Goal: Task Accomplishment & Management: Complete application form

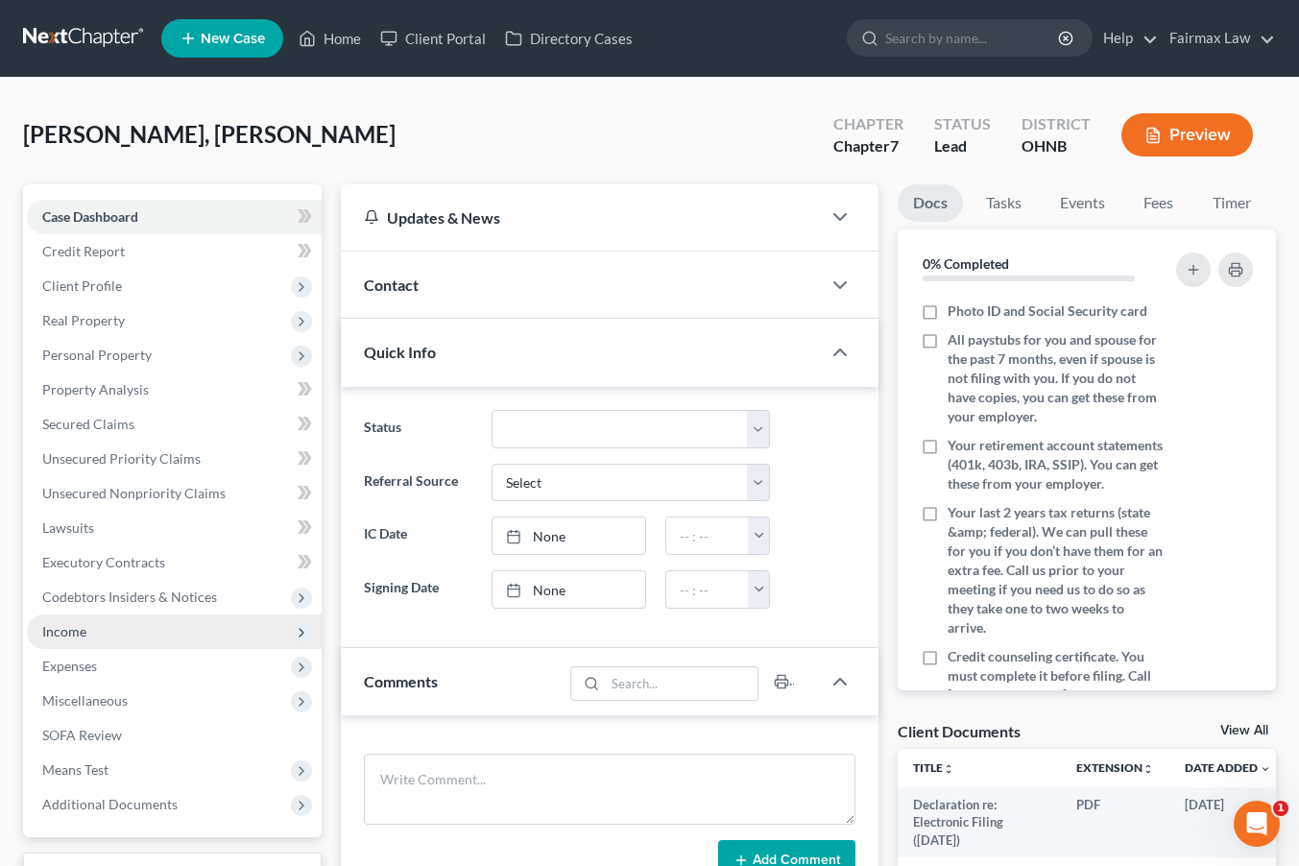
click at [132, 637] on span "Income" at bounding box center [174, 632] width 295 height 35
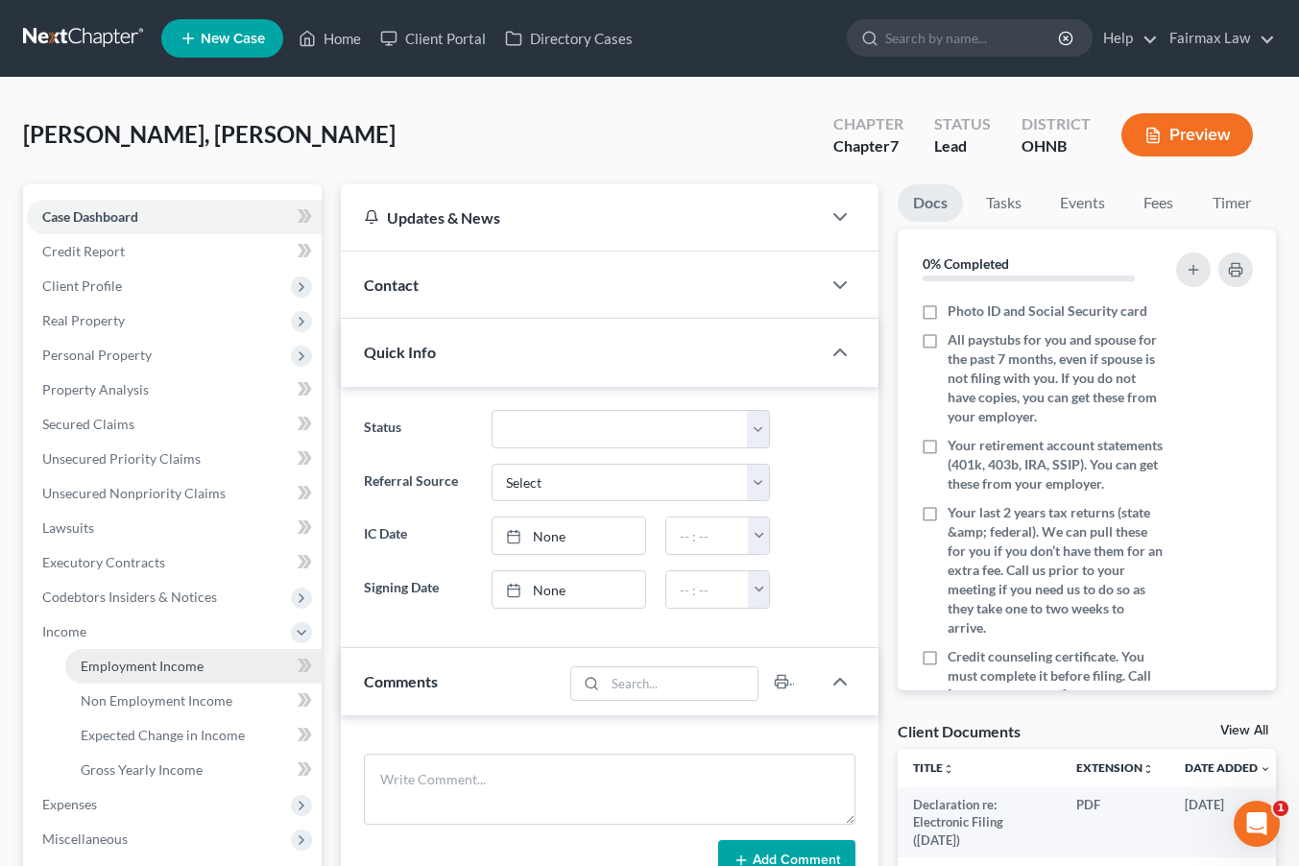
click at [239, 662] on link "Employment Income" at bounding box center [193, 666] width 256 height 35
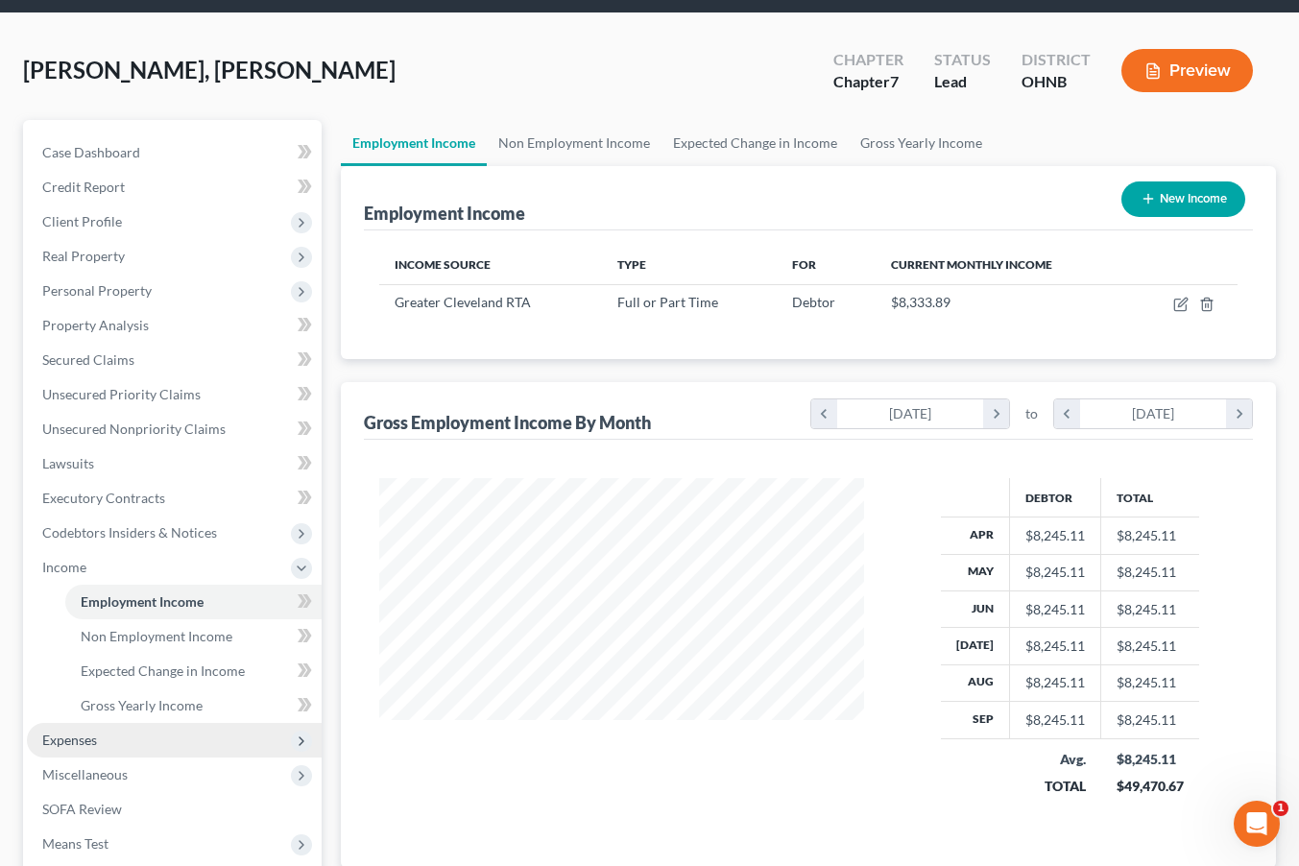
scroll to position [128, 0]
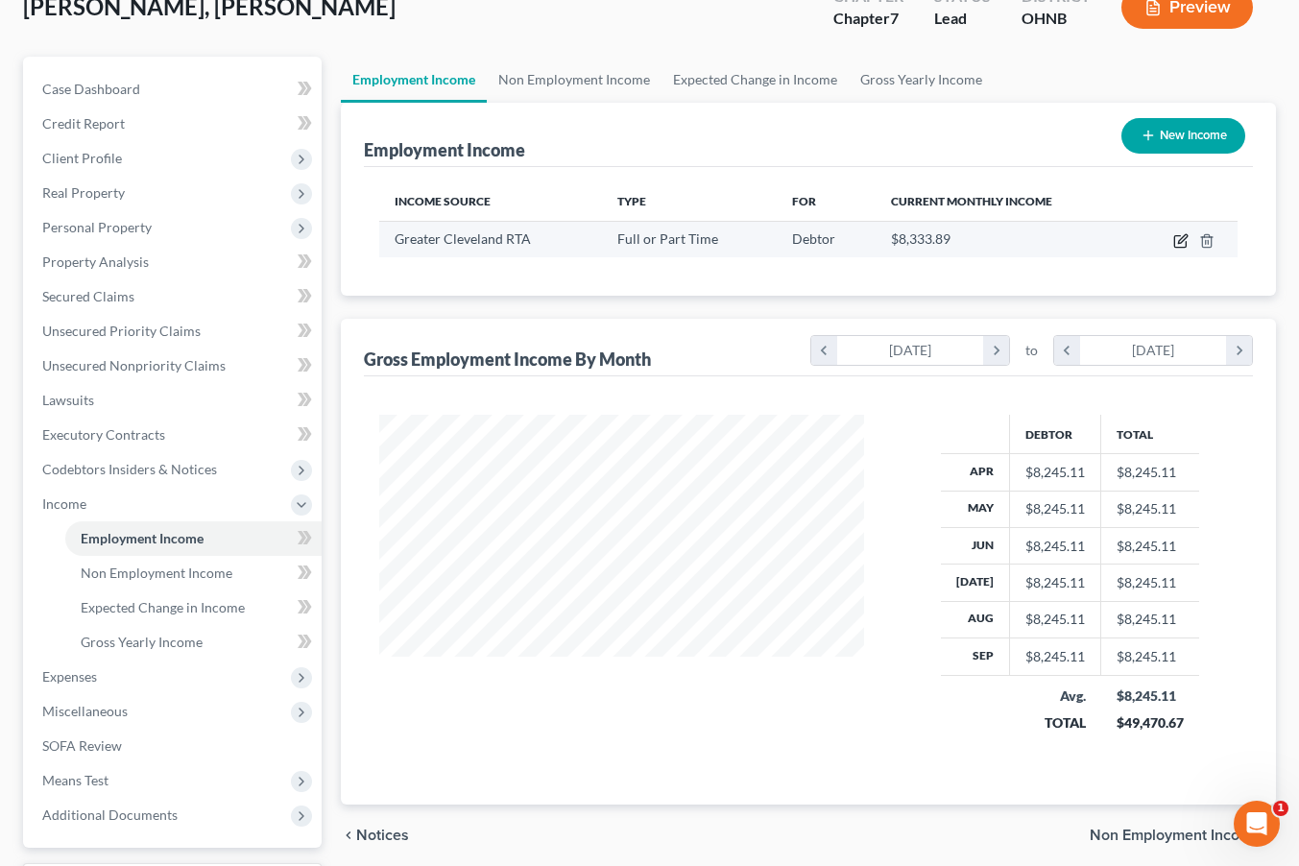
click at [1180, 245] on icon "button" at bounding box center [1180, 240] width 15 height 15
select select "0"
select select "36"
select select "2"
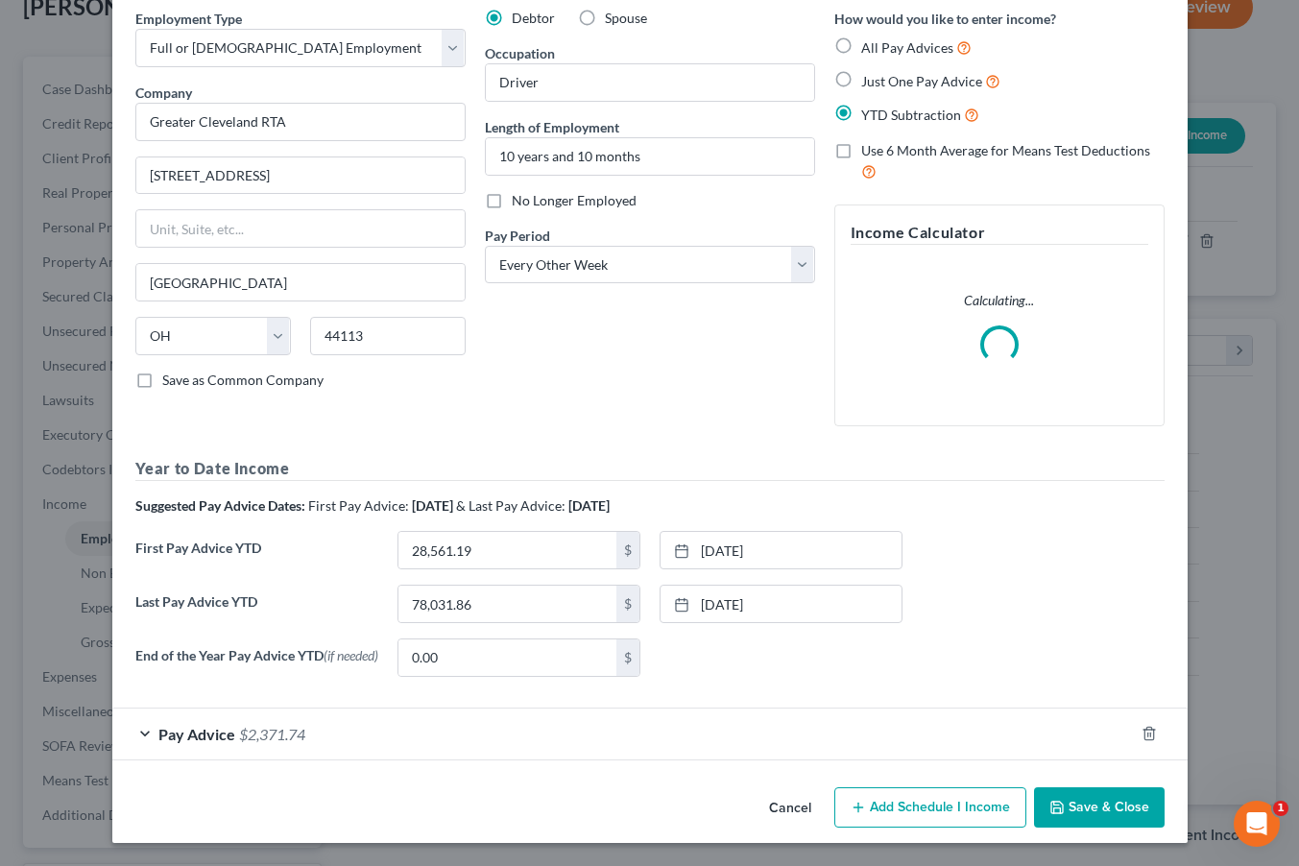
scroll to position [80, 0]
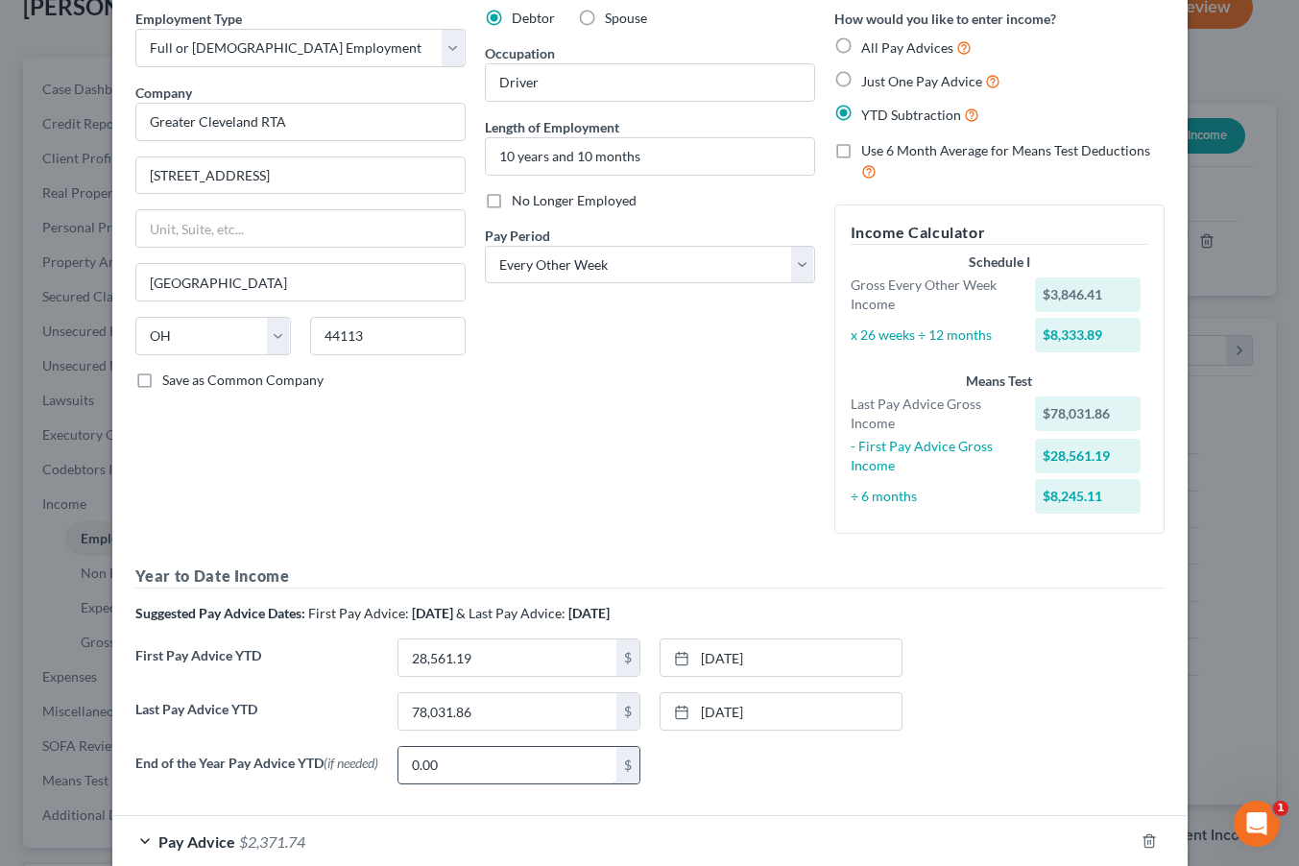
click at [511, 747] on input "0.00" at bounding box center [508, 765] width 218 height 36
click at [539, 600] on div "Year to Date Income Suggested Pay Advice Dates: First Pay Advice: April 2025 & …" at bounding box center [649, 682] width 1029 height 234
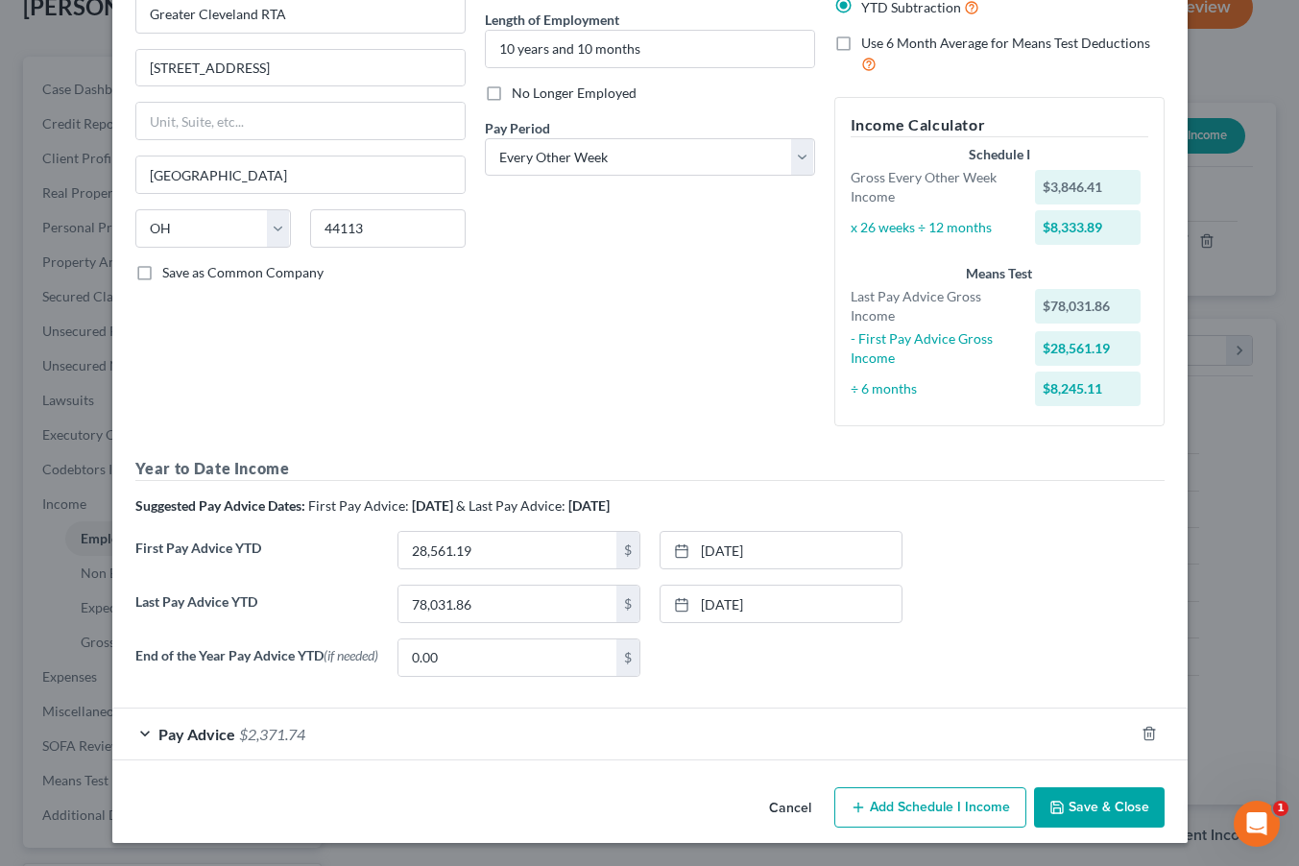
click at [481, 734] on div "Pay Advice $2,371.74" at bounding box center [623, 734] width 1022 height 51
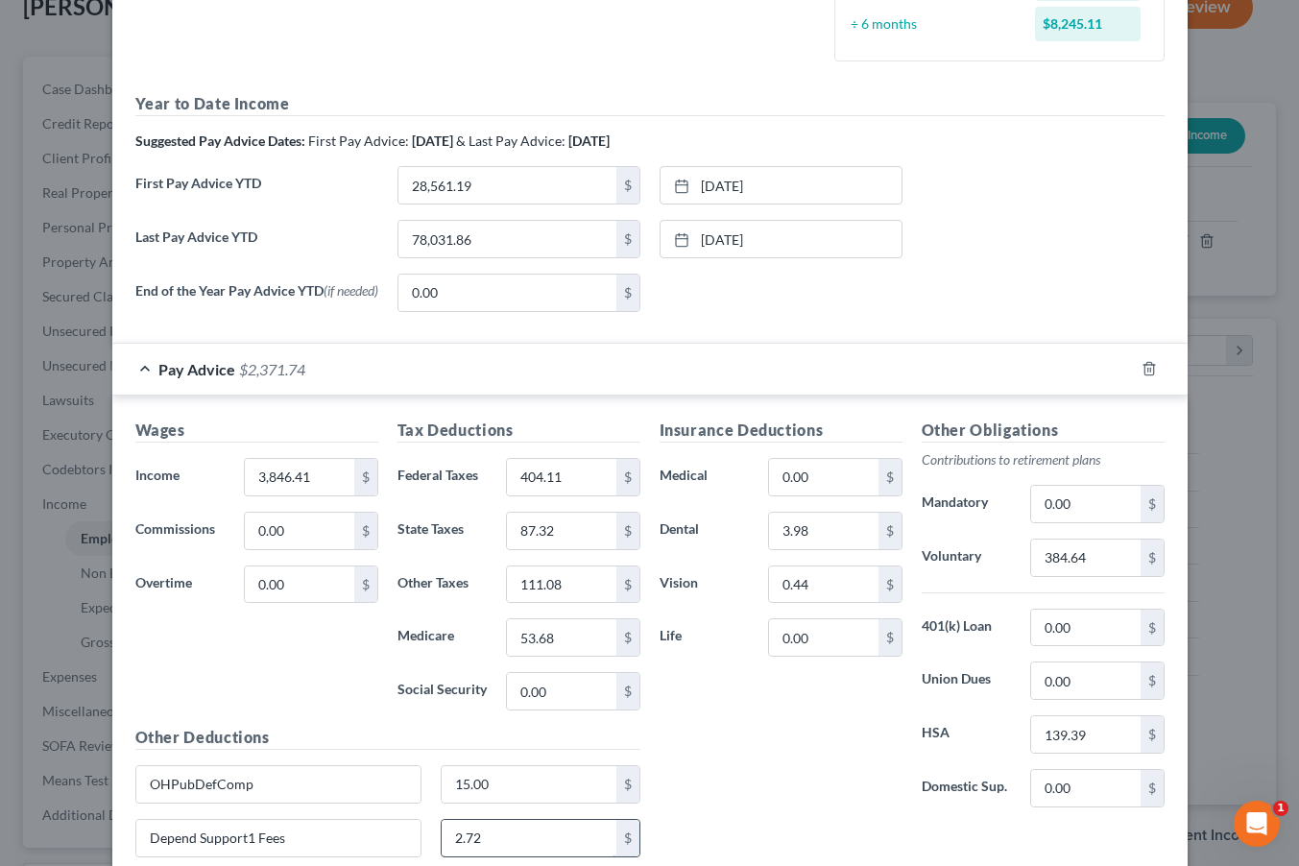
scroll to position [550, 0]
click at [409, 376] on div "Pay Advice $2,371.74" at bounding box center [623, 371] width 1022 height 51
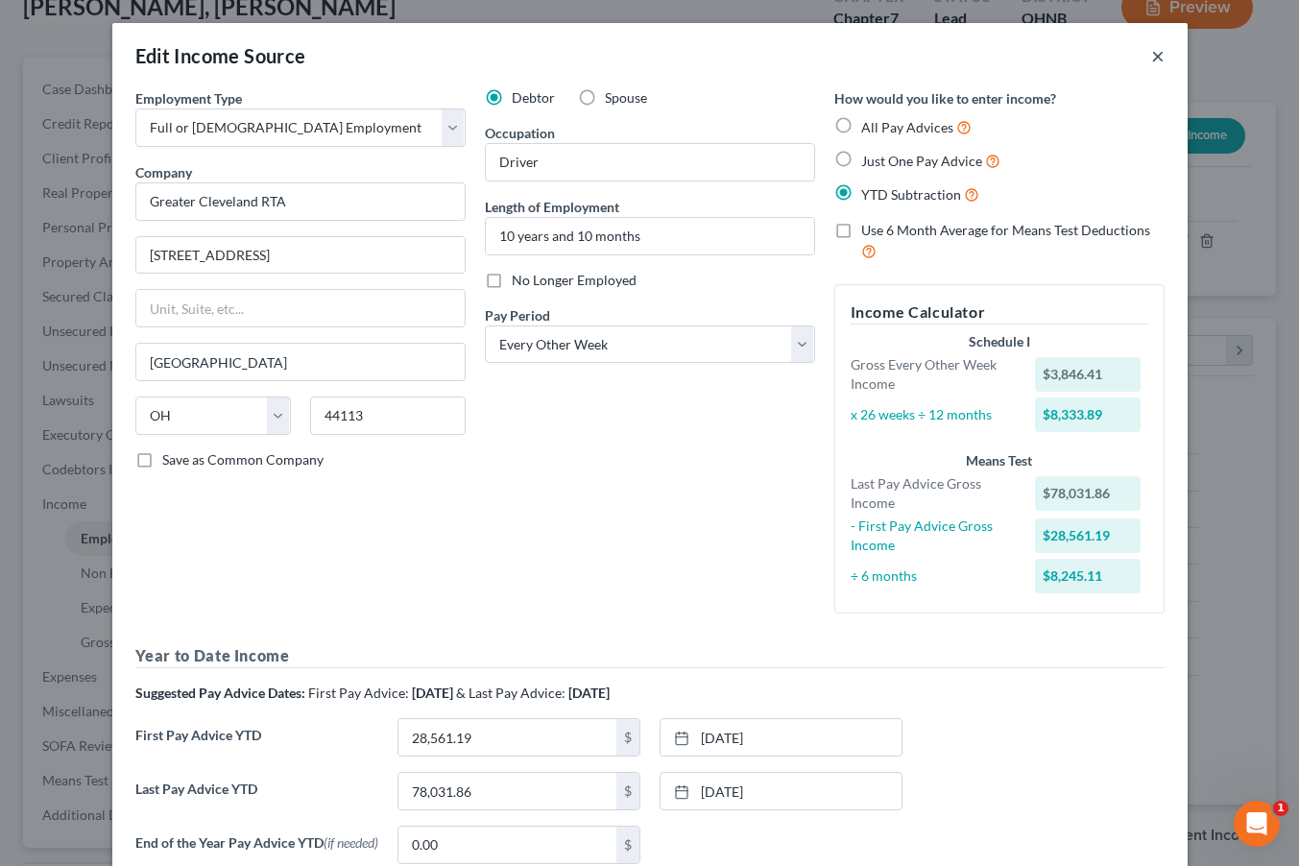
scroll to position [0, 0]
click at [1156, 58] on button "×" at bounding box center [1157, 55] width 13 height 23
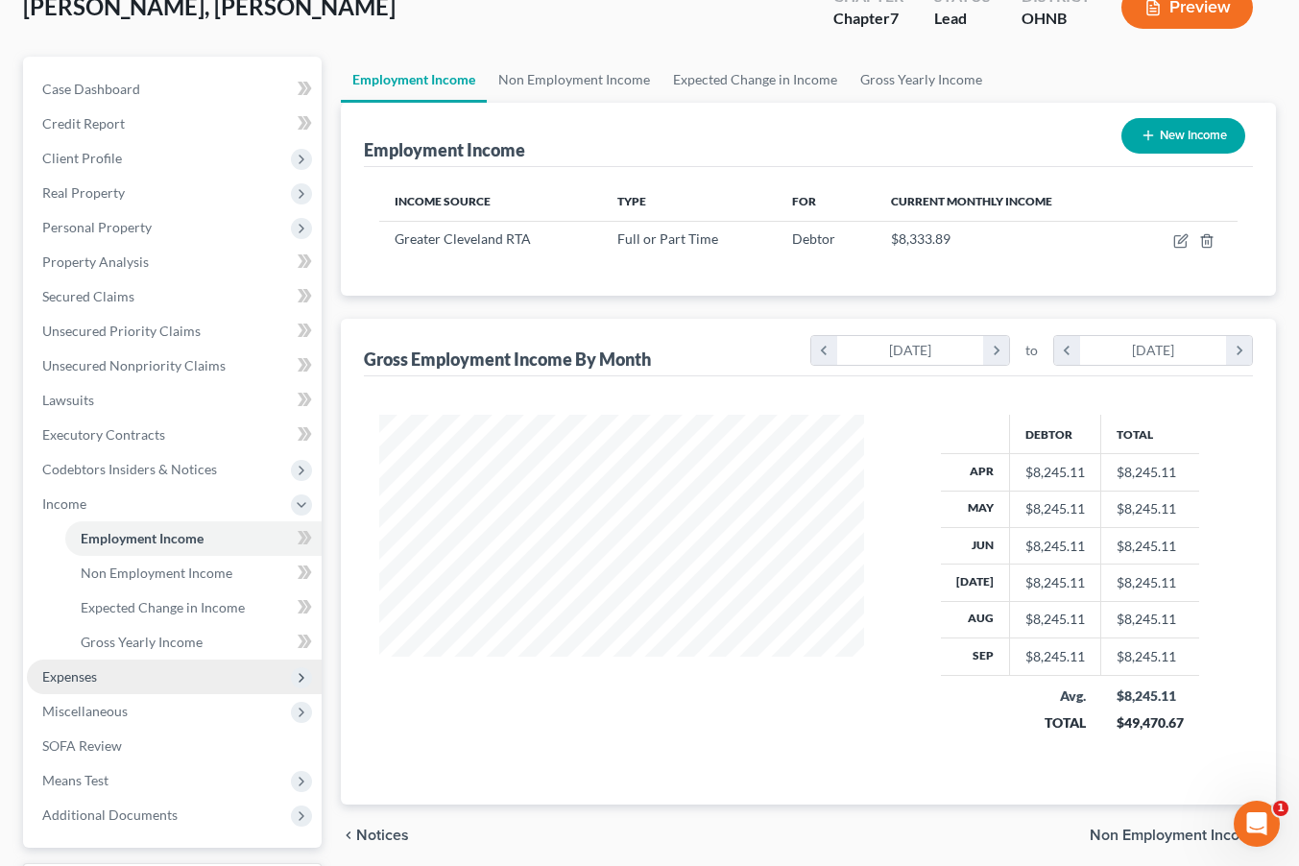
click at [90, 675] on span "Expenses" at bounding box center [69, 676] width 55 height 16
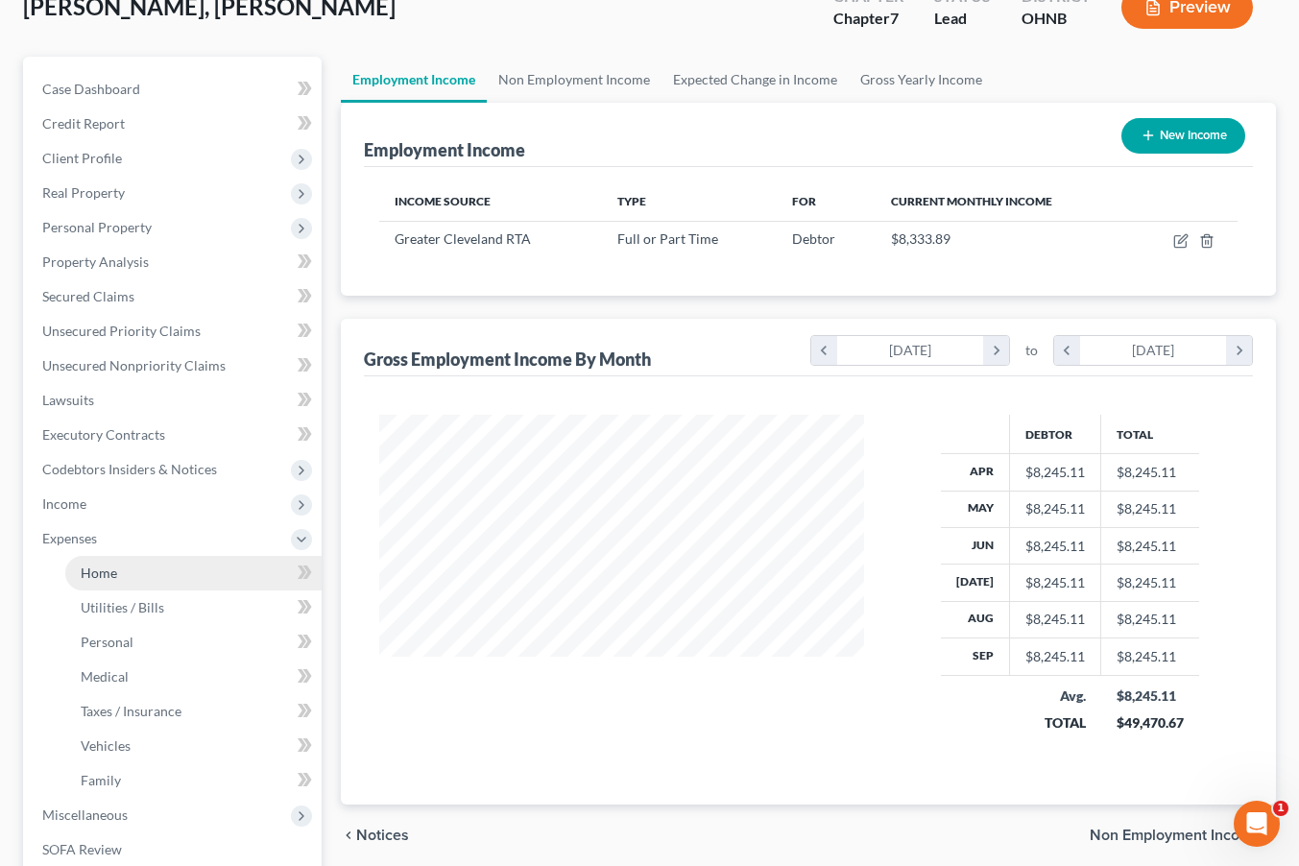
click at [107, 575] on span "Home" at bounding box center [99, 573] width 36 height 16
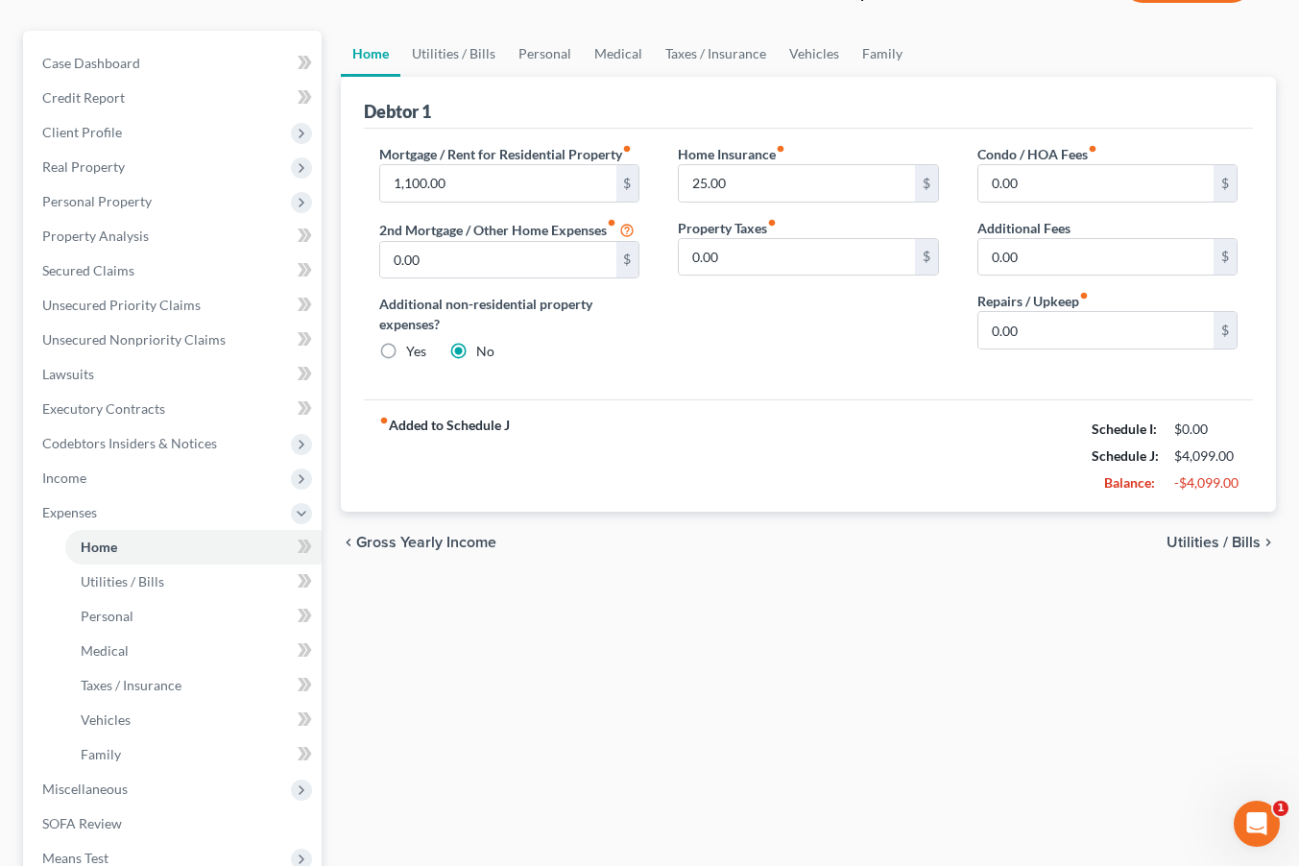
scroll to position [169, 0]
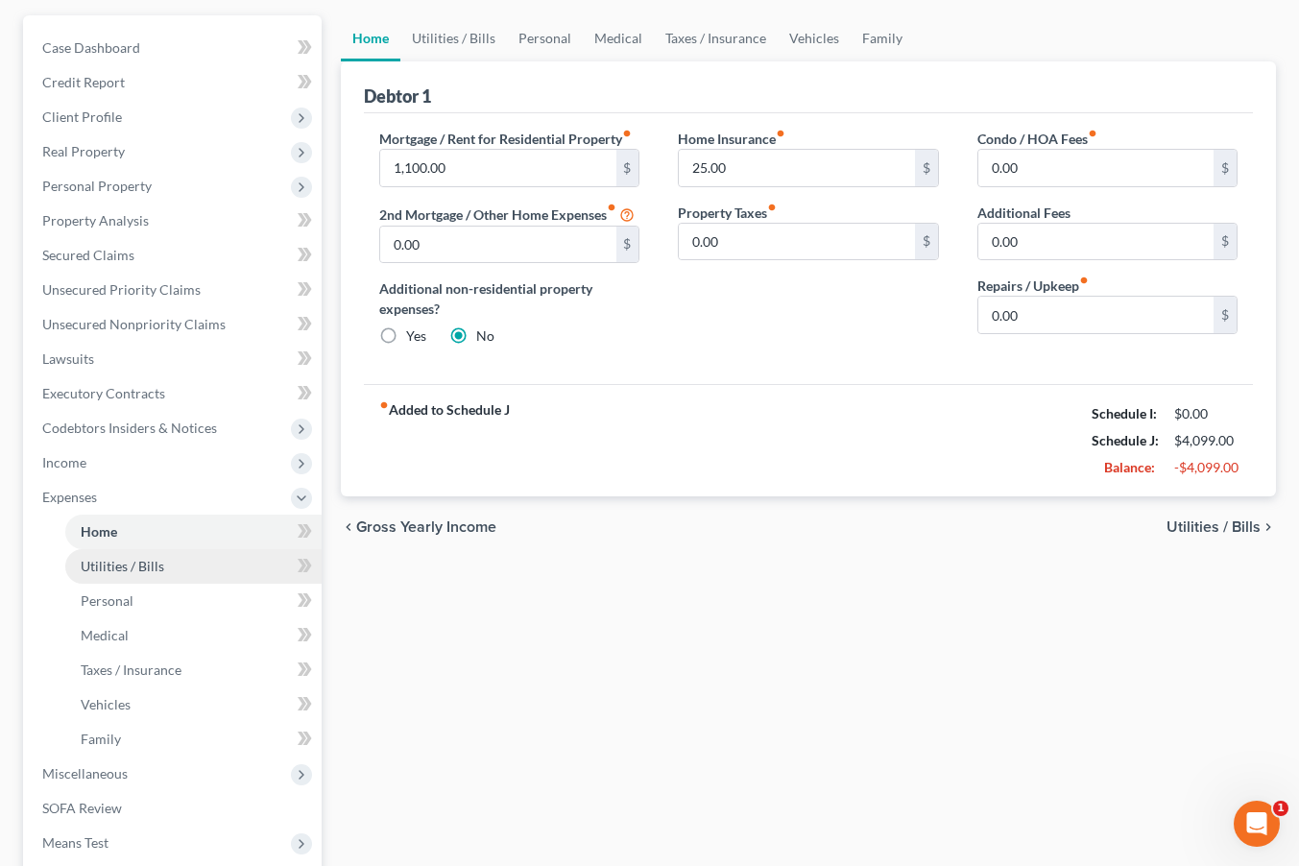
click at [141, 562] on span "Utilities / Bills" at bounding box center [123, 566] width 84 height 16
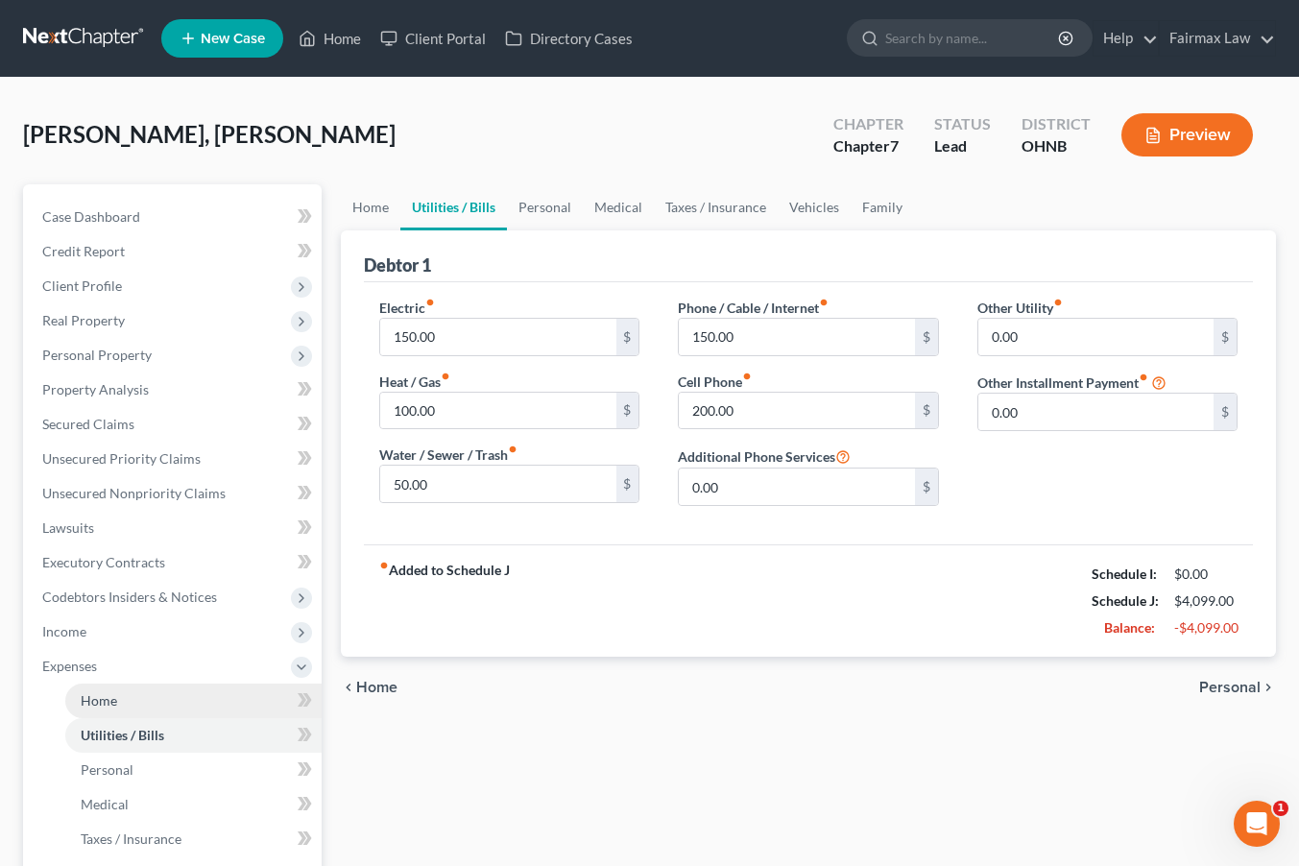
click at [134, 693] on link "Home" at bounding box center [193, 701] width 256 height 35
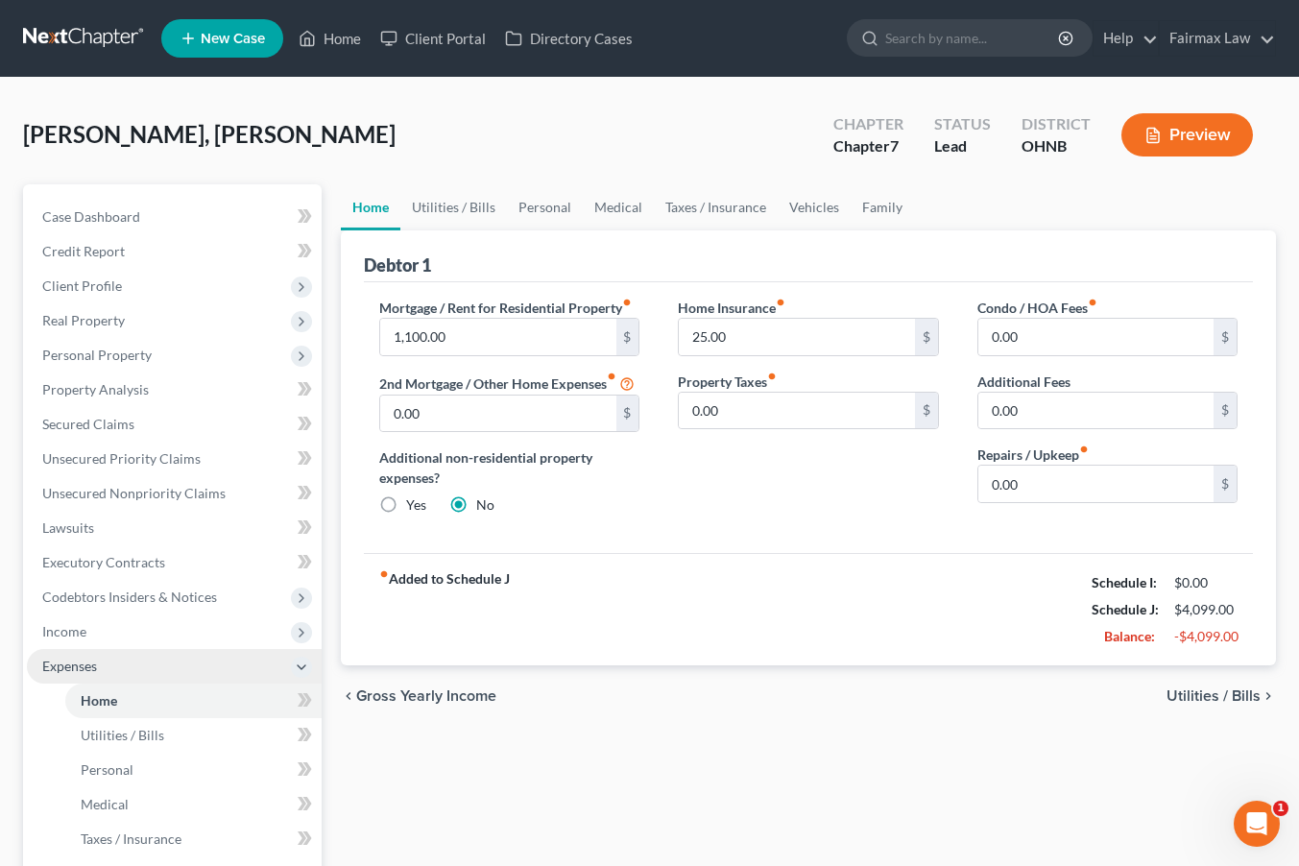
click at [134, 654] on span "Expenses" at bounding box center [174, 666] width 295 height 35
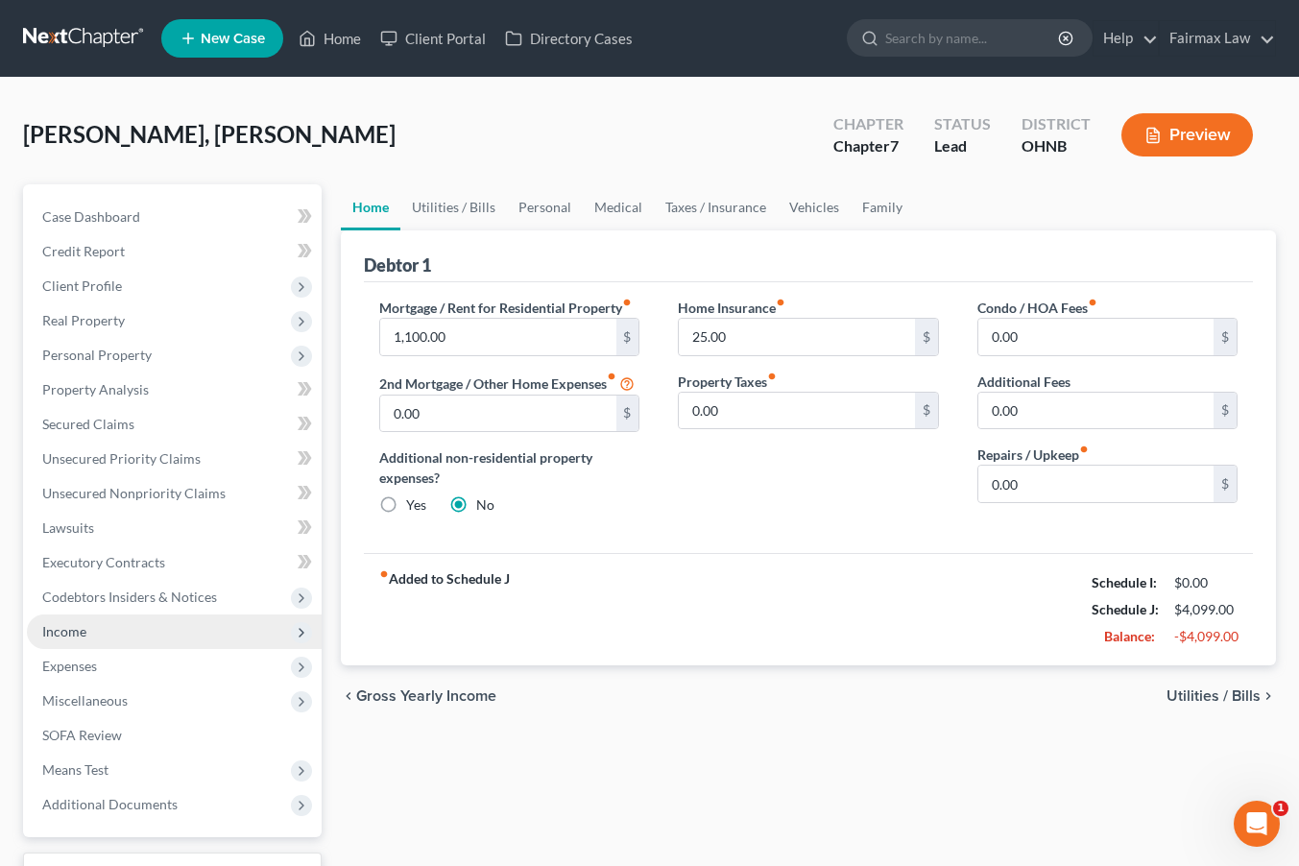
click at [126, 617] on span "Income" at bounding box center [174, 632] width 295 height 35
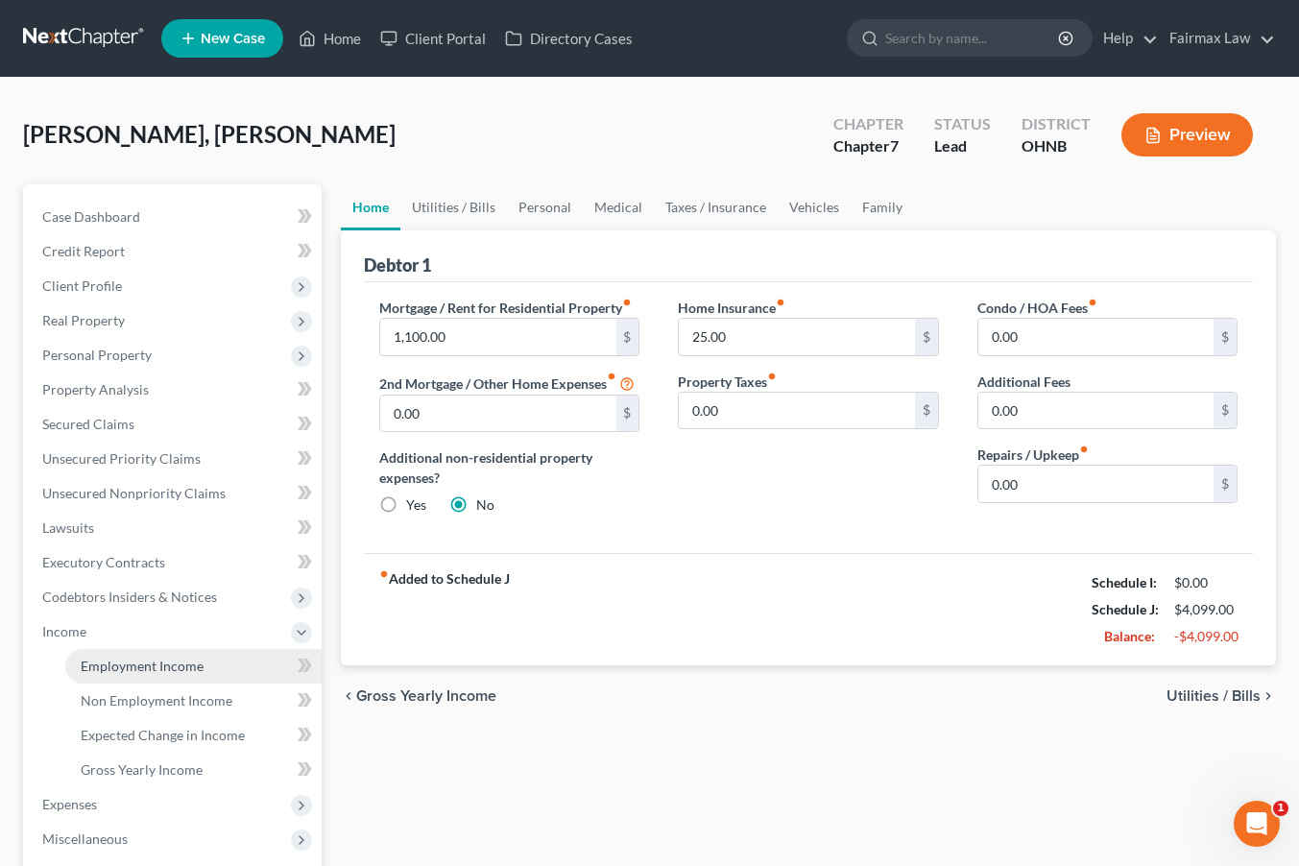
click at [129, 665] on span "Employment Income" at bounding box center [142, 666] width 123 height 16
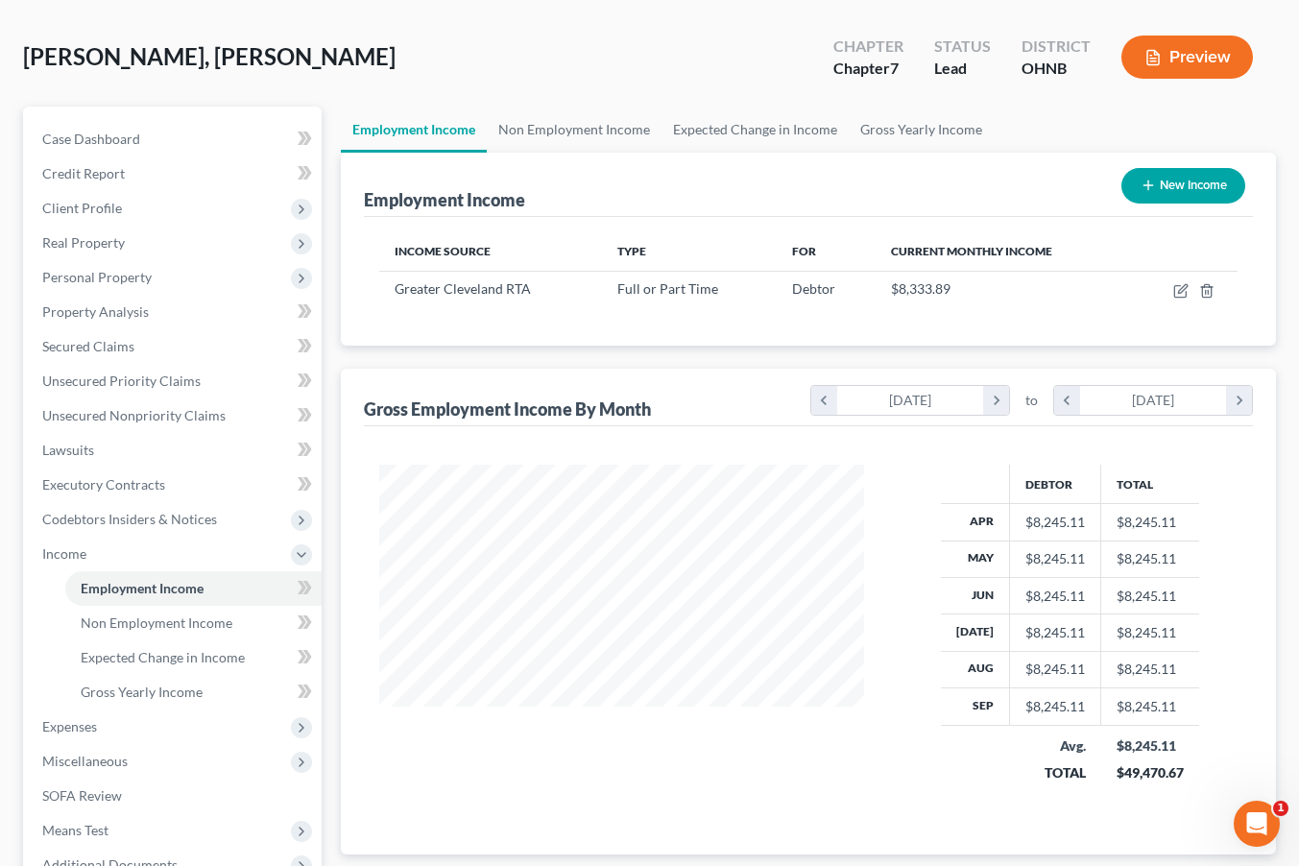
scroll to position [55, 0]
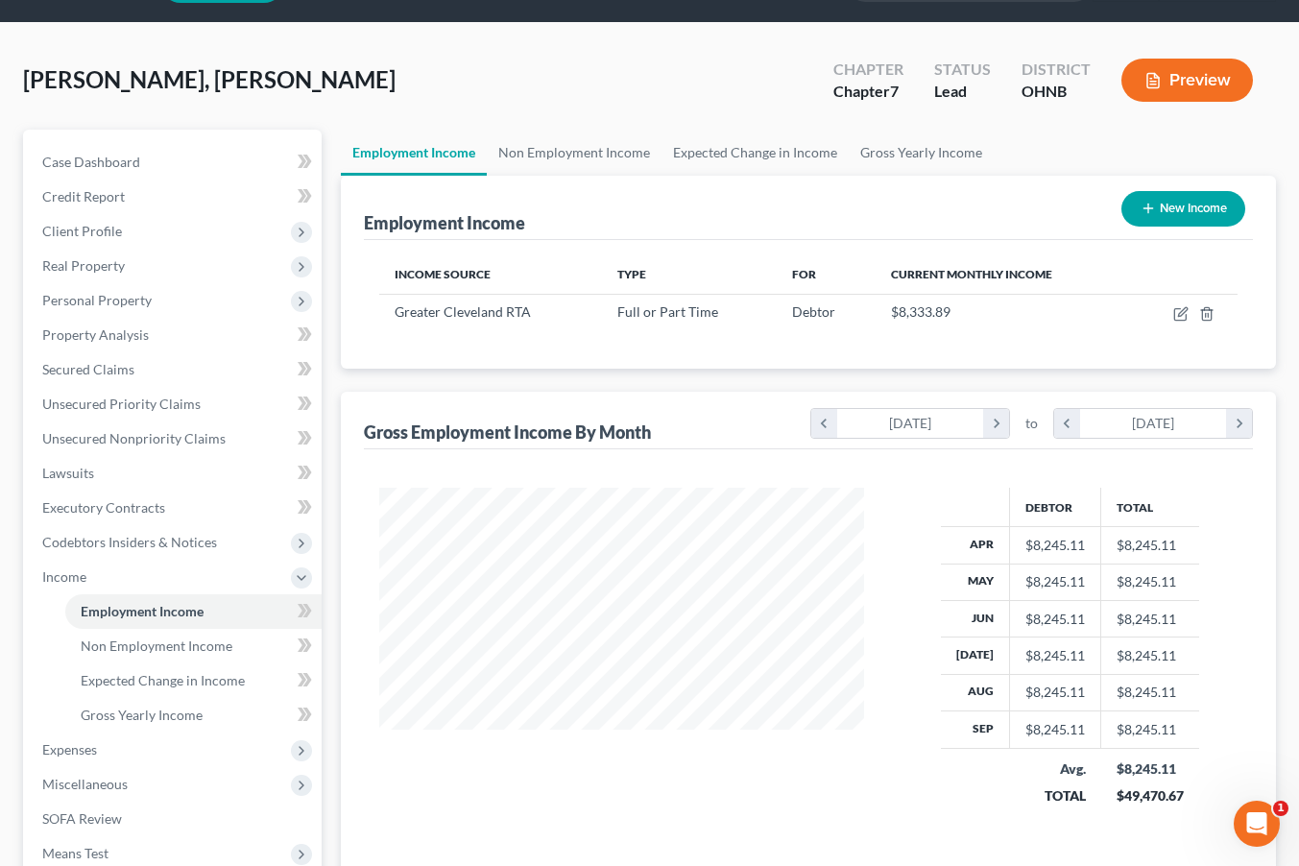
click at [1180, 86] on button "Preview" at bounding box center [1188, 80] width 132 height 43
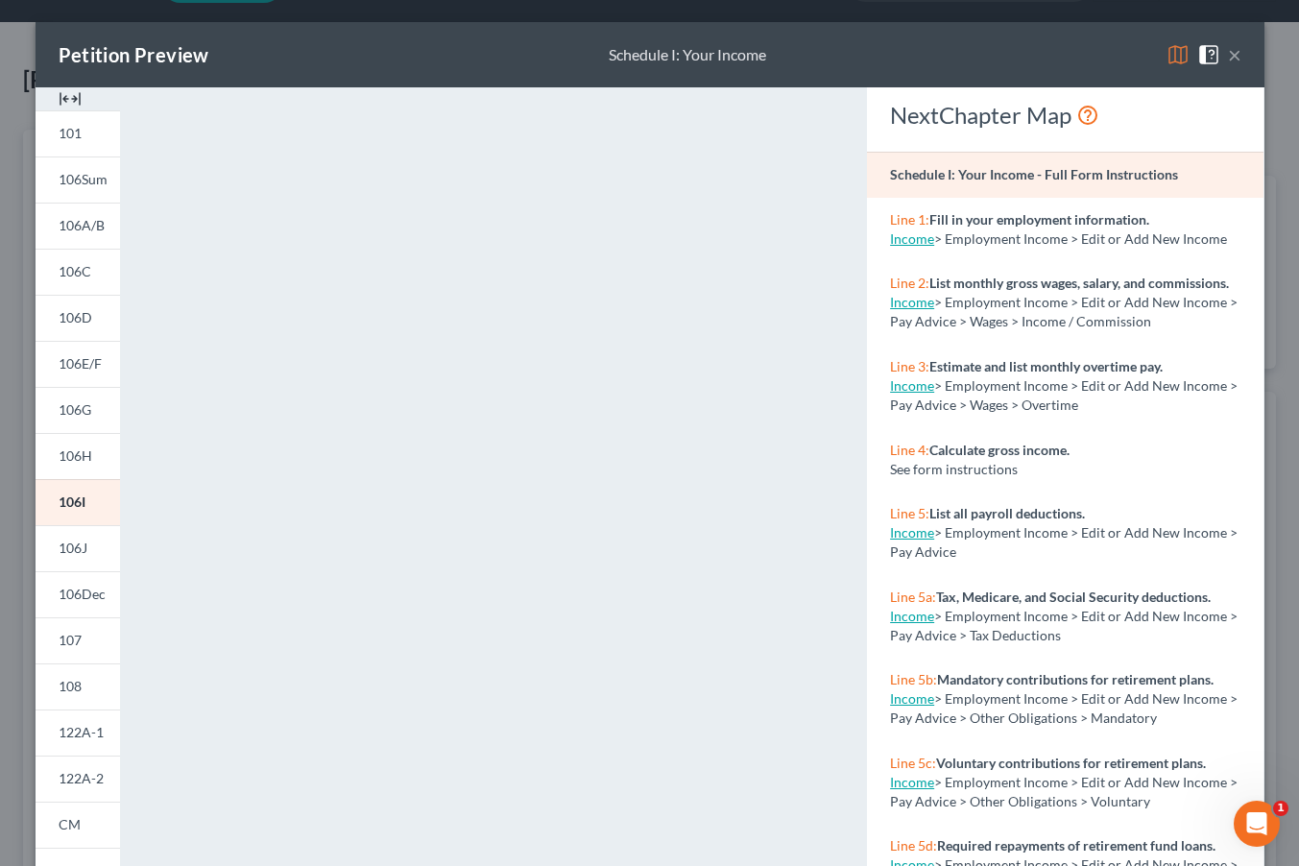
scroll to position [2, 0]
click at [1238, 52] on button "×" at bounding box center [1234, 53] width 13 height 23
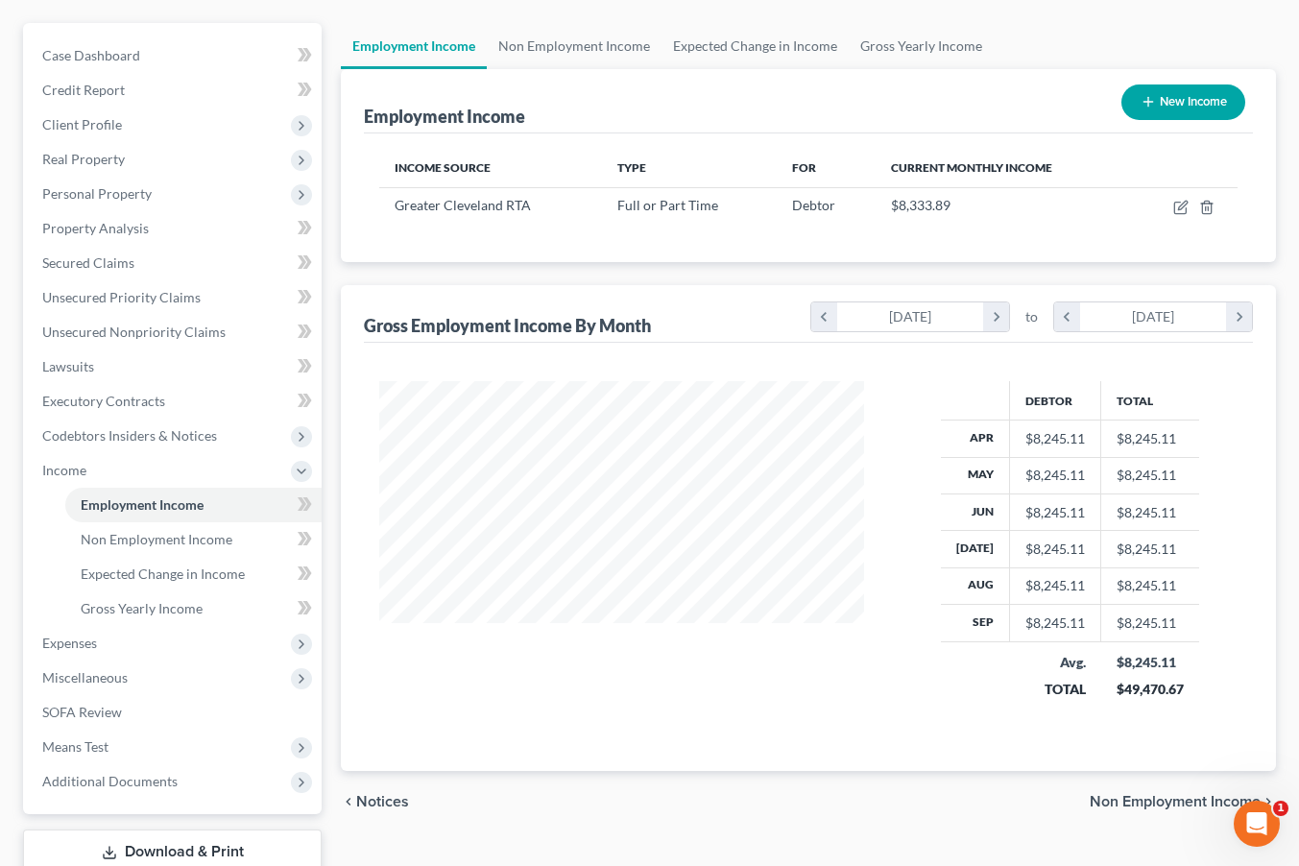
scroll to position [175, 0]
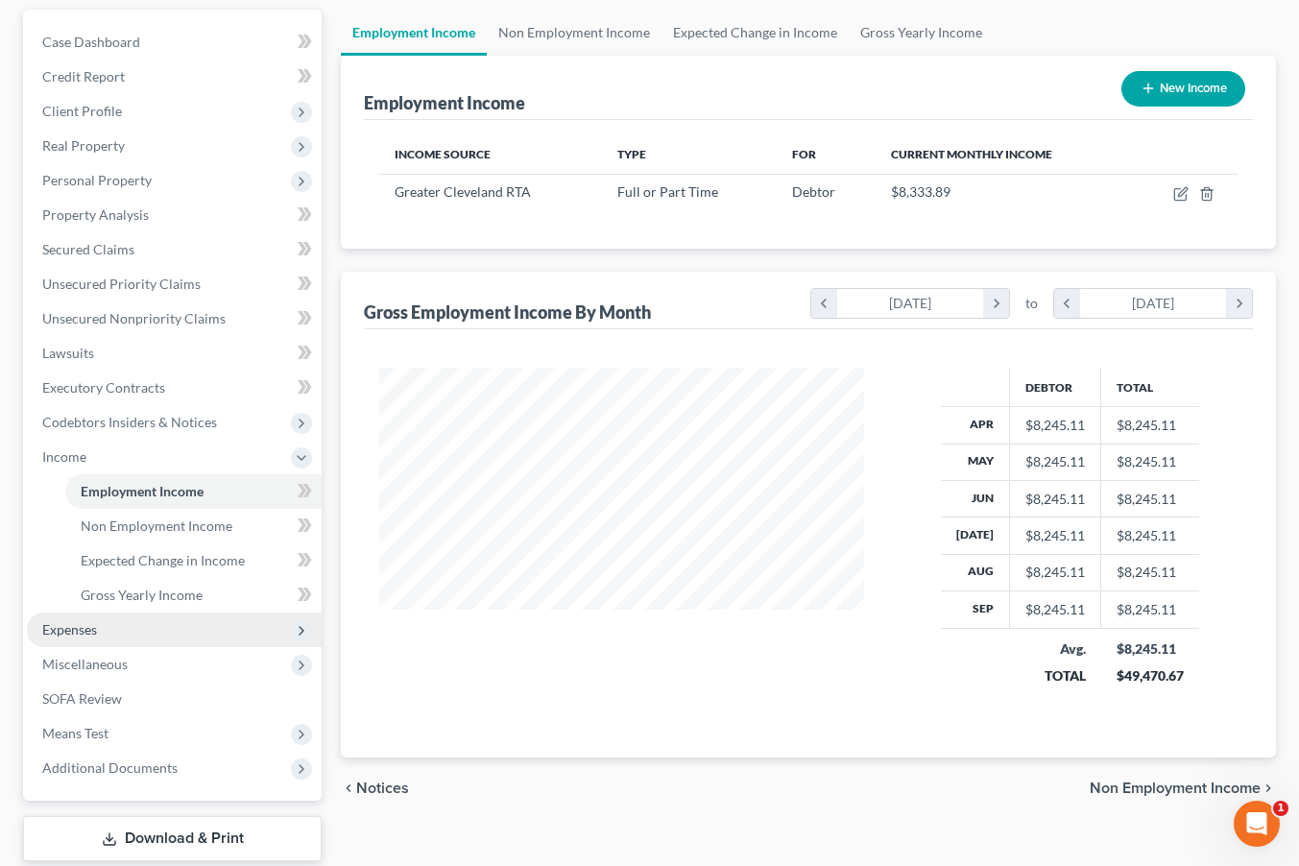
click at [118, 631] on span "Expenses" at bounding box center [174, 630] width 295 height 35
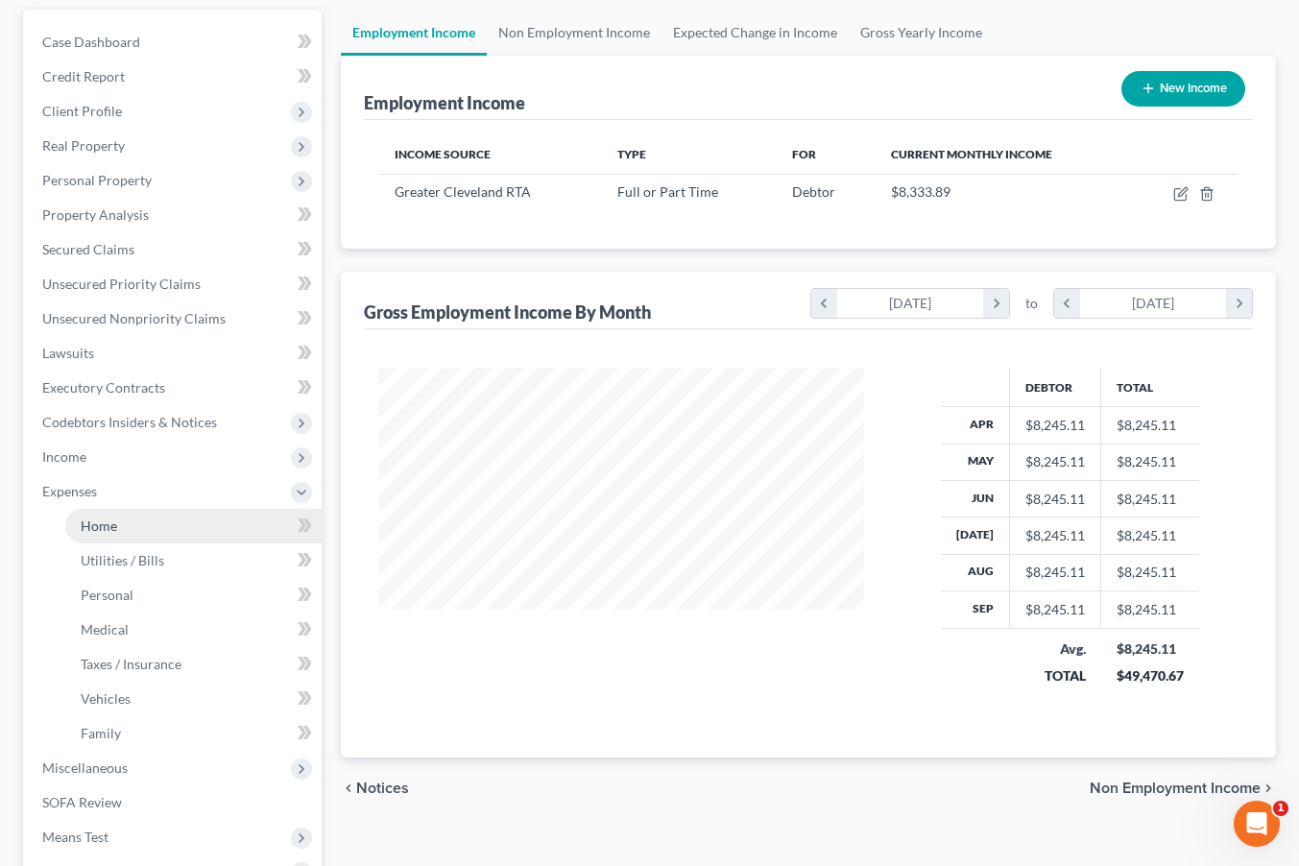
click at [172, 523] on link "Home" at bounding box center [193, 526] width 256 height 35
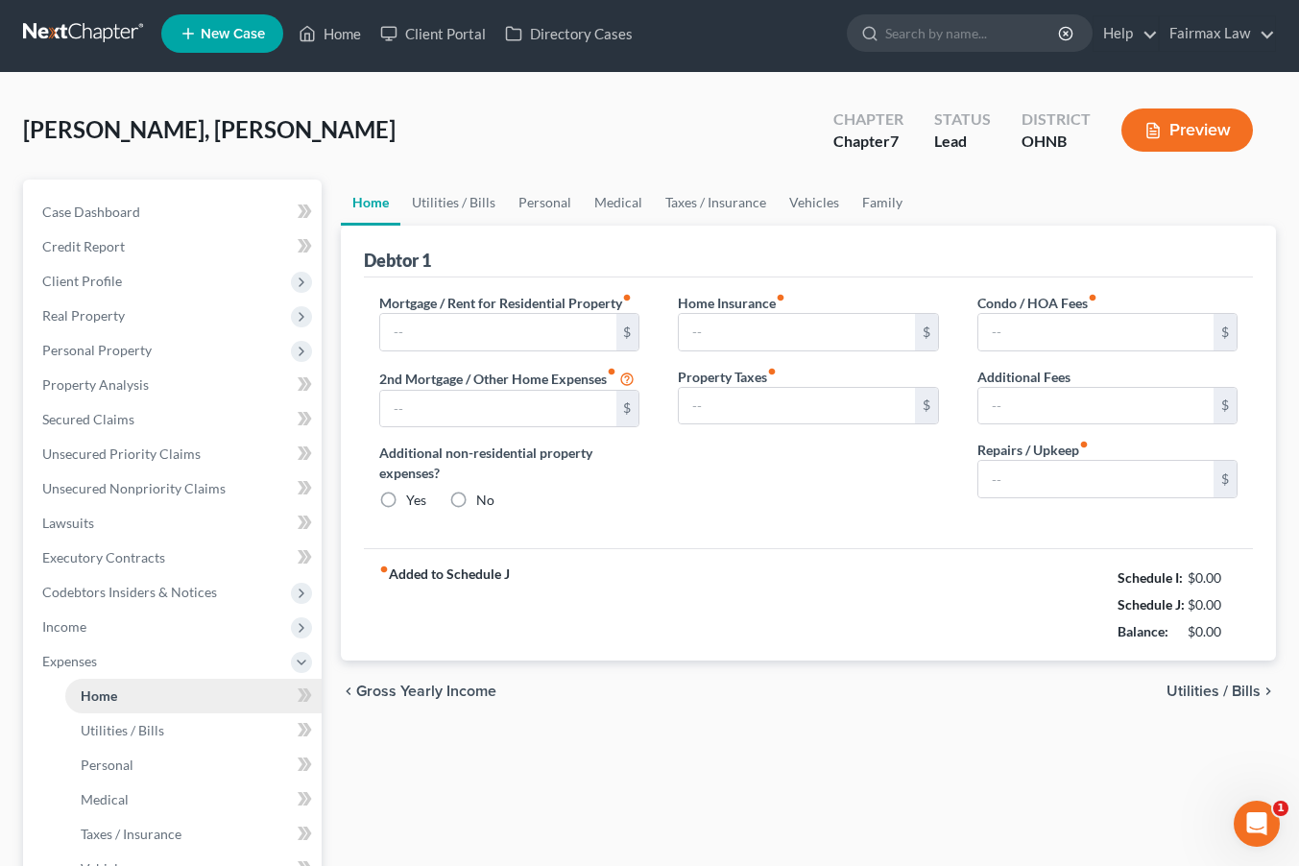
type input "1,100.00"
type input "0.00"
radio input "true"
type input "25.00"
type input "0.00"
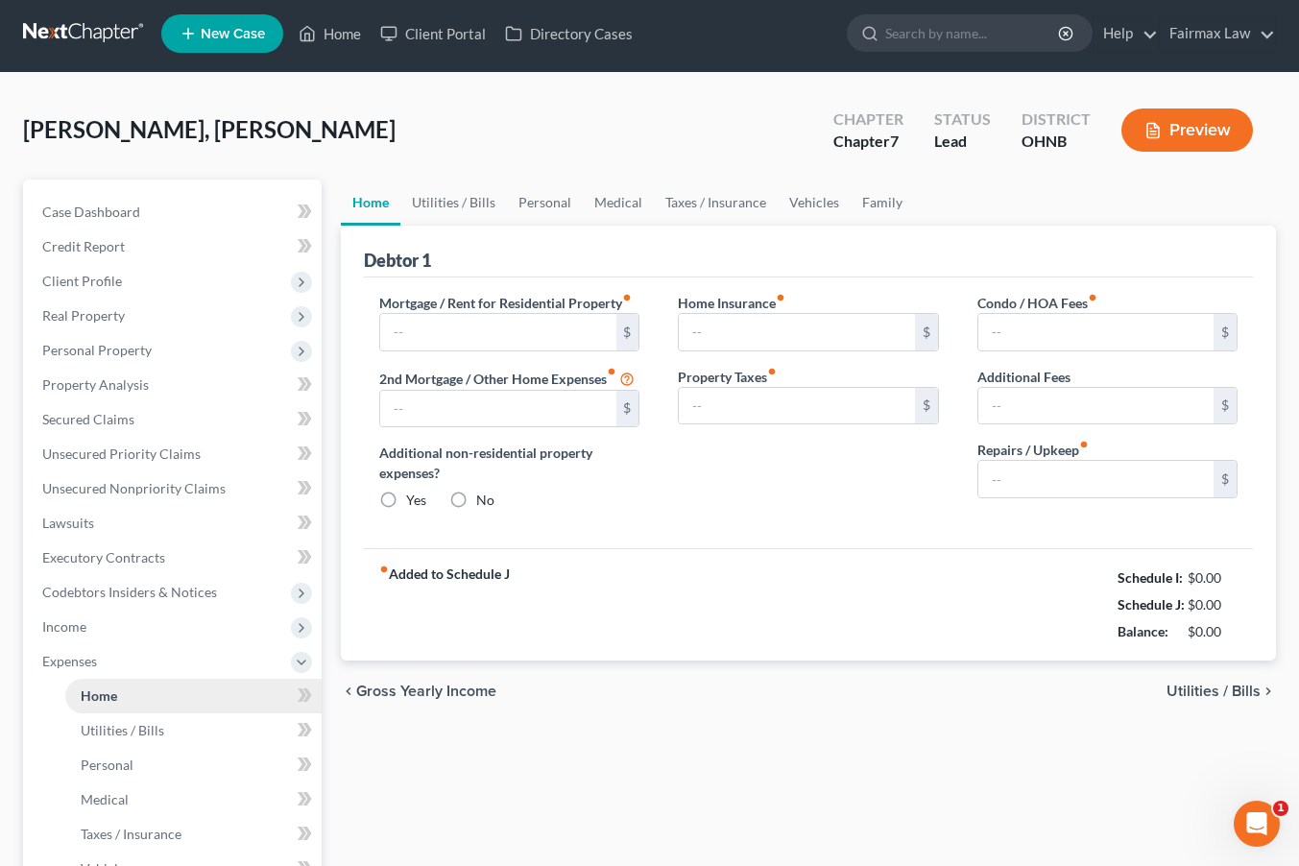
type input "0.00"
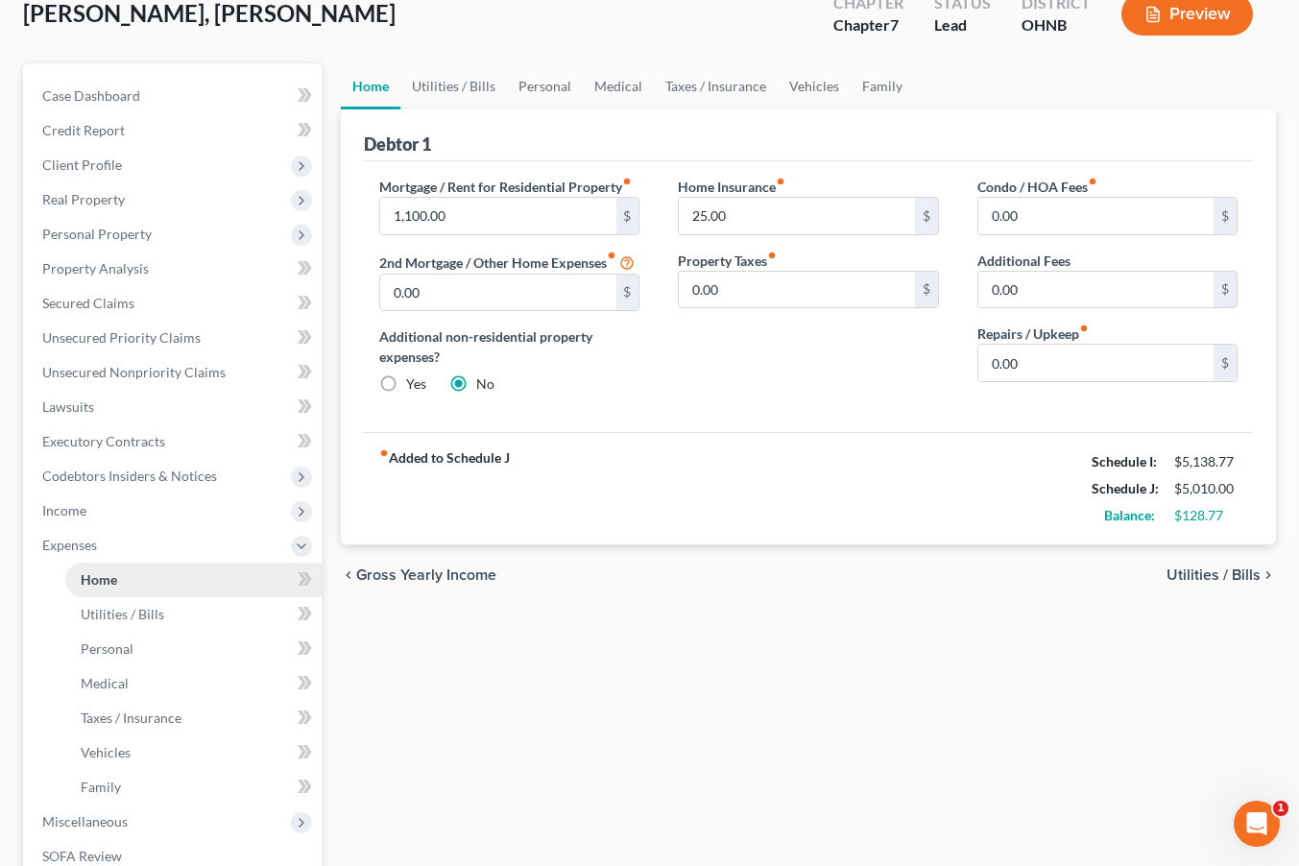
scroll to position [118, 0]
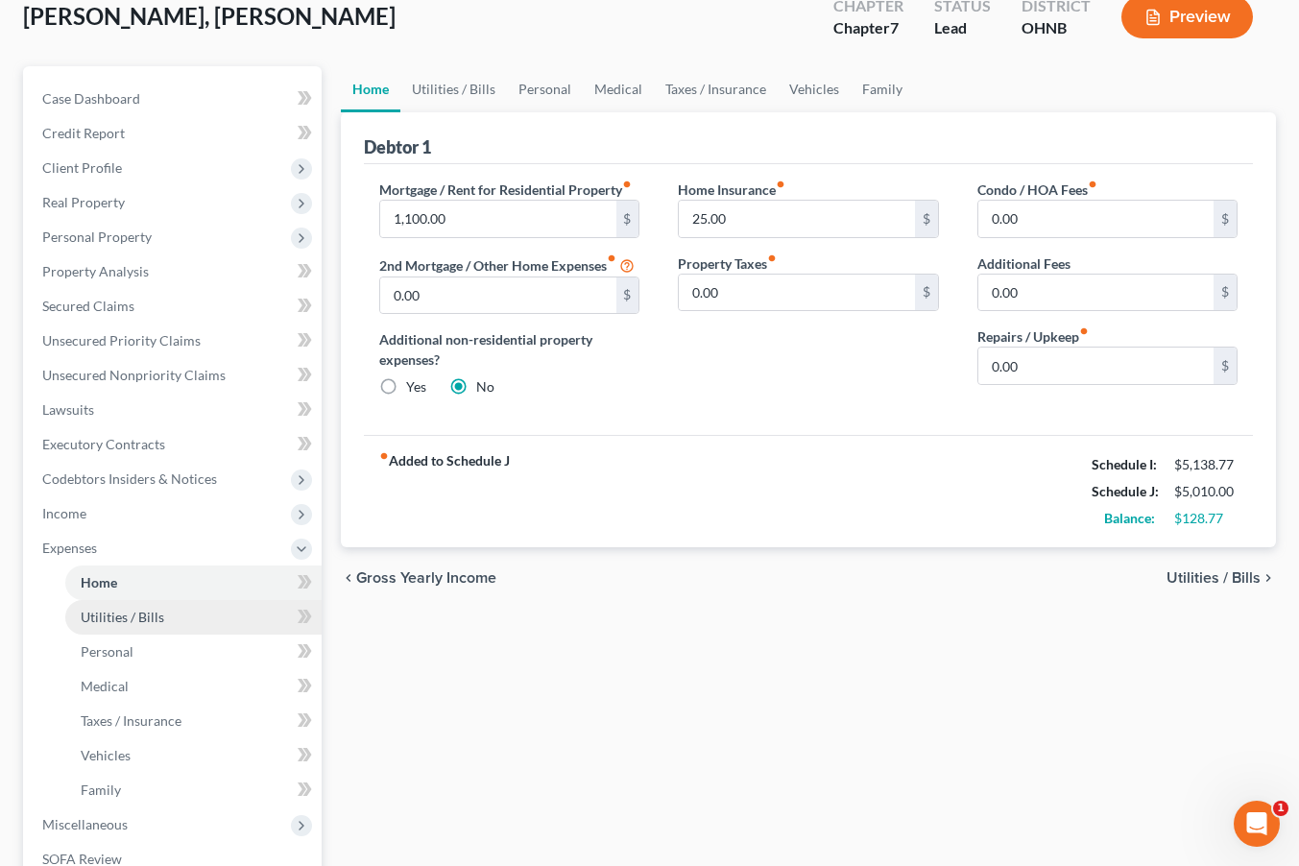
click at [152, 622] on span "Utilities / Bills" at bounding box center [123, 617] width 84 height 16
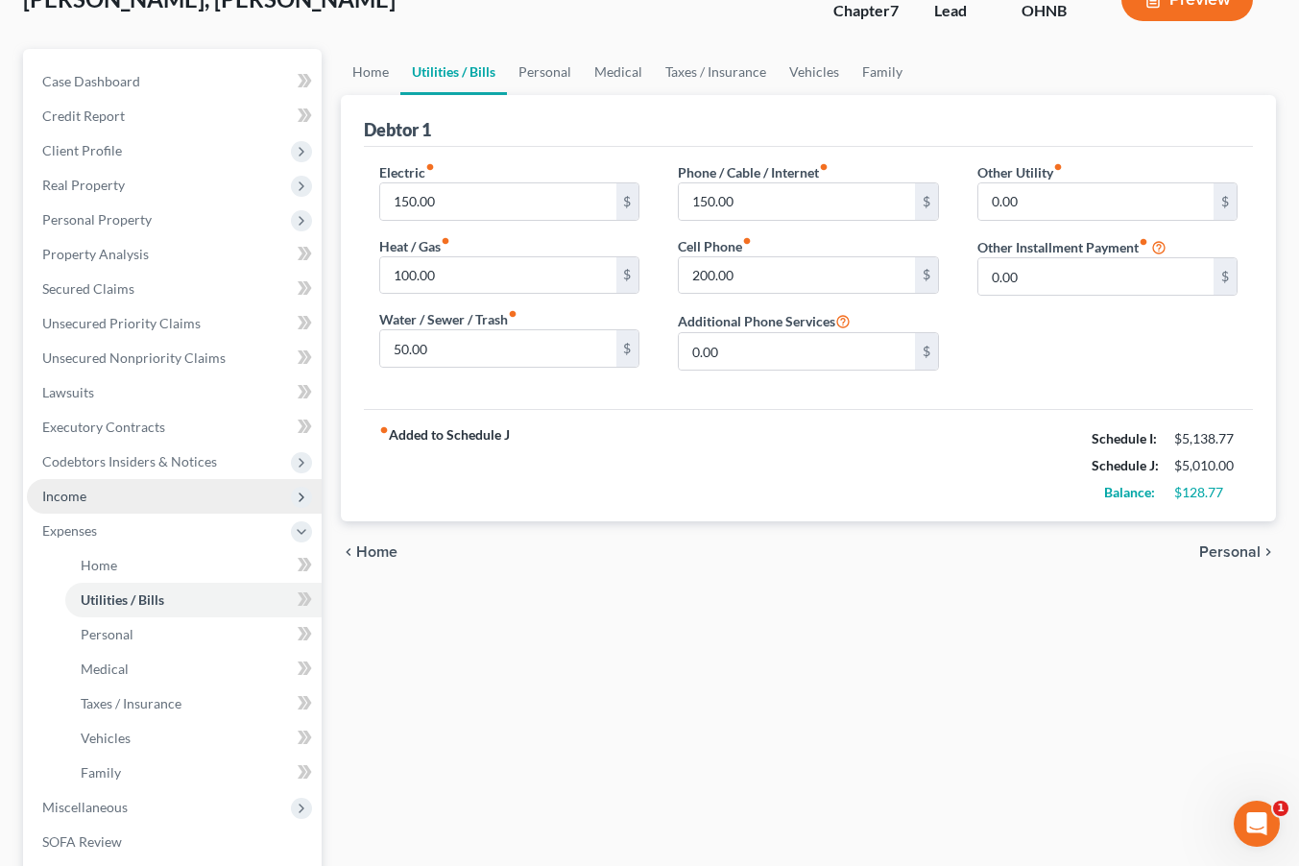
scroll to position [148, 0]
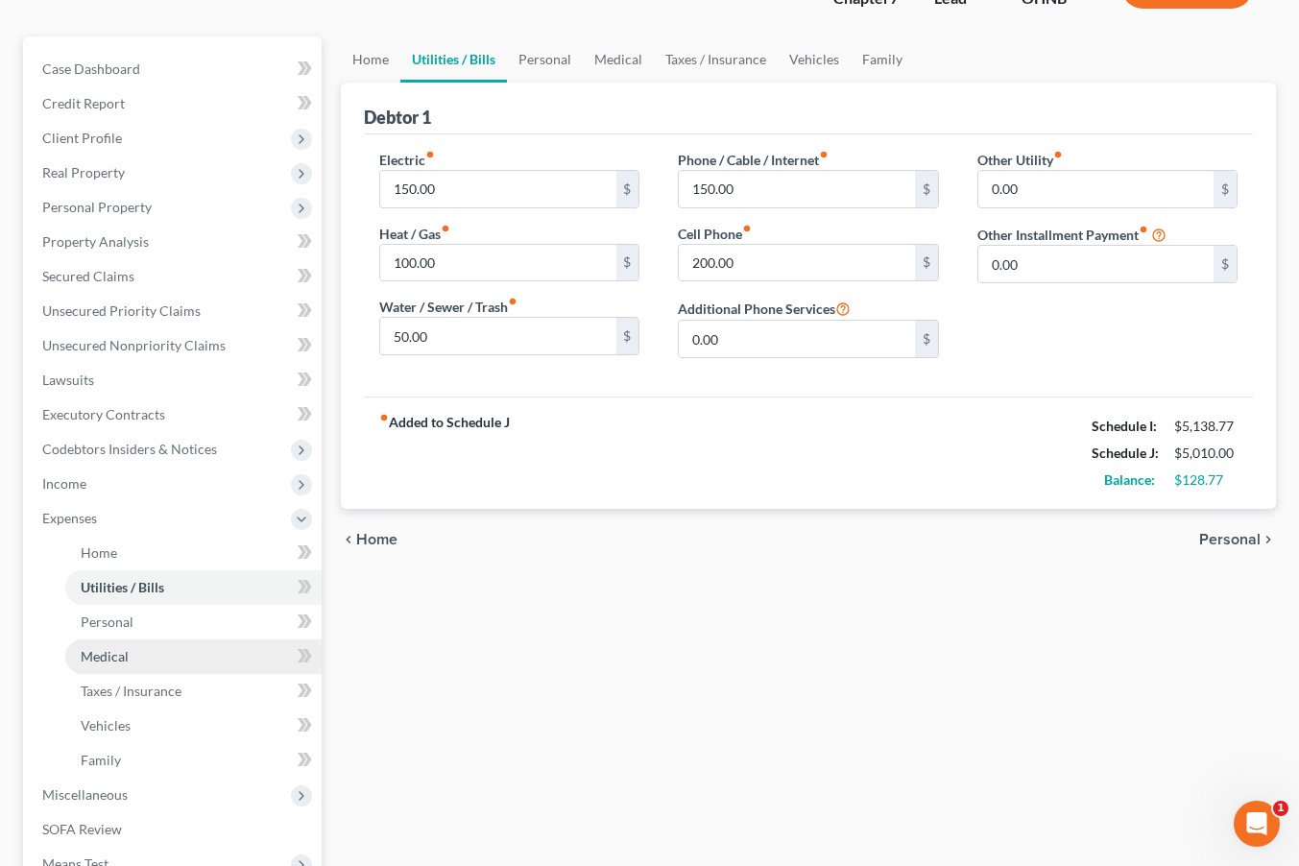
click at [138, 663] on link "Medical" at bounding box center [193, 657] width 256 height 35
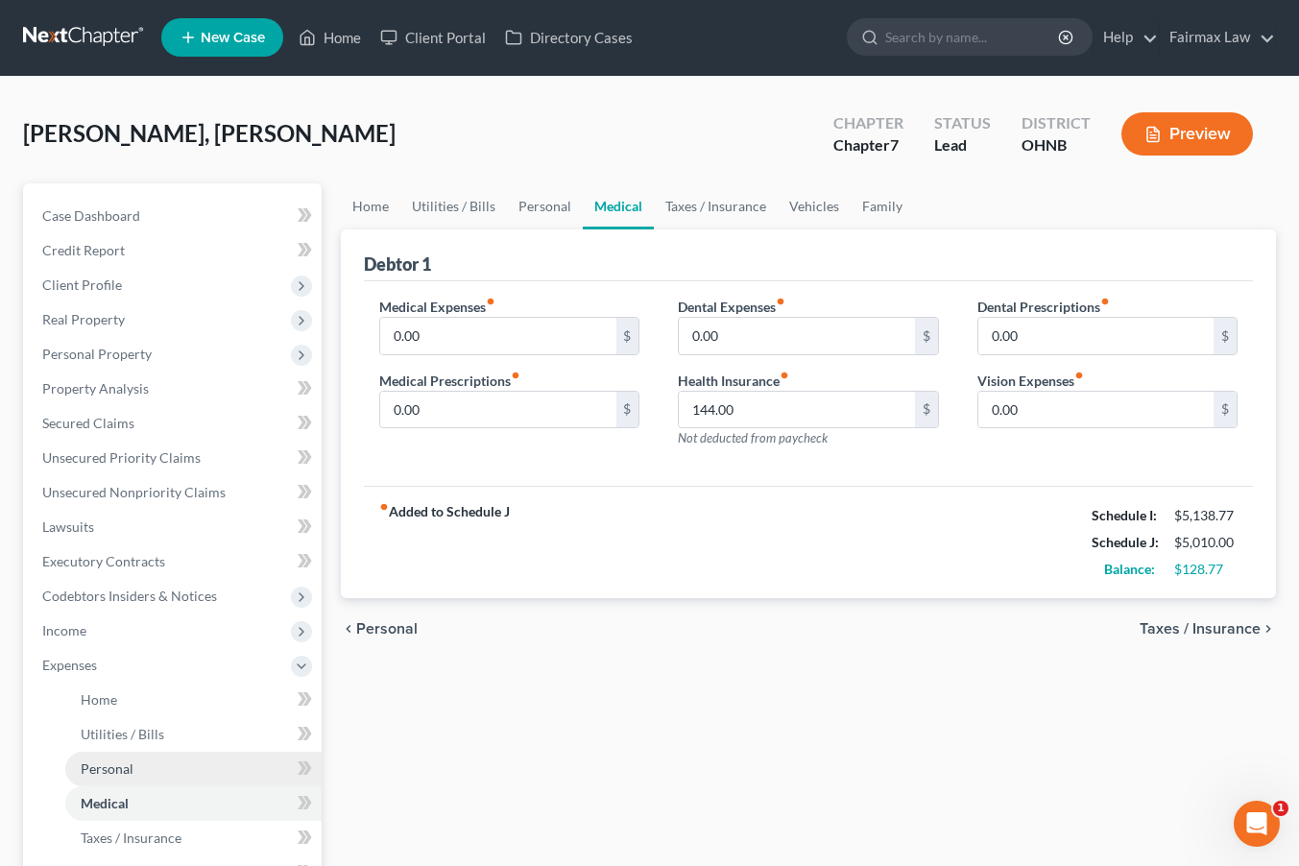
scroll to position [71, 0]
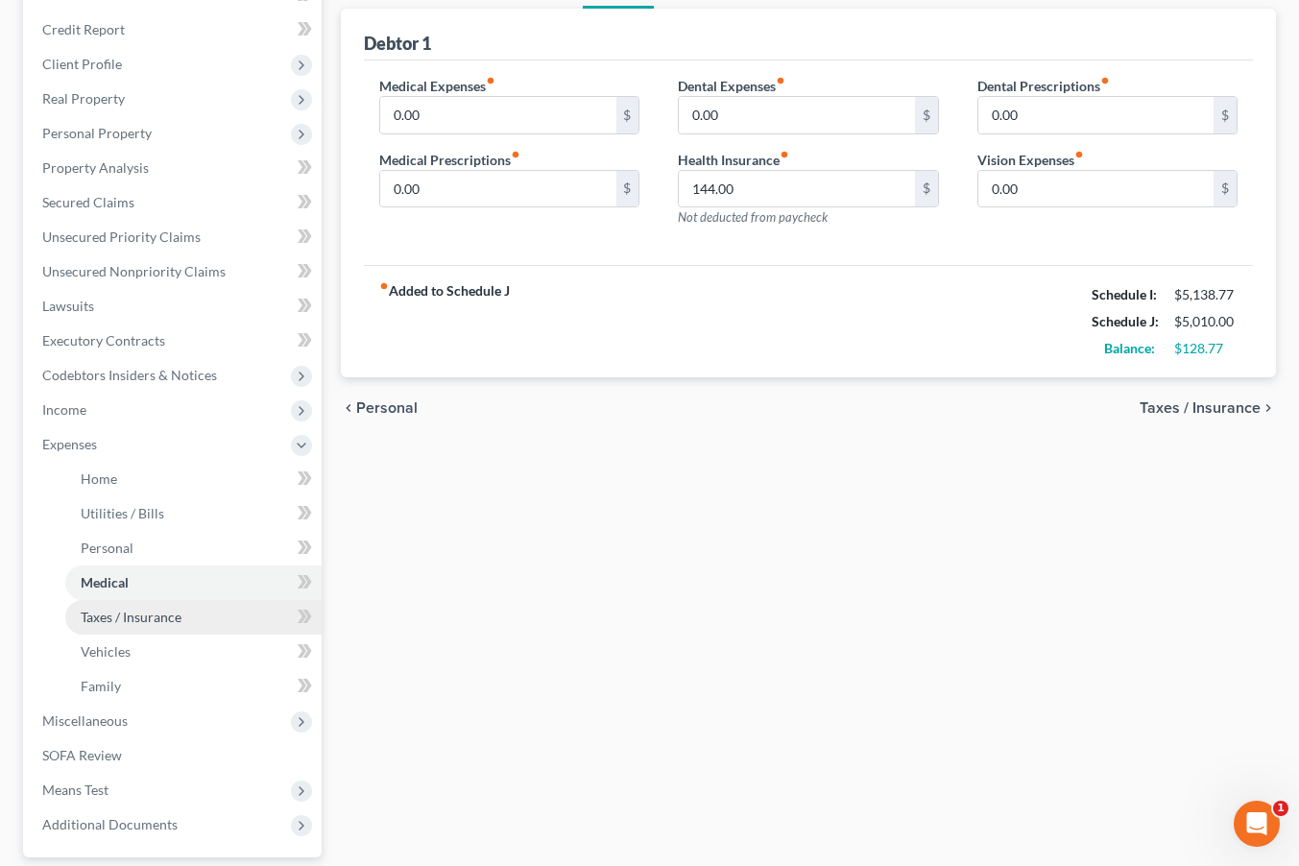
click at [158, 618] on span "Taxes / Insurance" at bounding box center [131, 617] width 101 height 16
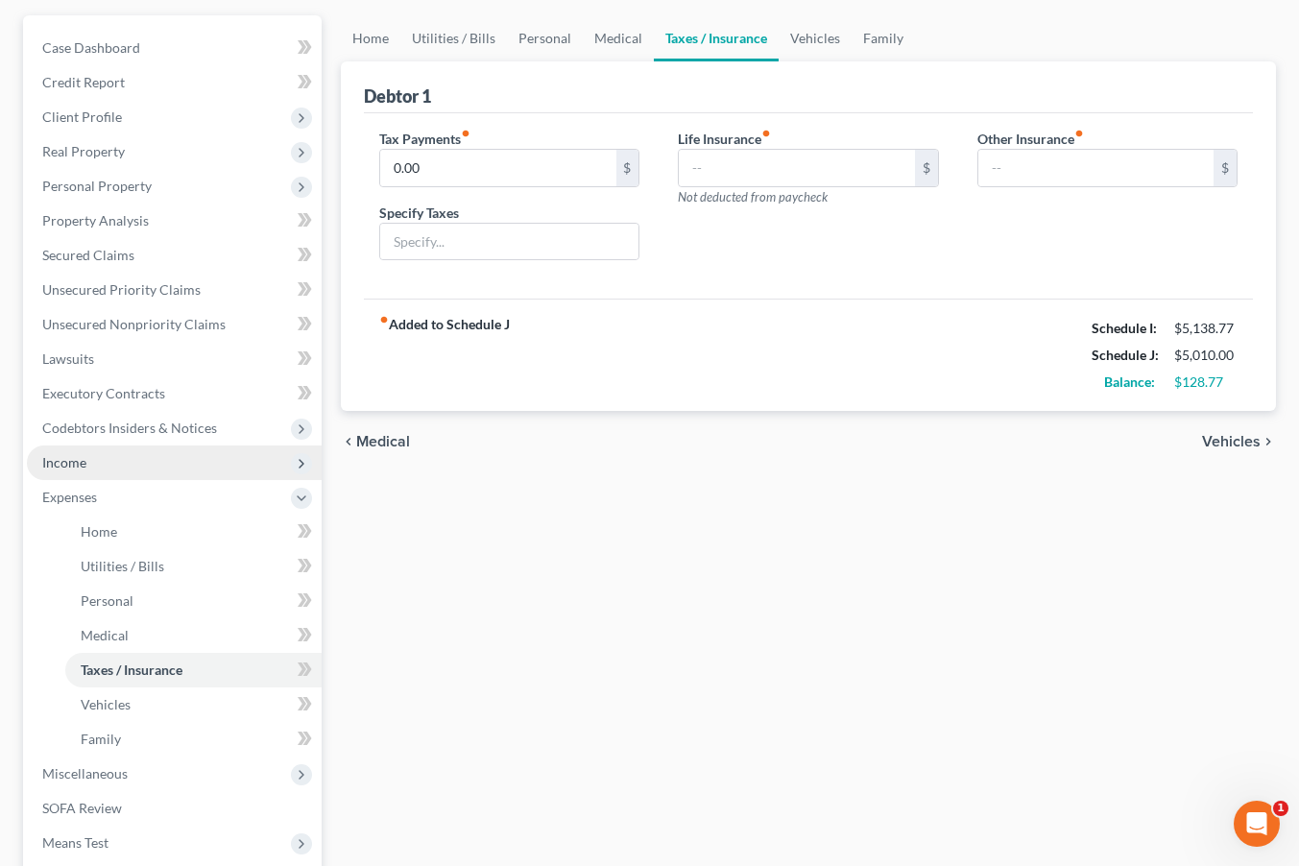
scroll to position [171, 0]
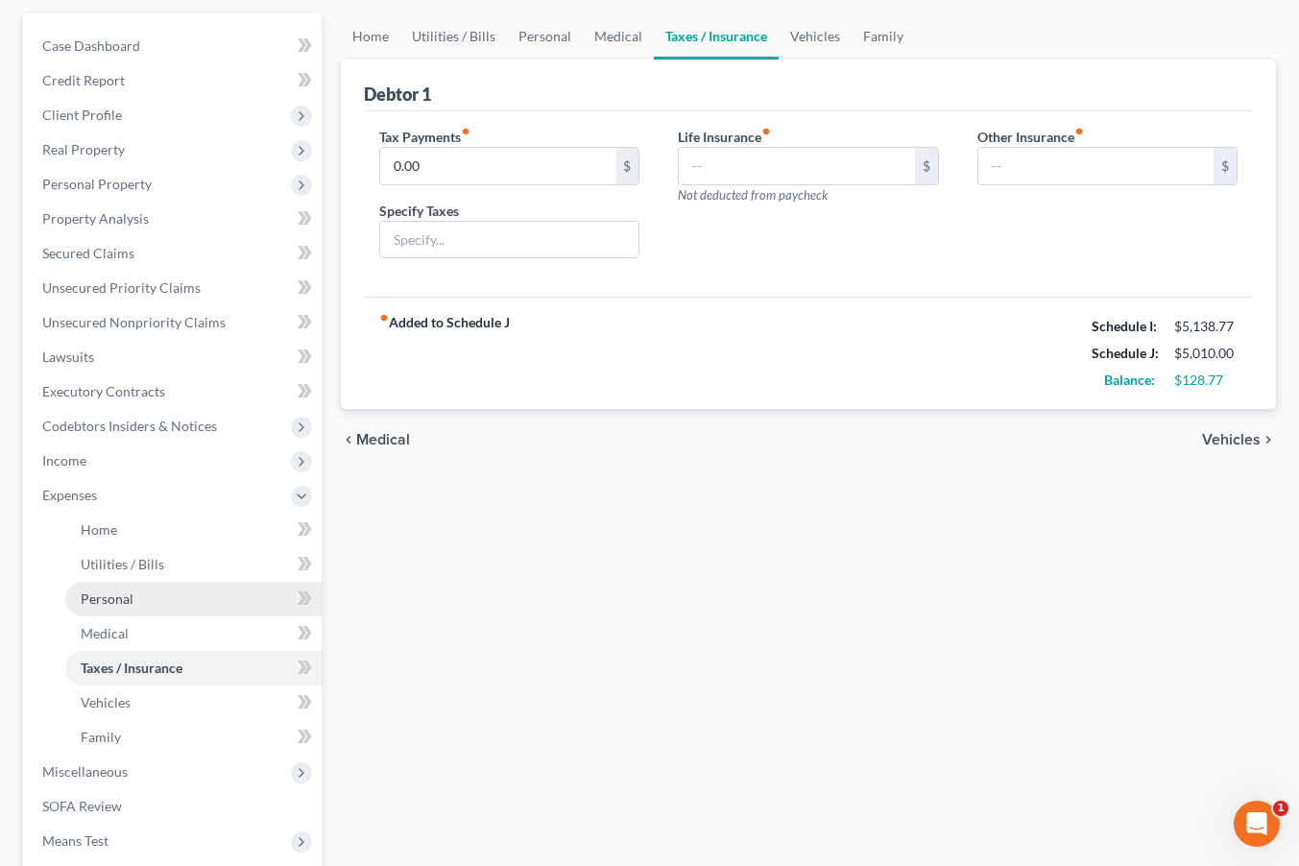
click at [145, 608] on link "Personal" at bounding box center [193, 599] width 256 height 35
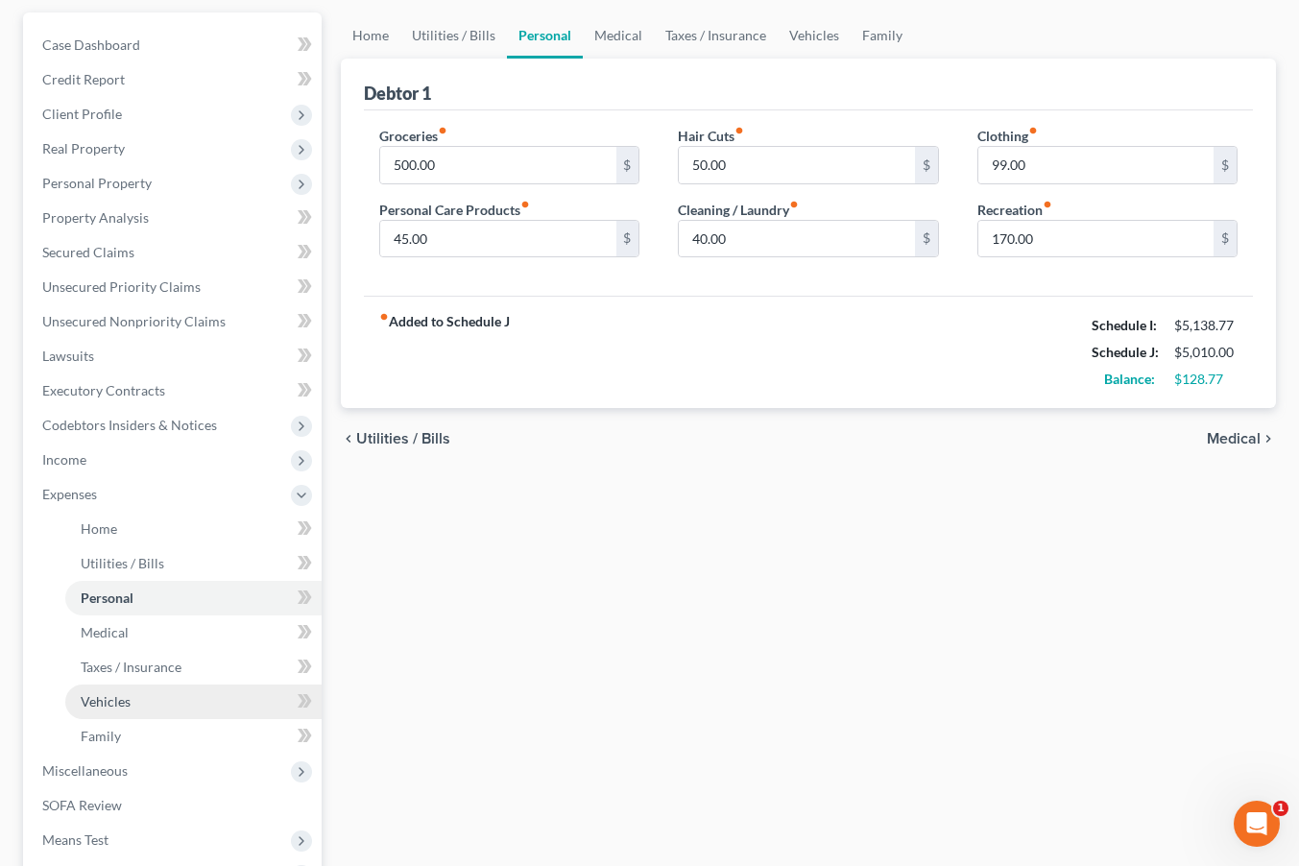
click at [121, 697] on span "Vehicles" at bounding box center [106, 701] width 50 height 16
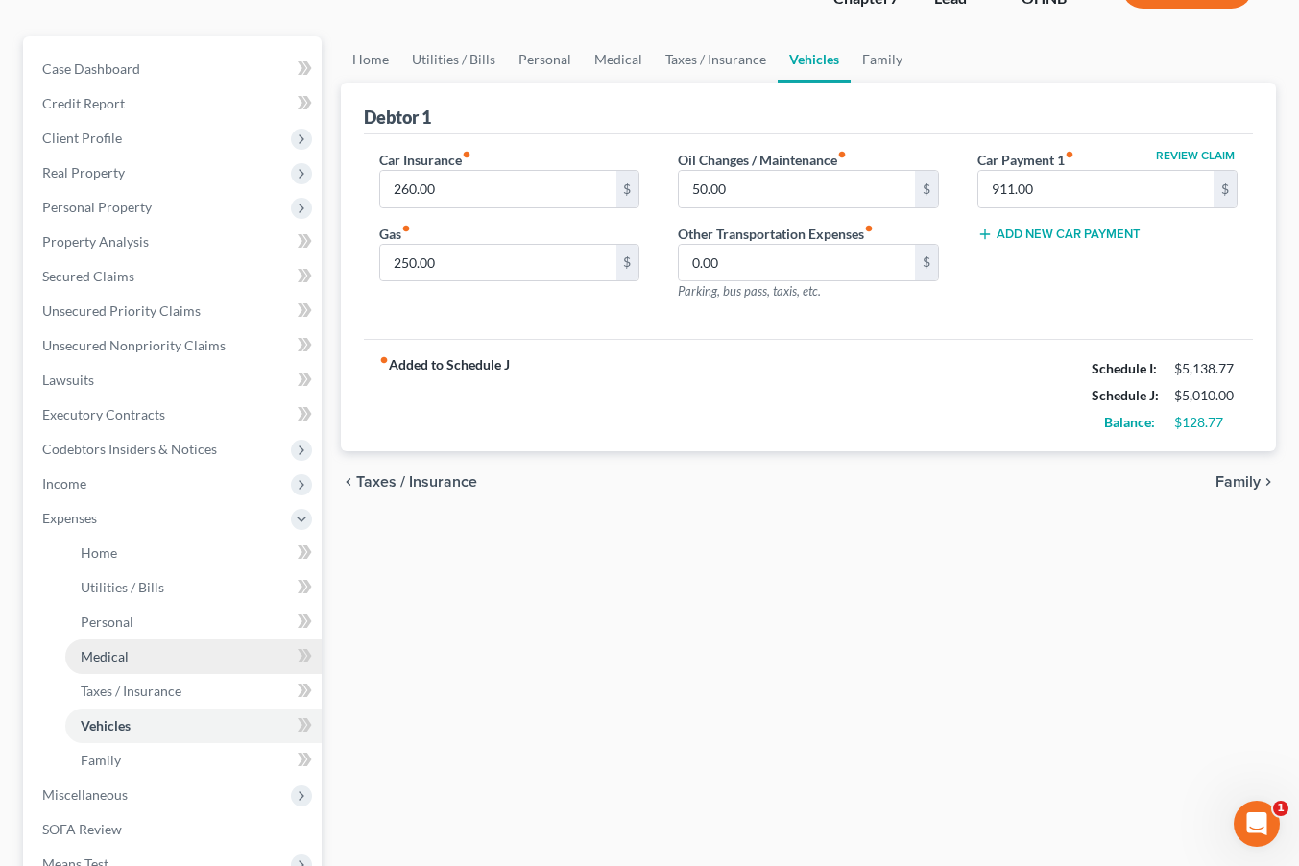
scroll to position [150, 0]
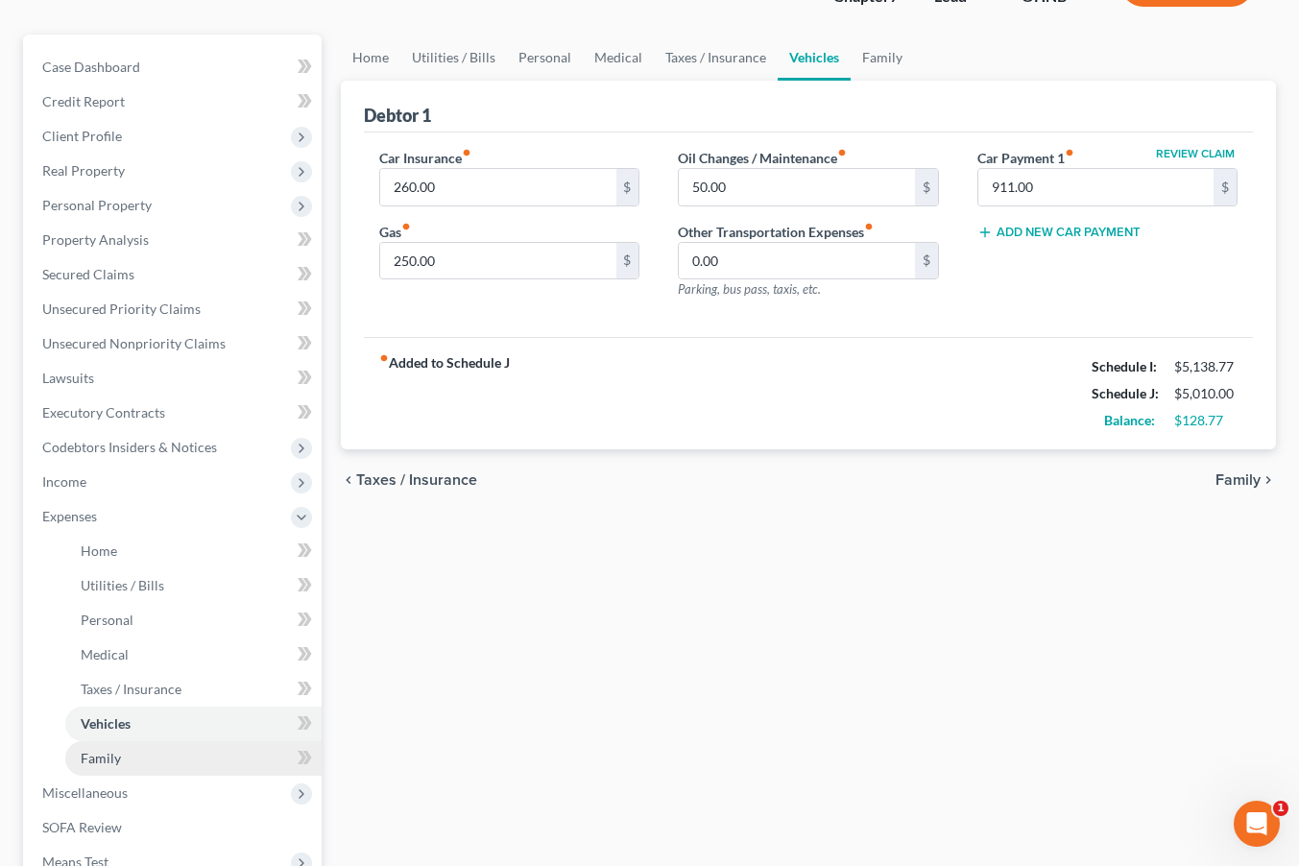
click at [97, 762] on span "Family" at bounding box center [101, 758] width 40 height 16
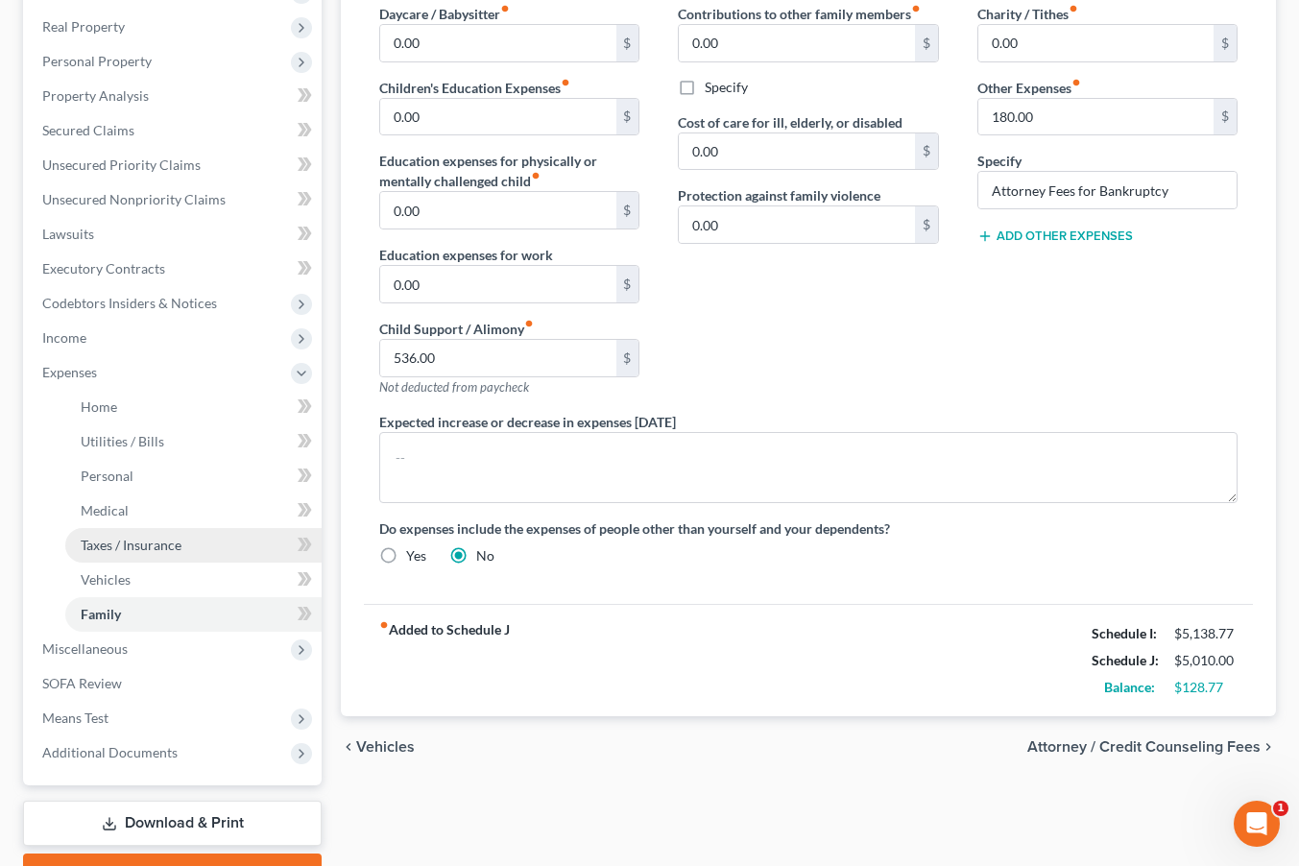
scroll to position [291, 0]
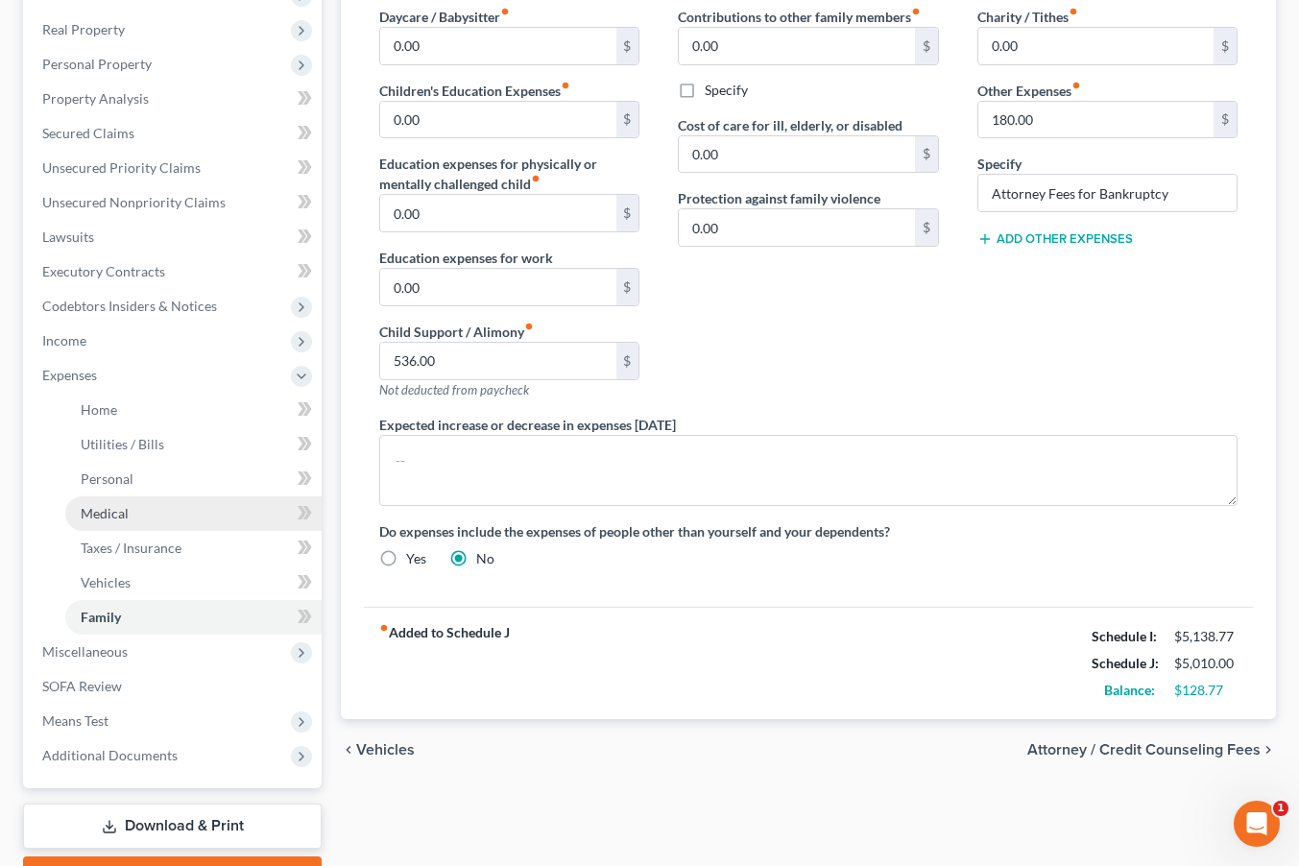
click at [183, 511] on link "Medical" at bounding box center [193, 513] width 256 height 35
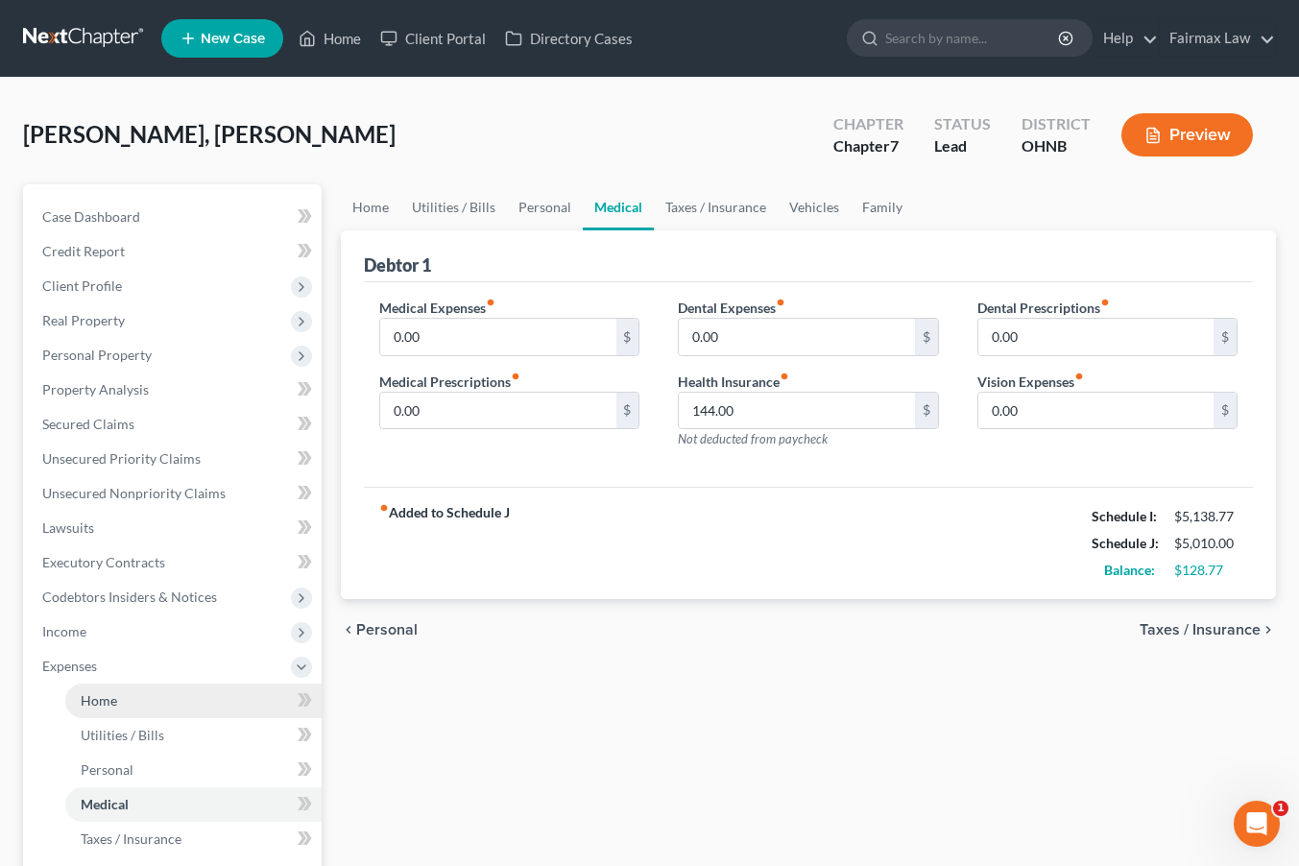
click at [157, 707] on link "Home" at bounding box center [193, 701] width 256 height 35
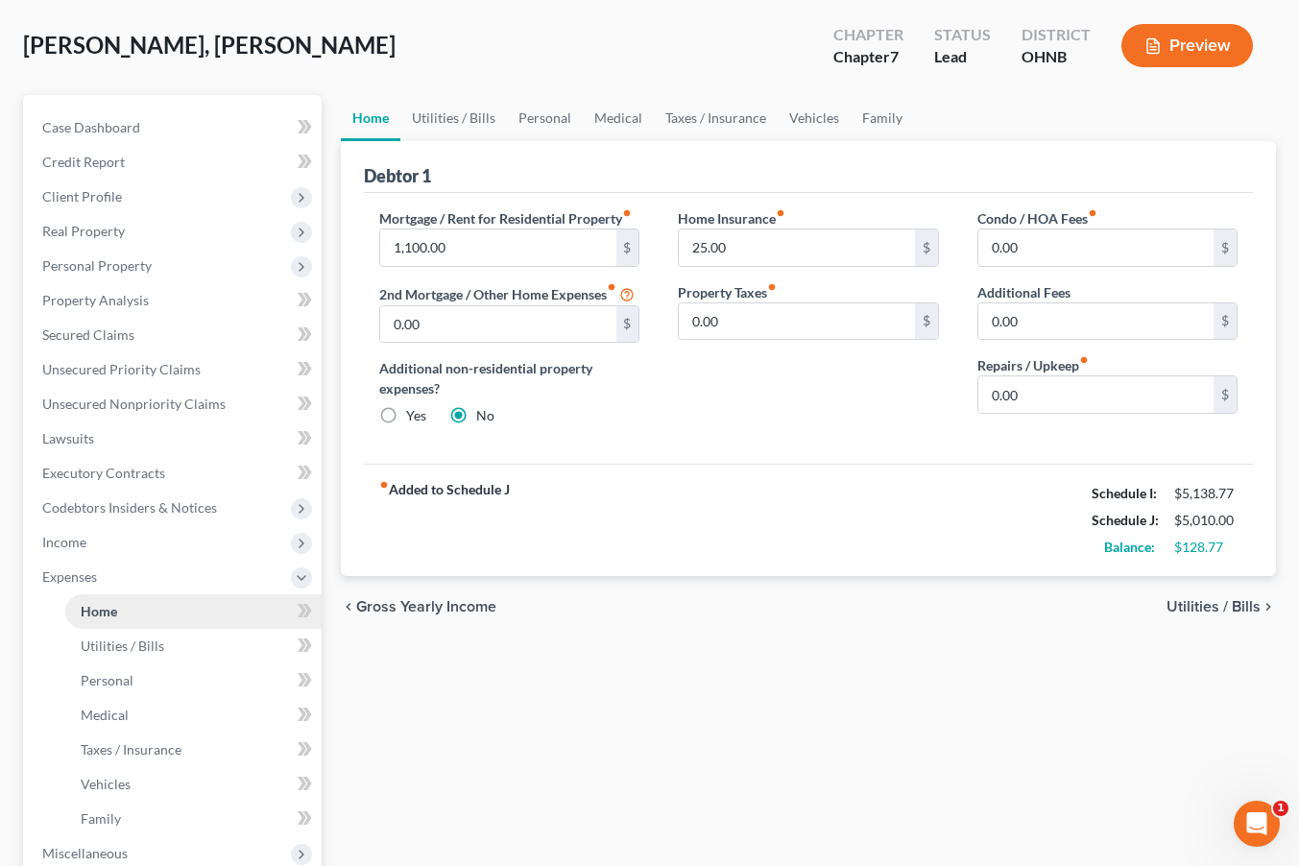
scroll to position [91, 0]
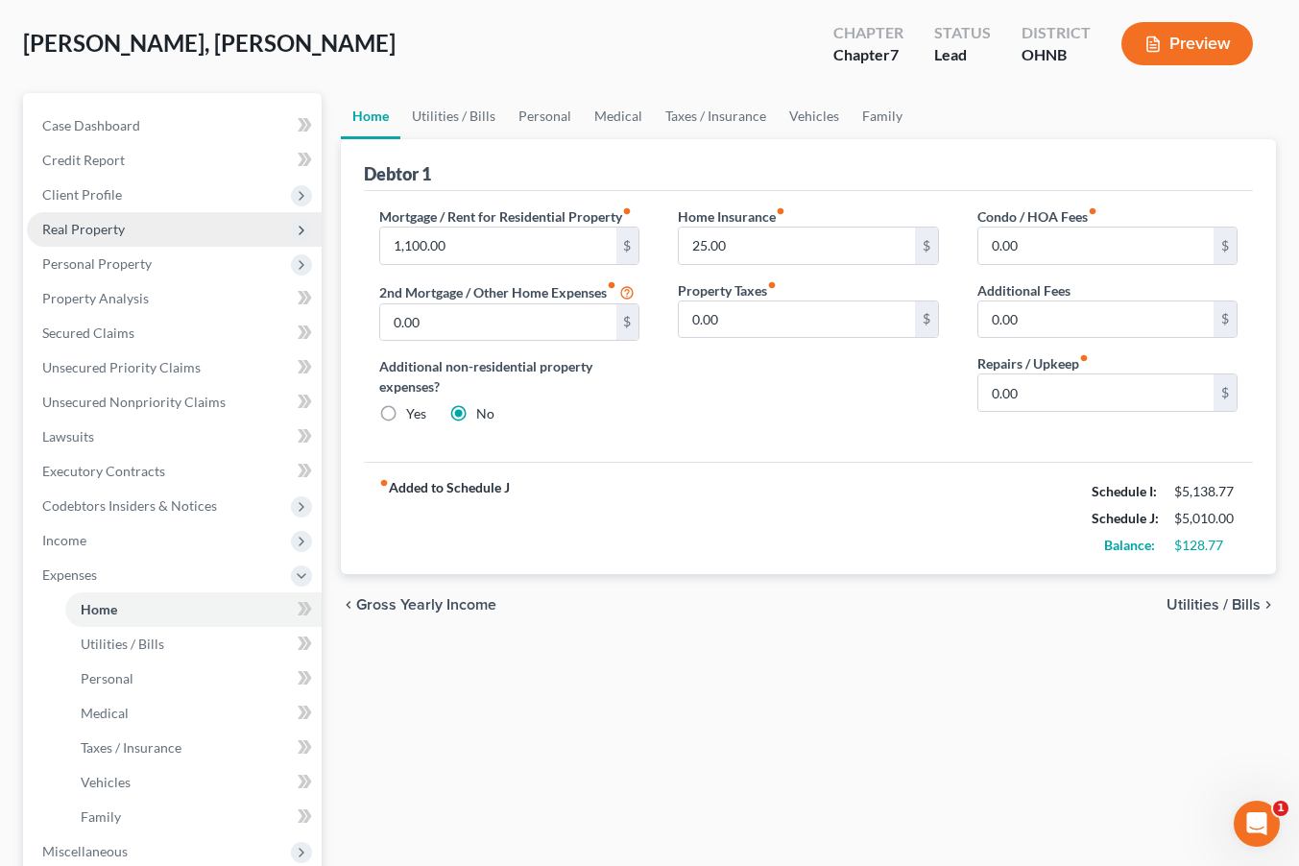
click at [187, 229] on span "Real Property" at bounding box center [174, 229] width 295 height 35
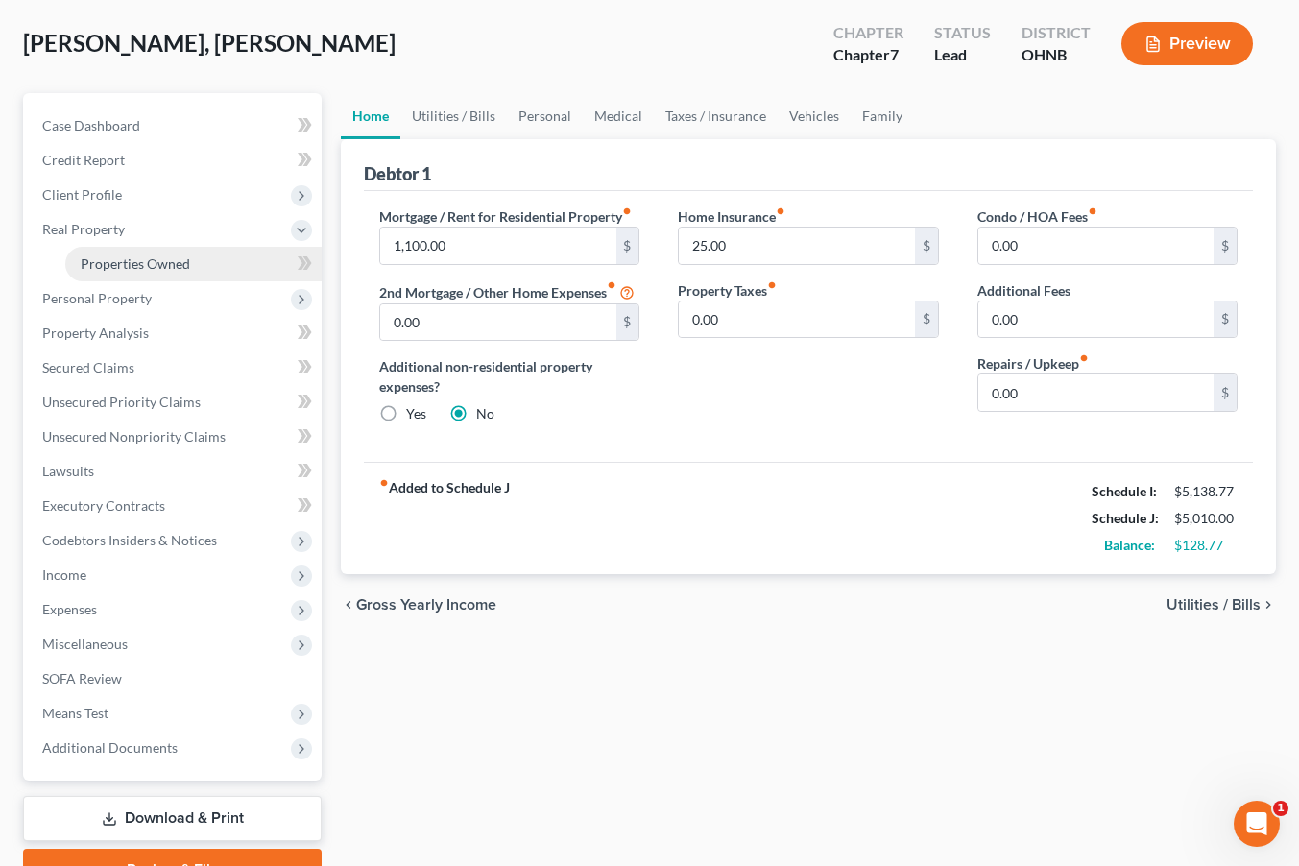
click at [179, 257] on span "Properties Owned" at bounding box center [135, 263] width 109 height 16
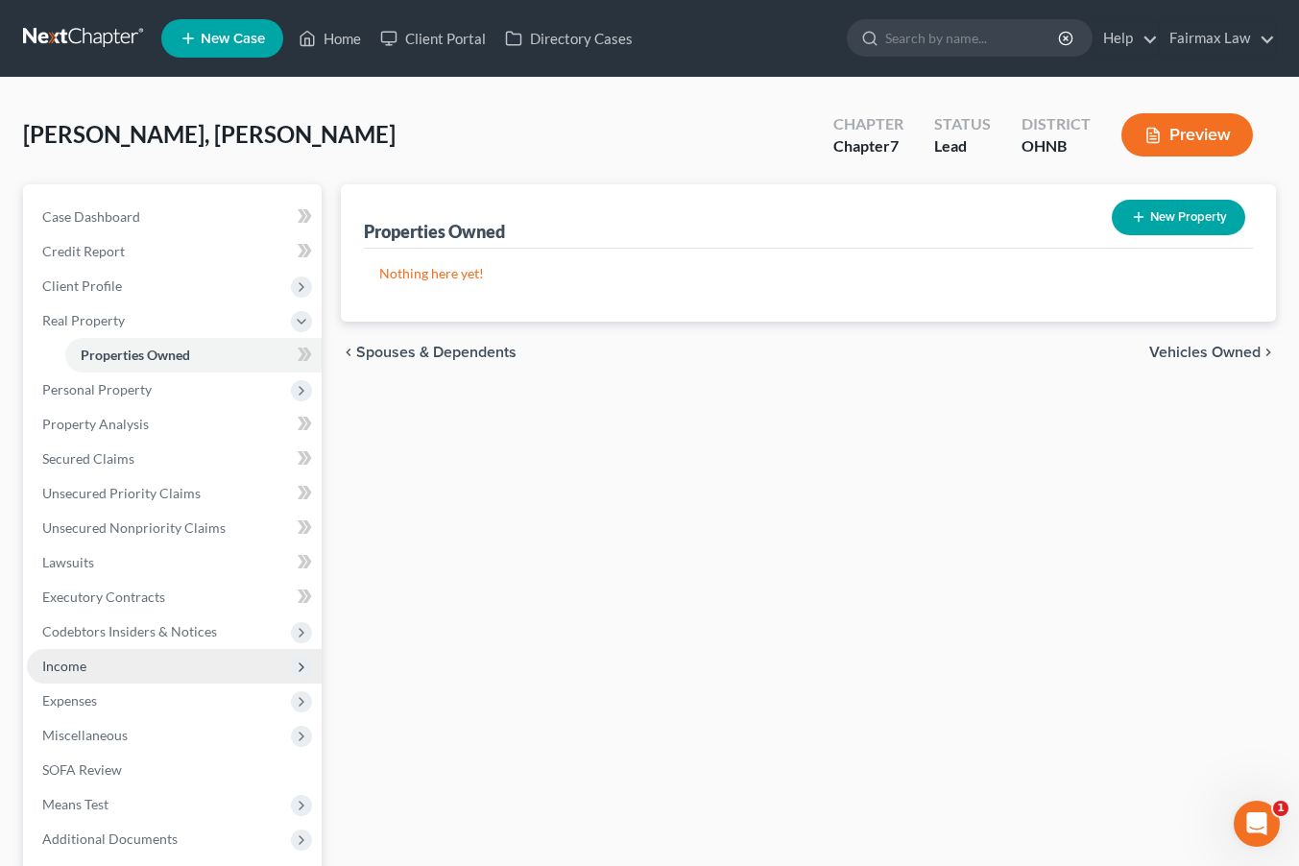
click at [96, 665] on span "Income" at bounding box center [174, 666] width 295 height 35
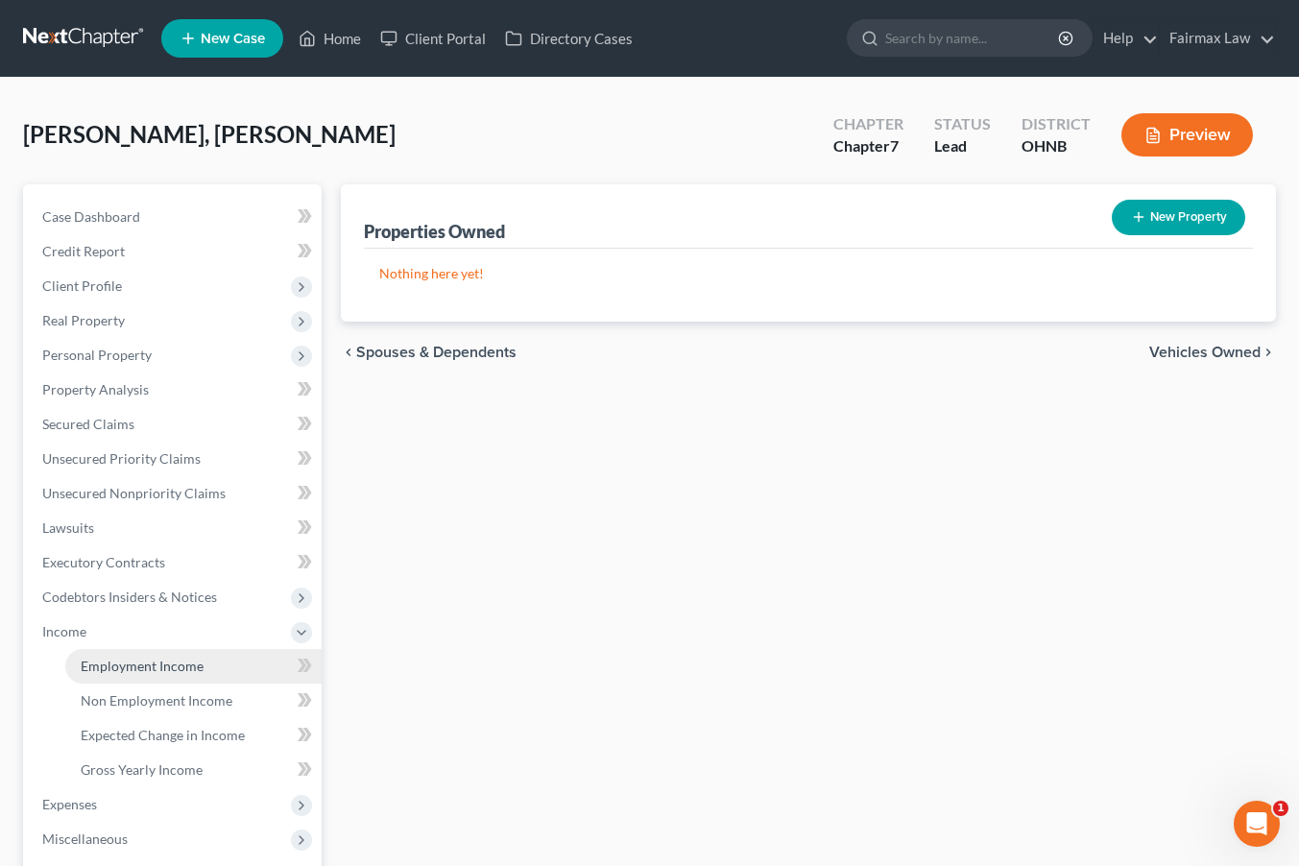
click at [109, 672] on span "Employment Income" at bounding box center [142, 666] width 123 height 16
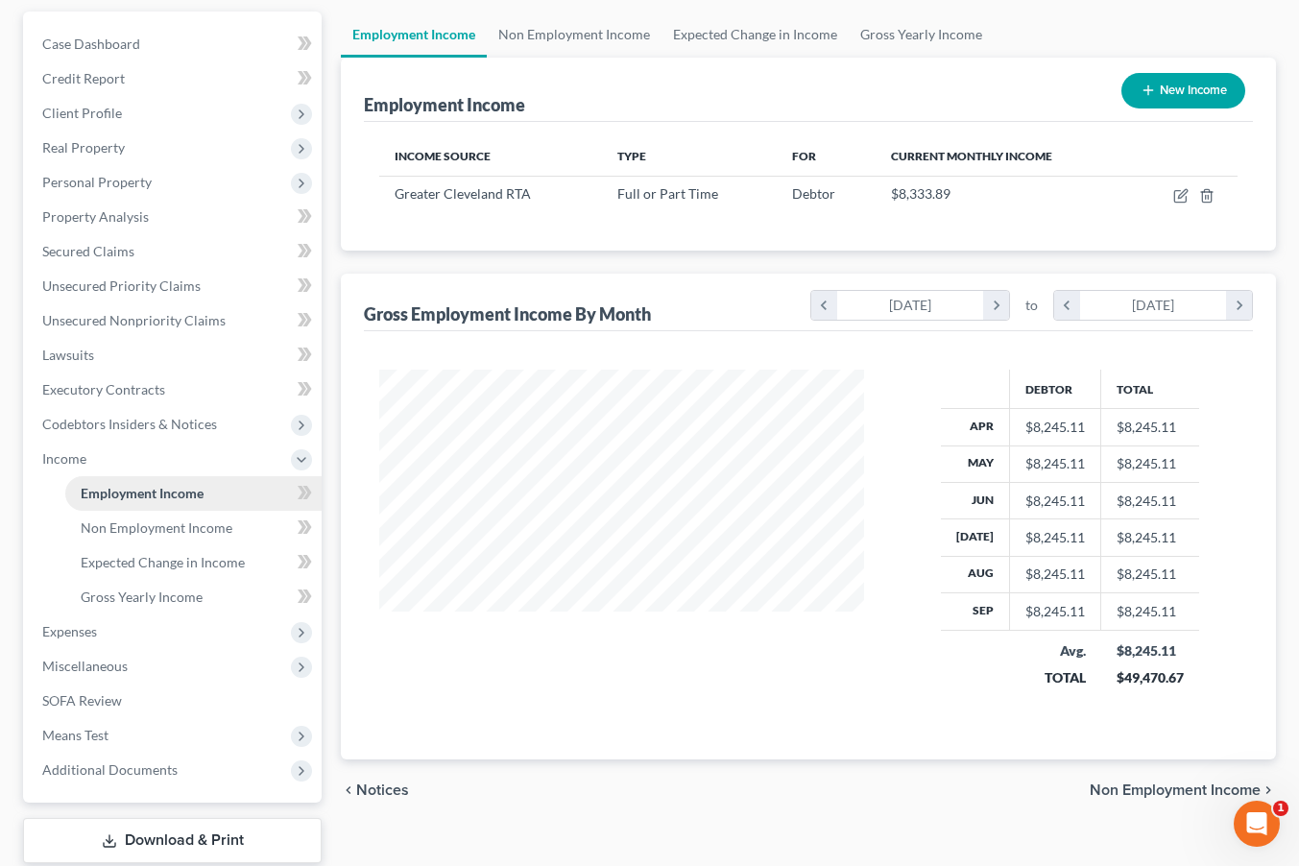
scroll to position [344, 522]
click at [1179, 191] on icon "button" at bounding box center [1180, 197] width 12 height 12
select select "0"
select select "36"
select select "2"
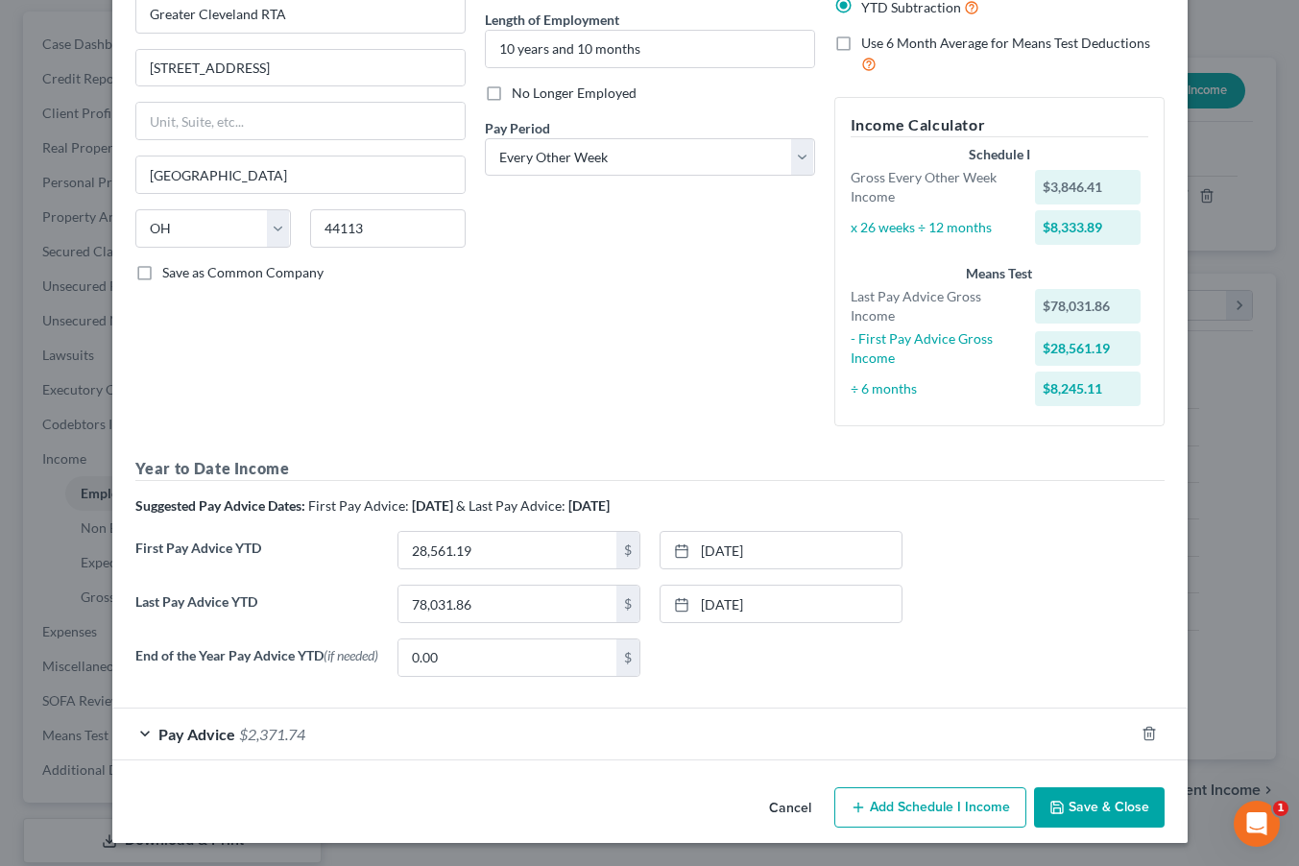
scroll to position [187, 0]
click at [286, 471] on h5 "Year to Date Income" at bounding box center [649, 469] width 1029 height 24
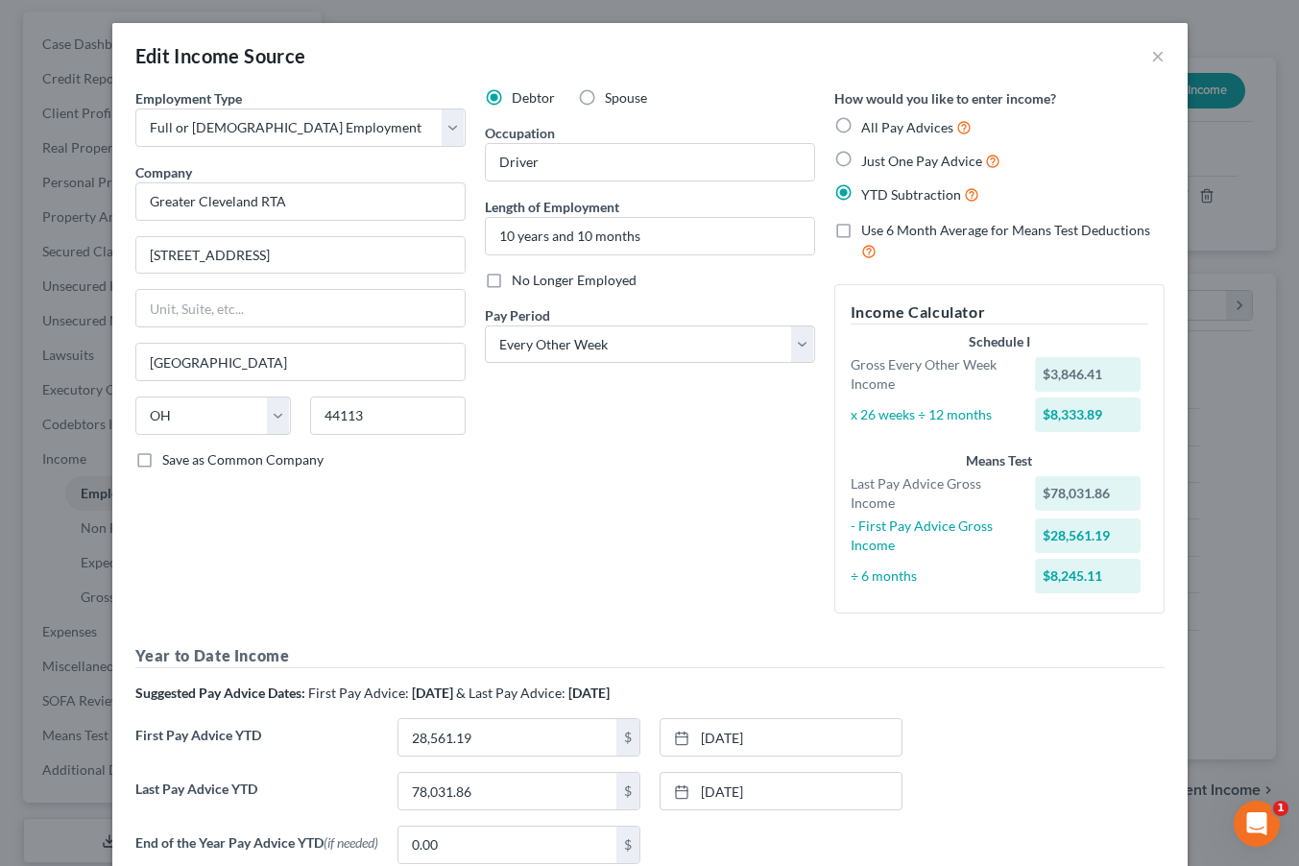
scroll to position [0, 0]
click at [1152, 62] on button "×" at bounding box center [1157, 55] width 13 height 23
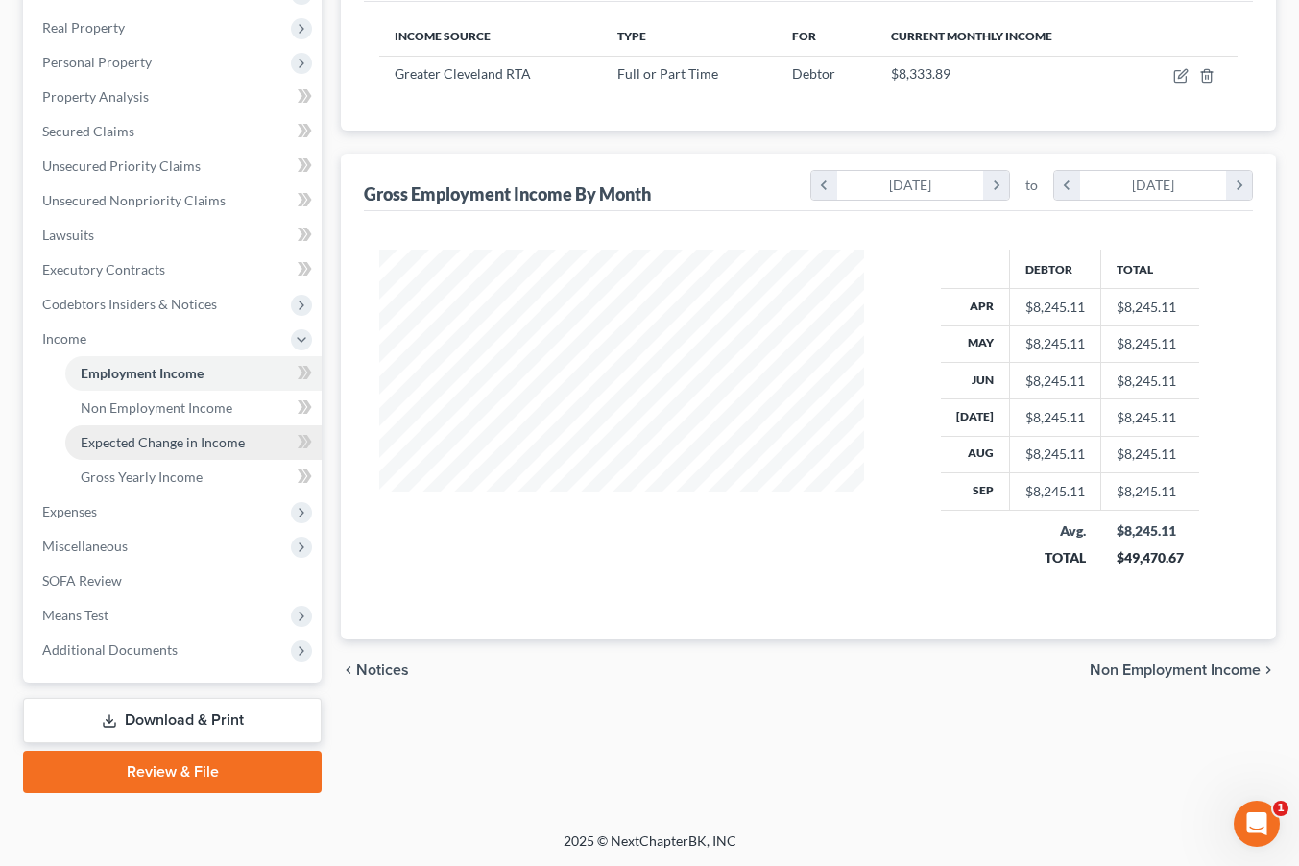
click at [165, 422] on link "Non Employment Income" at bounding box center [193, 408] width 256 height 35
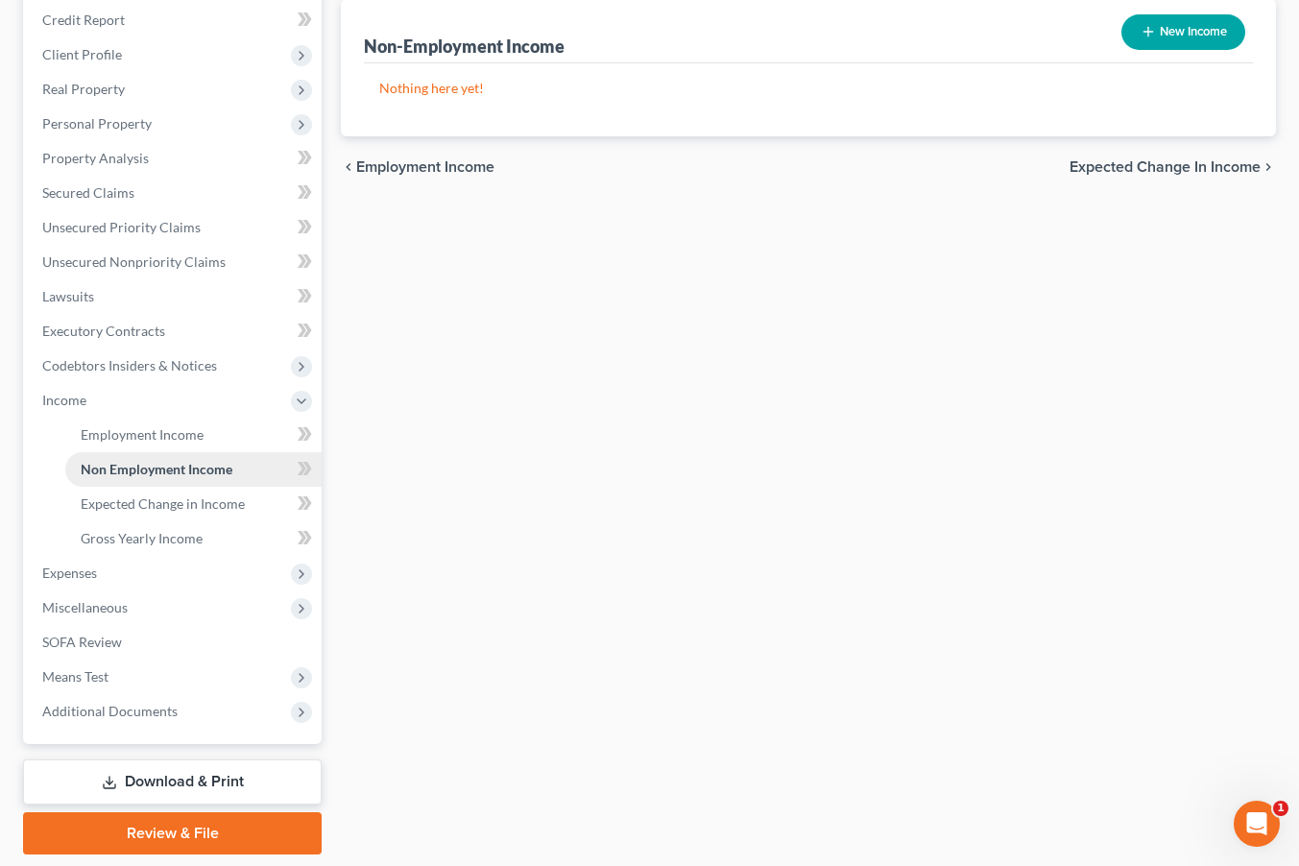
scroll to position [233, 0]
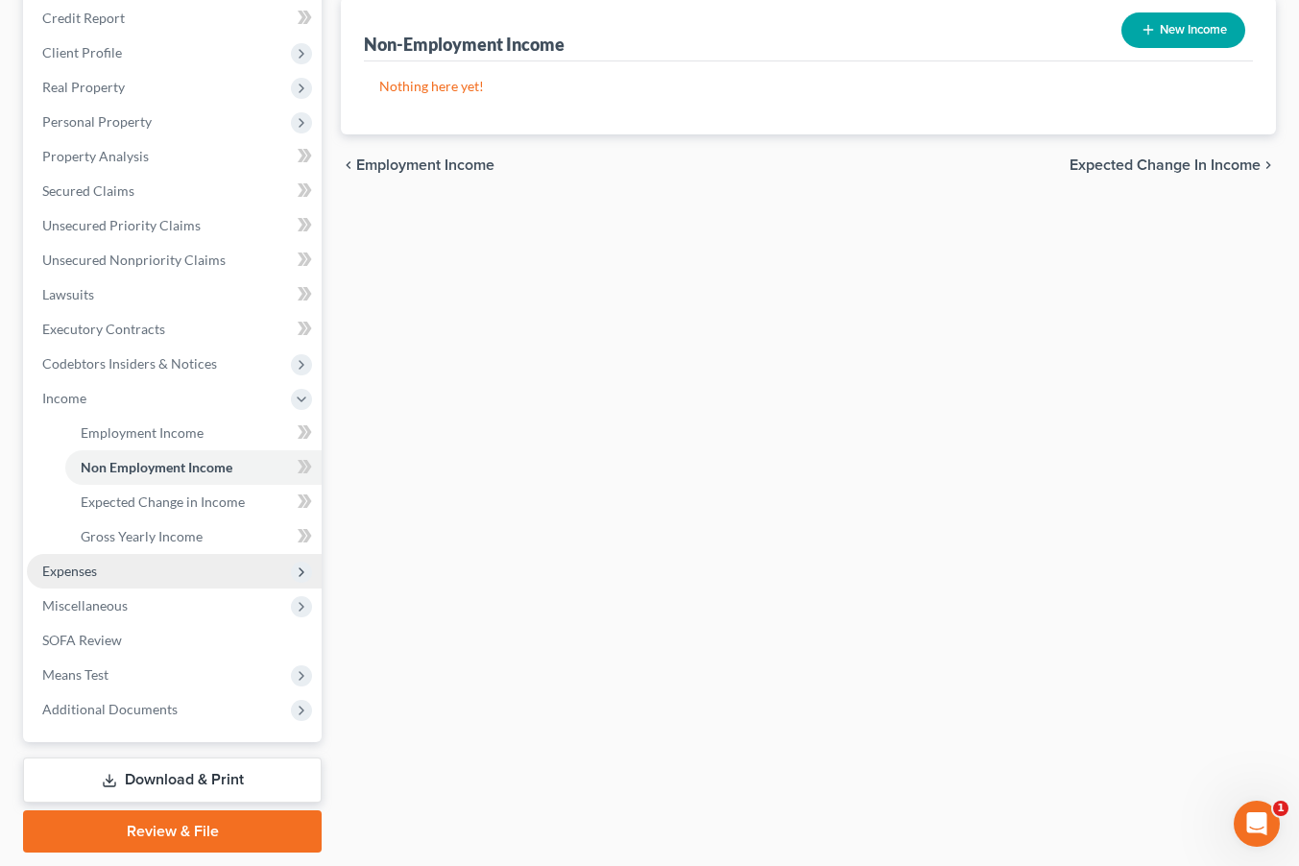
click at [147, 555] on span "Expenses" at bounding box center [174, 571] width 295 height 35
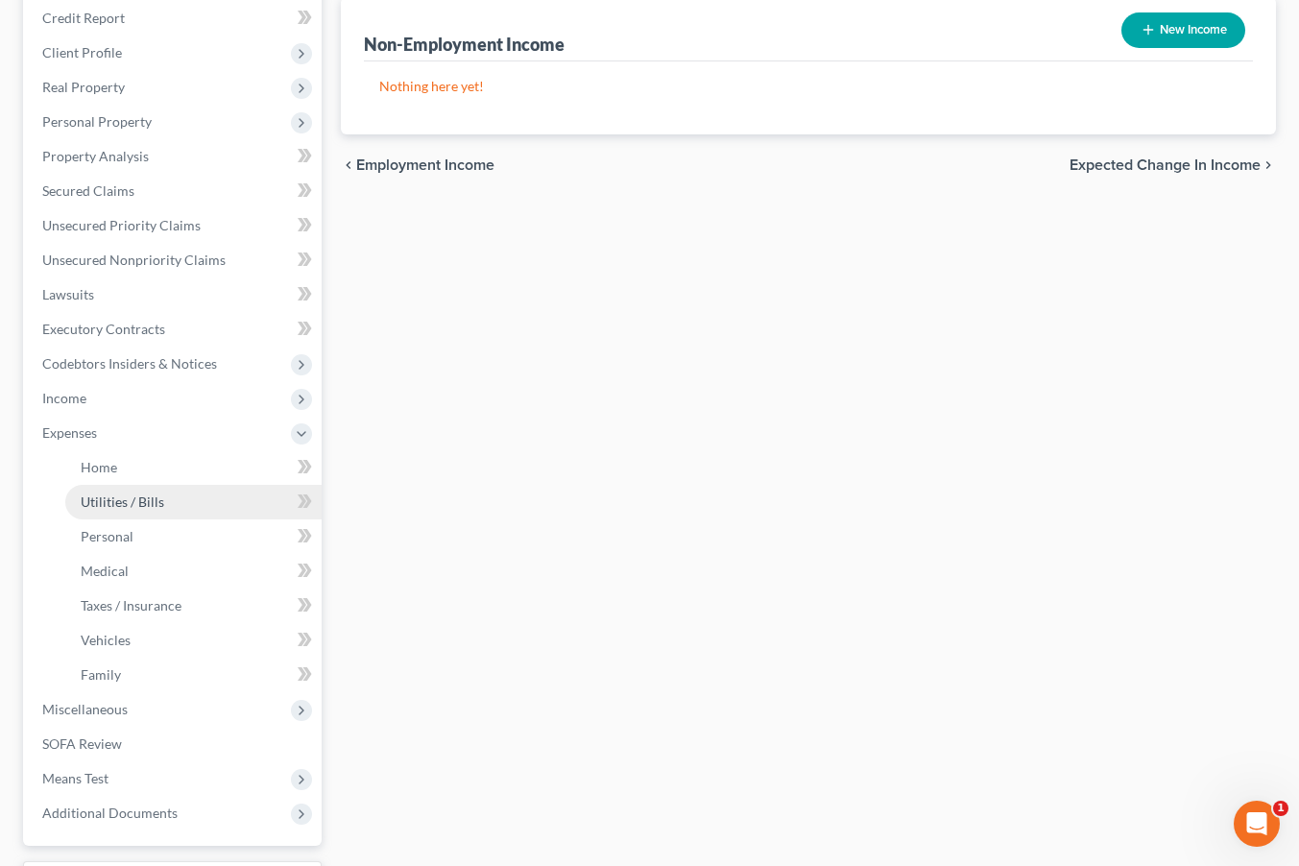
click at [134, 507] on span "Utilities / Bills" at bounding box center [123, 502] width 84 height 16
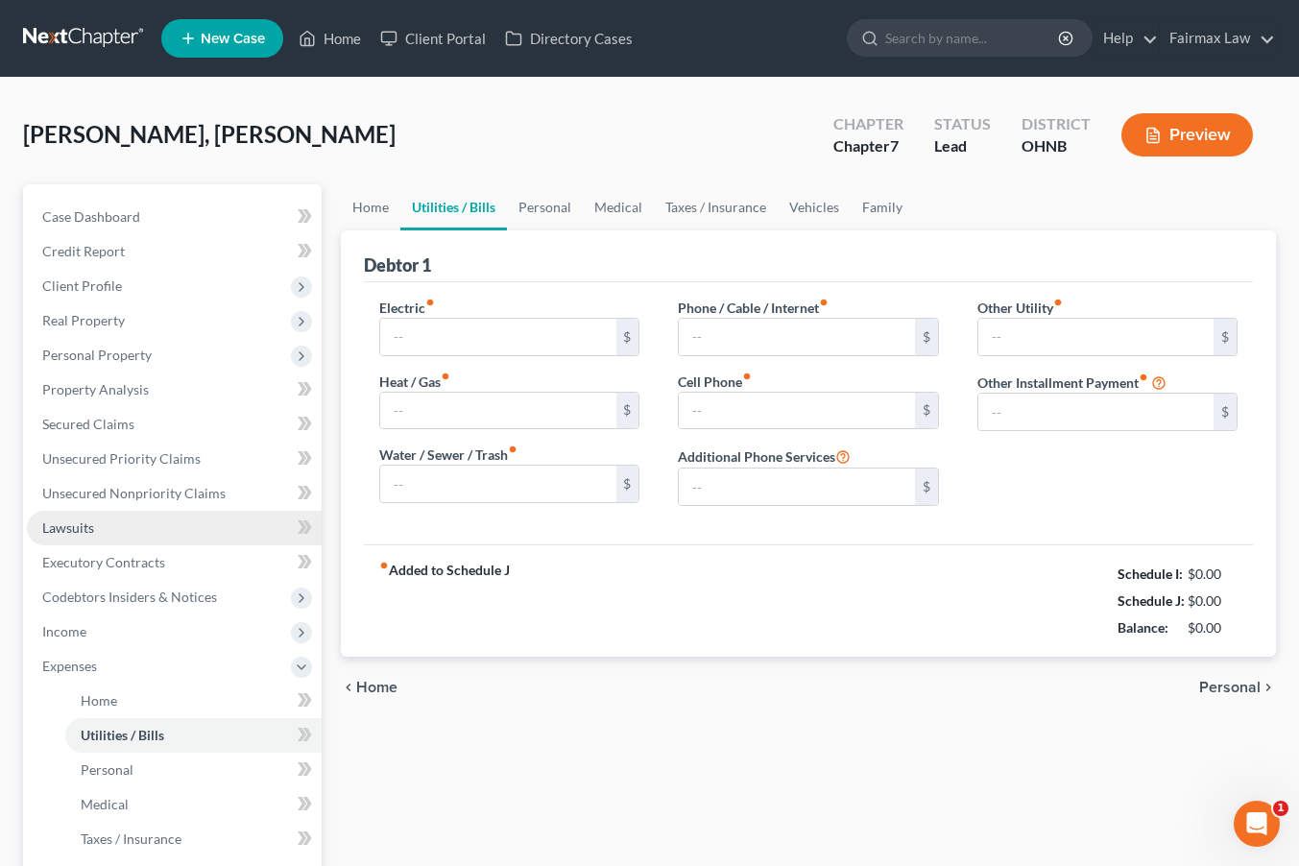
type input "150.00"
type input "100.00"
type input "50.00"
type input "150.00"
type input "200.00"
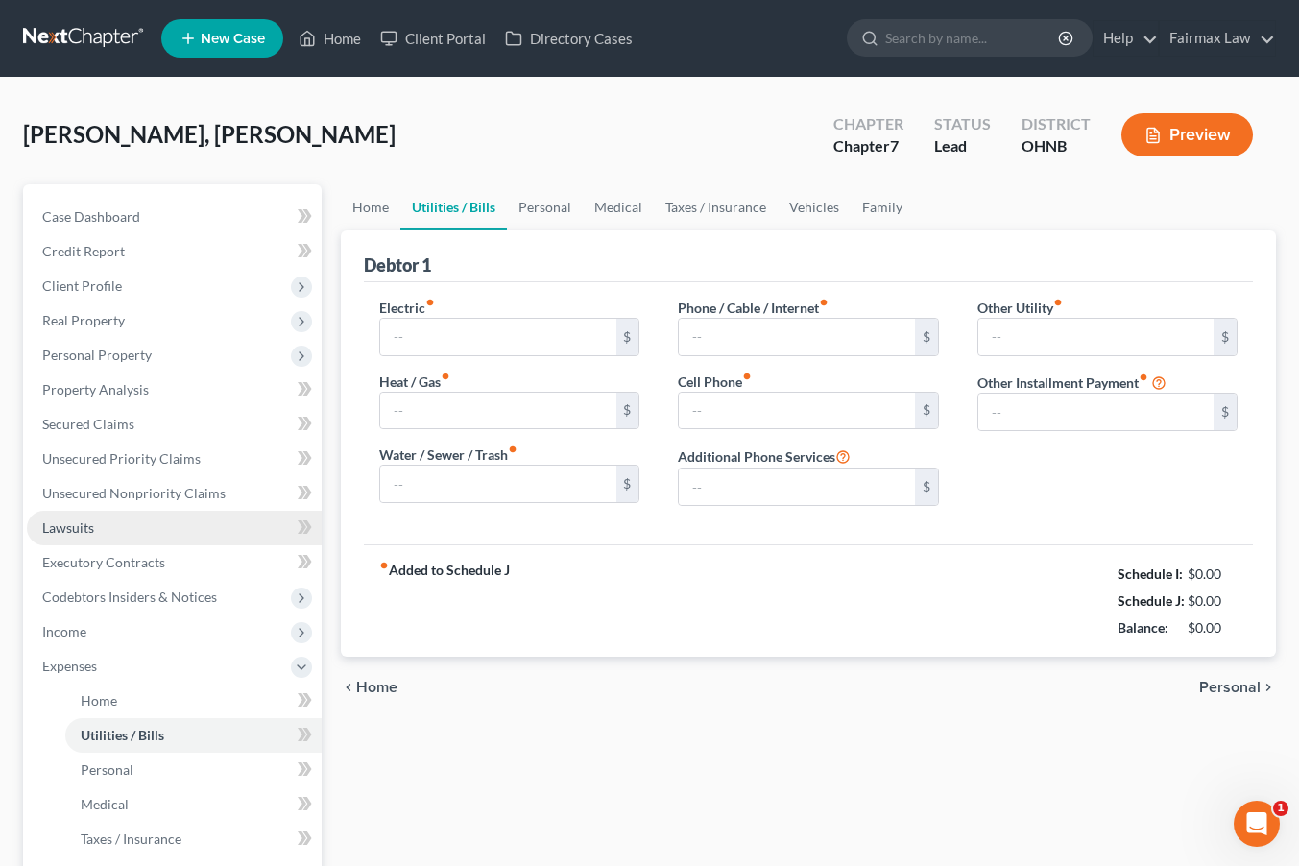
type input "0.00"
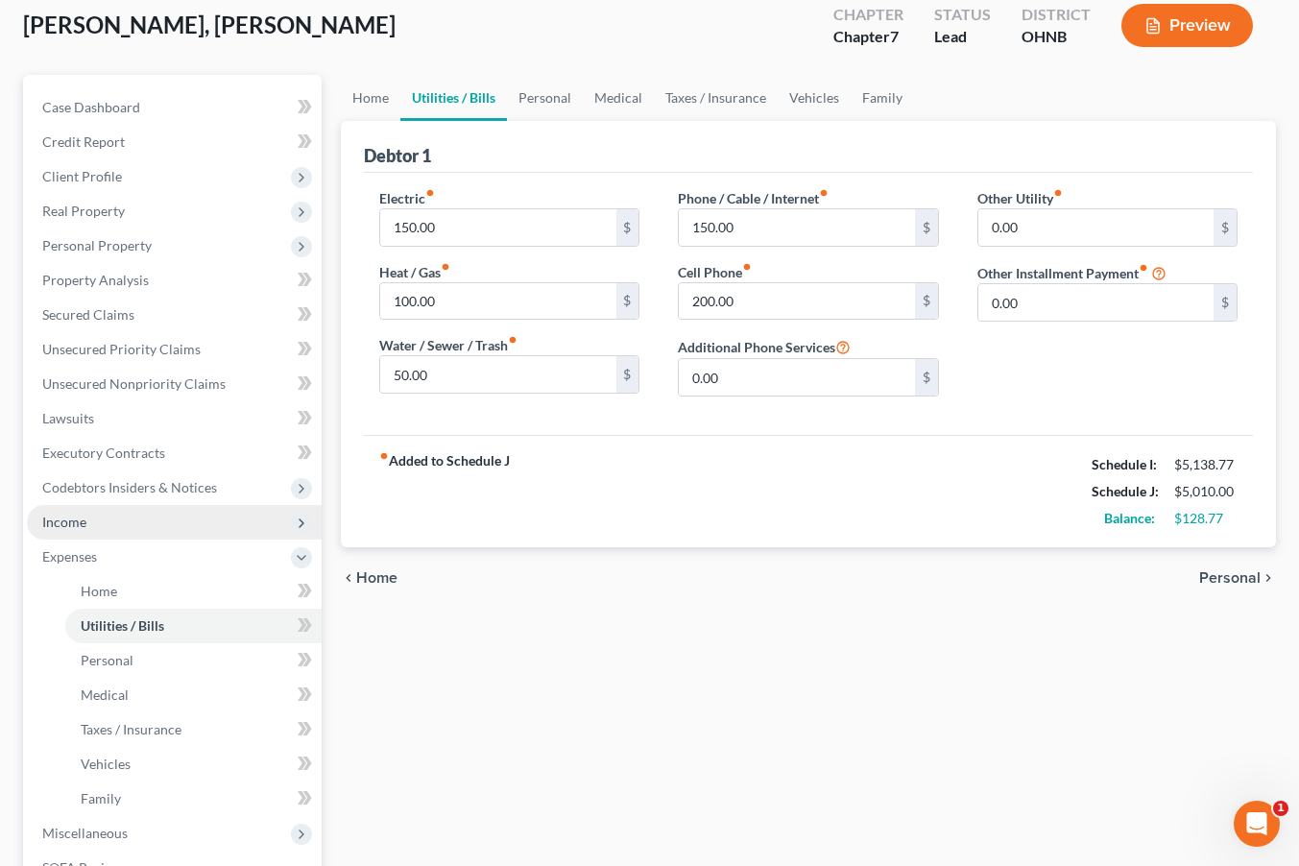
scroll to position [110, 0]
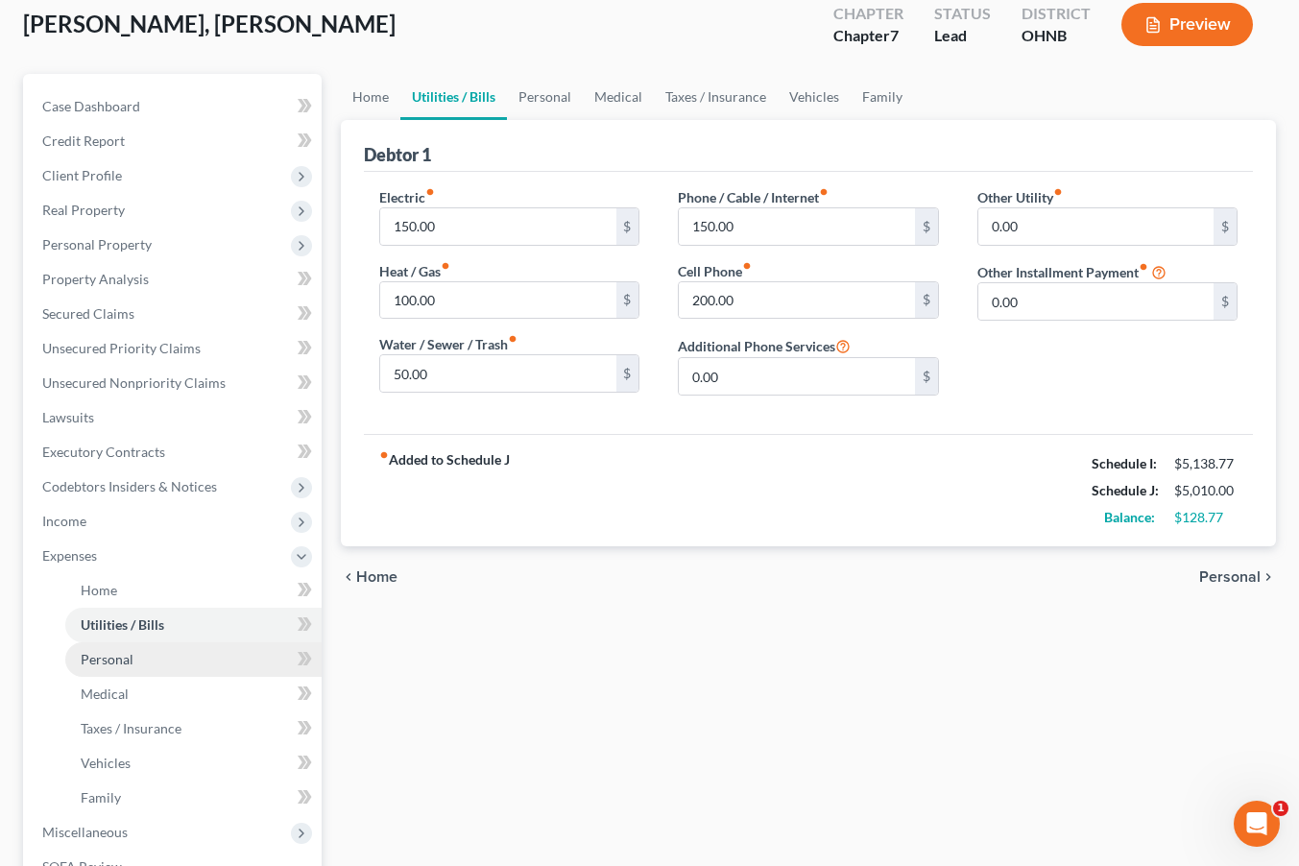
click at [129, 653] on span "Personal" at bounding box center [107, 659] width 53 height 16
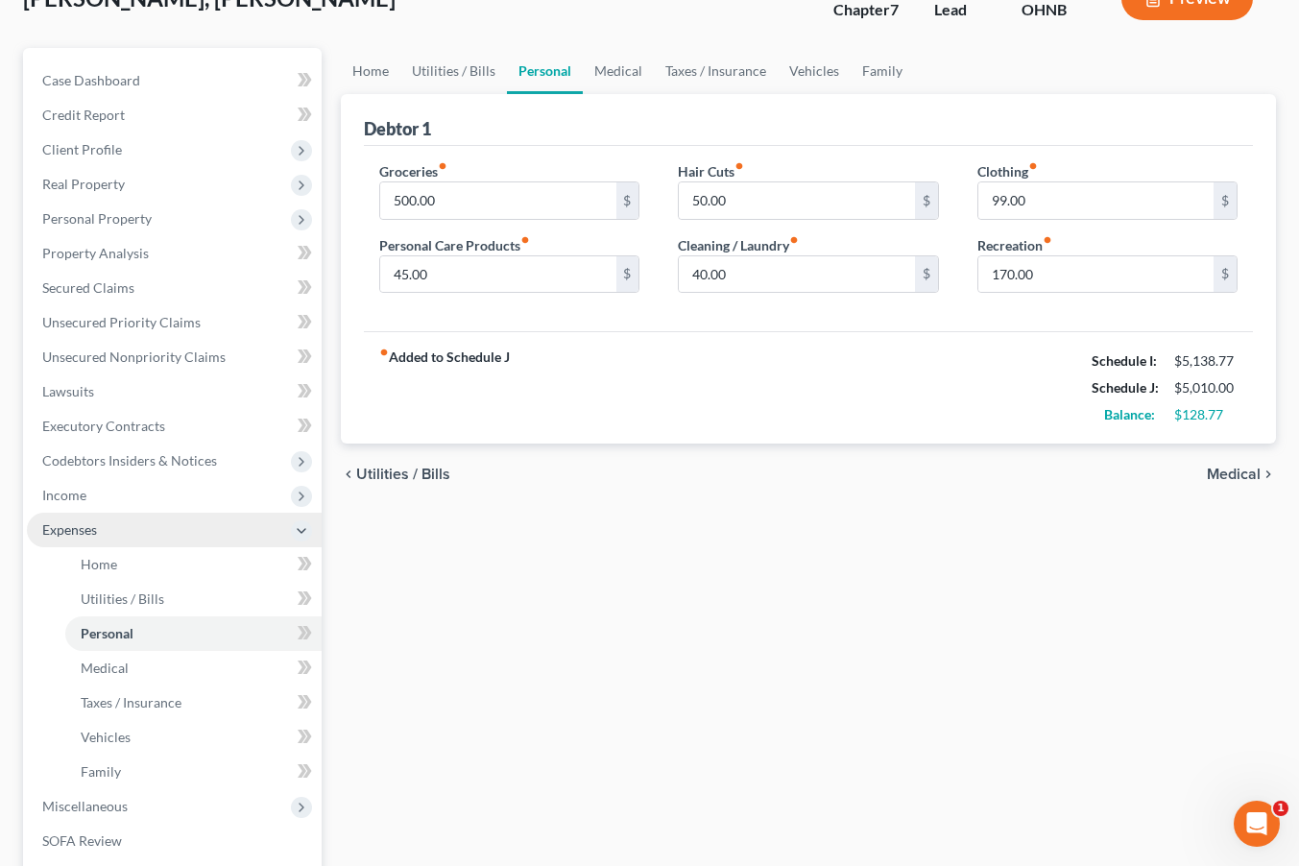
scroll to position [157, 0]
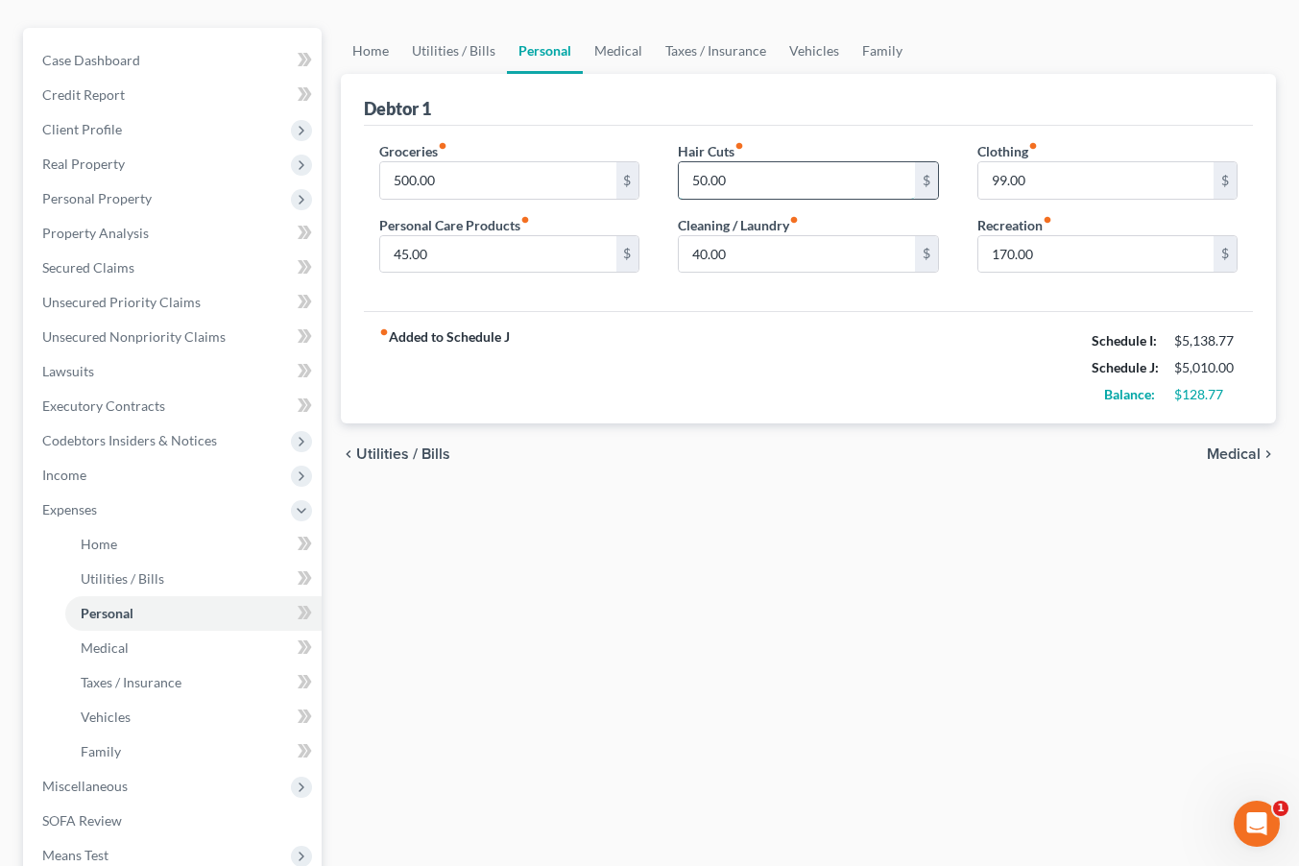
click at [701, 181] on input "50.00" at bounding box center [796, 180] width 235 height 36
type input "0.00"
click at [696, 250] on input "40.00" at bounding box center [796, 254] width 235 height 36
click at [396, 257] on input "45.00" at bounding box center [497, 254] width 235 height 36
type input "145.00"
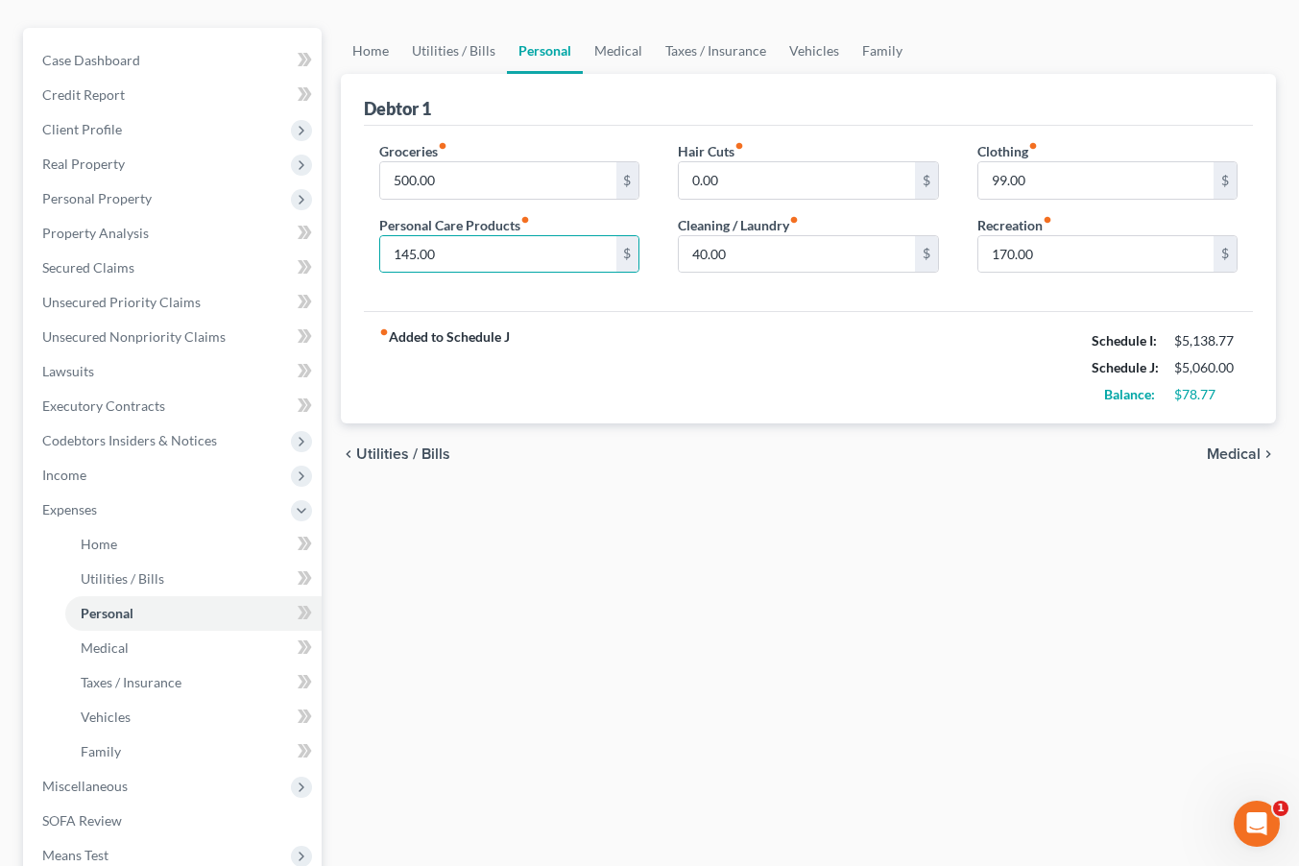
click at [592, 428] on div "chevron_left Utilities / Bills Medical chevron_right" at bounding box center [808, 453] width 935 height 61
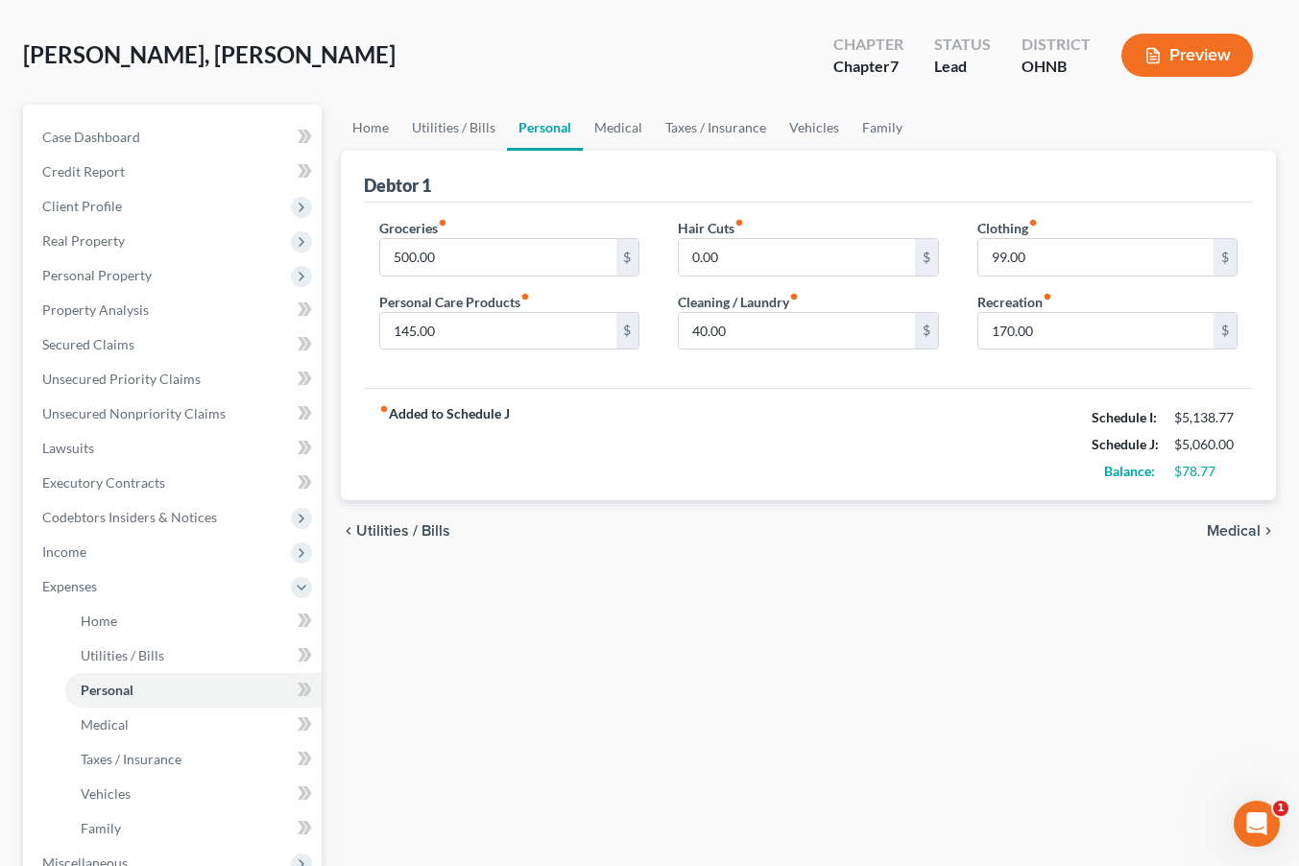
scroll to position [82, 0]
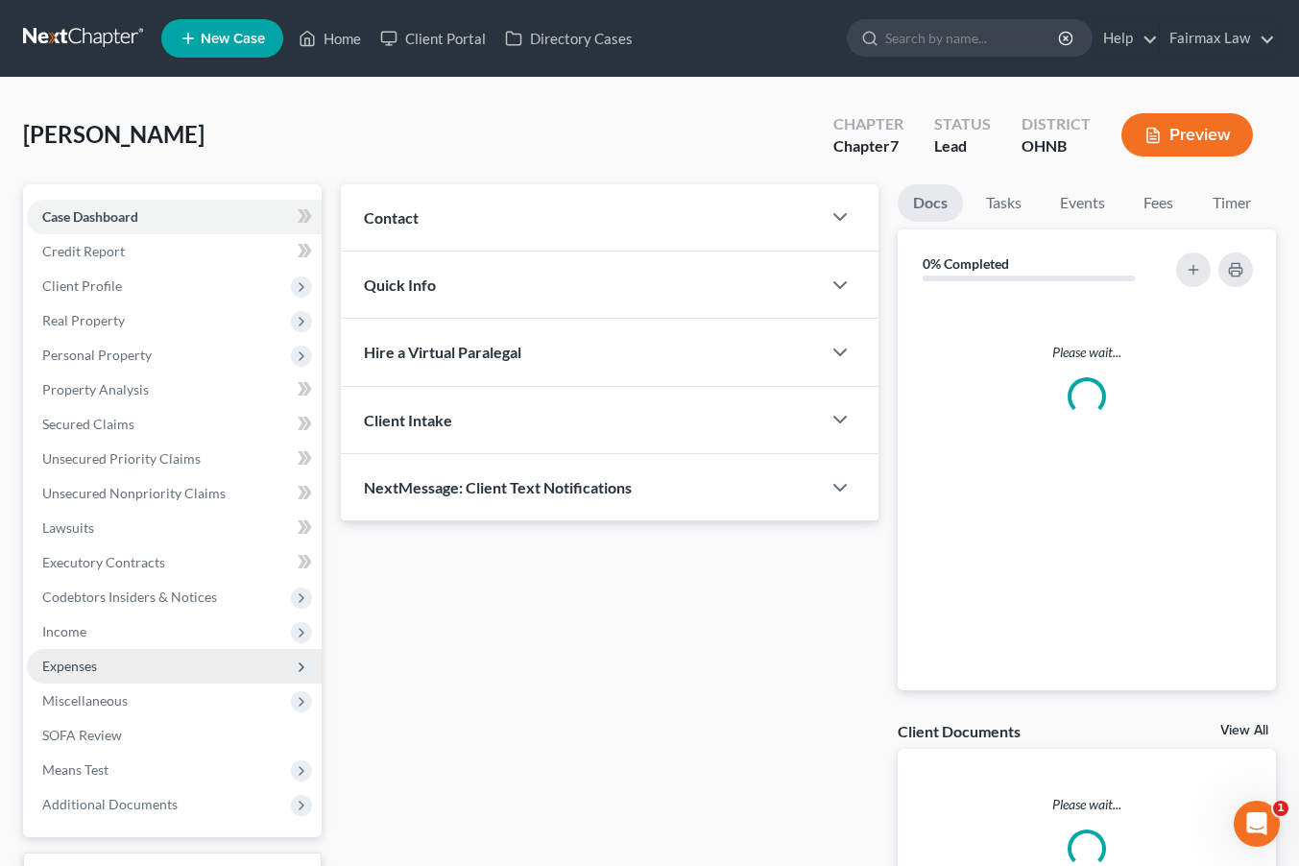
scroll to position [3, 0]
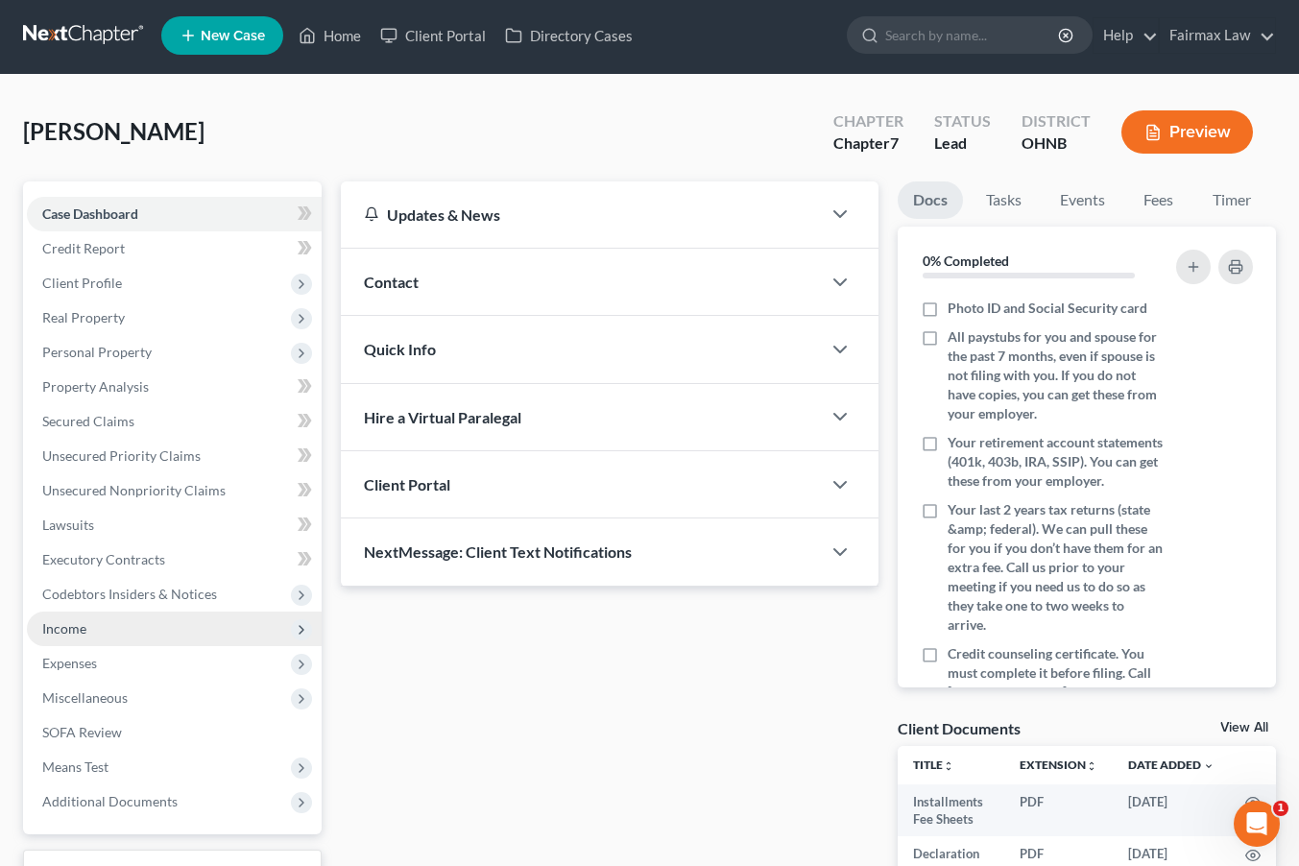
click at [187, 631] on span "Income" at bounding box center [174, 629] width 295 height 35
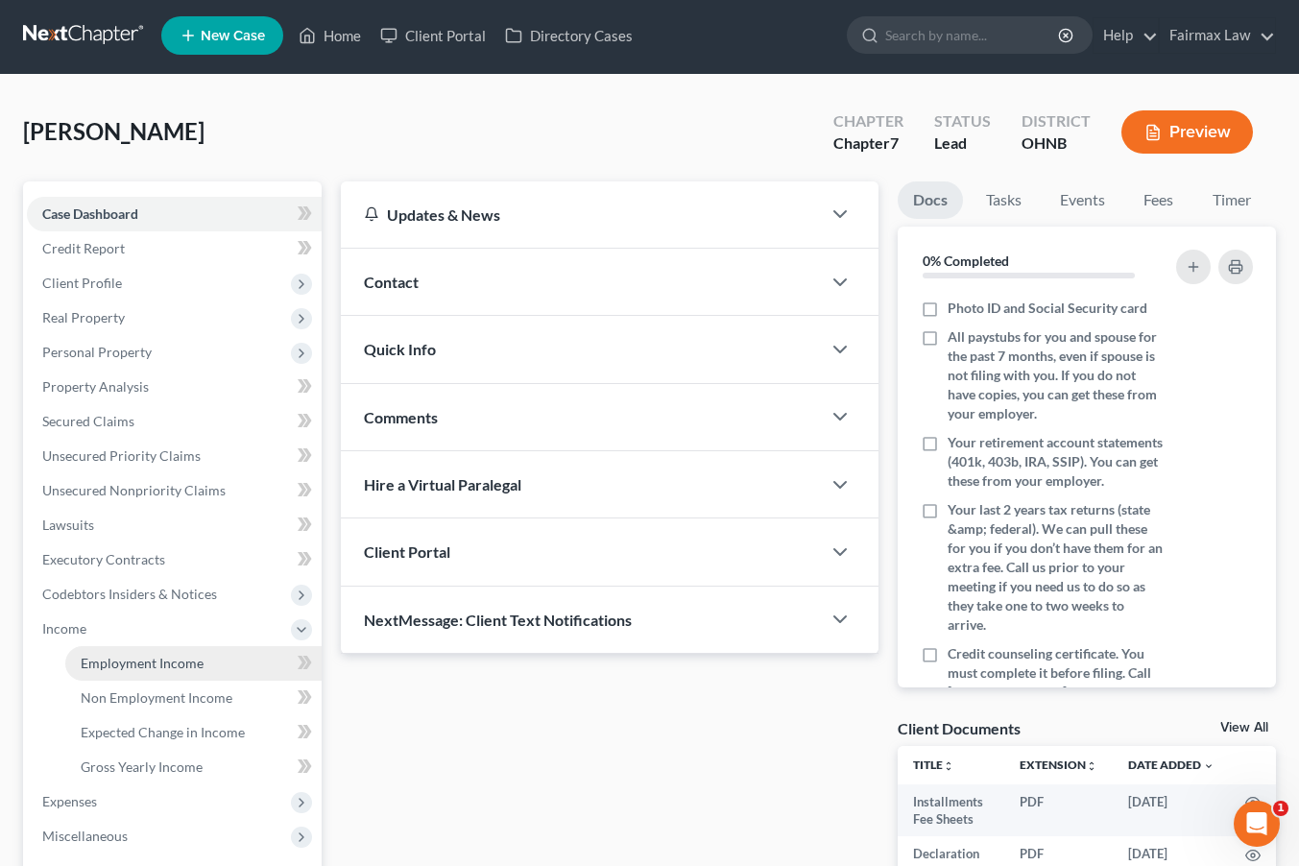
click at [177, 656] on span "Employment Income" at bounding box center [142, 663] width 123 height 16
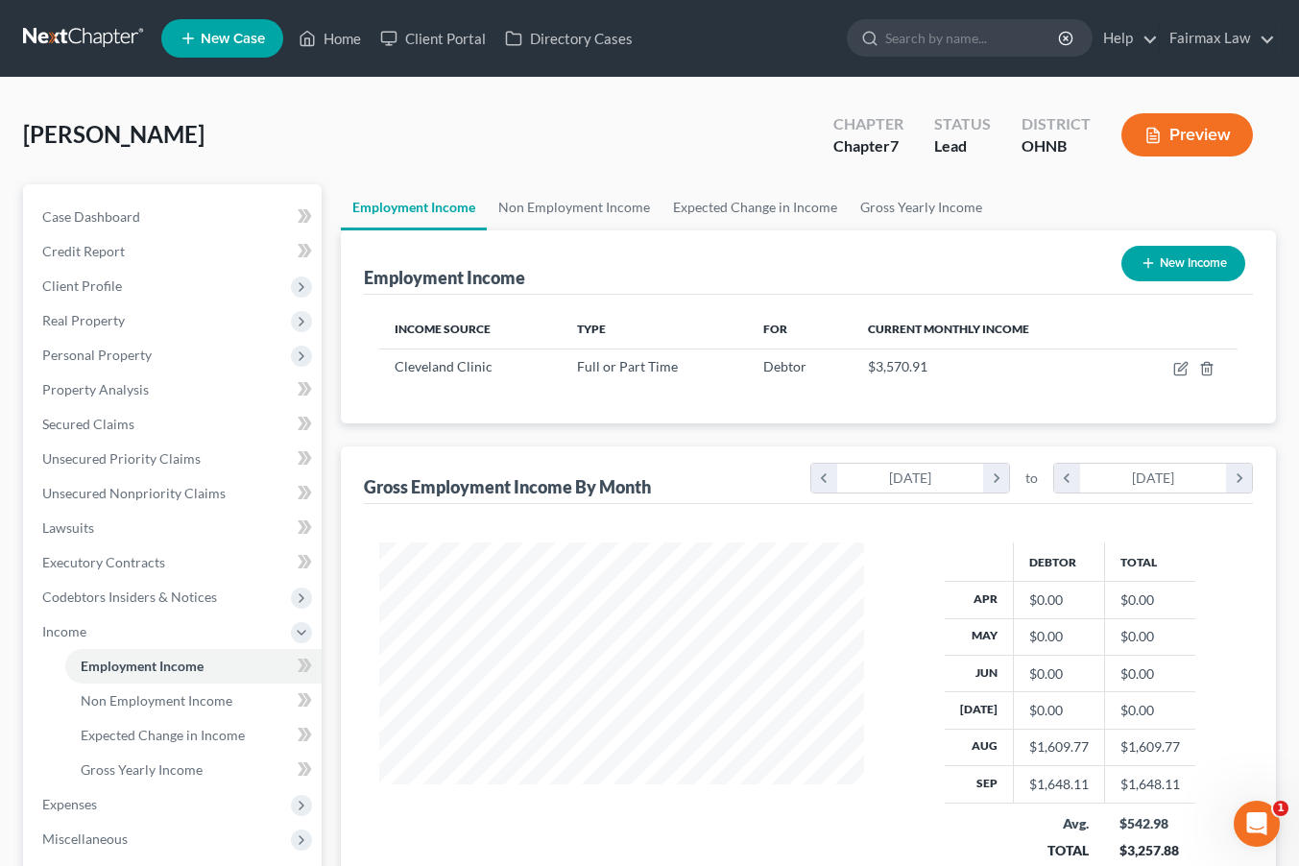
scroll to position [344, 522]
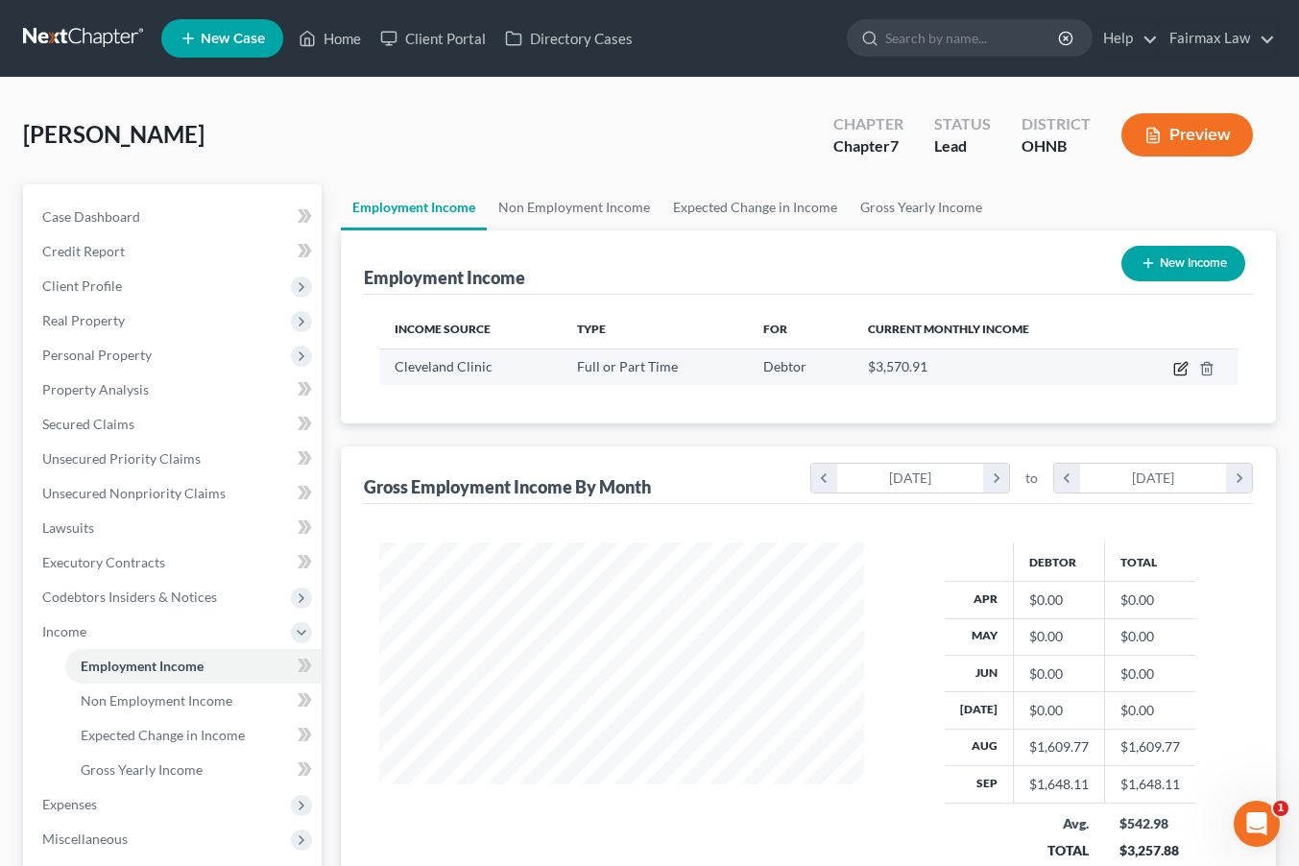
click at [1181, 374] on icon "button" at bounding box center [1180, 368] width 15 height 15
select select "0"
select select "36"
select select "2"
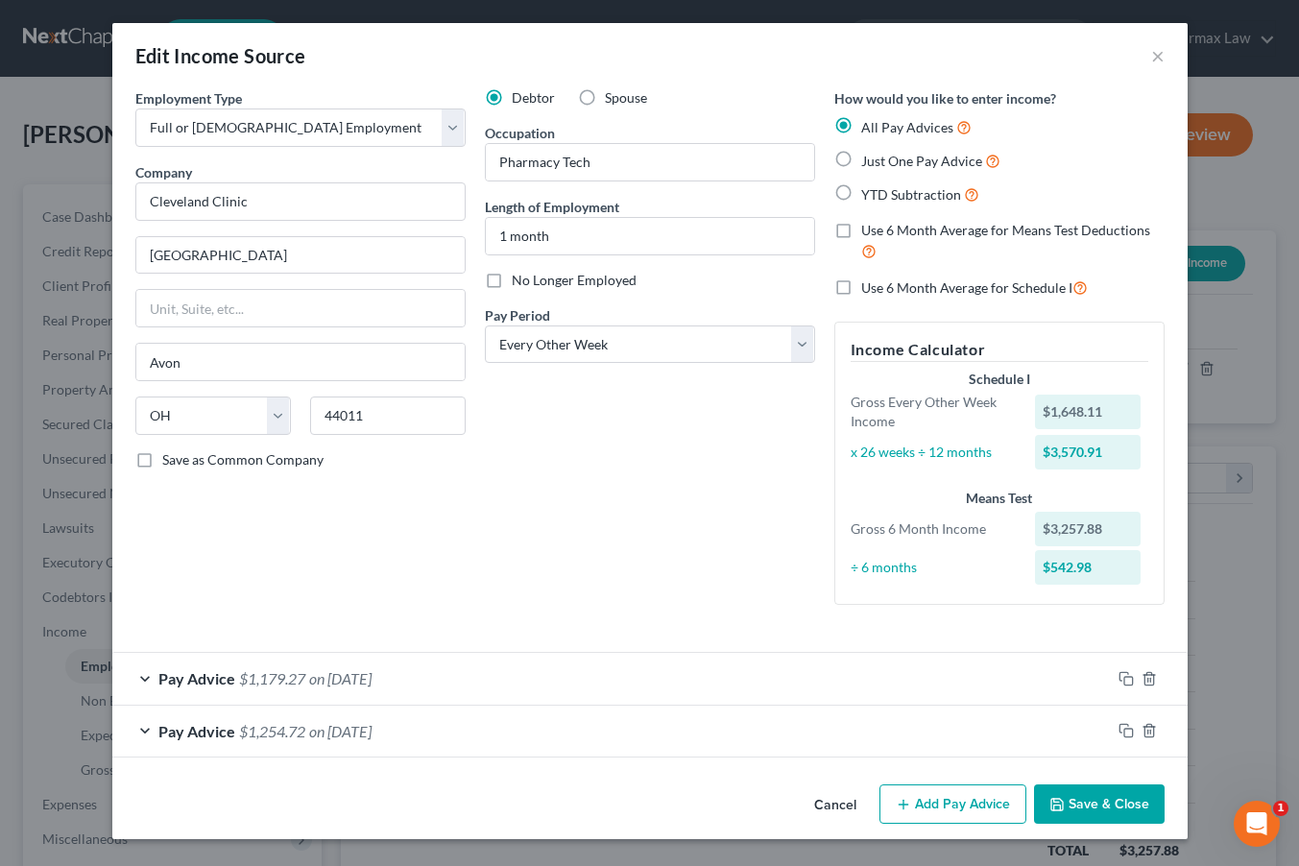
click at [834, 793] on button "Cancel" at bounding box center [835, 805] width 73 height 38
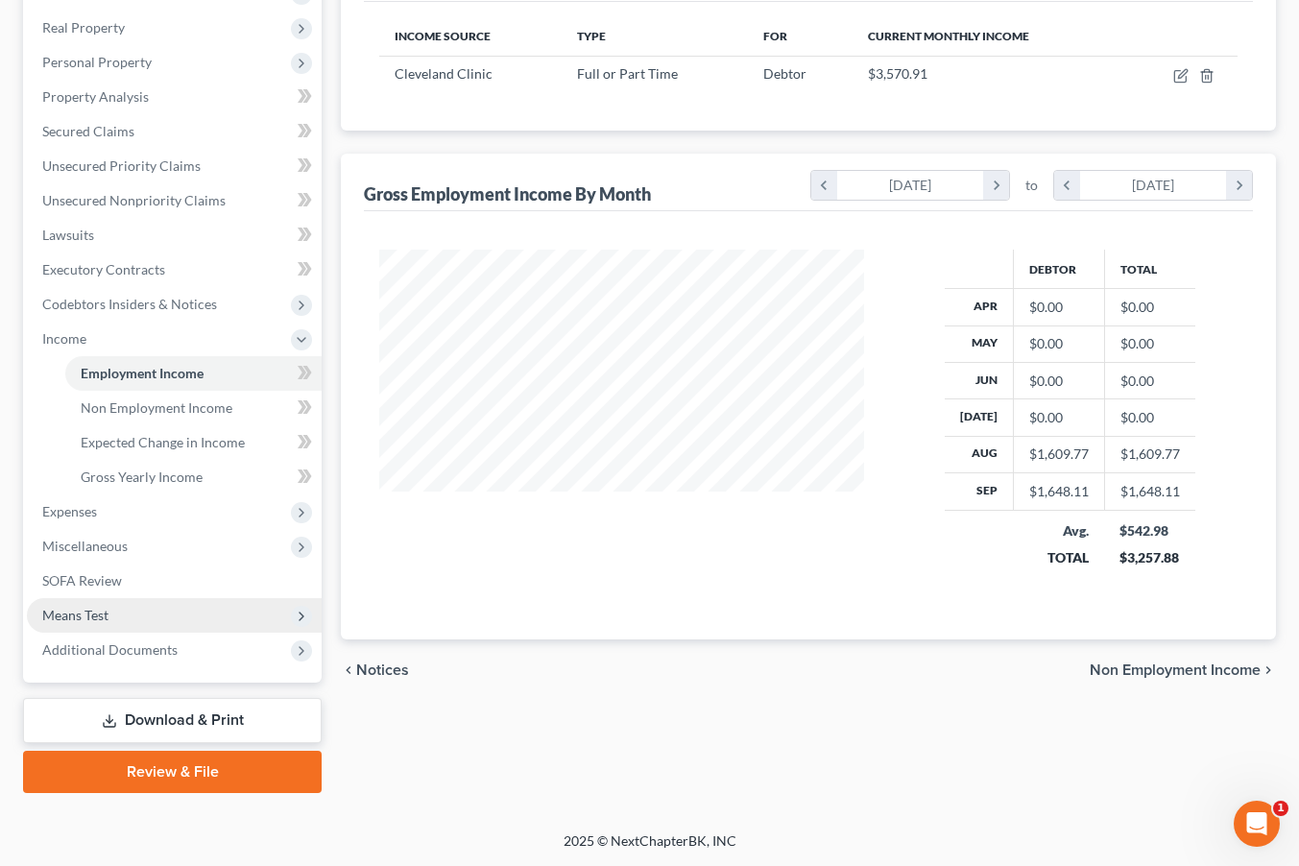
scroll to position [293, 0]
click at [151, 605] on span "Means Test" at bounding box center [174, 615] width 295 height 35
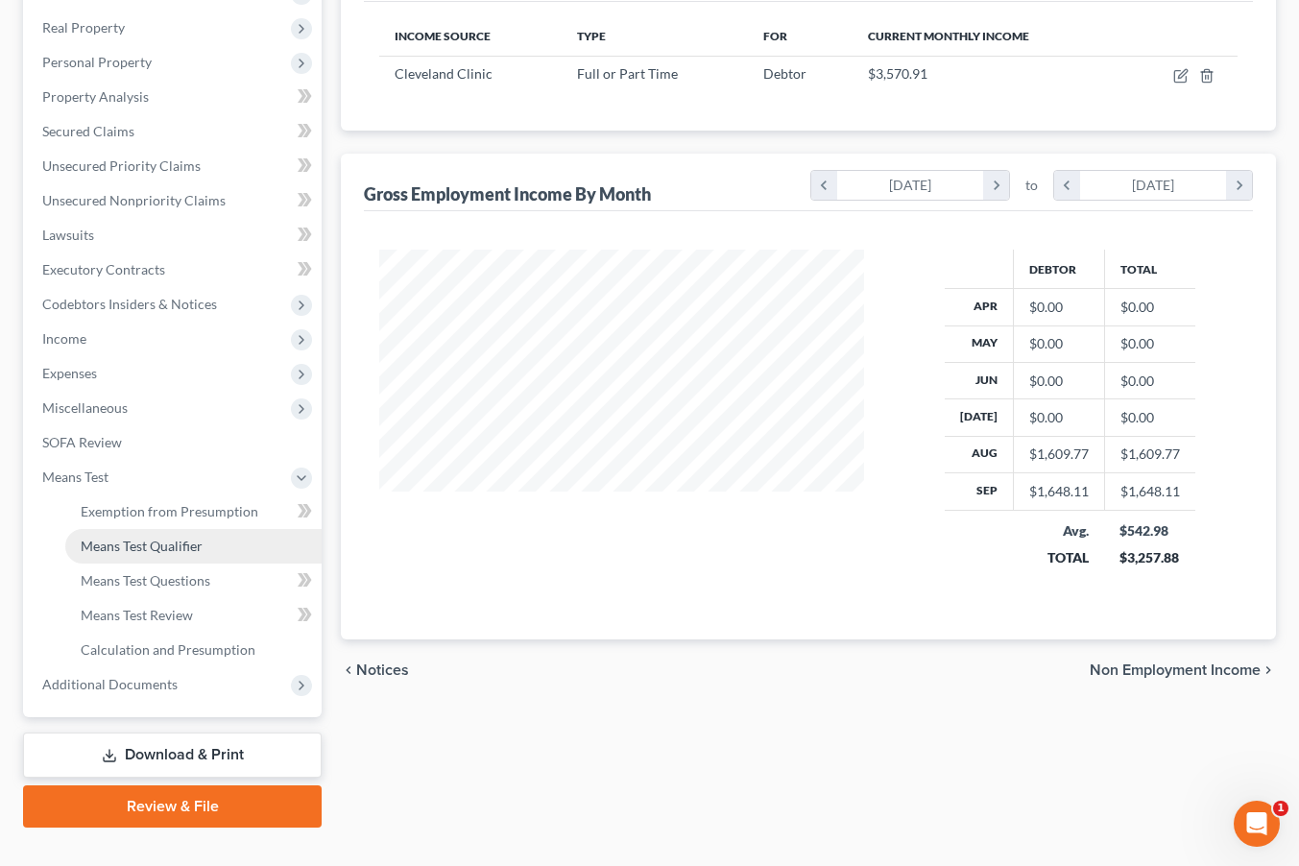
click at [182, 540] on span "Means Test Qualifier" at bounding box center [142, 546] width 122 height 16
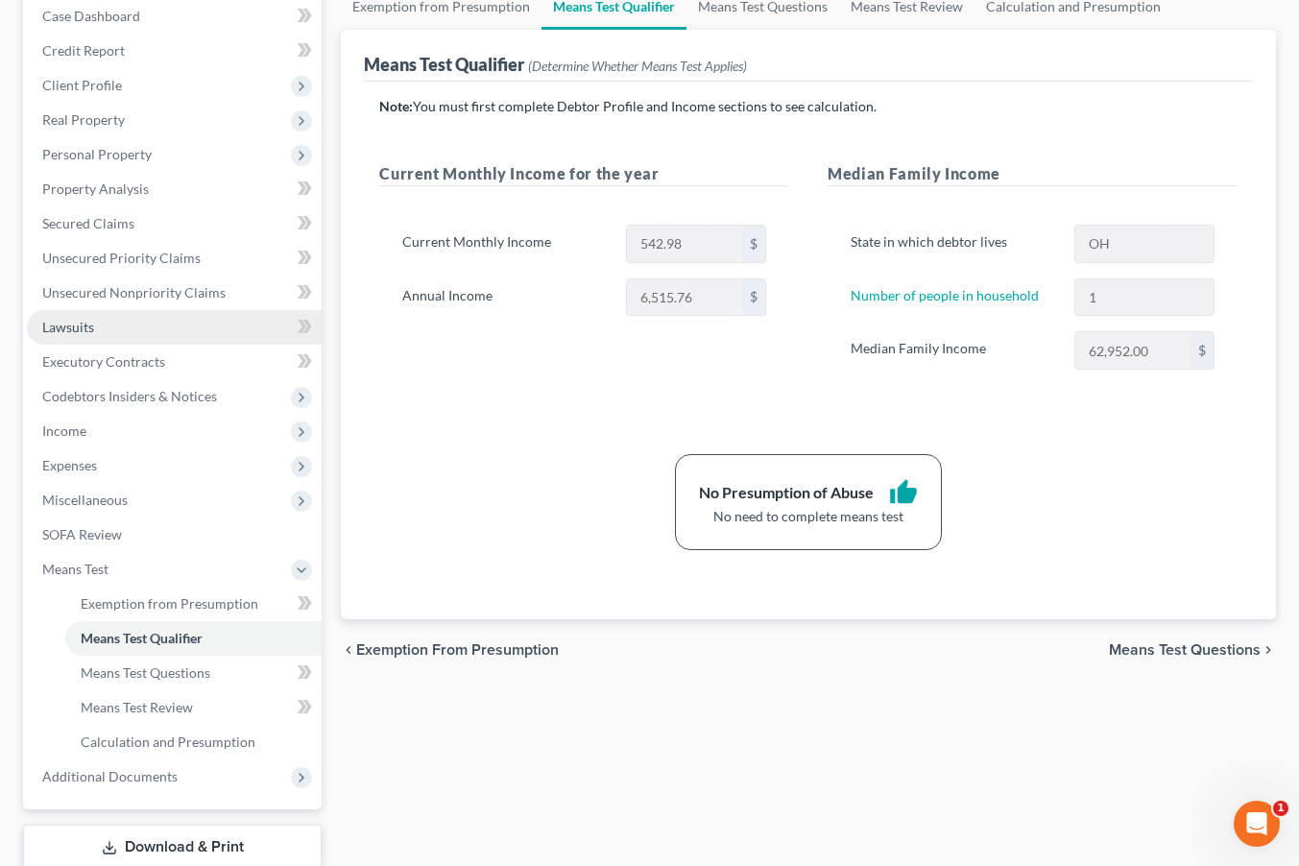
scroll to position [276, 0]
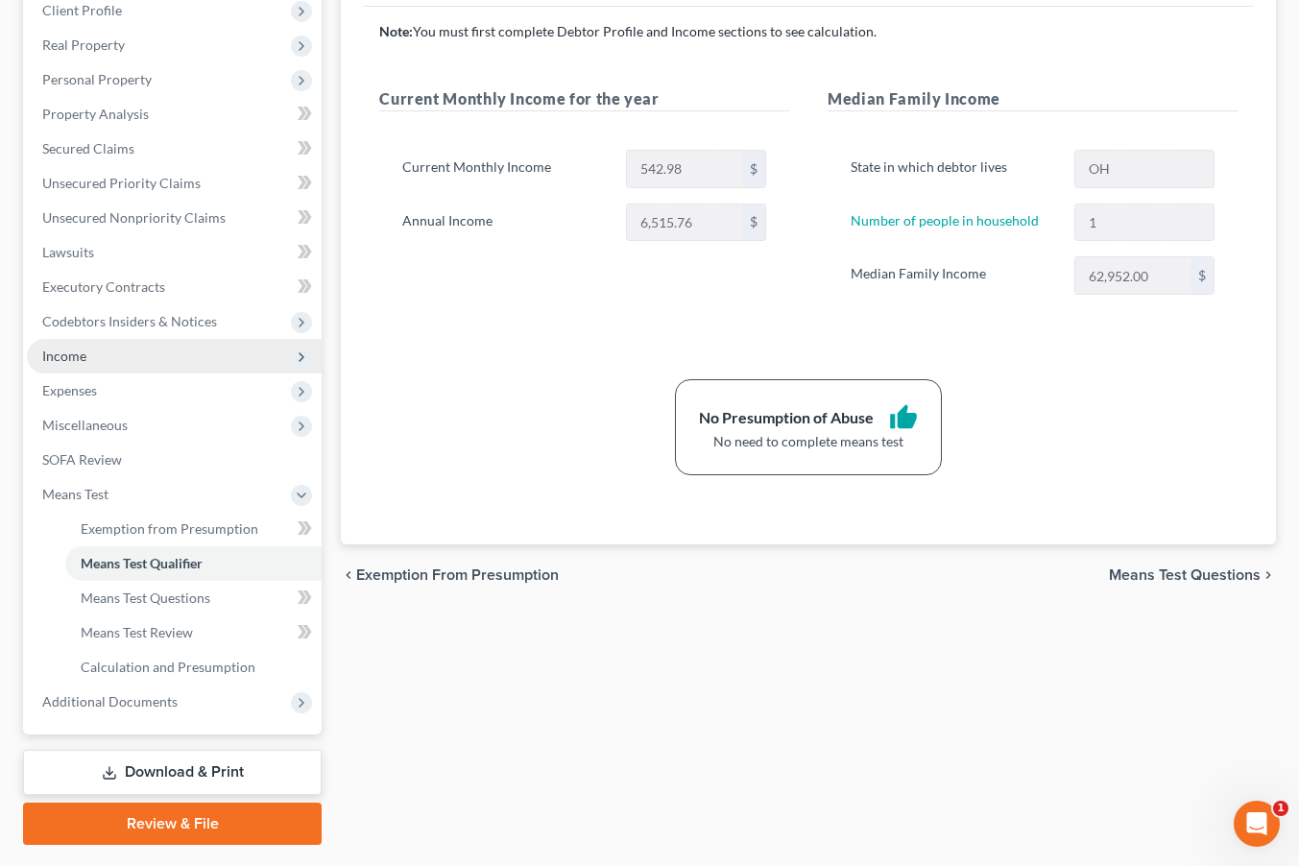
click at [164, 352] on span "Income" at bounding box center [174, 356] width 295 height 35
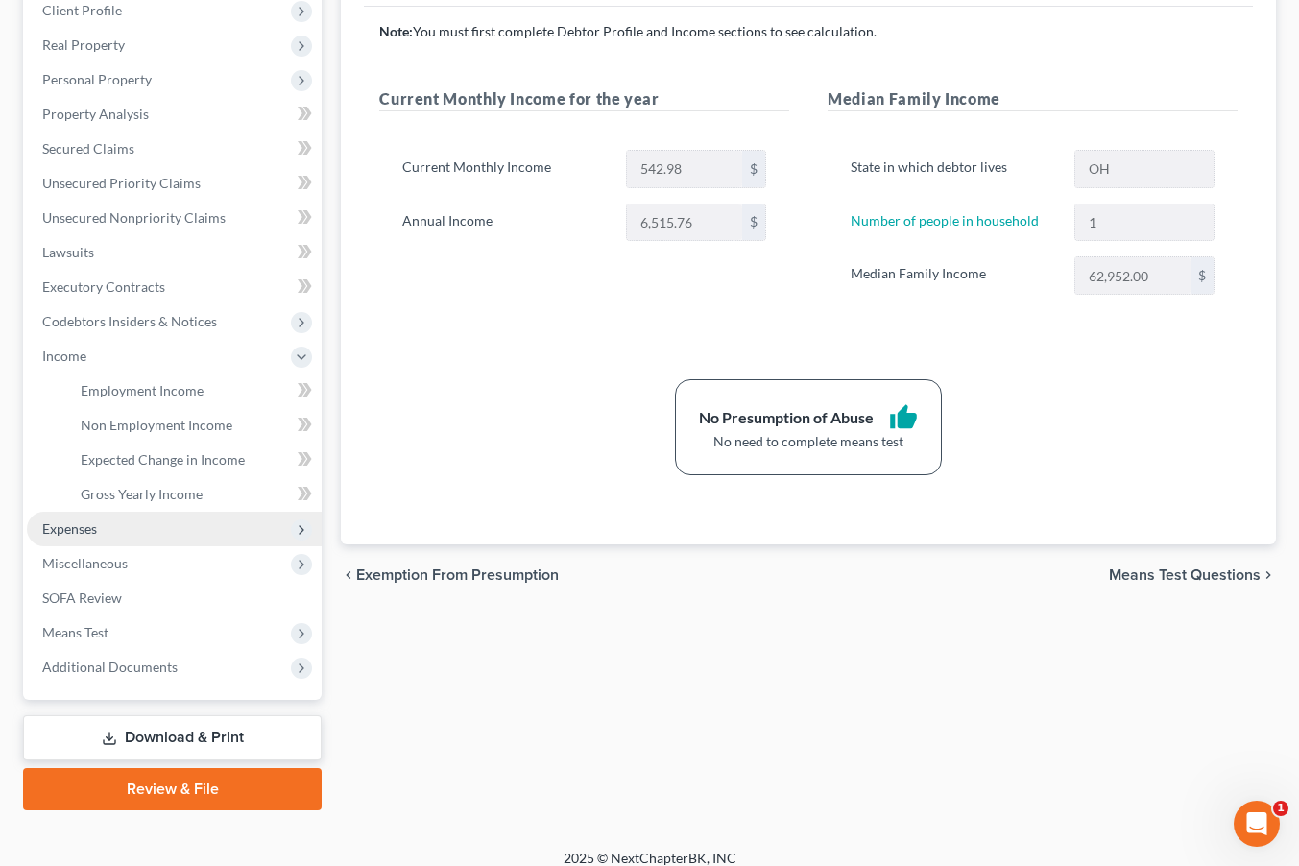
click at [100, 544] on span "Expenses" at bounding box center [174, 529] width 295 height 35
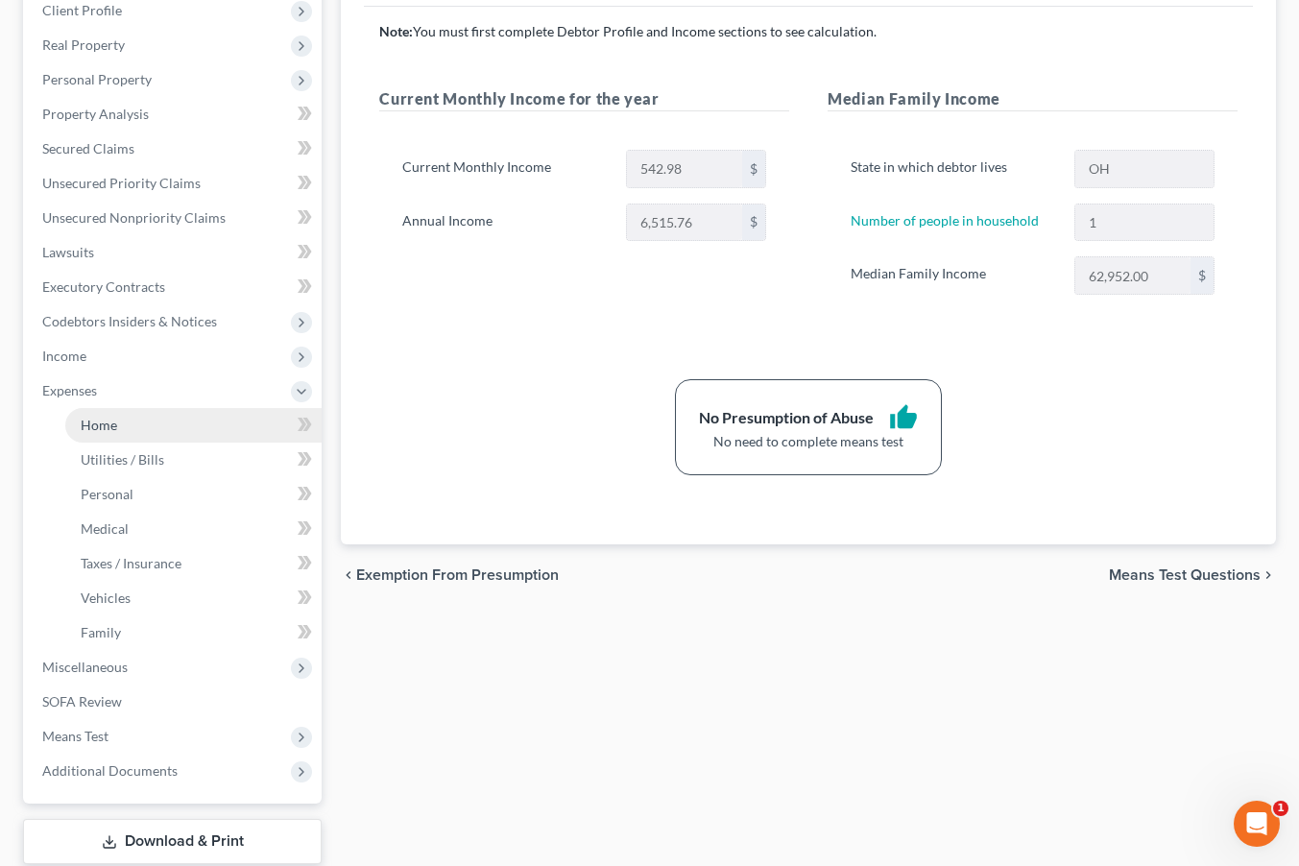
click at [133, 435] on link "Home" at bounding box center [193, 425] width 256 height 35
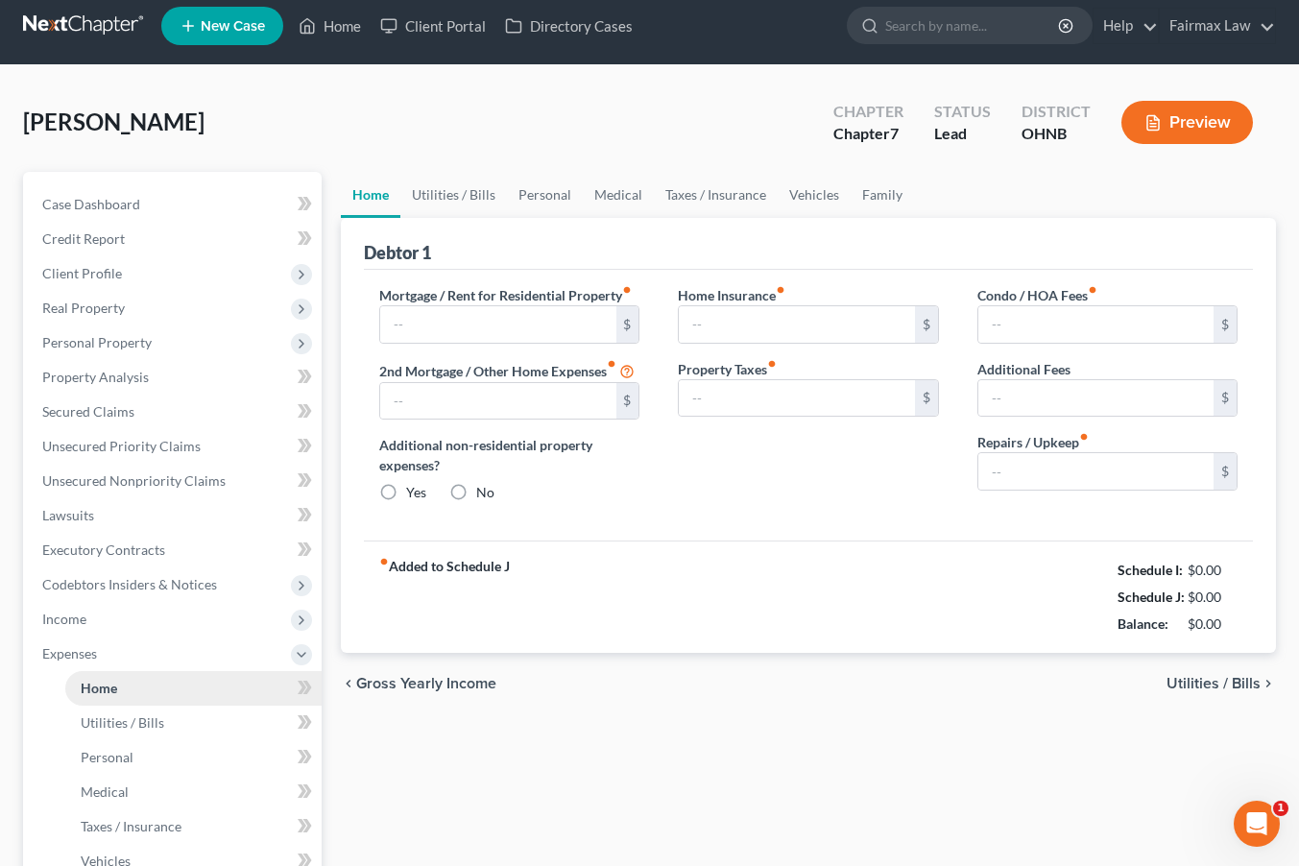
type input "750.00"
type input "0.00"
radio input "true"
type input "0.00"
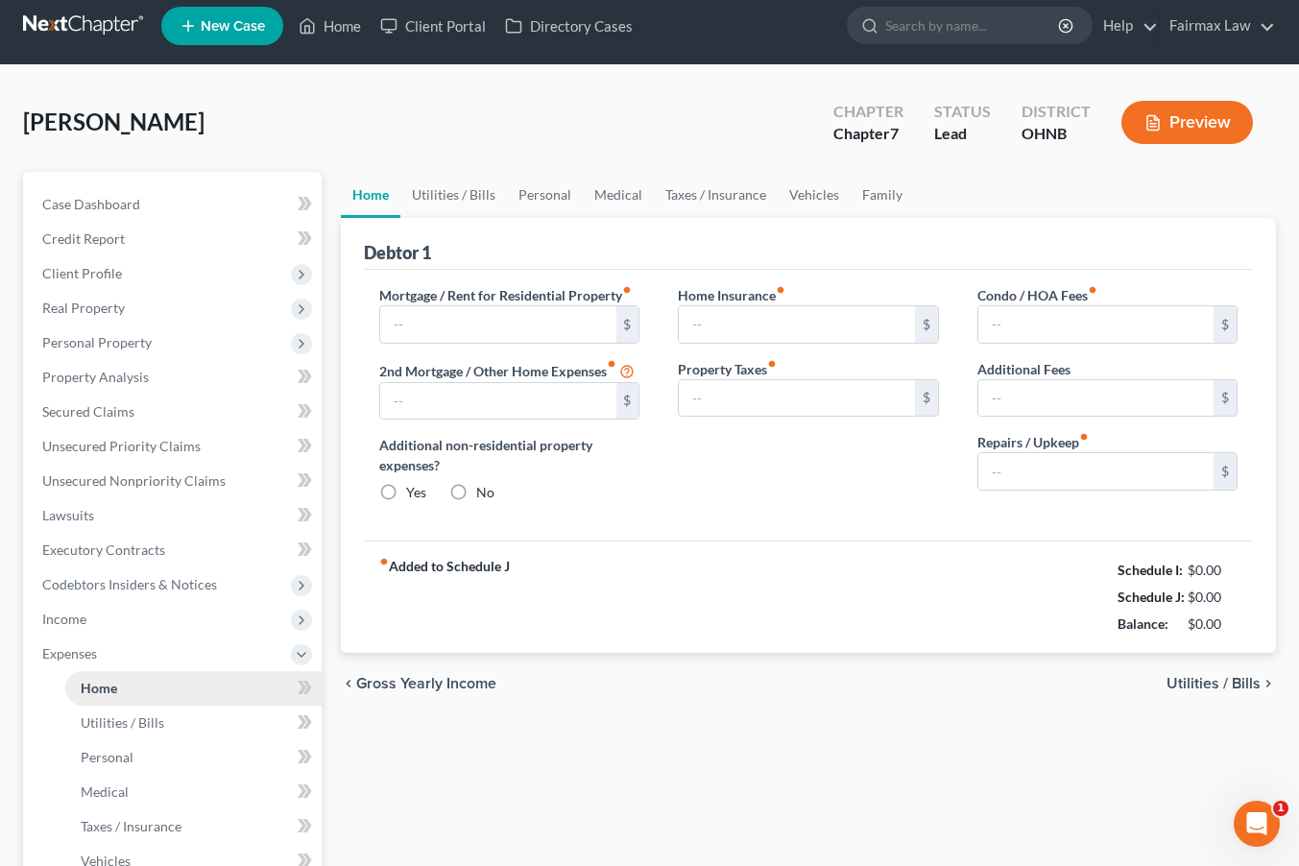
type input "0.00"
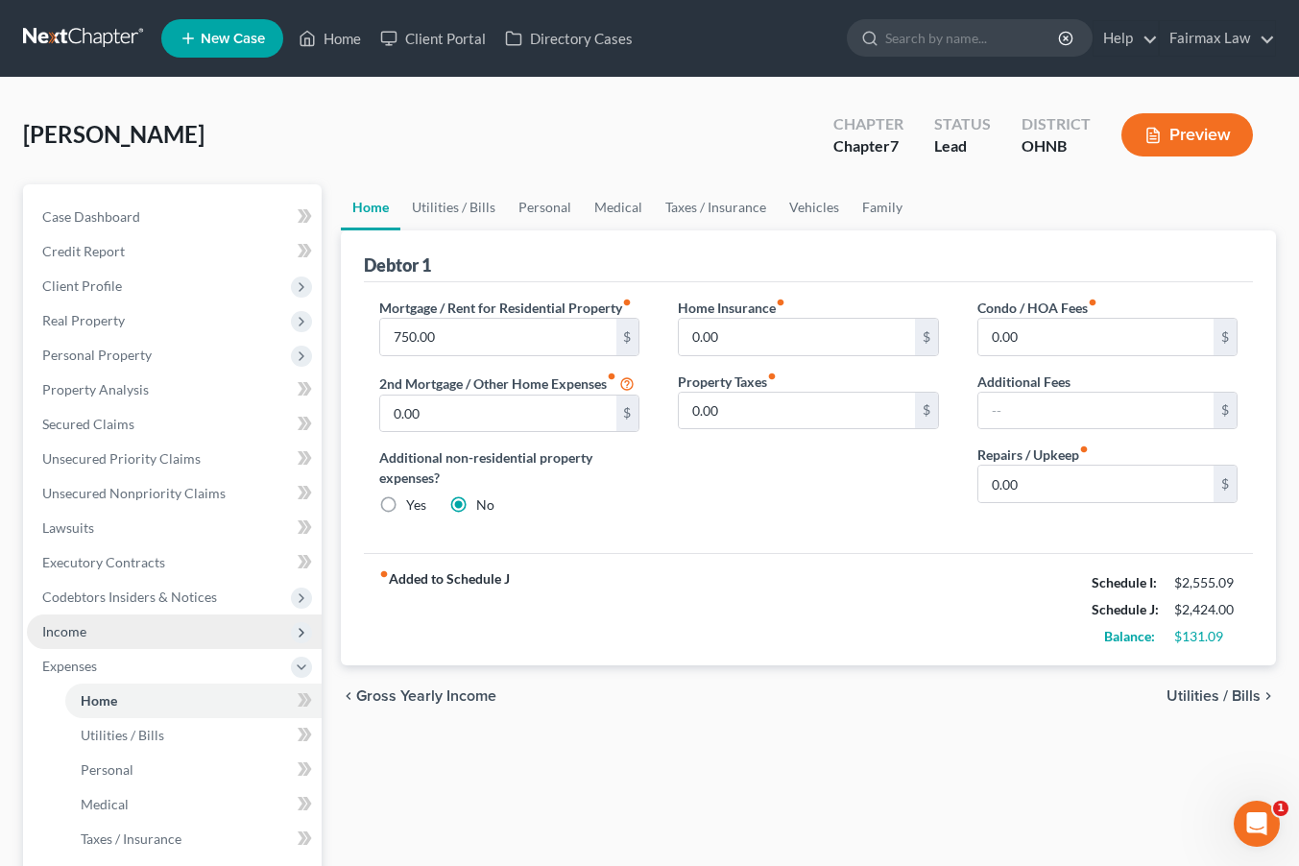
click at [139, 632] on span "Income" at bounding box center [174, 632] width 295 height 35
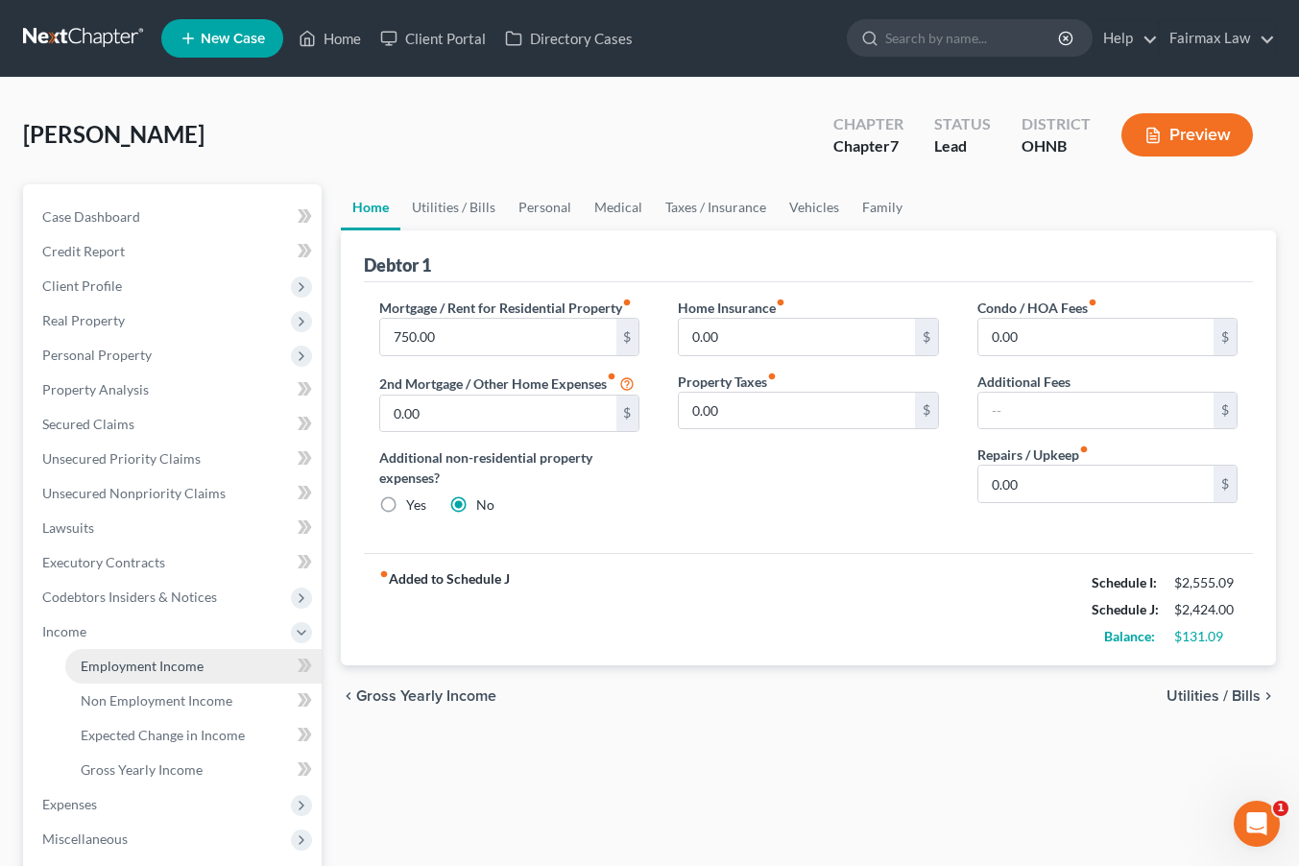
click at [181, 665] on span "Employment Income" at bounding box center [142, 666] width 123 height 16
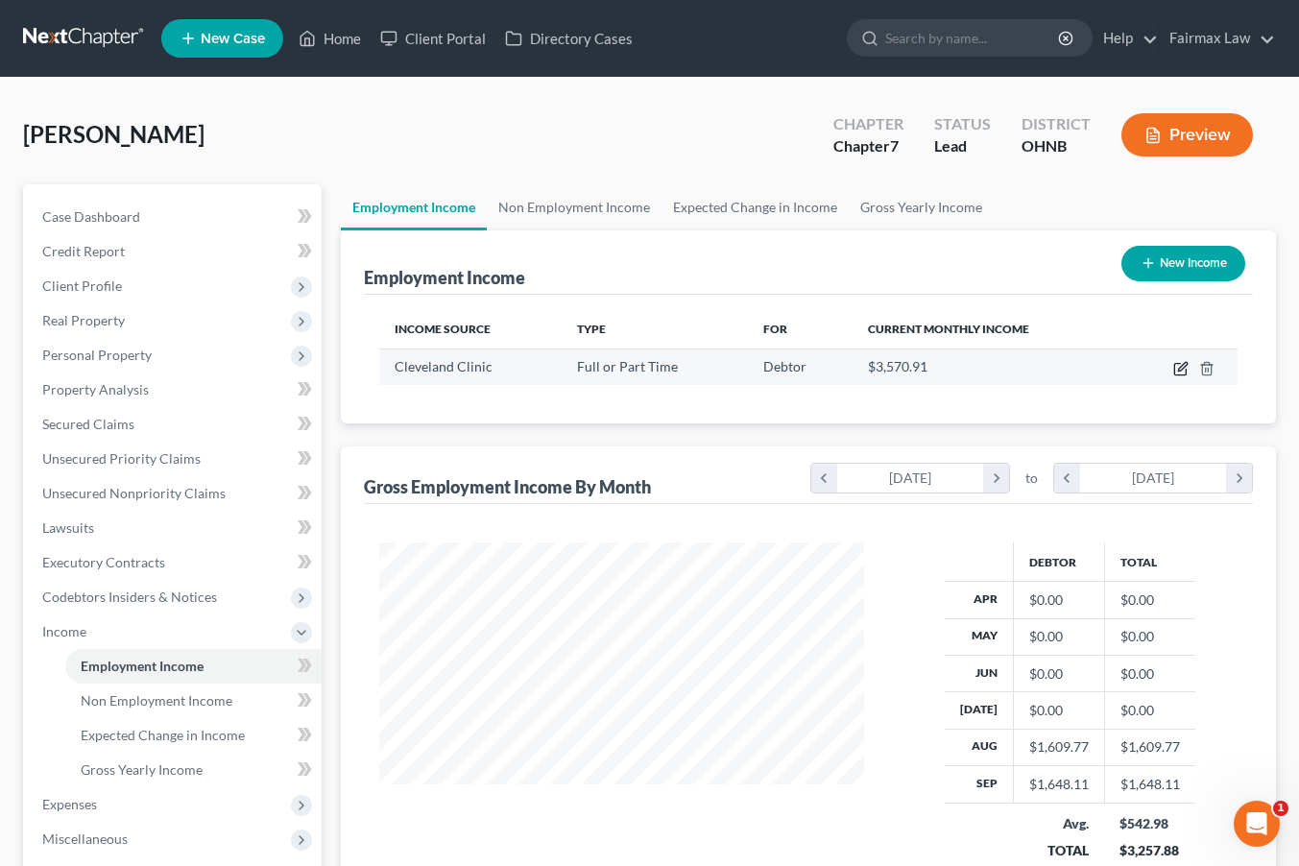
click at [1177, 370] on icon "button" at bounding box center [1180, 368] width 15 height 15
select select "0"
select select "36"
select select "2"
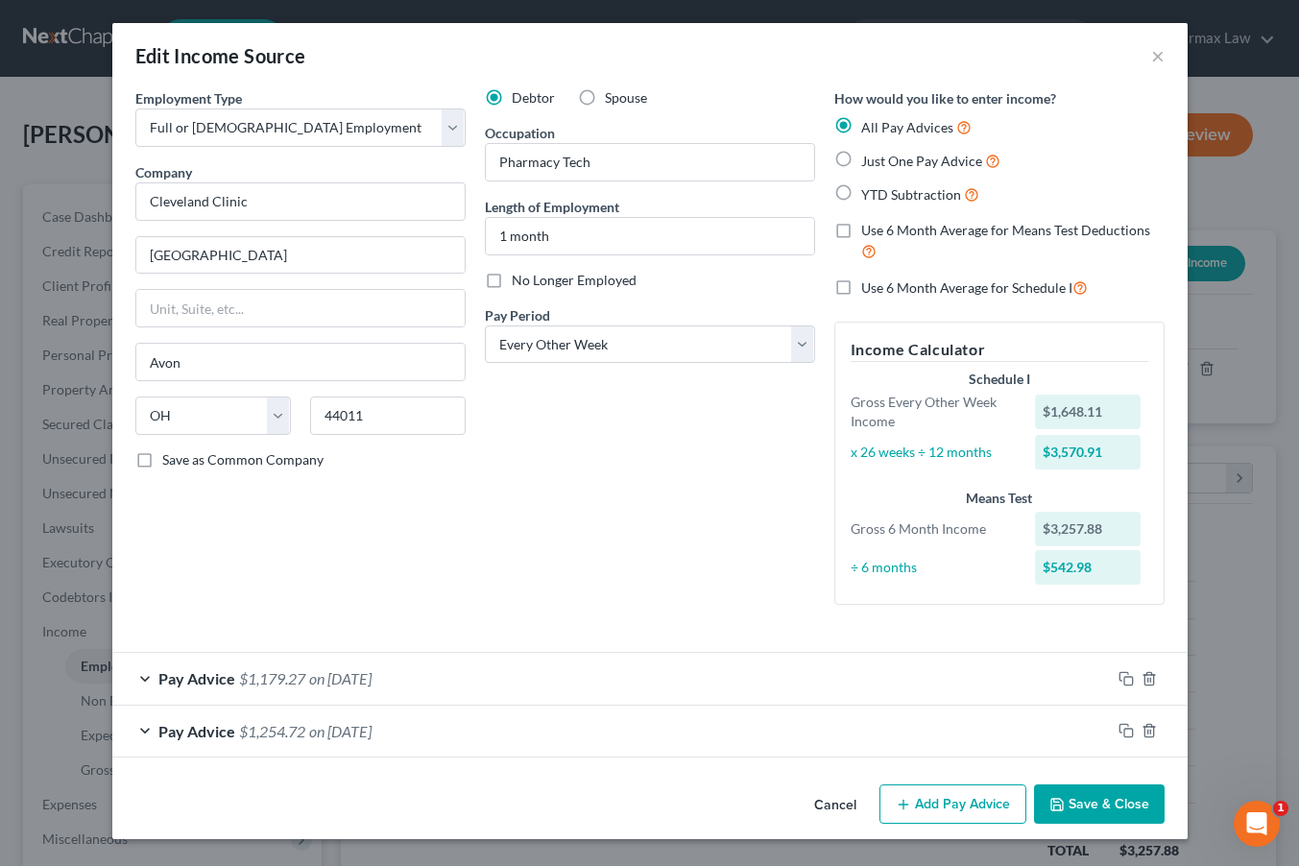
click at [1232, 566] on div "Edit Income Source × Employment Type * Select Full or Part Time Employment Self…" at bounding box center [649, 433] width 1299 height 866
click at [720, 2] on div "Edit Income Source × Employment Type * Select Full or Part Time Employment Self…" at bounding box center [649, 433] width 1299 height 866
click at [694, 0] on div "Edit Income Source × Employment Type * Select Full or Part Time Employment Self…" at bounding box center [649, 433] width 1299 height 866
click at [694, 0] on html "Home New Case Client Portal Directory Cases Fairmax Law farrah@fairmaxlaw.com M…" at bounding box center [649, 579] width 1299 height 1159
select select "0"
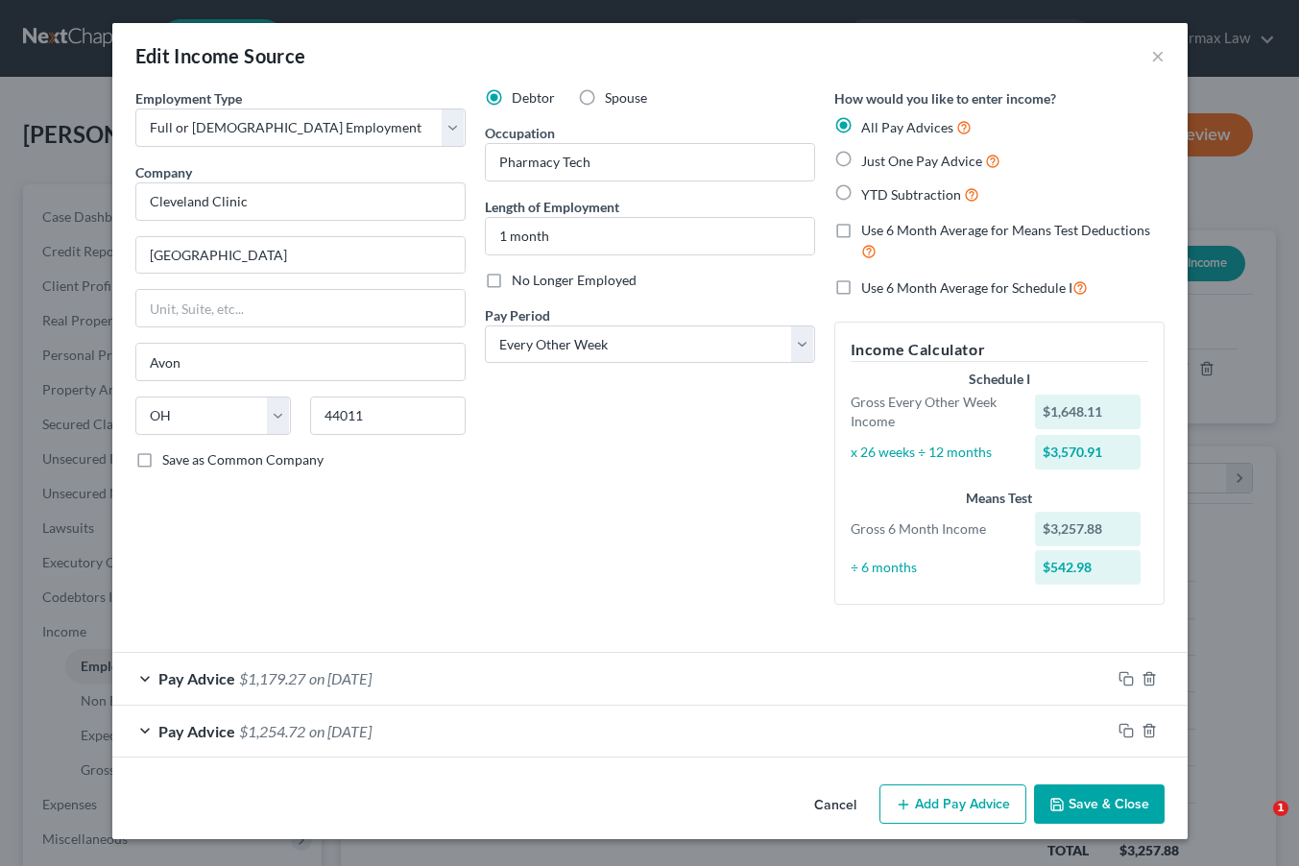
select select "36"
select select "2"
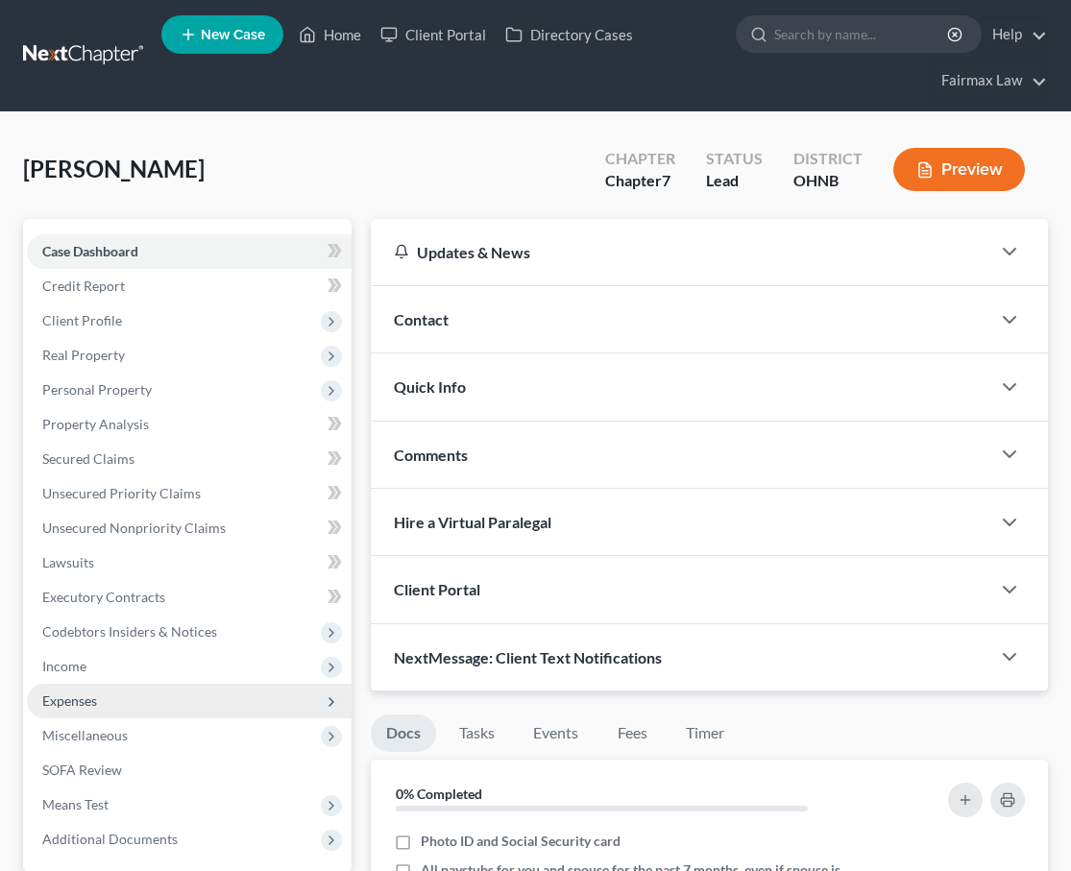
click at [169, 708] on span "Expenses" at bounding box center [189, 701] width 325 height 35
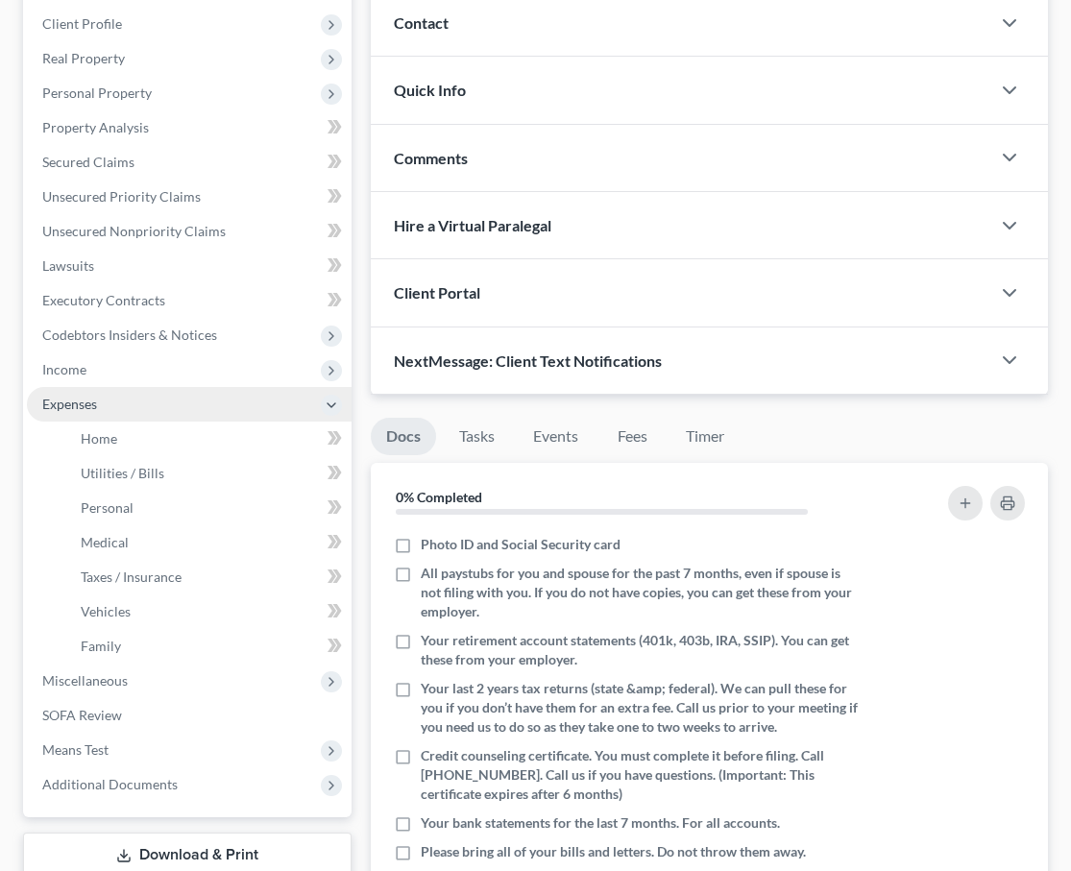
click at [152, 390] on span "Expenses" at bounding box center [189, 404] width 325 height 35
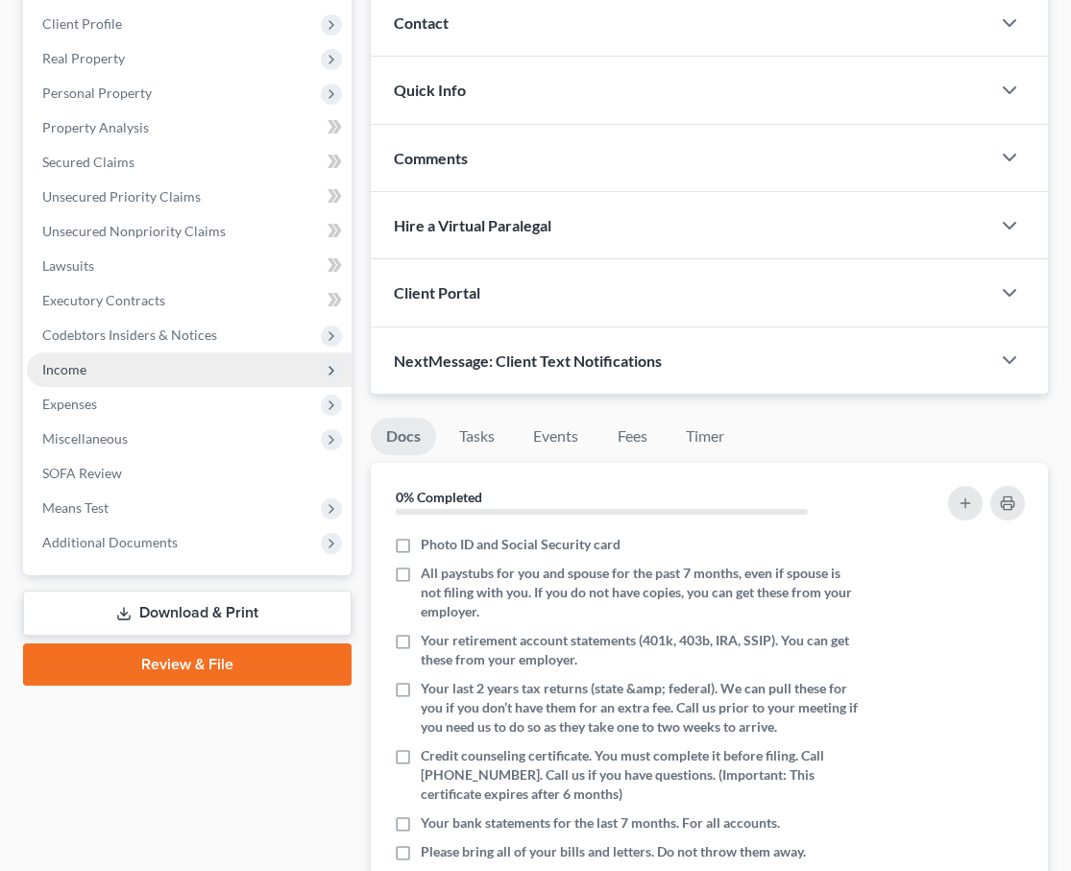
click at [155, 373] on span "Income" at bounding box center [189, 369] width 325 height 35
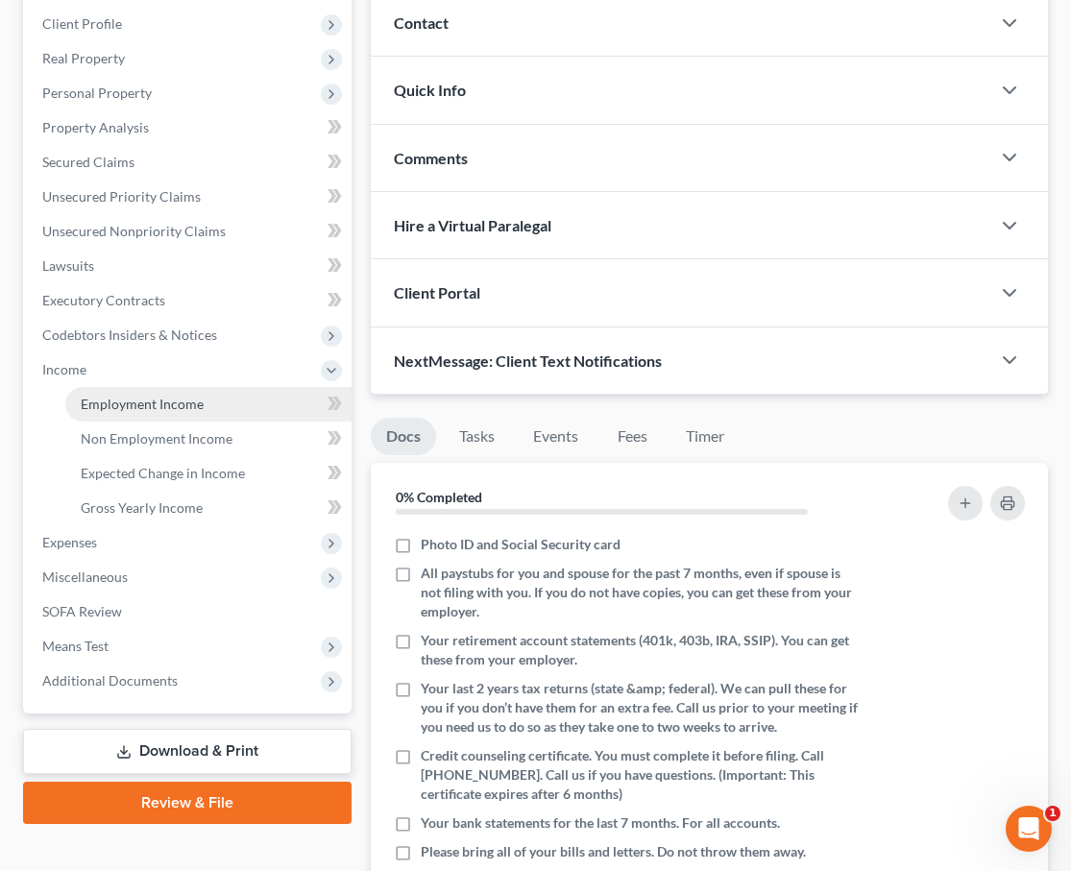
scroll to position [0, 0]
click at [151, 408] on span "Employment Income" at bounding box center [142, 404] width 123 height 16
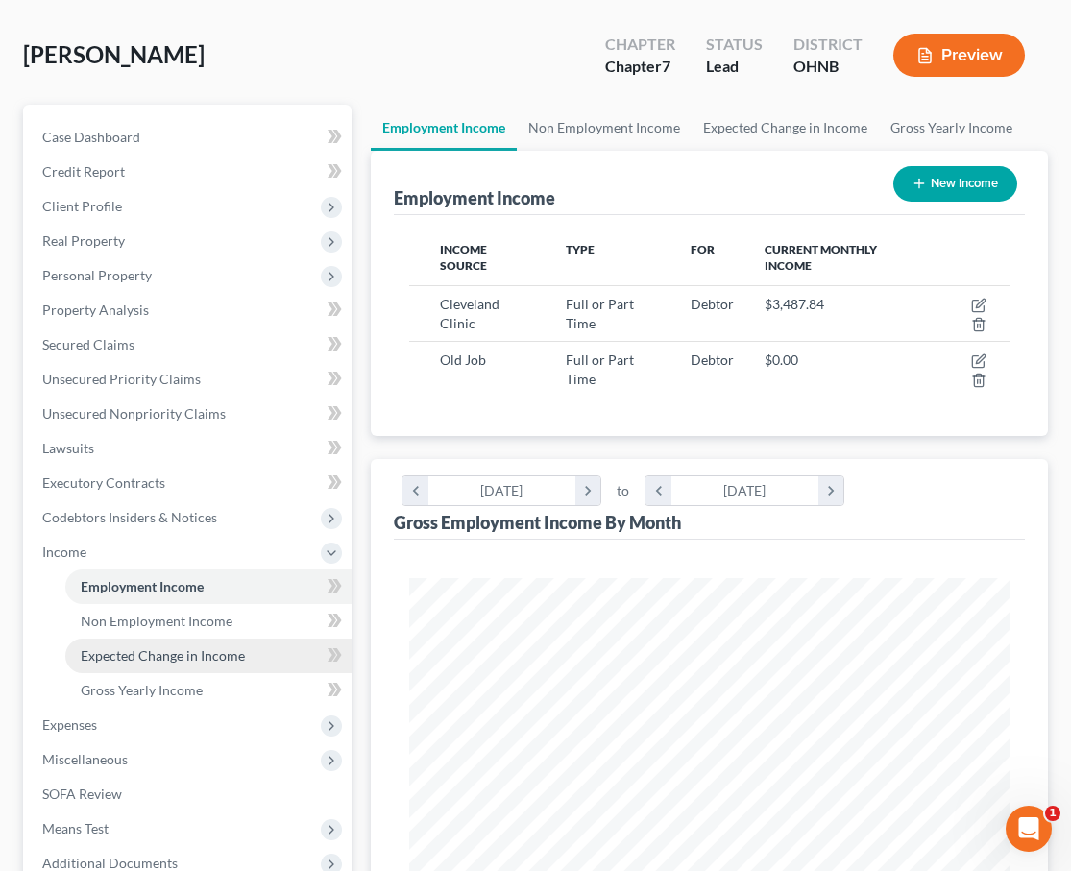
scroll to position [122, 0]
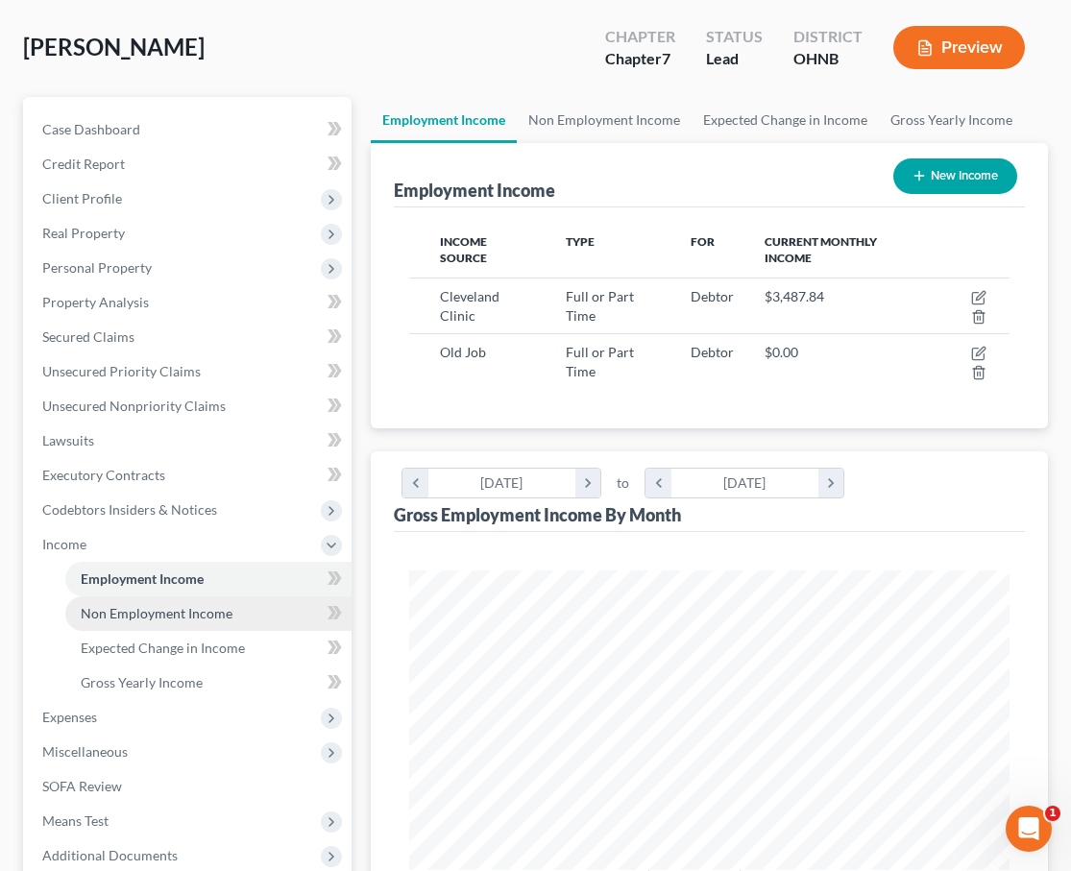
click at [203, 613] on span "Non Employment Income" at bounding box center [157, 613] width 152 height 16
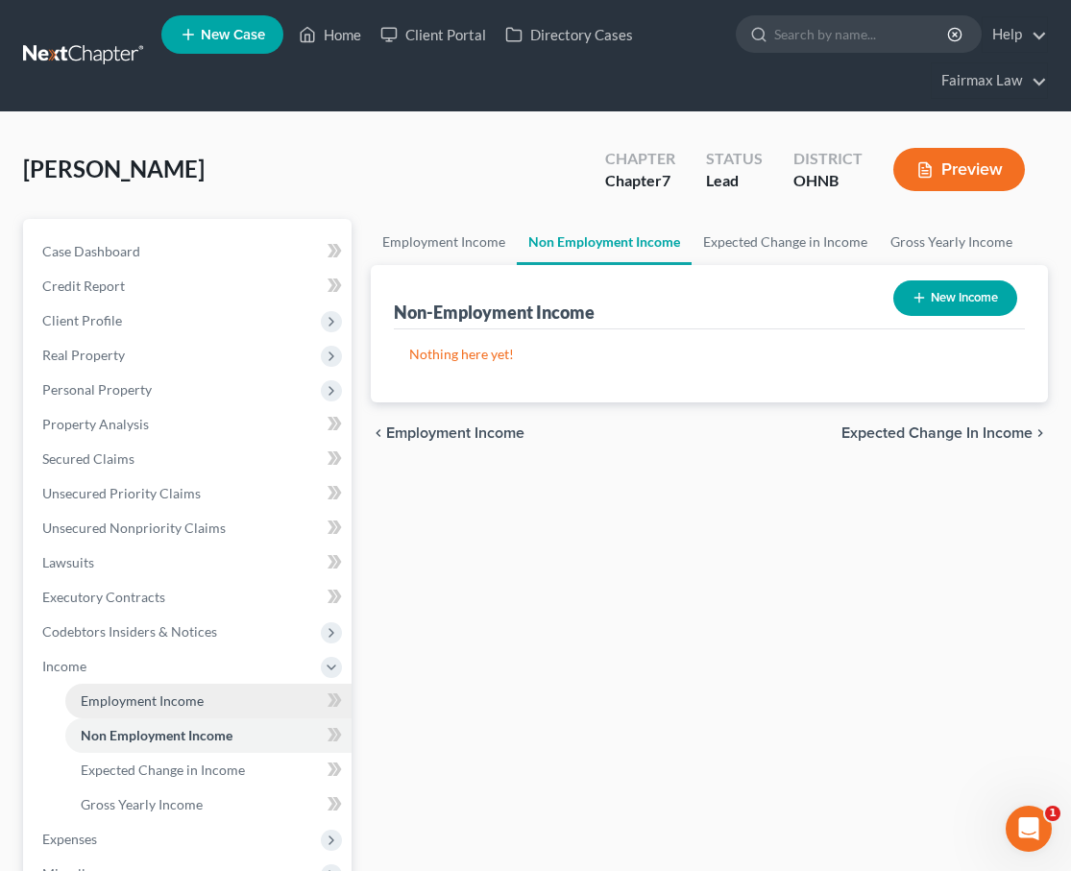
click at [244, 698] on link "Employment Income" at bounding box center [208, 701] width 286 height 35
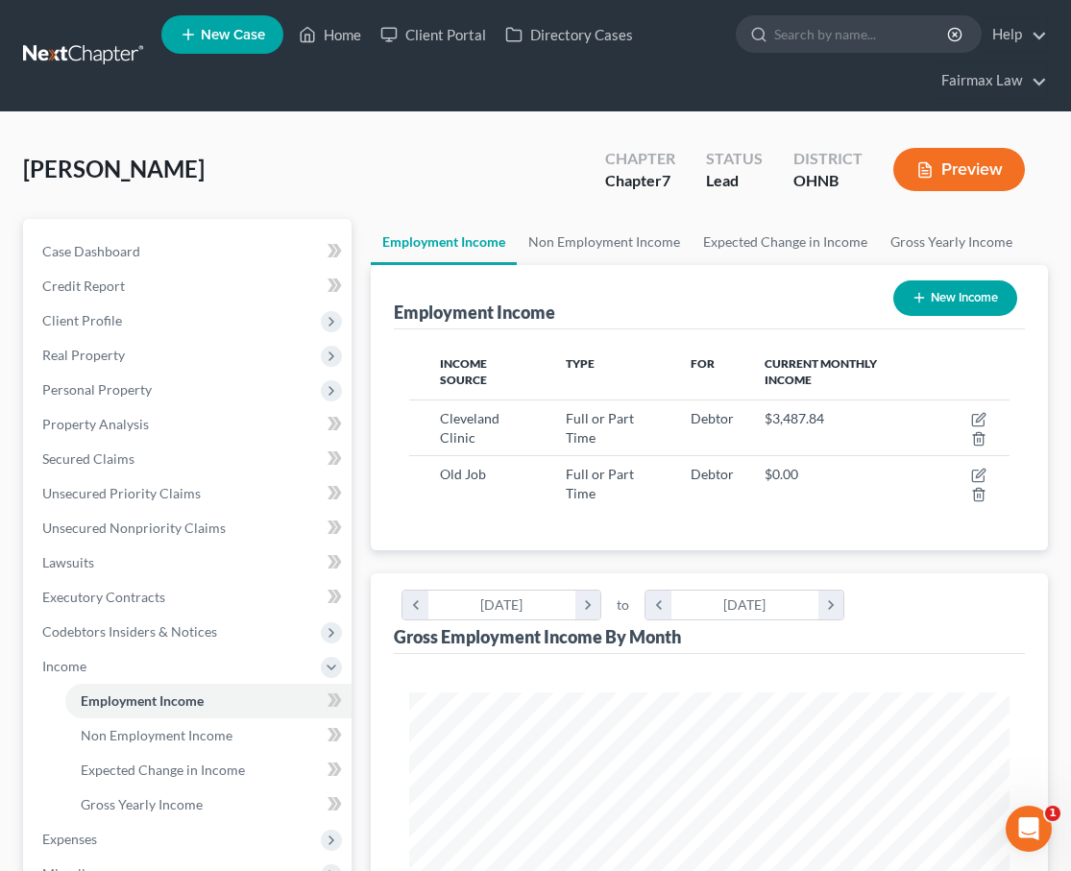
scroll to position [300, 638]
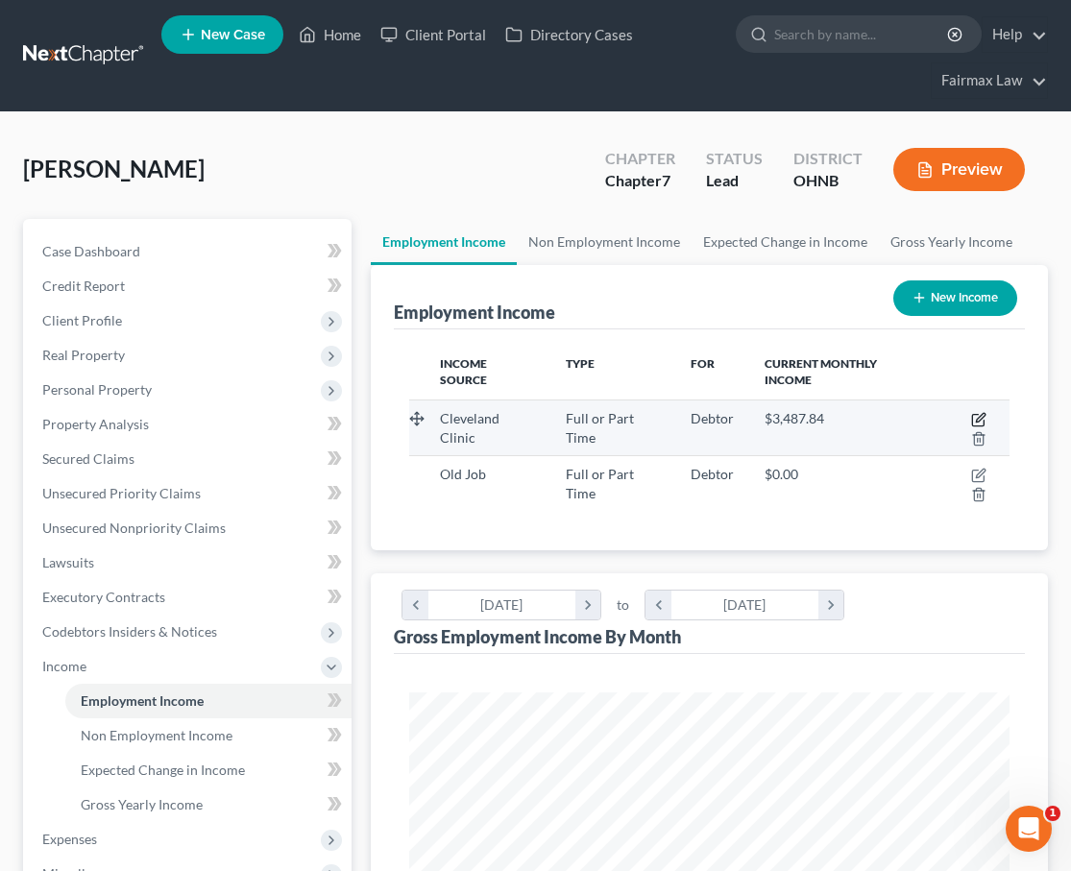
click at [973, 413] on icon "button" at bounding box center [978, 419] width 15 height 15
select select "0"
select select "36"
select select "2"
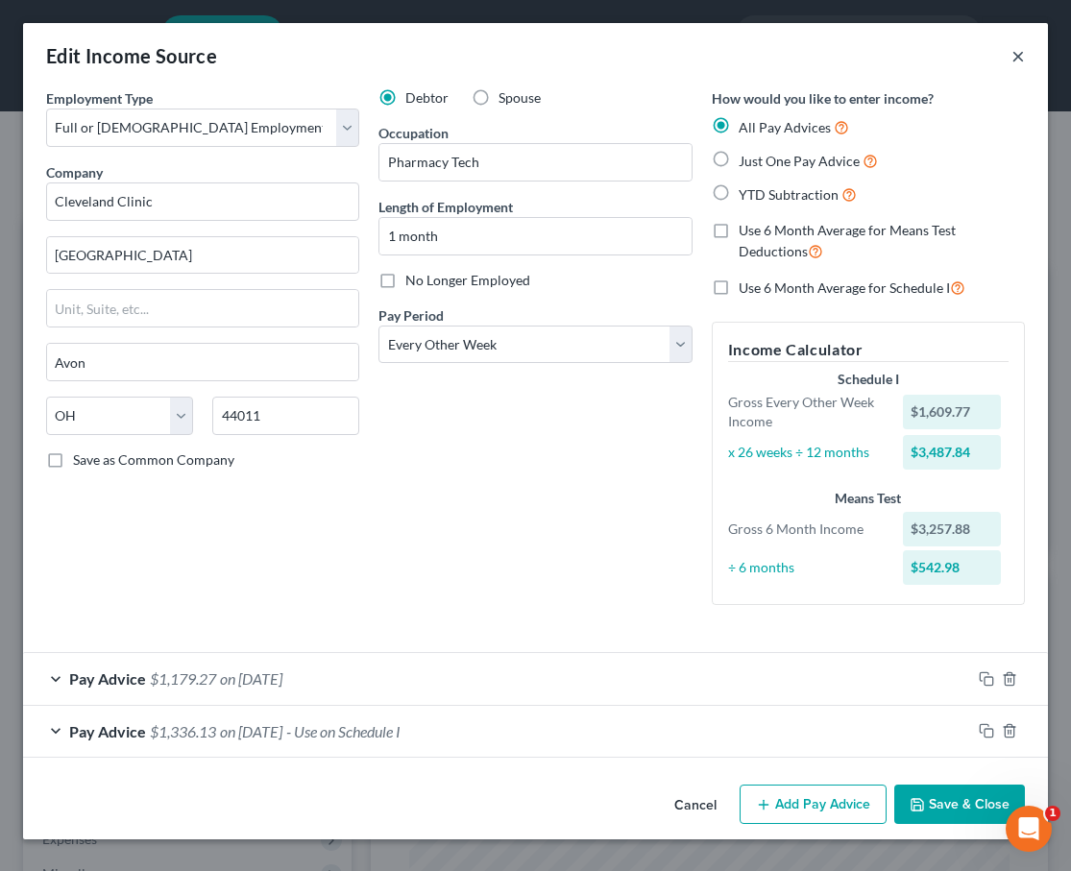
click at [1017, 53] on button "×" at bounding box center [1017, 55] width 13 height 23
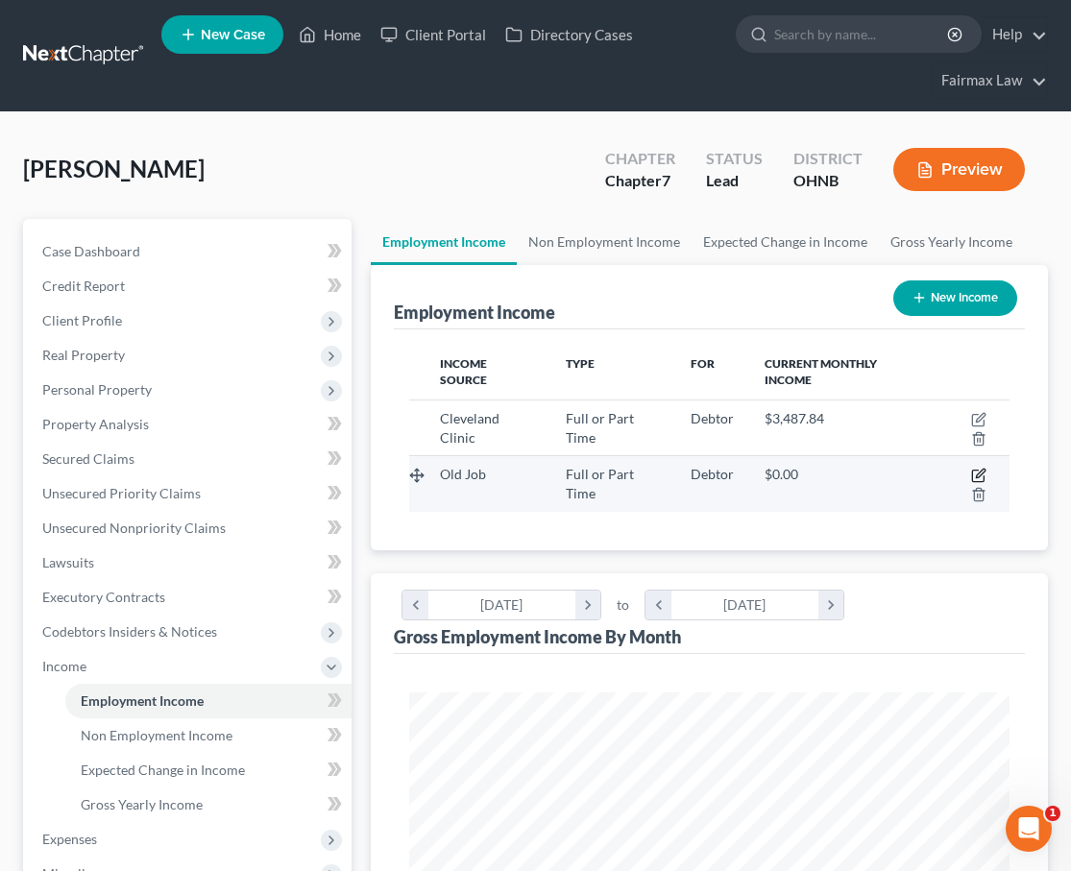
click at [975, 474] on icon "button" at bounding box center [978, 475] width 15 height 15
select select "0"
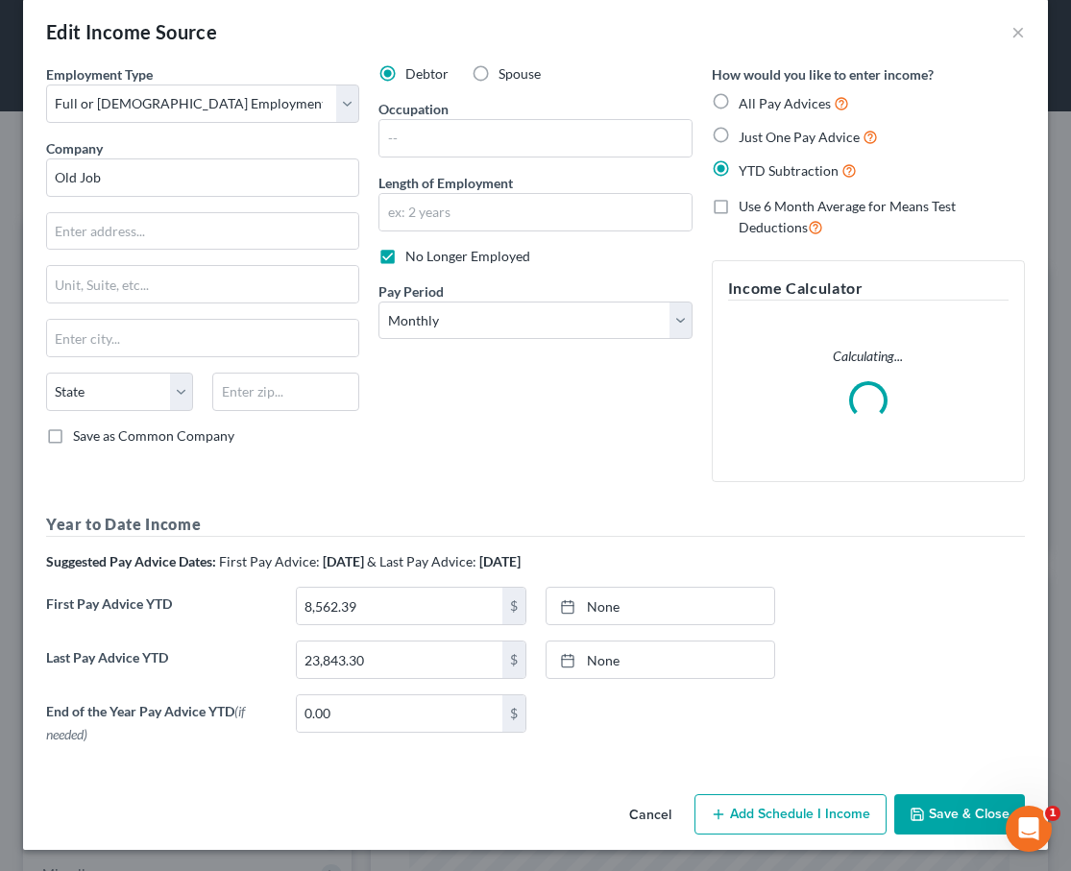
scroll to position [22, 0]
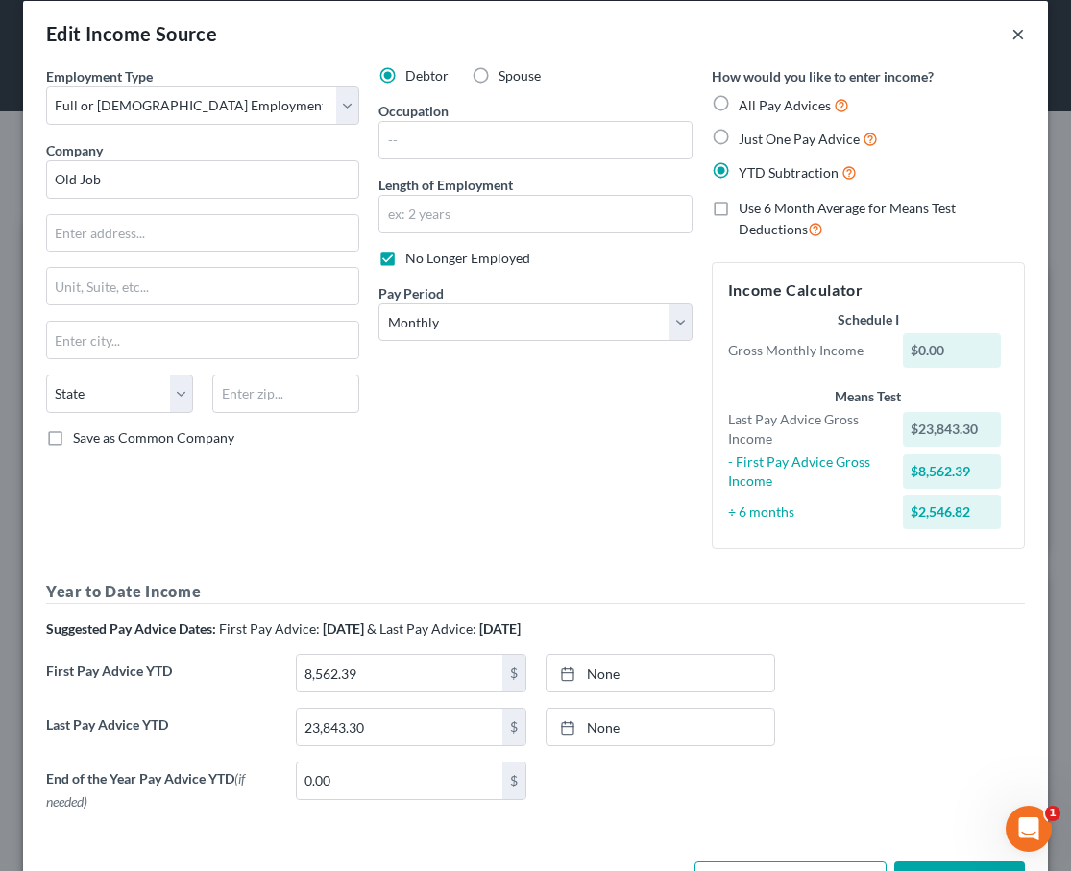
click at [1023, 30] on button "×" at bounding box center [1017, 33] width 13 height 23
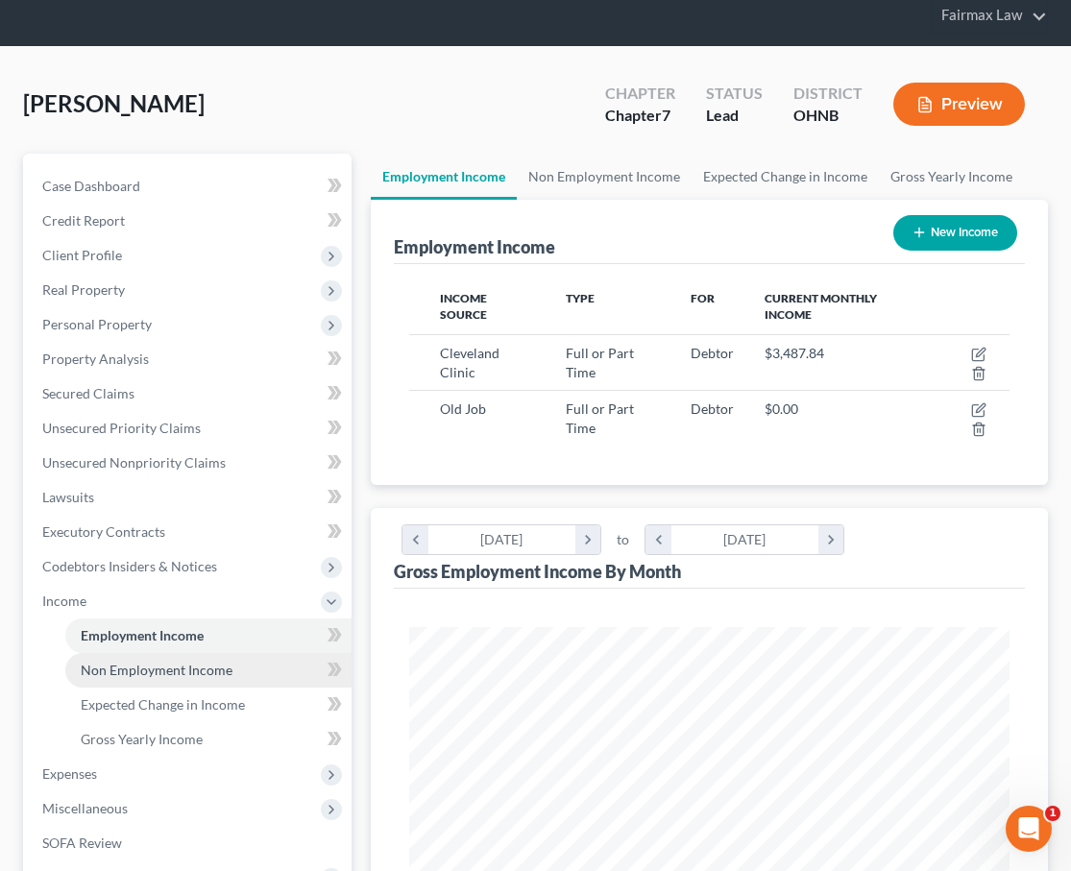
scroll to position [174, 0]
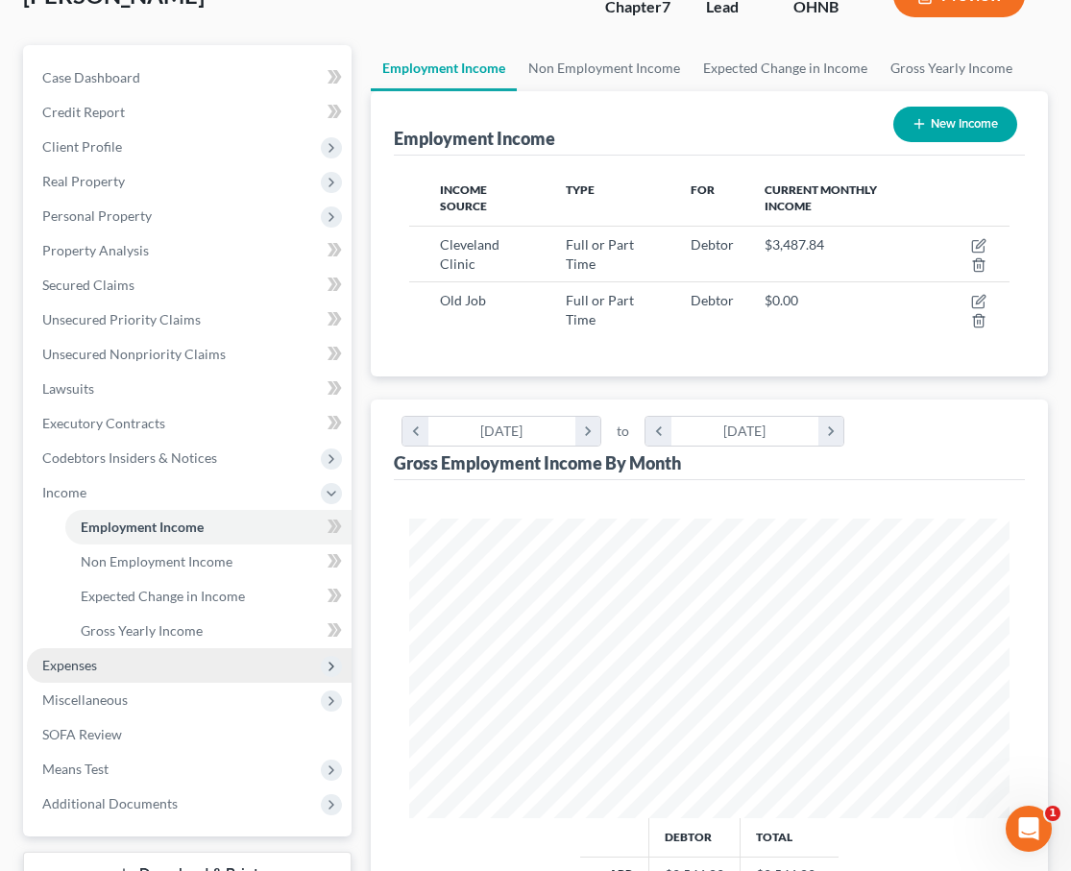
click at [125, 670] on span "Expenses" at bounding box center [189, 665] width 325 height 35
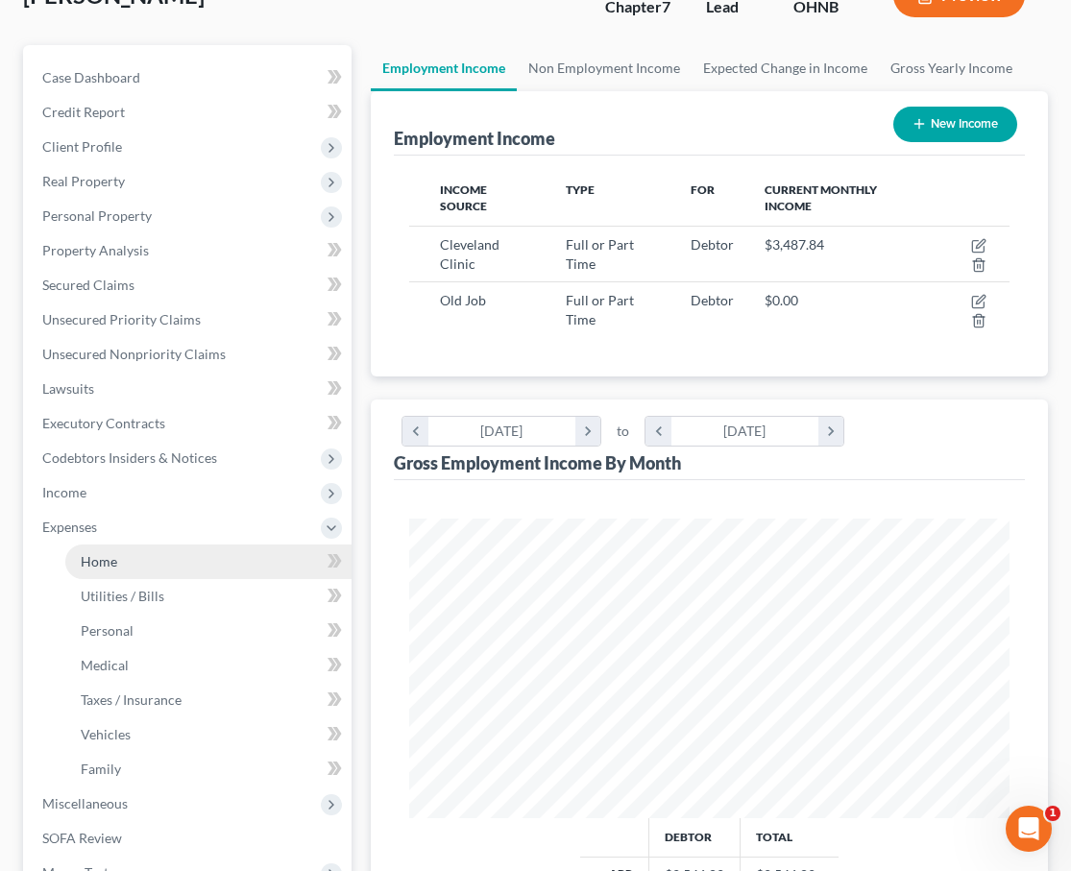
click at [150, 561] on link "Home" at bounding box center [208, 561] width 286 height 35
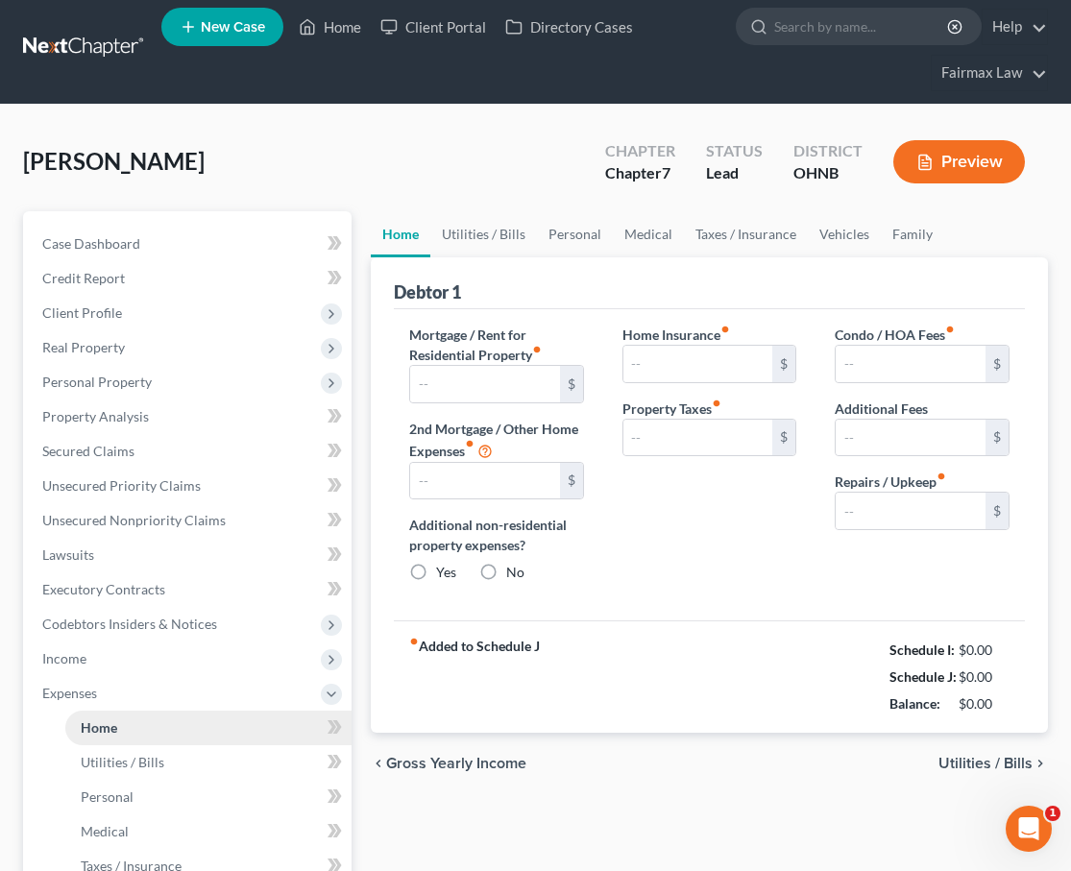
type input "750.00"
type input "0.00"
radio input "true"
type input "0.00"
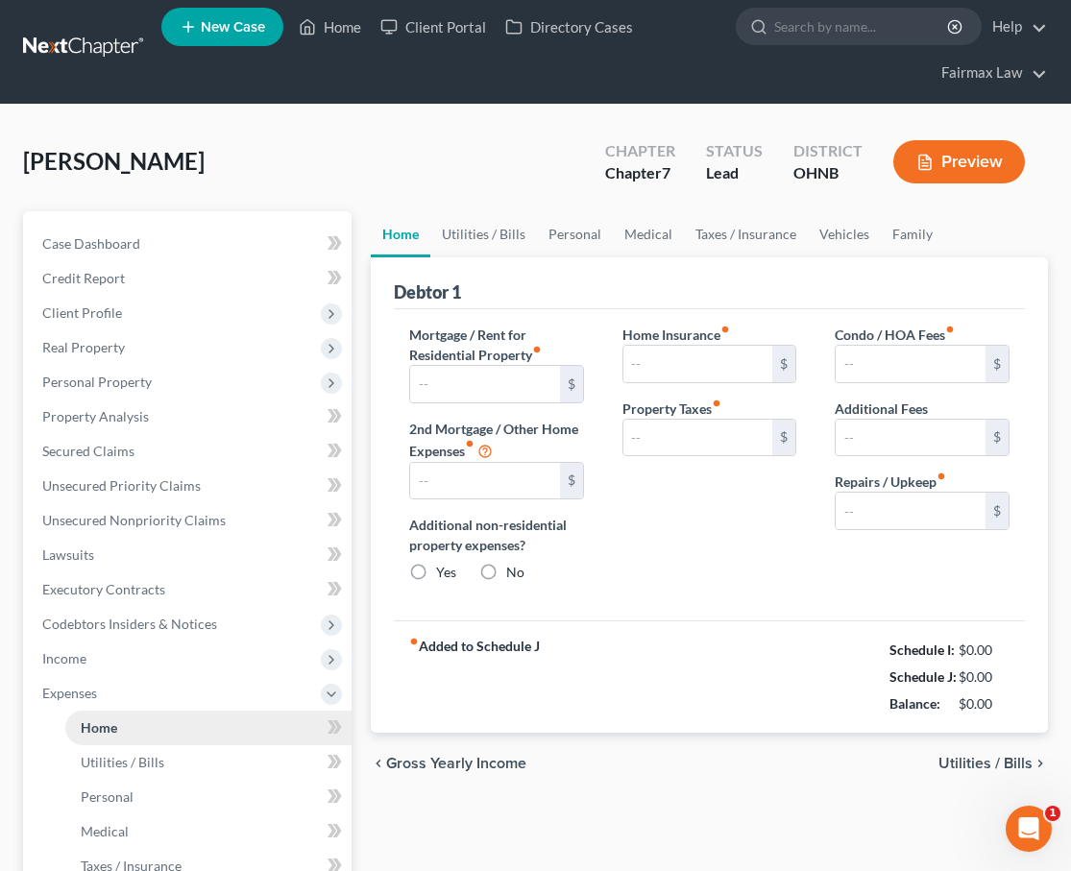
type input "0.00"
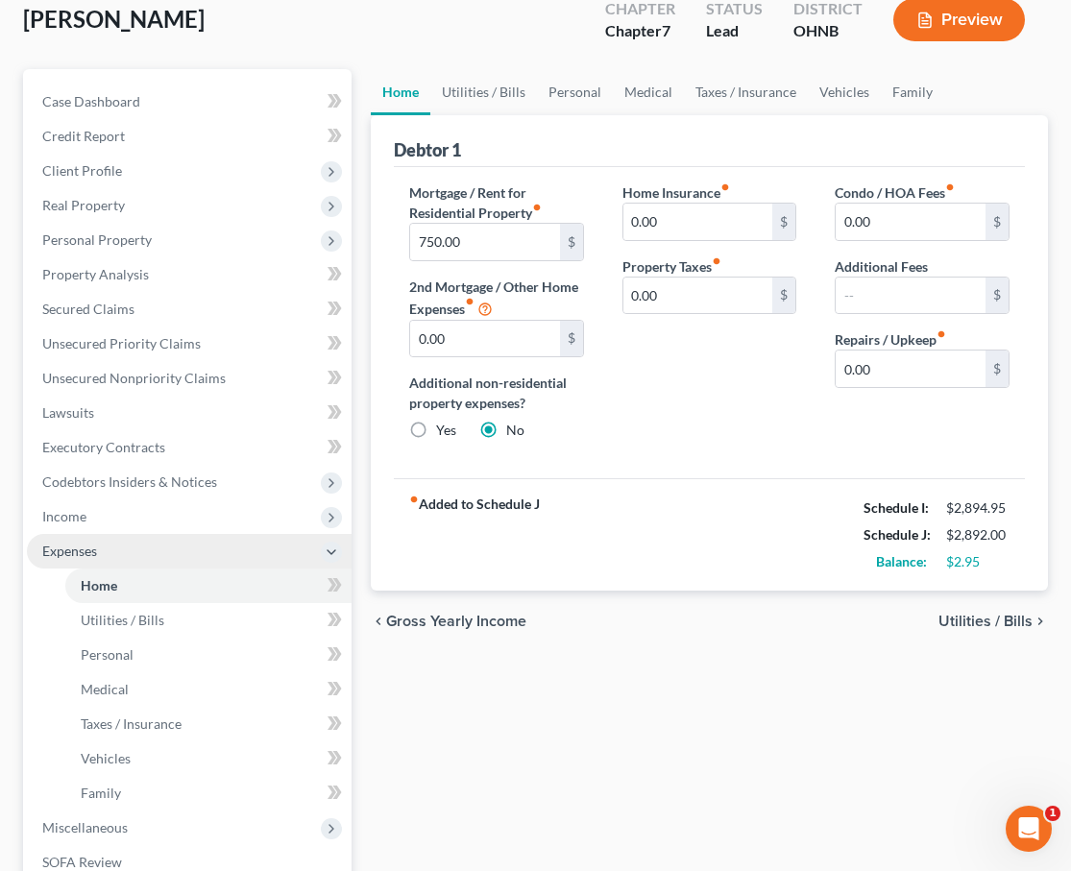
scroll to position [150, 0]
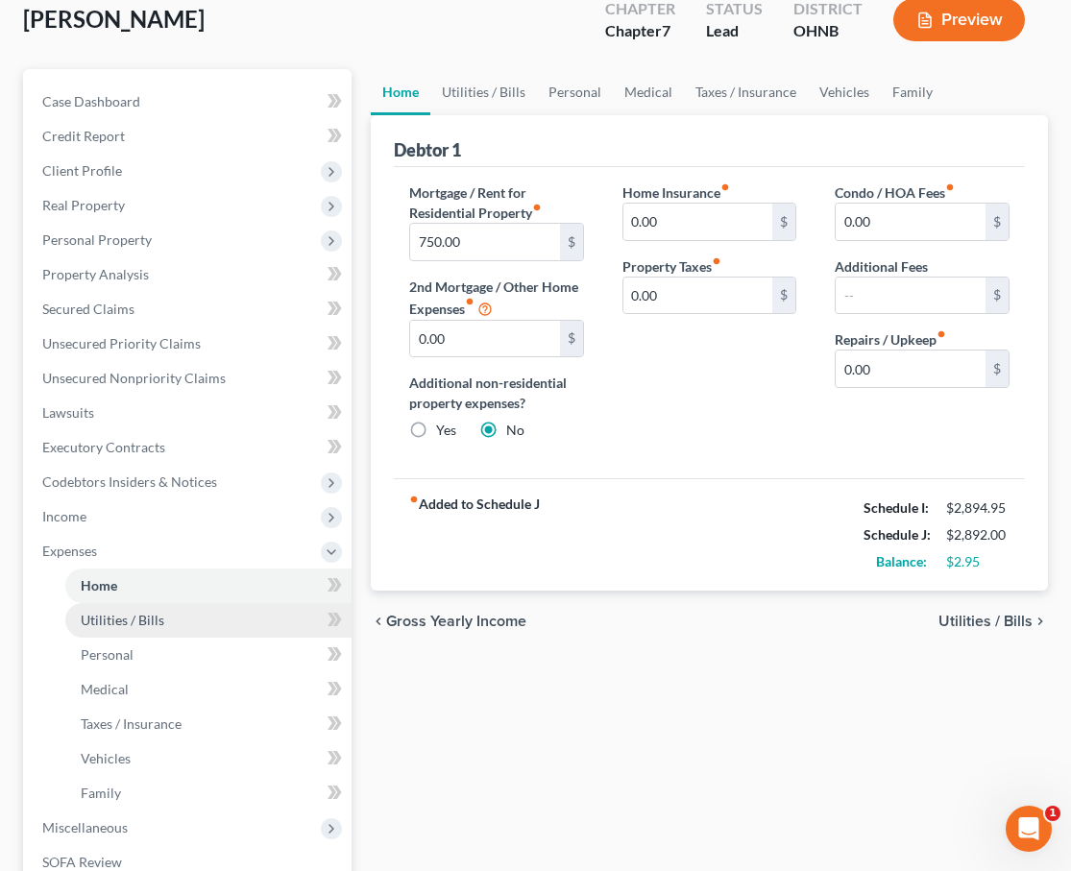
click at [151, 614] on span "Utilities / Bills" at bounding box center [123, 620] width 84 height 16
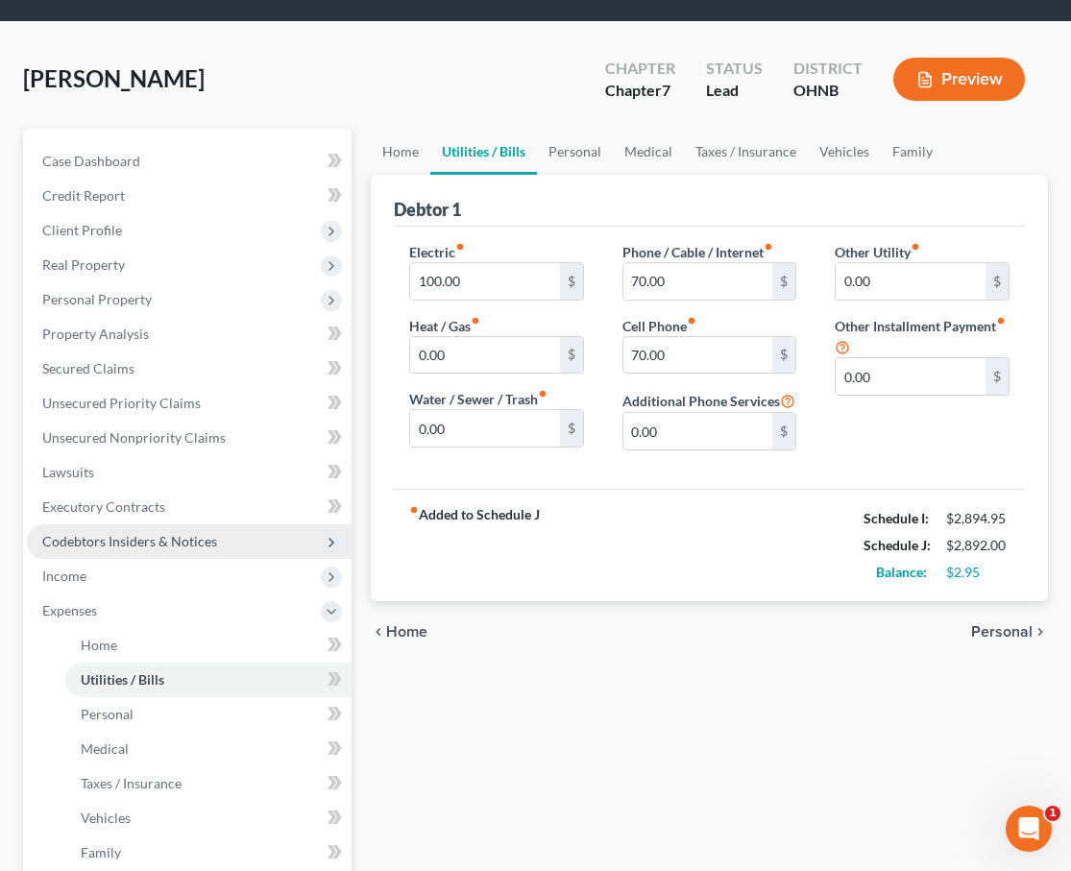
scroll to position [146, 0]
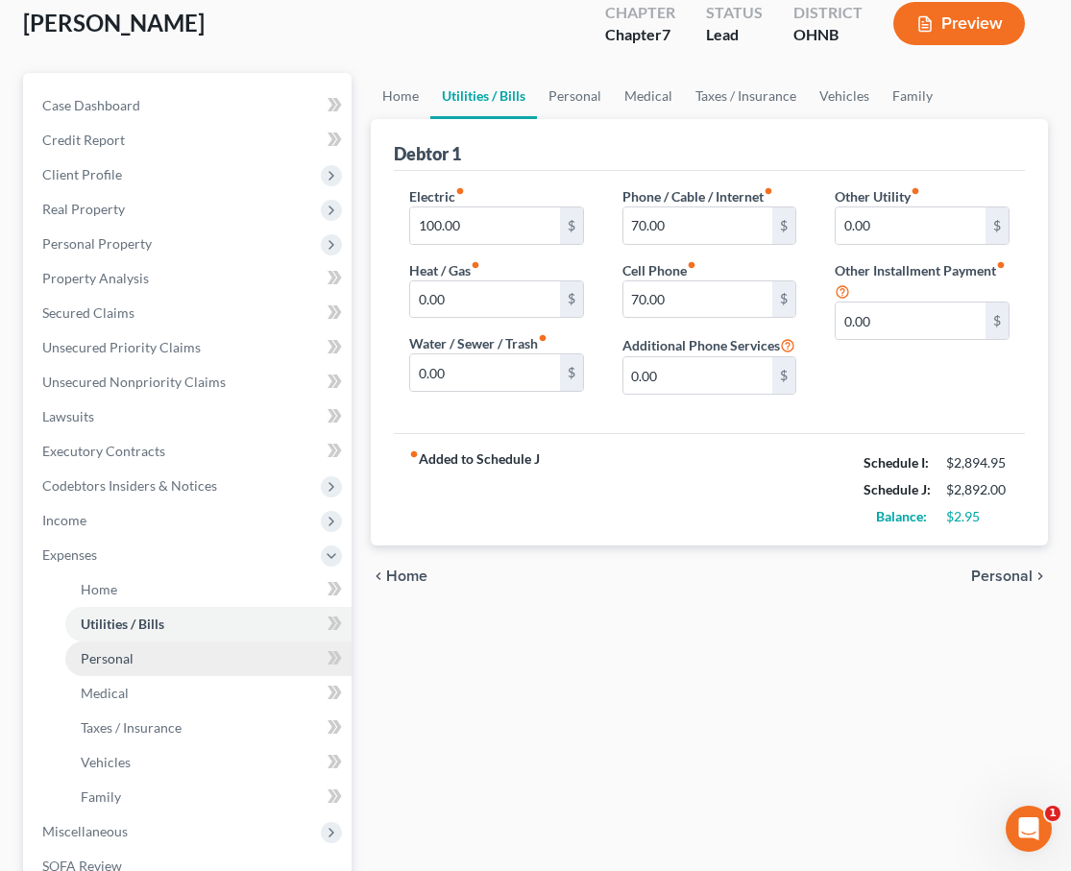
click at [143, 664] on link "Personal" at bounding box center [208, 658] width 286 height 35
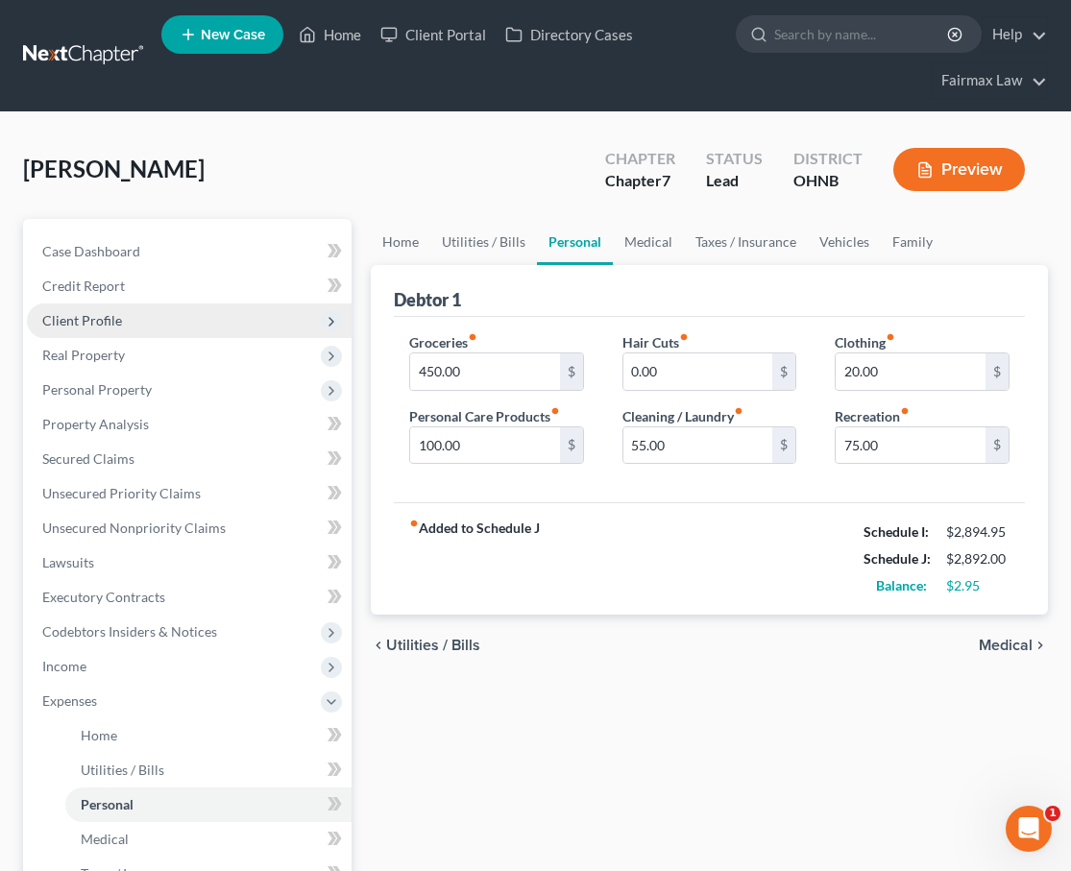
click at [255, 320] on span "Client Profile" at bounding box center [189, 320] width 325 height 35
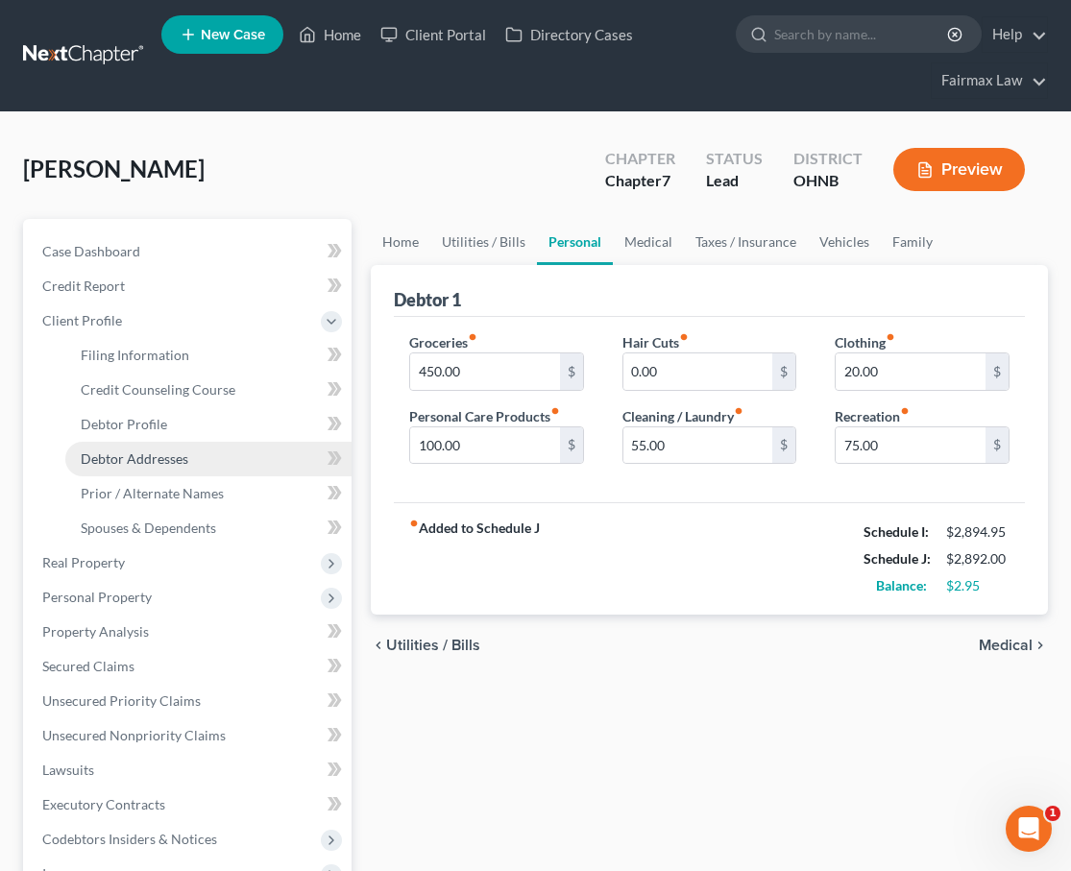
click at [205, 468] on link "Debtor Addresses" at bounding box center [208, 459] width 286 height 35
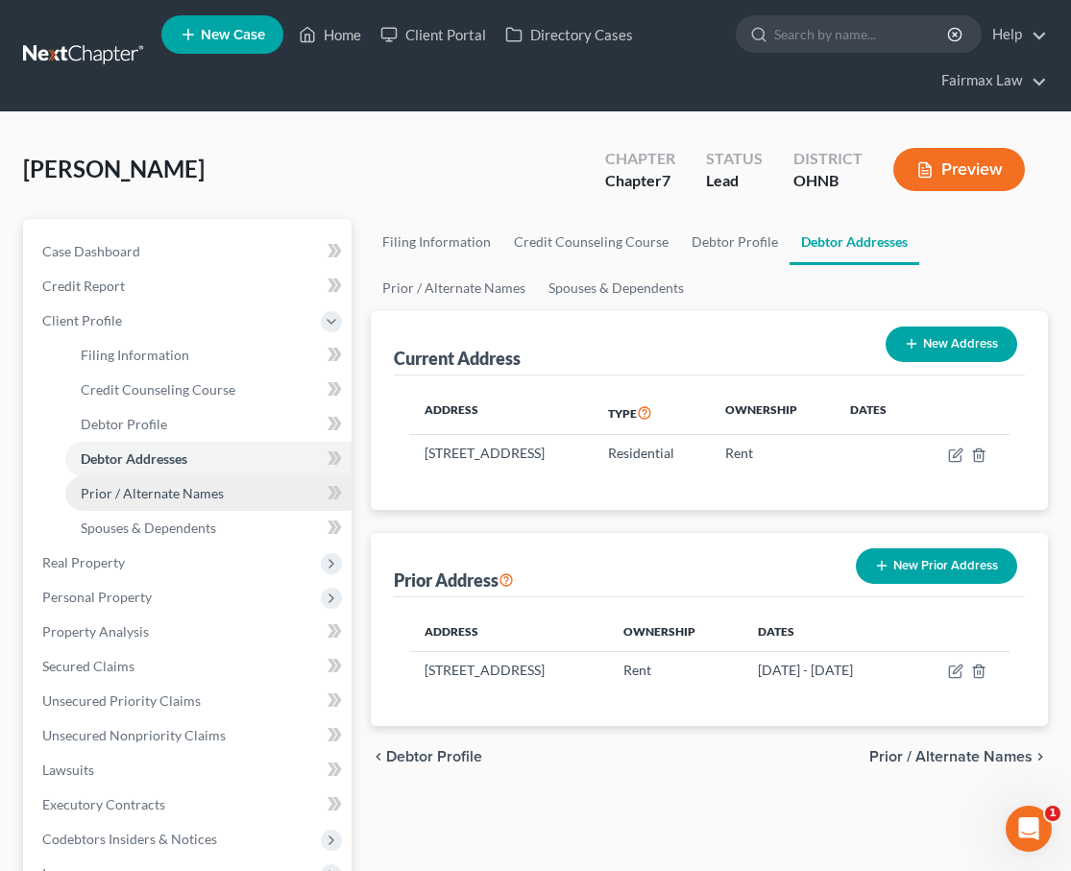
click at [225, 509] on link "Prior / Alternate Names" at bounding box center [208, 493] width 286 height 35
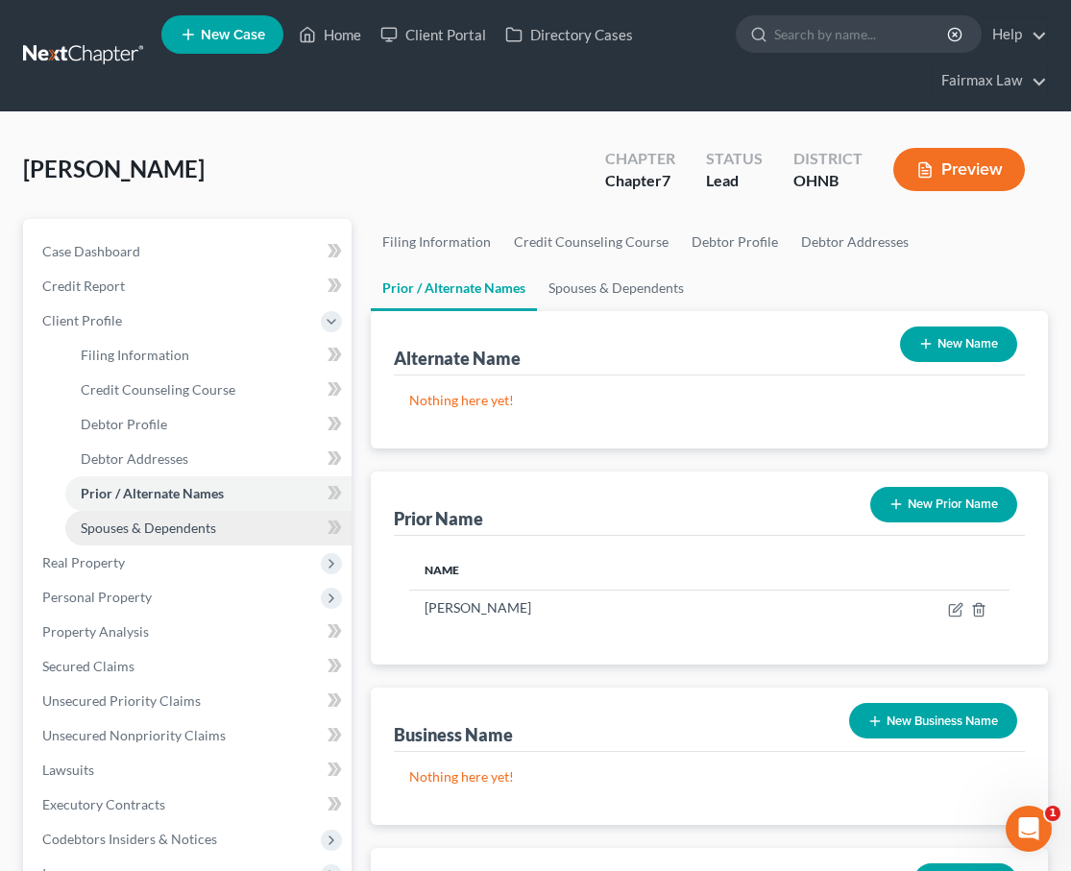
click at [210, 526] on span "Spouses & Dependents" at bounding box center [148, 528] width 135 height 16
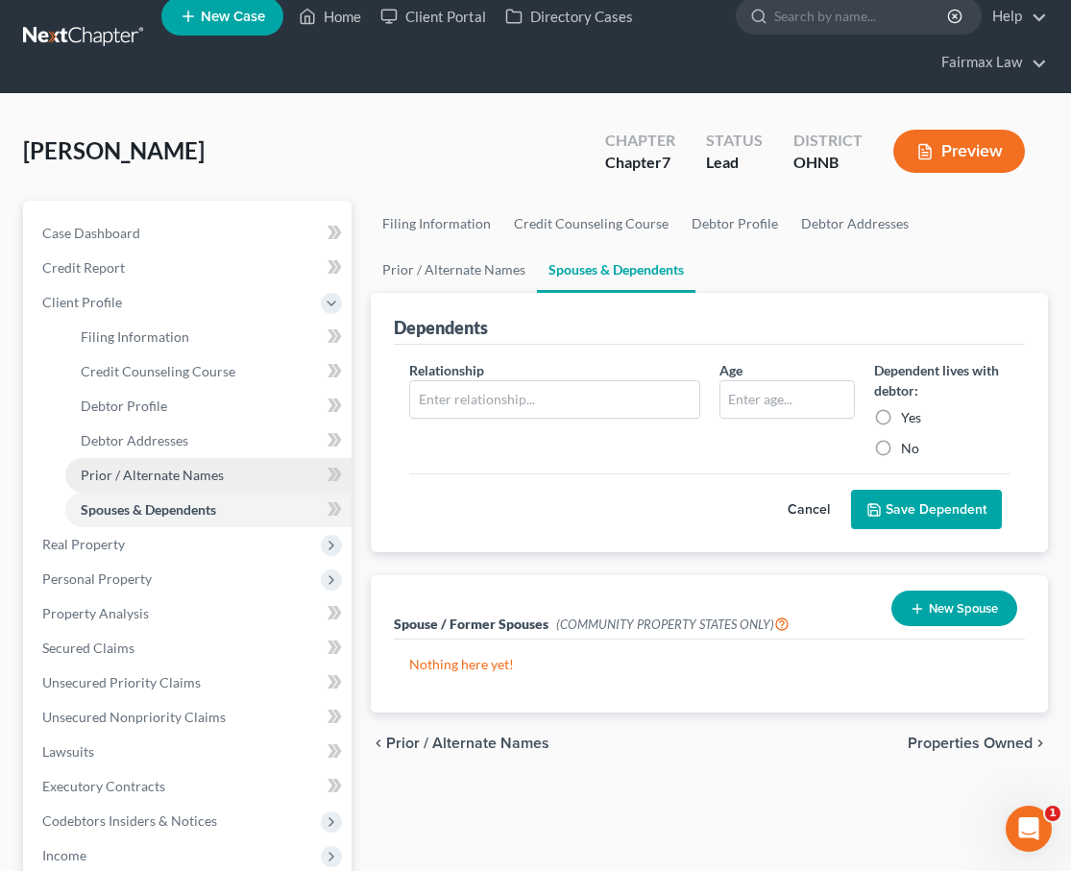
scroll to position [22, 0]
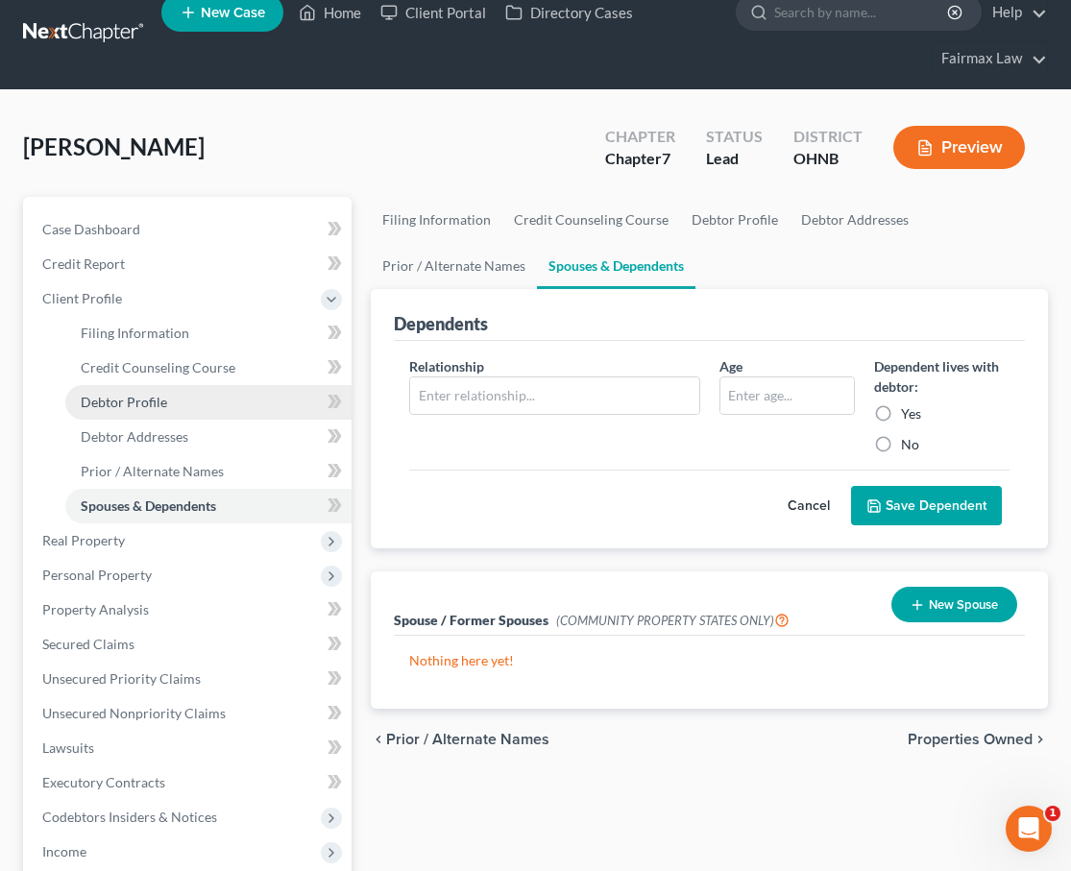
click at [224, 399] on link "Debtor Profile" at bounding box center [208, 402] width 286 height 35
select select "0"
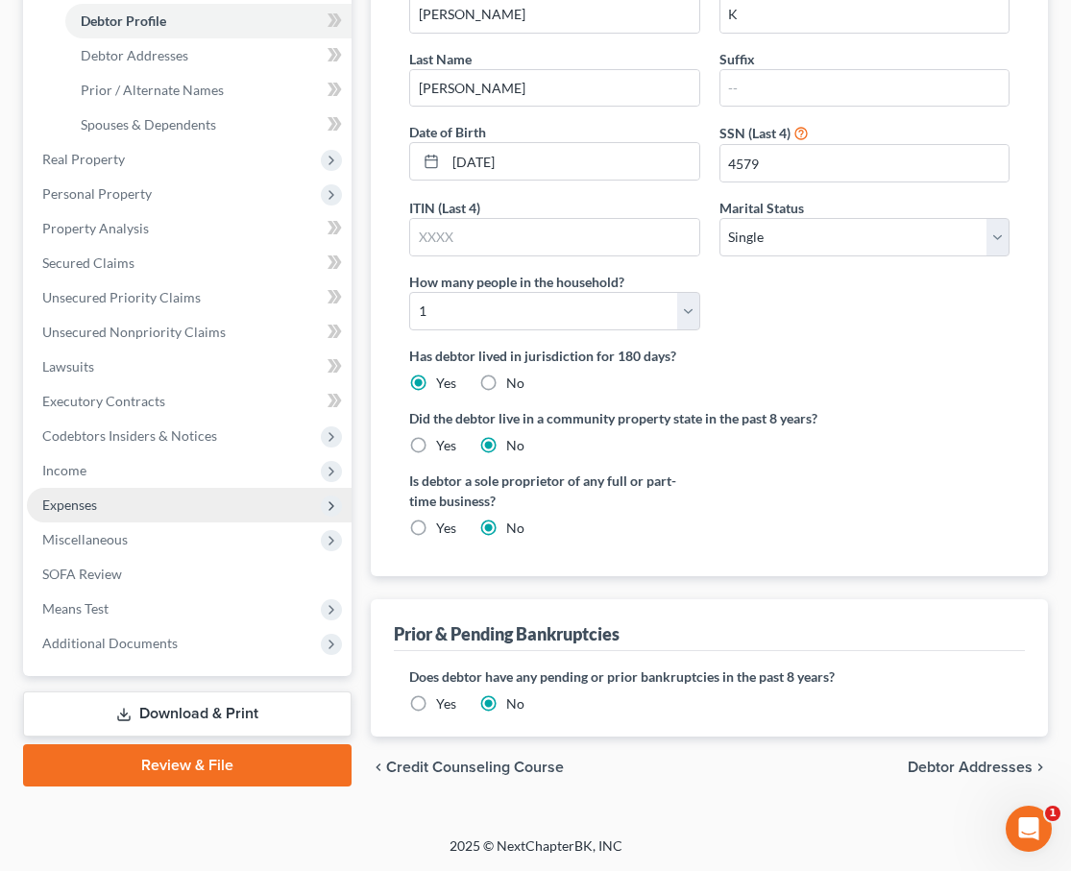
scroll to position [402, 0]
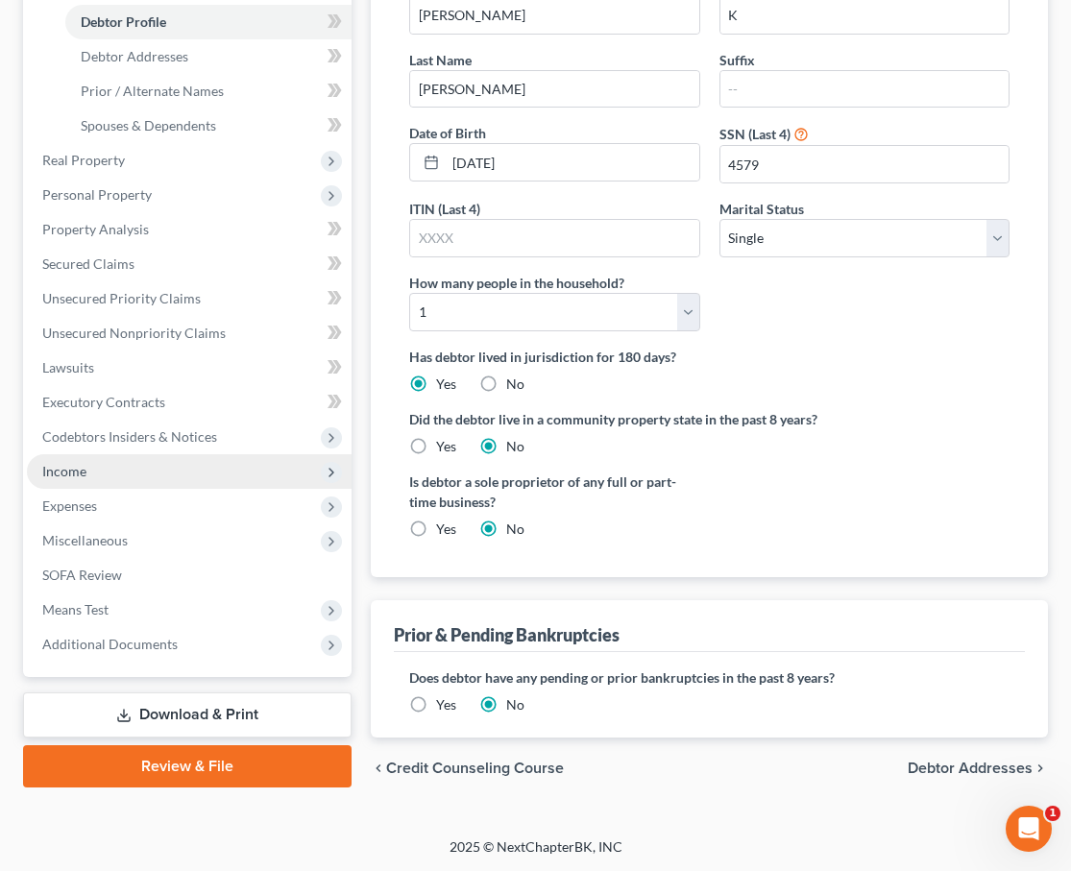
click at [153, 473] on span "Income" at bounding box center [189, 471] width 325 height 35
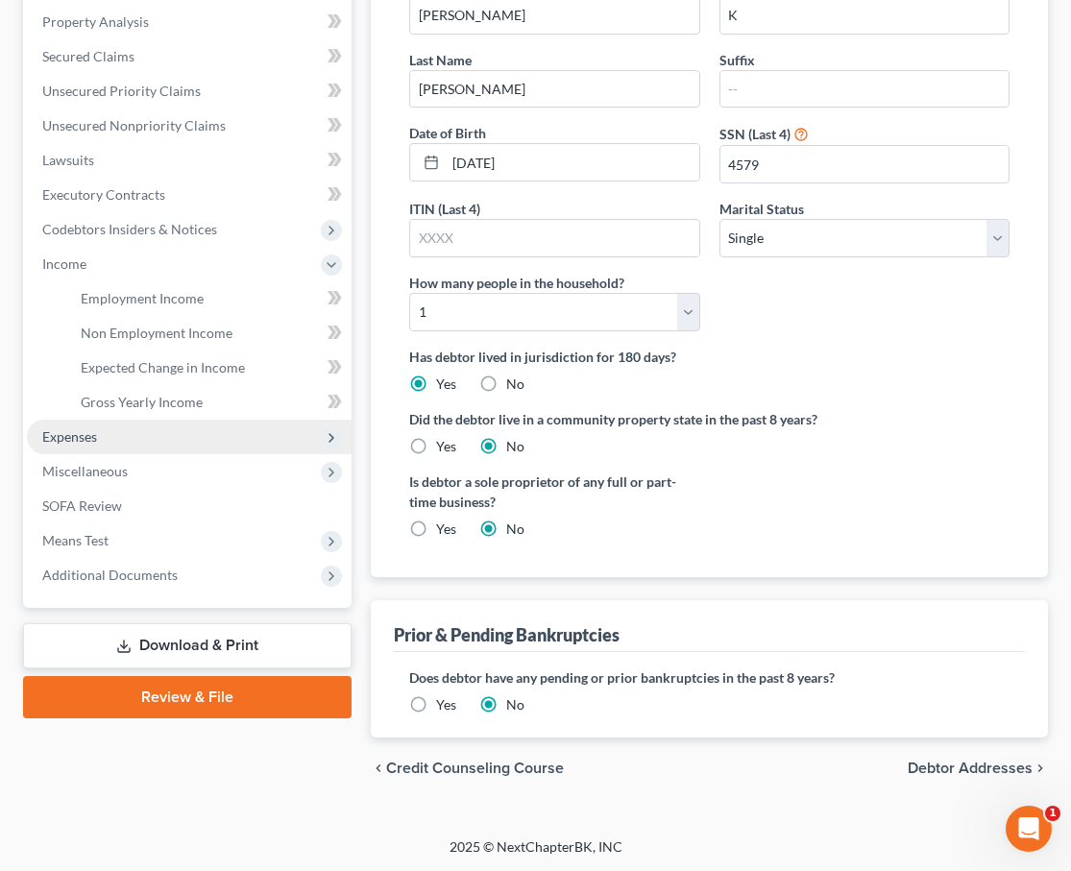
click at [131, 439] on span "Expenses" at bounding box center [189, 437] width 325 height 35
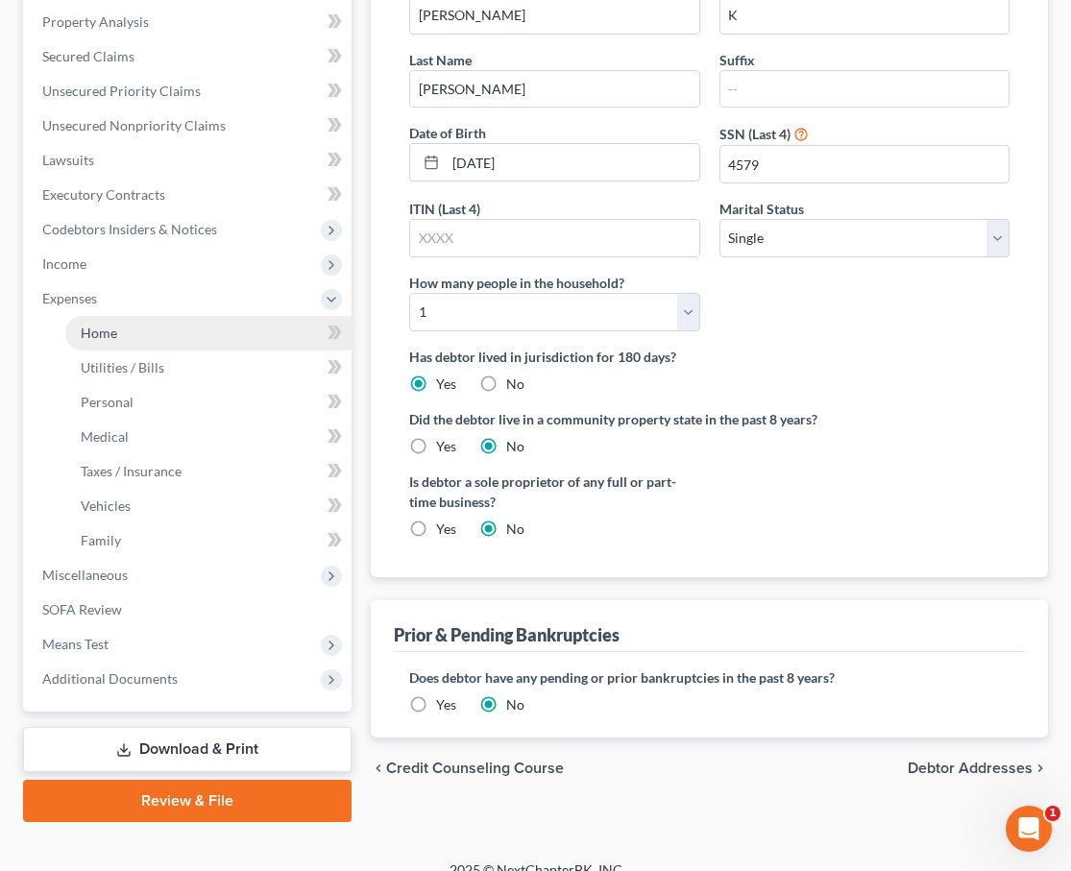
click at [133, 326] on link "Home" at bounding box center [208, 333] width 286 height 35
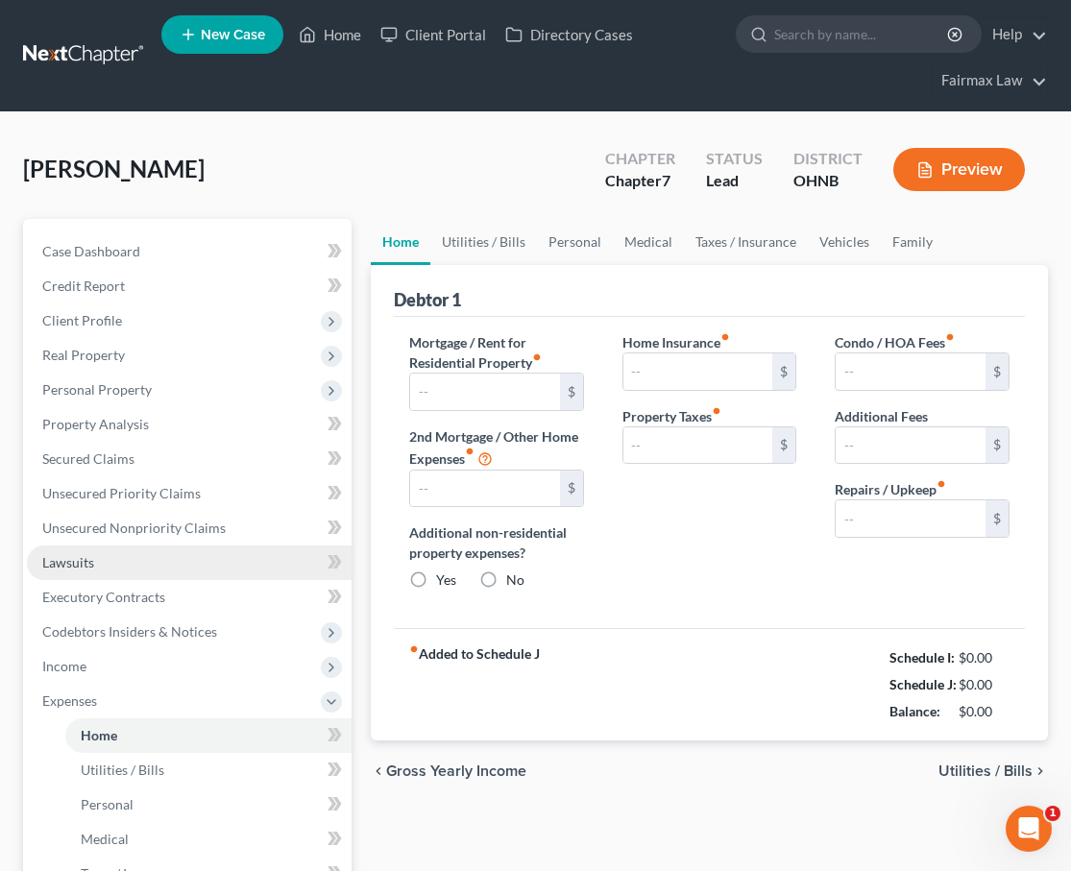
type input "750.00"
type input "0.00"
radio input "true"
type input "0.00"
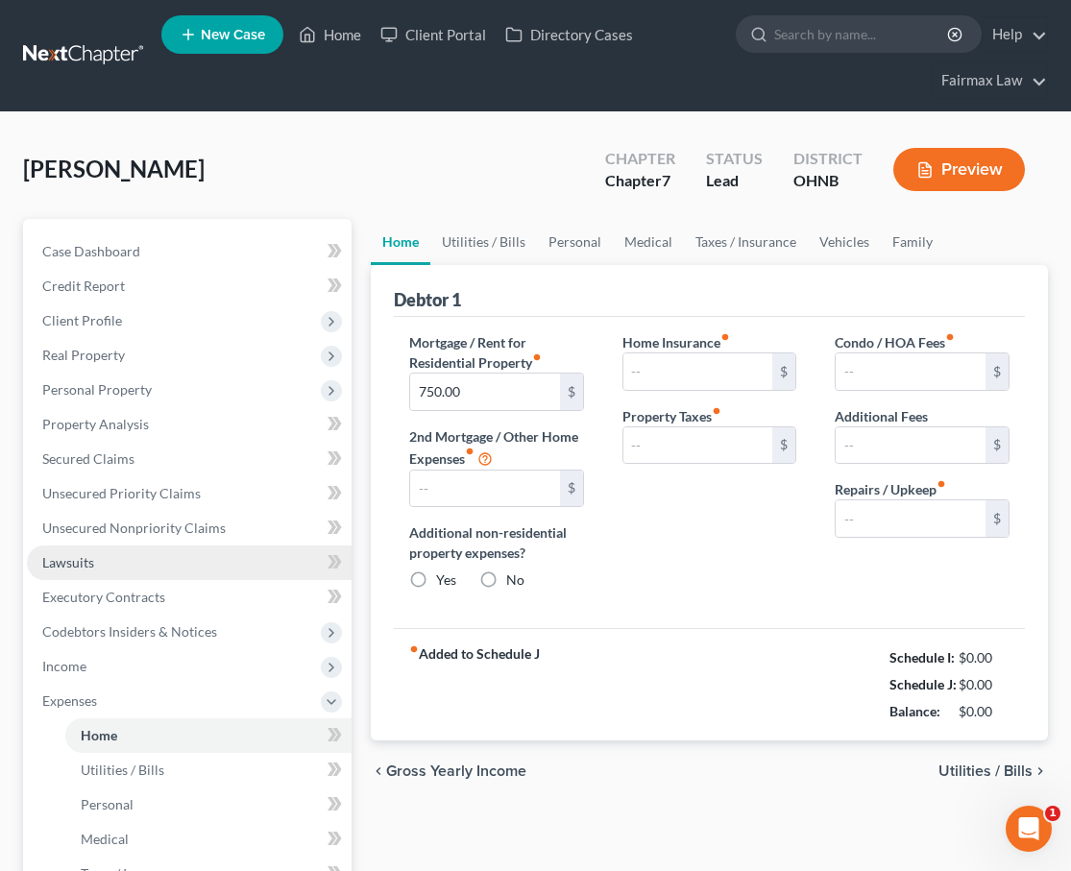
type input "0.00"
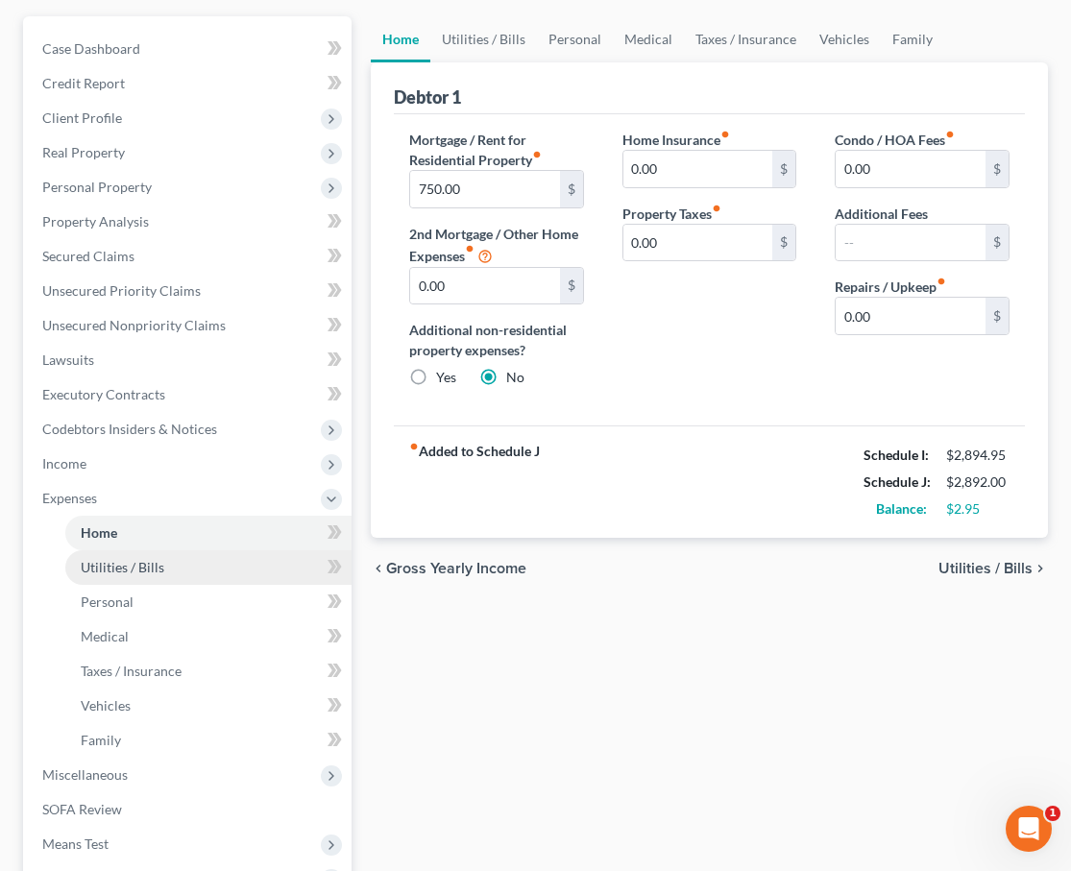
click at [118, 581] on link "Utilities / Bills" at bounding box center [208, 567] width 286 height 35
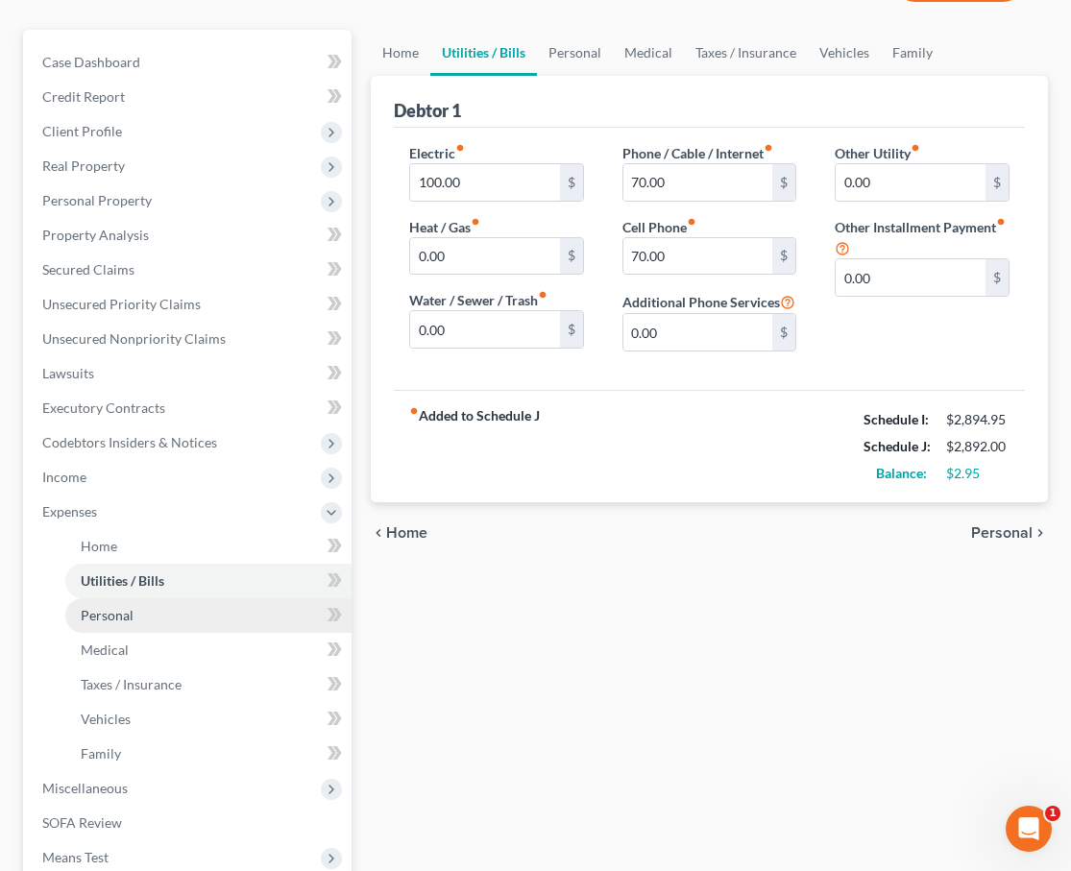
click at [112, 617] on span "Personal" at bounding box center [107, 615] width 53 height 16
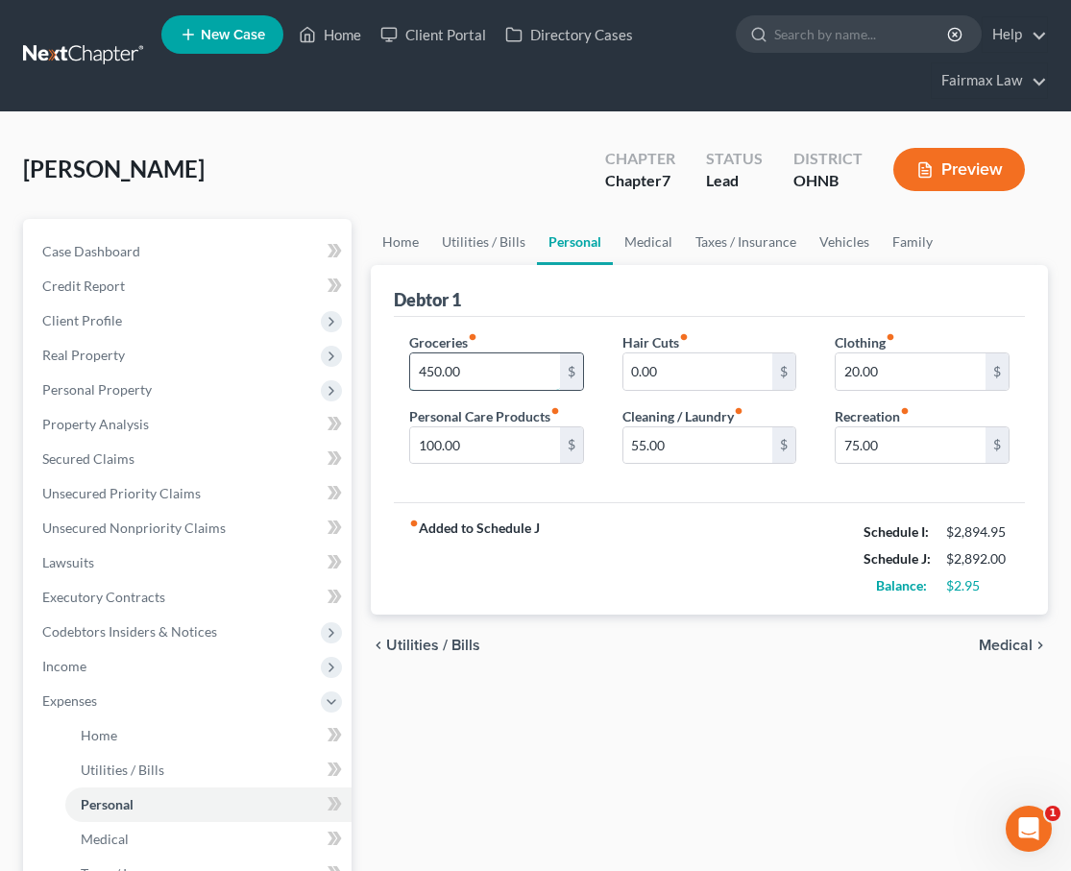
click at [432, 370] on input "450.00" at bounding box center [485, 371] width 150 height 36
click at [427, 375] on input "450.00" at bounding box center [485, 371] width 150 height 36
type input "350.00"
click at [545, 563] on div "fiber_manual_record Added to Schedule J Schedule I: $2,894.95 Schedule J: $2,79…" at bounding box center [709, 558] width 631 height 112
click at [643, 445] on input "55.00" at bounding box center [698, 445] width 150 height 36
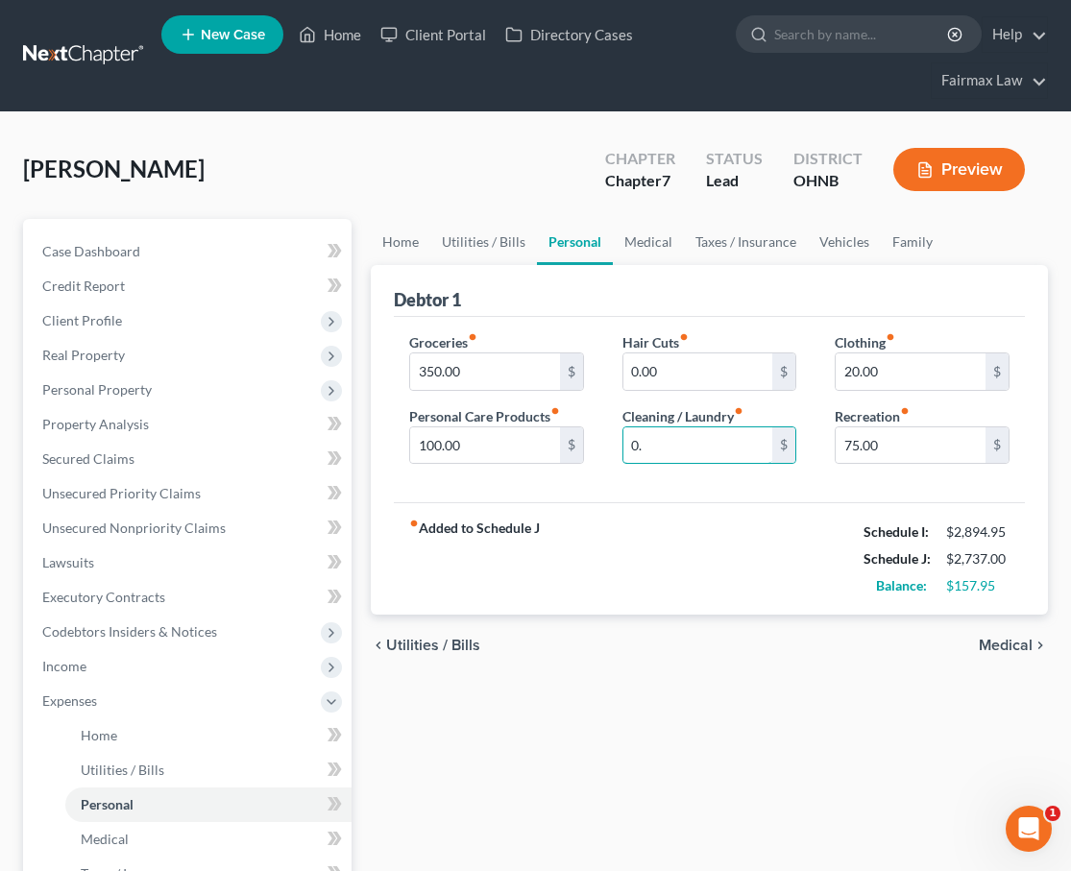
type input "0"
type input "75.00"
click at [702, 714] on div "Home Utilities / Bills Personal Medical Taxes / Insurance Vehicles Family Debto…" at bounding box center [709, 721] width 696 height 1005
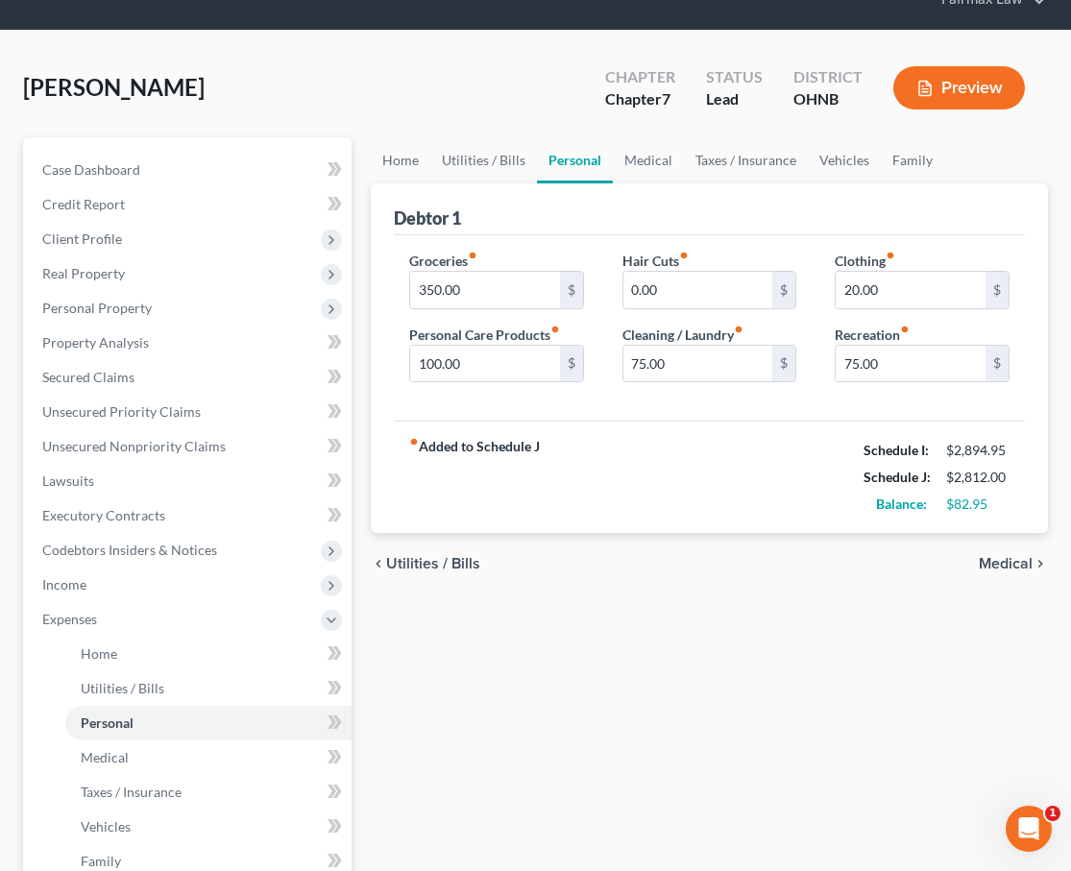
scroll to position [127, 0]
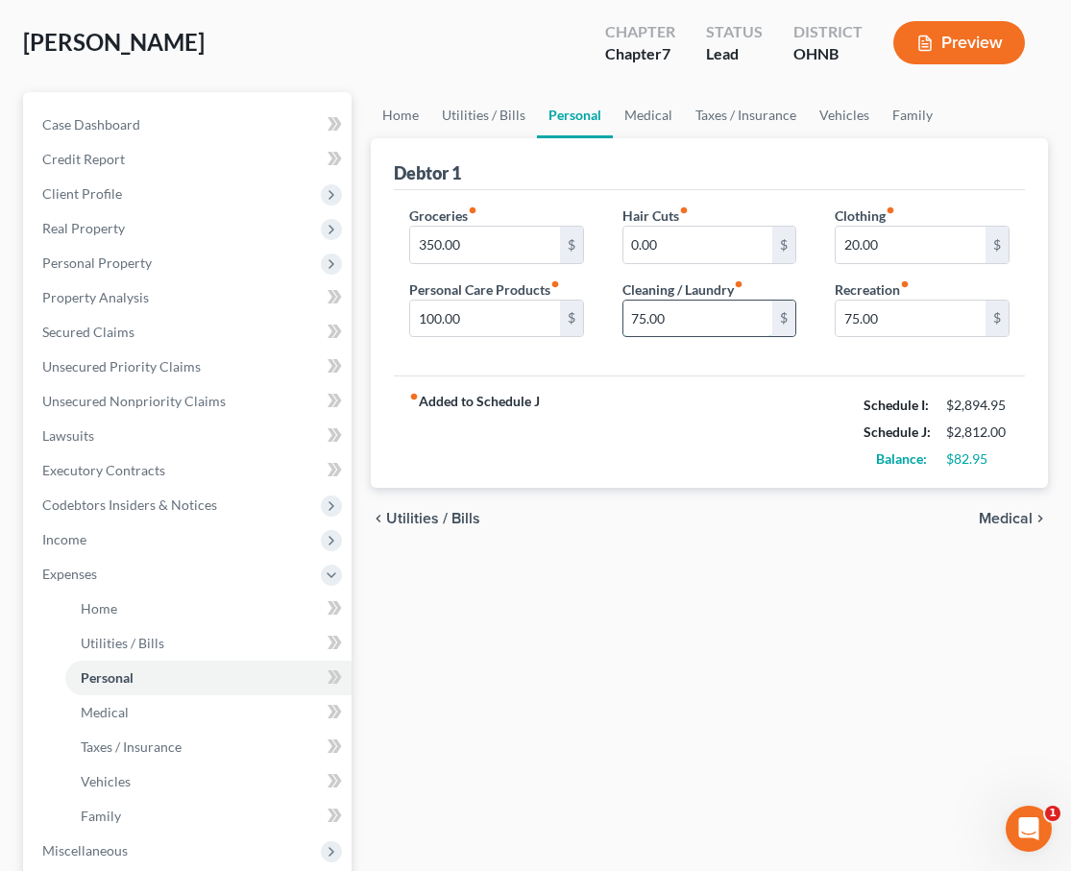
click at [645, 319] on input "75.00" at bounding box center [698, 319] width 150 height 36
click at [133, 714] on link "Medical" at bounding box center [208, 712] width 286 height 35
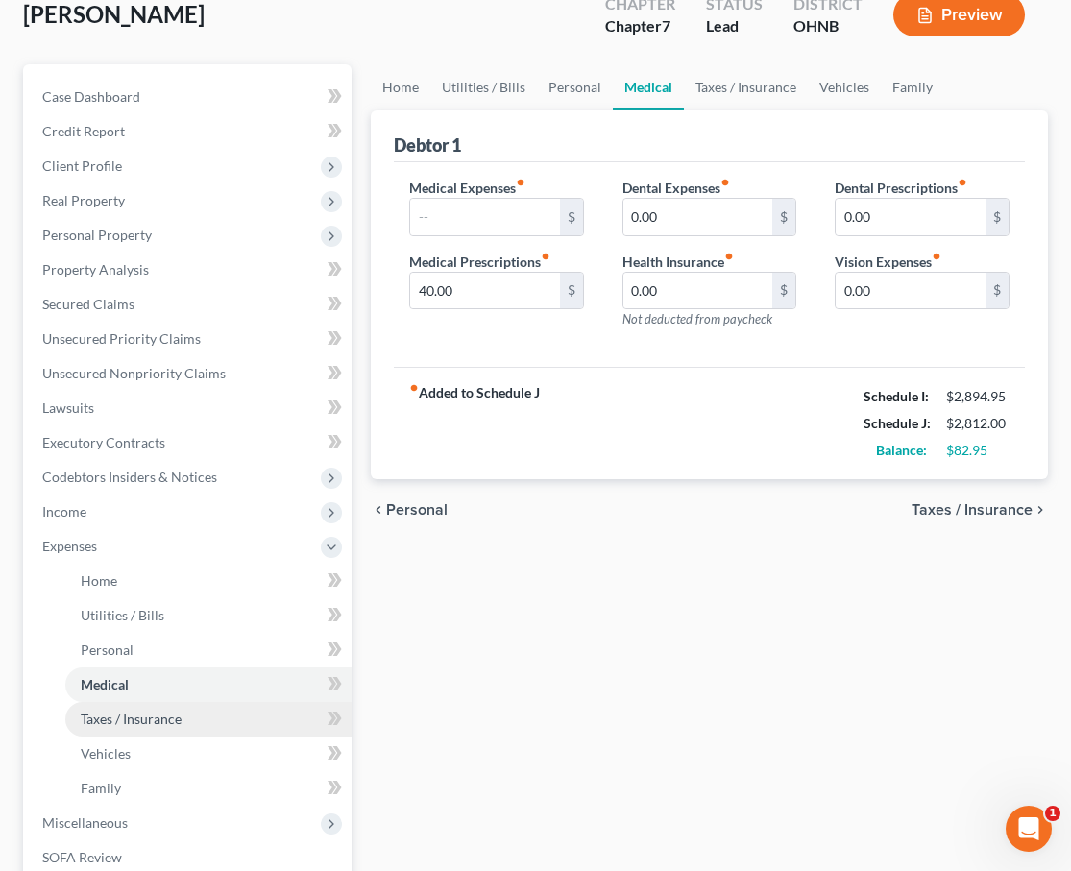
click at [127, 716] on span "Taxes / Insurance" at bounding box center [131, 719] width 101 height 16
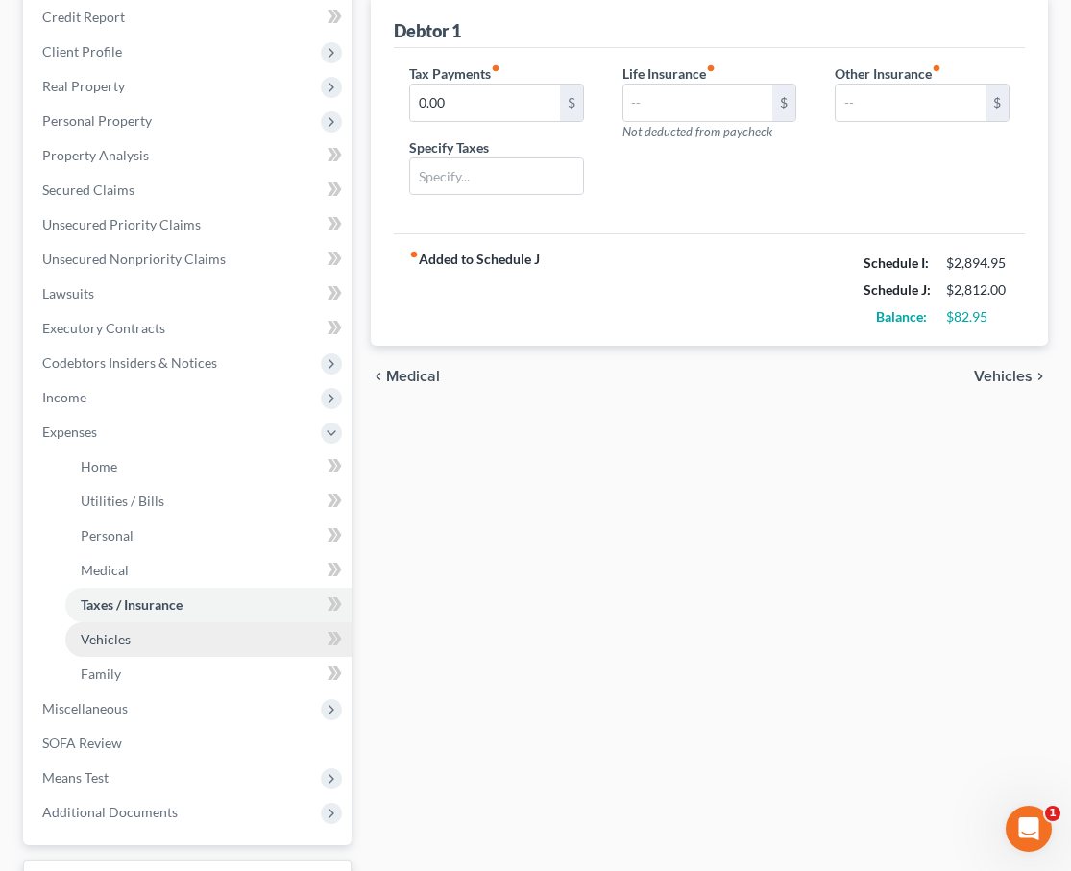
click at [128, 645] on span "Vehicles" at bounding box center [106, 639] width 50 height 16
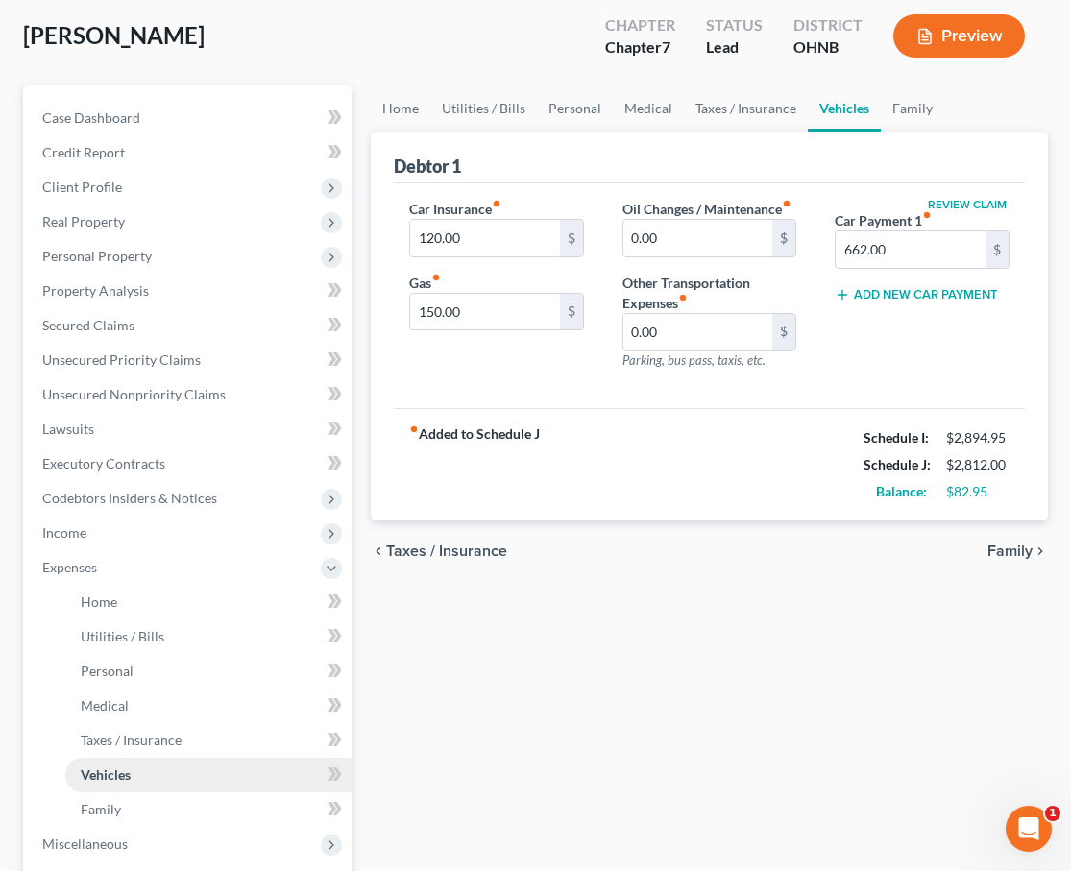
scroll to position [140, 0]
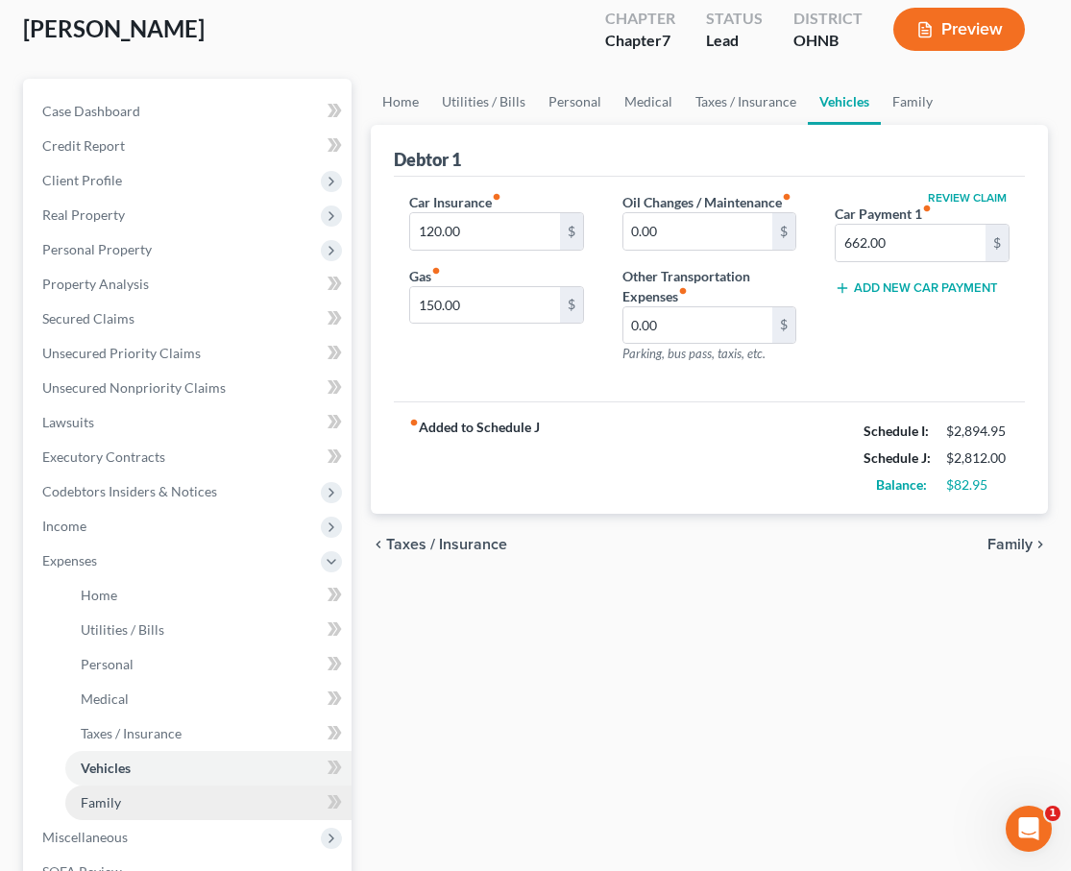
click at [109, 801] on span "Family" at bounding box center [101, 802] width 40 height 16
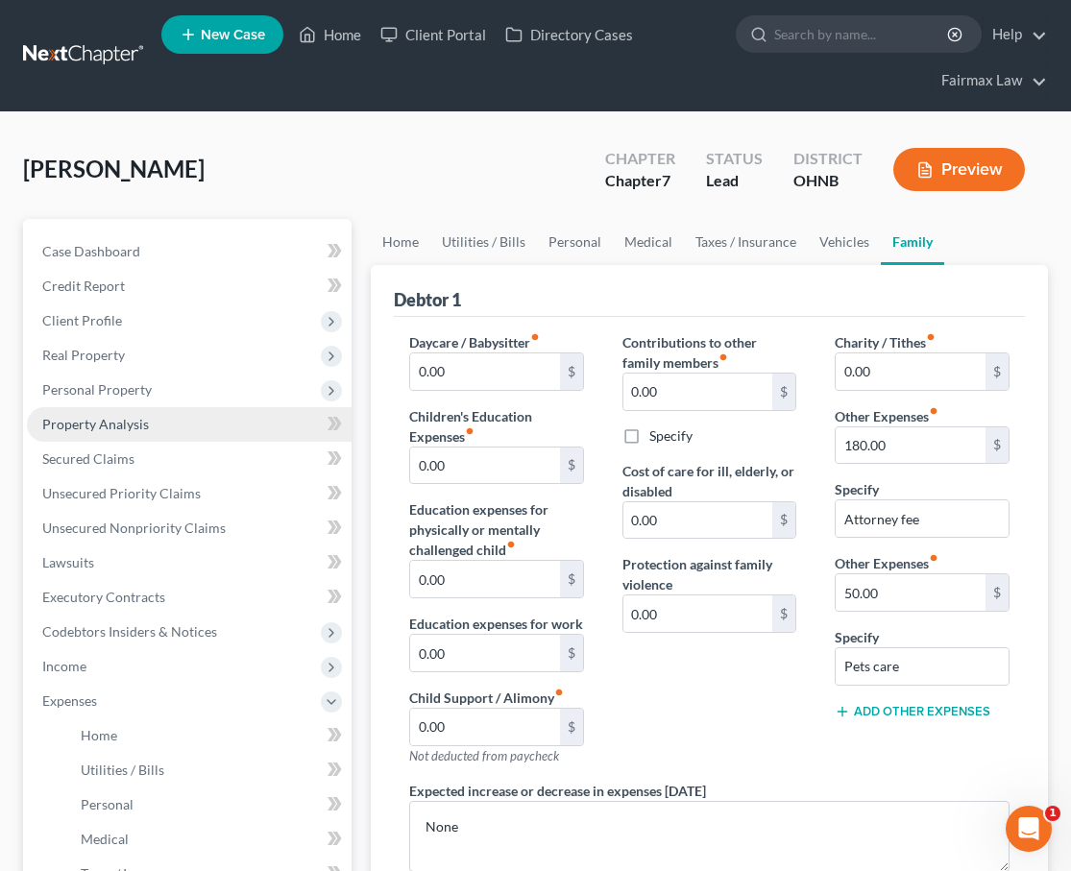
click at [138, 416] on span "Property Analysis" at bounding box center [95, 424] width 107 height 16
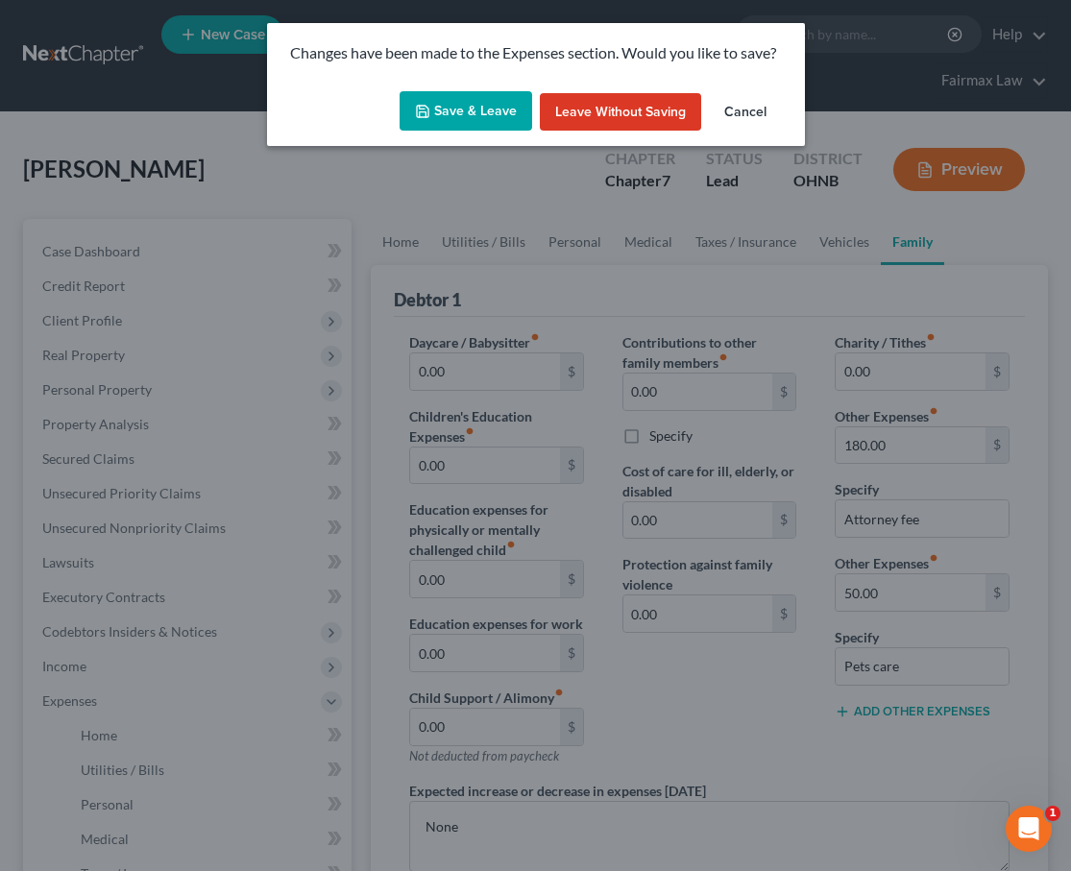
click at [474, 93] on button "Save & Leave" at bounding box center [465, 111] width 133 height 40
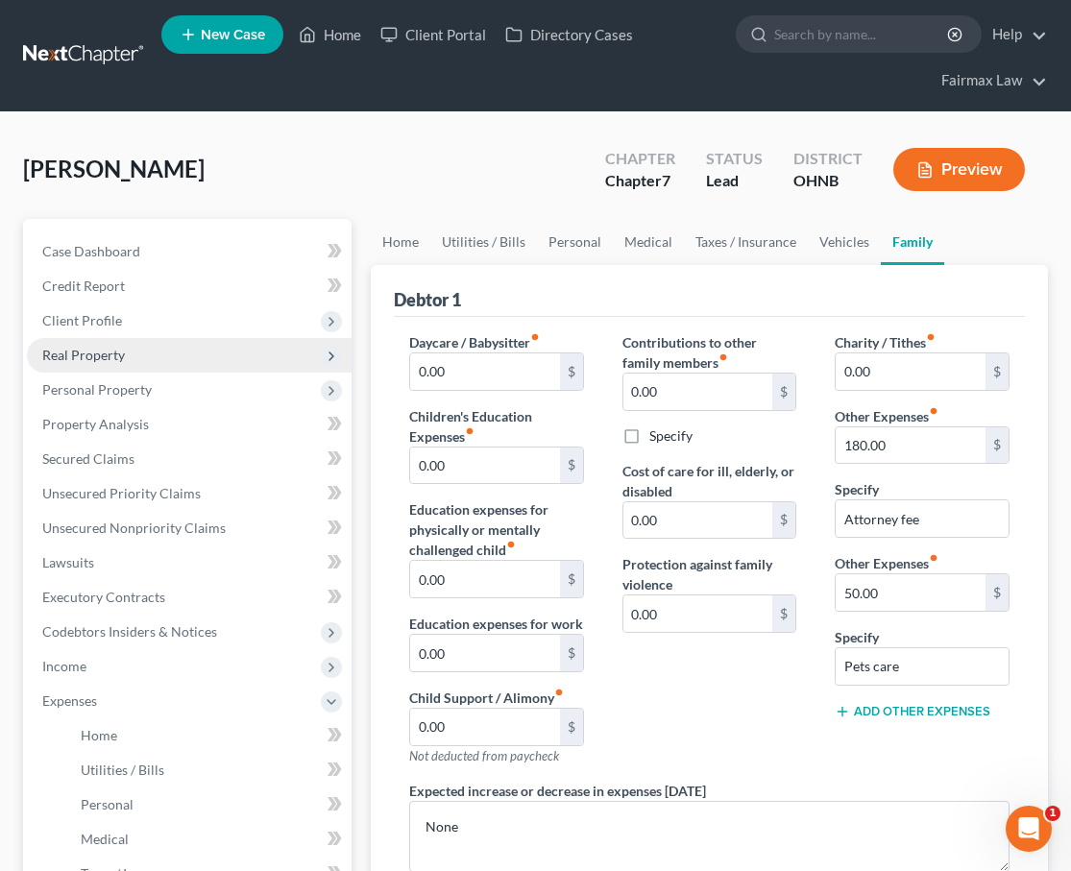
click at [267, 353] on span "Real Property" at bounding box center [189, 355] width 325 height 35
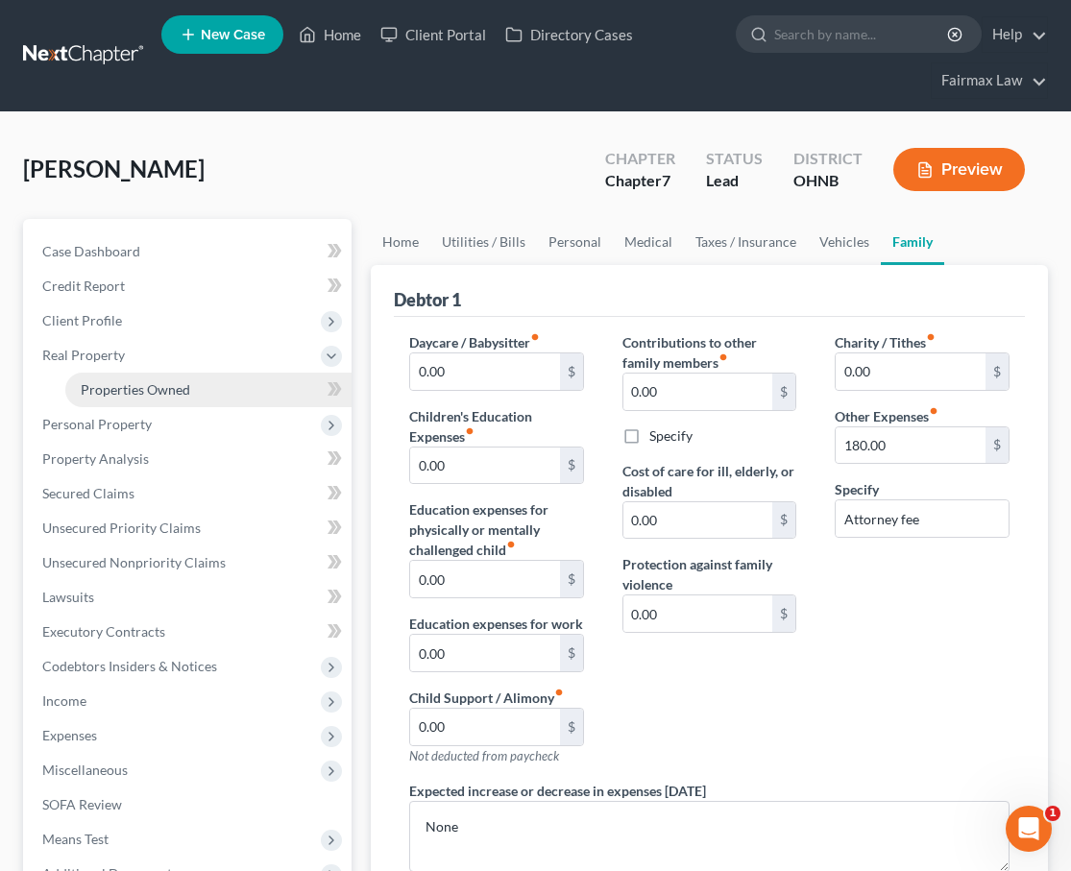
click at [249, 385] on link "Properties Owned" at bounding box center [208, 390] width 286 height 35
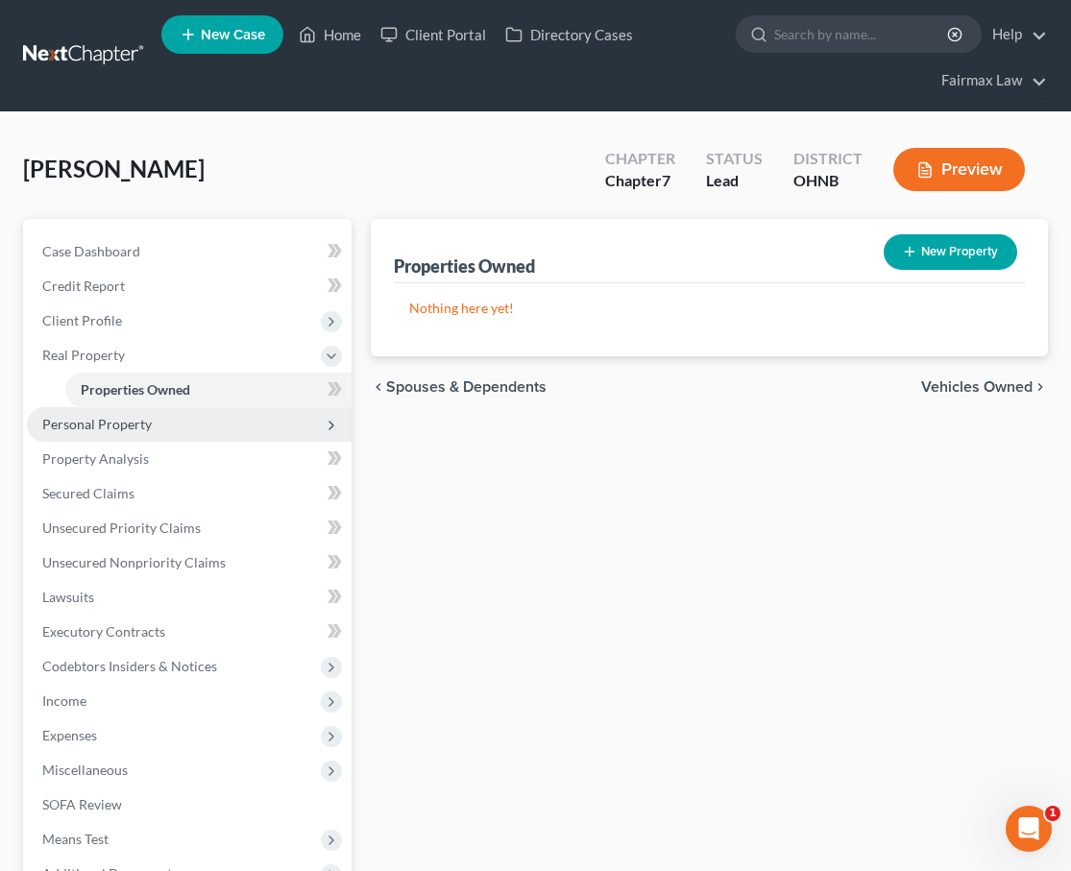
click at [227, 421] on span "Personal Property" at bounding box center [189, 424] width 325 height 35
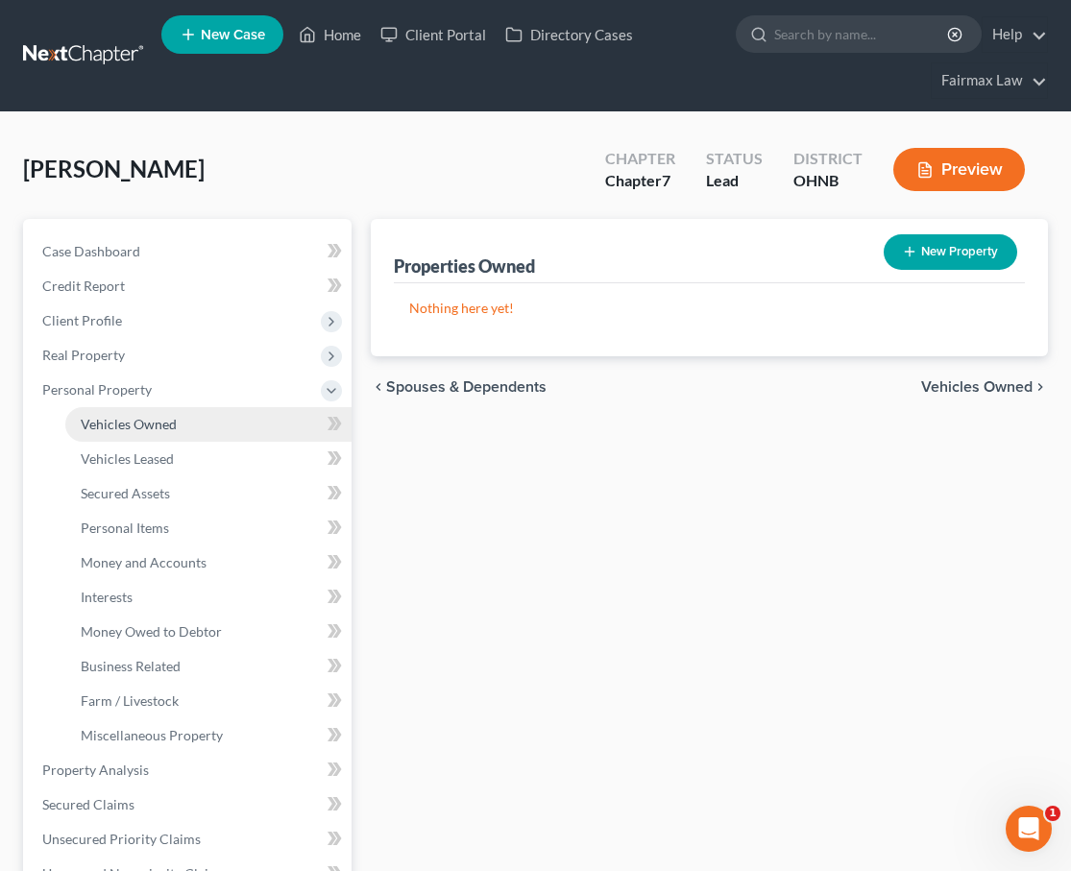
click at [217, 438] on link "Vehicles Owned" at bounding box center [208, 424] width 286 height 35
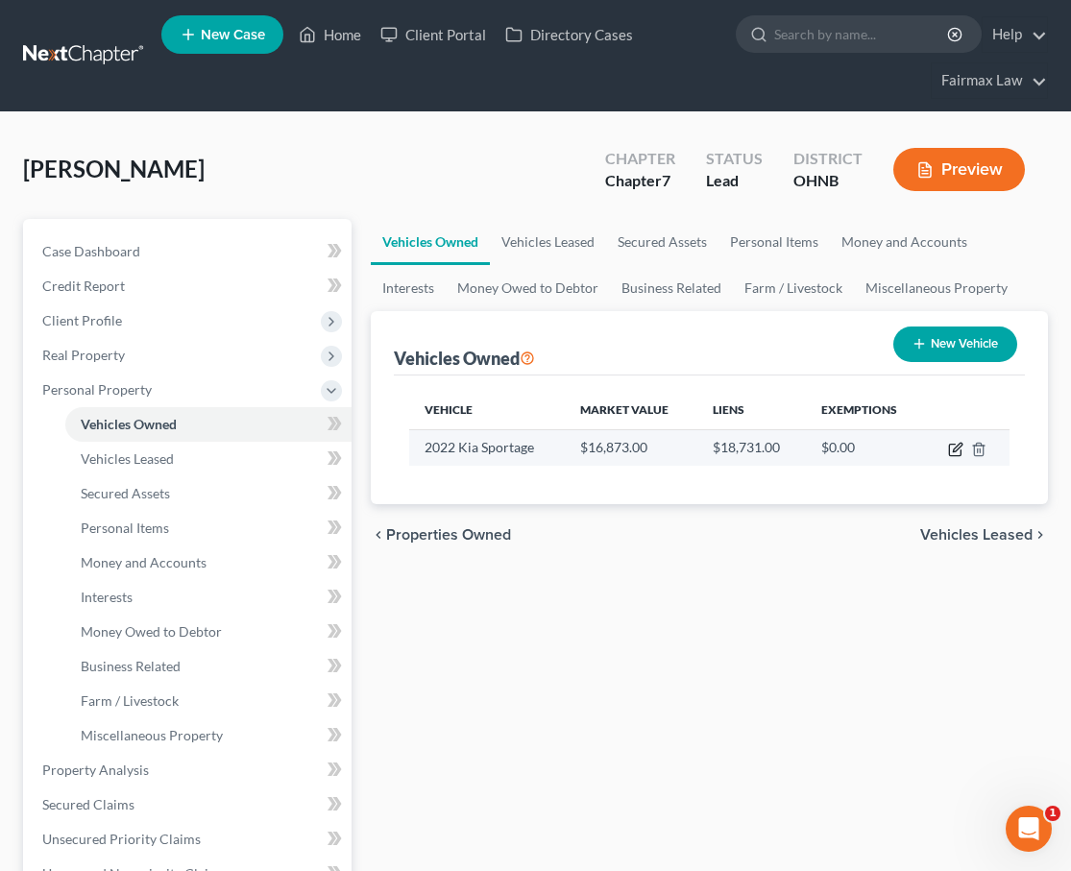
click at [951, 453] on icon "button" at bounding box center [955, 449] width 15 height 15
select select "0"
select select "4"
select select "2"
select select "0"
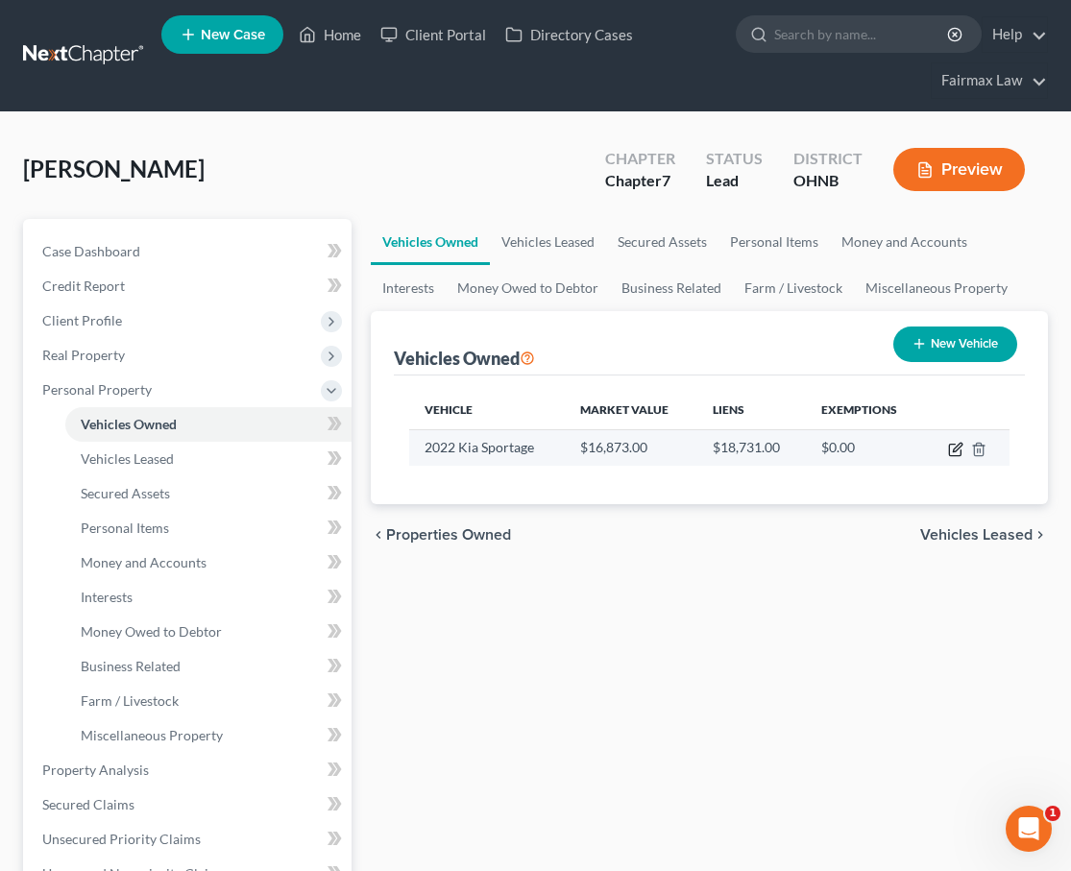
select select "4"
select select "3"
select select "0"
select select "2"
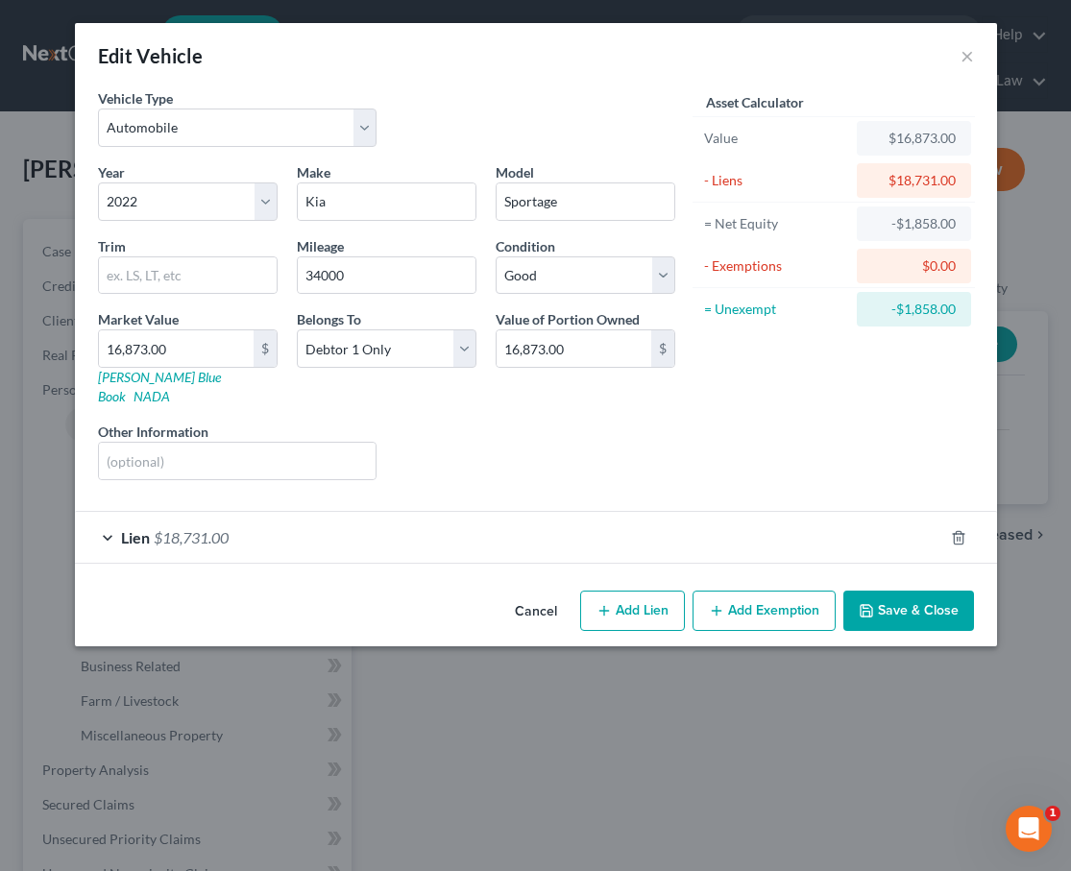
click at [637, 512] on div "Lien $18,731.00" at bounding box center [509, 537] width 868 height 51
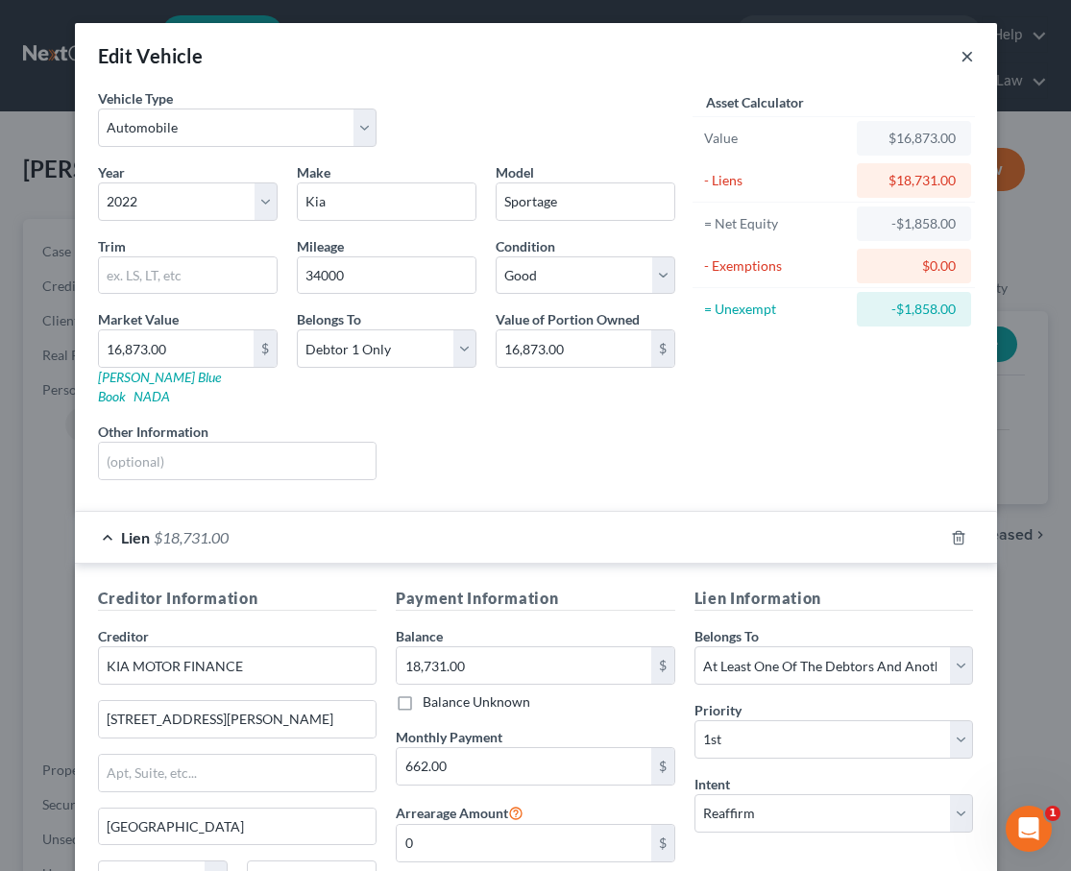
click at [963, 46] on button "×" at bounding box center [966, 55] width 13 height 23
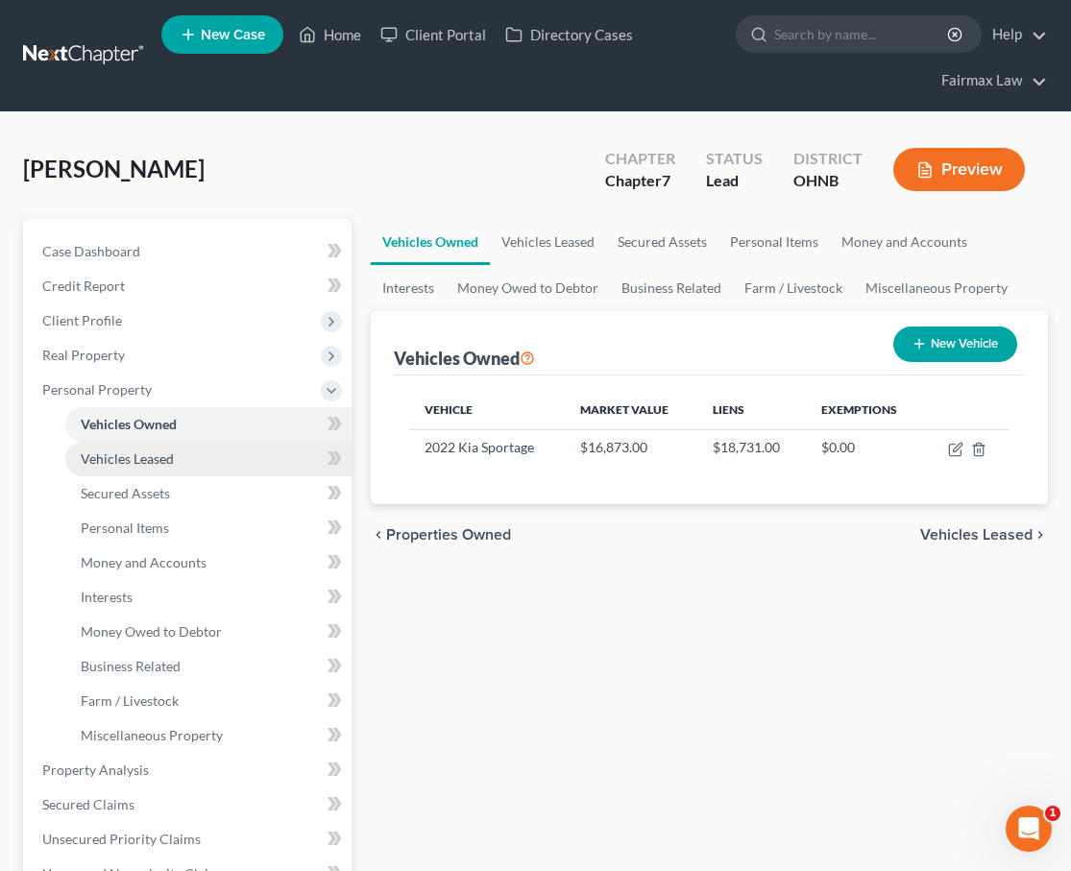
click at [208, 450] on link "Vehicles Leased" at bounding box center [208, 459] width 286 height 35
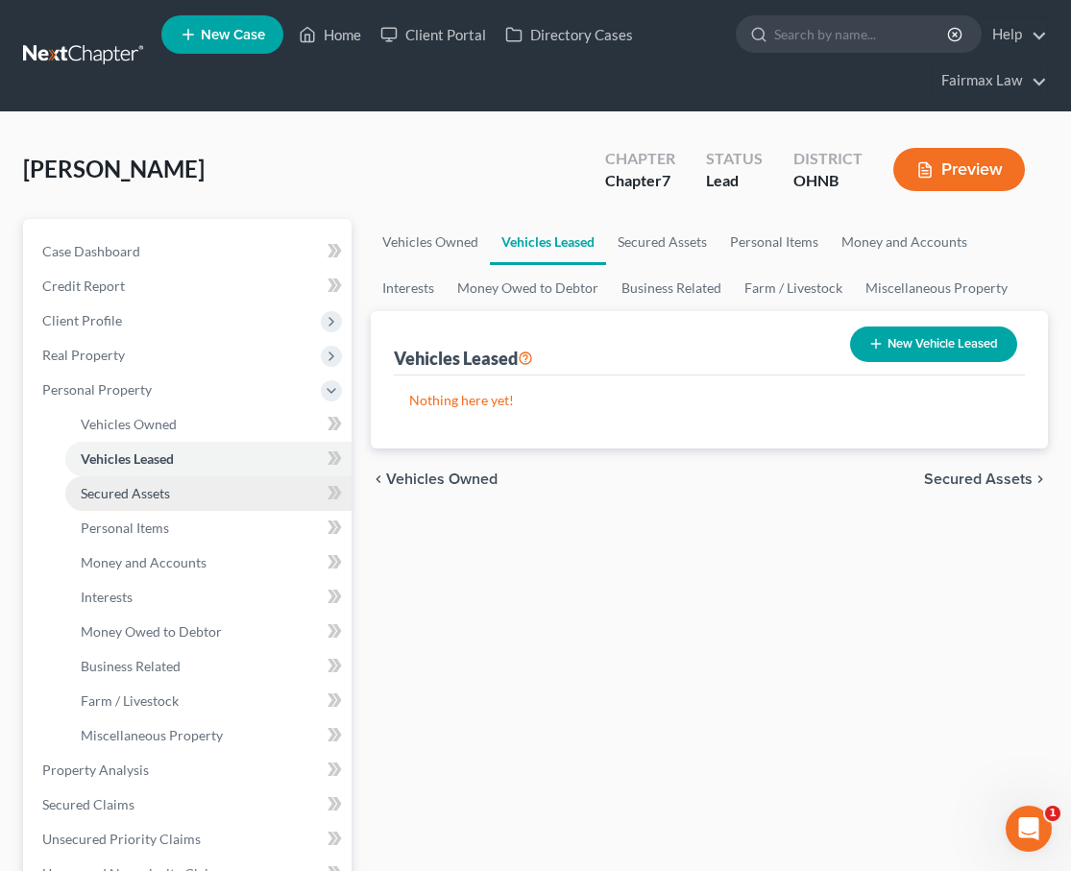
click at [195, 484] on link "Secured Assets" at bounding box center [208, 493] width 286 height 35
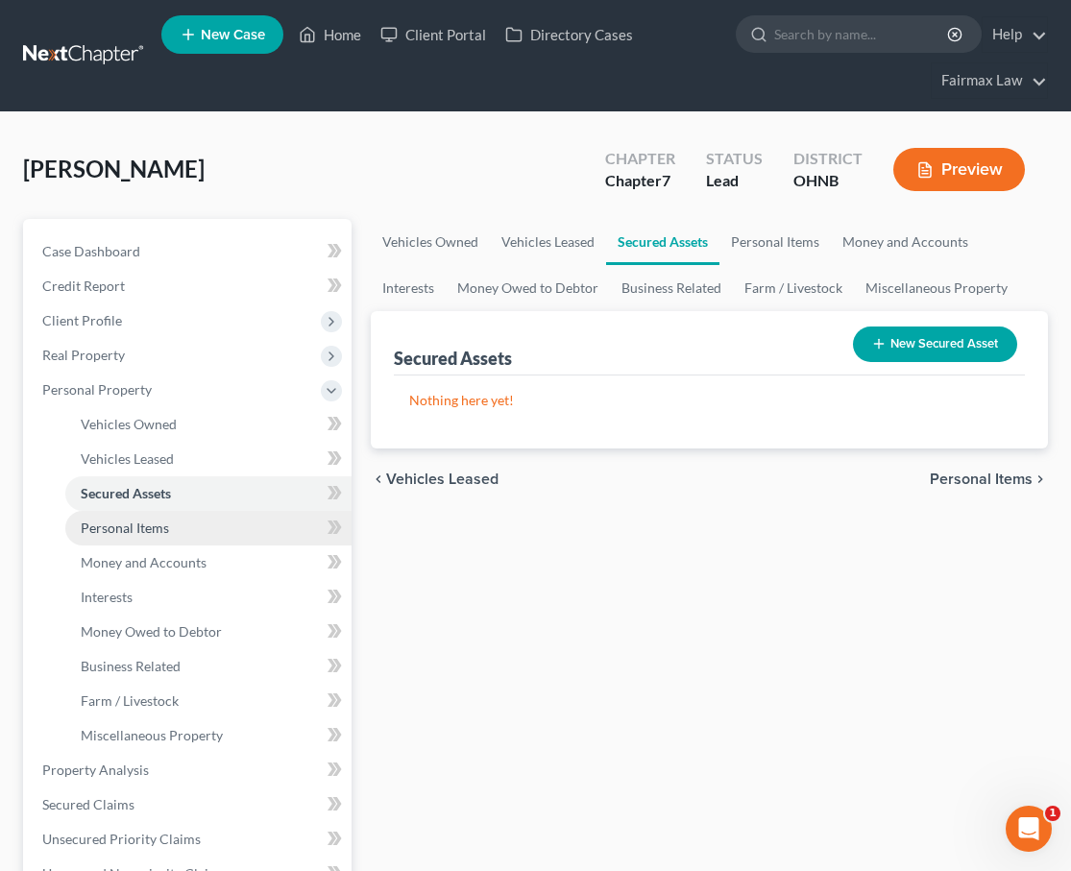
click at [171, 526] on link "Personal Items" at bounding box center [208, 528] width 286 height 35
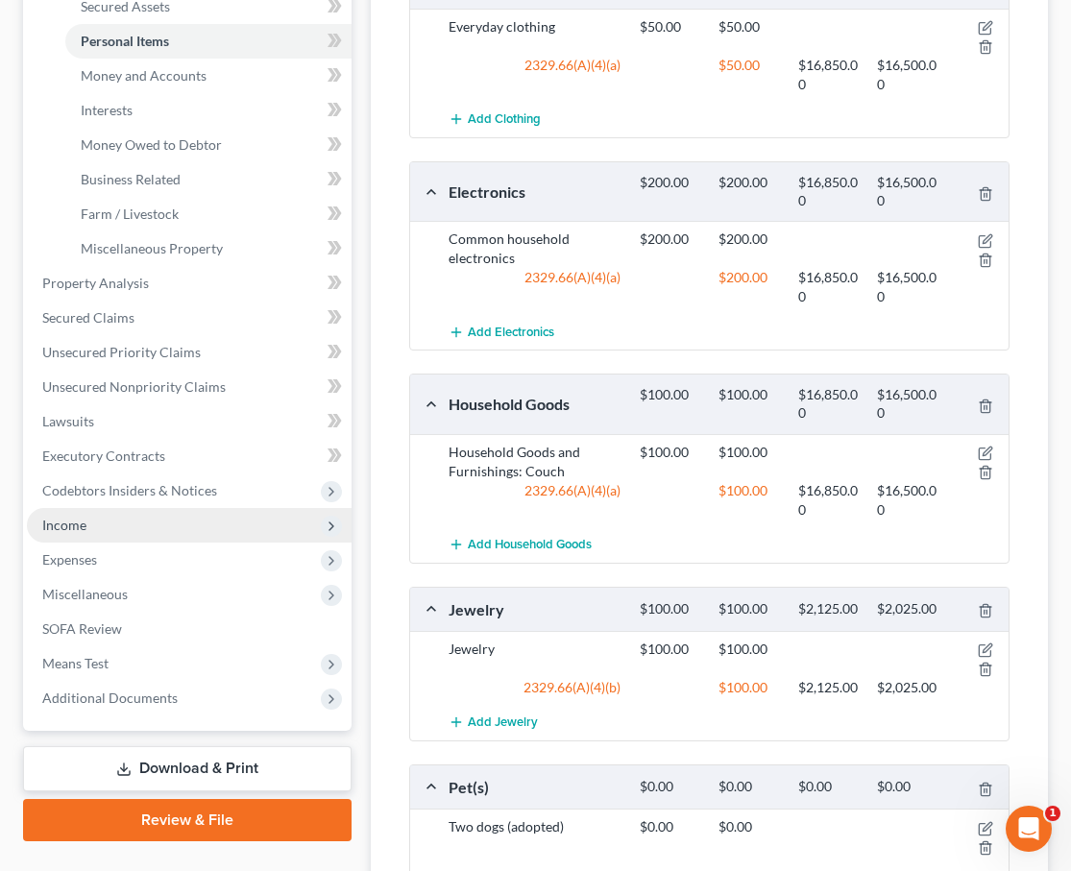
scroll to position [487, 0]
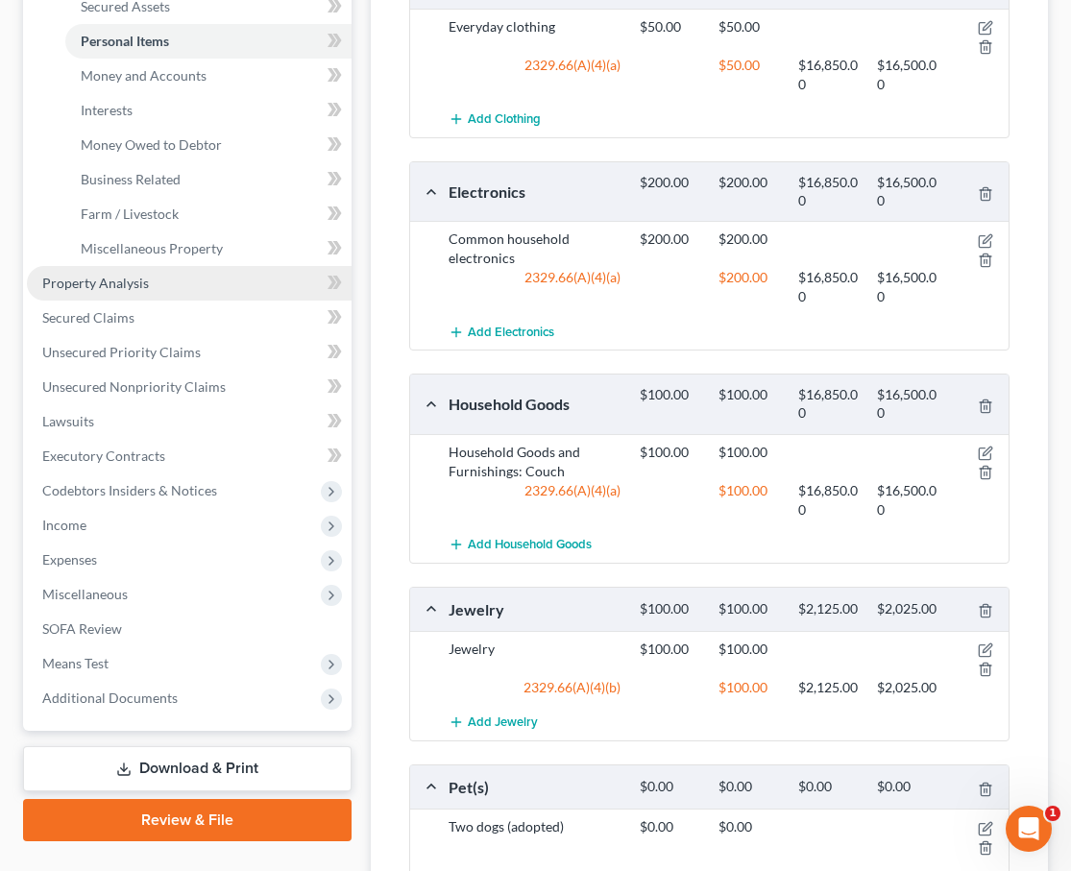
click at [121, 294] on link "Property Analysis" at bounding box center [189, 283] width 325 height 35
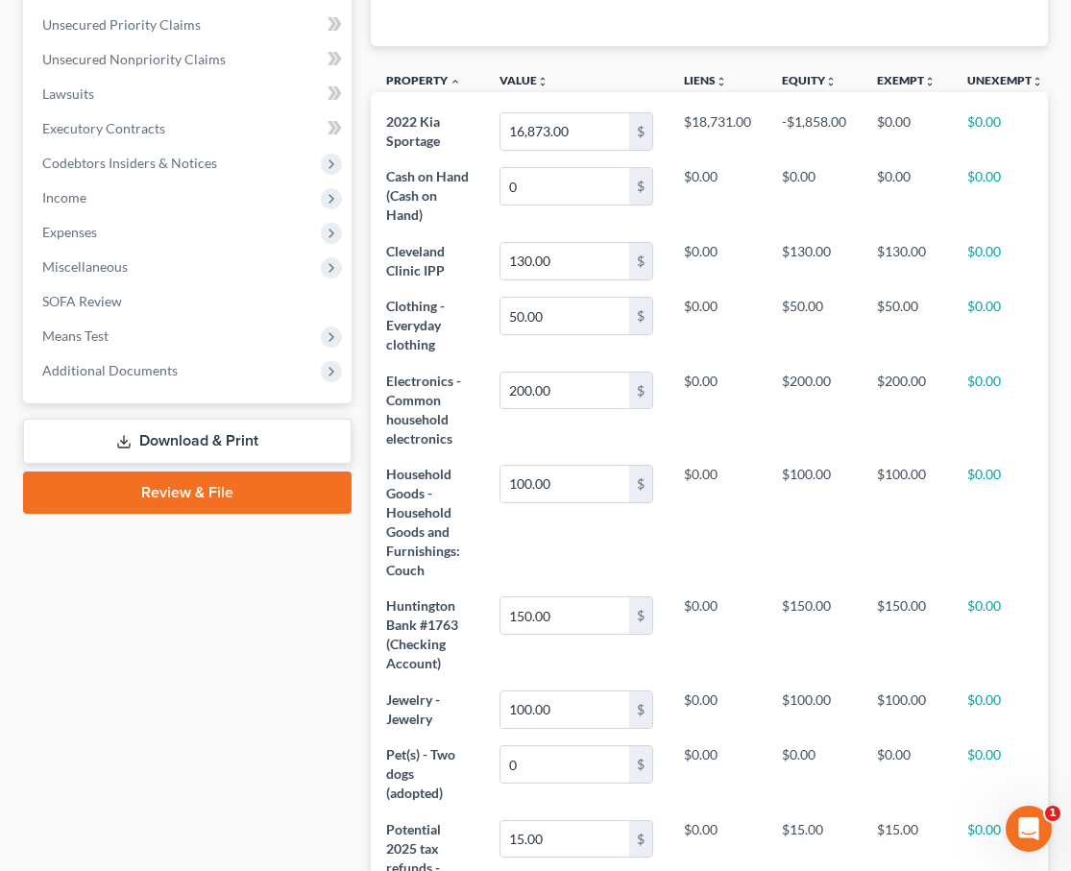
scroll to position [211, 0]
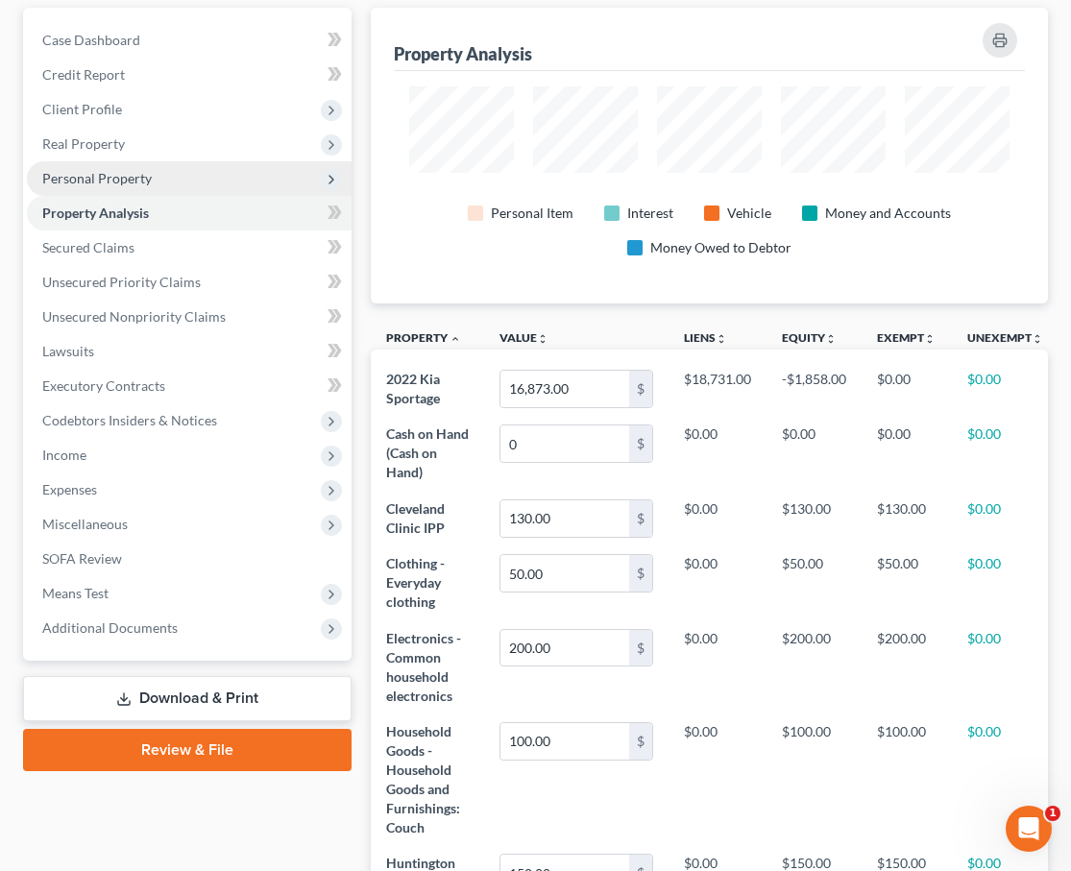
click at [193, 193] on span "Personal Property" at bounding box center [189, 178] width 325 height 35
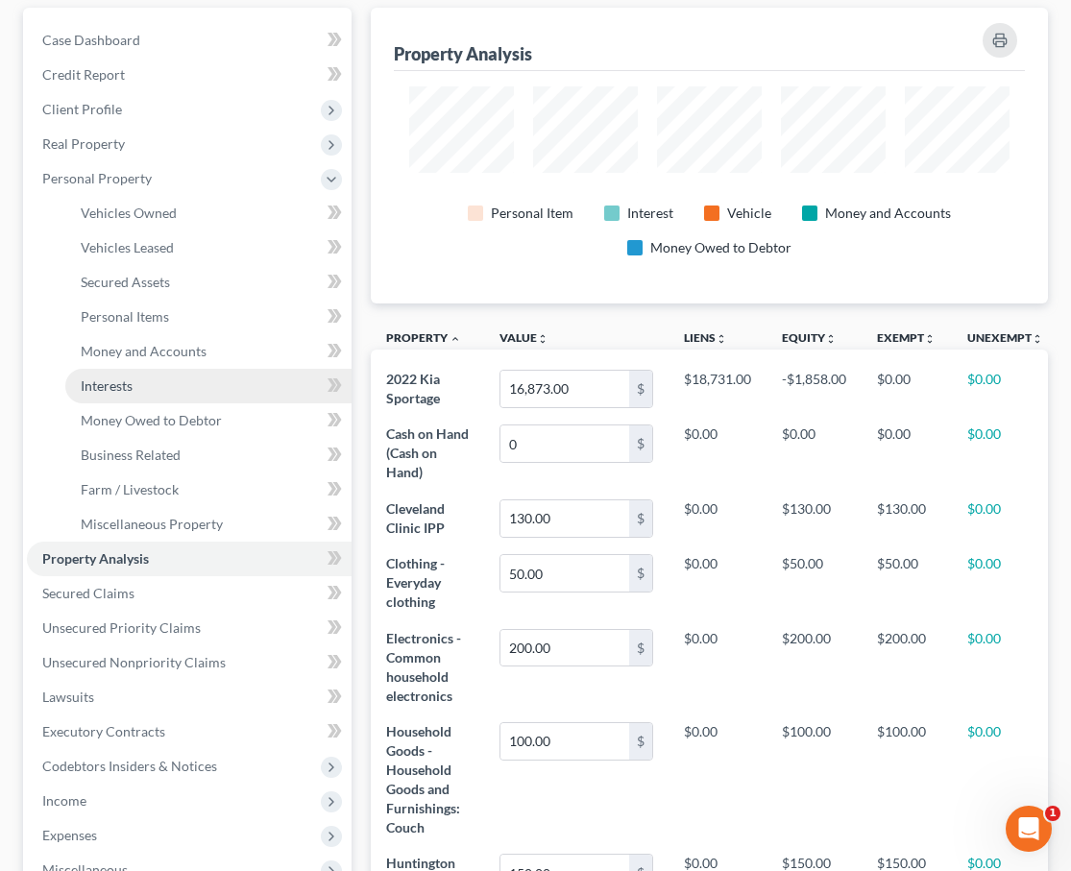
click at [161, 377] on link "Interests" at bounding box center [208, 386] width 286 height 35
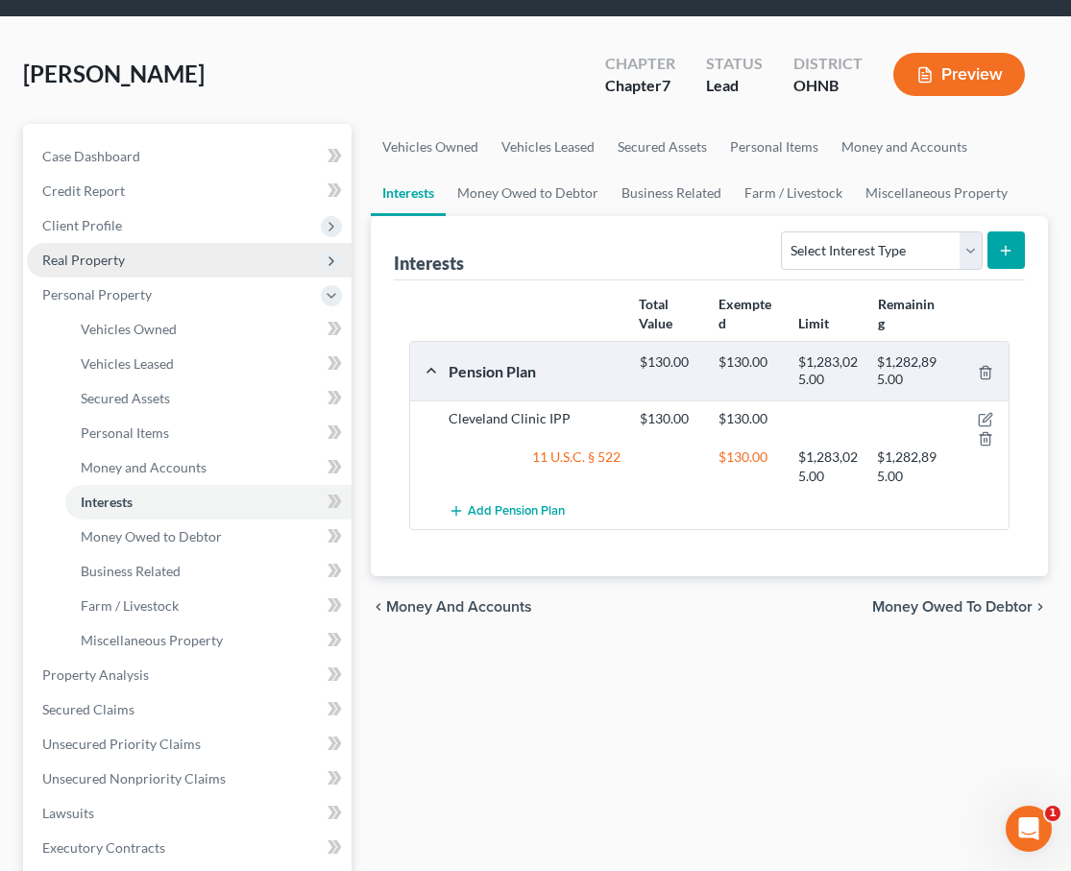
scroll to position [96, 0]
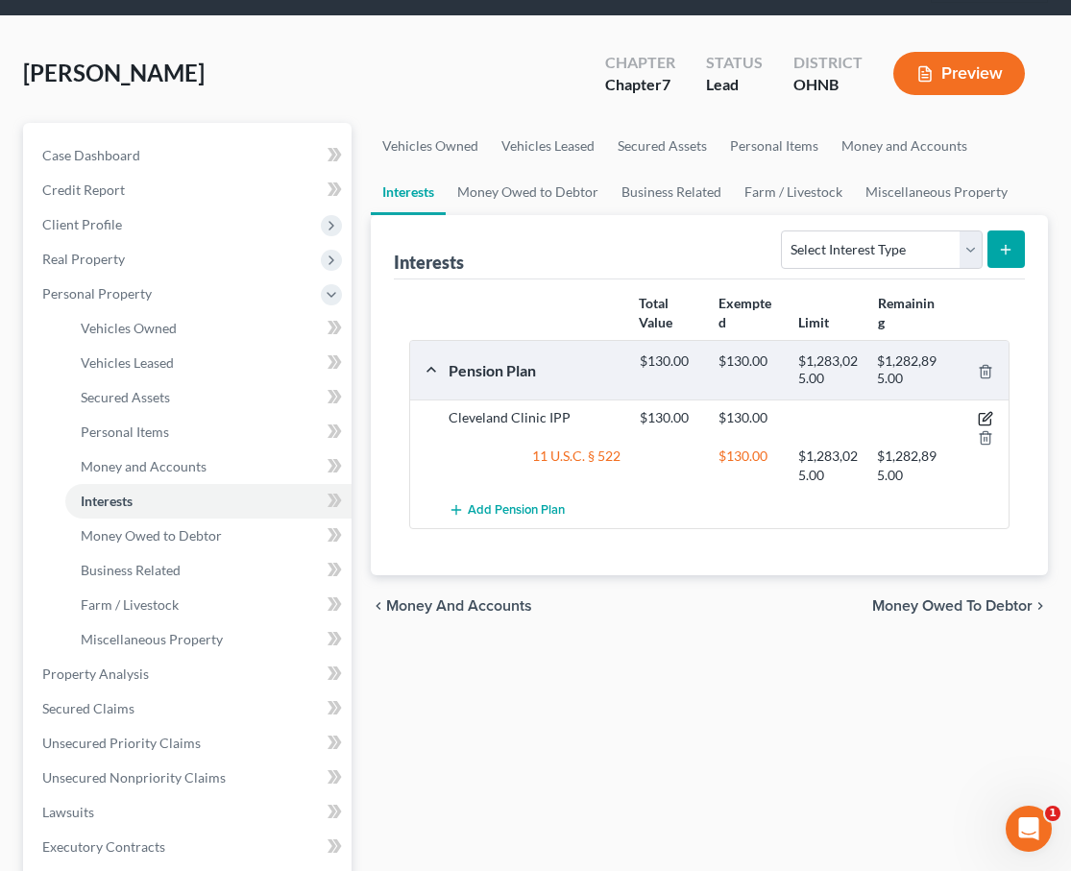
click at [983, 420] on icon "button" at bounding box center [986, 417] width 9 height 9
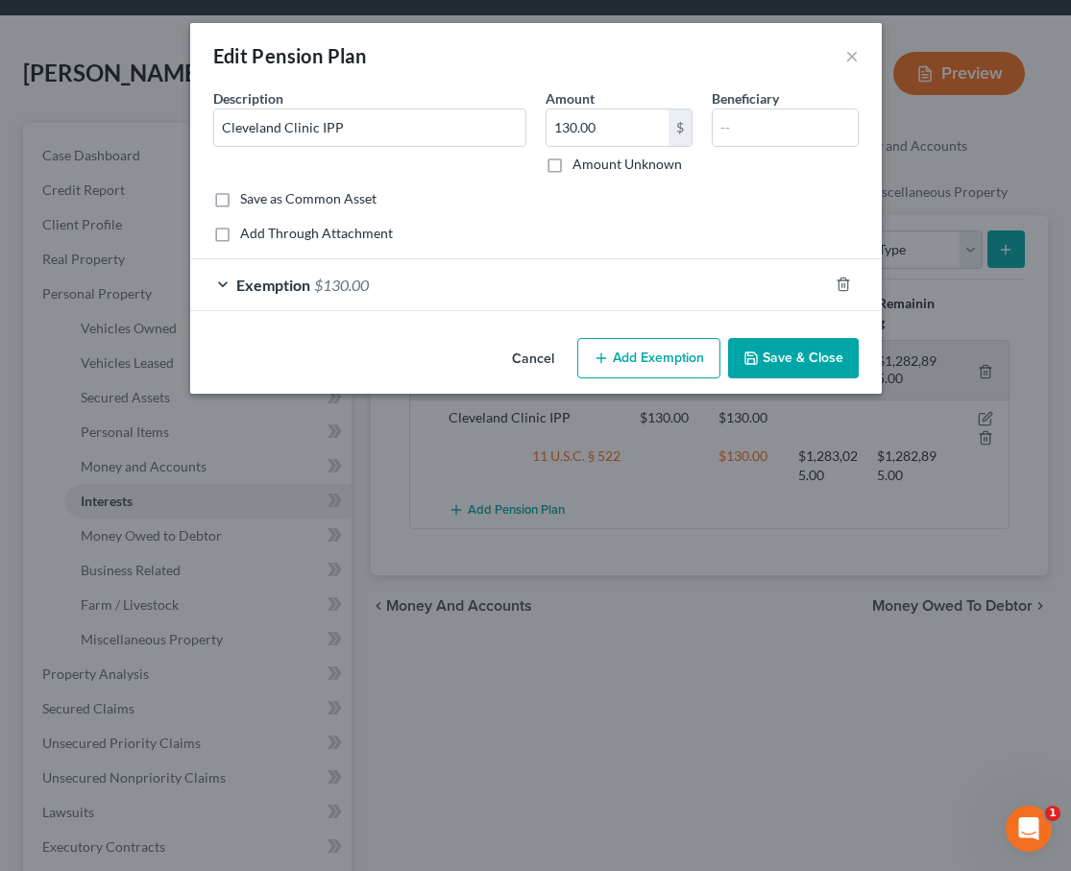
click at [386, 288] on div "Exemption $130.00" at bounding box center [509, 284] width 638 height 51
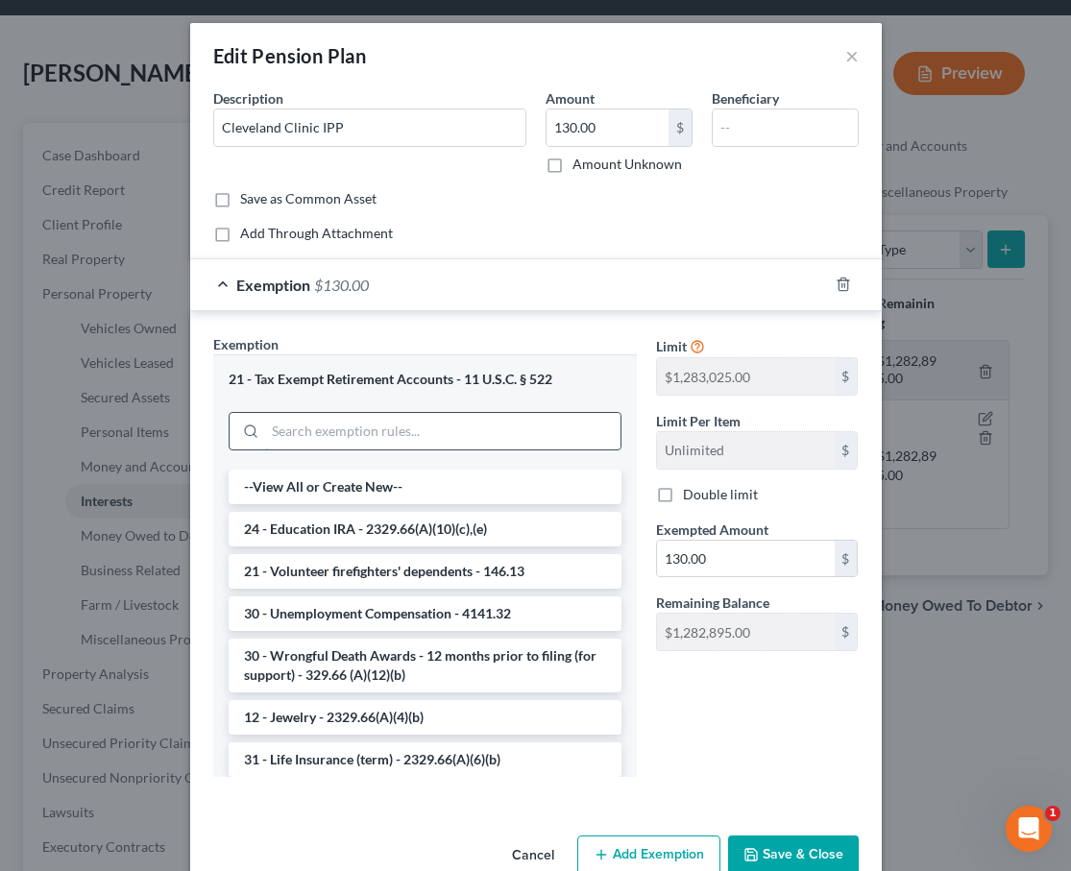
click at [320, 423] on input "search" at bounding box center [442, 431] width 355 height 36
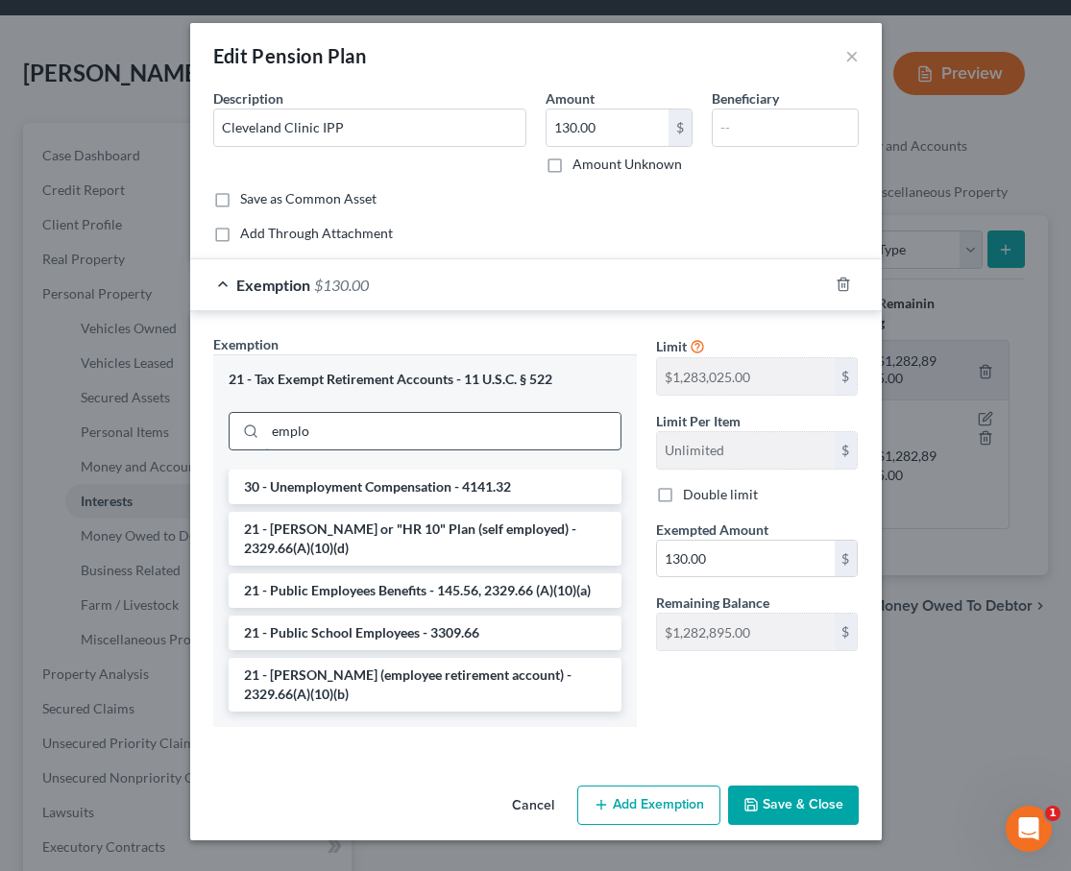
type input "emplo"
drag, startPoint x: 320, startPoint y: 423, endPoint x: 411, endPoint y: 690, distance: 282.1
click at [411, 690] on li "21 - ERISA (employee retirement account) - 2329.66(A)(10)(b)" at bounding box center [425, 685] width 393 height 54
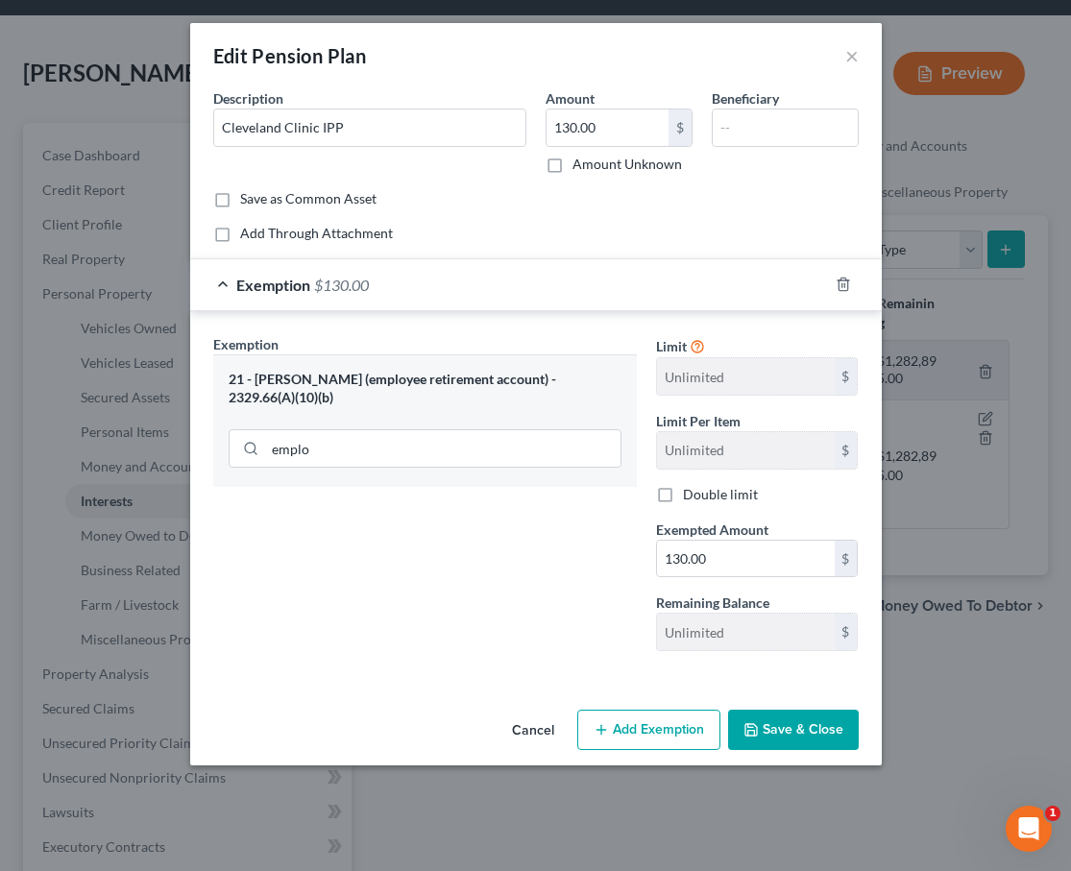
click at [818, 741] on button "Save & Close" at bounding box center [793, 730] width 131 height 40
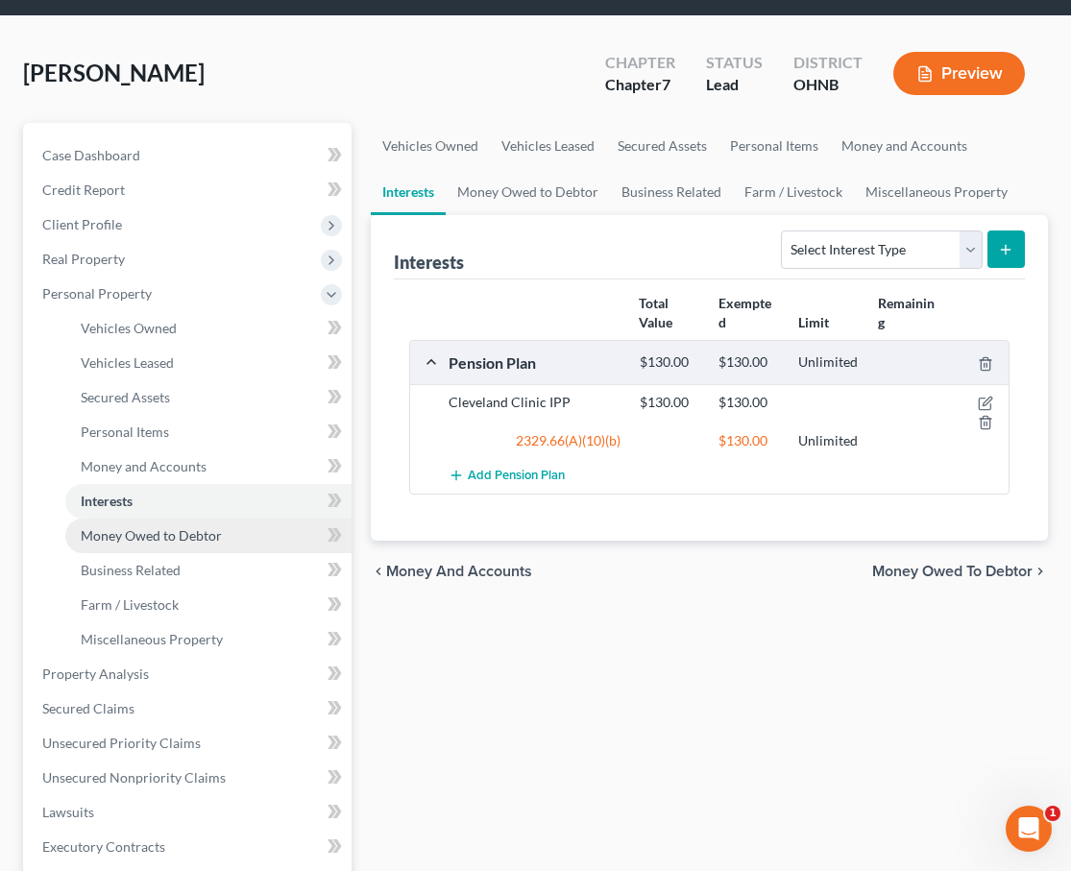
click at [119, 536] on span "Money Owed to Debtor" at bounding box center [151, 535] width 141 height 16
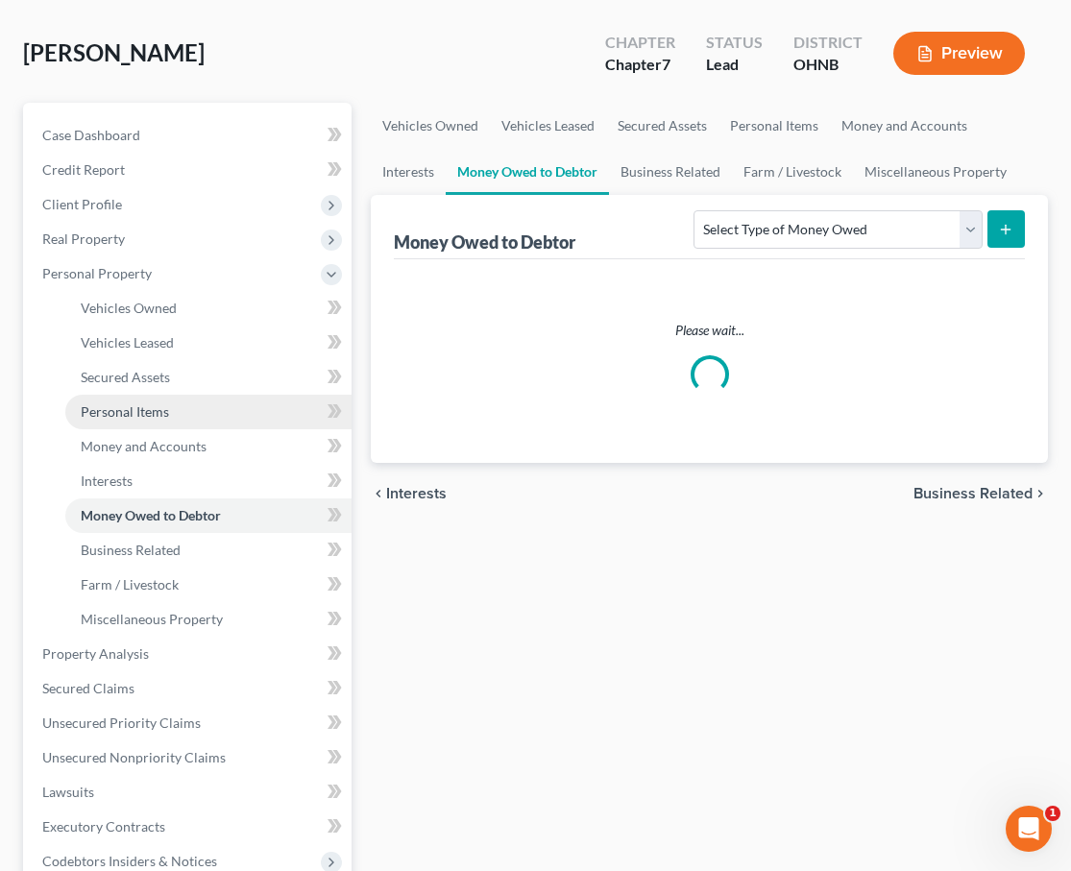
scroll to position [118, 0]
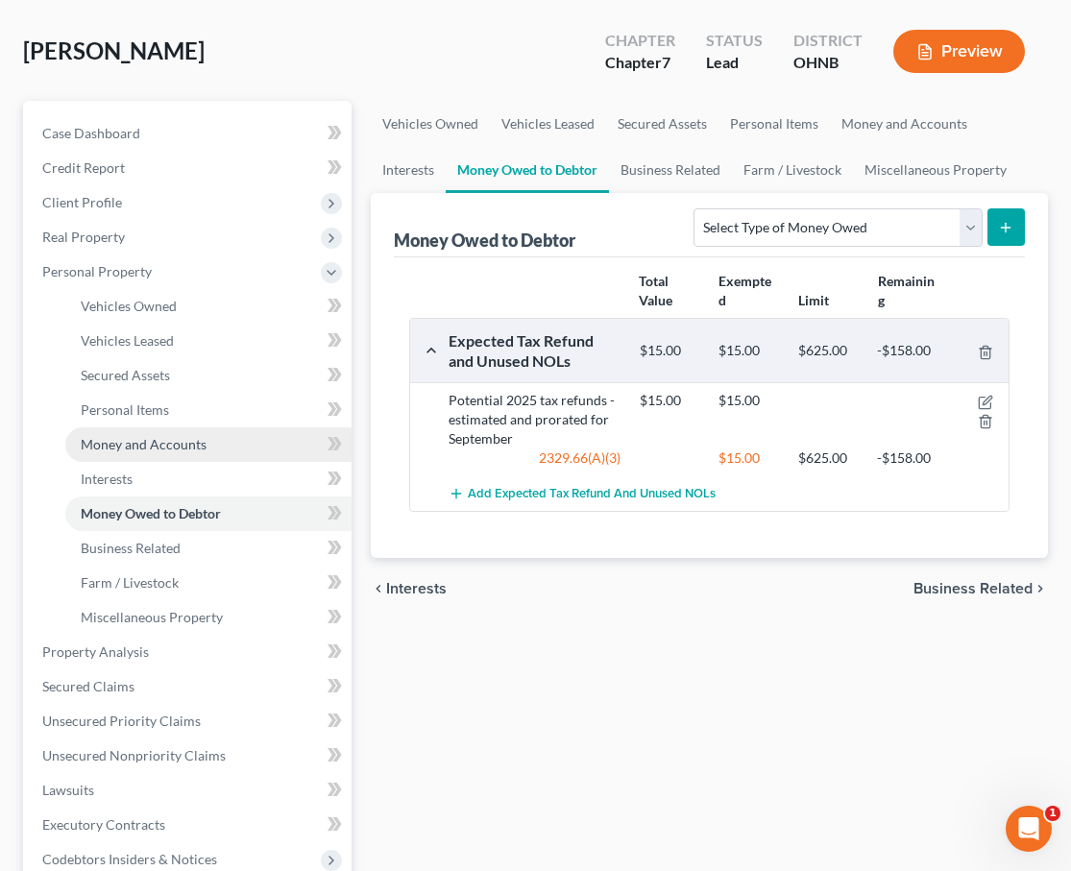
click at [203, 454] on link "Money and Accounts" at bounding box center [208, 444] width 286 height 35
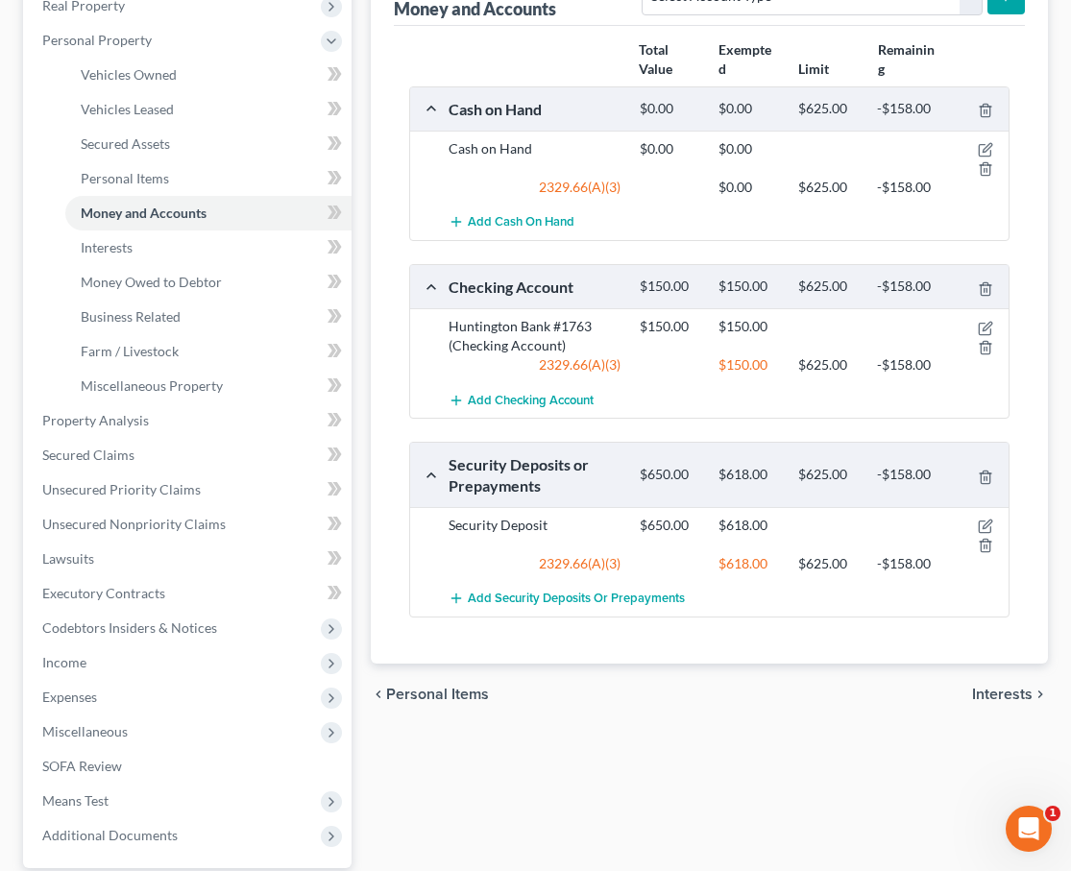
scroll to position [384, 0]
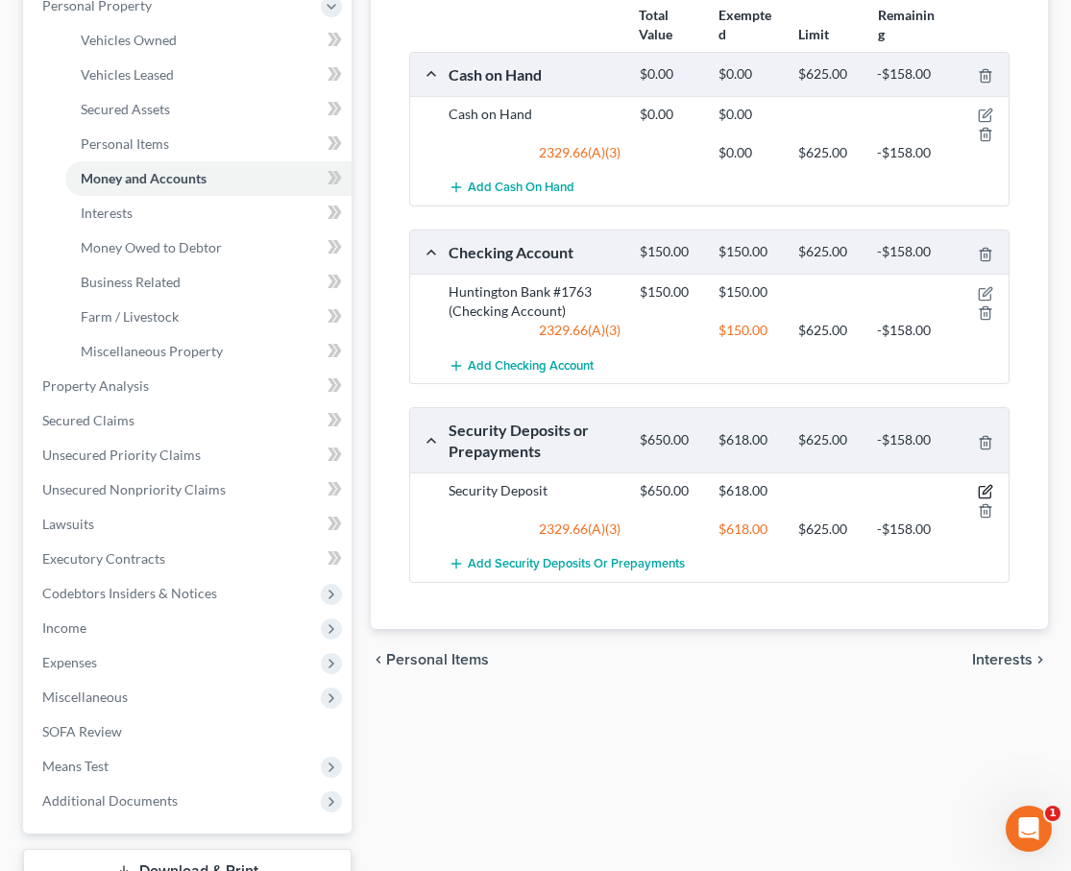
click at [985, 492] on icon "button" at bounding box center [985, 491] width 15 height 15
select select "4"
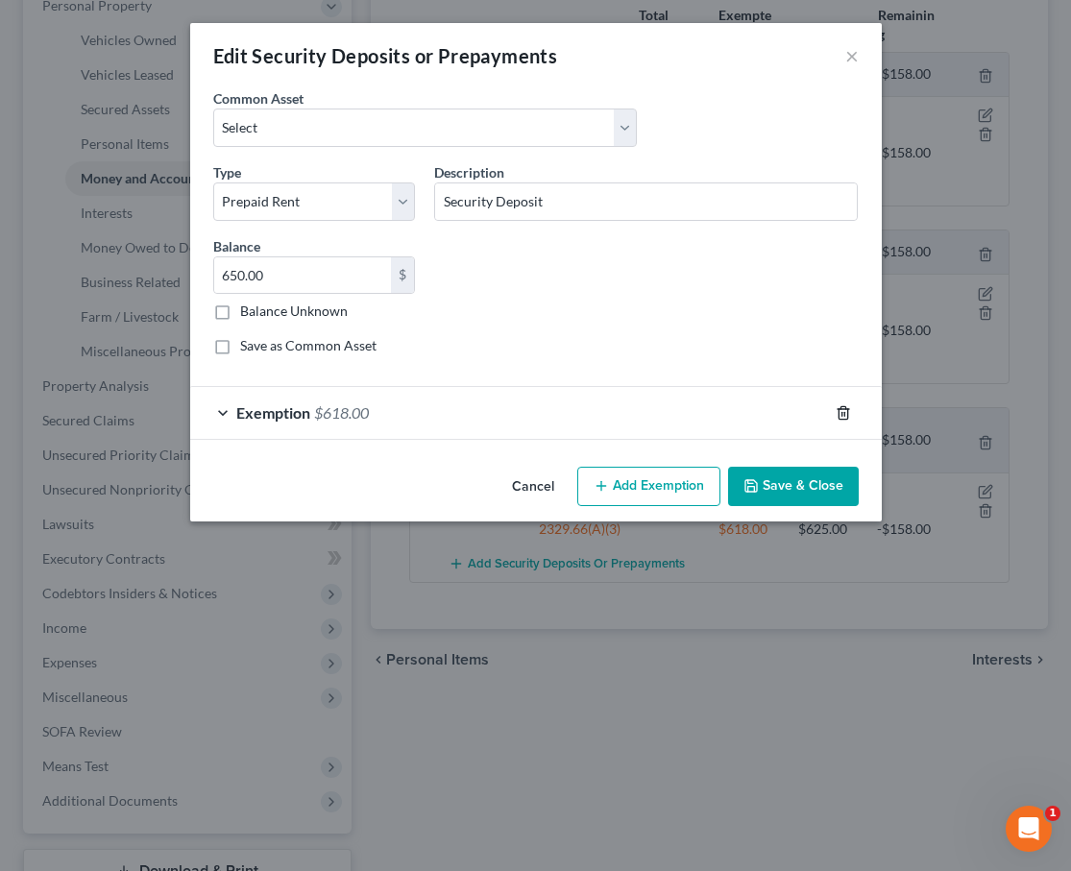
click at [850, 412] on div at bounding box center [855, 413] width 54 height 31
click at [840, 412] on icon "button" at bounding box center [842, 412] width 15 height 15
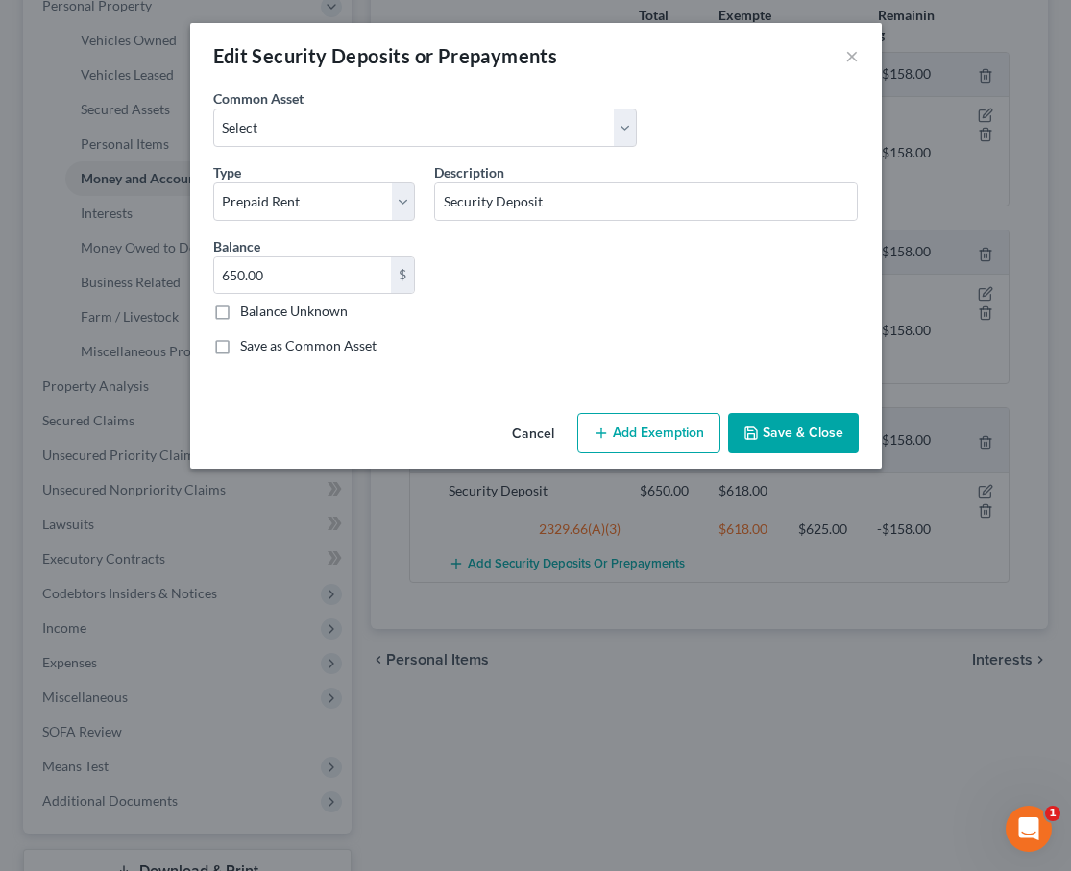
click at [803, 445] on button "Save & Close" at bounding box center [793, 433] width 131 height 40
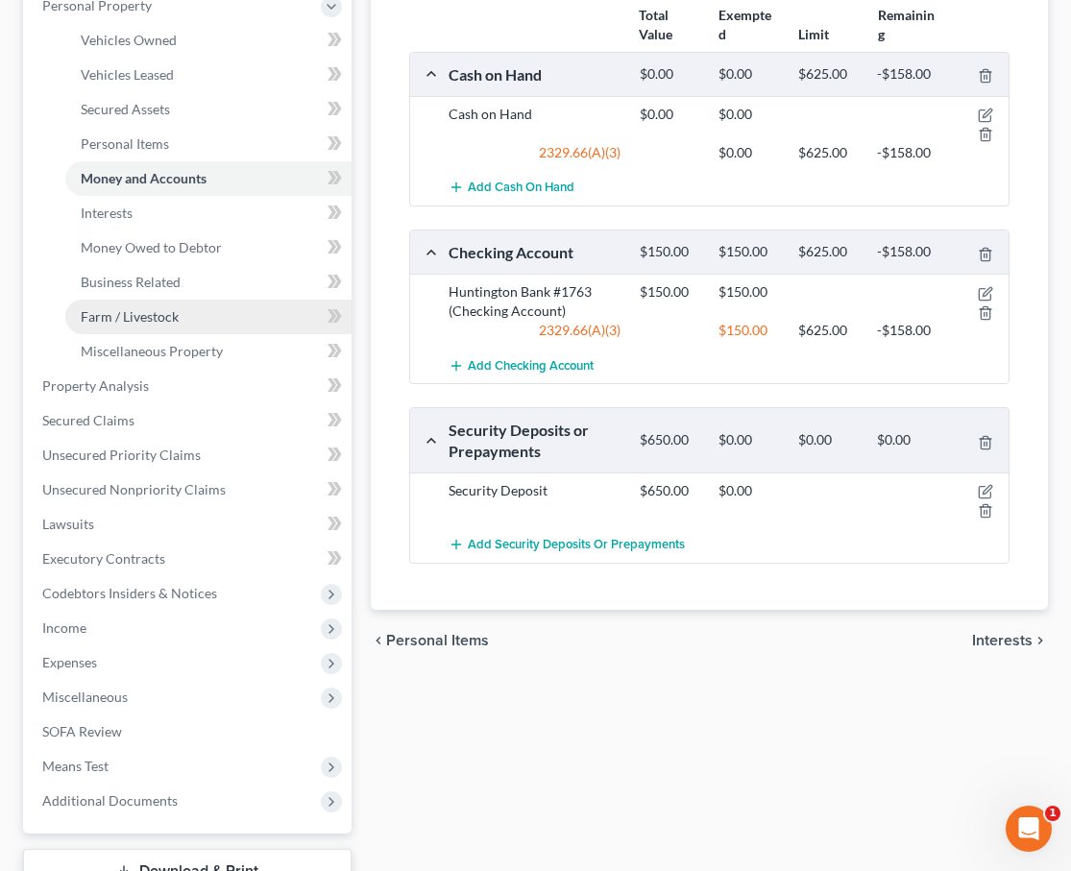
click at [214, 304] on link "Farm / Livestock" at bounding box center [208, 317] width 286 height 35
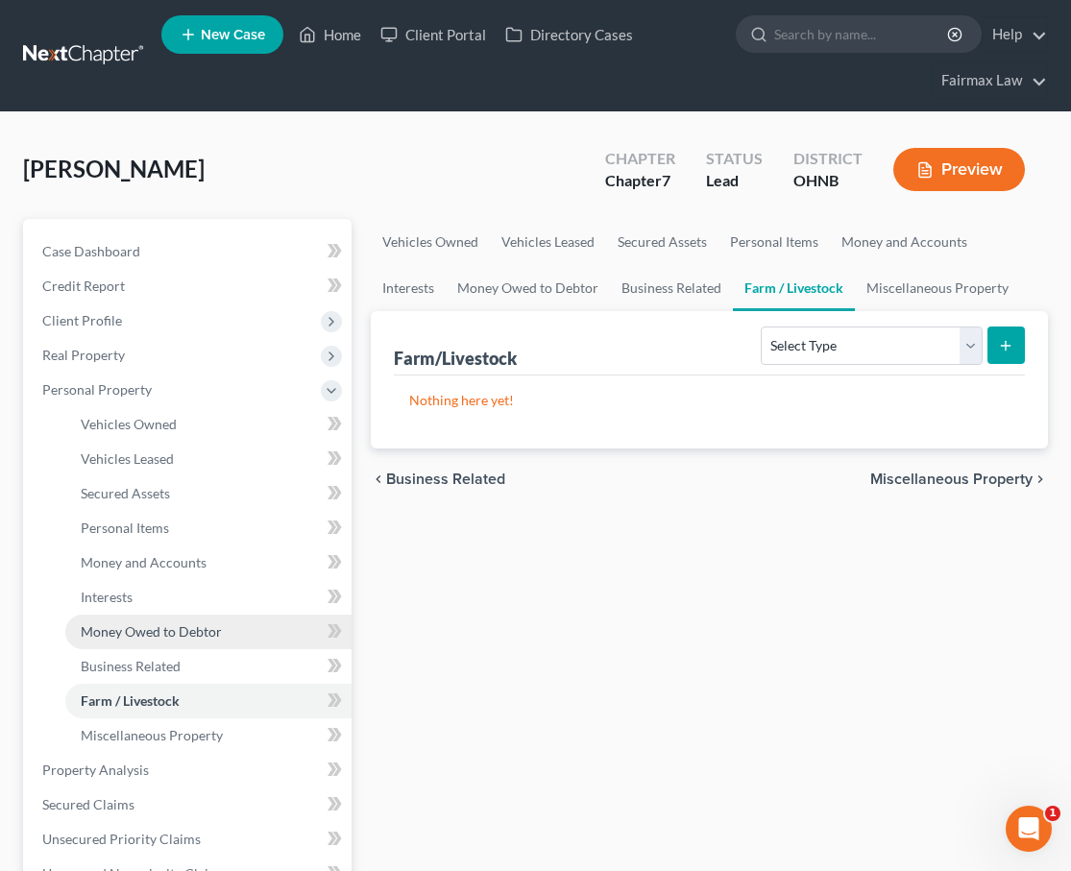
click at [183, 642] on link "Money Owed to Debtor" at bounding box center [208, 632] width 286 height 35
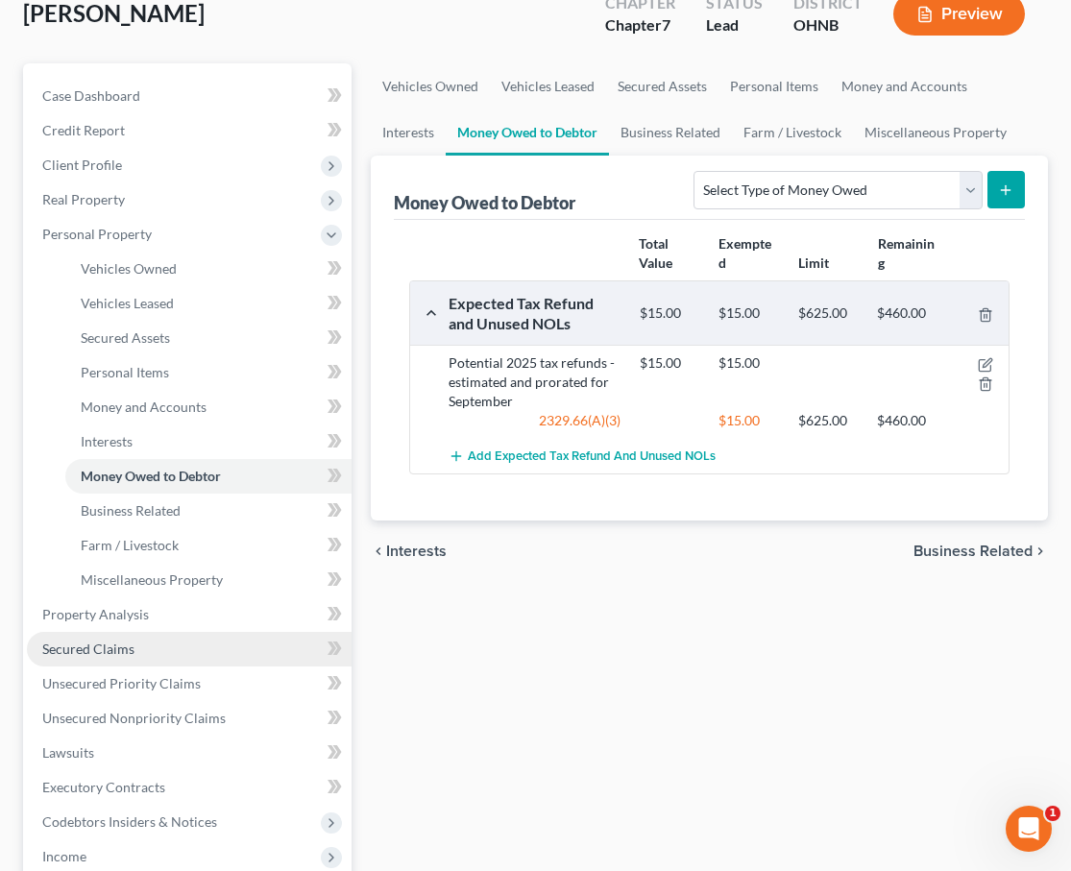
click at [160, 643] on link "Secured Claims" at bounding box center [189, 649] width 325 height 35
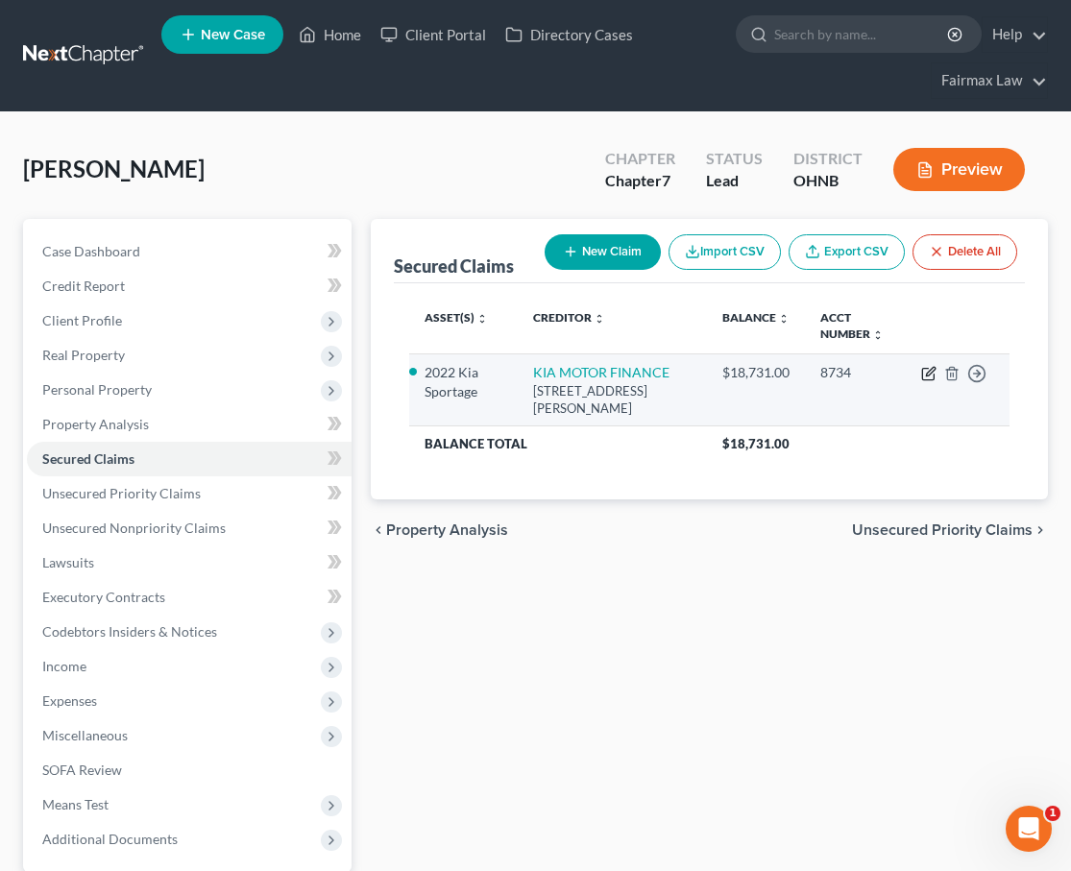
click at [931, 381] on icon "button" at bounding box center [928, 373] width 15 height 15
select select "4"
select select "2"
select select "3"
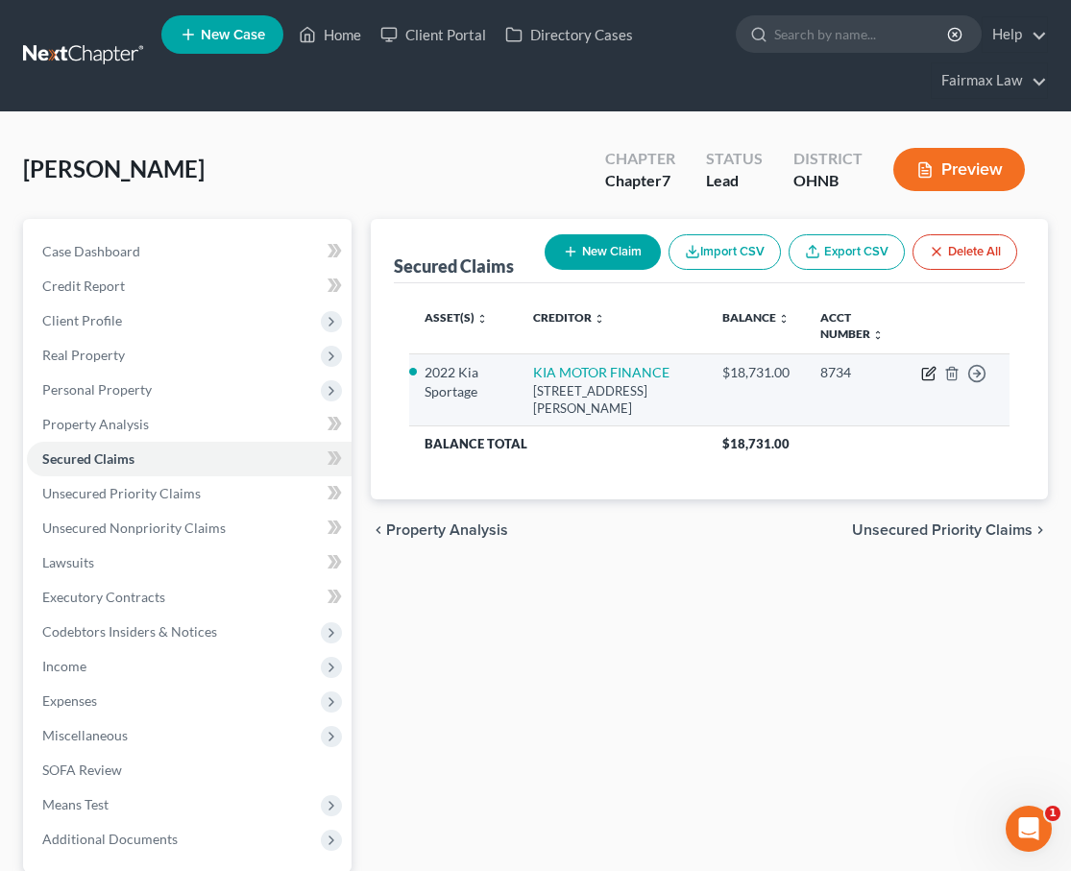
select select "0"
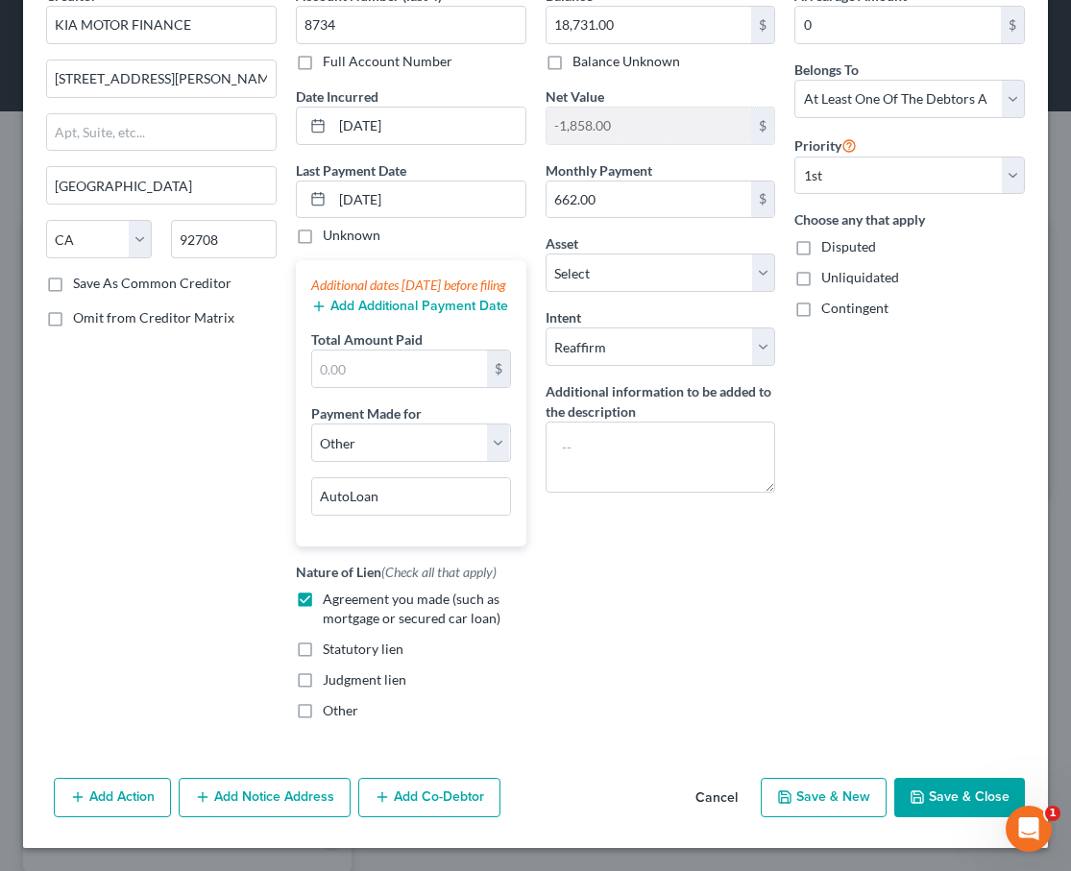
click at [939, 795] on button "Save & Close" at bounding box center [959, 798] width 131 height 40
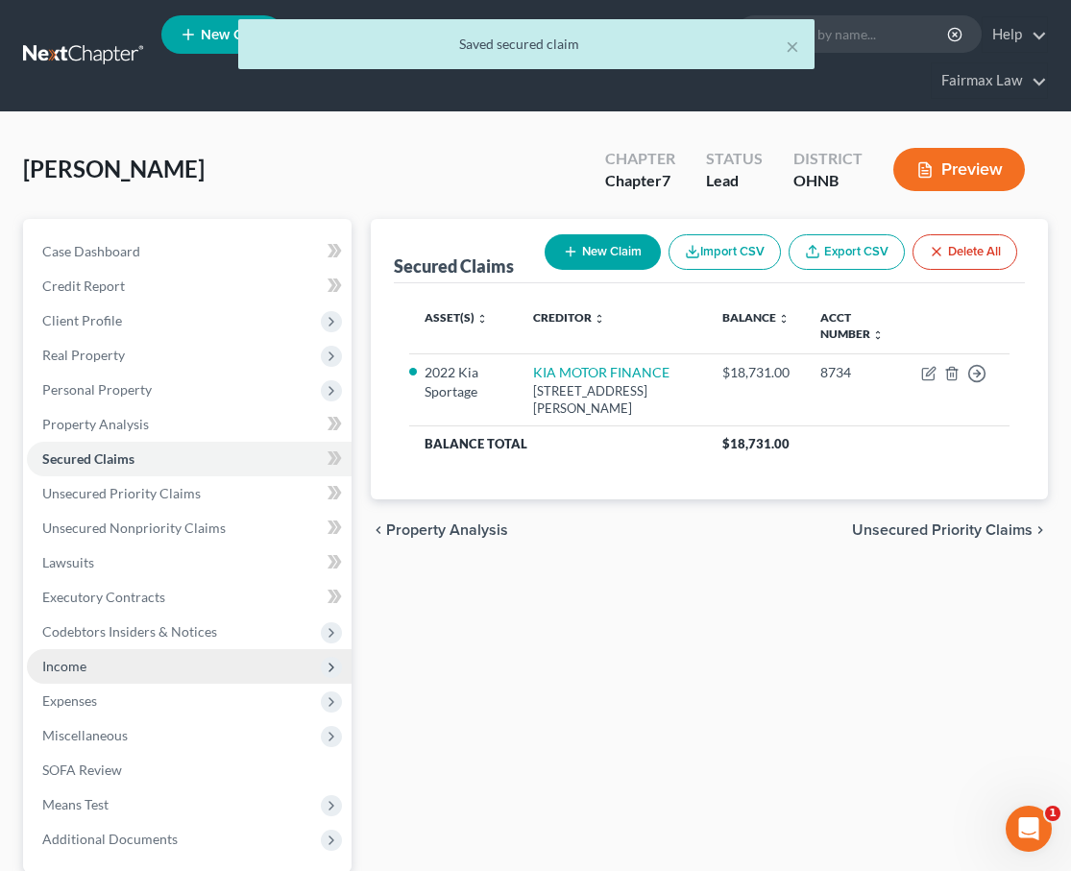
click at [109, 680] on span "Income" at bounding box center [189, 666] width 325 height 35
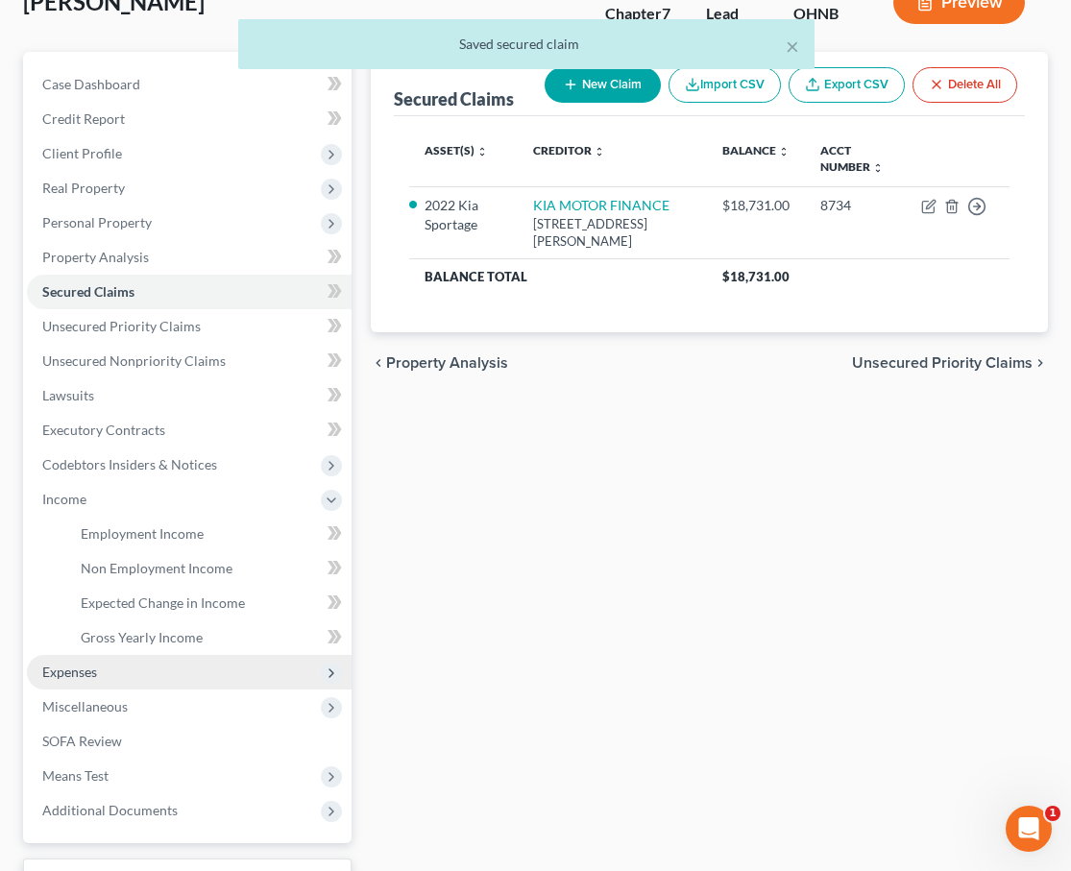
click at [108, 661] on span "Expenses" at bounding box center [189, 672] width 325 height 35
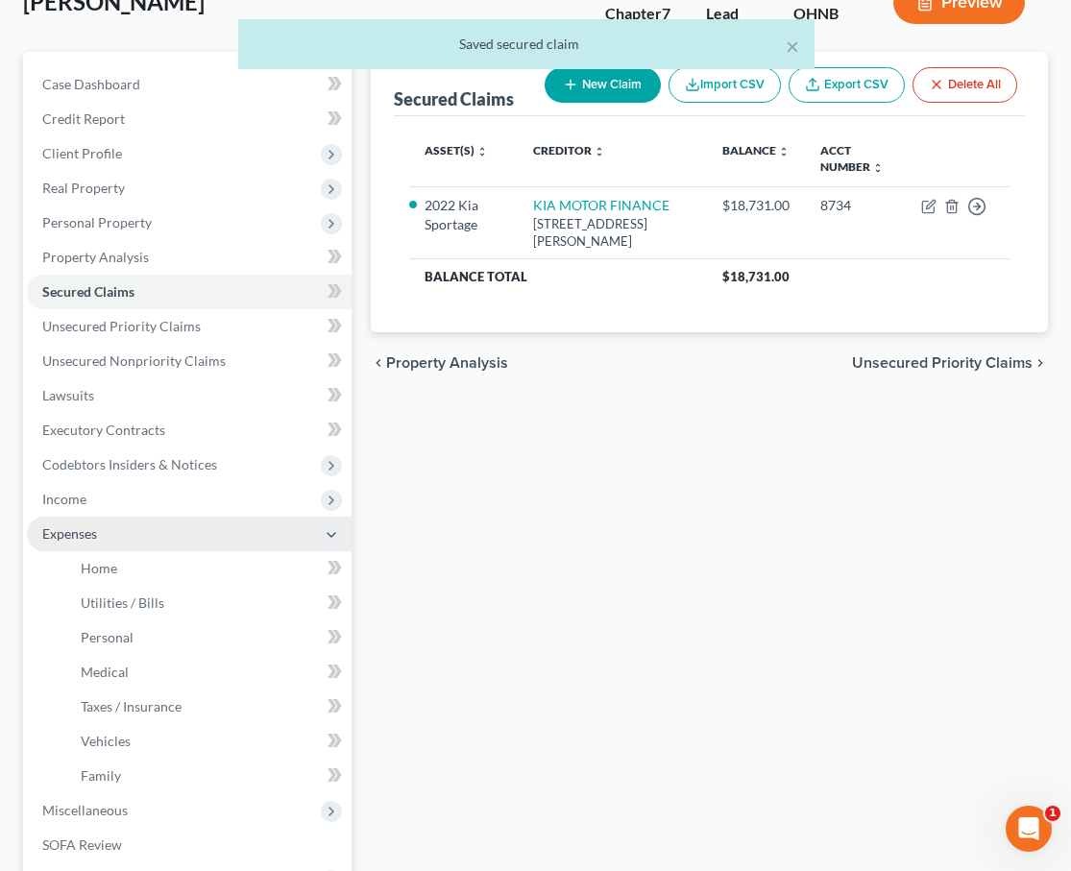
click at [122, 527] on span "Expenses" at bounding box center [189, 534] width 325 height 35
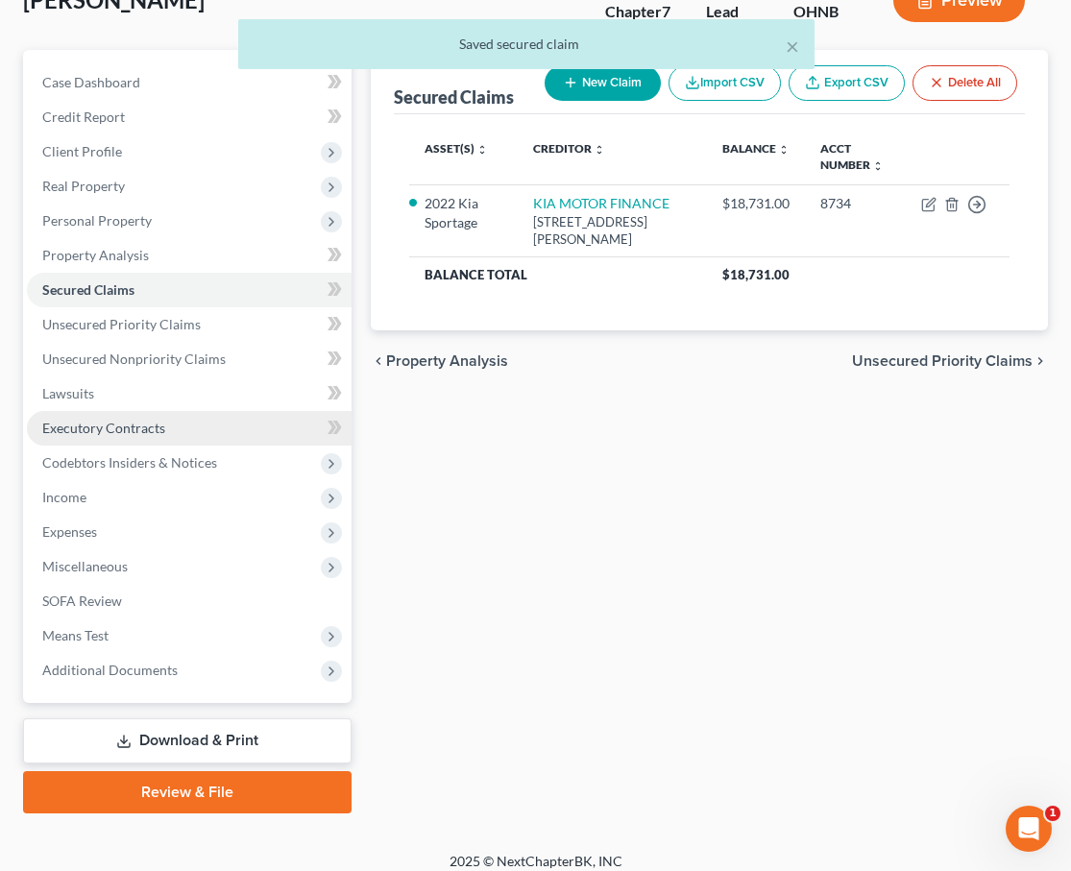
click at [141, 435] on span "Executory Contracts" at bounding box center [103, 428] width 123 height 16
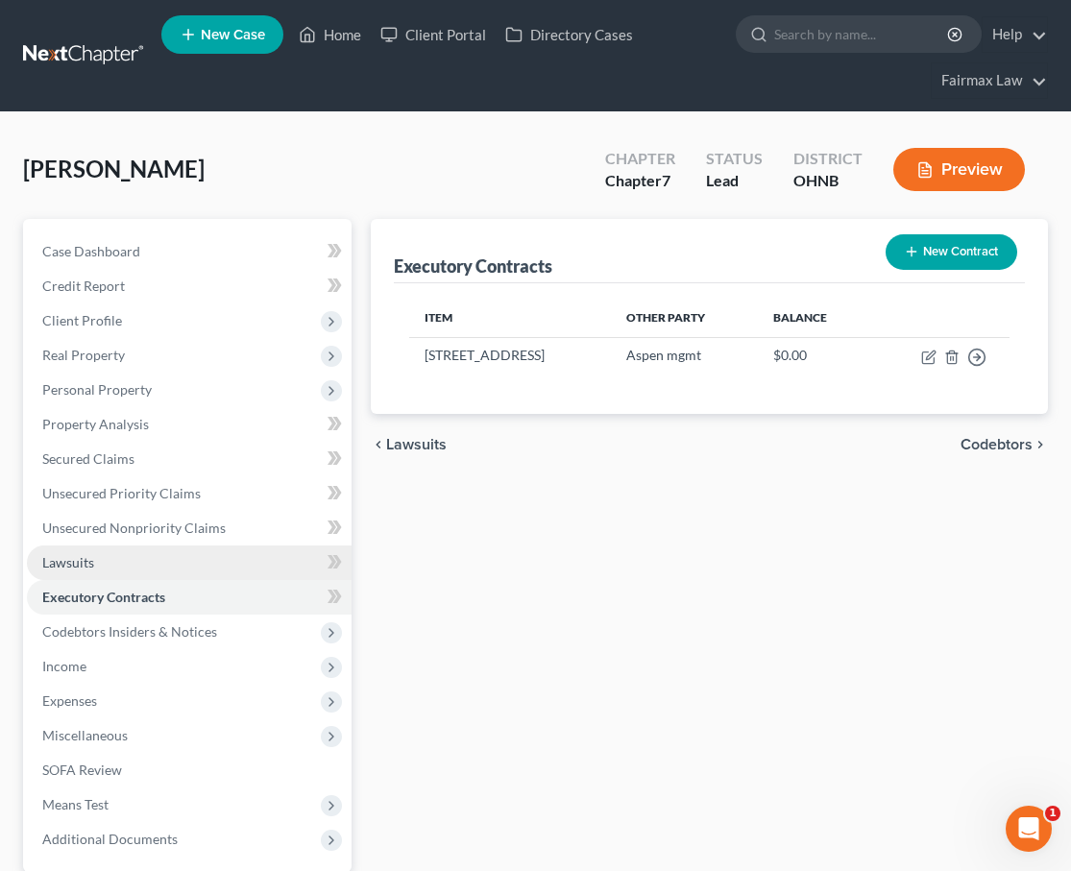
click at [168, 568] on link "Lawsuits" at bounding box center [189, 562] width 325 height 35
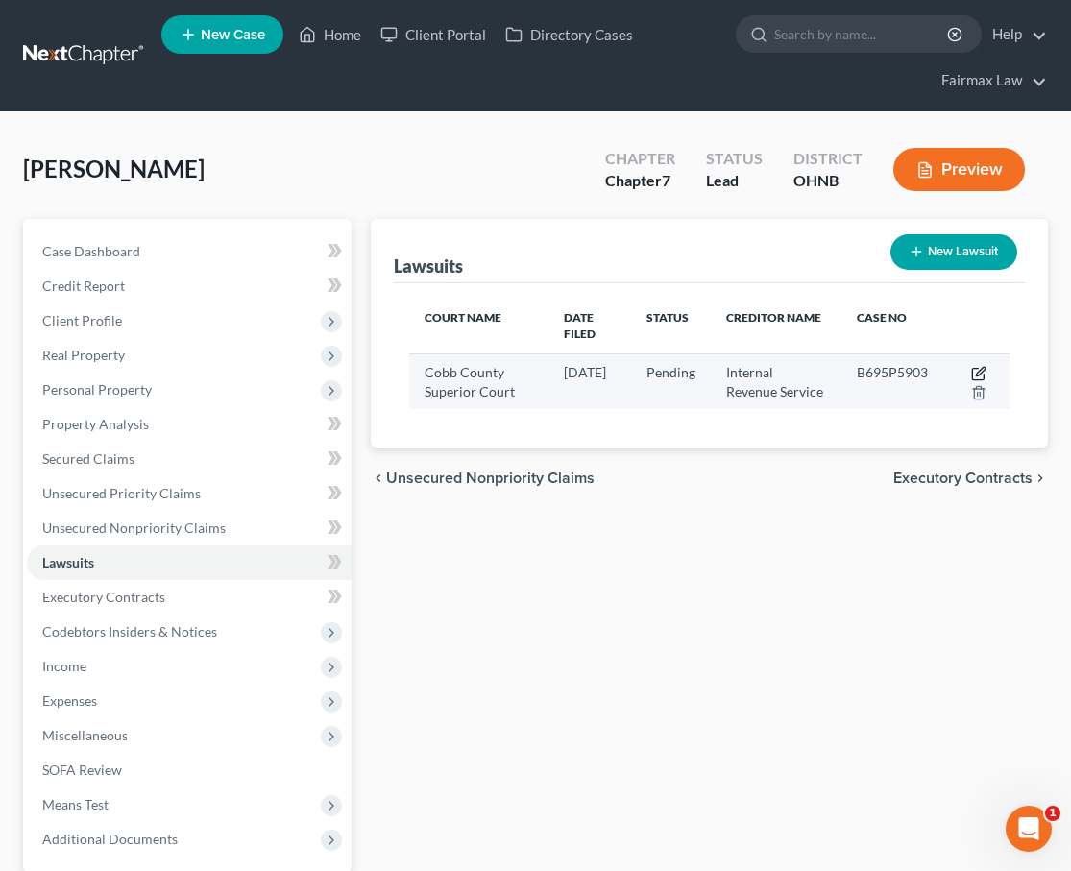
click at [980, 366] on icon "button" at bounding box center [978, 373] width 15 height 15
select select "10"
select select "0"
select select "3"
select select "39"
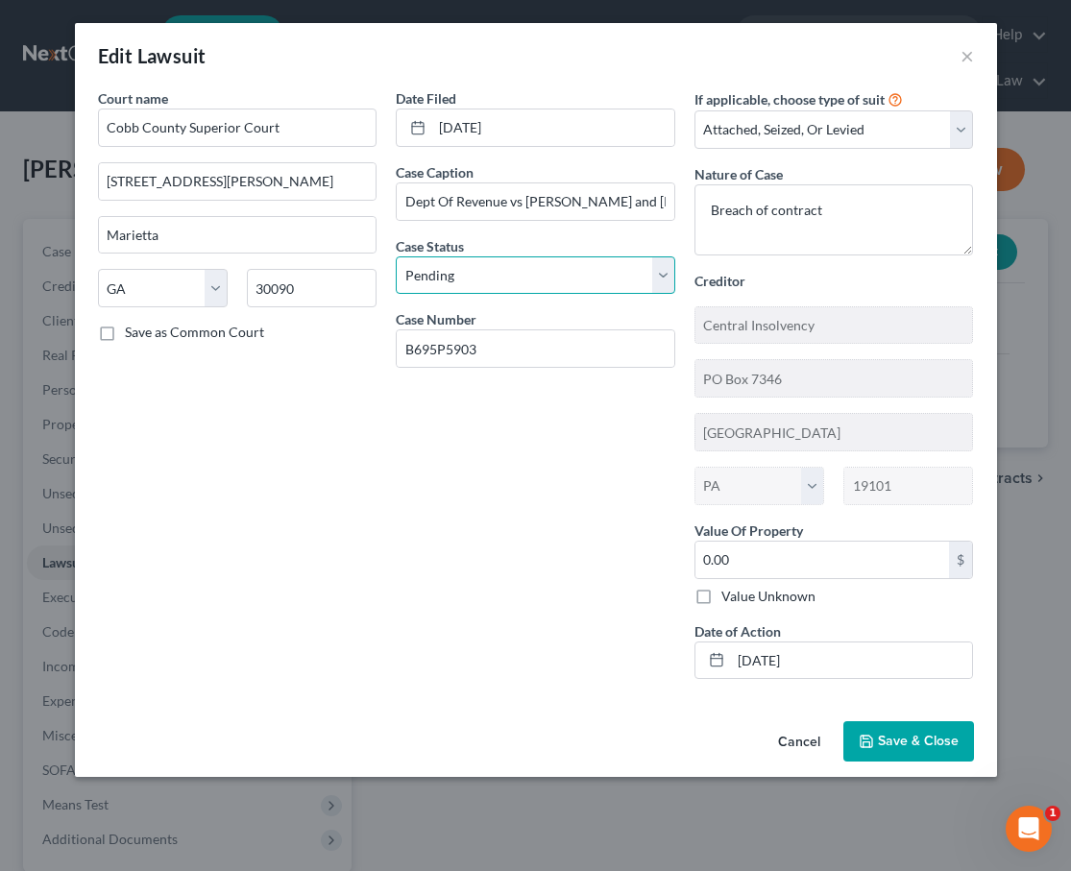
select select "2"
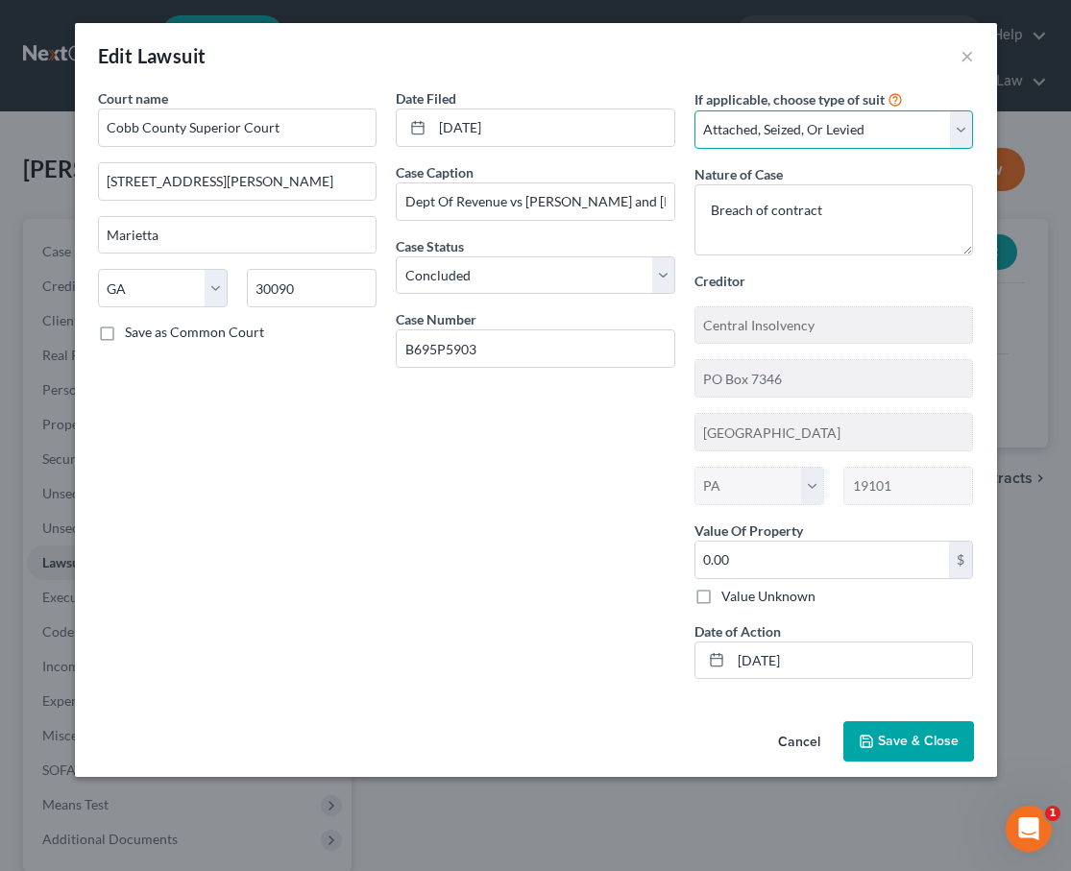
select select "4"
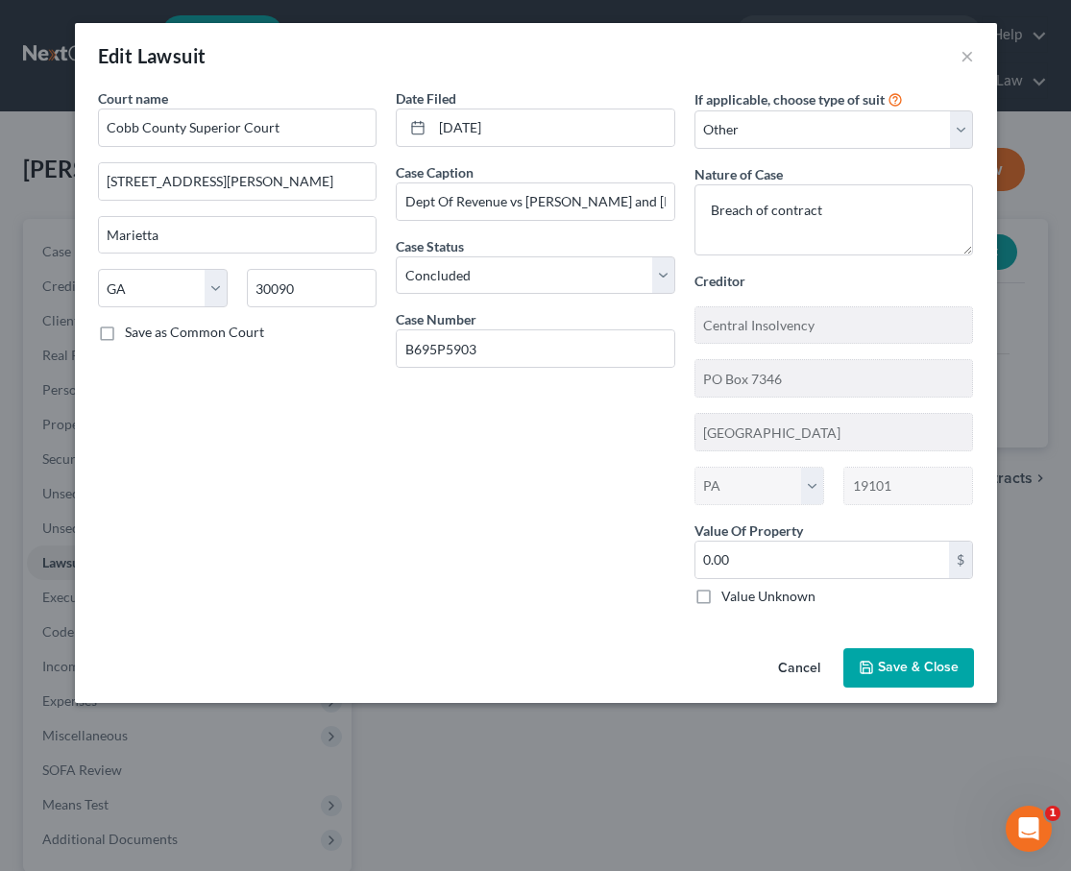
click at [943, 661] on span "Save & Close" at bounding box center [918, 668] width 81 height 16
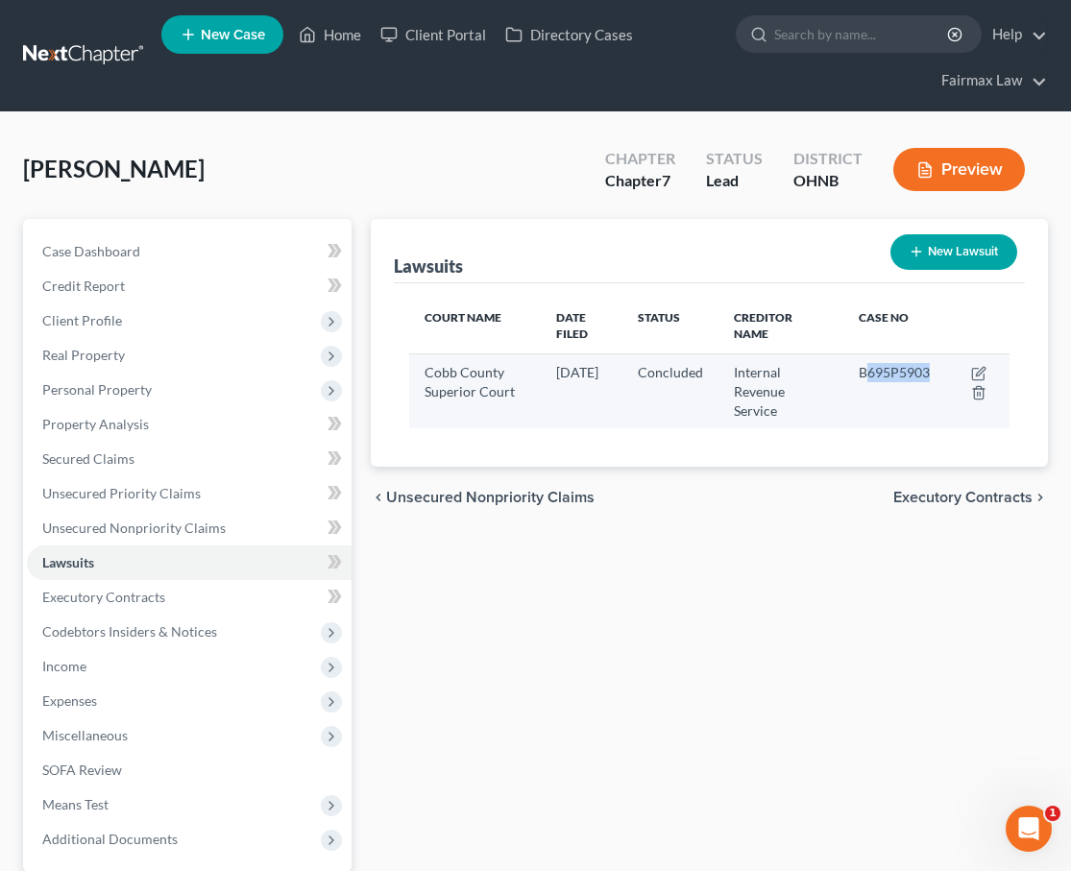
drag, startPoint x: 939, startPoint y: 375, endPoint x: 878, endPoint y: 375, distance: 61.5
click at [878, 375] on span "B695P5903" at bounding box center [893, 372] width 71 height 16
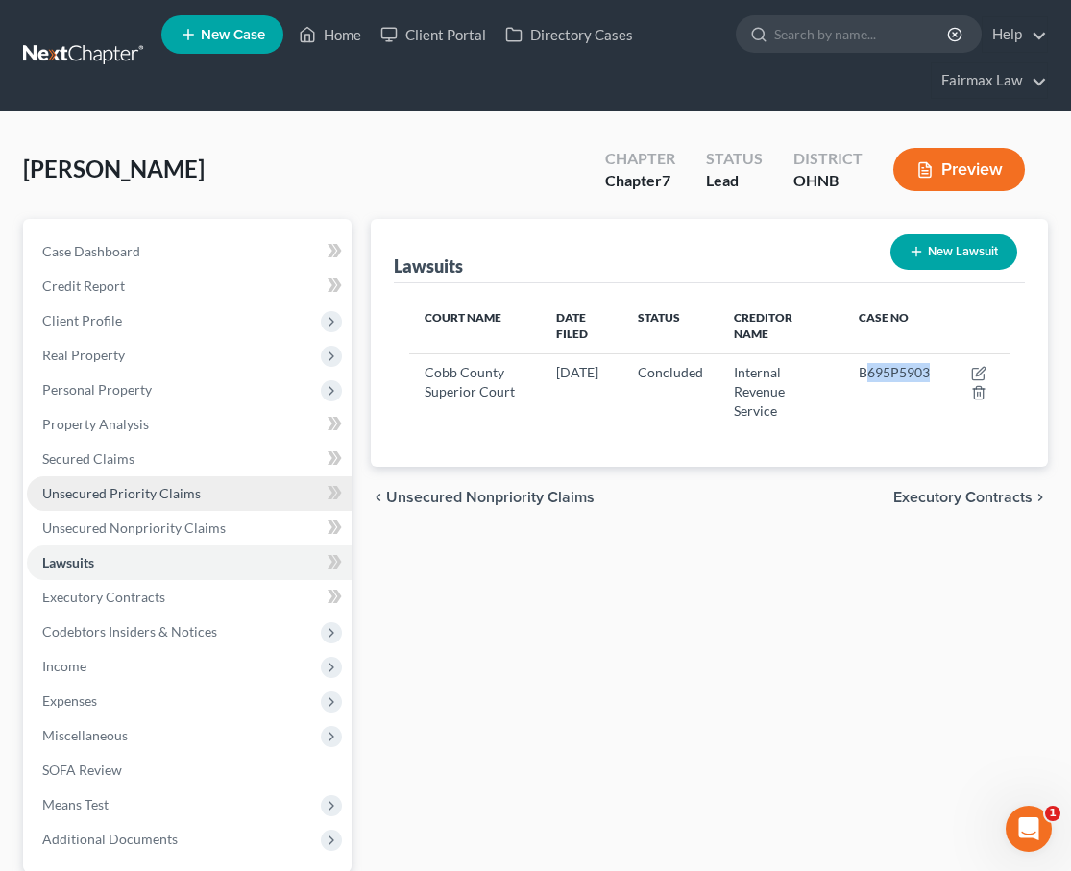
click at [221, 496] on link "Unsecured Priority Claims" at bounding box center [189, 493] width 325 height 35
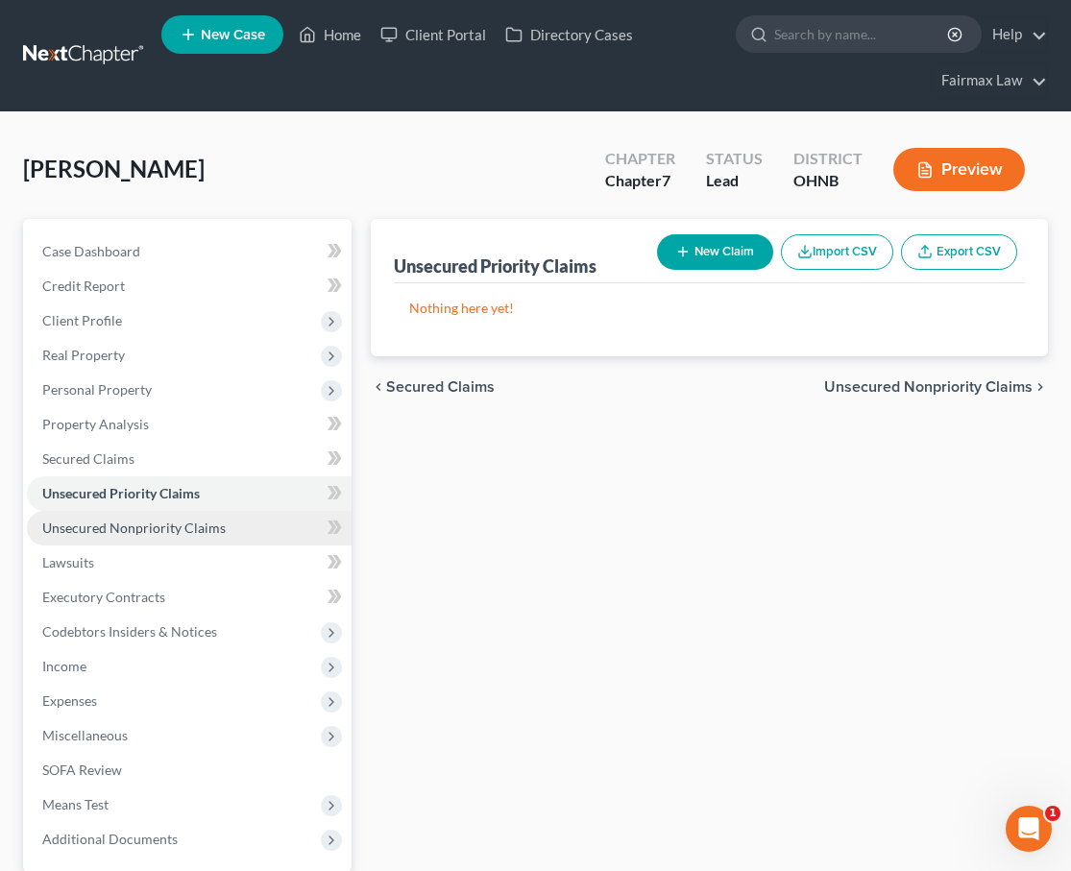
click at [188, 532] on span "Unsecured Nonpriority Claims" at bounding box center [133, 528] width 183 height 16
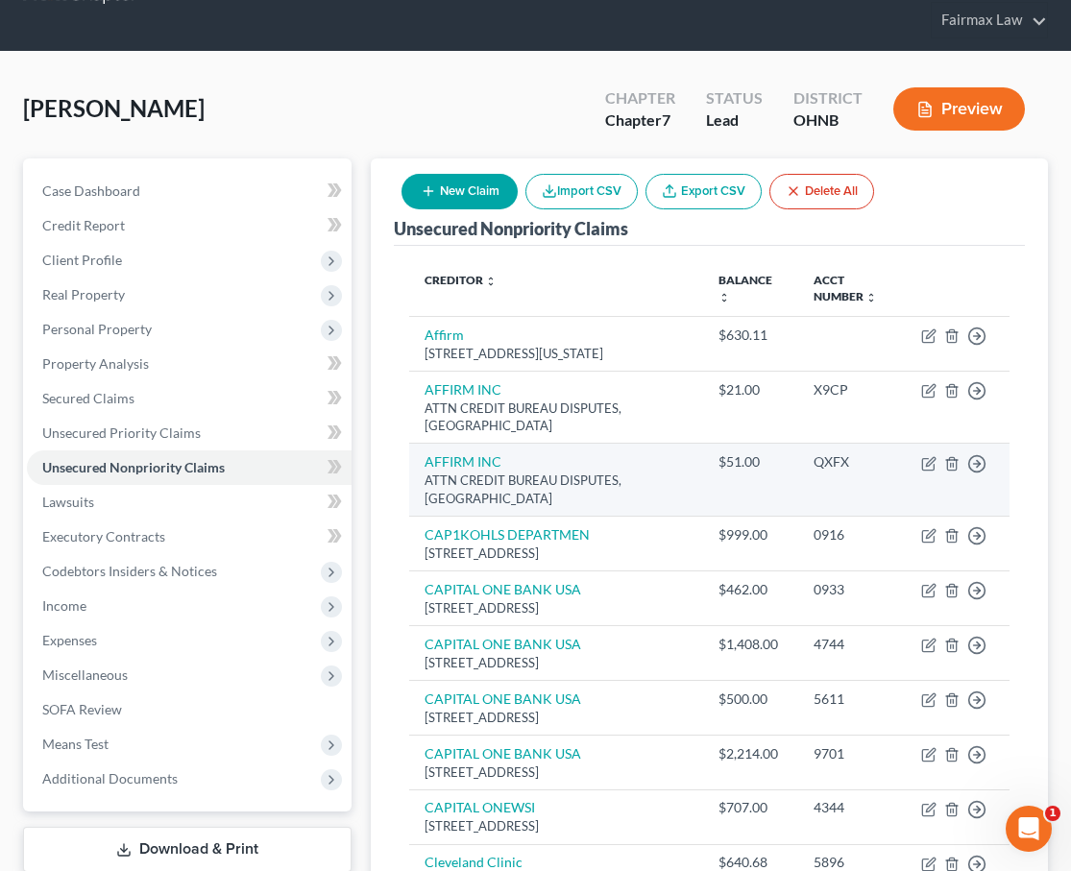
scroll to position [64, 0]
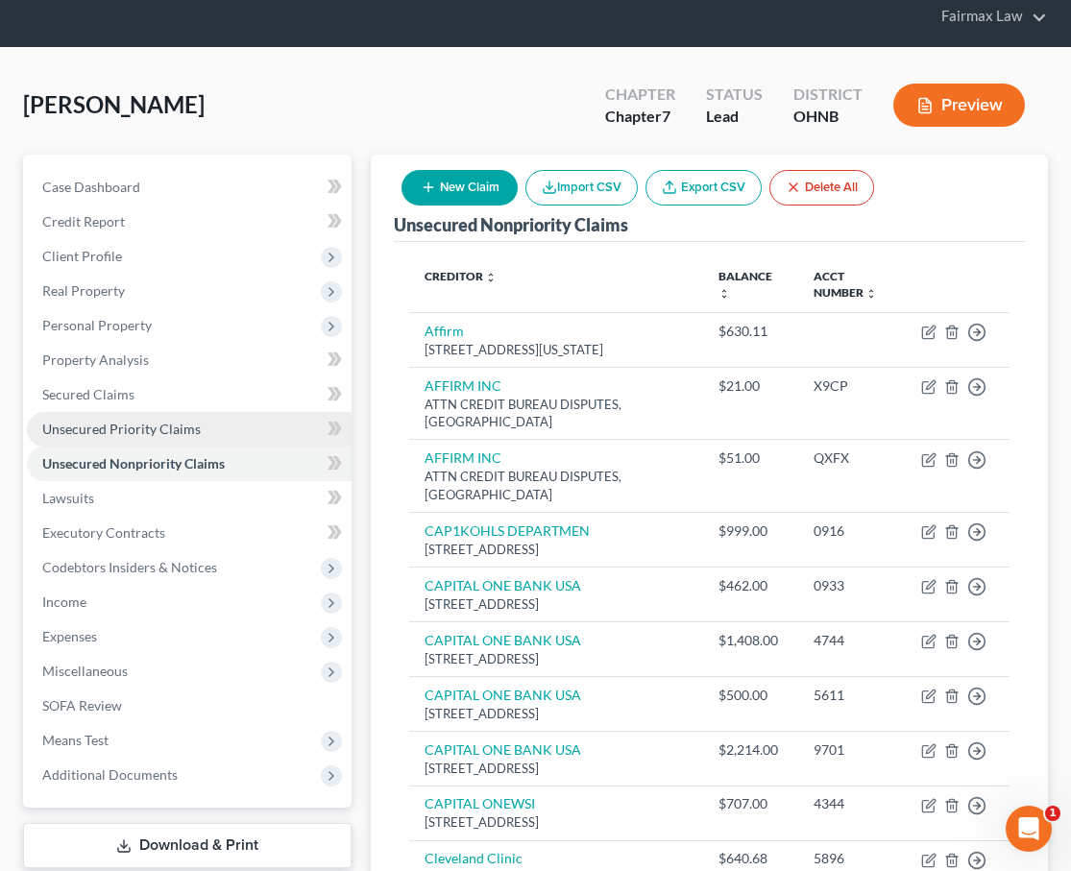
click at [164, 427] on span "Unsecured Priority Claims" at bounding box center [121, 429] width 158 height 16
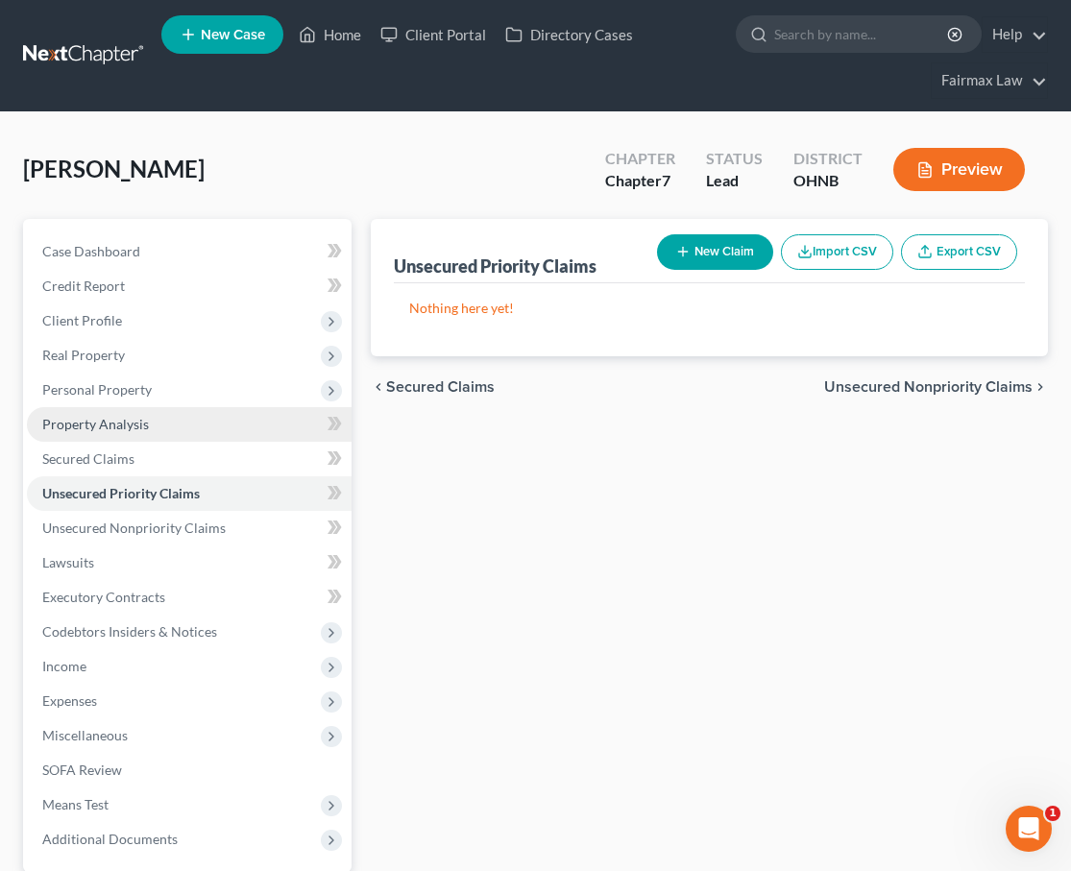
click at [168, 428] on link "Property Analysis" at bounding box center [189, 424] width 325 height 35
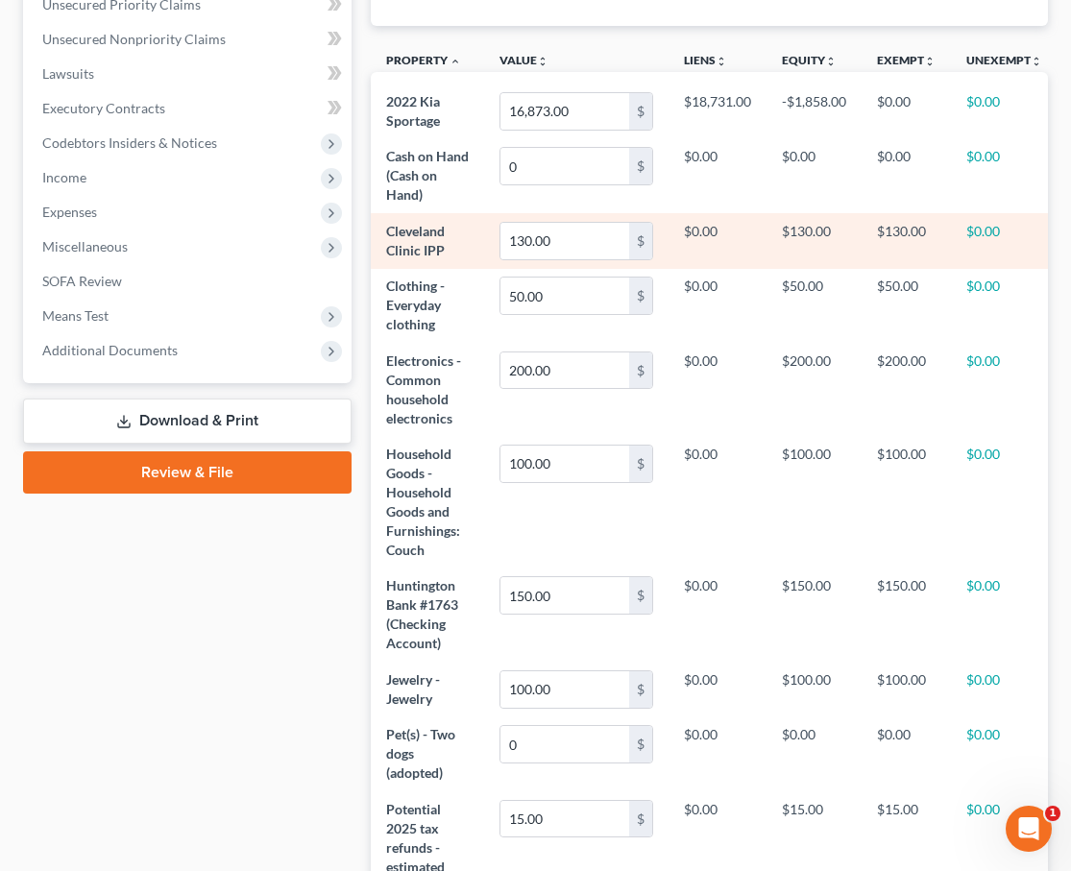
scroll to position [138, 0]
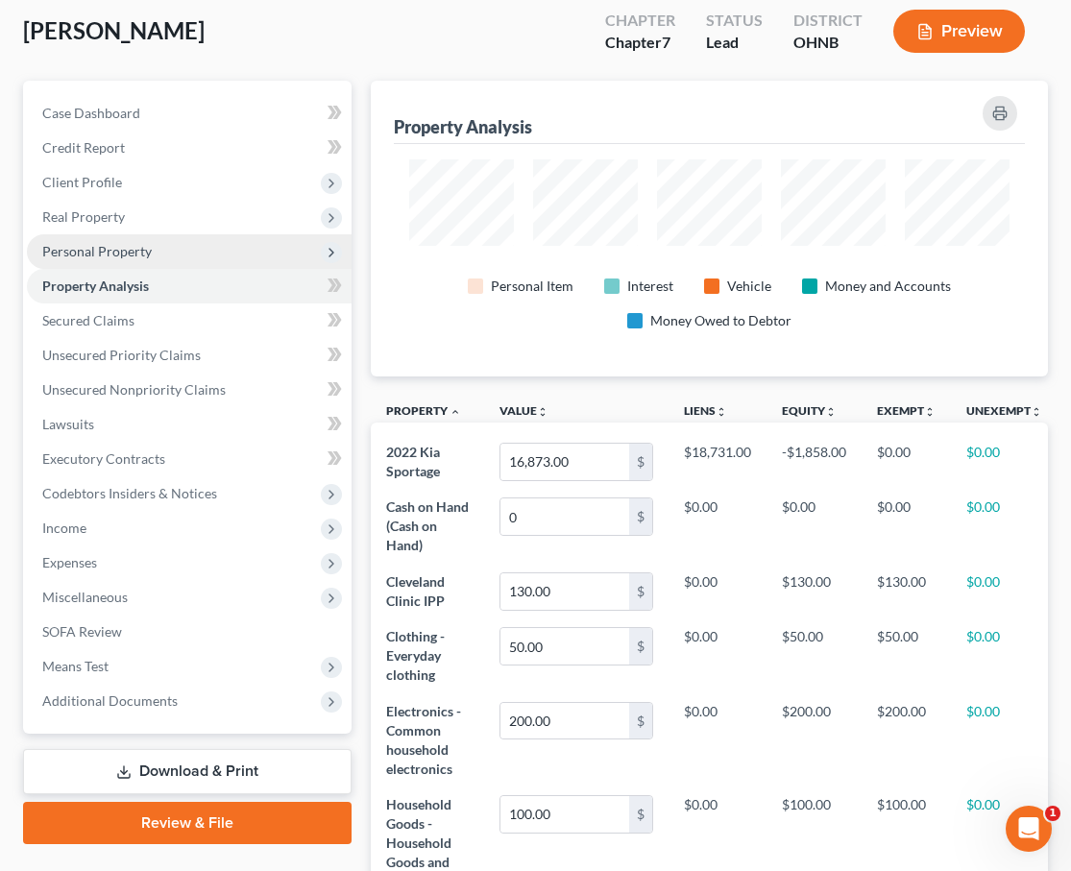
click at [192, 241] on span "Personal Property" at bounding box center [189, 251] width 325 height 35
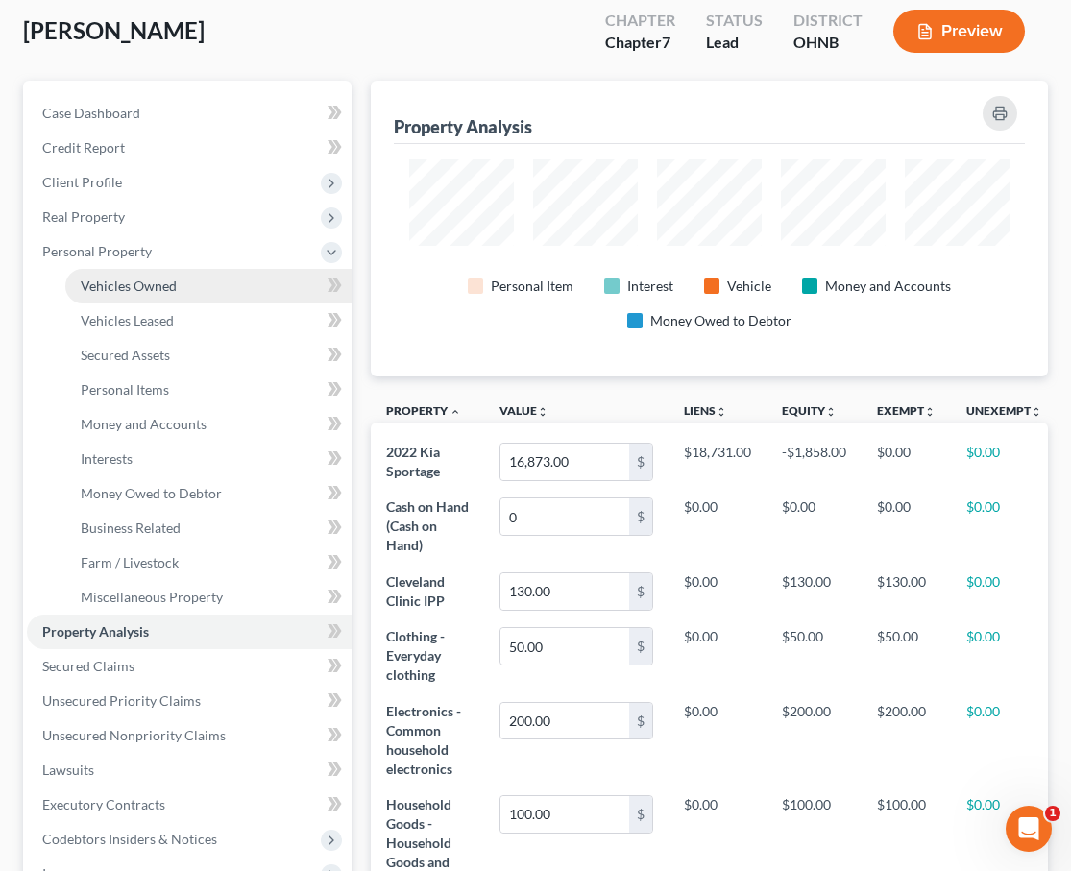
click at [219, 290] on link "Vehicles Owned" at bounding box center [208, 286] width 286 height 35
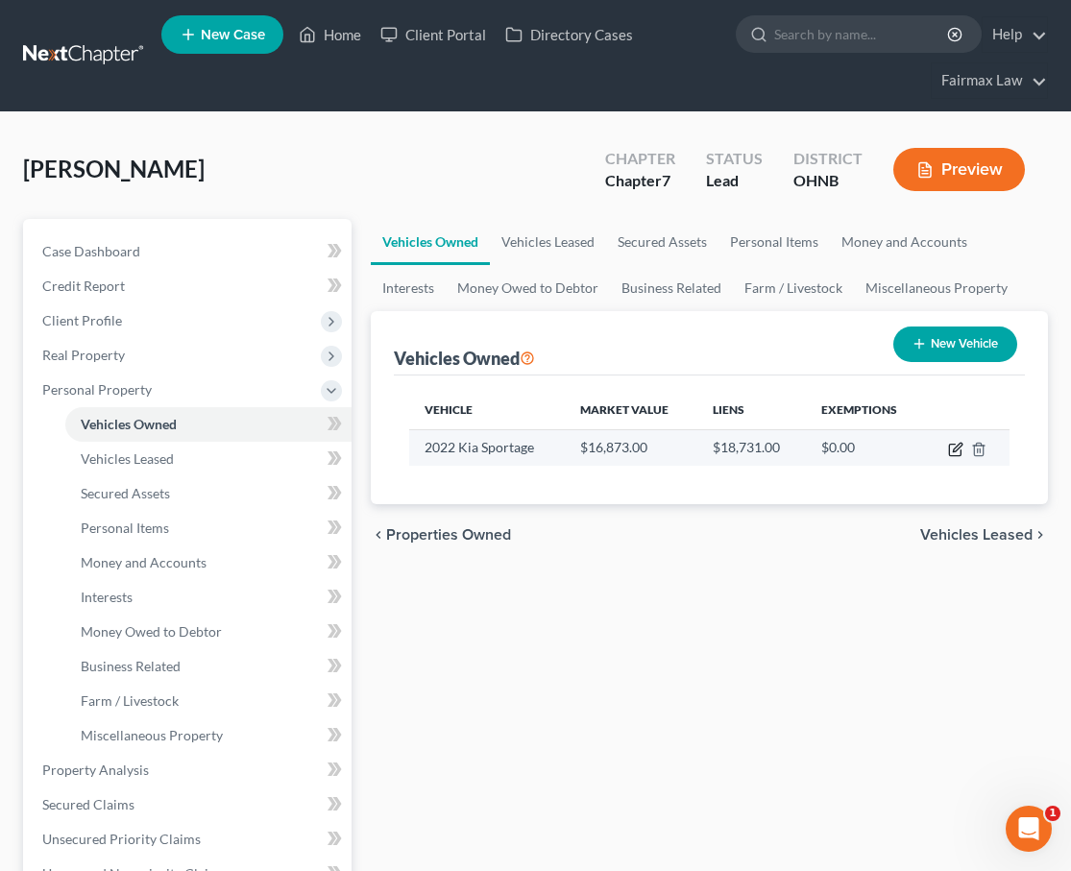
click at [958, 454] on icon "button" at bounding box center [955, 449] width 15 height 15
select select "0"
select select "4"
select select "2"
select select "0"
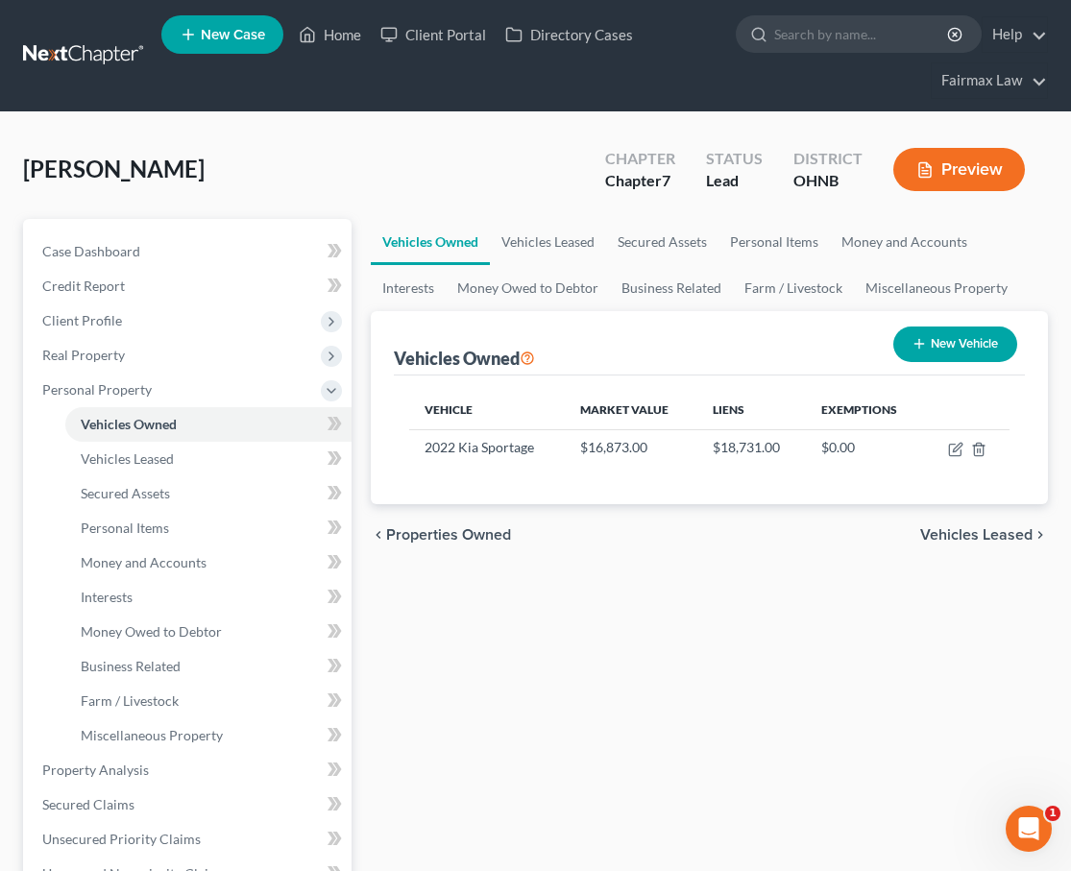
select select "4"
select select "3"
select select "0"
select select "2"
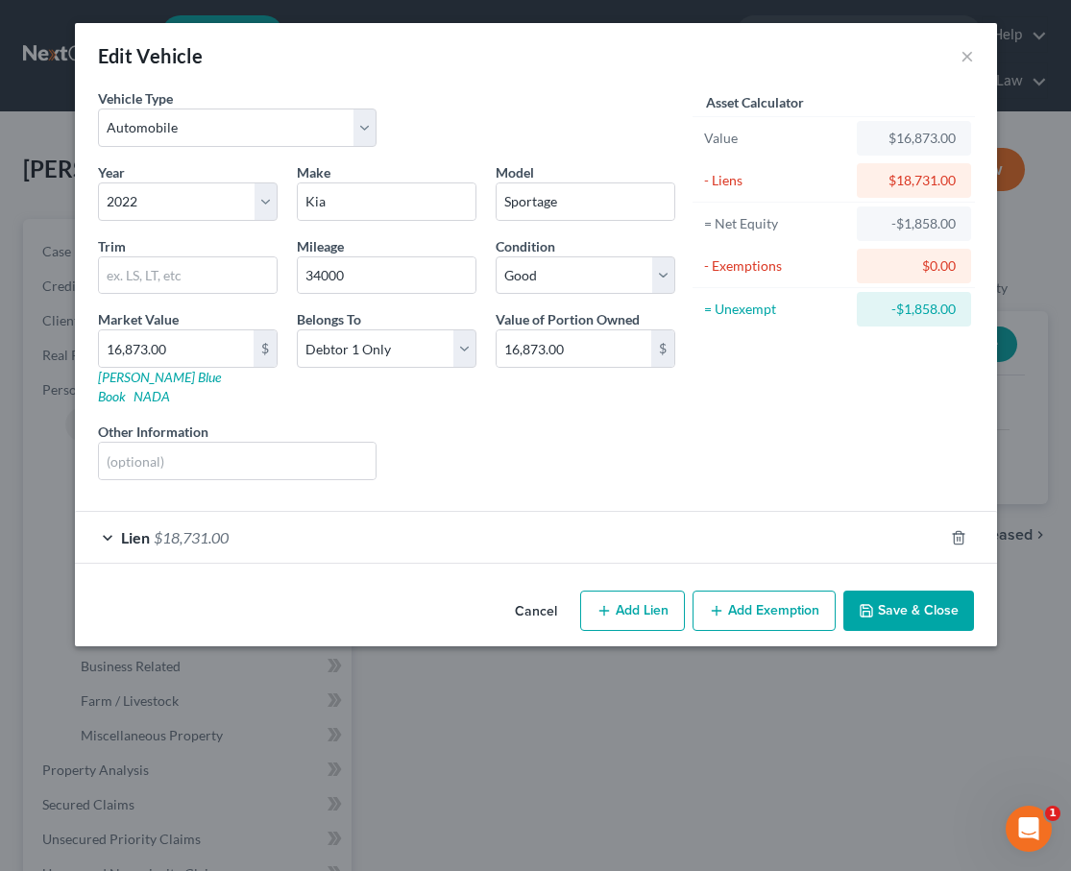
click at [481, 529] on div "Lien $18,731.00" at bounding box center [509, 537] width 868 height 51
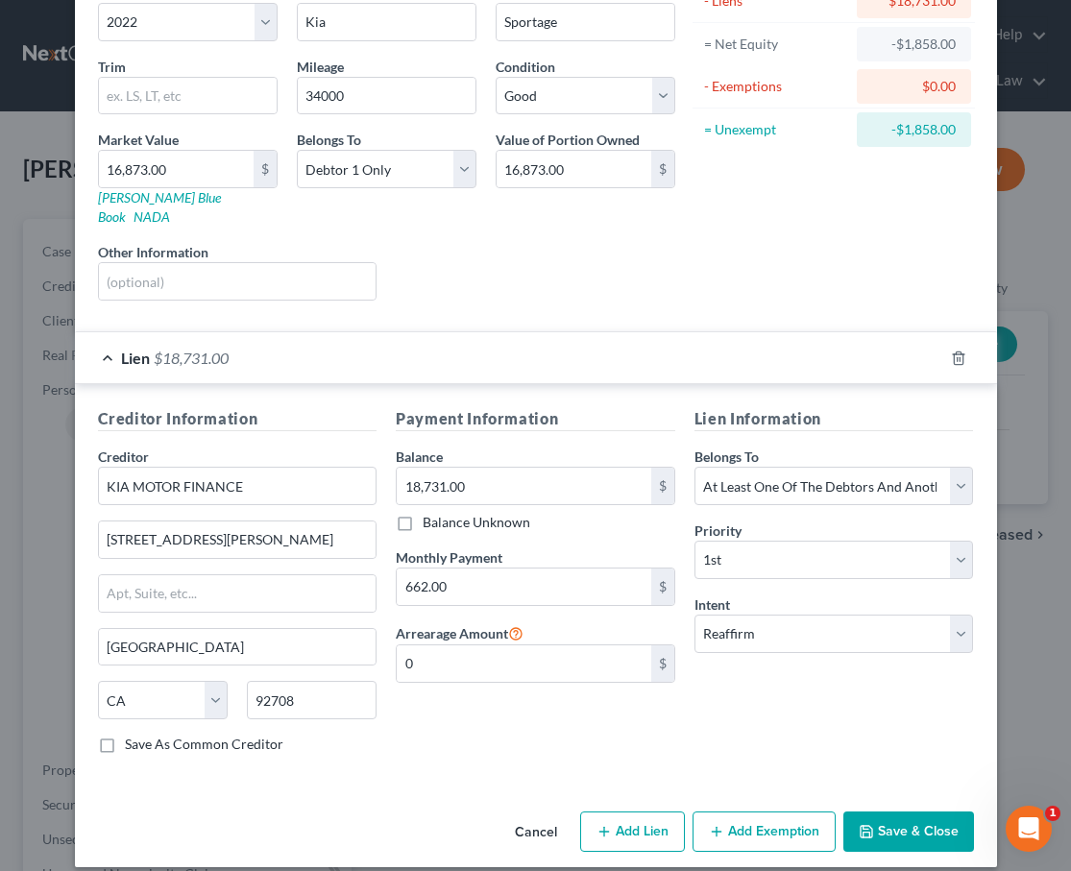
scroll to position [179, 0]
click at [757, 812] on button "Add Exemption" at bounding box center [763, 832] width 143 height 40
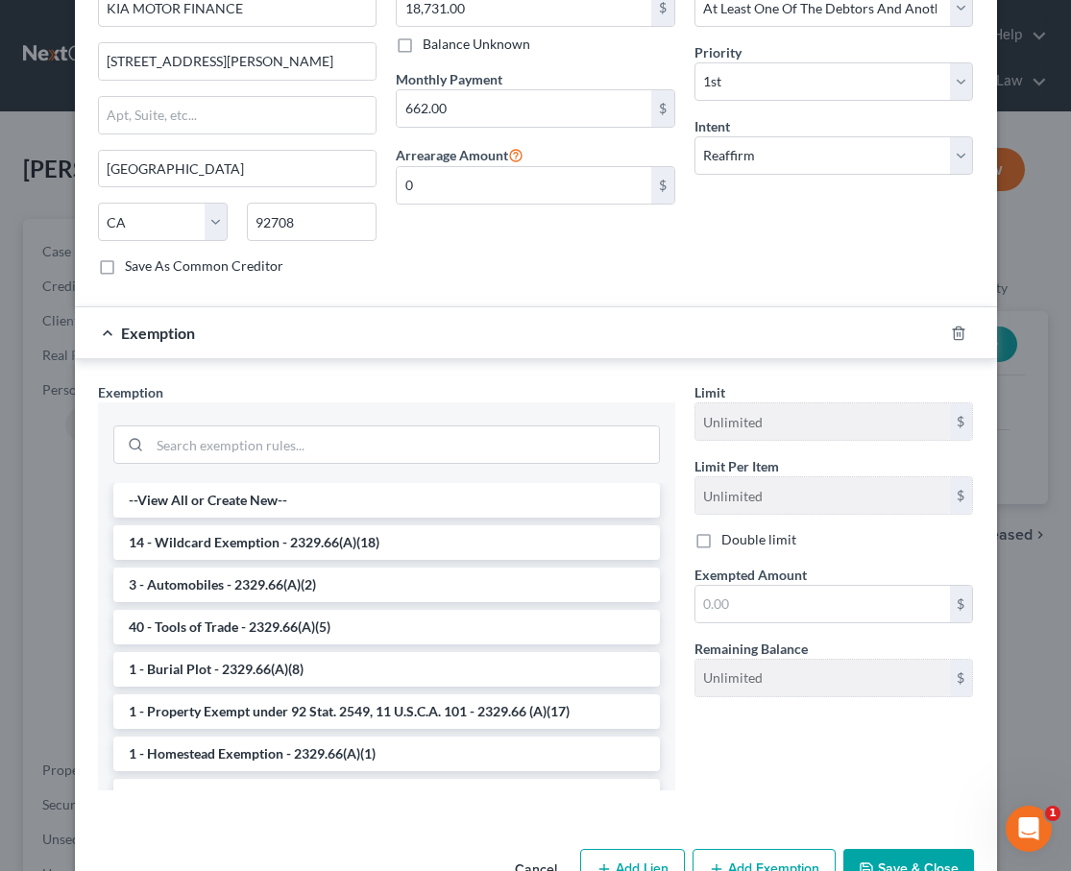
scroll to position [694, 0]
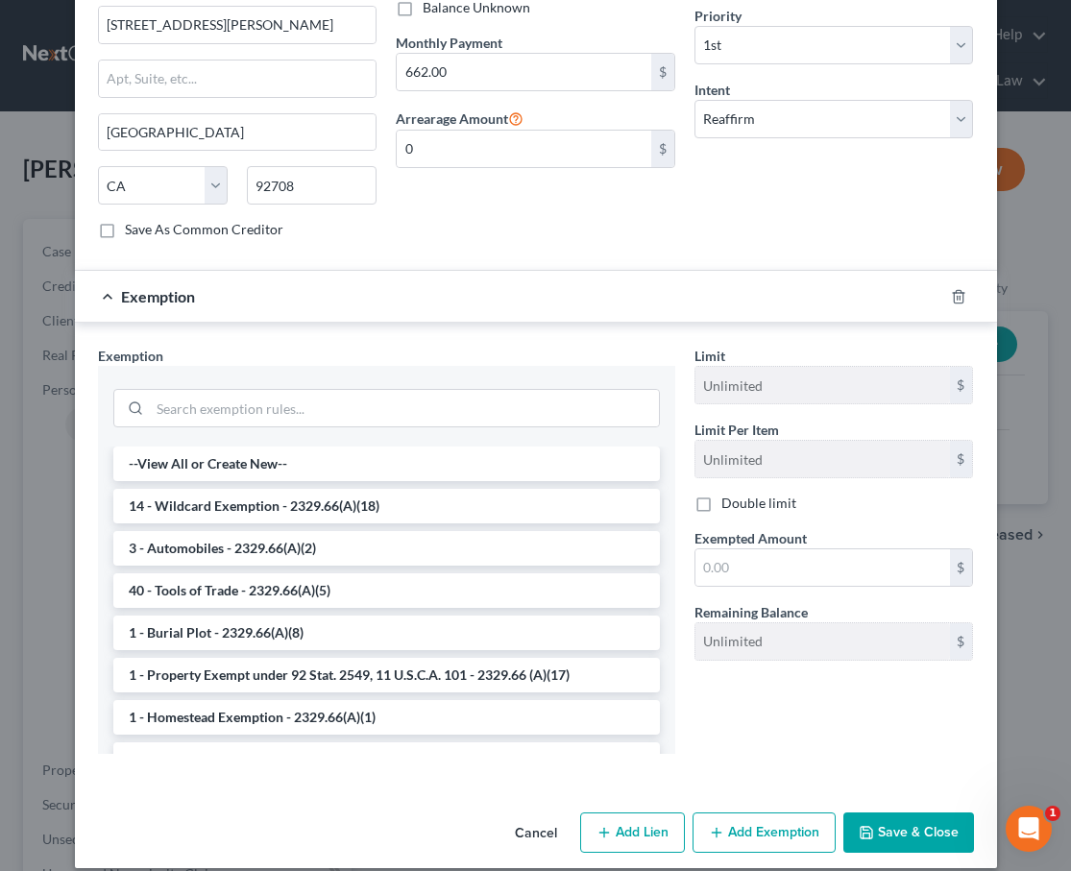
click at [302, 531] on li "3 - Automobiles - 2329.66(A)(2)" at bounding box center [386, 548] width 546 height 35
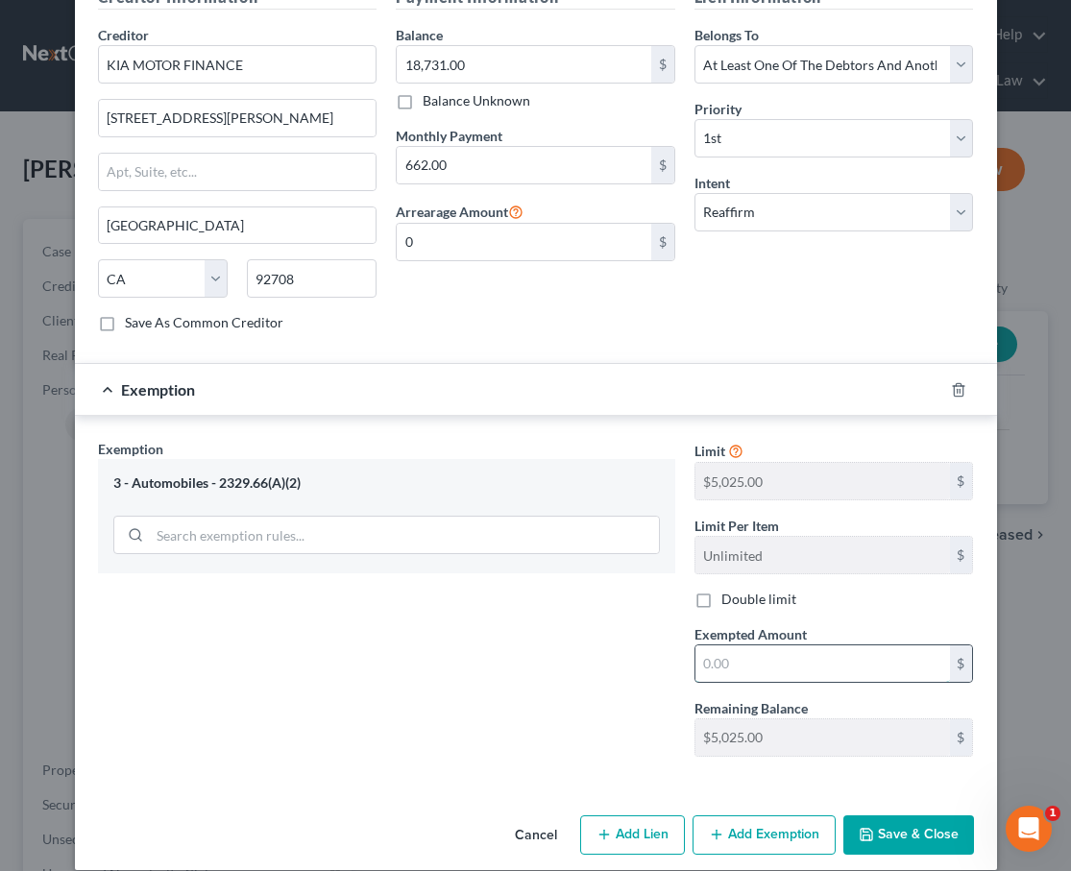
click at [783, 645] on input "text" at bounding box center [822, 663] width 254 height 36
type input "5,025.00"
click at [940, 815] on button "Save & Close" at bounding box center [908, 835] width 131 height 40
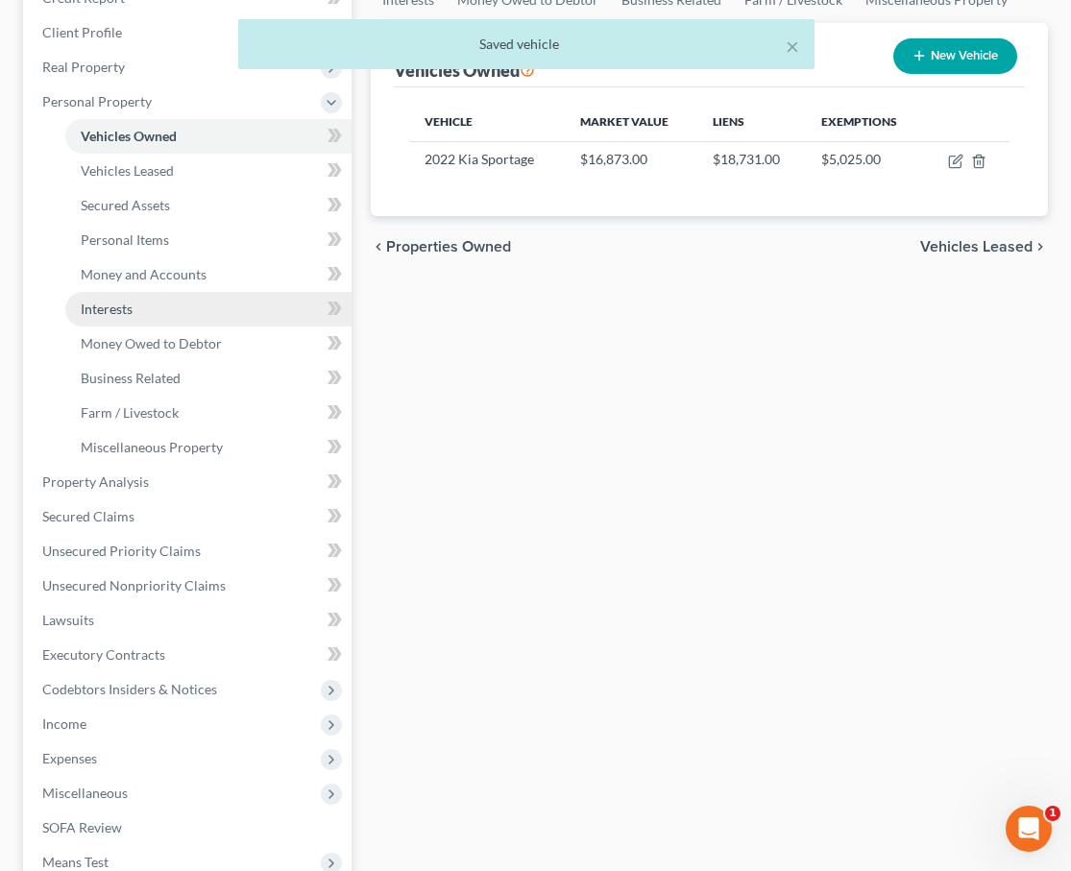
scroll to position [373, 0]
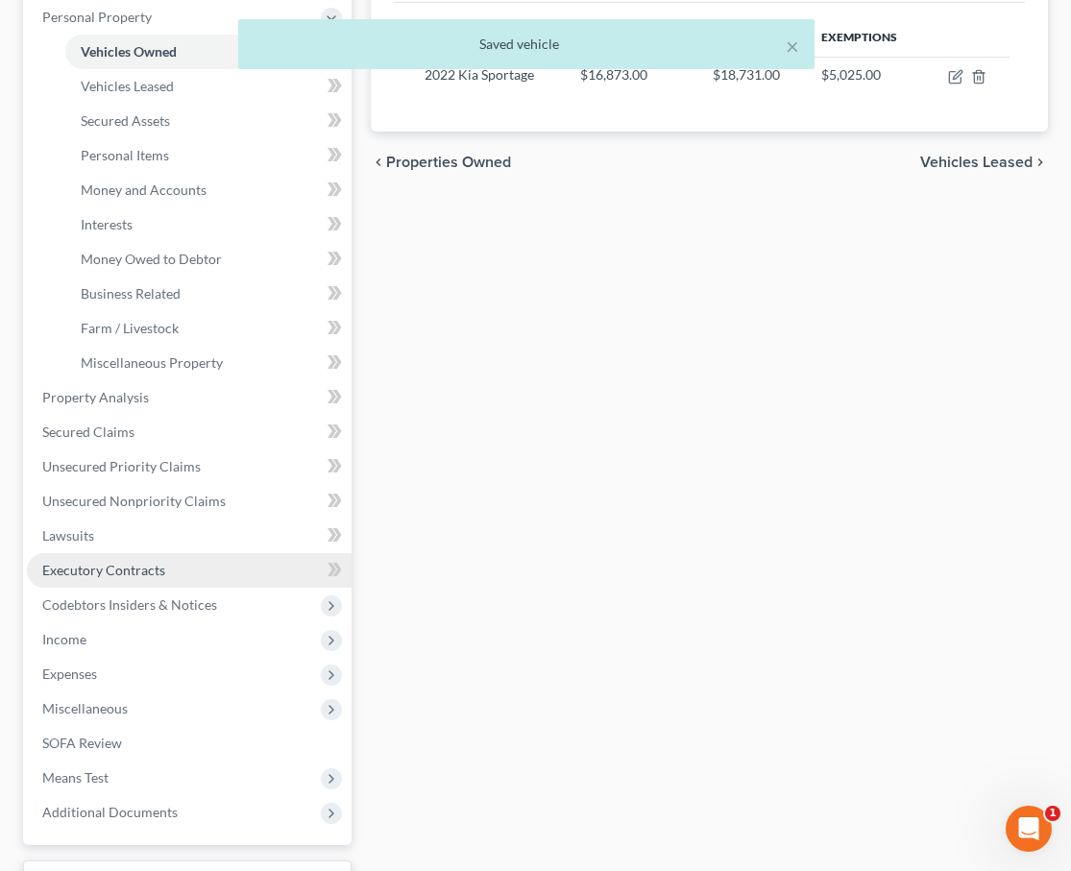
click at [95, 570] on span "Executory Contracts" at bounding box center [103, 570] width 123 height 16
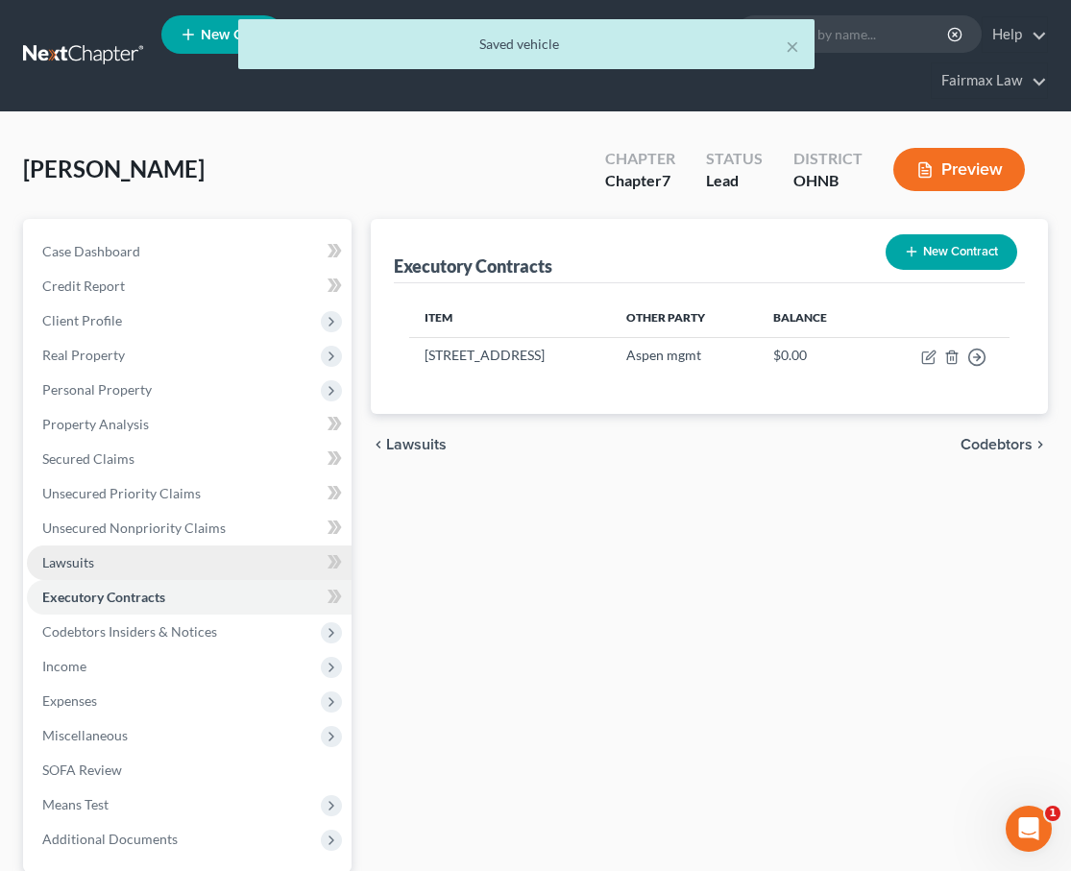
scroll to position [11, 0]
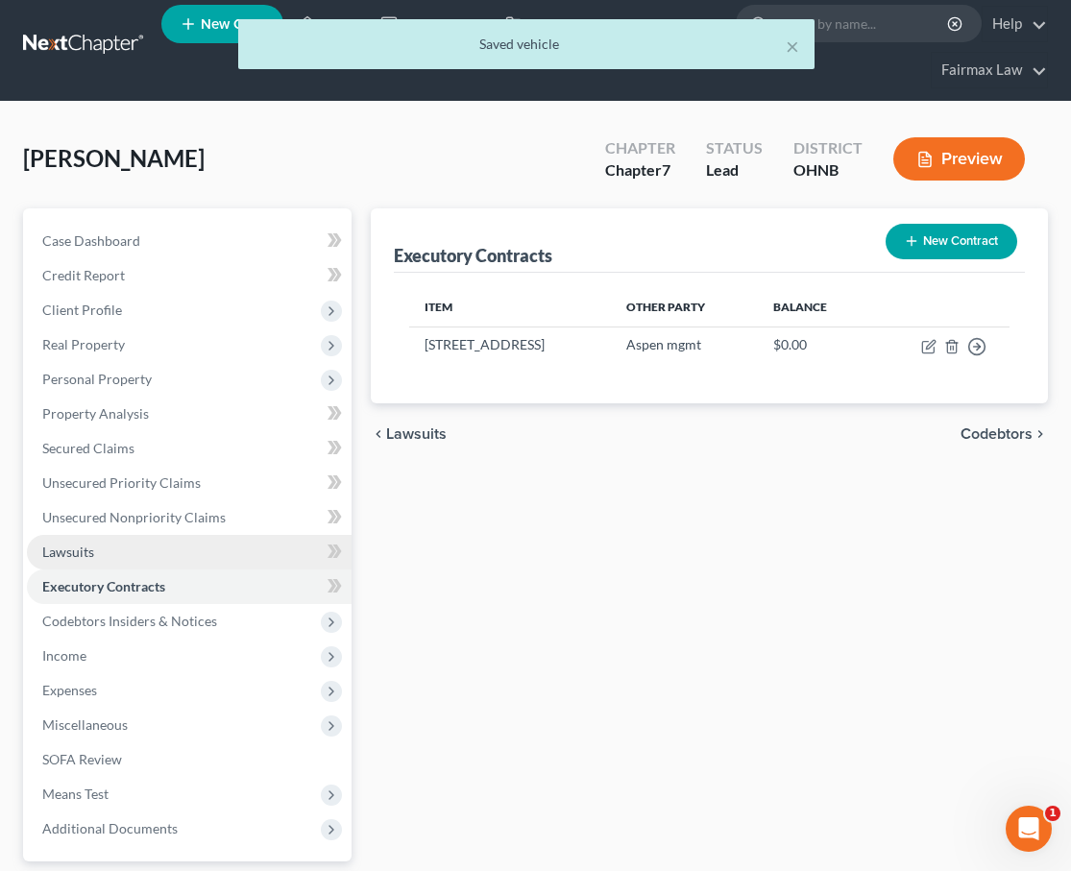
click at [96, 545] on link "Lawsuits" at bounding box center [189, 552] width 325 height 35
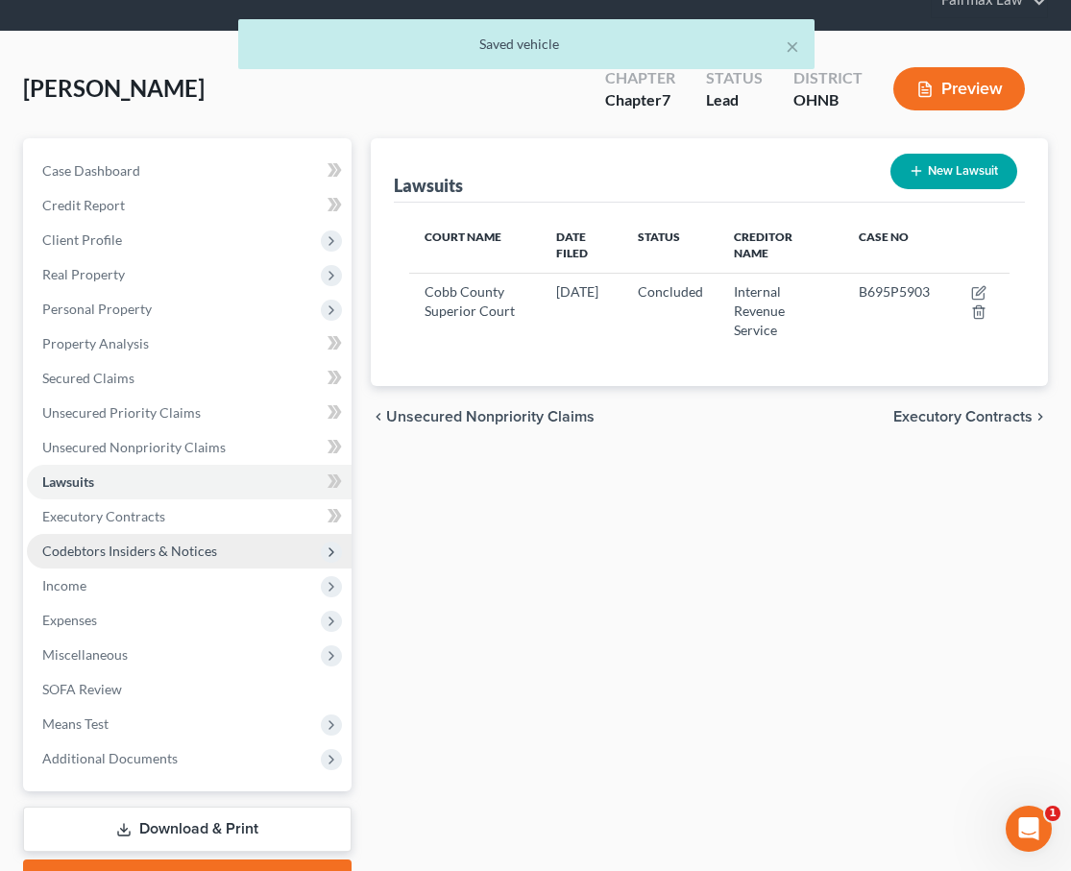
scroll to position [82, 0]
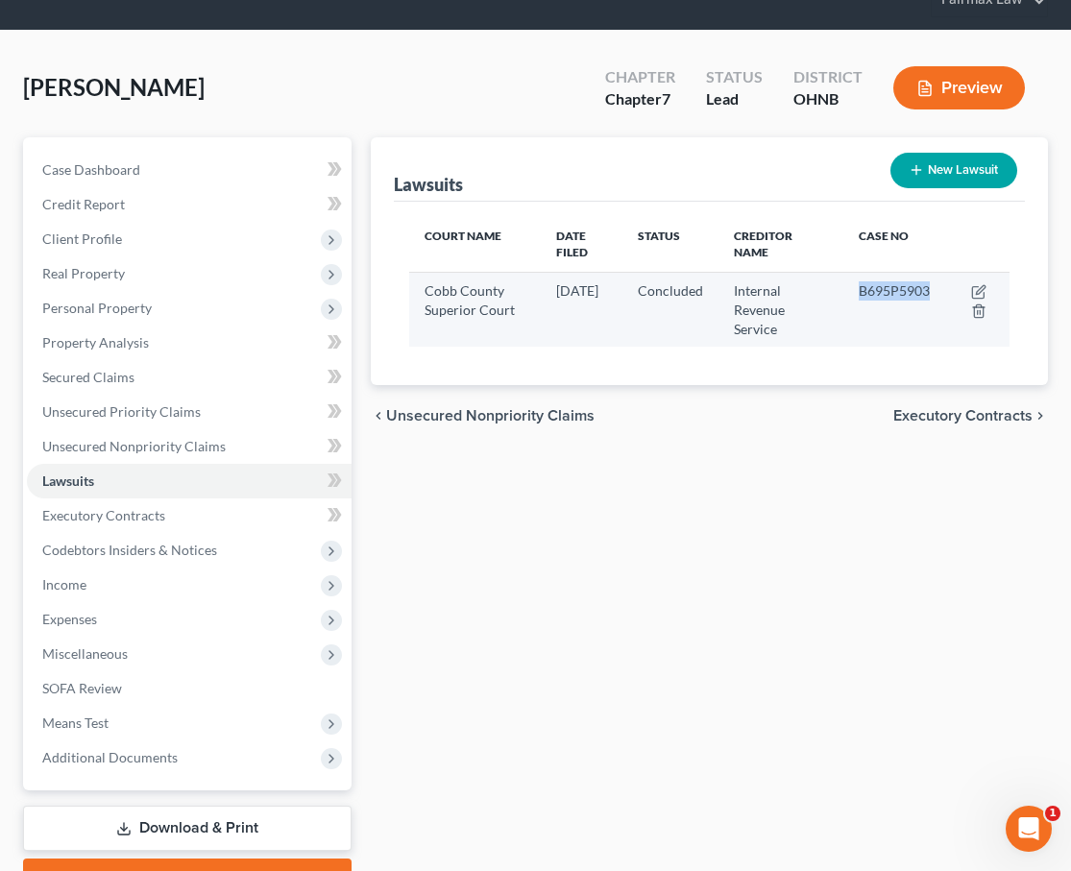
drag, startPoint x: 865, startPoint y: 289, endPoint x: 941, endPoint y: 289, distance: 75.9
click at [941, 289] on td "B695P5903" at bounding box center [894, 309] width 102 height 75
copy span "B695P5903"
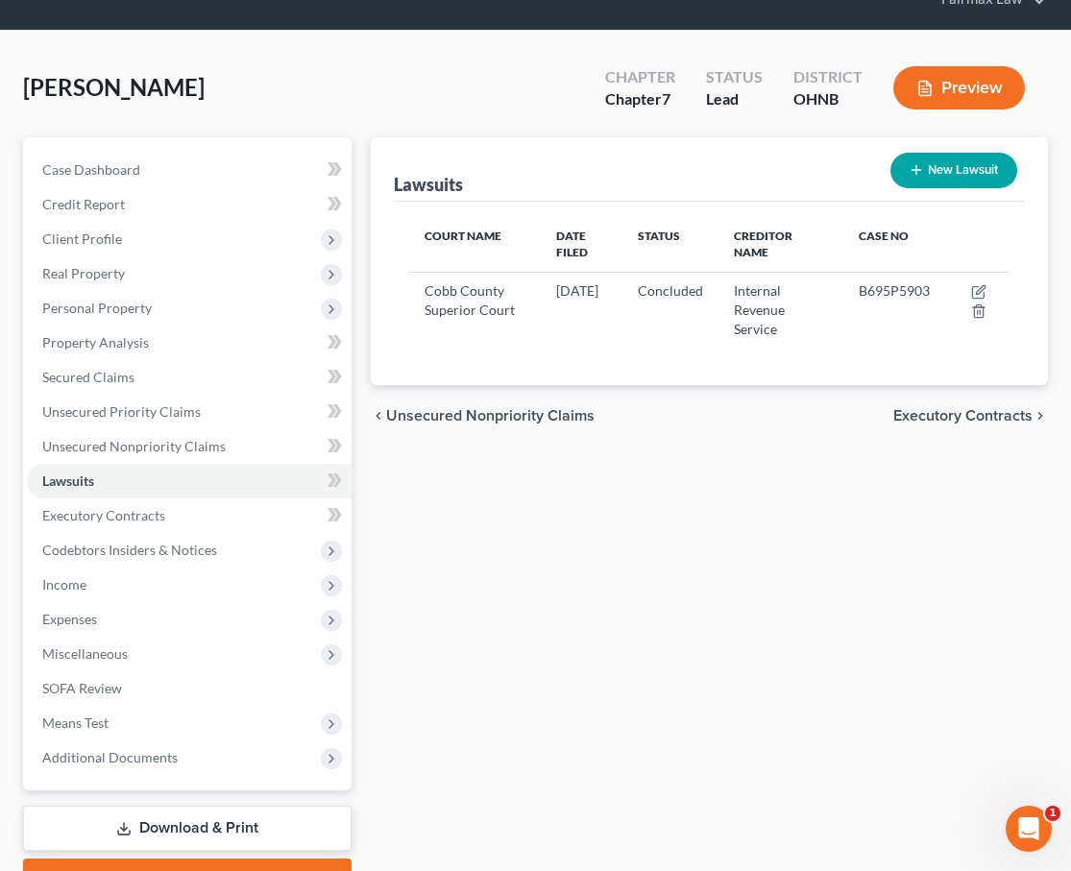
click at [617, 713] on div "Lawsuits New Lawsuit Court Name Date Filed Status Creditor Name Case No Cobb Co…" at bounding box center [709, 518] width 696 height 763
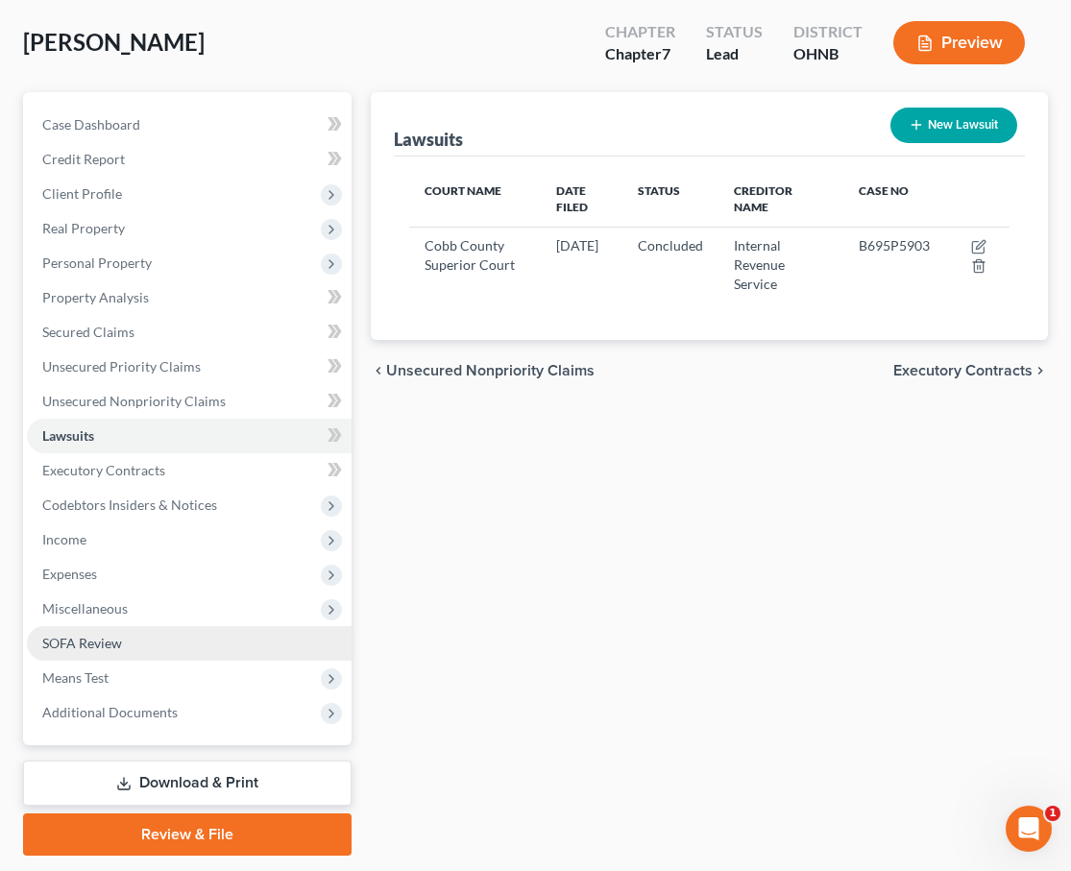
scroll to position [135, 0]
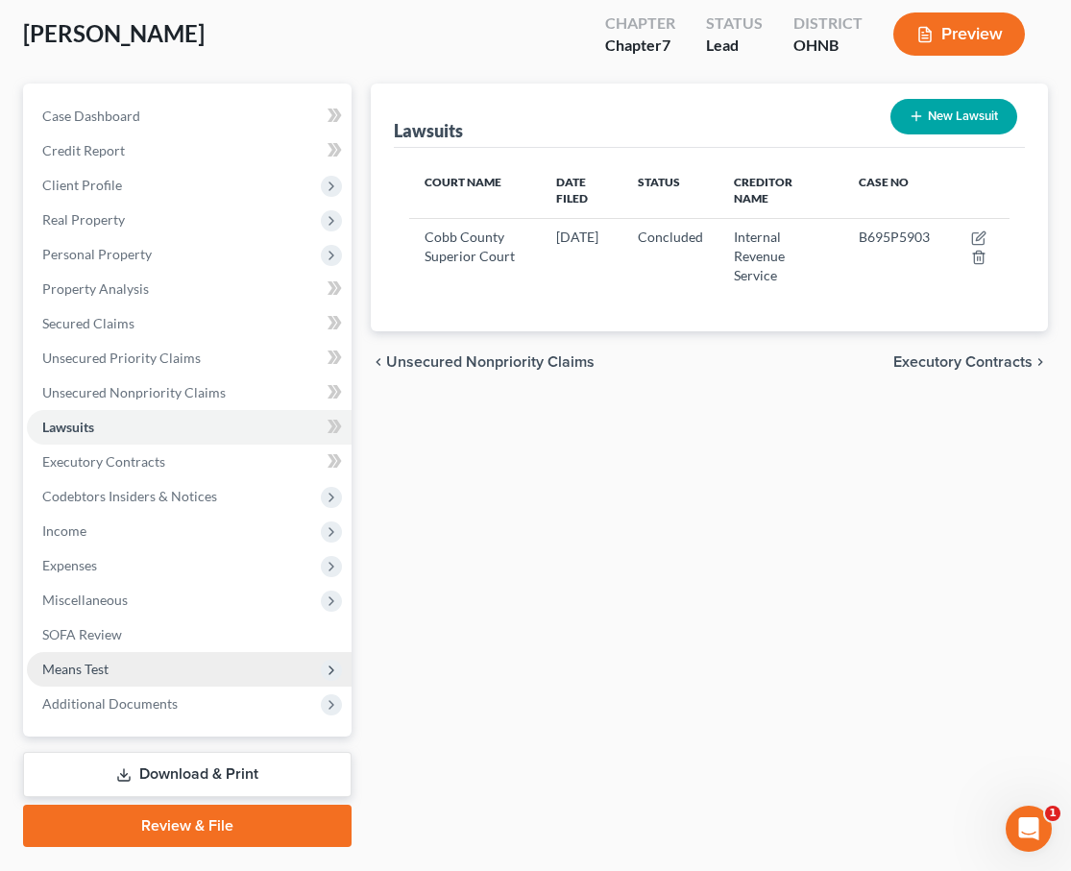
click at [217, 679] on span "Means Test" at bounding box center [189, 669] width 325 height 35
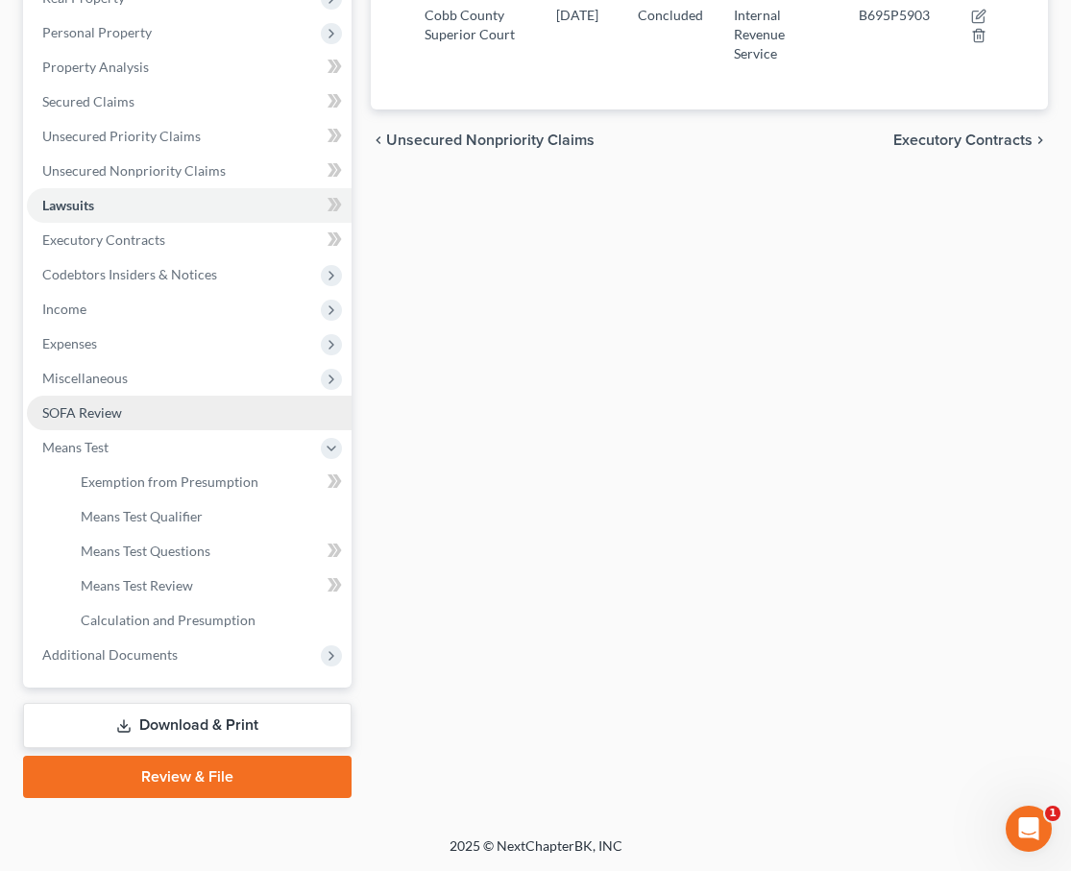
click at [136, 413] on link "SOFA Review" at bounding box center [189, 413] width 325 height 35
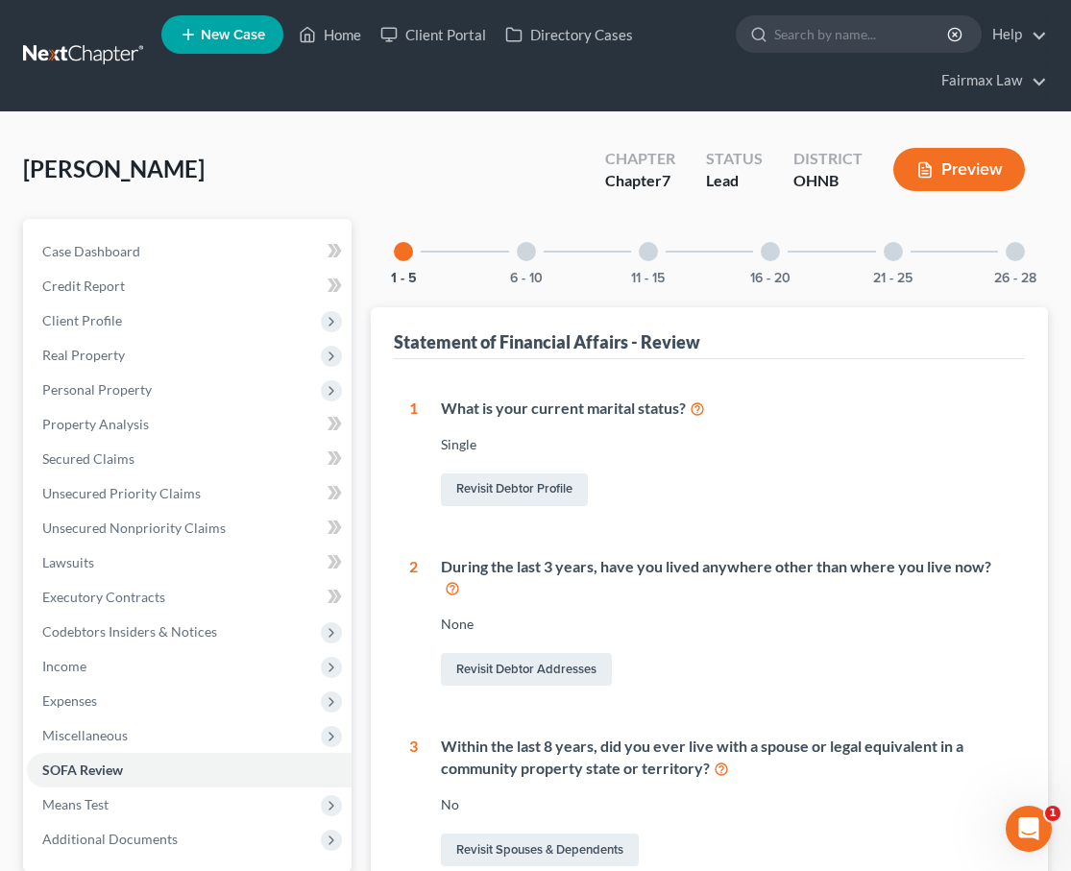
click at [548, 247] on div "6 - 10" at bounding box center [526, 251] width 65 height 65
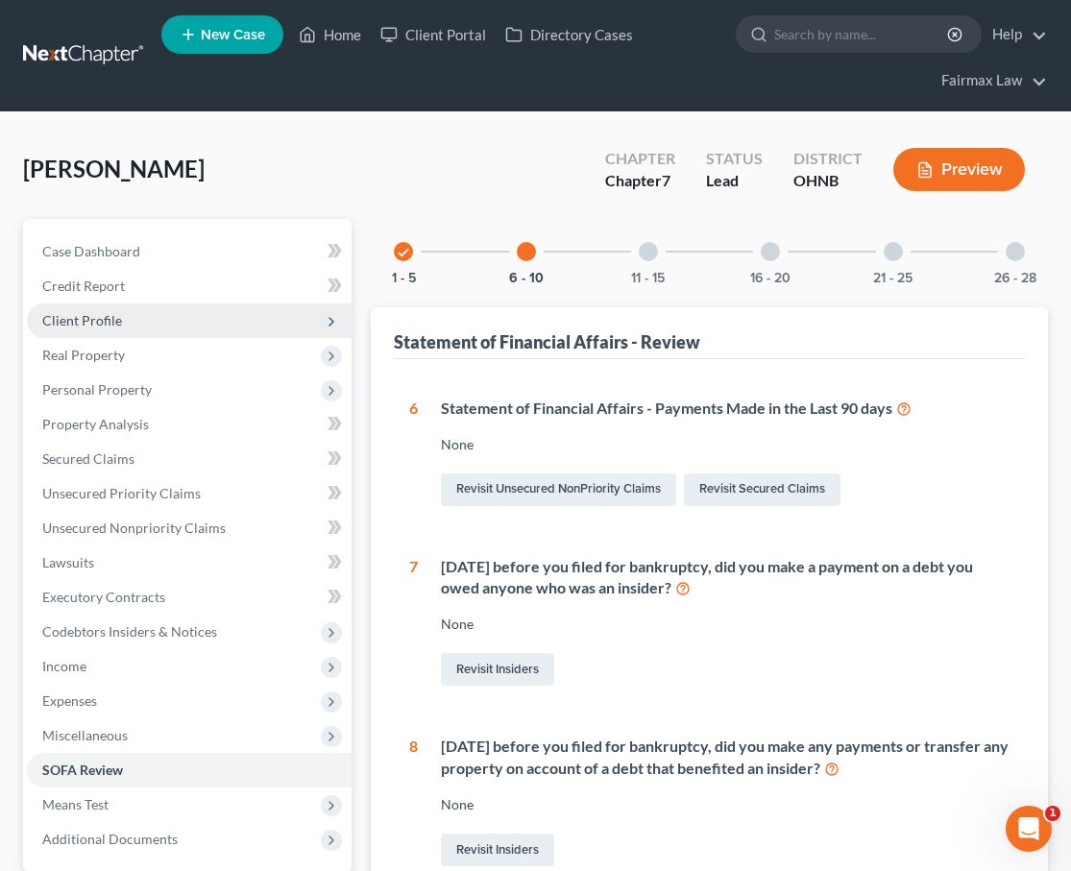
click at [170, 310] on span "Client Profile" at bounding box center [189, 320] width 325 height 35
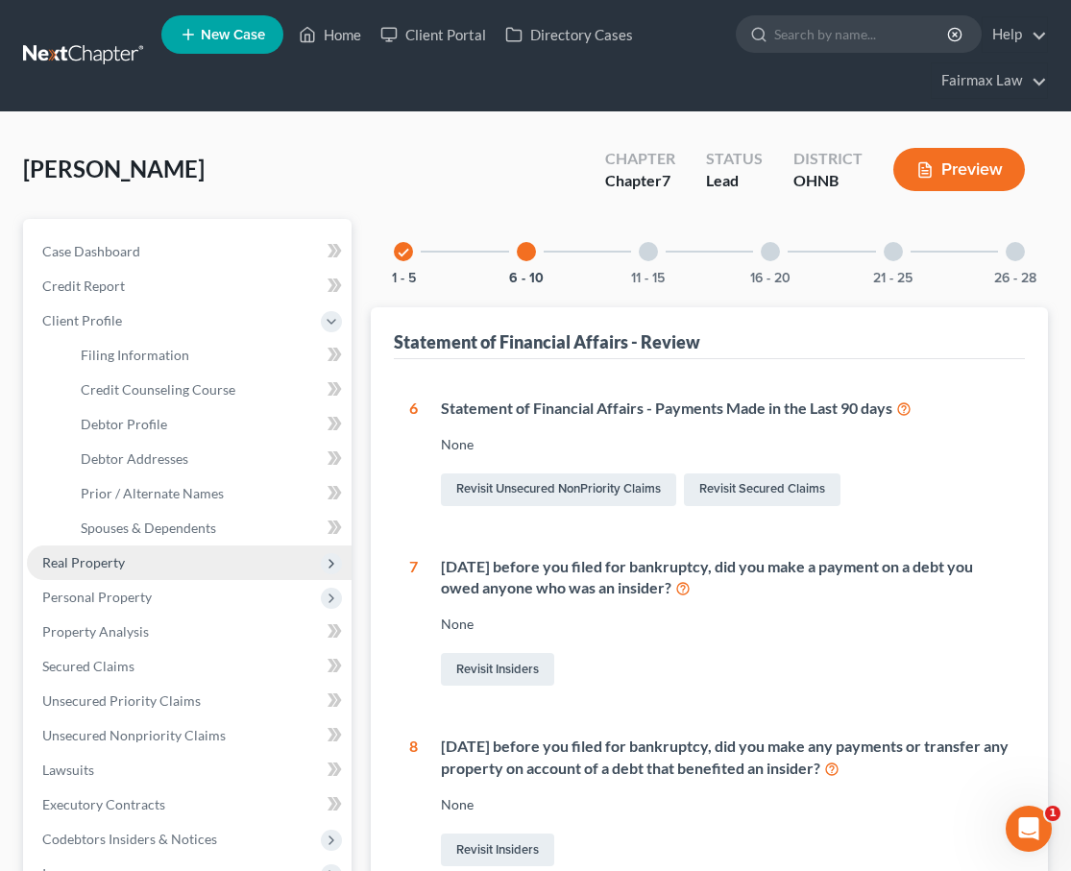
click at [114, 564] on span "Real Property" at bounding box center [83, 562] width 83 height 16
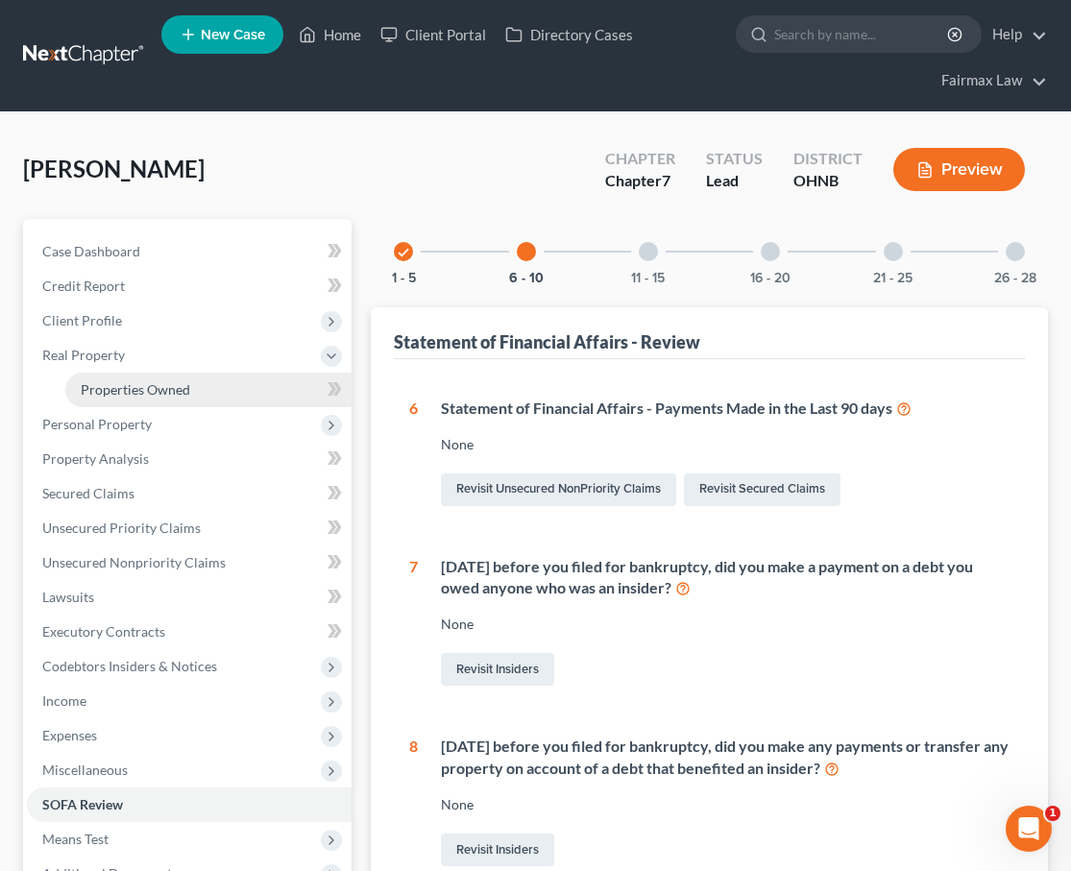
click at [138, 398] on link "Properties Owned" at bounding box center [208, 390] width 286 height 35
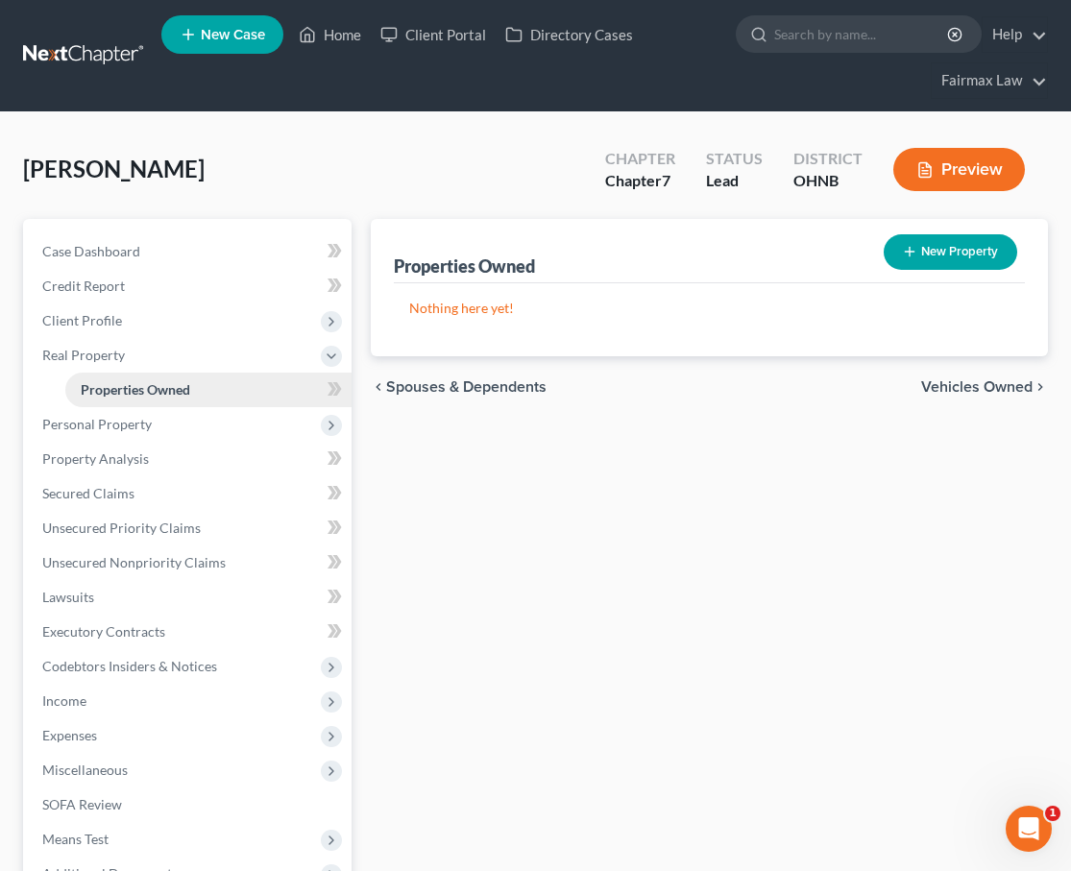
click at [139, 395] on span "Properties Owned" at bounding box center [135, 389] width 109 height 16
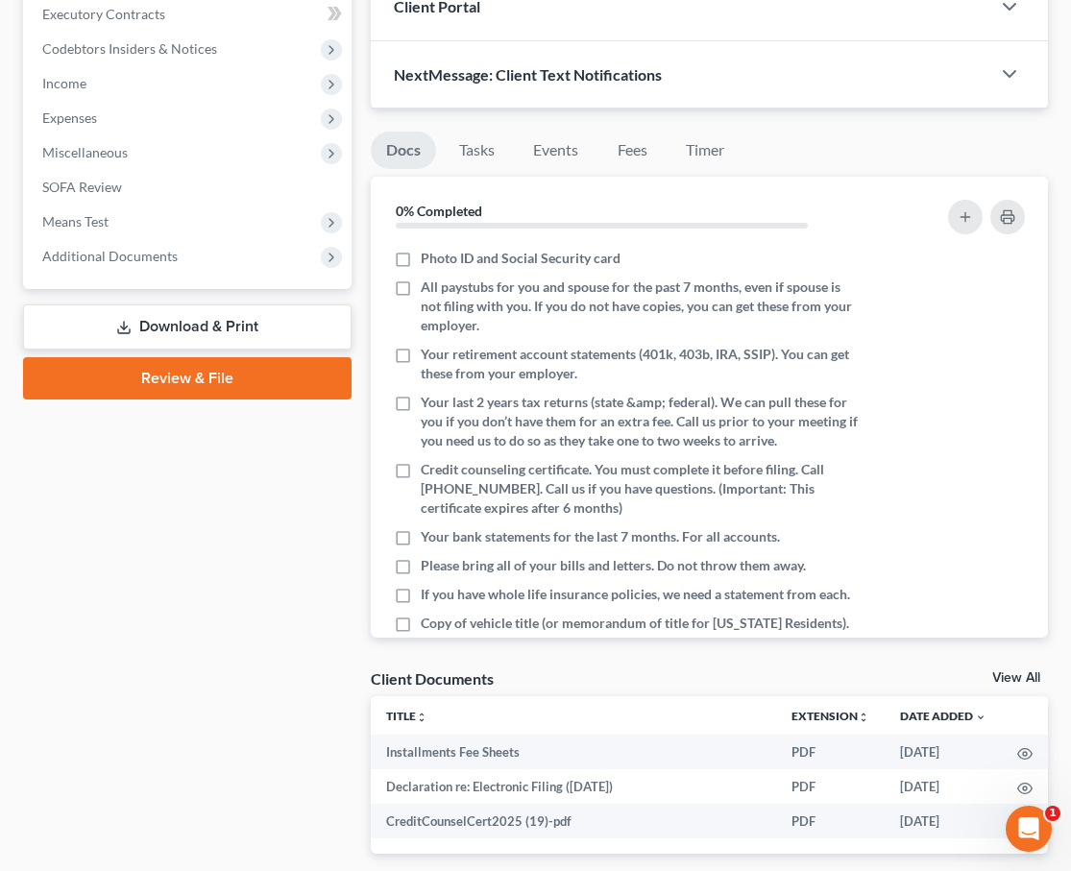
scroll to position [152, 0]
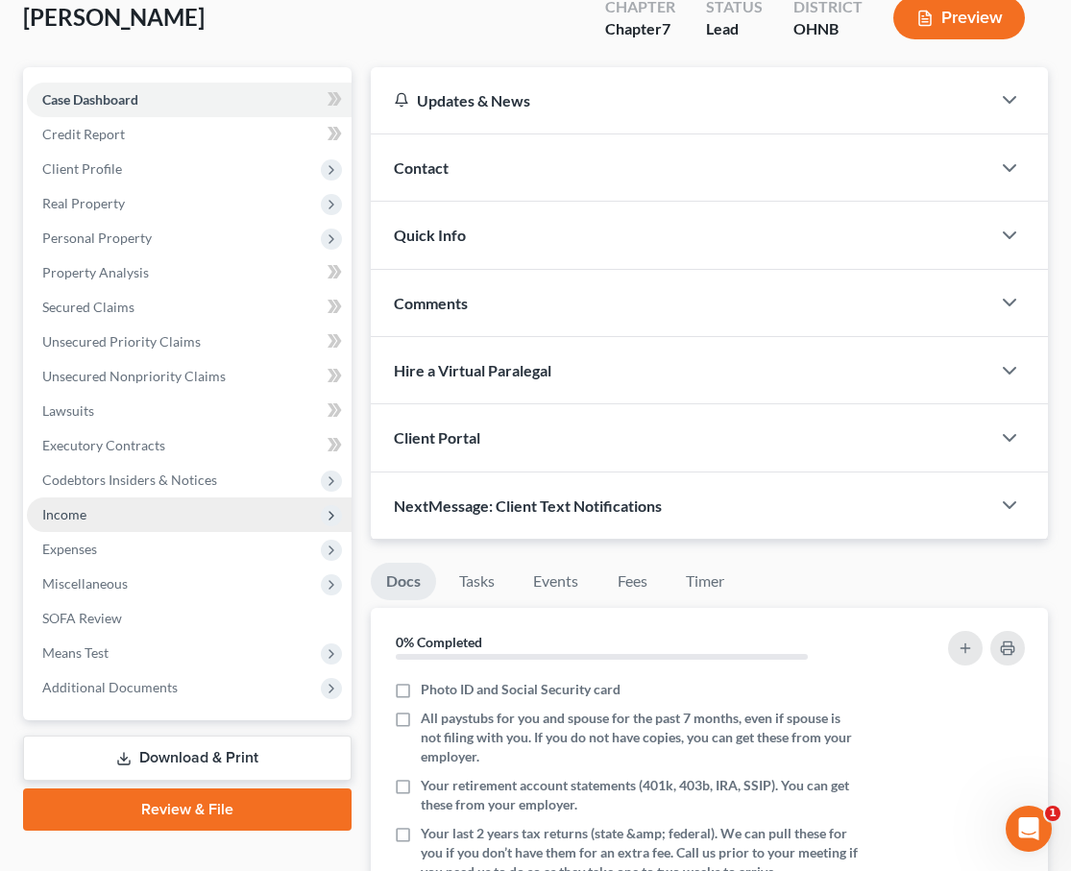
click at [197, 520] on span "Income" at bounding box center [189, 514] width 325 height 35
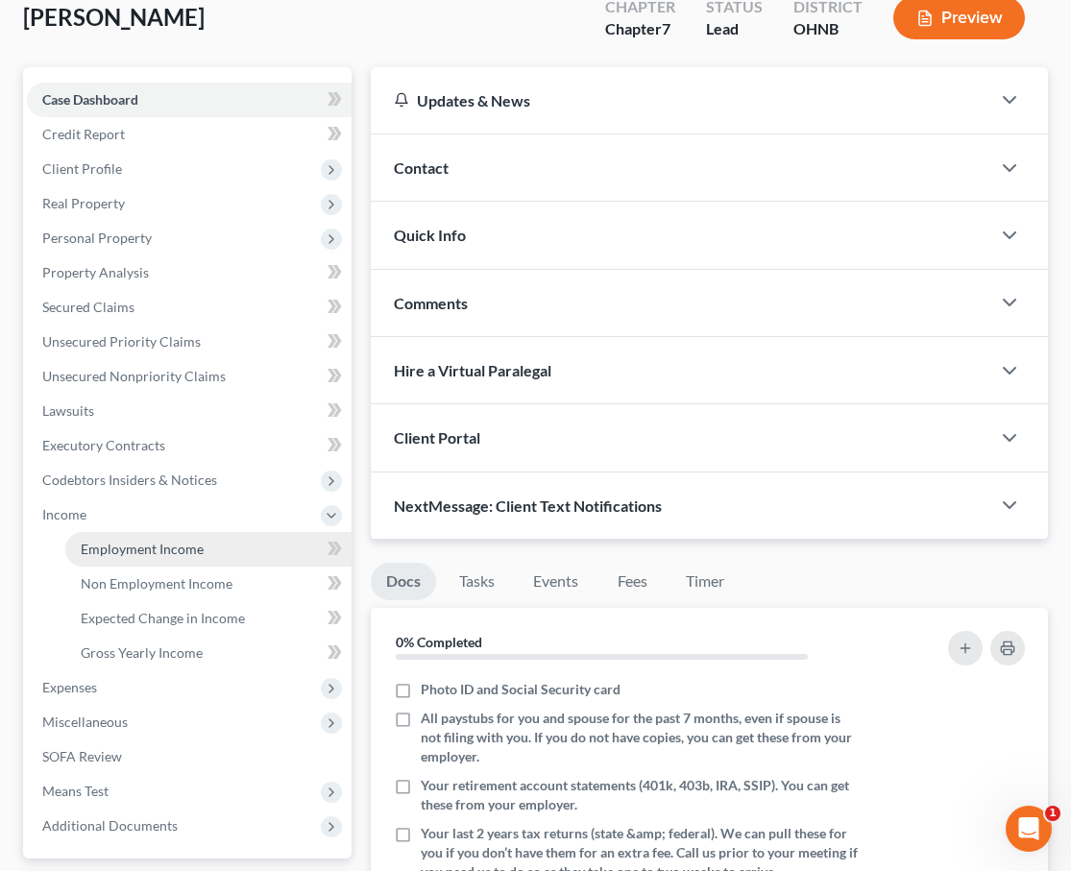
click at [195, 546] on span "Employment Income" at bounding box center [142, 549] width 123 height 16
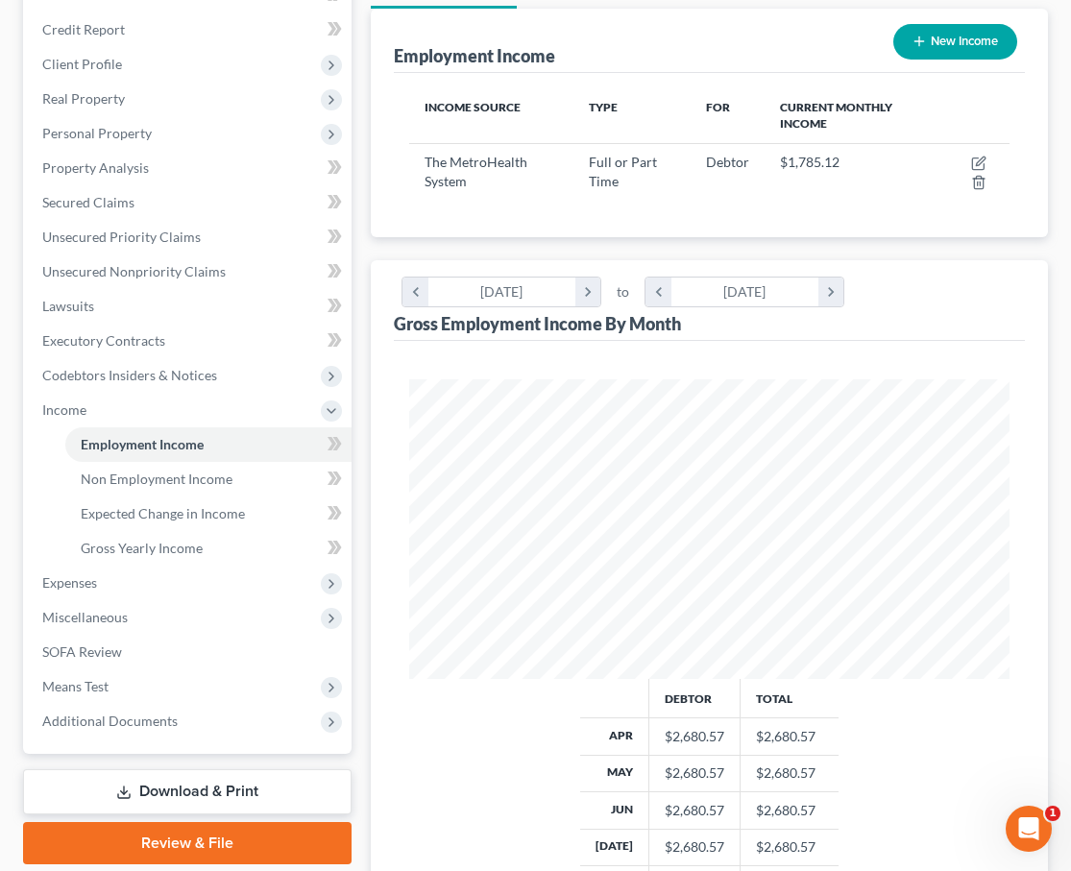
scroll to position [261, 0]
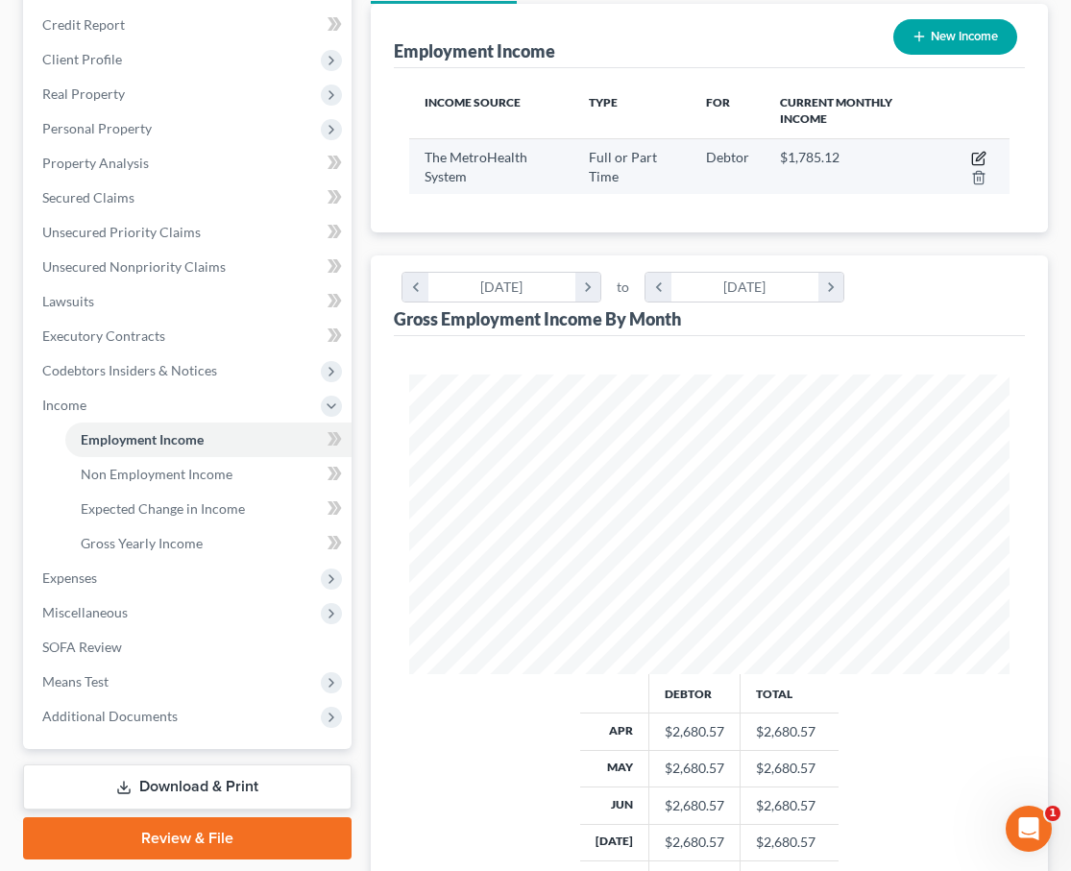
click at [981, 156] on icon "button" at bounding box center [978, 158] width 15 height 15
select select "0"
select select "36"
select select "2"
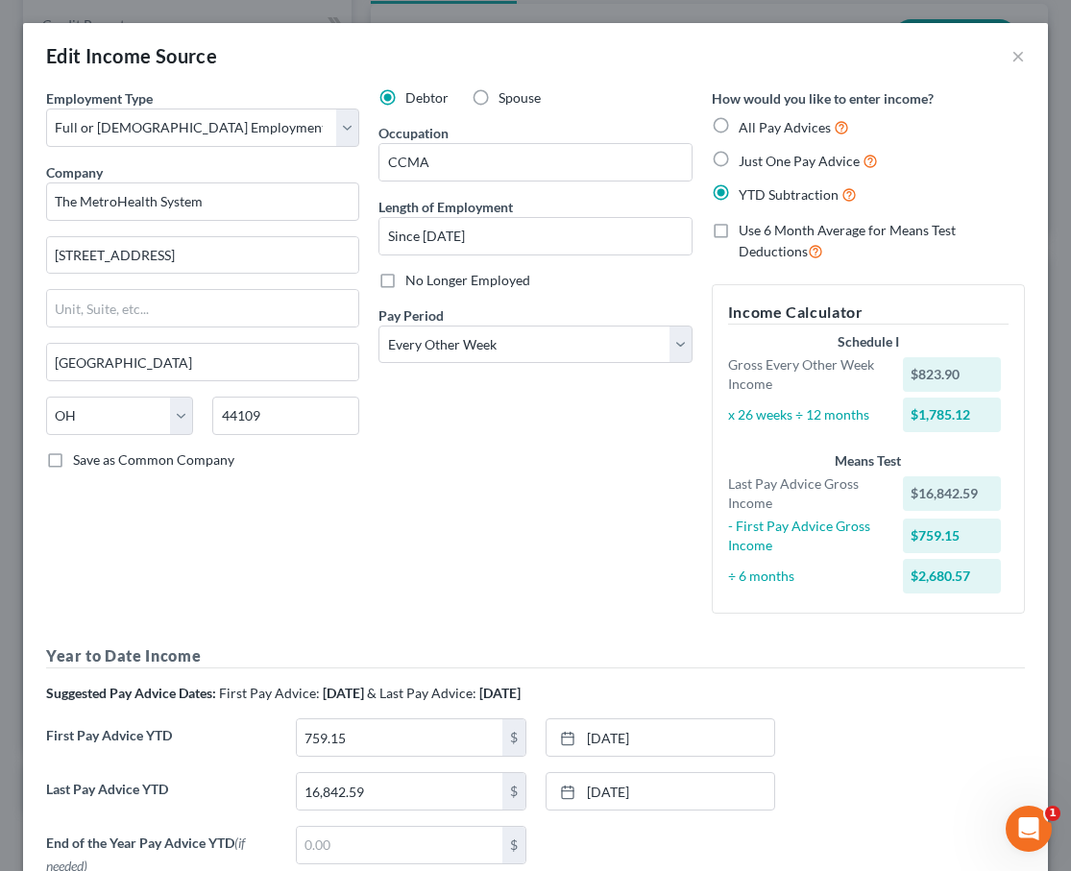
scroll to position [0, 0]
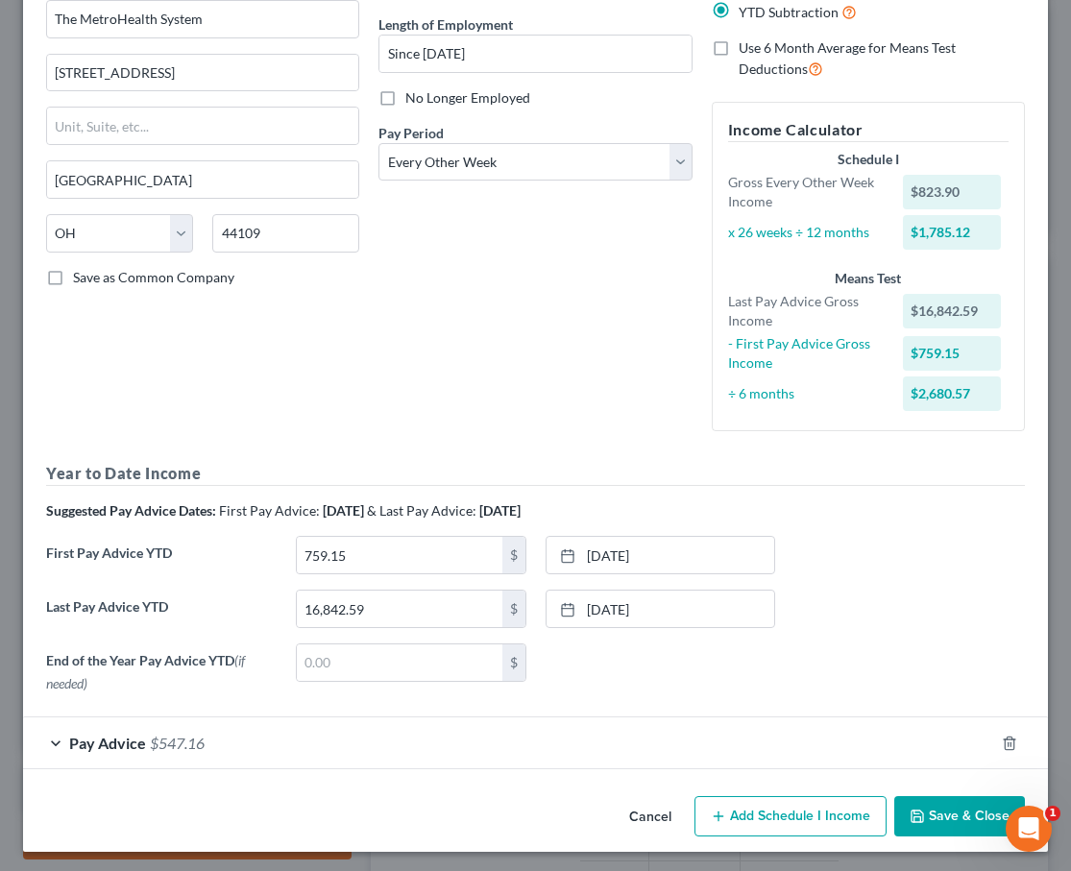
click at [525, 727] on div "Pay Advice $547.16" at bounding box center [508, 742] width 971 height 51
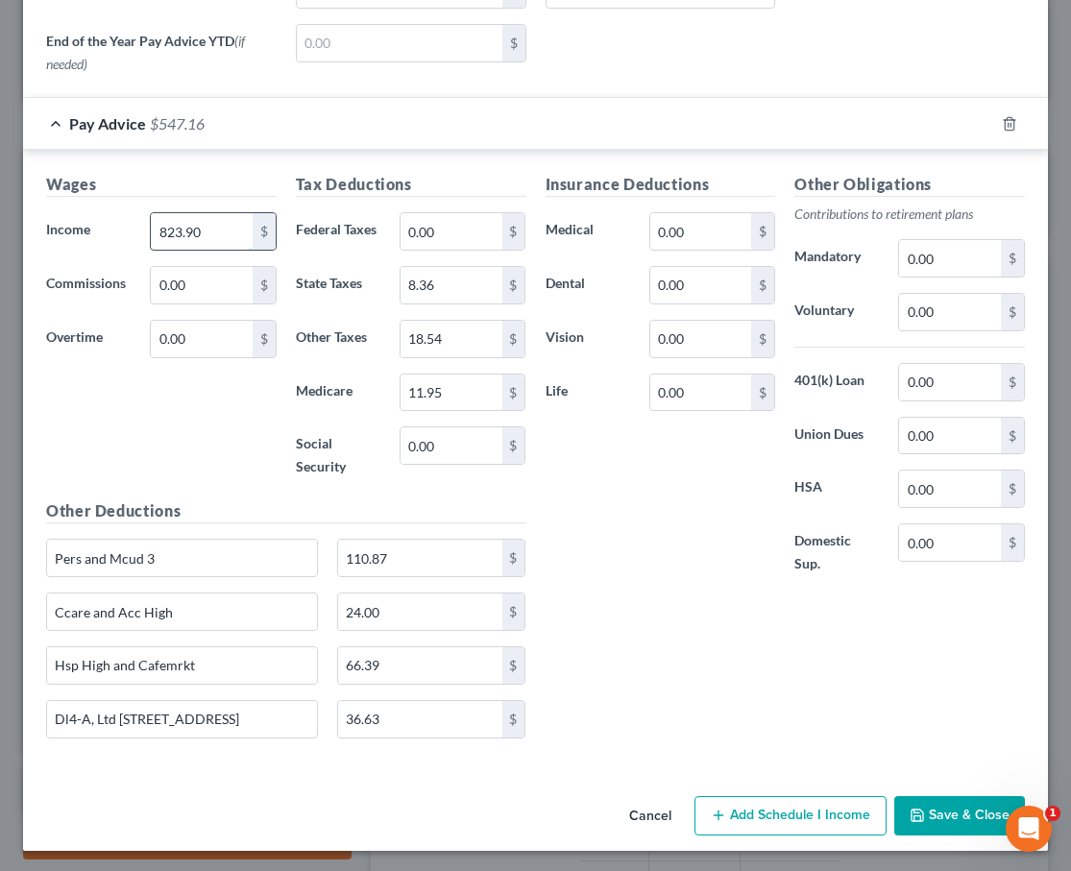
scroll to position [801, 0]
click at [231, 235] on input "823.90" at bounding box center [202, 232] width 102 height 36
drag, startPoint x: 231, startPoint y: 235, endPoint x: 122, endPoint y: 217, distance: 111.0
click at [123, 219] on div "Income * 823.90 $" at bounding box center [161, 232] width 250 height 38
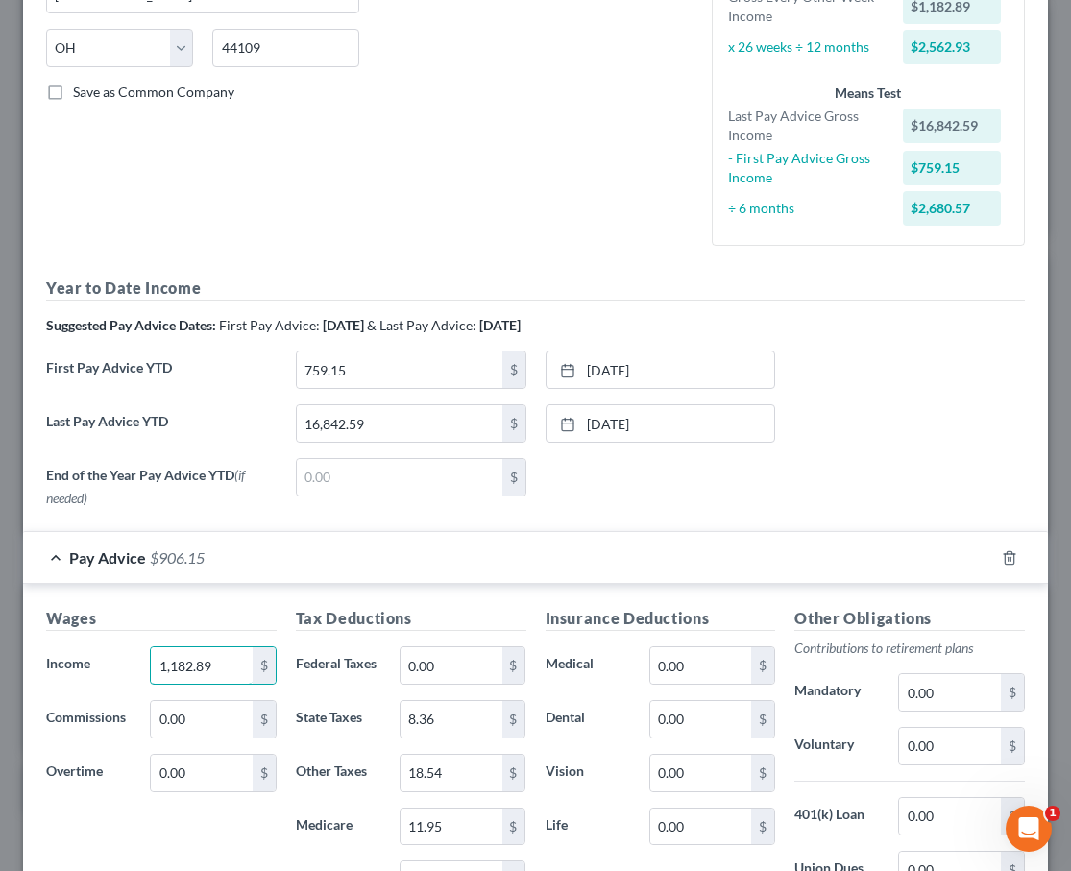
scroll to position [372, 0]
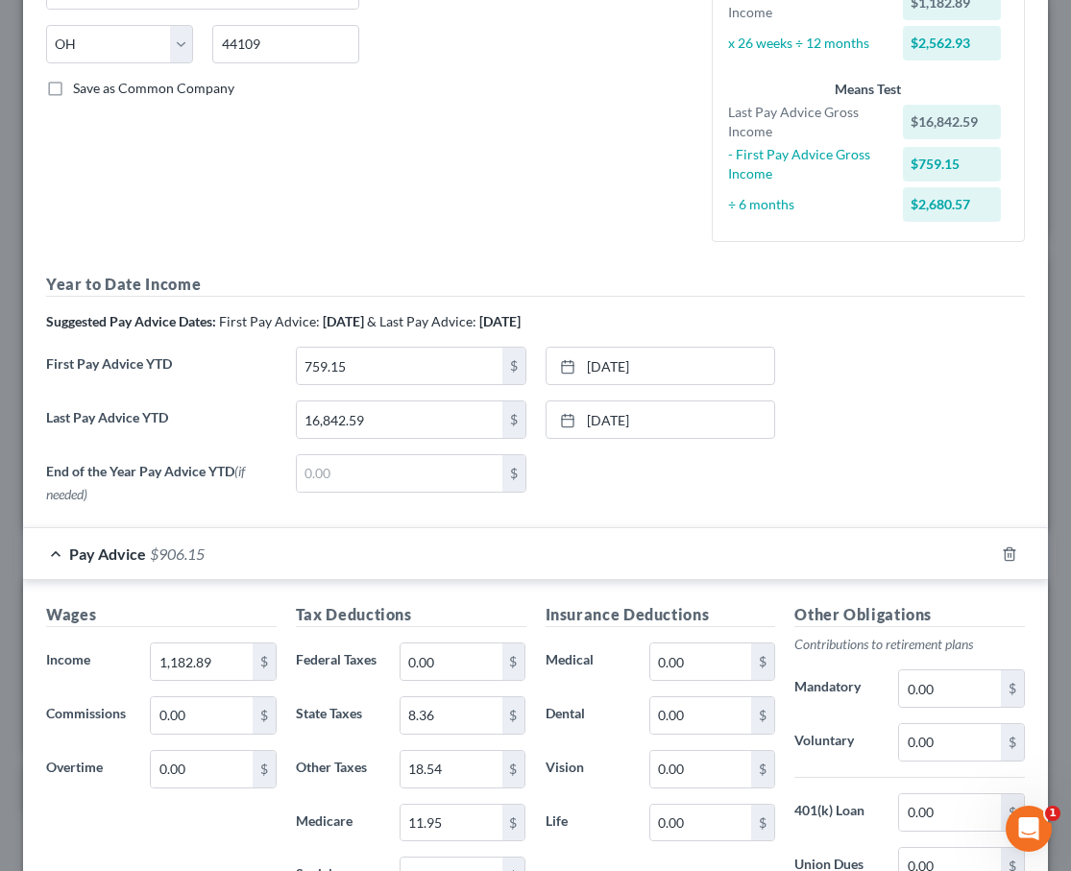
click at [257, 516] on form "Employment Type * Select Full or [DEMOGRAPHIC_DATA] Employment Self Employment …" at bounding box center [535, 458] width 979 height 1483
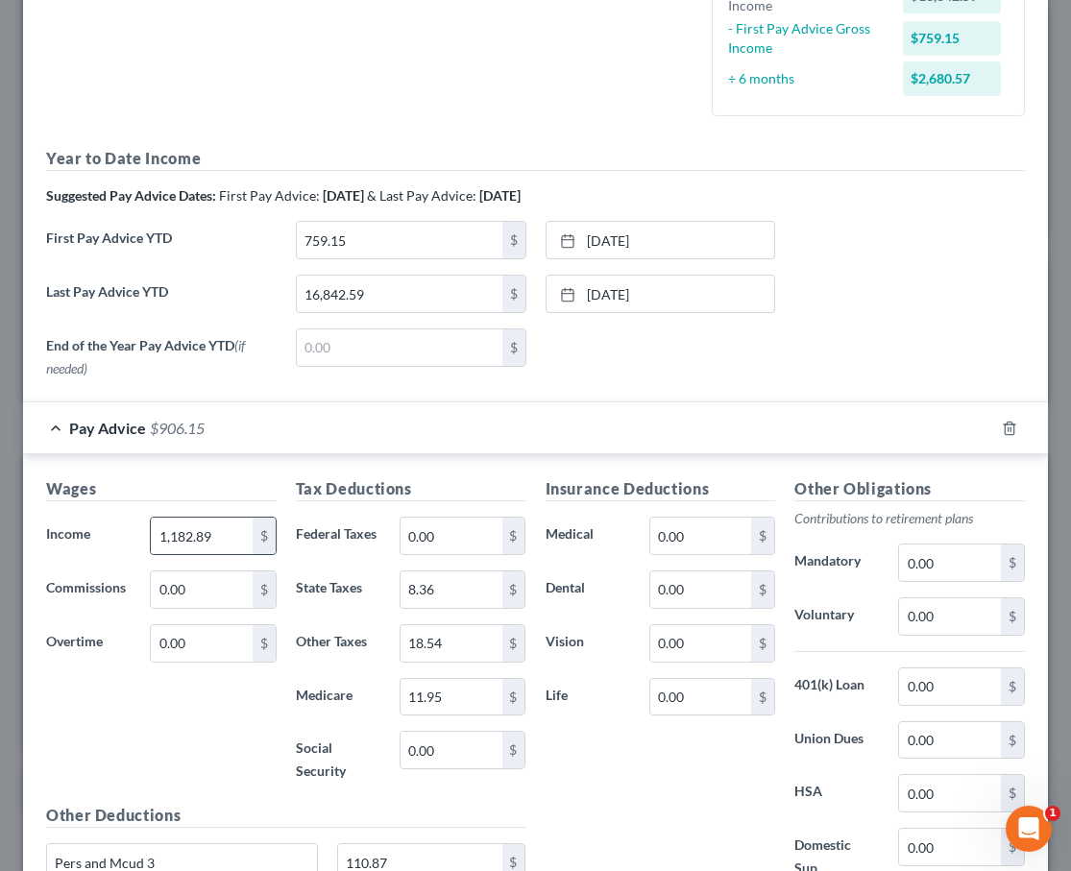
scroll to position [509, 0]
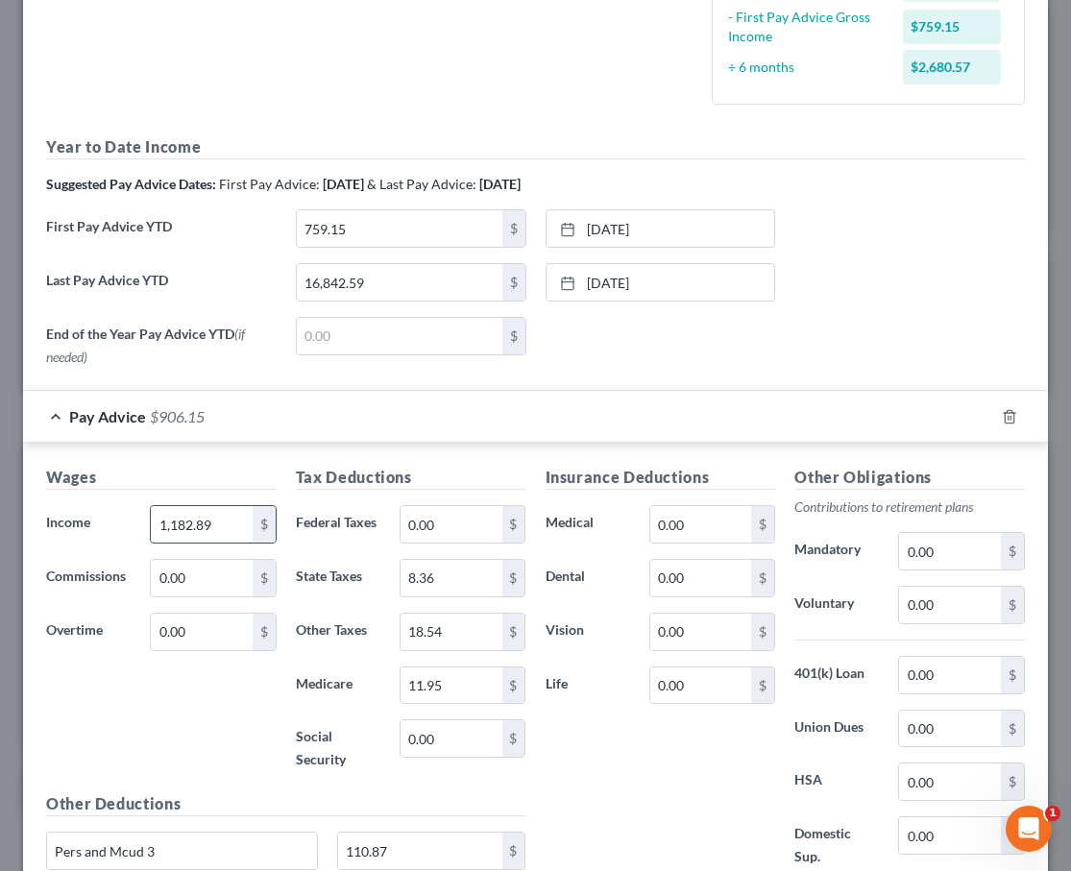
click at [231, 514] on input "1,182.89" at bounding box center [202, 524] width 102 height 36
drag, startPoint x: 232, startPoint y: 514, endPoint x: 124, endPoint y: 506, distance: 108.8
click at [125, 506] on div "Income * 1,182.89 $" at bounding box center [161, 524] width 250 height 38
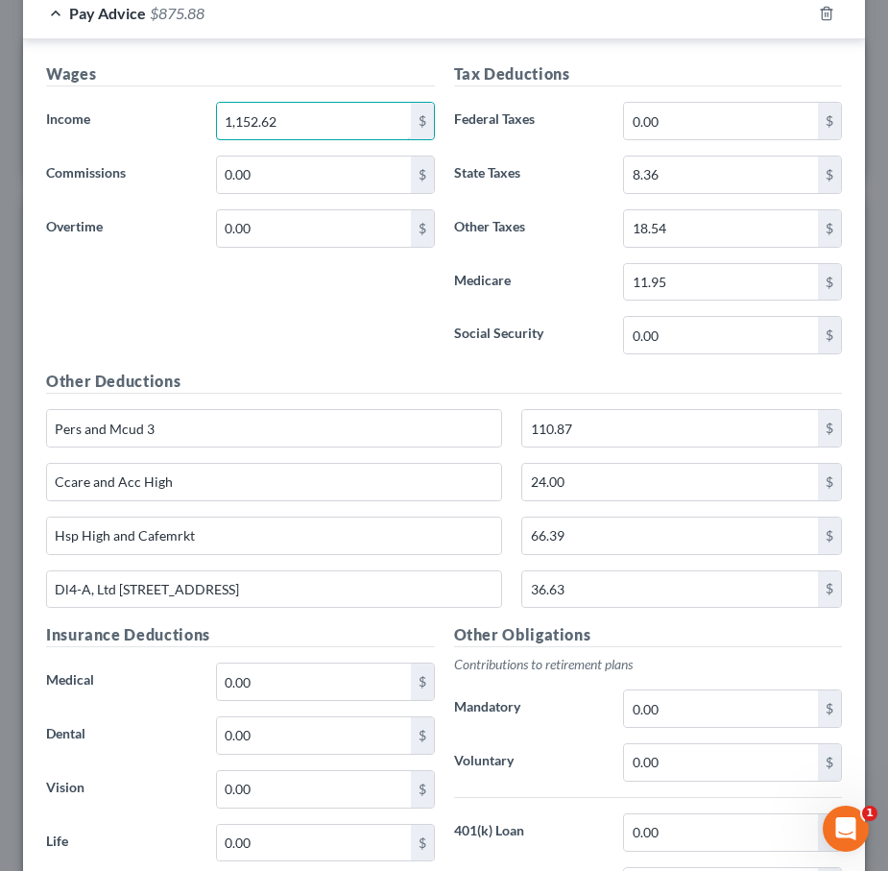
scroll to position [911, 0]
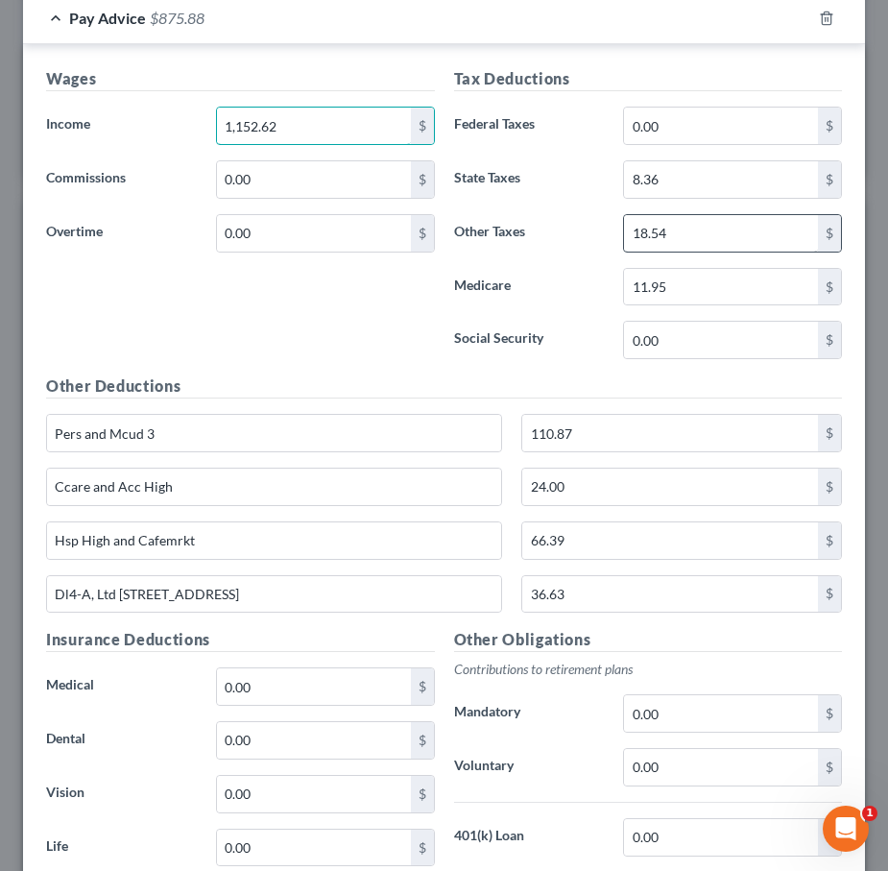
type input "1,152.62"
click at [709, 232] on input "18.54" at bounding box center [721, 233] width 194 height 36
drag, startPoint x: 709, startPoint y: 232, endPoint x: 686, endPoint y: 232, distance: 23.0
click at [686, 232] on input "18.54" at bounding box center [721, 233] width 194 height 36
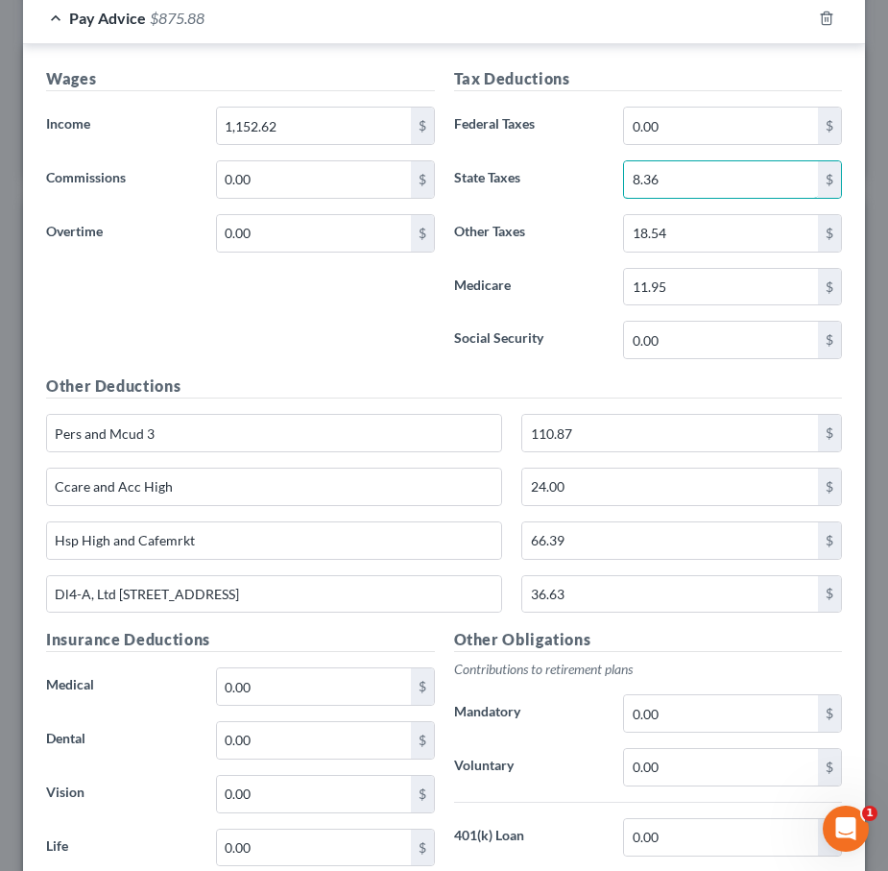
drag, startPoint x: 689, startPoint y: 179, endPoint x: 597, endPoint y: 177, distance: 92.2
click at [597, 177] on div "State Taxes 8.36 $" at bounding box center [649, 179] width 408 height 38
type input "11.80"
click at [690, 284] on input "11.95" at bounding box center [721, 287] width 194 height 36
type input "1"
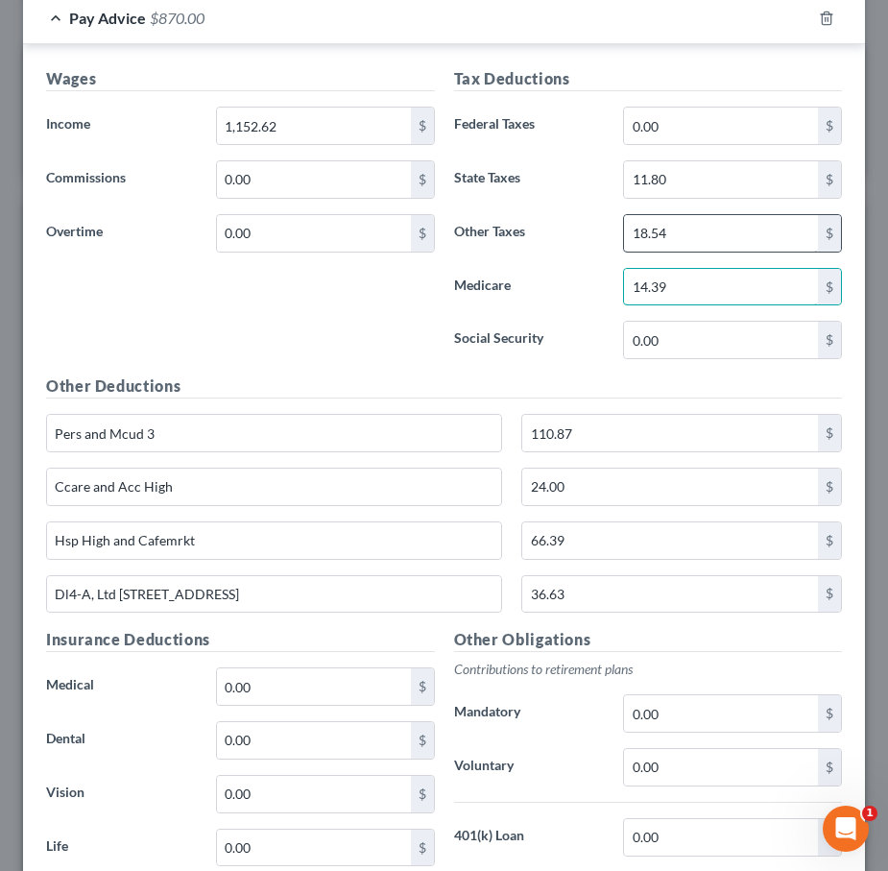
type input "14.39"
click at [696, 220] on input "18.54" at bounding box center [721, 233] width 194 height 36
type input "1"
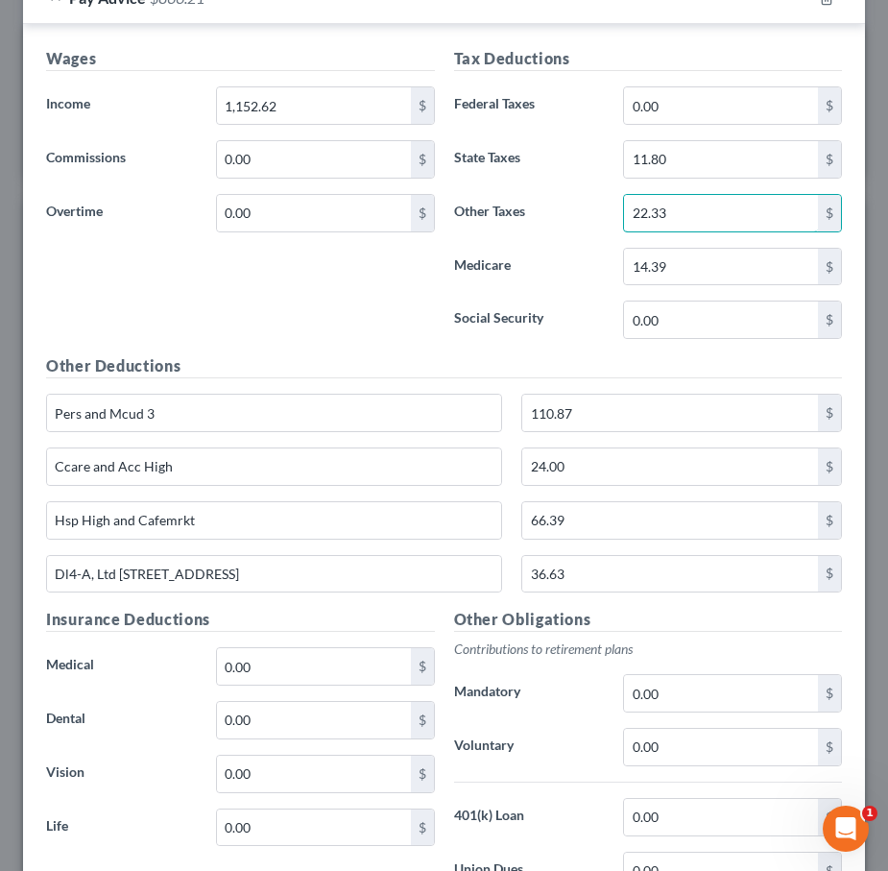
scroll to position [934, 0]
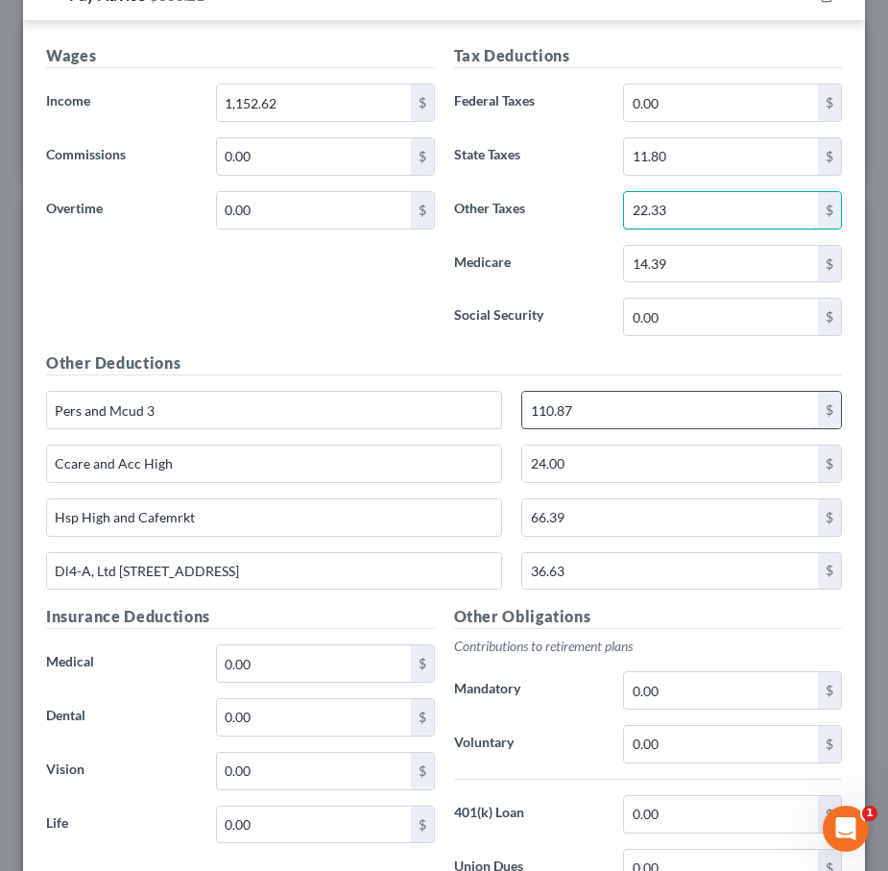
type input "22.33"
click at [605, 399] on input "110.87" at bounding box center [670, 410] width 296 height 36
type input "1"
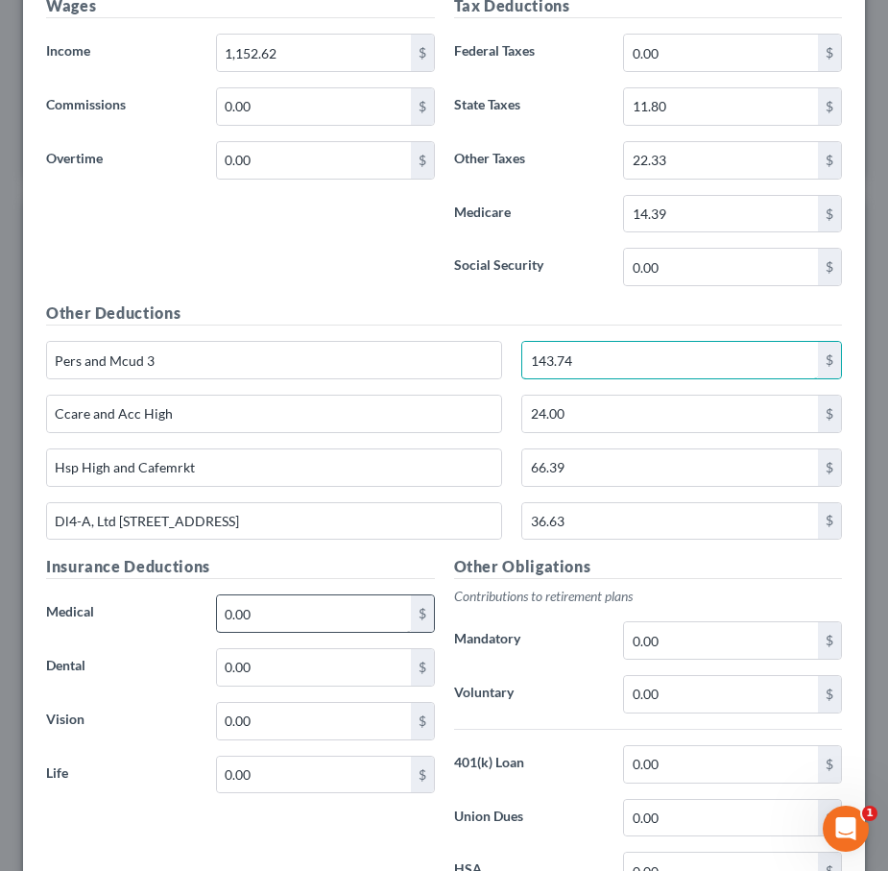
scroll to position [913, 0]
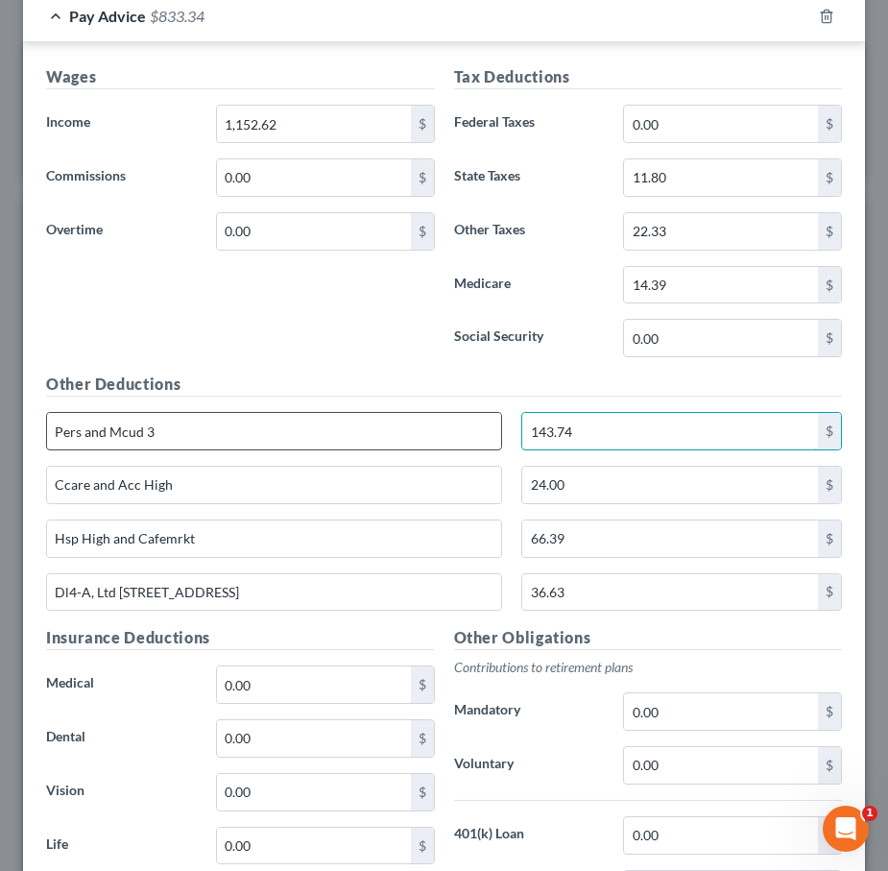
type input "143.74"
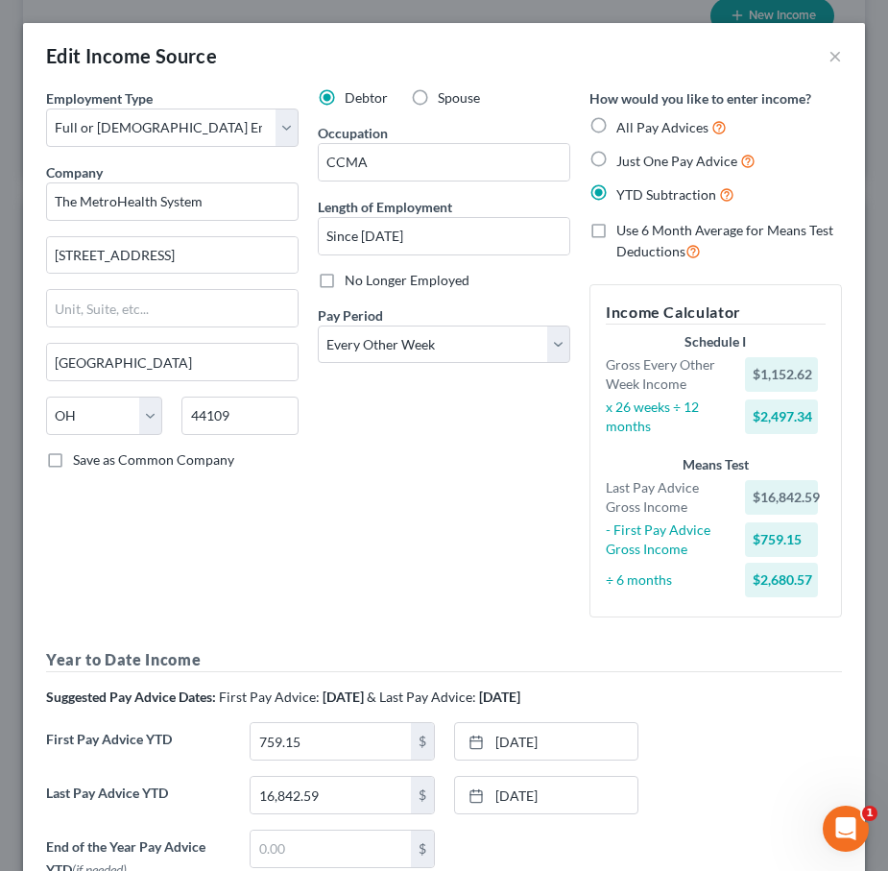
scroll to position [0, 0]
click at [837, 51] on button "×" at bounding box center [835, 55] width 13 height 23
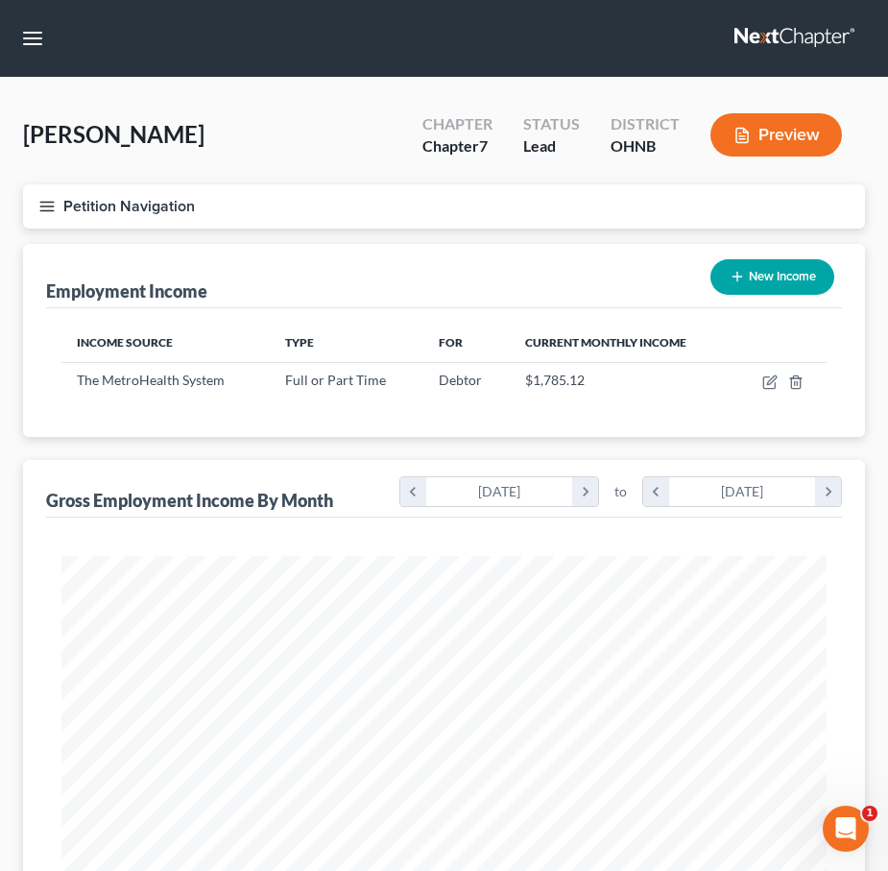
click at [45, 188] on button "Petition Navigation" at bounding box center [444, 206] width 842 height 44
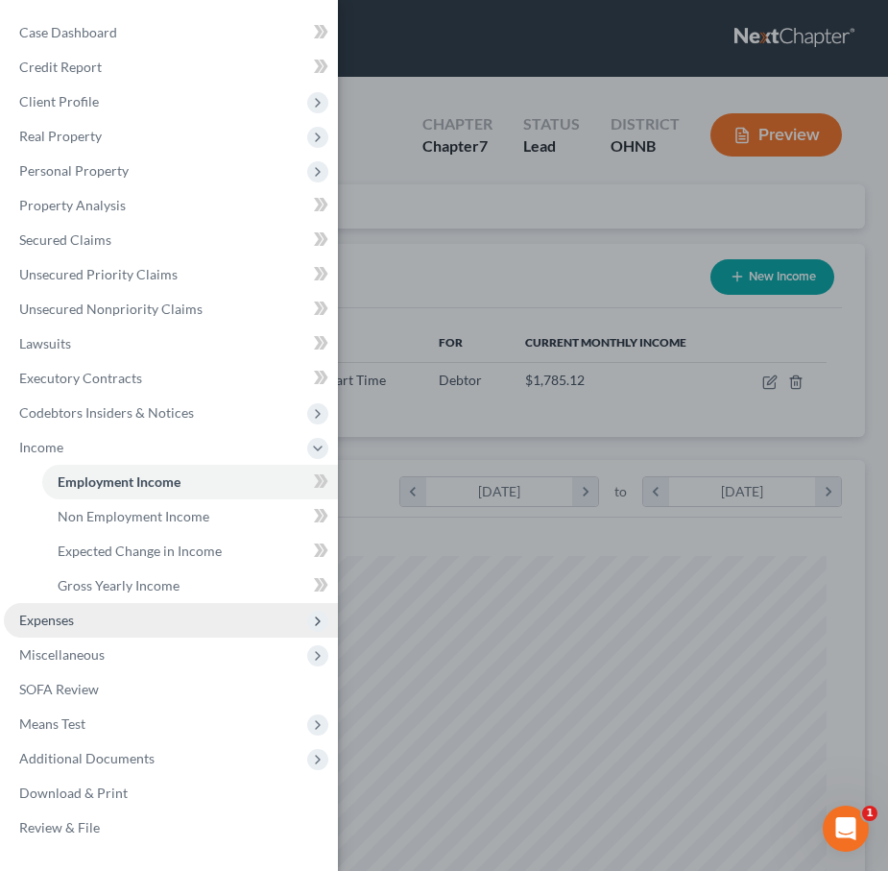
click at [71, 622] on span "Expenses" at bounding box center [46, 620] width 55 height 16
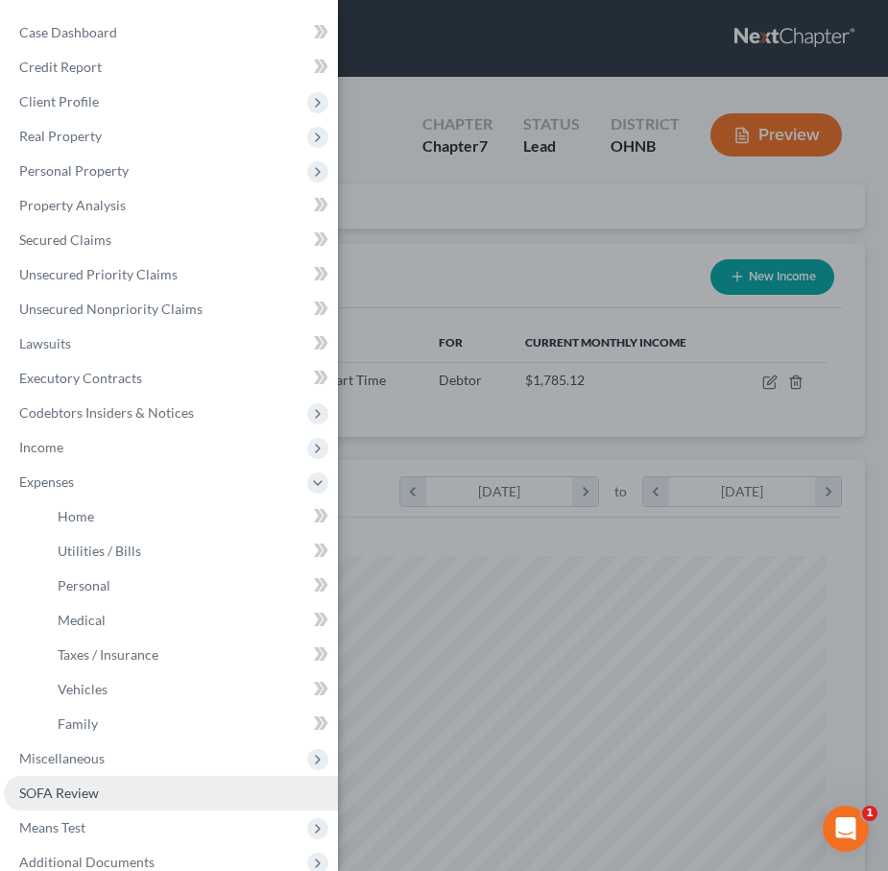
click at [82, 807] on link "SOFA Review" at bounding box center [171, 793] width 334 height 35
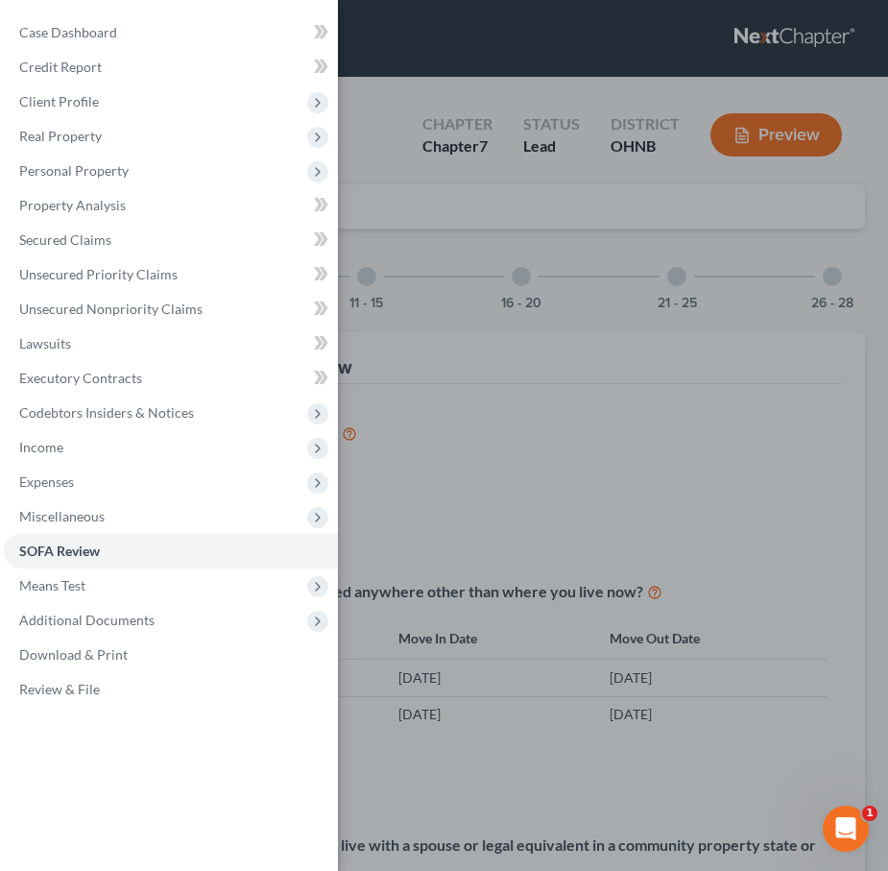
click at [484, 350] on div "Case Dashboard Payments Invoices Payments Payments Credit Report Client Profile" at bounding box center [444, 435] width 888 height 871
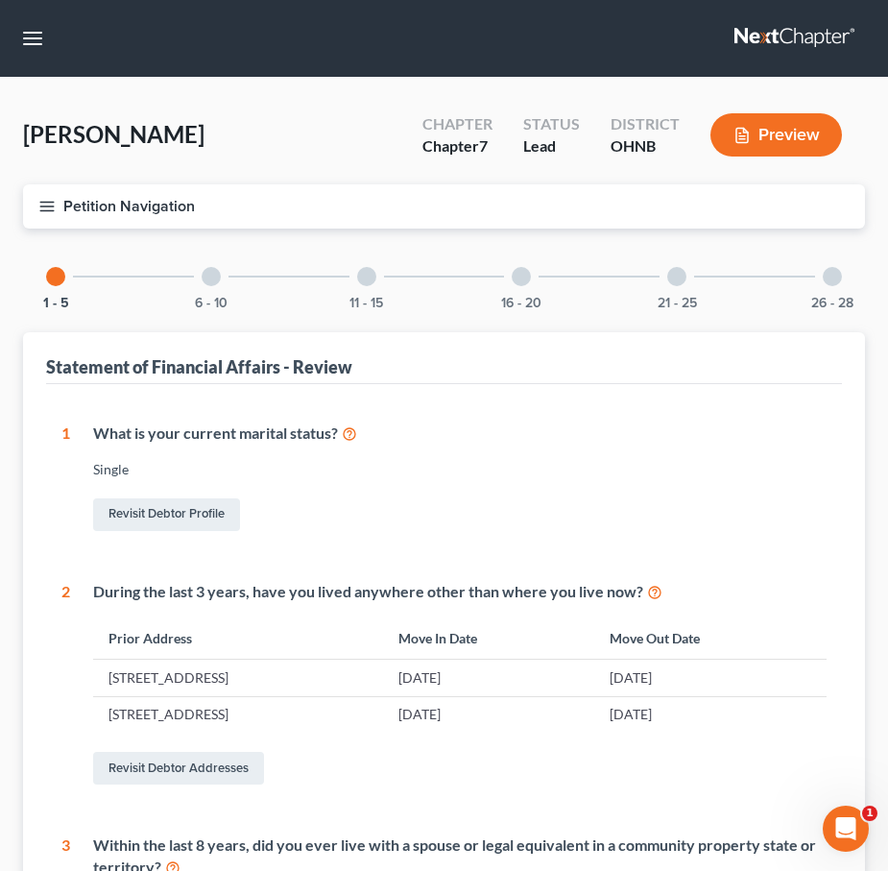
click at [202, 286] on div "6 - 10" at bounding box center [211, 276] width 65 height 65
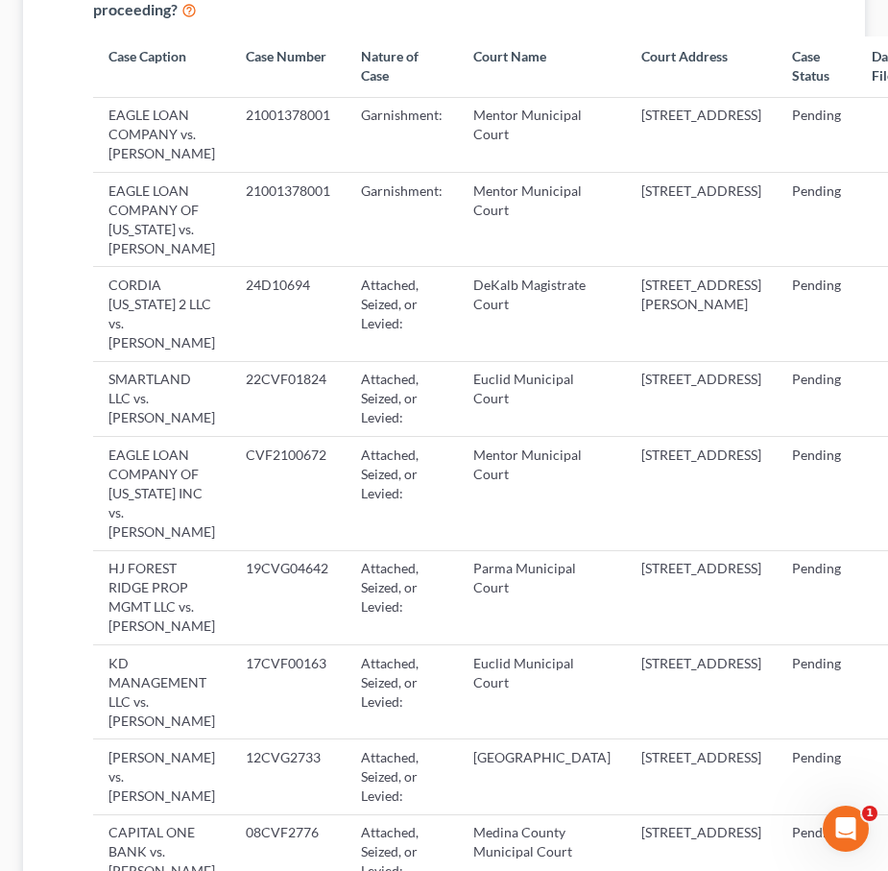
scroll to position [947, 0]
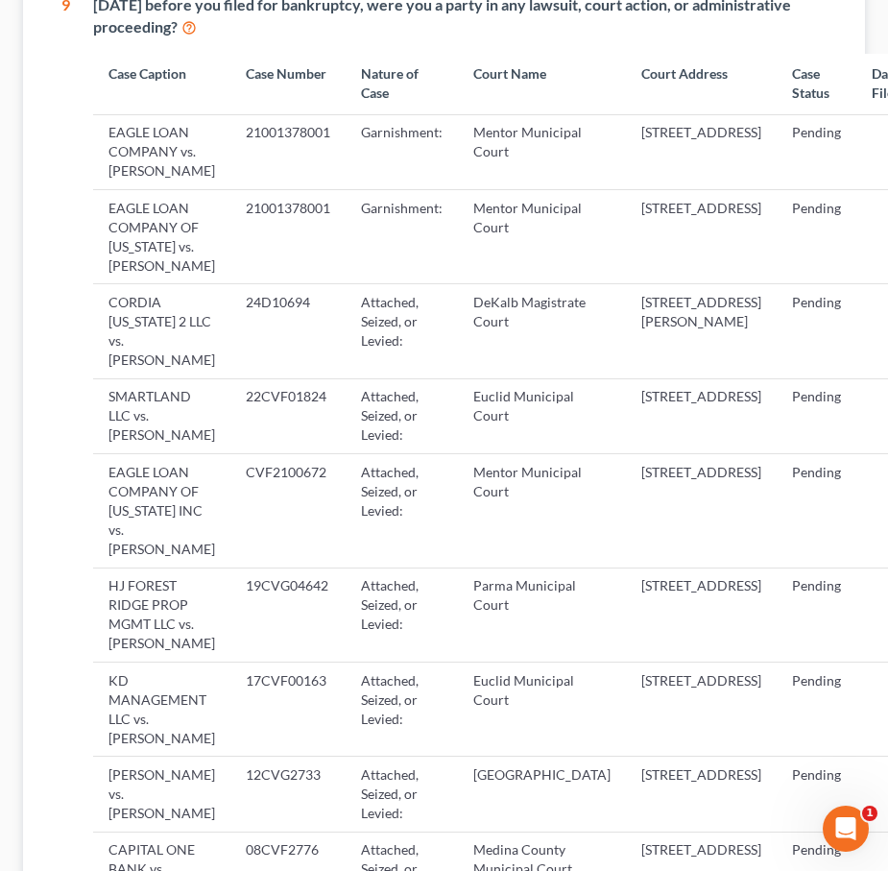
click at [192, 212] on td "EAGLE LOAN COMPANY OF [US_STATE] vs. [PERSON_NAME]" at bounding box center [161, 236] width 137 height 94
click at [496, 240] on td "Mentor Municipal Court" at bounding box center [542, 236] width 168 height 94
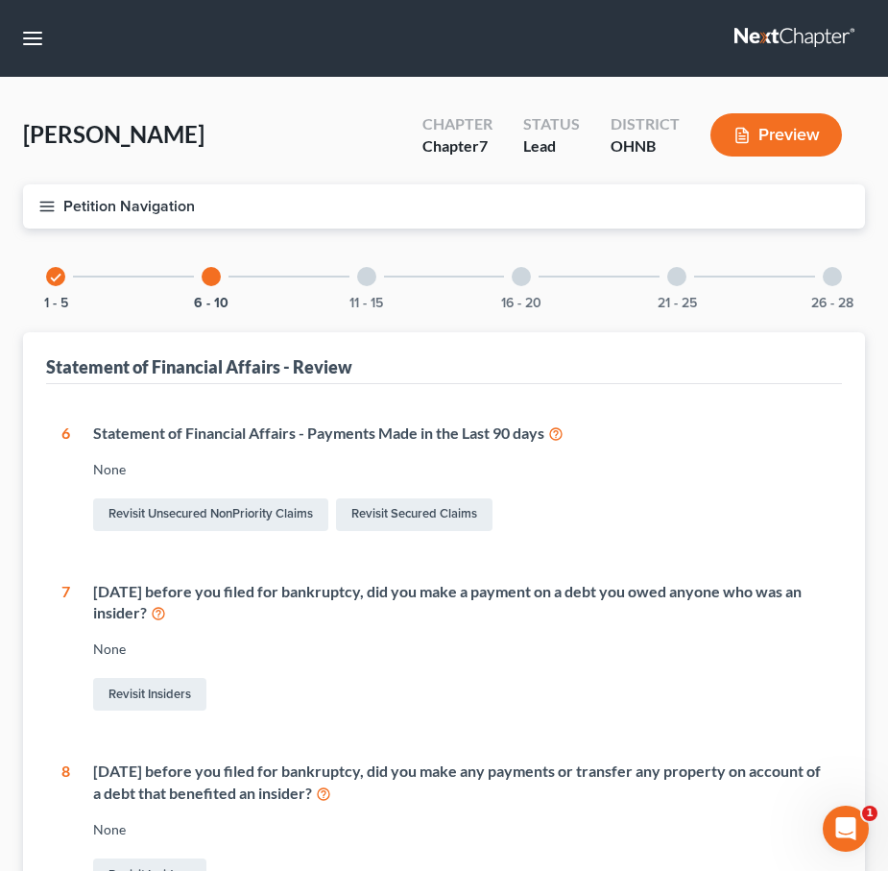
scroll to position [0, 0]
click at [51, 210] on line "button" at bounding box center [46, 210] width 13 height 0
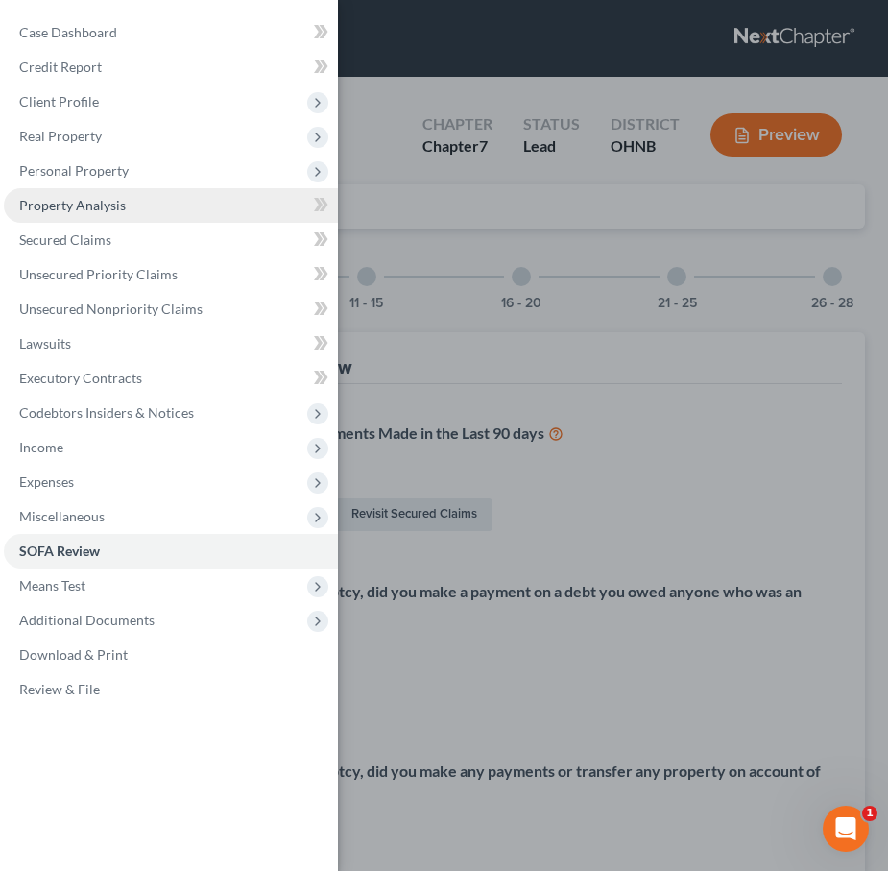
click at [104, 211] on span "Property Analysis" at bounding box center [72, 205] width 107 height 16
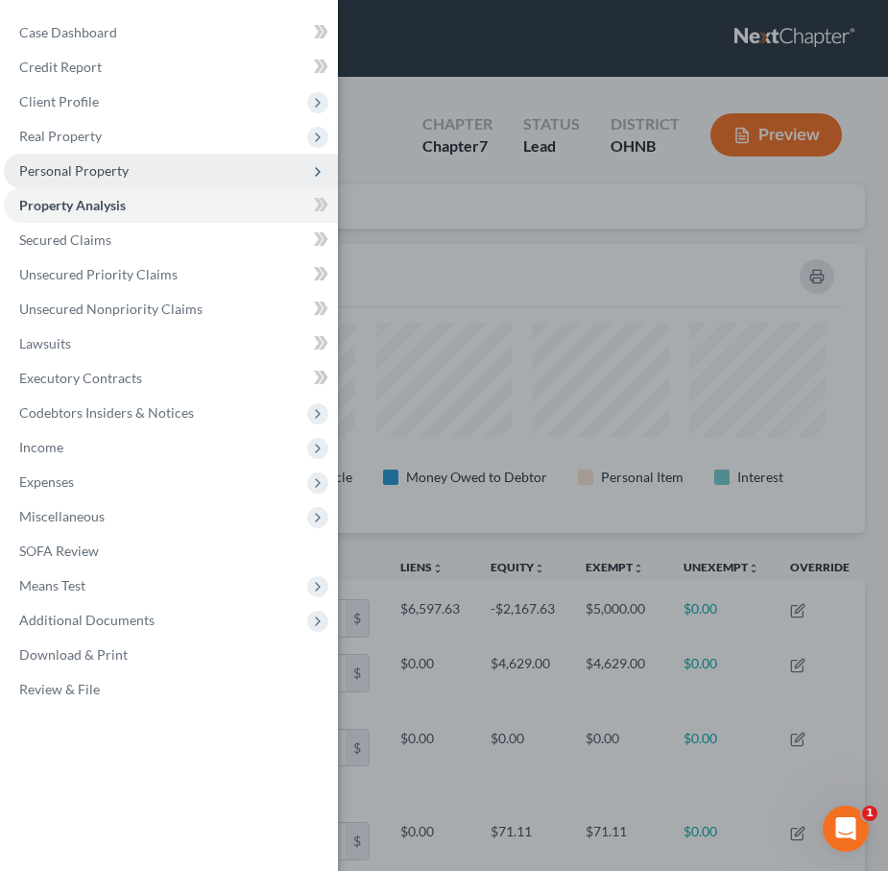
scroll to position [289, 842]
click at [110, 177] on span "Personal Property" at bounding box center [73, 170] width 109 height 16
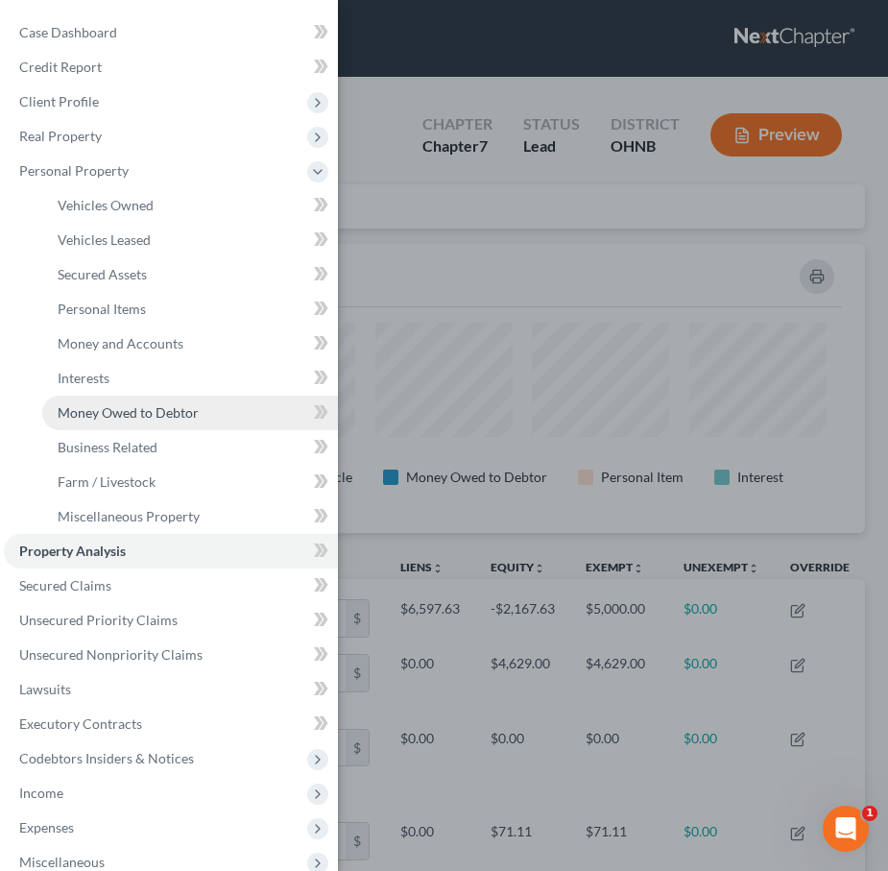
click at [123, 415] on span "Money Owed to Debtor" at bounding box center [128, 412] width 141 height 16
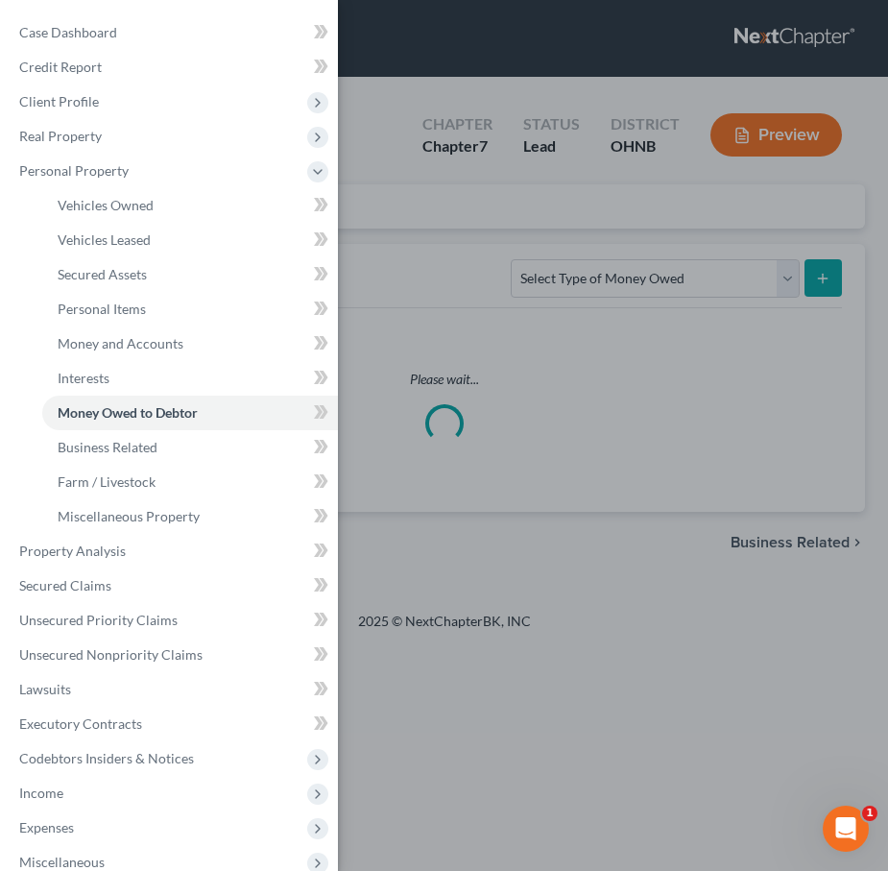
click at [439, 378] on div "Case Dashboard Payments Invoices Payments Payments Credit Report Client Profile" at bounding box center [444, 435] width 888 height 871
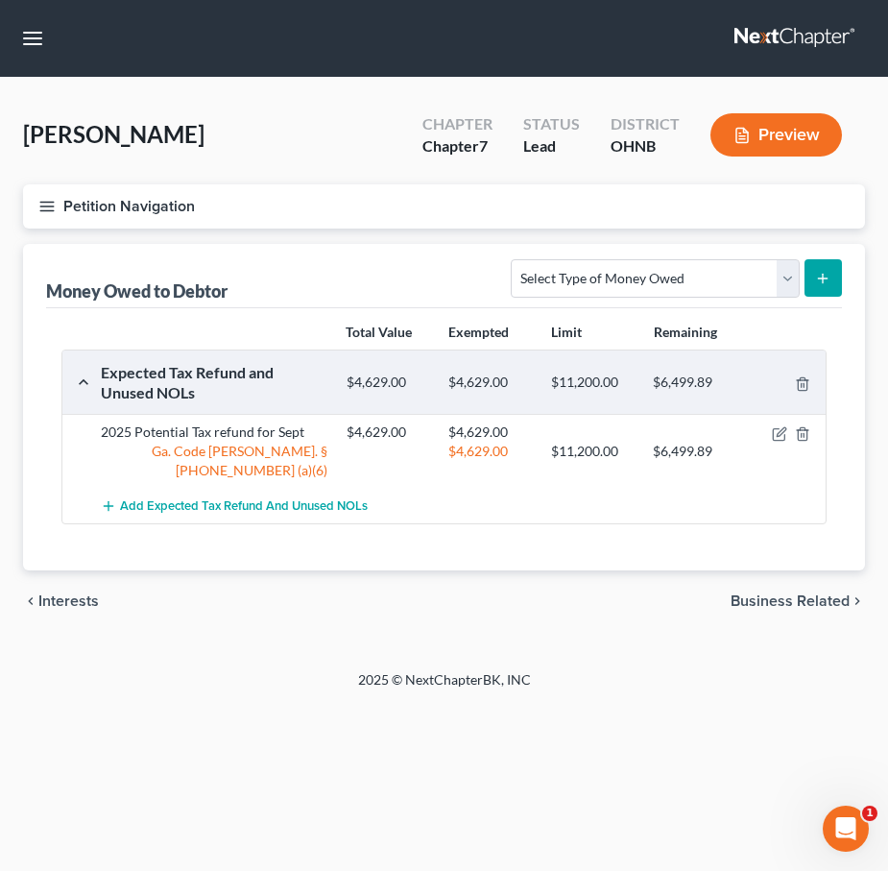
click at [54, 203] on icon "button" at bounding box center [46, 206] width 17 height 17
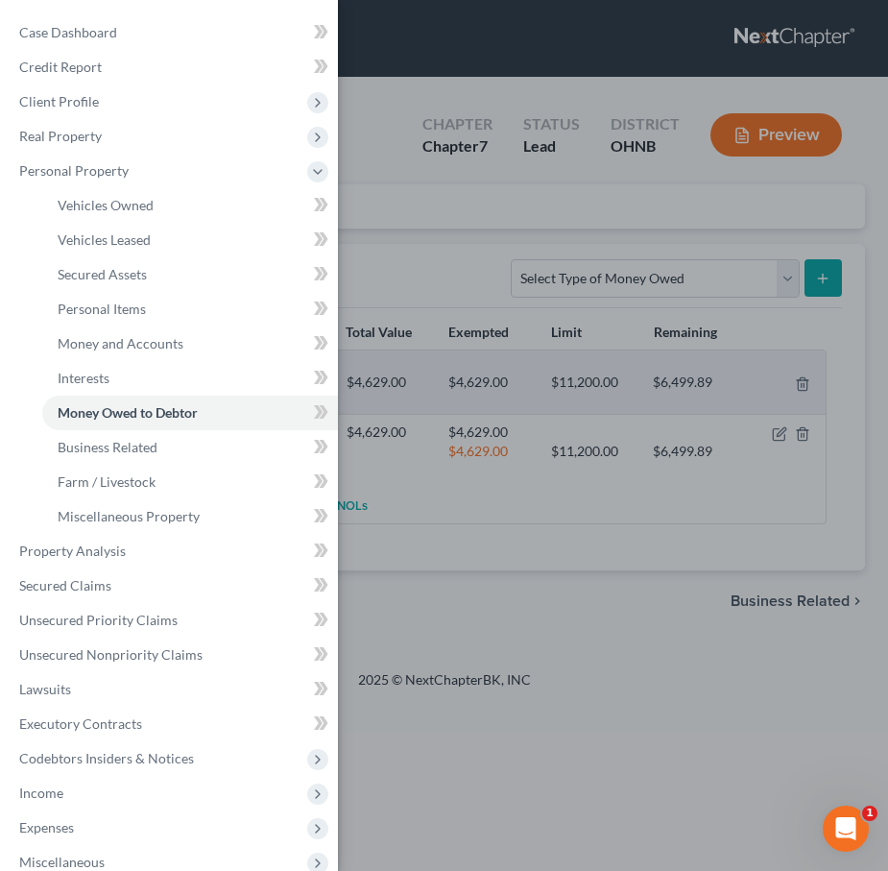
click at [385, 81] on div "Case Dashboard Payments Invoices Payments Payments Credit Report Client Profile" at bounding box center [444, 435] width 888 height 871
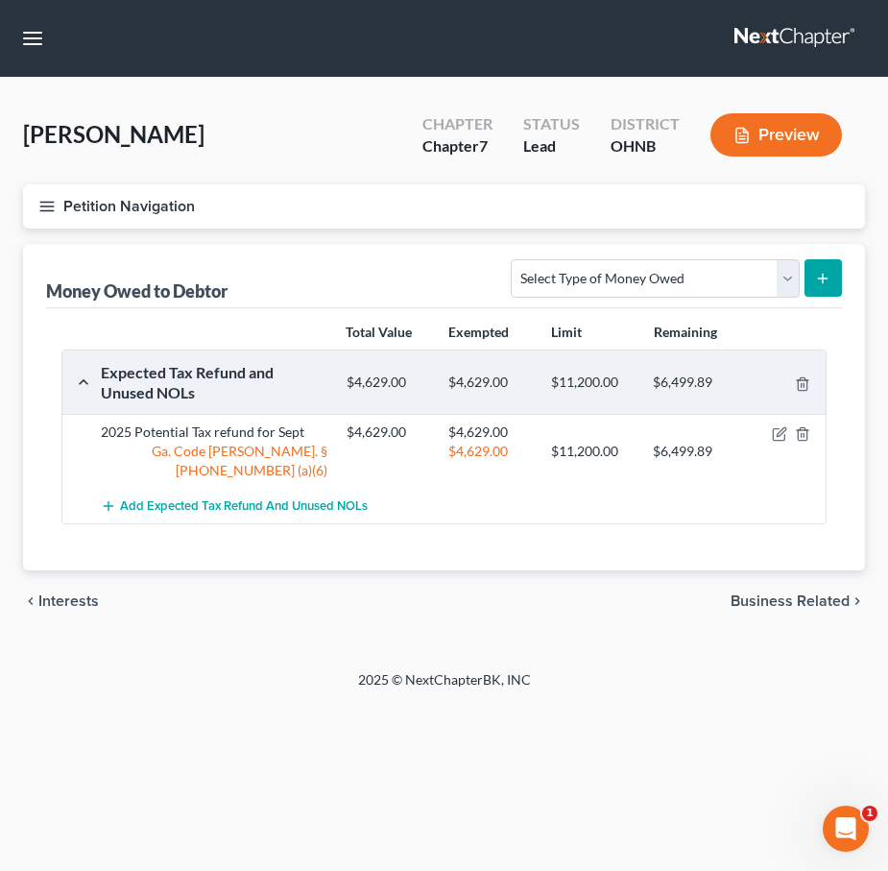
click at [49, 198] on icon "button" at bounding box center [46, 206] width 17 height 17
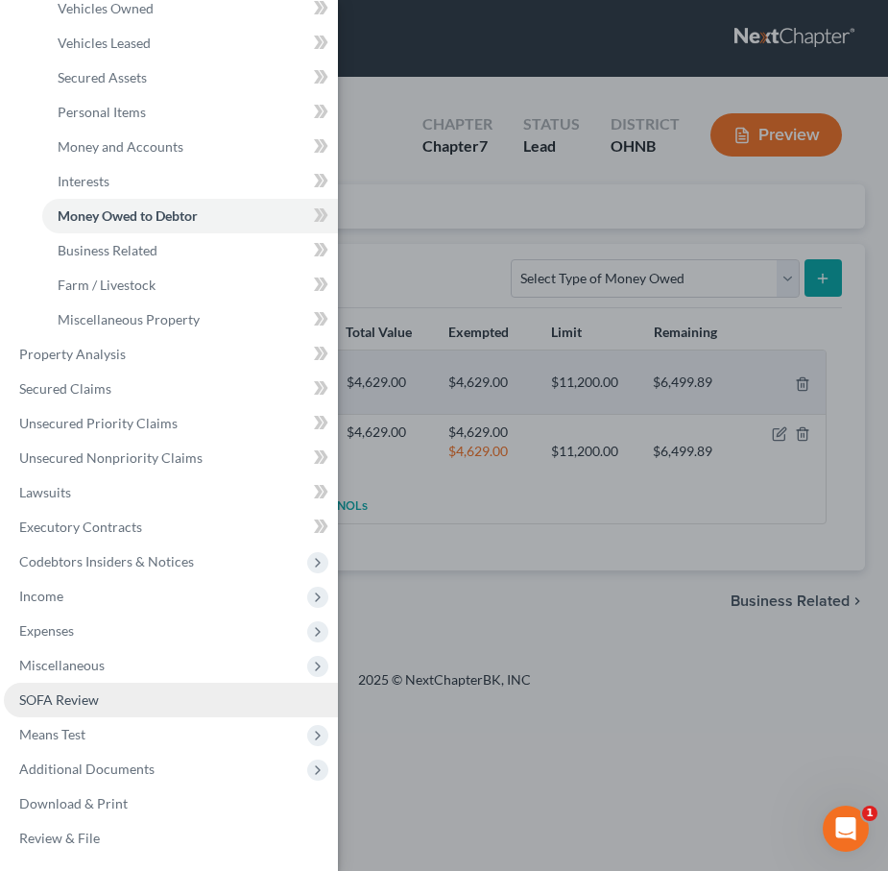
scroll to position [197, 0]
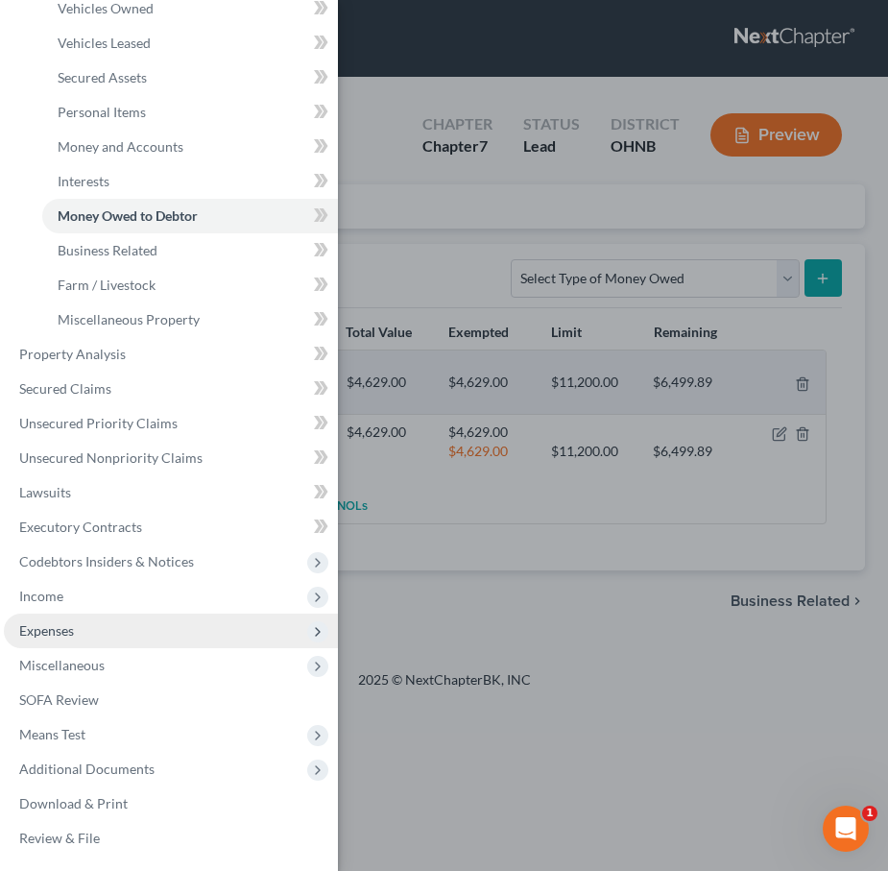
click at [116, 639] on span "Expenses" at bounding box center [171, 631] width 334 height 35
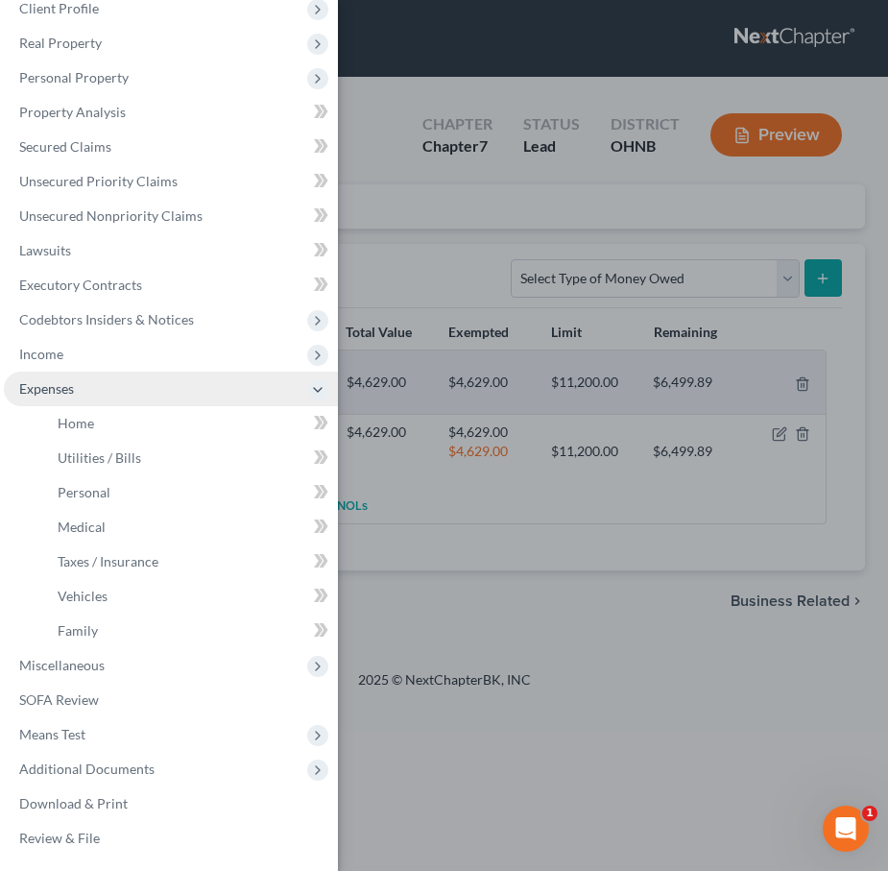
scroll to position [93, 0]
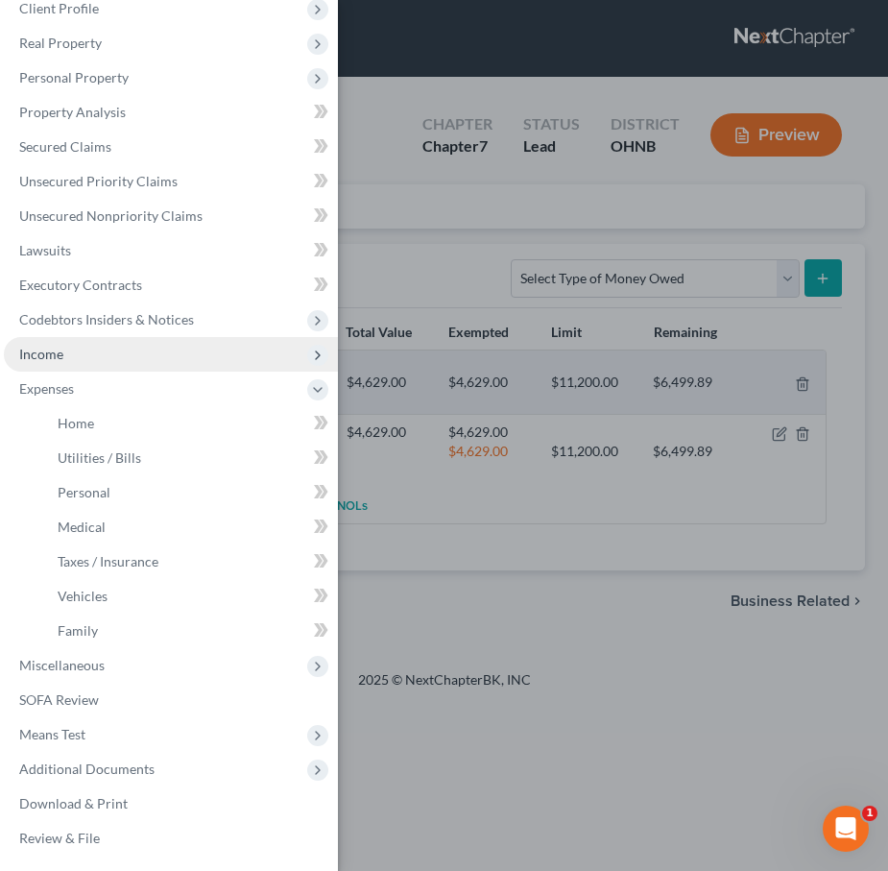
click at [88, 356] on span "Income" at bounding box center [171, 354] width 334 height 35
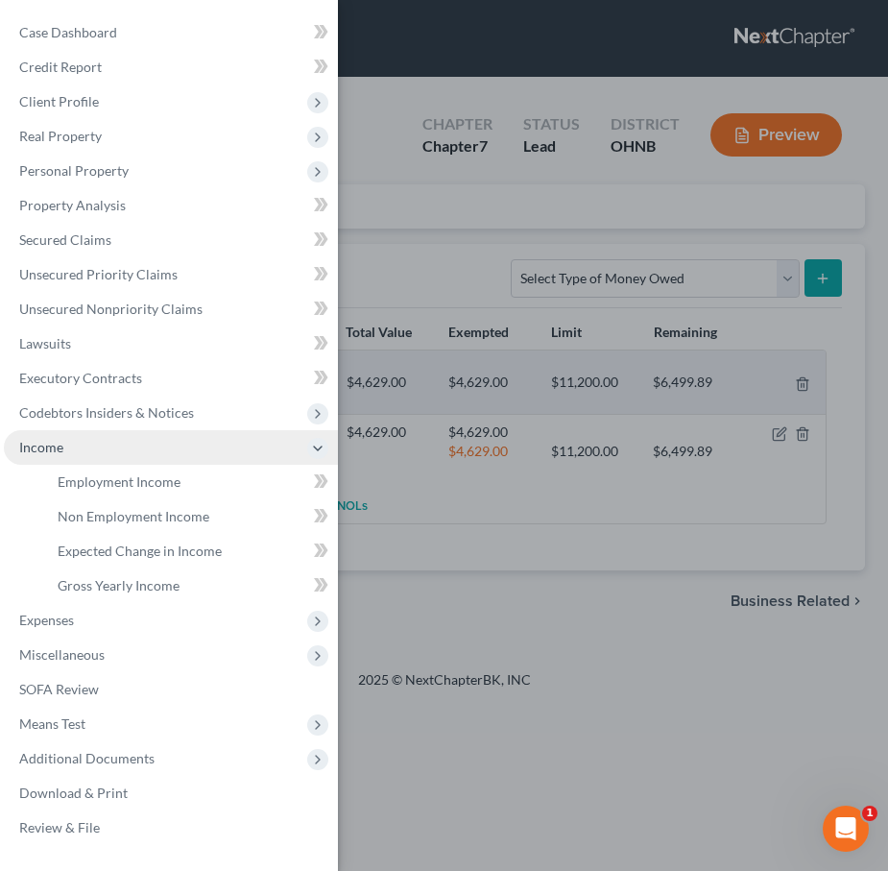
scroll to position [0, 0]
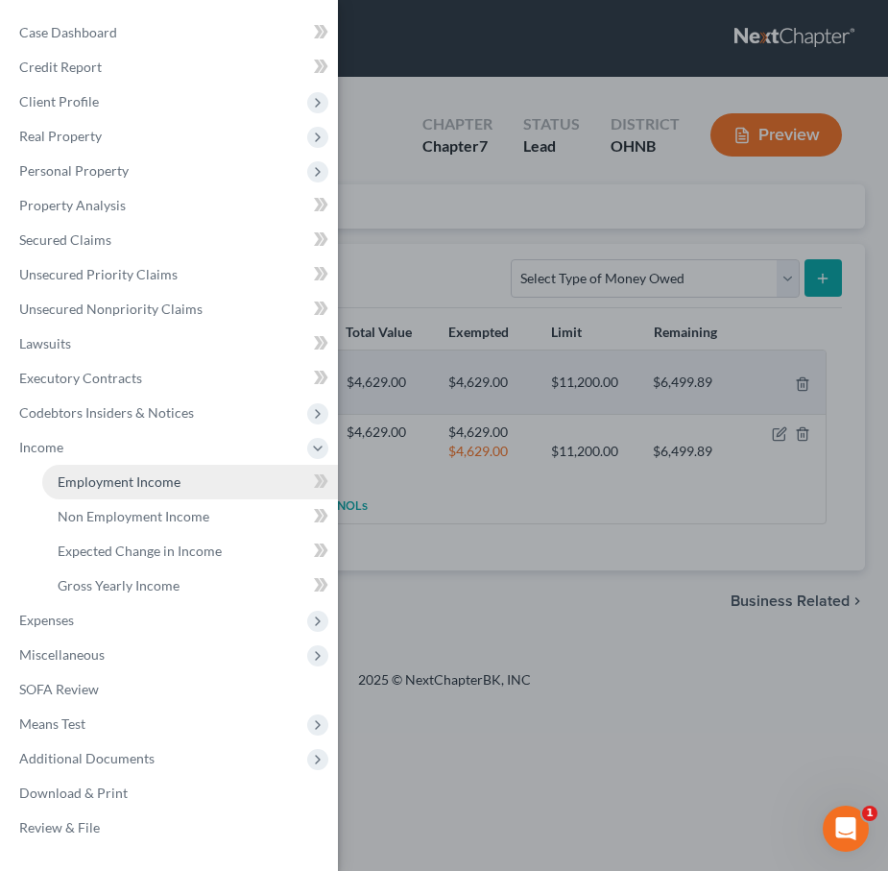
click at [123, 482] on span "Employment Income" at bounding box center [119, 481] width 123 height 16
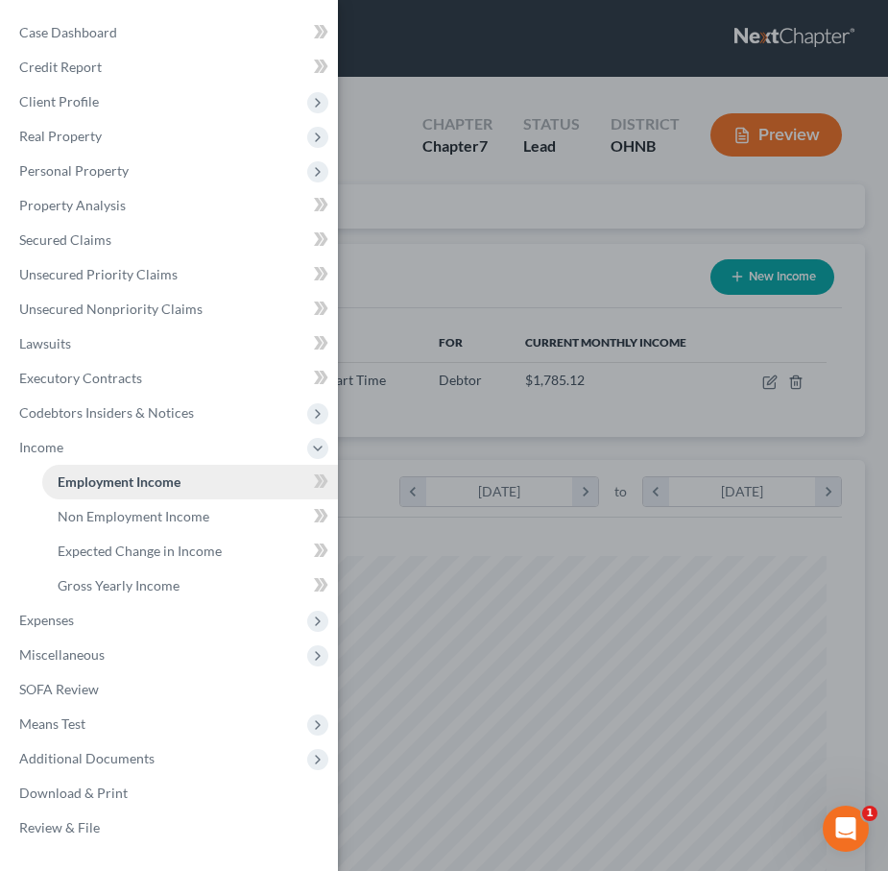
scroll to position [382, 804]
click at [456, 553] on div "Case Dashboard Payments Invoices Payments Payments Credit Report Client Profile" at bounding box center [444, 435] width 888 height 871
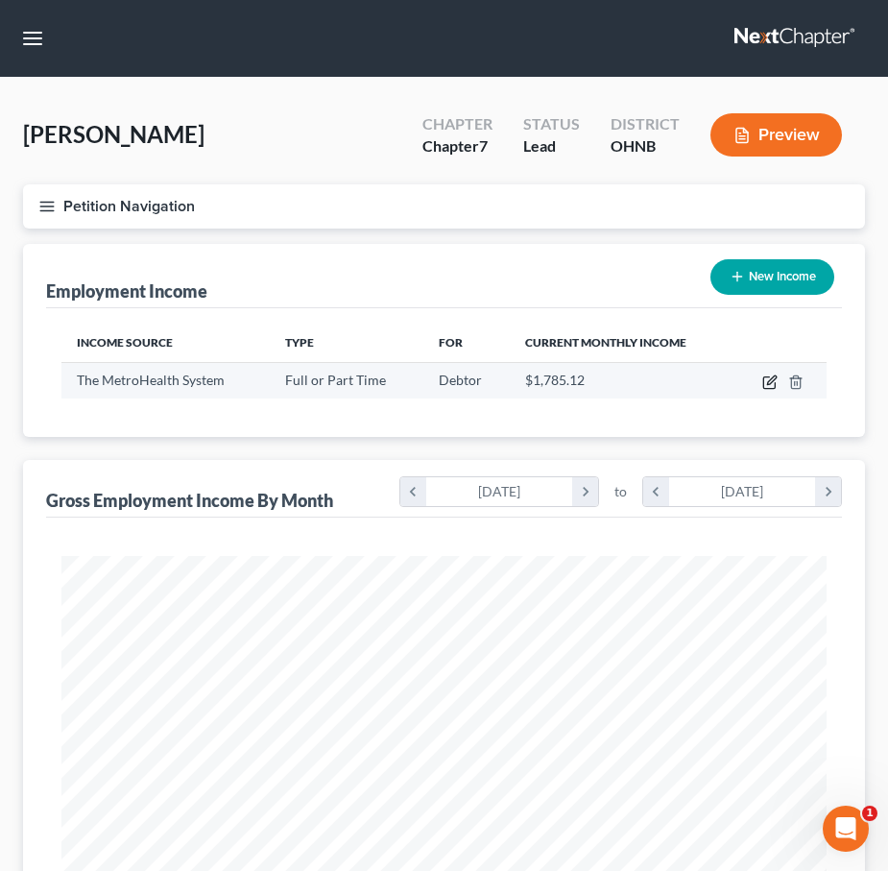
click at [774, 382] on icon "button" at bounding box center [769, 382] width 15 height 15
select select "0"
select select "36"
select select "2"
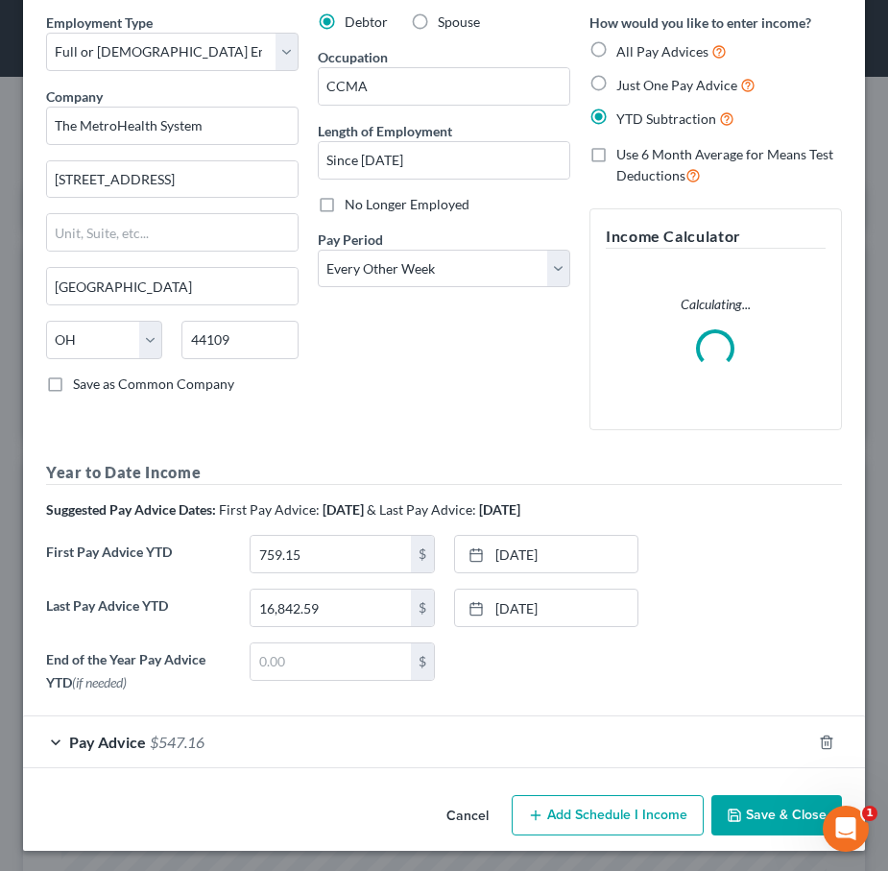
scroll to position [75, 0]
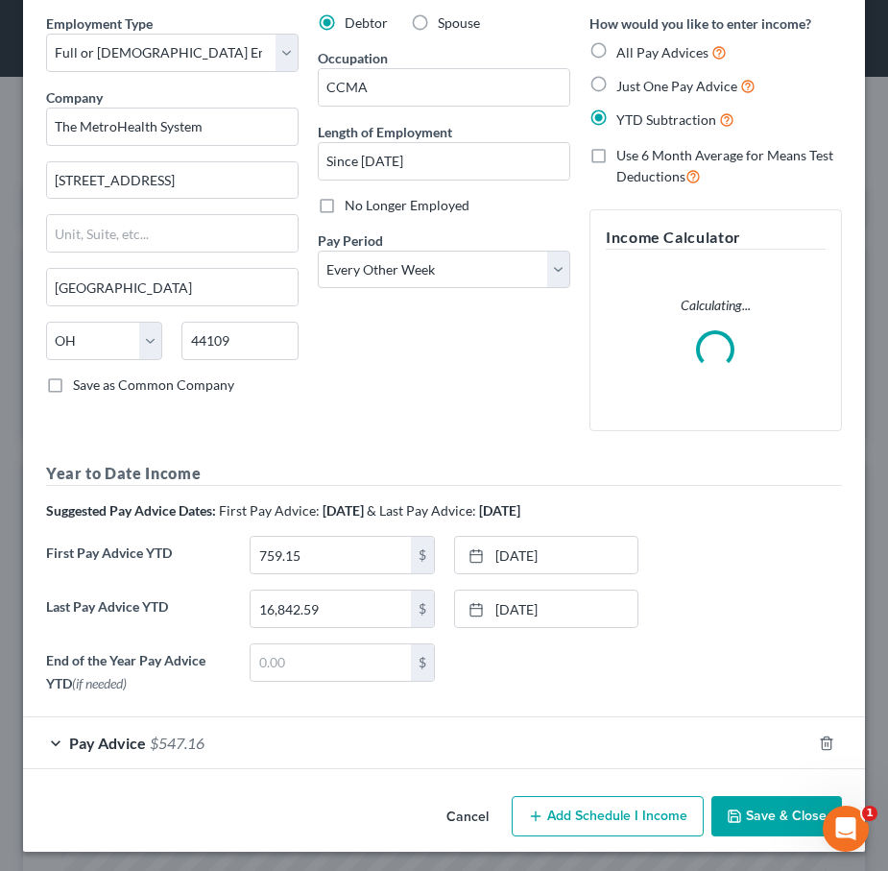
click at [181, 752] on div "Pay Advice $547.16" at bounding box center [417, 742] width 788 height 51
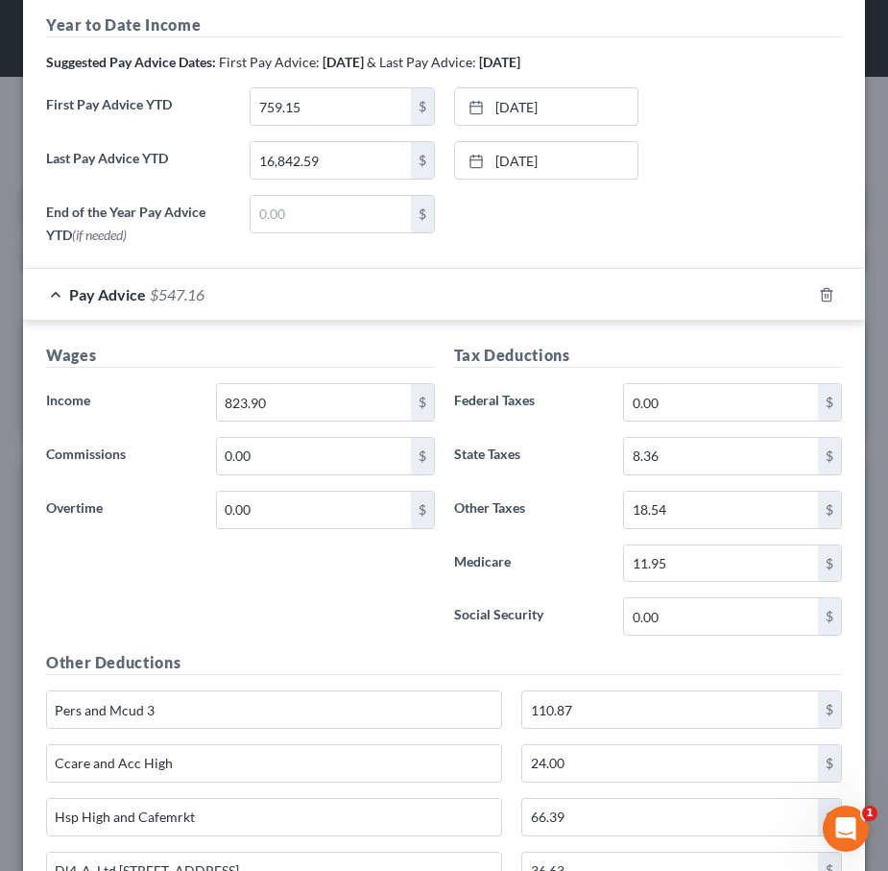
scroll to position [386, 0]
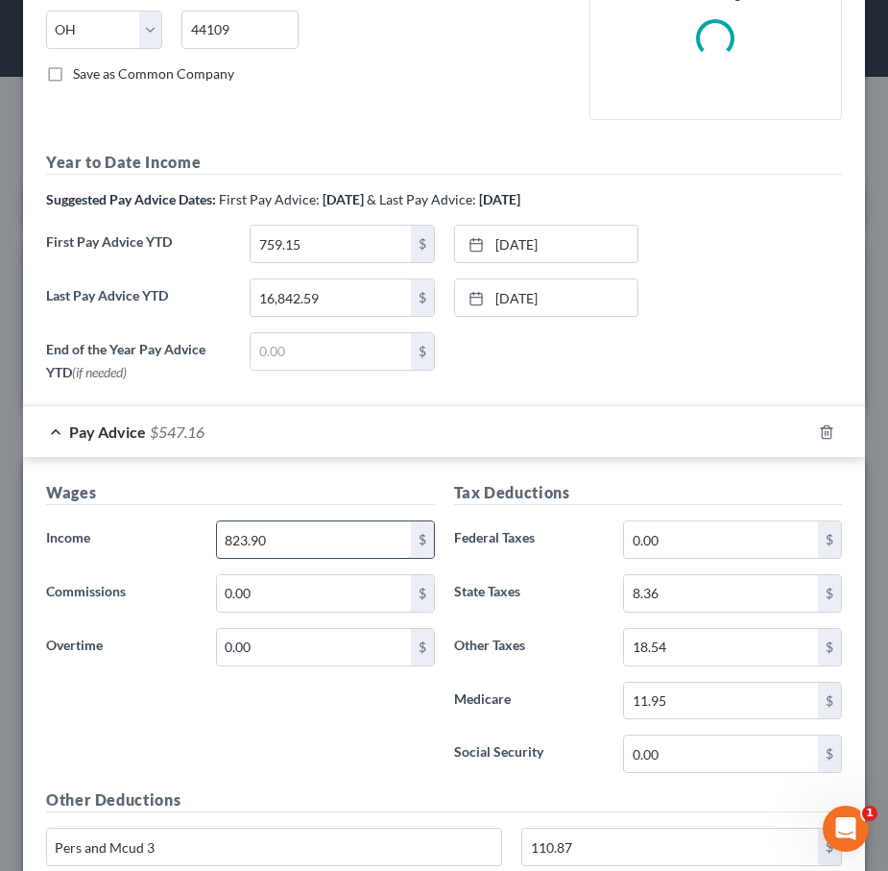
click at [293, 538] on input "823.90" at bounding box center [314, 539] width 194 height 36
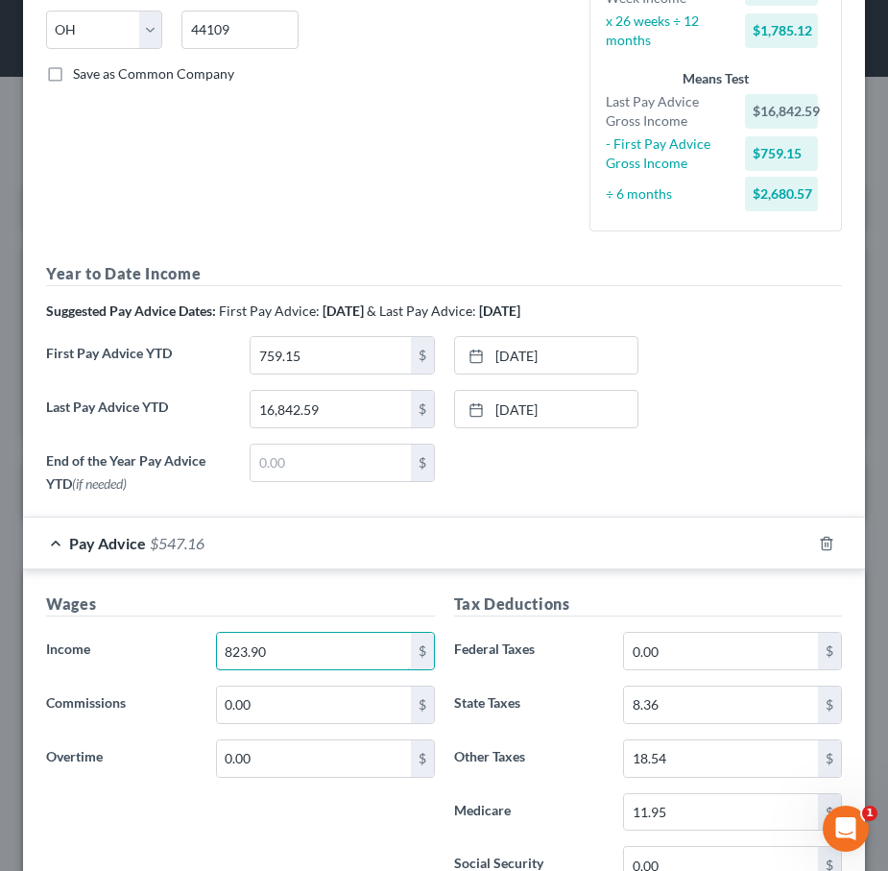
drag, startPoint x: 292, startPoint y: 538, endPoint x: 52, endPoint y: 488, distance: 245.2
click at [52, 495] on form "Employment Type * Select Full or [DEMOGRAPHIC_DATA] Employment Self Employment …" at bounding box center [444, 637] width 796 height 1871
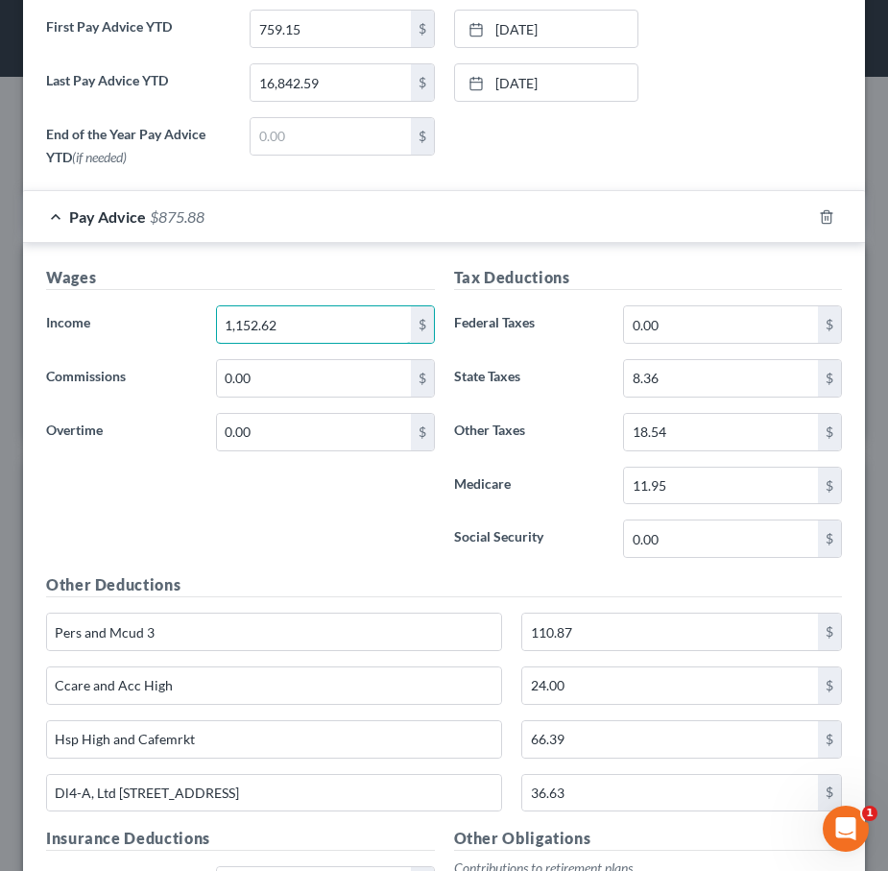
scroll to position [936, 0]
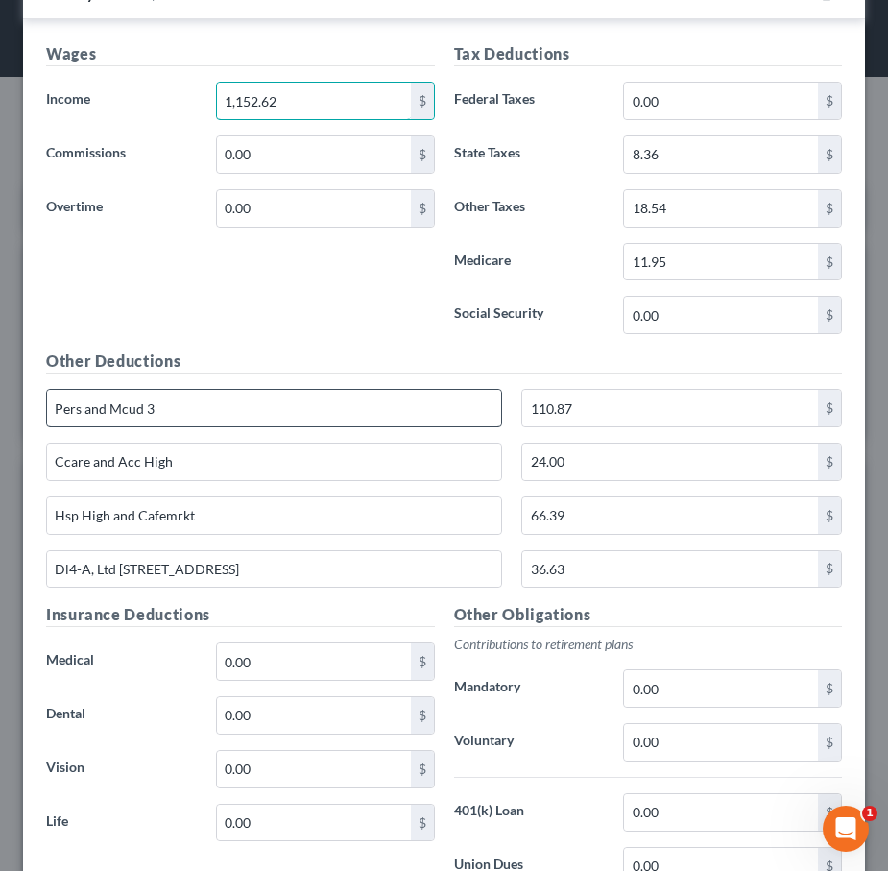
type input "1,152.62"
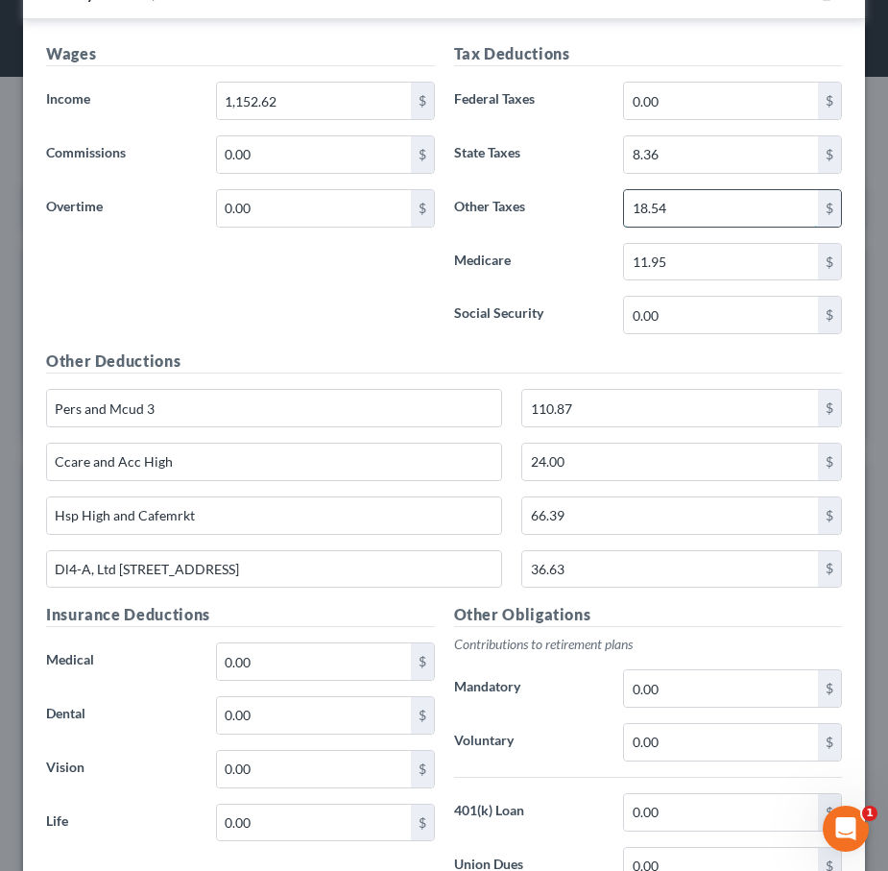
click at [666, 206] on input "18.54" at bounding box center [721, 208] width 194 height 36
drag, startPoint x: 666, startPoint y: 206, endPoint x: 608, endPoint y: 206, distance: 58.6
click at [608, 206] on div "Other Taxes 18.54 $" at bounding box center [649, 208] width 408 height 38
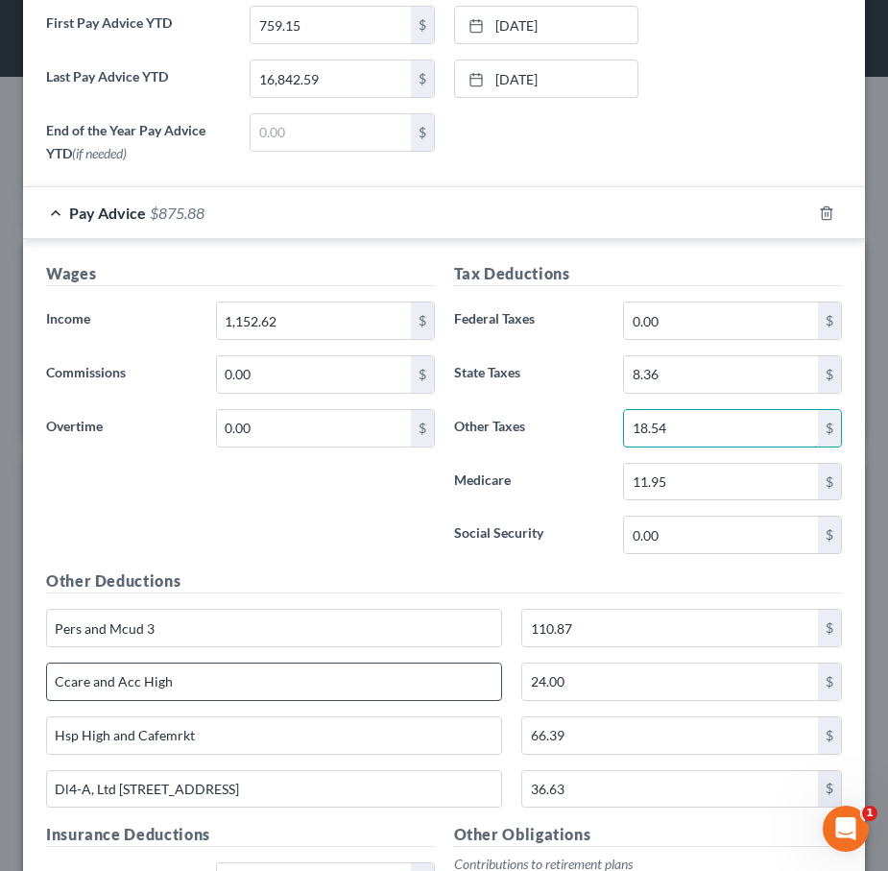
scroll to position [707, 0]
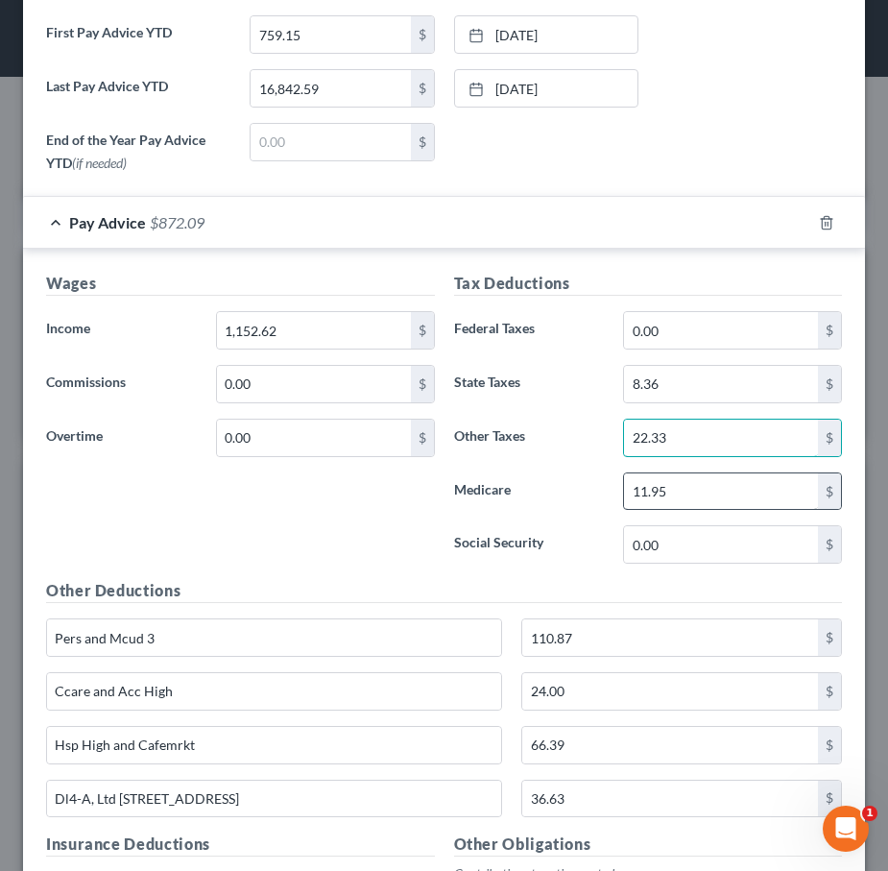
type input "22.33"
click at [686, 498] on input "11.95" at bounding box center [721, 491] width 194 height 36
drag, startPoint x: 686, startPoint y: 498, endPoint x: 632, endPoint y: 491, distance: 54.3
click at [632, 491] on input "11.95" at bounding box center [721, 491] width 194 height 36
type input "14.39"
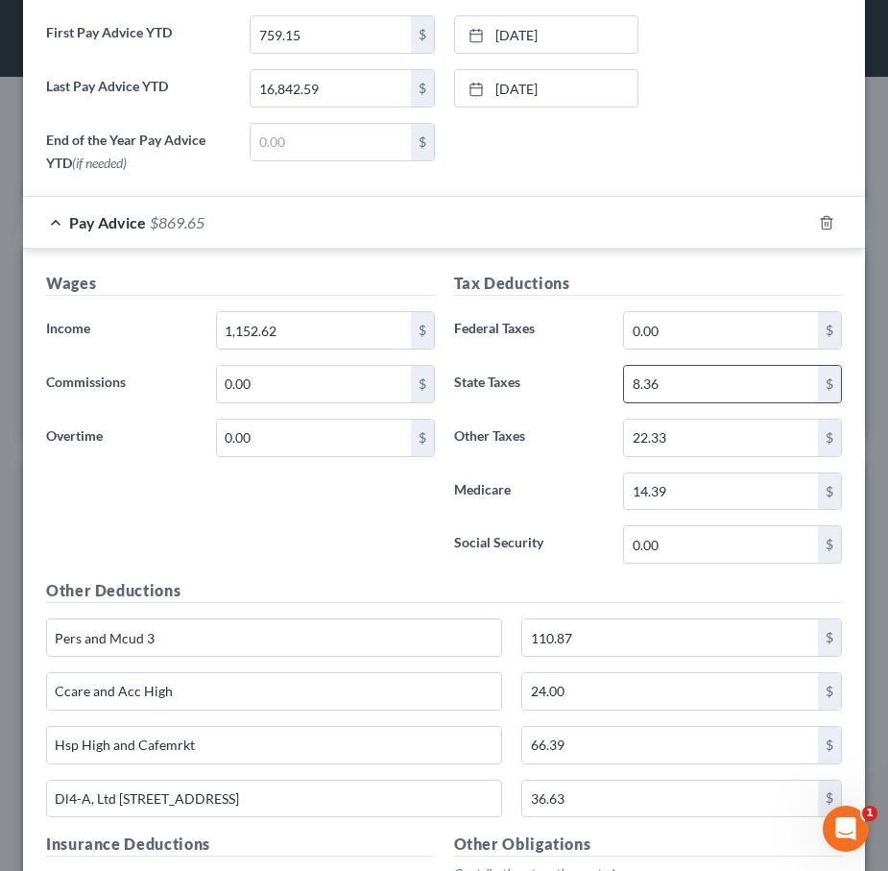
drag, startPoint x: 707, startPoint y: 369, endPoint x: 738, endPoint y: 398, distance: 42.8
click at [738, 398] on input "8.36" at bounding box center [721, 384] width 194 height 36
type input "11.80"
click at [481, 541] on label "Social Security" at bounding box center [530, 544] width 170 height 38
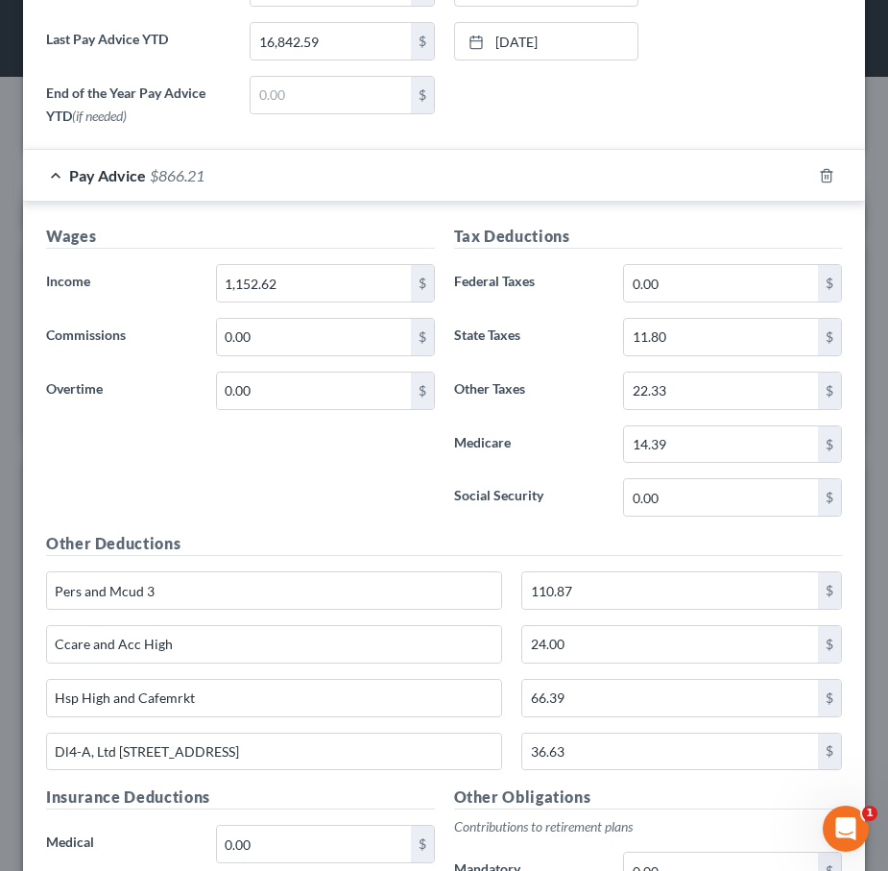
scroll to position [851, 0]
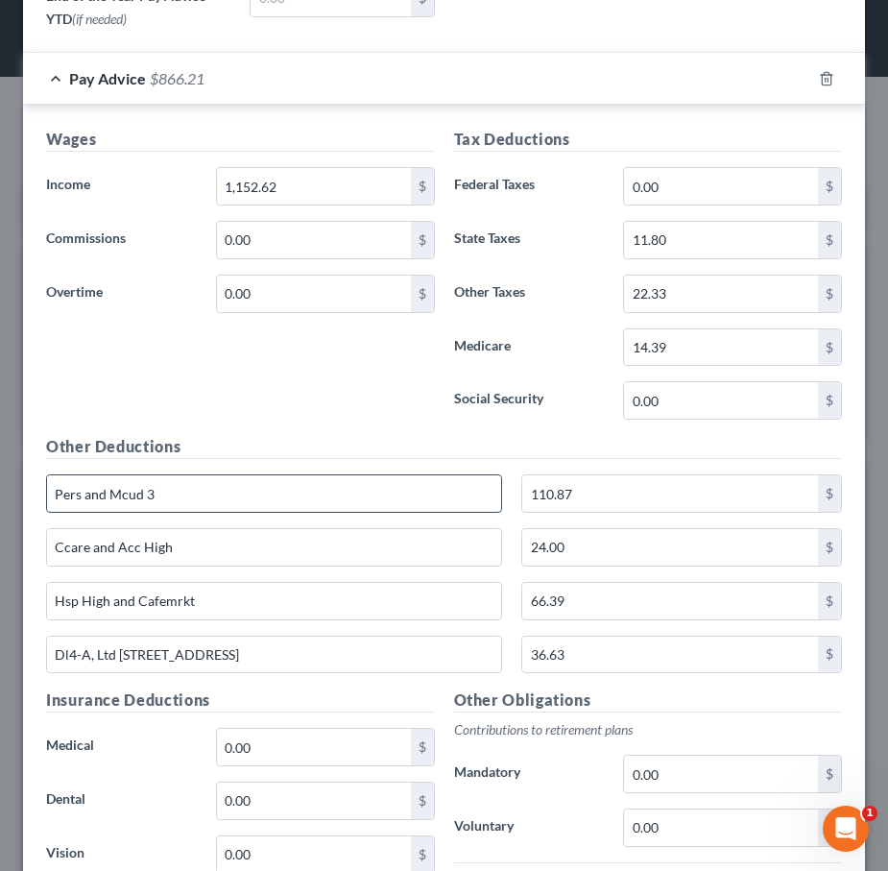
click at [318, 499] on input "Pers and Mcud 3" at bounding box center [274, 493] width 454 height 36
type input "P"
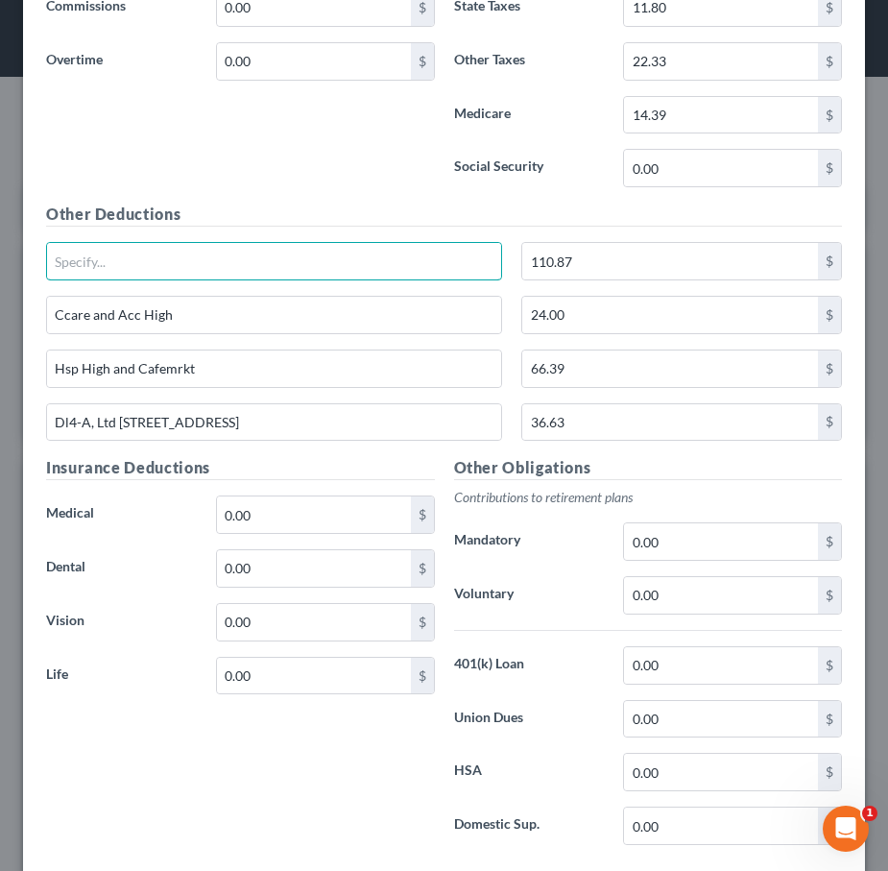
scroll to position [1092, 0]
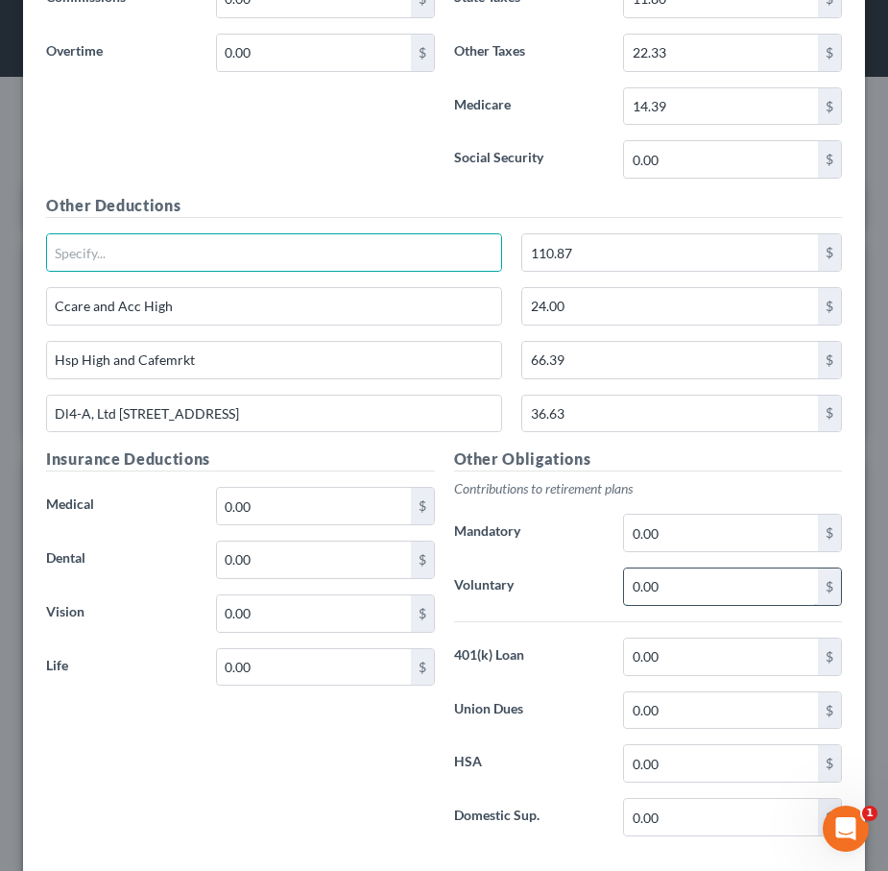
click at [701, 573] on input "0.00" at bounding box center [721, 586] width 194 height 36
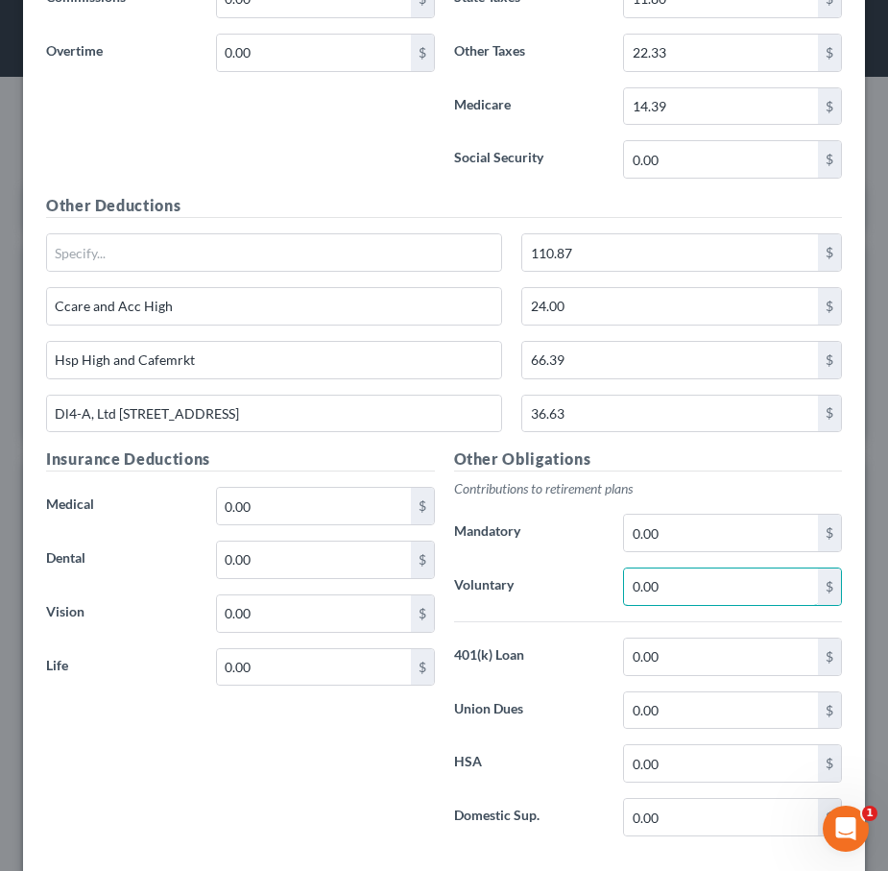
drag, startPoint x: 701, startPoint y: 573, endPoint x: 537, endPoint y: 570, distance: 164.2
click at [537, 571] on div "Voluntary 0.00 $" at bounding box center [649, 587] width 408 height 38
type input "115.26"
click at [302, 744] on div "Insurance Deductions Medical 0.00 $ Dental 0.00 $ Vision 0.00 $ Life 0.00 $" at bounding box center [240, 649] width 408 height 404
click at [254, 246] on input "text" at bounding box center [274, 252] width 454 height 36
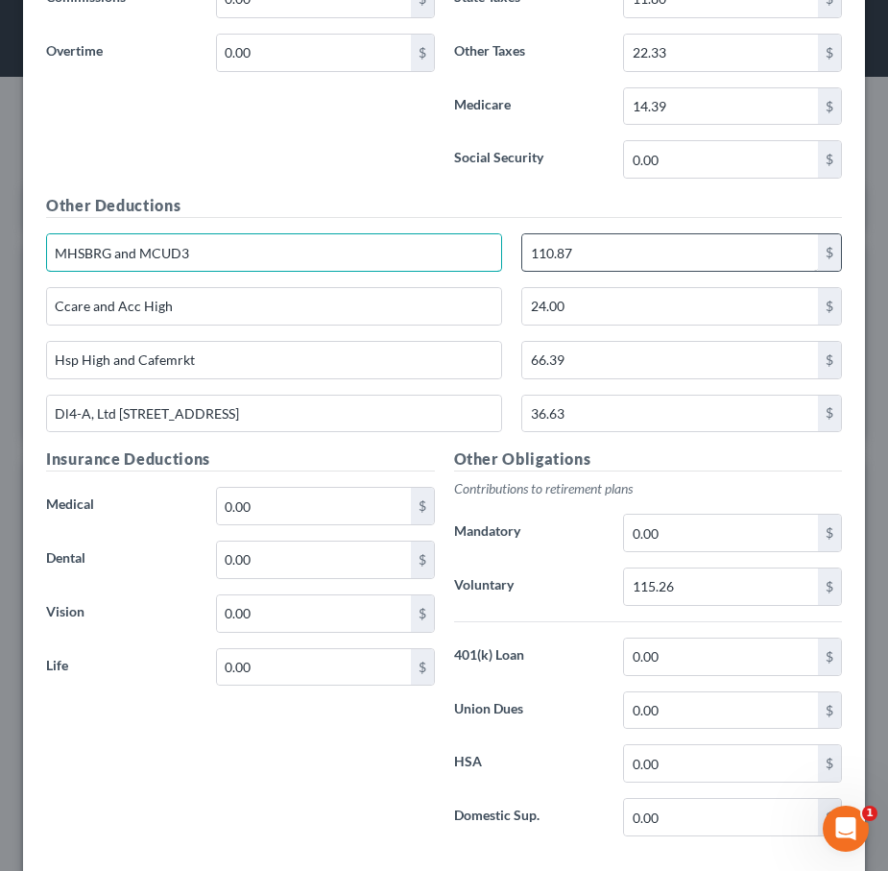
type input "MHSBRG and MCUD3"
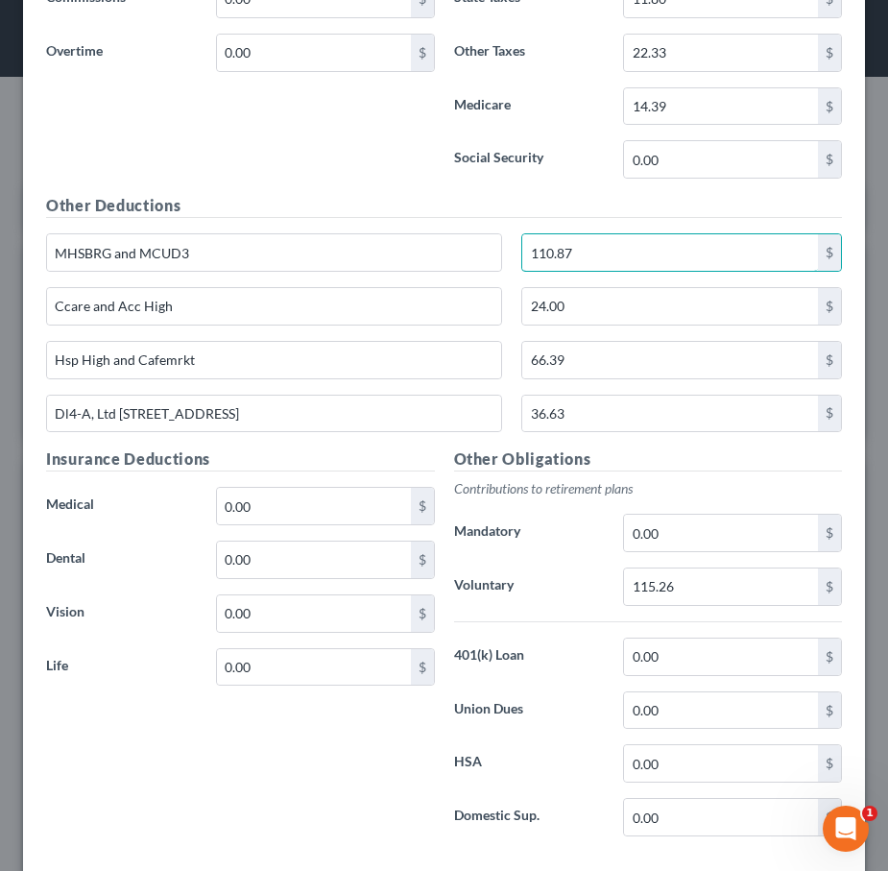
drag, startPoint x: 593, startPoint y: 256, endPoint x: 505, endPoint y: 256, distance: 88.3
click at [505, 256] on div "MHSBRG and MCUD3 110.87 $" at bounding box center [443, 260] width 815 height 54
type input "188.48"
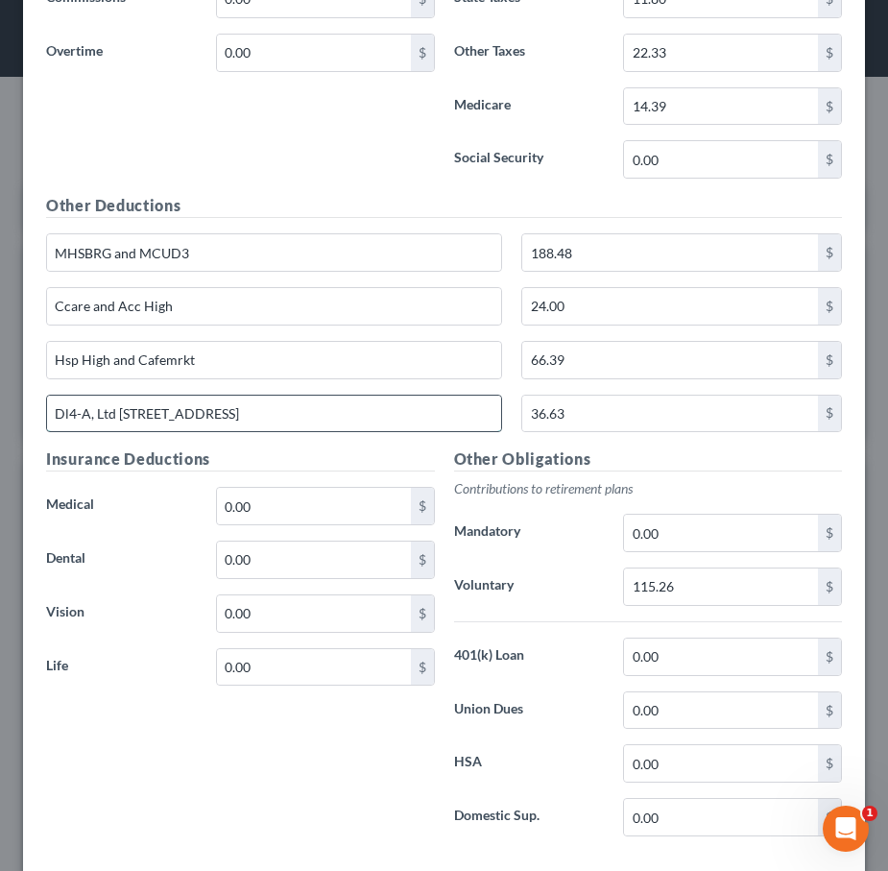
drag, startPoint x: 95, startPoint y: 412, endPoint x: 48, endPoint y: 409, distance: 47.1
drag, startPoint x: 97, startPoint y: 413, endPoint x: 40, endPoint y: 412, distance: 56.7
click at [40, 412] on div "Dl4-A, Ltd 1-4, Std 1-4, Supp A" at bounding box center [273, 414] width 475 height 38
drag, startPoint x: 95, startPoint y: 412, endPoint x: 57, endPoint y: 412, distance: 38.4
click at [57, 412] on input "Dl4-A, Ltd 1-4, Std 1-4, Supp A" at bounding box center [274, 414] width 454 height 36
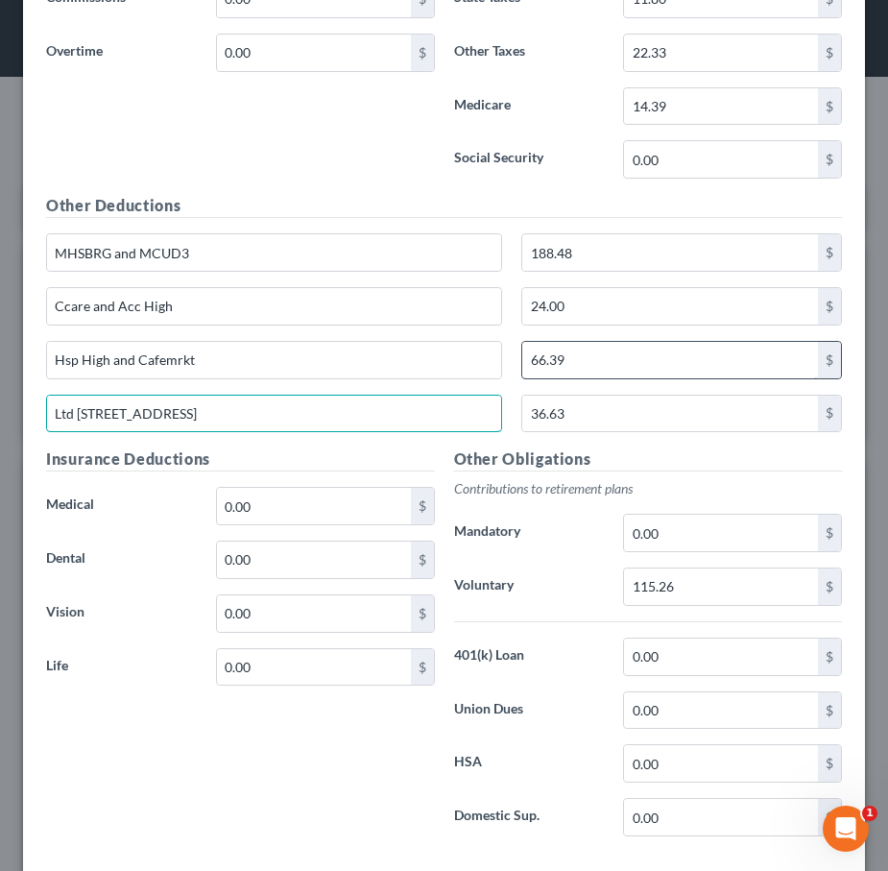
type input "Ltd 1-4, Std 1-4, Supp A"
drag, startPoint x: 568, startPoint y: 366, endPoint x: 516, endPoint y: 356, distance: 53.7
click at [516, 356] on div "66.39 $" at bounding box center [682, 360] width 340 height 38
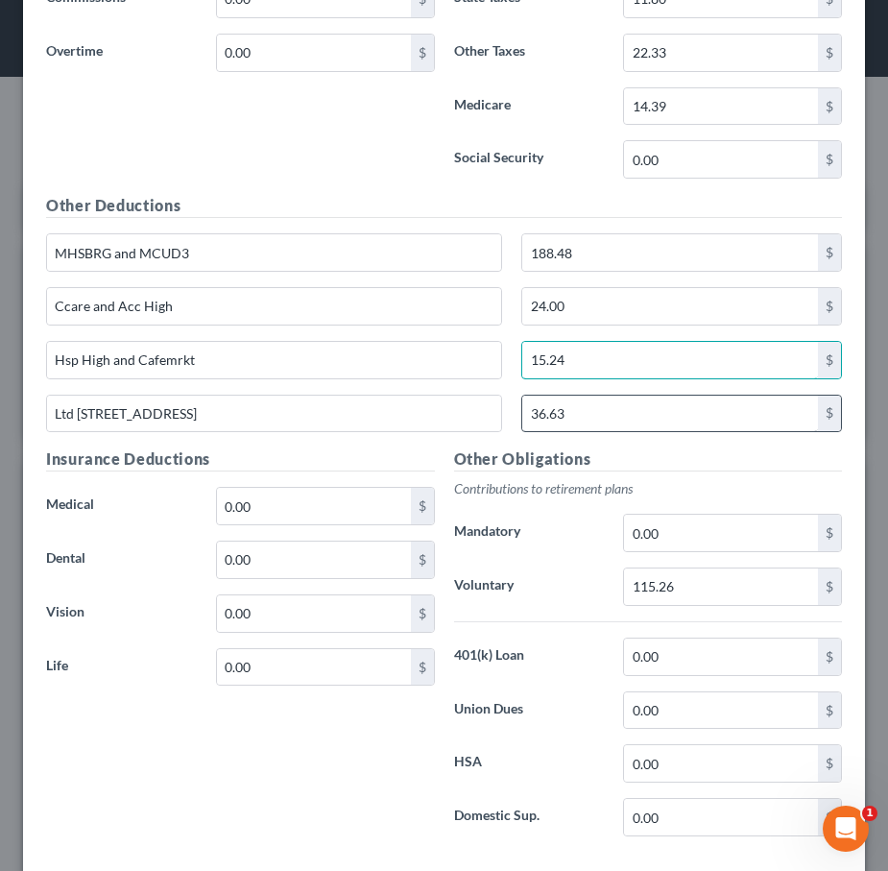
type input "15.24"
click at [642, 397] on input "36.63" at bounding box center [670, 414] width 296 height 36
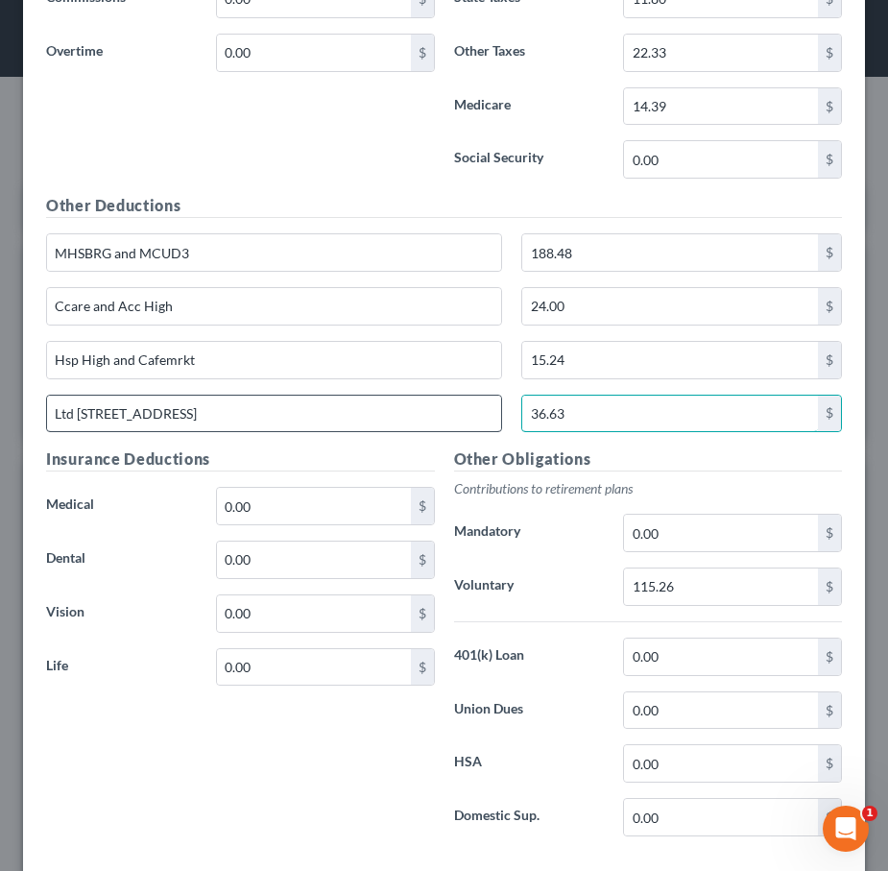
drag, startPoint x: 603, startPoint y: 401, endPoint x: 491, endPoint y: 396, distance: 112.5
click at [491, 396] on div "Ltd 1-4, Std 1-4, Supp A 36.63 $" at bounding box center [443, 422] width 815 height 54
type input "2"
type input "35.71"
click at [296, 736] on div "Insurance Deductions Medical 0.00 $ Dental 0.00 $ Vision 0.00 $ Life 0.00 $" at bounding box center [240, 649] width 408 height 404
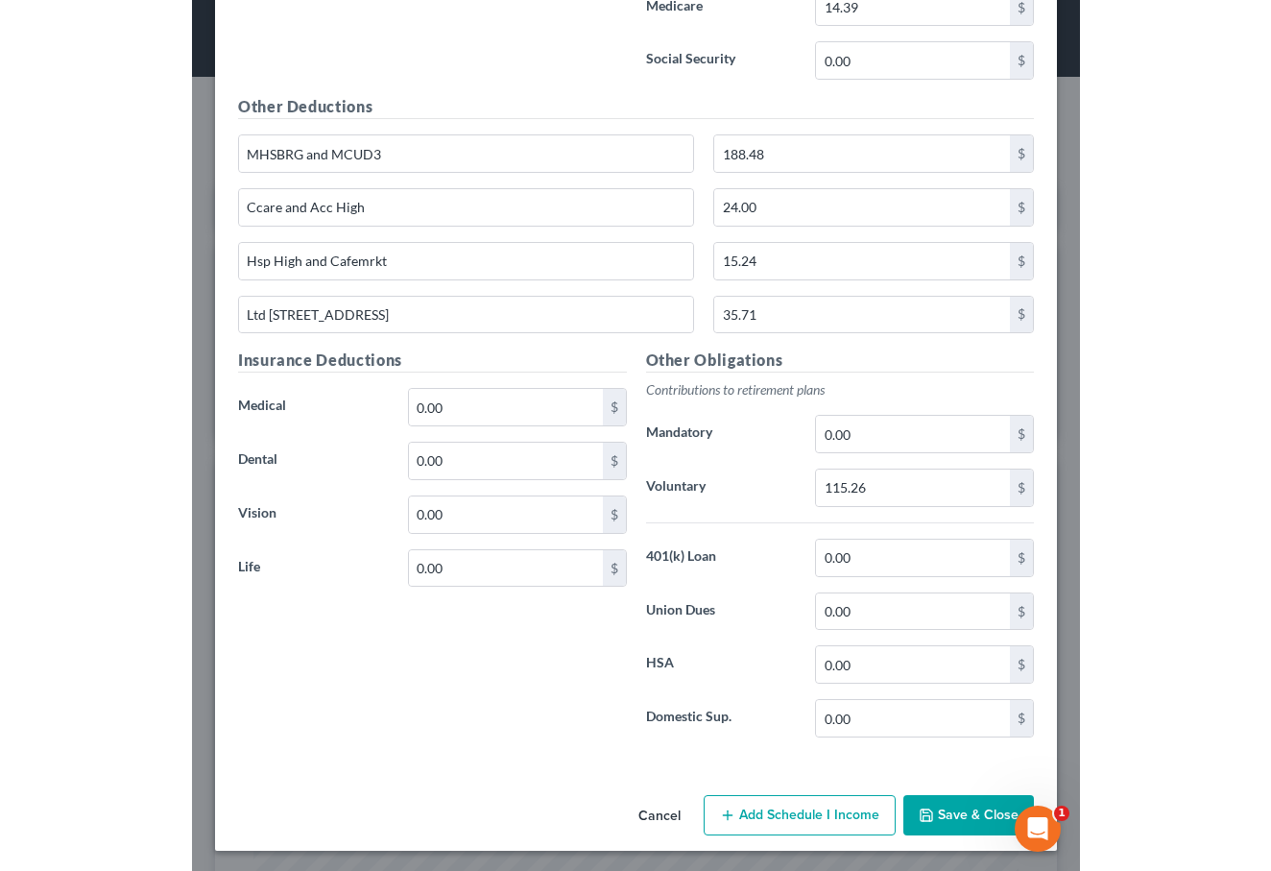
scroll to position [1190, 0]
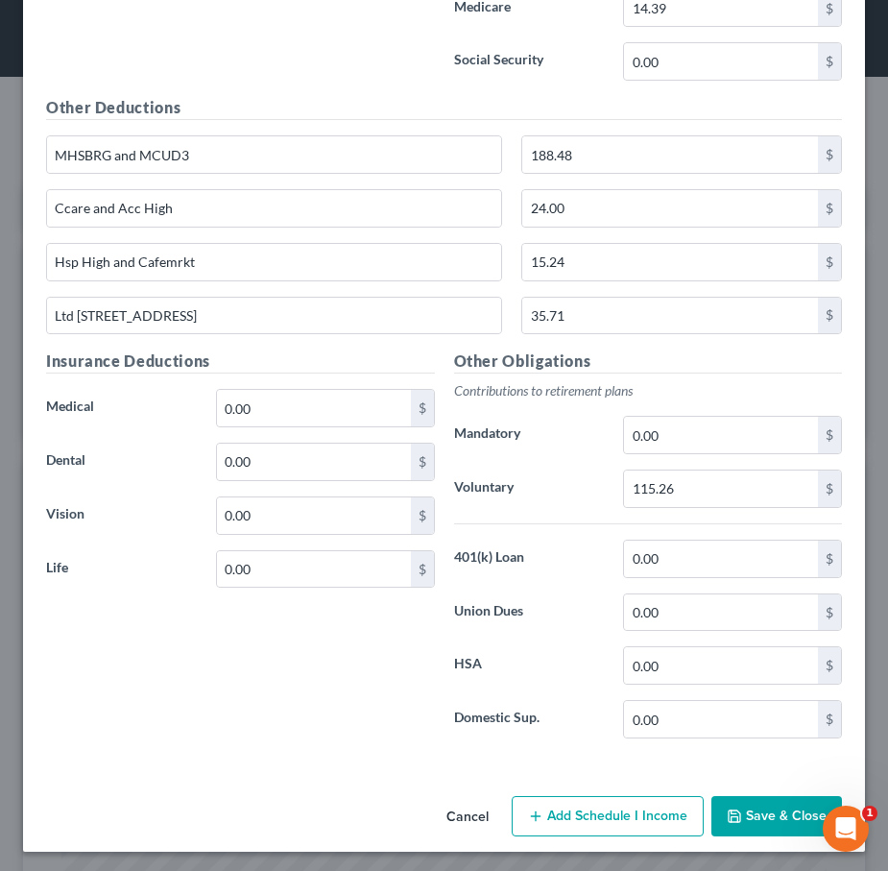
click at [767, 811] on button "Save & Close" at bounding box center [777, 816] width 131 height 40
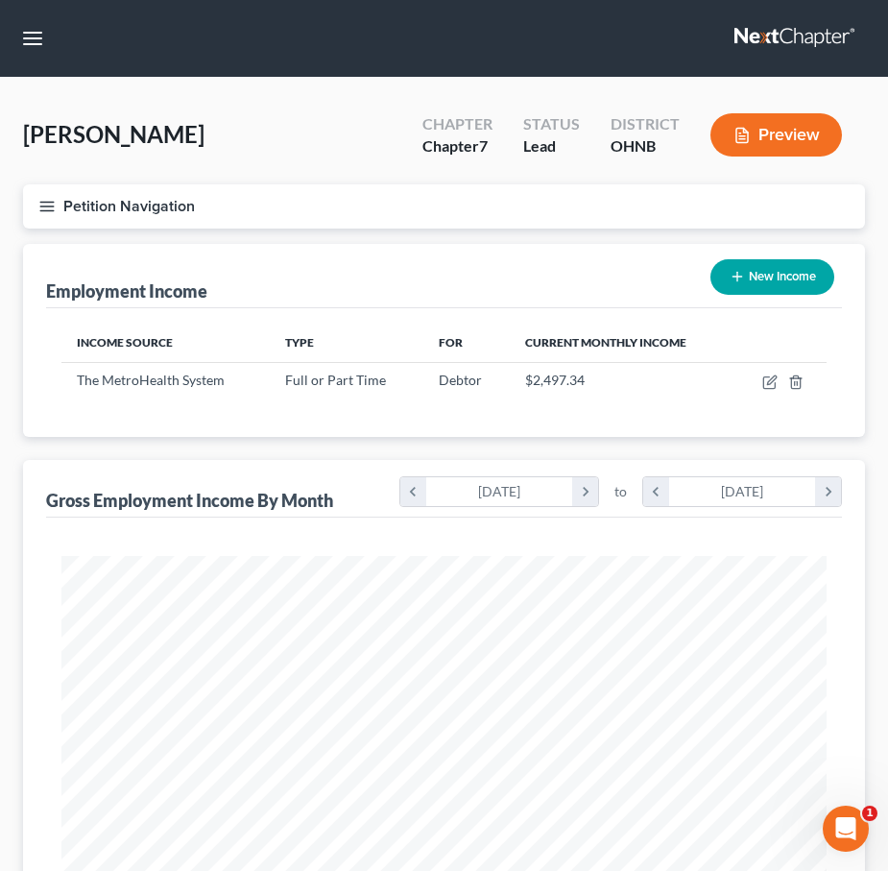
click at [49, 206] on line "button" at bounding box center [46, 206] width 13 height 0
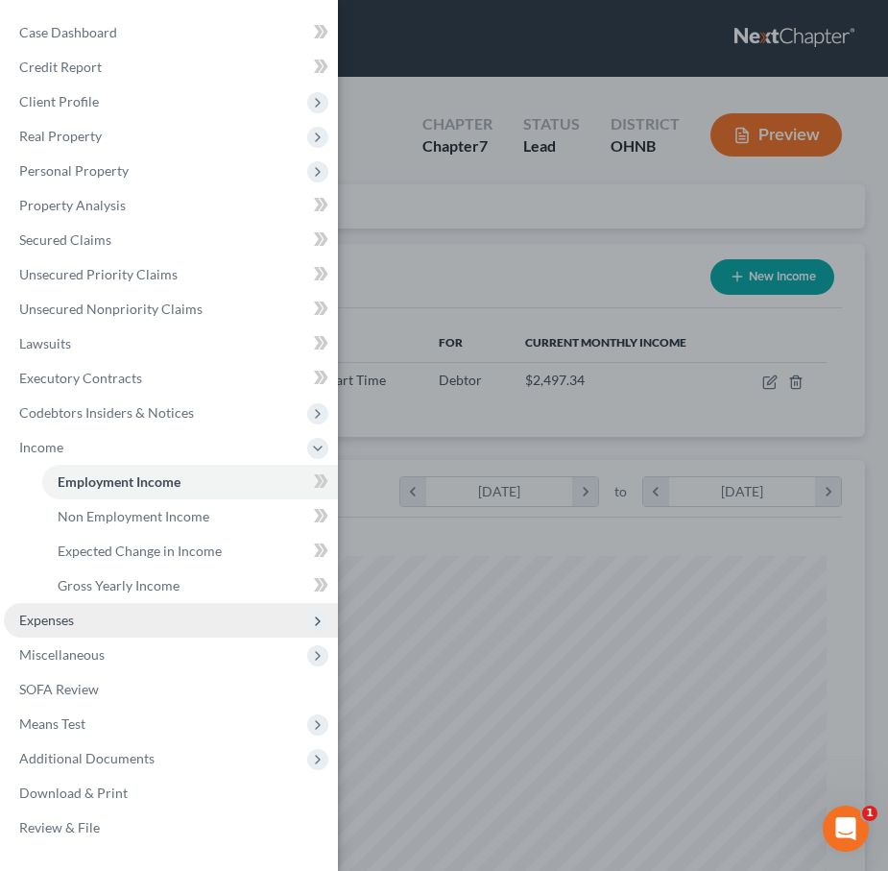
click at [89, 619] on span "Expenses" at bounding box center [171, 620] width 334 height 35
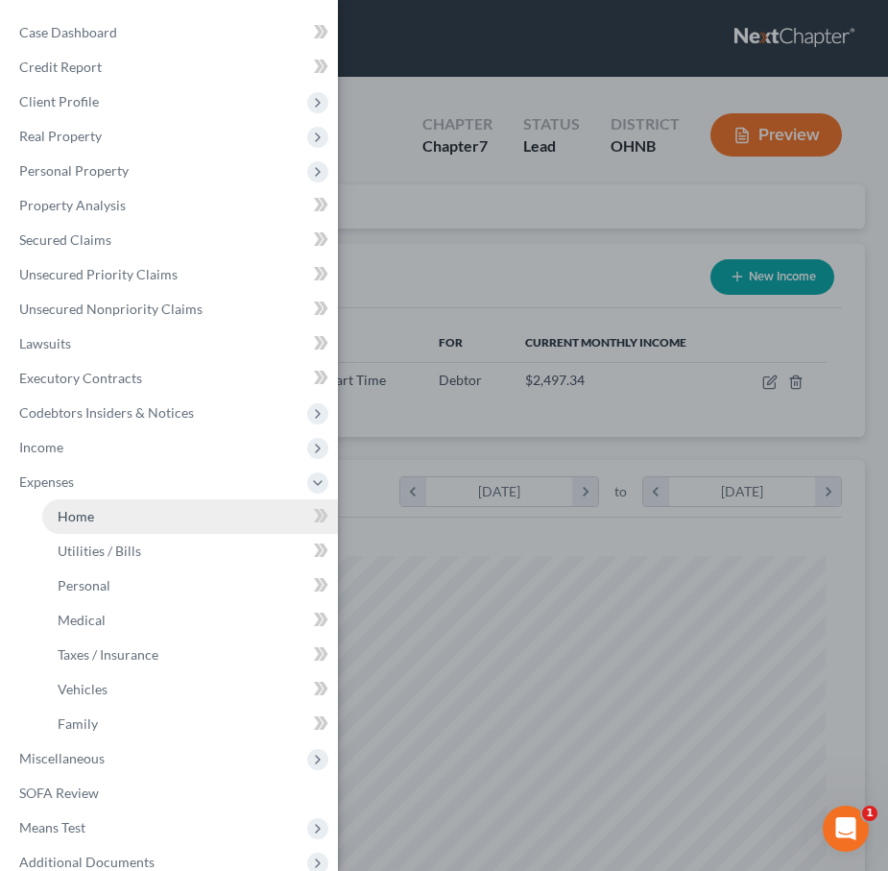
click at [83, 527] on link "Home" at bounding box center [190, 516] width 296 height 35
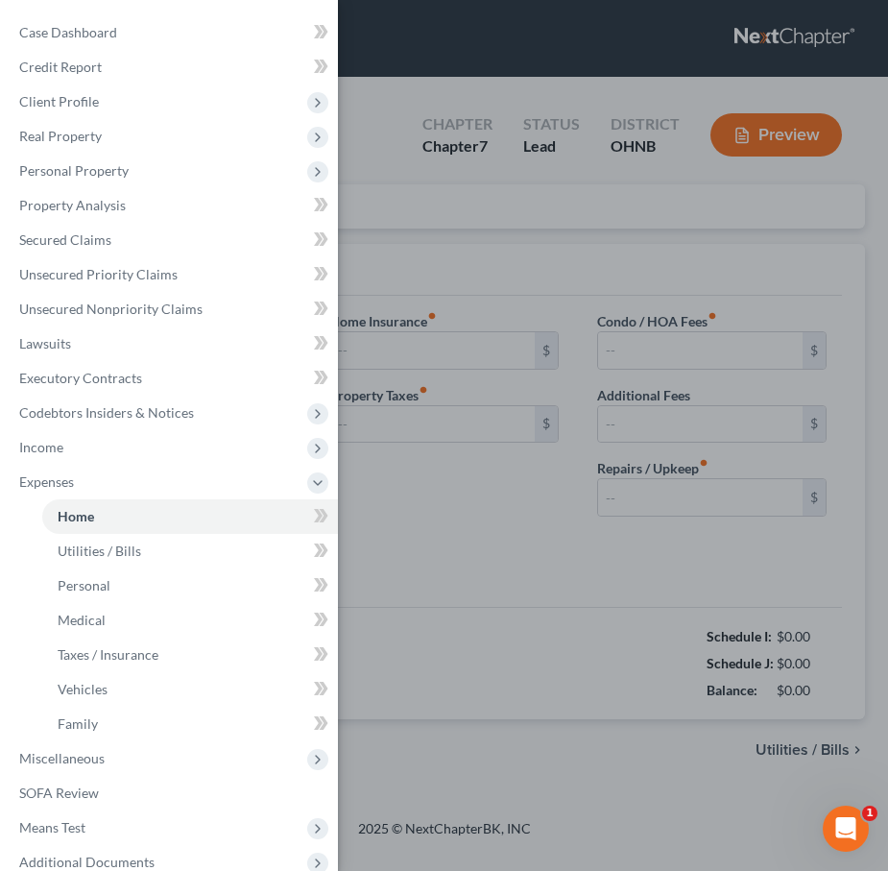
type input "850.00"
type input "0.00"
radio input "true"
type input "0.00"
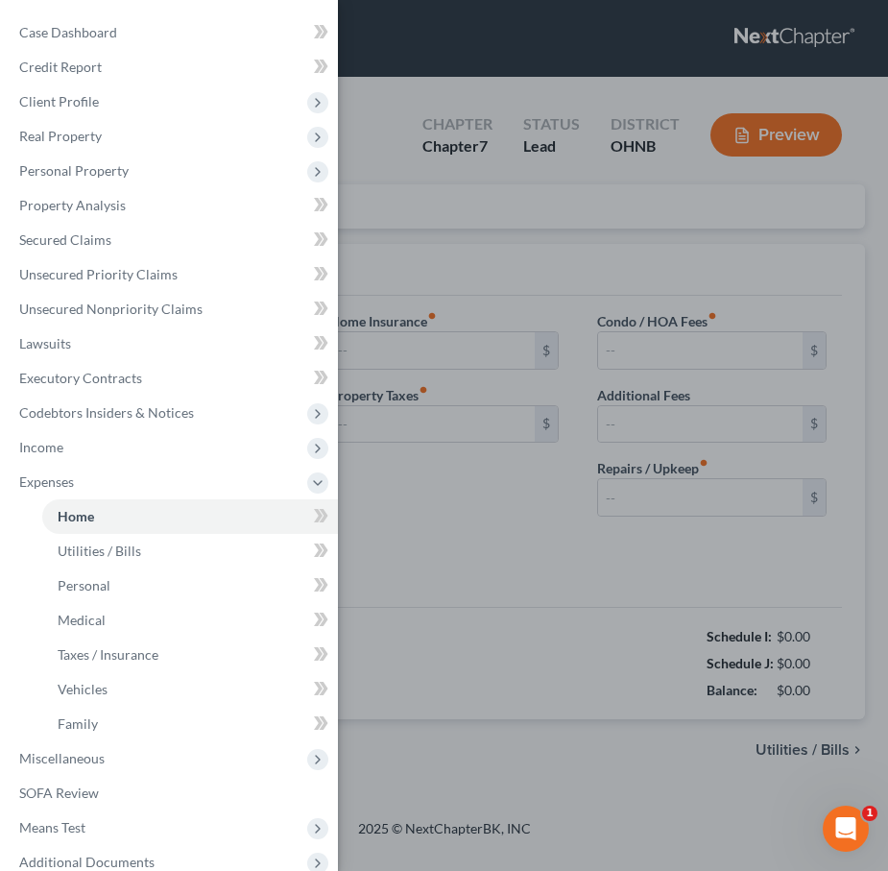
type input "0.00"
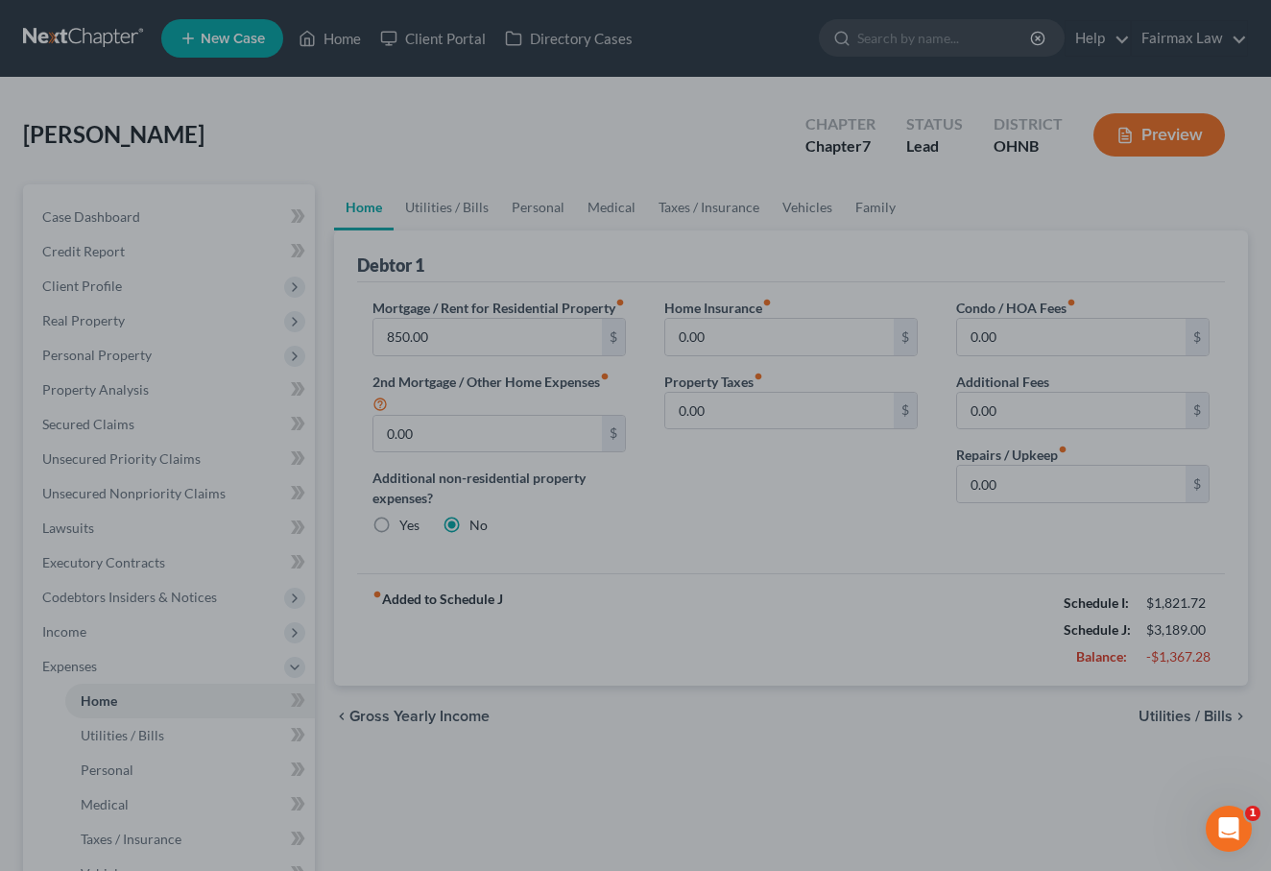
click at [819, 592] on div at bounding box center [635, 435] width 1271 height 871
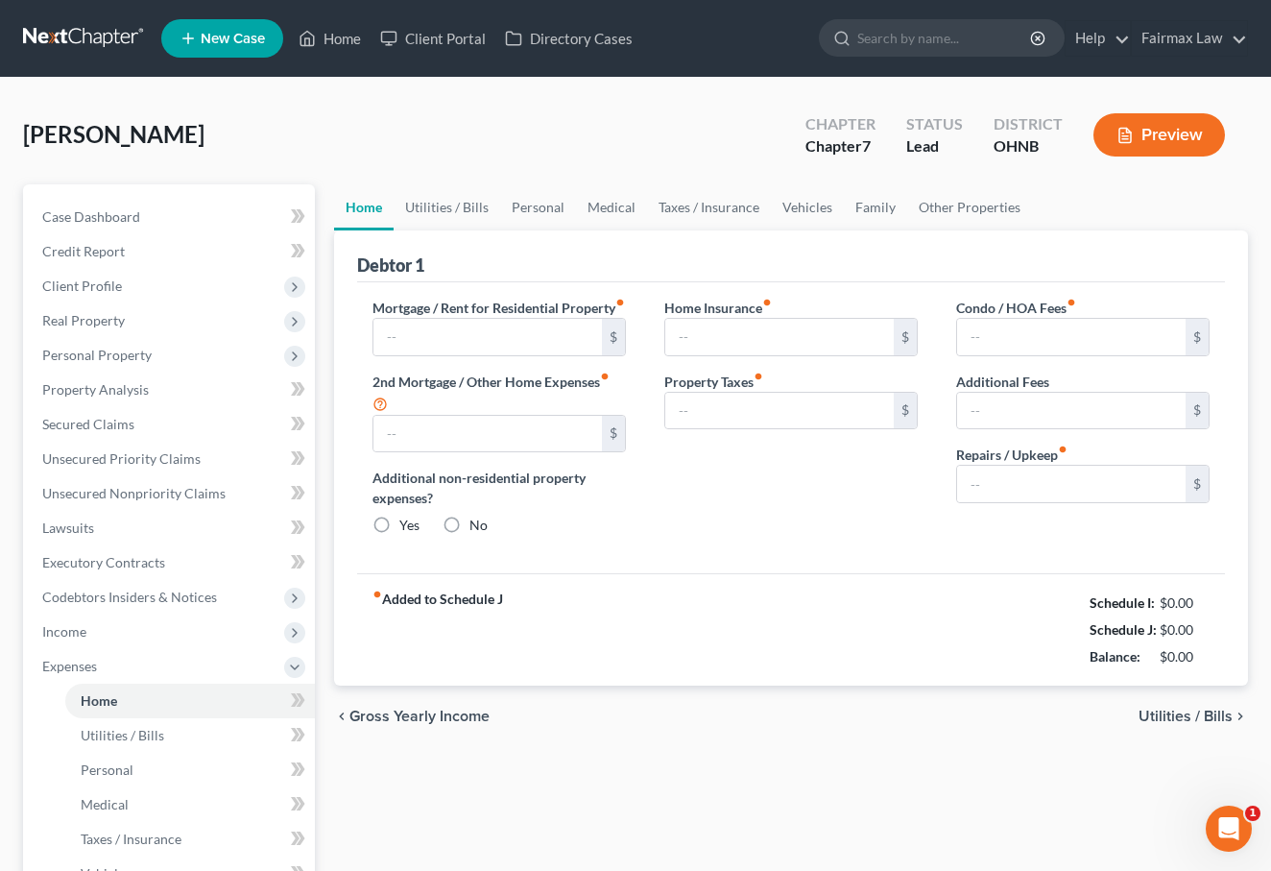
type input "850.00"
type input "0.00"
radio input "true"
type input "0.00"
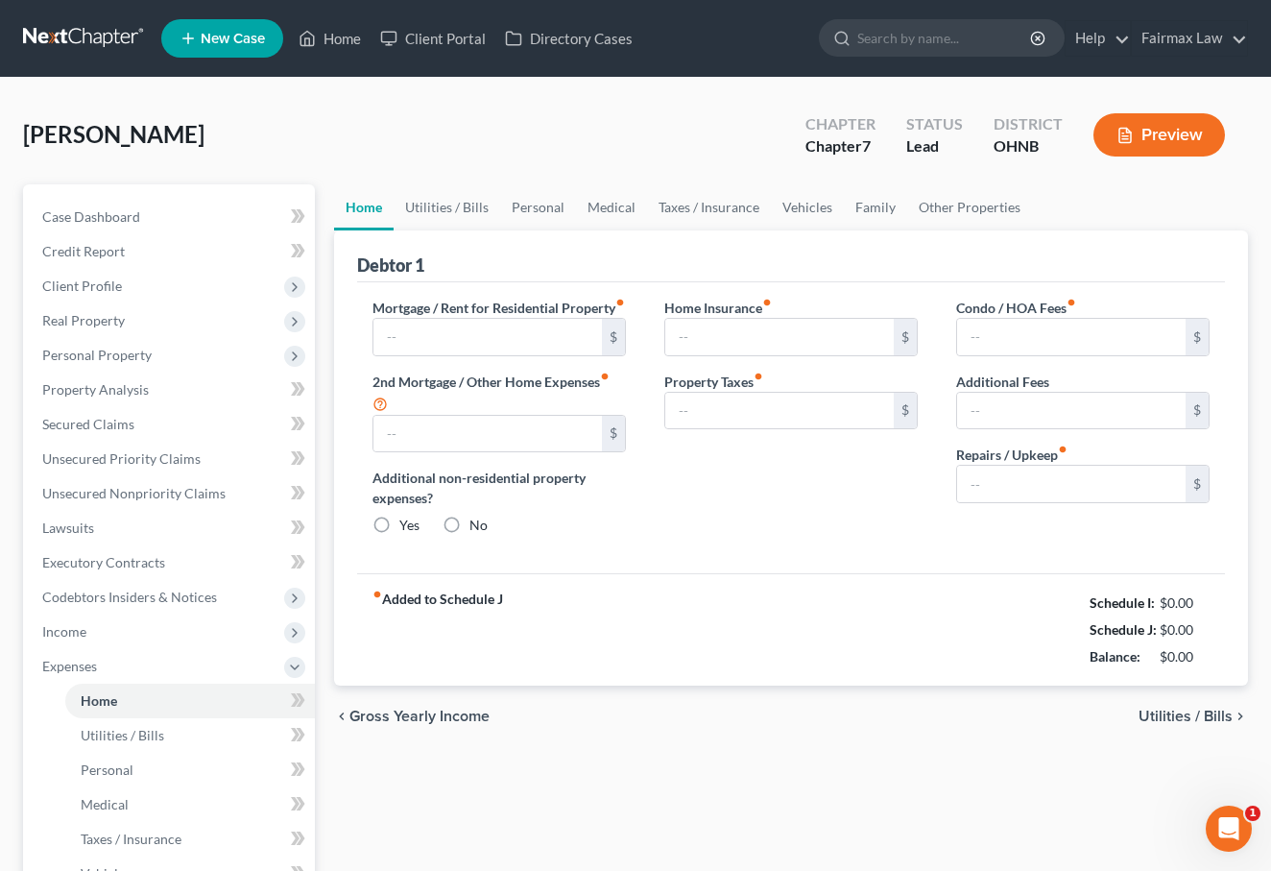
type input "0.00"
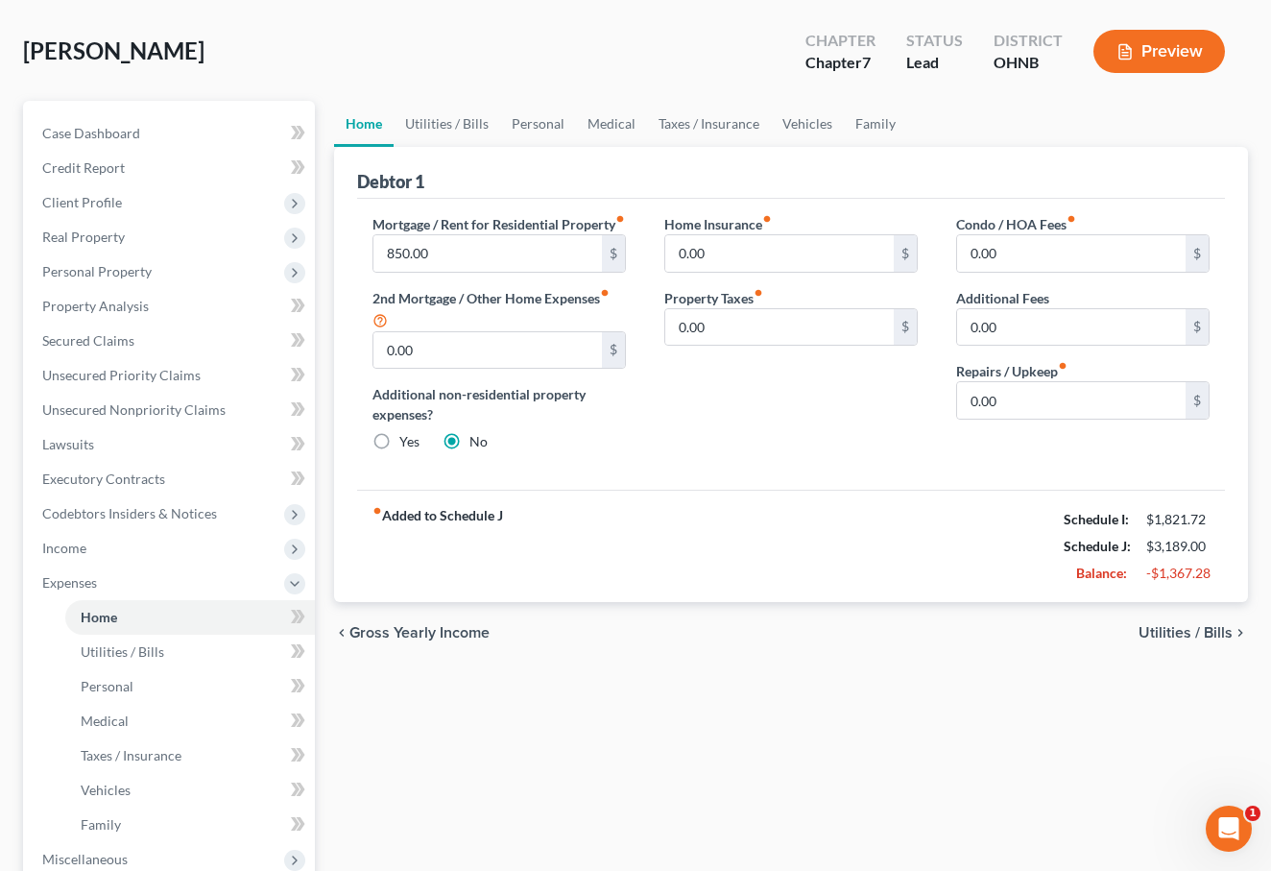
scroll to position [120, 0]
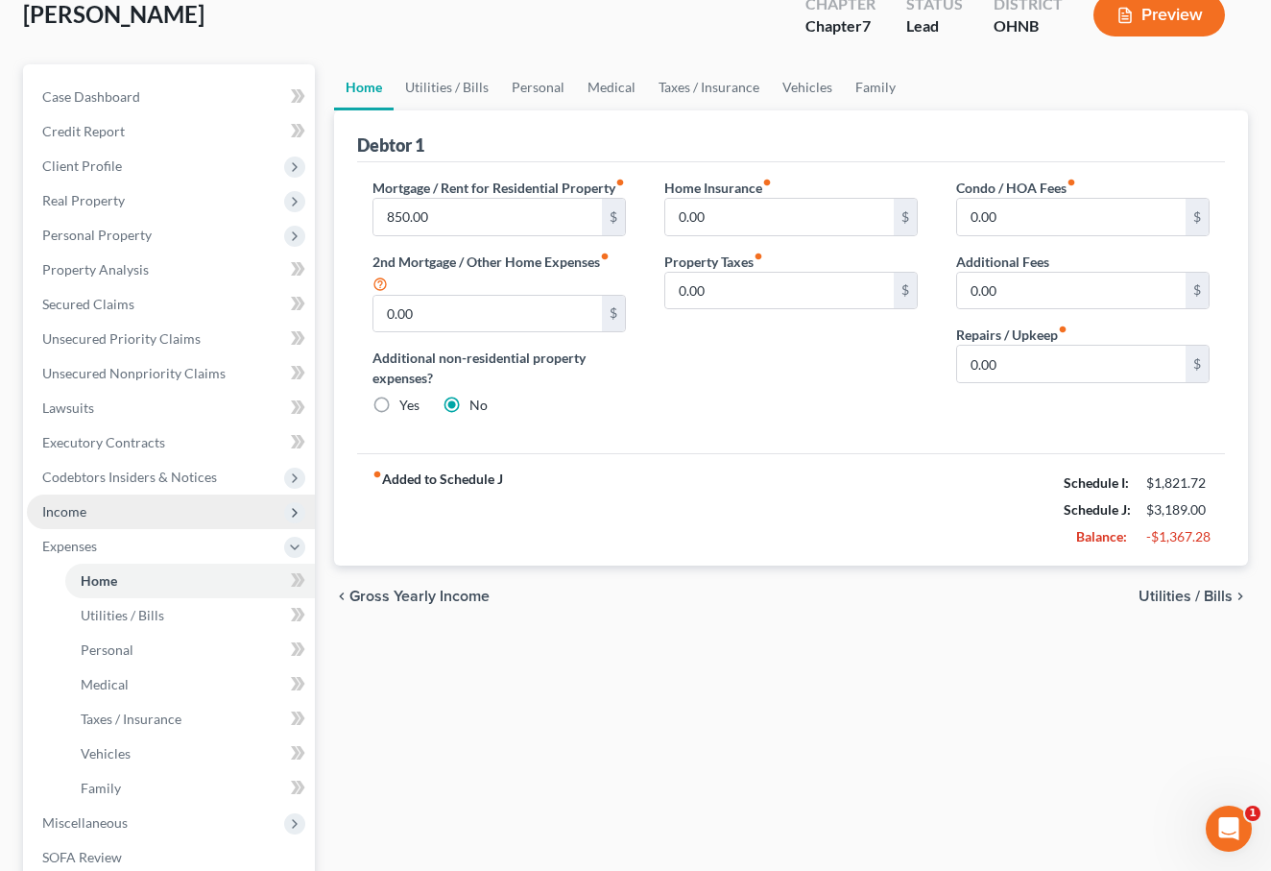
click at [212, 497] on span "Income" at bounding box center [171, 512] width 288 height 35
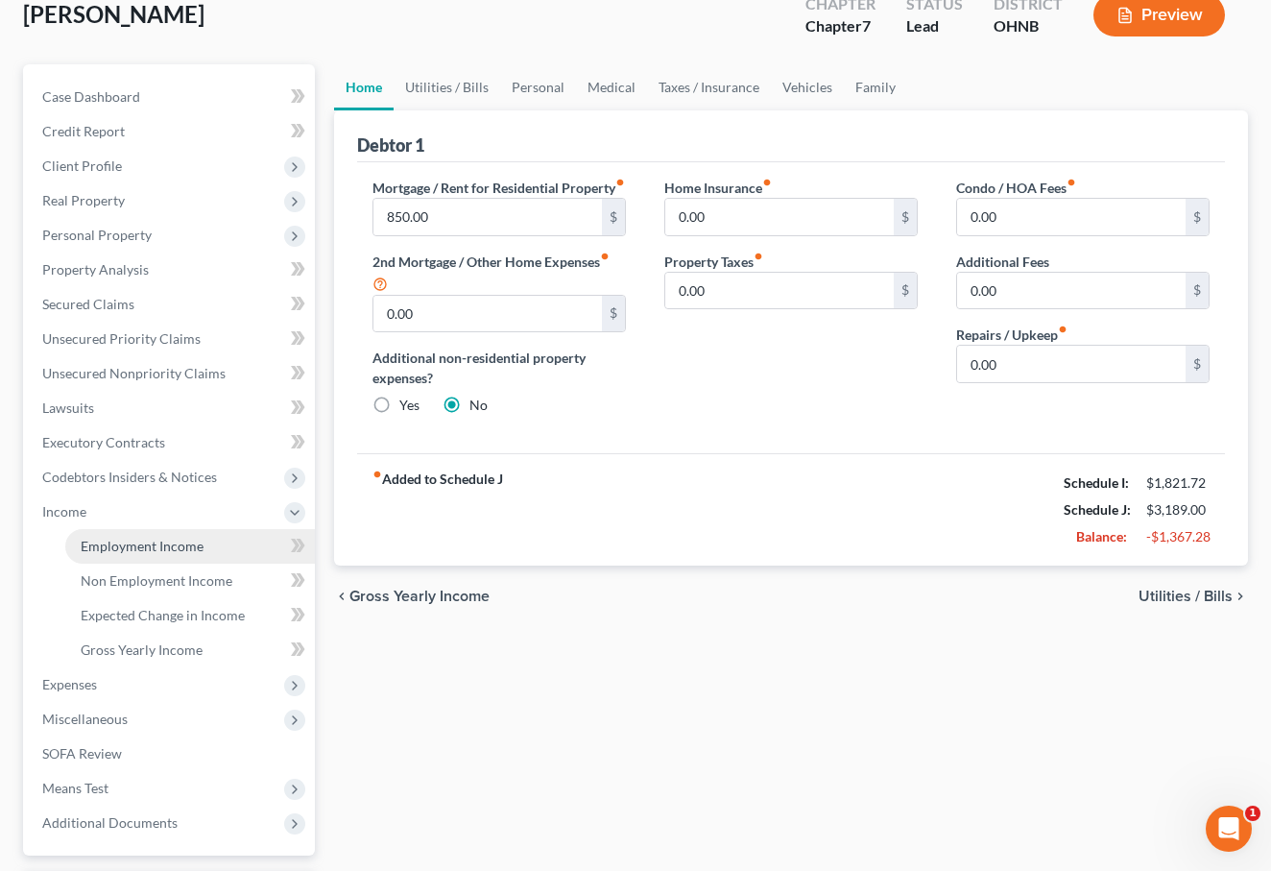
click at [202, 533] on link "Employment Income" at bounding box center [190, 546] width 250 height 35
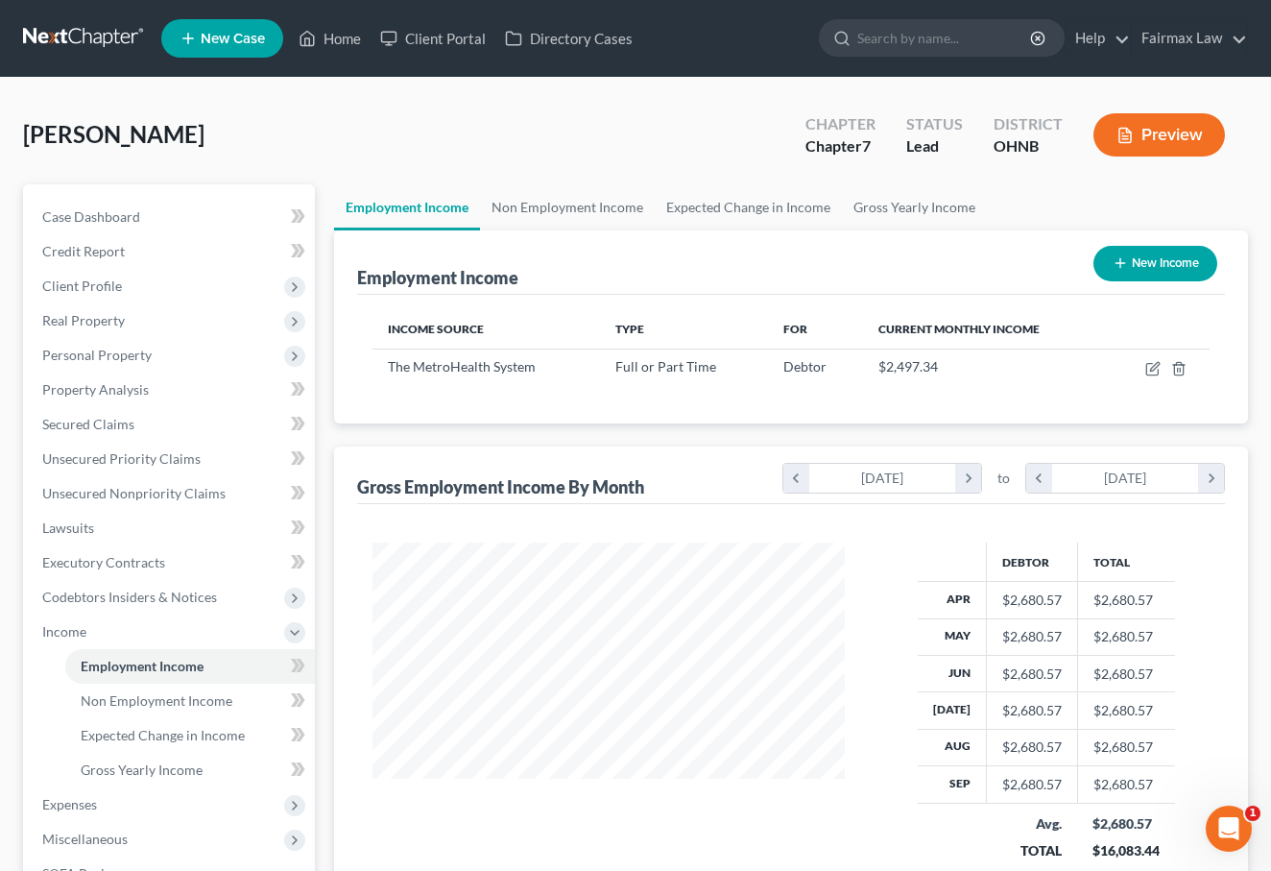
scroll to position [344, 511]
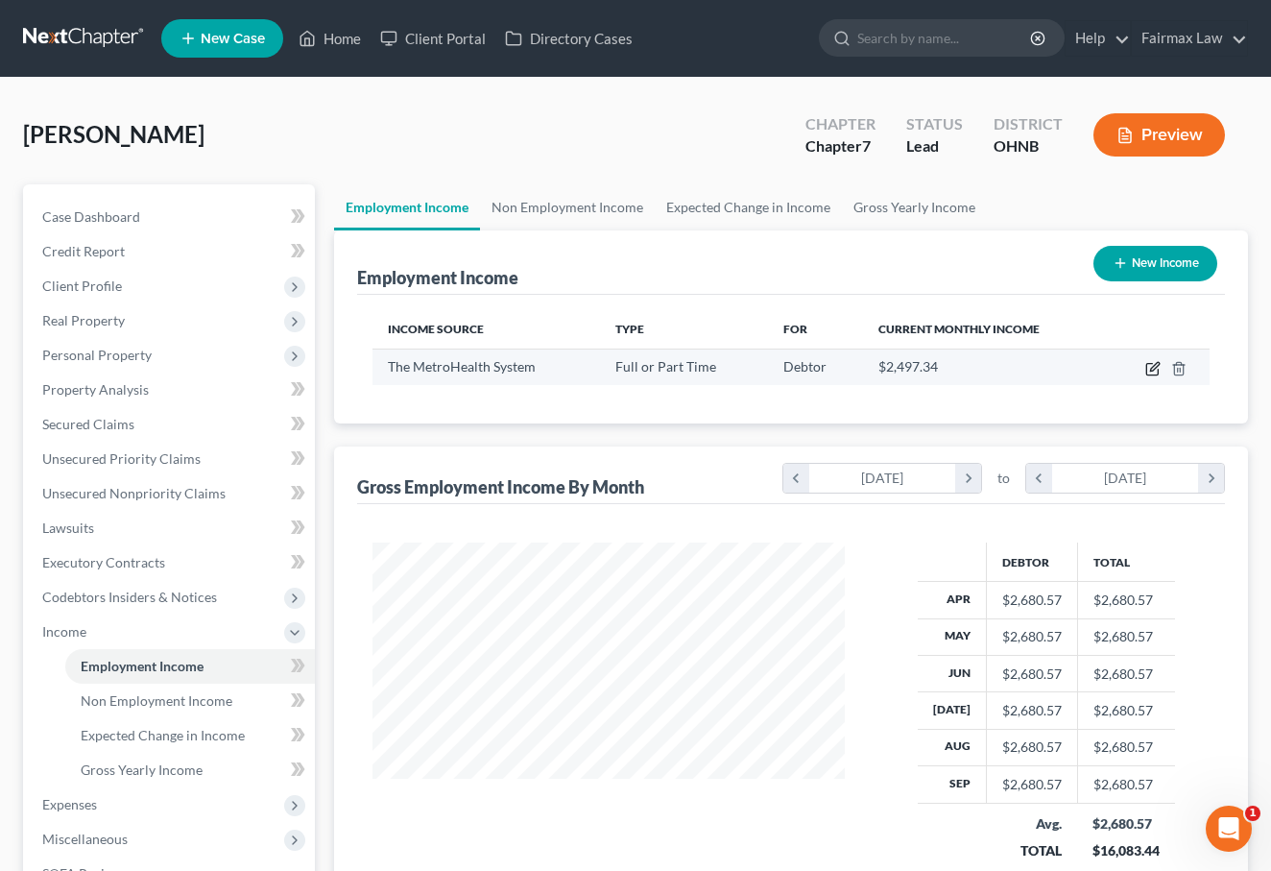
click at [1147, 367] on icon "button" at bounding box center [1153, 370] width 12 height 12
select select "0"
select select "36"
select select "2"
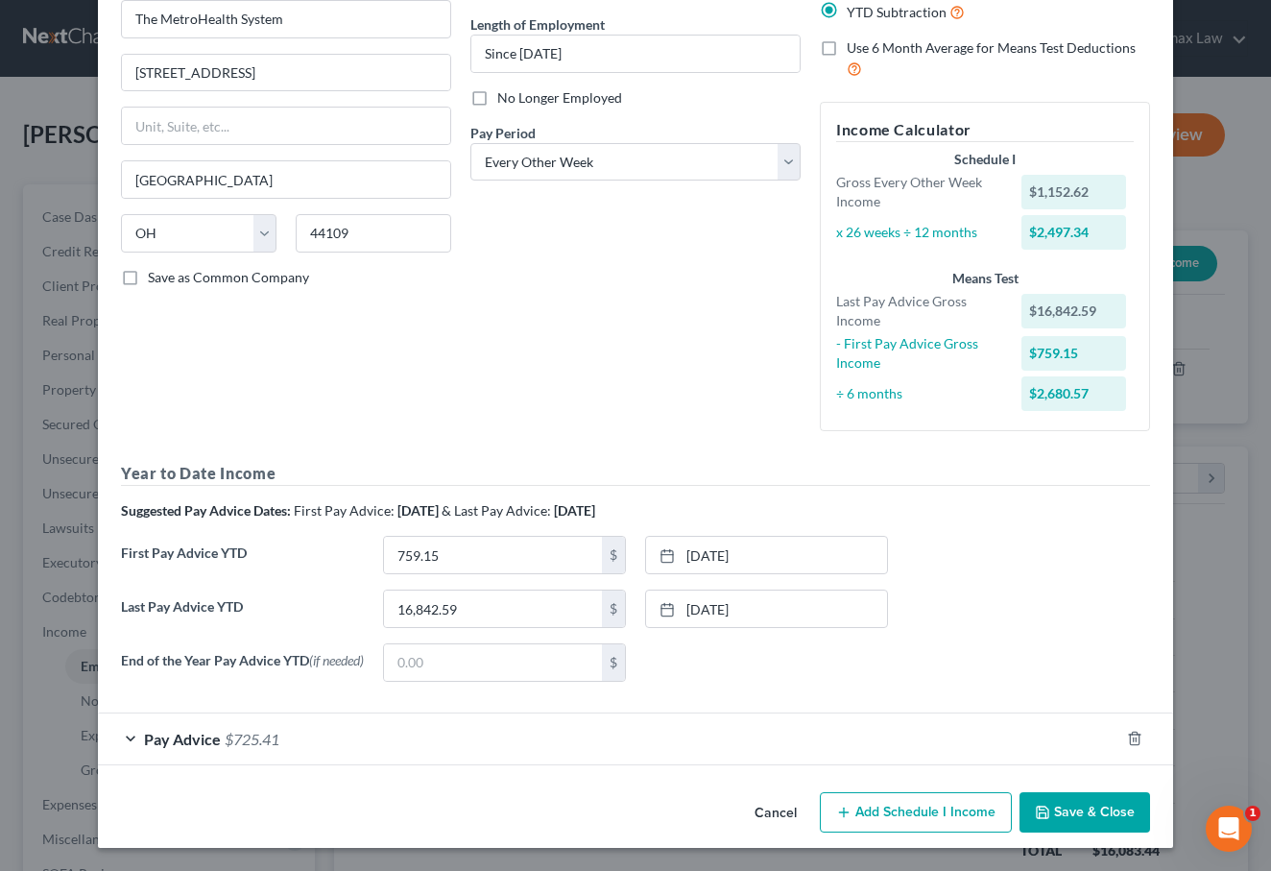
scroll to position [182, 0]
click at [174, 747] on span "Pay Advice" at bounding box center [182, 739] width 77 height 18
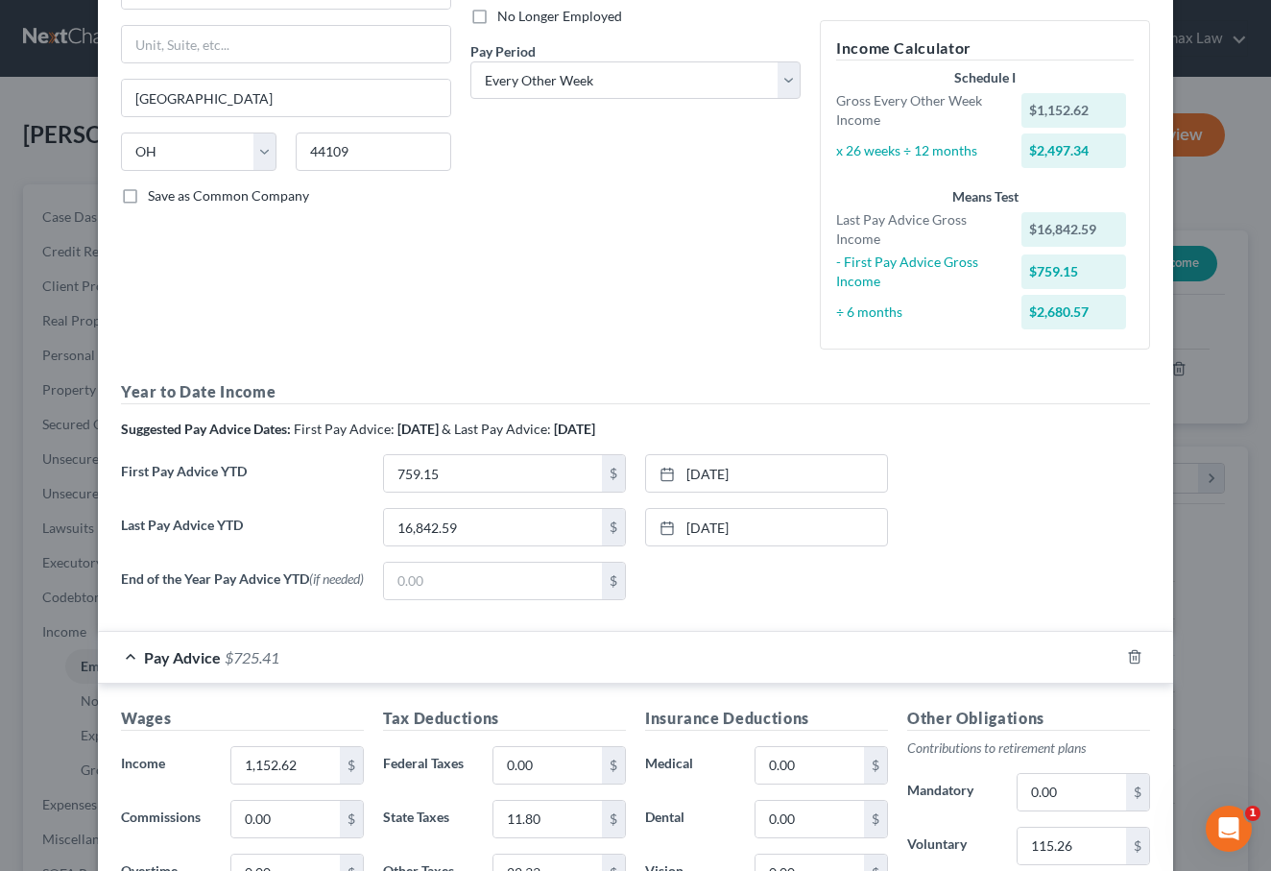
scroll to position [285, 0]
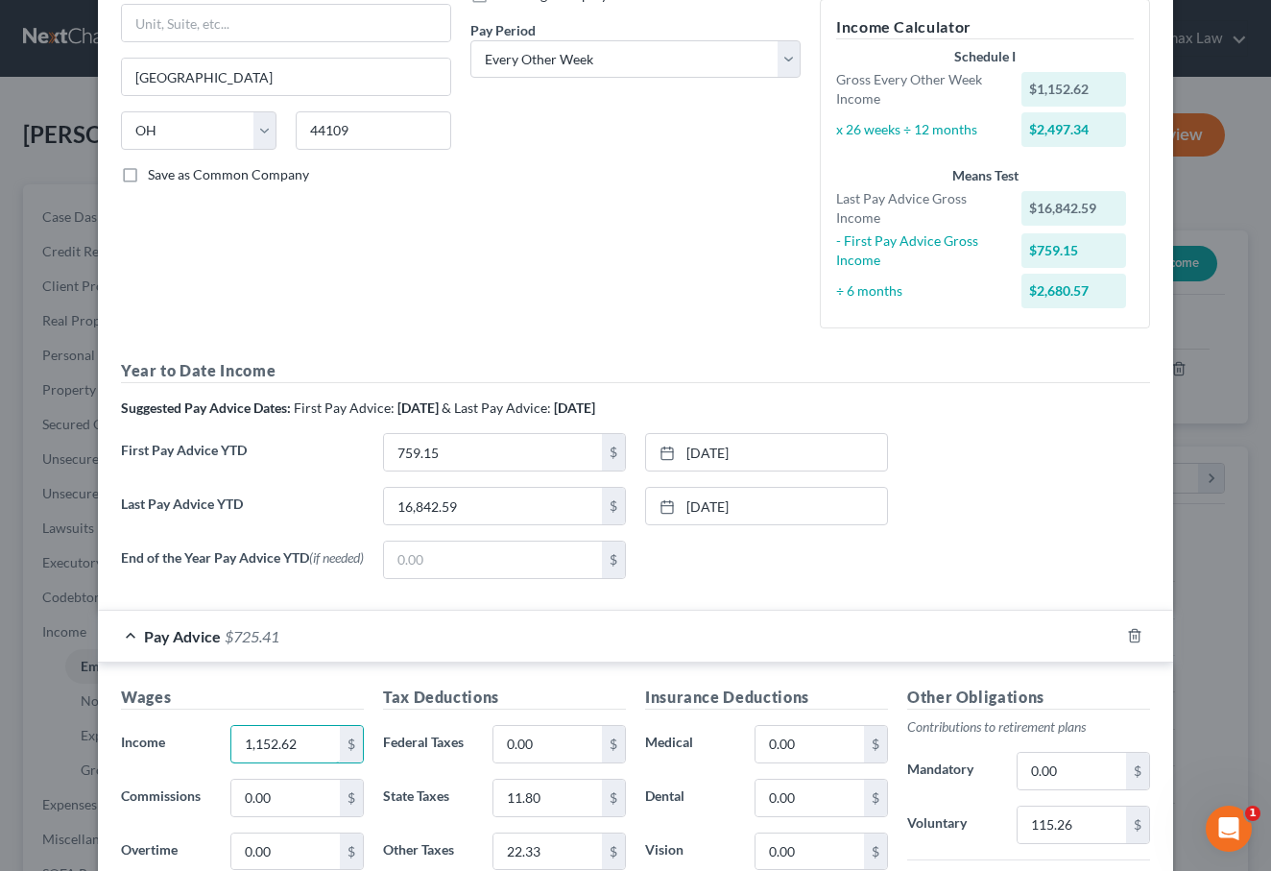
drag, startPoint x: 304, startPoint y: 755, endPoint x: 226, endPoint y: 742, distance: 79.7
click at [226, 742] on div "1,152.62 $" at bounding box center [297, 744] width 153 height 38
type input "1,494"
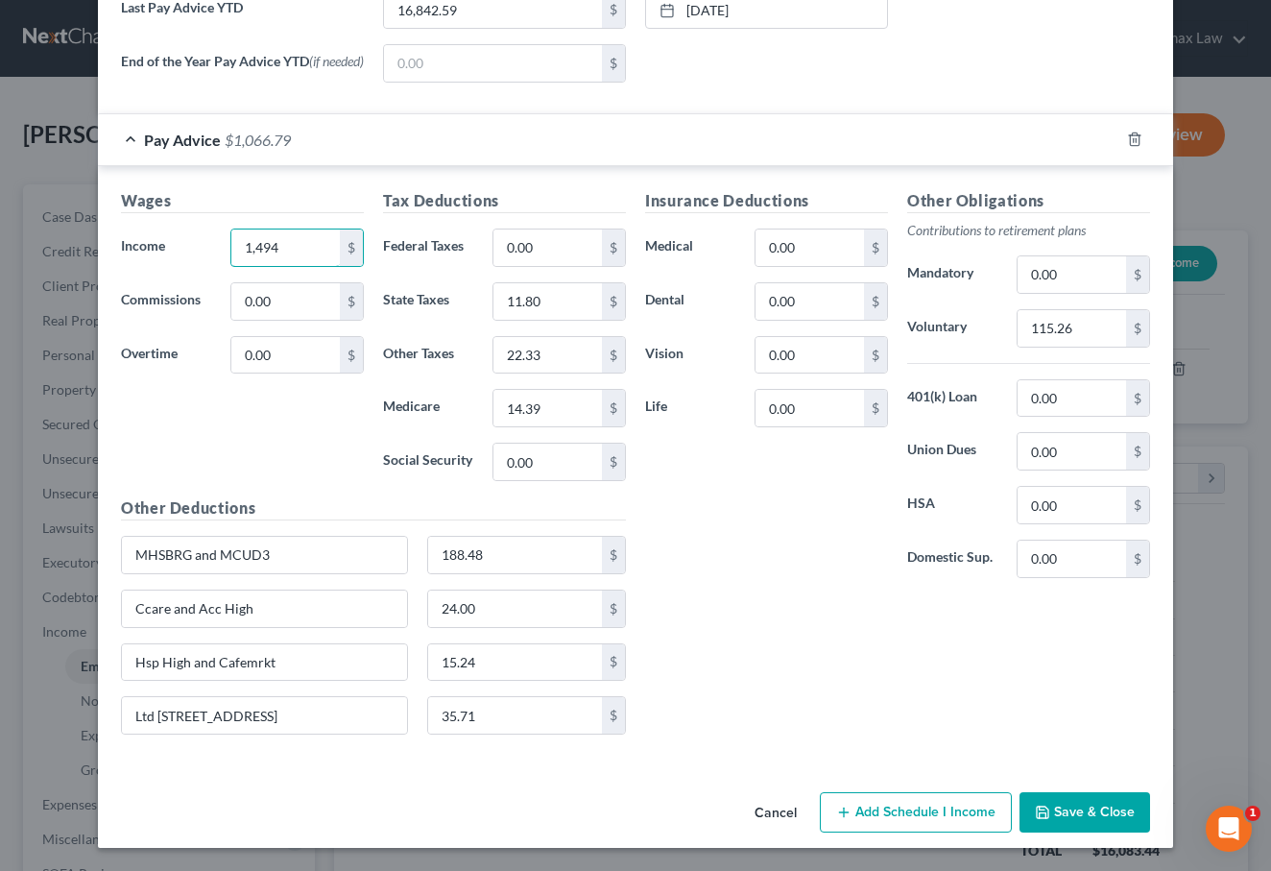
scroll to position [782, 0]
click at [785, 813] on button "Cancel" at bounding box center [775, 813] width 73 height 38
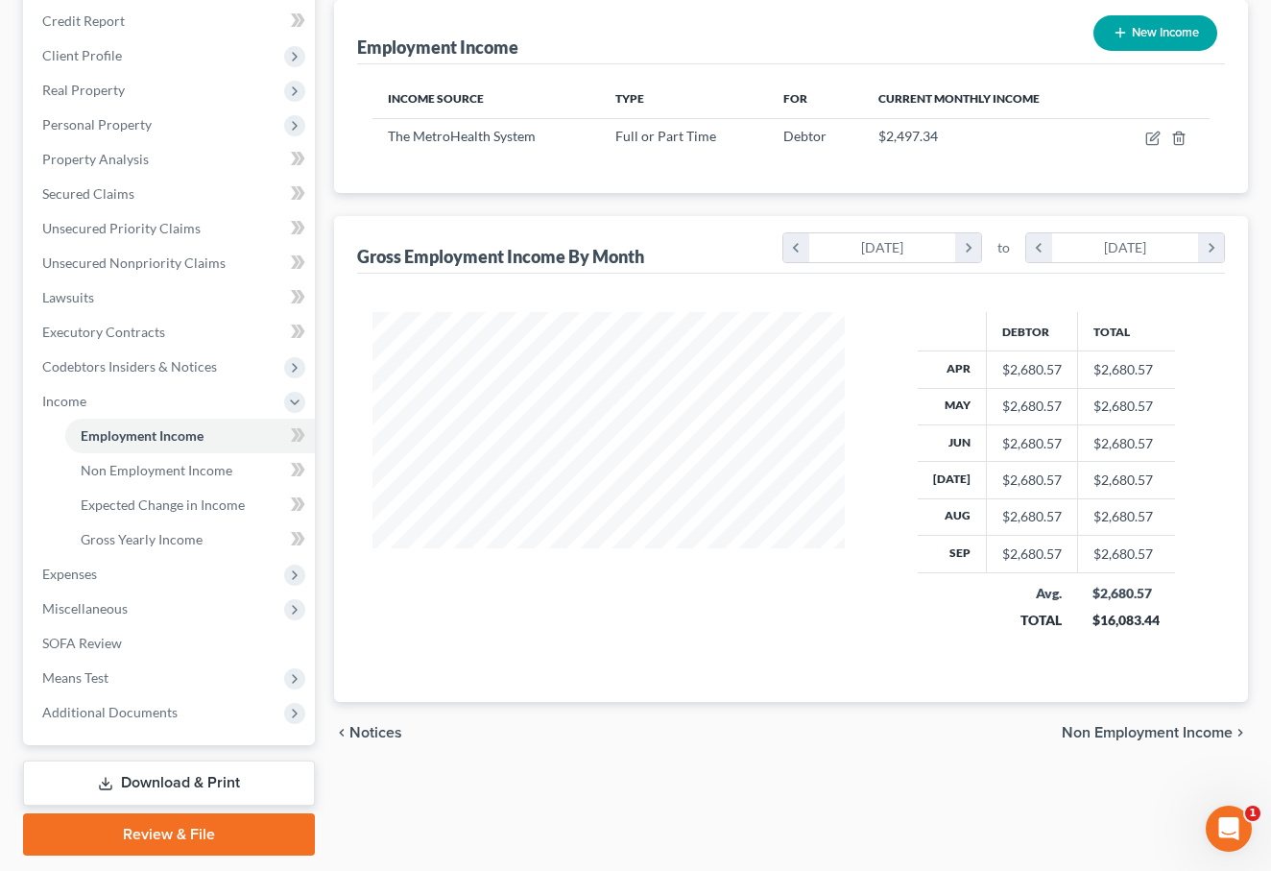
scroll to position [231, 0]
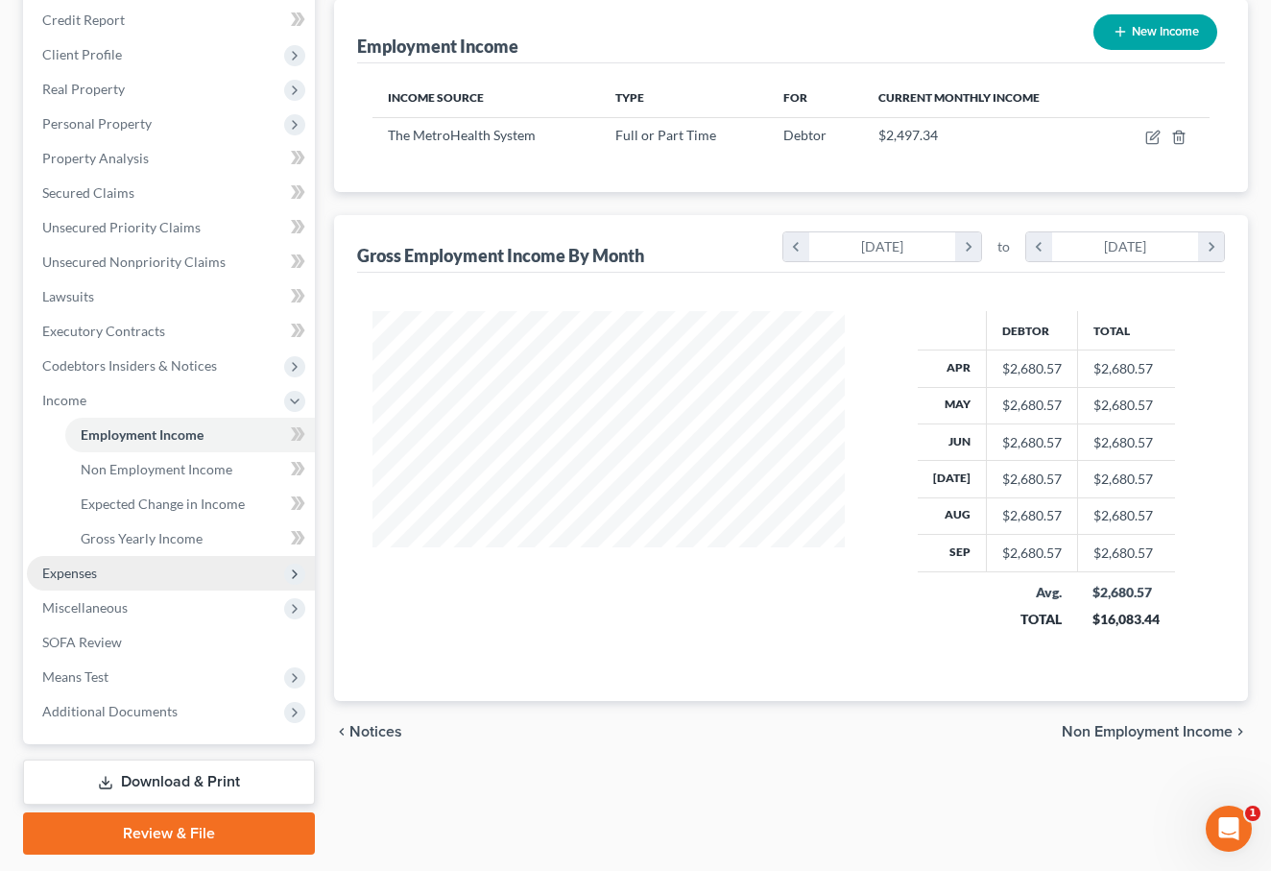
click at [132, 578] on span "Expenses" at bounding box center [171, 573] width 288 height 35
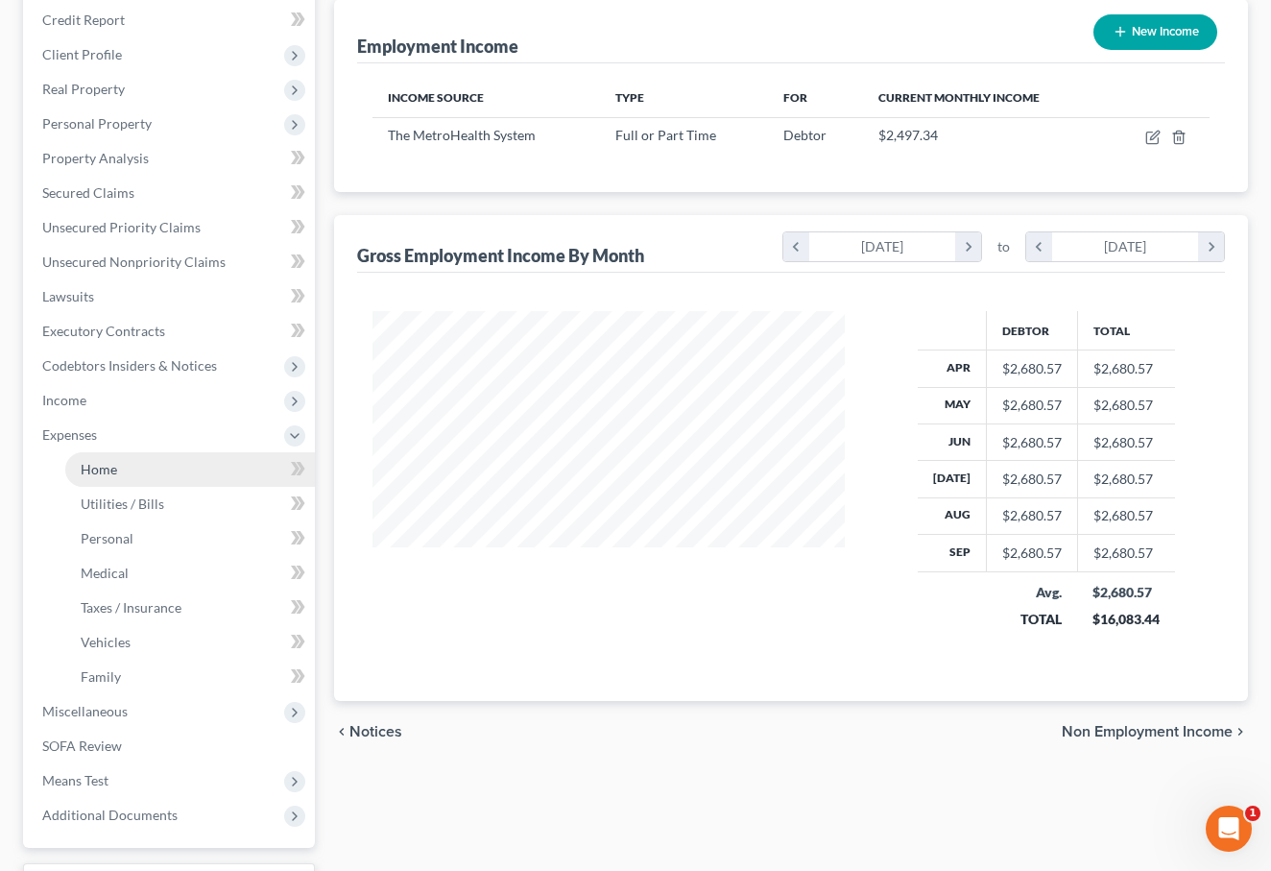
click at [133, 477] on link "Home" at bounding box center [190, 469] width 250 height 35
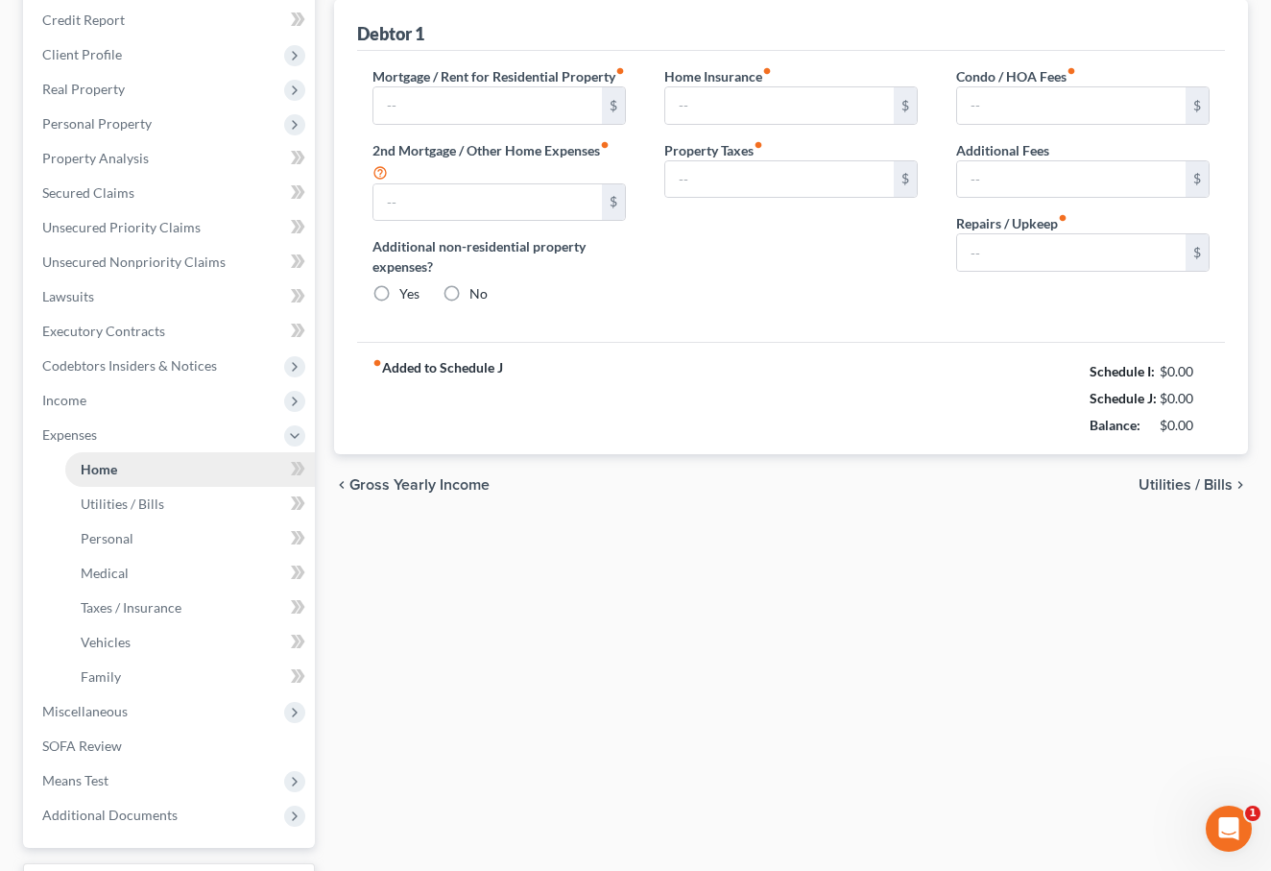
scroll to position [42, 0]
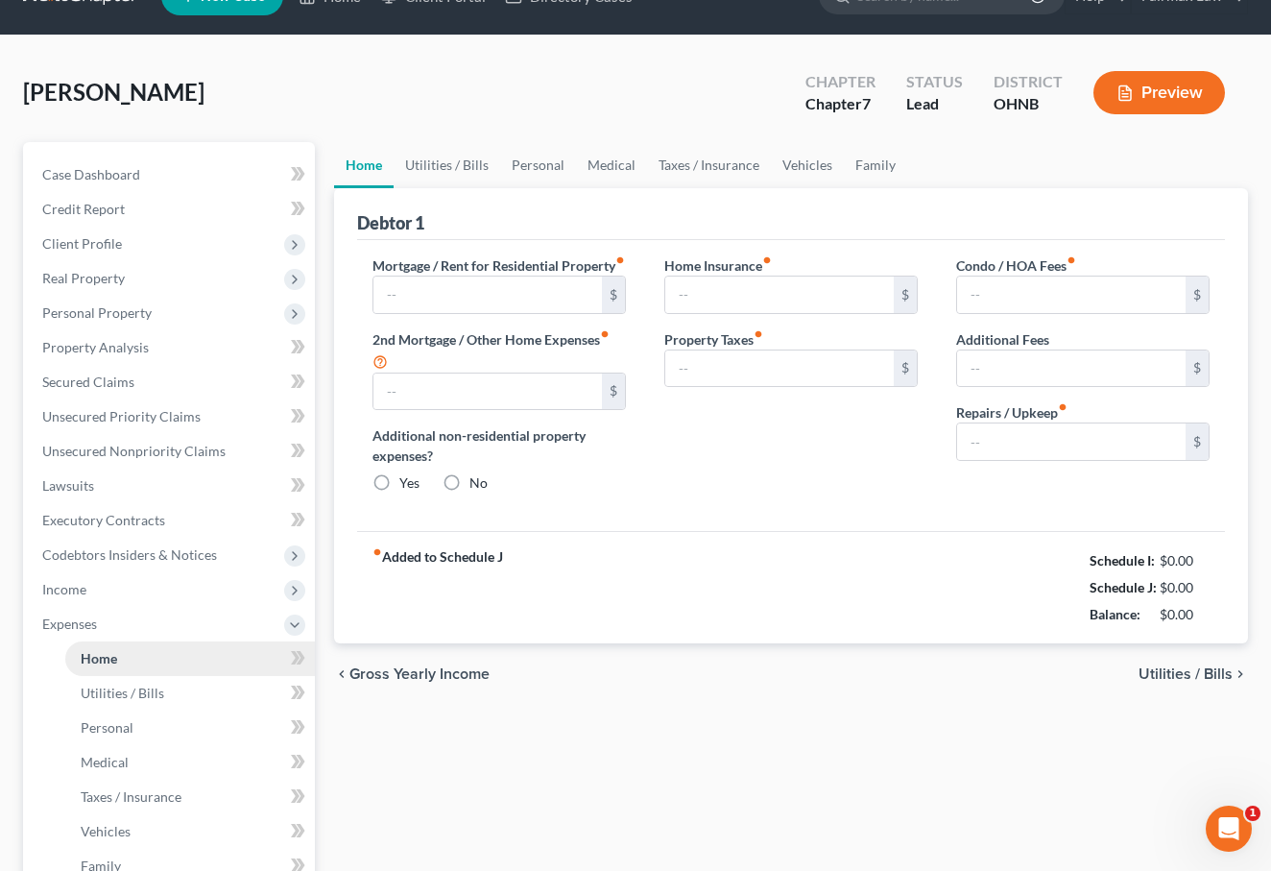
type input "850.00"
type input "0.00"
radio input "true"
type input "0.00"
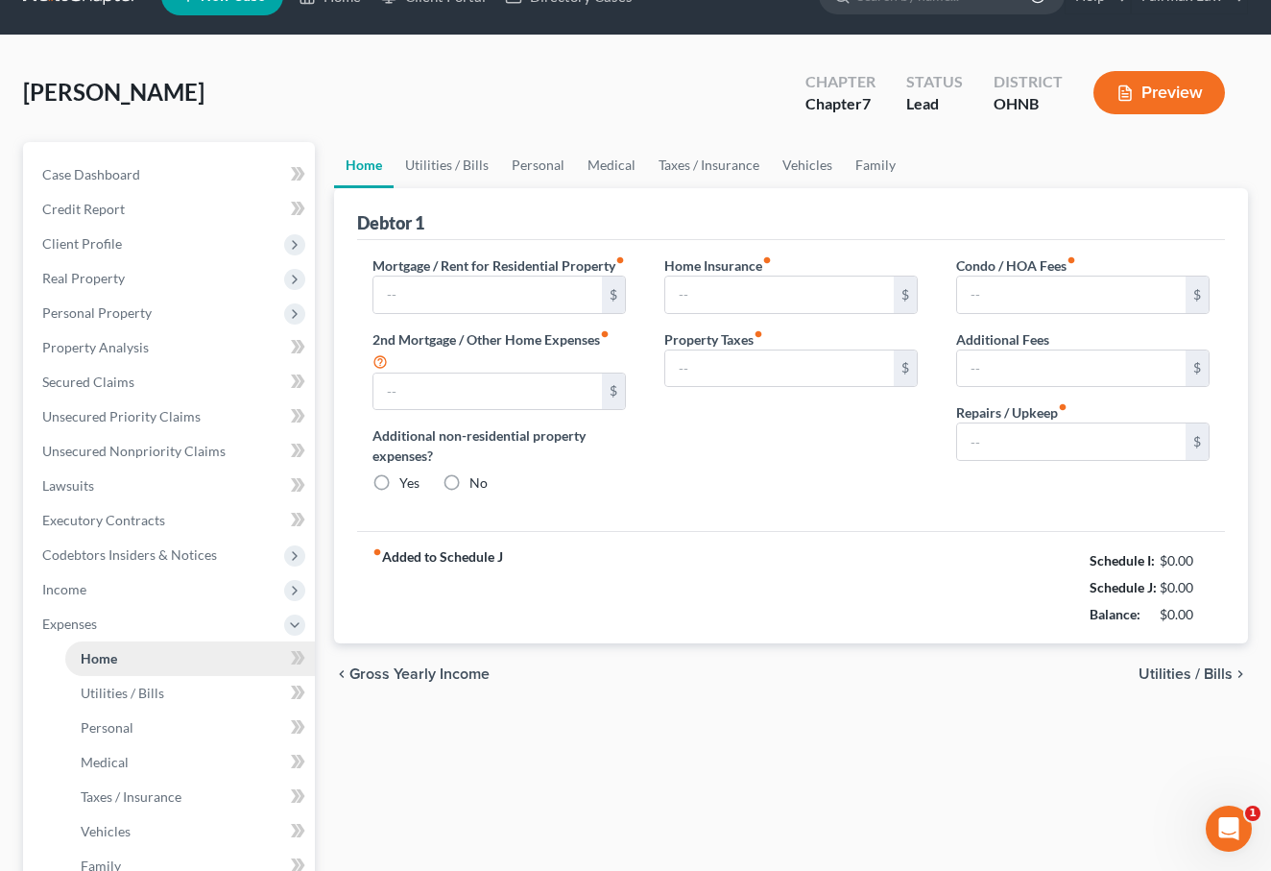
type input "0.00"
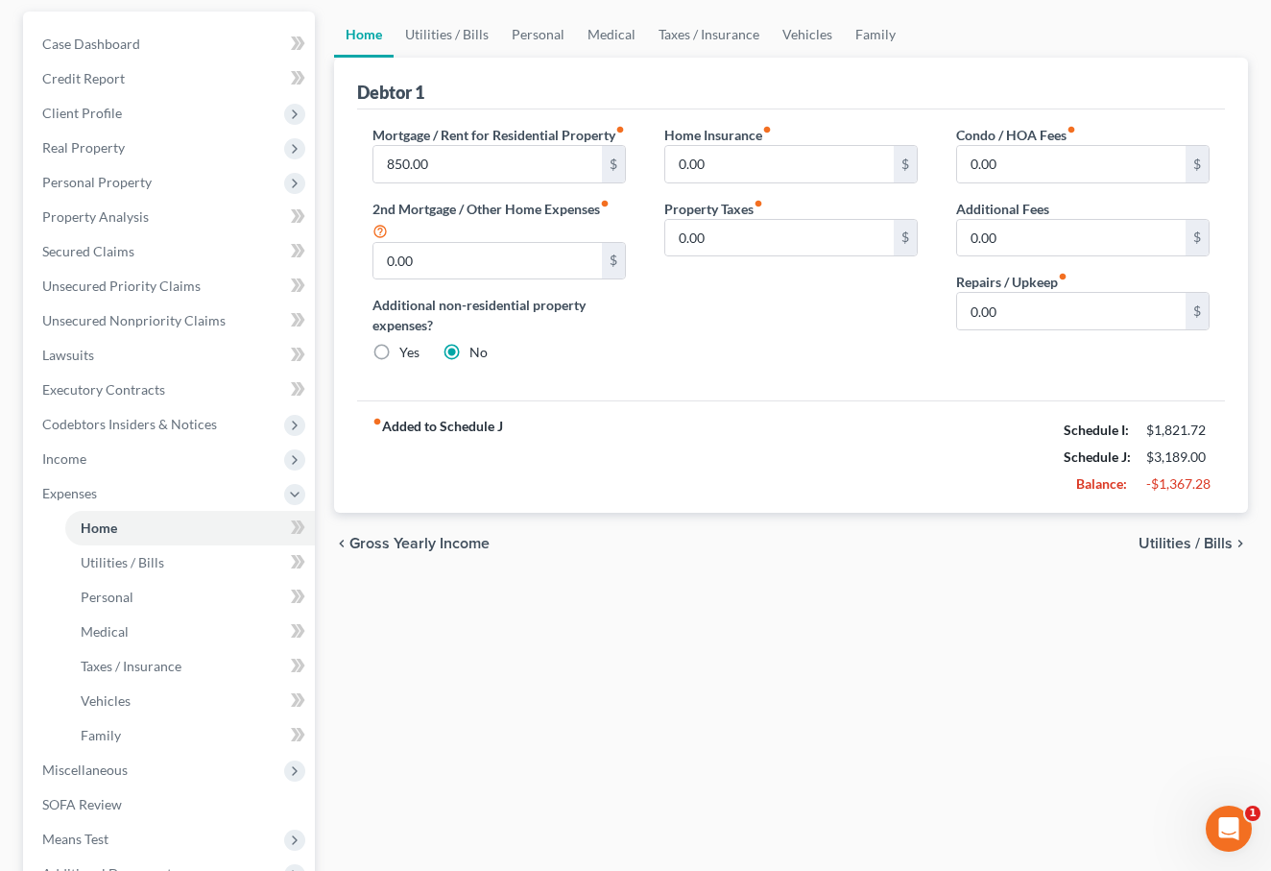
scroll to position [212, 0]
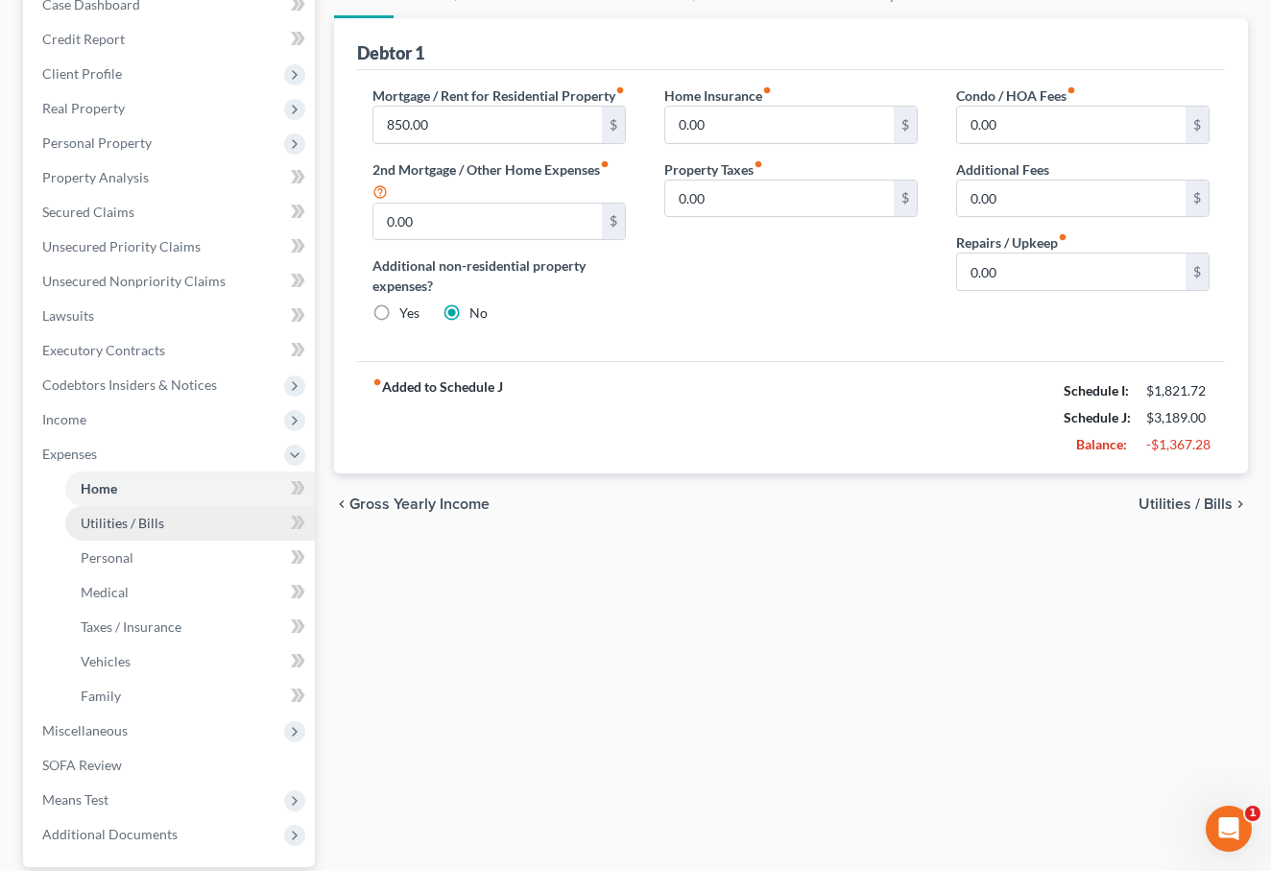
click at [163, 518] on link "Utilities / Bills" at bounding box center [190, 523] width 250 height 35
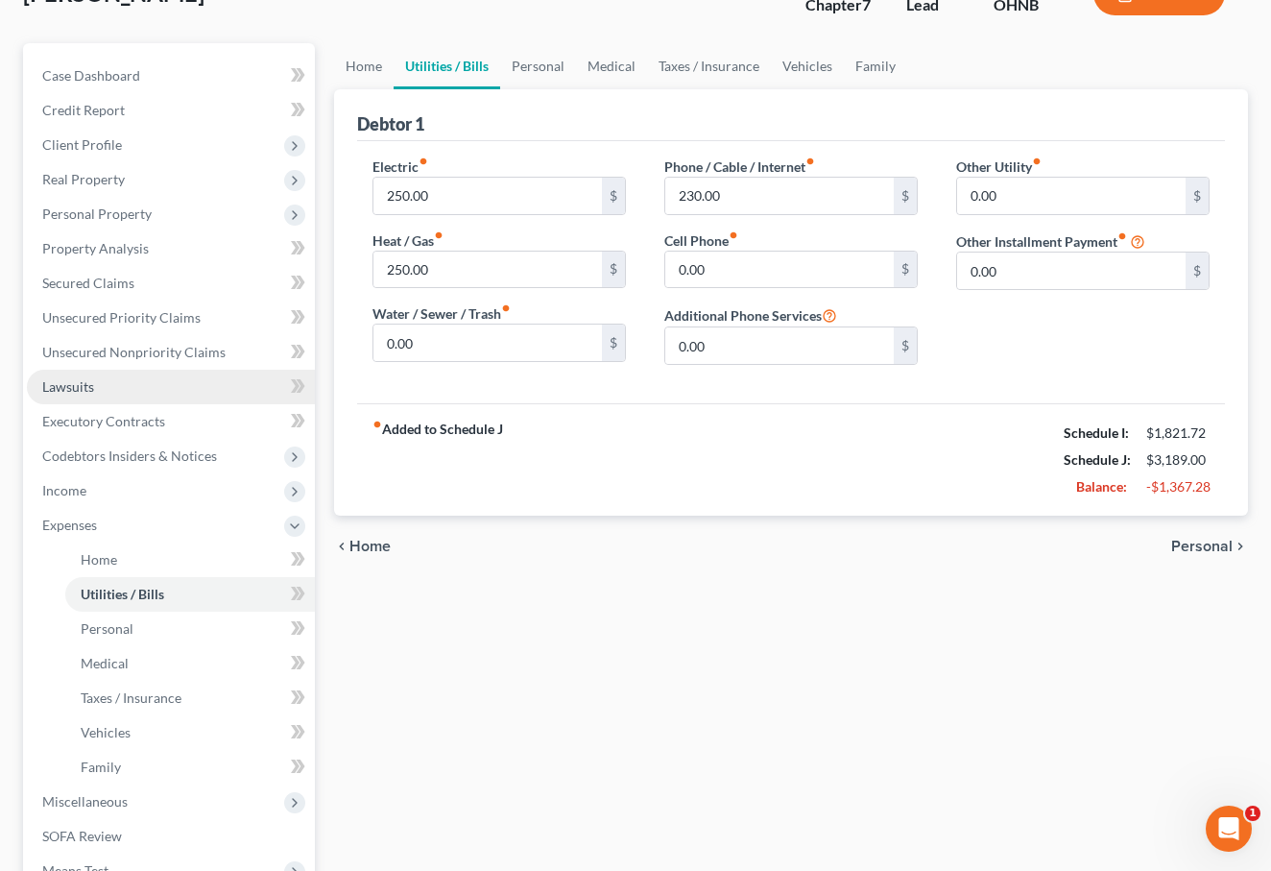
scroll to position [156, 0]
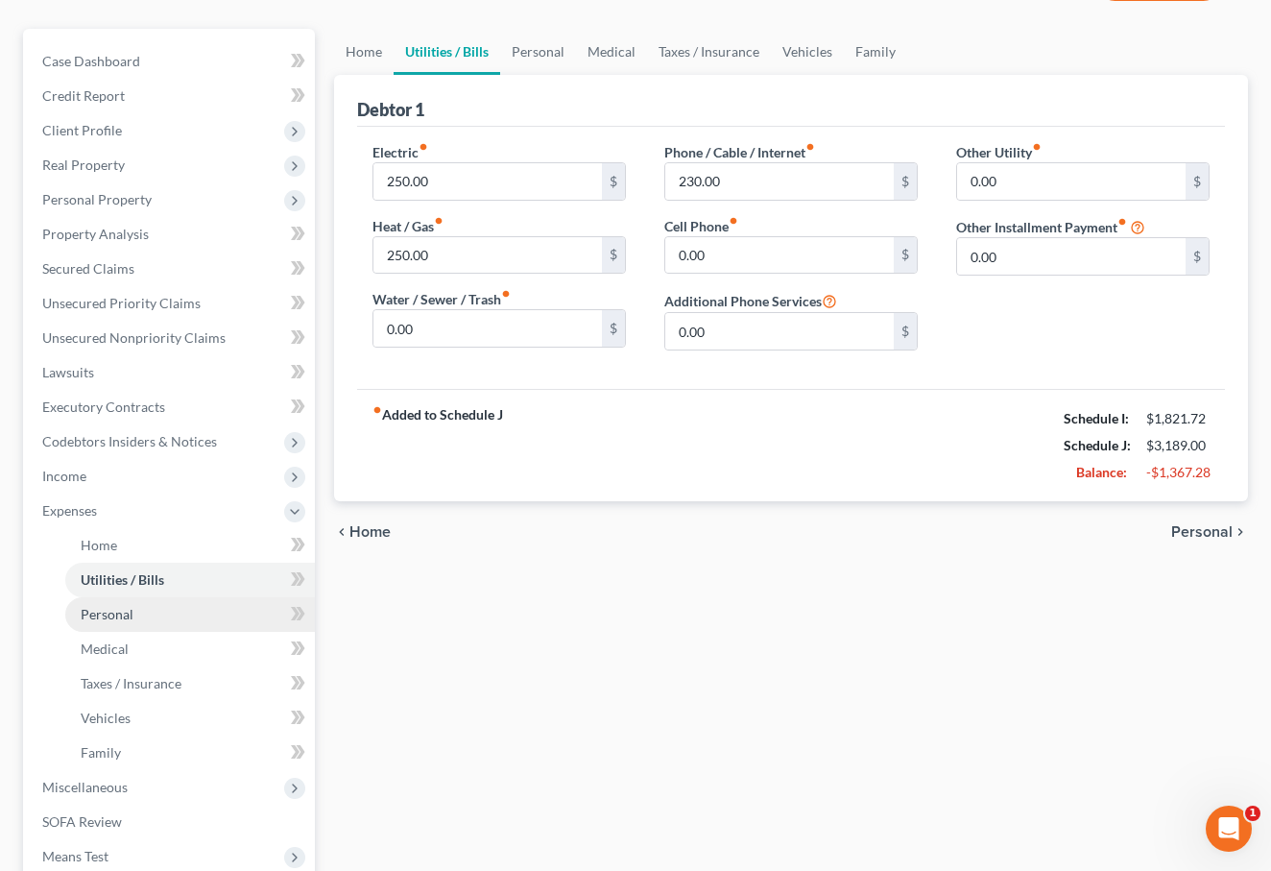
click at [126, 611] on span "Personal" at bounding box center [107, 614] width 53 height 16
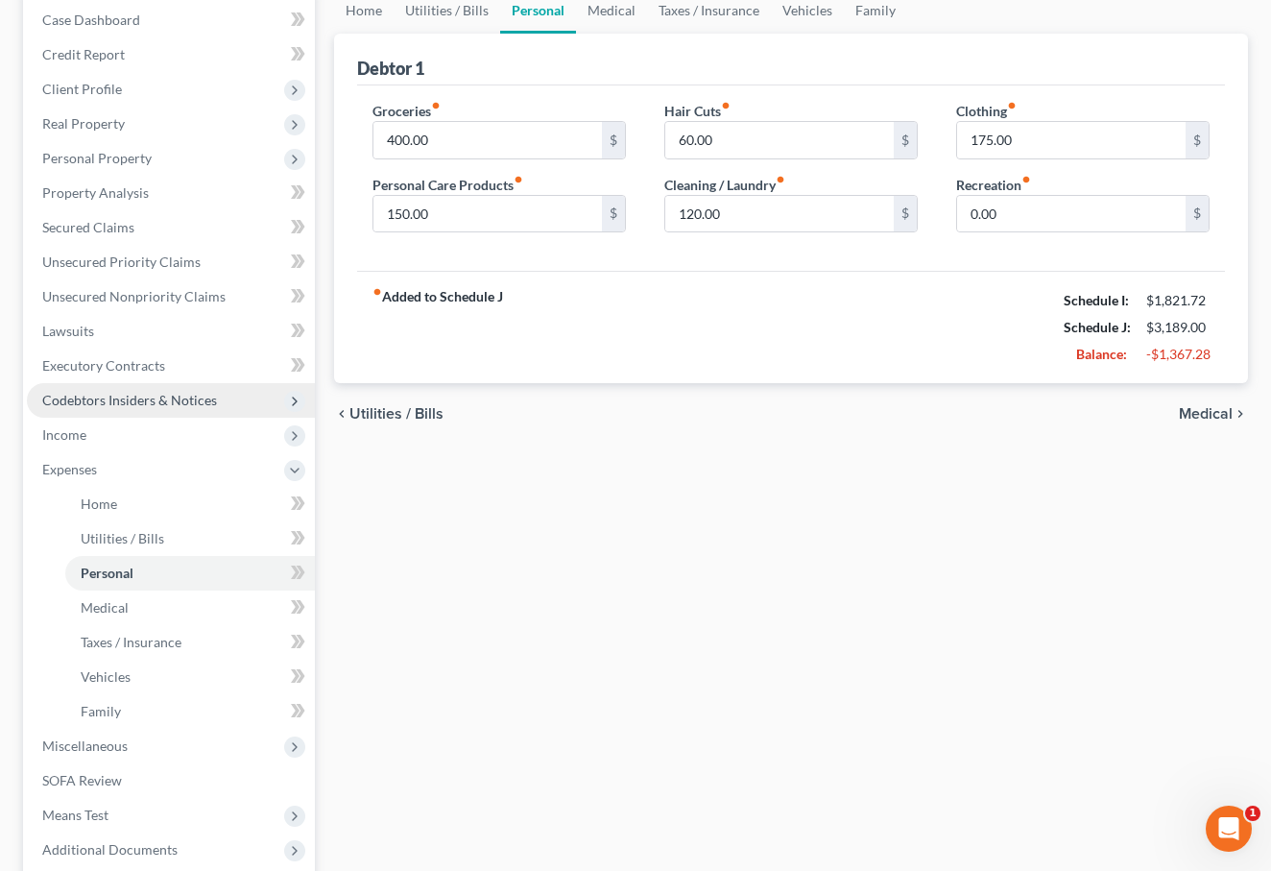
scroll to position [196, 0]
click at [103, 451] on span "Income" at bounding box center [171, 436] width 288 height 35
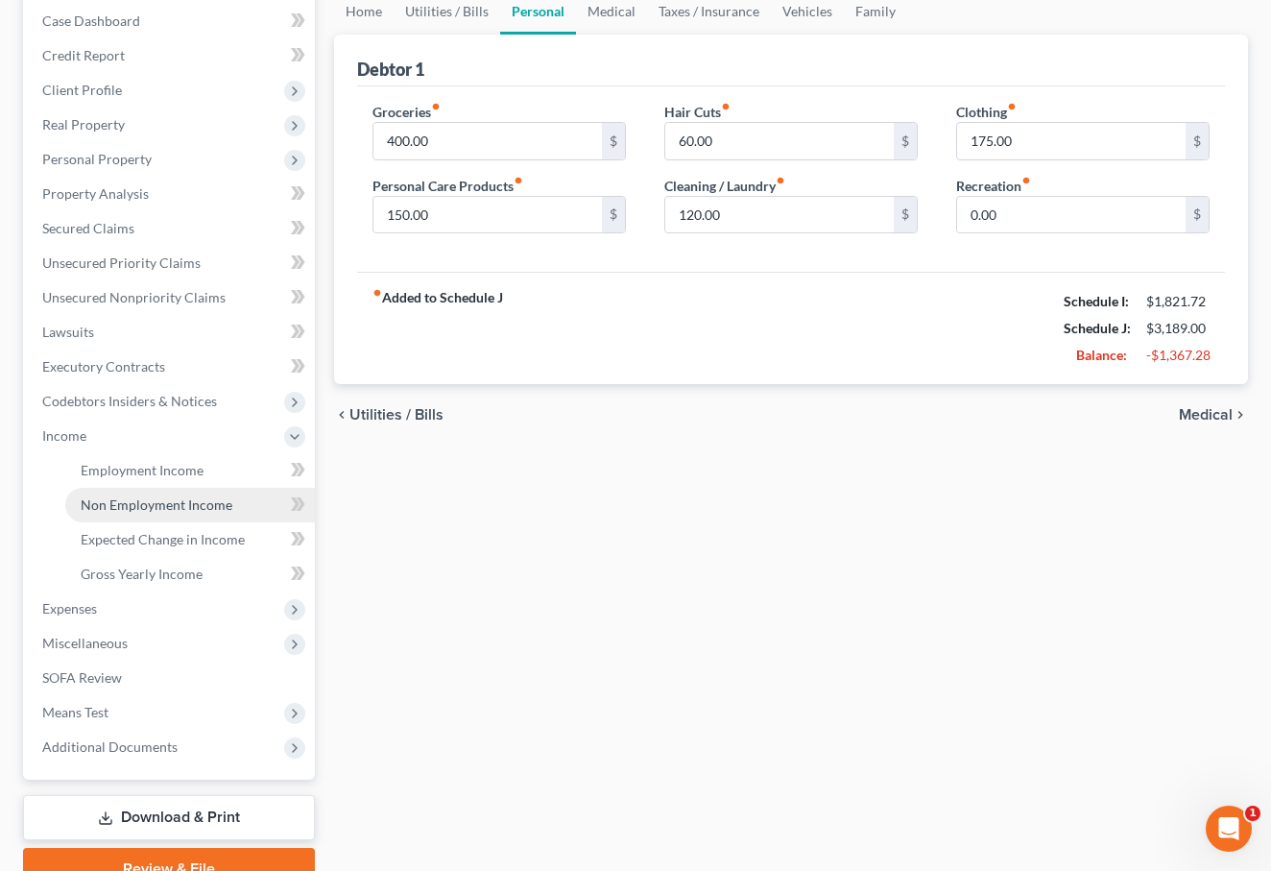
click at [109, 504] on span "Non Employment Income" at bounding box center [157, 504] width 152 height 16
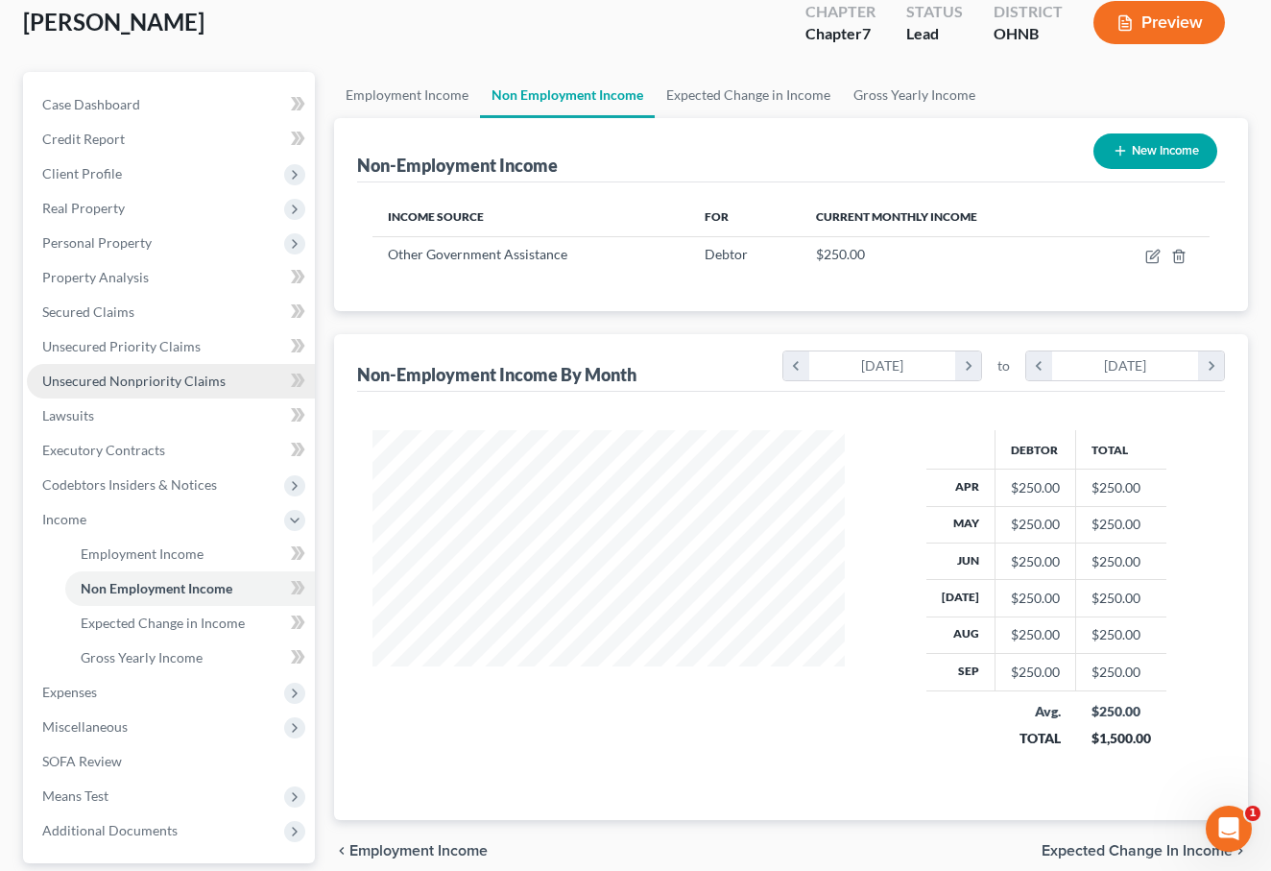
scroll to position [113, 0]
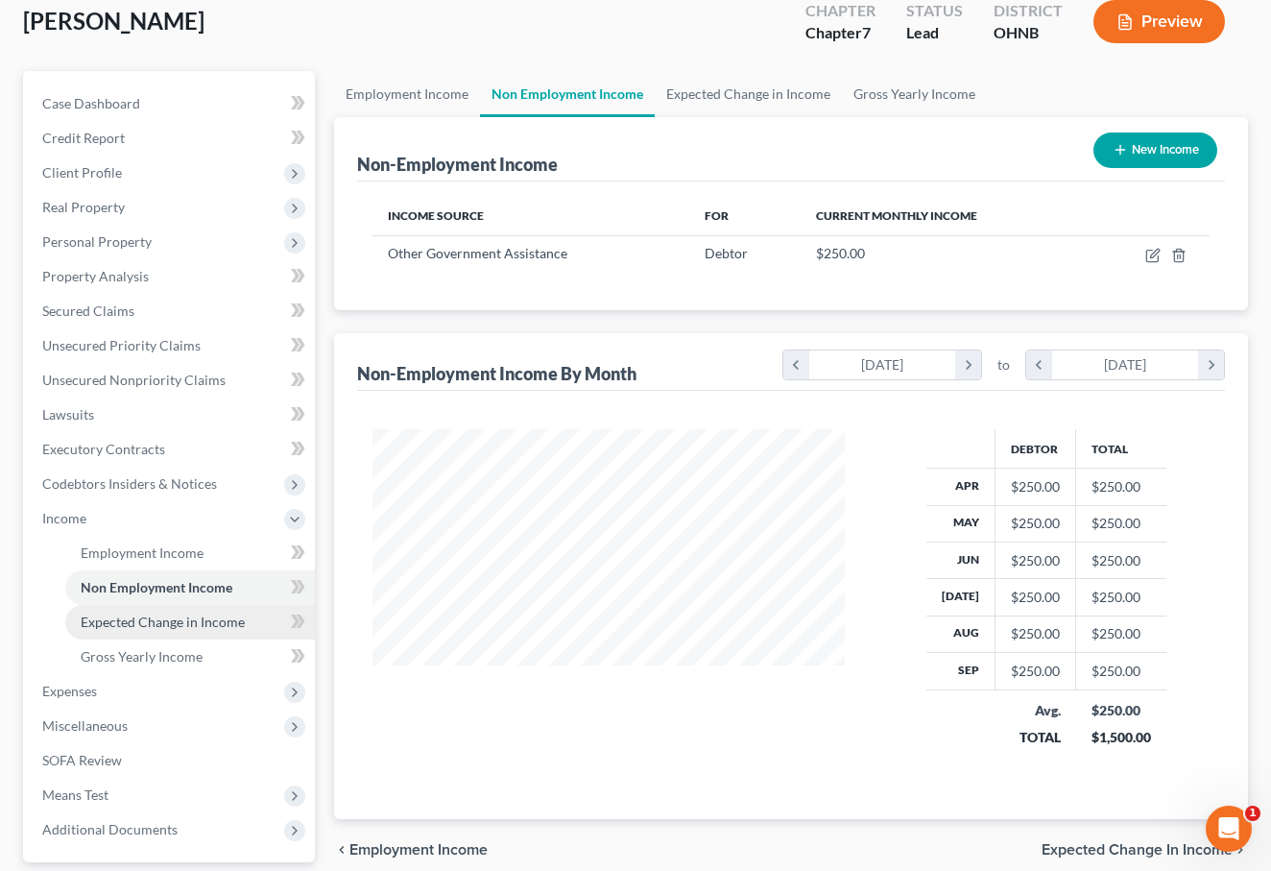
click at [129, 633] on link "Expected Change in Income" at bounding box center [190, 622] width 250 height 35
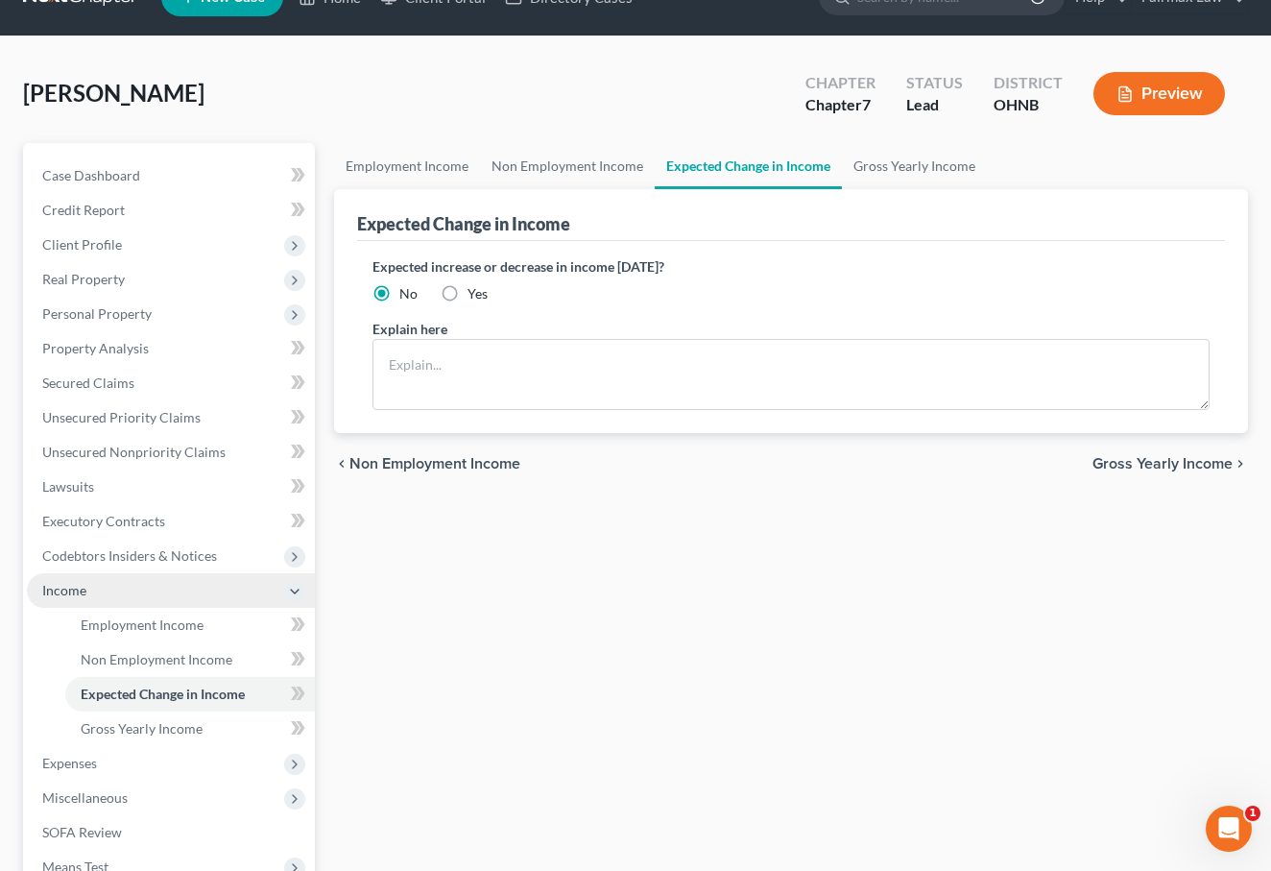
scroll to position [49, 0]
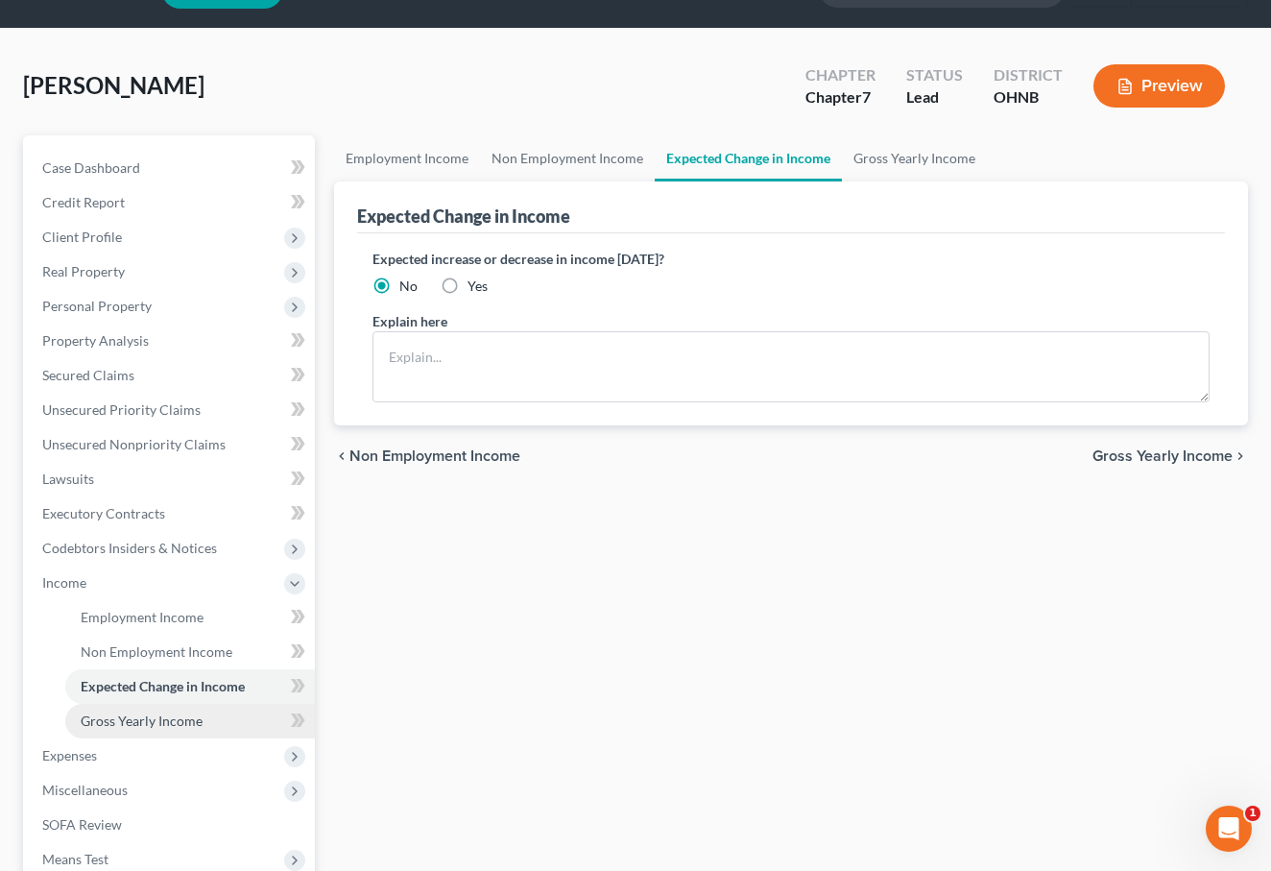
click at [135, 716] on span "Gross Yearly Income" at bounding box center [142, 721] width 122 height 16
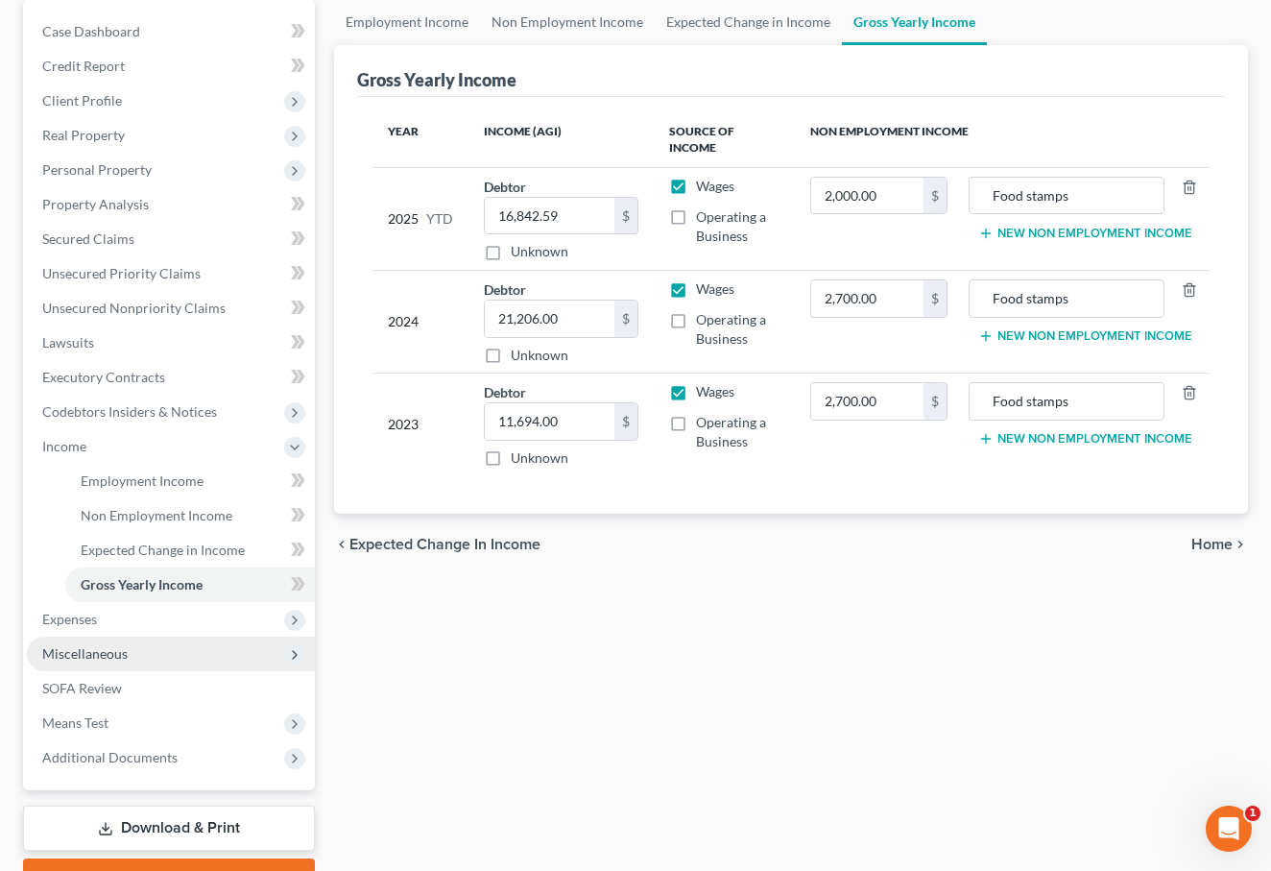
scroll to position [196, 0]
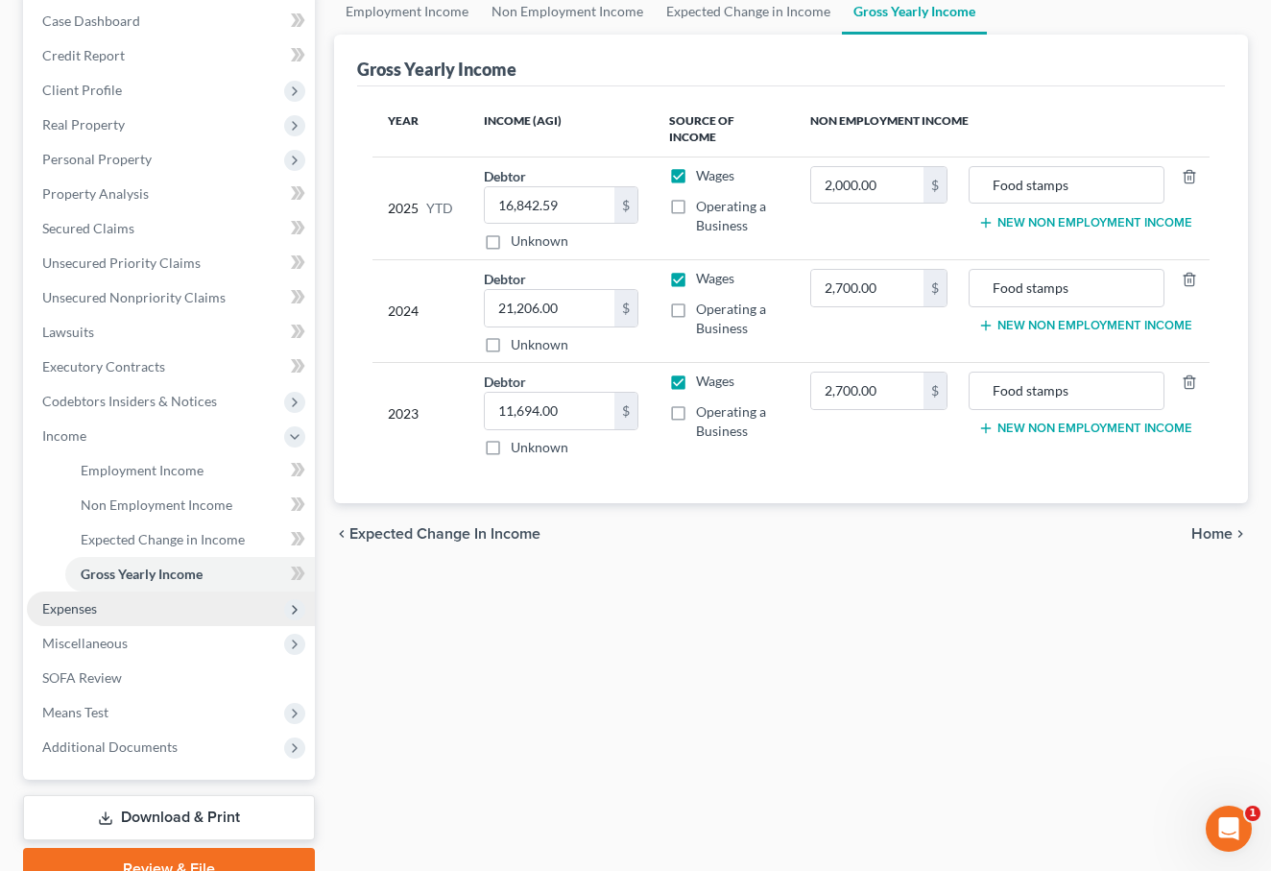
click at [120, 607] on span "Expenses" at bounding box center [171, 609] width 288 height 35
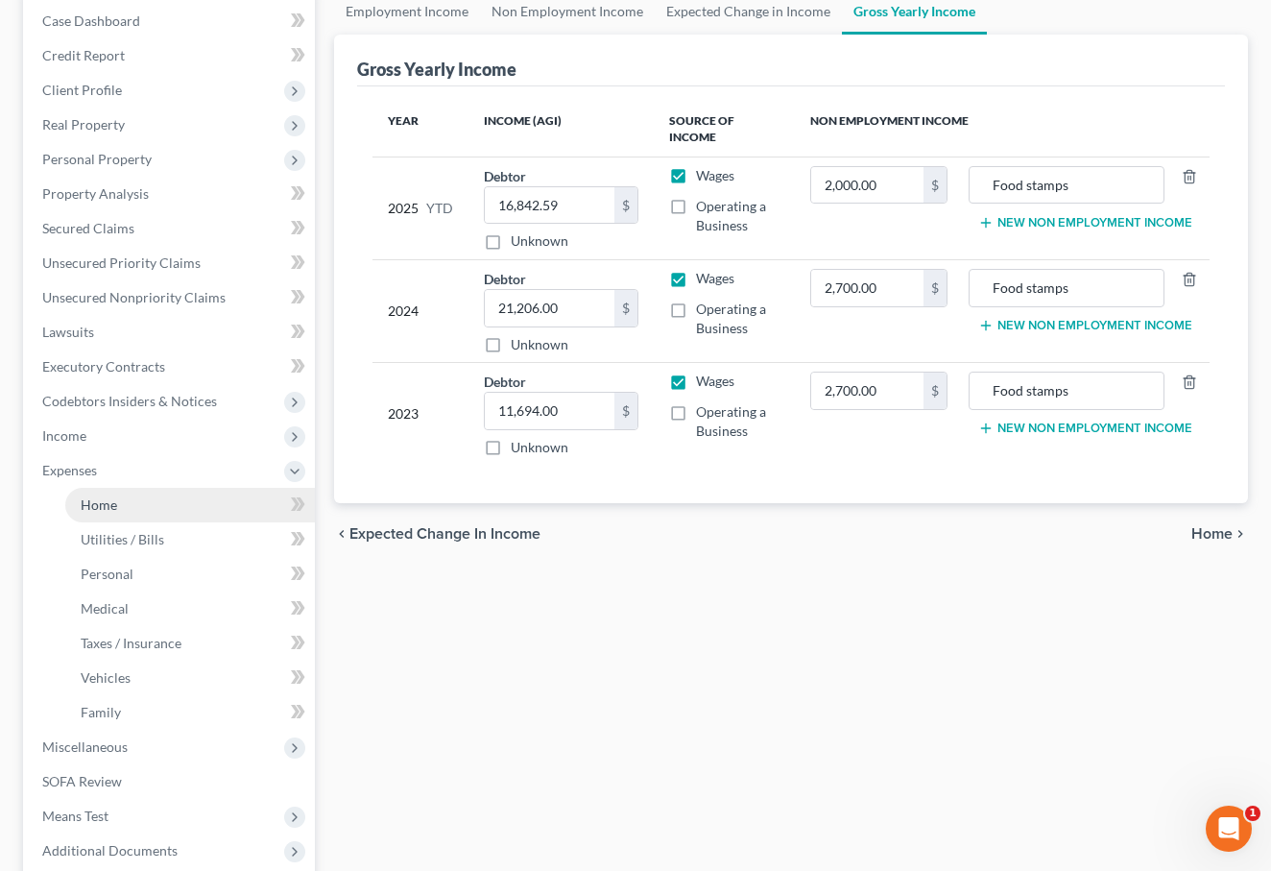
click at [117, 516] on link "Home" at bounding box center [190, 505] width 250 height 35
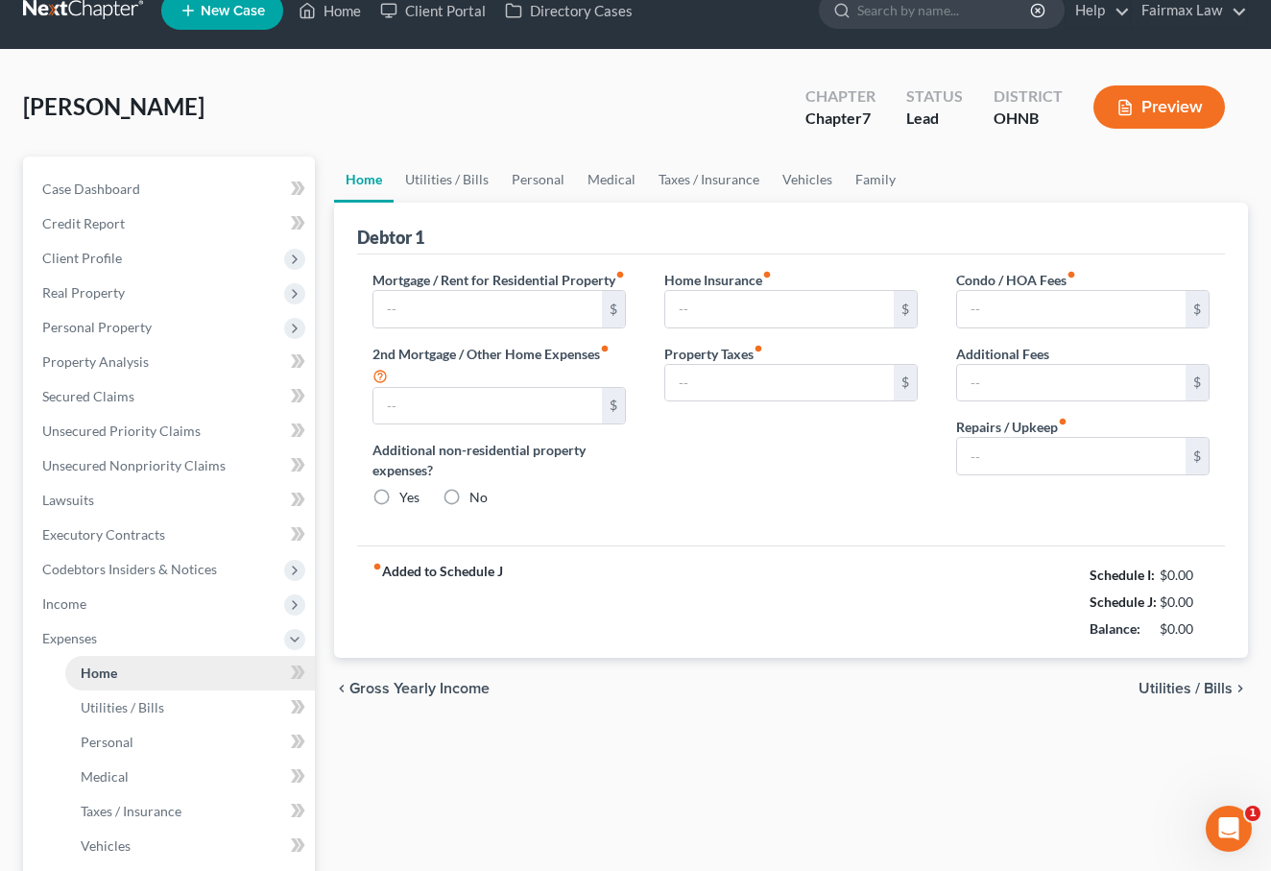
type input "850.00"
type input "0.00"
radio input "true"
type input "0.00"
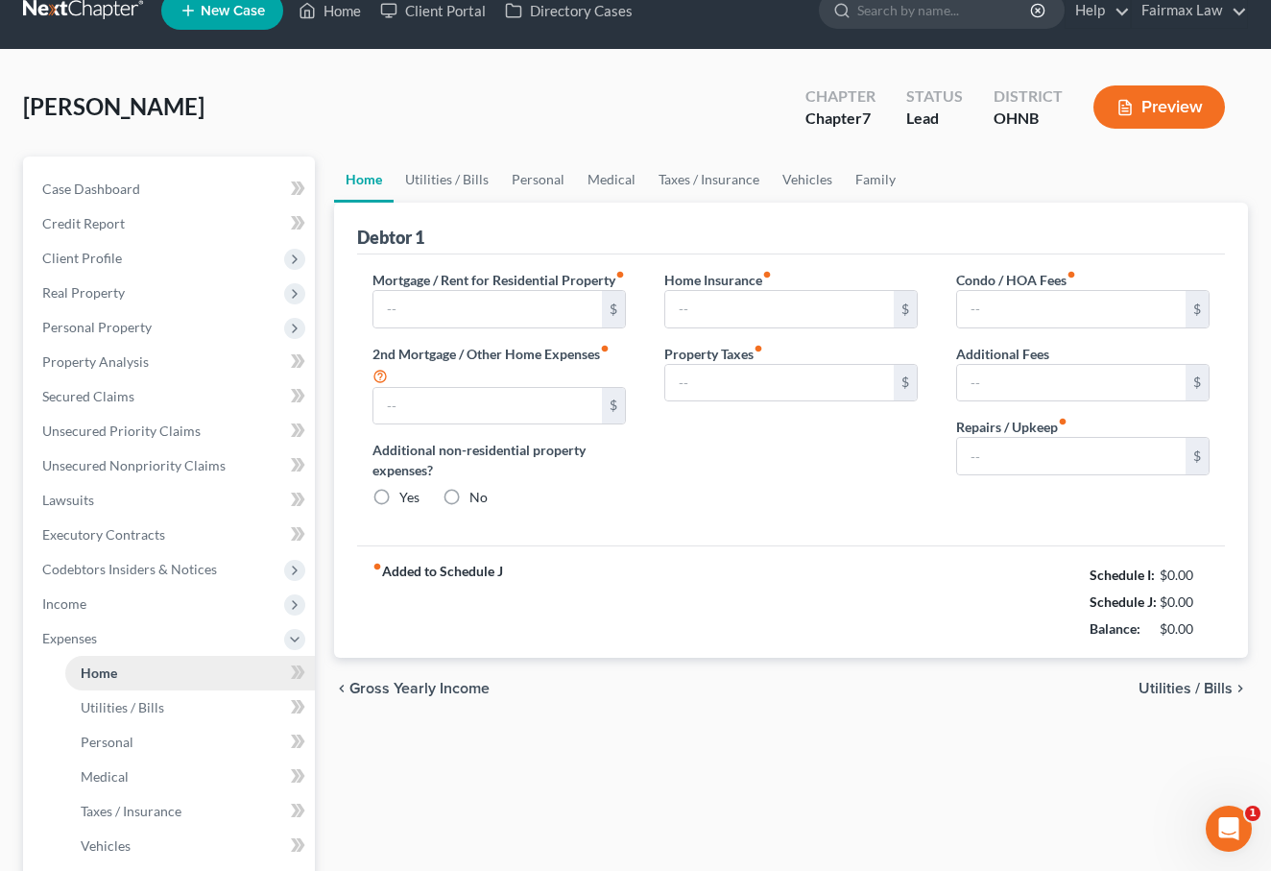
type input "0.00"
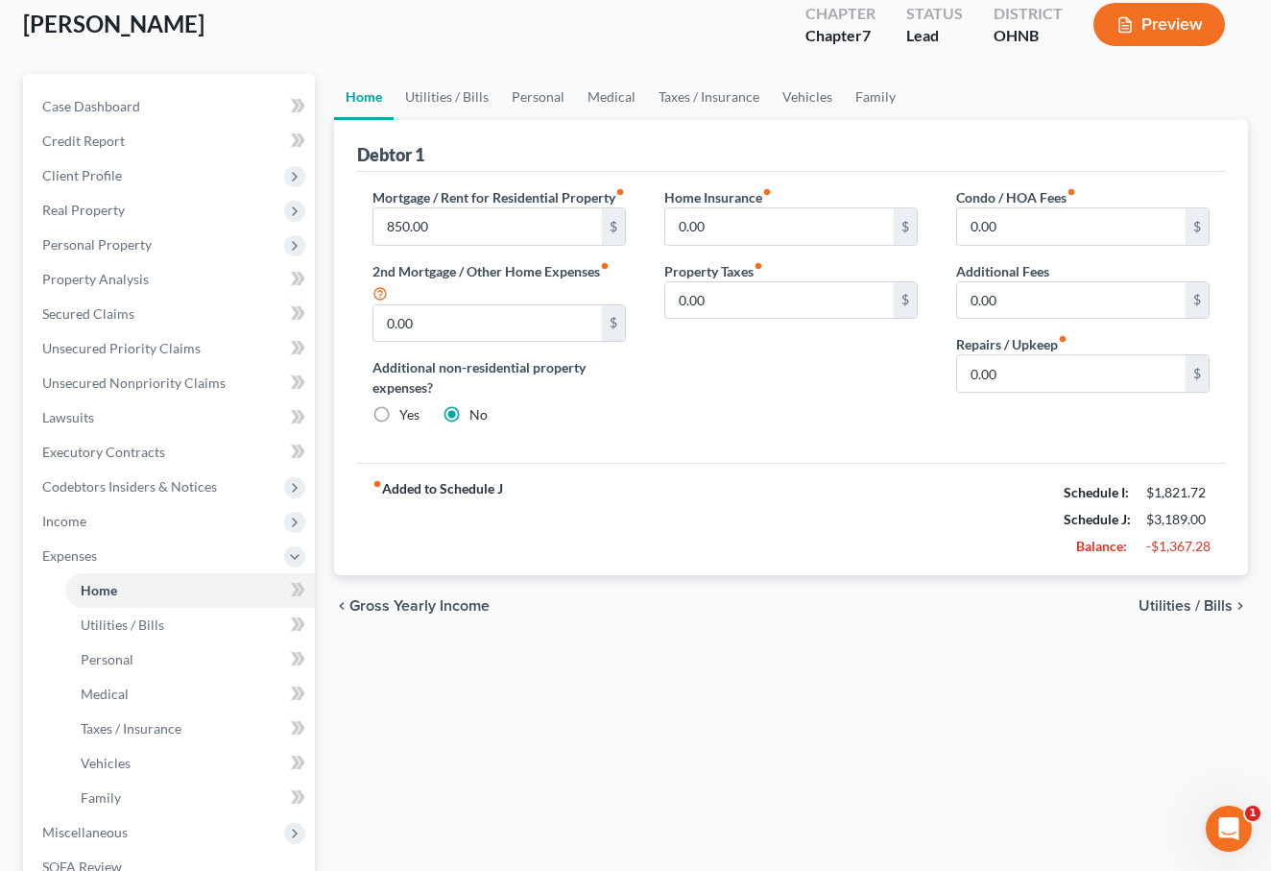
scroll to position [112, 0]
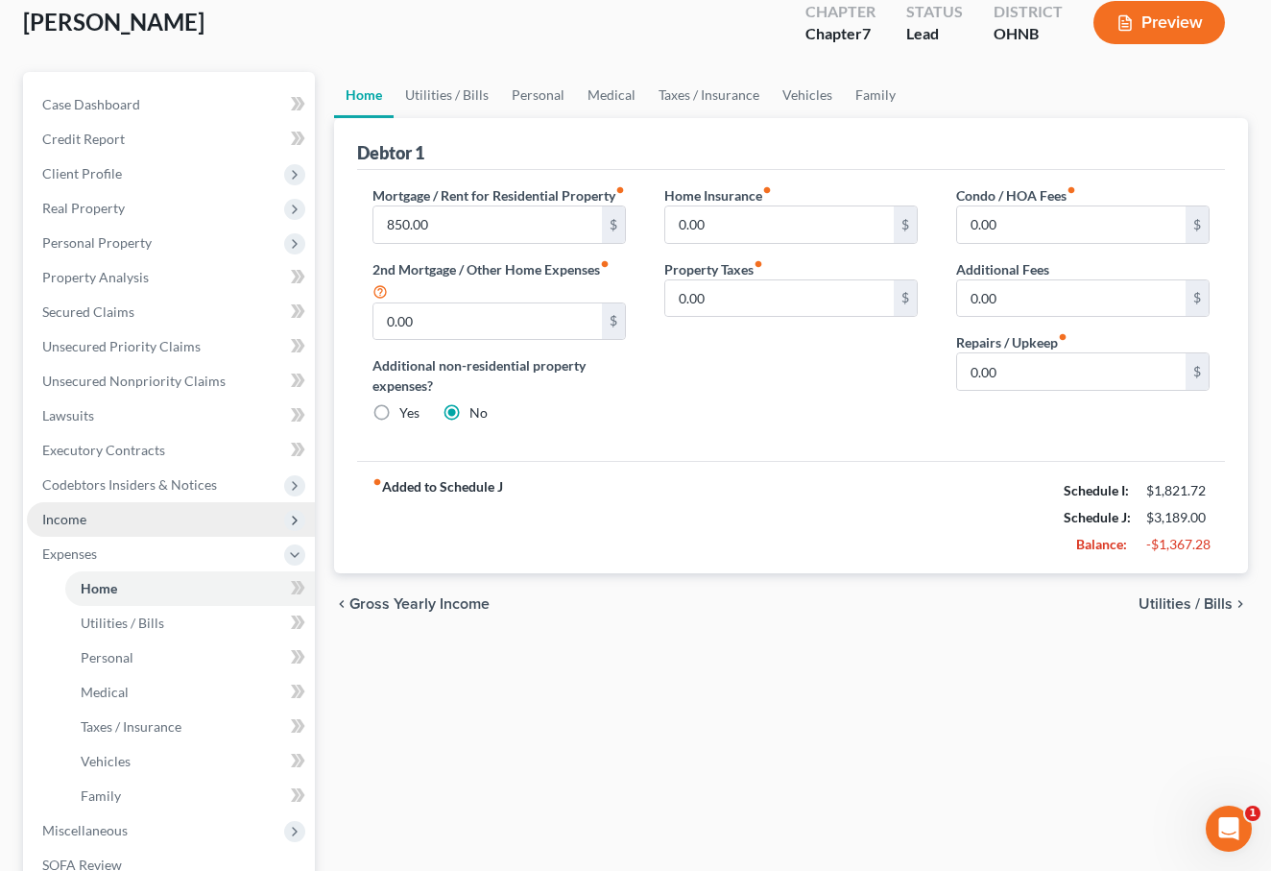
click at [164, 527] on span "Income" at bounding box center [171, 519] width 288 height 35
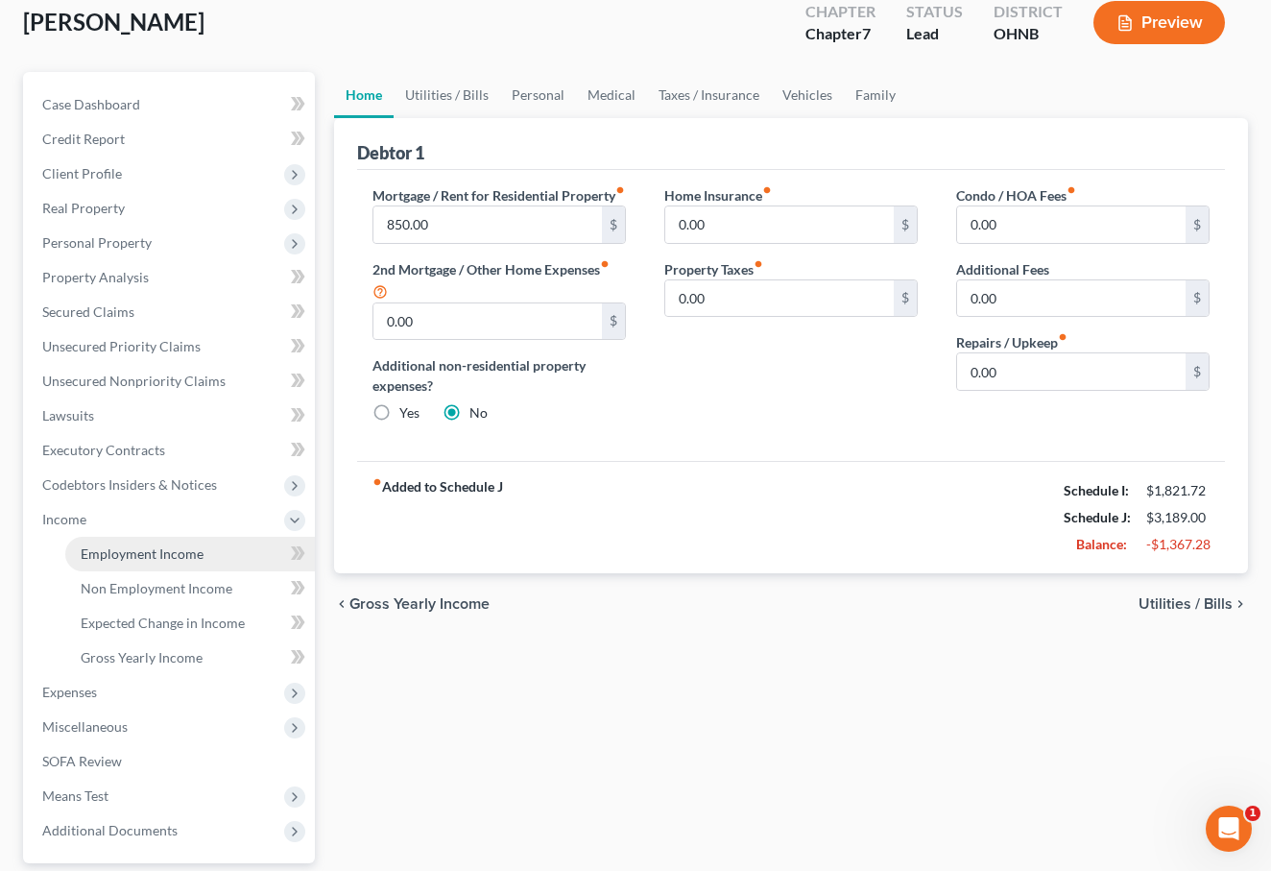
click at [166, 550] on span "Employment Income" at bounding box center [142, 553] width 123 height 16
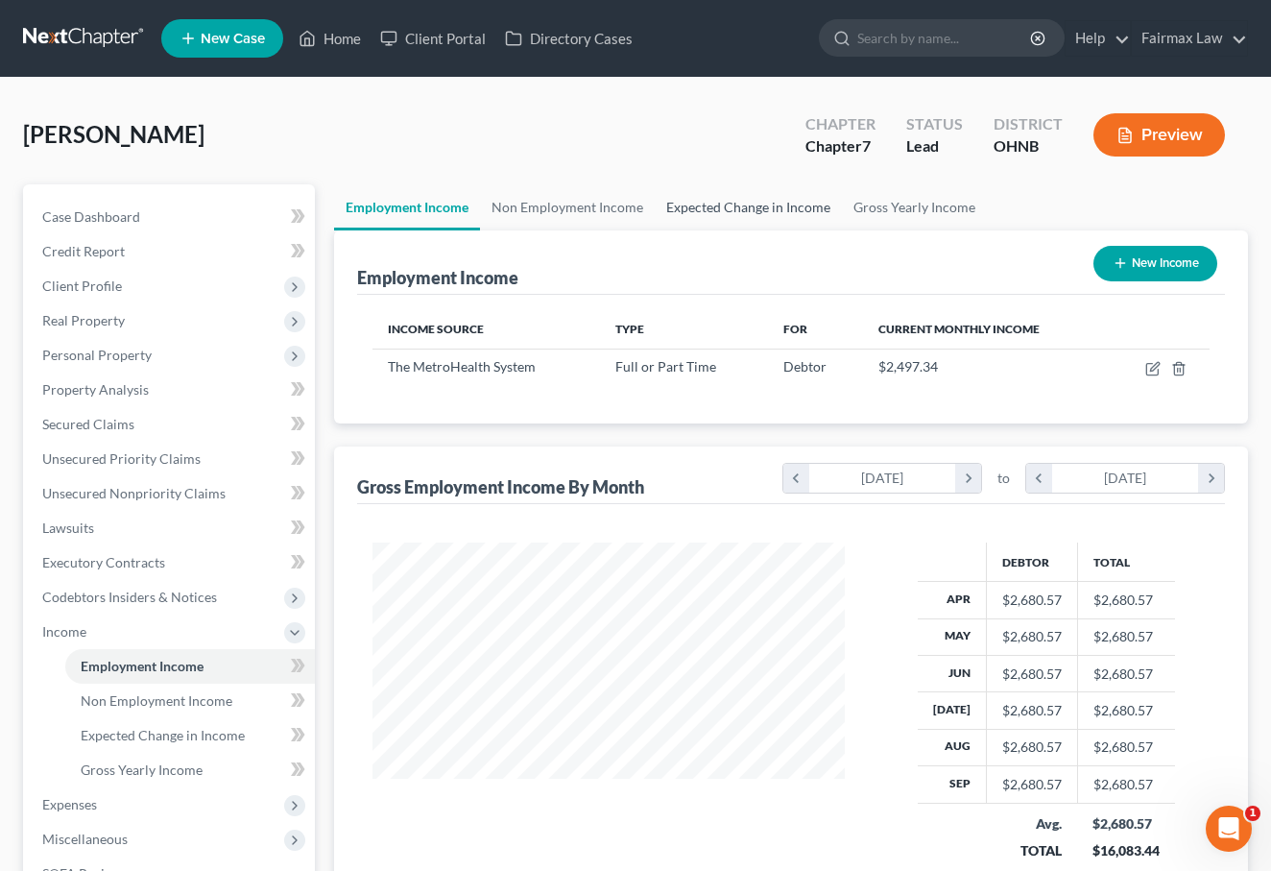
scroll to position [344, 511]
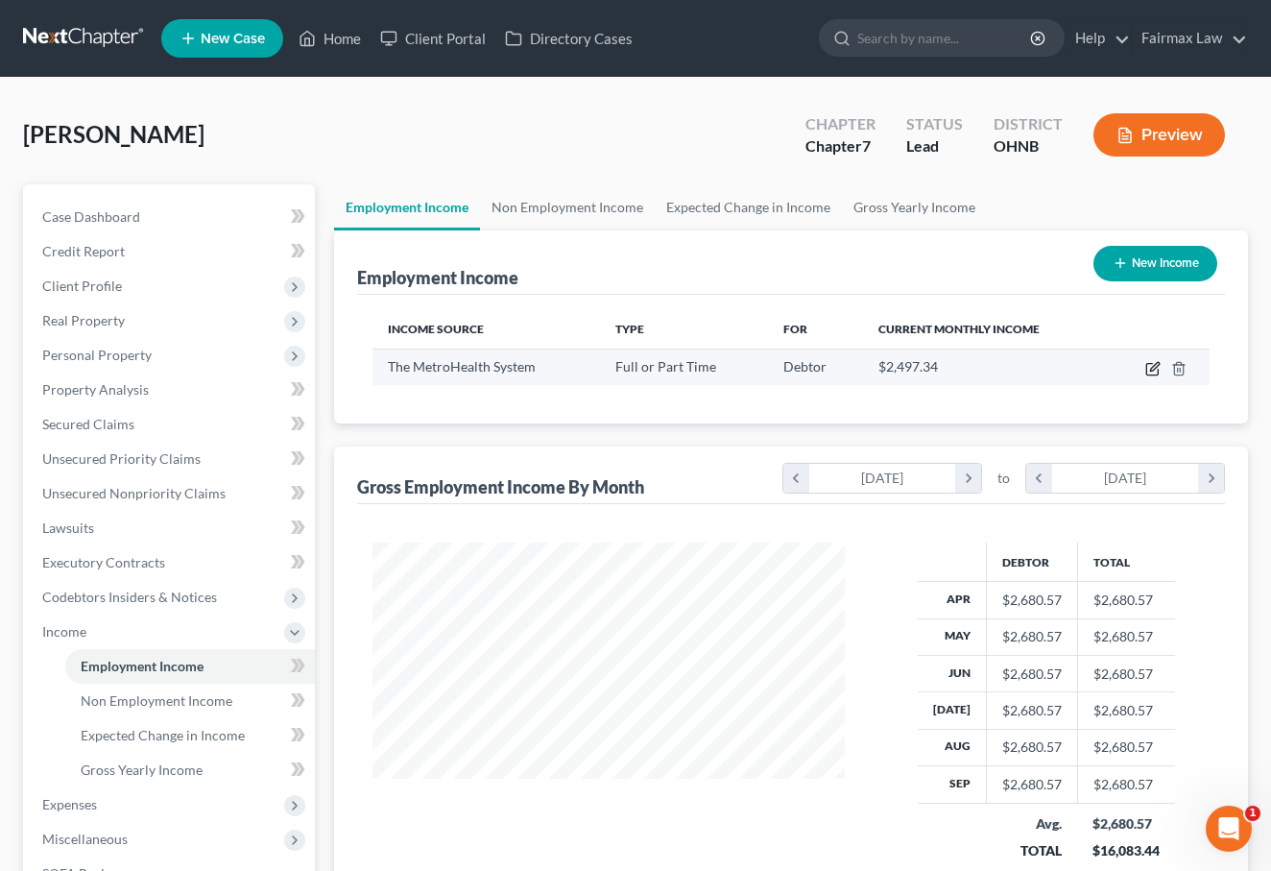
click at [1150, 368] on icon "button" at bounding box center [1153, 368] width 15 height 15
select select "0"
select select "36"
select select "2"
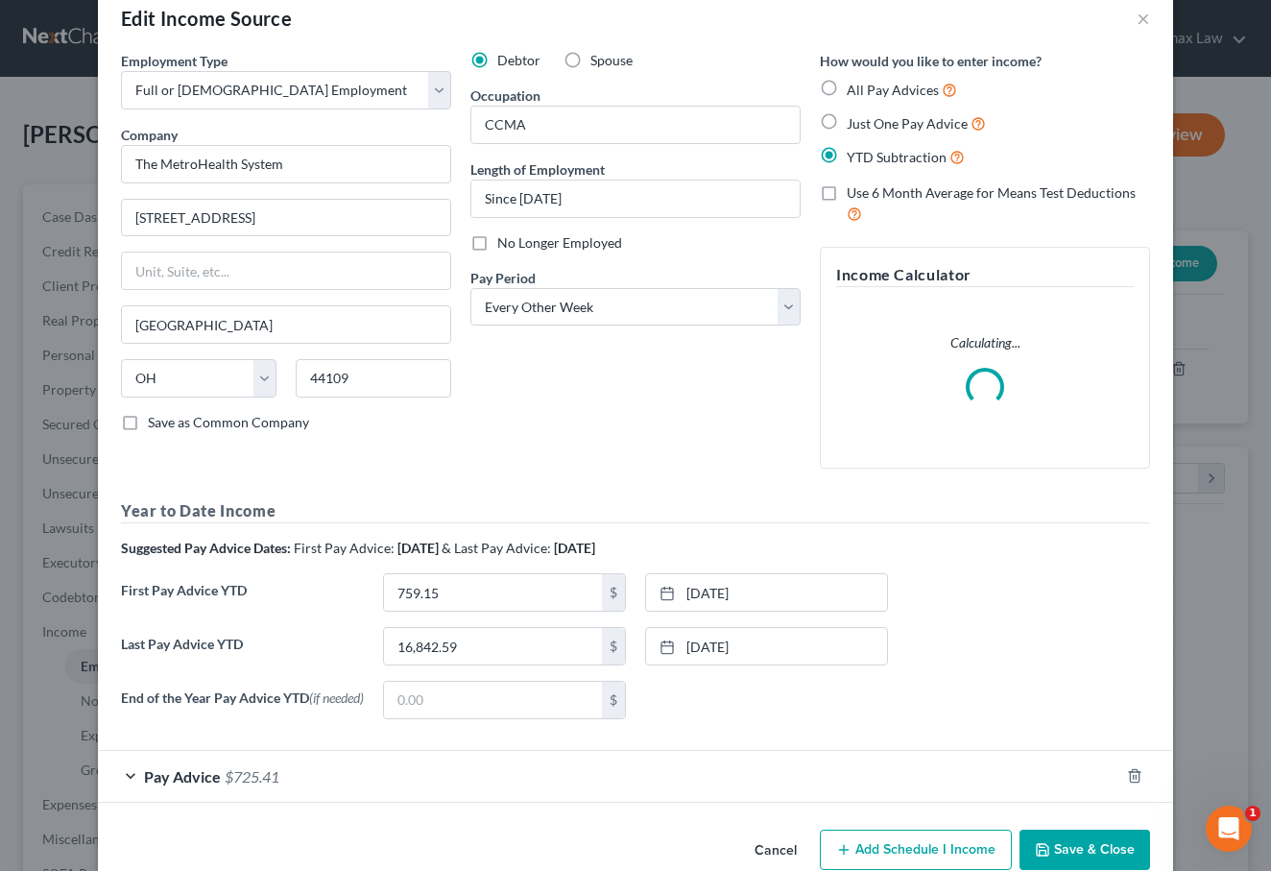
scroll to position [38, 0]
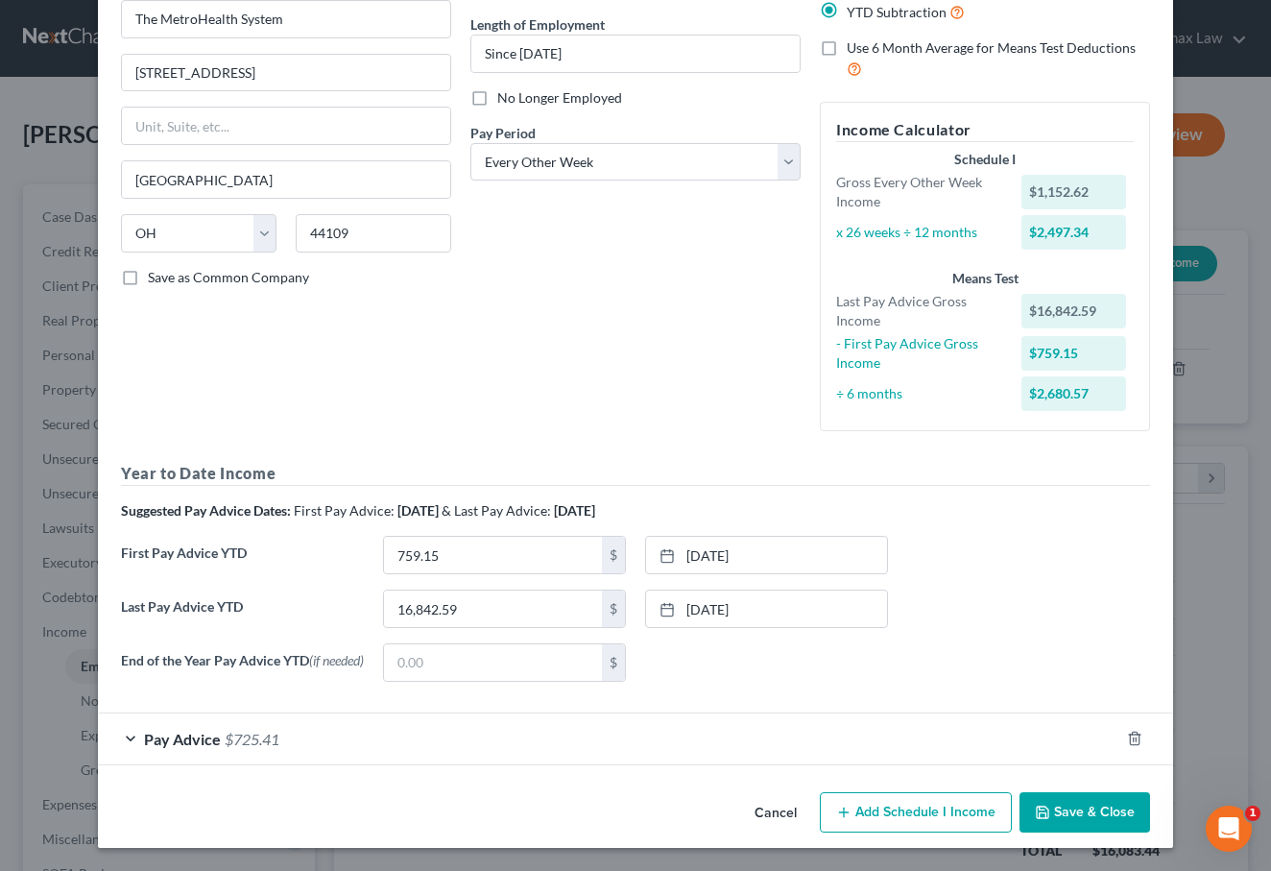
click at [210, 719] on div "Pay Advice $725.41" at bounding box center [609, 738] width 1022 height 51
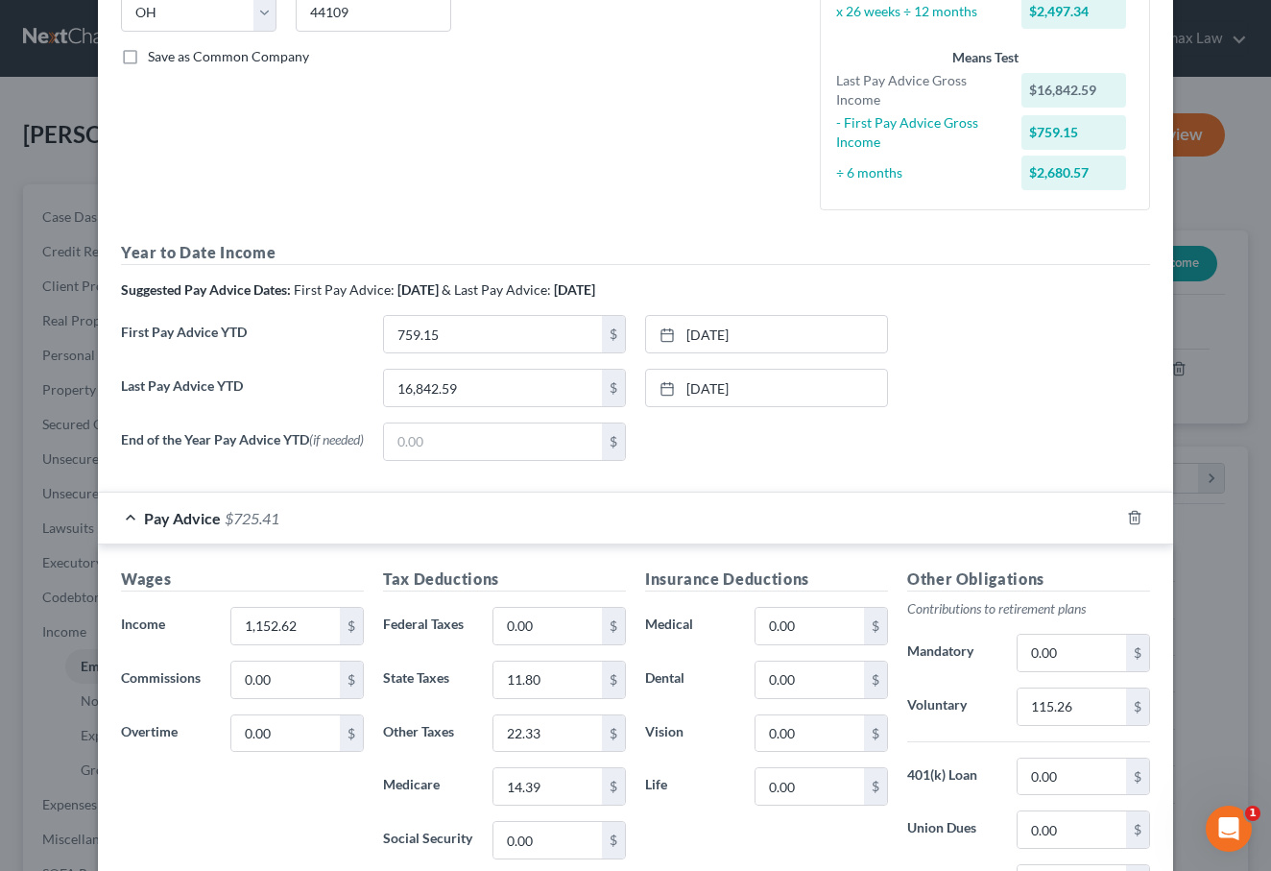
scroll to position [782, 0]
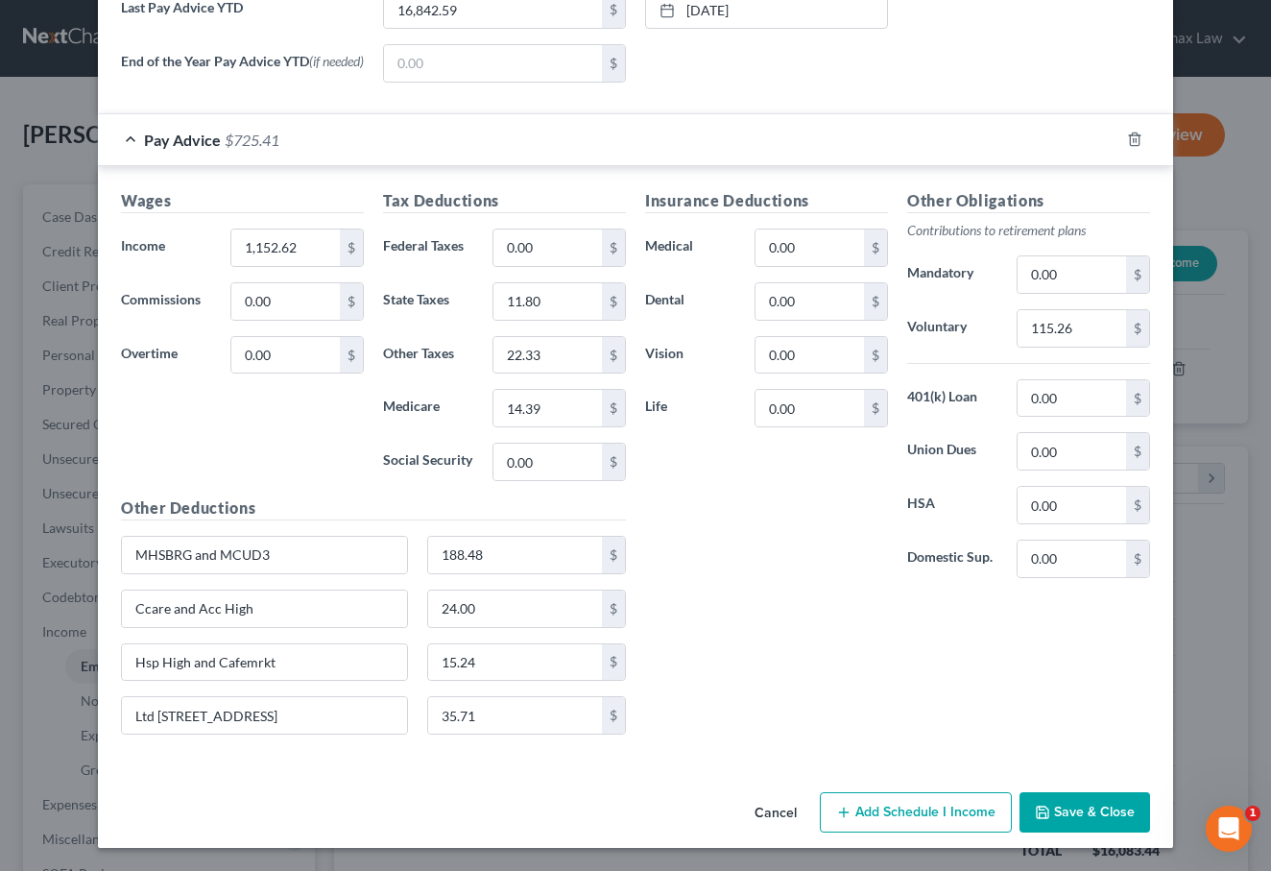
click at [327, 268] on div "Wages Income * 1,152.62 $ Commissions 0.00 $ Overtime 0.00 $" at bounding box center [242, 342] width 262 height 307
click at [327, 253] on input "1,152.62" at bounding box center [285, 248] width 109 height 36
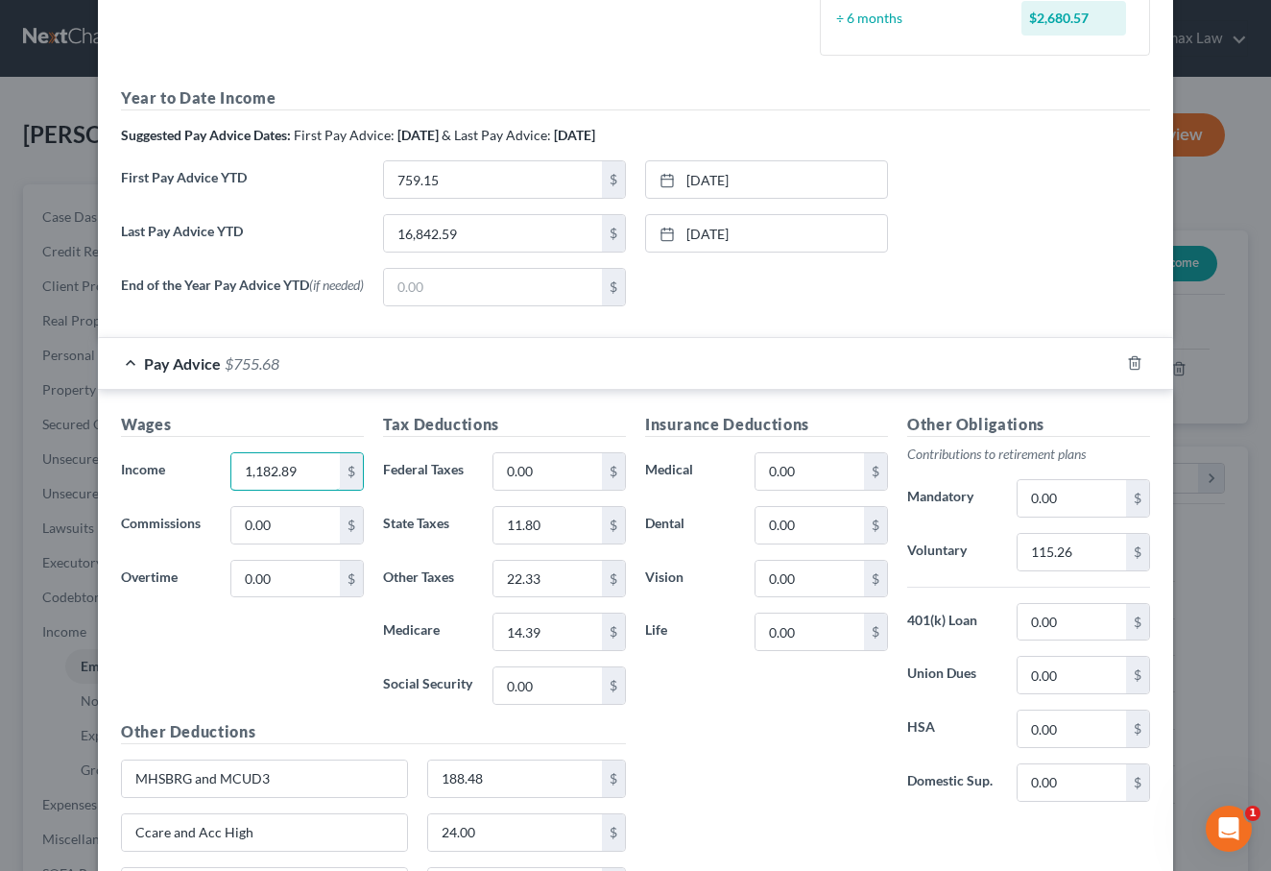
scroll to position [571, 0]
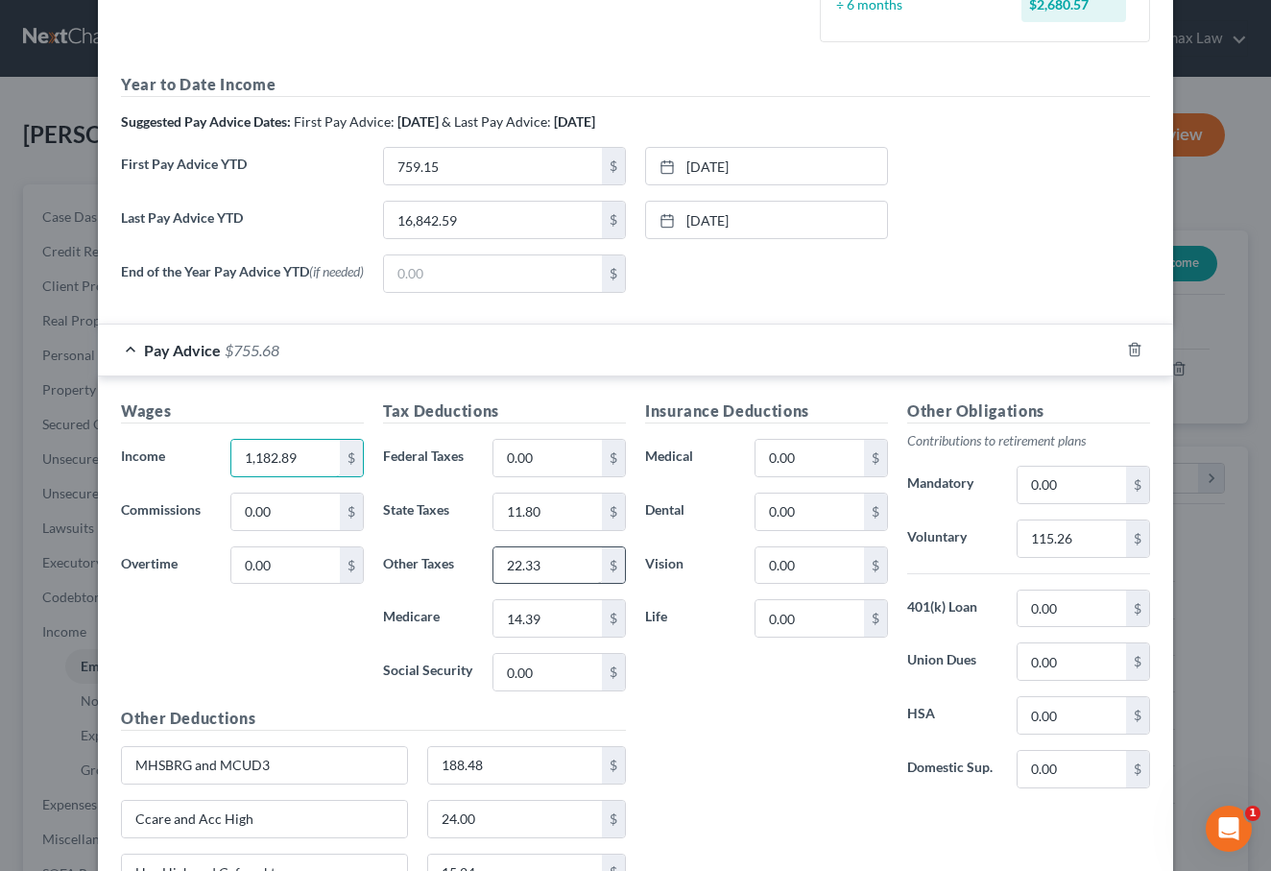
type input "1,182.89"
click at [577, 557] on input "22.33" at bounding box center [548, 565] width 109 height 36
drag, startPoint x: 574, startPoint y: 561, endPoint x: 455, endPoint y: 560, distance: 119.1
click at [455, 560] on div "Other Taxes 22.33 $" at bounding box center [505, 565] width 262 height 38
type input "26.62"
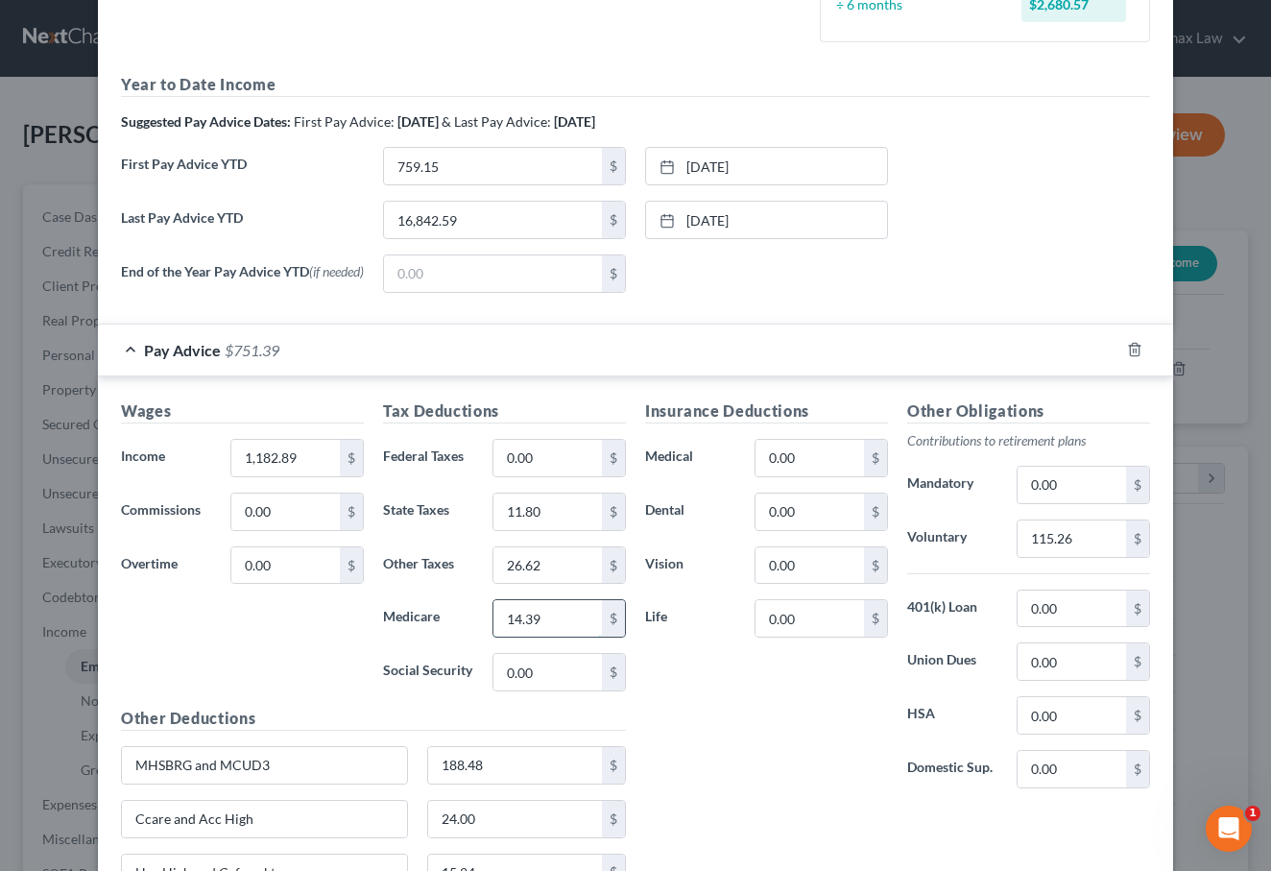
click at [554, 617] on input "14.39" at bounding box center [548, 618] width 109 height 36
type input "1"
type input "17.15"
type input "1"
type input "17.40"
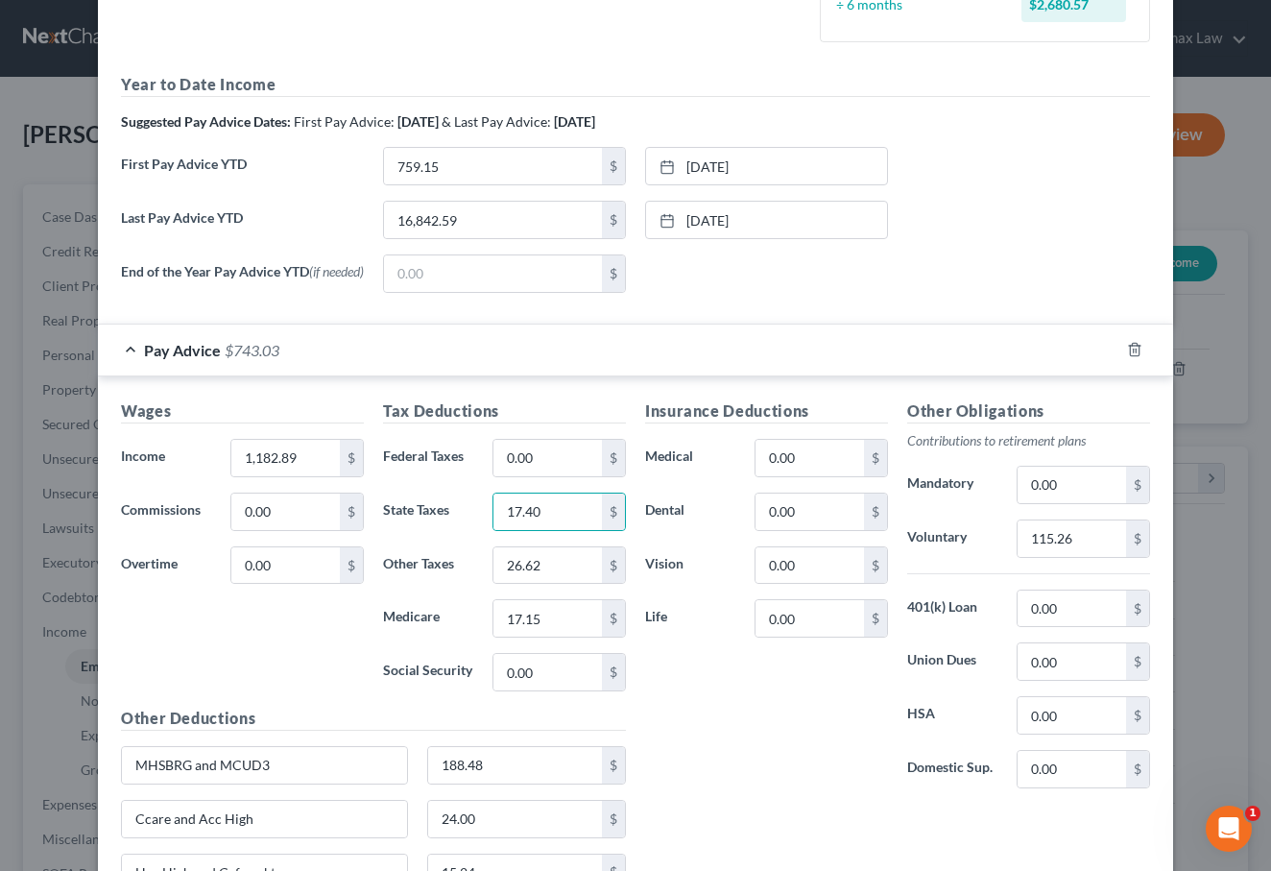
click at [613, 341] on div "Pay Advice $743.03" at bounding box center [609, 350] width 1022 height 51
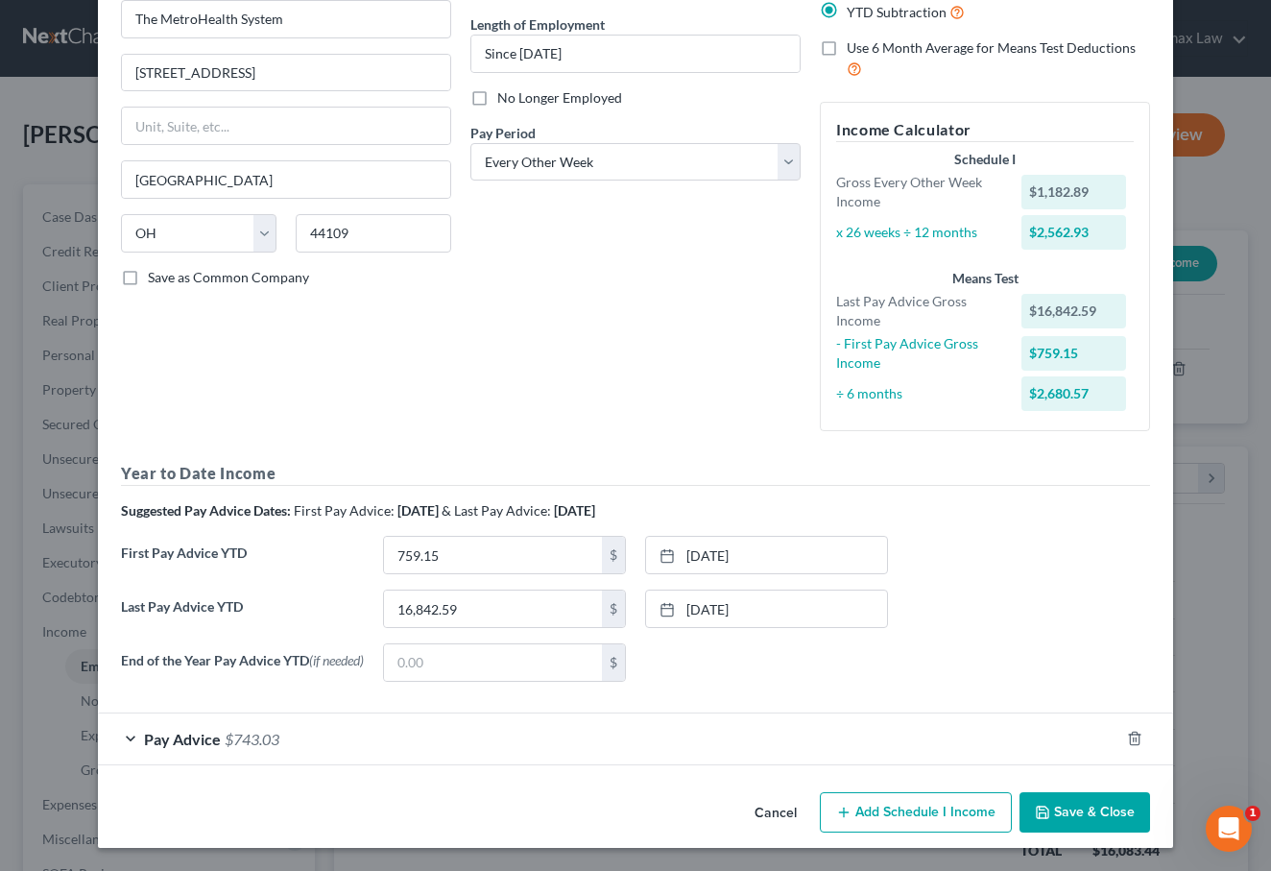
scroll to position [182, 0]
click at [478, 739] on div "Pay Advice $743.03" at bounding box center [609, 738] width 1022 height 51
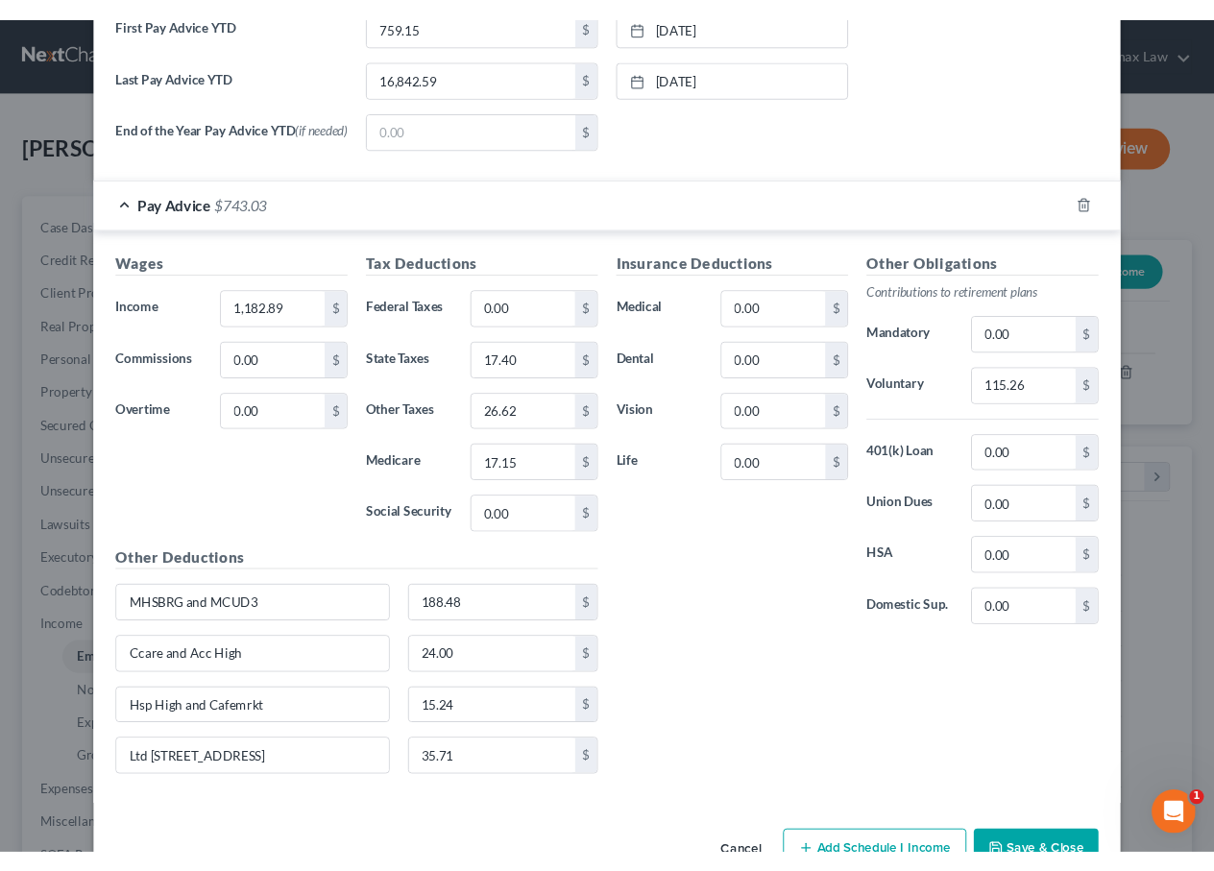
scroll to position [725, 0]
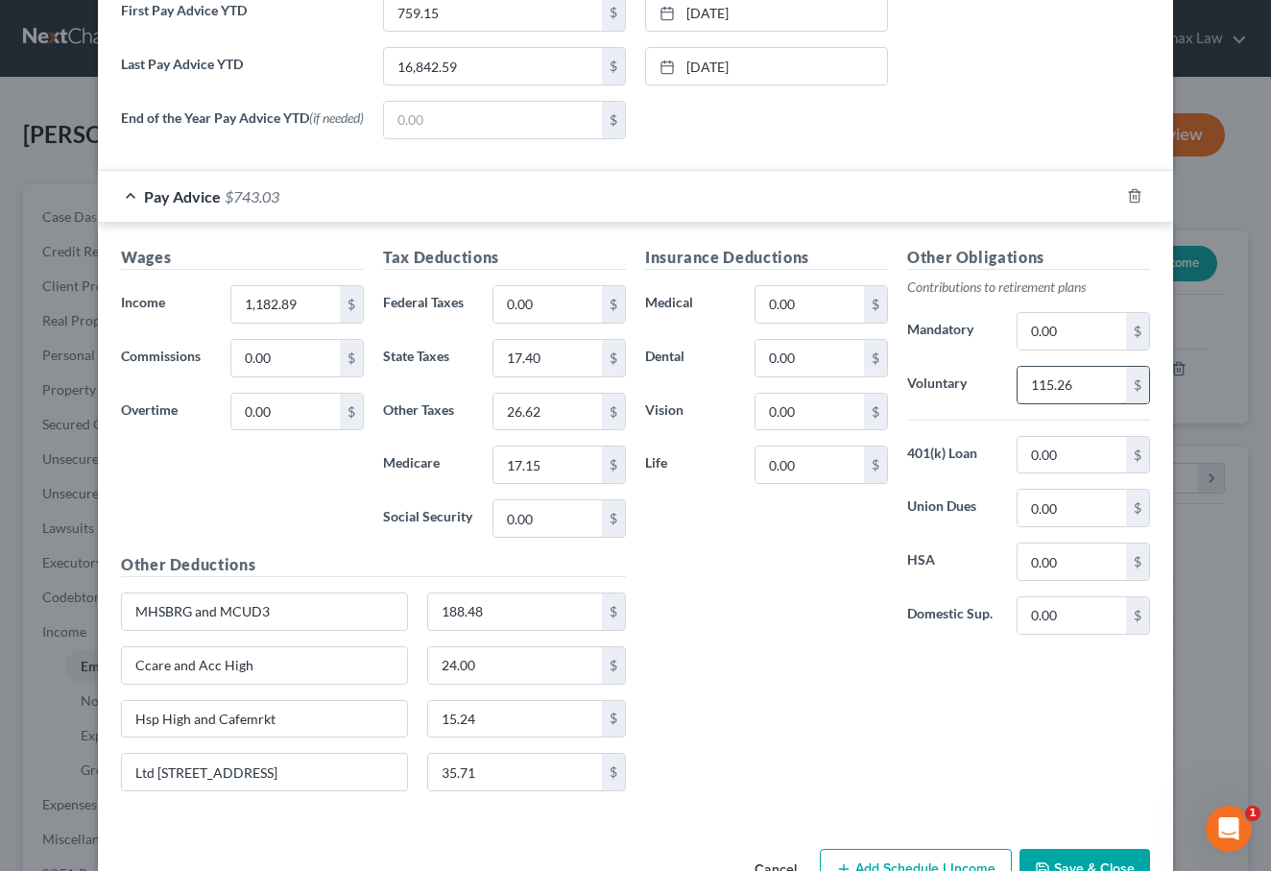
click at [1076, 389] on input "115.26" at bounding box center [1072, 385] width 109 height 36
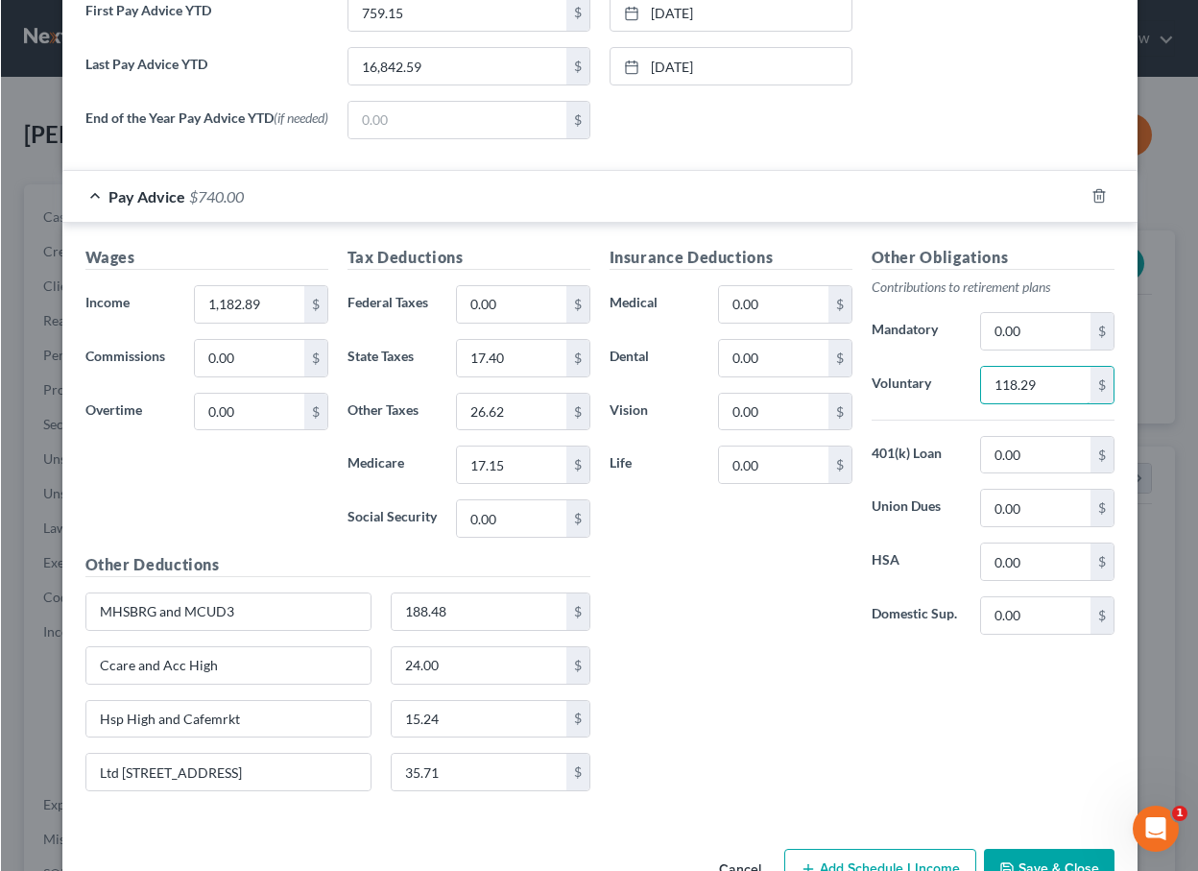
scroll to position [959940, 959805]
type input "118.29"
click at [462, 617] on input "188.48" at bounding box center [479, 611] width 175 height 36
drag, startPoint x: 462, startPoint y: 617, endPoint x: 373, endPoint y: 614, distance: 89.4
click at [373, 615] on div "MHSBRG and MCUD3 188.48 $" at bounding box center [337, 619] width 524 height 54
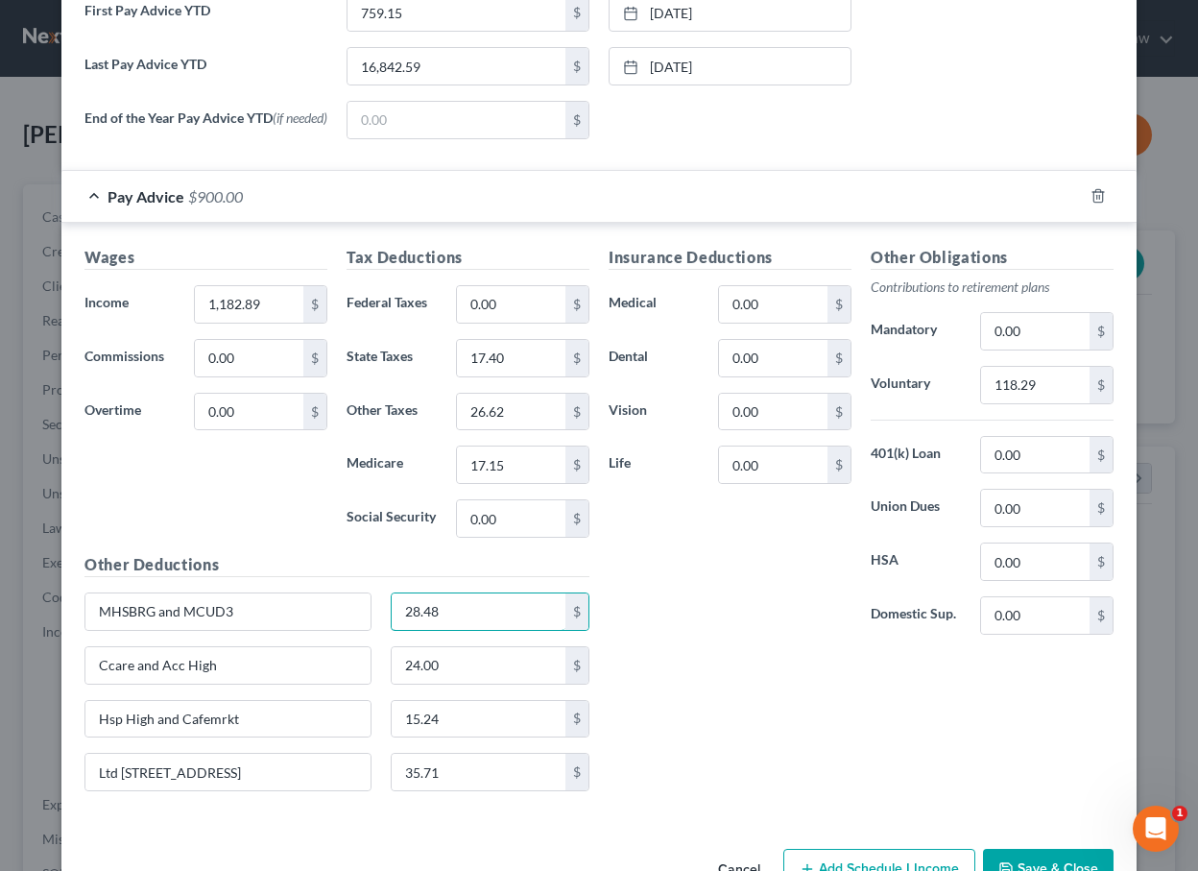
type input "28.48"
click at [624, 661] on div "Insurance Deductions Medical 0.00 $ Dental 0.00 $ Vision 0.00 $ Life 0.00 $ Oth…" at bounding box center [861, 526] width 524 height 561
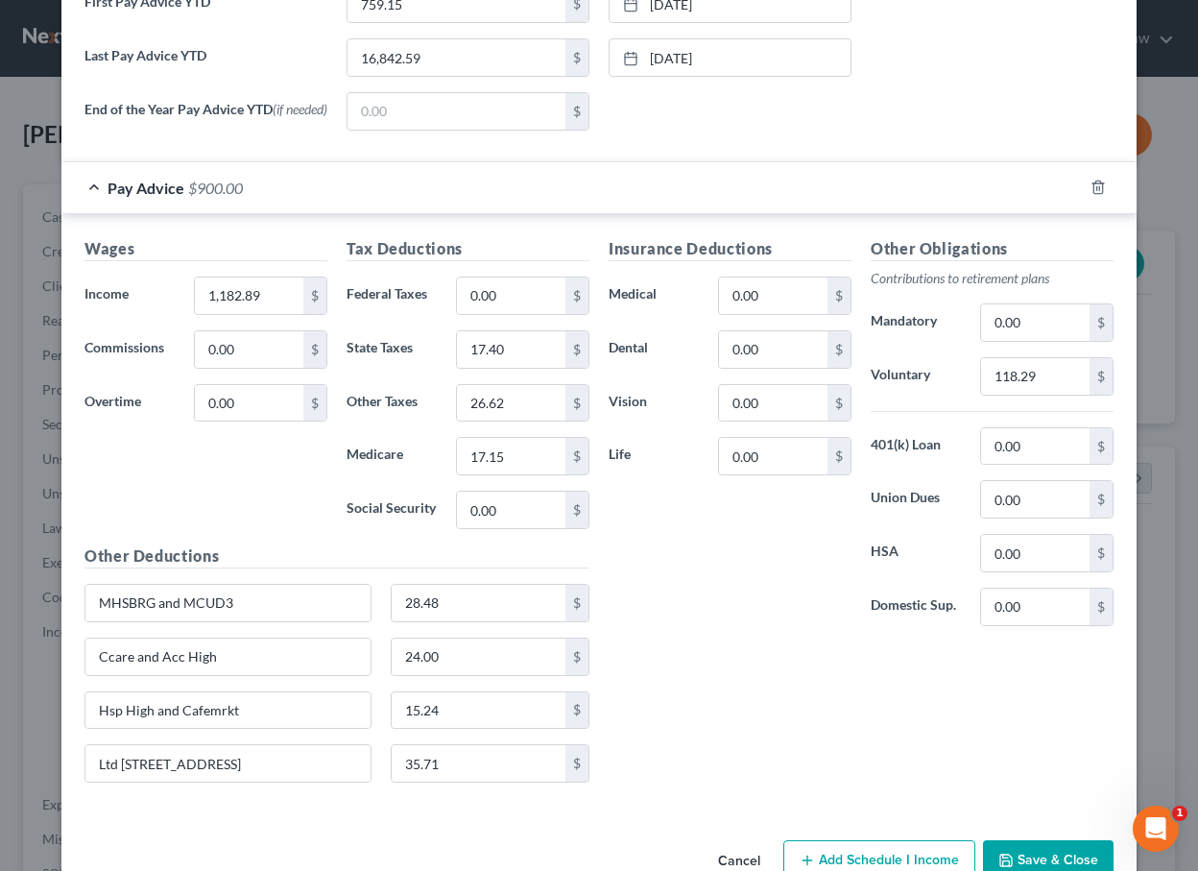
scroll to position [737, 0]
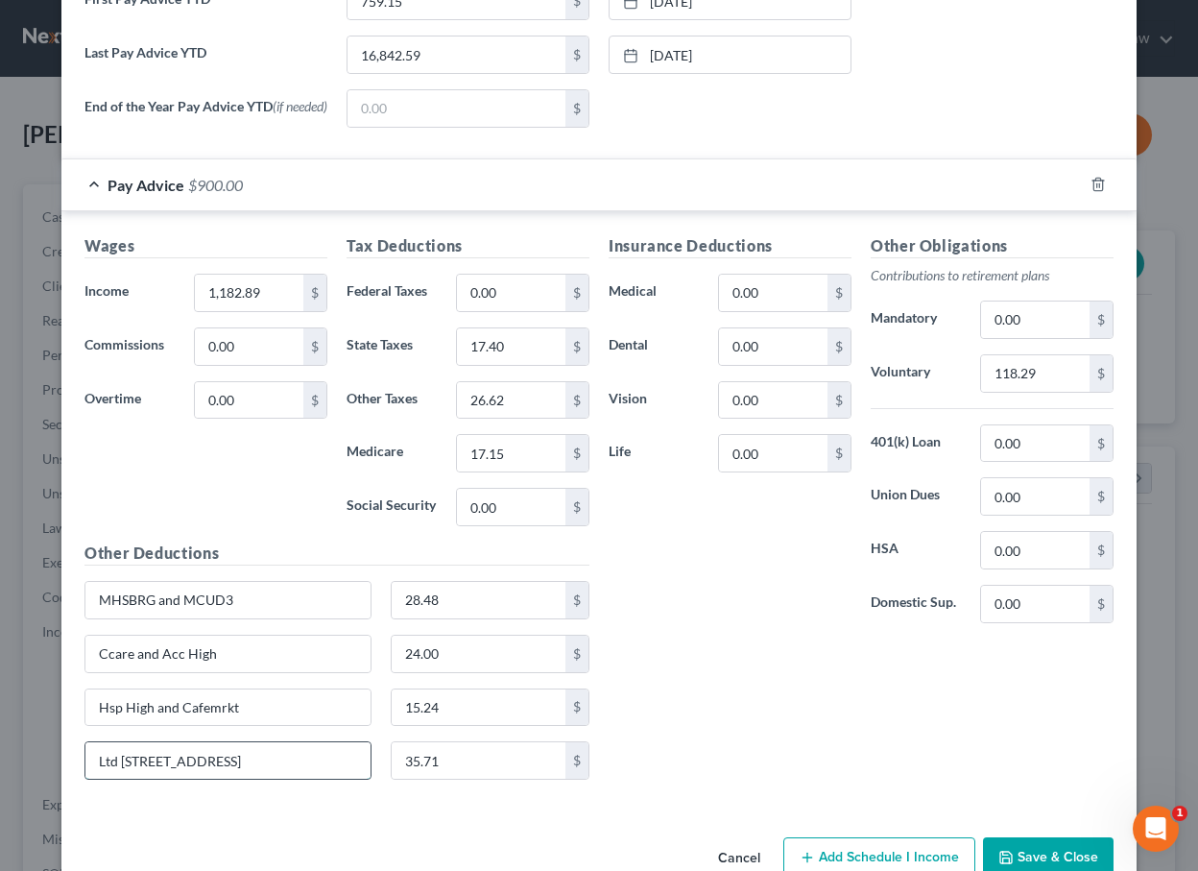
click at [102, 768] on input "Ltd 1-4, Std 1-4, Supp A" at bounding box center [227, 760] width 285 height 36
type input "DL4-A, Ltd 1-4, Std 1-4, Supp A"
click at [470, 751] on input "35.71" at bounding box center [479, 760] width 175 height 36
type input "38.73"
click at [707, 715] on div "Insurance Deductions Medical 0.00 $ Dental 0.00 $ Vision 0.00 $ Life 0.00 $ Oth…" at bounding box center [861, 514] width 524 height 561
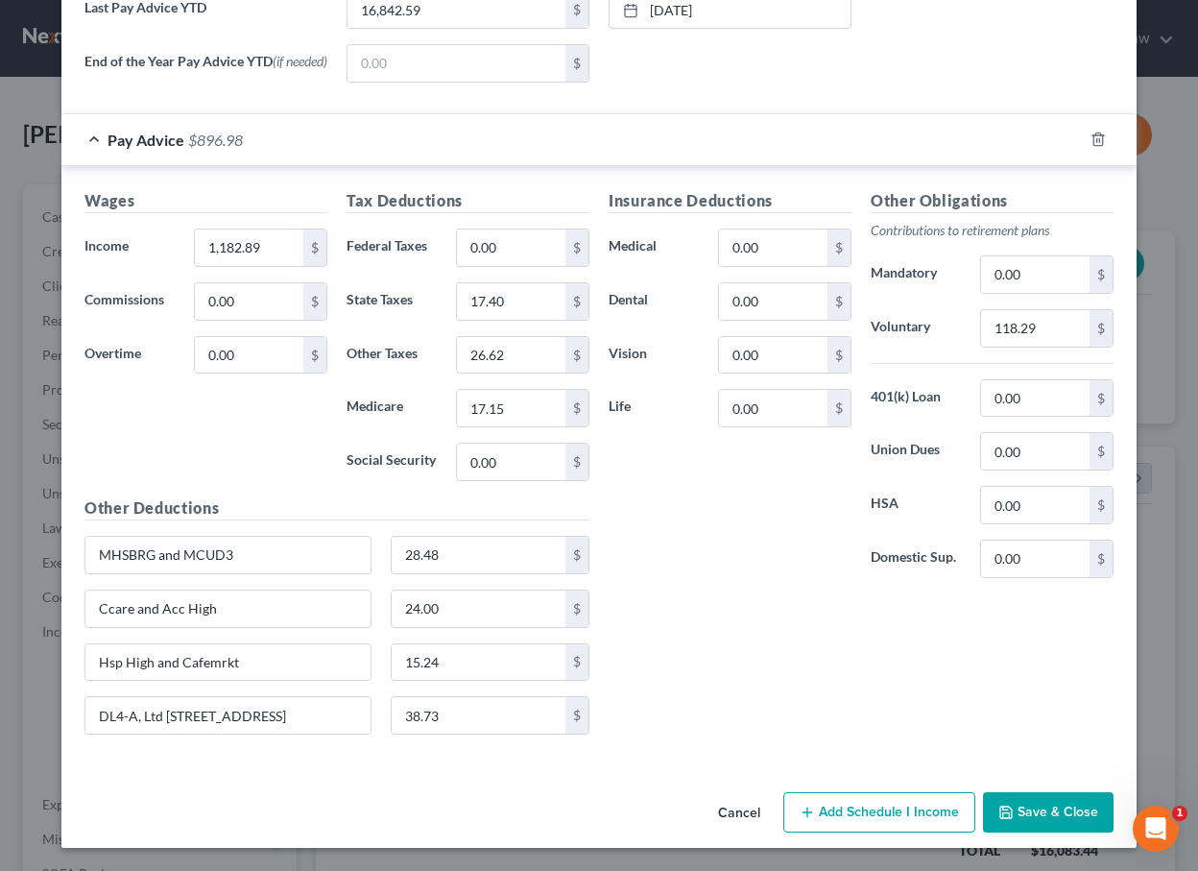
scroll to position [782, 0]
click at [1032, 813] on button "Save & Close" at bounding box center [1048, 812] width 131 height 40
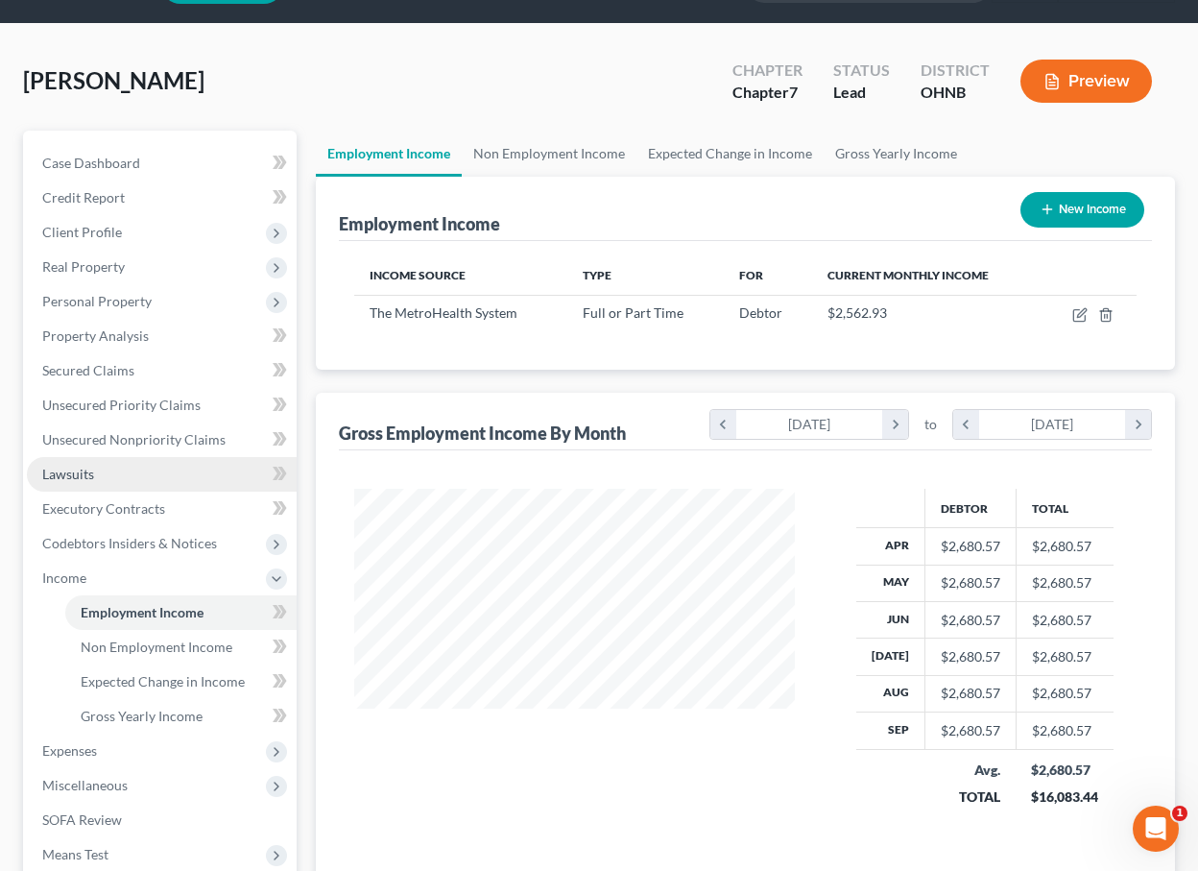
scroll to position [60, 0]
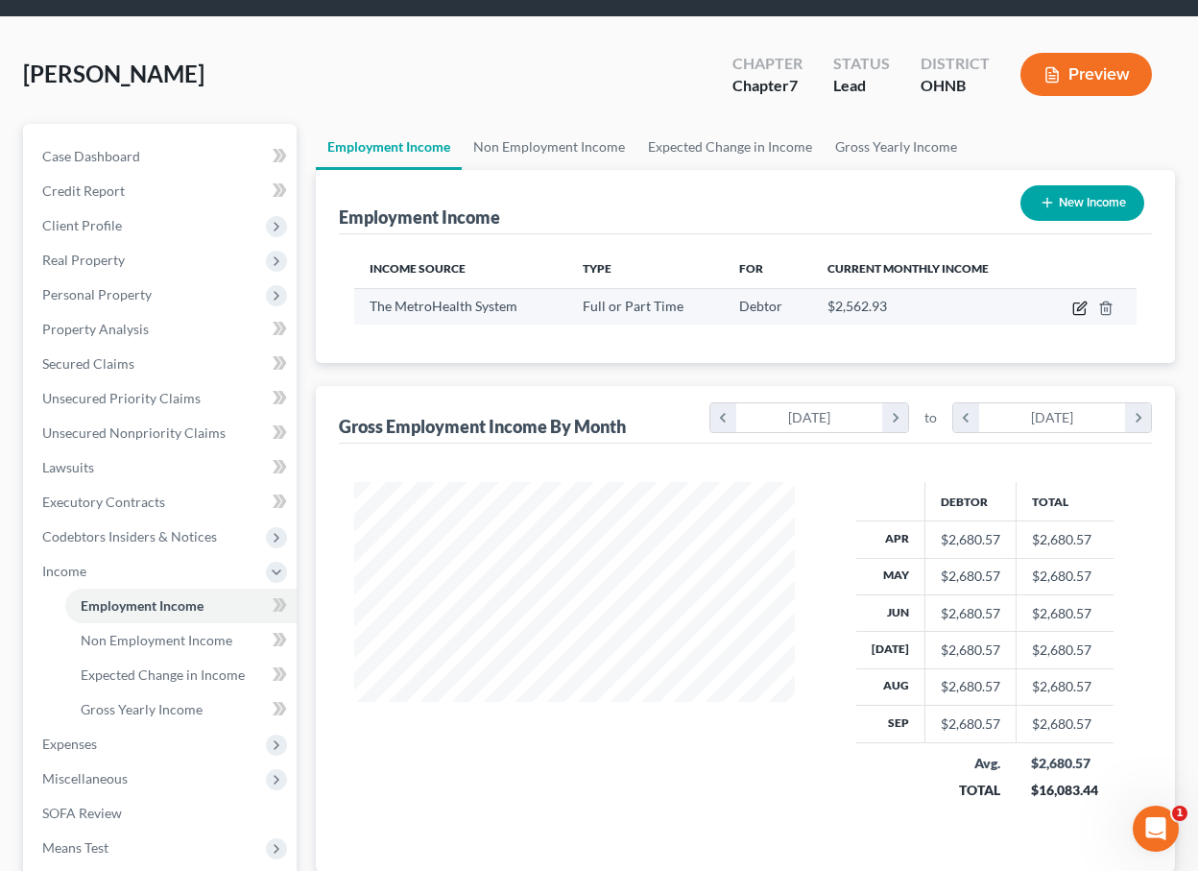
click at [1085, 307] on icon "button" at bounding box center [1080, 308] width 15 height 15
select select "0"
select select "36"
select select "2"
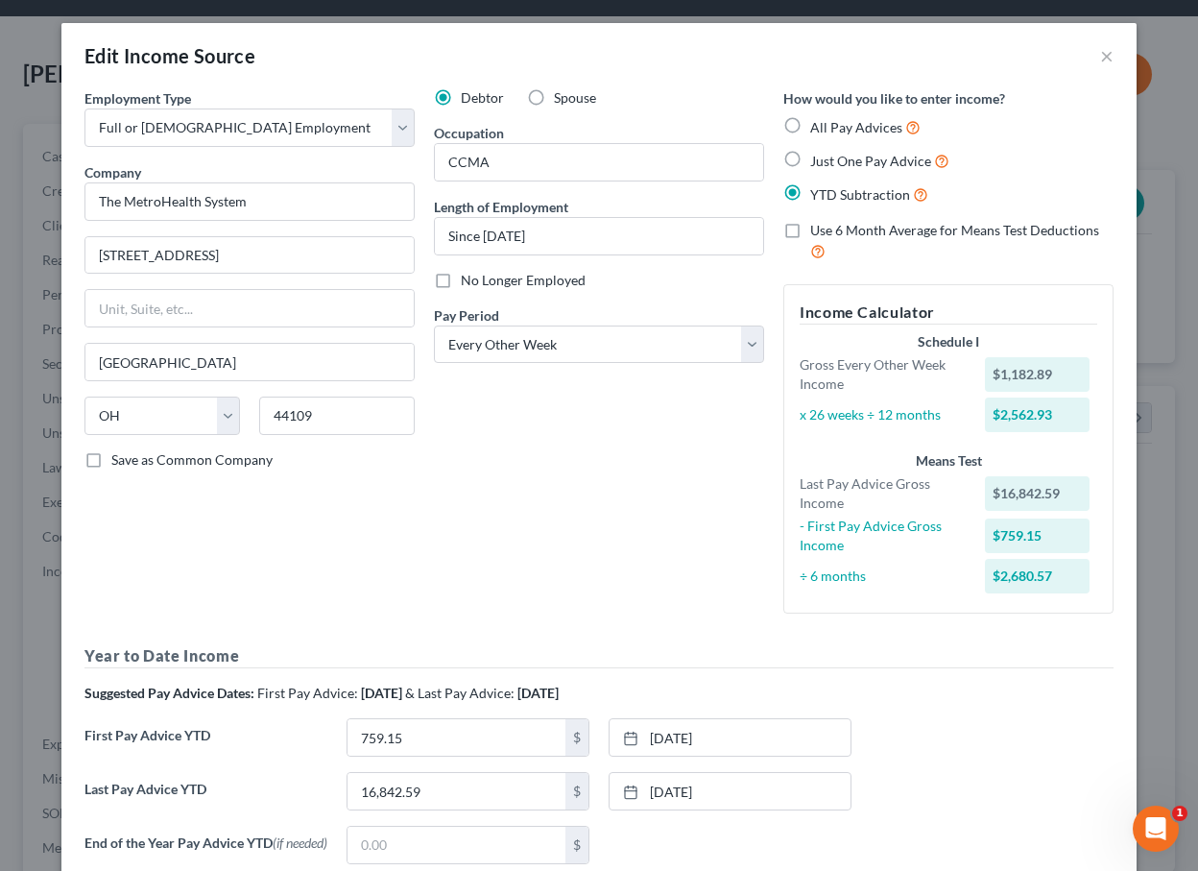
scroll to position [0, 0]
click at [1110, 54] on button "×" at bounding box center [1106, 55] width 13 height 23
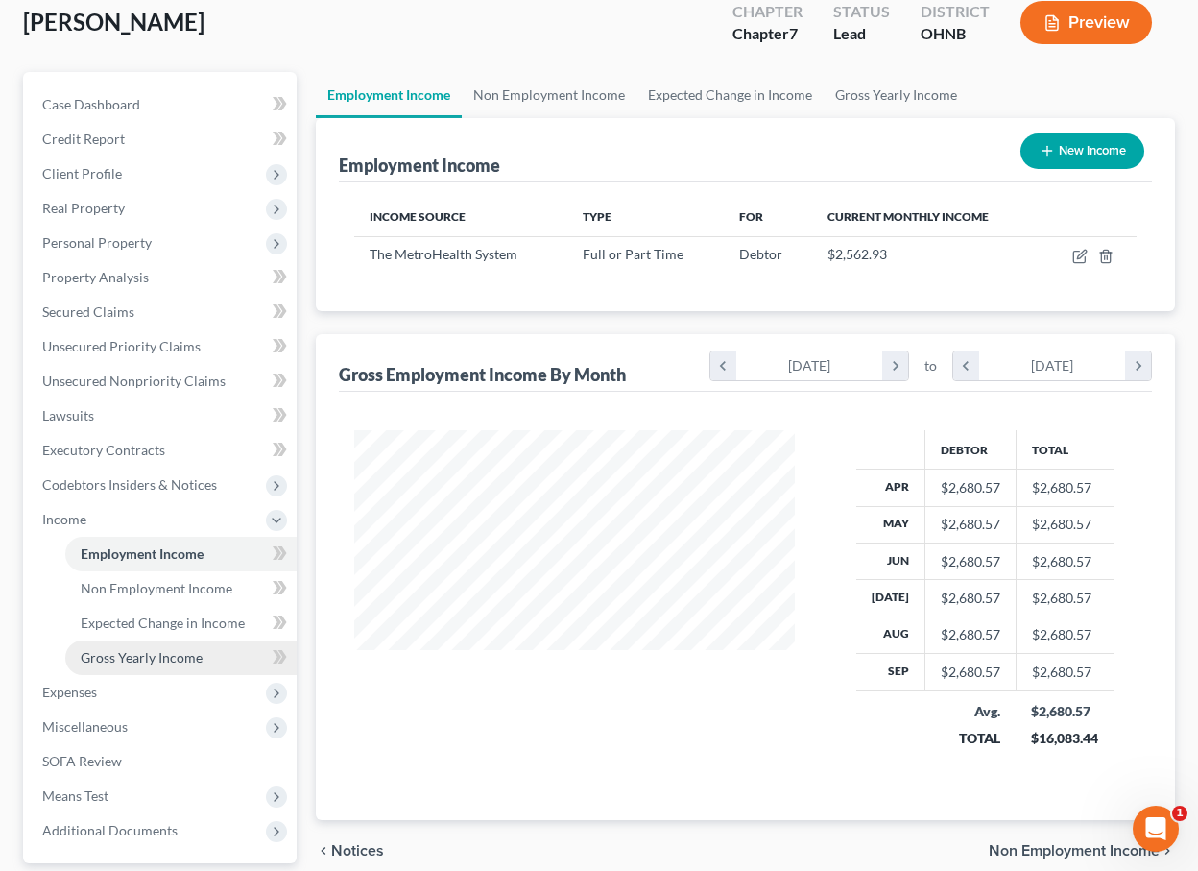
scroll to position [217, 0]
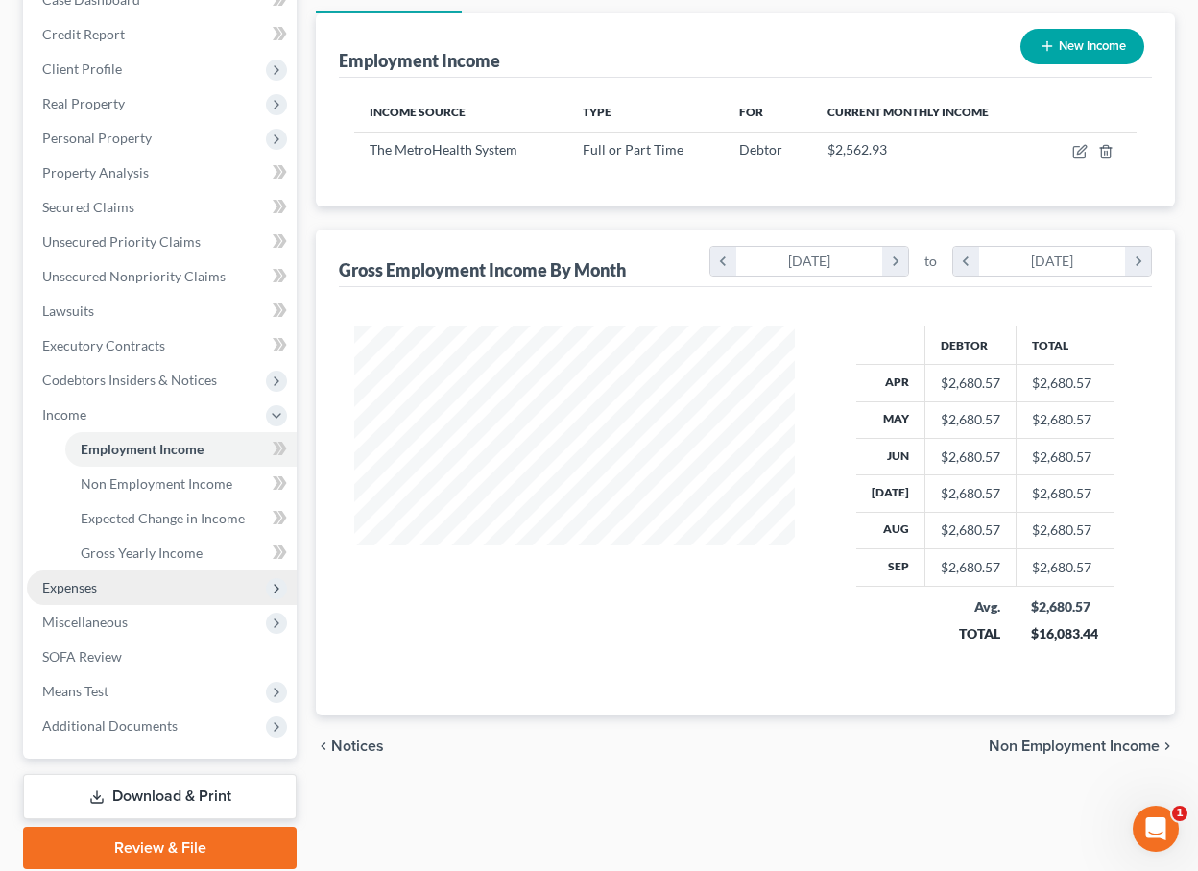
click at [121, 589] on span "Expenses" at bounding box center [162, 587] width 270 height 35
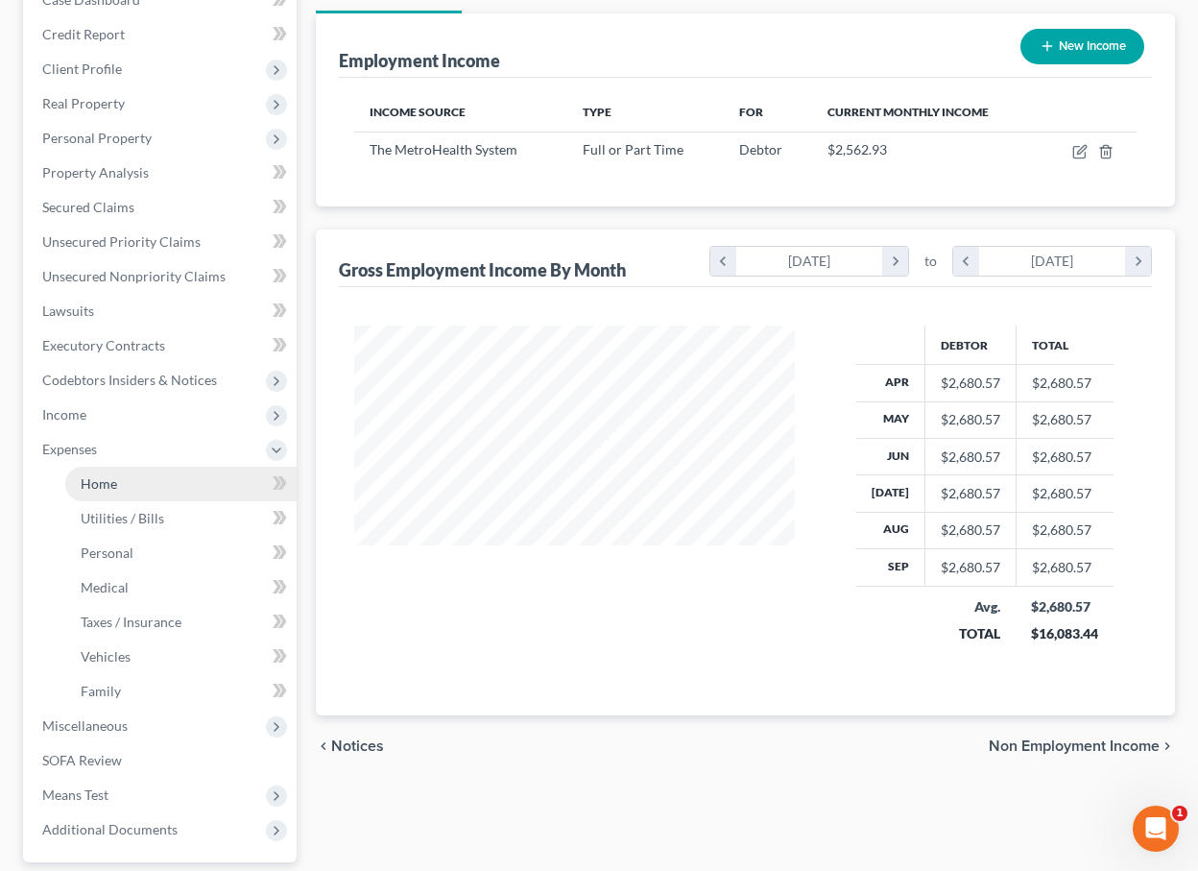
click at [161, 486] on link "Home" at bounding box center [180, 484] width 231 height 35
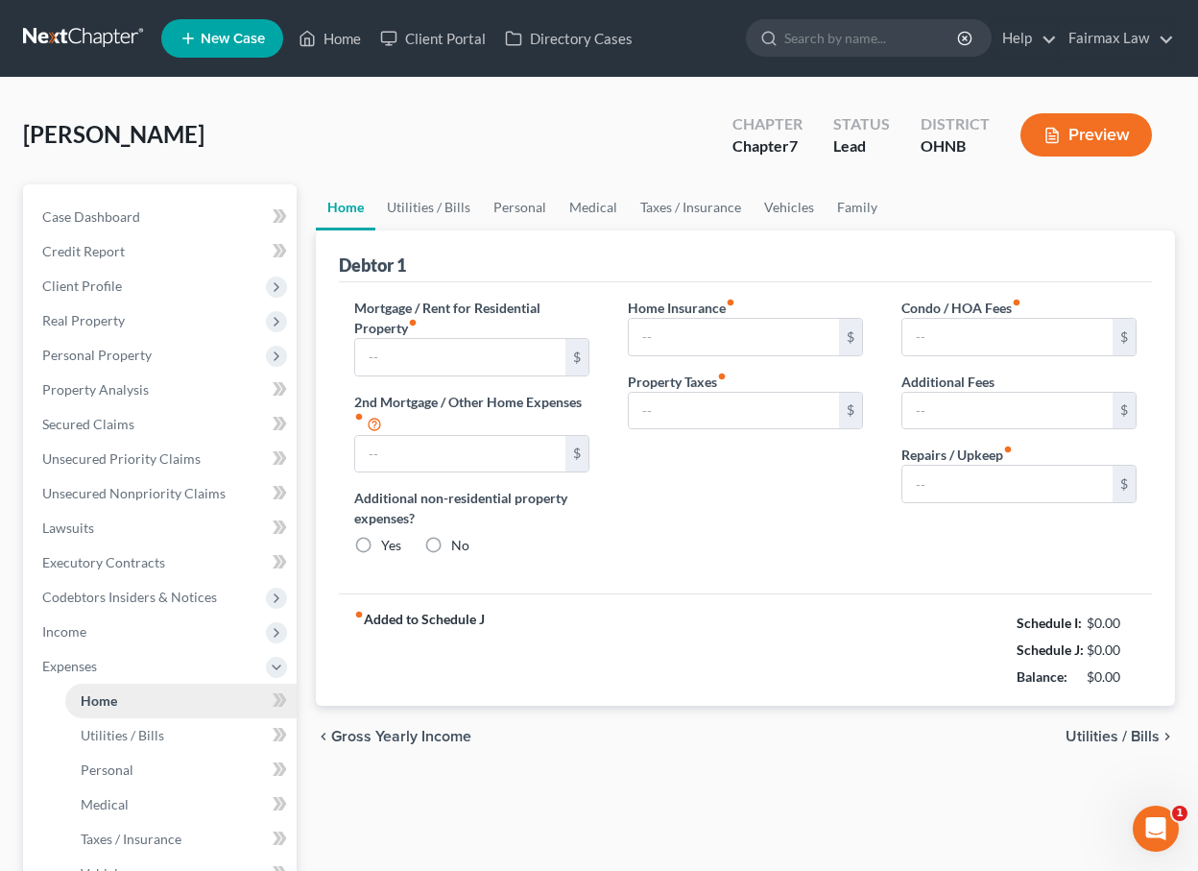
type input "850.00"
type input "0.00"
radio input "true"
type input "0.00"
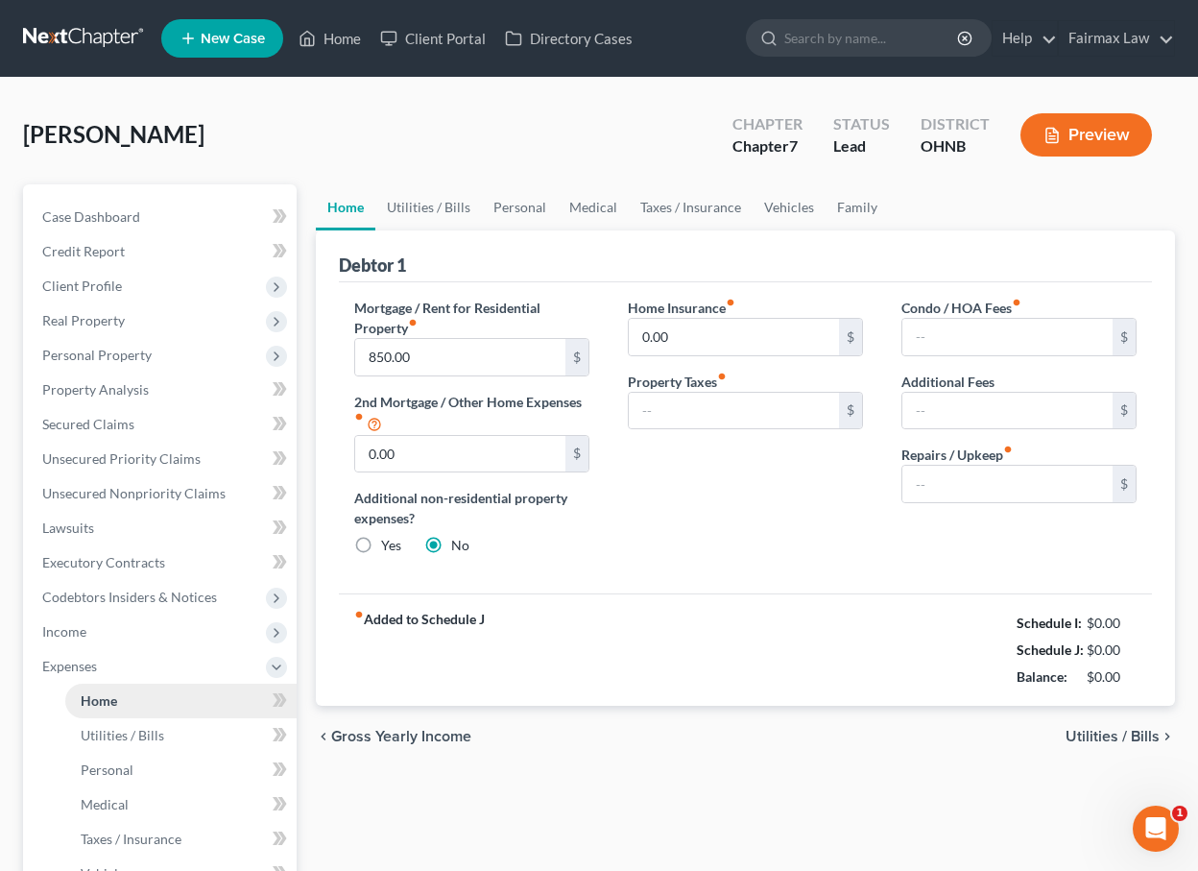
type input "0.00"
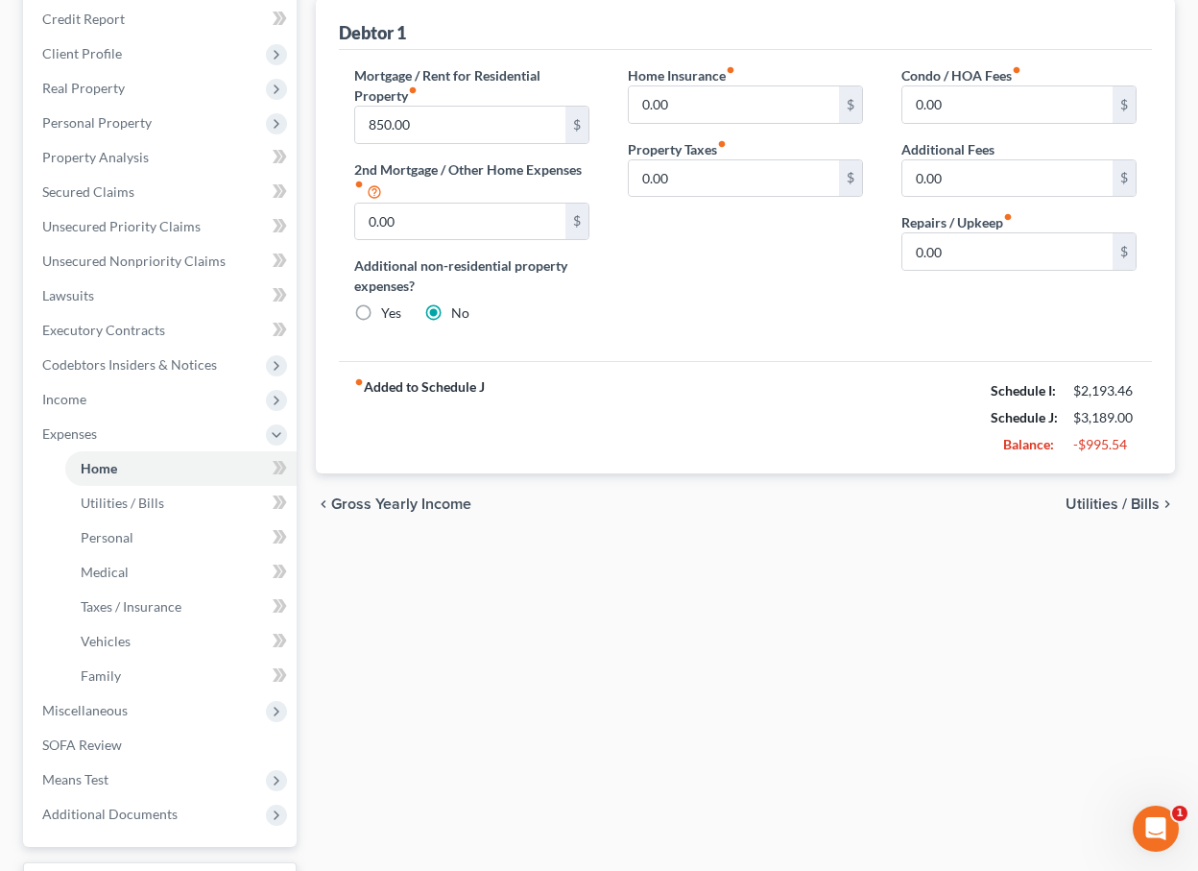
scroll to position [297, 0]
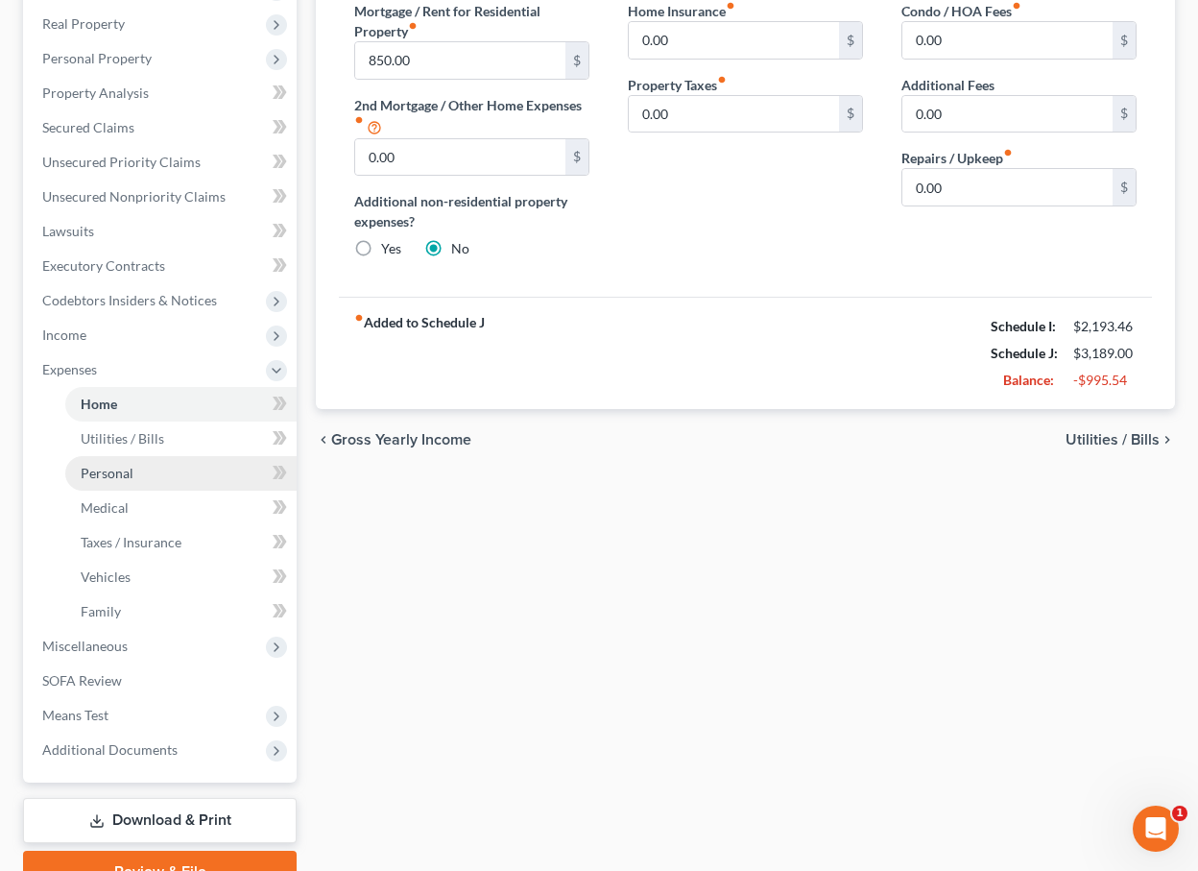
click at [161, 474] on link "Personal" at bounding box center [180, 473] width 231 height 35
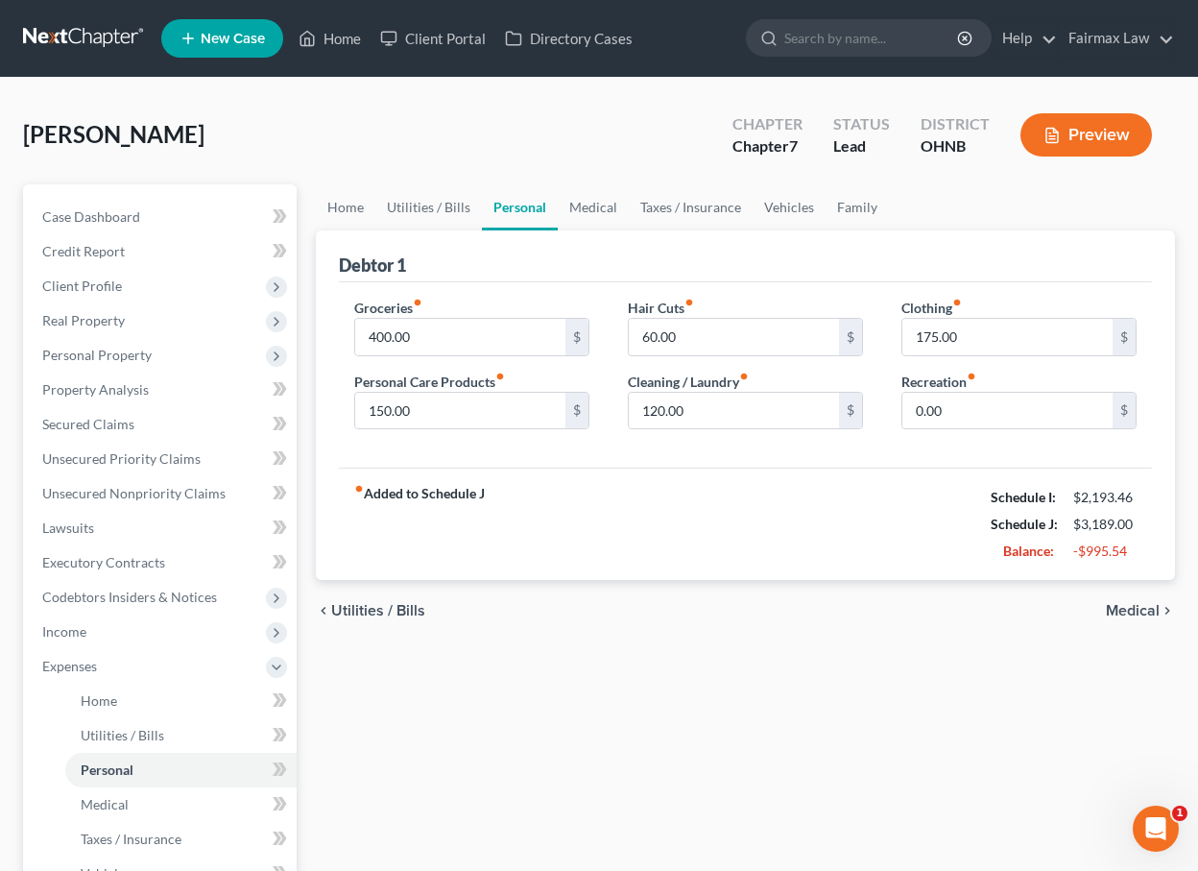
scroll to position [38, 0]
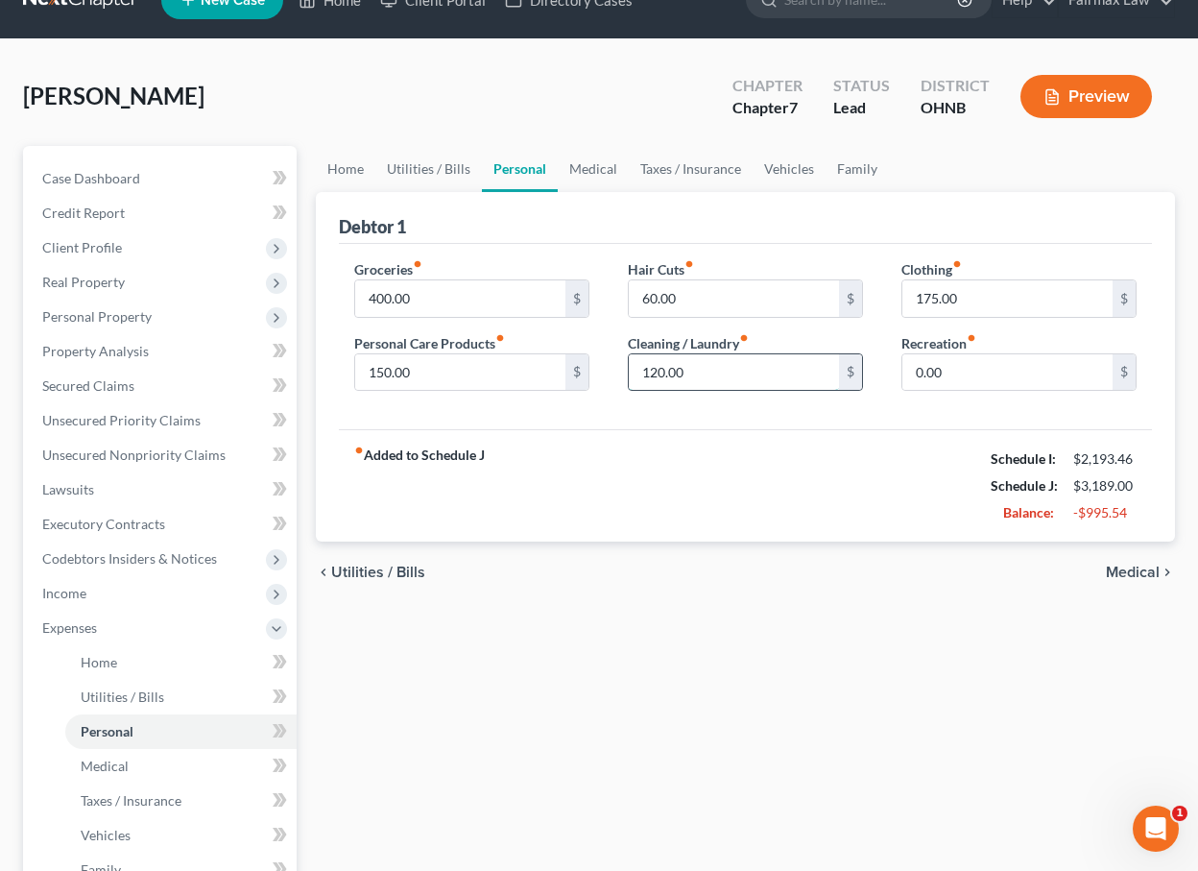
click at [657, 373] on input "120.00" at bounding box center [734, 372] width 210 height 36
click at [646, 294] on input "60.00" at bounding box center [734, 298] width 210 height 36
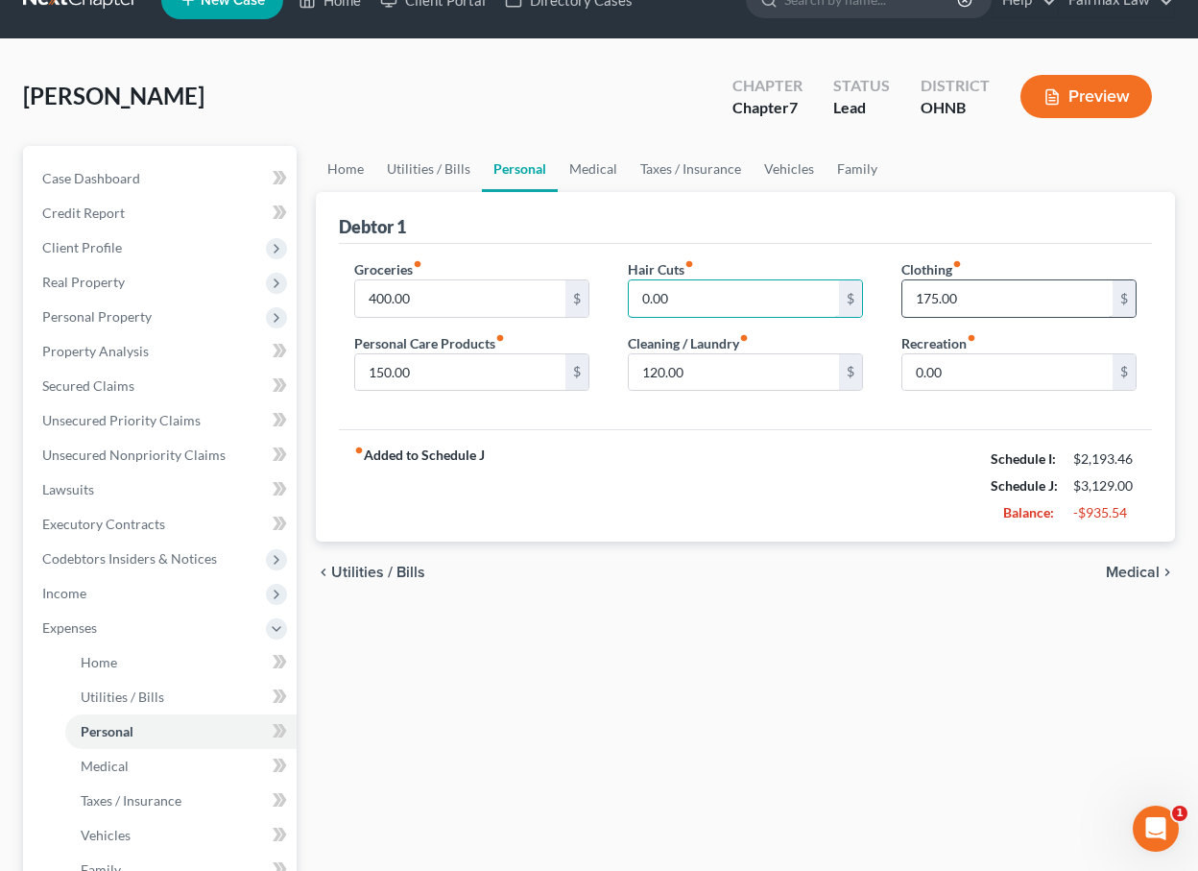
type input "0.00"
click at [928, 471] on div "fiber_manual_record Added to Schedule J Schedule I: $2,193.46 Schedule J: $2,95…" at bounding box center [745, 485] width 813 height 112
click at [1021, 313] on input "text" at bounding box center [1008, 298] width 210 height 36
type input "20.00"
click at [874, 488] on div "fiber_manual_record Added to Schedule J Schedule I: $2,193.46 Schedule J: $2,97…" at bounding box center [745, 485] width 813 height 112
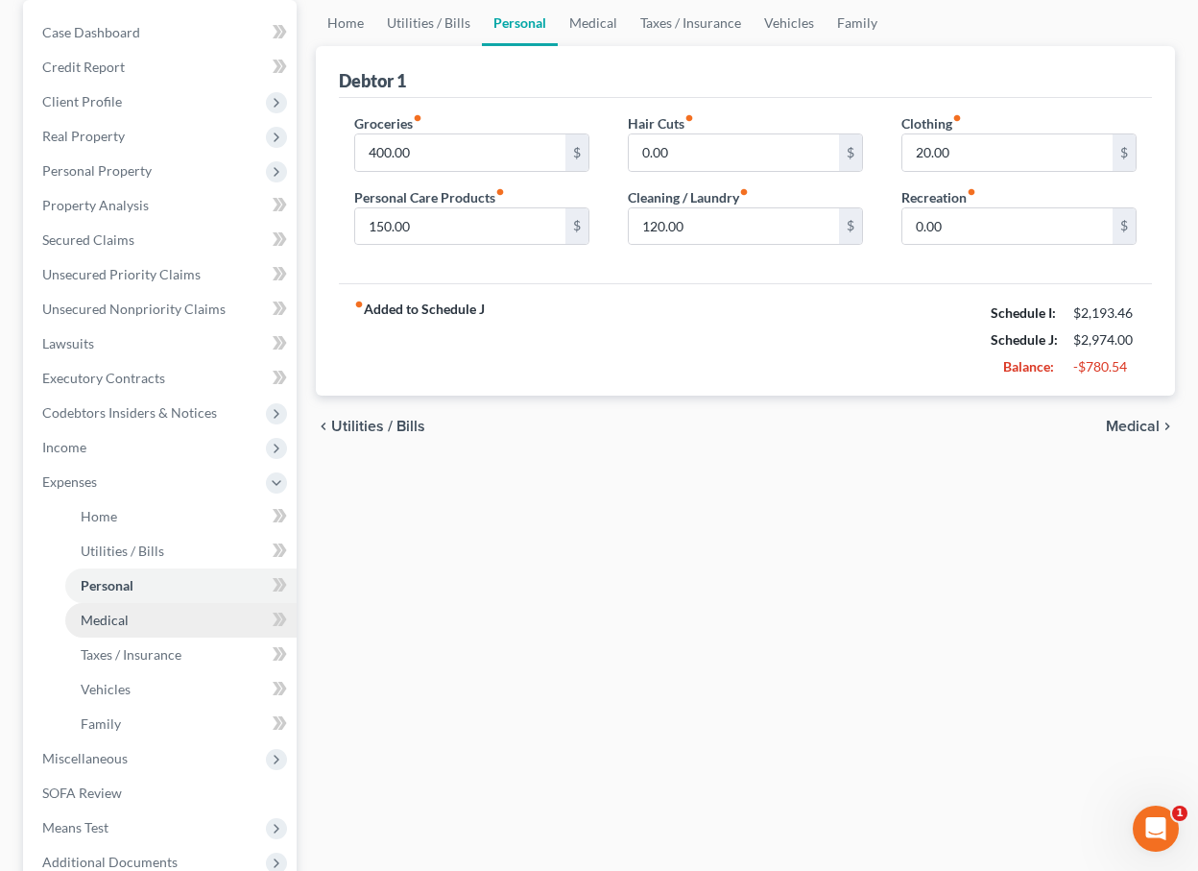
click at [162, 619] on link "Medical" at bounding box center [180, 620] width 231 height 35
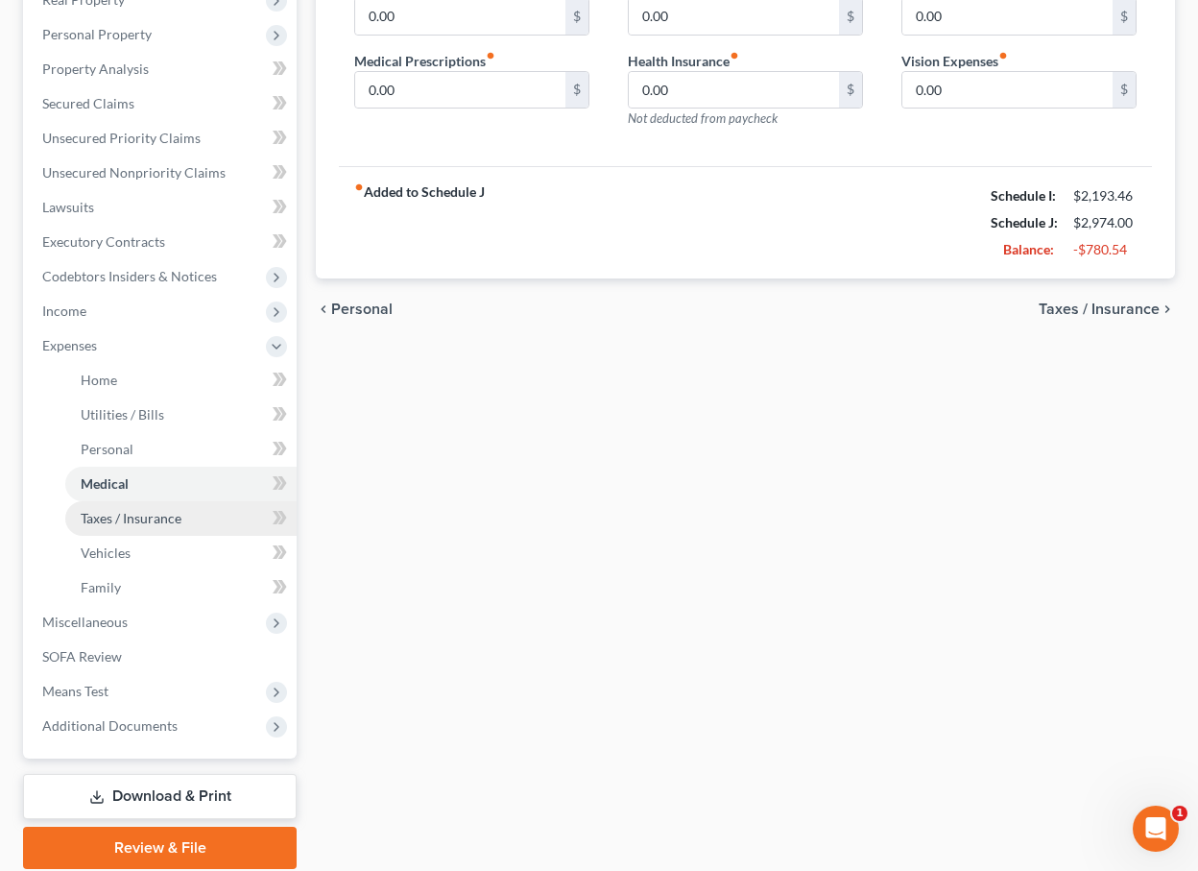
click at [151, 528] on link "Taxes / Insurance" at bounding box center [180, 518] width 231 height 35
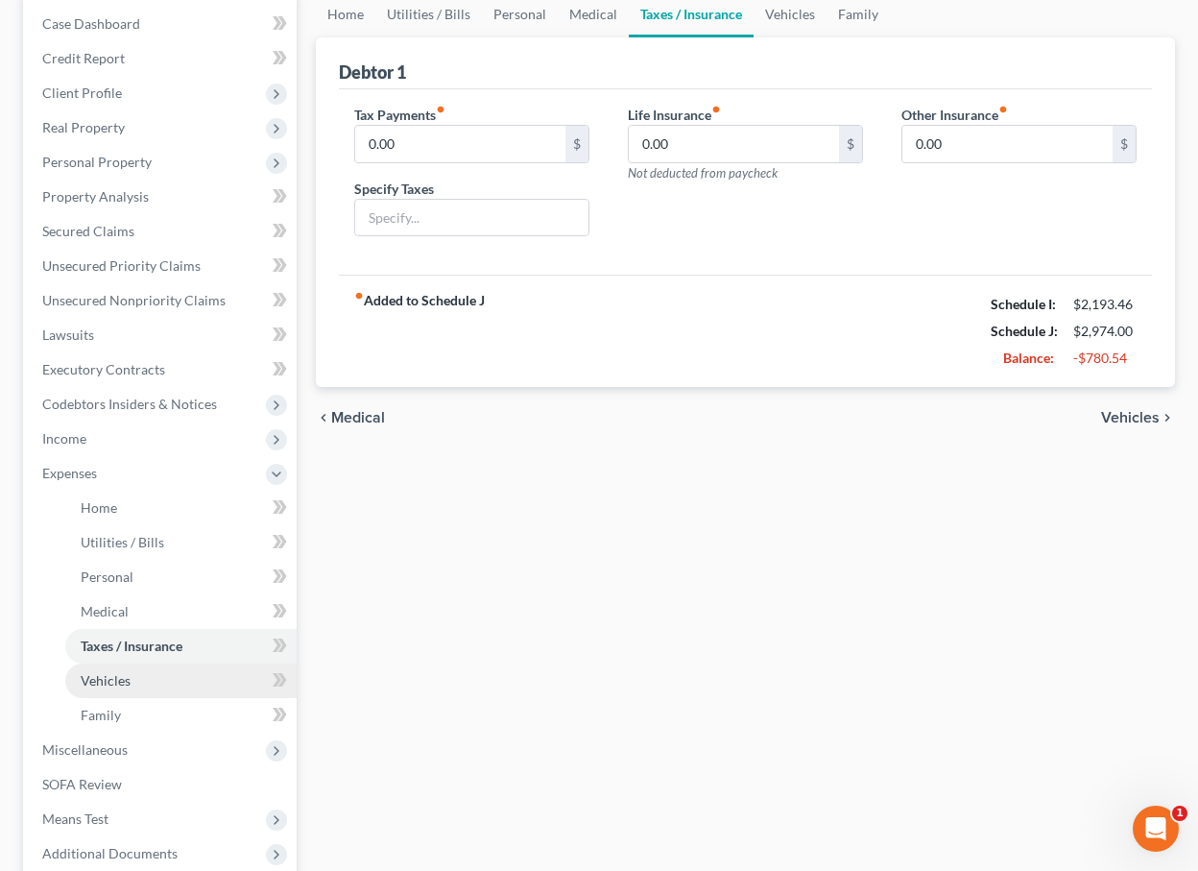
click at [134, 668] on link "Vehicles" at bounding box center [180, 681] width 231 height 35
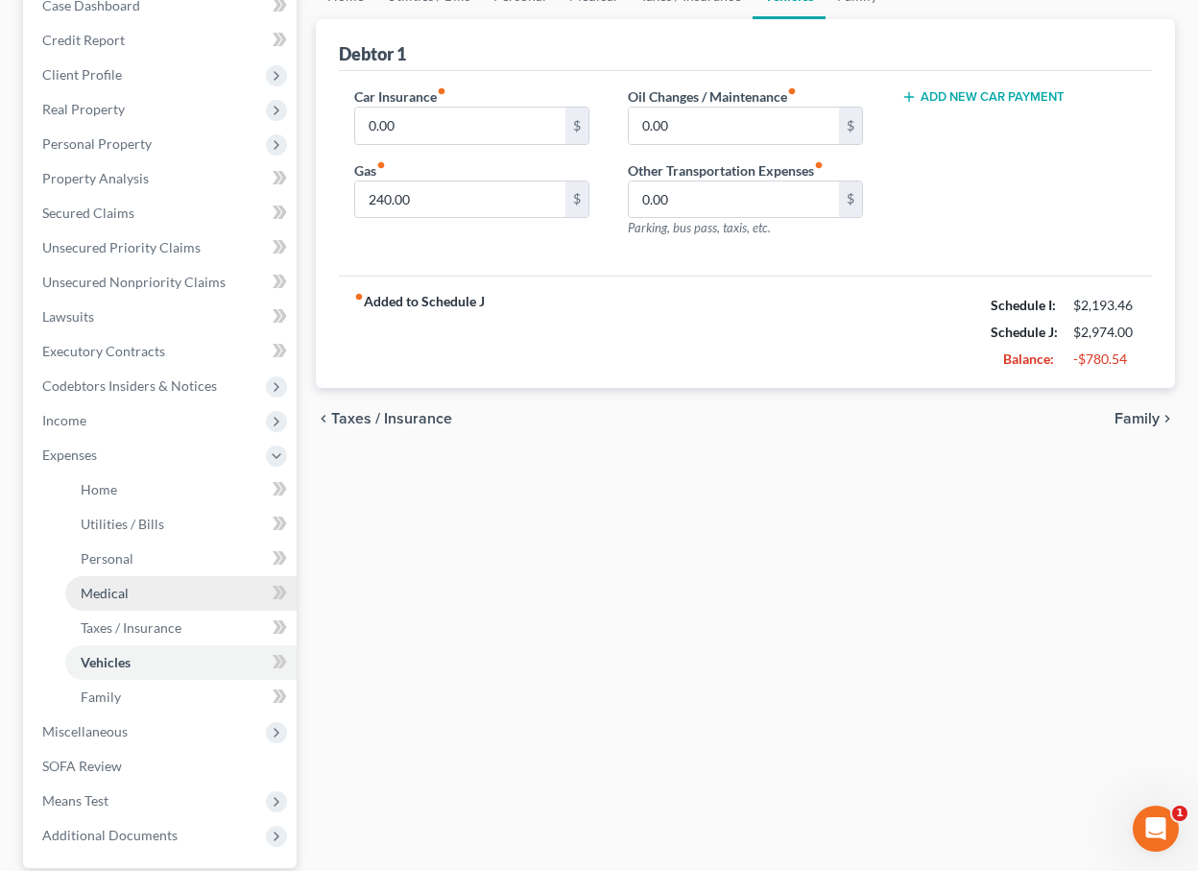
scroll to position [226, 0]
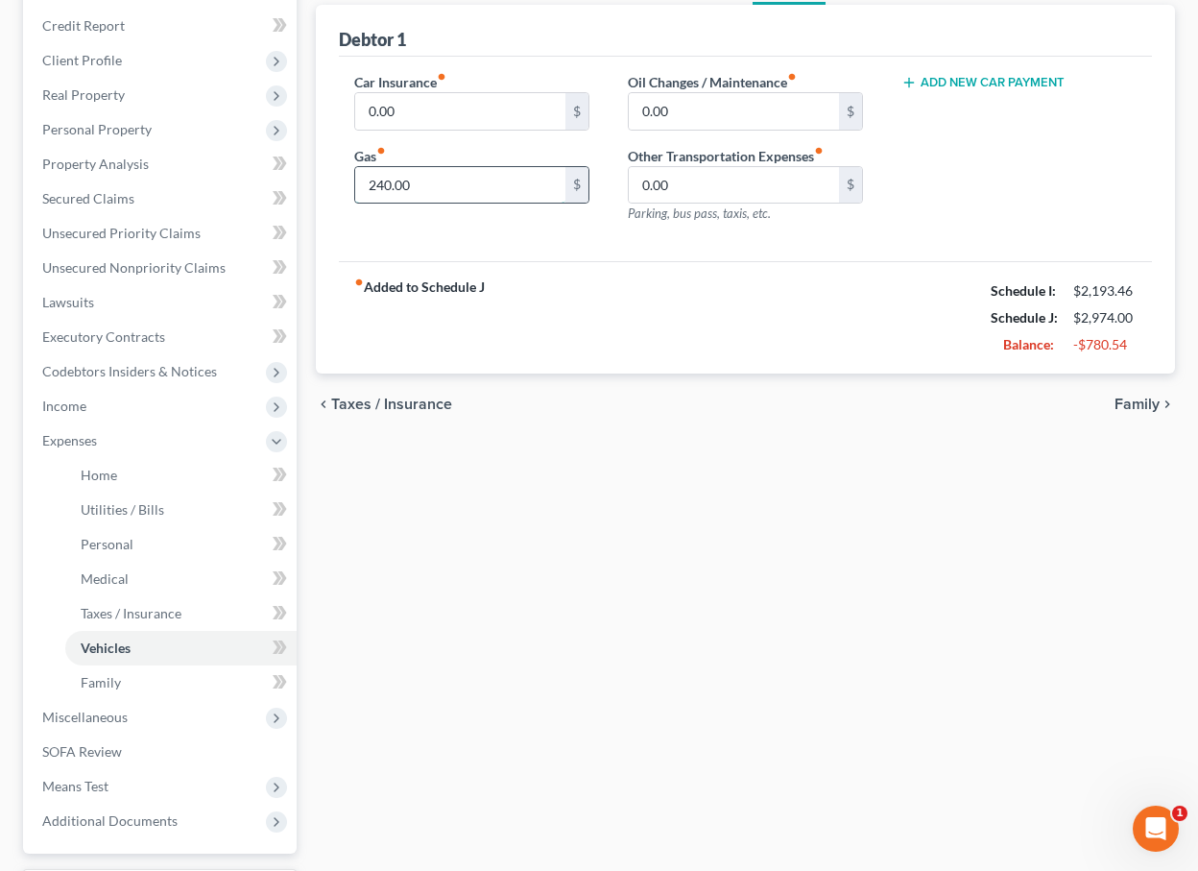
click at [381, 179] on input "240.00" at bounding box center [460, 185] width 210 height 36
type input "0.00"
click at [151, 681] on link "Family" at bounding box center [180, 682] width 231 height 35
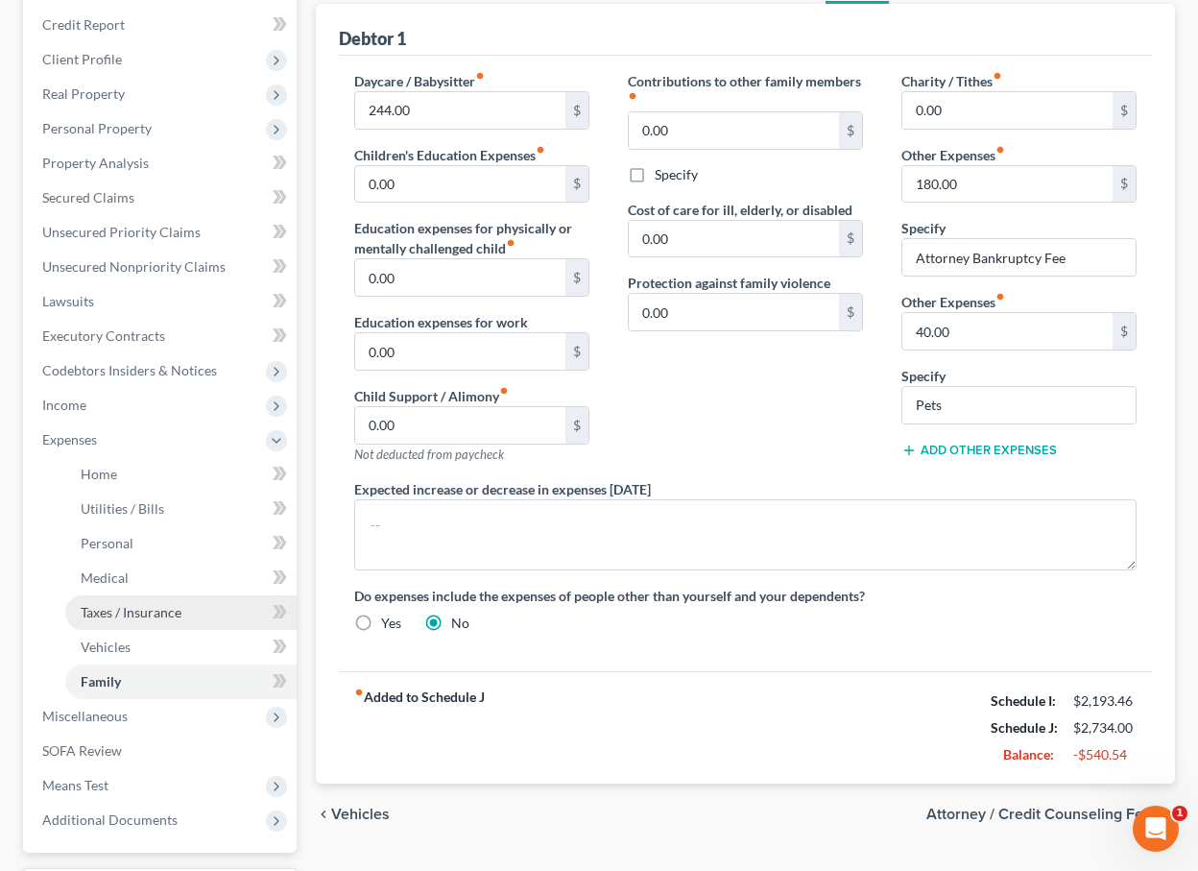
scroll to position [230, 0]
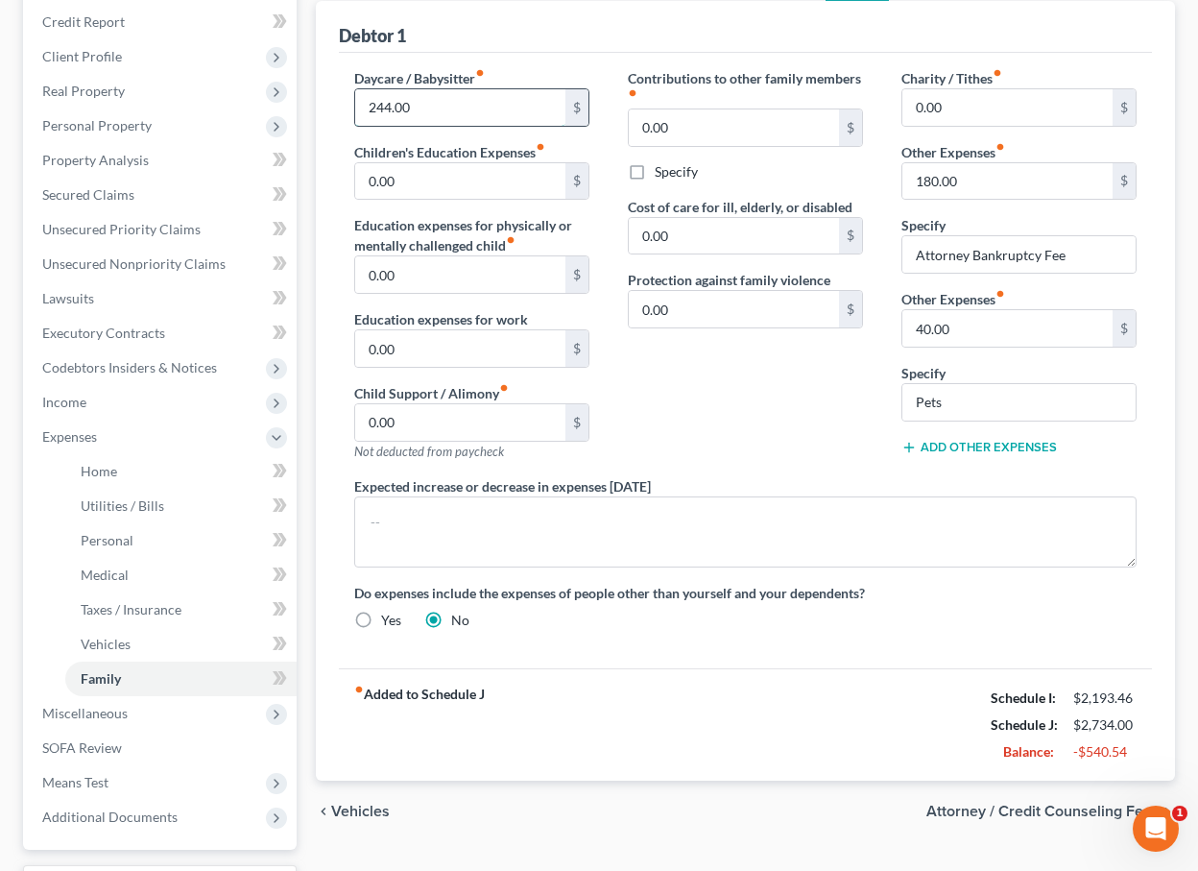
click at [419, 106] on input "244.00" at bounding box center [460, 107] width 210 height 36
drag, startPoint x: 419, startPoint y: 106, endPoint x: 330, endPoint y: 105, distance: 88.4
click at [330, 106] on div "Debtor 1 Daycare / Babysitter fiber_manual_record 244.00 $ Children's Education…" at bounding box center [745, 391] width 859 height 780
type input "0.00"
click at [140, 532] on link "Personal" at bounding box center [180, 540] width 231 height 35
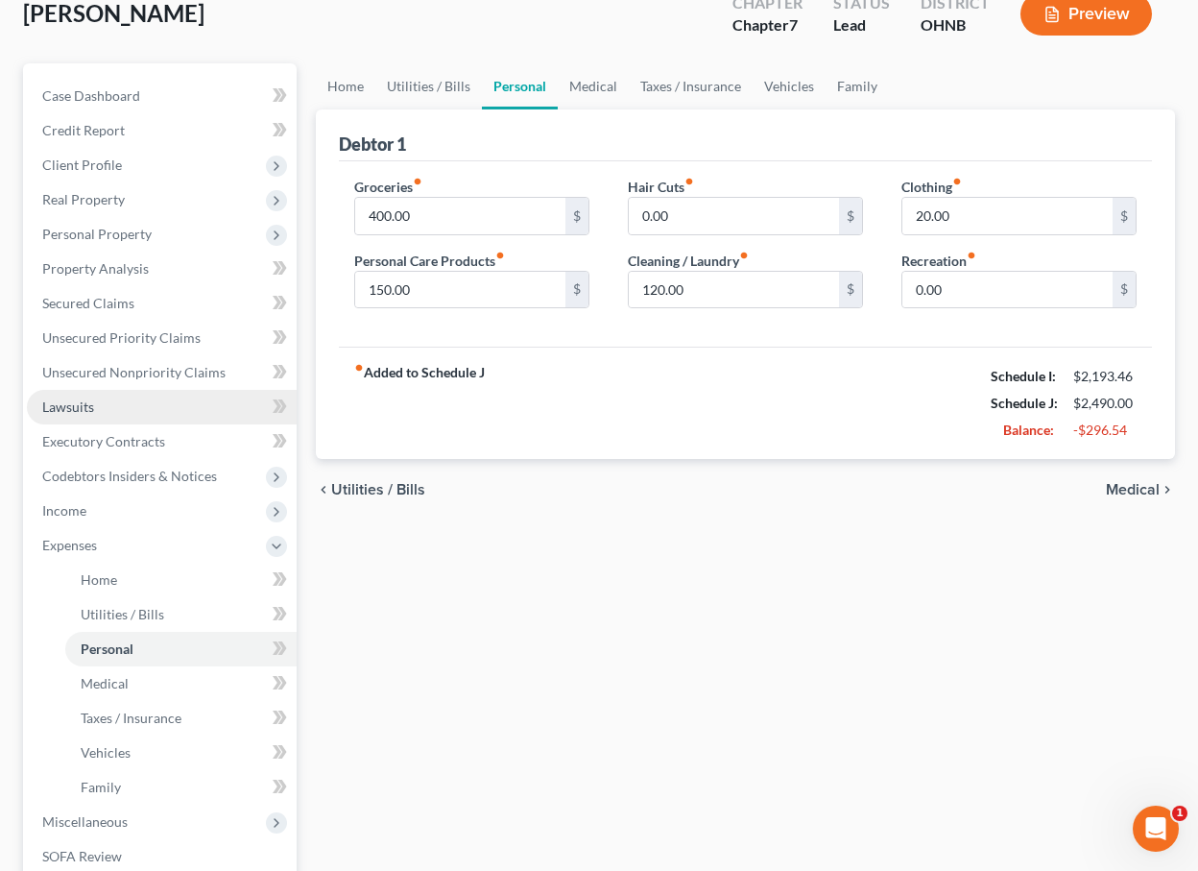
scroll to position [137, 0]
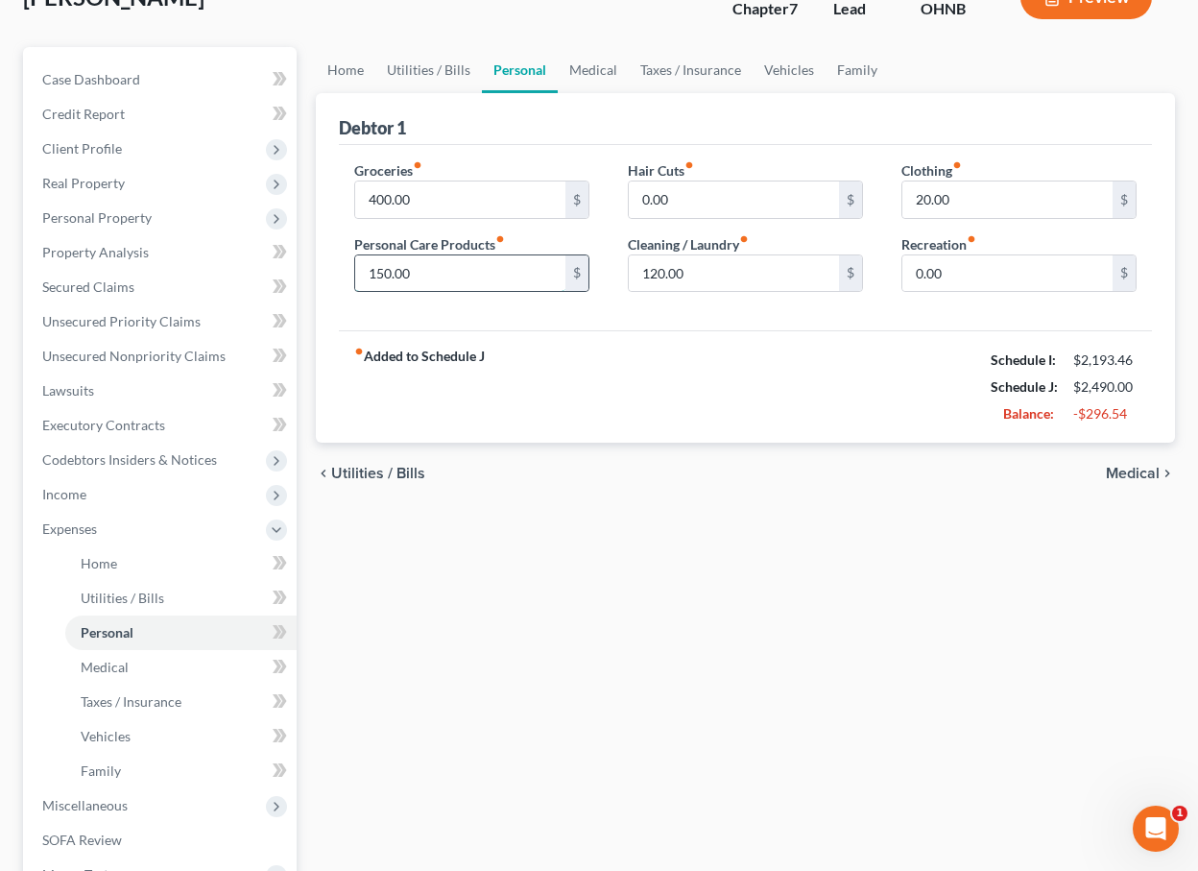
click at [377, 275] on input "150.00" at bounding box center [460, 273] width 210 height 36
type input "50.00"
click at [657, 271] on input "120.00" at bounding box center [734, 273] width 210 height 36
click at [650, 271] on input "120.00" at bounding box center [734, 273] width 210 height 36
type input "20.00"
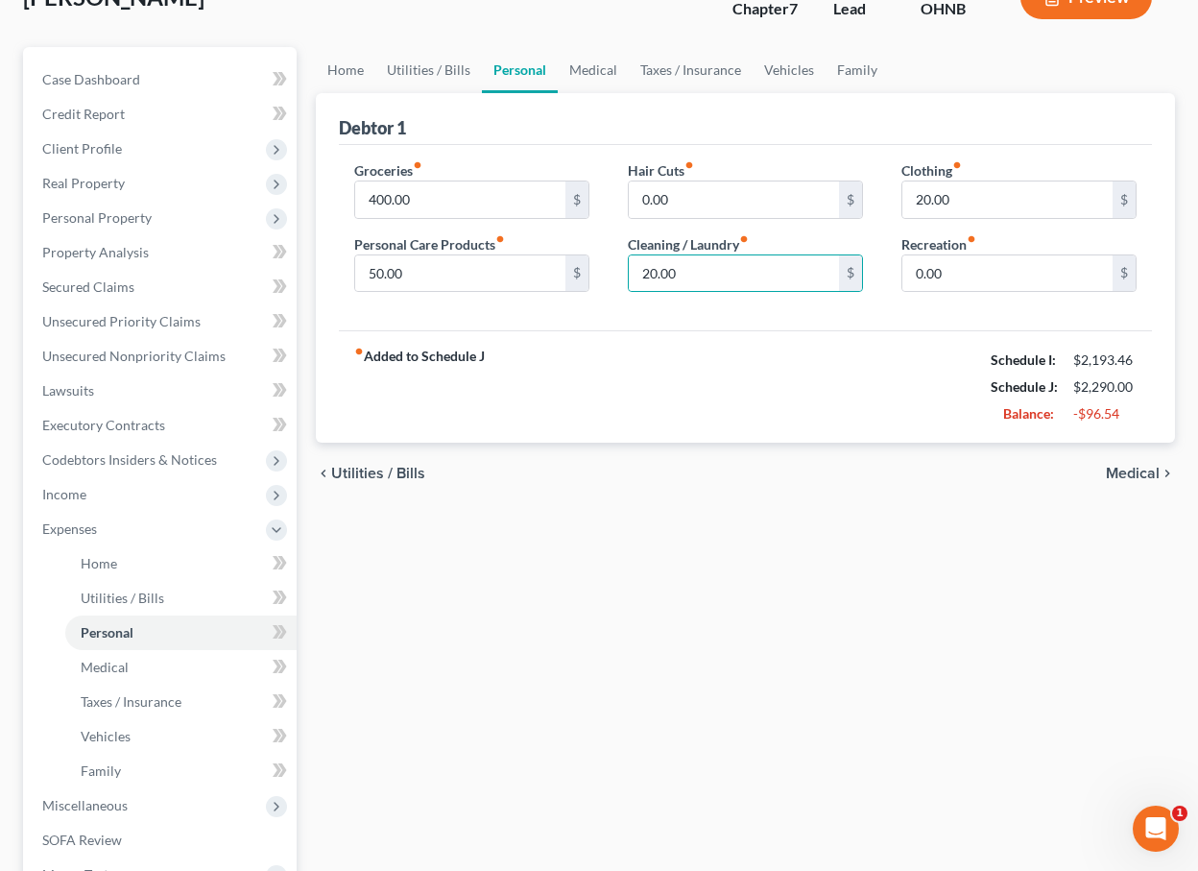
click at [758, 353] on div "fiber_manual_record Added to Schedule J Schedule I: $2,193.46 Schedule J: $2,29…" at bounding box center [745, 386] width 813 height 112
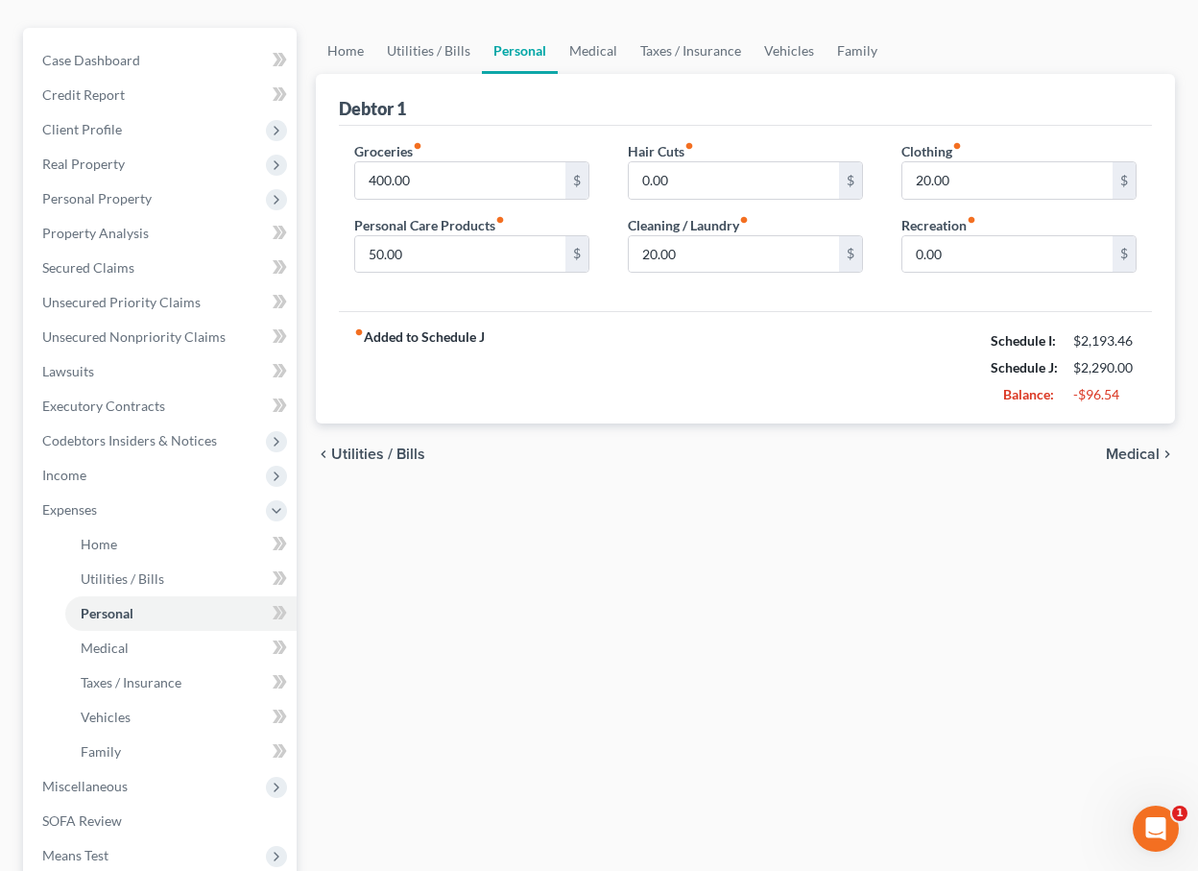
scroll to position [222, 0]
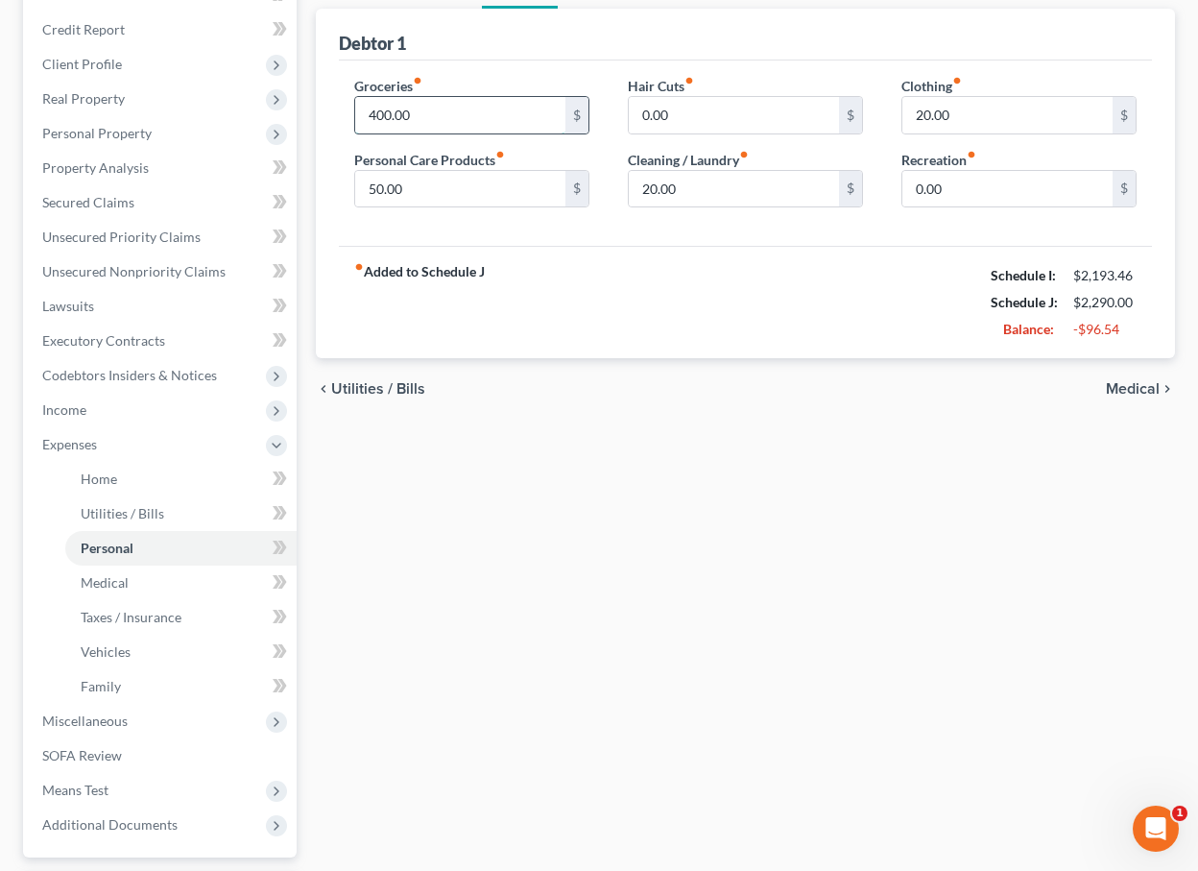
click at [384, 116] on input "400.00" at bounding box center [460, 115] width 210 height 36
type input "350.00"
click at [119, 586] on span "Medical" at bounding box center [105, 582] width 48 height 16
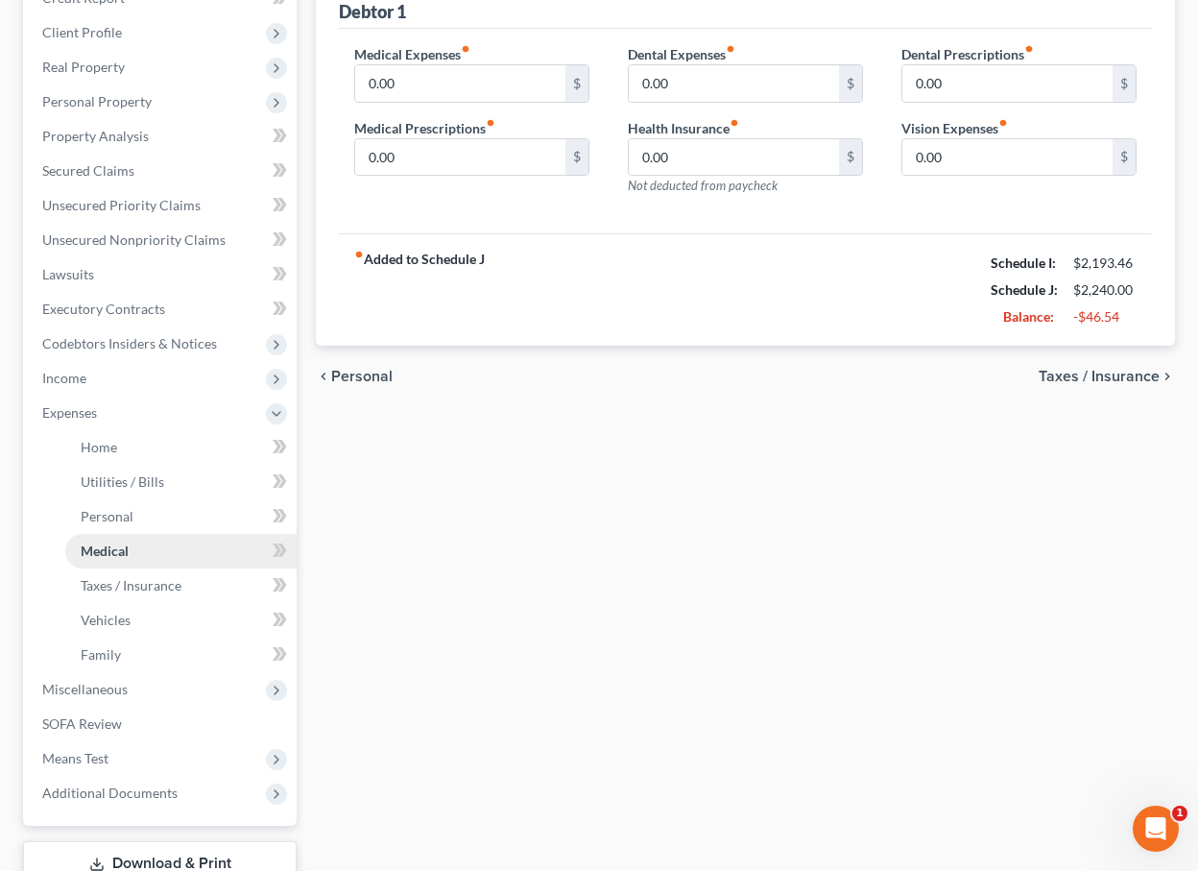
scroll to position [252, 0]
click at [128, 595] on link "Taxes / Insurance" at bounding box center [180, 587] width 231 height 35
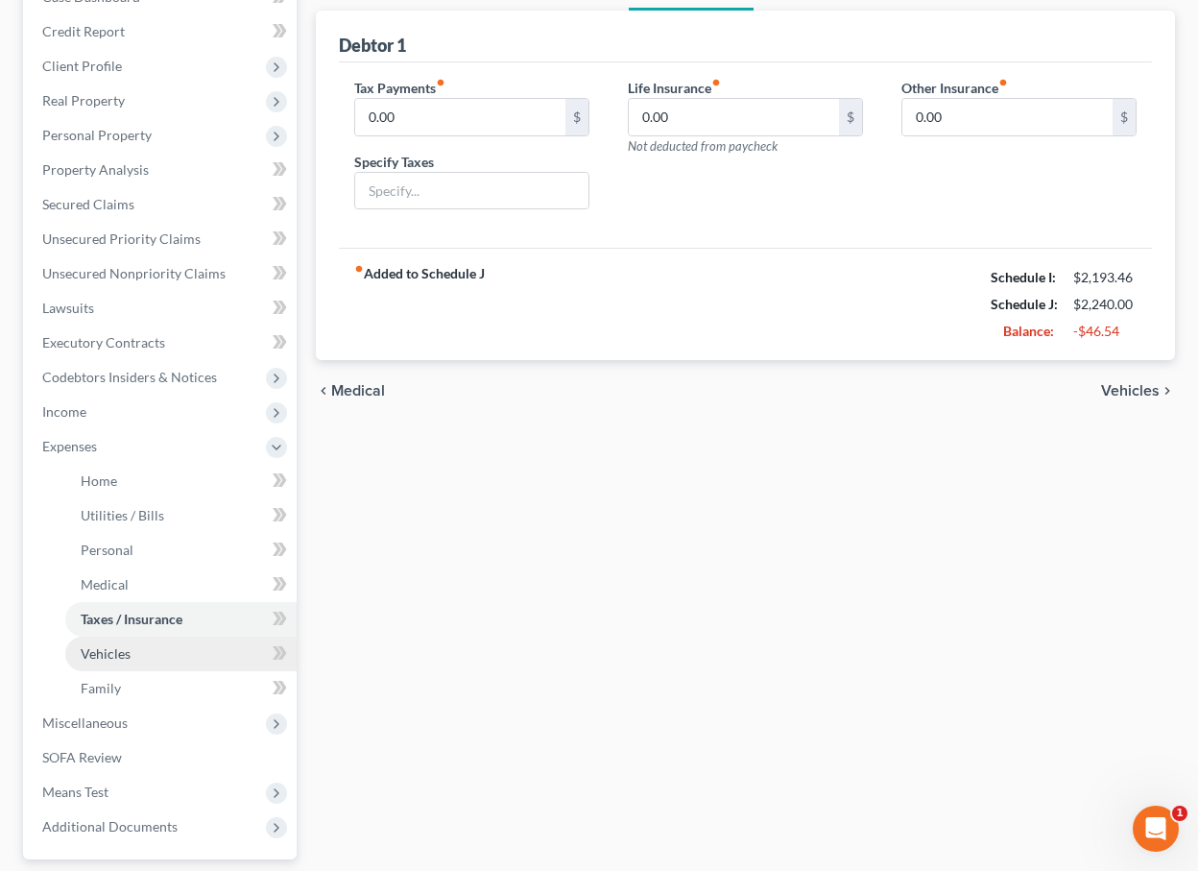
click at [118, 654] on span "Vehicles" at bounding box center [106, 653] width 50 height 16
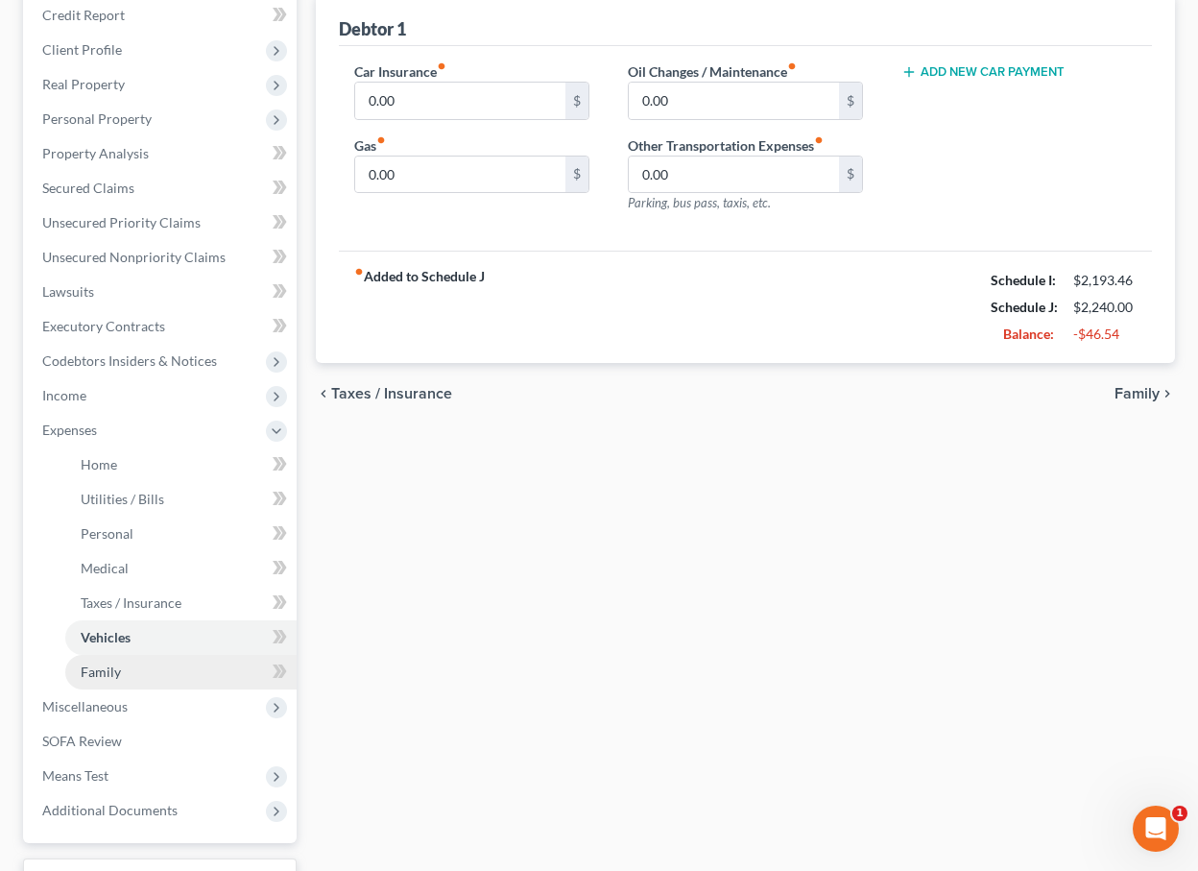
click at [113, 664] on span "Family" at bounding box center [101, 672] width 40 height 16
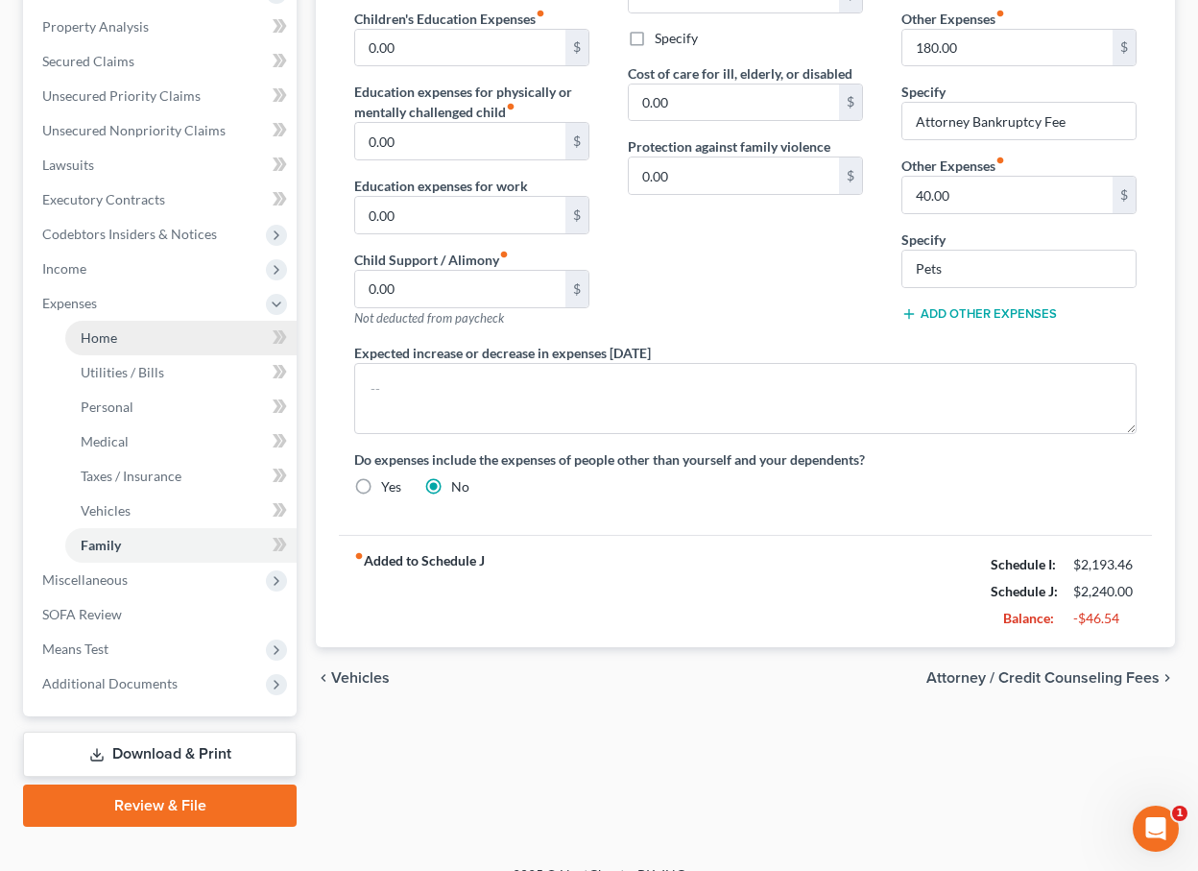
scroll to position [368, 0]
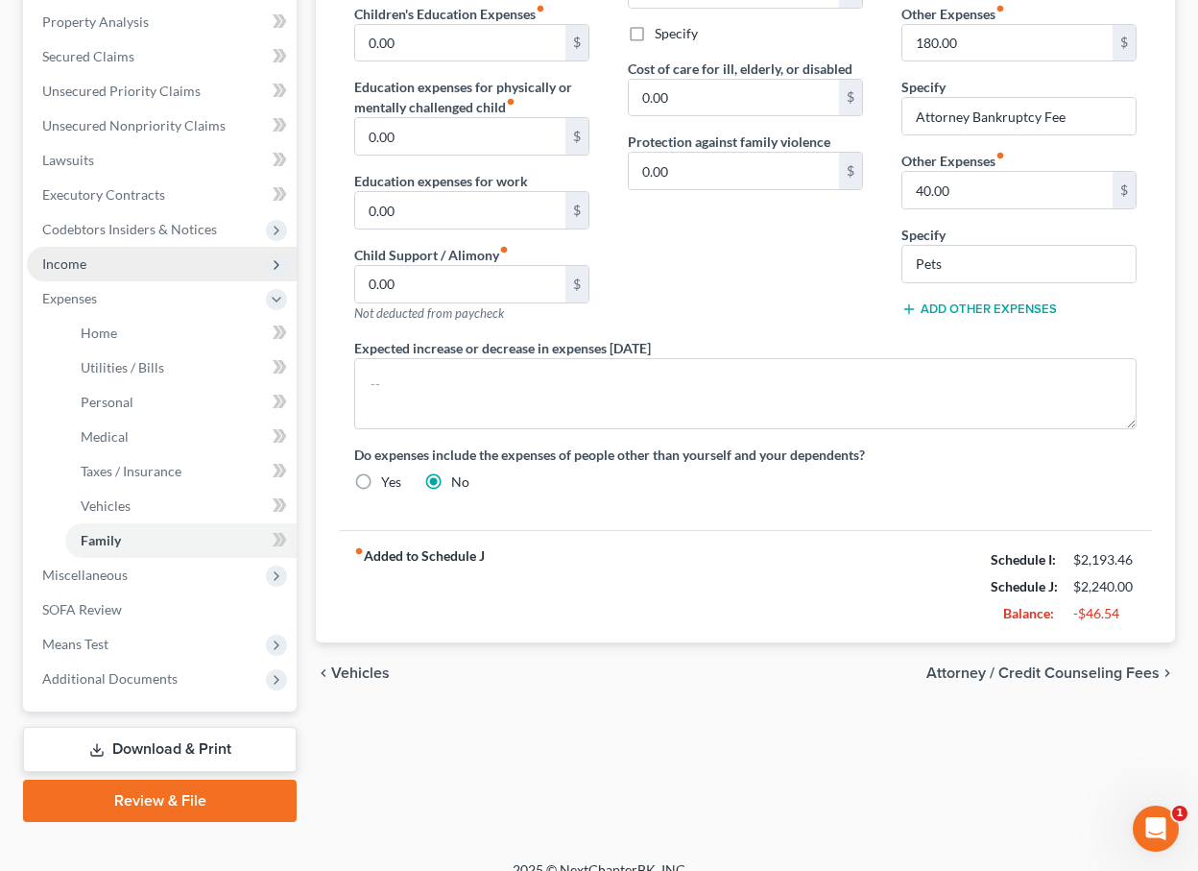
click at [132, 257] on span "Income" at bounding box center [162, 264] width 270 height 35
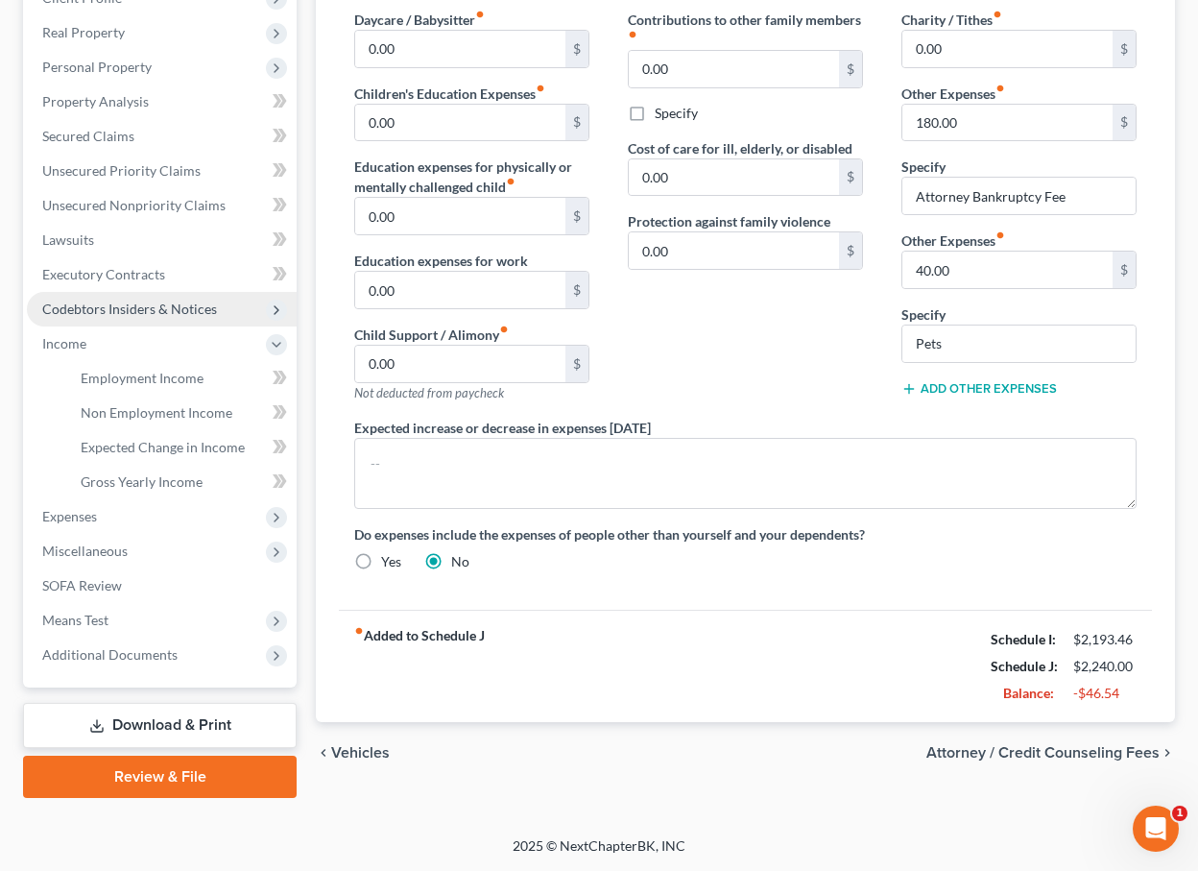
scroll to position [288, 0]
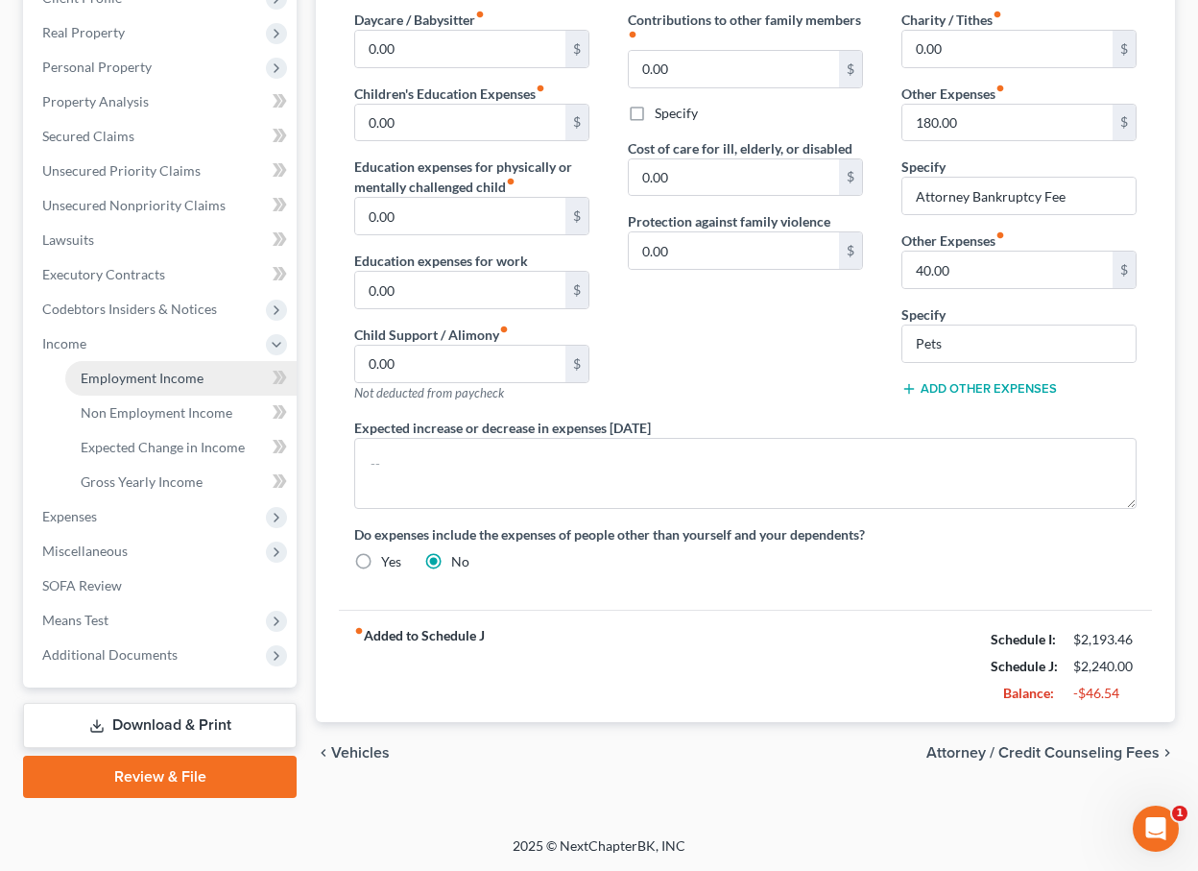
click at [124, 374] on span "Employment Income" at bounding box center [142, 378] width 123 height 16
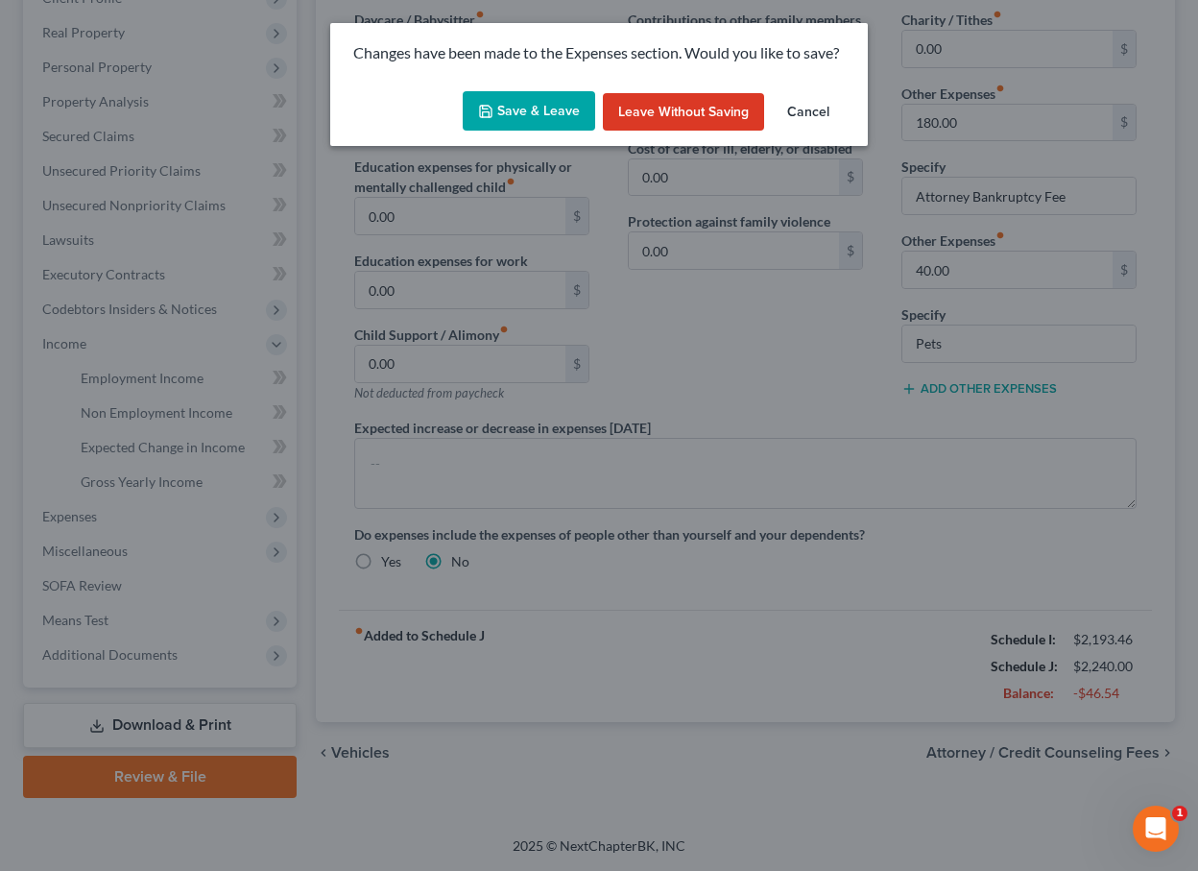
click at [544, 119] on button "Save & Leave" at bounding box center [529, 111] width 133 height 40
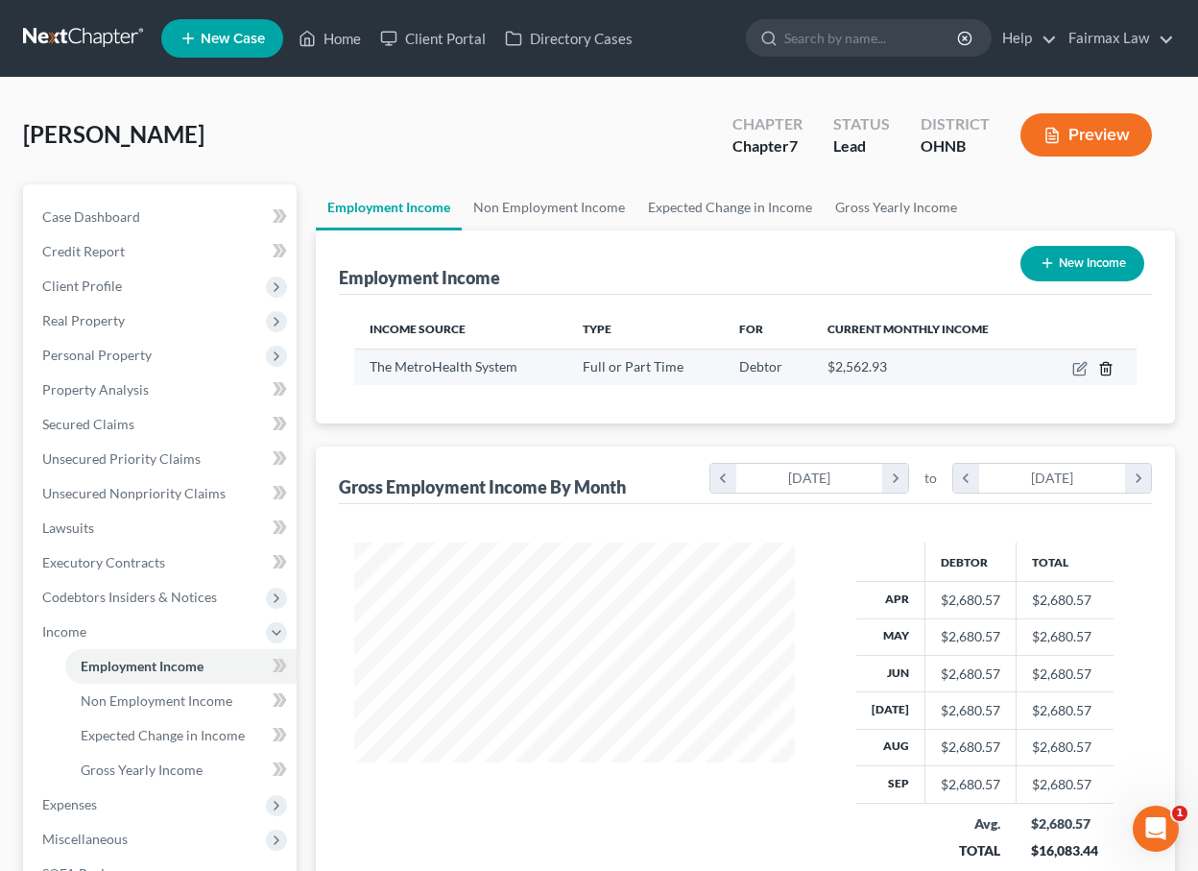
scroll to position [344, 479]
click at [1079, 371] on icon "button" at bounding box center [1081, 366] width 9 height 9
select select "0"
select select "36"
select select "2"
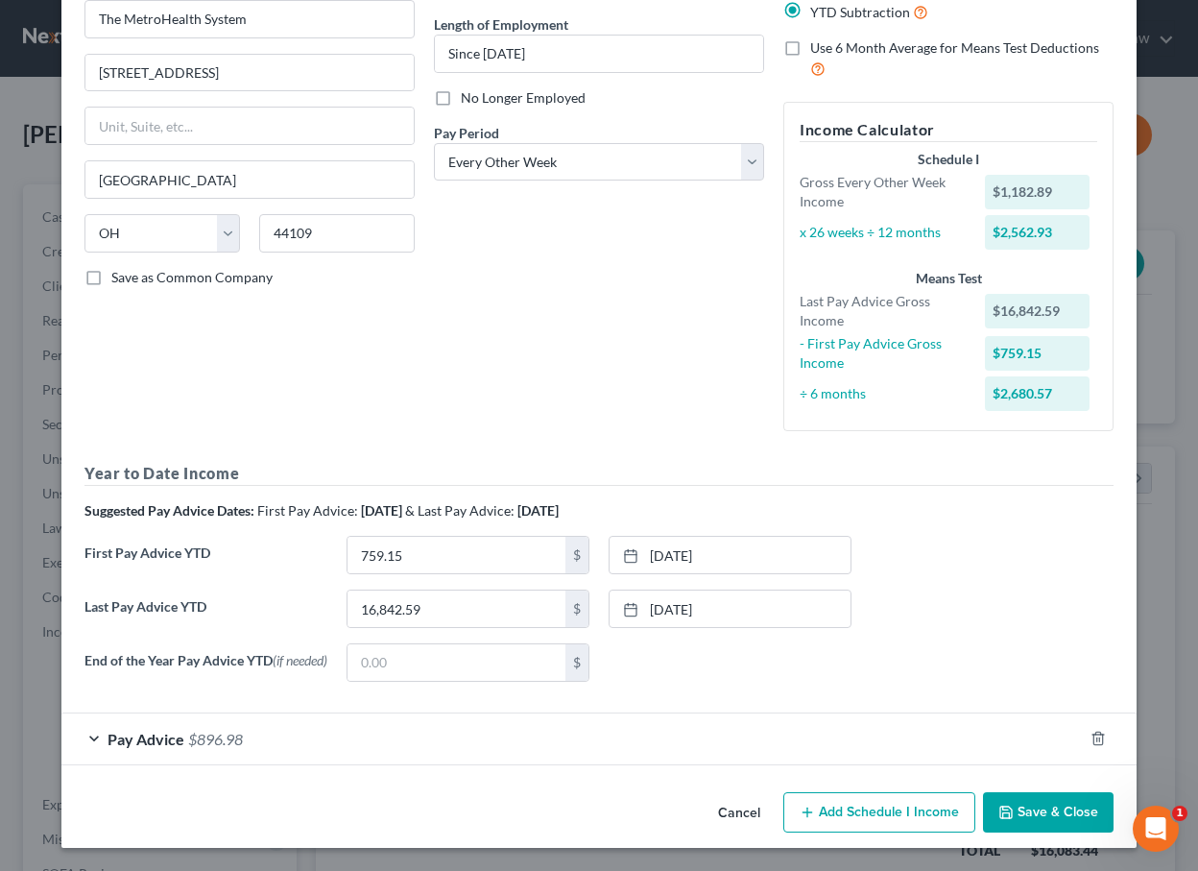
scroll to position [182, 0]
click at [173, 749] on div "Pay Advice $896.98" at bounding box center [572, 738] width 1022 height 51
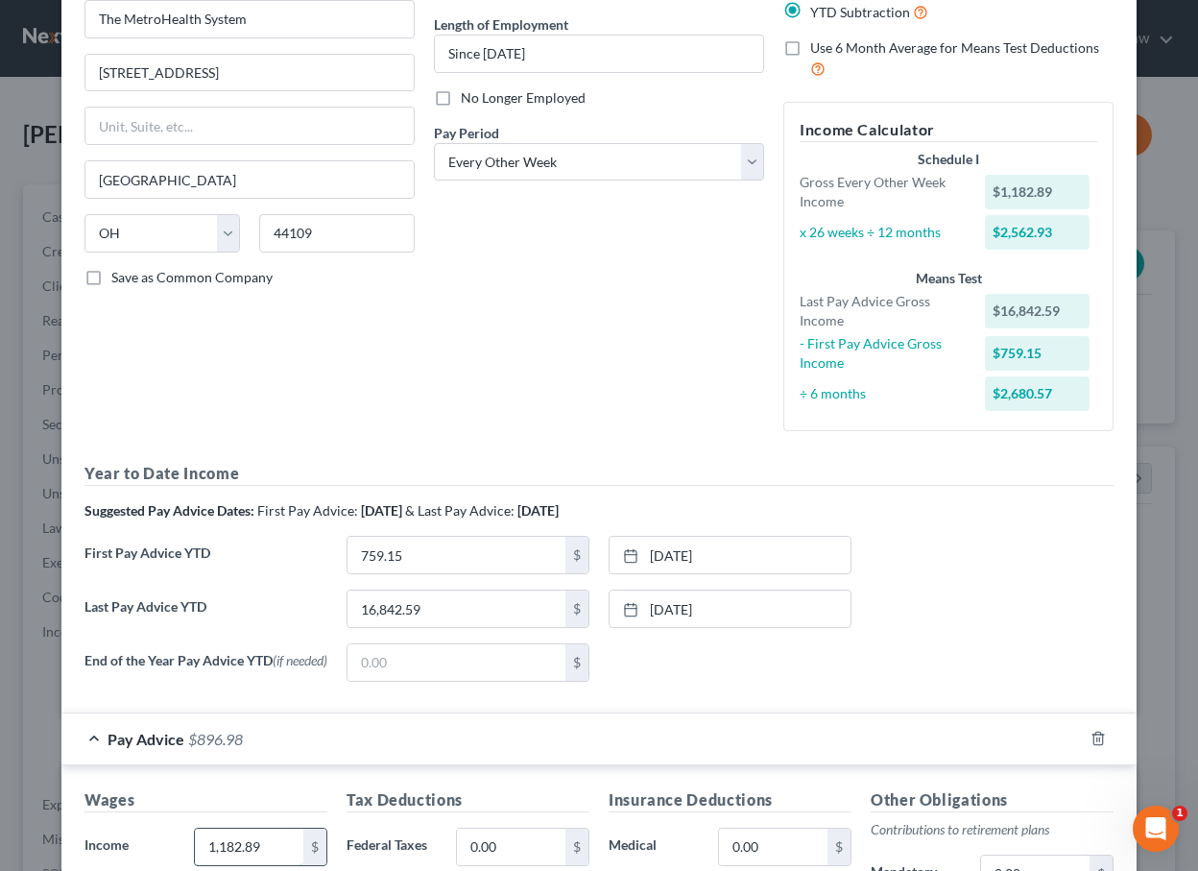
click at [275, 842] on input "1,182.89" at bounding box center [249, 847] width 109 height 36
drag, startPoint x: 275, startPoint y: 842, endPoint x: 126, endPoint y: 842, distance: 148.8
click at [126, 842] on div "Income * 1,182.89 $" at bounding box center [206, 847] width 262 height 38
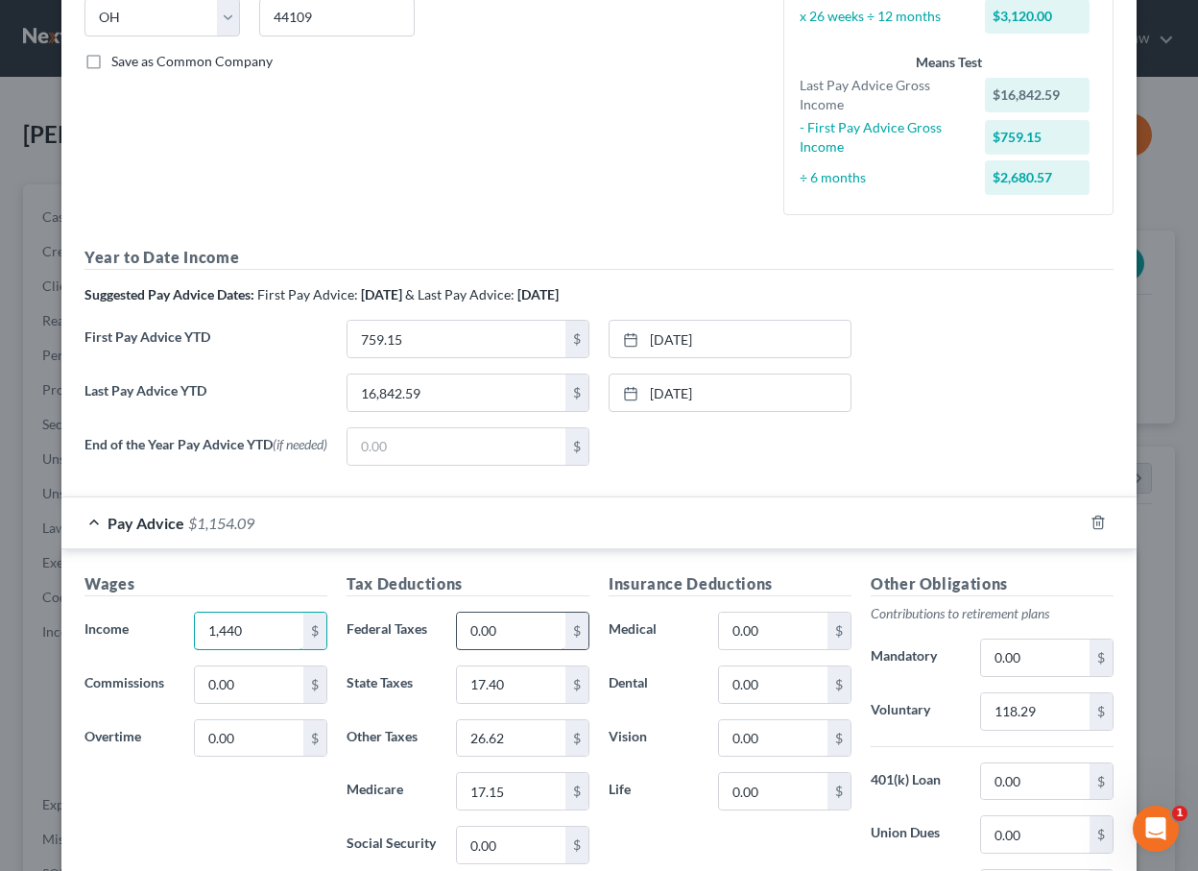
scroll to position [383, 0]
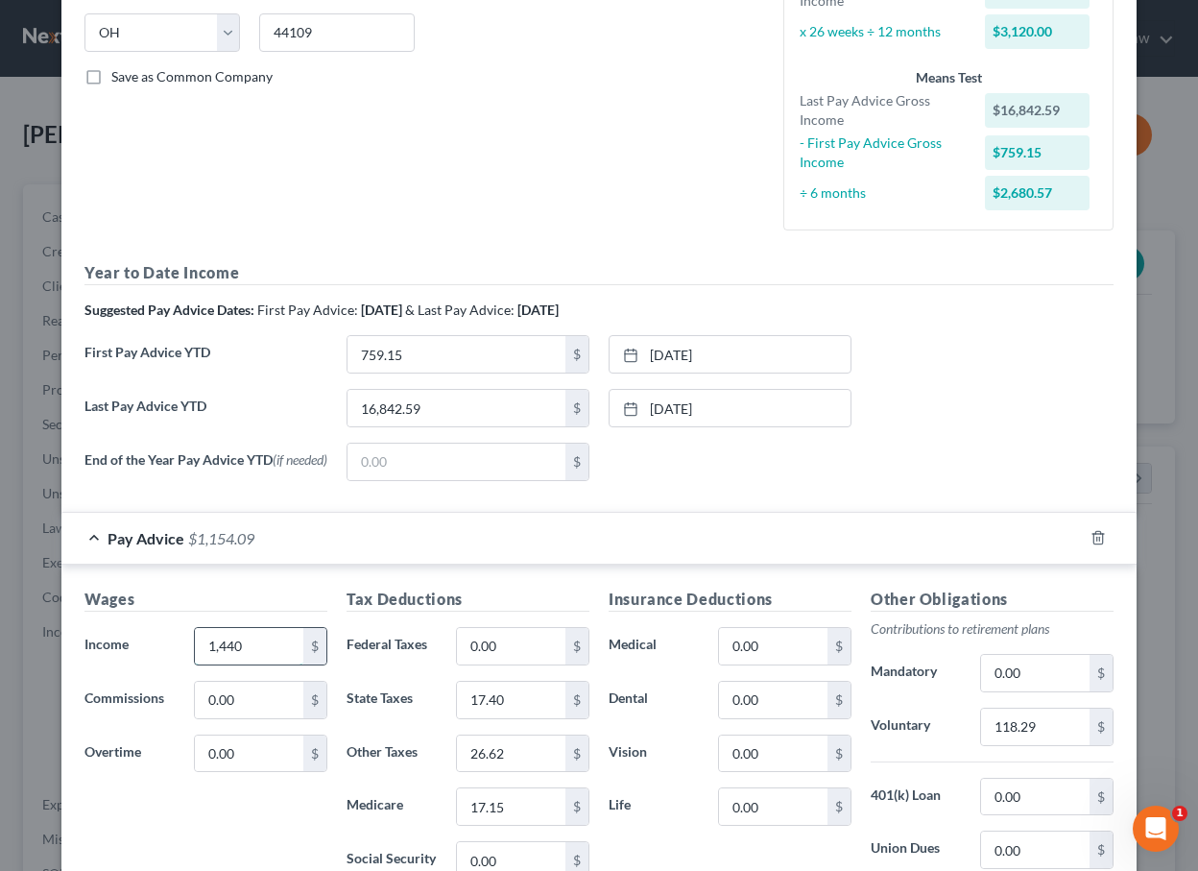
click at [261, 641] on input "1,440" at bounding box center [249, 646] width 109 height 36
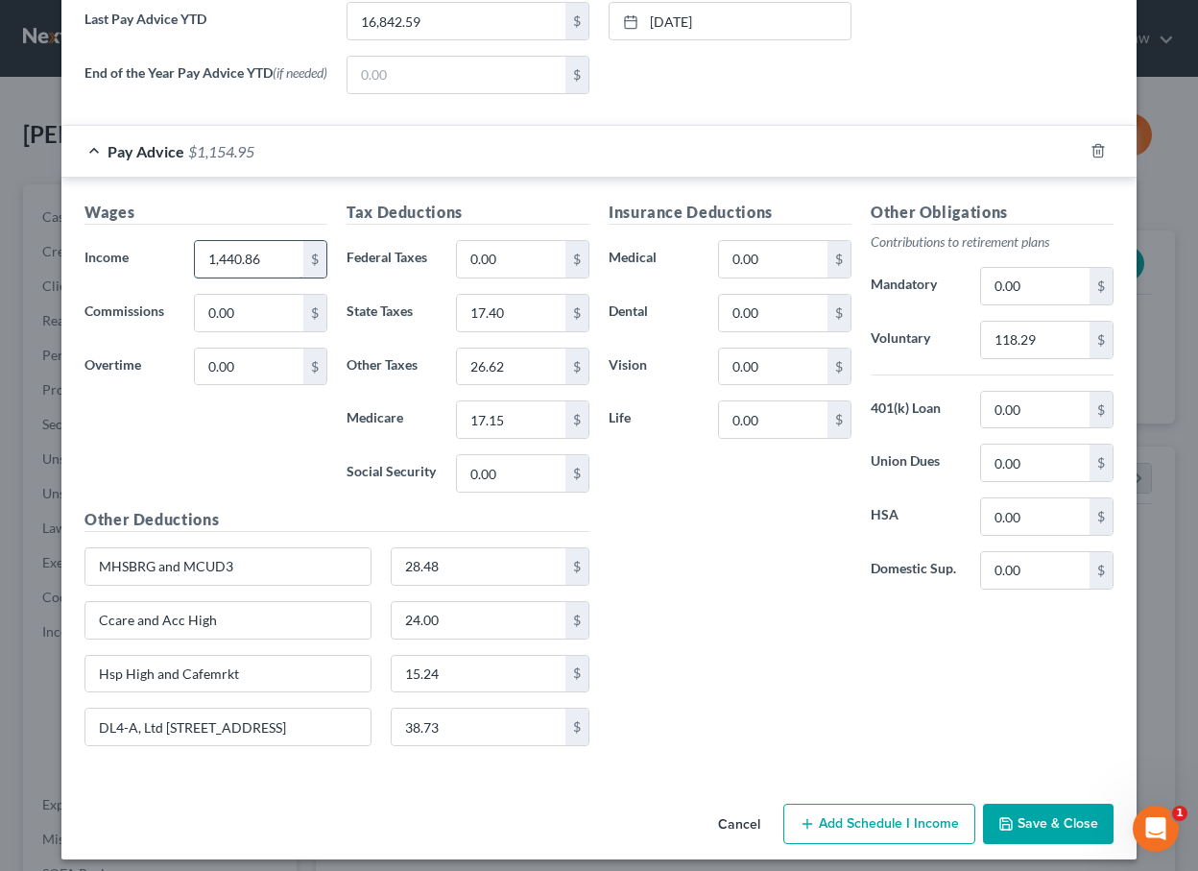
scroll to position [782, 0]
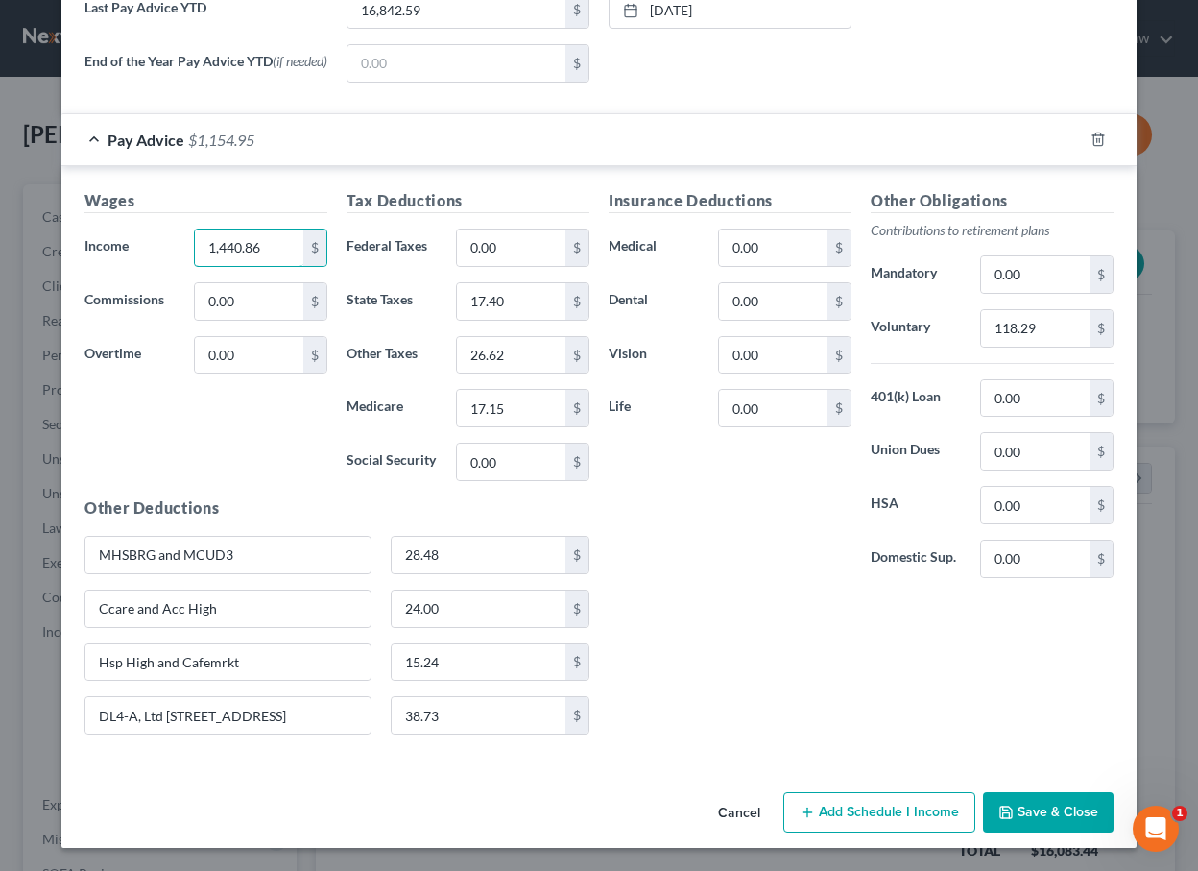
type input "1,440.86"
click at [42, 536] on div "Edit Income Source × Employment Type * Select Full or Part Time Employment Self…" at bounding box center [599, 435] width 1198 height 871
click at [1063, 419] on div "Other Obligations Contributions to retirement plans Mandatory 0.00 $ Voluntary …" at bounding box center [992, 391] width 262 height 404
click at [1058, 400] on input "0.00" at bounding box center [1035, 398] width 109 height 36
type input "0"
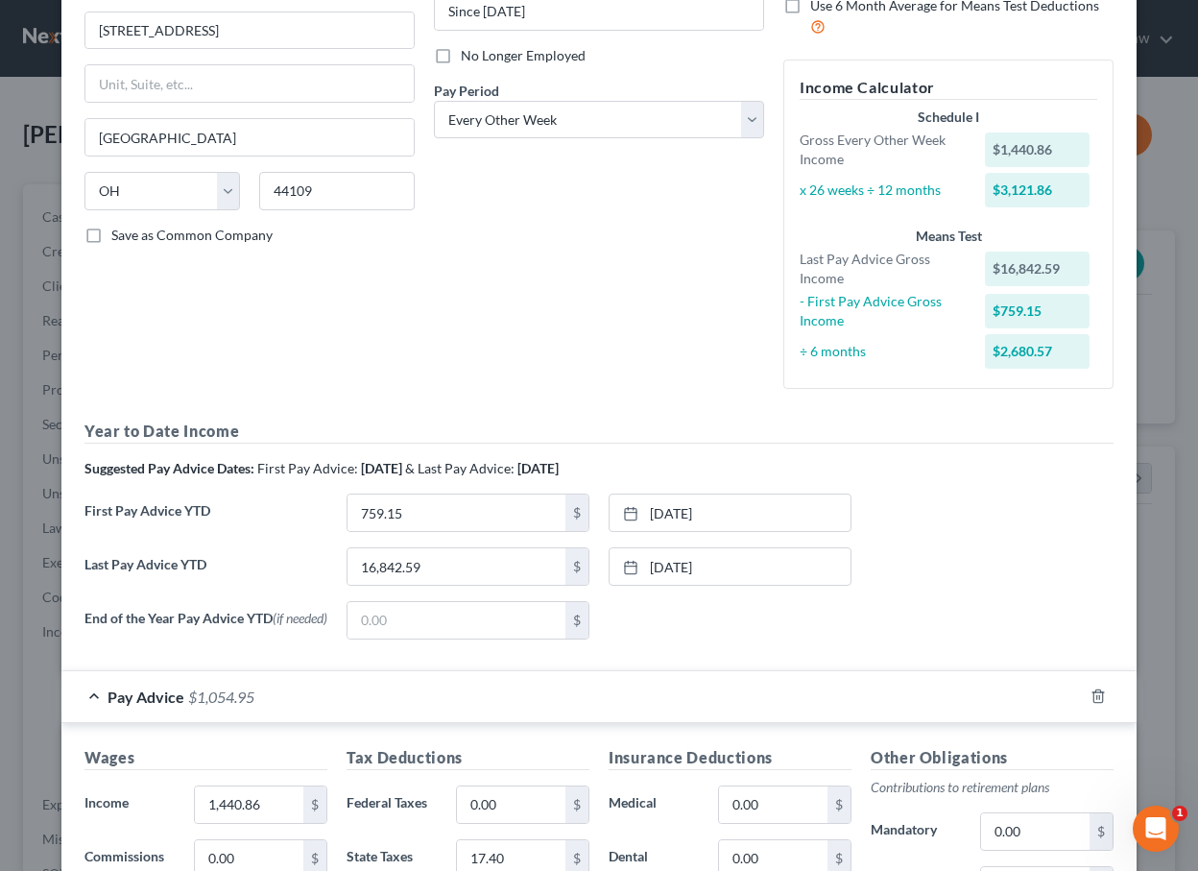
scroll to position [226, 0]
type input "100.00"
click at [1012, 558] on div "Last Pay Advice YTD 16,842.59 $ 8/26/2025 close Date 8/26/2025 Time 12:00 AM ch…" at bounding box center [599, 573] width 1049 height 54
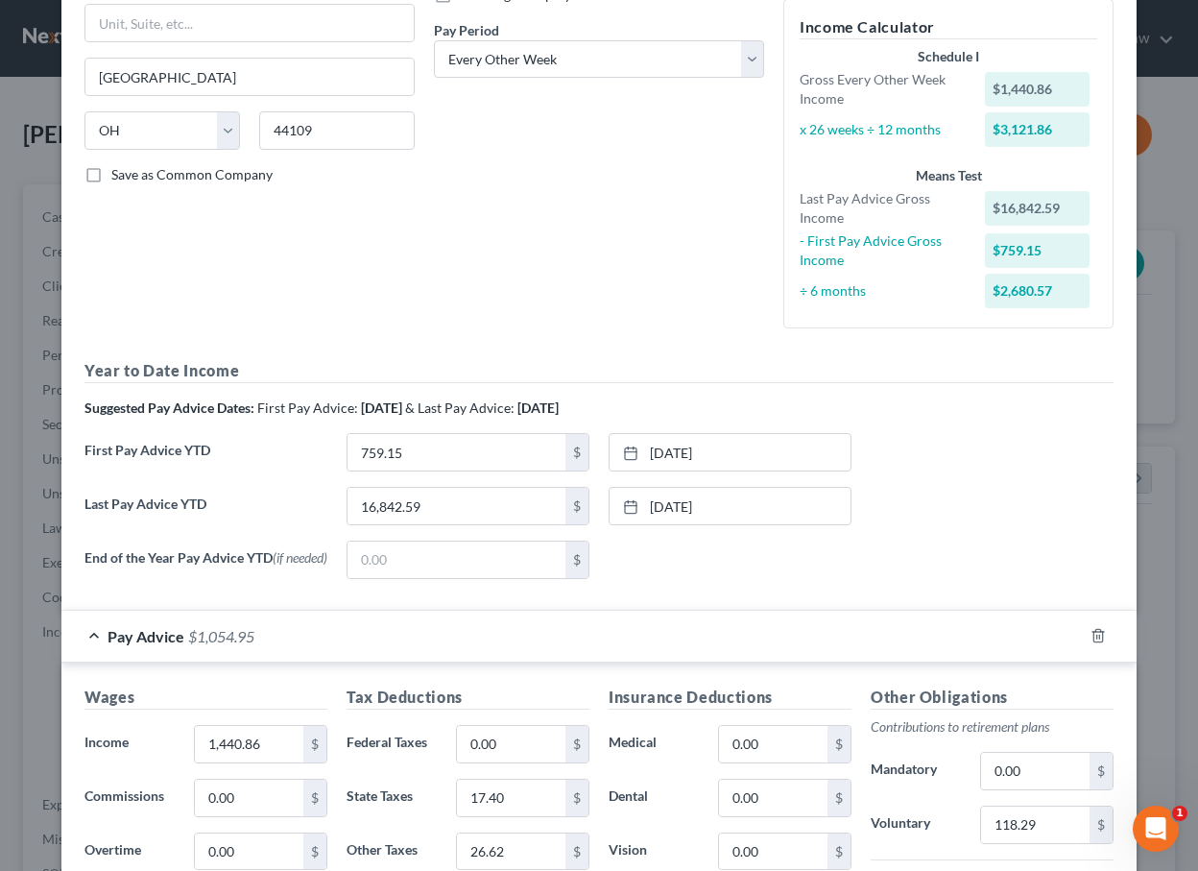
scroll to position [774, 0]
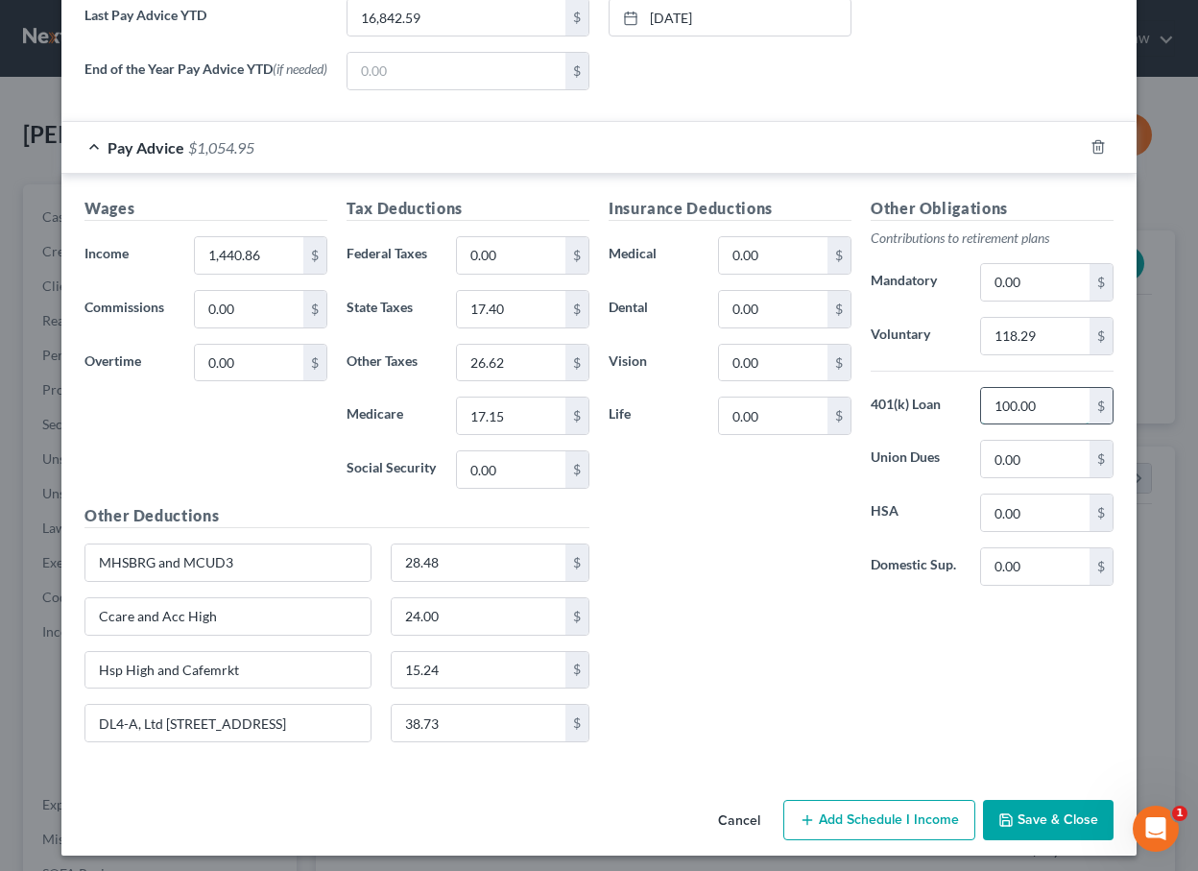
click at [1052, 399] on input "100.00" at bounding box center [1035, 406] width 109 height 36
drag, startPoint x: 1052, startPoint y: 399, endPoint x: 958, endPoint y: 399, distance: 94.1
click at [958, 399] on div "401(k) Loan 100.00 $" at bounding box center [992, 406] width 262 height 38
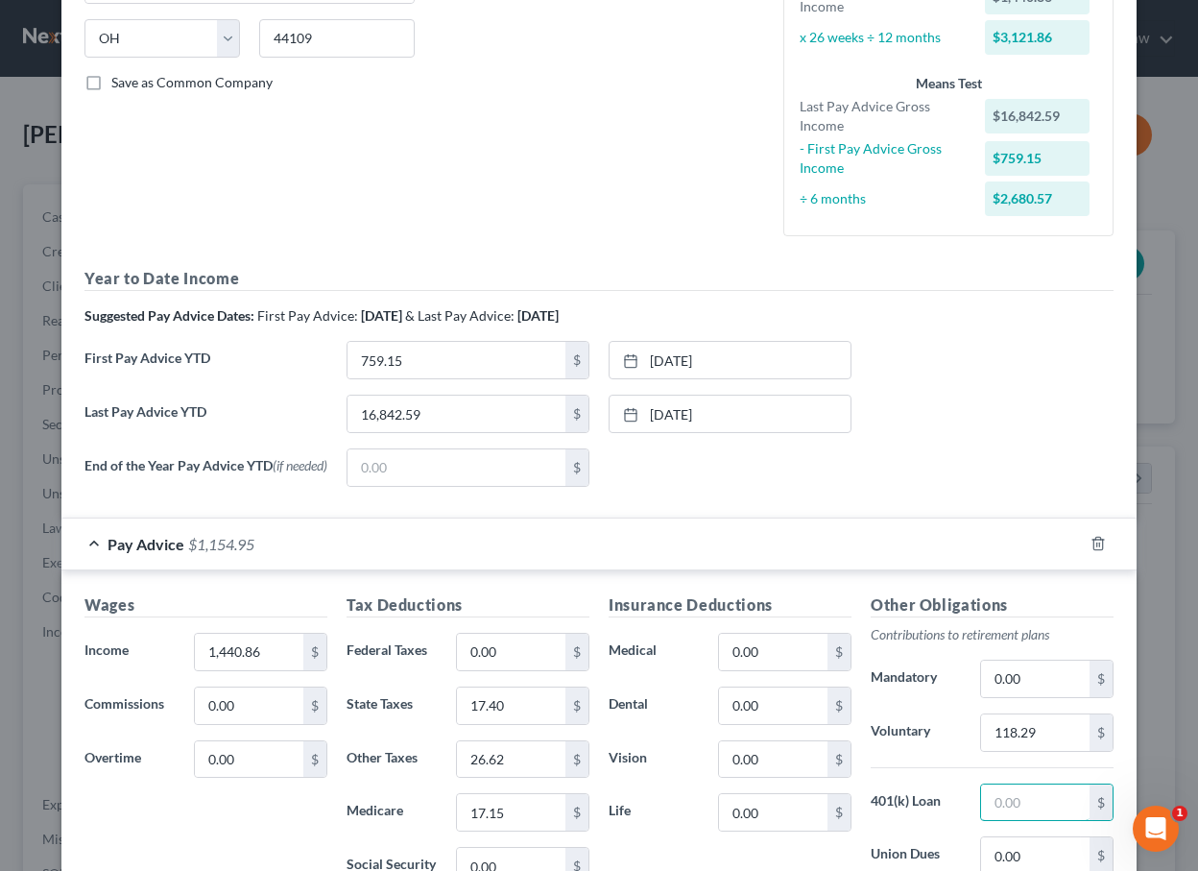
scroll to position [374, 0]
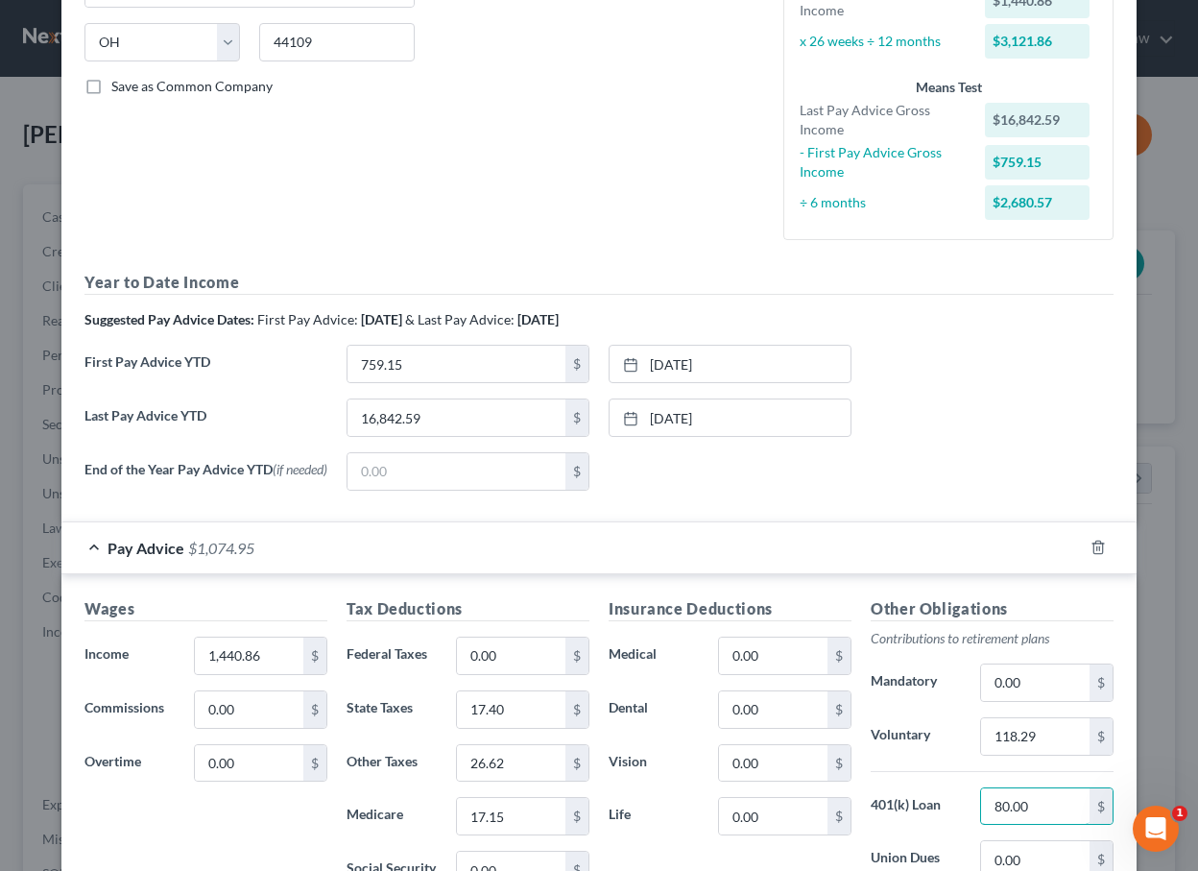
type input "80.00"
click at [1041, 508] on form "Employment Type * Select Full or Part Time Employment Self Employment Company *…" at bounding box center [599, 444] width 1029 height 1459
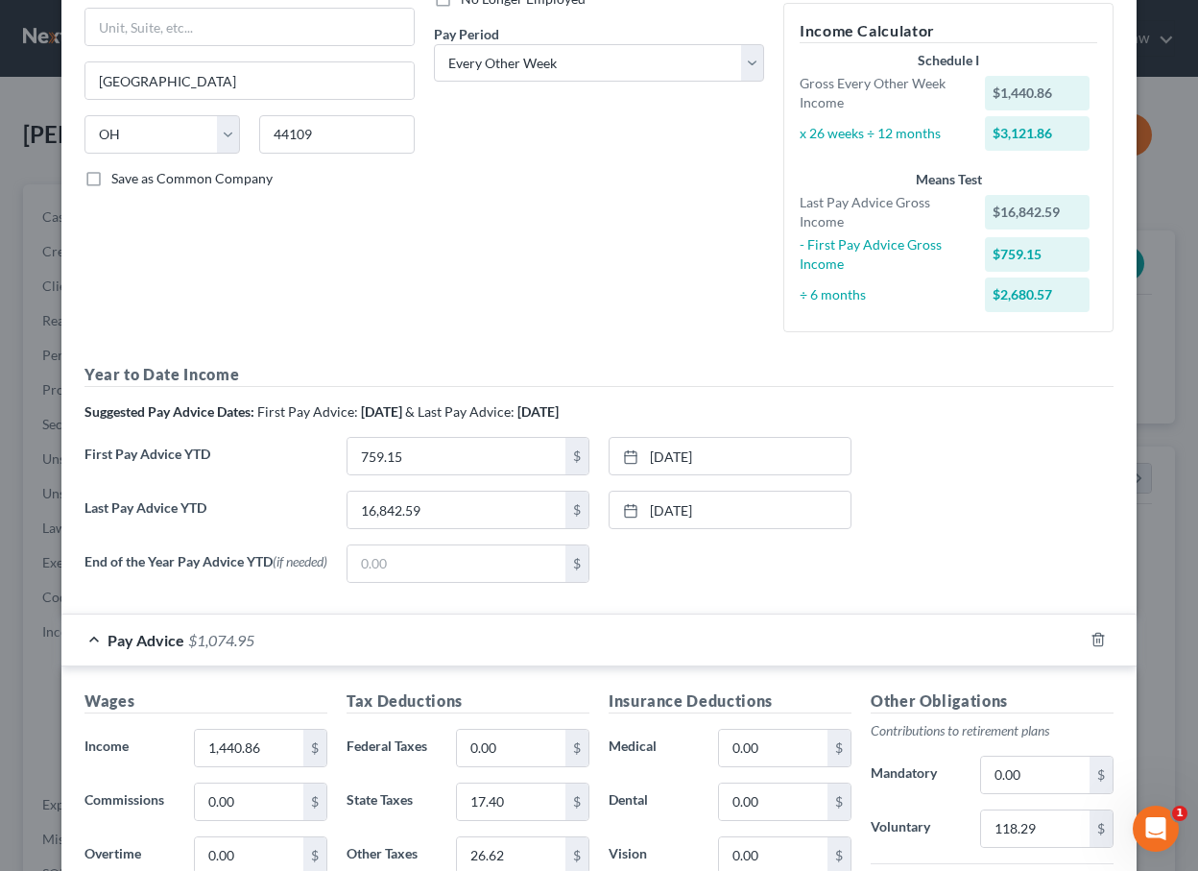
scroll to position [280, 0]
click at [1034, 396] on div "Year to Date Income Suggested Pay Advice Dates: First Pay Advice: April 2025 & …" at bounding box center [599, 481] width 1029 height 234
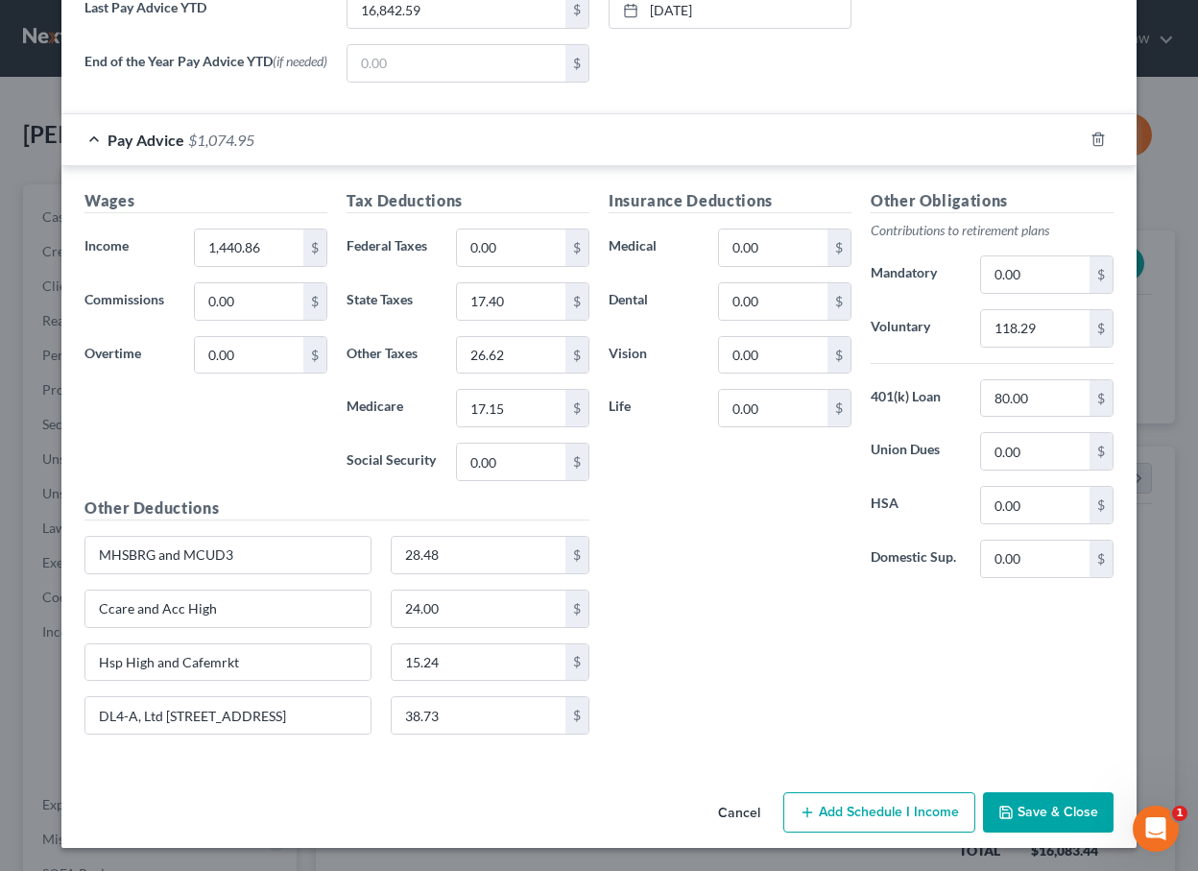
scroll to position [782, 0]
click at [744, 813] on button "Cancel" at bounding box center [739, 813] width 73 height 38
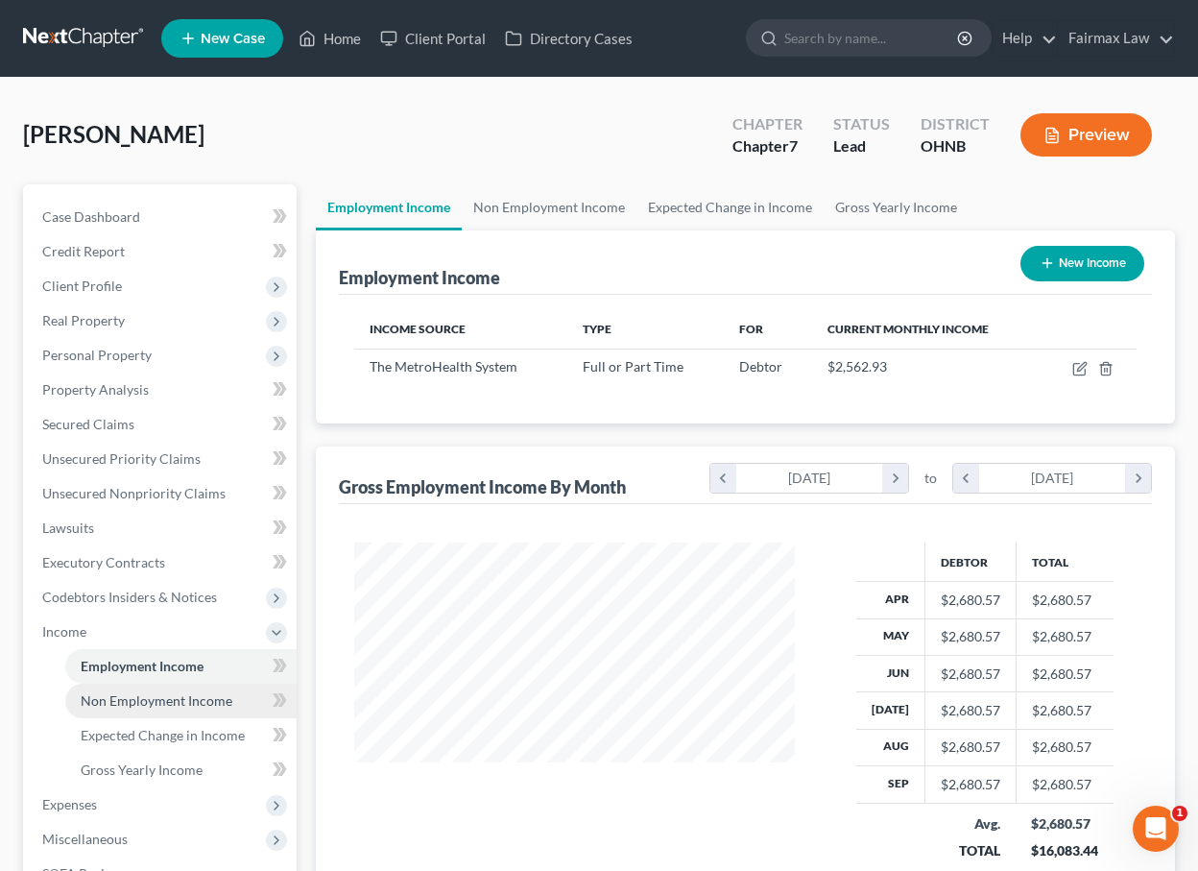
scroll to position [170, 0]
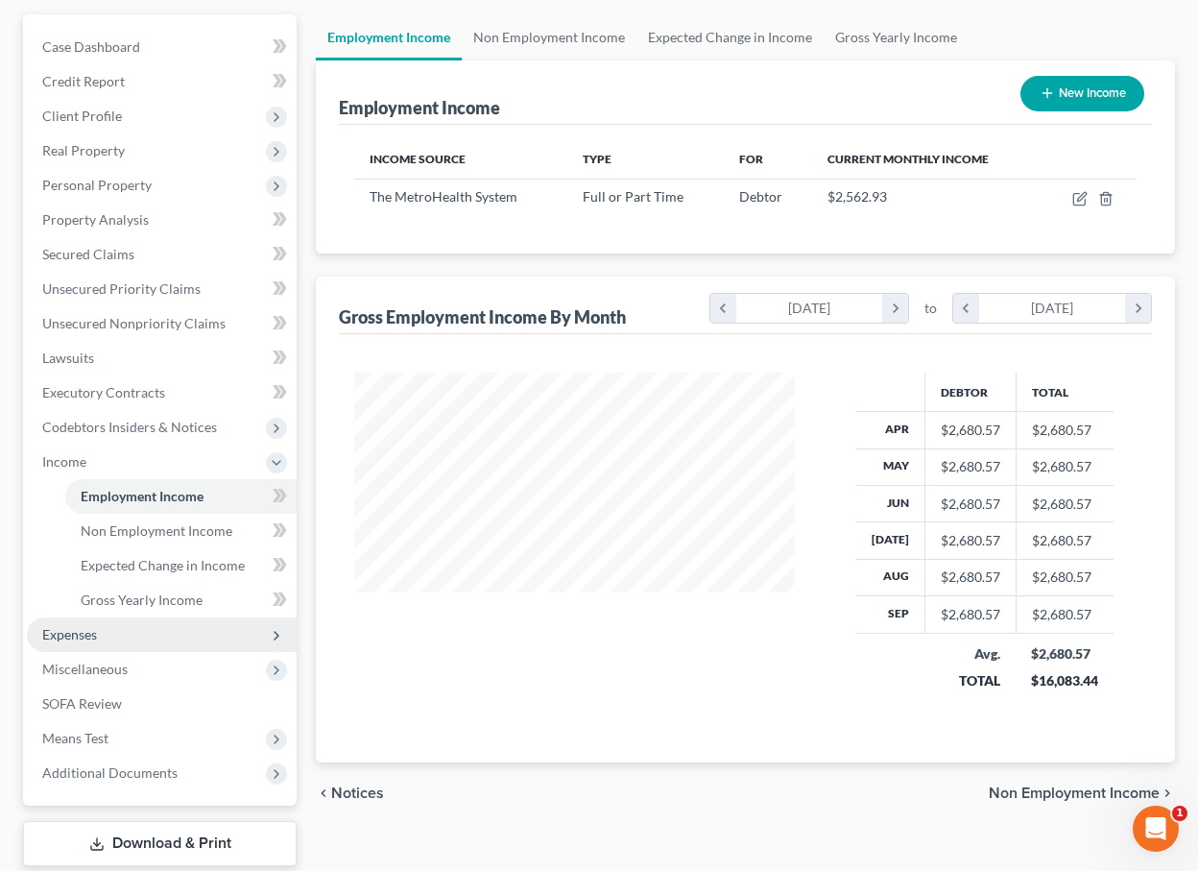
click at [98, 635] on span "Expenses" at bounding box center [162, 634] width 270 height 35
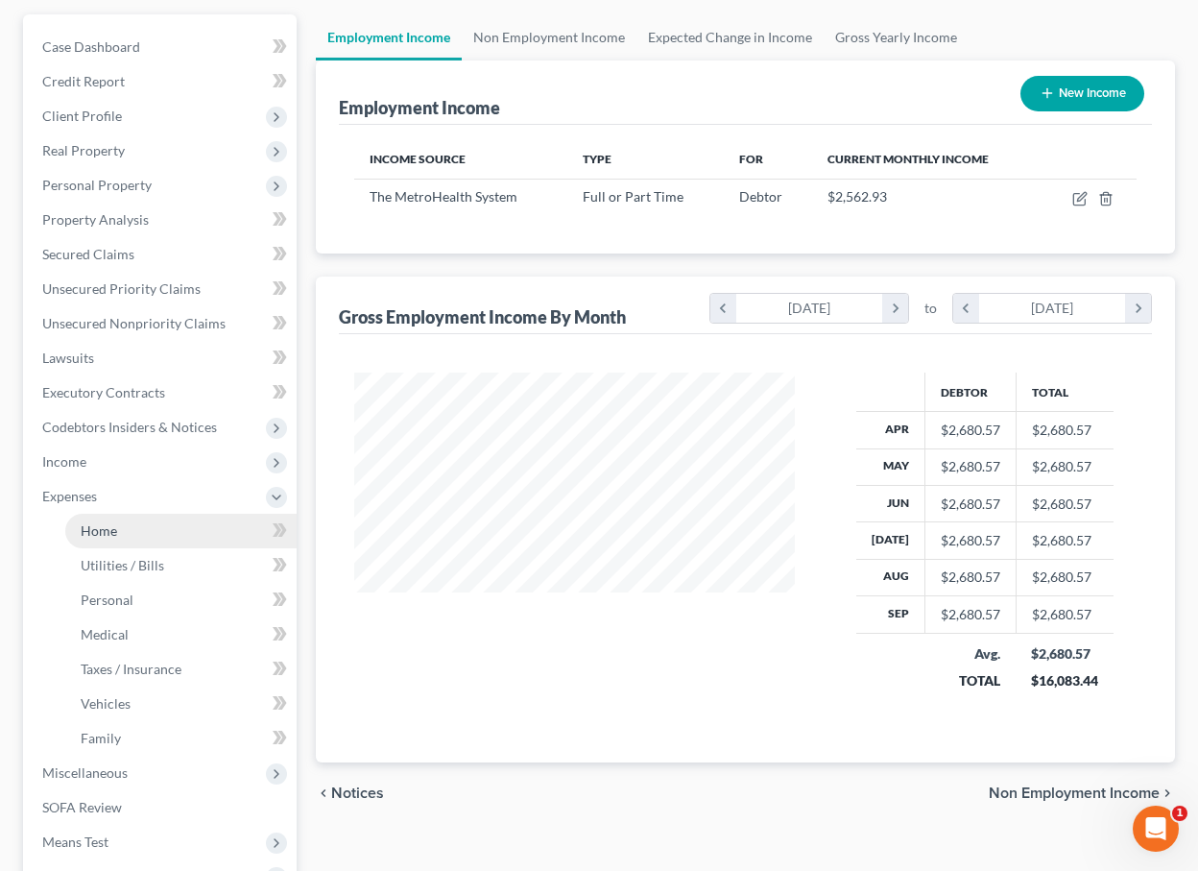
click at [118, 529] on link "Home" at bounding box center [180, 531] width 231 height 35
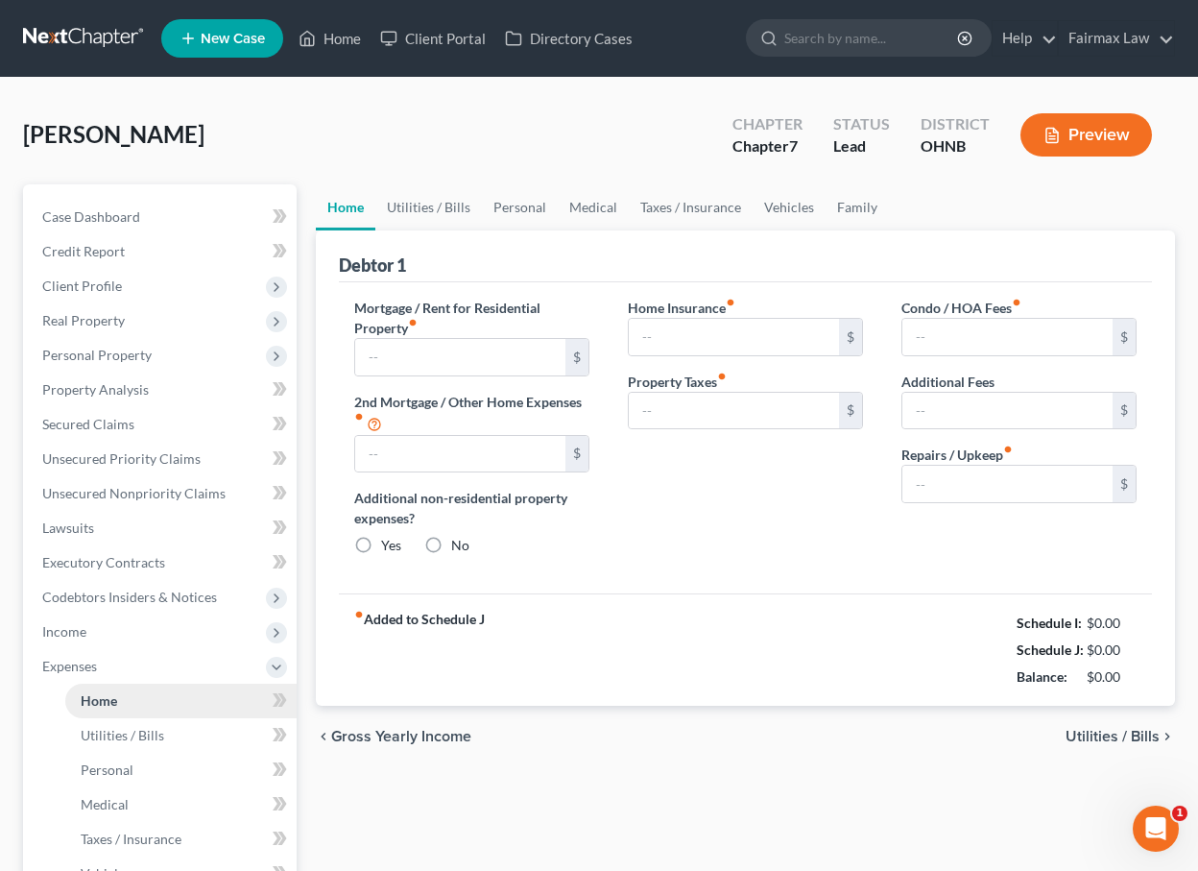
type input "850.00"
type input "0.00"
radio input "true"
type input "0.00"
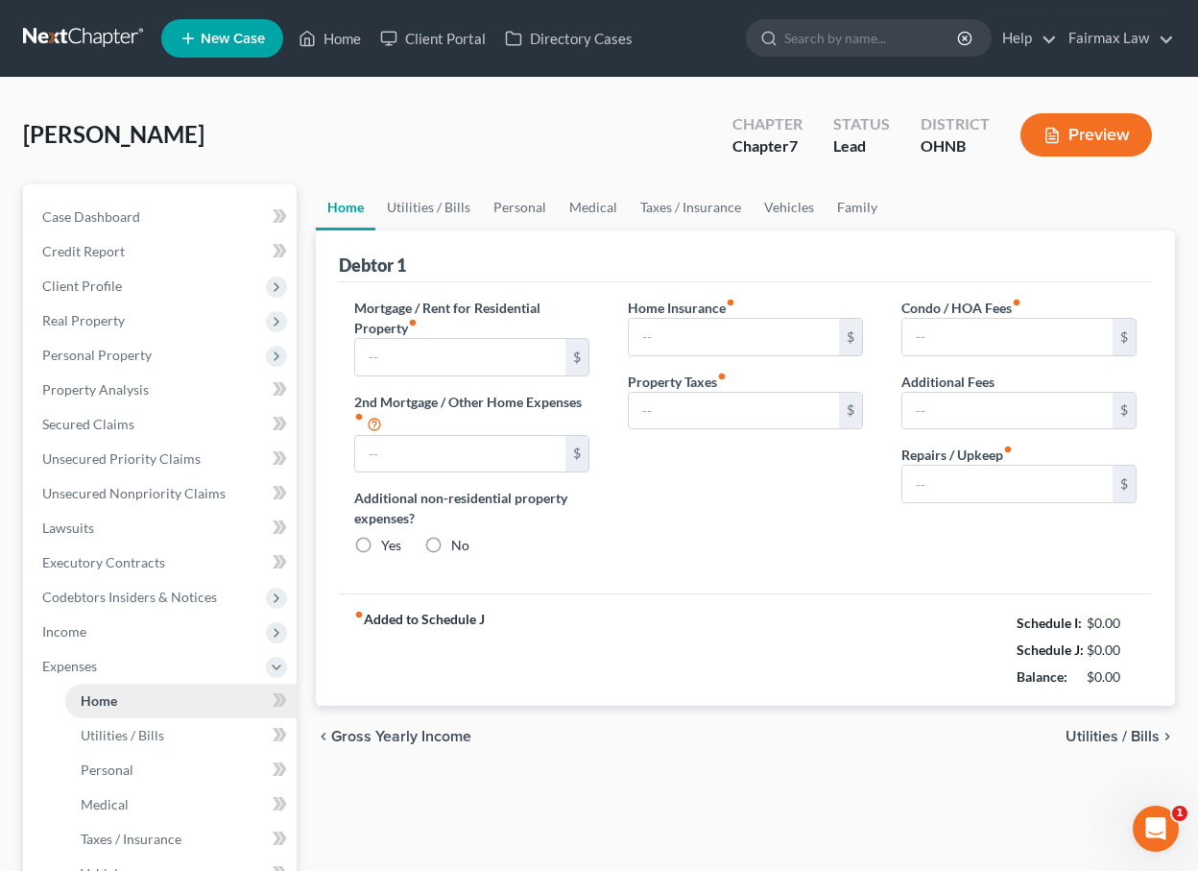
type input "0.00"
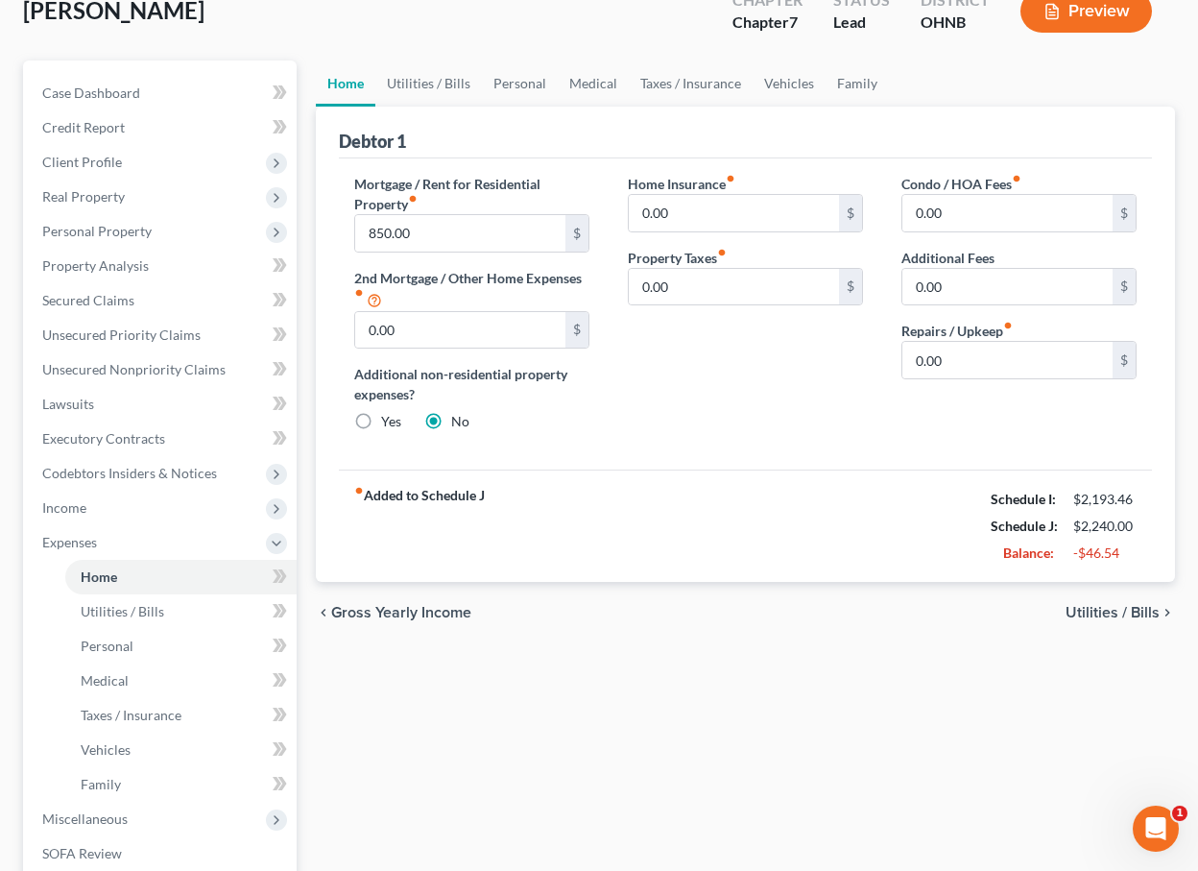
scroll to position [253, 0]
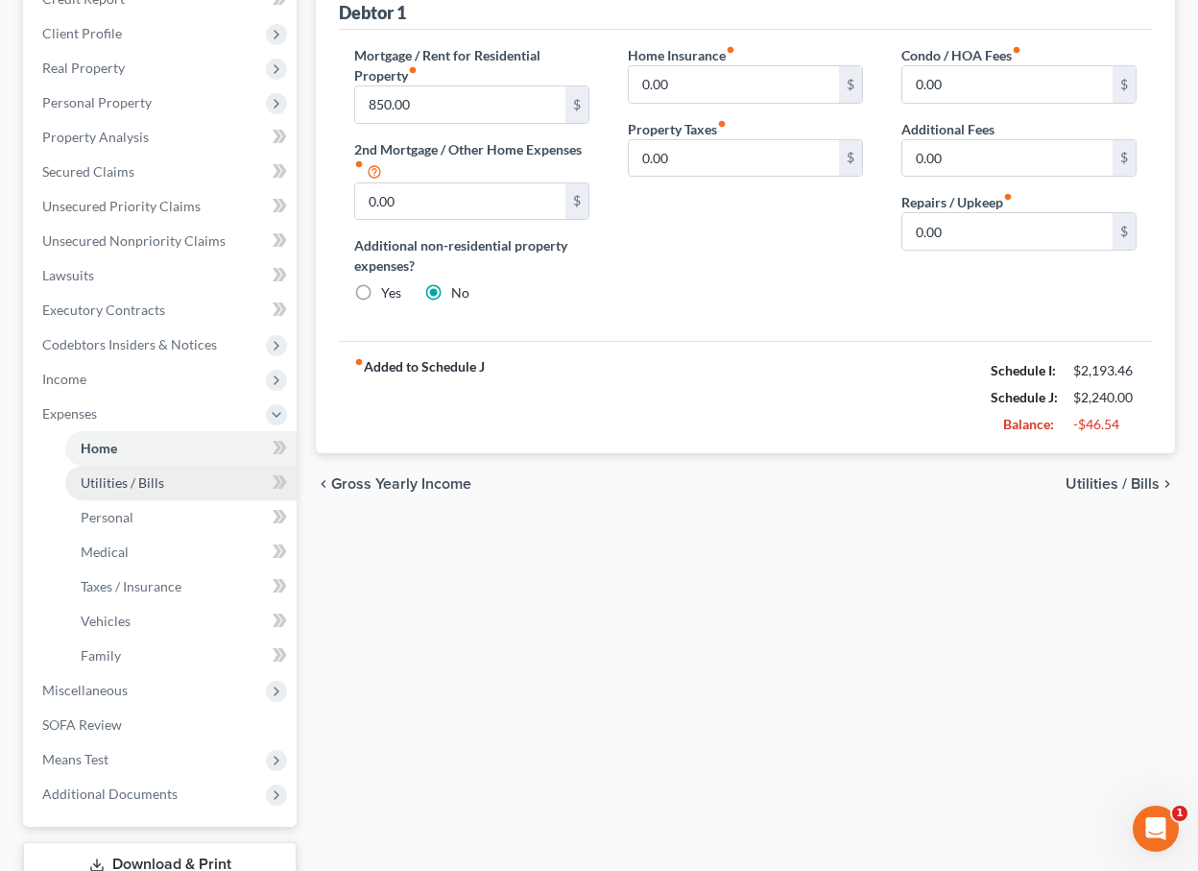
click at [158, 482] on span "Utilities / Bills" at bounding box center [123, 482] width 84 height 16
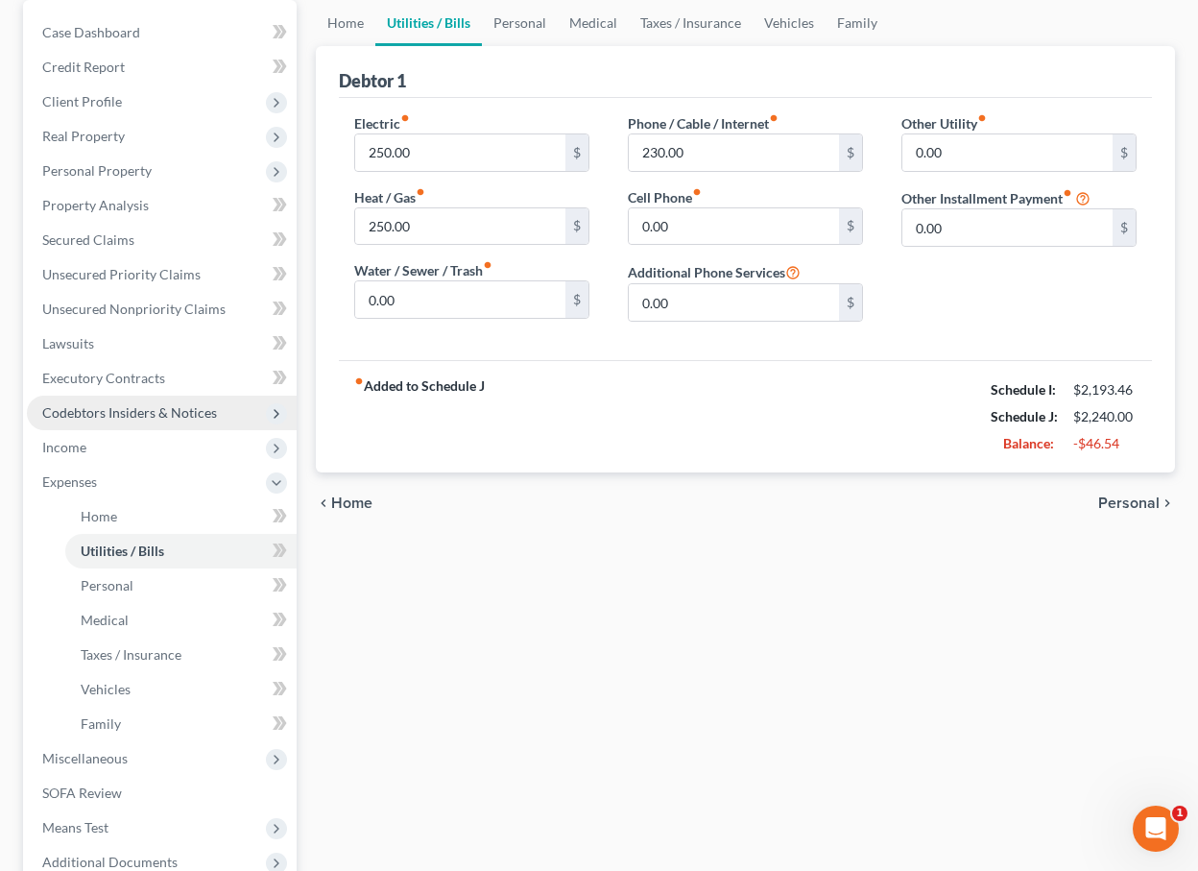
scroll to position [186, 0]
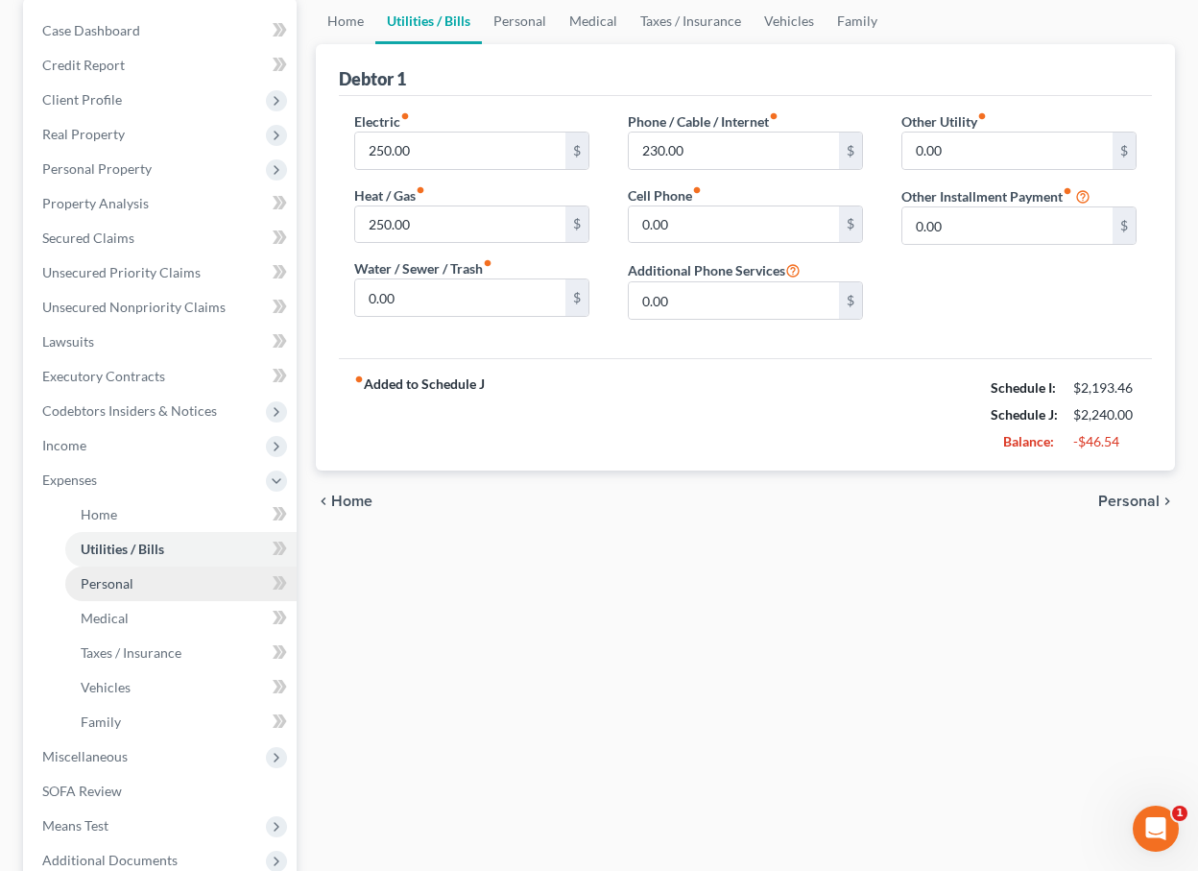
click at [121, 596] on link "Personal" at bounding box center [180, 584] width 231 height 35
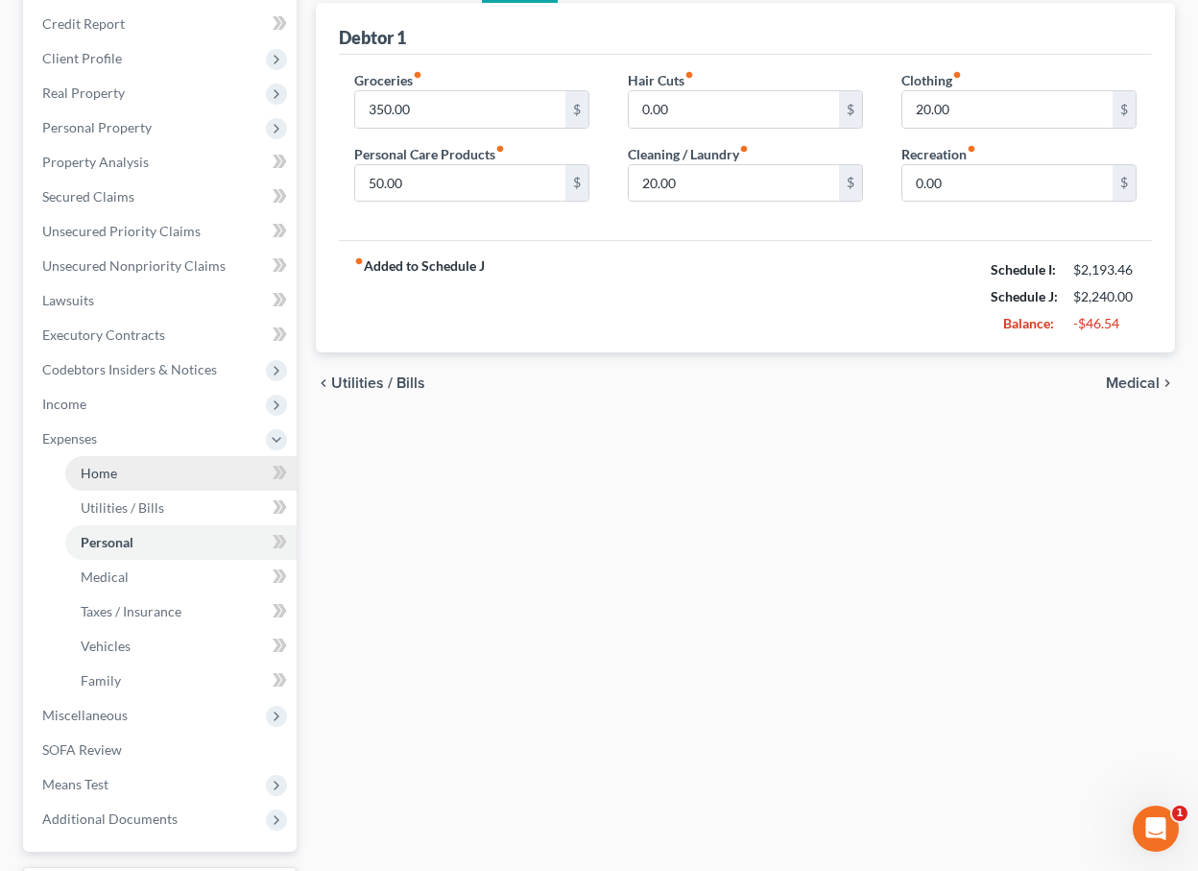
scroll to position [232, 0]
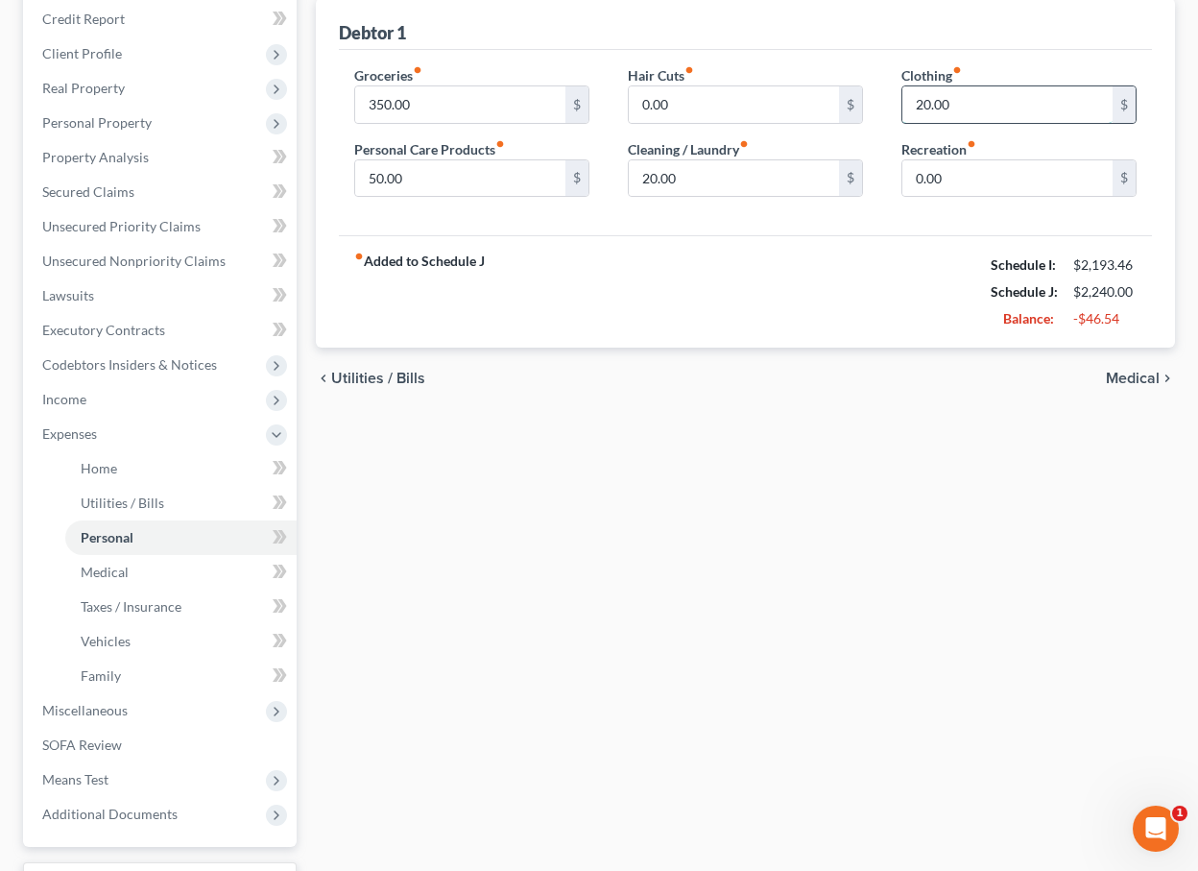
click at [922, 97] on input "20.00" at bounding box center [1008, 104] width 210 height 36
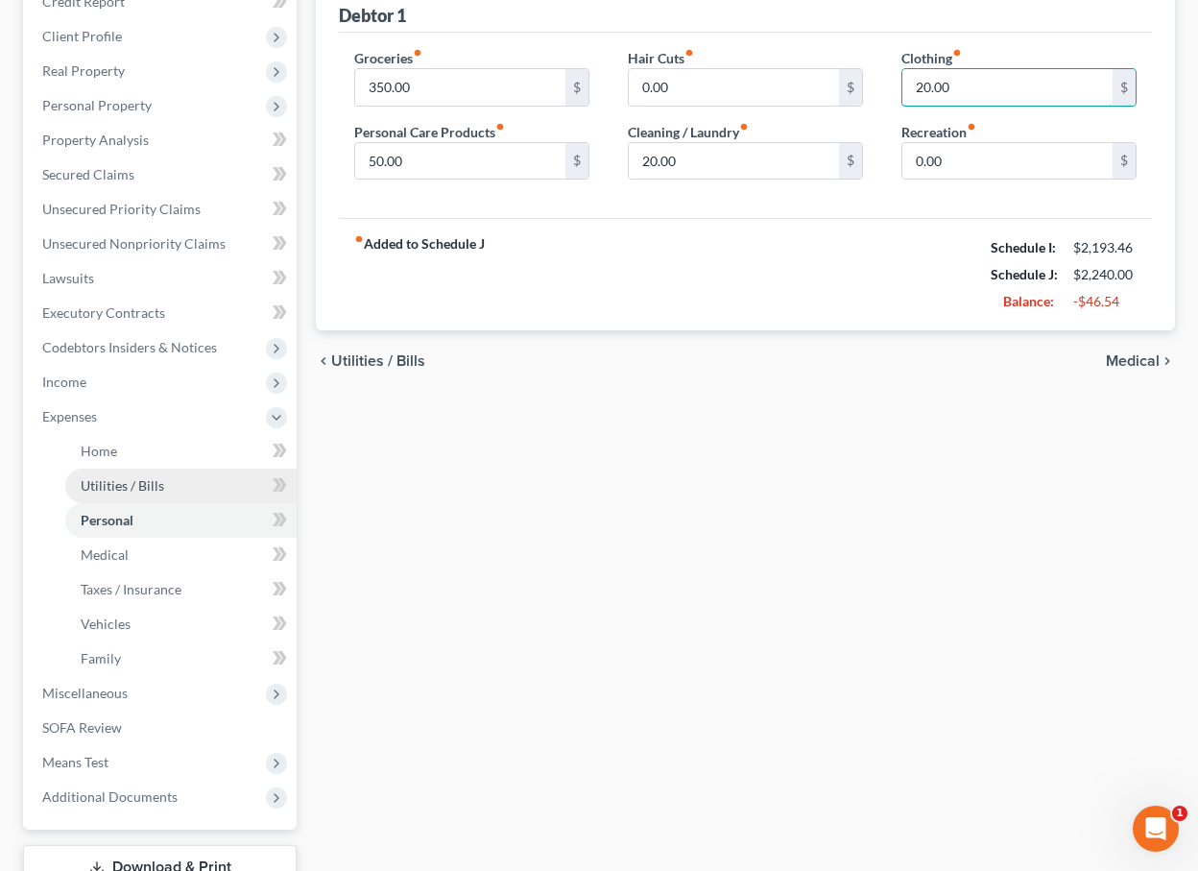
scroll to position [252, 0]
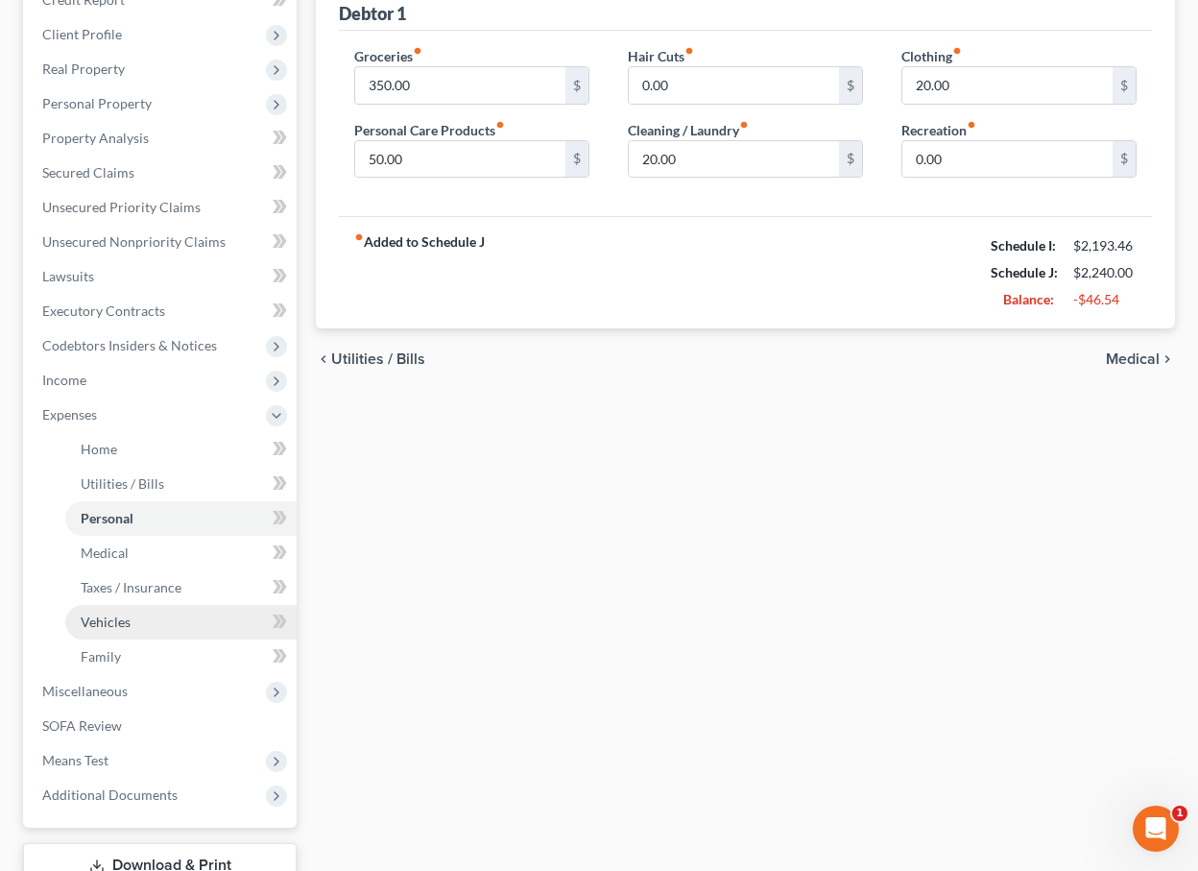
click at [143, 621] on link "Vehicles" at bounding box center [180, 622] width 231 height 35
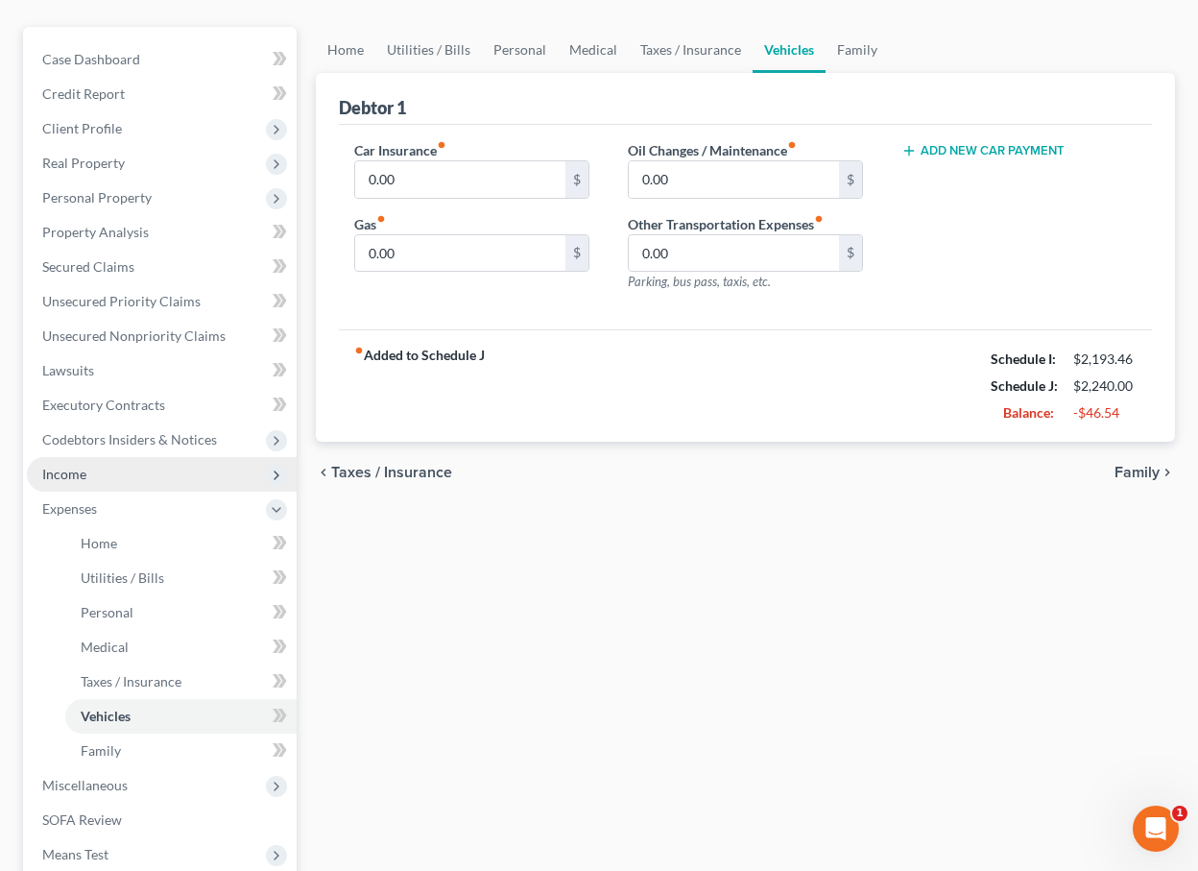
scroll to position [162, 0]
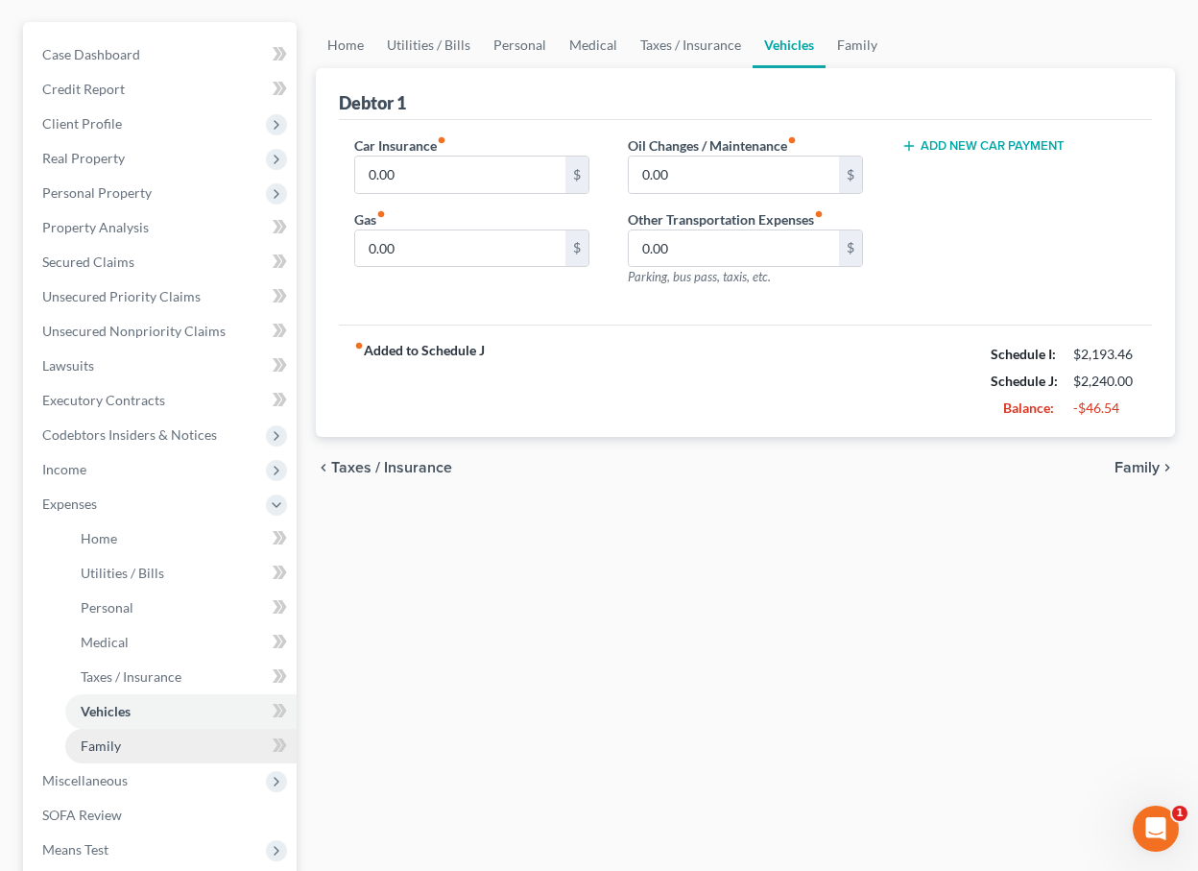
click at [121, 744] on link "Family" at bounding box center [180, 746] width 231 height 35
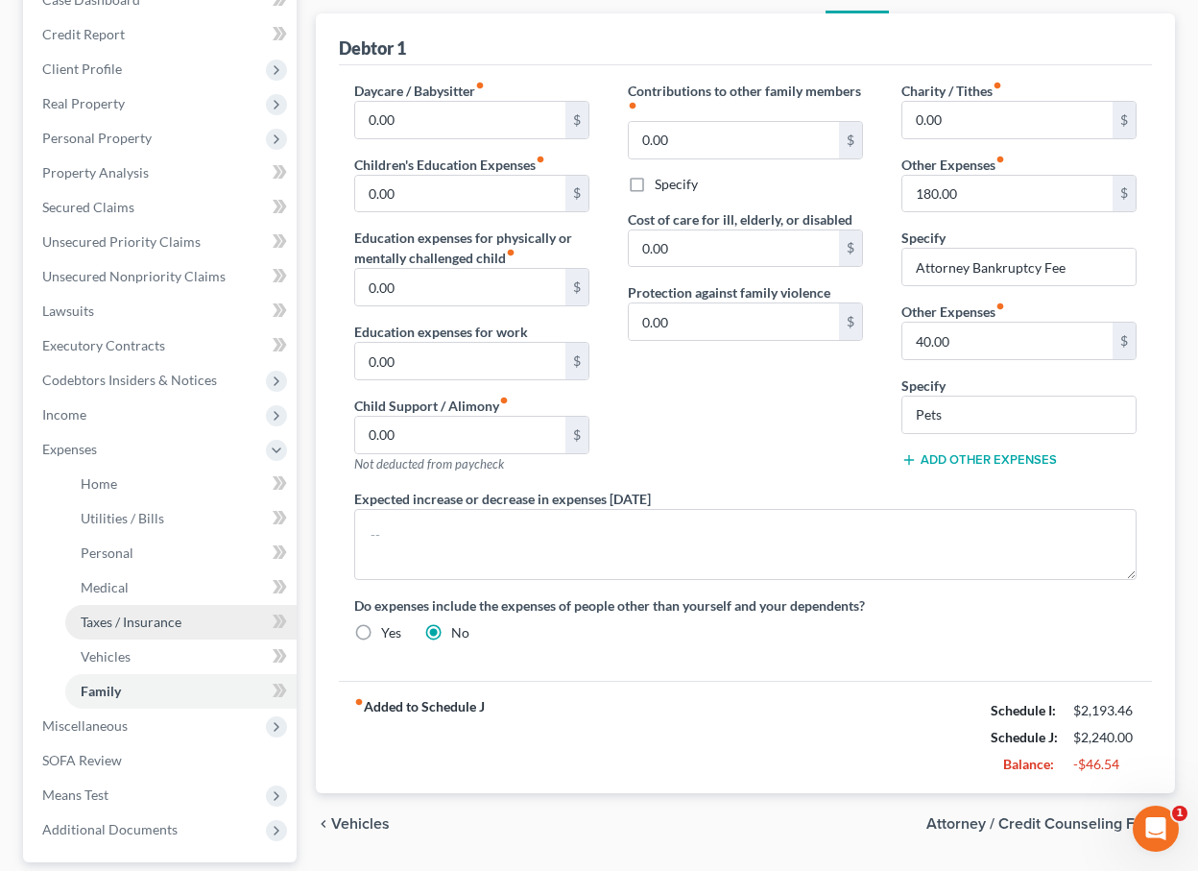
click at [135, 615] on span "Taxes / Insurance" at bounding box center [131, 622] width 101 height 16
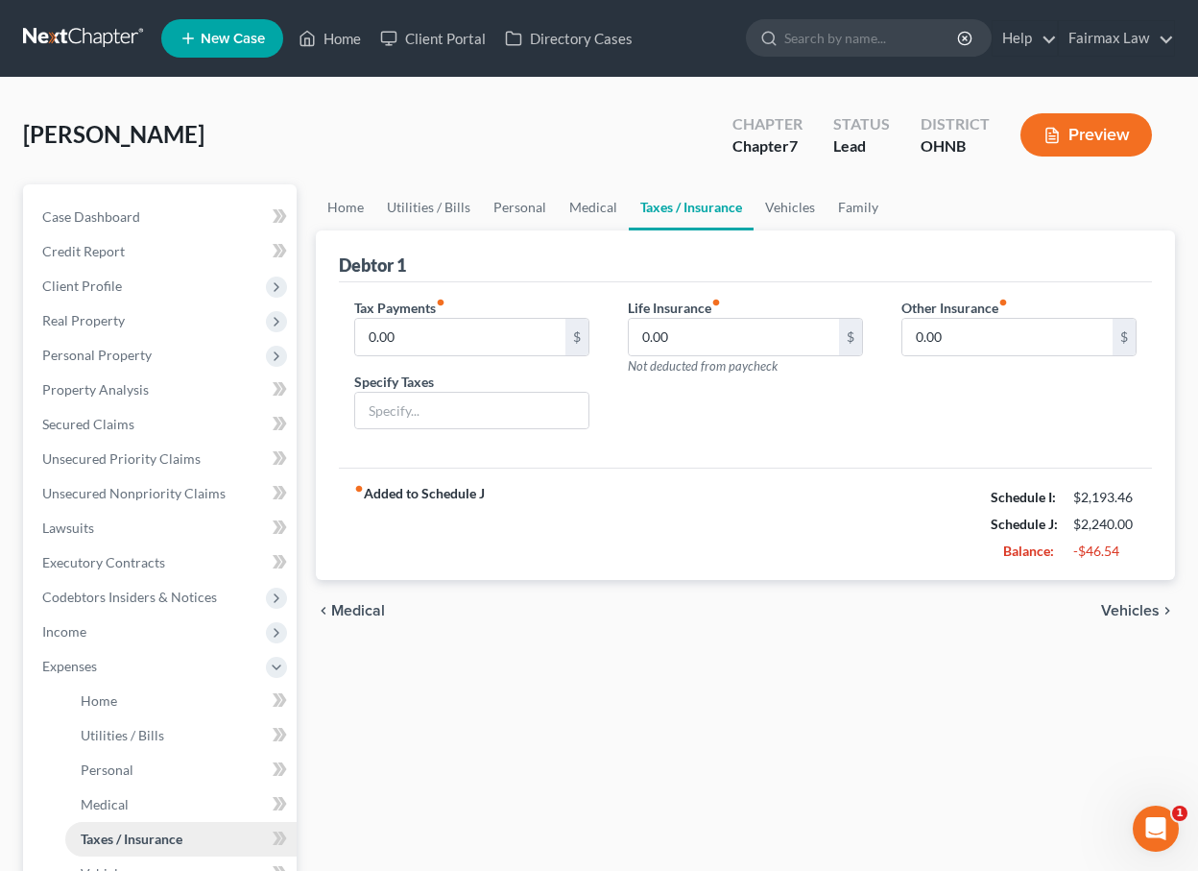
scroll to position [1, 0]
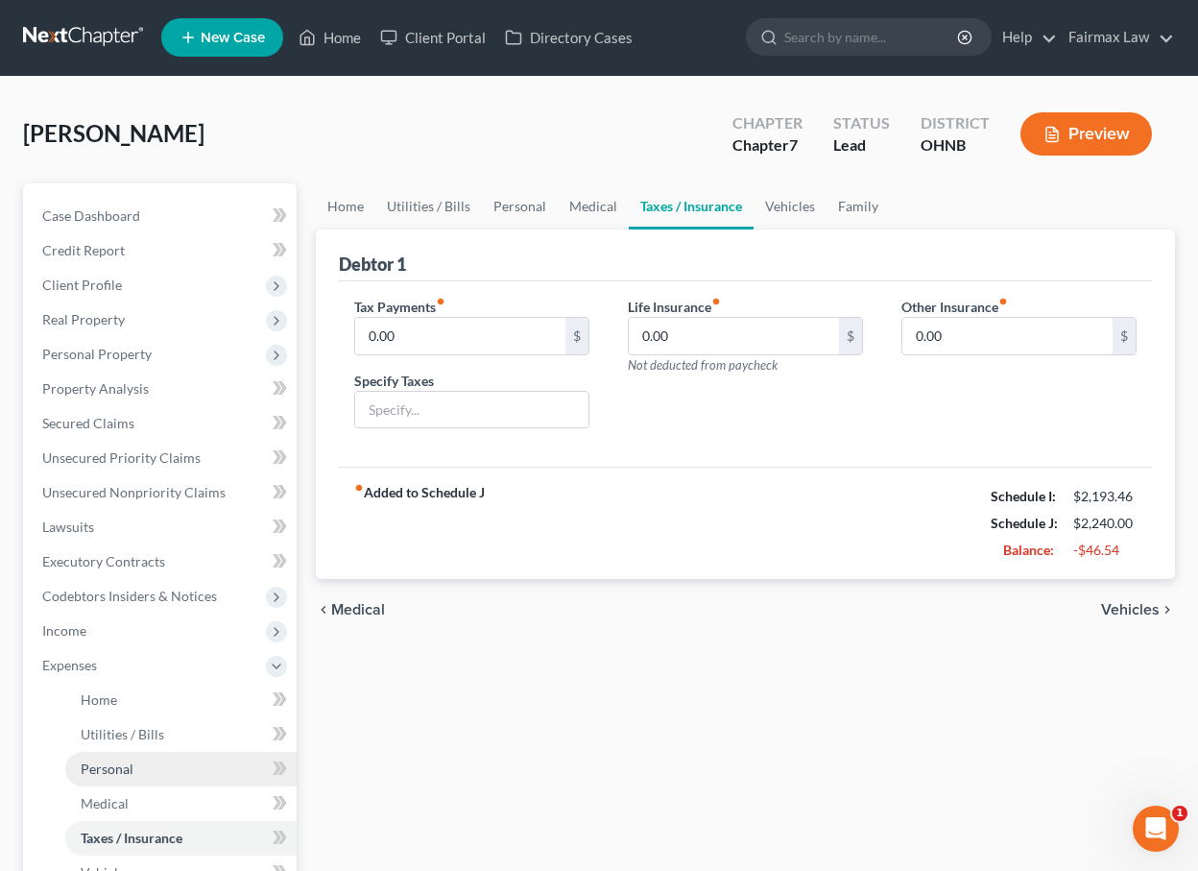
click at [126, 762] on span "Personal" at bounding box center [107, 769] width 53 height 16
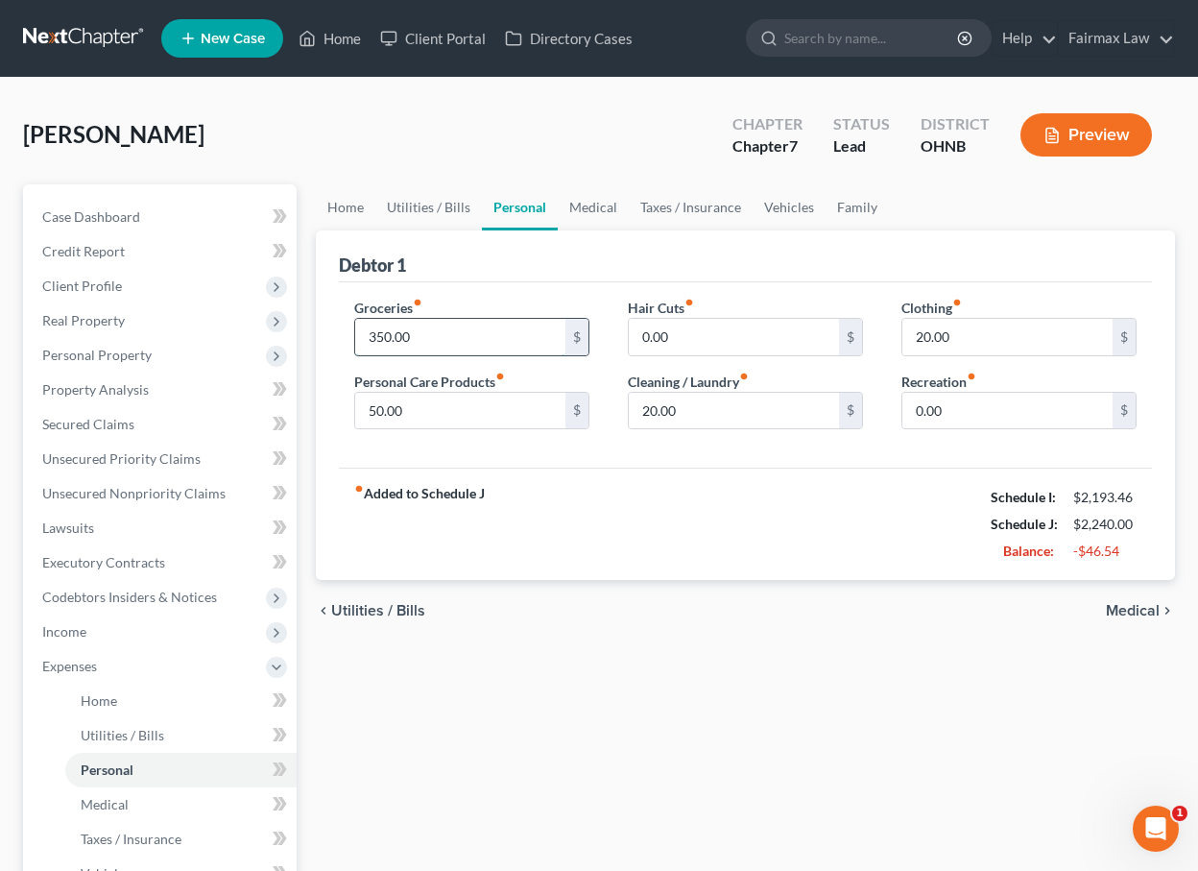
click at [382, 337] on input "350.00" at bounding box center [460, 337] width 210 height 36
type input "300.00"
click at [683, 491] on div "fiber_manual_record Added to Schedule J Schedule I: $2,193.46 Schedule J: $2,19…" at bounding box center [745, 524] width 813 height 112
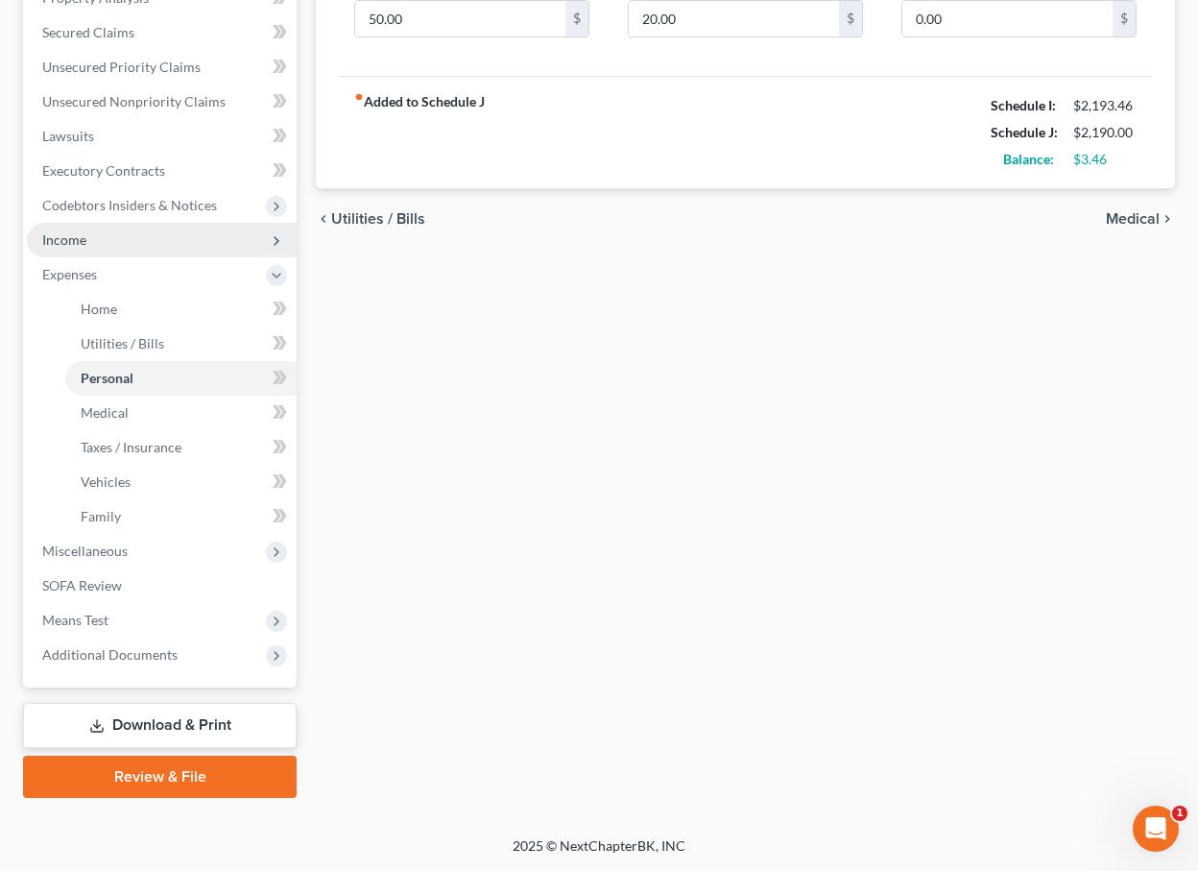
click at [147, 234] on span "Income" at bounding box center [162, 240] width 270 height 35
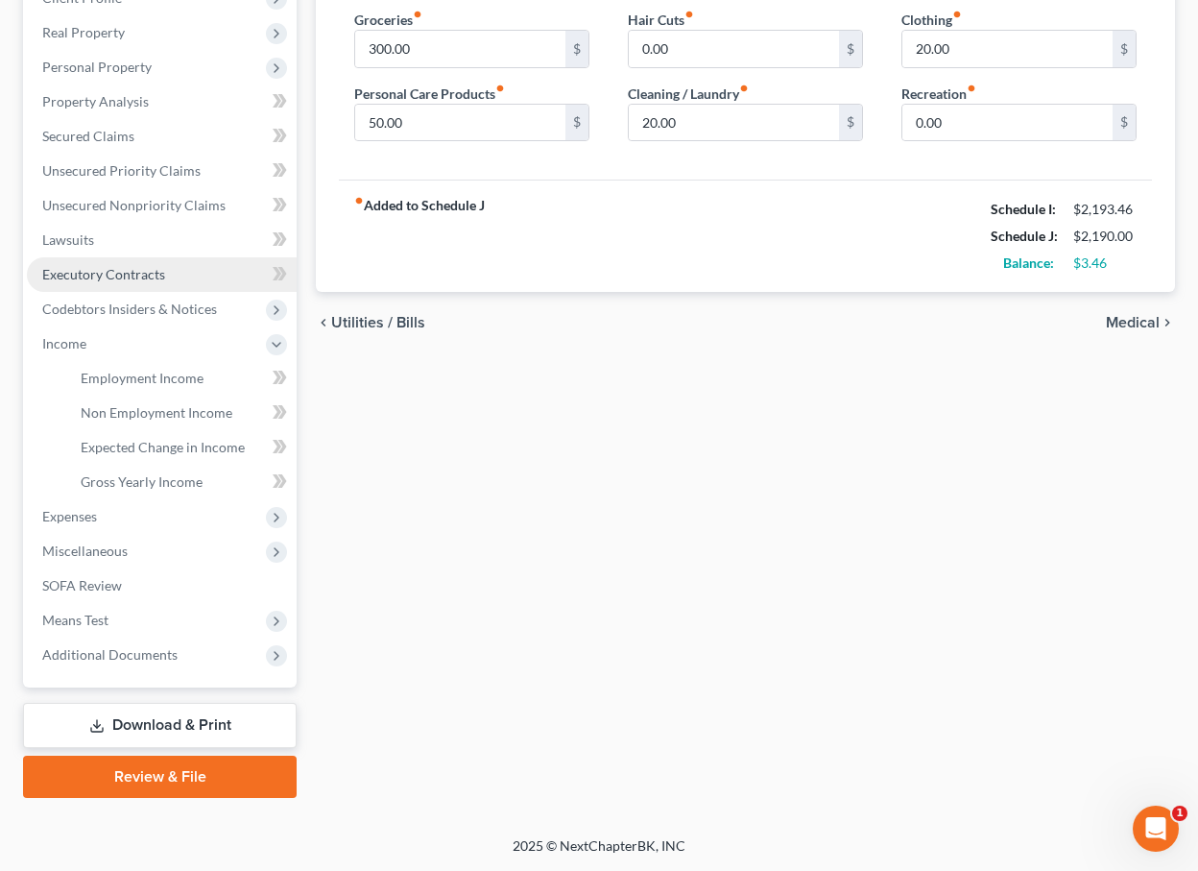
scroll to position [288, 0]
click at [184, 255] on link "Lawsuits" at bounding box center [162, 240] width 270 height 35
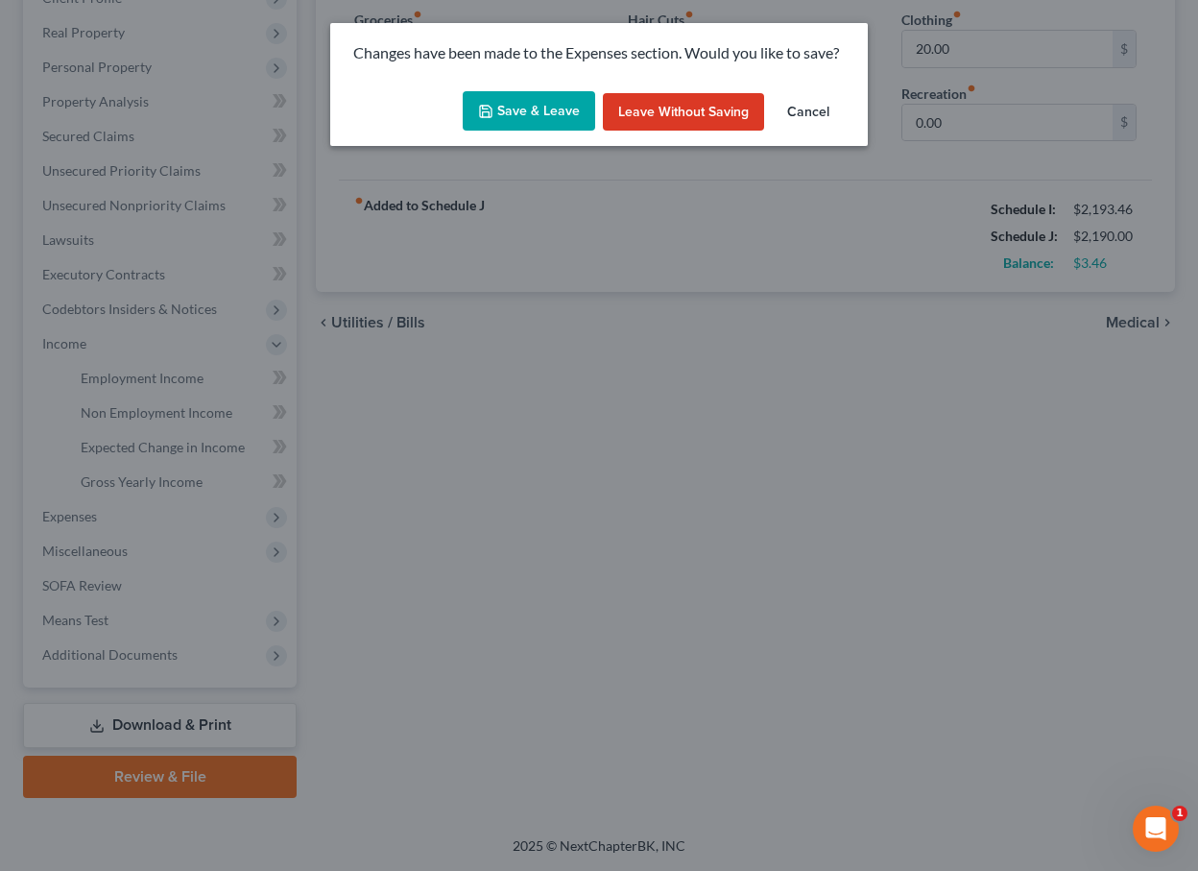
click at [504, 120] on button "Save & Leave" at bounding box center [529, 111] width 133 height 40
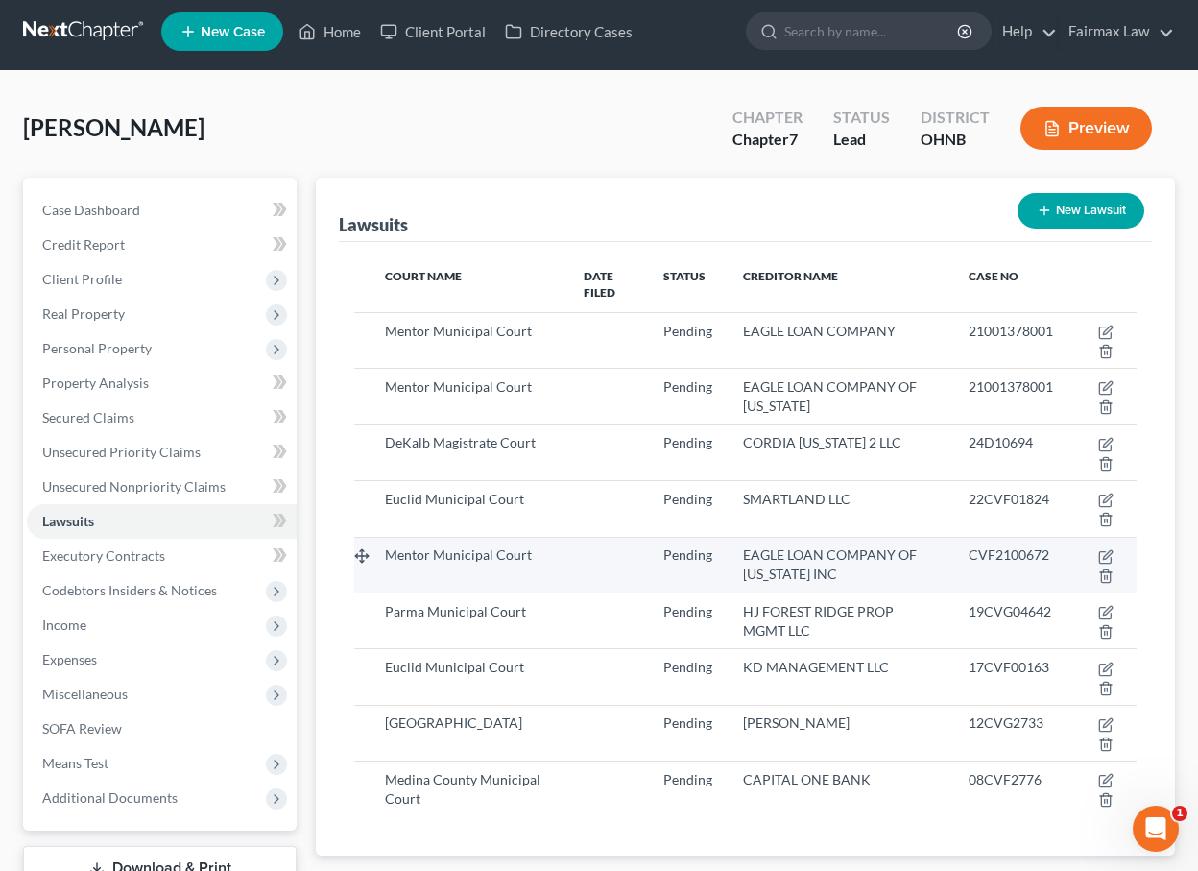
scroll to position [12, 0]
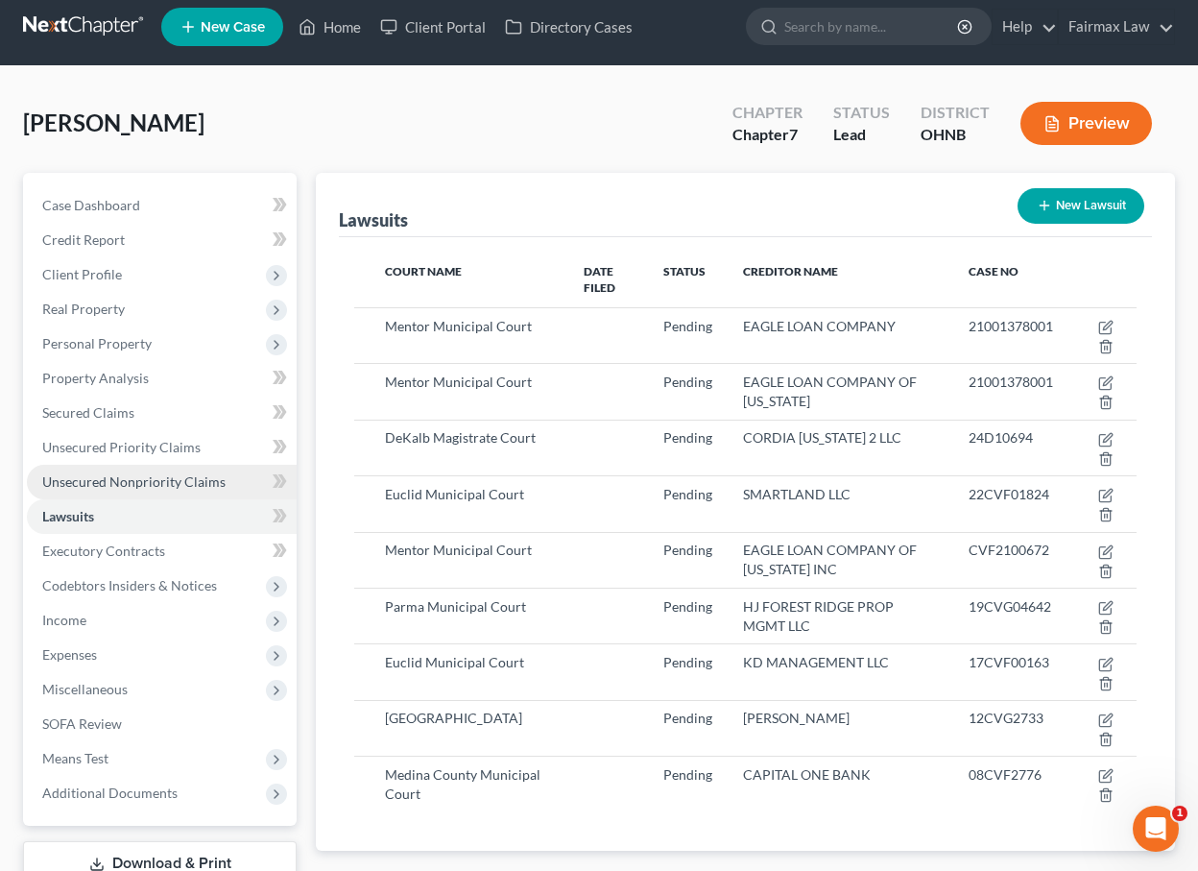
click at [161, 478] on span "Unsecured Nonpriority Claims" at bounding box center [133, 481] width 183 height 16
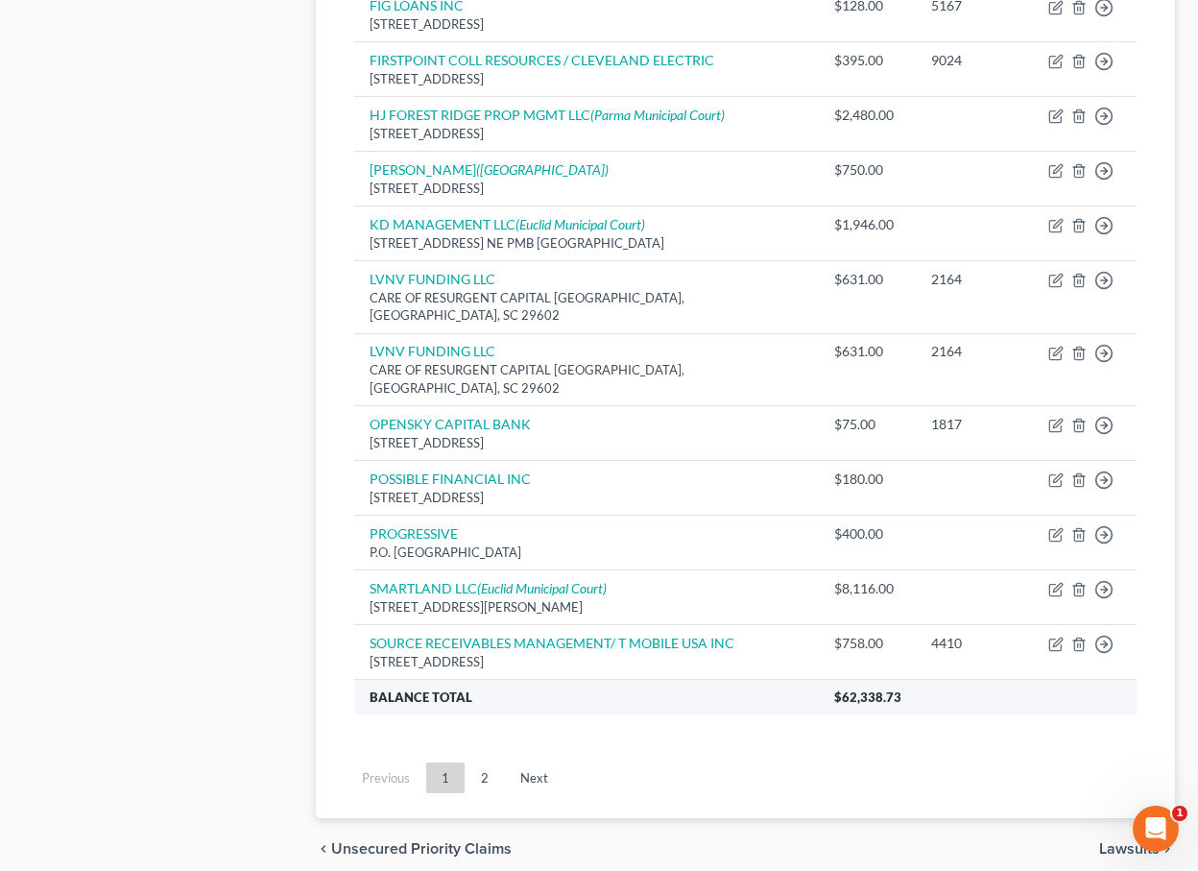
scroll to position [1311, 0]
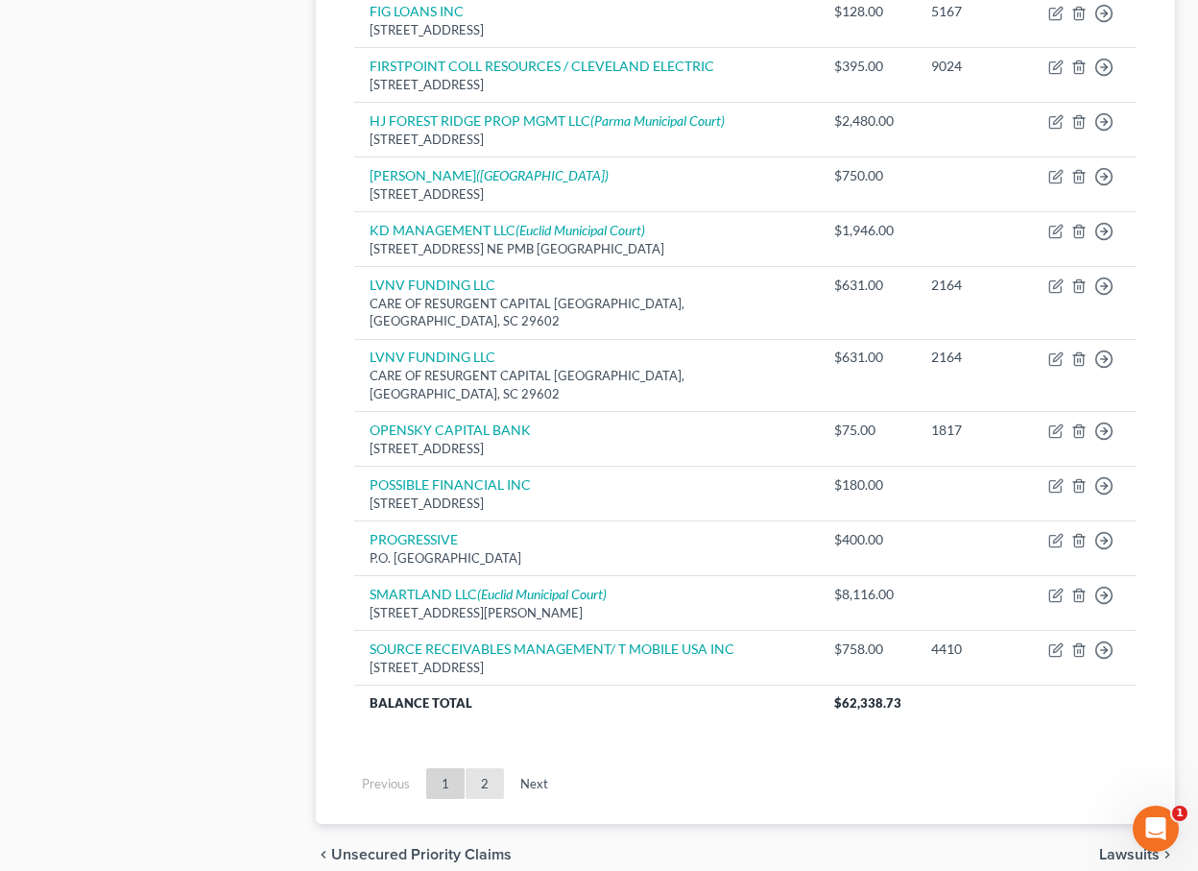
click at [481, 768] on link "2" at bounding box center [485, 783] width 38 height 31
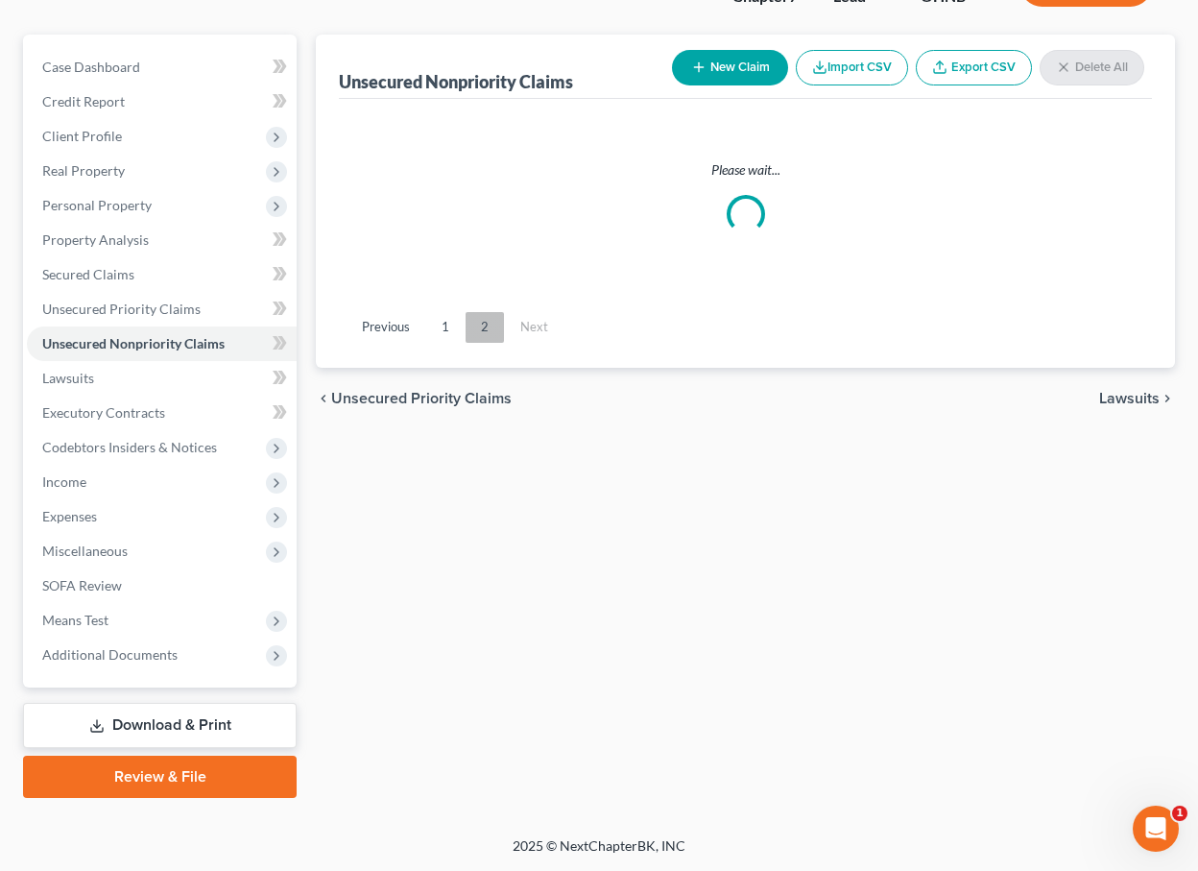
scroll to position [150, 0]
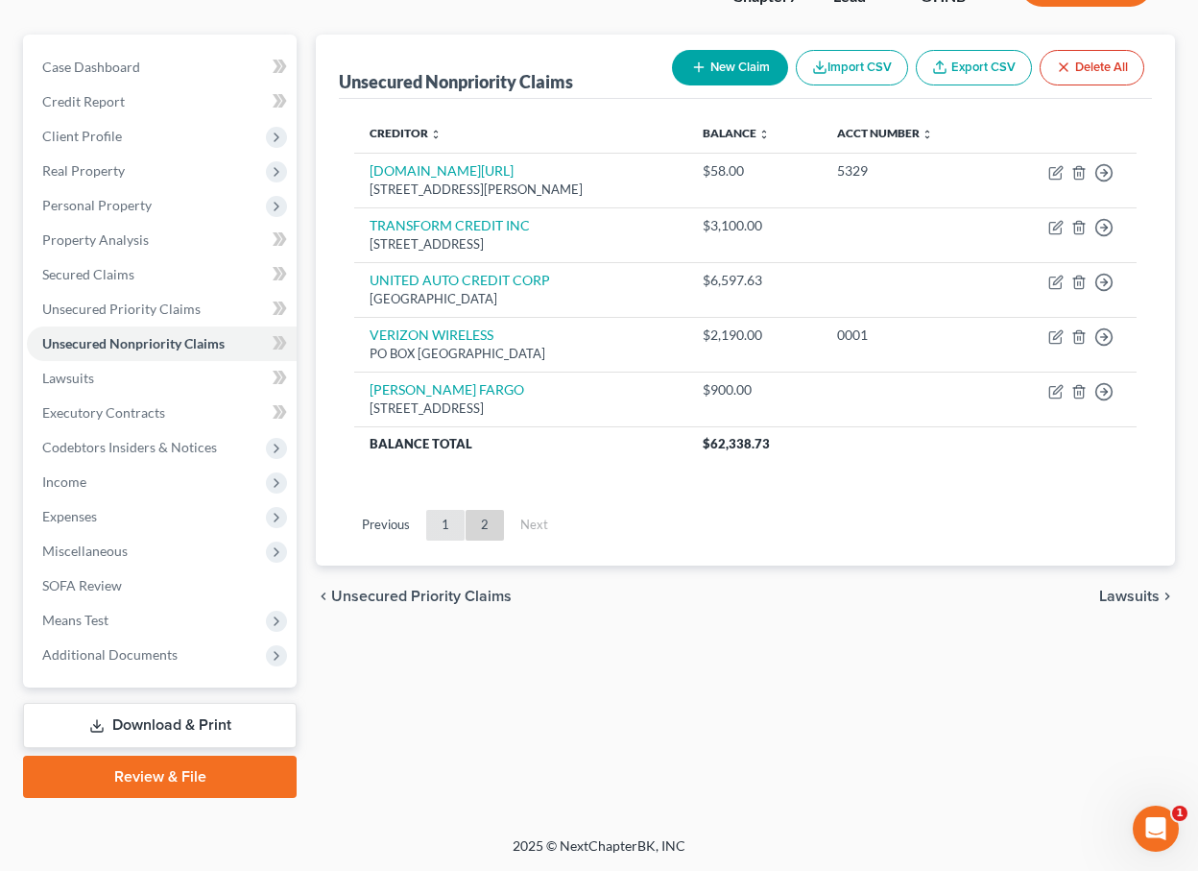
click at [436, 522] on link "1" at bounding box center [445, 525] width 38 height 31
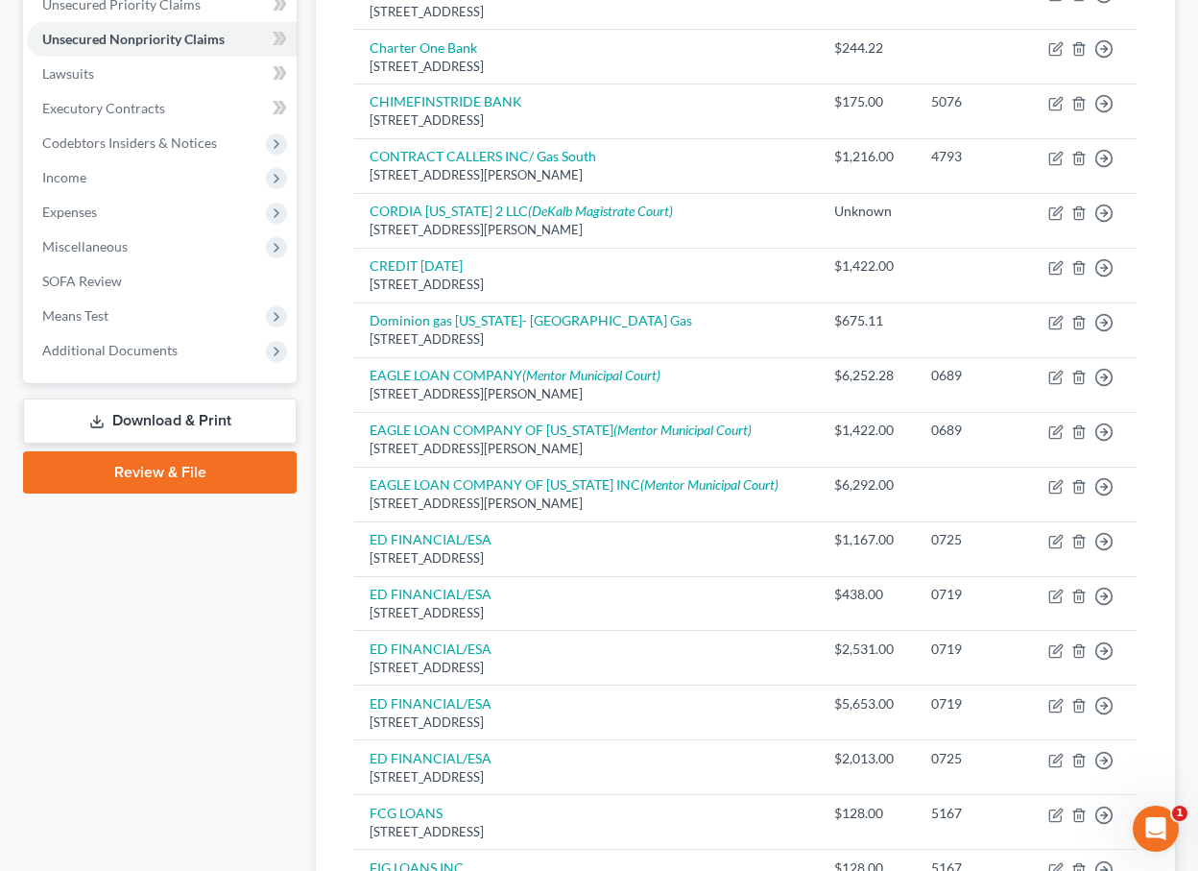
scroll to position [751, 0]
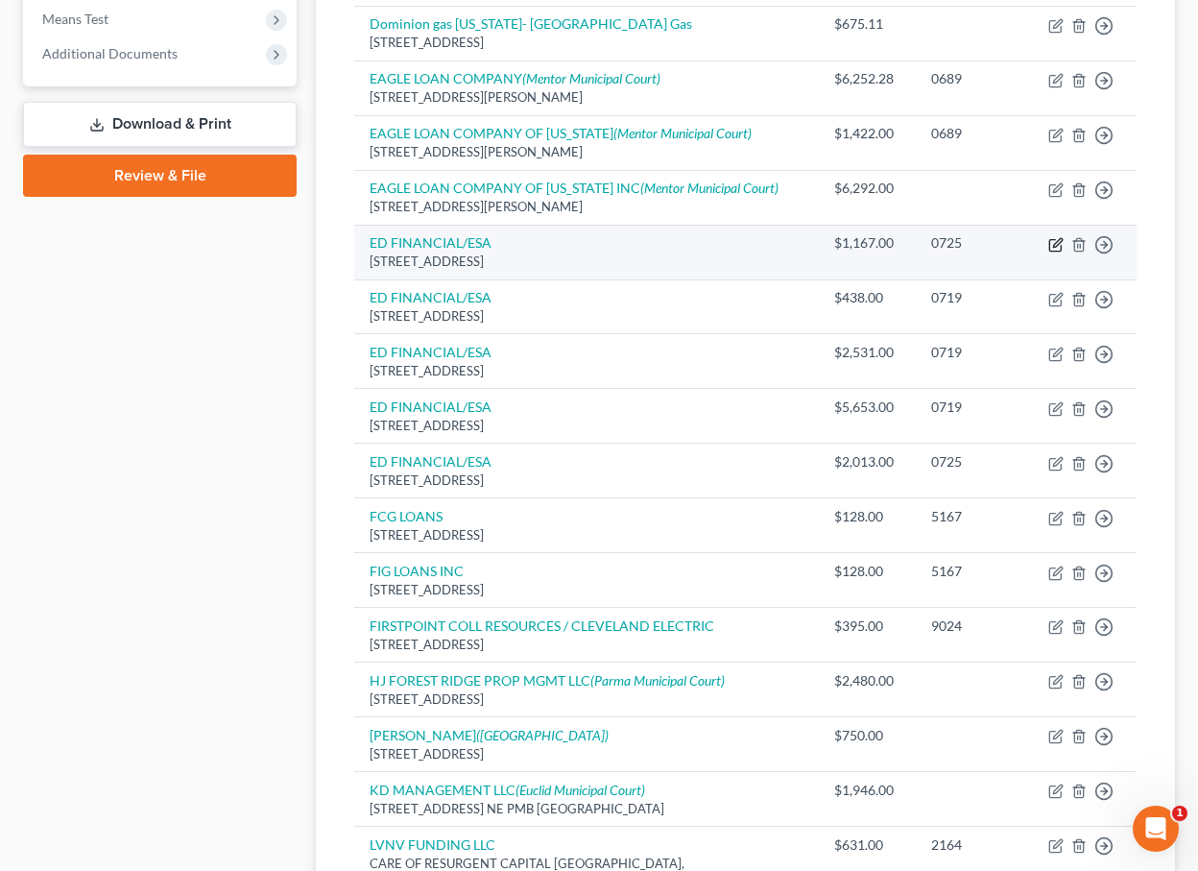
click at [1060, 238] on icon "button" at bounding box center [1057, 242] width 9 height 9
select select "44"
select select "17"
select select "0"
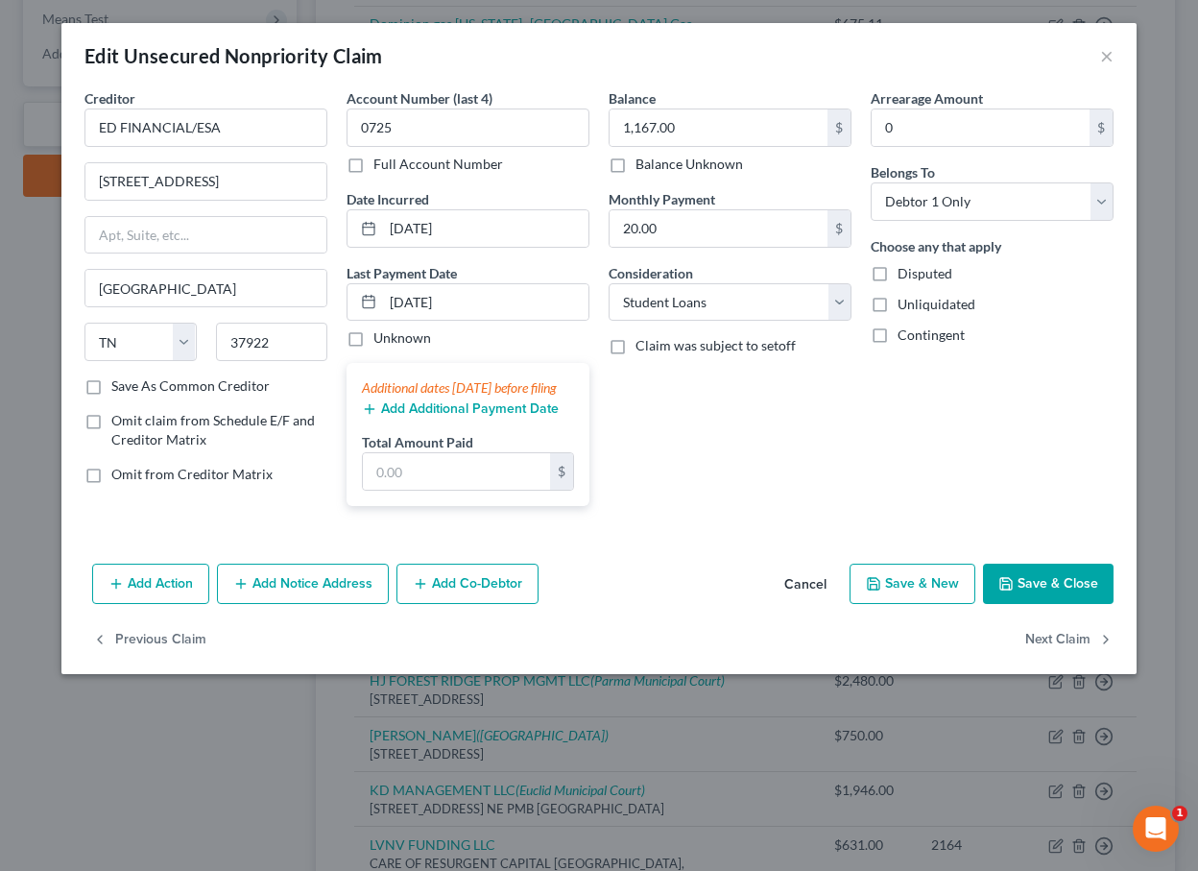
click at [803, 604] on button "Cancel" at bounding box center [805, 585] width 73 height 38
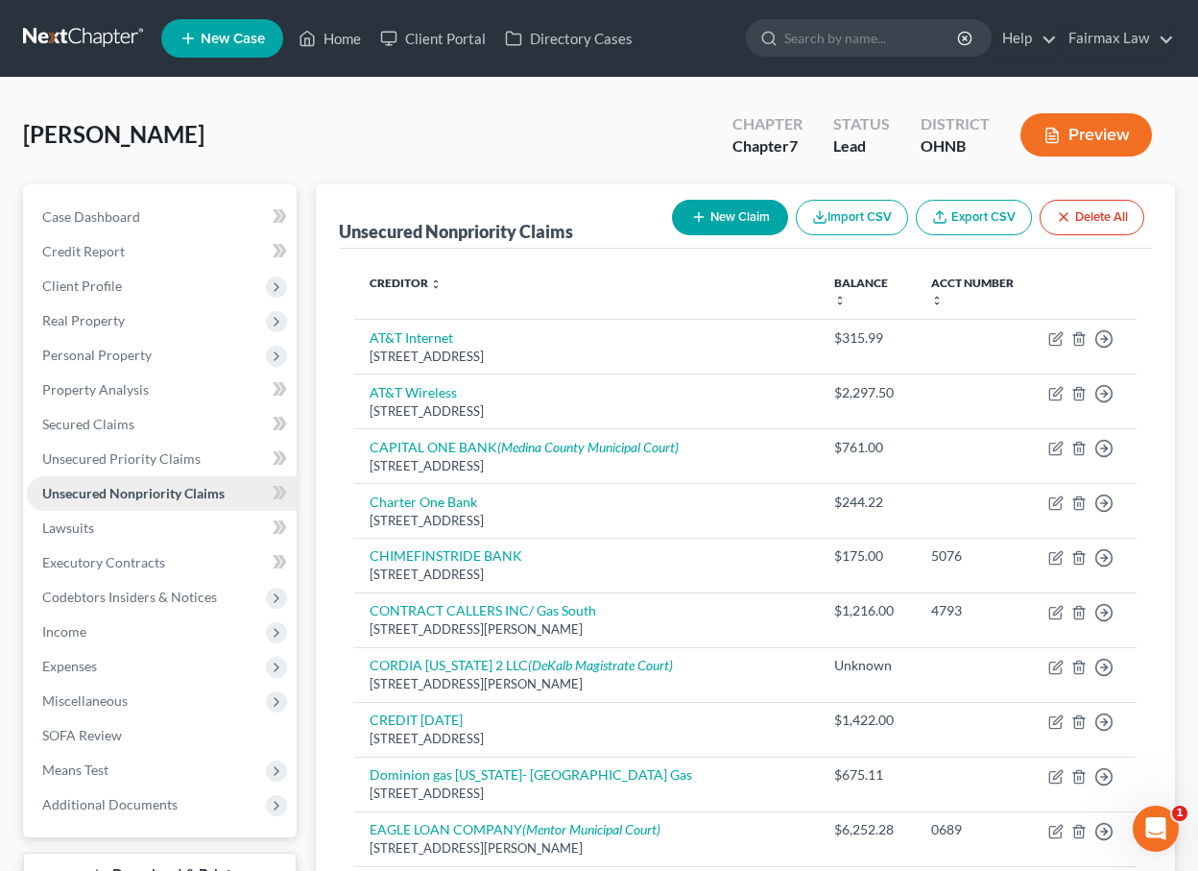
scroll to position [0, 0]
click at [169, 530] on link "Lawsuits" at bounding box center [162, 528] width 270 height 35
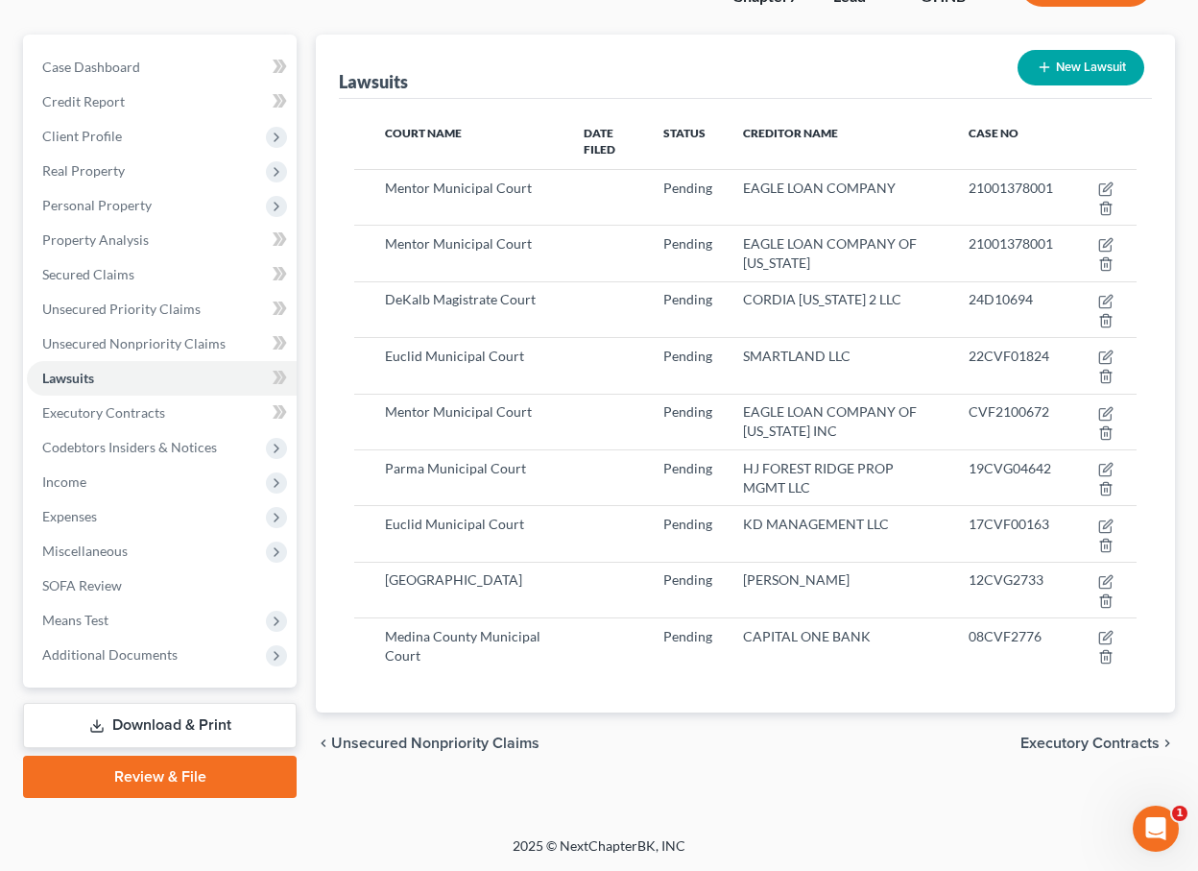
scroll to position [150, 0]
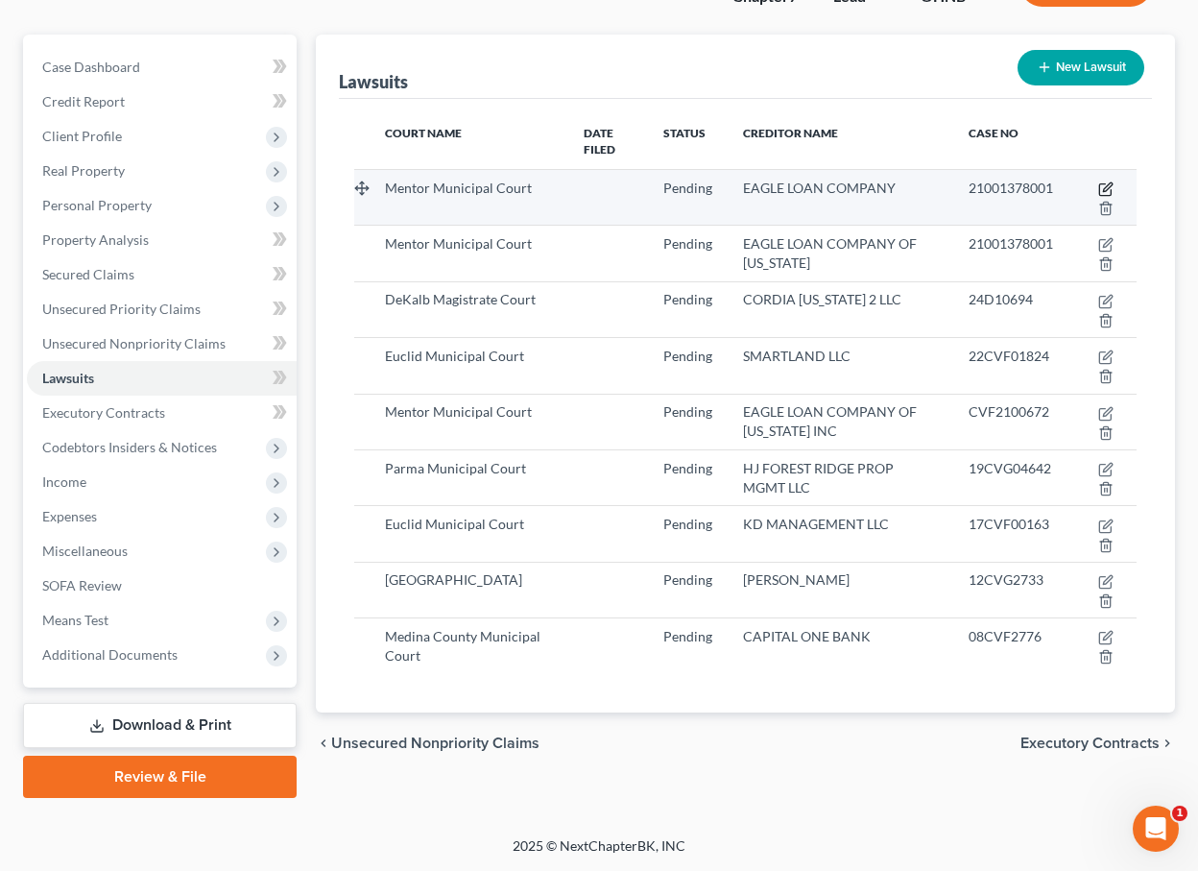
click at [1105, 184] on icon "button" at bounding box center [1106, 190] width 12 height 12
select select "36"
select select "0"
select select "1"
select select "36"
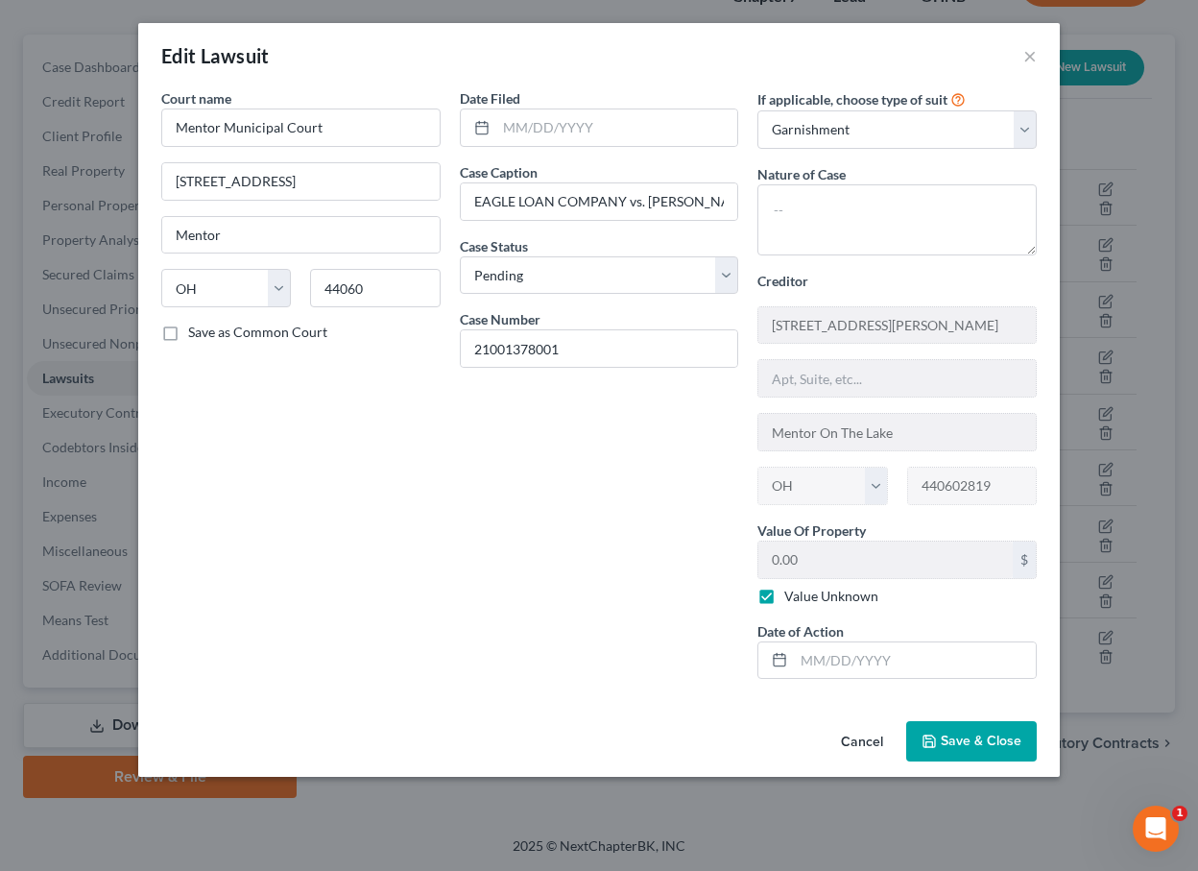
click at [855, 740] on button "Cancel" at bounding box center [862, 742] width 73 height 38
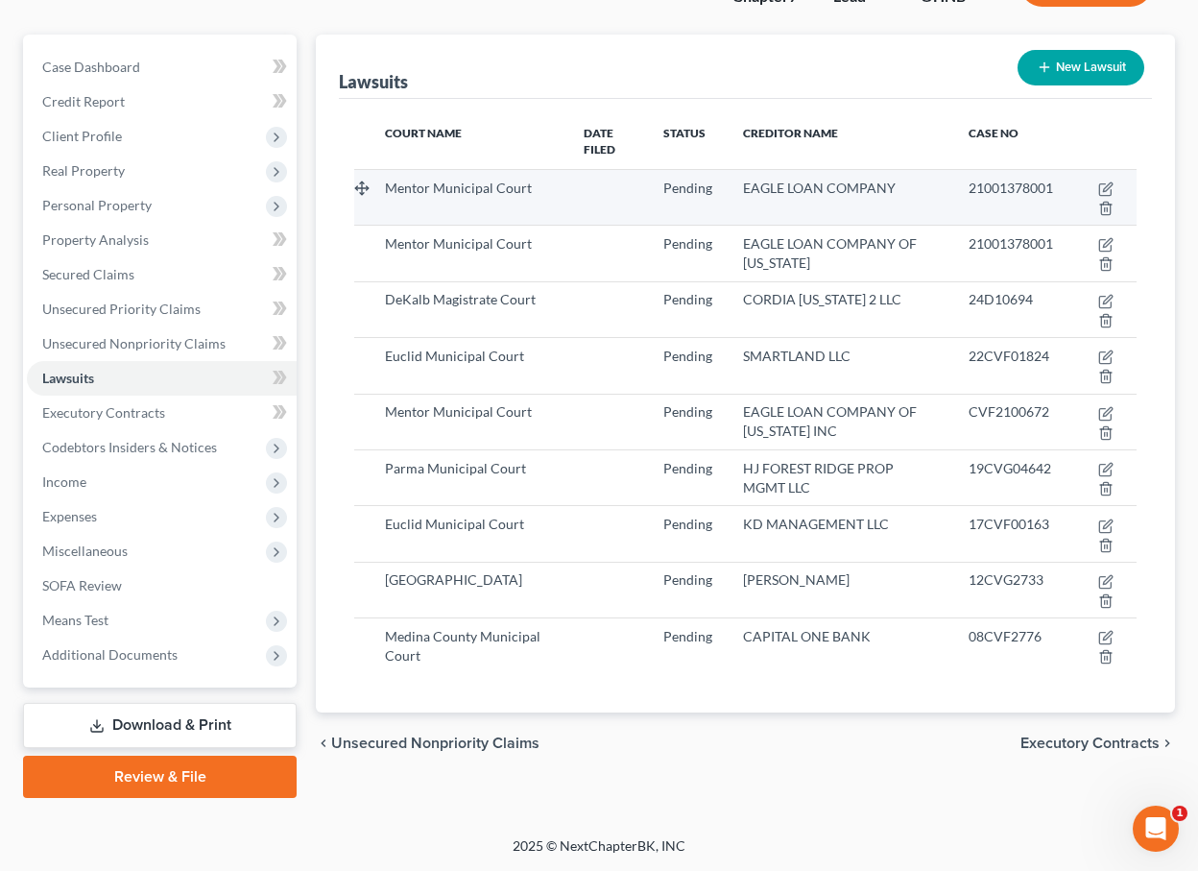
click at [1106, 180] on td at bounding box center [1103, 197] width 68 height 56
click at [1106, 182] on icon "button" at bounding box center [1106, 188] width 15 height 15
select select "36"
select select "0"
select select "1"
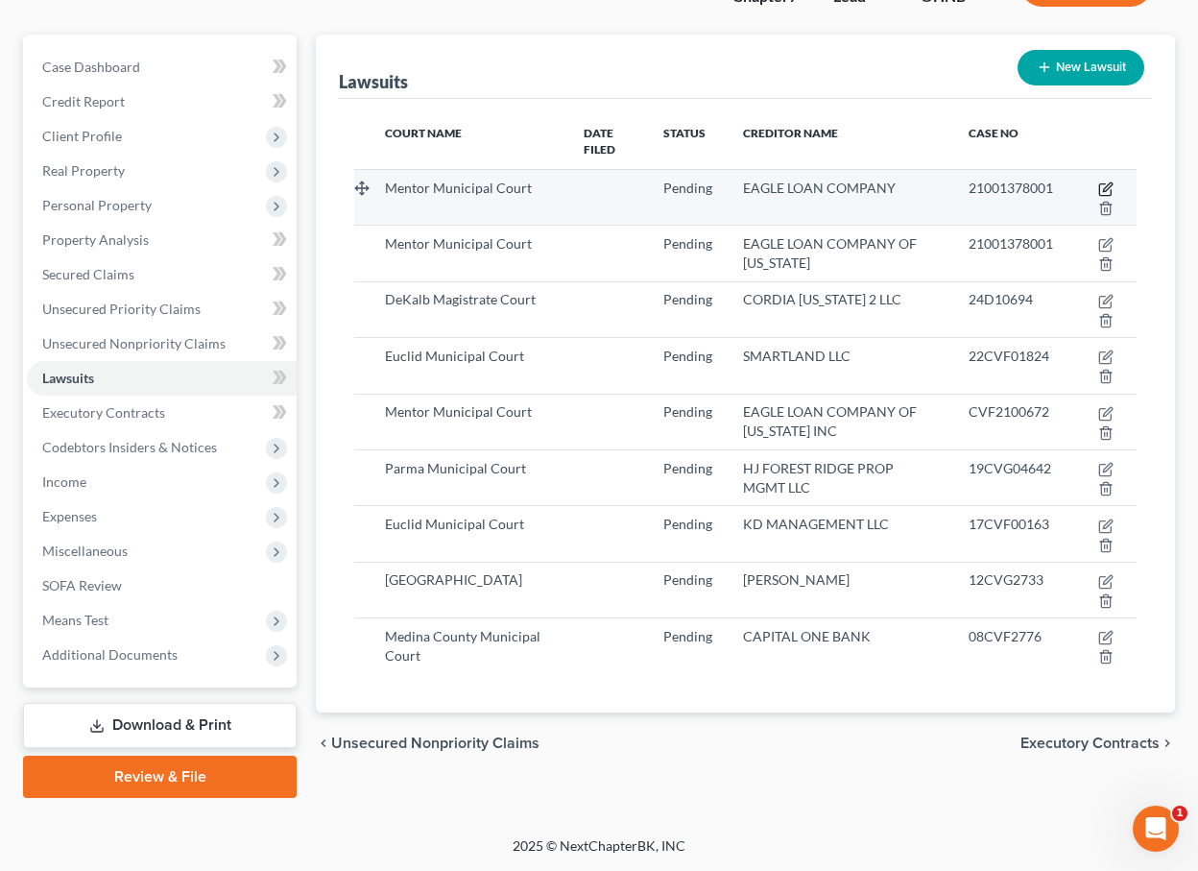
select select "36"
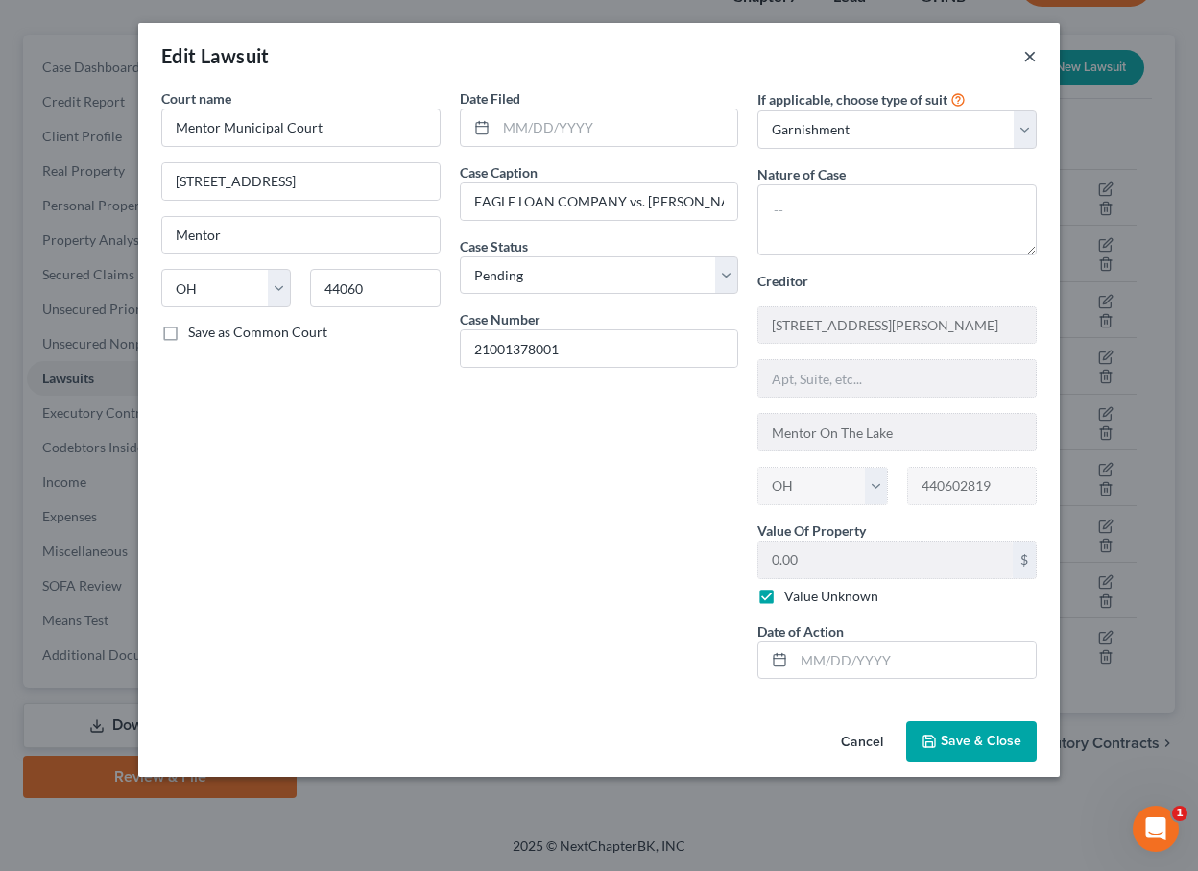
click at [1028, 64] on button "×" at bounding box center [1030, 55] width 13 height 23
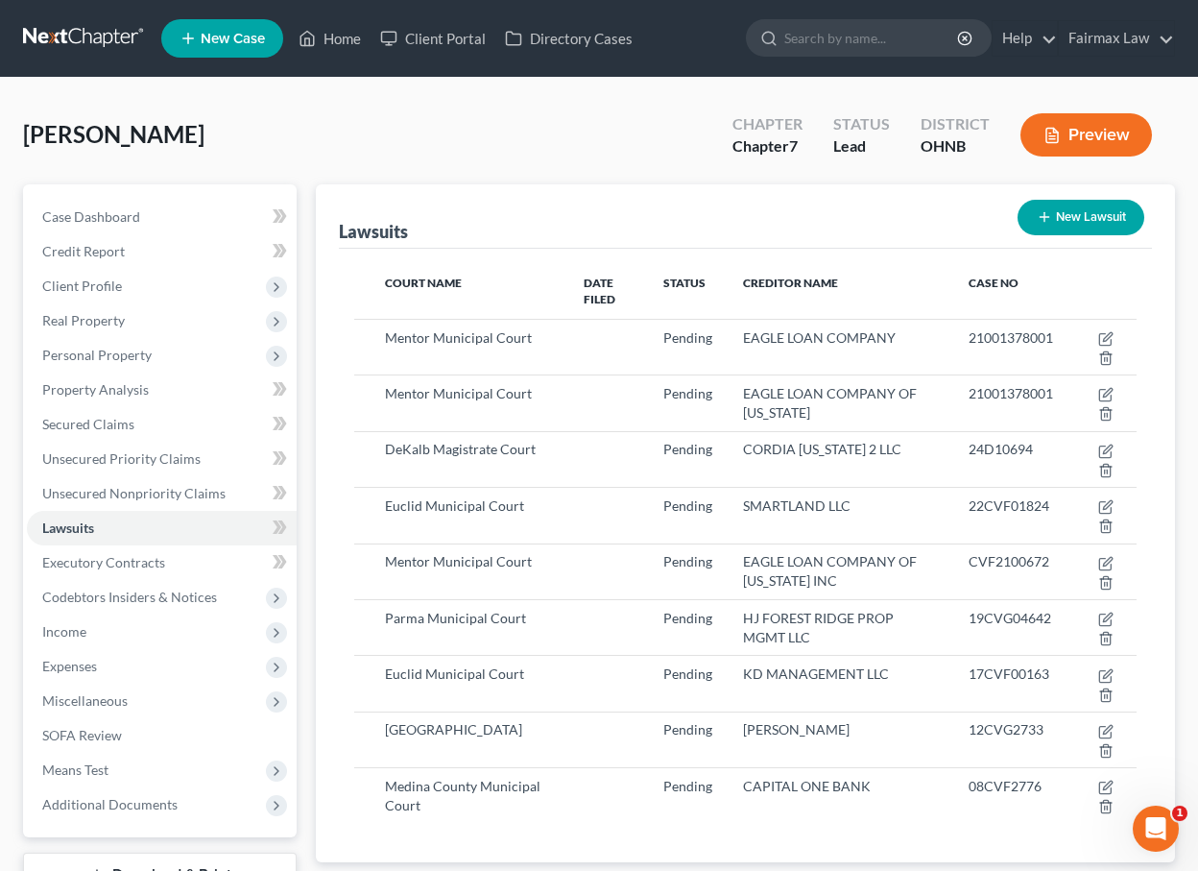
scroll to position [0, 0]
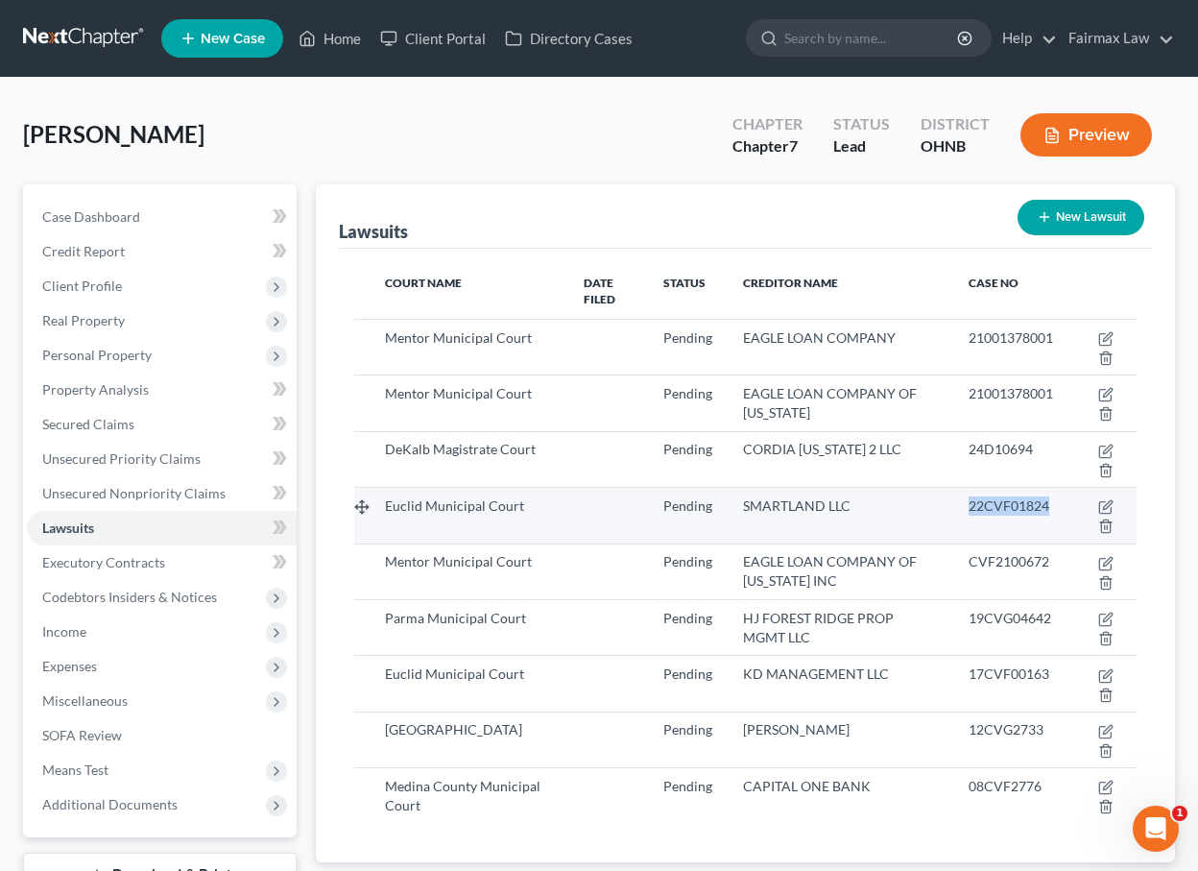
drag, startPoint x: 983, startPoint y: 507, endPoint x: 1058, endPoint y: 504, distance: 75.0
click at [1050, 505] on span "22CVF01824" at bounding box center [1009, 505] width 81 height 16
copy span "22CVF01824"
click at [1112, 505] on icon "button" at bounding box center [1106, 506] width 15 height 15
select select "36"
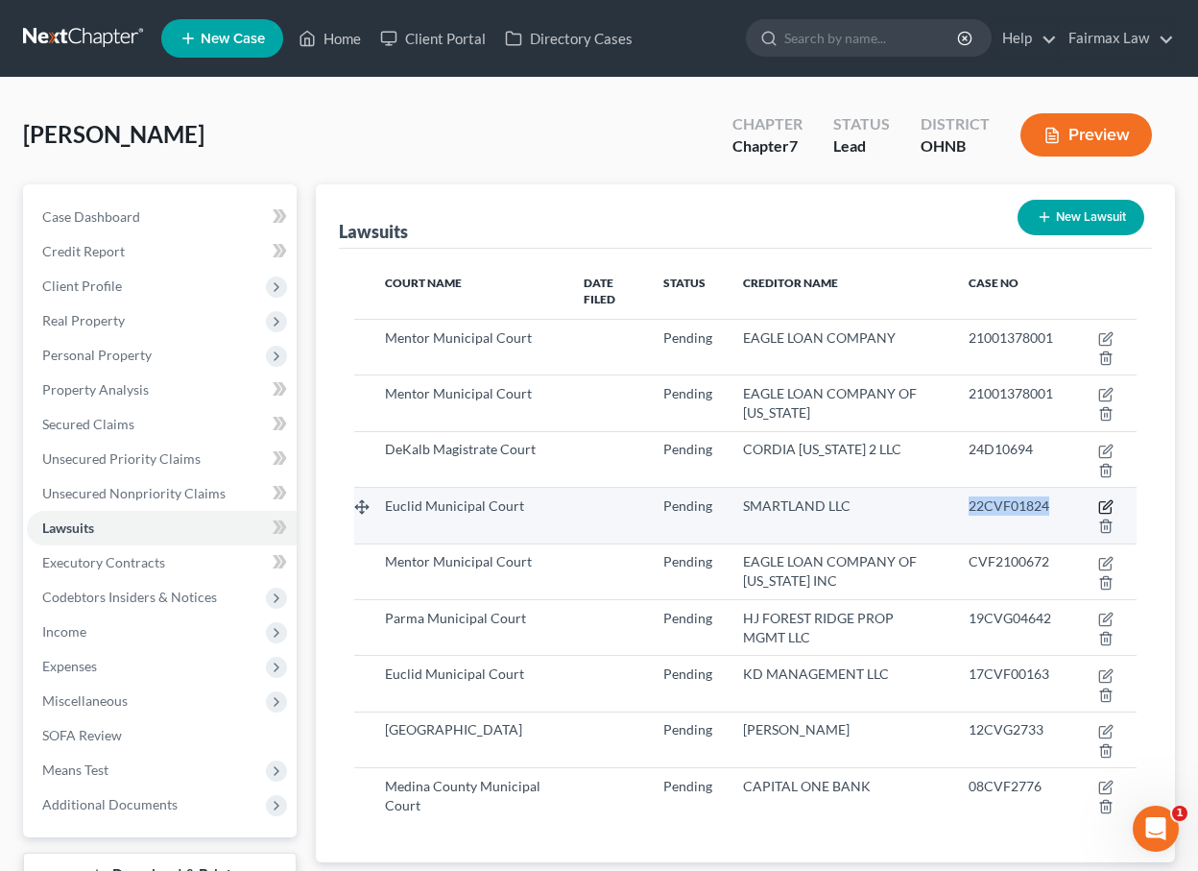
select select "0"
select select "3"
select select "36"
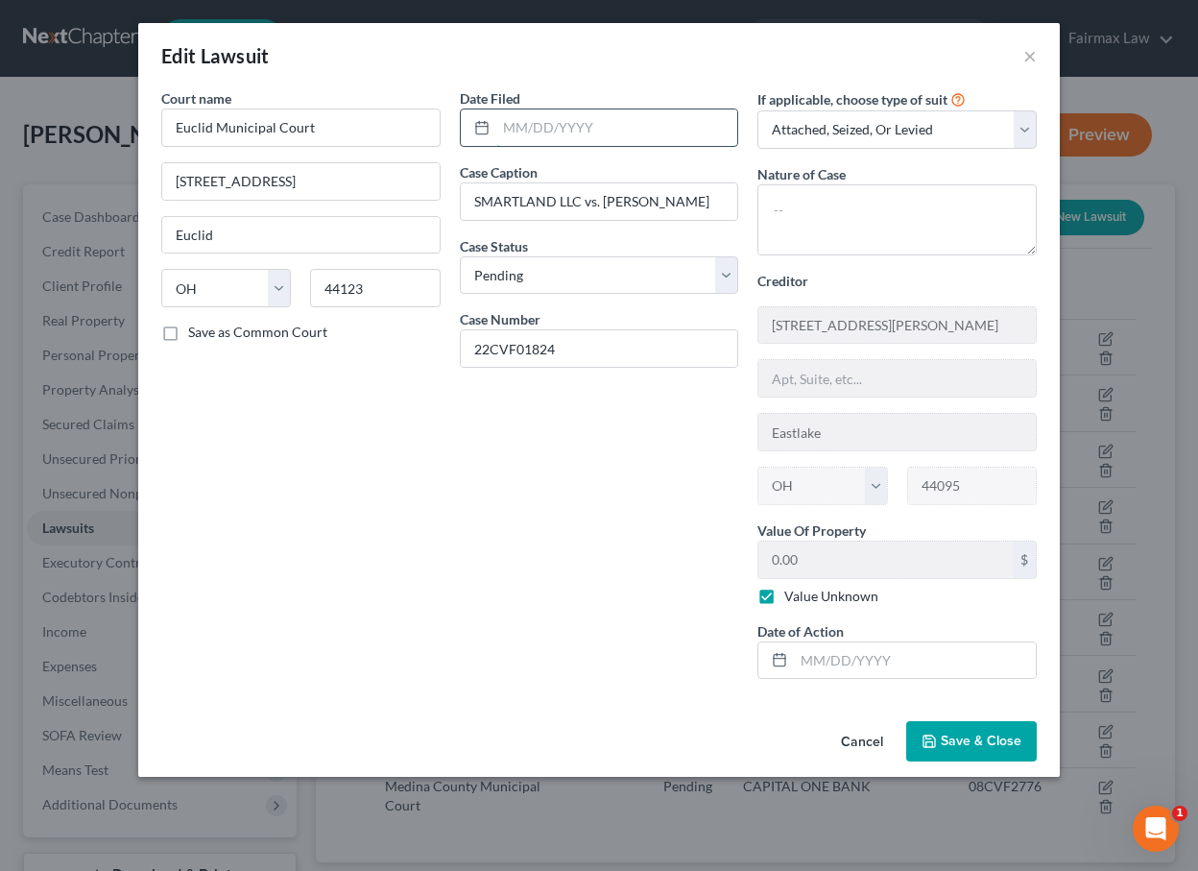
click at [569, 133] on input "text" at bounding box center [617, 127] width 242 height 36
type input "06/13/2022"
click at [493, 408] on div "Date Filed 06/13/2022 Case Caption SMARTLAND LLC vs. Latisha Lilly Case Status …" at bounding box center [599, 391] width 299 height 606
select select "4"
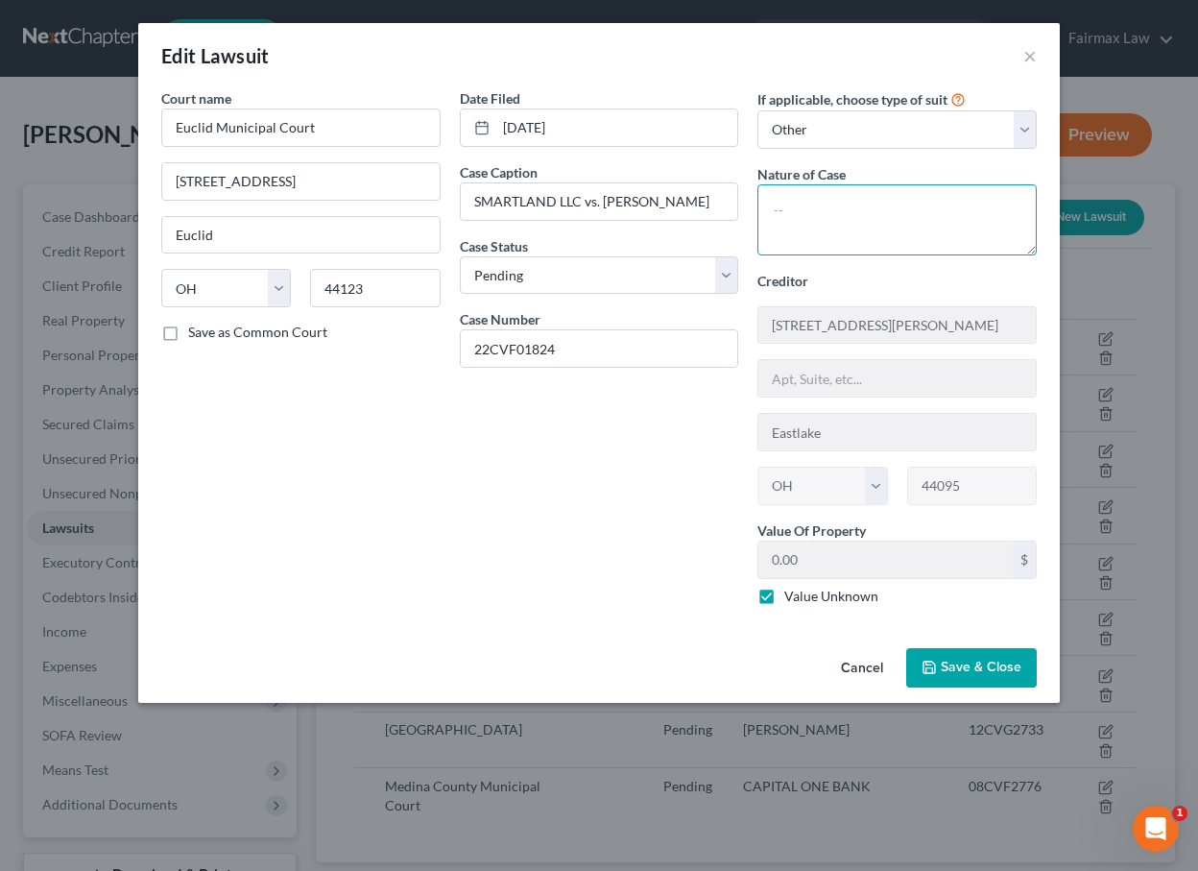
click at [881, 197] on textarea at bounding box center [897, 219] width 279 height 71
type textarea "Breach of Contract"
click at [991, 668] on span "Save & Close" at bounding box center [981, 668] width 81 height 16
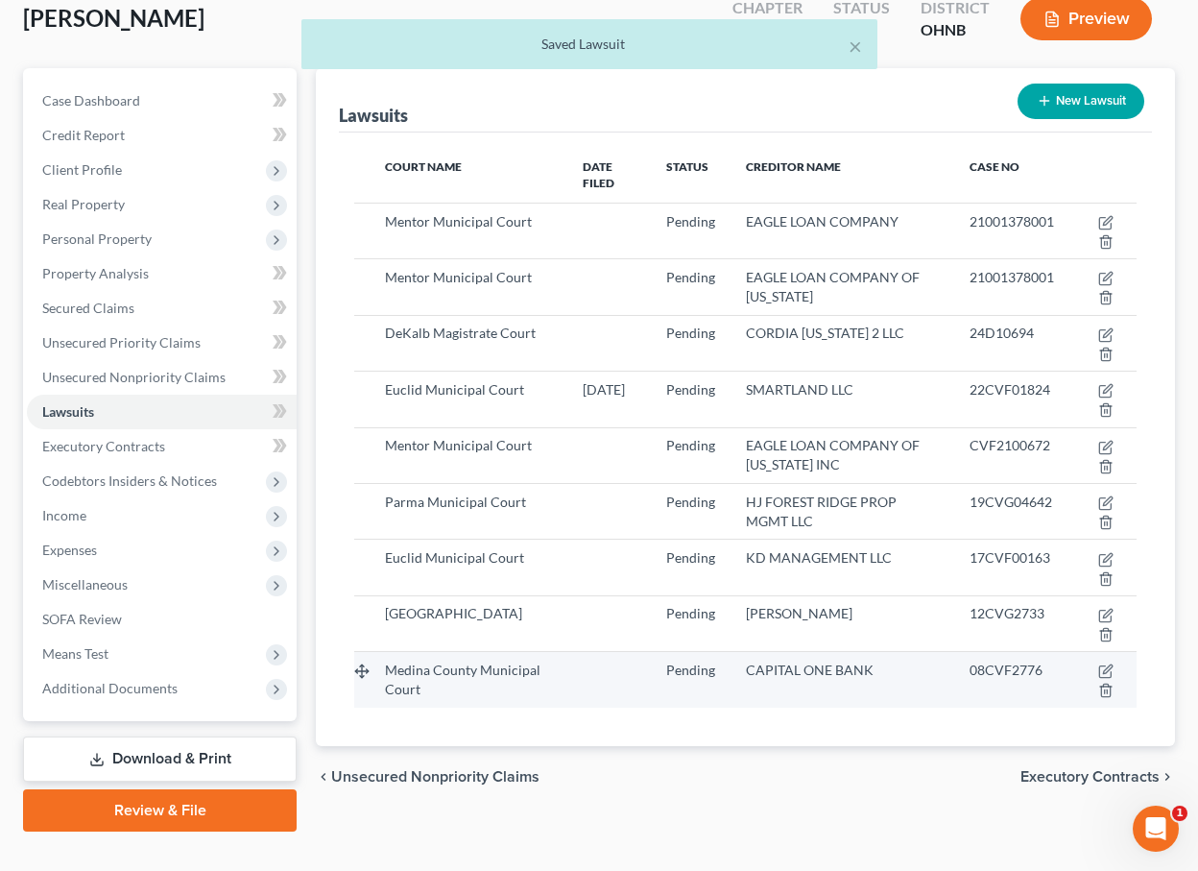
scroll to position [125, 0]
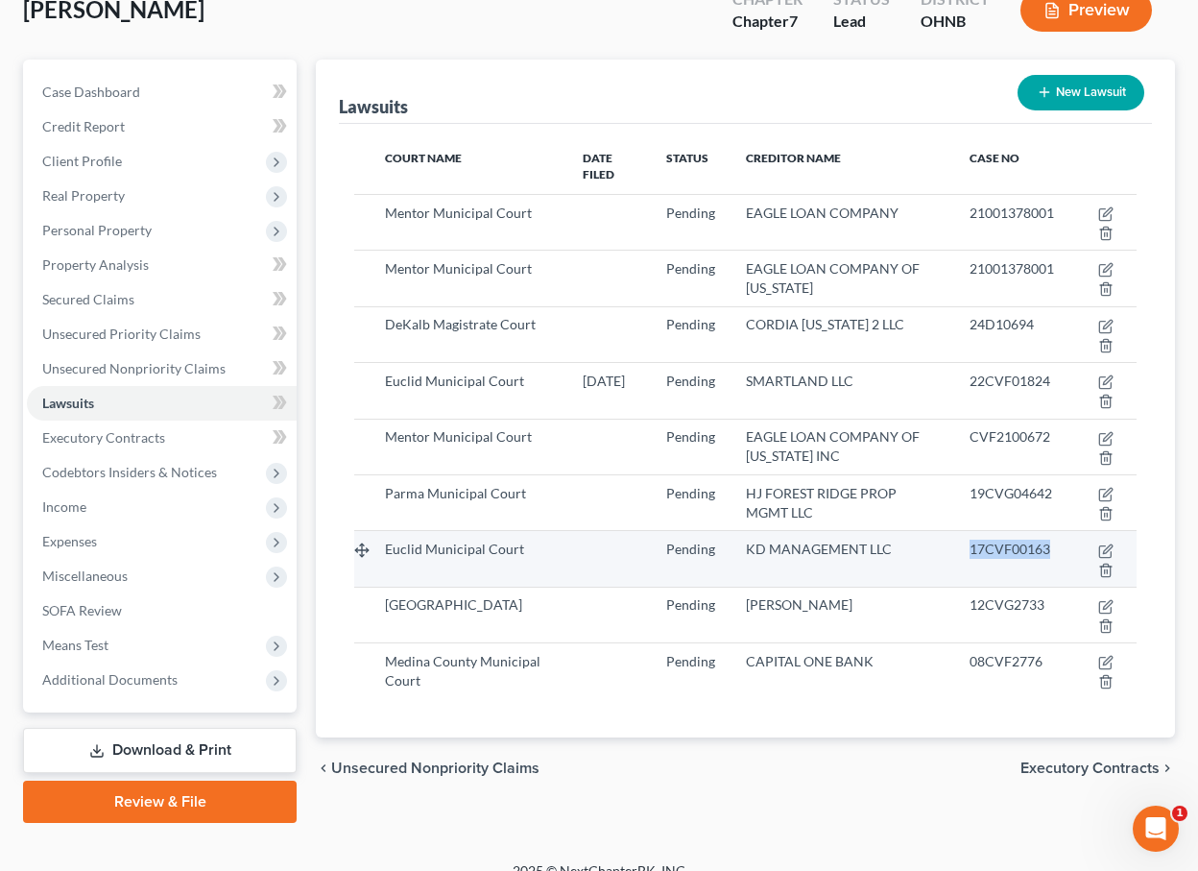
drag, startPoint x: 1065, startPoint y: 533, endPoint x: 969, endPoint y: 534, distance: 96.0
click at [969, 534] on td "17CVF00163" at bounding box center [1012, 559] width 115 height 56
copy span "17CVF00163"
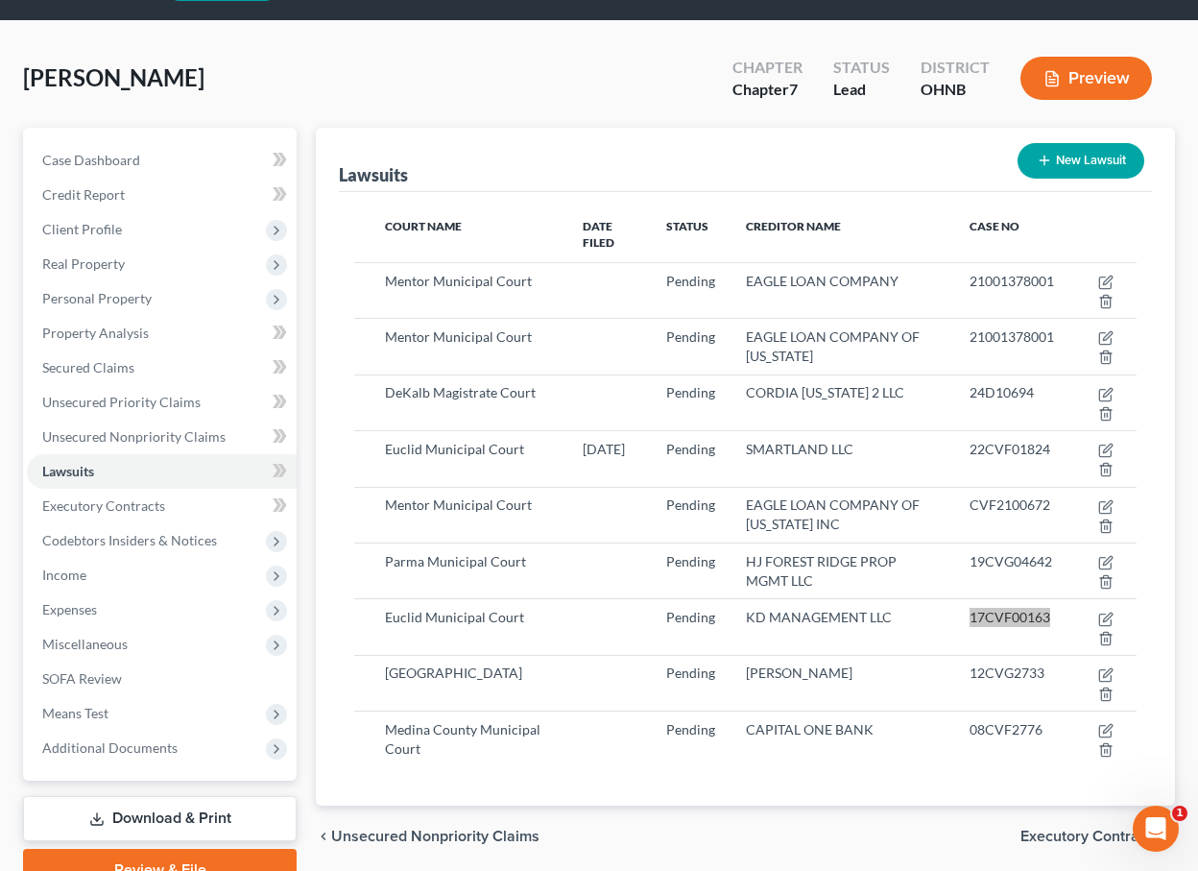
scroll to position [57, 0]
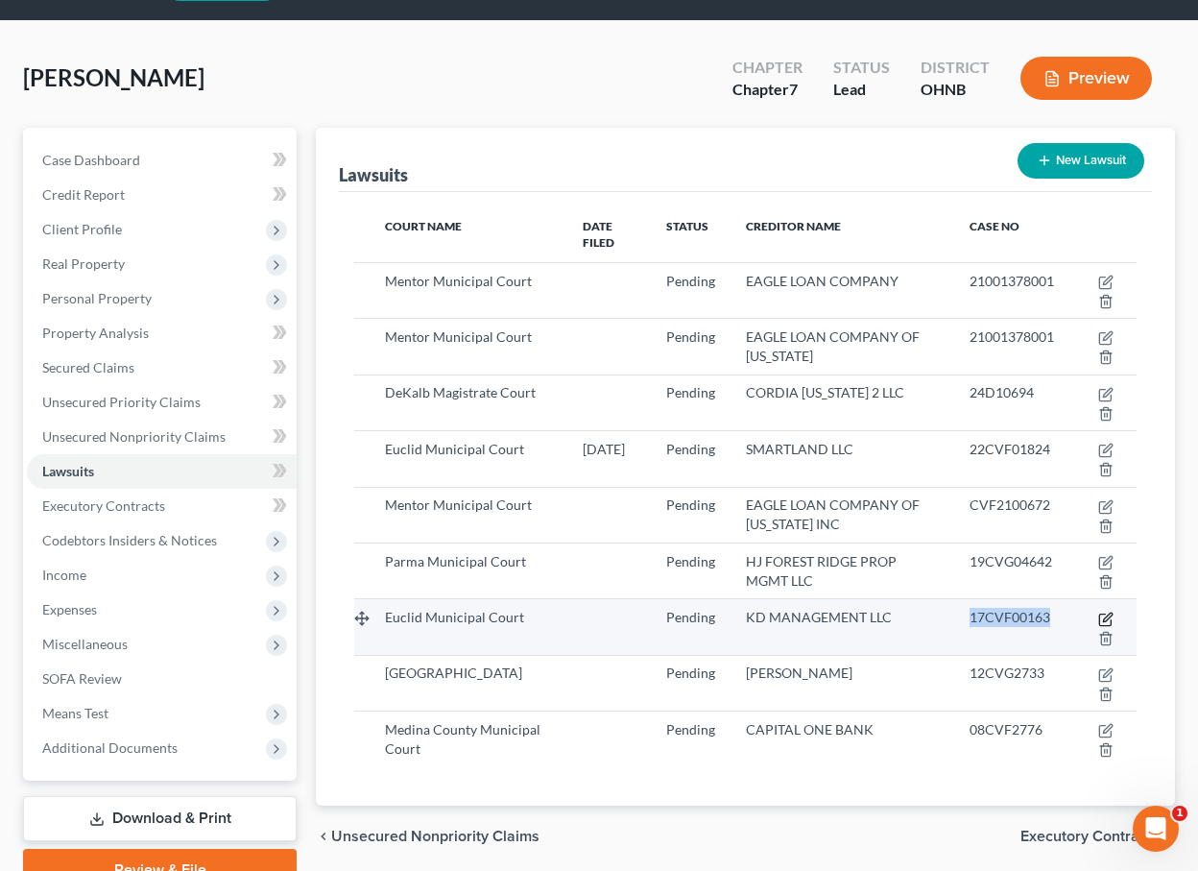
click at [1107, 612] on icon "button" at bounding box center [1106, 619] width 15 height 15
select select "36"
select select "0"
select select "3"
select select "50"
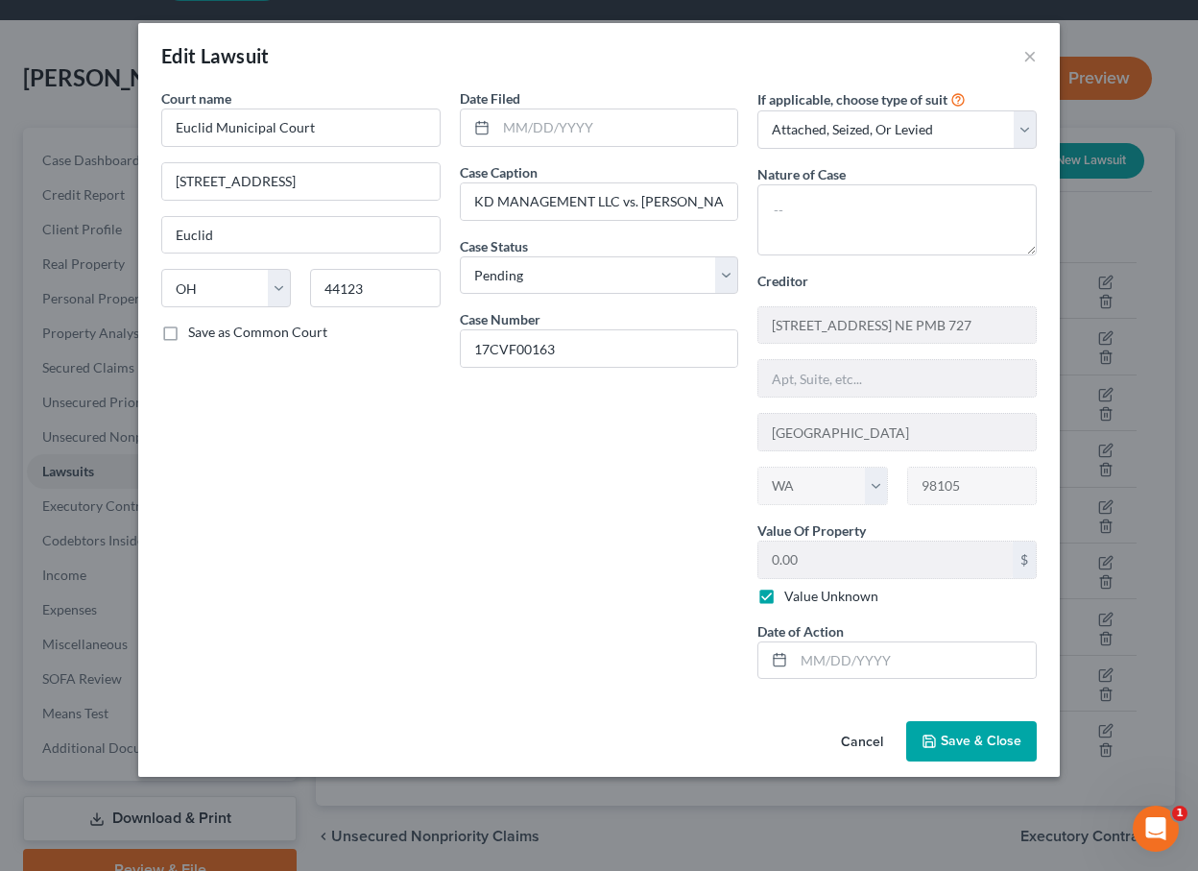
click at [651, 108] on div "Date Filed" at bounding box center [599, 117] width 279 height 59
click at [643, 129] on input "text" at bounding box center [617, 127] width 242 height 36
type input "01/18/2017"
click at [509, 497] on div "Date Filed 01/18/2017 Case Caption KD MANAGEMENT LLC vs. Latisha Lilly Case Sta…" at bounding box center [599, 391] width 299 height 606
select select "1"
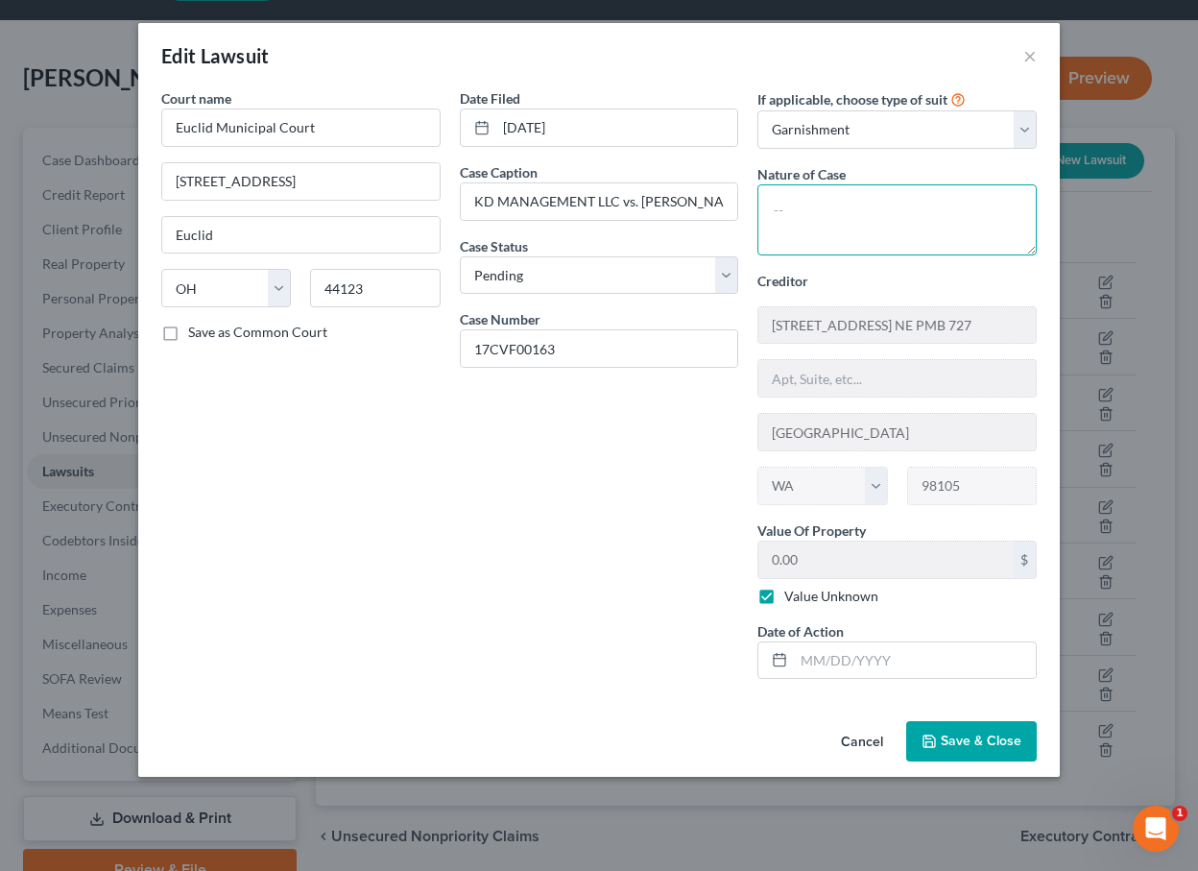
click at [870, 206] on textarea at bounding box center [897, 219] width 279 height 71
type textarea "Breach of Contract"
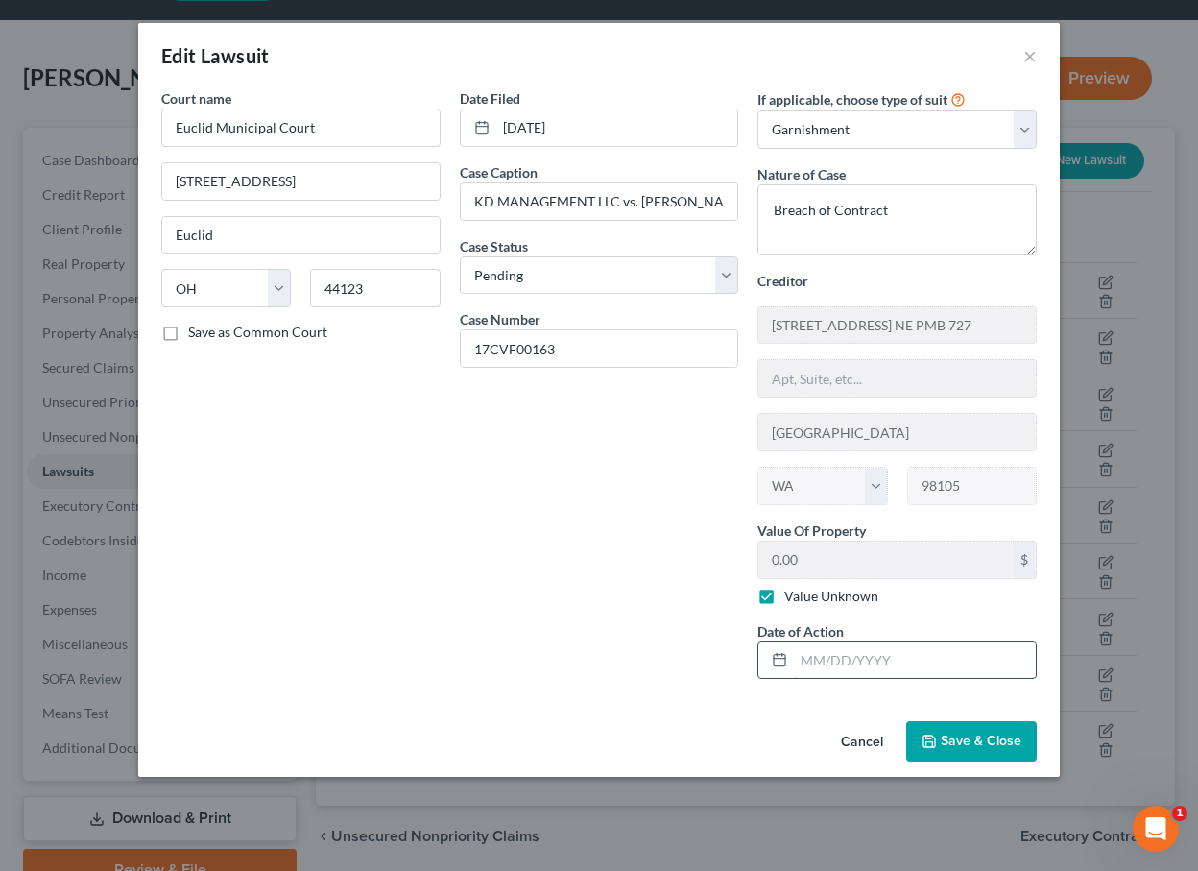
click at [915, 654] on input "text" at bounding box center [915, 660] width 242 height 36
type input "06/25/2021"
click at [945, 753] on button "Save & Close" at bounding box center [972, 741] width 131 height 40
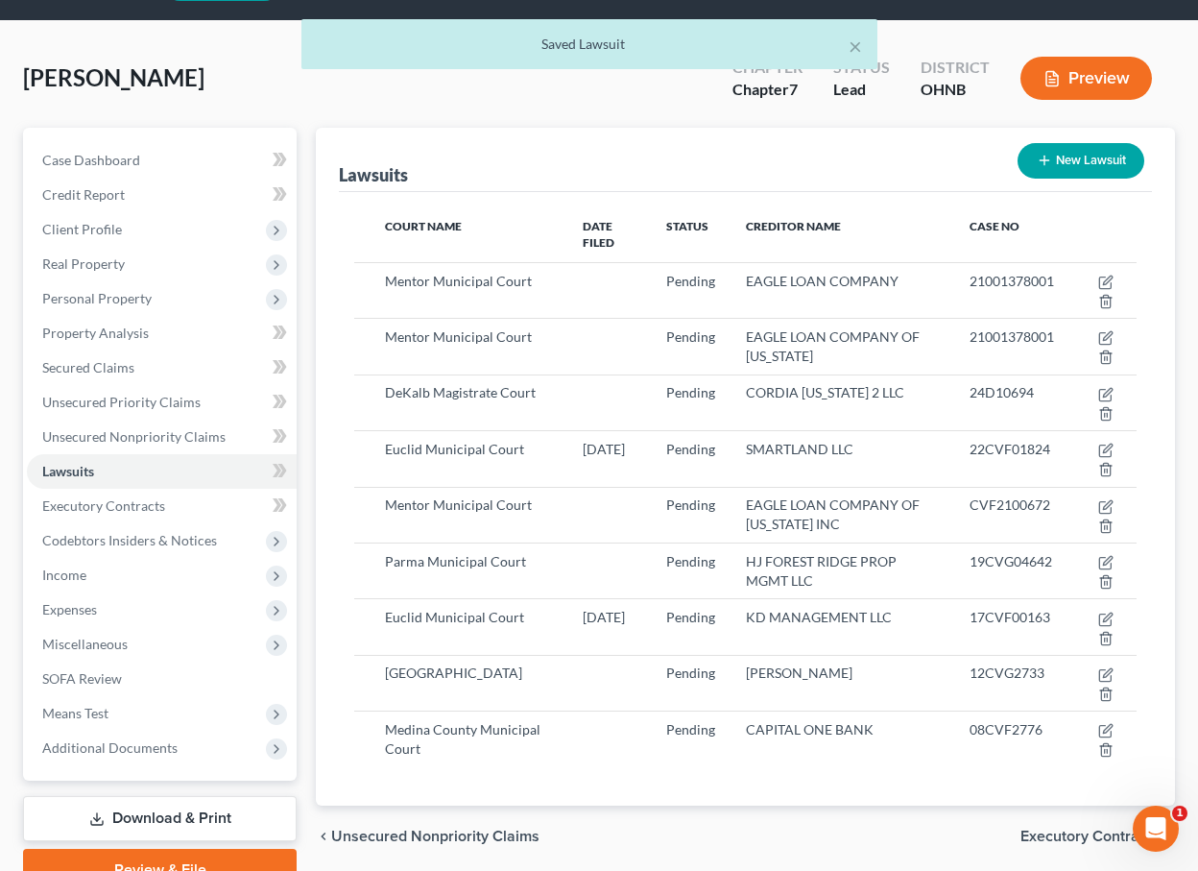
scroll to position [78, 0]
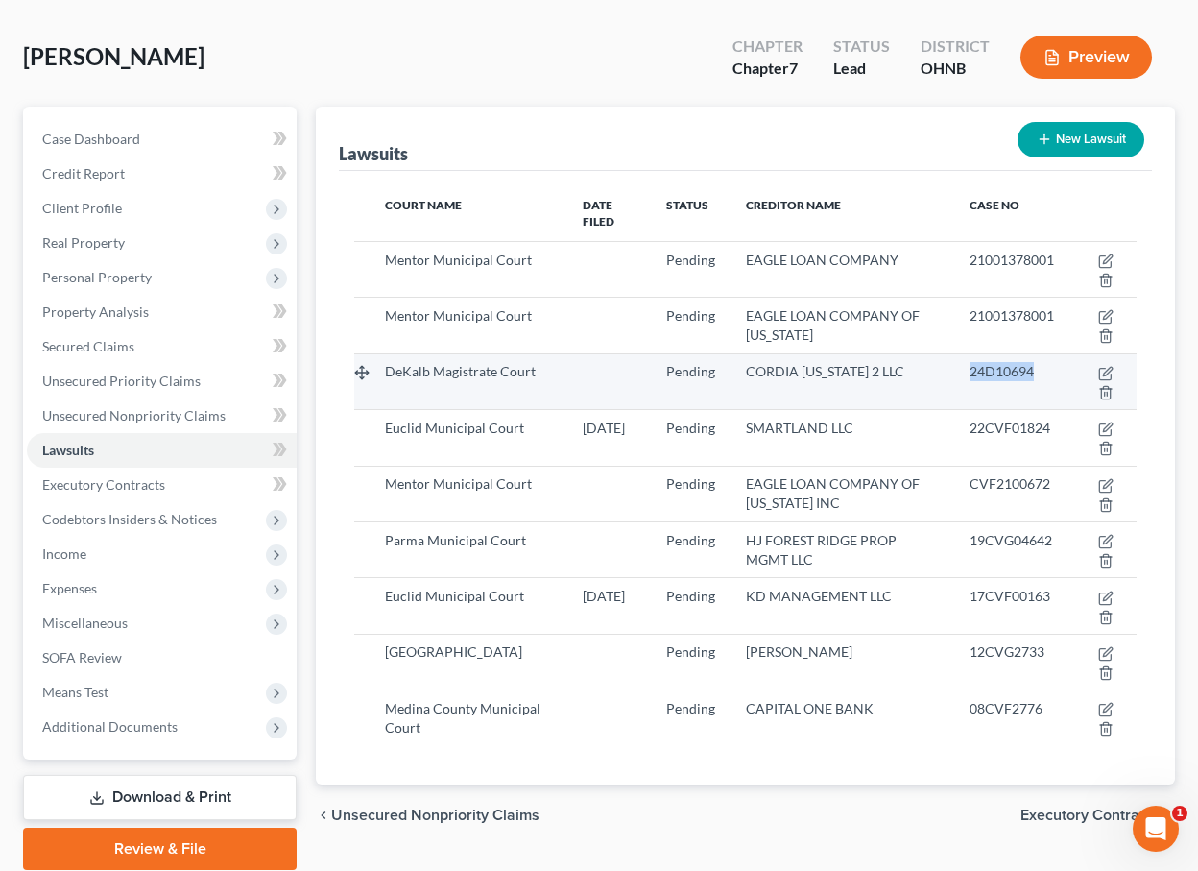
drag, startPoint x: 1053, startPoint y: 356, endPoint x: 979, endPoint y: 356, distance: 74.9
click at [979, 356] on td "24D10694" at bounding box center [1012, 381] width 115 height 56
copy span "24D10694"
click at [1106, 366] on icon "button" at bounding box center [1106, 373] width 15 height 15
select select "10"
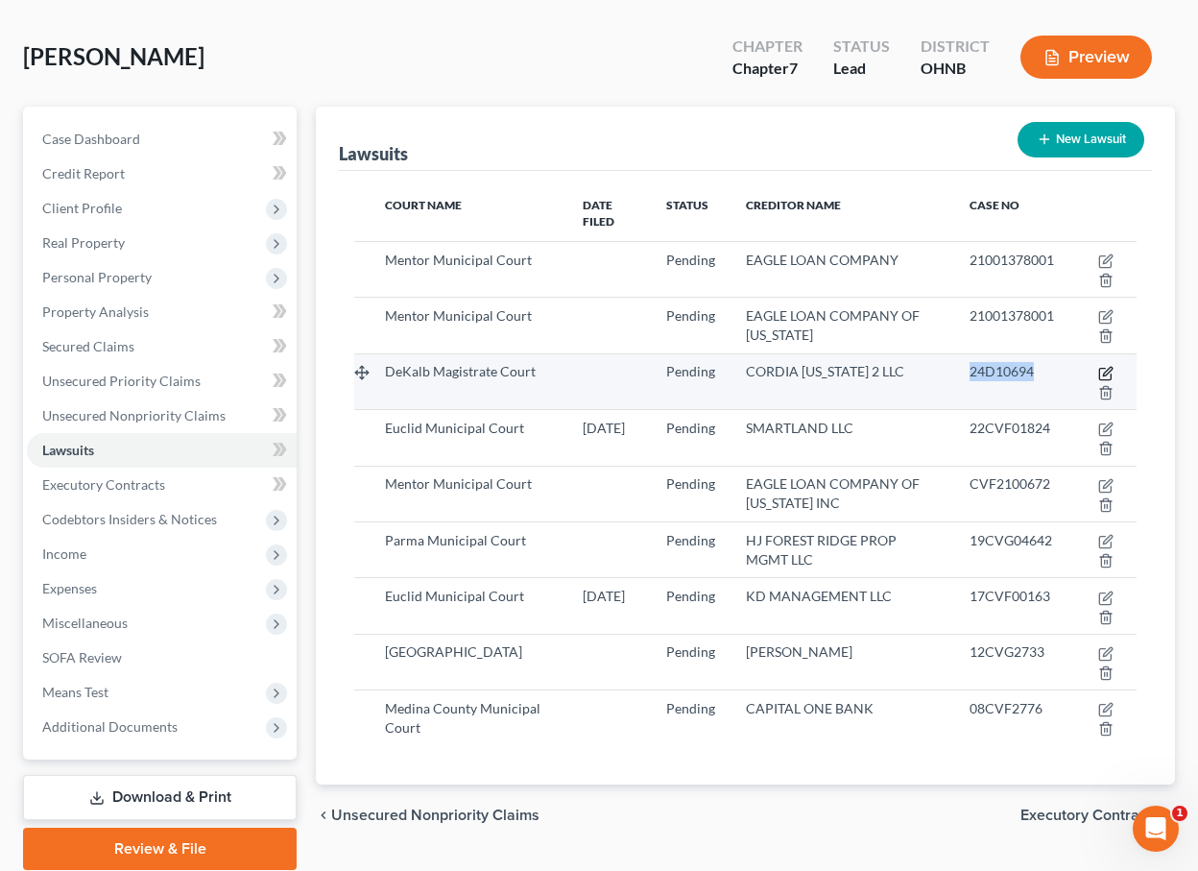
select select "0"
select select "3"
select select "10"
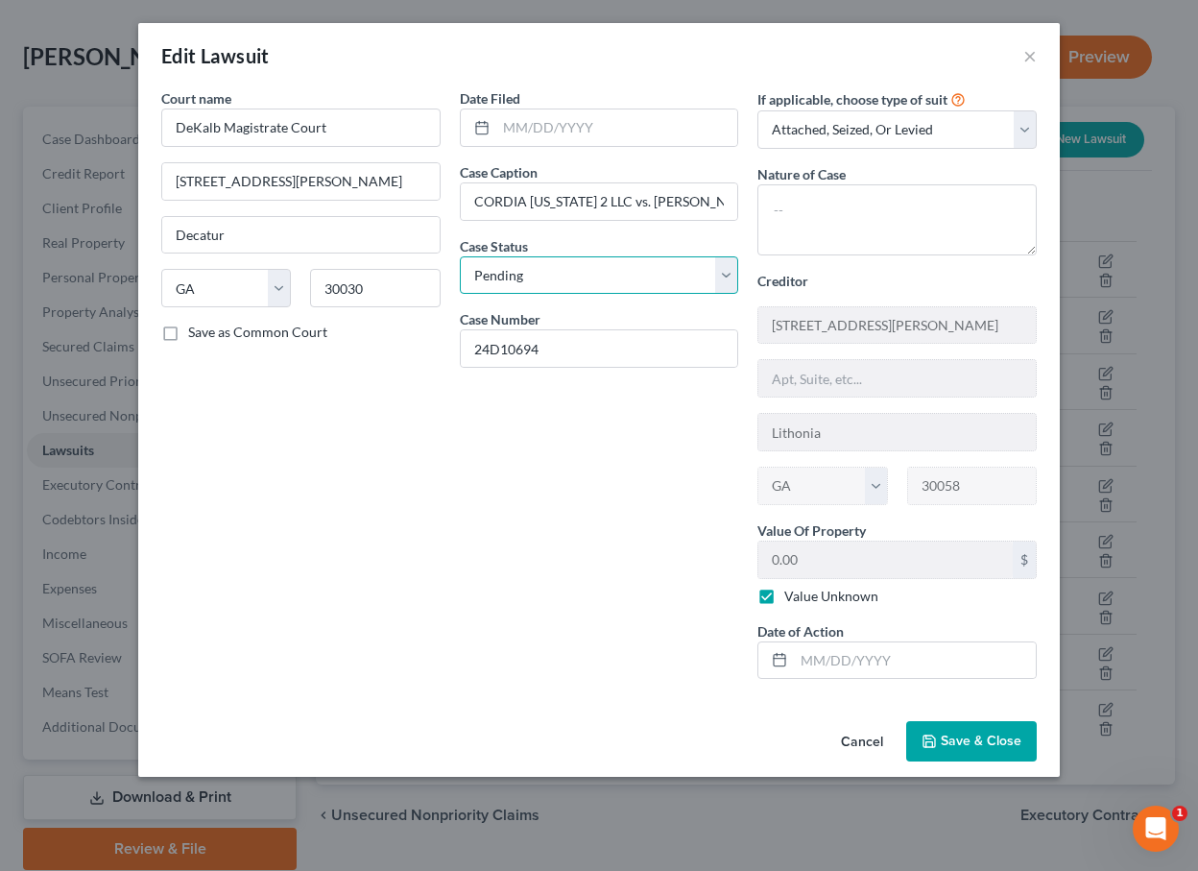
select select "2"
click at [983, 736] on span "Save & Close" at bounding box center [981, 741] width 81 height 16
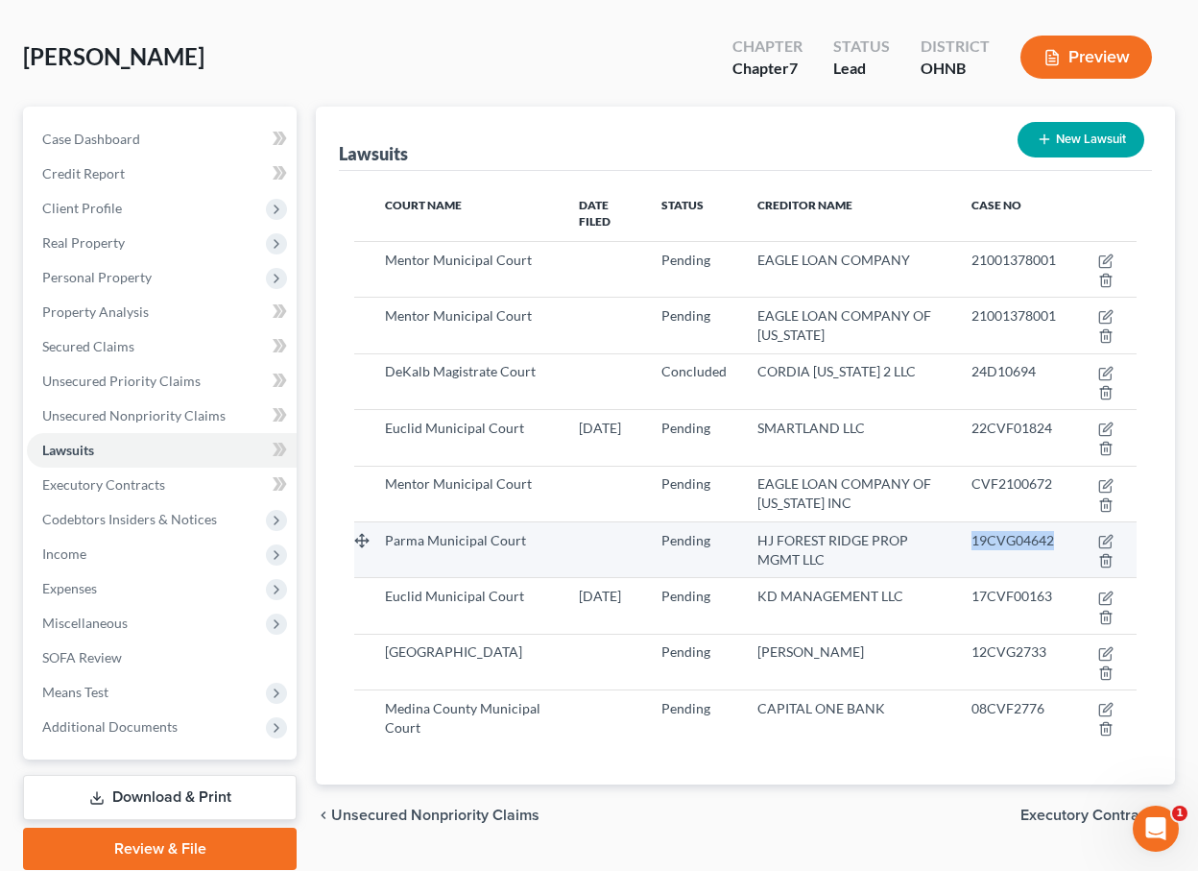
drag, startPoint x: 1072, startPoint y: 521, endPoint x: 976, endPoint y: 520, distance: 96.0
click at [976, 521] on td "19CVG04642" at bounding box center [1013, 549] width 115 height 56
copy span "19CVG04642"
click at [1102, 534] on icon "button" at bounding box center [1106, 541] width 15 height 15
select select "36"
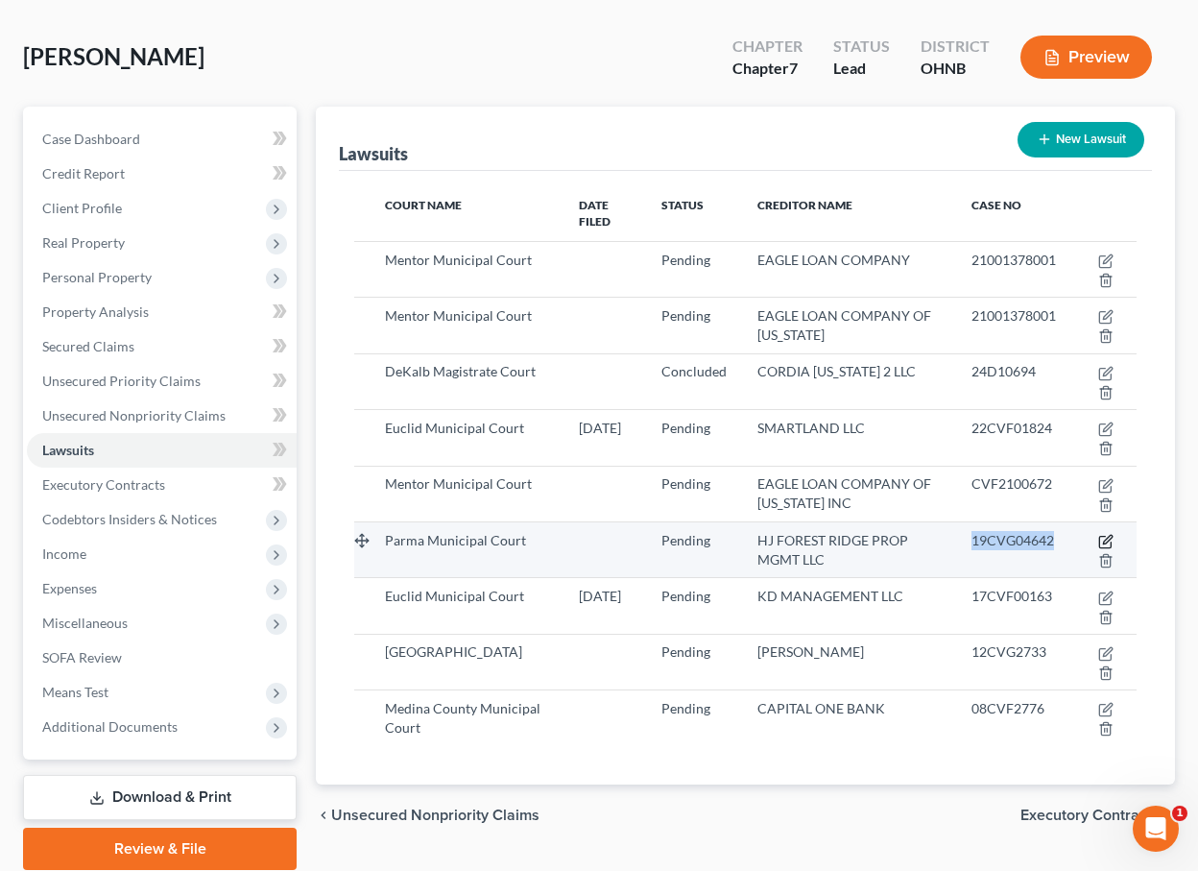
select select "0"
select select "3"
select select "36"
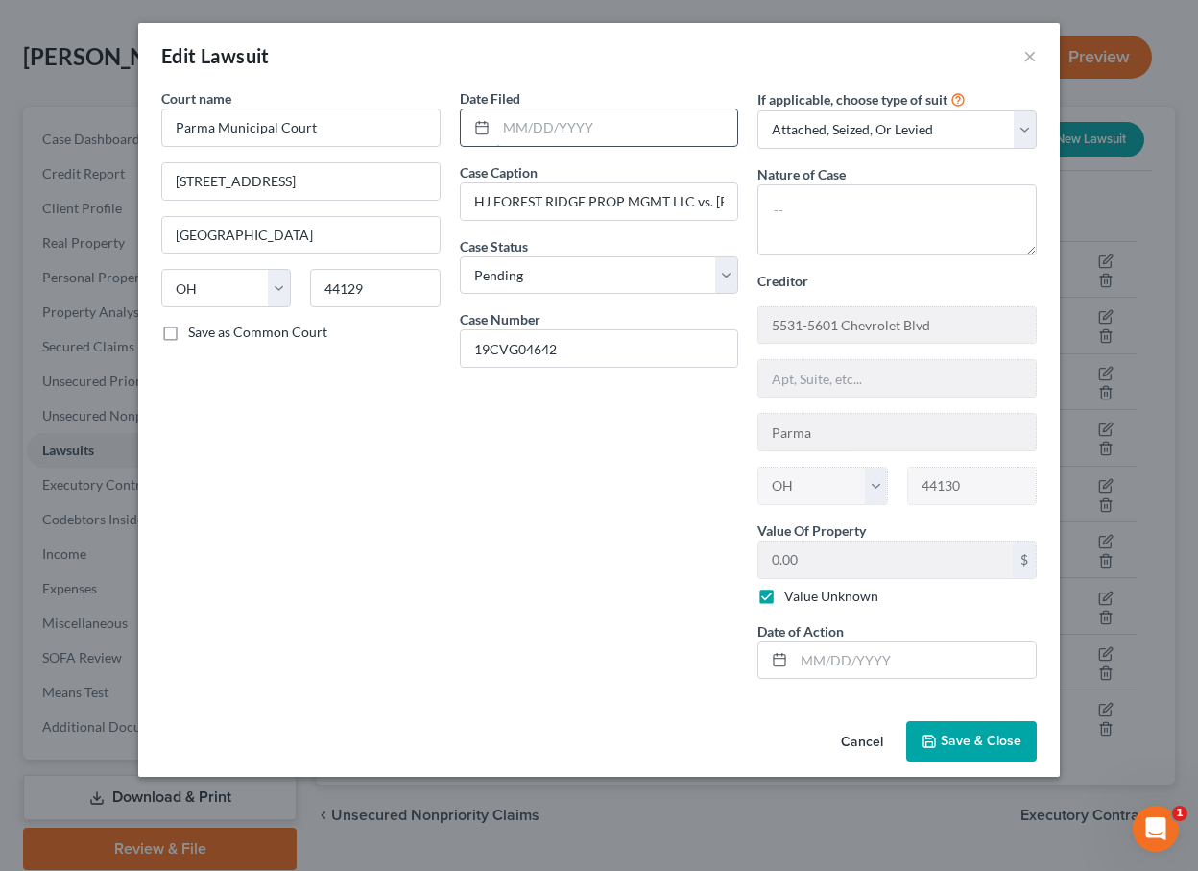
click at [605, 135] on input "text" at bounding box center [617, 127] width 242 height 36
type input "10/01/2019"
click at [958, 735] on span "Save & Close" at bounding box center [981, 741] width 81 height 16
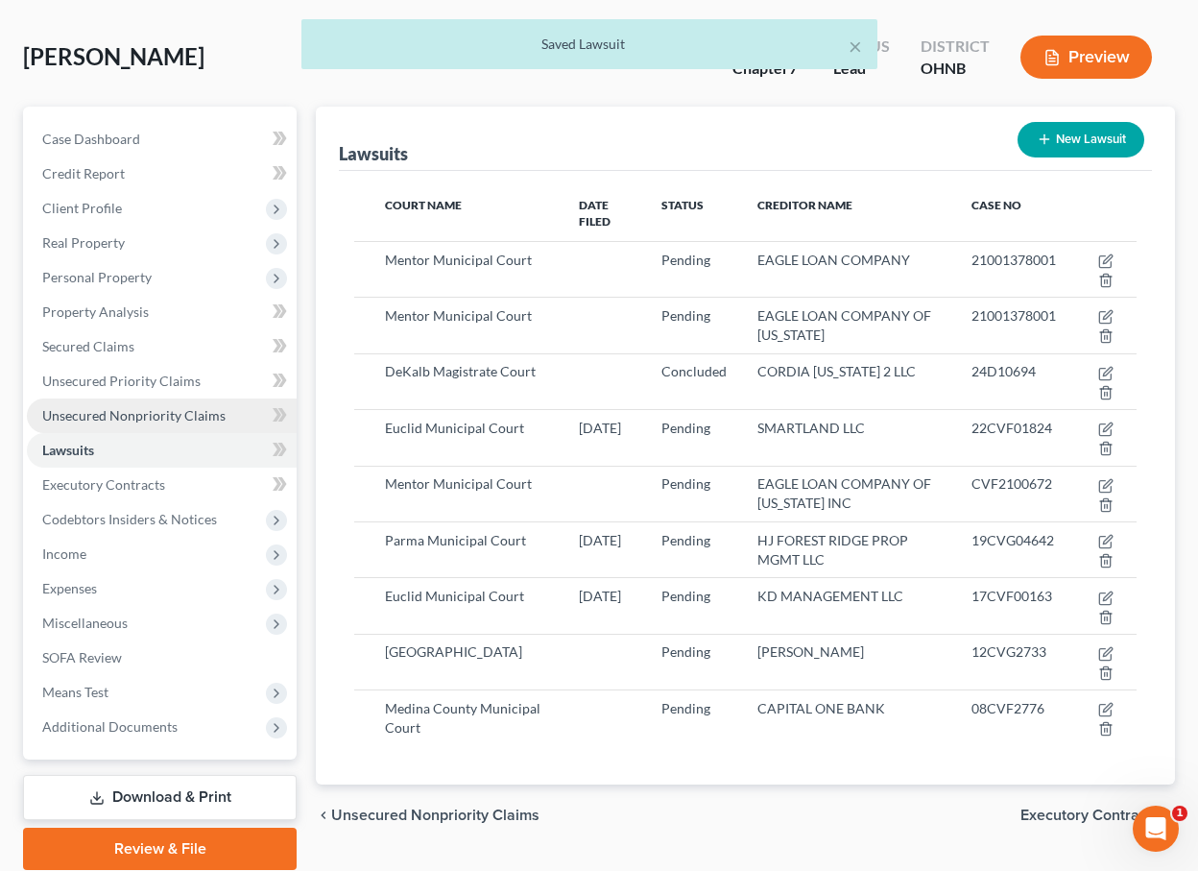
click at [169, 420] on span "Unsecured Nonpriority Claims" at bounding box center [133, 415] width 183 height 16
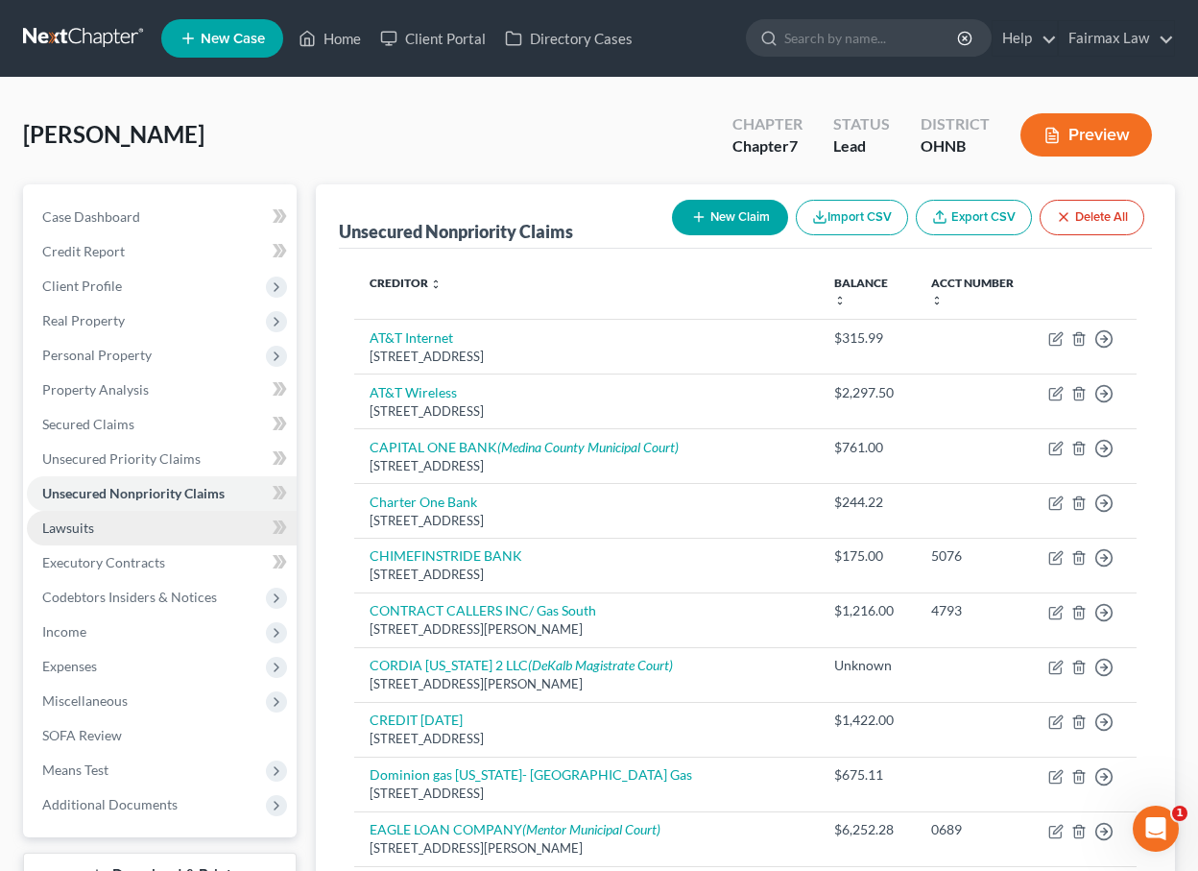
click at [117, 530] on link "Lawsuits" at bounding box center [162, 528] width 270 height 35
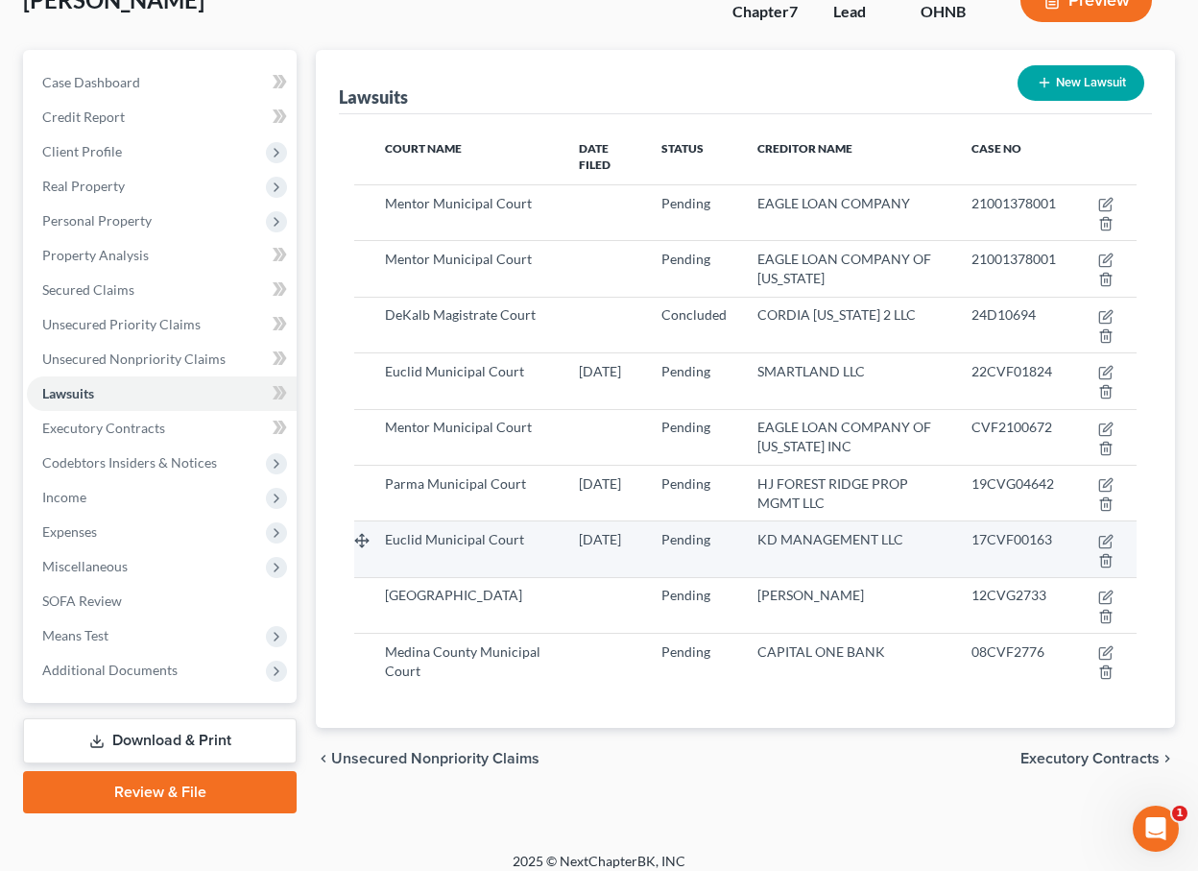
scroll to position [138, 0]
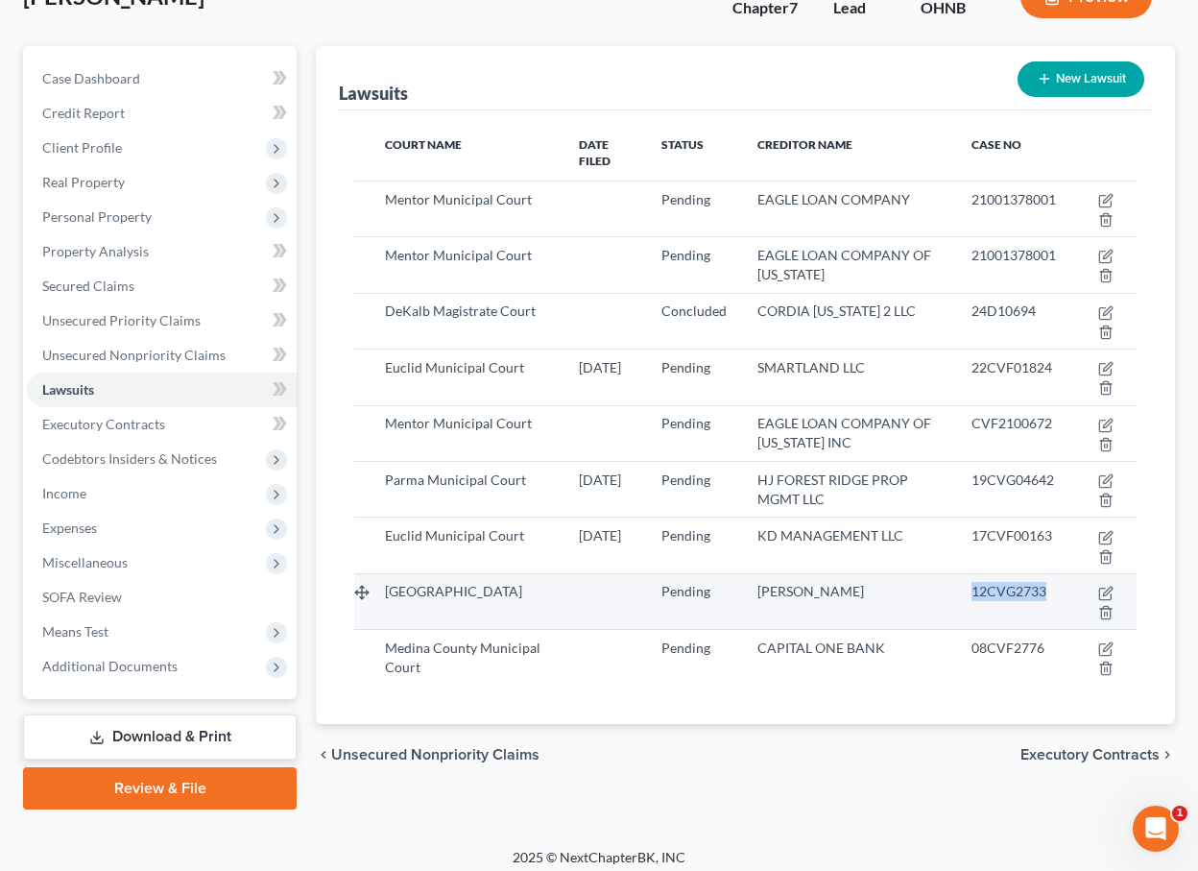
drag, startPoint x: 984, startPoint y: 575, endPoint x: 1067, endPoint y: 574, distance: 82.6
click at [1056, 582] on div "12CVG2733" at bounding box center [1014, 591] width 85 height 19
copy span "12CVG2733"
click at [1108, 605] on icon "button" at bounding box center [1106, 612] width 15 height 15
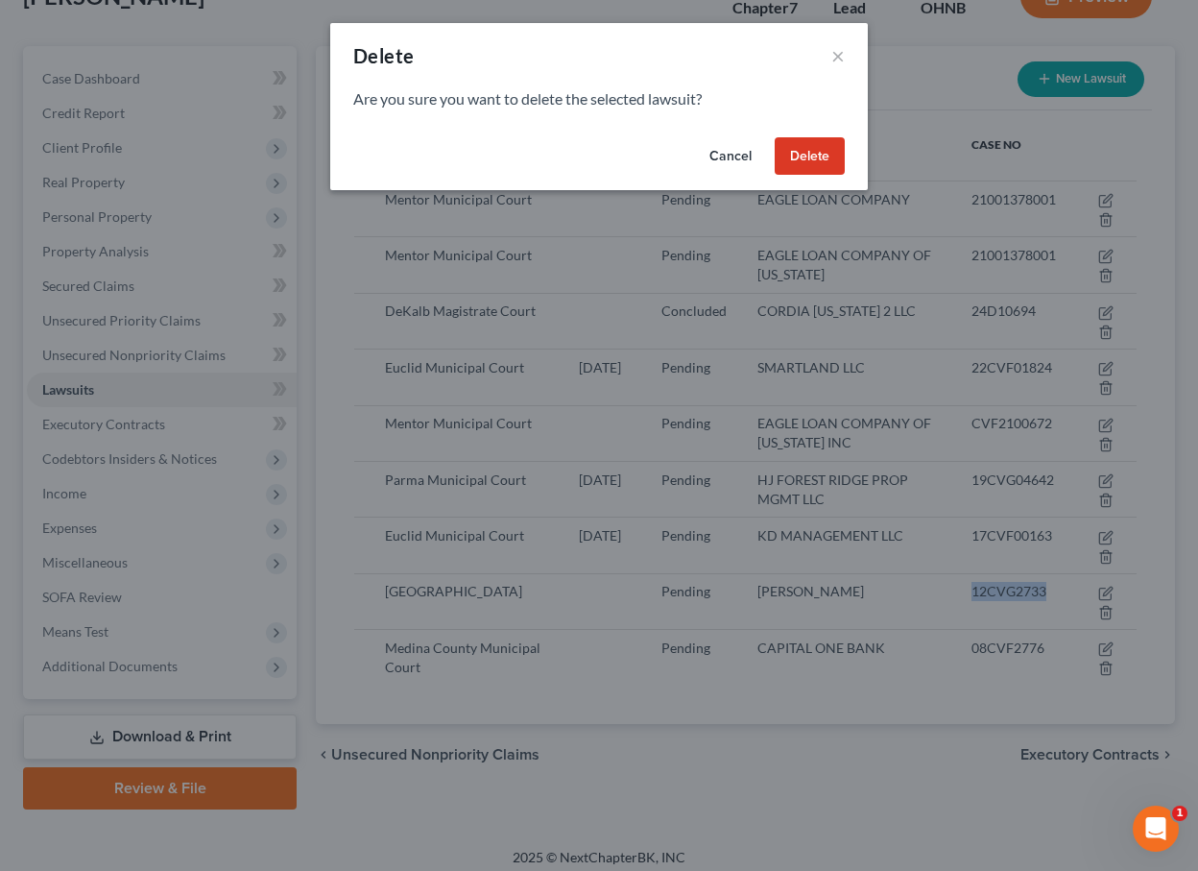
click at [820, 155] on button "Delete" at bounding box center [810, 156] width 70 height 38
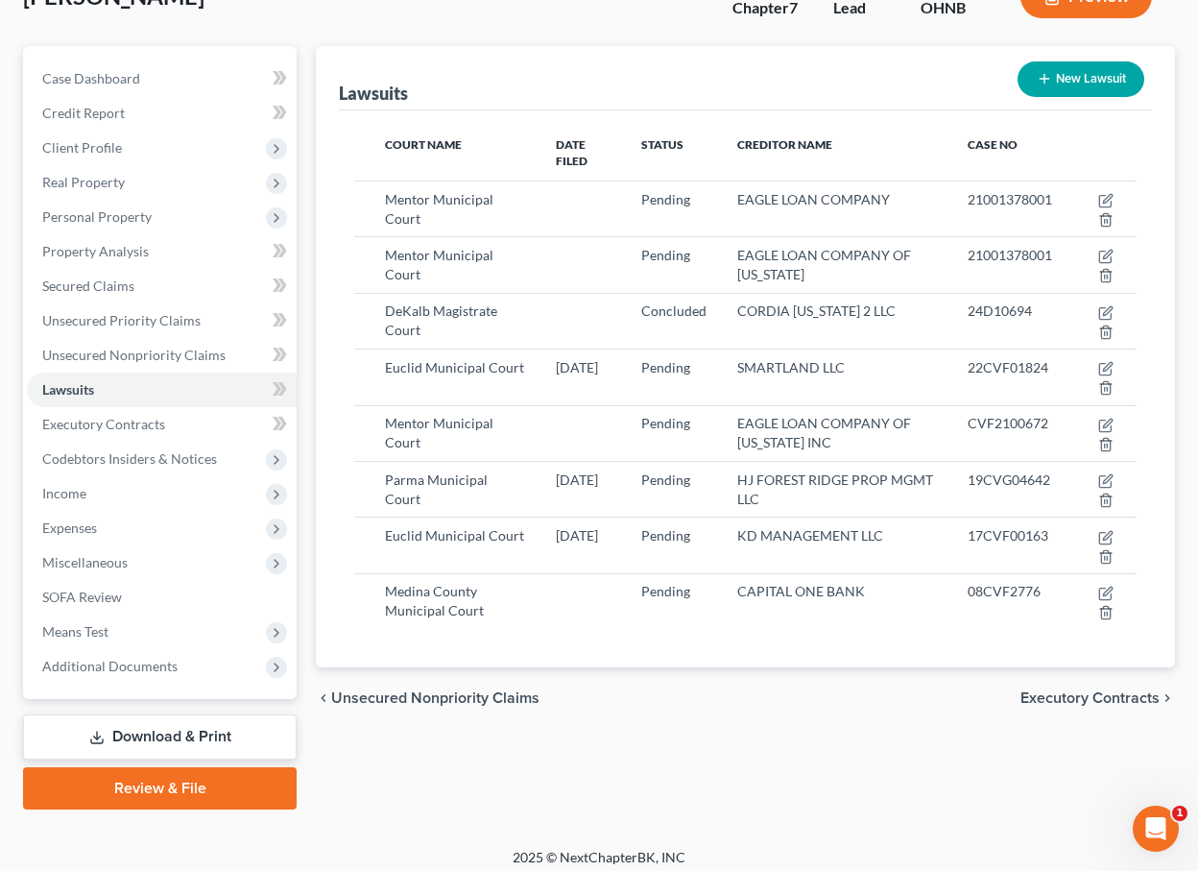
scroll to position [137, 0]
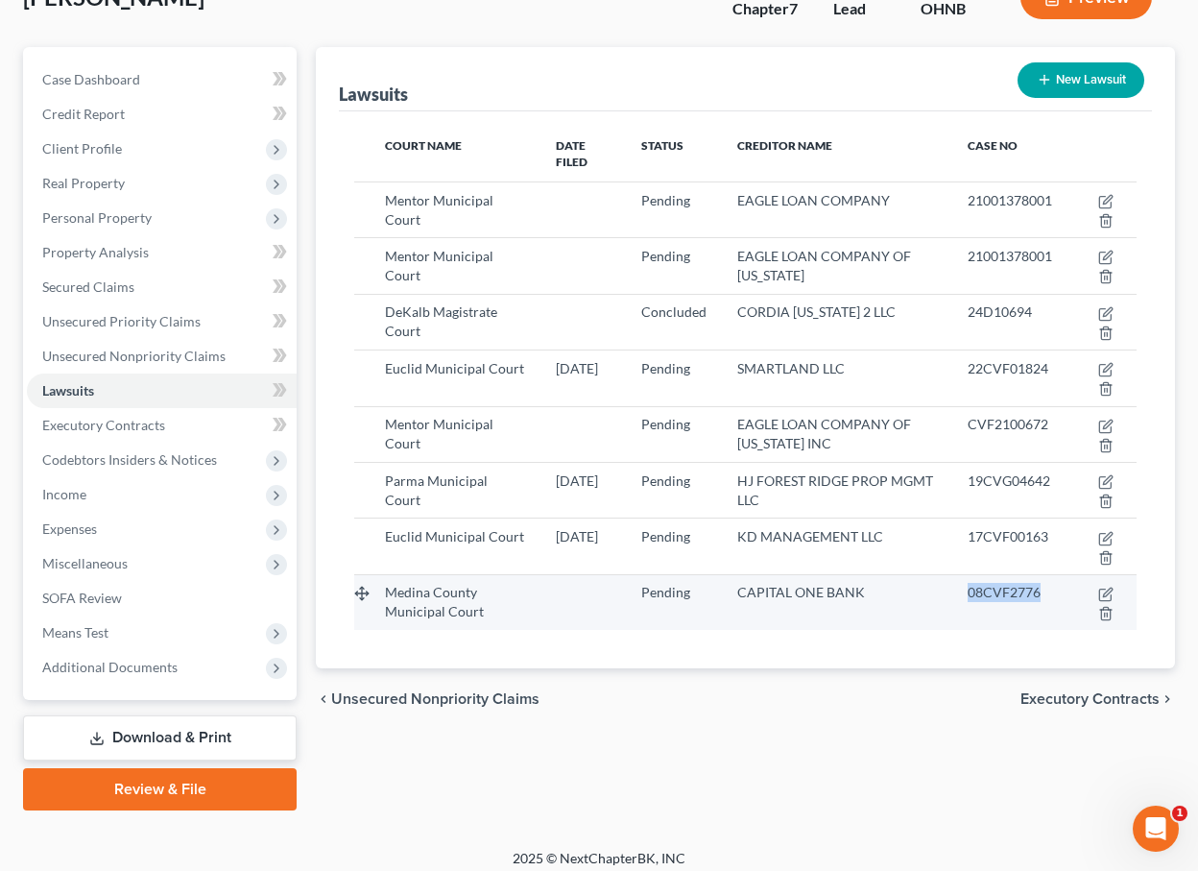
drag, startPoint x: 982, startPoint y: 572, endPoint x: 1072, endPoint y: 571, distance: 89.3
click at [1068, 574] on td "08CVF2776" at bounding box center [1010, 602] width 115 height 56
copy span "08CVF2776"
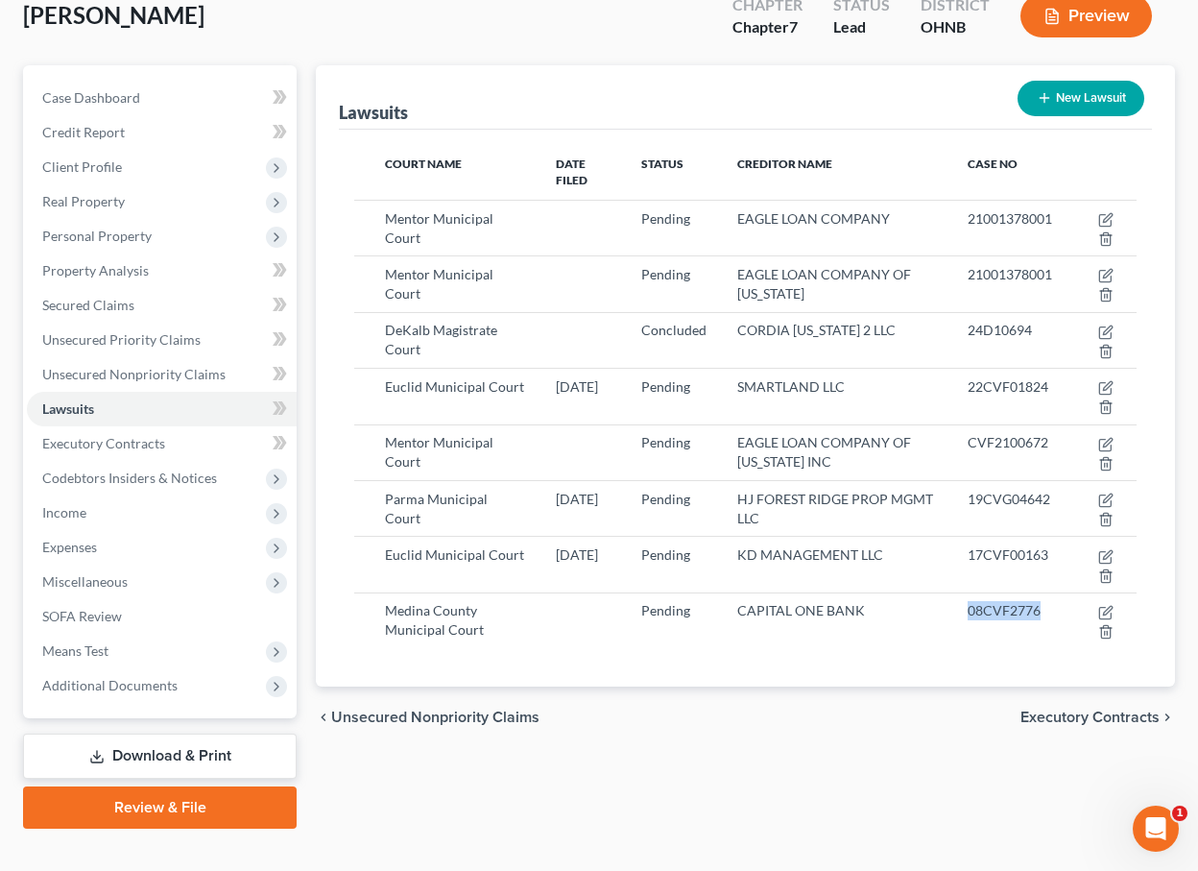
scroll to position [41, 0]
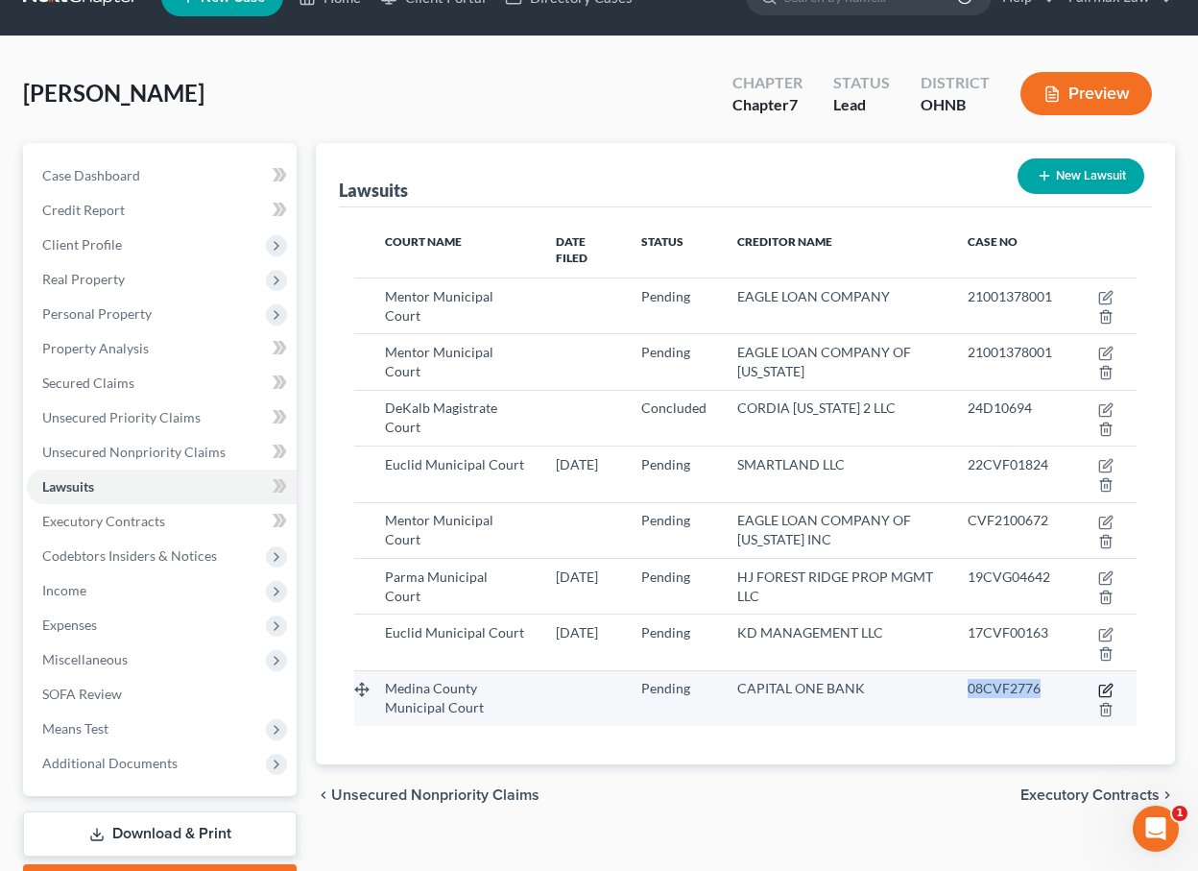
click at [1105, 683] on icon "button" at bounding box center [1106, 690] width 15 height 15
select select "36"
select select "0"
select select "3"
select select "24"
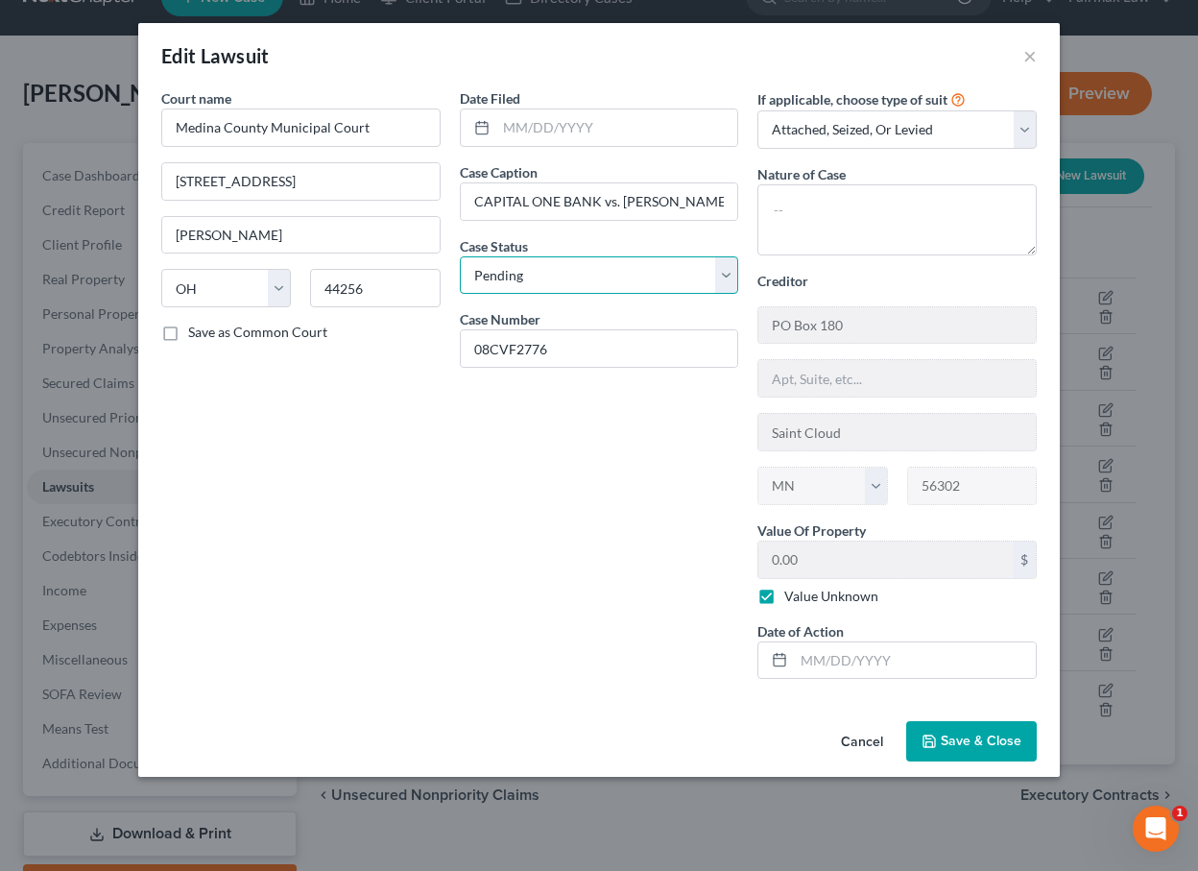
select select "2"
click at [974, 744] on span "Save & Close" at bounding box center [981, 741] width 81 height 16
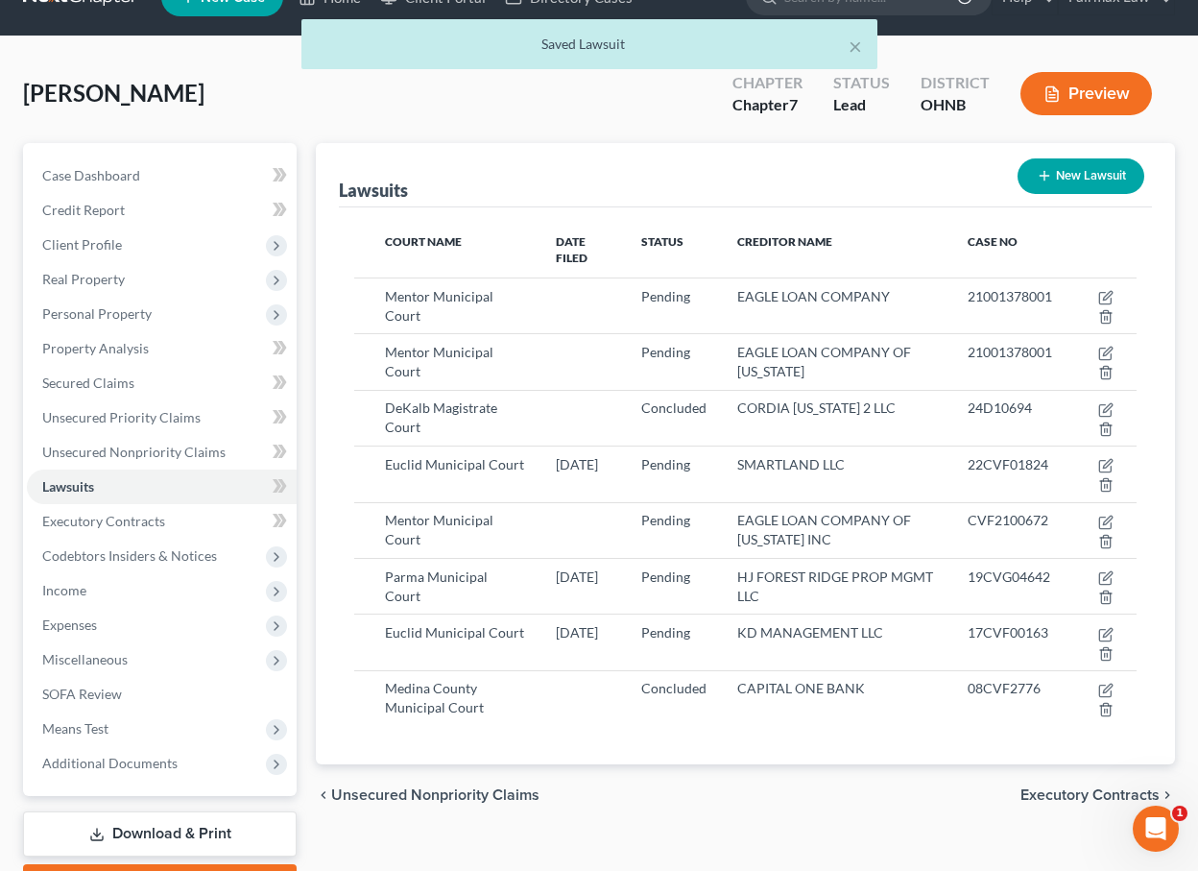
click at [872, 780] on div "chevron_left Unsecured Nonpriority Claims Executory Contracts chevron_right" at bounding box center [745, 794] width 859 height 61
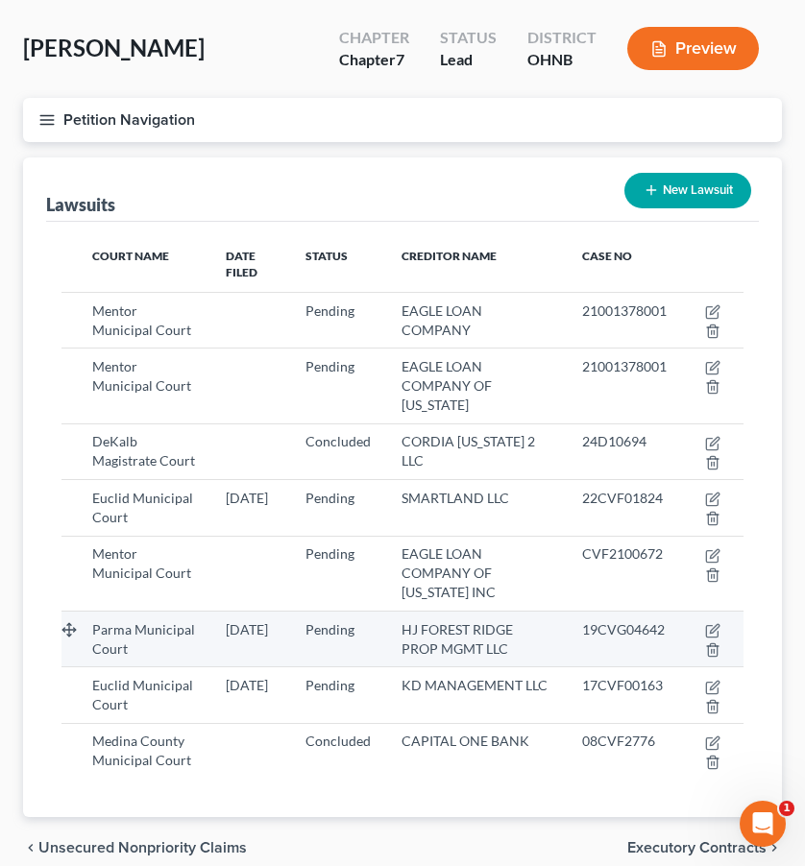
scroll to position [88, 0]
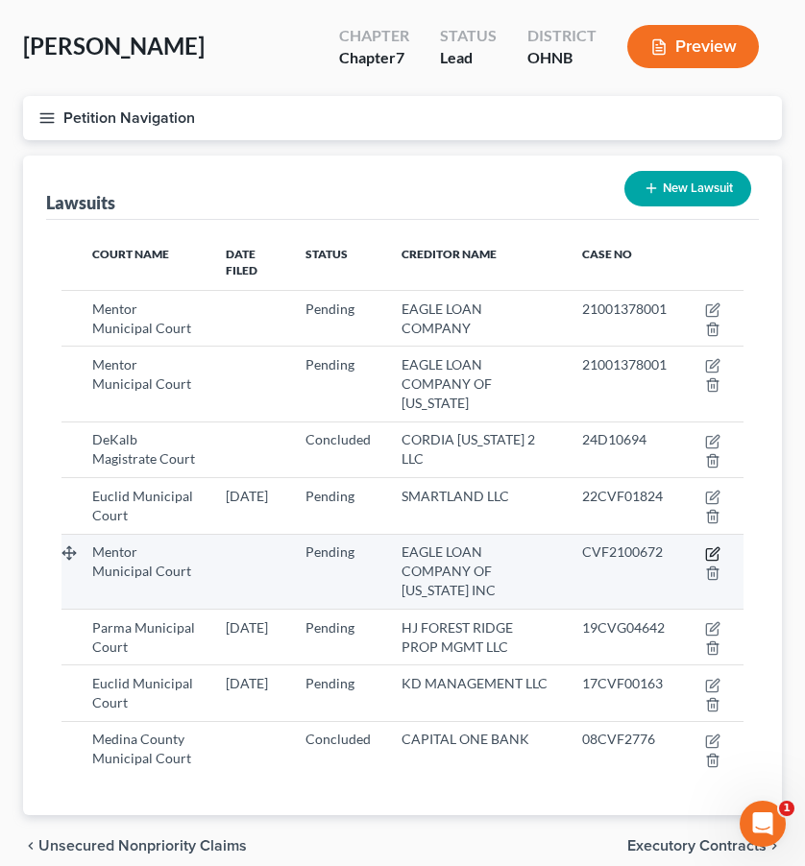
click at [715, 546] on icon "button" at bounding box center [712, 553] width 15 height 15
select select "36"
select select "0"
select select "3"
select select "36"
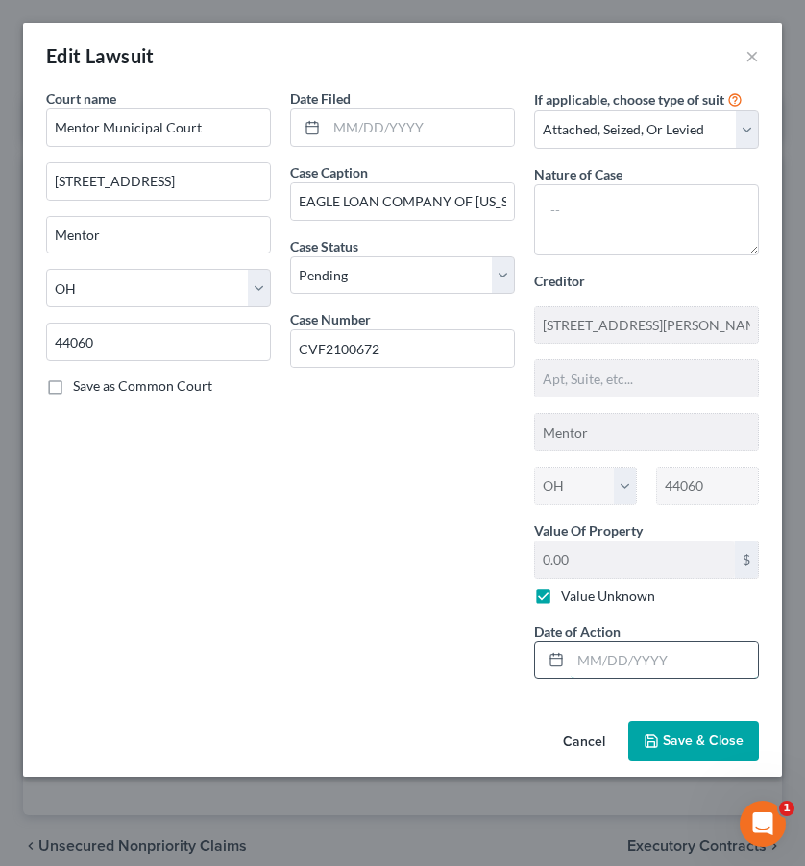
click at [667, 662] on input "text" at bounding box center [663, 660] width 187 height 36
type input "03/09/2023"
click at [495, 598] on div "Date Filed Case Caption EAGLE LOAN COMPANY OF OHIO INC vs. Latisha Lilly Case S…" at bounding box center [402, 391] width 244 height 606
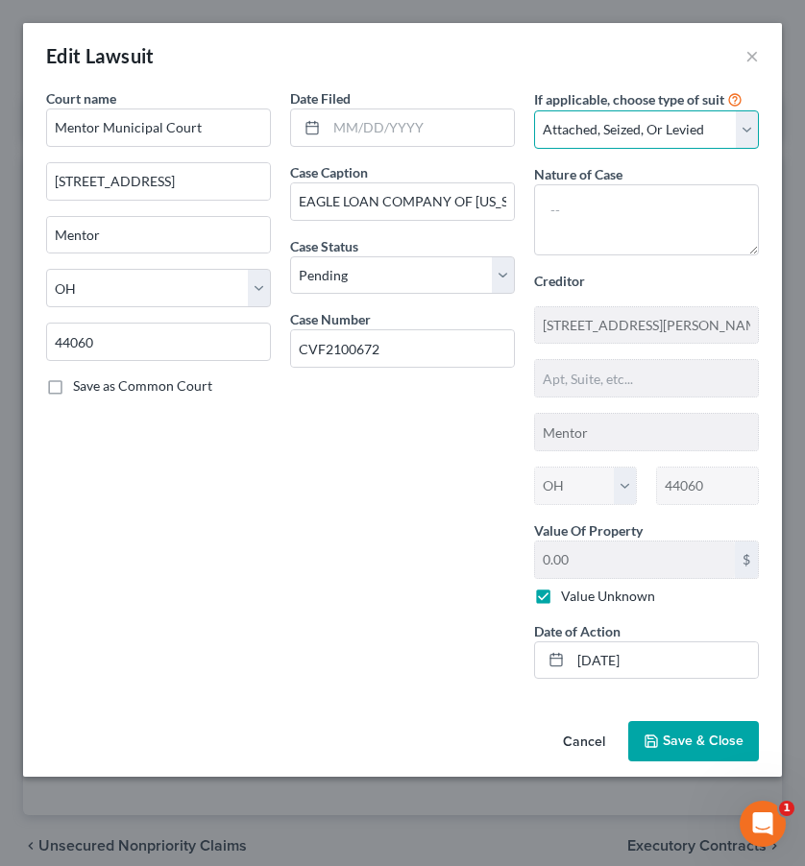
select select "1"
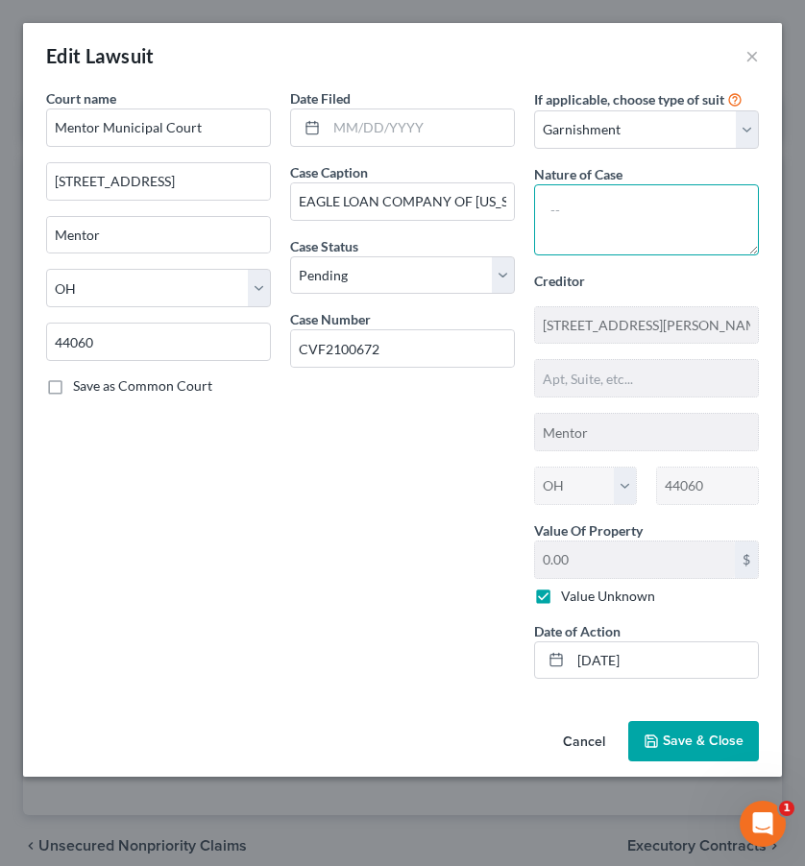
click at [630, 202] on textarea at bounding box center [646, 219] width 225 height 71
type textarea "Breach of Contract"
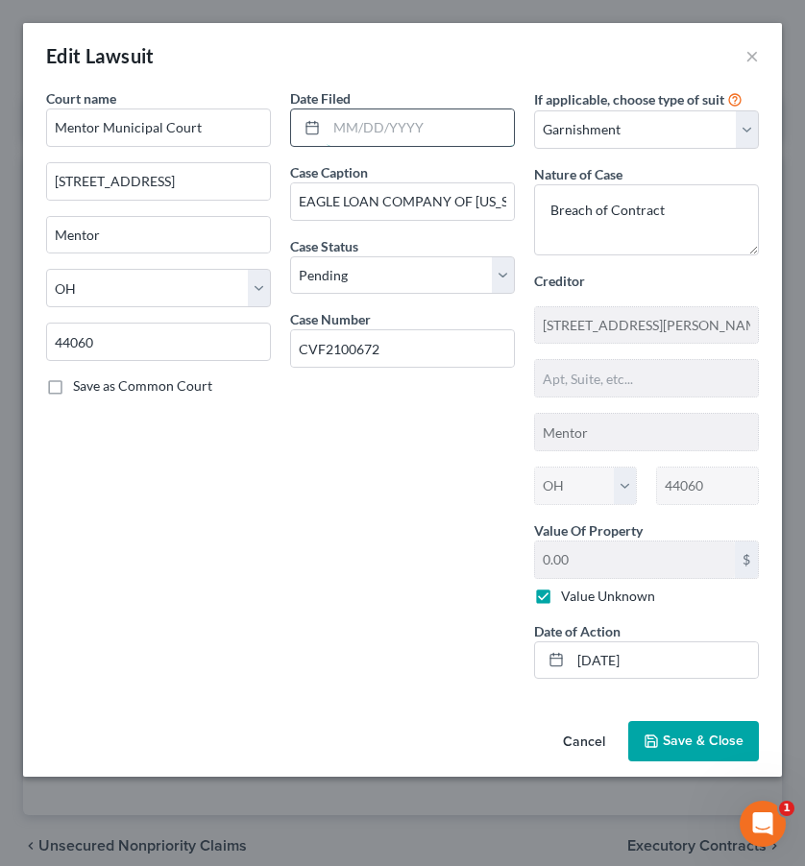
click at [435, 135] on input "text" at bounding box center [419, 127] width 187 height 36
type input "09/01/2021"
click at [673, 737] on span "Save & Close" at bounding box center [703, 741] width 81 height 16
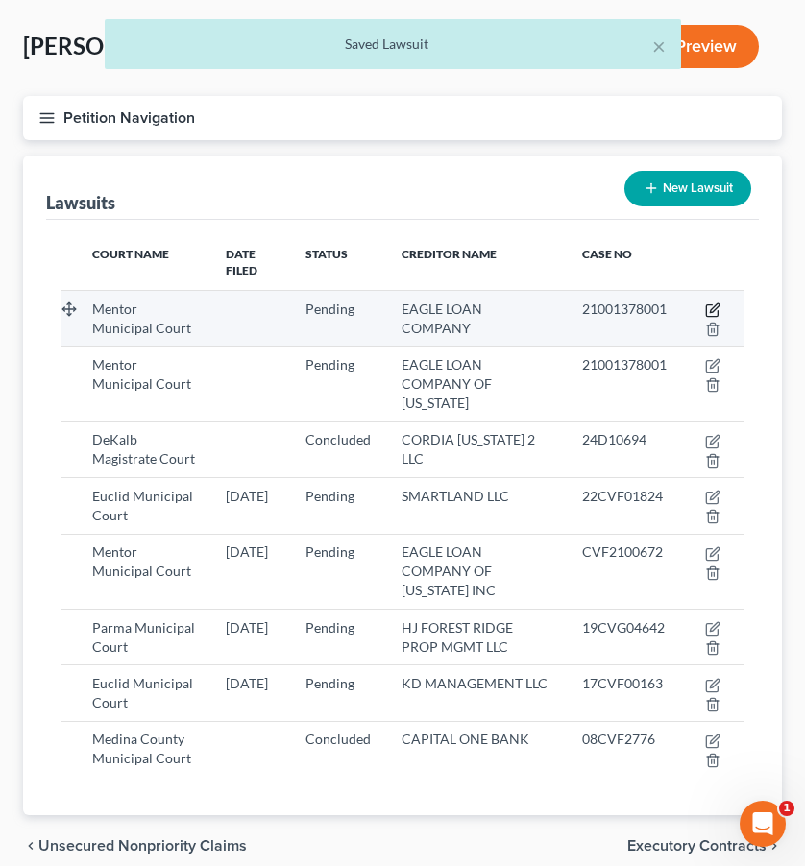
click at [712, 305] on icon "button" at bounding box center [712, 311] width 12 height 12
select select "36"
select select "0"
select select "1"
select select "36"
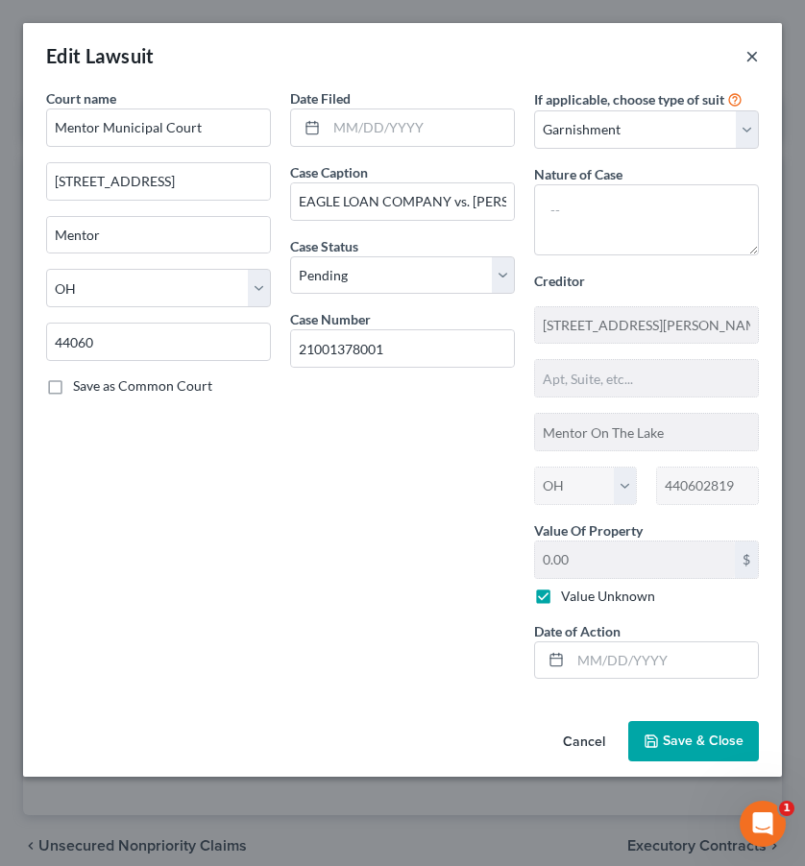
click at [755, 58] on button "×" at bounding box center [751, 55] width 13 height 23
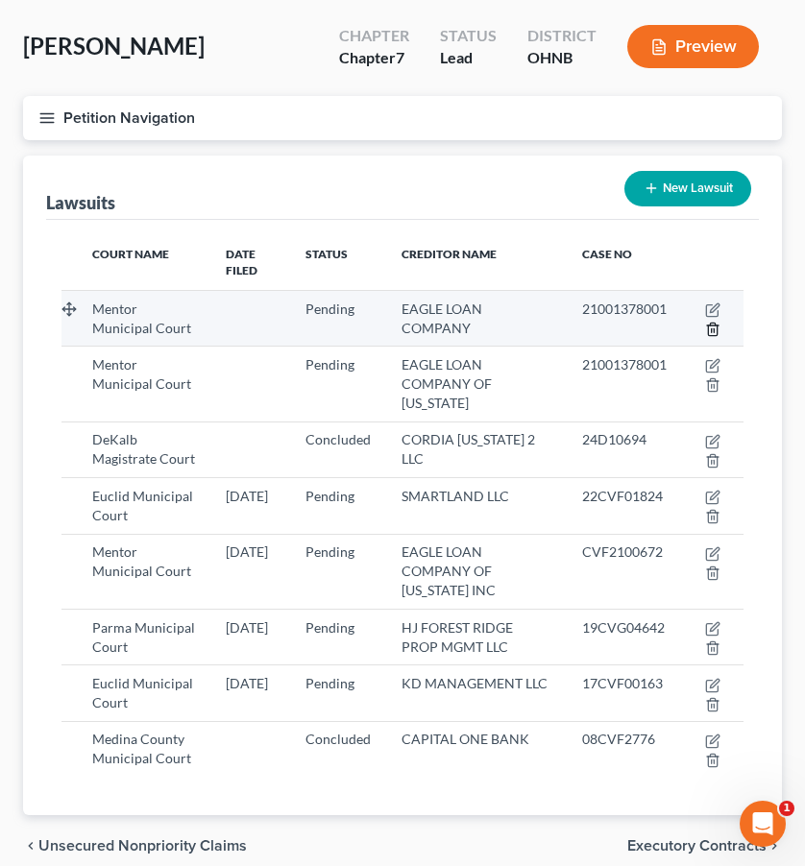
click at [713, 322] on icon "button" at bounding box center [712, 329] width 15 height 15
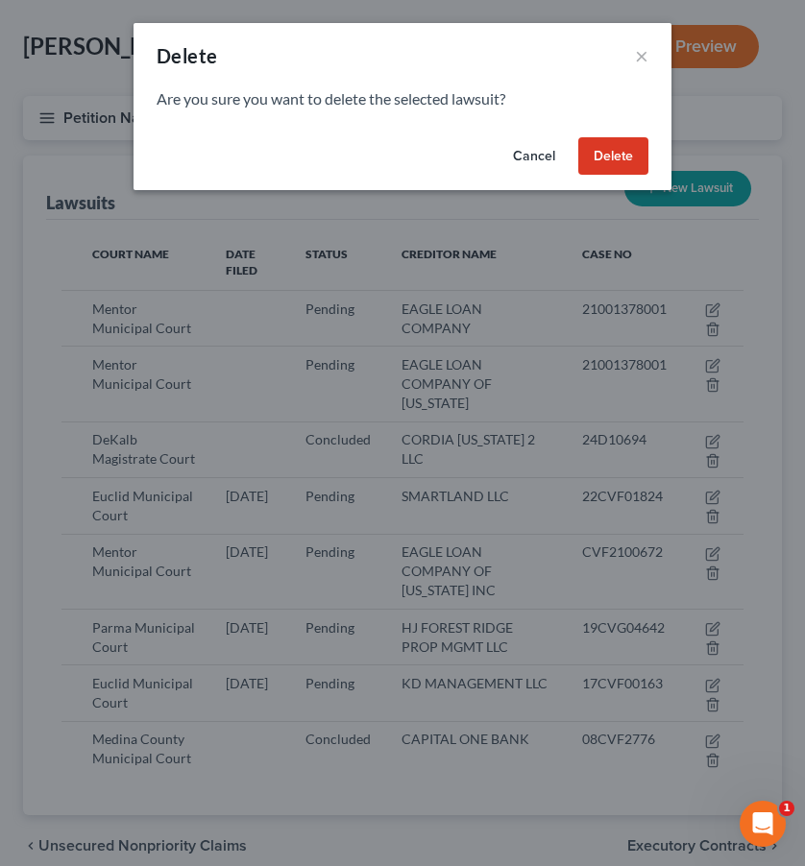
click at [617, 156] on button "Delete" at bounding box center [613, 156] width 70 height 38
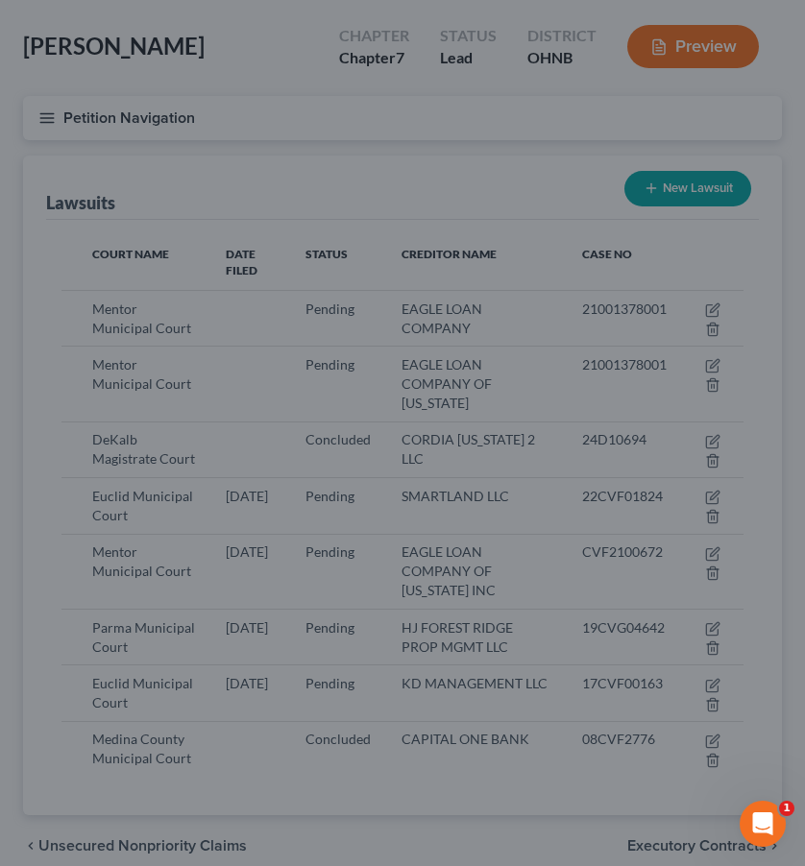
scroll to position [80, 0]
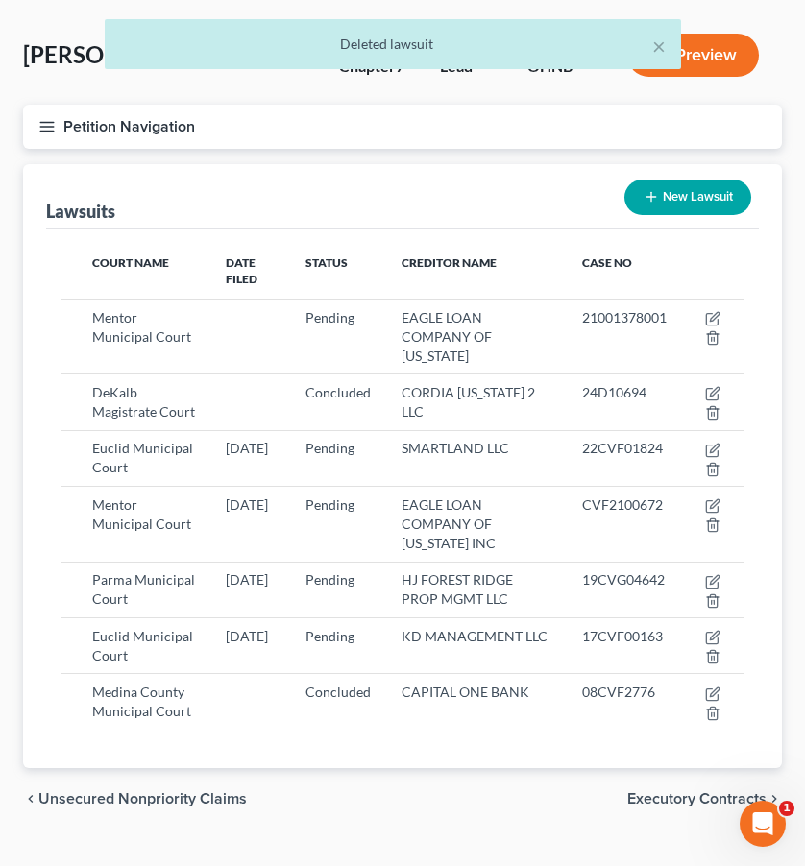
click at [51, 118] on icon "button" at bounding box center [46, 126] width 17 height 17
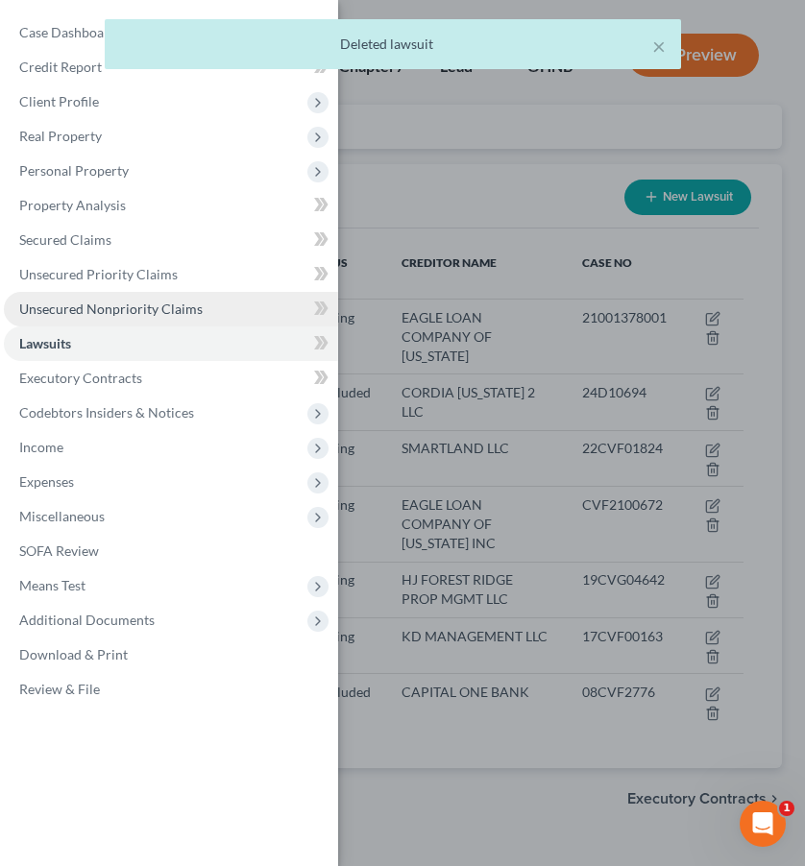
click at [128, 303] on span "Unsecured Nonpriority Claims" at bounding box center [110, 309] width 183 height 16
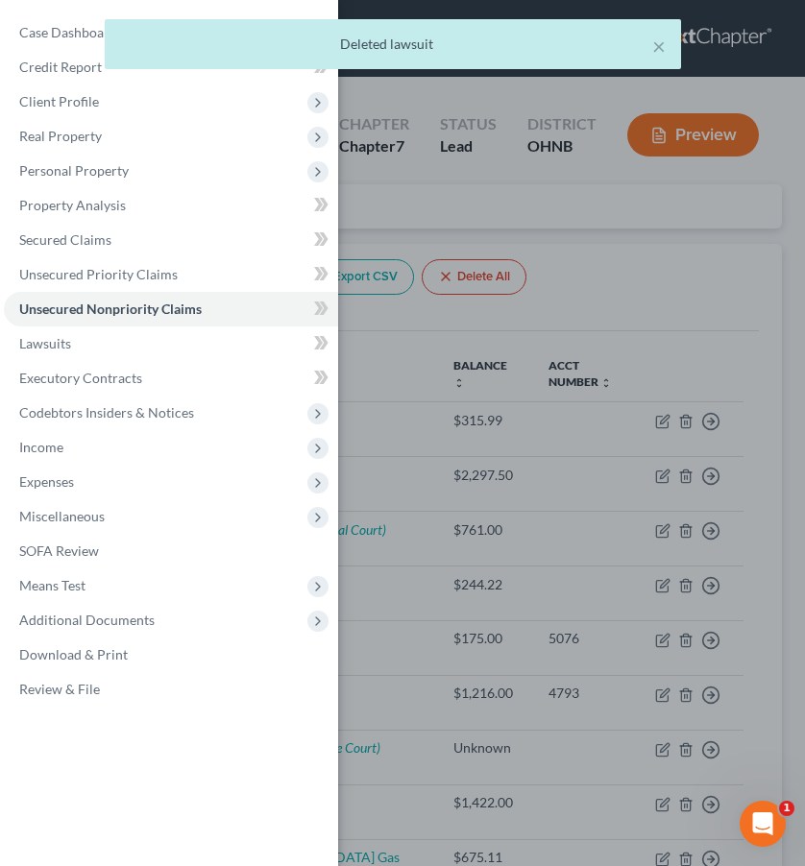
click at [534, 553] on div "Case Dashboard Payments Invoices Payments Payments Credit Report Client Profile" at bounding box center [402, 433] width 805 height 866
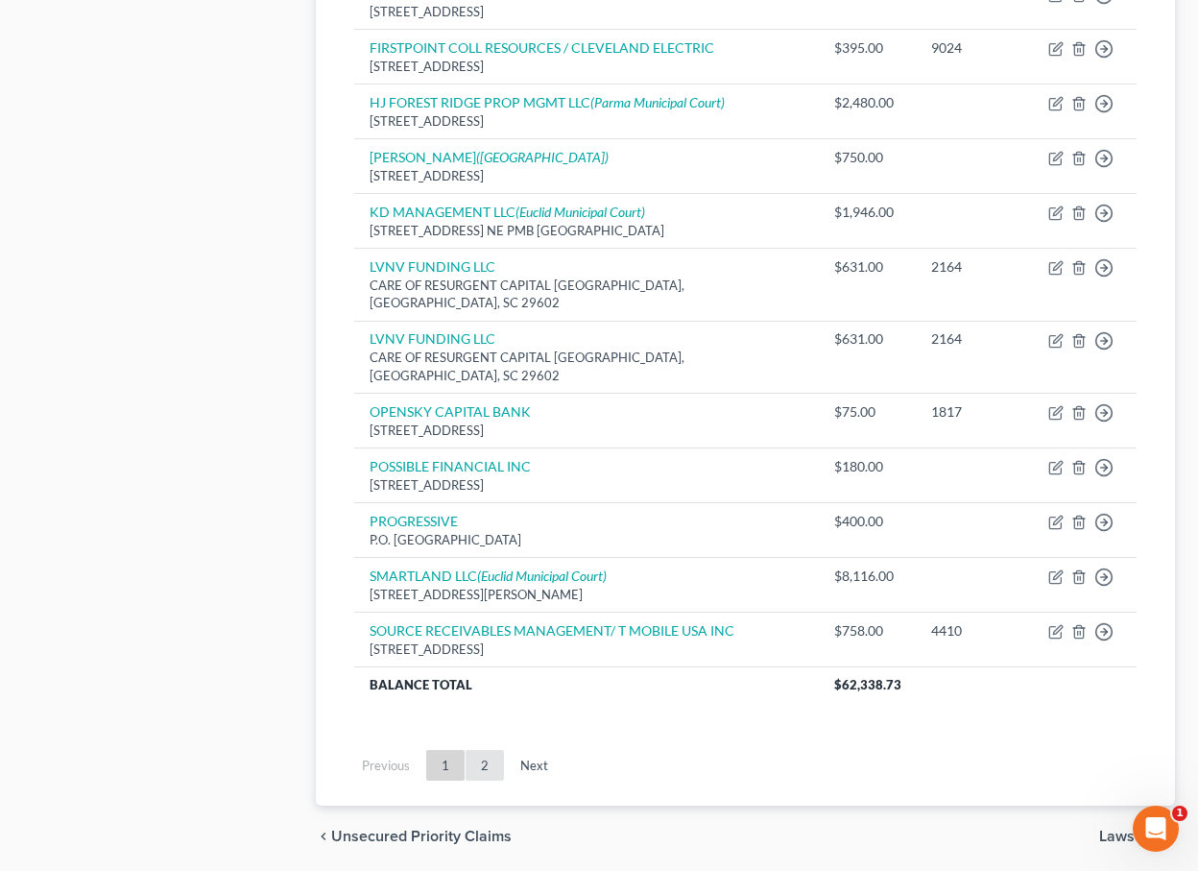
click at [484, 750] on link "2" at bounding box center [485, 765] width 38 height 31
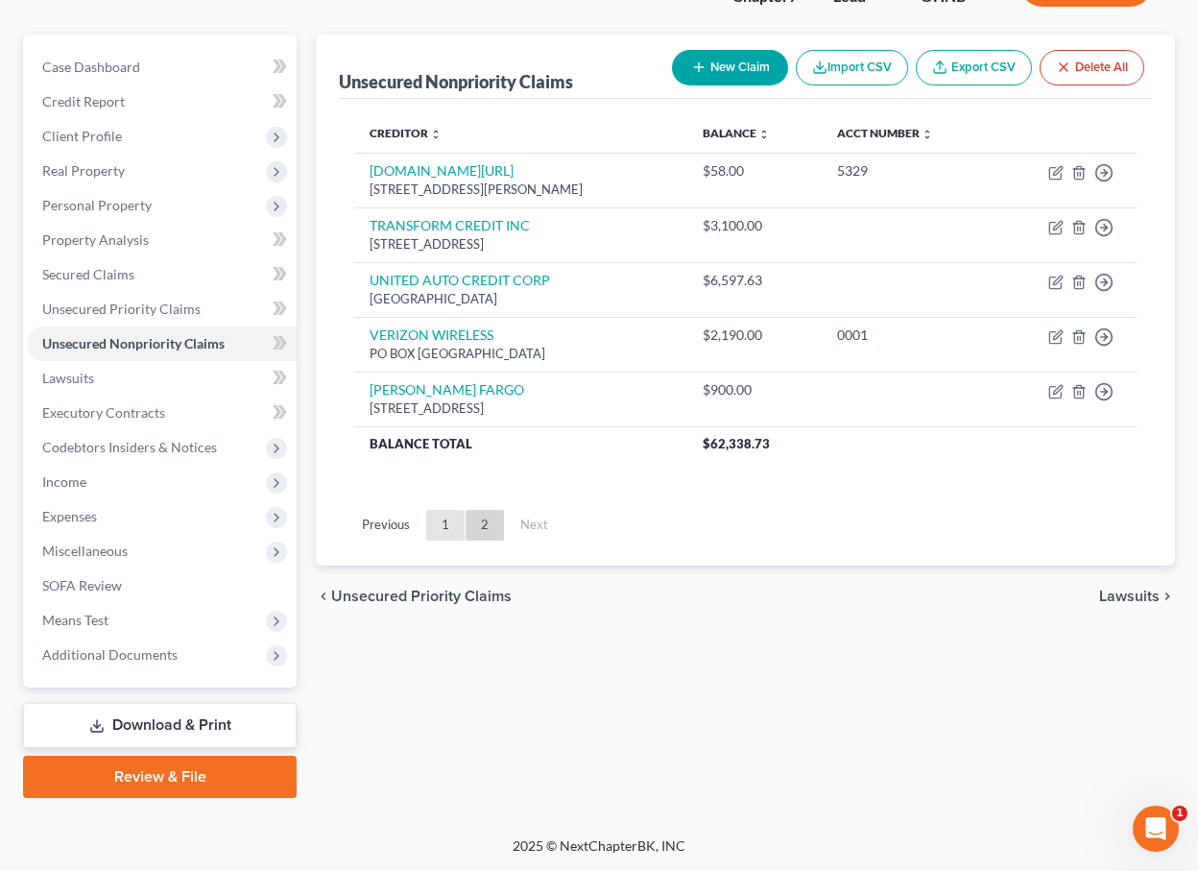
click at [441, 515] on link "1" at bounding box center [445, 525] width 38 height 31
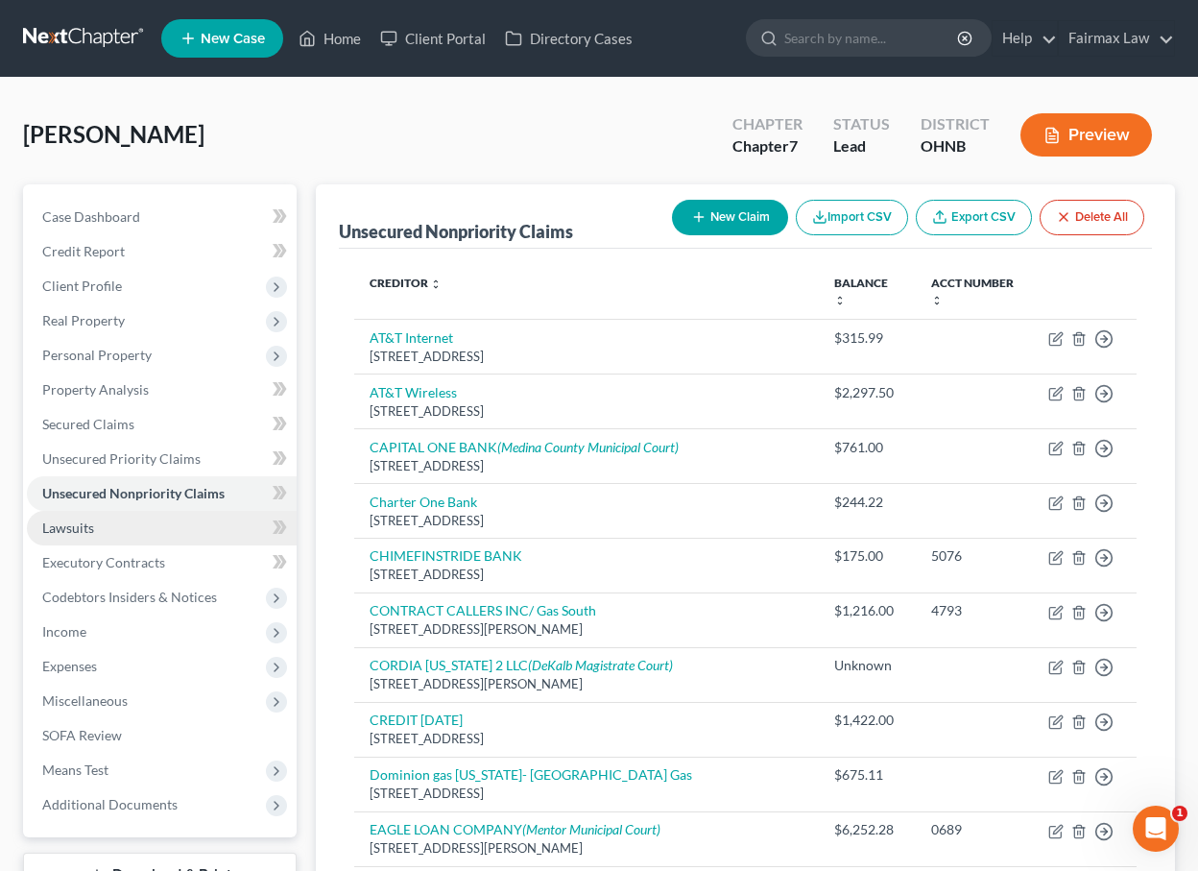
click at [132, 518] on link "Lawsuits" at bounding box center [162, 528] width 270 height 35
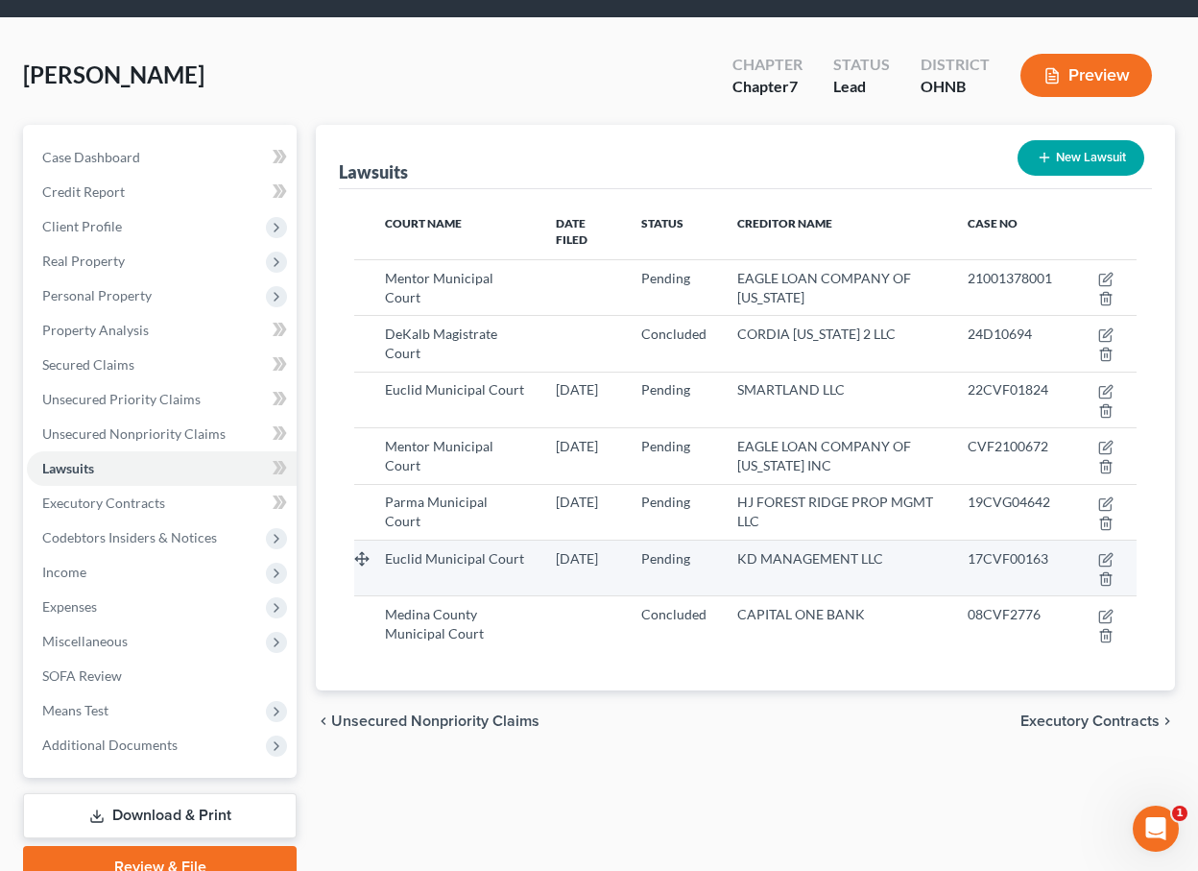
scroll to position [61, 0]
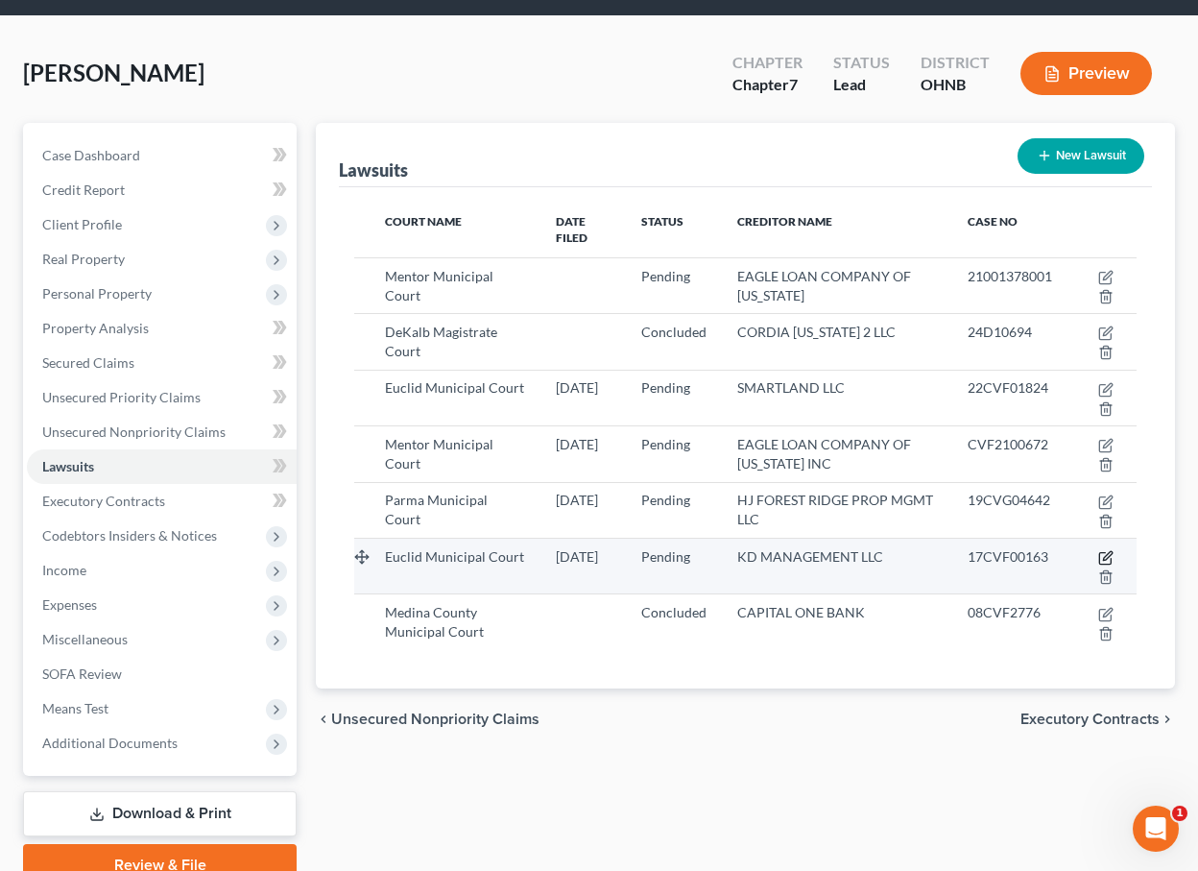
click at [1104, 550] on icon "button" at bounding box center [1106, 557] width 15 height 15
select select "36"
select select "0"
select select "1"
select select "50"
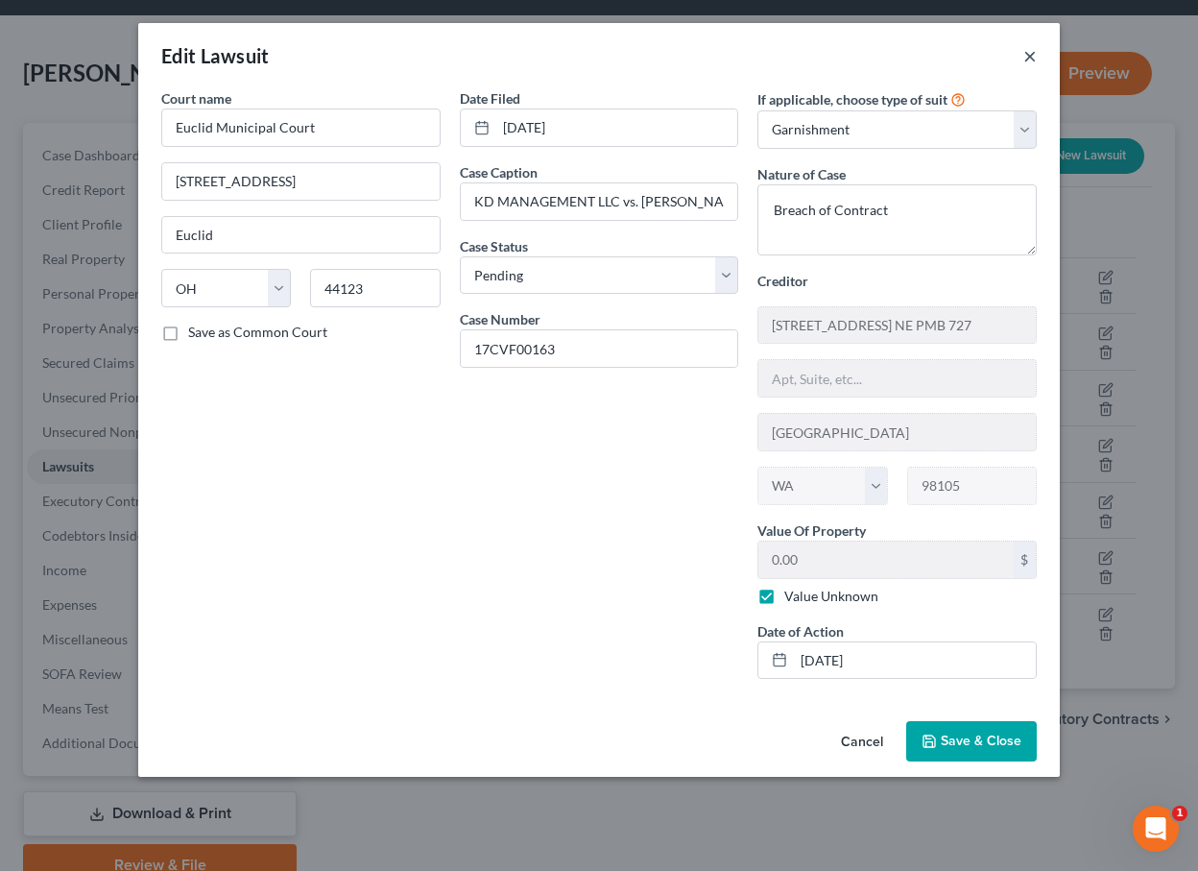
click at [1024, 61] on button "×" at bounding box center [1030, 55] width 13 height 23
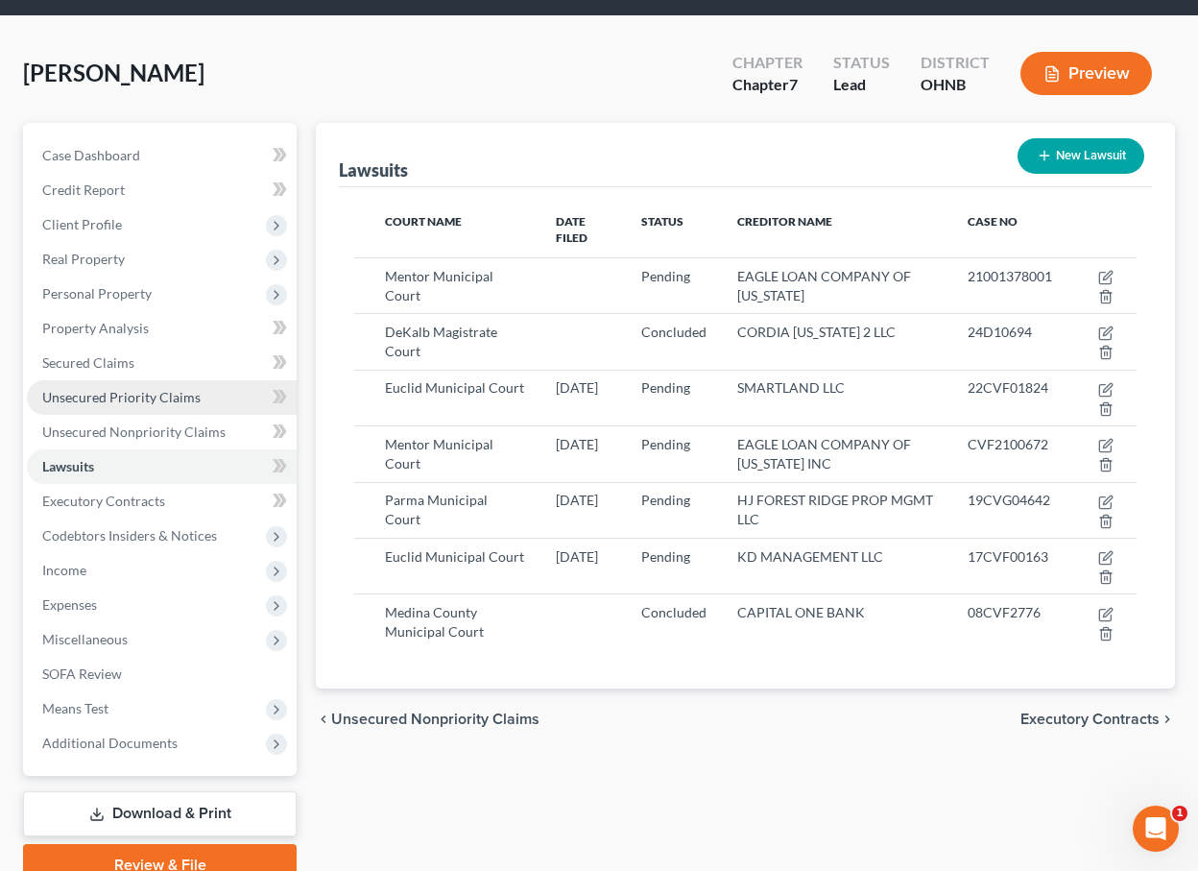
click at [197, 384] on link "Unsecured Priority Claims" at bounding box center [162, 397] width 270 height 35
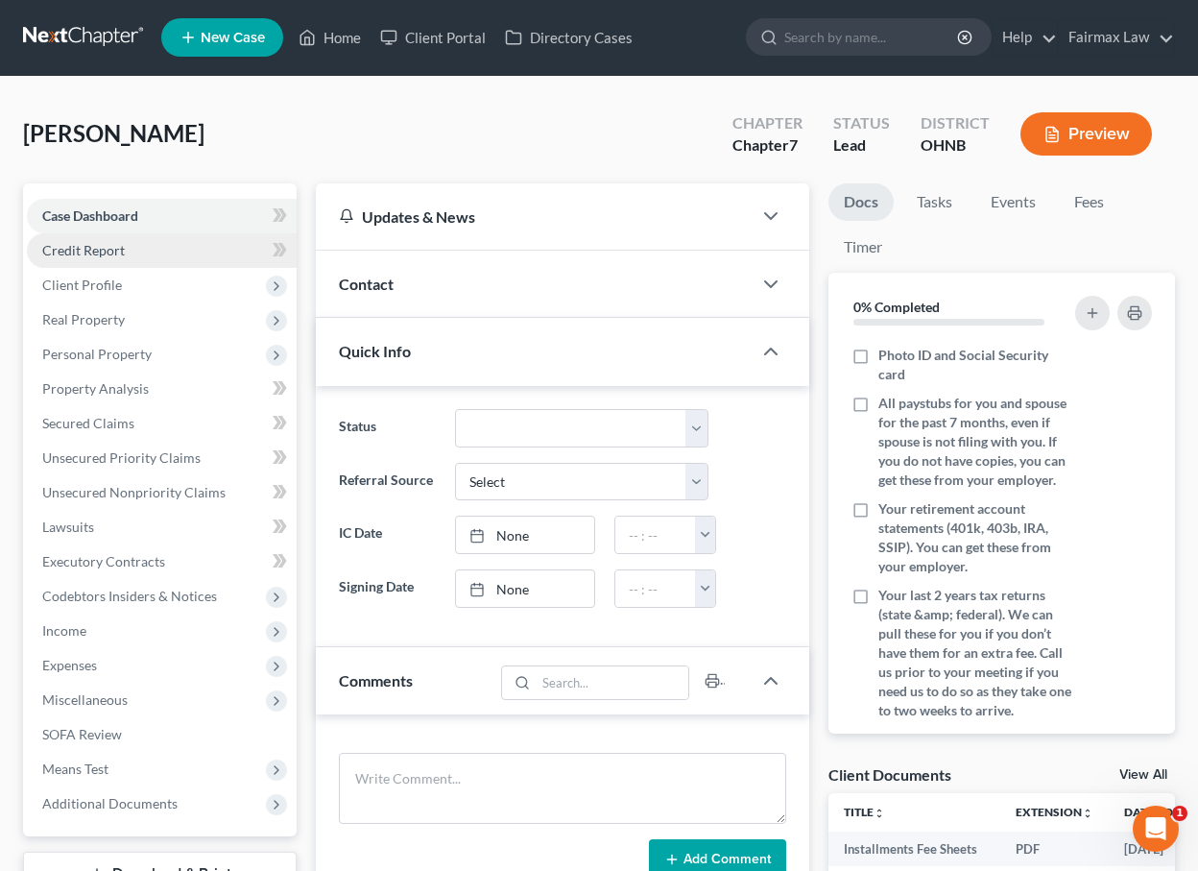
click at [182, 251] on link "Credit Report" at bounding box center [162, 250] width 270 height 35
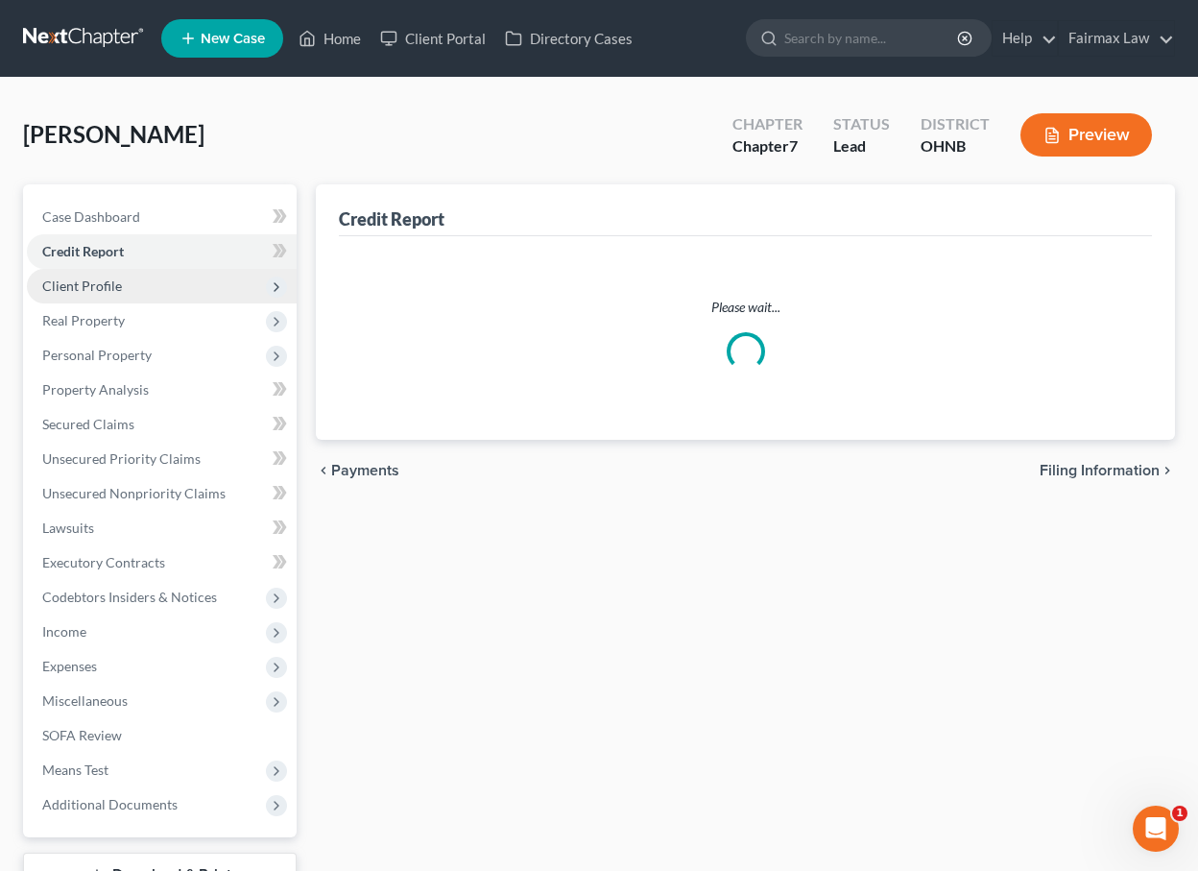
click at [182, 284] on span "Client Profile" at bounding box center [162, 286] width 270 height 35
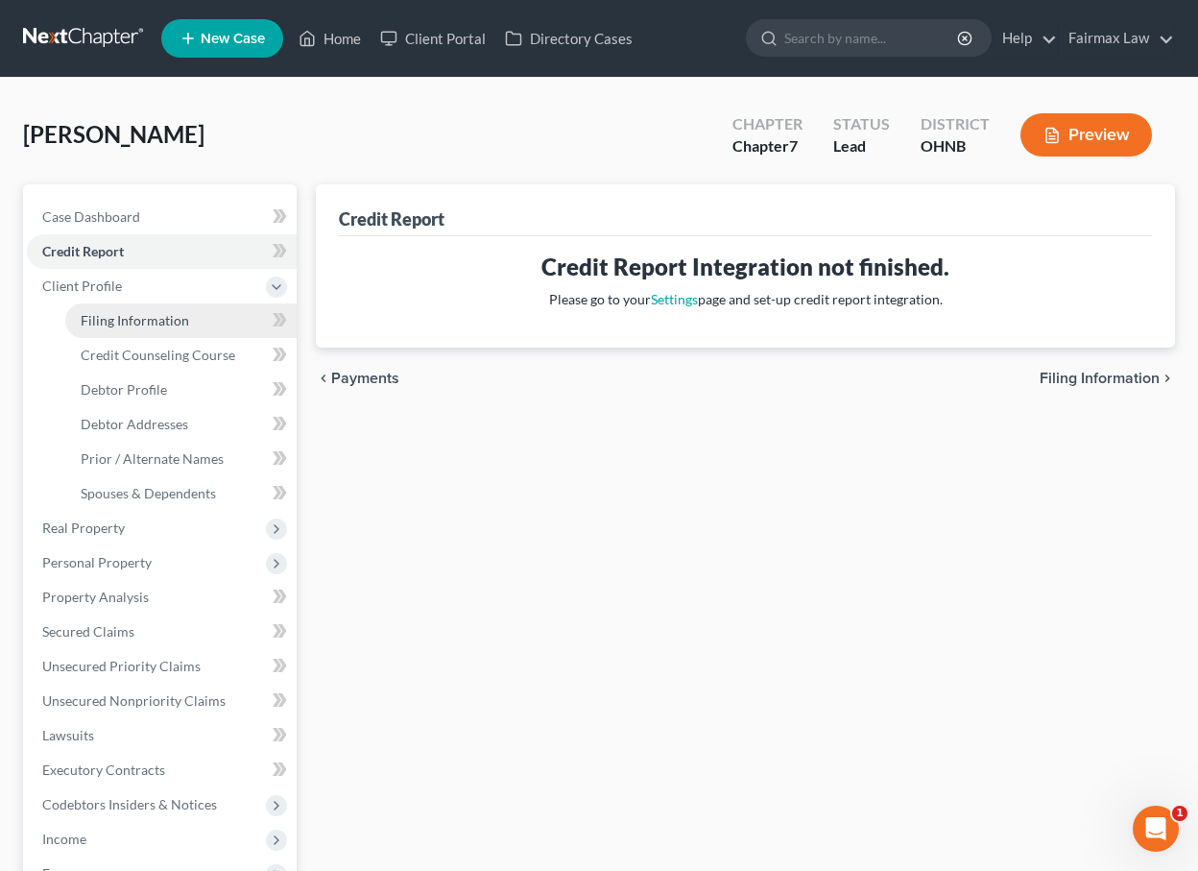
click at [184, 323] on span "Filing Information" at bounding box center [135, 320] width 109 height 16
select select "1"
select select "0"
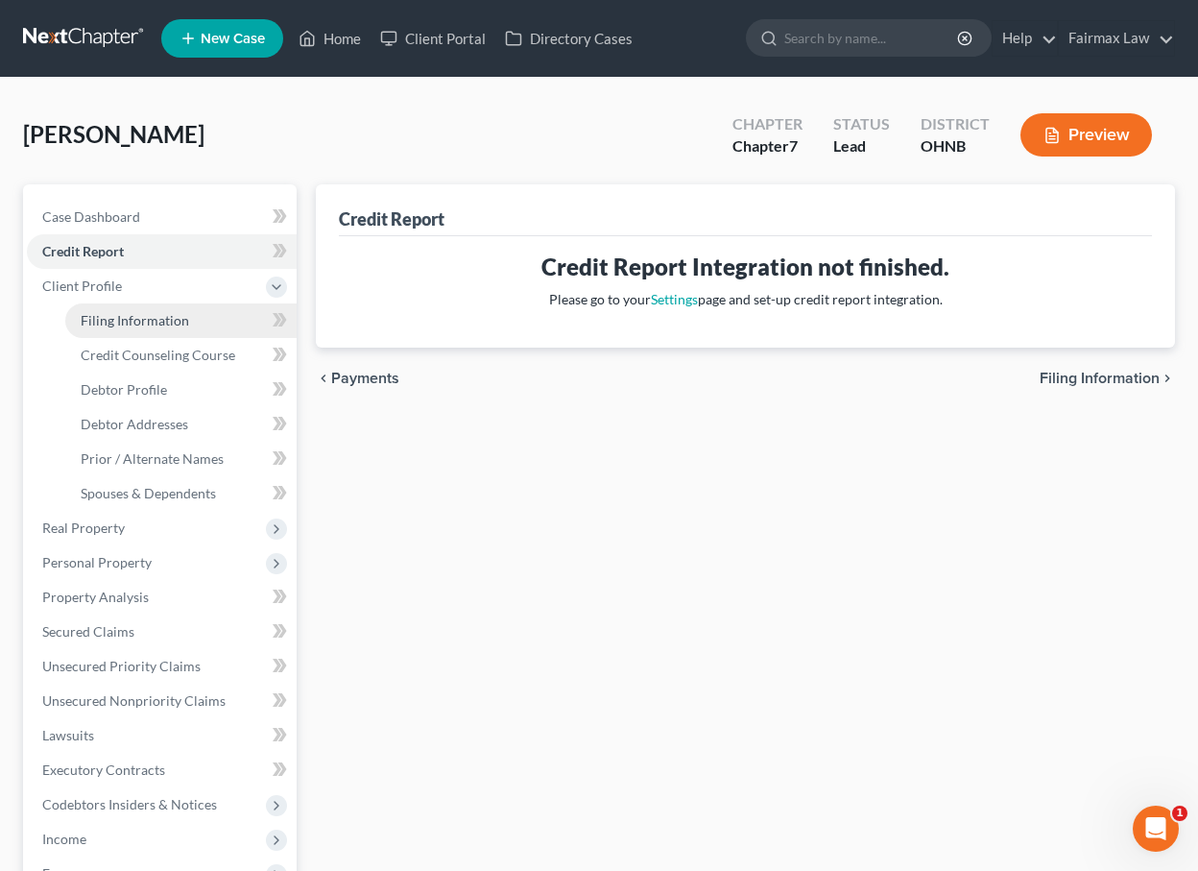
select select "36"
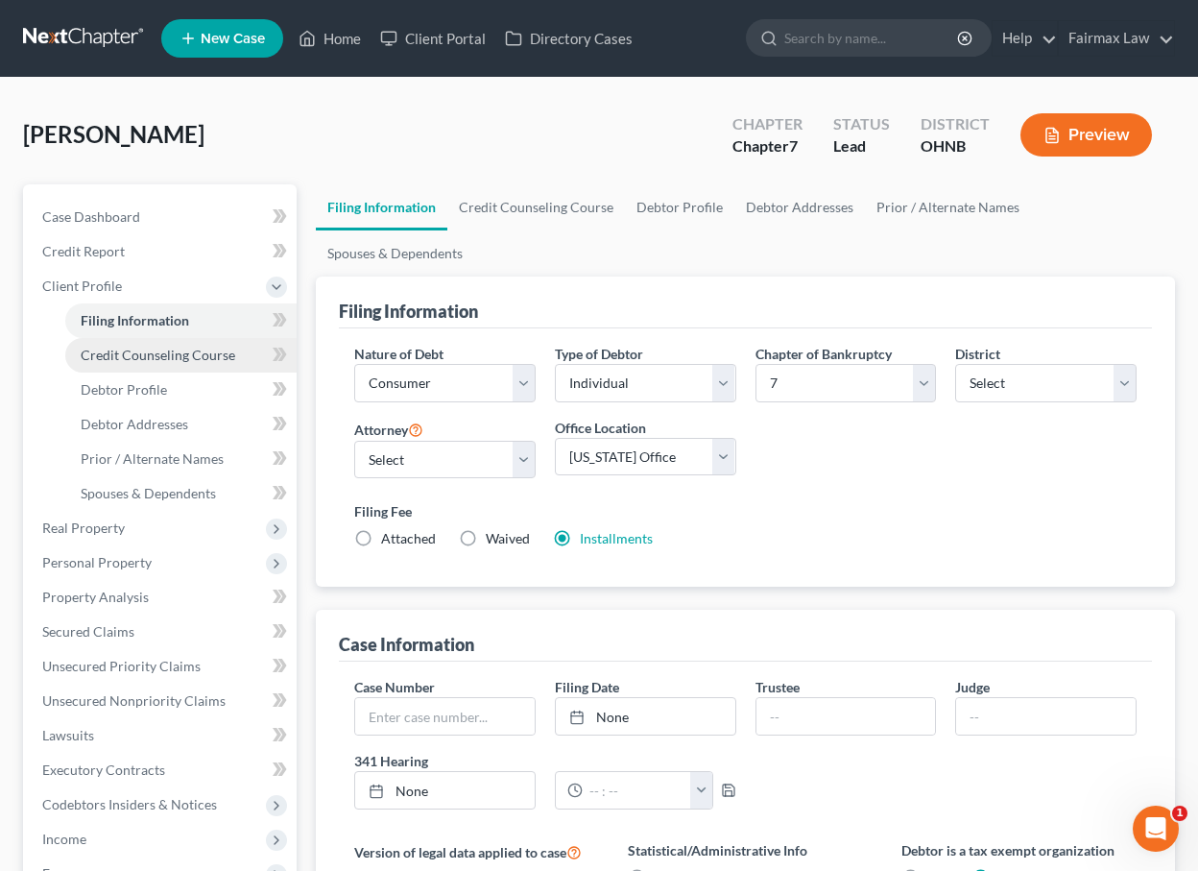
click at [165, 364] on link "Credit Counseling Course" at bounding box center [180, 355] width 231 height 35
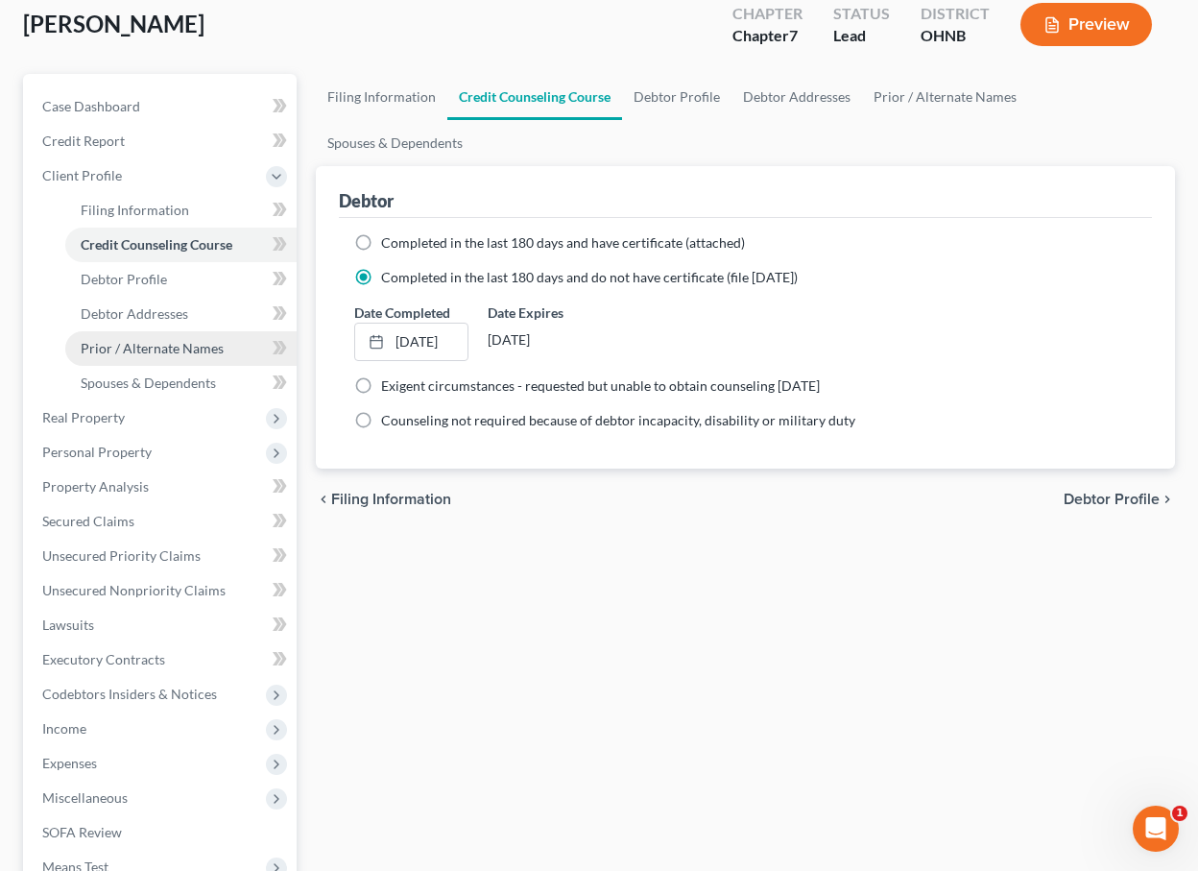
scroll to position [112, 0]
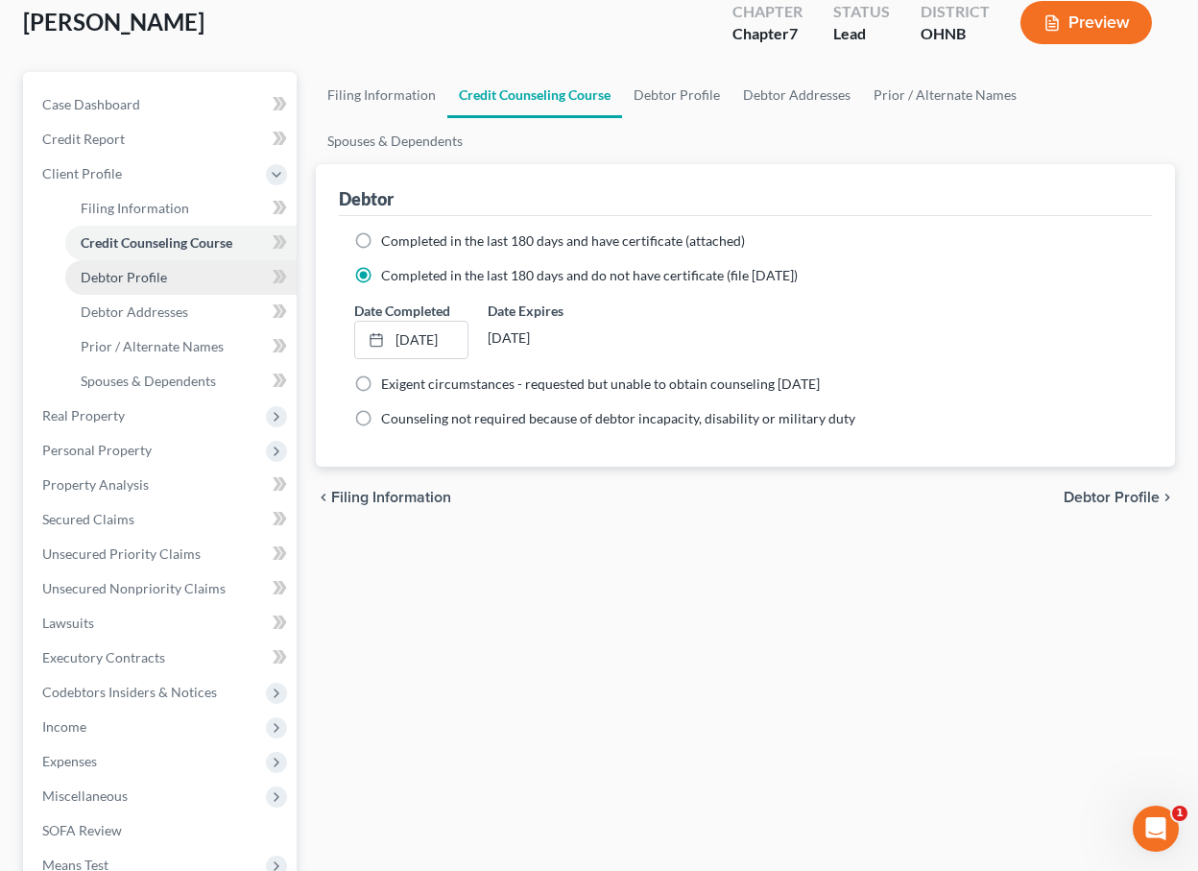
click at [180, 275] on link "Debtor Profile" at bounding box center [180, 277] width 231 height 35
select select "1"
select select "4"
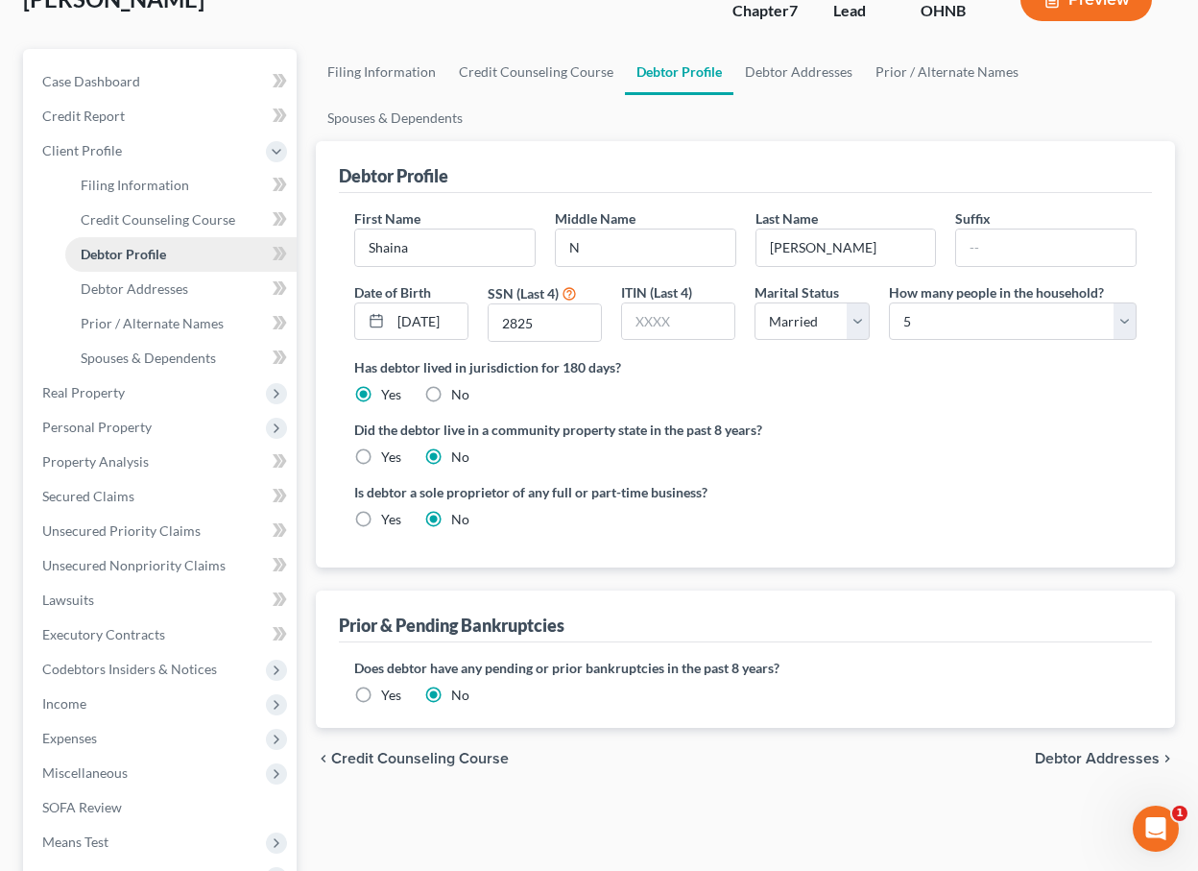
scroll to position [142, 0]
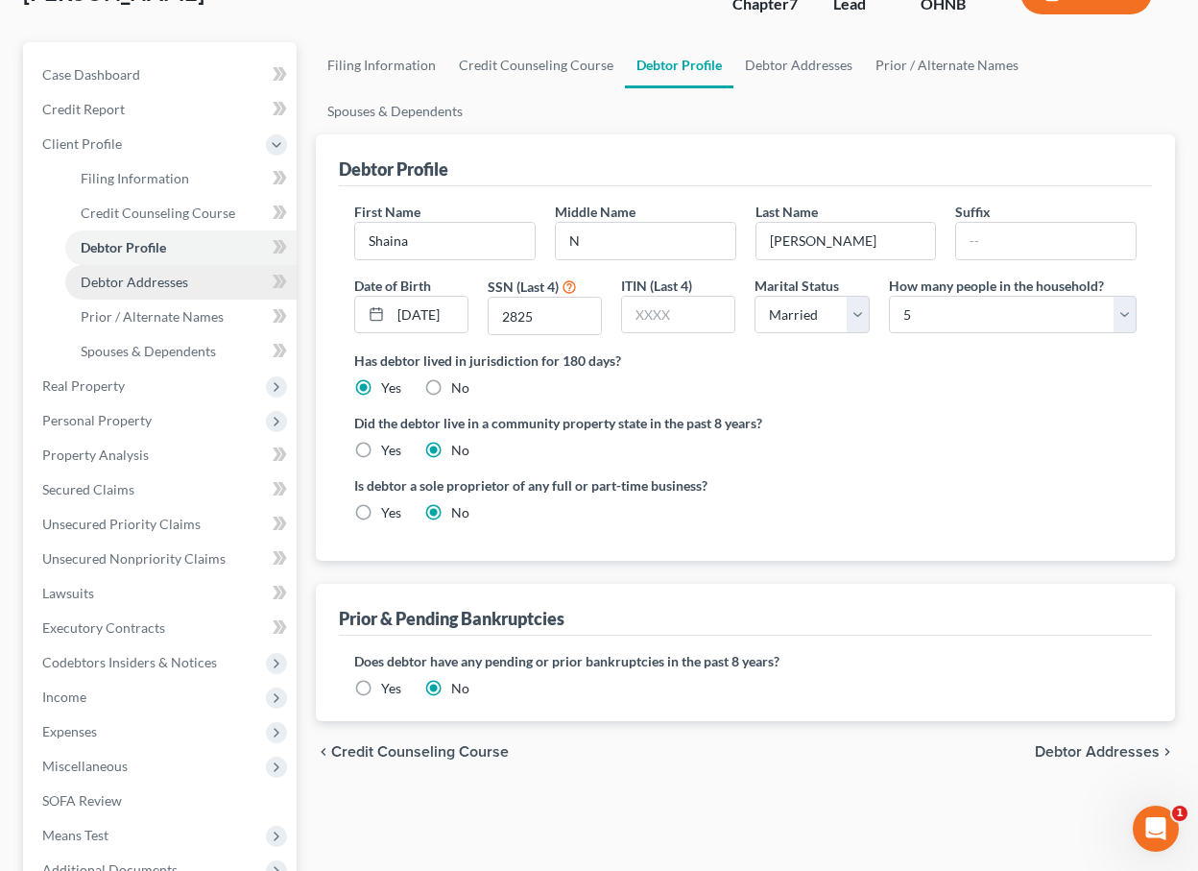
click at [158, 292] on link "Debtor Addresses" at bounding box center [180, 282] width 231 height 35
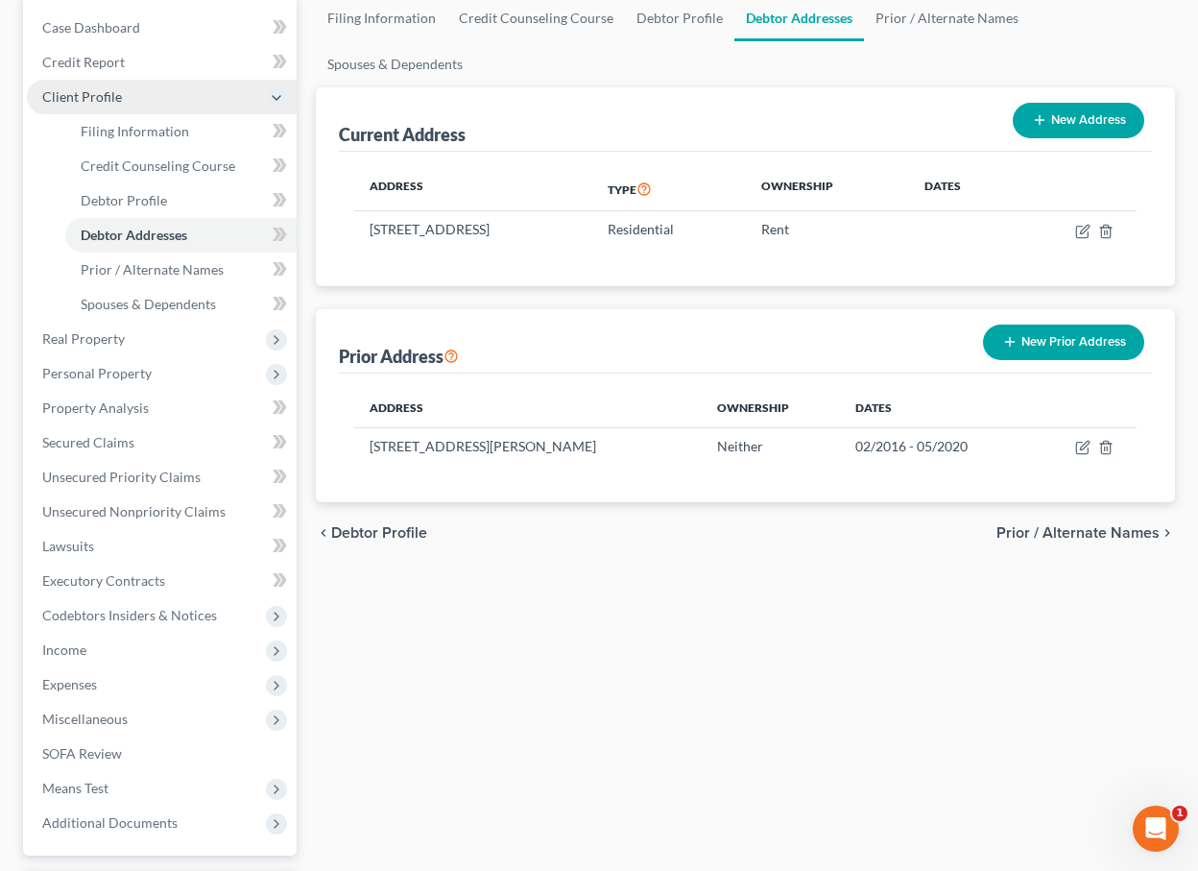
scroll to position [190, 0]
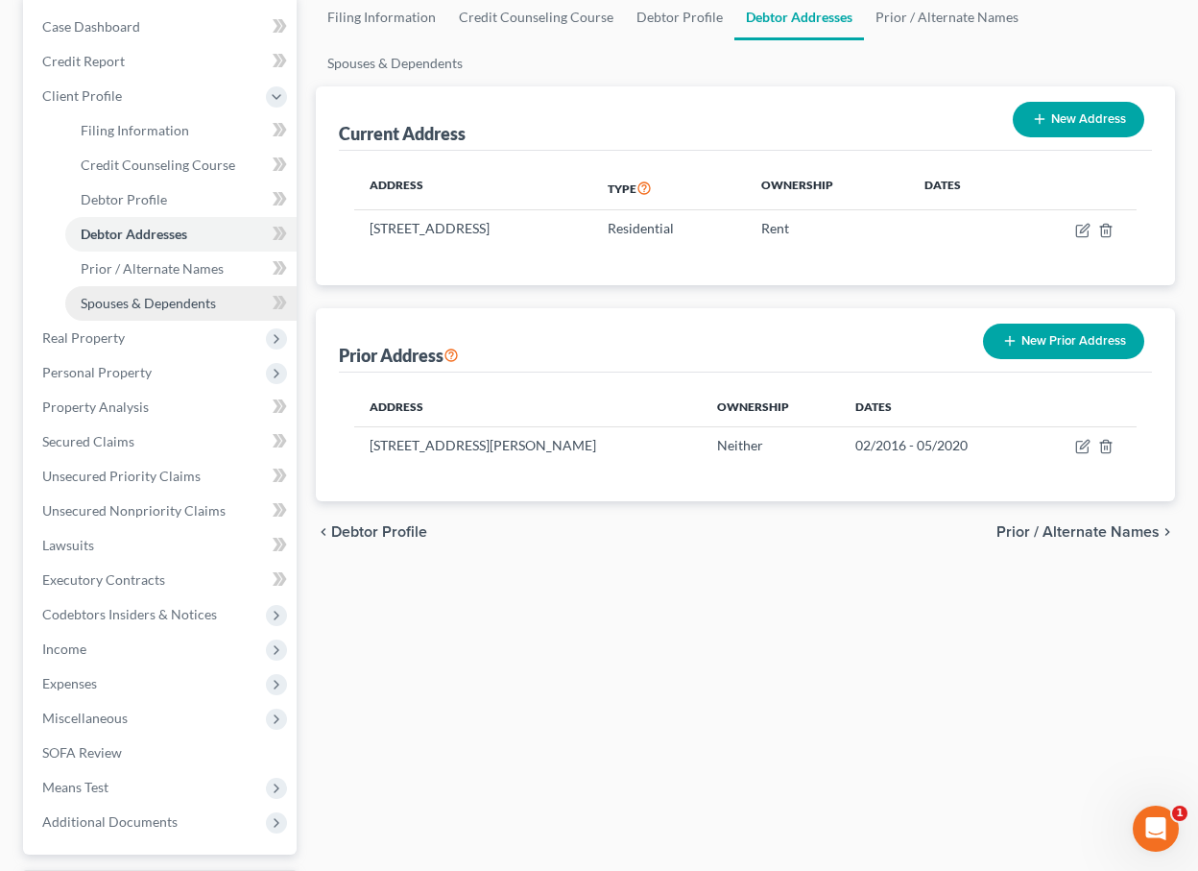
click at [142, 301] on span "Spouses & Dependents" at bounding box center [148, 303] width 135 height 16
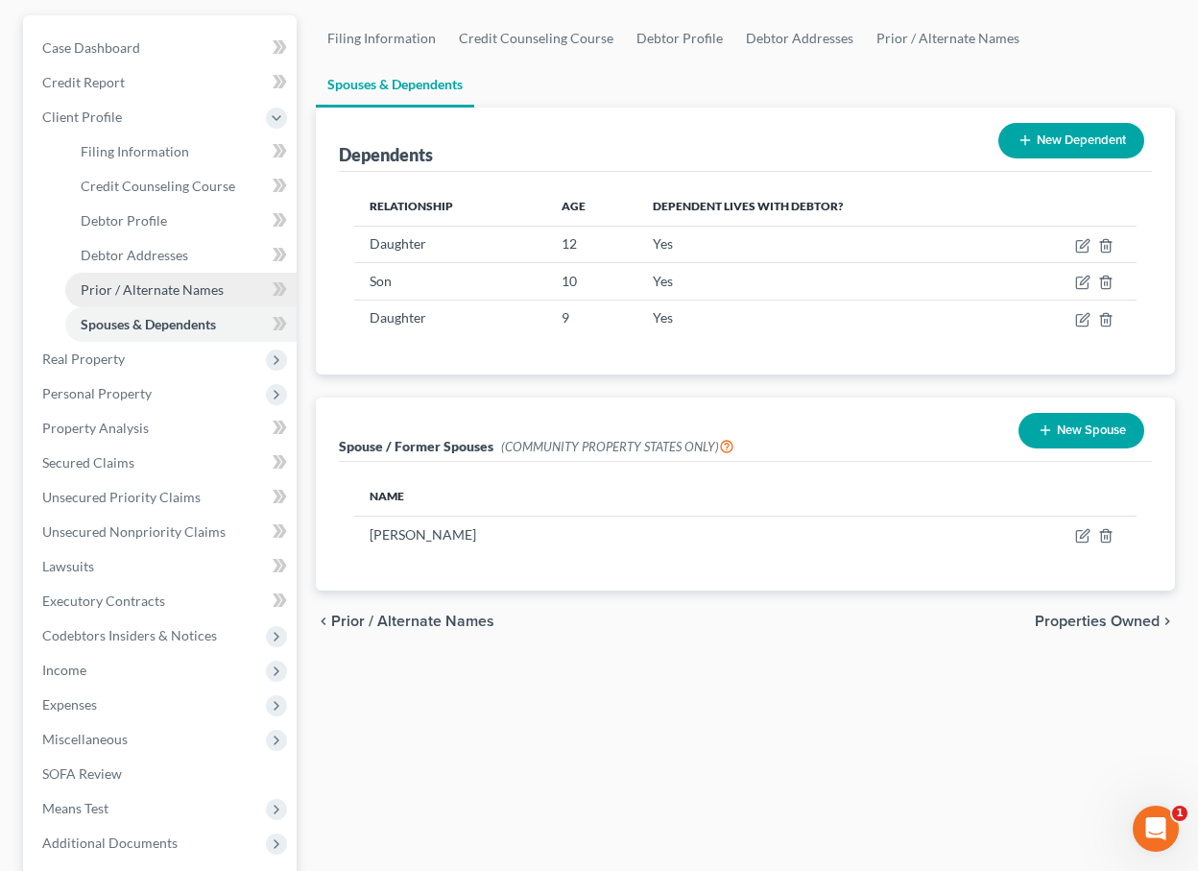
scroll to position [180, 0]
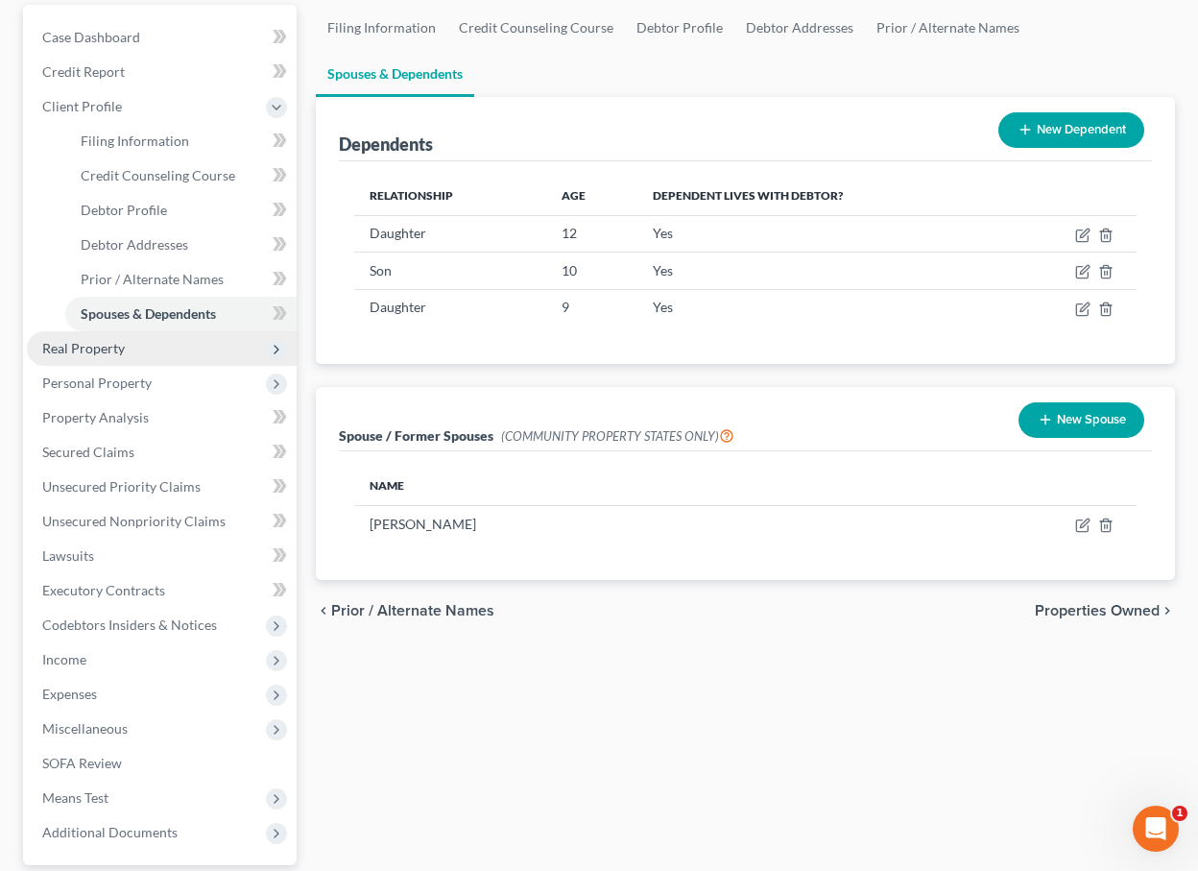
click at [132, 348] on span "Real Property" at bounding box center [162, 348] width 270 height 35
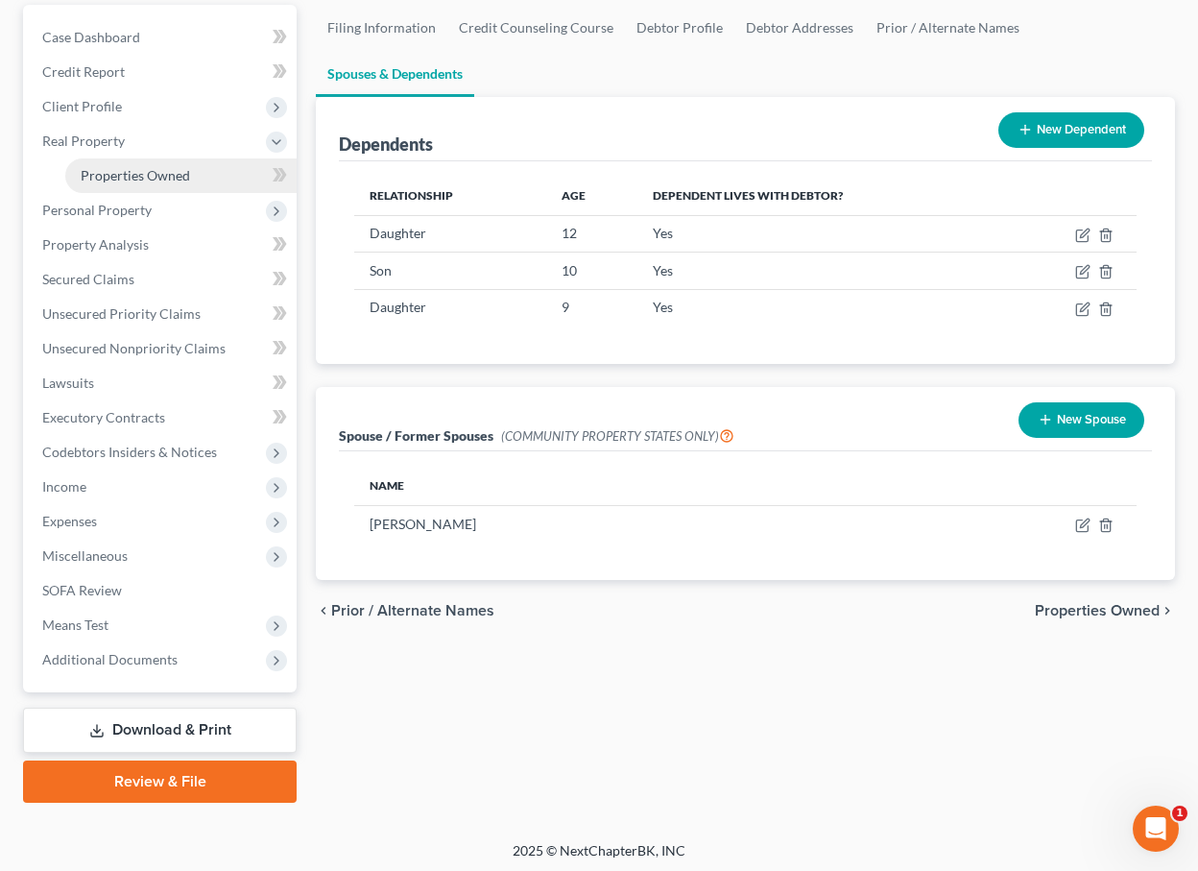
click at [152, 174] on span "Properties Owned" at bounding box center [135, 175] width 109 height 16
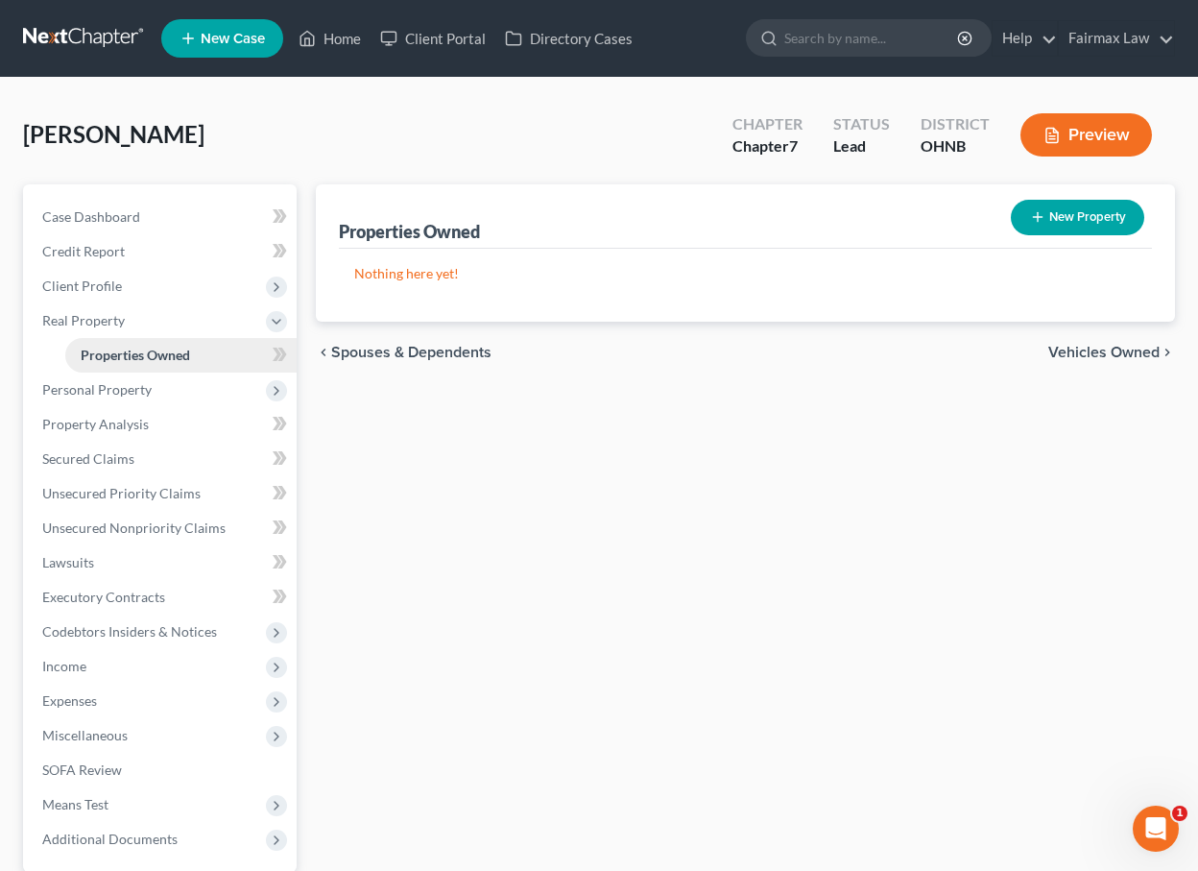
scroll to position [27, 0]
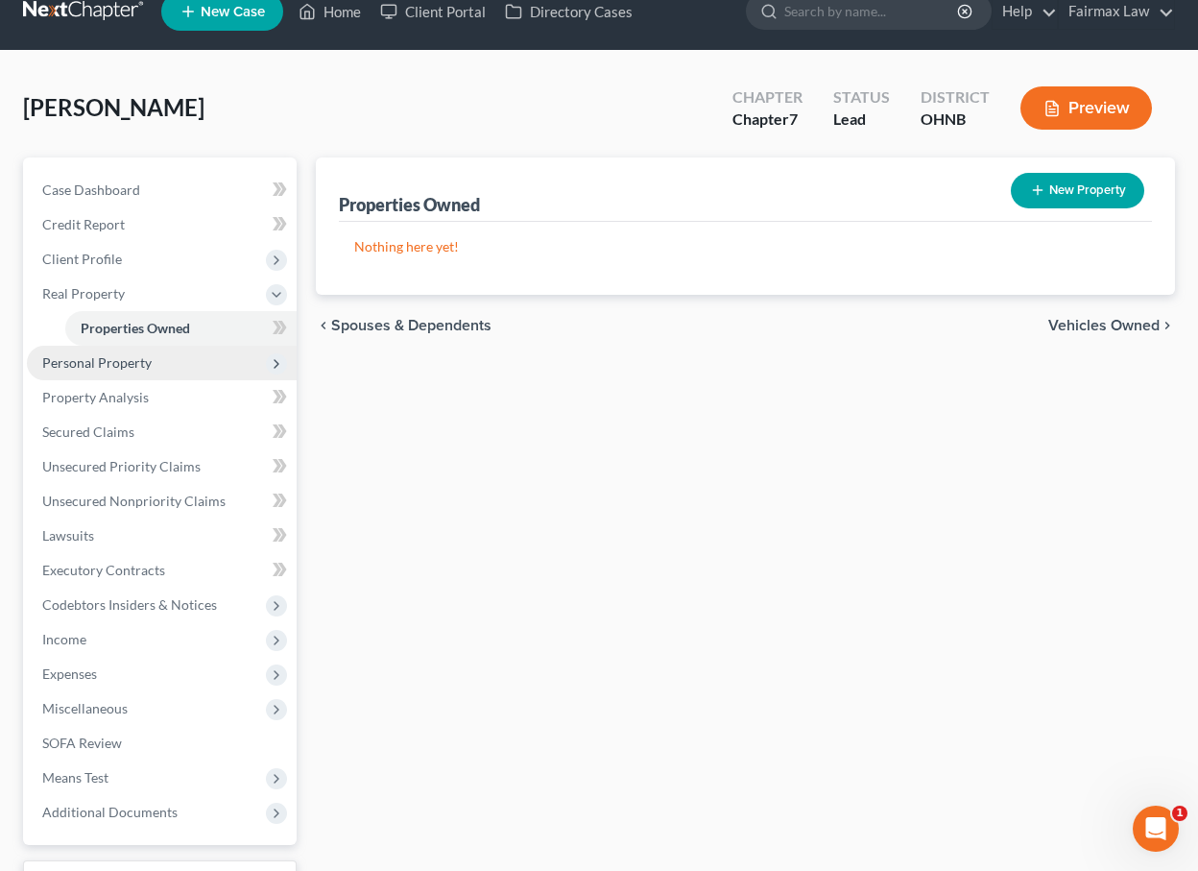
click at [147, 351] on span "Personal Property" at bounding box center [162, 363] width 270 height 35
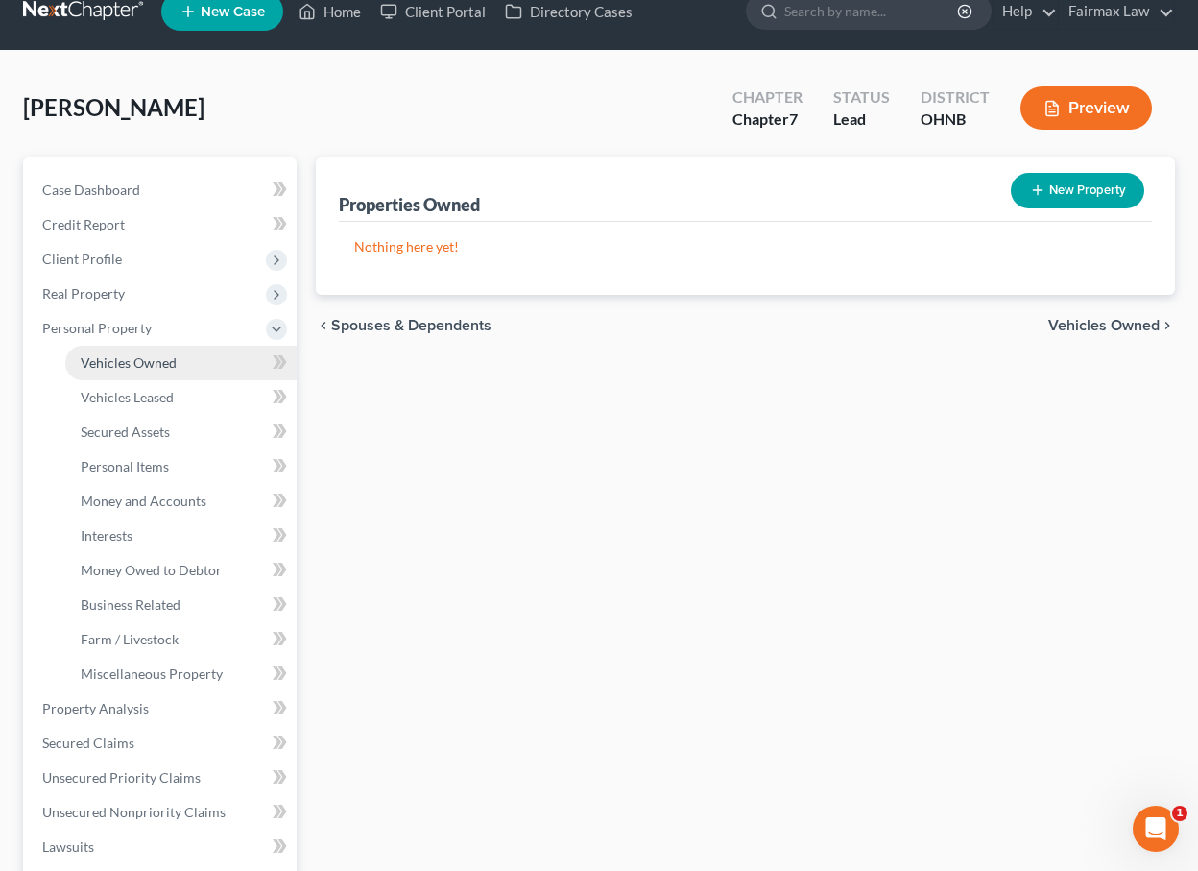
click at [143, 359] on span "Vehicles Owned" at bounding box center [129, 362] width 96 height 16
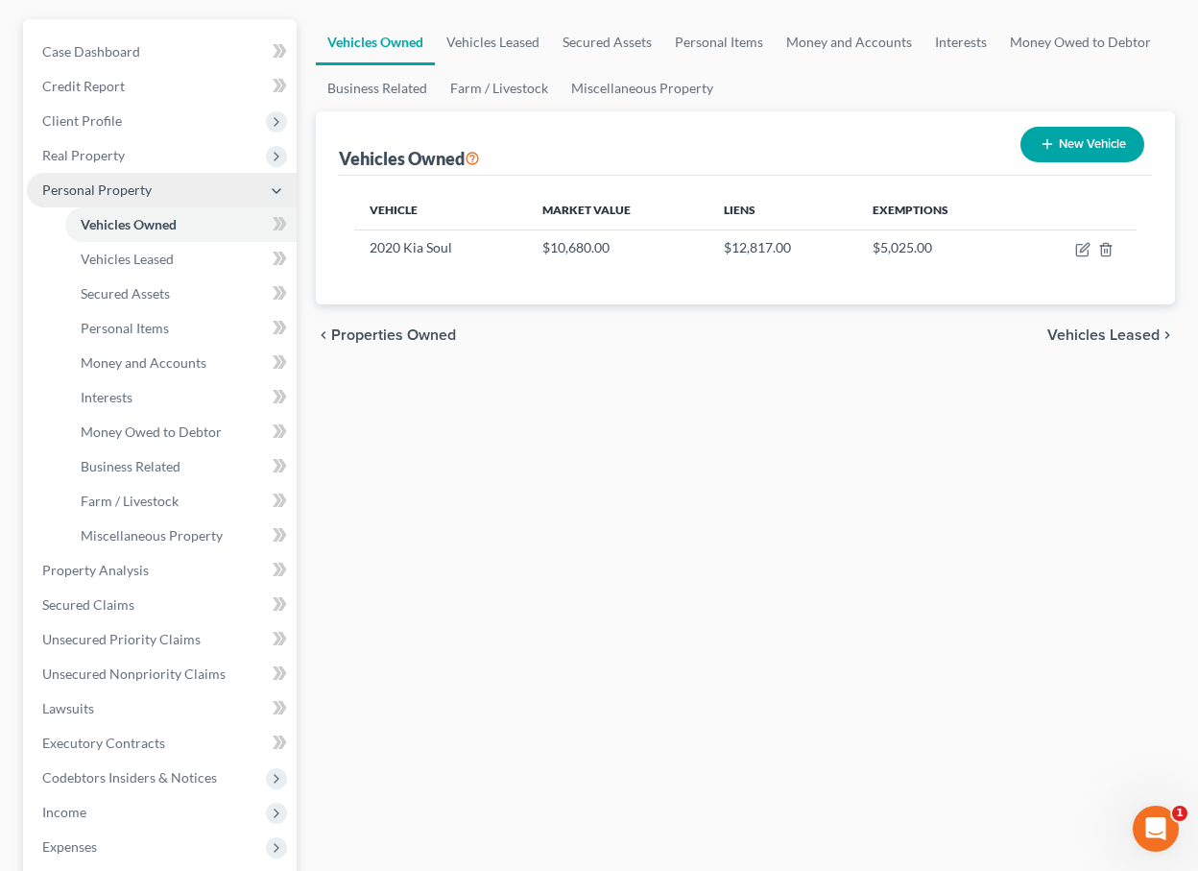
scroll to position [170, 0]
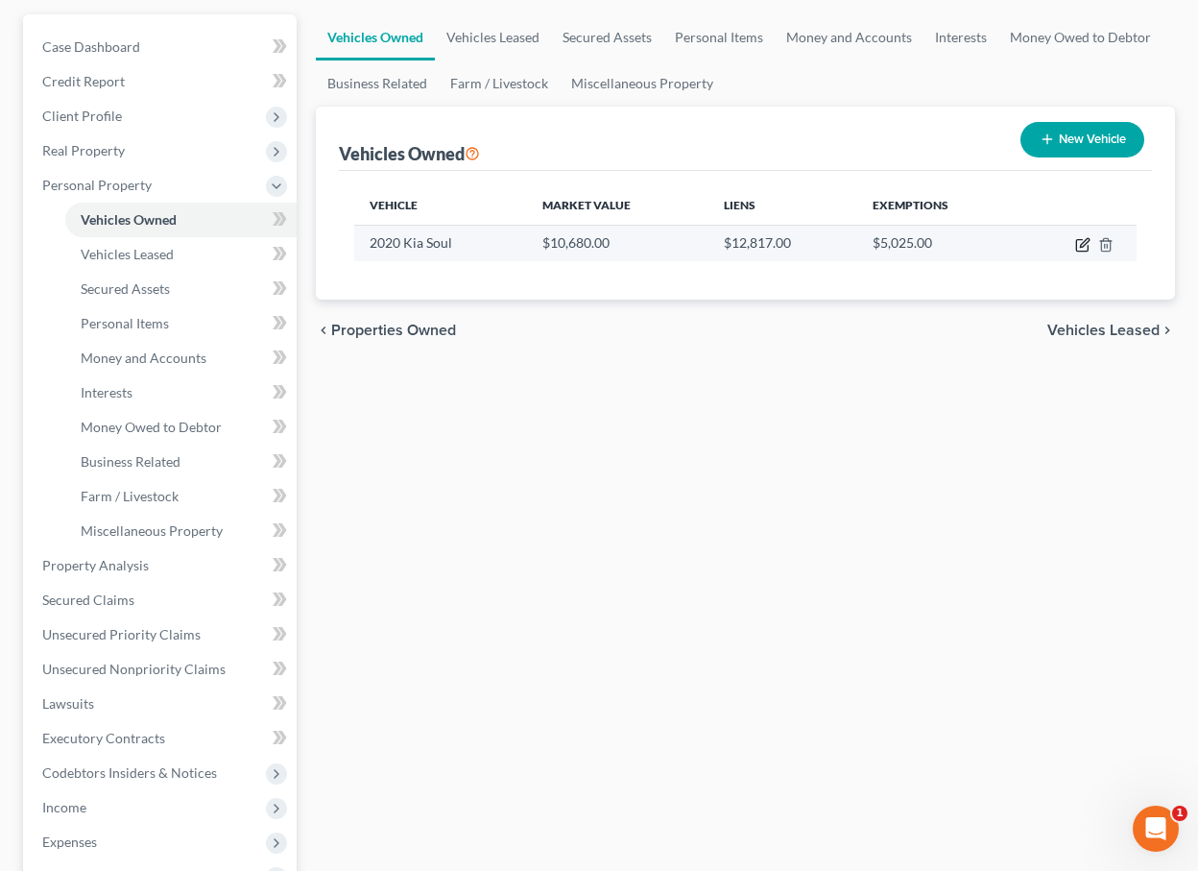
click at [1079, 245] on icon "button" at bounding box center [1083, 244] width 15 height 15
select select "0"
select select "6"
select select "2"
select select "0"
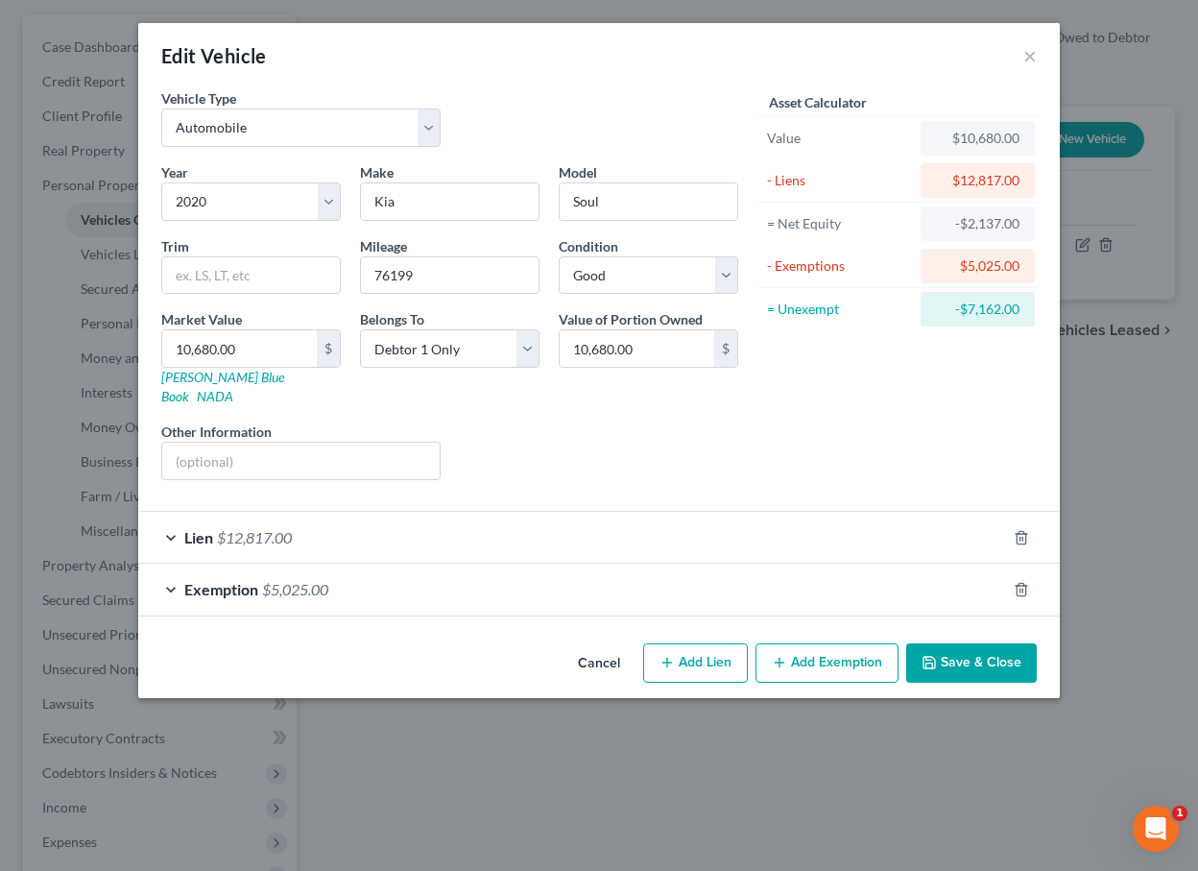
click at [662, 528] on div "Lien $12,817.00" at bounding box center [572, 537] width 868 height 51
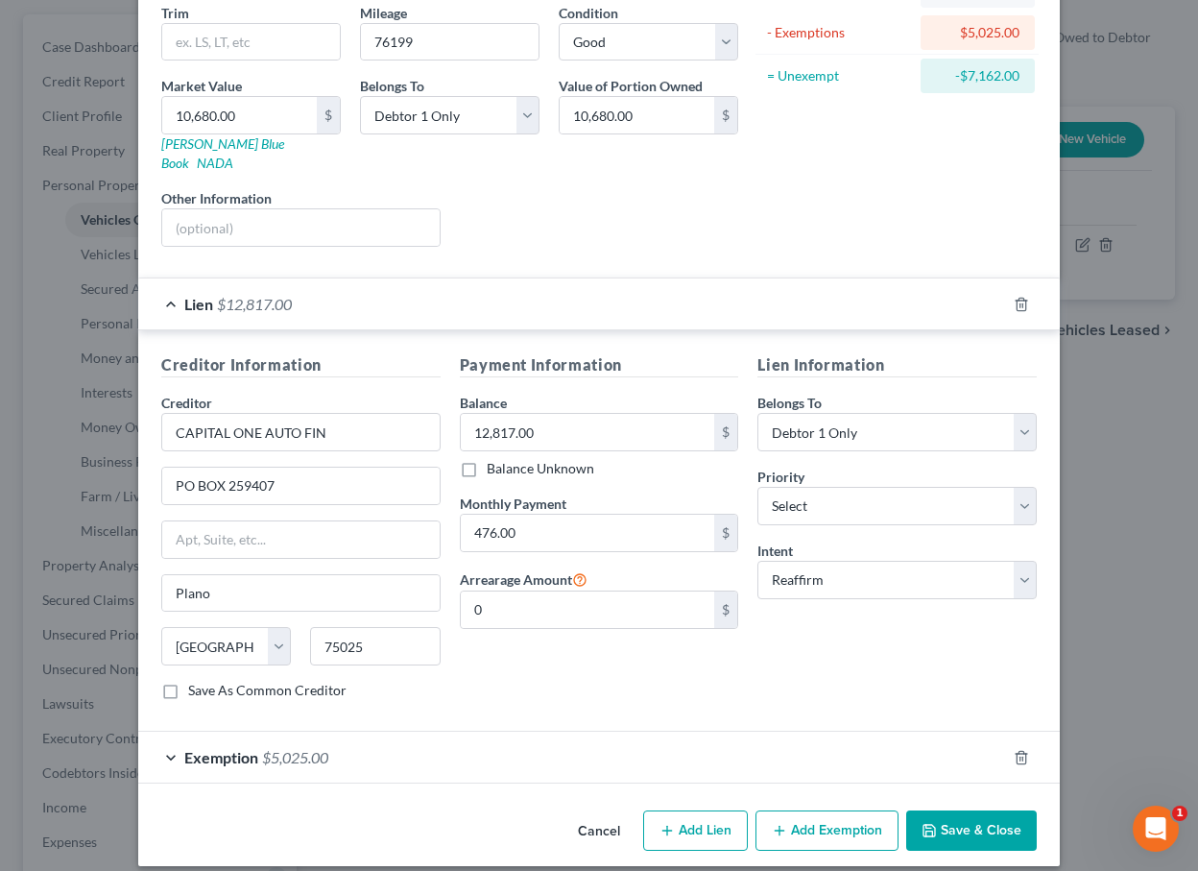
scroll to position [231, 0]
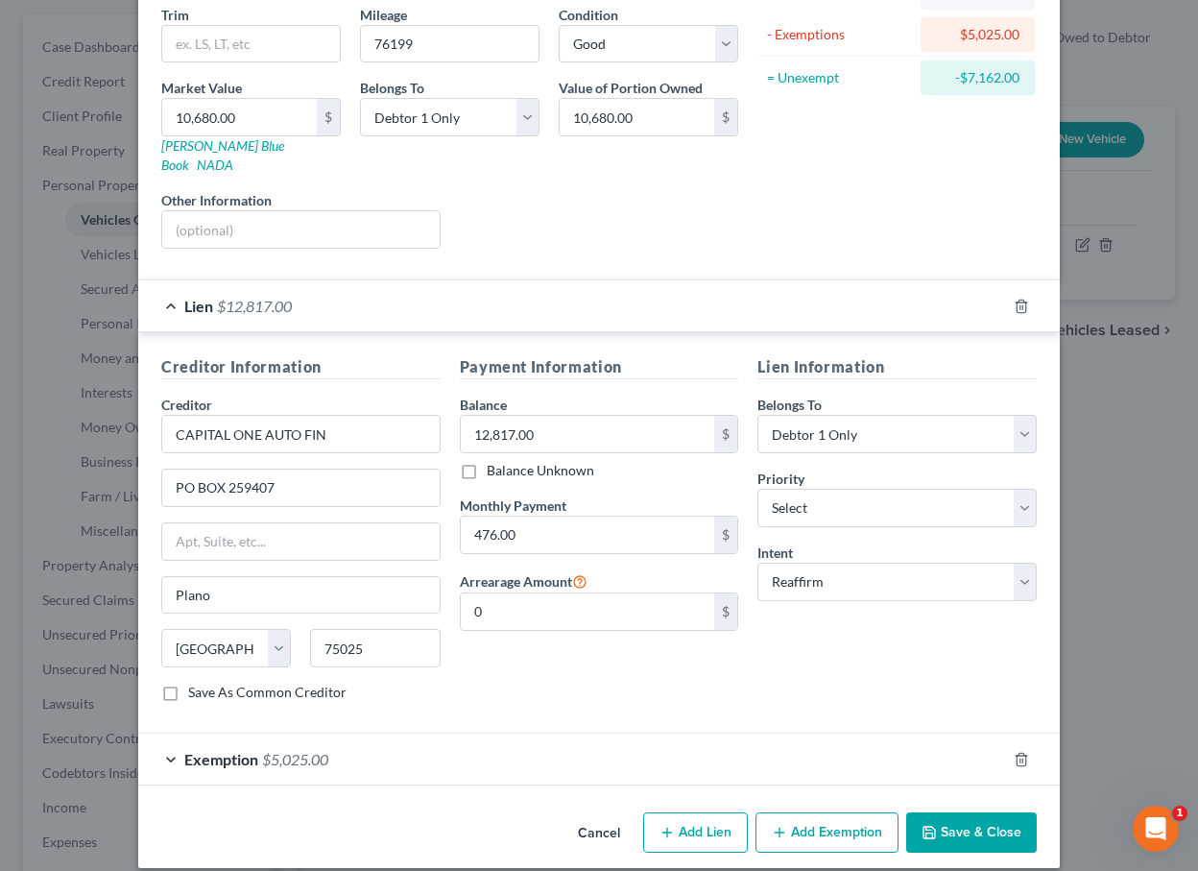
click at [667, 298] on div "Lien $12,817.00" at bounding box center [572, 305] width 868 height 51
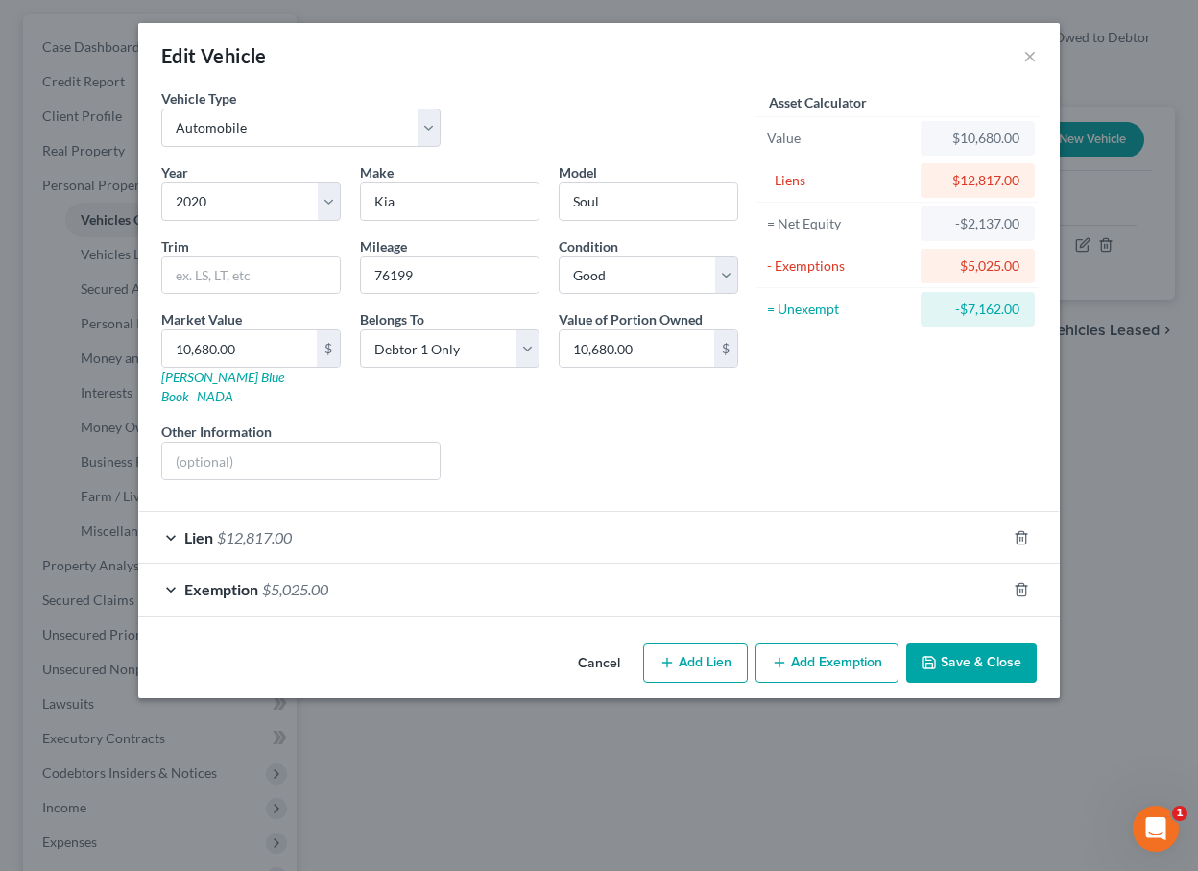
scroll to position [0, 0]
click at [615, 521] on div "Lien $12,817.00" at bounding box center [572, 537] width 868 height 51
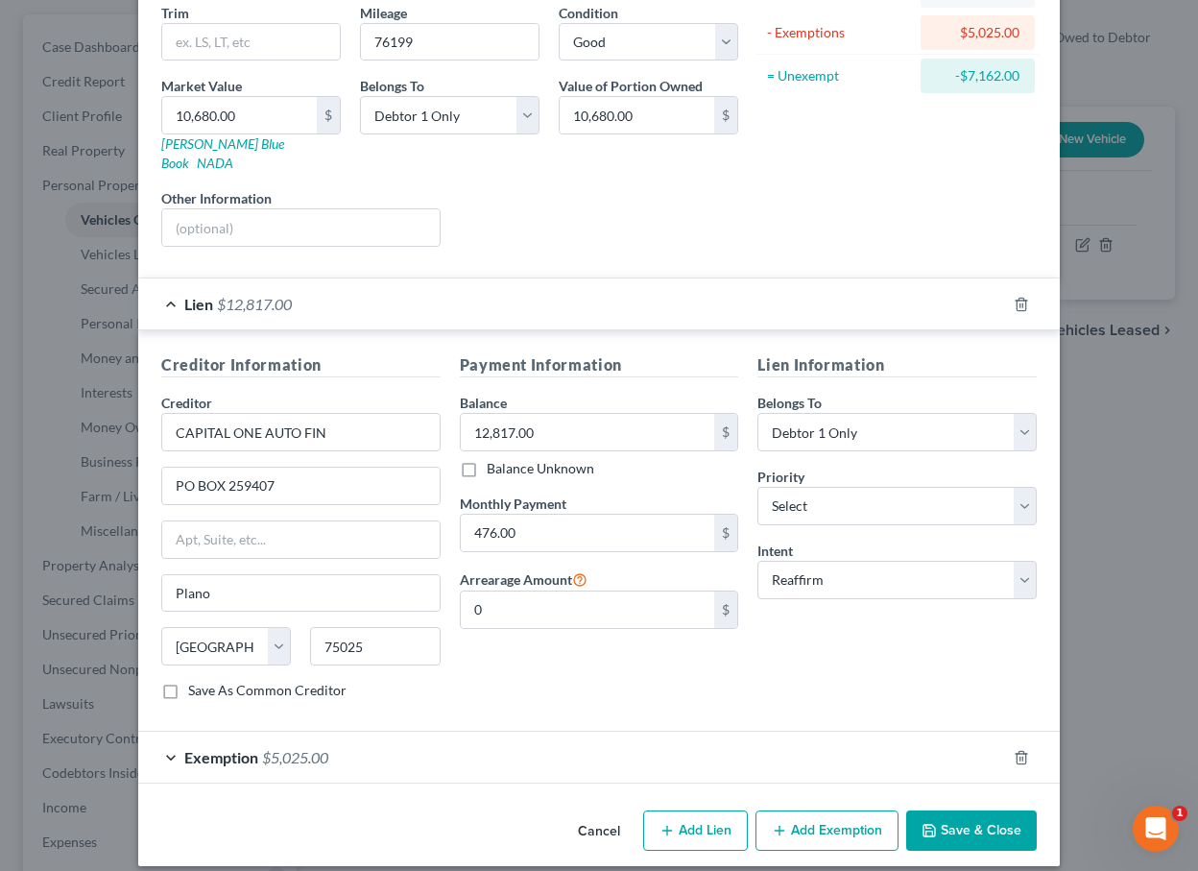
scroll to position [231, 0]
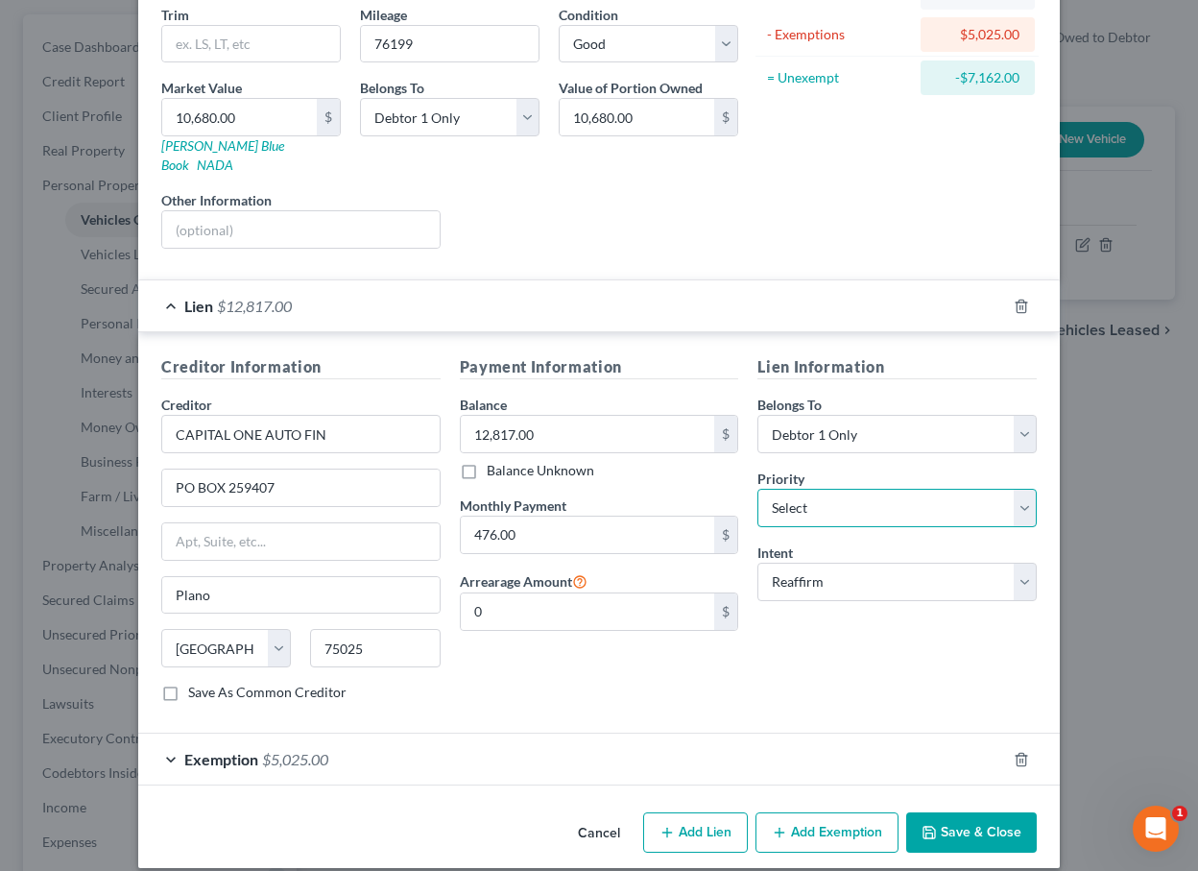
select select "0"
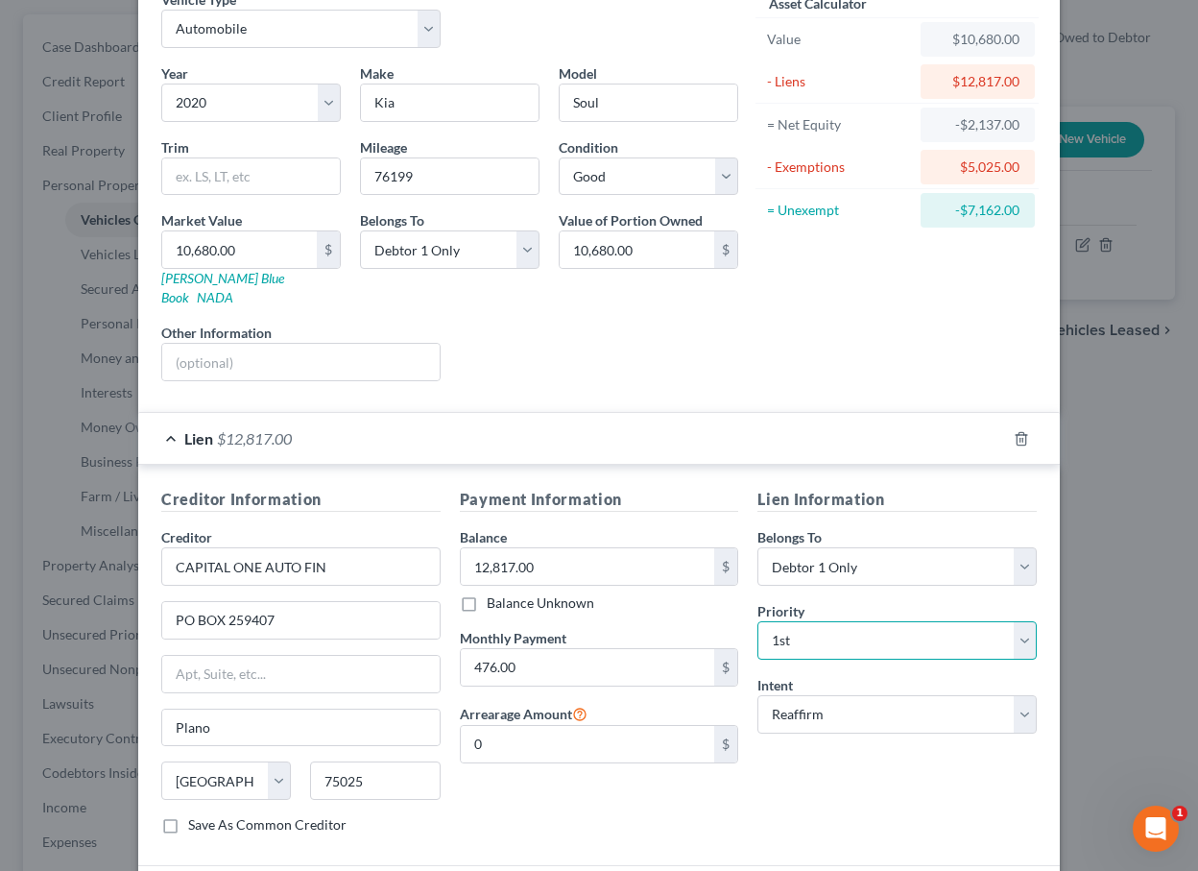
scroll to position [185, 0]
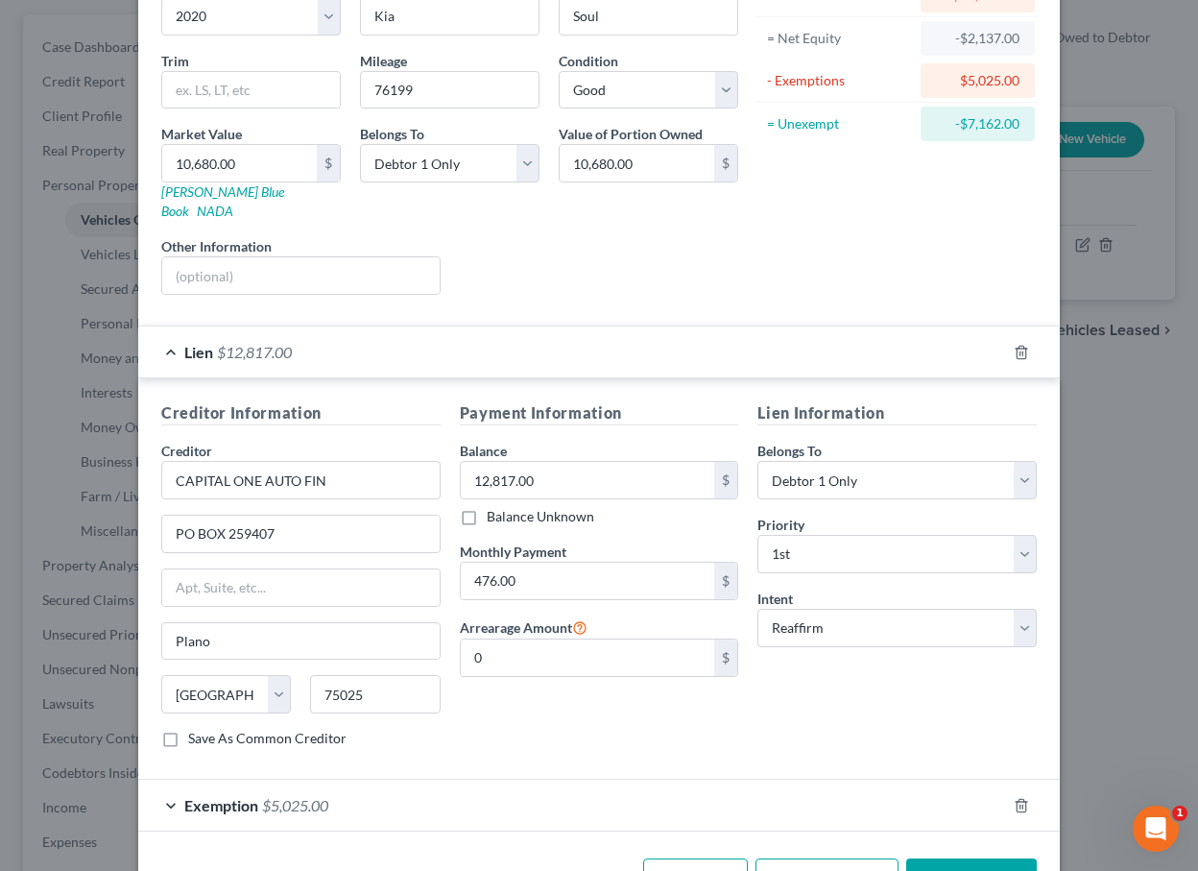
click at [950, 858] on button "Save & Close" at bounding box center [972, 878] width 131 height 40
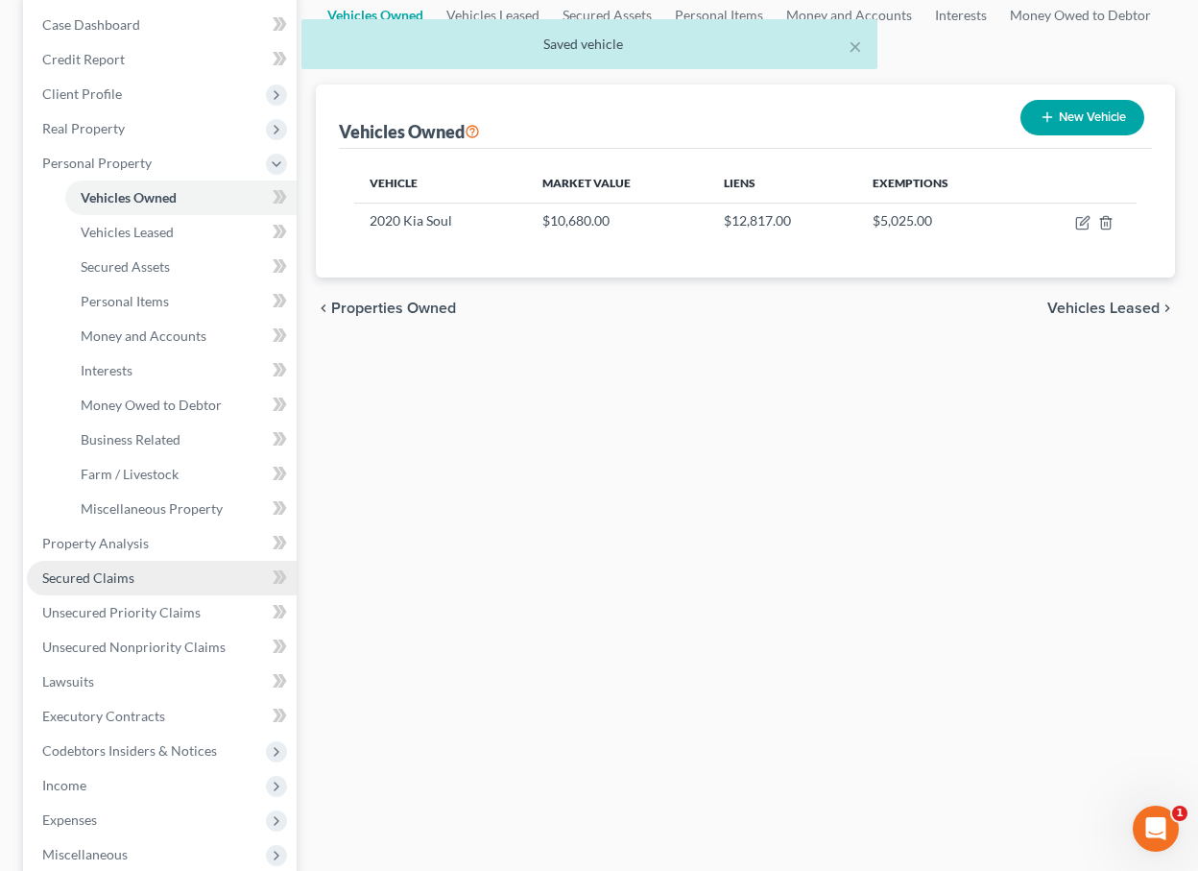
click at [133, 586] on link "Secured Claims" at bounding box center [162, 578] width 270 height 35
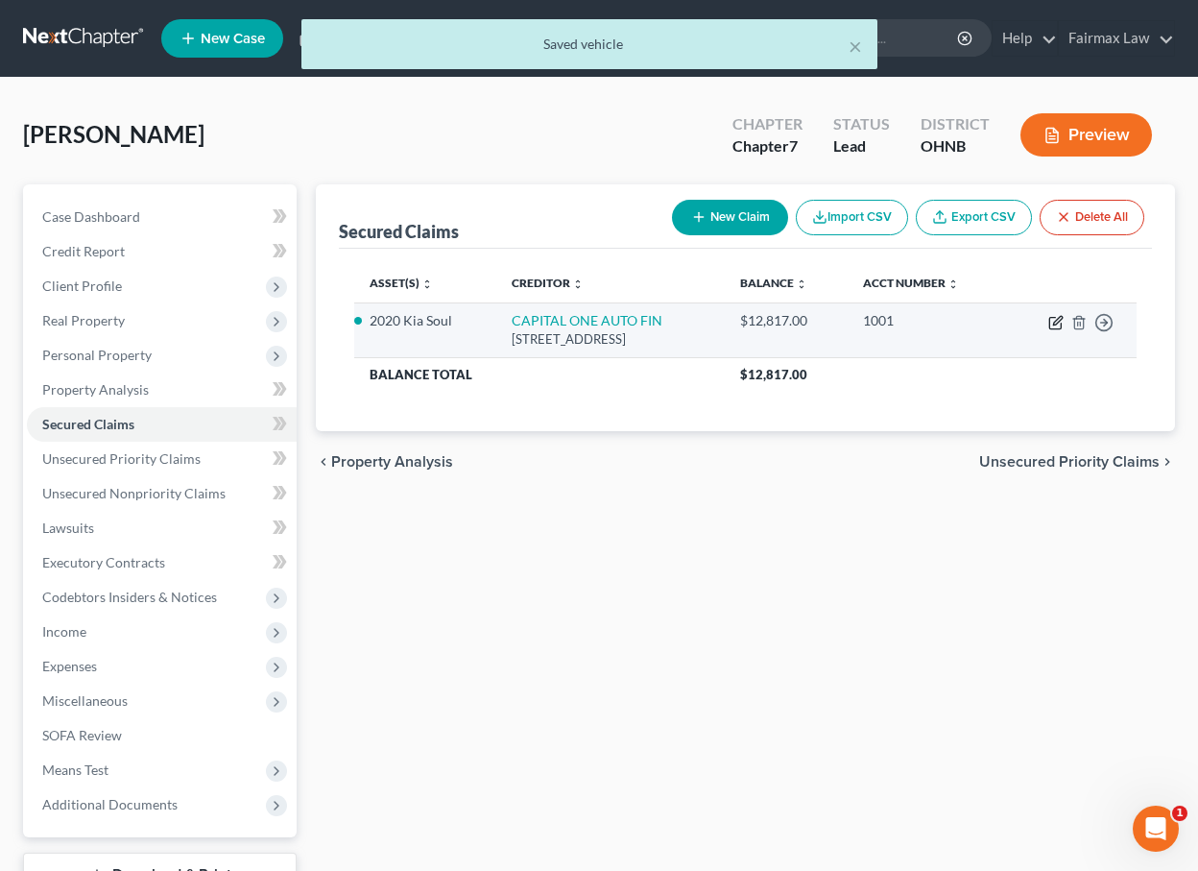
click at [1054, 323] on icon "button" at bounding box center [1057, 320] width 9 height 9
select select "45"
select select "4"
select select "2"
select select "0"
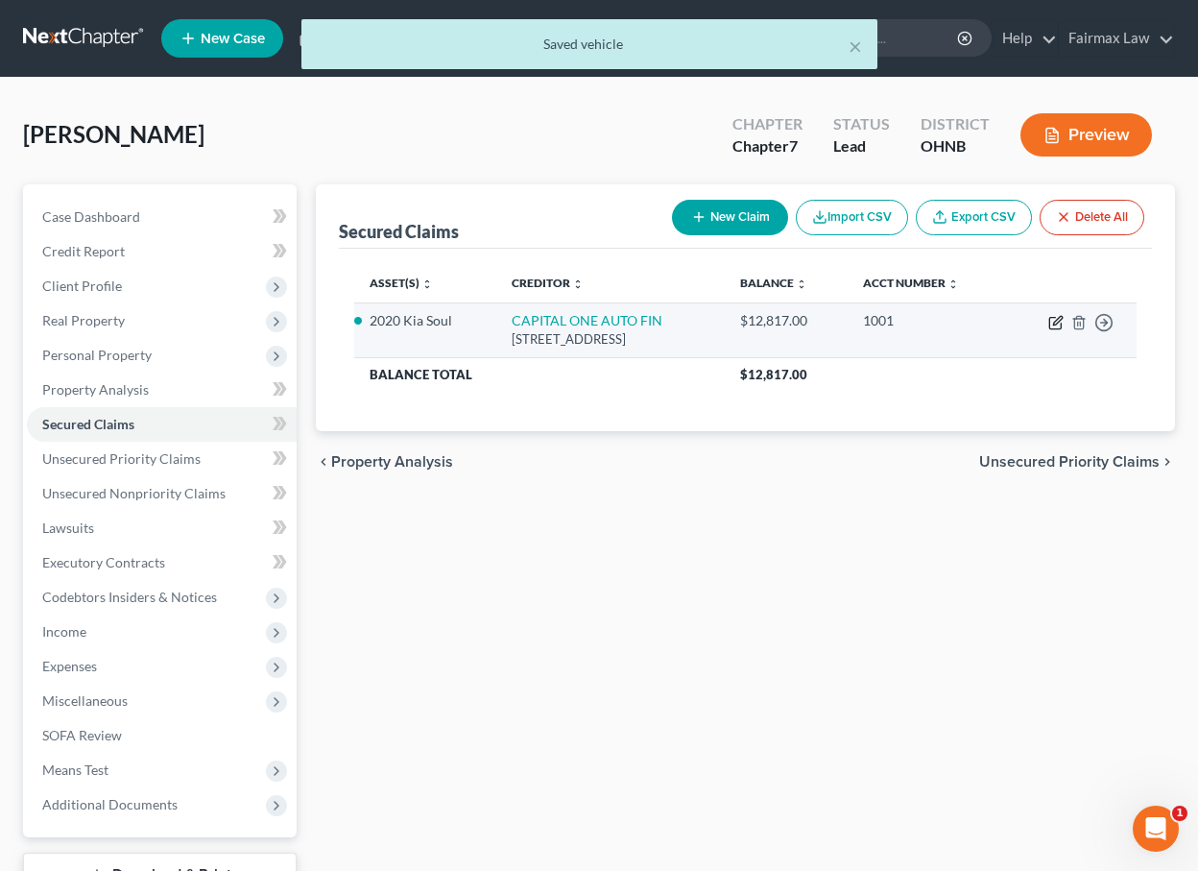
select select "0"
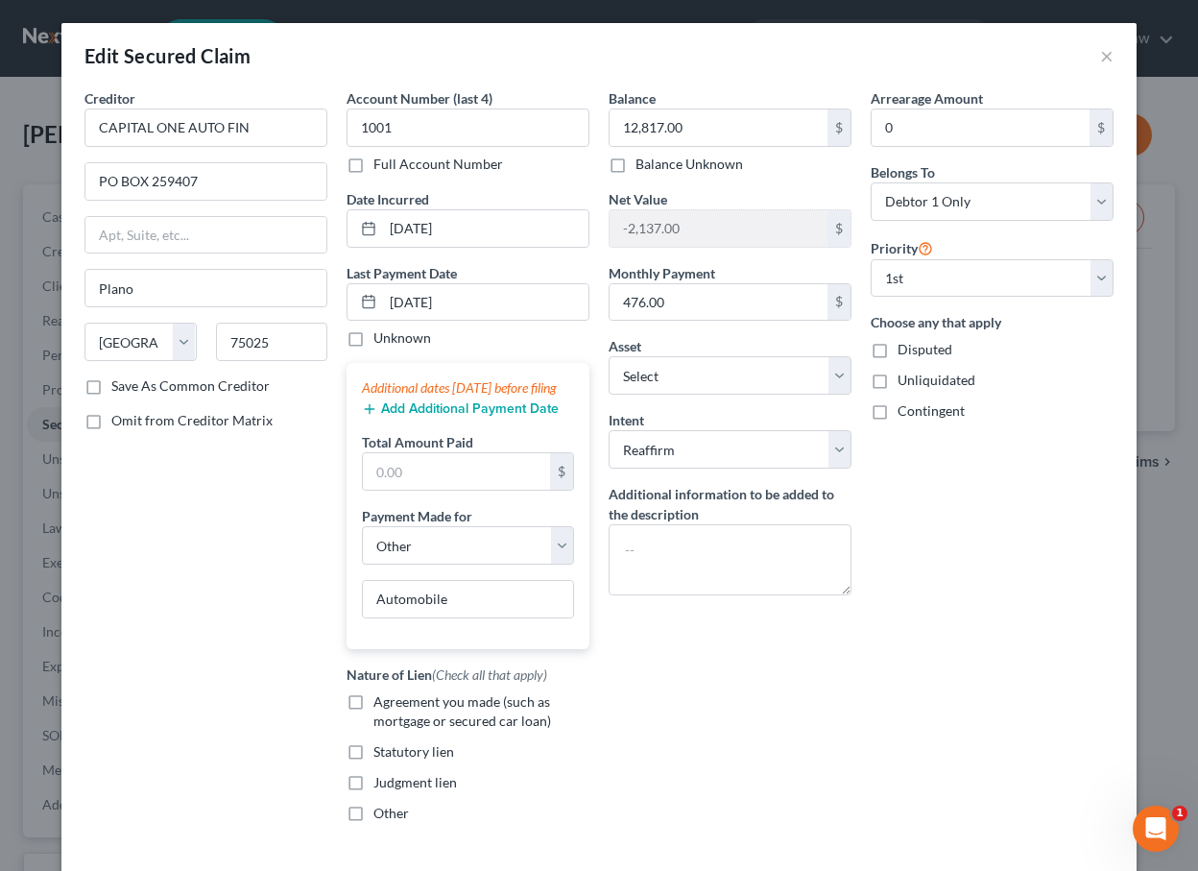
click at [440, 729] on span "Agreement you made (such as mortgage or secured car loan)" at bounding box center [463, 711] width 178 height 36
click at [394, 705] on input "Agreement you made (such as mortgage or secured car loan)" at bounding box center [387, 698] width 12 height 12
checkbox input "true"
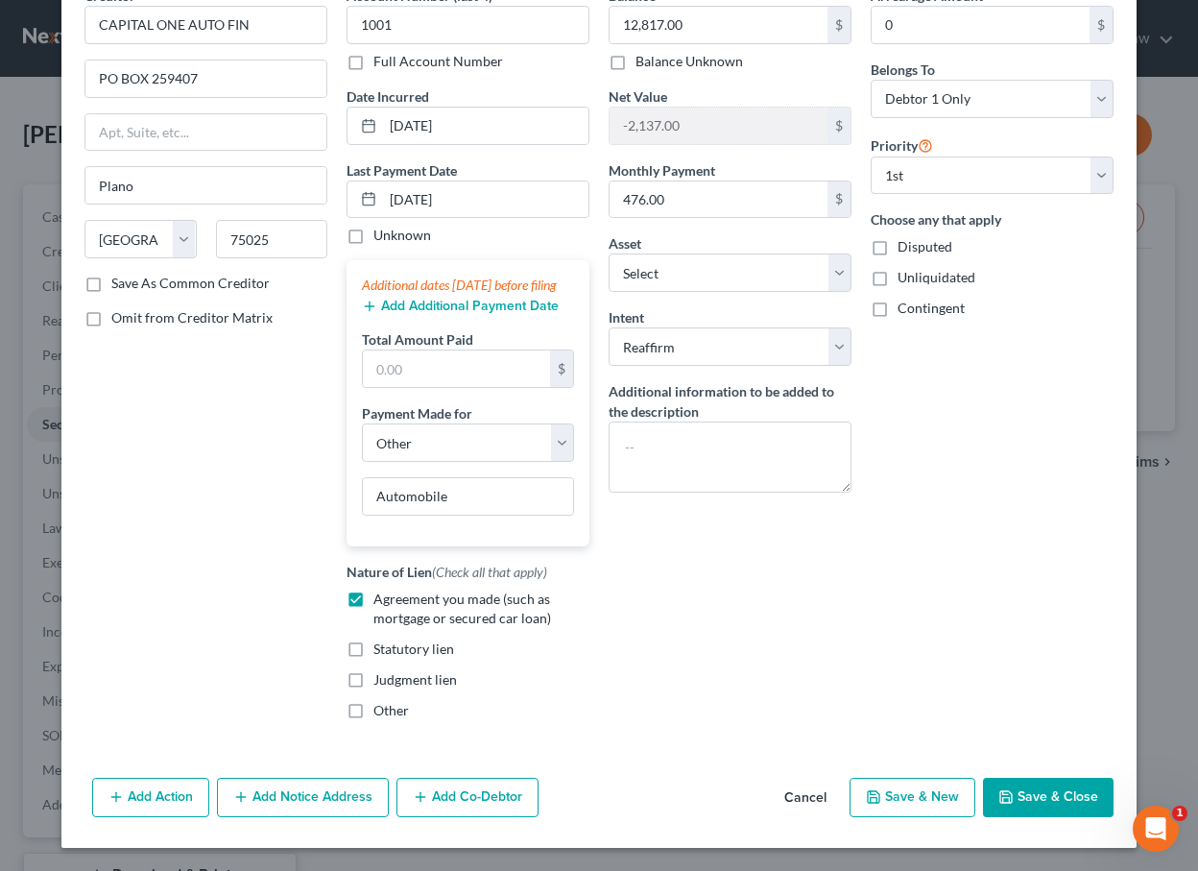
scroll to position [122, 0]
click at [1052, 803] on button "Save & Close" at bounding box center [1048, 798] width 131 height 40
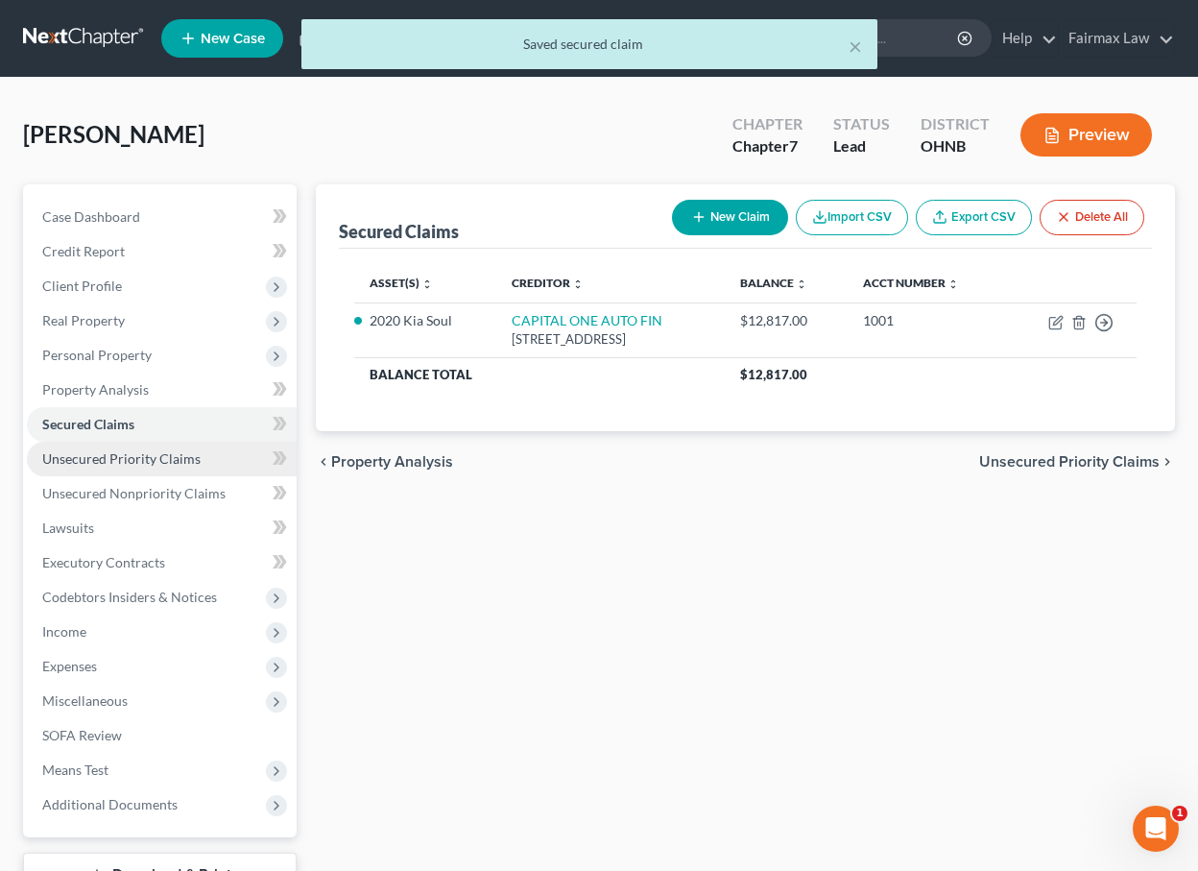
click at [165, 446] on link "Unsecured Priority Claims" at bounding box center [162, 459] width 270 height 35
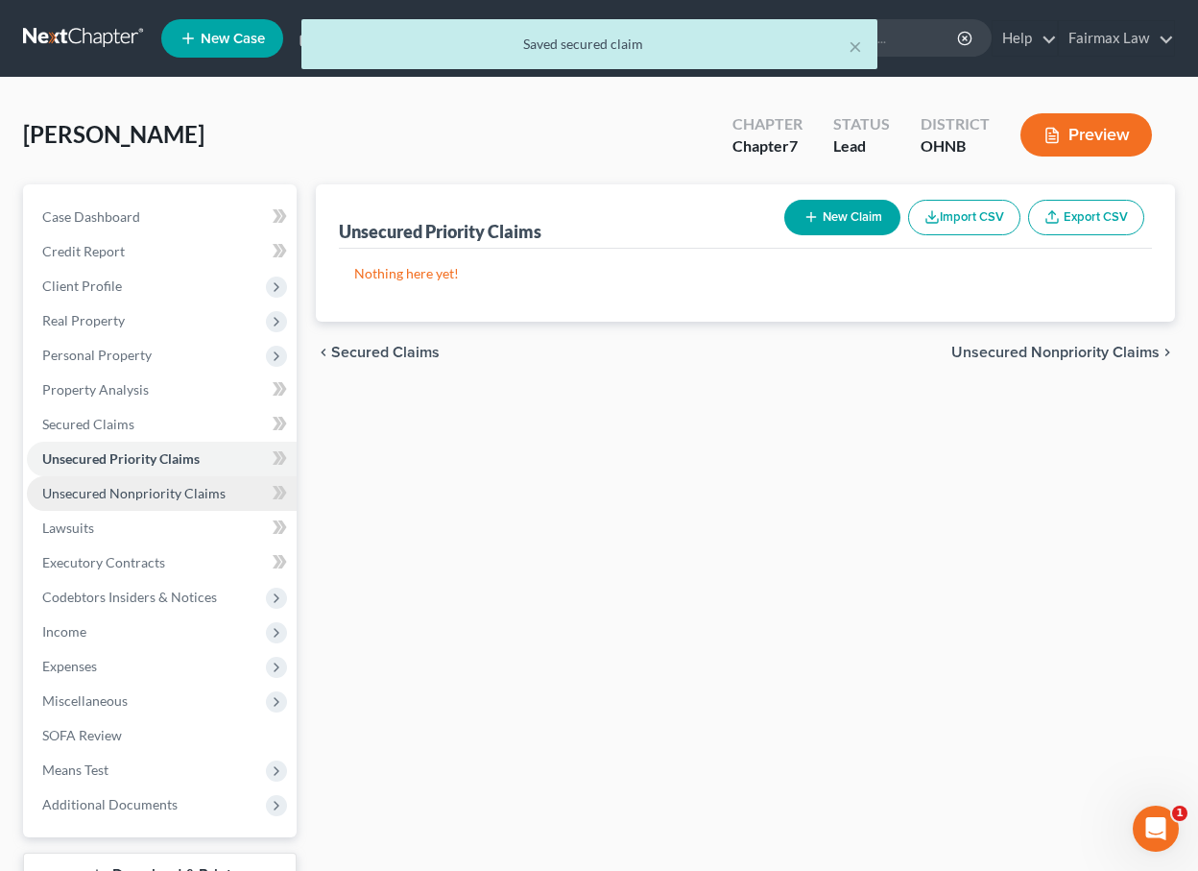
click at [172, 490] on span "Unsecured Nonpriority Claims" at bounding box center [133, 493] width 183 height 16
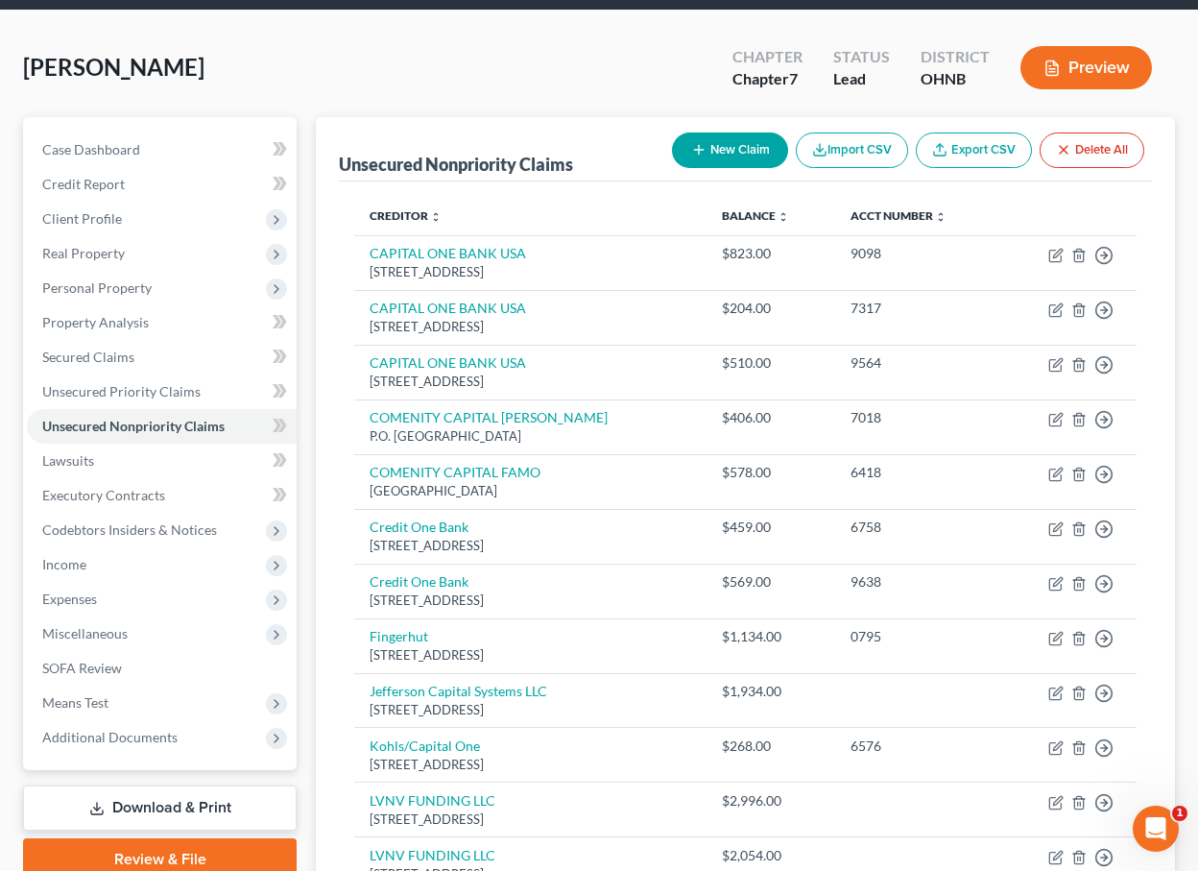
scroll to position [48, 0]
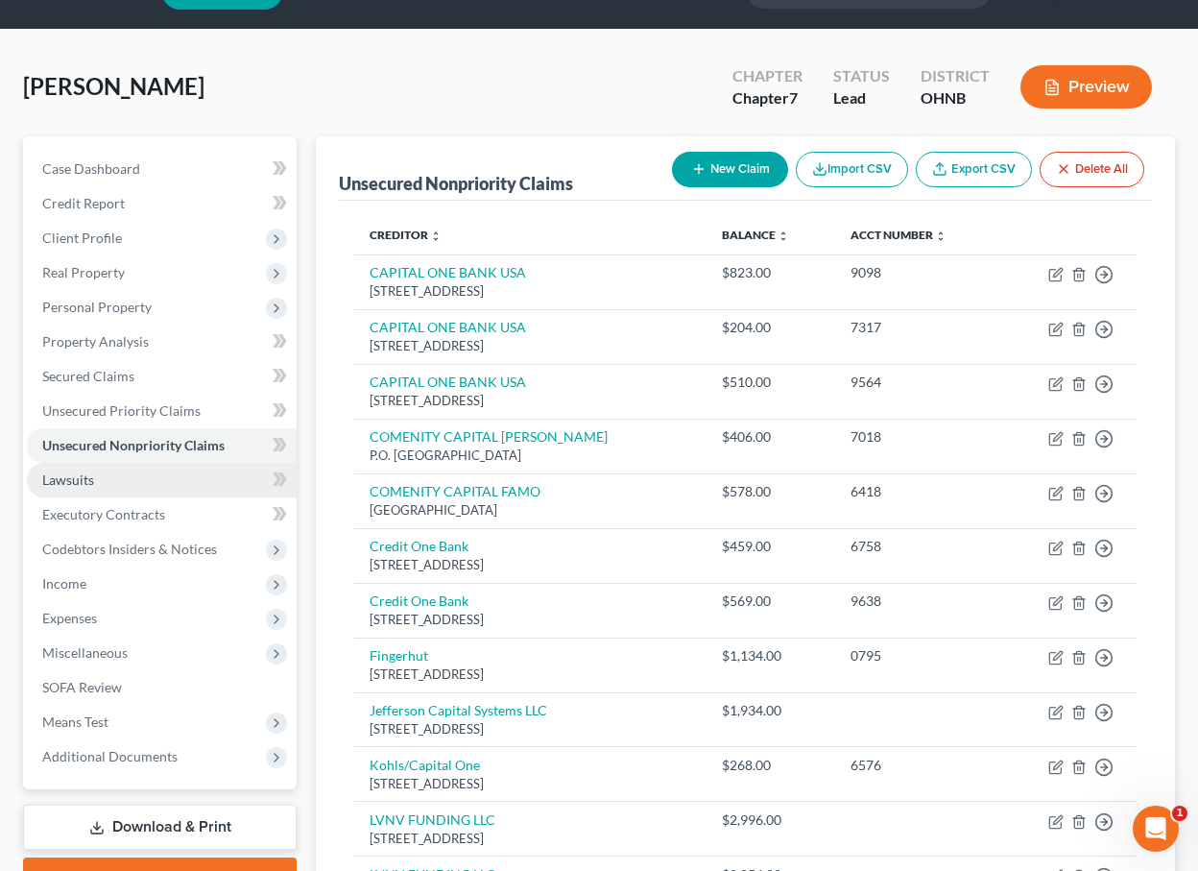
click at [133, 489] on link "Lawsuits" at bounding box center [162, 480] width 270 height 35
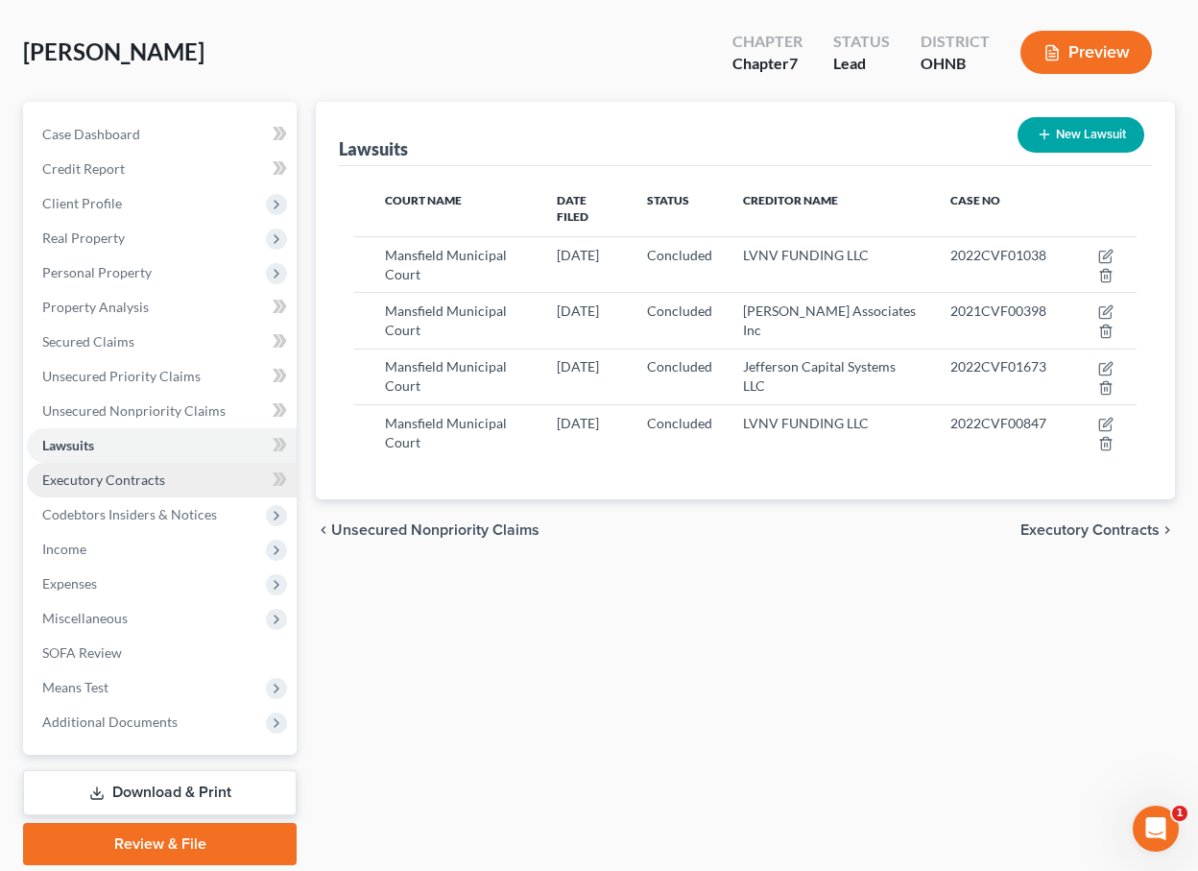
click at [108, 478] on span "Executory Contracts" at bounding box center [103, 479] width 123 height 16
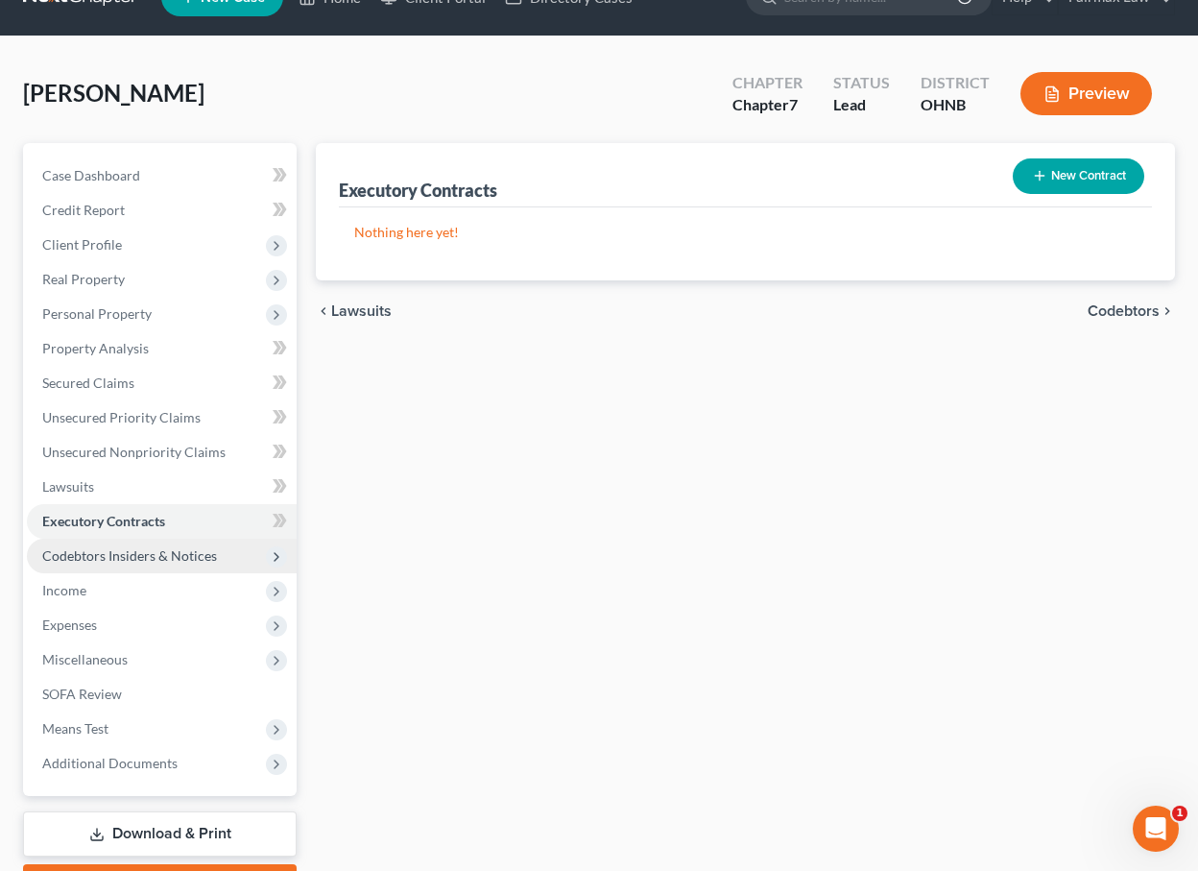
click at [109, 554] on span "Codebtors Insiders & Notices" at bounding box center [129, 555] width 175 height 16
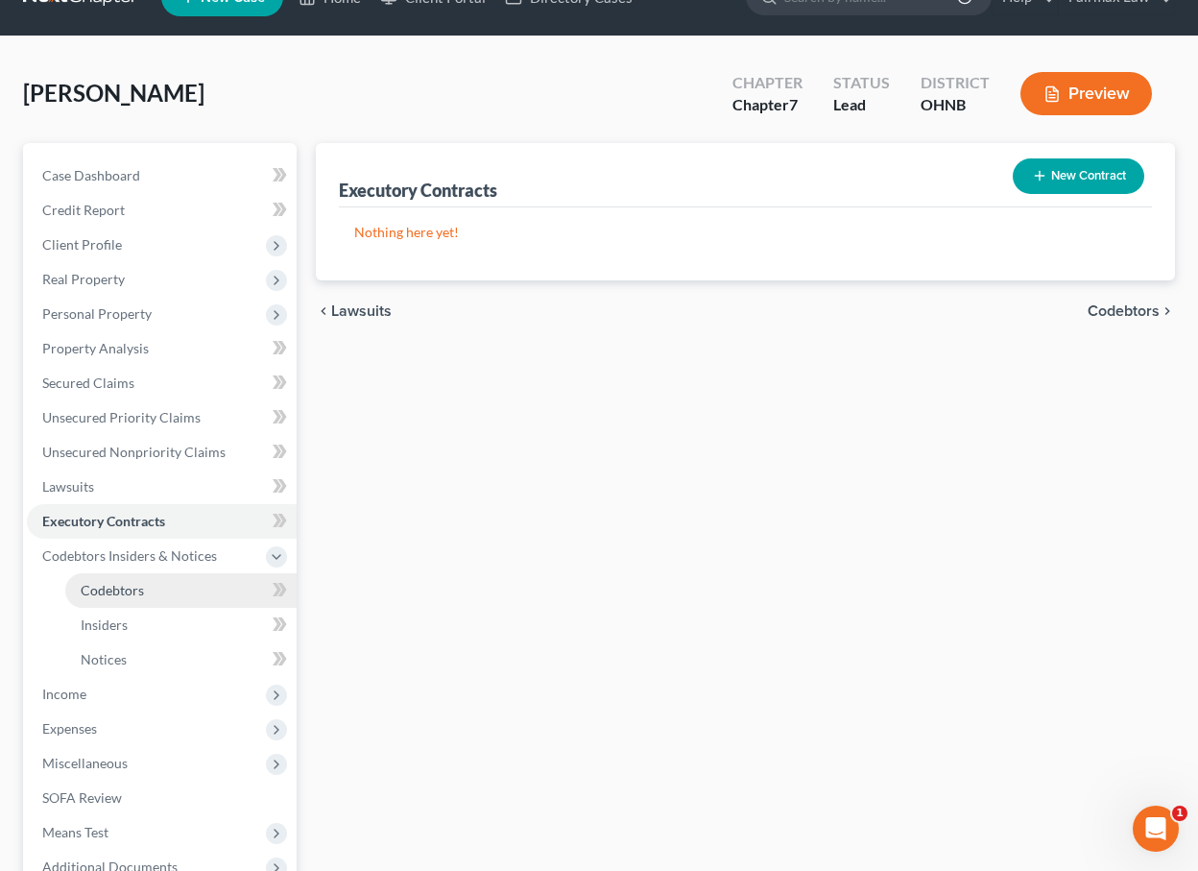
click at [121, 589] on span "Codebtors" at bounding box center [112, 590] width 63 height 16
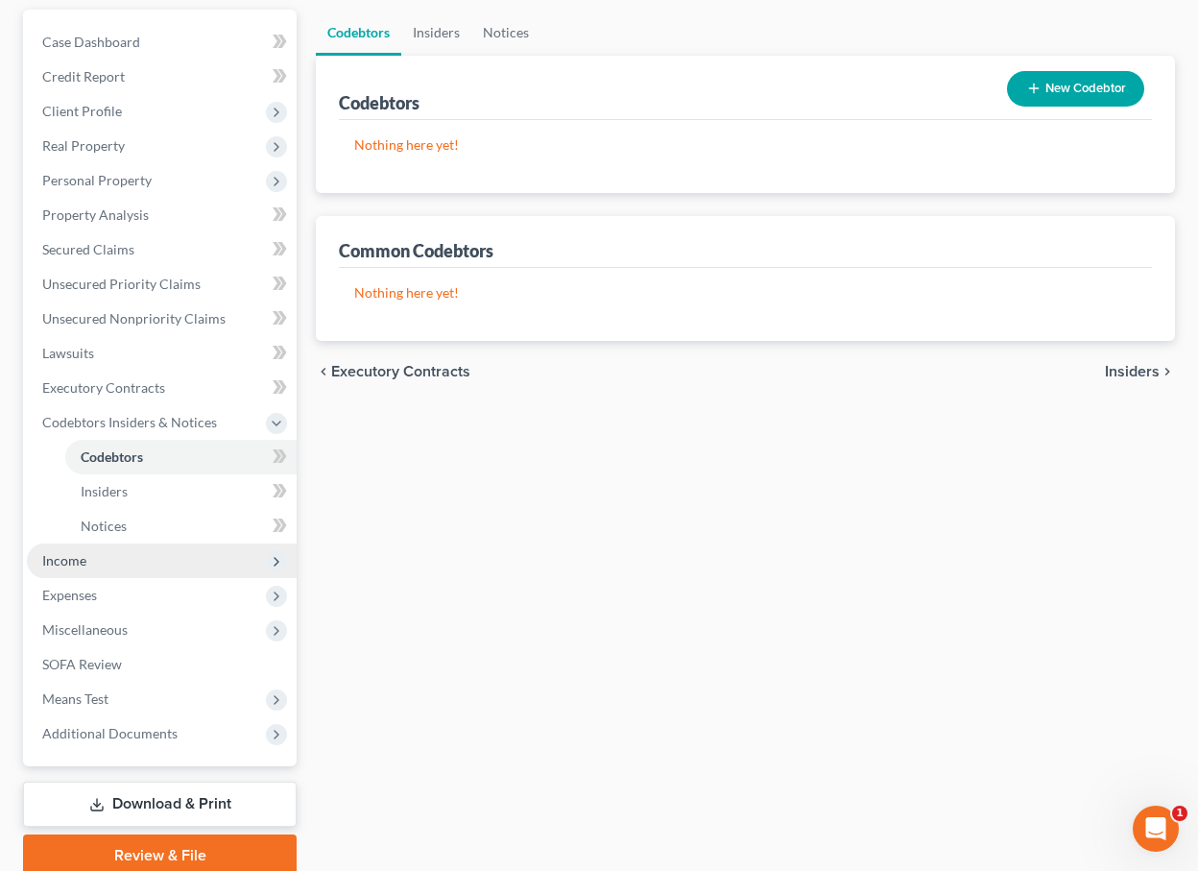
click at [112, 563] on span "Income" at bounding box center [162, 561] width 270 height 35
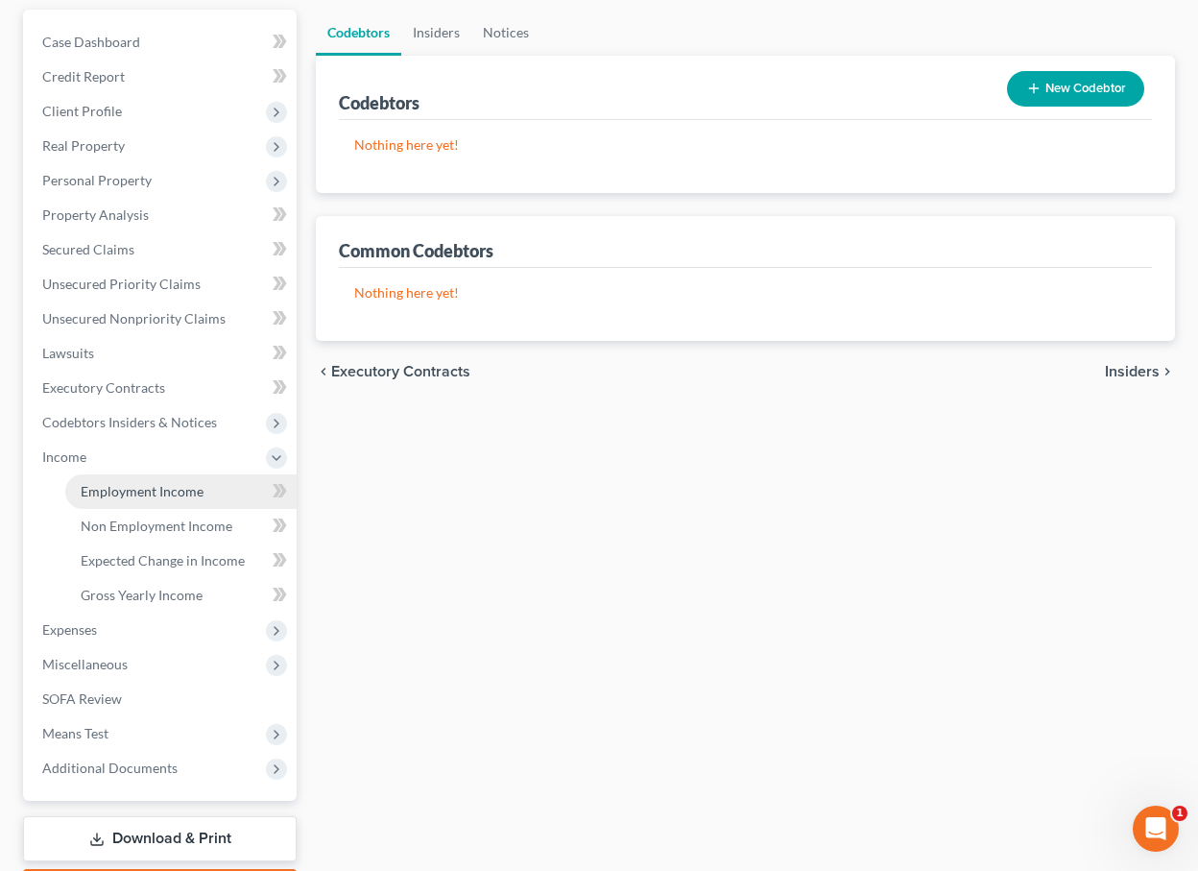
click at [117, 496] on span "Employment Income" at bounding box center [142, 491] width 123 height 16
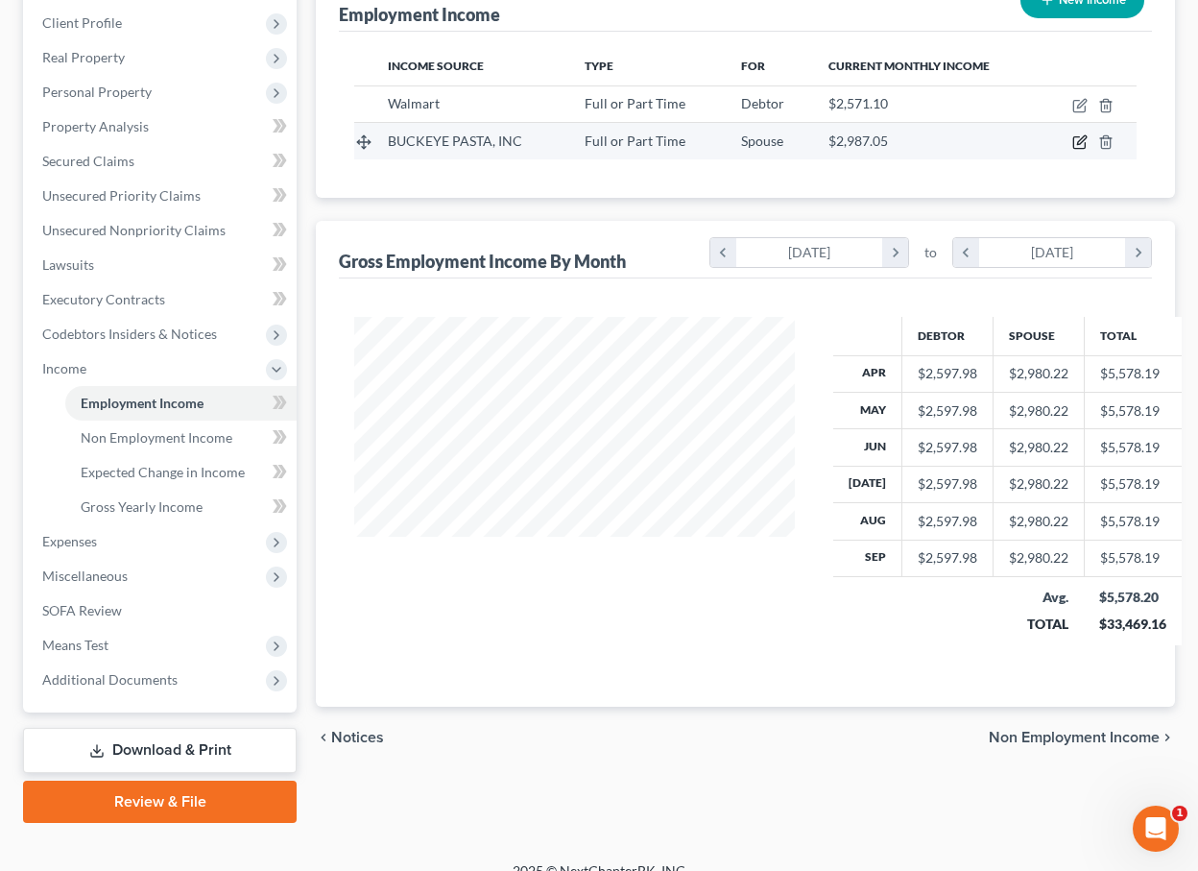
click at [1078, 140] on icon "button" at bounding box center [1080, 141] width 15 height 15
select select "0"
select select "18"
select select "2"
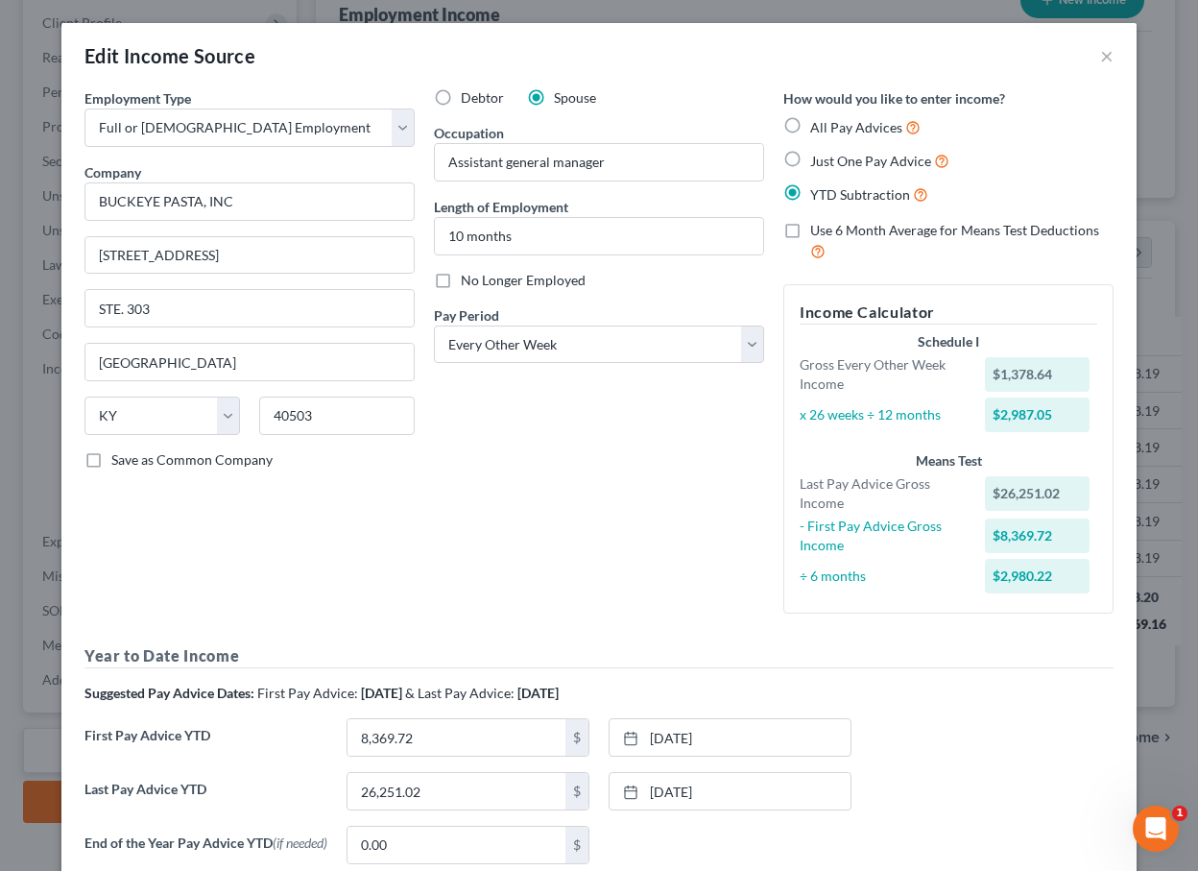
scroll to position [-1, 0]
click at [1106, 53] on button "×" at bounding box center [1106, 55] width 13 height 23
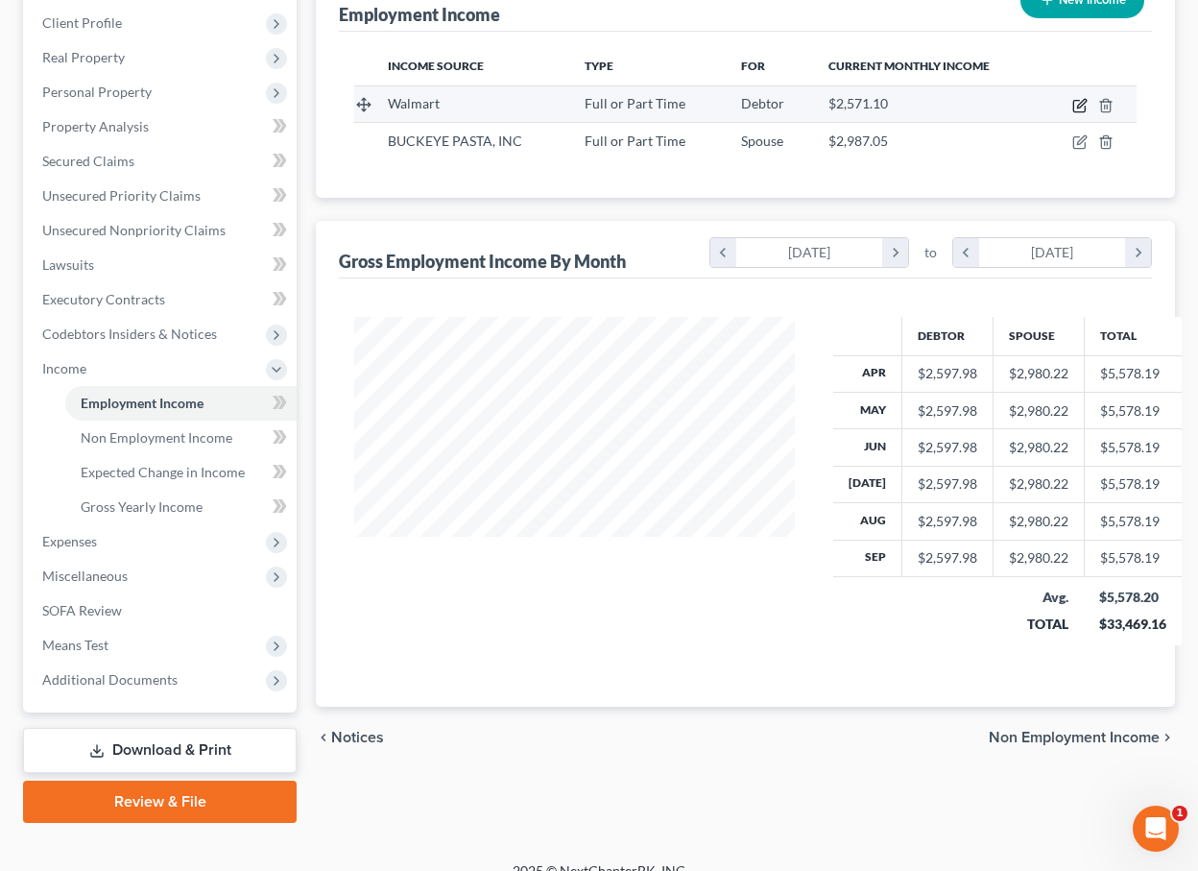
click at [1084, 108] on icon "button" at bounding box center [1080, 105] width 15 height 15
select select "0"
select select "36"
select select "2"
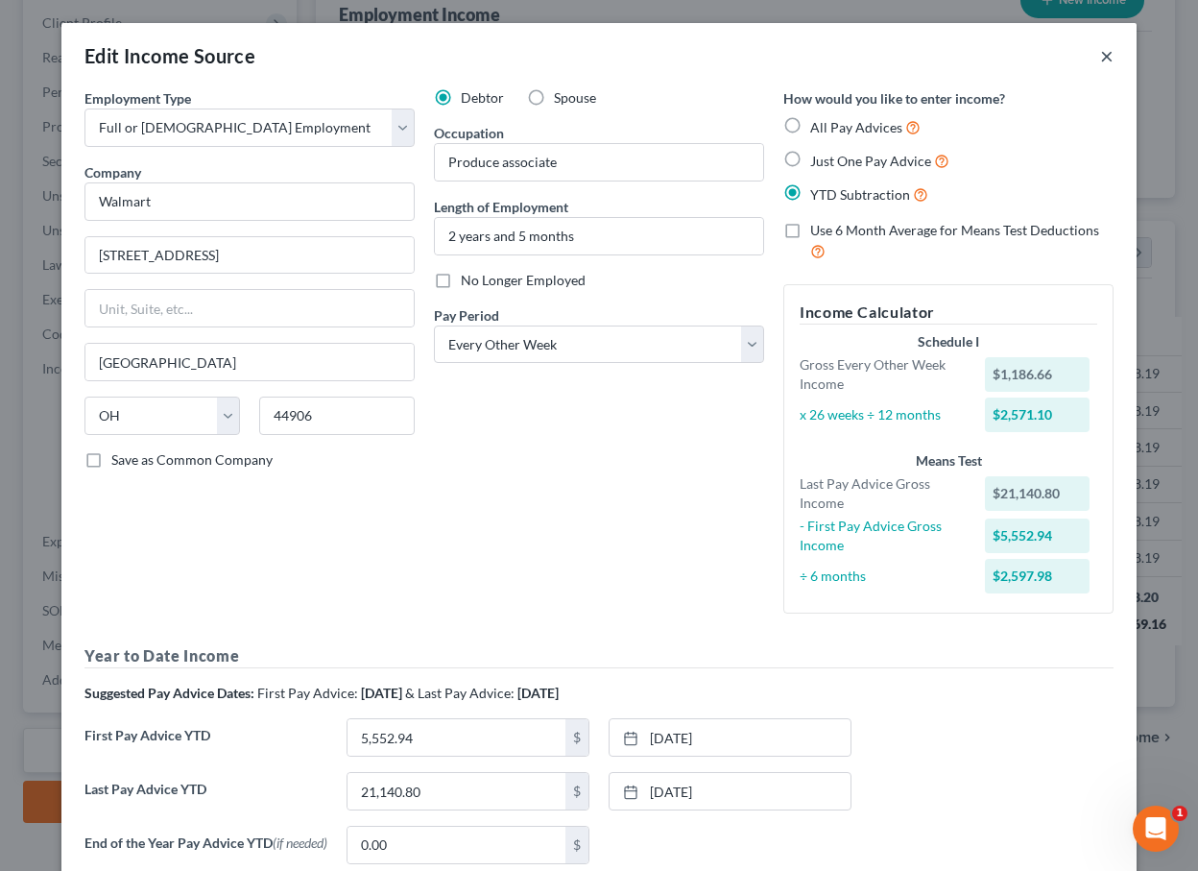
click at [1107, 59] on button "×" at bounding box center [1106, 55] width 13 height 23
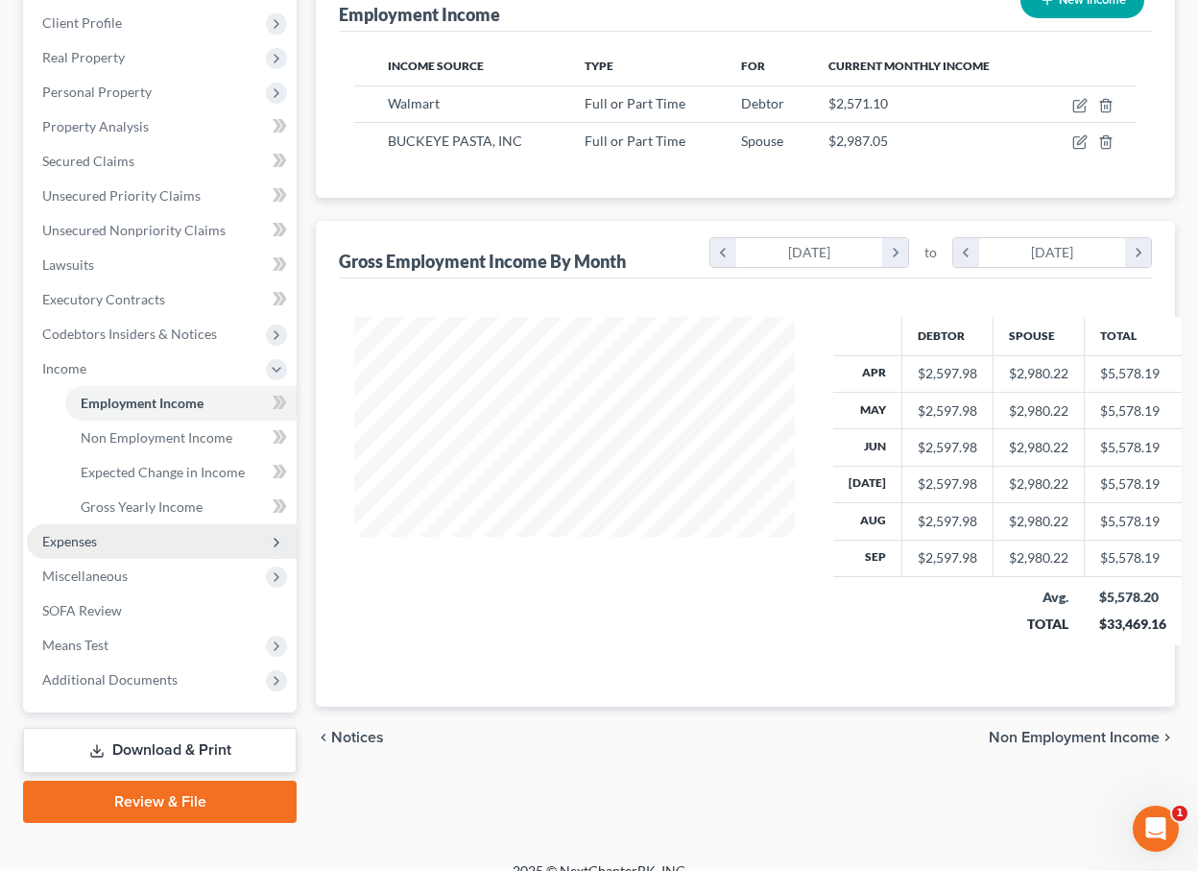
click at [125, 548] on span "Expenses" at bounding box center [162, 541] width 270 height 35
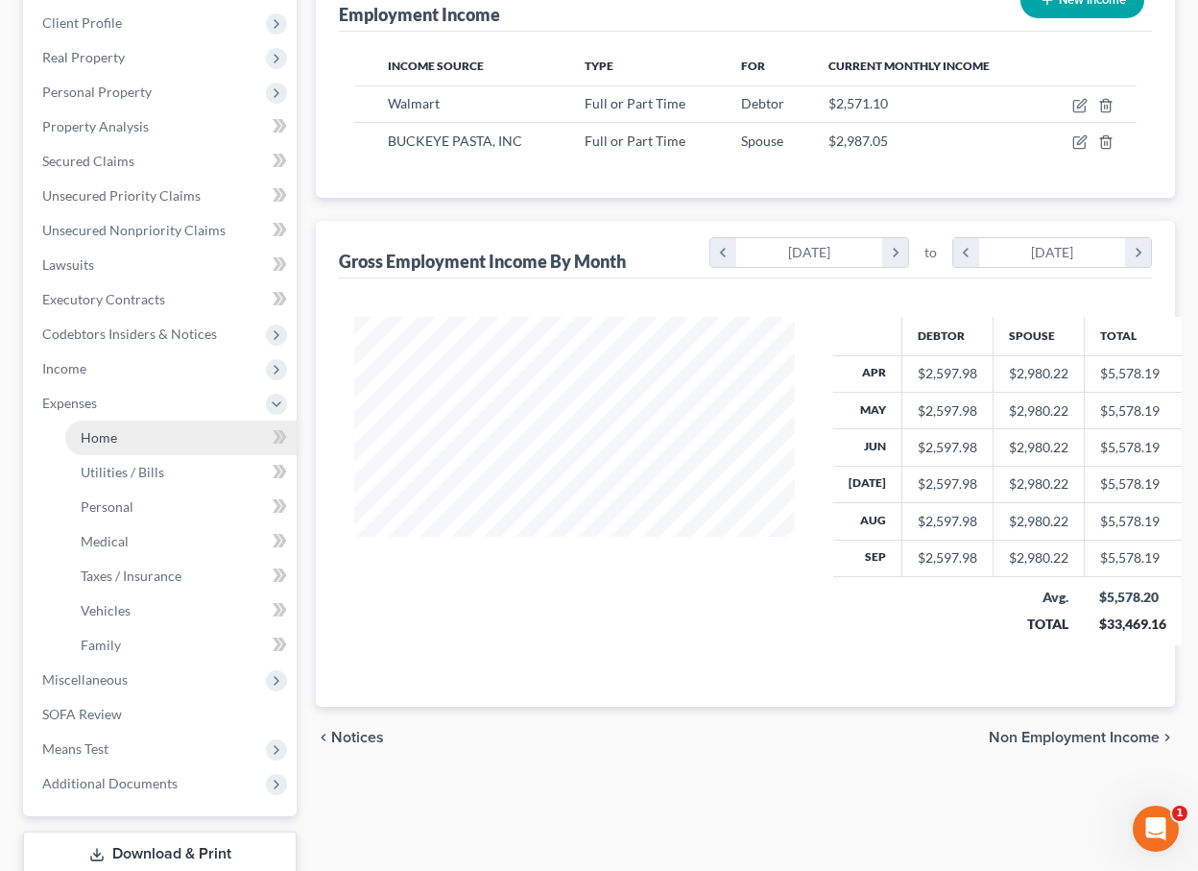
click at [127, 441] on link "Home" at bounding box center [180, 438] width 231 height 35
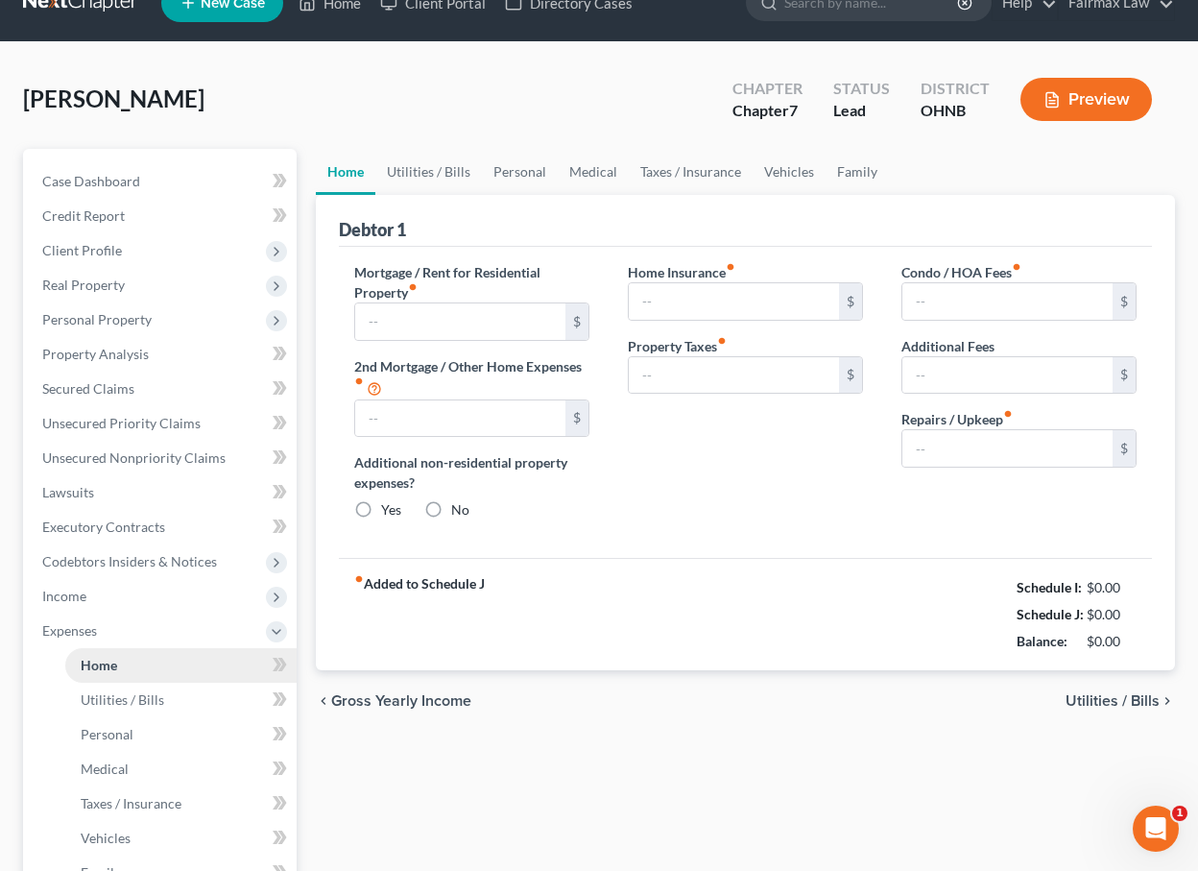
type input "580.00"
type input "0.00"
radio input "true"
type input "0.00"
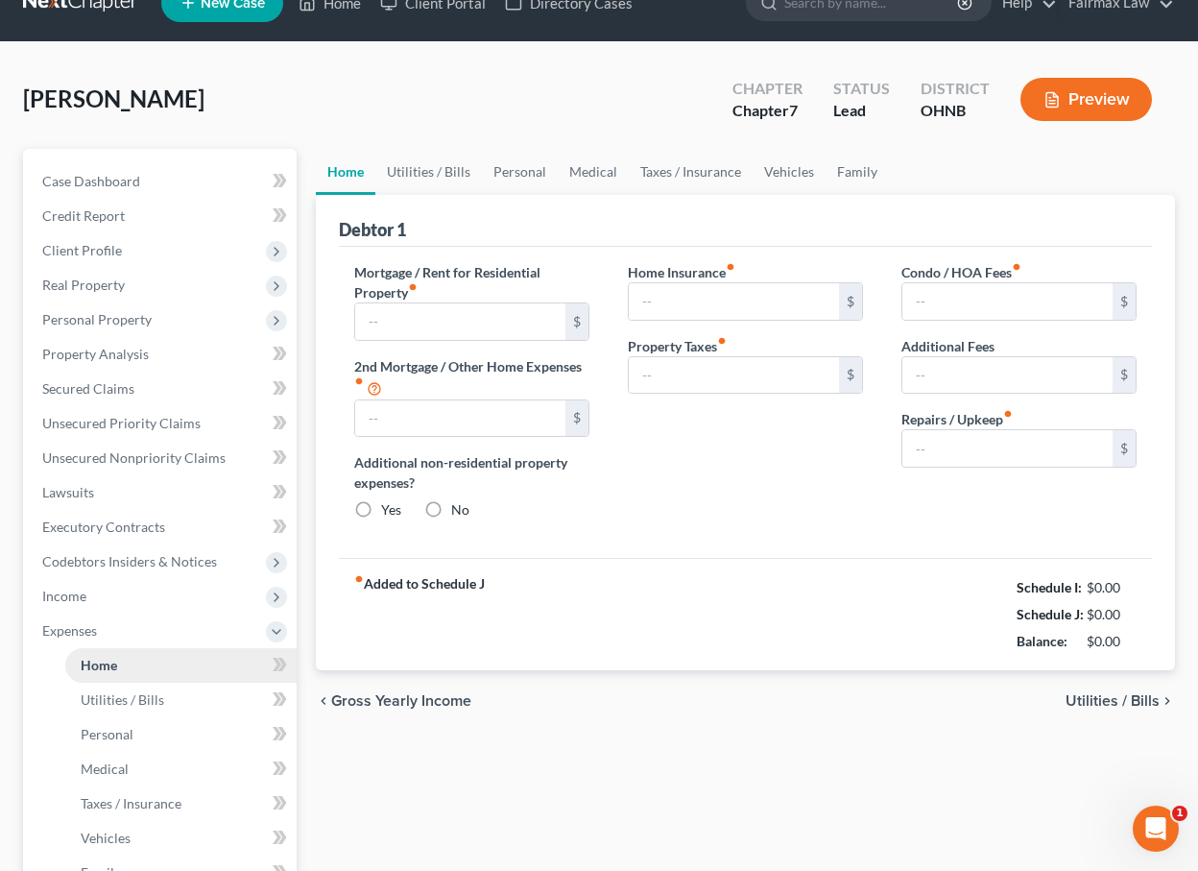
type input "0.00"
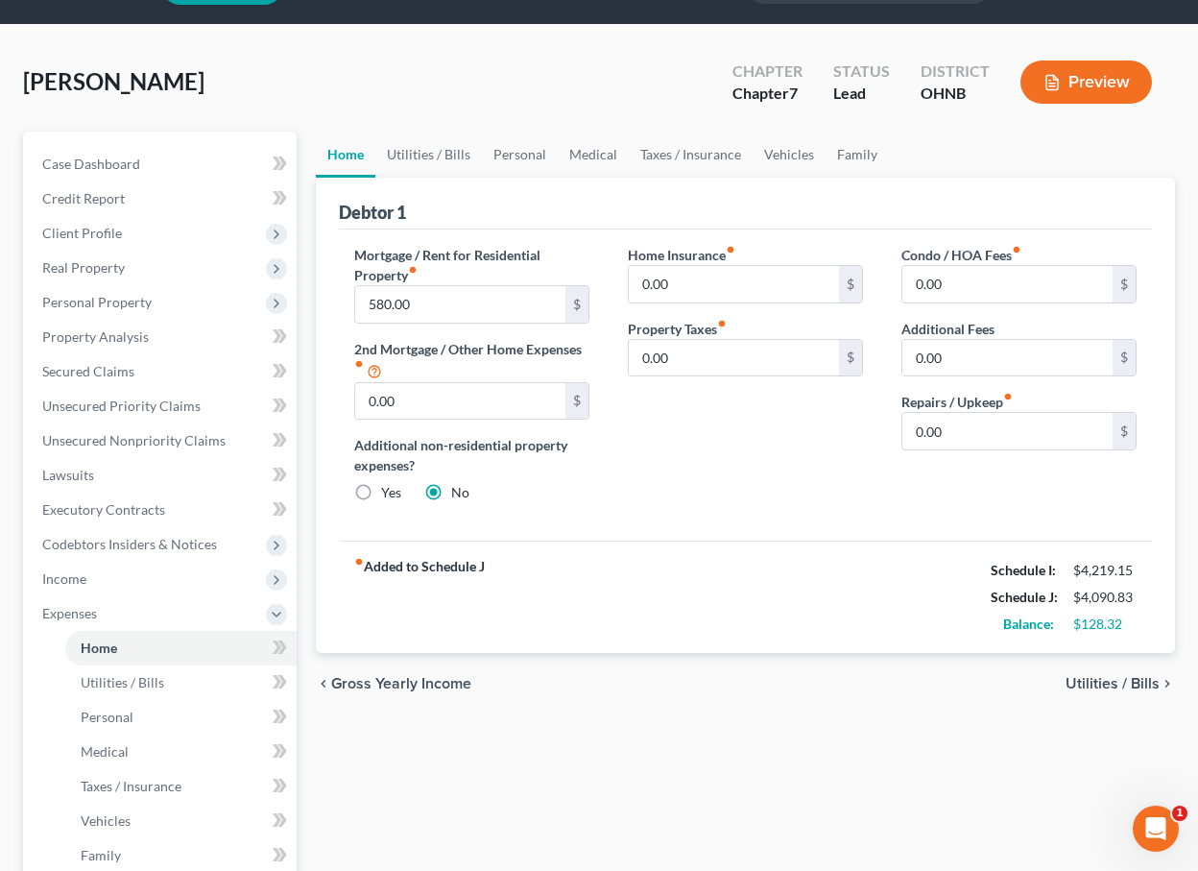
scroll to position [56, 0]
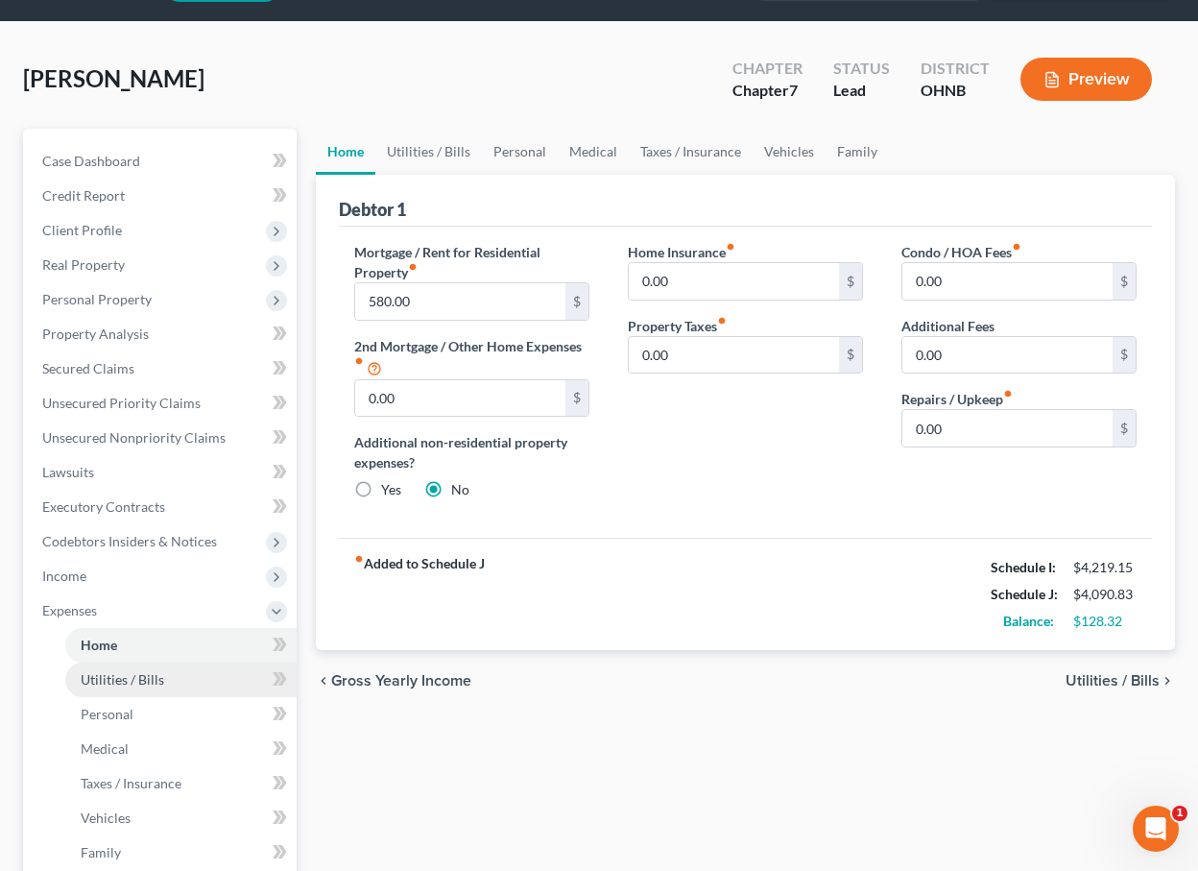
click at [157, 691] on link "Utilities / Bills" at bounding box center [180, 680] width 231 height 35
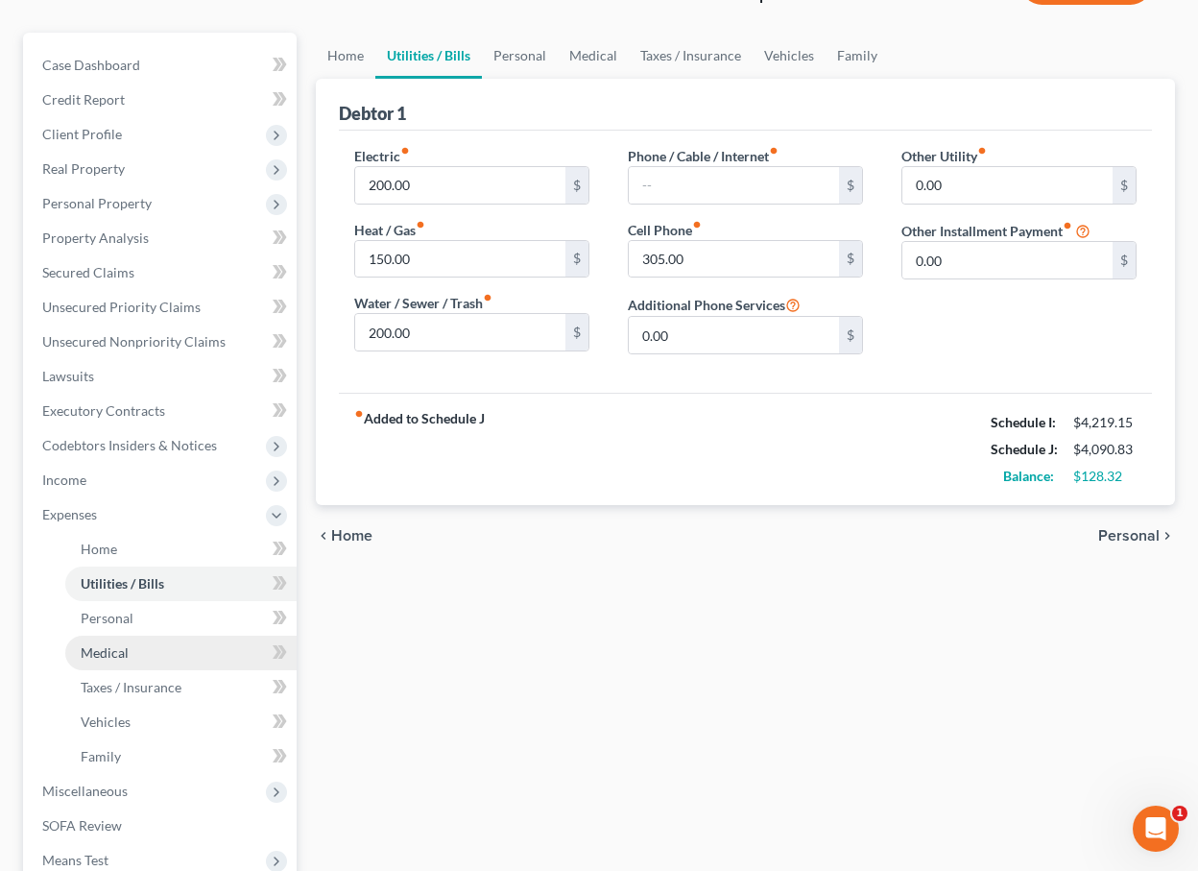
scroll to position [156, 0]
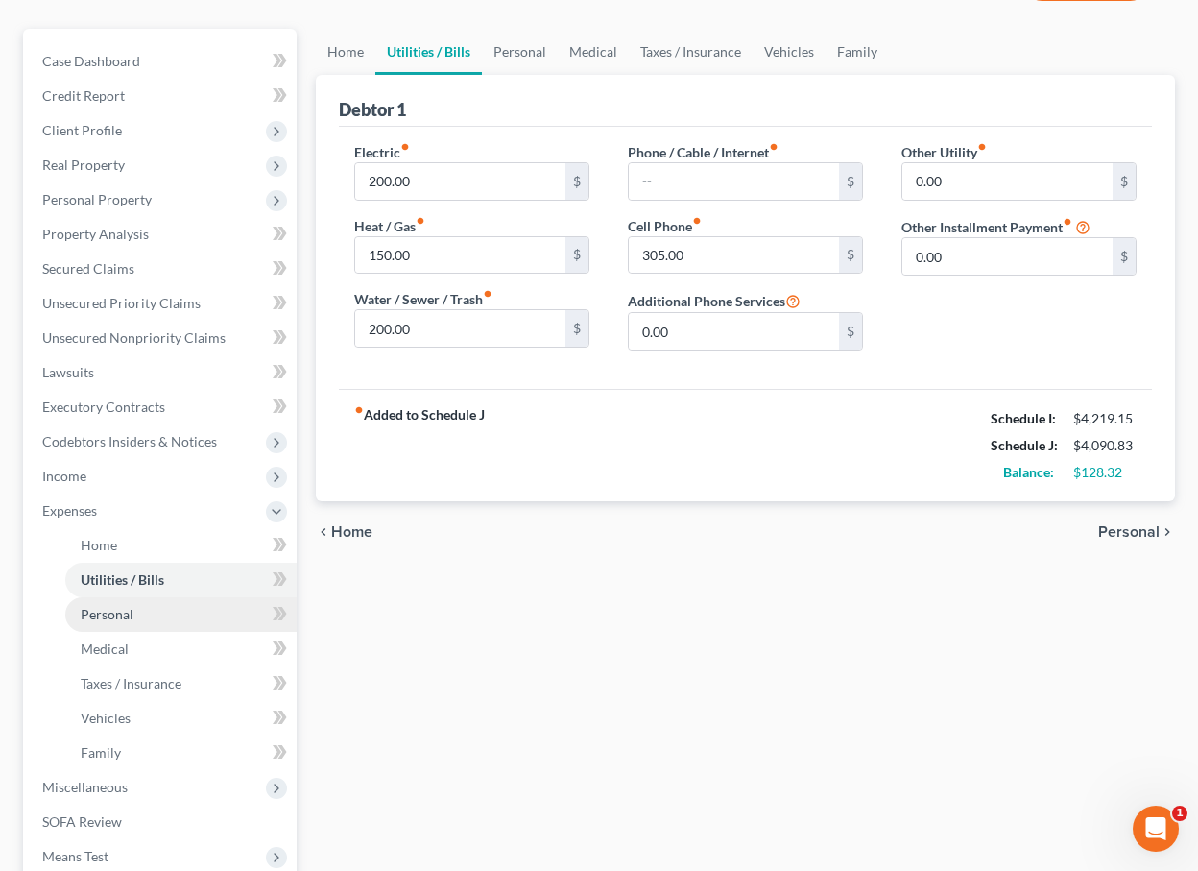
click at [139, 617] on link "Personal" at bounding box center [180, 614] width 231 height 35
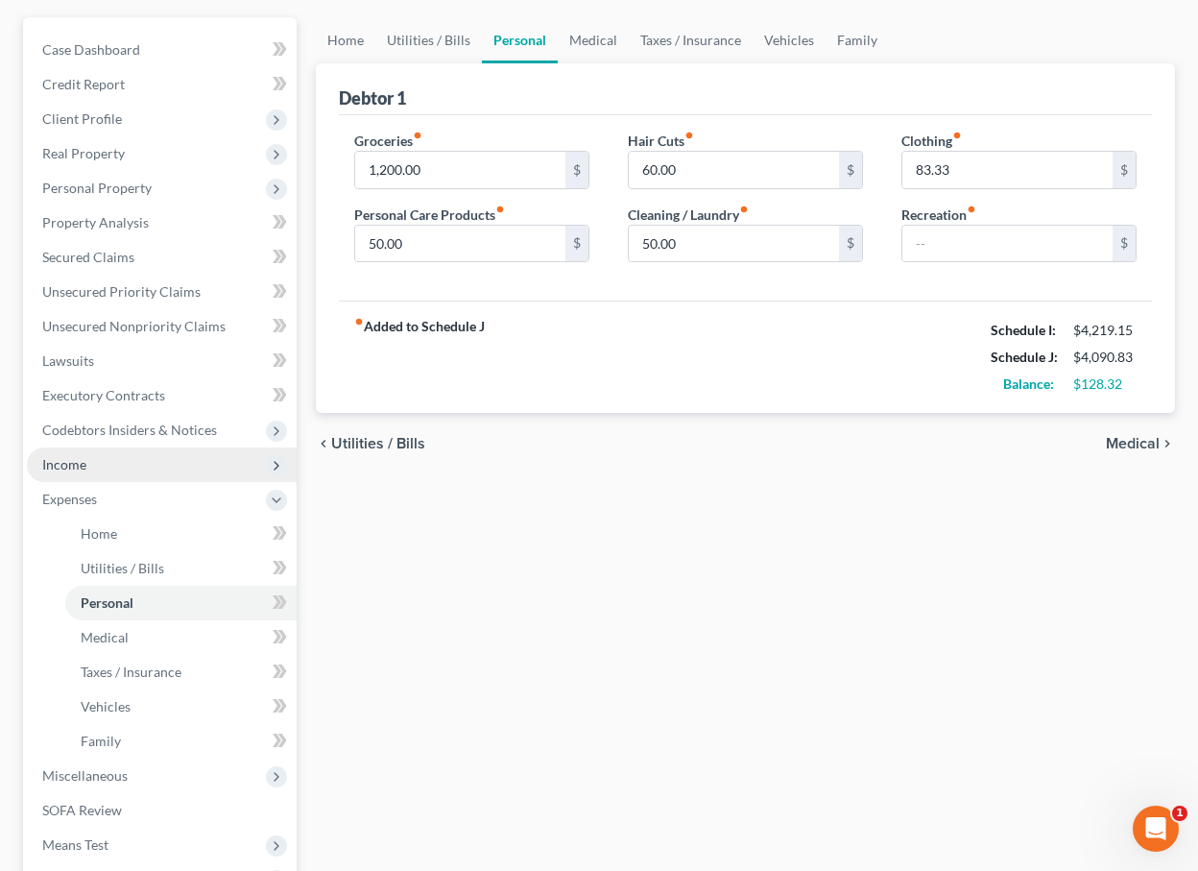
scroll to position [172, 0]
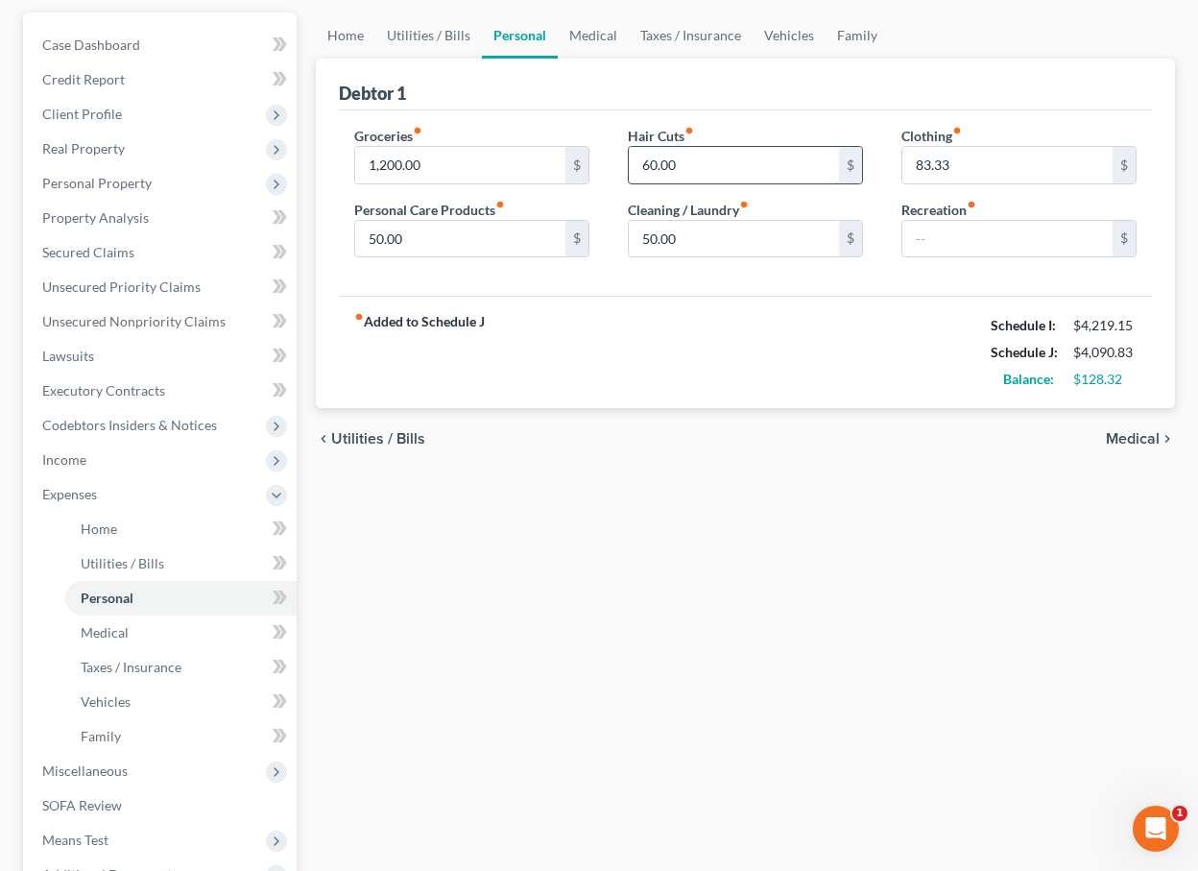
click at [651, 162] on input "60.00" at bounding box center [734, 165] width 210 height 36
type input "0.00"
click at [949, 239] on input "text" at bounding box center [1008, 239] width 210 height 36
type input "60.00"
click at [964, 169] on input "83.33" at bounding box center [1008, 165] width 210 height 36
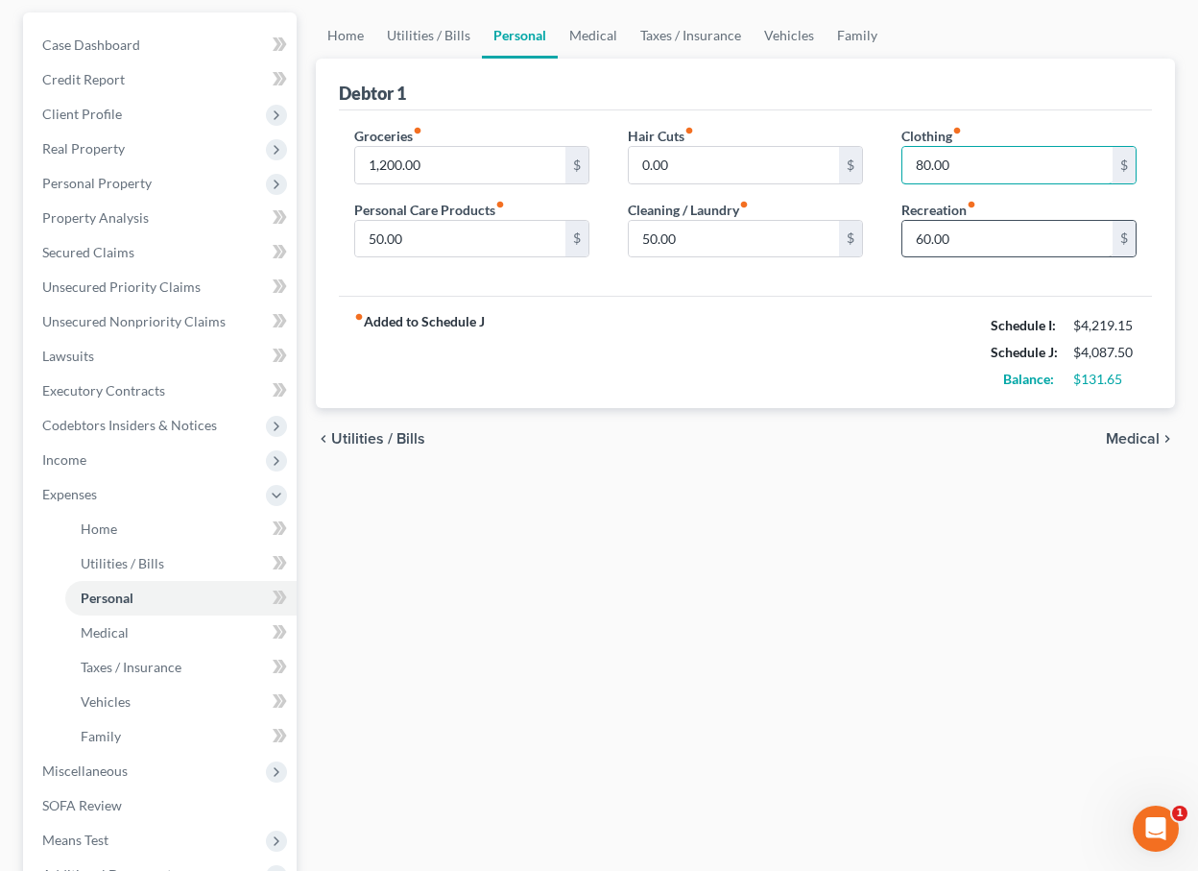
type input "80.00"
click at [933, 248] on input "60.00" at bounding box center [1008, 239] width 210 height 36
click at [926, 233] on input "60.00" at bounding box center [1008, 239] width 210 height 36
type input "65.00"
click at [132, 642] on link "Medical" at bounding box center [180, 633] width 231 height 35
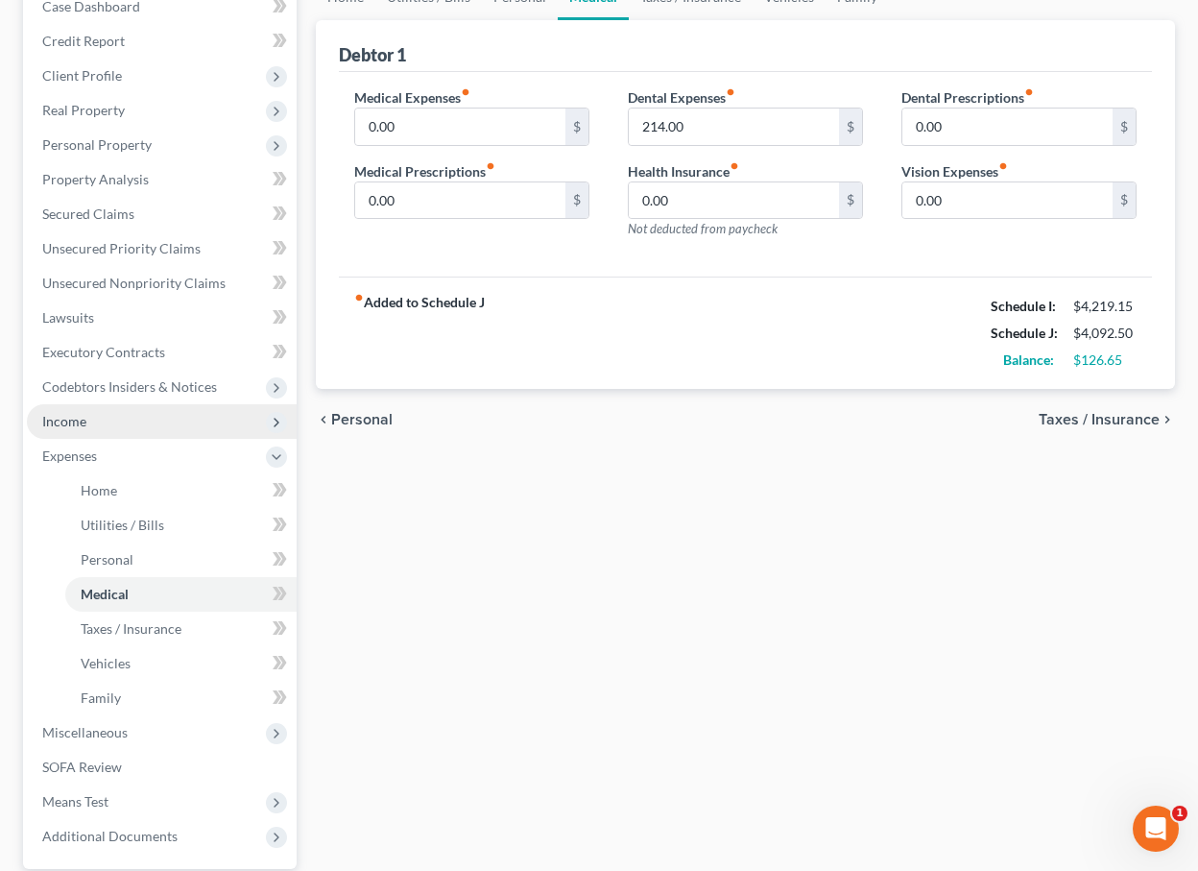
scroll to position [211, 0]
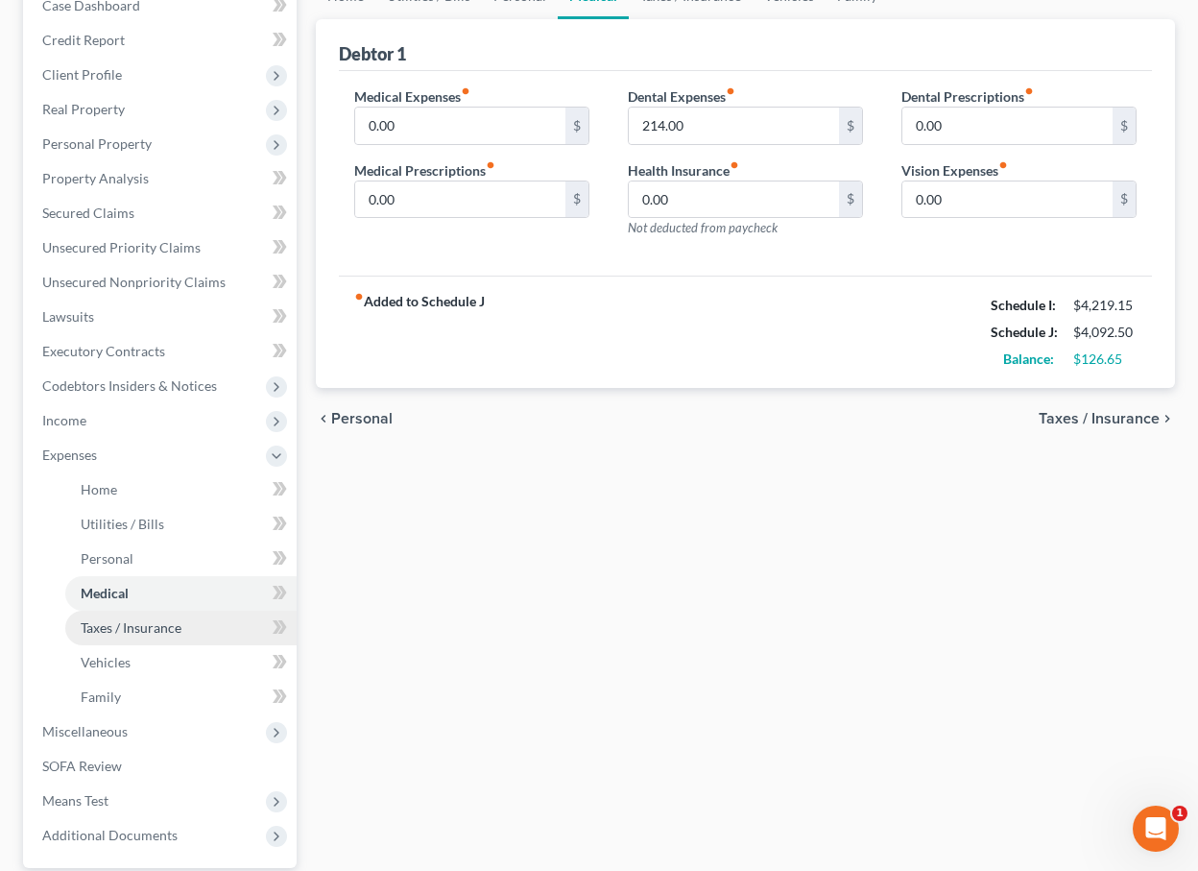
click at [136, 641] on link "Taxes / Insurance" at bounding box center [180, 628] width 231 height 35
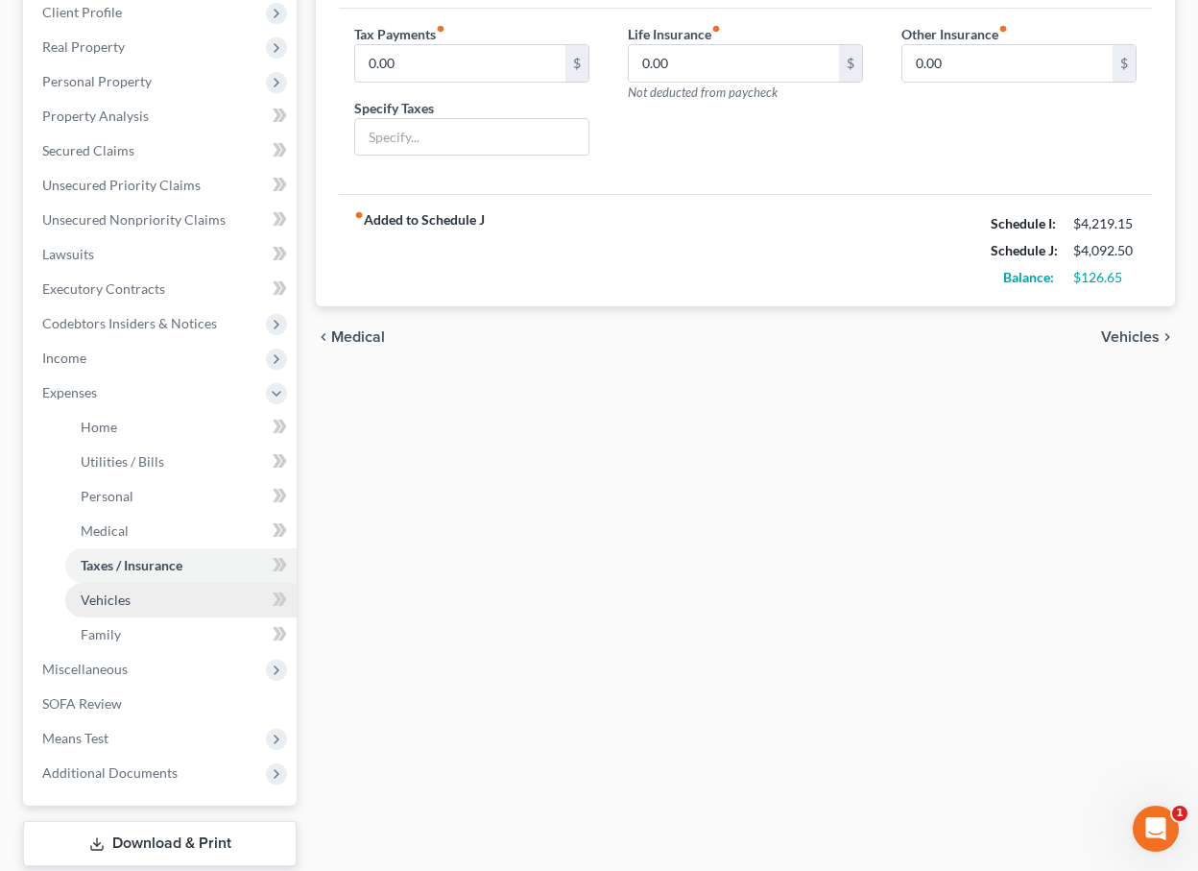
click at [124, 596] on span "Vehicles" at bounding box center [106, 600] width 50 height 16
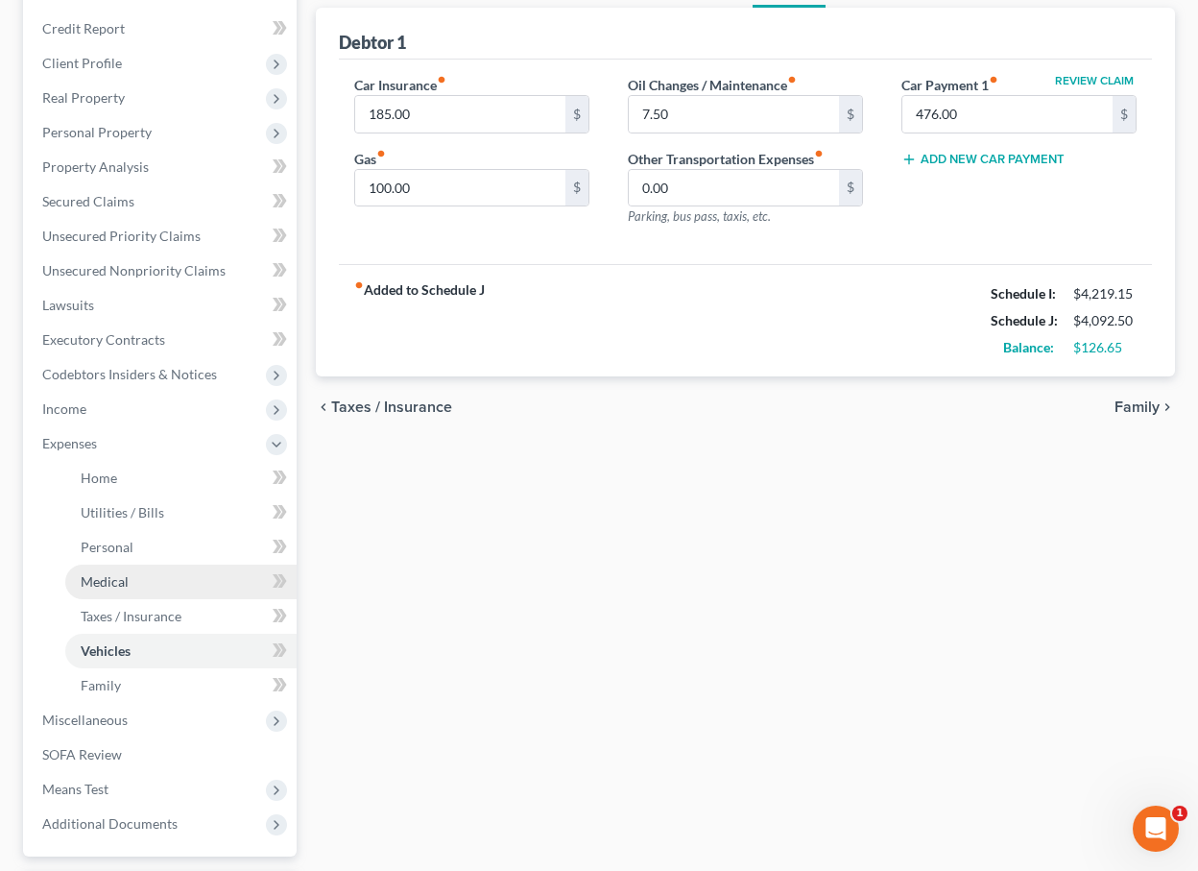
scroll to position [224, 0]
click at [680, 115] on input "7.50" at bounding box center [734, 113] width 210 height 36
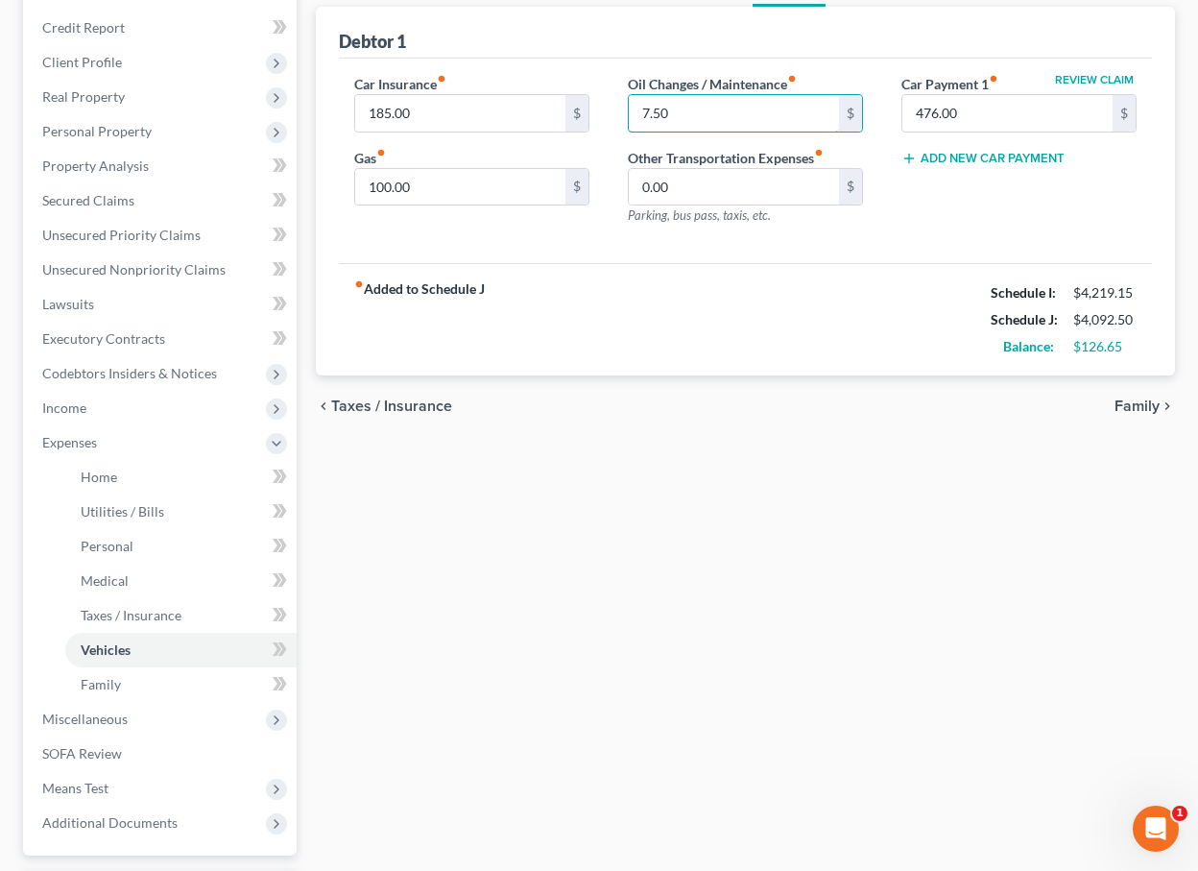
drag, startPoint x: 680, startPoint y: 115, endPoint x: 616, endPoint y: 114, distance: 64.3
click at [616, 115] on div "Oil Changes / Maintenance fiber_manual_record 7.50 $ Other Transportation Expen…" at bounding box center [746, 157] width 274 height 167
type input "0.00"
click at [583, 265] on div "fiber_manual_record Added to Schedule J Schedule I: $4,219.15 Schedule J: $4,08…" at bounding box center [745, 319] width 813 height 112
click at [385, 185] on input "100.00" at bounding box center [460, 187] width 210 height 36
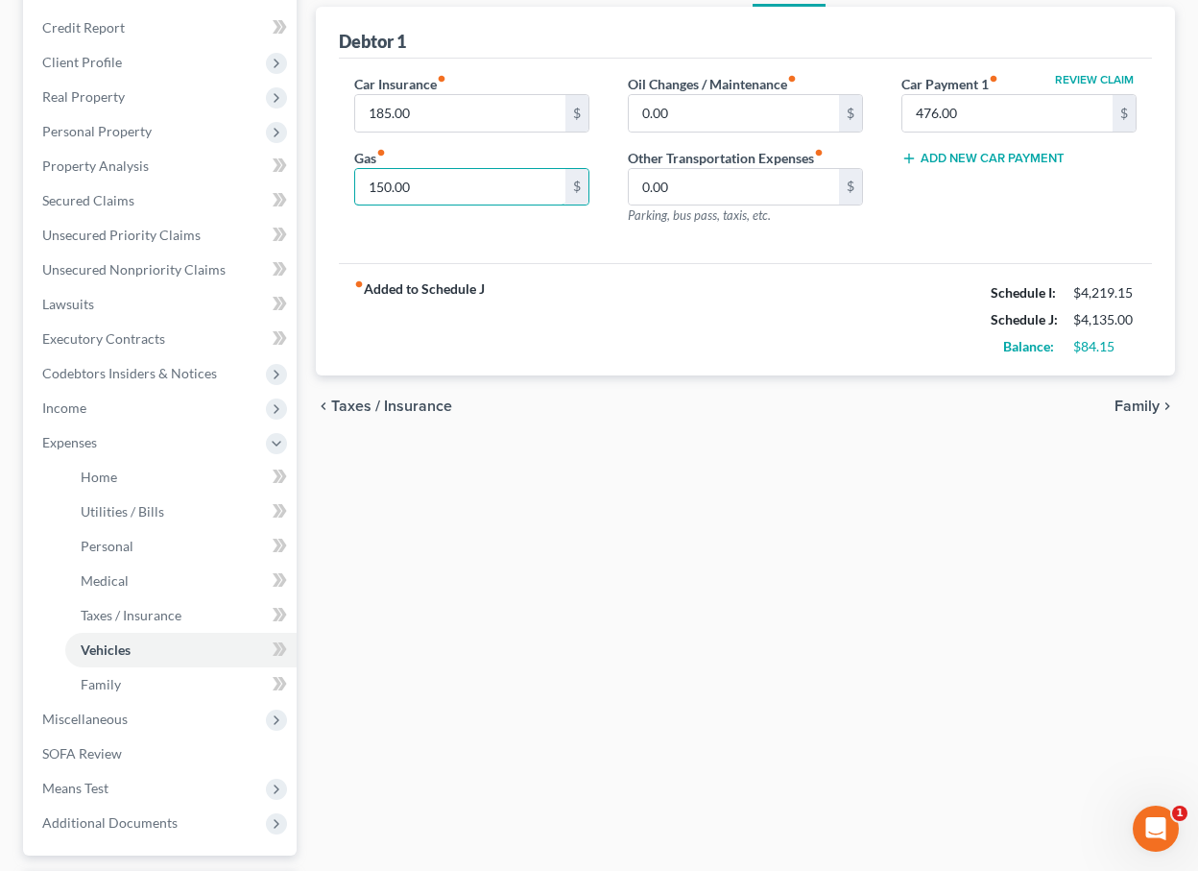
type input "150.00"
click at [458, 332] on strong "fiber_manual_record Added to Schedule J" at bounding box center [419, 319] width 131 height 81
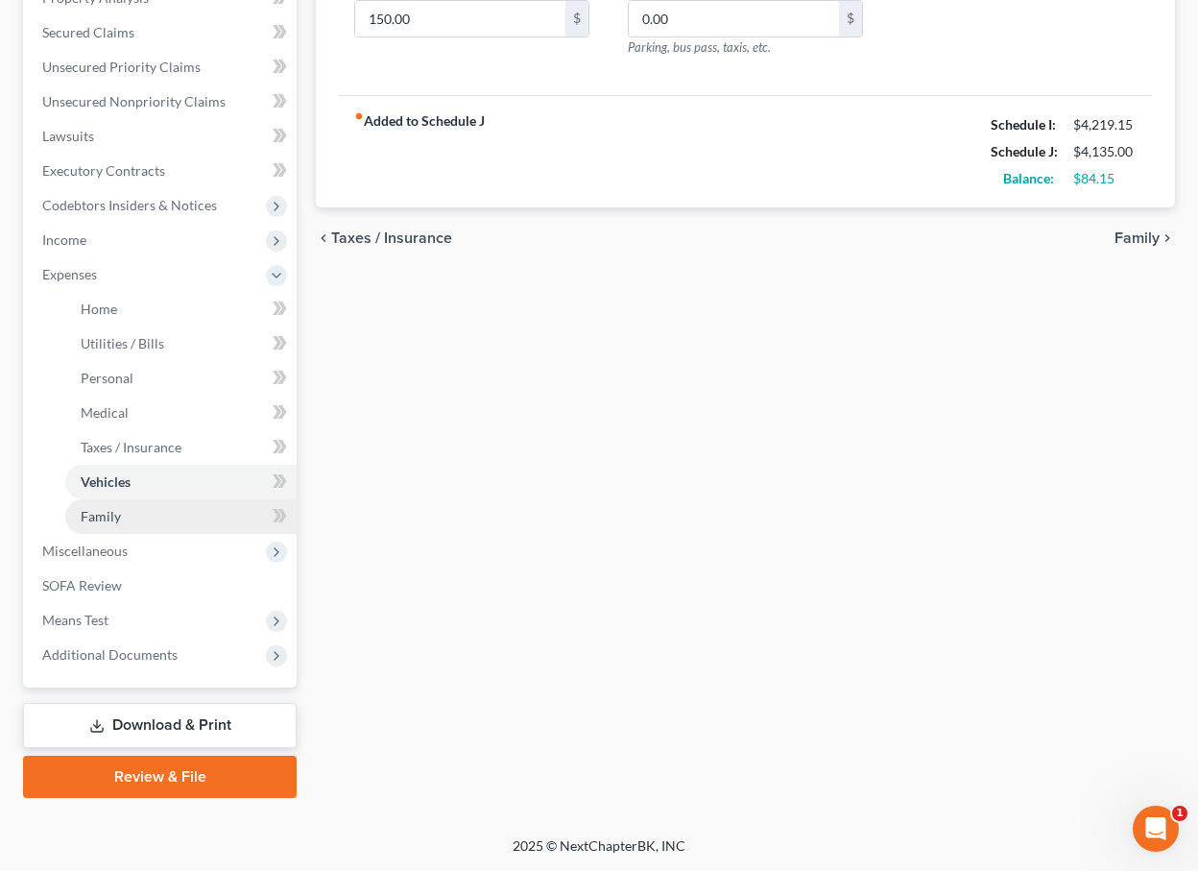
click at [181, 506] on link "Family" at bounding box center [180, 516] width 231 height 35
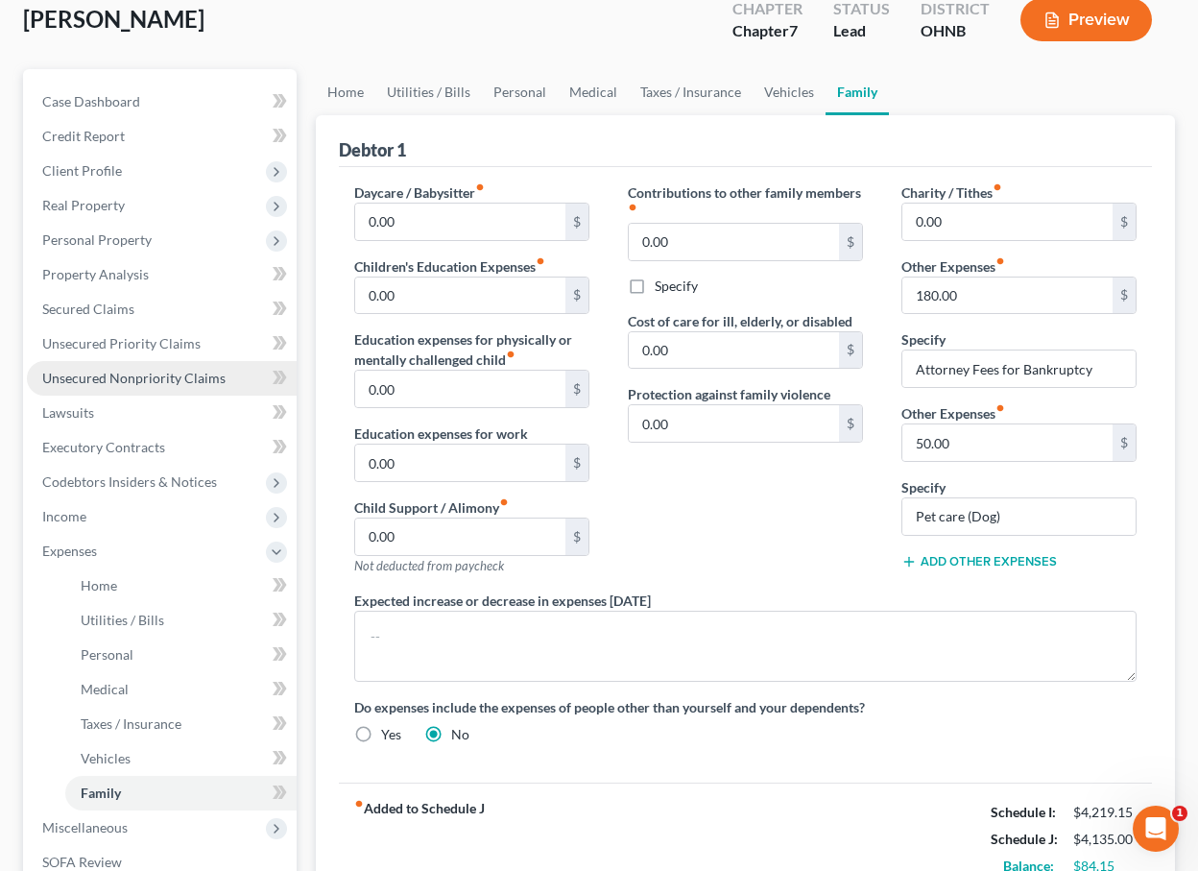
scroll to position [118, 0]
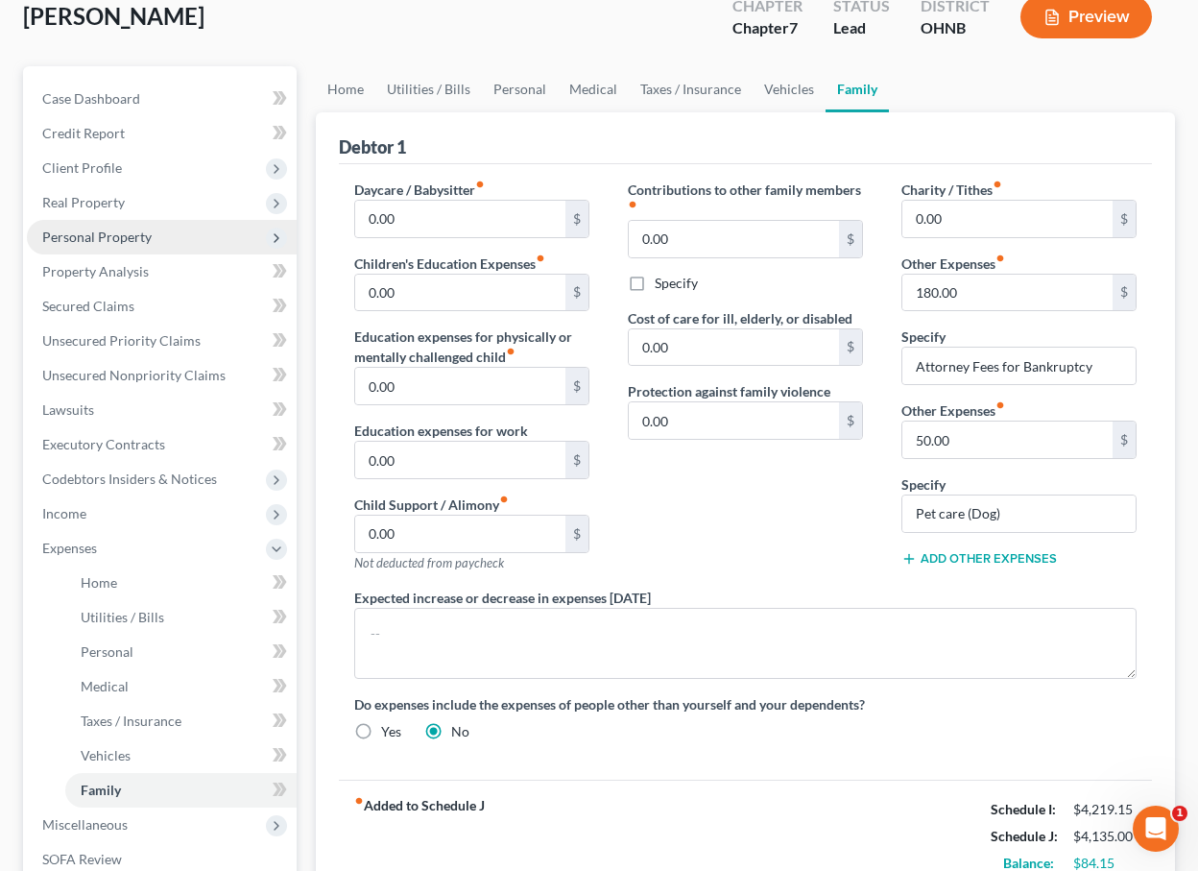
click at [180, 232] on span "Personal Property" at bounding box center [162, 237] width 270 height 35
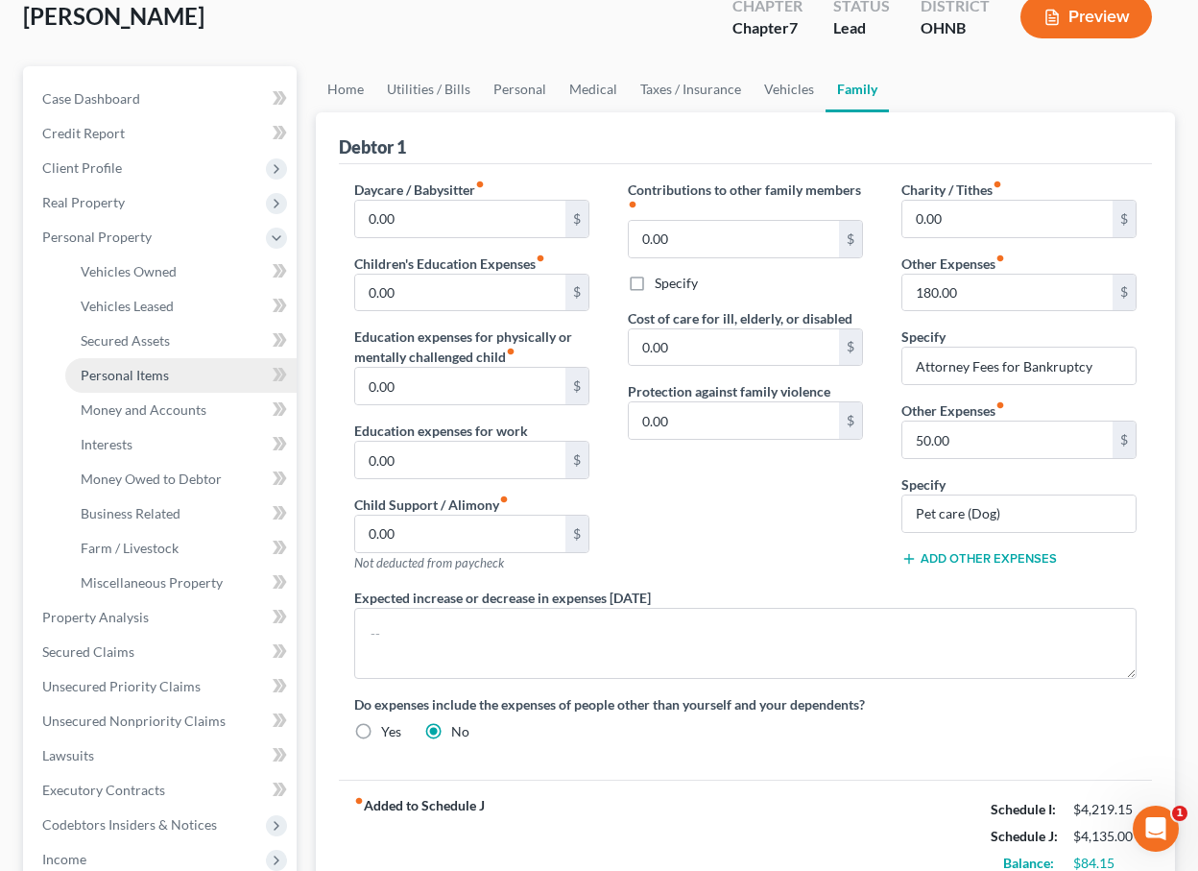
click at [168, 375] on link "Personal Items" at bounding box center [180, 375] width 231 height 35
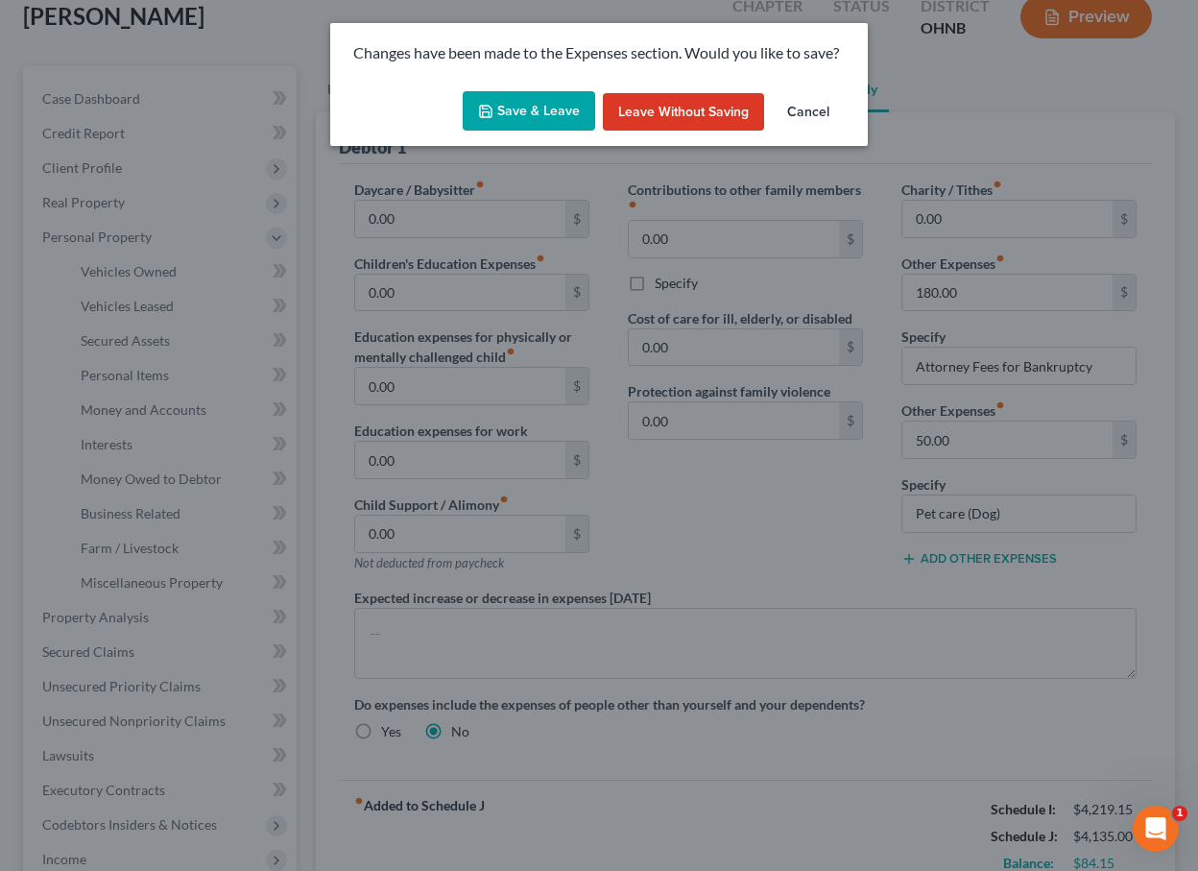
click at [556, 92] on button "Save & Leave" at bounding box center [529, 111] width 133 height 40
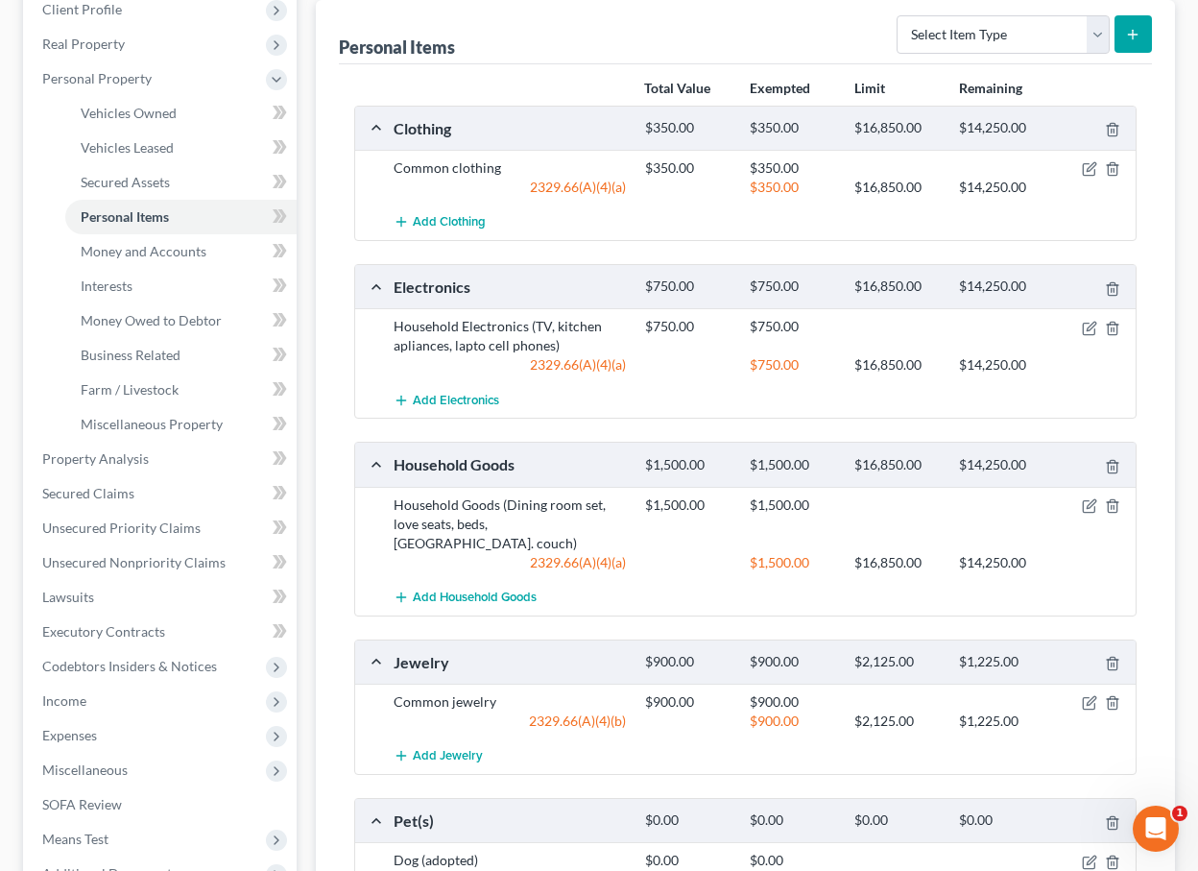
scroll to position [268, 0]
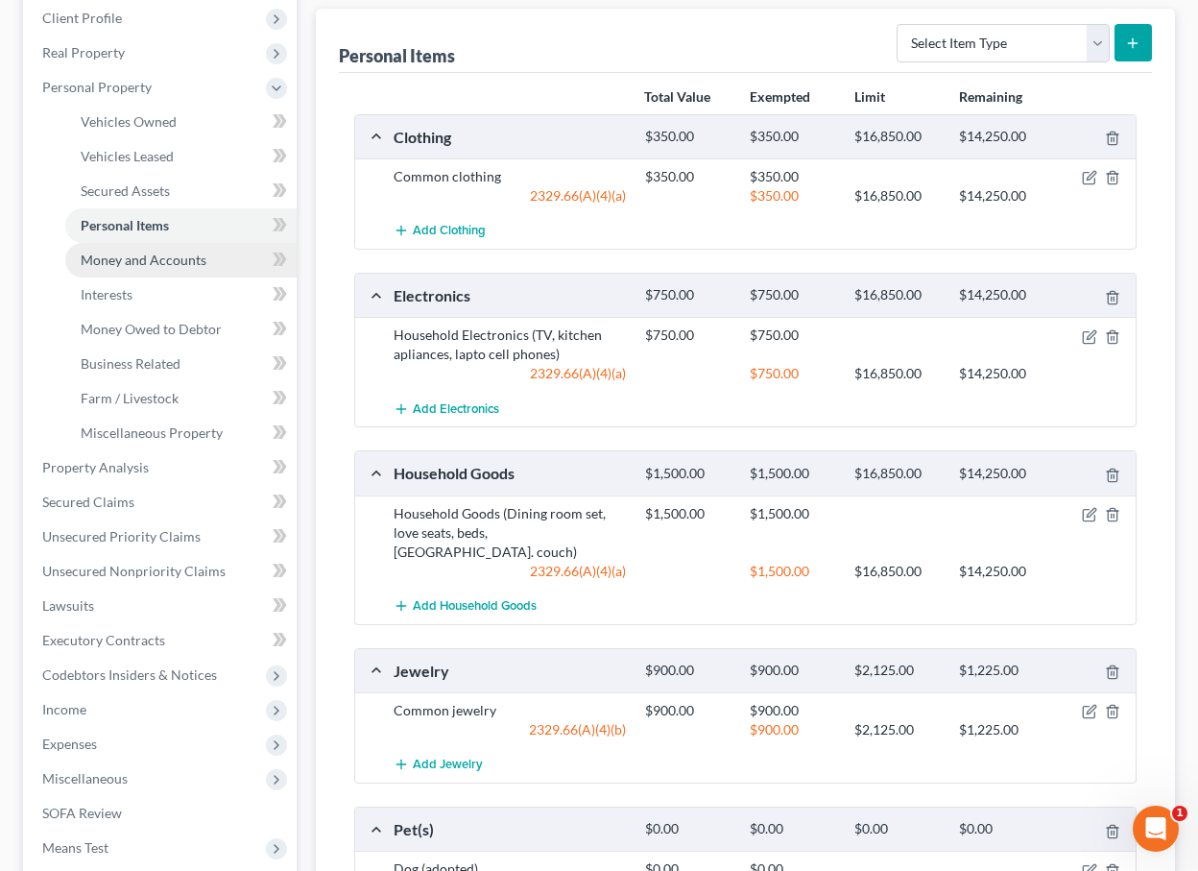
click at [202, 257] on span "Money and Accounts" at bounding box center [144, 260] width 126 height 16
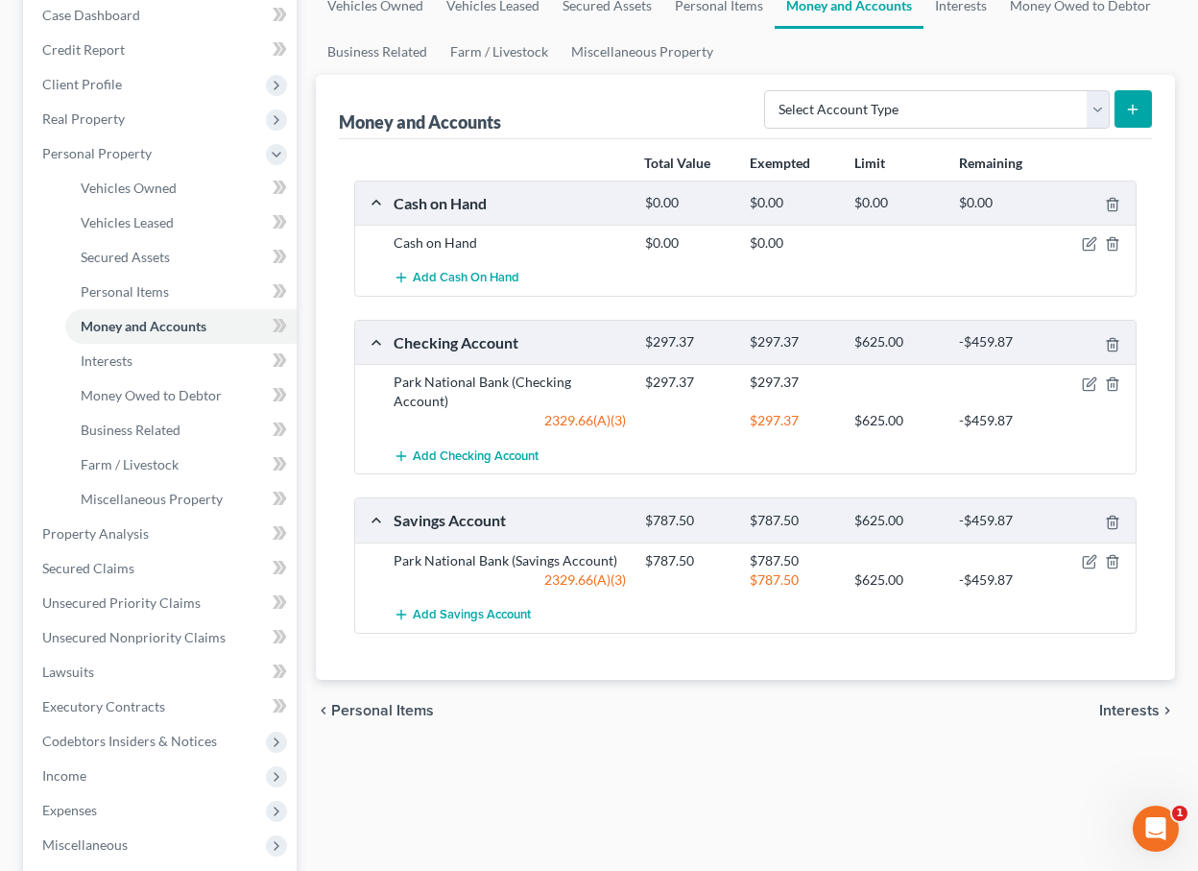
scroll to position [204, 0]
click at [1092, 552] on icon "button" at bounding box center [1089, 559] width 15 height 15
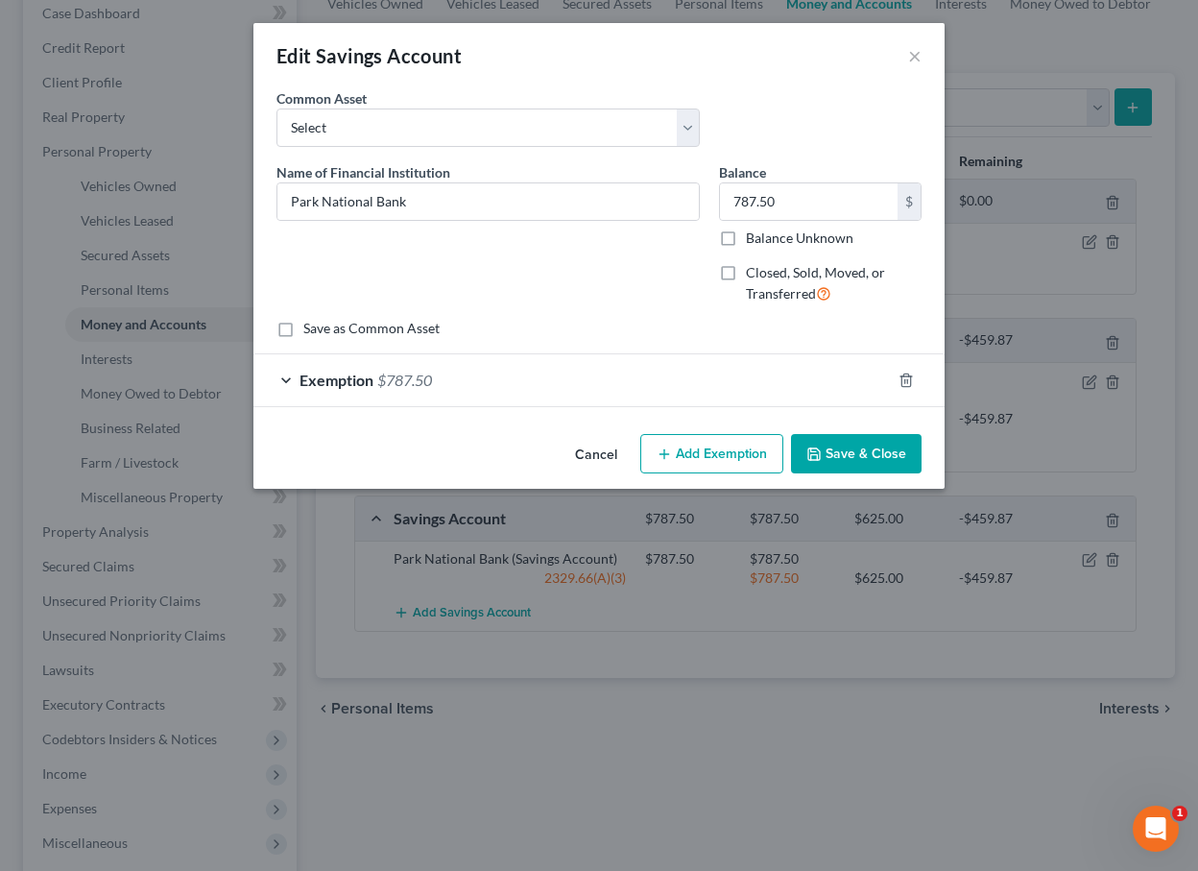
click at [747, 388] on div "Exemption $787.50" at bounding box center [573, 379] width 638 height 51
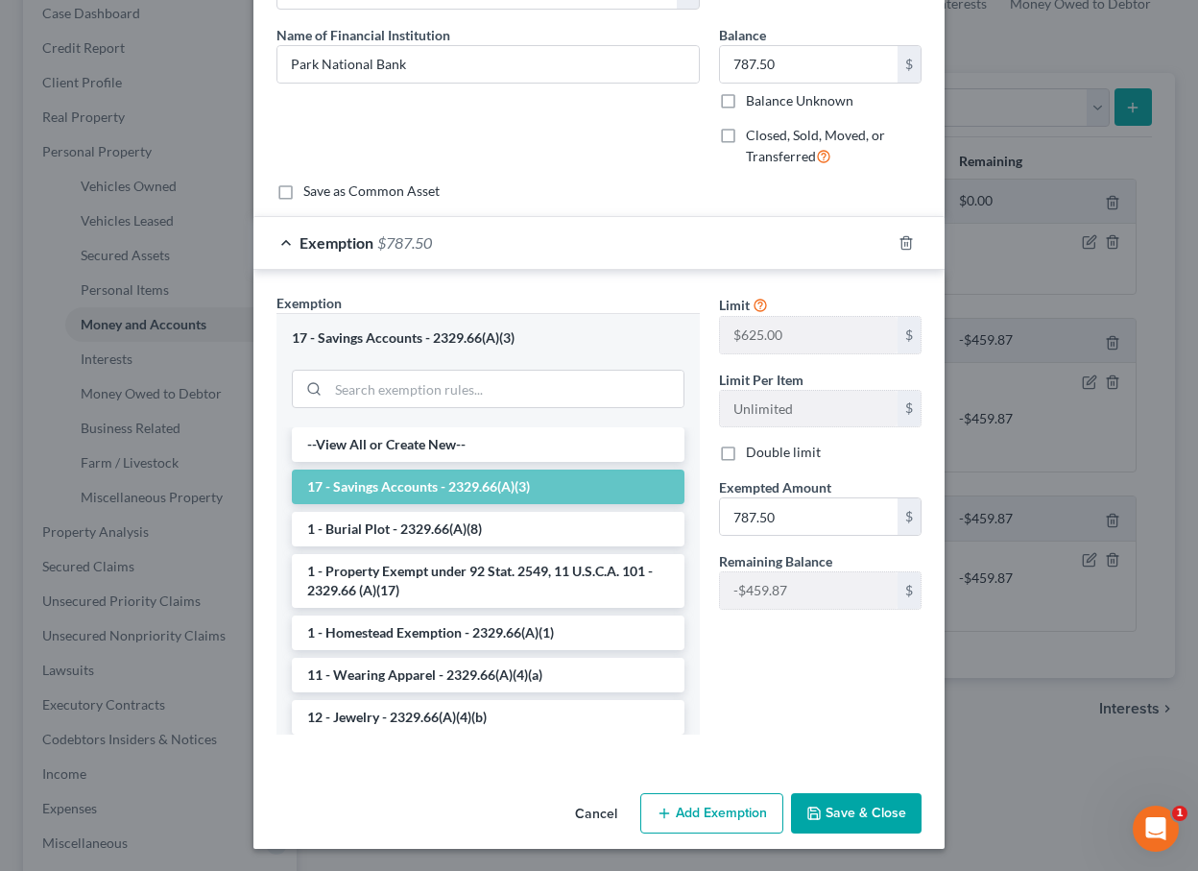
scroll to position [136, 0]
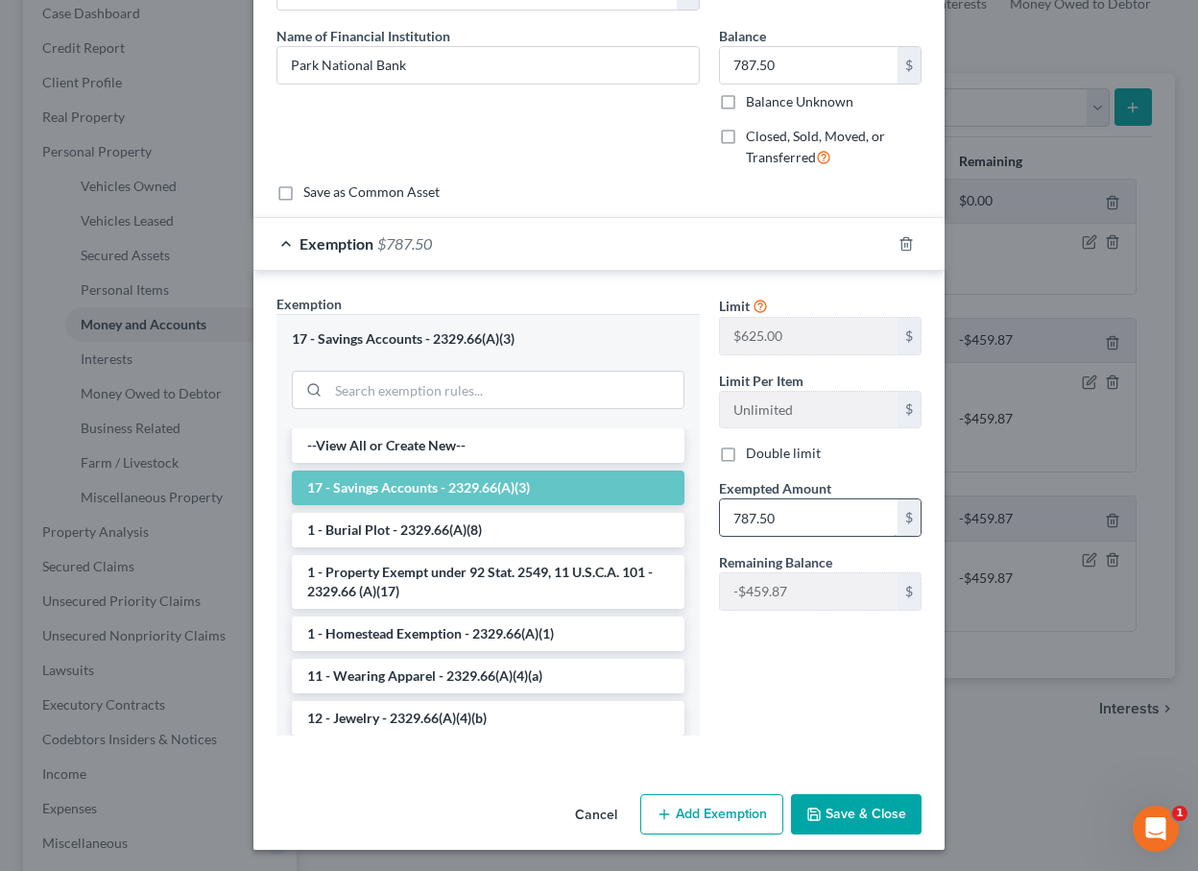
click at [807, 518] on input "787.50" at bounding box center [809, 517] width 178 height 36
click at [705, 810] on button "Add Exemption" at bounding box center [712, 814] width 143 height 40
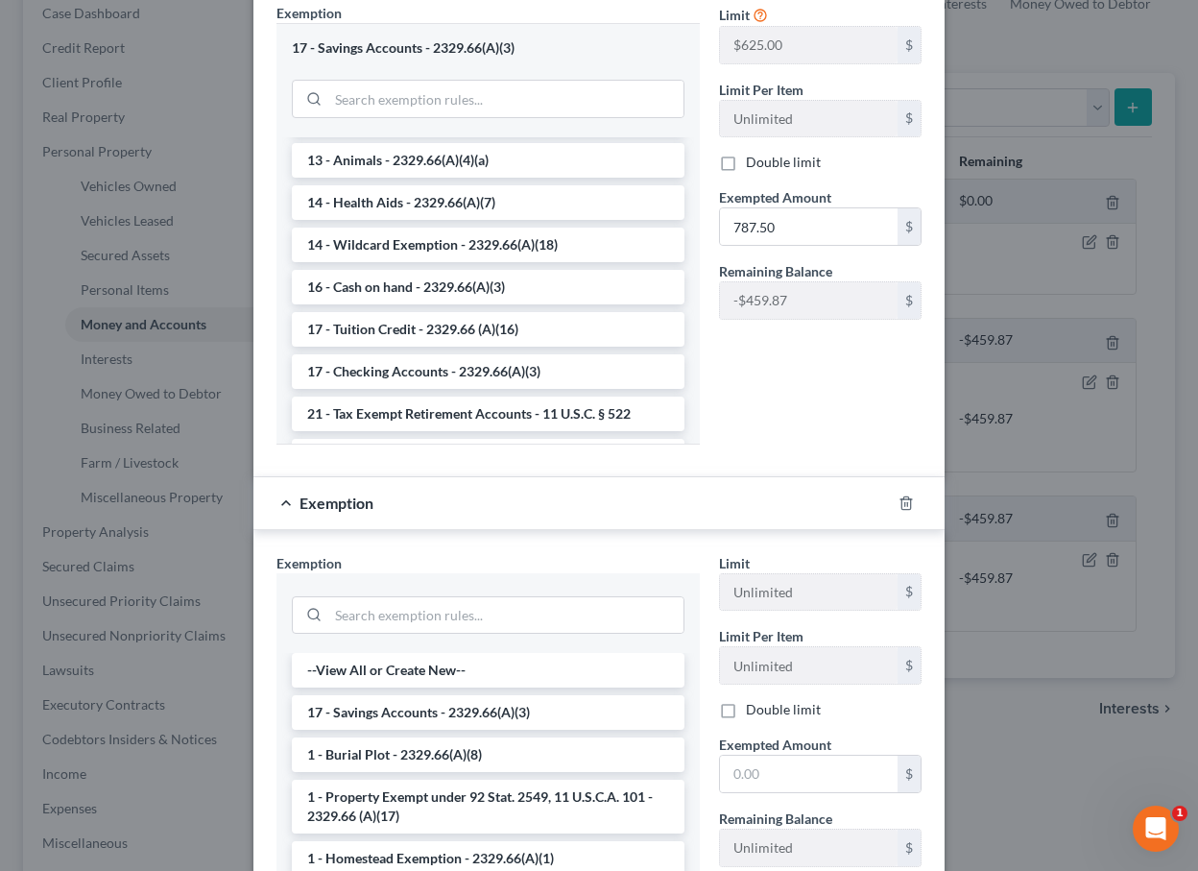
scroll to position [576, 0]
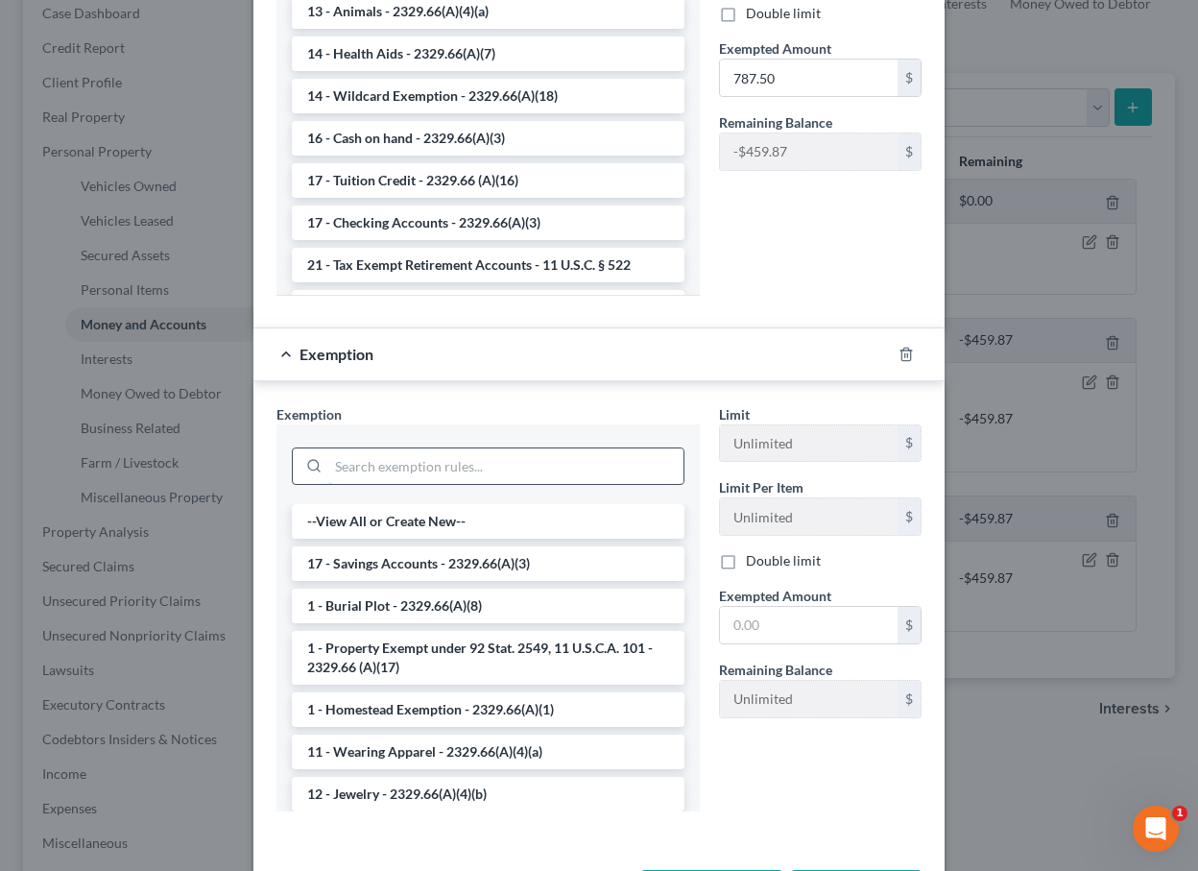
click at [536, 457] on input "search" at bounding box center [505, 466] width 355 height 36
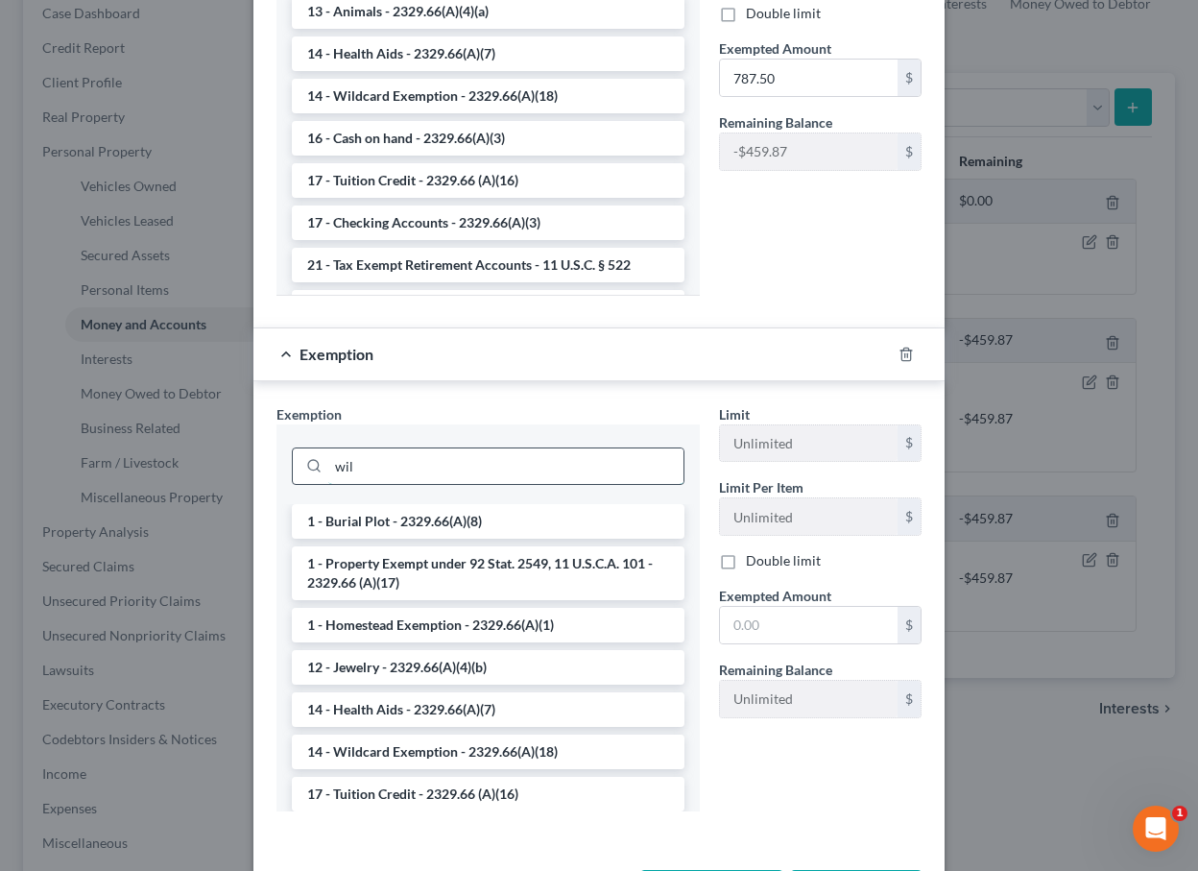
scroll to position [558, 0]
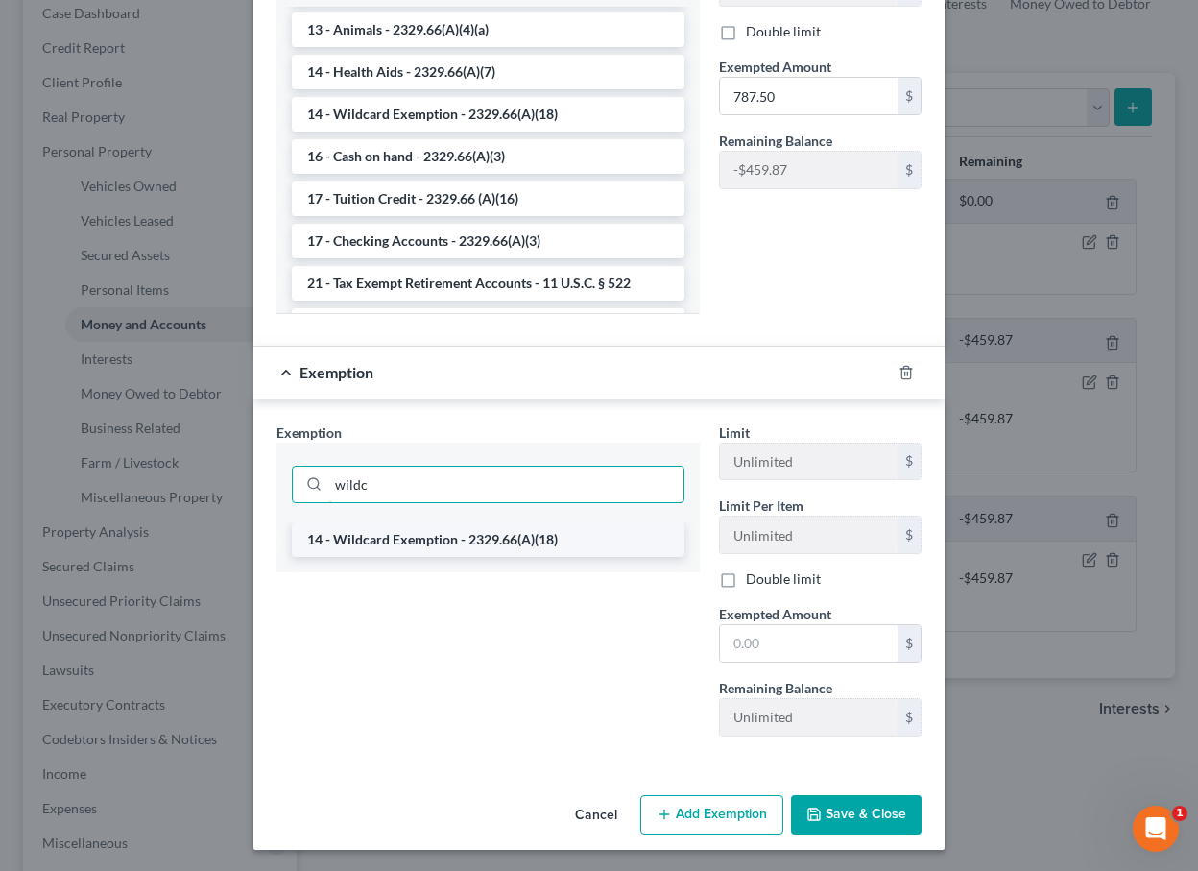
type input "wild"
click at [492, 543] on li "14 - Wildcard Exemption - 2329.66(A)(18)" at bounding box center [488, 539] width 393 height 35
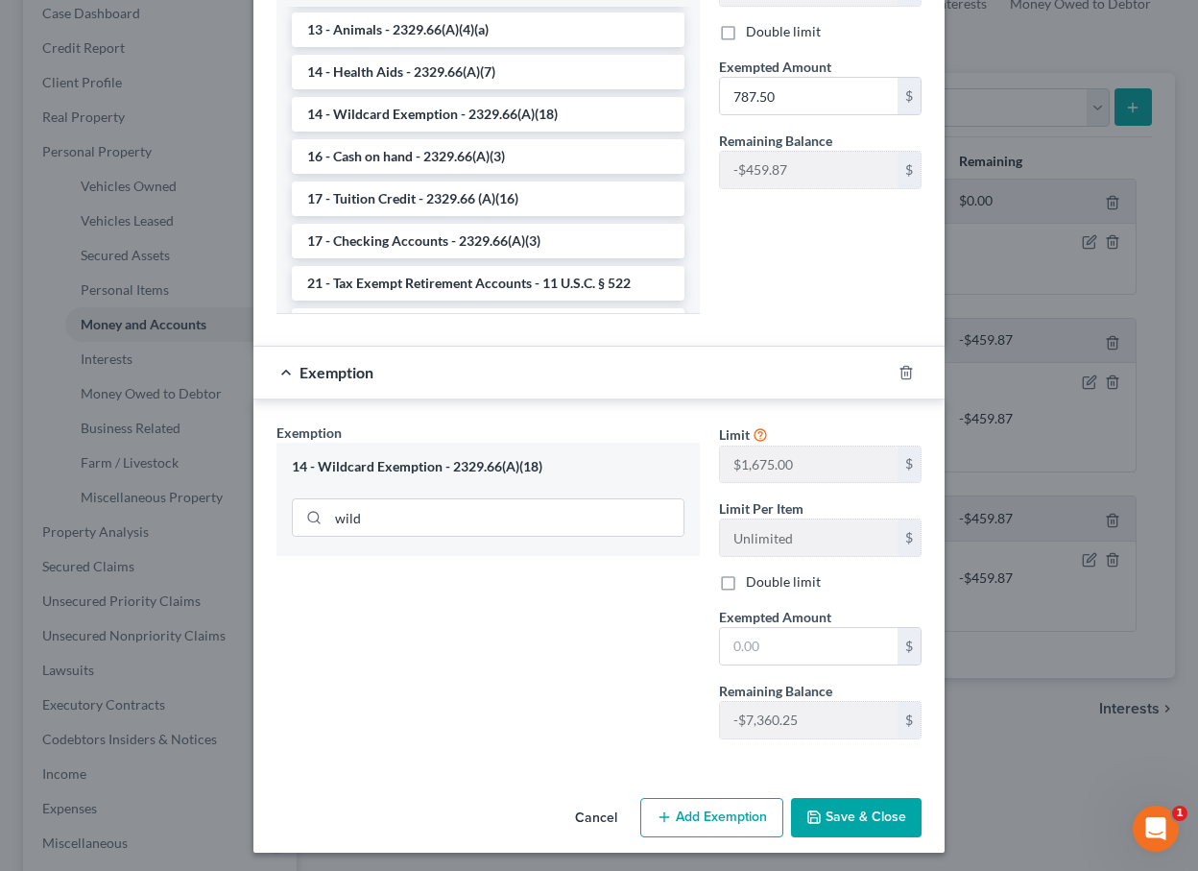
click at [591, 811] on button "Cancel" at bounding box center [596, 819] width 73 height 38
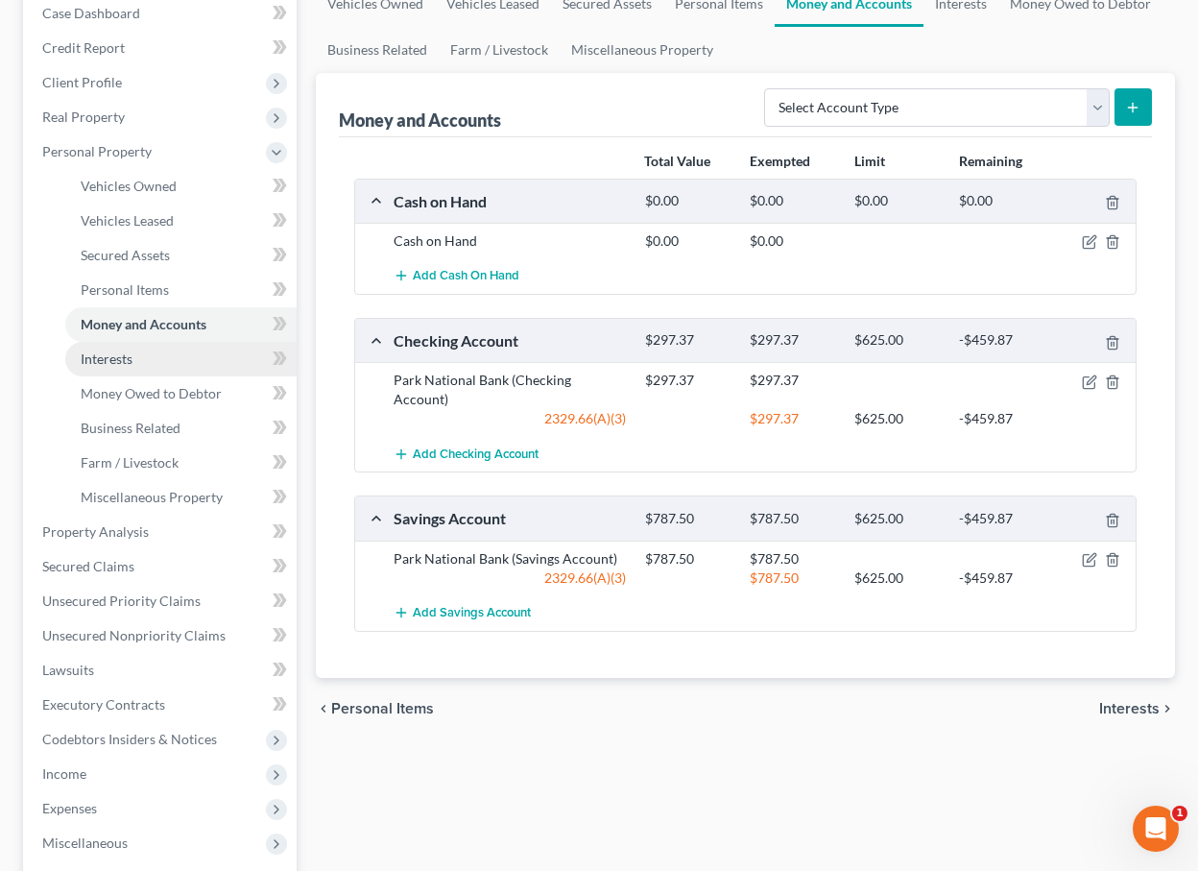
click at [177, 362] on link "Interests" at bounding box center [180, 359] width 231 height 35
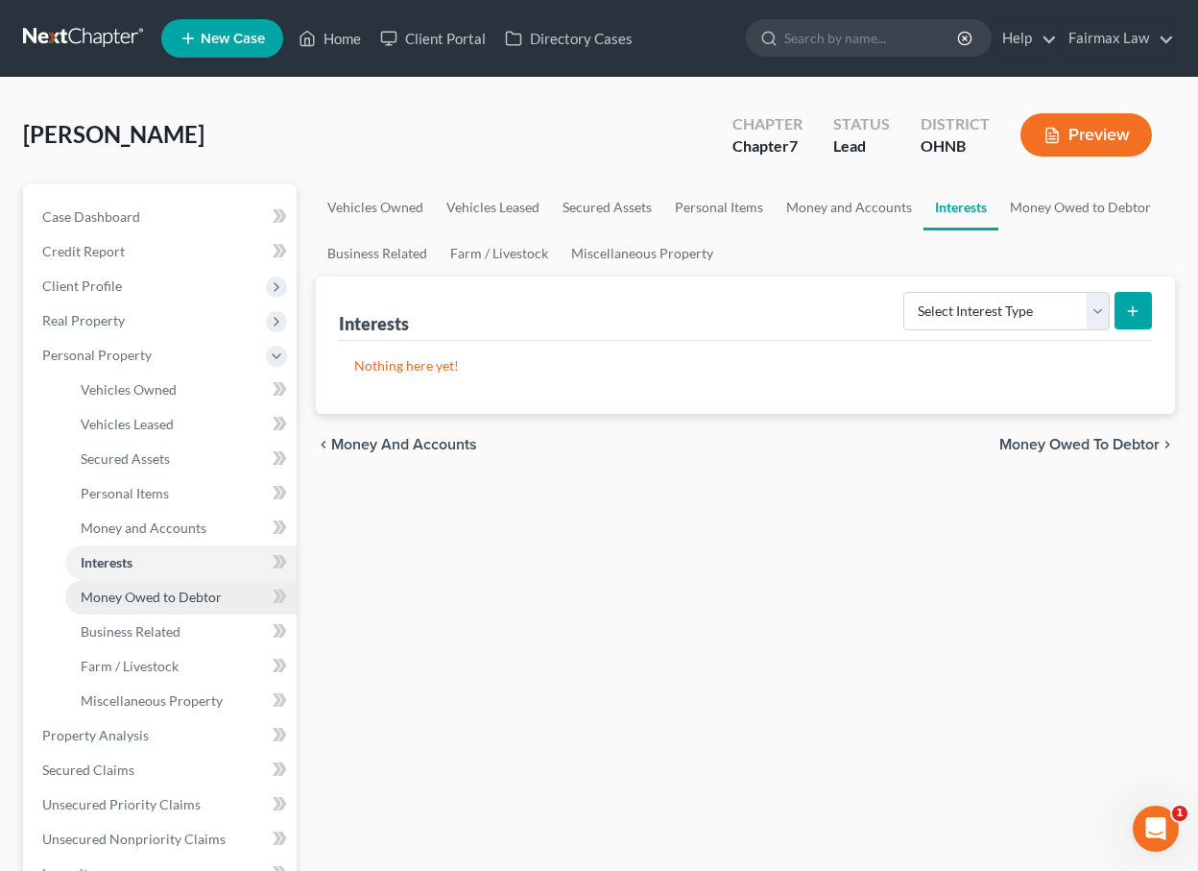
click at [164, 601] on span "Money Owed to Debtor" at bounding box center [151, 597] width 141 height 16
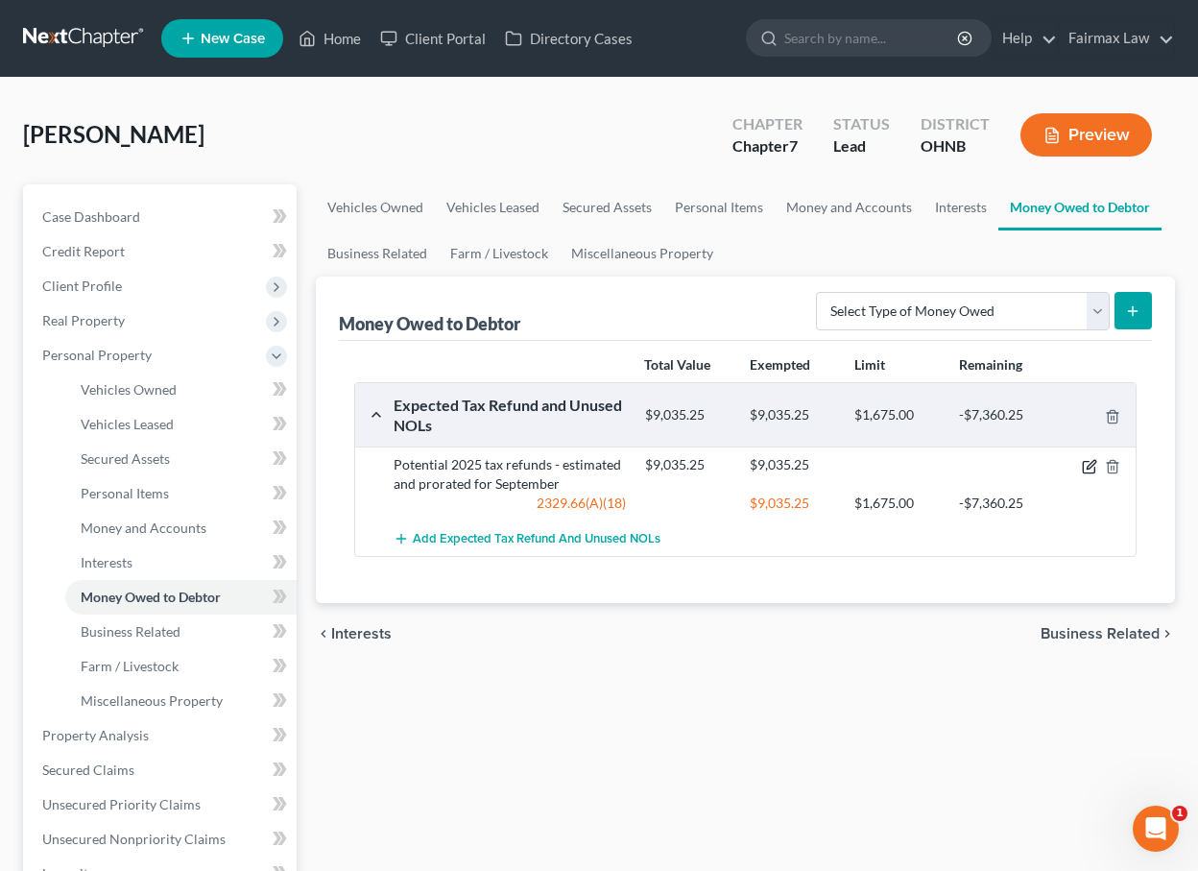
click at [1094, 463] on icon "button" at bounding box center [1089, 466] width 15 height 15
select select "0"
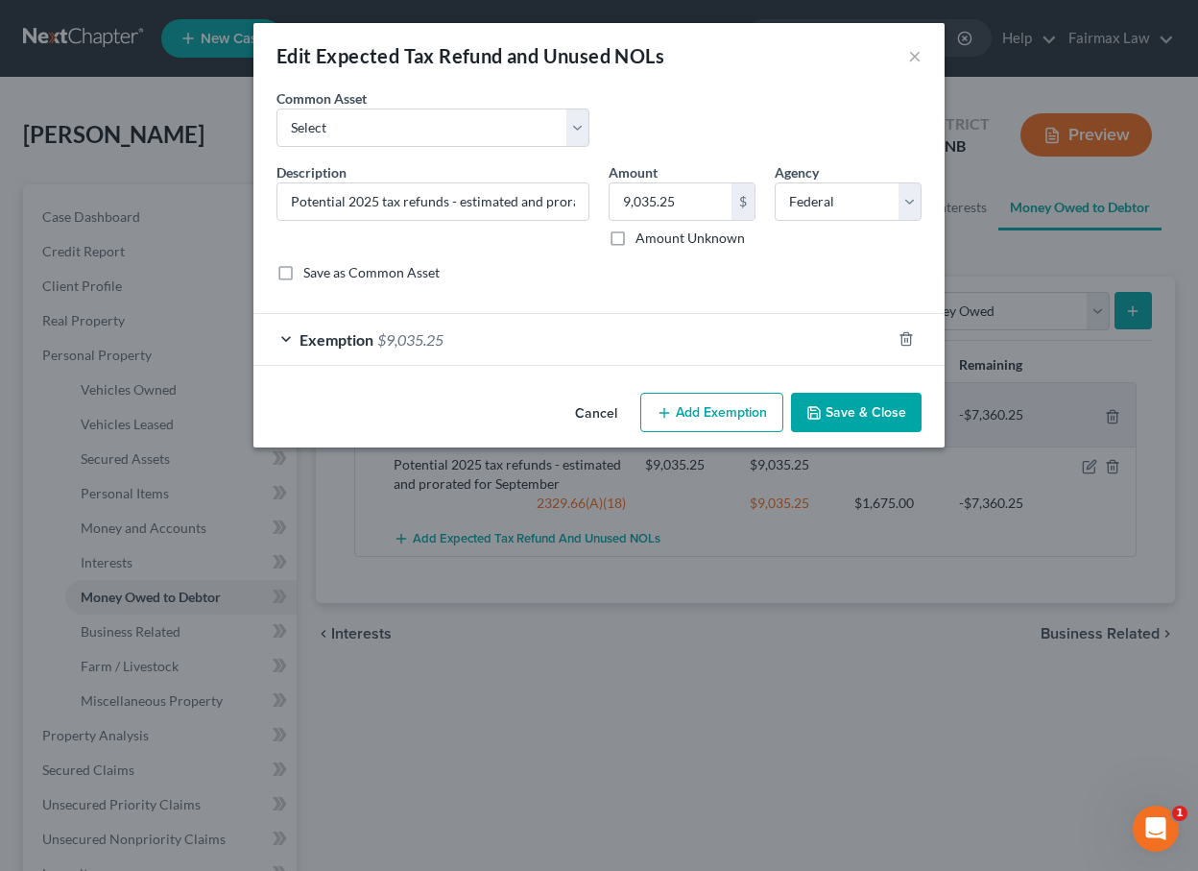
click at [578, 355] on div "Exemption $9,035.25" at bounding box center [573, 339] width 638 height 51
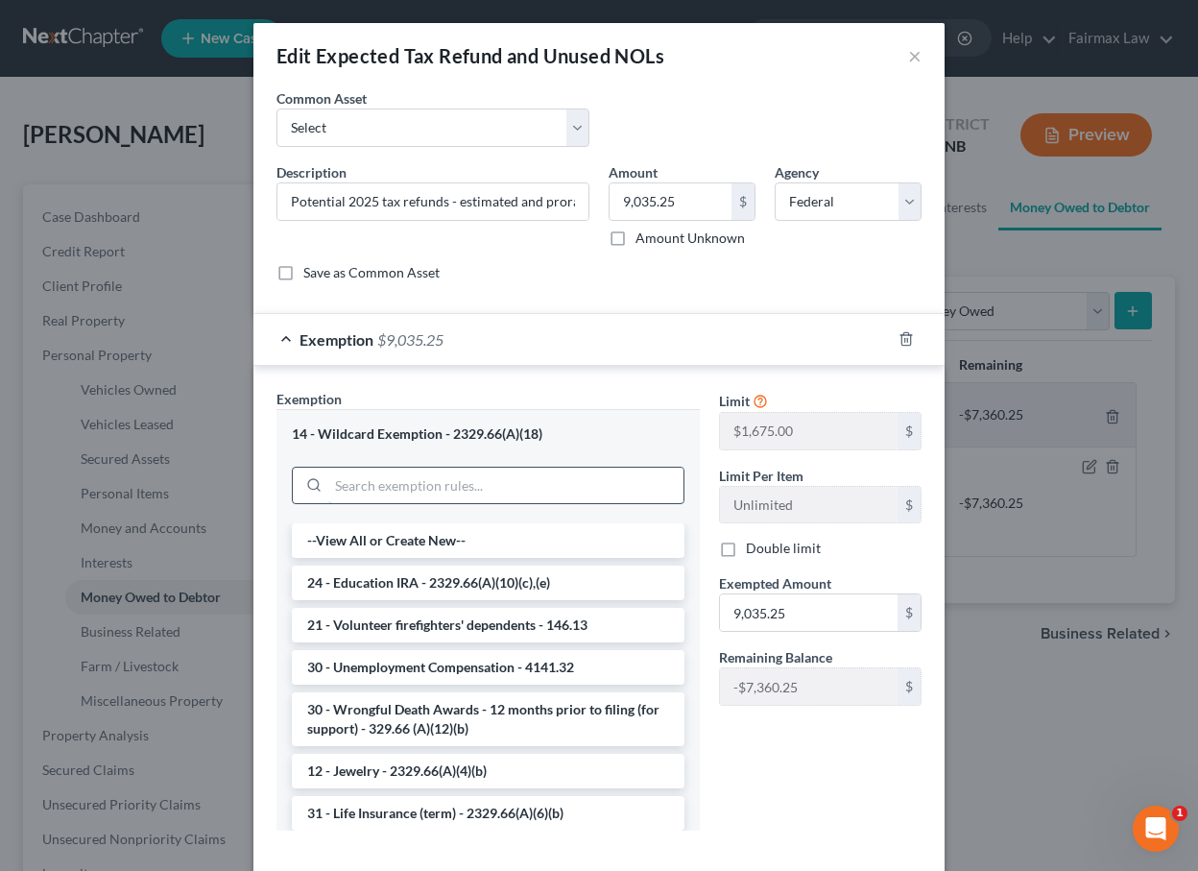
click at [533, 471] on input "search" at bounding box center [505, 486] width 355 height 36
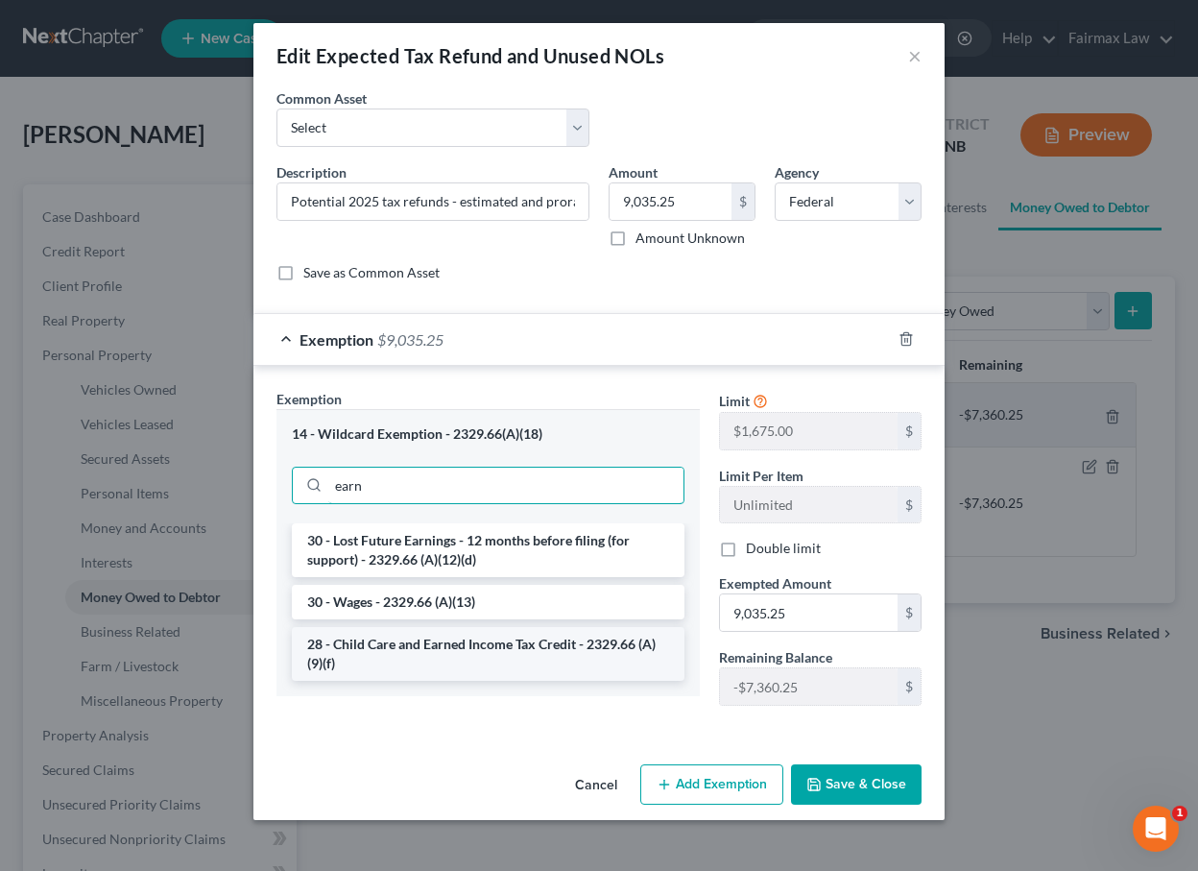
type input "earn"
click at [479, 661] on li "28 - Child Care and Earned Income Tax Credit - 2329.66 (A)(9)(f)" at bounding box center [488, 654] width 393 height 54
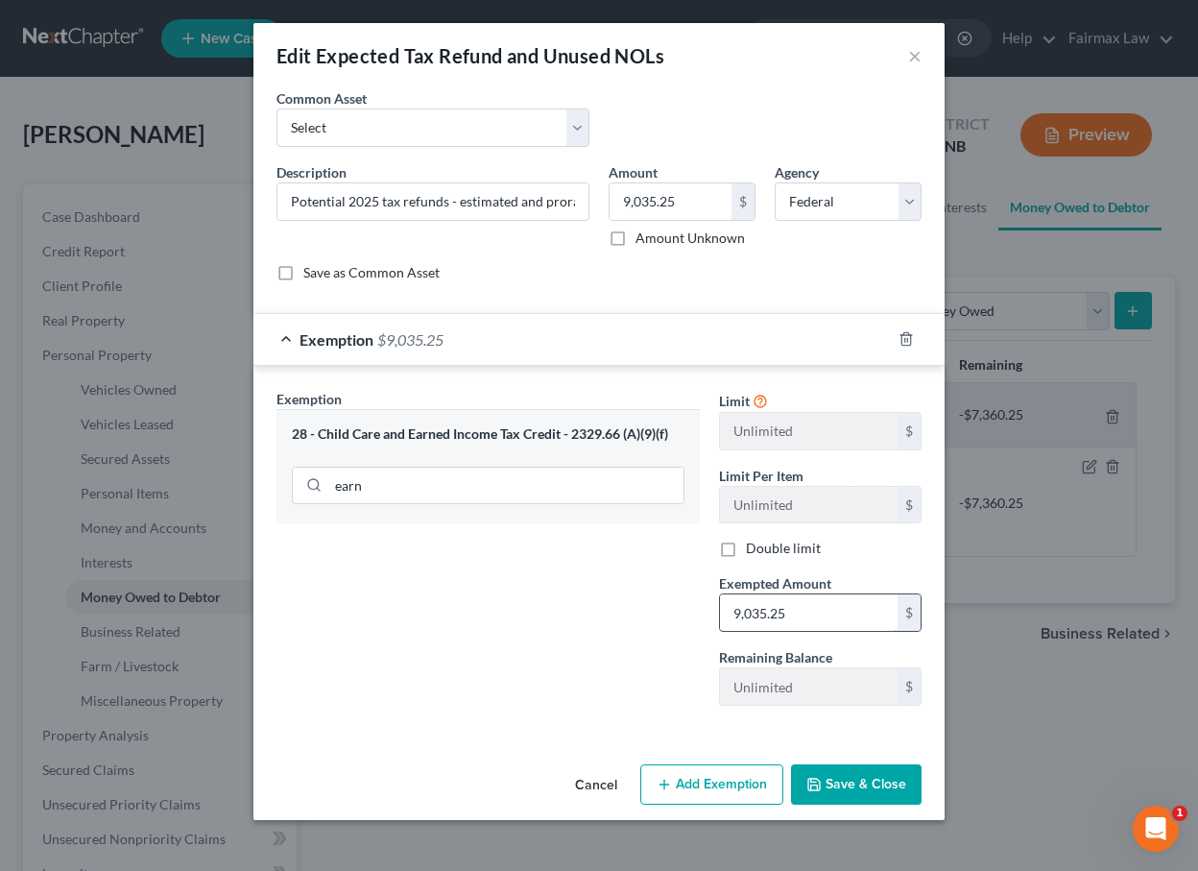
click at [799, 617] on input "9,035.25" at bounding box center [809, 612] width 178 height 36
drag, startPoint x: 799, startPoint y: 617, endPoint x: 633, endPoint y: 617, distance: 166.1
click at [633, 617] on div "Exemption Set must be selected for CA. Exemption * 28 - Child Care and Earned I…" at bounding box center [599, 555] width 665 height 333
type input "7,408.7"
click at [611, 562] on div "Exemption Set must be selected for CA. Exemption * 28 - Child Care and Earned I…" at bounding box center [488, 555] width 443 height 332
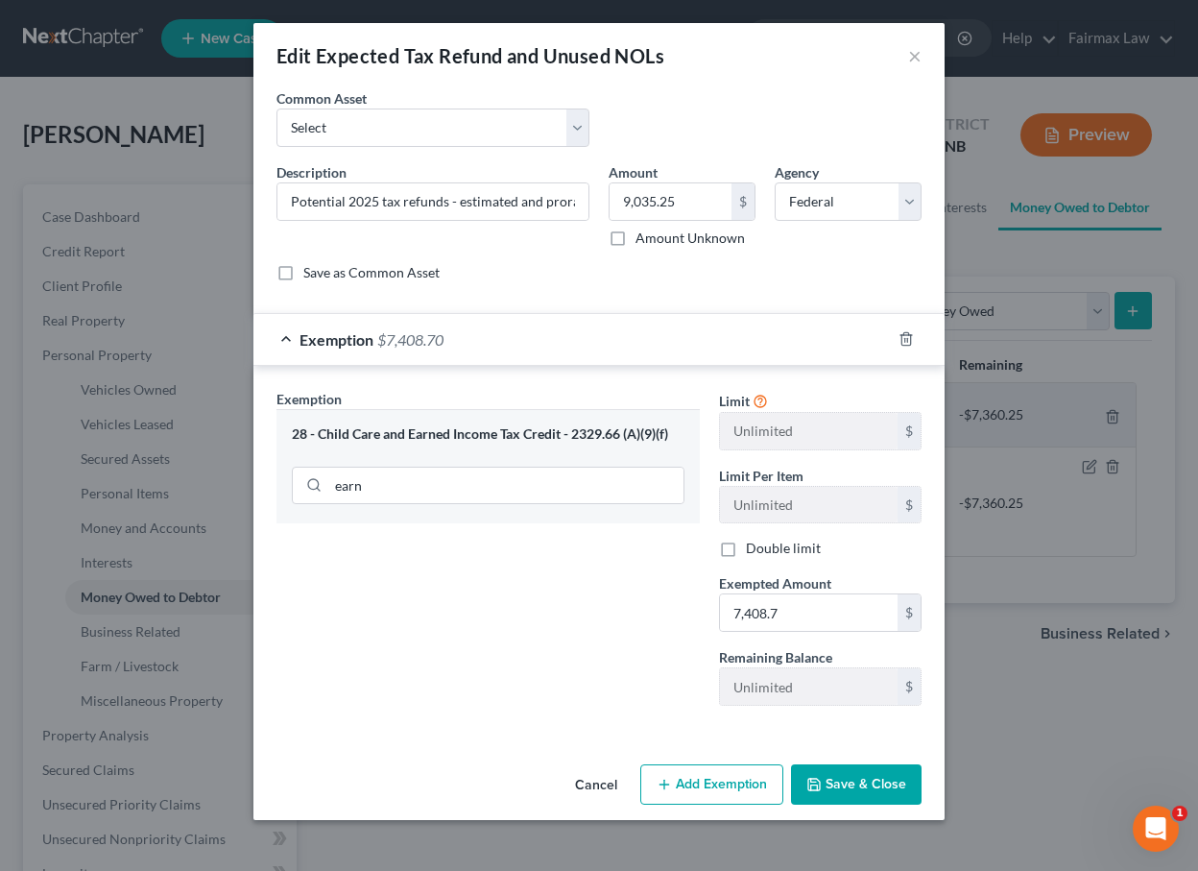
click at [761, 786] on button "Add Exemption" at bounding box center [712, 784] width 143 height 40
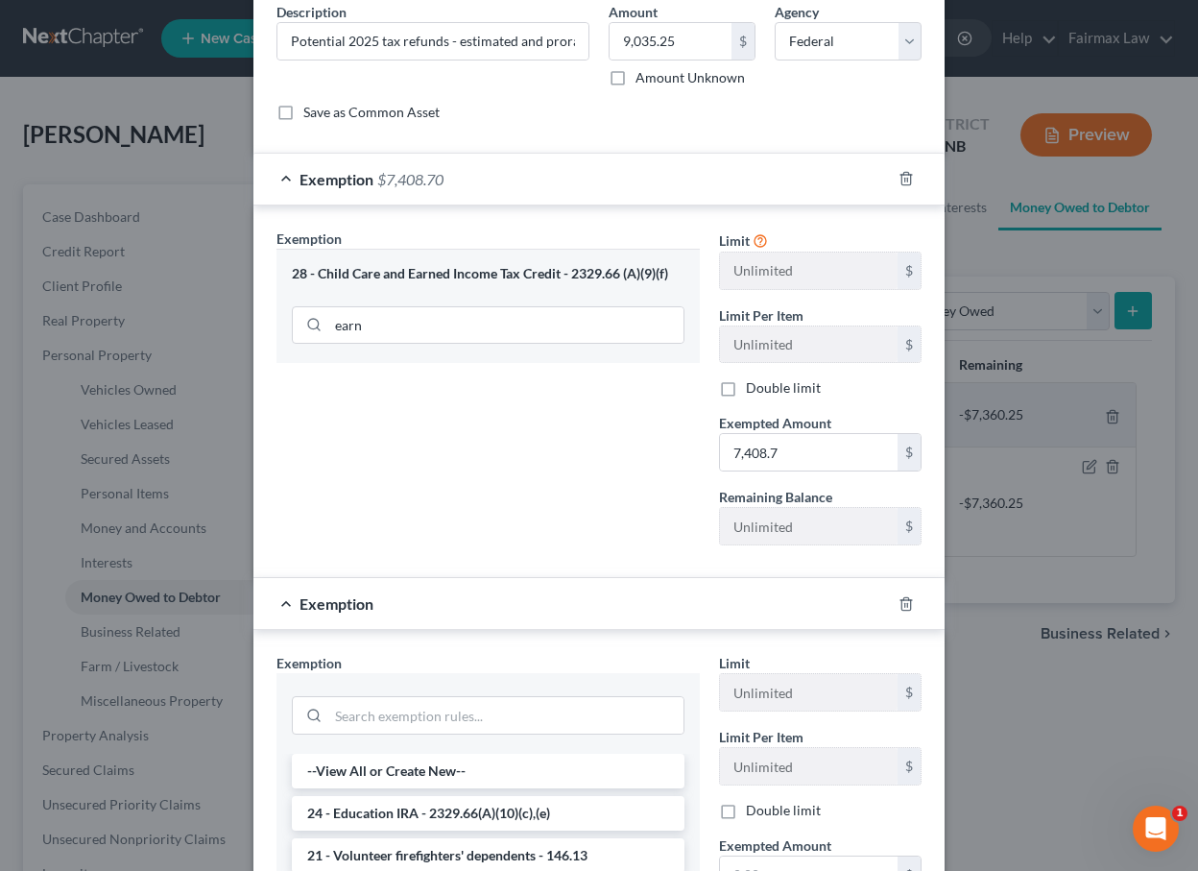
scroll to position [421, 0]
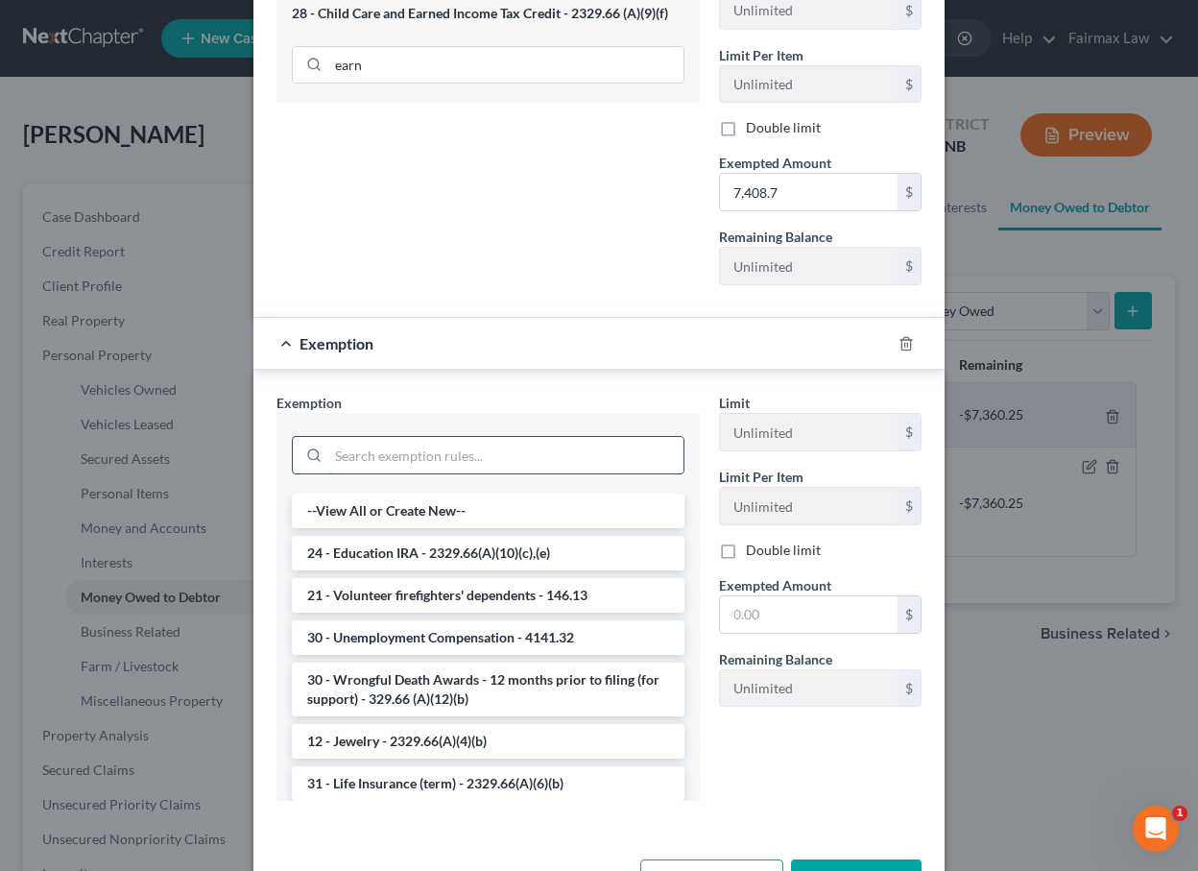
click at [599, 471] on input "search" at bounding box center [505, 455] width 355 height 36
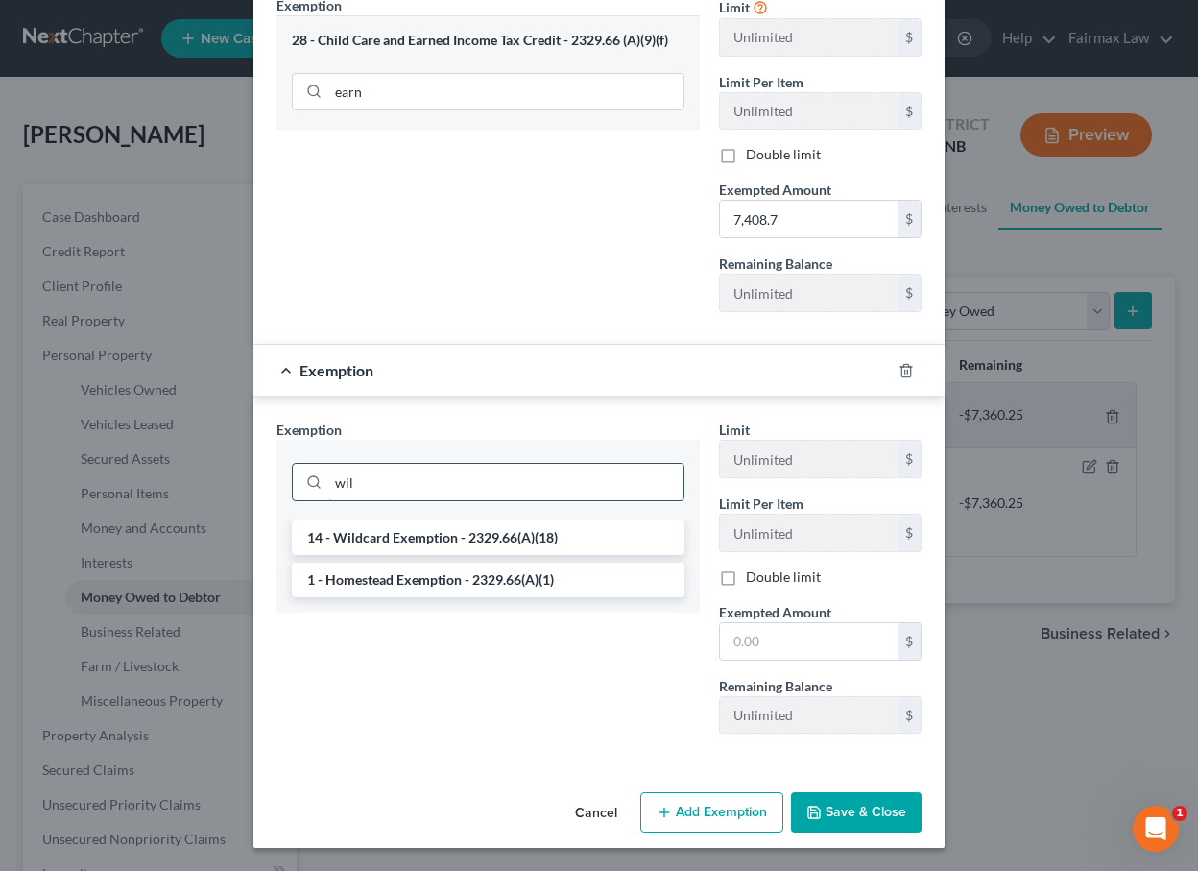
scroll to position [393, 0]
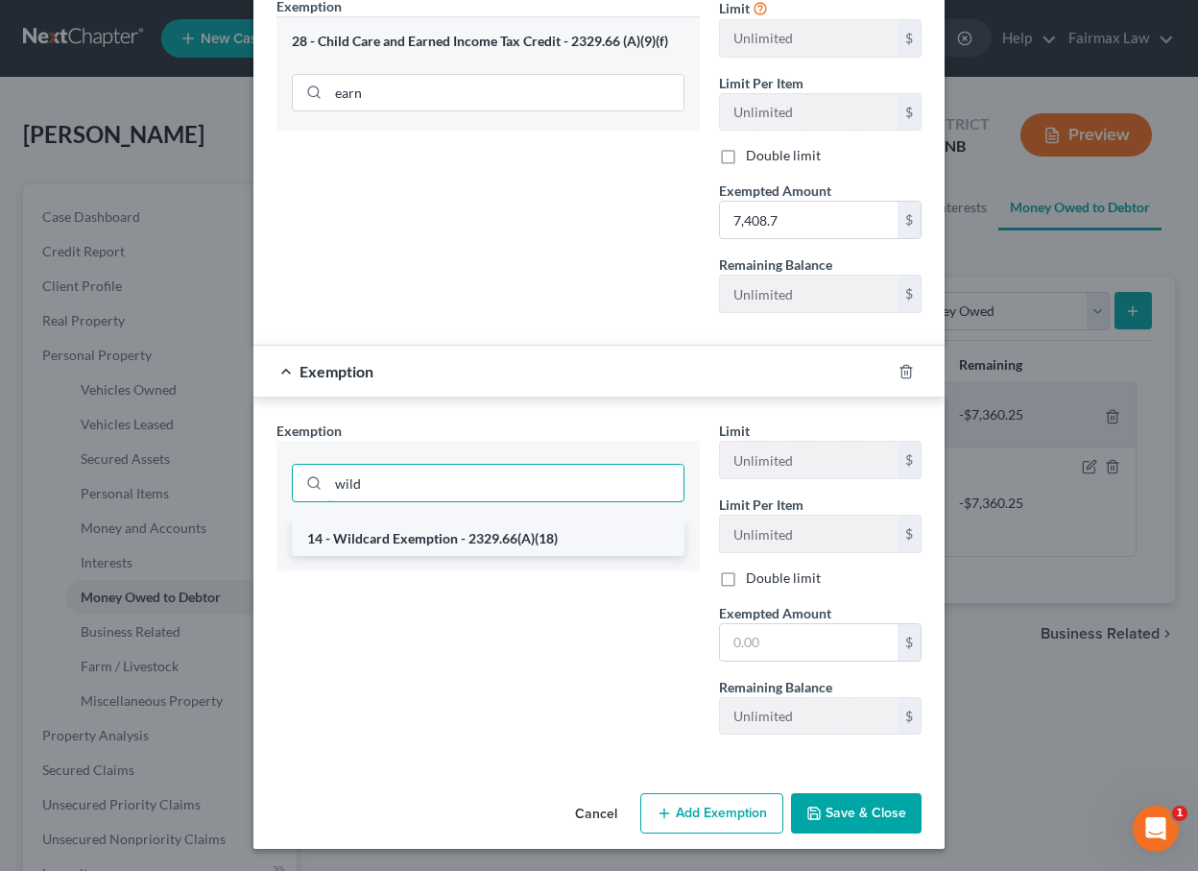
type input "wild"
click at [565, 547] on li "14 - Wildcard Exemption - 2329.66(A)(18)" at bounding box center [488, 538] width 393 height 35
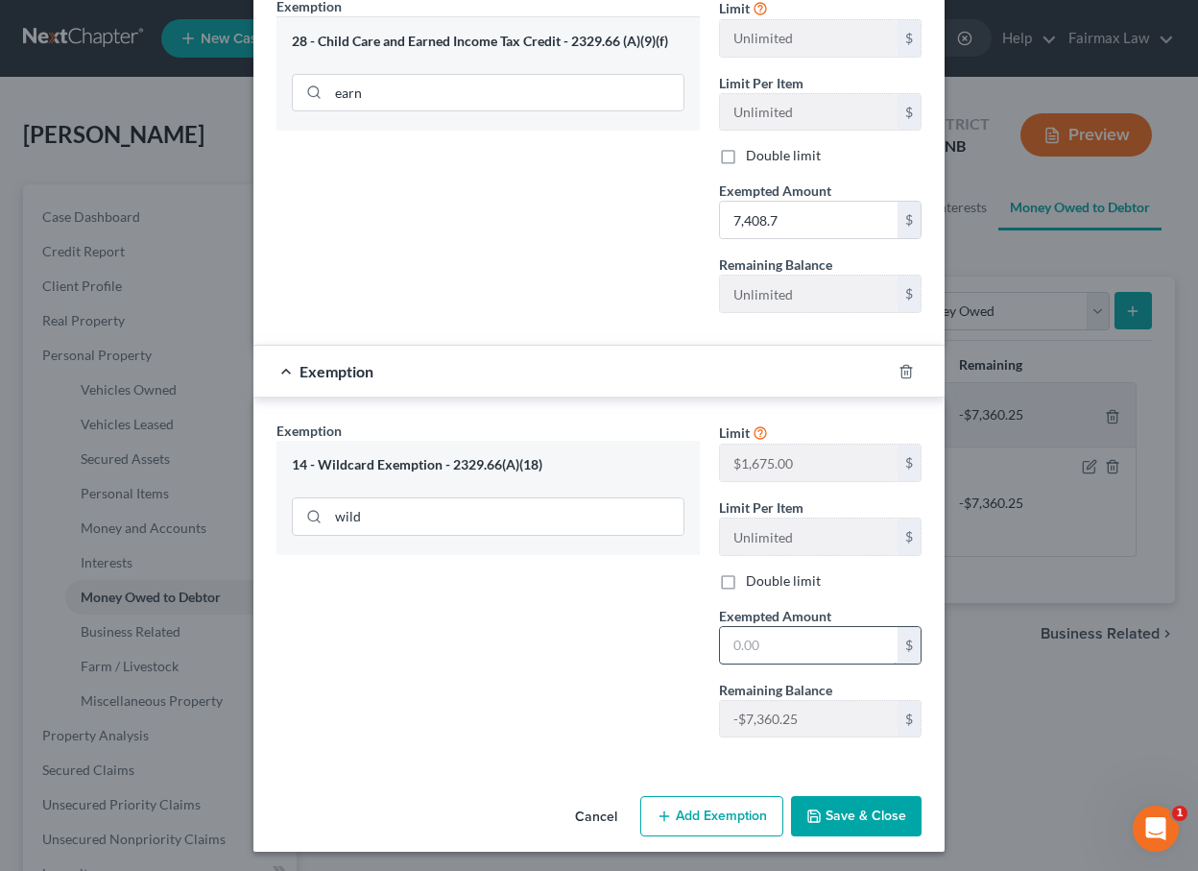
click at [762, 629] on input "text" at bounding box center [809, 645] width 178 height 36
type input "1,626.30"
click at [824, 773] on div "An exemption set must first be selected from the Filing Information section. Co…" at bounding box center [599, 242] width 691 height 1093
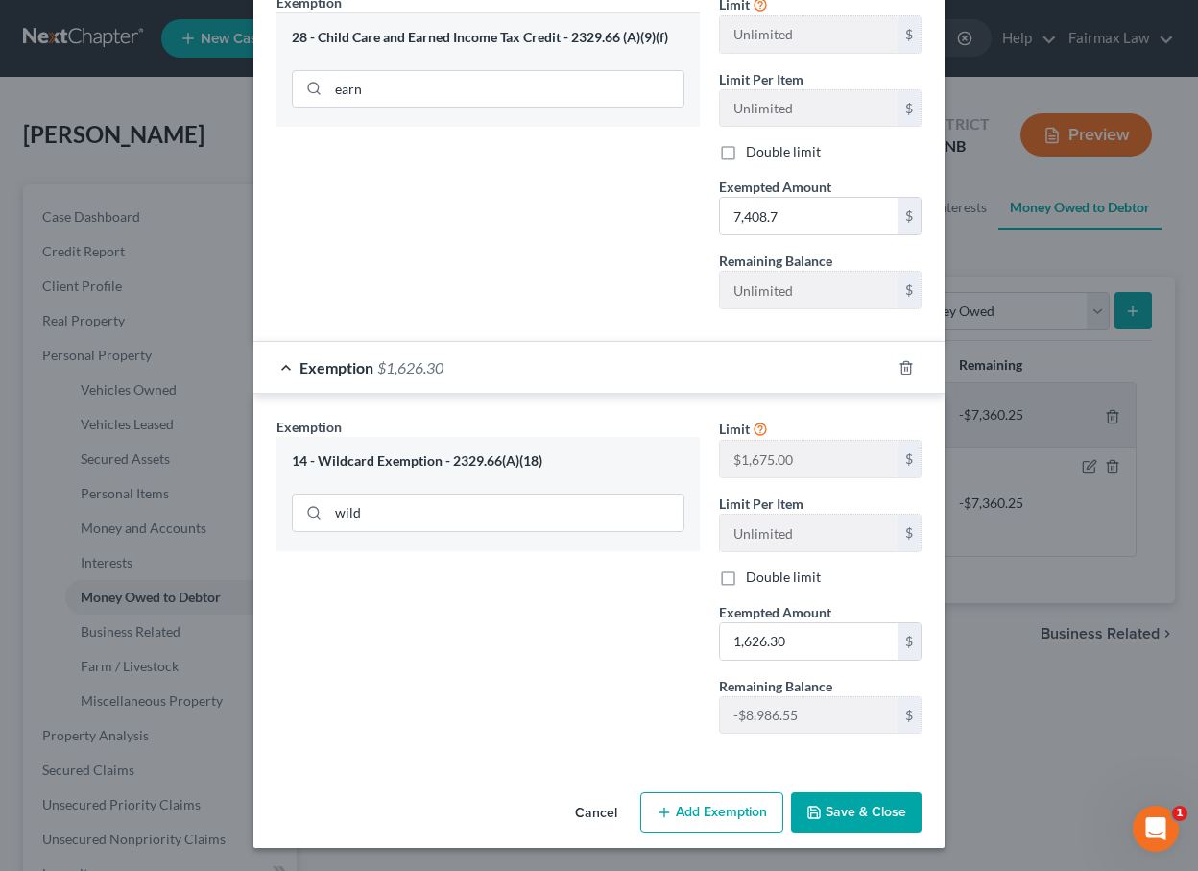
scroll to position [396, 0]
click at [843, 810] on button "Save & Close" at bounding box center [856, 813] width 131 height 40
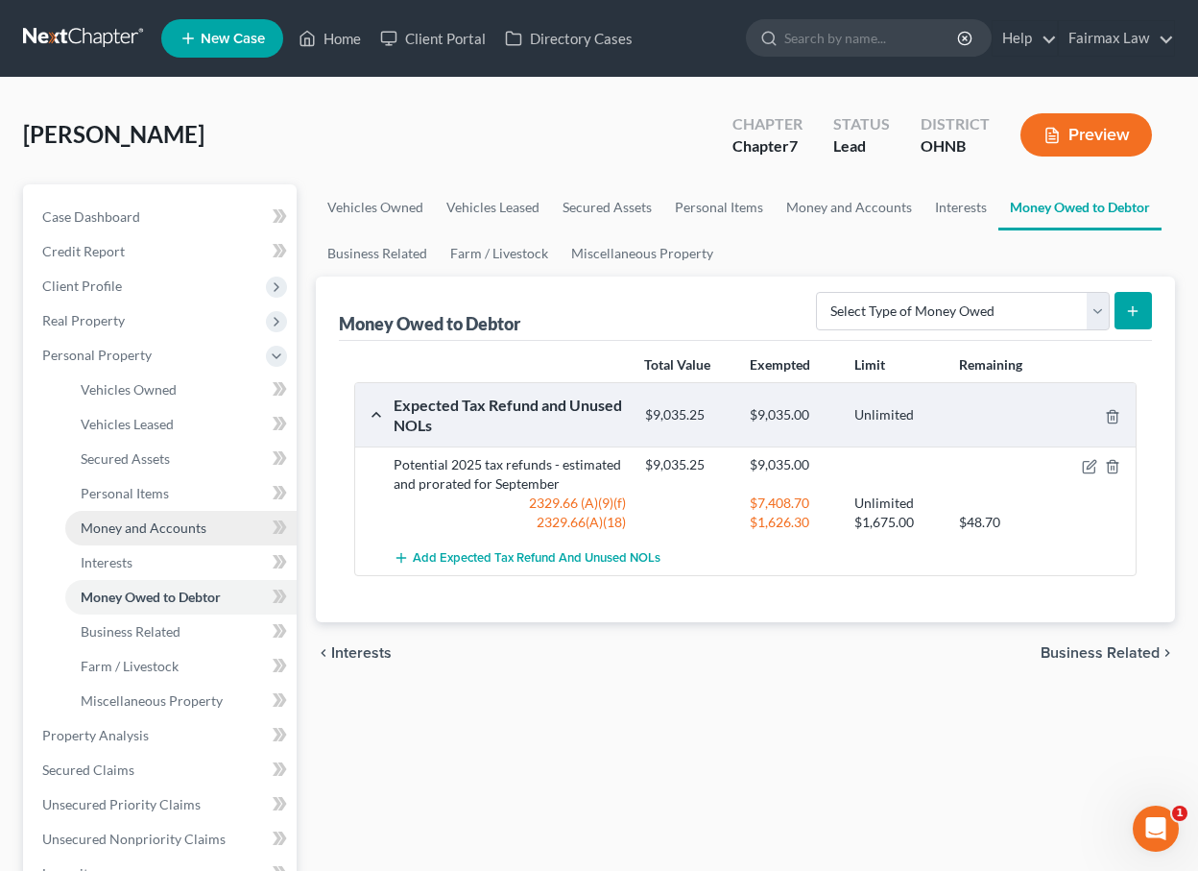
click at [146, 529] on span "Money and Accounts" at bounding box center [144, 528] width 126 height 16
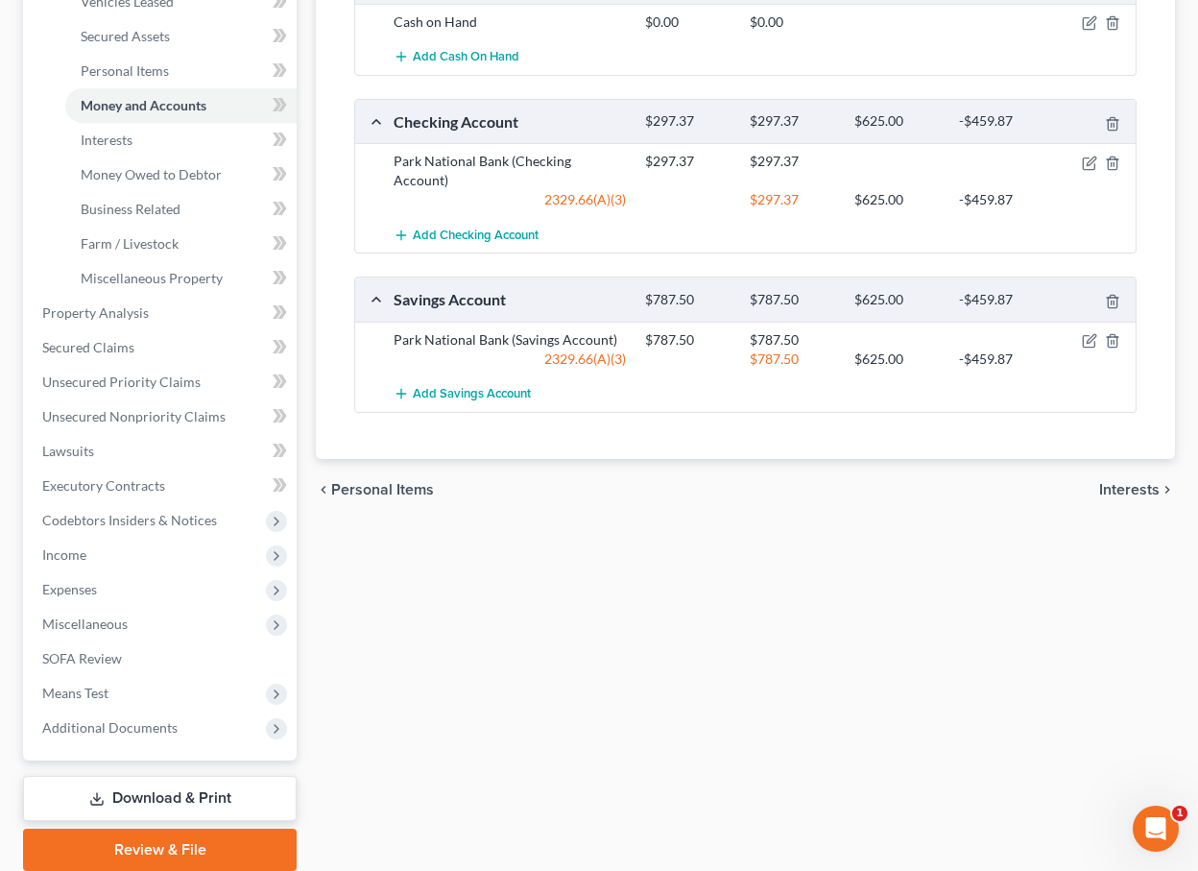
scroll to position [322, 0]
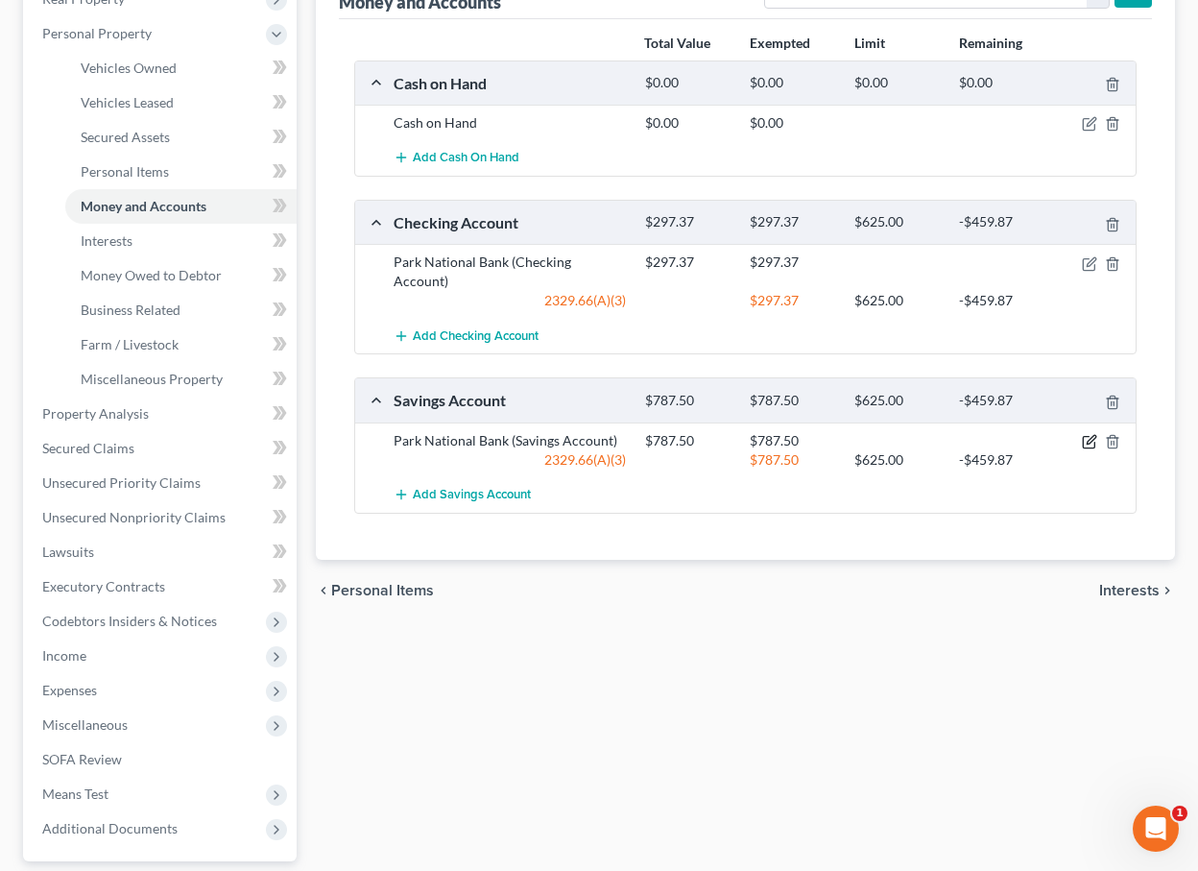
click at [1090, 434] on icon "button" at bounding box center [1089, 441] width 15 height 15
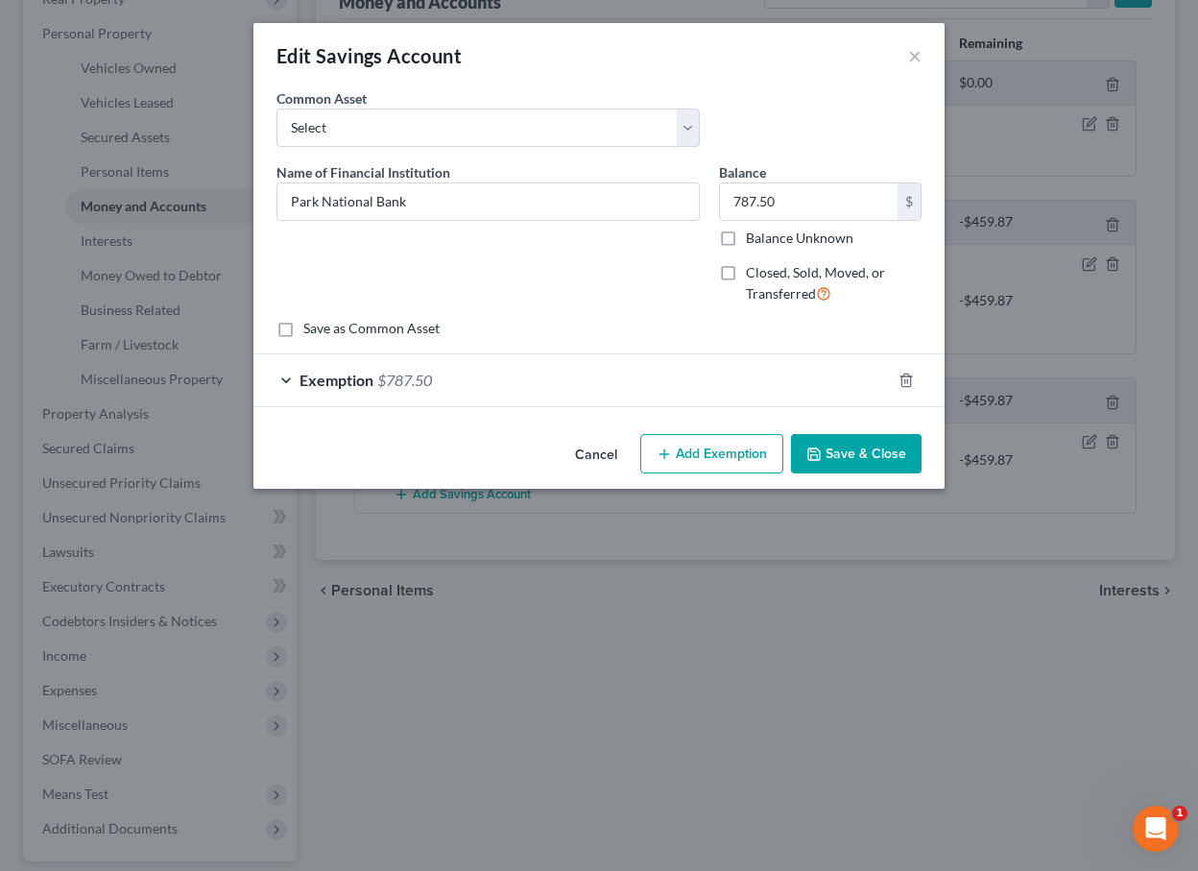
click at [741, 375] on div "Exemption $787.50" at bounding box center [573, 379] width 638 height 51
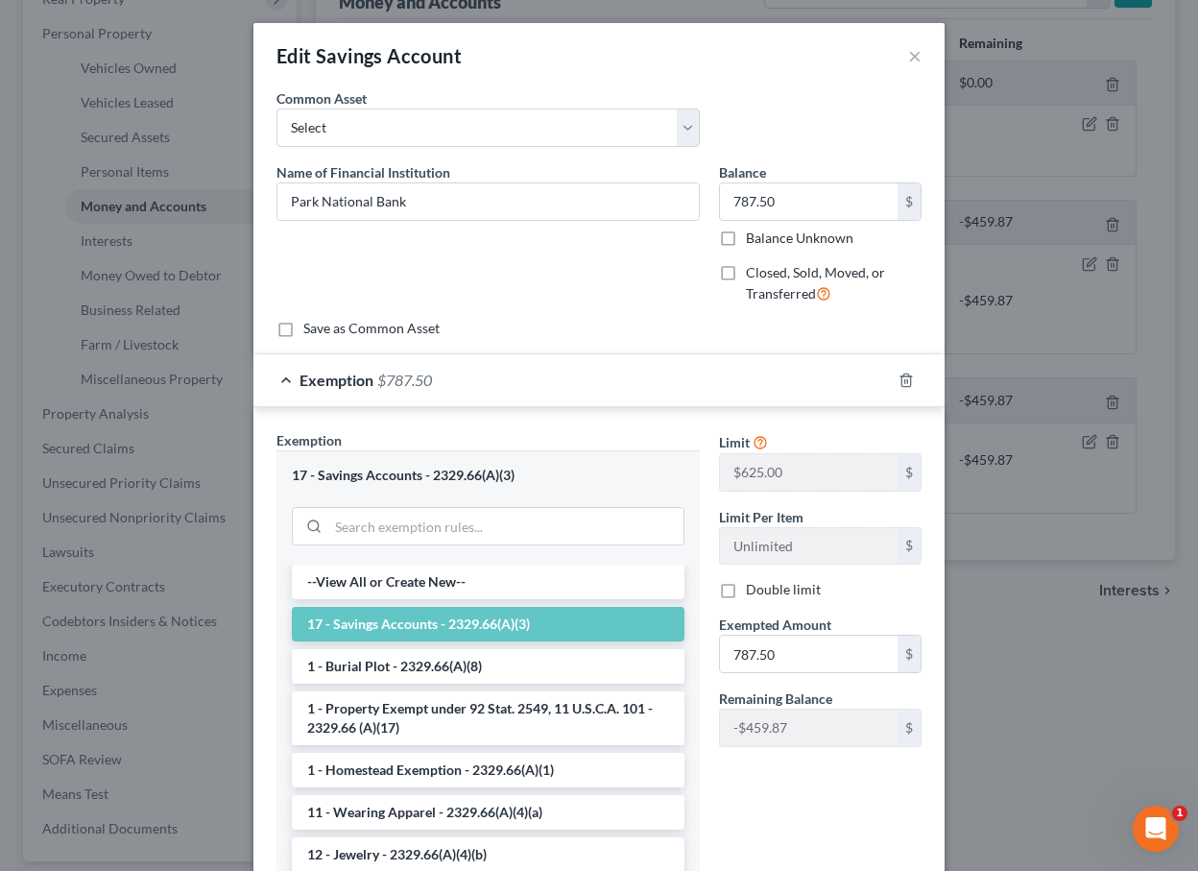
scroll to position [0, 0]
click at [594, 526] on input "search" at bounding box center [505, 526] width 355 height 36
click at [794, 651] on input "787.50" at bounding box center [809, 654] width 178 height 36
click at [914, 64] on button "×" at bounding box center [914, 55] width 13 height 23
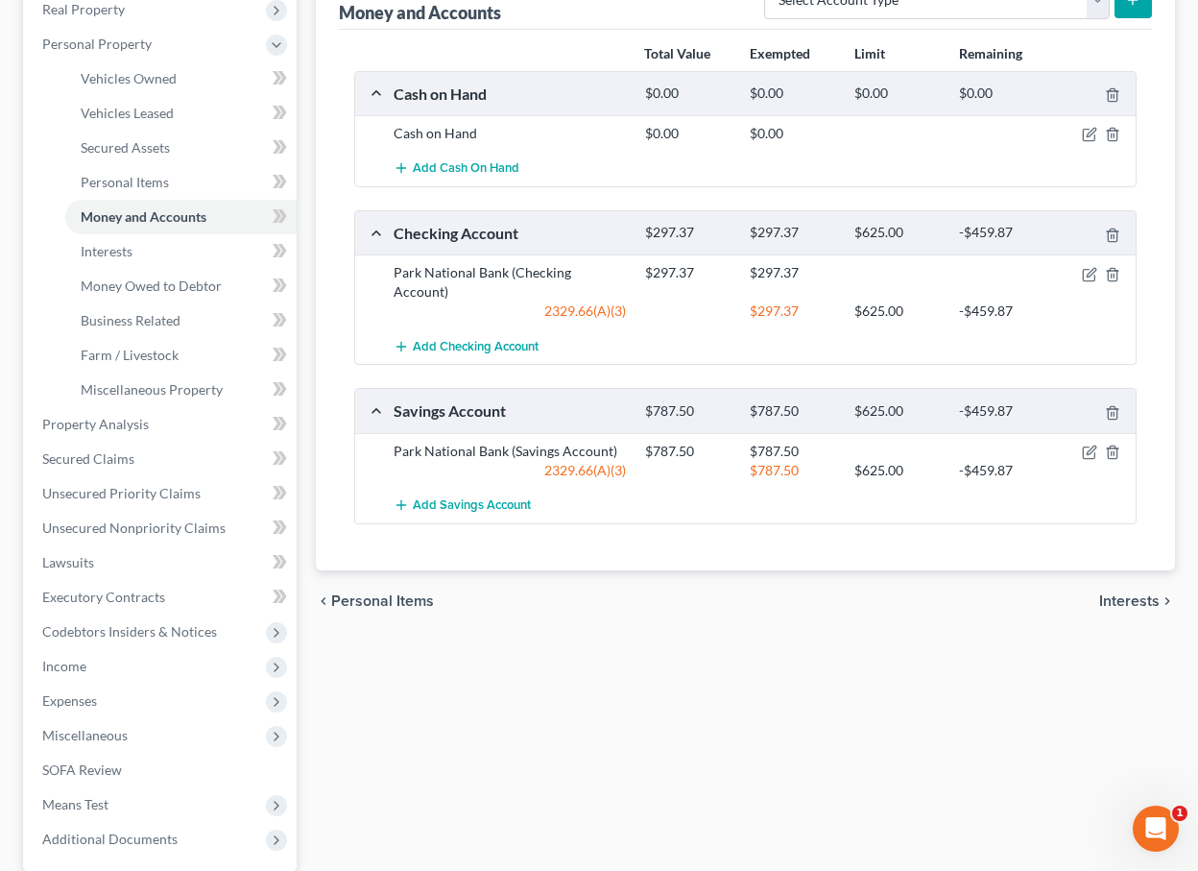
scroll to position [310, 0]
click at [1088, 446] on icon "button" at bounding box center [1089, 453] width 15 height 15
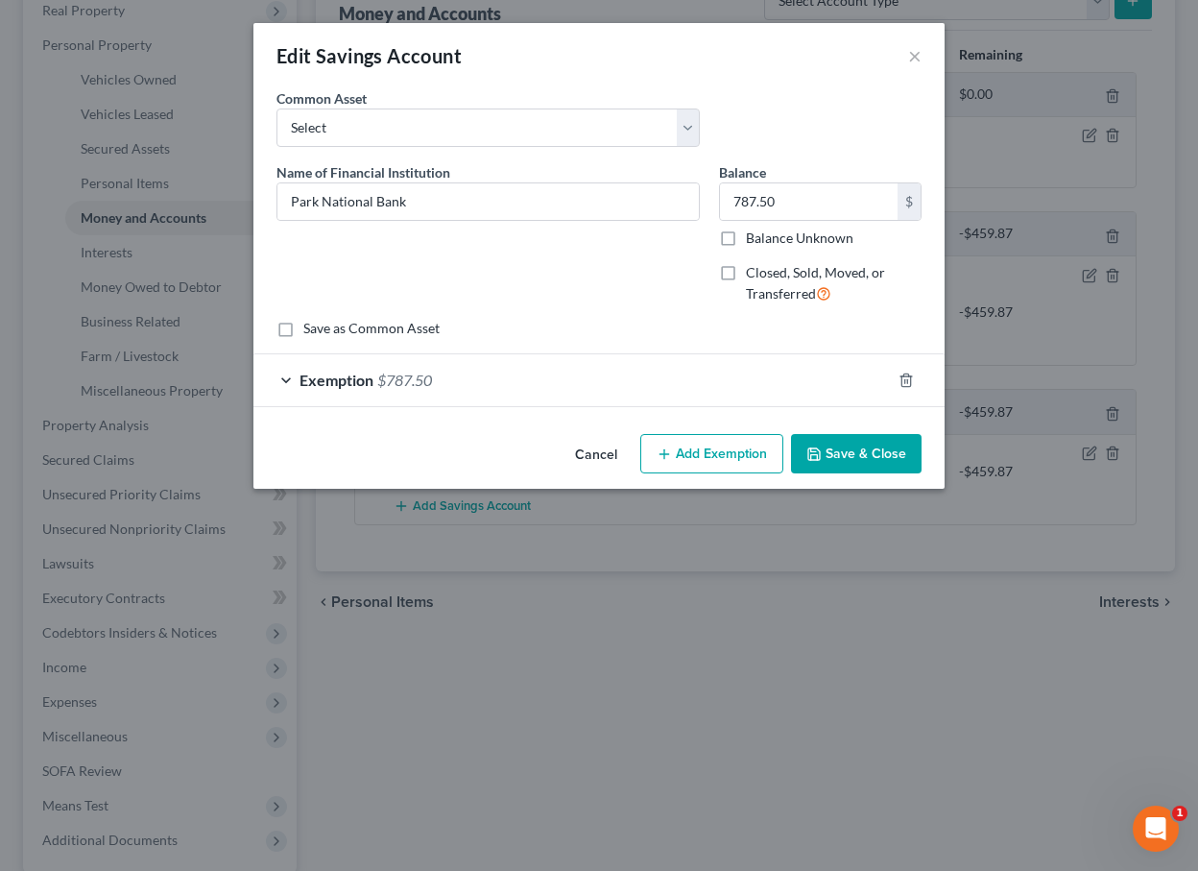
click at [783, 389] on div "Exemption $787.50" at bounding box center [573, 379] width 638 height 51
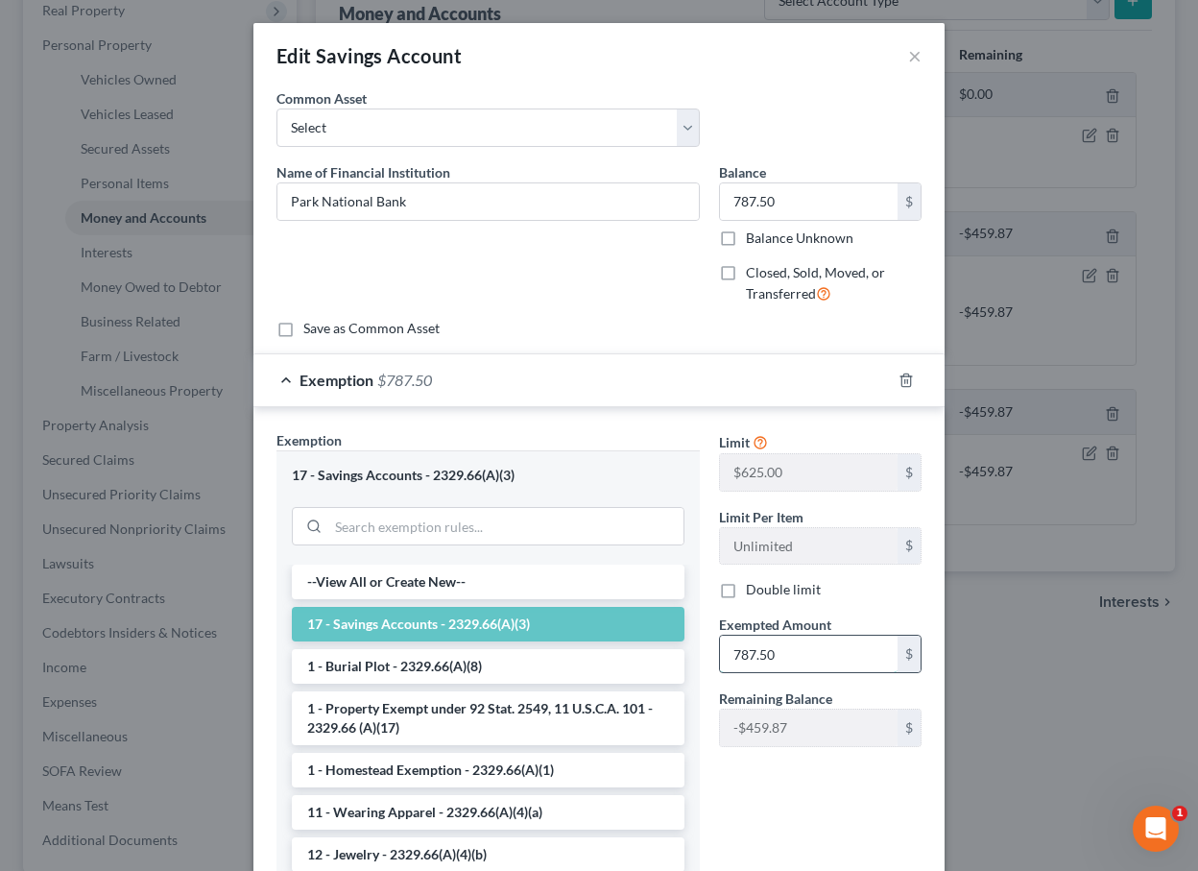
click at [798, 640] on input "787.50" at bounding box center [809, 654] width 178 height 36
drag, startPoint x: 798, startPoint y: 641, endPoint x: 812, endPoint y: 661, distance: 24.8
click at [812, 661] on input "787.50" at bounding box center [809, 654] width 178 height 36
type input "4"
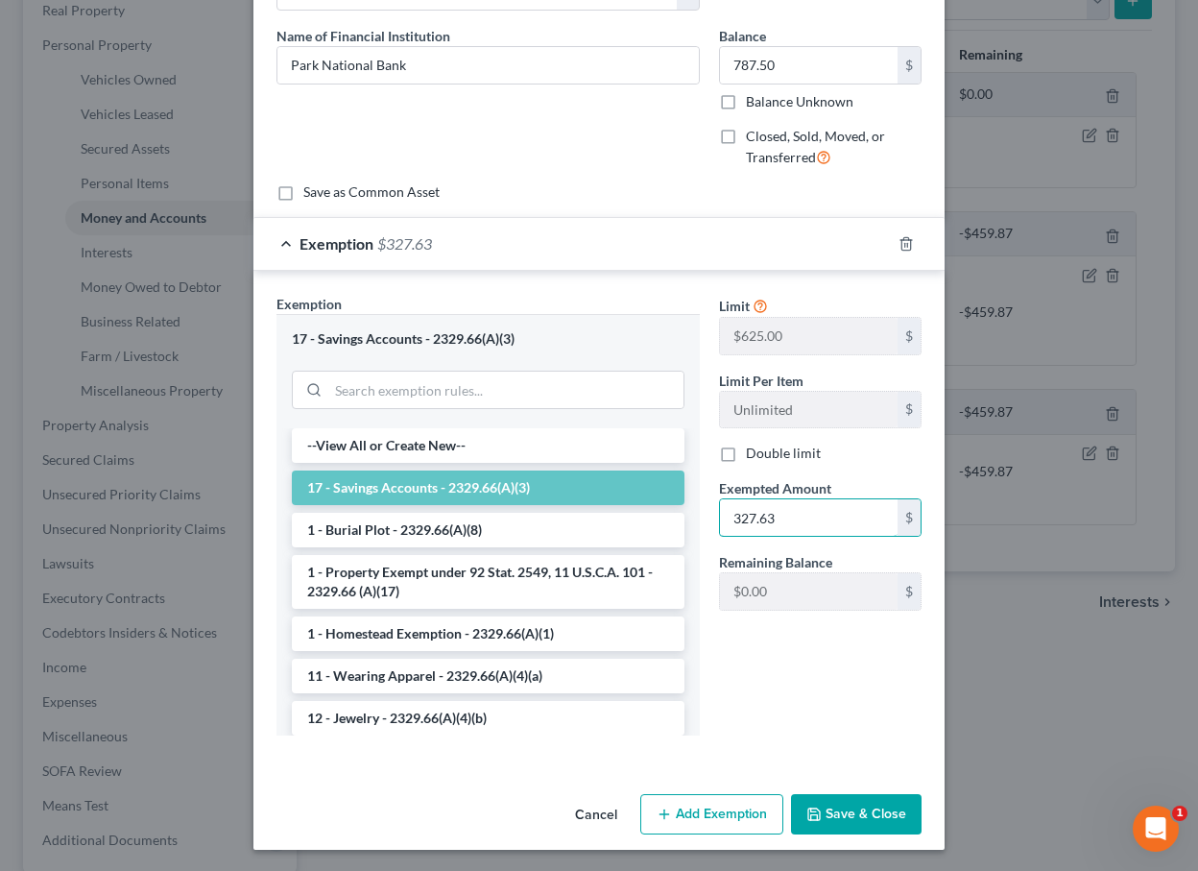
type input "327.63"
click at [703, 811] on button "Add Exemption" at bounding box center [712, 814] width 143 height 40
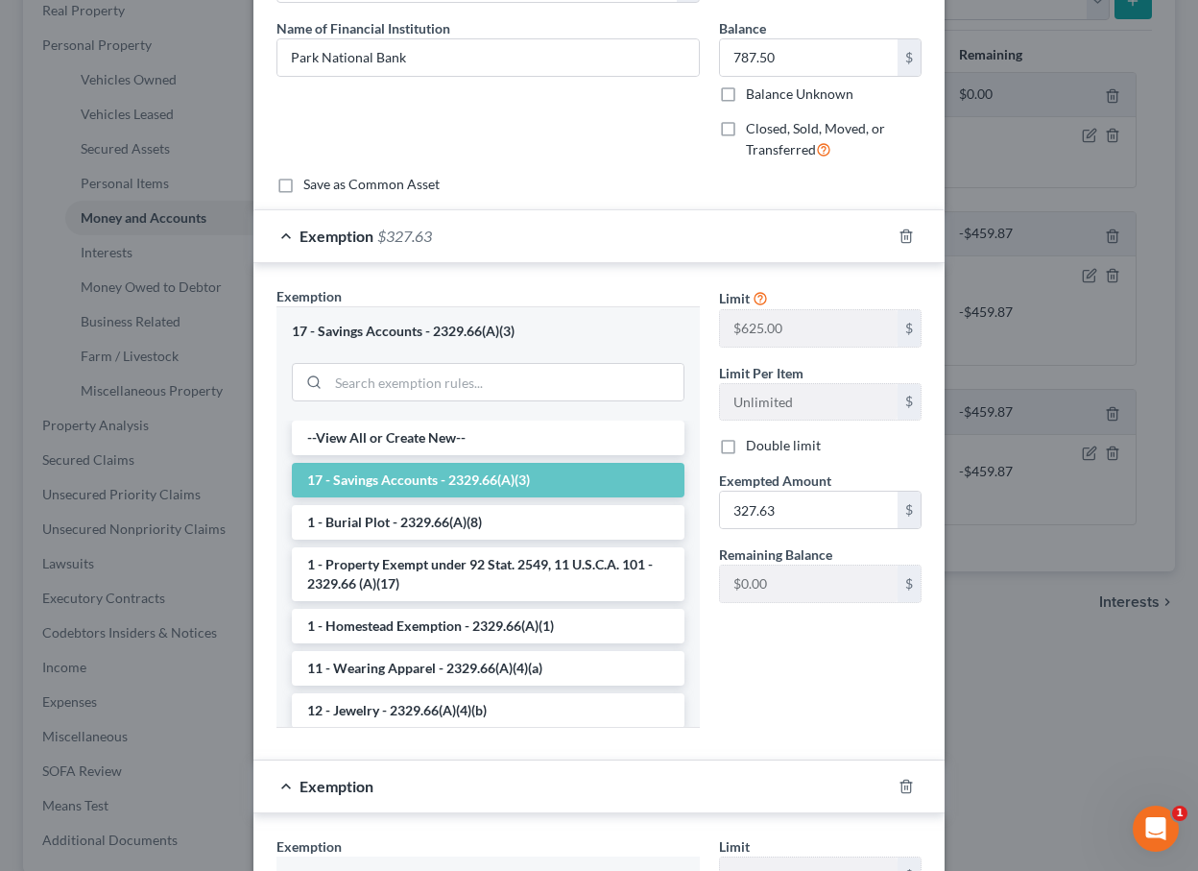
scroll to position [523, 0]
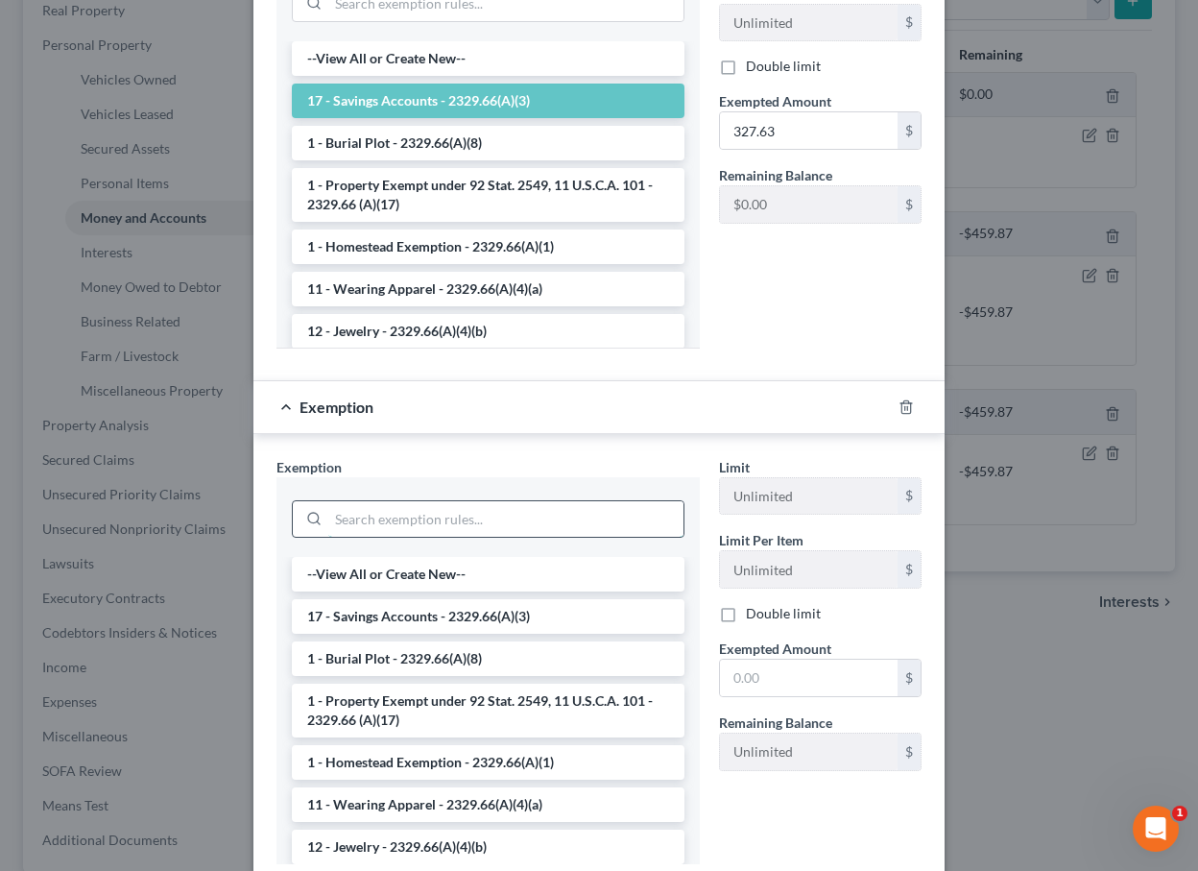
click at [549, 518] on input "search" at bounding box center [505, 519] width 355 height 36
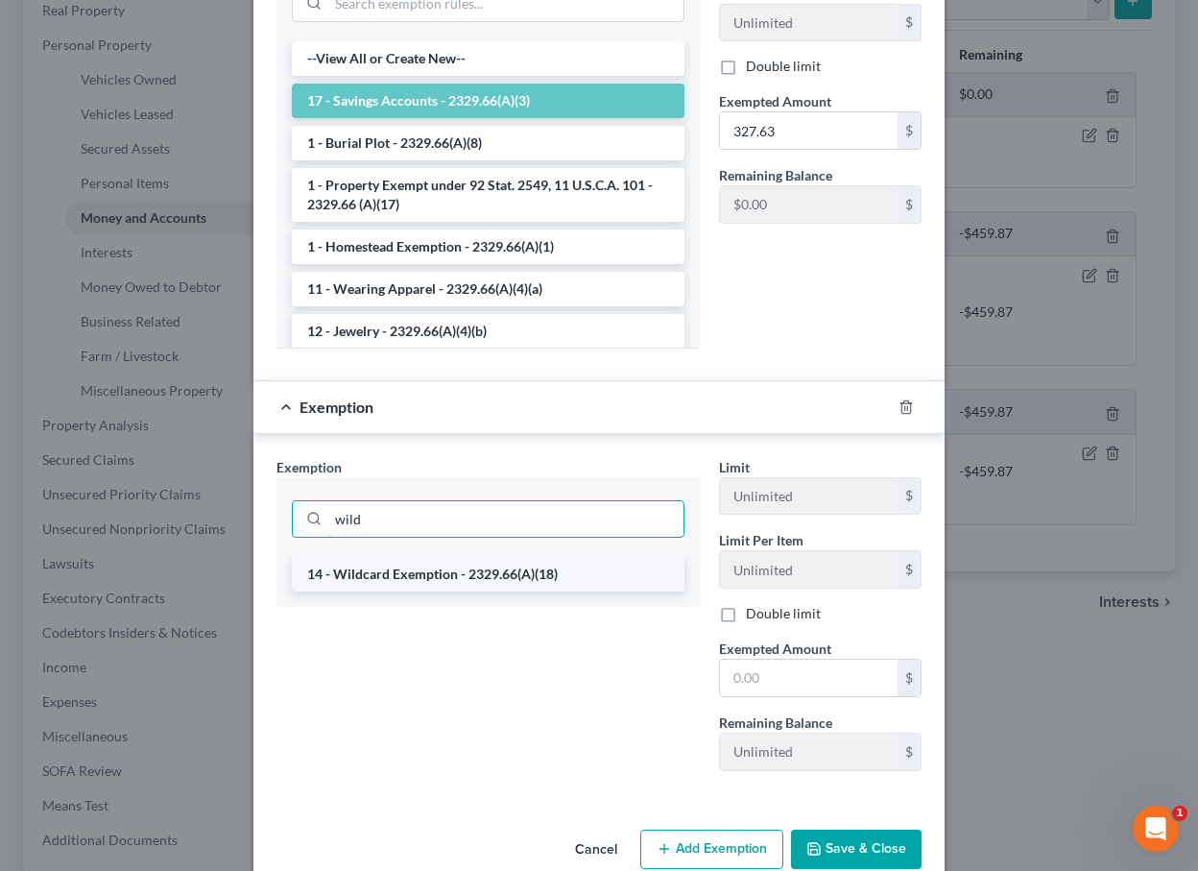
type input "wild"
click at [562, 570] on li "14 - Wildcard Exemption - 2329.66(A)(18)" at bounding box center [488, 574] width 393 height 35
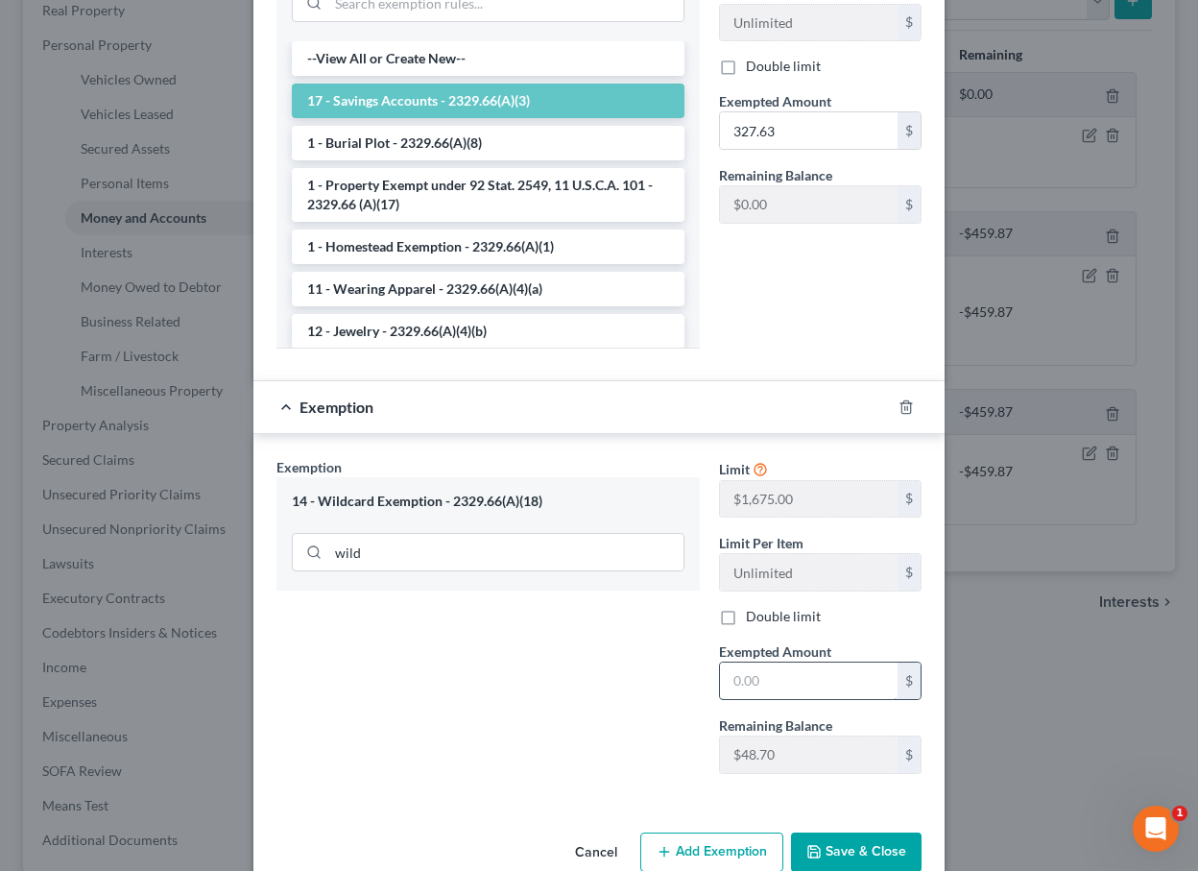
click at [785, 680] on input "text" at bounding box center [809, 681] width 178 height 36
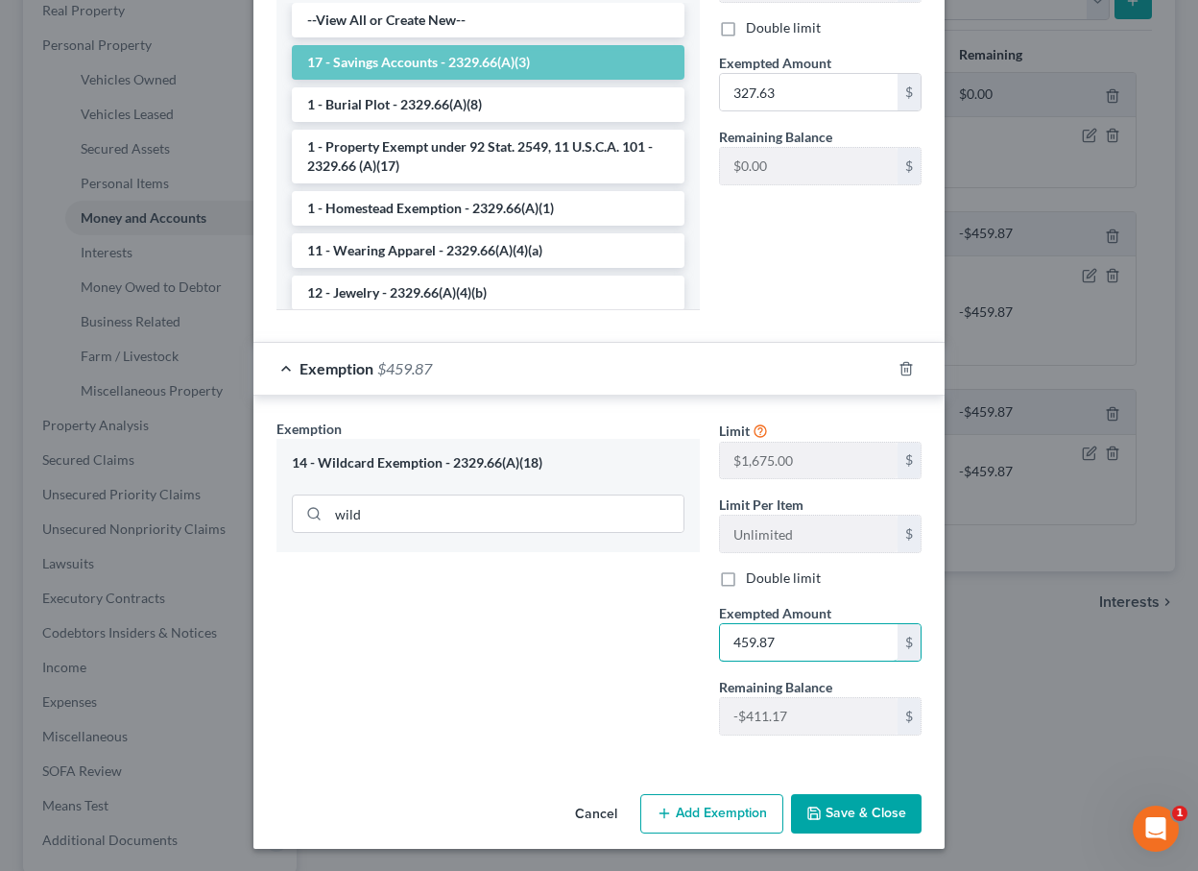
scroll to position [561, 0]
type input "459.87"
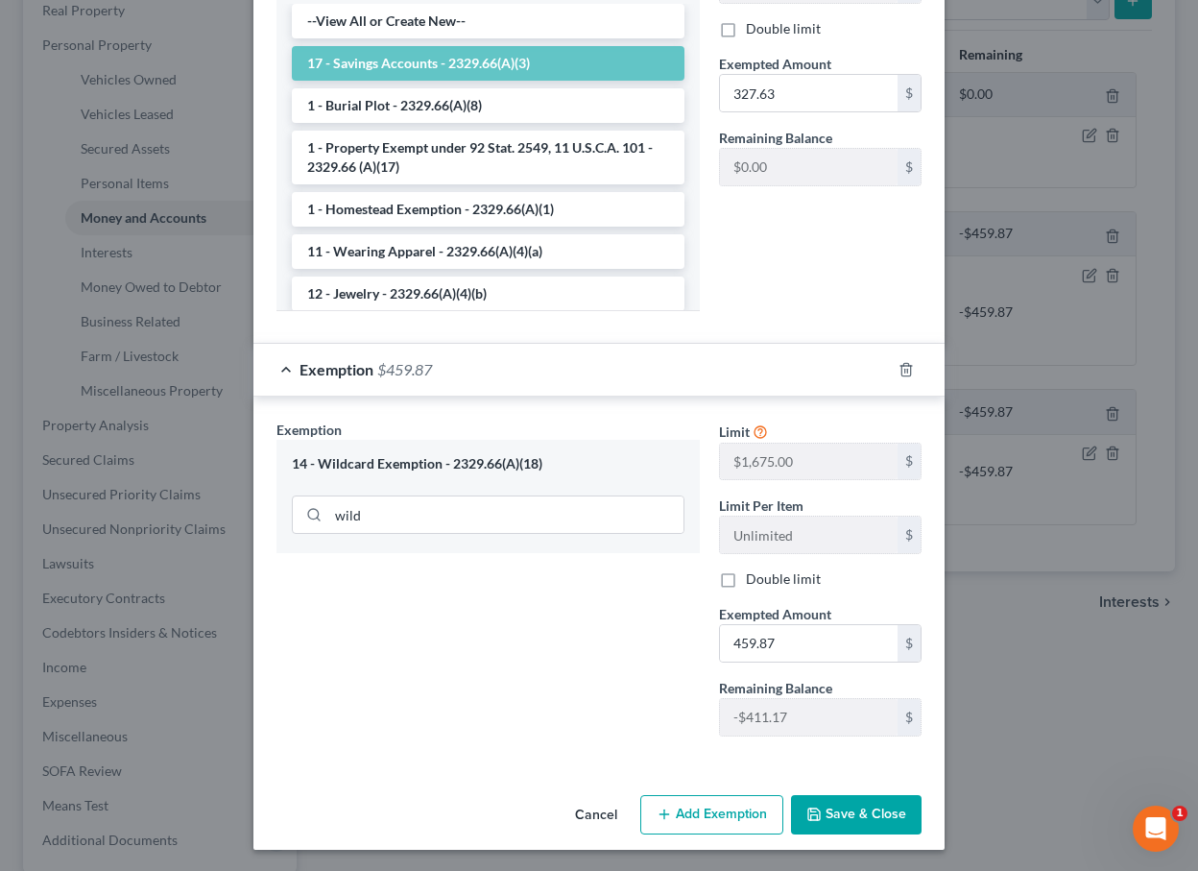
click at [870, 809] on button "Save & Close" at bounding box center [856, 815] width 131 height 40
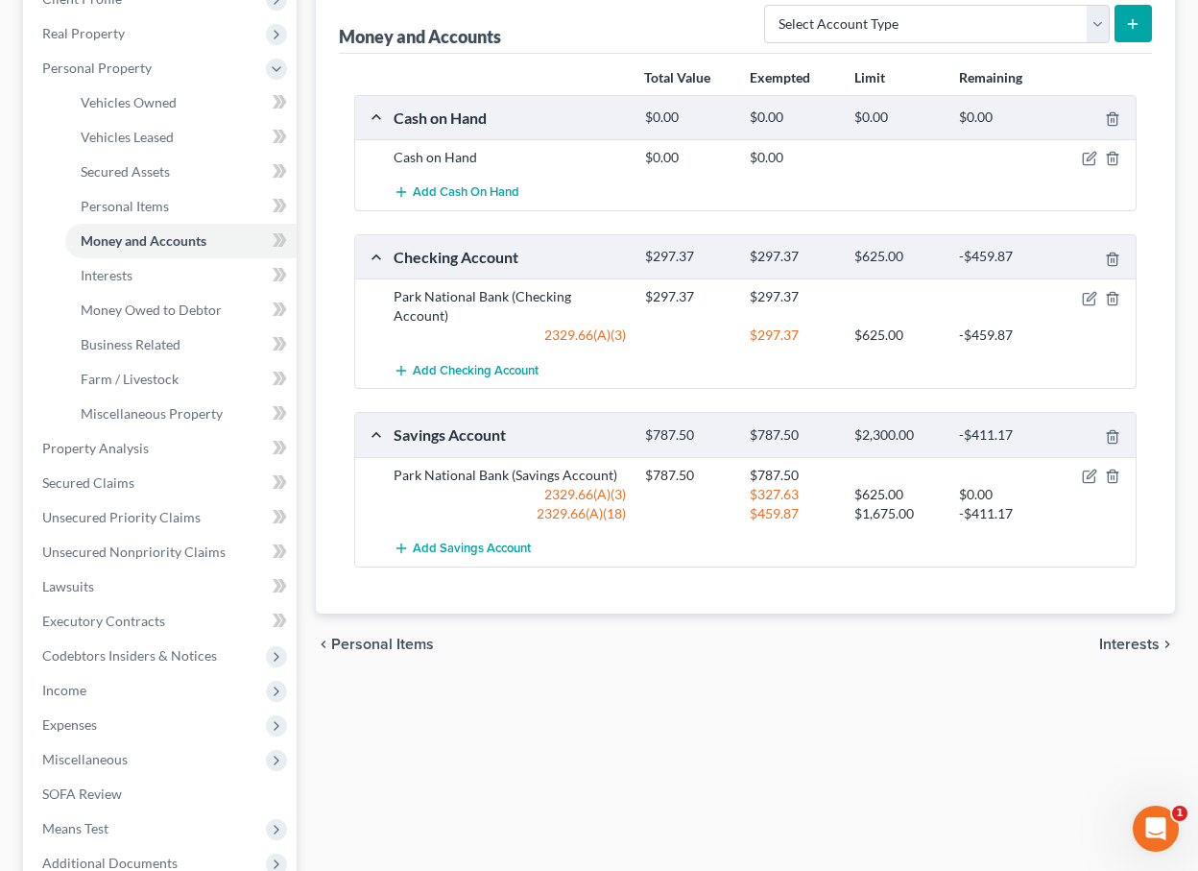
scroll to position [276, 0]
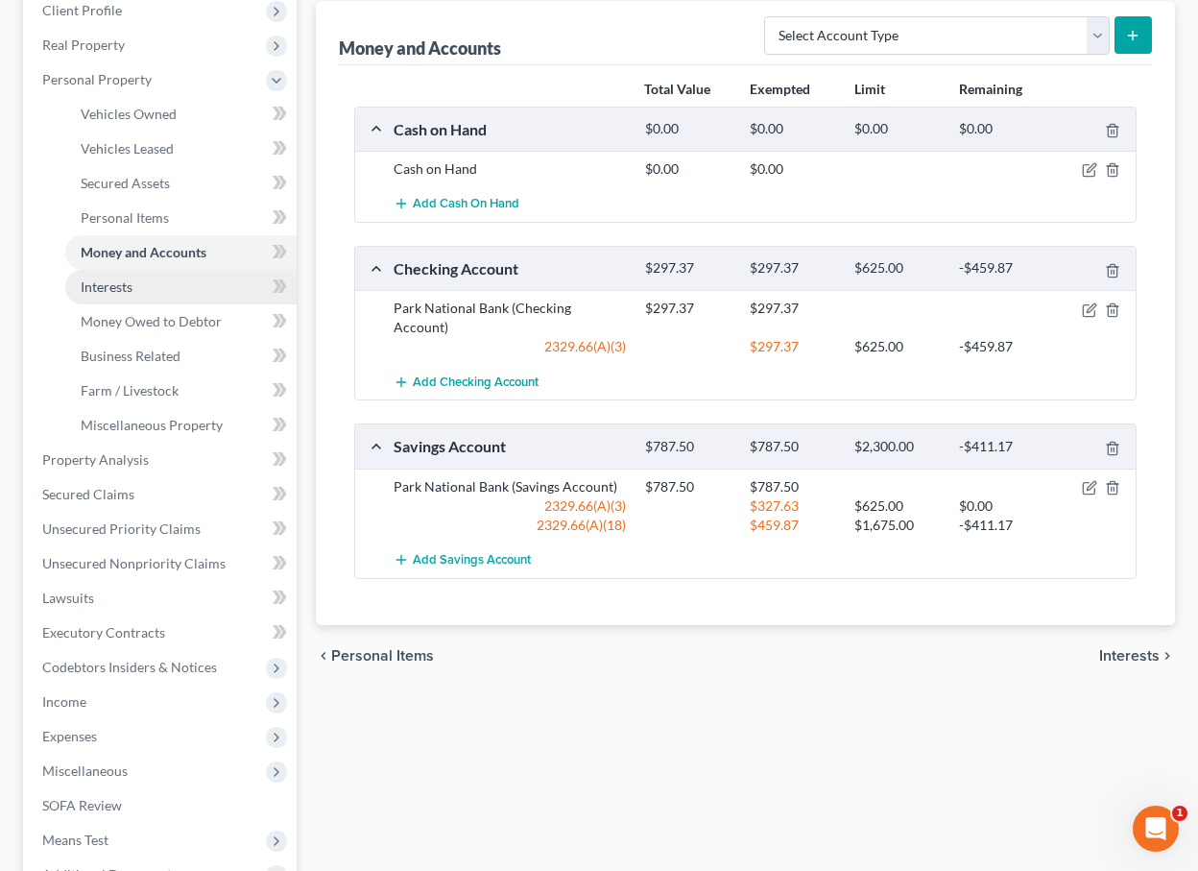
click at [162, 299] on link "Interests" at bounding box center [180, 287] width 231 height 35
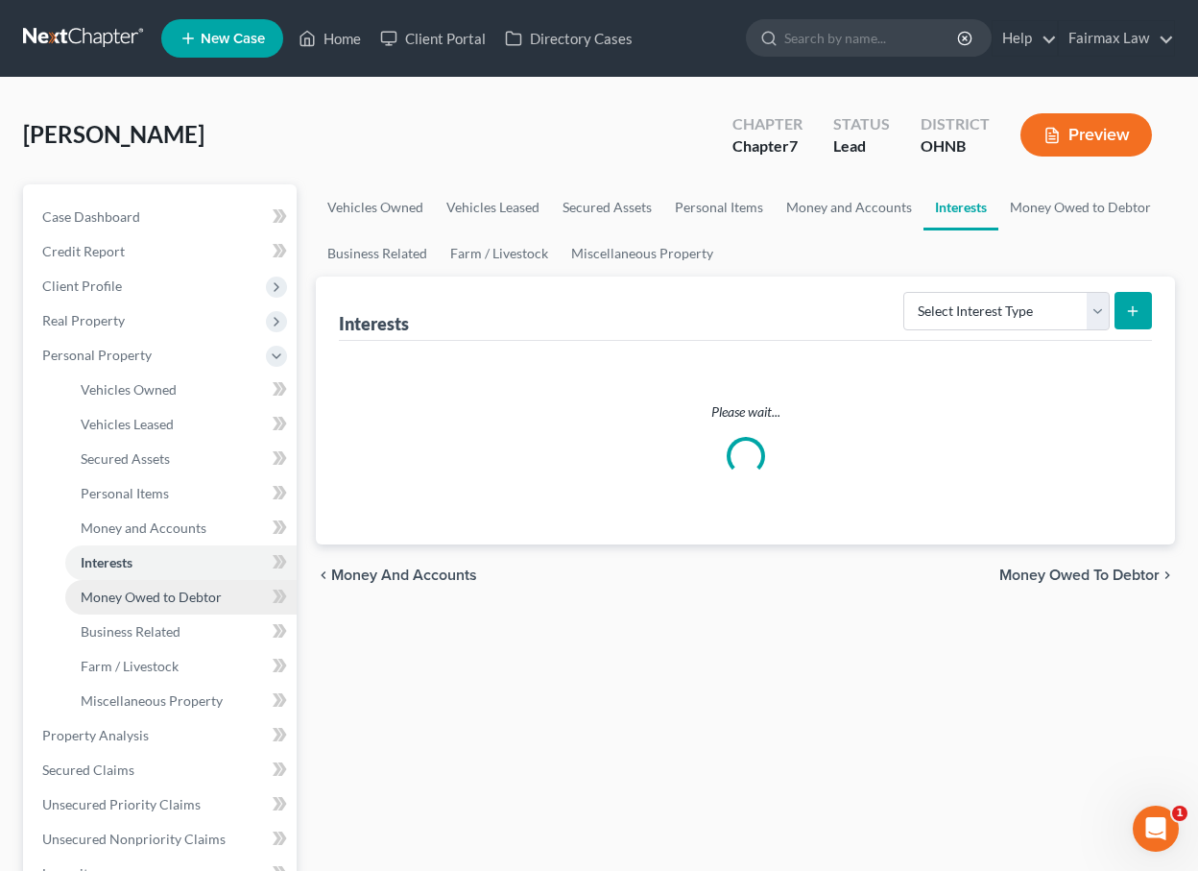
click at [178, 595] on span "Money Owed to Debtor" at bounding box center [151, 597] width 141 height 16
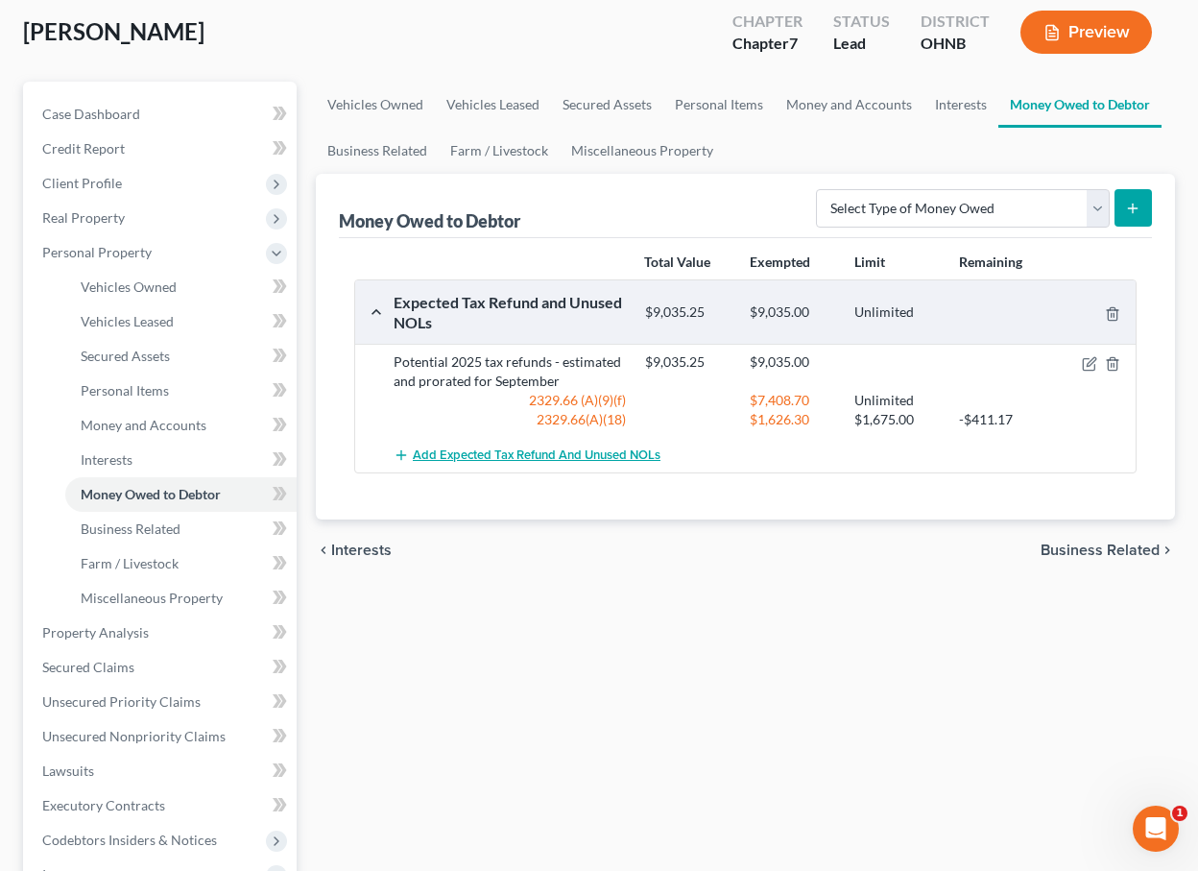
scroll to position [194, 0]
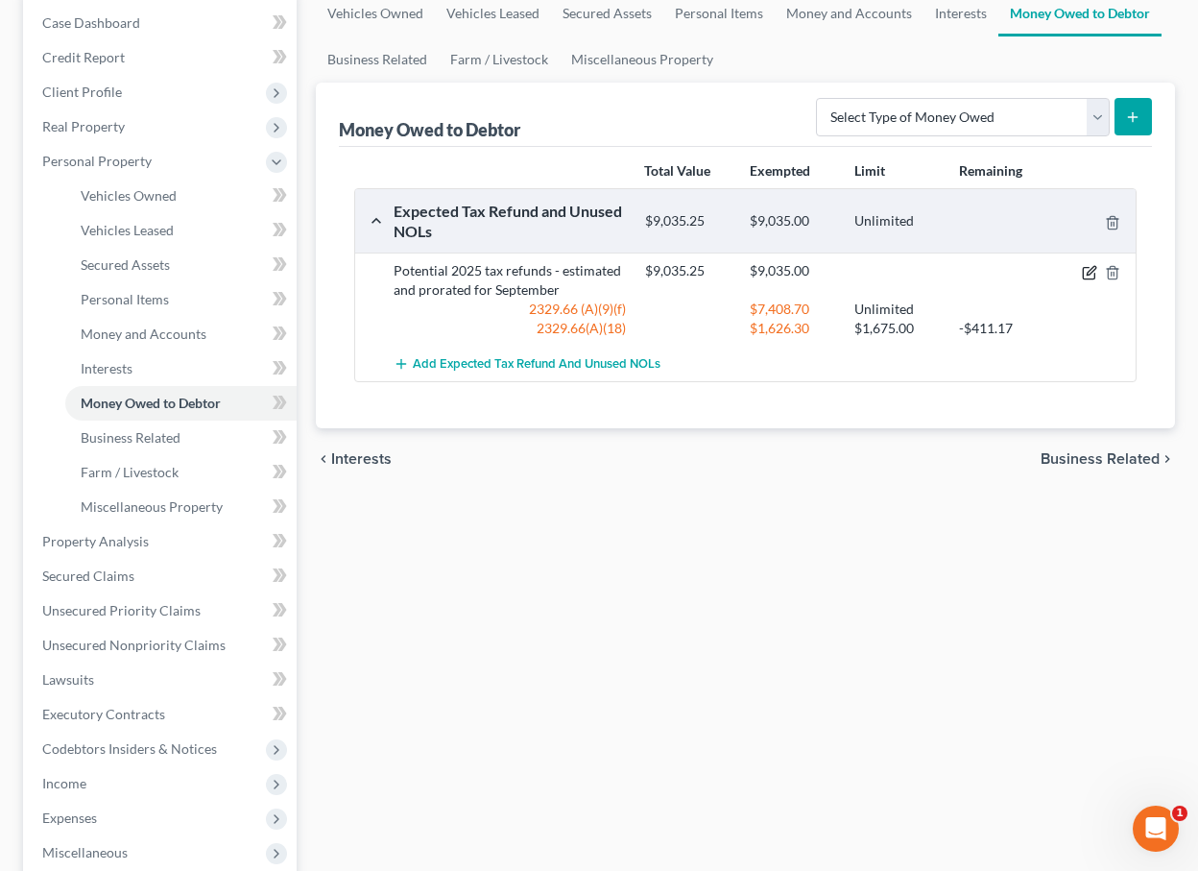
click at [1092, 275] on icon "button" at bounding box center [1089, 272] width 15 height 15
select select "0"
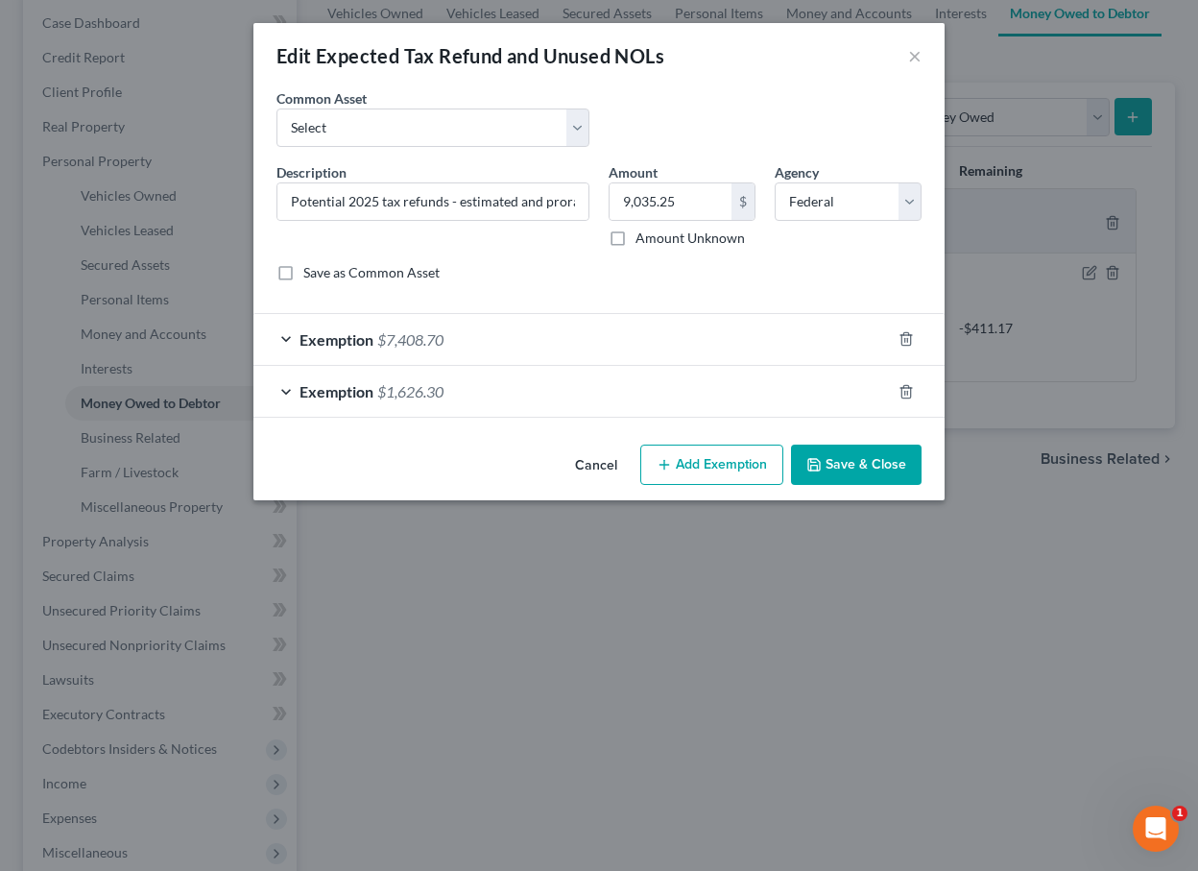
click at [642, 347] on div "Exemption $7,408.70" at bounding box center [573, 339] width 638 height 51
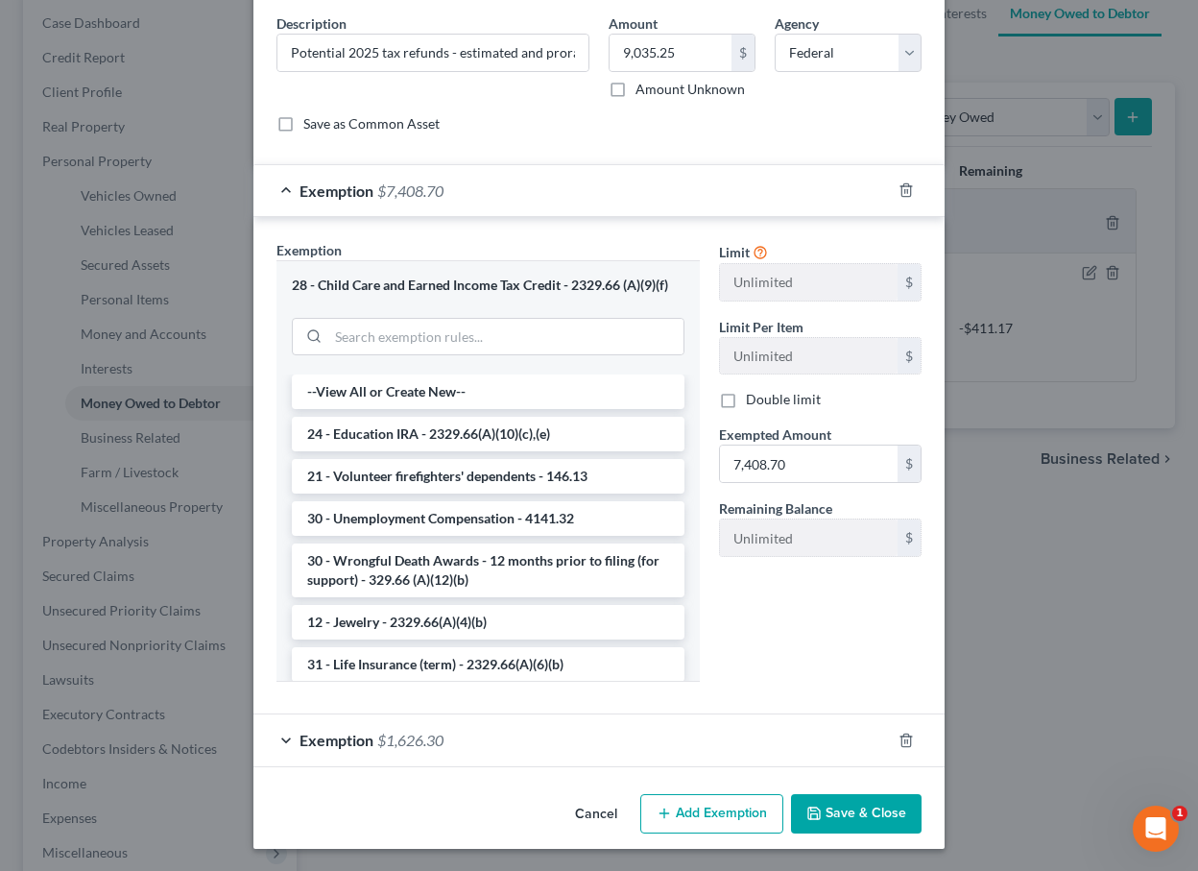
scroll to position [0, 0]
click at [852, 819] on button "Save & Close" at bounding box center [856, 814] width 131 height 40
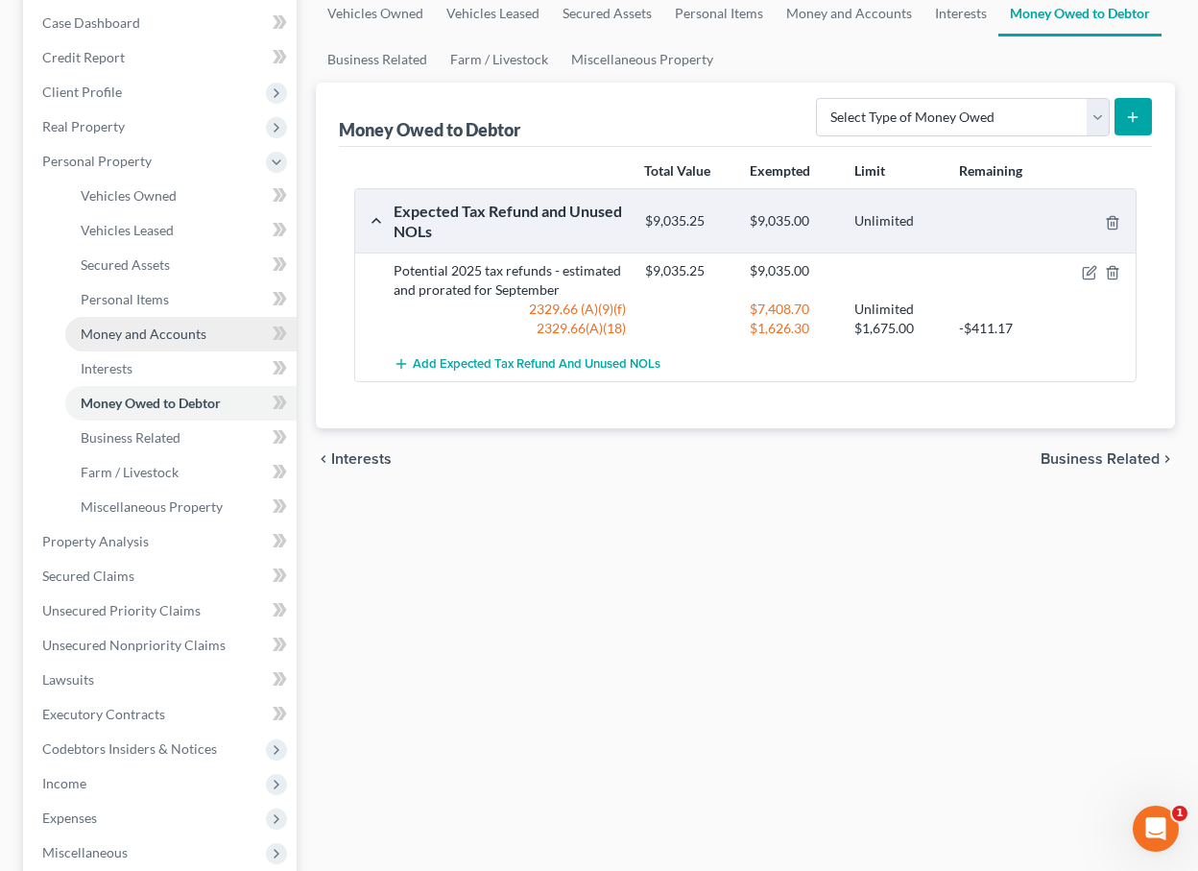
click at [100, 344] on link "Money and Accounts" at bounding box center [180, 334] width 231 height 35
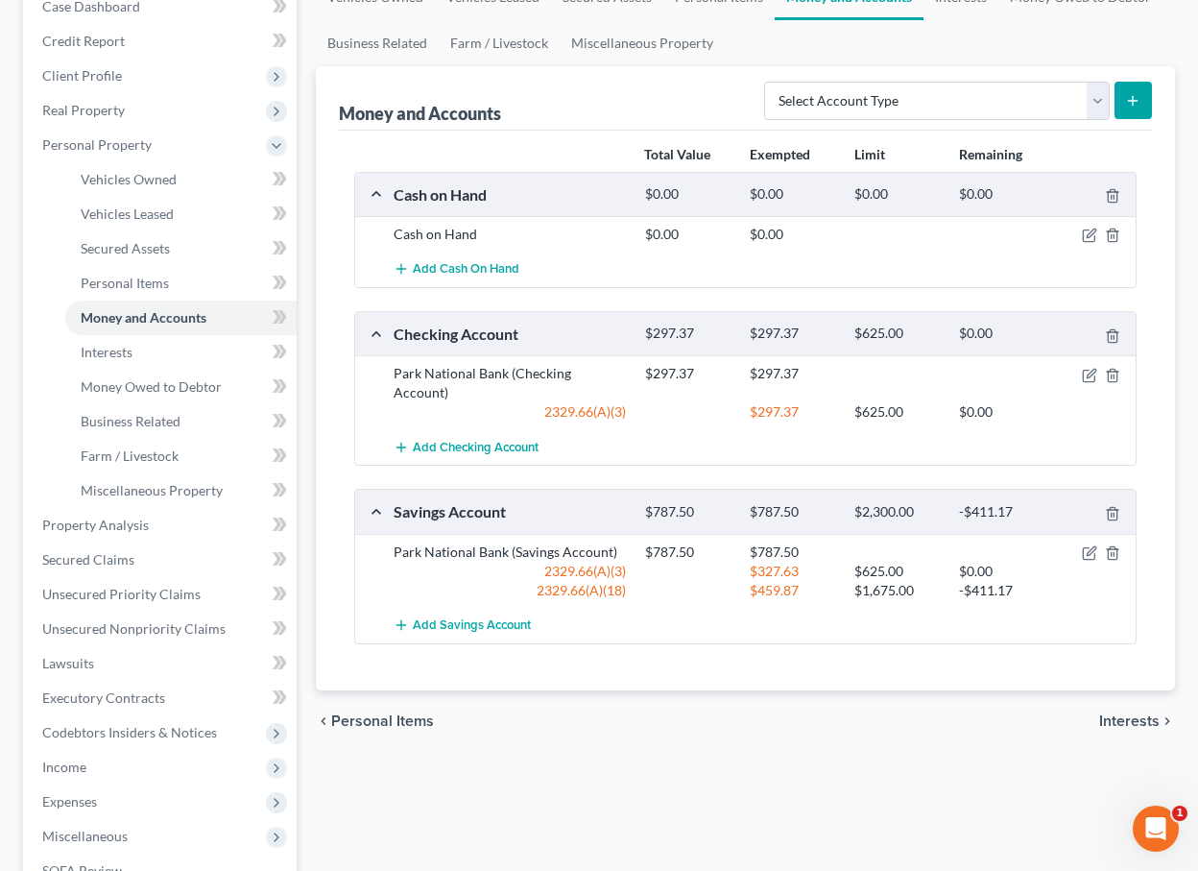
scroll to position [212, 0]
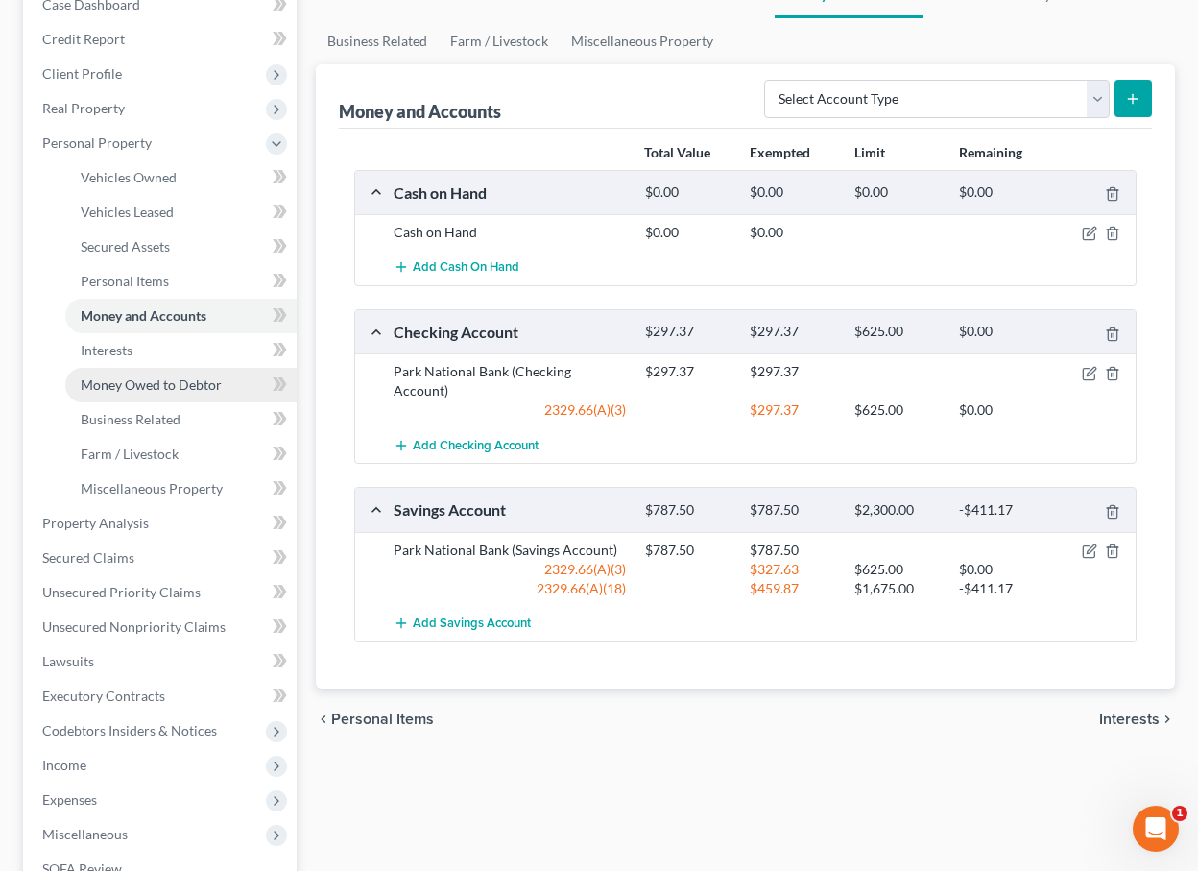
click at [186, 385] on span "Money Owed to Debtor" at bounding box center [151, 384] width 141 height 16
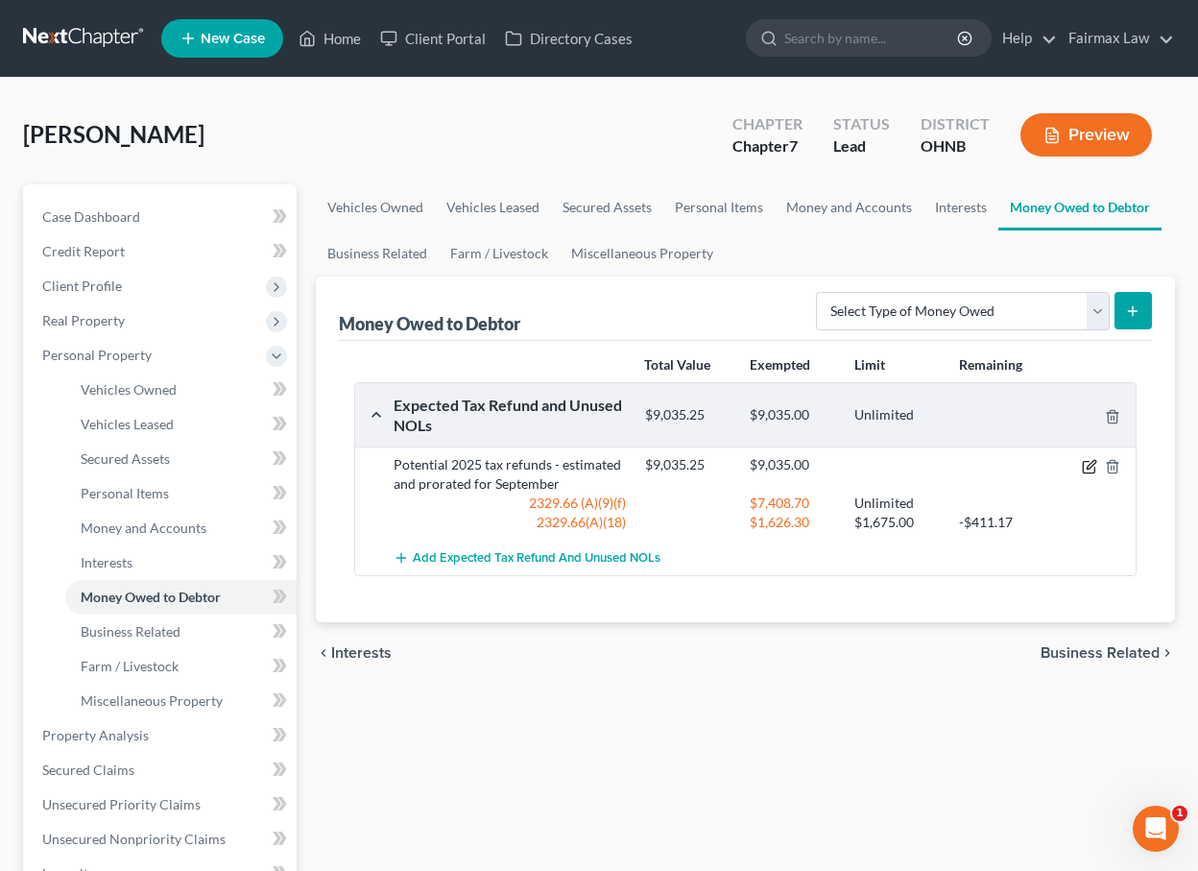
click at [1086, 467] on icon "button" at bounding box center [1089, 466] width 15 height 15
select select "0"
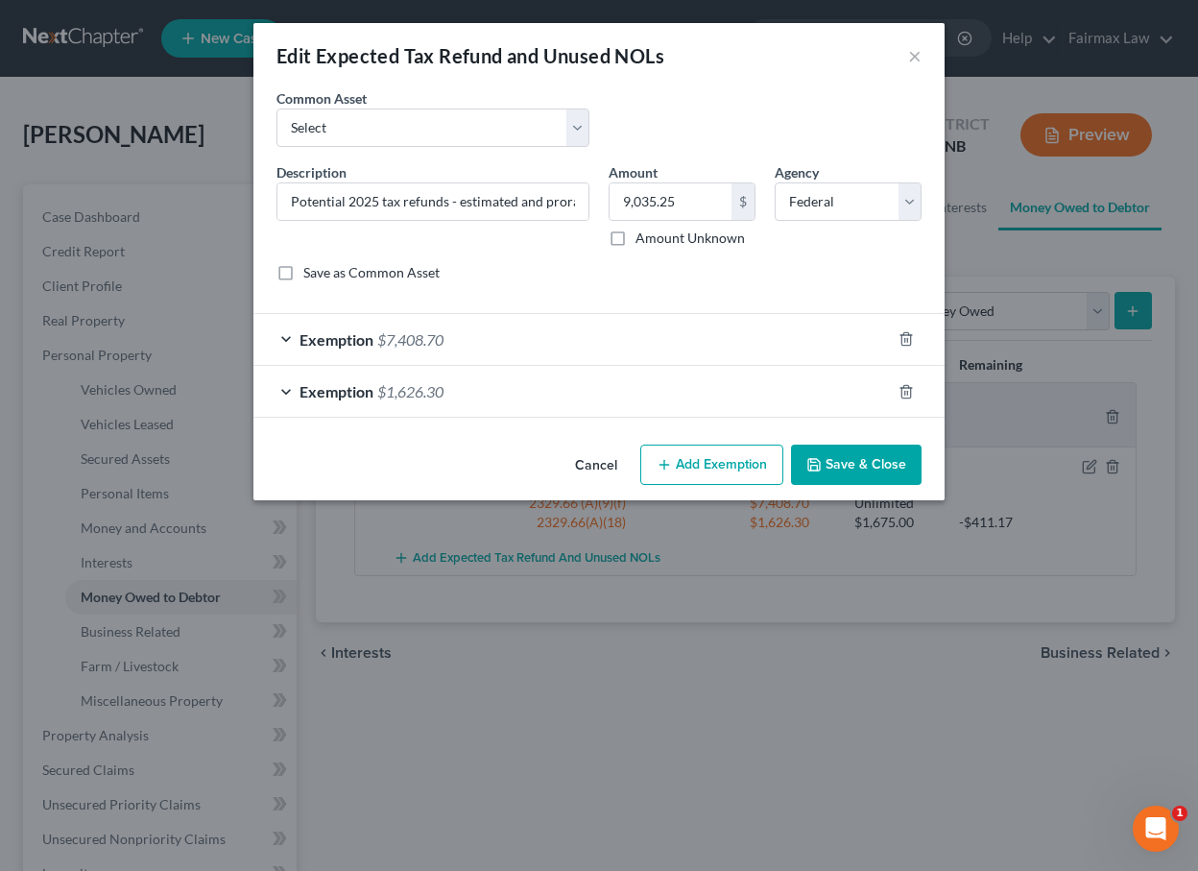
click at [727, 343] on div "Exemption $7,408.70" at bounding box center [573, 339] width 638 height 51
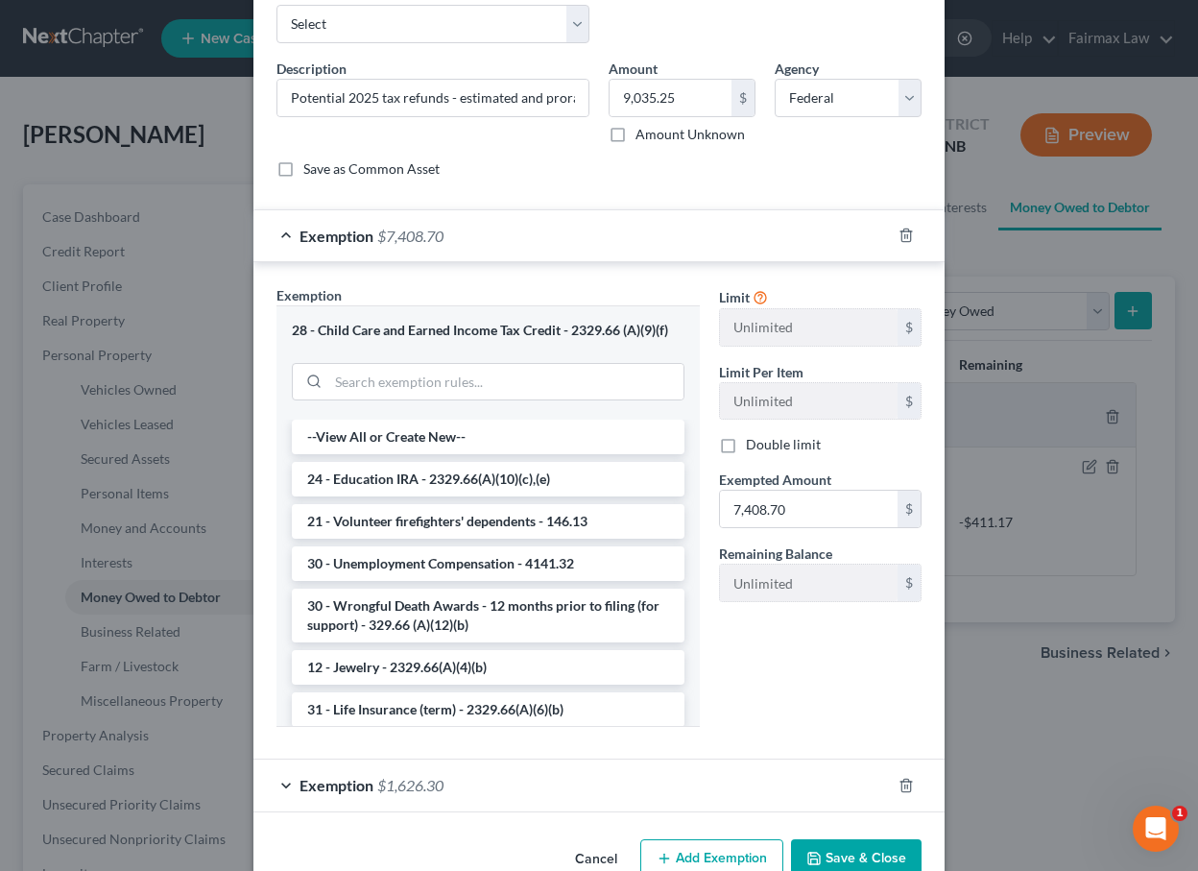
scroll to position [94, 0]
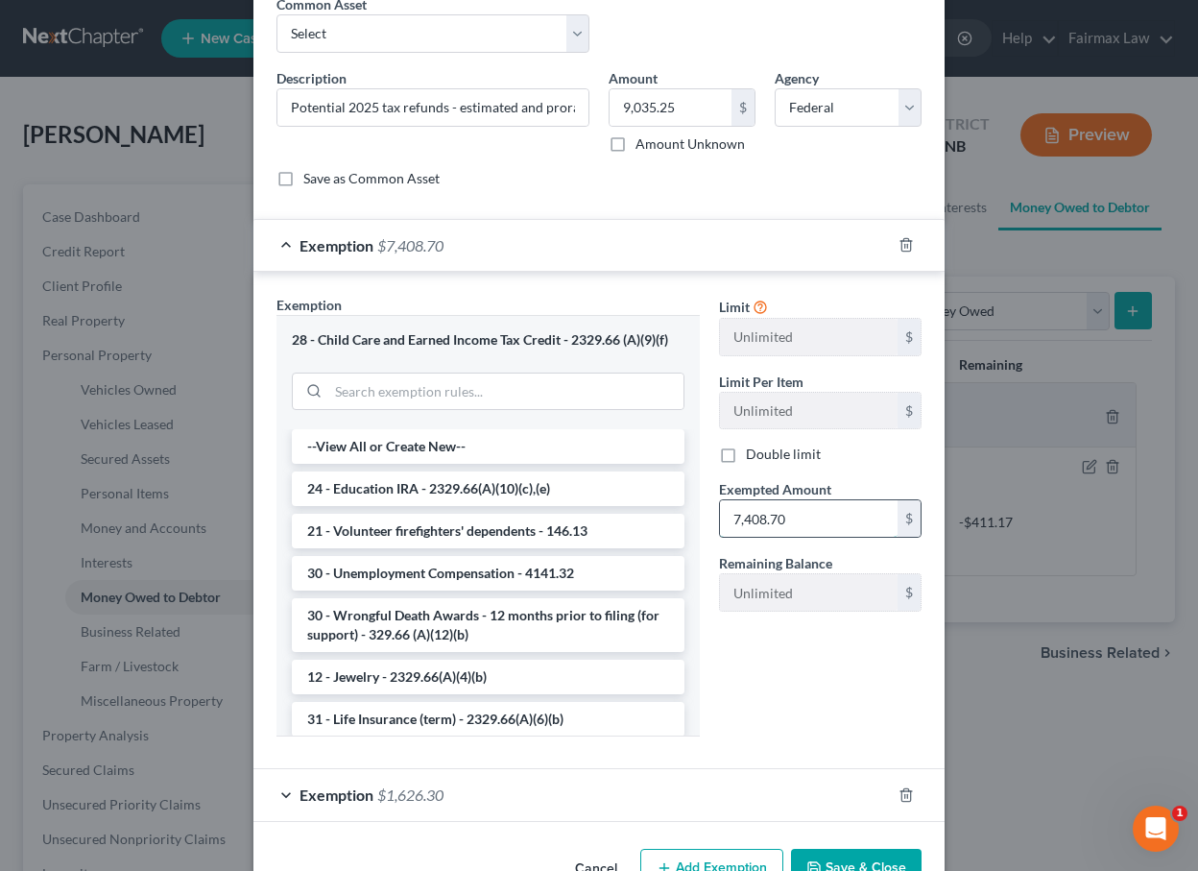
click at [766, 517] on input "7,408.70" at bounding box center [809, 518] width 178 height 36
type input "7,500.25"
click at [780, 678] on div "Limit Unlimited $ Limit Per Item Unlimited $ Double limit Exempted Amount * 7,5…" at bounding box center [821, 523] width 222 height 457
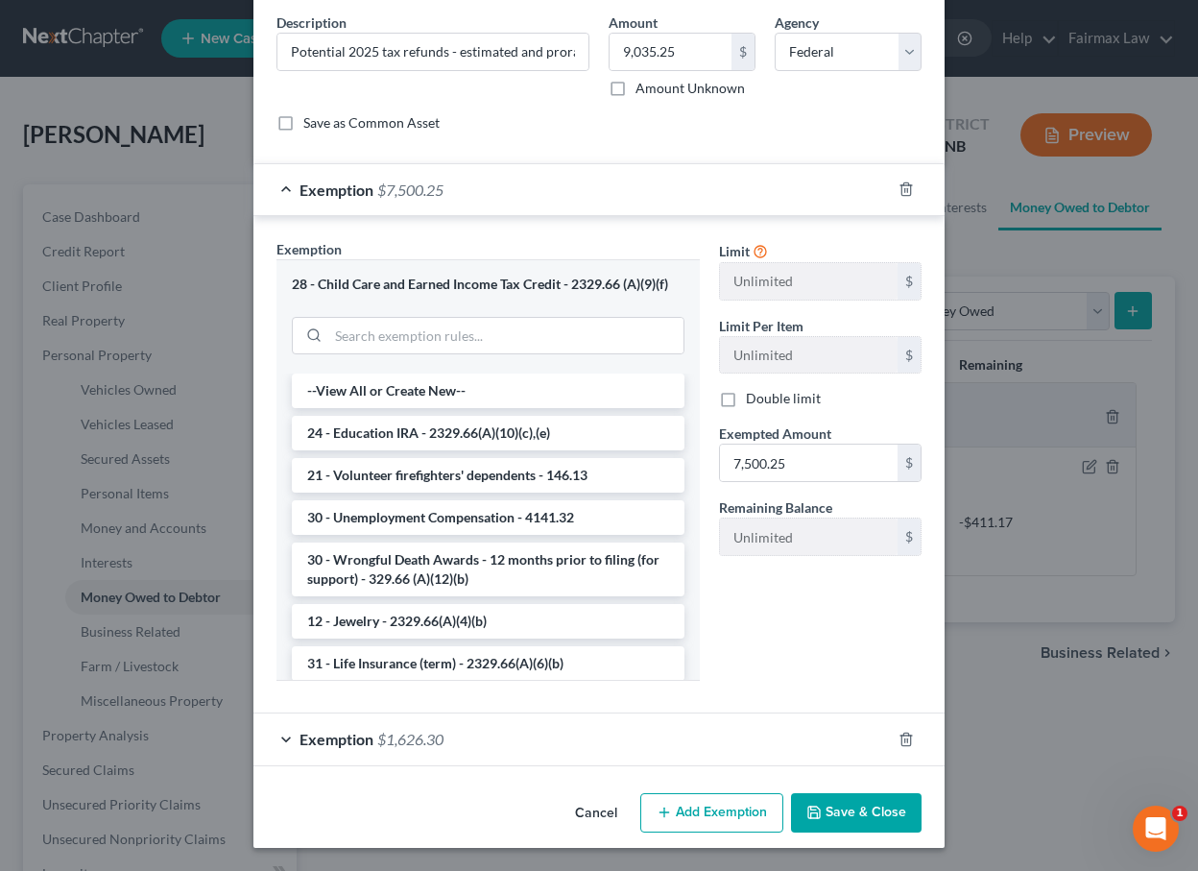
scroll to position [149, 0]
click at [832, 806] on button "Save & Close" at bounding box center [856, 814] width 131 height 40
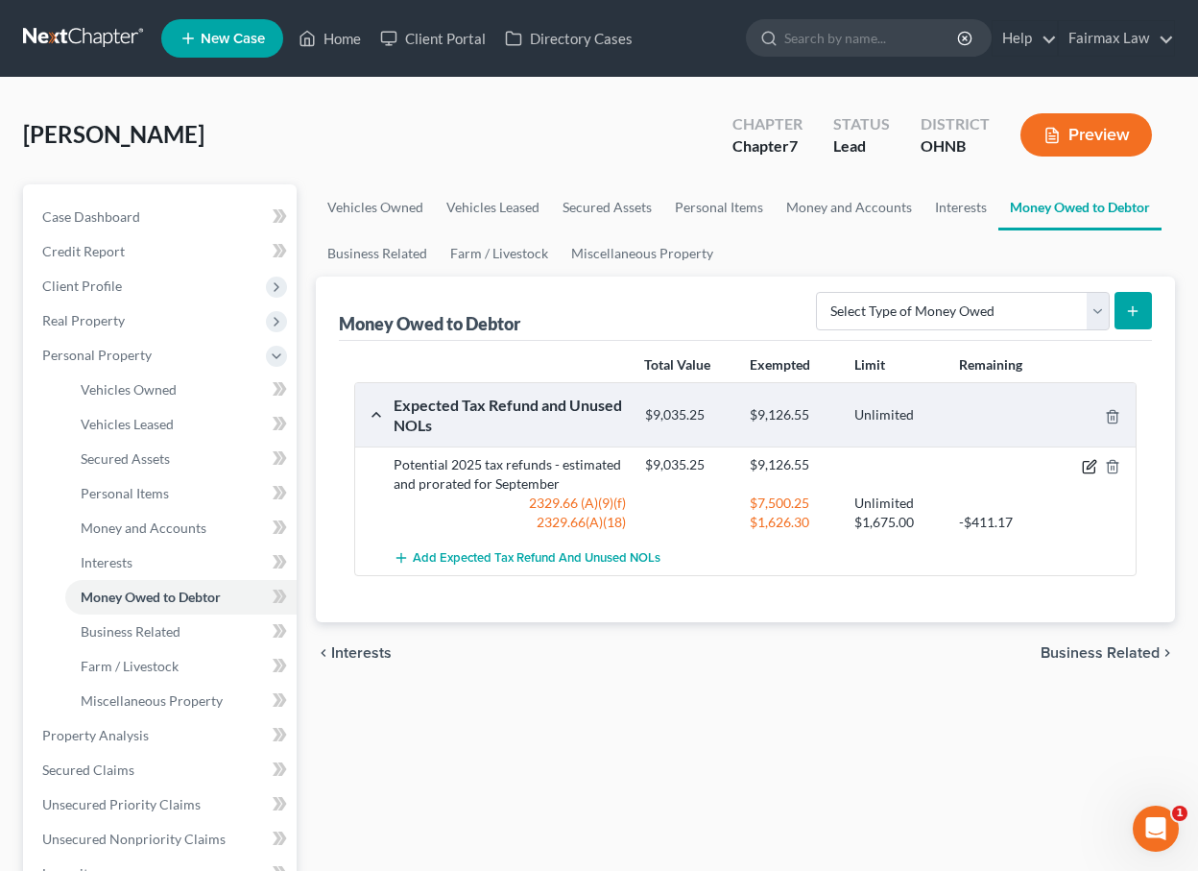
click at [1088, 469] on icon "button" at bounding box center [1091, 464] width 9 height 9
select select "0"
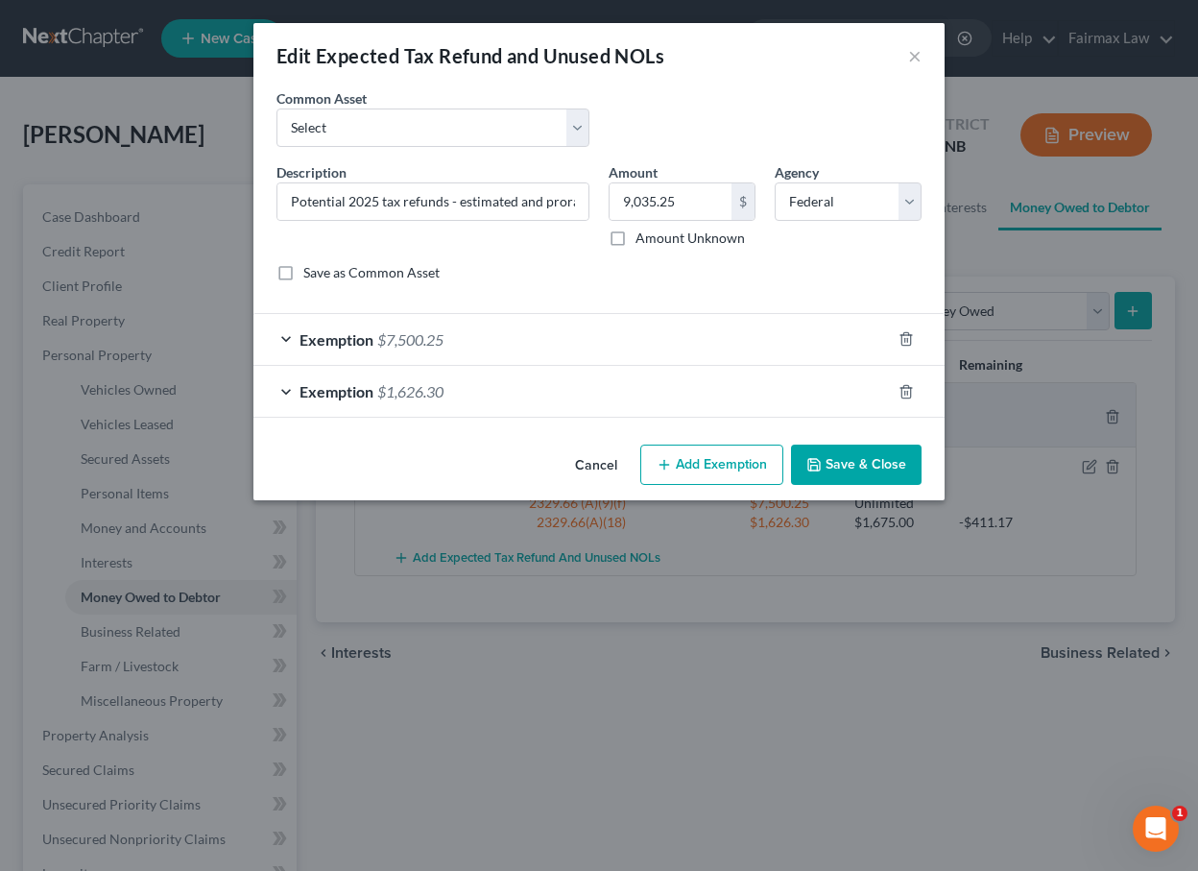
click at [713, 387] on div "Exemption $1,626.30" at bounding box center [573, 391] width 638 height 51
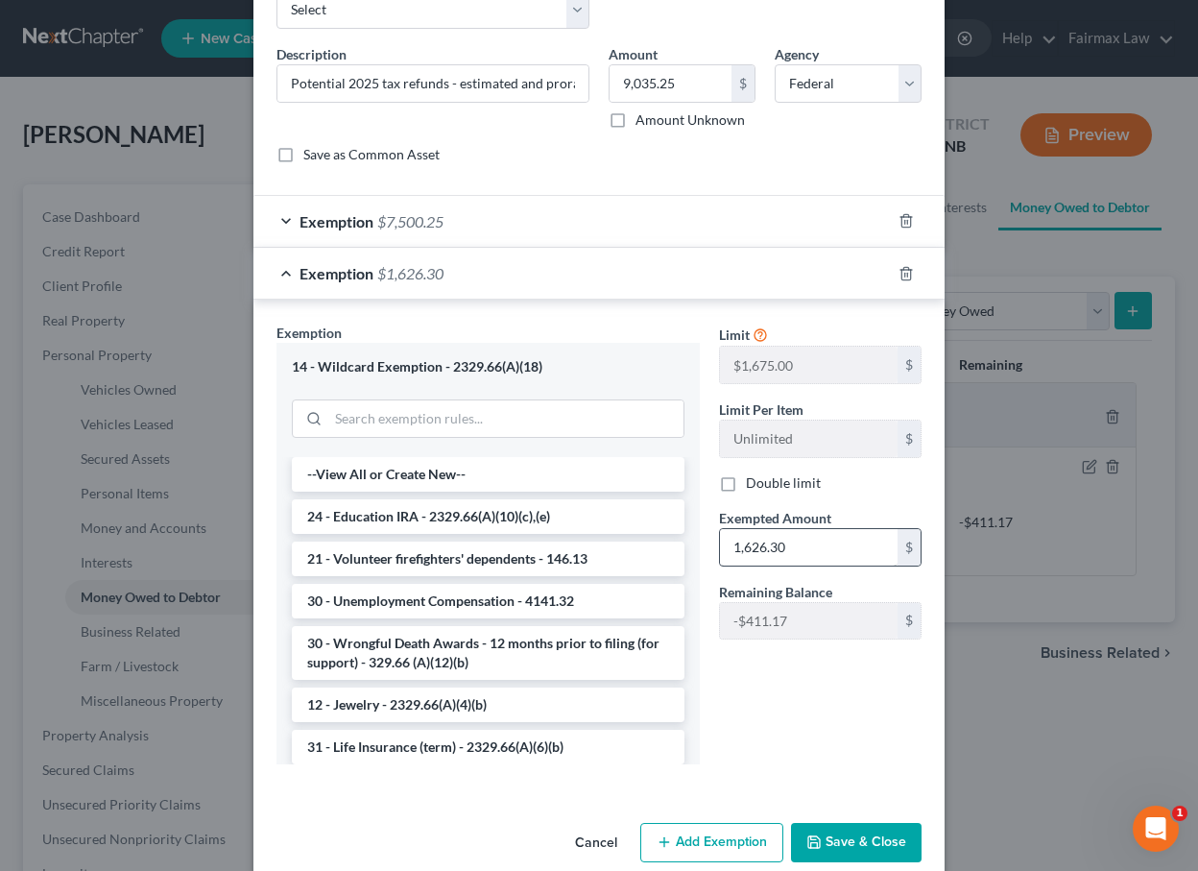
scroll to position [113, 0]
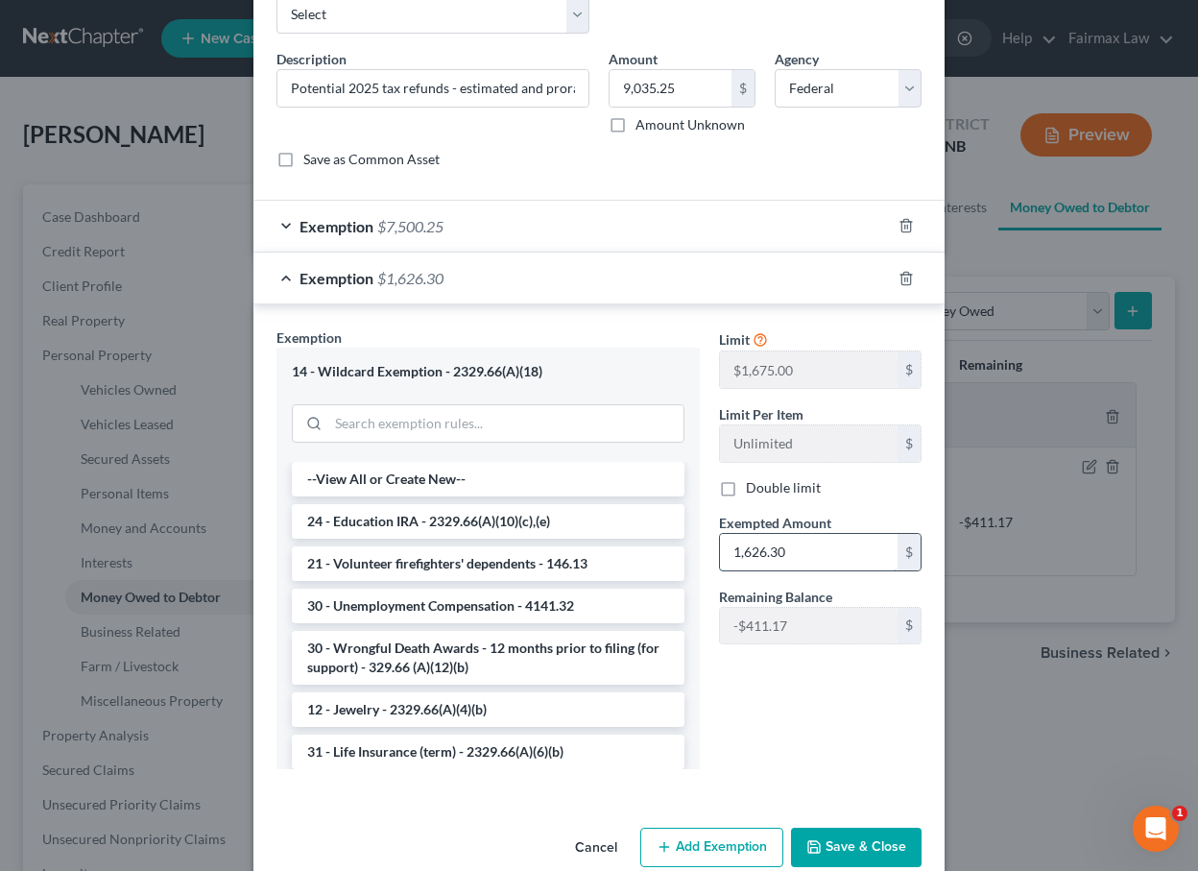
click at [791, 552] on input "1,626.30" at bounding box center [809, 552] width 178 height 36
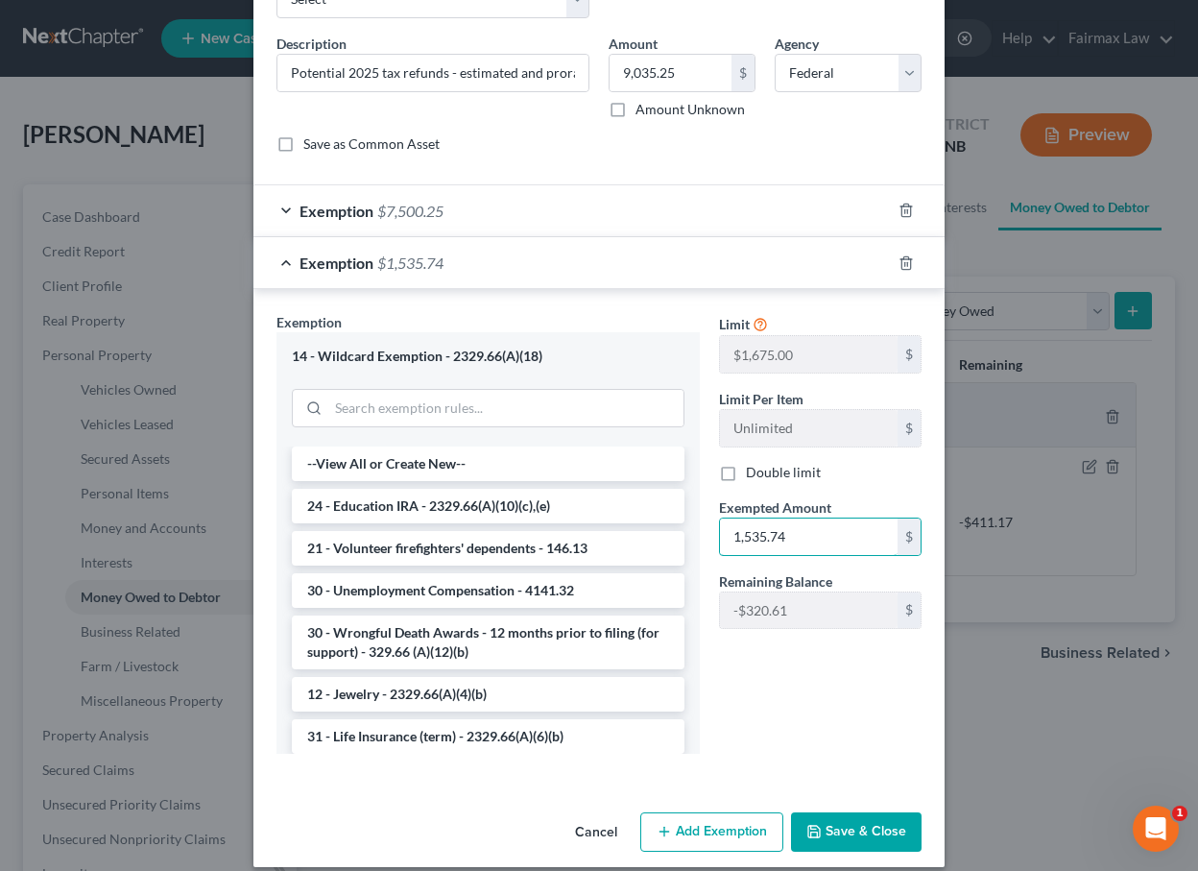
scroll to position [130, 0]
type input "1"
type input "1,215.13"
click at [872, 826] on button "Save & Close" at bounding box center [856, 831] width 131 height 40
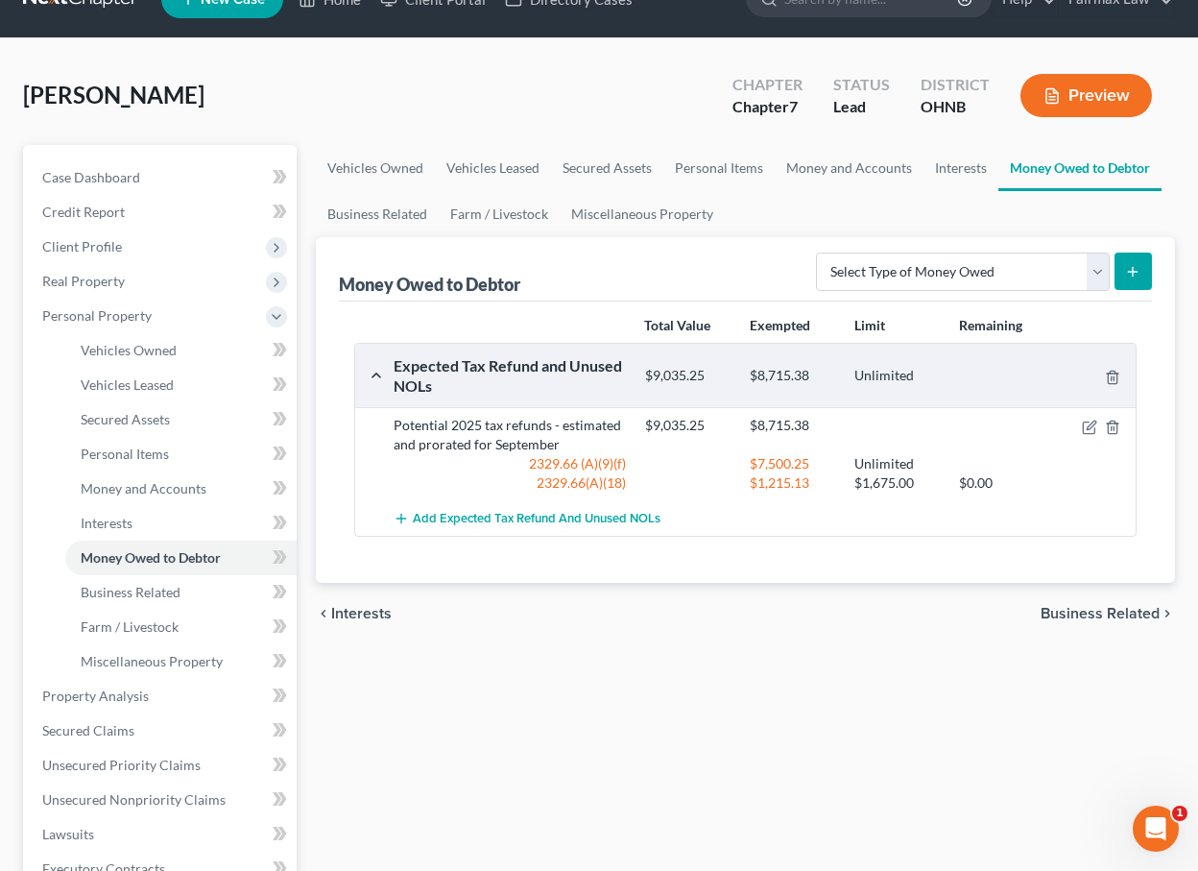
scroll to position [40, 0]
click at [175, 597] on span "Business Related" at bounding box center [131, 591] width 100 height 16
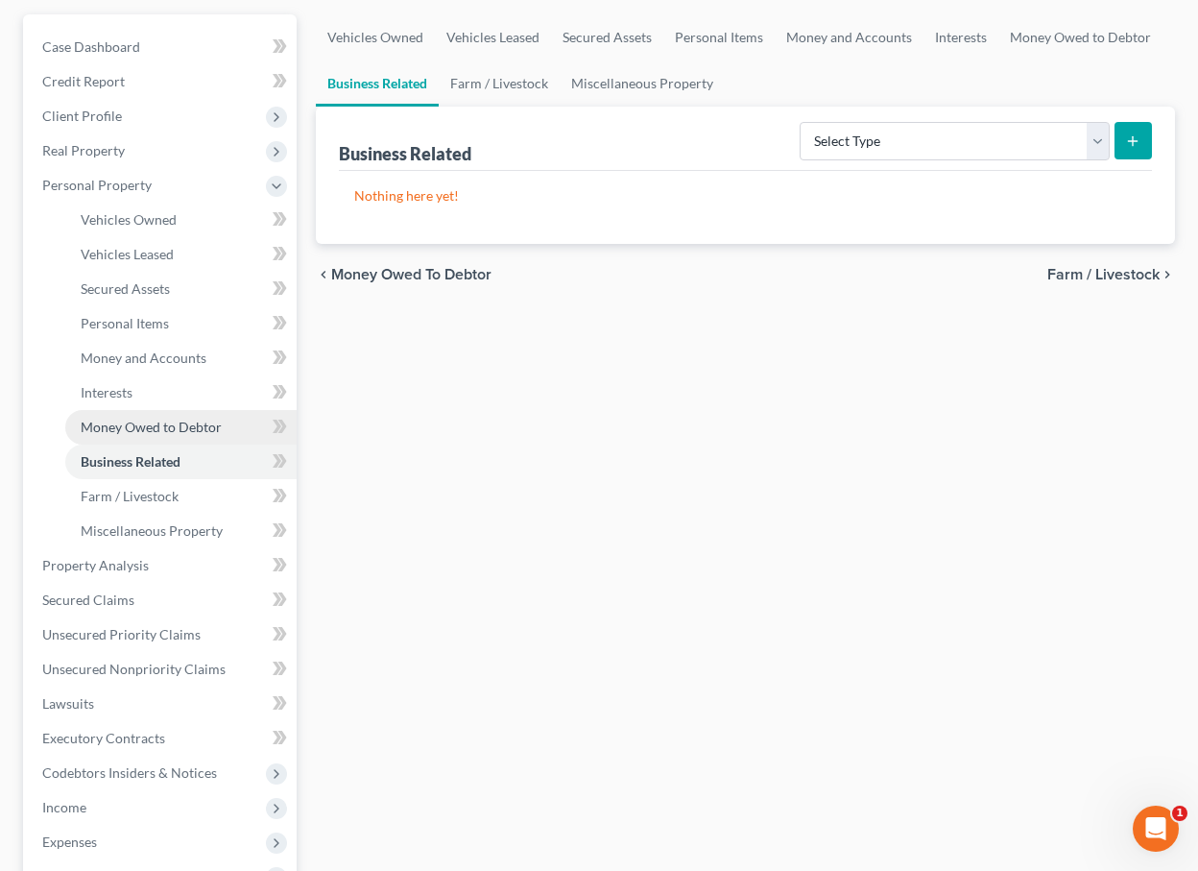
scroll to position [175, 0]
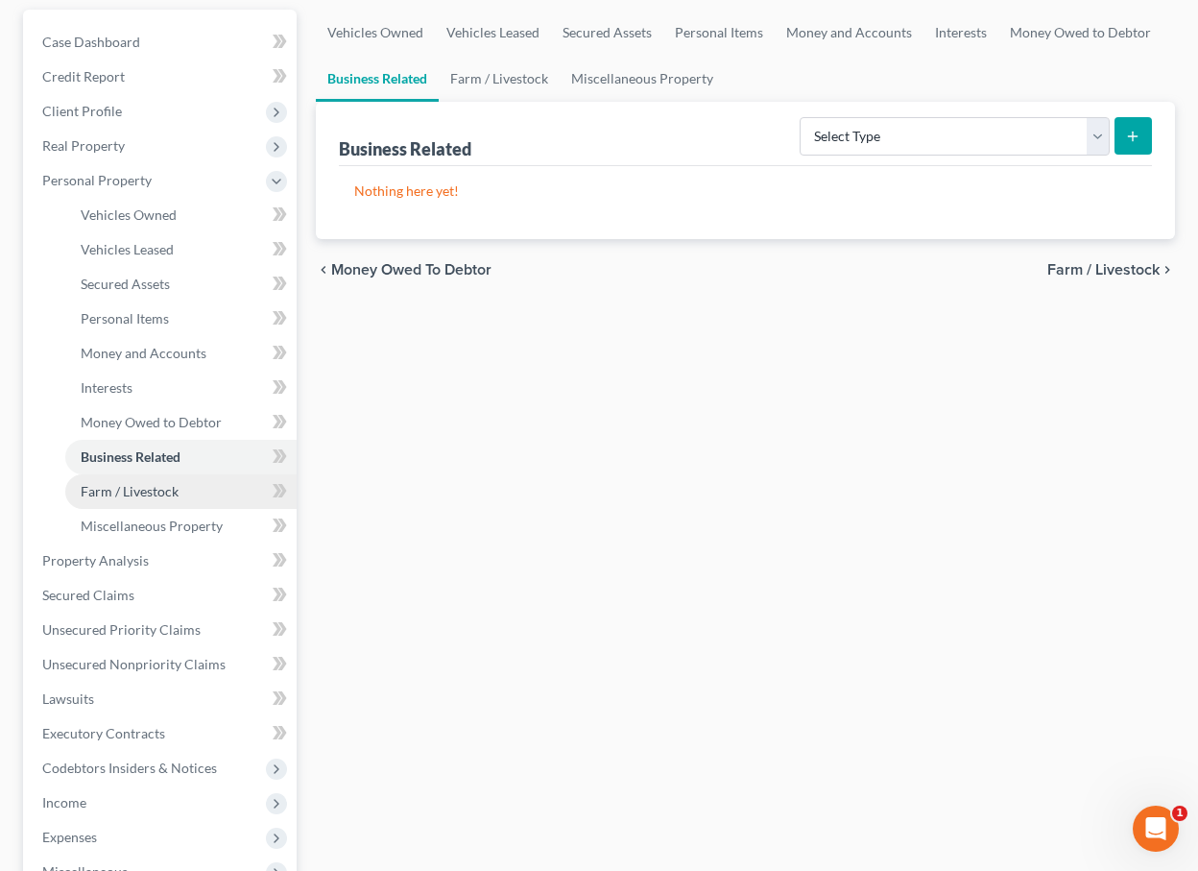
click at [176, 492] on span "Farm / Livestock" at bounding box center [130, 491] width 98 height 16
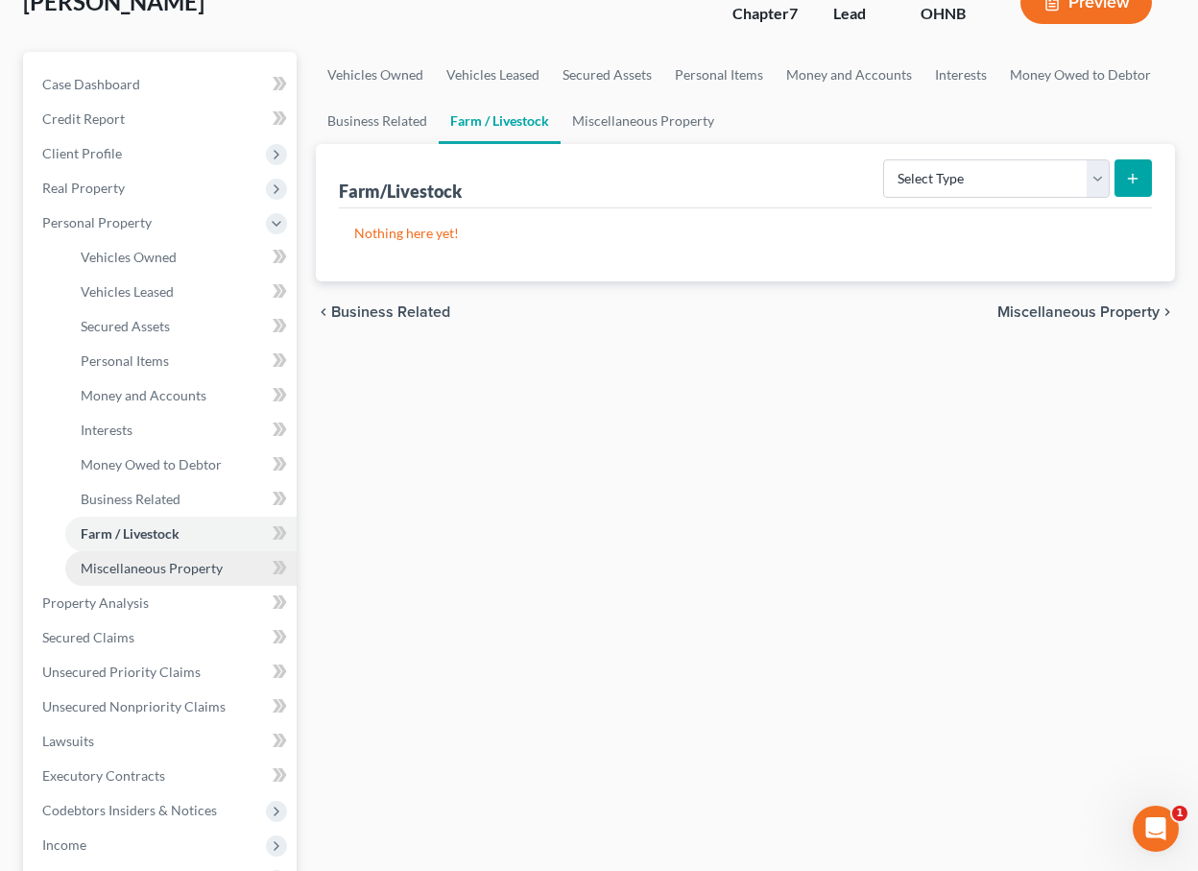
click at [179, 577] on link "Miscellaneous Property" at bounding box center [180, 568] width 231 height 35
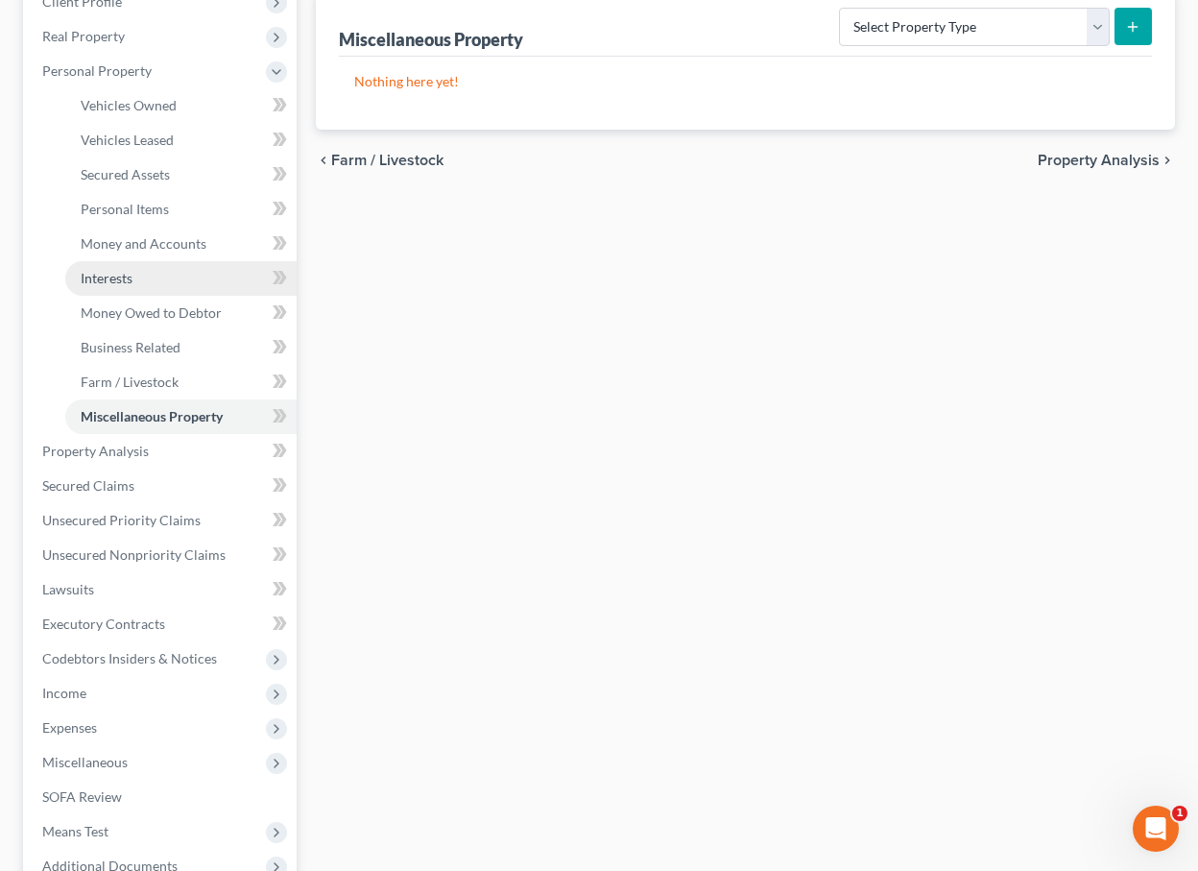
scroll to position [356, 0]
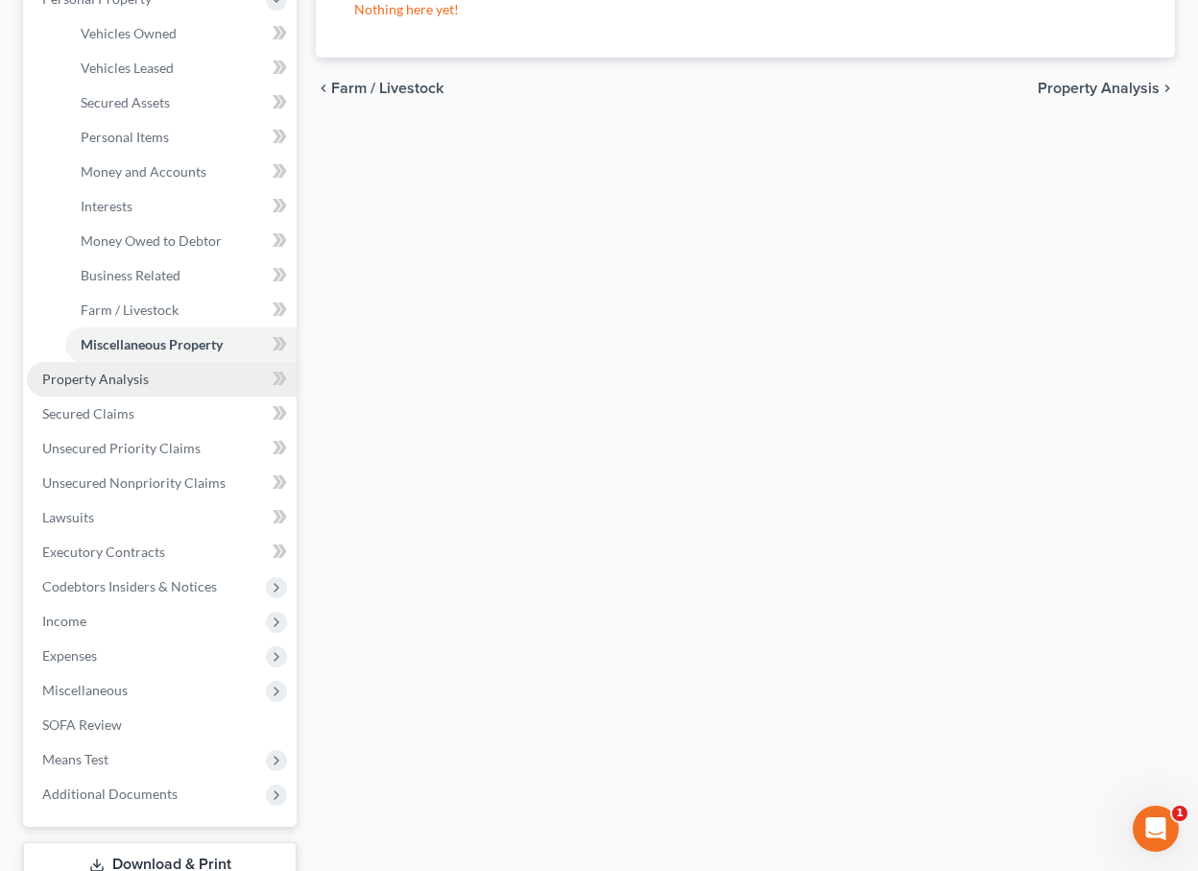
click at [133, 389] on link "Property Analysis" at bounding box center [162, 379] width 270 height 35
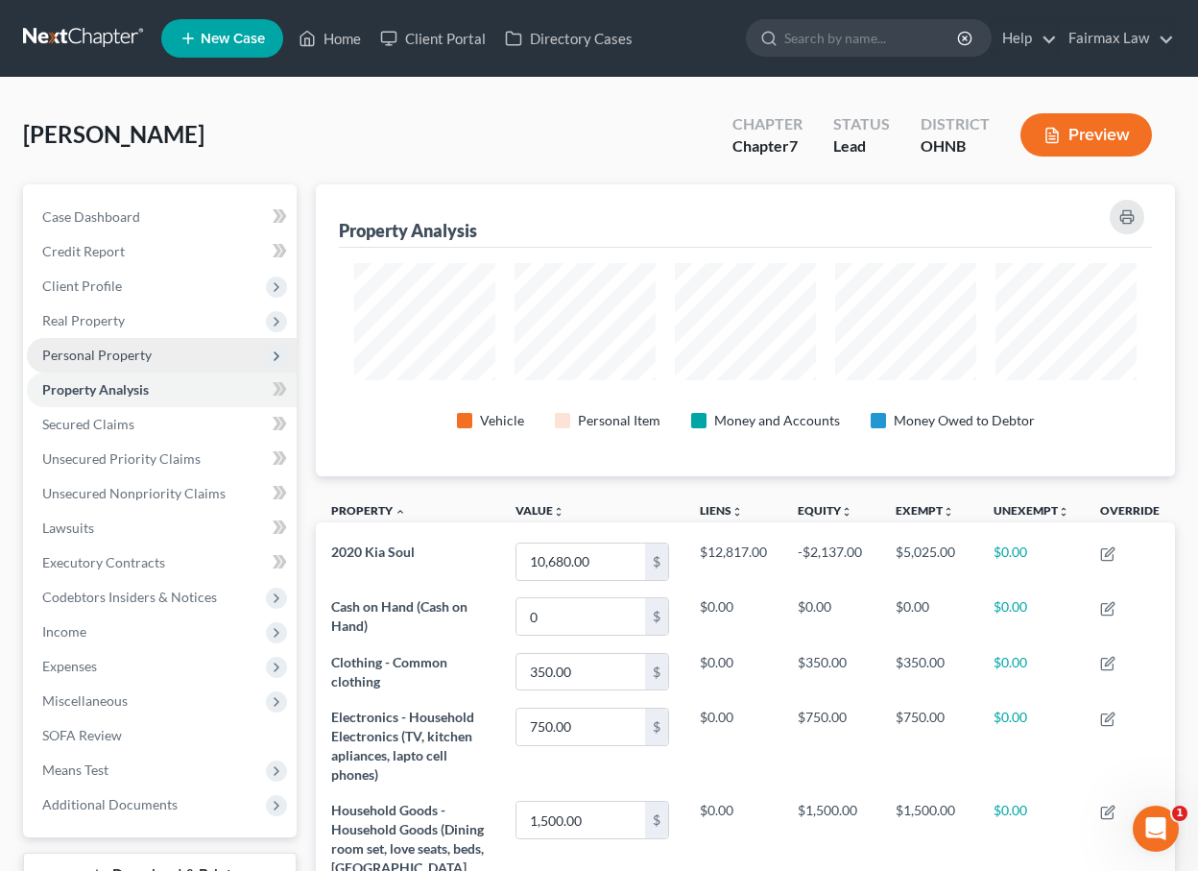
click at [220, 364] on span "Personal Property" at bounding box center [162, 355] width 270 height 35
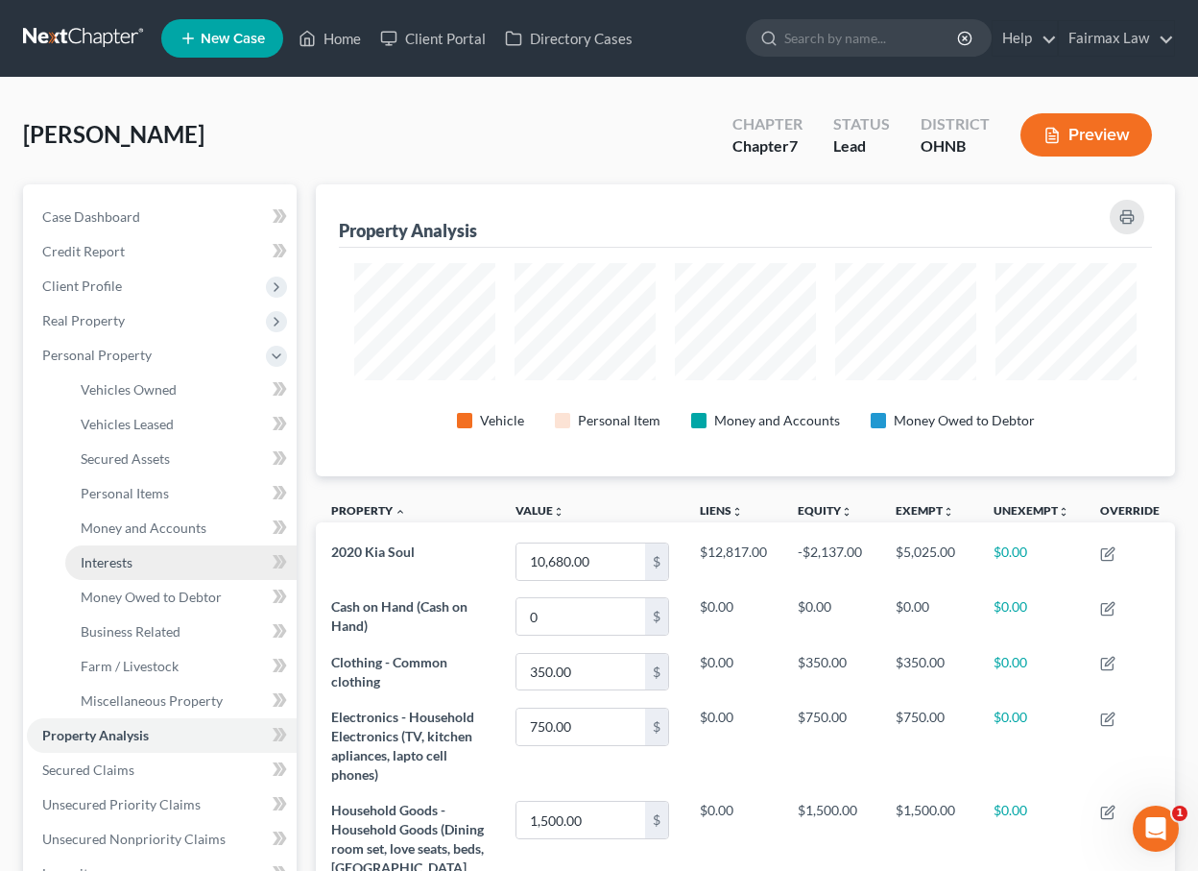
click at [161, 566] on link "Interests" at bounding box center [180, 562] width 231 height 35
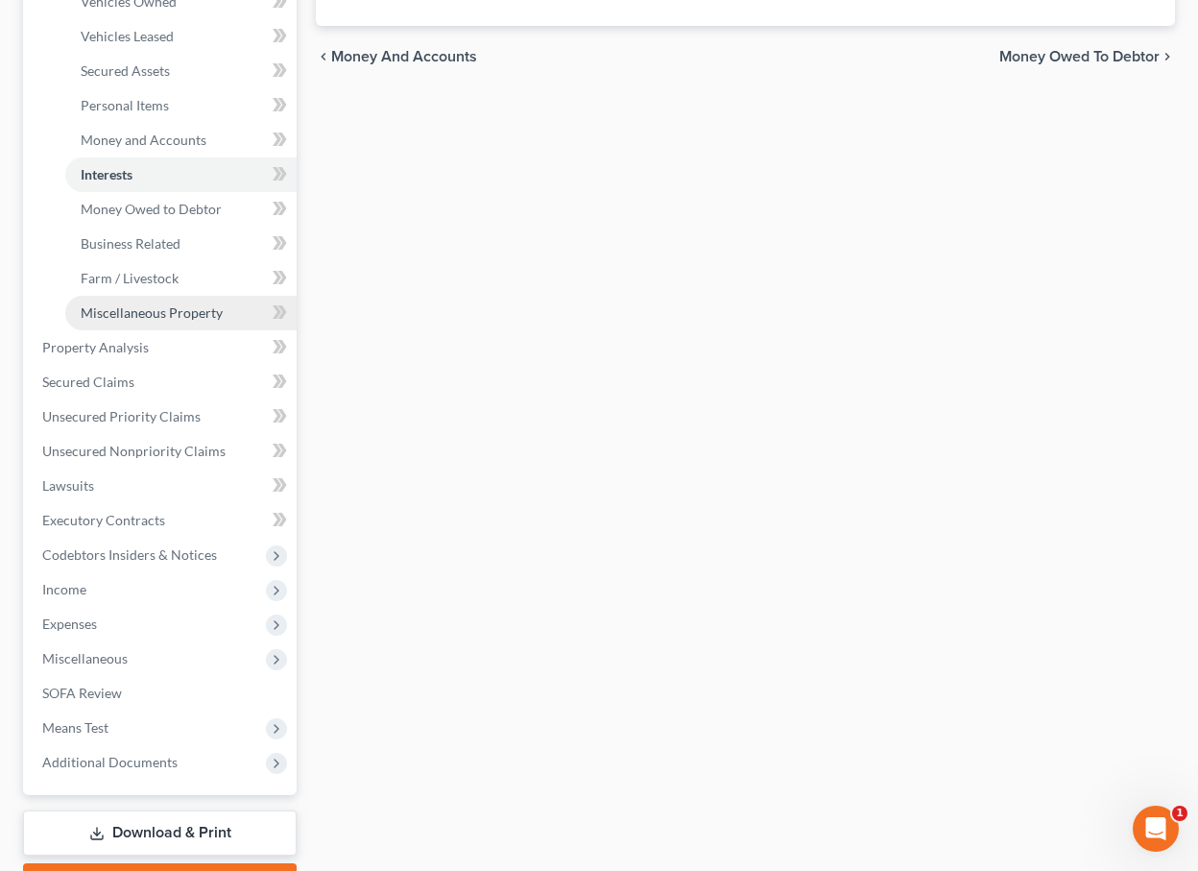
scroll to position [416, 0]
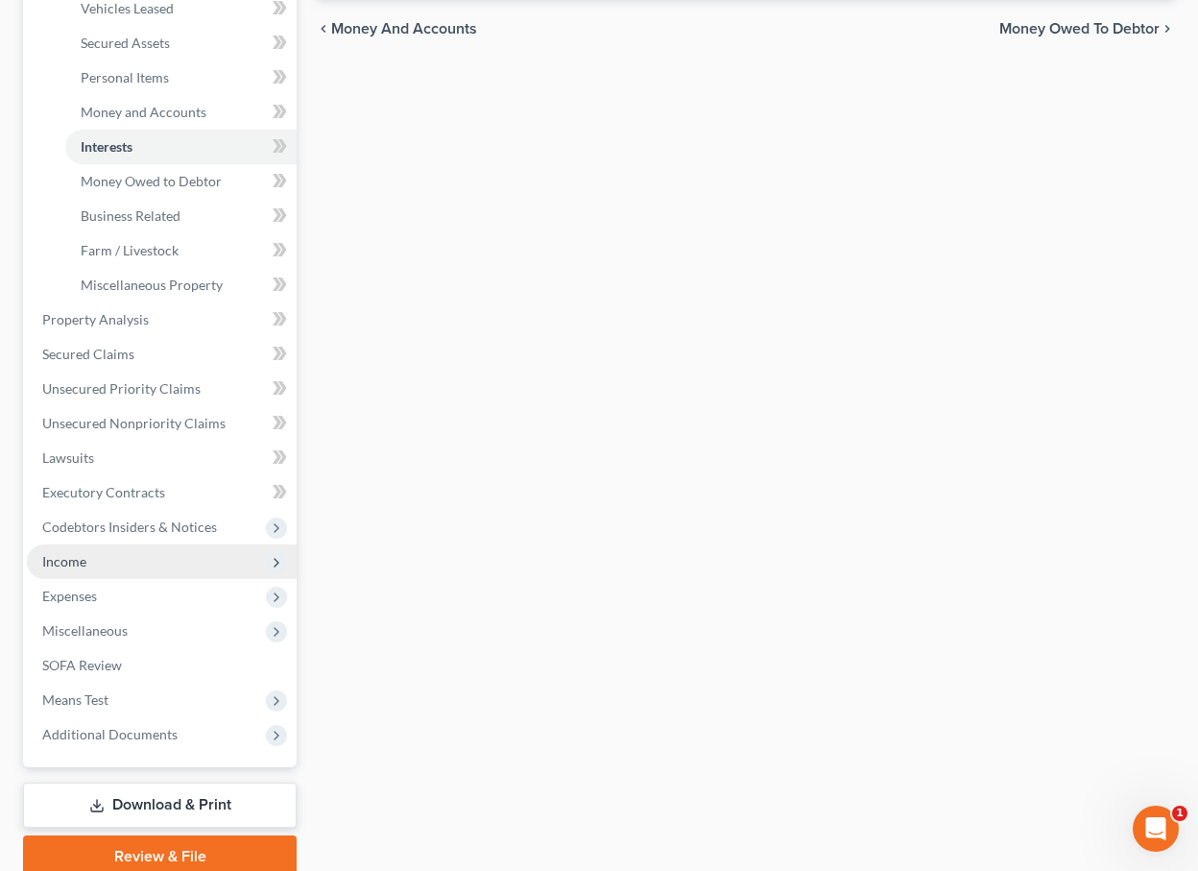
click at [133, 572] on span "Income" at bounding box center [162, 561] width 270 height 35
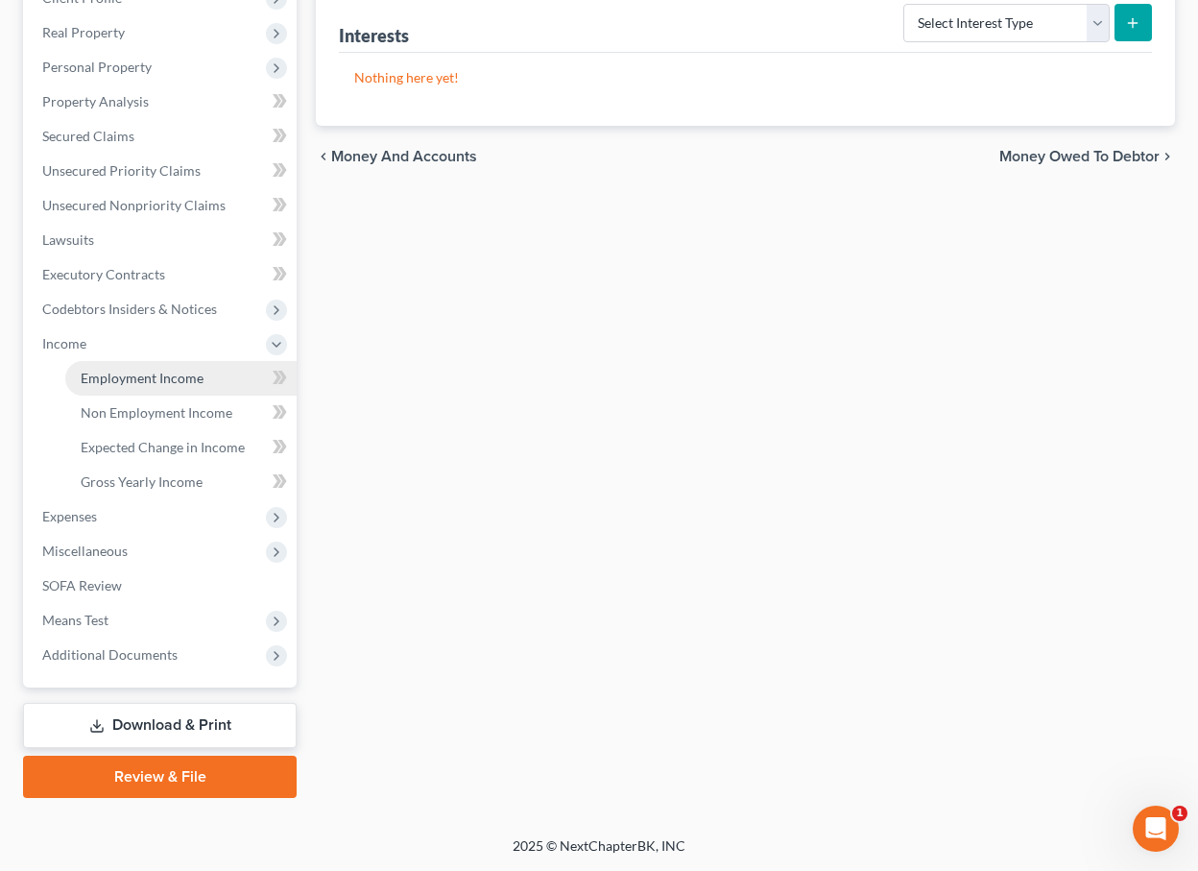
click at [190, 388] on link "Employment Income" at bounding box center [180, 378] width 231 height 35
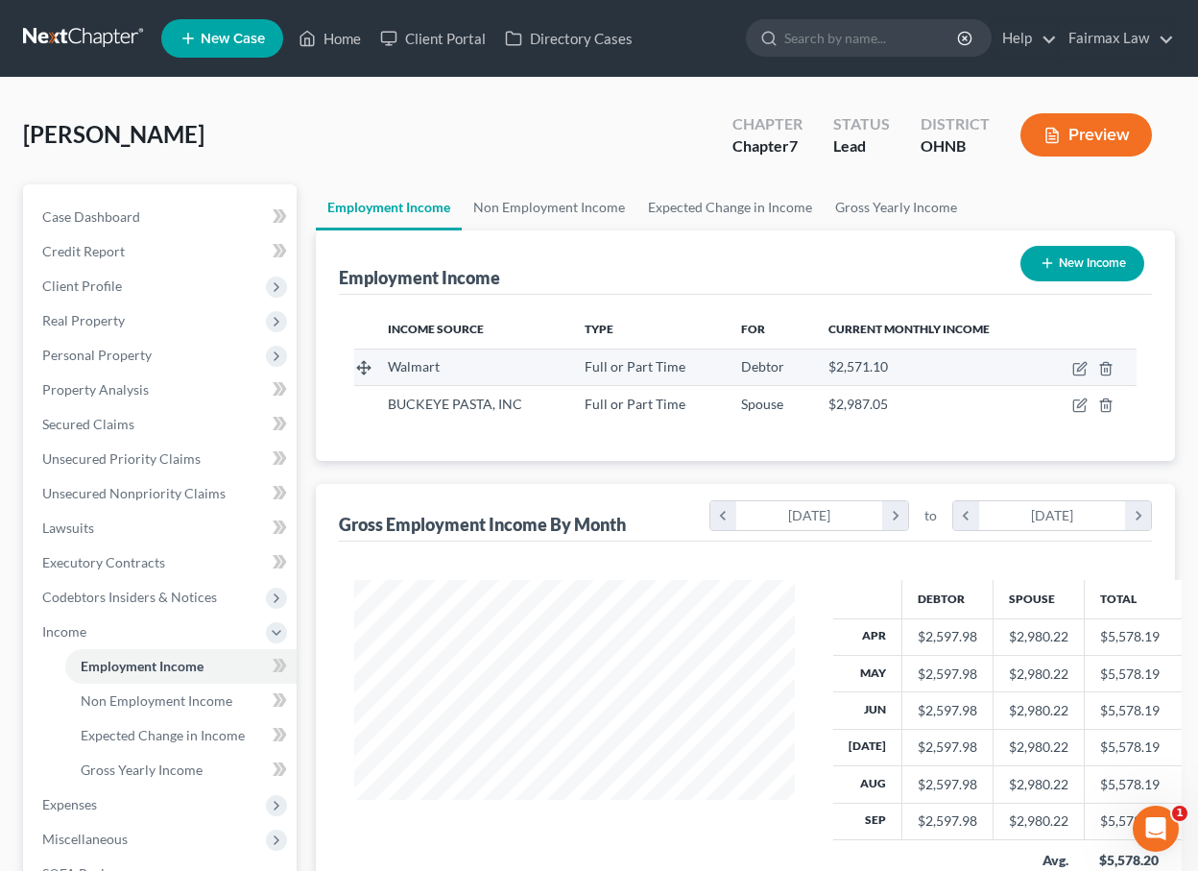
scroll to position [344, 479]
click at [1076, 366] on icon "button" at bounding box center [1080, 368] width 15 height 15
select select "0"
select select "36"
select select "2"
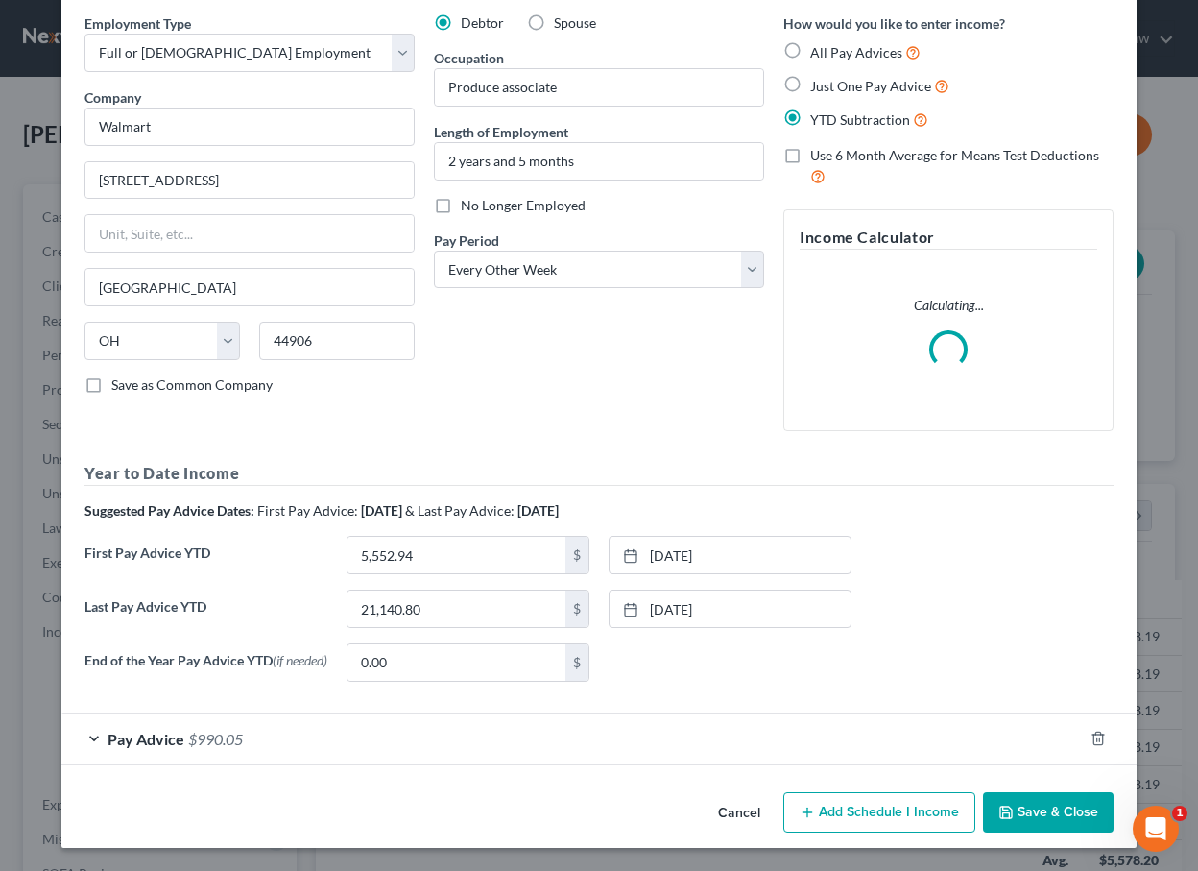
scroll to position [75, 0]
click at [514, 735] on div "Pay Advice $990.05" at bounding box center [572, 738] width 1022 height 51
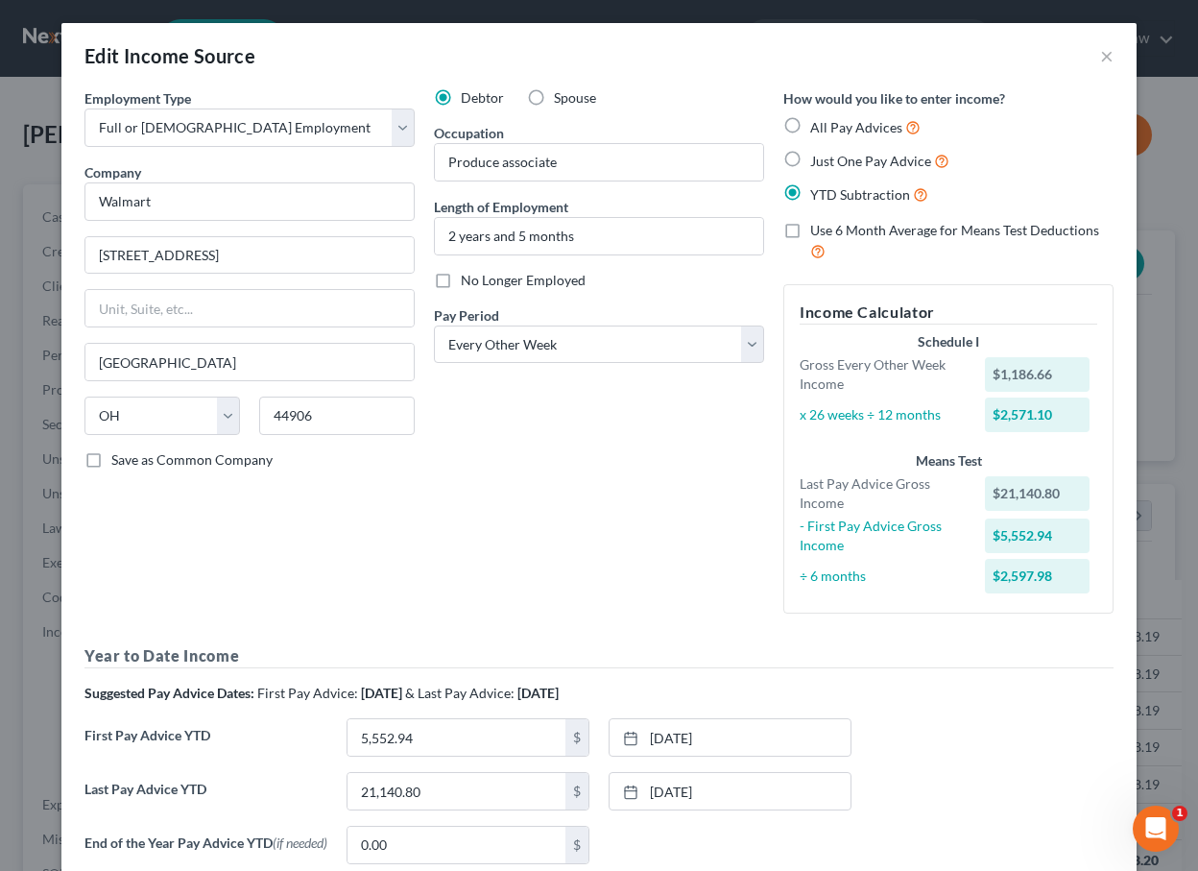
scroll to position [0, 0]
click at [1108, 61] on button "×" at bounding box center [1106, 55] width 13 height 23
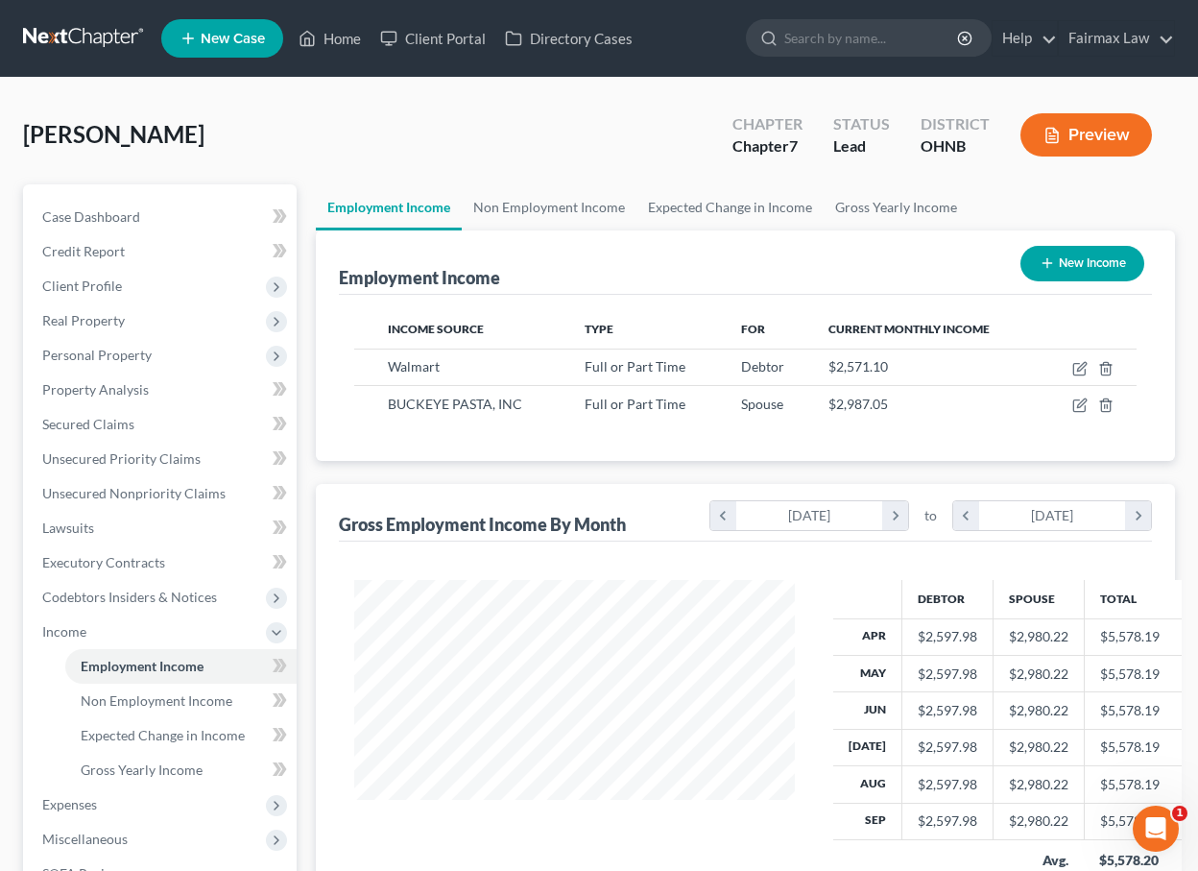
scroll to position [45, 0]
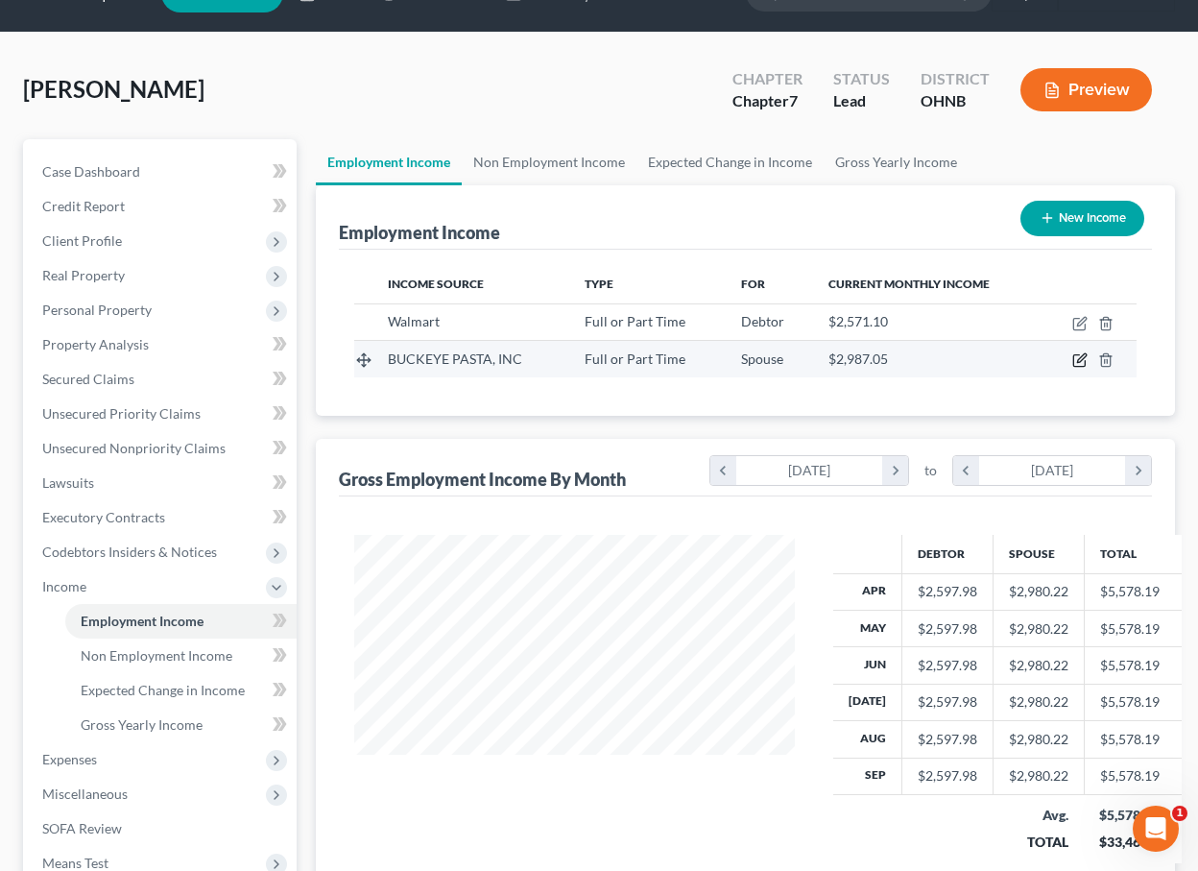
click at [1080, 364] on icon "button" at bounding box center [1080, 359] width 15 height 15
select select "0"
select select "18"
select select "2"
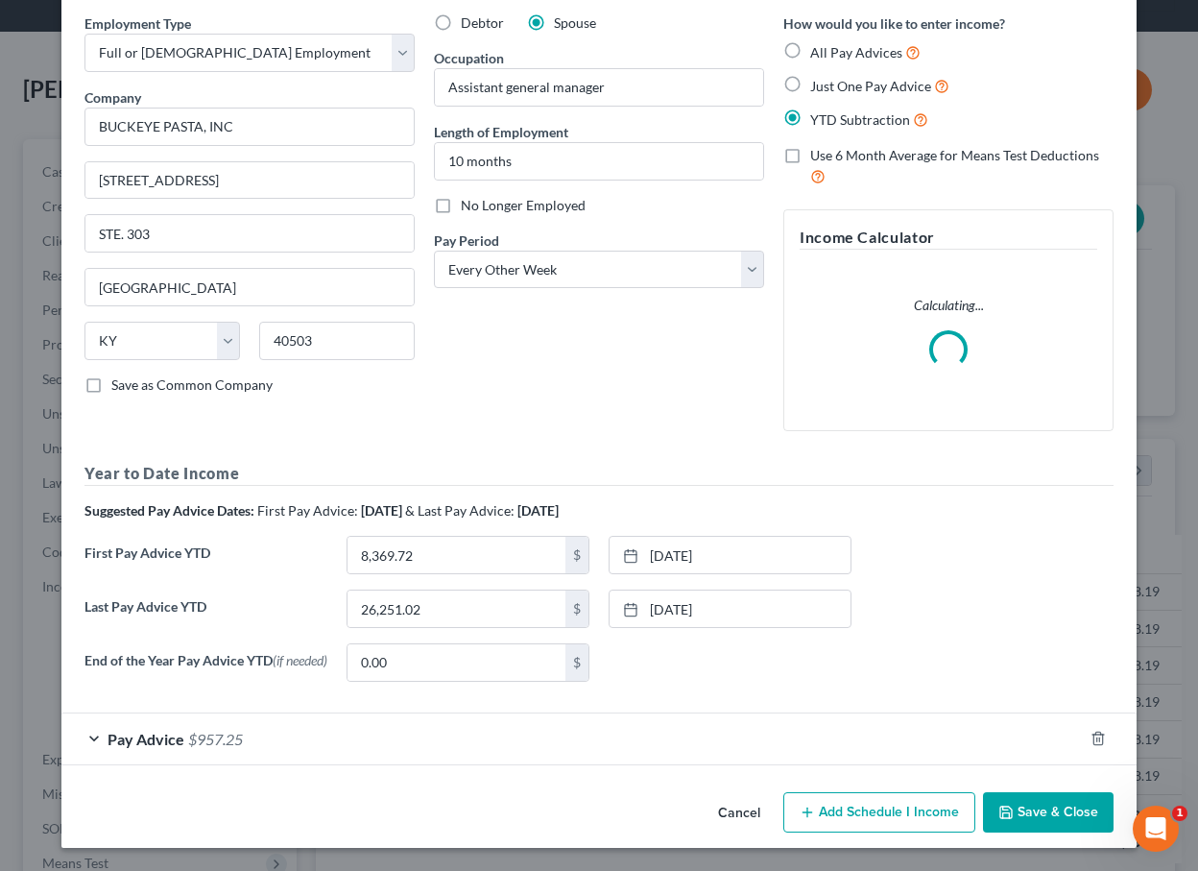
click at [617, 739] on div "Pay Advice $957.25" at bounding box center [572, 738] width 1022 height 51
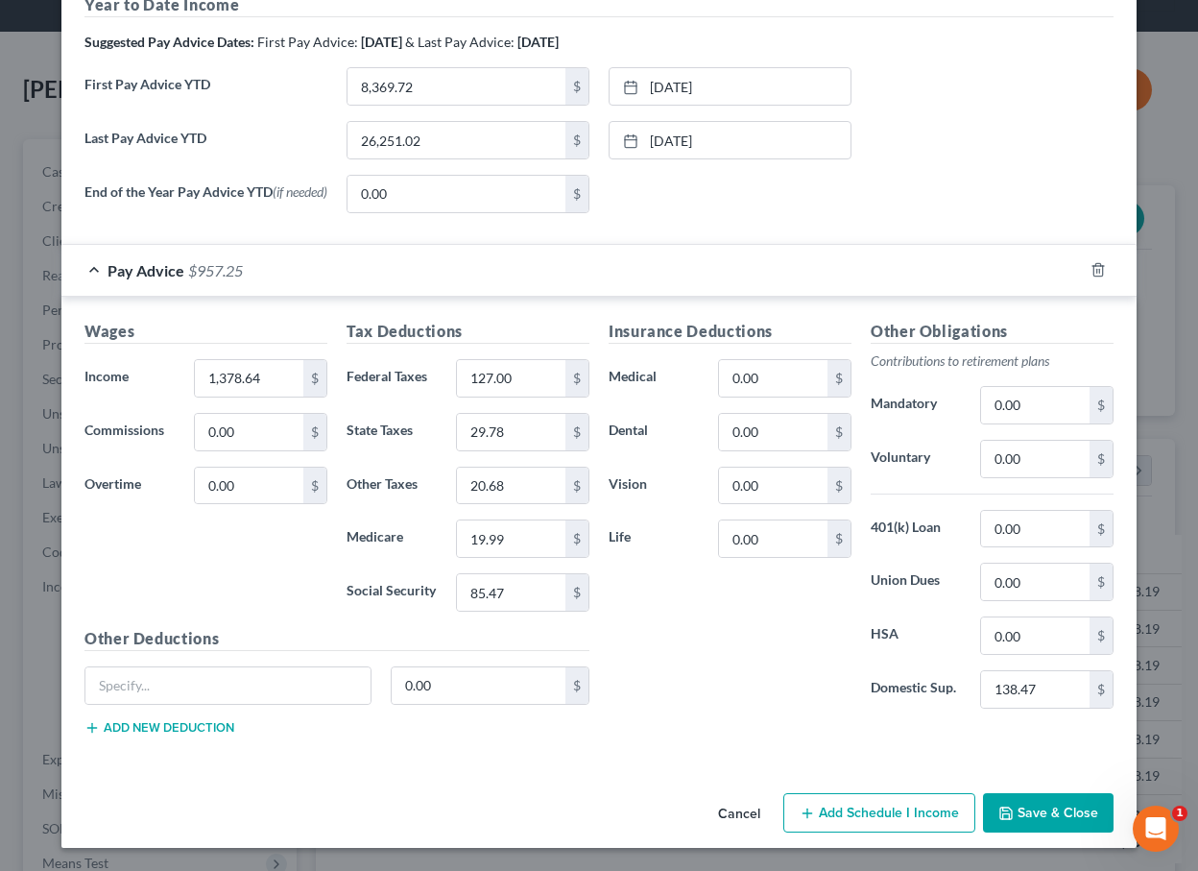
scroll to position [652, 0]
click at [737, 823] on button "Cancel" at bounding box center [739, 814] width 73 height 38
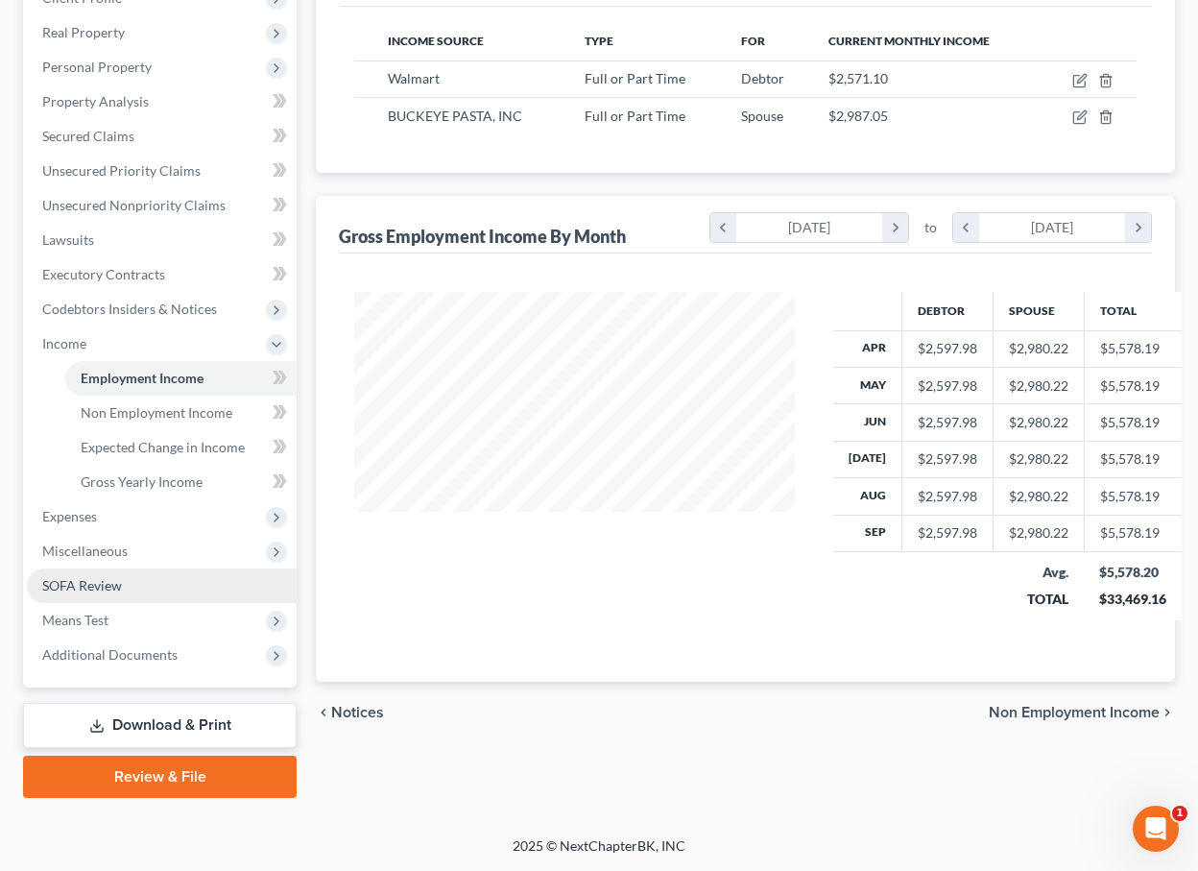
scroll to position [288, 0]
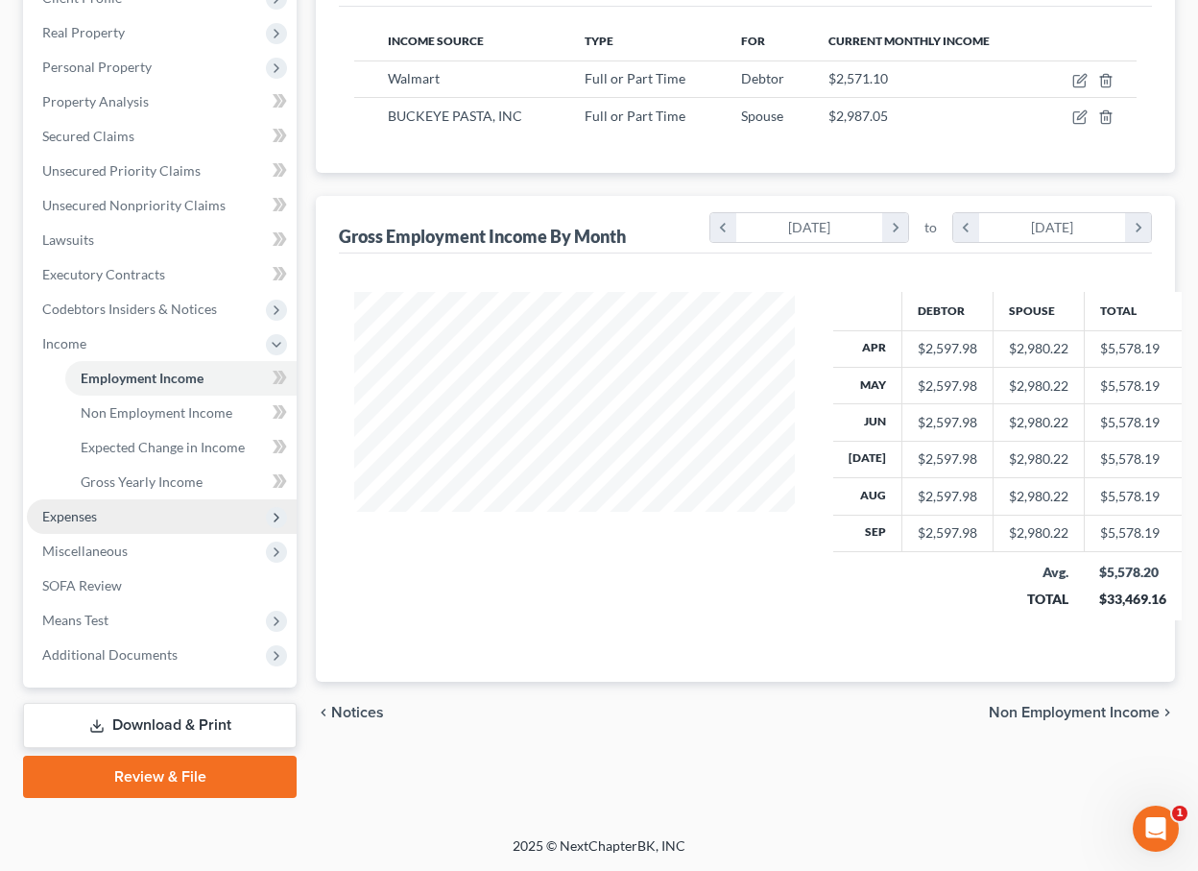
click at [121, 522] on span "Expenses" at bounding box center [162, 516] width 270 height 35
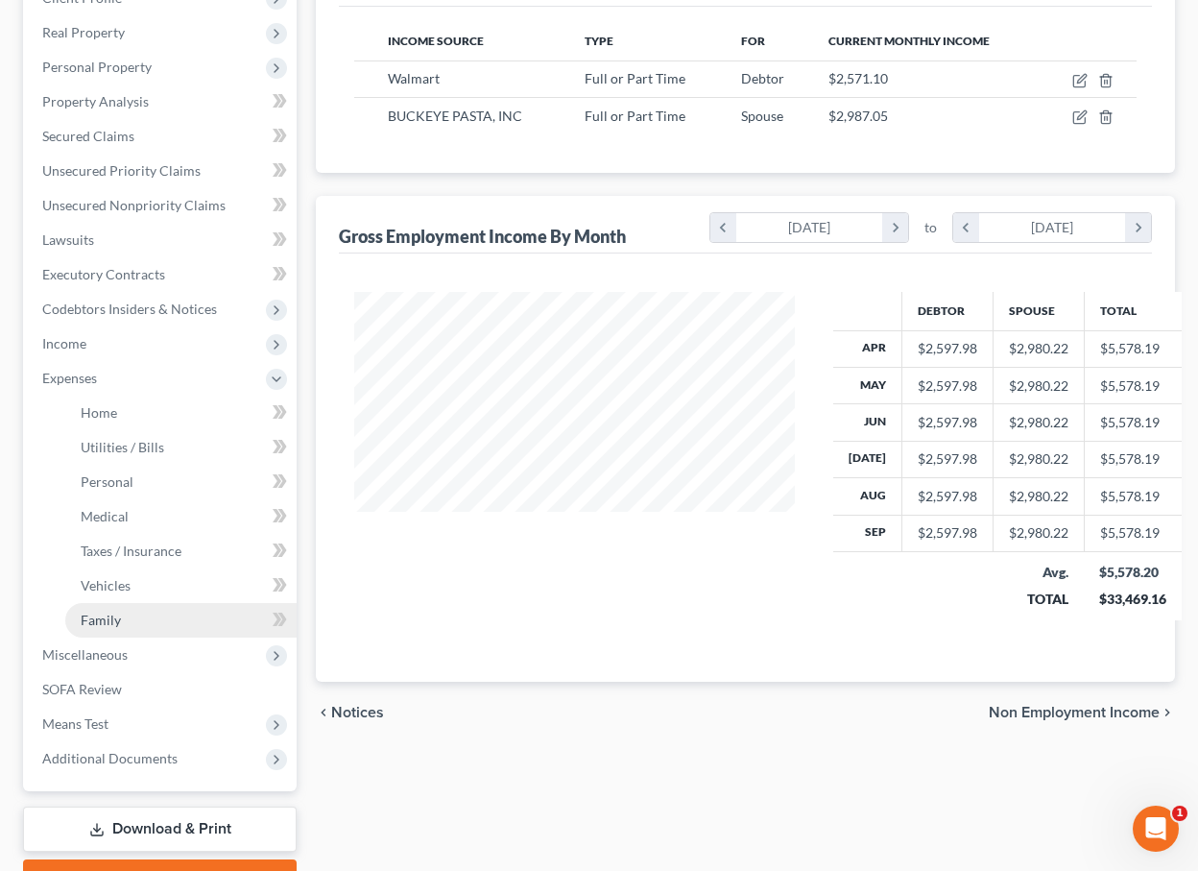
click at [121, 622] on link "Family" at bounding box center [180, 620] width 231 height 35
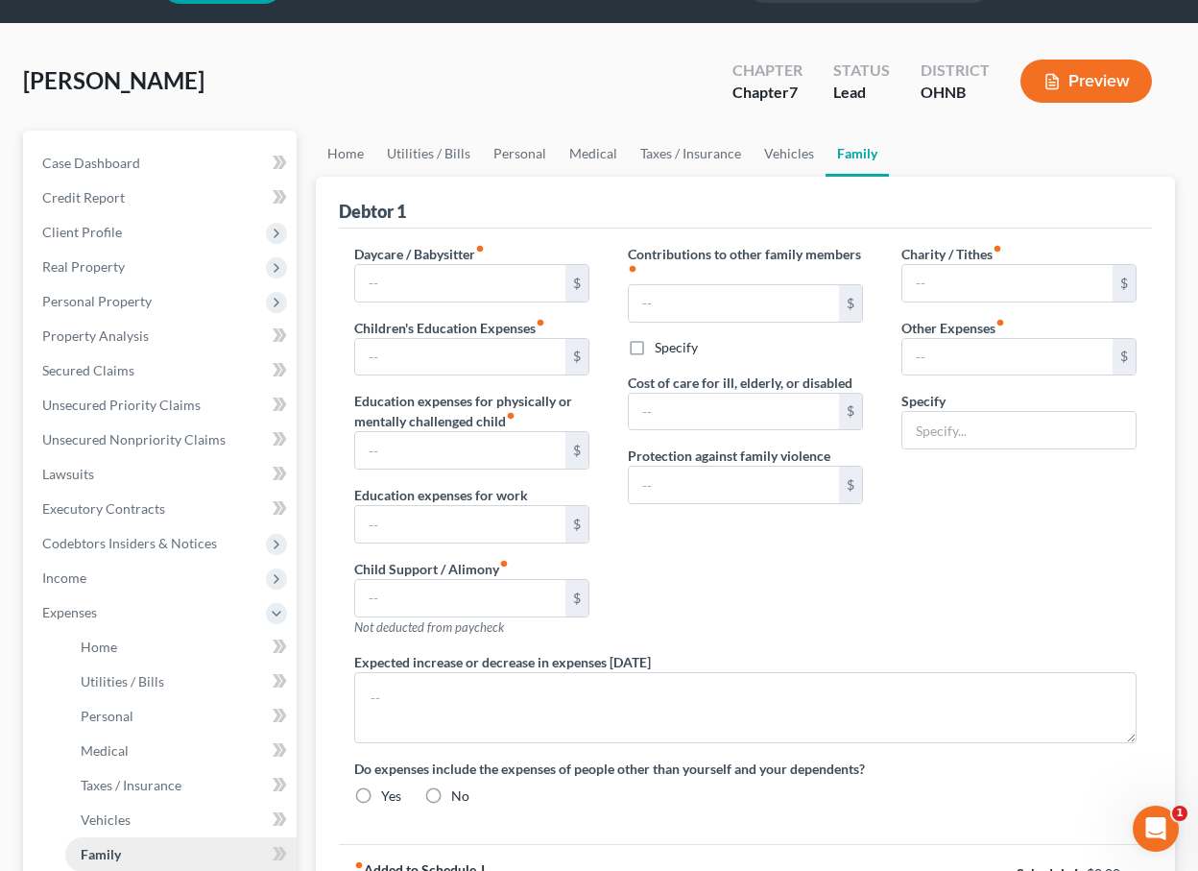
type input "0.00"
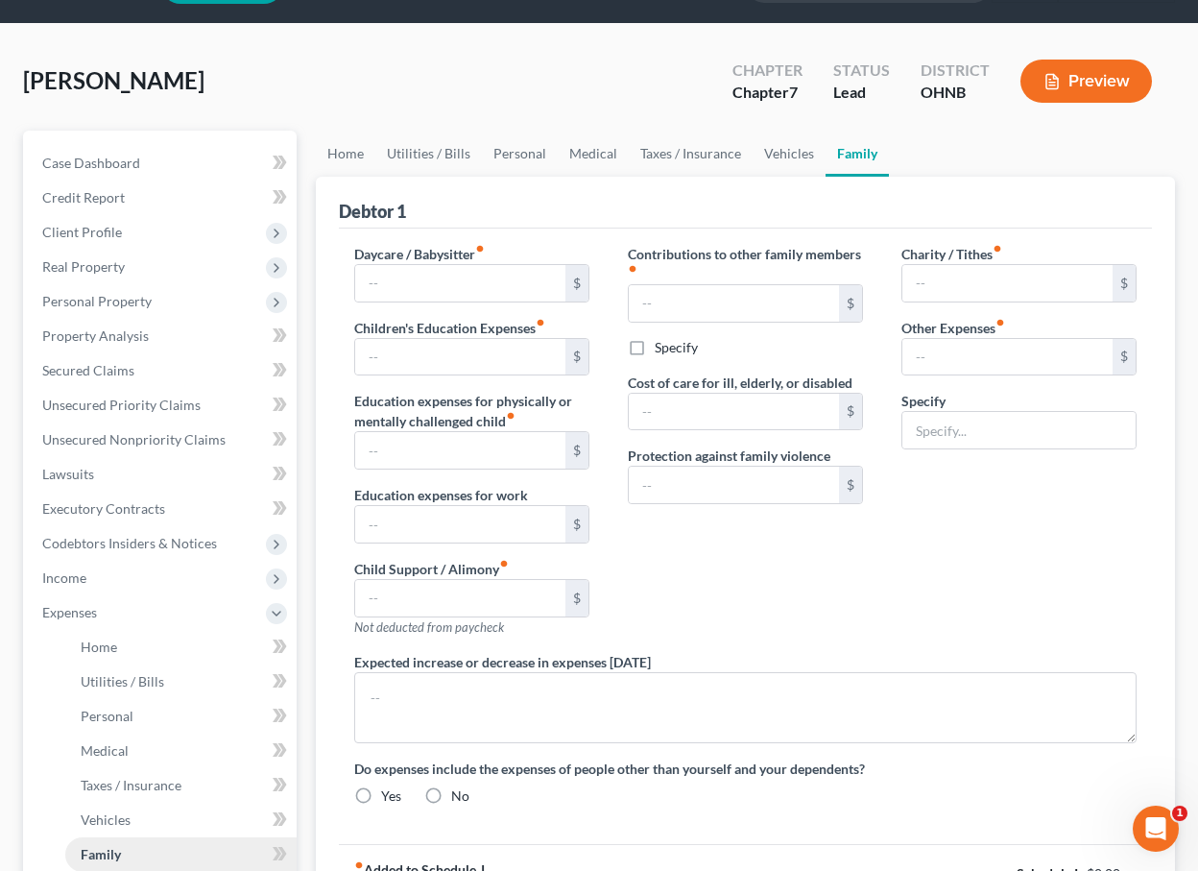
type input "0.00"
type input "180.00"
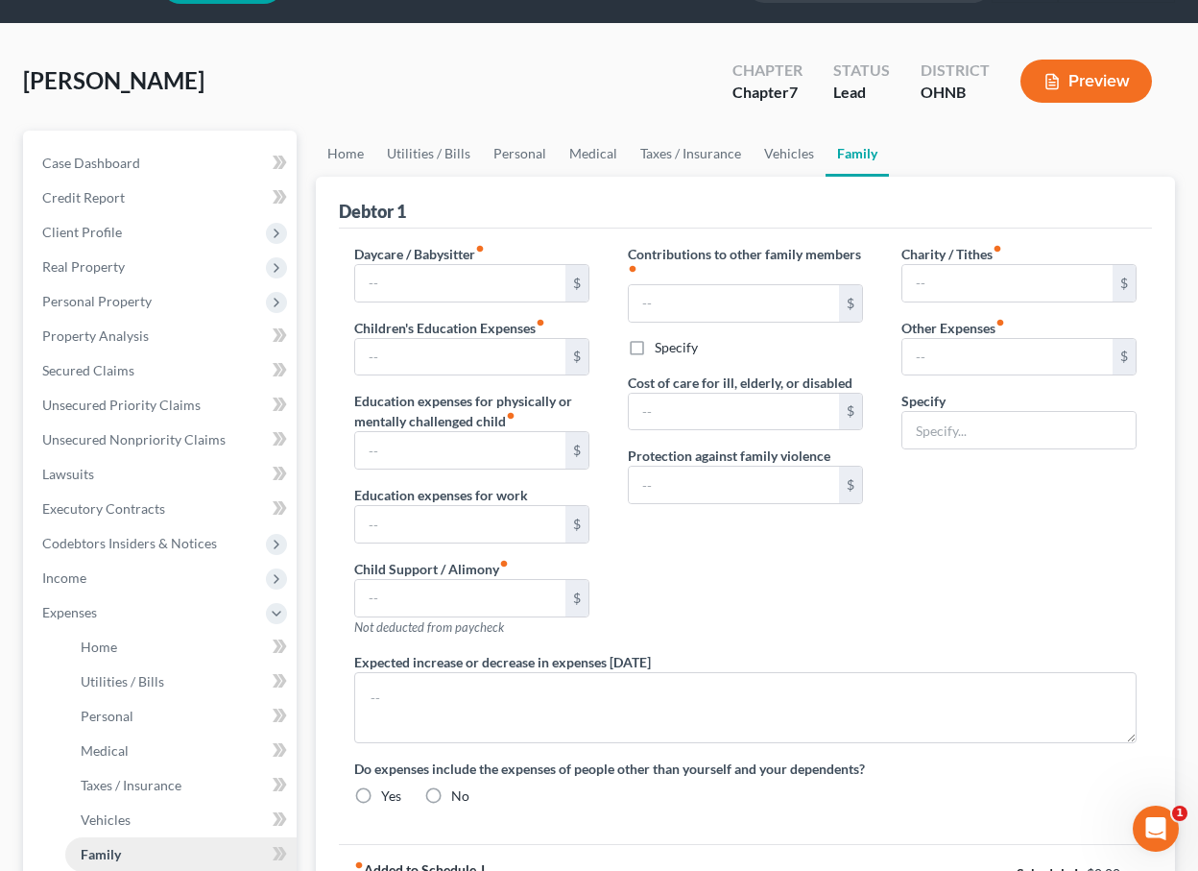
type input "Attorney Fees for Bankruptcy"
radio input "true"
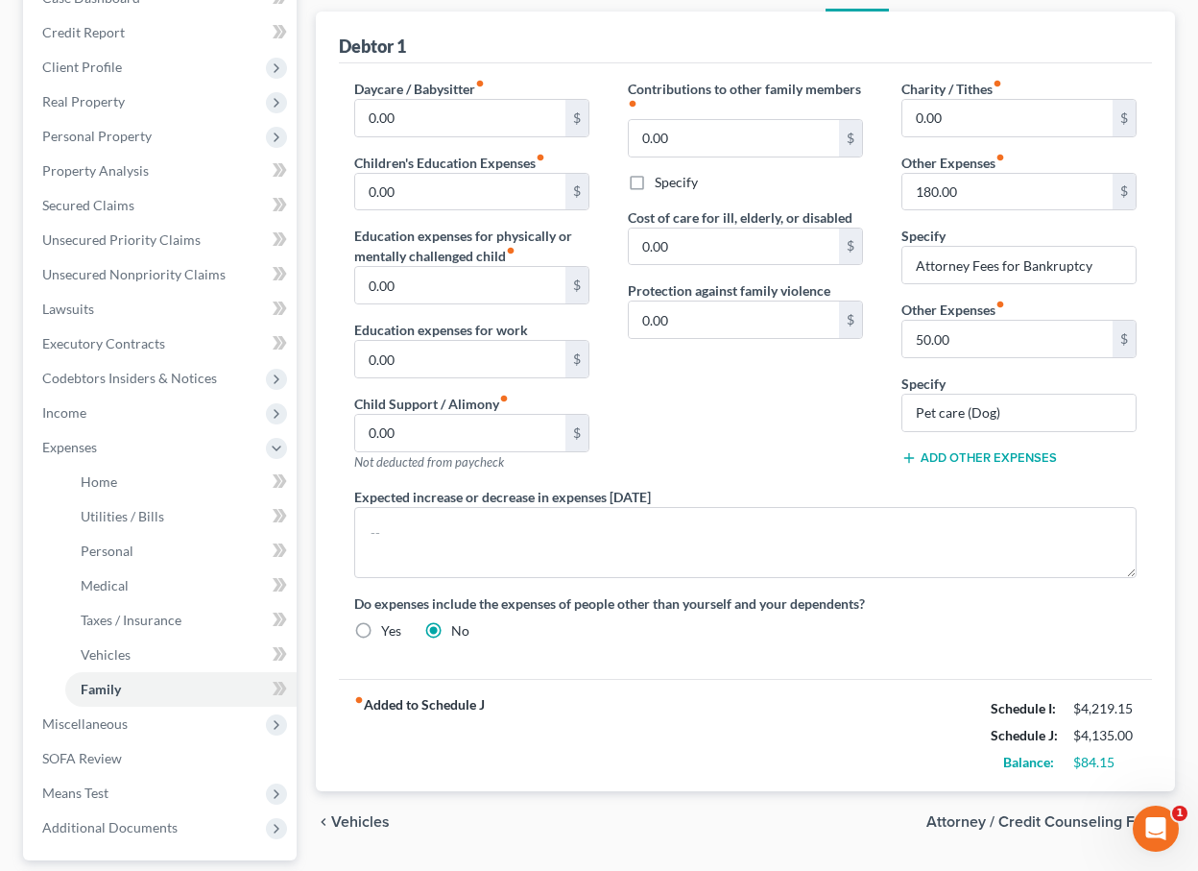
scroll to position [218, 0]
click at [139, 439] on span "Expenses" at bounding box center [162, 448] width 270 height 35
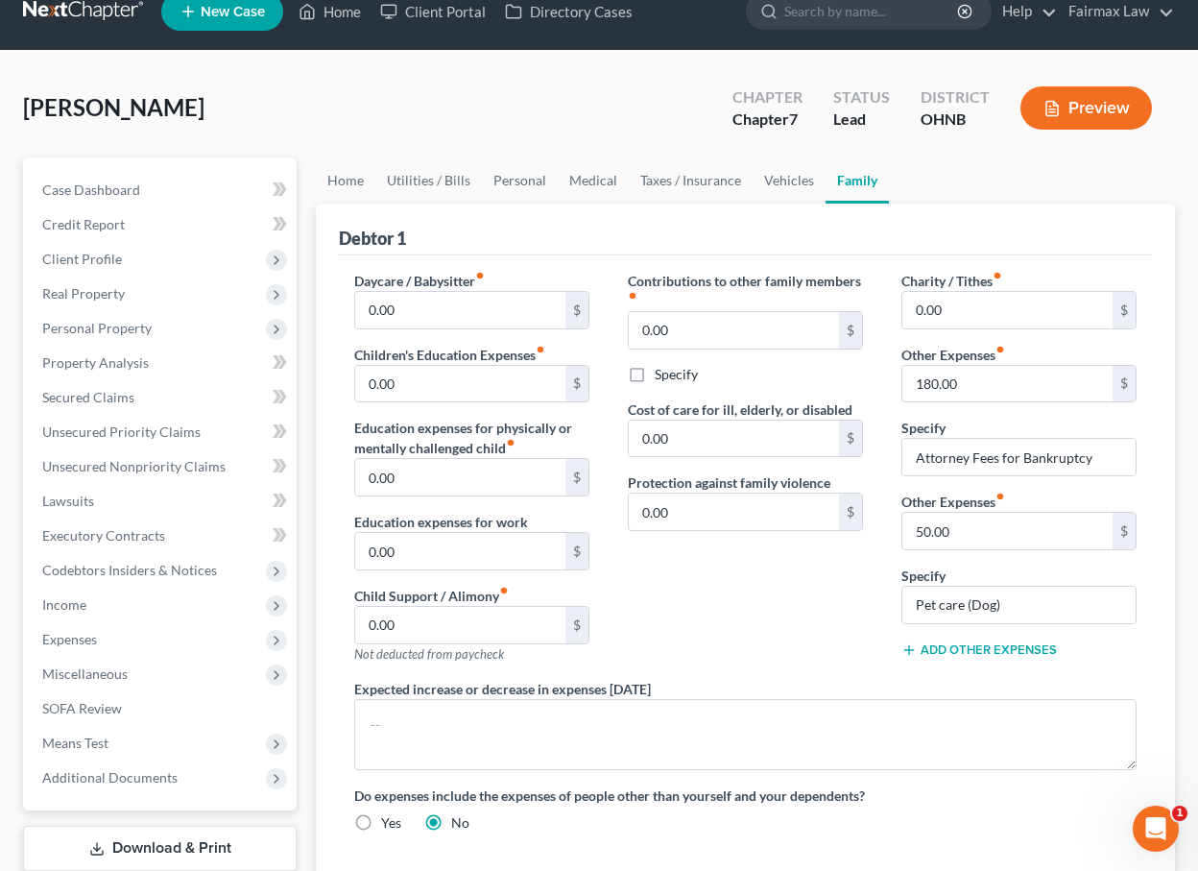
scroll to position [29, 0]
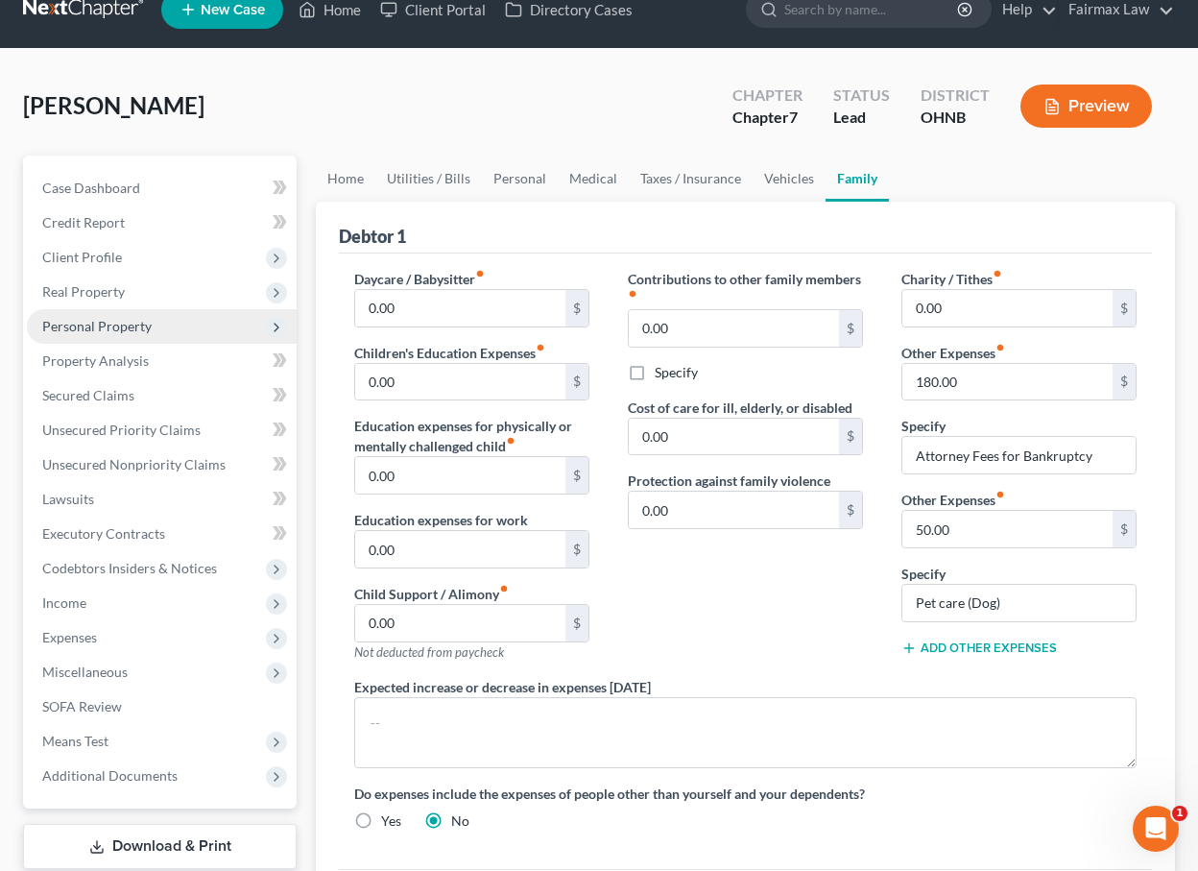
click at [137, 335] on span "Personal Property" at bounding box center [162, 326] width 270 height 35
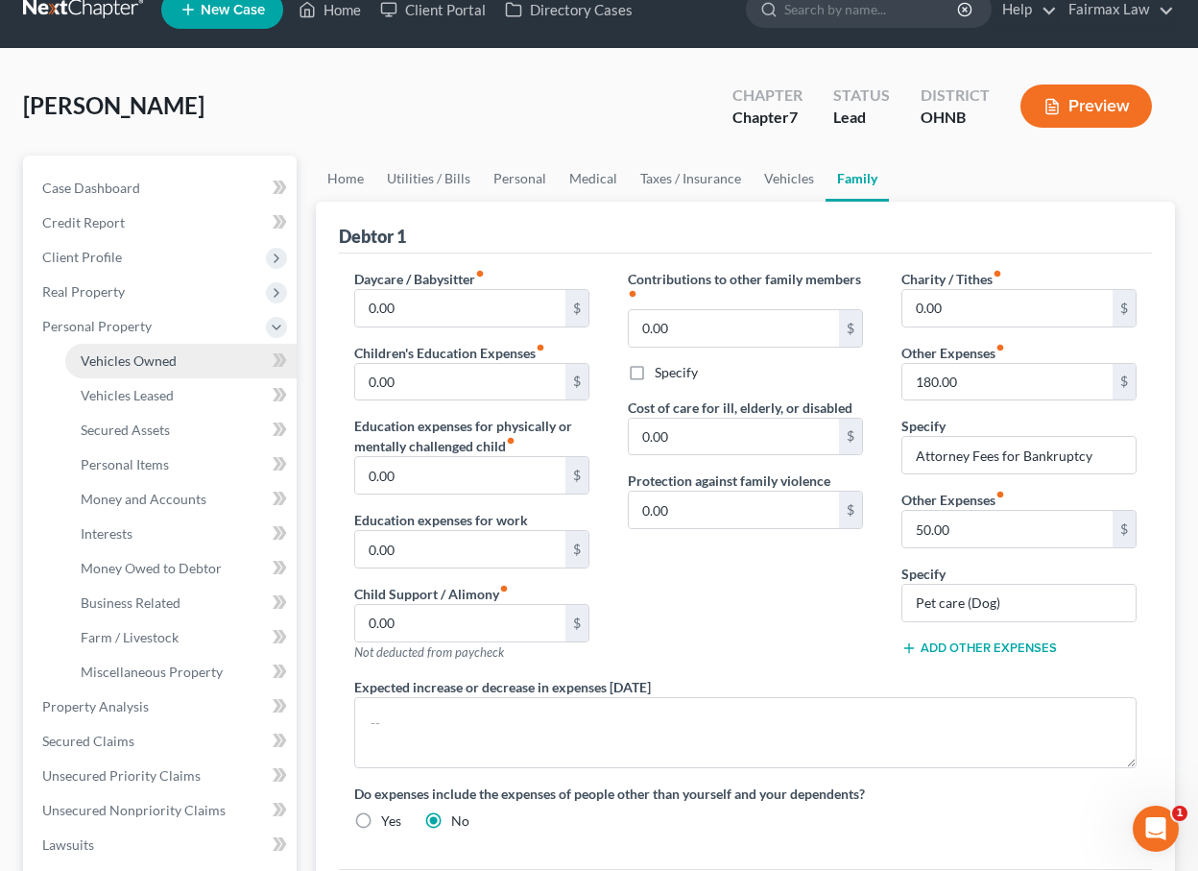
click at [137, 366] on span "Vehicles Owned" at bounding box center [129, 360] width 96 height 16
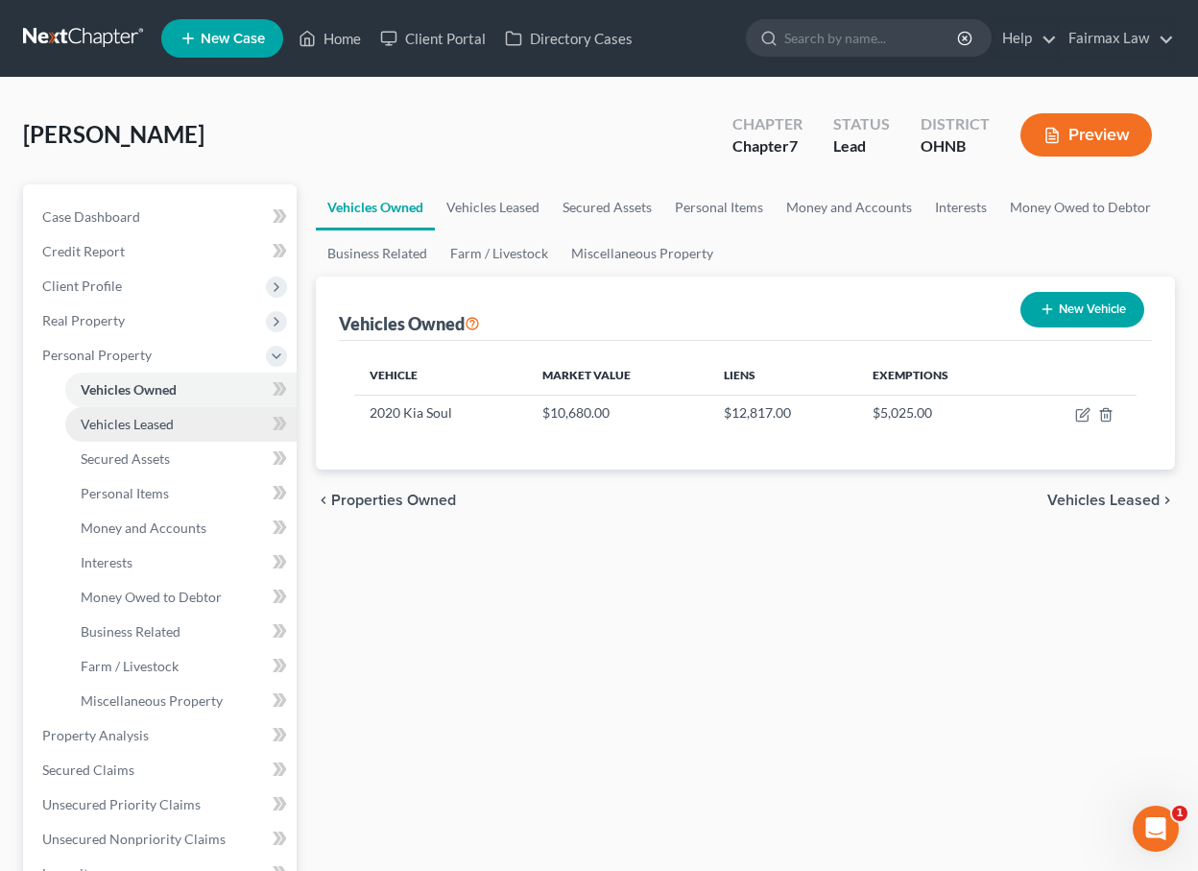
click at [136, 424] on span "Vehicles Leased" at bounding box center [127, 424] width 93 height 16
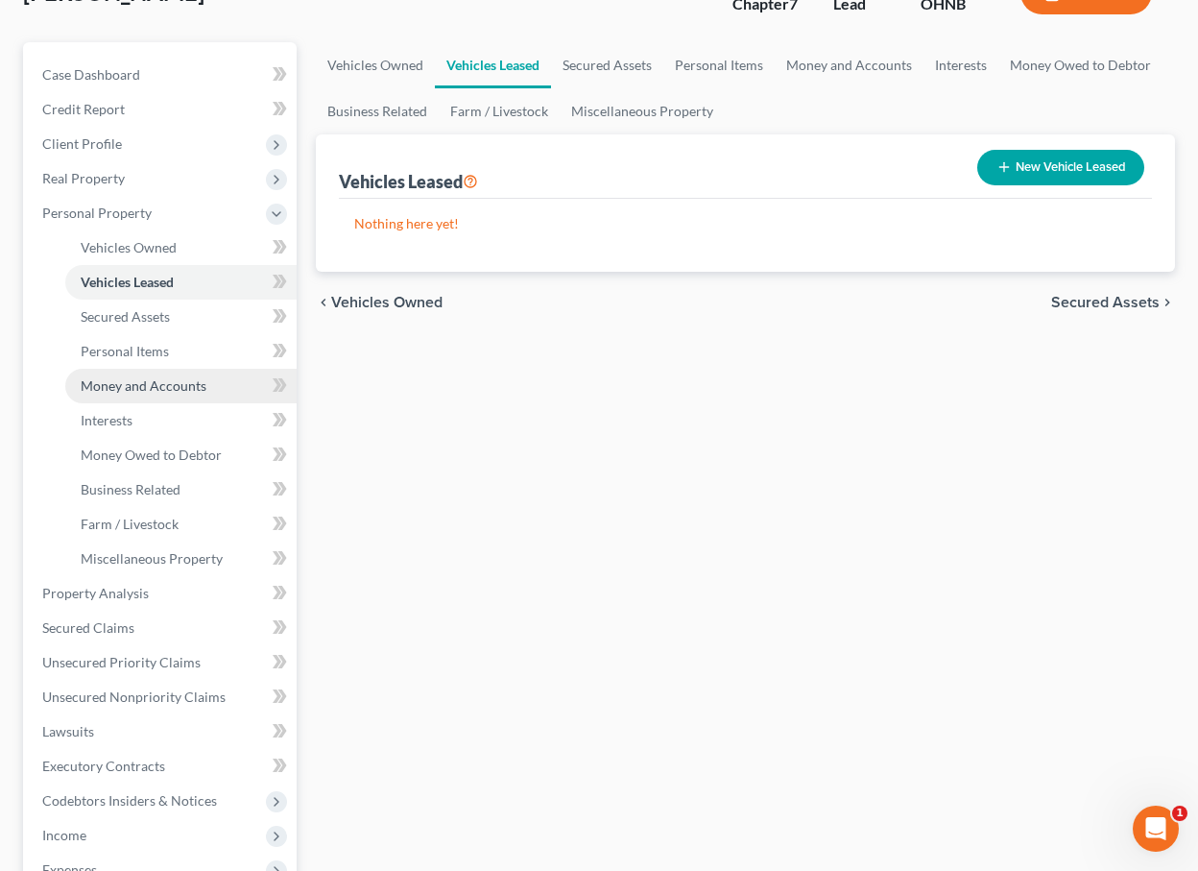
click at [135, 401] on link "Money and Accounts" at bounding box center [180, 386] width 231 height 35
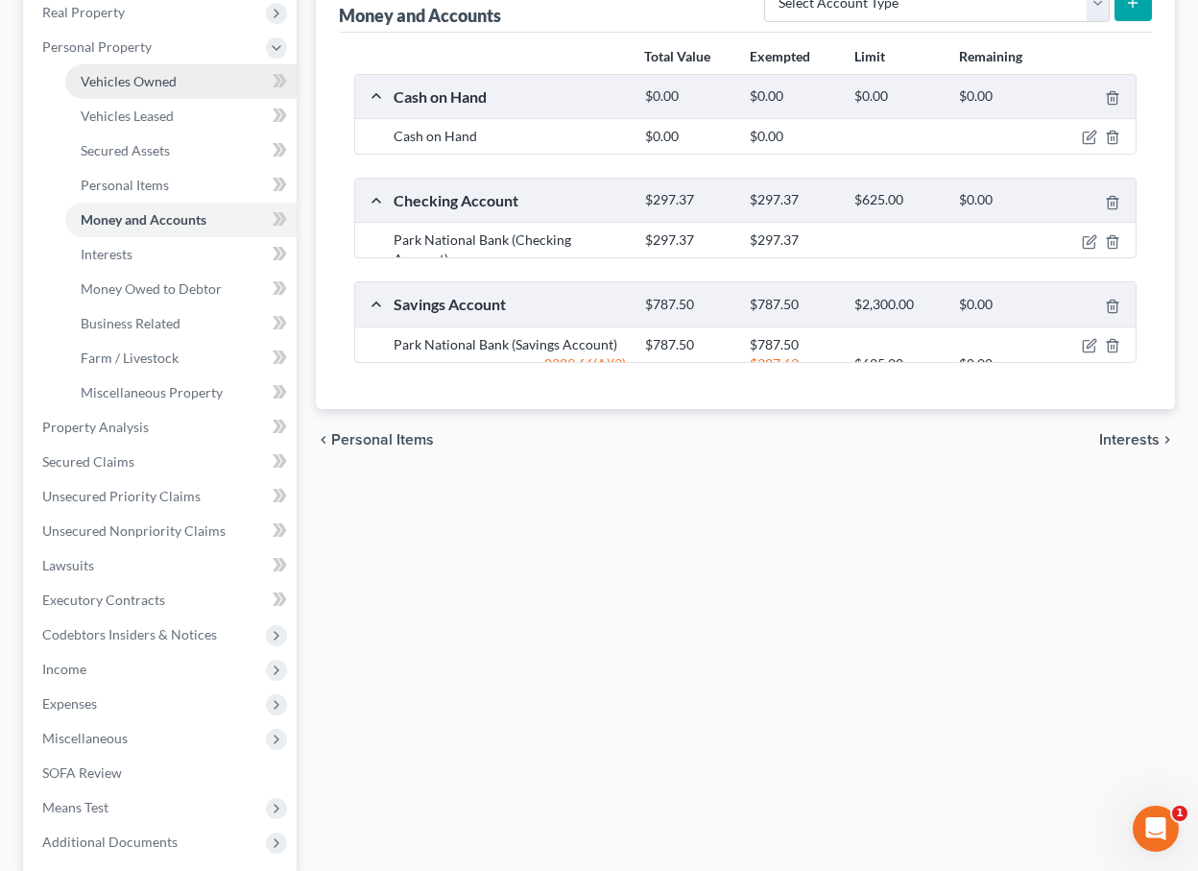
scroll to position [310, 0]
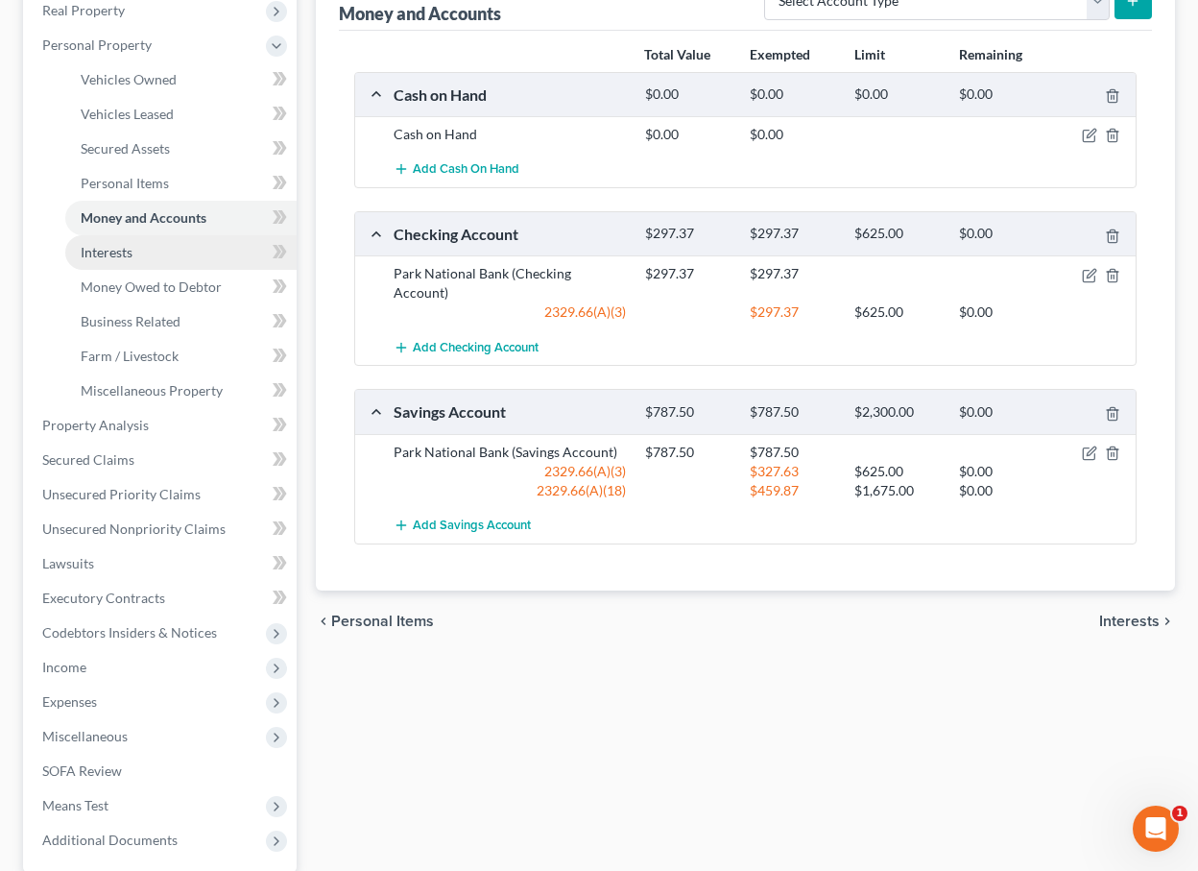
click at [139, 253] on link "Interests" at bounding box center [180, 252] width 231 height 35
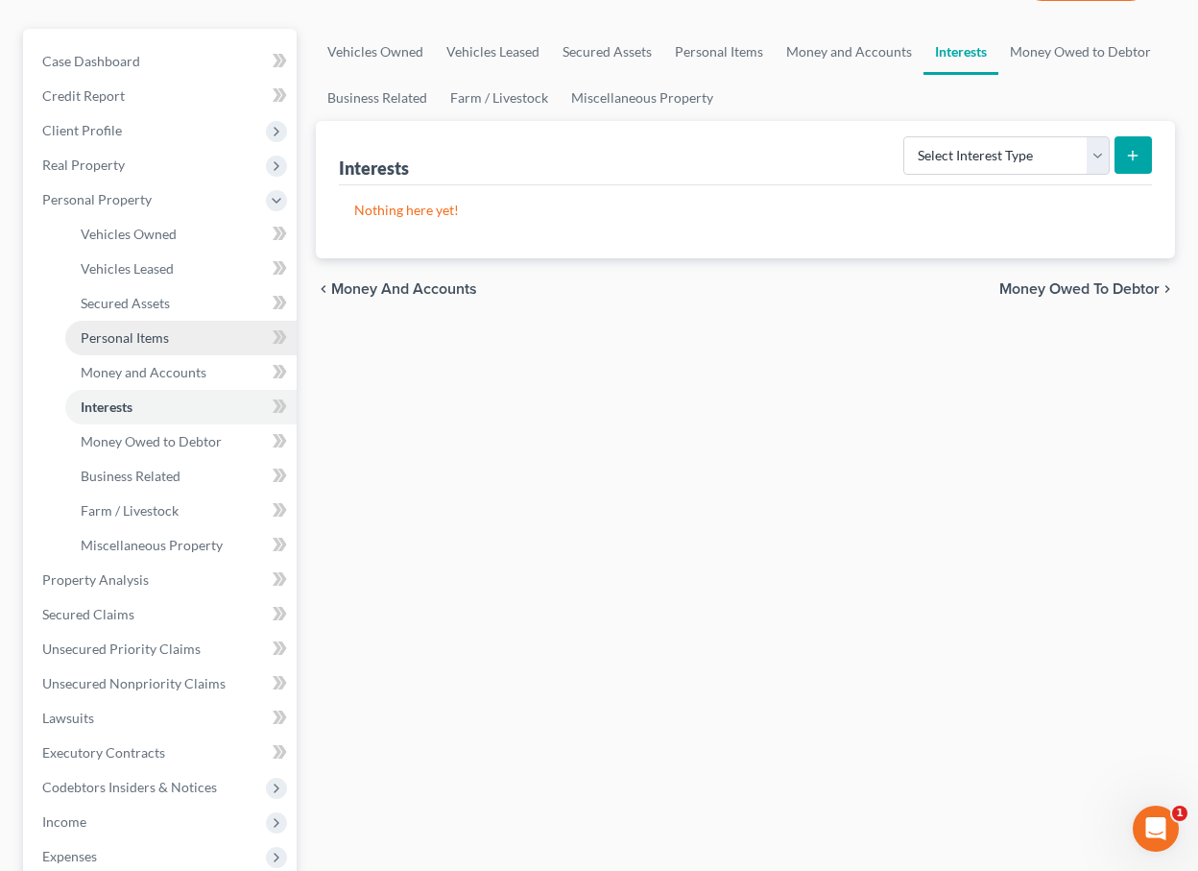
scroll to position [168, 0]
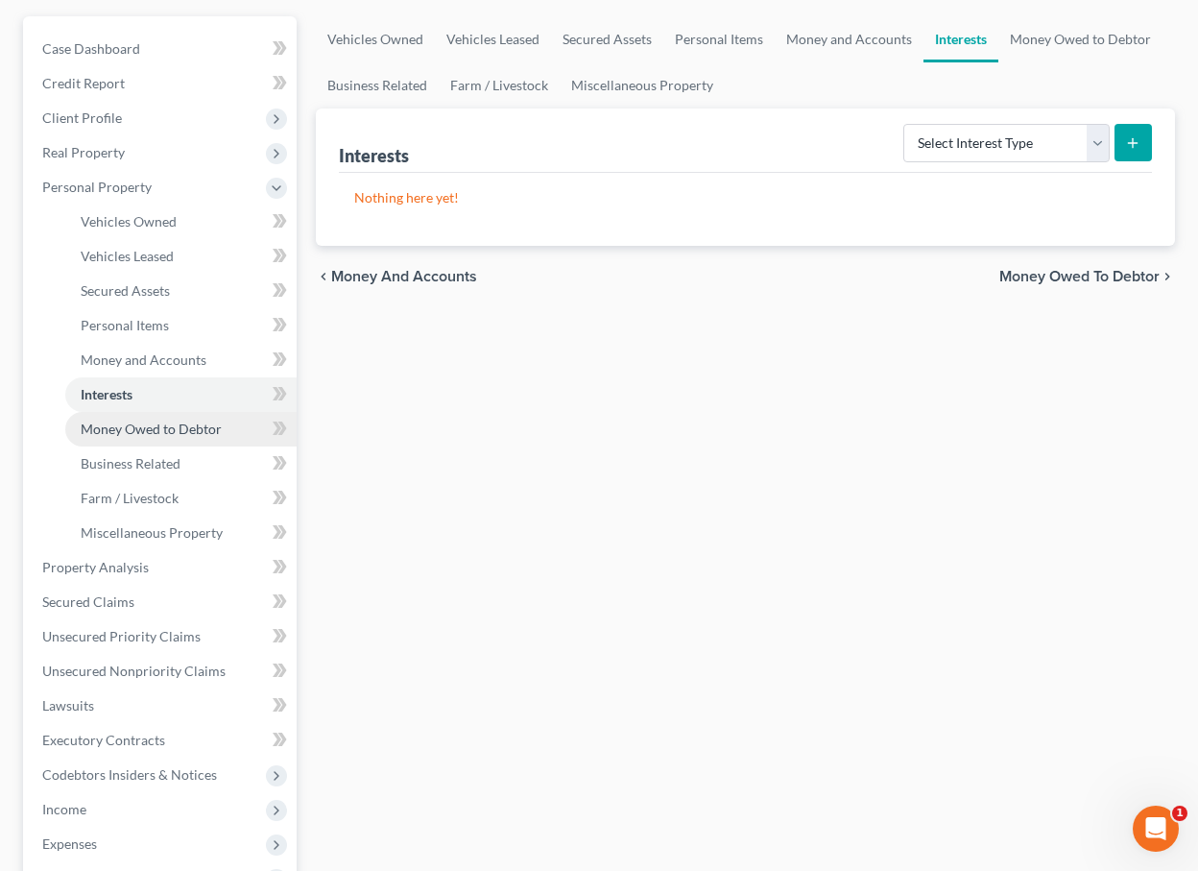
click at [141, 423] on span "Money Owed to Debtor" at bounding box center [151, 429] width 141 height 16
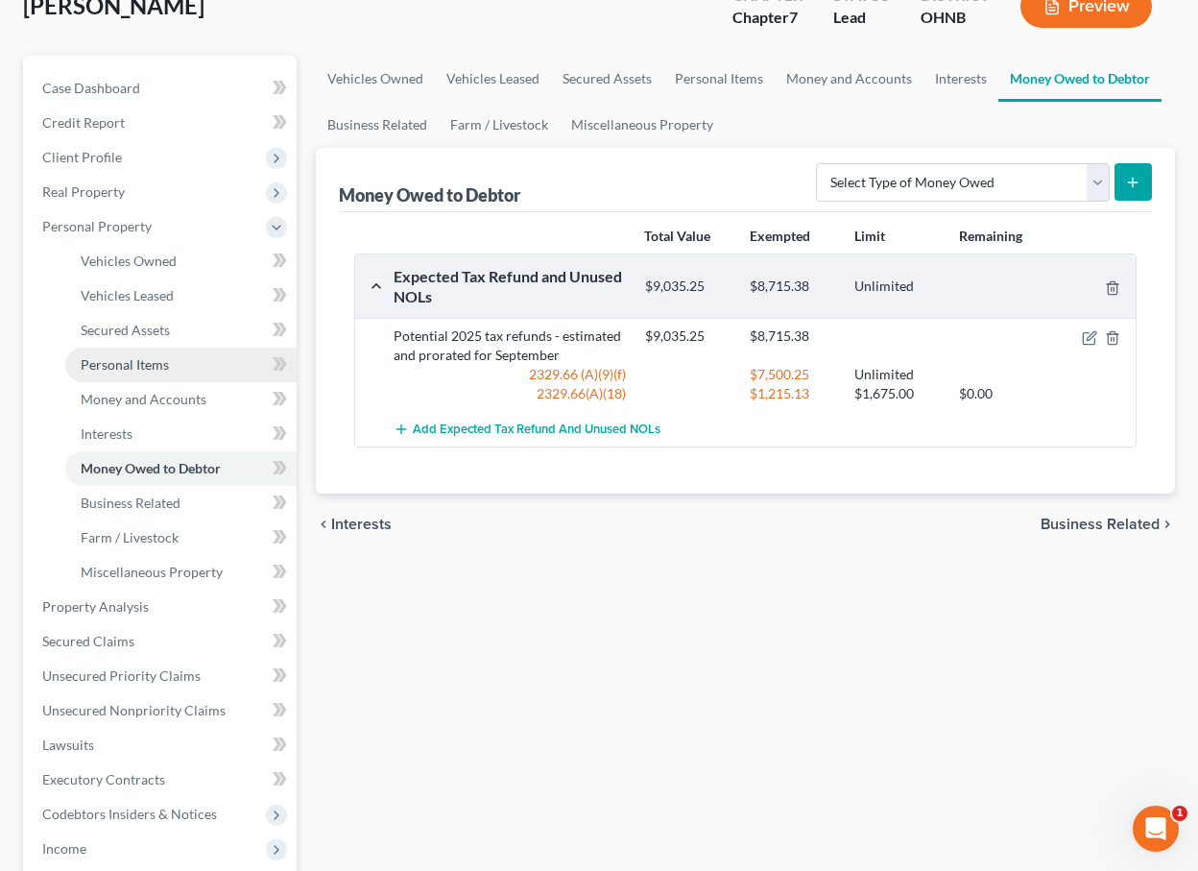
scroll to position [133, 0]
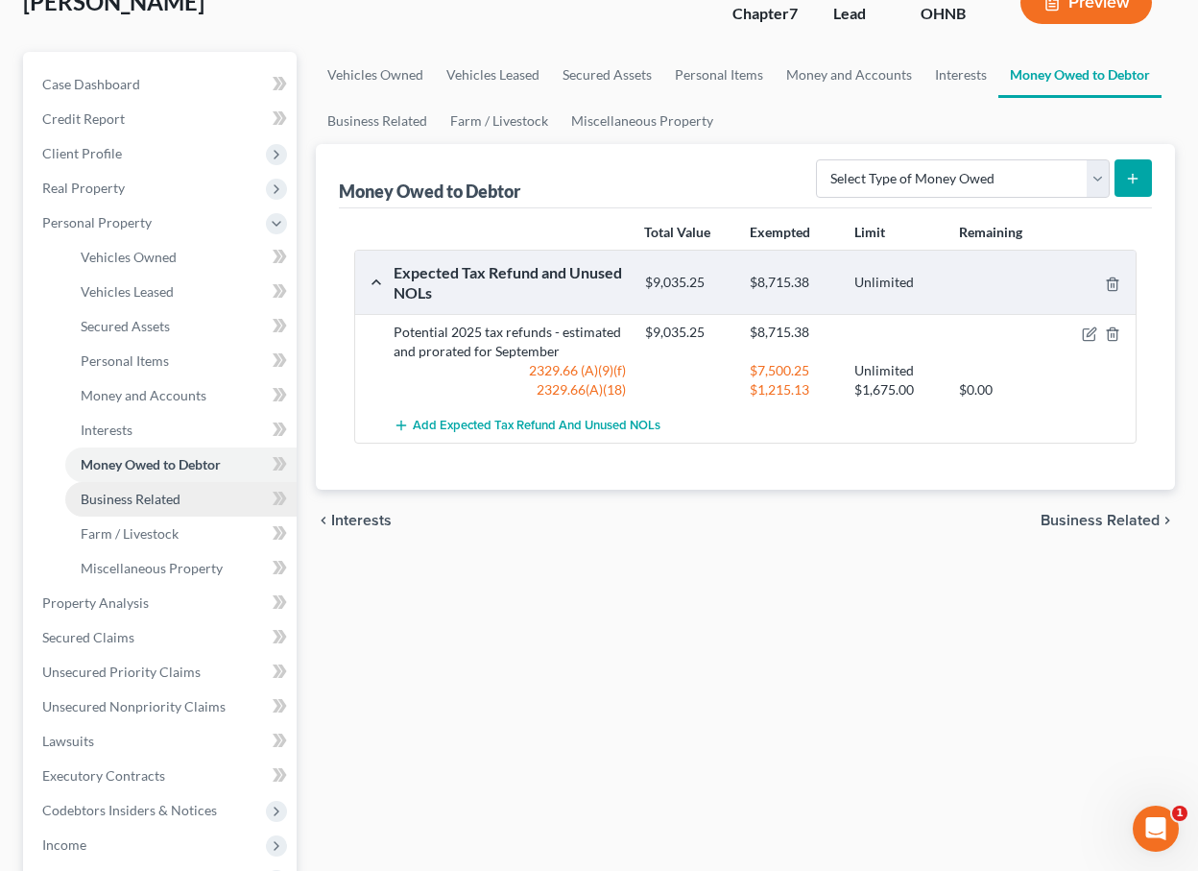
click at [130, 501] on span "Business Related" at bounding box center [131, 499] width 100 height 16
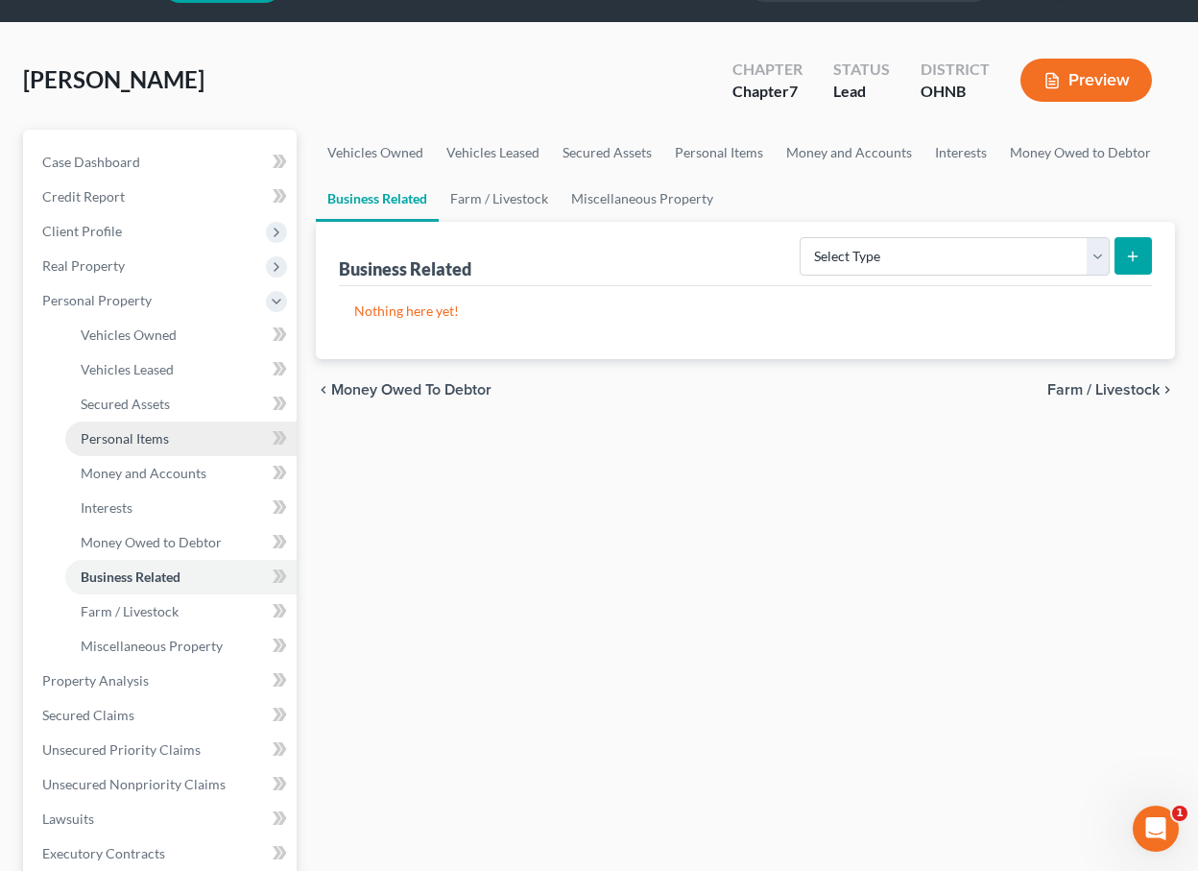
scroll to position [132, 0]
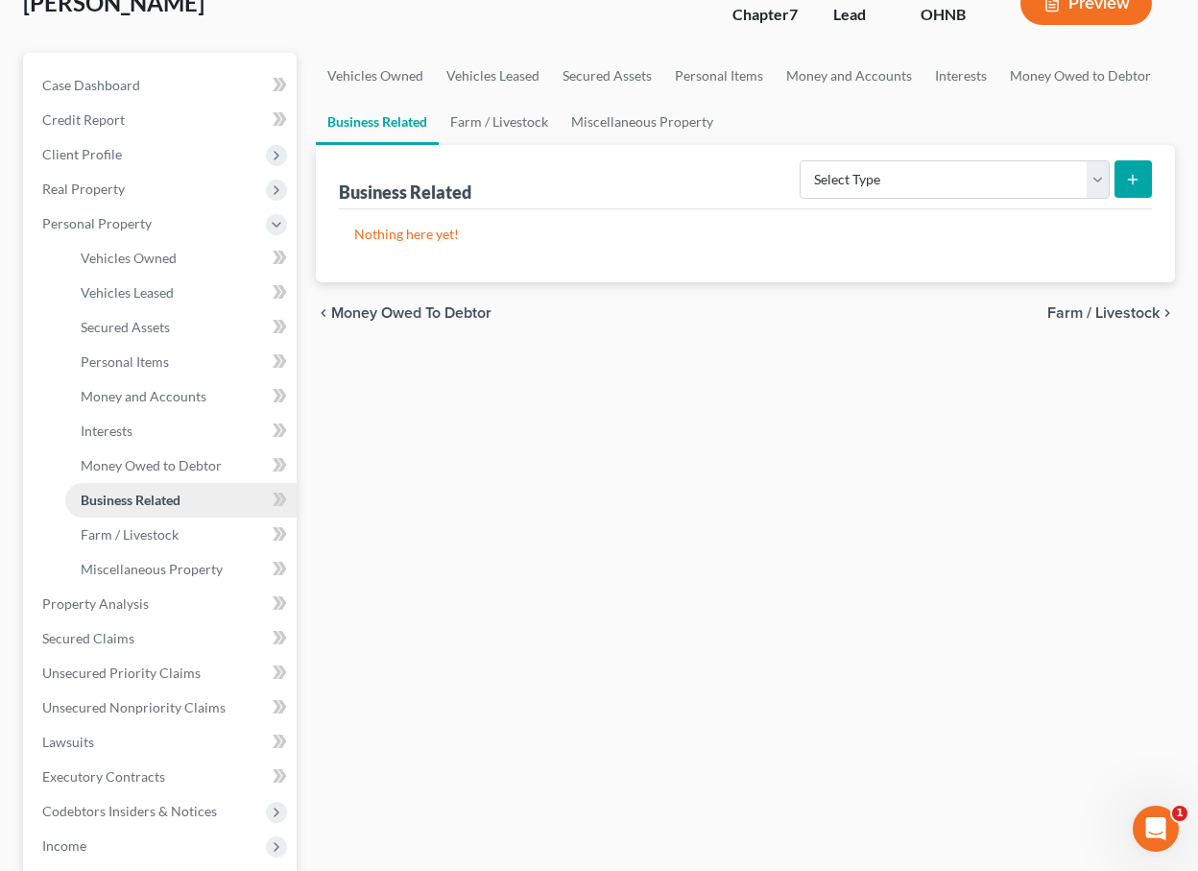
click at [130, 501] on span "Business Related" at bounding box center [131, 500] width 100 height 16
click at [130, 562] on span "Miscellaneous Property" at bounding box center [152, 569] width 142 height 16
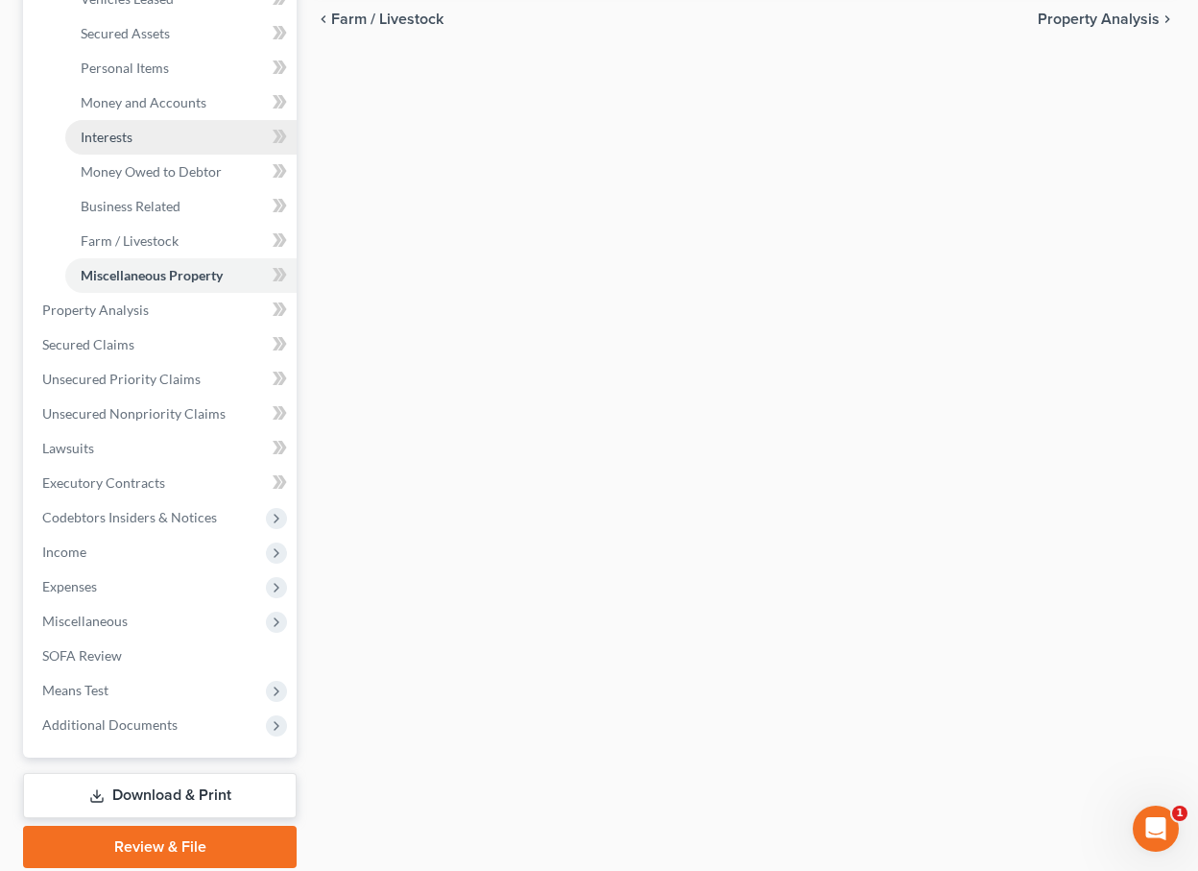
scroll to position [462, 0]
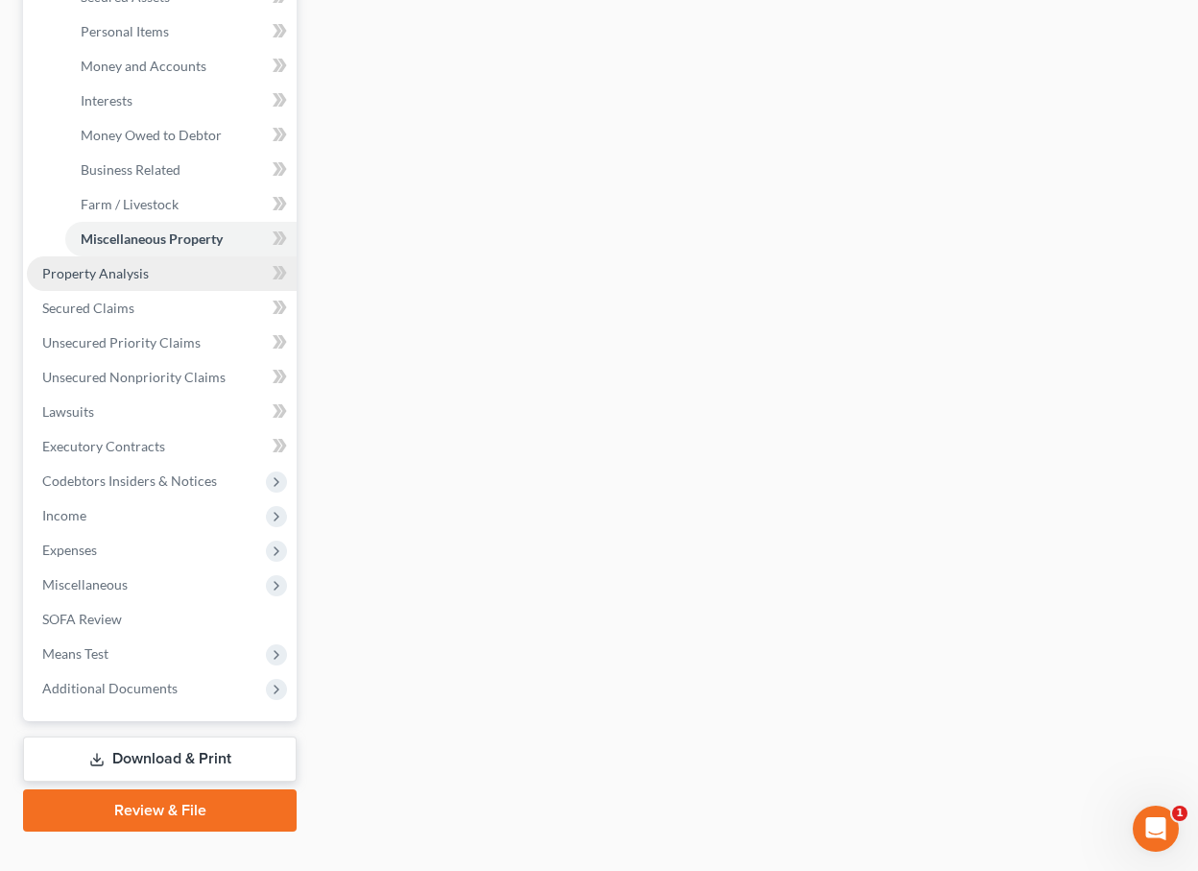
click at [126, 275] on span "Property Analysis" at bounding box center [95, 273] width 107 height 16
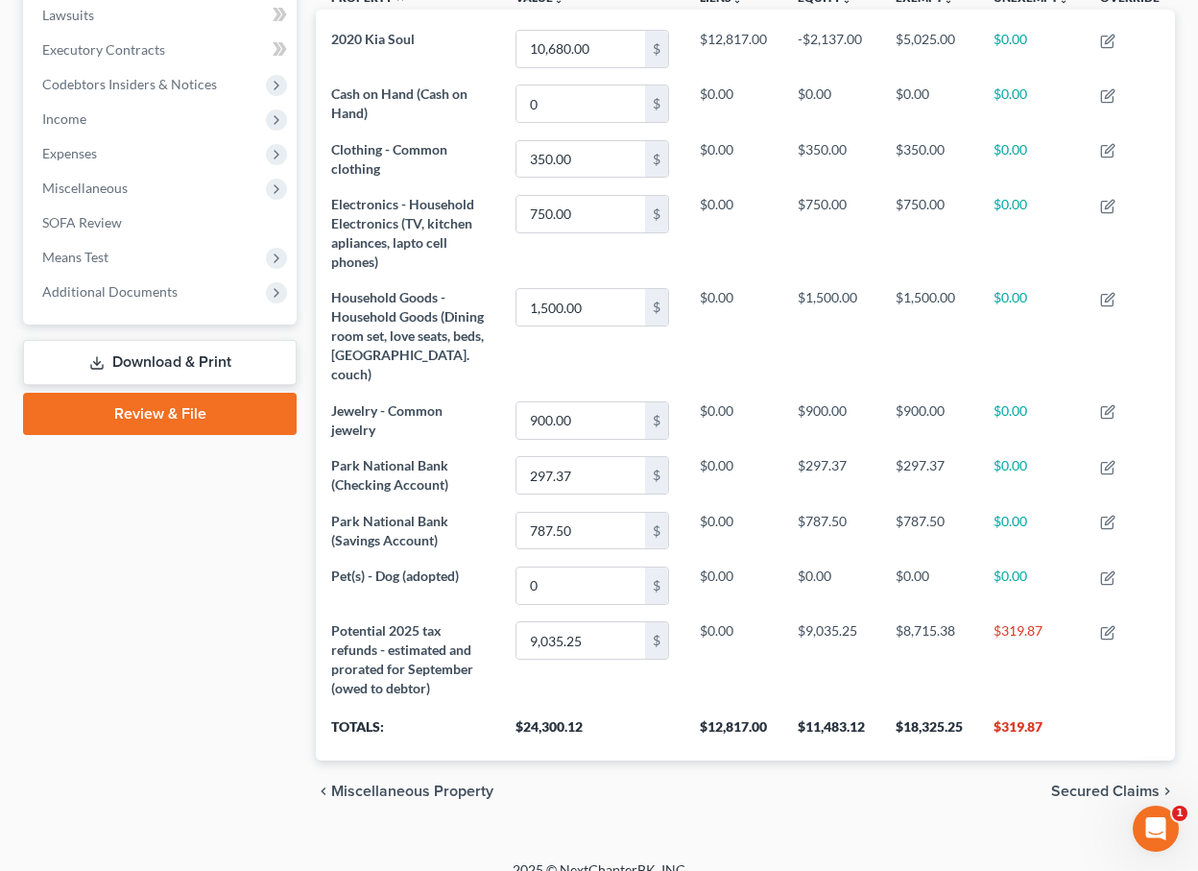
click at [4, 383] on div "Fultz, Shaina Upgraded Chapter Chapter 7 Status Lead District OHNB Preview Peti…" at bounding box center [599, 212] width 1198 height 1295
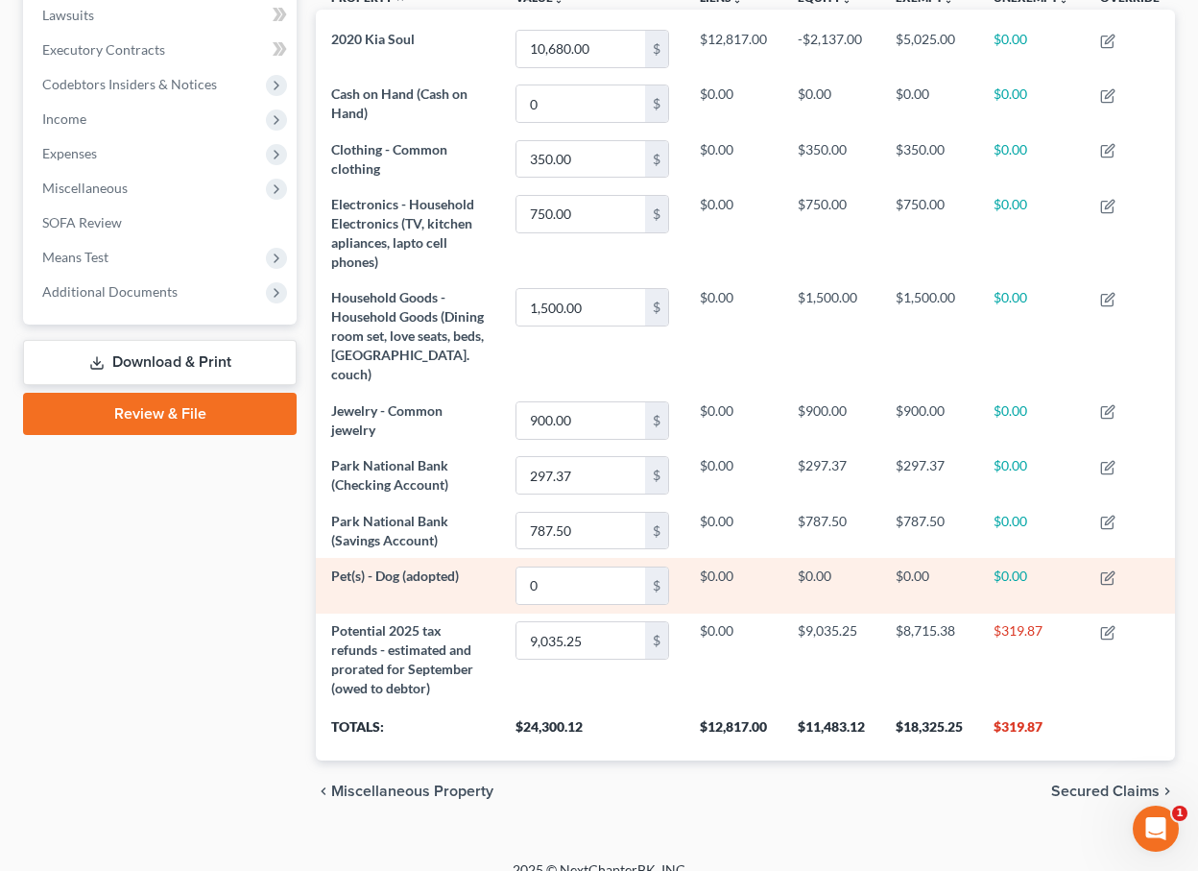
click at [457, 599] on td "Pet(s) - Dog (adopted)" at bounding box center [408, 585] width 184 height 55
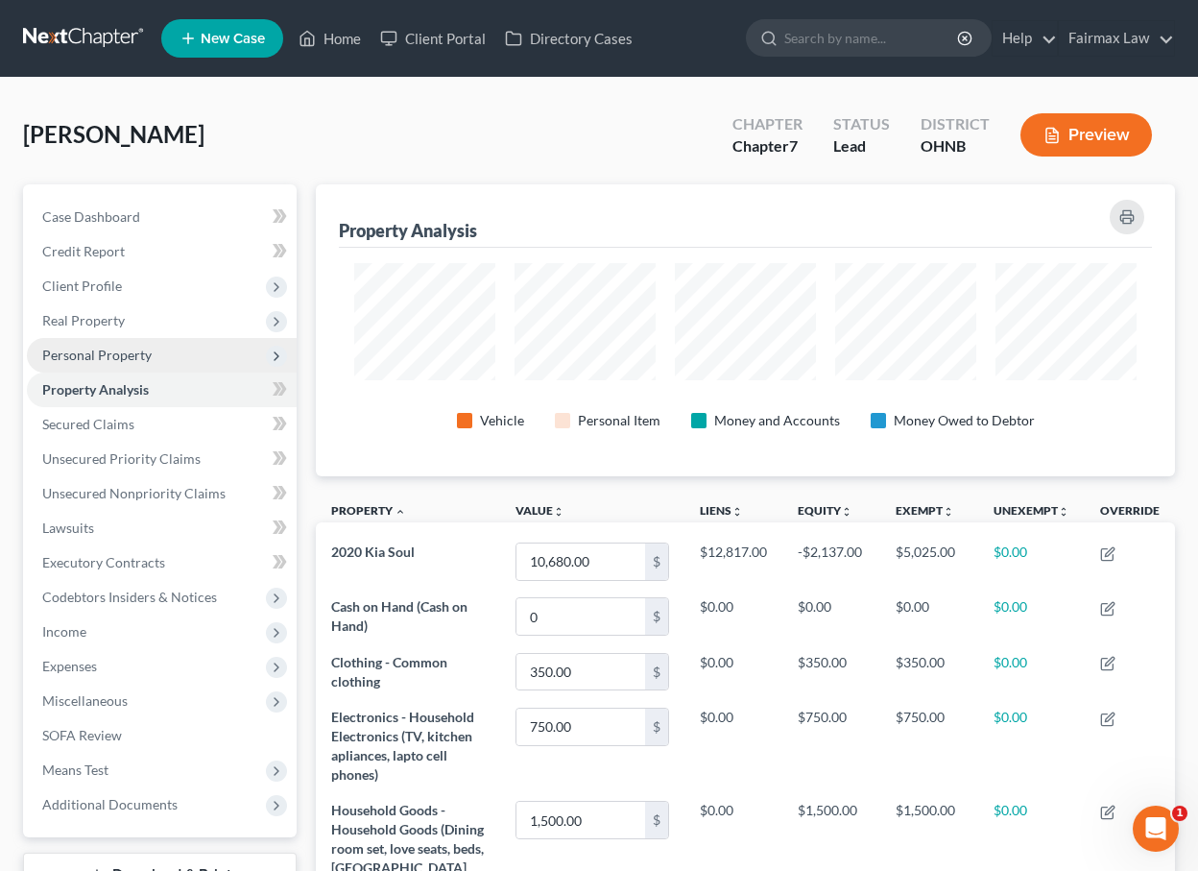
click at [247, 352] on span "Personal Property" at bounding box center [162, 355] width 270 height 35
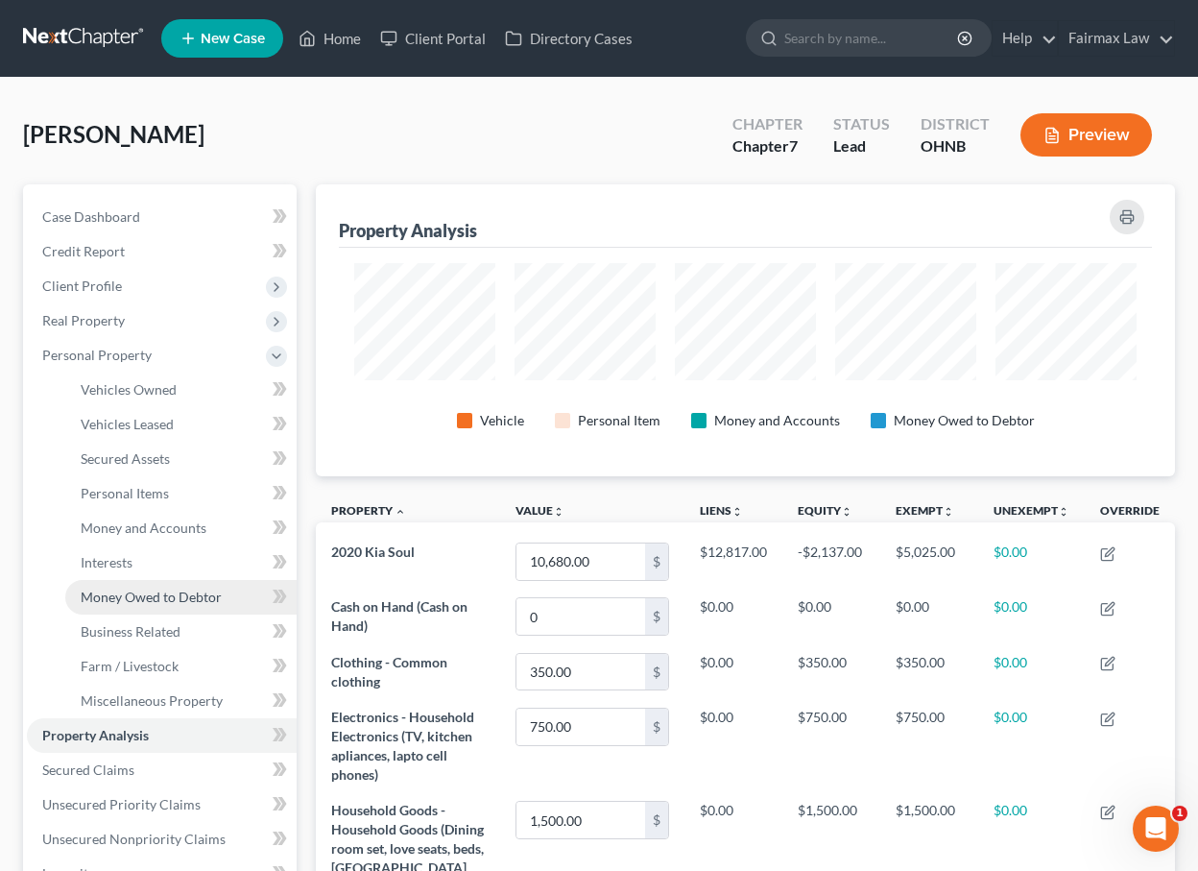
click at [179, 591] on span "Money Owed to Debtor" at bounding box center [151, 597] width 141 height 16
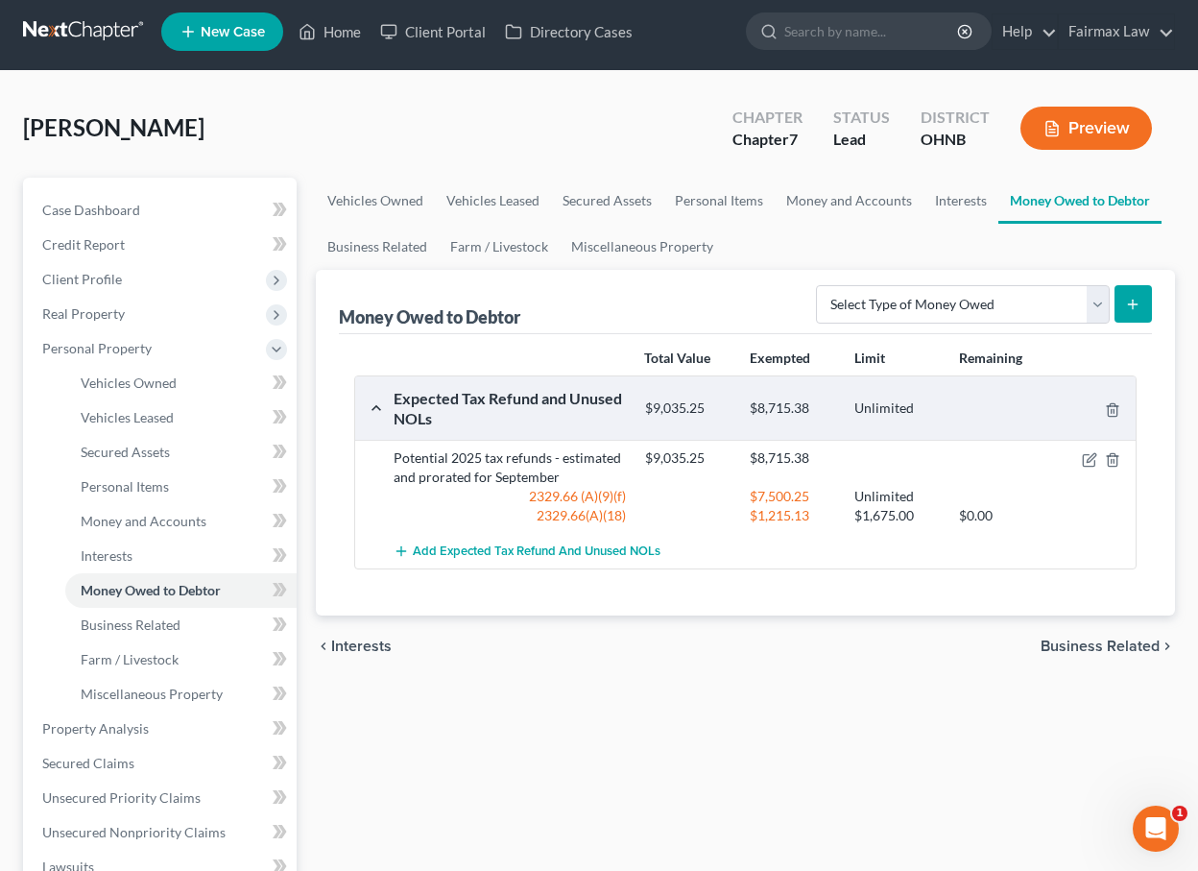
scroll to position [52, 0]
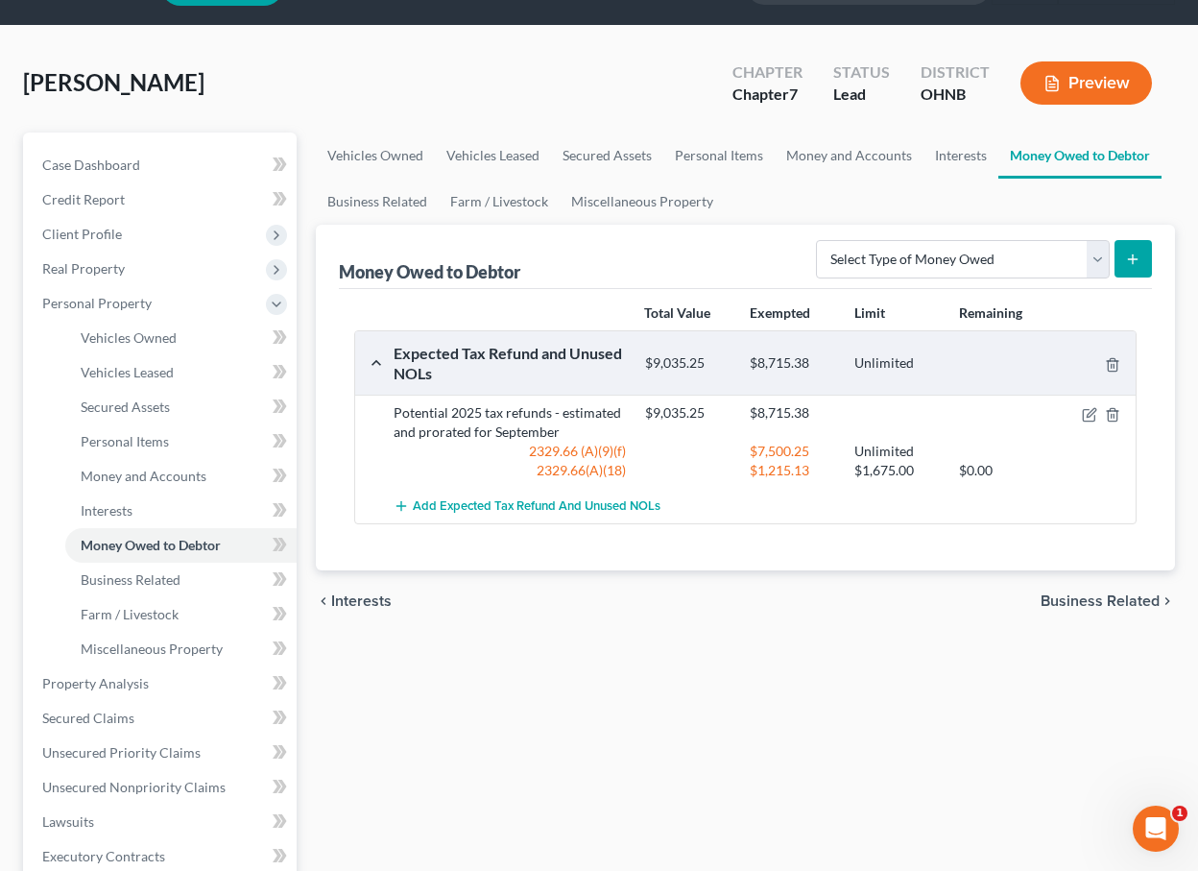
click at [1090, 423] on div "$9,035.25 $8,715.38" at bounding box center [887, 422] width 502 height 38
click at [1090, 418] on icon "button" at bounding box center [1089, 414] width 15 height 15
select select "0"
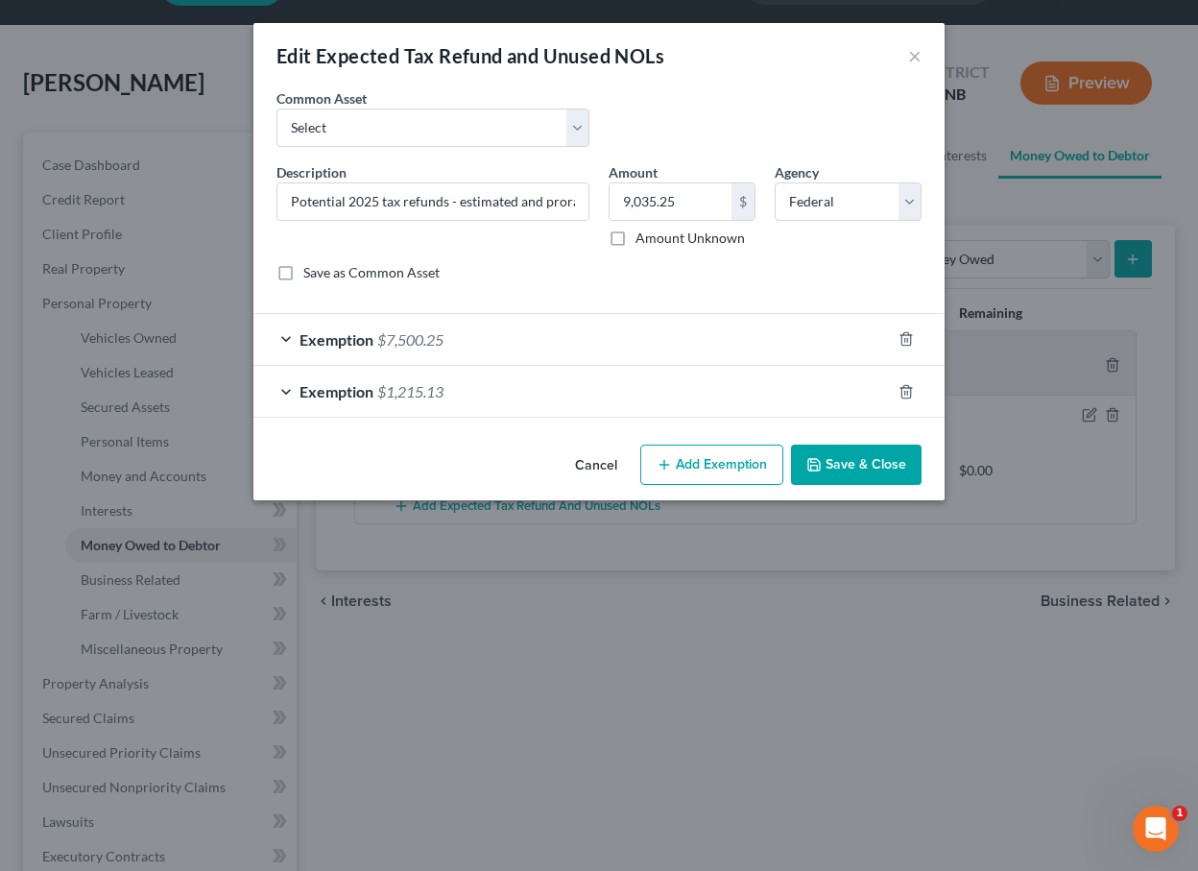
click at [670, 346] on div "Exemption $7,500.25" at bounding box center [573, 339] width 638 height 51
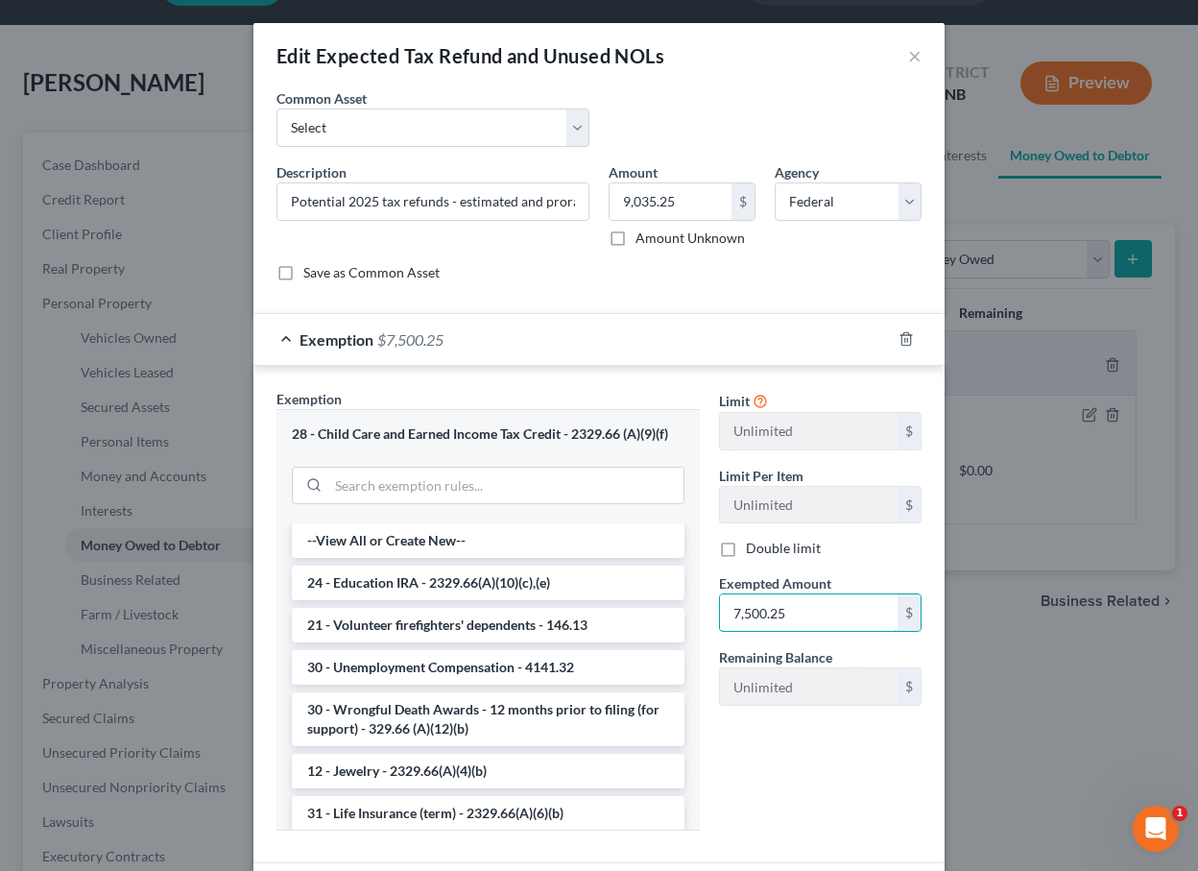
drag, startPoint x: 838, startPoint y: 604, endPoint x: 700, endPoint y: 601, distance: 138.3
click at [700, 601] on div "Exemption Set must be selected for CA. Exemption * 28 - Child Care and Earned I…" at bounding box center [599, 618] width 665 height 458
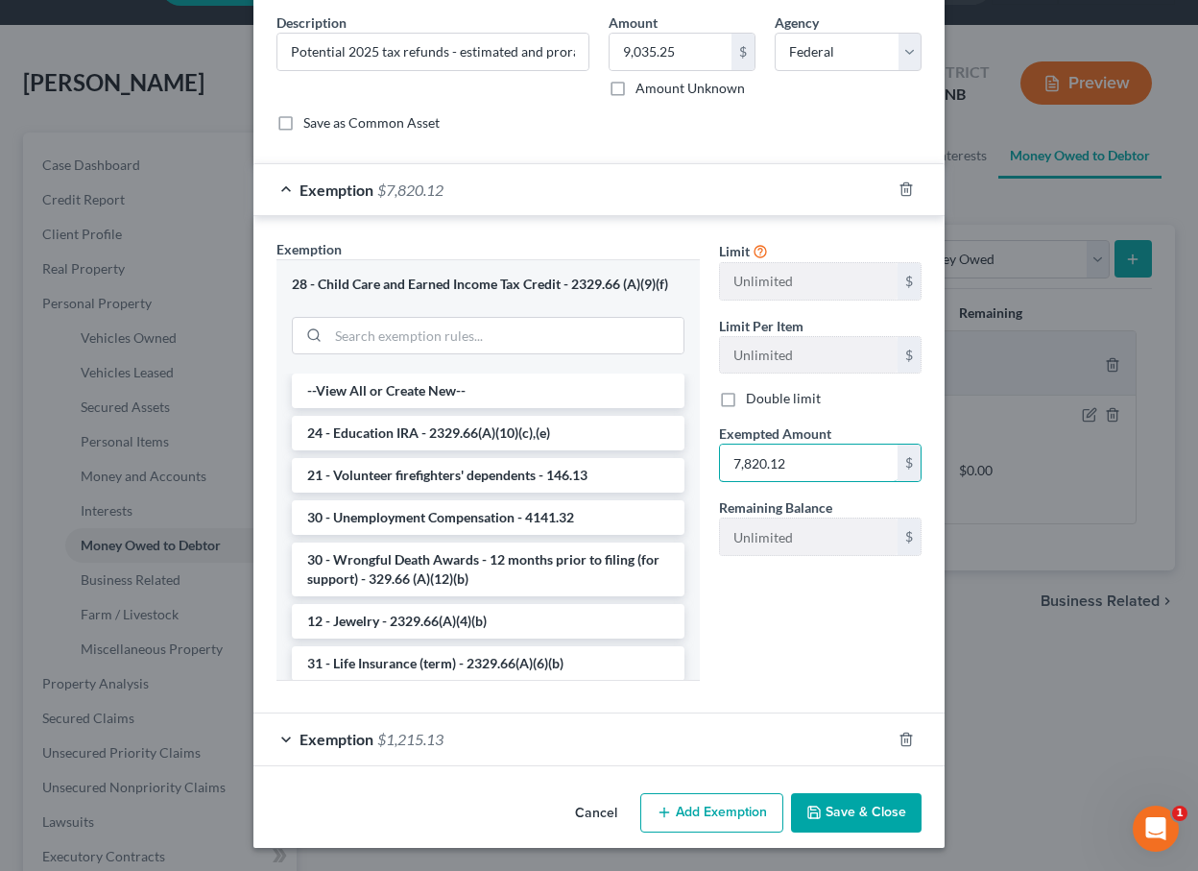
scroll to position [149, 0]
type input "7,820.12"
click at [840, 797] on button "Save & Close" at bounding box center [856, 814] width 131 height 40
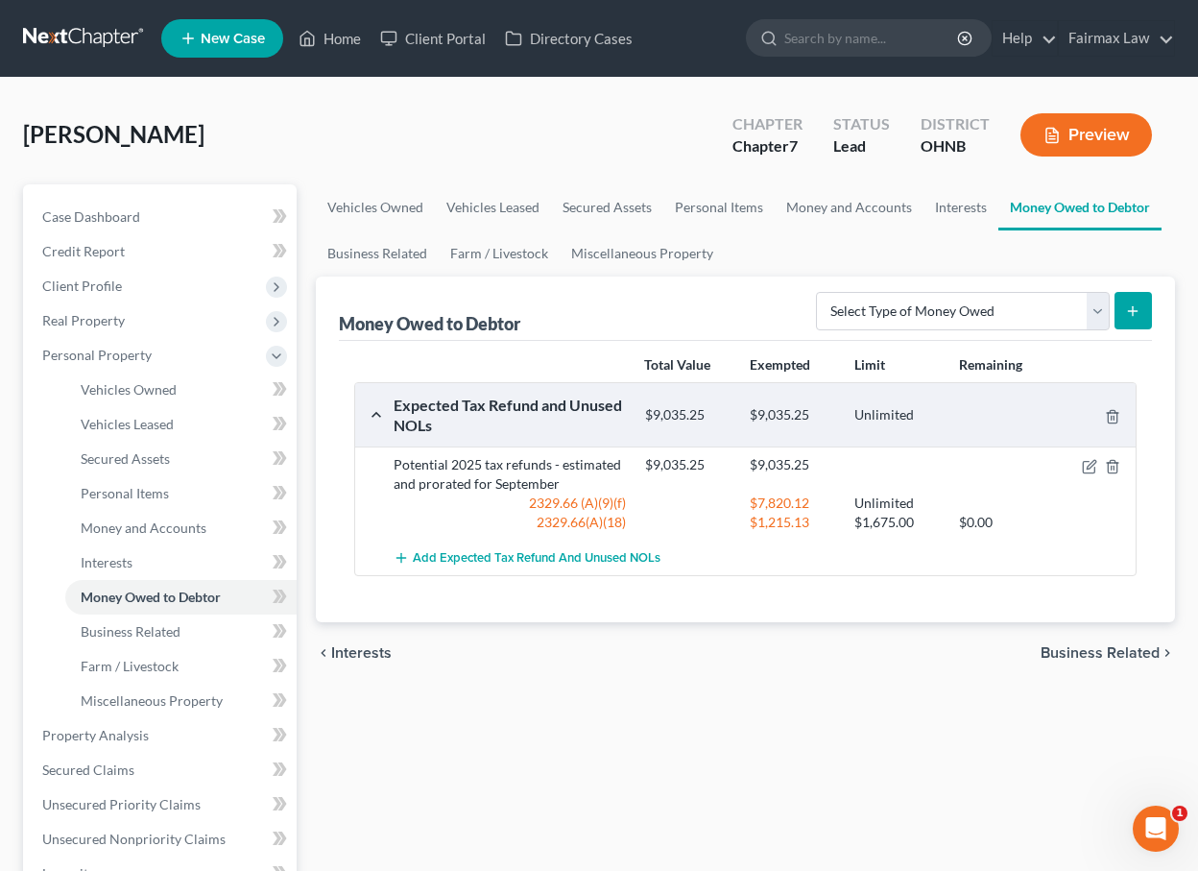
scroll to position [0, 0]
click at [301, 1] on nav "Home New Case Client Portal Directory Cases Fairmax Law [EMAIL_ADDRESS][DOMAIN_…" at bounding box center [599, 38] width 1198 height 77
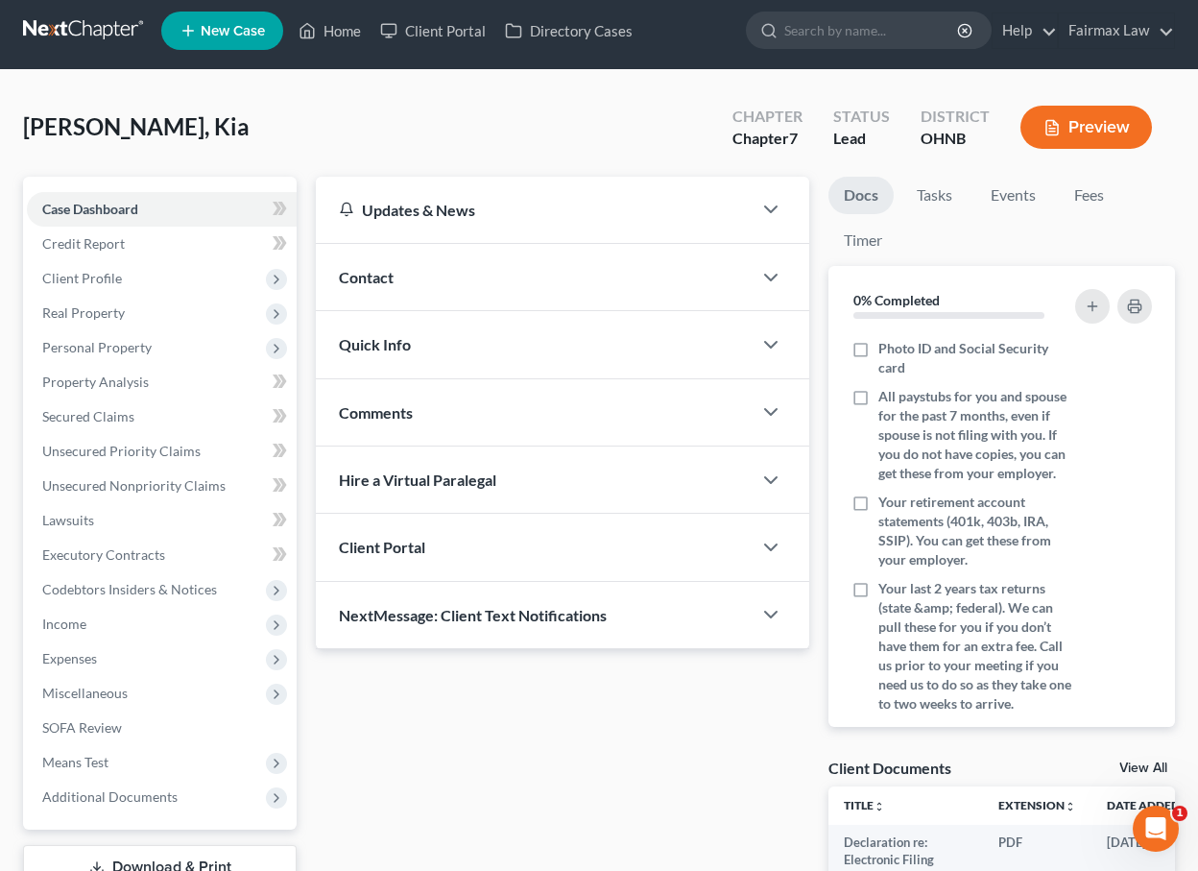
scroll to position [13, 0]
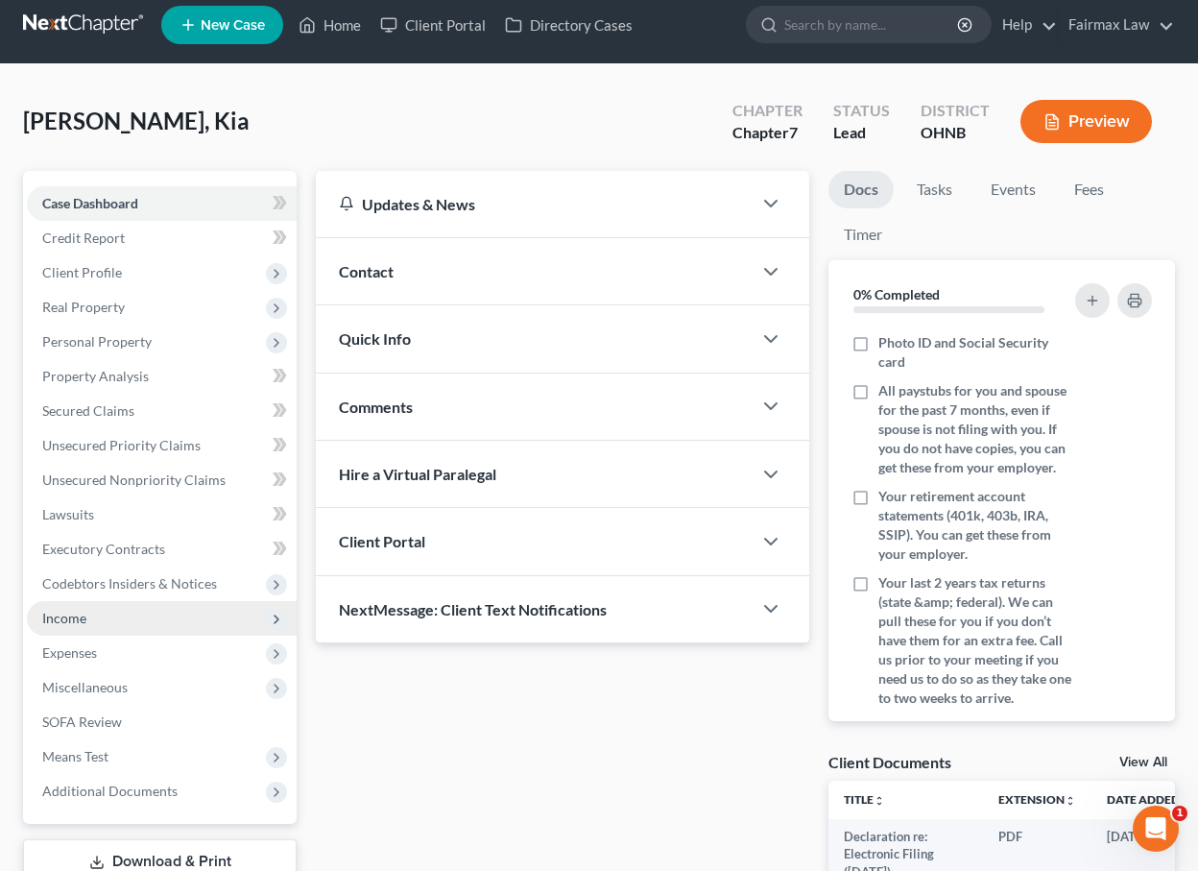
click at [164, 617] on span "Income" at bounding box center [162, 618] width 270 height 35
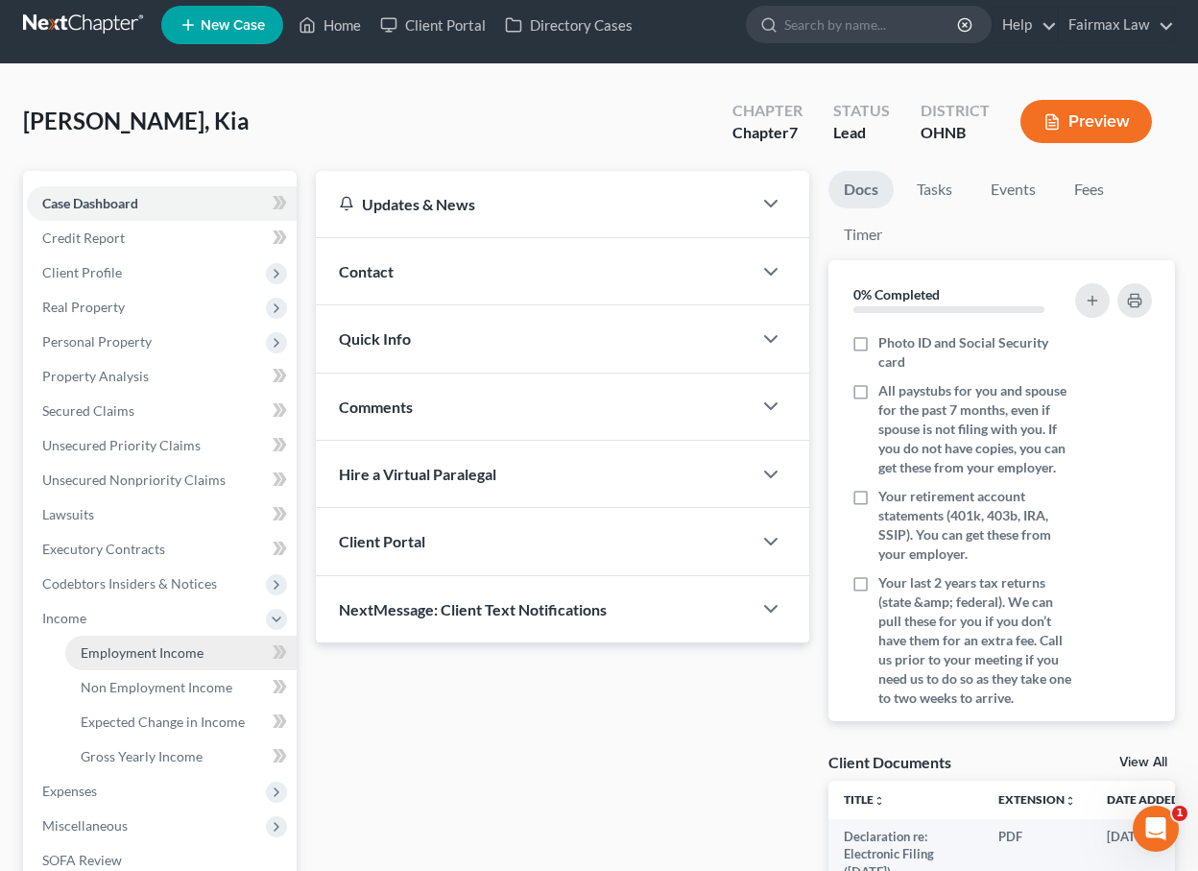
click at [149, 657] on span "Employment Income" at bounding box center [142, 652] width 123 height 16
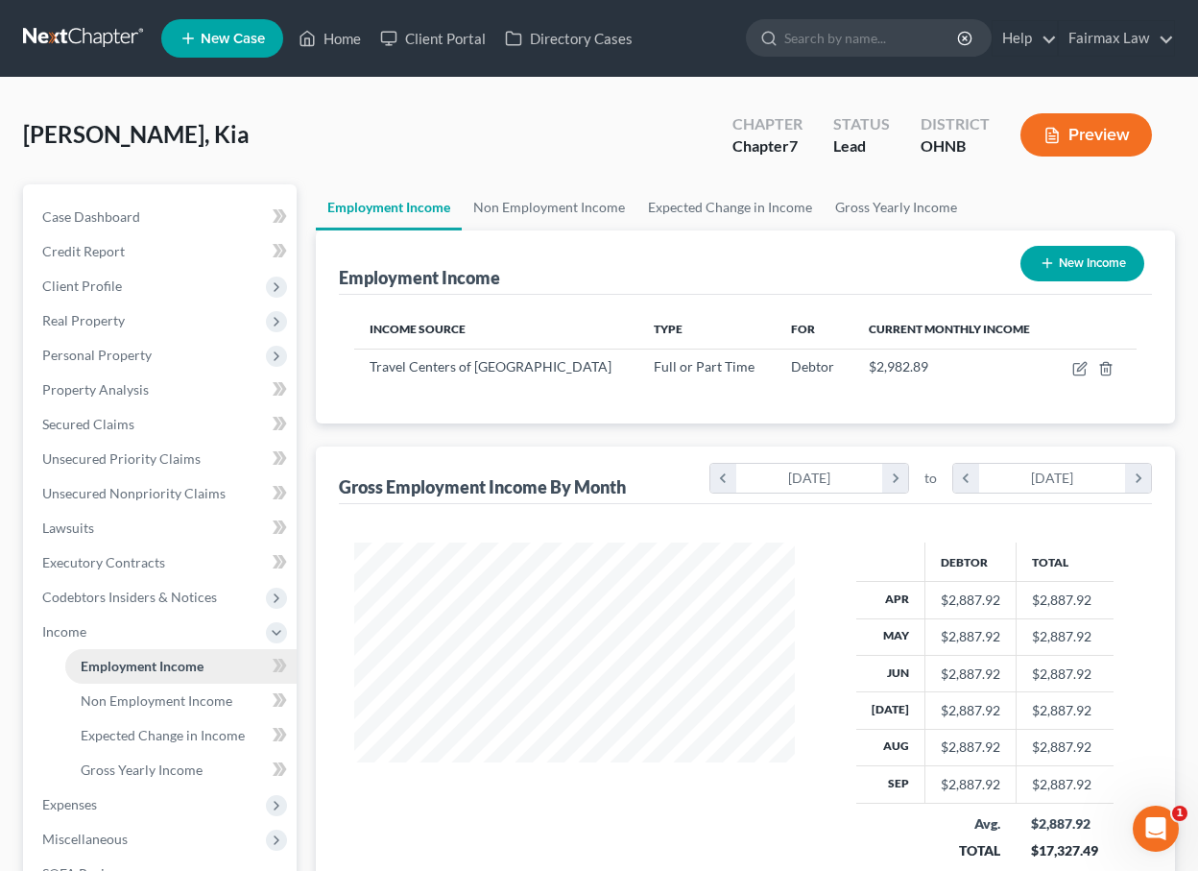
scroll to position [344, 479]
click at [140, 692] on span "Non Employment Income" at bounding box center [157, 700] width 152 height 16
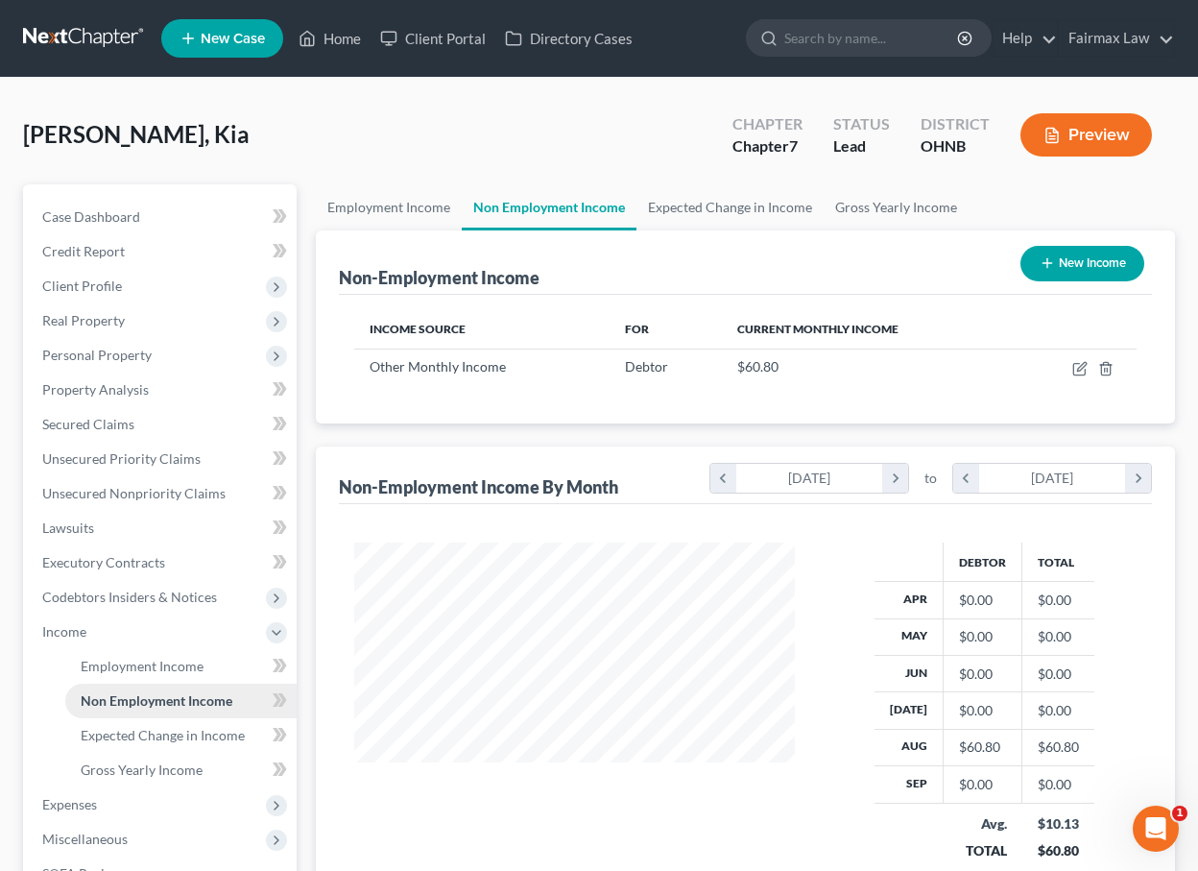
scroll to position [344, 479]
click at [1076, 375] on icon "button" at bounding box center [1080, 370] width 12 height 12
select select "13"
select select "0"
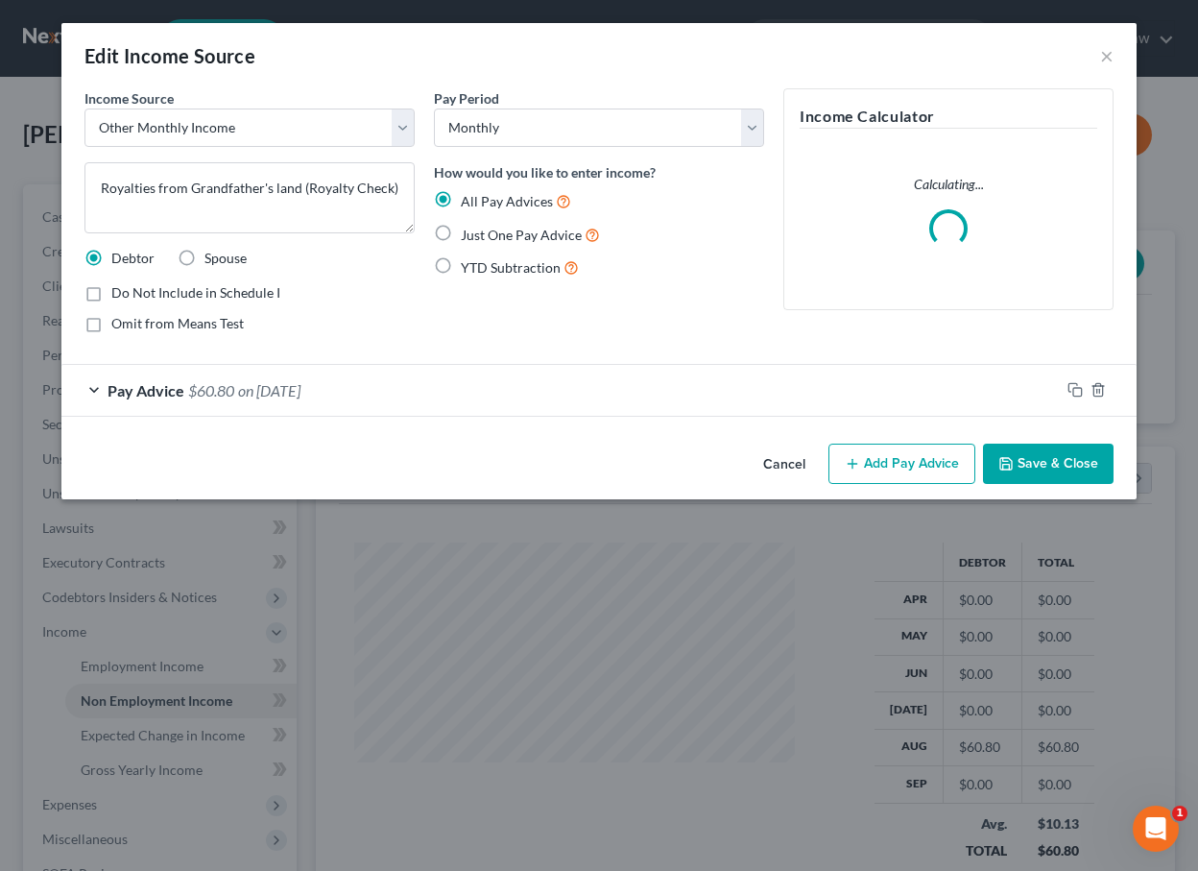
click at [385, 151] on div "Income Source * Select Unemployment Disability (from employer) Pension Retireme…" at bounding box center [250, 218] width 350 height 260
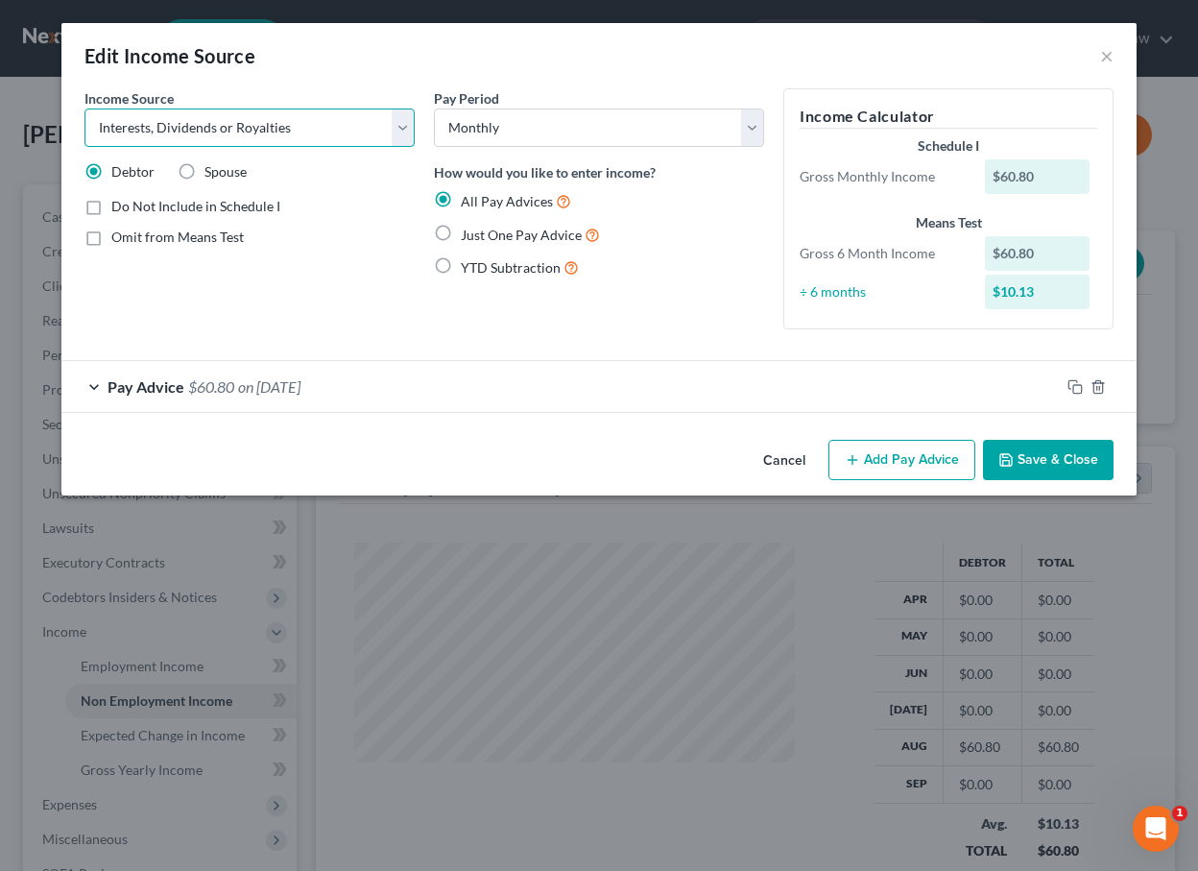
select select "13"
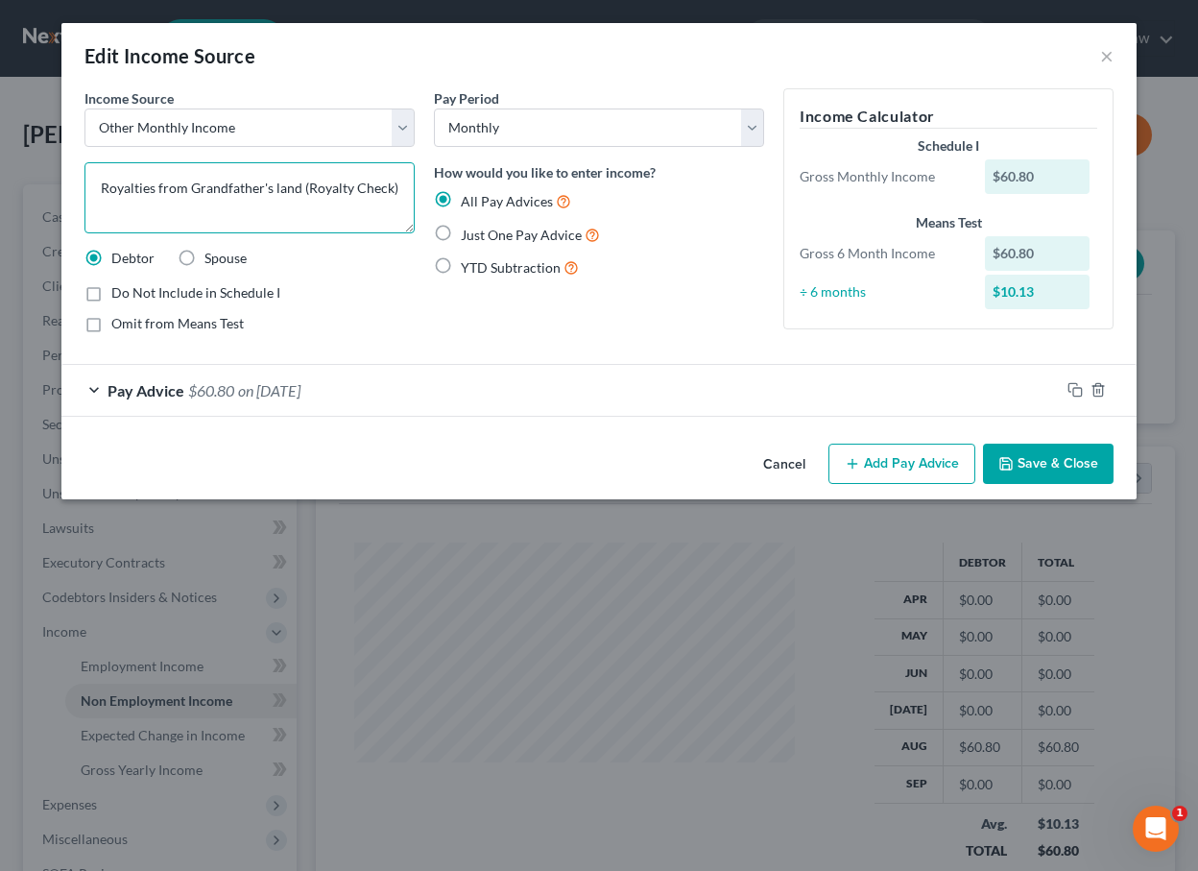
drag, startPoint x: 156, startPoint y: 188, endPoint x: 95, endPoint y: 176, distance: 61.8
click at [95, 176] on textarea "Royalties from Grandfather's land (Royalty Check)" at bounding box center [250, 197] width 330 height 71
click at [392, 185] on textarea "Royalties from Grandfather's land (Royalty Check)" at bounding box center [250, 197] width 330 height 71
type textarea "Royalties from Grandfather's land (Royalty Check/Inheritance)"
click at [541, 335] on div "Pay Period Select Monthly Twice Monthly Every Other Week Weekly How would you l…" at bounding box center [599, 218] width 350 height 260
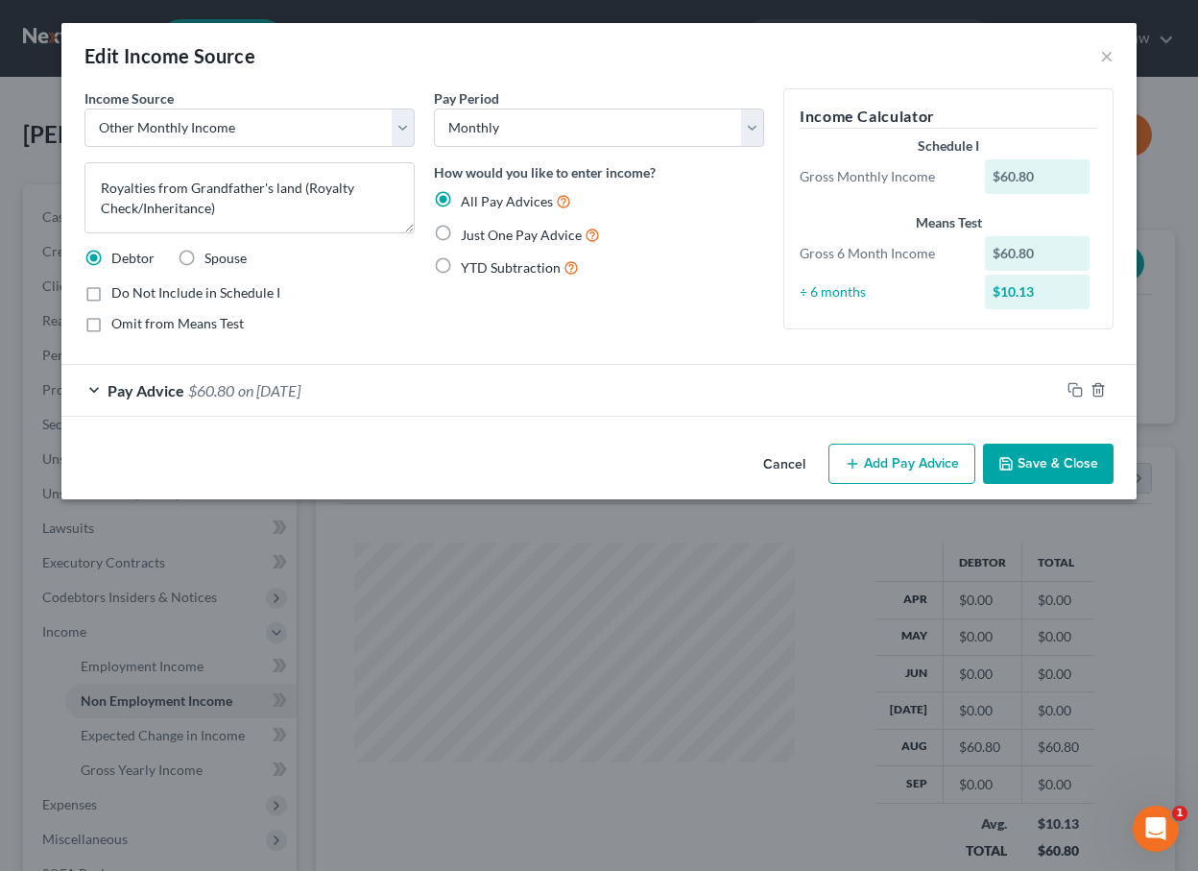
click at [1027, 460] on button "Save & Close" at bounding box center [1048, 464] width 131 height 40
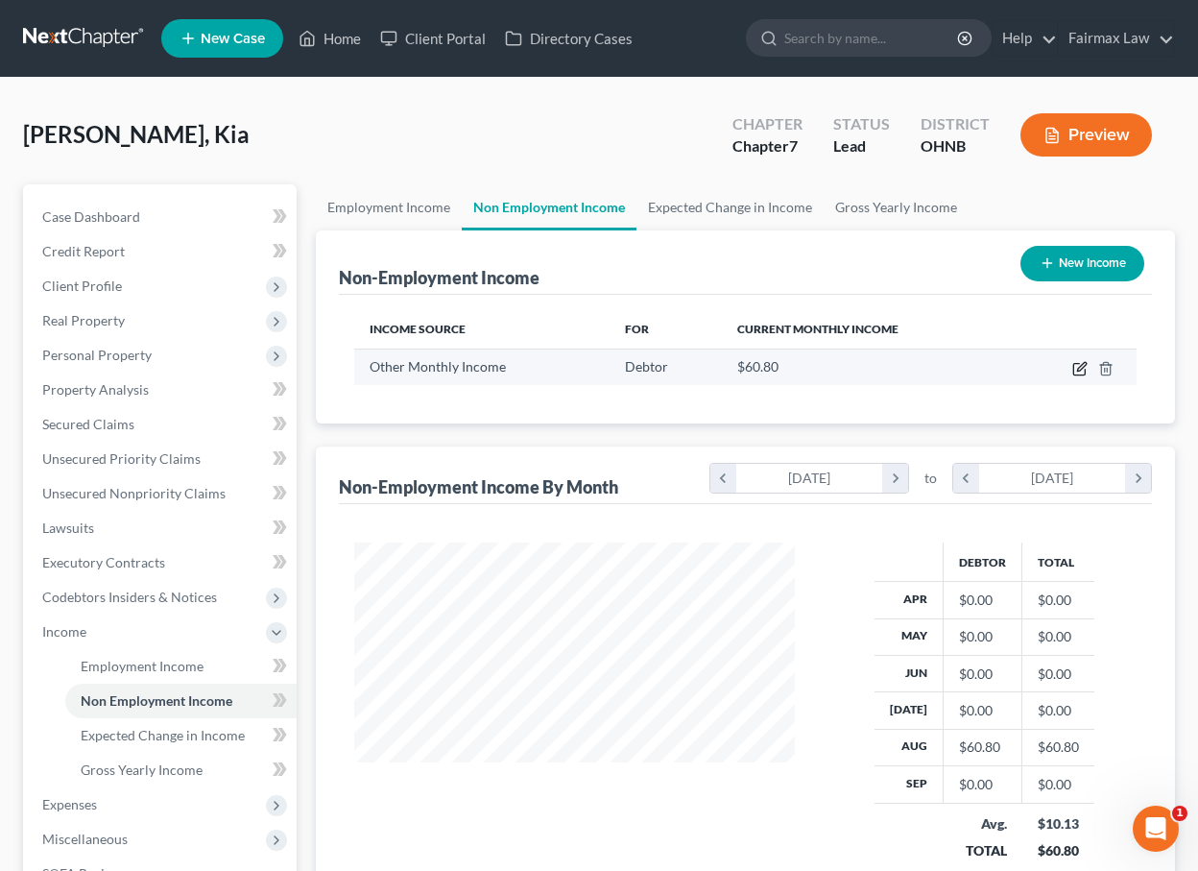
click at [1082, 369] on icon "button" at bounding box center [1081, 366] width 9 height 9
select select "13"
select select "0"
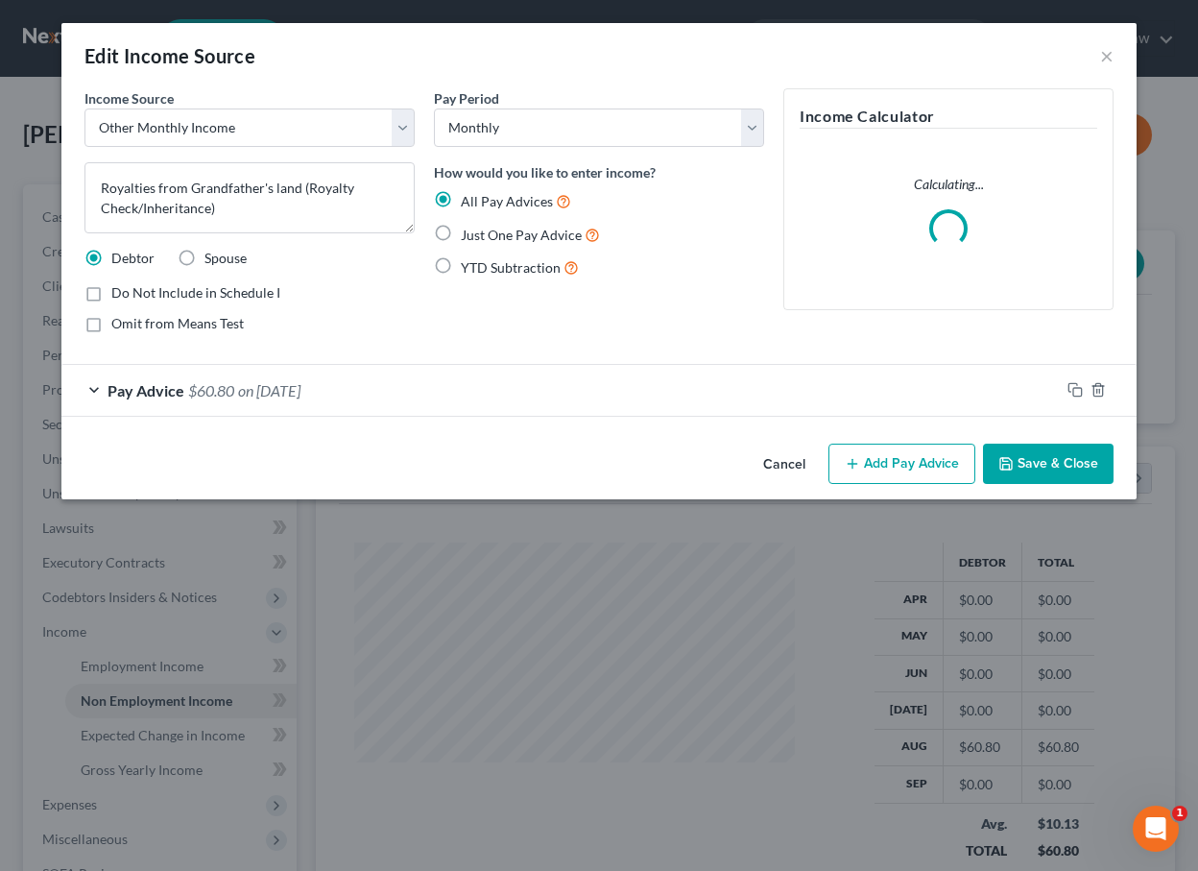
click at [554, 240] on span "Just One Pay Advice" at bounding box center [521, 235] width 121 height 16
click at [481, 236] on input "Just One Pay Advice" at bounding box center [475, 230] width 12 height 12
radio input "true"
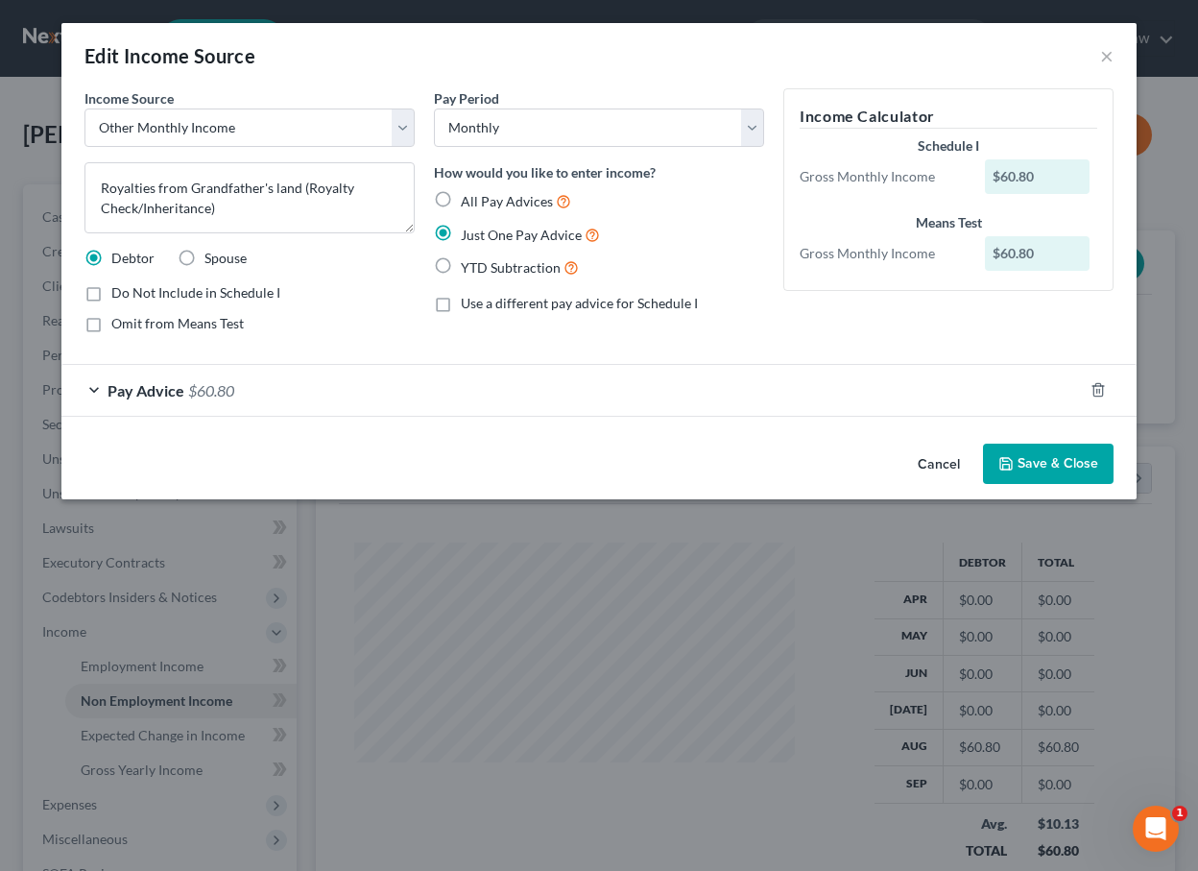
click at [1081, 469] on button "Save & Close" at bounding box center [1048, 464] width 131 height 40
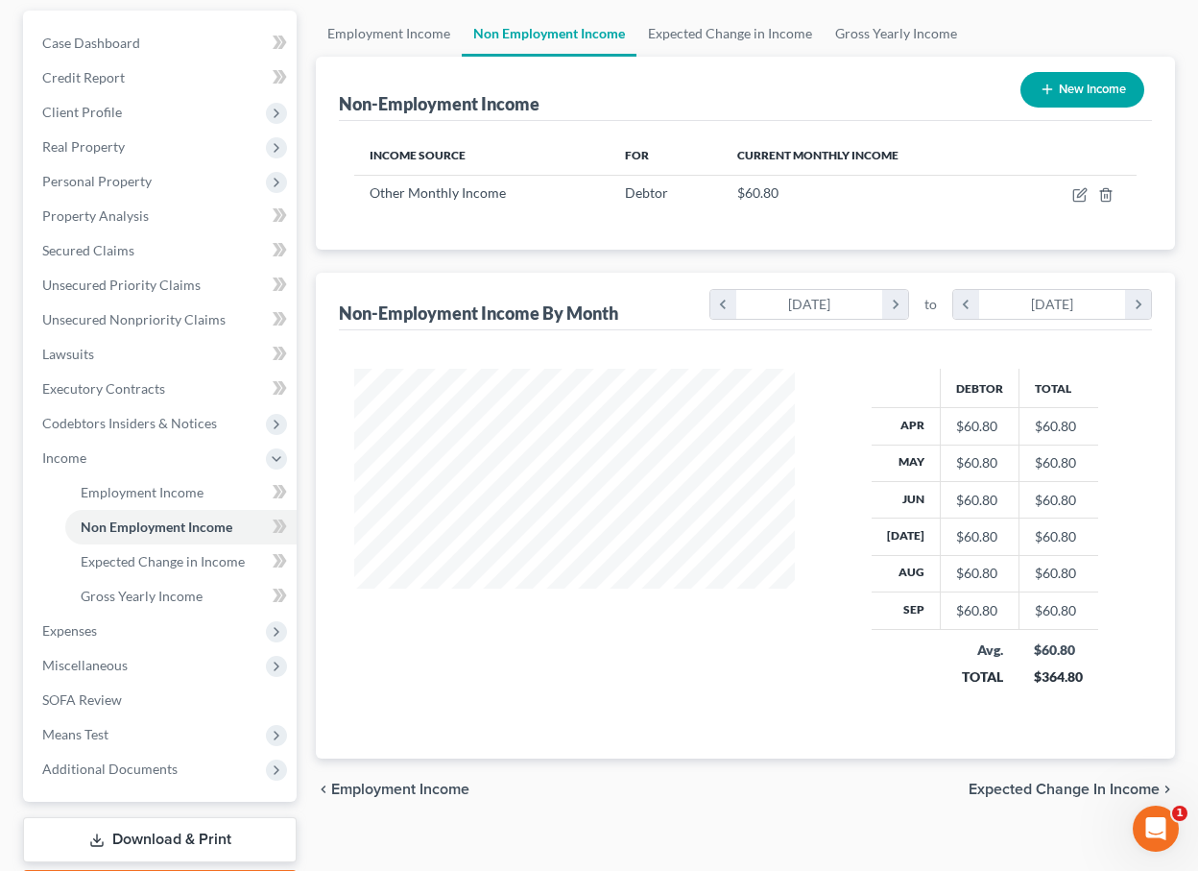
scroll to position [173, 0]
click at [181, 558] on span "Expected Change in Income" at bounding box center [163, 562] width 164 height 16
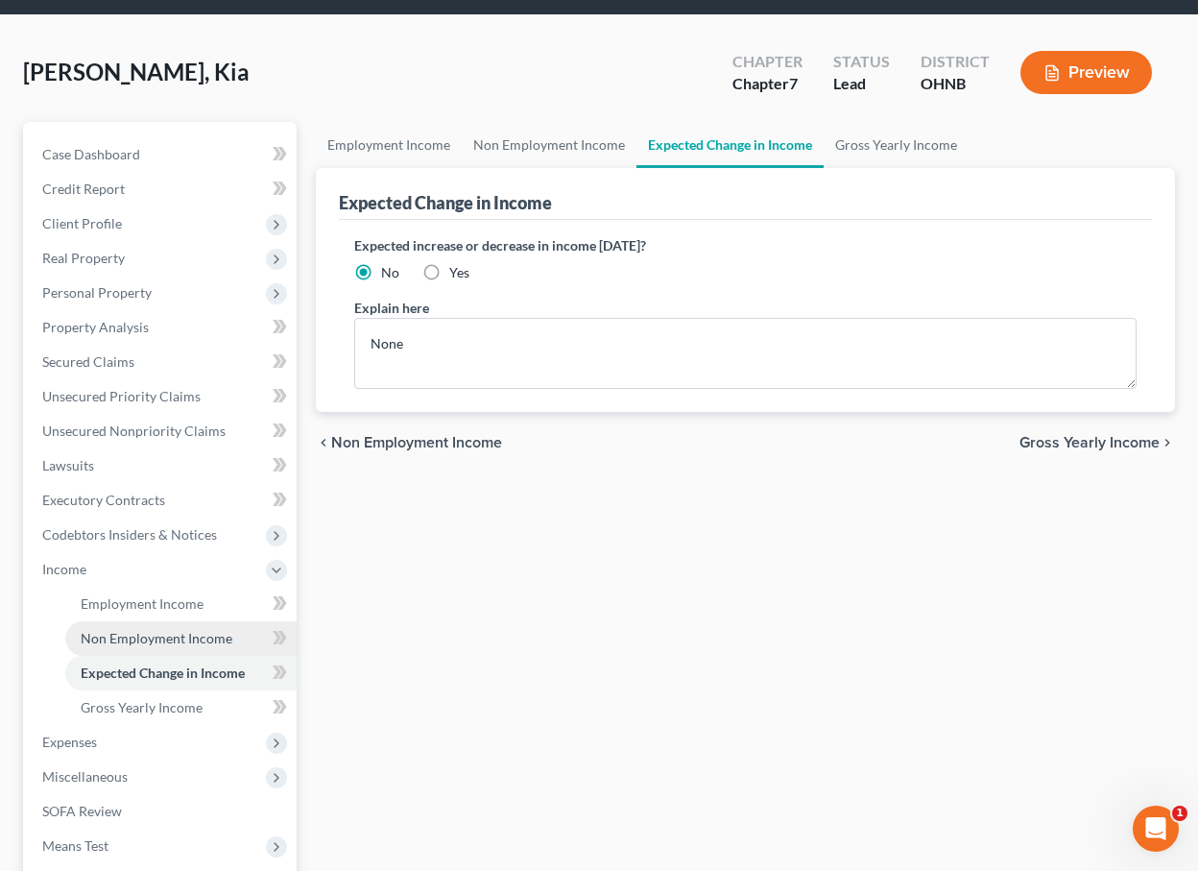
scroll to position [278, 0]
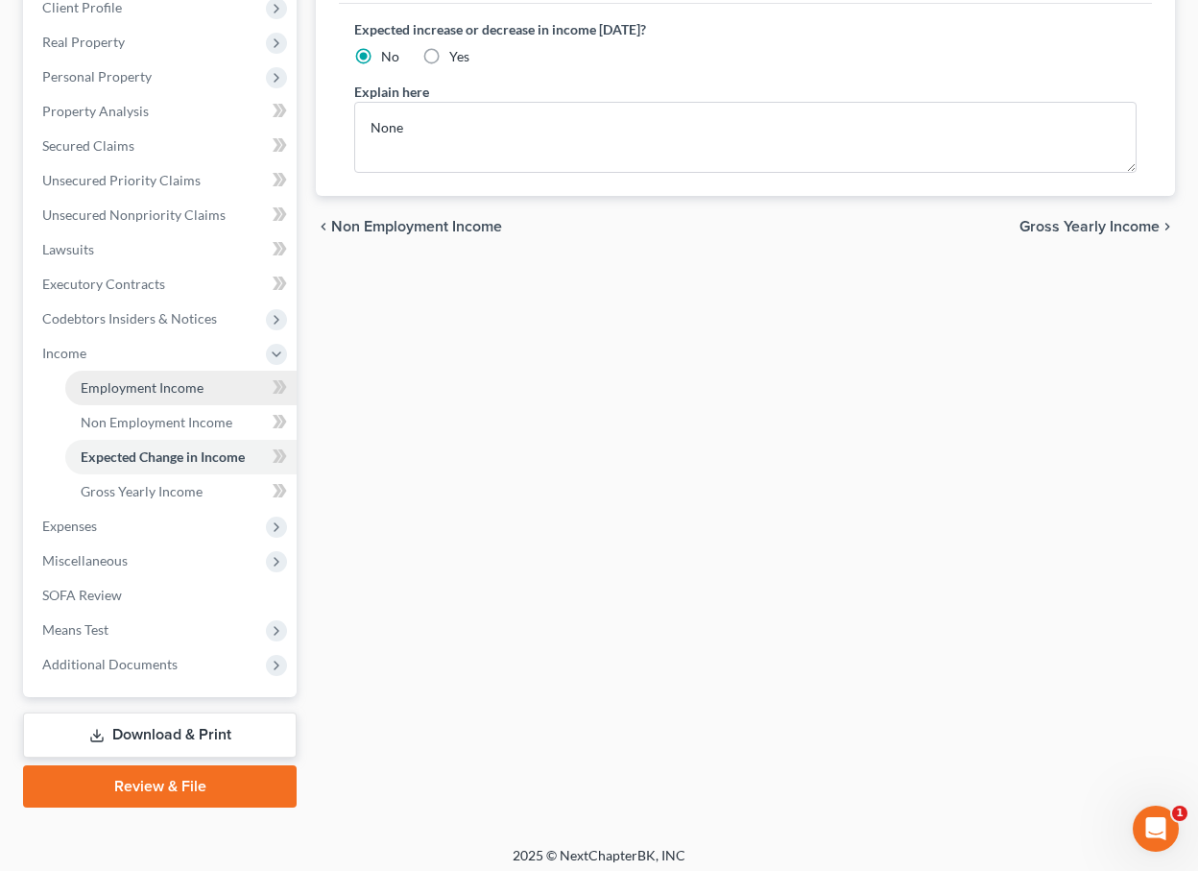
click at [161, 371] on link "Employment Income" at bounding box center [180, 388] width 231 height 35
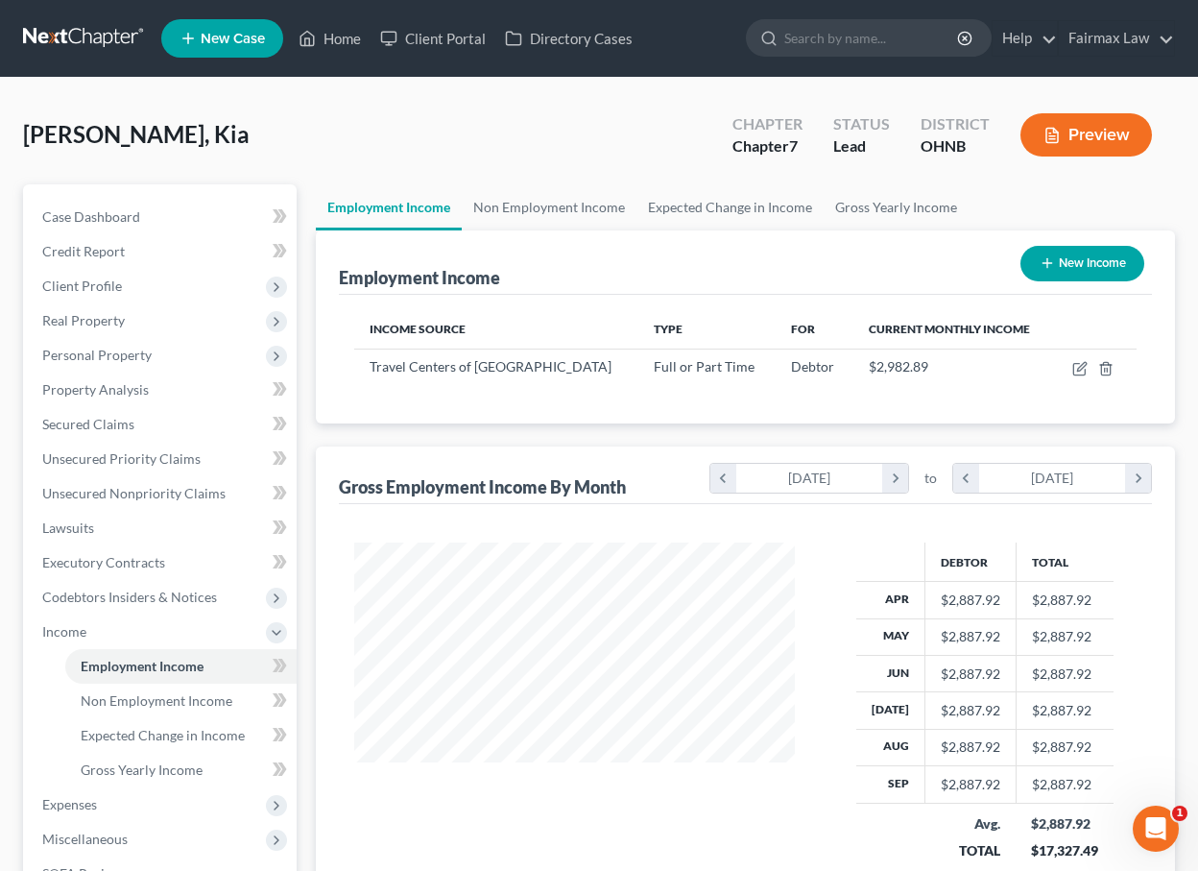
scroll to position [344, 479]
click at [1081, 377] on td at bounding box center [1095, 367] width 84 height 36
click at [1081, 373] on icon "button" at bounding box center [1080, 368] width 15 height 15
select select "0"
select select "36"
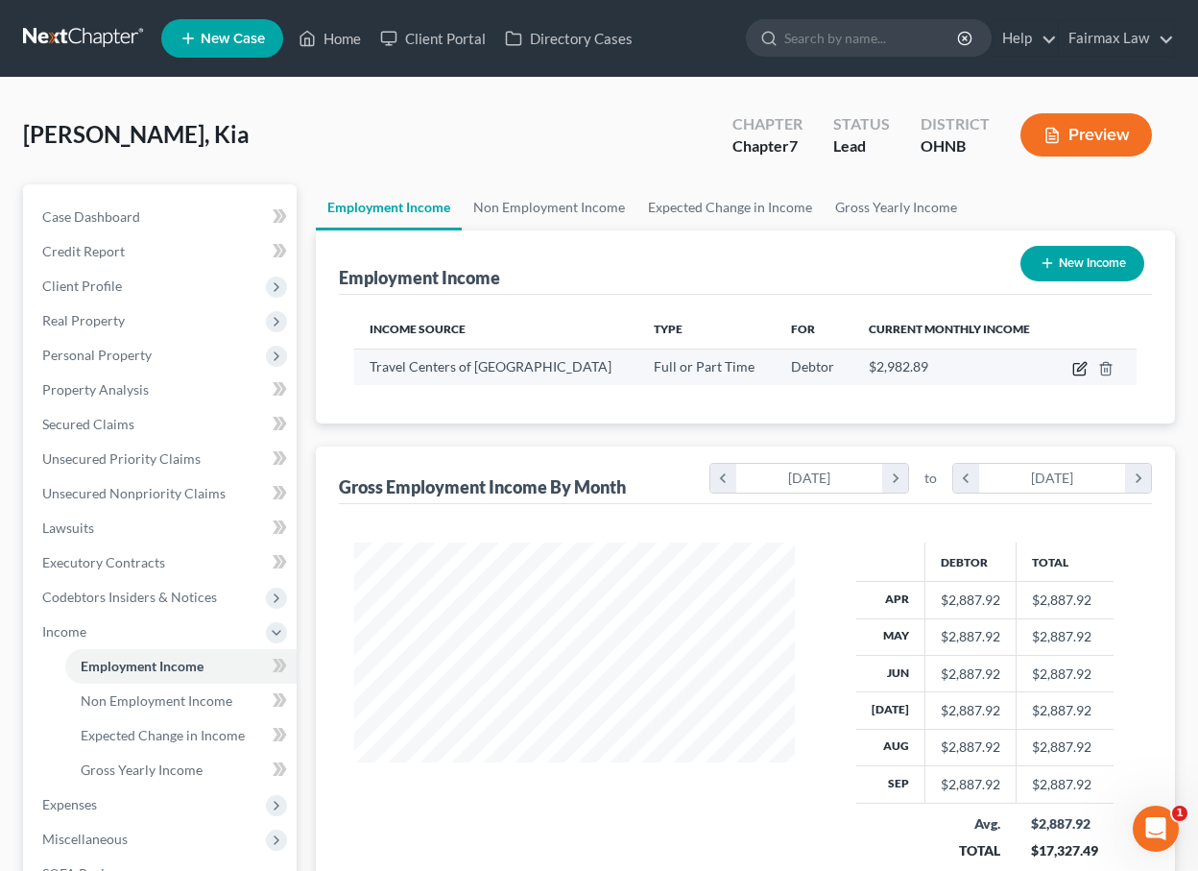
select select "2"
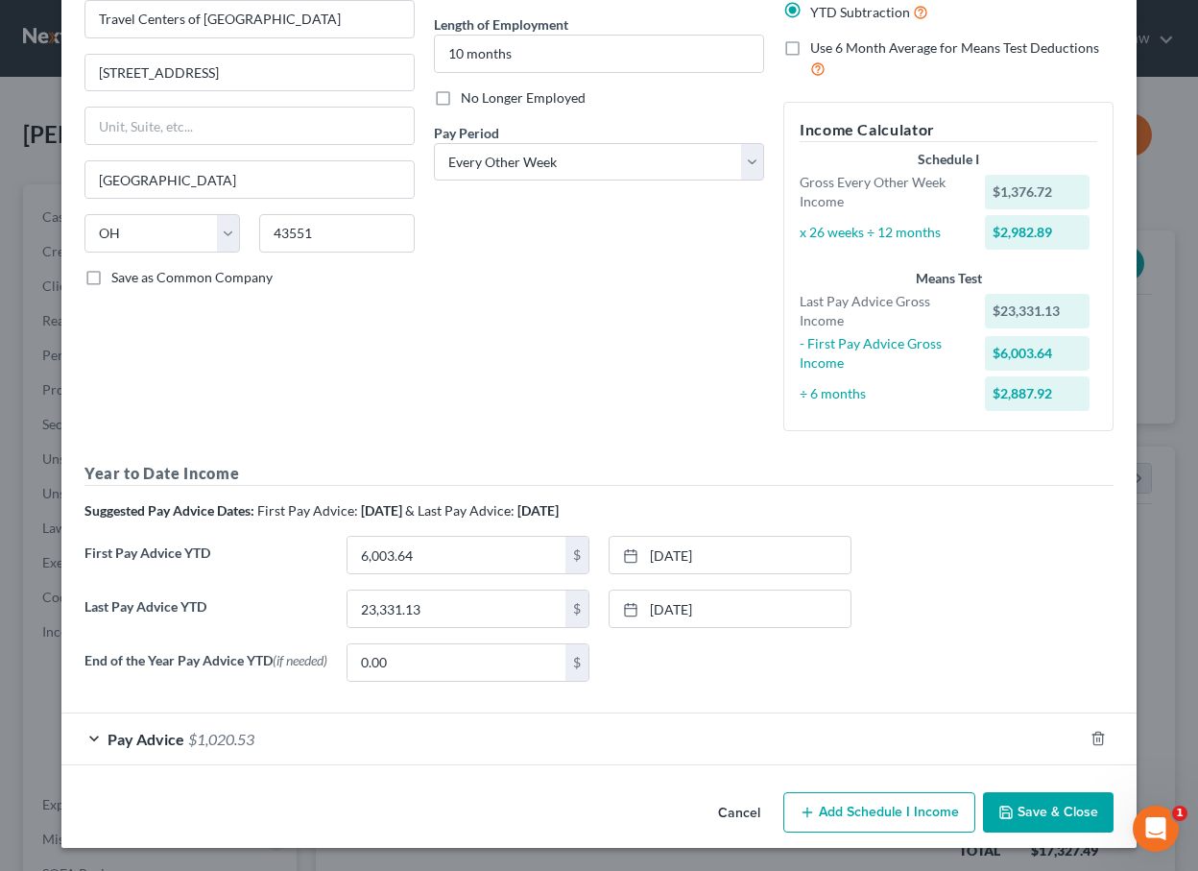
scroll to position [182, 0]
click at [415, 756] on div "Pay Advice $1,020.53" at bounding box center [572, 738] width 1022 height 51
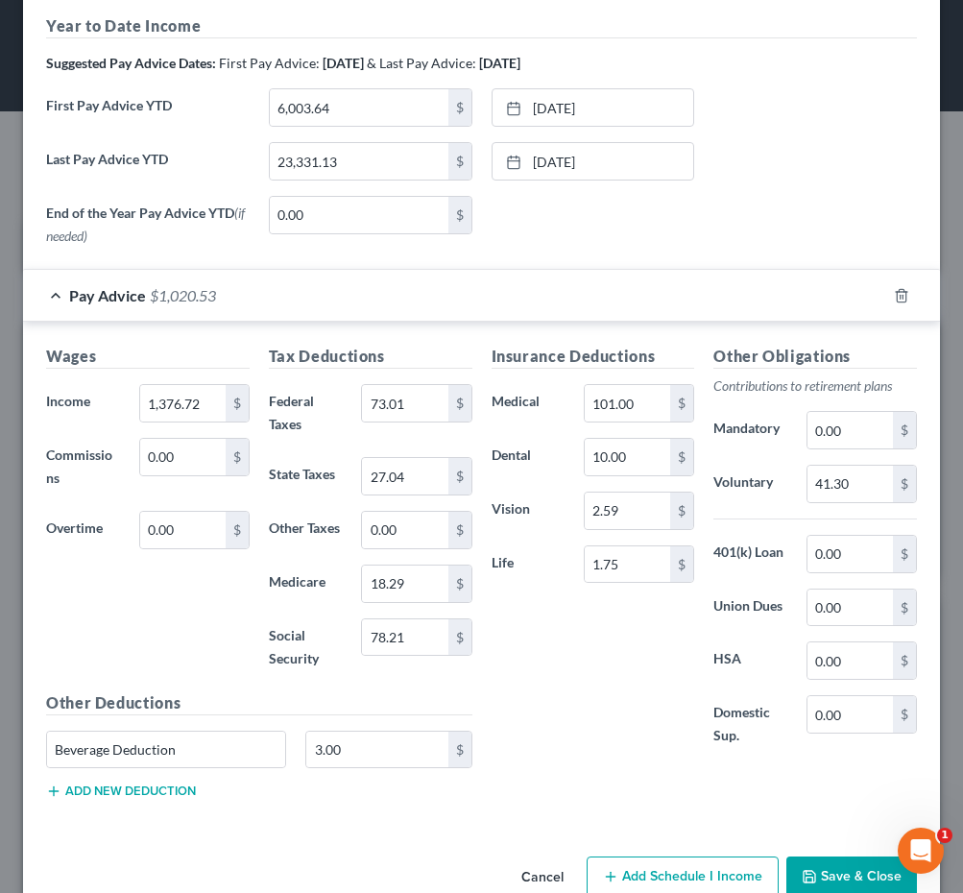
scroll to position [640, 0]
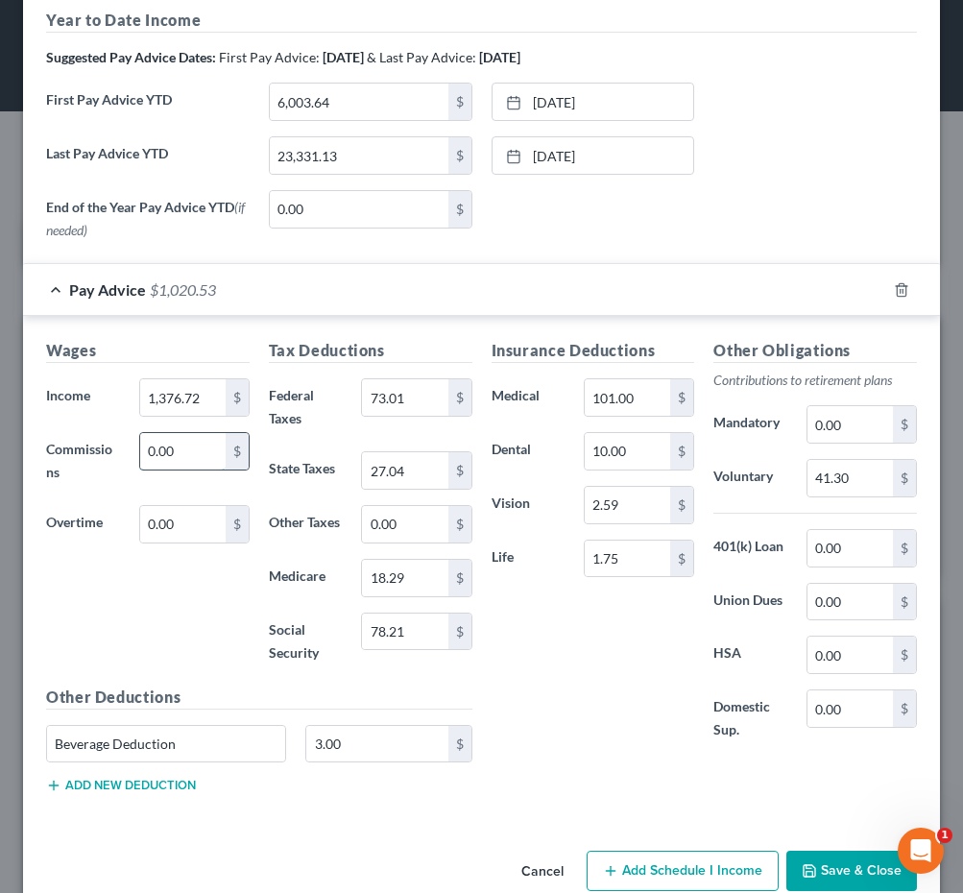
click at [215, 443] on input "0.00" at bounding box center [182, 451] width 85 height 36
drag, startPoint x: 215, startPoint y: 443, endPoint x: 97, endPoint y: 439, distance: 118.2
click at [97, 439] on div "Commissions 0.00 $" at bounding box center [147, 461] width 223 height 58
type input "69.58"
click at [208, 397] on input "1,376.72" at bounding box center [182, 397] width 85 height 36
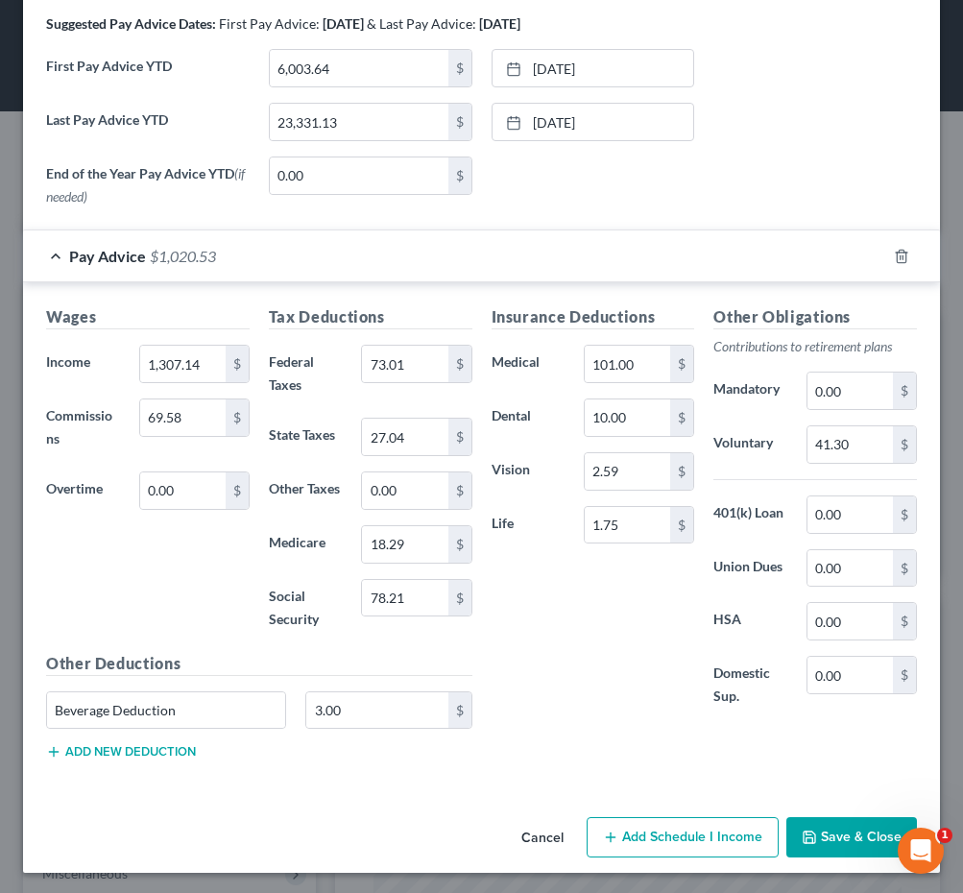
scroll to position [672, 0]
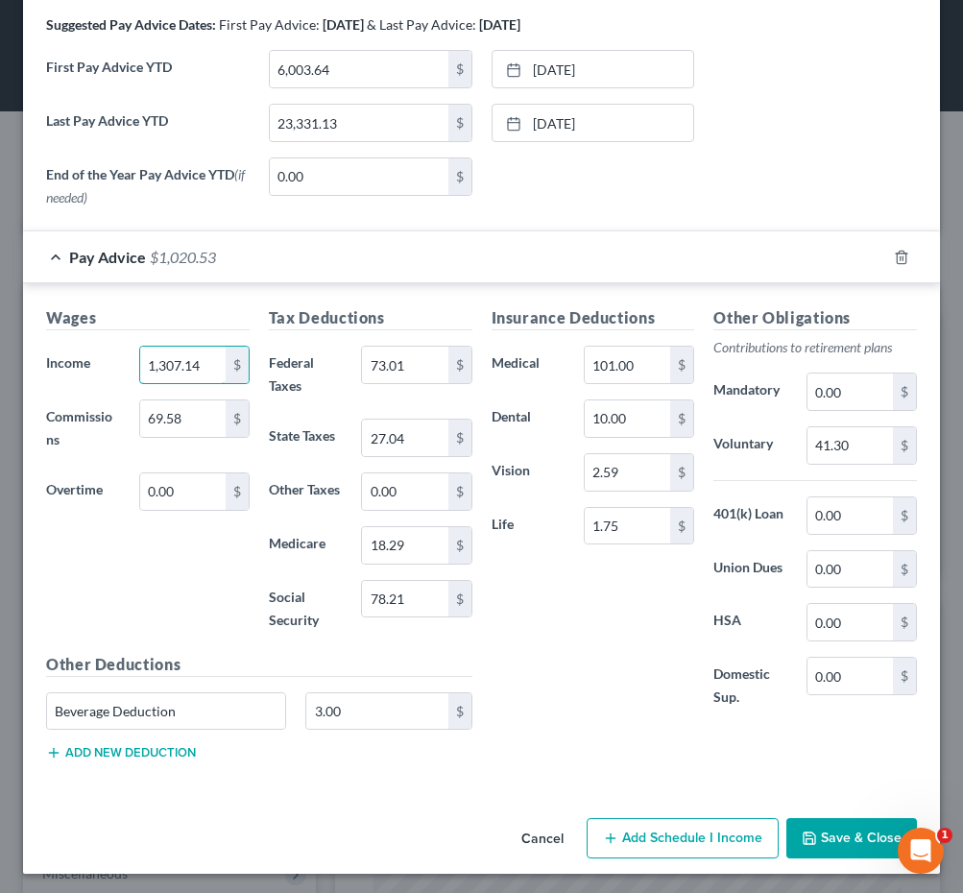
type input "1,307.14"
click at [856, 847] on button "Save & Close" at bounding box center [851, 838] width 131 height 40
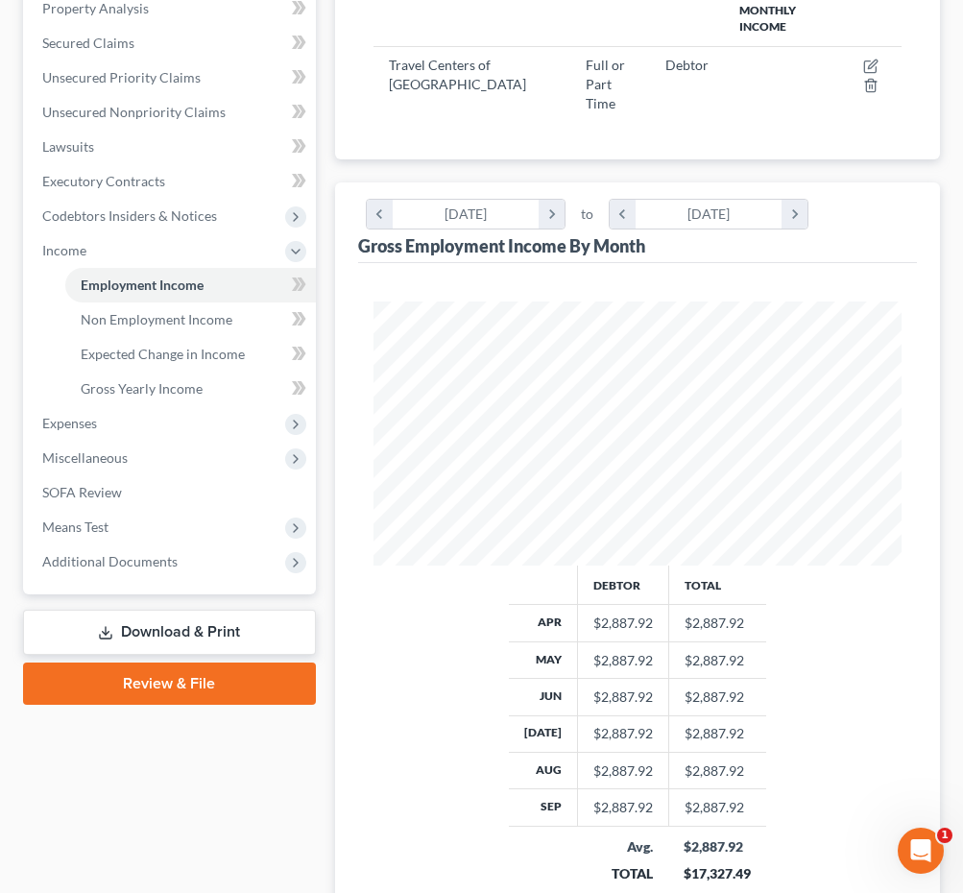
scroll to position [465, 0]
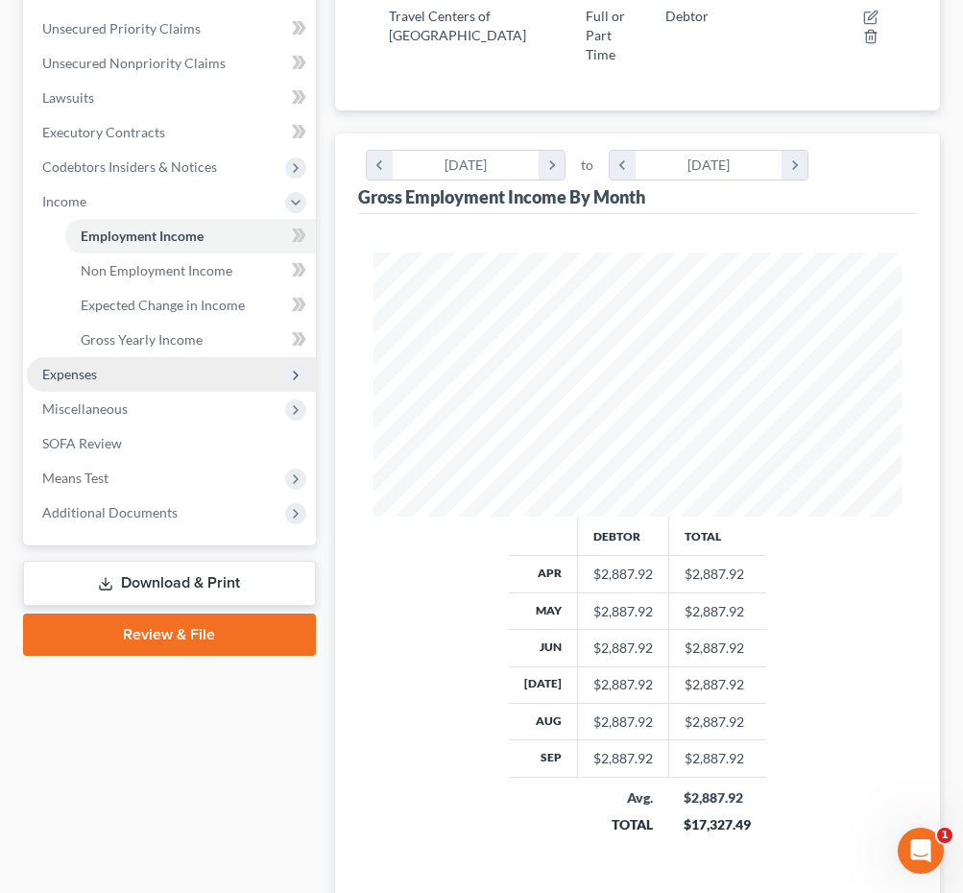
click at [81, 372] on span "Expenses" at bounding box center [69, 374] width 55 height 16
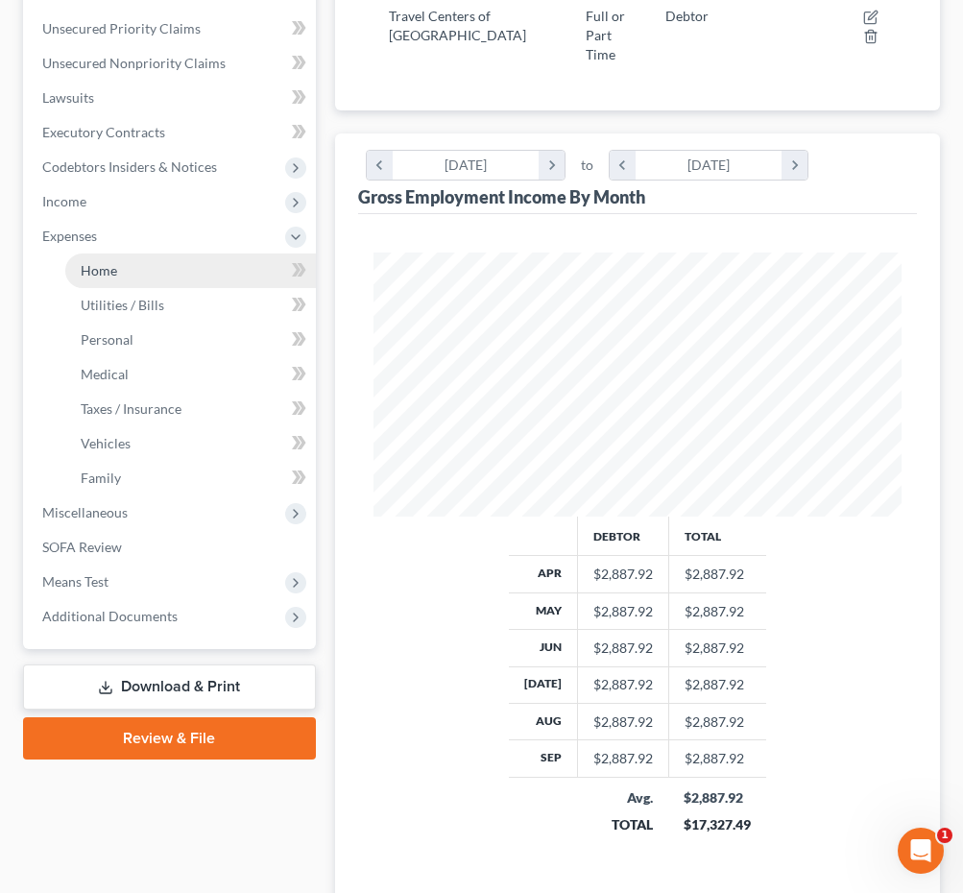
click at [135, 277] on link "Home" at bounding box center [190, 271] width 251 height 35
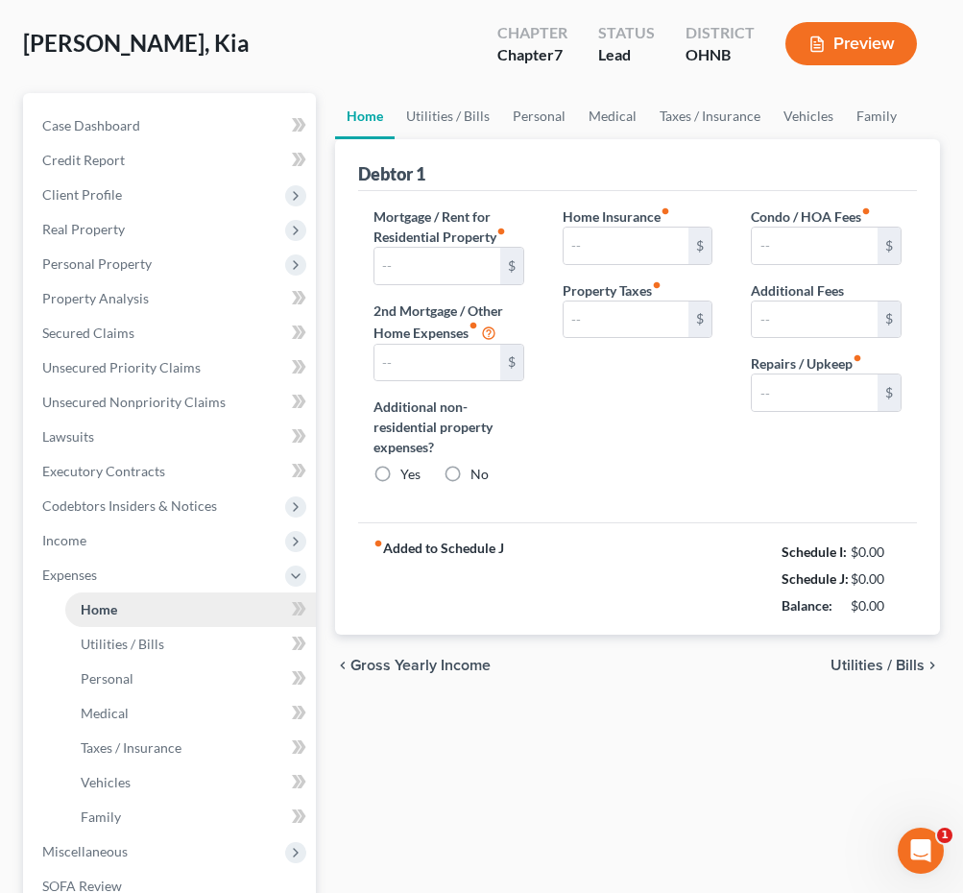
scroll to position [17, 0]
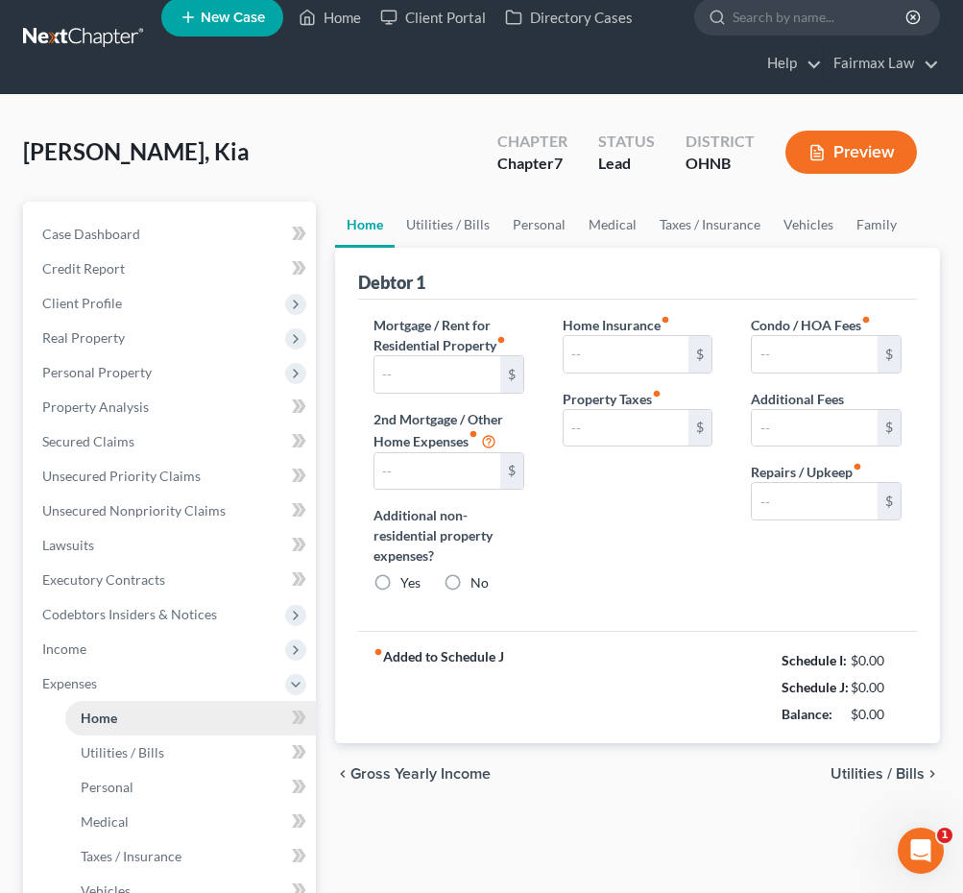
type input "470.00"
type input "0.00"
radio input "true"
type input "0.00"
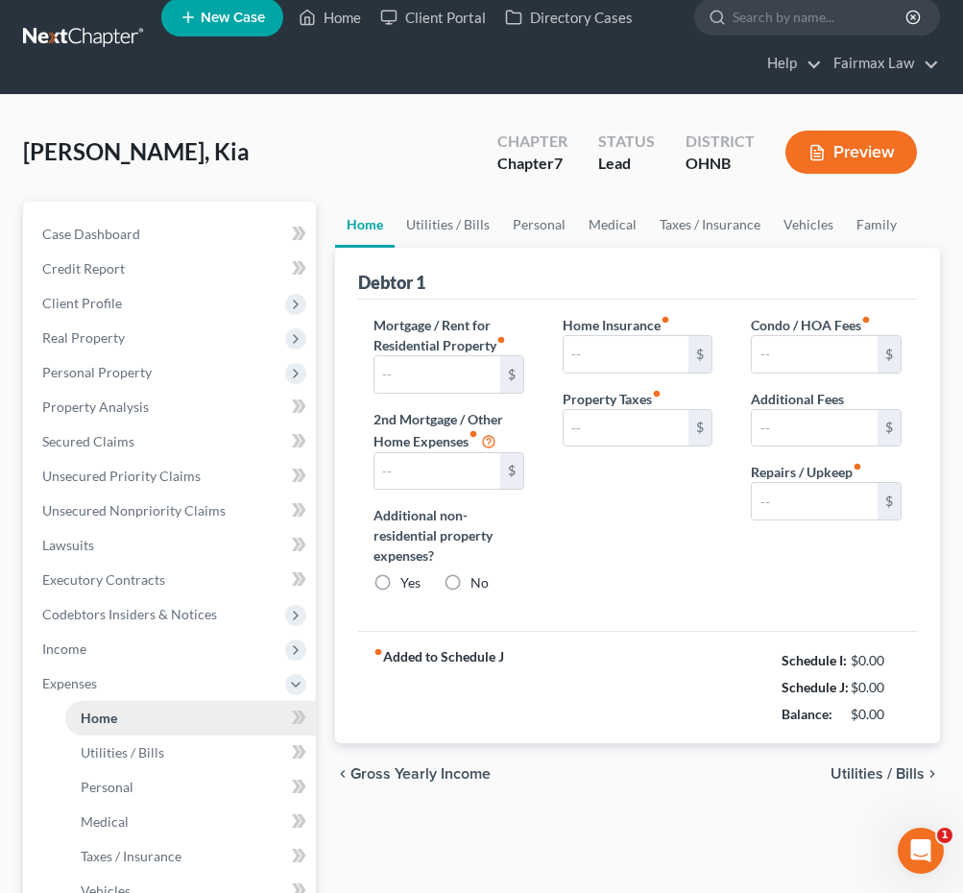
type input "0.00"
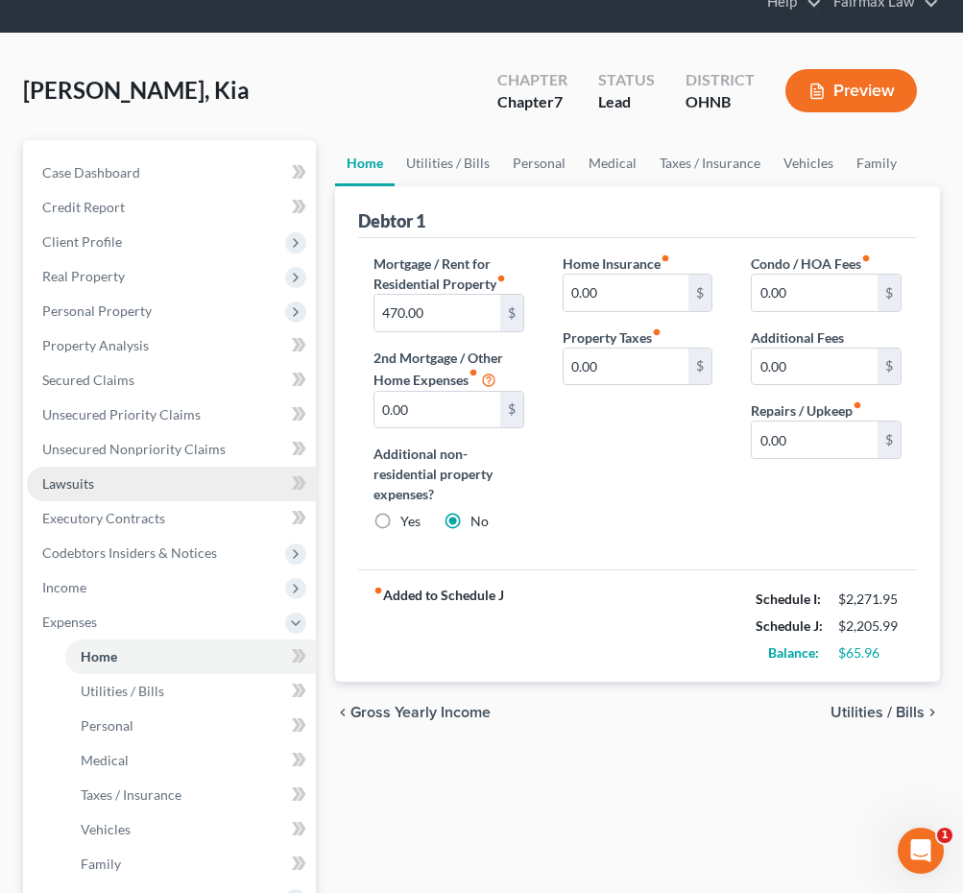
scroll to position [90, 0]
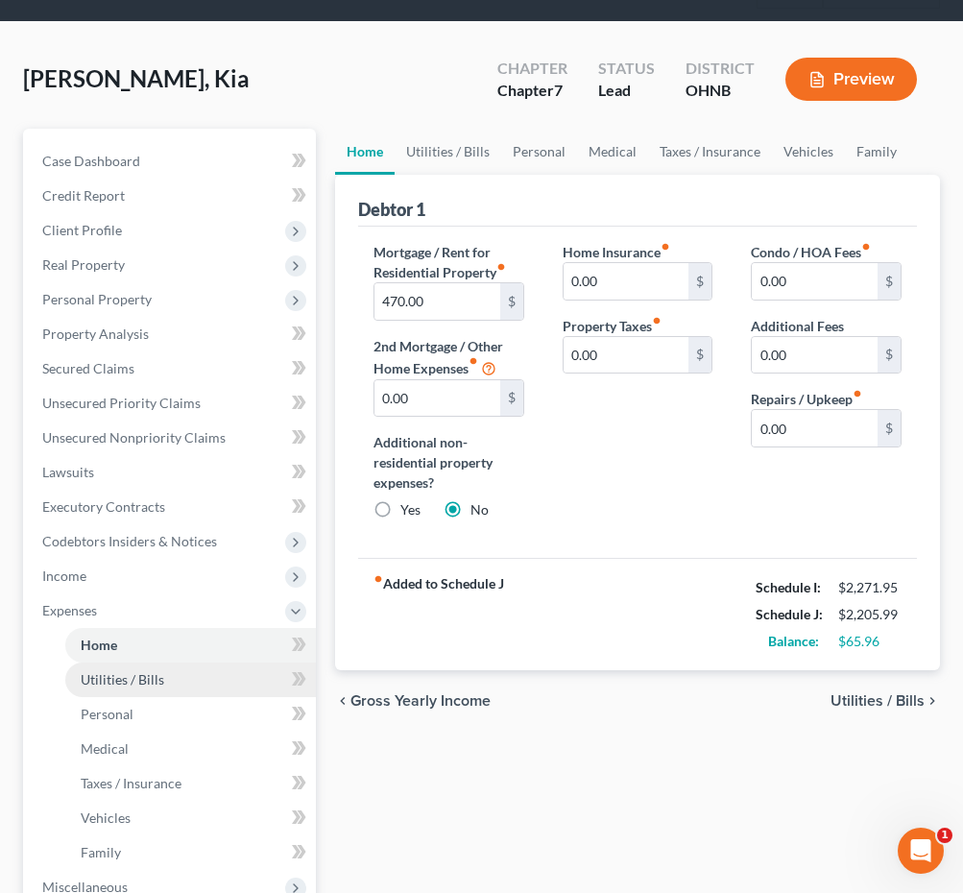
click at [133, 688] on link "Utilities / Bills" at bounding box center [190, 680] width 251 height 35
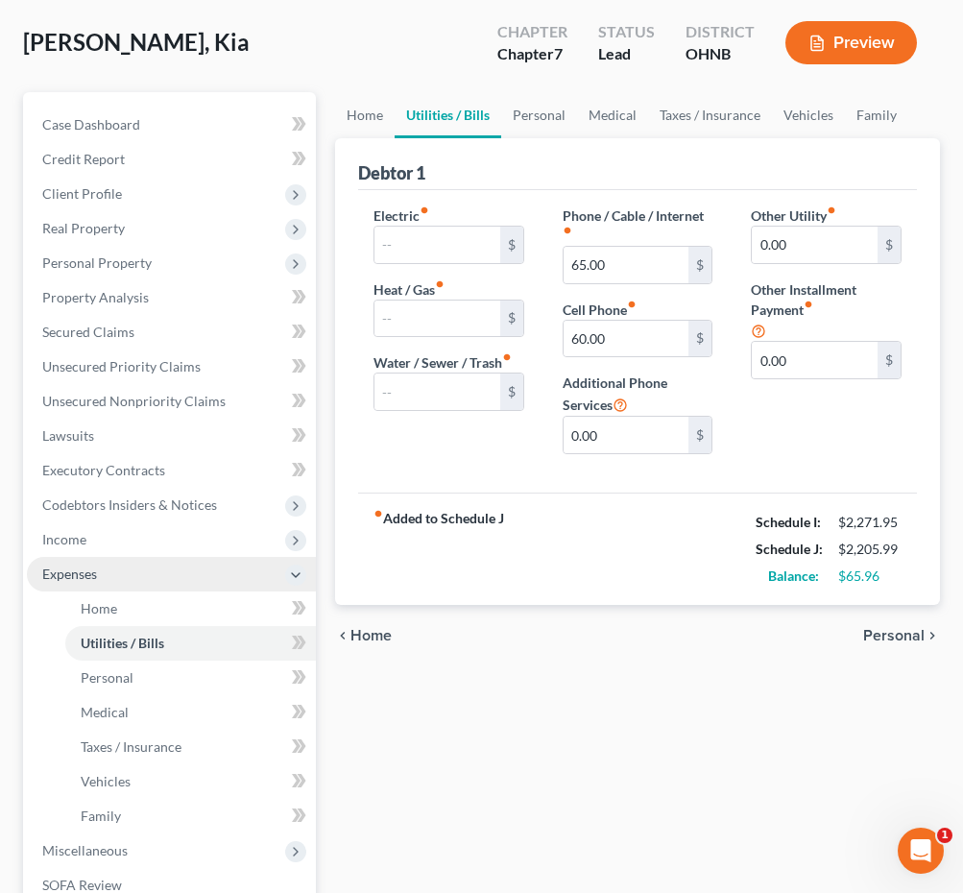
scroll to position [135, 0]
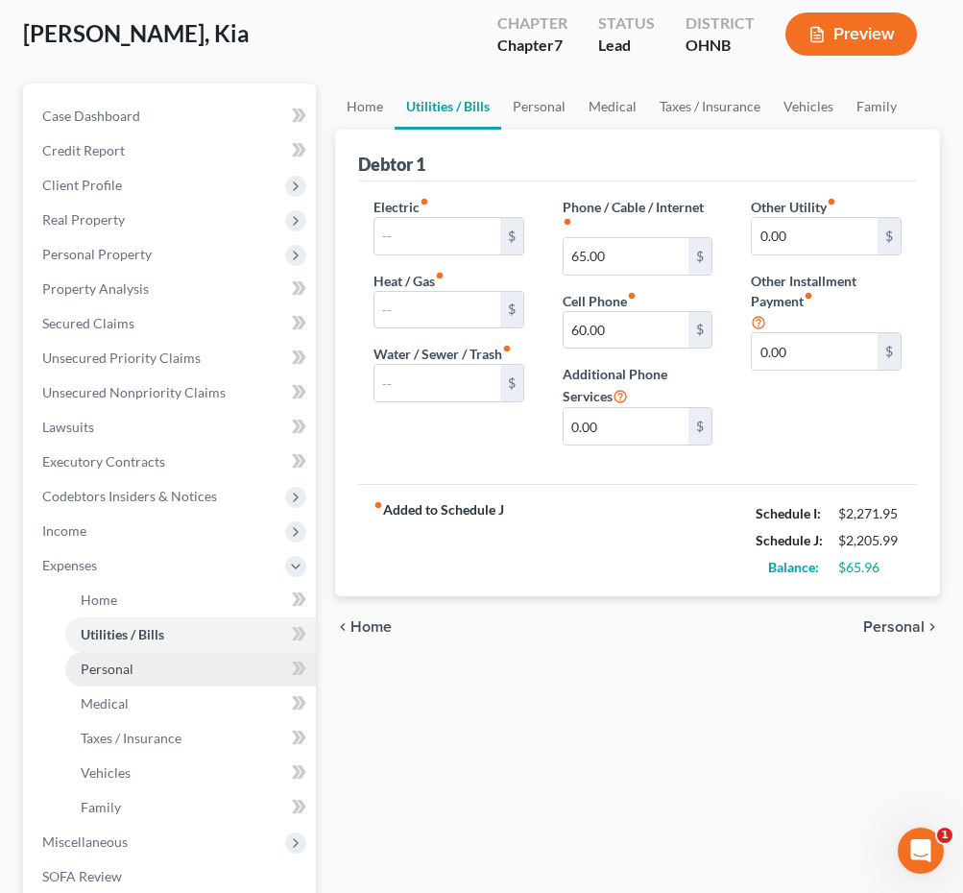
click at [130, 673] on span "Personal" at bounding box center [107, 669] width 53 height 16
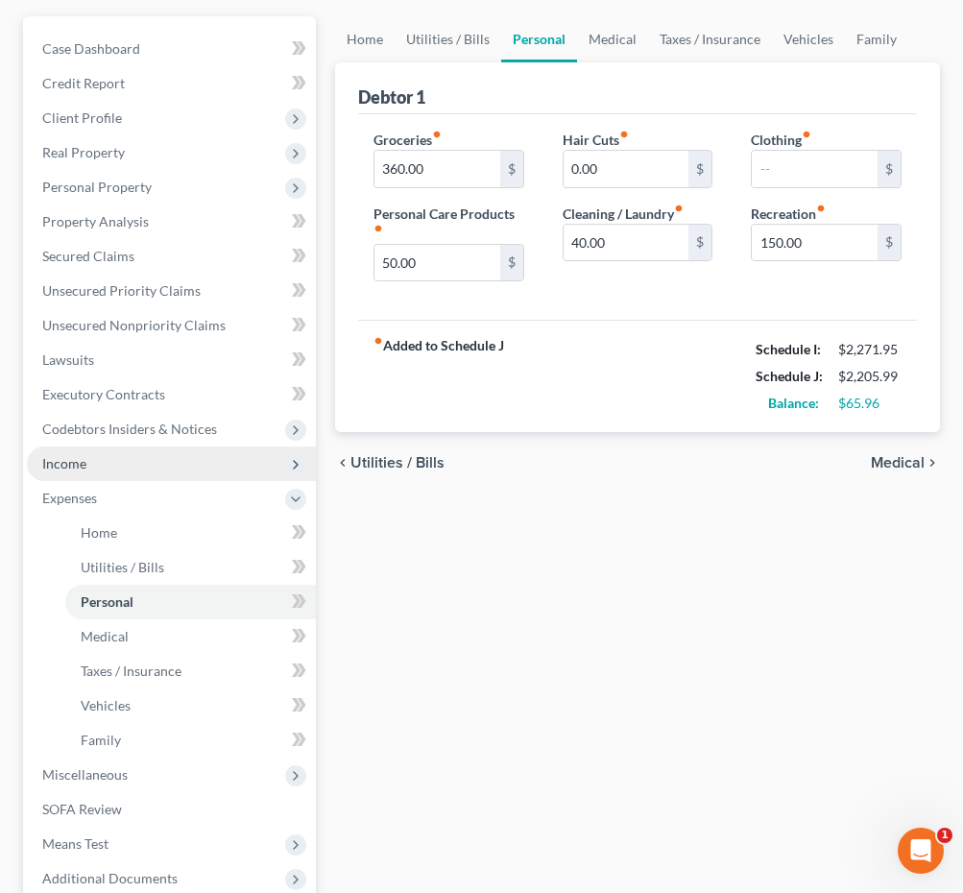
scroll to position [202, 0]
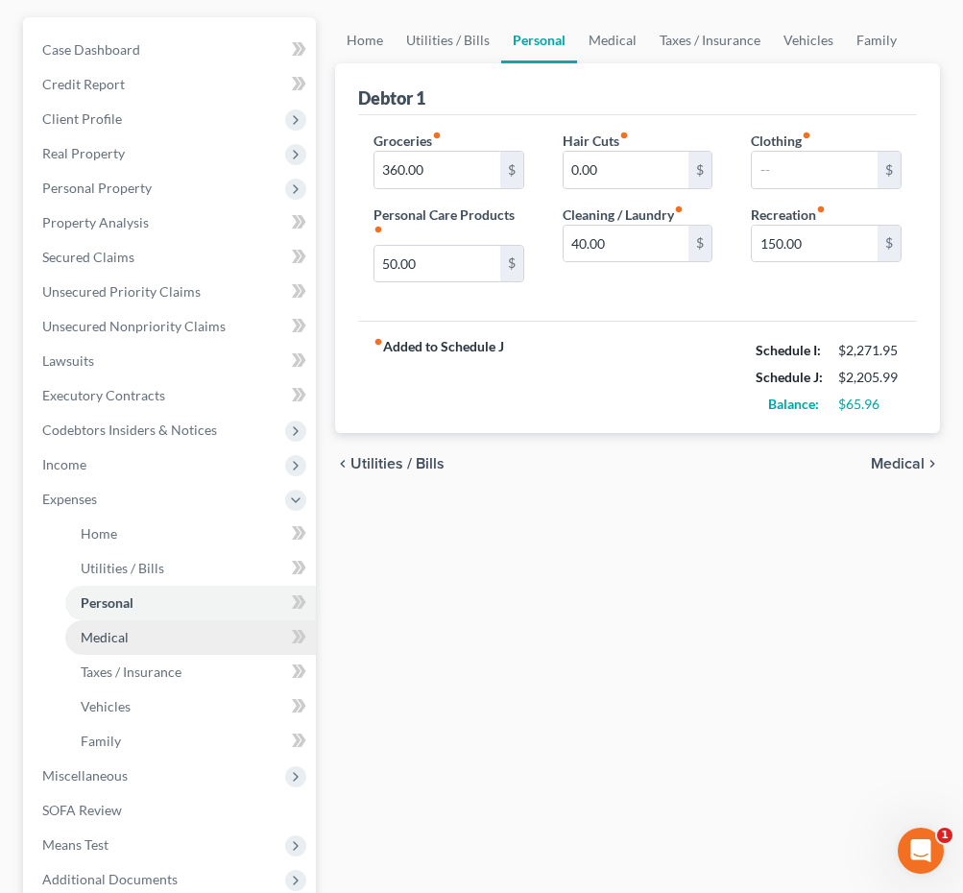
click at [120, 641] on span "Medical" at bounding box center [105, 637] width 48 height 16
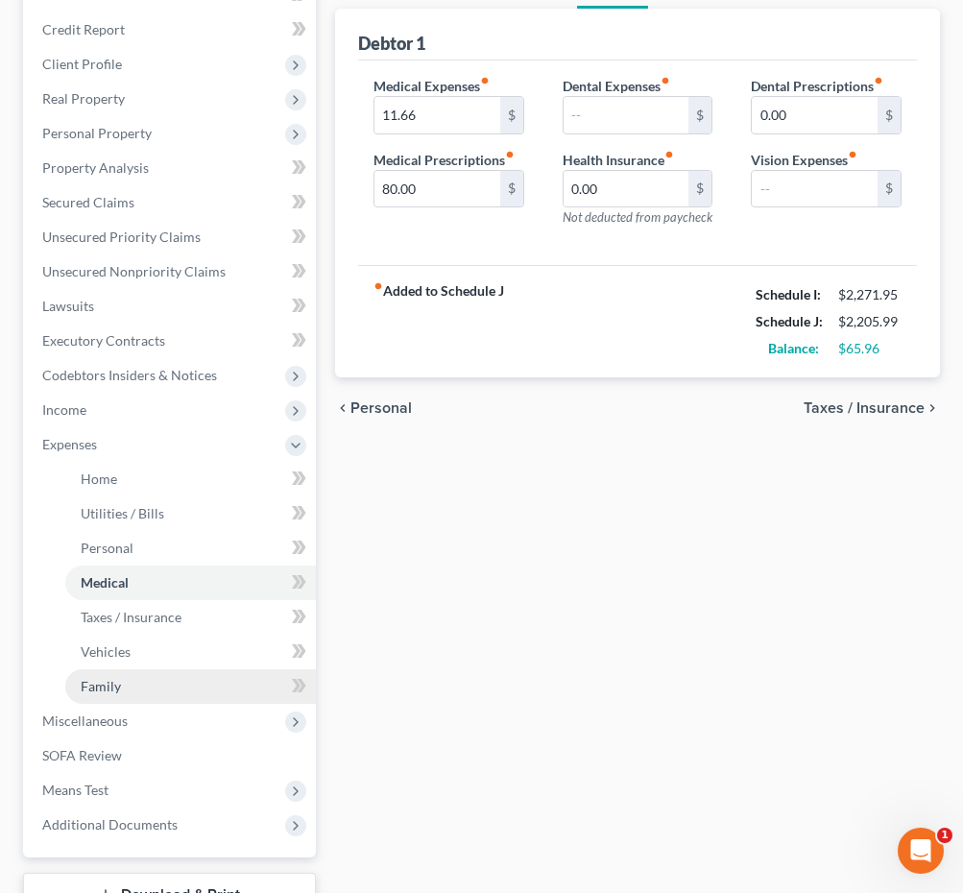
click at [134, 680] on link "Family" at bounding box center [190, 686] width 251 height 35
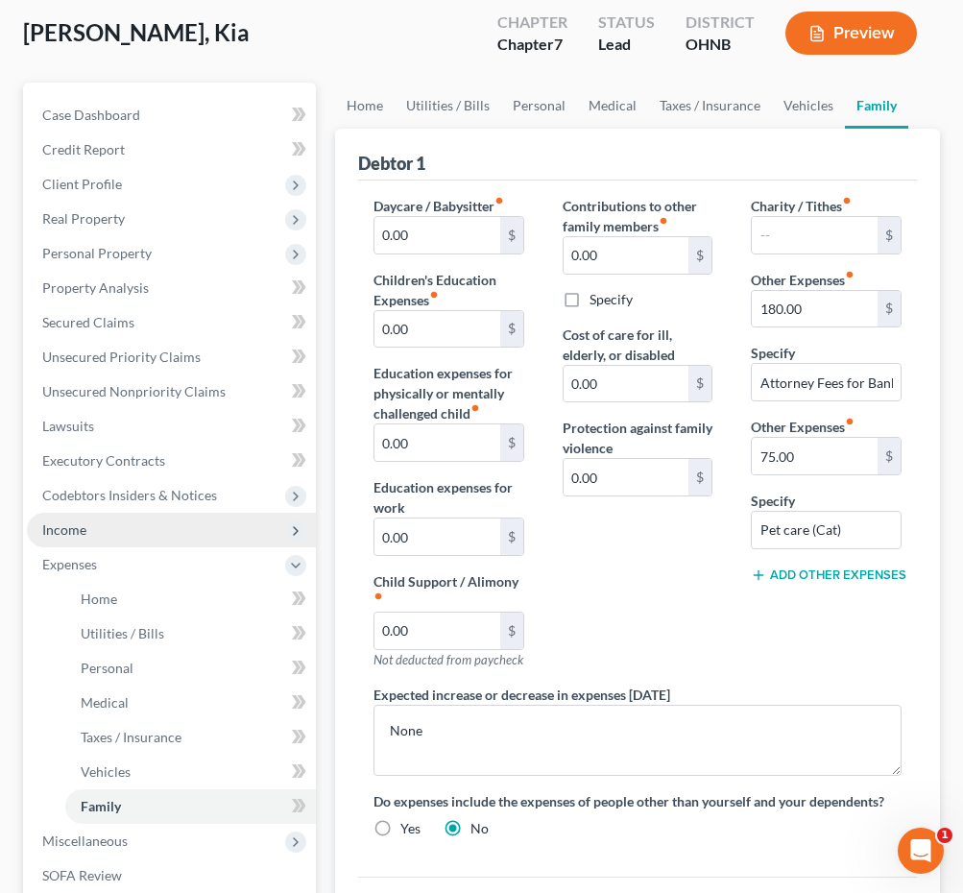
scroll to position [270, 0]
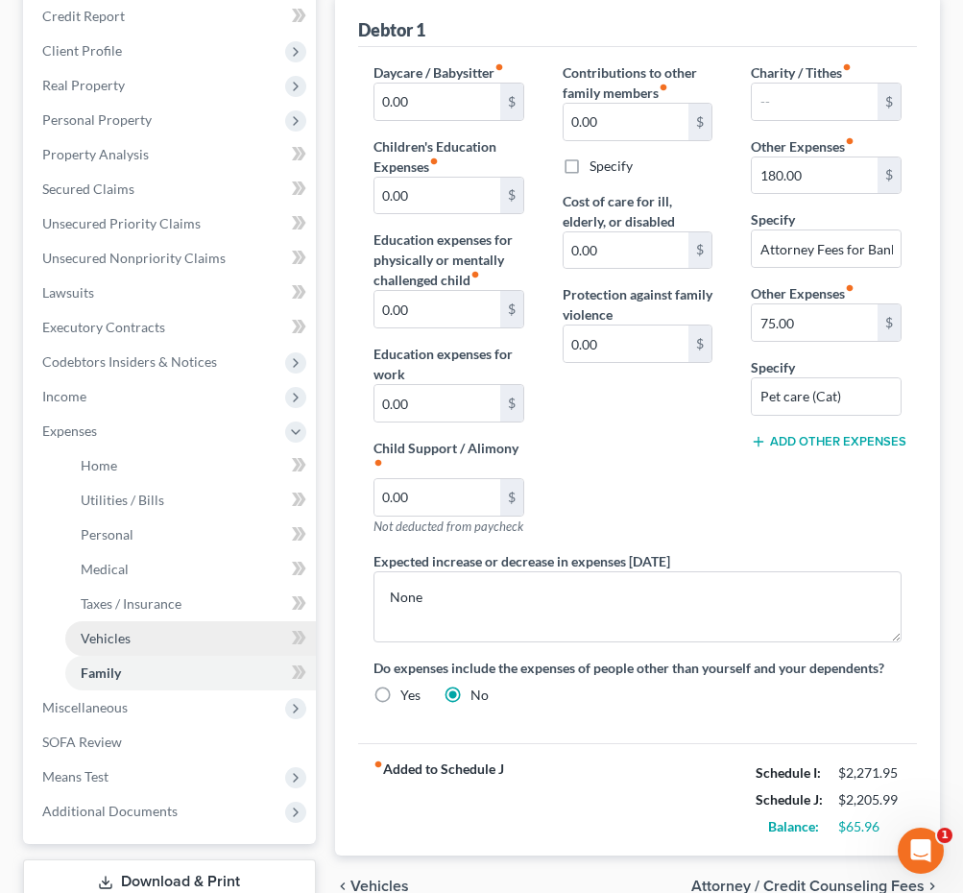
click at [133, 645] on link "Vehicles" at bounding box center [190, 638] width 251 height 35
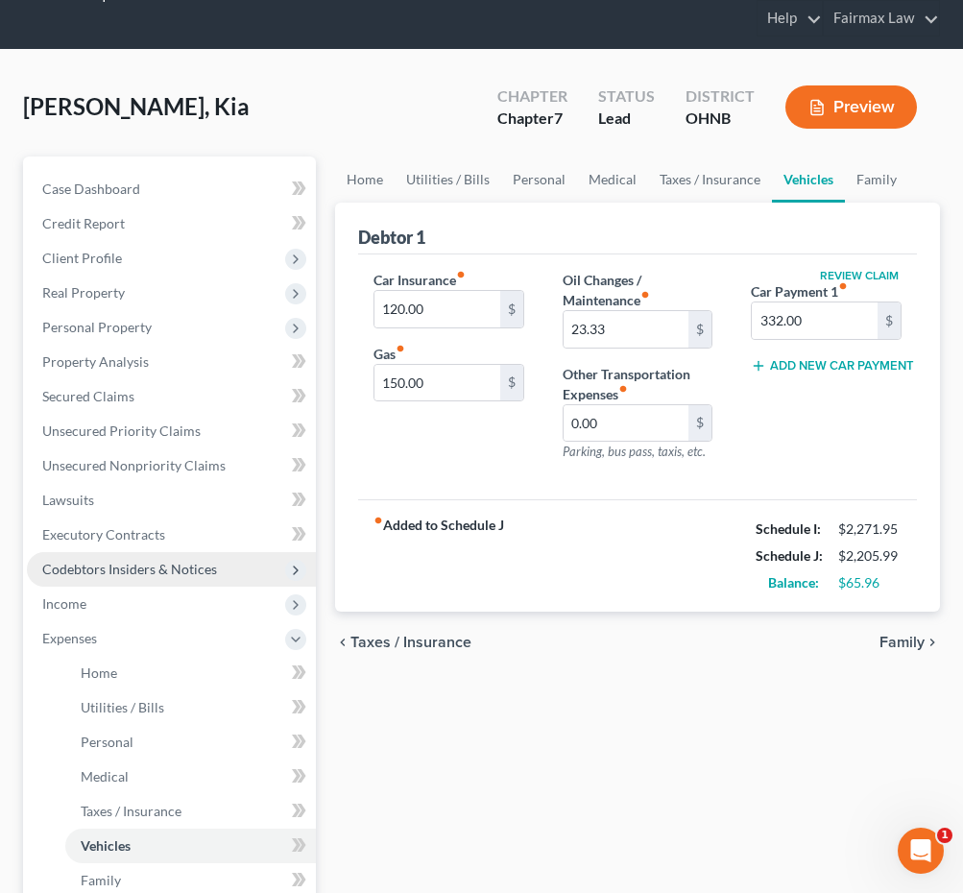
scroll to position [72, 0]
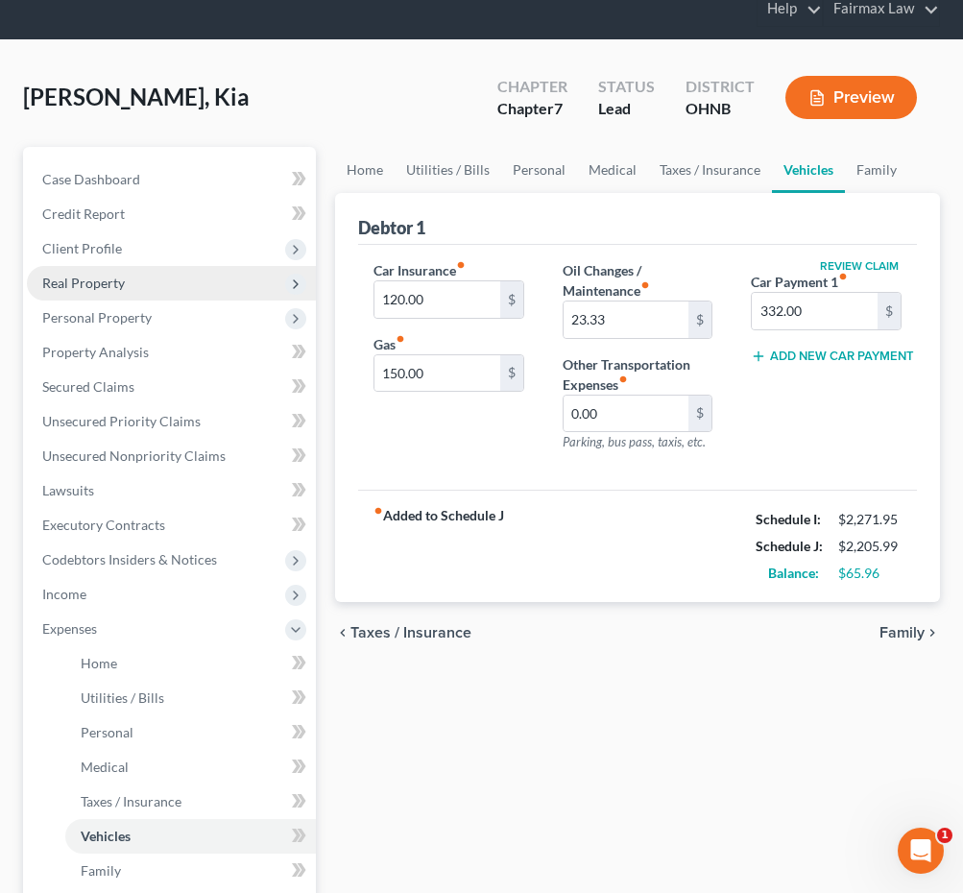
click at [228, 295] on span "Real Property" at bounding box center [171, 283] width 289 height 35
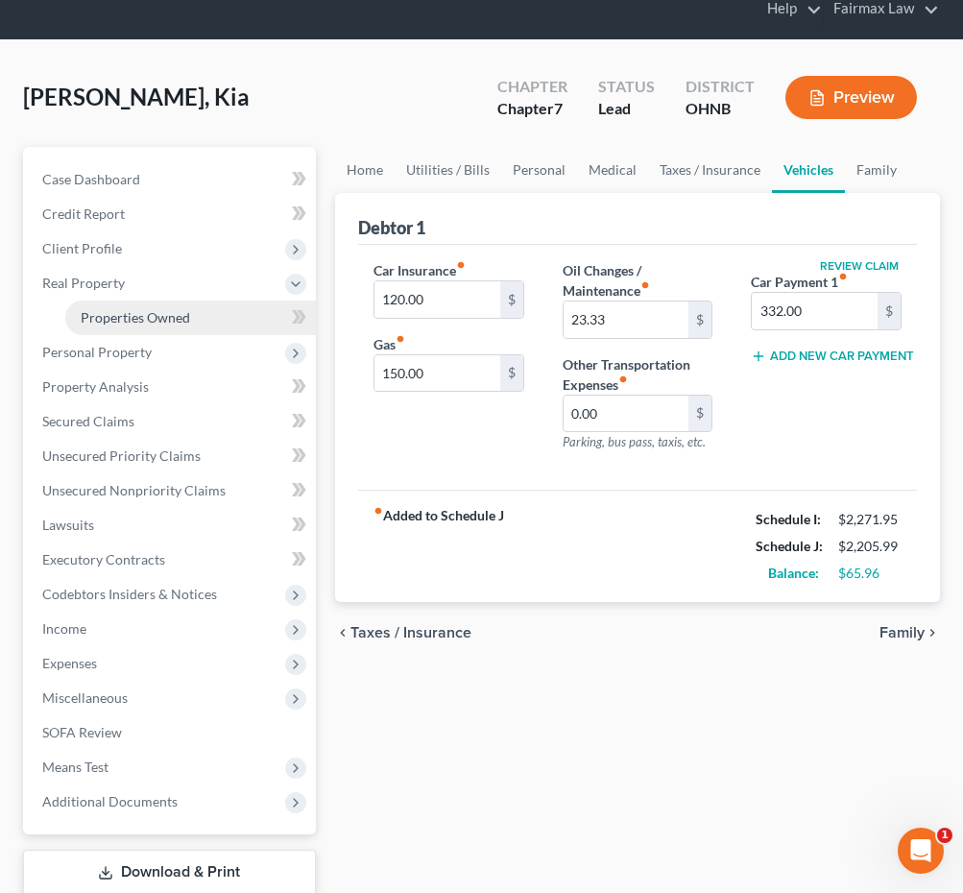
click at [203, 329] on link "Properties Owned" at bounding box center [190, 318] width 251 height 35
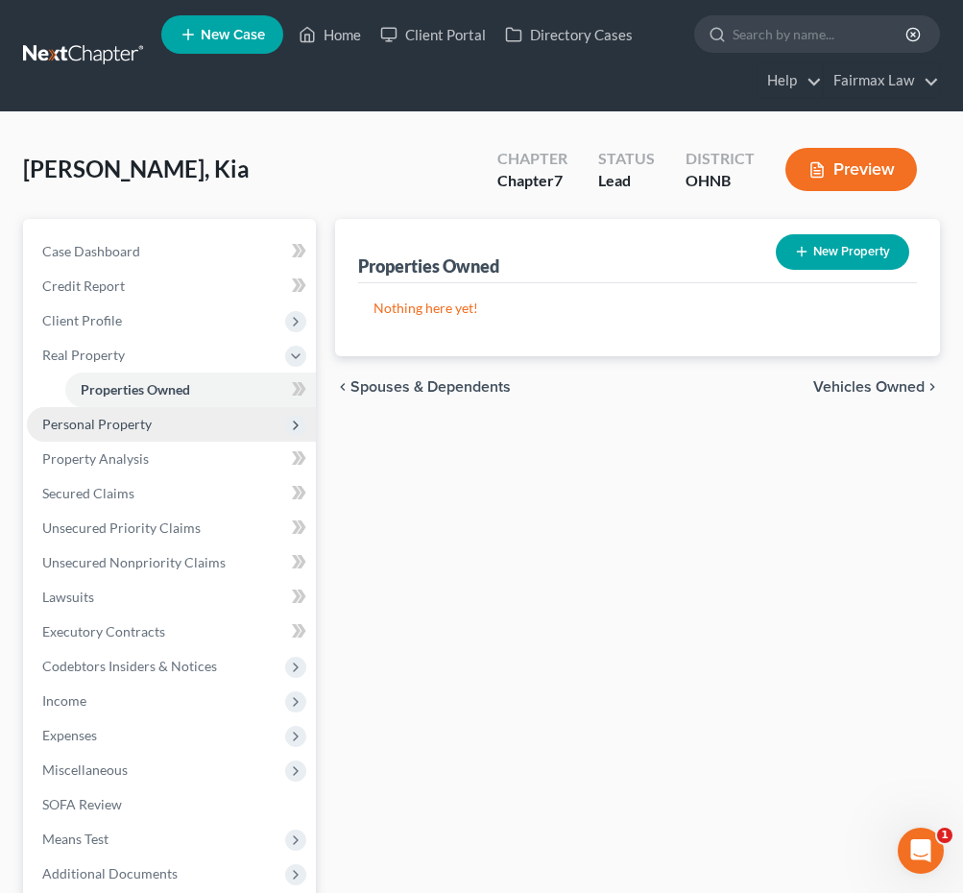
click at [179, 427] on span "Personal Property" at bounding box center [171, 424] width 289 height 35
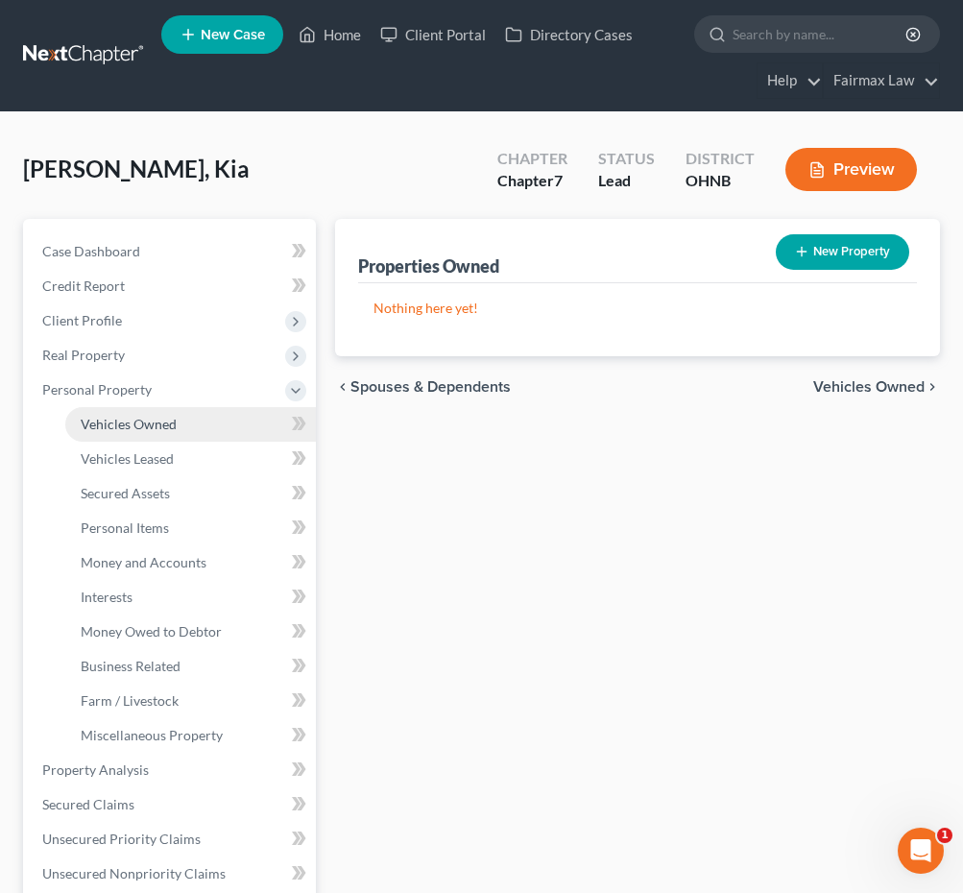
click at [178, 429] on link "Vehicles Owned" at bounding box center [190, 424] width 251 height 35
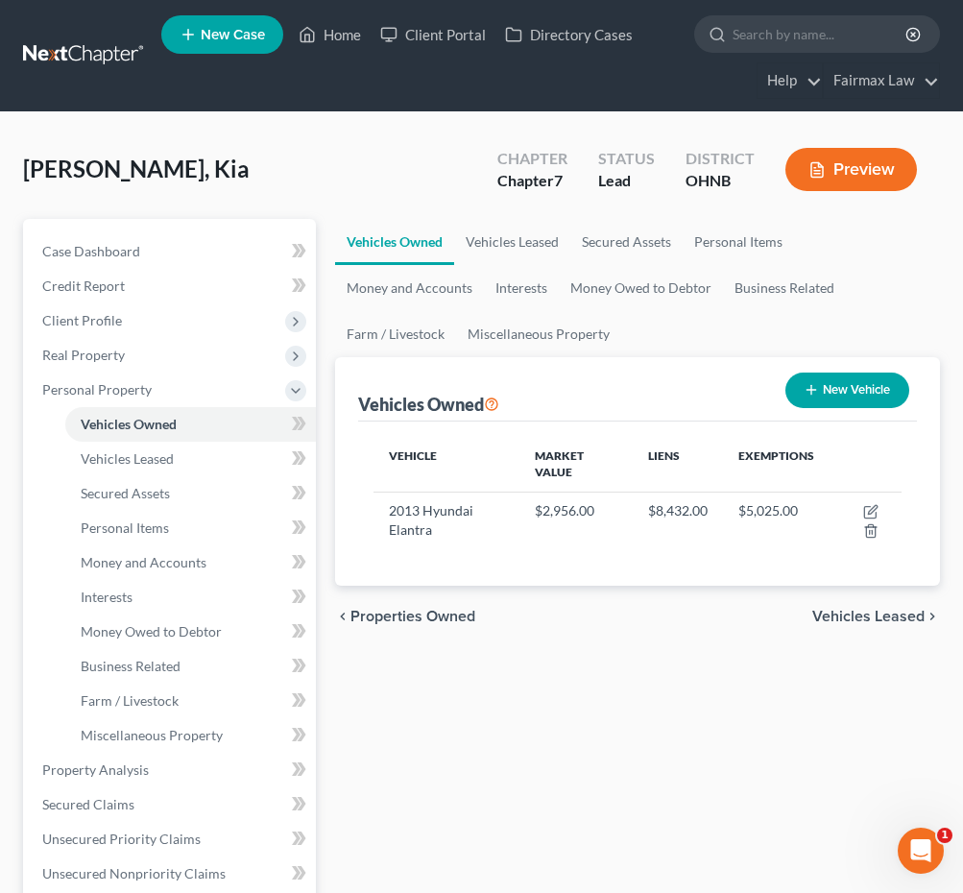
click at [555, 689] on div "Vehicles Owned Vehicles Leased Secured Assets Personal Items Money and Accounts…" at bounding box center [638, 773] width 624 height 1109
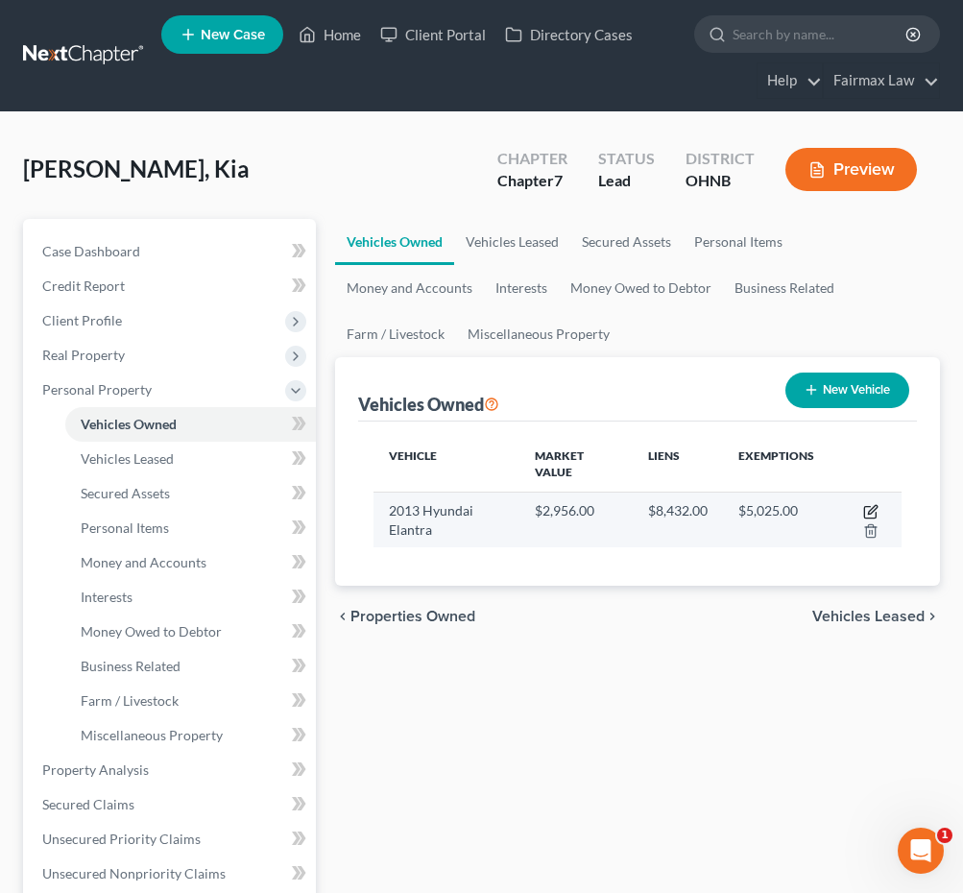
click at [870, 510] on icon "button" at bounding box center [872, 509] width 9 height 9
select select "0"
select select "13"
select select "3"
select select "0"
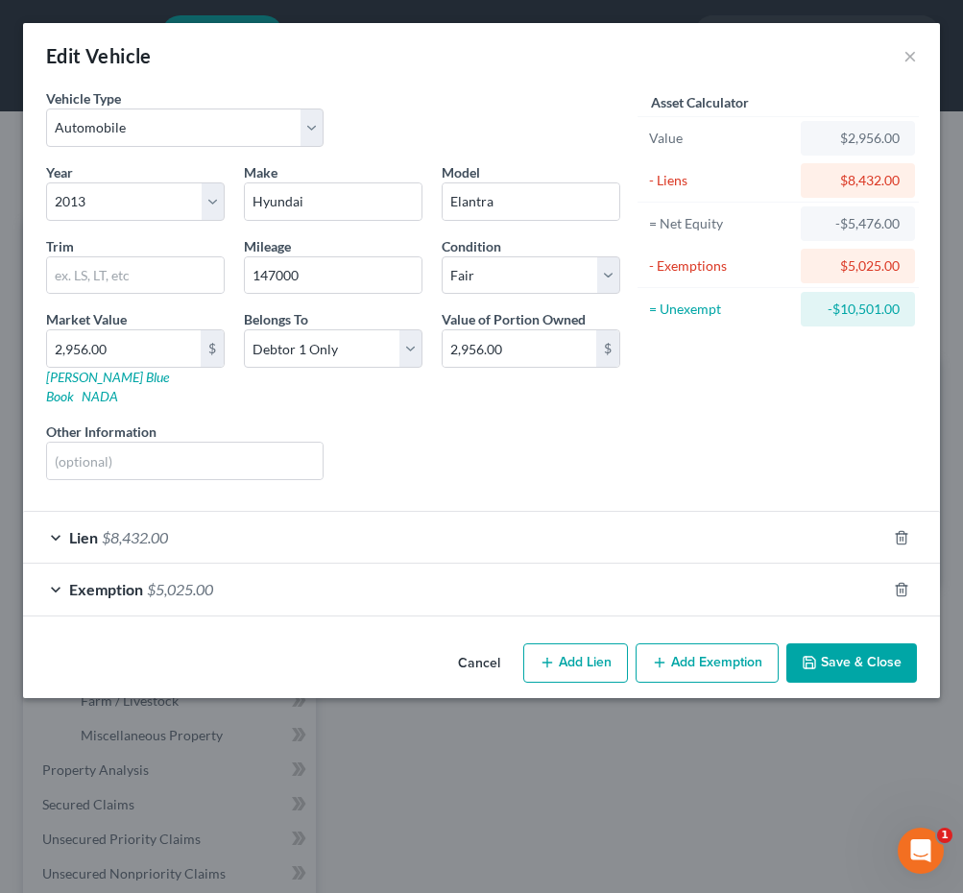
click at [375, 570] on div "Exemption $5,025.00" at bounding box center [454, 589] width 863 height 51
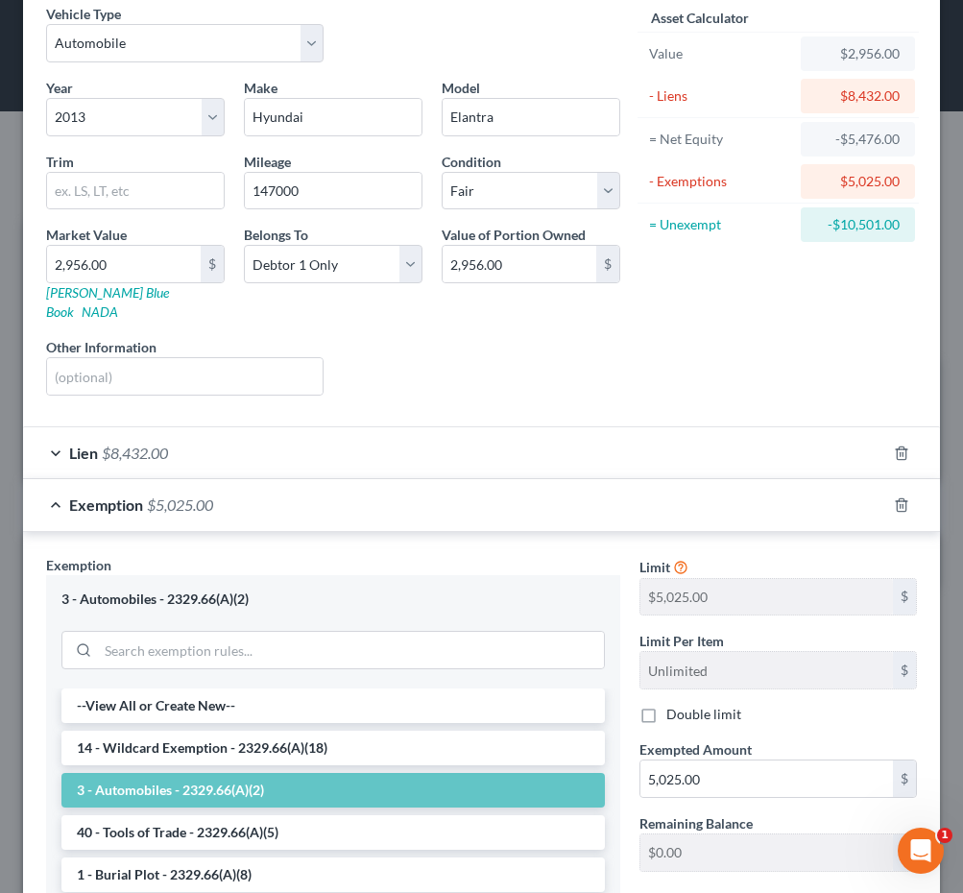
scroll to position [109, 0]
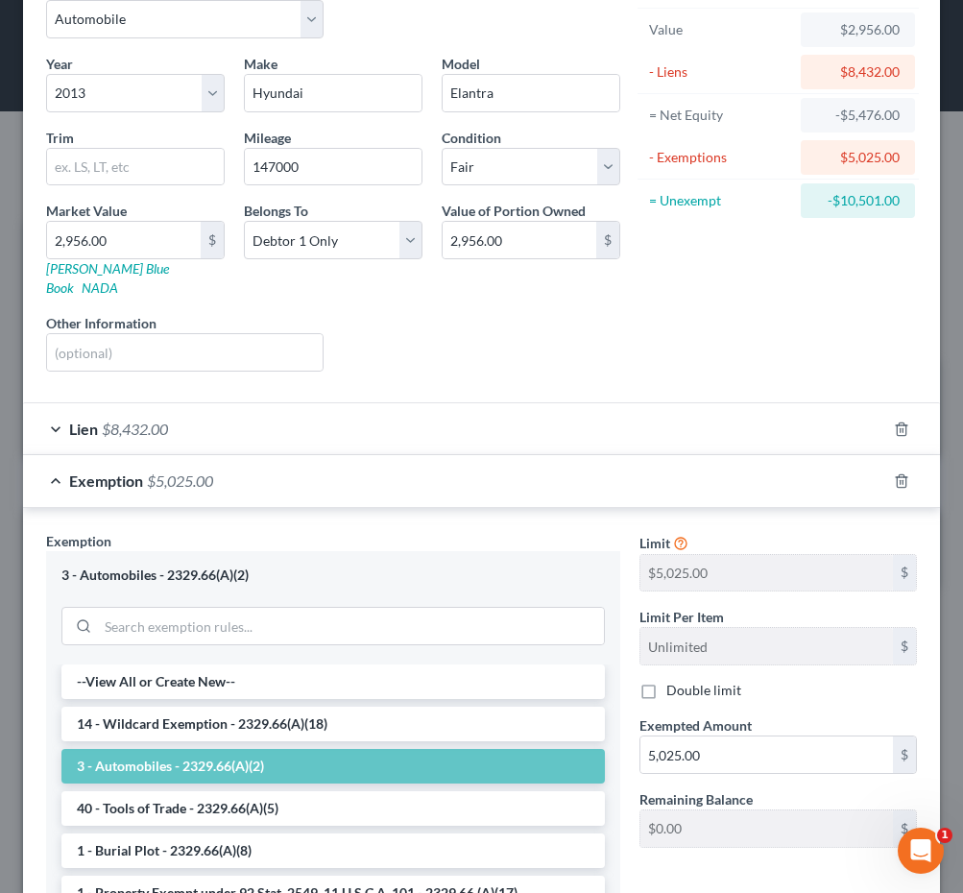
click at [356, 455] on div "Exemption $5,025.00" at bounding box center [454, 480] width 863 height 51
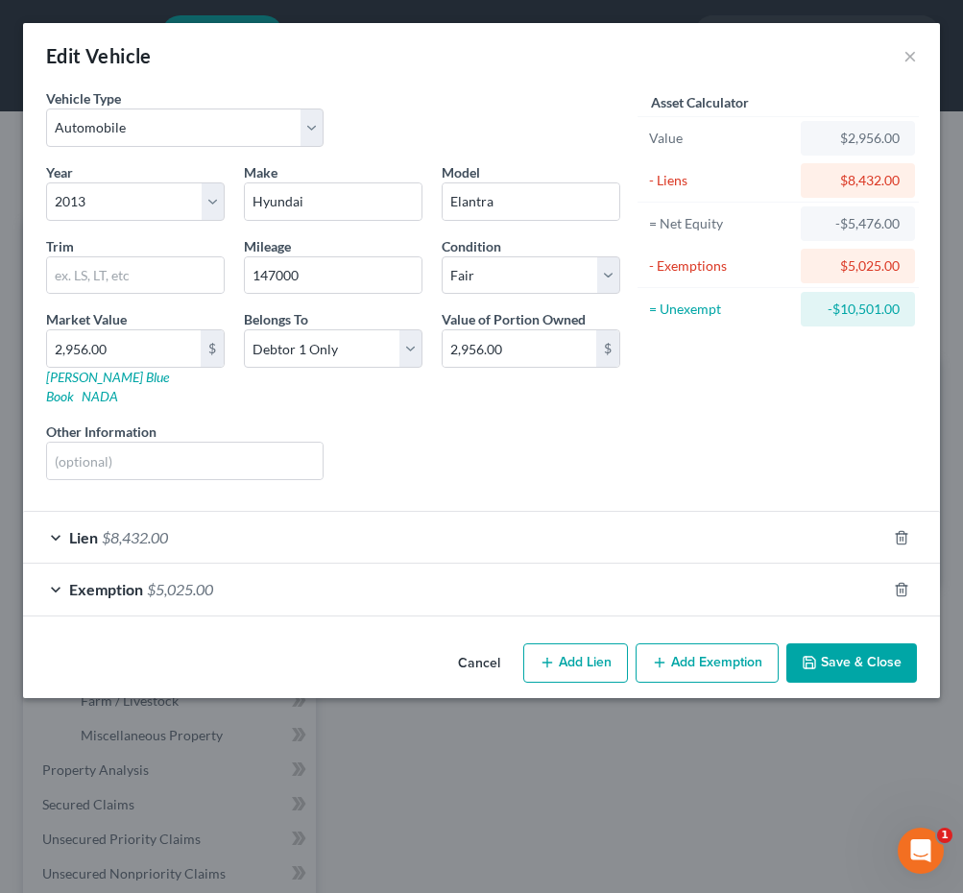
scroll to position [0, 0]
click at [356, 422] on div "Liens Select" at bounding box center [481, 451] width 297 height 59
click at [341, 529] on div "Lien $8,432.00" at bounding box center [454, 537] width 863 height 51
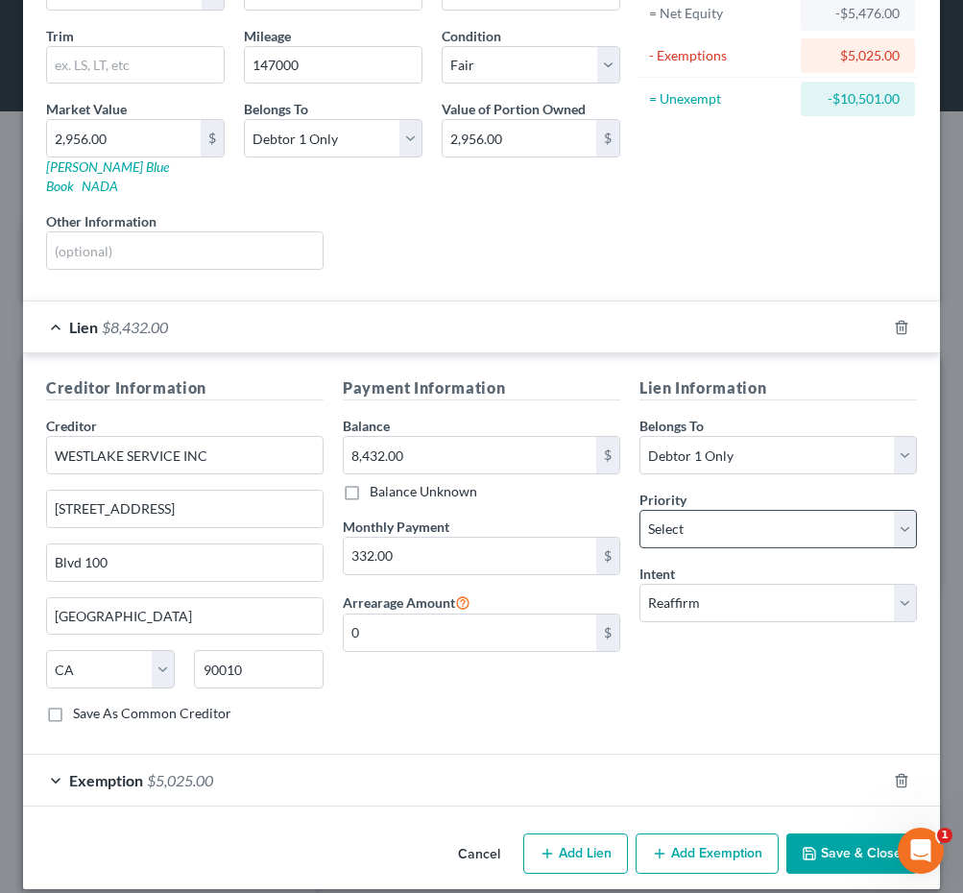
scroll to position [209, 0]
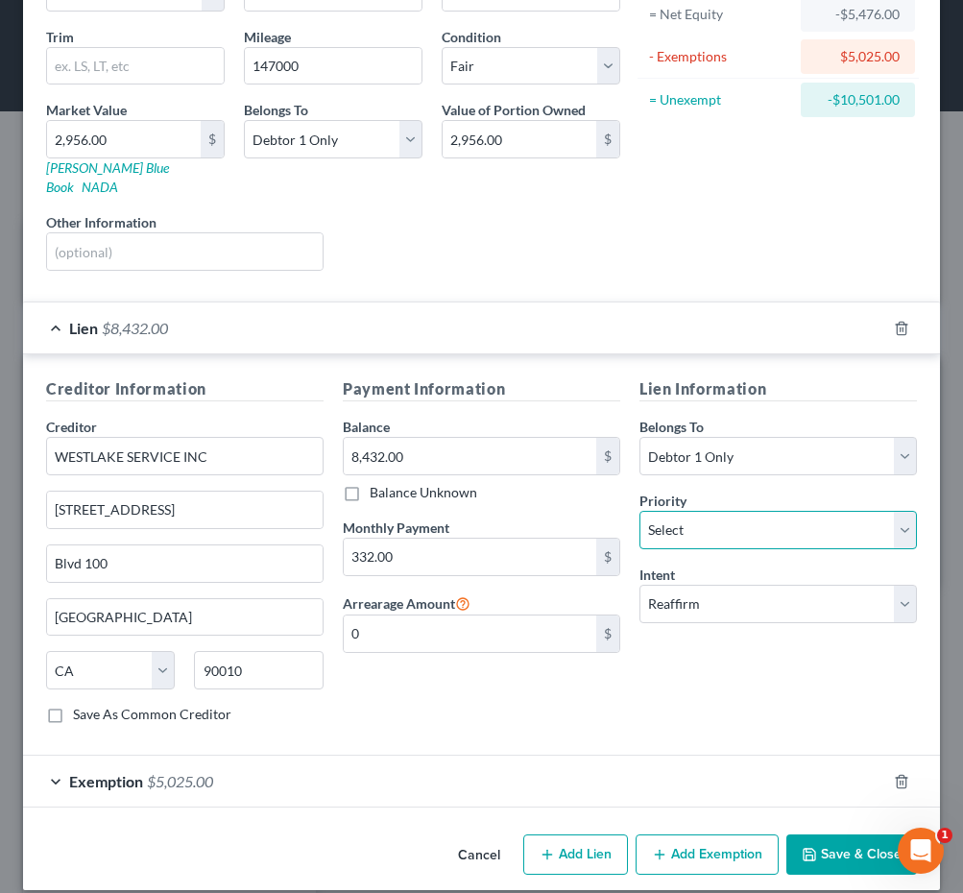
select select "0"
click at [829, 836] on button "Save & Close" at bounding box center [851, 854] width 131 height 40
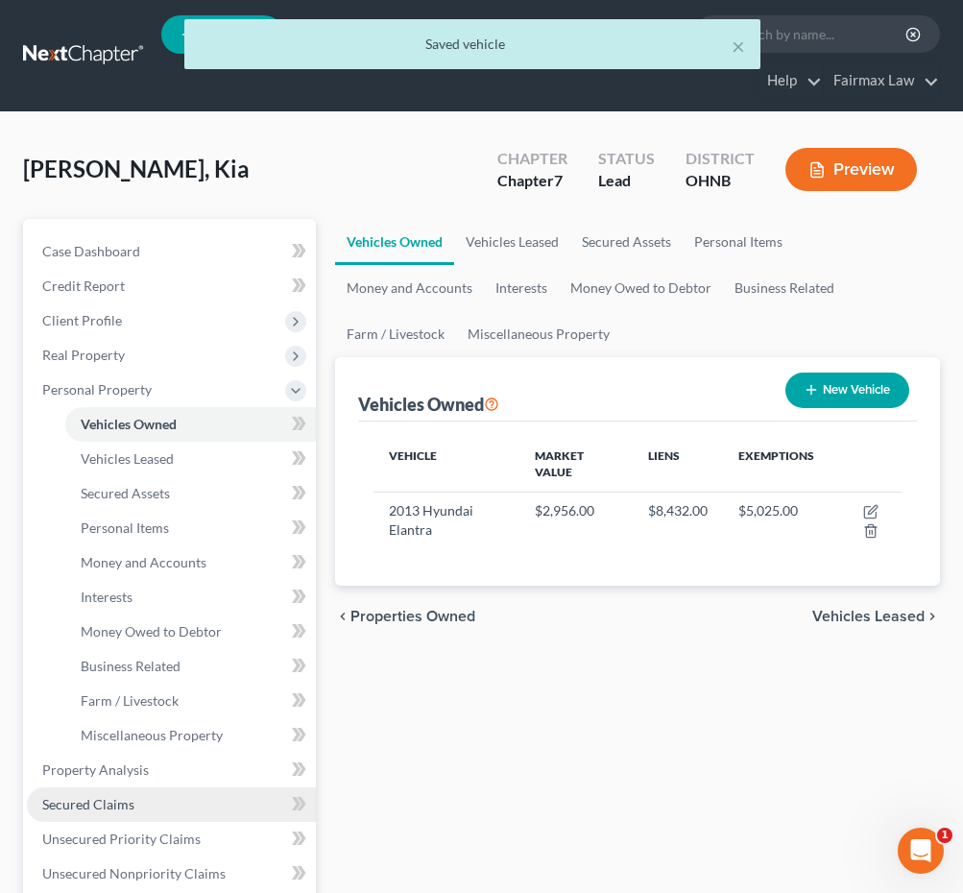
click at [133, 805] on link "Secured Claims" at bounding box center [171, 804] width 289 height 35
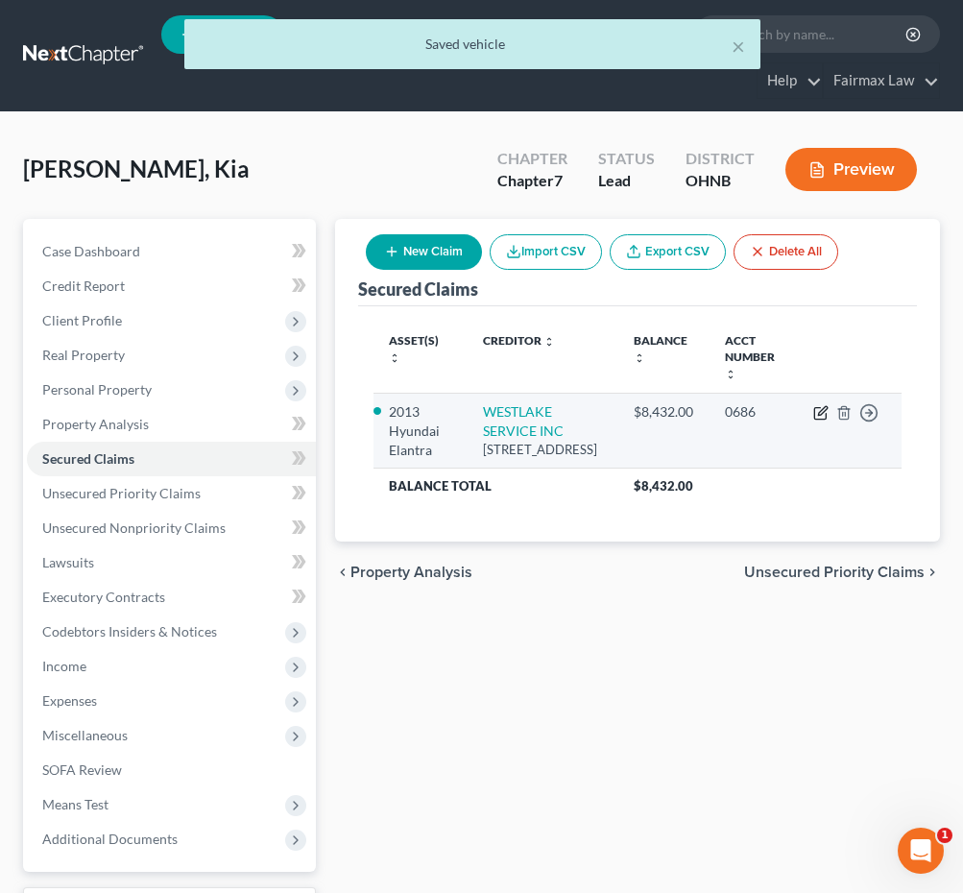
click at [819, 414] on icon "button" at bounding box center [822, 410] width 9 height 9
select select "4"
select select "2"
select select "0"
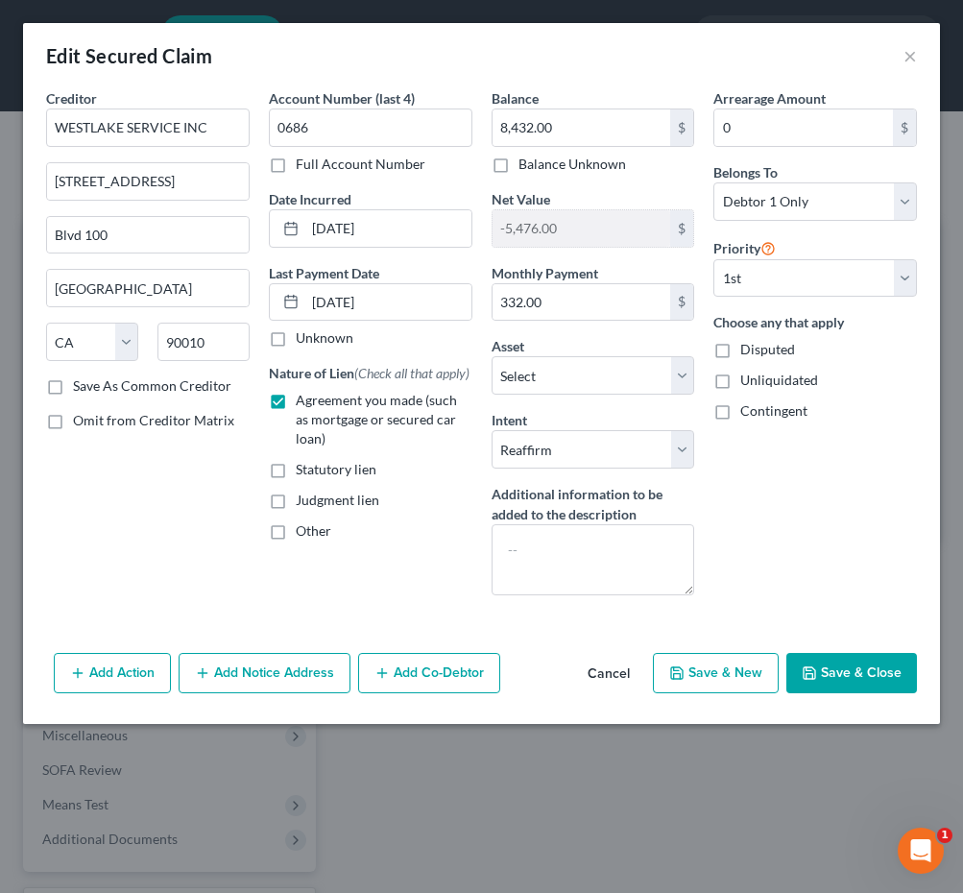
click at [847, 670] on button "Save & Close" at bounding box center [851, 673] width 131 height 40
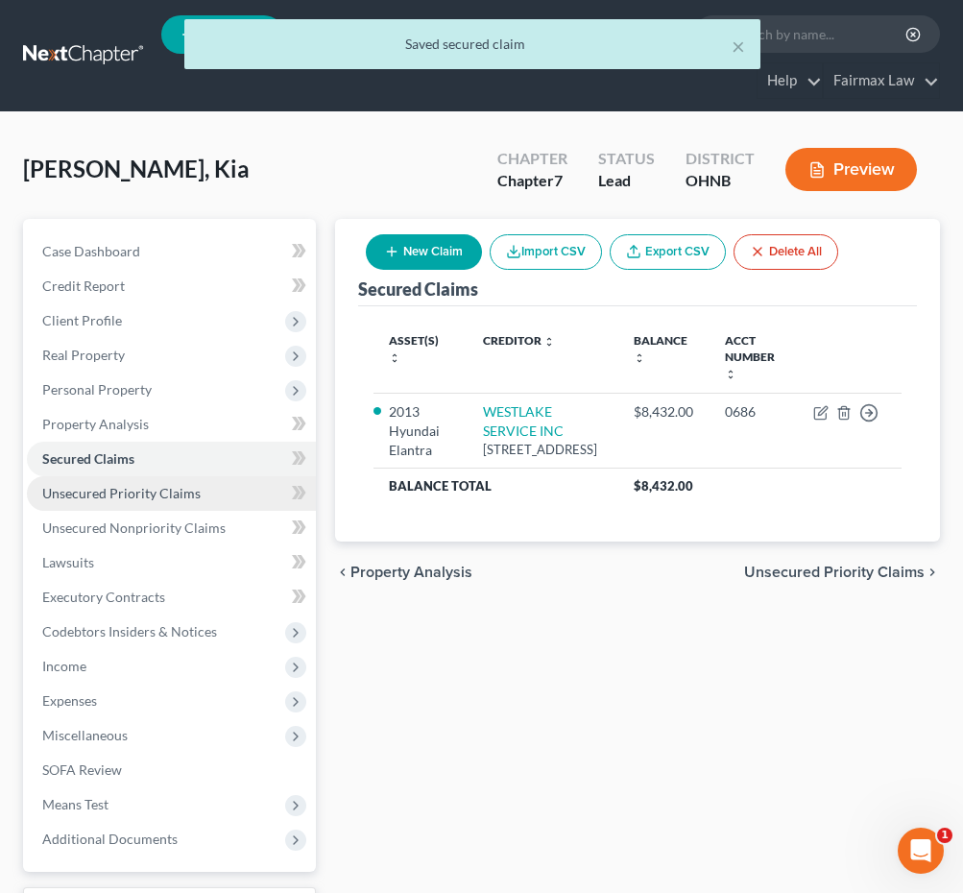
click at [167, 491] on span "Unsecured Priority Claims" at bounding box center [121, 493] width 158 height 16
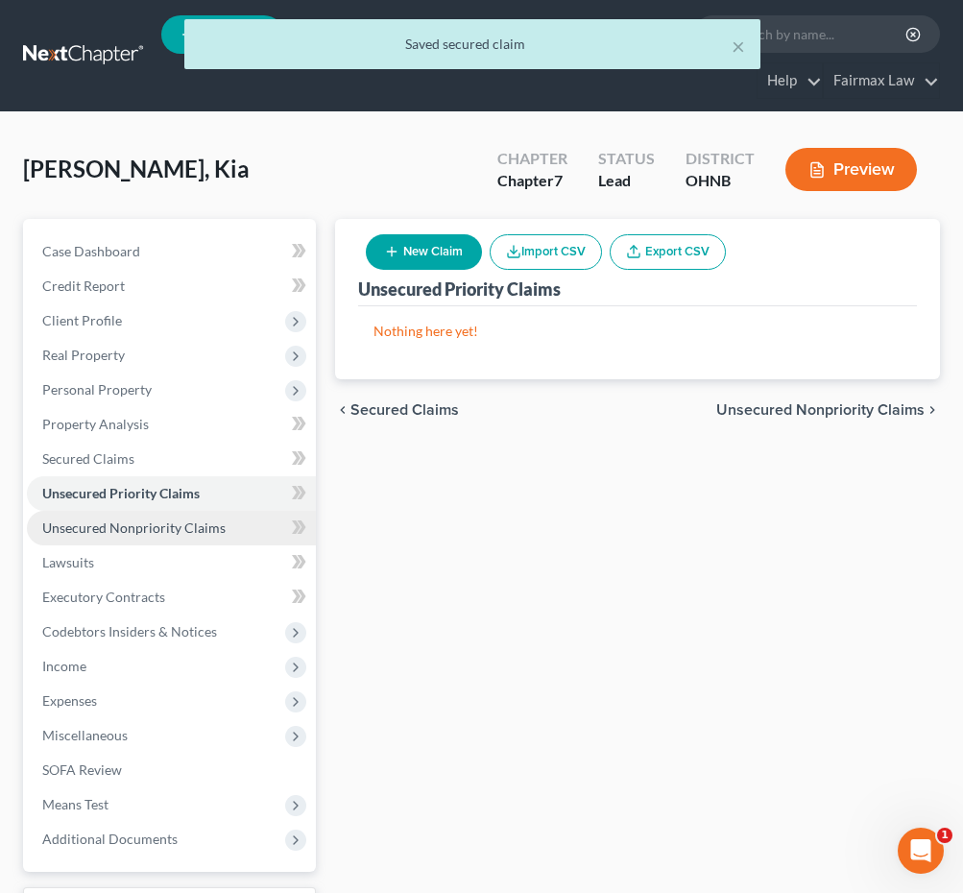
click at [157, 528] on span "Unsecured Nonpriority Claims" at bounding box center [133, 528] width 183 height 16
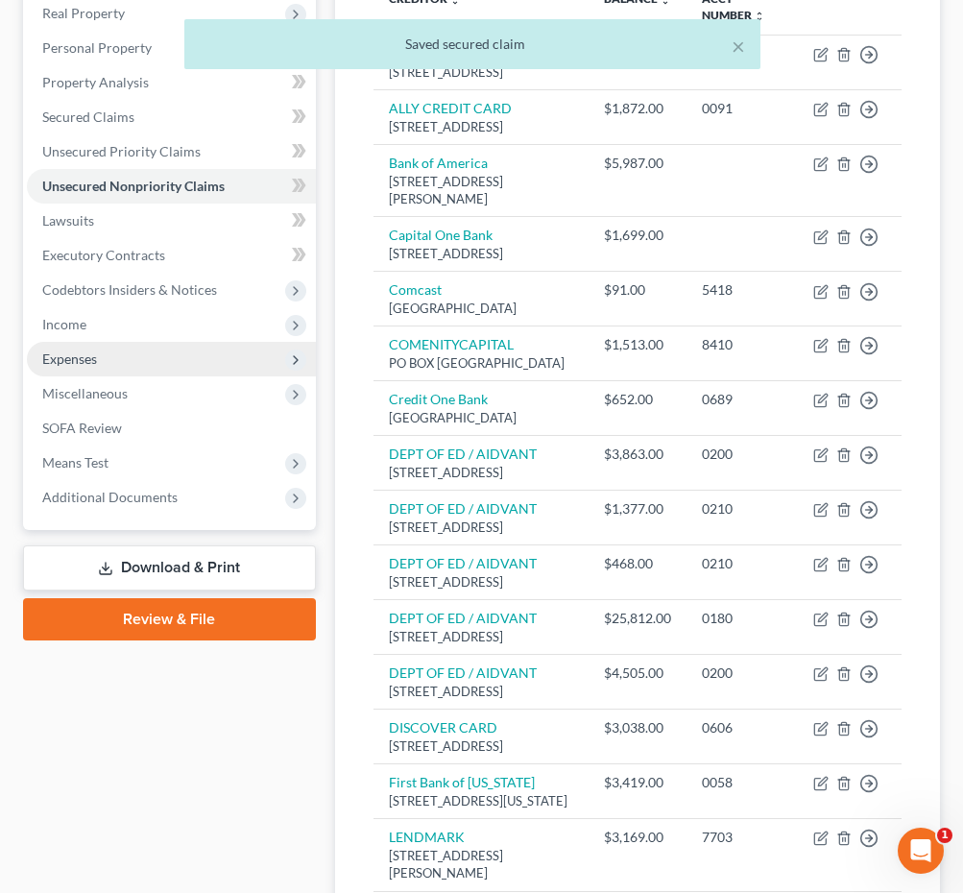
scroll to position [345, 0]
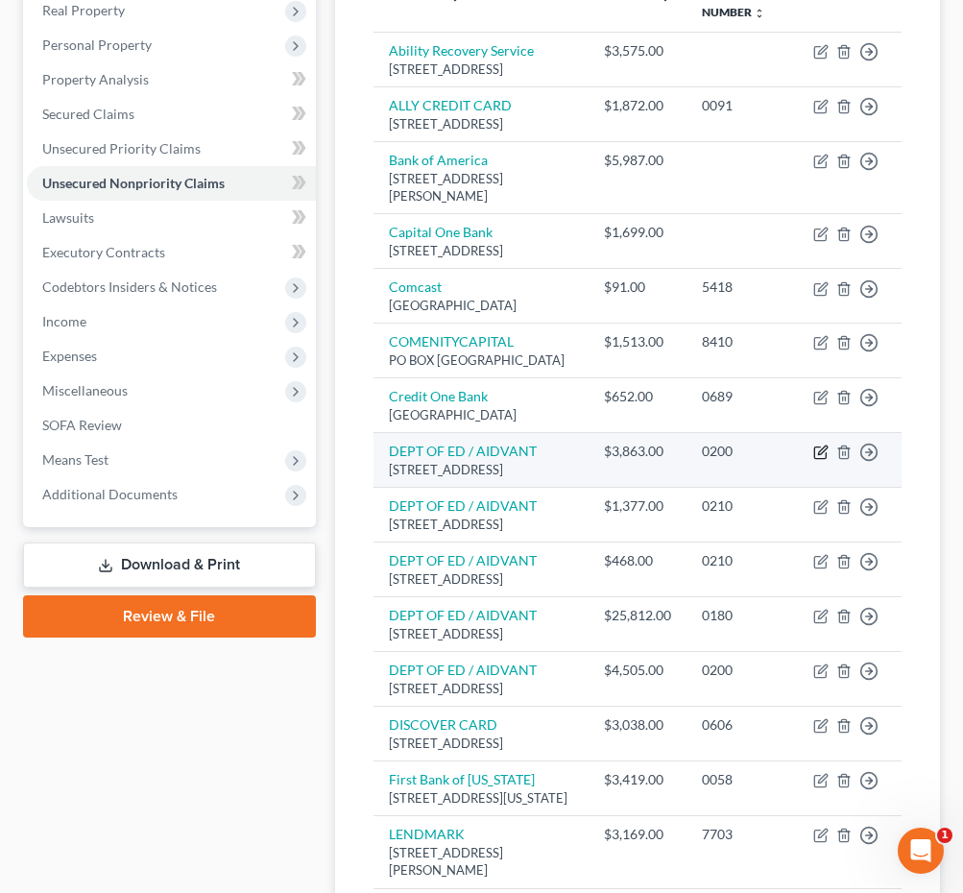
click at [821, 460] on icon "button" at bounding box center [820, 452] width 15 height 15
select select "48"
select select "17"
select select "0"
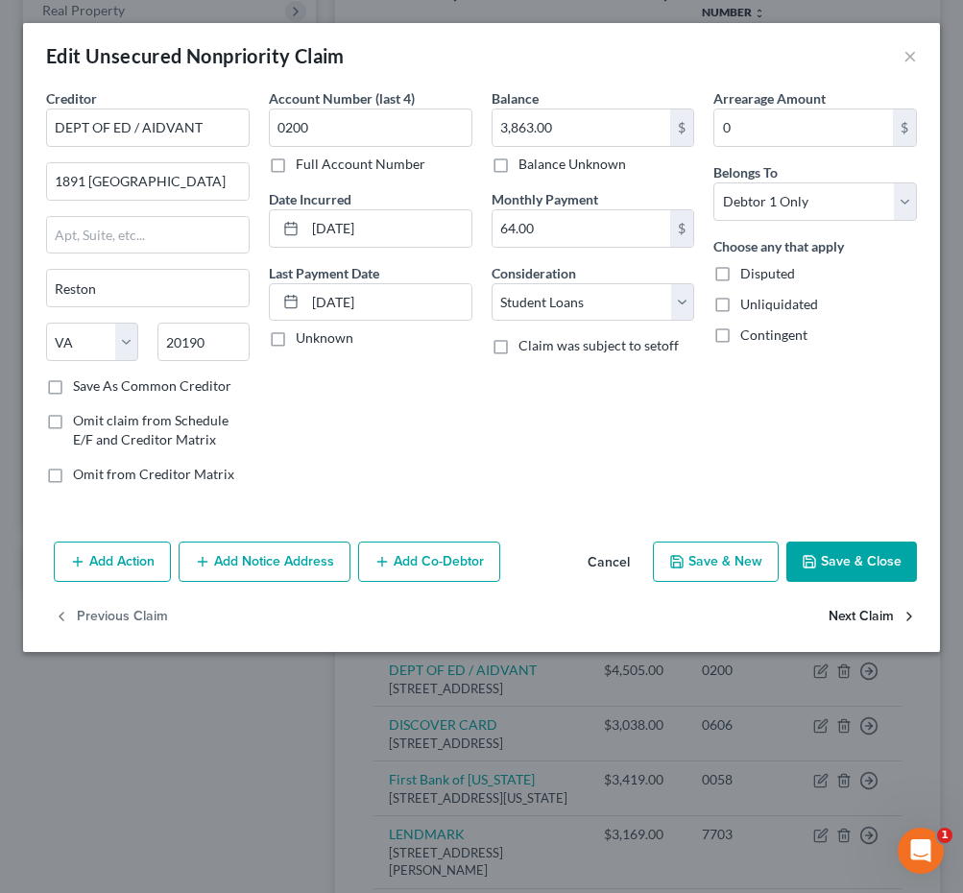
click at [891, 619] on button "Next Claim" at bounding box center [873, 617] width 88 height 40
select select "48"
select select "17"
select select "0"
click at [887, 623] on button "Next Claim" at bounding box center [873, 617] width 88 height 40
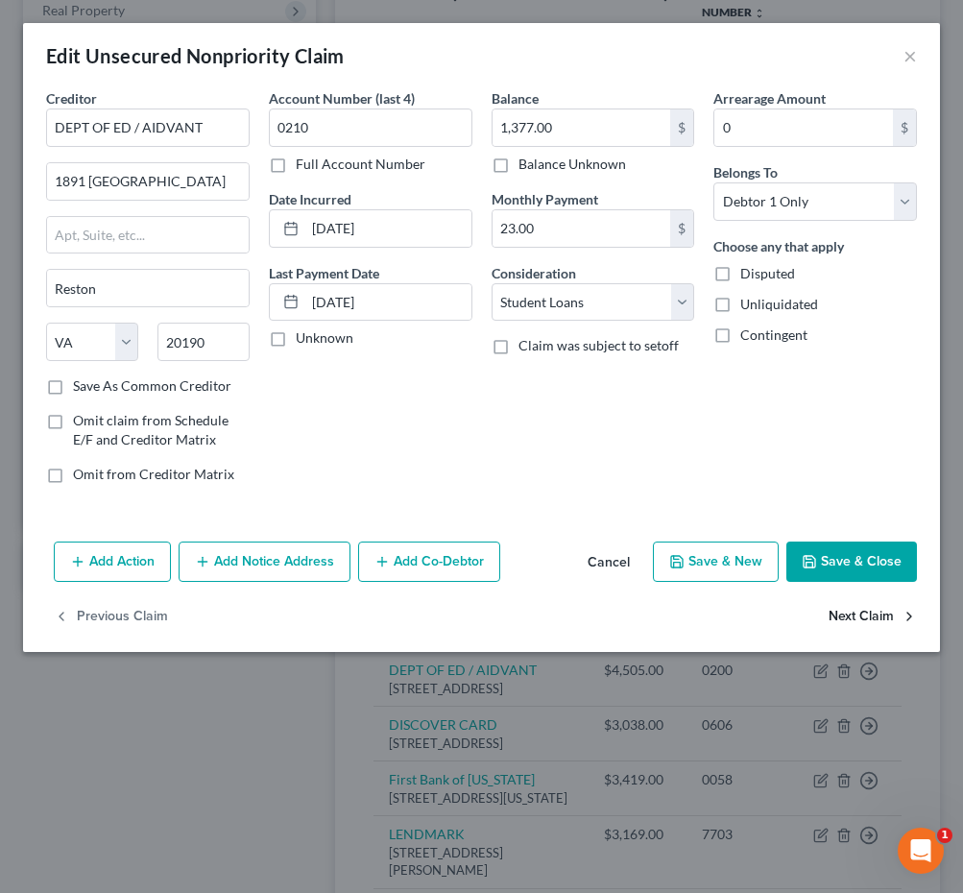
select select "48"
select select "17"
select select "0"
click at [887, 623] on button "Next Claim" at bounding box center [873, 617] width 88 height 40
select select "48"
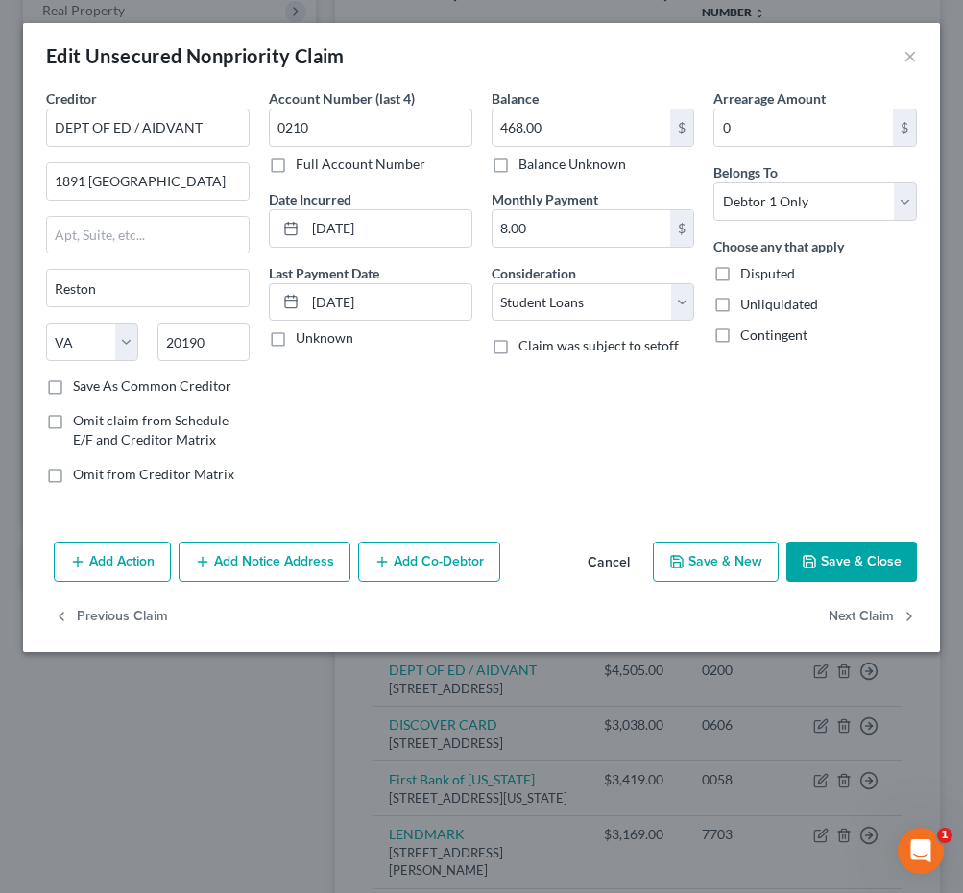
select select "17"
select select "0"
click at [887, 623] on button "Next Claim" at bounding box center [873, 617] width 88 height 40
select select "48"
select select "17"
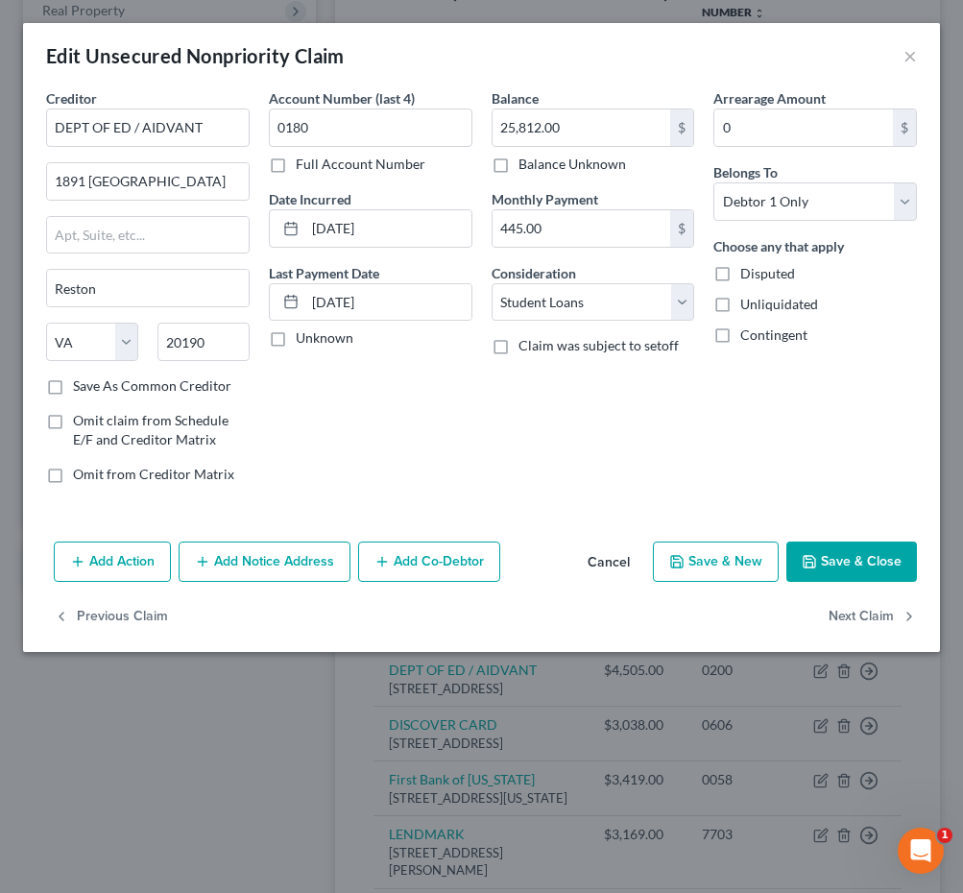
select select "0"
click at [887, 623] on button "Next Claim" at bounding box center [873, 617] width 88 height 40
select select "14"
select select "0"
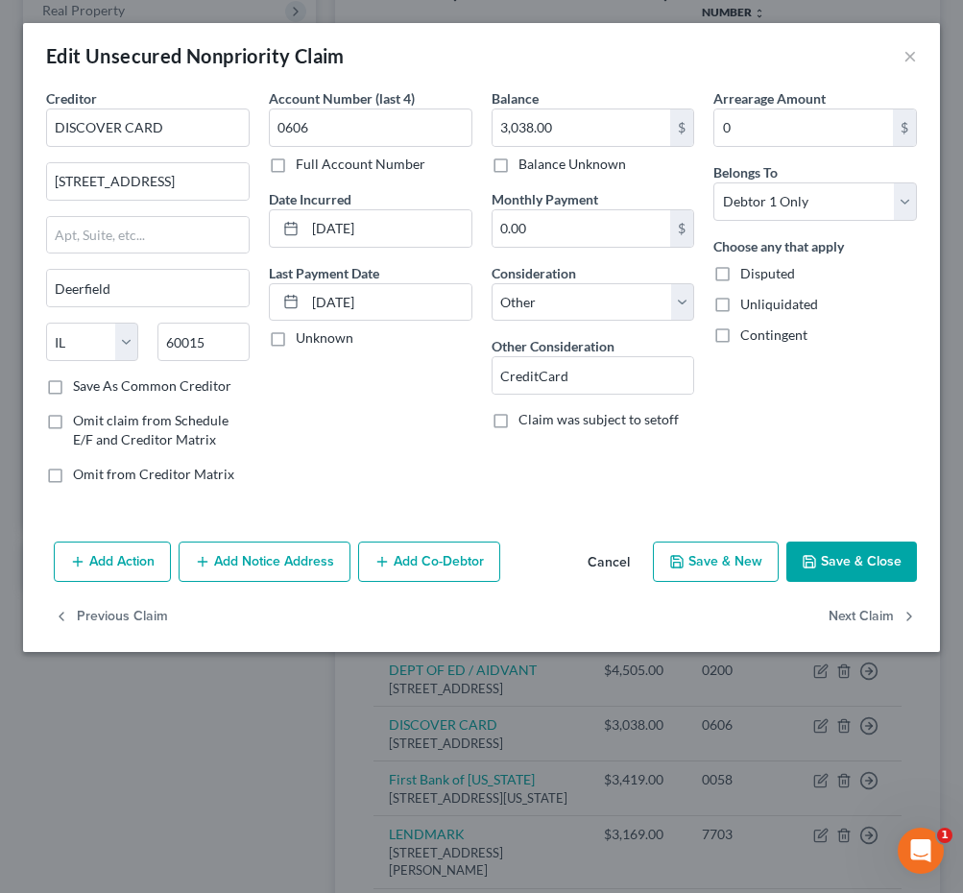
click at [887, 623] on button "Next Claim" at bounding box center [873, 617] width 88 height 40
select select "36"
select select "14"
select select "0"
click at [124, 634] on button "Previous Claim" at bounding box center [111, 617] width 114 height 40
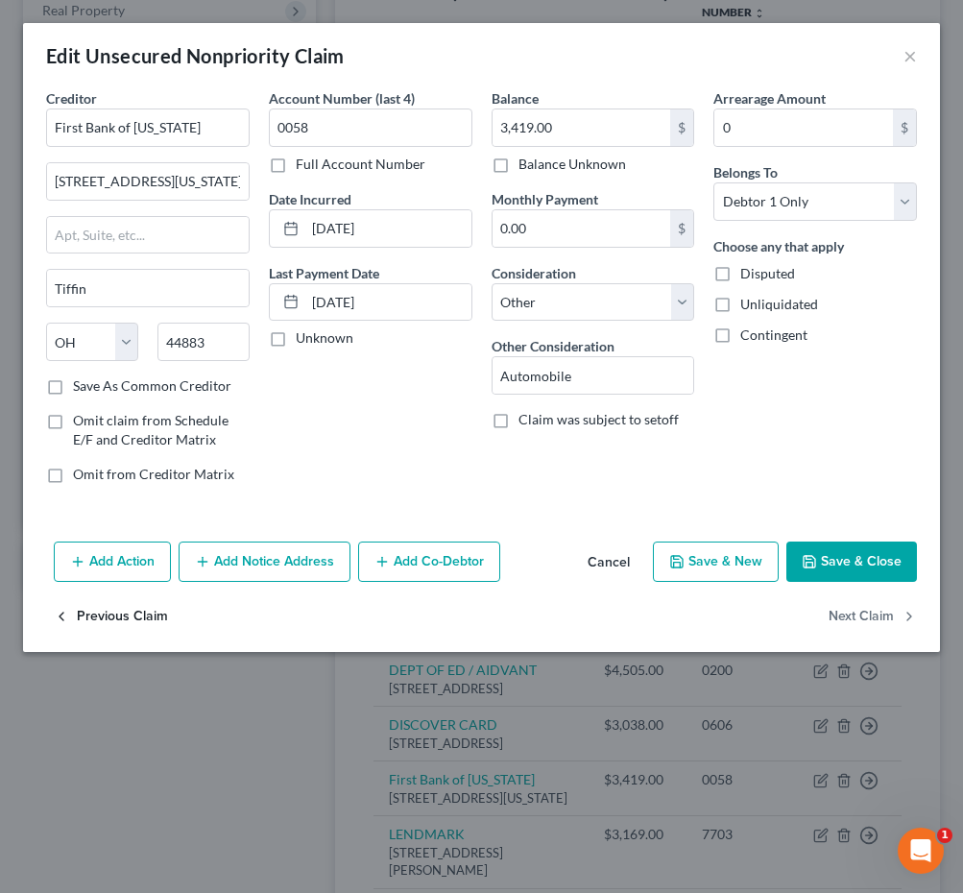
select select "14"
select select "0"
click at [124, 635] on button "Previous Claim" at bounding box center [111, 617] width 114 height 40
select select "48"
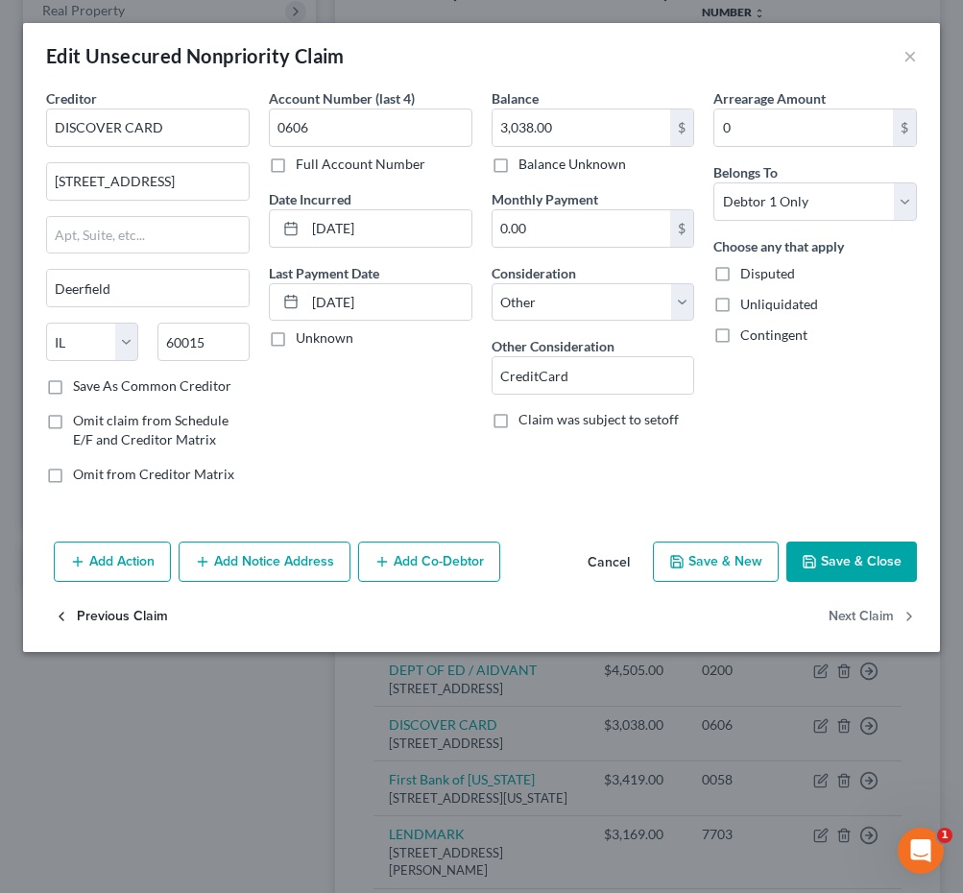
select select "17"
select select "0"
click at [124, 635] on button "Previous Claim" at bounding box center [111, 617] width 114 height 40
select select "48"
select select "17"
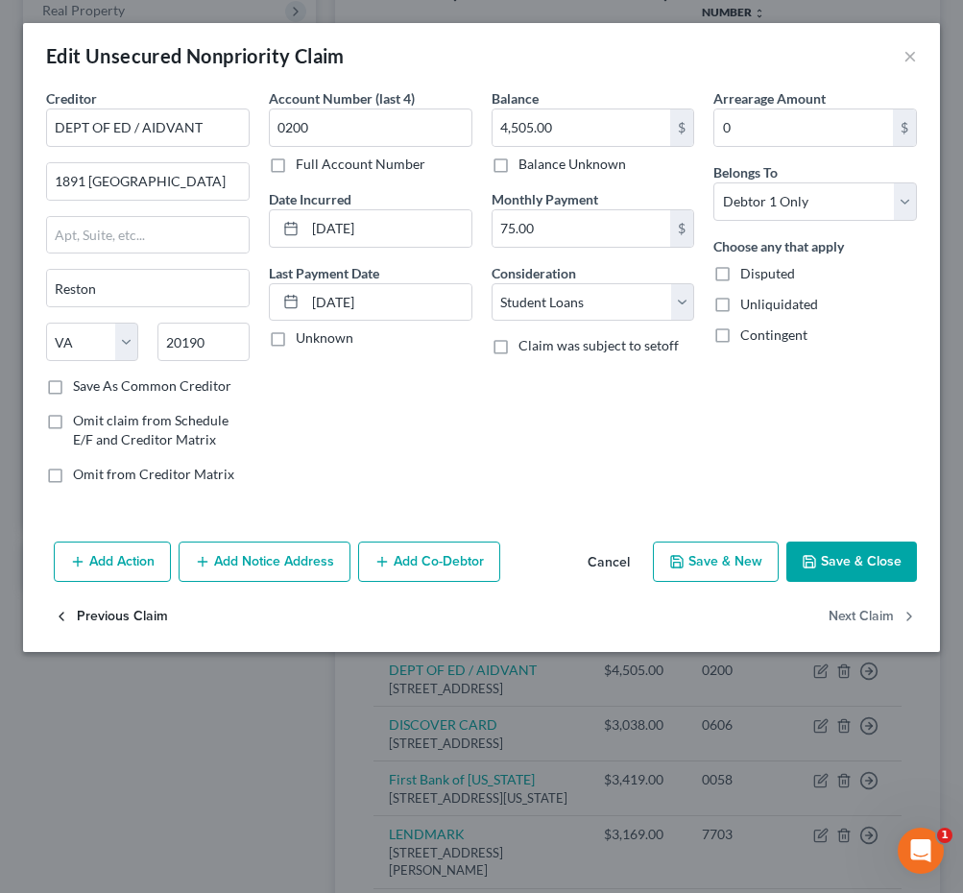
select select "0"
click at [904, 58] on button "×" at bounding box center [910, 55] width 13 height 23
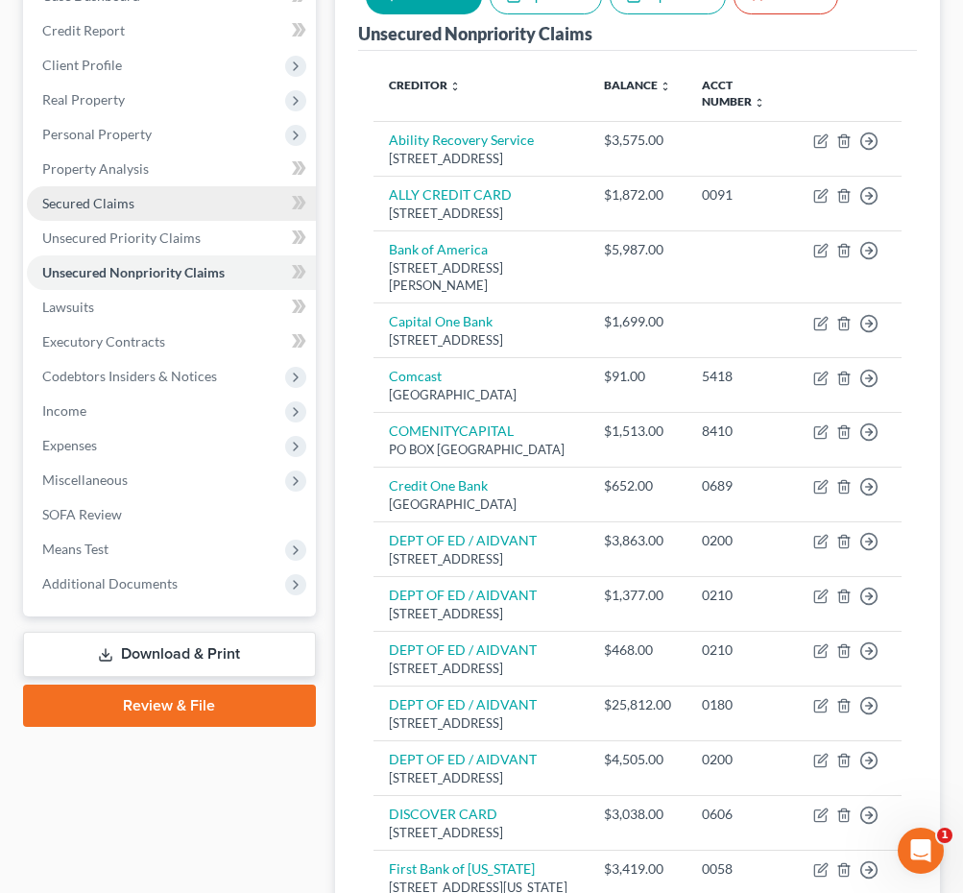
scroll to position [173, 0]
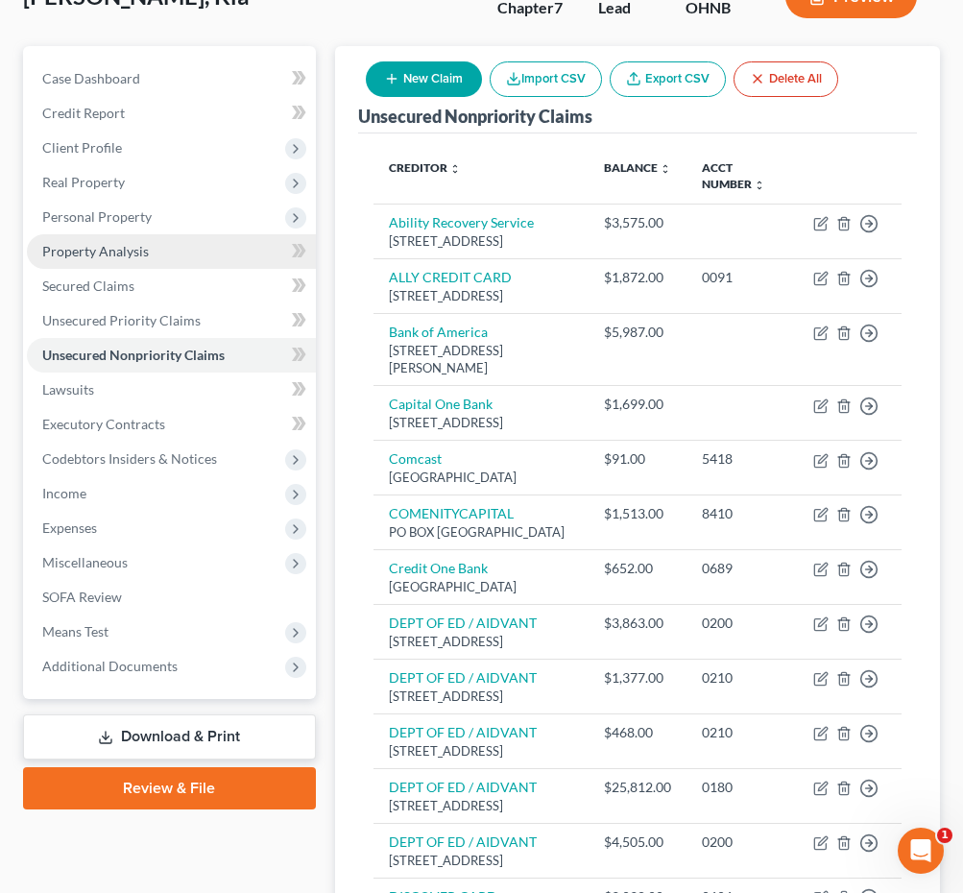
click at [188, 265] on link "Property Analysis" at bounding box center [171, 251] width 289 height 35
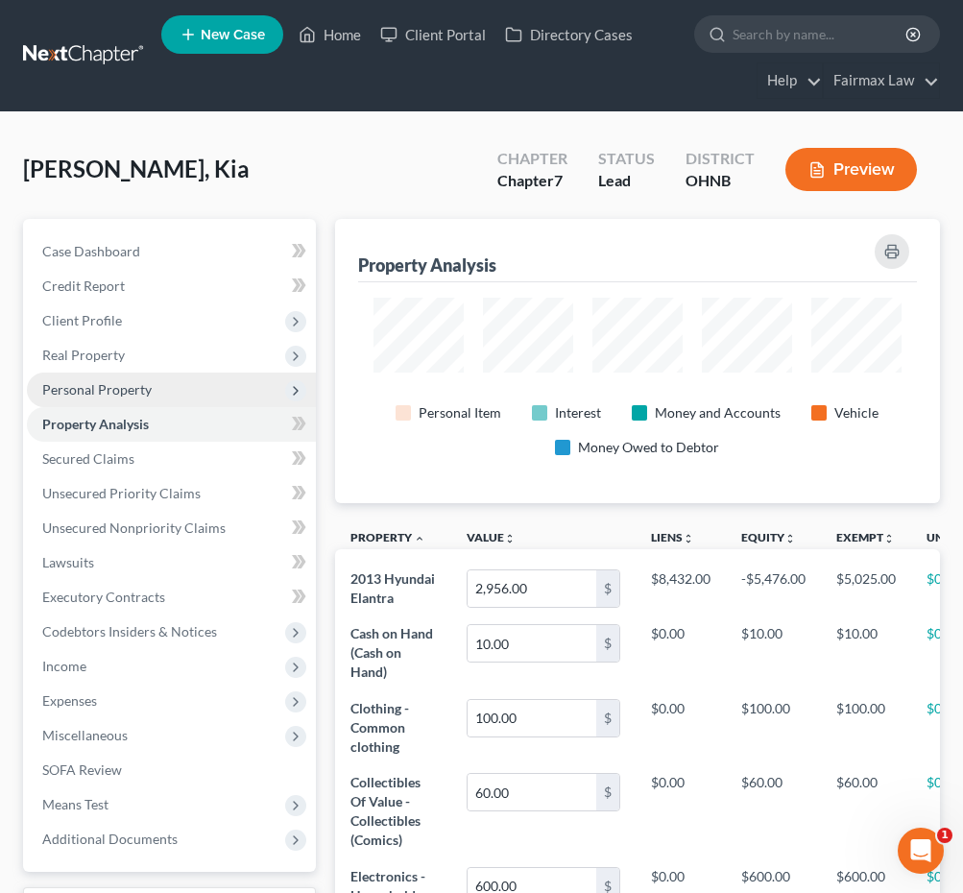
click at [171, 397] on span "Personal Property" at bounding box center [171, 390] width 289 height 35
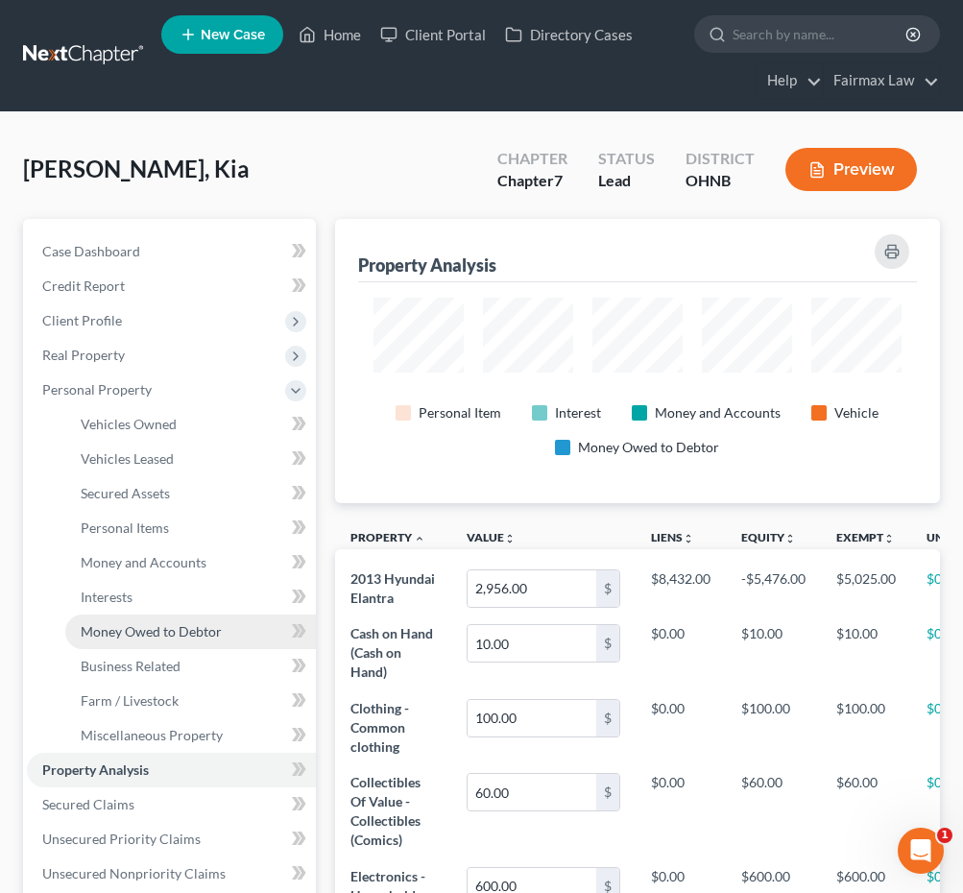
click at [164, 624] on span "Money Owed to Debtor" at bounding box center [151, 631] width 141 height 16
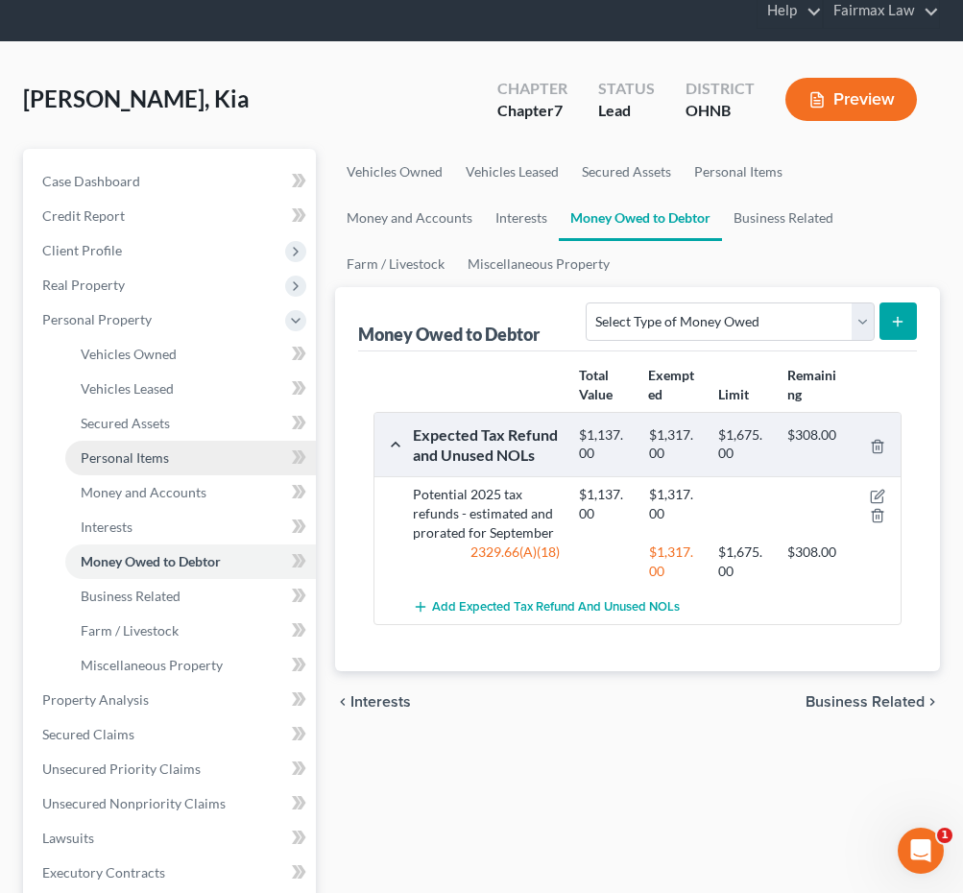
scroll to position [66, 0]
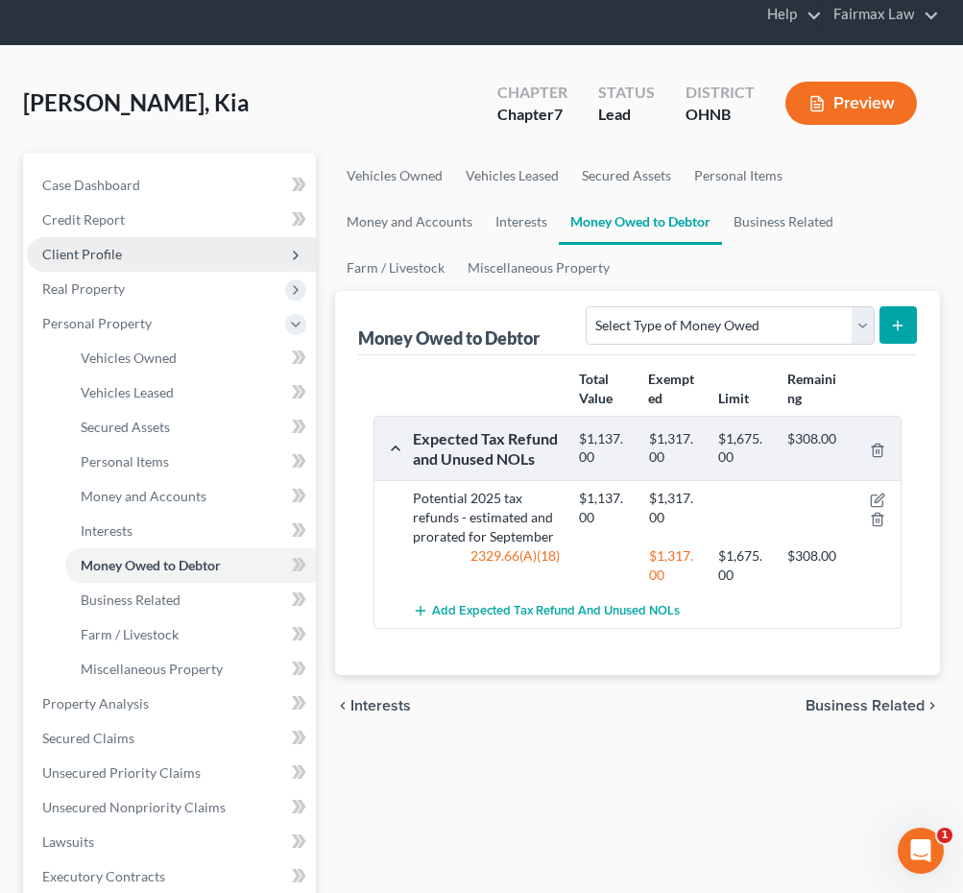
click at [254, 254] on span "Client Profile" at bounding box center [171, 254] width 289 height 35
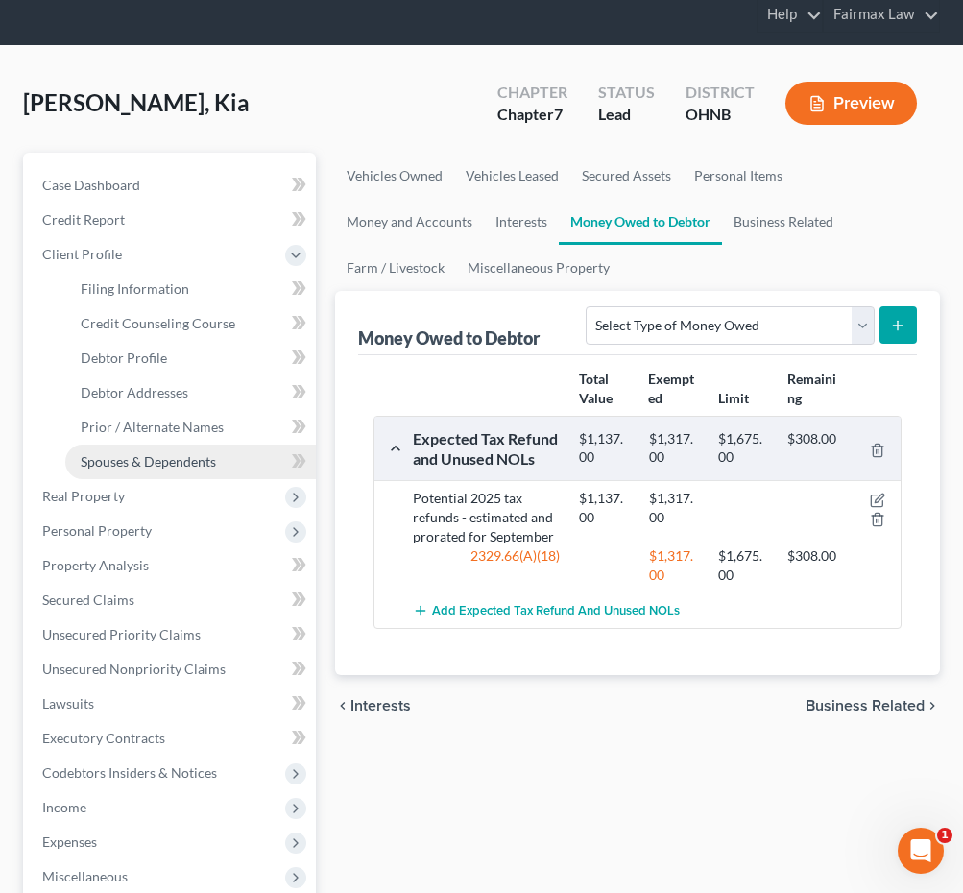
click at [163, 456] on span "Spouses & Dependents" at bounding box center [148, 461] width 135 height 16
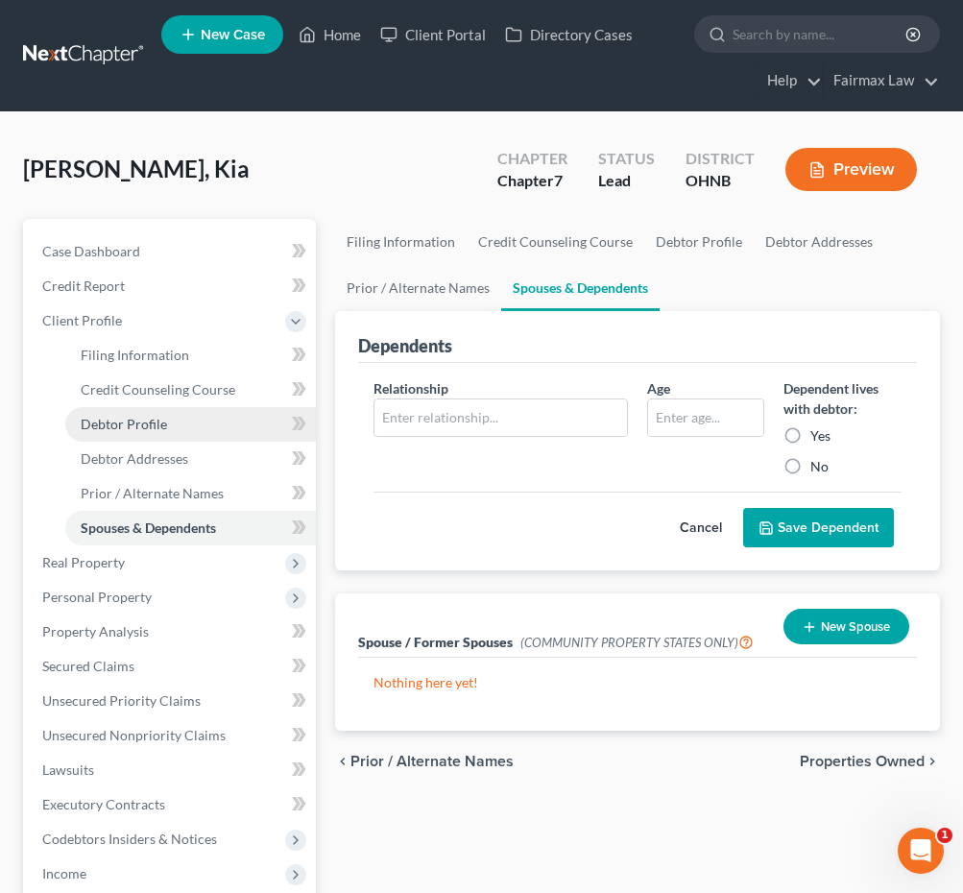
click at [191, 422] on link "Debtor Profile" at bounding box center [190, 424] width 251 height 35
select select "0"
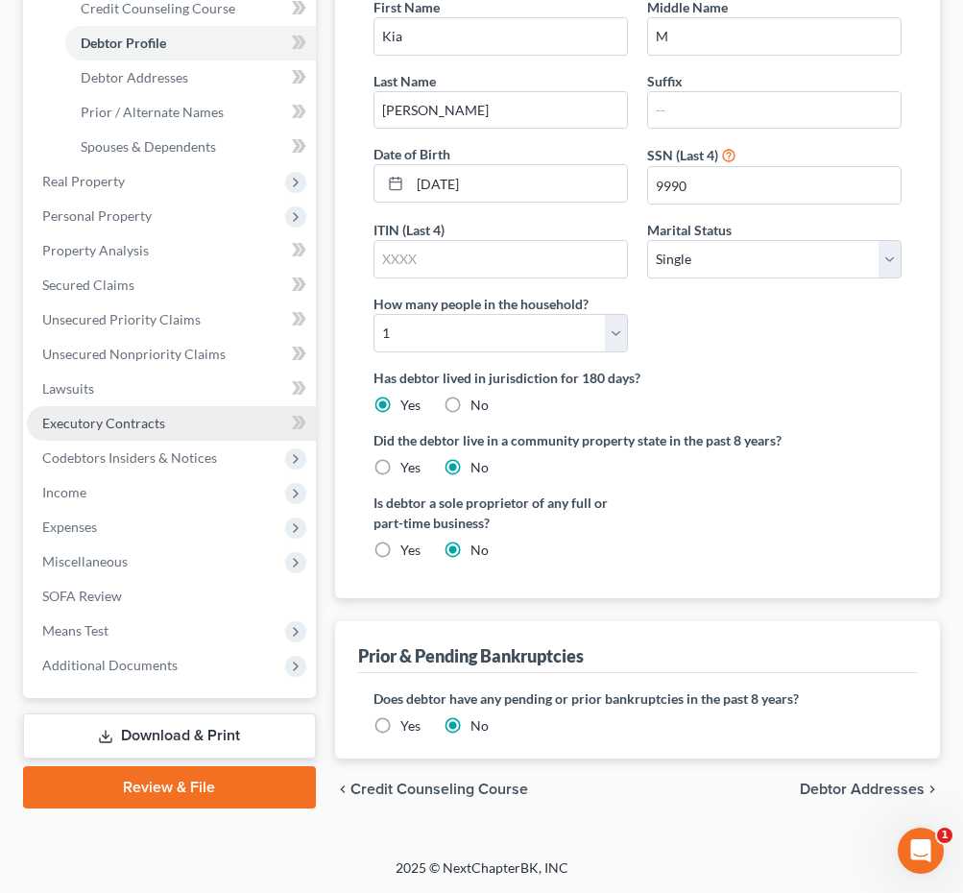
scroll to position [116, 0]
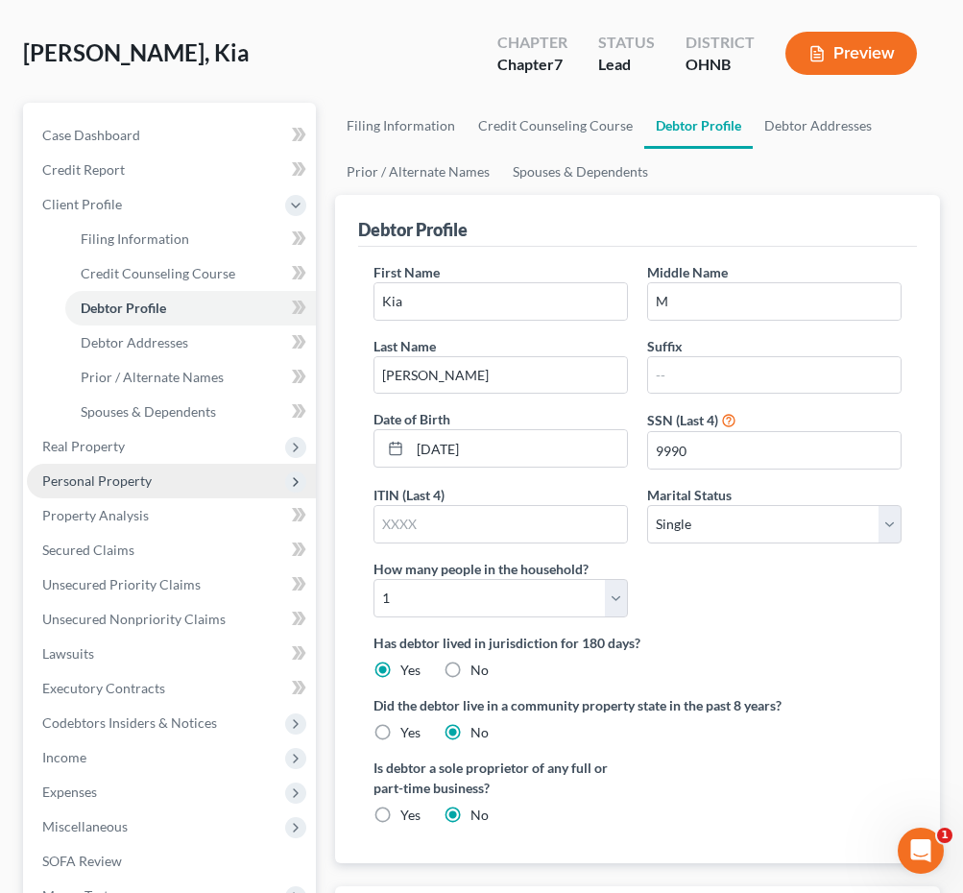
click at [129, 488] on span "Personal Property" at bounding box center [96, 480] width 109 height 16
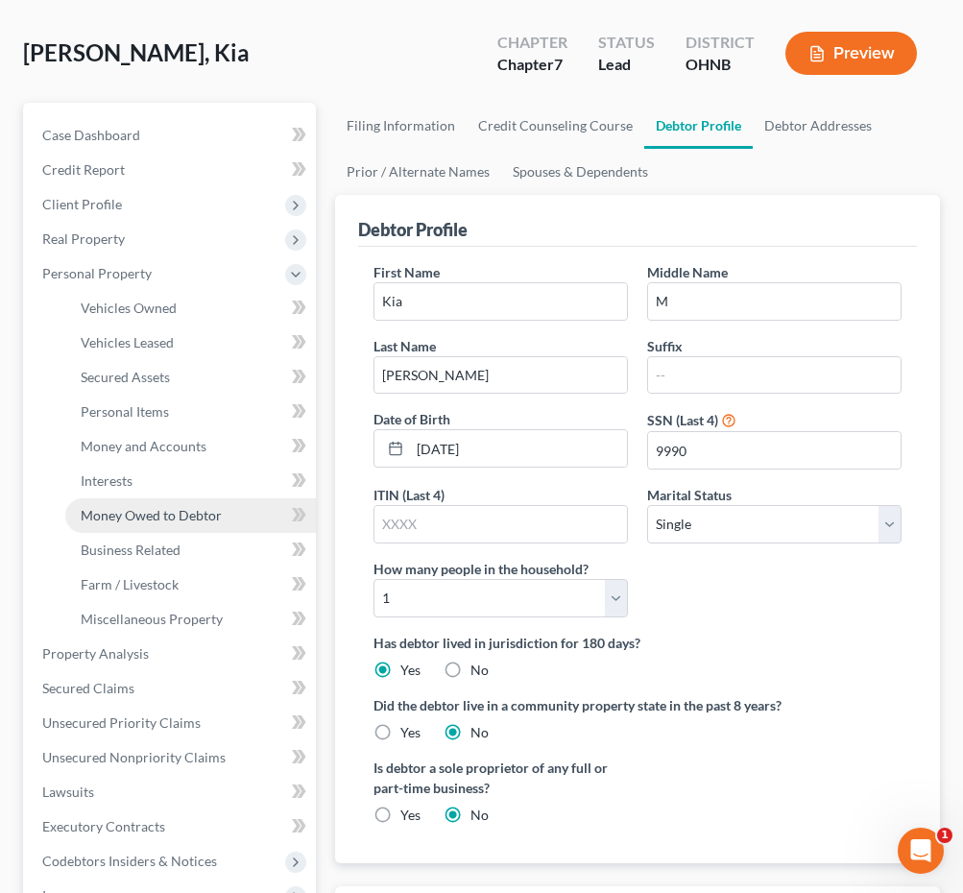
click at [143, 520] on span "Money Owed to Debtor" at bounding box center [151, 515] width 141 height 16
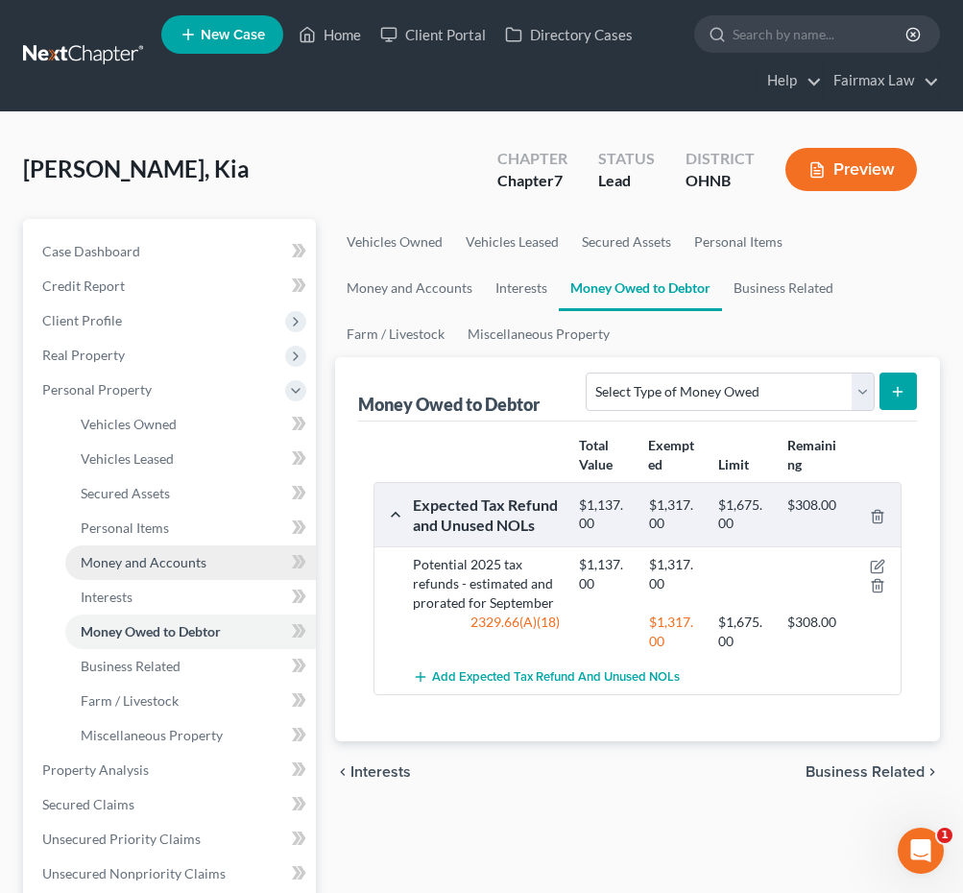
click at [192, 568] on span "Money and Accounts" at bounding box center [144, 562] width 126 height 16
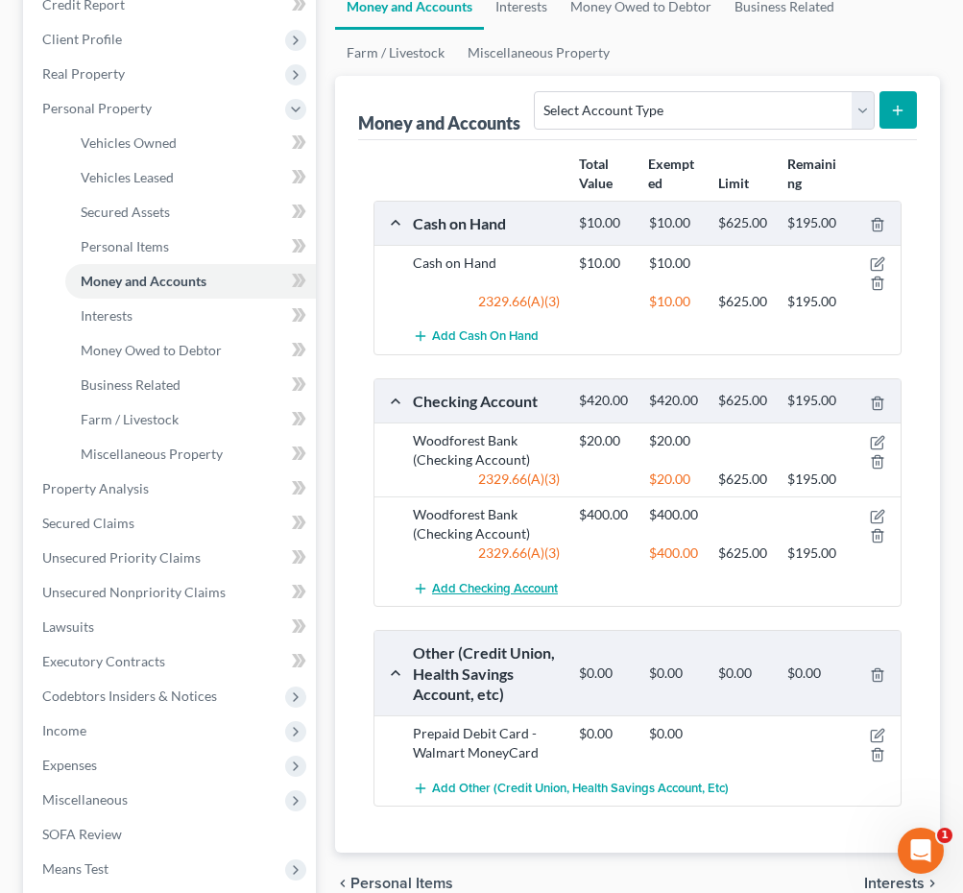
scroll to position [313, 0]
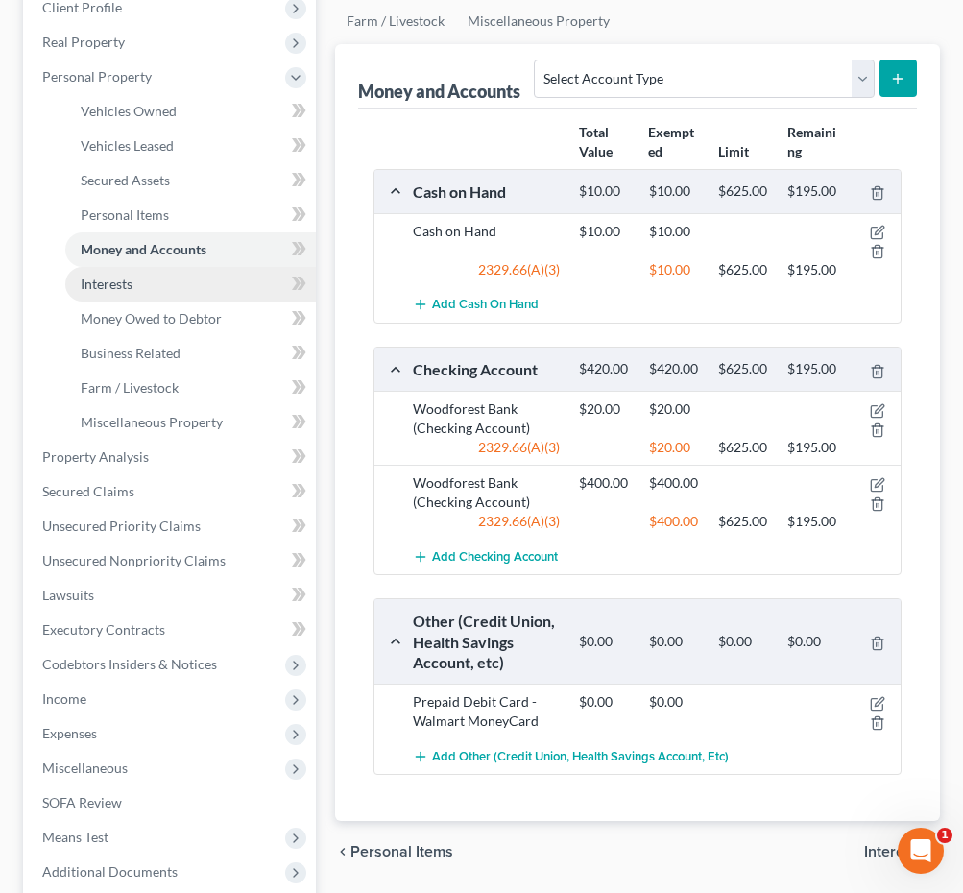
click at [145, 284] on link "Interests" at bounding box center [190, 284] width 251 height 35
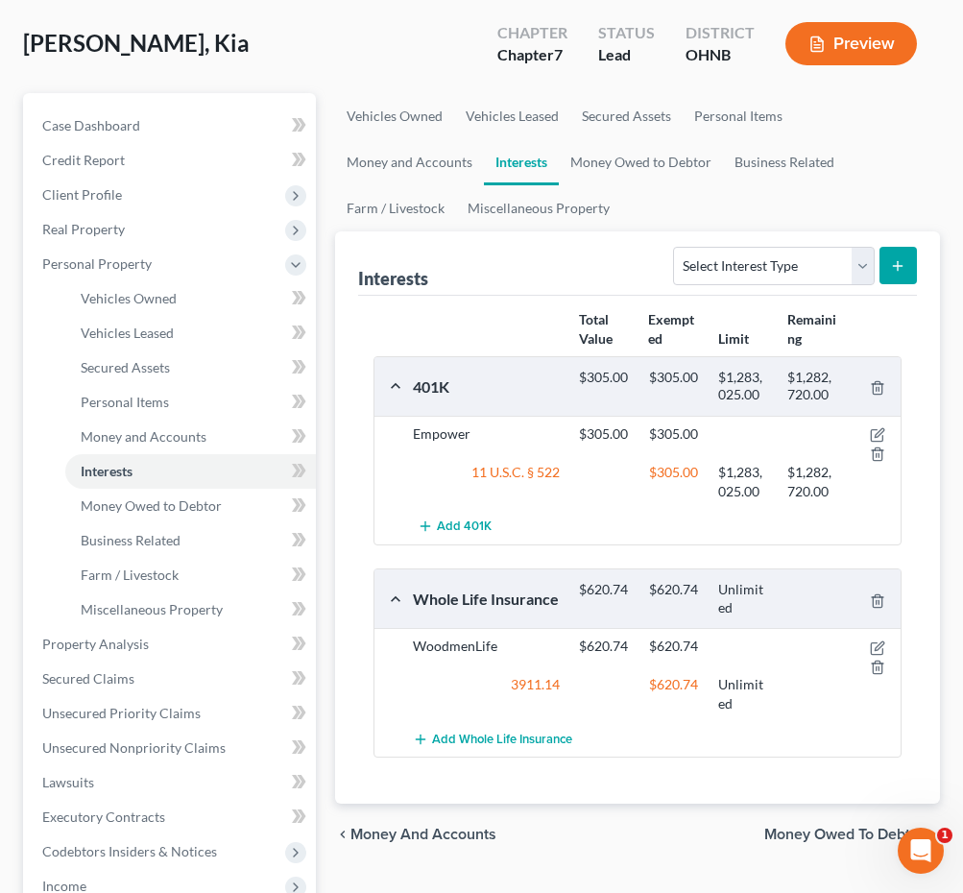
scroll to position [183, 0]
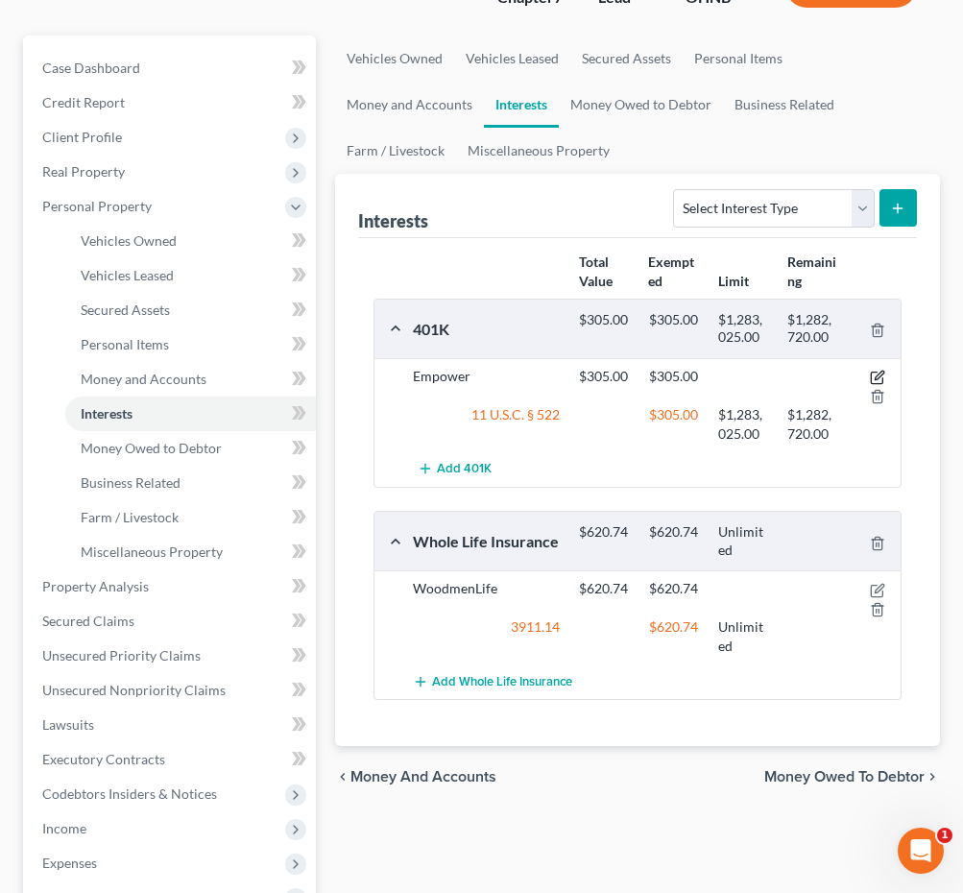
click at [881, 375] on icon "button" at bounding box center [879, 376] width 9 height 9
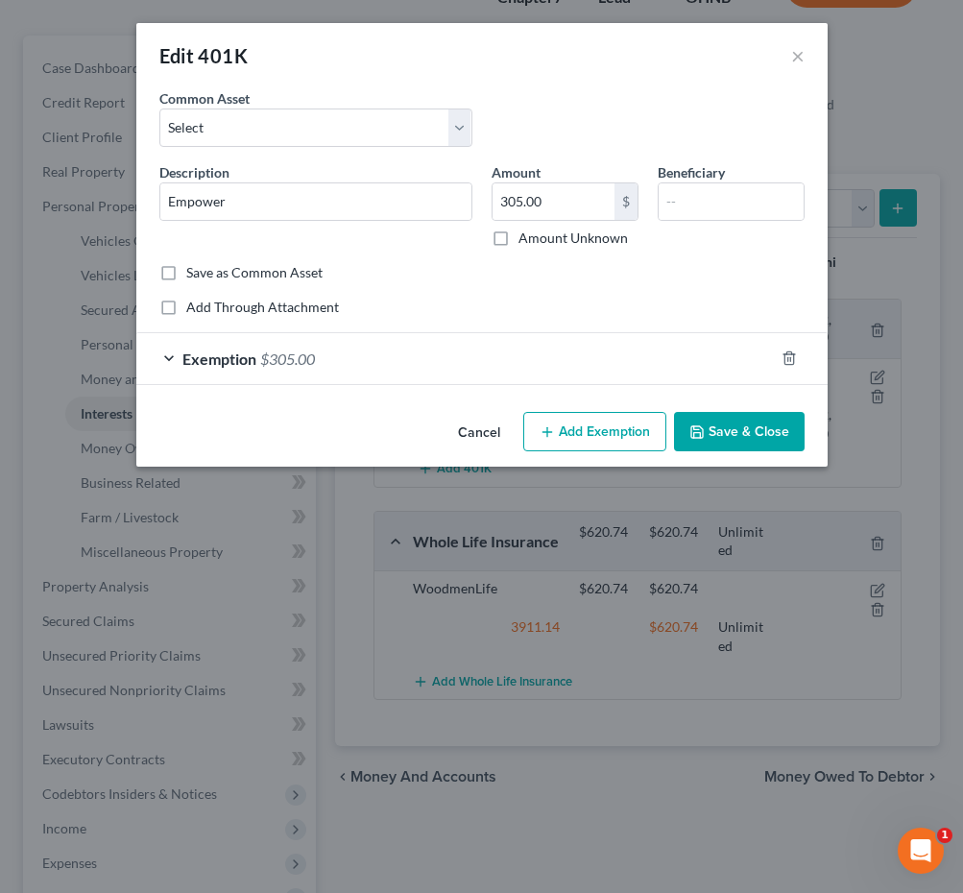
drag, startPoint x: 342, startPoint y: 394, endPoint x: 342, endPoint y: 382, distance: 11.5
click at [342, 394] on div "An exemption set must first be selected from the Filing Information section. Co…" at bounding box center [481, 246] width 691 height 316
click at [342, 375] on div "Exemption $305.00" at bounding box center [455, 358] width 638 height 51
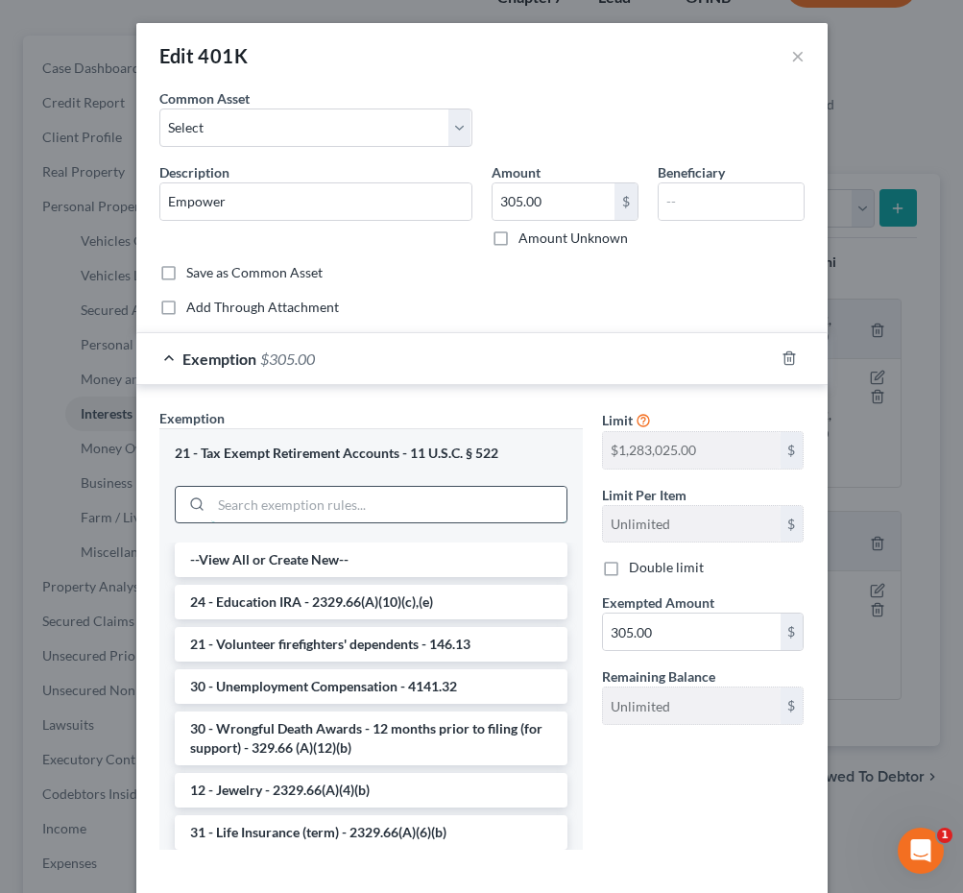
click at [255, 505] on input "search" at bounding box center [388, 505] width 355 height 36
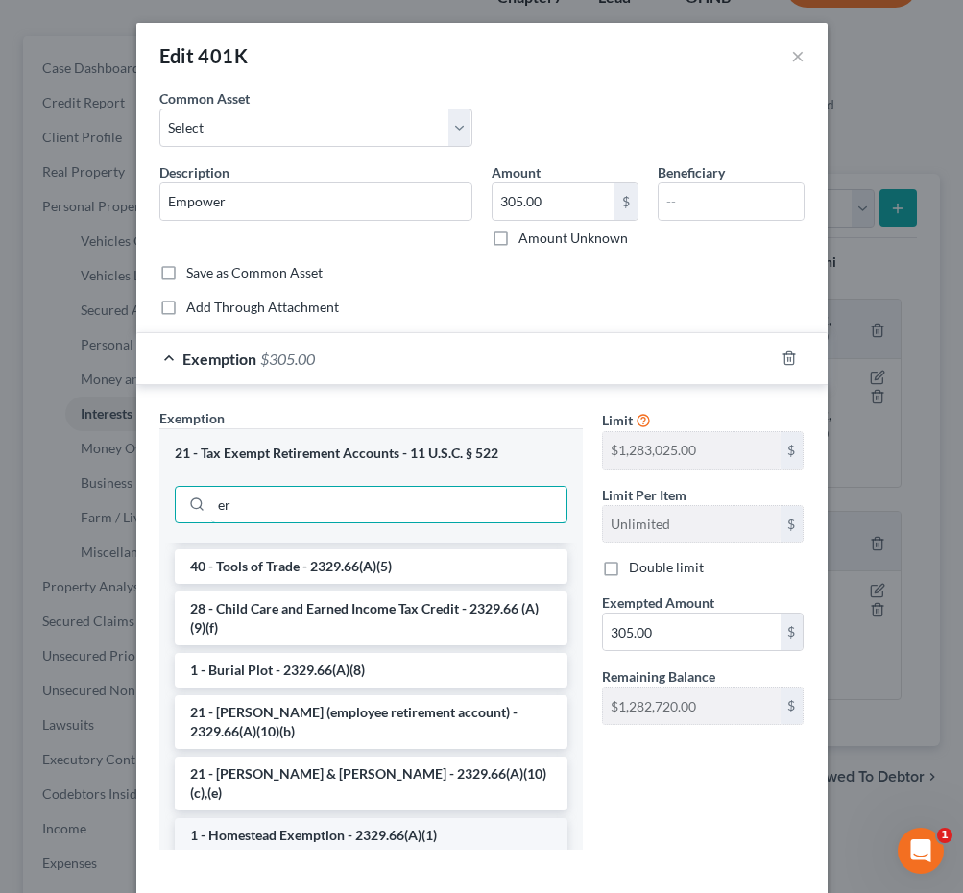
scroll to position [1859, 0]
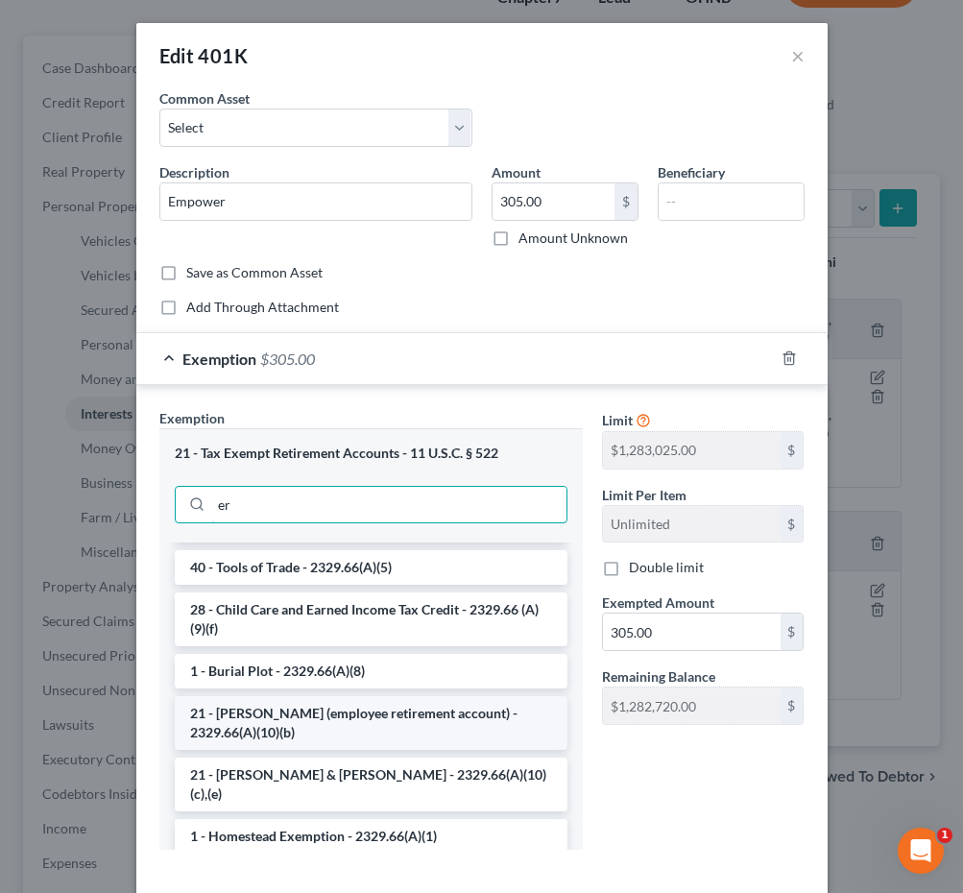
type input "er"
click at [373, 716] on li "21 - ERISA (employee retirement account) - 2329.66(A)(10)(b)" at bounding box center [371, 723] width 393 height 54
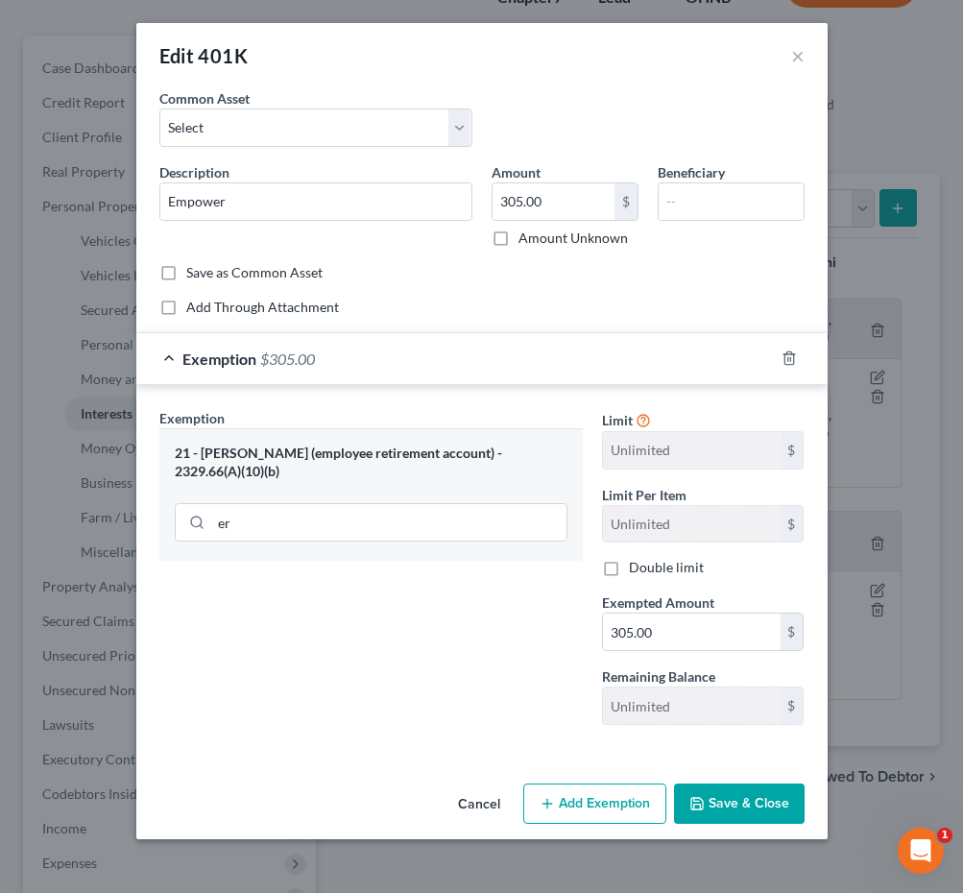
click at [742, 803] on button "Save & Close" at bounding box center [739, 804] width 131 height 40
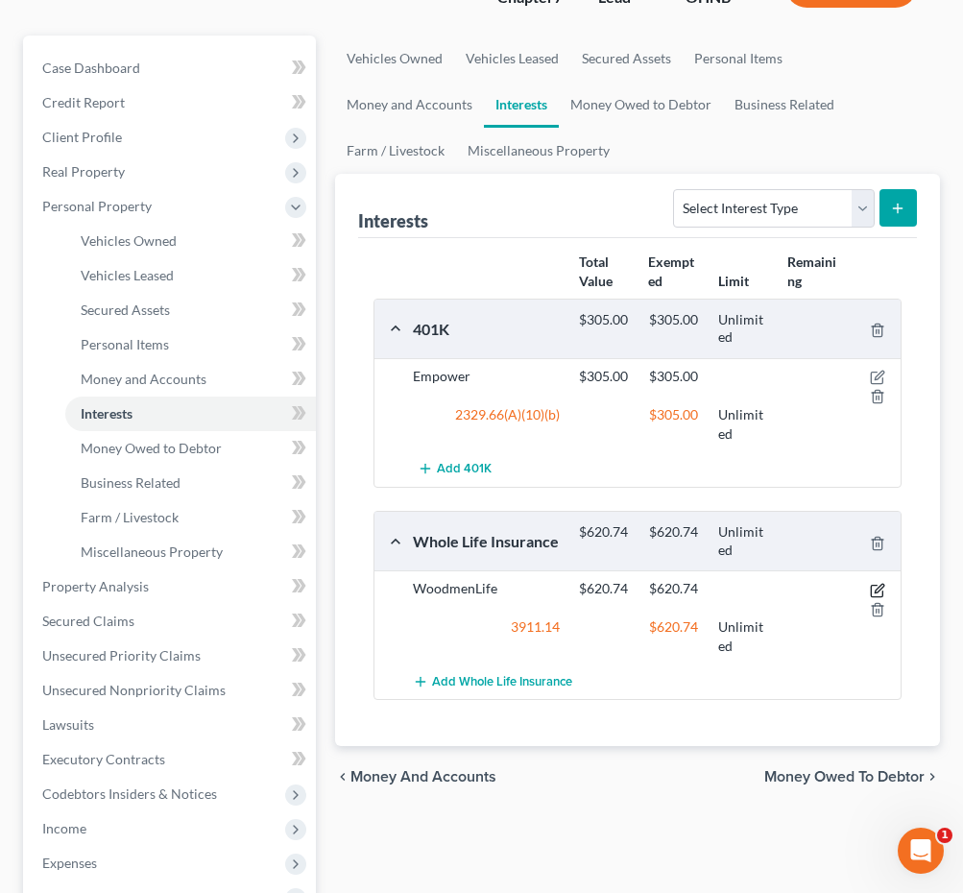
click at [875, 583] on icon "button" at bounding box center [877, 590] width 15 height 15
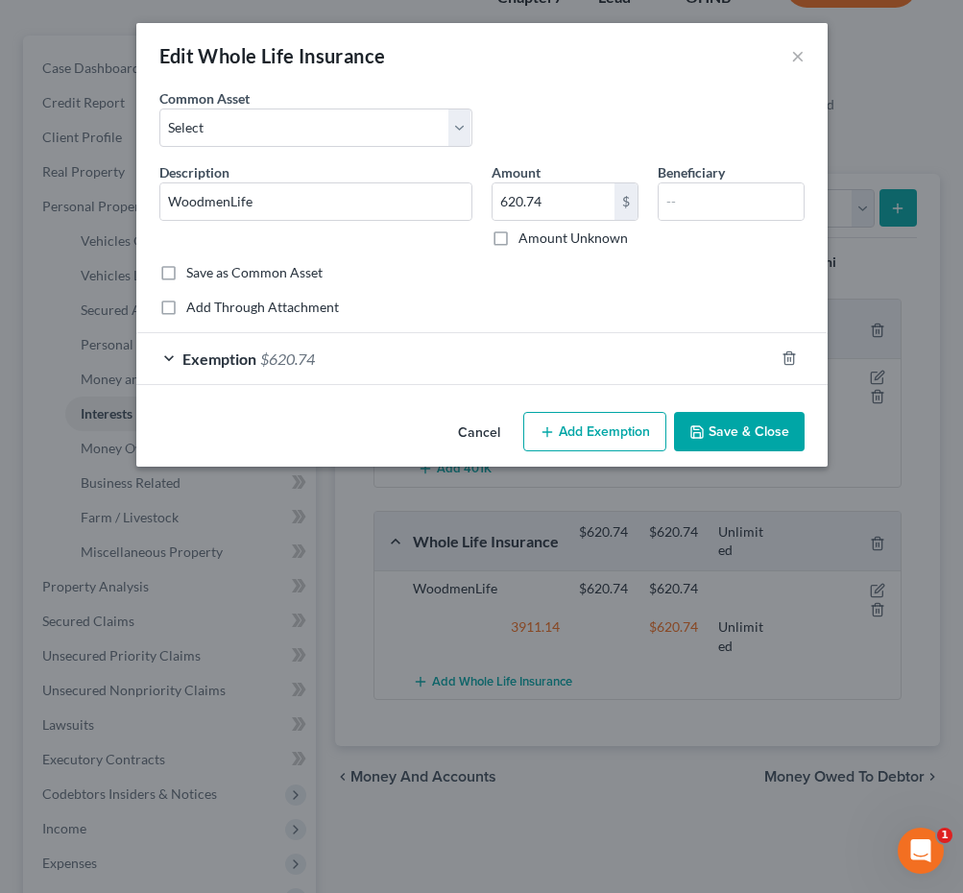
click at [450, 356] on div "Exemption $620.74" at bounding box center [455, 358] width 638 height 51
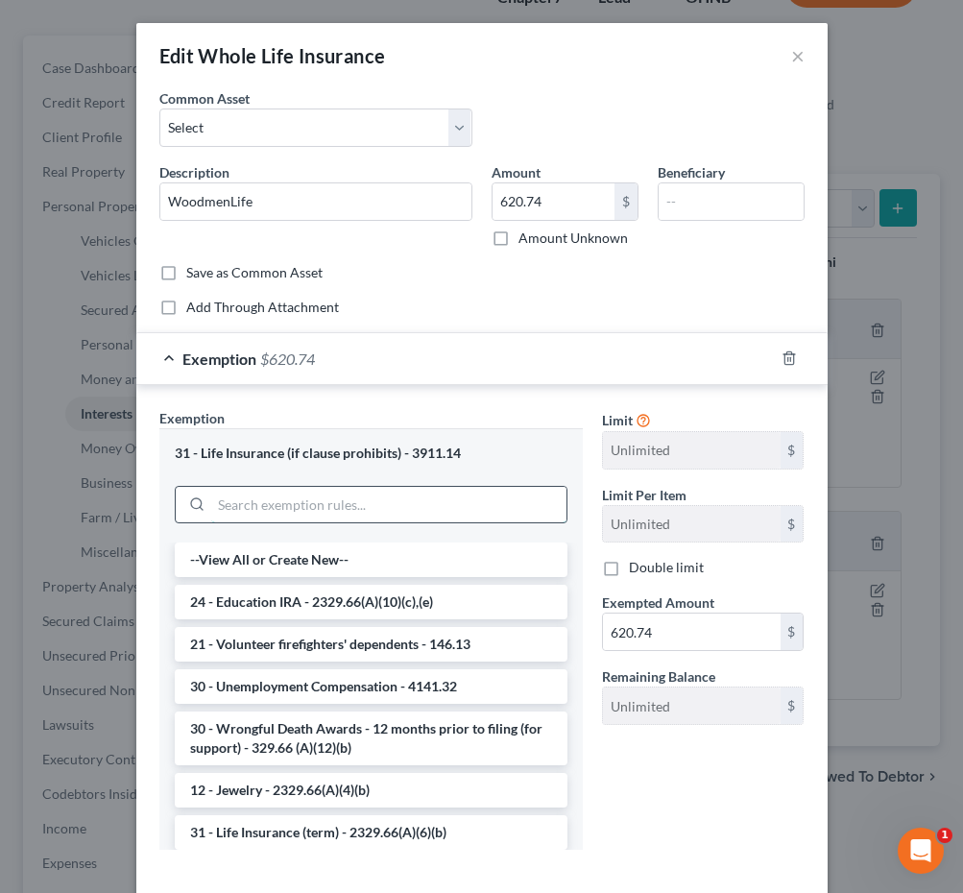
click at [375, 516] on input "search" at bounding box center [388, 505] width 355 height 36
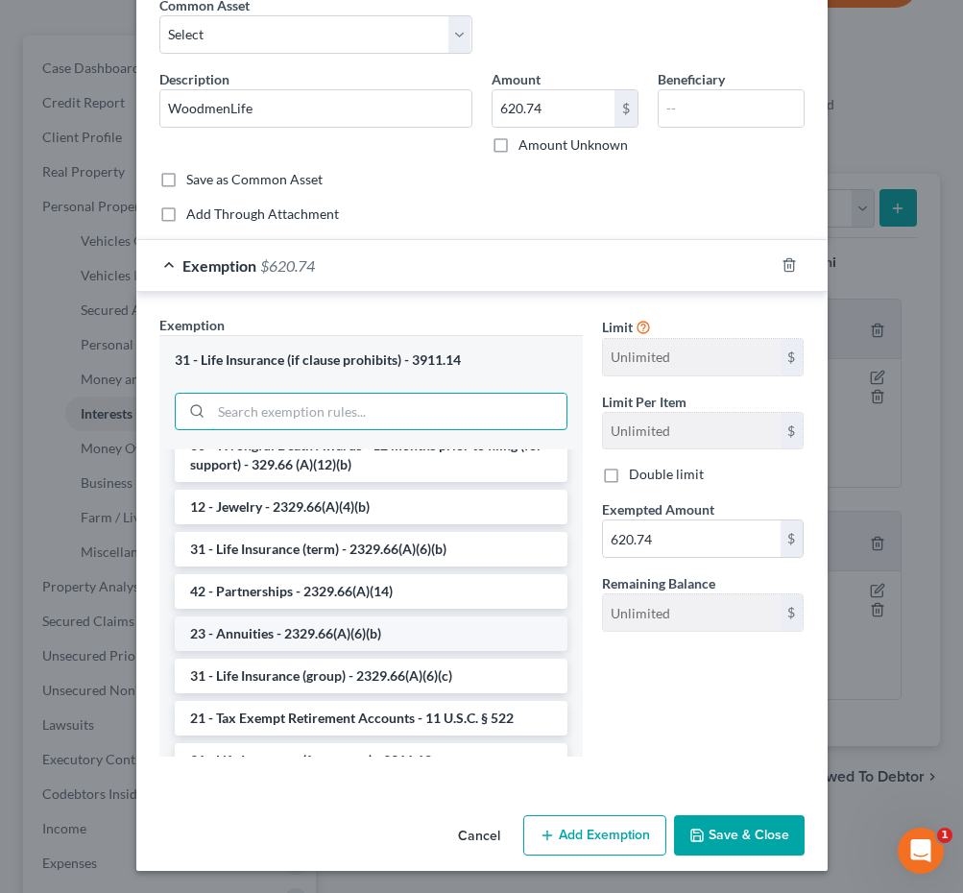
scroll to position [194, 0]
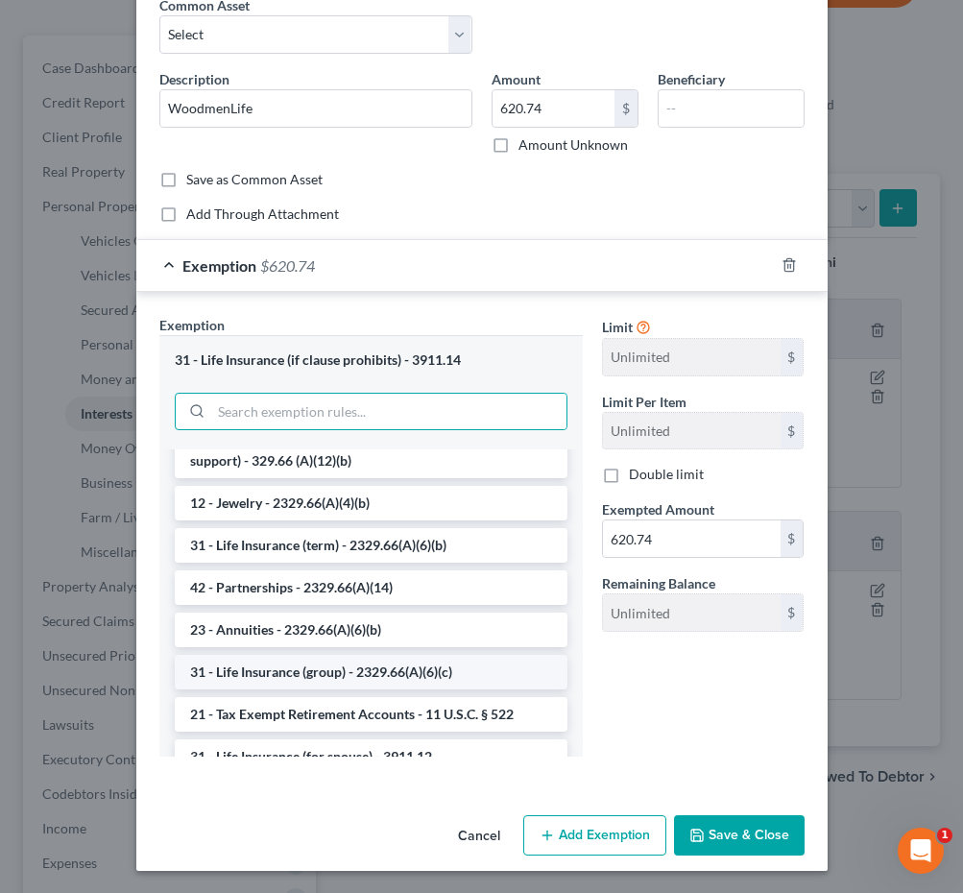
click at [319, 683] on li "31 - Life Insurance (group) - 2329.66(A)(6)(c)" at bounding box center [371, 672] width 393 height 35
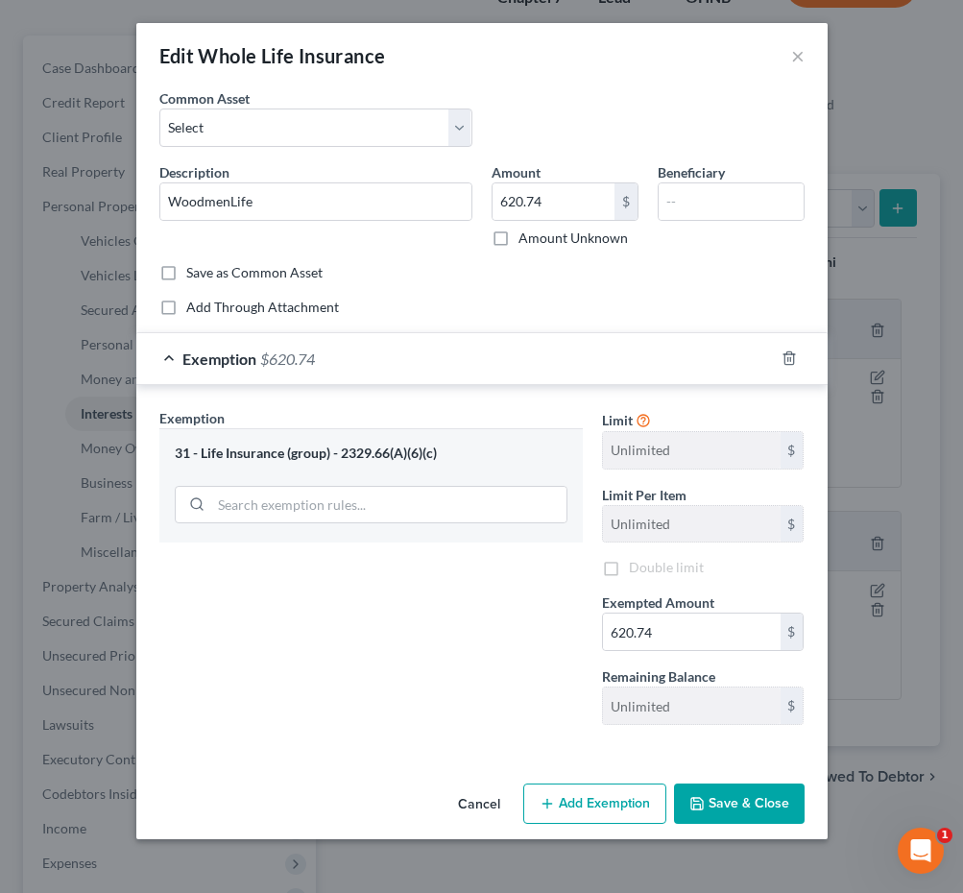
scroll to position [0, 0]
click at [750, 811] on button "Save & Close" at bounding box center [739, 804] width 131 height 40
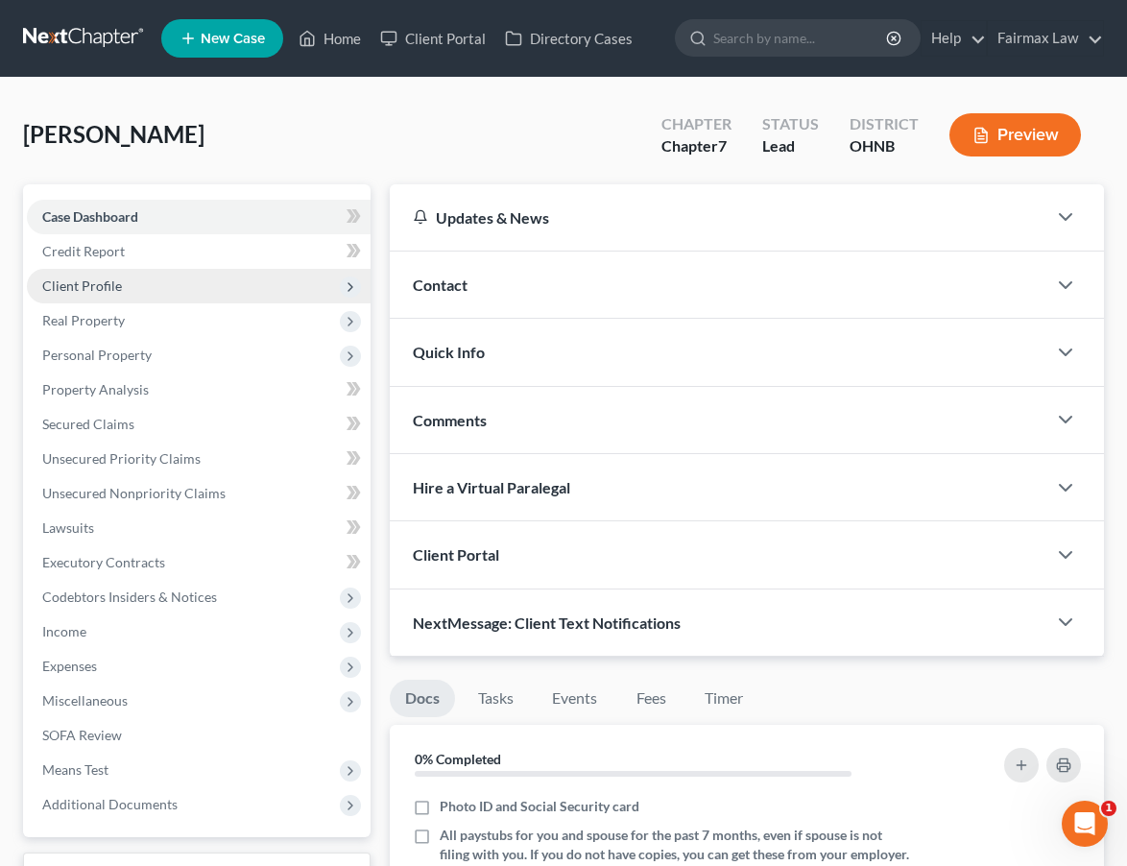
click at [153, 272] on span "Client Profile" at bounding box center [199, 286] width 344 height 35
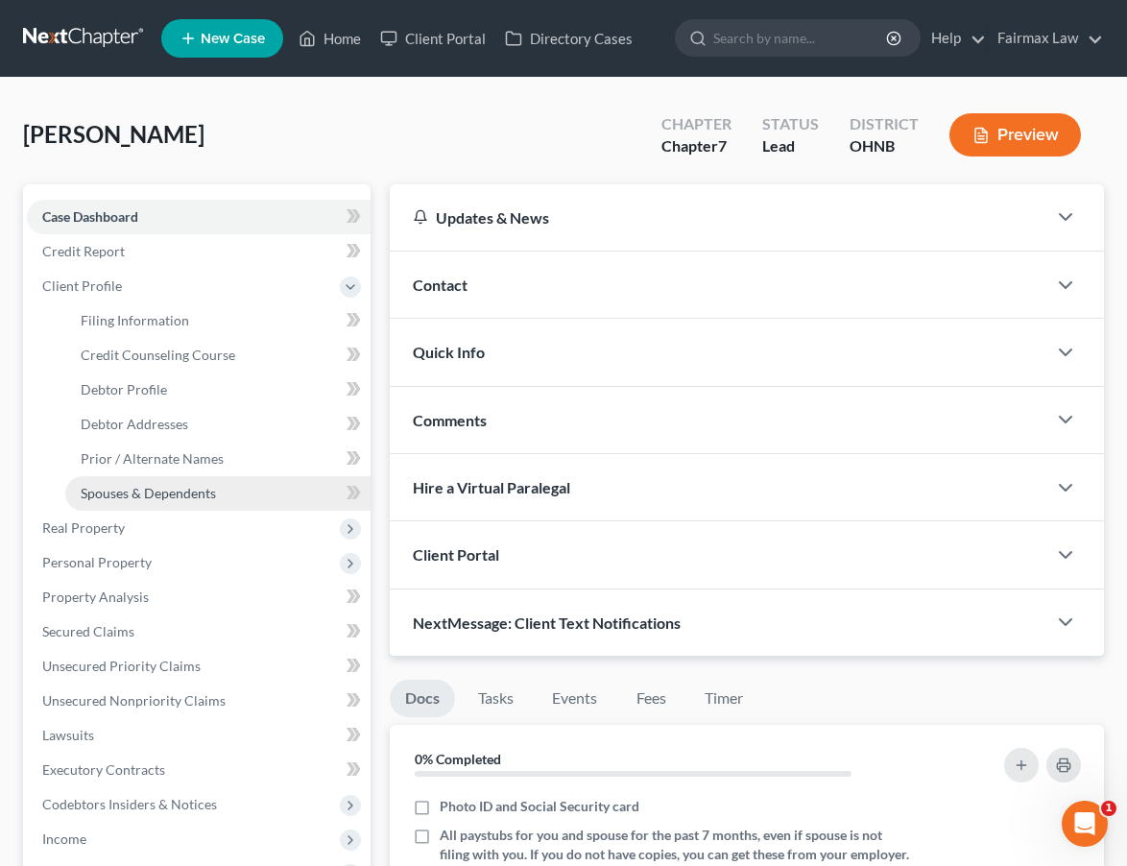
click at [156, 480] on link "Spouses & Dependents" at bounding box center [217, 493] width 305 height 35
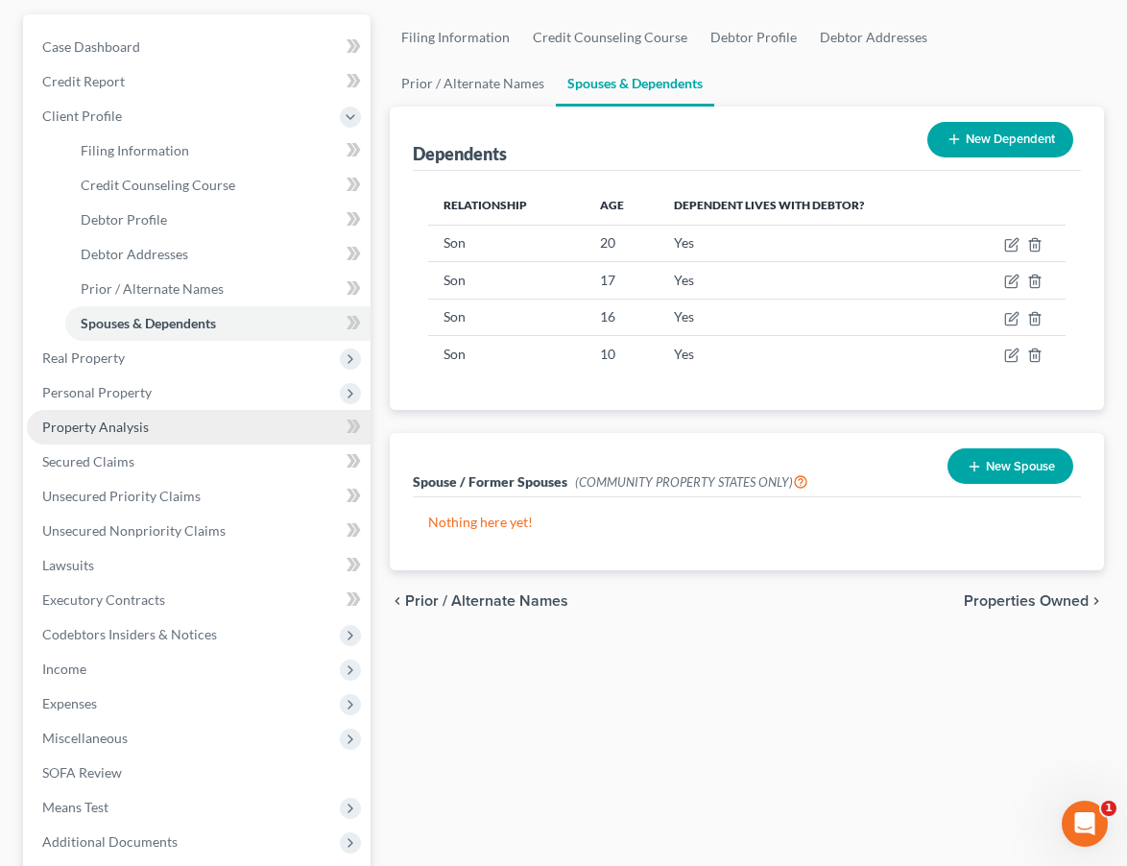
scroll to position [172, 0]
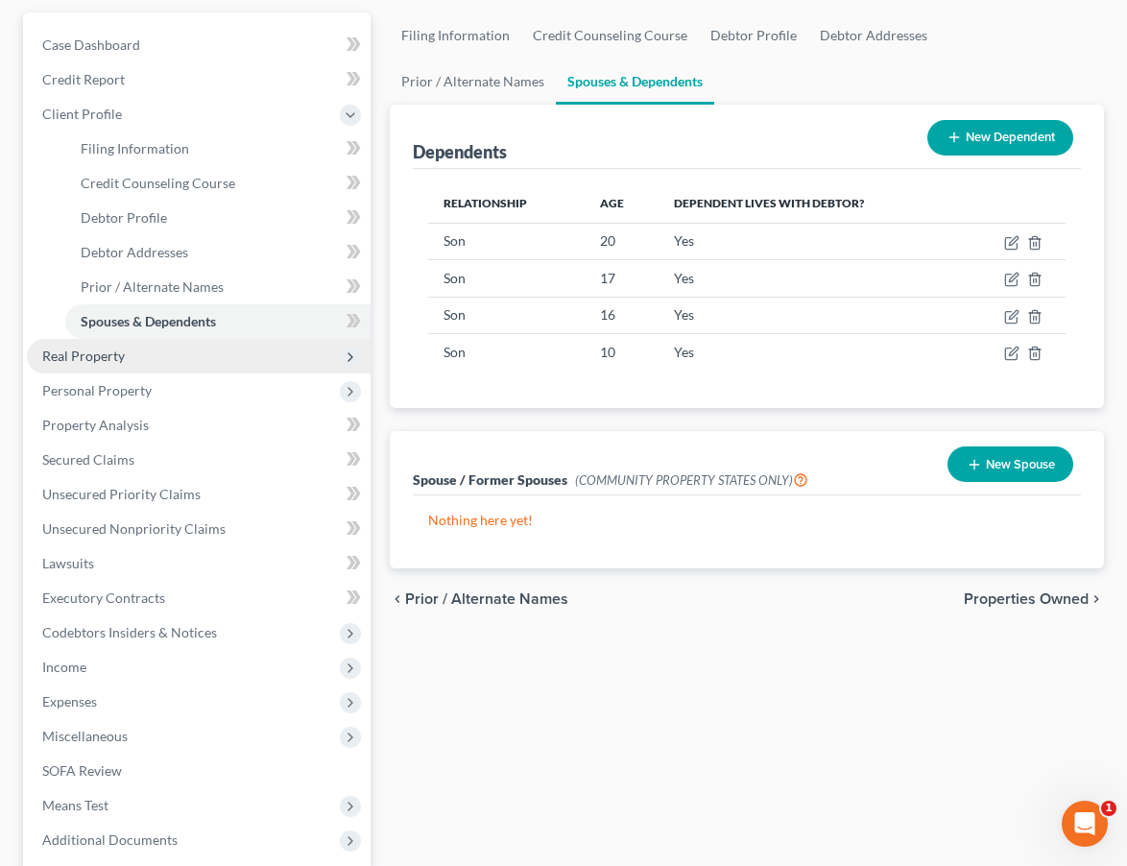
click at [141, 354] on span "Real Property" at bounding box center [199, 356] width 344 height 35
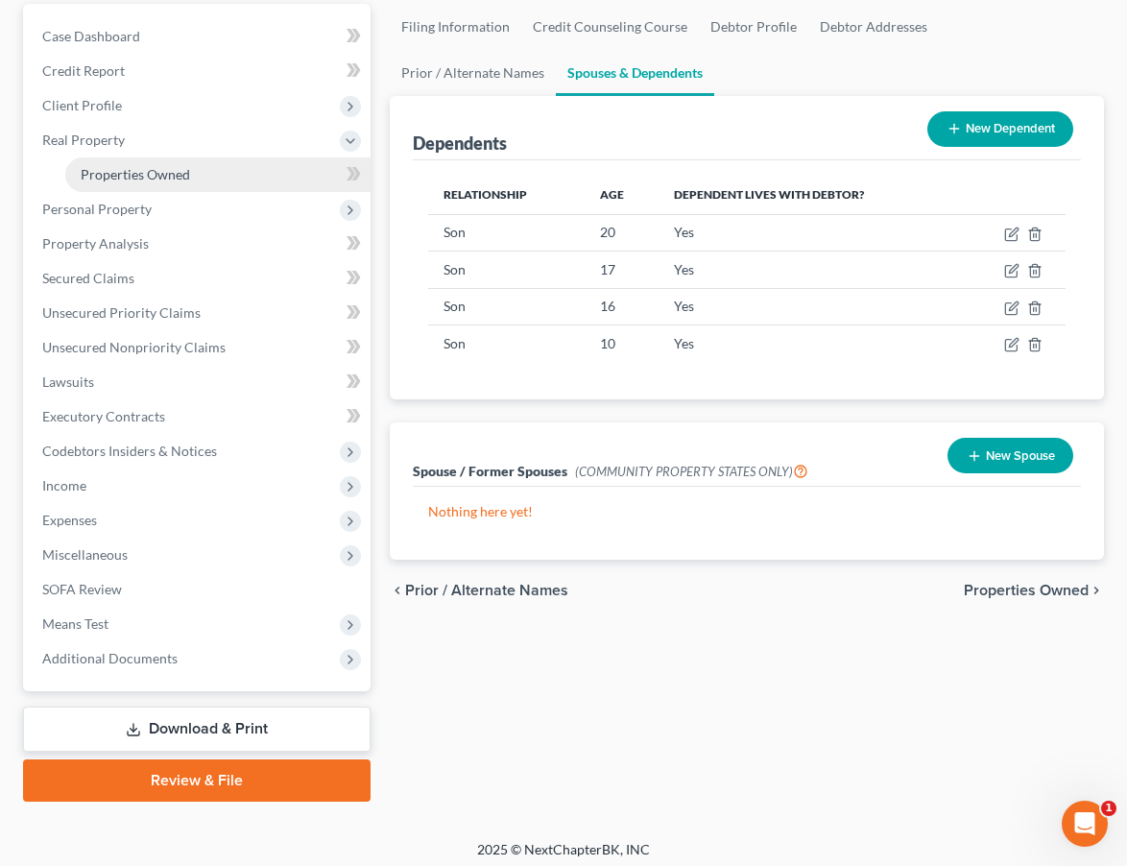
click at [153, 167] on span "Properties Owned" at bounding box center [135, 174] width 109 height 16
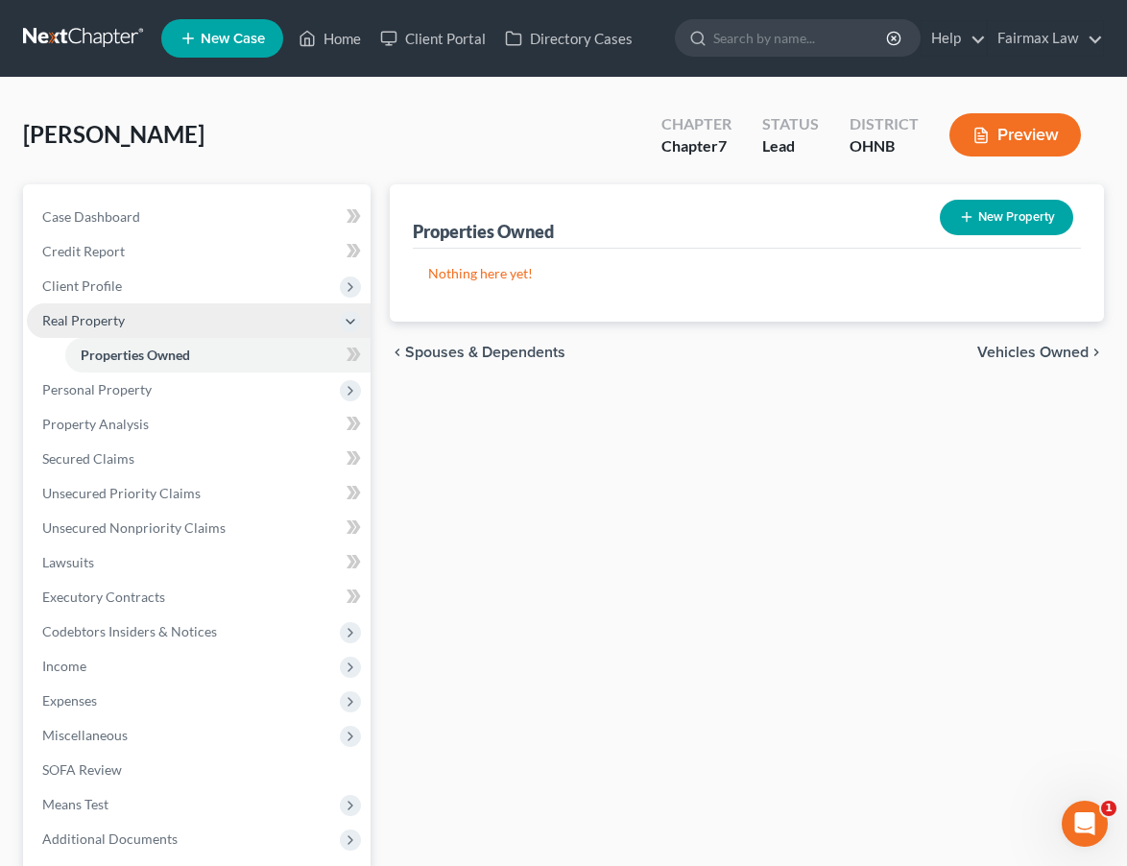
click at [146, 323] on span "Real Property" at bounding box center [199, 320] width 344 height 35
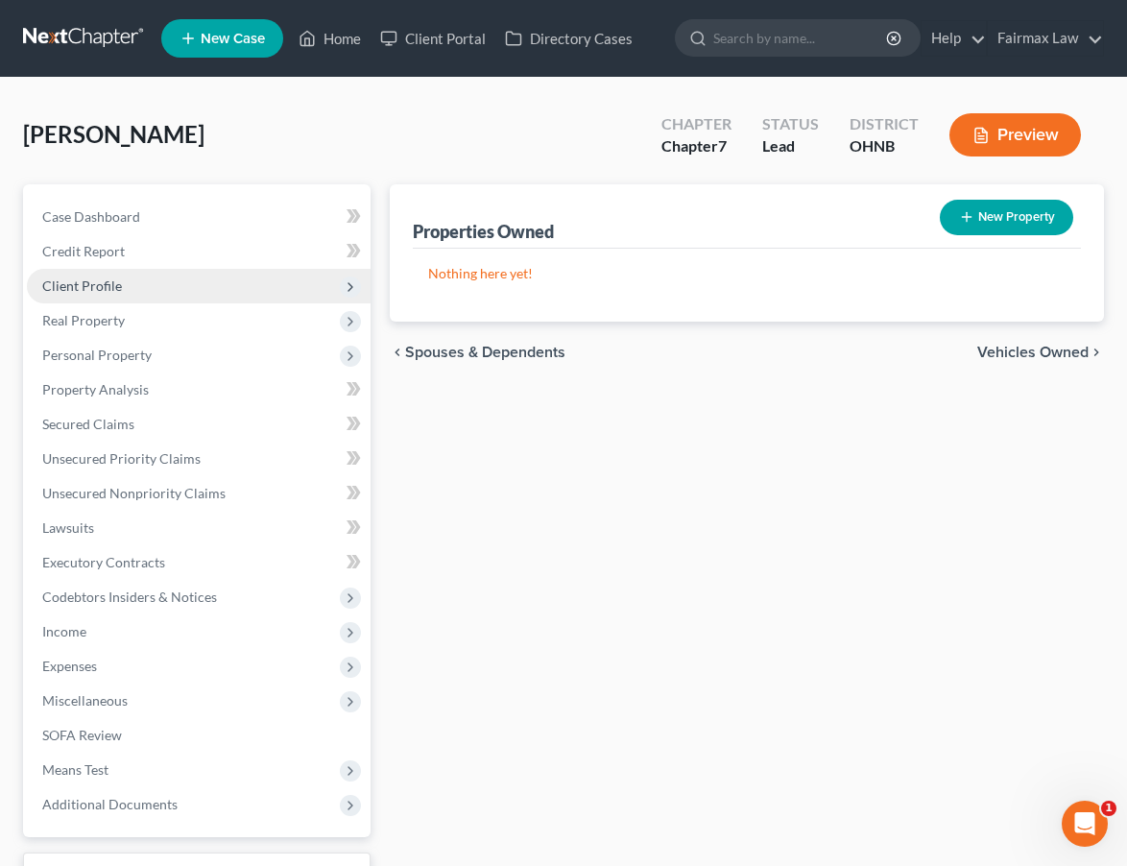
click at [192, 289] on span "Client Profile" at bounding box center [199, 286] width 344 height 35
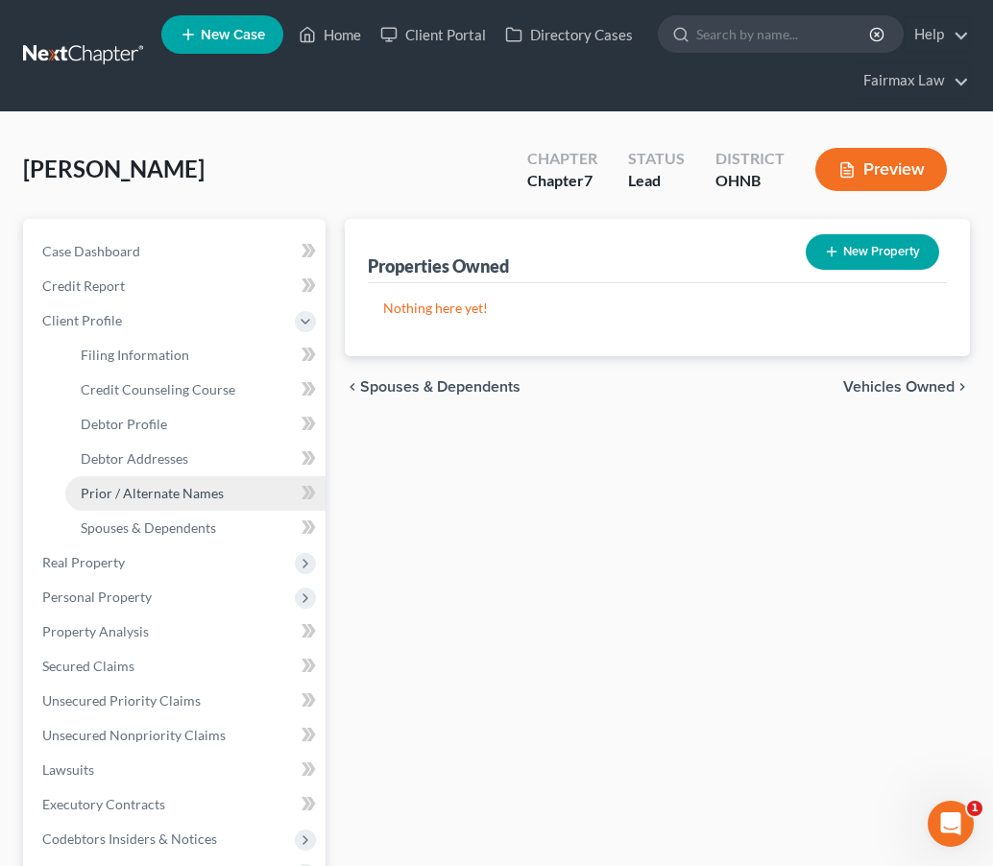
click at [177, 496] on span "Prior / Alternate Names" at bounding box center [152, 493] width 143 height 16
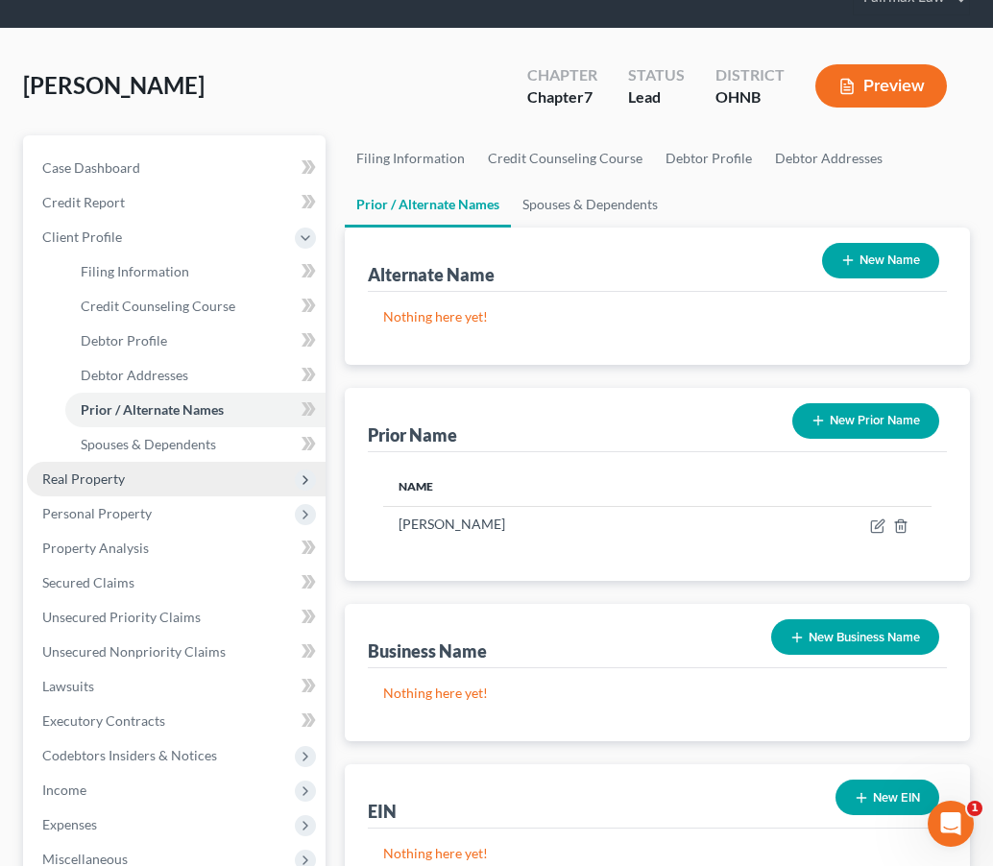
scroll to position [84, 0]
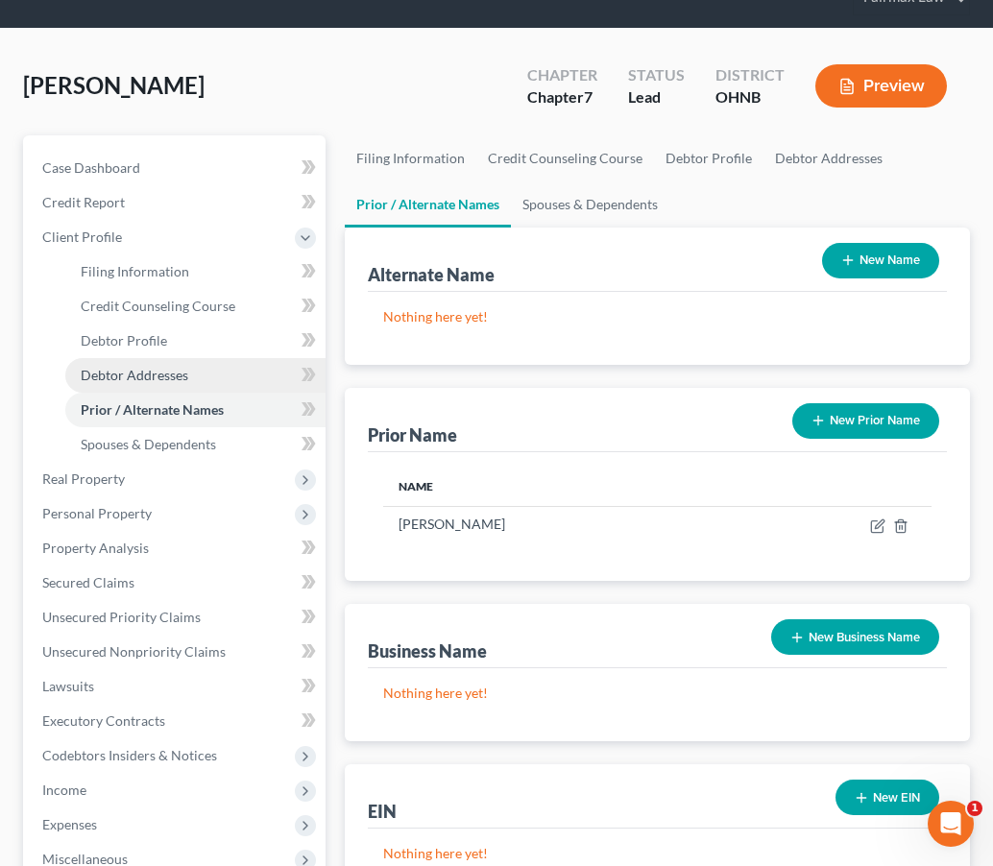
click at [182, 378] on span "Debtor Addresses" at bounding box center [135, 375] width 108 height 16
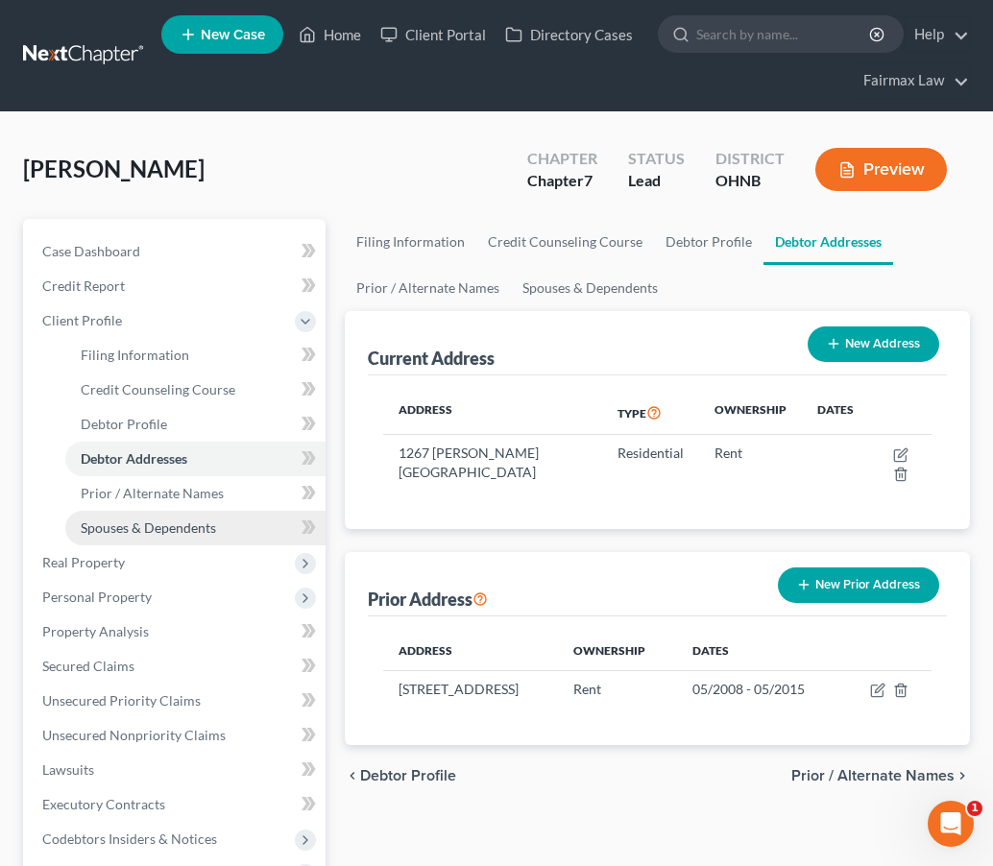
click at [153, 520] on span "Spouses & Dependents" at bounding box center [148, 528] width 135 height 16
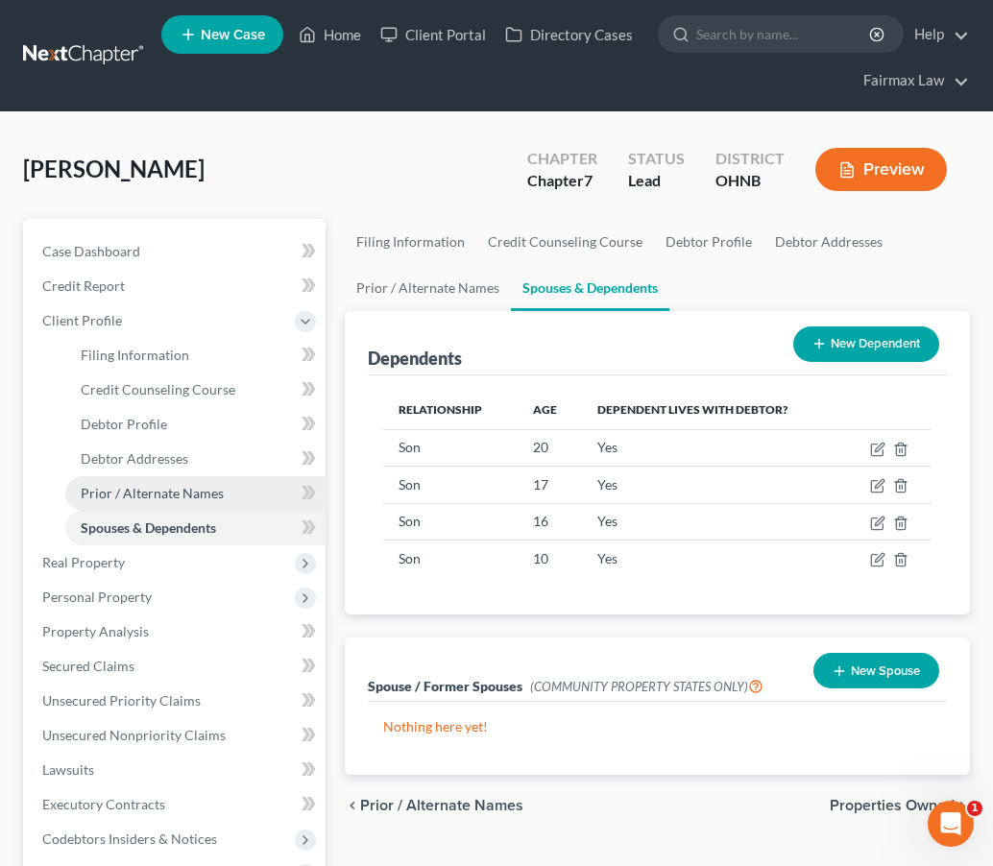
click at [163, 489] on span "Prior / Alternate Names" at bounding box center [152, 493] width 143 height 16
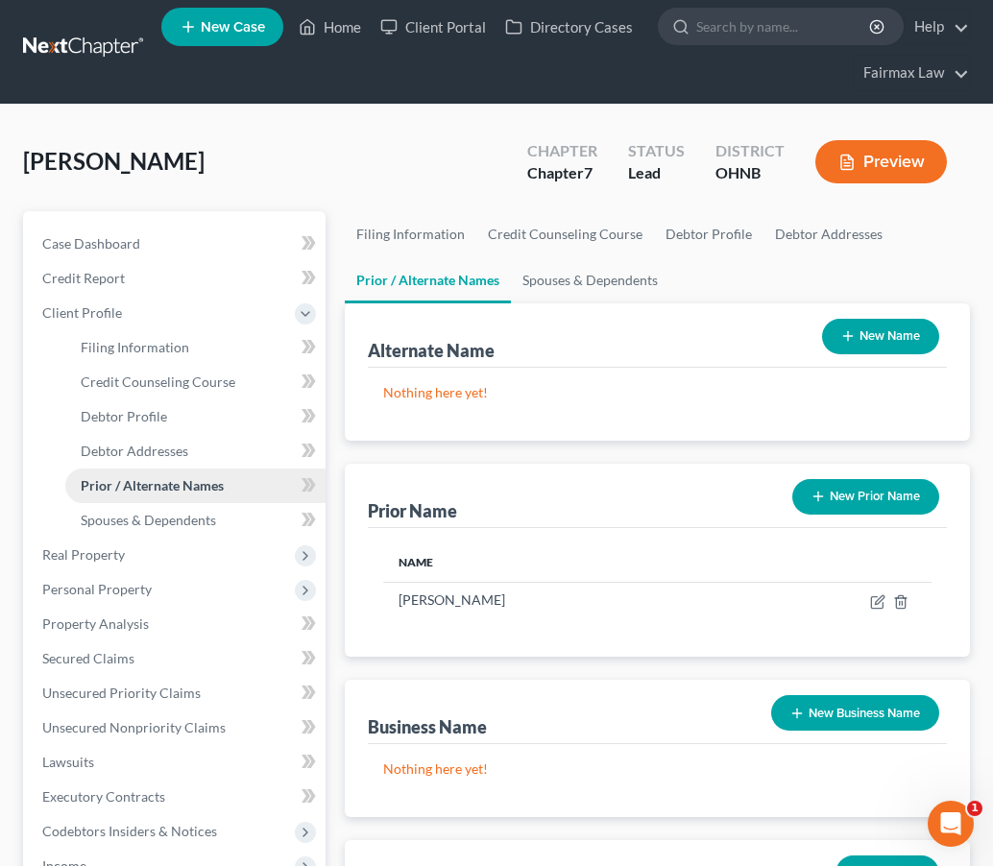
scroll to position [9, 0]
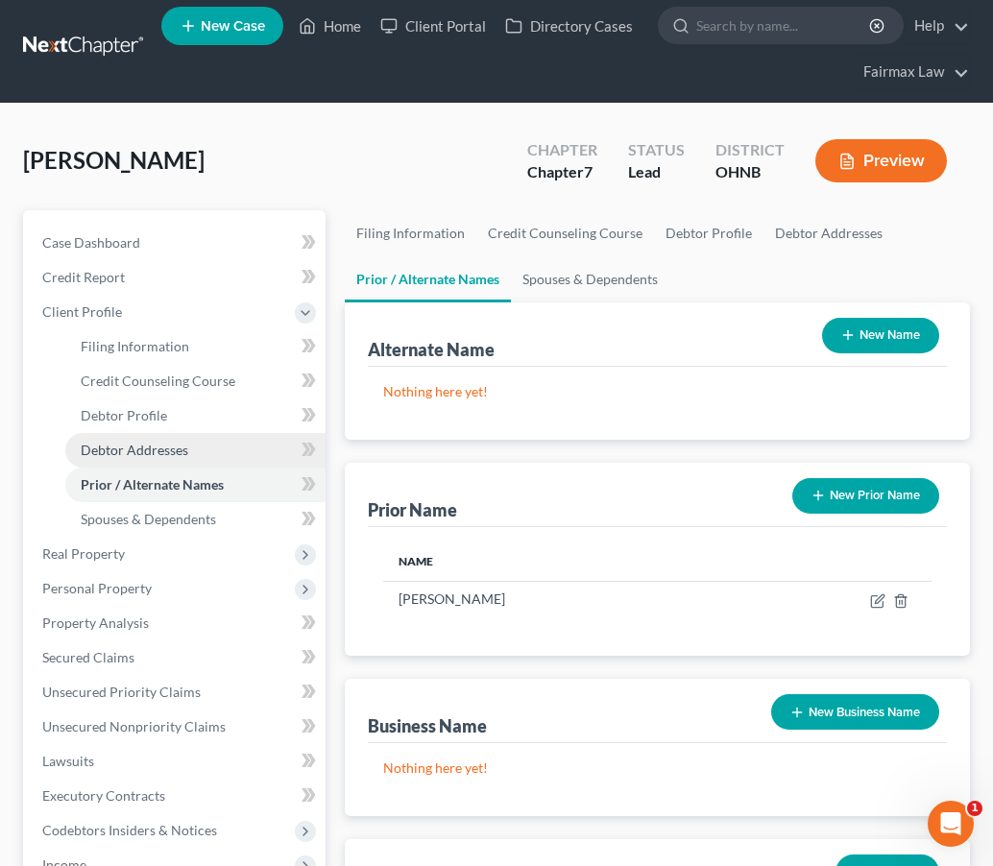
click at [165, 456] on span "Debtor Addresses" at bounding box center [135, 450] width 108 height 16
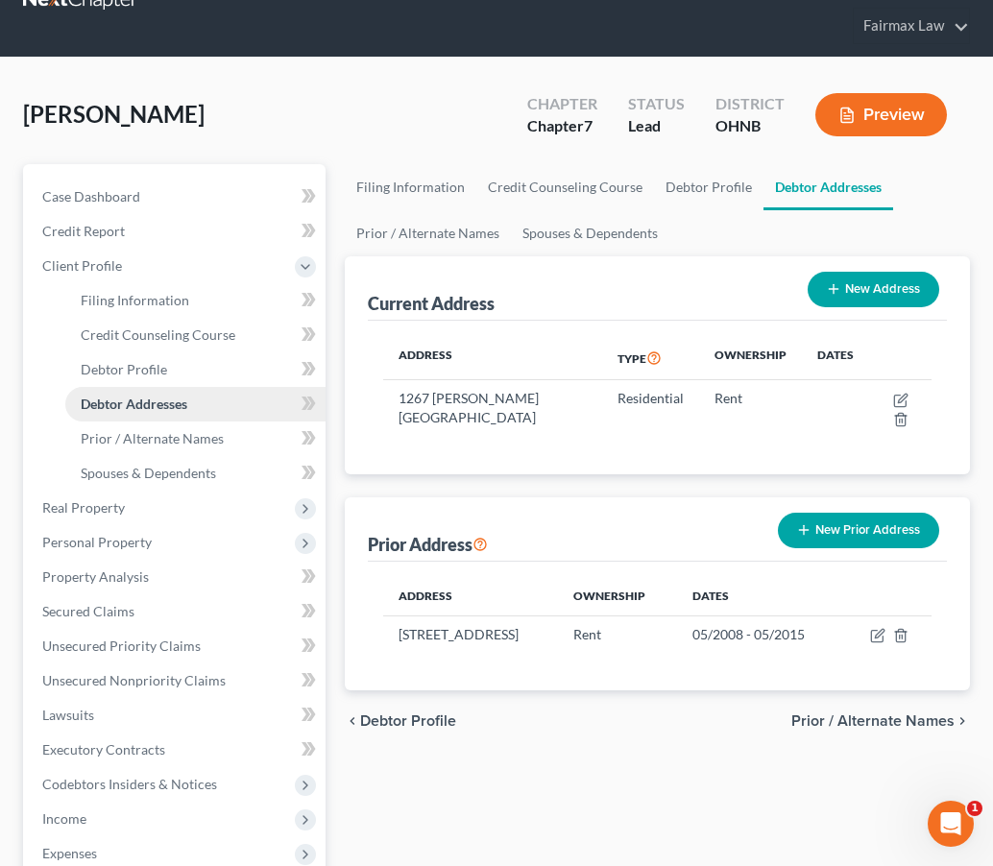
scroll to position [58, 0]
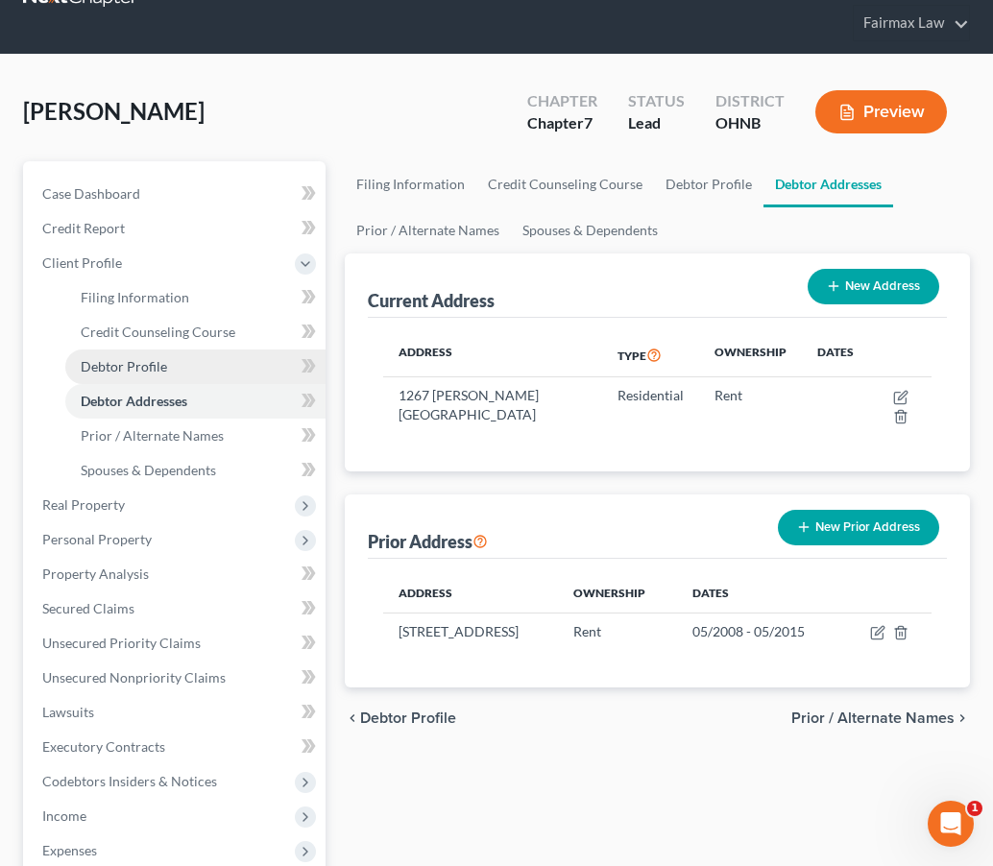
click at [168, 370] on link "Debtor Profile" at bounding box center [195, 367] width 260 height 35
select select "0"
select select "4"
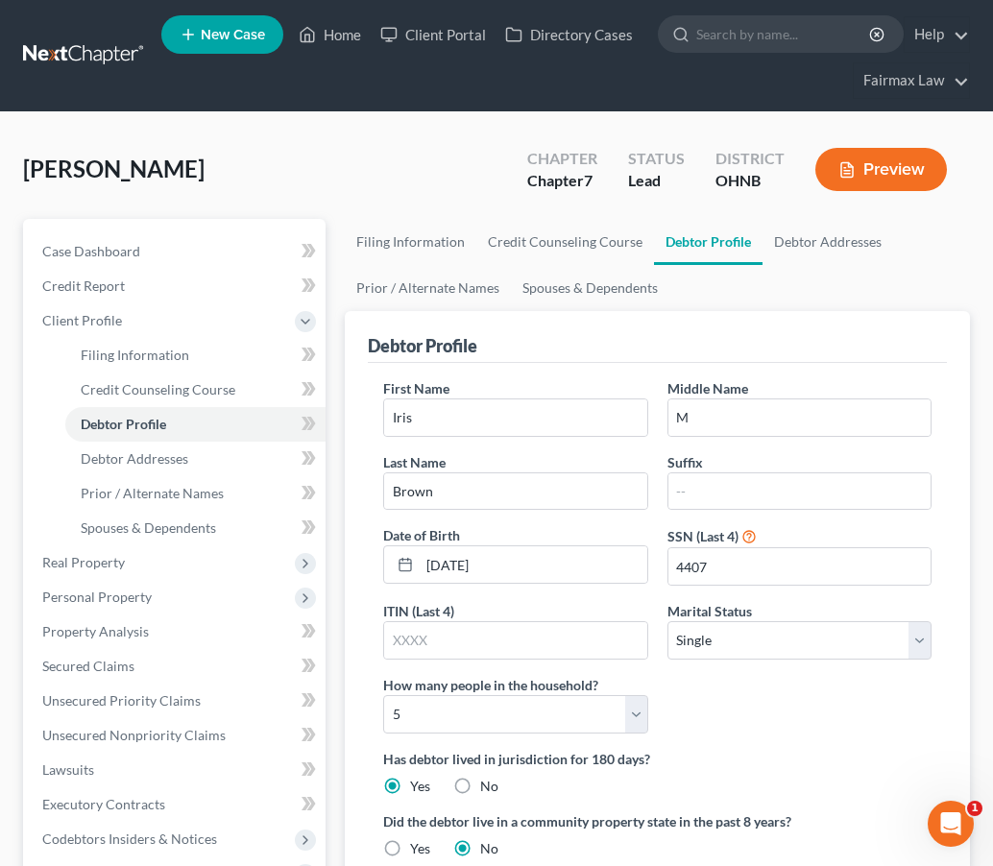
scroll to position [8, 0]
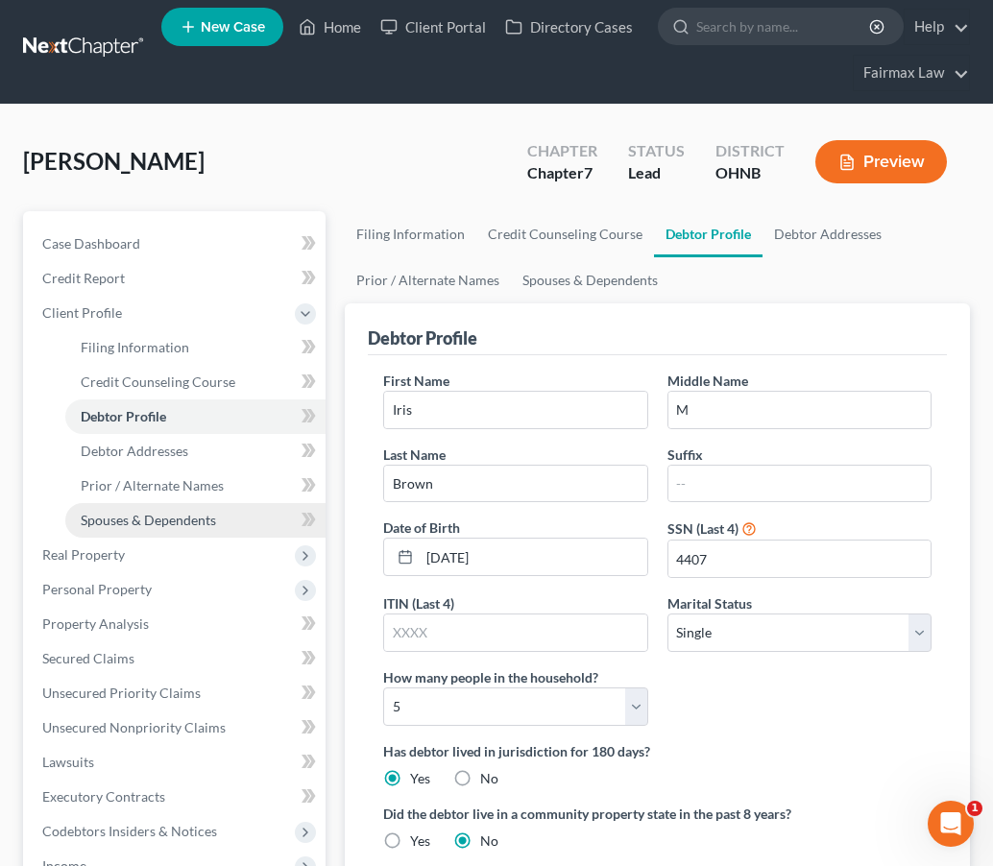
click at [171, 521] on span "Spouses & Dependents" at bounding box center [148, 520] width 135 height 16
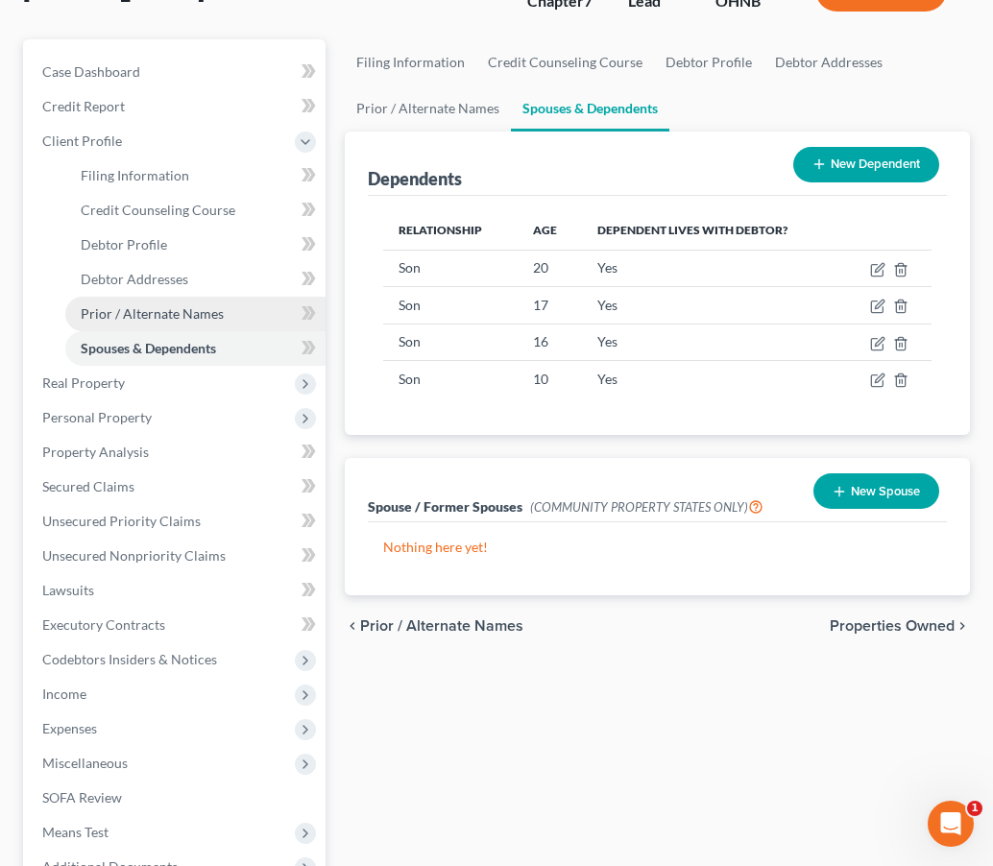
click at [180, 305] on span "Prior / Alternate Names" at bounding box center [152, 313] width 143 height 16
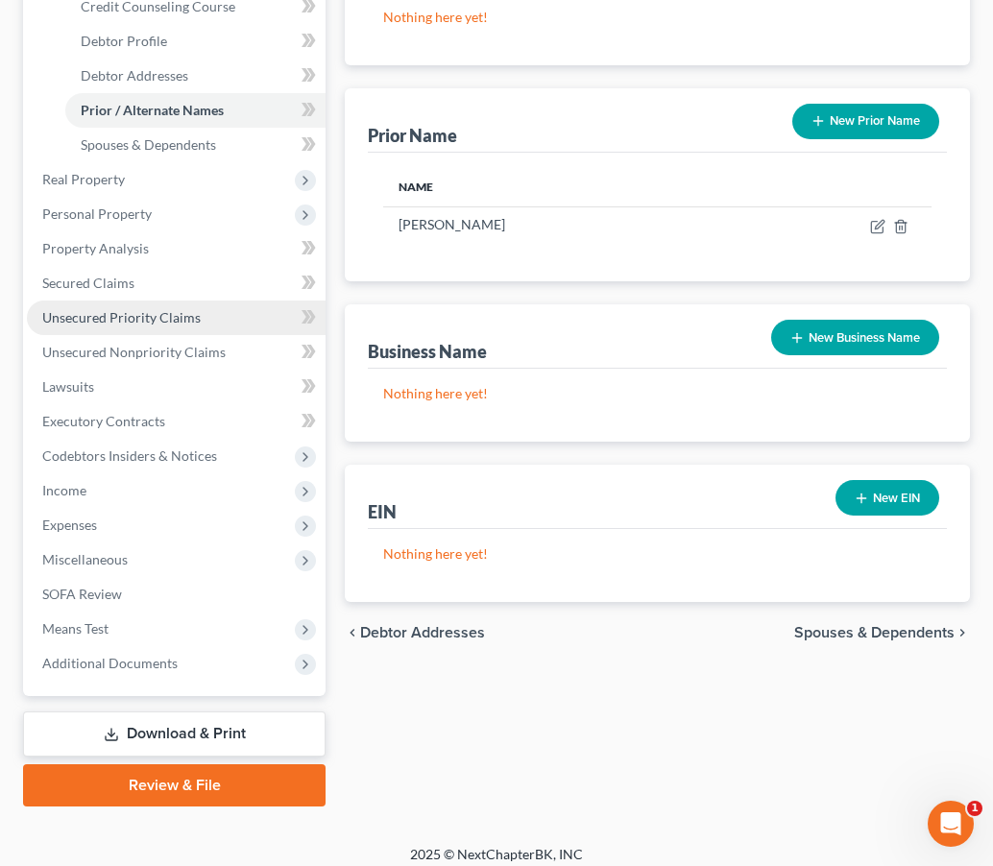
scroll to position [382, 0]
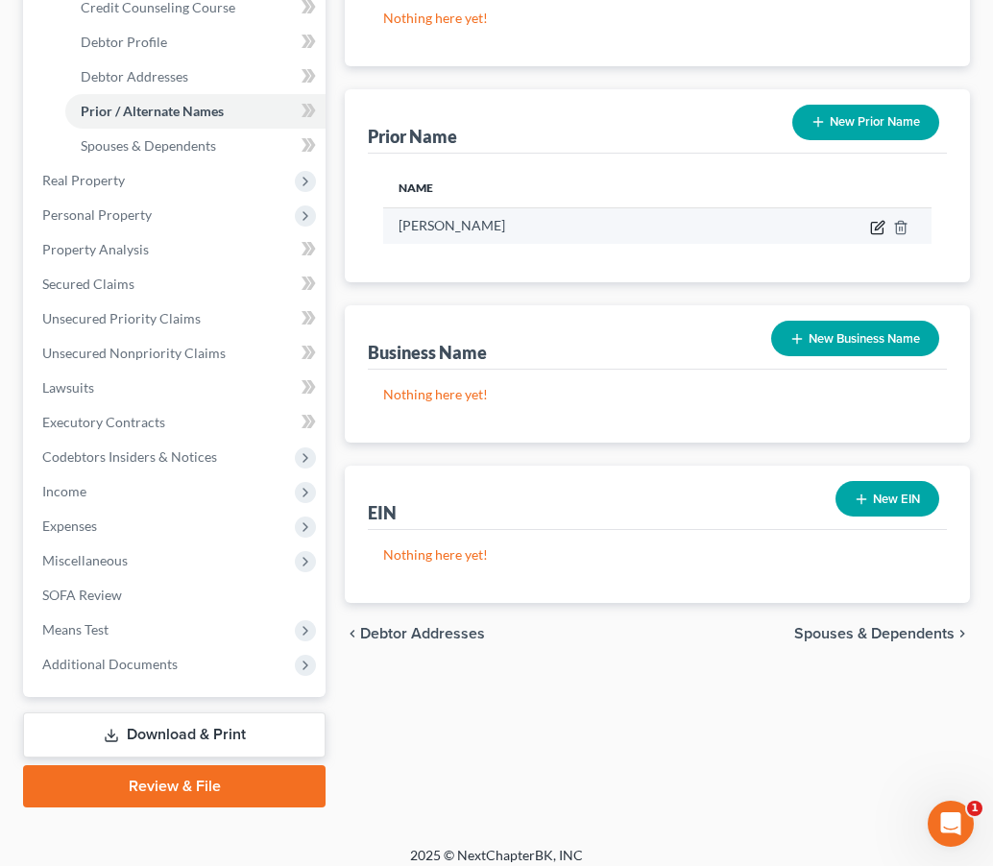
click at [875, 234] on icon "button" at bounding box center [877, 229] width 12 height 12
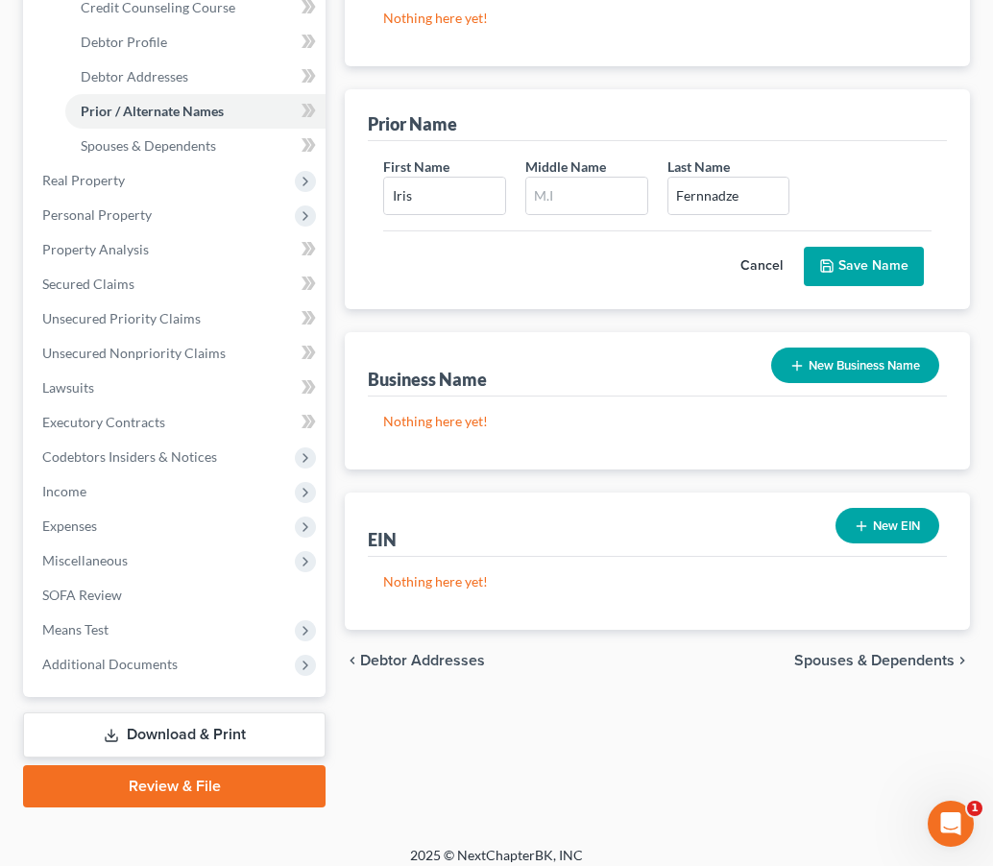
click at [774, 273] on button "Cancel" at bounding box center [761, 267] width 85 height 38
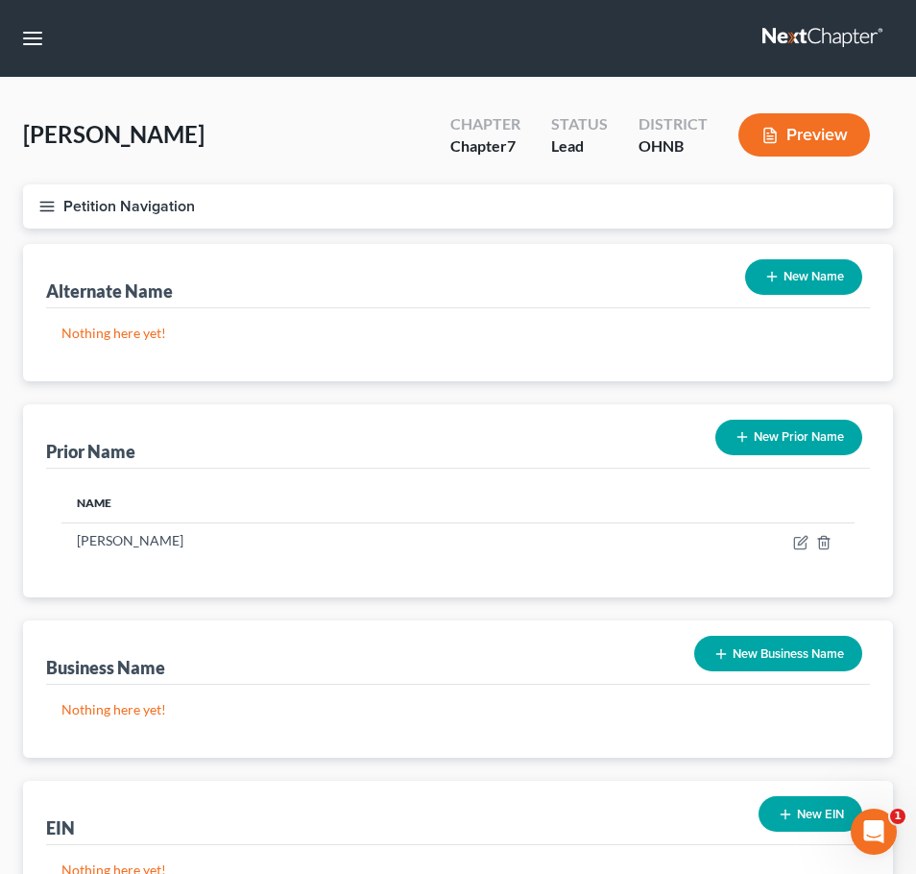
scroll to position [0, 0]
click at [51, 218] on button "Petition Navigation" at bounding box center [458, 206] width 870 height 44
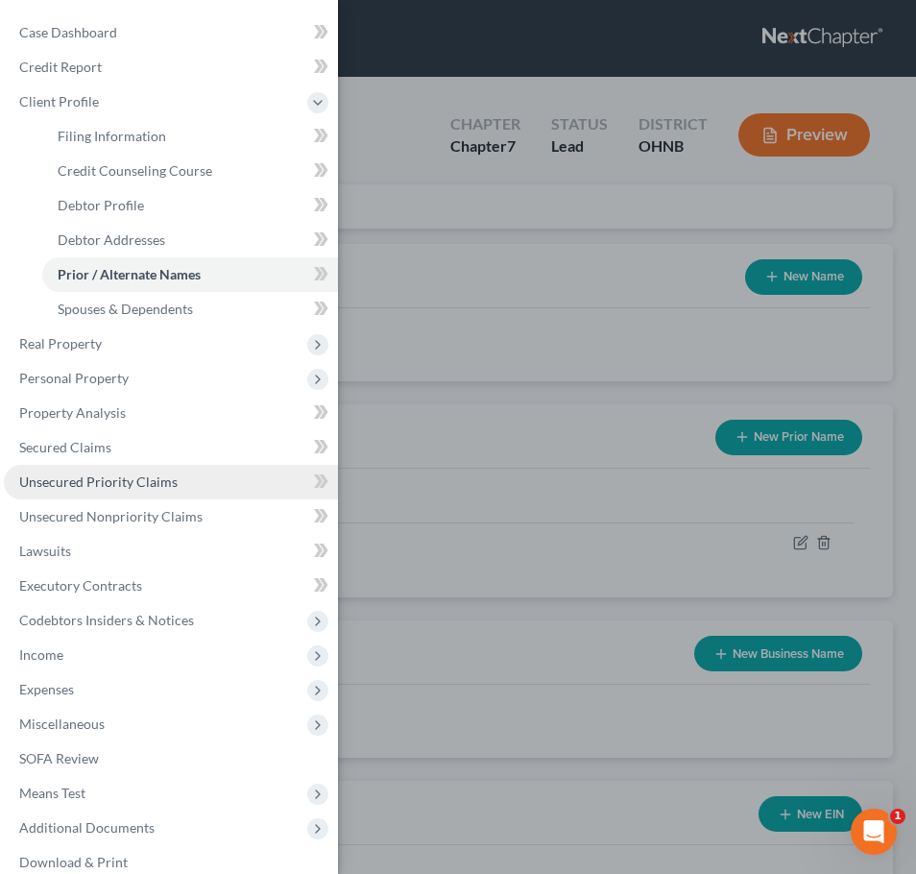
click at [149, 474] on span "Unsecured Priority Claims" at bounding box center [98, 481] width 158 height 16
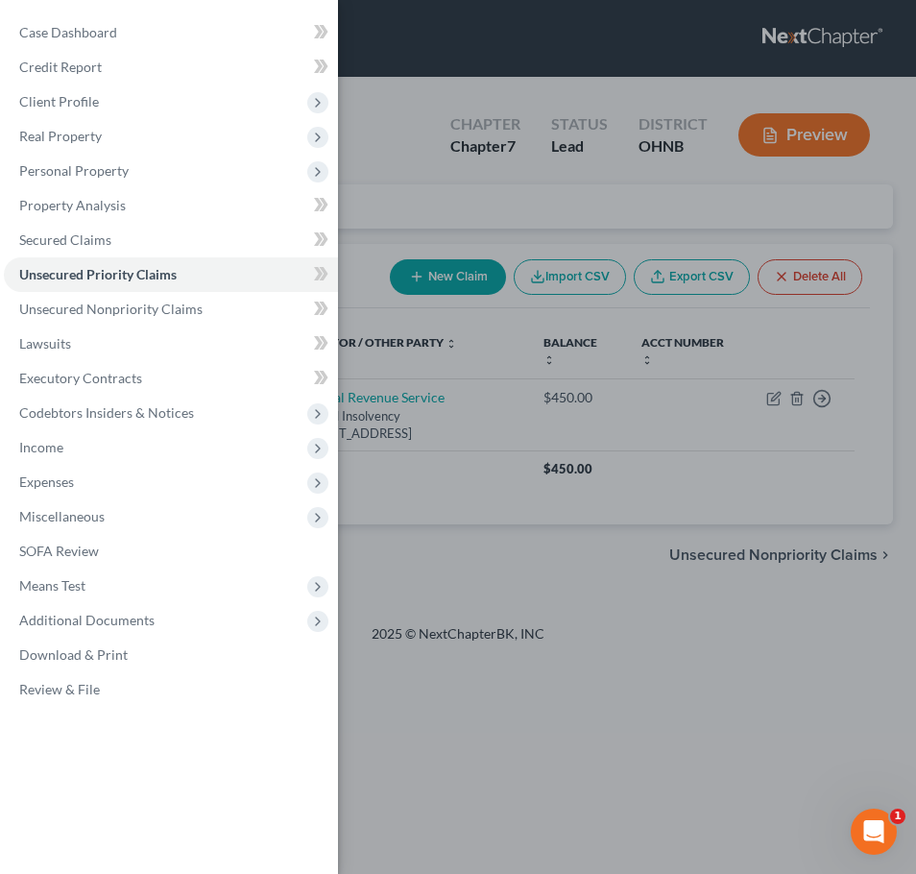
click at [408, 409] on div "Case Dashboard Payments Invoices Payments Payments Credit Report Client Profile" at bounding box center [458, 437] width 916 height 874
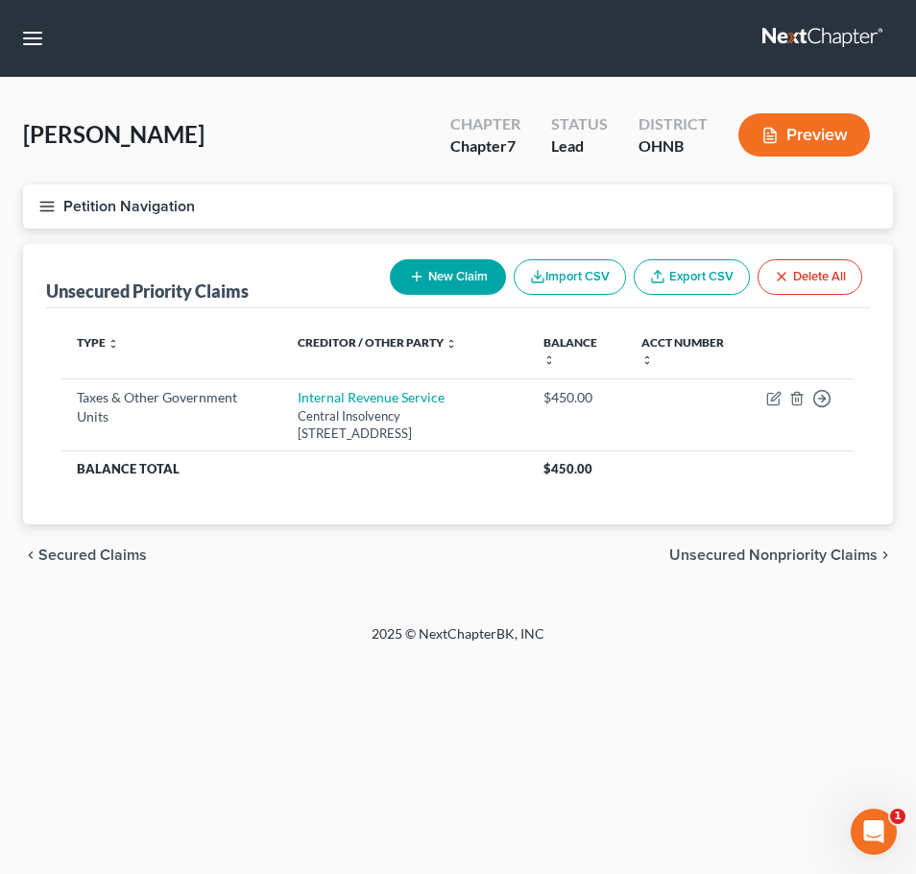
click at [43, 205] on icon "button" at bounding box center [46, 206] width 17 height 17
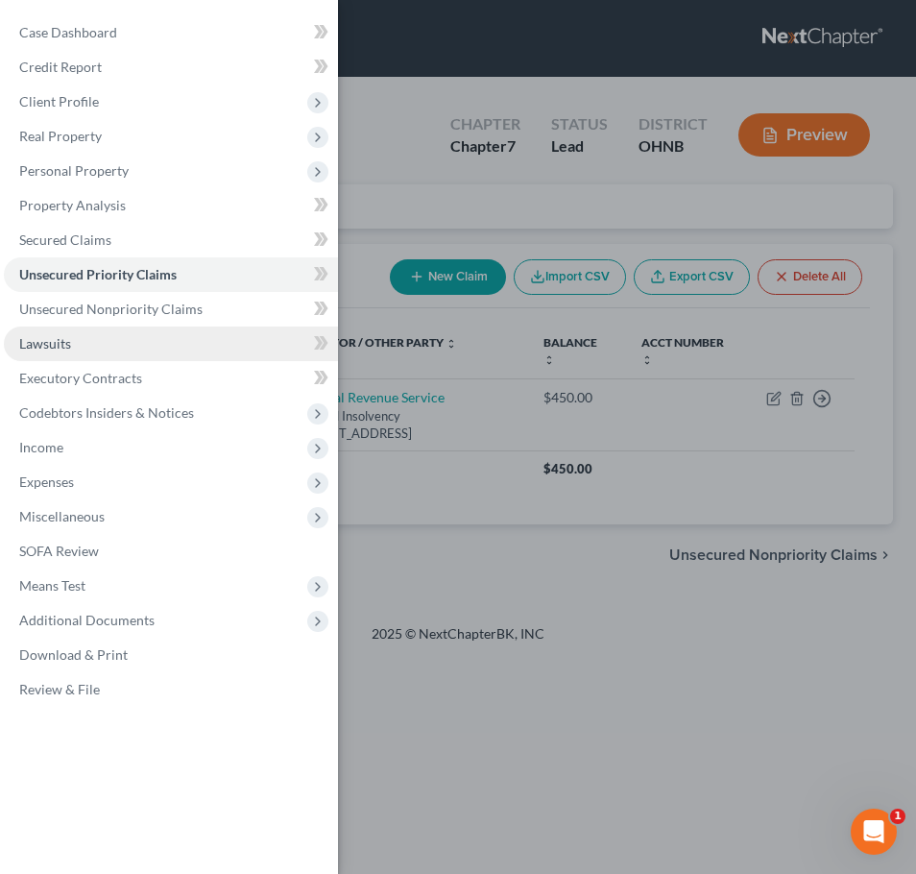
click at [106, 349] on link "Lawsuits" at bounding box center [171, 343] width 334 height 35
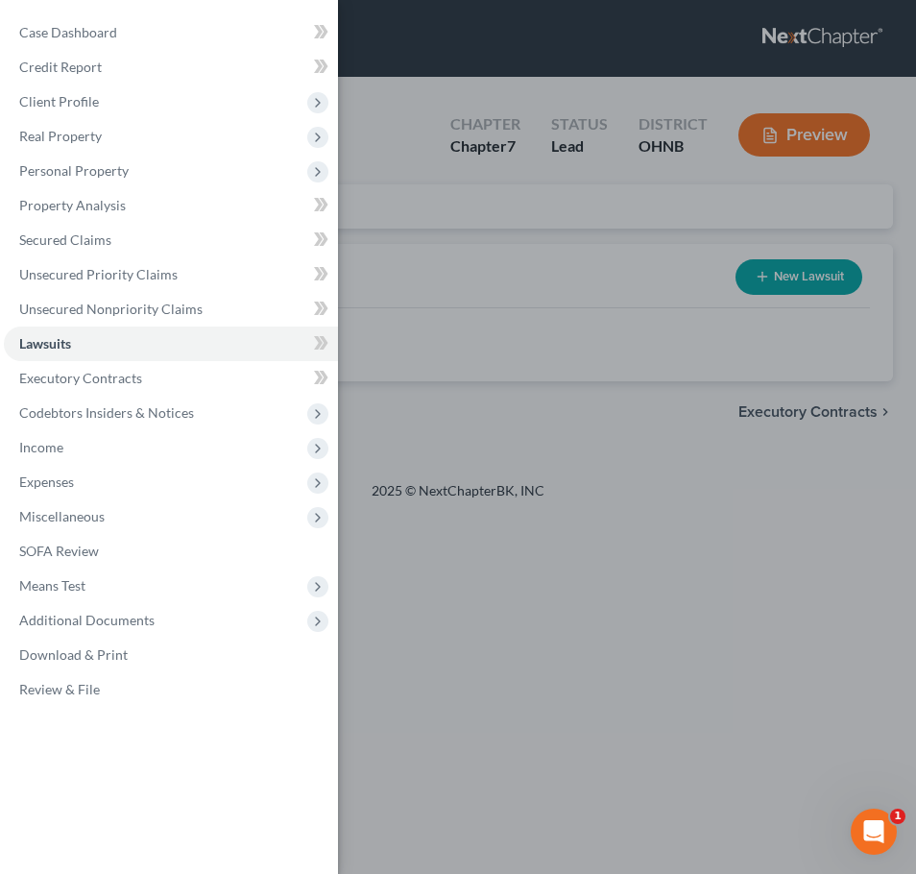
click at [476, 524] on div "Case Dashboard Payments Invoices Payments Payments Credit Report Client Profile" at bounding box center [458, 437] width 916 height 874
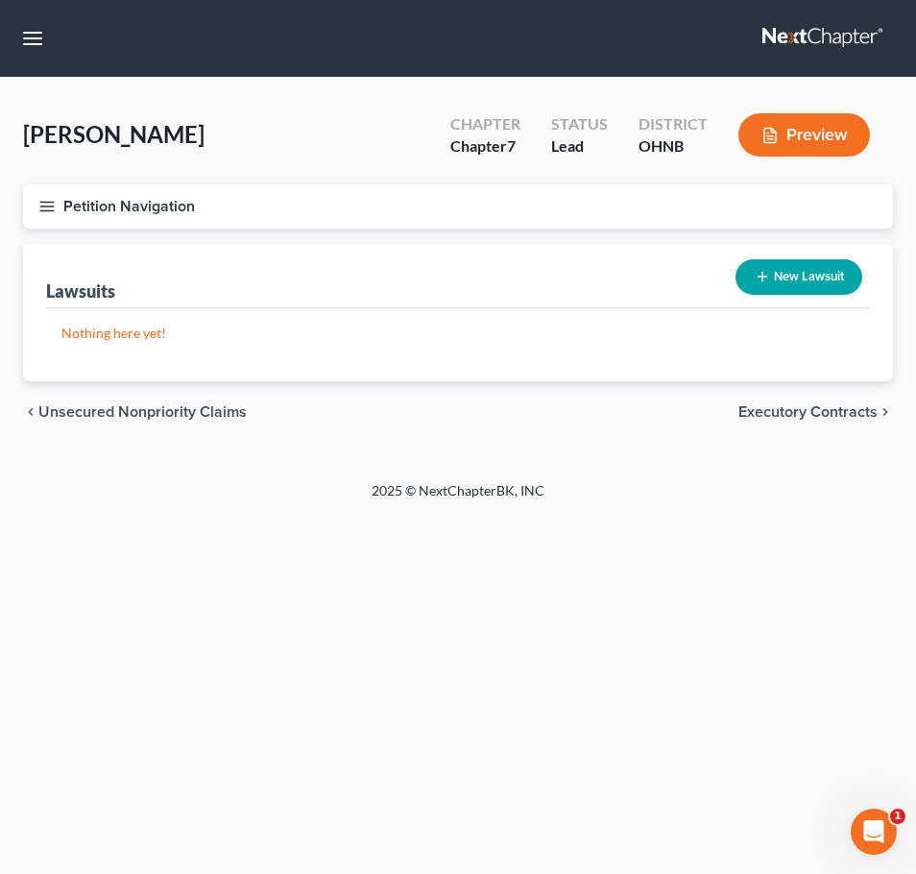
click at [37, 207] on button "Petition Navigation" at bounding box center [458, 206] width 870 height 44
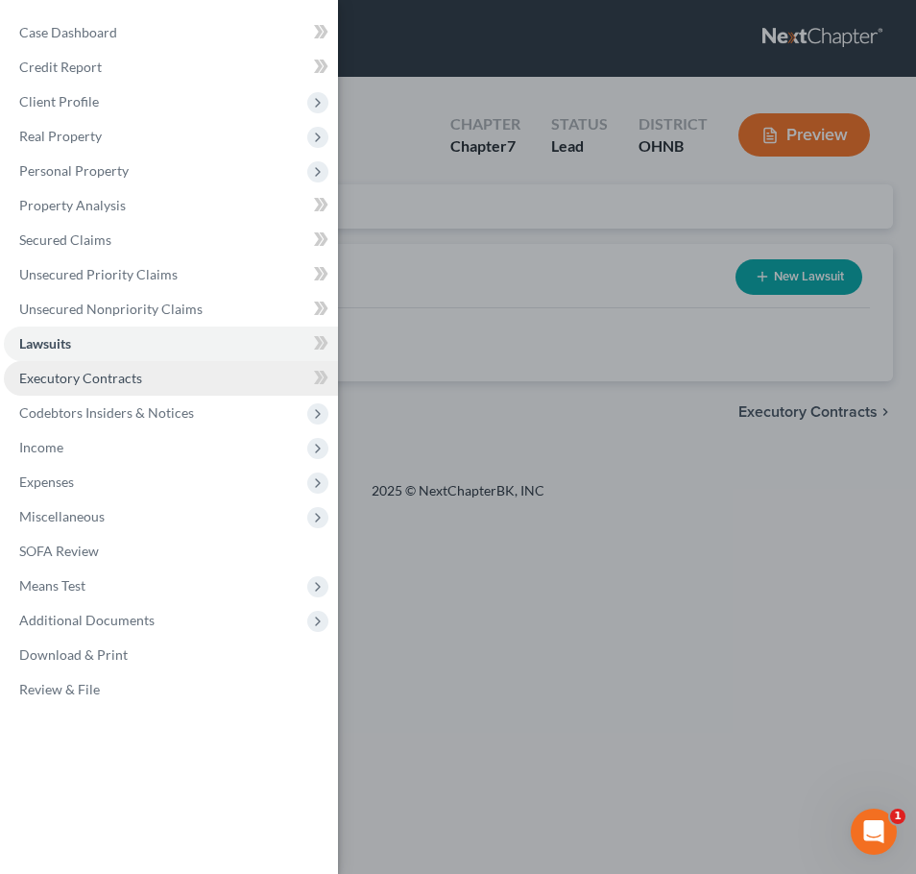
click at [57, 375] on span "Executory Contracts" at bounding box center [80, 378] width 123 height 16
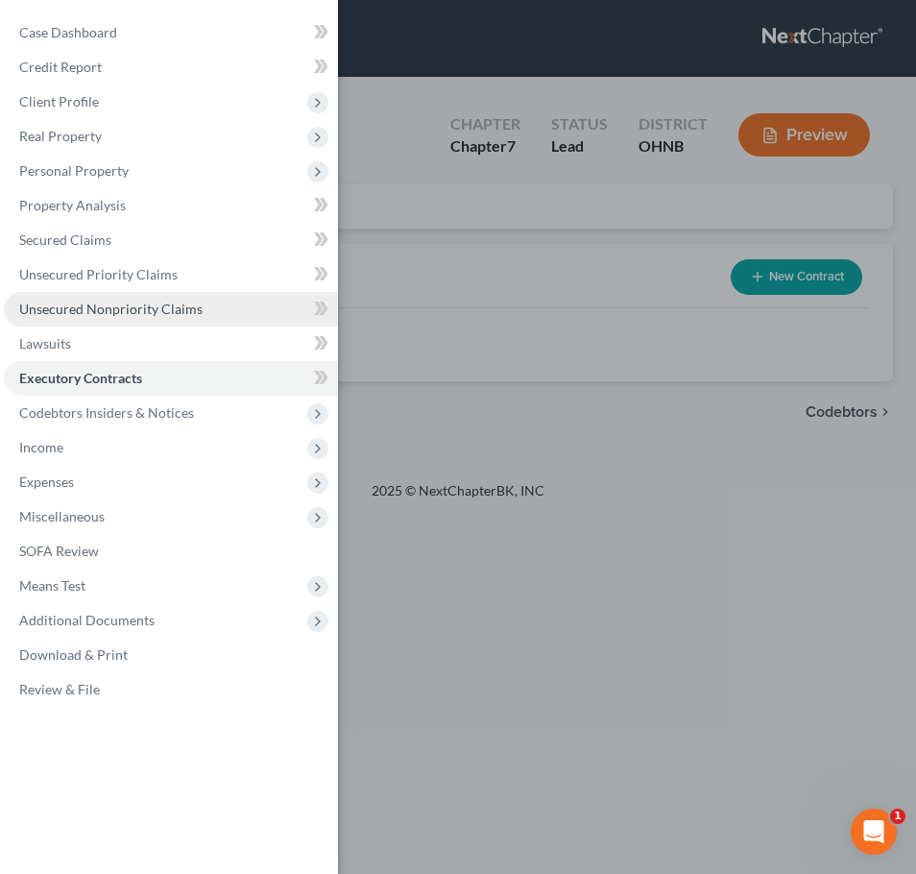
click at [183, 301] on span "Unsecured Nonpriority Claims" at bounding box center [110, 309] width 183 height 16
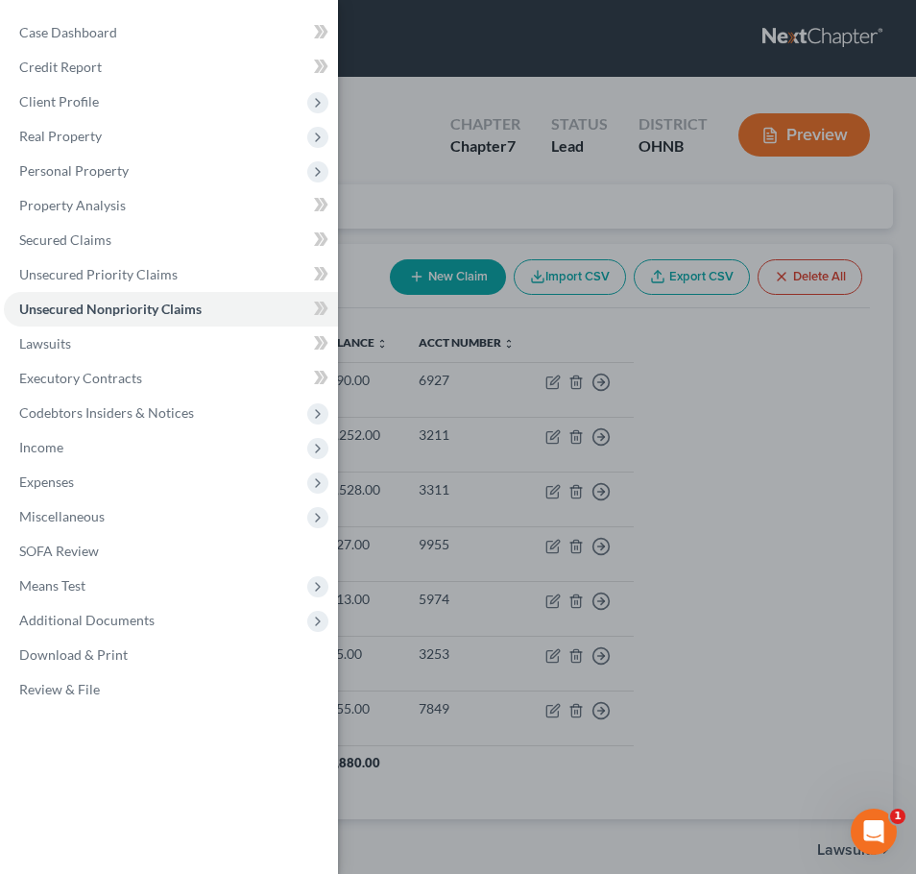
click at [399, 446] on div "Case Dashboard Payments Invoices Payments Payments Credit Report Client Profile" at bounding box center [458, 437] width 916 height 874
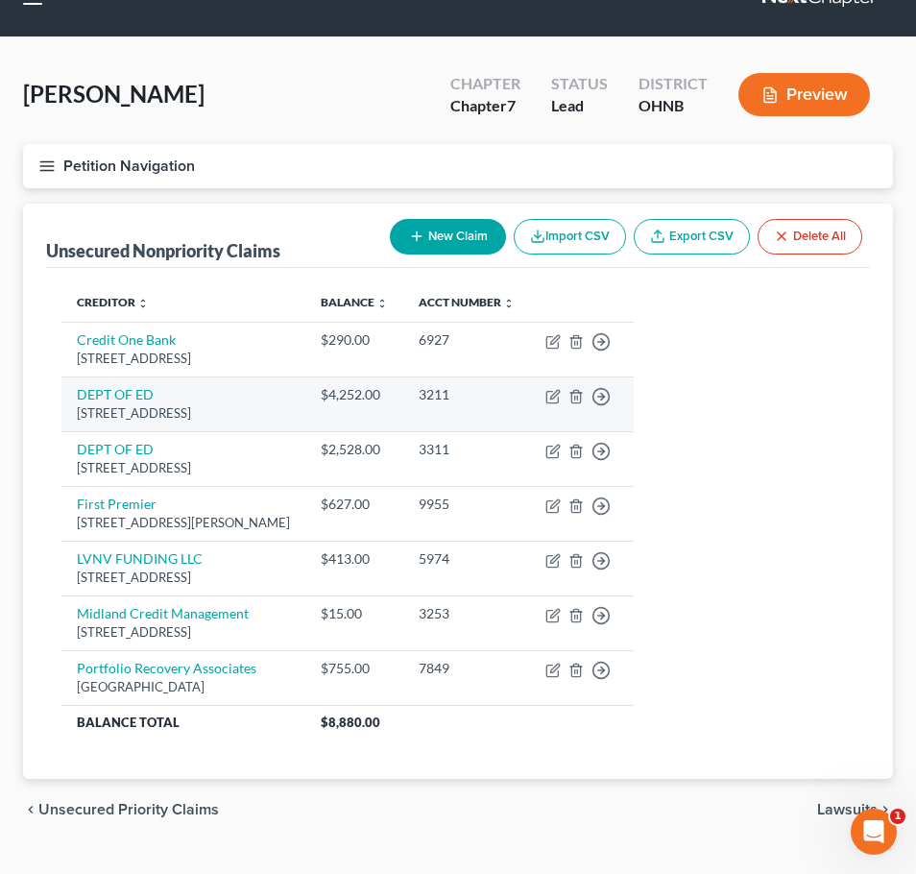
scroll to position [42, 0]
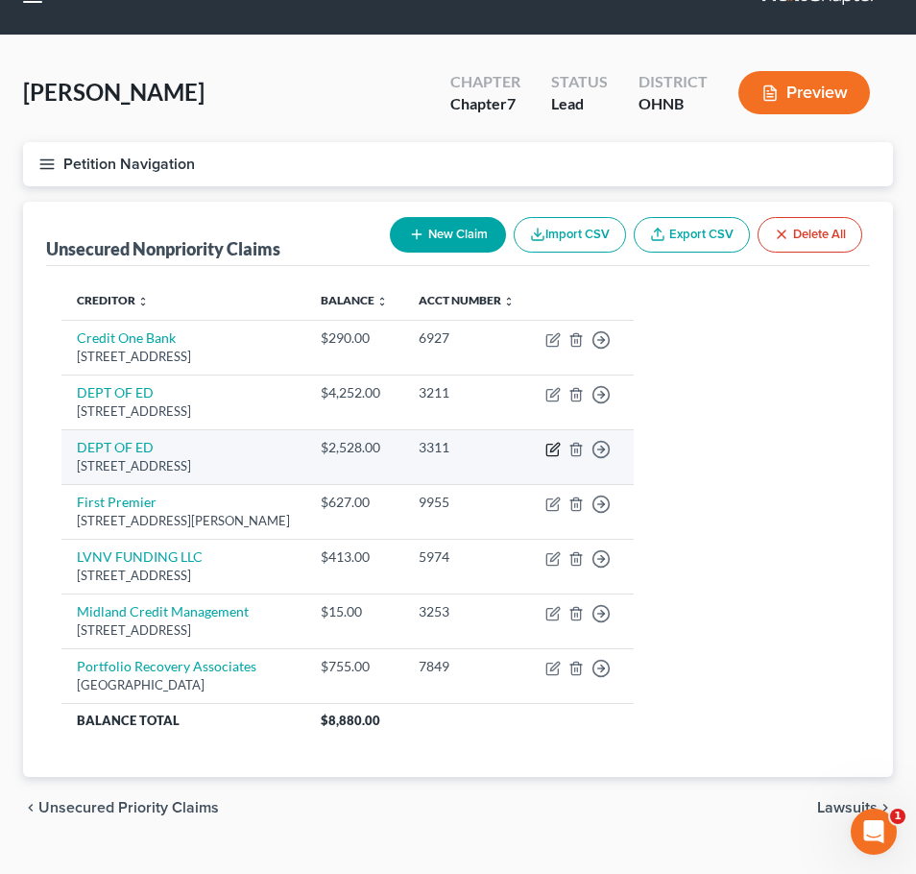
click at [559, 447] on icon "button" at bounding box center [554, 447] width 9 height 9
select select "30"
select select "17"
select select "0"
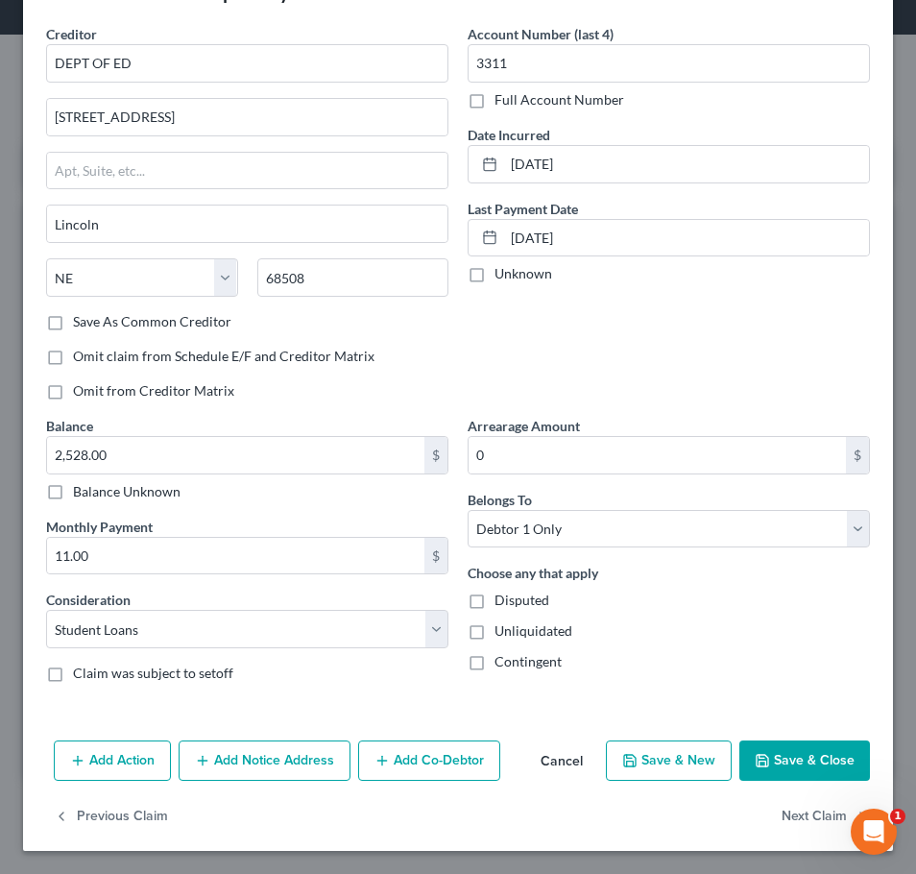
scroll to position [64, 0]
click at [806, 762] on button "Save & Close" at bounding box center [804, 760] width 131 height 40
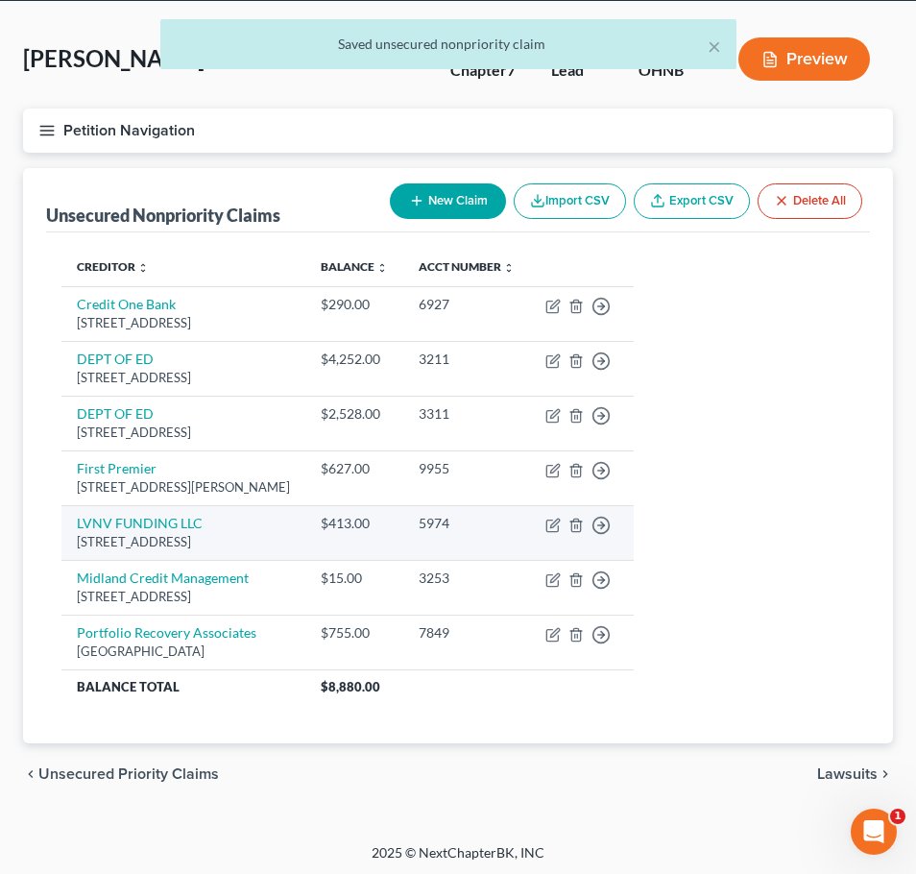
scroll to position [75, 0]
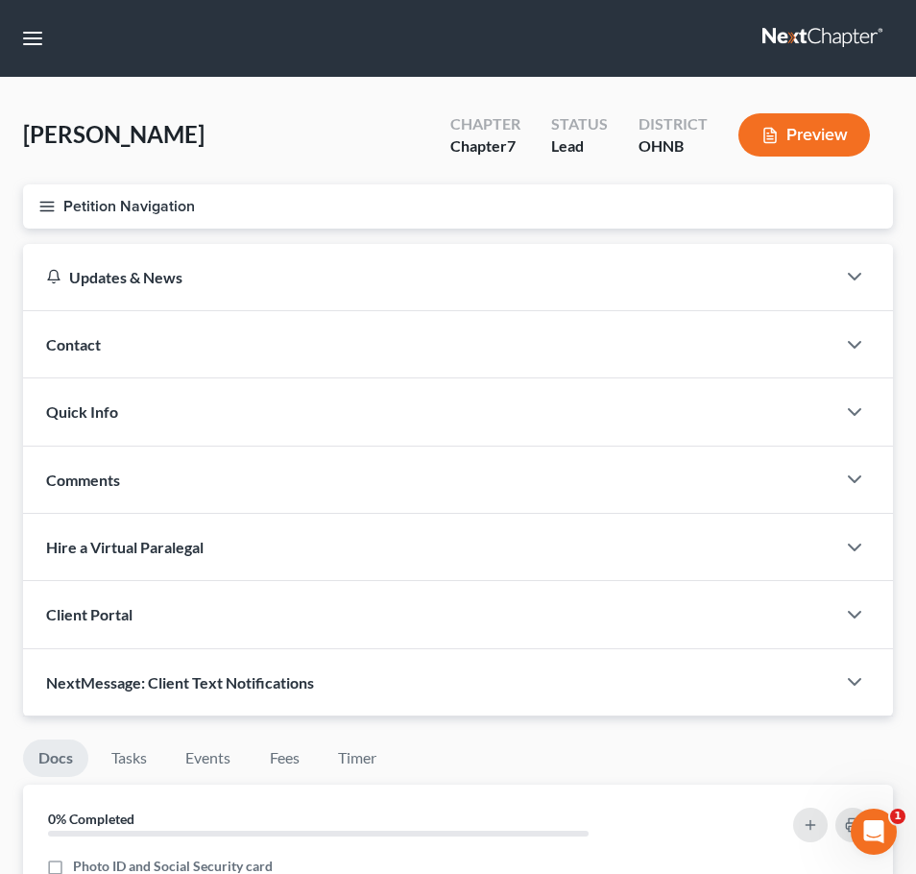
click at [51, 206] on icon "button" at bounding box center [46, 206] width 17 height 17
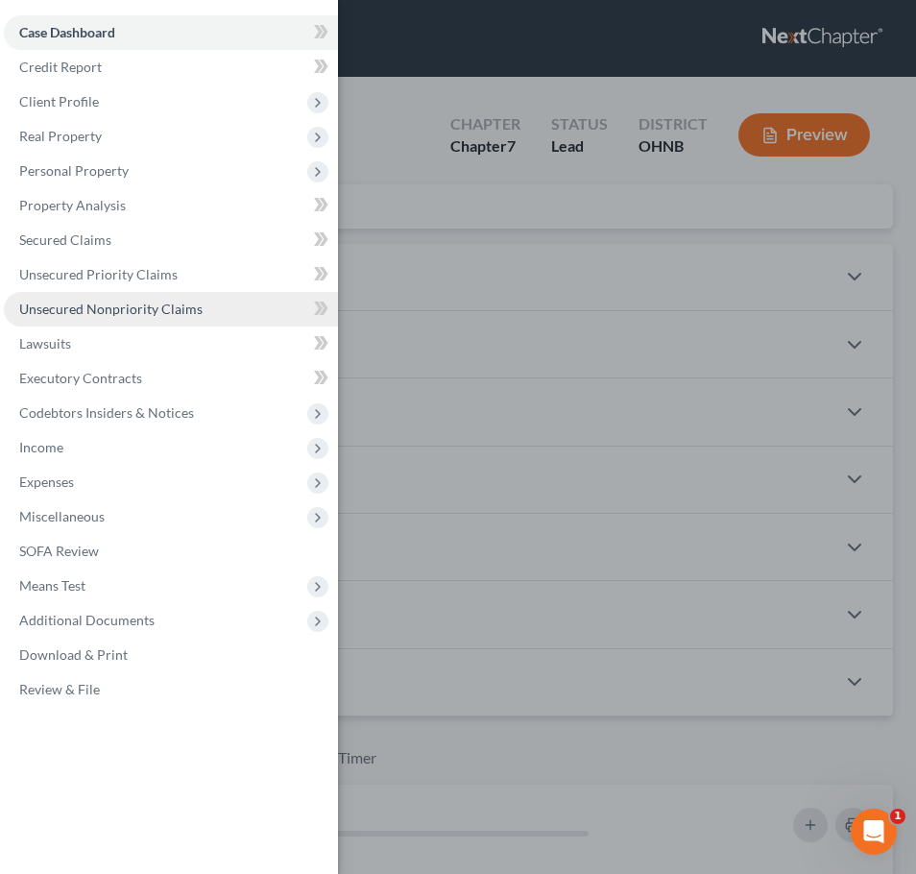
click at [138, 321] on link "Unsecured Nonpriority Claims" at bounding box center [171, 309] width 334 height 35
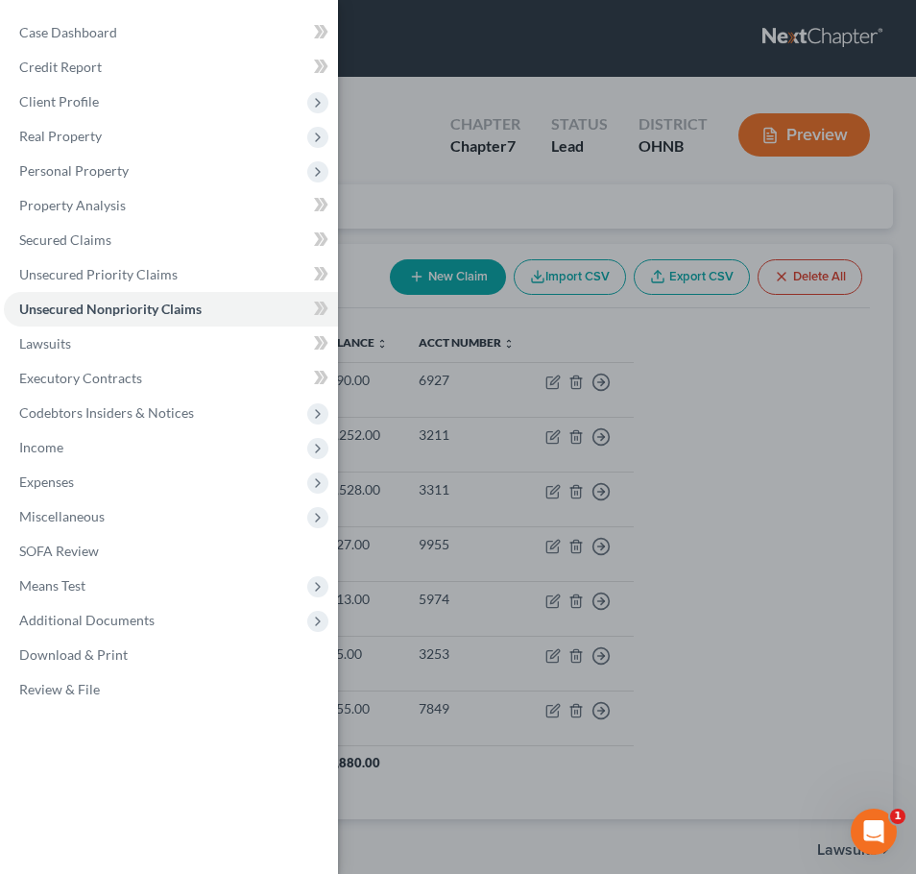
click at [413, 207] on div "Case Dashboard Payments Invoices Payments Payments Credit Report Client Profile" at bounding box center [458, 437] width 916 height 874
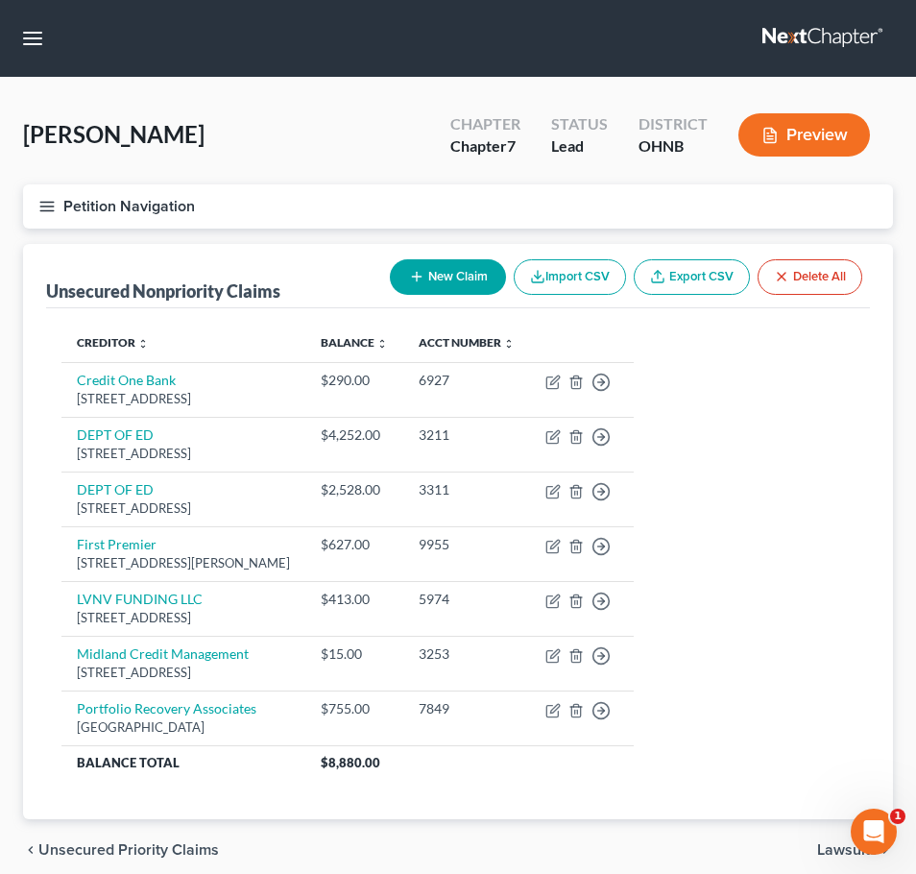
click at [53, 201] on icon "button" at bounding box center [46, 206] width 17 height 17
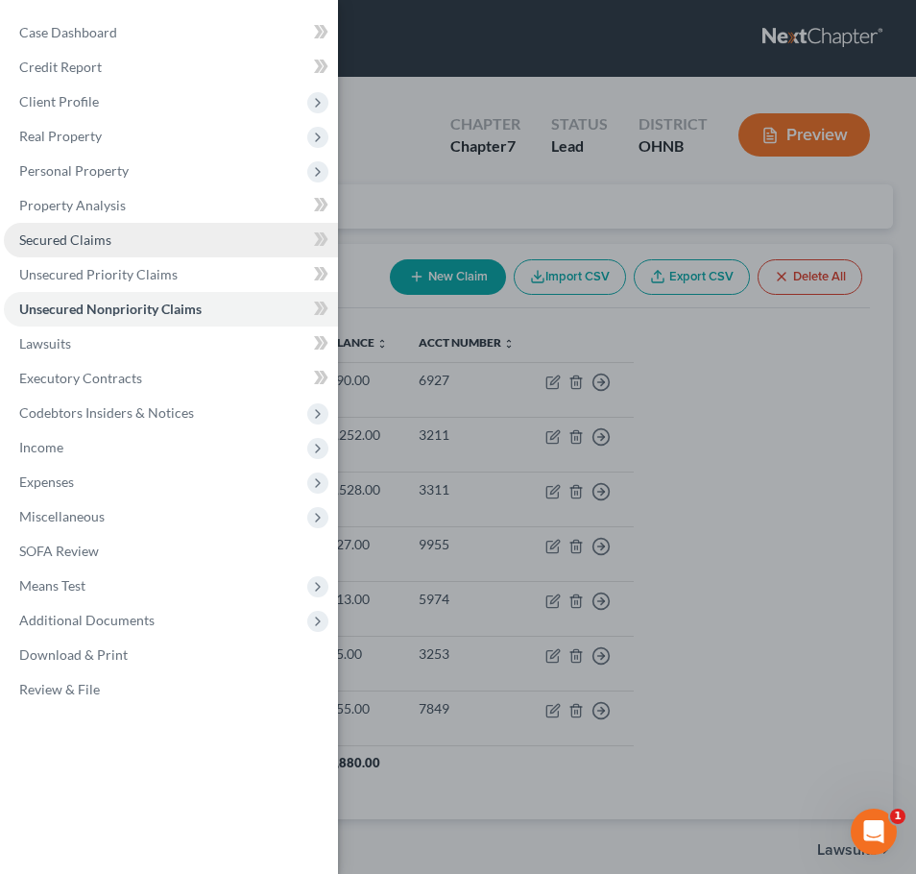
click at [109, 238] on span "Secured Claims" at bounding box center [65, 239] width 92 height 16
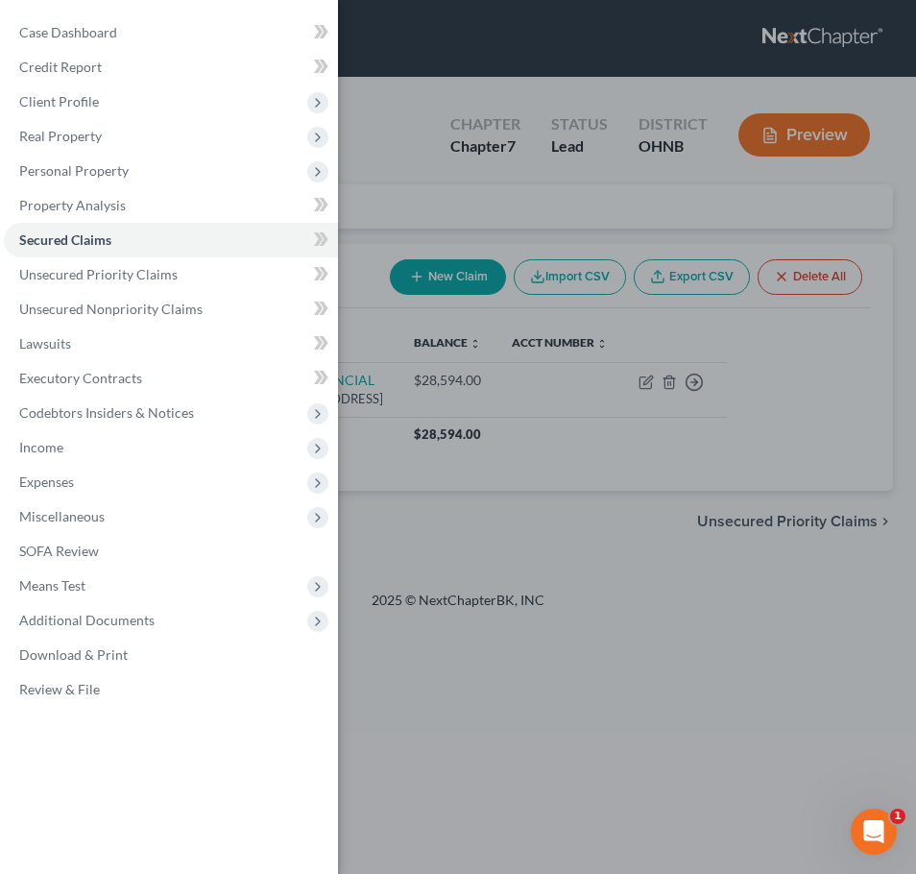
click at [415, 240] on div "Case Dashboard Payments Invoices Payments Payments Credit Report Client Profile" at bounding box center [458, 437] width 916 height 874
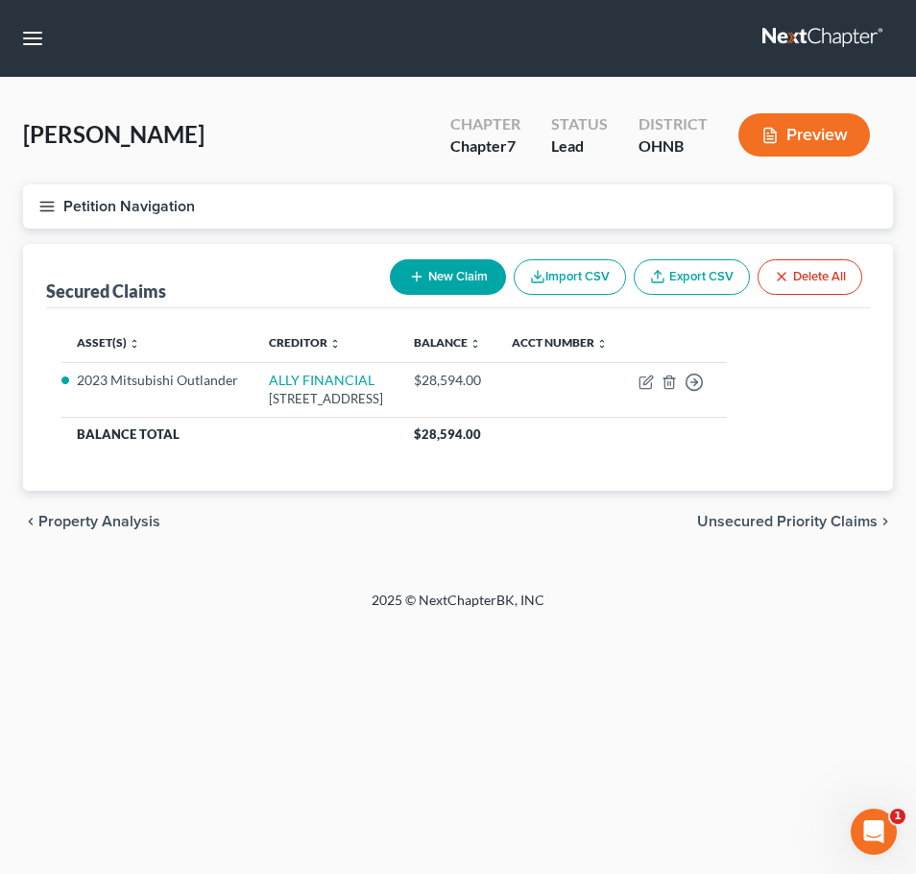
click at [52, 213] on icon "button" at bounding box center [46, 206] width 17 height 17
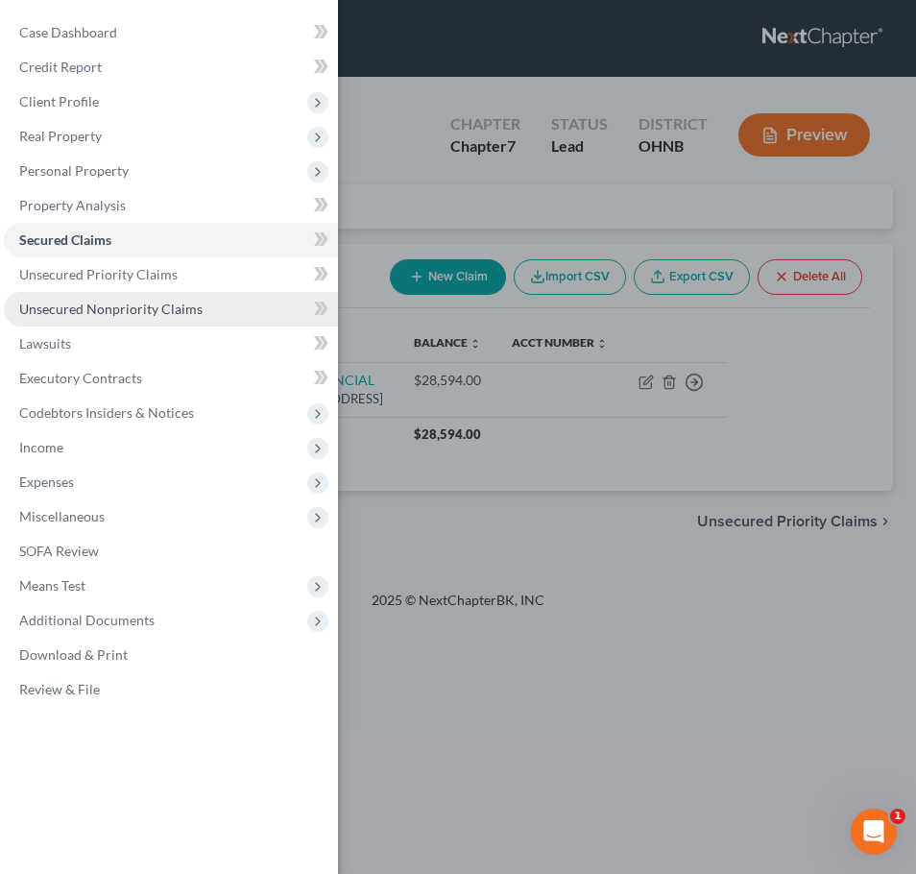
click at [139, 306] on span "Unsecured Nonpriority Claims" at bounding box center [110, 309] width 183 height 16
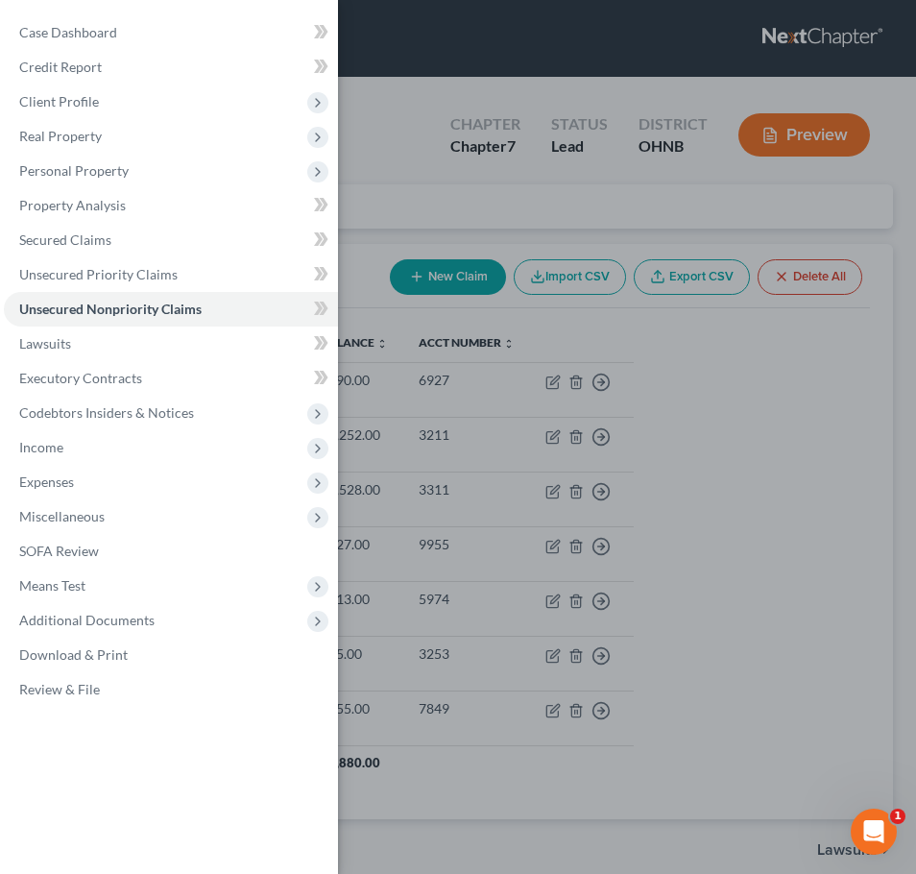
click at [329, 392] on span at bounding box center [321, 380] width 34 height 29
click at [322, 380] on icon at bounding box center [321, 378] width 14 height 24
click at [322, 379] on icon at bounding box center [321, 378] width 14 height 24
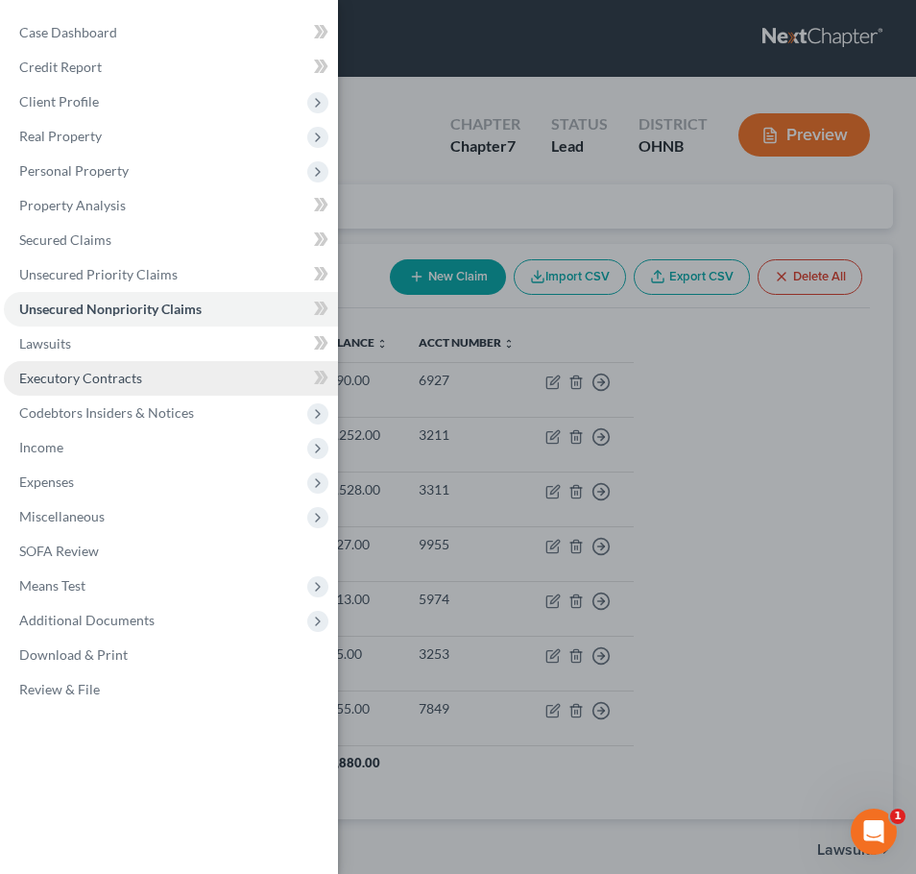
click at [216, 378] on link "Executory Contracts" at bounding box center [171, 378] width 334 height 35
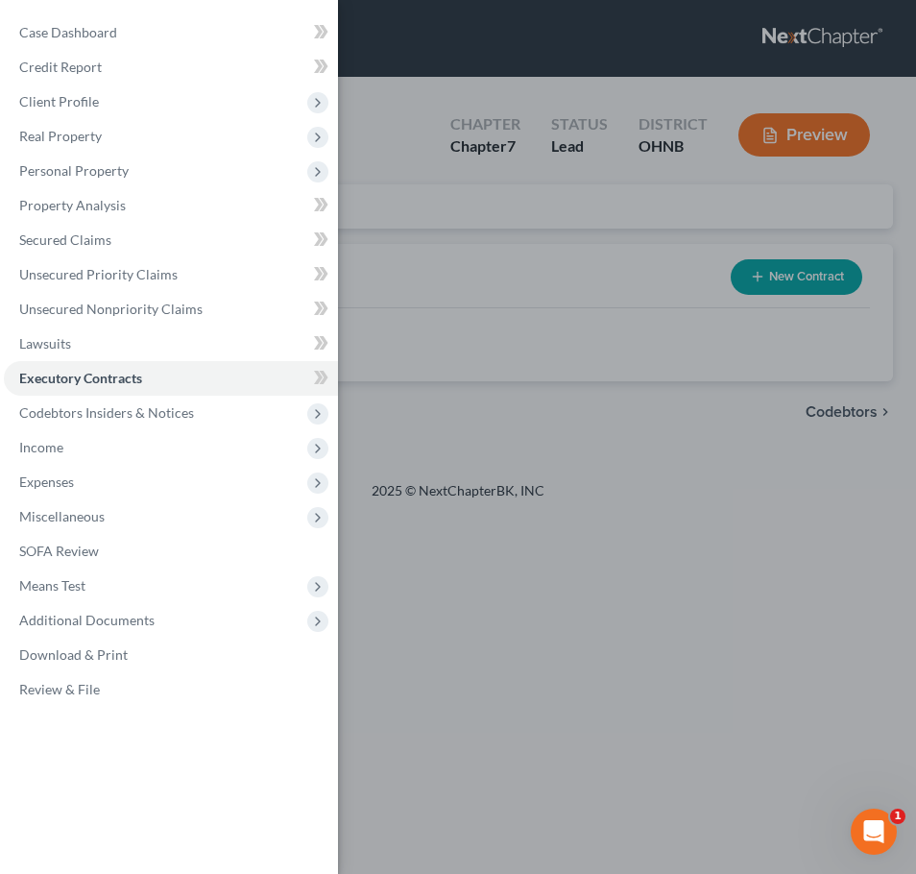
click at [462, 210] on div "Case Dashboard Payments Invoices Payments Payments Credit Report Client Profile" at bounding box center [458, 437] width 916 height 874
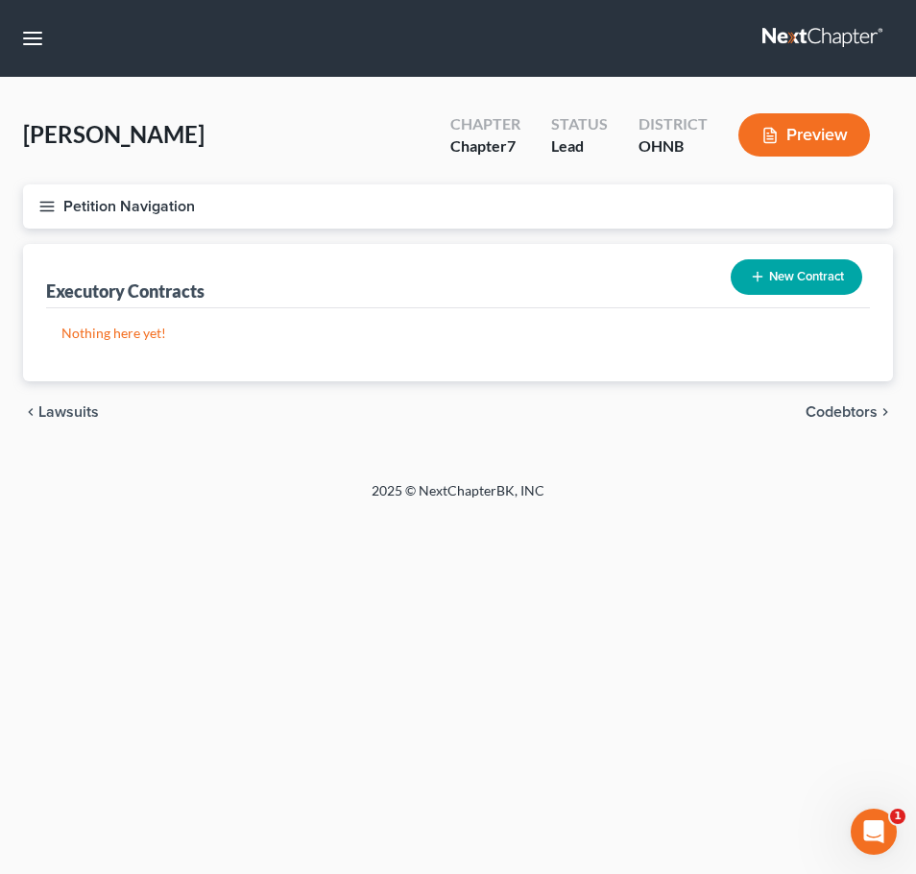
click at [801, 282] on button "New Contract" at bounding box center [797, 277] width 132 height 36
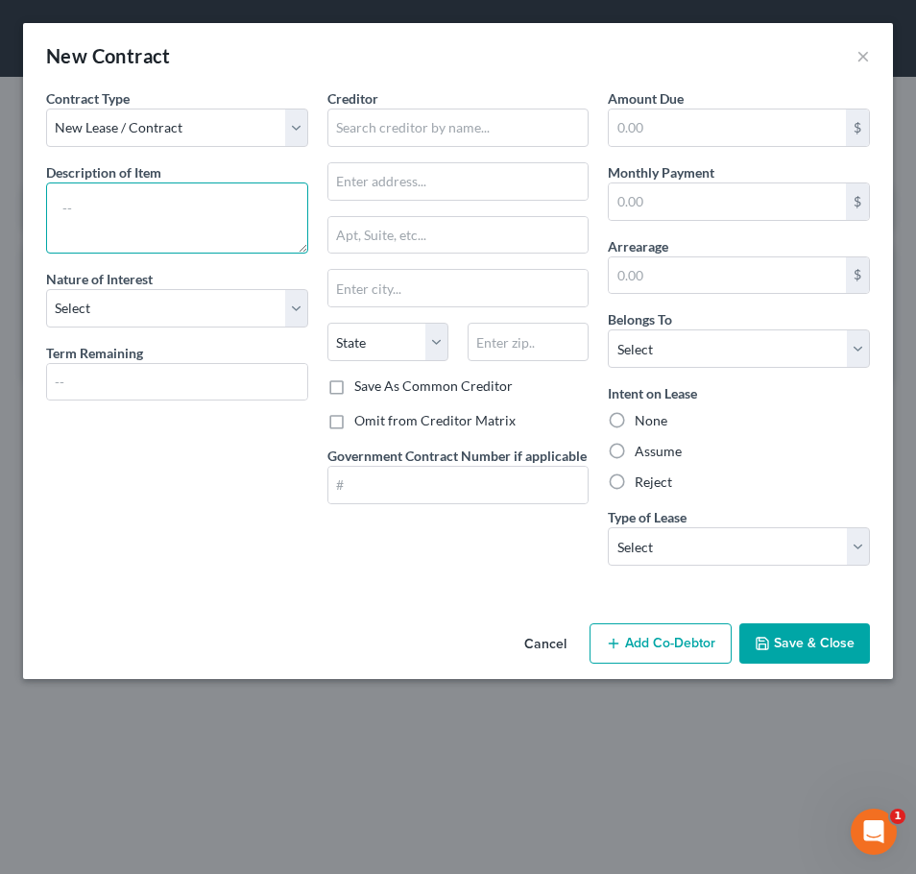
click at [217, 223] on textarea at bounding box center [177, 217] width 262 height 71
type textarea "Y"
type textarea "Lease agreement"
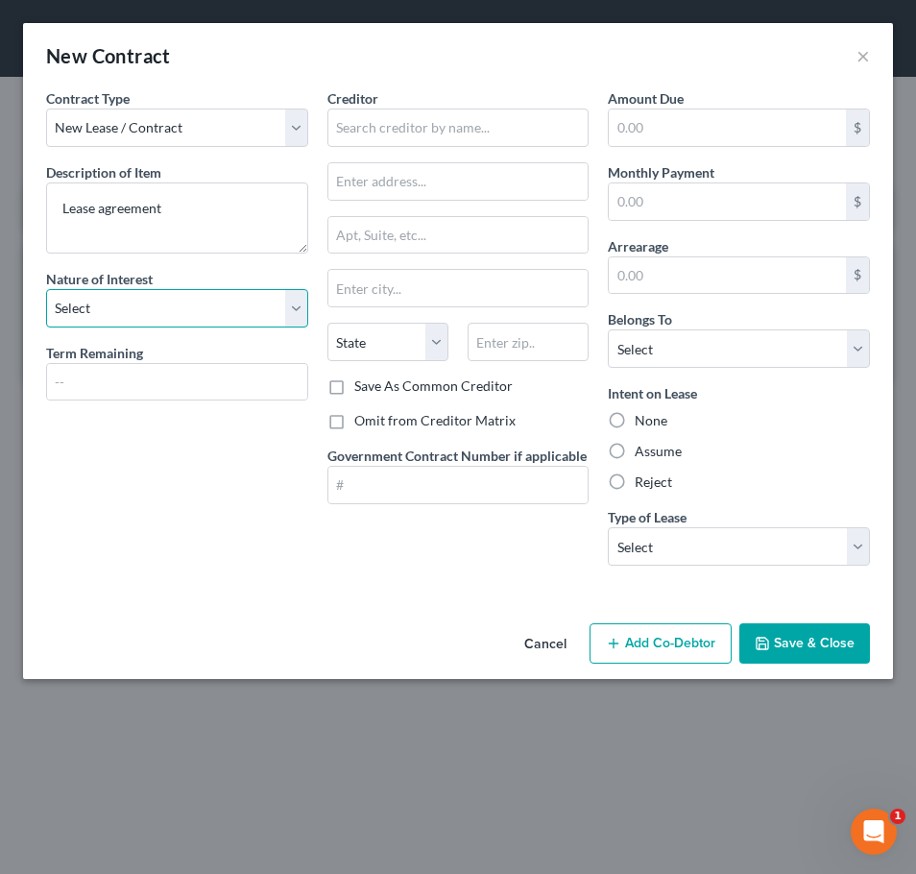
select select "3"
click at [403, 132] on input "text" at bounding box center [458, 128] width 262 height 38
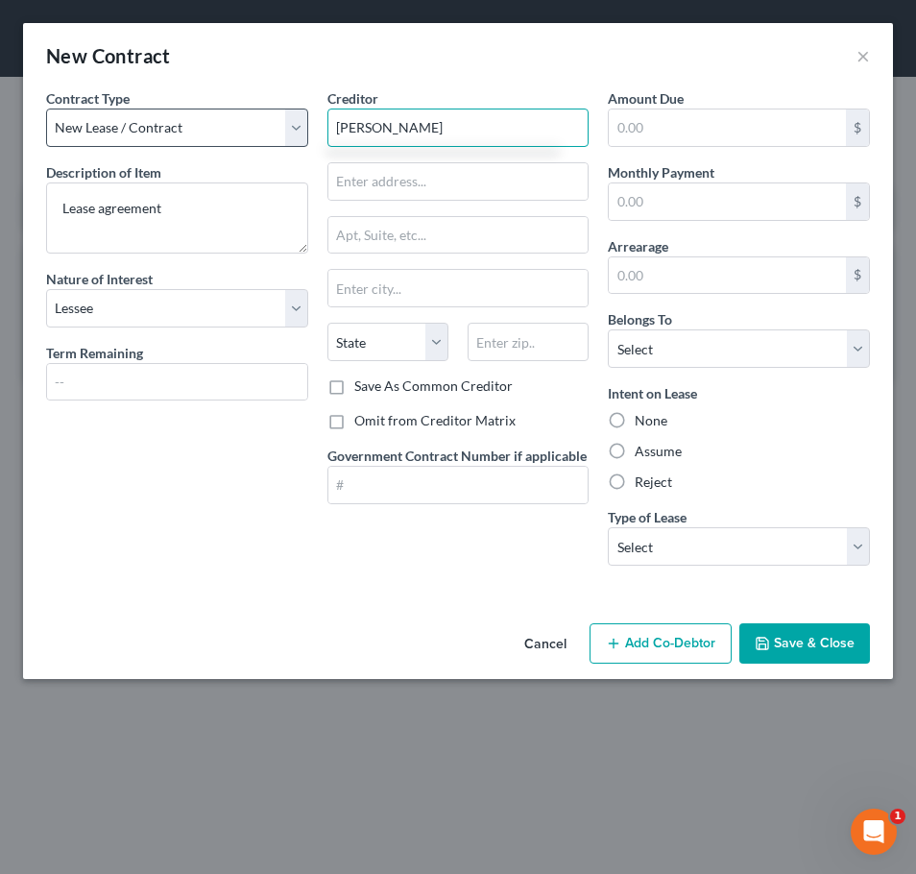
drag, startPoint x: 485, startPoint y: 113, endPoint x: 212, endPoint y: 113, distance: 272.7
click at [212, 113] on div "Contract Type New Lease / Contract New Timeshare Description of non-residential…" at bounding box center [457, 334] width 843 height 493
drag, startPoint x: 473, startPoint y: 121, endPoint x: 324, endPoint y: 119, distance: 149.8
click at [324, 123] on div "Creditor * [PERSON_NAME] State [US_STATE] AK AR AZ CA CO CT DE DC [GEOGRAPHIC_D…" at bounding box center [458, 334] width 281 height 493
type input "Trumbull Crossing ("
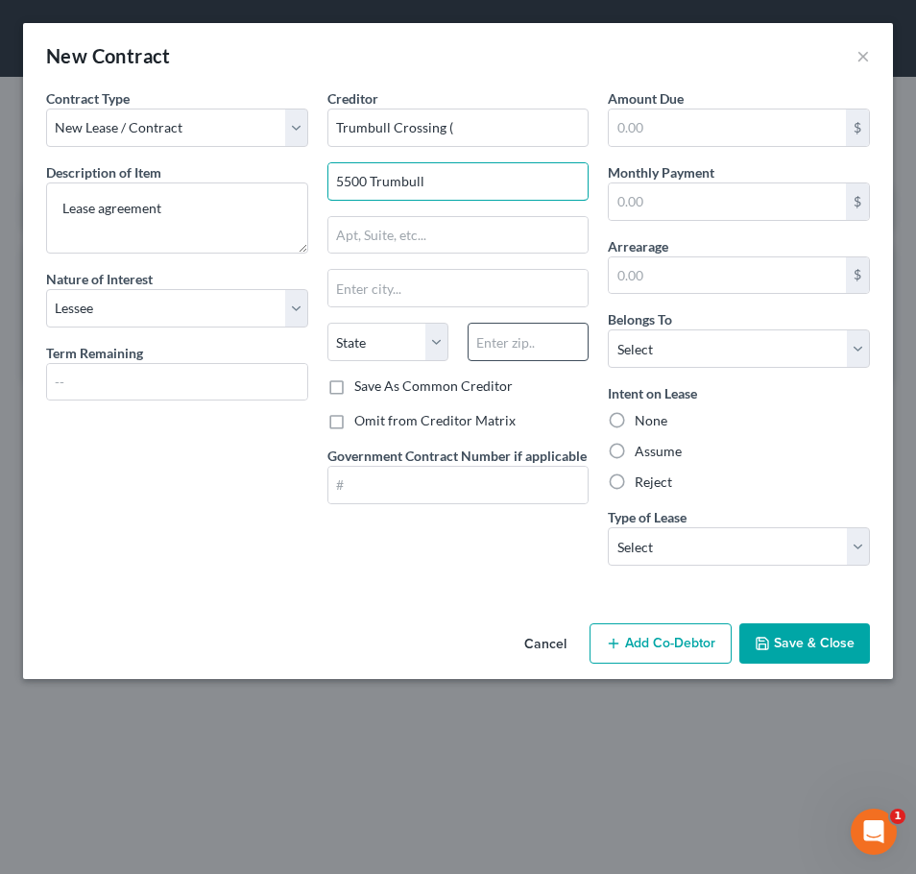
type input "5500 Trumbull"
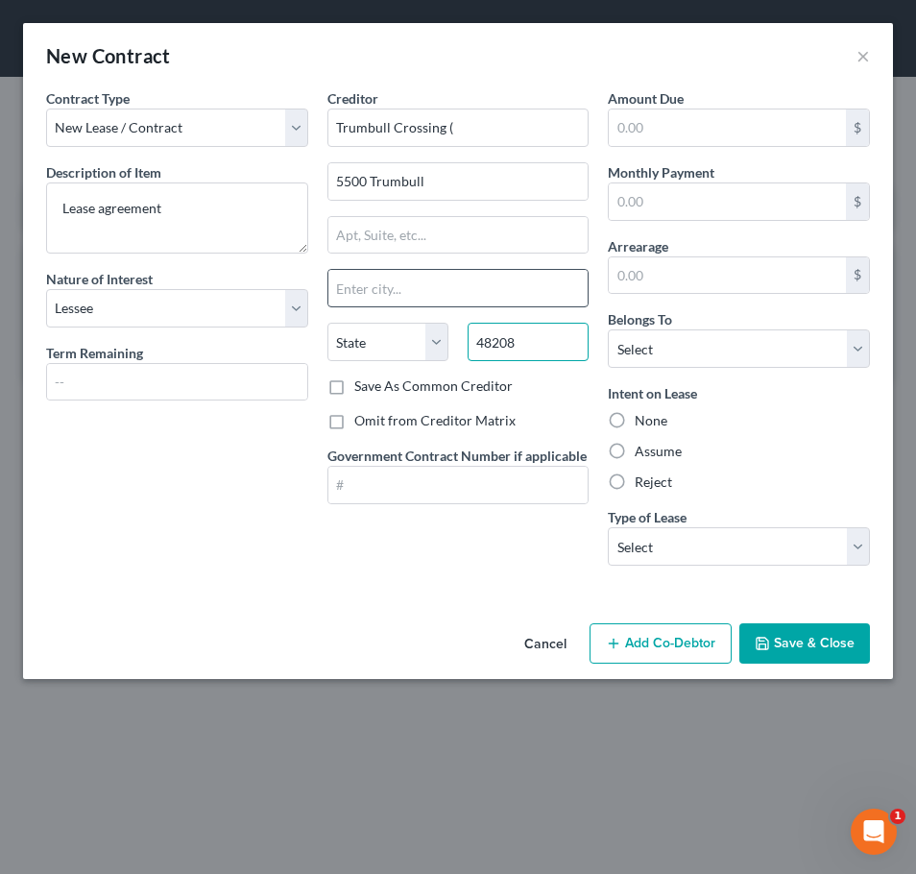
type input "48208"
type input "[GEOGRAPHIC_DATA]"
select select "23"
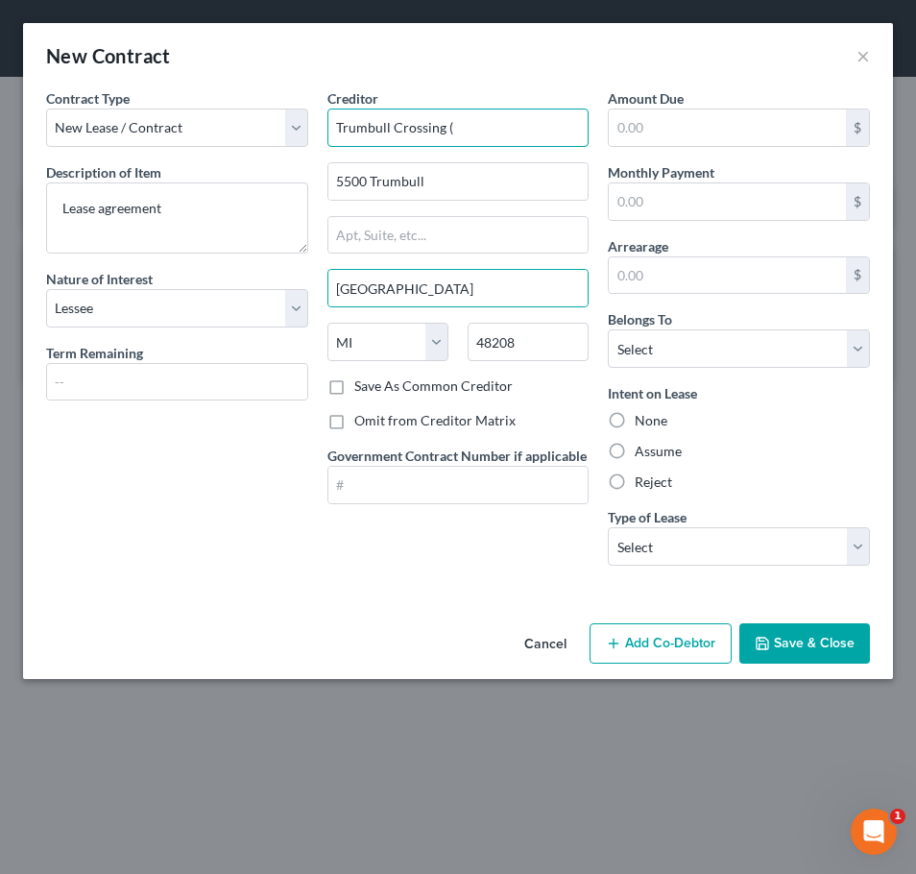
click at [504, 125] on input "Trumbull Crossing (" at bounding box center [458, 128] width 262 height 38
type input "Trumbull Crossing (Landlord)"
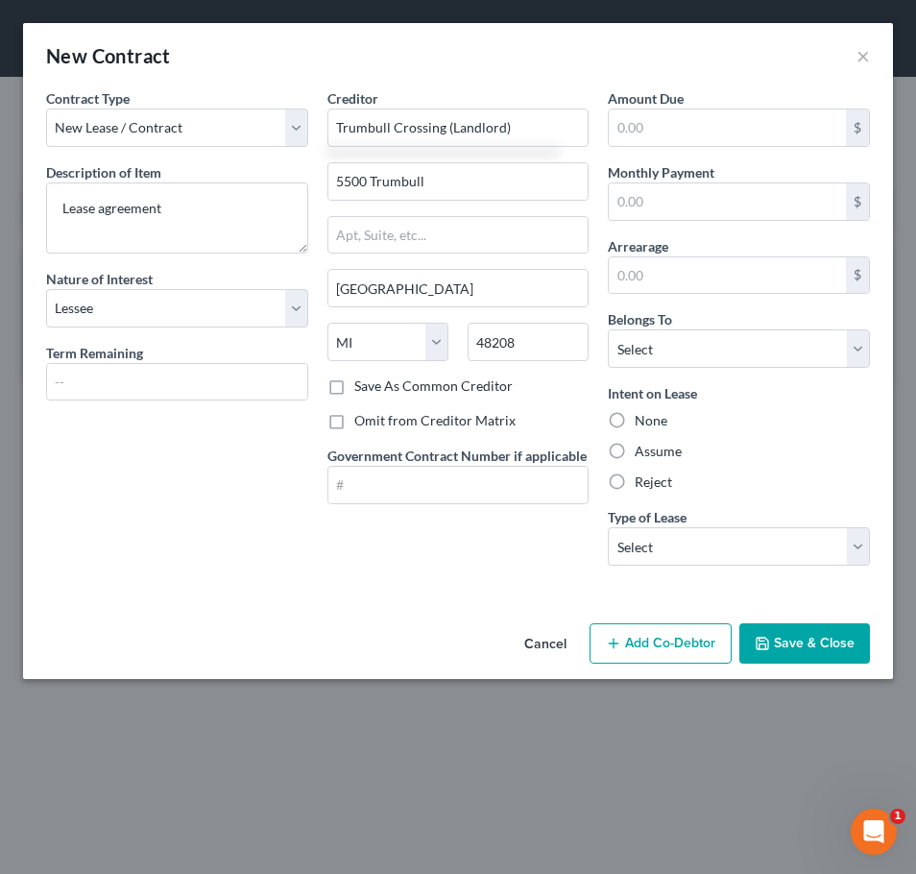
click at [798, 654] on button "Save & Close" at bounding box center [804, 643] width 131 height 40
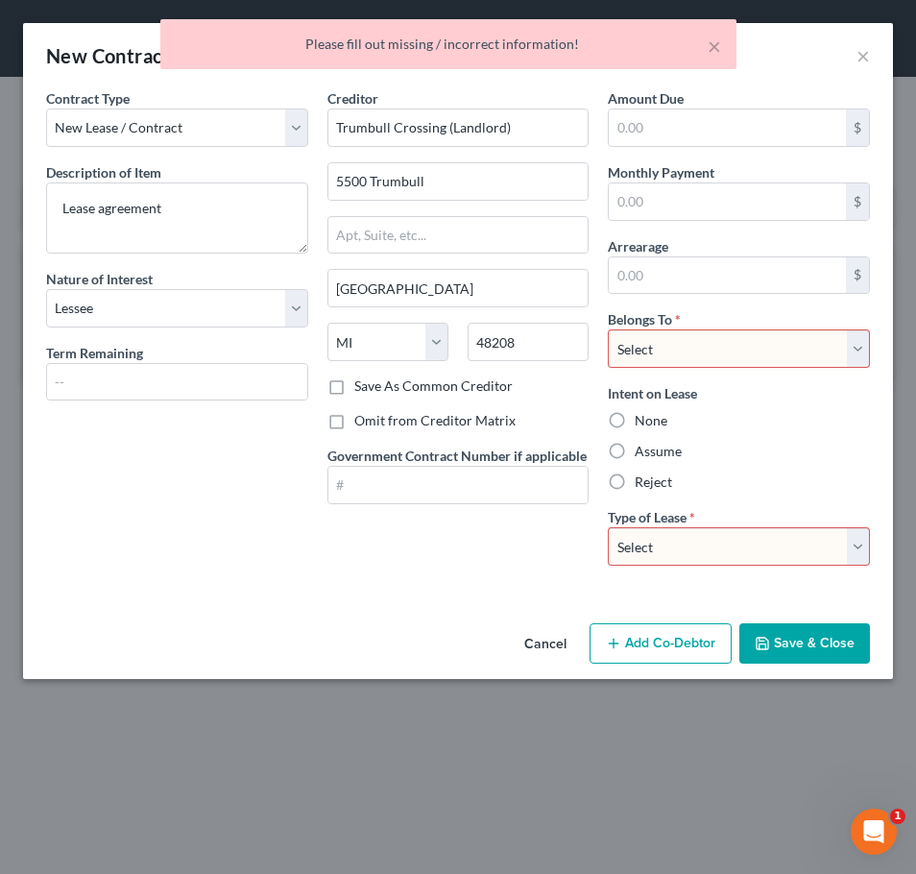
select select "0"
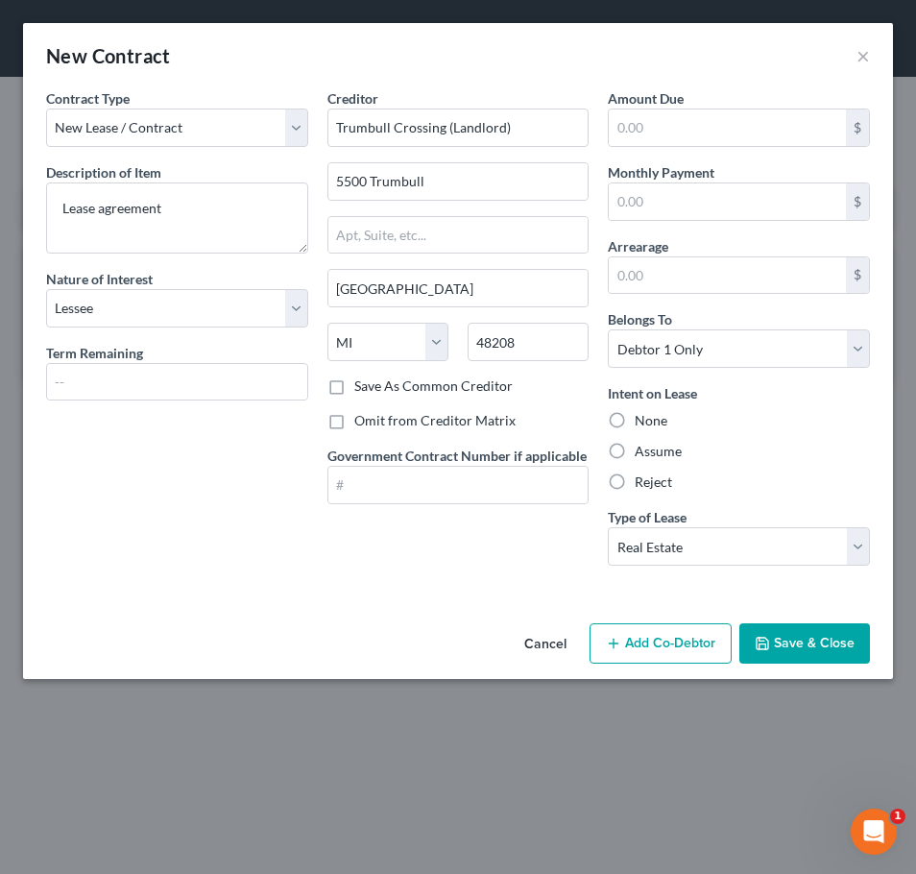
click at [819, 643] on button "Save & Close" at bounding box center [804, 643] width 131 height 40
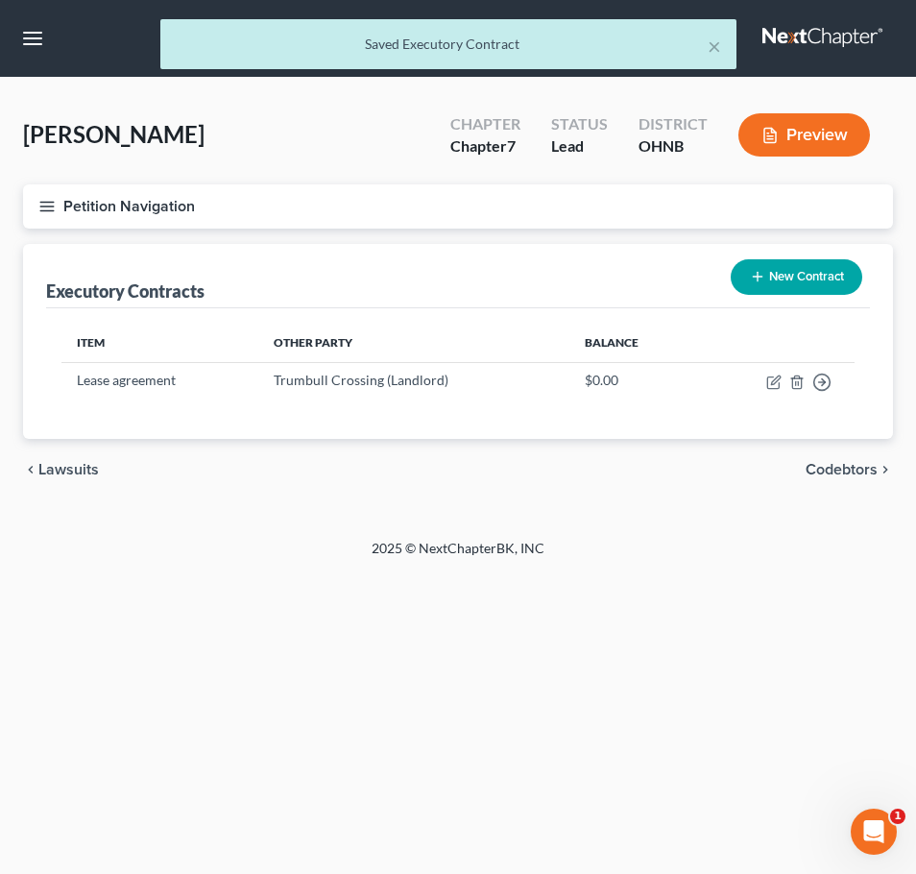
click at [48, 202] on line "button" at bounding box center [46, 202] width 13 height 0
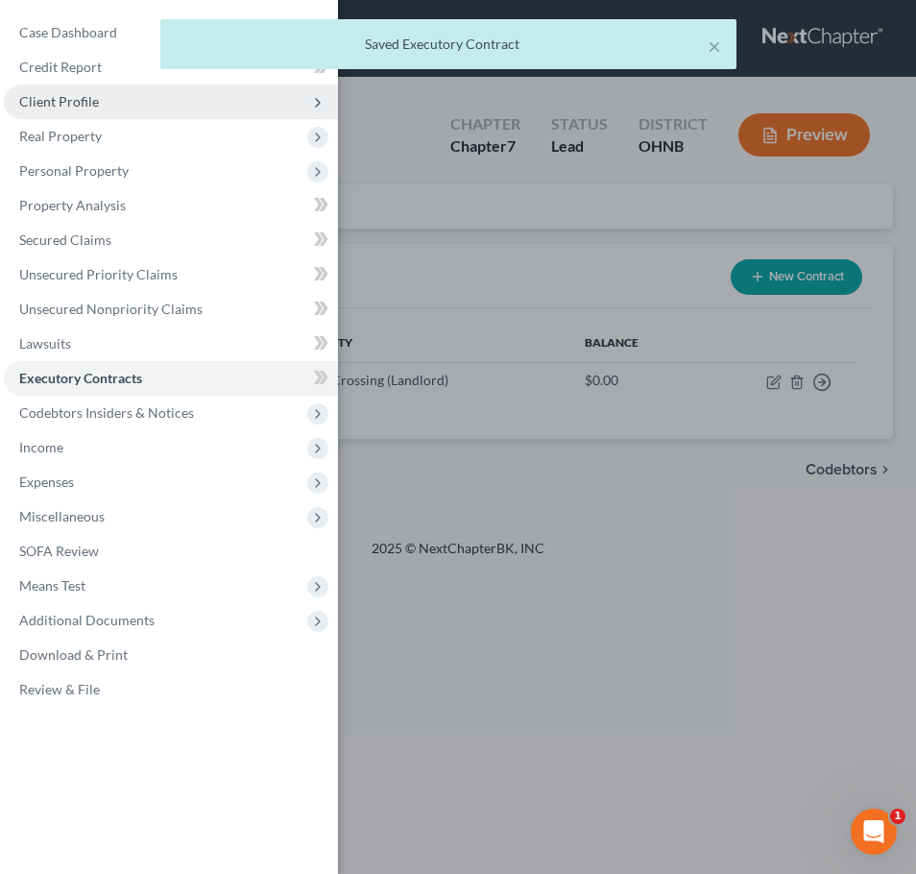
click at [91, 87] on span "Client Profile" at bounding box center [171, 102] width 334 height 35
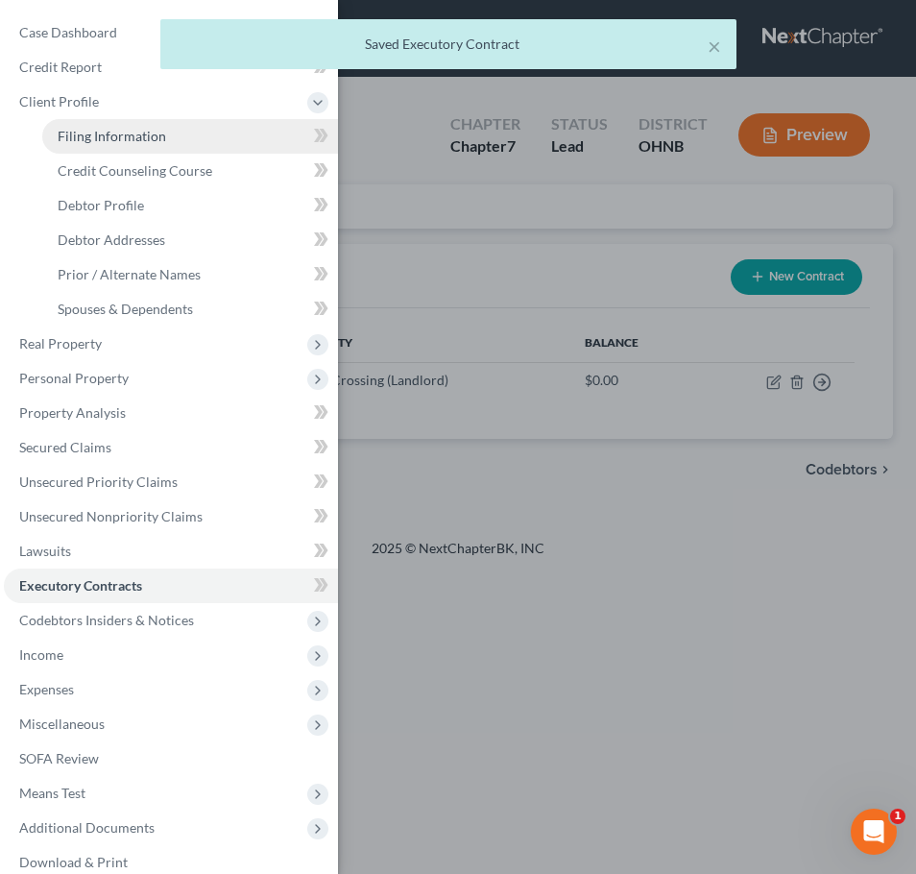
click at [181, 140] on link "Filing Information" at bounding box center [190, 136] width 296 height 35
select select "1"
select select "0"
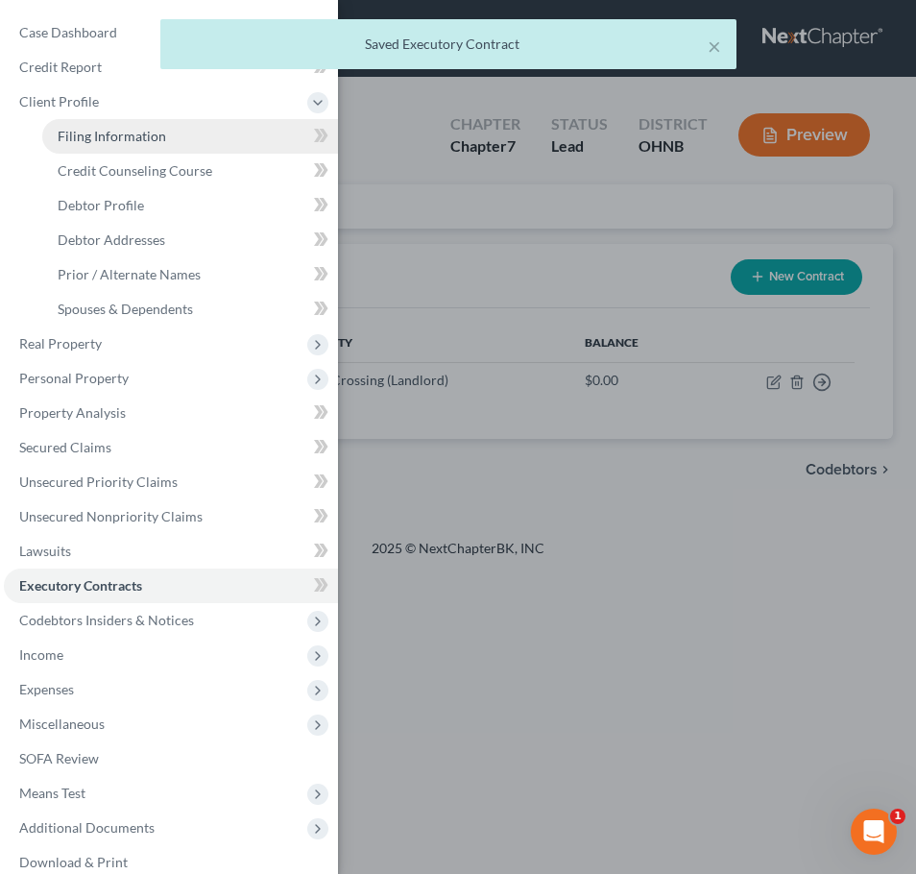
select select "36"
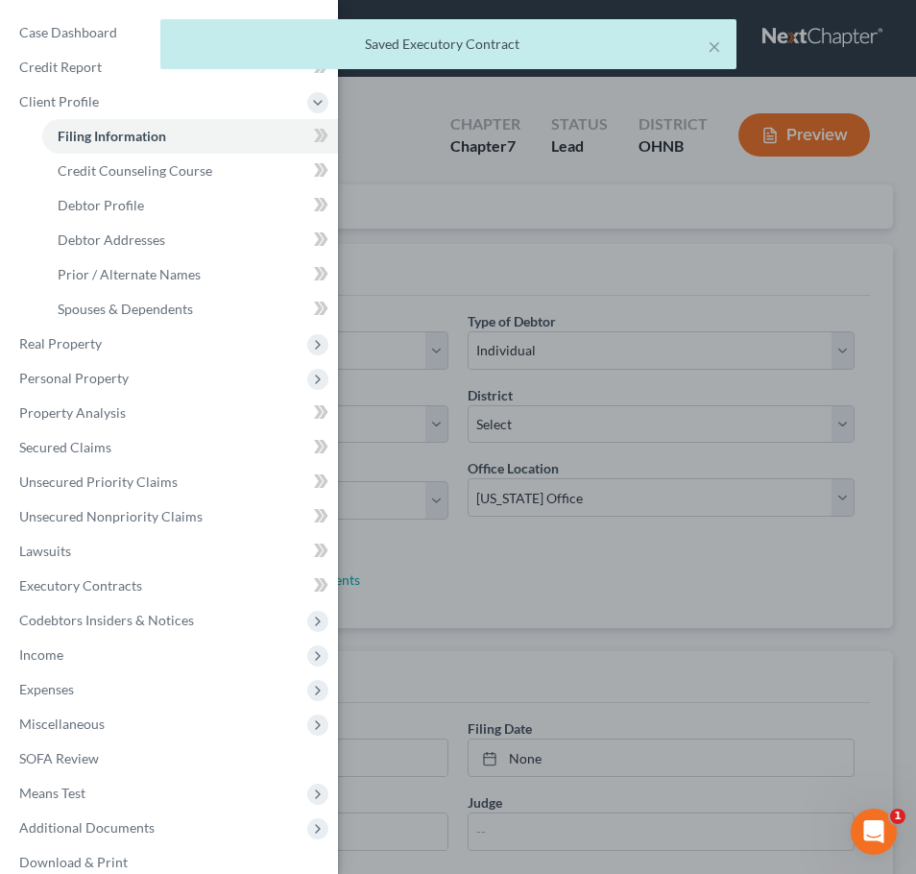
click at [411, 324] on div "Case Dashboard Payments Invoices Payments Payments Credit Report Client Profile" at bounding box center [458, 437] width 916 height 874
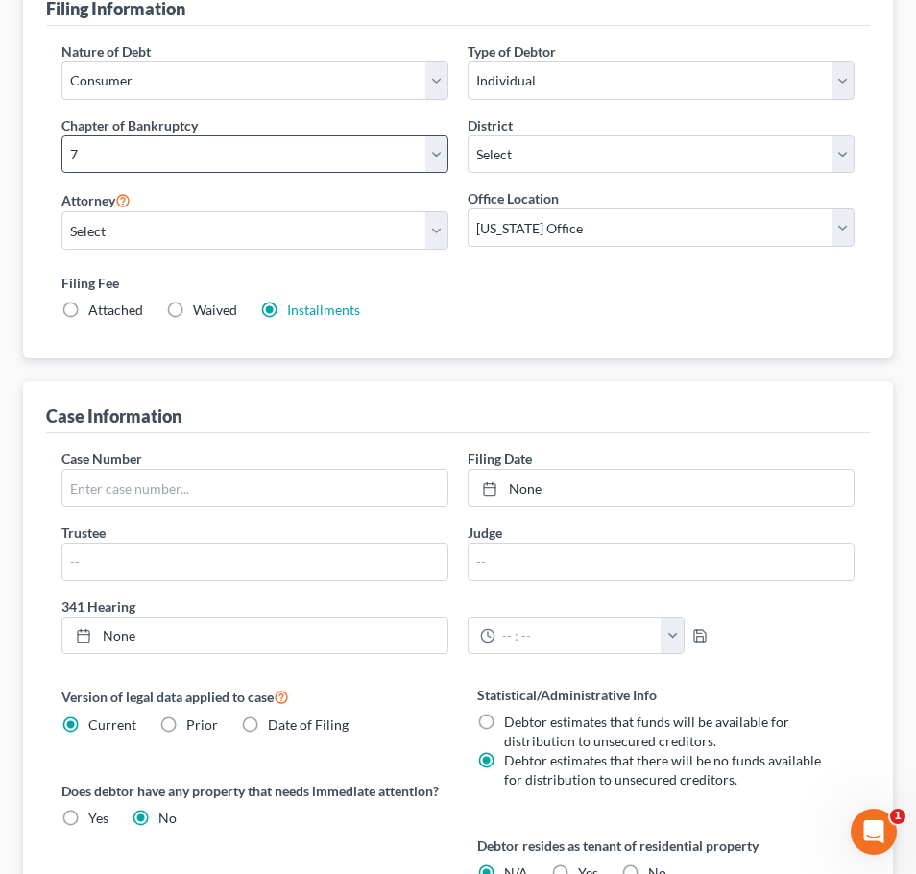
scroll to position [46, 0]
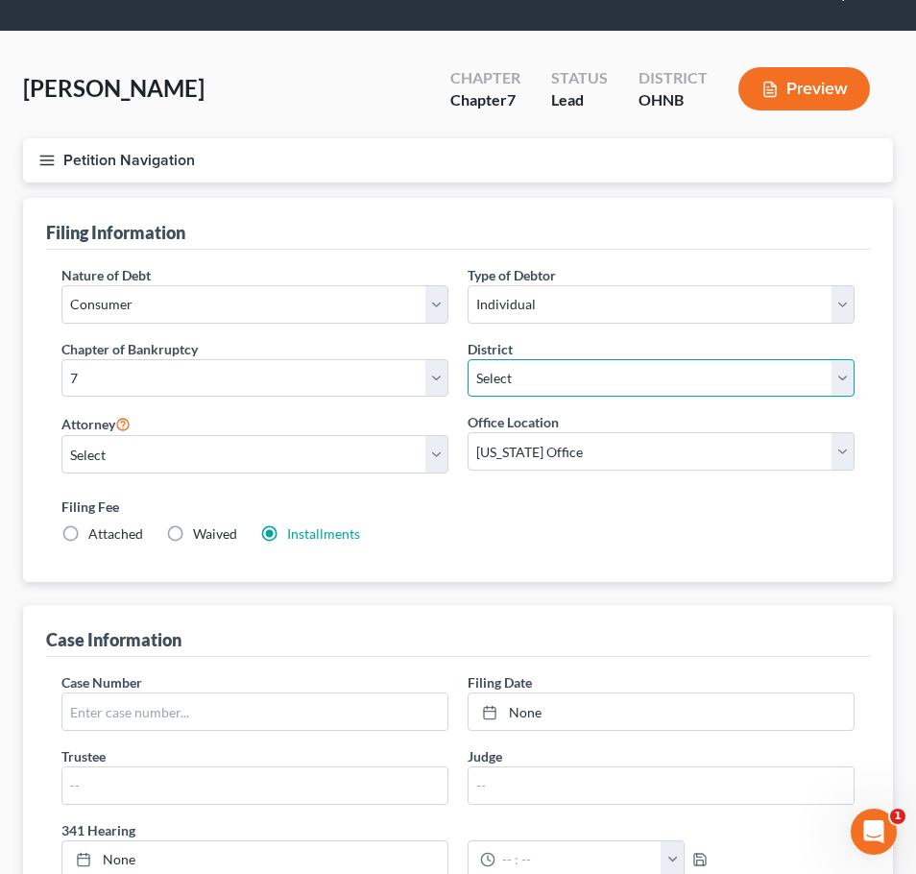
select select "40"
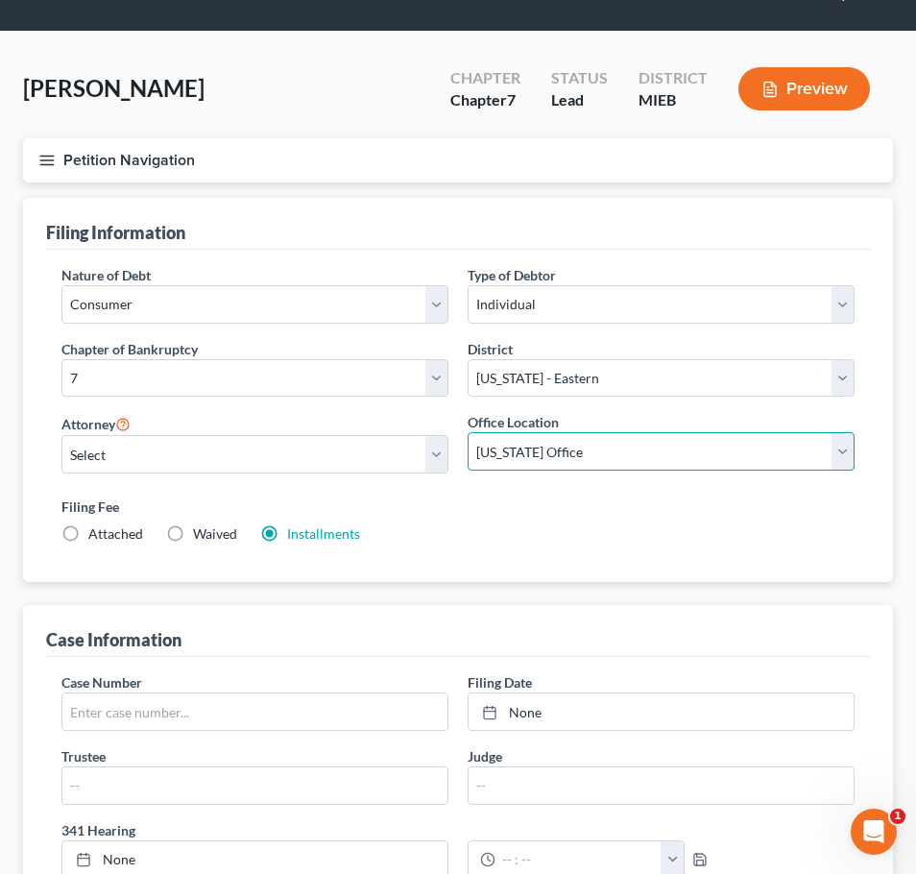
select select
click at [550, 490] on div "Filing Fee Attached Waived Waived Installments Installments" at bounding box center [458, 524] width 812 height 70
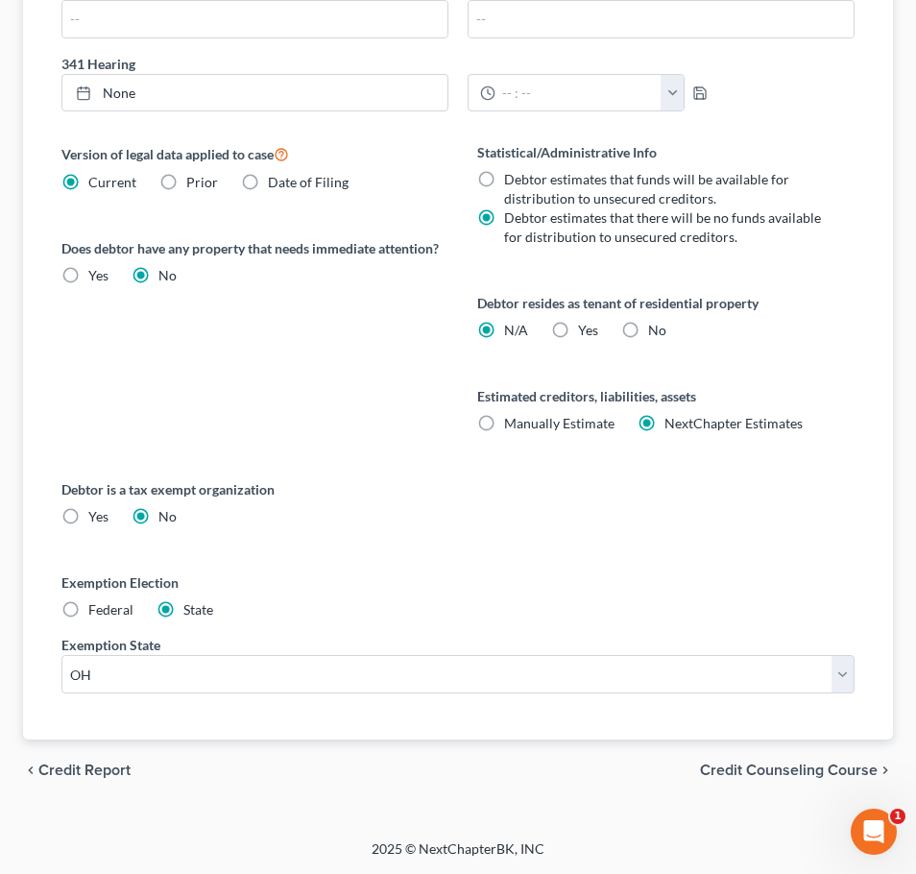
scroll to position [812, 0]
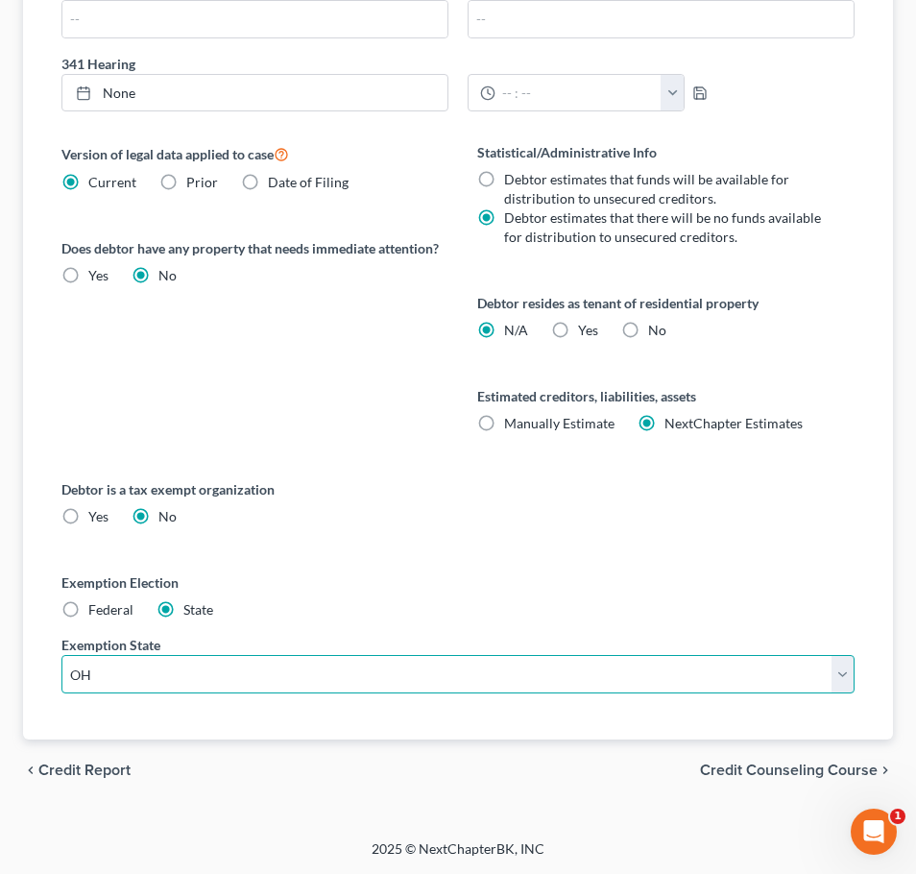
select select "23"
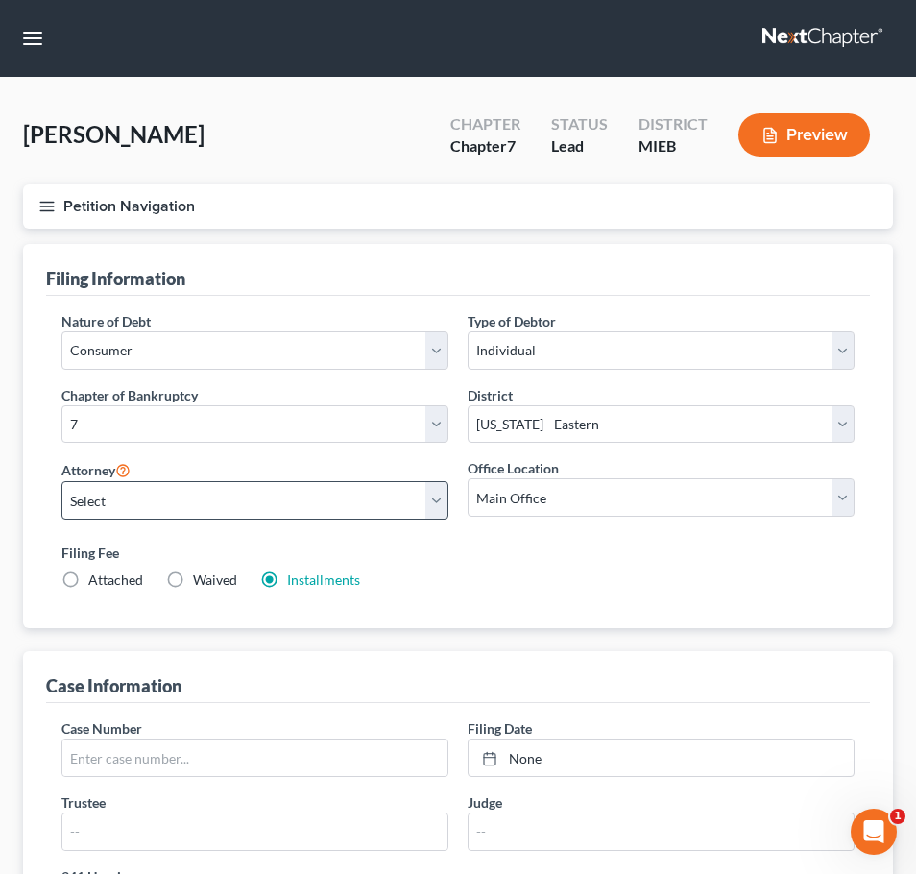
scroll to position [0, 0]
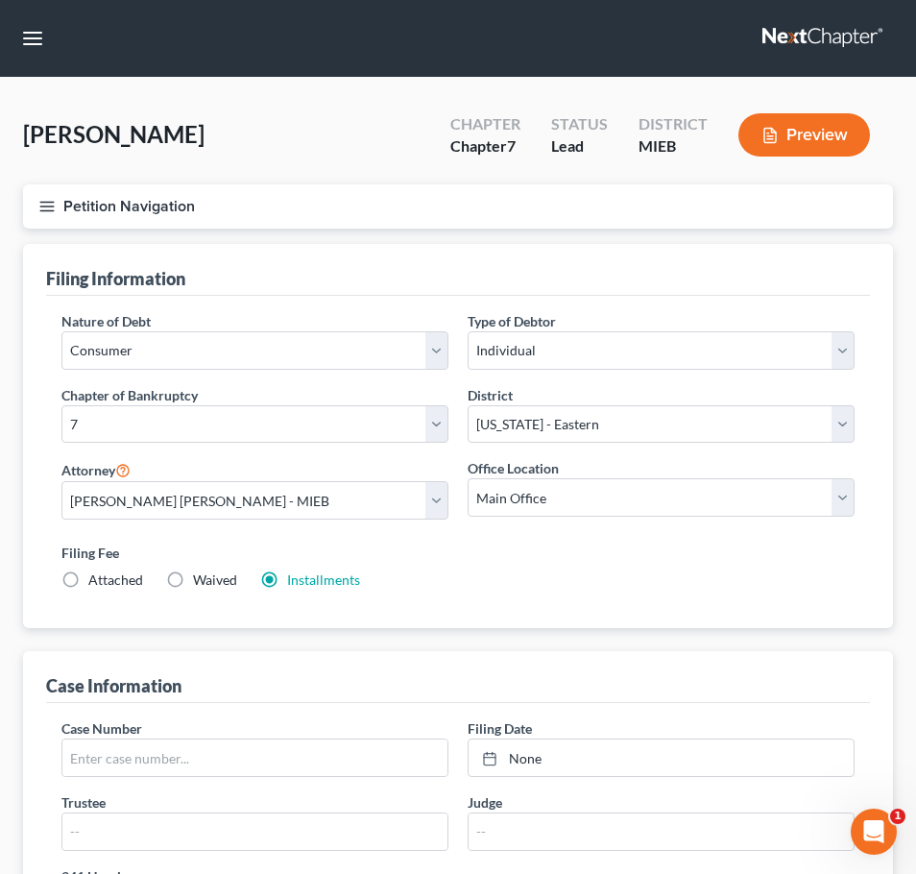
click at [399, 573] on div "Filing Fee Attached Waived Waived Installments Installments" at bounding box center [457, 566] width 793 height 47
select select "0"
click at [56, 211] on button "Petition Navigation" at bounding box center [458, 206] width 870 height 44
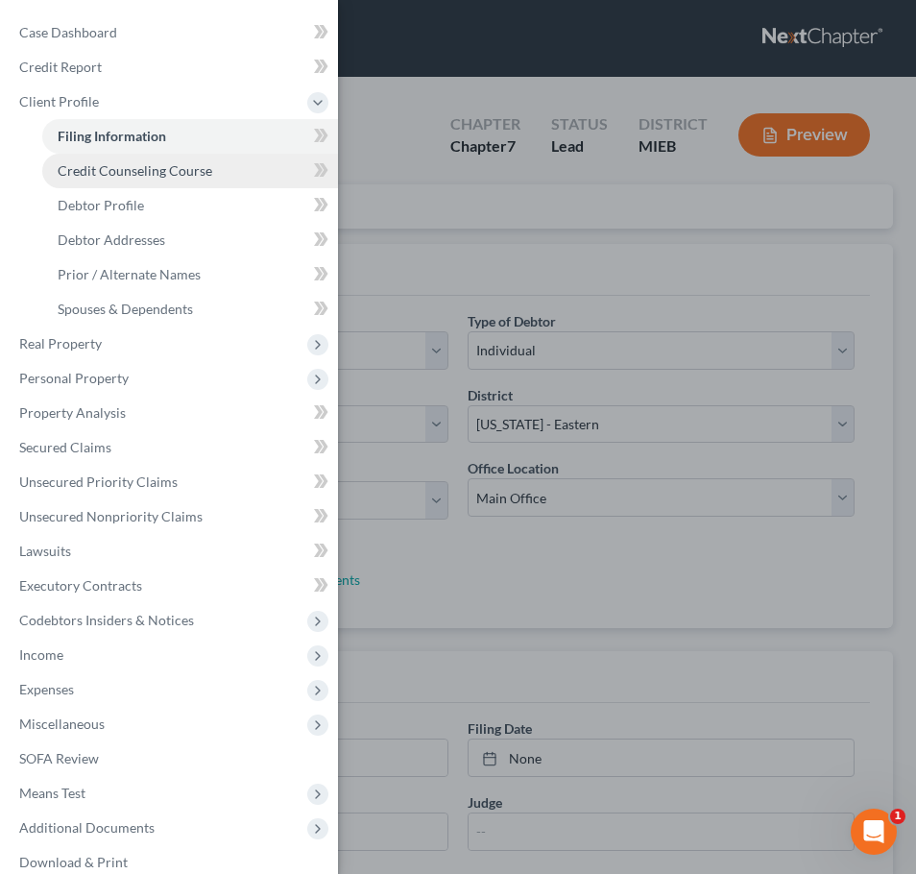
click at [133, 179] on link "Credit Counseling Course" at bounding box center [190, 171] width 296 height 35
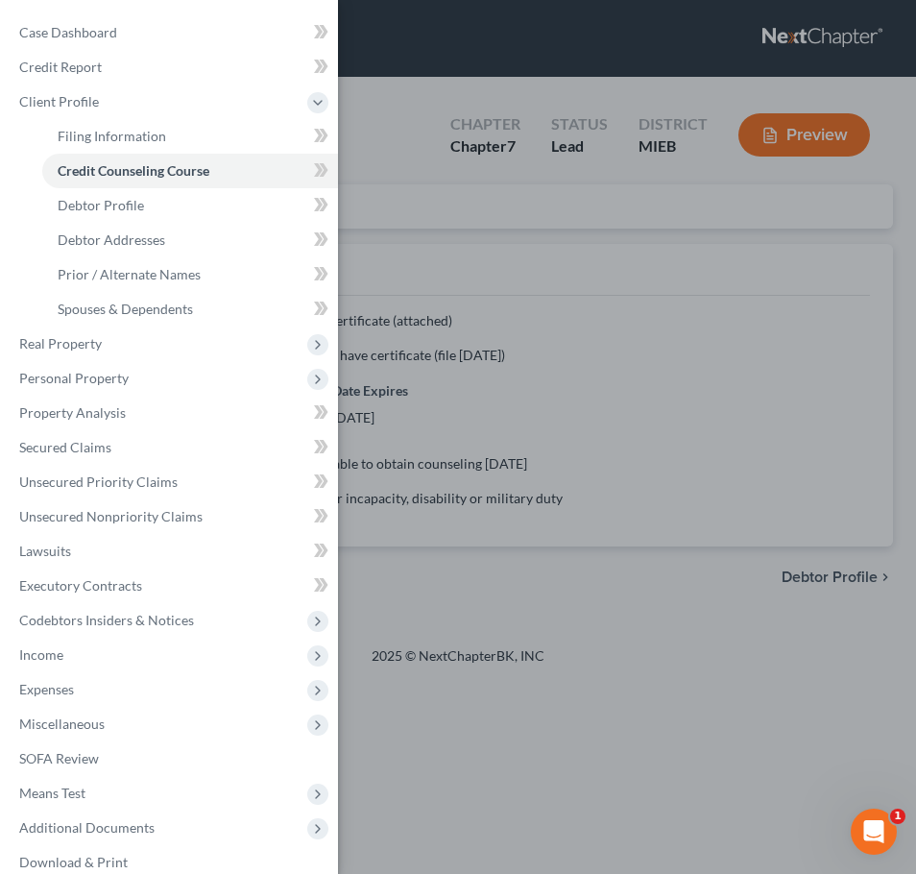
click at [394, 292] on div "Case Dashboard Payments Invoices Payments Payments Credit Report Client Profile" at bounding box center [458, 437] width 916 height 874
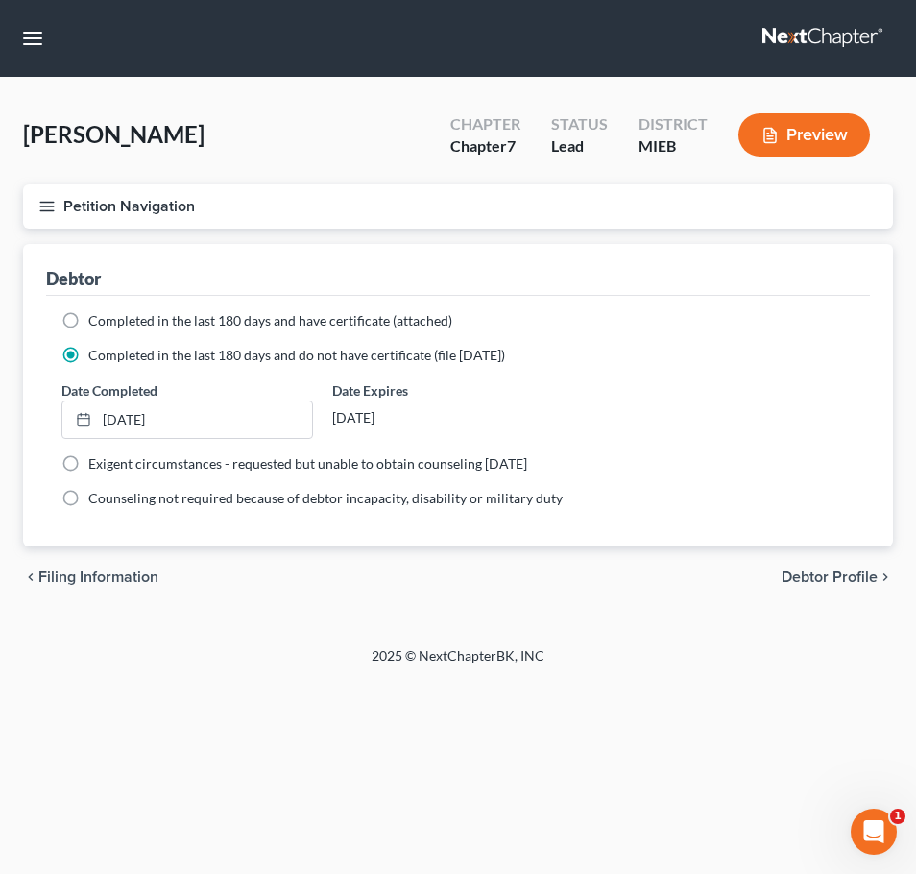
click at [76, 208] on button "Petition Navigation" at bounding box center [458, 206] width 870 height 44
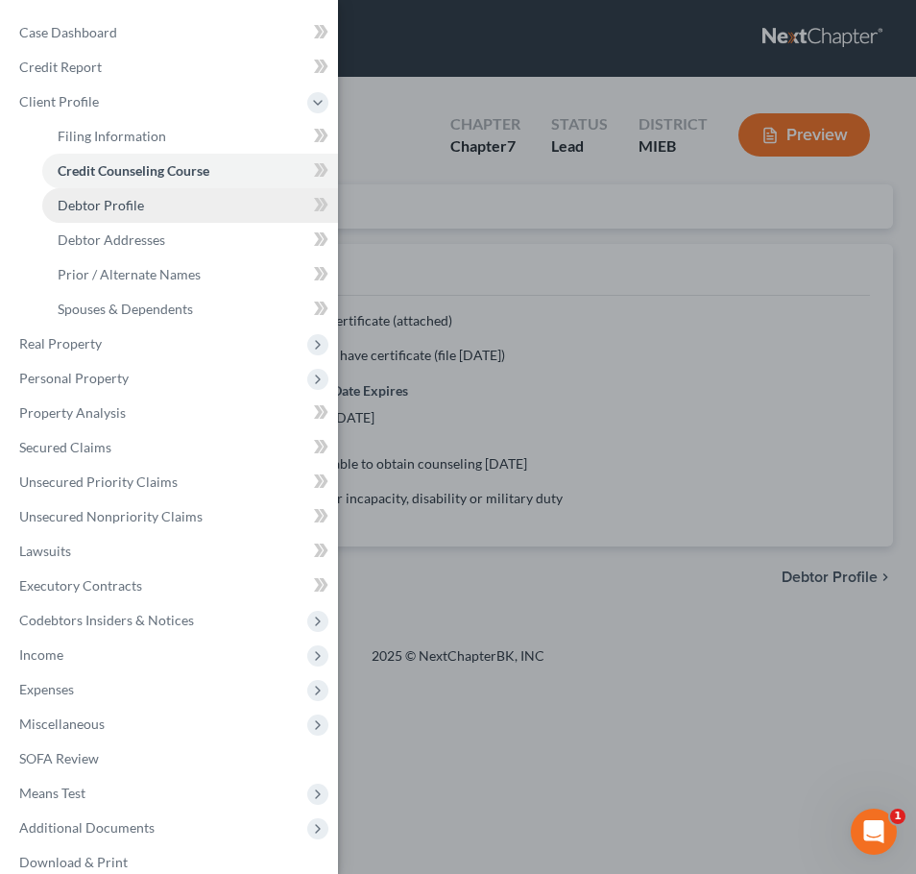
click at [142, 213] on link "Debtor Profile" at bounding box center [190, 205] width 296 height 35
select select "0"
select select "4"
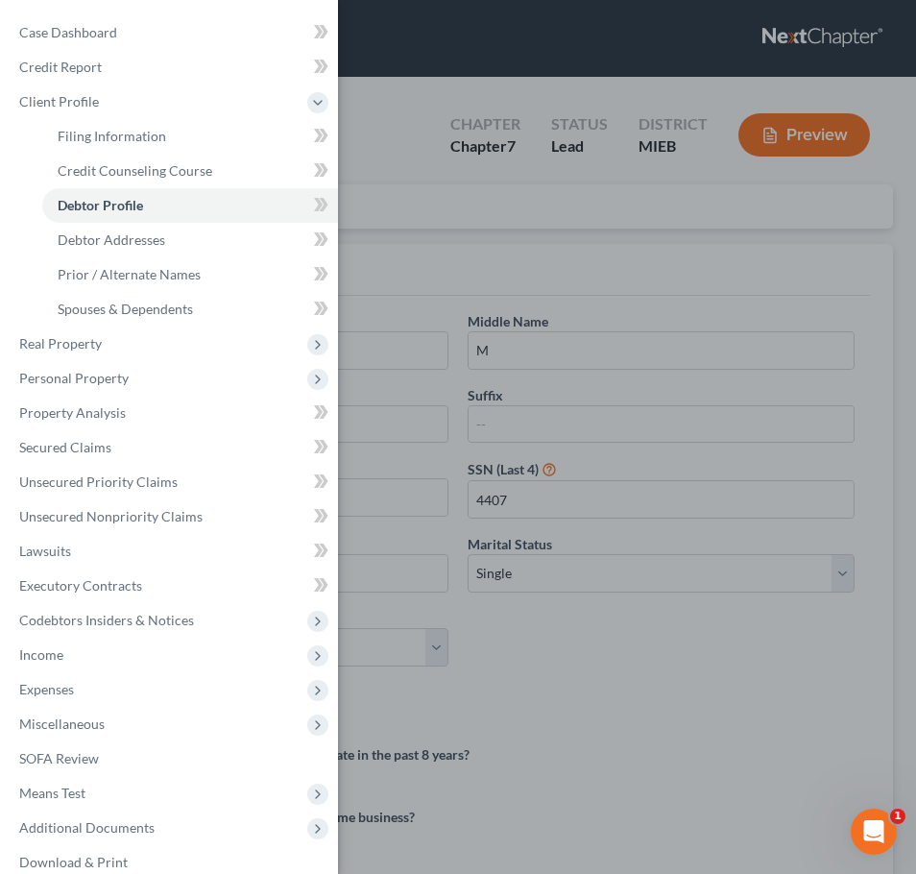
click at [410, 244] on div "Case Dashboard Payments Invoices Payments Payments Credit Report Client Profile" at bounding box center [458, 437] width 916 height 874
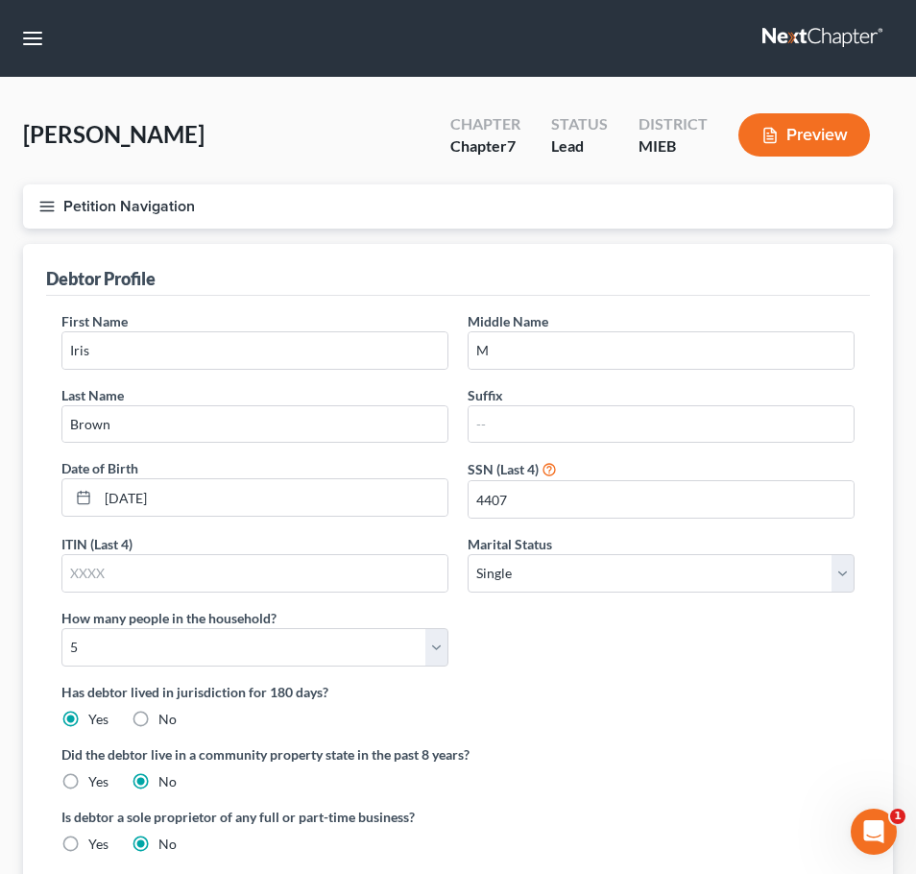
scroll to position [-1, 0]
click at [61, 221] on button "Petition Navigation" at bounding box center [458, 206] width 870 height 44
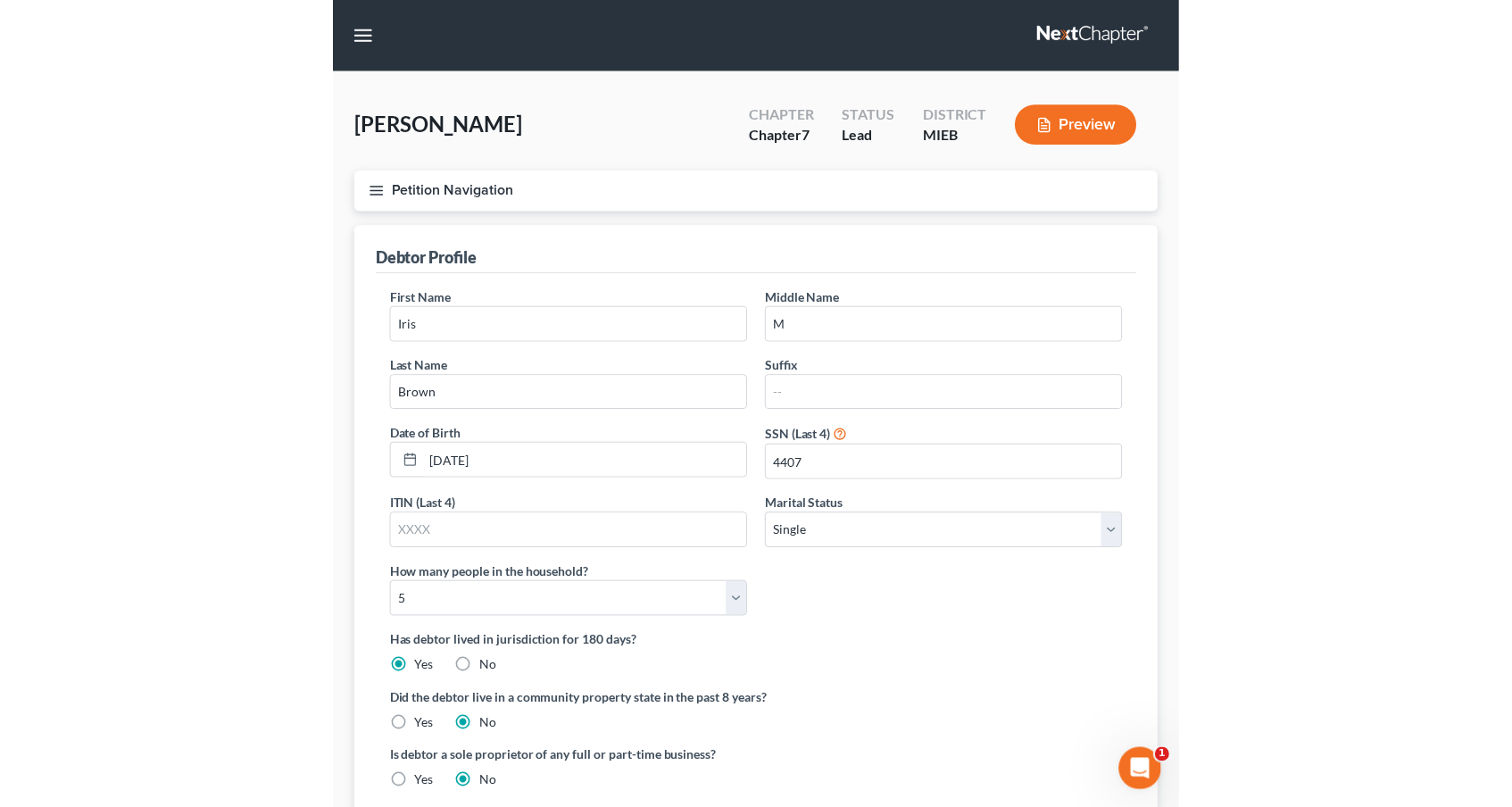
scroll to position [0, 0]
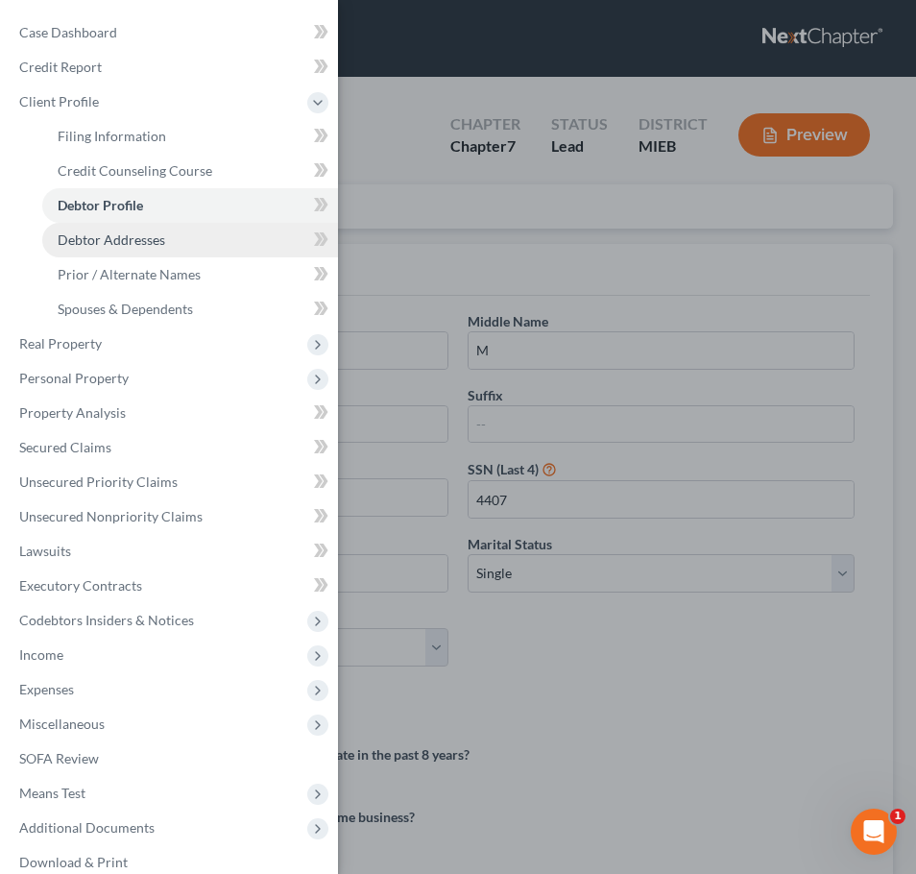
click at [120, 236] on span "Debtor Addresses" at bounding box center [112, 239] width 108 height 16
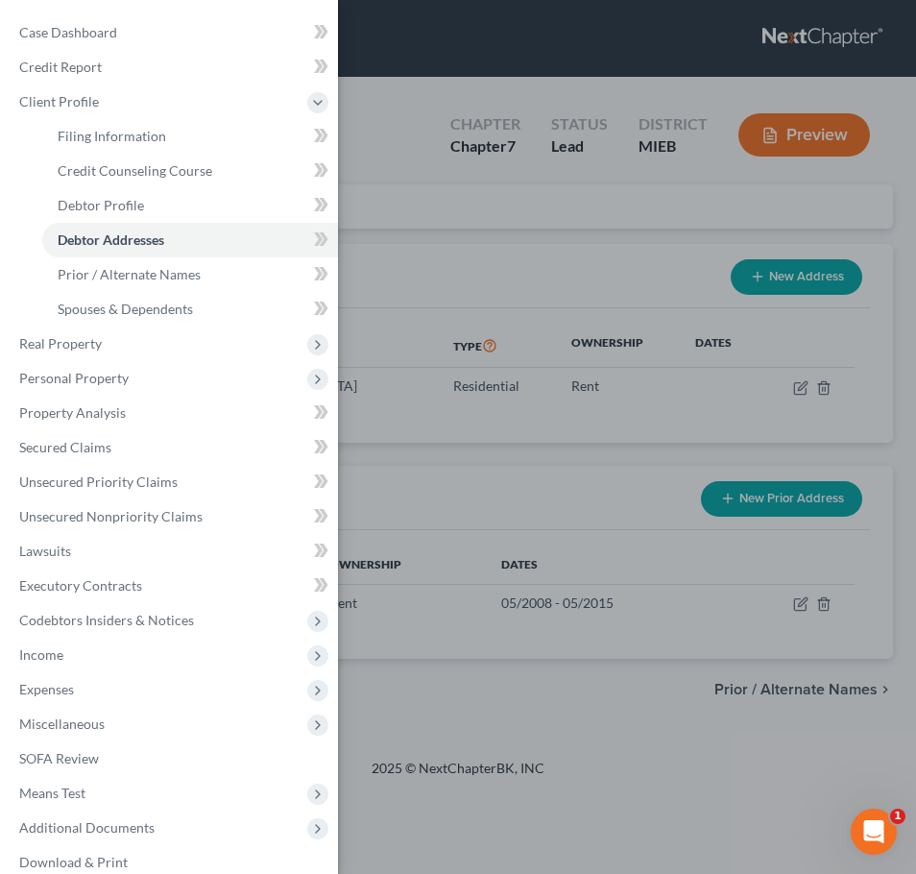
click at [479, 323] on div "Case Dashboard Payments Invoices Payments Payments Credit Report Client Profile" at bounding box center [458, 437] width 916 height 874
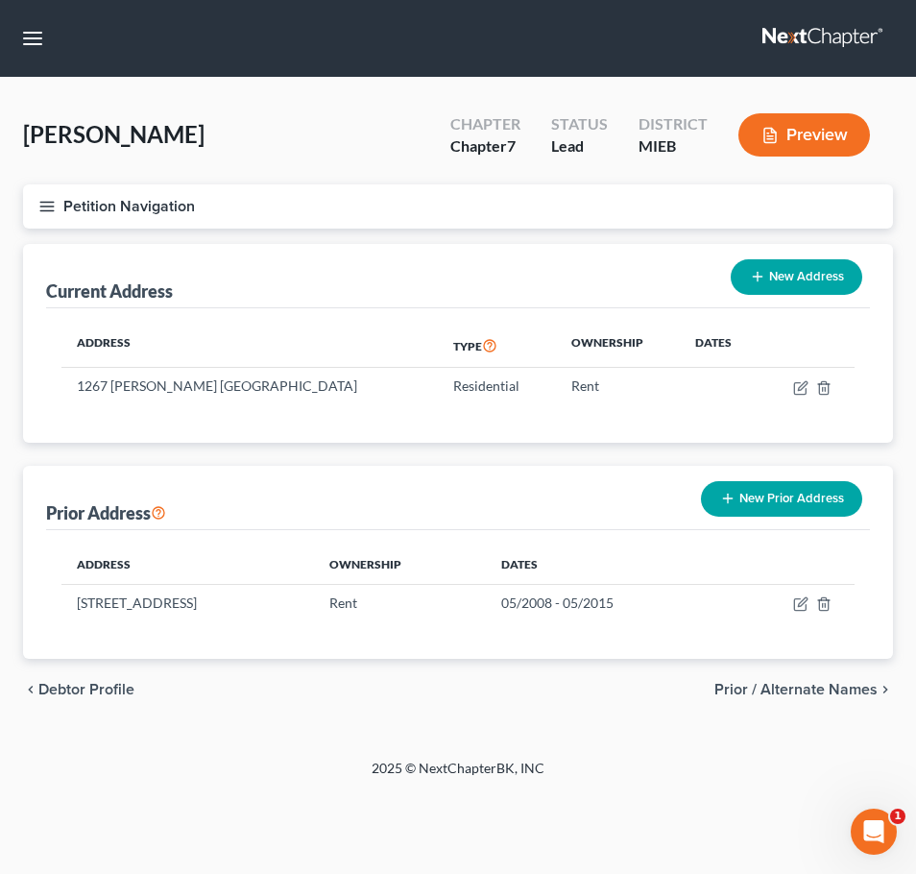
click at [61, 207] on button "Petition Navigation" at bounding box center [458, 206] width 870 height 44
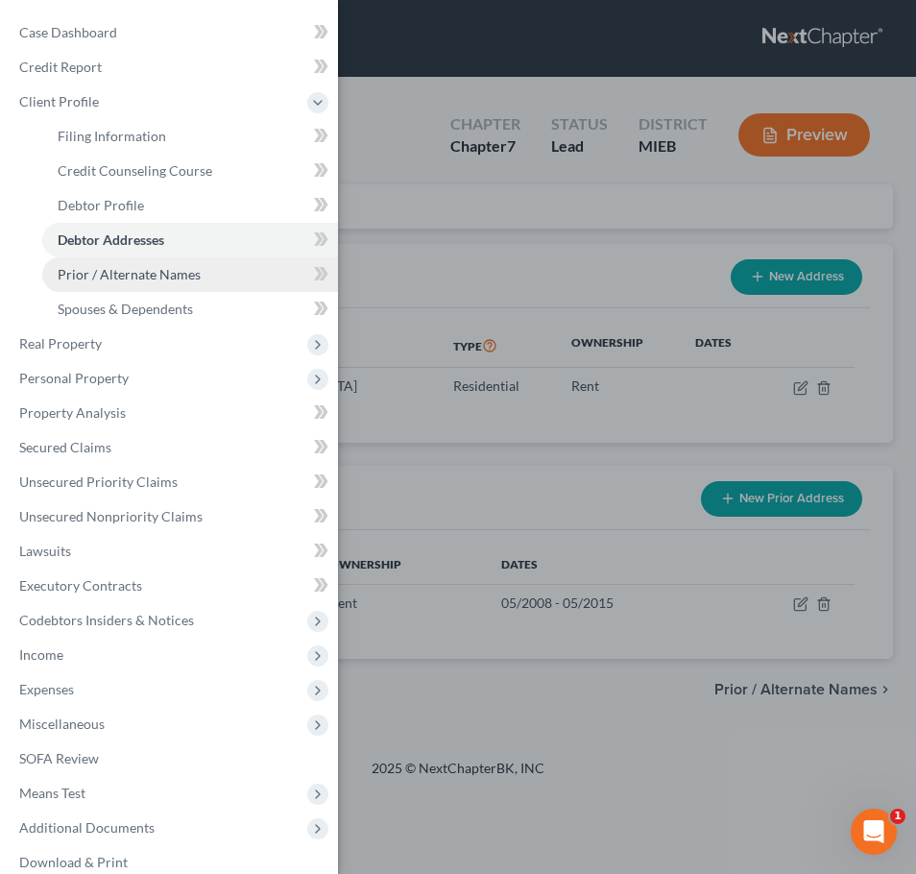
click at [130, 275] on span "Prior / Alternate Names" at bounding box center [129, 274] width 143 height 16
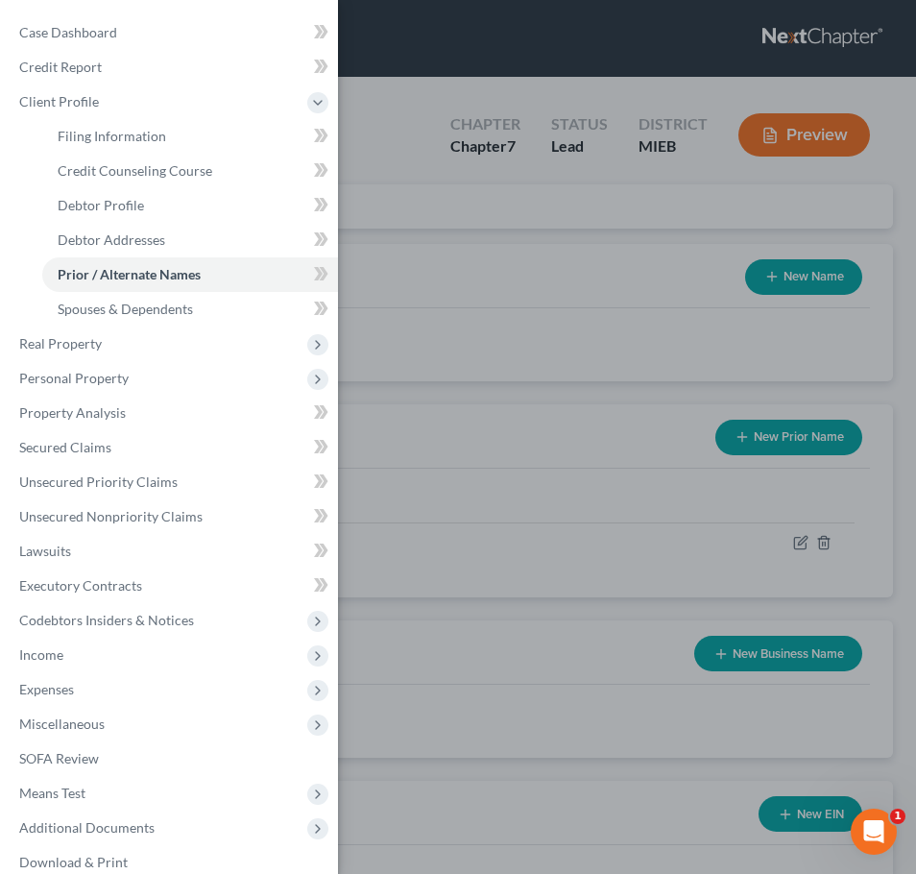
click at [527, 408] on div "Case Dashboard Payments Invoices Payments Payments Credit Report Client Profile" at bounding box center [458, 437] width 916 height 874
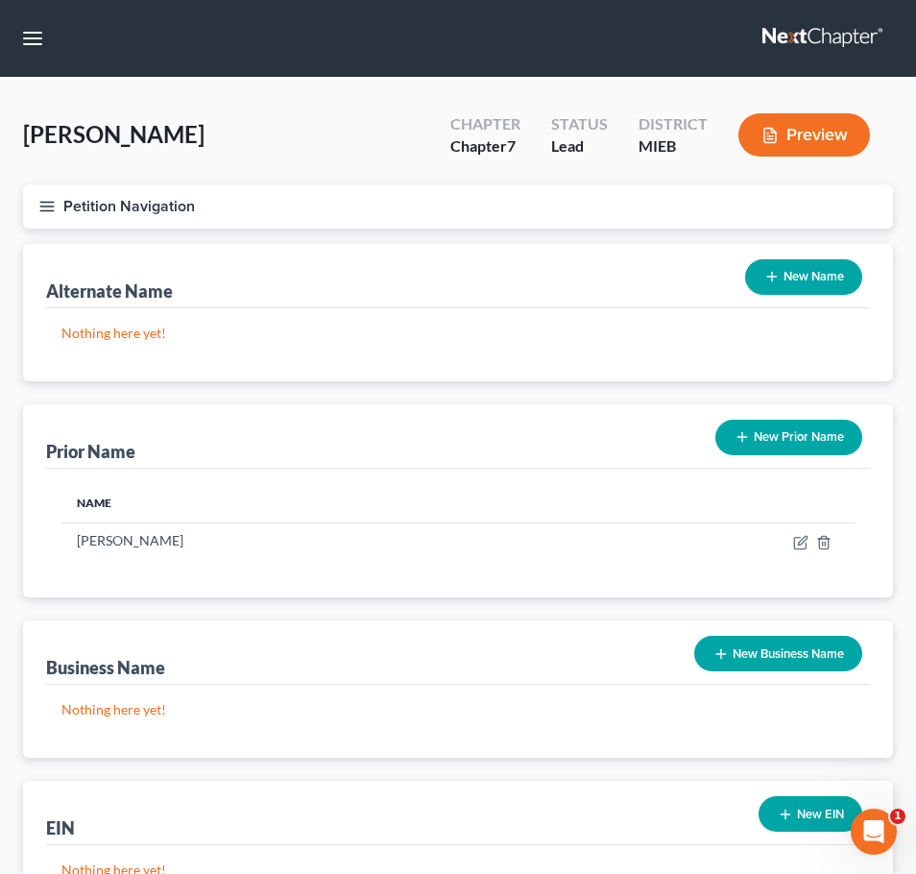
click at [46, 200] on icon "button" at bounding box center [46, 206] width 17 height 17
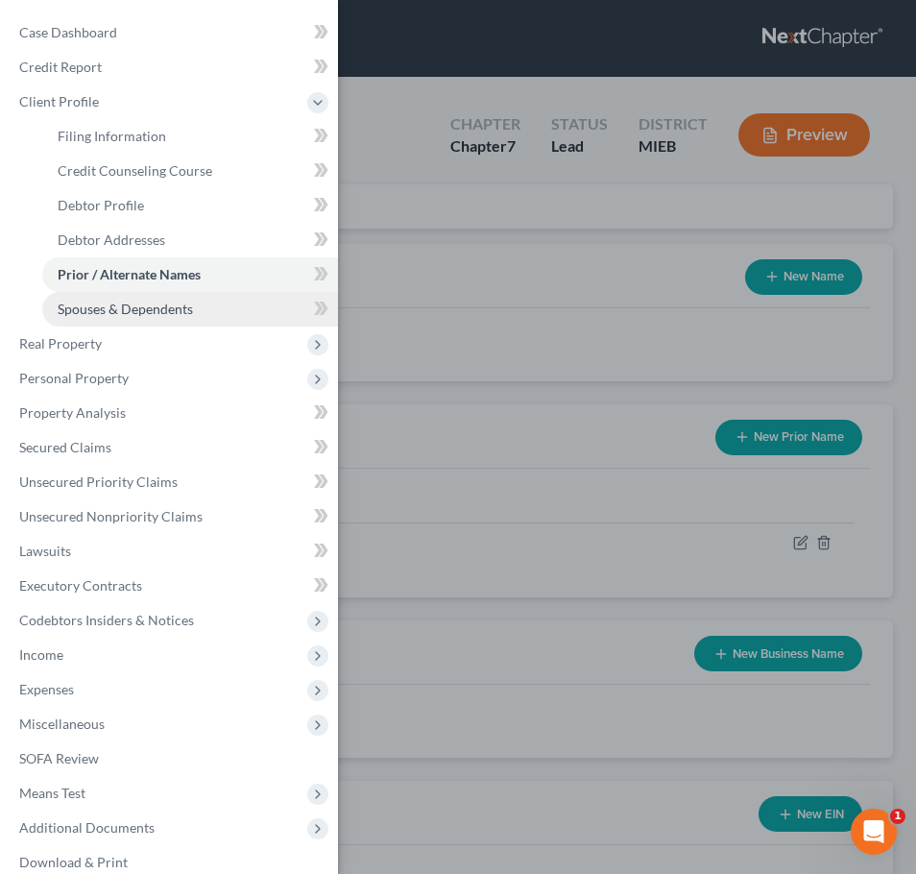
click at [119, 306] on span "Spouses & Dependents" at bounding box center [125, 309] width 135 height 16
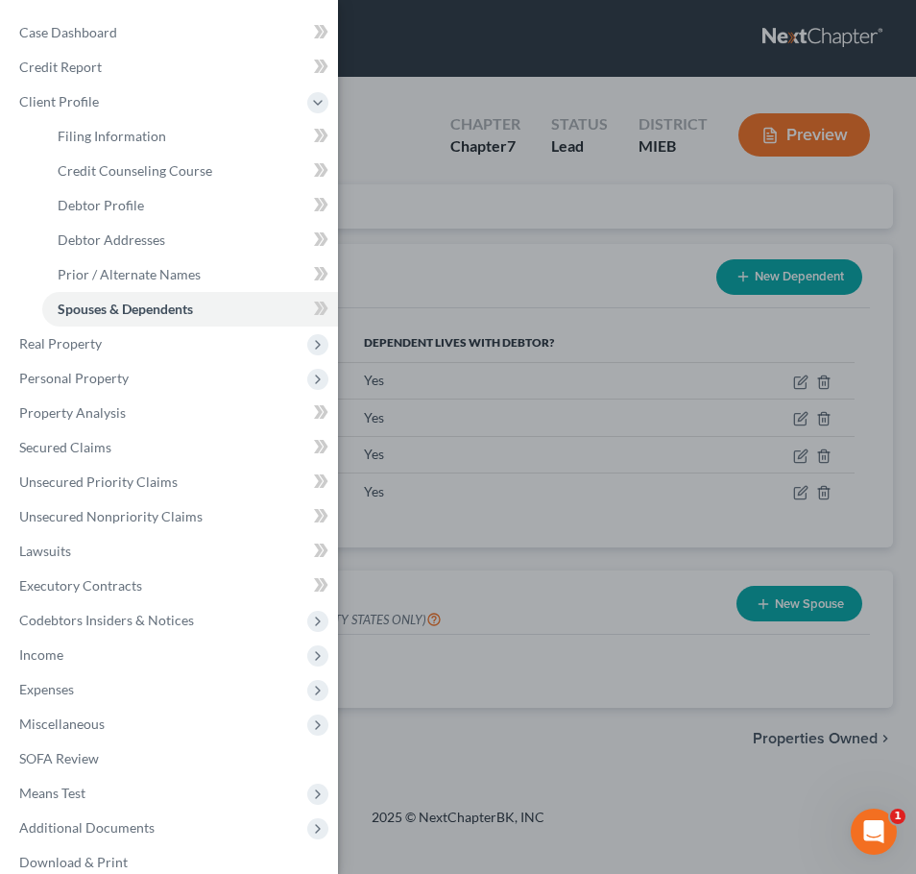
click at [467, 309] on div "Case Dashboard Payments Invoices Payments Payments Credit Report Client Profile" at bounding box center [458, 437] width 916 height 874
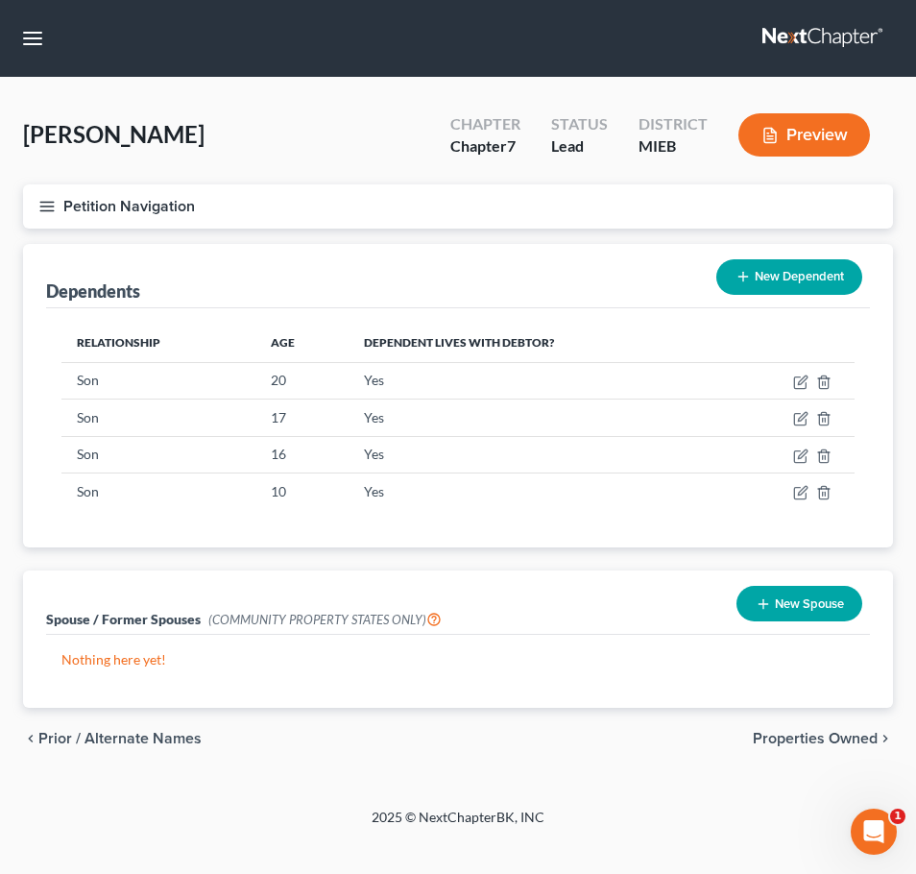
click at [51, 198] on icon "button" at bounding box center [46, 206] width 17 height 17
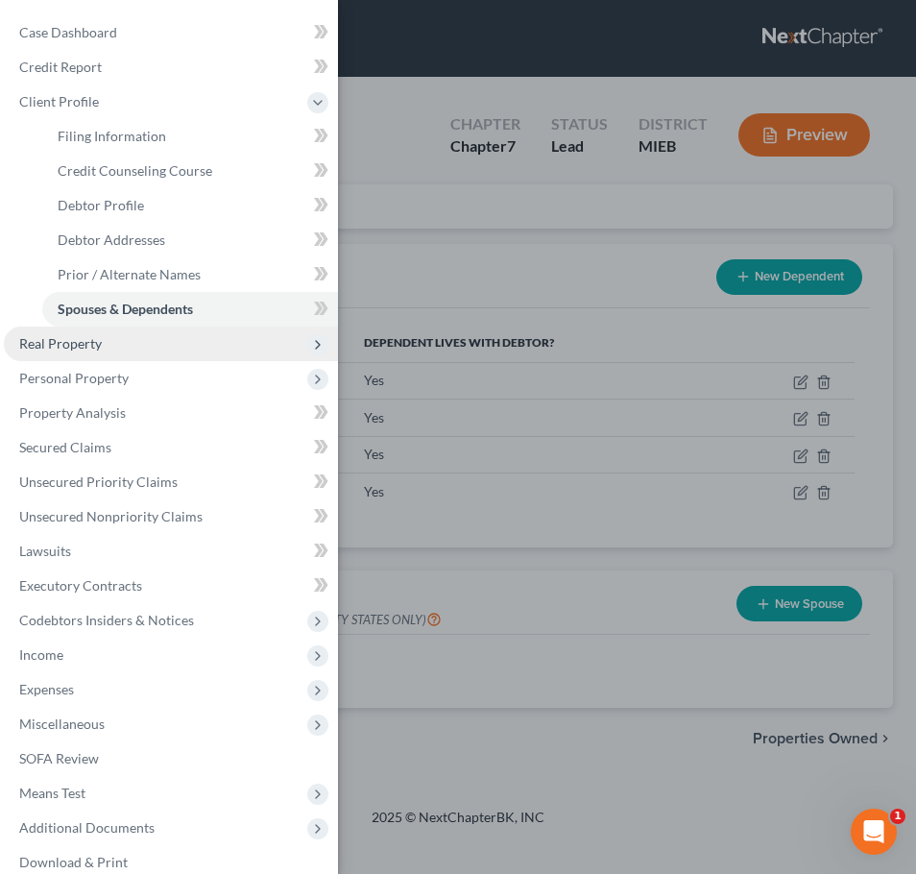
click at [138, 352] on span "Real Property" at bounding box center [171, 343] width 334 height 35
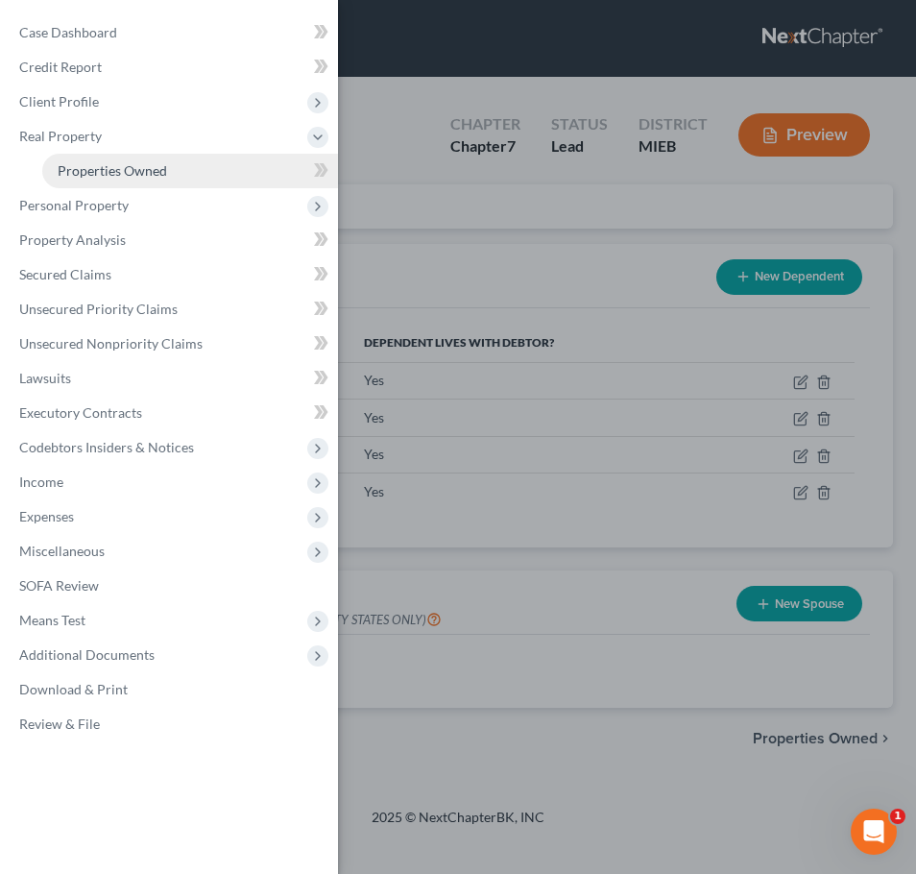
click at [182, 168] on link "Properties Owned" at bounding box center [190, 171] width 296 height 35
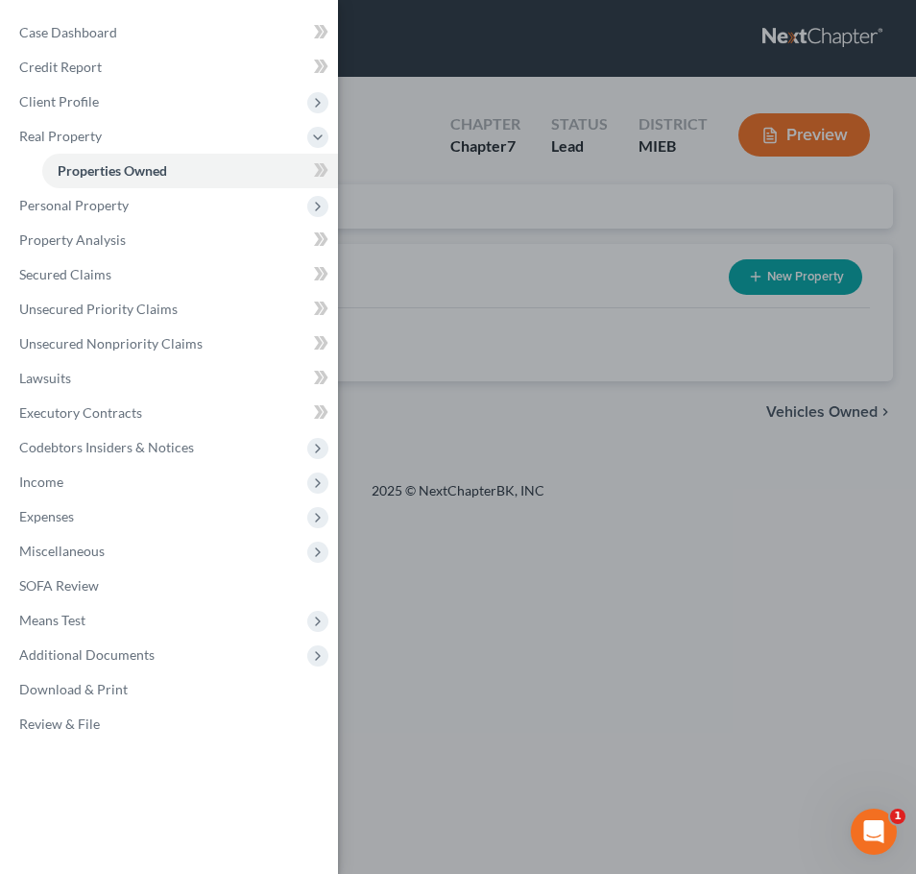
click at [417, 250] on div "Case Dashboard Payments Invoices Payments Payments Credit Report Client Profile" at bounding box center [458, 437] width 916 height 874
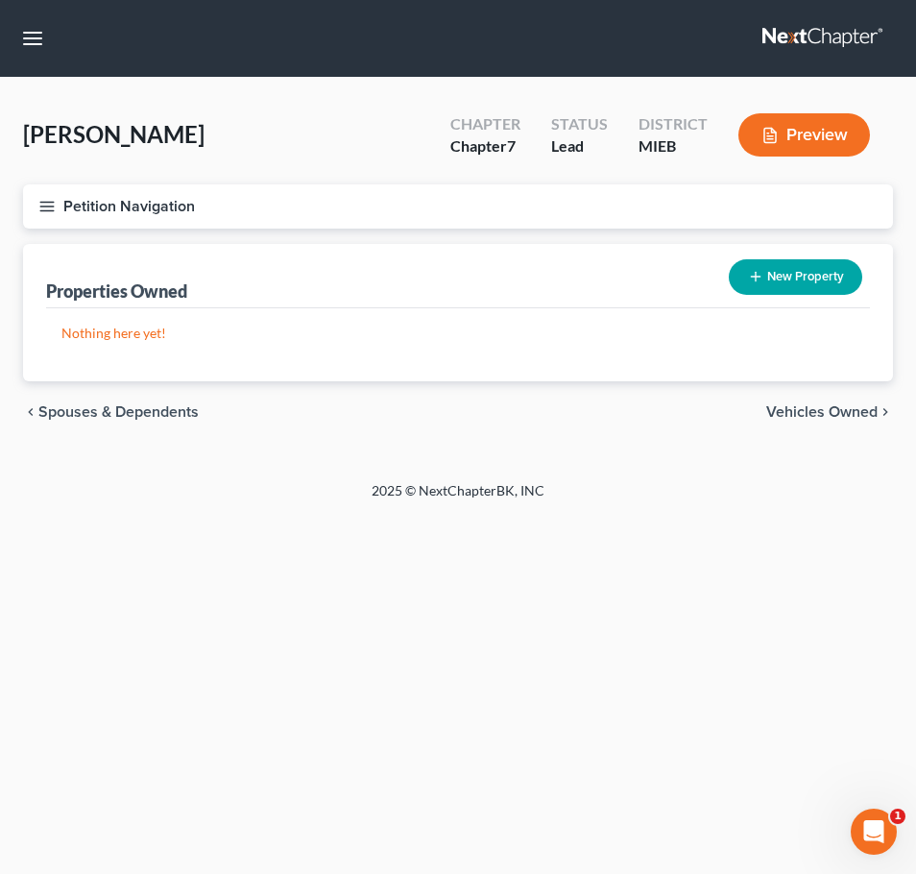
click at [109, 216] on button "Petition Navigation" at bounding box center [458, 206] width 870 height 44
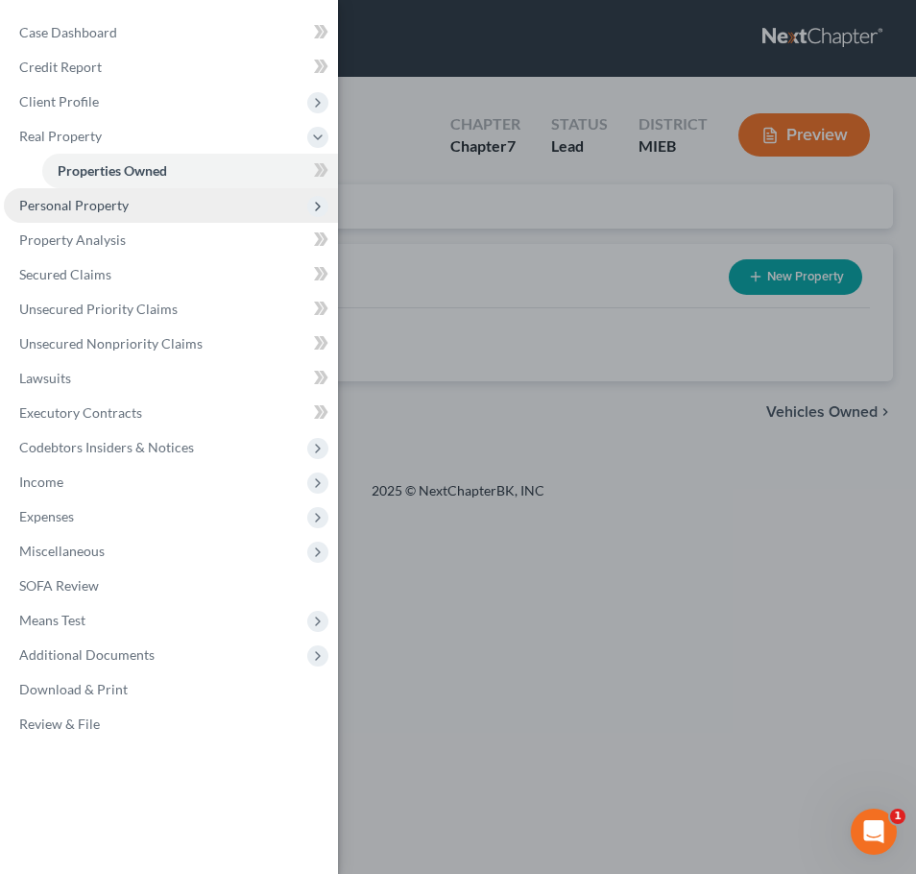
click at [124, 206] on span "Personal Property" at bounding box center [73, 205] width 109 height 16
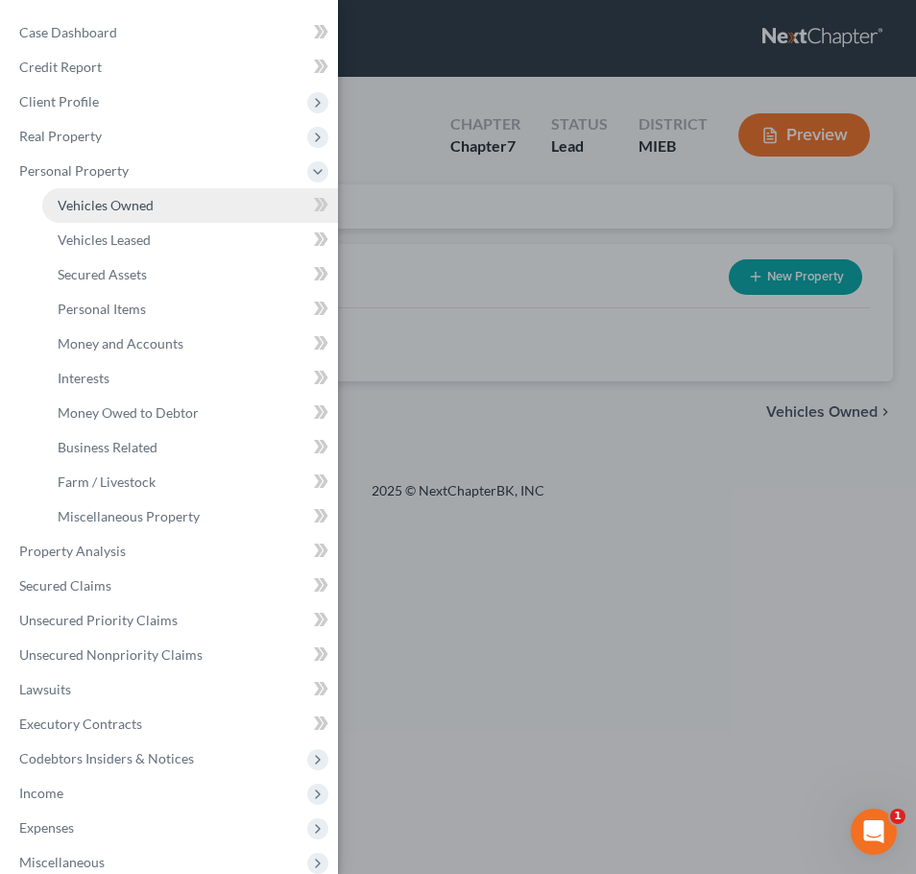
click at [128, 216] on link "Vehicles Owned" at bounding box center [190, 205] width 296 height 35
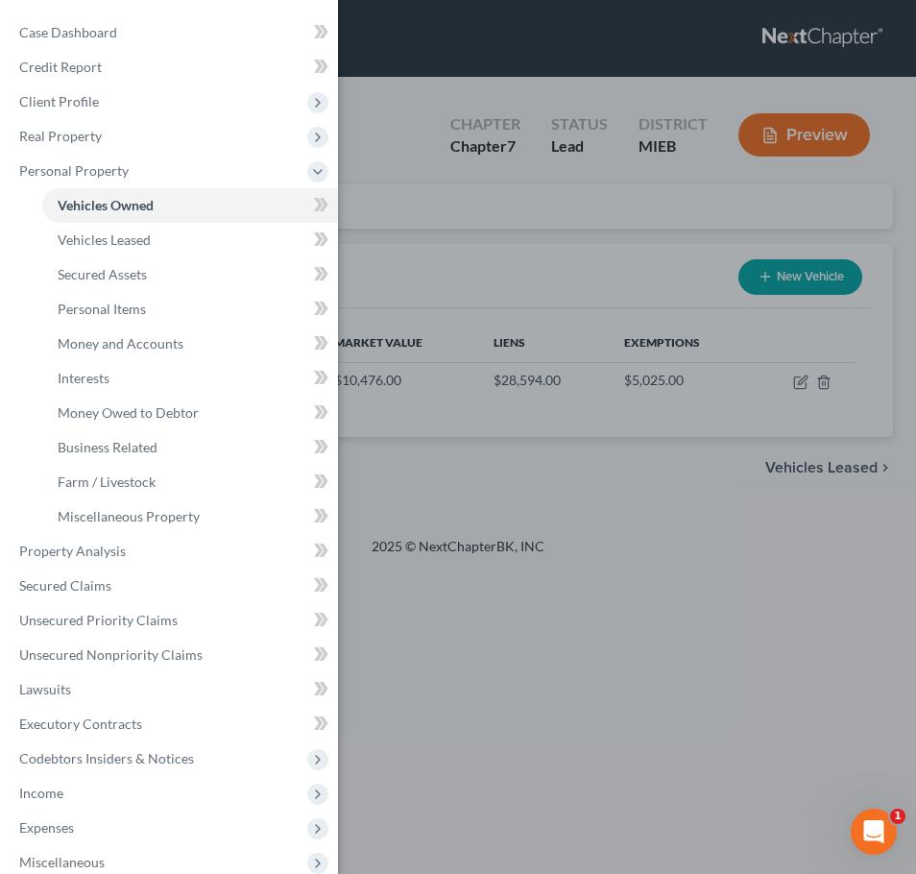
click at [382, 248] on div "Case Dashboard Payments Invoices Payments Payments Credit Report Client Profile" at bounding box center [458, 437] width 916 height 874
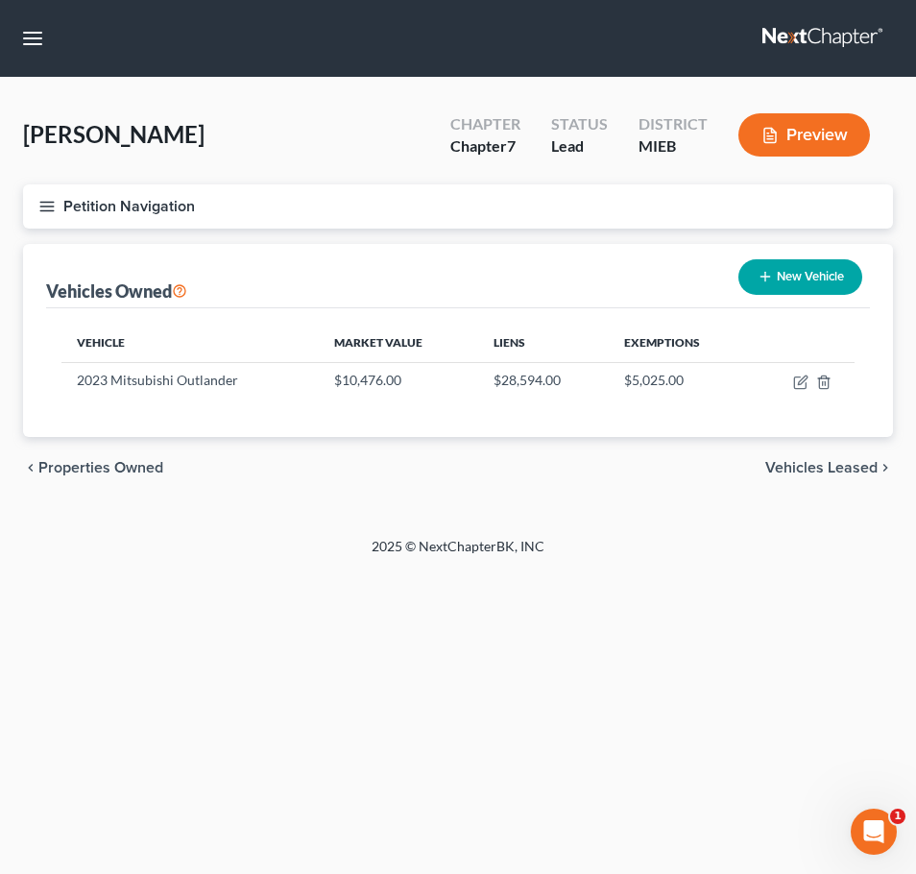
click at [123, 211] on button "Petition Navigation" at bounding box center [458, 206] width 870 height 44
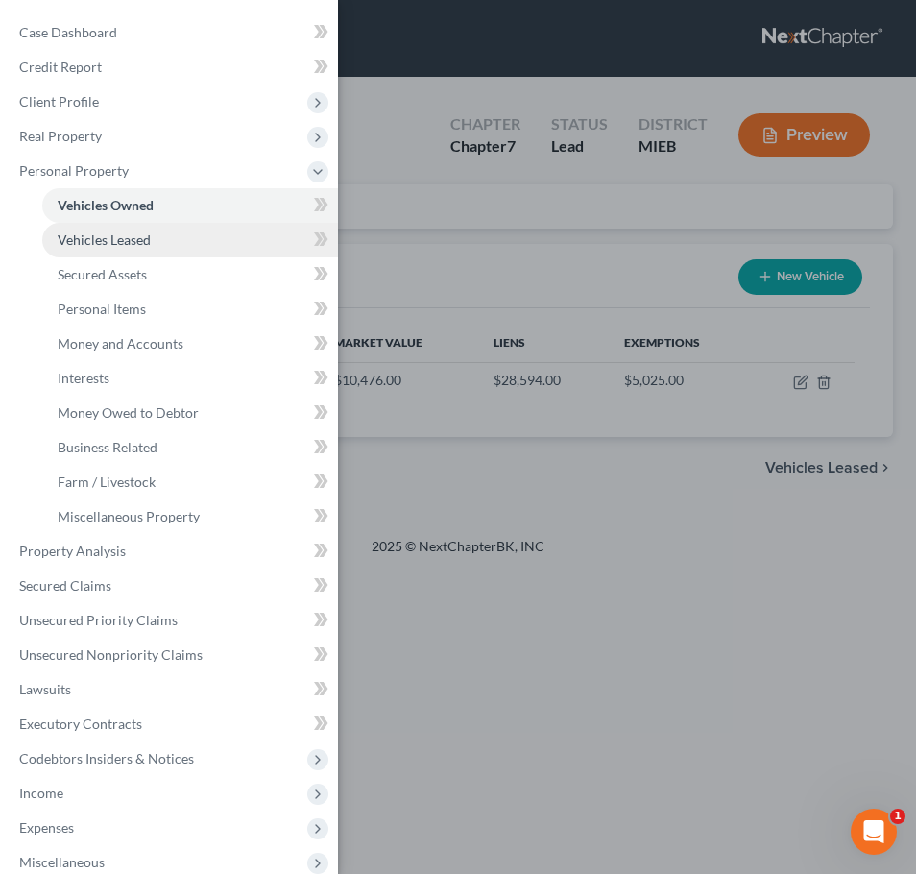
click at [141, 241] on span "Vehicles Leased" at bounding box center [104, 239] width 93 height 16
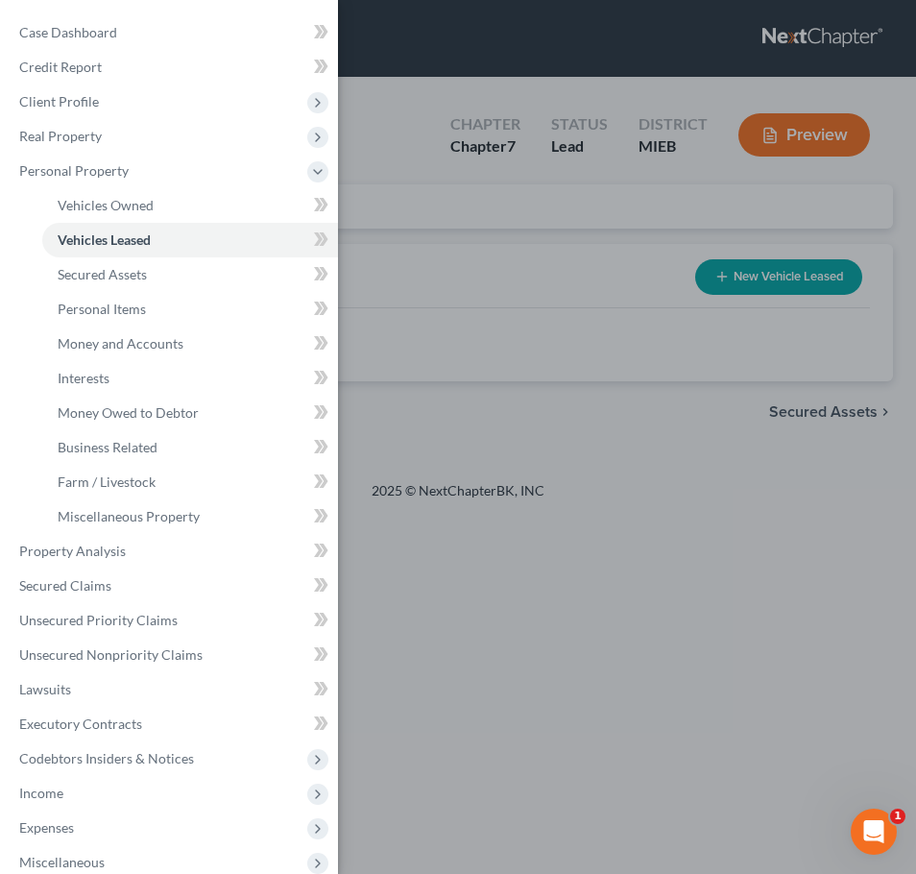
click at [470, 250] on div "Case Dashboard Payments Invoices Payments Payments Credit Report Client Profile" at bounding box center [458, 437] width 916 height 874
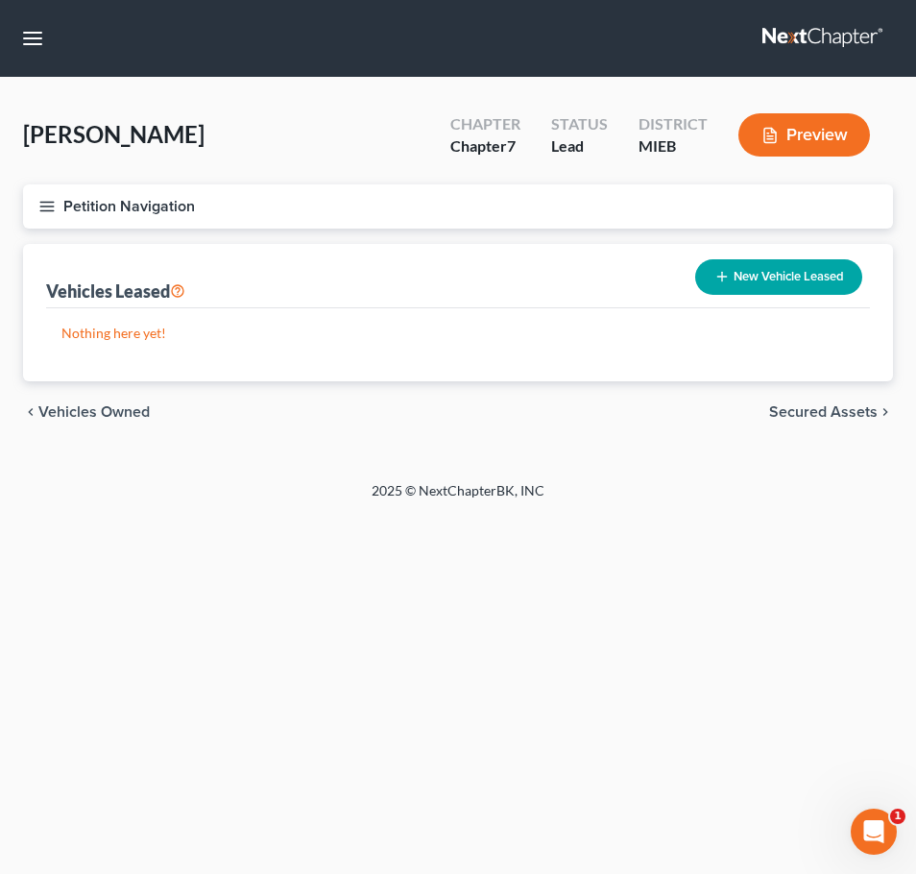
click at [76, 195] on button "Petition Navigation" at bounding box center [458, 206] width 870 height 44
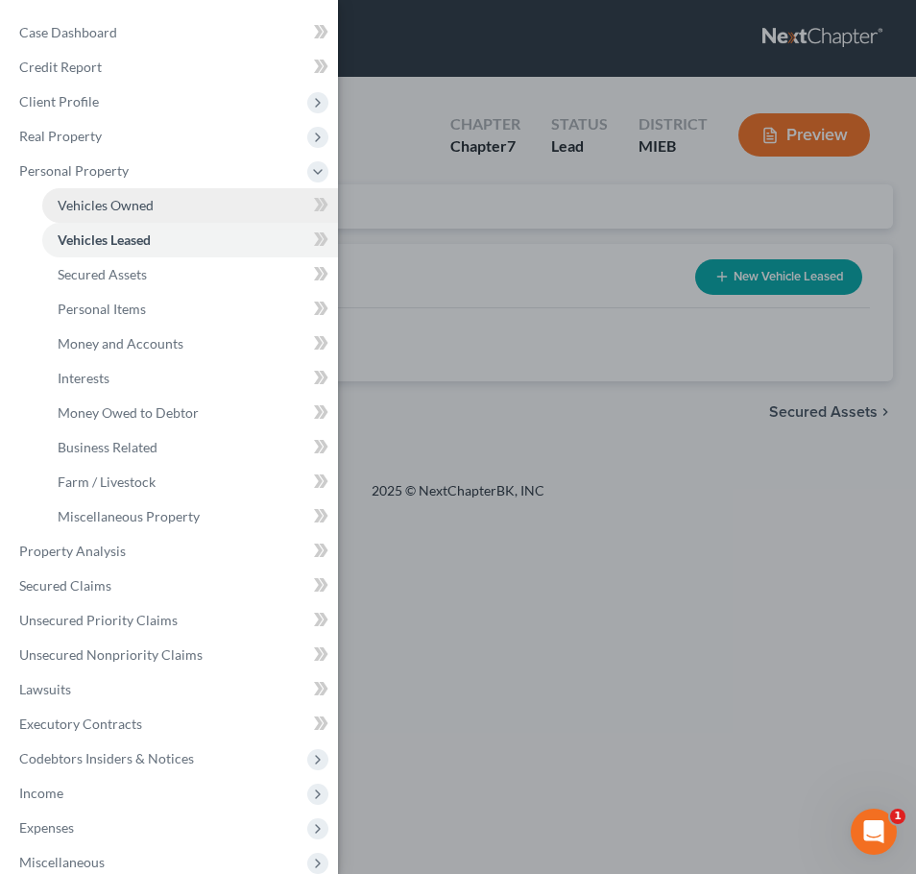
click at [125, 208] on span "Vehicles Owned" at bounding box center [106, 205] width 96 height 16
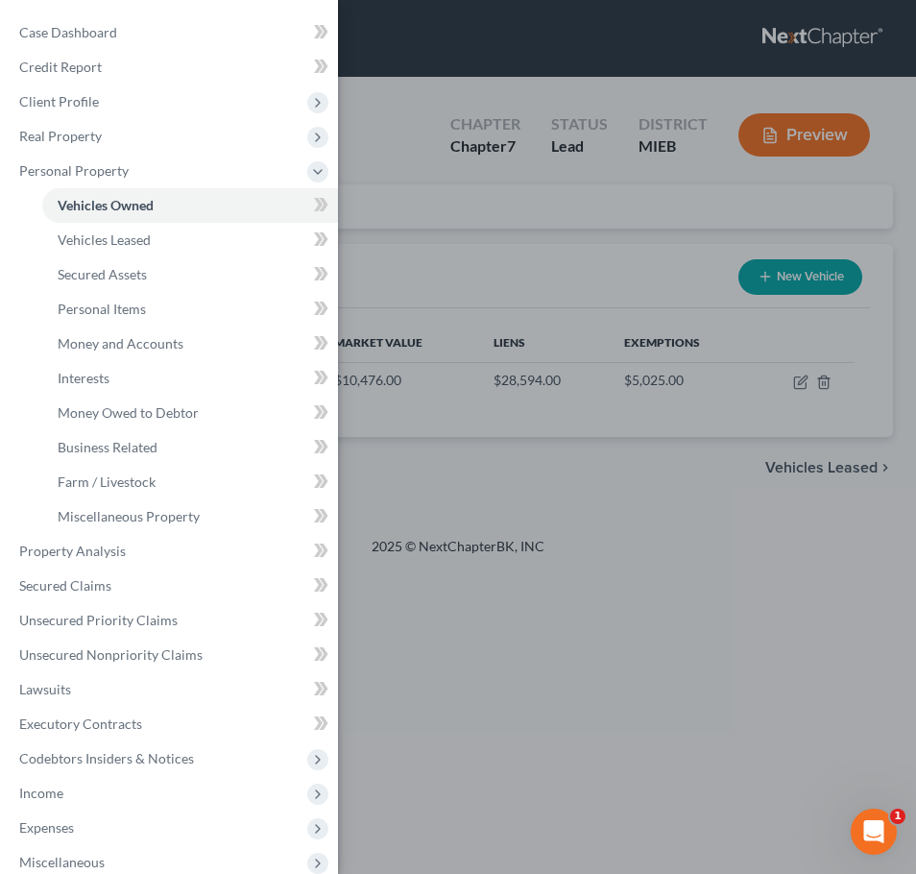
click at [486, 385] on div "Case Dashboard Payments Invoices Payments Payments Credit Report Client Profile" at bounding box center [458, 437] width 916 height 874
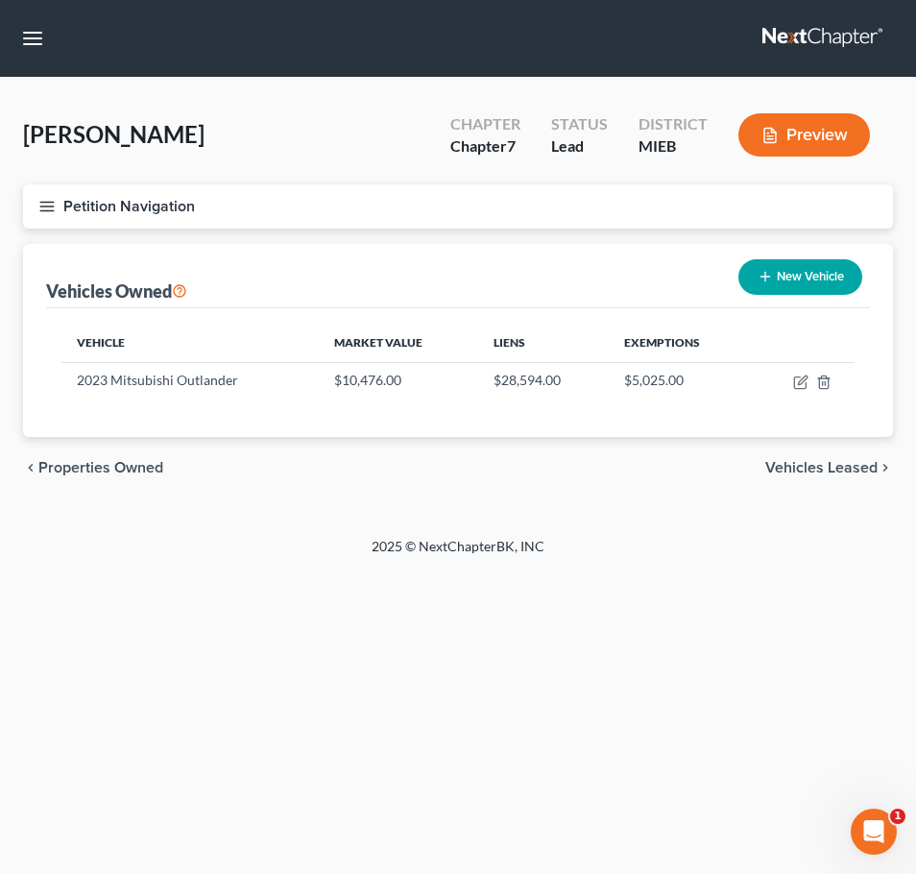
click at [62, 205] on button "Petition Navigation" at bounding box center [458, 206] width 870 height 44
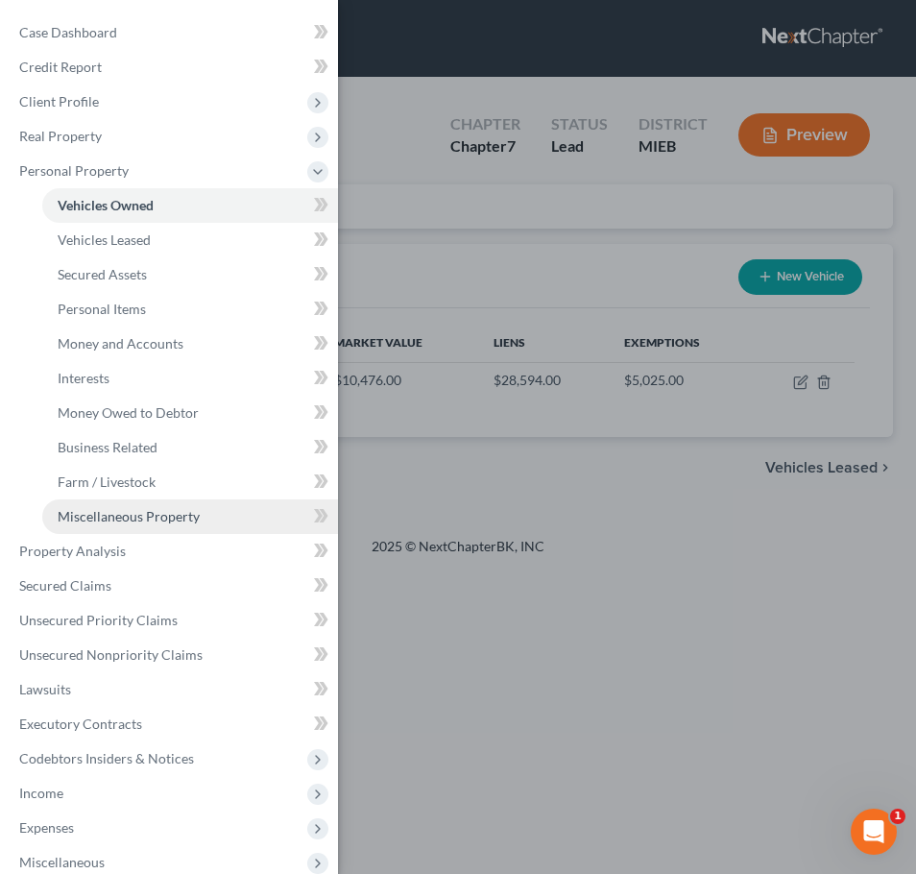
click at [133, 514] on span "Miscellaneous Property" at bounding box center [129, 516] width 142 height 16
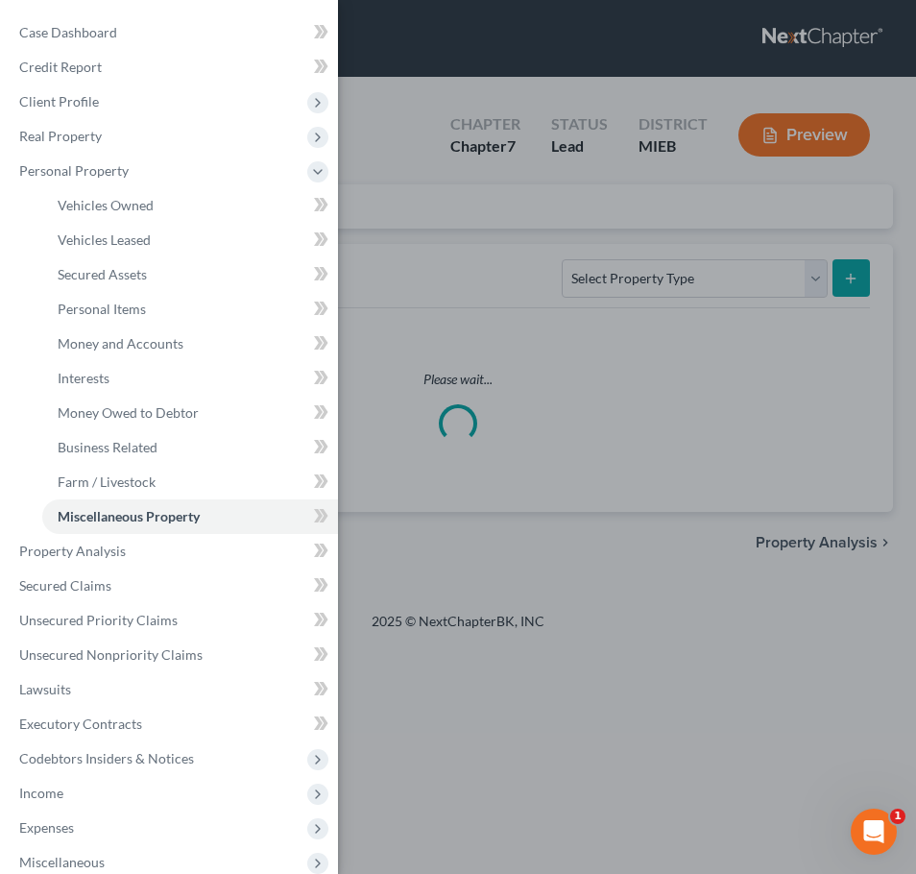
click at [413, 366] on div "Case Dashboard Payments Invoices Payments Payments Credit Report Client Profile" at bounding box center [458, 437] width 916 height 874
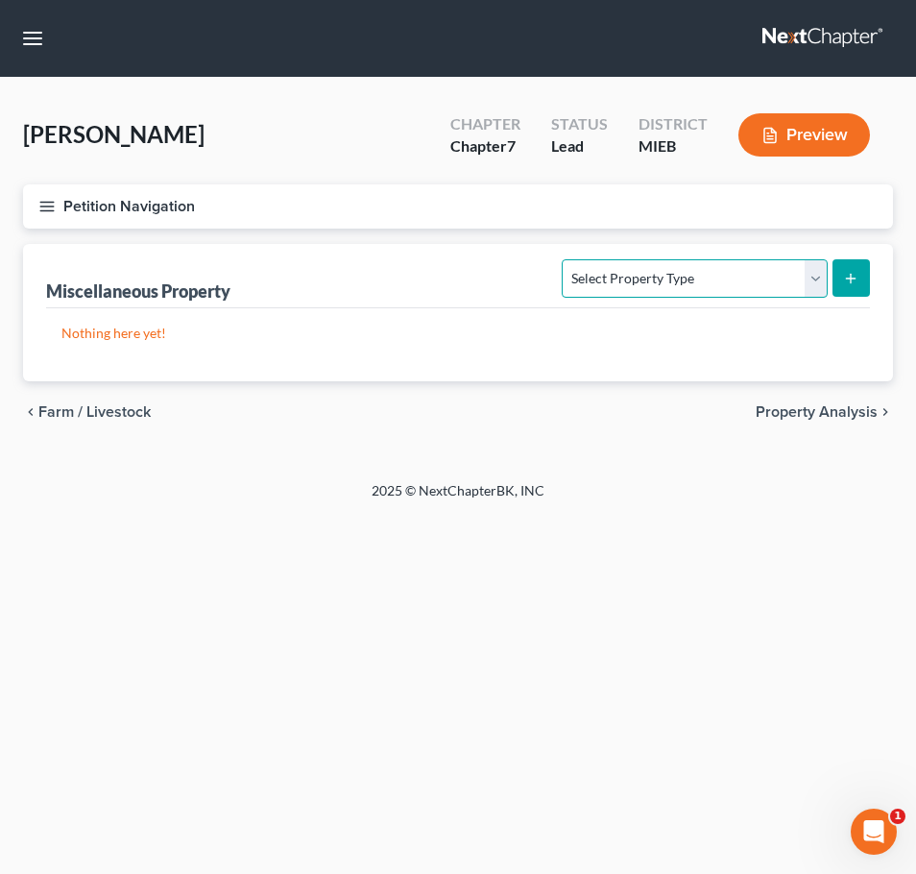
select select "transferred"
click at [851, 278] on line "submit" at bounding box center [851, 278] width 0 height 9
select select "Ordinary (within 2 years)"
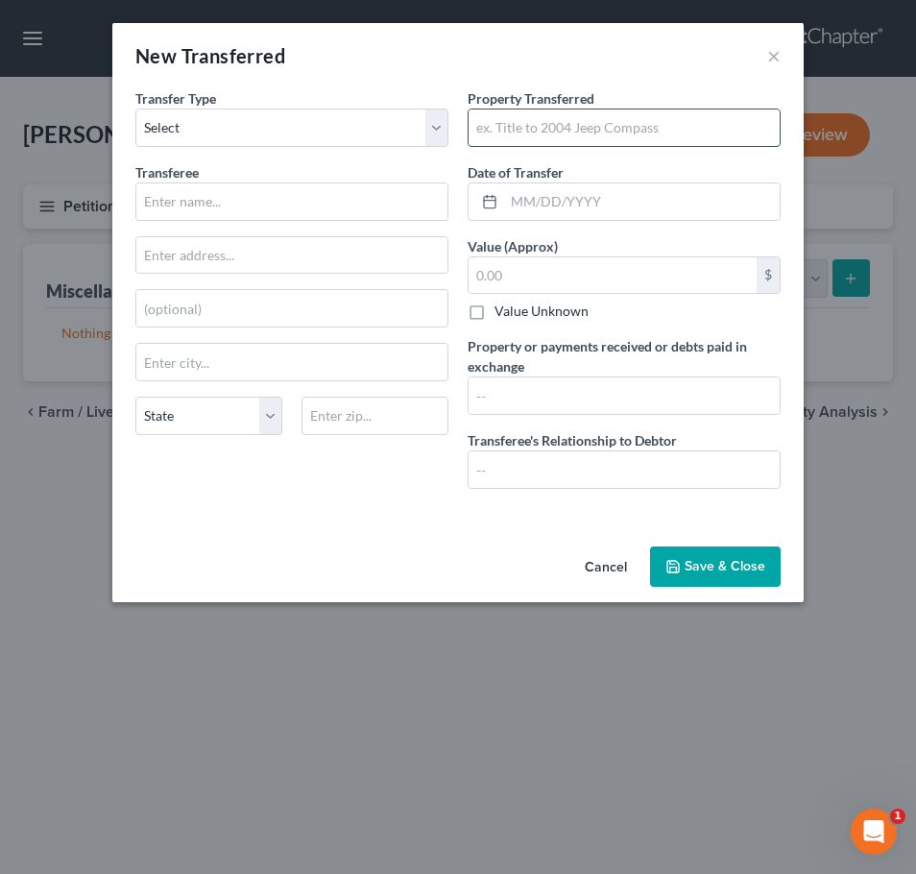
click at [502, 137] on input "text" at bounding box center [624, 127] width 311 height 36
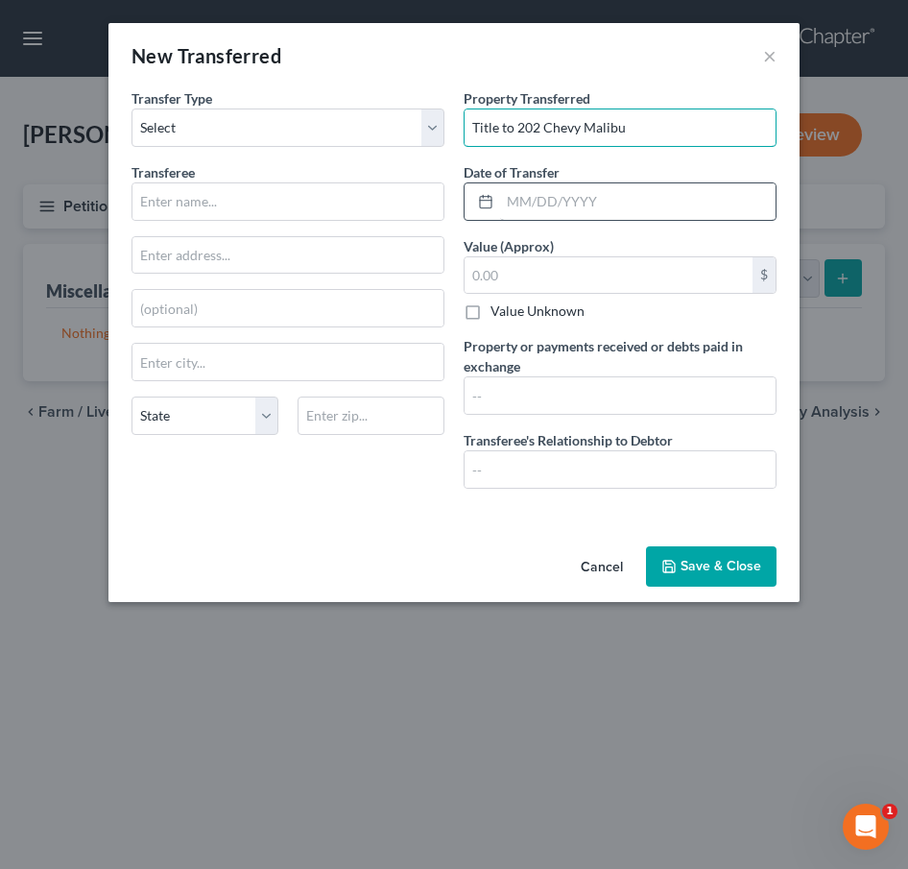
type input "Title to 202 Chevy Malibu"
click at [556, 200] on input "text" at bounding box center [638, 201] width 276 height 36
click at [543, 198] on input "02/01/2025" at bounding box center [638, 201] width 276 height 36
click at [615, 199] on input "02/02/20258" at bounding box center [638, 201] width 276 height 36
type input "02/28/2025"
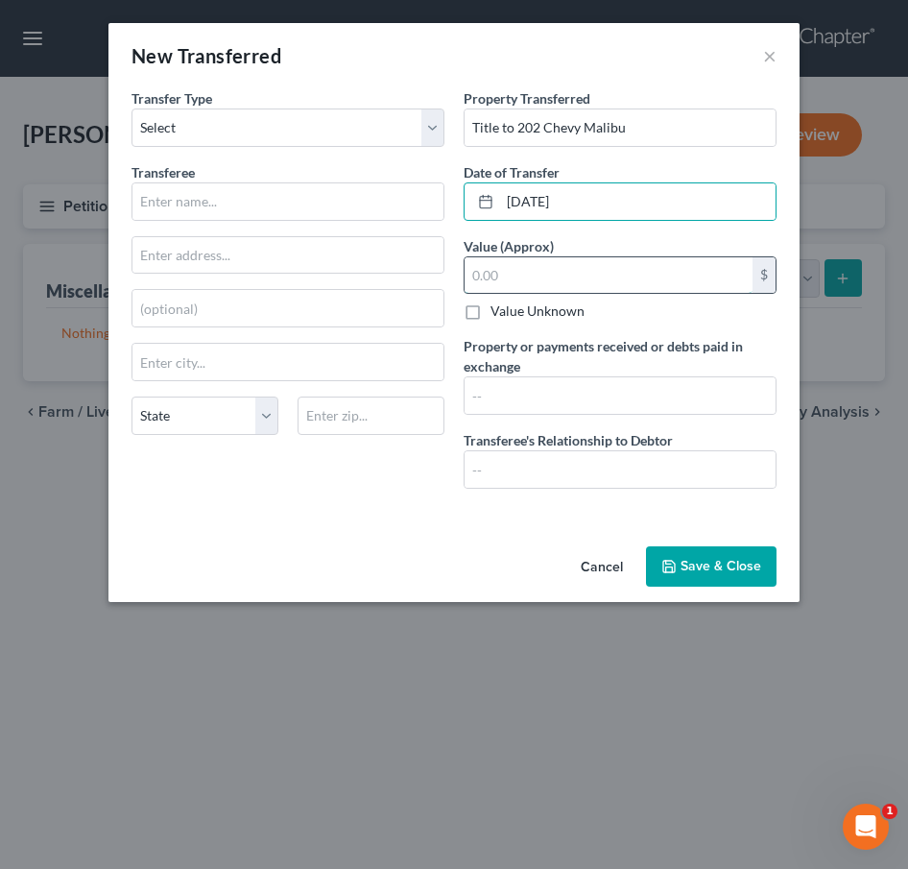
click at [617, 272] on input "text" at bounding box center [609, 275] width 288 height 36
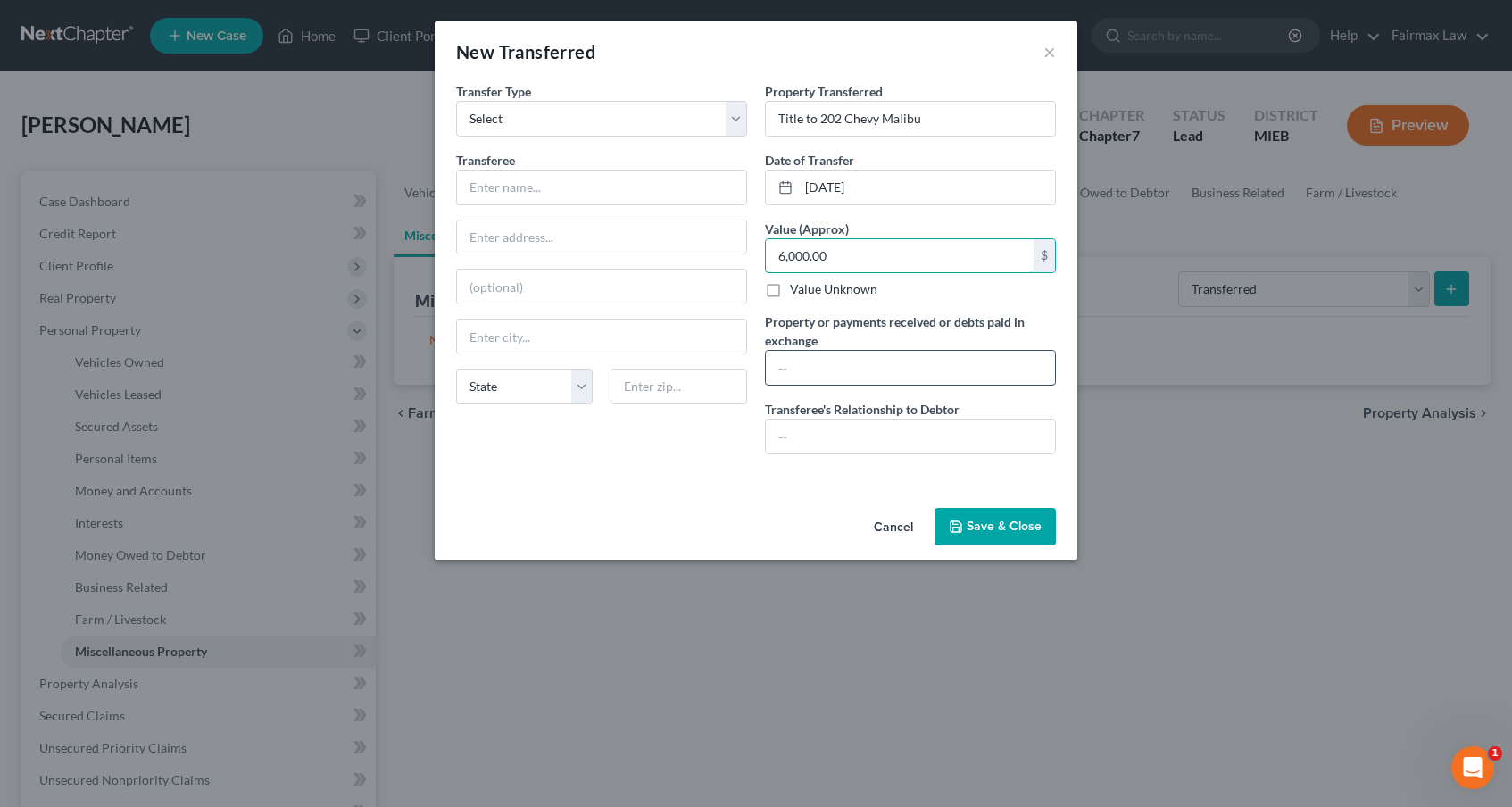
type input "6,000.00"
type input "None - traded in for current car"
click at [850, 439] on input "text" at bounding box center [910, 436] width 289 height 33
type input "D"
click at [819, 433] on input "None - Dealership" at bounding box center [910, 436] width 289 height 33
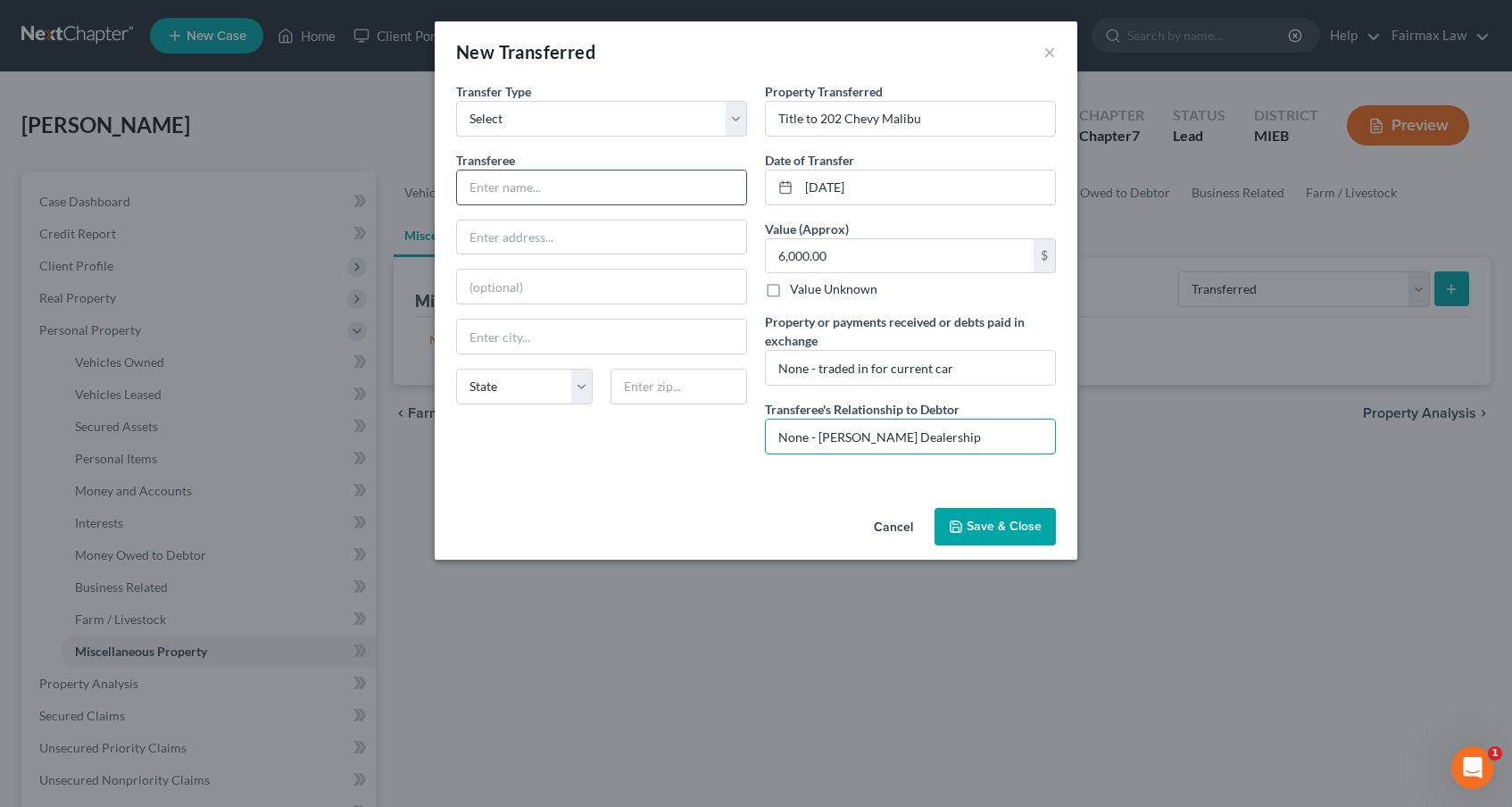
type input "None - Lafontaine Dealership"
type input "Lafontaine Dealership"
type input "Dearborn"
select select "23"
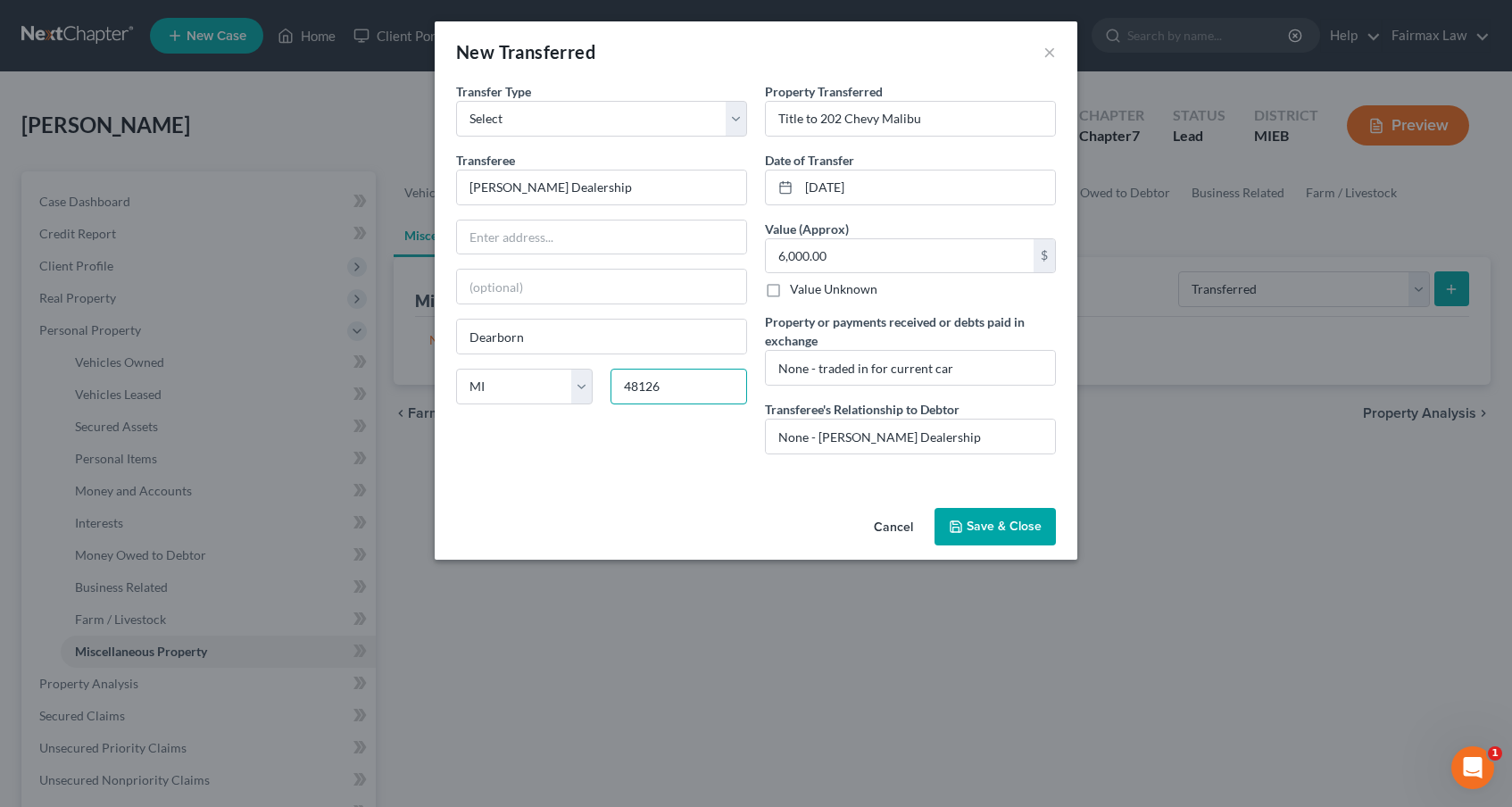
click at [678, 379] on input "48126" at bounding box center [678, 387] width 137 height 35
click at [679, 387] on input "48126" at bounding box center [678, 387] width 137 height 35
type input "48127"
click at [850, 528] on button "Save & Close" at bounding box center [994, 526] width 122 height 37
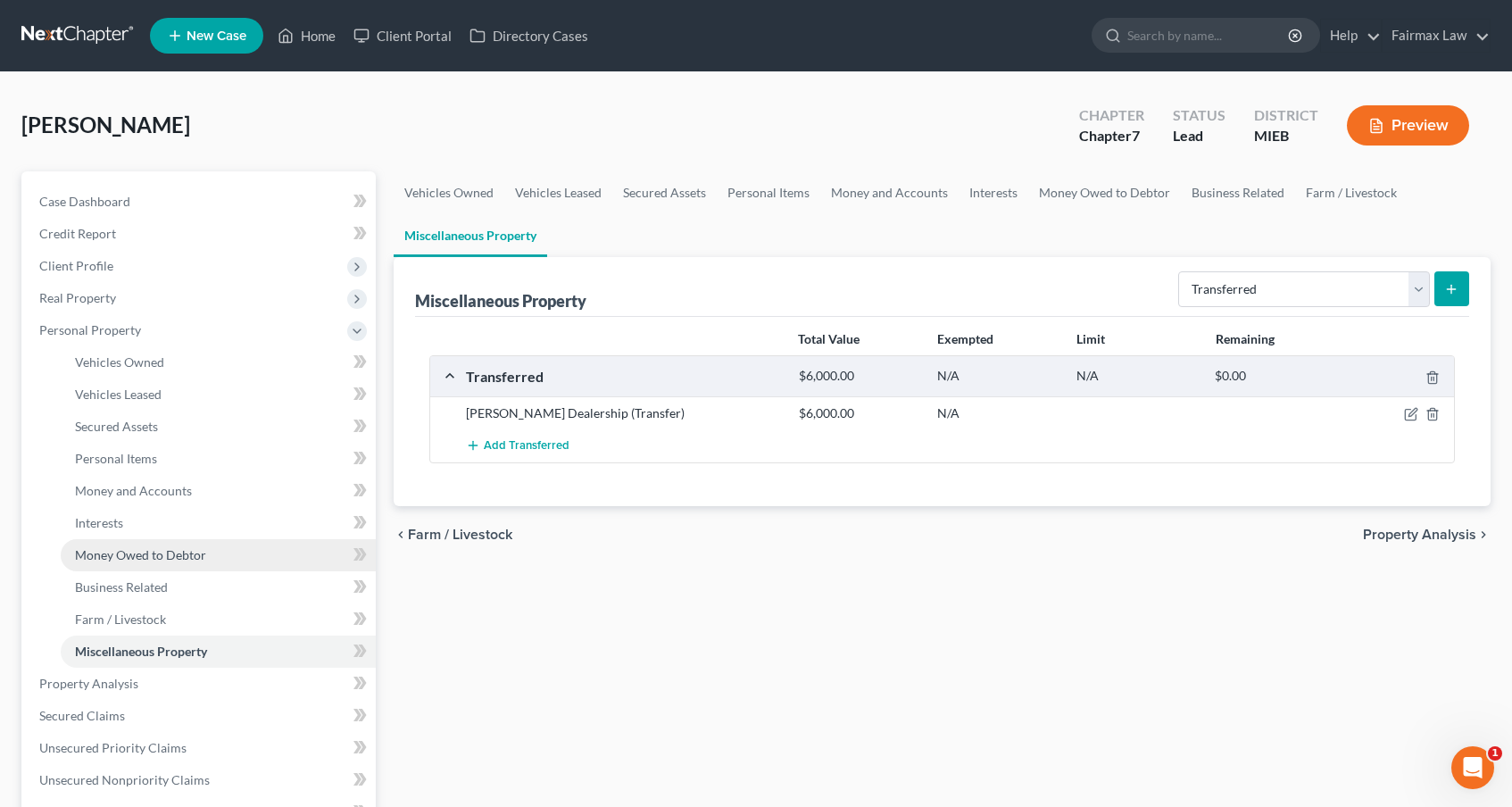
click at [169, 565] on link "Money Owed to Debtor" at bounding box center [217, 555] width 315 height 33
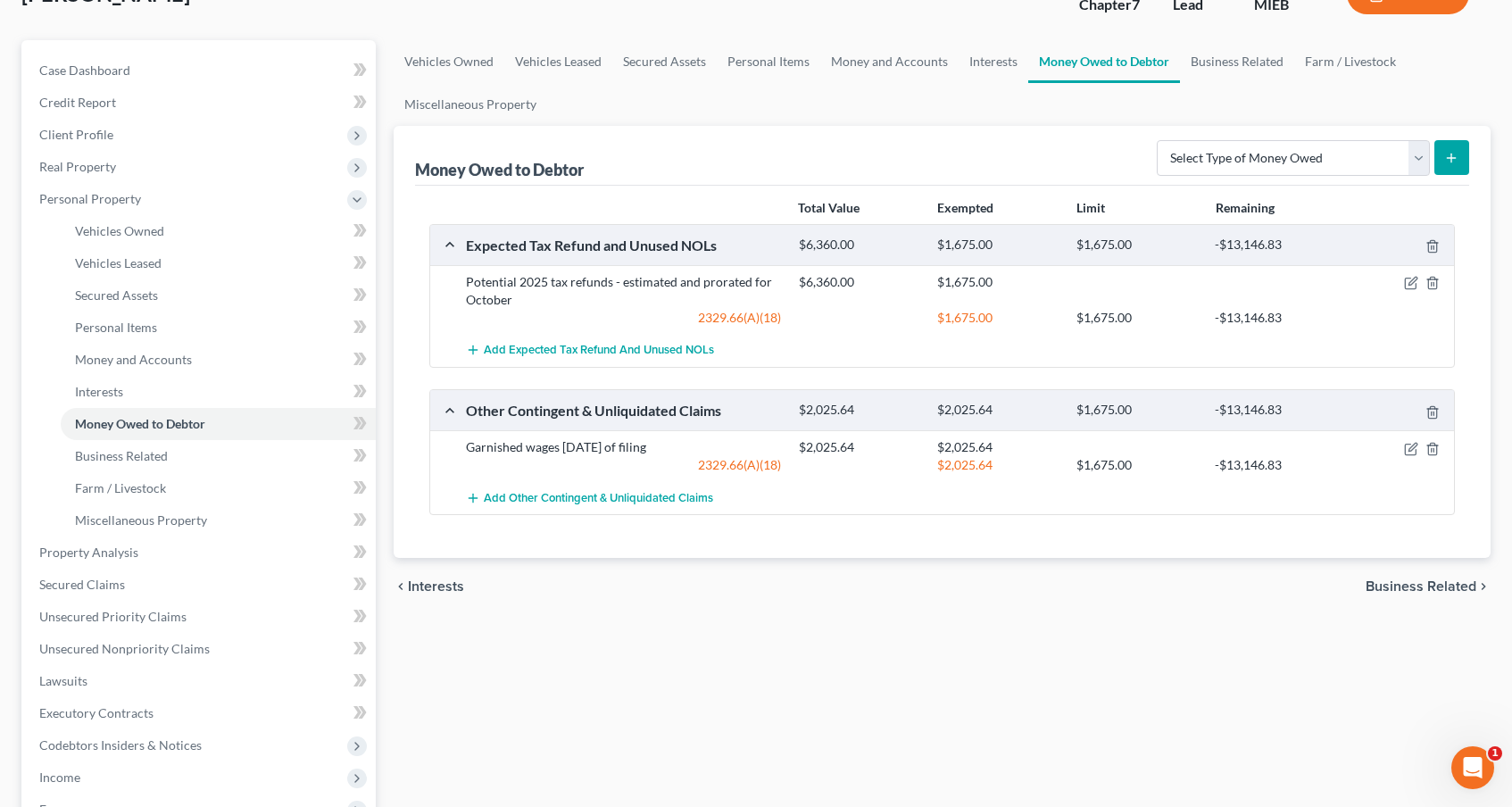
scroll to position [133, 0]
click at [136, 602] on link "Unsecured Priority Claims" at bounding box center [200, 615] width 350 height 33
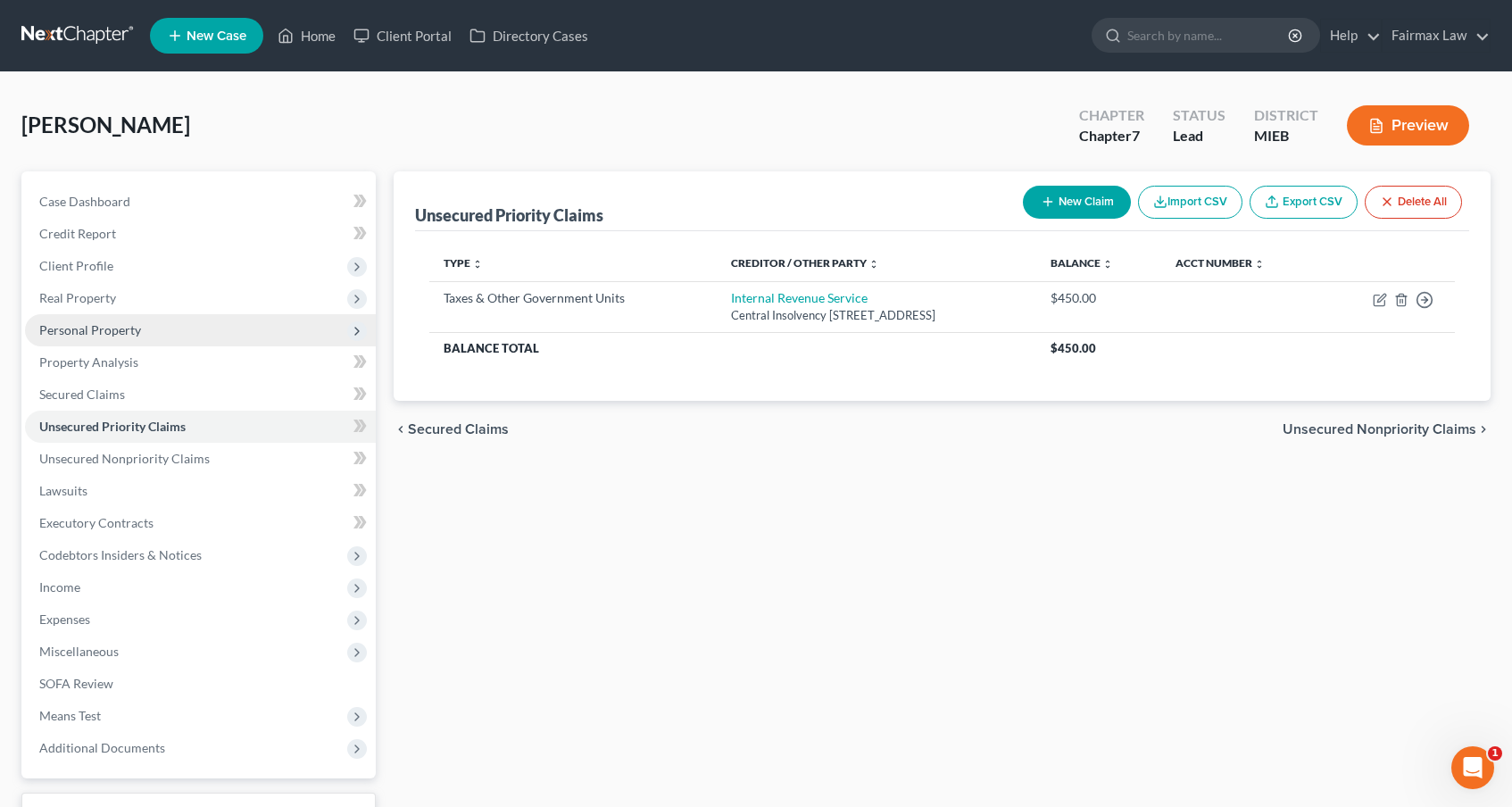
click at [164, 339] on span "Personal Property" at bounding box center [200, 330] width 350 height 33
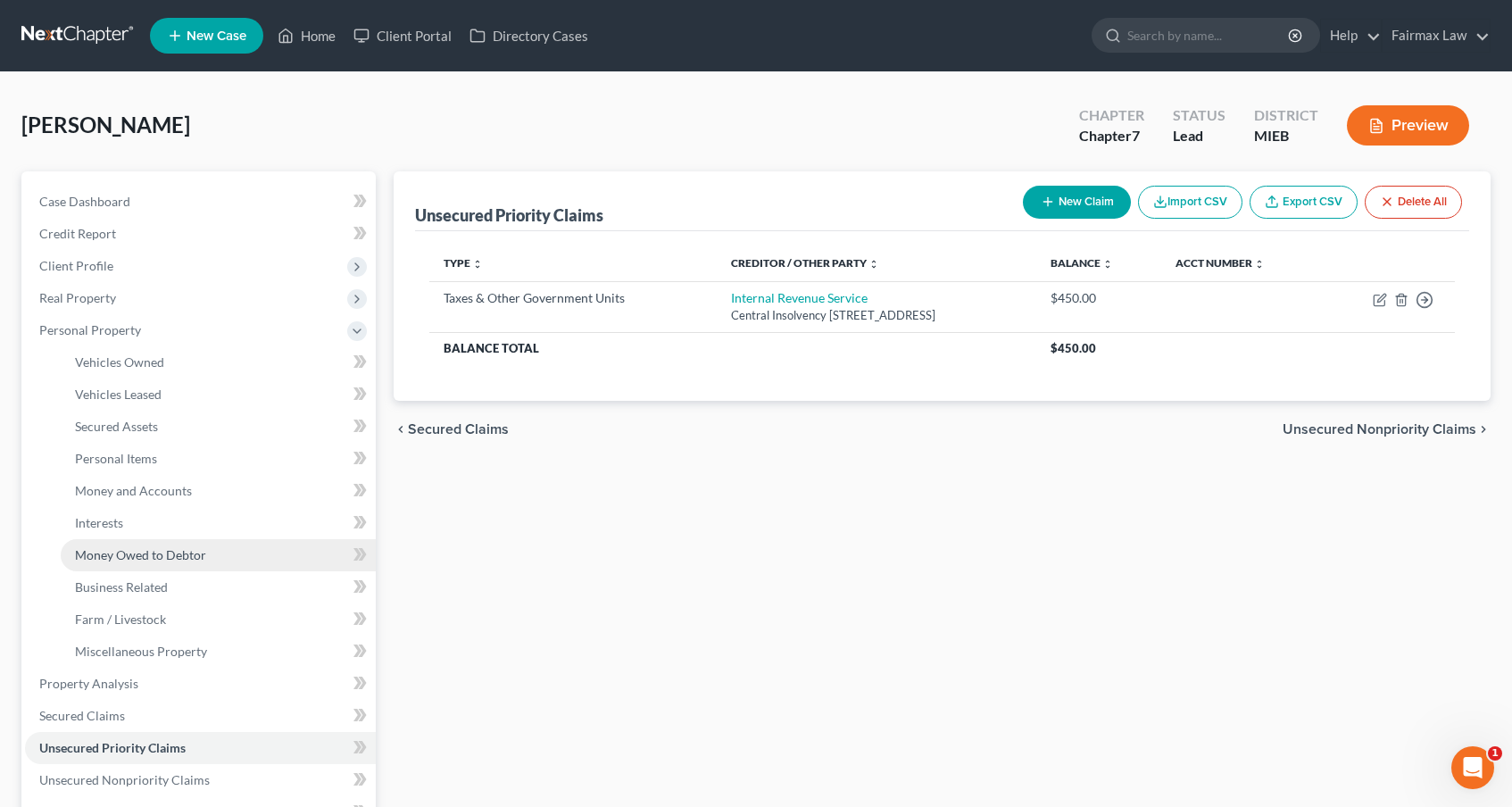
click at [136, 562] on span "Money Owed to Debtor" at bounding box center [140, 555] width 131 height 15
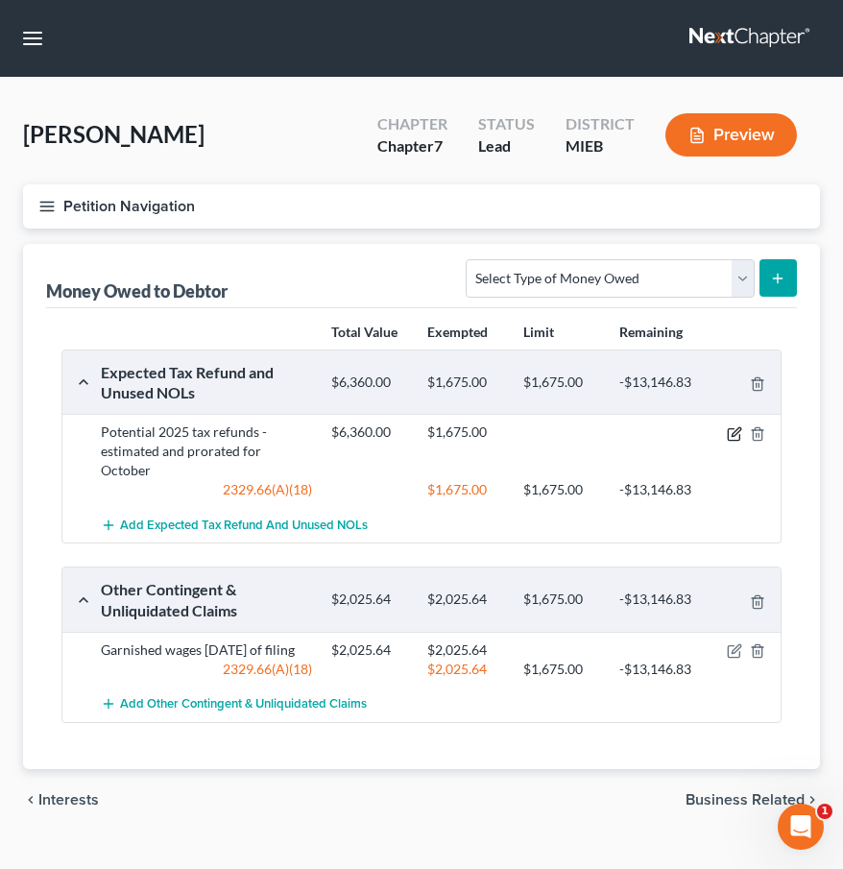
click at [735, 429] on icon "button" at bounding box center [734, 433] width 15 height 15
select select "0"
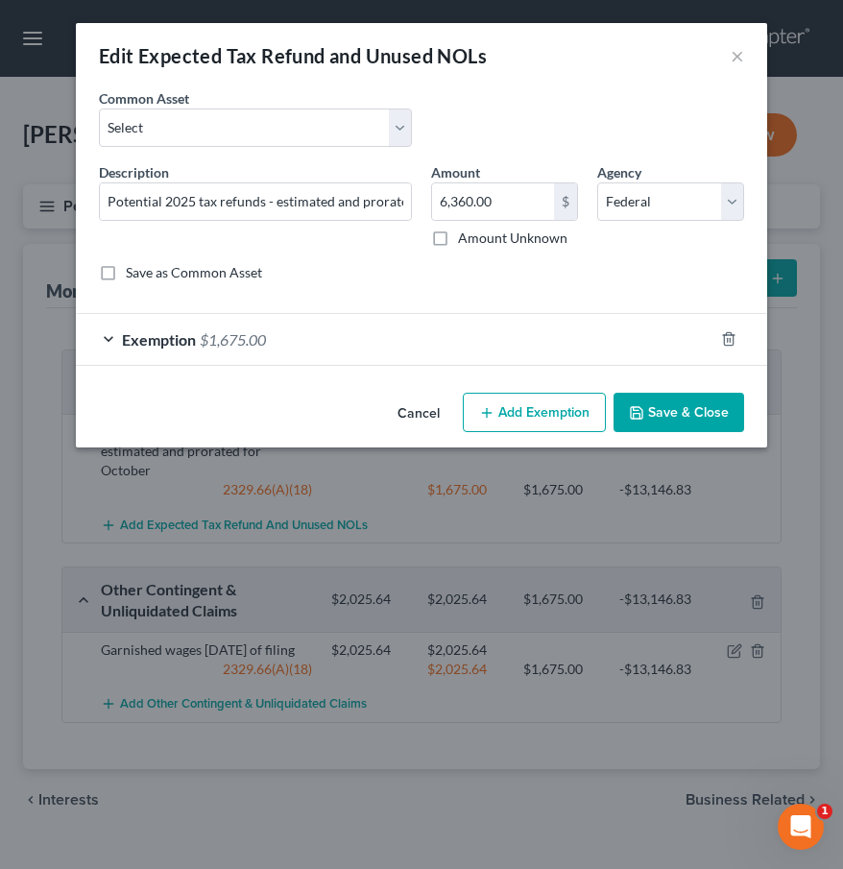
click at [321, 340] on div "Exemption $1,675.00" at bounding box center [395, 339] width 638 height 51
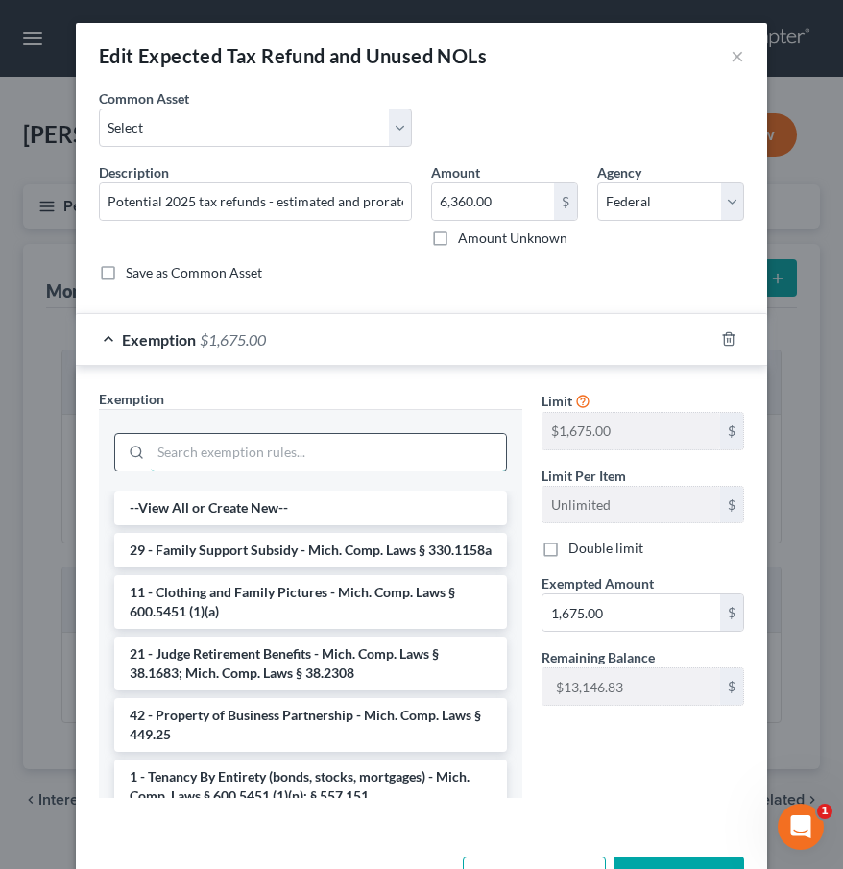
click at [271, 466] on input "search" at bounding box center [328, 452] width 355 height 36
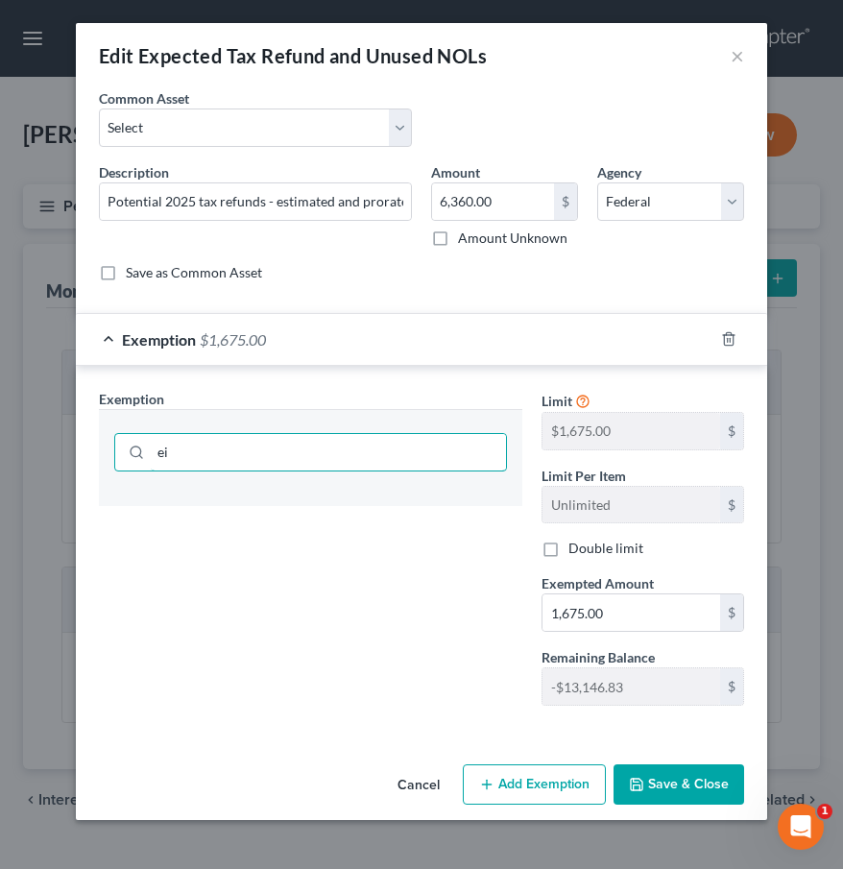
type input "e"
type input "a"
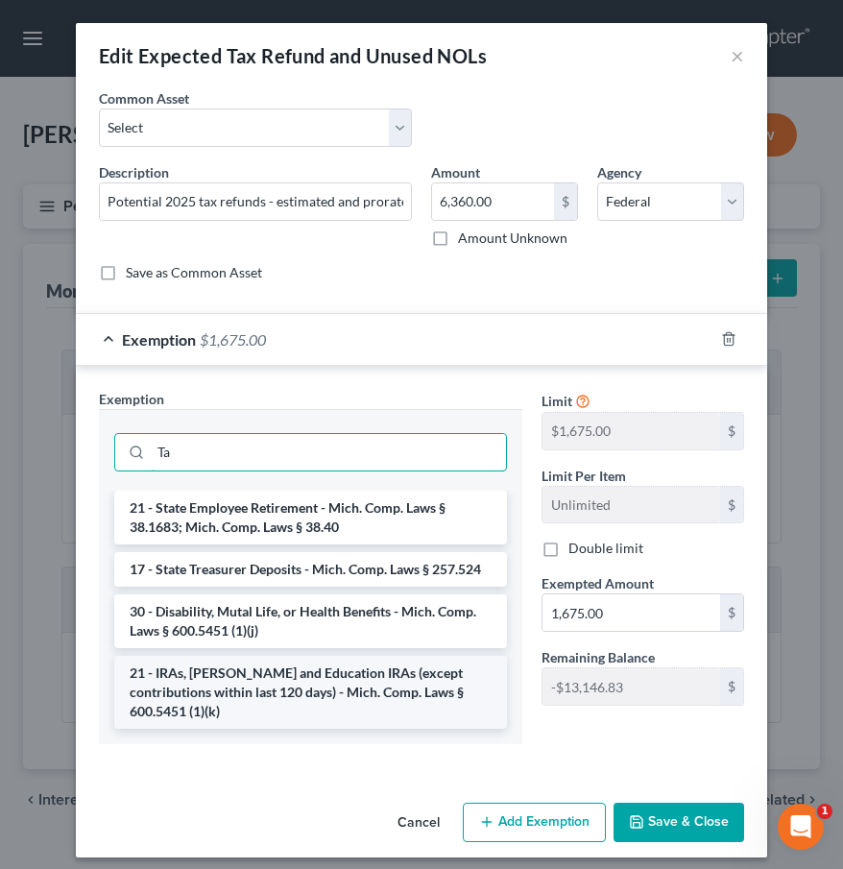
type input "T"
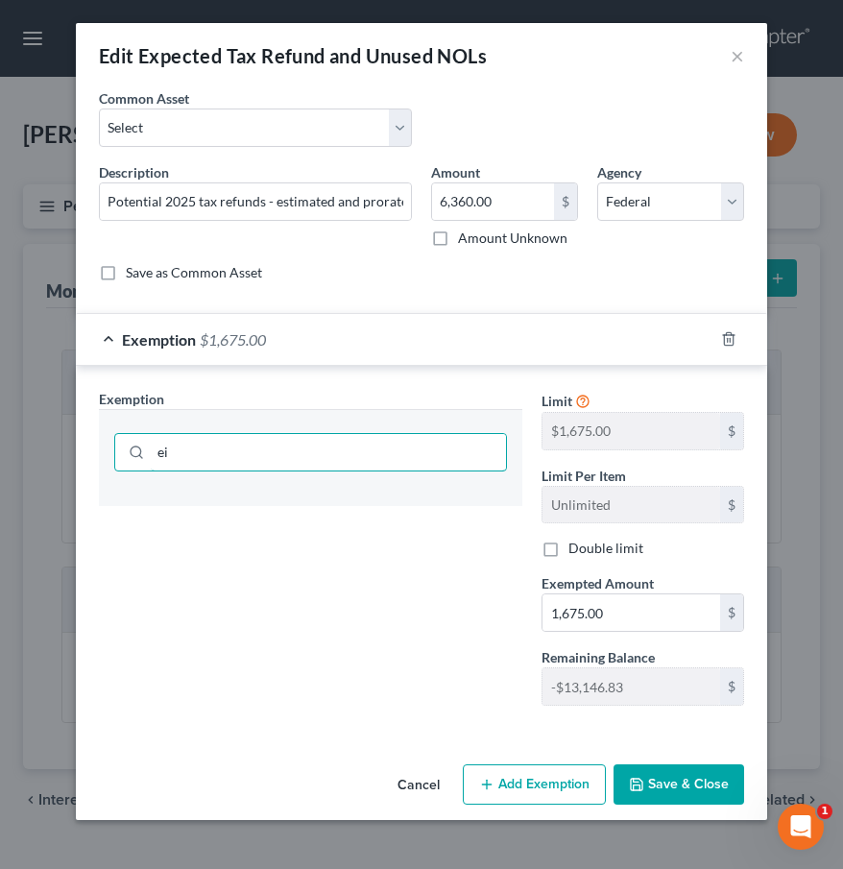
type input "e"
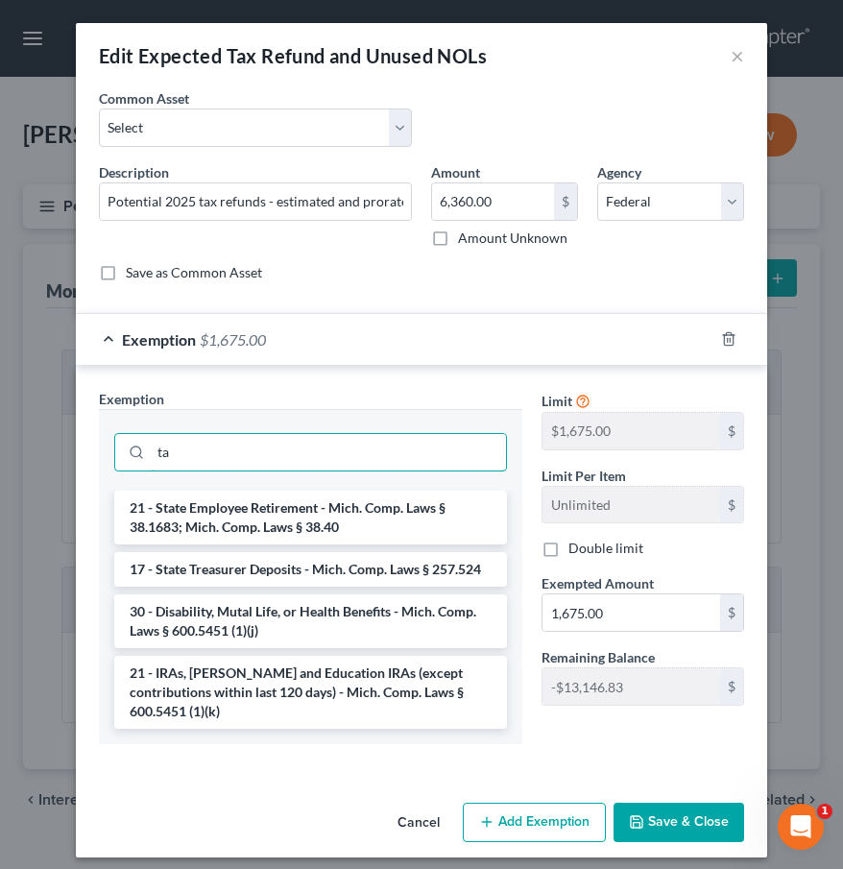
type input "t"
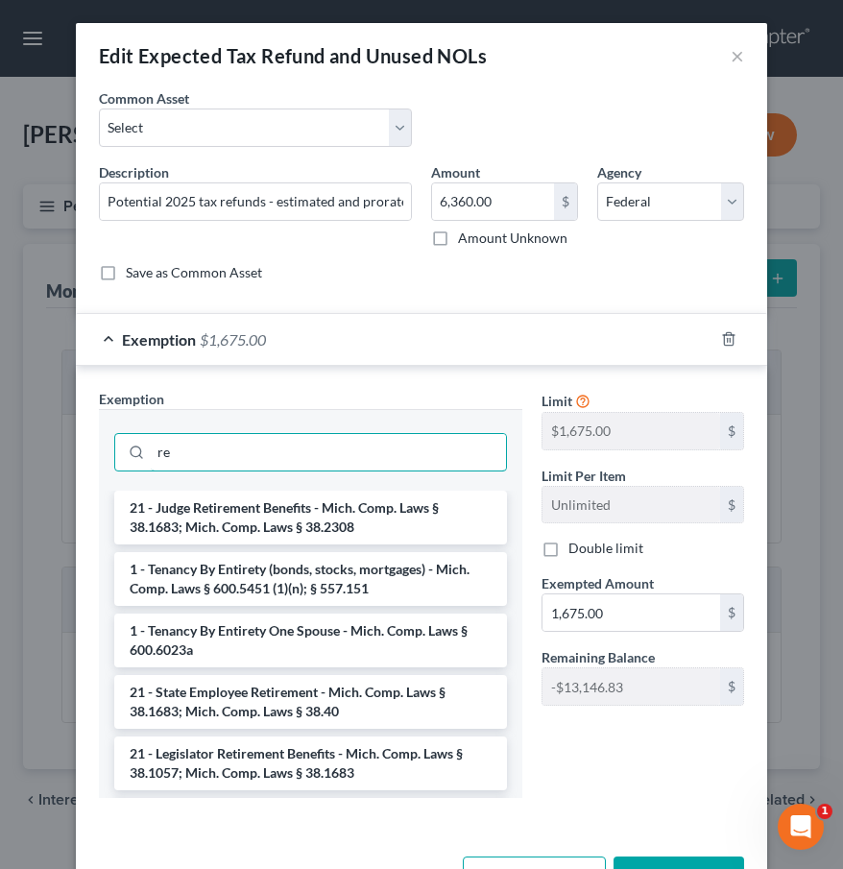
type input "r"
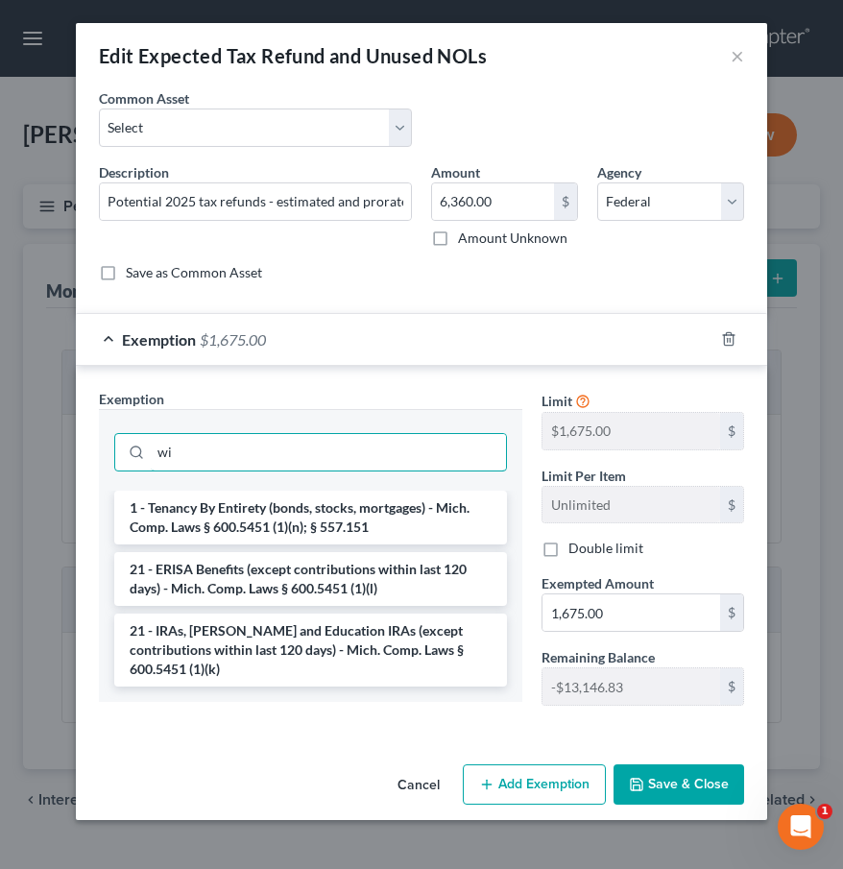
type input "w"
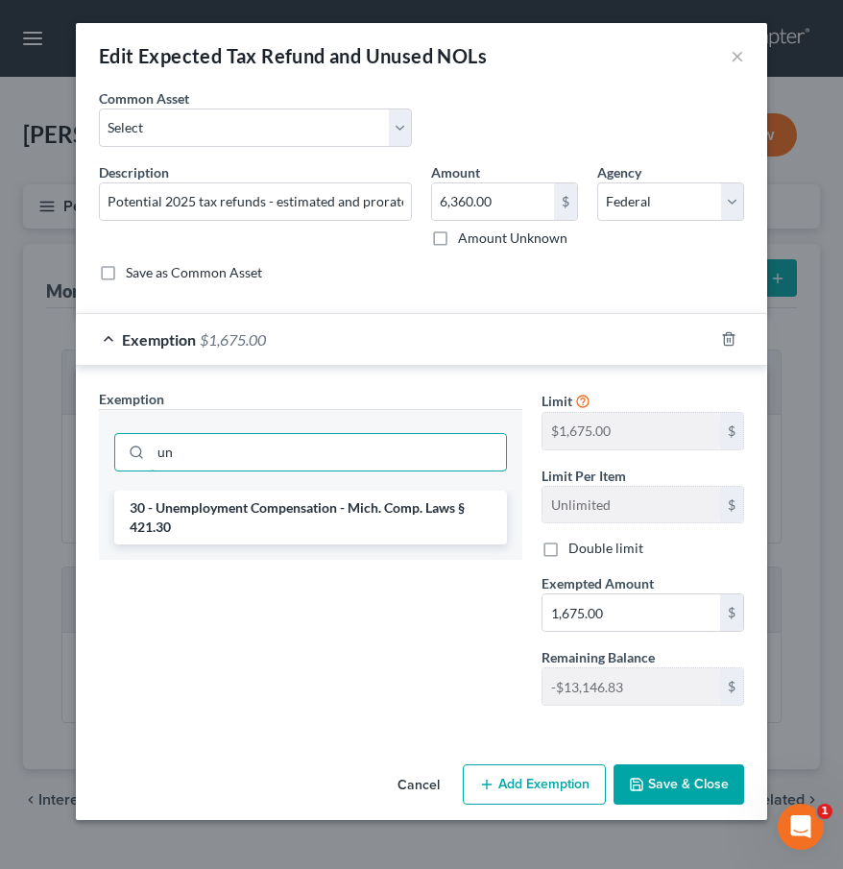
type input "u"
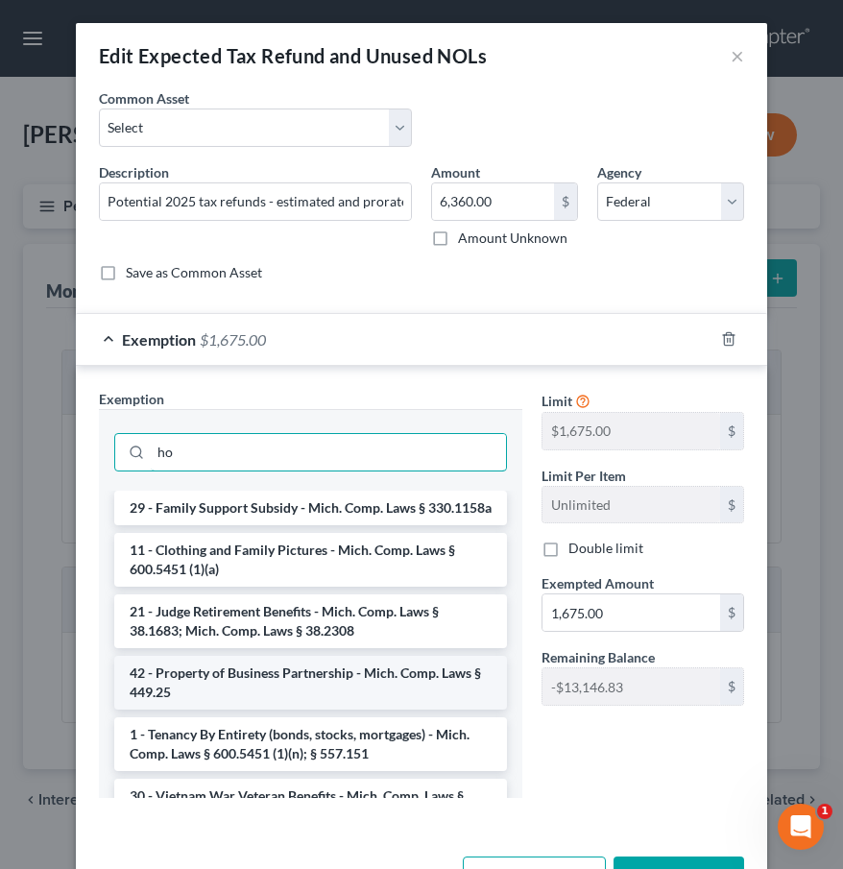
type input "h"
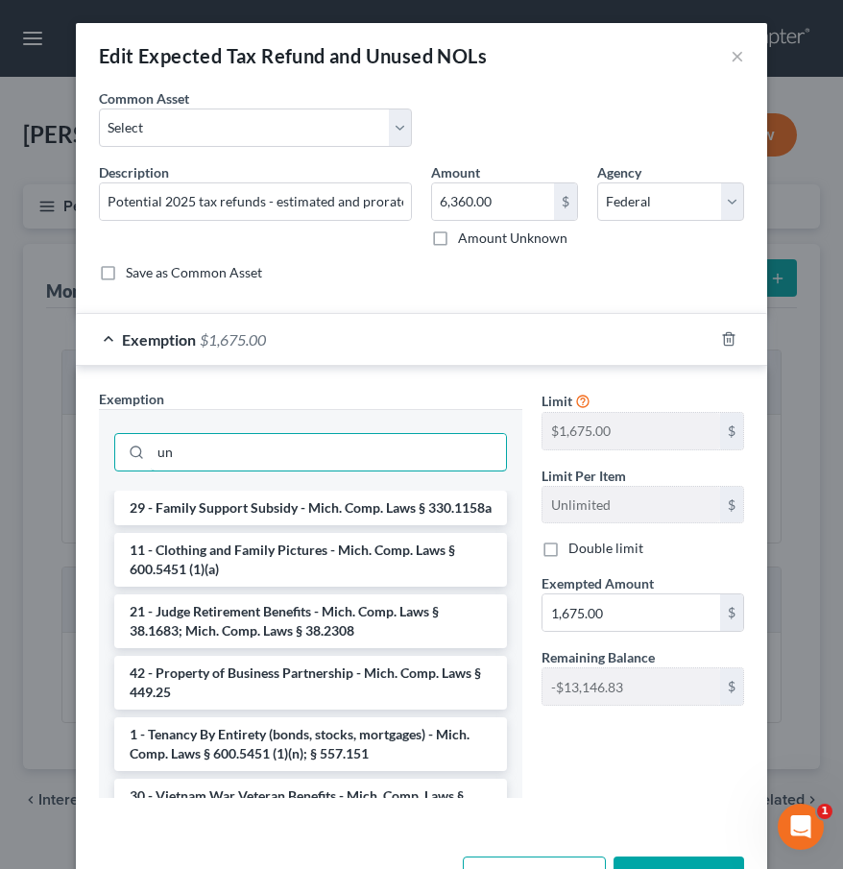
type input "u"
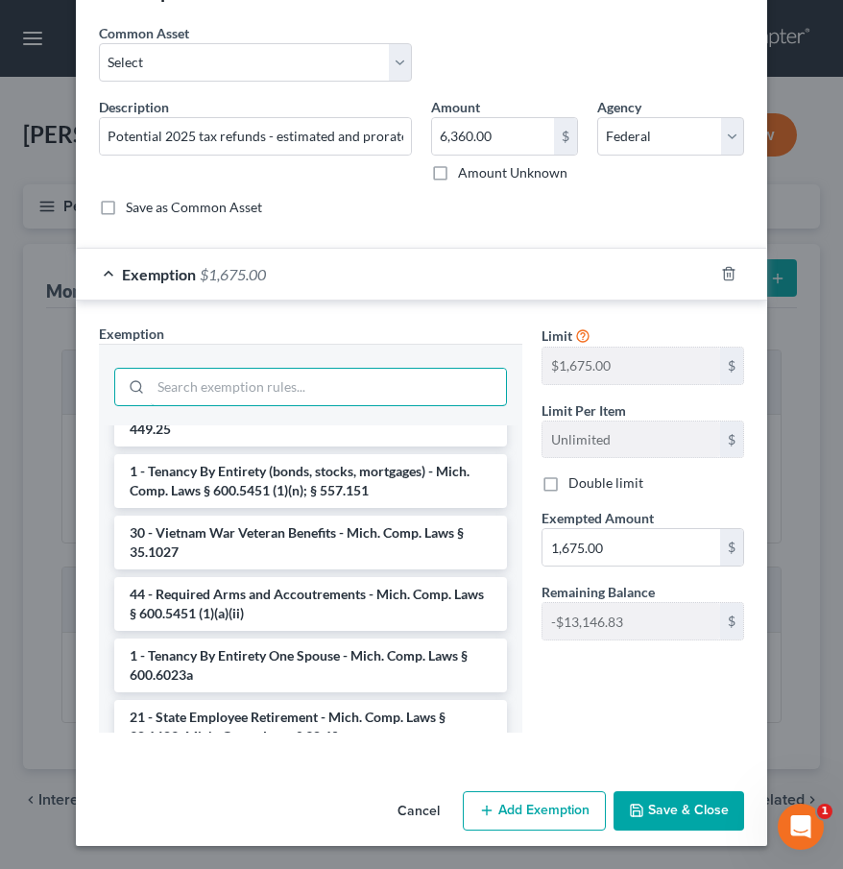
scroll to position [65, 0]
click at [707, 816] on button "Save & Close" at bounding box center [679, 811] width 131 height 40
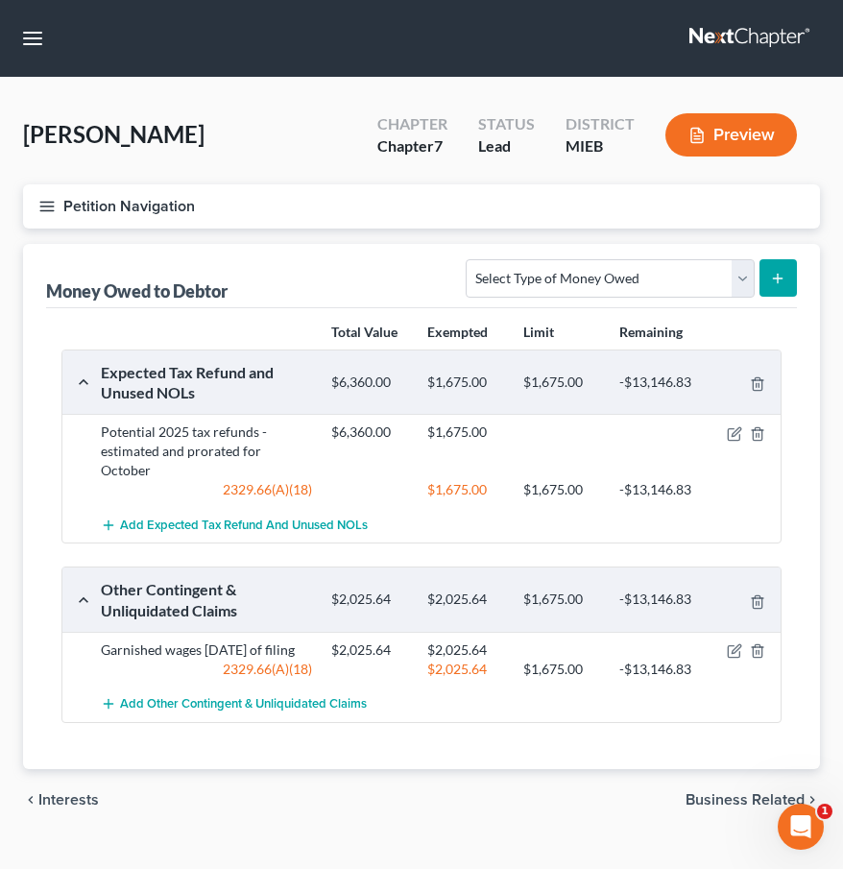
click at [36, 192] on button "Petition Navigation" at bounding box center [421, 206] width 797 height 44
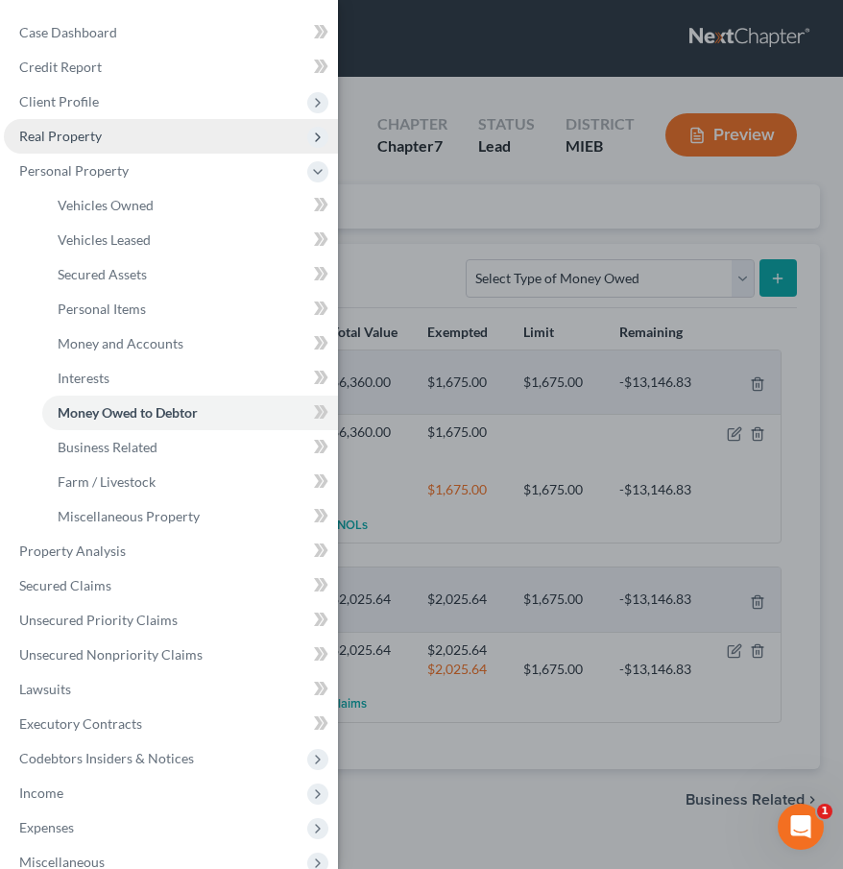
click at [155, 125] on span "Real Property" at bounding box center [171, 136] width 334 height 35
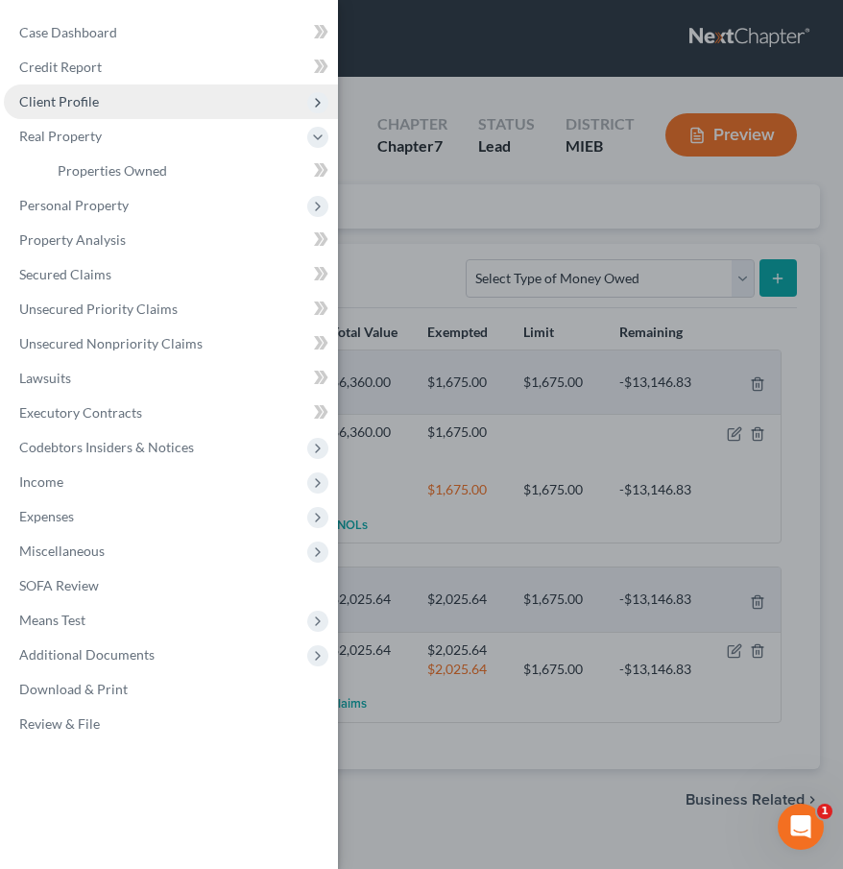
click at [154, 115] on span "Client Profile" at bounding box center [171, 102] width 334 height 35
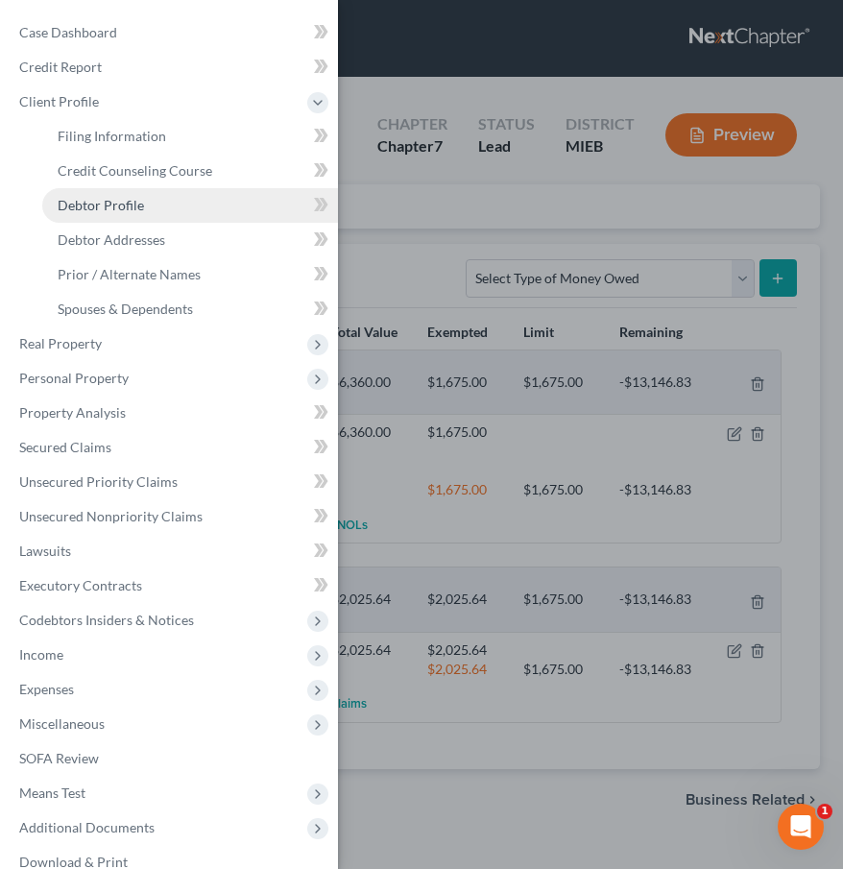
click at [129, 202] on span "Debtor Profile" at bounding box center [101, 205] width 86 height 16
select select "0"
select select "4"
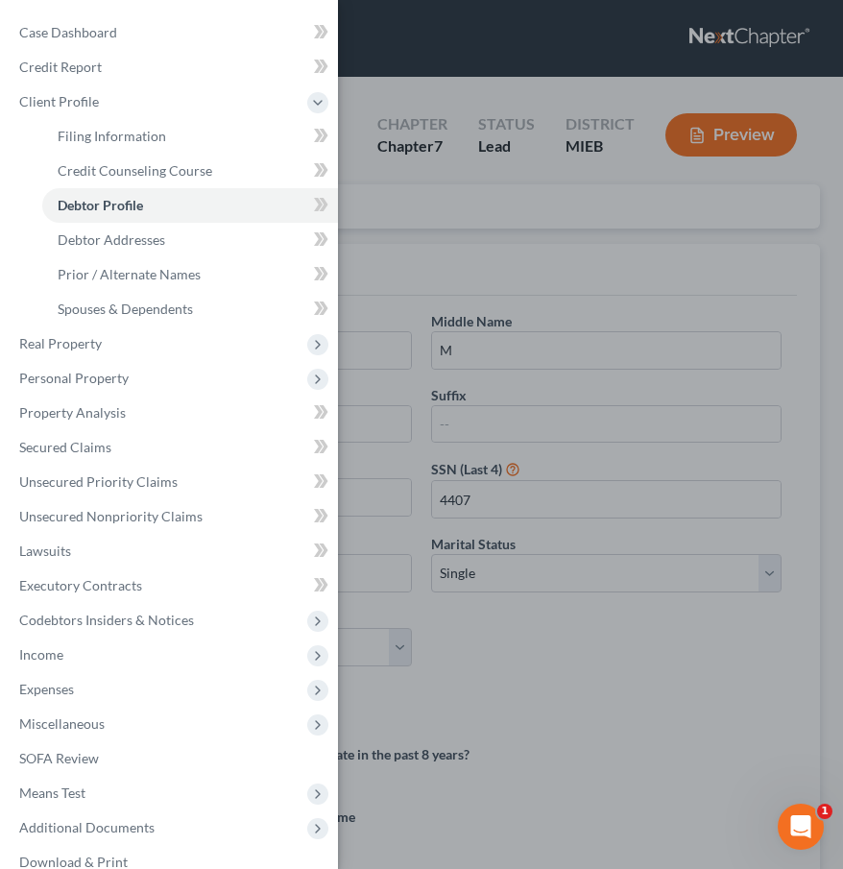
click at [483, 441] on div "Case Dashboard Payments Invoices Payments Payments Credit Report Client Profile" at bounding box center [421, 434] width 843 height 869
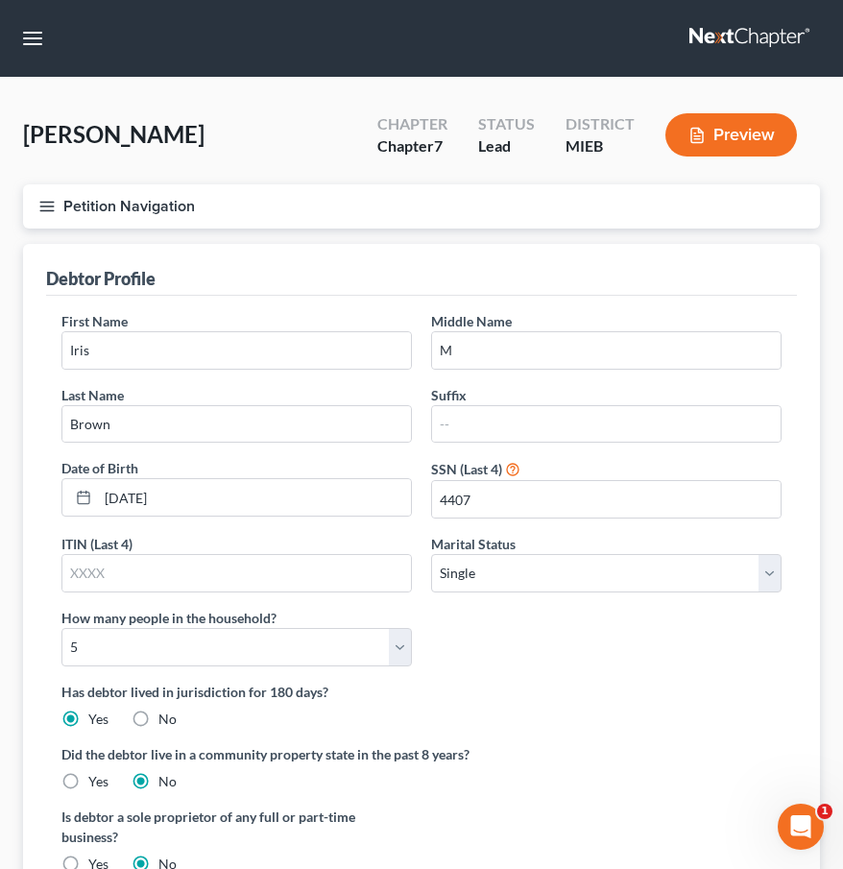
scroll to position [-1, 0]
click at [80, 217] on button "Petition Navigation" at bounding box center [421, 206] width 797 height 44
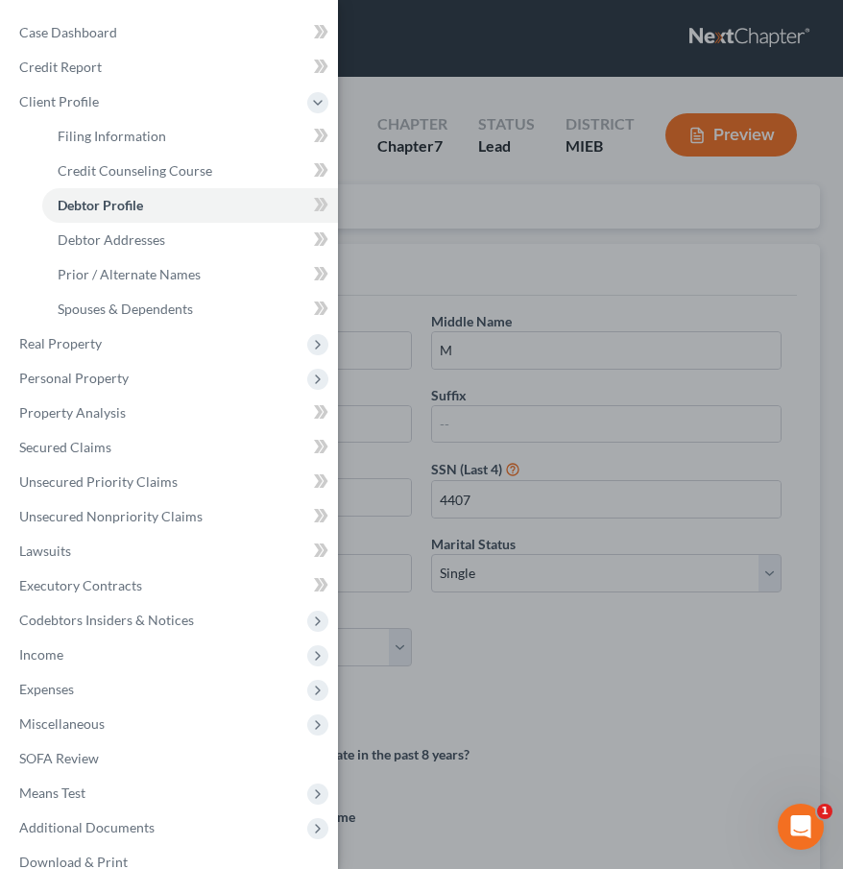
scroll to position [0, 0]
click at [113, 253] on link "Debtor Addresses" at bounding box center [190, 240] width 296 height 35
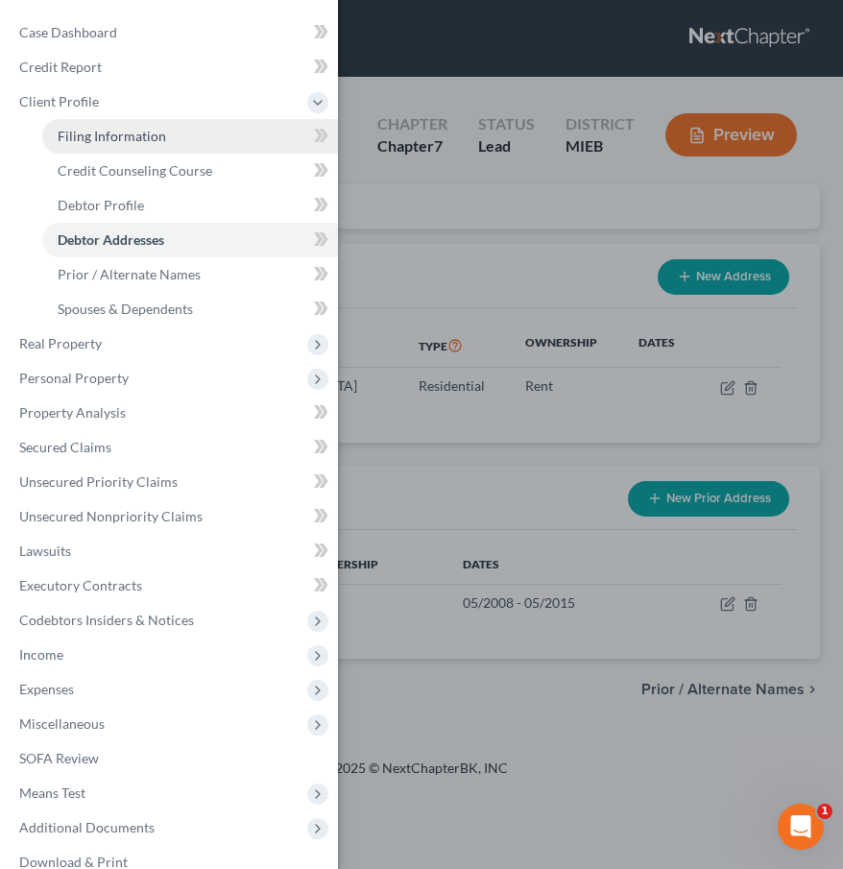
click at [115, 141] on span "Filing Information" at bounding box center [112, 136] width 109 height 16
select select "1"
select select "0"
select select "40"
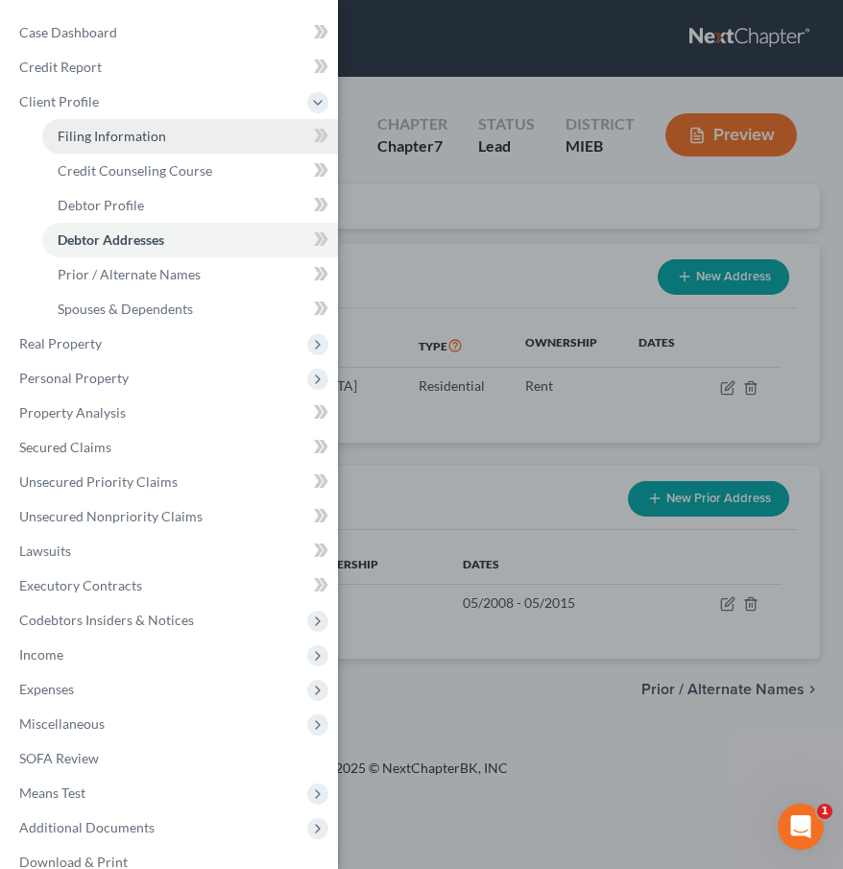
select select "0"
select select "23"
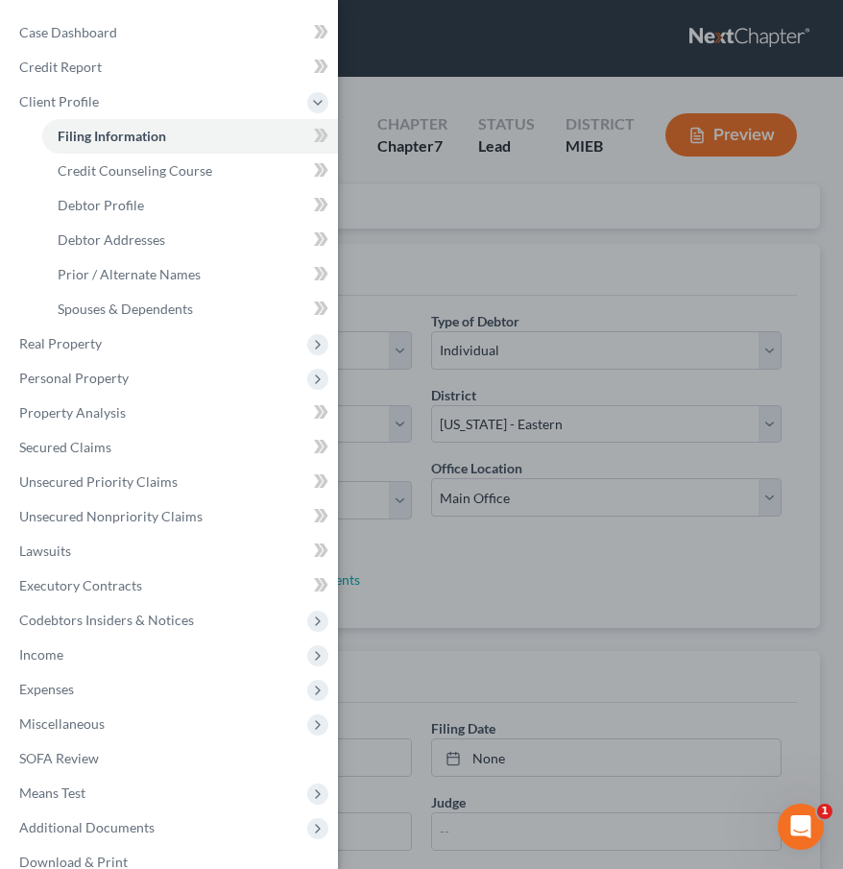
click at [396, 288] on div "Case Dashboard Payments Invoices Payments Payments Credit Report Client Profile" at bounding box center [421, 434] width 843 height 869
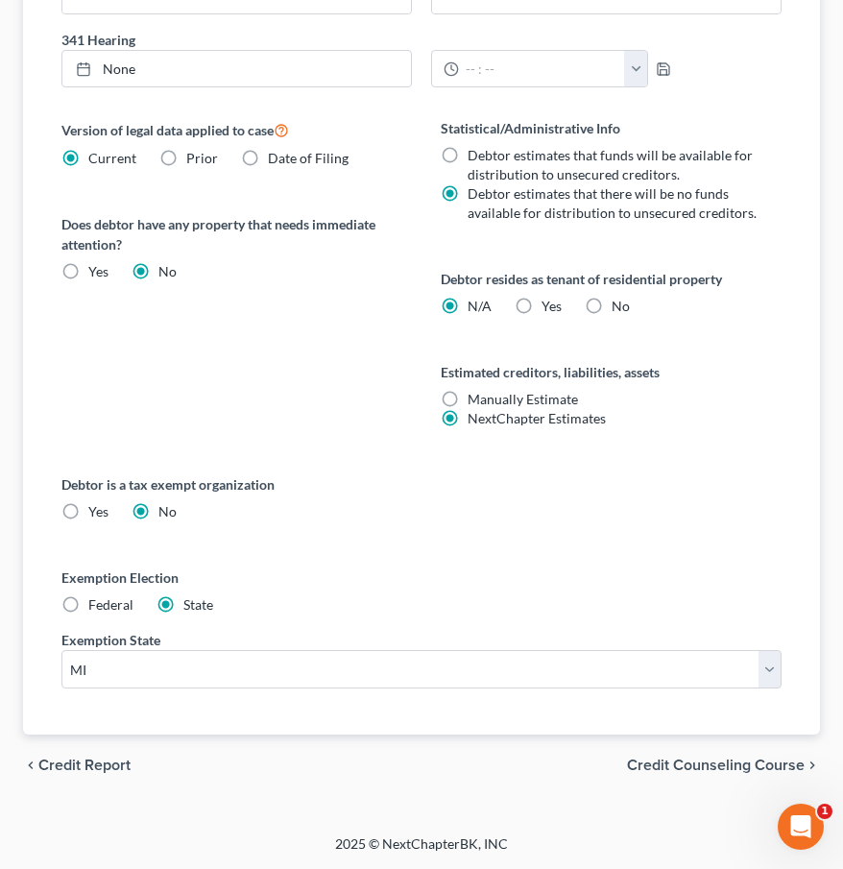
click at [99, 600] on span "Federal" at bounding box center [110, 604] width 45 height 16
click at [99, 600] on input "Federal" at bounding box center [102, 601] width 12 height 12
radio input "true"
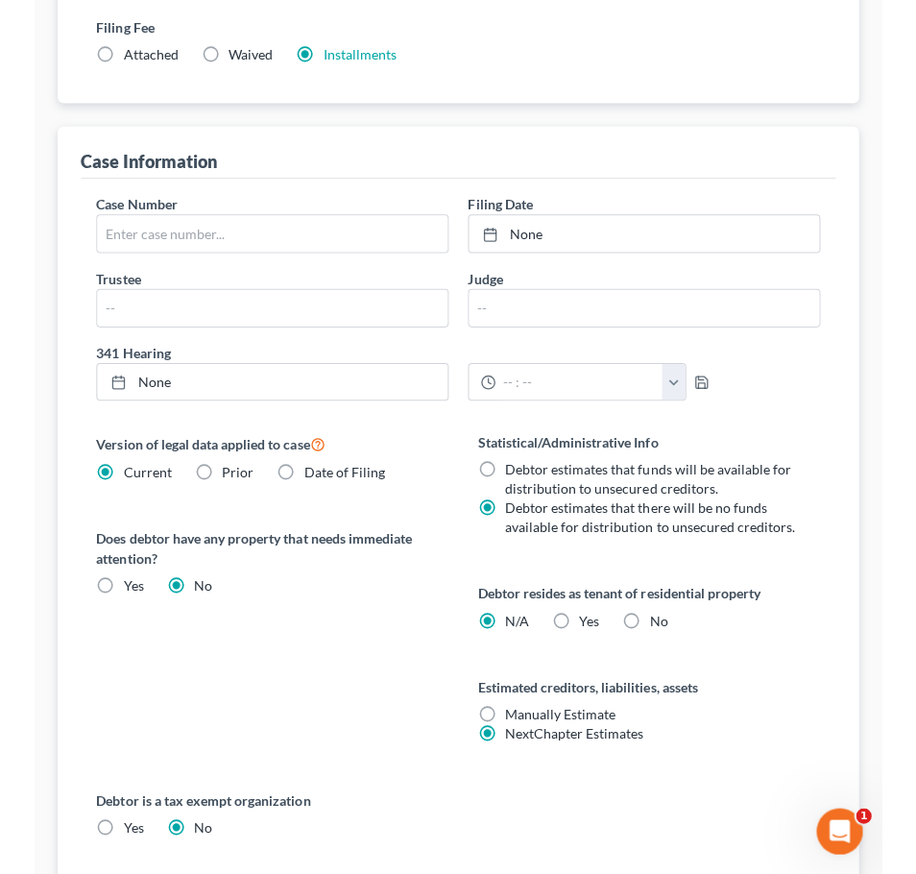
scroll to position [762, 0]
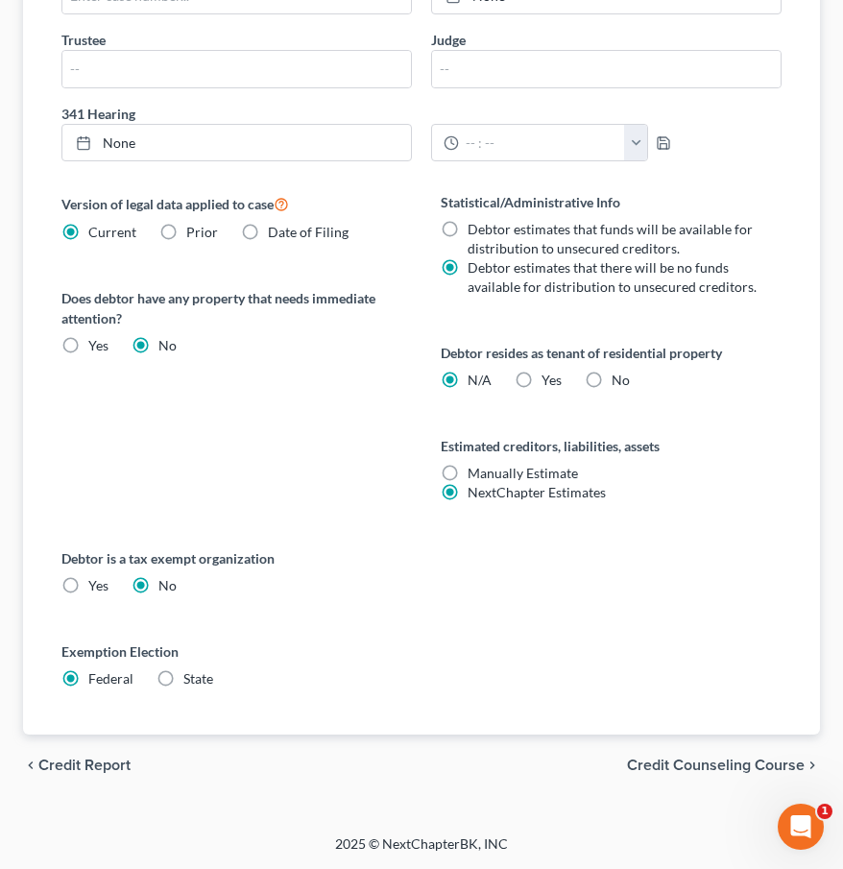
click at [183, 689] on label "State" at bounding box center [198, 678] width 30 height 19
click at [191, 682] on input "State" at bounding box center [197, 675] width 12 height 12
radio input "true"
radio input "false"
select select "23"
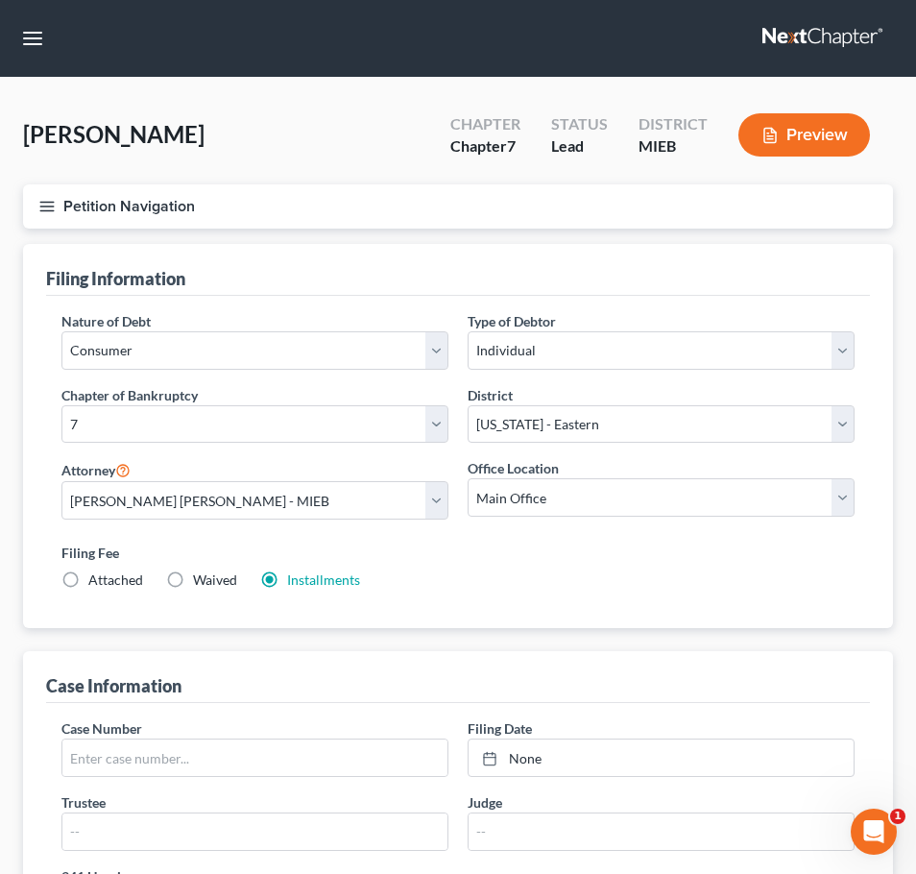
scroll to position [0, 0]
click at [81, 214] on button "Petition Navigation" at bounding box center [458, 206] width 870 height 44
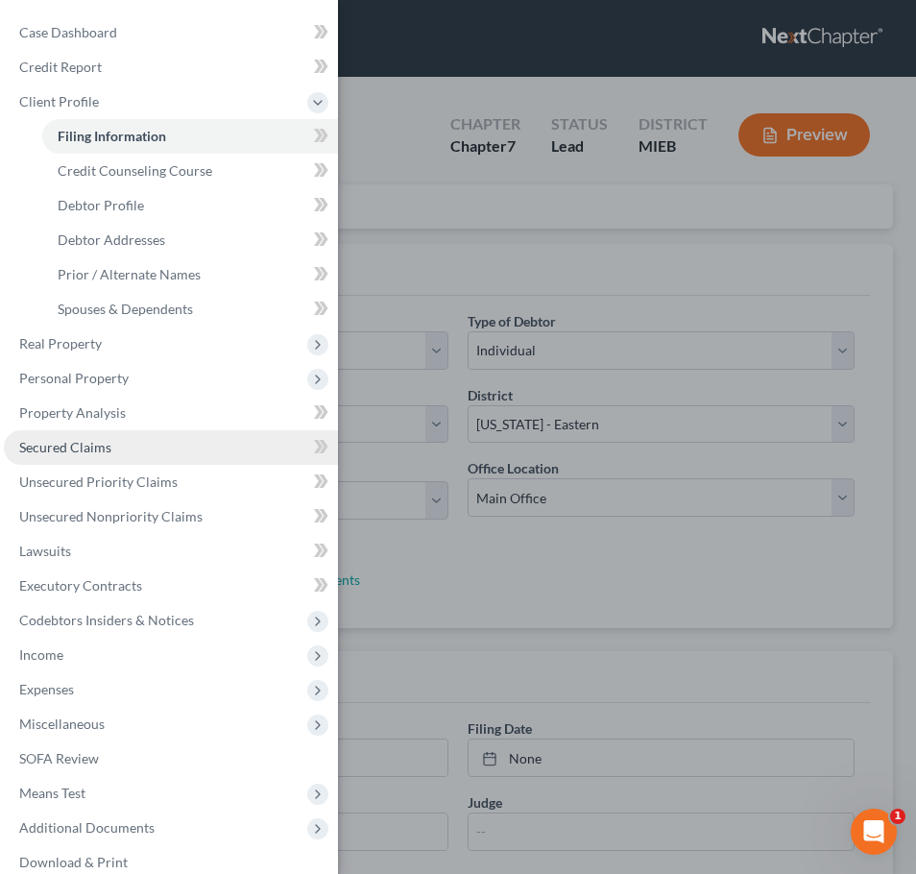
click at [120, 432] on link "Secured Claims" at bounding box center [171, 447] width 334 height 35
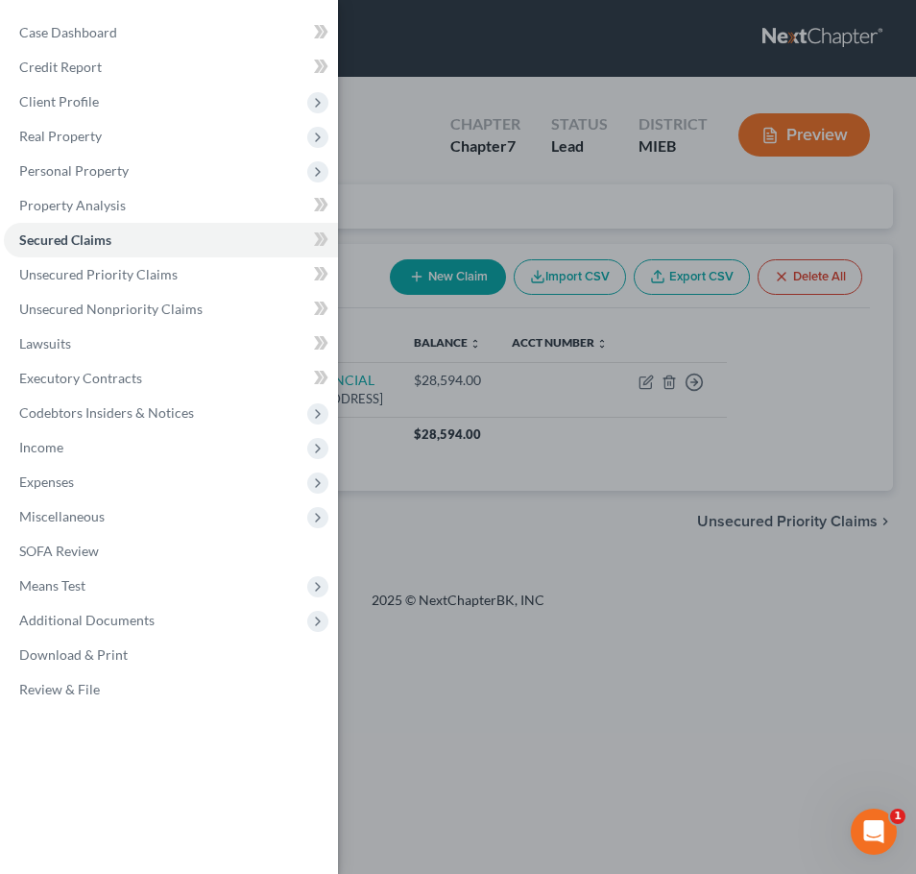
click at [381, 184] on div "Case Dashboard Payments Invoices Payments Payments Credit Report Client Profile" at bounding box center [458, 437] width 916 height 874
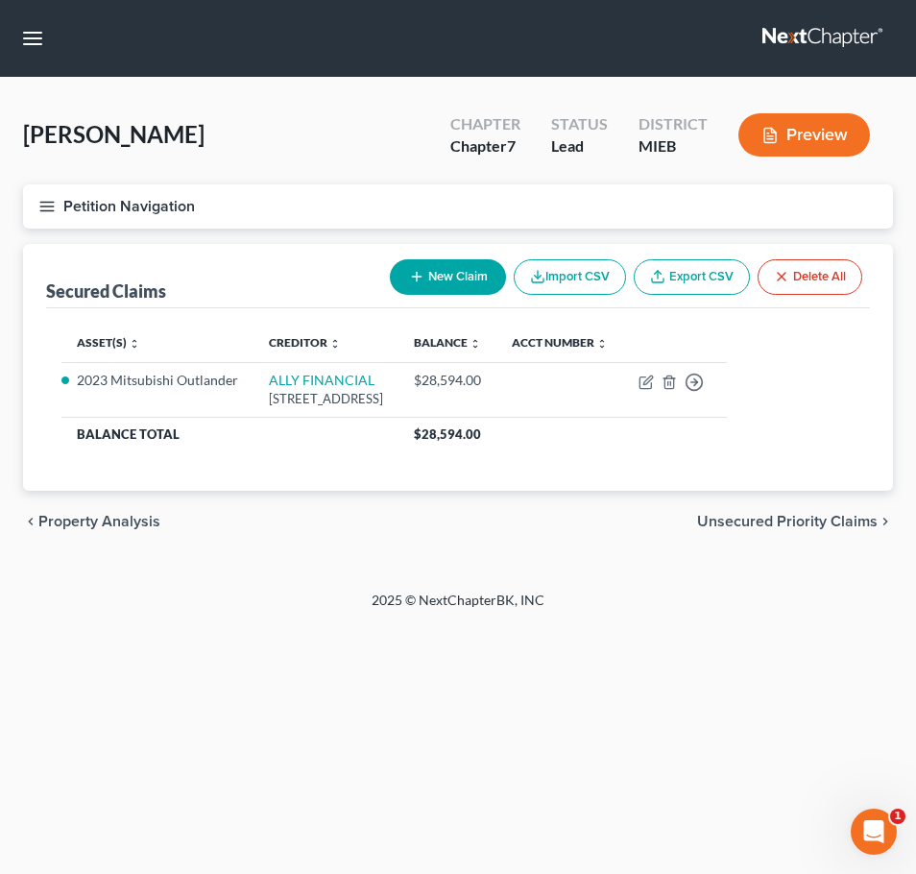
click at [77, 211] on button "Petition Navigation" at bounding box center [458, 206] width 870 height 44
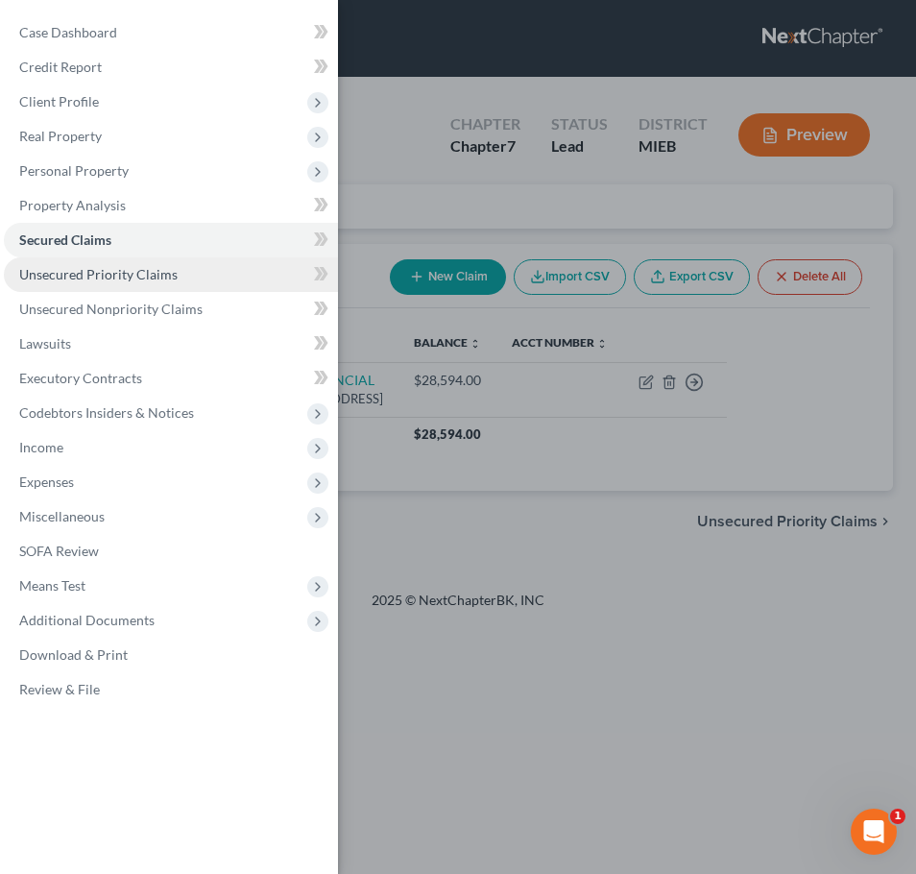
click at [102, 286] on link "Unsecured Priority Claims" at bounding box center [171, 274] width 334 height 35
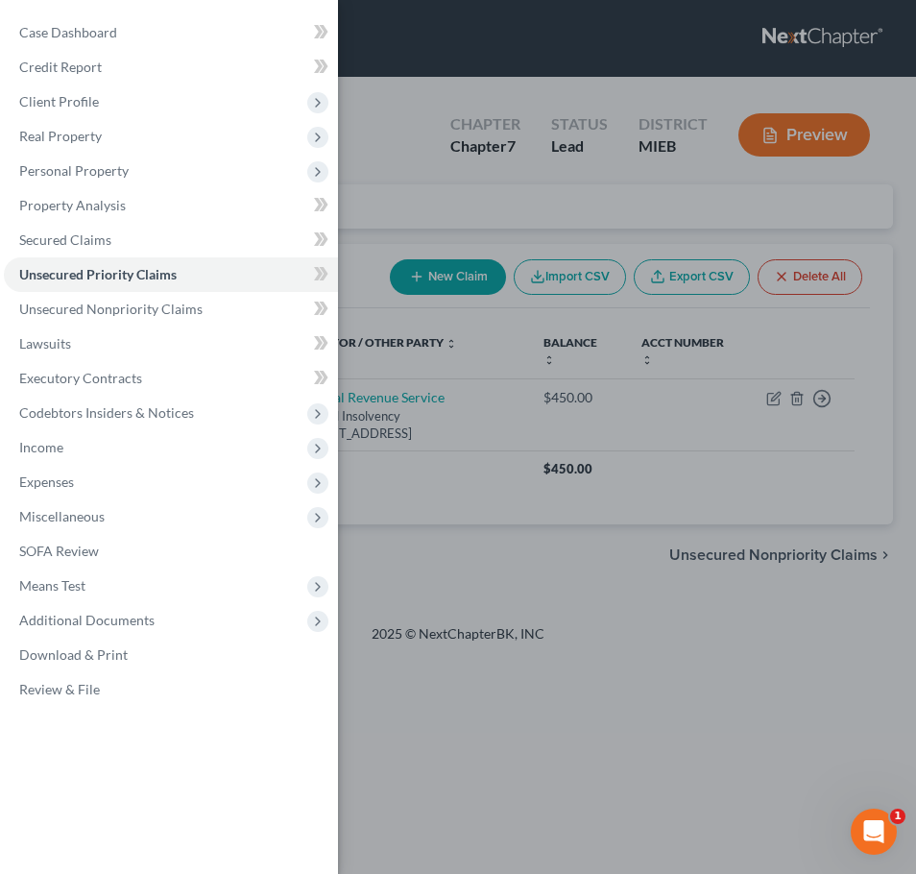
click at [372, 185] on div "Case Dashboard Payments Invoices Payments Payments Credit Report Client Profile" at bounding box center [458, 437] width 916 height 874
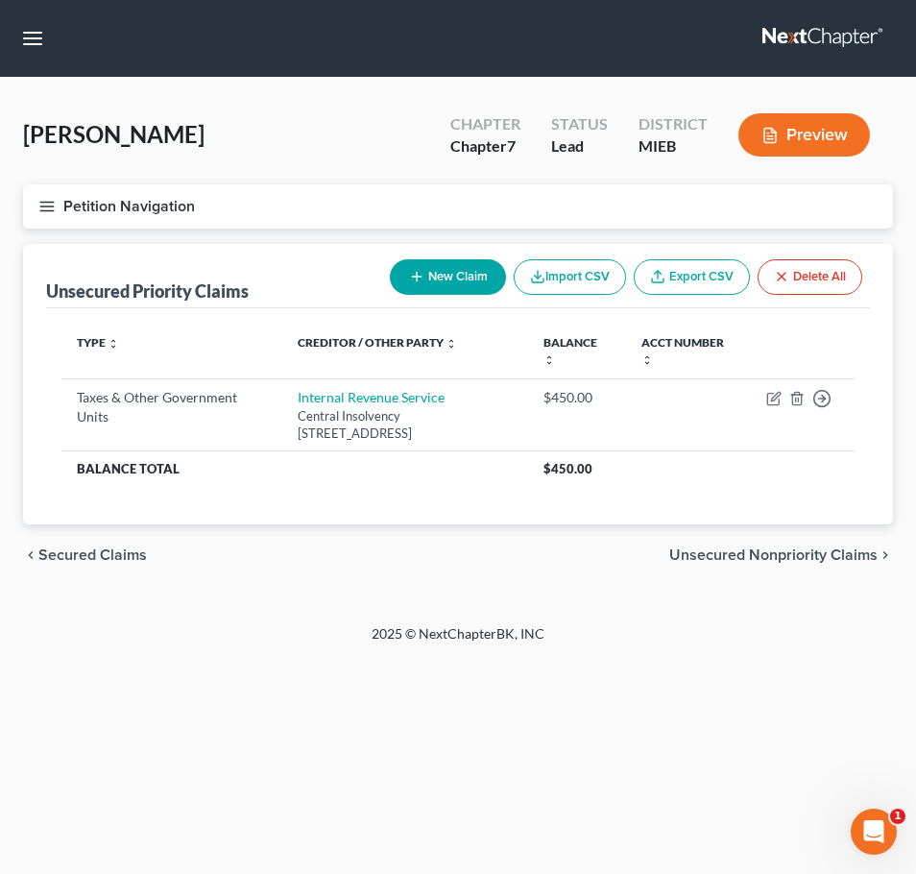
click at [55, 209] on icon "button" at bounding box center [46, 206] width 17 height 17
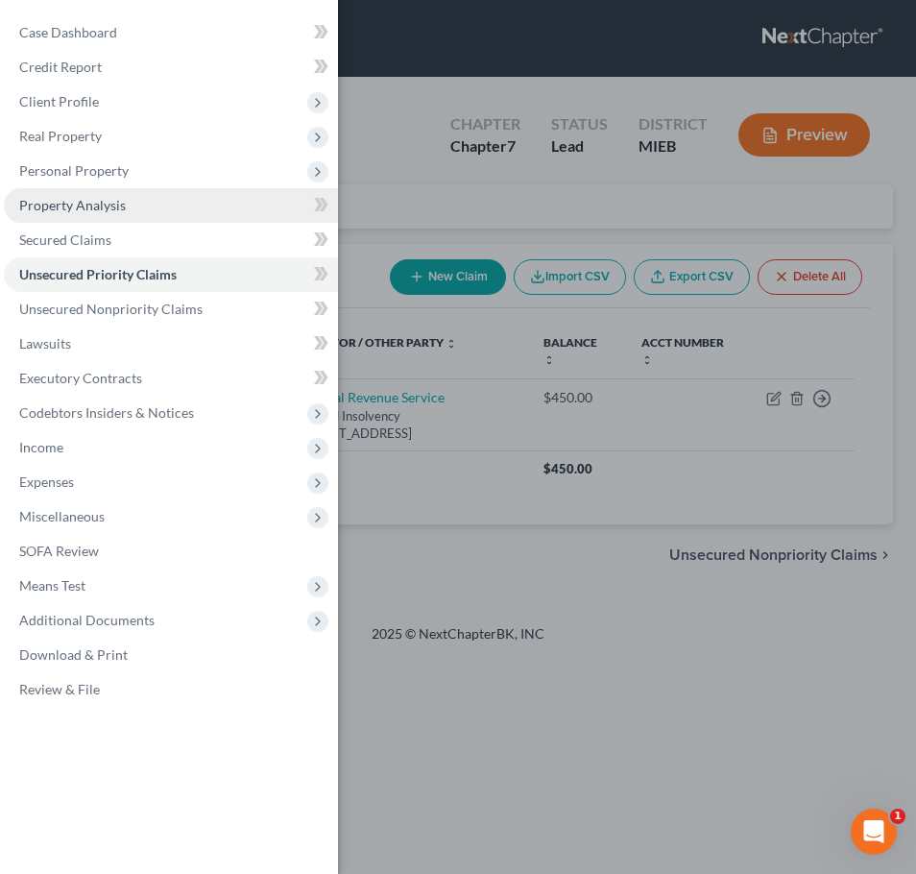
click at [179, 216] on link "Property Analysis" at bounding box center [171, 205] width 334 height 35
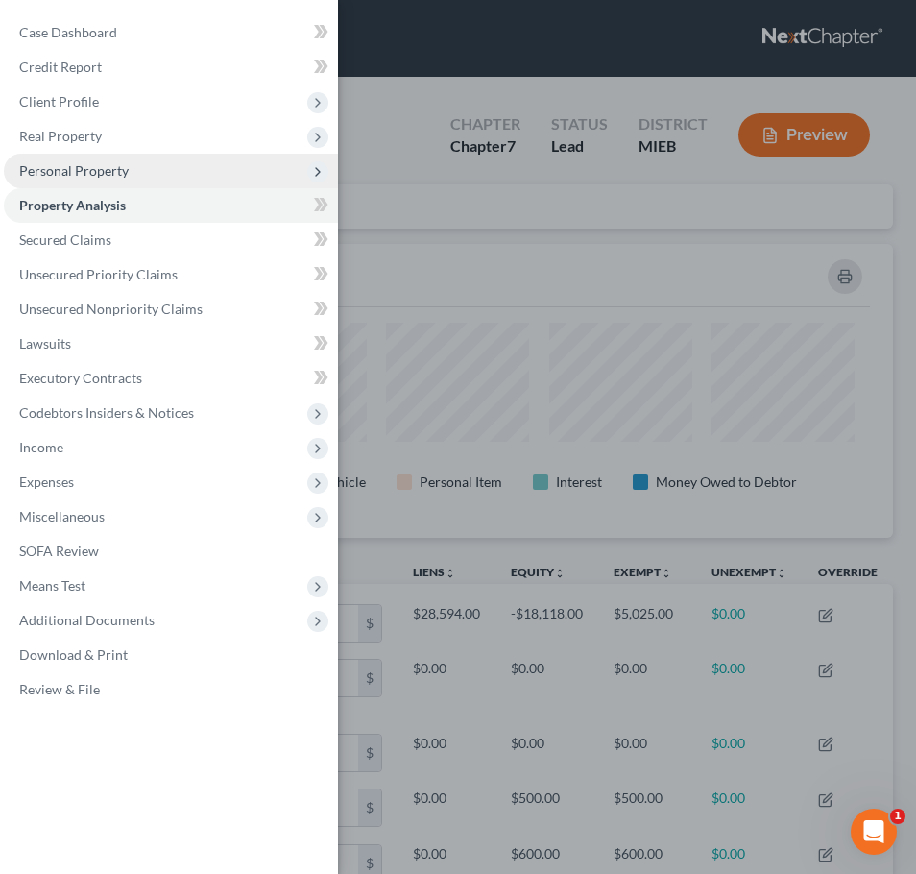
click at [175, 181] on span "Personal Property" at bounding box center [171, 171] width 334 height 35
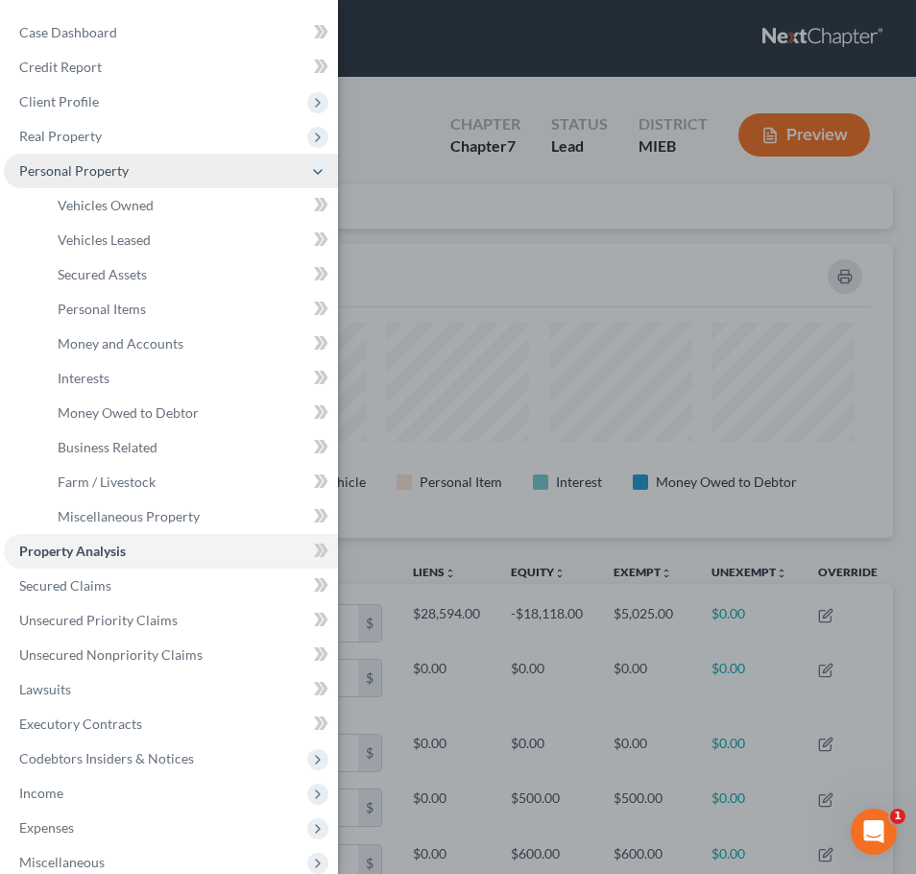
click at [175, 181] on span "Personal Property" at bounding box center [171, 171] width 334 height 35
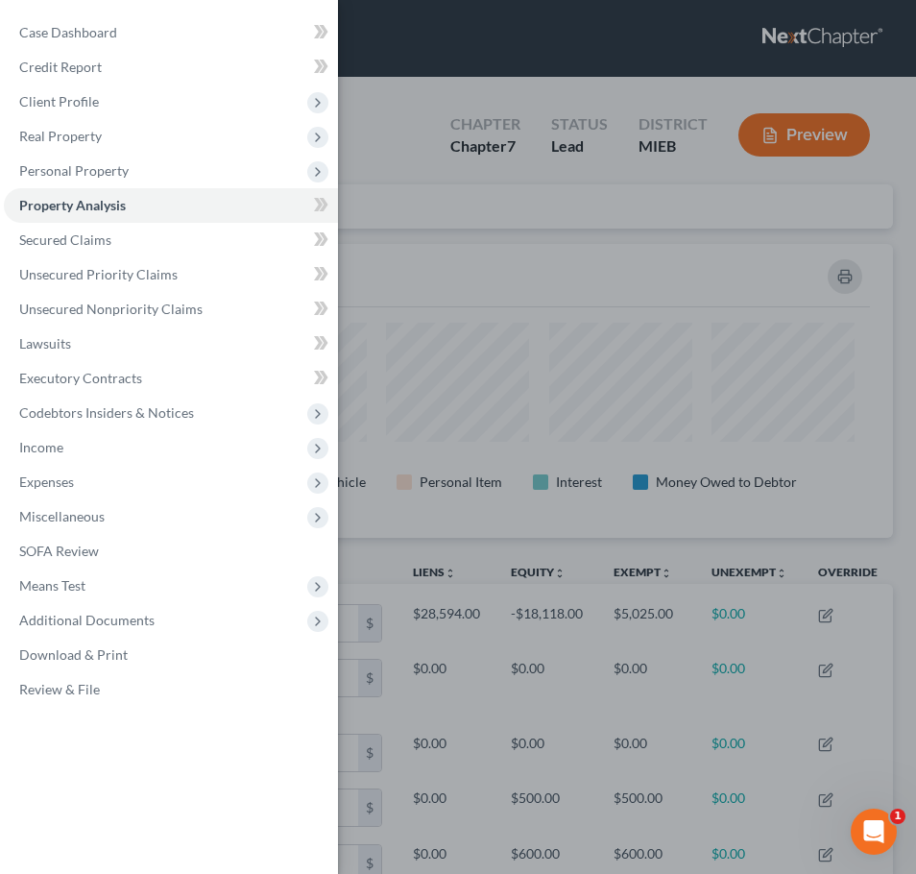
click at [465, 154] on div "Case Dashboard Payments Invoices Payments Payments Credit Report Client Profile" at bounding box center [458, 437] width 916 height 874
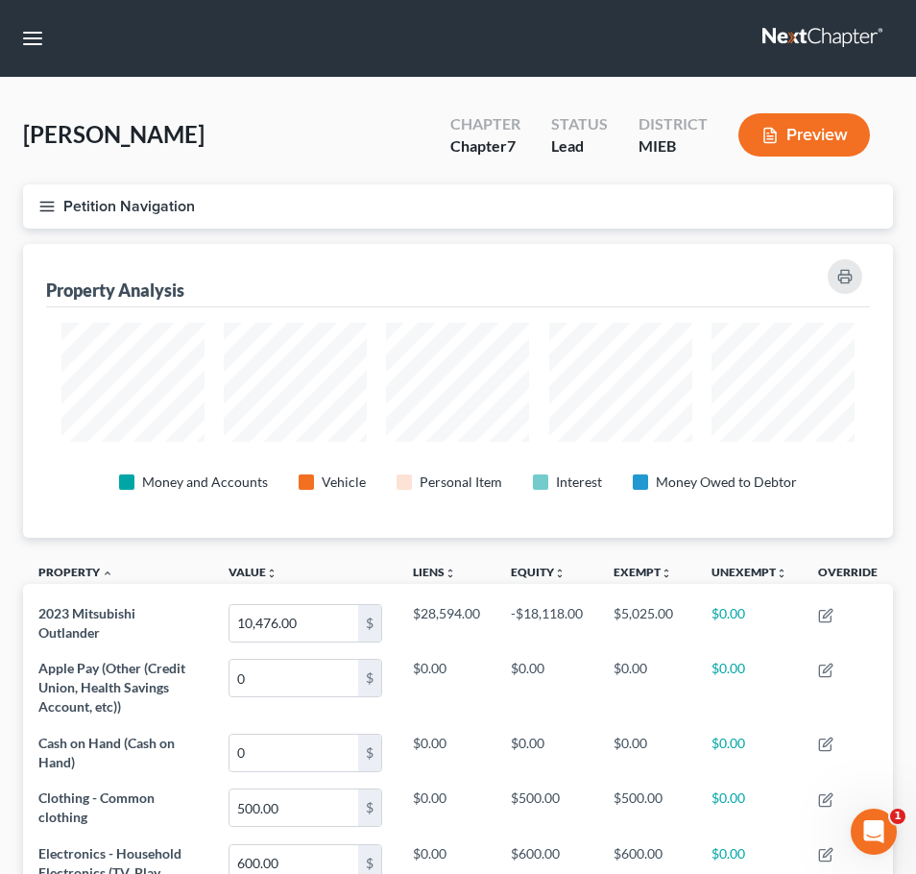
click at [55, 195] on button "Petition Navigation" at bounding box center [458, 206] width 870 height 44
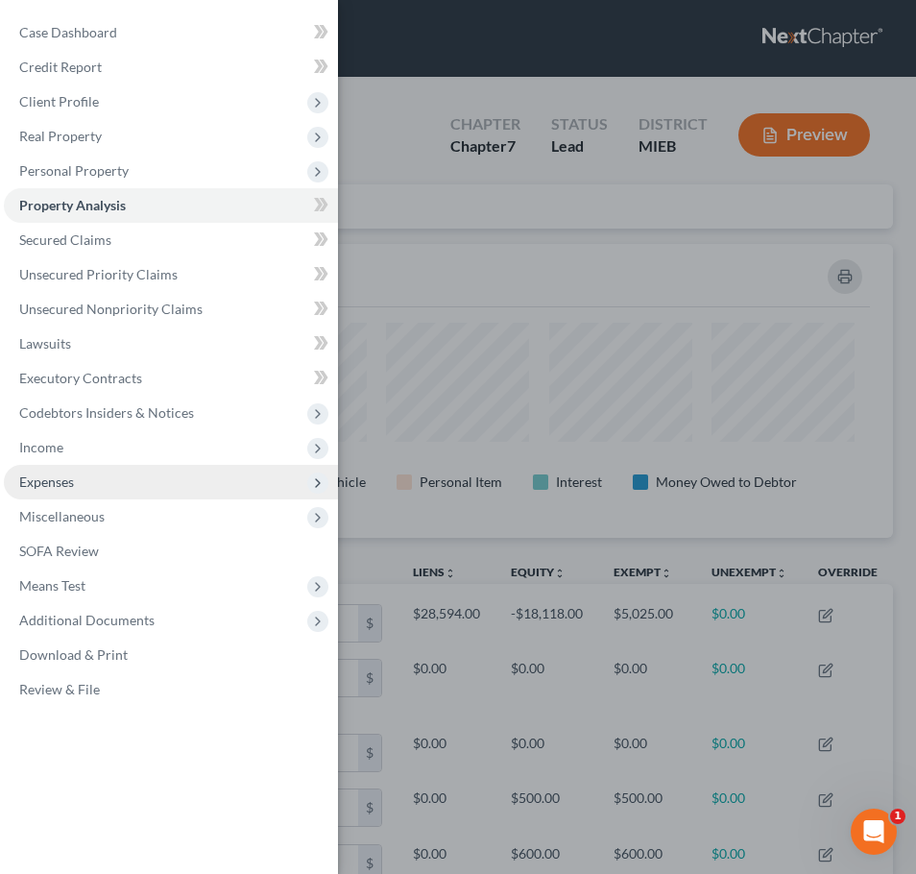
click at [90, 479] on span "Expenses" at bounding box center [171, 482] width 334 height 35
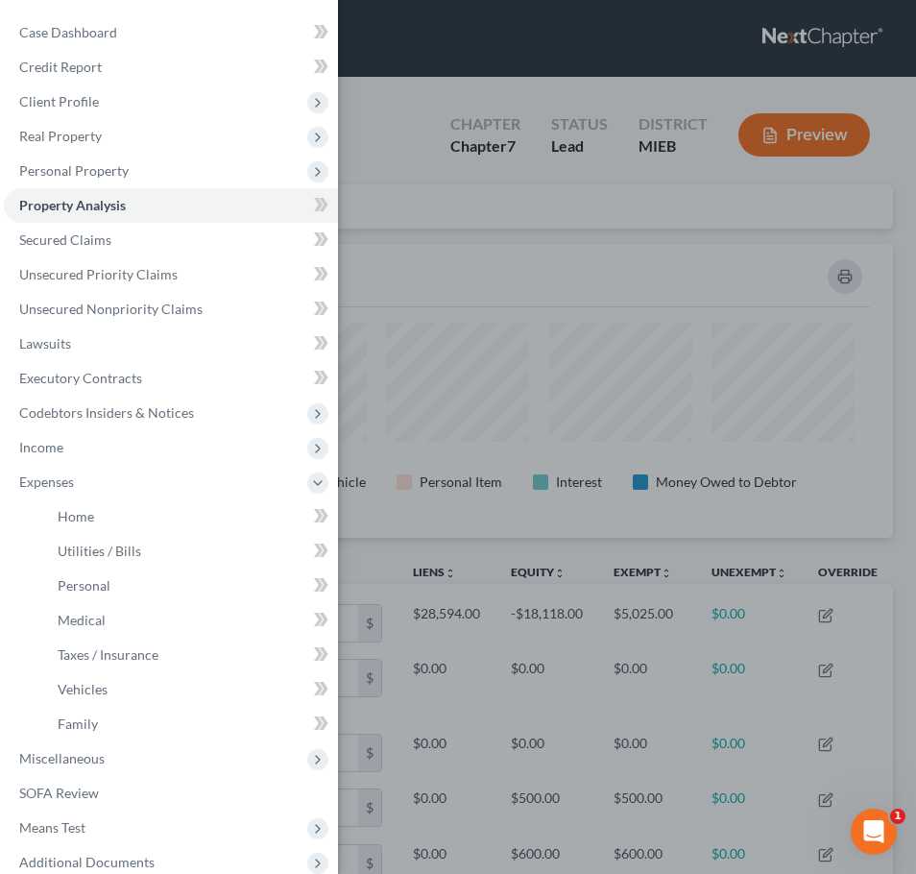
click at [476, 561] on div "Case Dashboard Payments Invoices Payments Payments Credit Report Client Profile" at bounding box center [458, 437] width 916 height 874
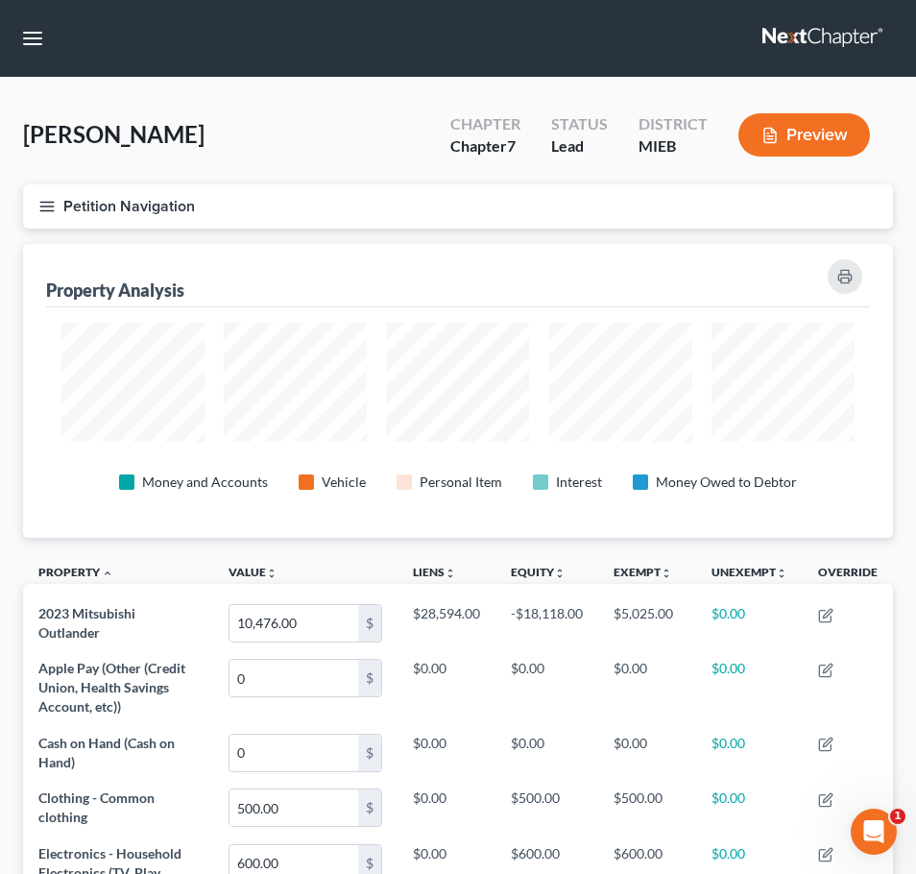
click at [31, 198] on button "Petition Navigation" at bounding box center [458, 206] width 870 height 44
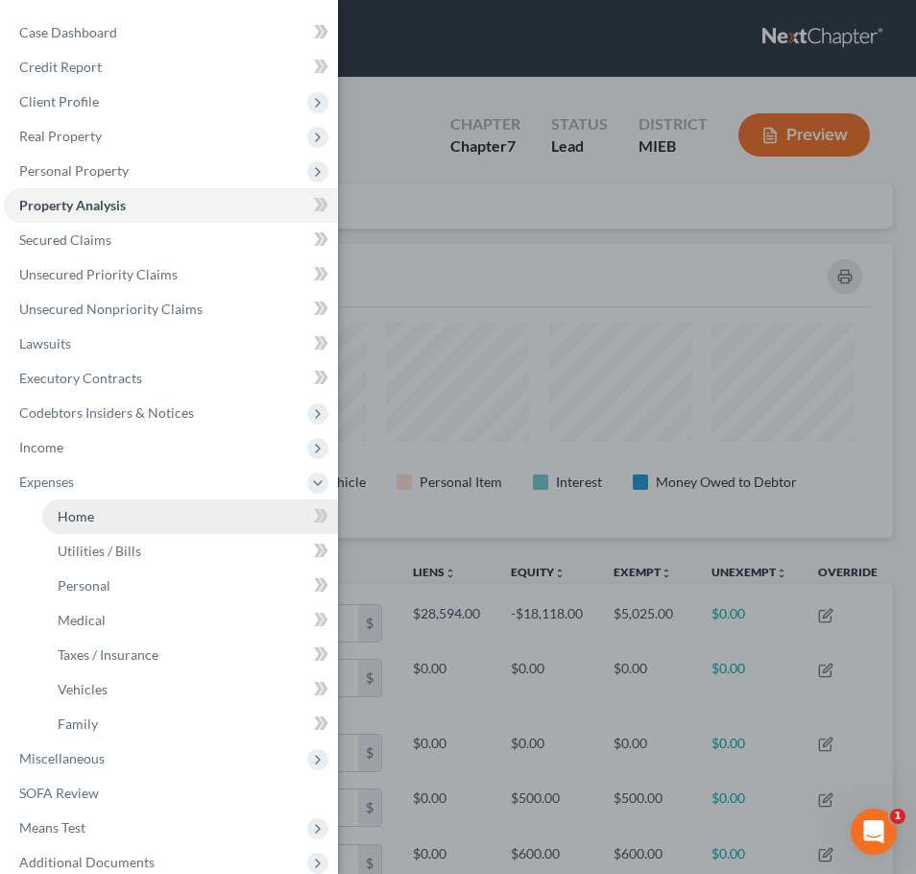
click at [105, 505] on link "Home" at bounding box center [190, 516] width 296 height 35
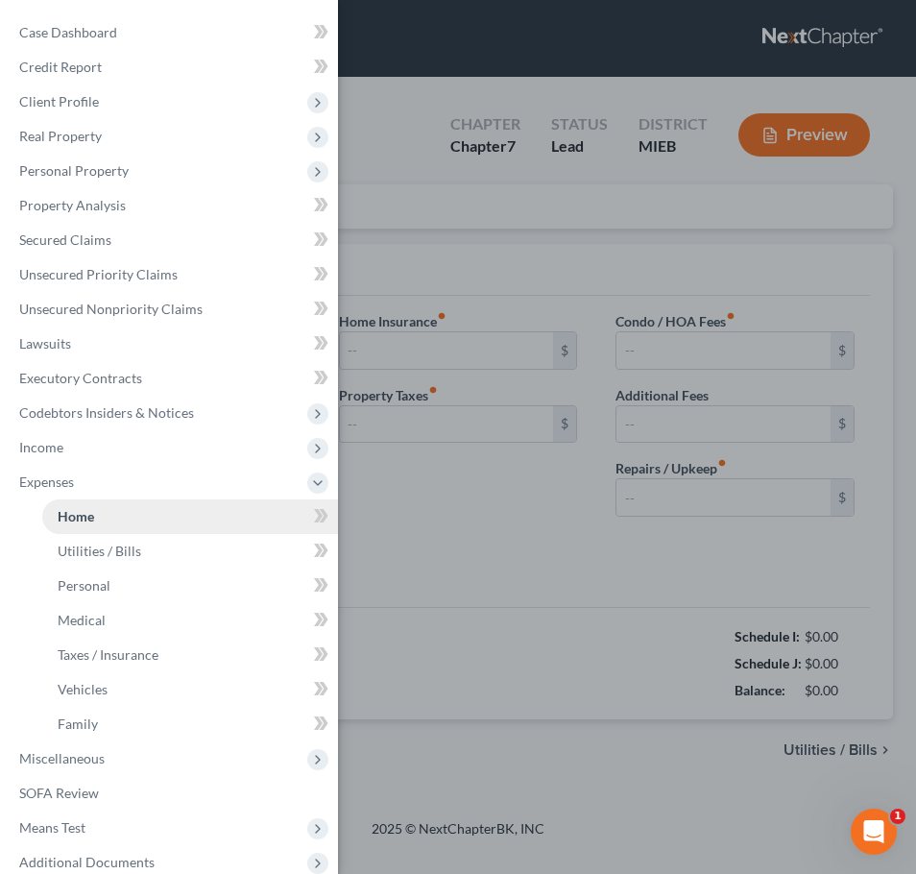
type input "1,246.00"
type input "0.00"
radio input "true"
type input "0.00"
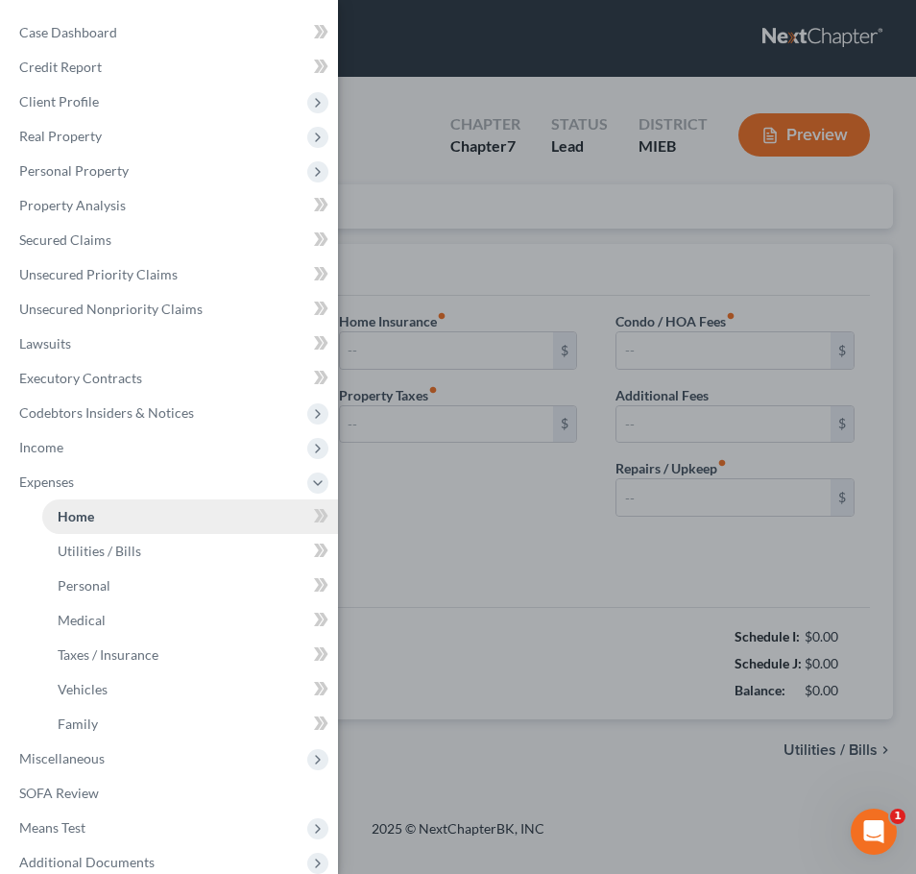
type input "0.00"
click at [192, 513] on link "Home" at bounding box center [190, 516] width 296 height 35
click at [409, 516] on div "Case Dashboard Payments Invoices Payments Payments Credit Report Client Profile" at bounding box center [458, 437] width 916 height 874
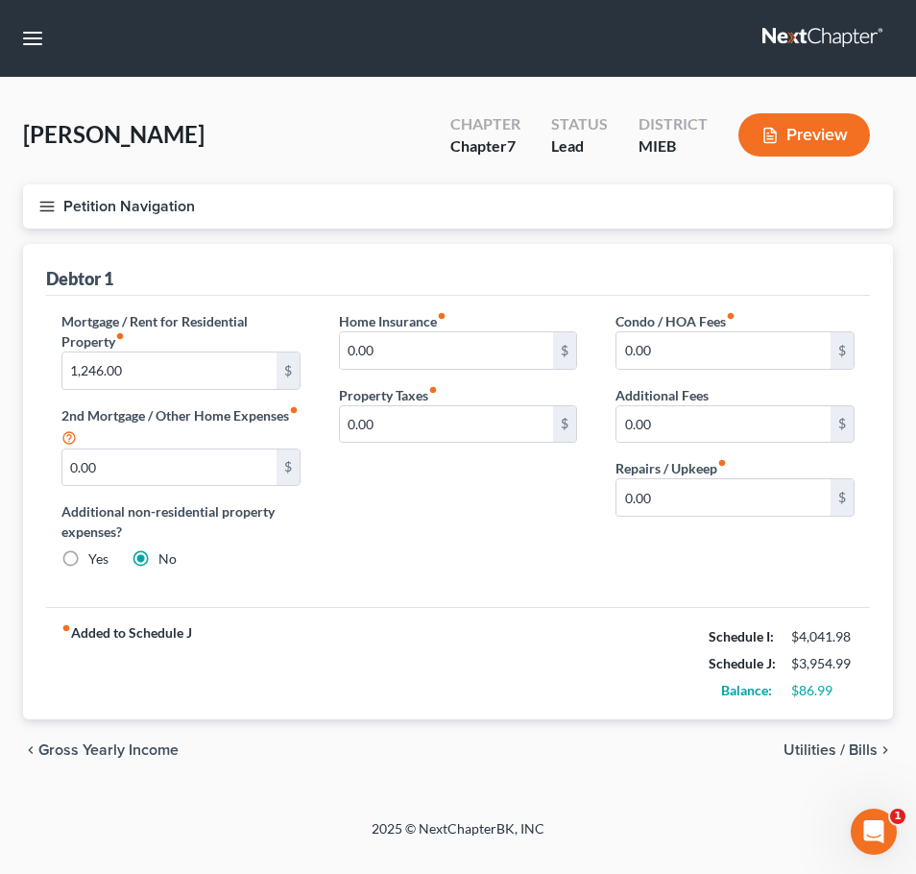
click at [74, 191] on button "Petition Navigation" at bounding box center [458, 206] width 870 height 44
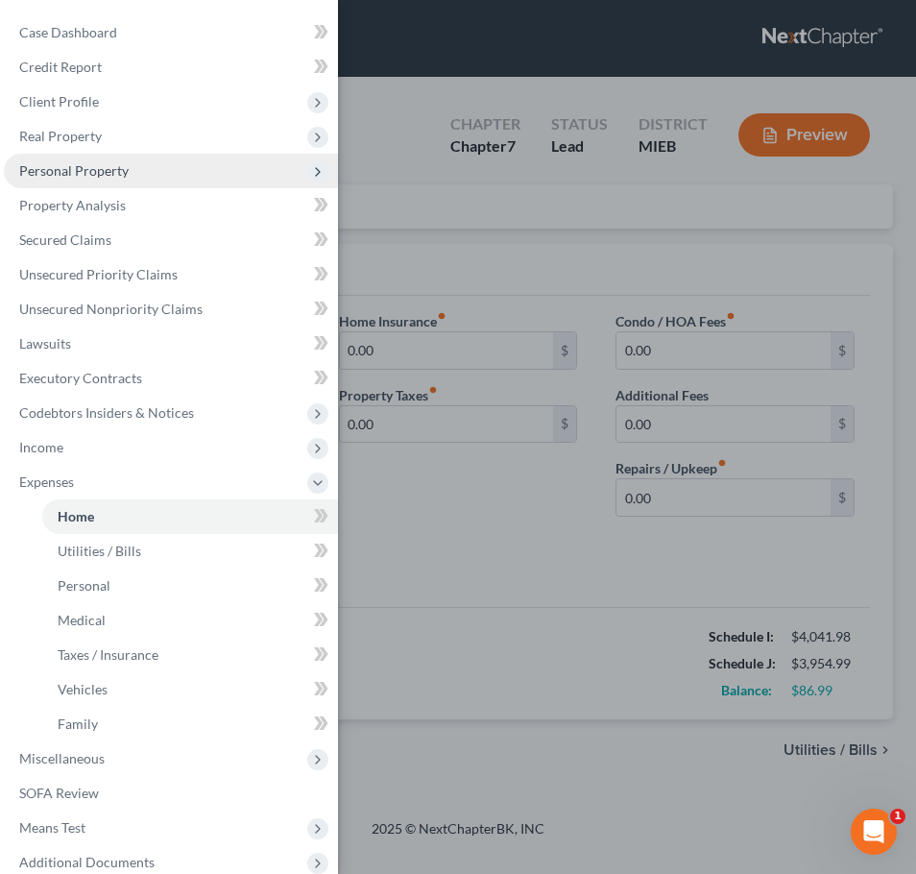
click at [269, 175] on span "Personal Property" at bounding box center [171, 171] width 334 height 35
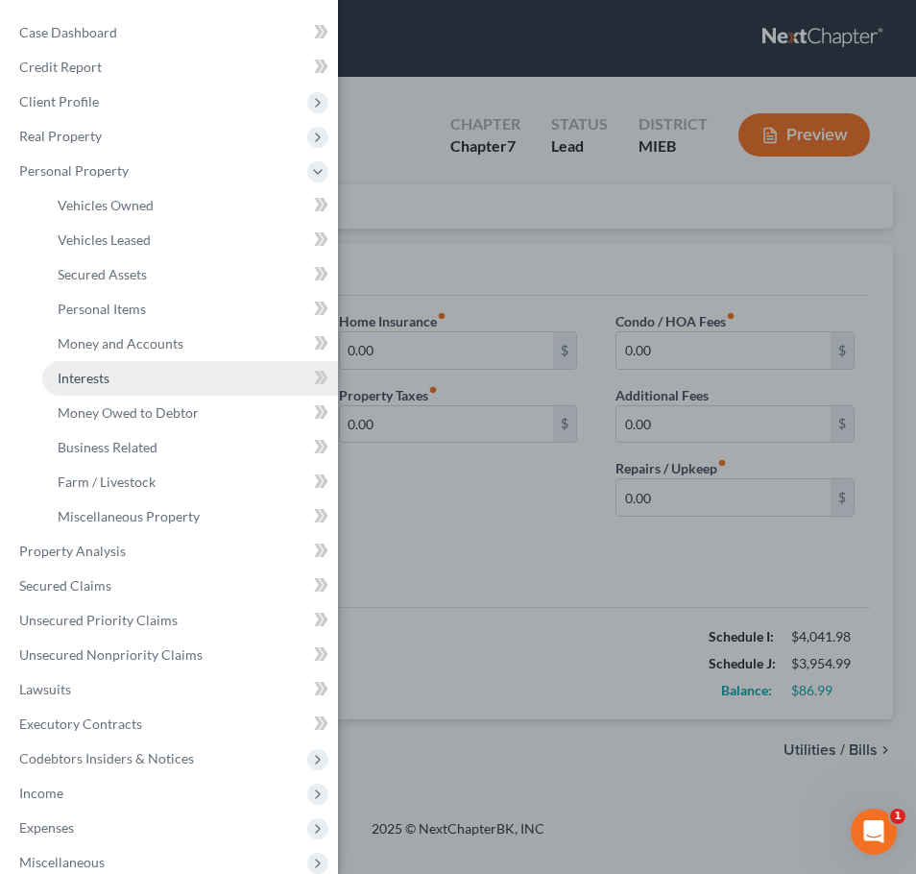
click at [176, 385] on link "Interests" at bounding box center [190, 378] width 296 height 35
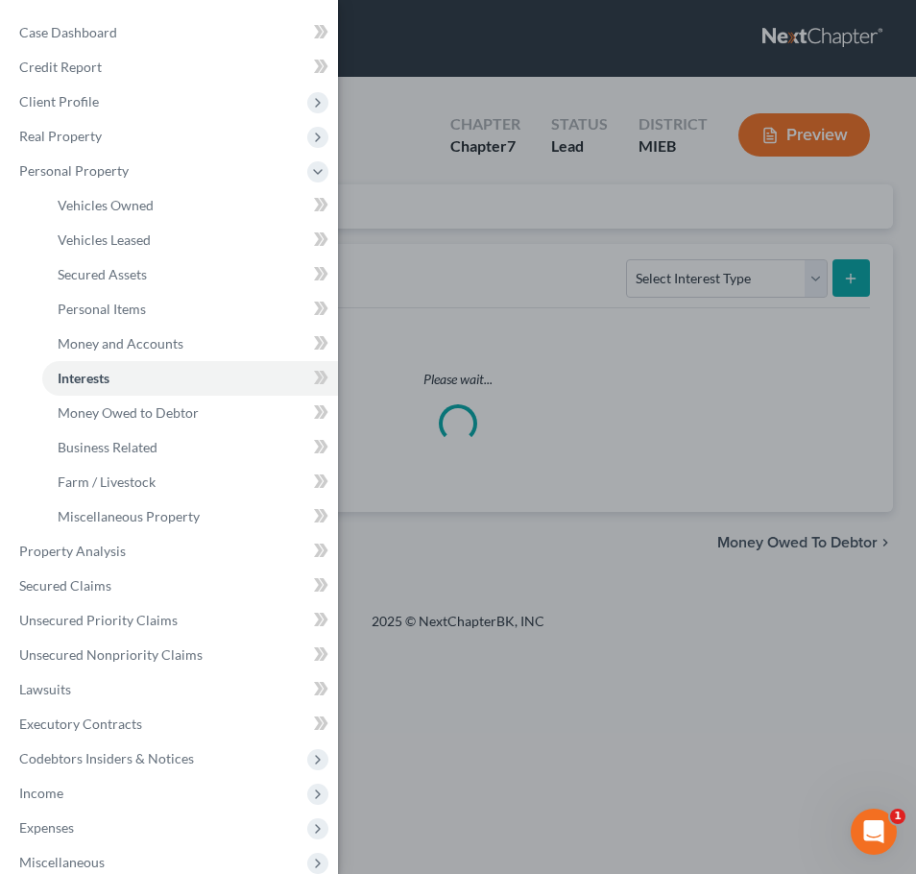
click at [383, 251] on div "Case Dashboard Payments Invoices Payments Payments Credit Report Client Profile" at bounding box center [458, 437] width 916 height 874
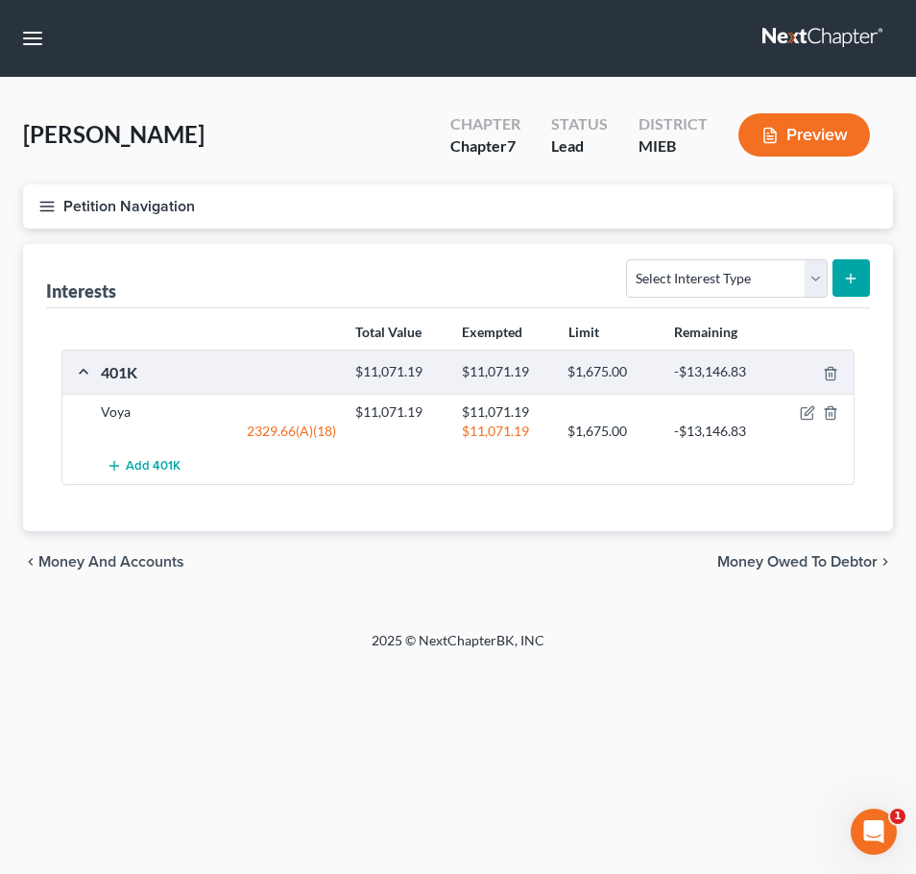
click at [53, 224] on button "Petition Navigation" at bounding box center [458, 206] width 870 height 44
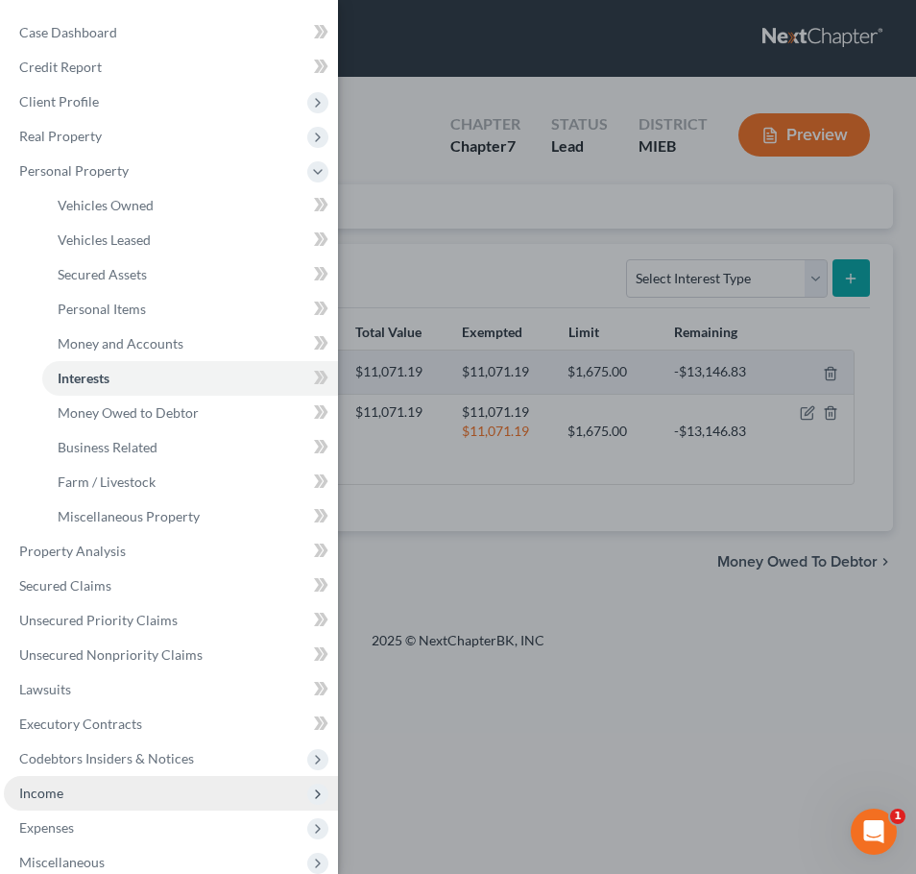
click at [100, 789] on span "Income" at bounding box center [171, 793] width 334 height 35
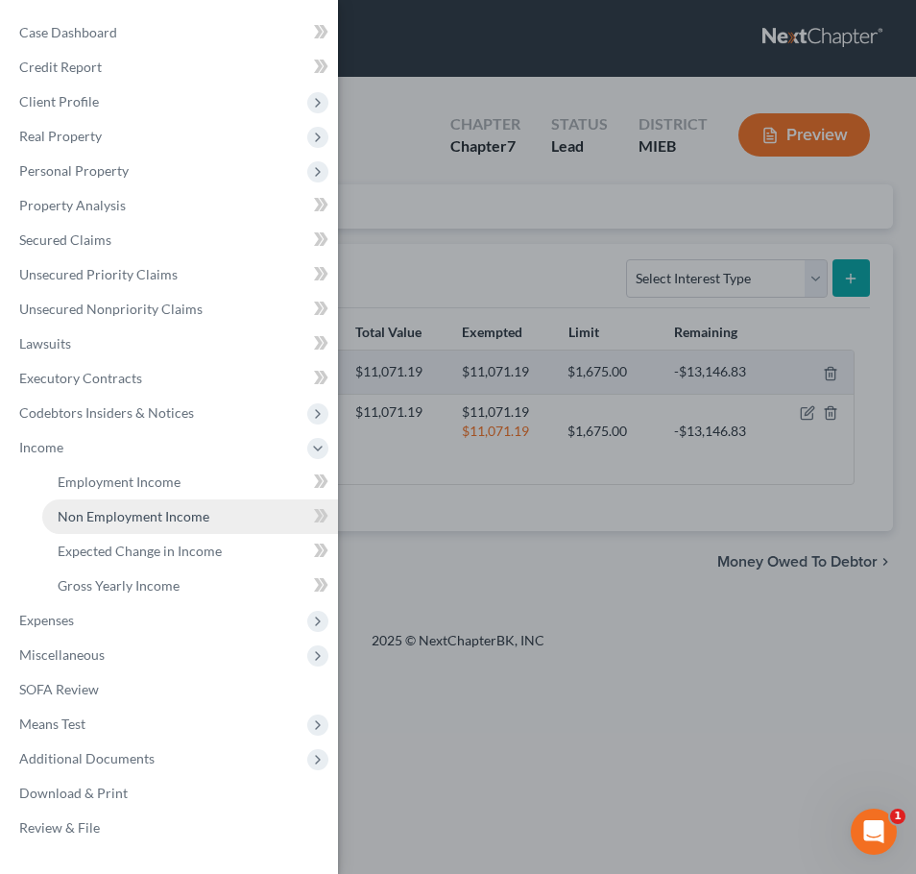
click at [123, 522] on span "Non Employment Income" at bounding box center [134, 516] width 152 height 16
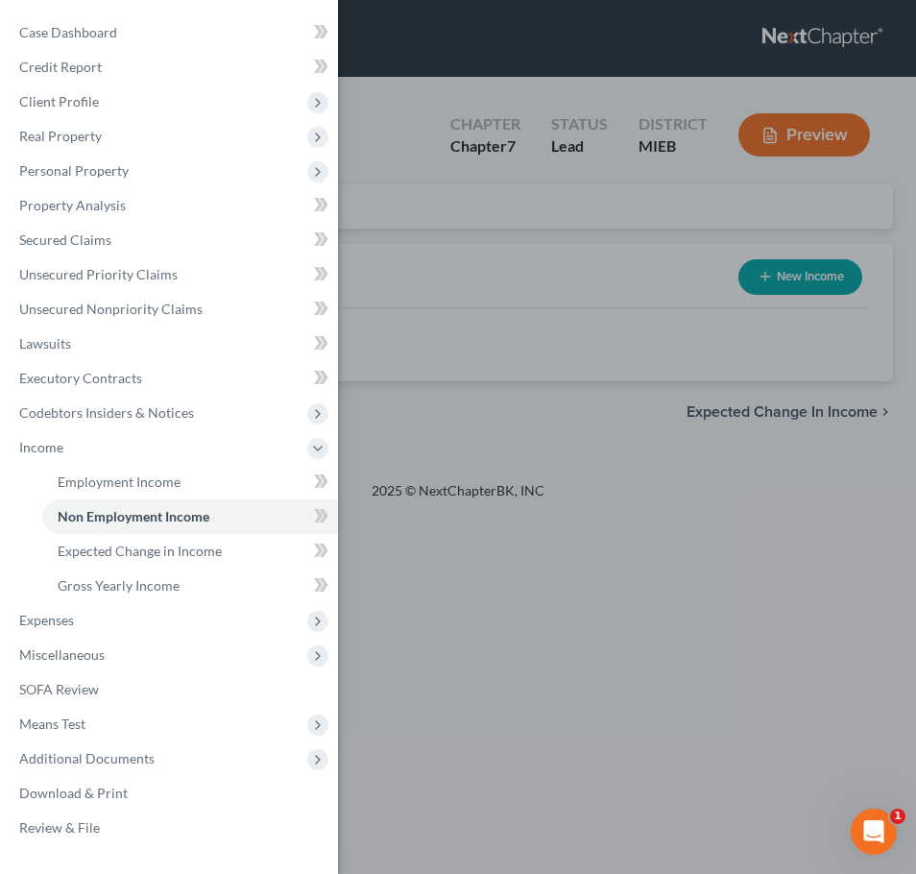
click at [431, 250] on div "Case Dashboard Payments Invoices Payments Payments Credit Report Client Profile" at bounding box center [458, 437] width 916 height 874
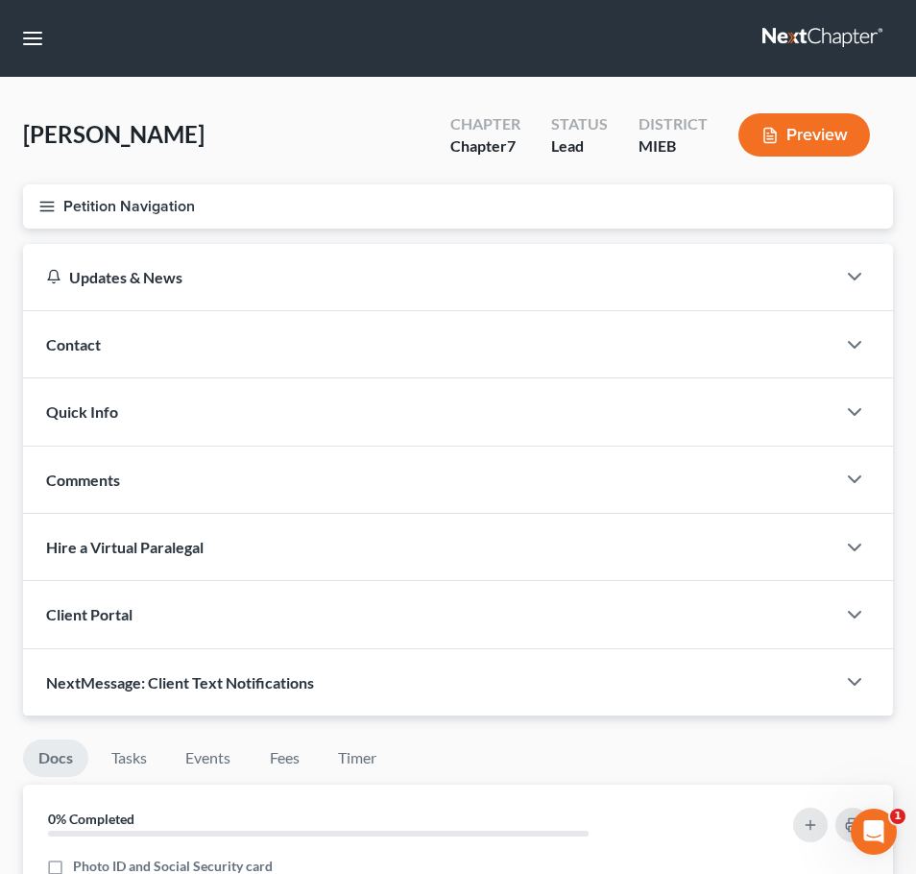
click at [45, 193] on button "Petition Navigation" at bounding box center [458, 206] width 870 height 44
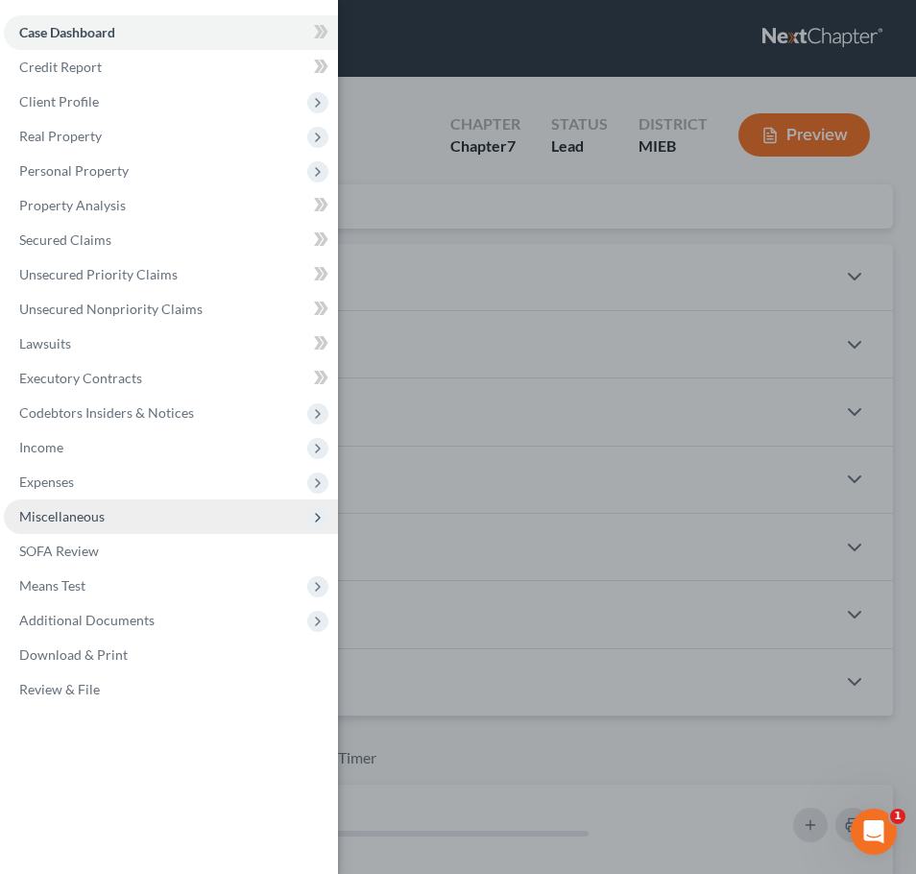
click at [196, 508] on span "Miscellaneous" at bounding box center [171, 516] width 334 height 35
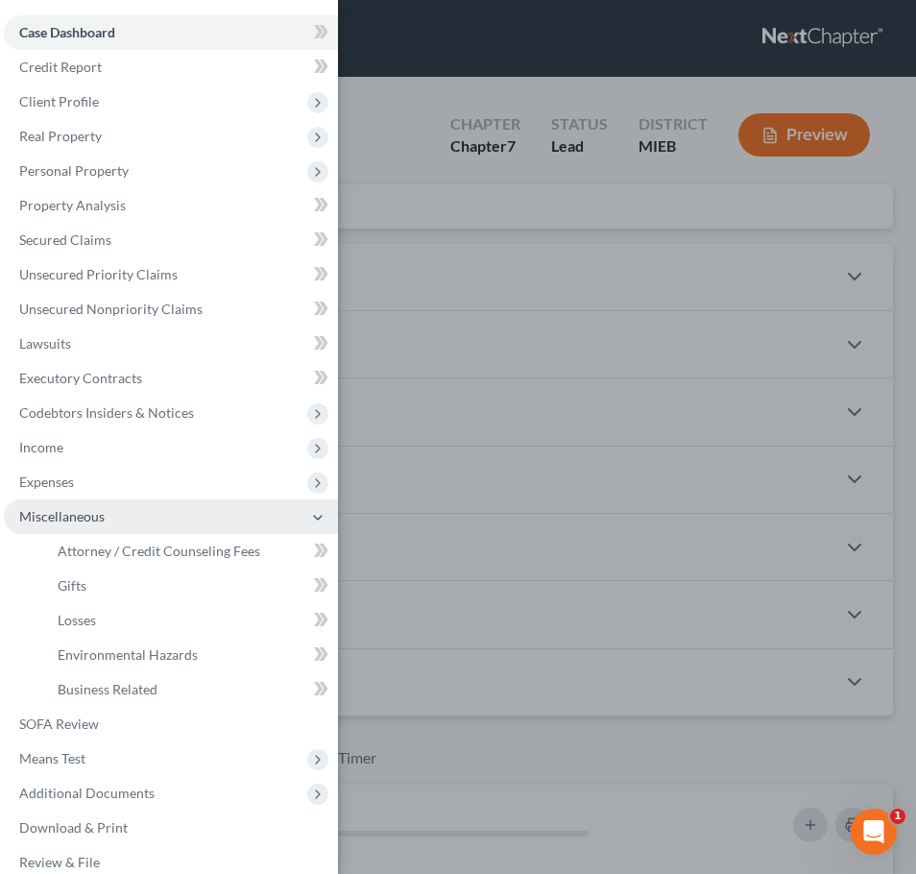
click at [197, 508] on span "Miscellaneous" at bounding box center [171, 516] width 334 height 35
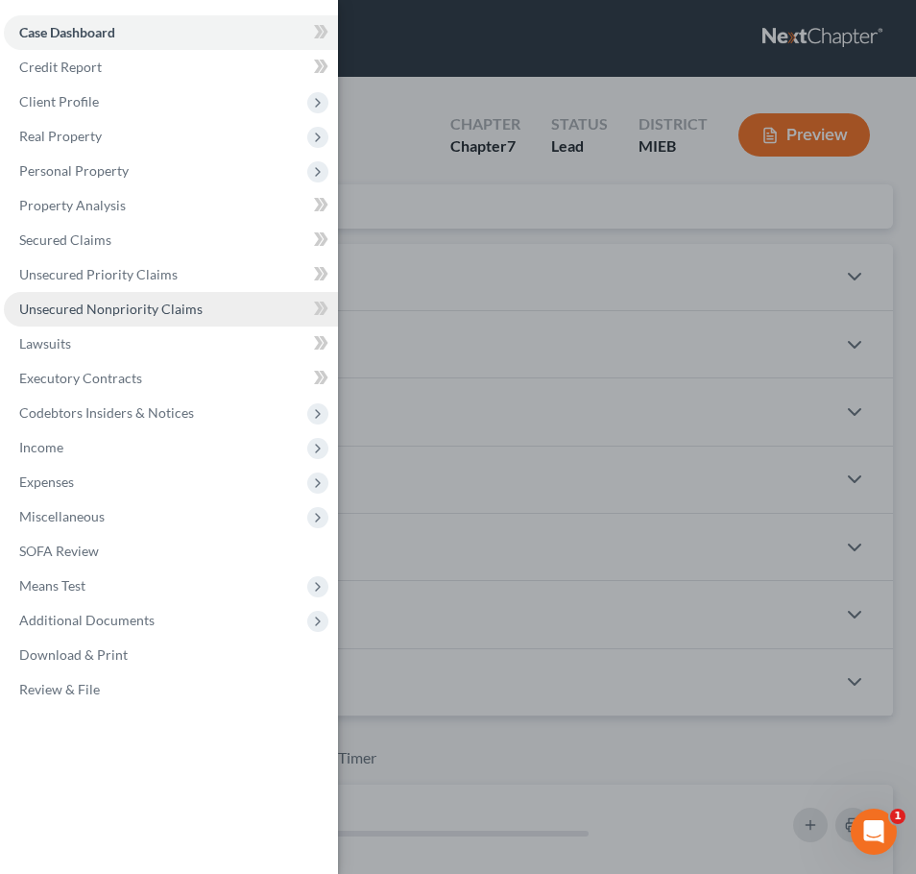
click at [195, 305] on span "Unsecured Nonpriority Claims" at bounding box center [110, 309] width 183 height 16
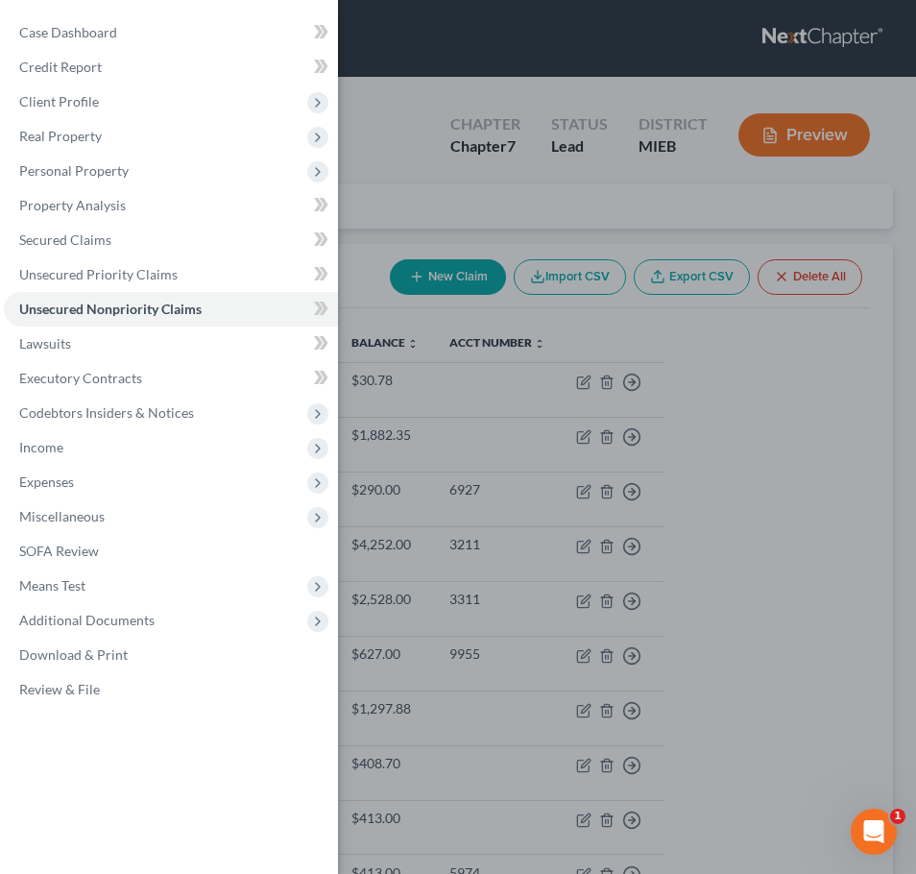
click at [506, 301] on div "Case Dashboard Payments Invoices Payments Payments Credit Report Client Profile" at bounding box center [458, 437] width 916 height 874
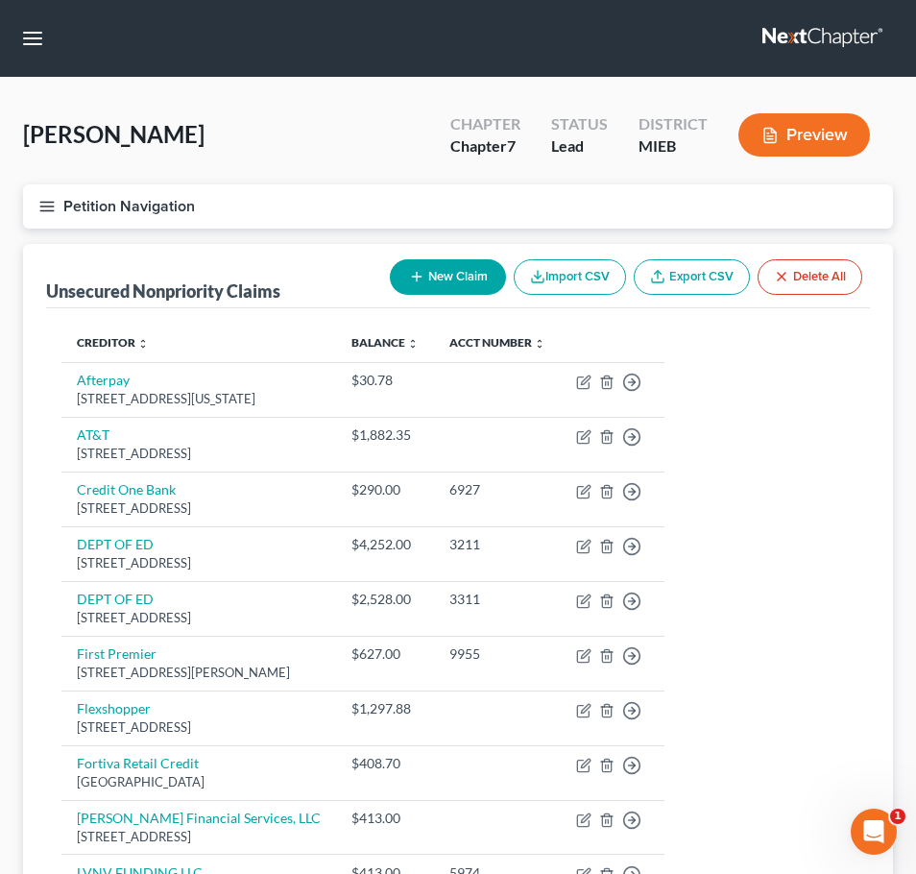
click at [60, 206] on button "Petition Navigation" at bounding box center [458, 206] width 870 height 44
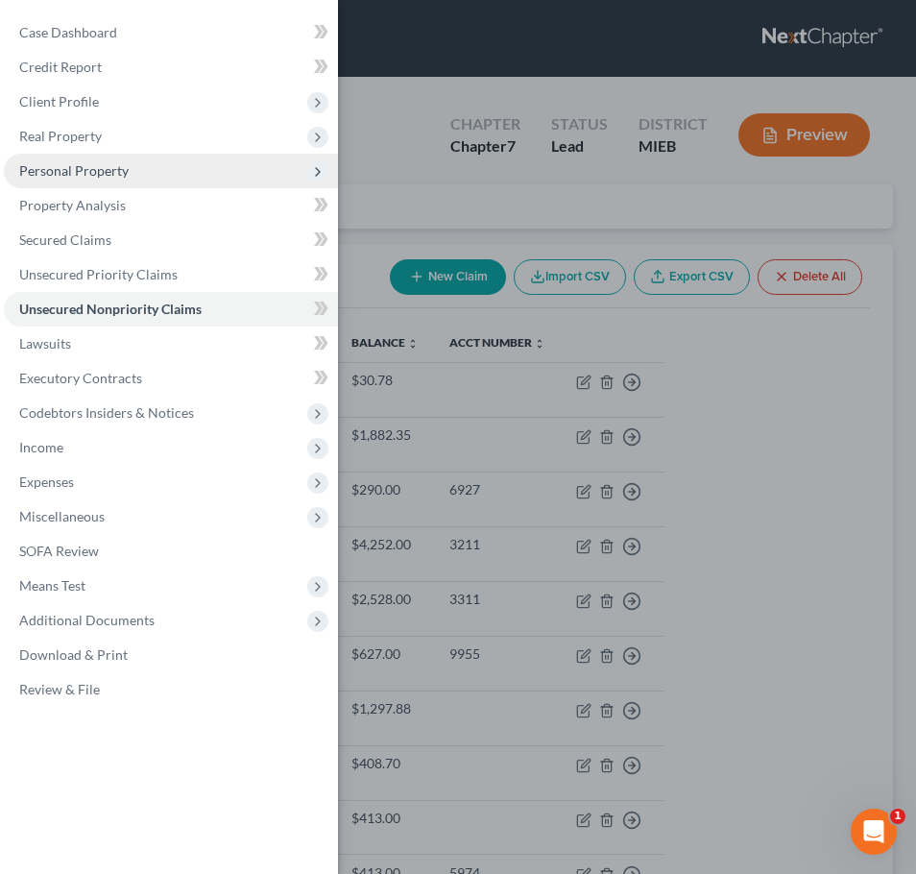
click at [70, 174] on span "Personal Property" at bounding box center [73, 170] width 109 height 16
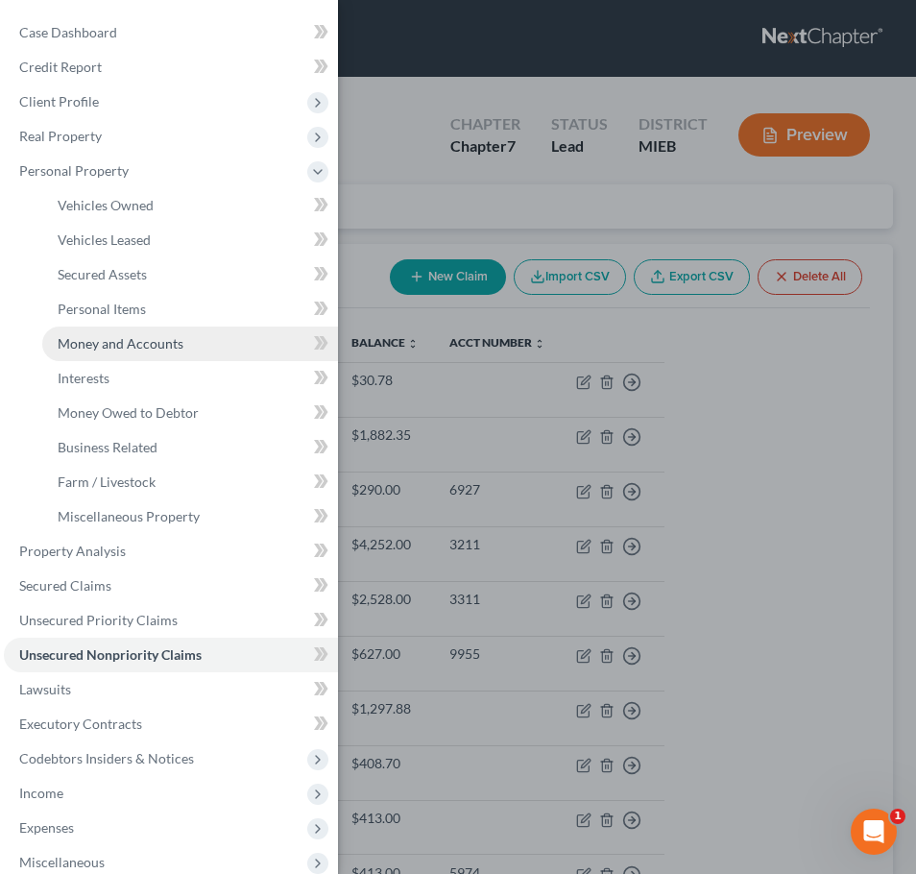
click at [103, 339] on span "Money and Accounts" at bounding box center [121, 343] width 126 height 16
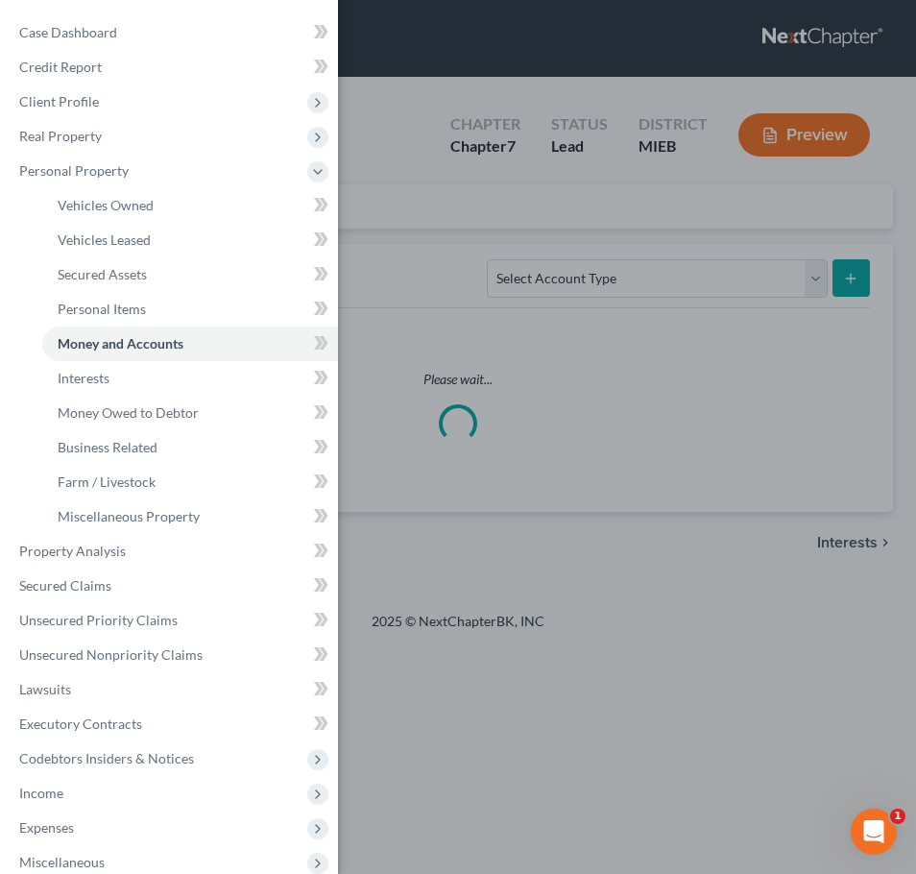
click at [351, 176] on div "Case Dashboard Payments Invoices Payments Payments Credit Report Client Profile" at bounding box center [458, 437] width 916 height 874
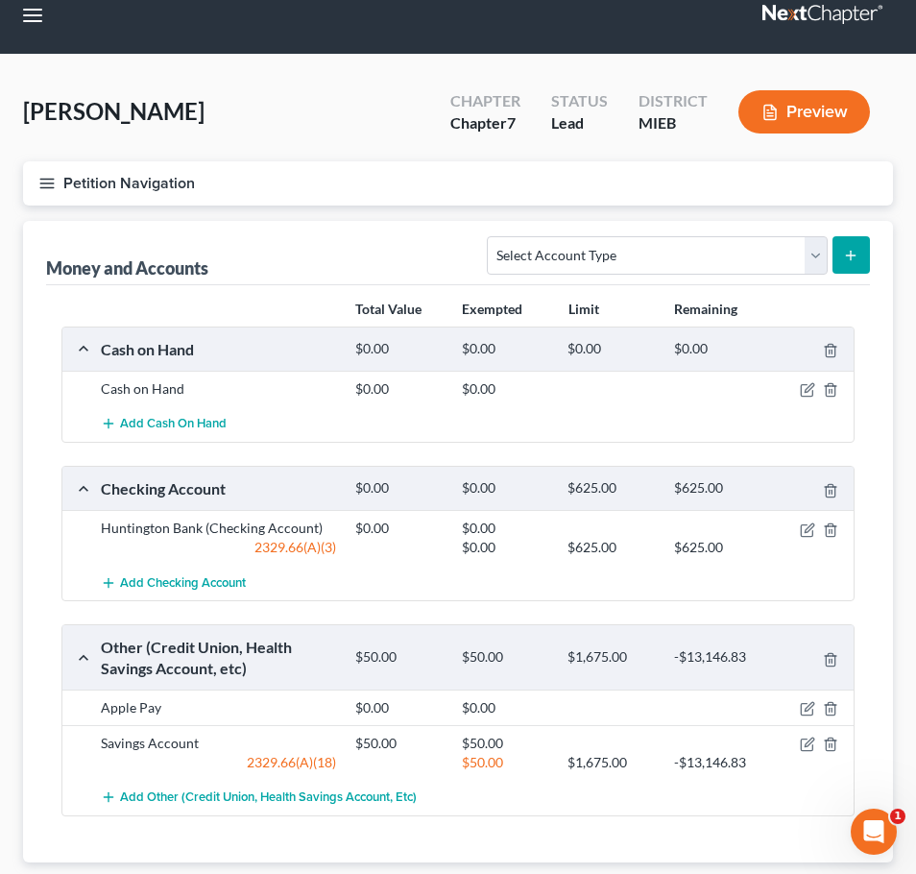
scroll to position [45, 0]
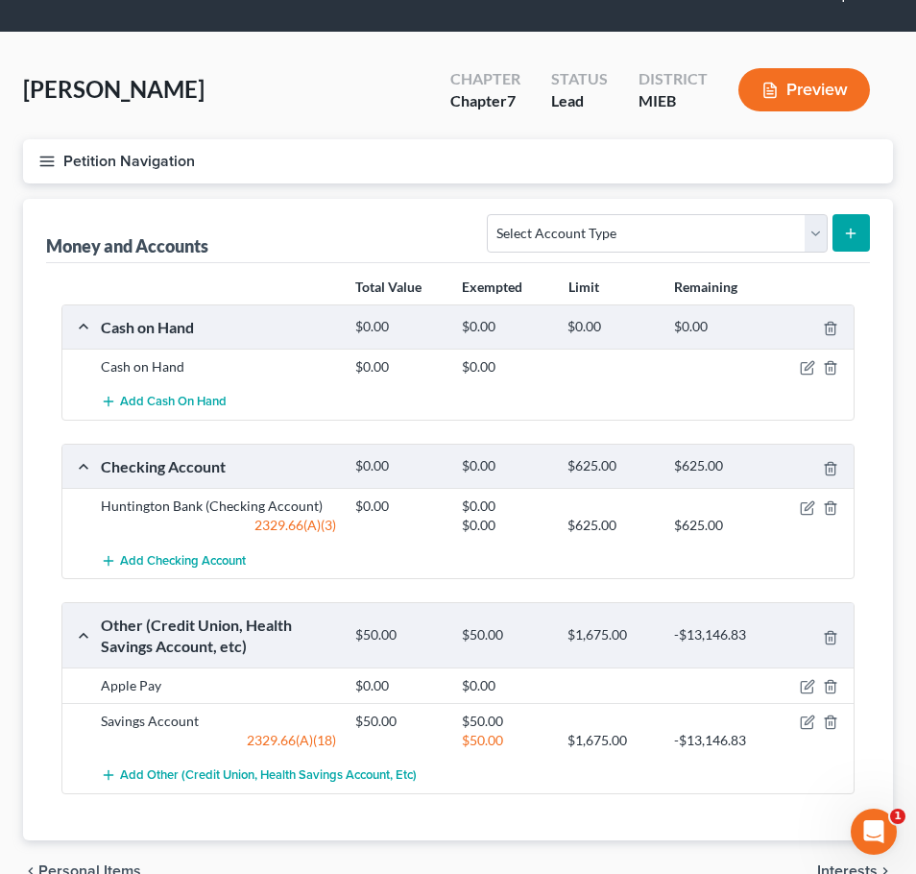
click at [106, 170] on button "Petition Navigation" at bounding box center [458, 161] width 870 height 44
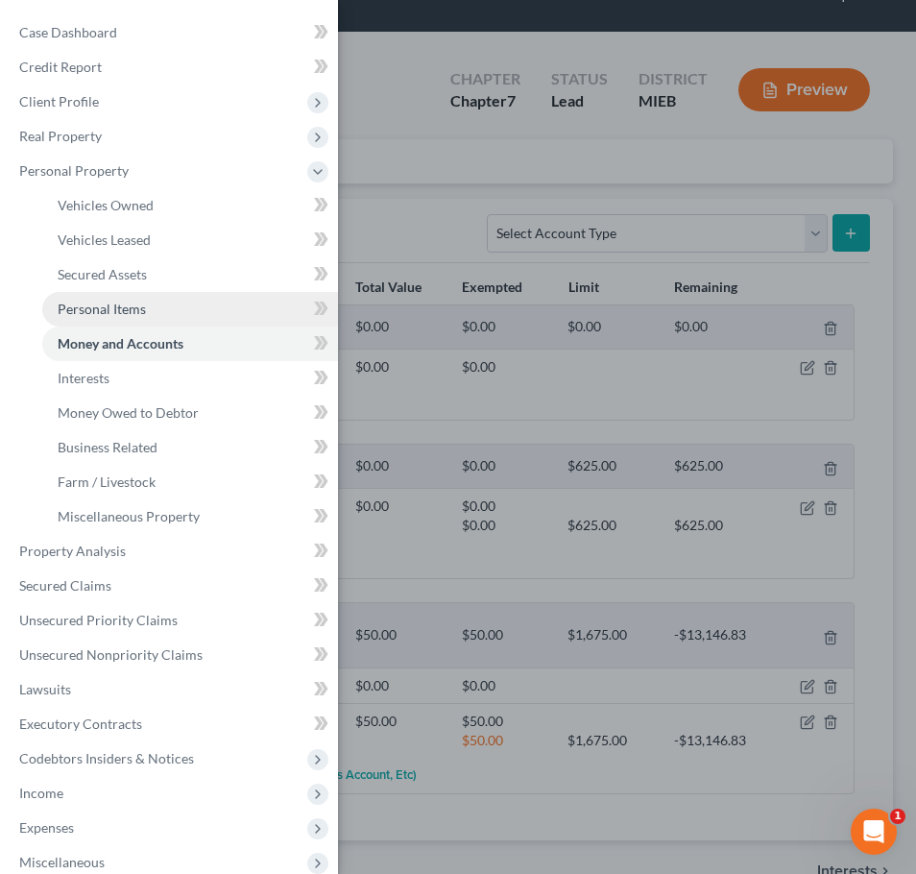
click at [118, 308] on span "Personal Items" at bounding box center [102, 309] width 88 height 16
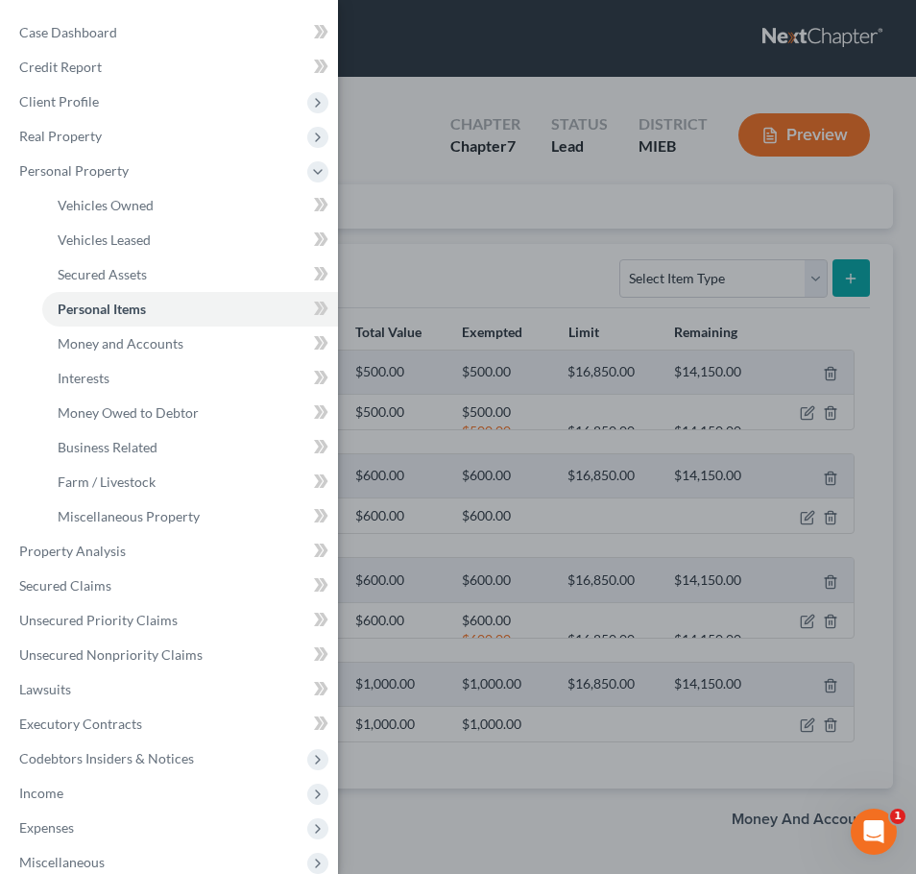
click at [387, 186] on div "Case Dashboard Payments Invoices Payments Payments Credit Report Client Profile" at bounding box center [458, 437] width 916 height 874
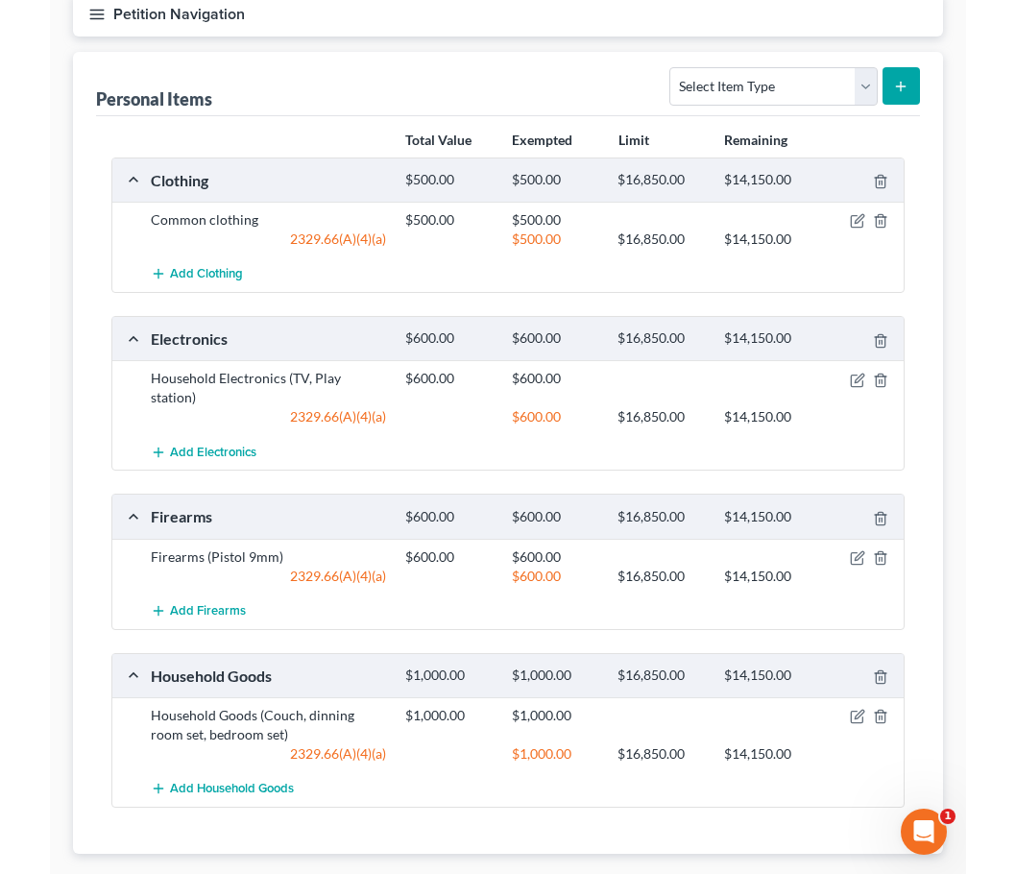
scroll to position [43, 0]
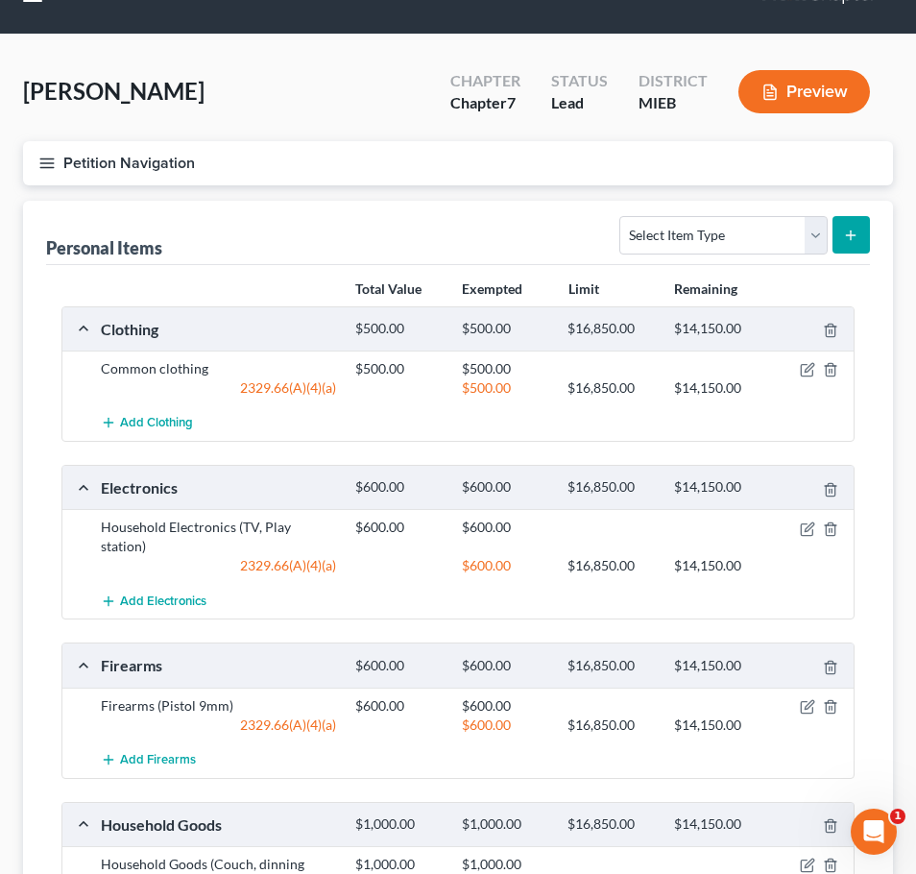
click at [41, 169] on icon "button" at bounding box center [46, 163] width 17 height 17
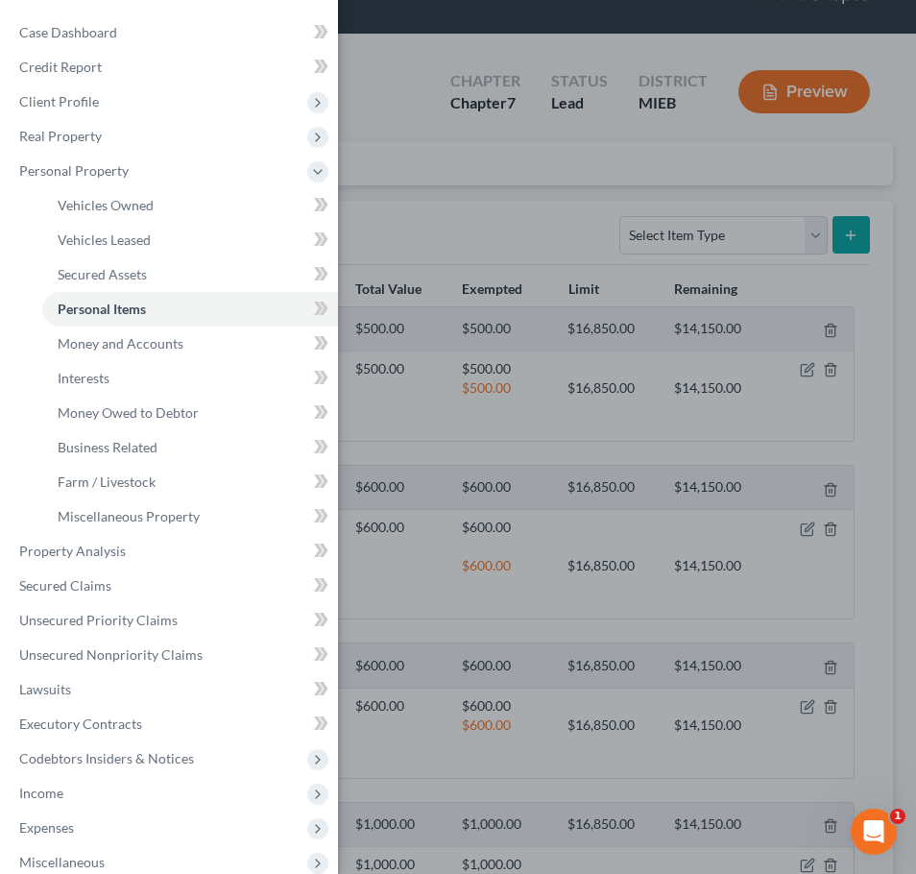
click at [388, 240] on div "Case Dashboard Payments Invoices Payments Payments Credit Report Client Profile" at bounding box center [458, 437] width 916 height 874
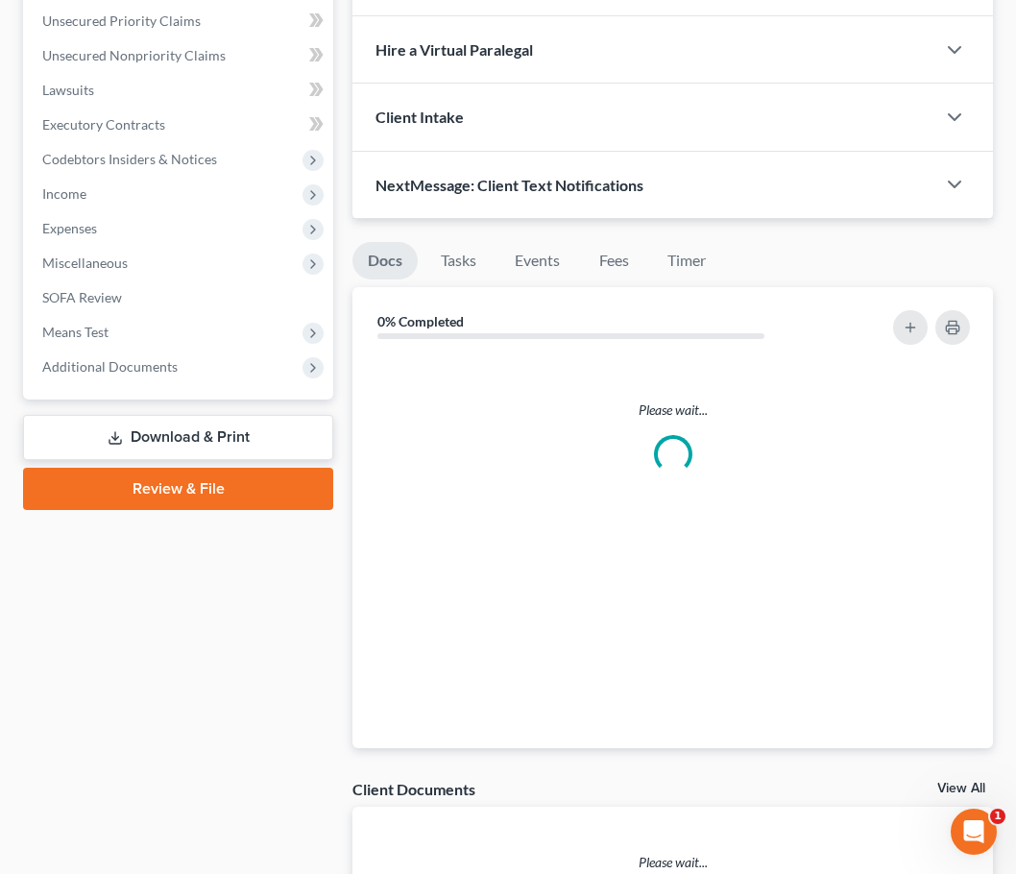
scroll to position [255, 0]
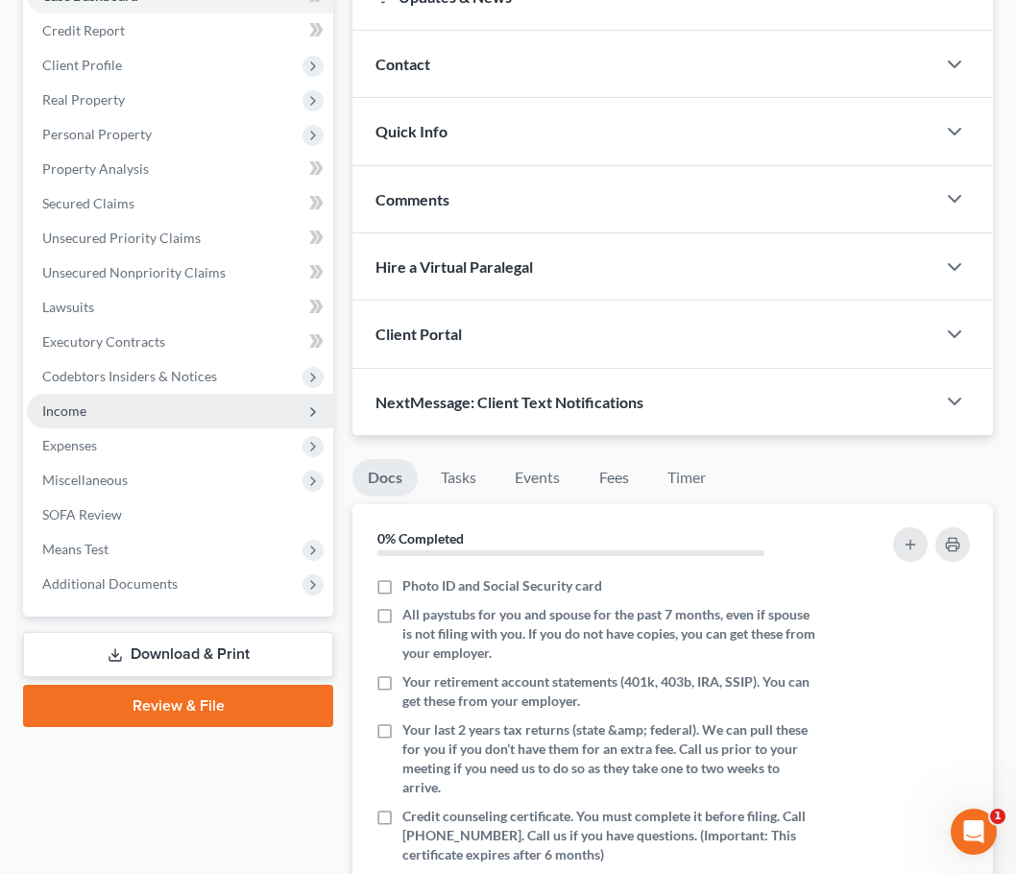
click at [104, 406] on span "Income" at bounding box center [180, 411] width 306 height 35
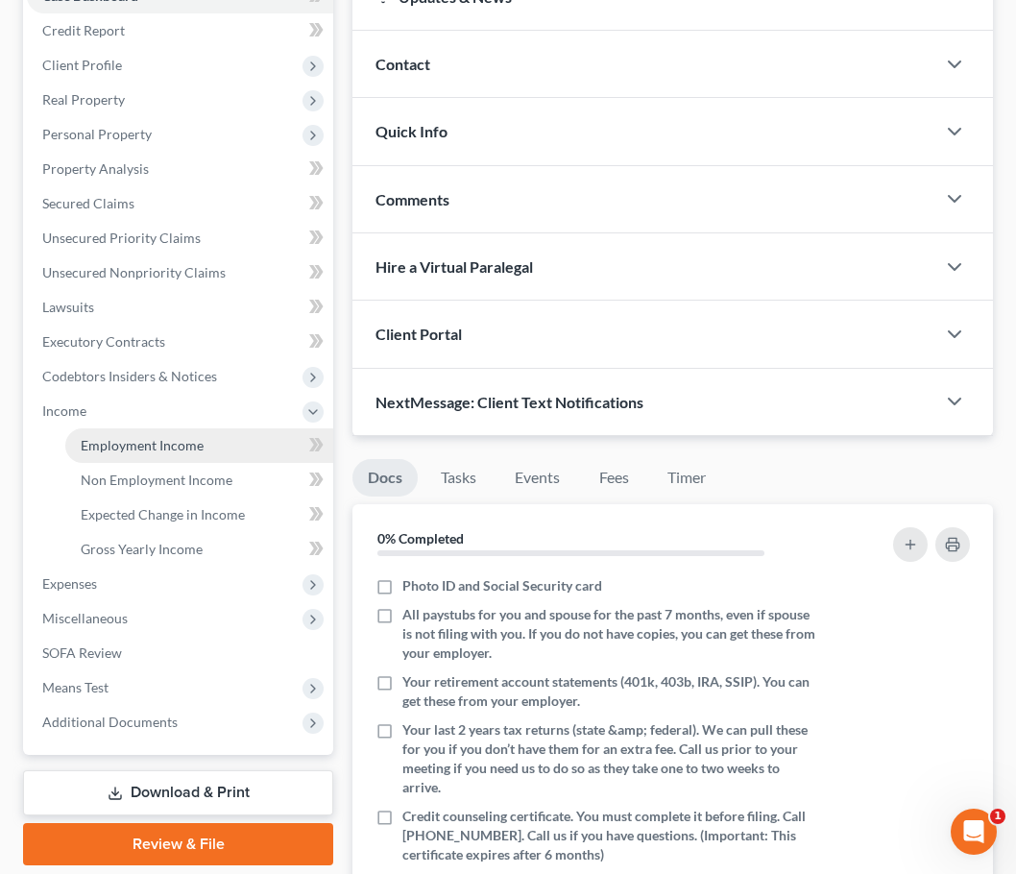
click at [110, 439] on span "Employment Income" at bounding box center [142, 445] width 123 height 16
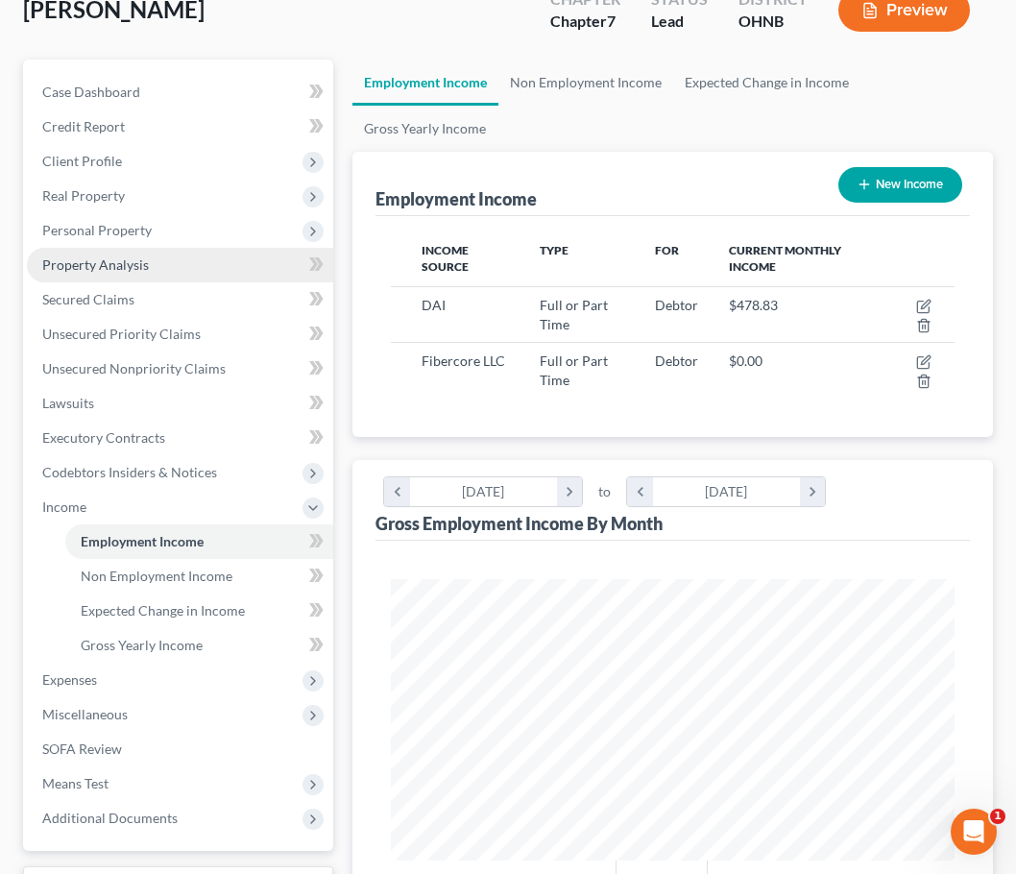
scroll to position [163, 0]
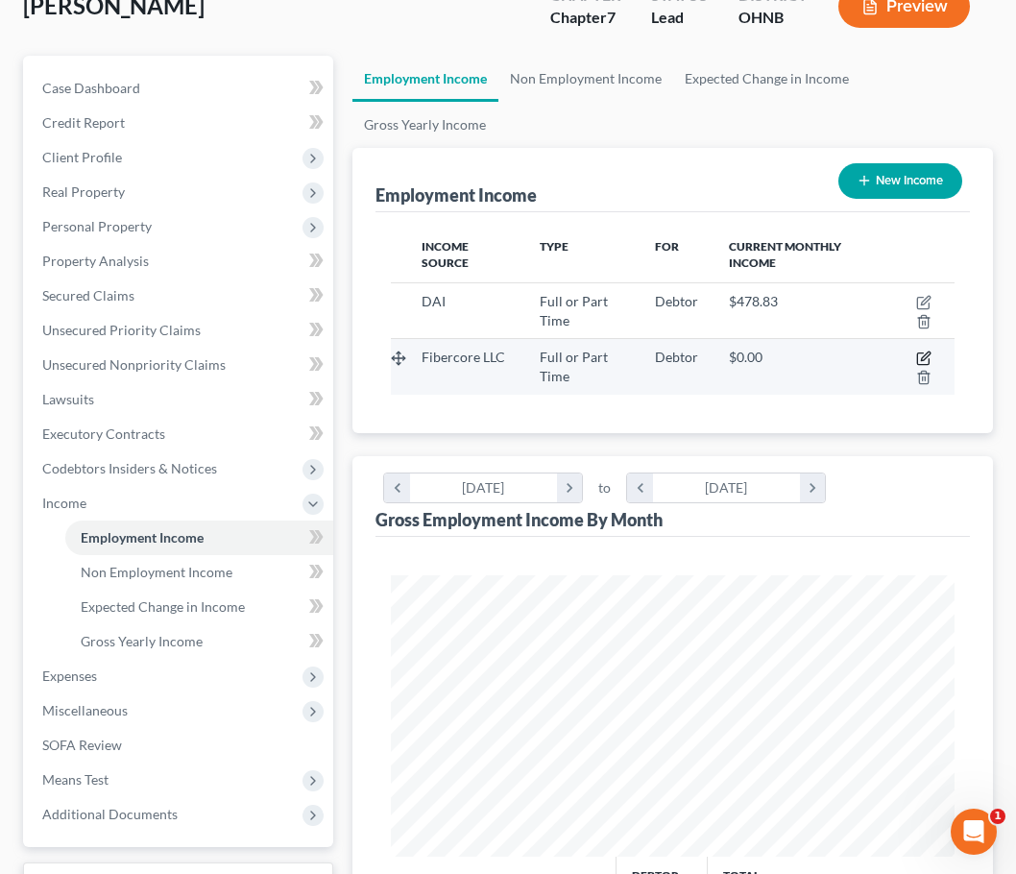
click at [931, 357] on icon "button" at bounding box center [923, 358] width 15 height 15
select select "0"
select select "36"
select select "3"
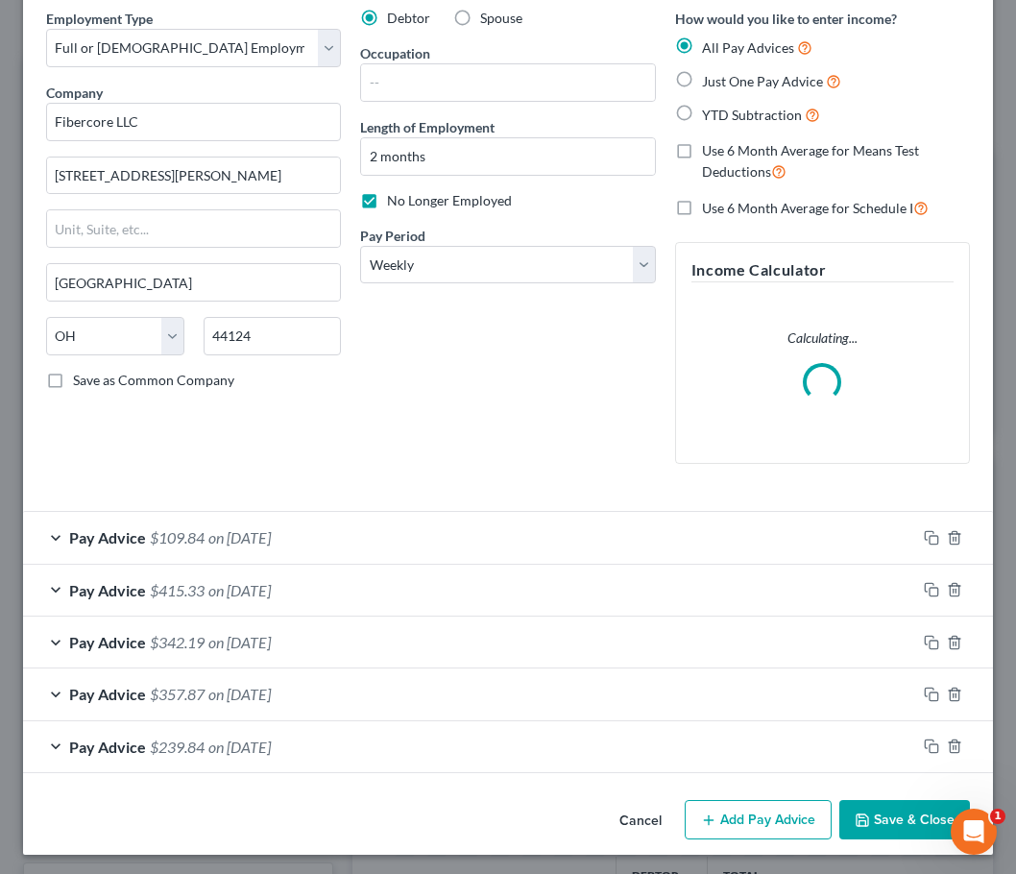
scroll to position [79, 0]
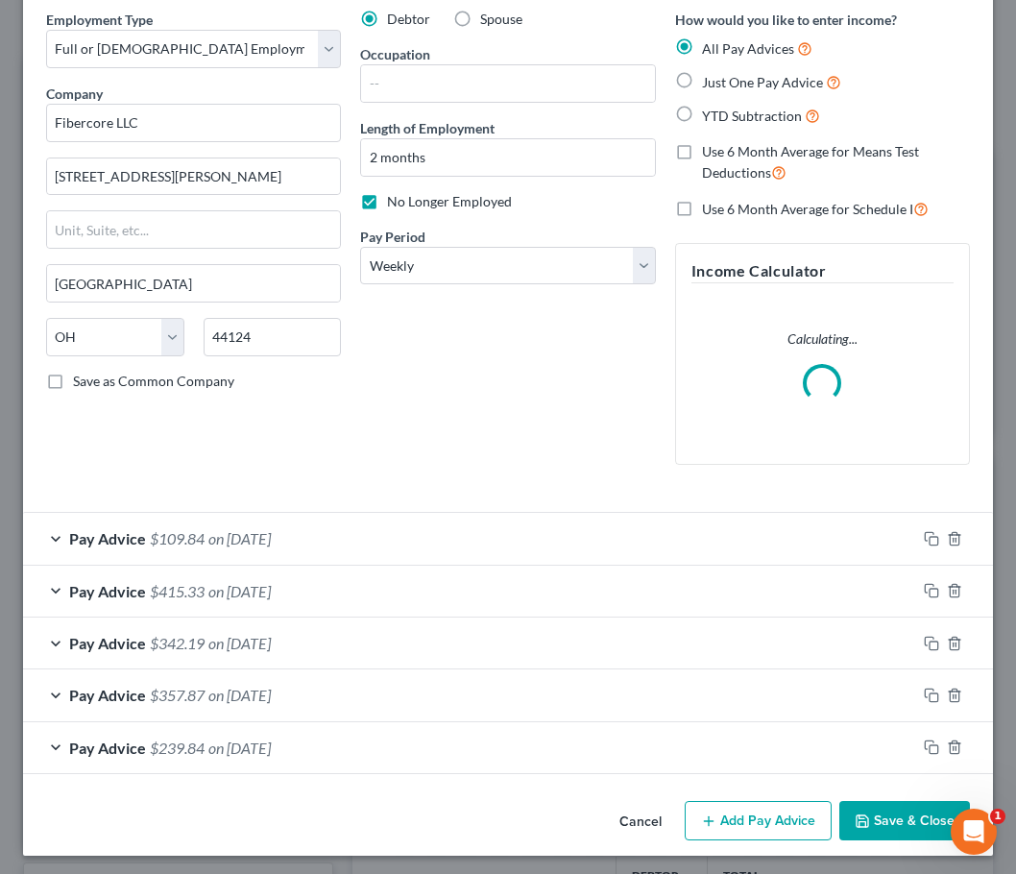
click at [908, 816] on button "Save & Close" at bounding box center [904, 821] width 131 height 40
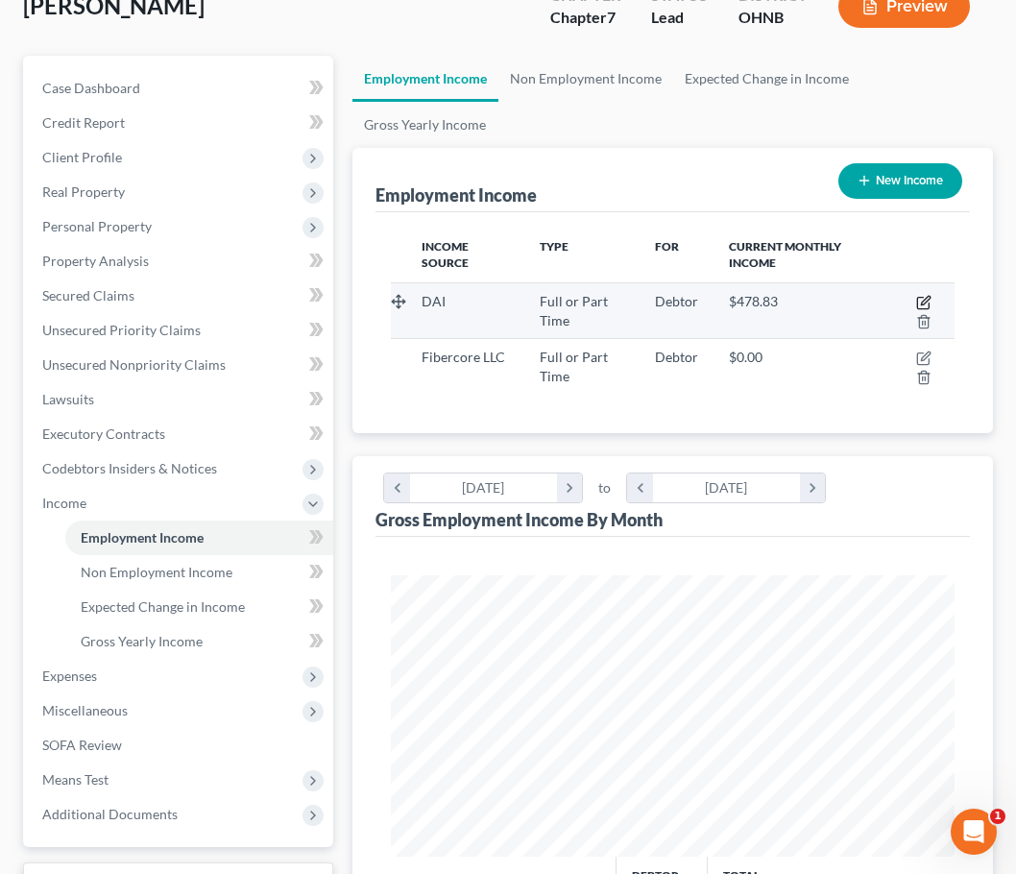
click at [923, 301] on icon "button" at bounding box center [925, 300] width 9 height 9
select select "0"
select select "36"
select select "2"
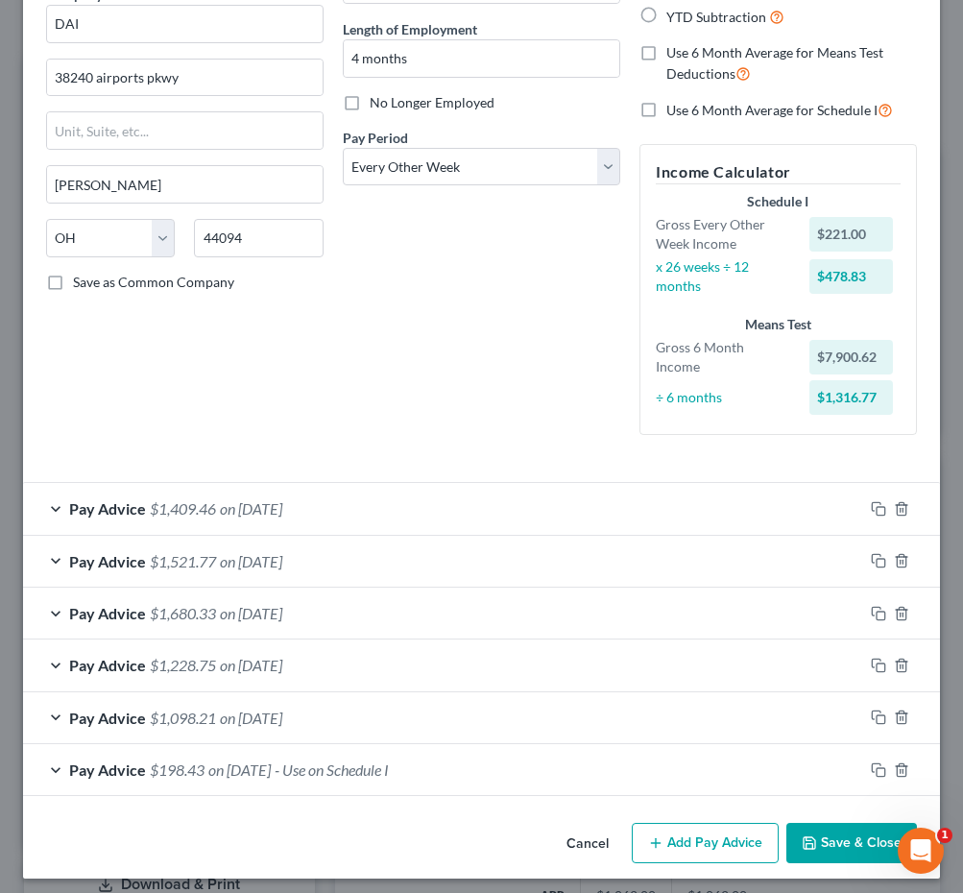
scroll to position [177, 0]
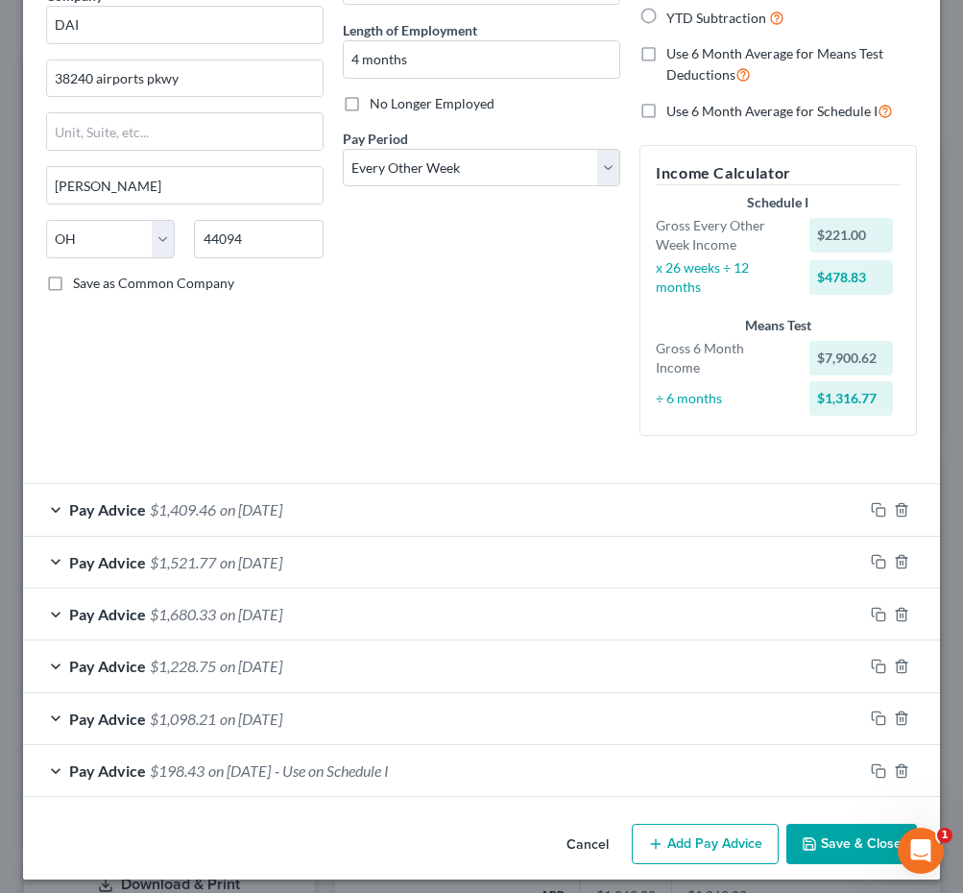
click at [357, 715] on div "Pay Advice $1,098.21 on [DATE]" at bounding box center [443, 718] width 840 height 51
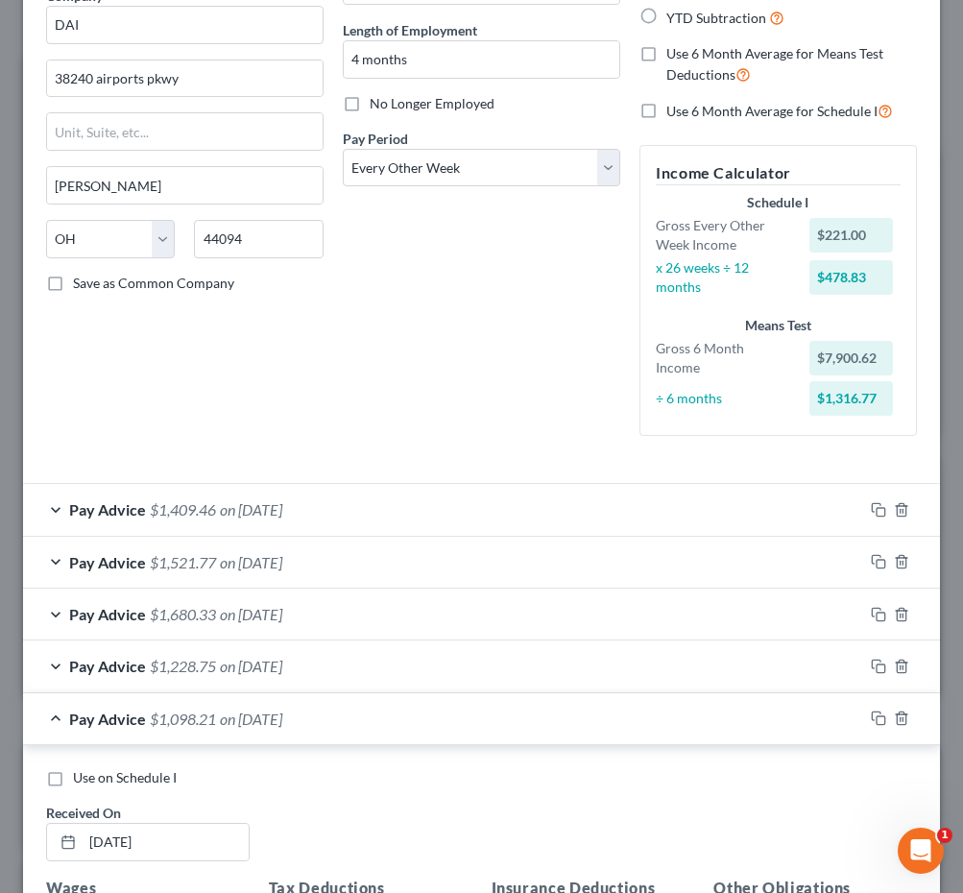
click at [133, 769] on span "Use on Schedule I" at bounding box center [125, 777] width 104 height 16
click at [93, 769] on input "Use on Schedule I" at bounding box center [87, 774] width 12 height 12
checkbox input "true"
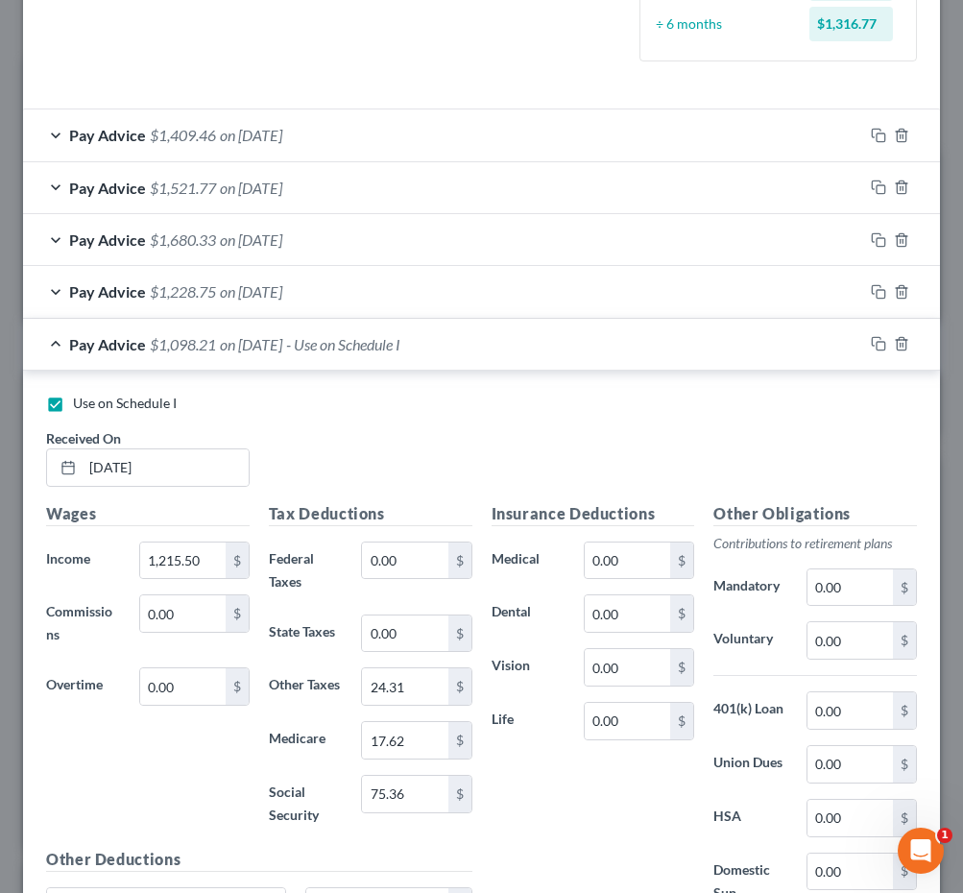
scroll to position [435, 0]
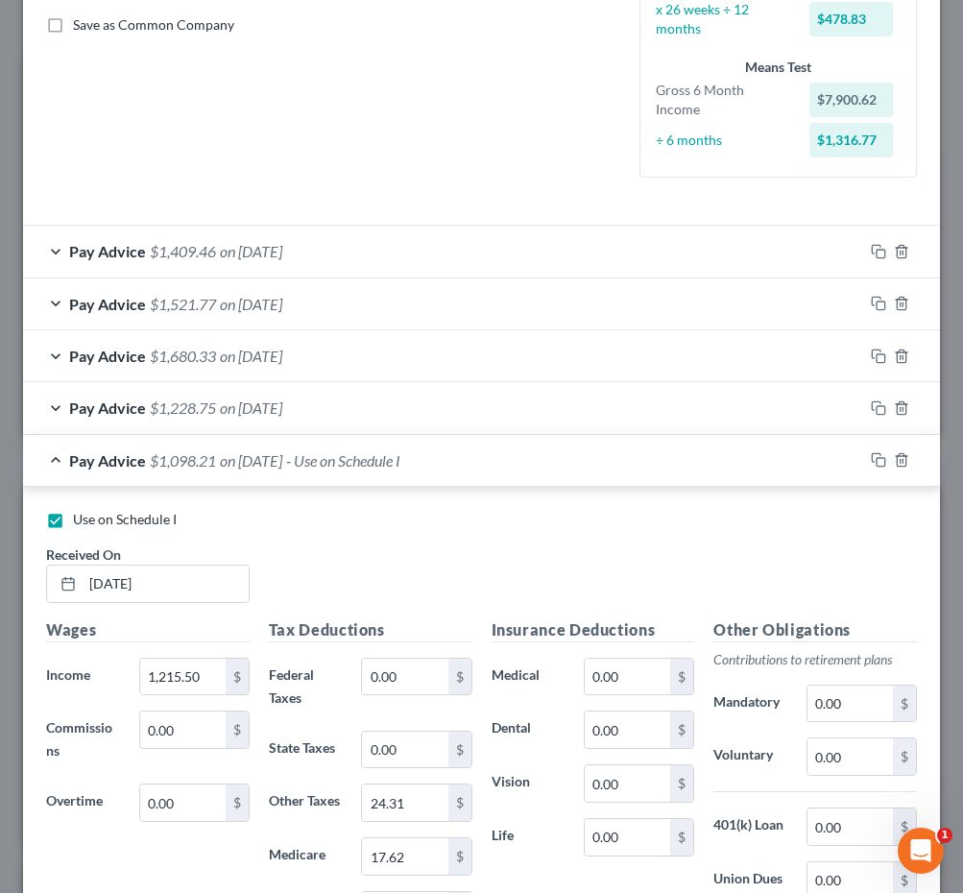
click at [50, 446] on div "Pay Advice $1,098.21 on [DATE] - Use on Schedule I" at bounding box center [443, 460] width 840 height 51
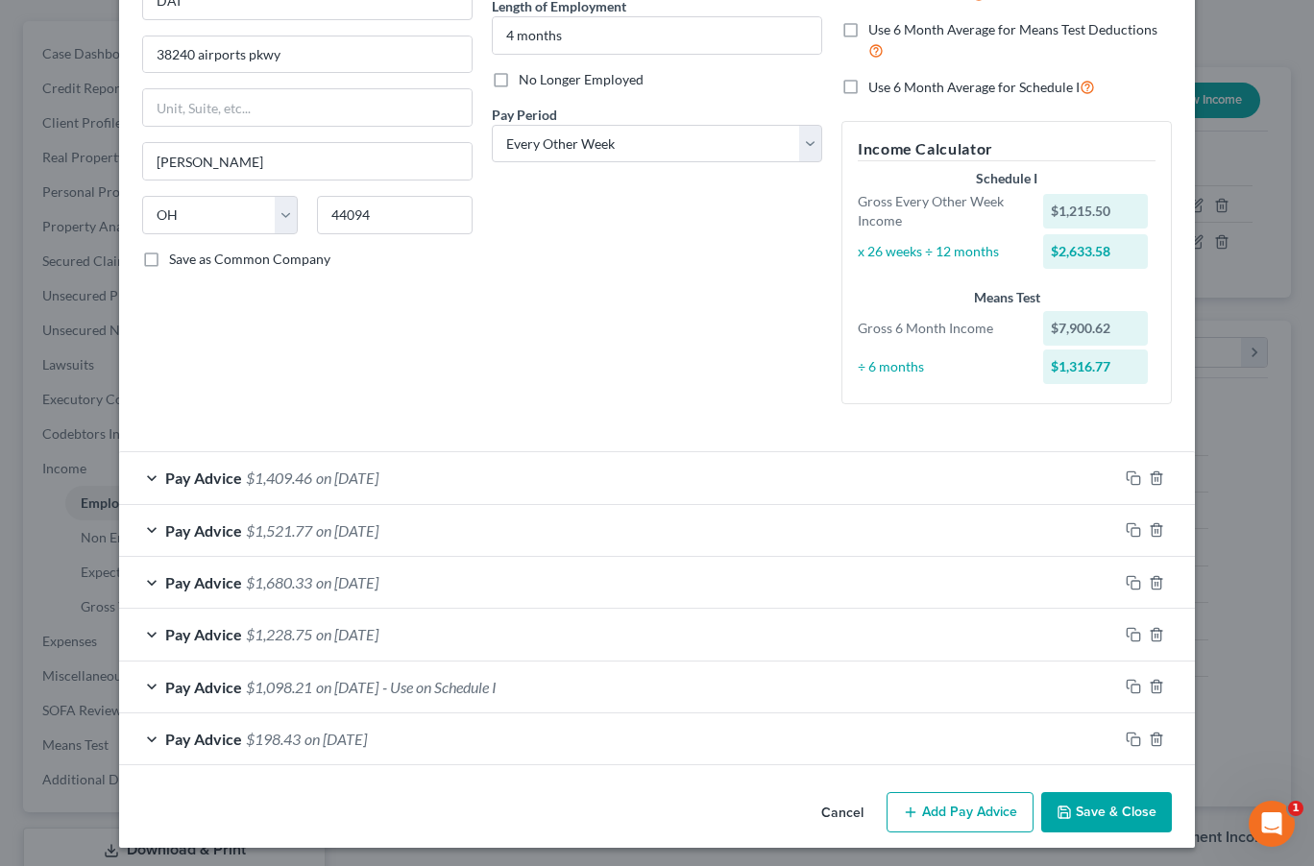
scroll to position [200, 0]
click at [608, 0] on label "Length of Employment" at bounding box center [559, 7] width 134 height 20
click at [843, 818] on button "Cancel" at bounding box center [842, 814] width 73 height 38
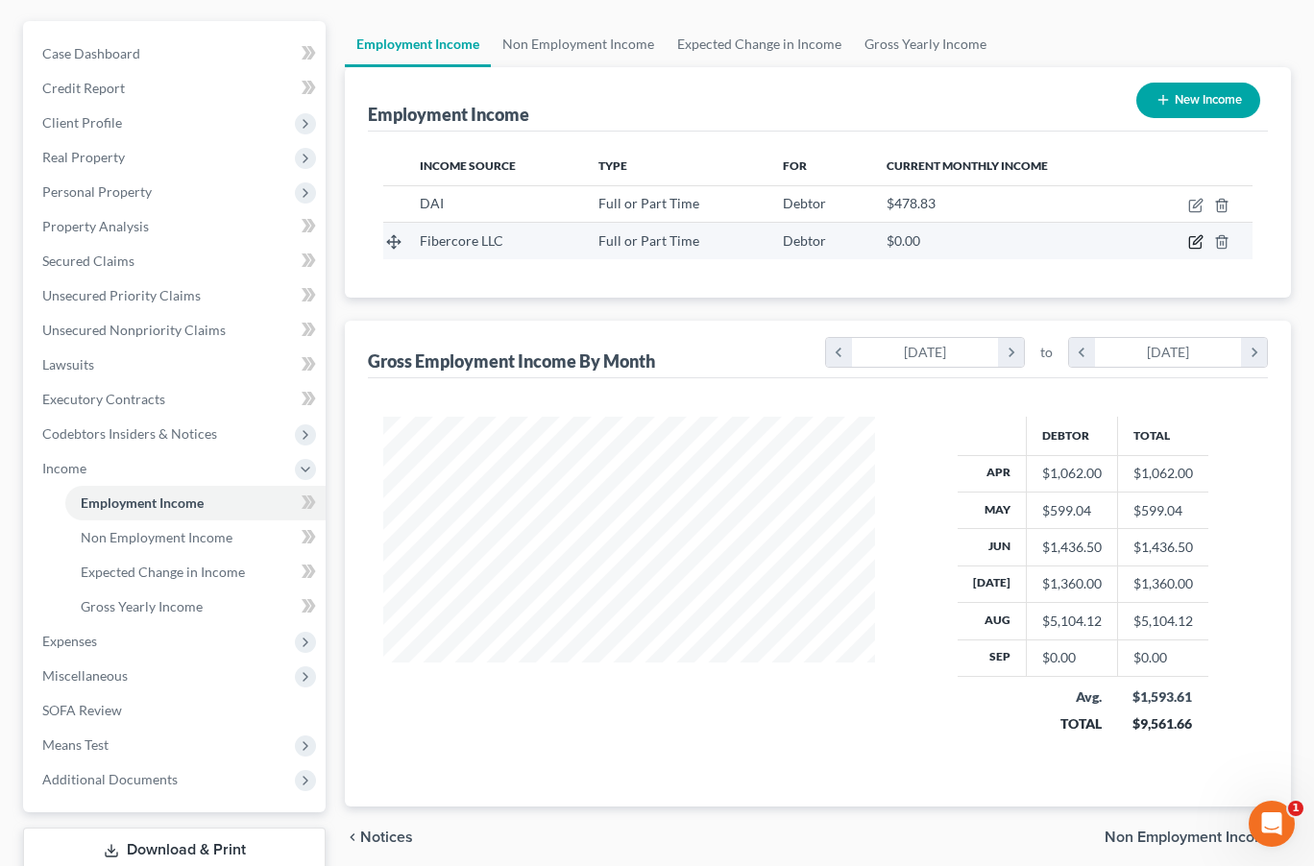
click at [1015, 240] on icon "button" at bounding box center [1197, 240] width 9 height 9
select select "0"
select select "36"
select select "3"
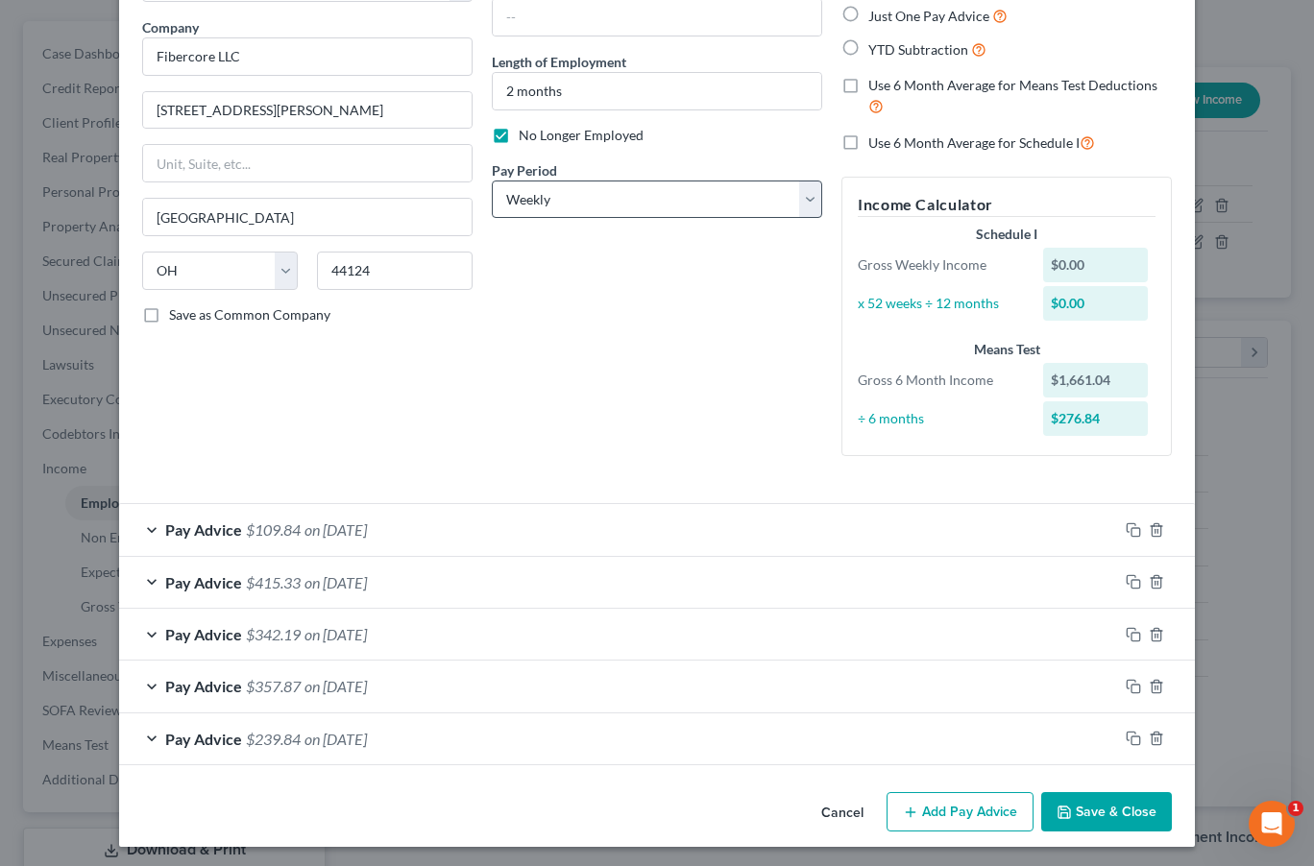
scroll to position [144, 0]
click at [519, 145] on label "No Longer Employed" at bounding box center [581, 136] width 125 height 19
click at [526, 139] on input "No Longer Employed" at bounding box center [532, 133] width 12 height 12
click at [519, 143] on label "No Longer Employed" at bounding box center [581, 136] width 125 height 19
click at [526, 139] on input "No Longer Employed" at bounding box center [532, 133] width 12 height 12
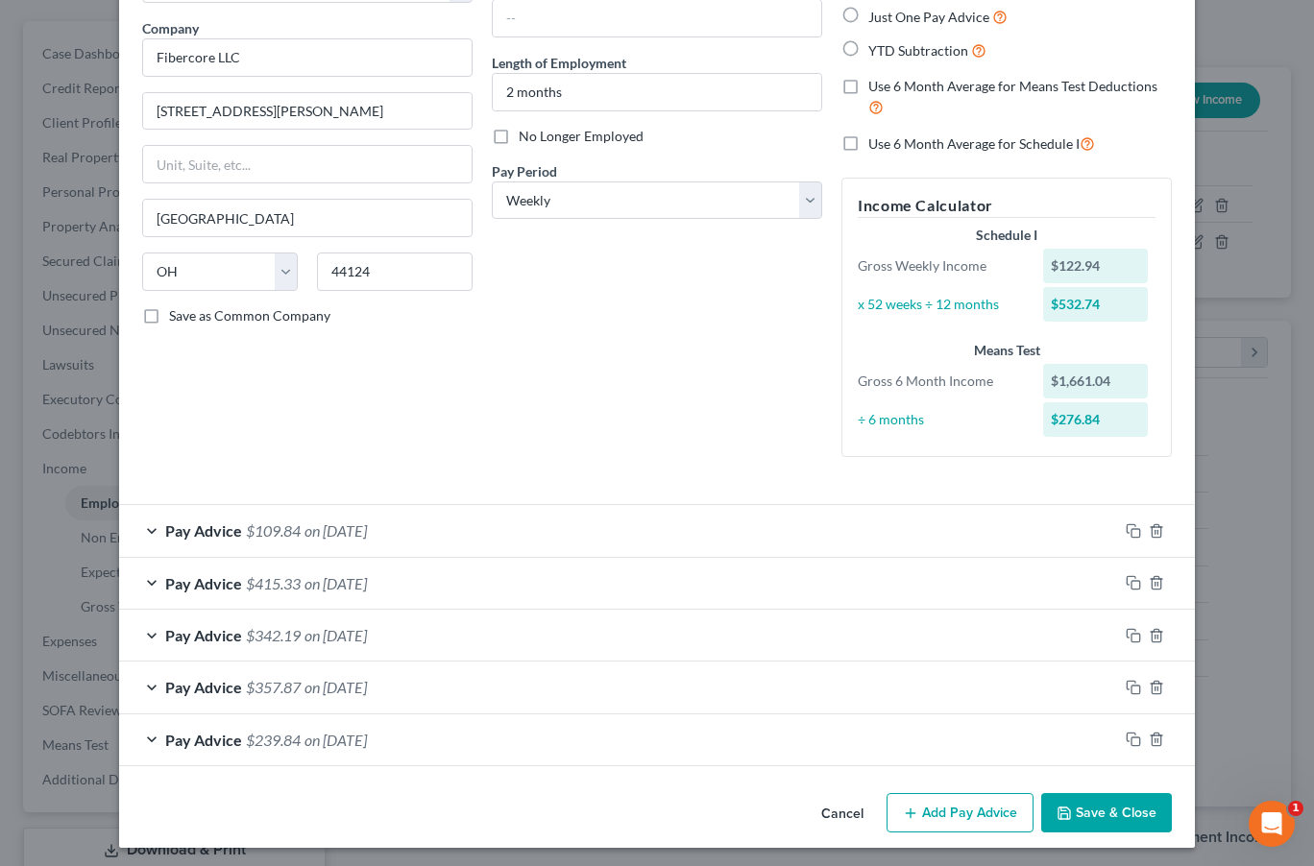
checkbox input "true"
click at [1015, 802] on button "Save & Close" at bounding box center [1106, 813] width 131 height 40
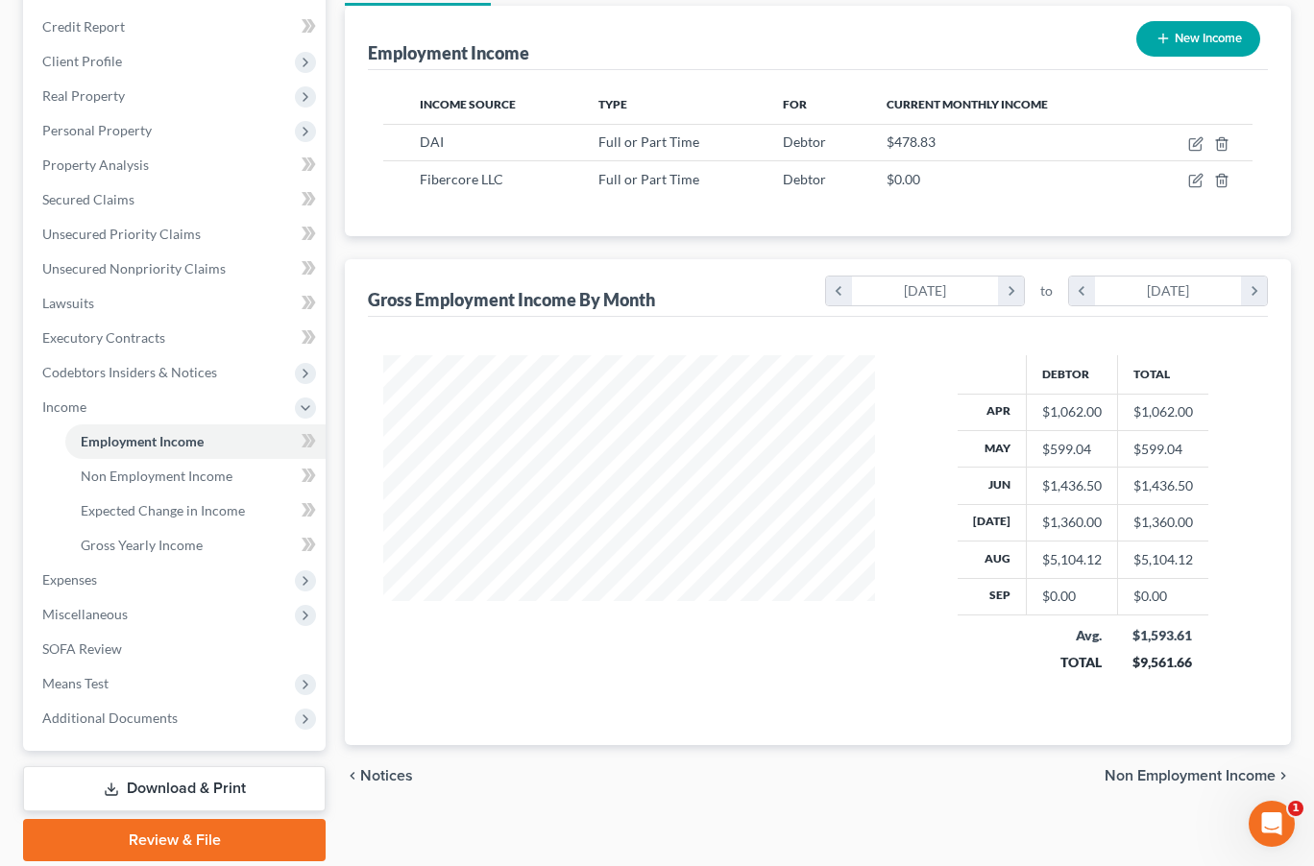
scroll to position [237, 0]
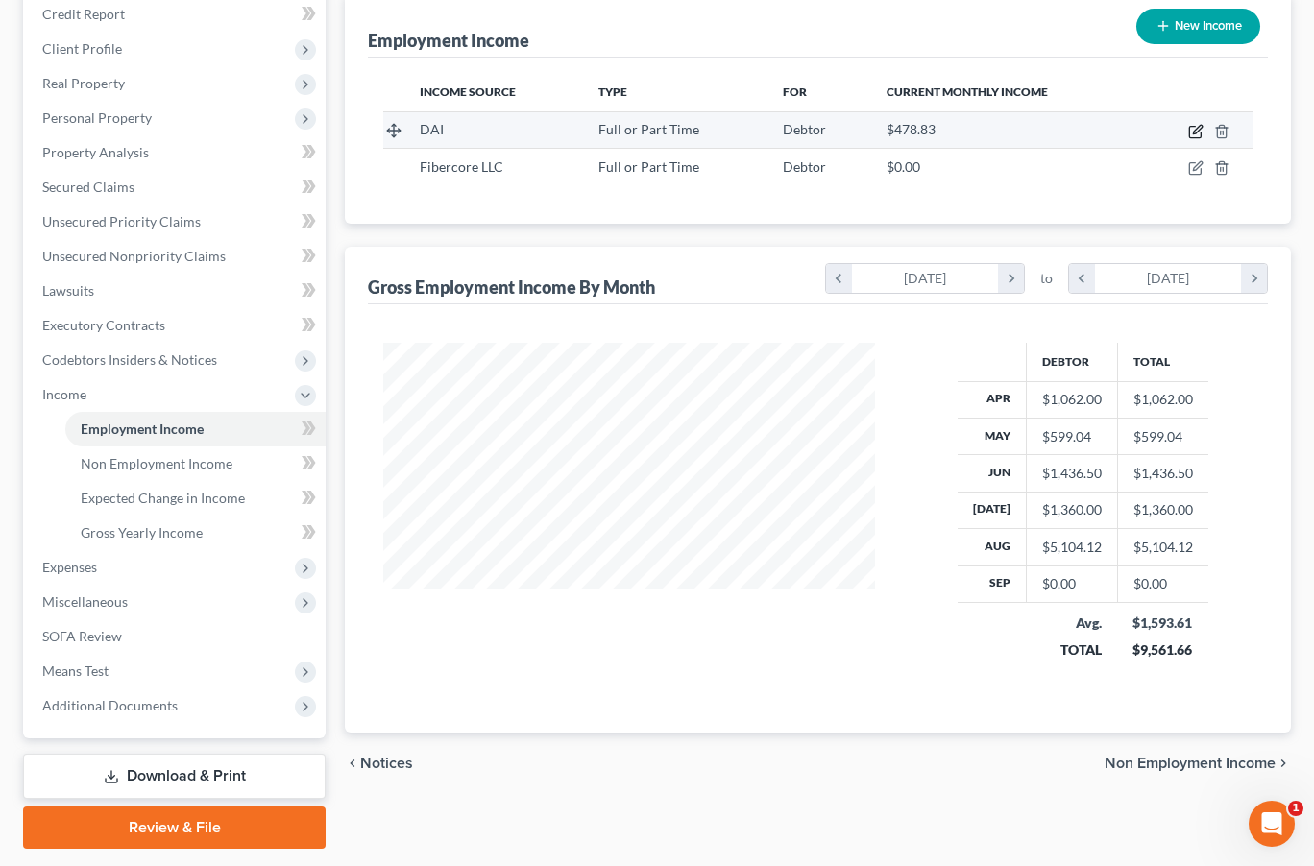
click at [1015, 137] on icon "button" at bounding box center [1195, 131] width 15 height 15
select select "0"
select select "36"
select select "2"
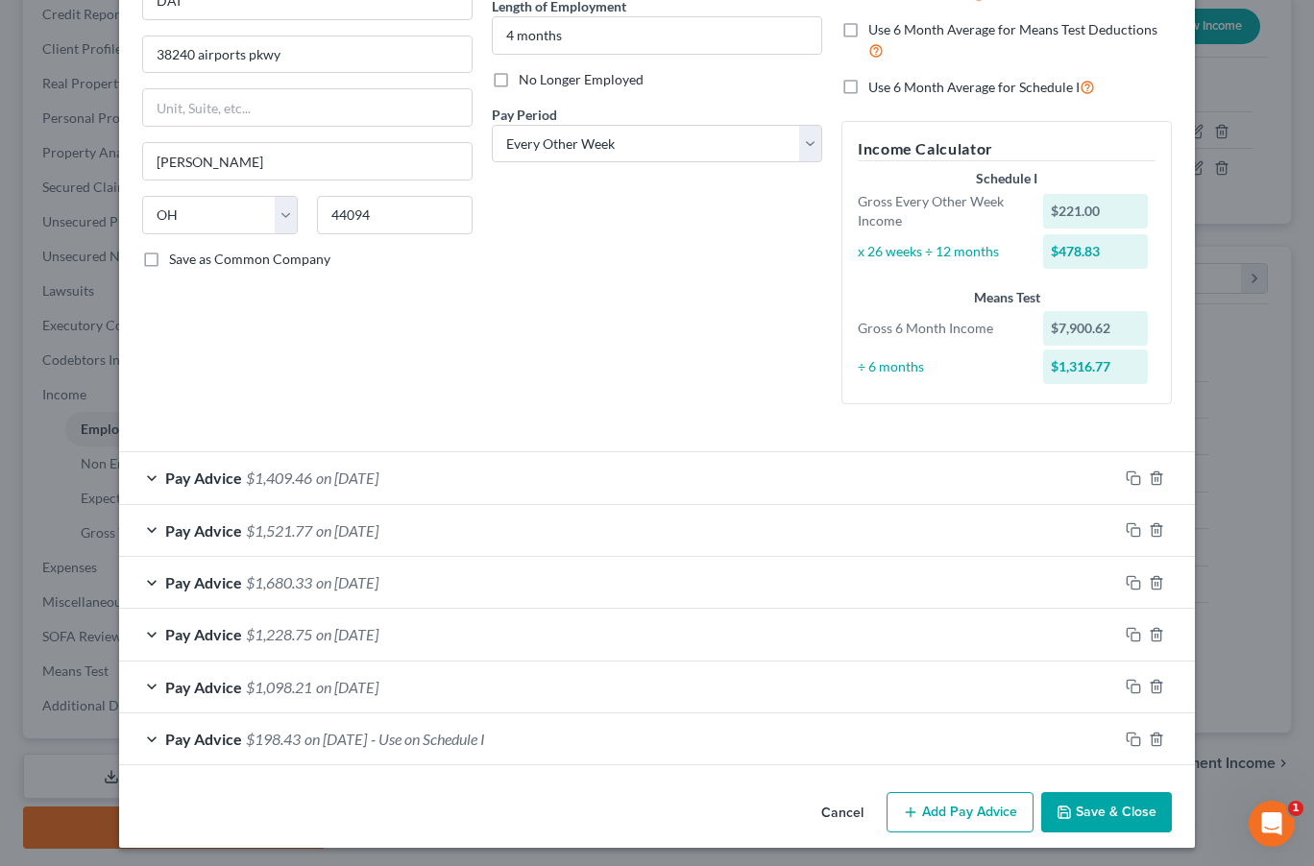
scroll to position [200, 0]
click at [378, 689] on span "on [DATE]" at bounding box center [347, 688] width 62 height 18
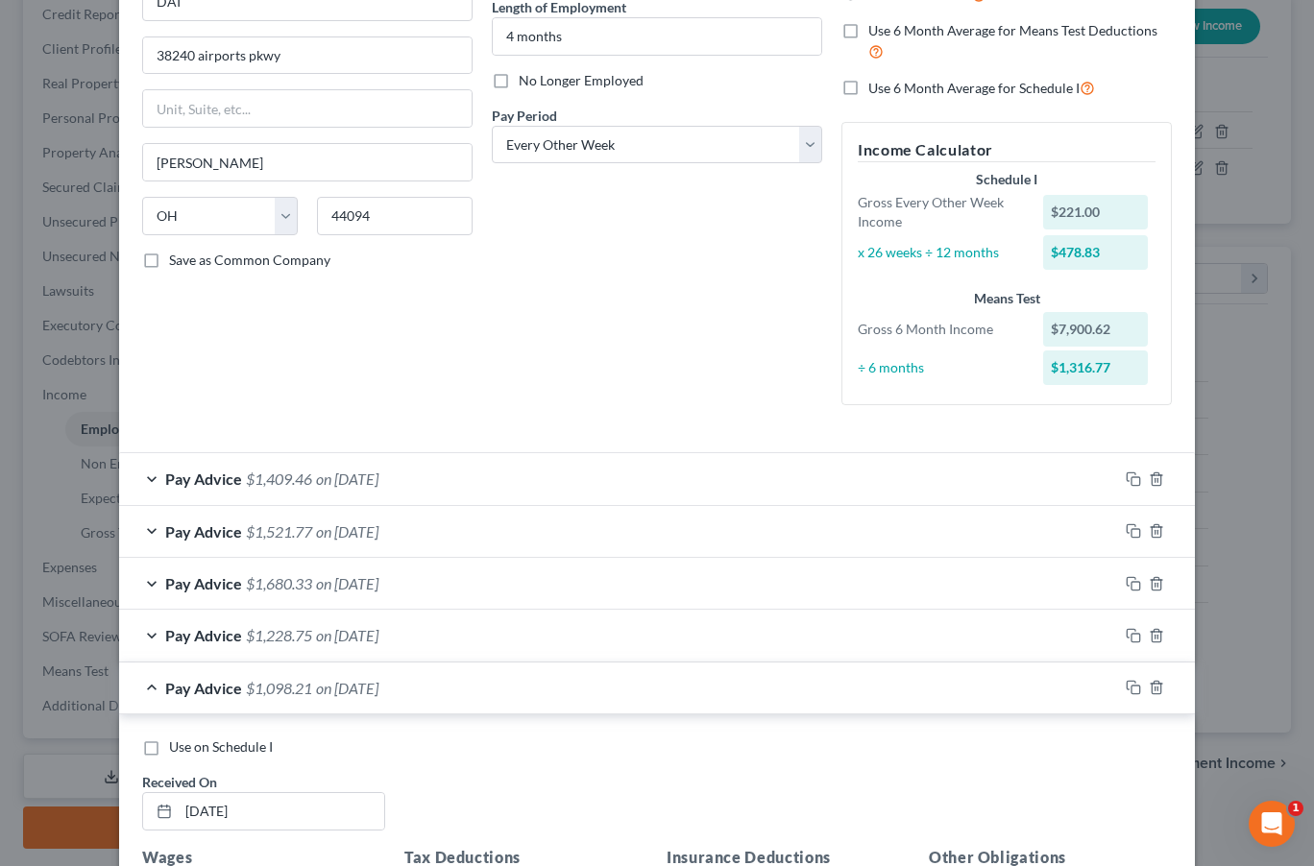
click at [238, 744] on span "Use on Schedule I" at bounding box center [221, 746] width 104 height 16
click at [189, 744] on input "Use on Schedule I" at bounding box center [183, 743] width 12 height 12
checkbox input "true"
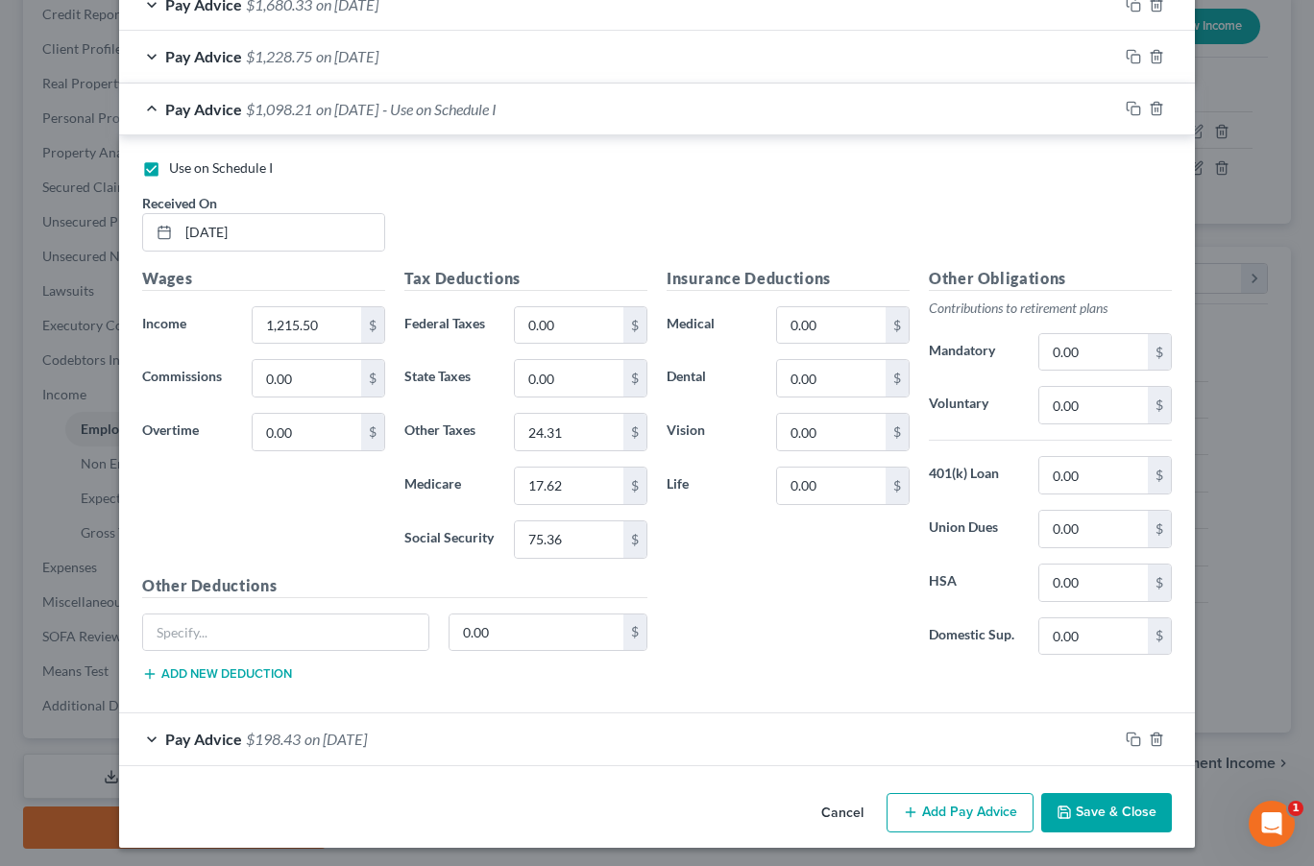
scroll to position [778, 0]
click at [1015, 801] on button "Save & Close" at bounding box center [1106, 814] width 131 height 40
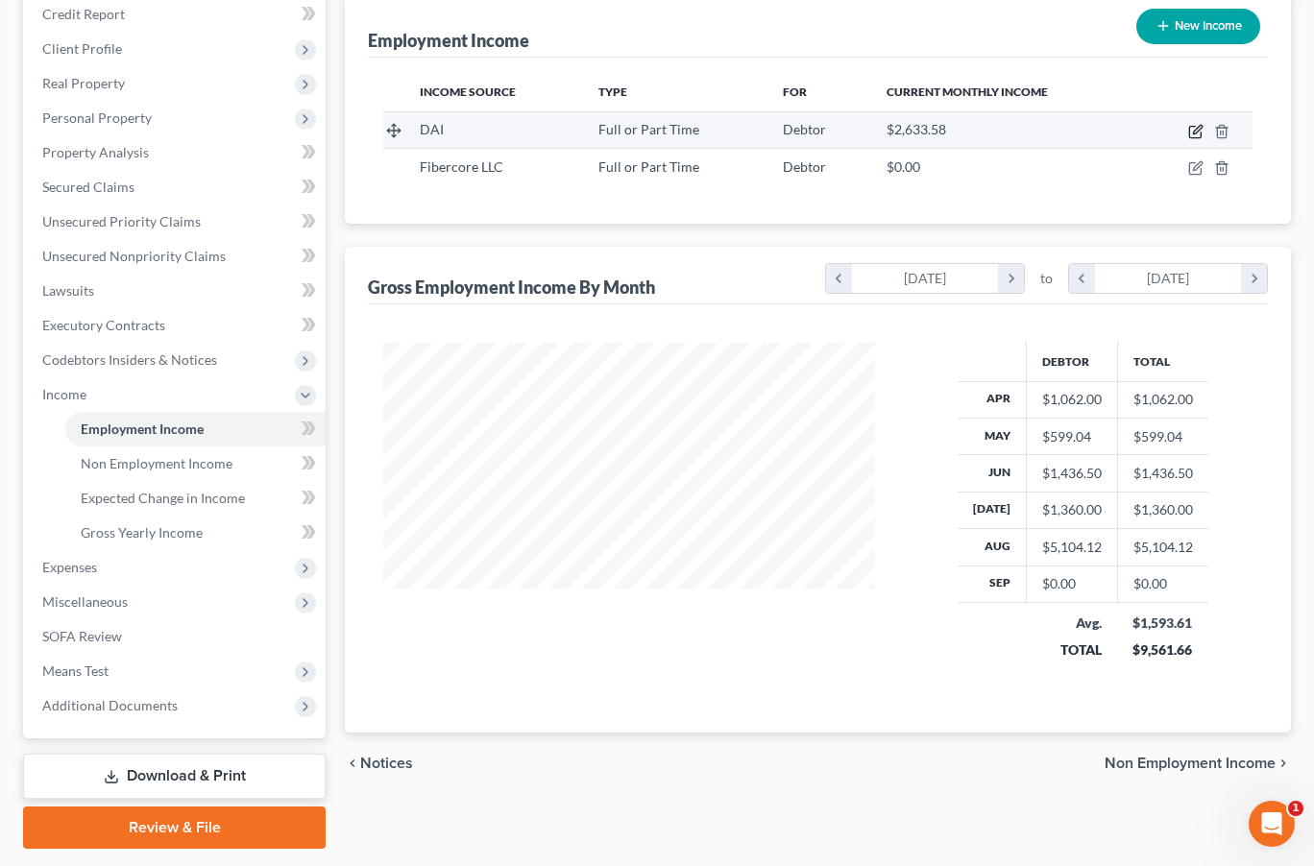
click at [1015, 132] on icon "button" at bounding box center [1195, 133] width 12 height 12
select select "0"
select select "36"
select select "2"
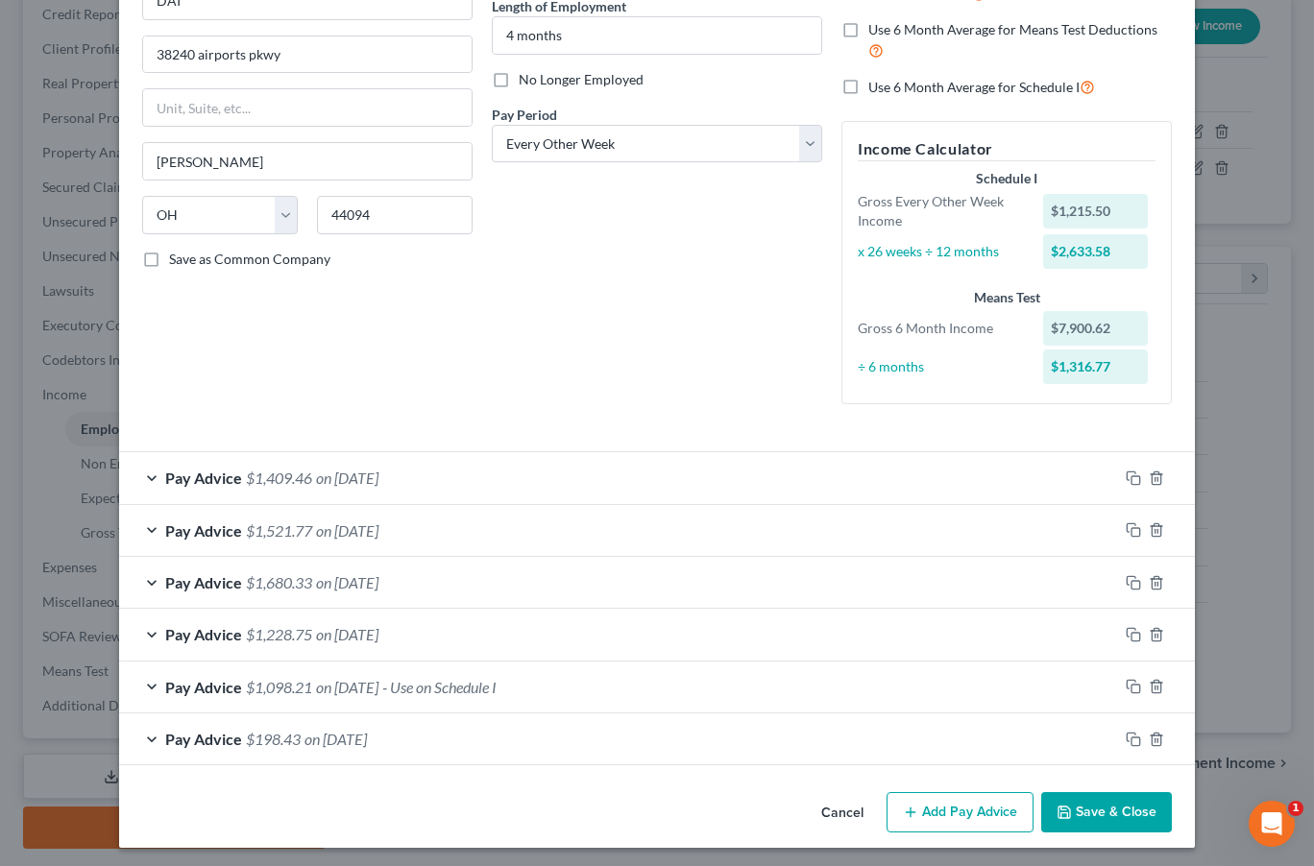
scroll to position [200, 0]
click at [1015, 819] on button "Save & Close" at bounding box center [1106, 813] width 131 height 40
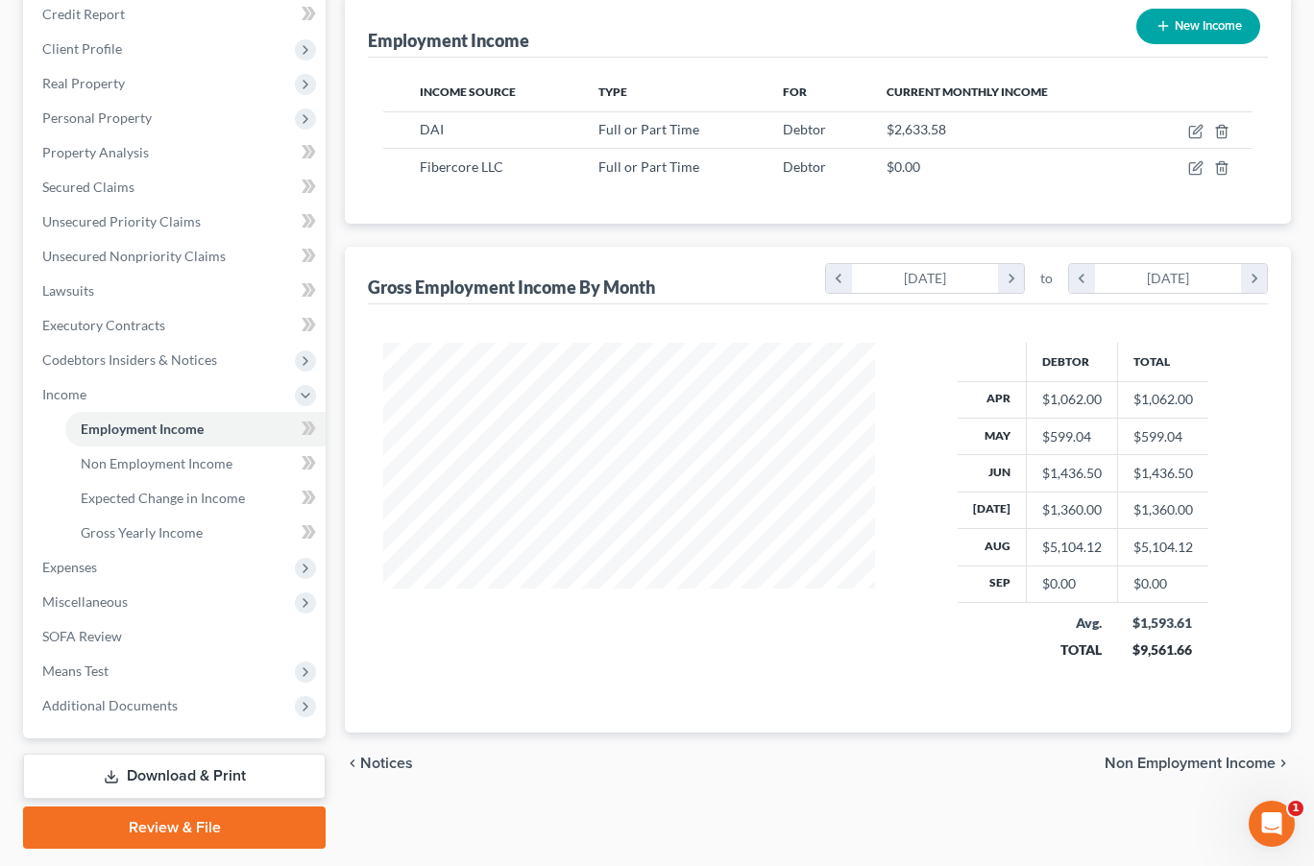
click at [1014, 762] on div "chevron_left Notices Non Employment Income chevron_right" at bounding box center [818, 763] width 946 height 61
click at [1015, 128] on icon "button" at bounding box center [1197, 129] width 9 height 9
select select "0"
select select "36"
select select "2"
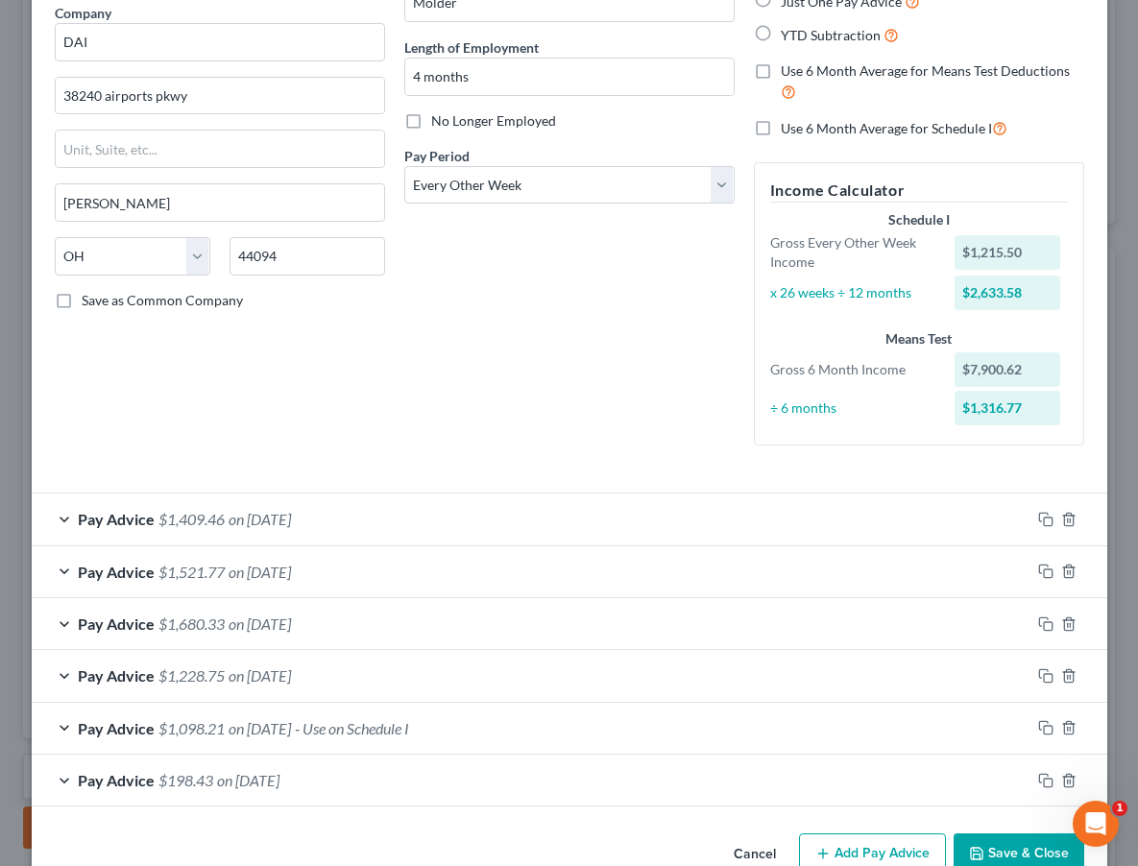
scroll to position [163, 0]
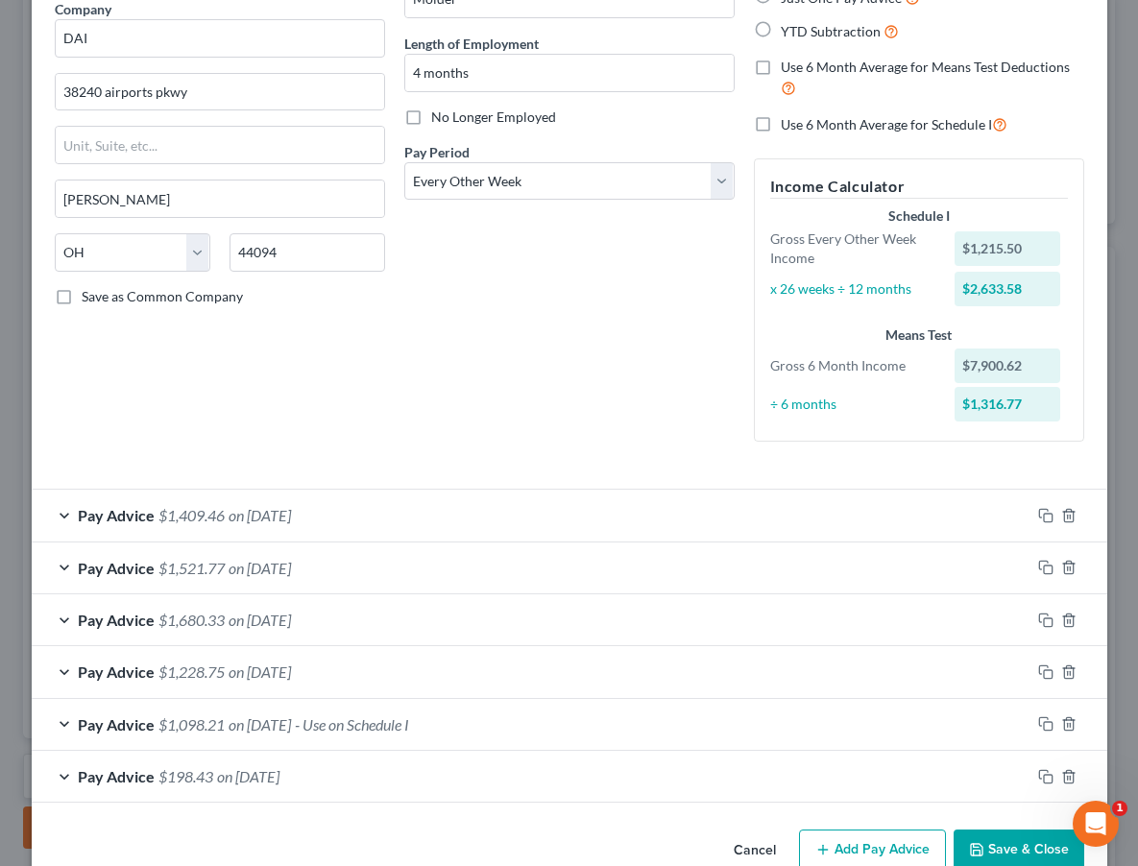
click at [617, 341] on div "Debtor Spouse Occupation Molder Length of Employment 4 months No Longer Employe…" at bounding box center [570, 191] width 350 height 532
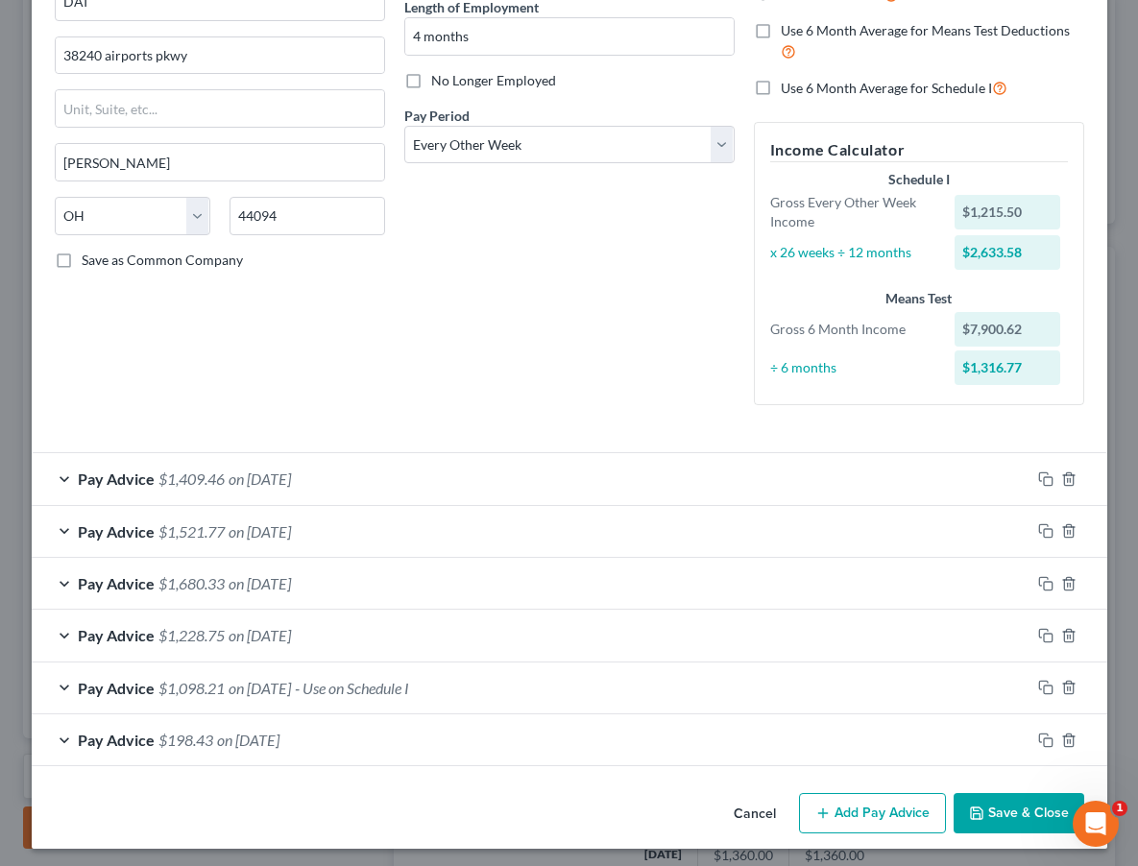
click at [897, 805] on button "Add Pay Advice" at bounding box center [872, 813] width 147 height 40
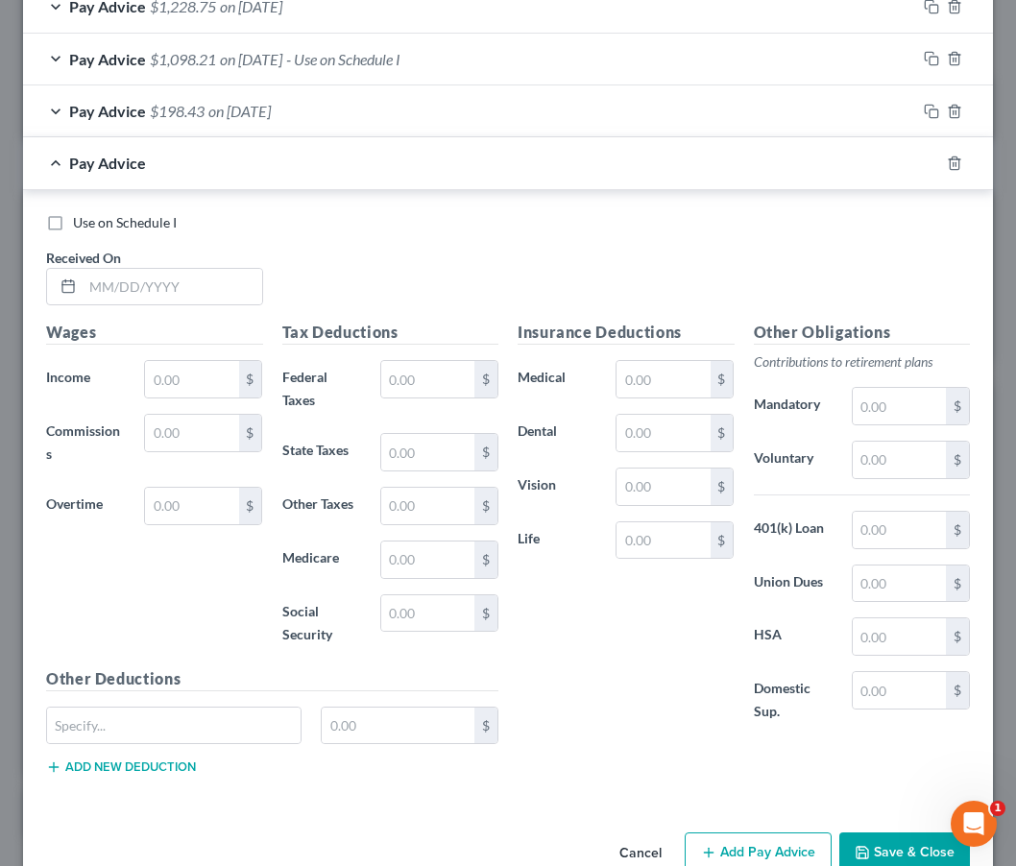
scroll to position [281, 601]
click at [151, 278] on input "text" at bounding box center [173, 287] width 180 height 36
type input "[DATE]"
click at [211, 379] on input "text" at bounding box center [191, 379] width 93 height 36
type input "1,452.75"
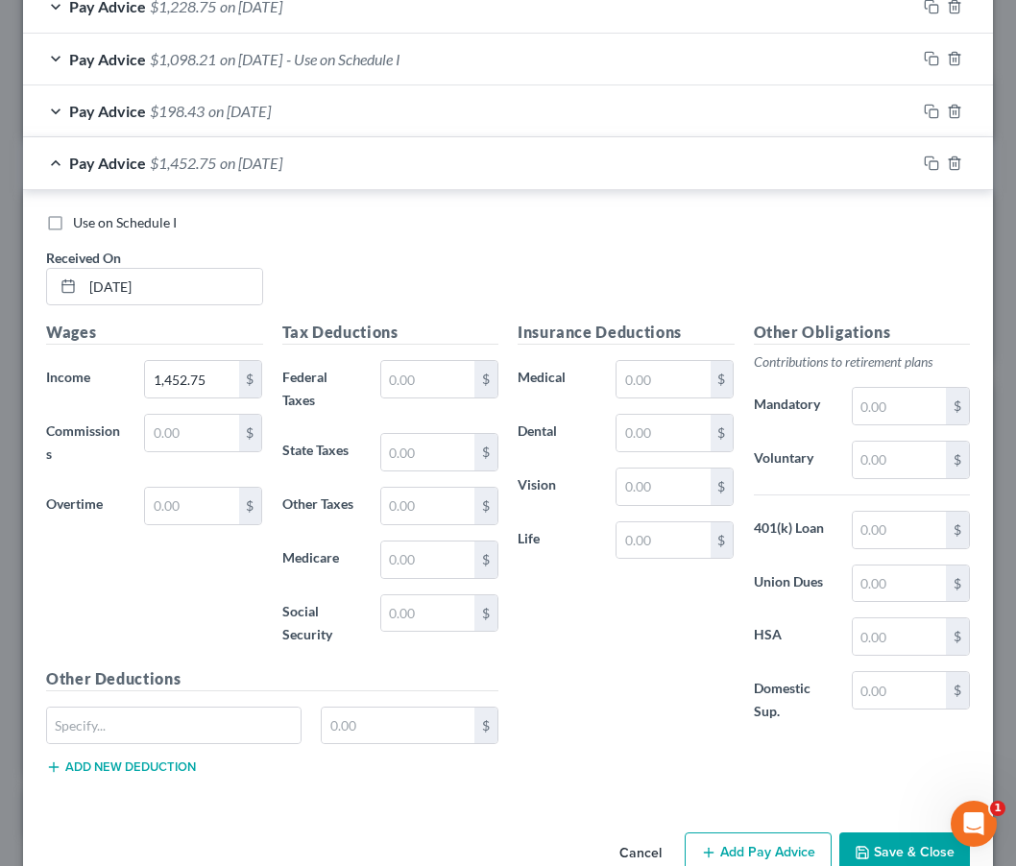
click at [151, 574] on div "Wages Income * 1,452.75 $ Commissions $ Overtime $" at bounding box center [154, 494] width 236 height 346
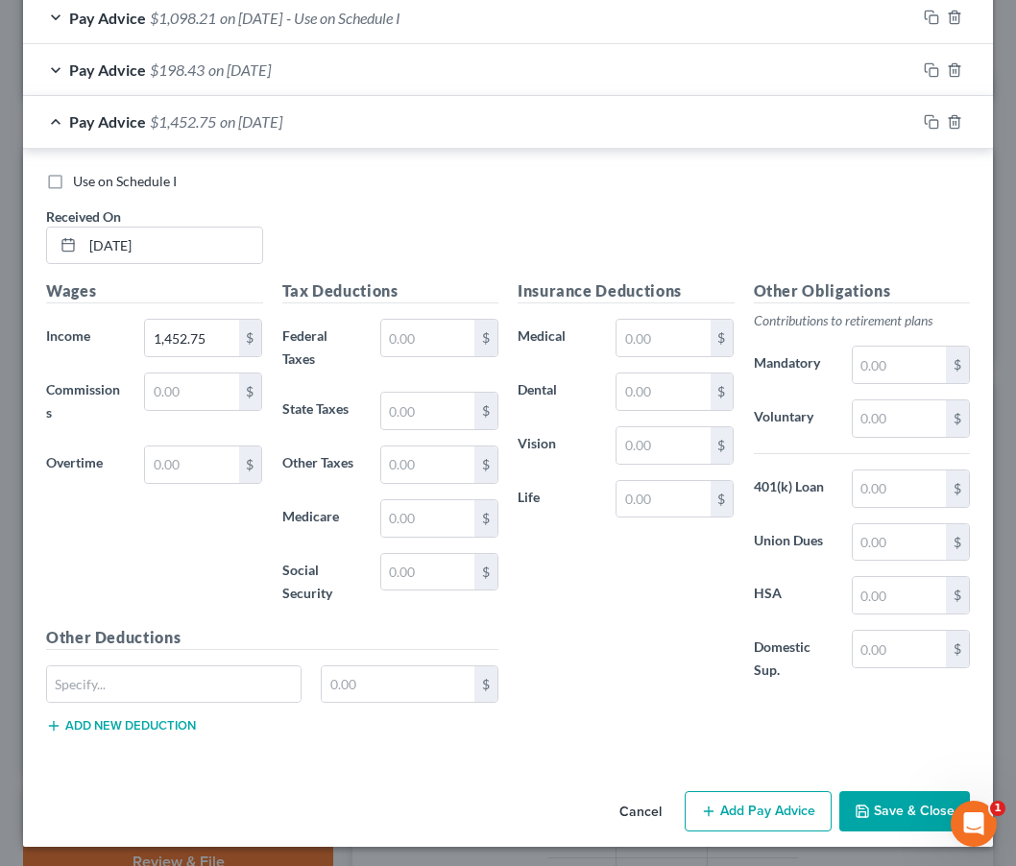
scroll to position [868, 0]
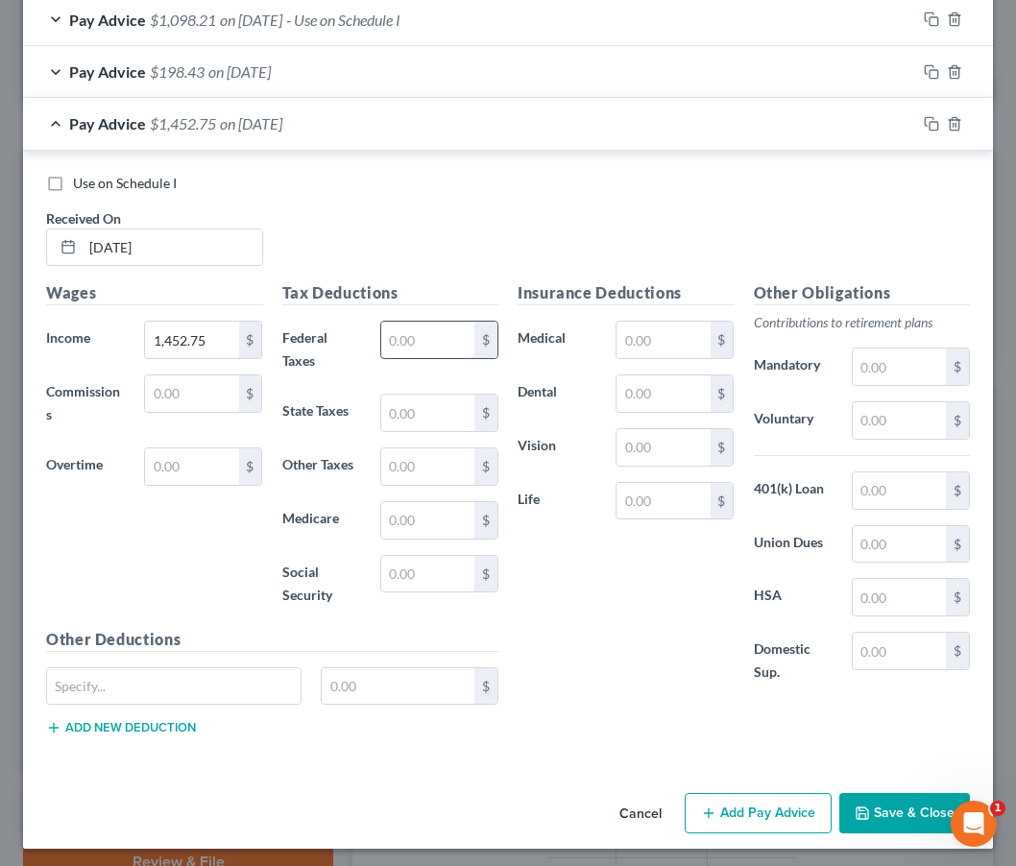
click at [449, 331] on input "text" at bounding box center [427, 340] width 93 height 36
click at [397, 562] on input "text" at bounding box center [427, 574] width 93 height 36
type input "90.07"
click at [410, 502] on input "text" at bounding box center [427, 520] width 93 height 36
type input "21.06"
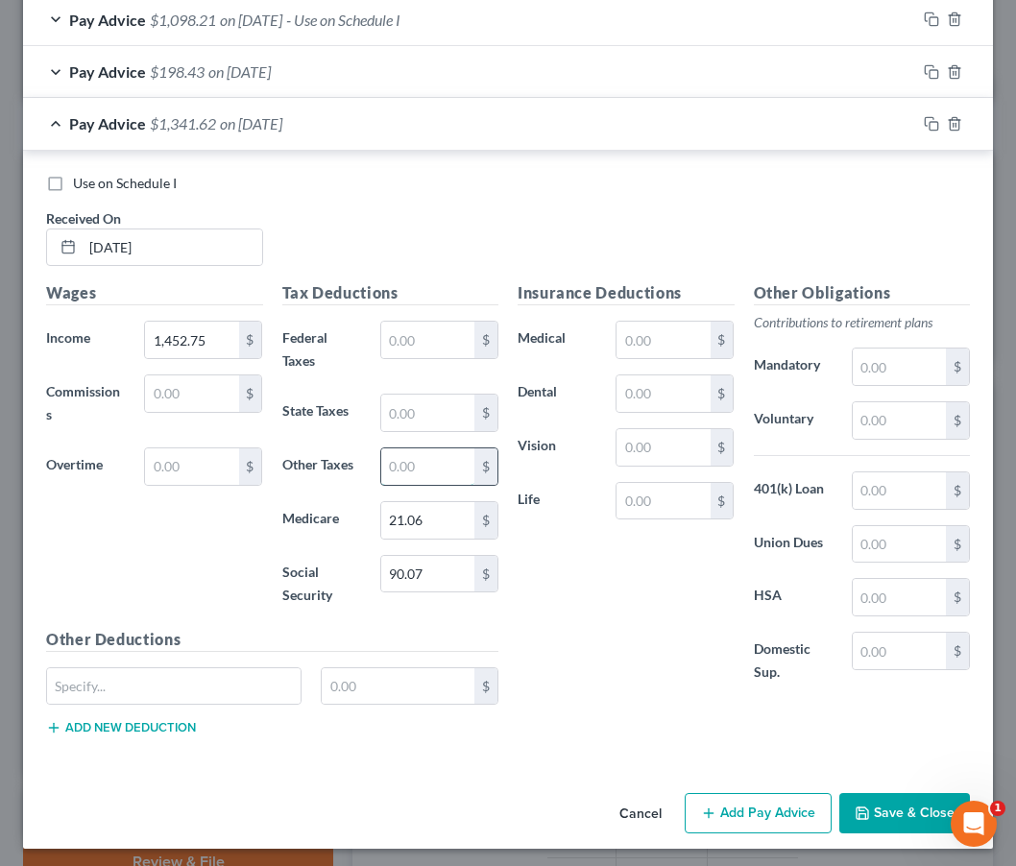
click at [416, 457] on input "text" at bounding box center [427, 466] width 93 height 36
type input "29.06"
click at [423, 405] on input "text" at bounding box center [427, 413] width 93 height 36
click at [760, 802] on button "Add Pay Advice" at bounding box center [758, 813] width 147 height 40
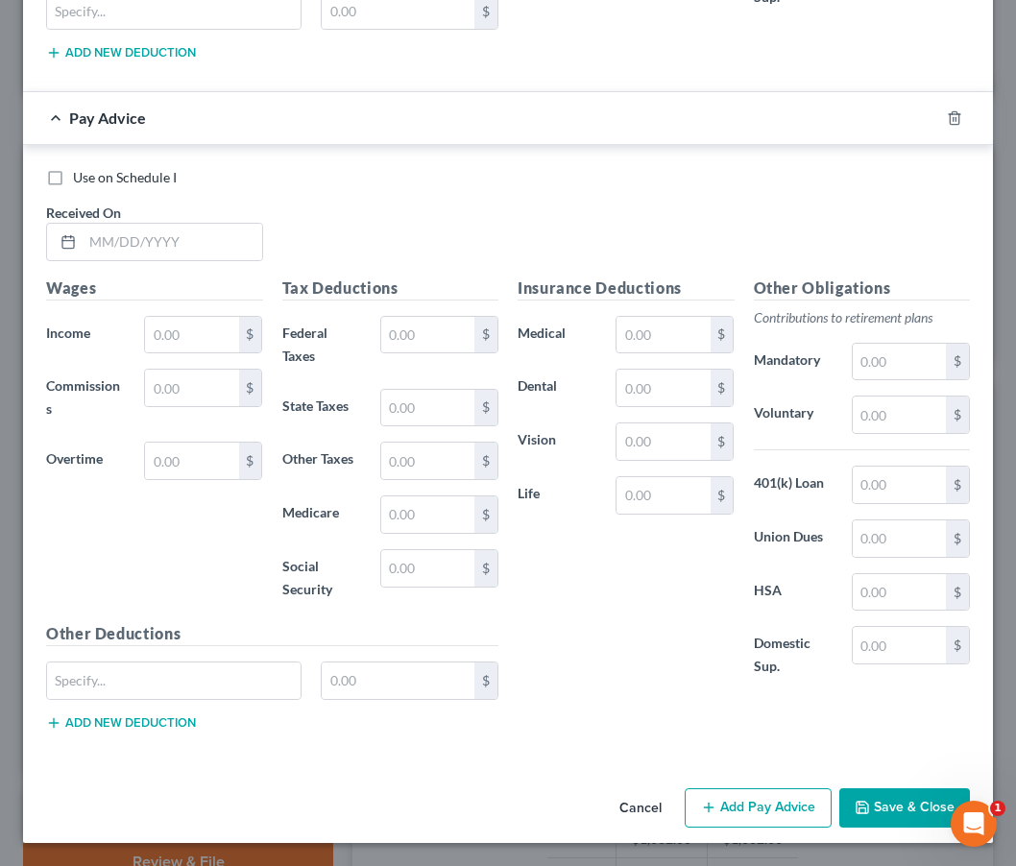
scroll to position [1536, 0]
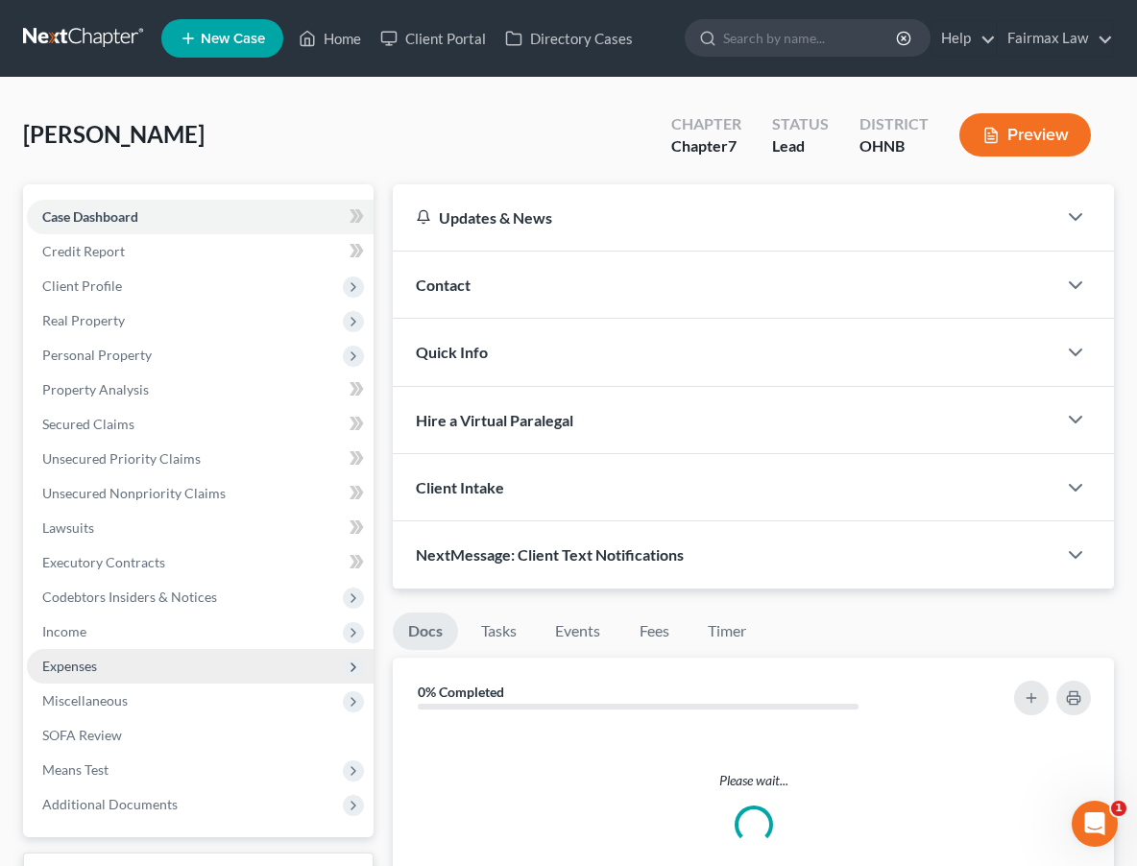
click at [78, 649] on span "Expenses" at bounding box center [200, 666] width 347 height 35
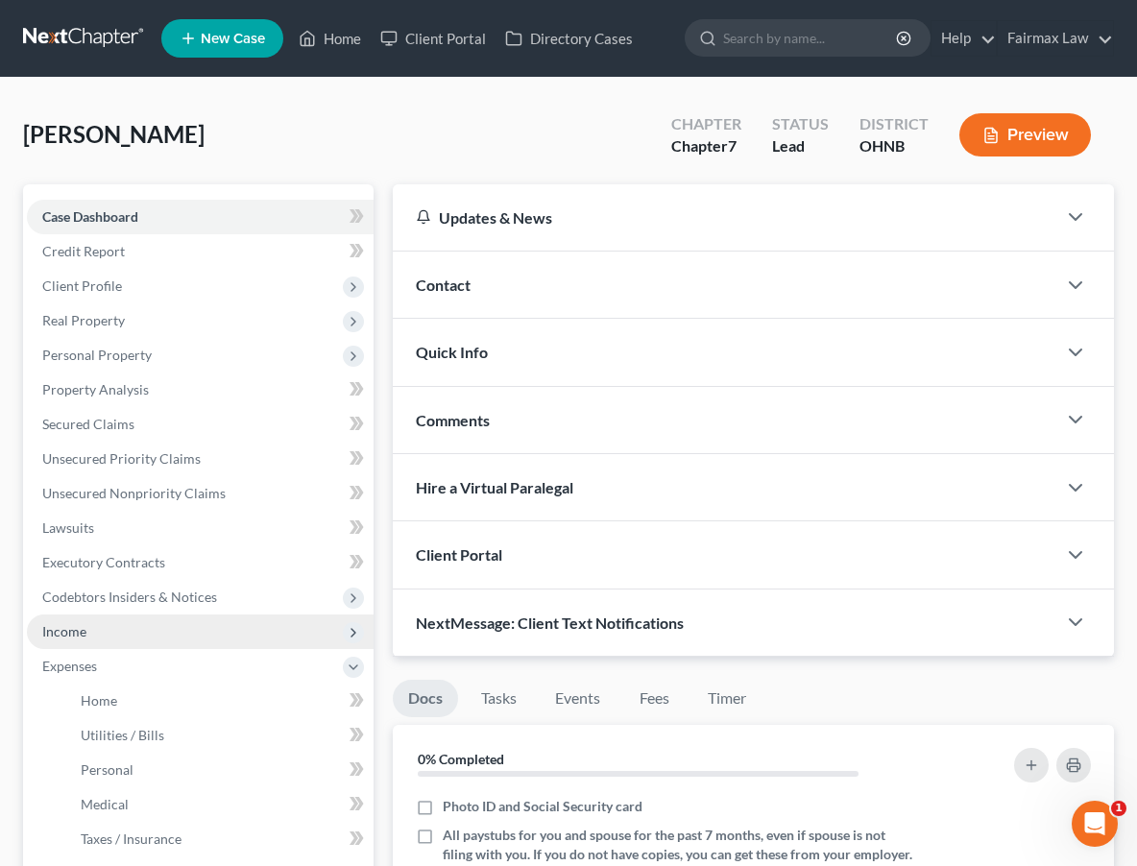
click at [79, 643] on span "Income" at bounding box center [200, 632] width 347 height 35
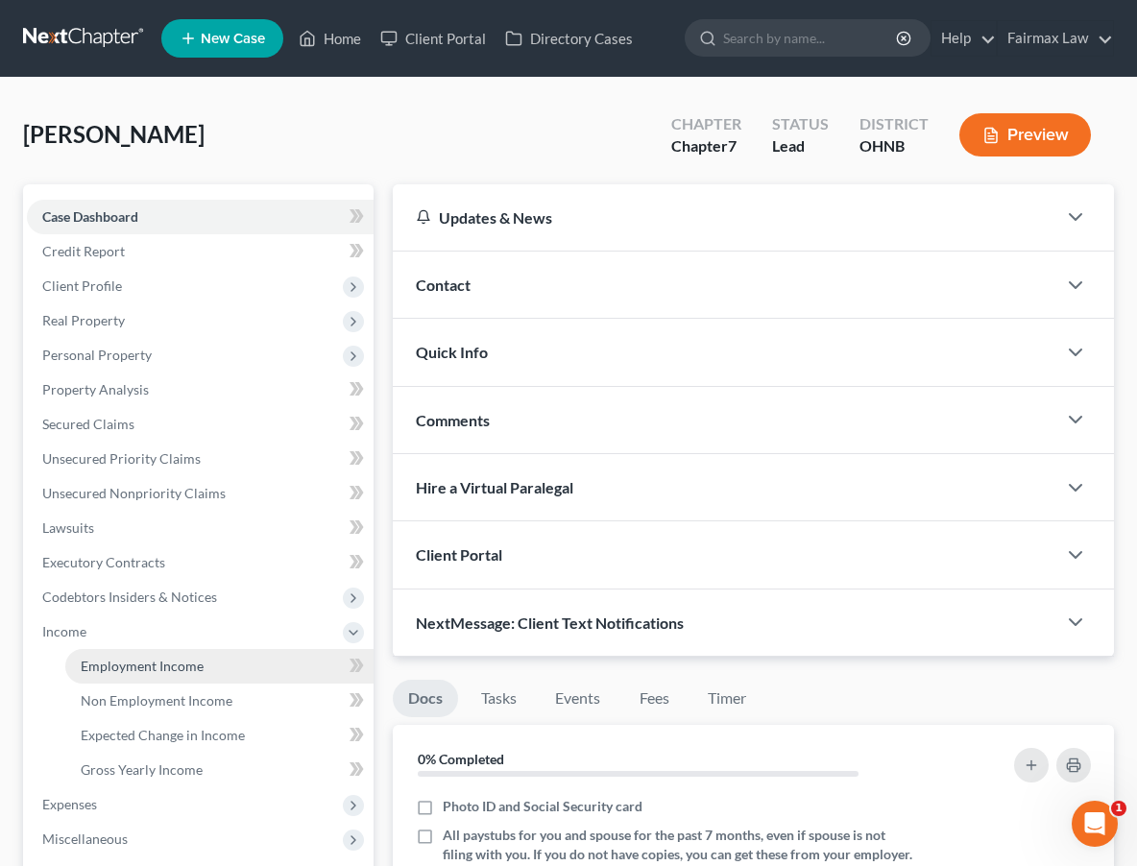
click at [88, 670] on span "Employment Income" at bounding box center [142, 666] width 123 height 16
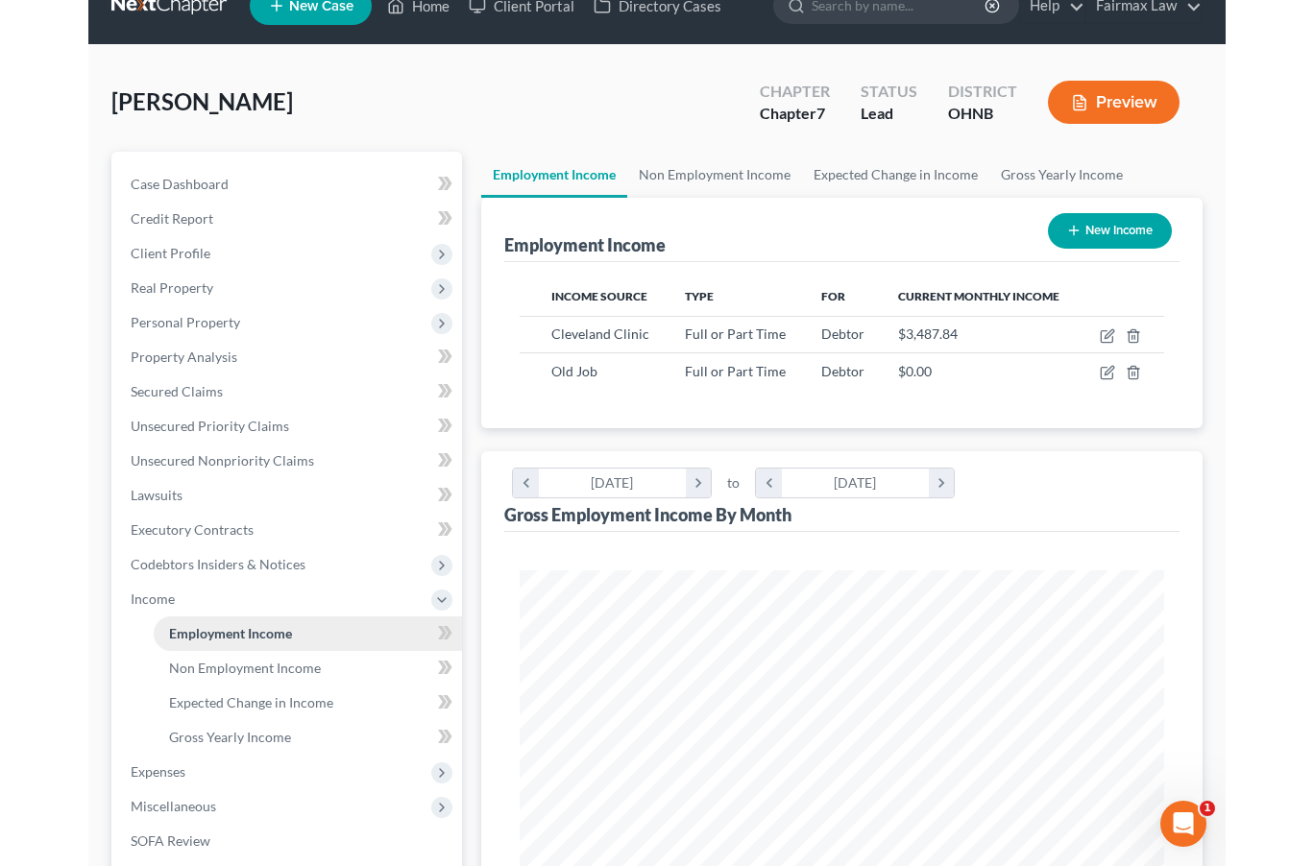
scroll to position [35, 0]
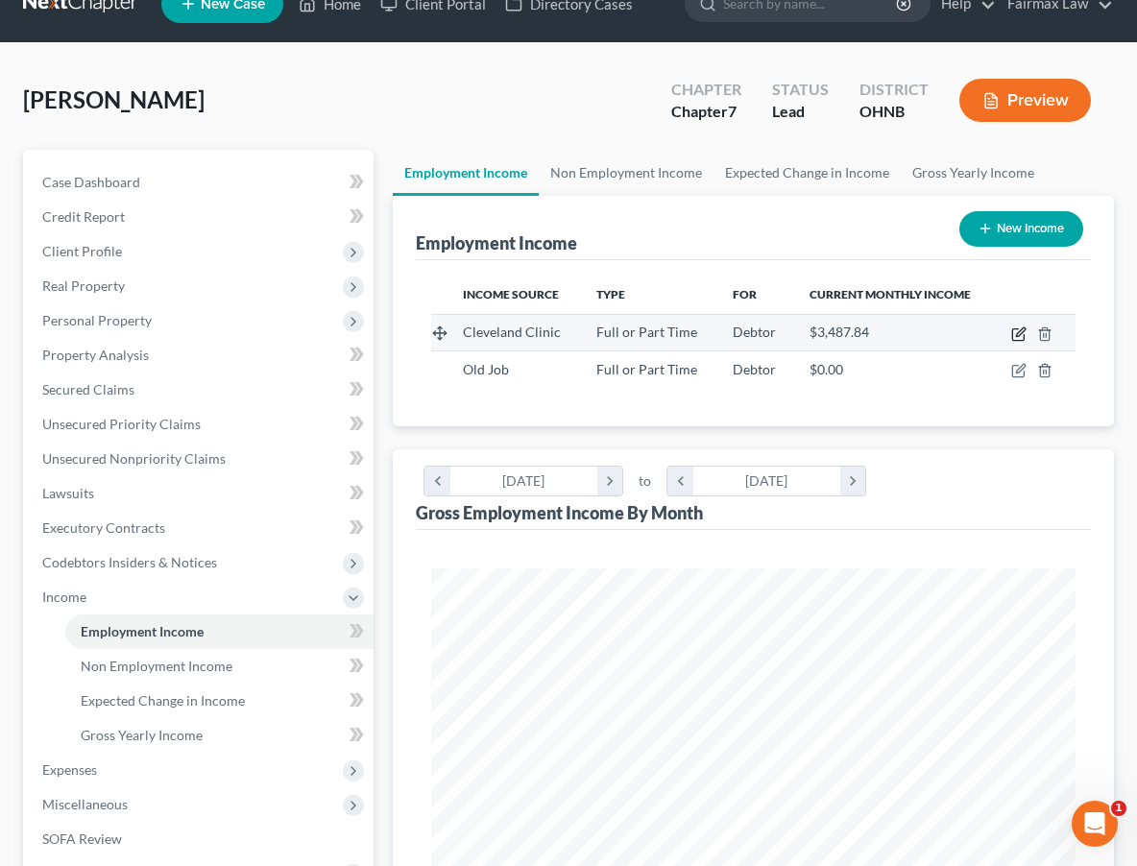
click at [1019, 335] on icon "button" at bounding box center [1018, 333] width 15 height 15
select select "0"
select select "36"
select select "2"
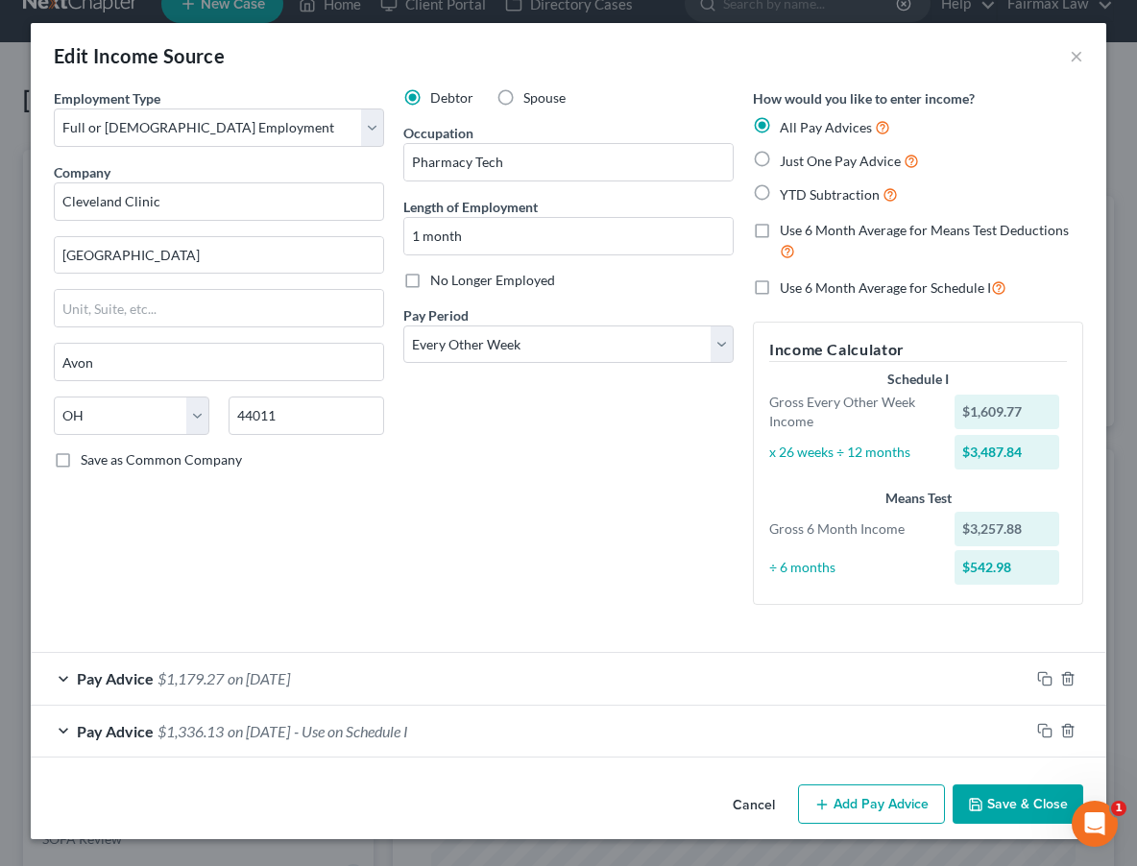
click at [460, 488] on div "Debtor Spouse Occupation Pharmacy Tech Length of Employment 1 month No Longer E…" at bounding box center [569, 354] width 350 height 532
click at [641, 670] on div "Pay Advice $1,179.27 on 09/12/2025" at bounding box center [530, 678] width 999 height 51
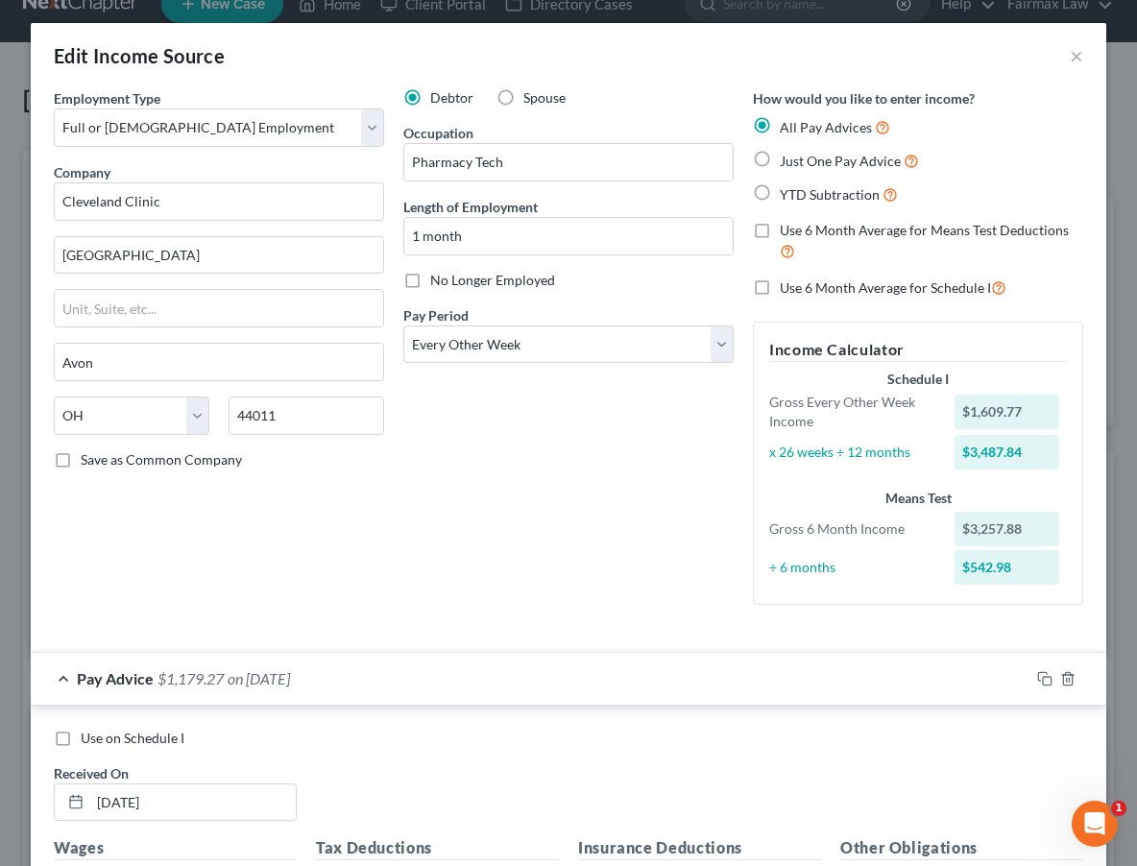
click at [639, 673] on div "Pay Advice $1,179.27 on 09/12/2025" at bounding box center [530, 678] width 999 height 51
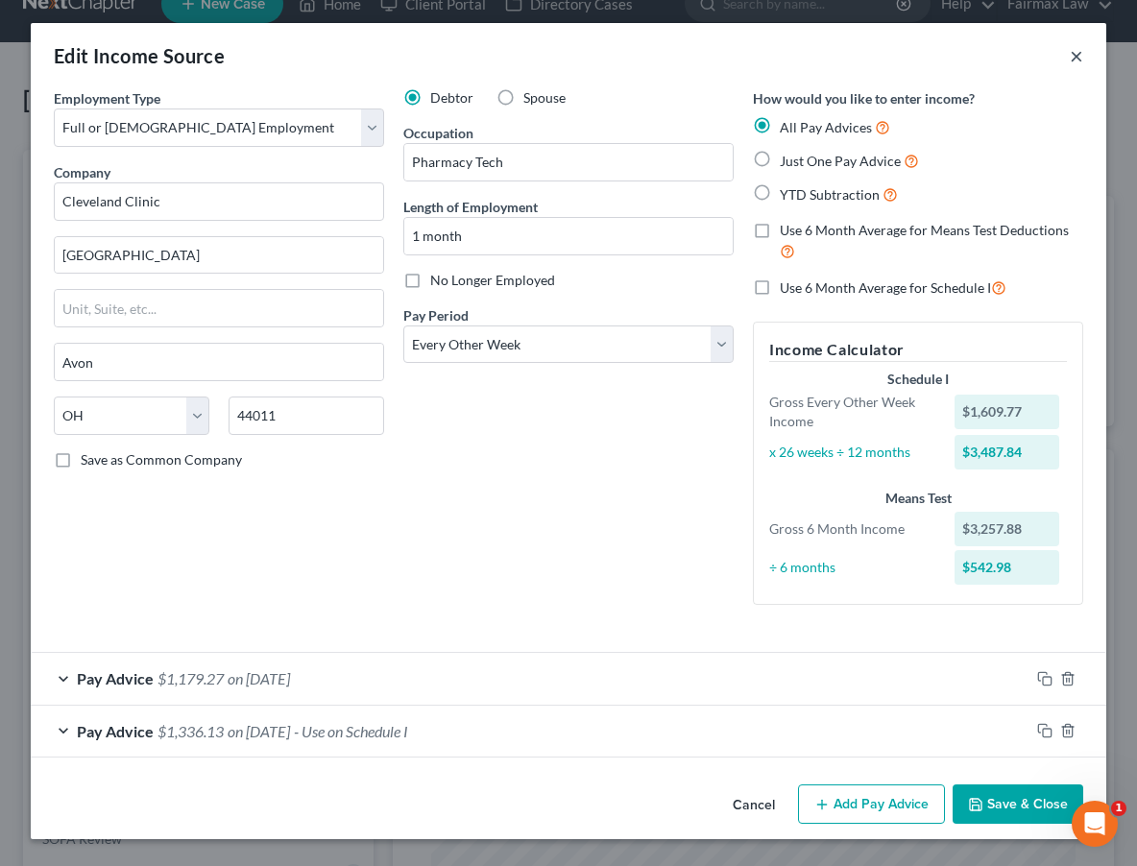
click at [1070, 54] on button "×" at bounding box center [1076, 55] width 13 height 23
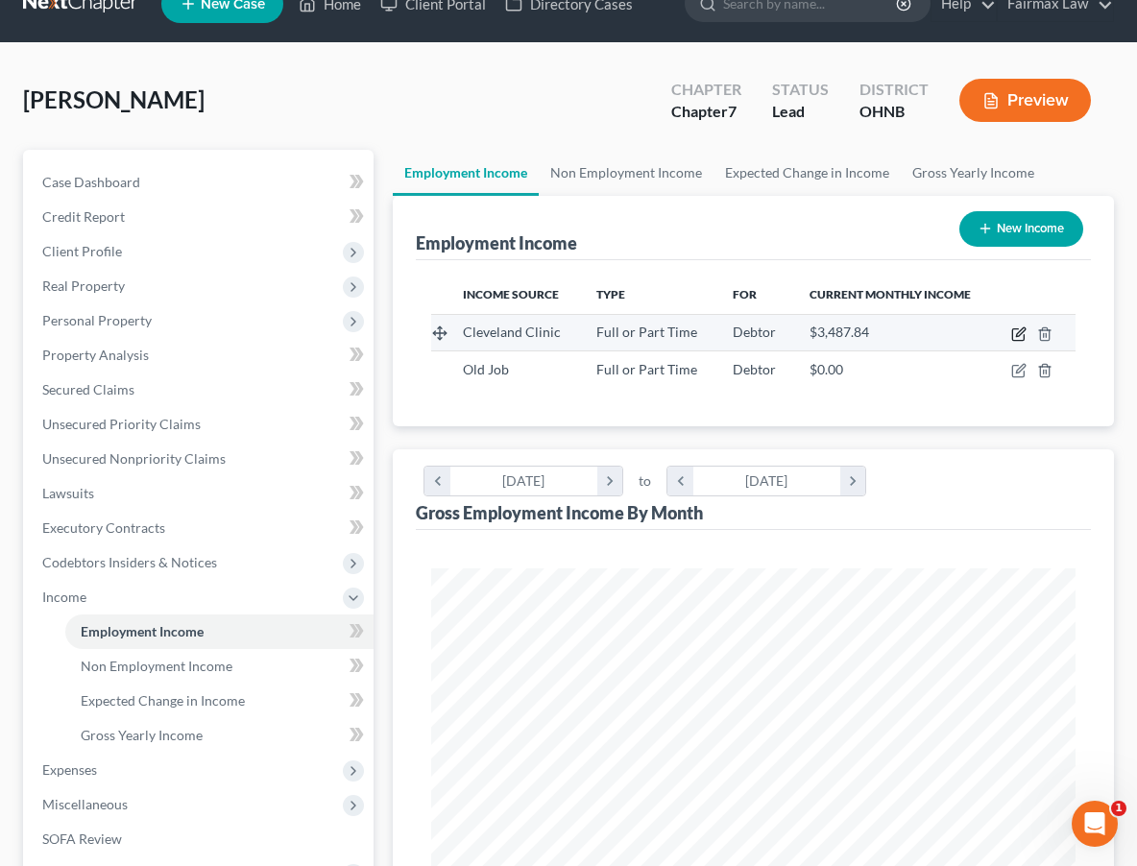
click at [1021, 334] on icon "button" at bounding box center [1020, 331] width 9 height 9
select select "0"
select select "36"
select select "2"
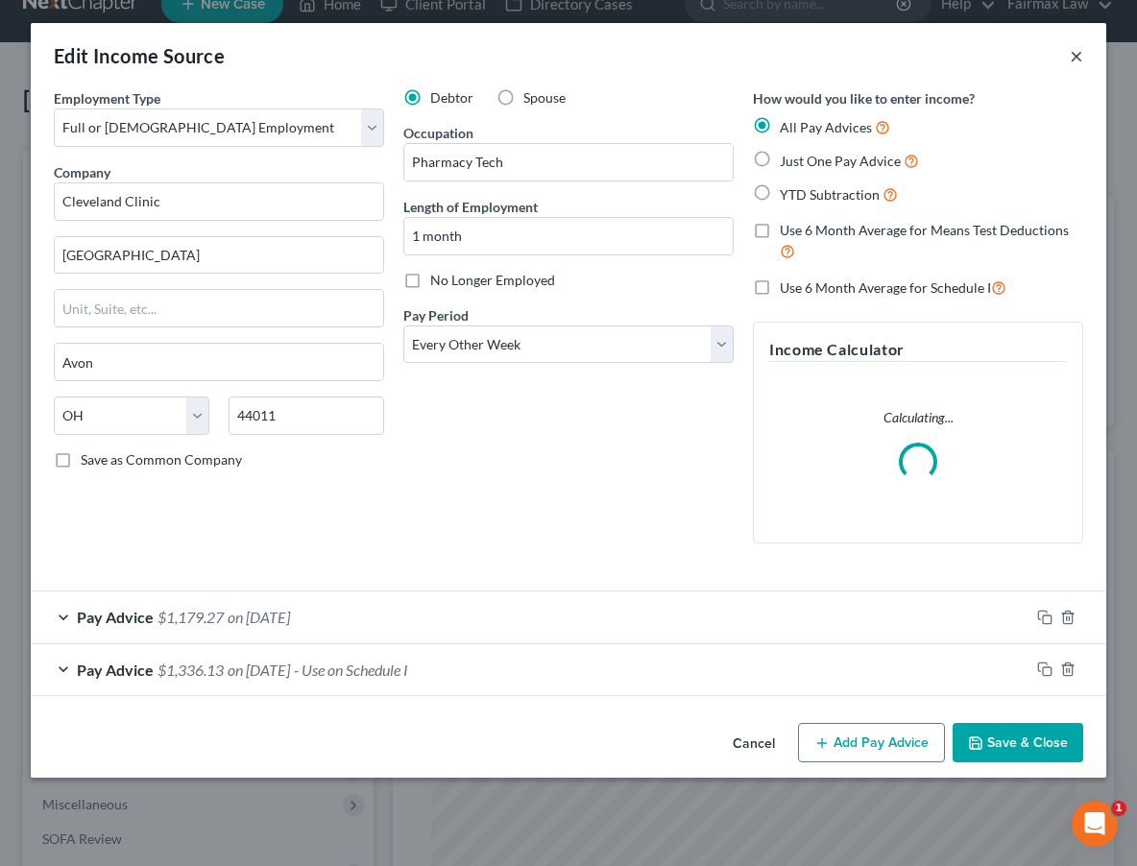
click at [1077, 56] on button "×" at bounding box center [1076, 55] width 13 height 23
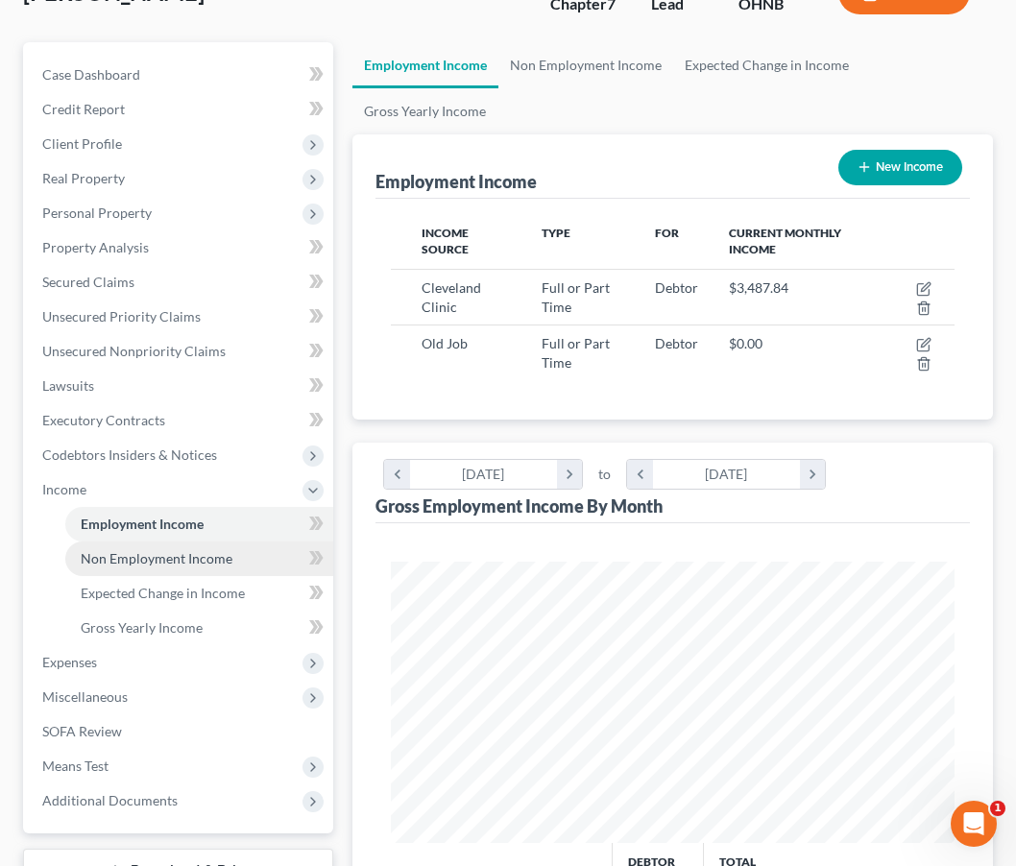
scroll to position [181, 0]
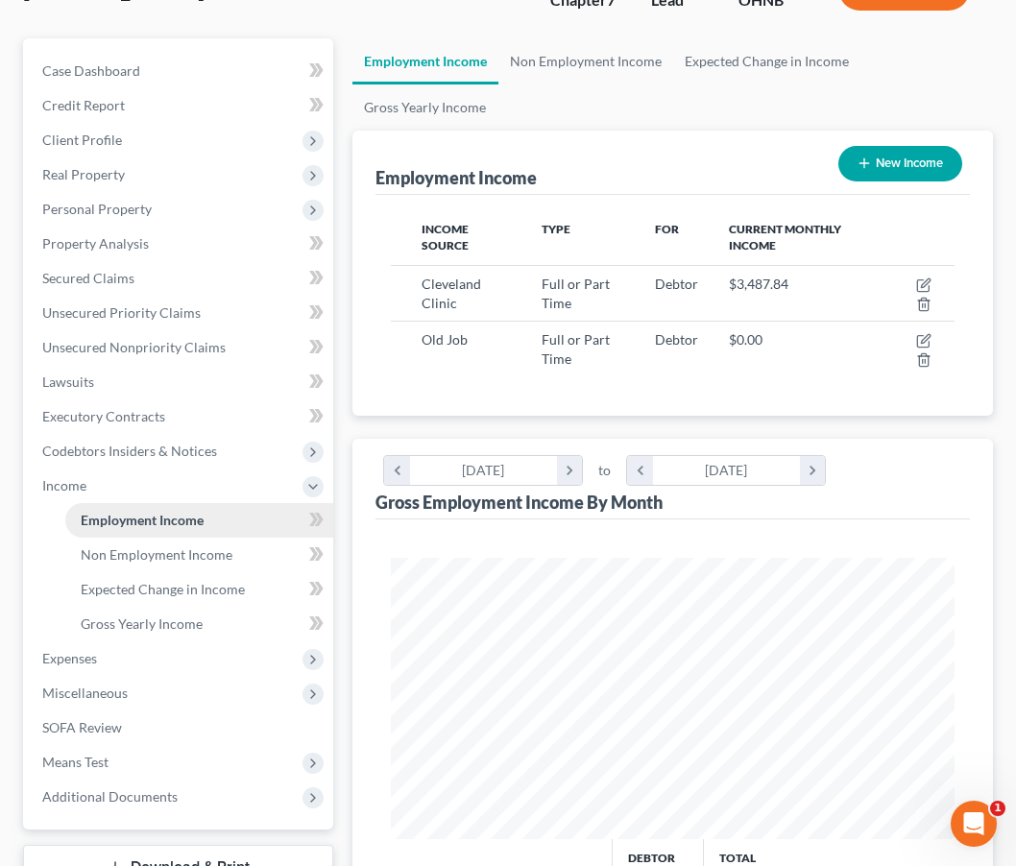
click at [159, 529] on link "Employment Income" at bounding box center [199, 520] width 268 height 35
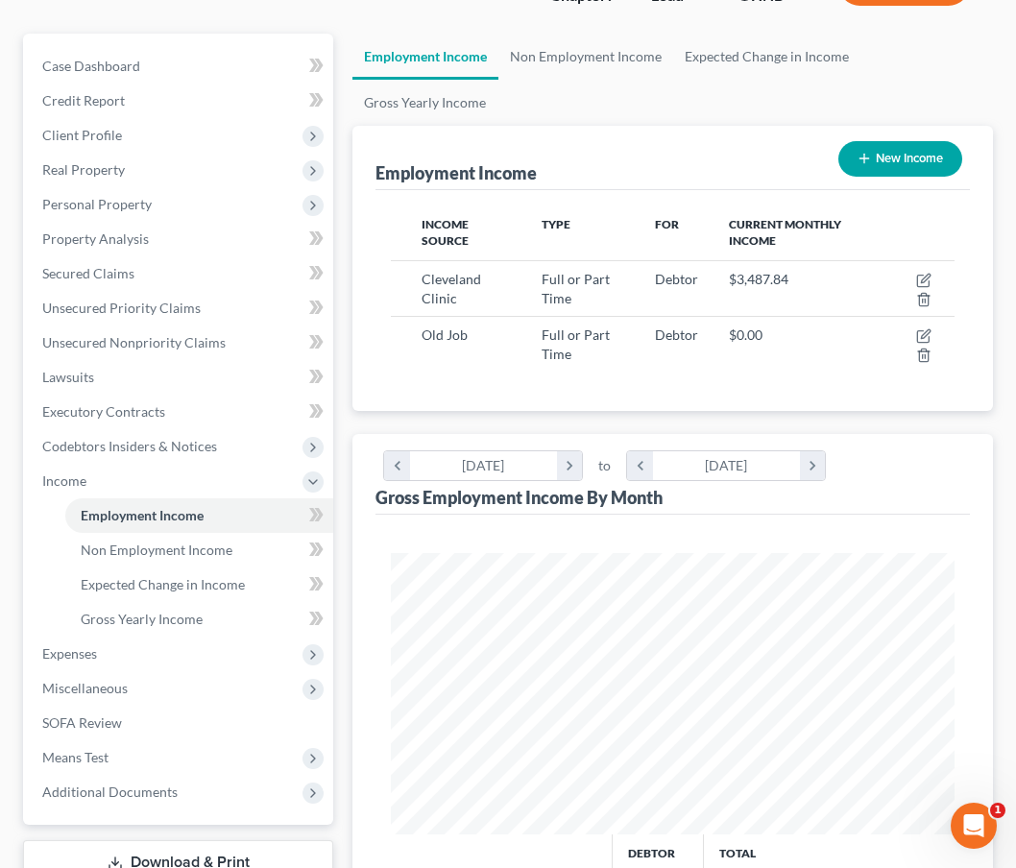
scroll to position [216, 0]
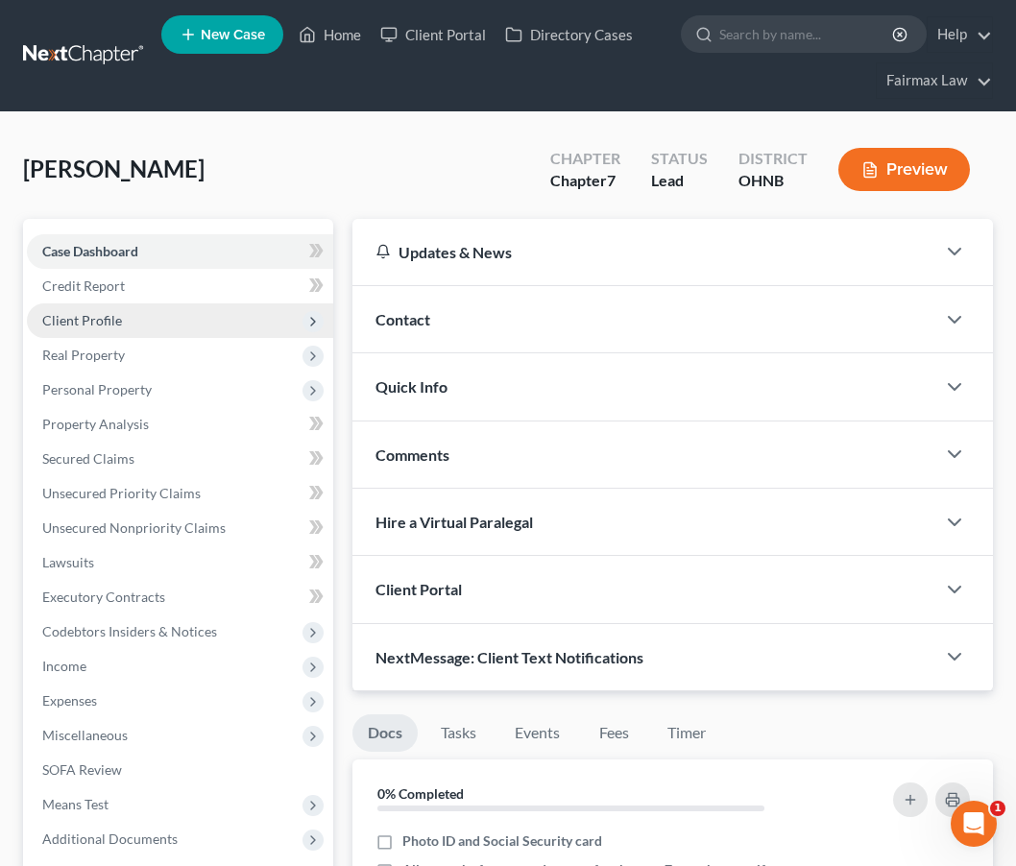
click at [190, 330] on span "Client Profile" at bounding box center [180, 320] width 306 height 35
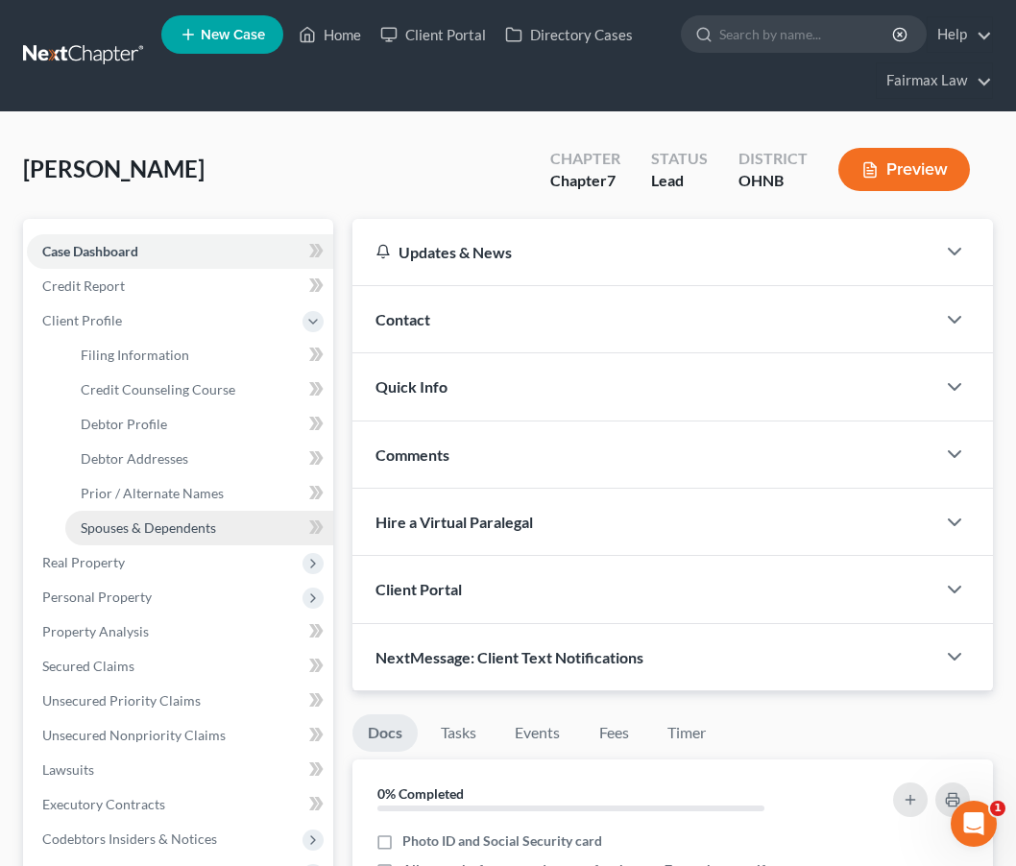
click at [169, 523] on span "Spouses & Dependents" at bounding box center [148, 528] width 135 height 16
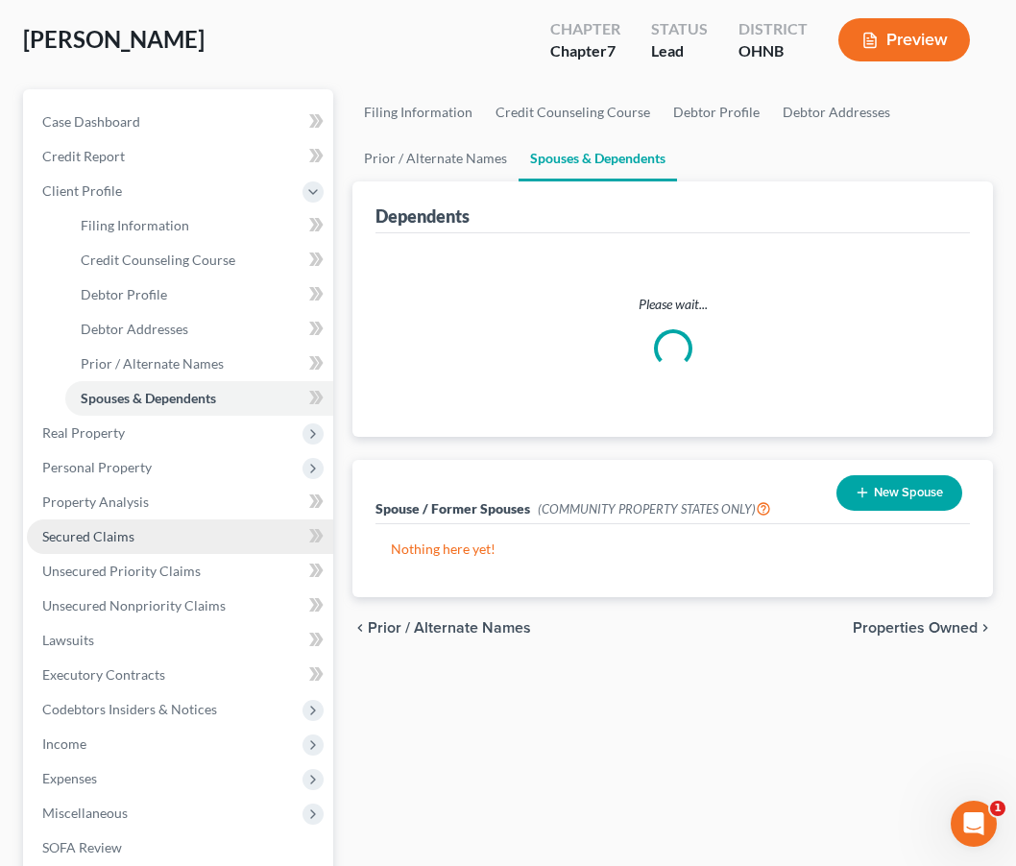
scroll to position [130, 0]
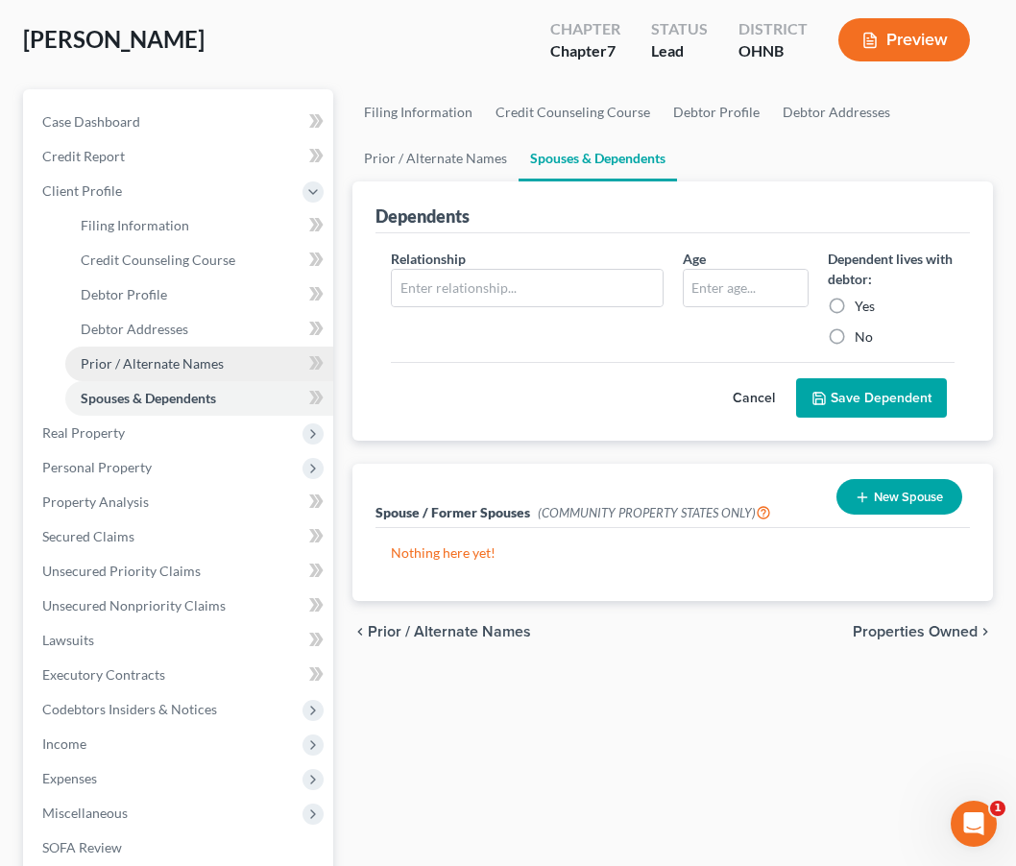
click at [157, 359] on span "Prior / Alternate Names" at bounding box center [152, 363] width 143 height 16
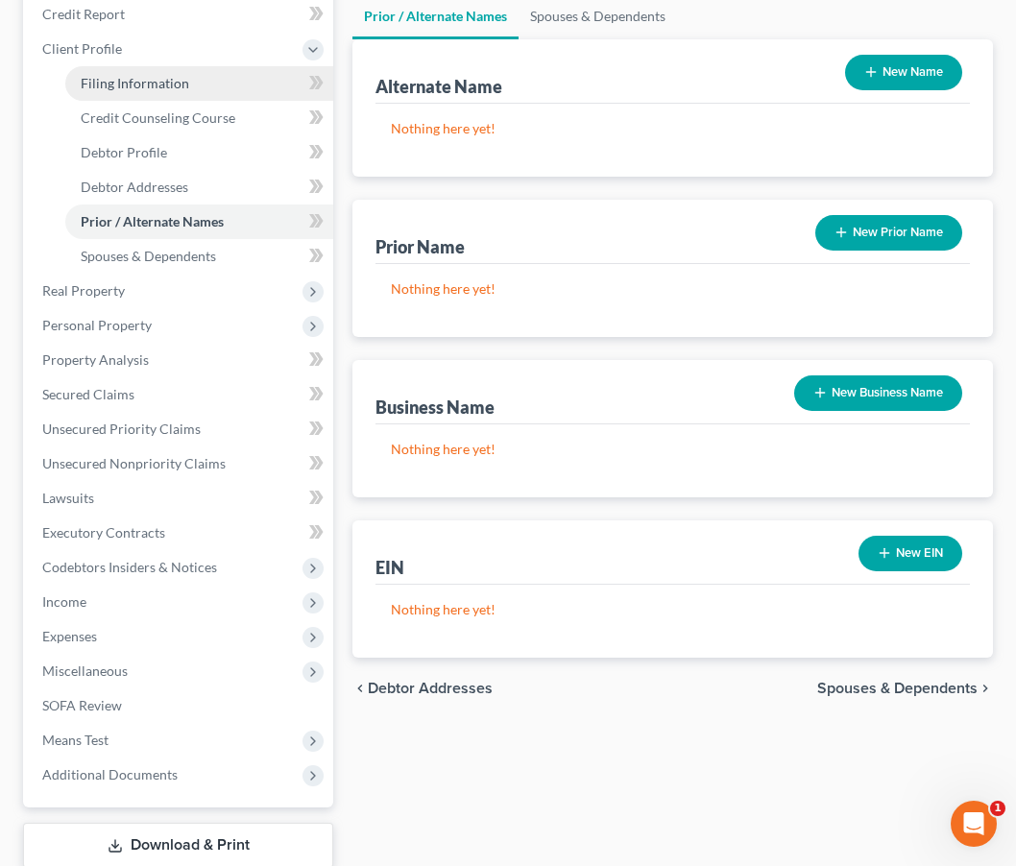
scroll to position [280, 0]
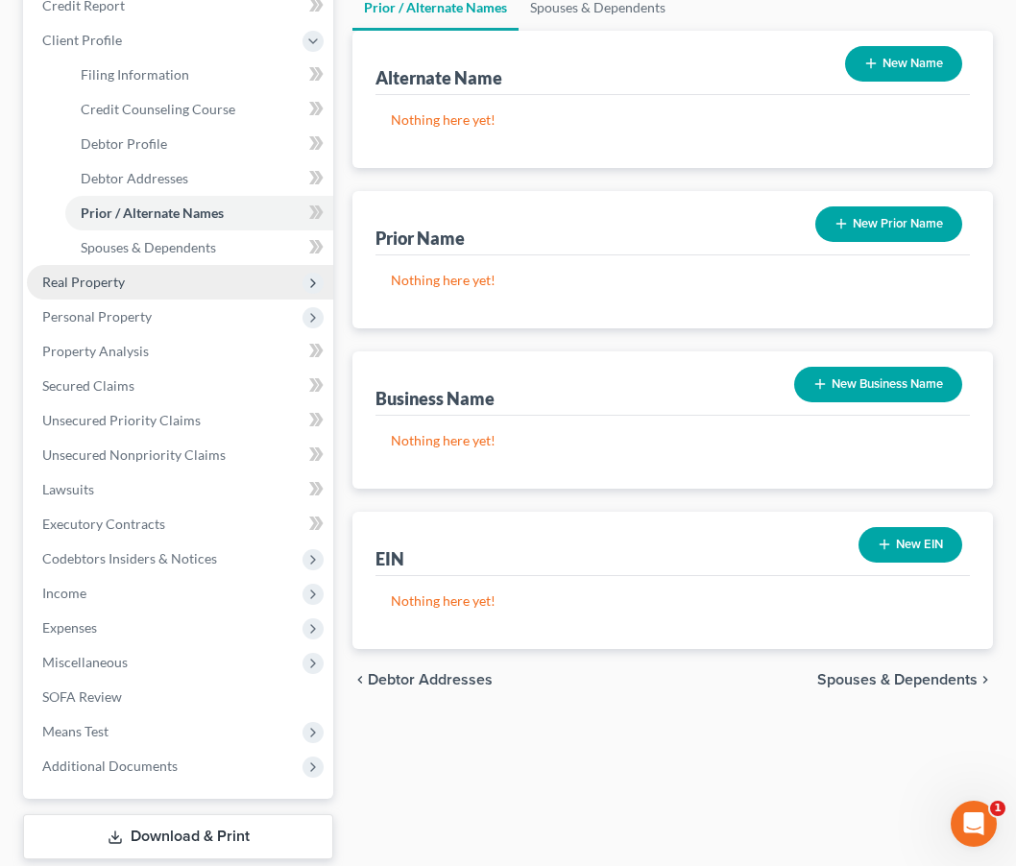
click at [137, 290] on span "Real Property" at bounding box center [180, 282] width 306 height 35
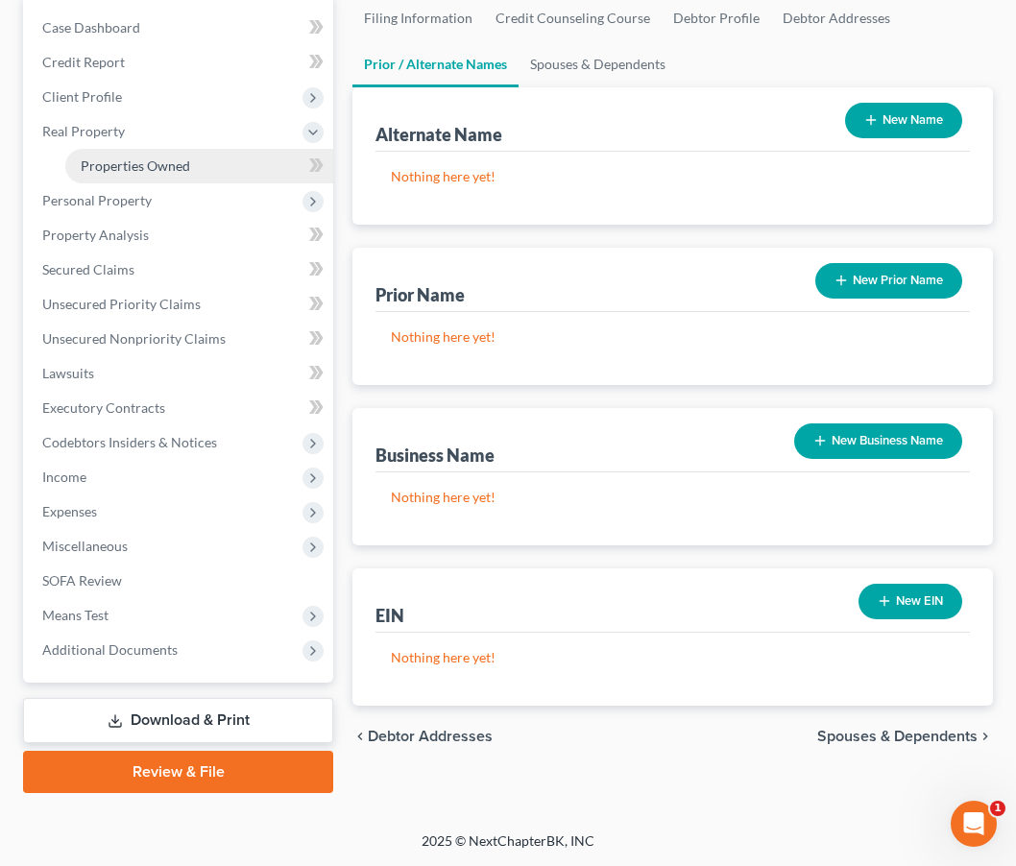
click at [167, 173] on span "Properties Owned" at bounding box center [135, 165] width 109 height 16
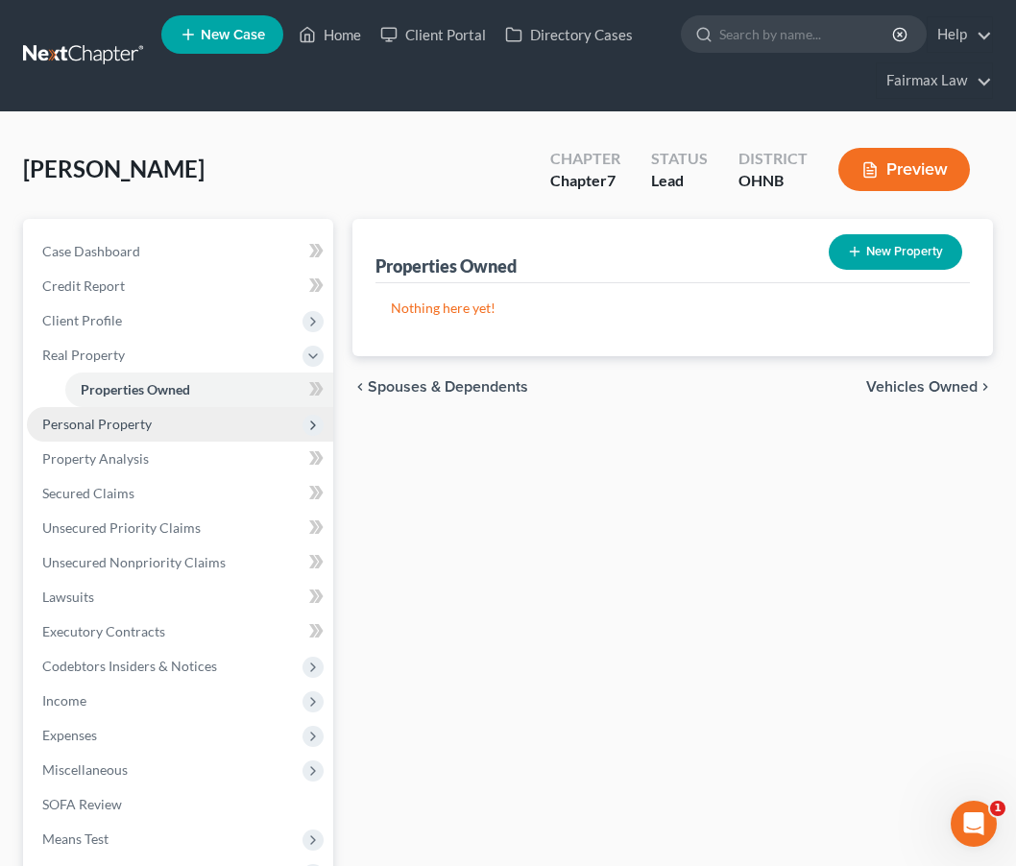
click at [134, 422] on span "Personal Property" at bounding box center [96, 424] width 109 height 16
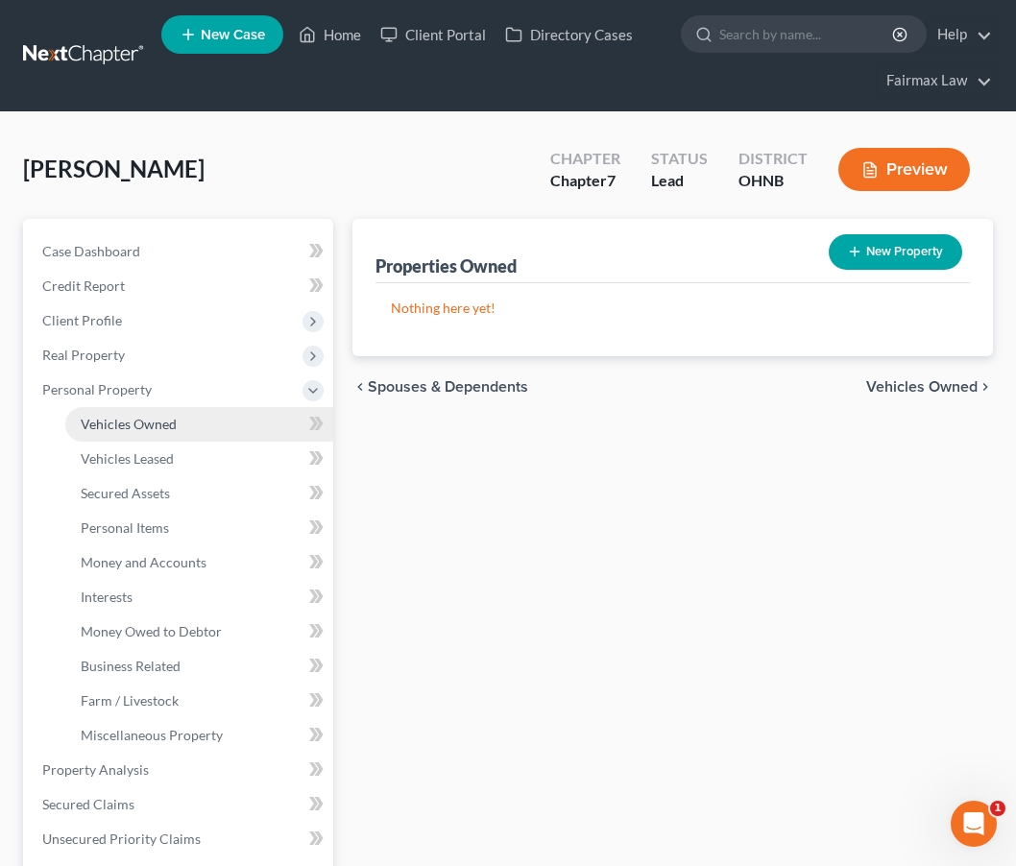
click at [157, 429] on span "Vehicles Owned" at bounding box center [129, 424] width 96 height 16
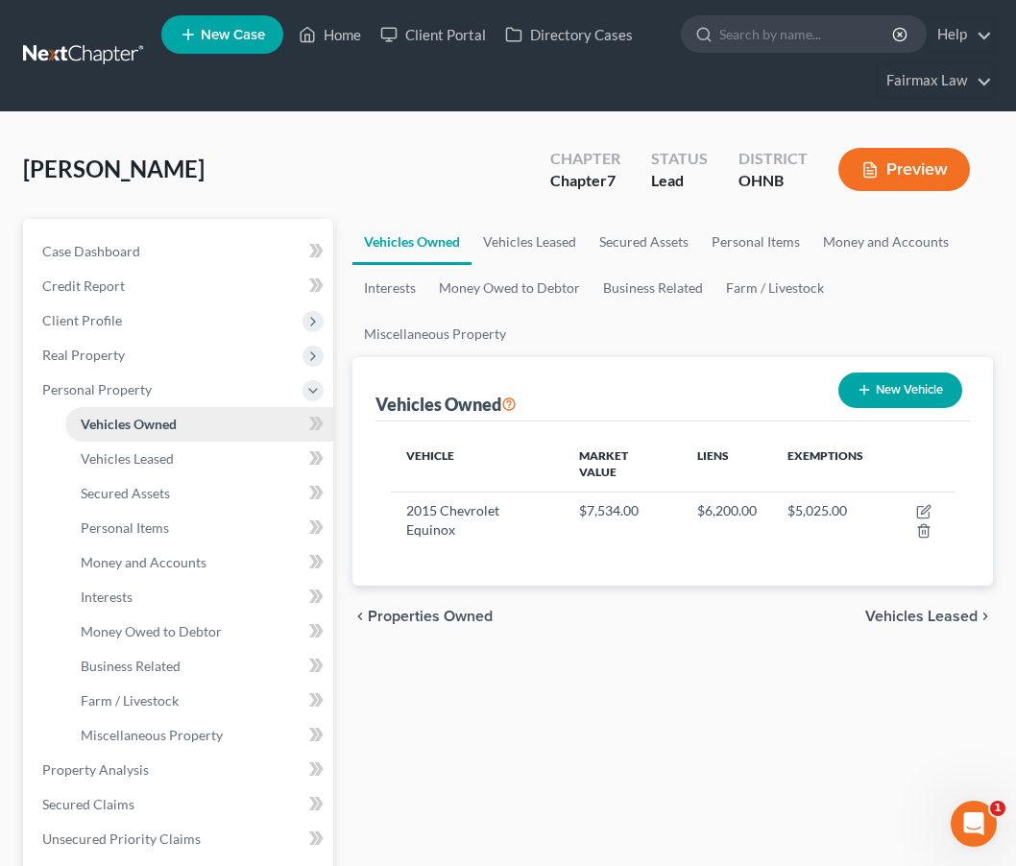
scroll to position [84, 0]
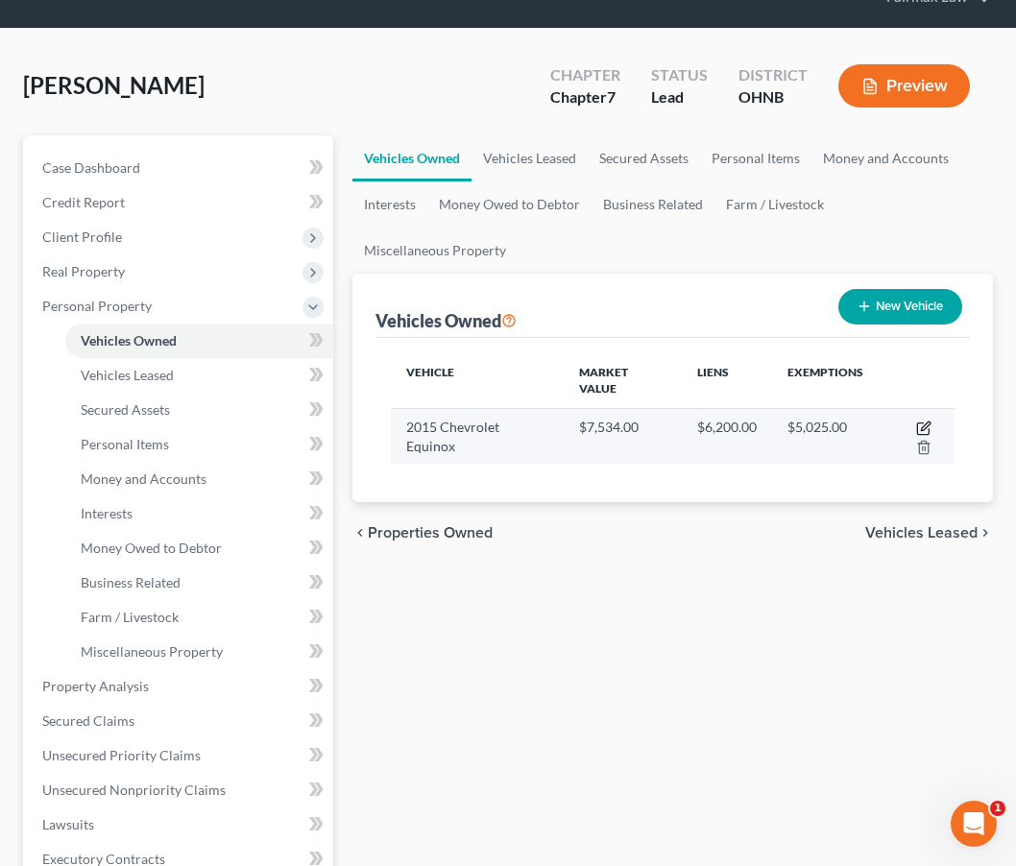
click at [925, 423] on icon "button" at bounding box center [923, 428] width 15 height 15
select select "0"
select select "11"
select select "2"
select select "0"
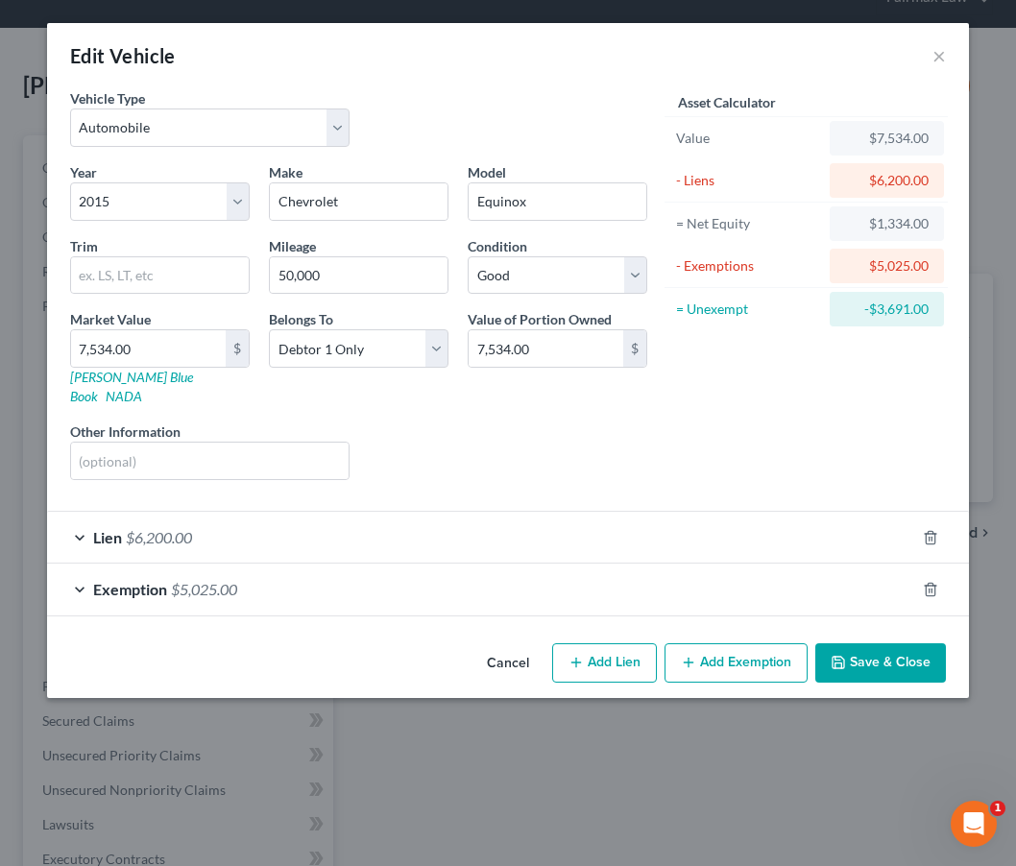
click at [405, 515] on div "Lien $6,200.00" at bounding box center [481, 537] width 868 height 51
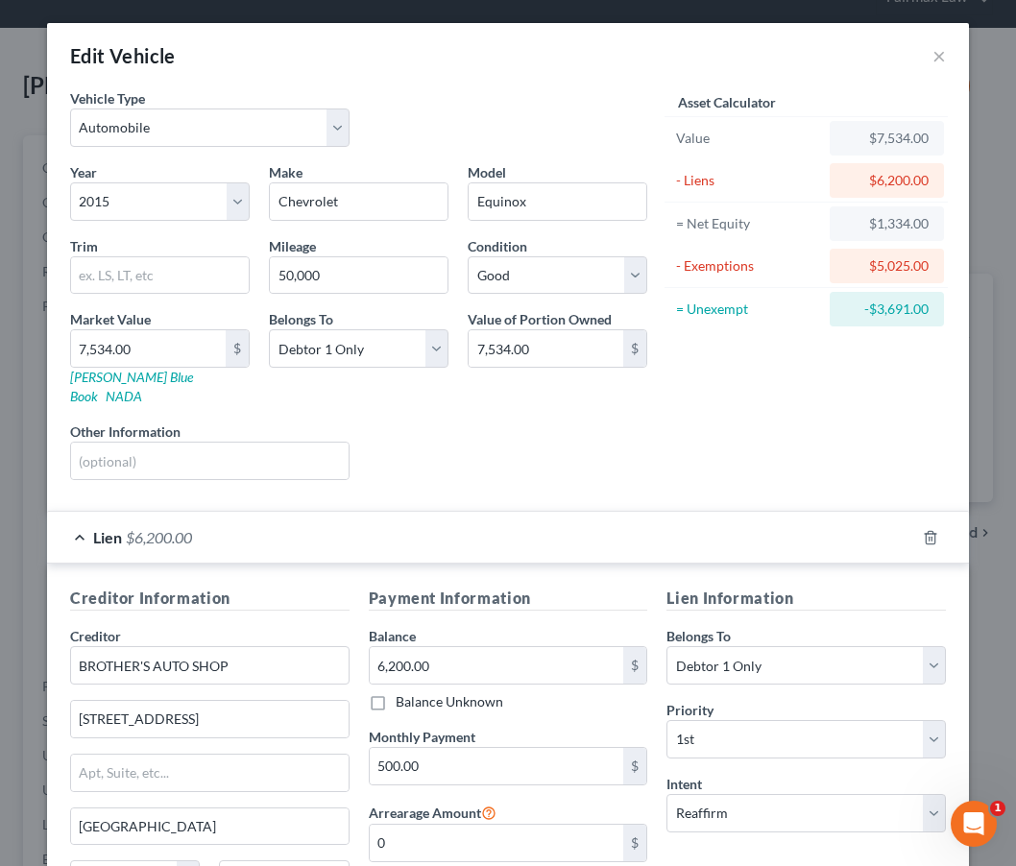
scroll to position [0, 0]
click at [941, 53] on button "×" at bounding box center [938, 55] width 13 height 23
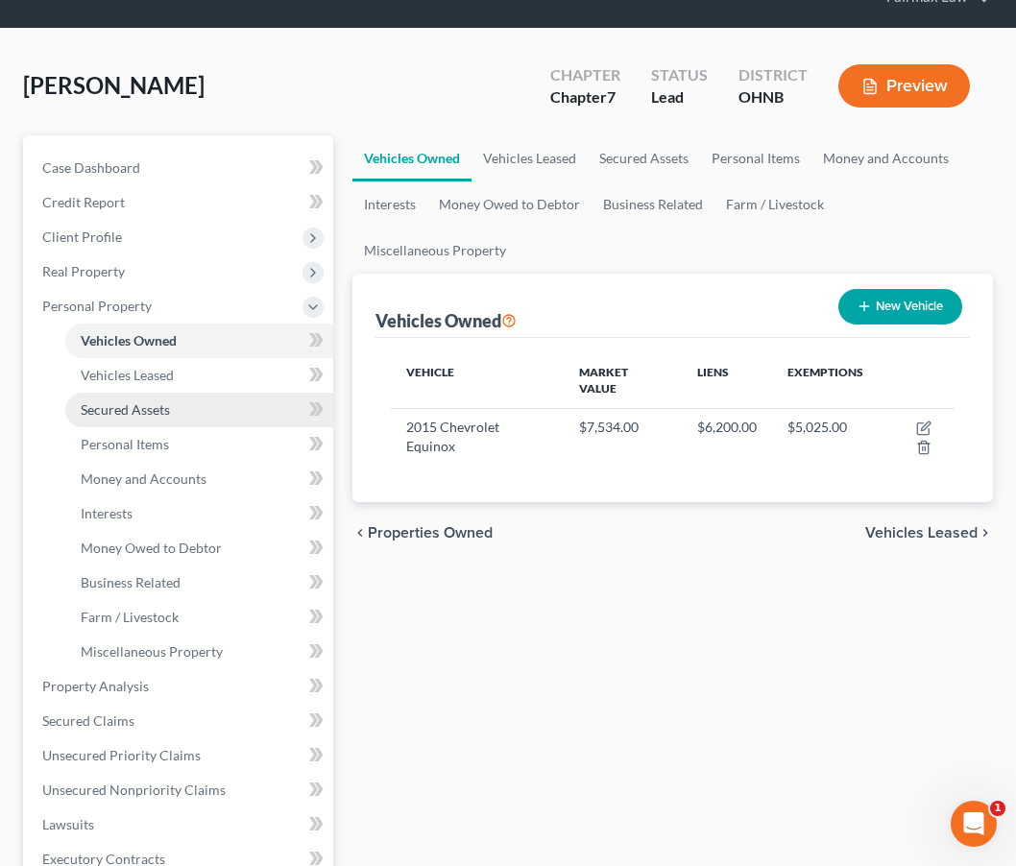
click at [147, 405] on span "Secured Assets" at bounding box center [125, 409] width 89 height 16
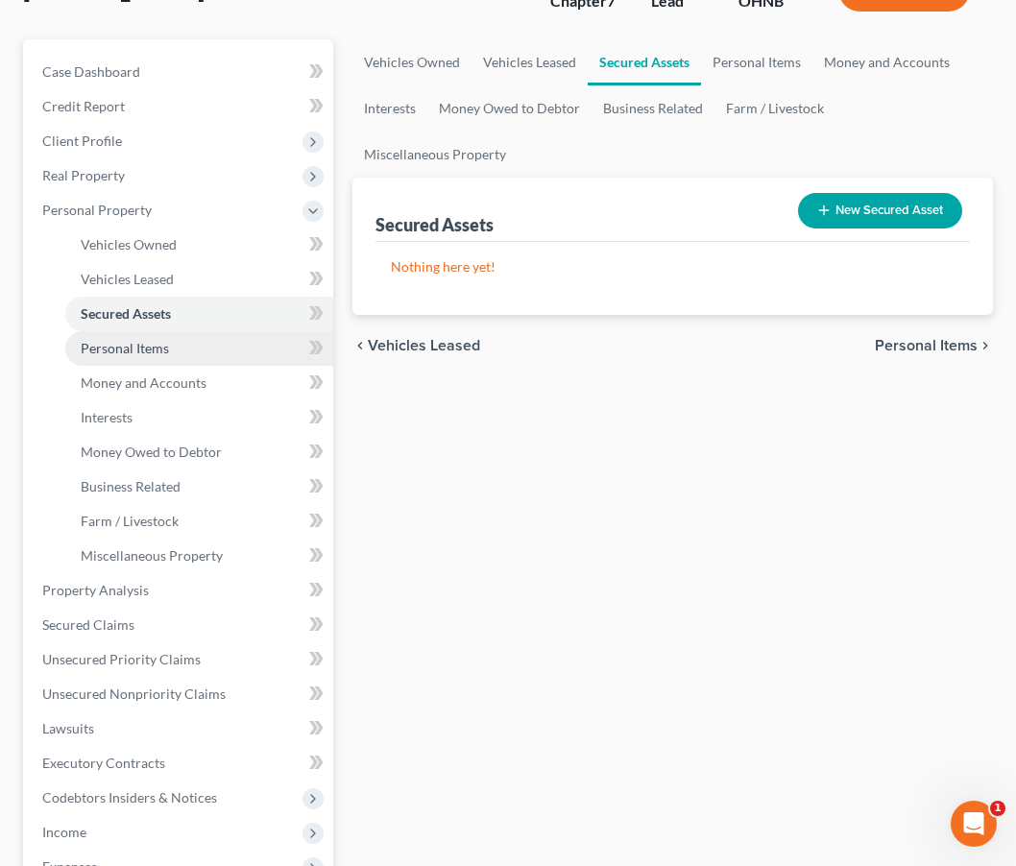
click at [154, 336] on link "Personal Items" at bounding box center [199, 348] width 268 height 35
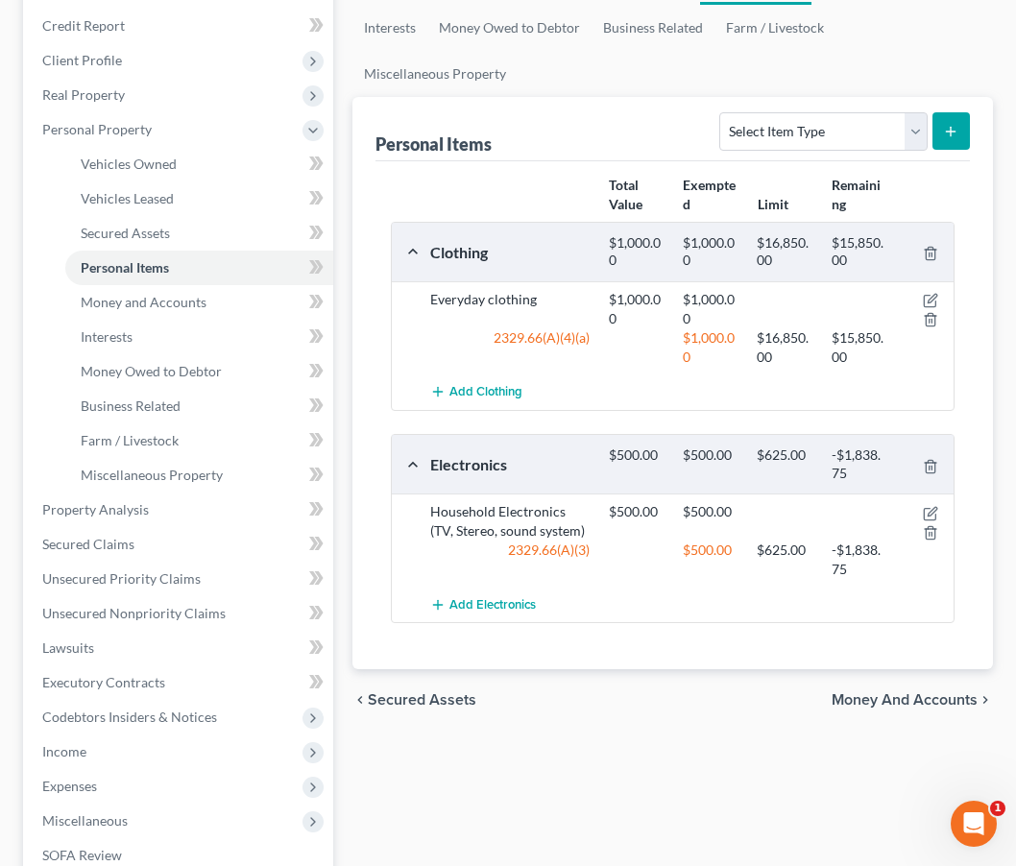
scroll to position [267, 0]
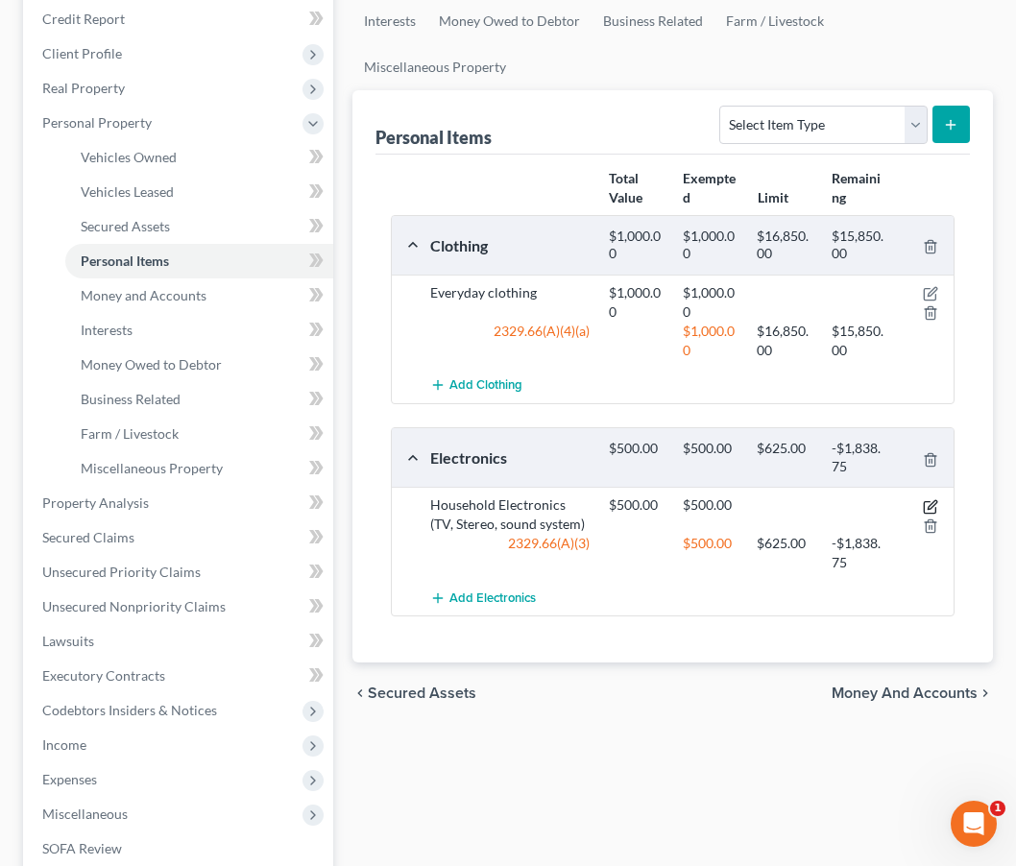
click at [934, 515] on icon "button" at bounding box center [930, 506] width 15 height 15
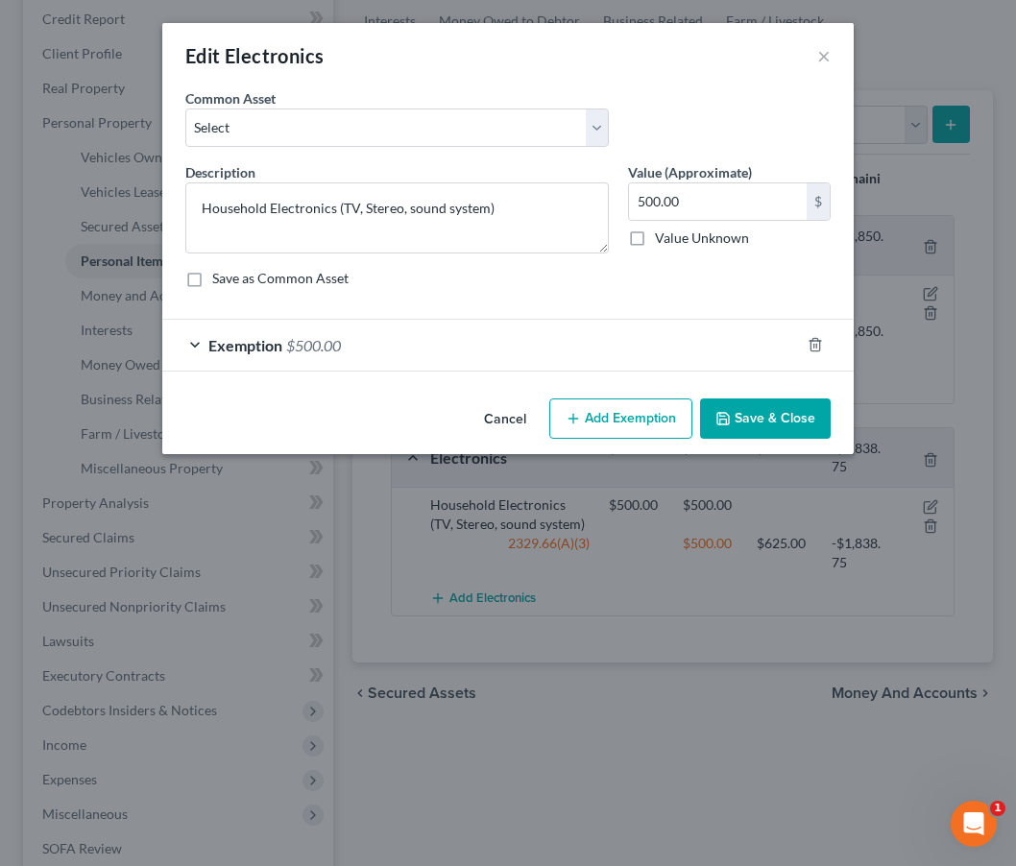
click at [586, 345] on div "Exemption $500.00" at bounding box center [481, 345] width 638 height 51
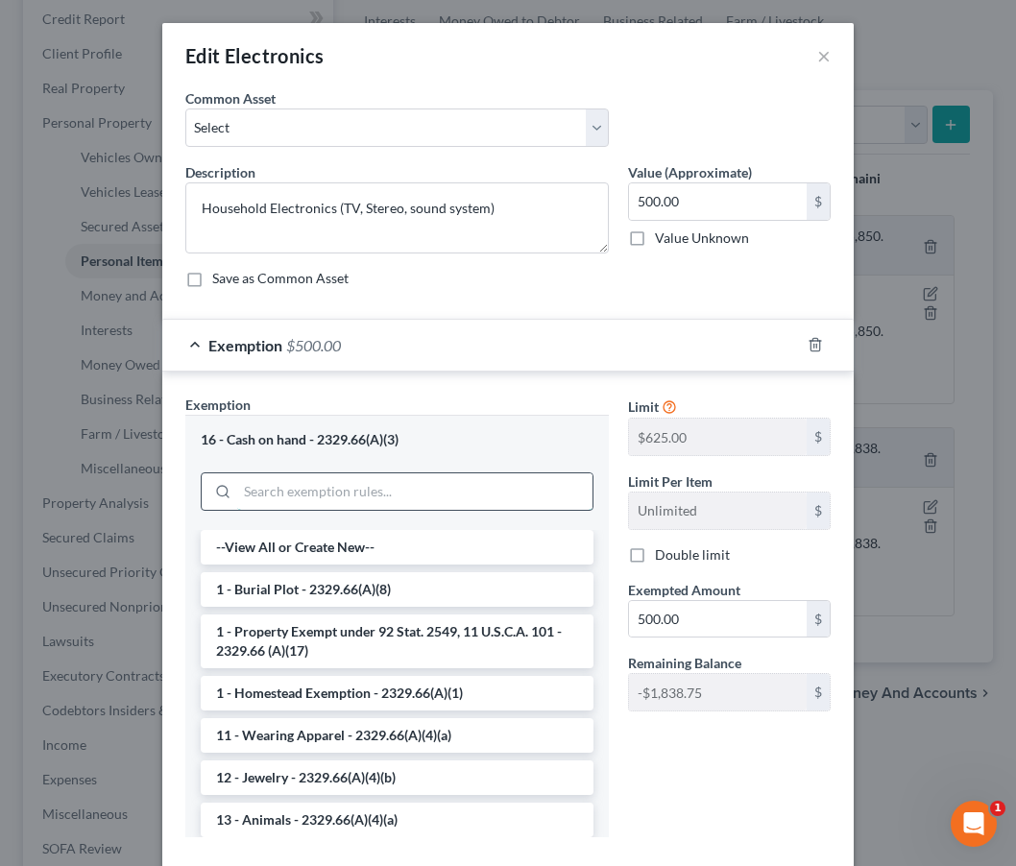
click at [503, 493] on input "search" at bounding box center [414, 491] width 355 height 36
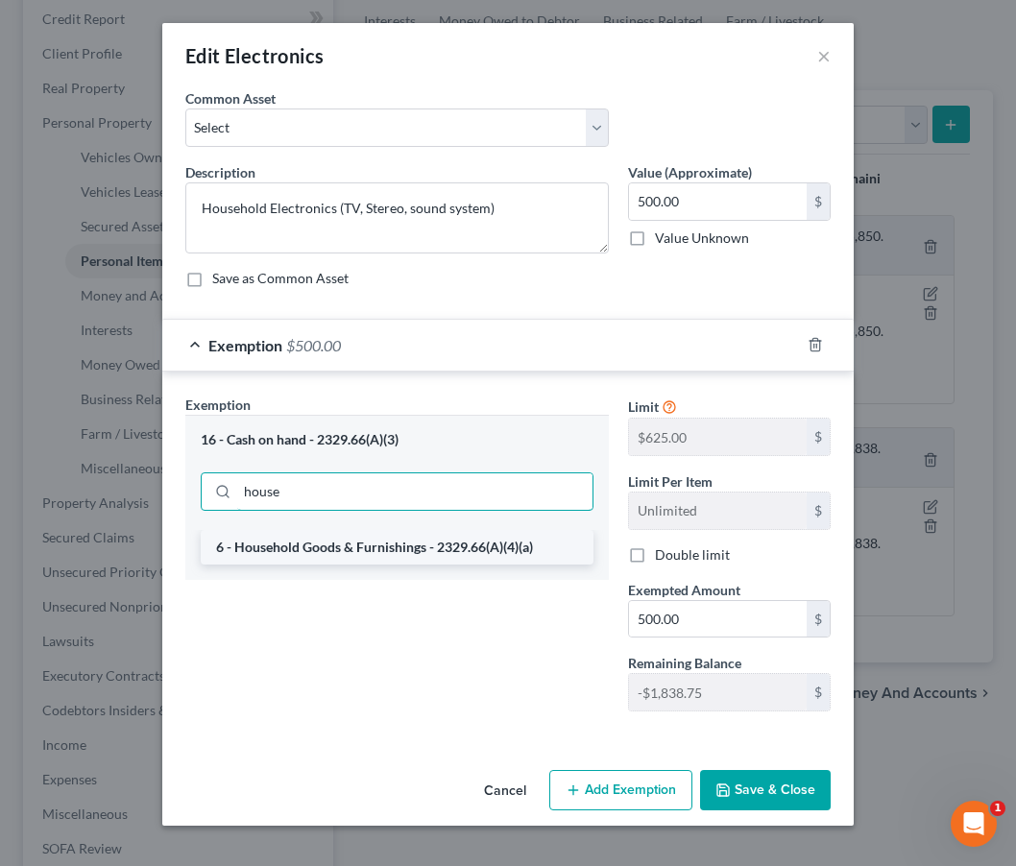
type input "house"
click at [459, 553] on li "6 - Household Goods & Furnishings - 2329.66(A)(4)(a)" at bounding box center [397, 547] width 393 height 35
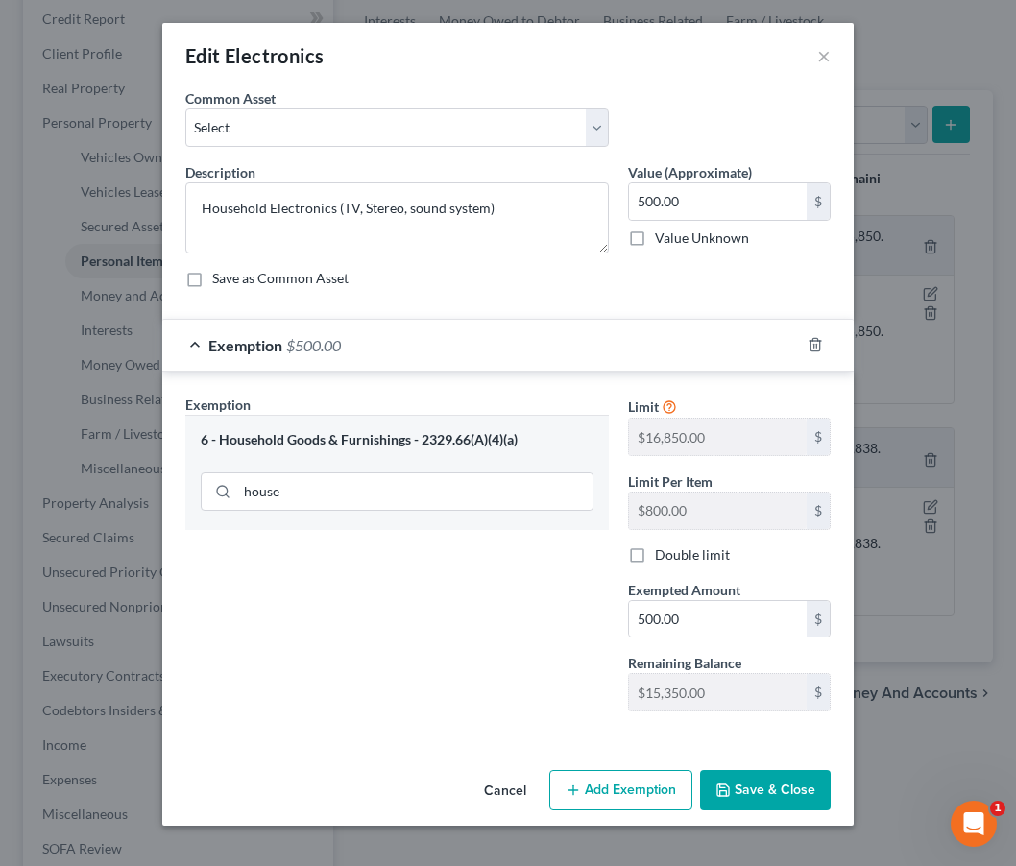
click at [762, 787] on button "Save & Close" at bounding box center [765, 790] width 131 height 40
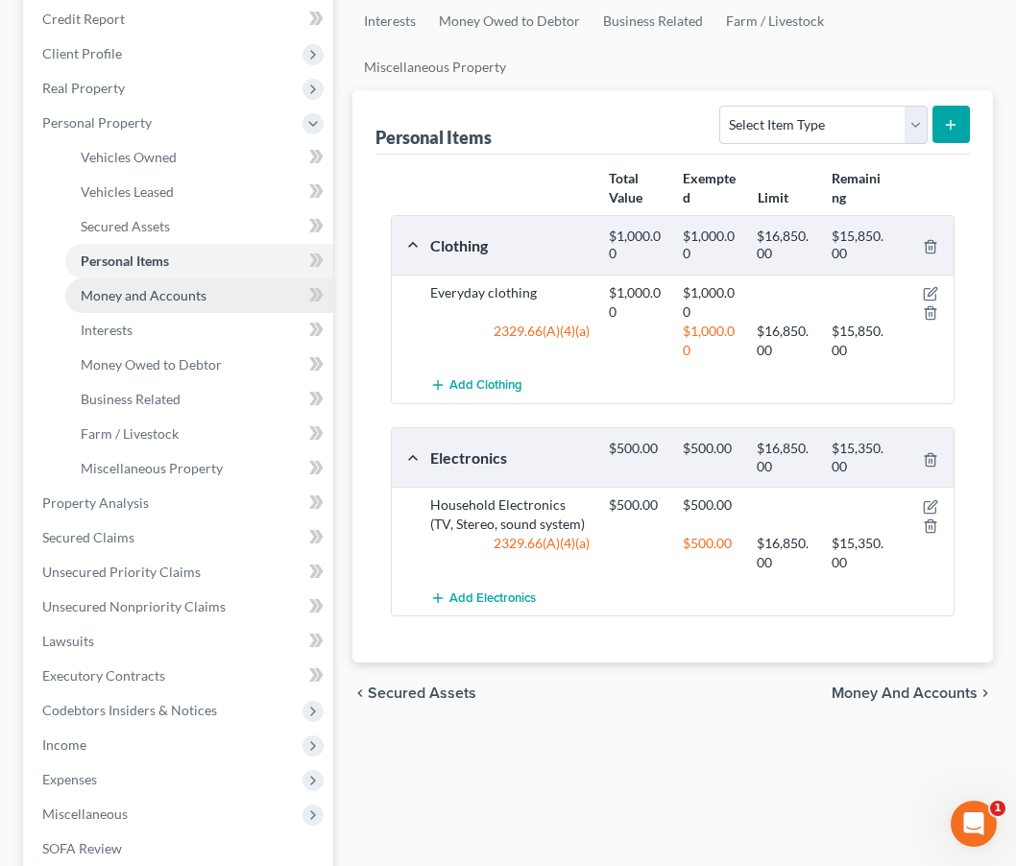
click at [157, 307] on link "Money and Accounts" at bounding box center [199, 295] width 268 height 35
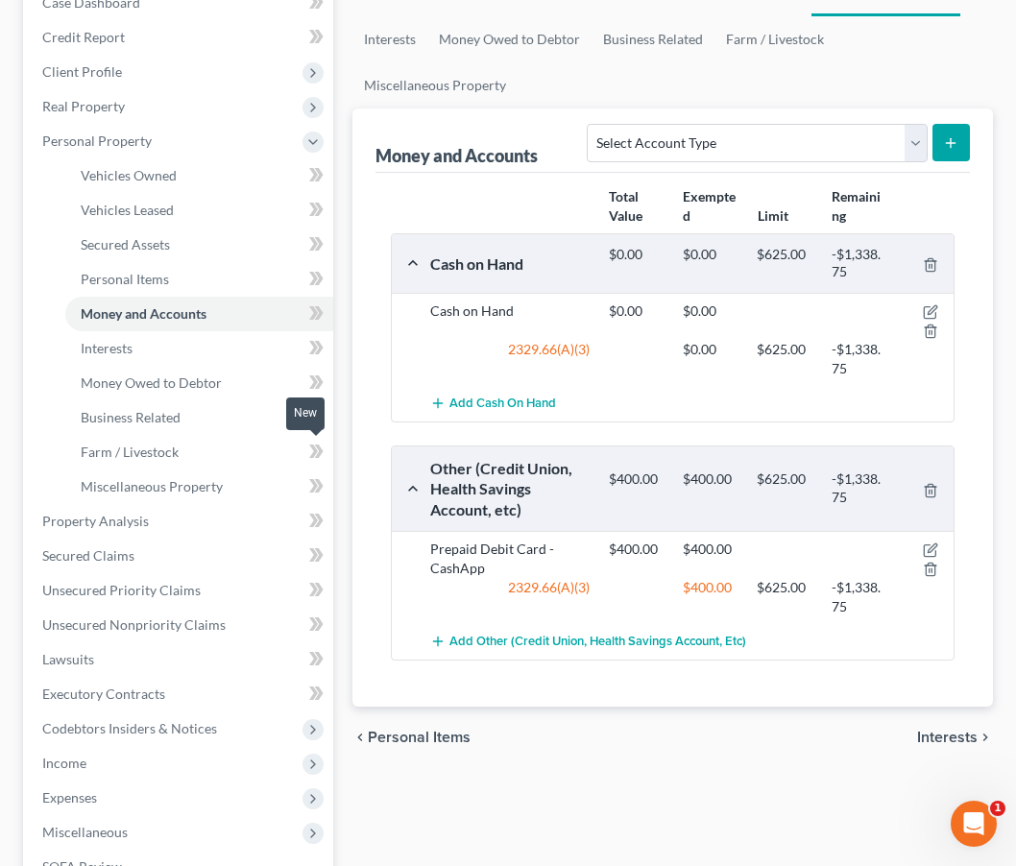
scroll to position [249, 0]
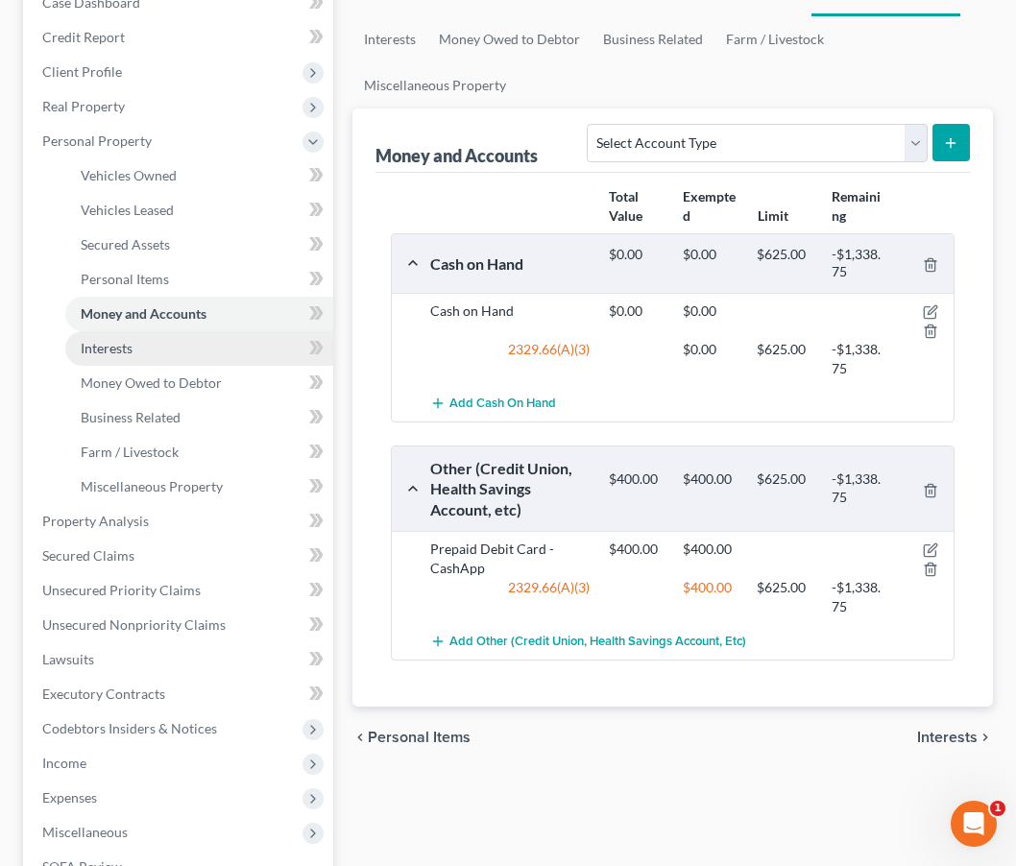
click at [187, 352] on link "Interests" at bounding box center [199, 348] width 268 height 35
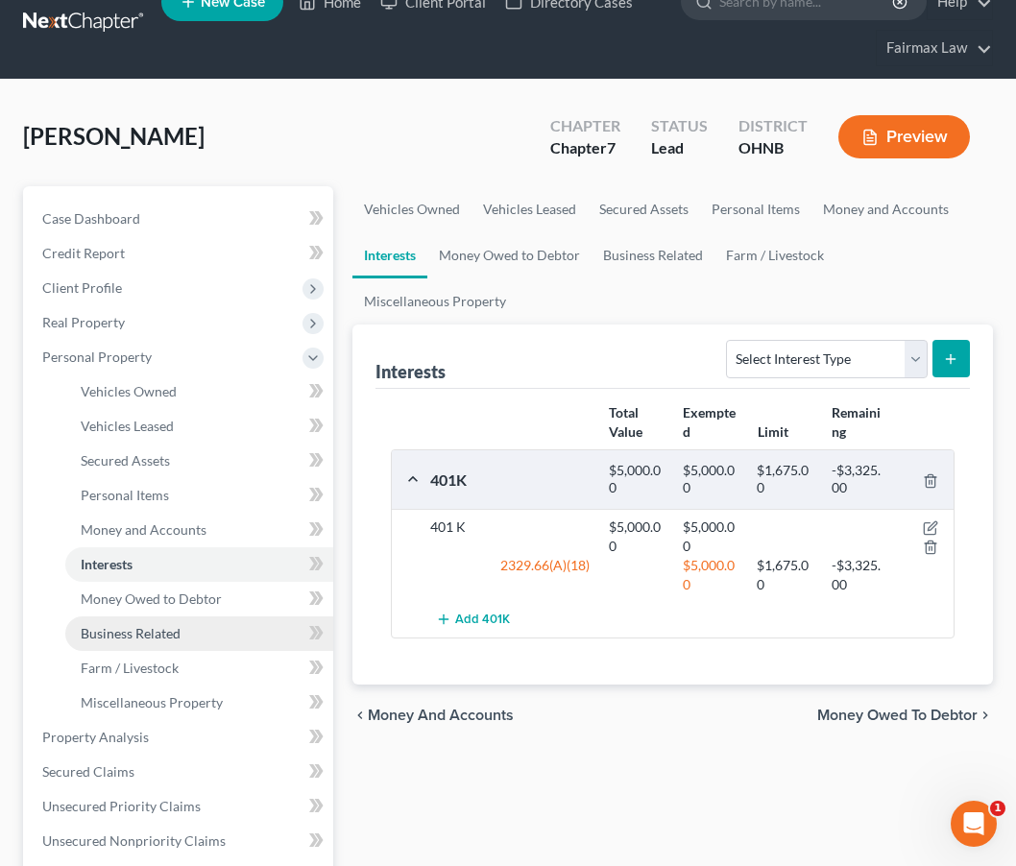
scroll to position [33, 0]
click at [934, 536] on icon "button" at bounding box center [930, 527] width 15 height 15
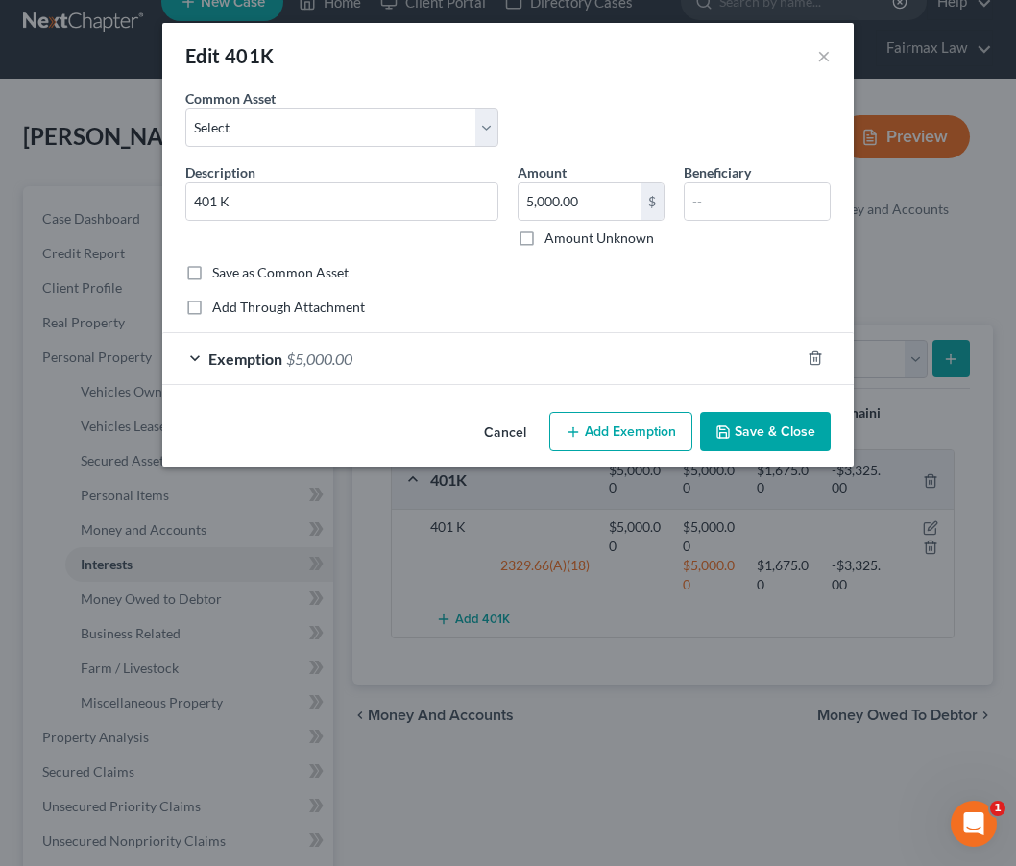
click at [349, 367] on span "$5,000.00" at bounding box center [319, 359] width 66 height 18
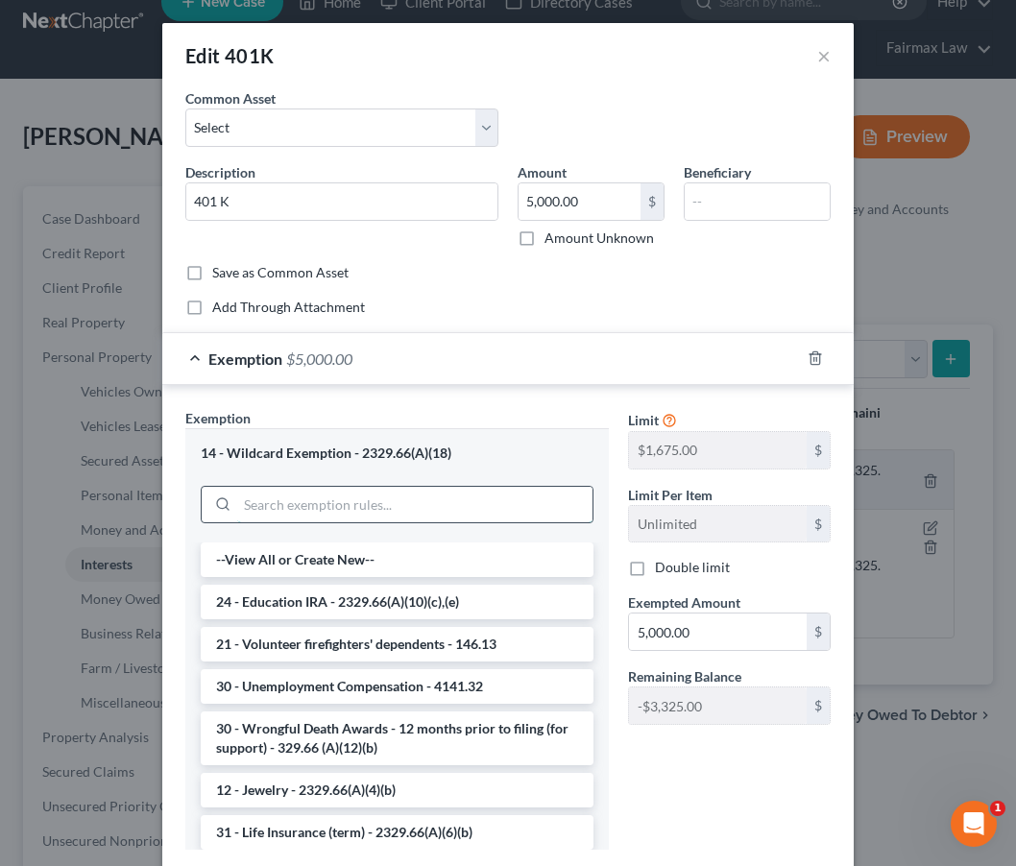
click at [319, 512] on input "search" at bounding box center [414, 505] width 355 height 36
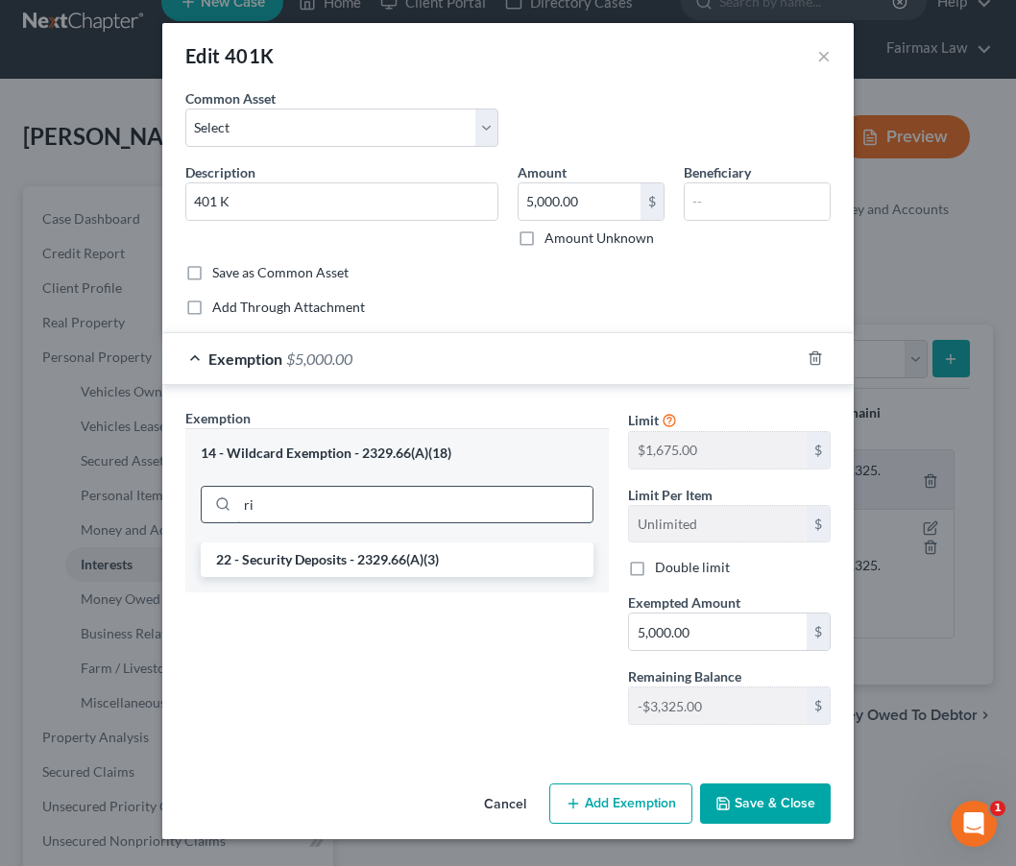
type input "r"
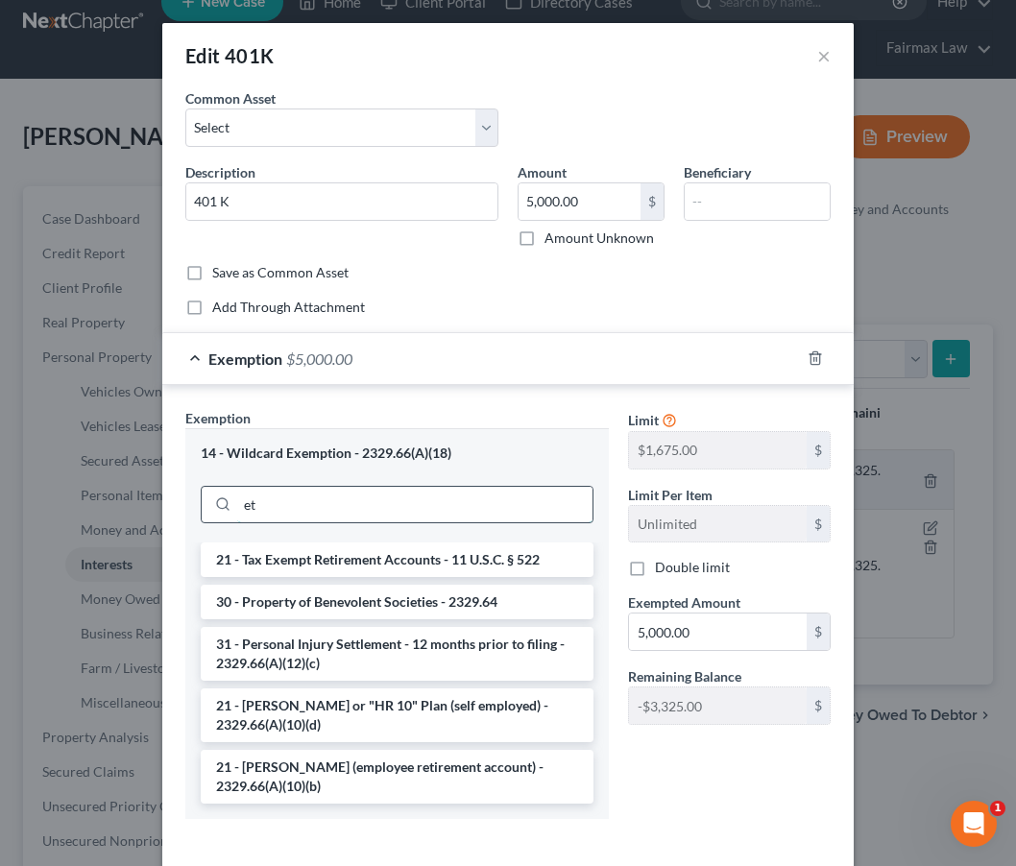
type input "e"
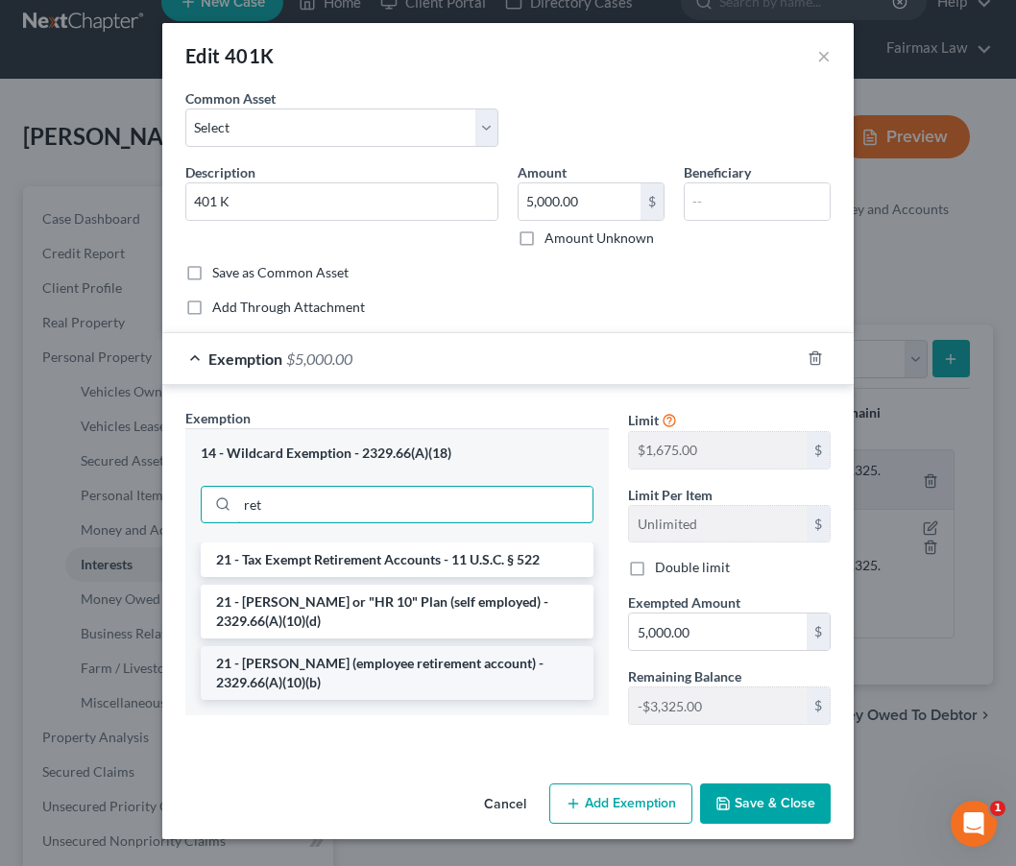
type input "ret"
click at [361, 663] on li "21 - [PERSON_NAME] (employee retirement account) - 2329.66(A)(10)(b)" at bounding box center [397, 673] width 393 height 54
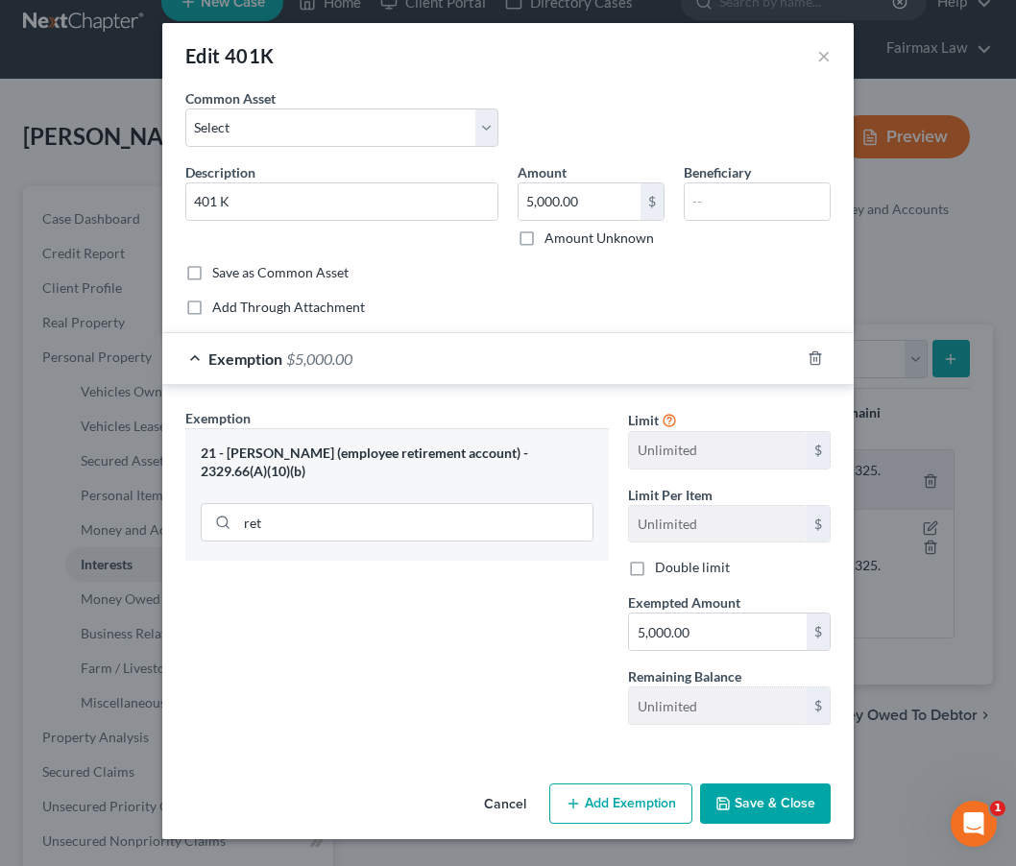
click at [751, 794] on button "Save & Close" at bounding box center [765, 804] width 131 height 40
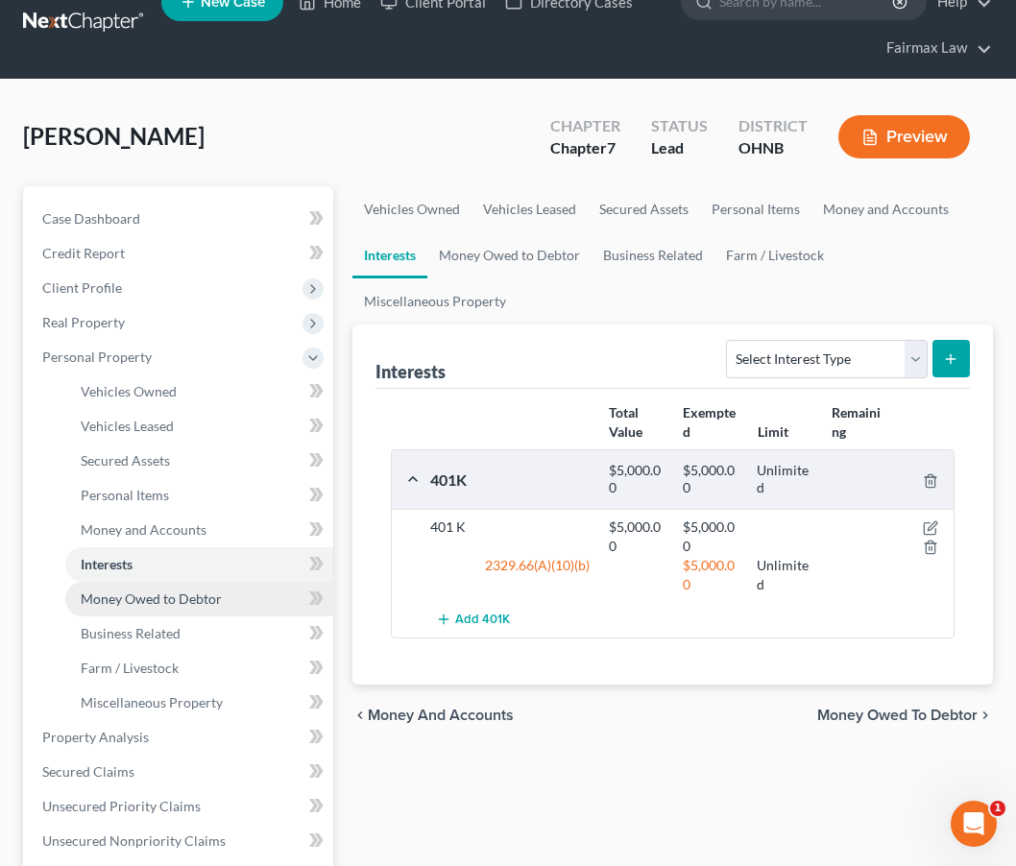
click at [188, 599] on span "Money Owed to Debtor" at bounding box center [151, 599] width 141 height 16
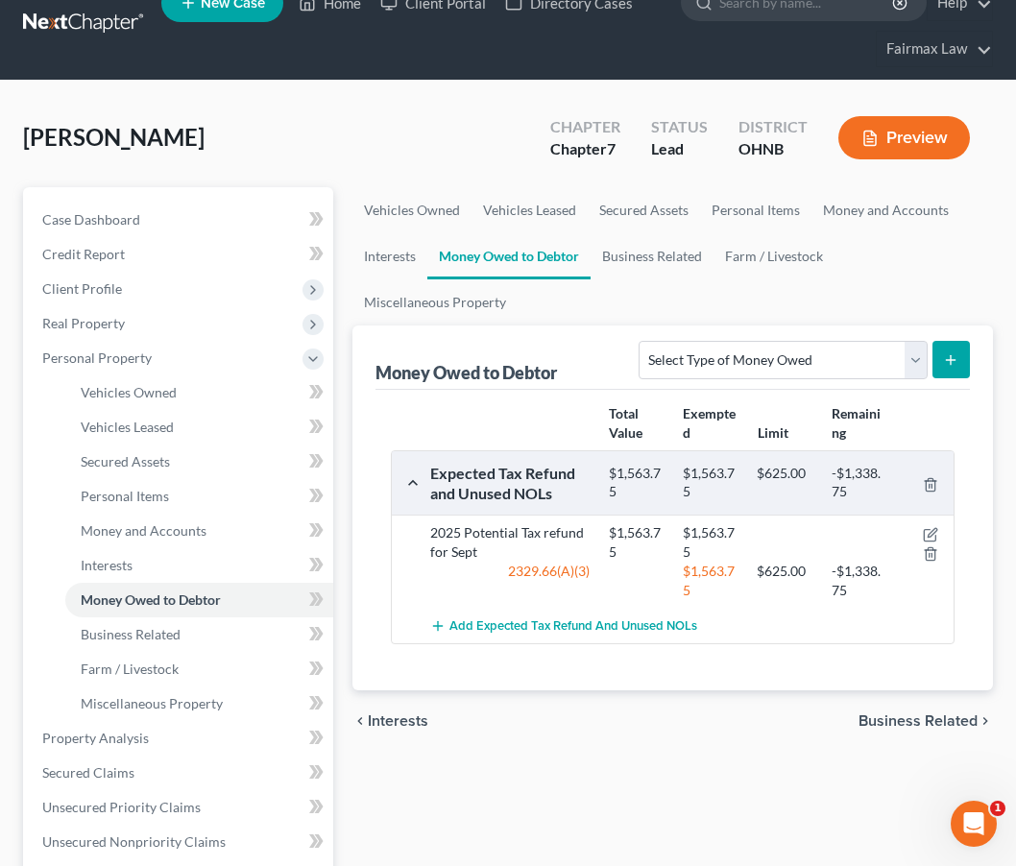
scroll to position [32, 0]
click at [936, 543] on icon "button" at bounding box center [930, 534] width 15 height 15
select select "0"
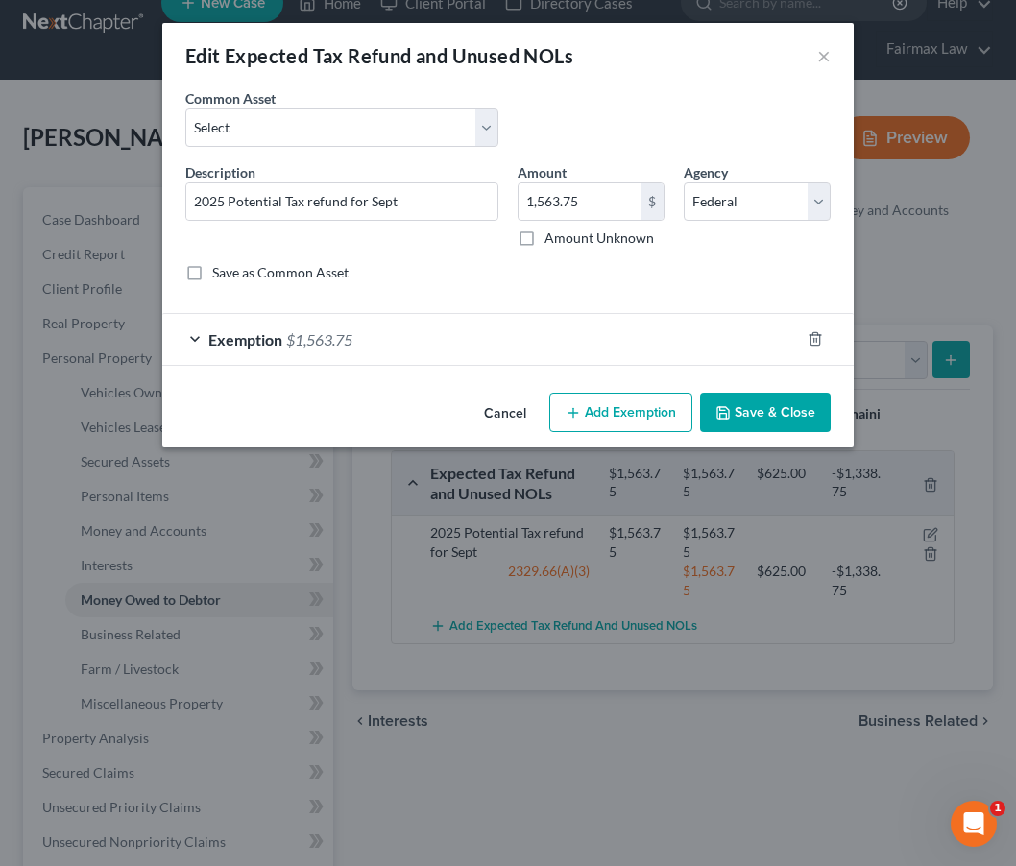
click at [428, 354] on div "Exemption $1,563.75" at bounding box center [481, 339] width 638 height 51
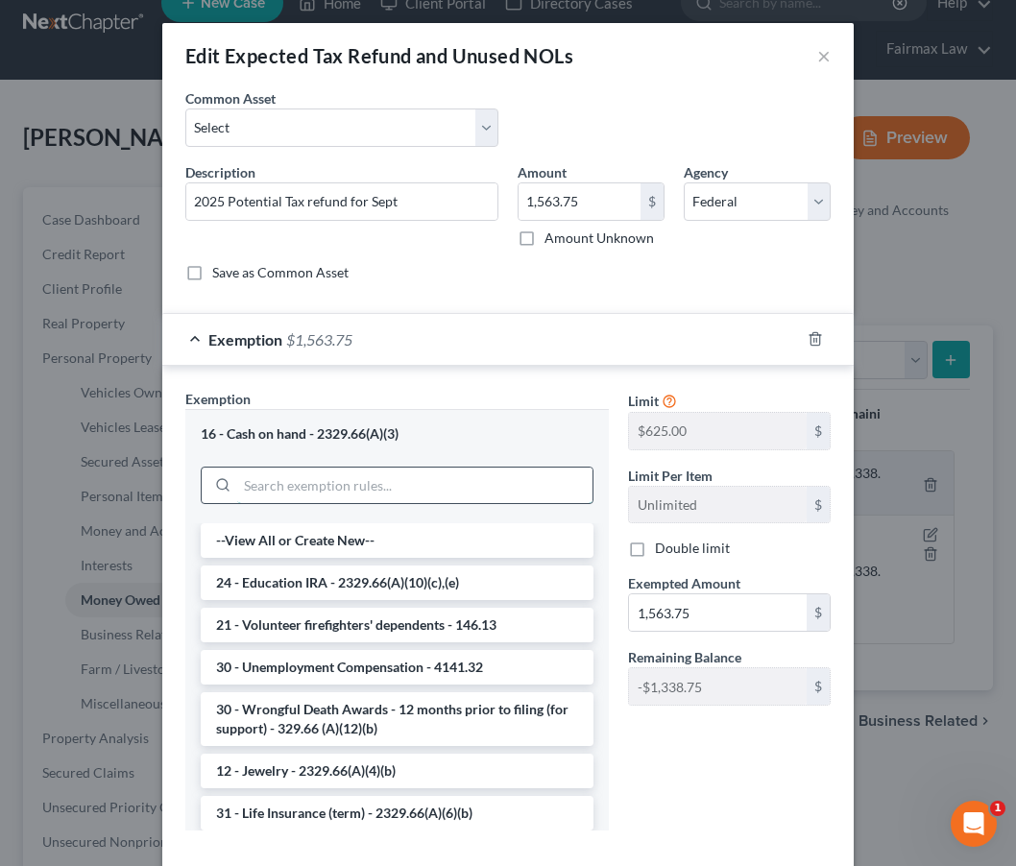
click at [299, 494] on input "search" at bounding box center [414, 486] width 355 height 36
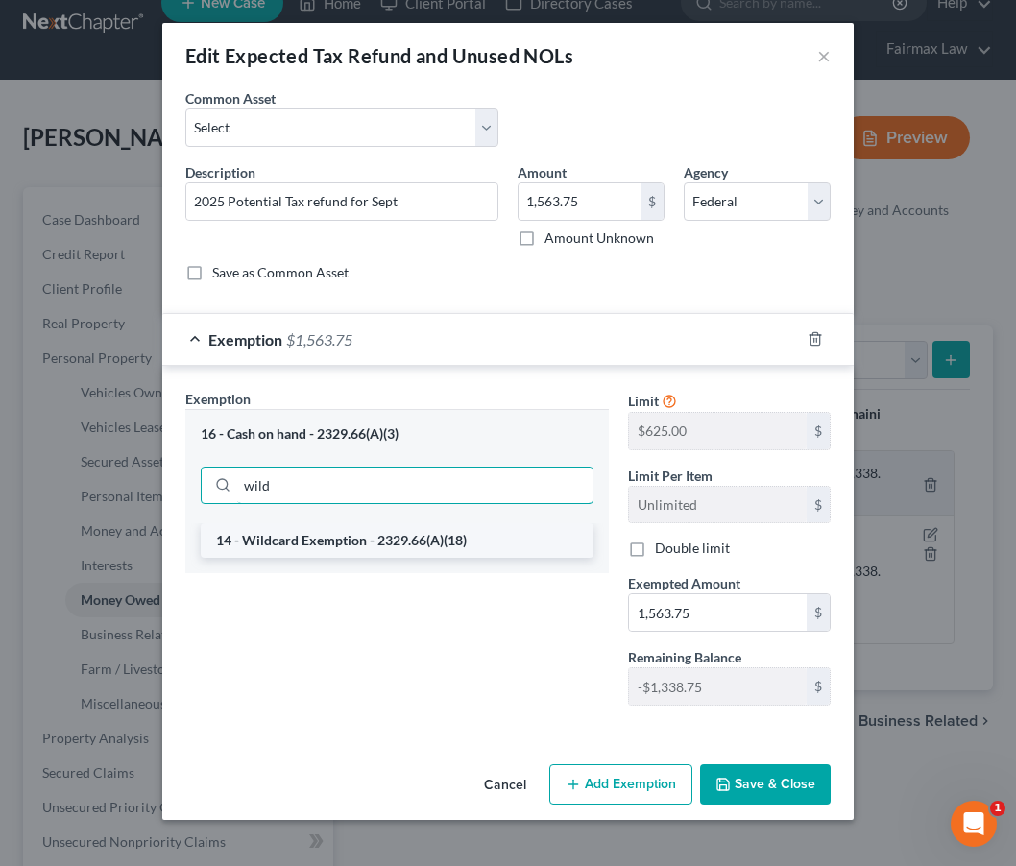
type input "wild"
click at [303, 544] on li "14 - Wildcard Exemption - 2329.66(A)(18)" at bounding box center [397, 540] width 393 height 35
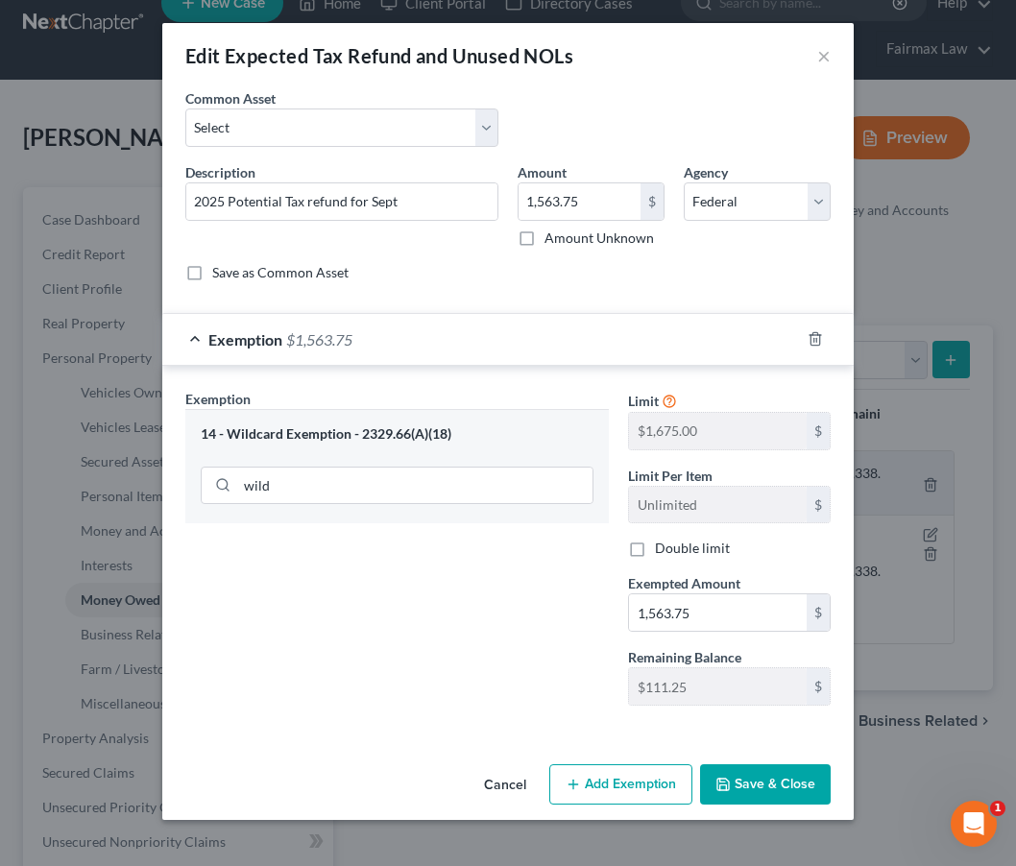
click at [767, 783] on button "Save & Close" at bounding box center [765, 784] width 131 height 40
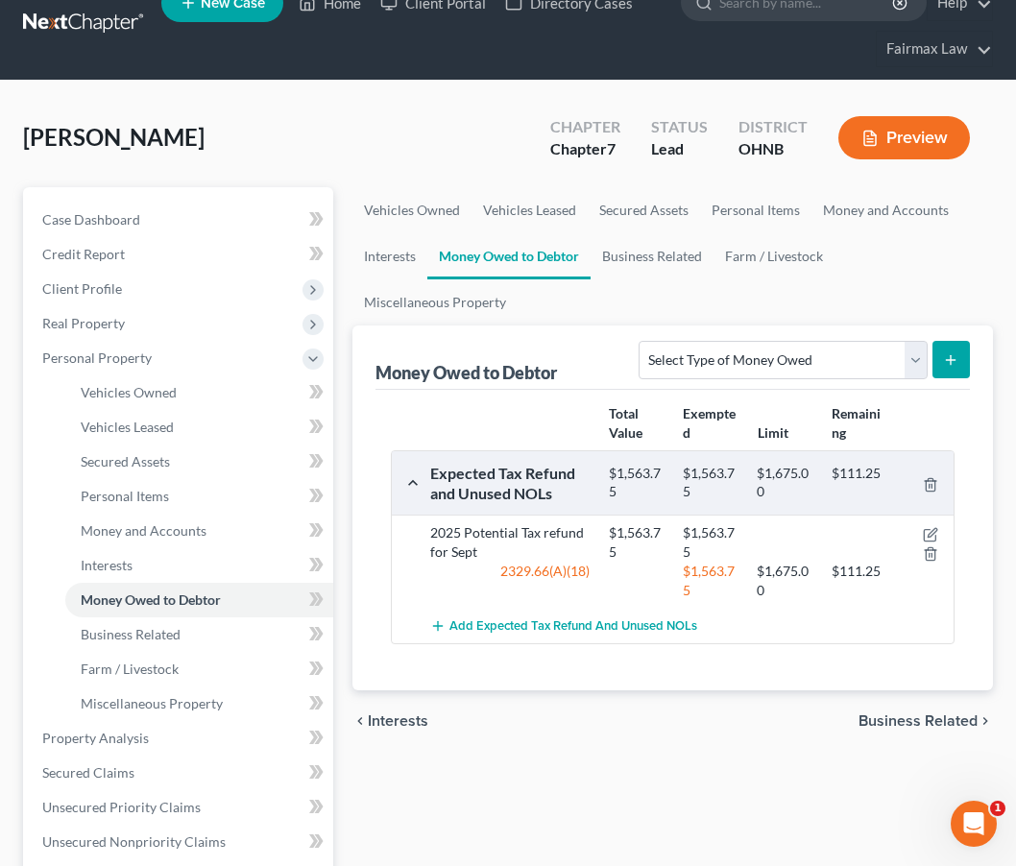
scroll to position [33, 0]
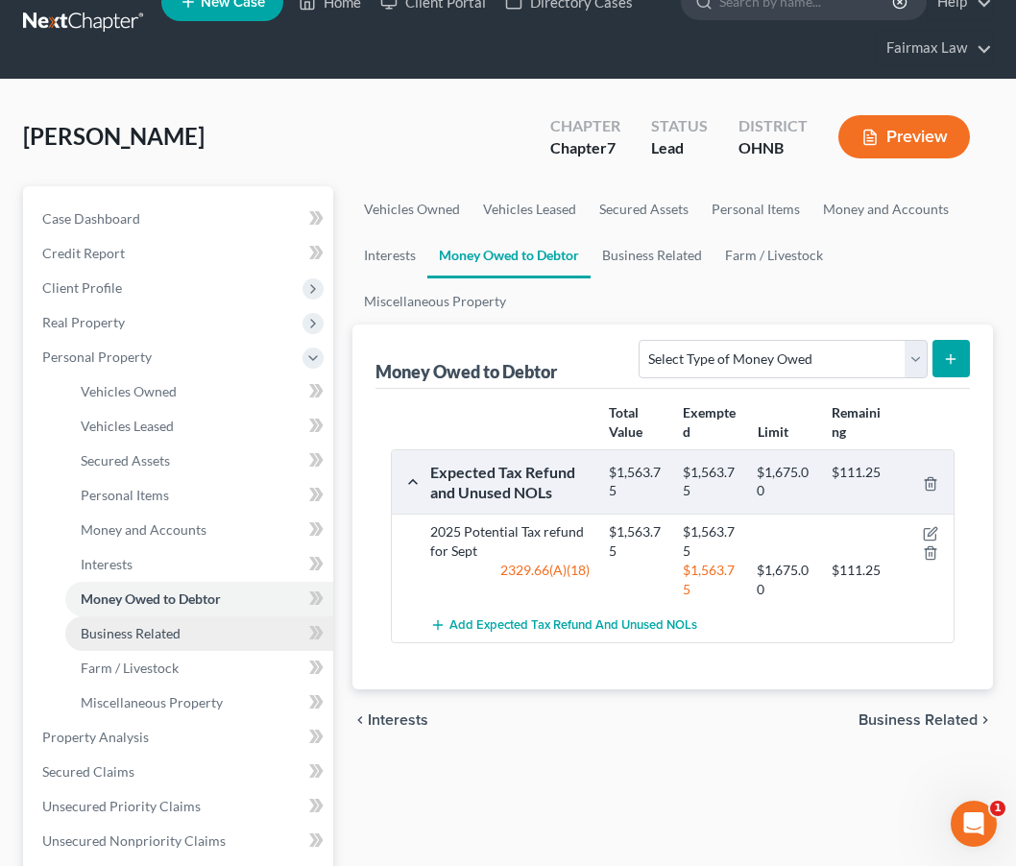
click at [160, 620] on link "Business Related" at bounding box center [199, 634] width 268 height 35
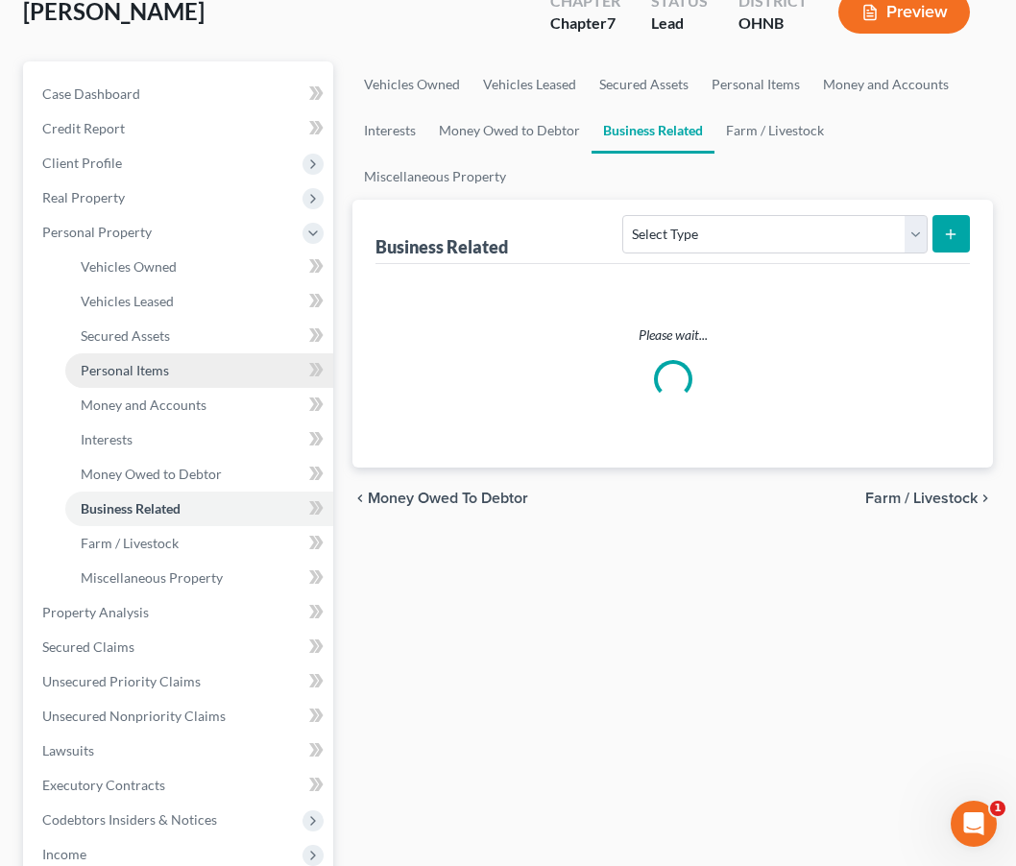
scroll to position [157, 0]
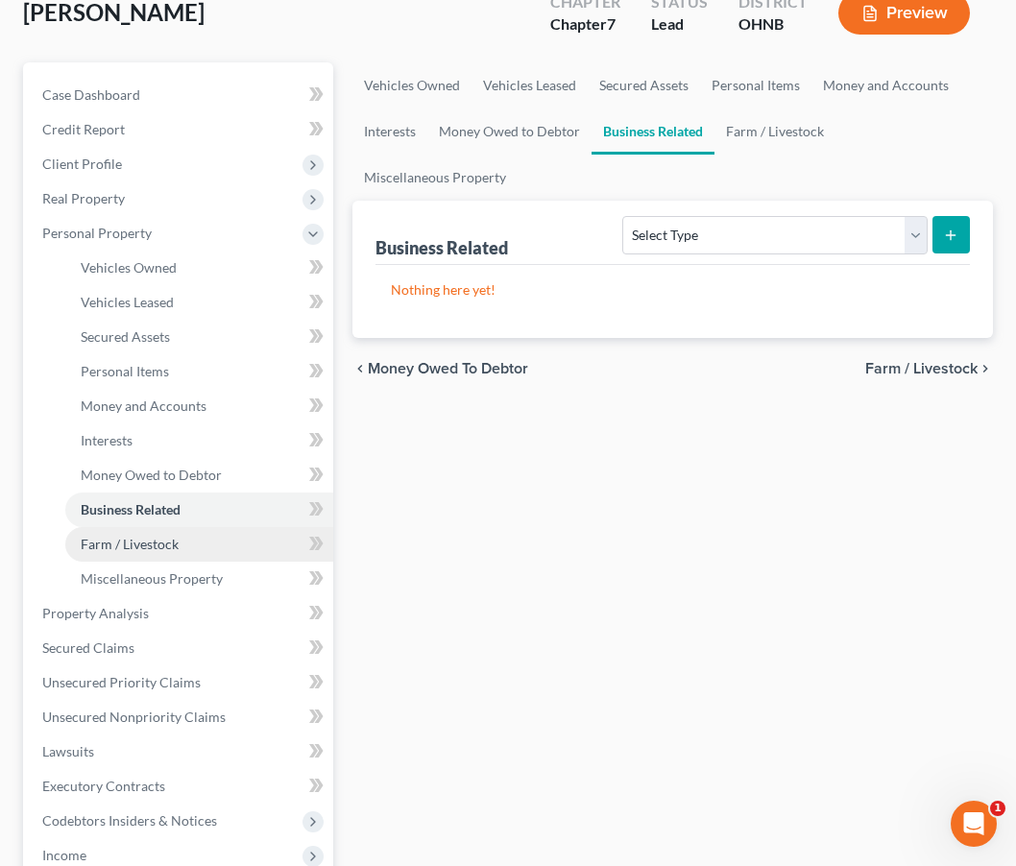
click at [230, 545] on link "Farm / Livestock" at bounding box center [199, 544] width 268 height 35
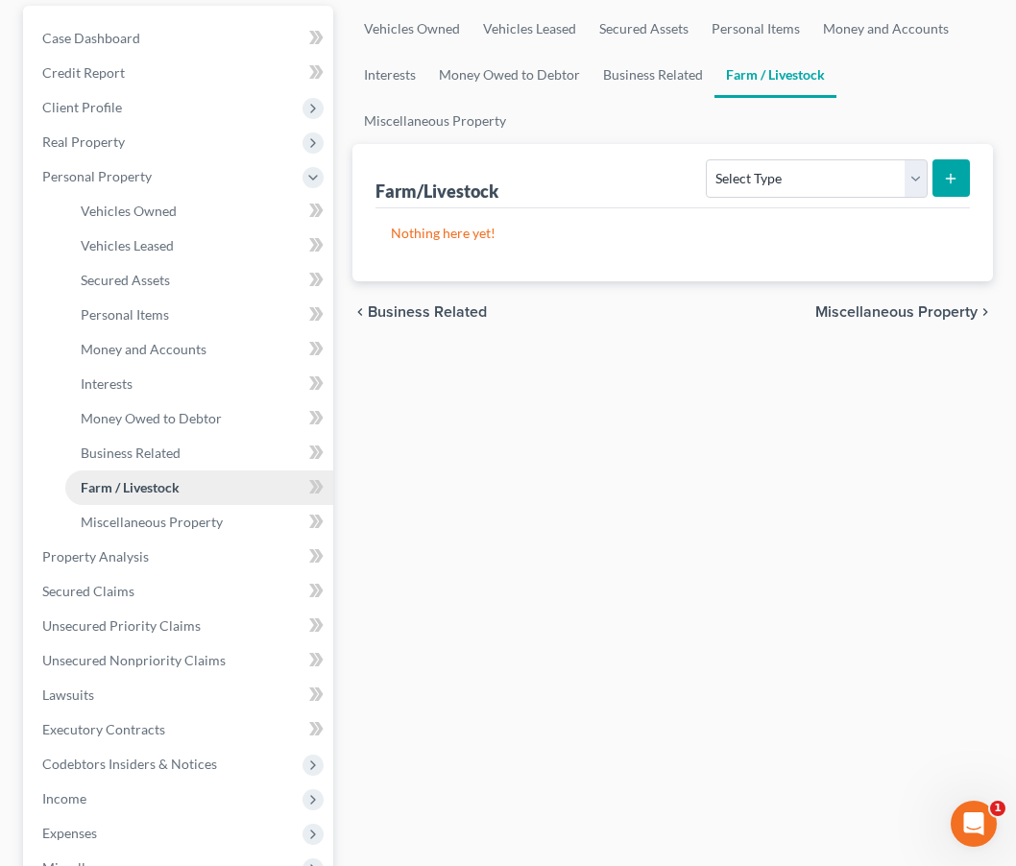
scroll to position [245, 0]
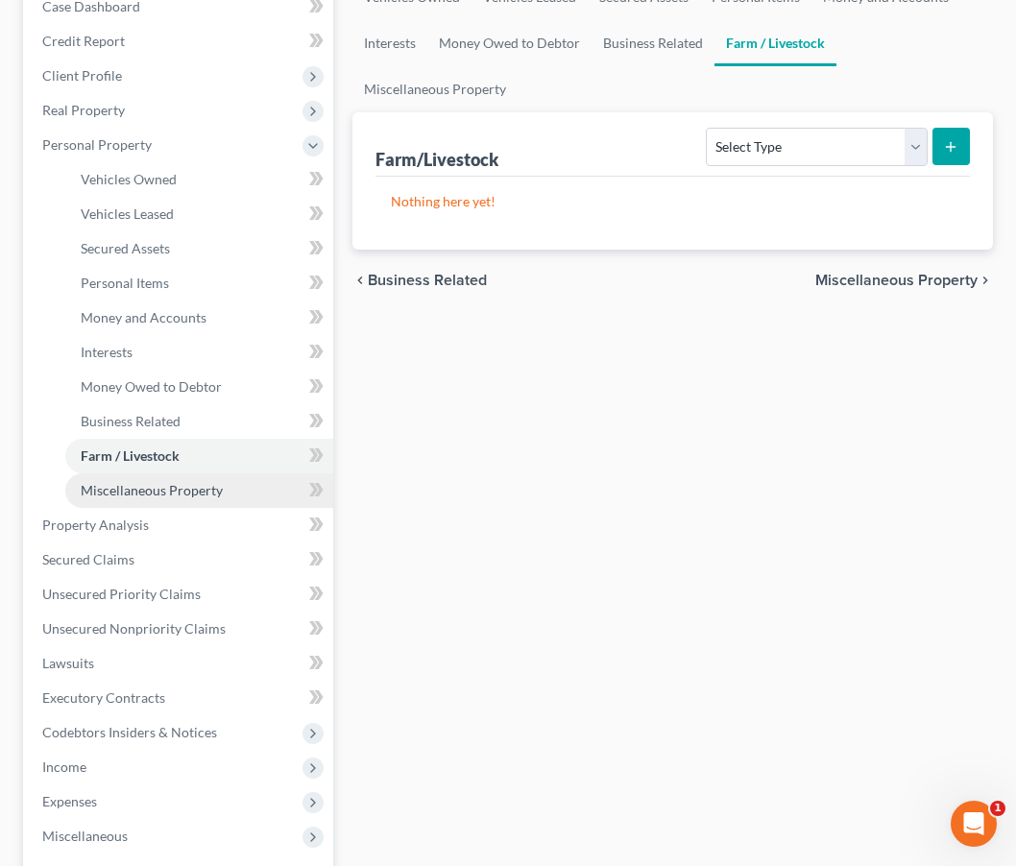
click at [172, 493] on span "Miscellaneous Property" at bounding box center [152, 490] width 142 height 16
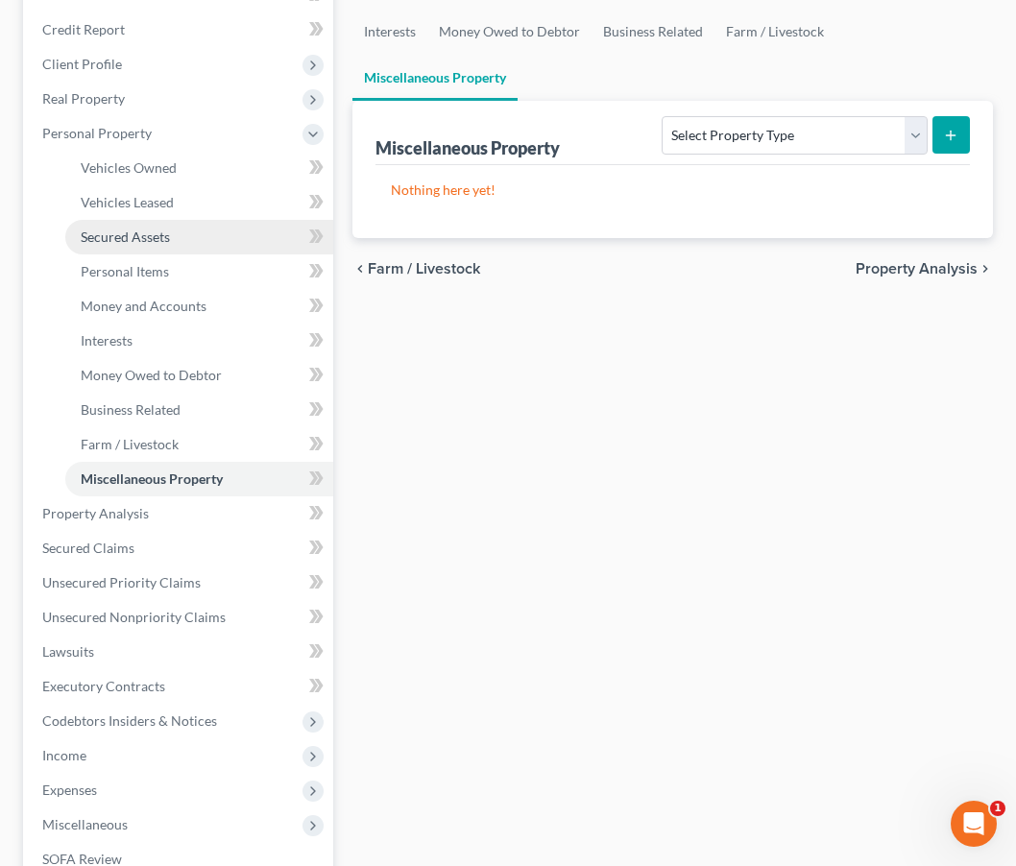
scroll to position [262, 0]
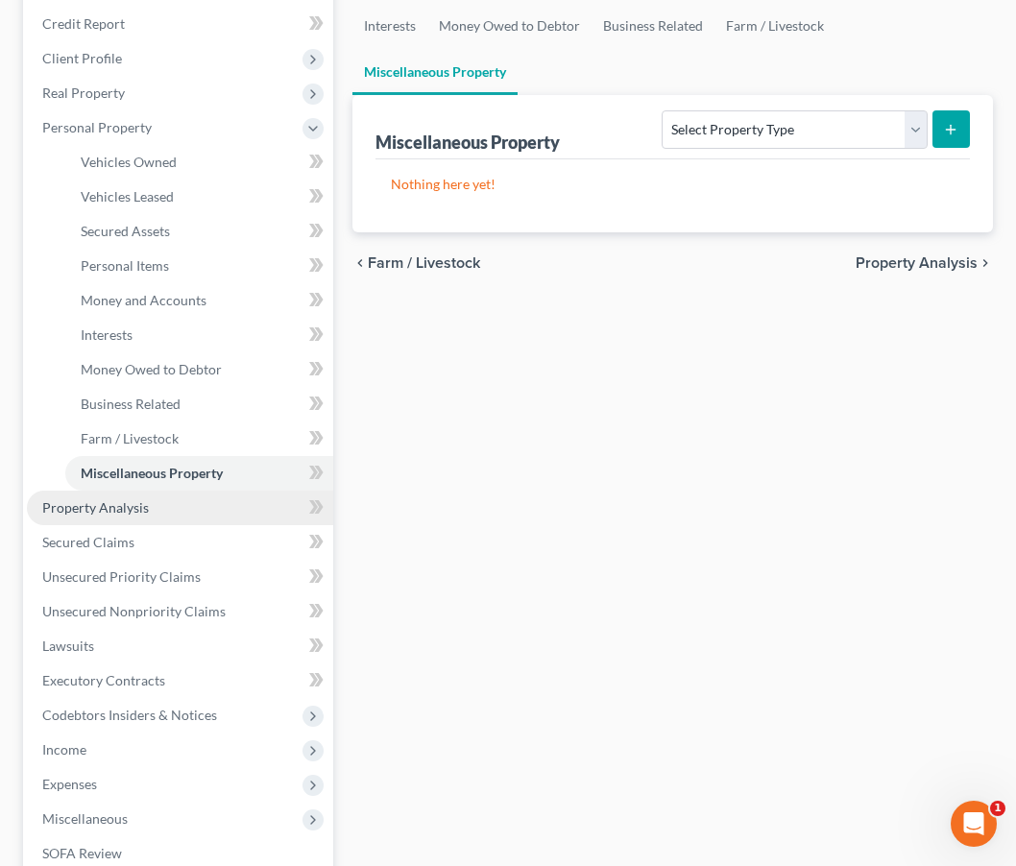
click at [129, 520] on link "Property Analysis" at bounding box center [180, 508] width 306 height 35
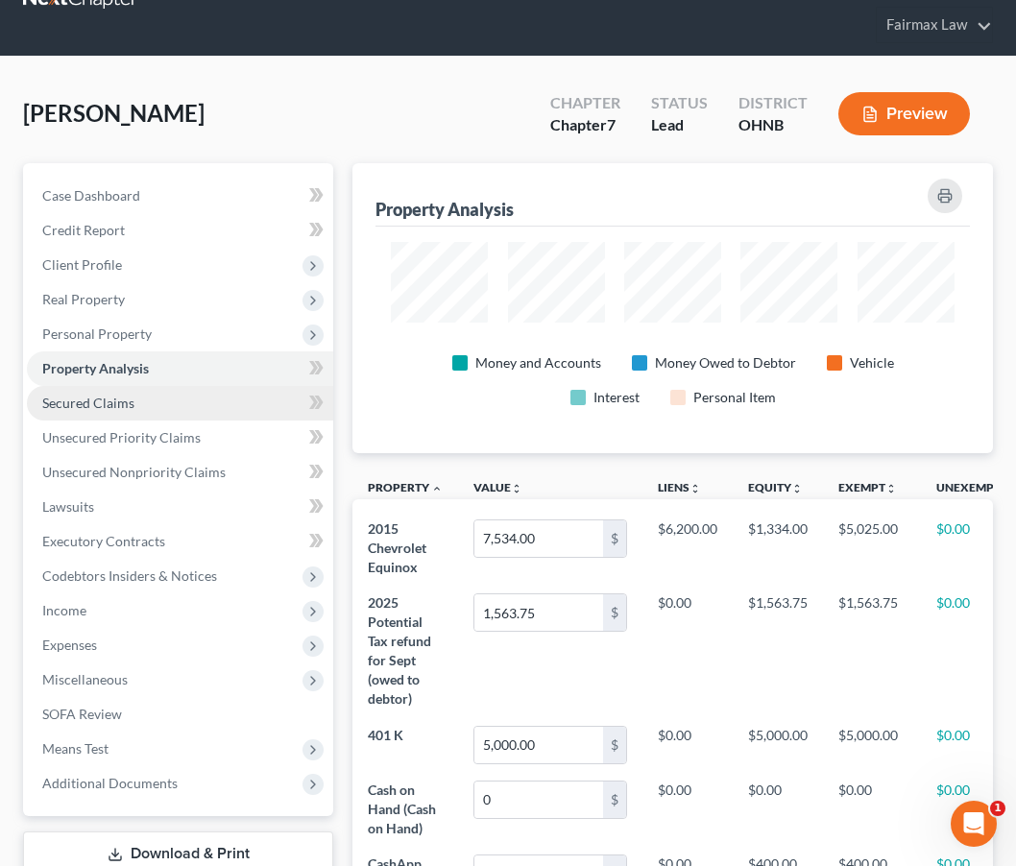
click at [109, 397] on span "Secured Claims" at bounding box center [88, 403] width 92 height 16
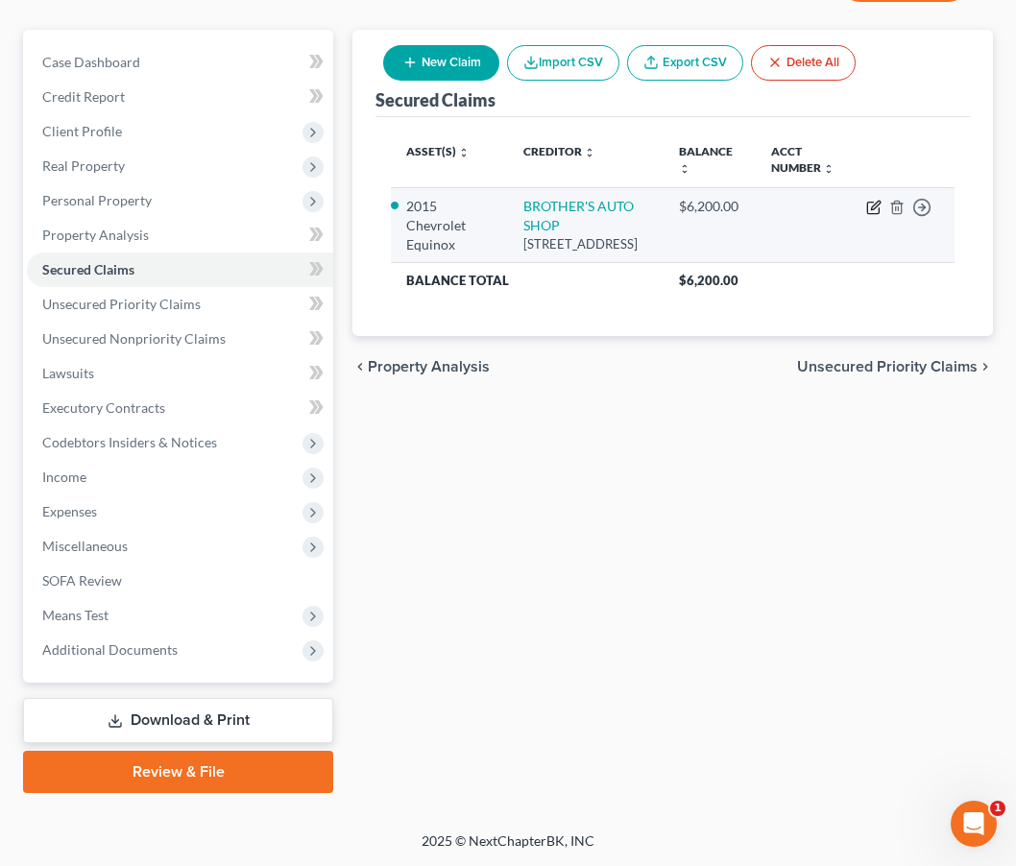
click at [877, 215] on icon "button" at bounding box center [873, 207] width 15 height 15
select select "36"
select select "2"
select select "0"
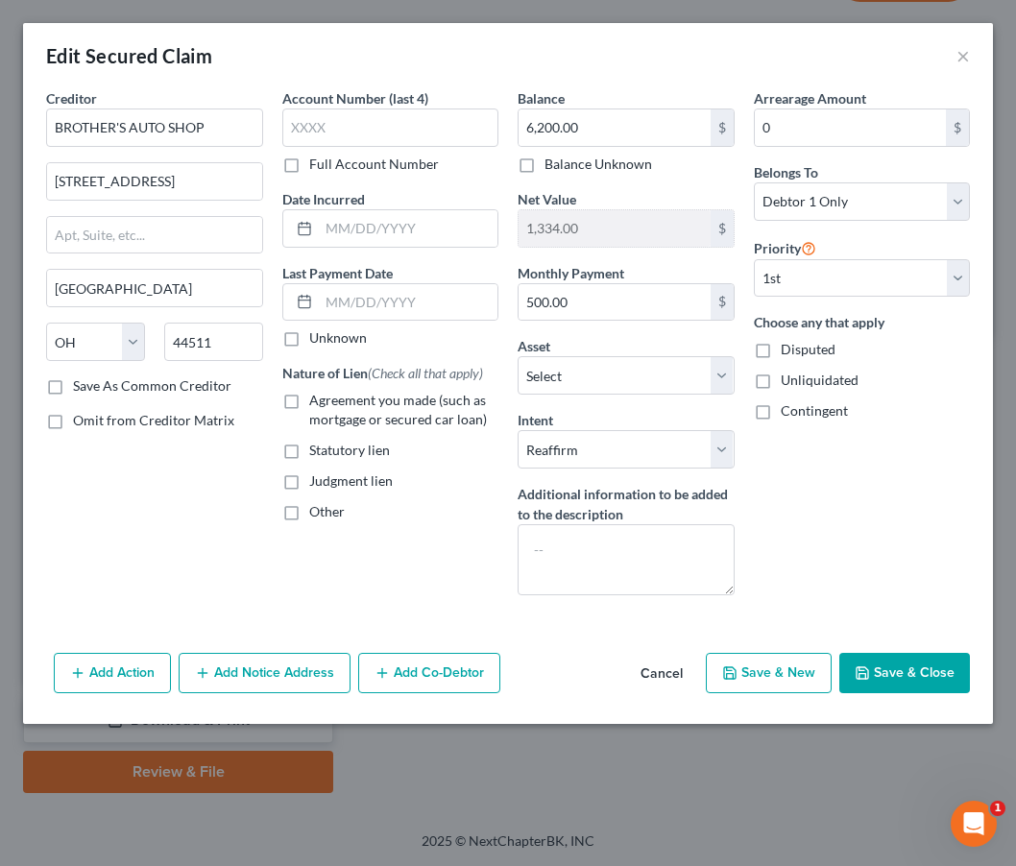
click at [407, 398] on span "Agreement you made (such as mortgage or secured car loan)" at bounding box center [398, 410] width 178 height 36
click at [329, 398] on input "Agreement you made (such as mortgage or secured car loan)" at bounding box center [323, 397] width 12 height 12
checkbox input "true"
click at [930, 675] on button "Save & Close" at bounding box center [904, 673] width 131 height 40
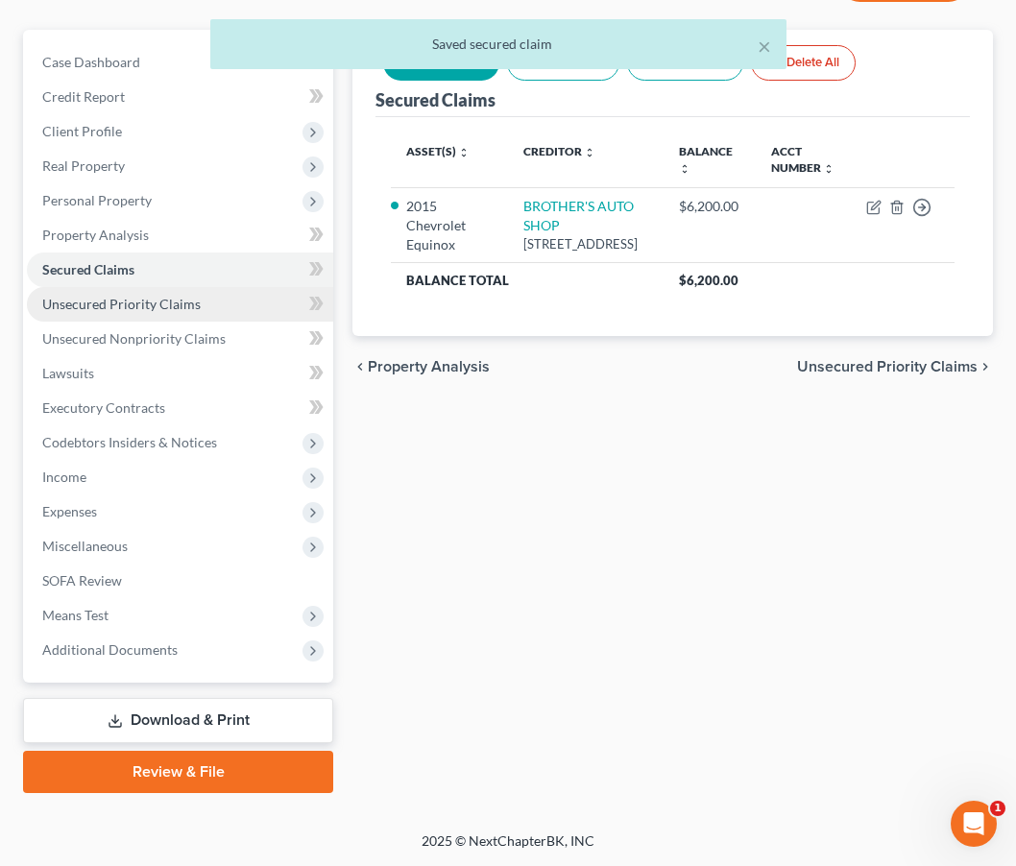
click at [133, 304] on span "Unsecured Priority Claims" at bounding box center [121, 304] width 158 height 16
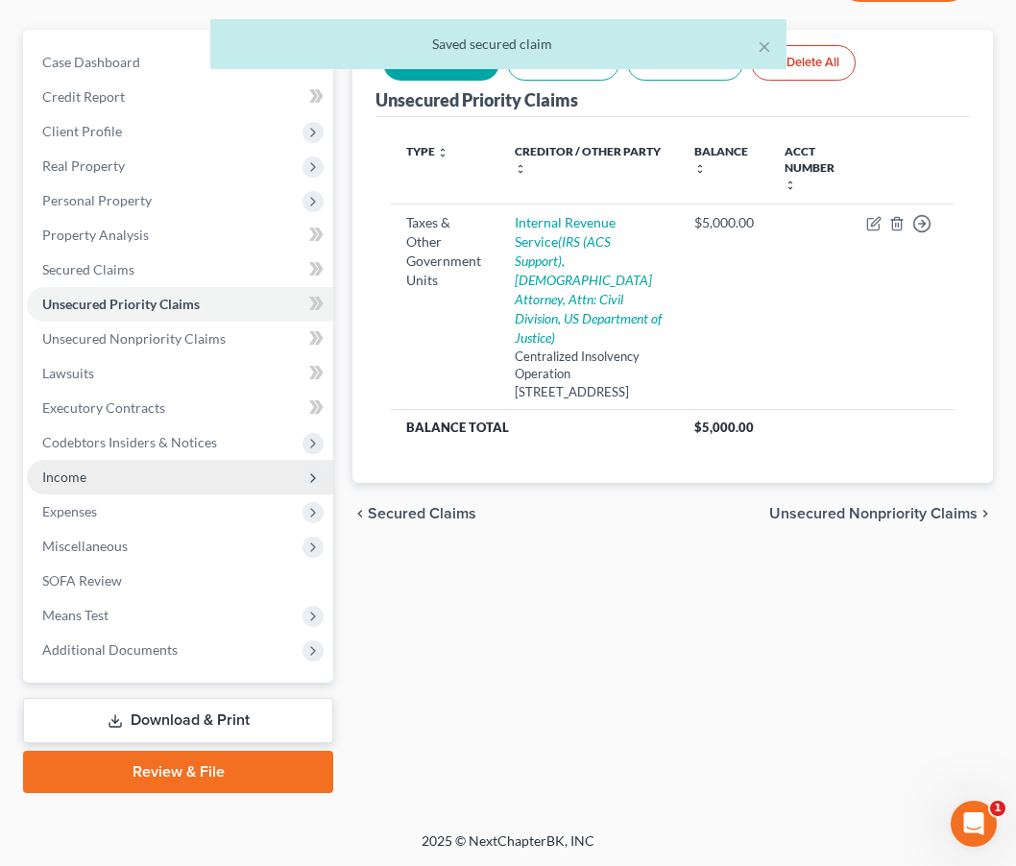
click at [121, 483] on span "Income" at bounding box center [180, 477] width 306 height 35
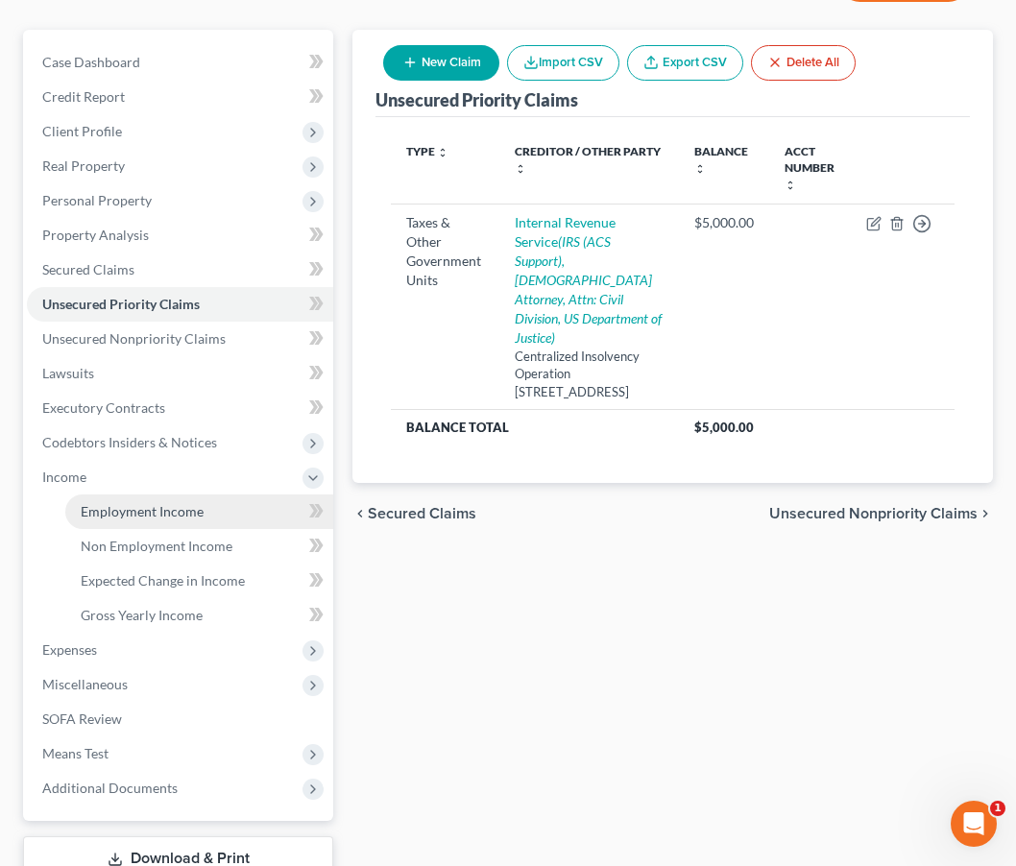
click at [122, 513] on span "Employment Income" at bounding box center [142, 511] width 123 height 16
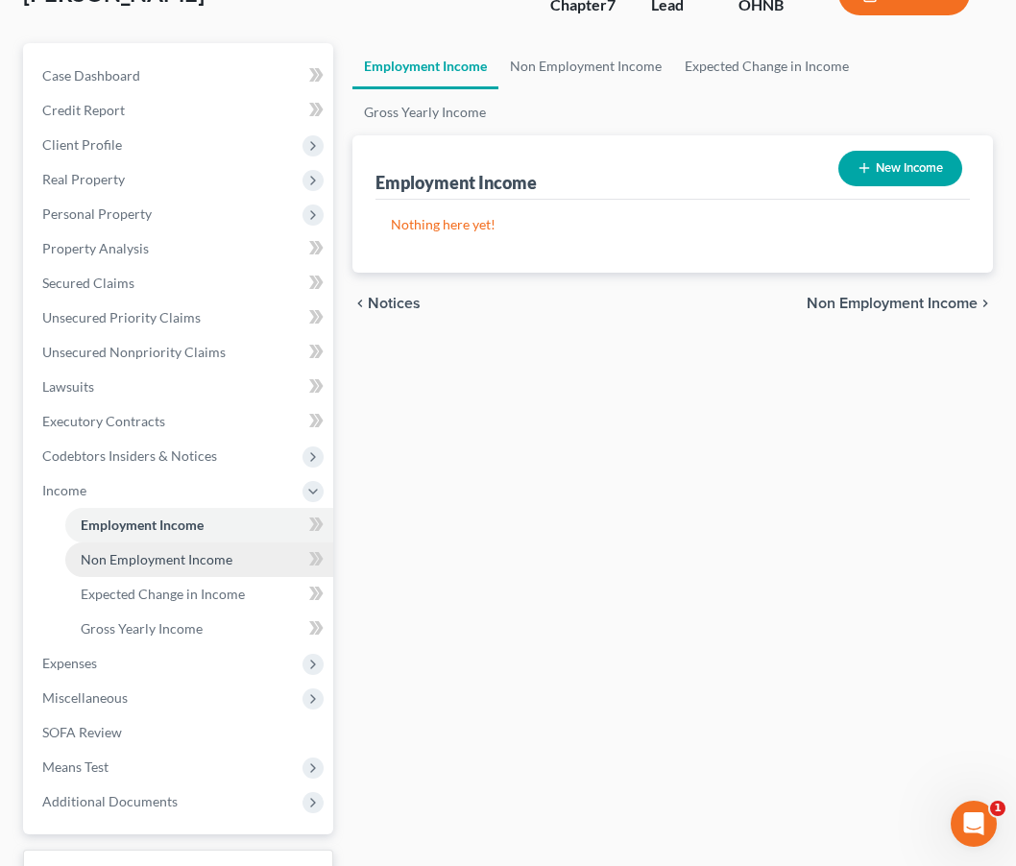
click at [130, 549] on link "Non Employment Income" at bounding box center [199, 560] width 268 height 35
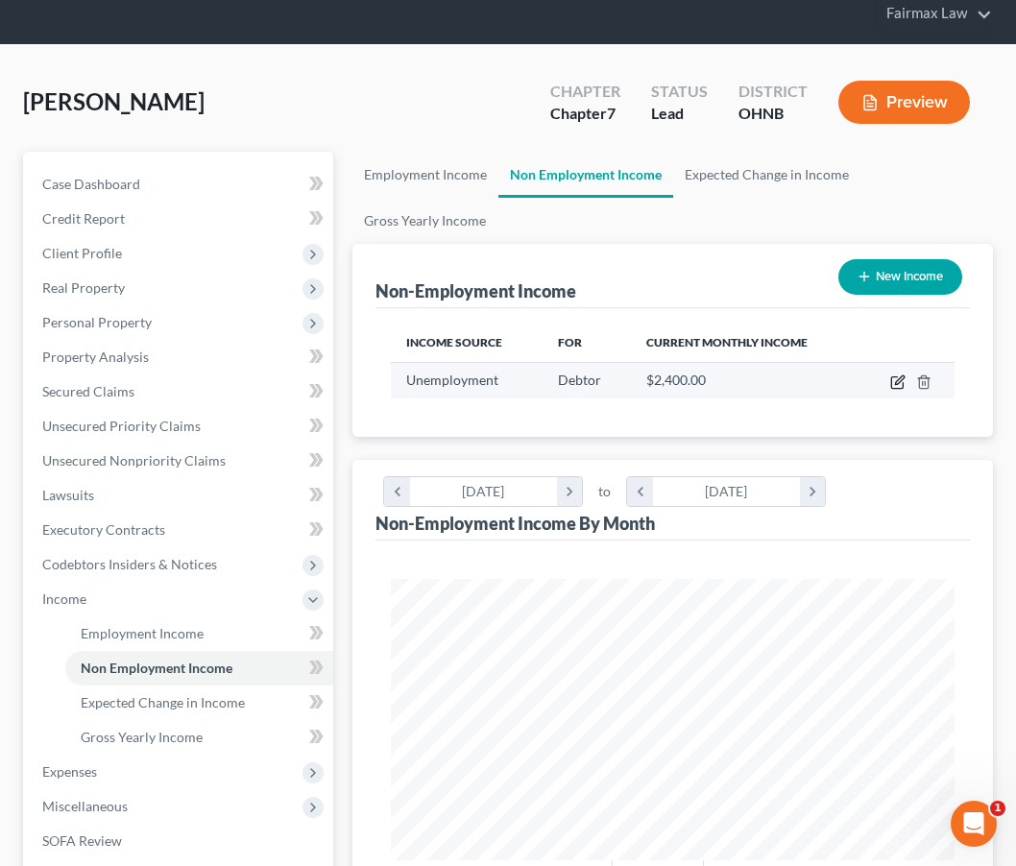
click at [892, 380] on icon "button" at bounding box center [897, 383] width 12 height 12
select select "0"
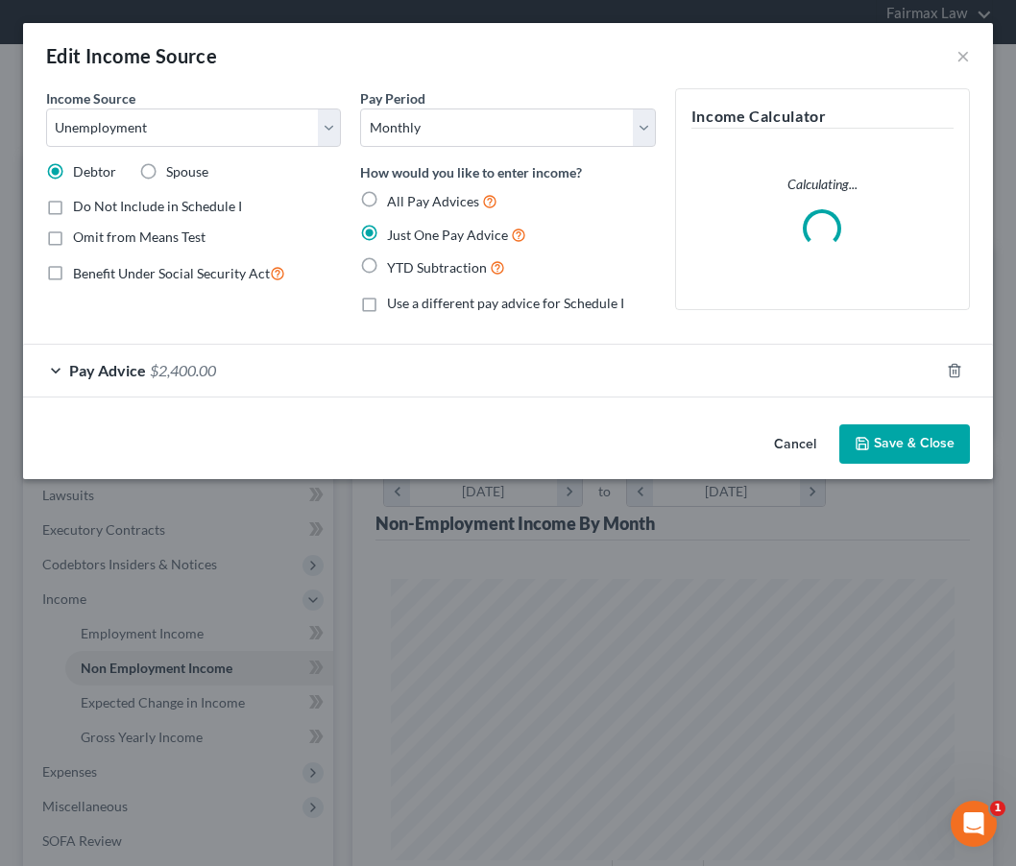
click at [584, 381] on div "Pay Advice $2,400.00" at bounding box center [481, 370] width 916 height 51
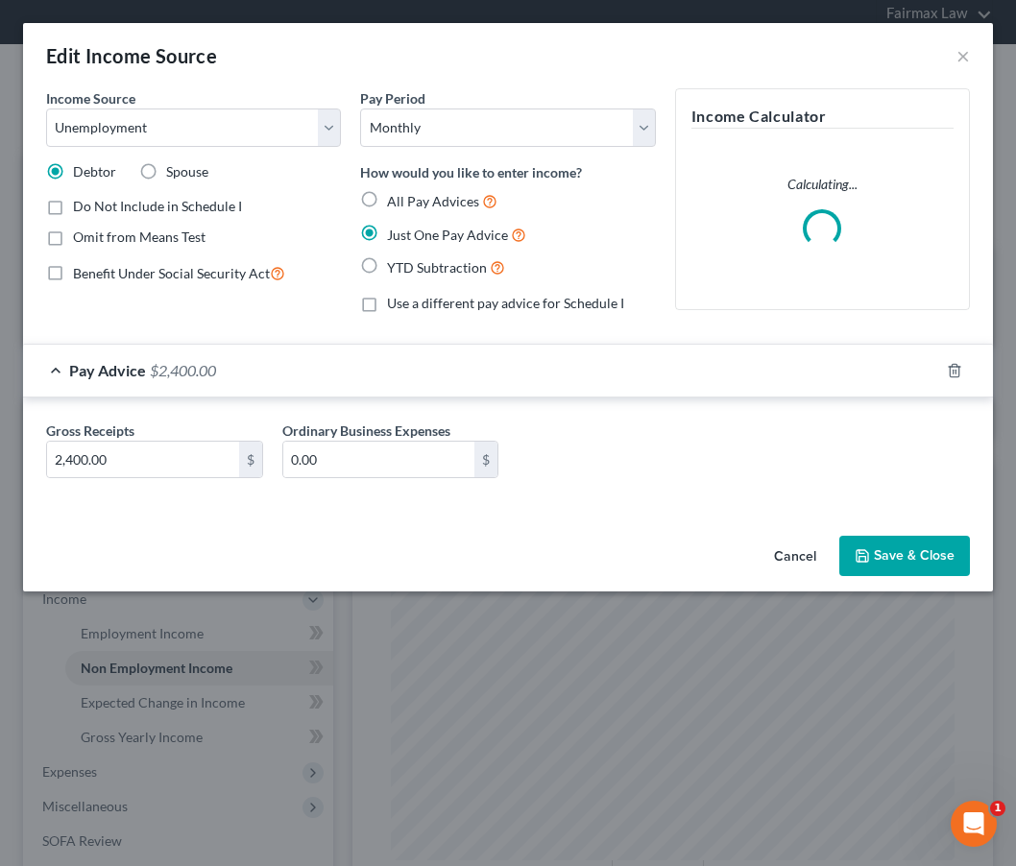
click at [912, 546] on button "Save & Close" at bounding box center [904, 556] width 131 height 40
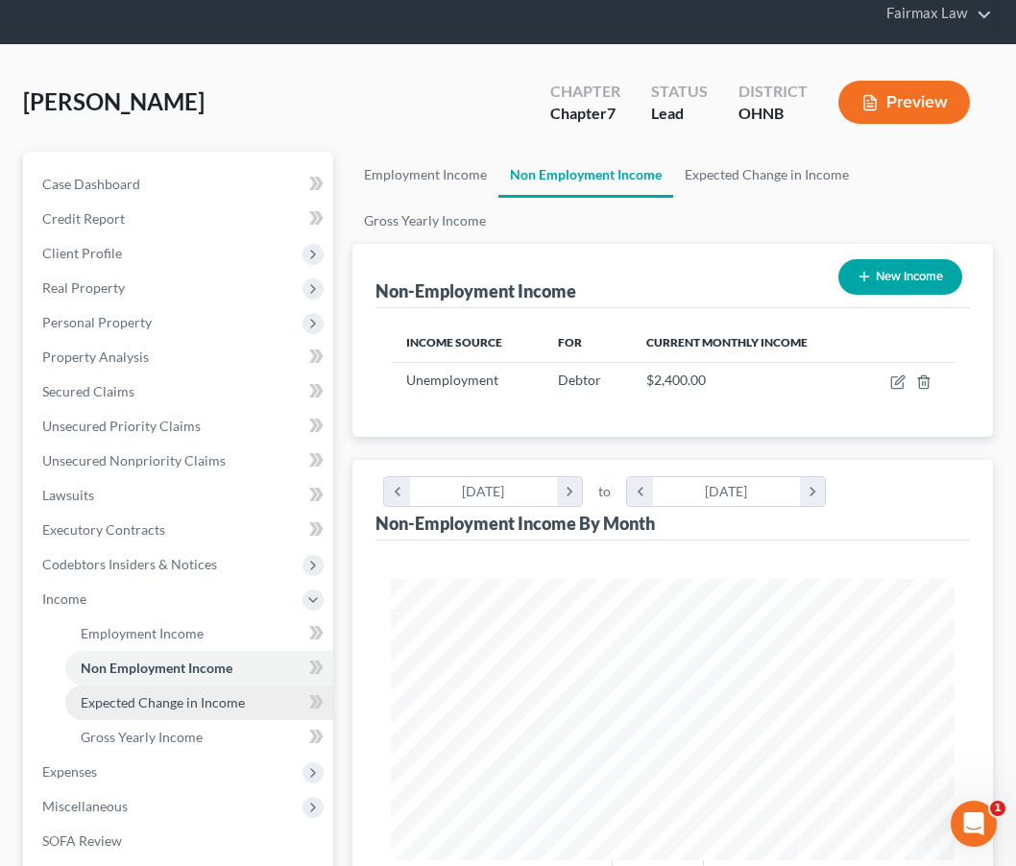
click at [211, 696] on span "Expected Change in Income" at bounding box center [163, 702] width 164 height 16
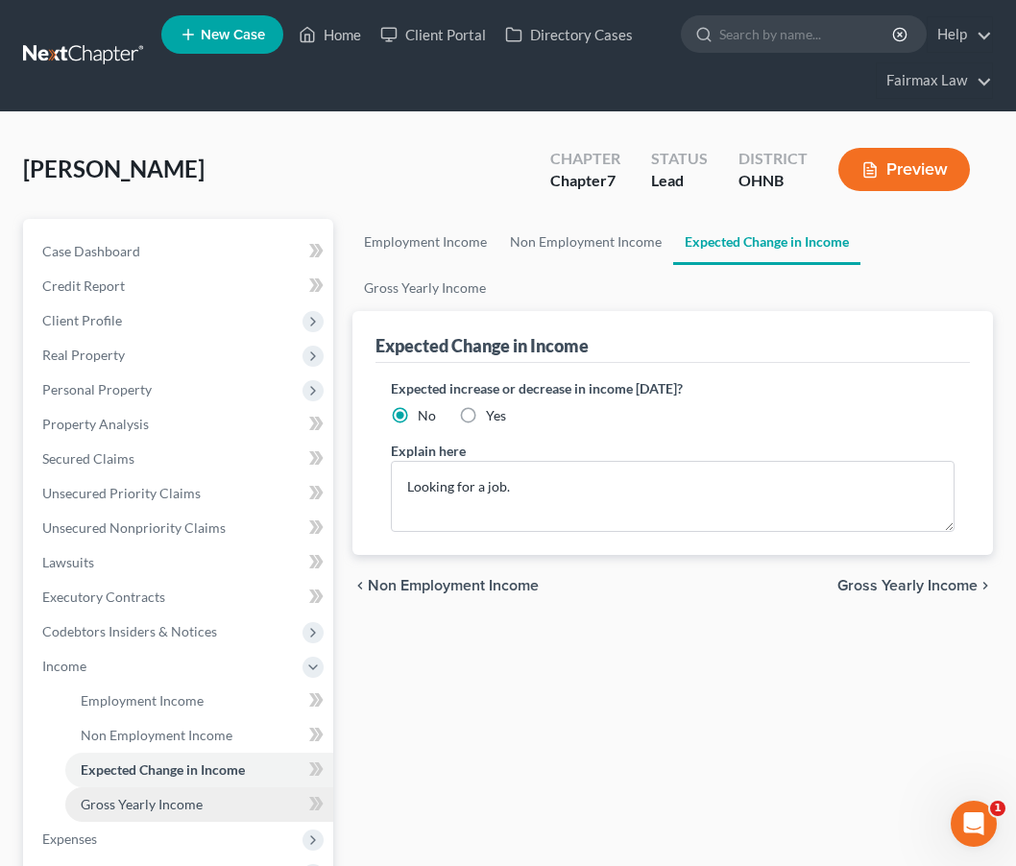
click at [177, 810] on span "Gross Yearly Income" at bounding box center [142, 804] width 122 height 16
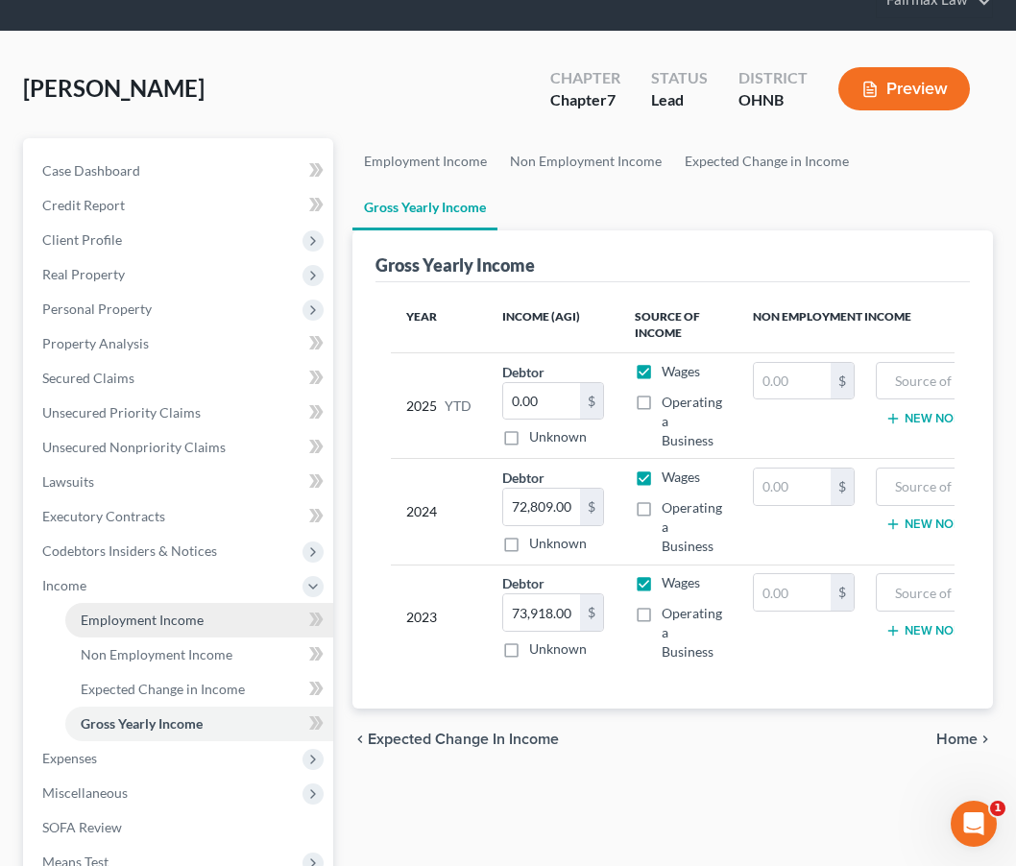
click at [226, 619] on link "Employment Income" at bounding box center [199, 620] width 268 height 35
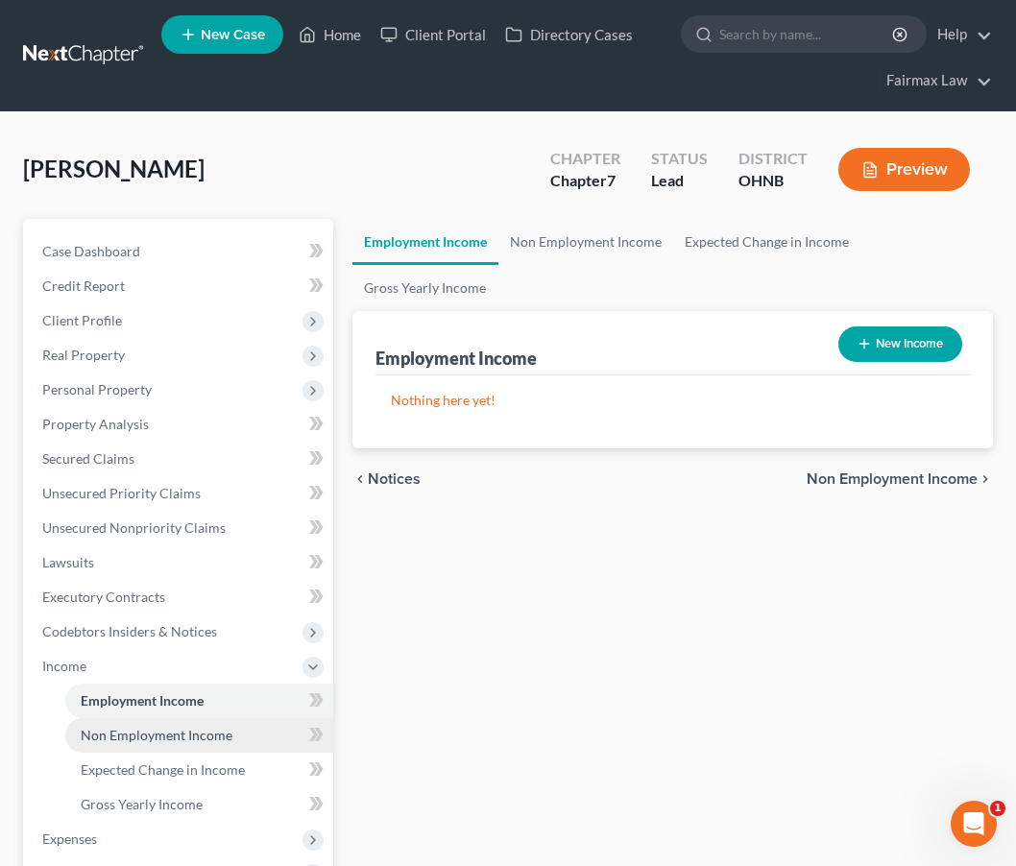
click at [194, 725] on link "Non Employment Income" at bounding box center [199, 735] width 268 height 35
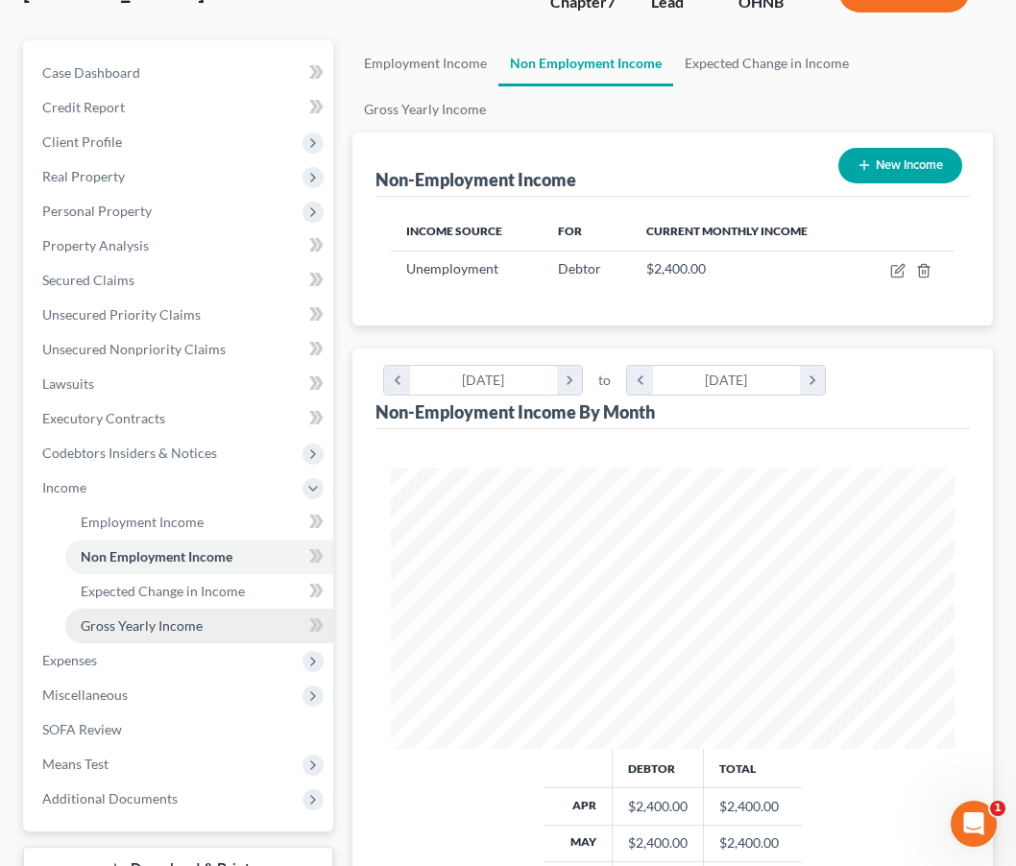
click at [129, 632] on span "Gross Yearly Income" at bounding box center [142, 625] width 122 height 16
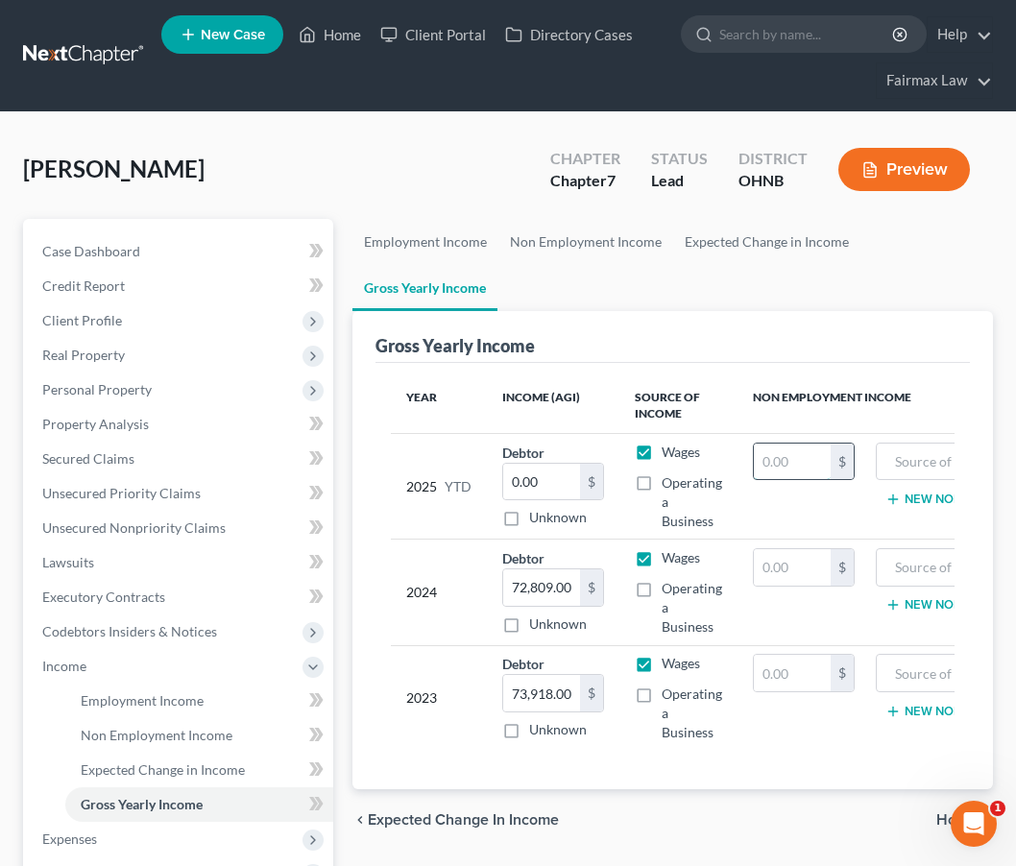
click at [801, 456] on input "text" at bounding box center [792, 462] width 77 height 36
type input "12,000.00"
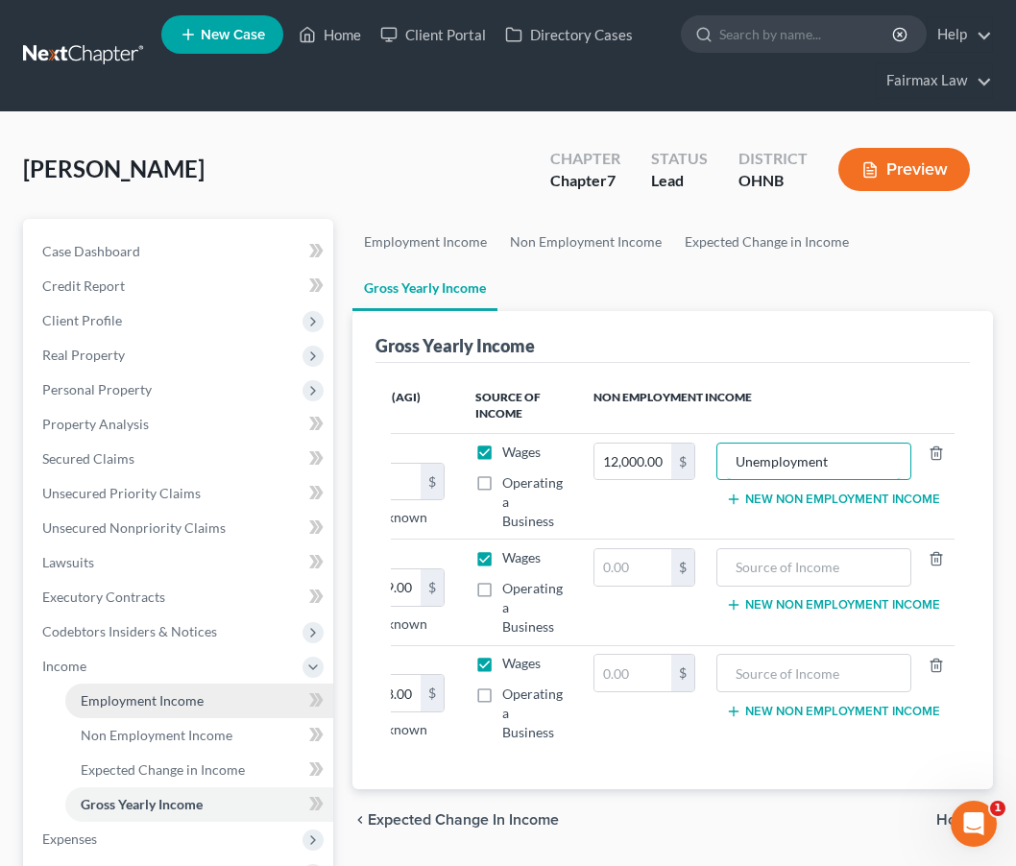
type input "Unemployment"
click at [184, 705] on span "Employment Income" at bounding box center [142, 700] width 123 height 16
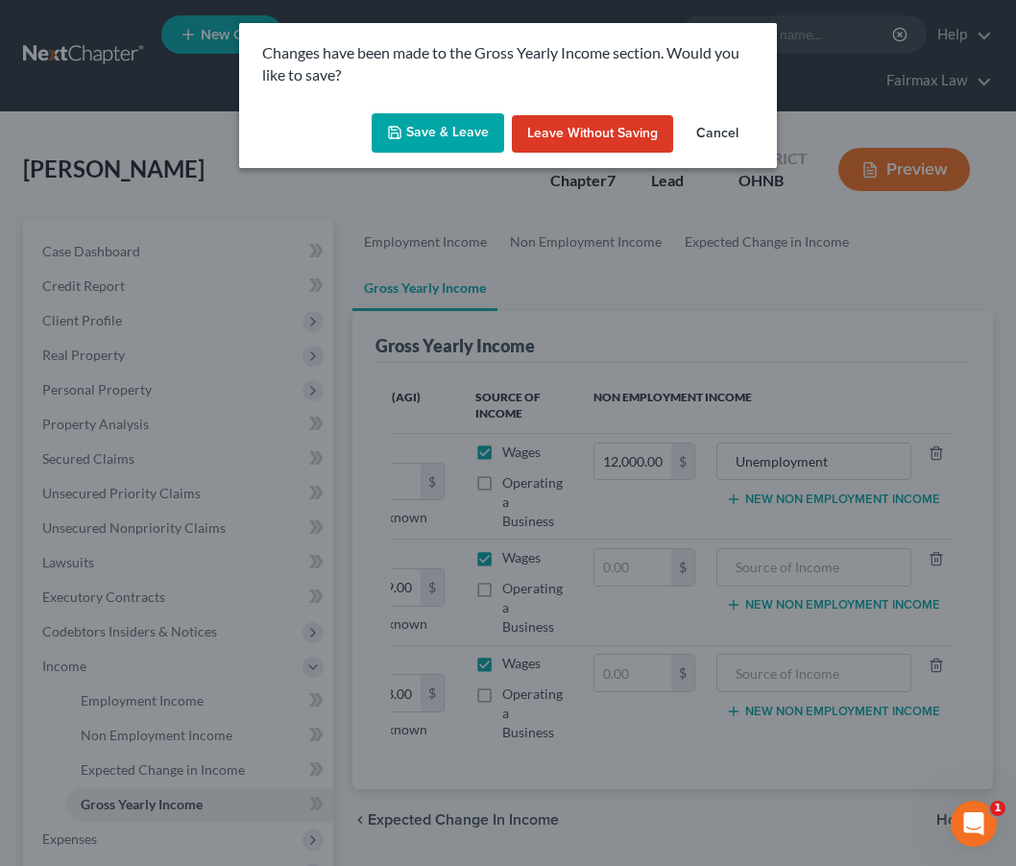
click at [449, 127] on button "Save & Leave" at bounding box center [438, 133] width 133 height 40
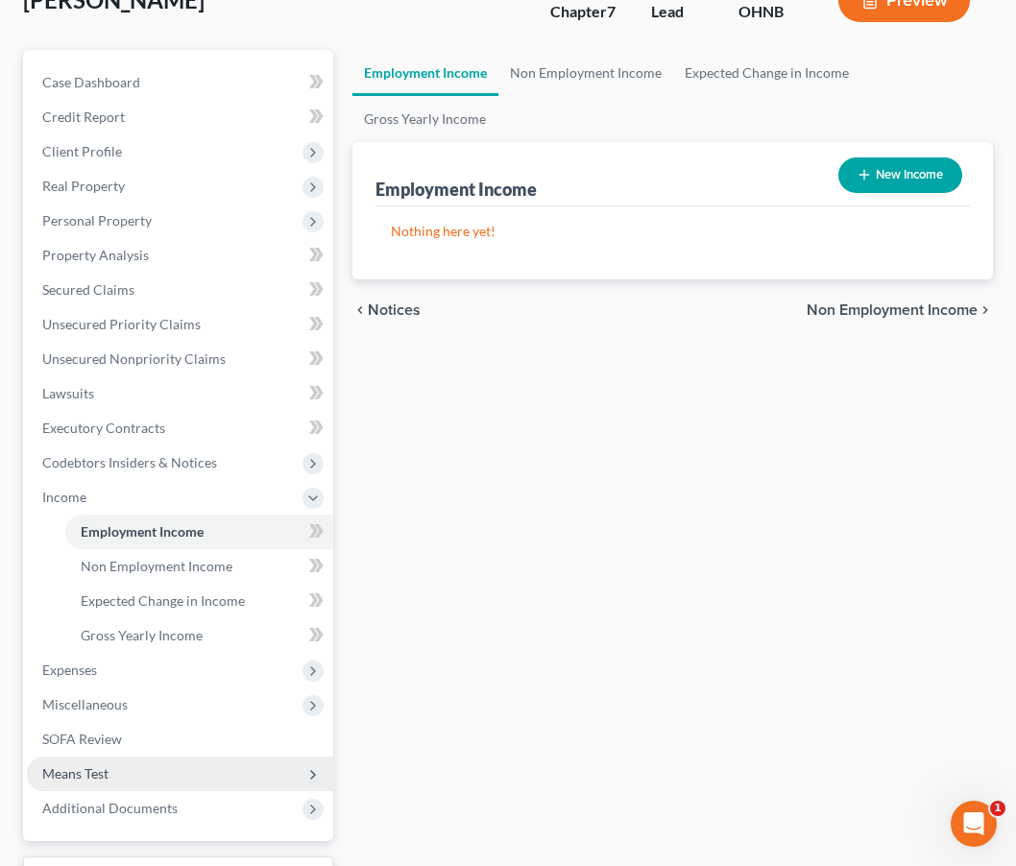
scroll to position [170, 0]
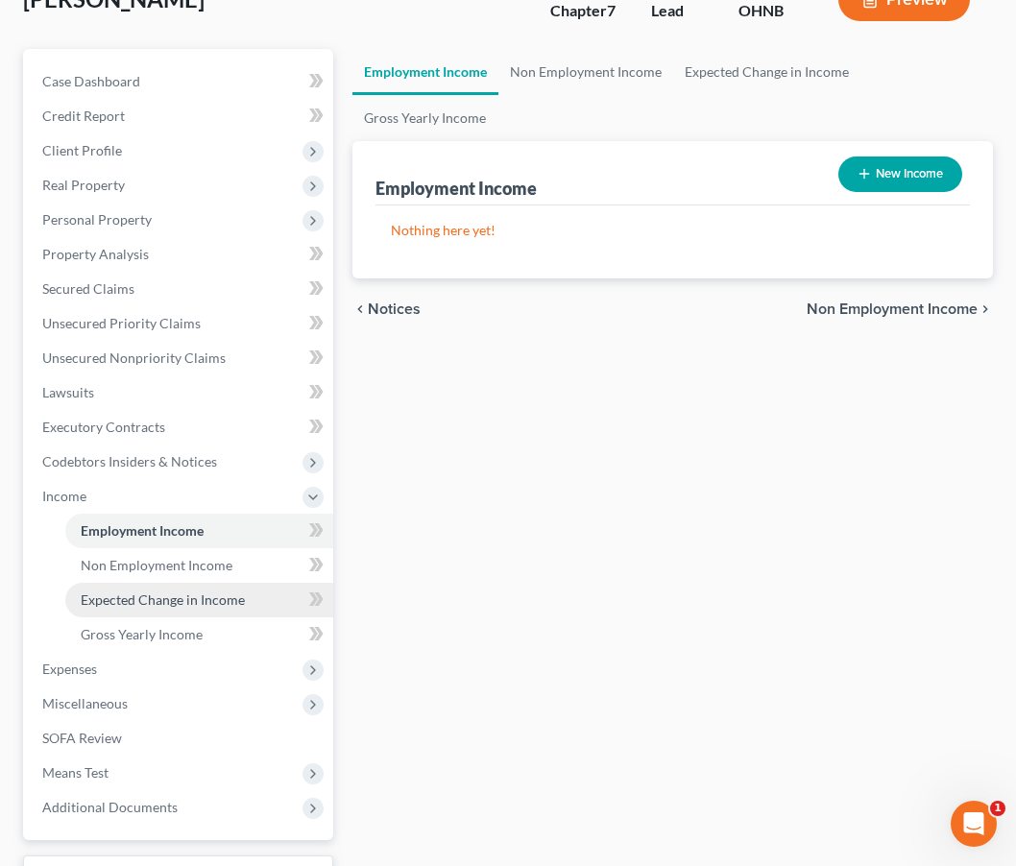
click at [199, 602] on span "Expected Change in Income" at bounding box center [163, 600] width 164 height 16
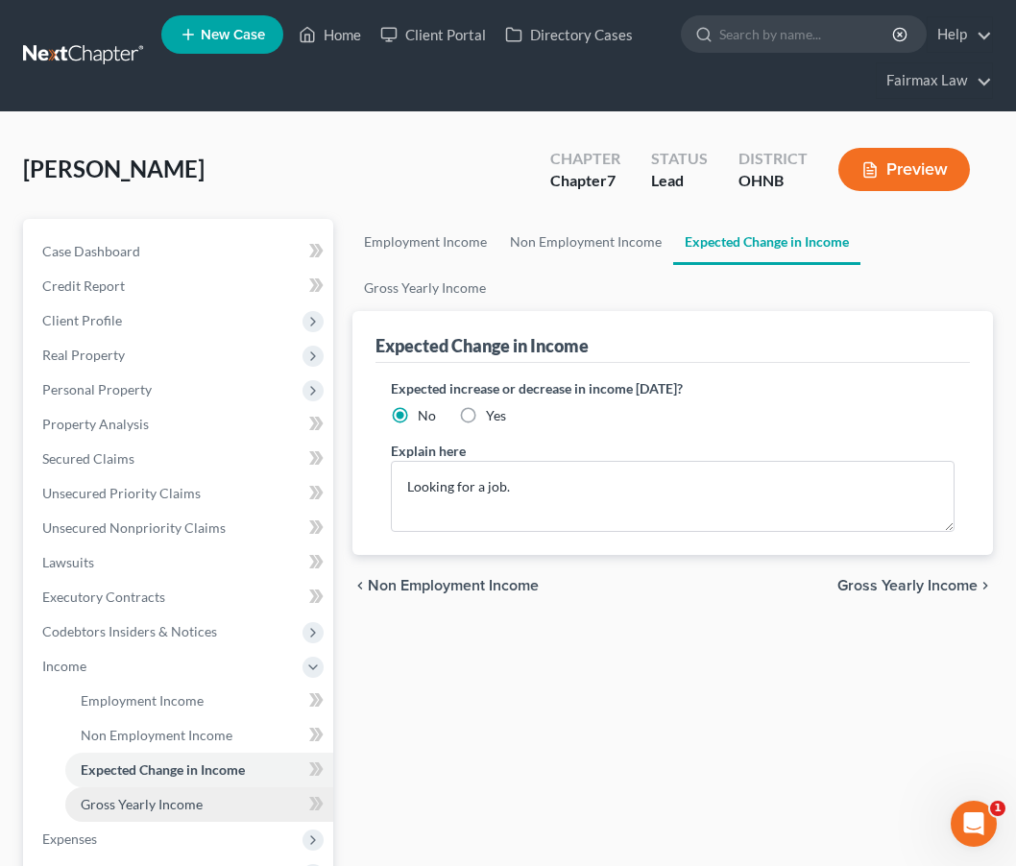
scroll to position [98, 0]
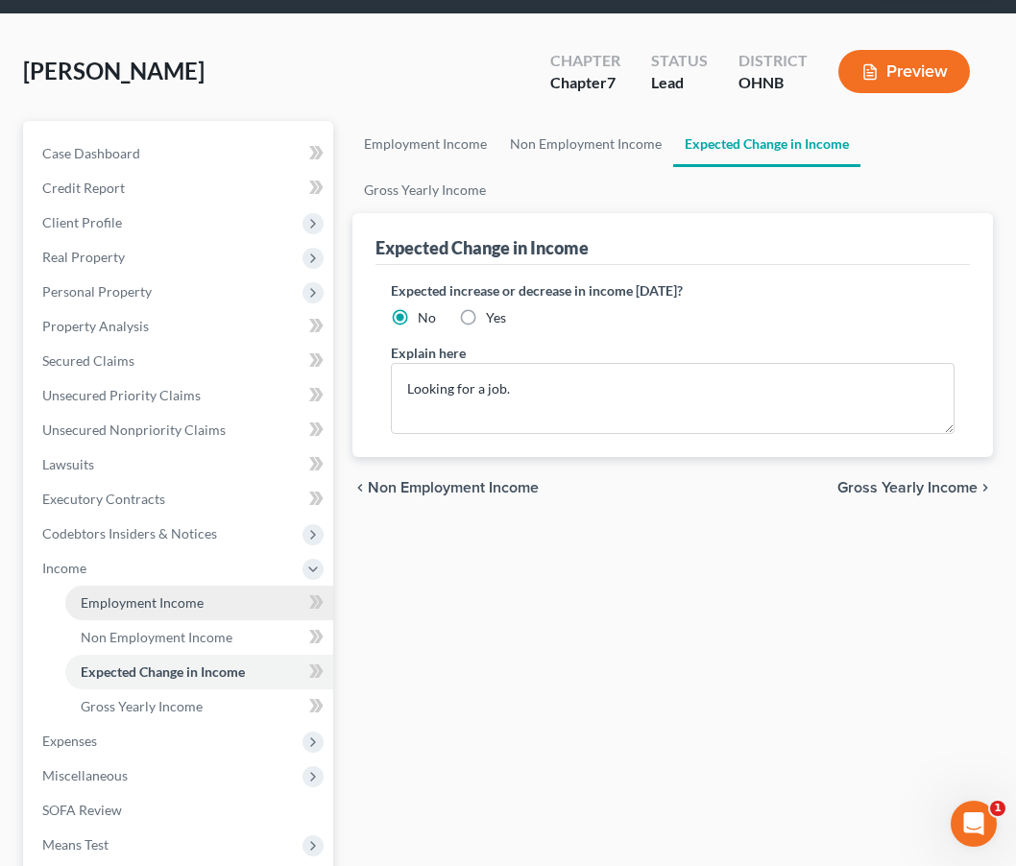
click at [181, 607] on span "Employment Income" at bounding box center [142, 602] width 123 height 16
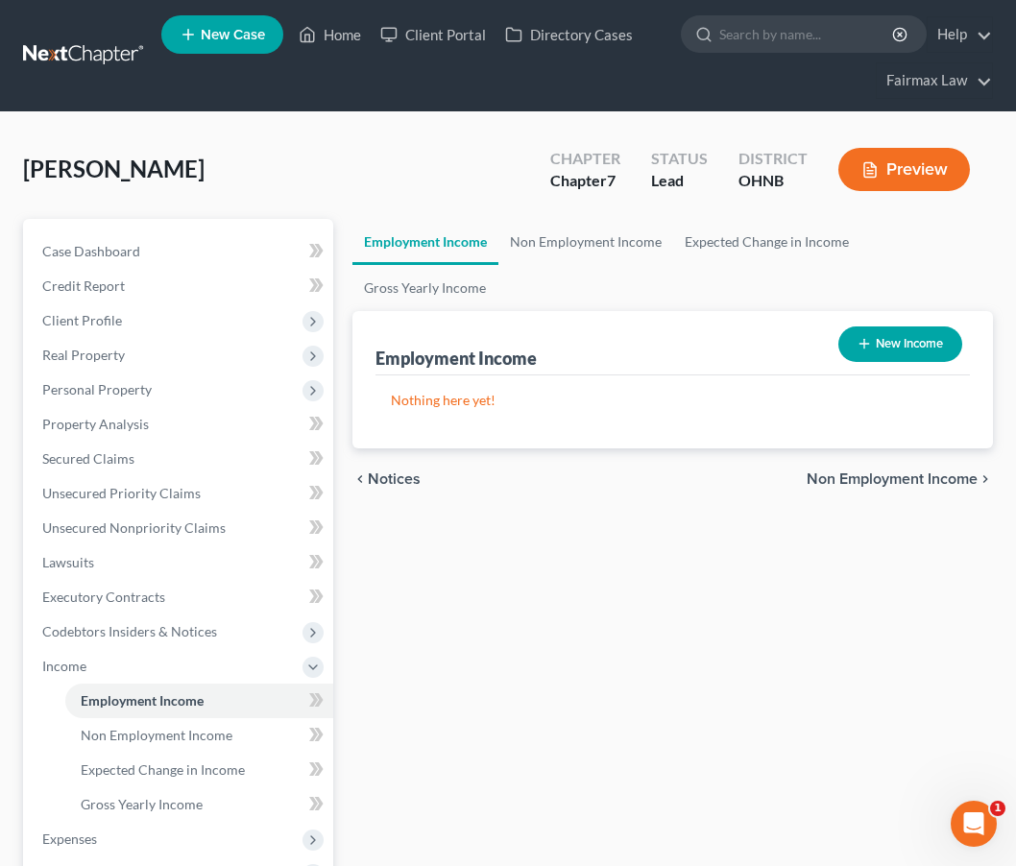
click at [877, 330] on button "New Income" at bounding box center [900, 344] width 124 height 36
select select "0"
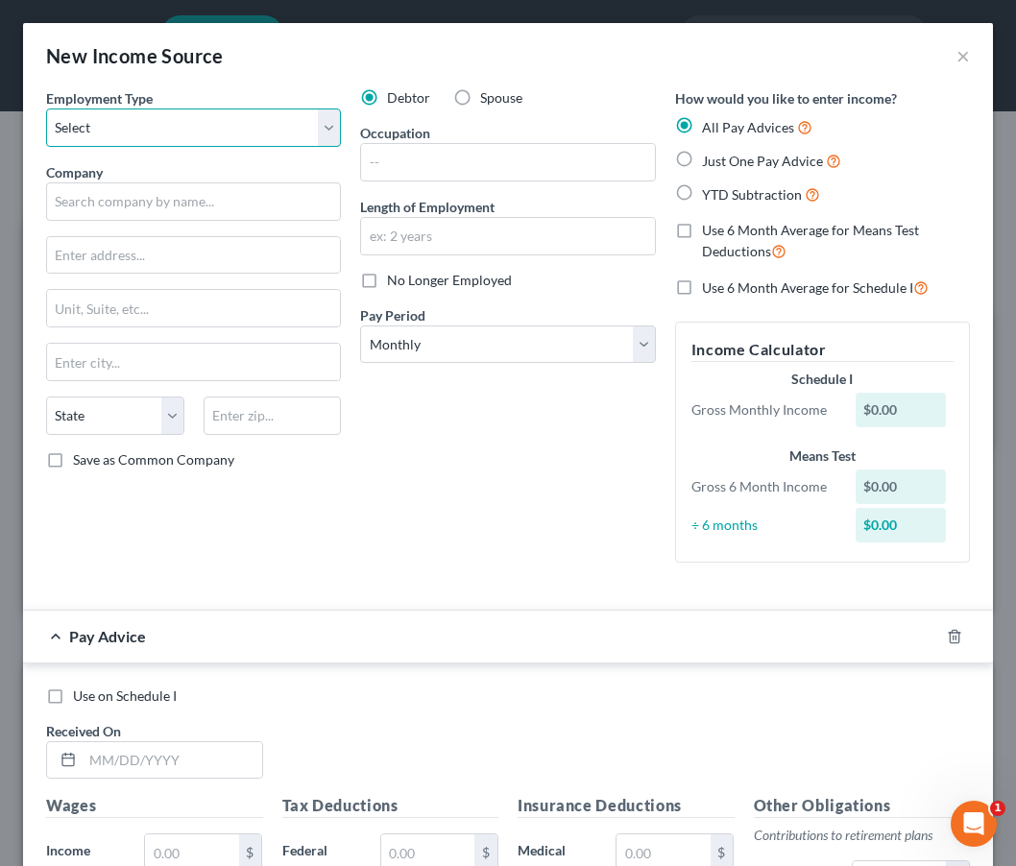
select select "0"
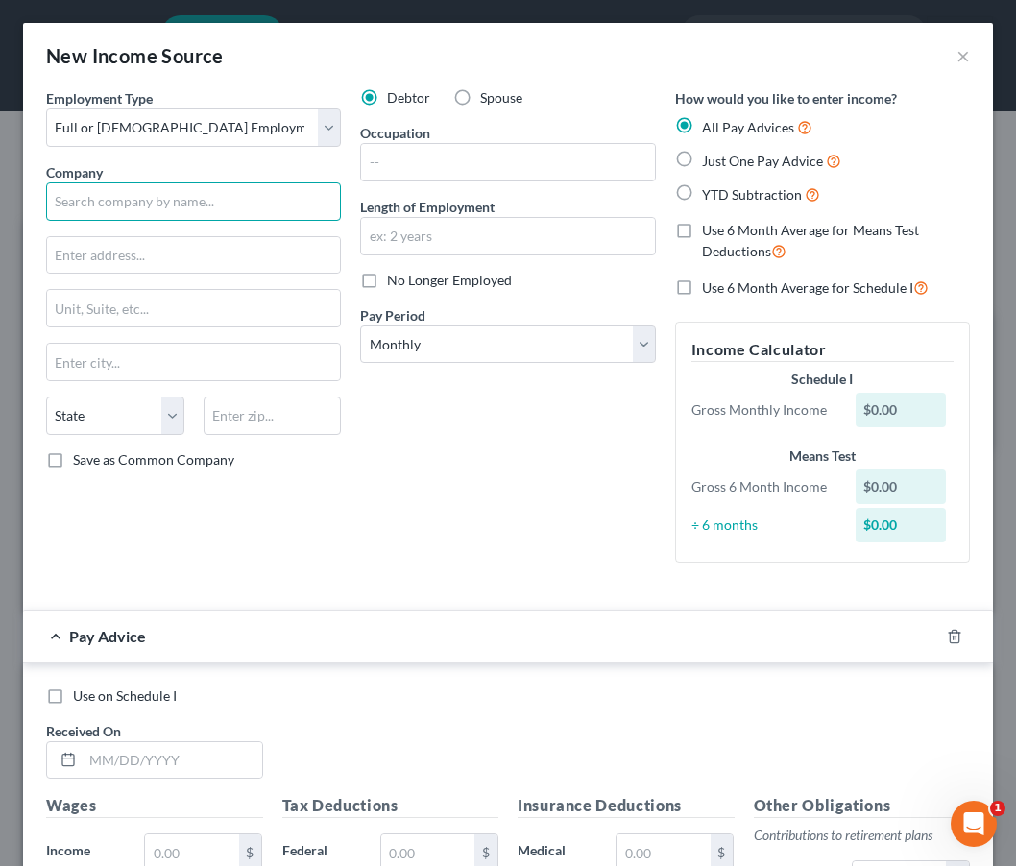
click at [176, 200] on input "text" at bounding box center [193, 201] width 295 height 38
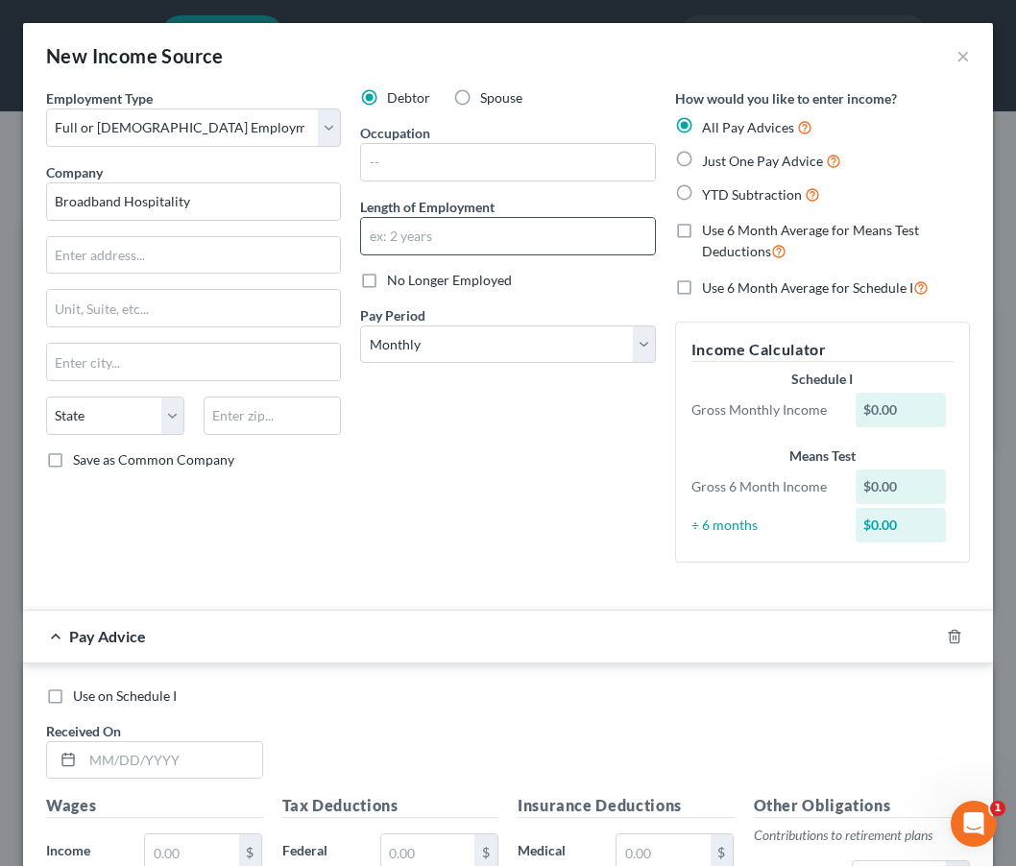
click at [433, 235] on input "text" at bounding box center [507, 236] width 293 height 36
type input "Broadband Hospitality"
type input "3 years"
click at [411, 289] on label "No Longer Employed" at bounding box center [449, 280] width 125 height 19
click at [407, 283] on input "No Longer Employed" at bounding box center [401, 277] width 12 height 12
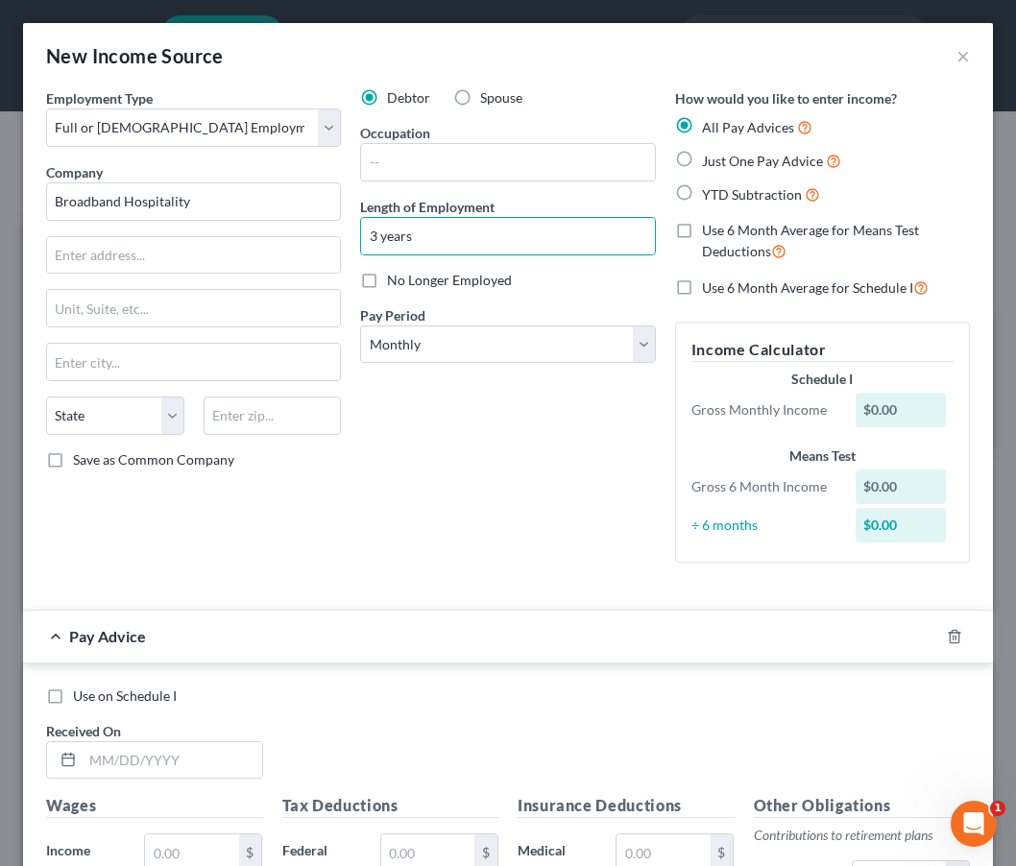
checkbox input "true"
click at [439, 154] on input "text" at bounding box center [507, 162] width 293 height 36
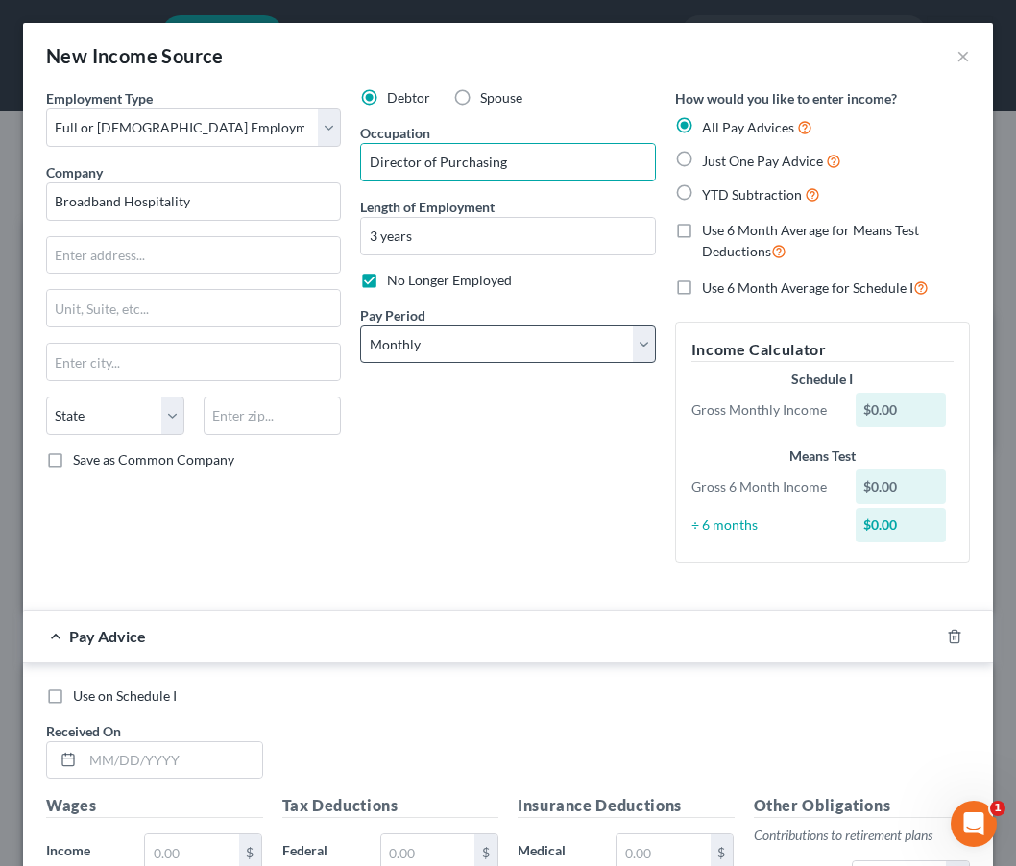
type input "Director of Purchasing"
select select "2"
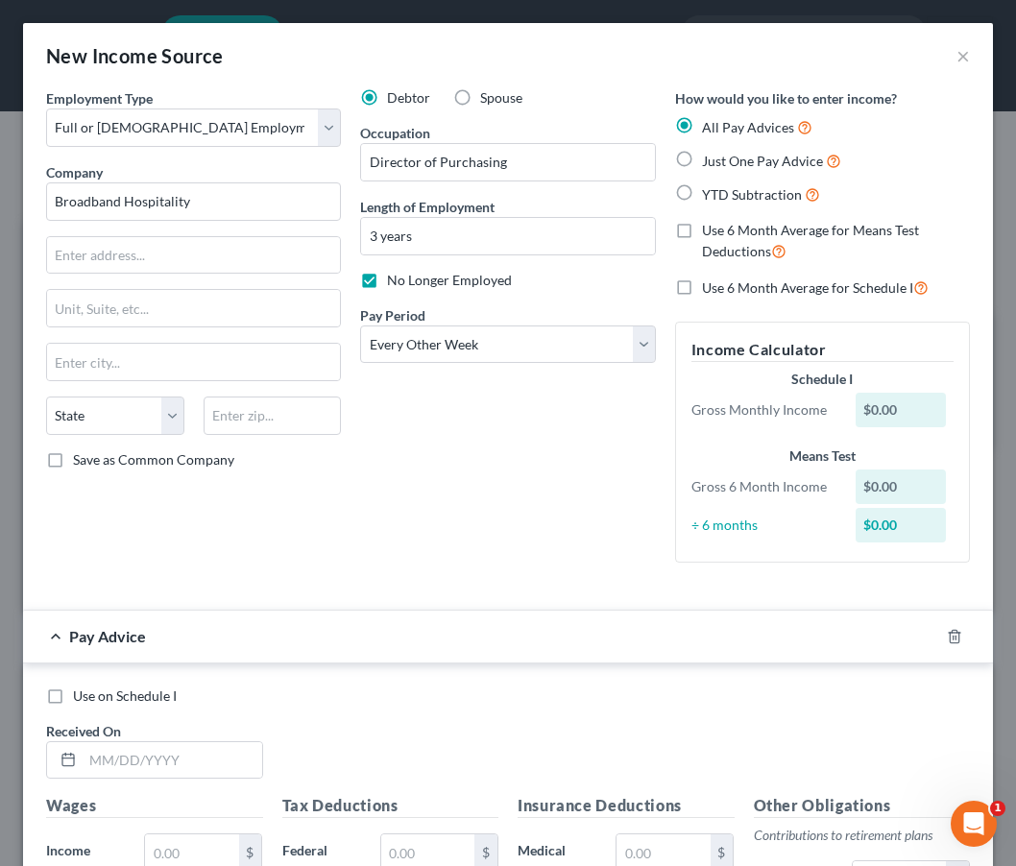
click at [518, 400] on div "Debtor Spouse Occupation Director of Purchasing Length of Employment 3 years No…" at bounding box center [508, 333] width 314 height 490
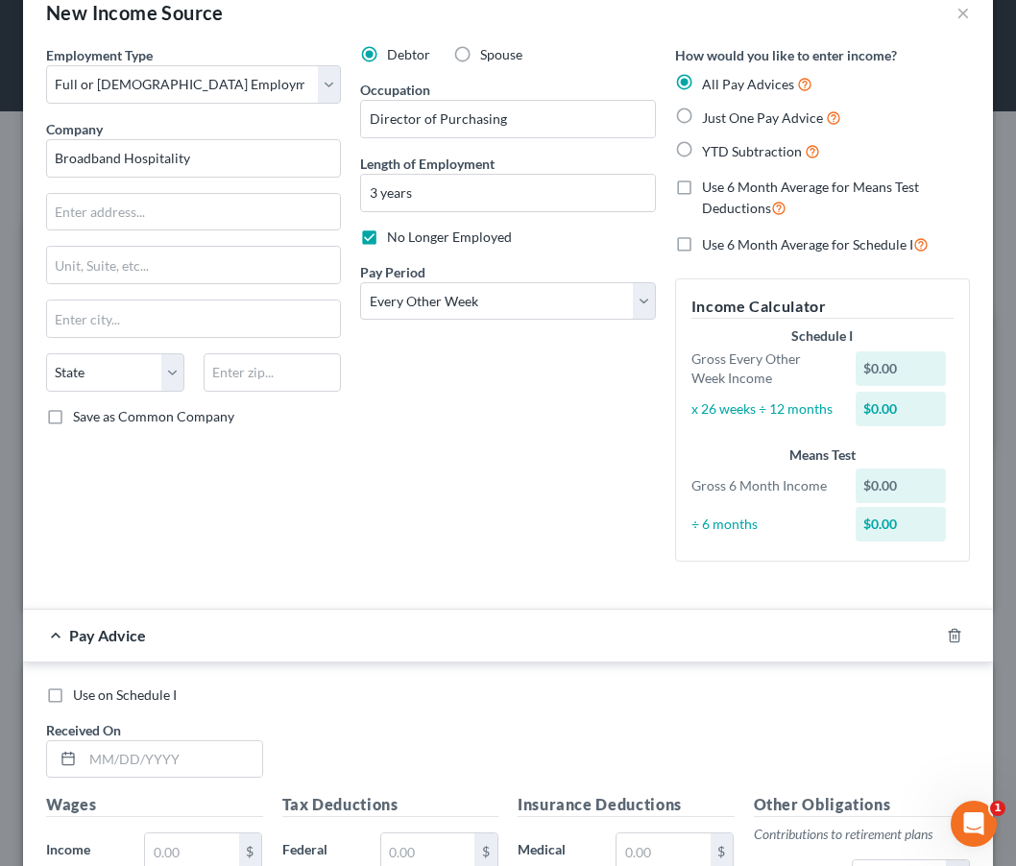
scroll to position [35, 0]
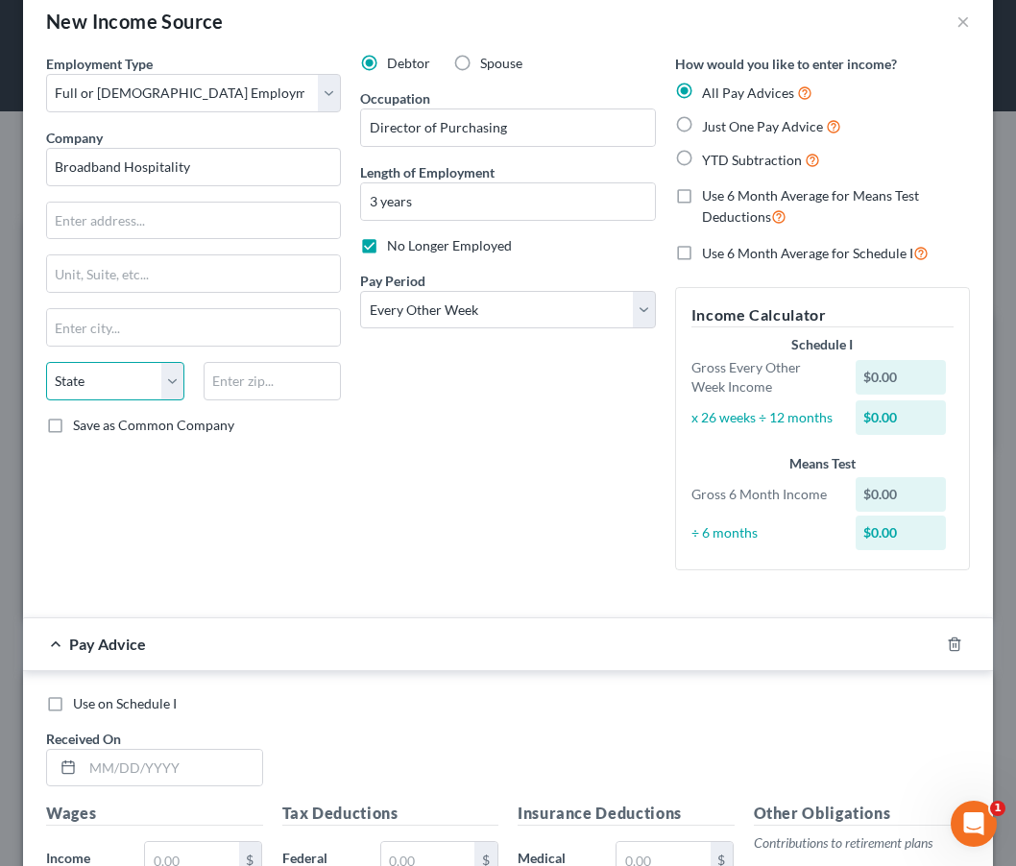
select select "36"
click at [364, 577] on div "Debtor Spouse Occupation Director of Purchasing Length of Employment 3 years No…" at bounding box center [508, 320] width 314 height 532
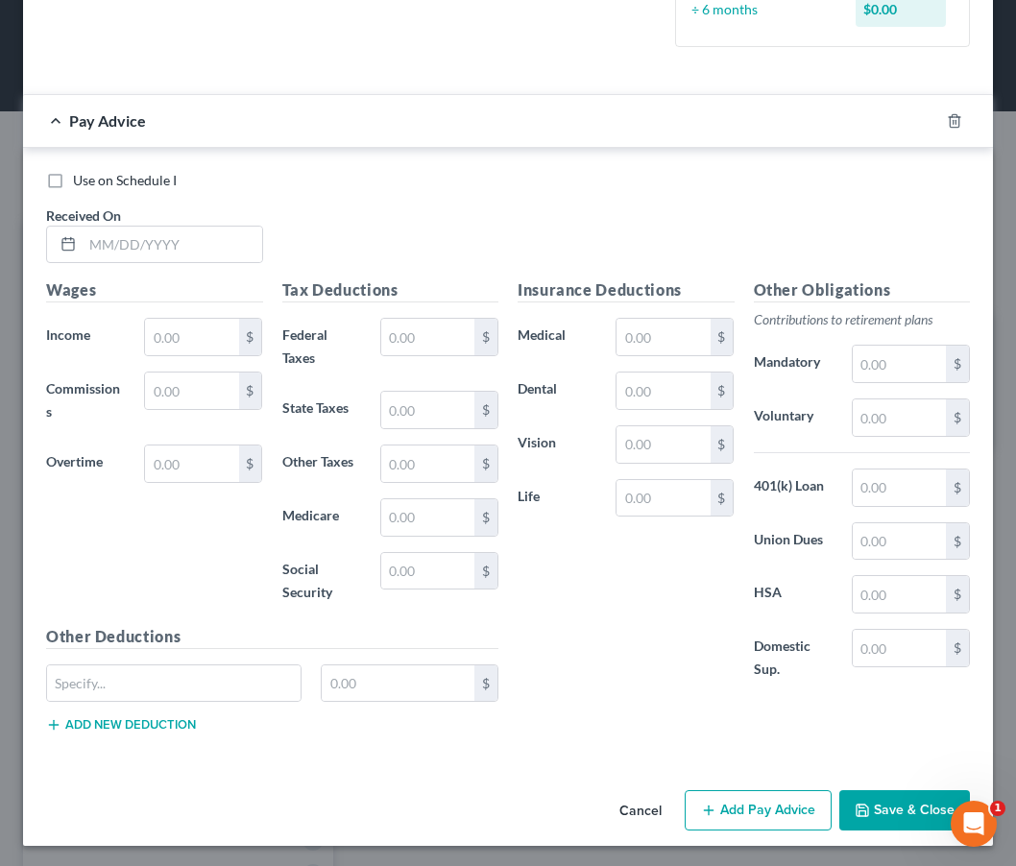
scroll to position [557, 0]
click at [890, 799] on button "Save & Close" at bounding box center [904, 811] width 131 height 40
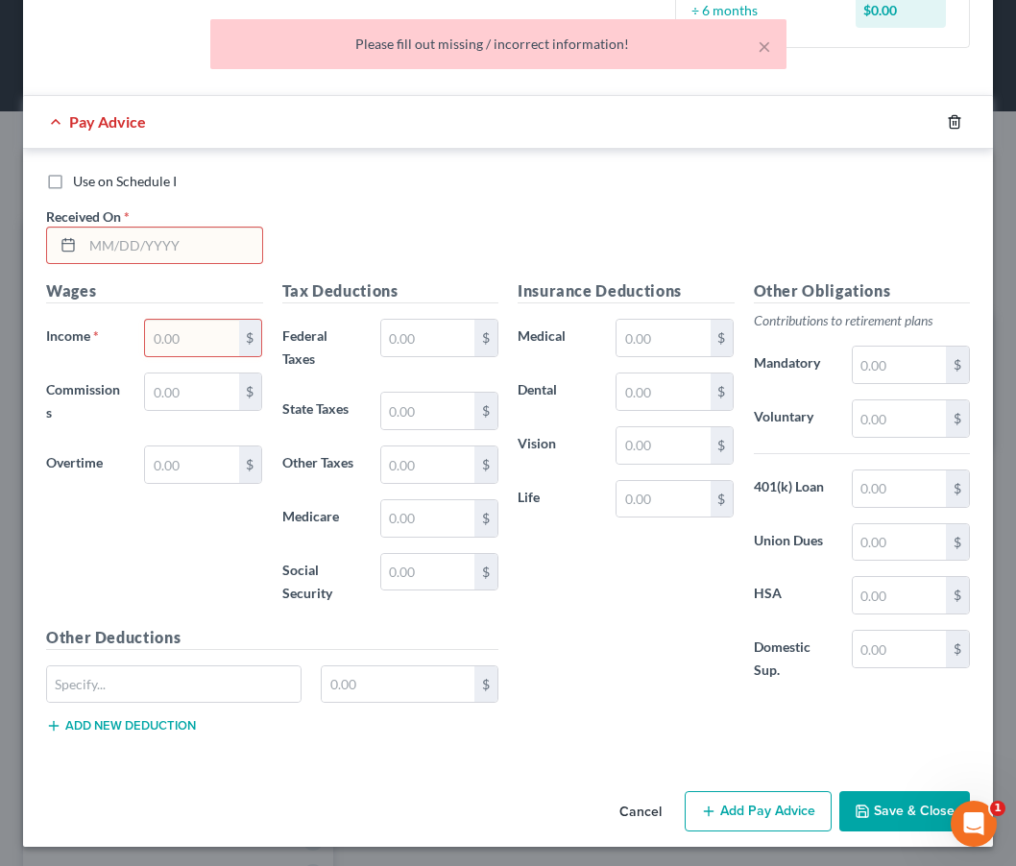
click at [955, 121] on icon "button" at bounding box center [954, 121] width 15 height 15
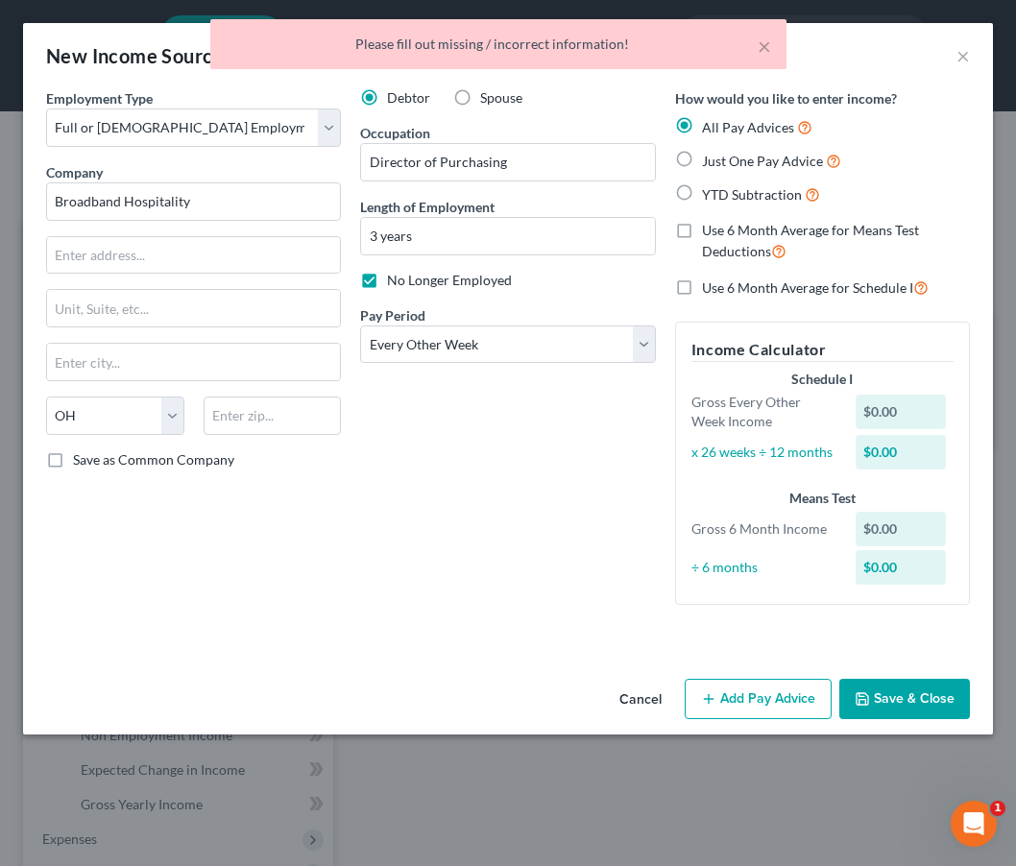
scroll to position [0, 0]
click at [907, 699] on button "Save & Close" at bounding box center [904, 699] width 131 height 40
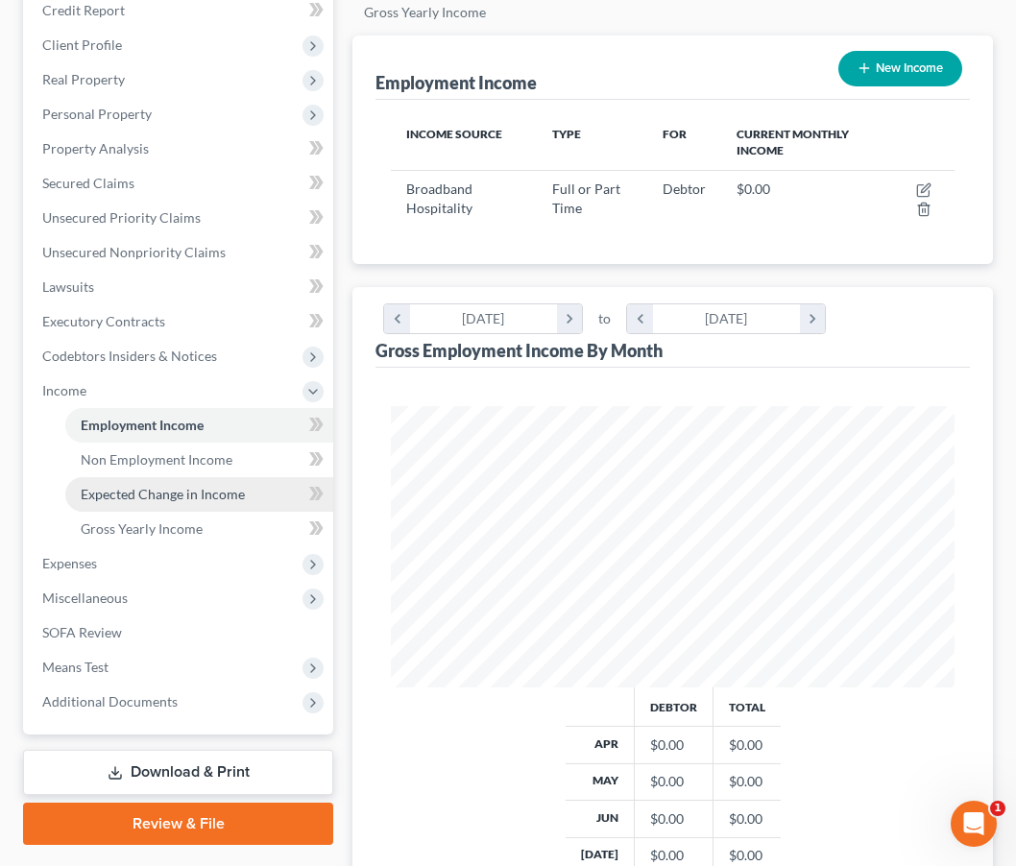
scroll to position [365, 0]
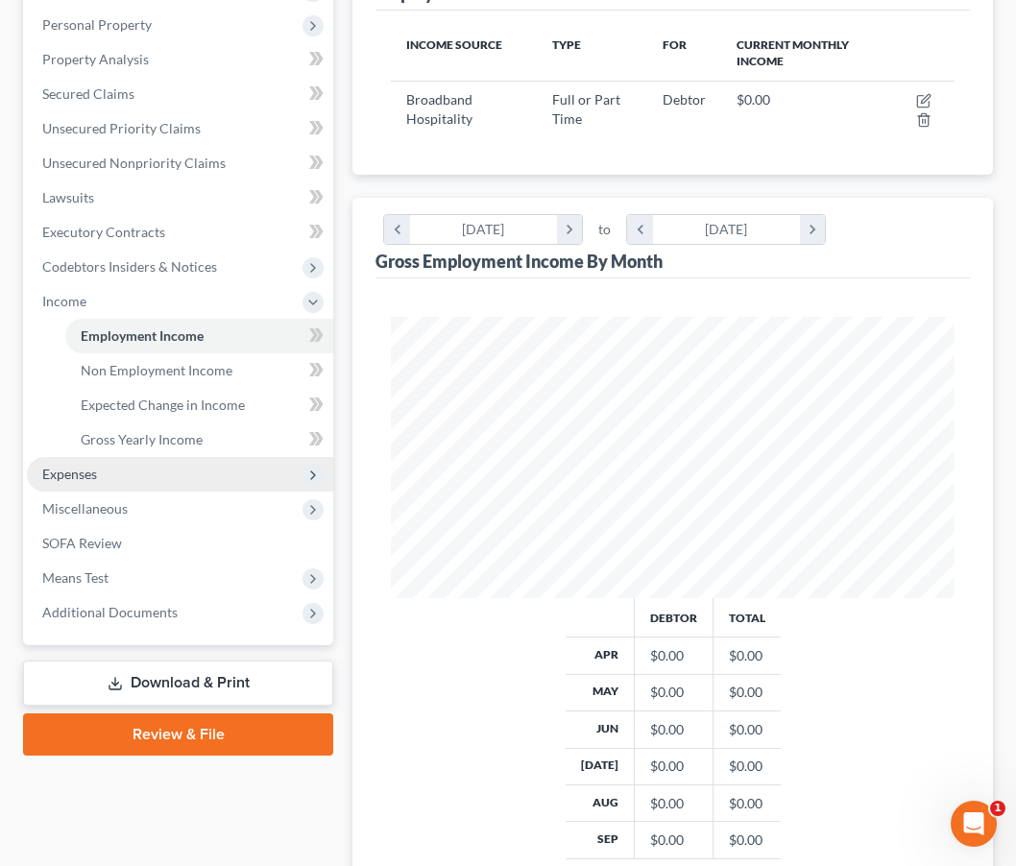
click at [157, 472] on span "Expenses" at bounding box center [180, 474] width 306 height 35
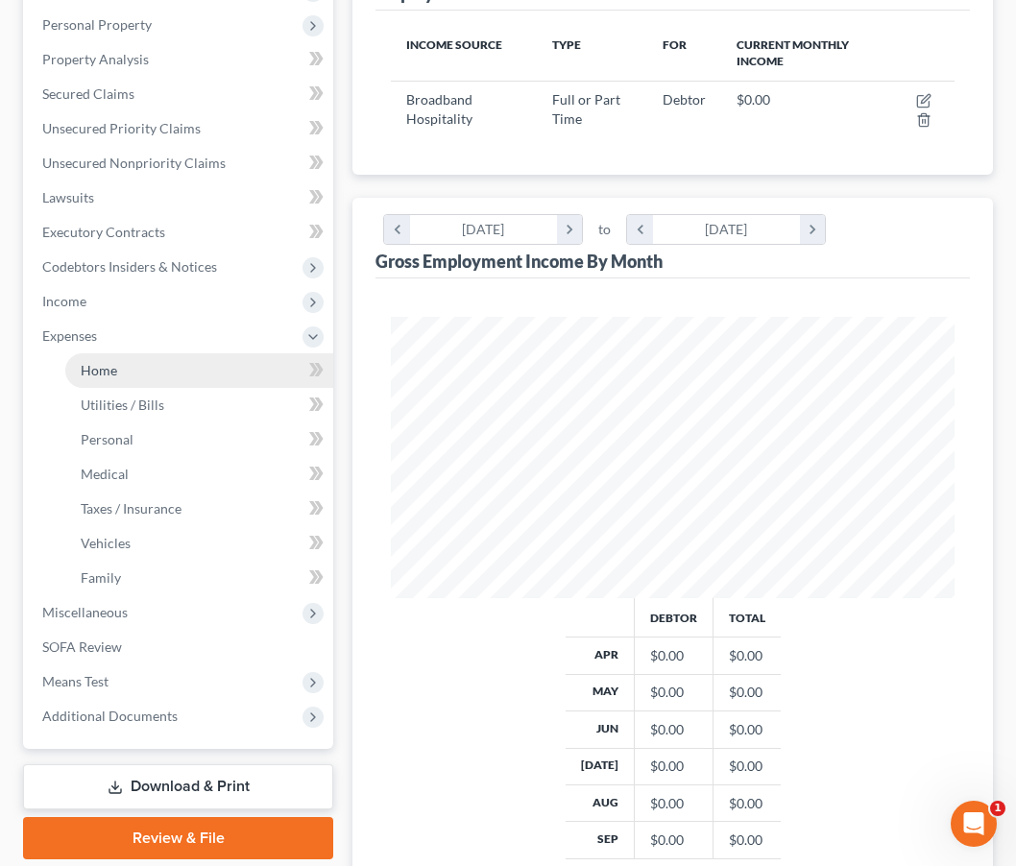
click at [155, 369] on link "Home" at bounding box center [199, 370] width 268 height 35
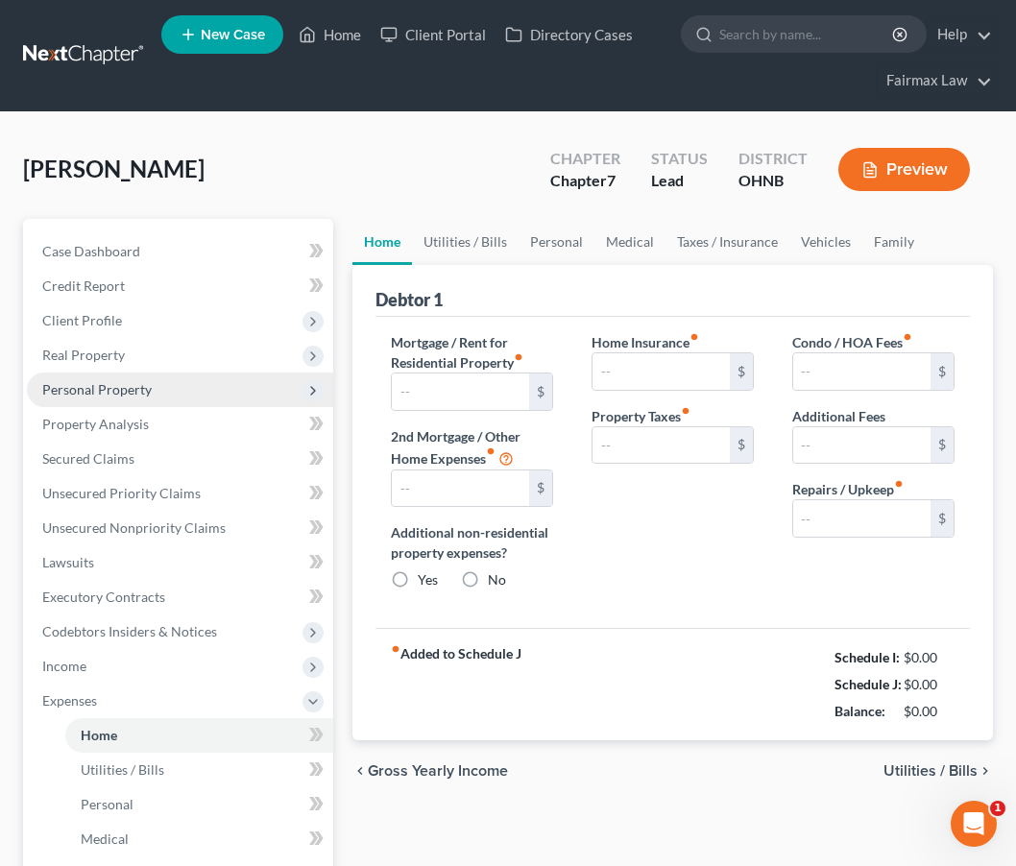
type input "0.00"
radio input "true"
type input "0.00"
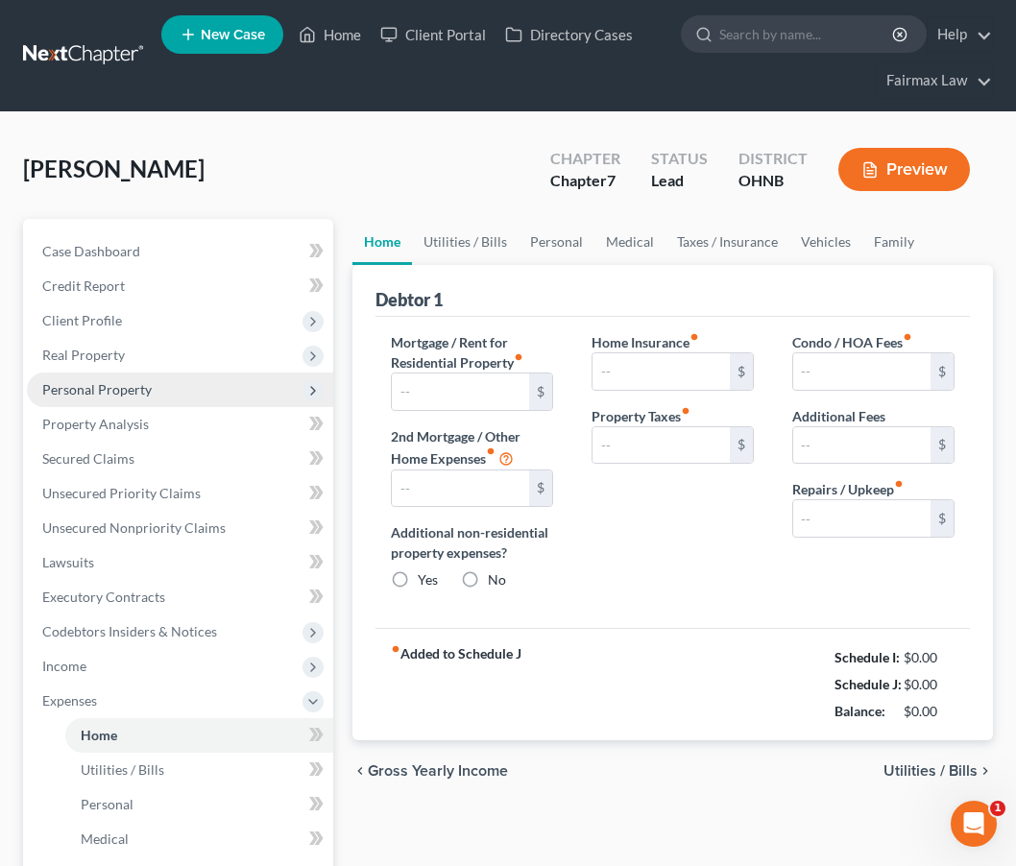
type input "0.00"
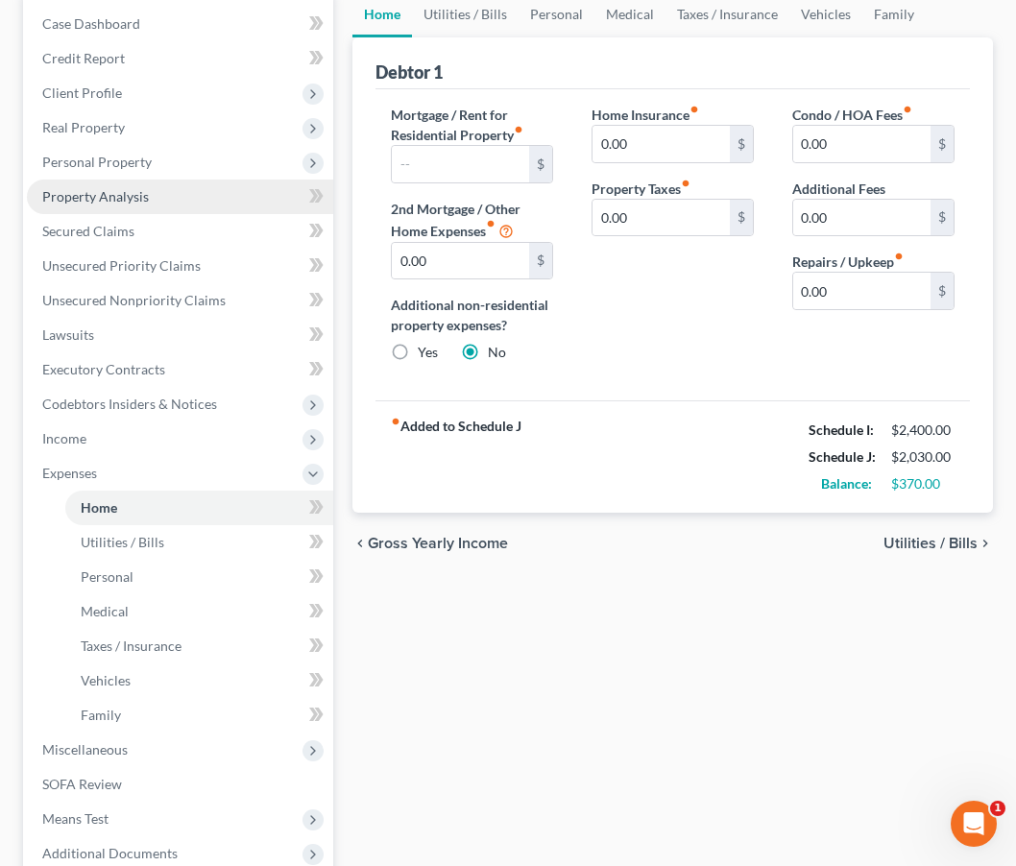
scroll to position [229, 0]
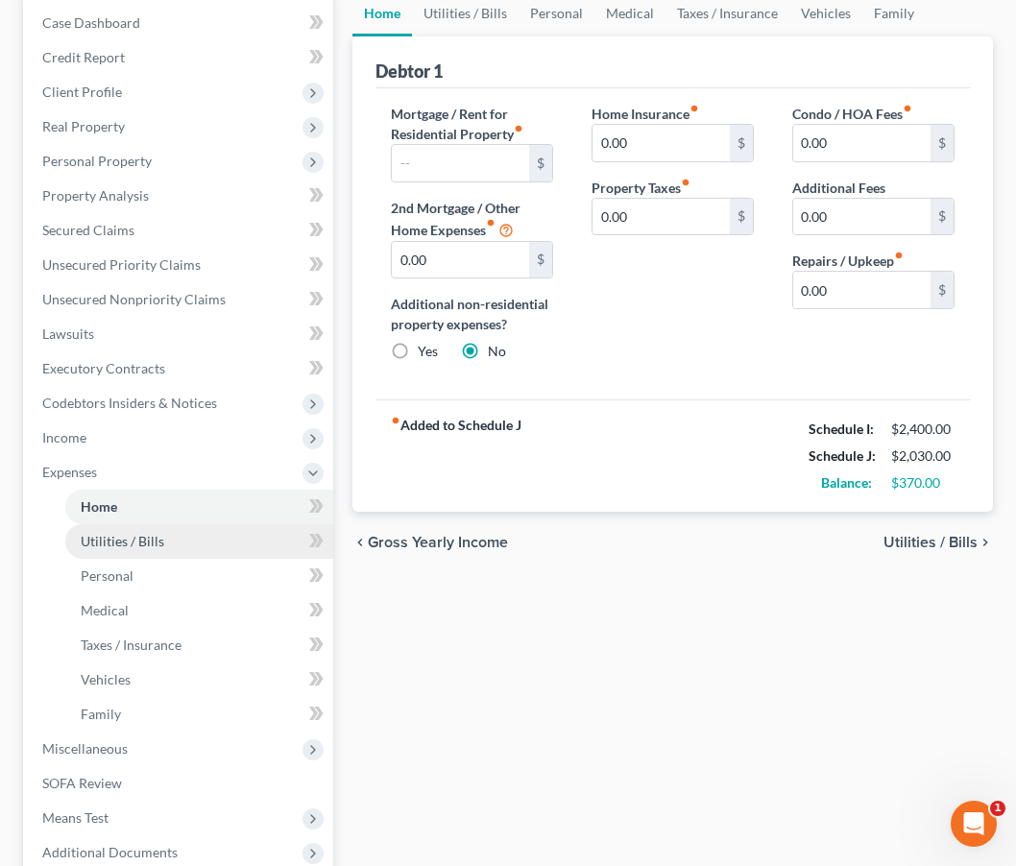
click at [152, 542] on span "Utilities / Bills" at bounding box center [123, 541] width 84 height 16
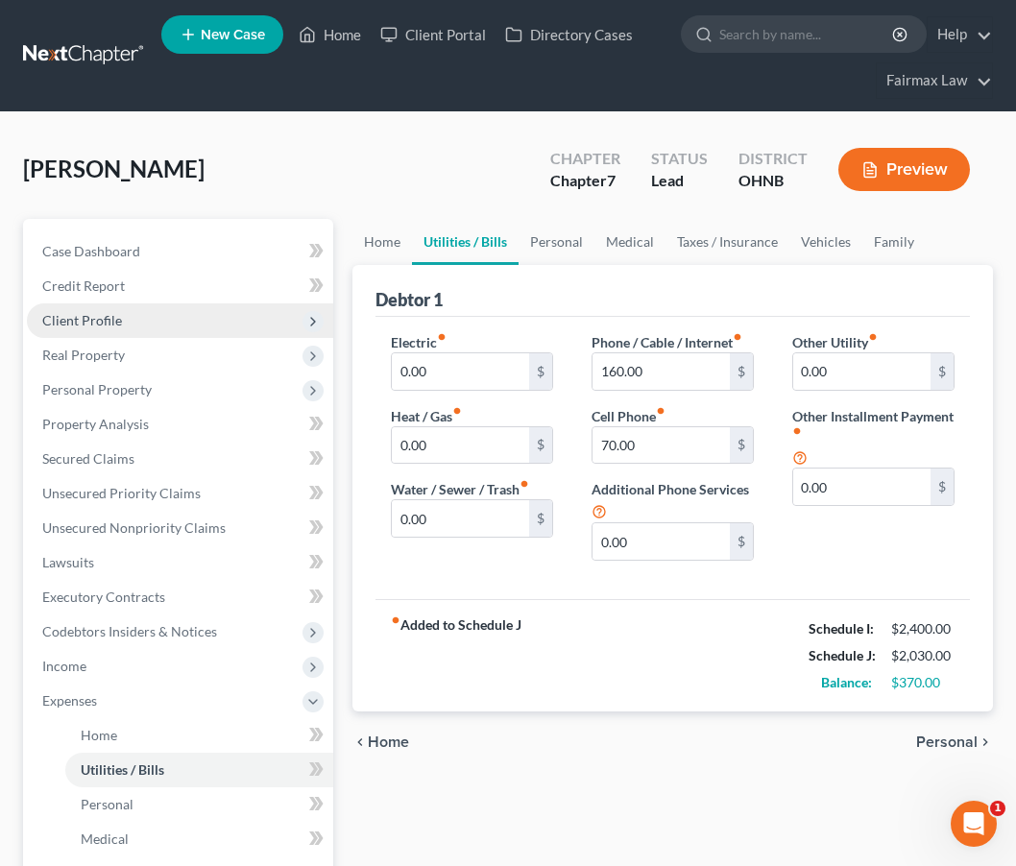
click at [195, 303] on span "Client Profile" at bounding box center [180, 320] width 306 height 35
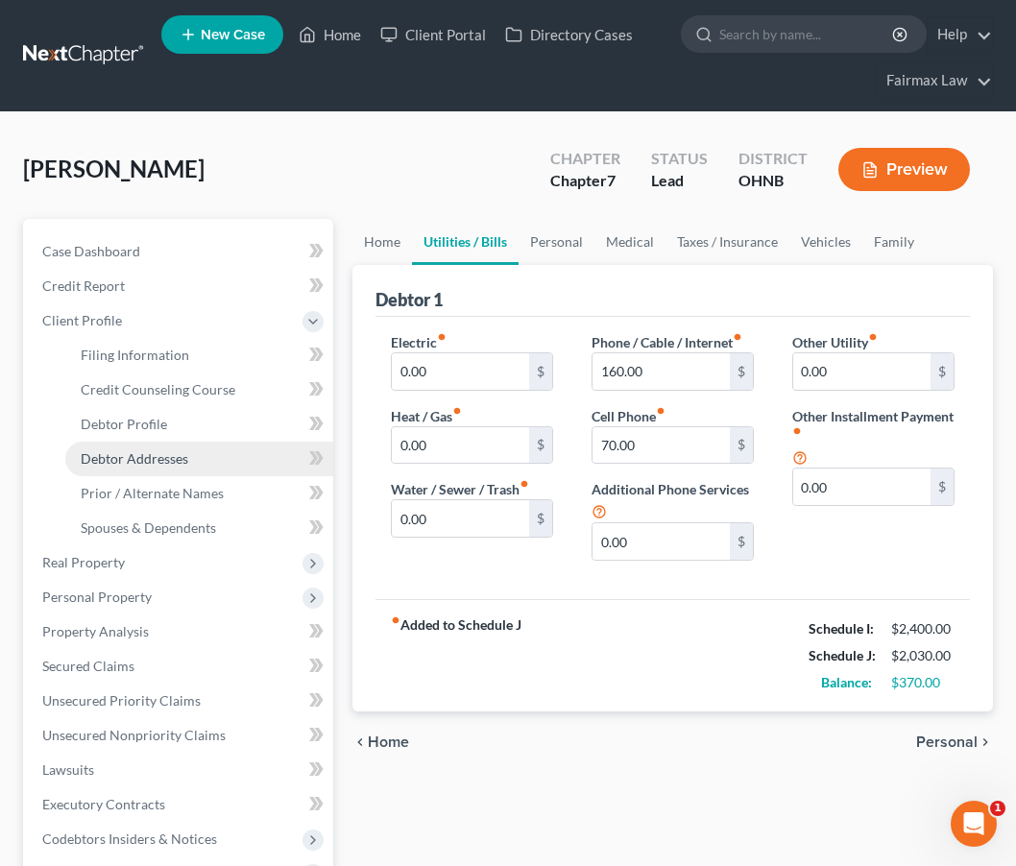
click at [176, 455] on span "Debtor Addresses" at bounding box center [135, 458] width 108 height 16
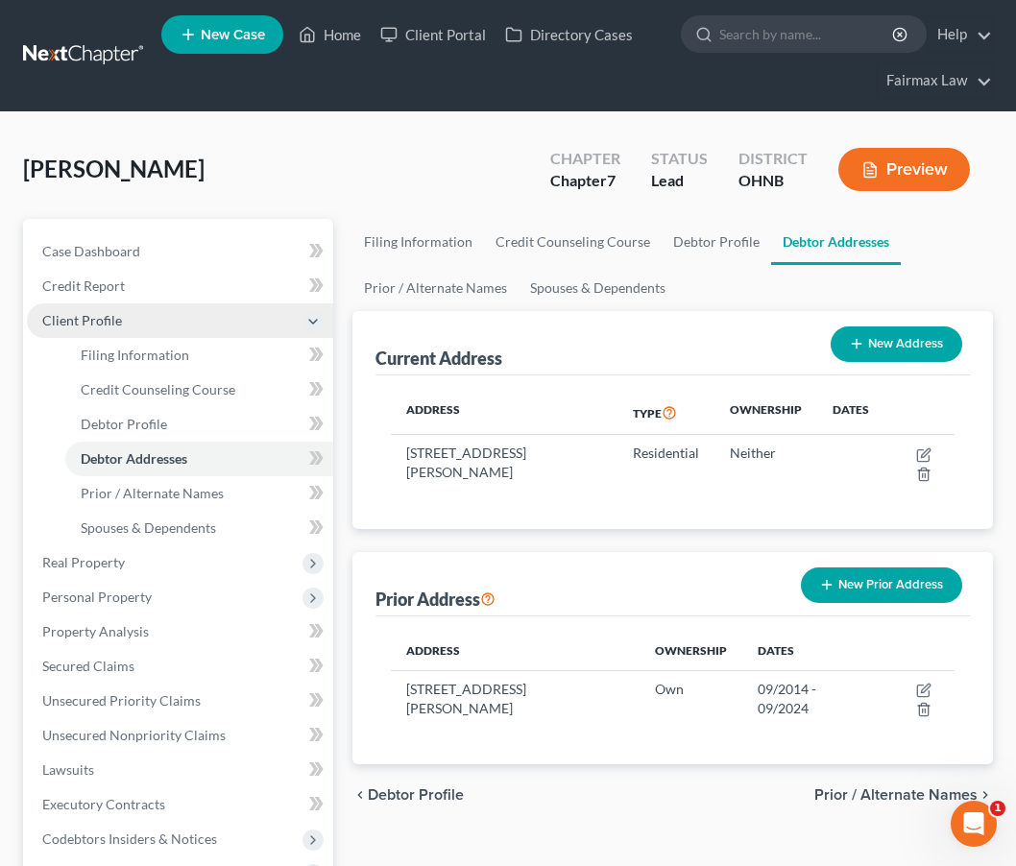
click at [308, 320] on icon at bounding box center [312, 321] width 15 height 15
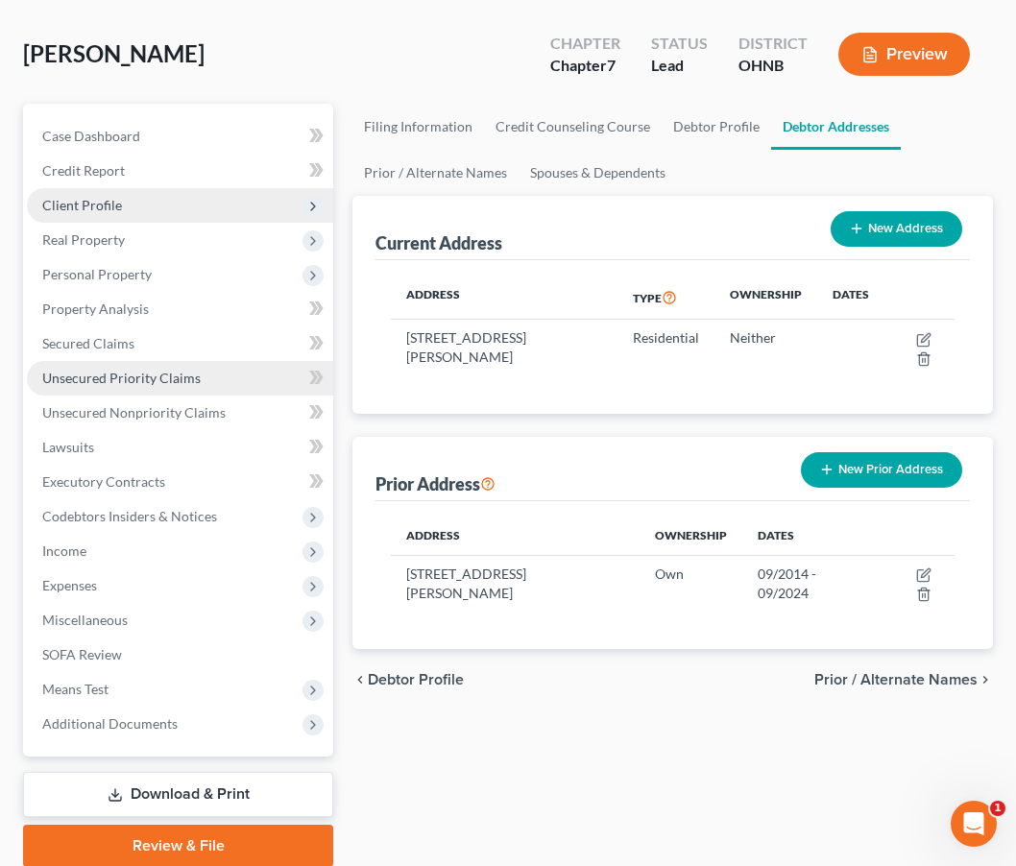
scroll to position [147, 0]
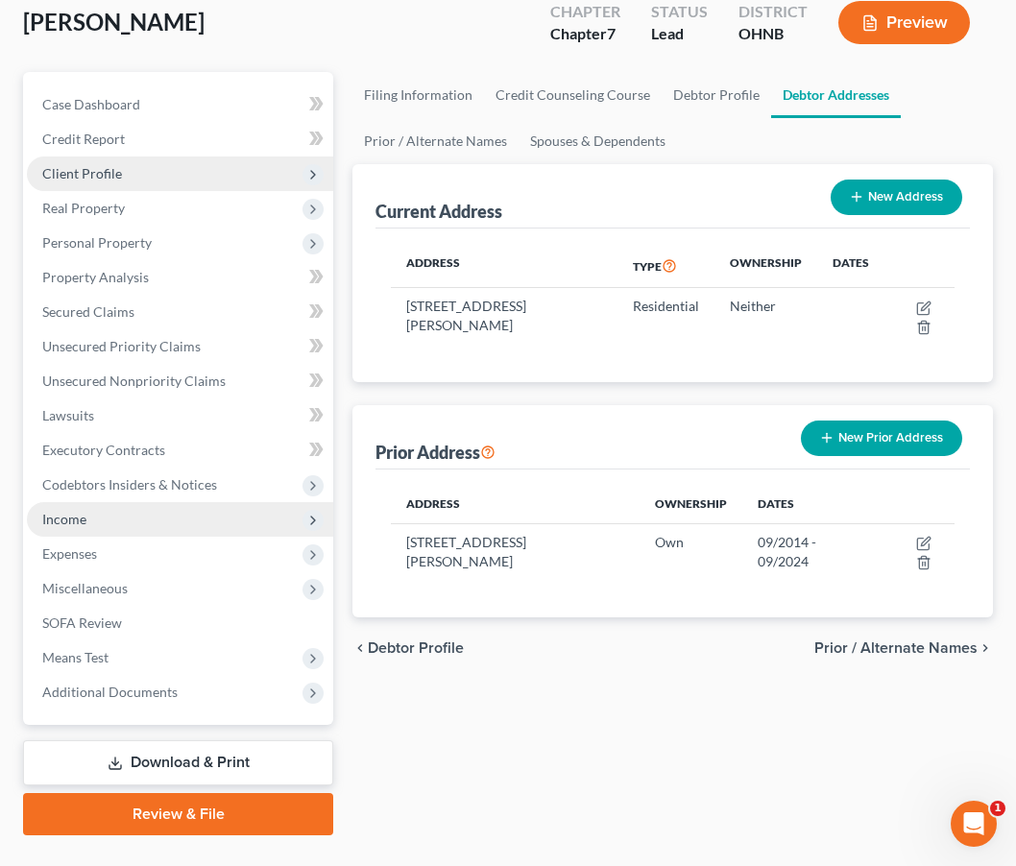
click at [119, 532] on span "Income" at bounding box center [180, 519] width 306 height 35
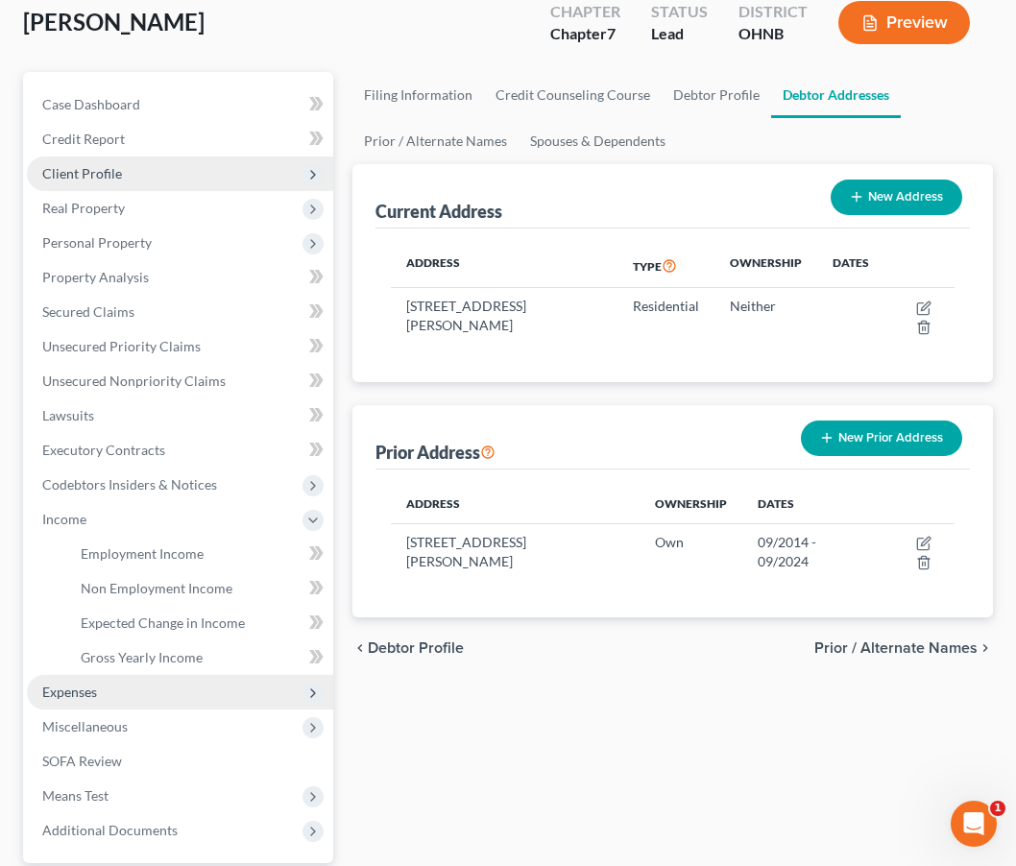
click at [121, 700] on span "Expenses" at bounding box center [180, 692] width 306 height 35
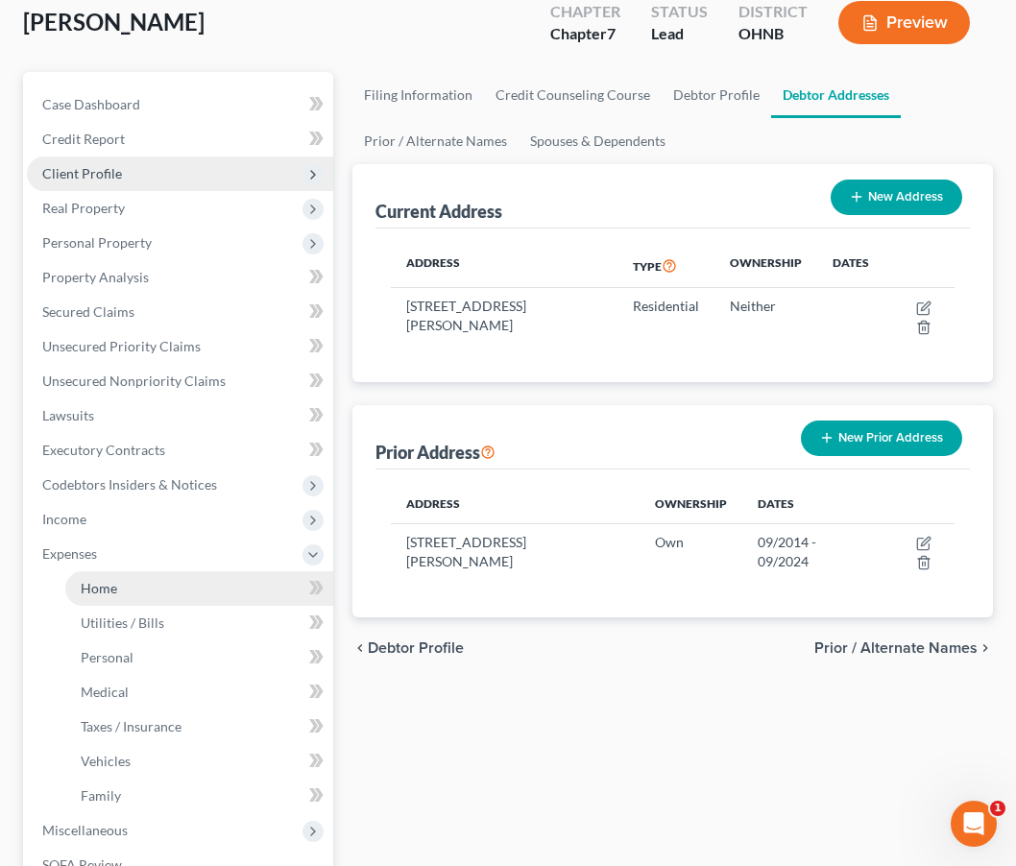
click at [120, 594] on link "Home" at bounding box center [199, 588] width 268 height 35
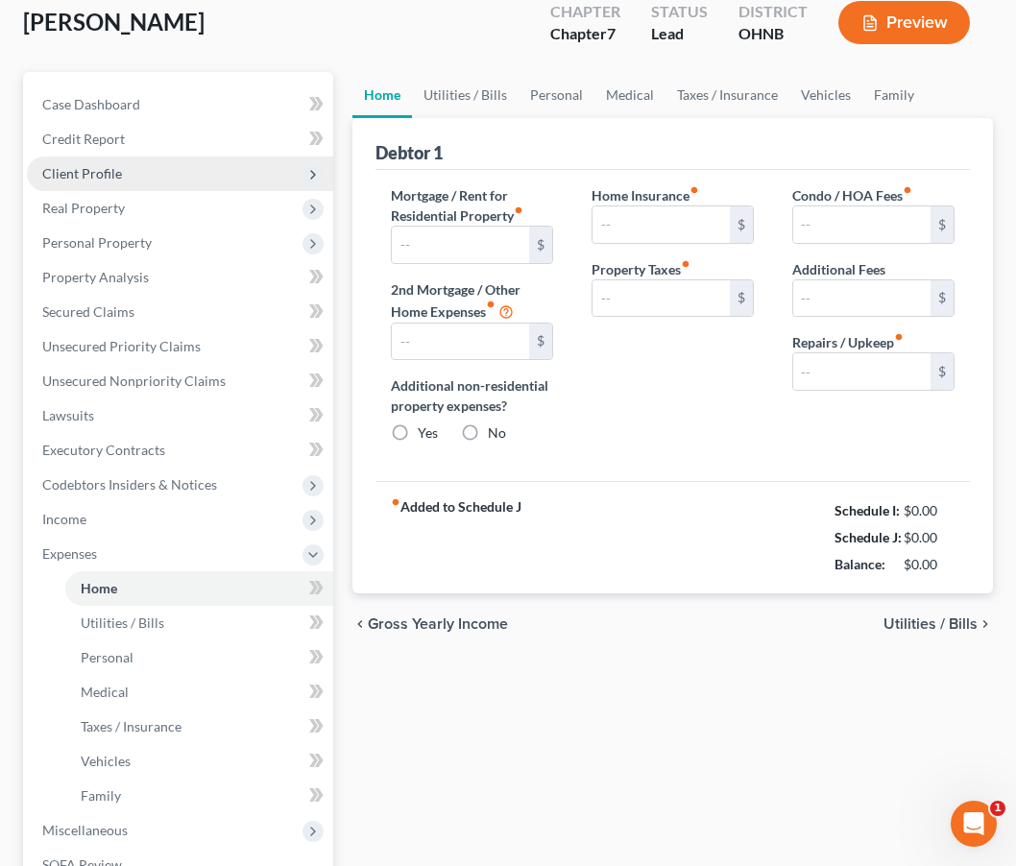
scroll to position [6, 0]
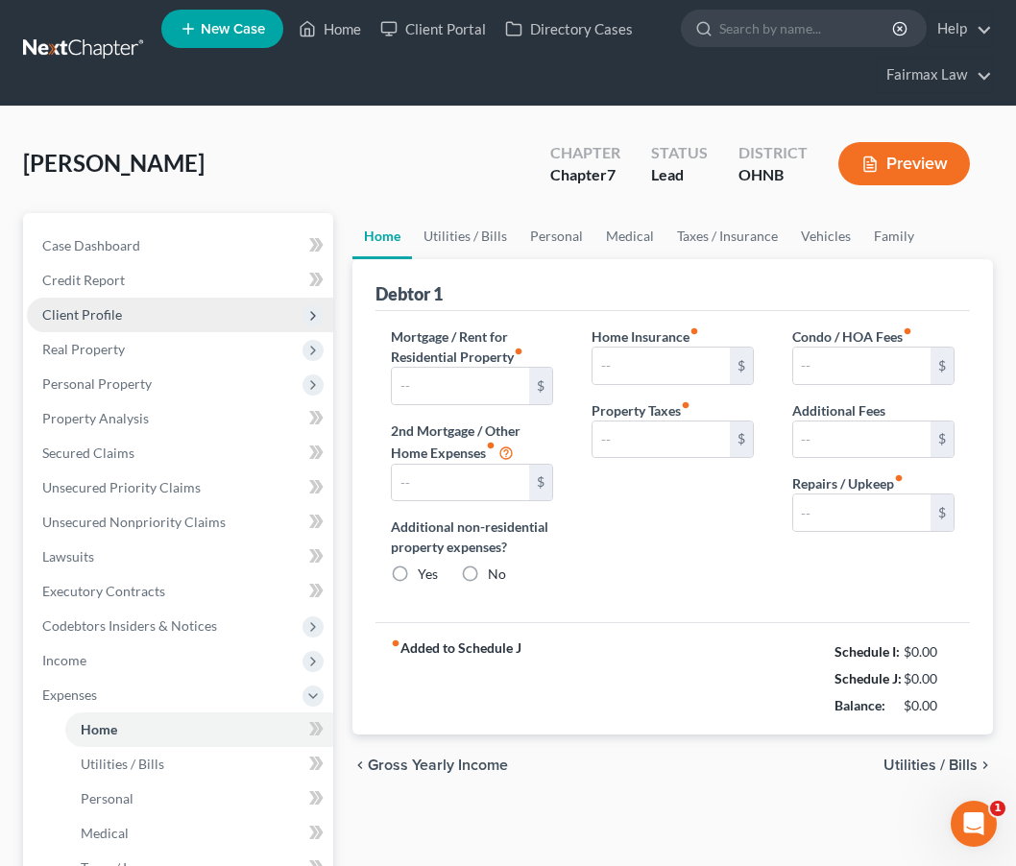
type input "0.00"
radio input "true"
type input "0.00"
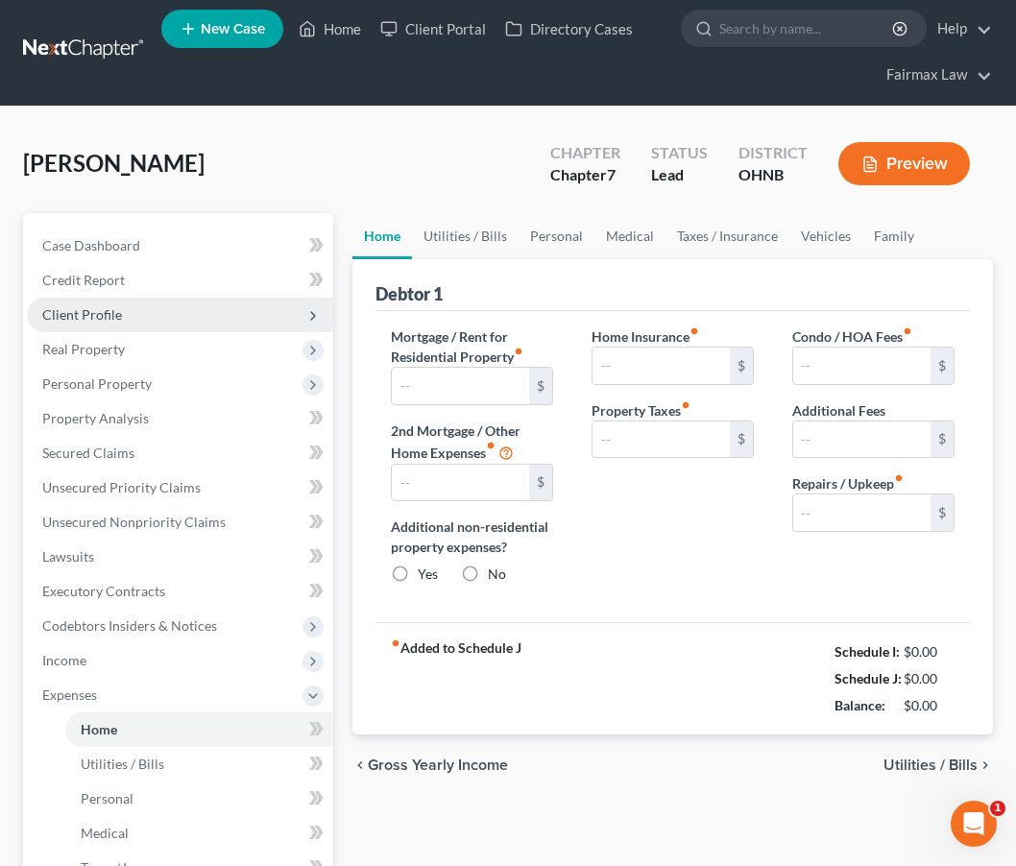
type input "0.00"
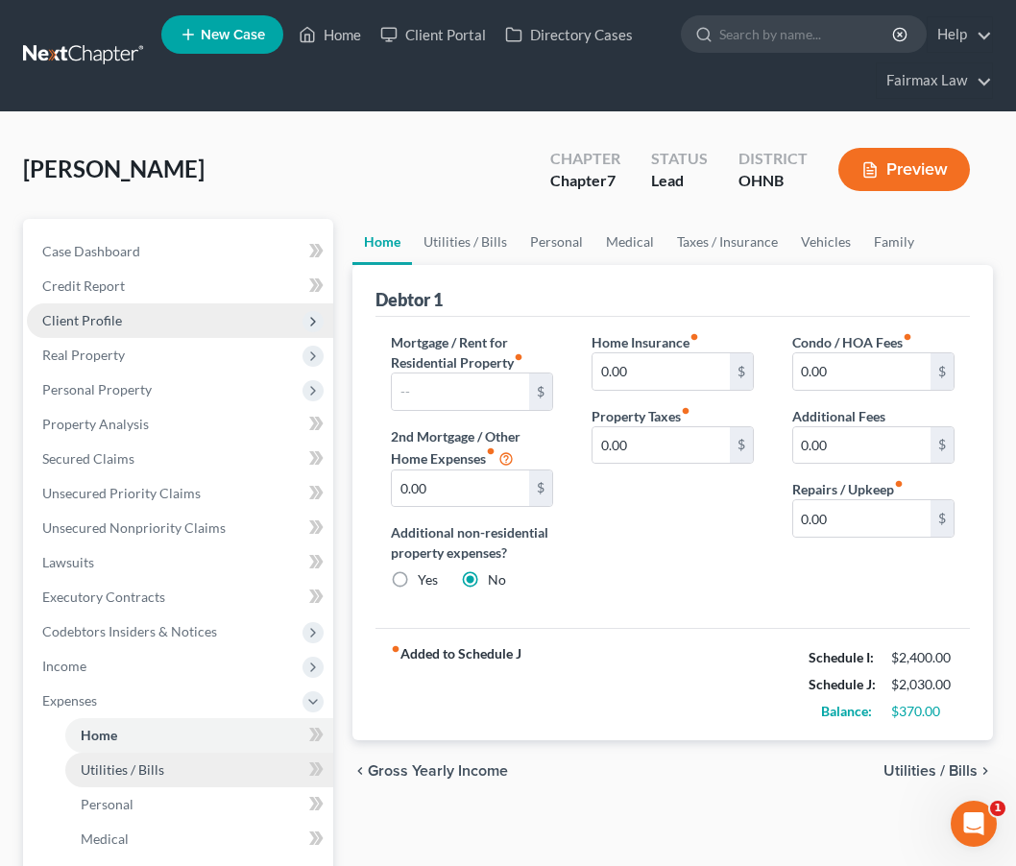
click at [200, 769] on link "Utilities / Bills" at bounding box center [199, 770] width 268 height 35
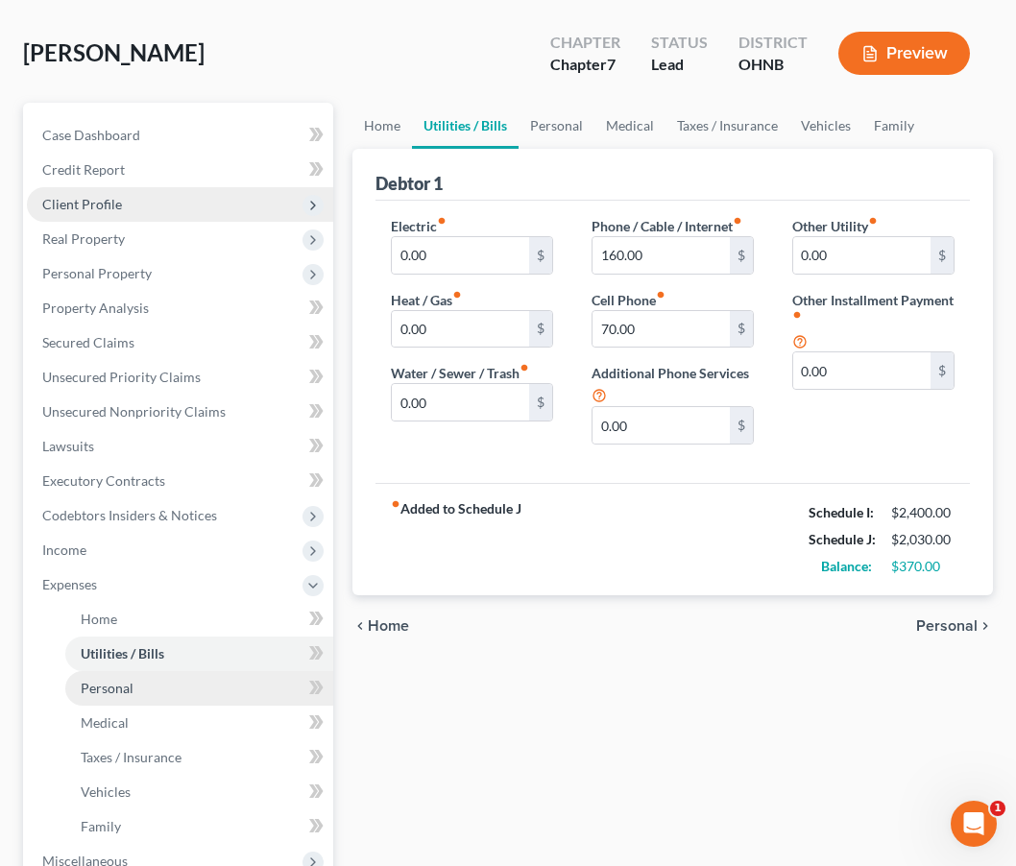
click at [176, 689] on link "Personal" at bounding box center [199, 688] width 268 height 35
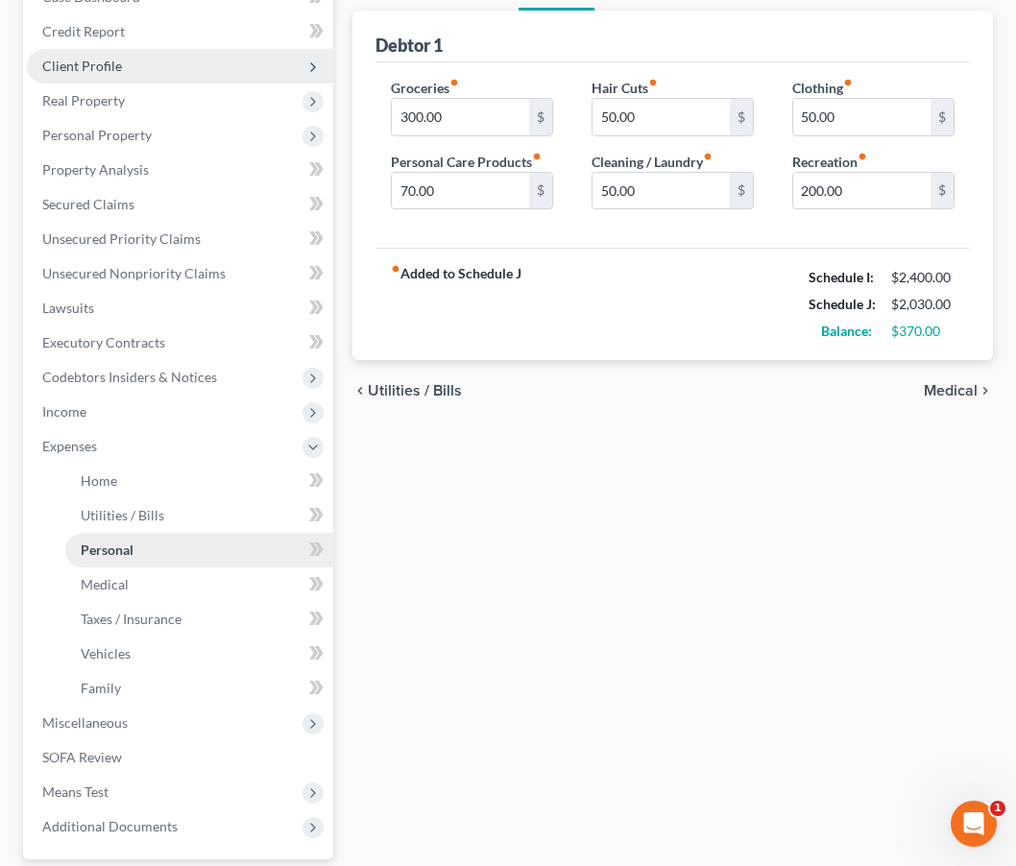
scroll to position [256, 0]
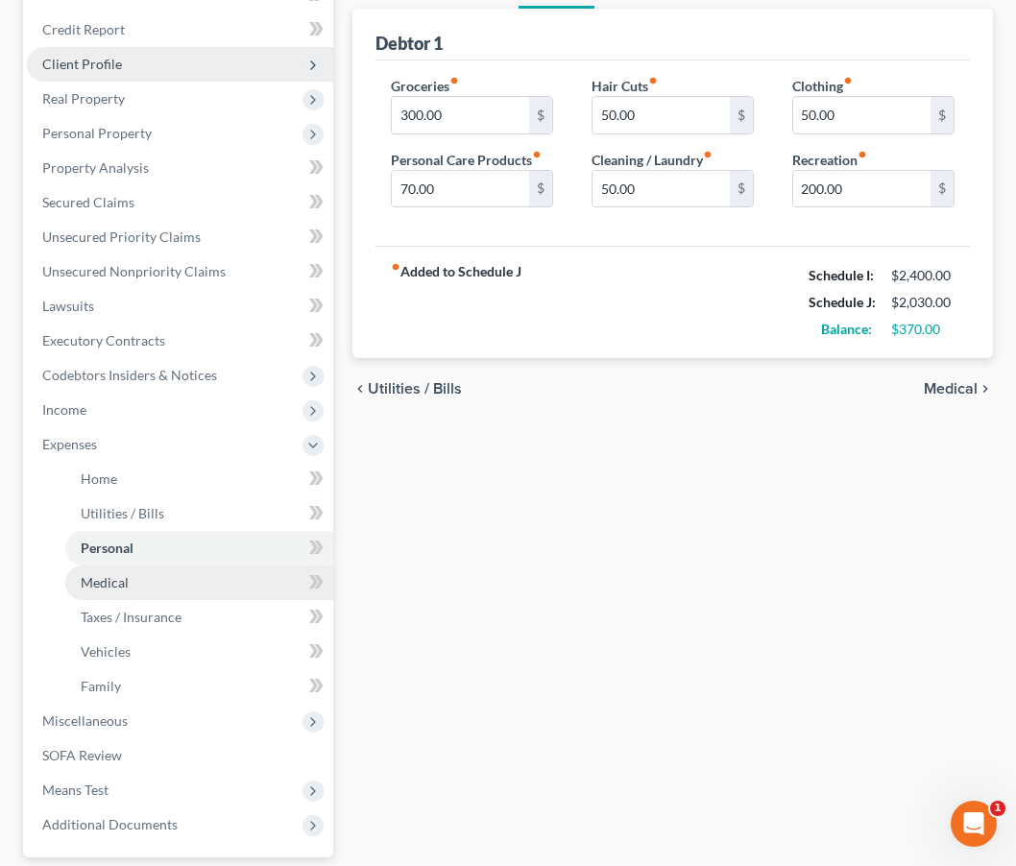
click at [147, 584] on link "Medical" at bounding box center [199, 583] width 268 height 35
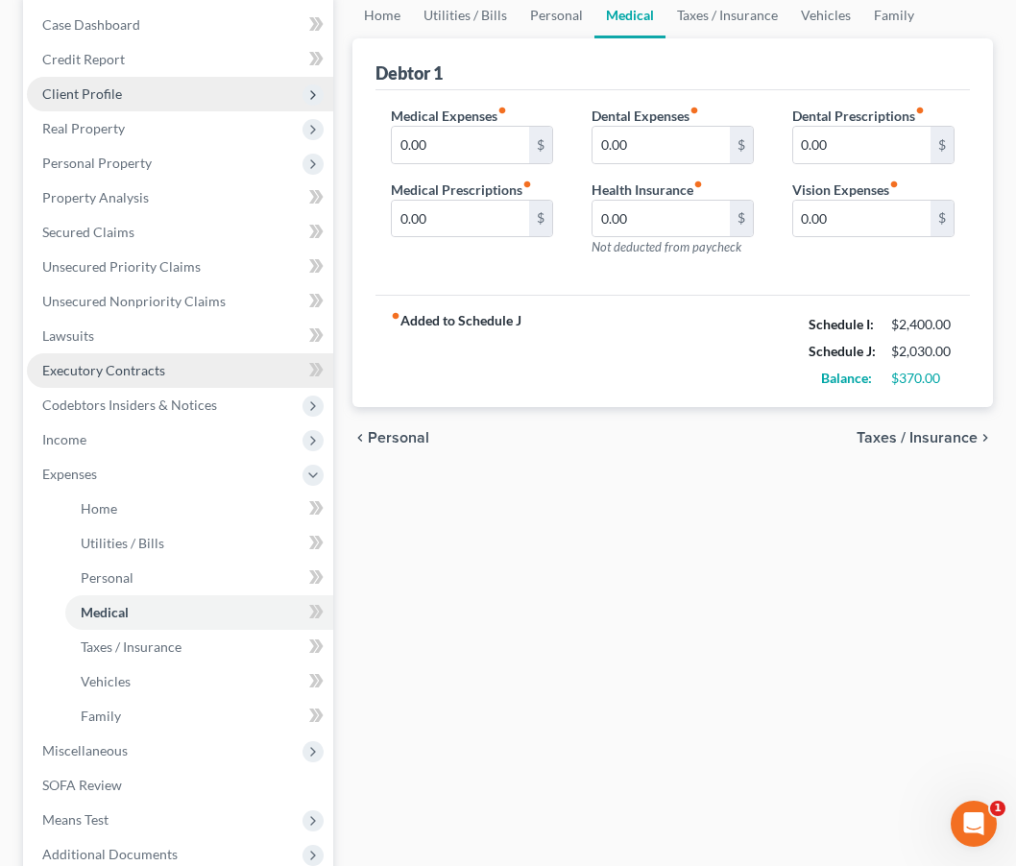
scroll to position [255, 0]
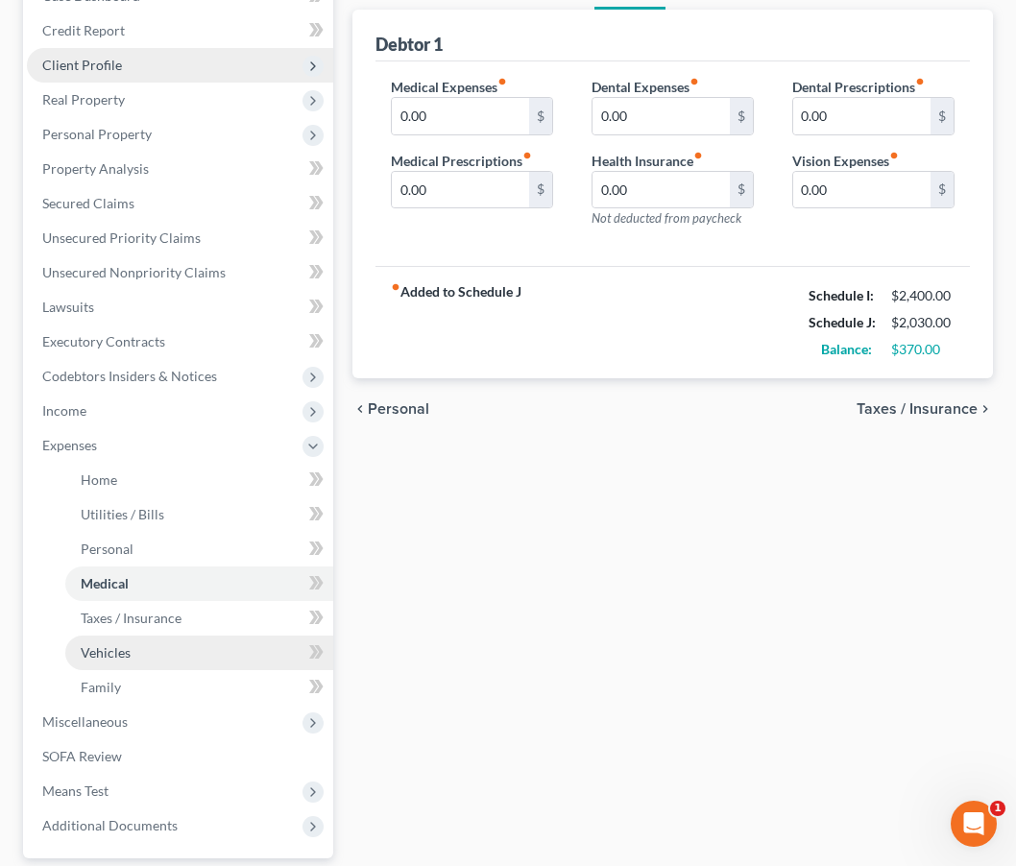
click at [123, 649] on span "Vehicles" at bounding box center [106, 652] width 50 height 16
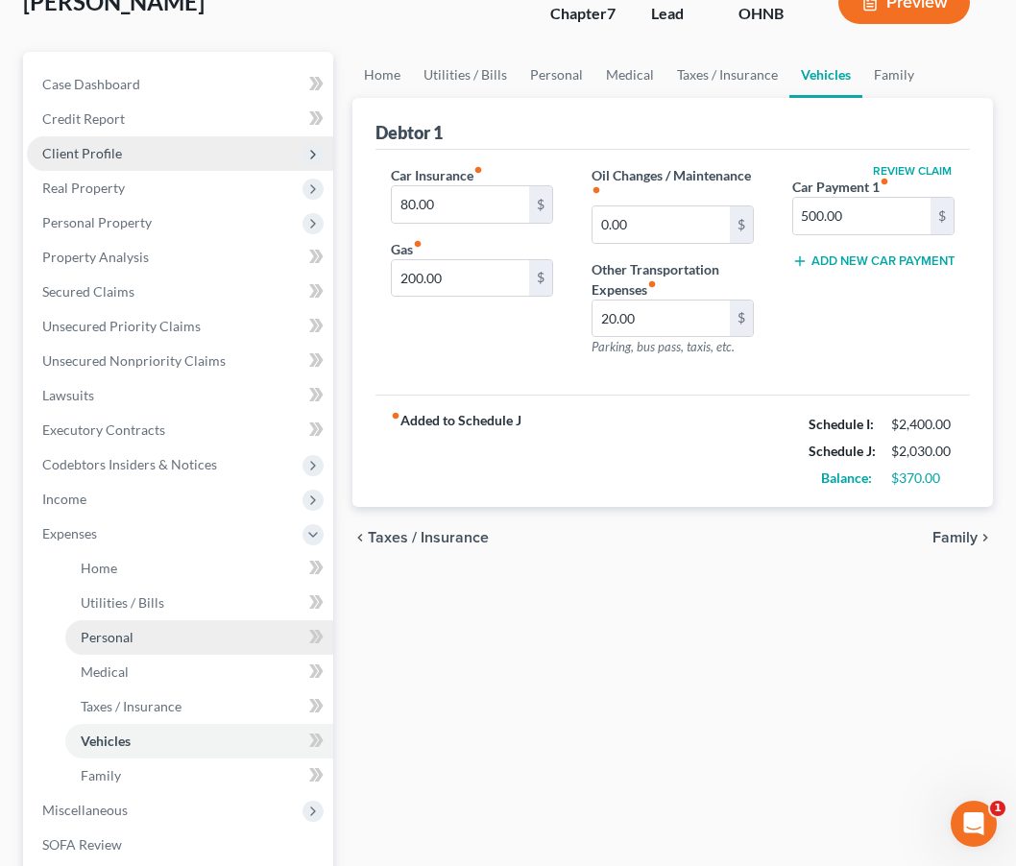
scroll to position [176, 0]
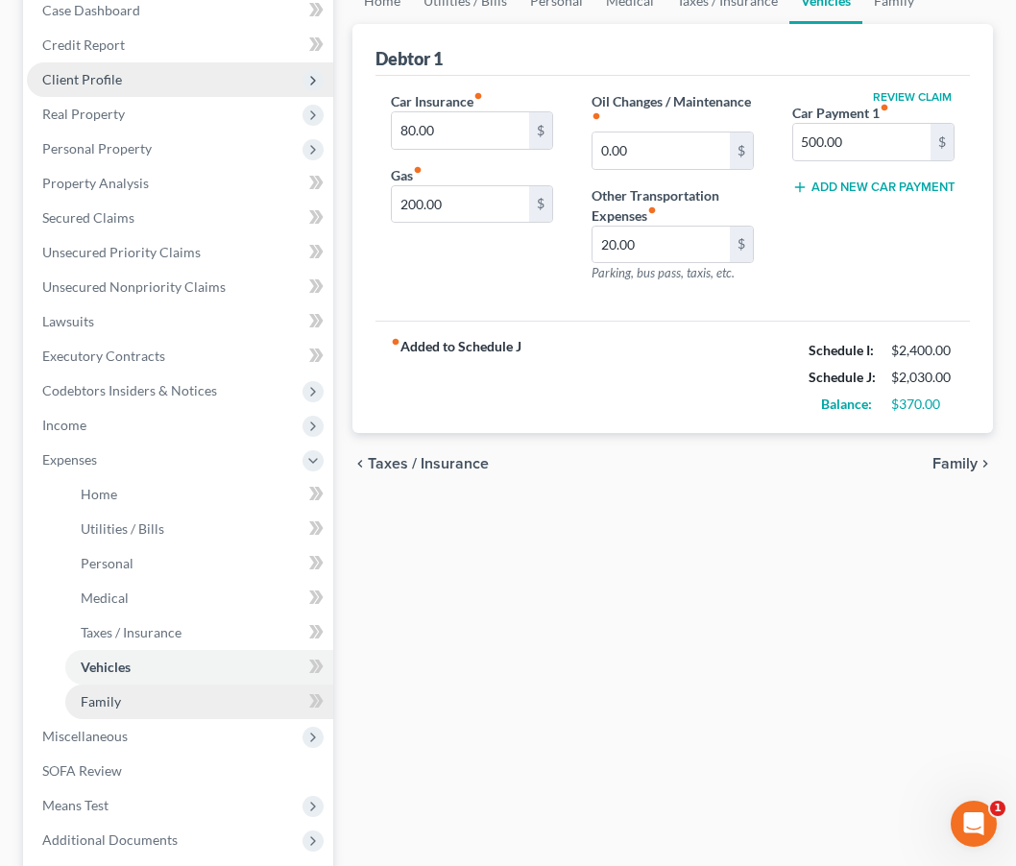
click at [120, 704] on link "Family" at bounding box center [199, 702] width 268 height 35
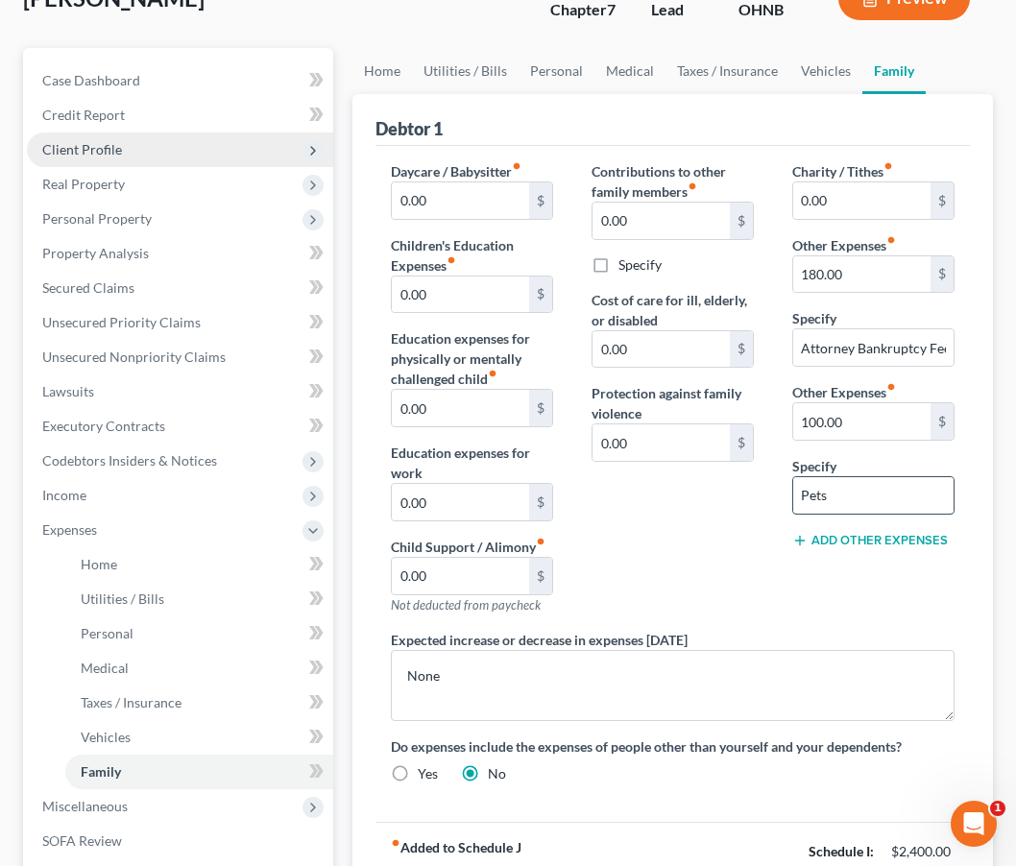
click at [862, 483] on input "Pets" at bounding box center [873, 495] width 160 height 36
click at [859, 496] on input "Pets" at bounding box center [873, 495] width 160 height 36
type input "Pets"
click at [224, 208] on span "Personal Property" at bounding box center [180, 219] width 306 height 35
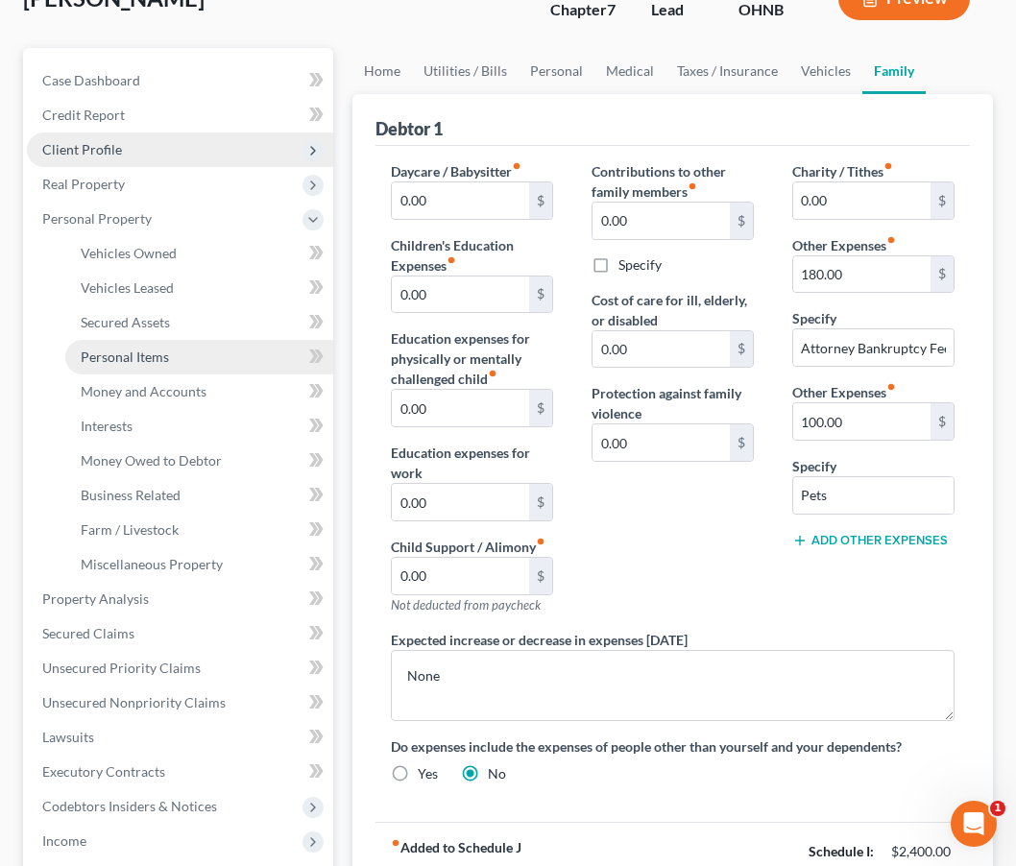
click at [148, 364] on span "Personal Items" at bounding box center [125, 357] width 88 height 16
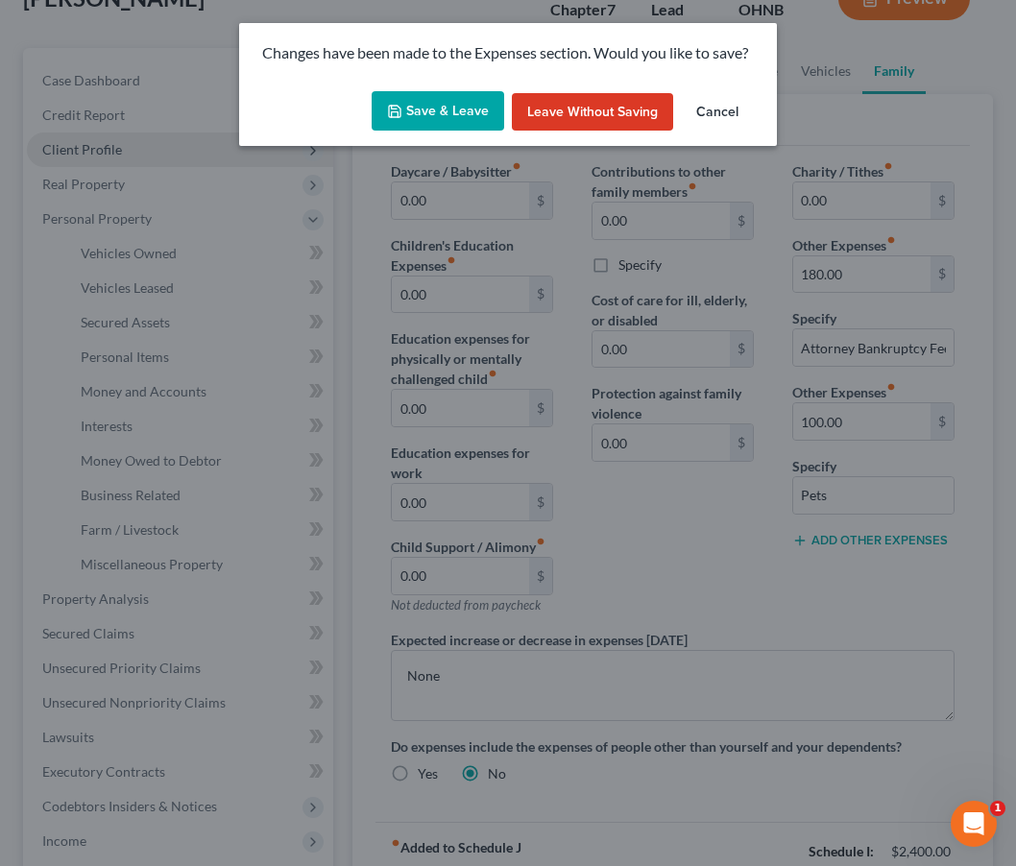
click at [445, 122] on button "Save & Leave" at bounding box center [438, 111] width 133 height 40
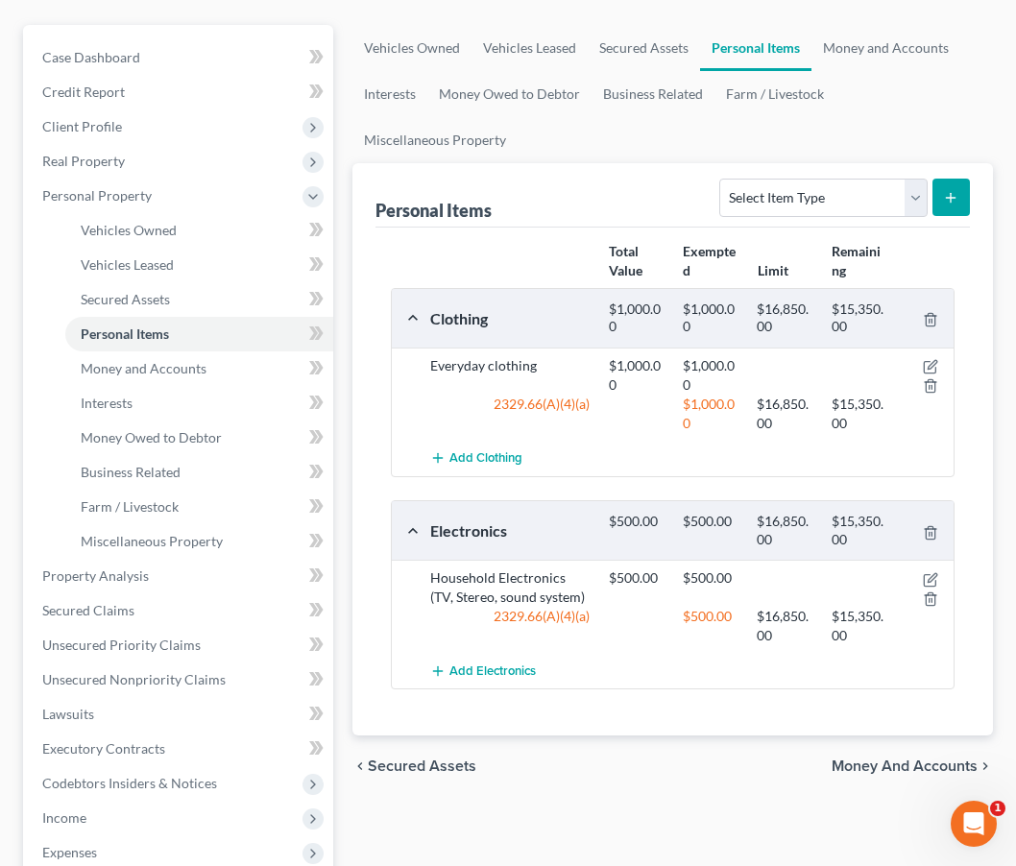
scroll to position [259, 0]
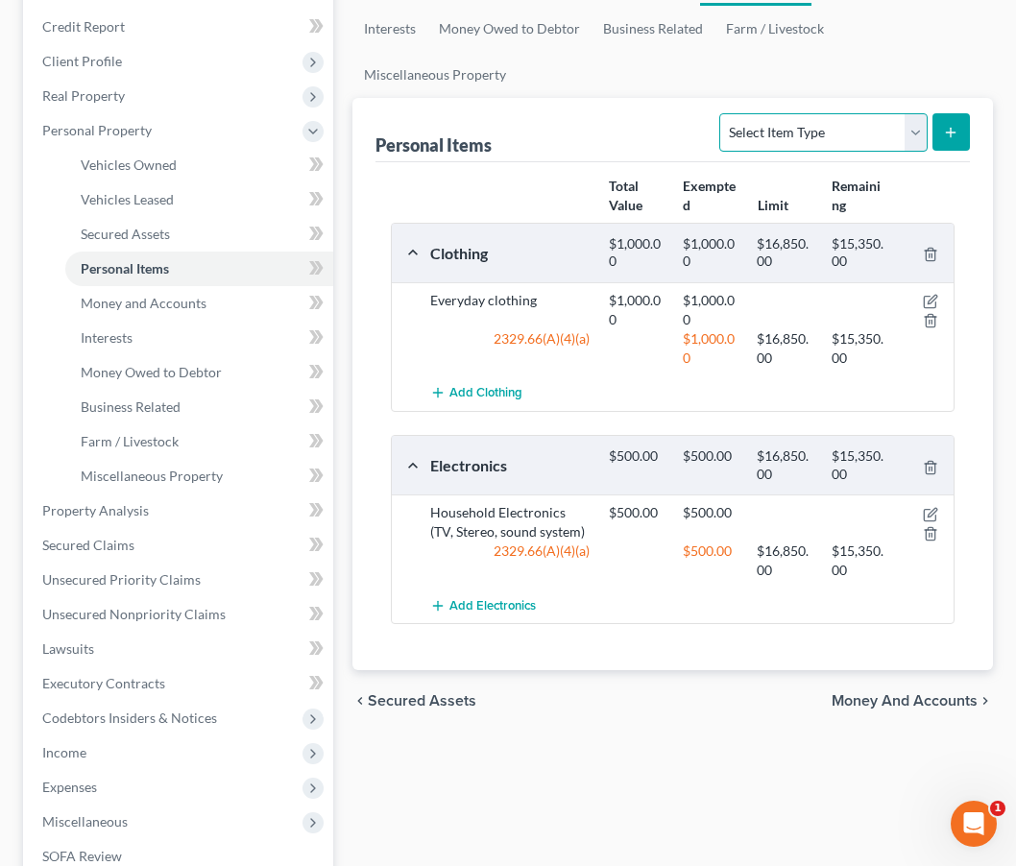
select select "pets"
click at [951, 131] on line "submit" at bounding box center [951, 132] width 0 height 9
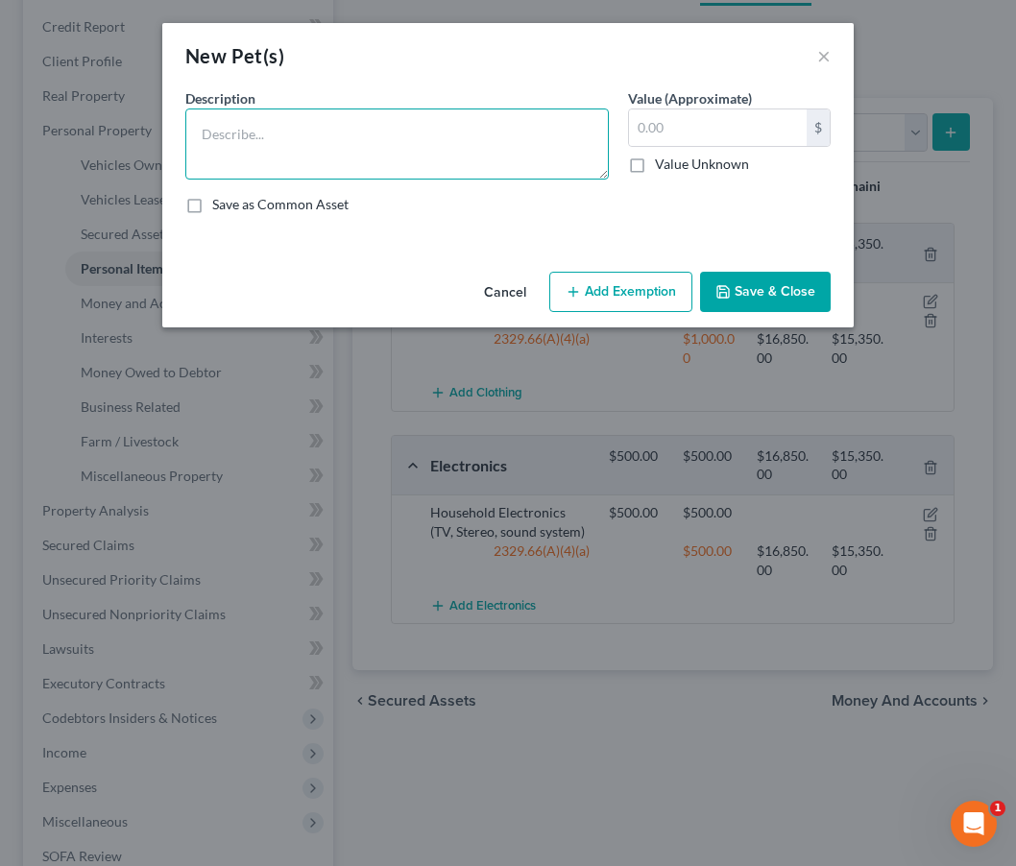
click at [418, 128] on textarea at bounding box center [396, 144] width 423 height 71
type textarea "P"
type textarea "d"
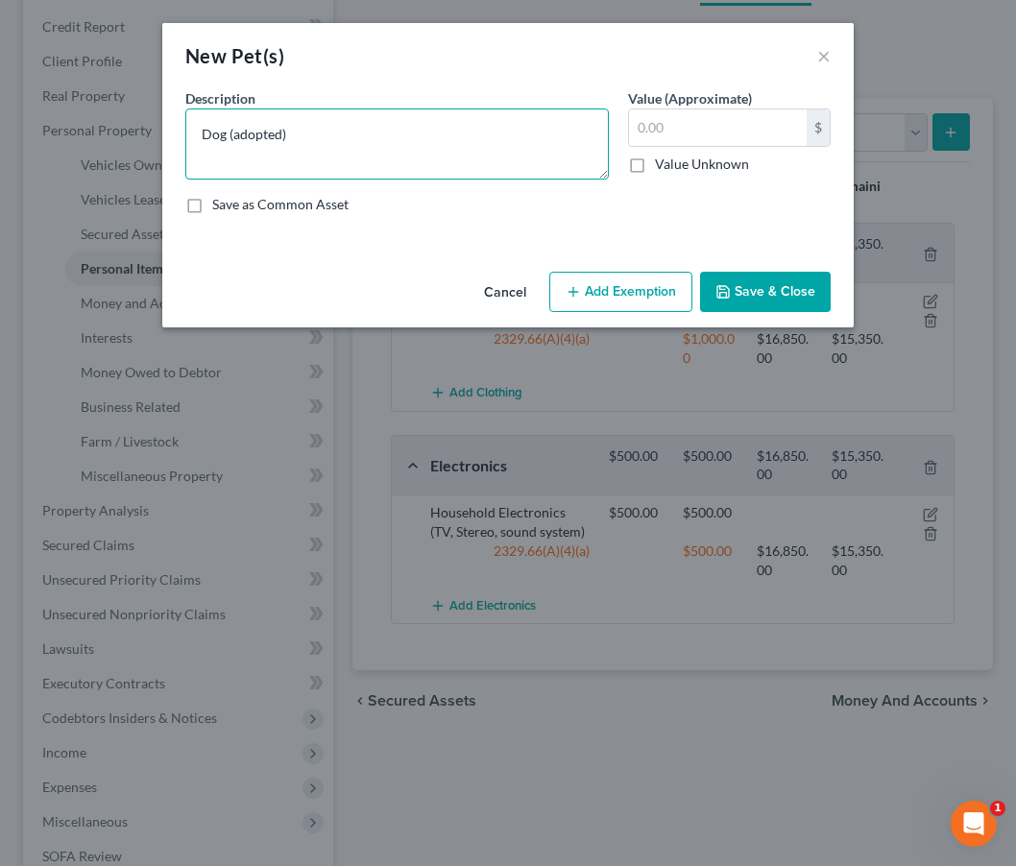
type textarea "Dog (adopted)"
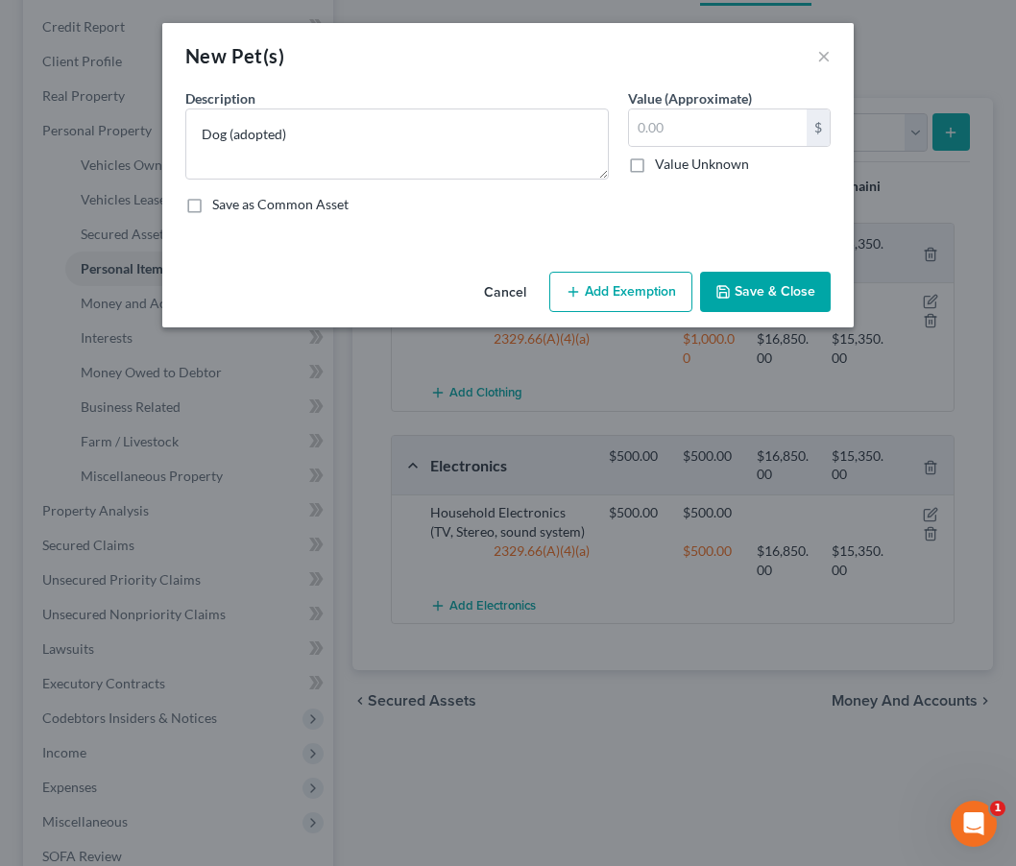
click at [757, 299] on button "Save & Close" at bounding box center [765, 292] width 131 height 40
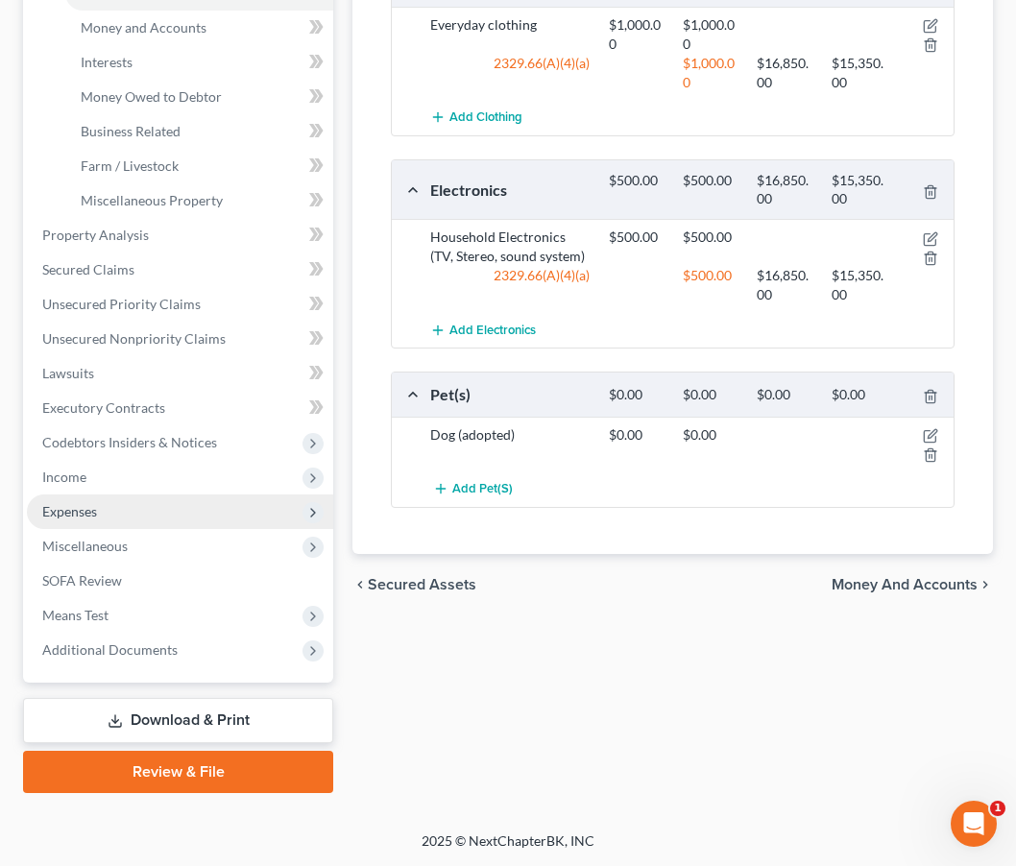
scroll to position [535, 0]
click at [165, 508] on span "Expenses" at bounding box center [180, 512] width 306 height 35
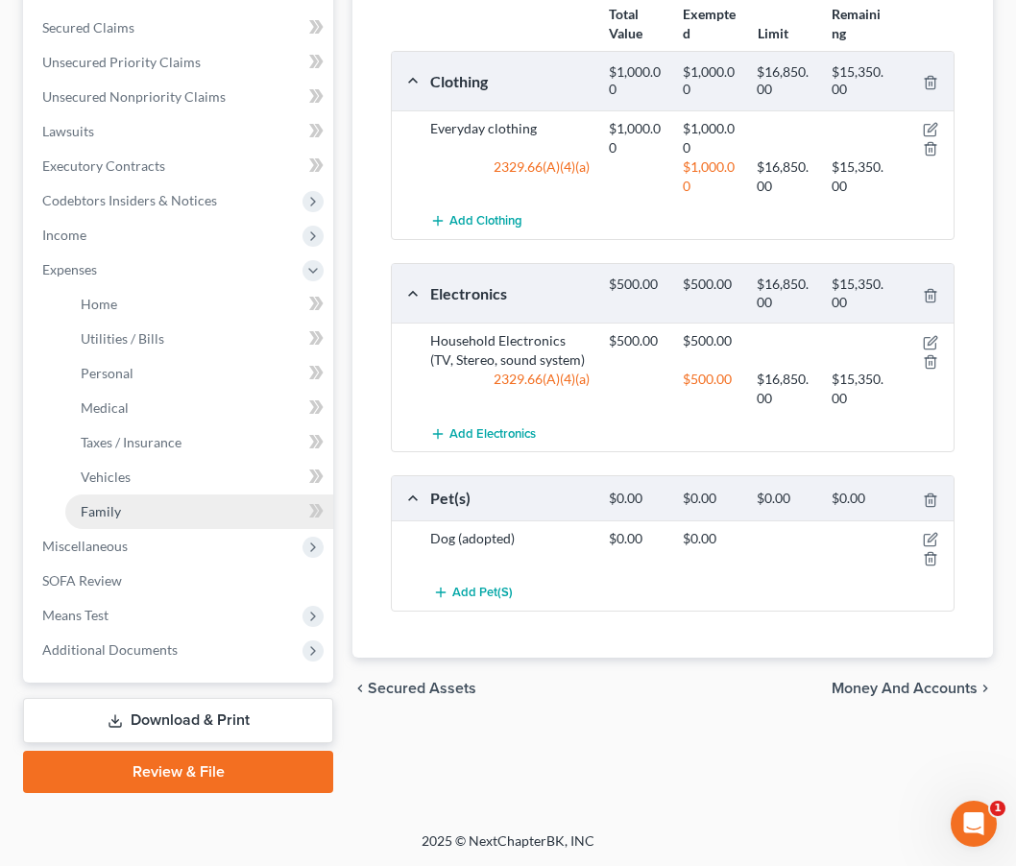
scroll to position [431, 0]
click at [146, 505] on link "Family" at bounding box center [199, 512] width 268 height 35
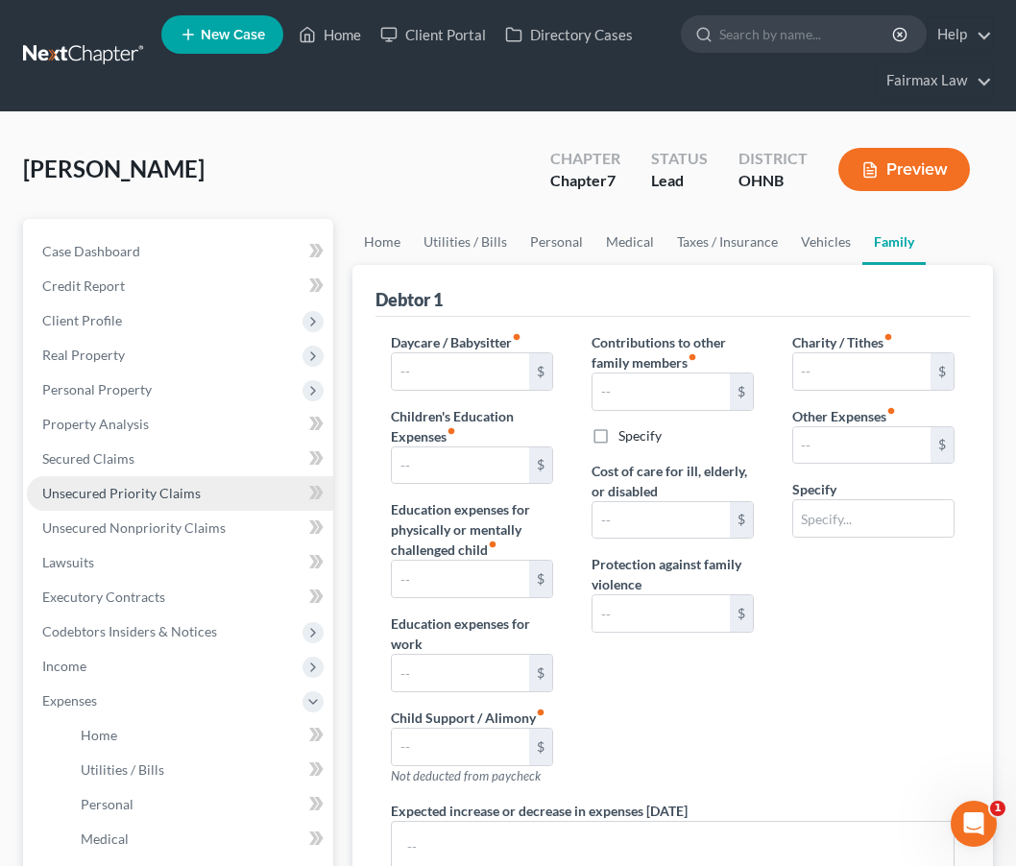
type input "0.00"
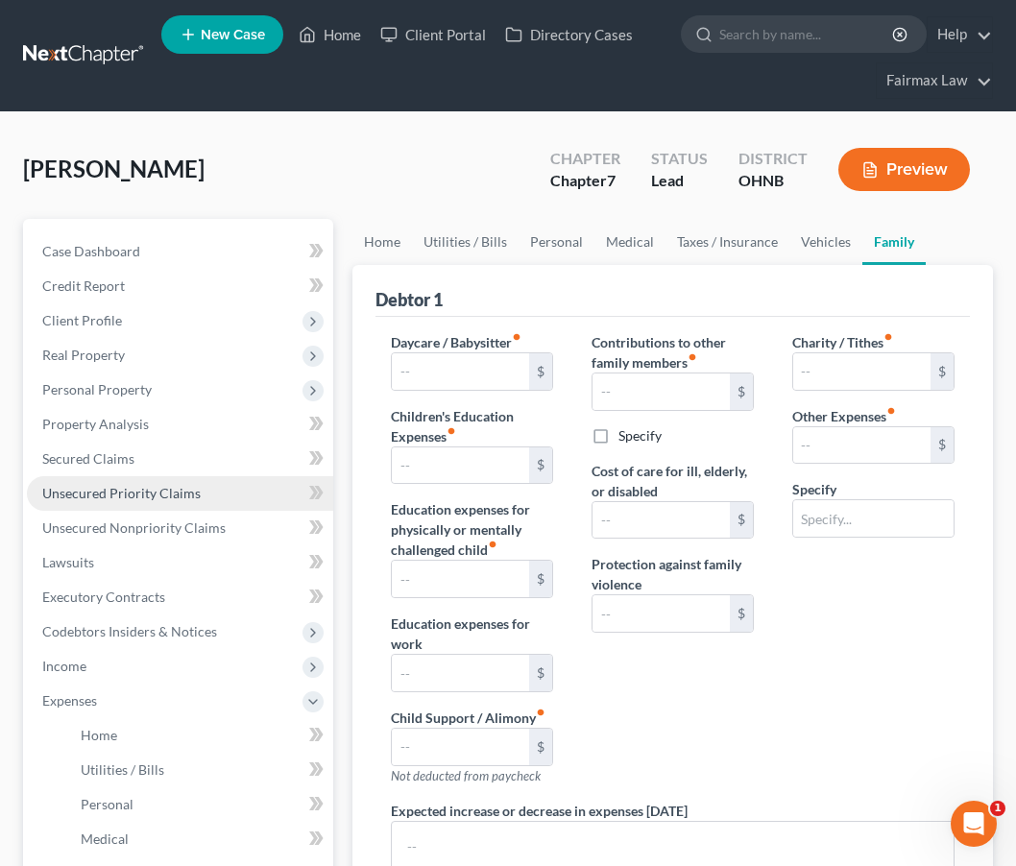
type input "0.00"
type input "180.00"
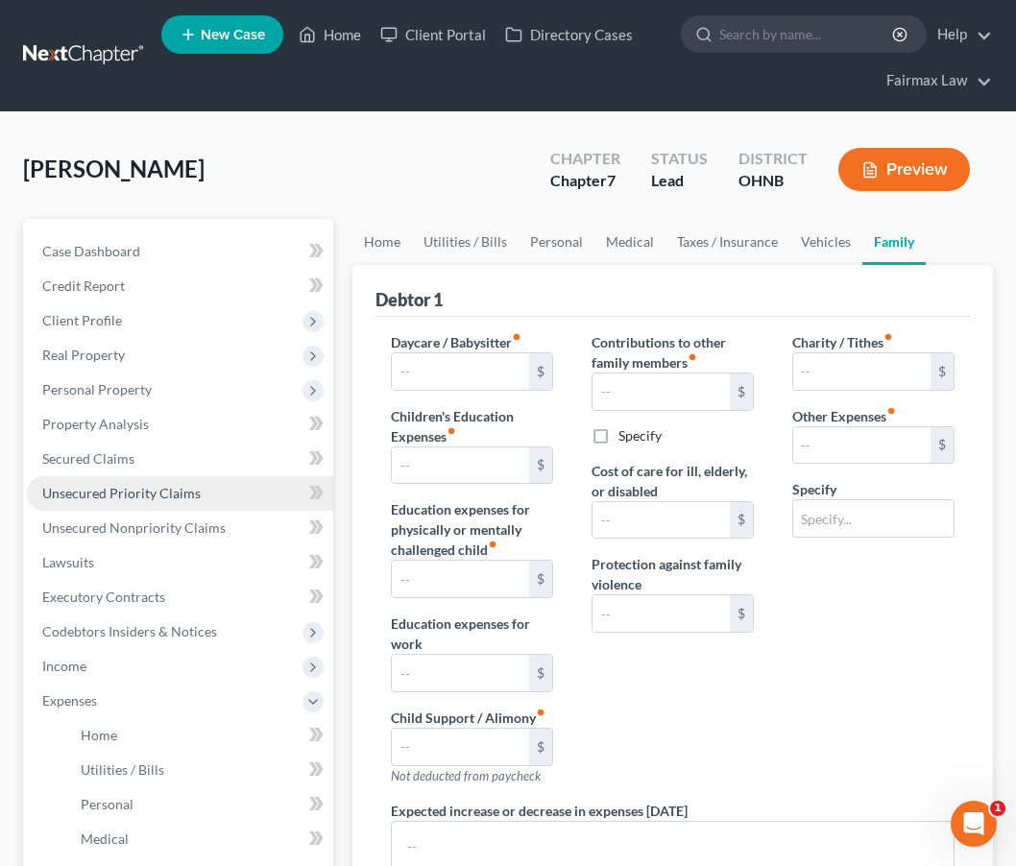
type input "Attorney Bankruptcy Fee"
type textarea "None"
radio input "true"
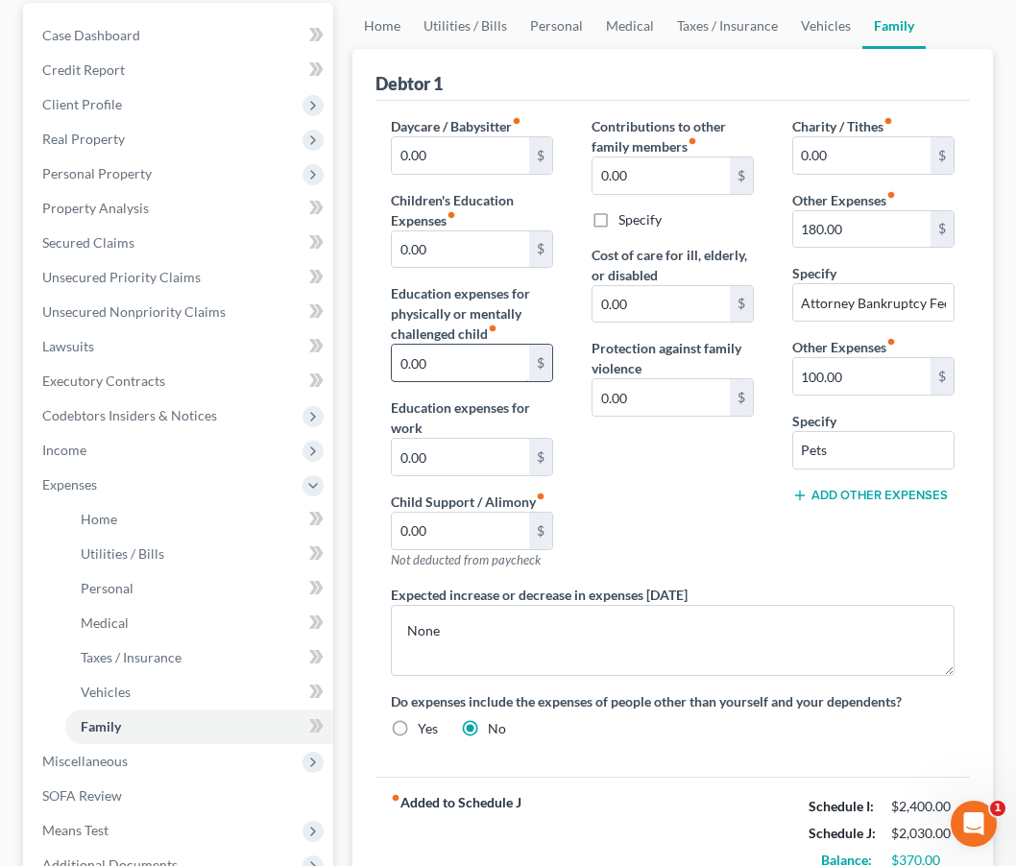
scroll to position [292, 0]
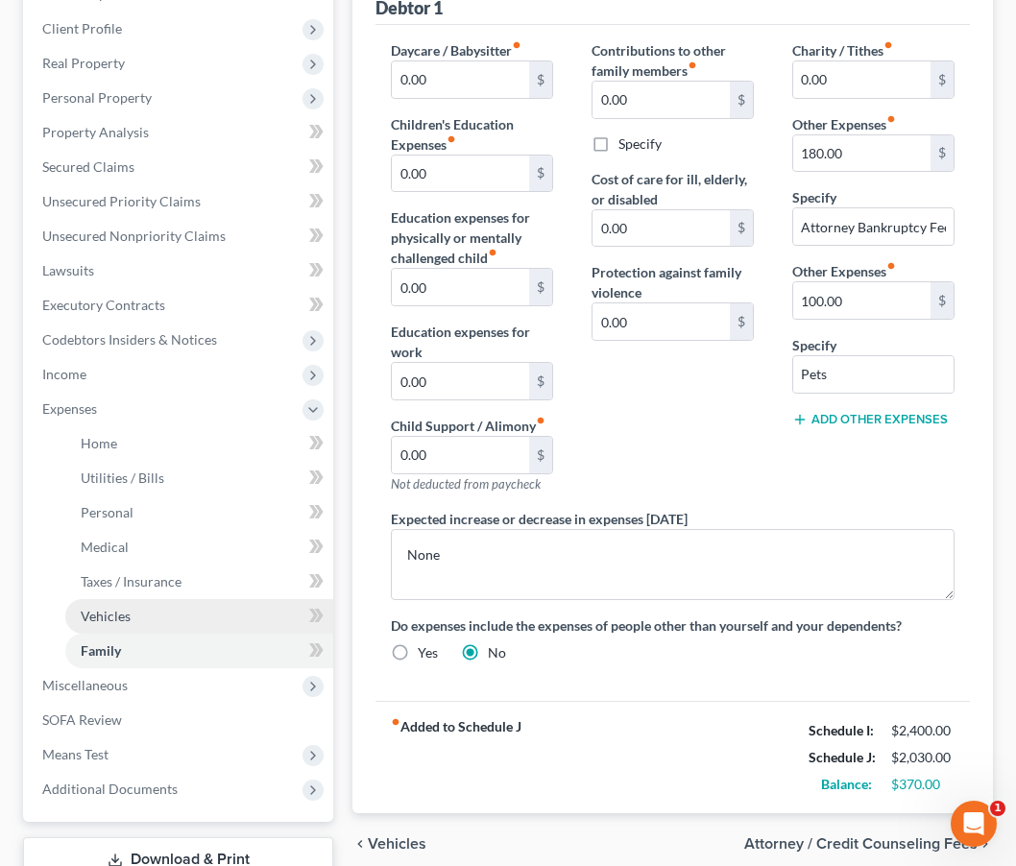
click at [181, 616] on link "Vehicles" at bounding box center [199, 616] width 268 height 35
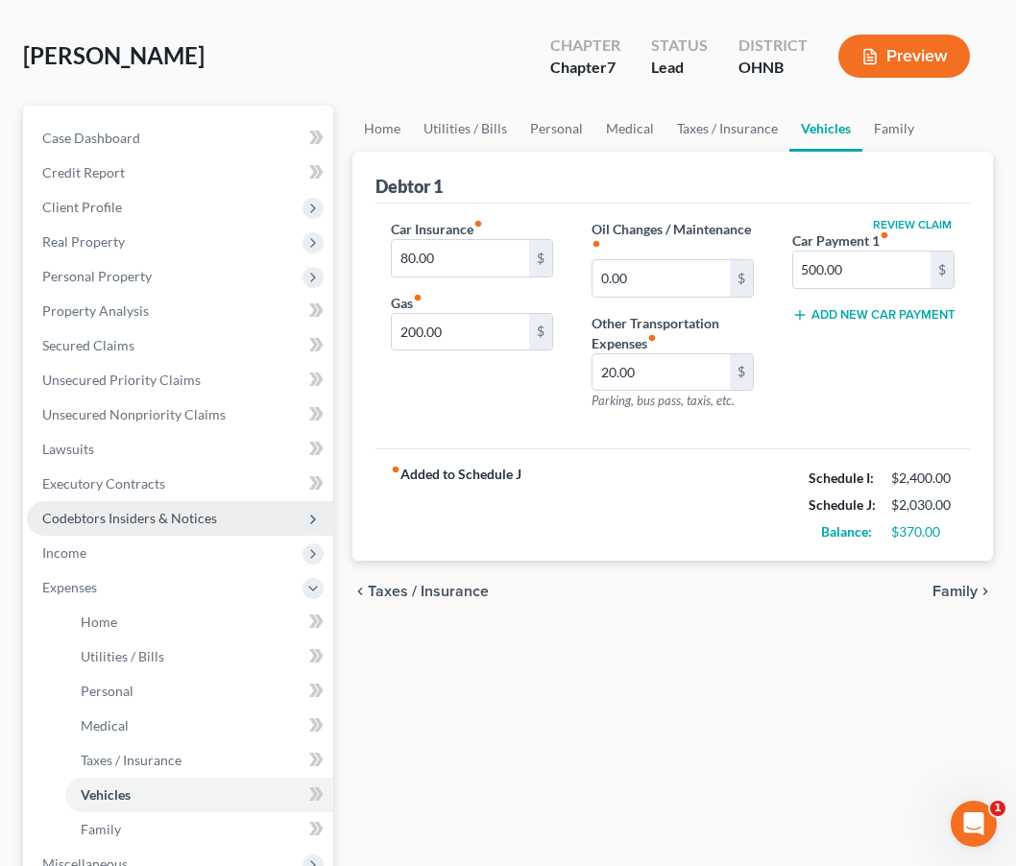
scroll to position [125, 0]
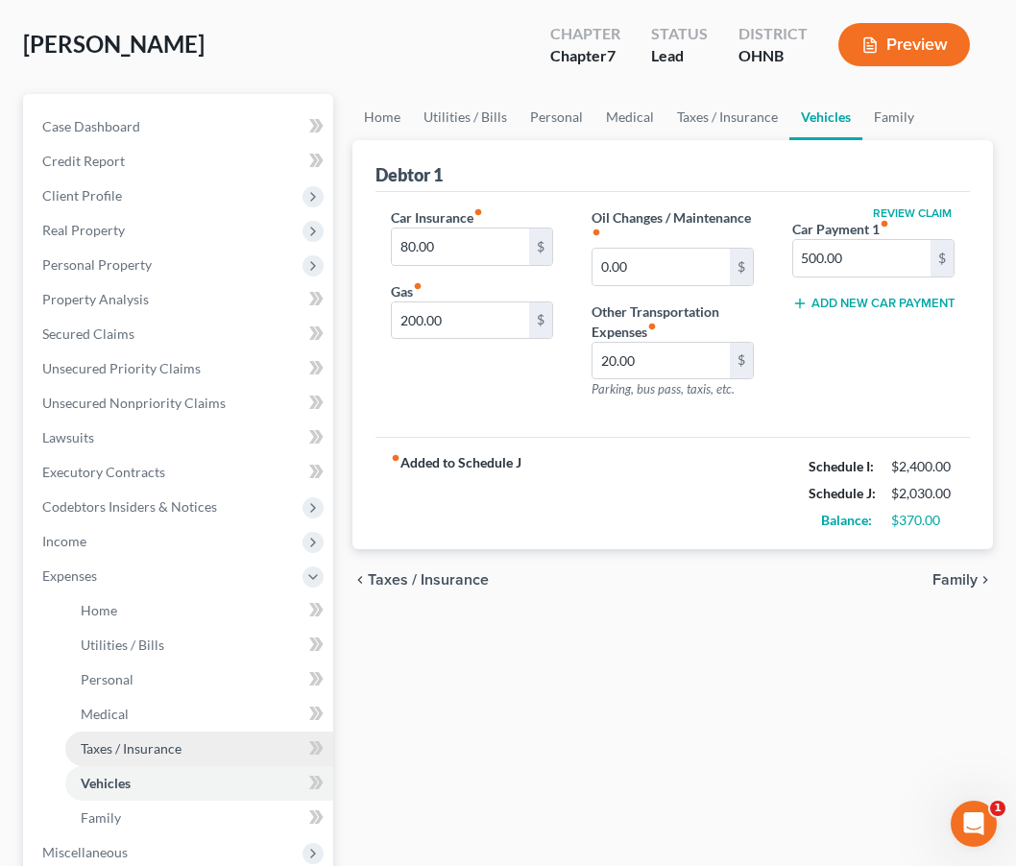
click at [127, 754] on span "Taxes / Insurance" at bounding box center [131, 748] width 101 height 16
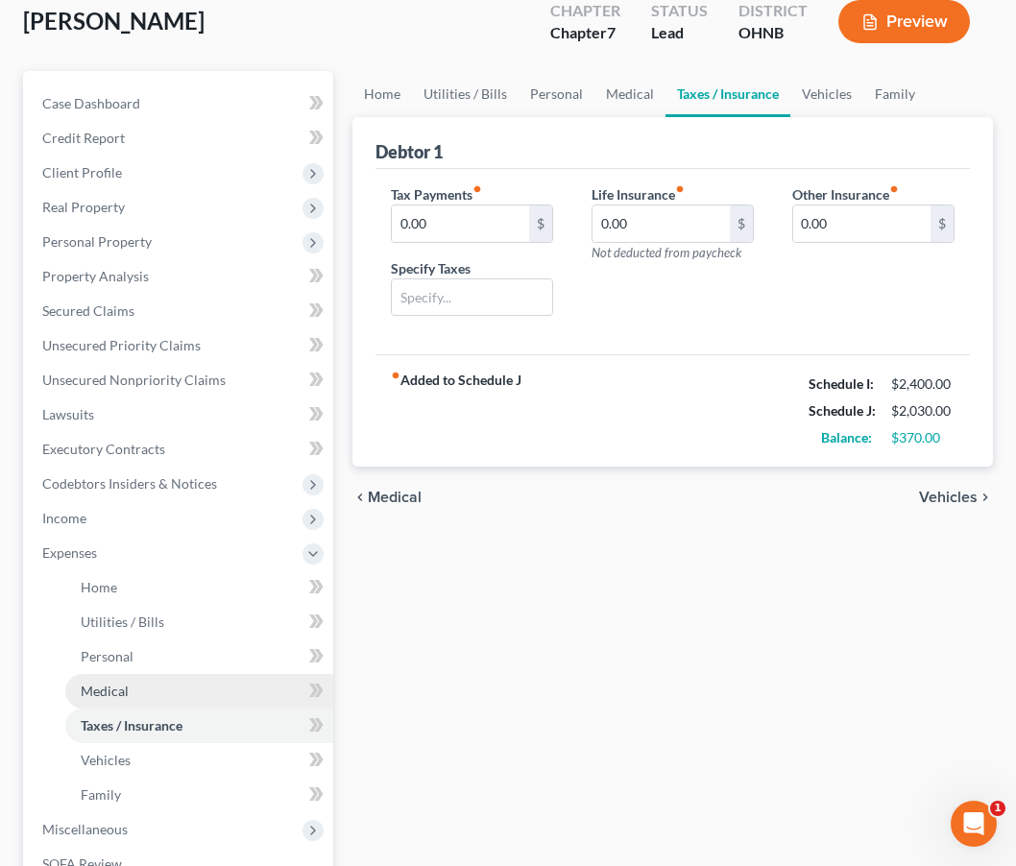
click at [127, 693] on span "Medical" at bounding box center [105, 691] width 48 height 16
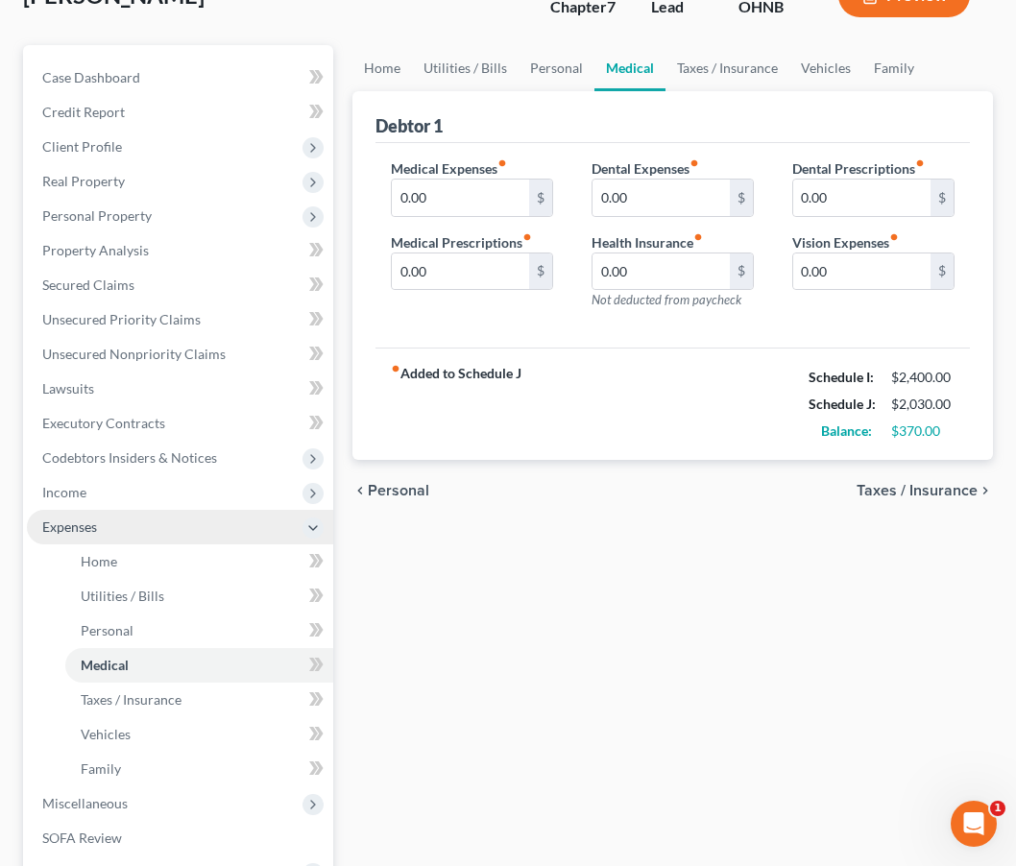
scroll to position [174, 0]
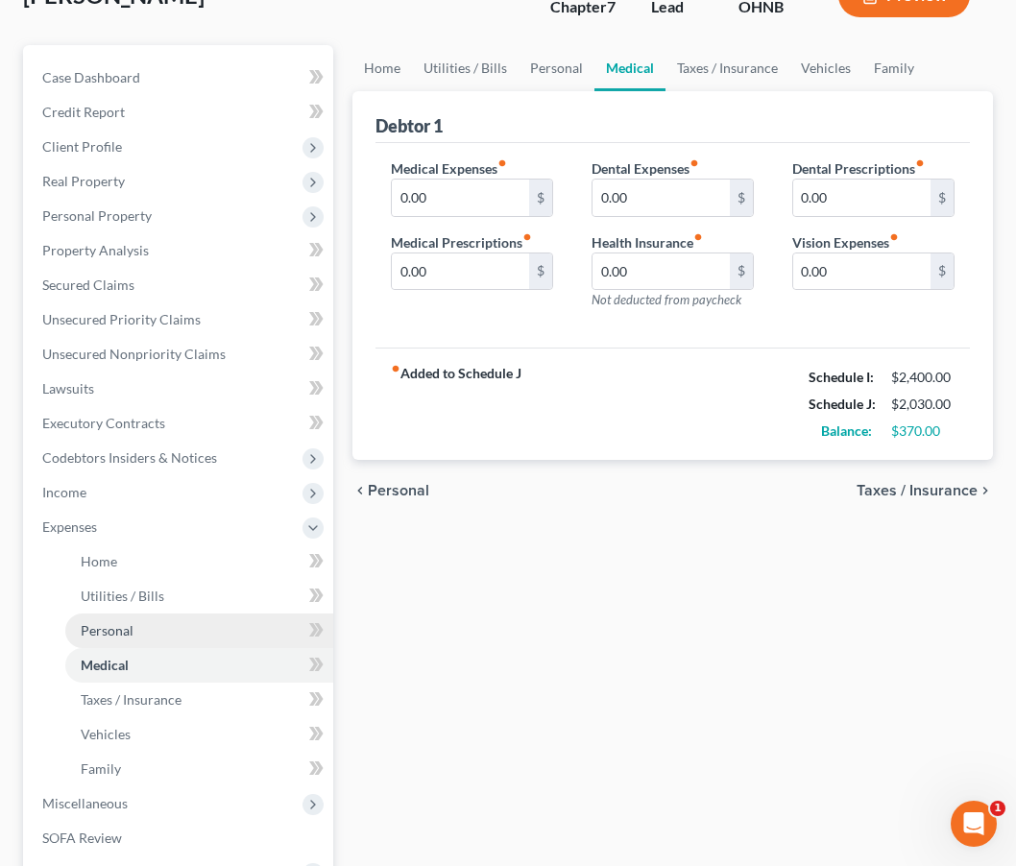
click at [127, 633] on span "Personal" at bounding box center [107, 630] width 53 height 16
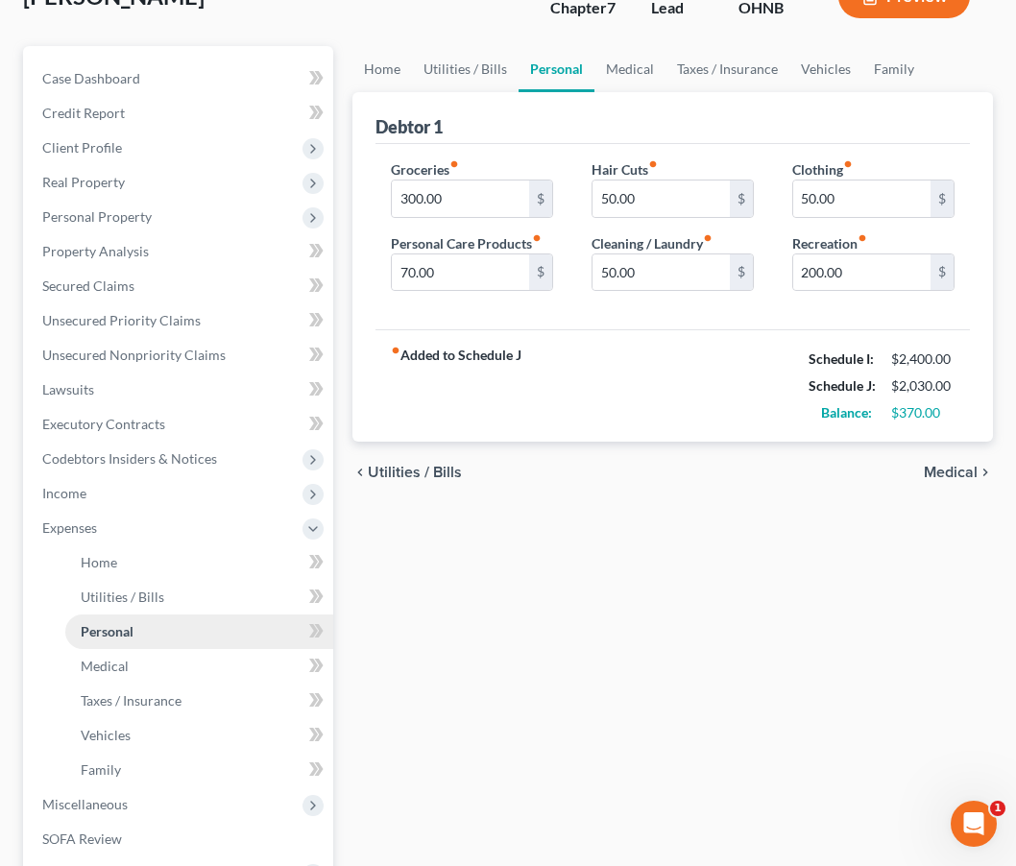
scroll to position [181, 0]
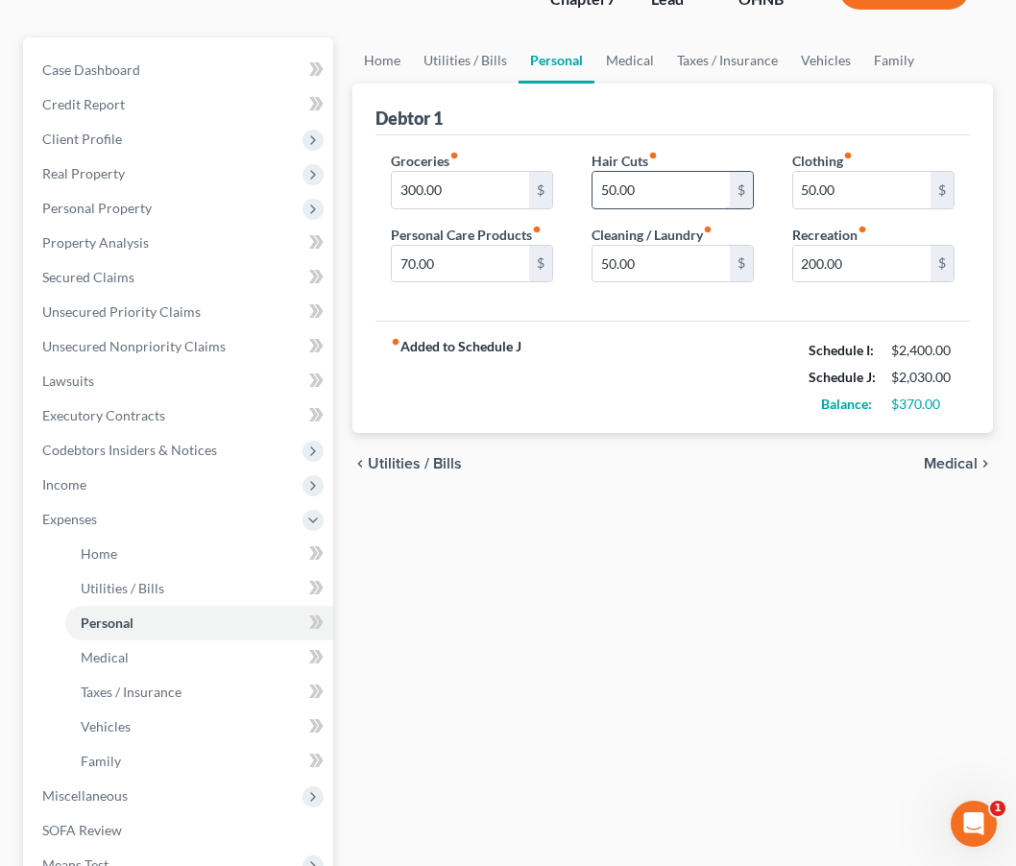
click at [610, 193] on input "50.00" at bounding box center [660, 190] width 137 height 36
type input "0.00"
click at [807, 188] on input "50.00" at bounding box center [861, 190] width 137 height 36
type input "100.00"
click at [414, 191] on input "300.00" at bounding box center [460, 190] width 137 height 36
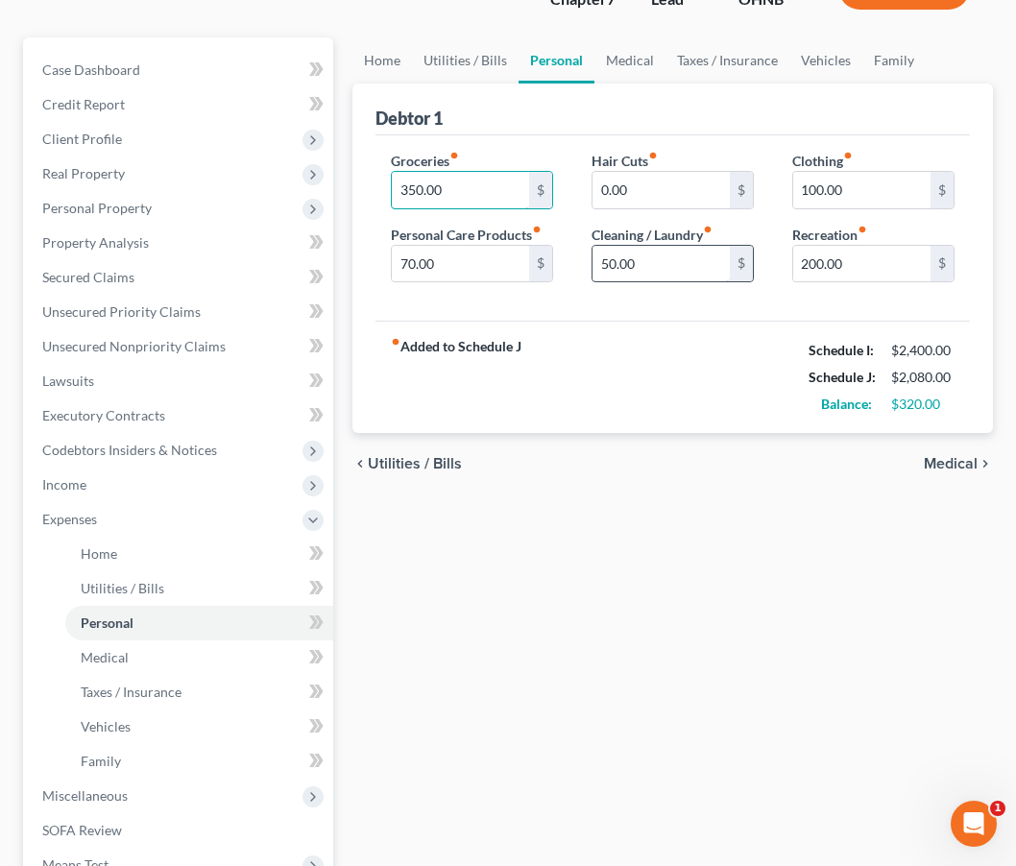
type input "350.00"
click at [611, 259] on input "50.00" at bounding box center [660, 264] width 137 height 36
type input "100.00"
click at [745, 462] on div "chevron_left Utilities / Bills Medical chevron_right" at bounding box center [672, 463] width 641 height 61
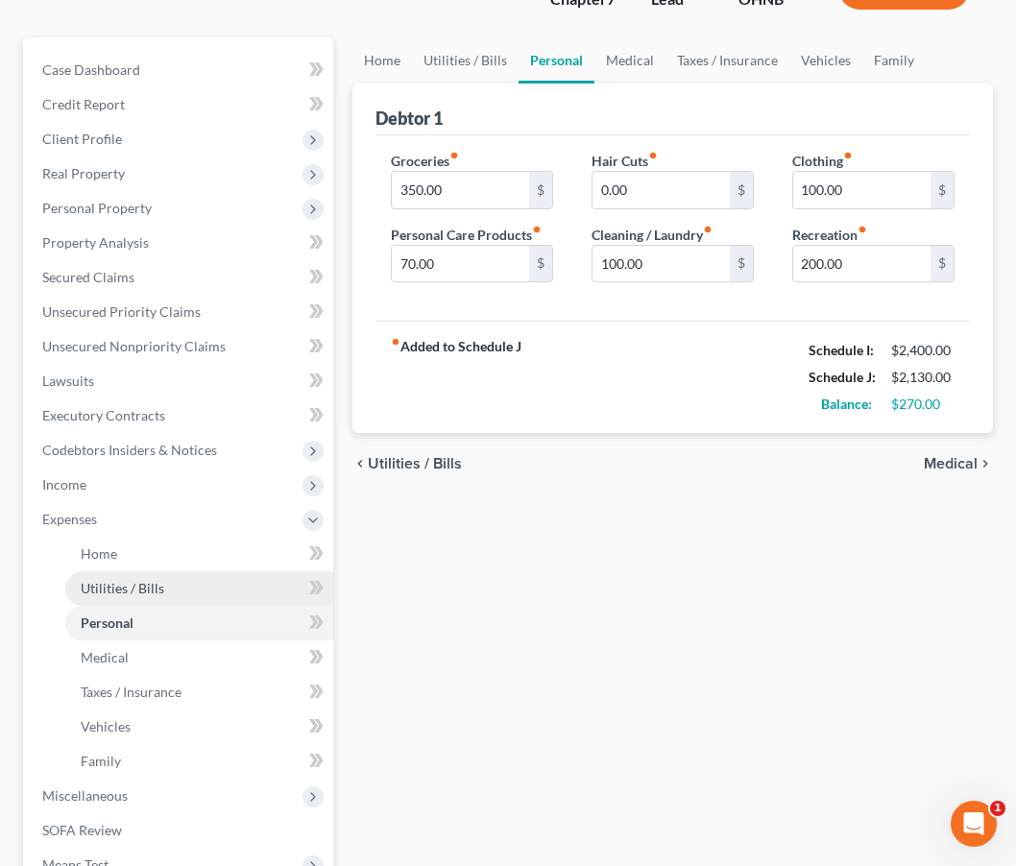
click at [133, 586] on span "Utilities / Bills" at bounding box center [123, 588] width 84 height 16
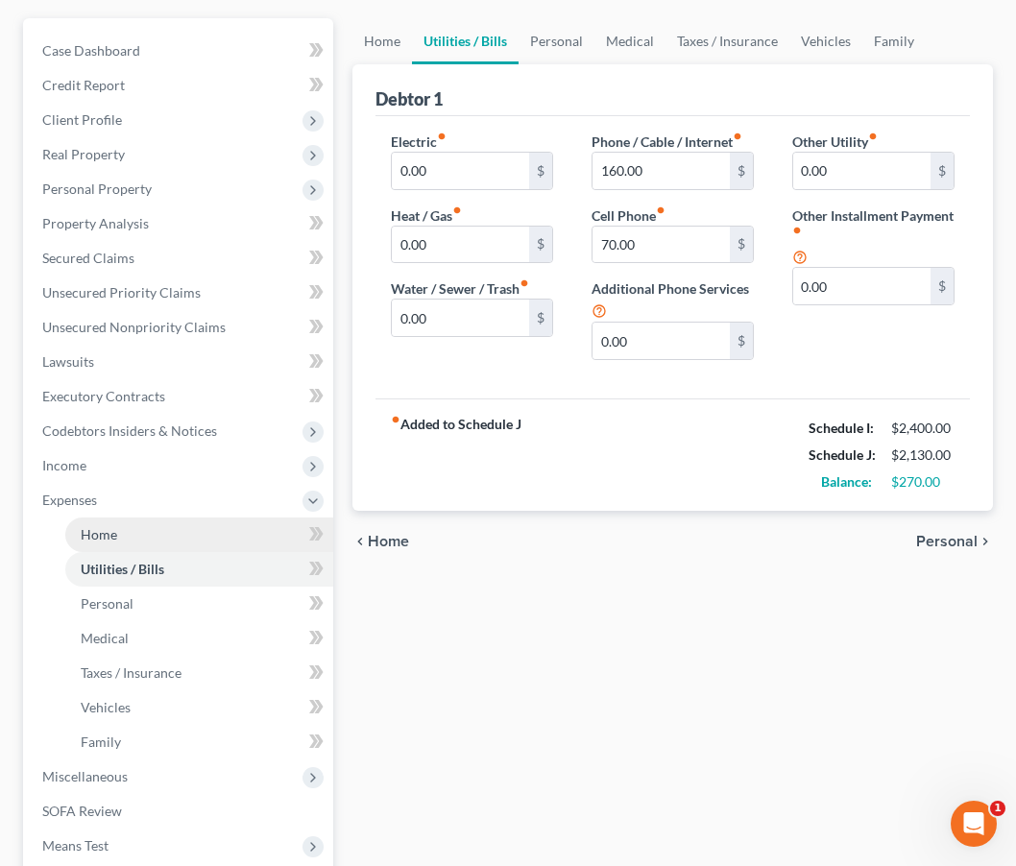
click at [123, 536] on link "Home" at bounding box center [199, 535] width 268 height 35
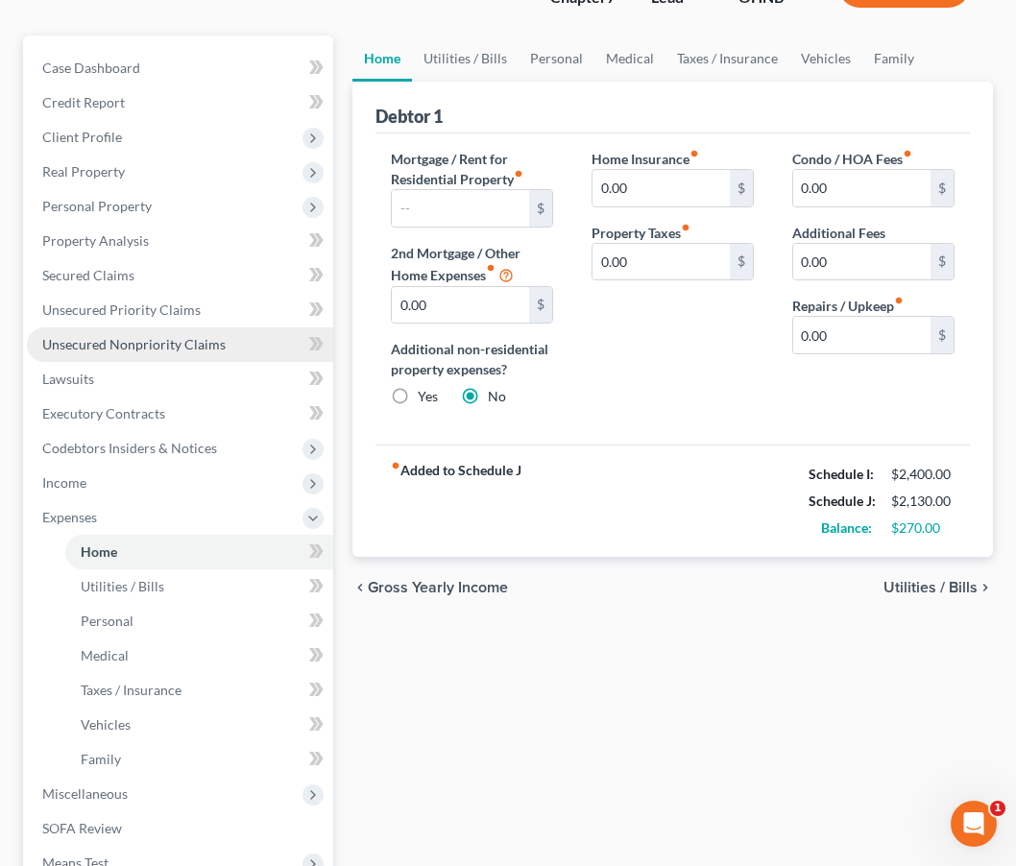
scroll to position [184, 0]
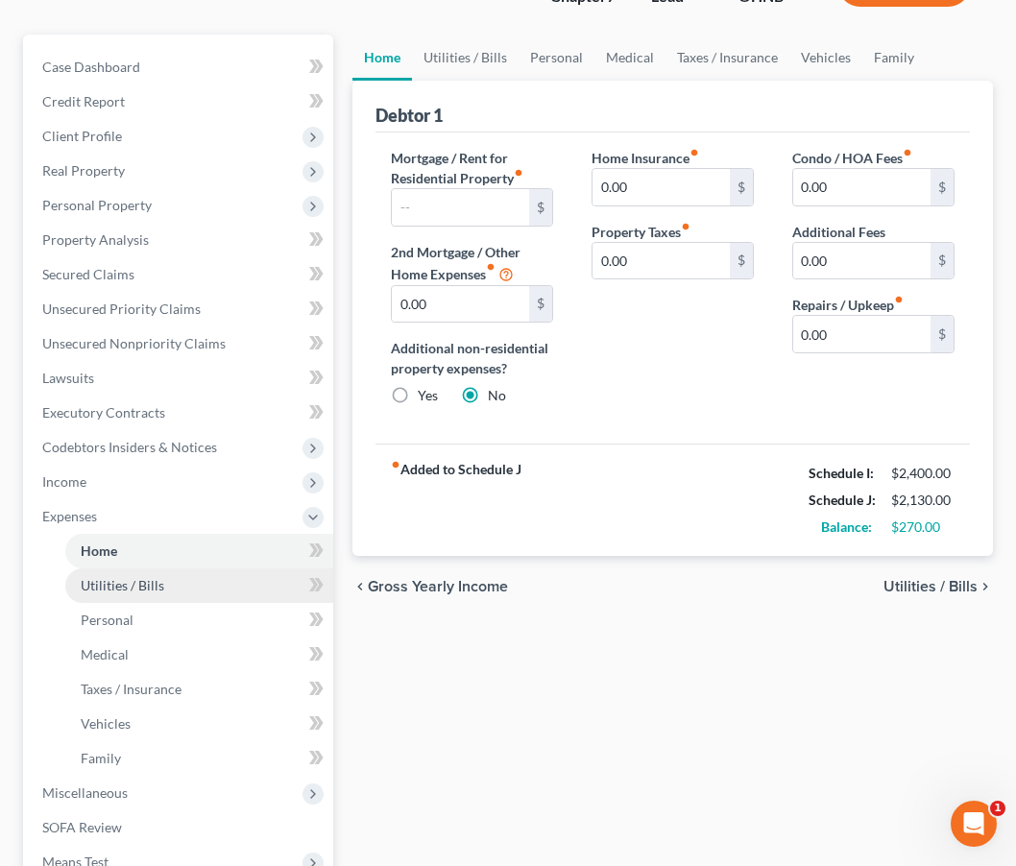
click at [125, 592] on span "Utilities / Bills" at bounding box center [123, 585] width 84 height 16
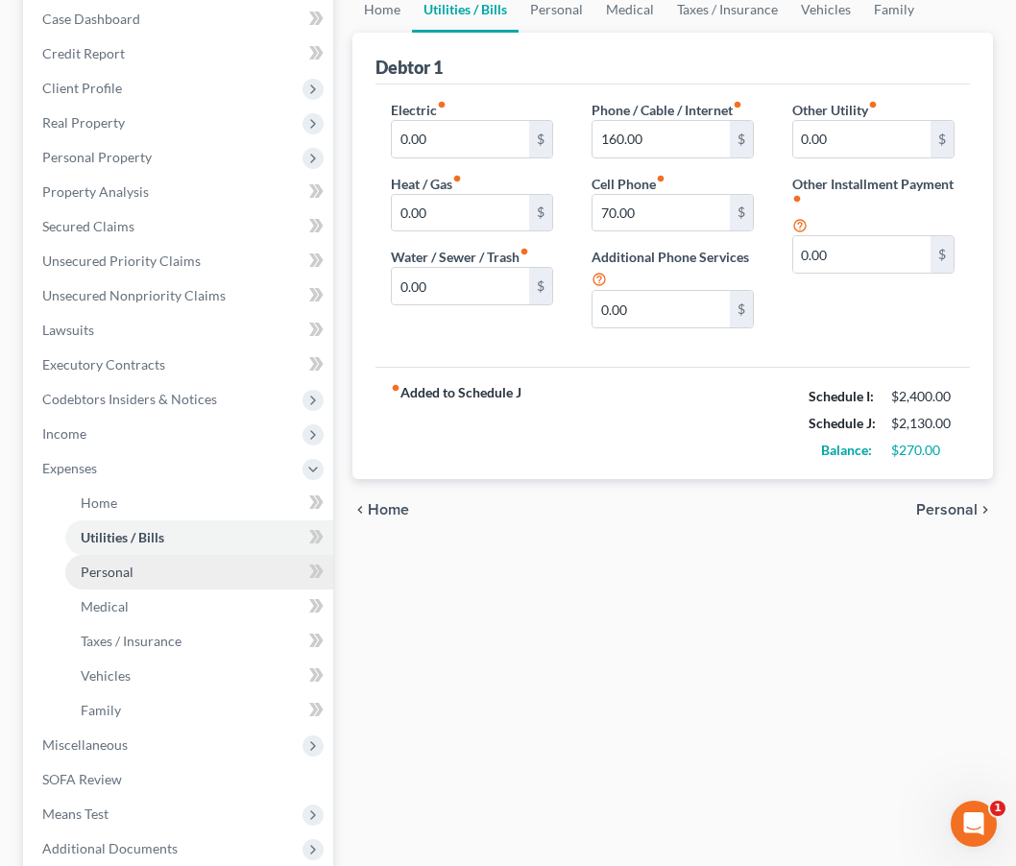
click at [151, 562] on link "Personal" at bounding box center [199, 572] width 268 height 35
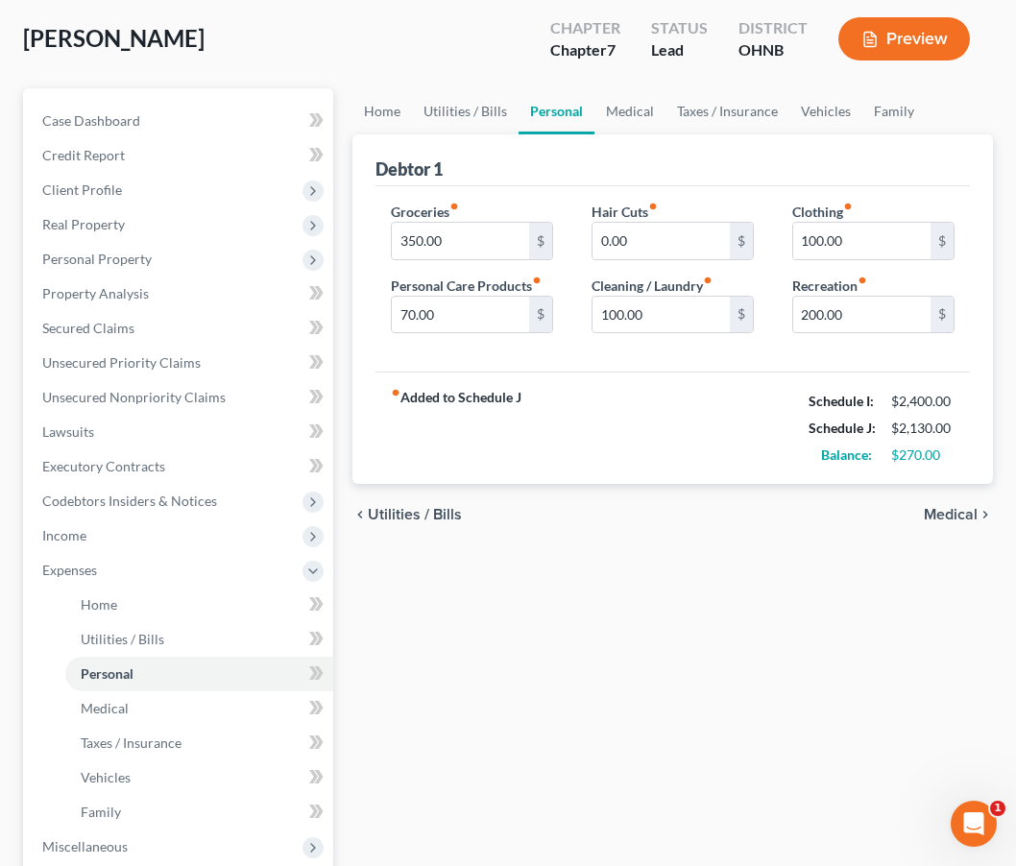
scroll to position [132, 0]
click at [409, 311] on input "70.00" at bounding box center [460, 314] width 137 height 36
type input "100.00"
click at [682, 440] on div "fiber_manual_record Added to Schedule J Schedule I: $2,400.00 Schedule J: $2,16…" at bounding box center [672, 427] width 594 height 112
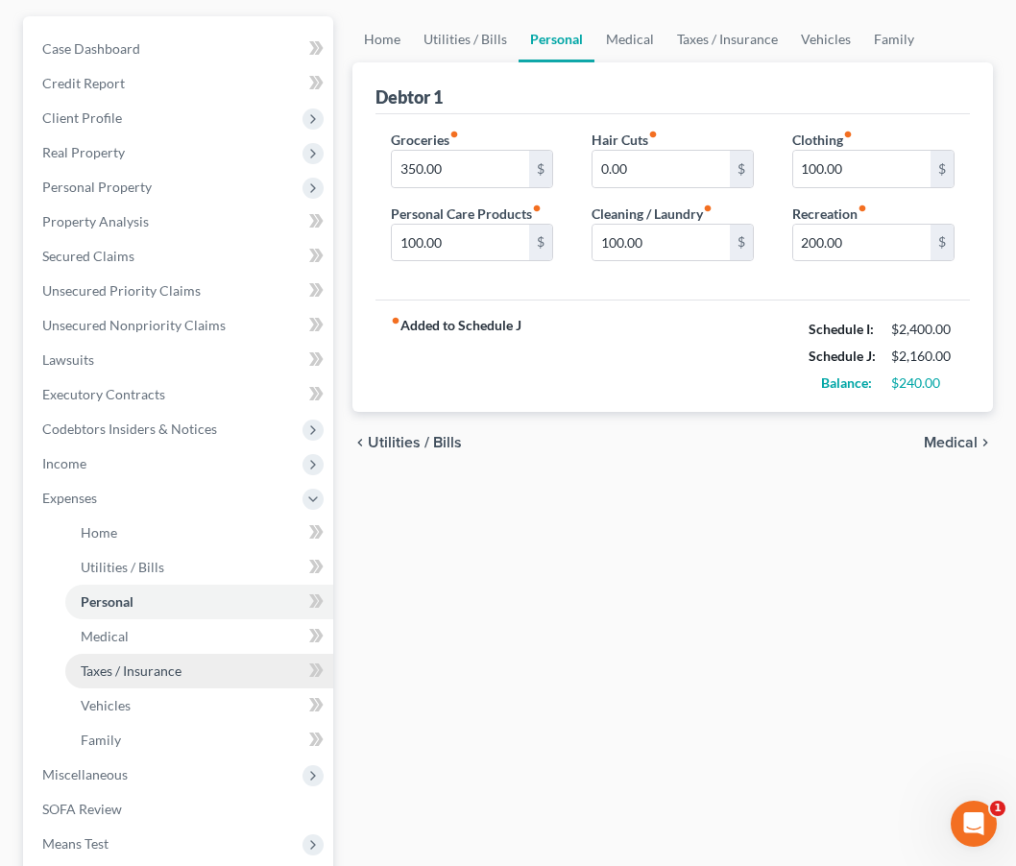
click at [95, 654] on link "Taxes / Insurance" at bounding box center [199, 671] width 268 height 35
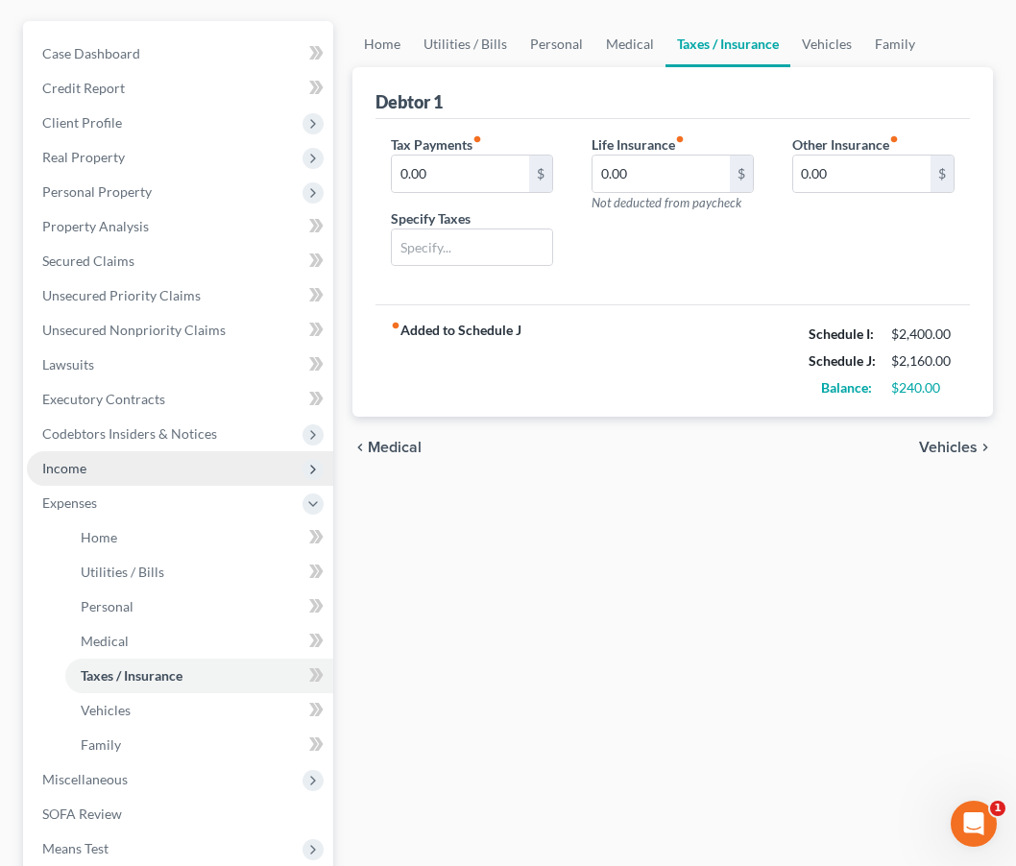
scroll to position [229, 0]
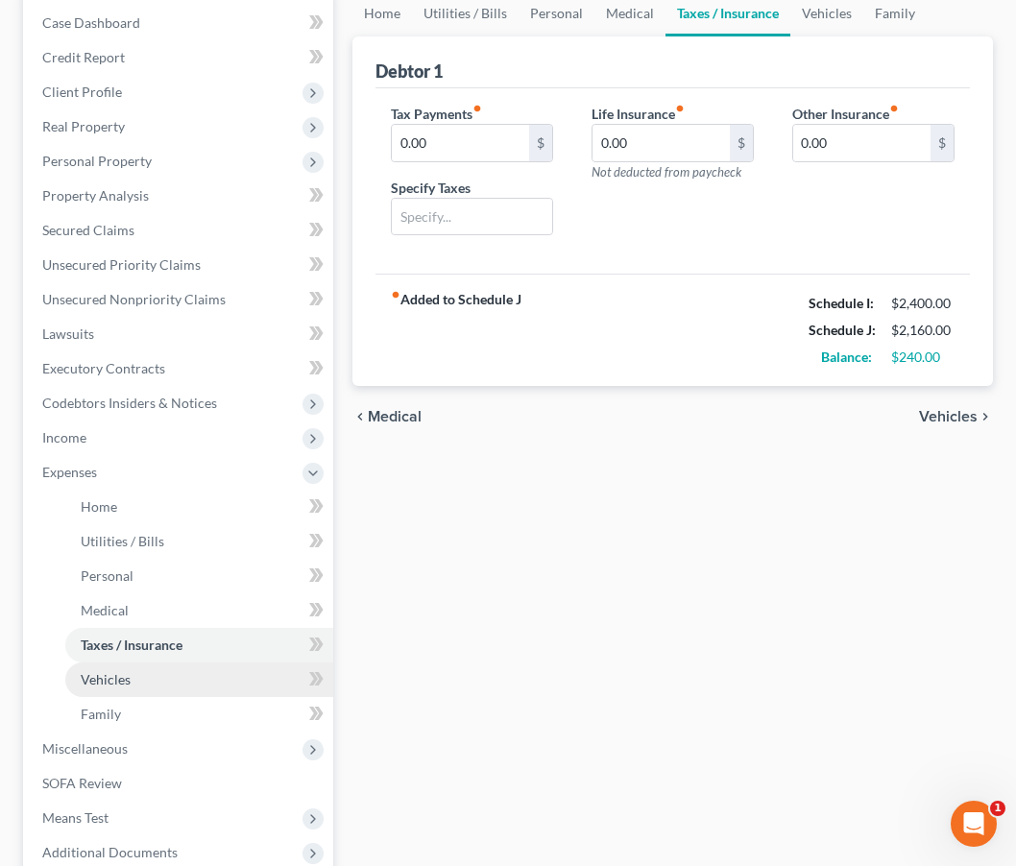
click at [109, 692] on link "Vehicles" at bounding box center [199, 680] width 268 height 35
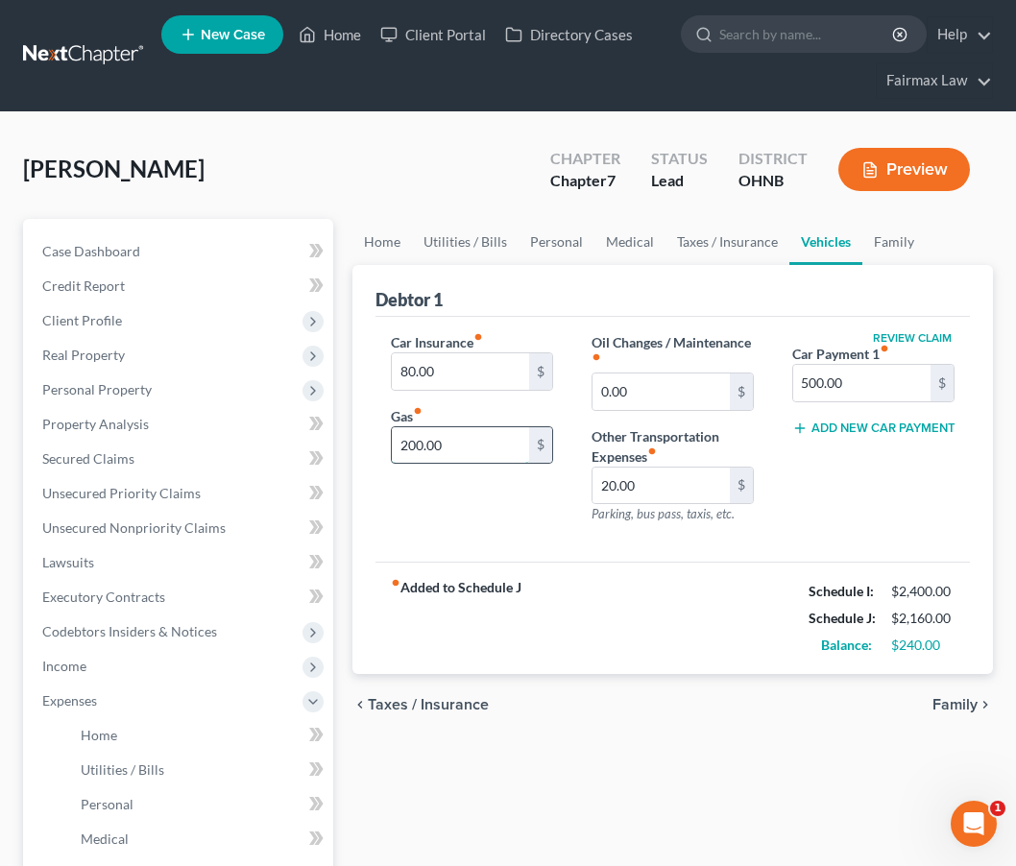
click at [417, 447] on input "200.00" at bounding box center [460, 445] width 137 height 36
type input "250.00"
click at [554, 646] on div "fiber_manual_record Added to Schedule J Schedule I: $2,400.00 Schedule J: $2,21…" at bounding box center [672, 618] width 594 height 112
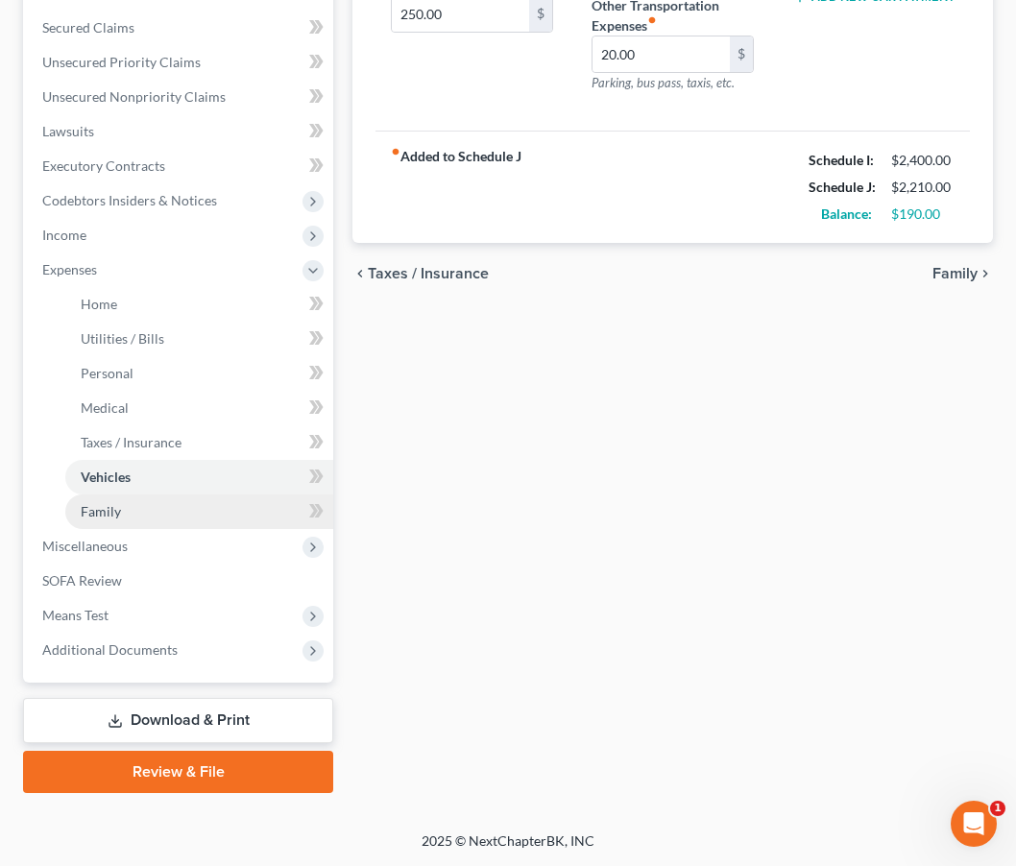
click at [213, 511] on link "Family" at bounding box center [199, 512] width 268 height 35
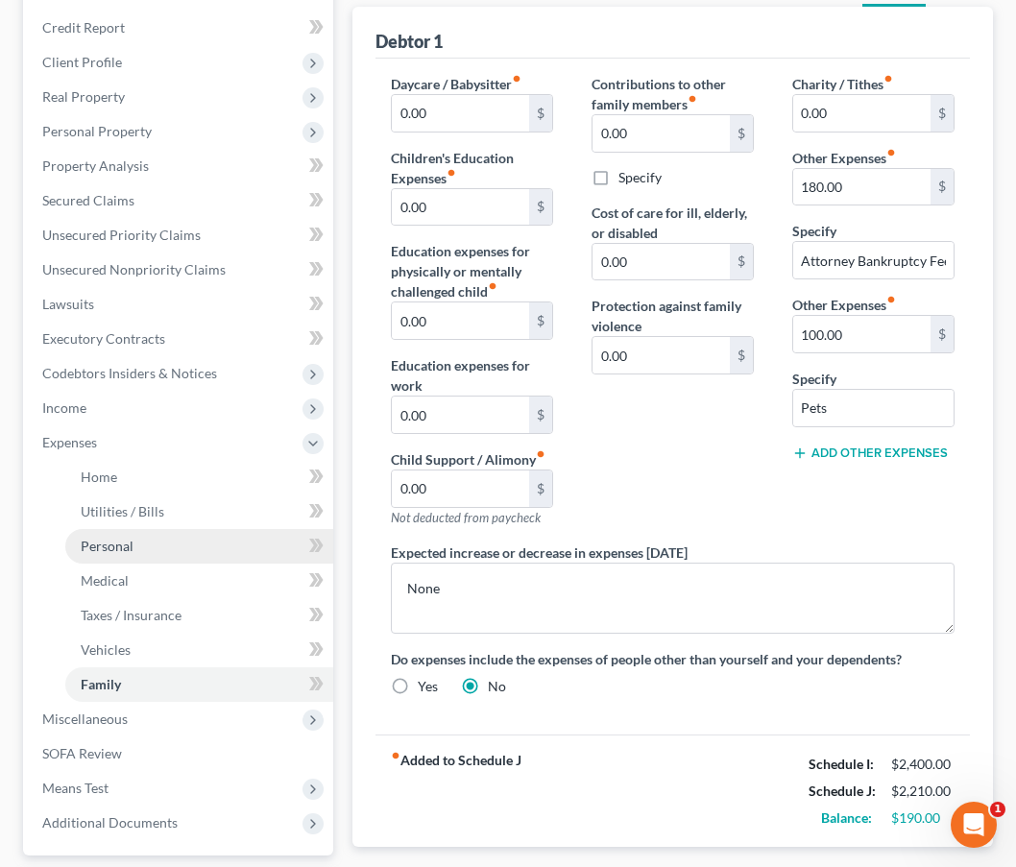
click at [191, 535] on link "Personal" at bounding box center [199, 546] width 268 height 35
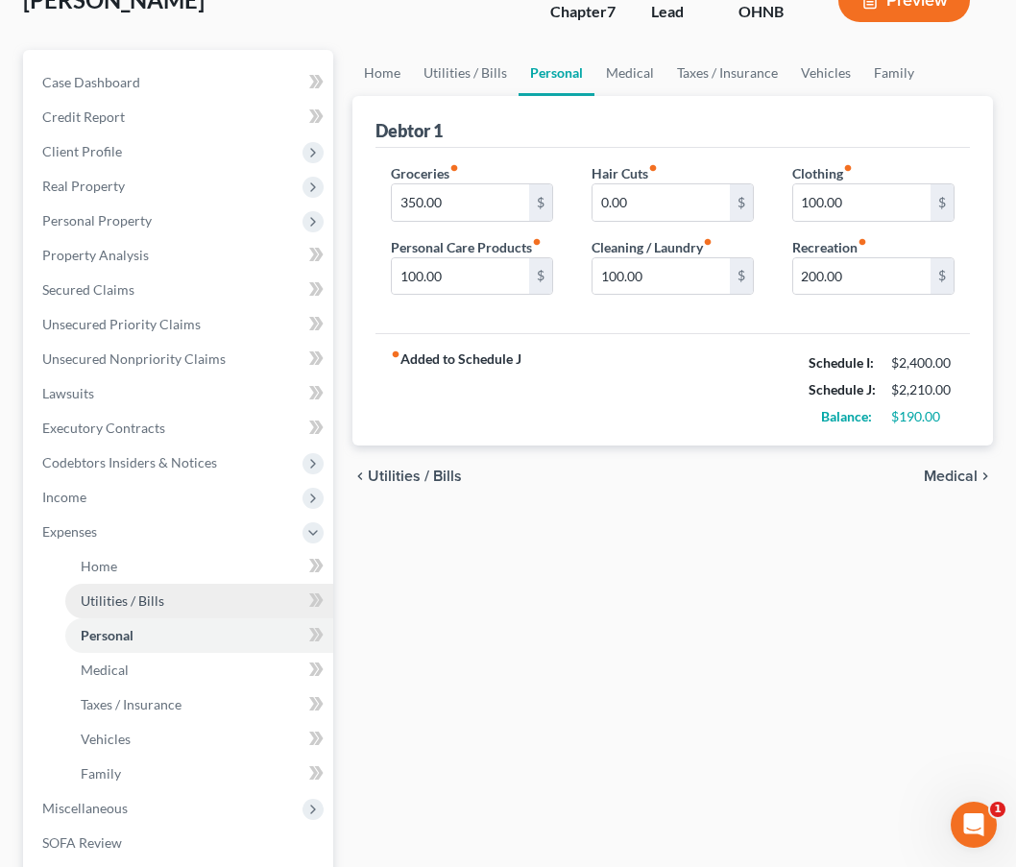
click at [164, 611] on link "Utilities / Bills" at bounding box center [199, 601] width 268 height 35
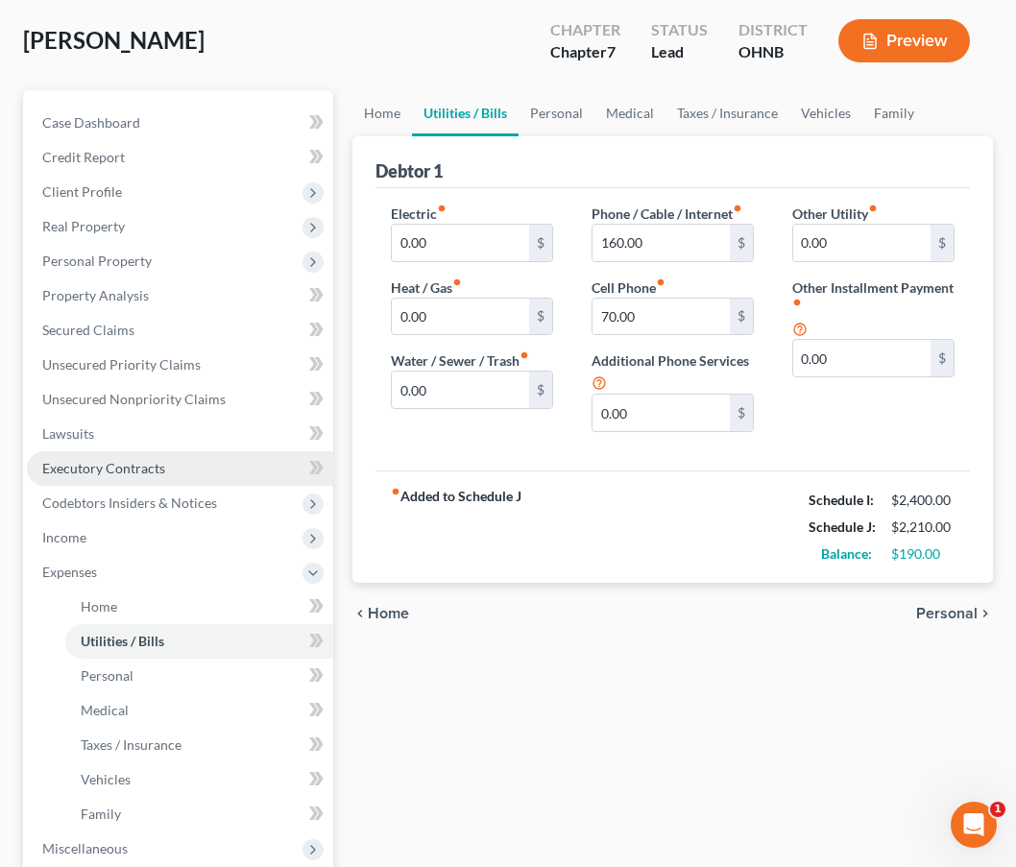
scroll to position [132, 0]
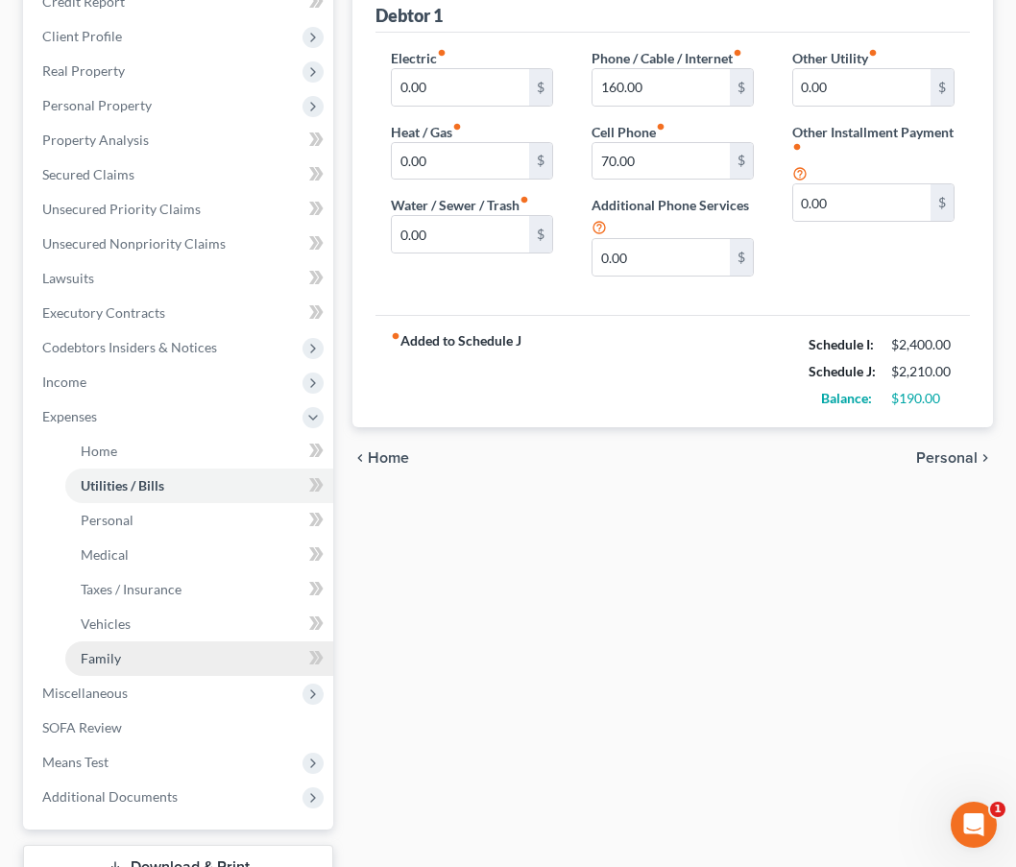
click at [149, 656] on link "Family" at bounding box center [199, 658] width 268 height 35
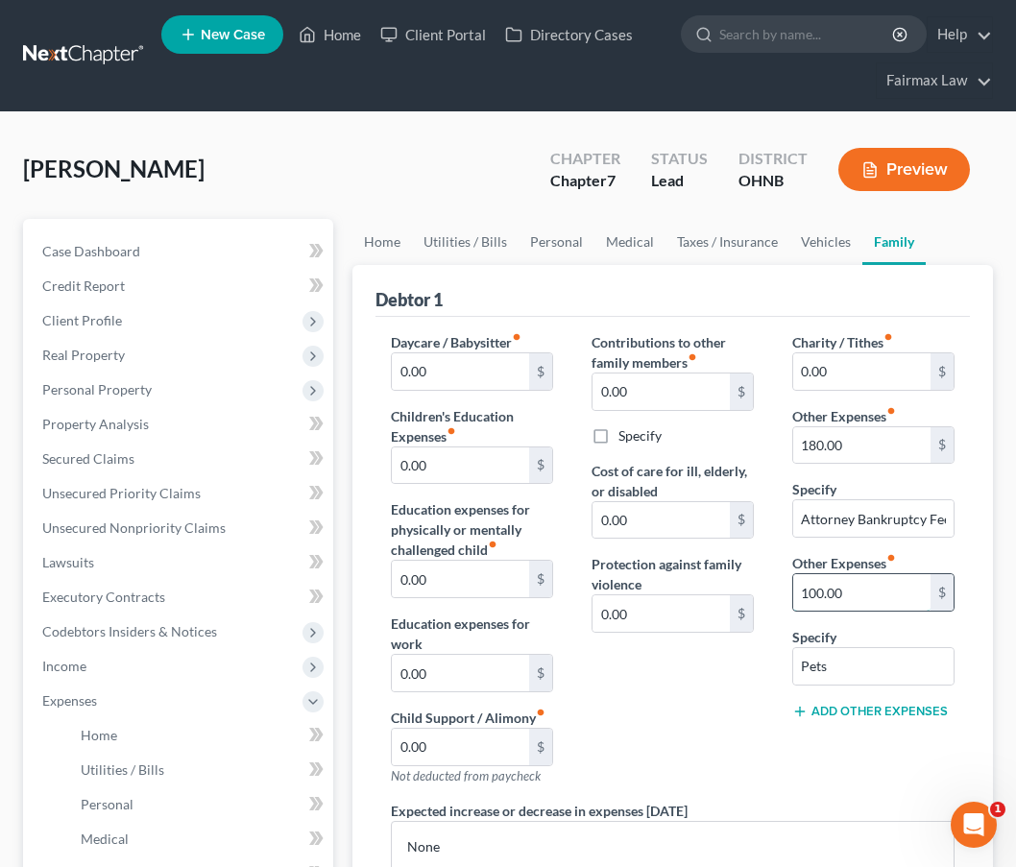
click at [816, 591] on input "100.00" at bounding box center [861, 592] width 137 height 36
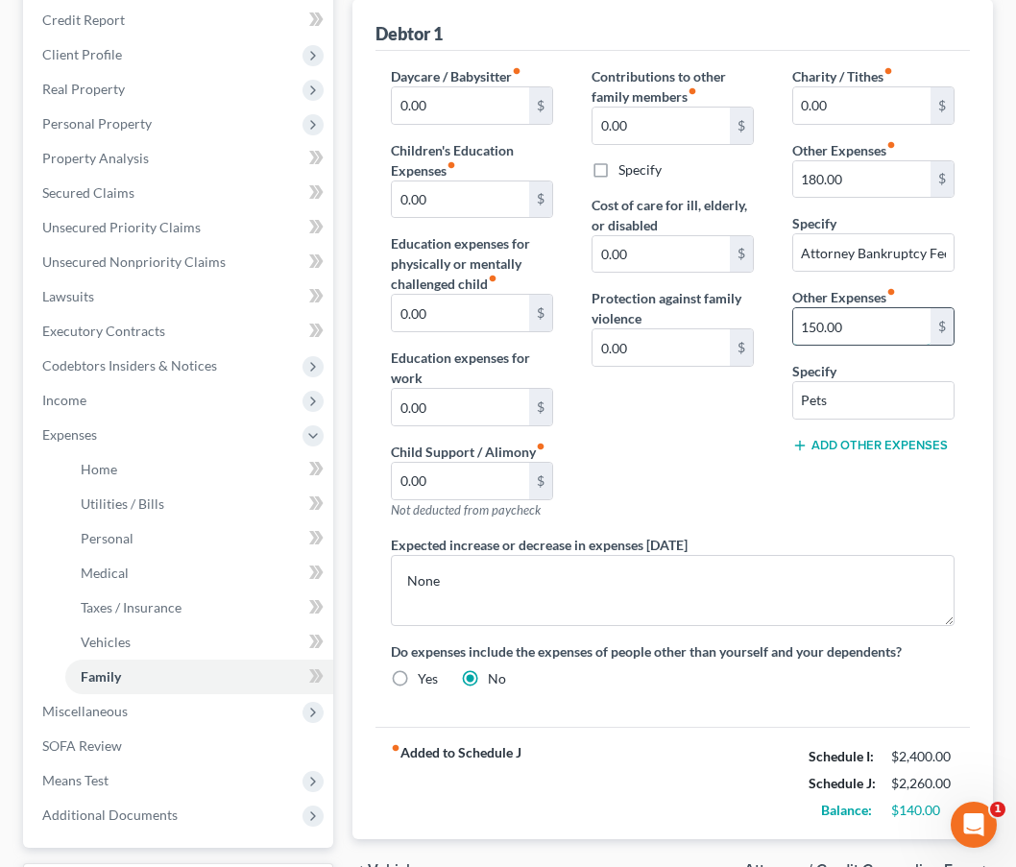
scroll to position [269, 0]
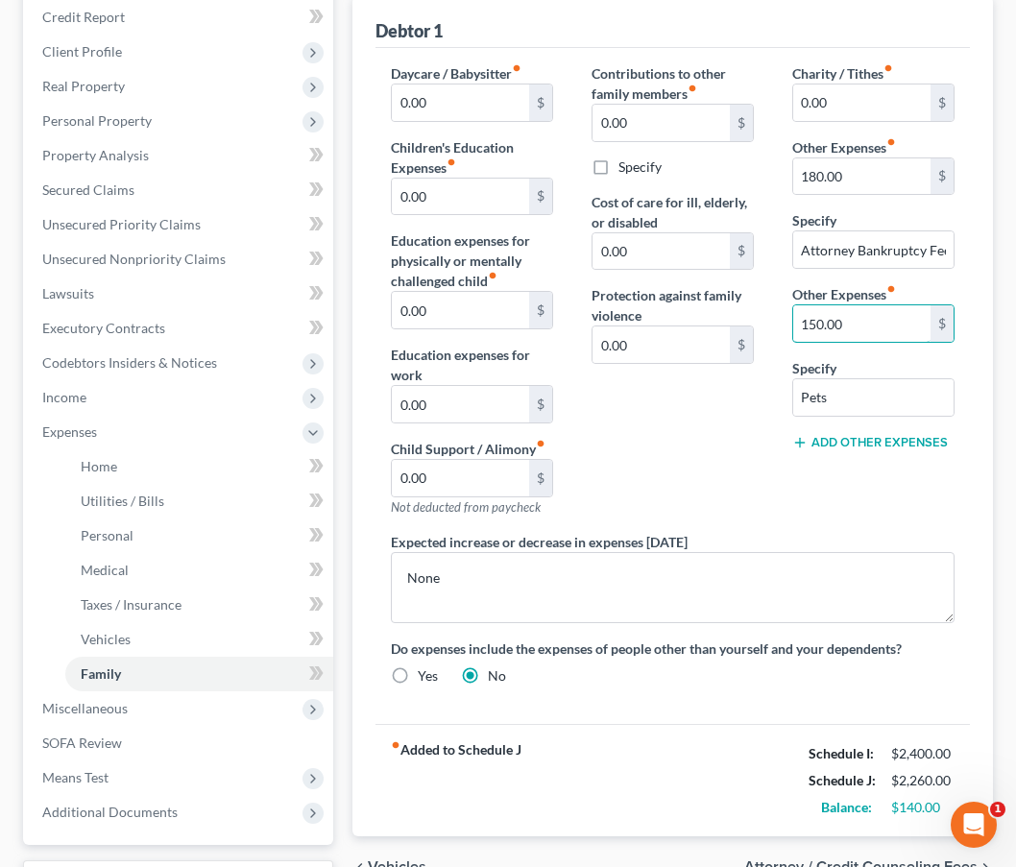
type input "150.00"
click at [862, 485] on div "Charity / Tithes fiber_manual_record 0.00 $ Other Expenses fiber_manual_record …" at bounding box center [873, 297] width 201 height 469
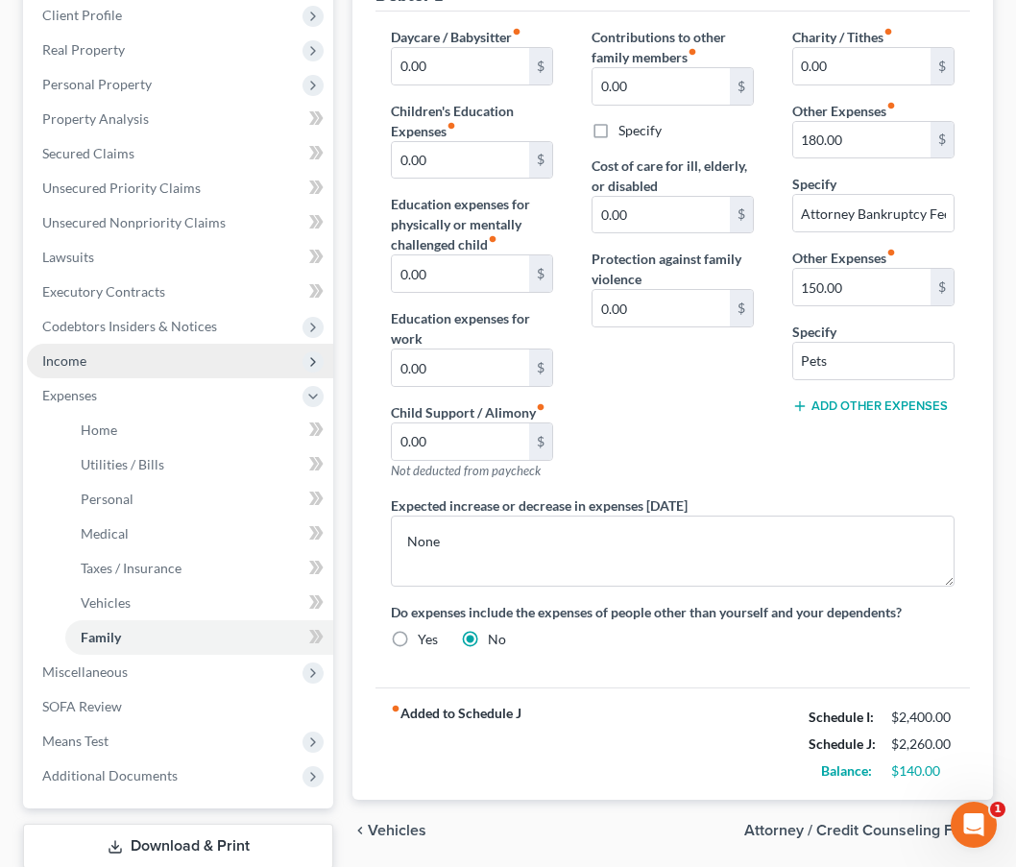
click at [111, 361] on span "Income" at bounding box center [180, 361] width 306 height 35
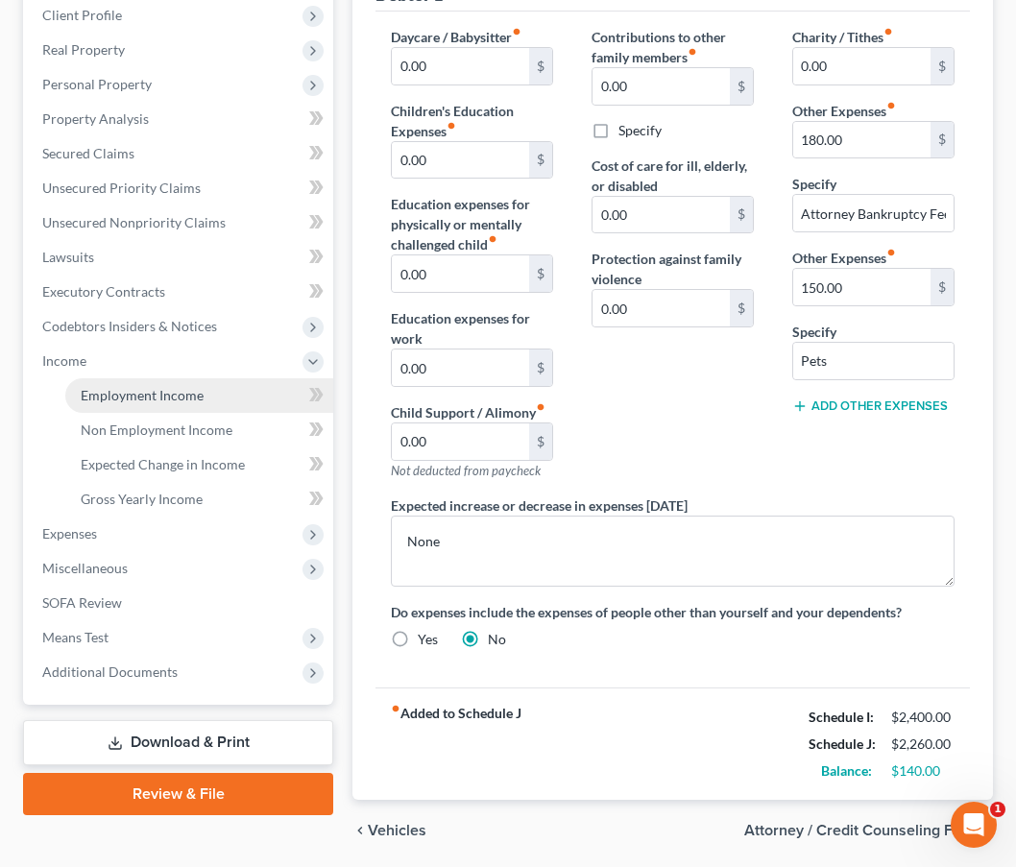
click at [145, 390] on span "Employment Income" at bounding box center [142, 395] width 123 height 16
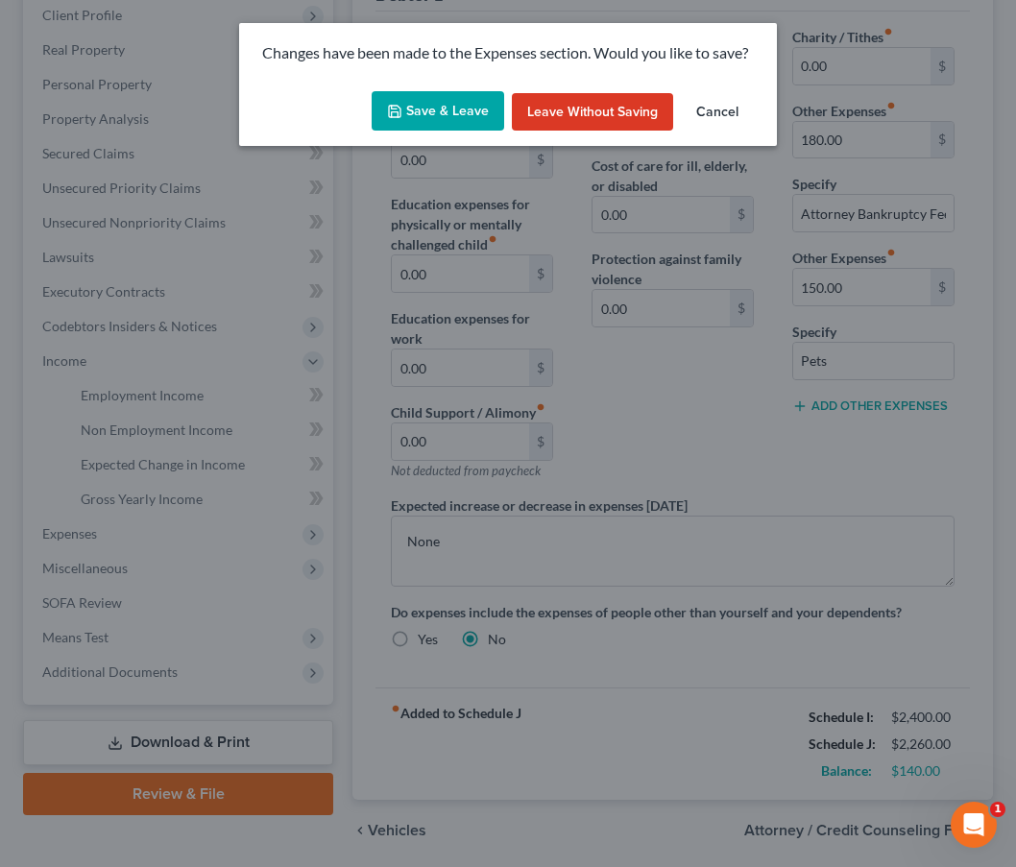
click at [415, 120] on button "Save & Leave" at bounding box center [438, 111] width 133 height 40
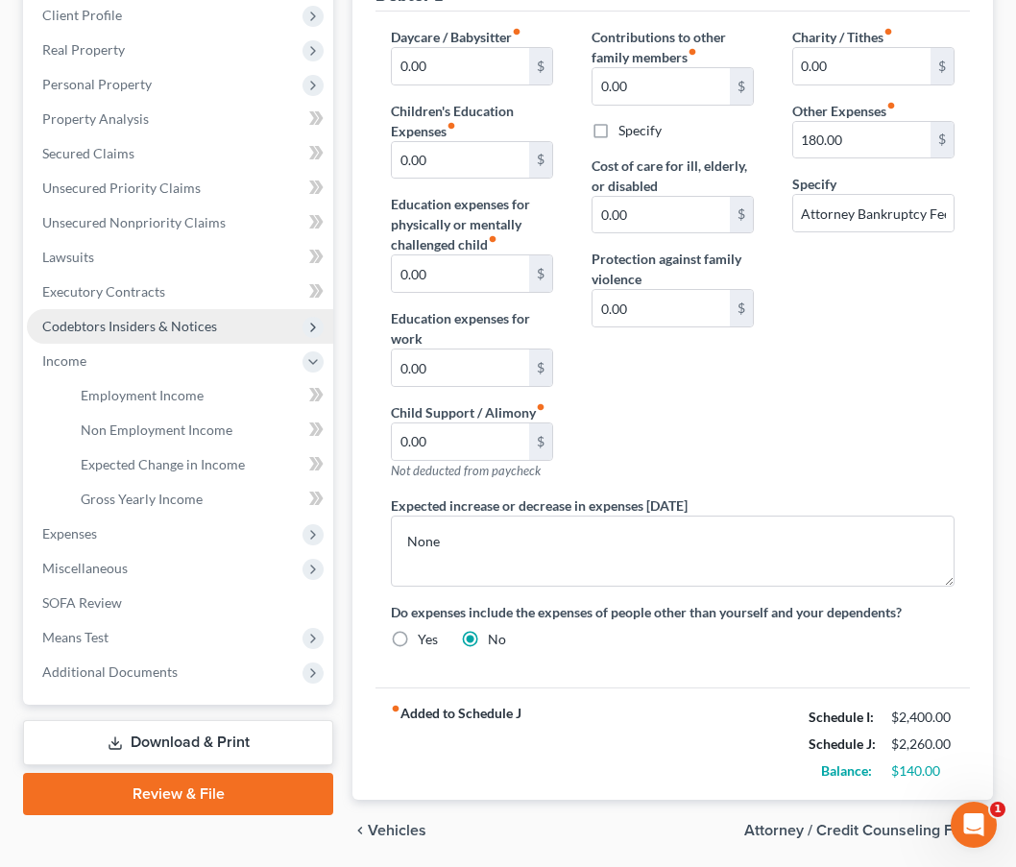
click at [238, 327] on span "Codebtors Insiders & Notices" at bounding box center [180, 326] width 306 height 35
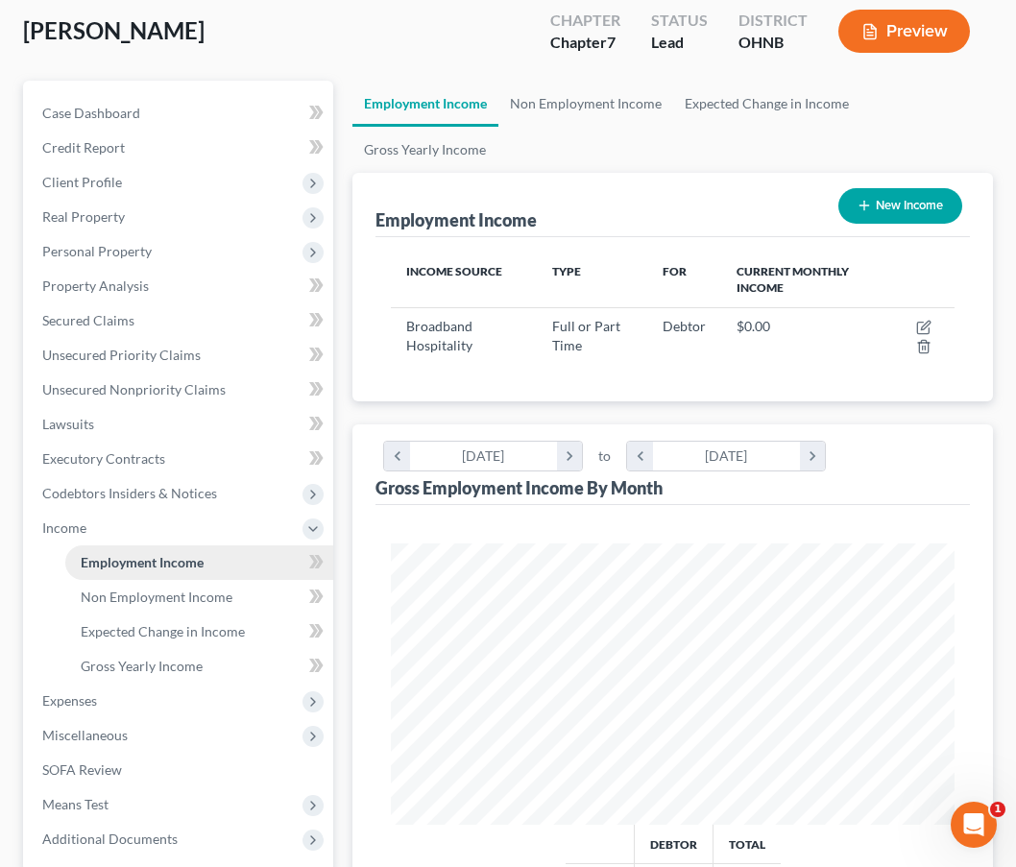
scroll to position [159, 0]
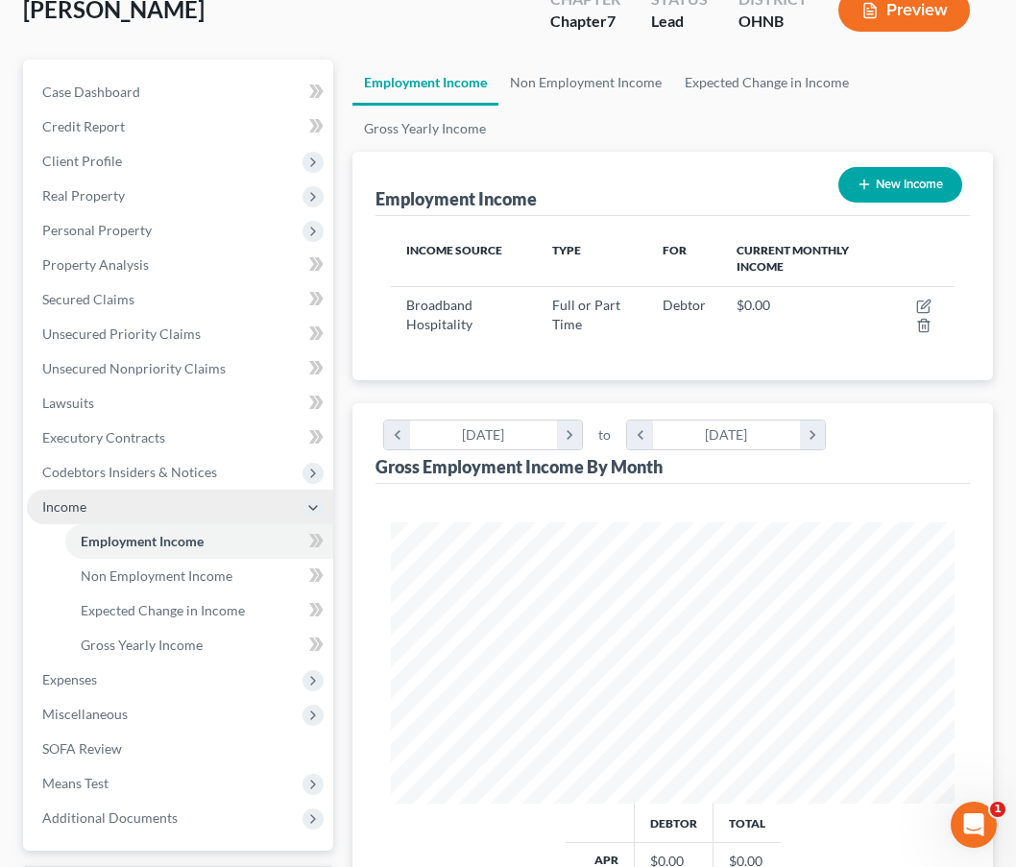
click at [309, 513] on icon at bounding box center [312, 507] width 15 height 15
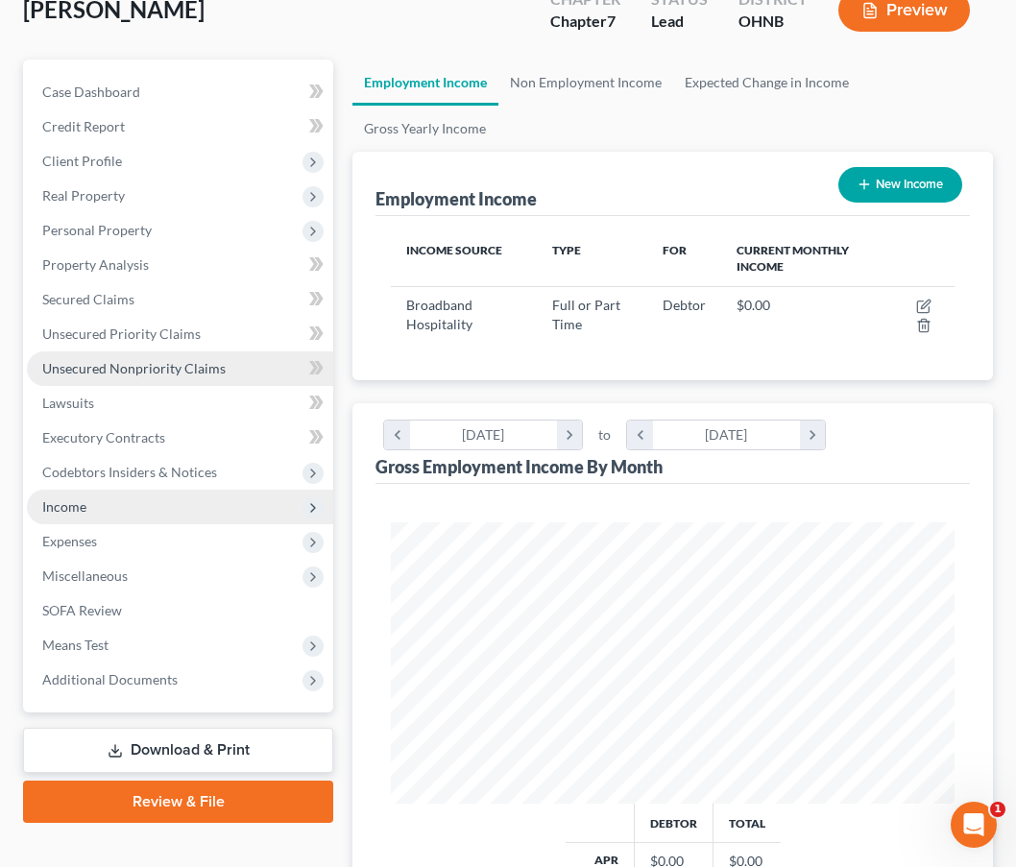
click at [230, 368] on link "Unsecured Nonpriority Claims" at bounding box center [180, 368] width 306 height 35
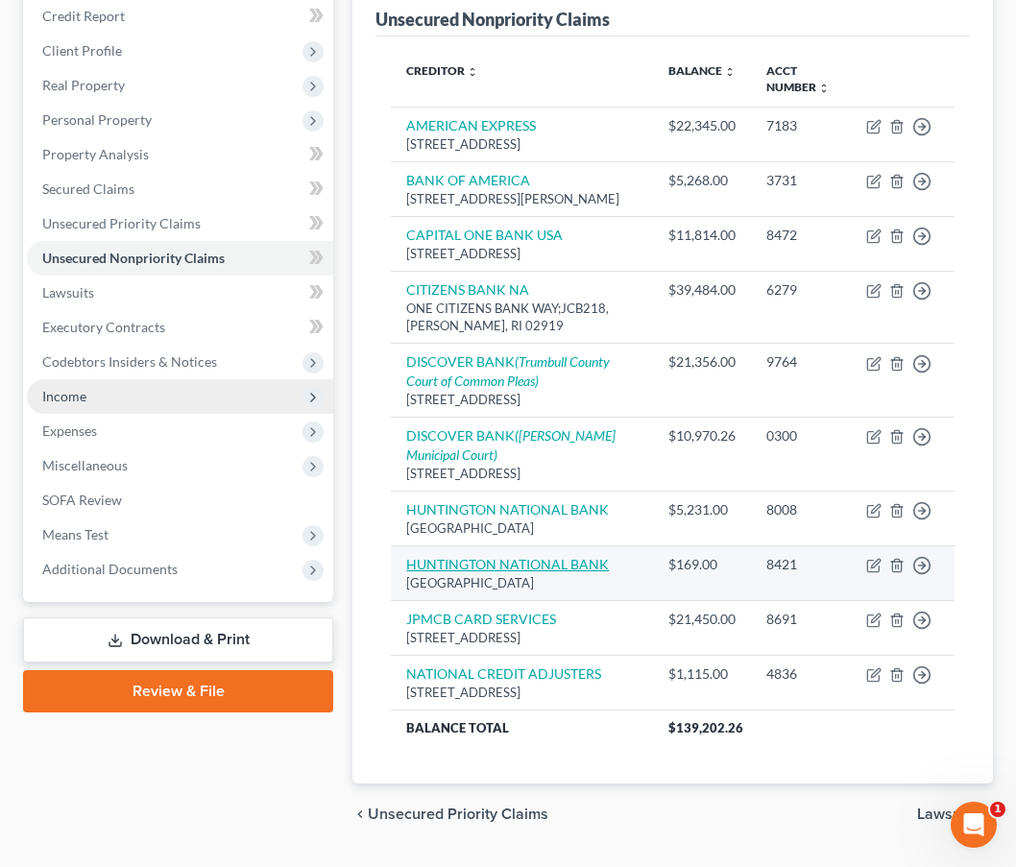
scroll to position [270, 0]
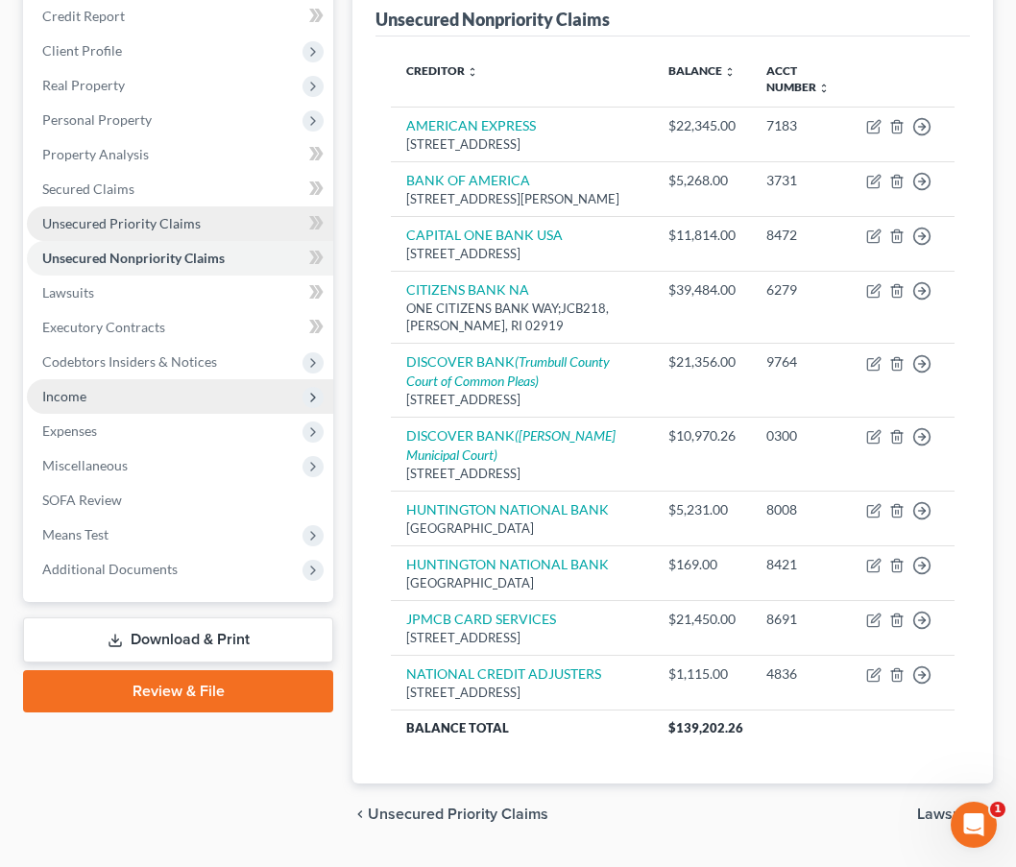
click at [168, 230] on span "Unsecured Priority Claims" at bounding box center [121, 223] width 158 height 16
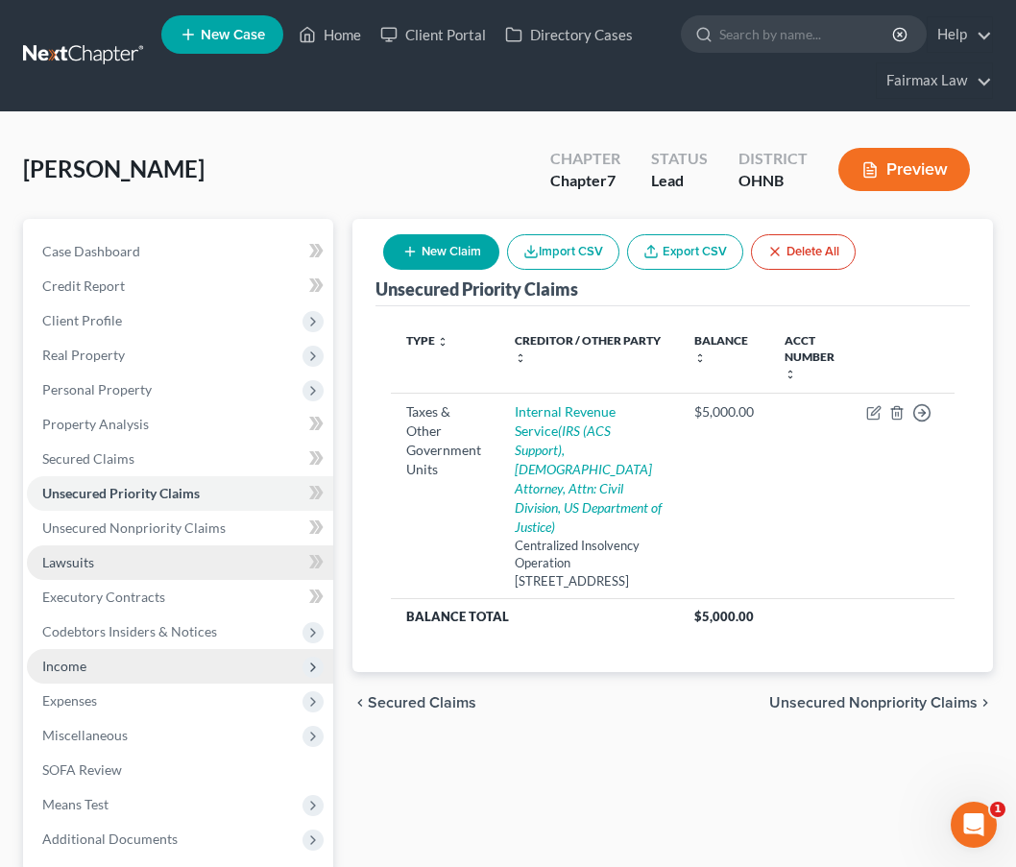
click at [111, 546] on link "Lawsuits" at bounding box center [180, 562] width 306 height 35
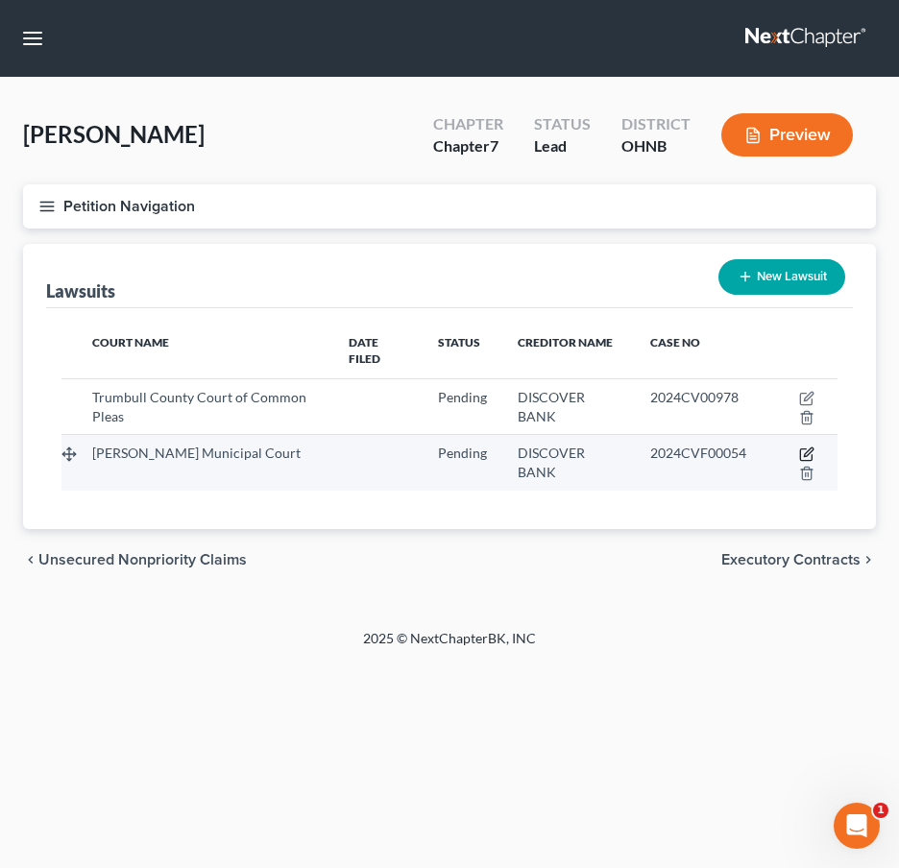
click at [809, 452] on icon "button" at bounding box center [806, 454] width 15 height 15
select select "36"
select select "0"
select select "1"
select select "14"
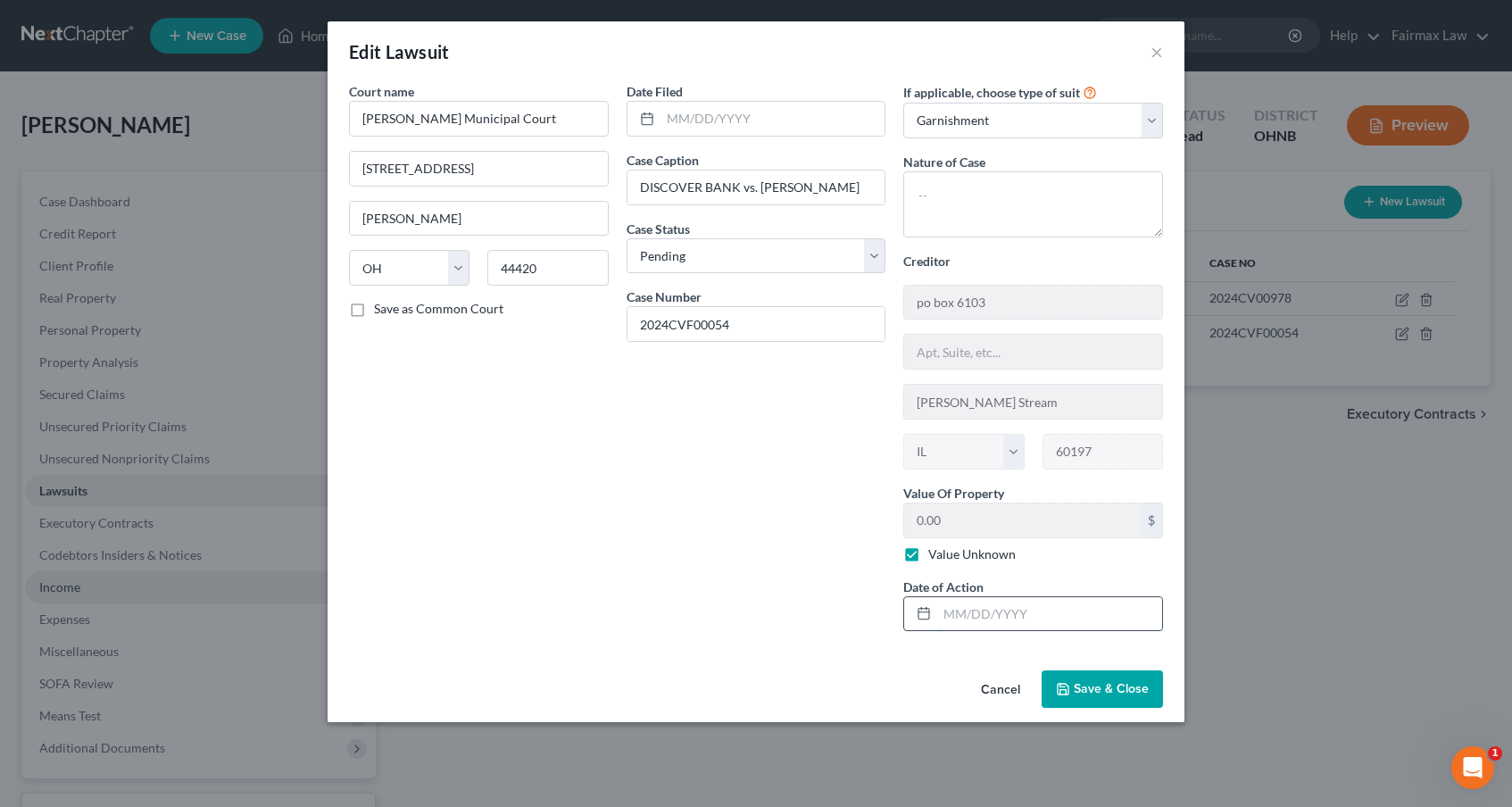
click at [943, 615] on input "text" at bounding box center [1049, 614] width 225 height 33
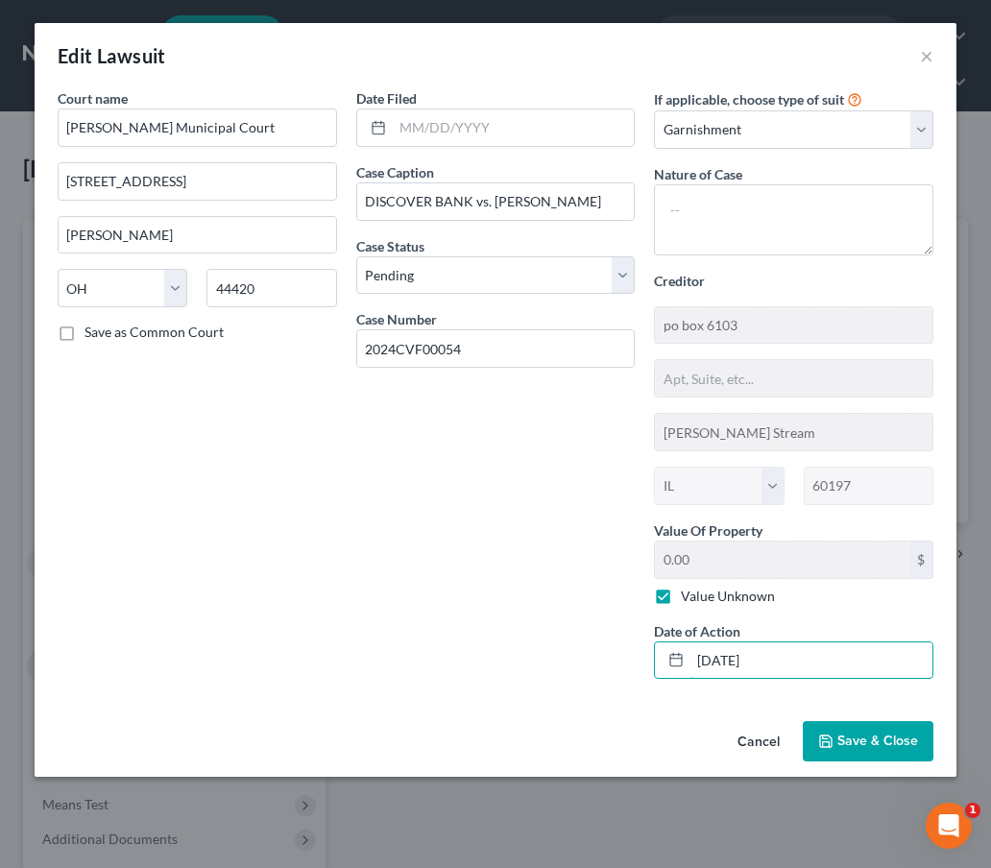
type input "07/28/2025"
click at [910, 739] on span "Save & Close" at bounding box center [877, 741] width 81 height 16
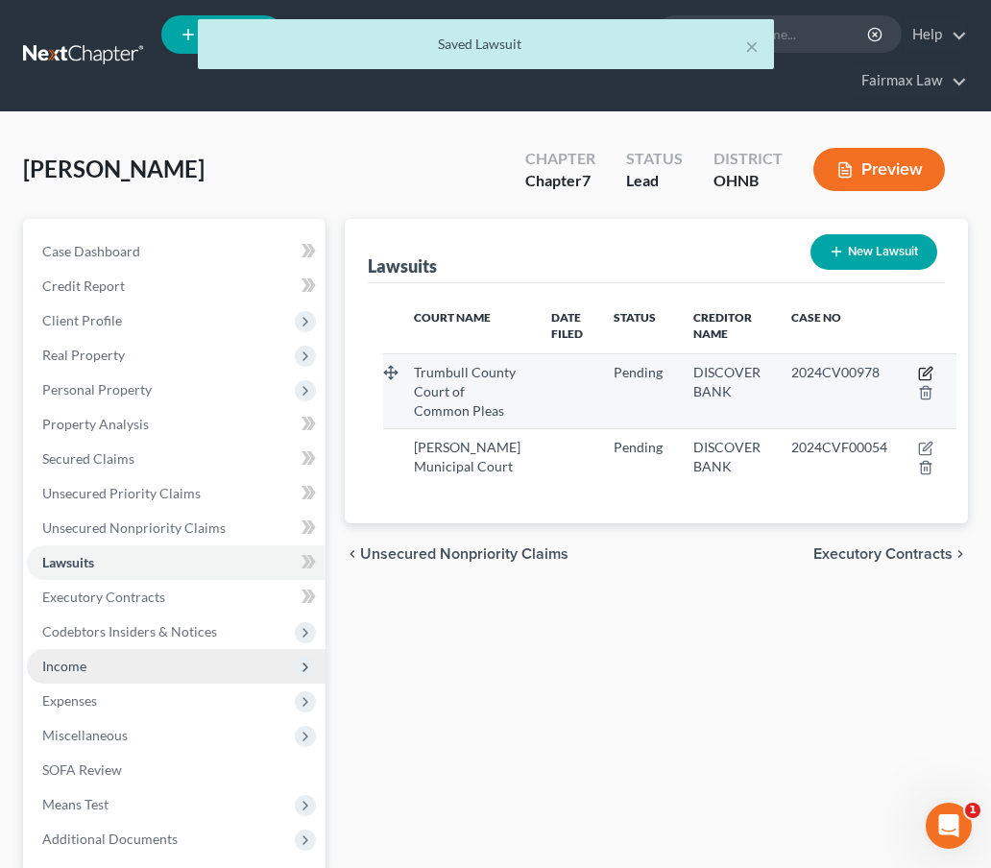
click at [923, 370] on icon "button" at bounding box center [927, 371] width 9 height 9
select select "36"
select select "0"
select select "1"
select select "14"
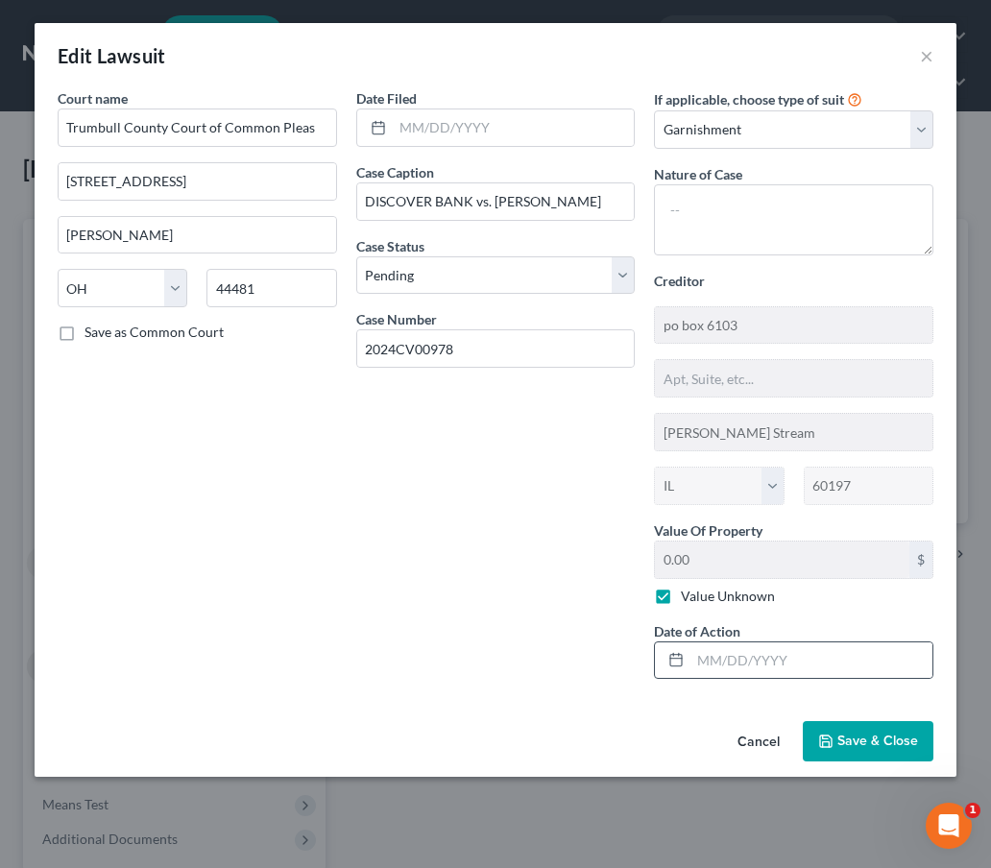
click at [689, 665] on div at bounding box center [673, 660] width 36 height 36
click at [725, 644] on input "text" at bounding box center [811, 660] width 242 height 36
type input "04/02/2025"
click at [878, 744] on span "Save & Close" at bounding box center [877, 741] width 81 height 16
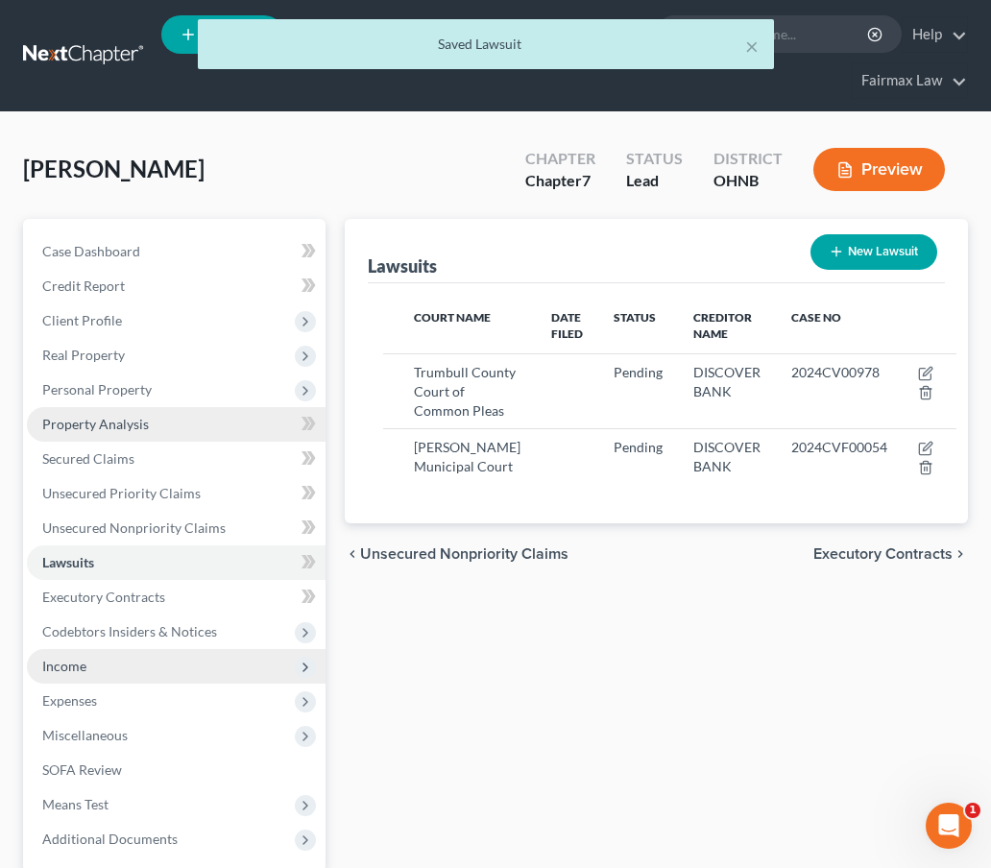
click at [171, 433] on link "Property Analysis" at bounding box center [176, 424] width 299 height 35
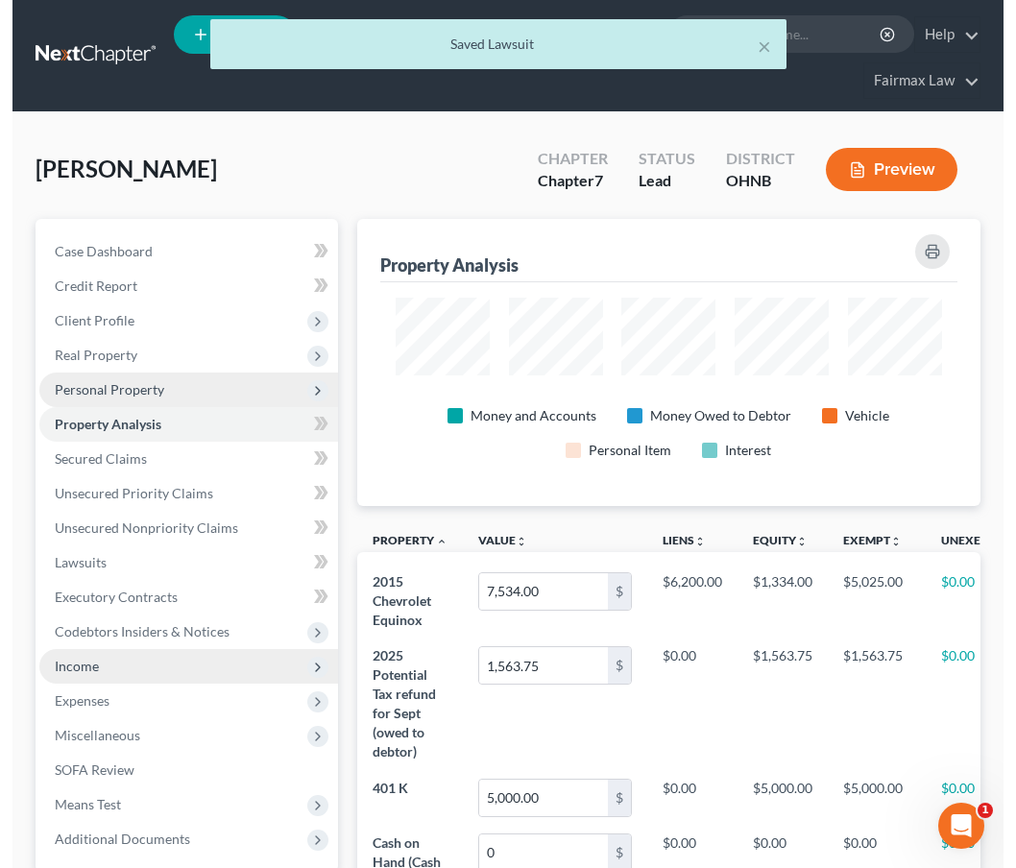
scroll to position [287, 624]
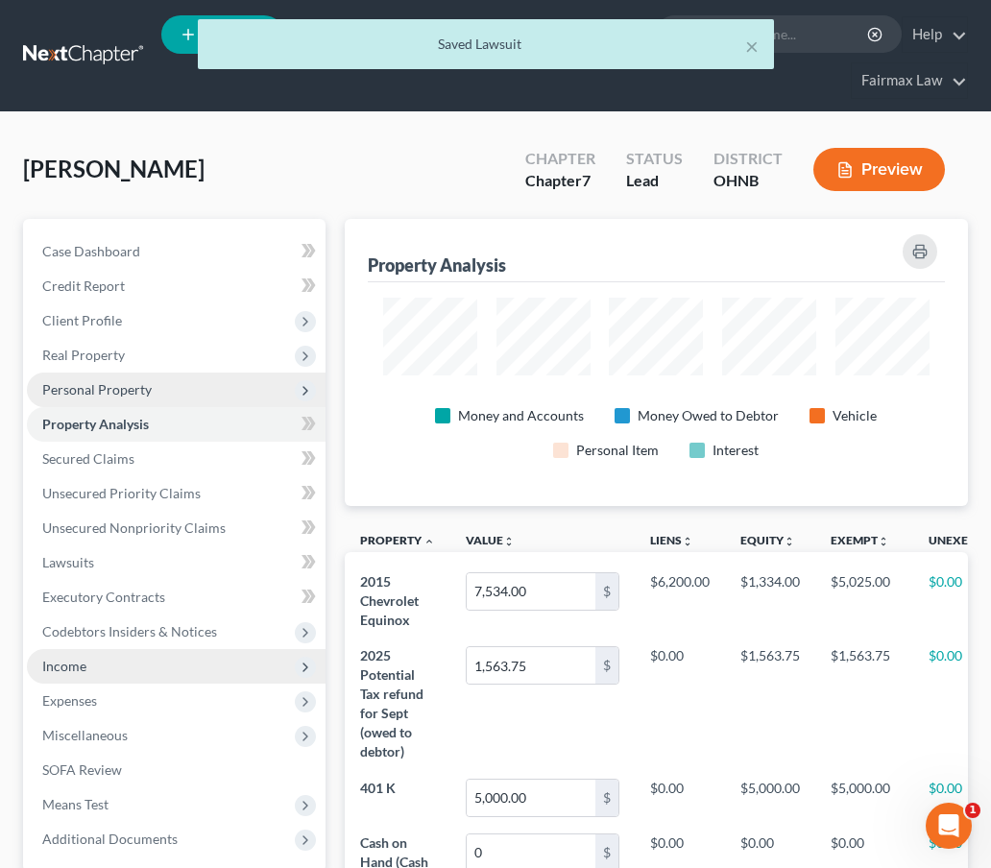
click at [186, 400] on span "Personal Property" at bounding box center [176, 390] width 299 height 35
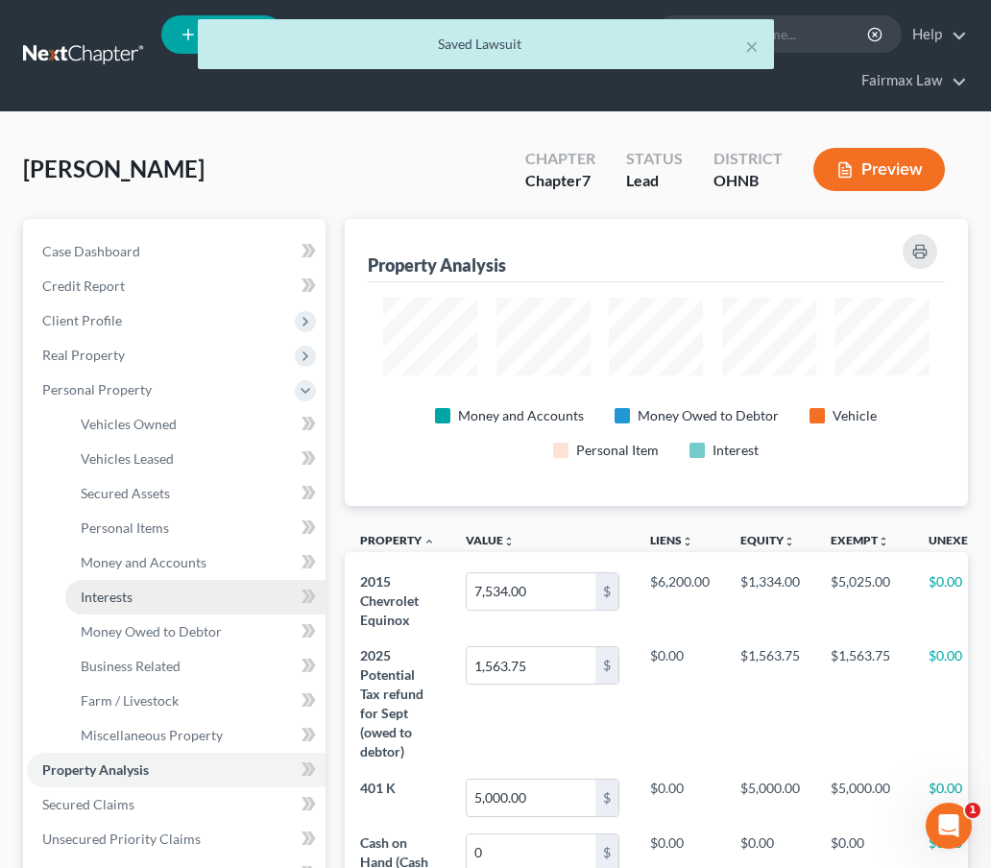
click at [98, 597] on span "Interests" at bounding box center [107, 597] width 52 height 16
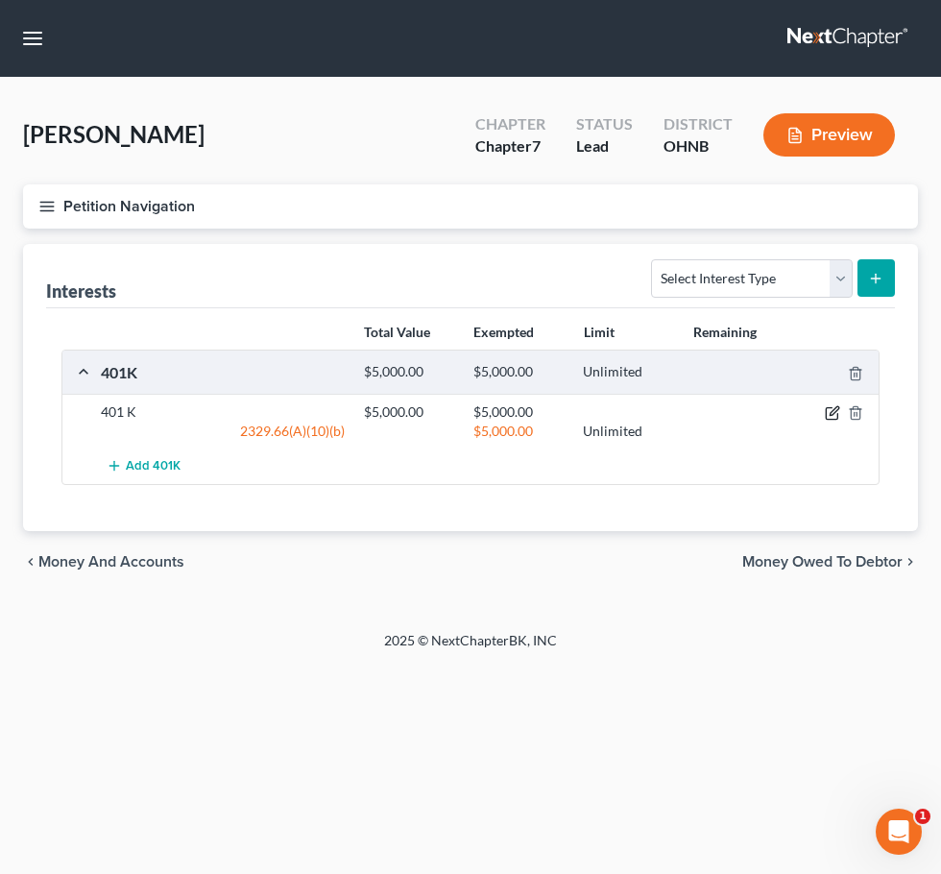
click at [829, 411] on icon "button" at bounding box center [832, 412] width 15 height 15
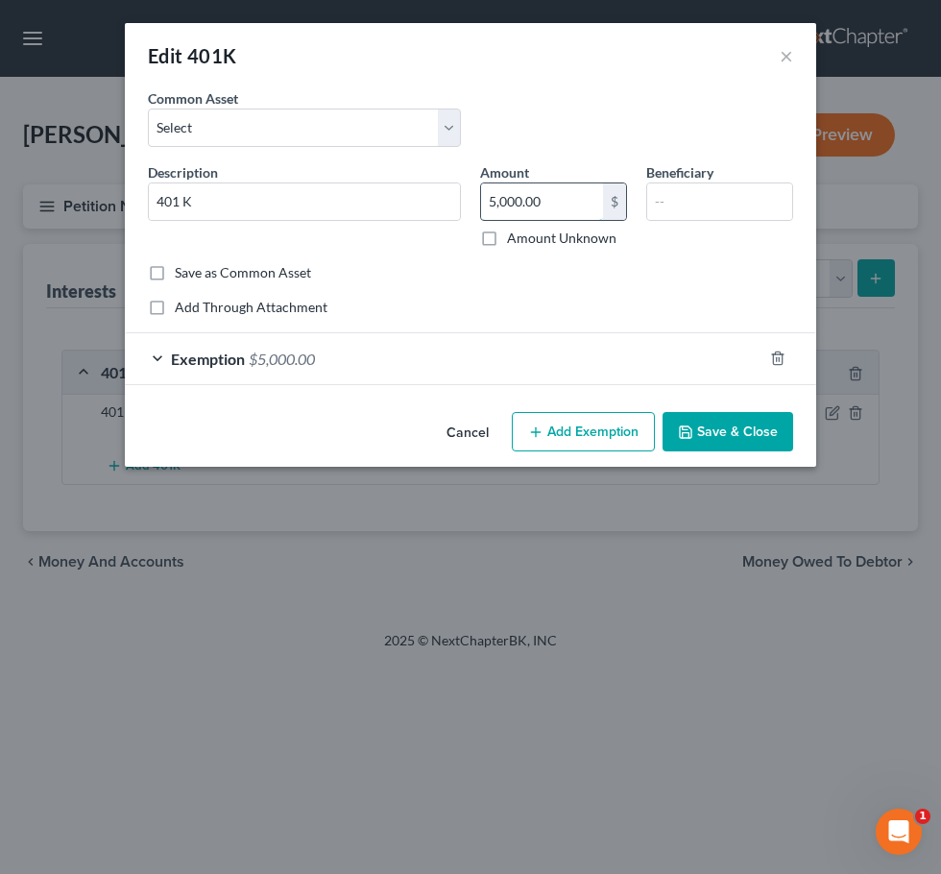
click at [558, 208] on input "5,000.00" at bounding box center [542, 201] width 122 height 36
drag, startPoint x: 558, startPoint y: 208, endPoint x: 389, endPoint y: 182, distance: 171.0
click at [389, 183] on div "Description * 401 K Amount 5,000.00 $ Amount Unknown Beneficiary" at bounding box center [470, 212] width 665 height 101
type input "0.00"
click at [470, 342] on div "Exemption $5,000.00" at bounding box center [444, 358] width 638 height 51
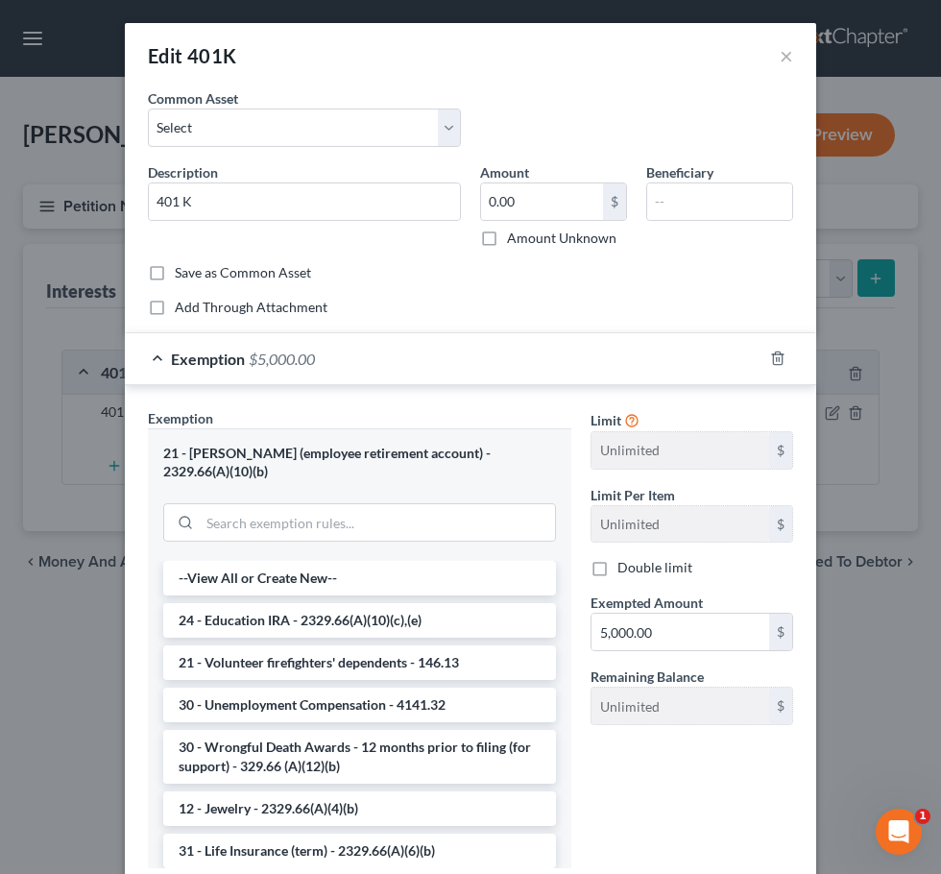
click at [583, 340] on div "Exemption $5,000.00" at bounding box center [444, 358] width 638 height 51
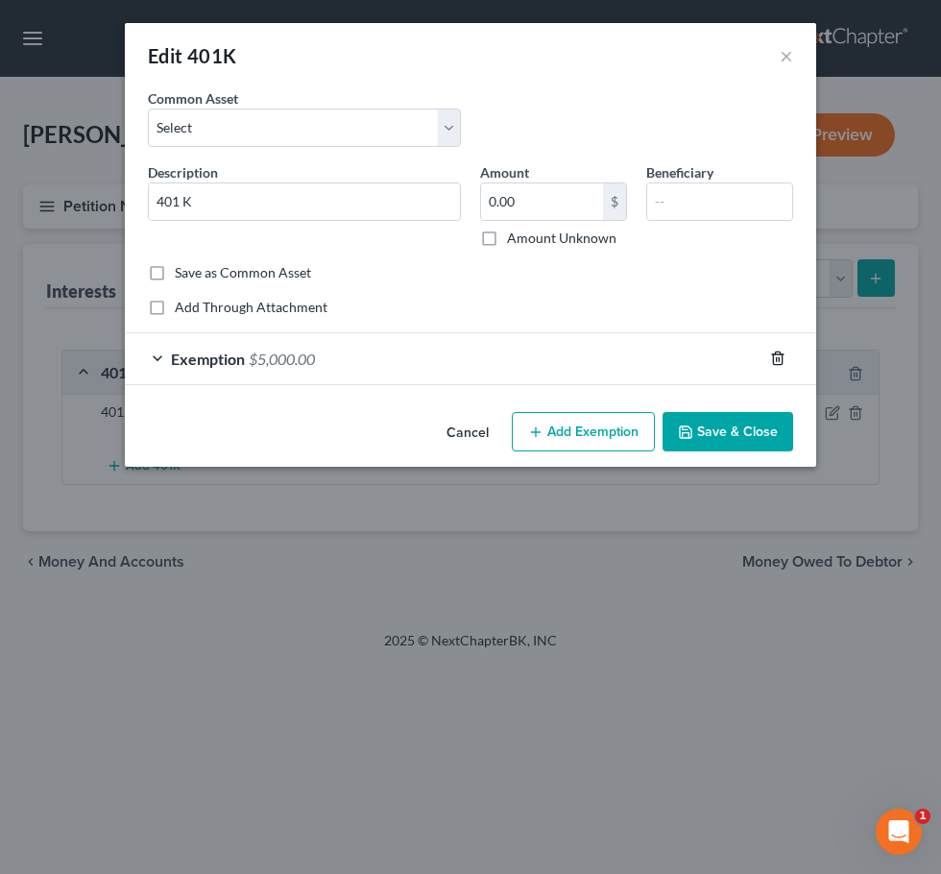
click at [785, 353] on icon "button" at bounding box center [777, 358] width 15 height 15
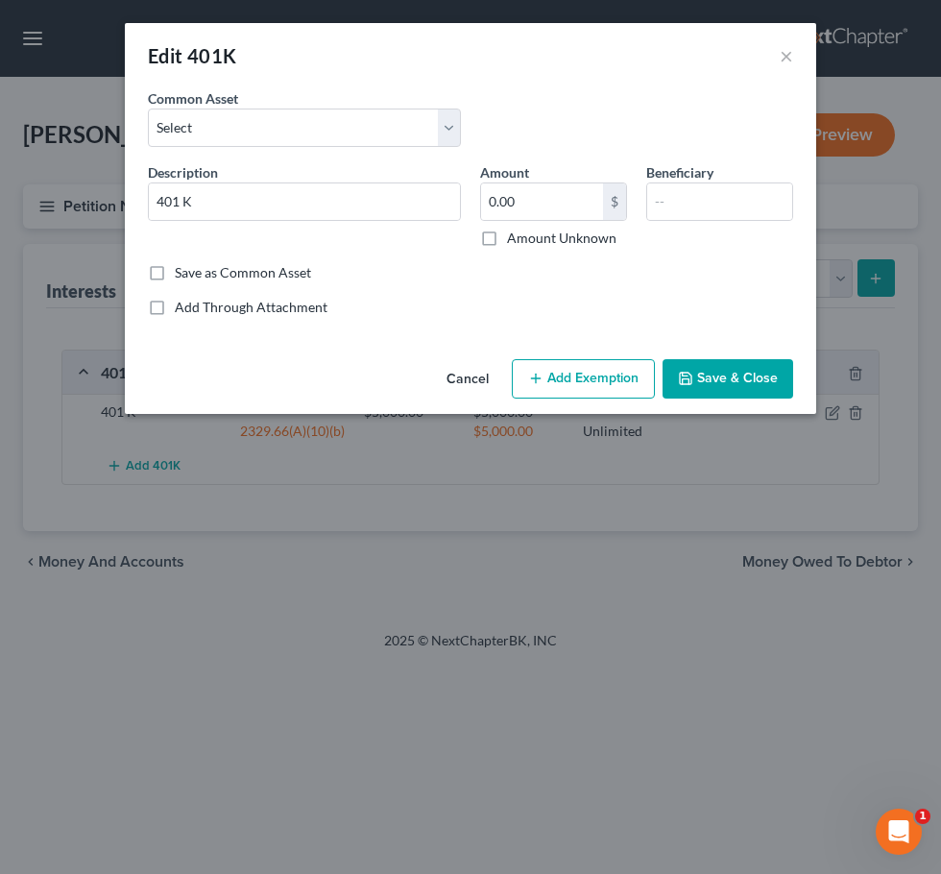
click at [776, 398] on button "Save & Close" at bounding box center [728, 379] width 131 height 40
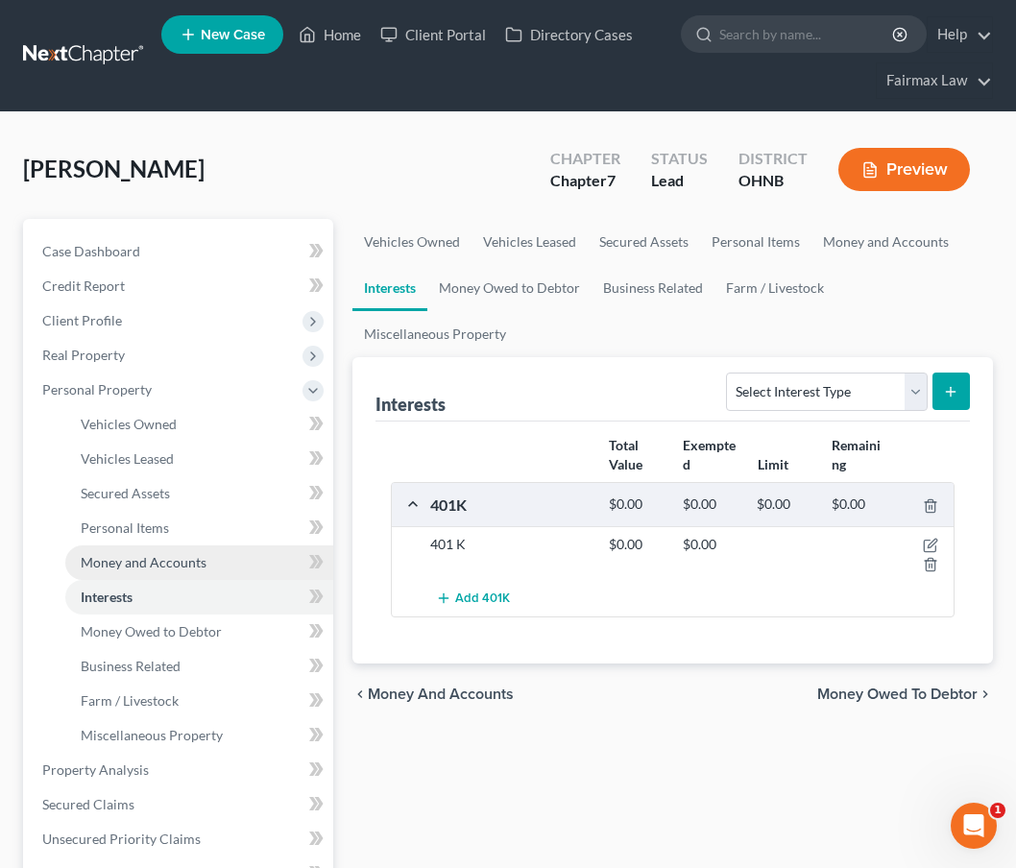
click at [143, 559] on span "Money and Accounts" at bounding box center [144, 562] width 126 height 16
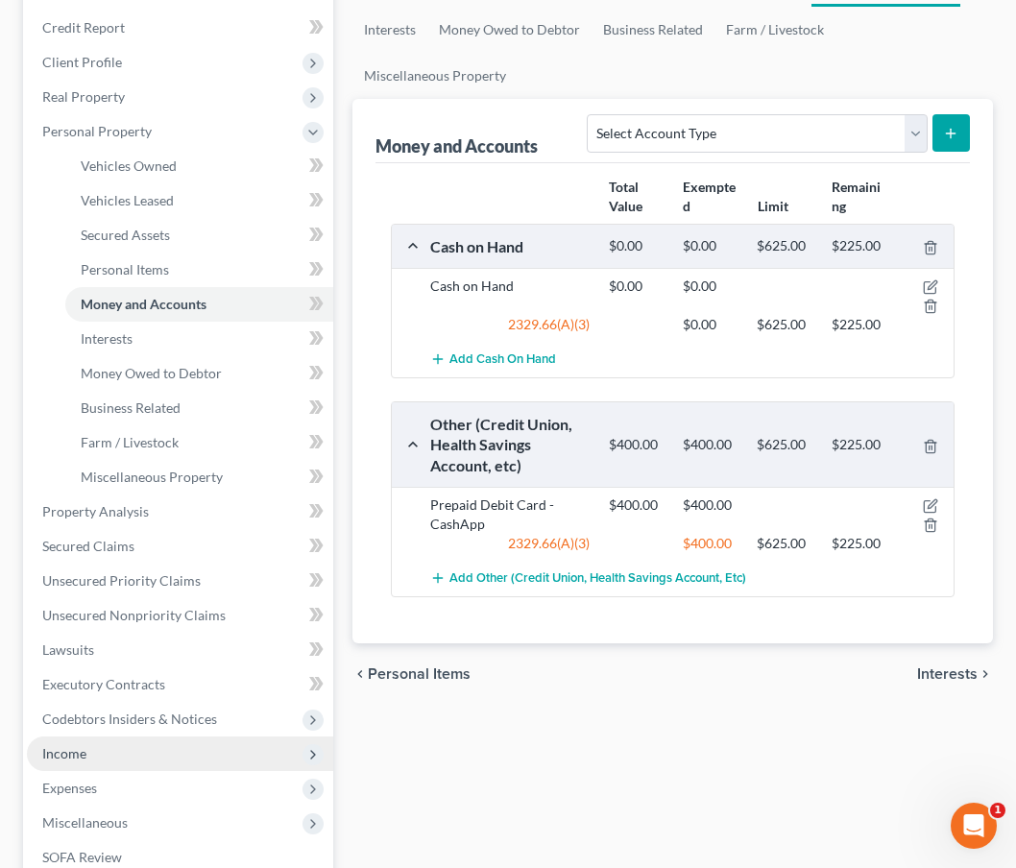
scroll to position [263, 0]
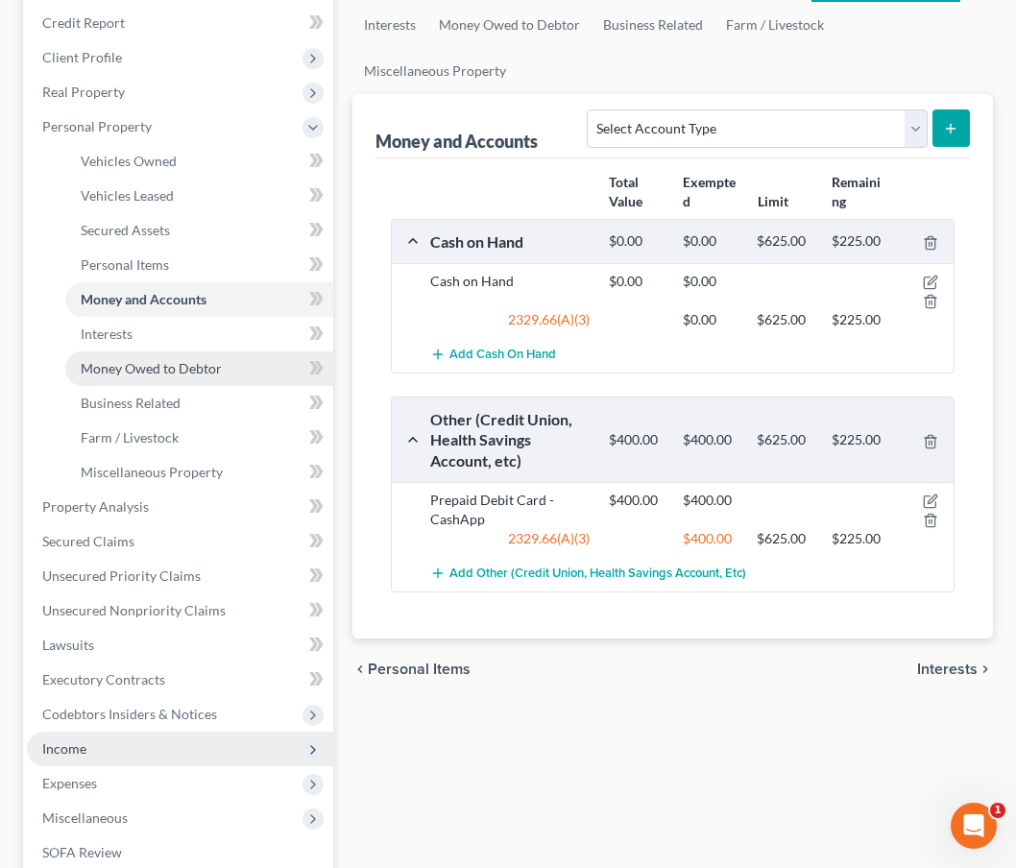
click at [230, 356] on link "Money Owed to Debtor" at bounding box center [199, 368] width 268 height 35
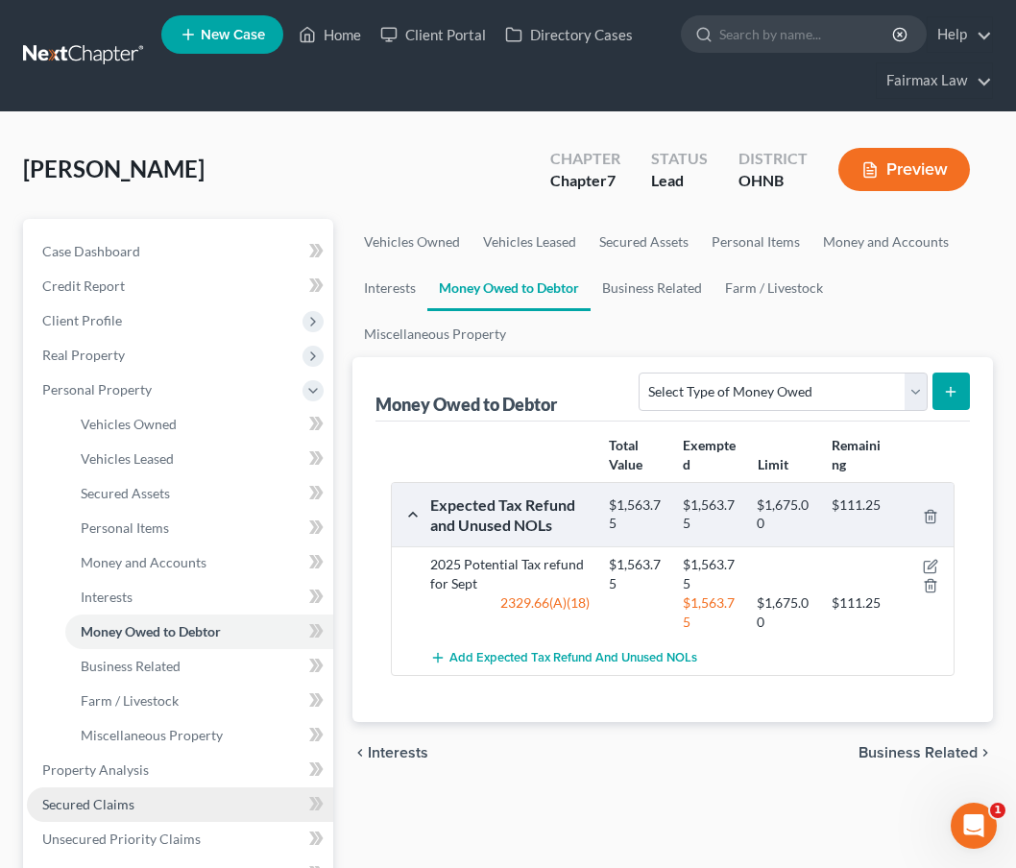
click at [193, 794] on link "Secured Claims" at bounding box center [180, 804] width 306 height 35
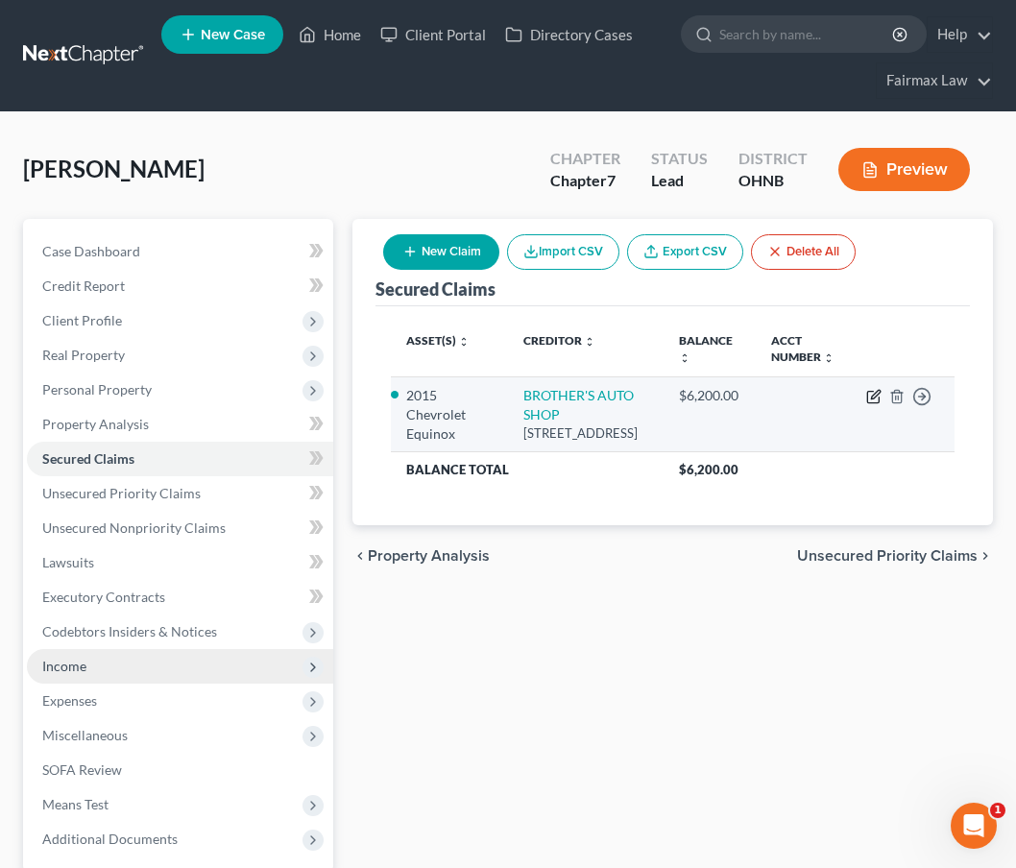
click at [870, 404] on icon "button" at bounding box center [873, 396] width 15 height 15
select select "36"
select select "2"
select select "0"
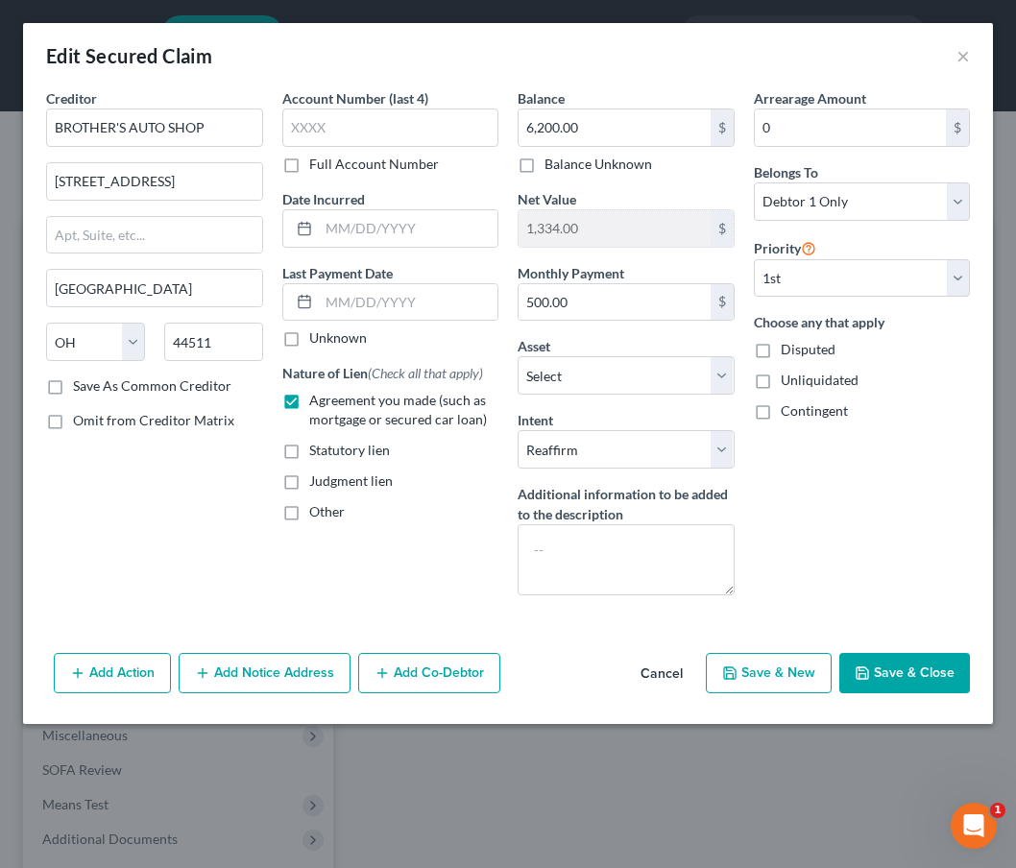
click at [903, 683] on button "Save & Close" at bounding box center [904, 673] width 131 height 40
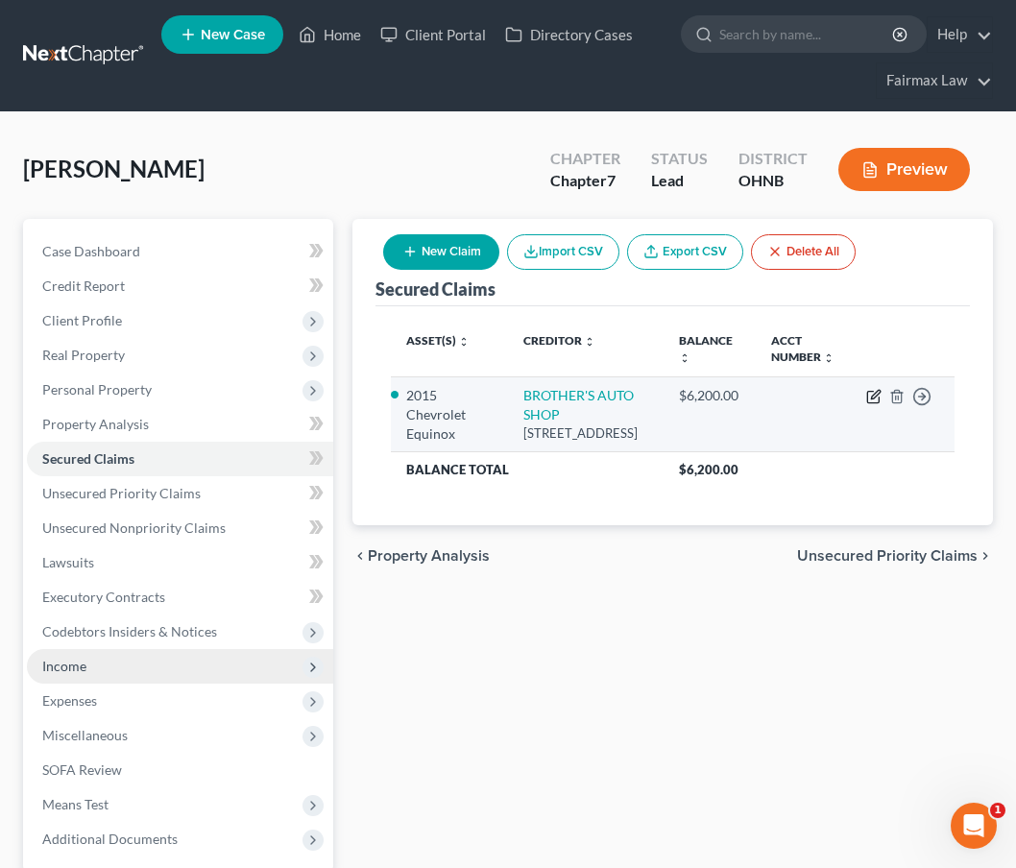
click at [873, 404] on icon "button" at bounding box center [873, 396] width 15 height 15
select select "36"
select select "2"
select select "0"
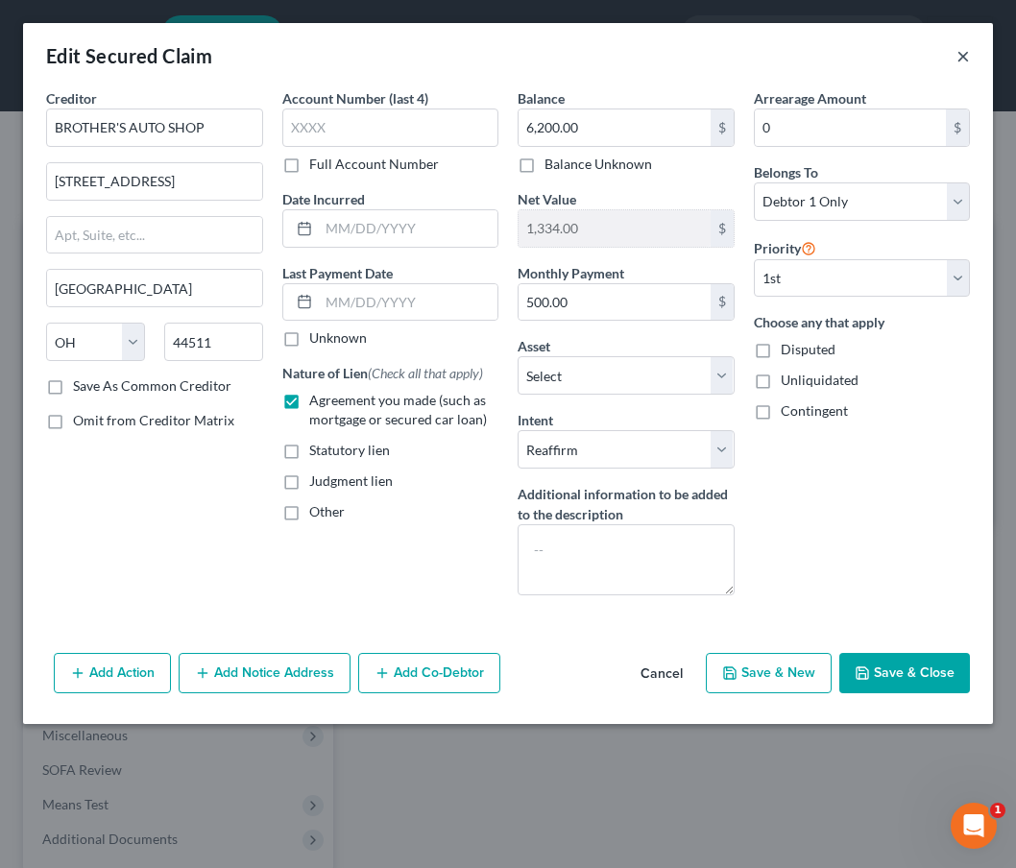
click at [966, 56] on button "×" at bounding box center [962, 55] width 13 height 23
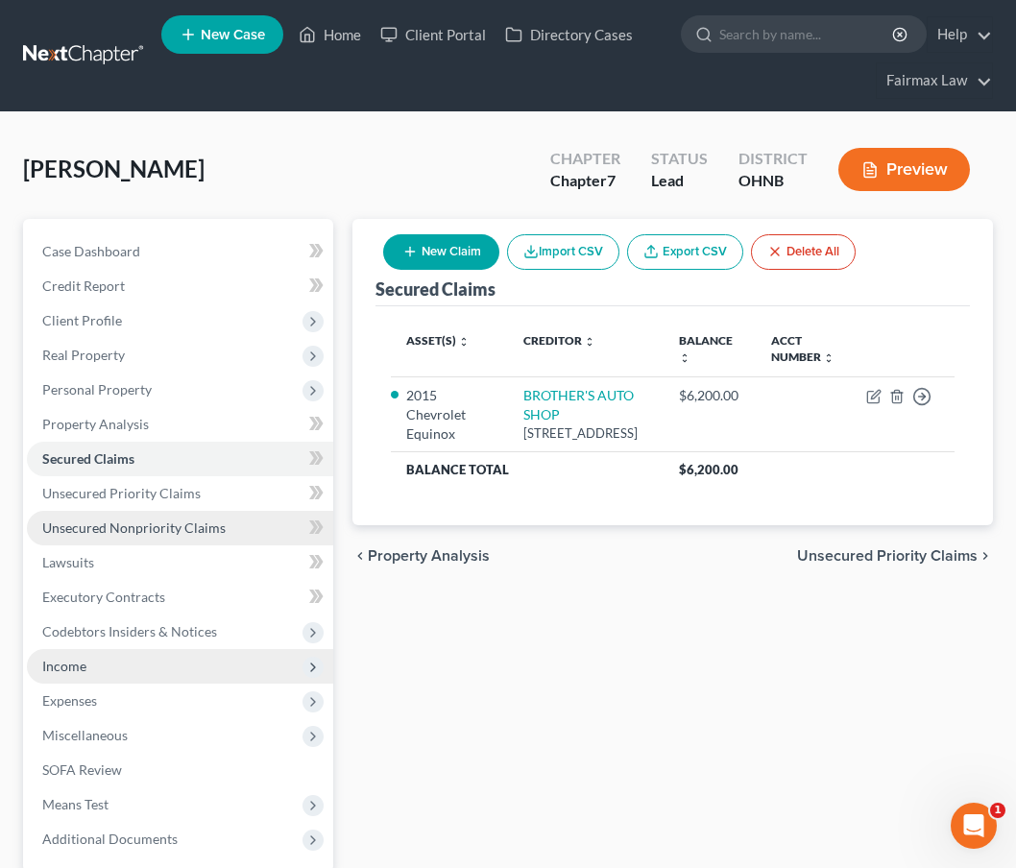
click at [188, 528] on span "Unsecured Nonpriority Claims" at bounding box center [133, 528] width 183 height 16
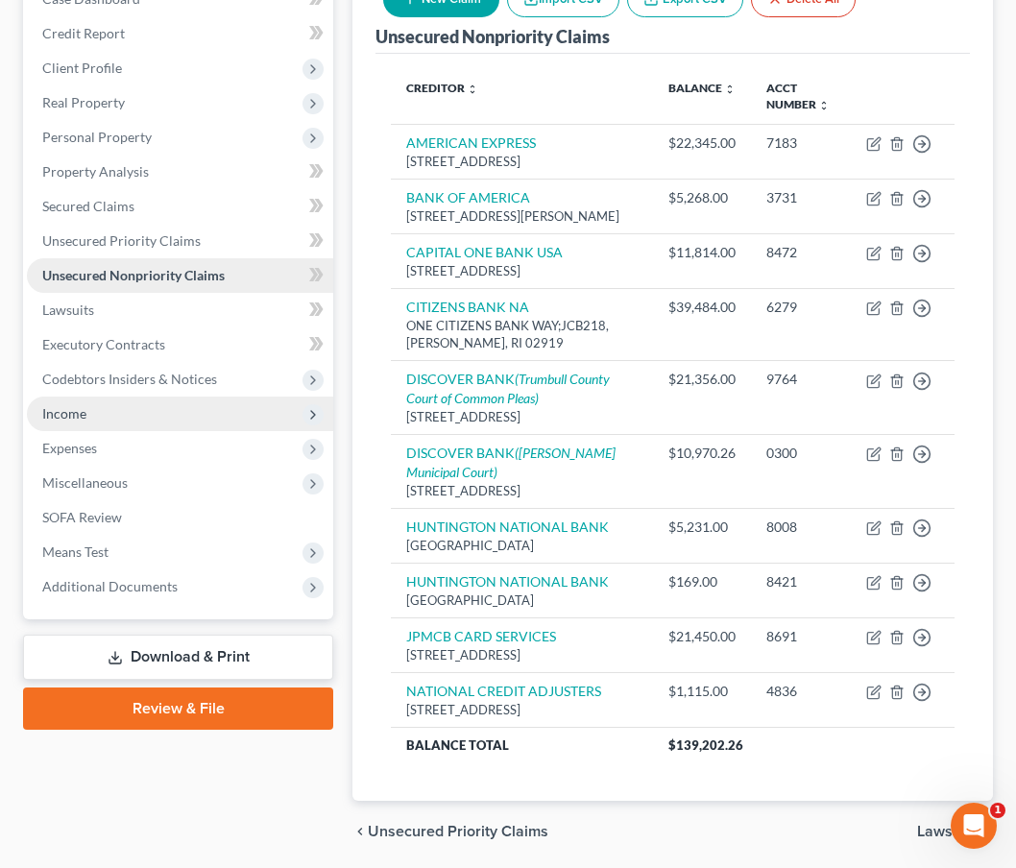
scroll to position [262, 0]
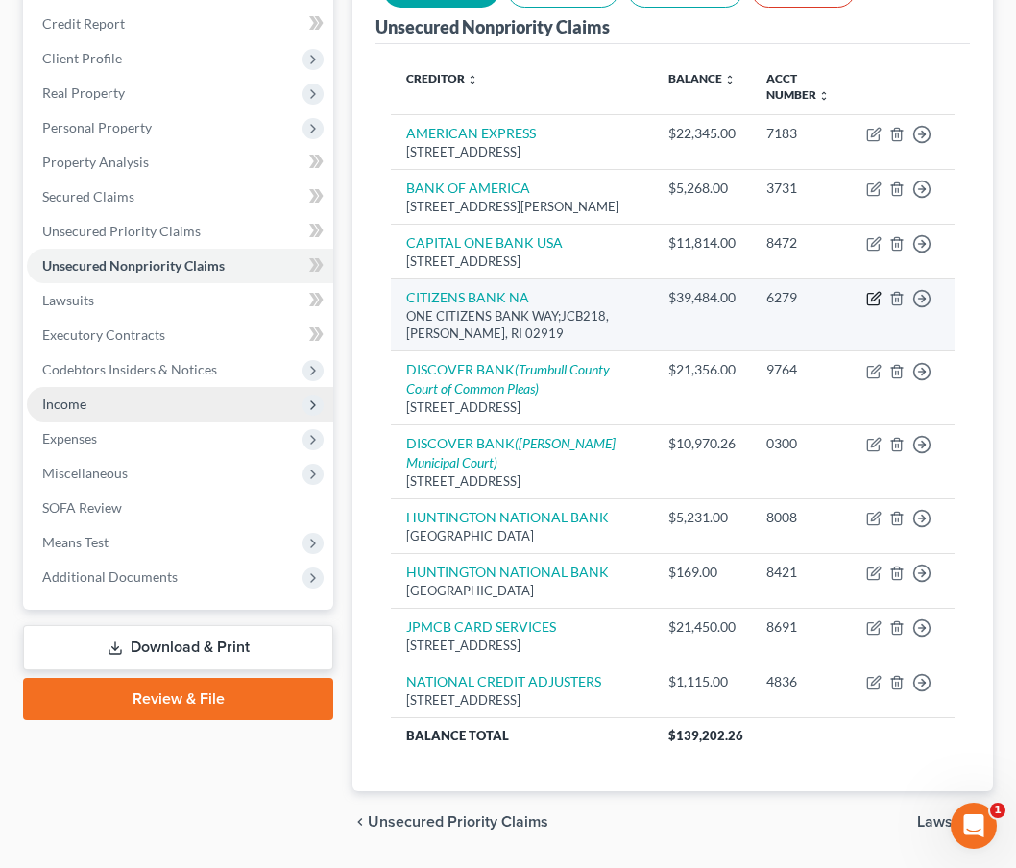
click at [877, 301] on icon "button" at bounding box center [875, 296] width 9 height 9
select select "41"
select select "14"
select select "0"
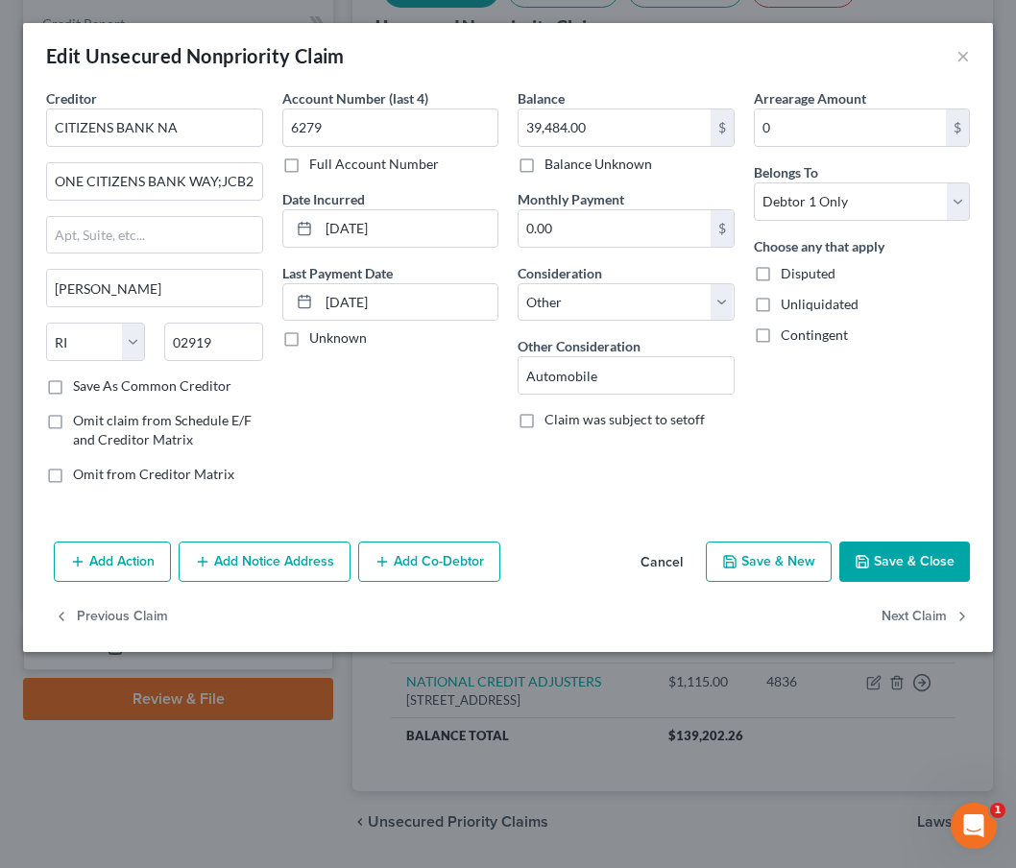
click at [145, 573] on button "Add Action" at bounding box center [112, 562] width 117 height 40
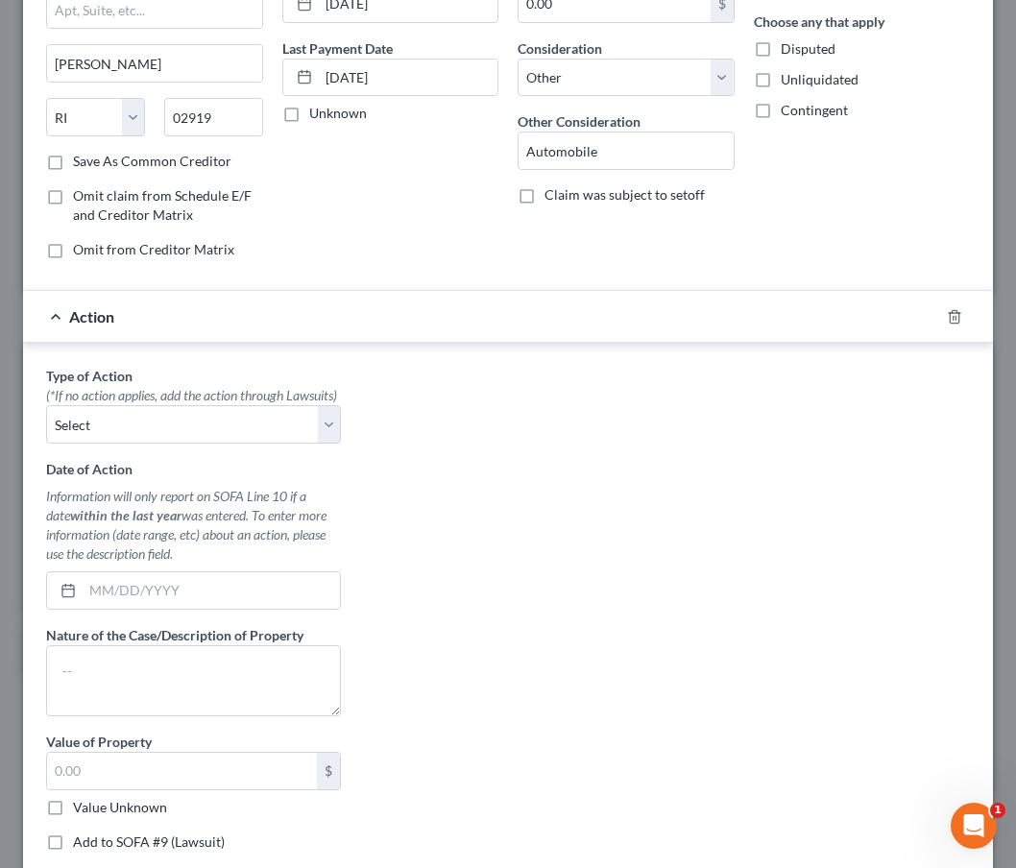
scroll to position [251, 0]
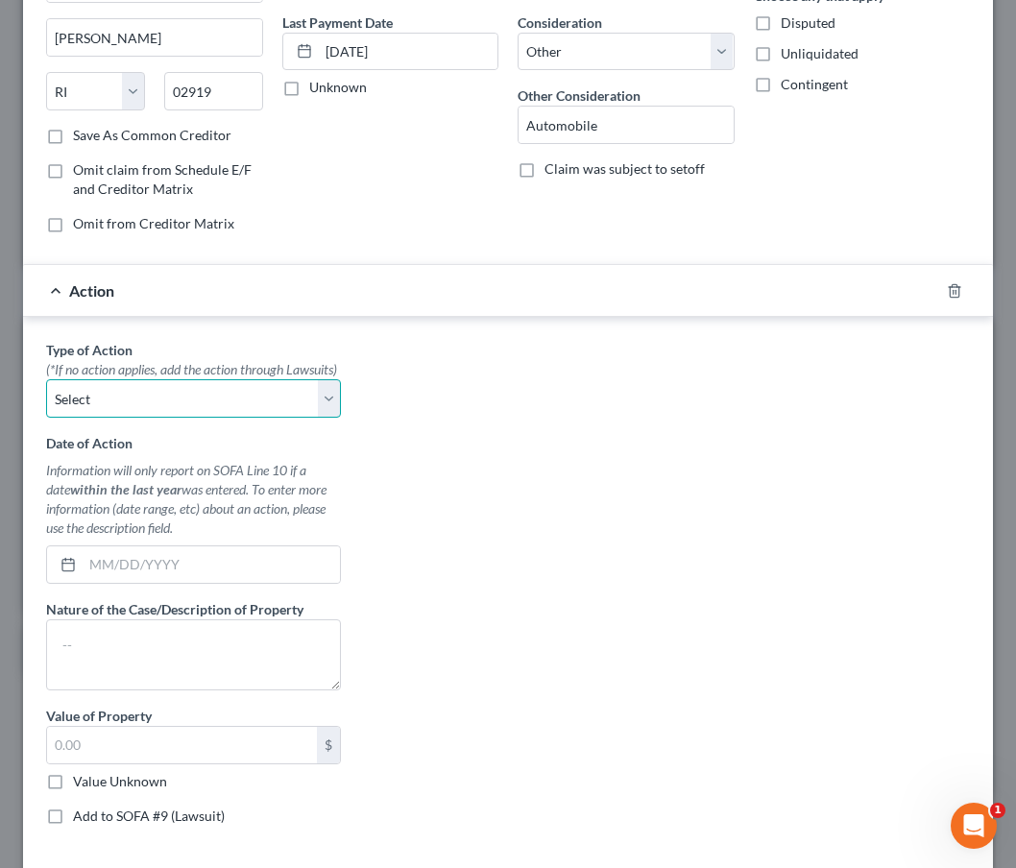
select select "0"
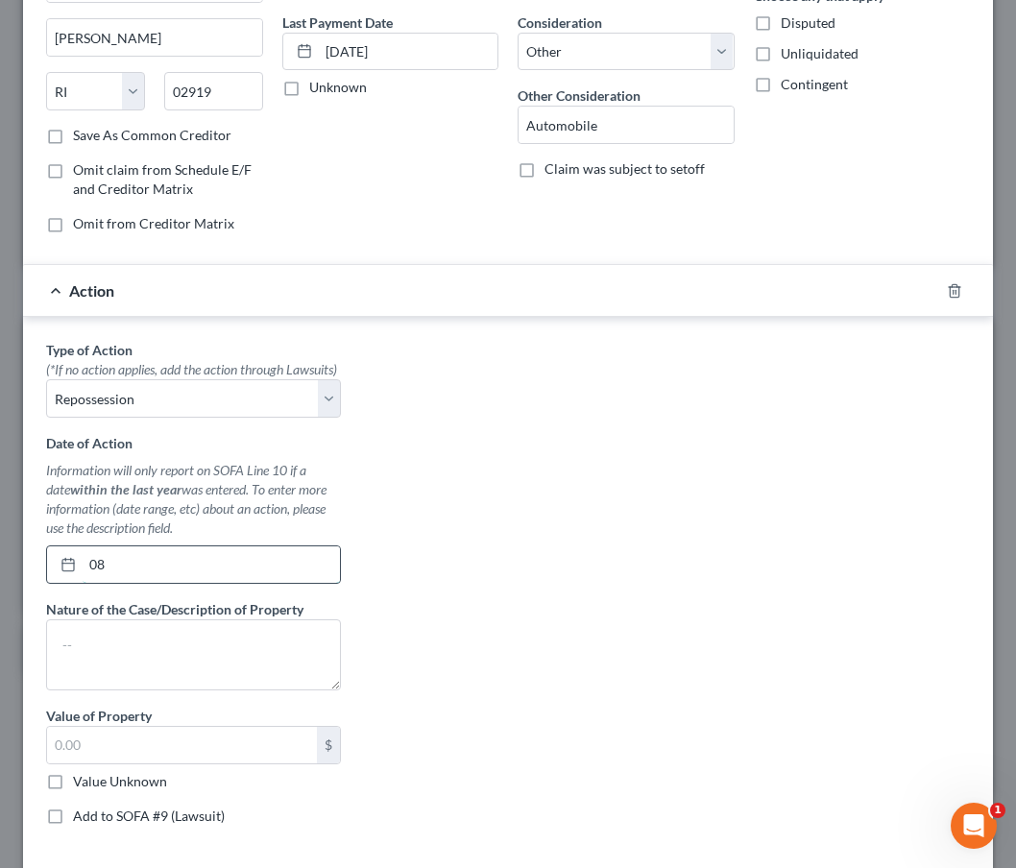
type input "0"
type input "08/01/2025"
click at [105, 713] on div "Type of Action * (*If no action applies, add the action through Lawsuits) Selec…" at bounding box center [193, 590] width 314 height 500
click at [112, 690] on textarea at bounding box center [193, 654] width 295 height 71
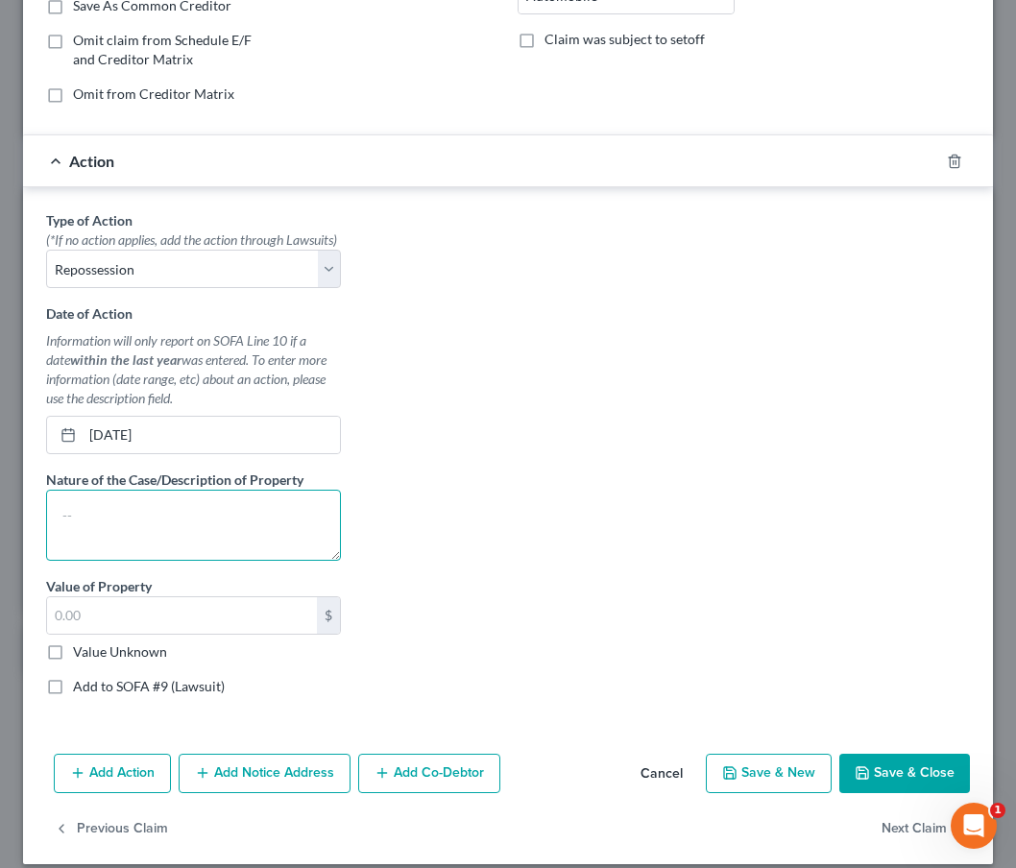
scroll to position [385, 0]
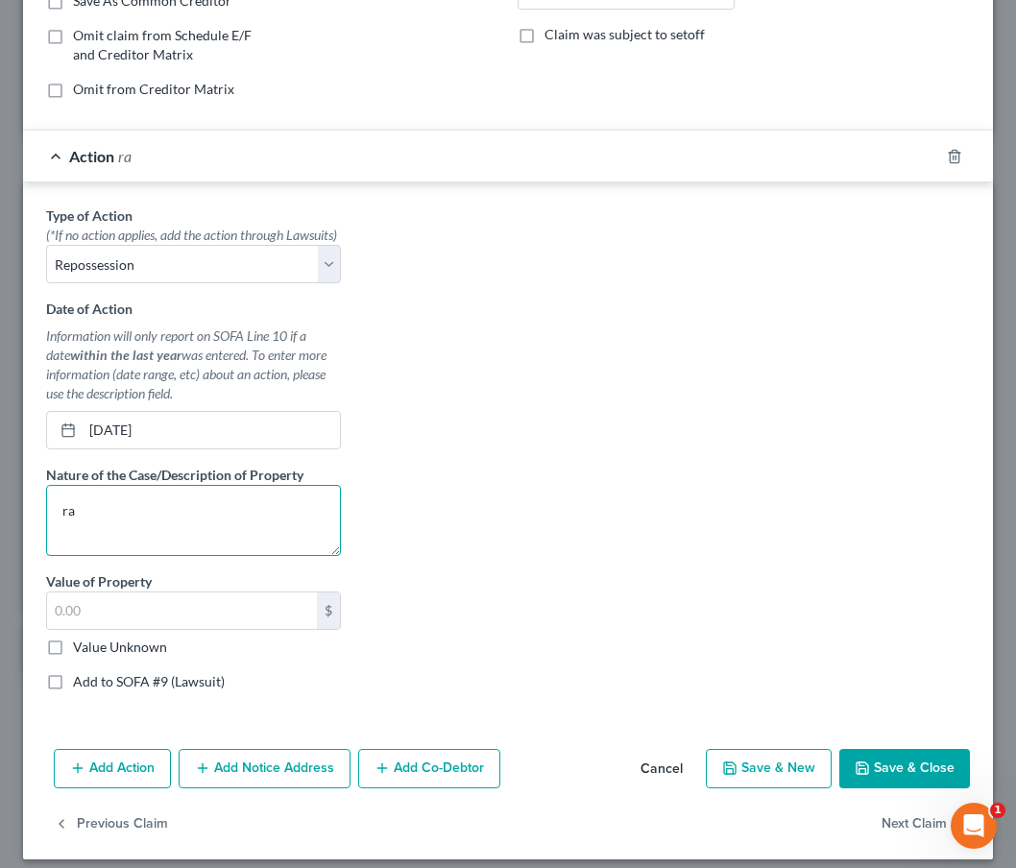
type textarea "r"
type textarea "Repossession of 2020 Range Rover"
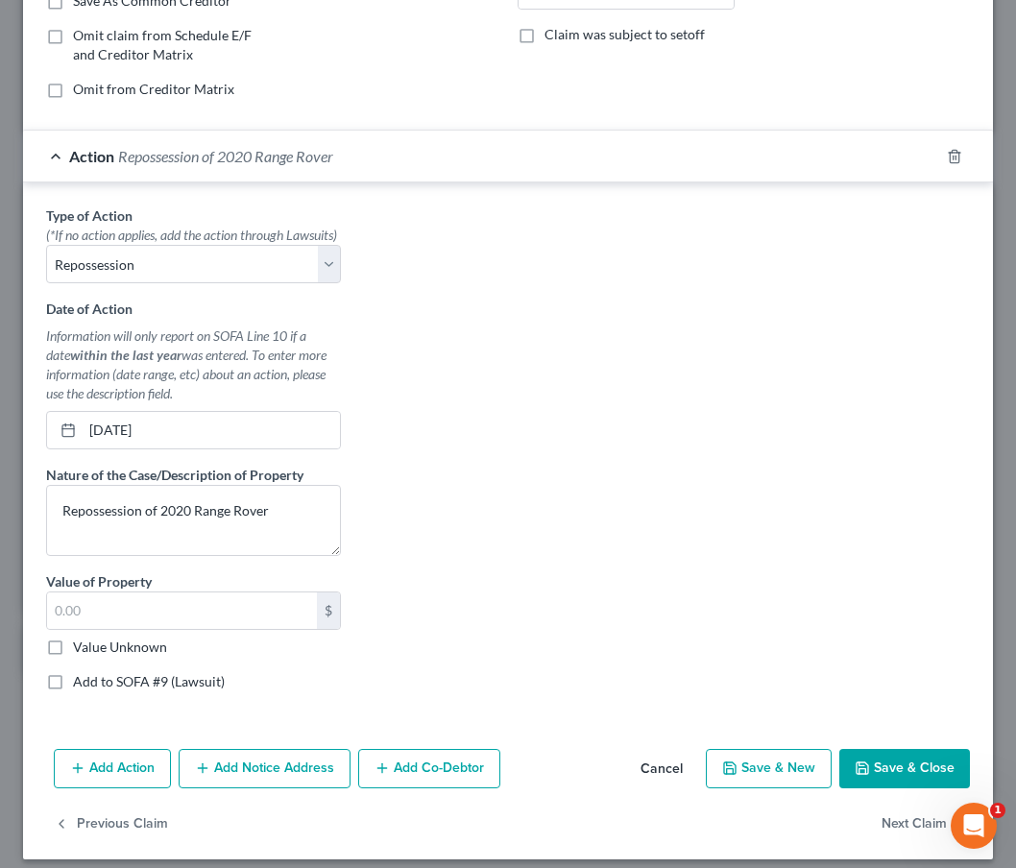
click at [895, 786] on button "Save & Close" at bounding box center [904, 769] width 131 height 40
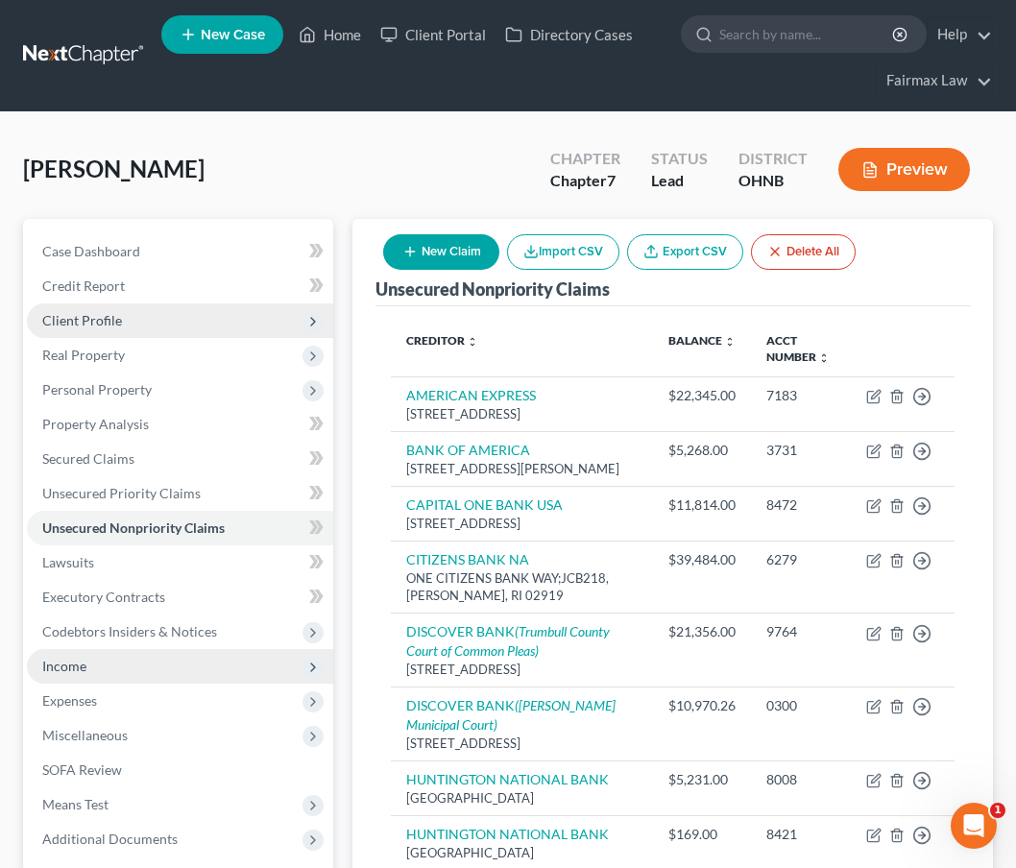
scroll to position [0, 0]
click at [219, 325] on span "Client Profile" at bounding box center [180, 320] width 306 height 35
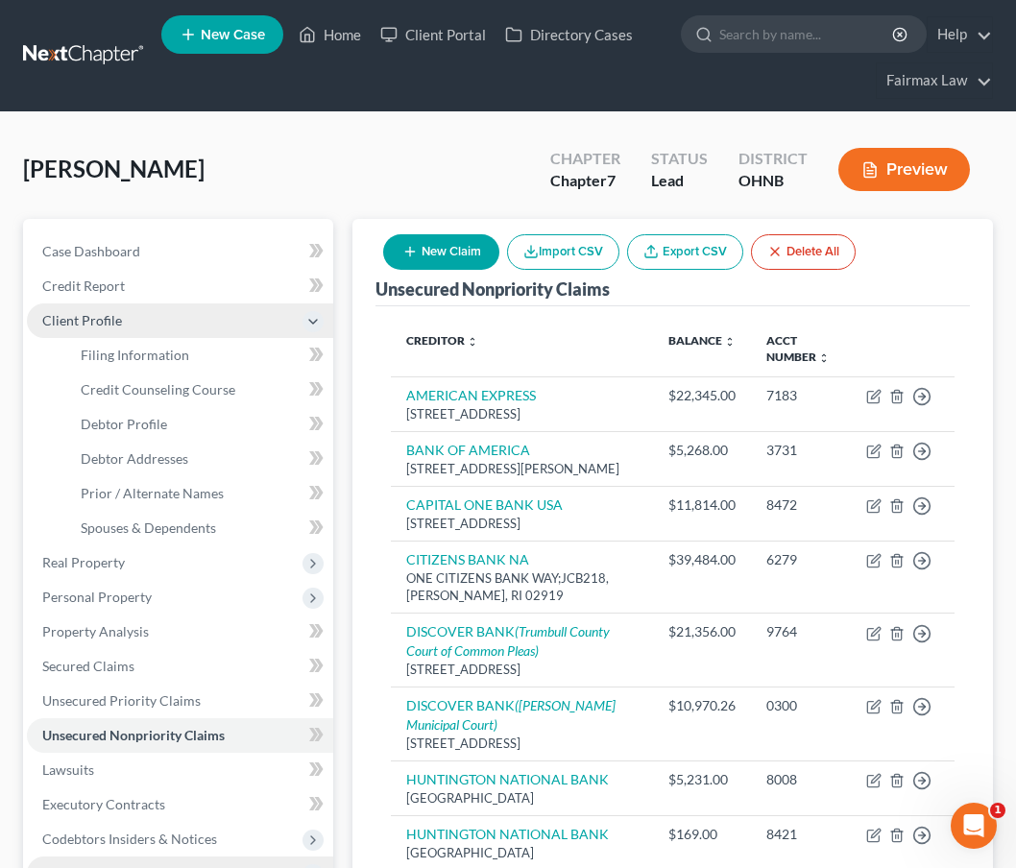
click at [240, 319] on span "Client Profile" at bounding box center [180, 320] width 306 height 35
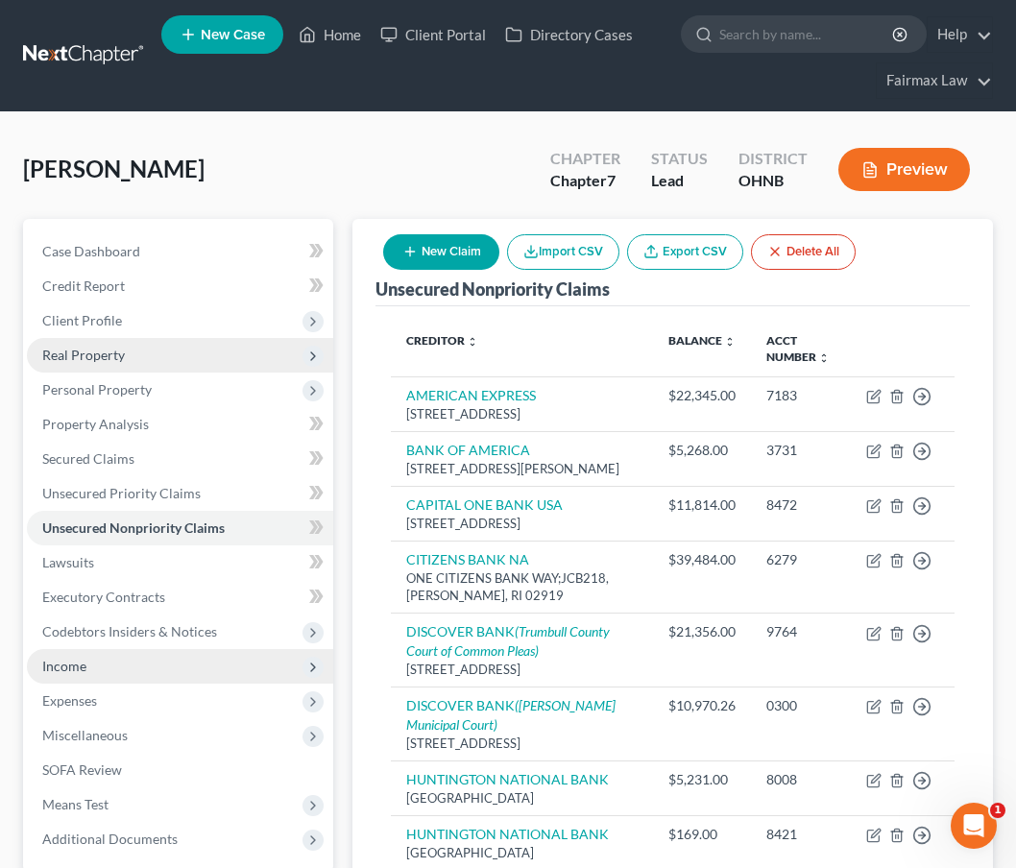
click at [169, 360] on span "Real Property" at bounding box center [180, 355] width 306 height 35
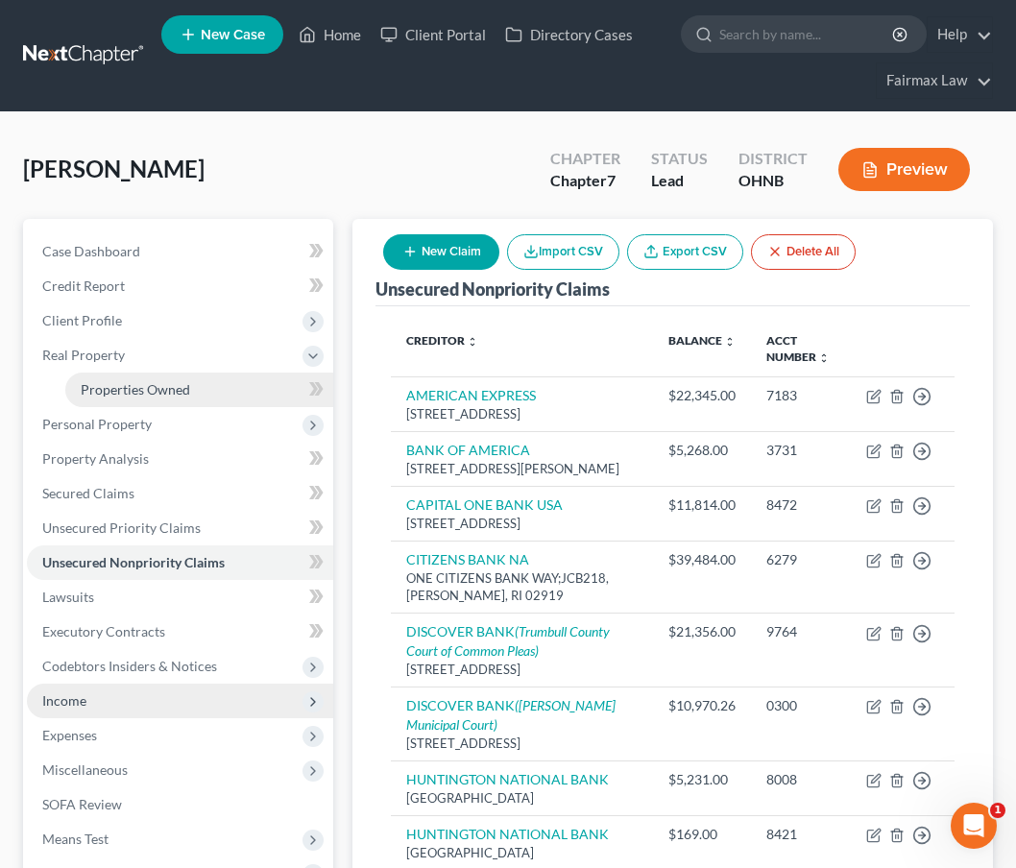
click at [167, 385] on span "Properties Owned" at bounding box center [135, 389] width 109 height 16
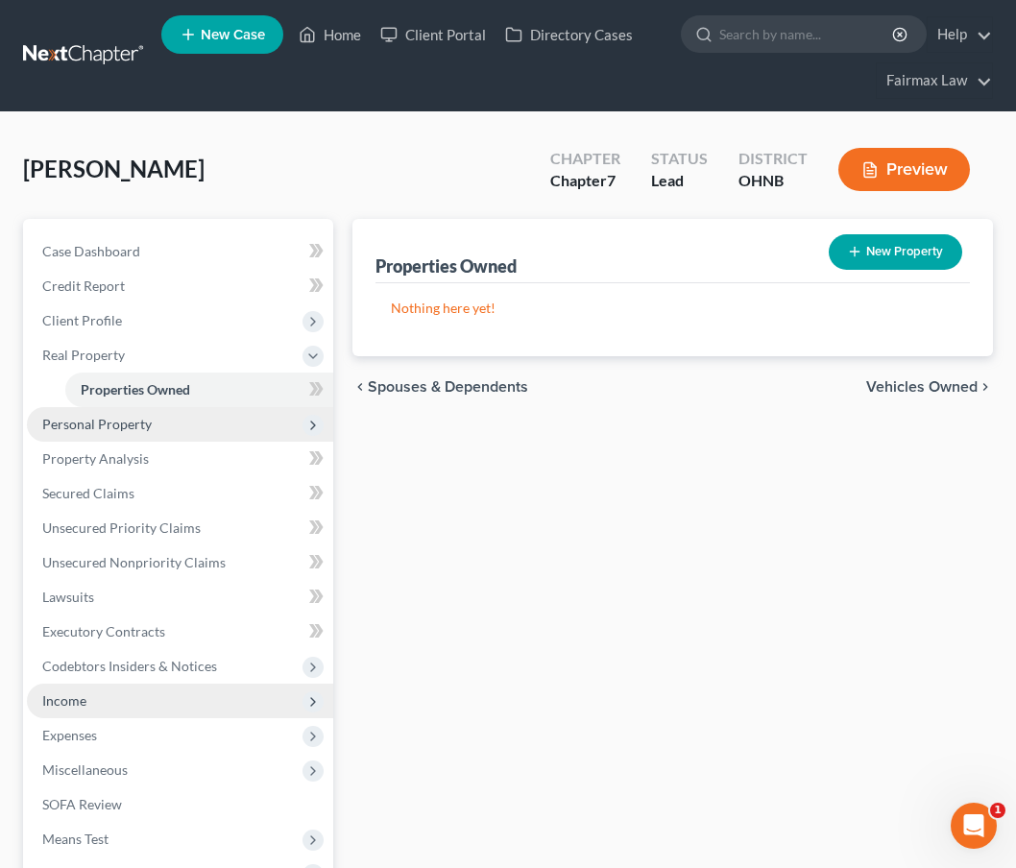
click at [140, 433] on span "Personal Property" at bounding box center [180, 424] width 306 height 35
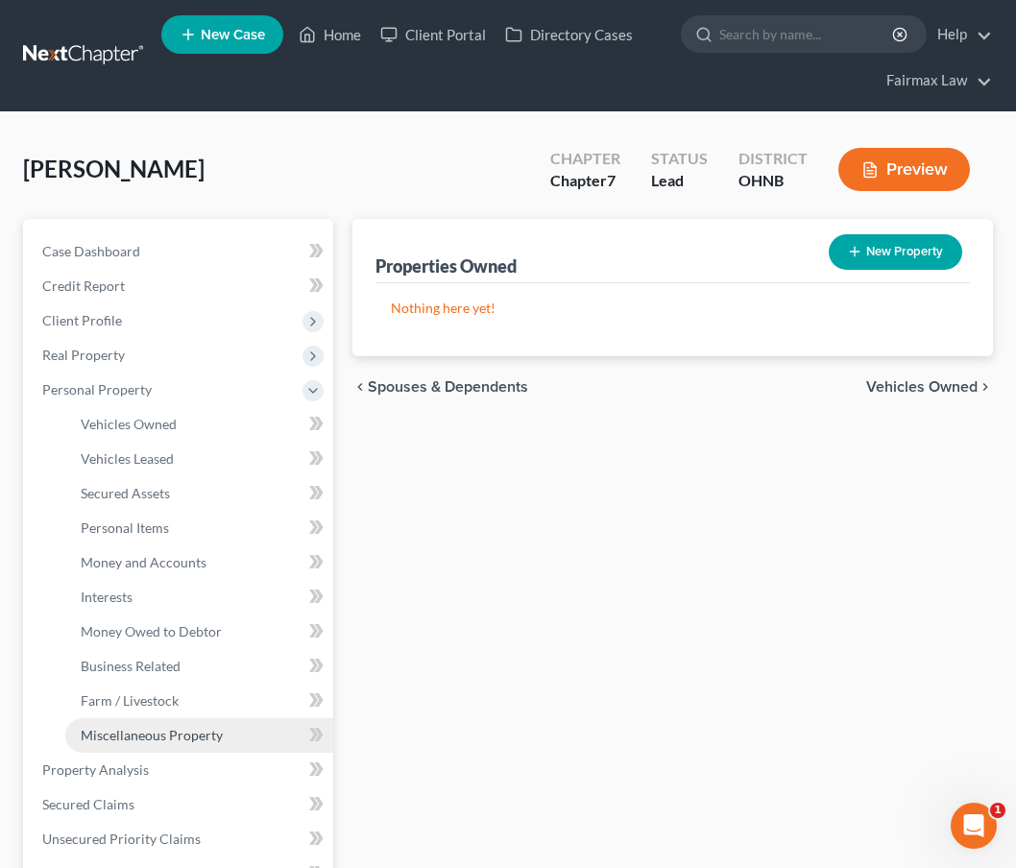
click at [185, 737] on span "Miscellaneous Property" at bounding box center [152, 735] width 142 height 16
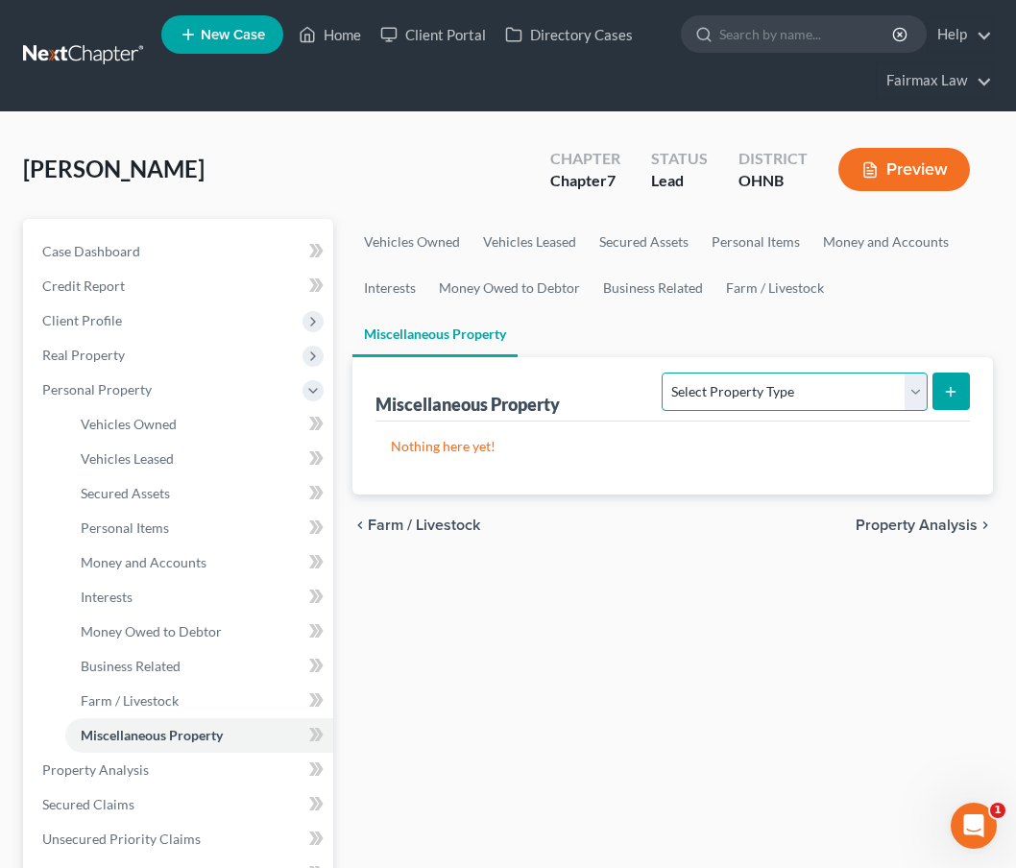
select select "transferred"
click at [957, 398] on icon "submit" at bounding box center [950, 391] width 15 height 15
select select "Ordinary (within 2 years)"
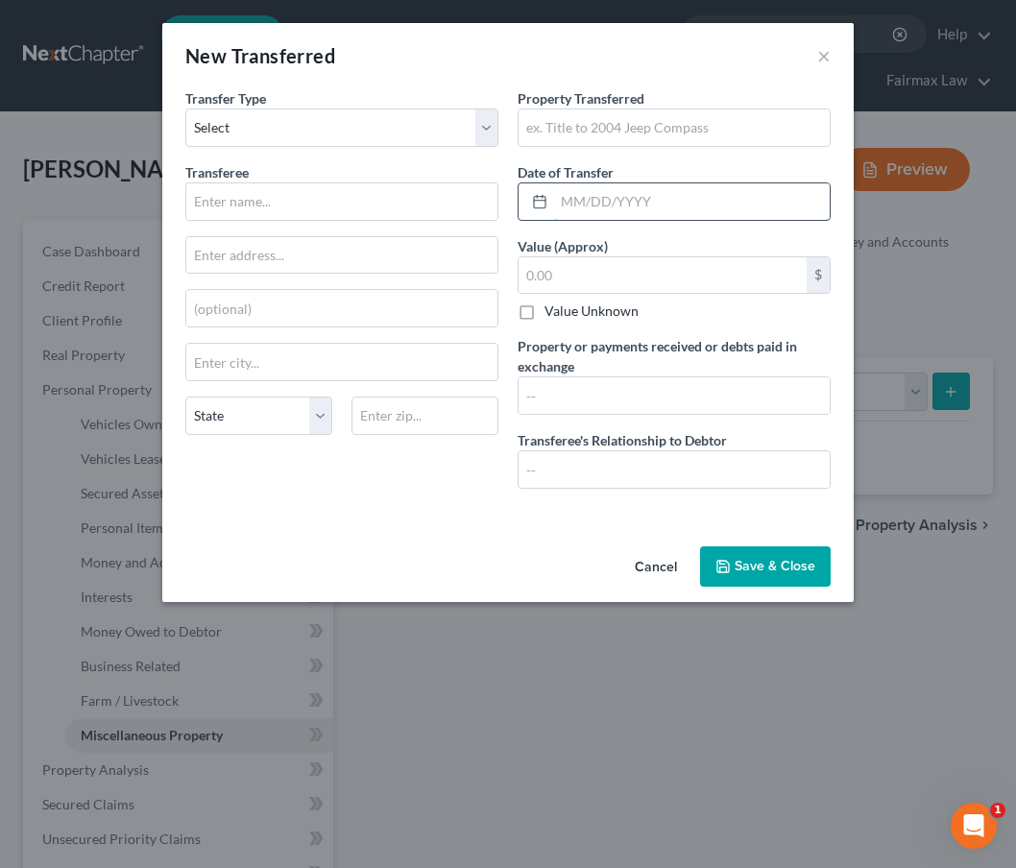
click at [646, 203] on input "text" at bounding box center [692, 201] width 276 height 36
type input "09/01/2024"
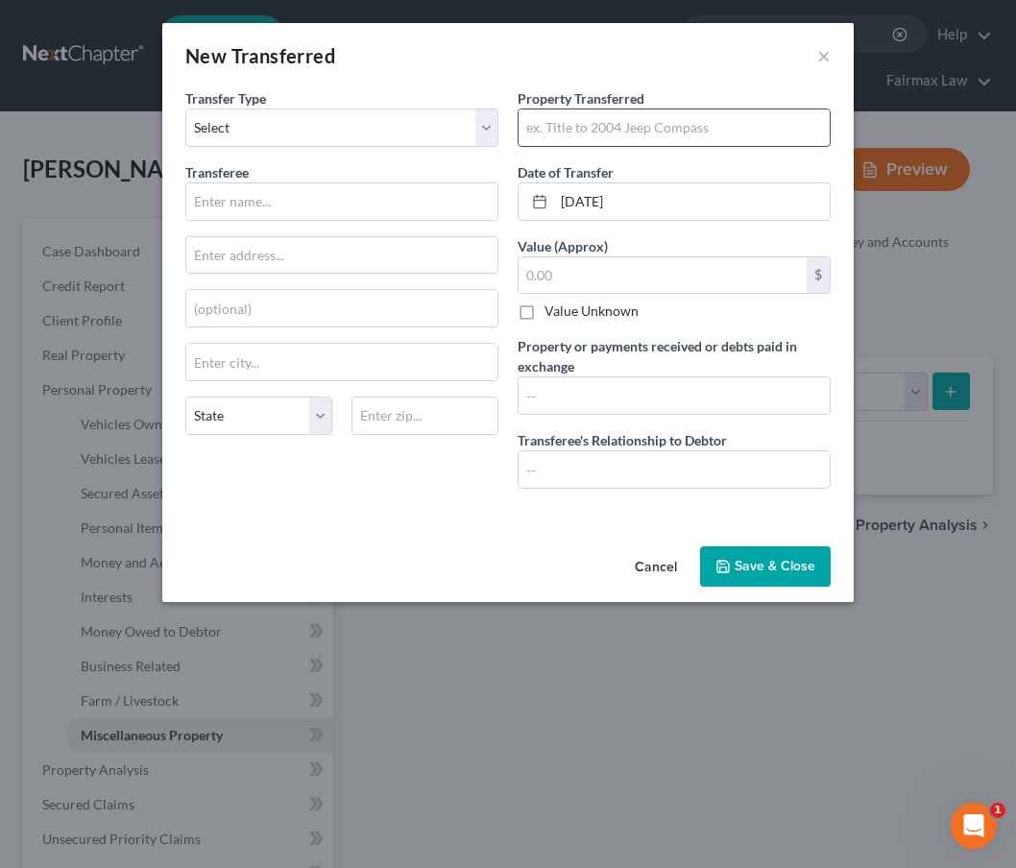
click at [629, 120] on input "text" at bounding box center [674, 127] width 311 height 36
type input "Title to 4730 Logan Arms Dr, Youngstown, OH 44505"
click at [593, 272] on input "text" at bounding box center [663, 275] width 288 height 36
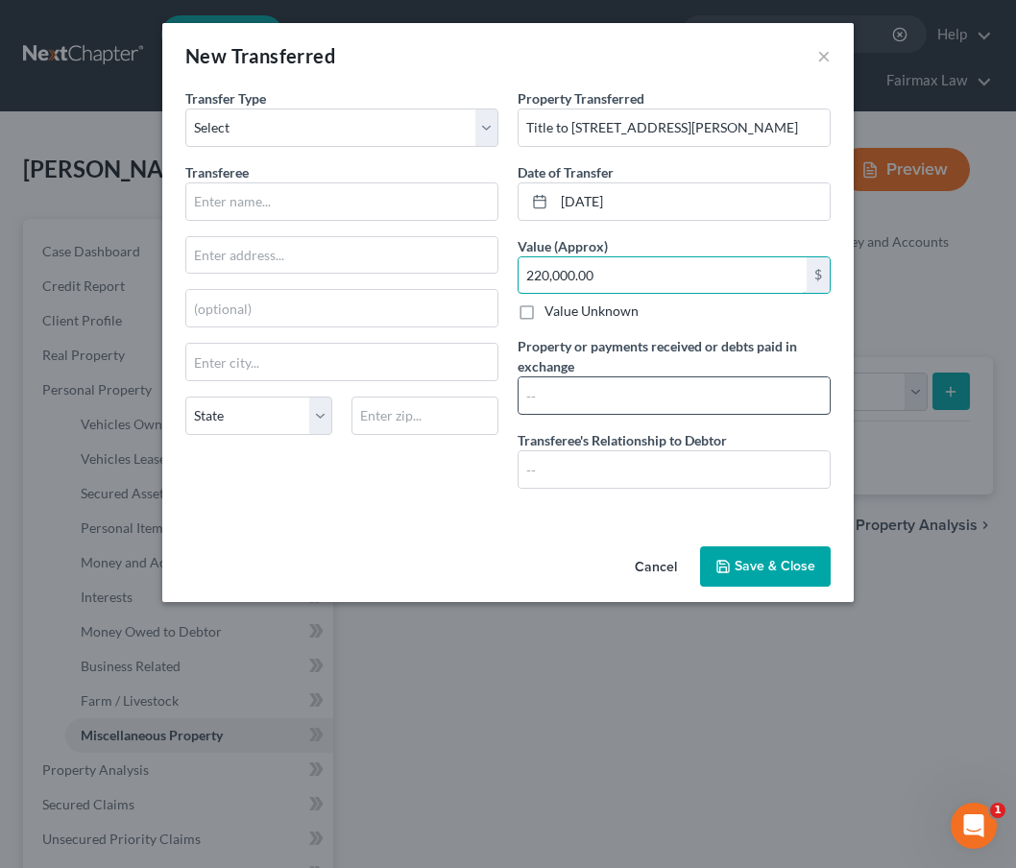
type input "220,000.00"
type input "45,000"
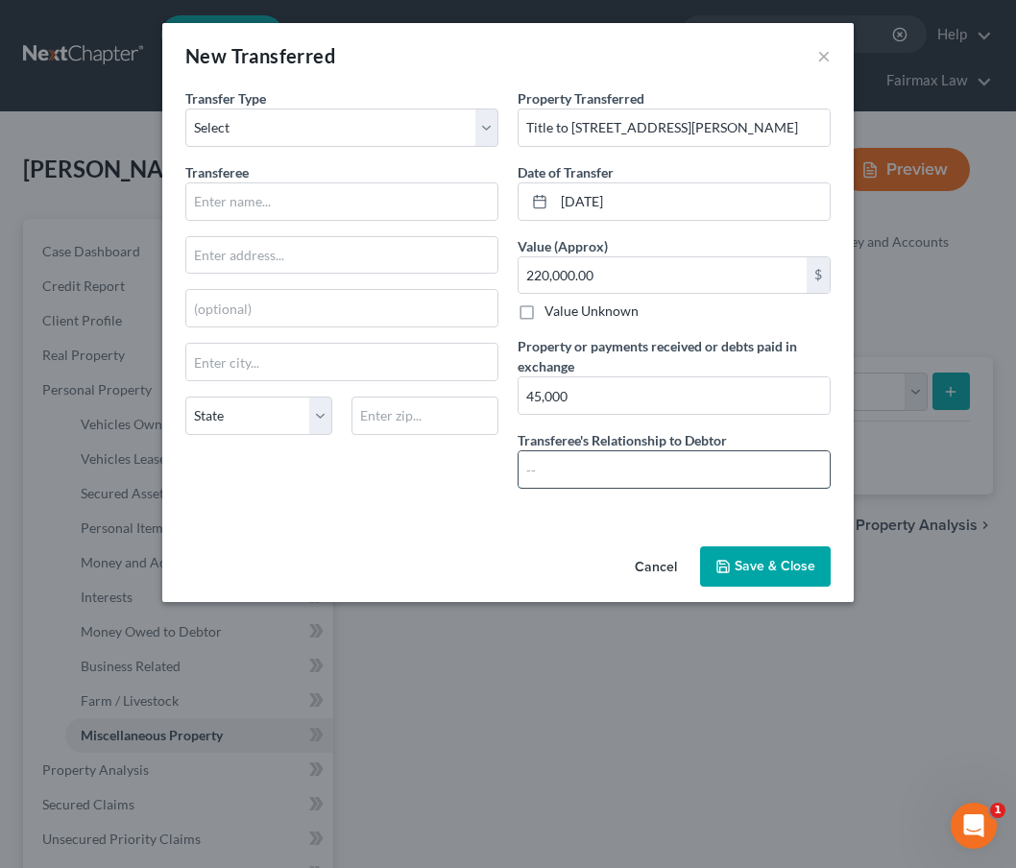
click at [639, 475] on input "text" at bounding box center [674, 469] width 311 height 36
type input "Cousin"
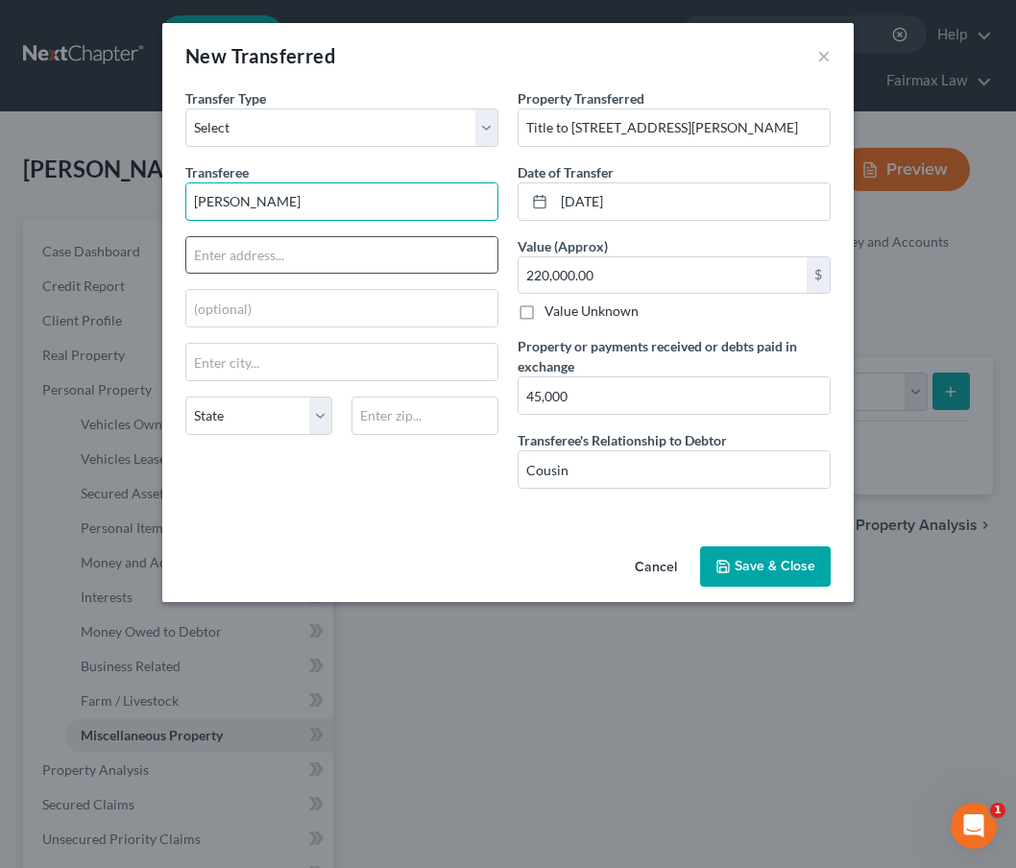
type input "Brendan Sexton"
type input "4730 Logan Arms Dr"
drag, startPoint x: 342, startPoint y: 253, endPoint x: 110, endPoint y: 250, distance: 231.4
click at [110, 250] on div "New Transferred × An exemption set must first be selected from the Filing Infor…" at bounding box center [508, 434] width 1016 height 868
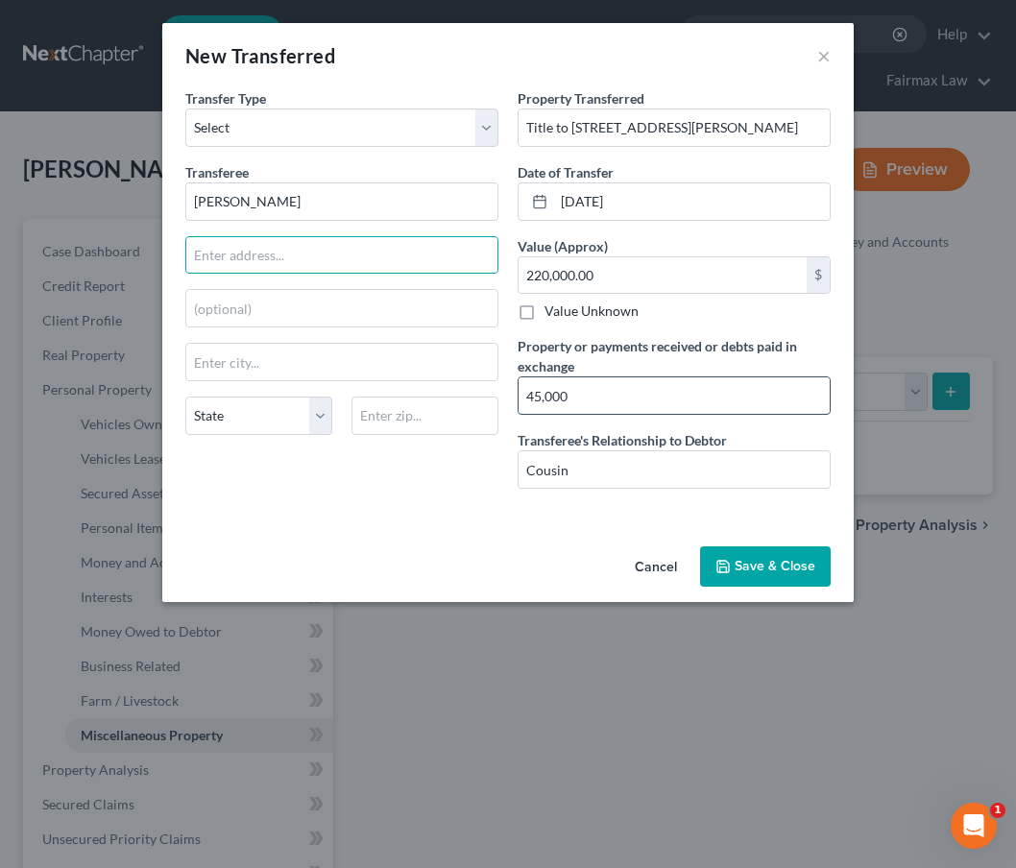
click at [634, 392] on input "45,000" at bounding box center [674, 395] width 311 height 36
type input "45,000 from sale of home"
click at [788, 568] on button "Save & Close" at bounding box center [765, 566] width 131 height 40
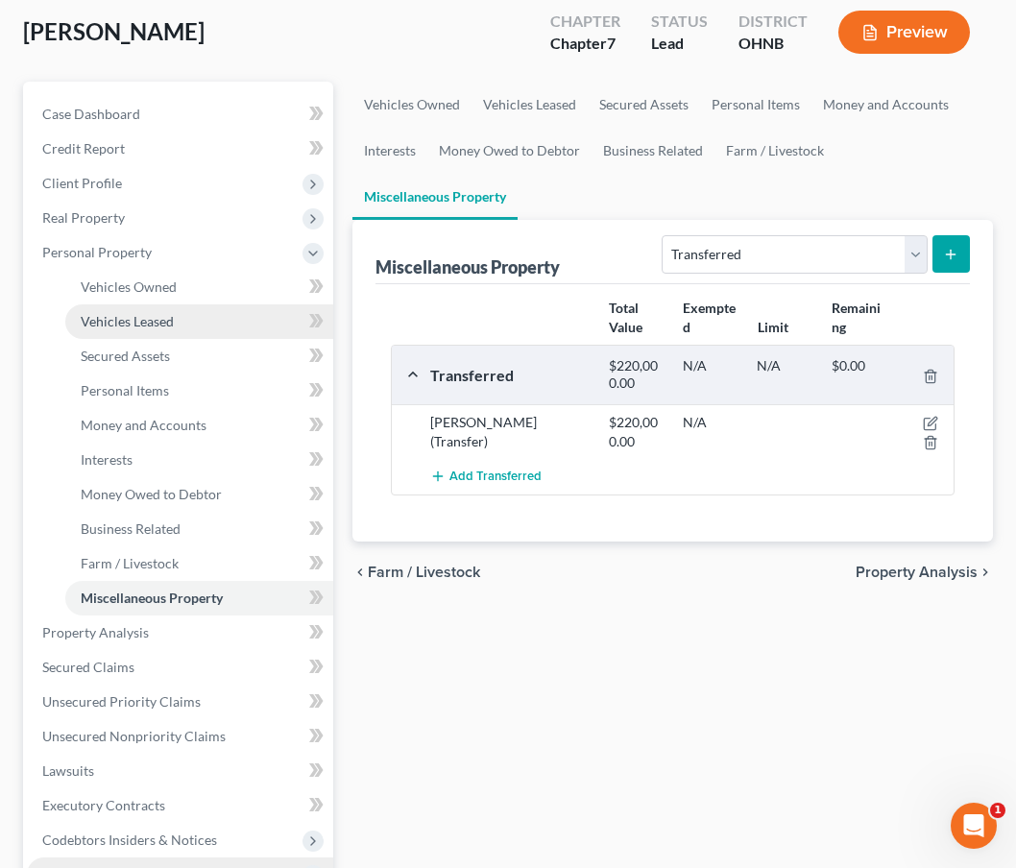
scroll to position [438, 0]
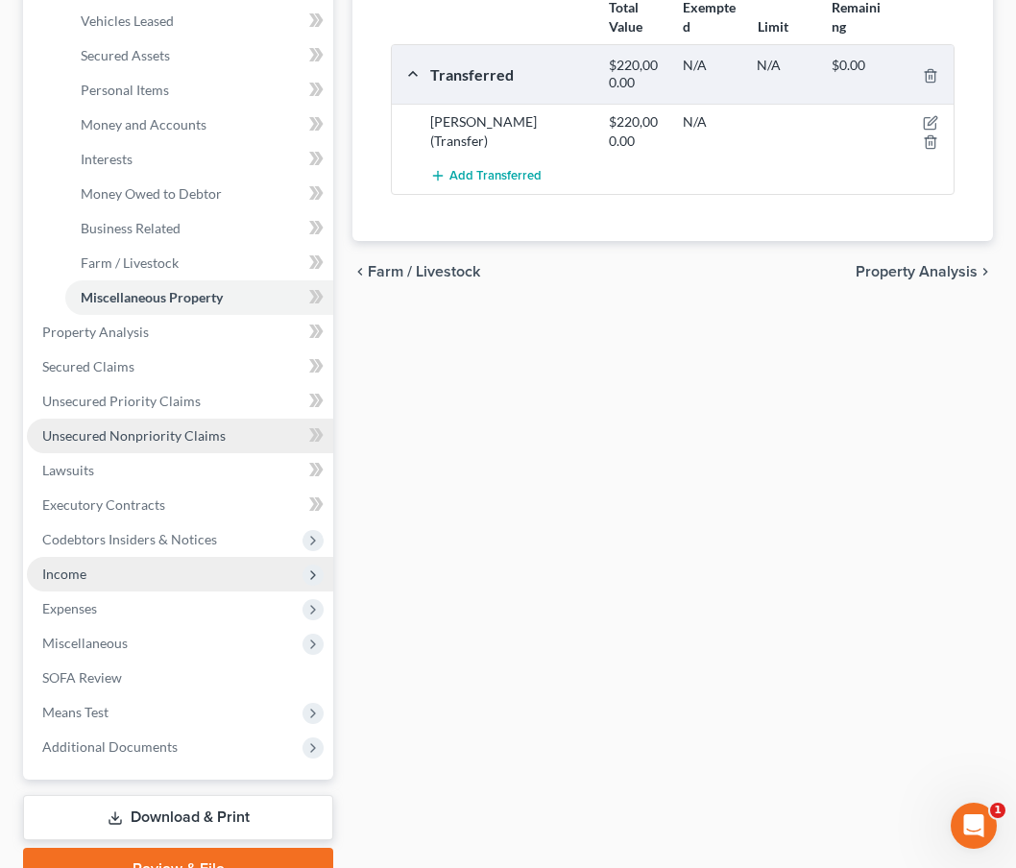
click at [213, 440] on span "Unsecured Nonpriority Claims" at bounding box center [133, 435] width 183 height 16
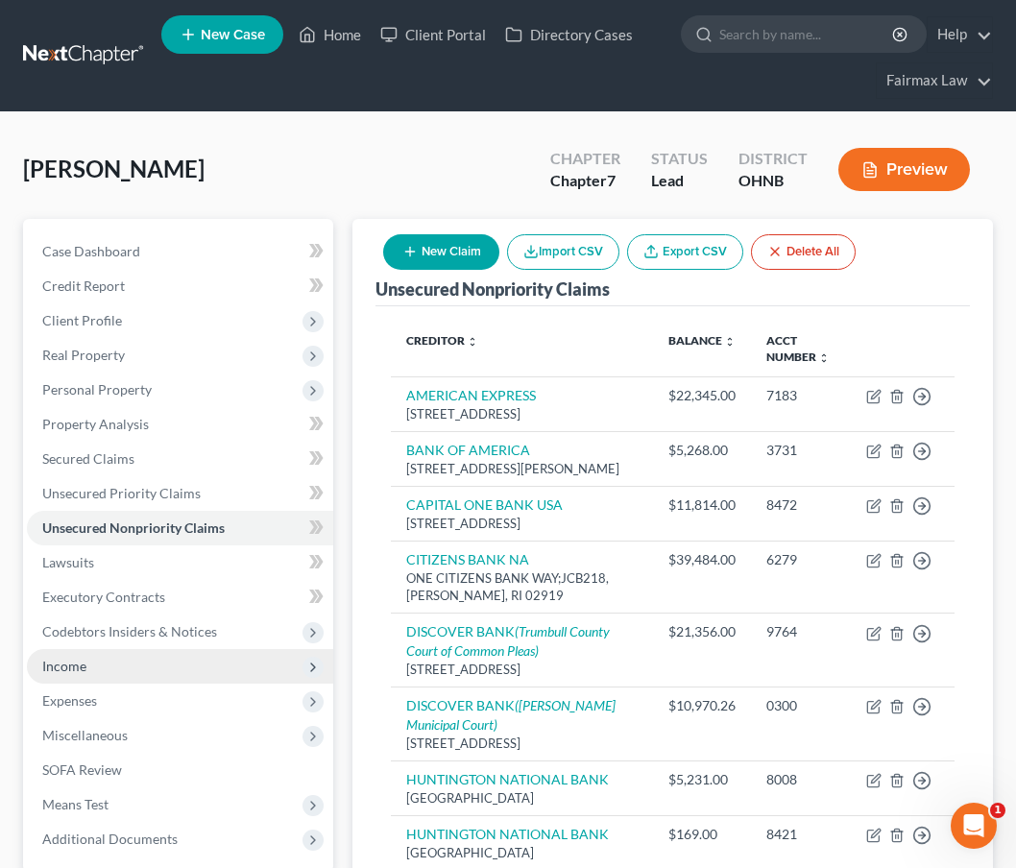
click at [137, 678] on span "Income" at bounding box center [180, 666] width 306 height 35
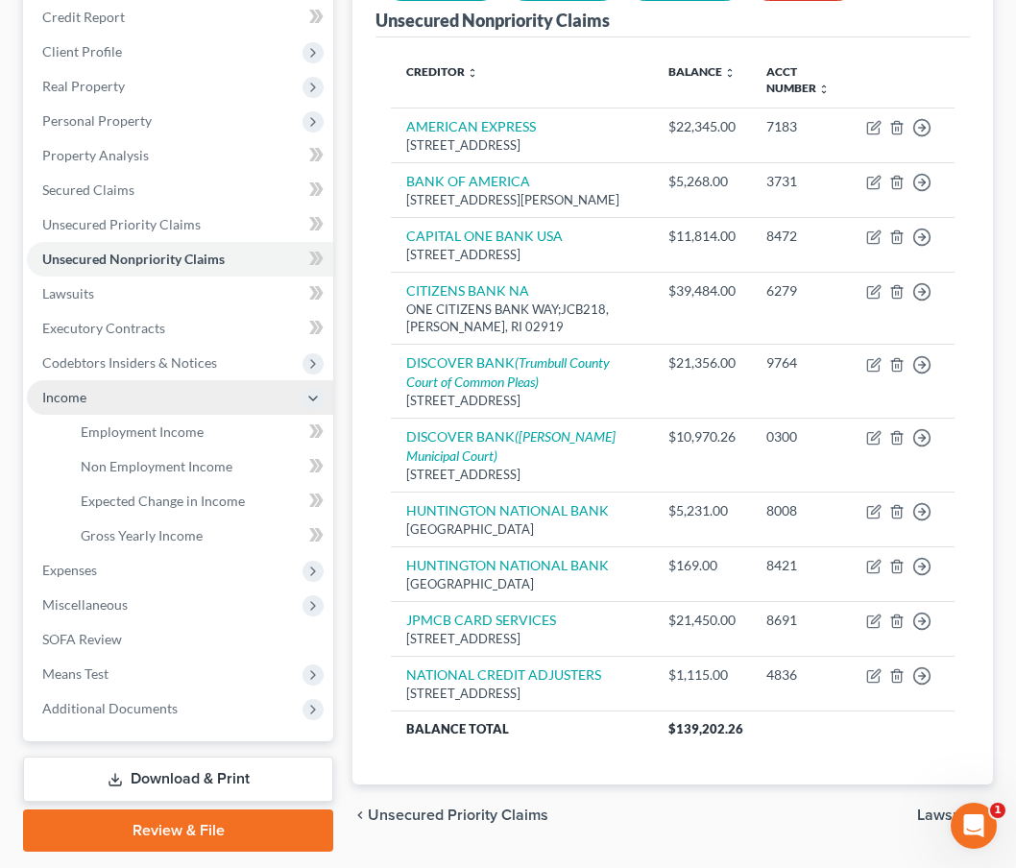
scroll to position [347, 0]
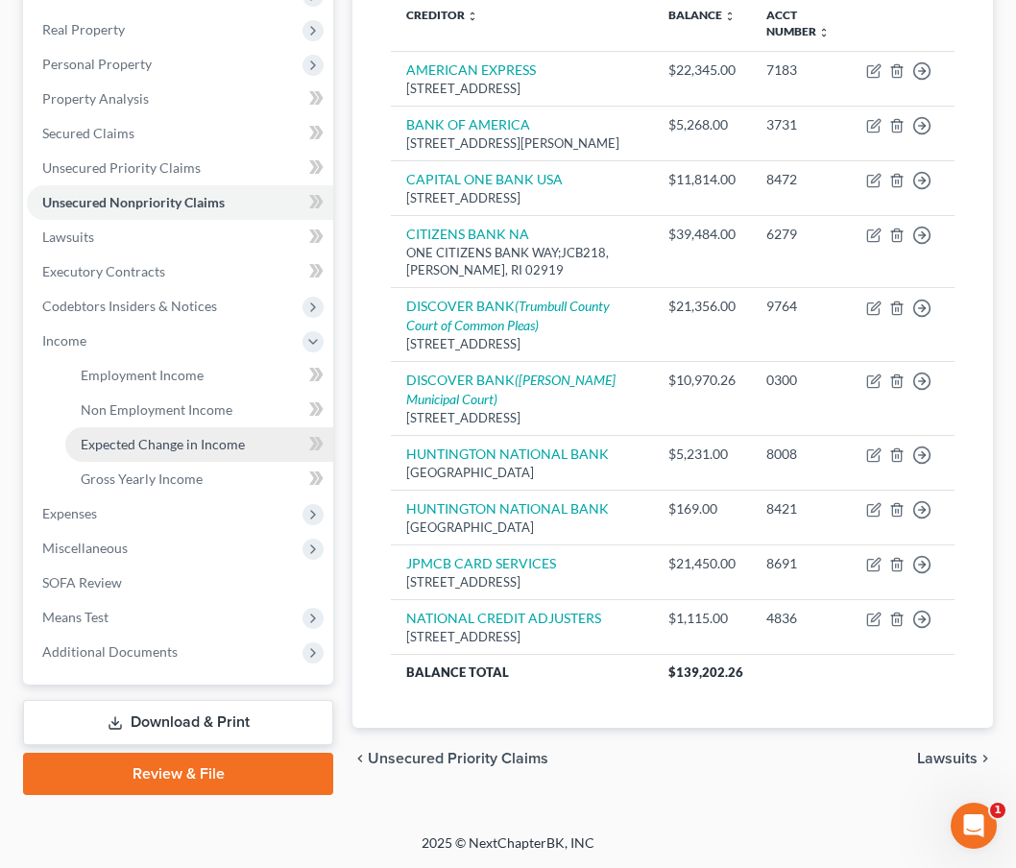
click at [128, 436] on span "Expected Change in Income" at bounding box center [163, 444] width 164 height 16
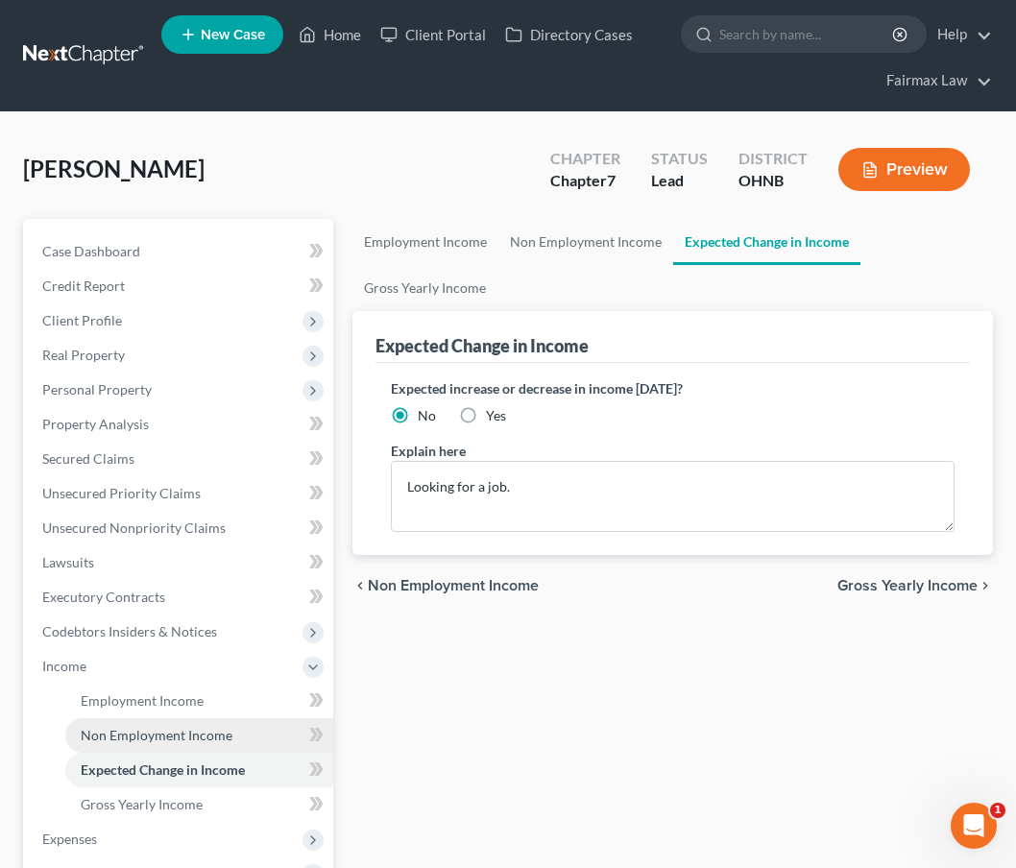
click at [139, 730] on span "Non Employment Income" at bounding box center [157, 735] width 152 height 16
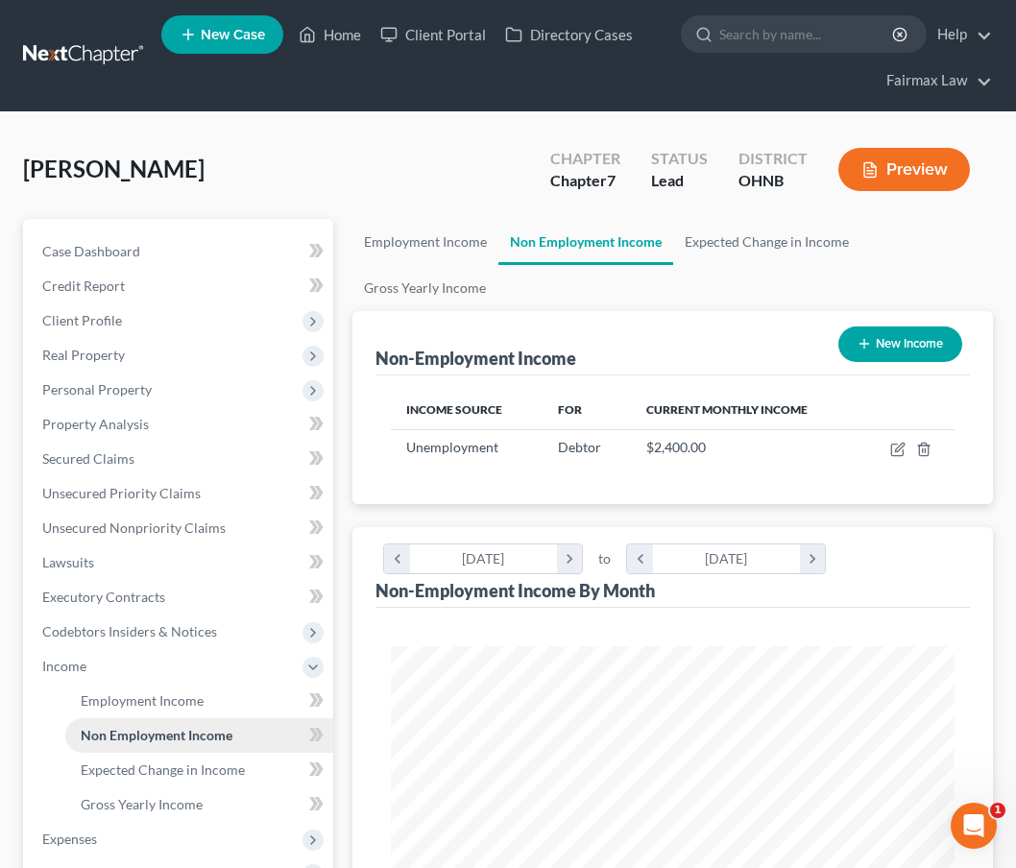
scroll to position [281, 601]
click at [133, 810] on span "Gross Yearly Income" at bounding box center [142, 804] width 122 height 16
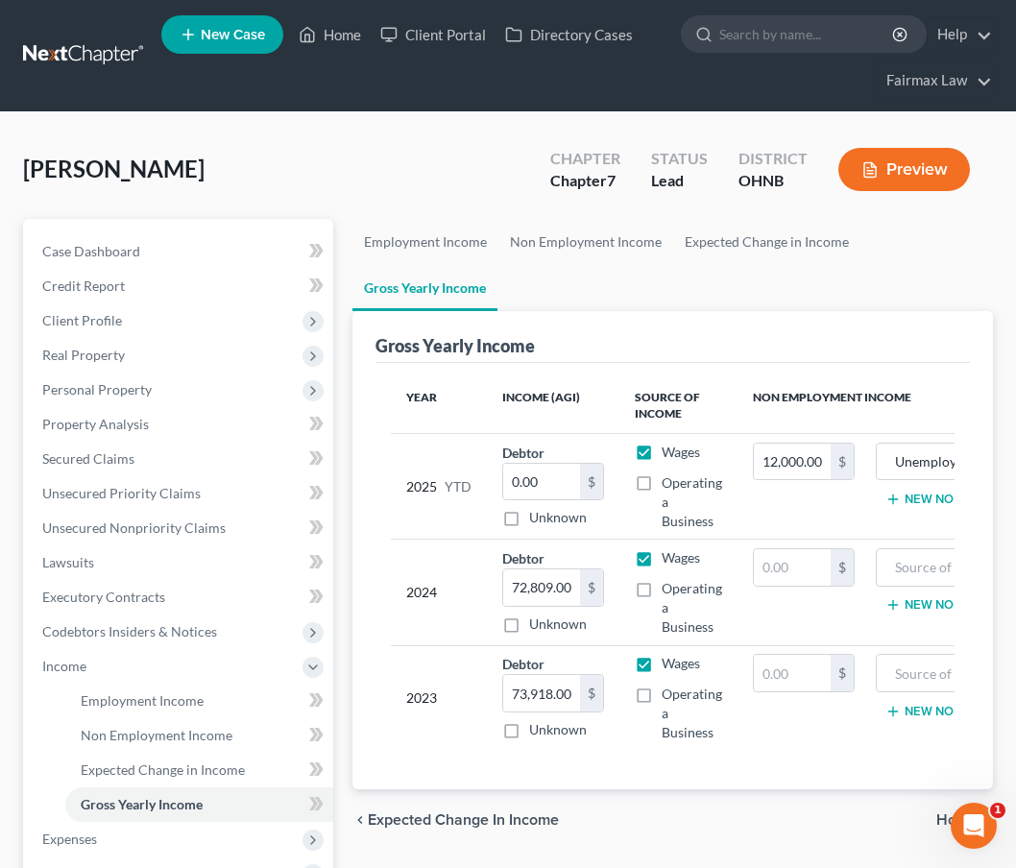
click at [915, 608] on button "New Non Employment Income" at bounding box center [992, 604] width 214 height 15
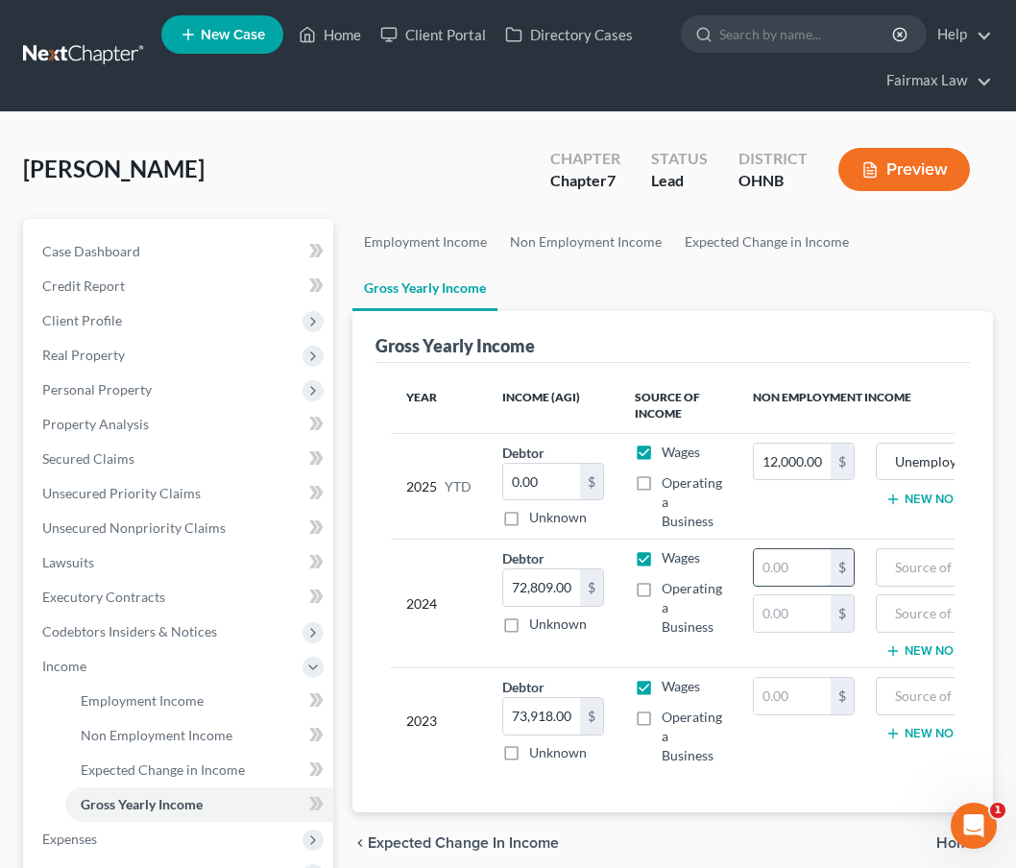
click at [802, 580] on input "text" at bounding box center [792, 567] width 77 height 36
type input "45,000.00"
click at [905, 553] on input "text" at bounding box center [973, 567] width 174 height 36
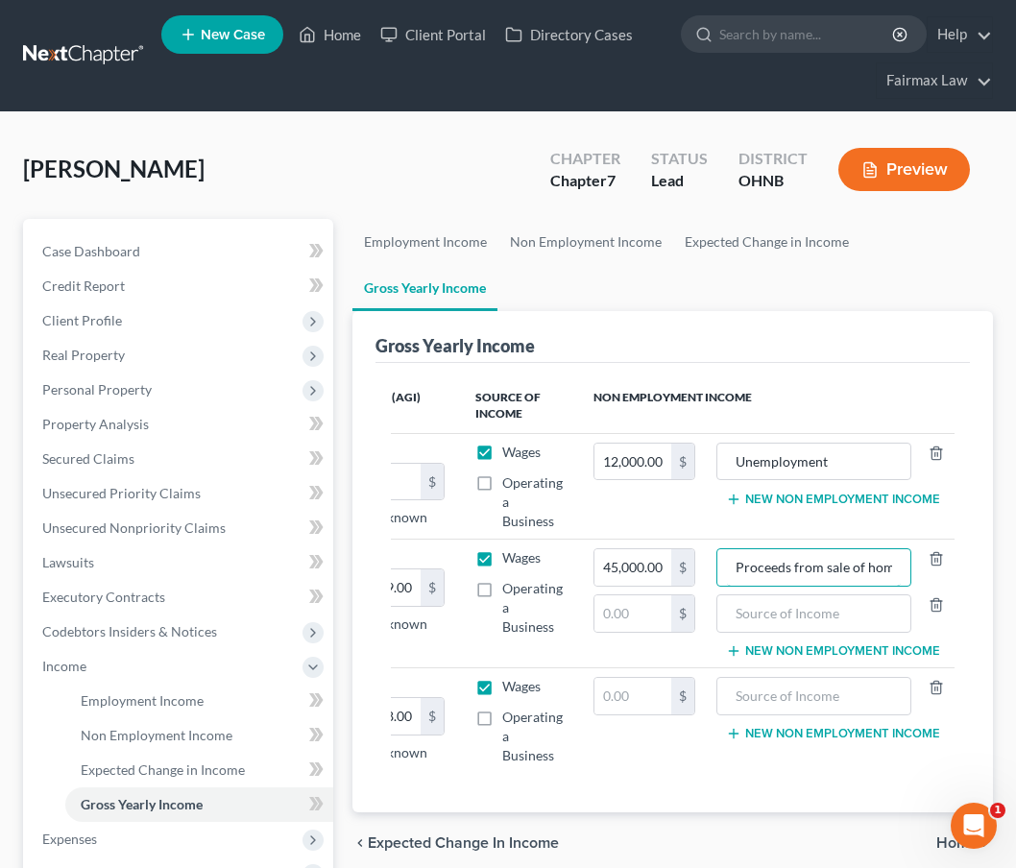
type input "Proceeds from sale of home"
click at [932, 354] on div "Gross Yearly Income" at bounding box center [672, 337] width 594 height 52
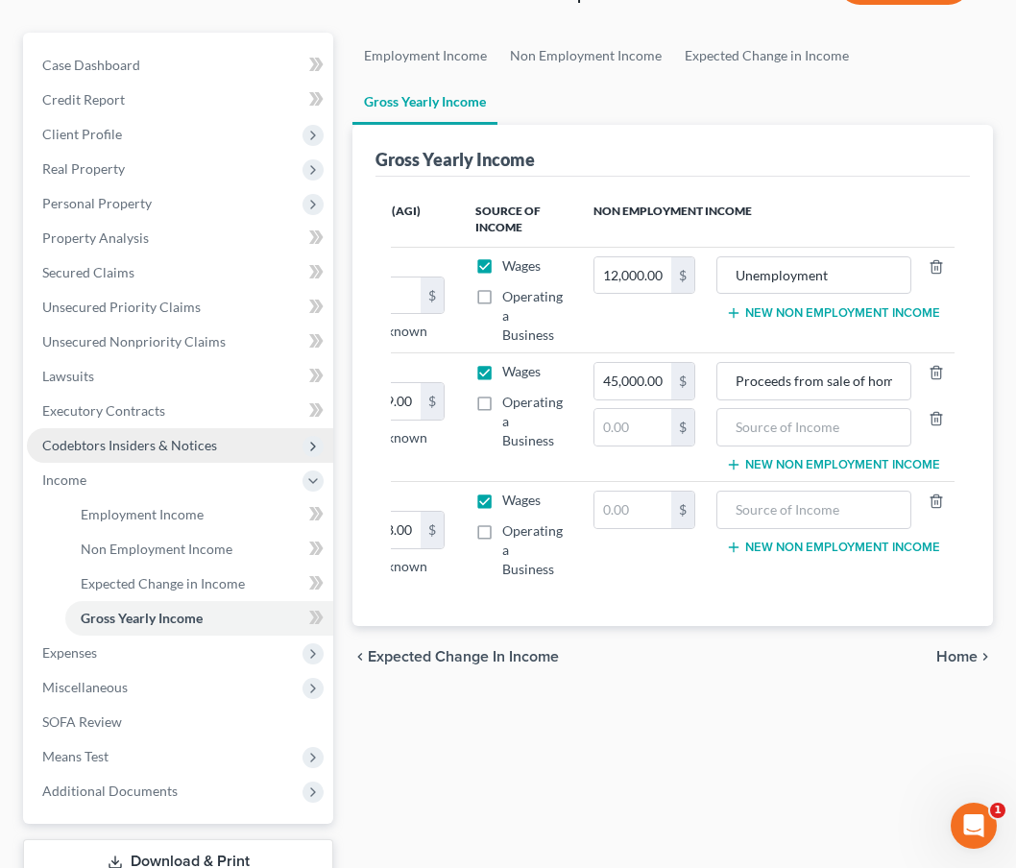
scroll to position [195, 0]
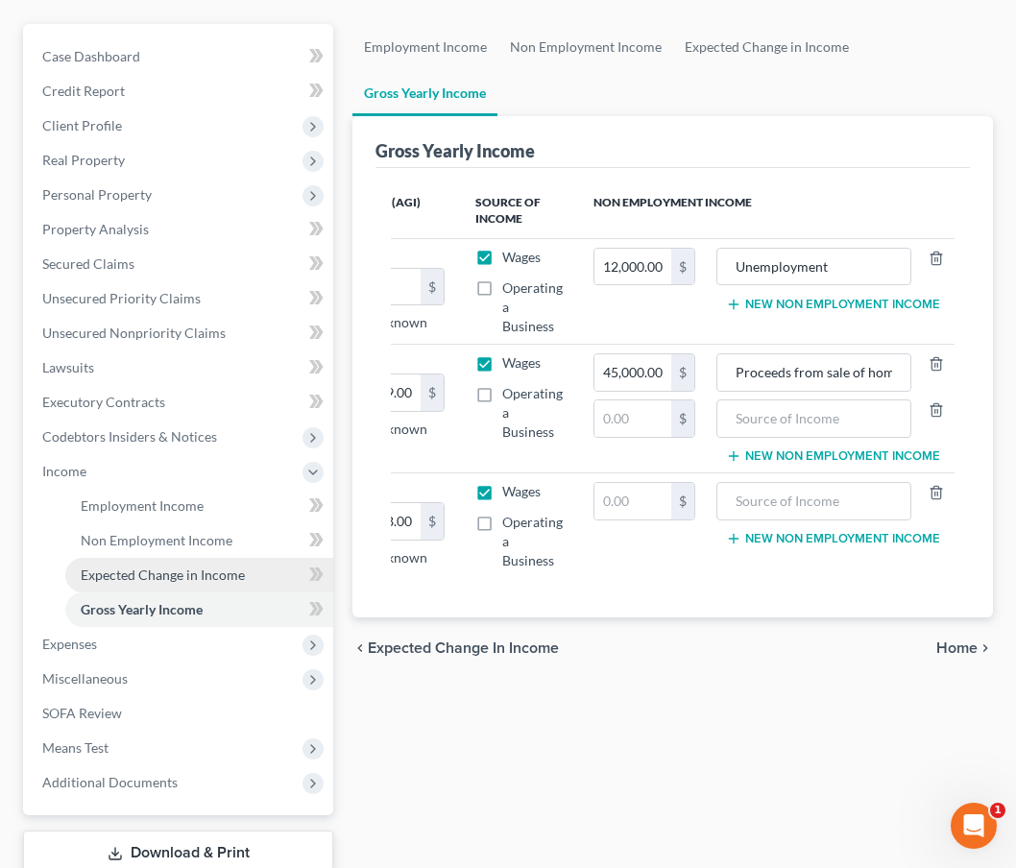
click at [156, 588] on link "Expected Change in Income" at bounding box center [199, 575] width 268 height 35
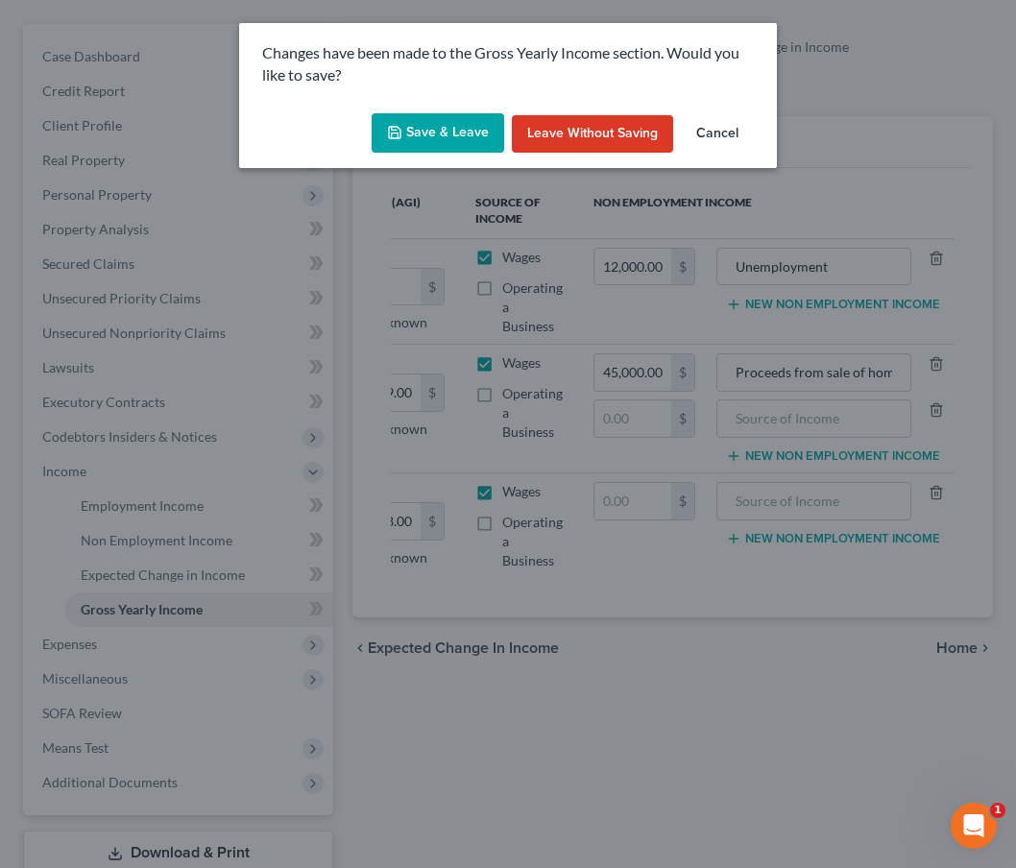
click at [453, 146] on button "Save & Leave" at bounding box center [438, 133] width 133 height 40
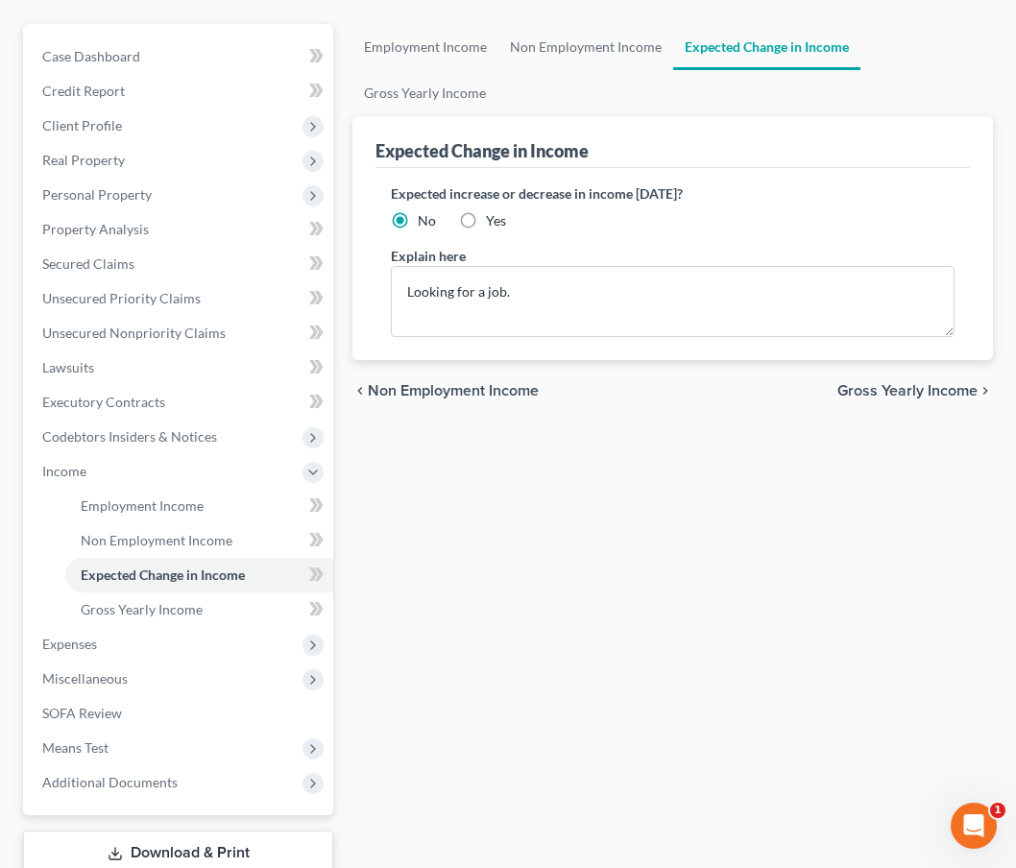
click at [160, 489] on span "Income" at bounding box center [180, 471] width 306 height 35
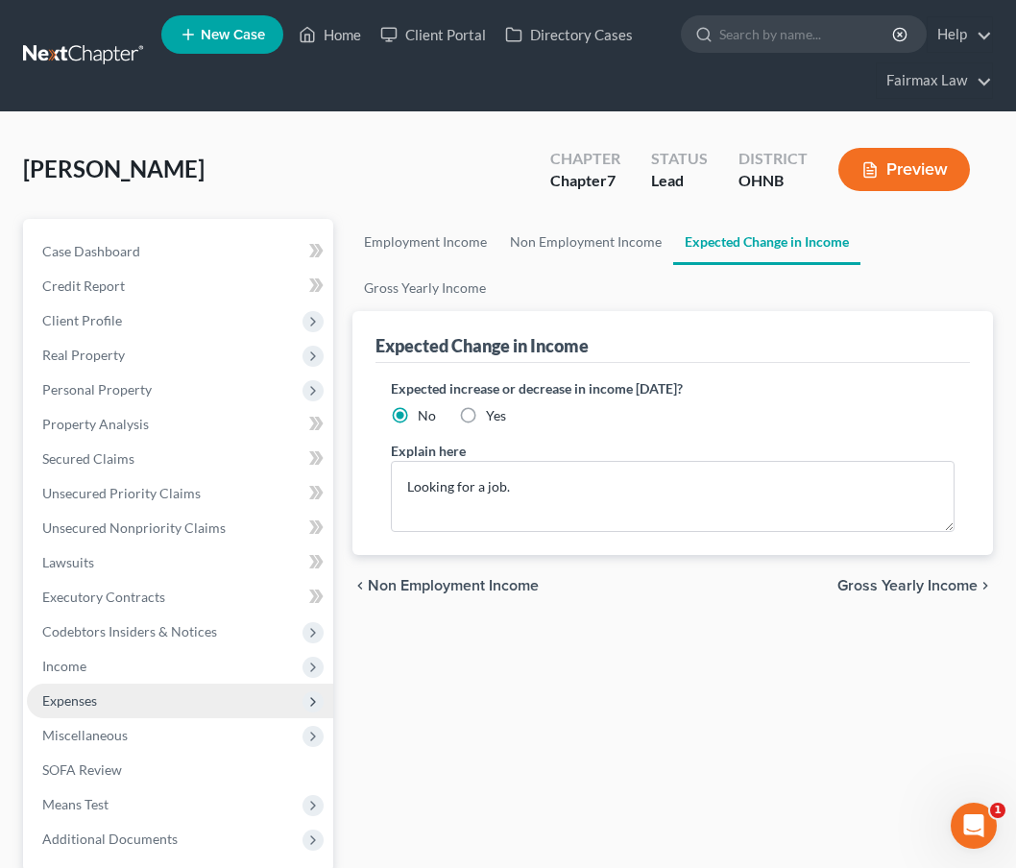
click at [143, 714] on span "Expenses" at bounding box center [180, 701] width 306 height 35
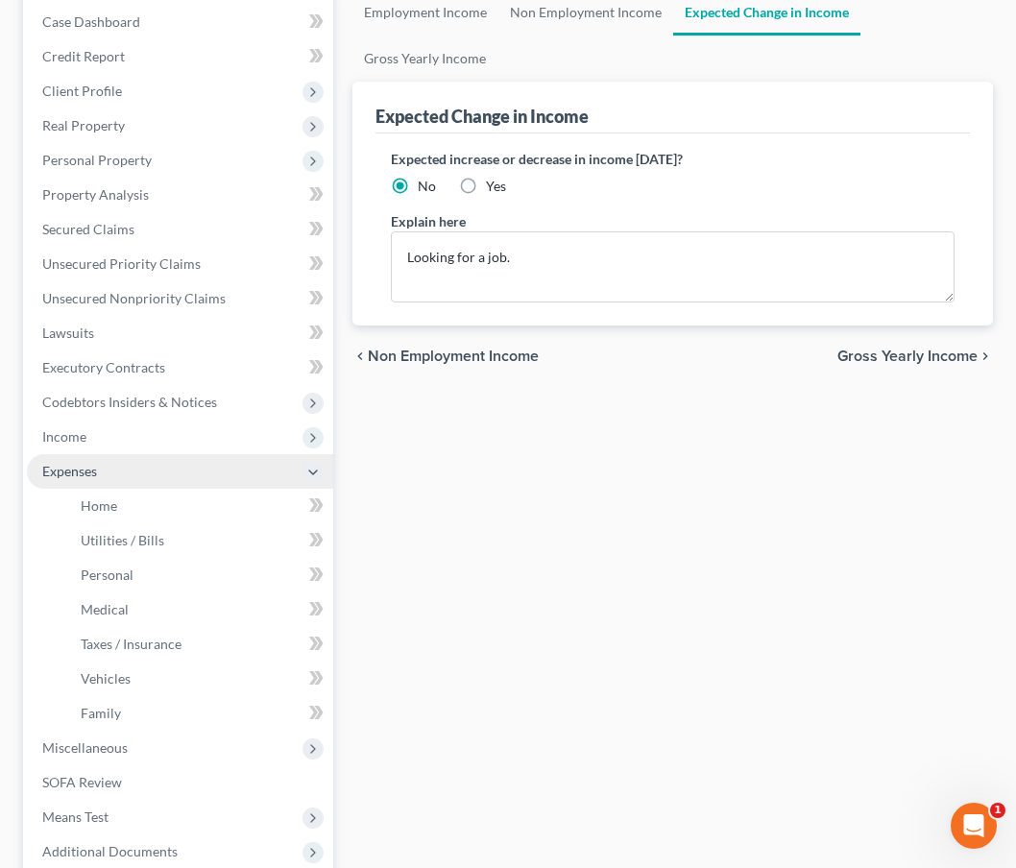
scroll to position [235, 0]
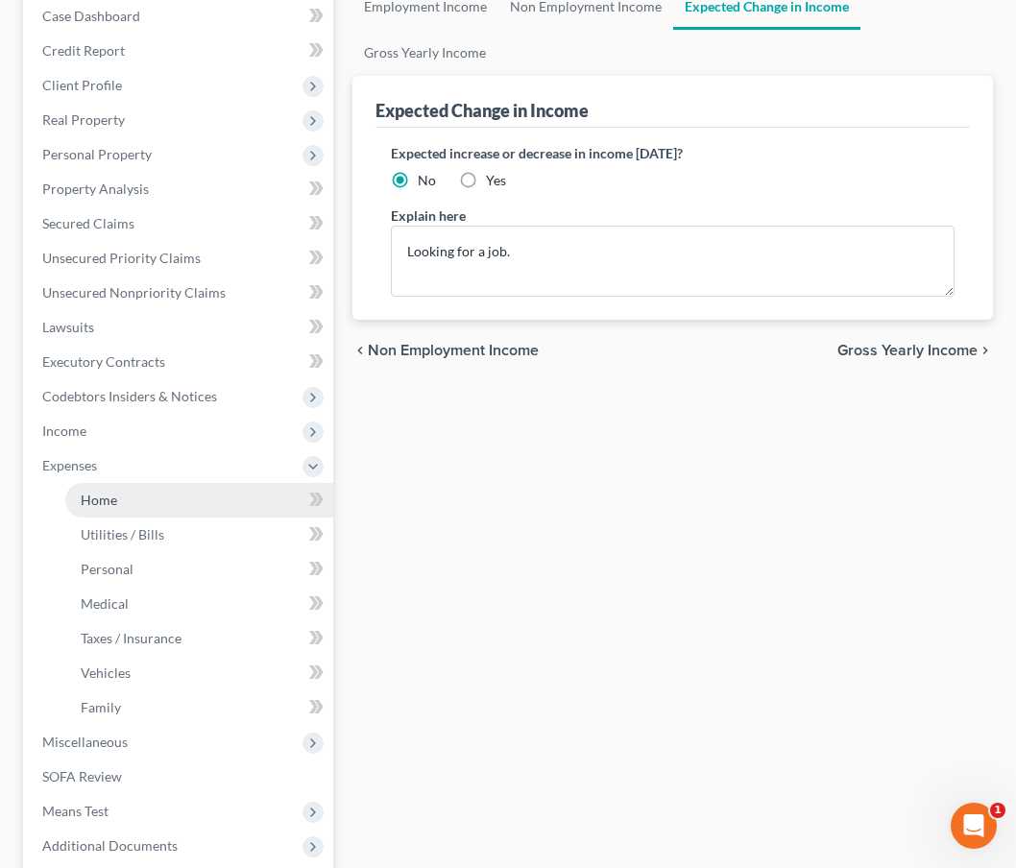
click at [160, 509] on link "Home" at bounding box center [199, 500] width 268 height 35
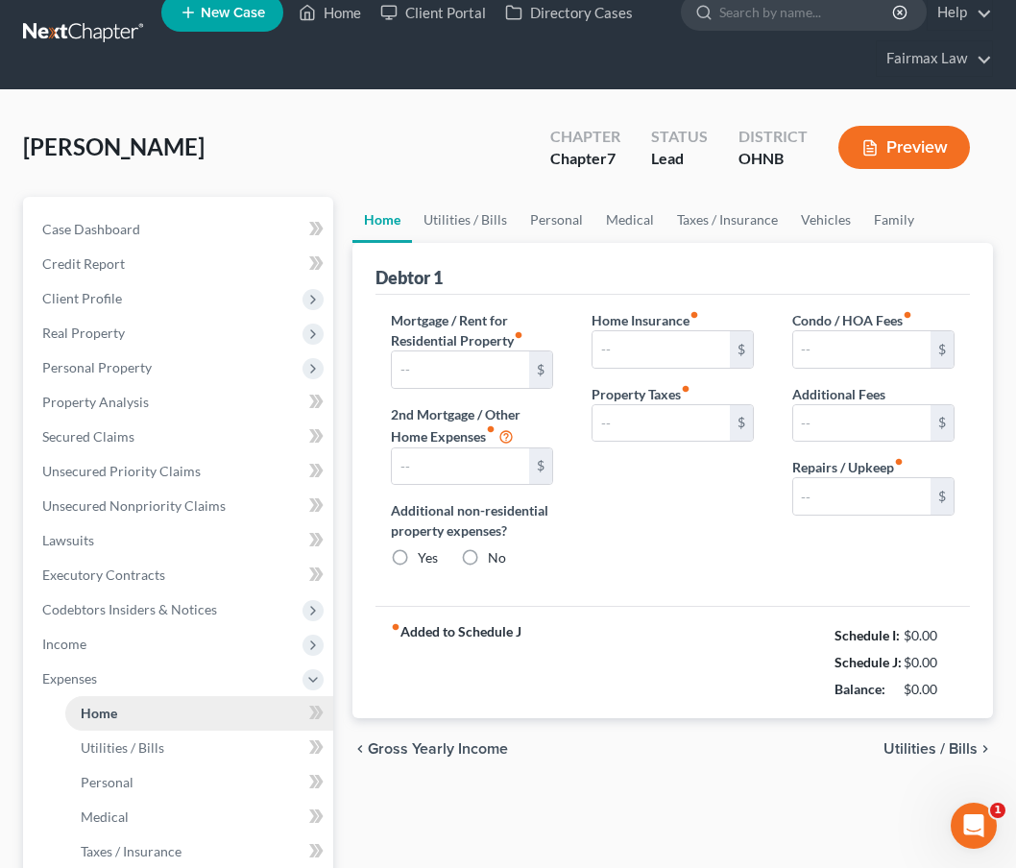
type input "0.00"
radio input "true"
type input "0.00"
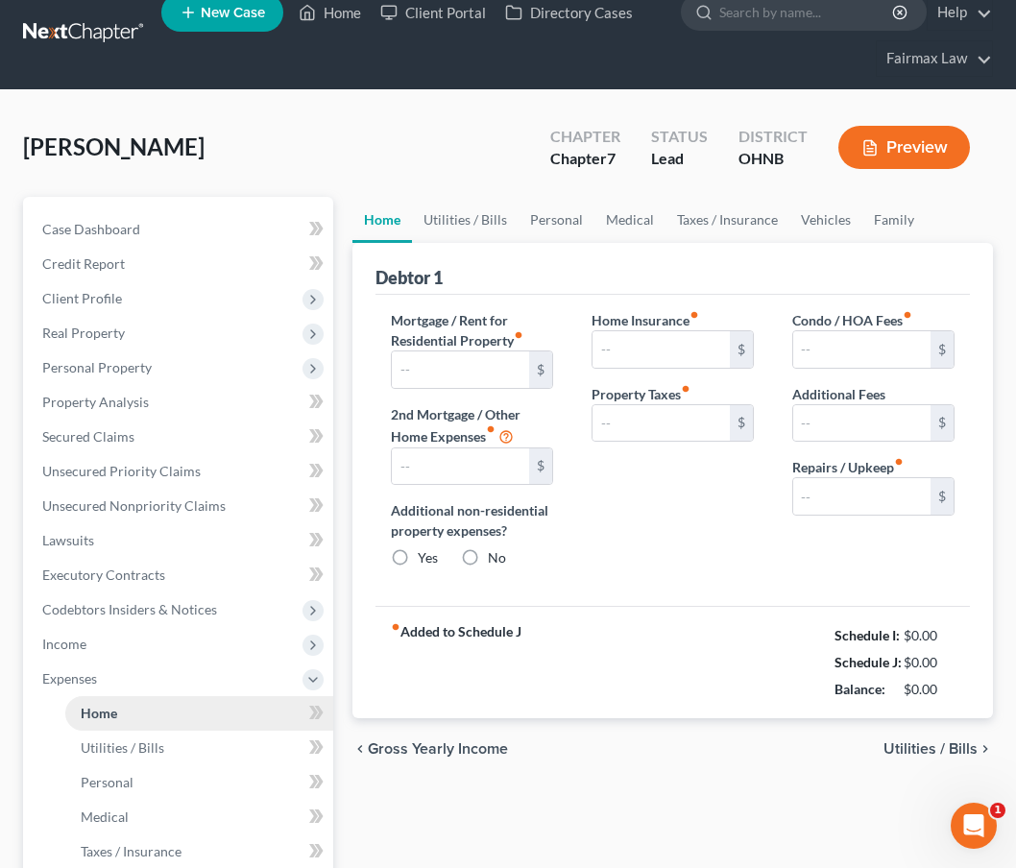
type input "0.00"
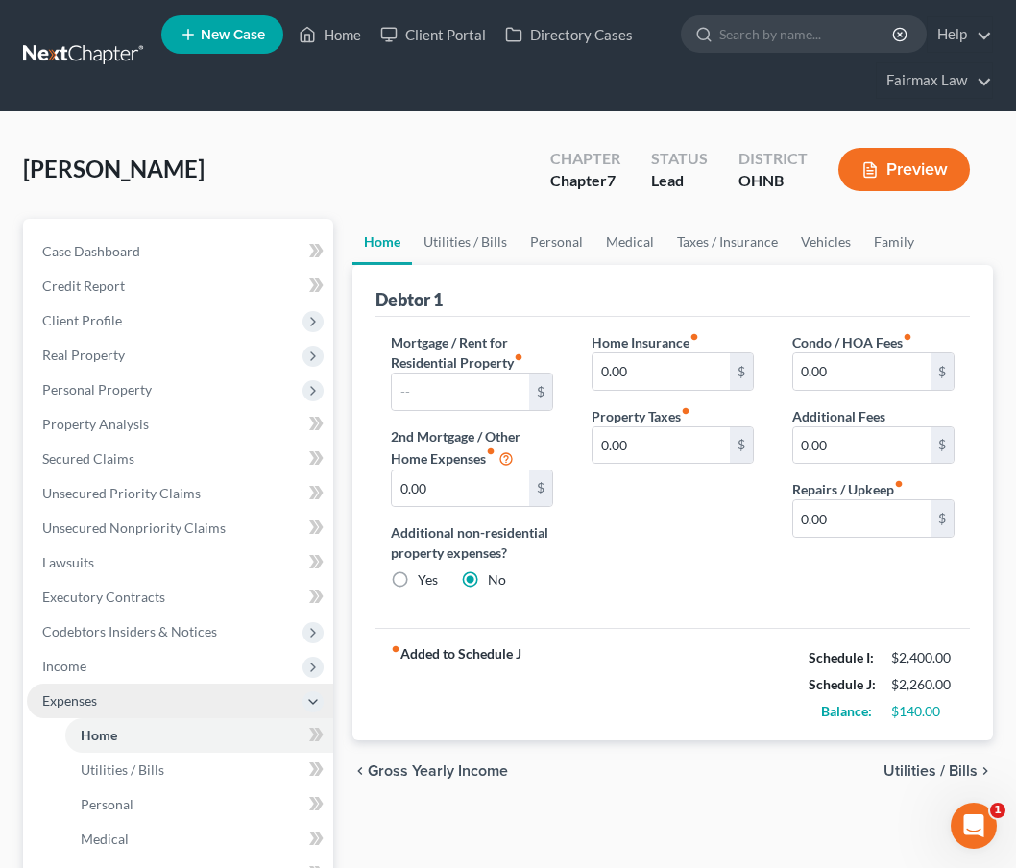
click at [313, 707] on icon at bounding box center [312, 701] width 15 height 15
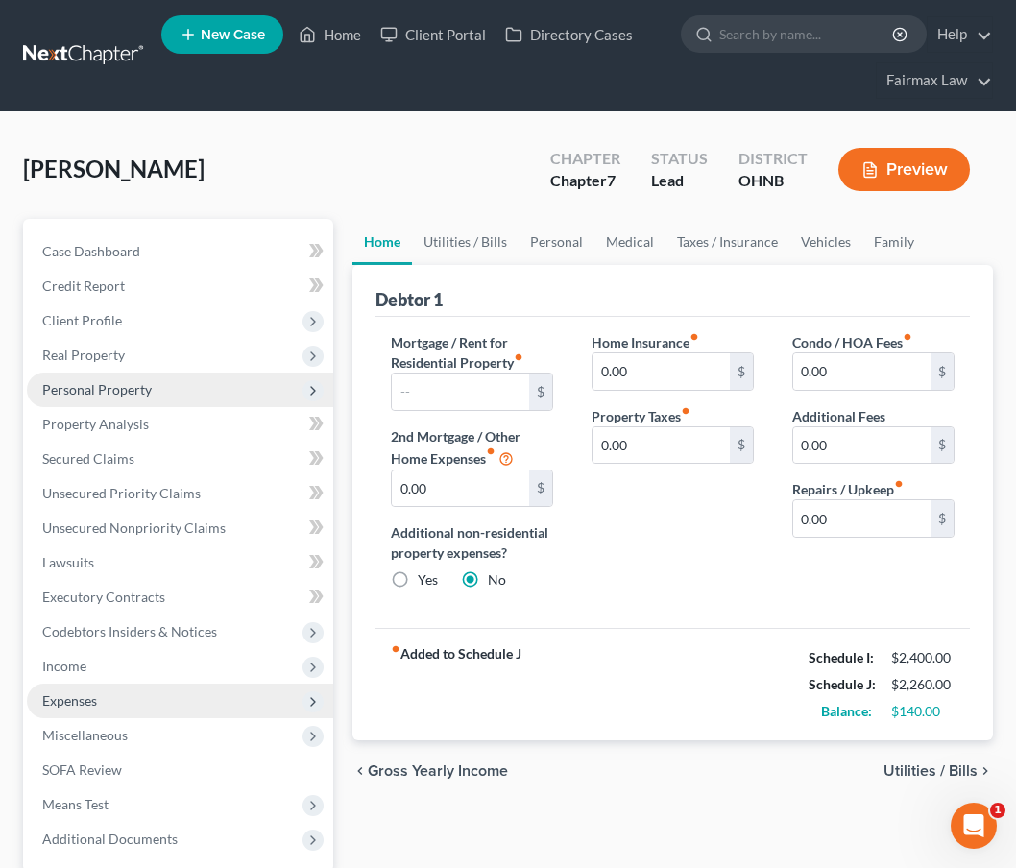
click at [178, 389] on span "Personal Property" at bounding box center [180, 390] width 306 height 35
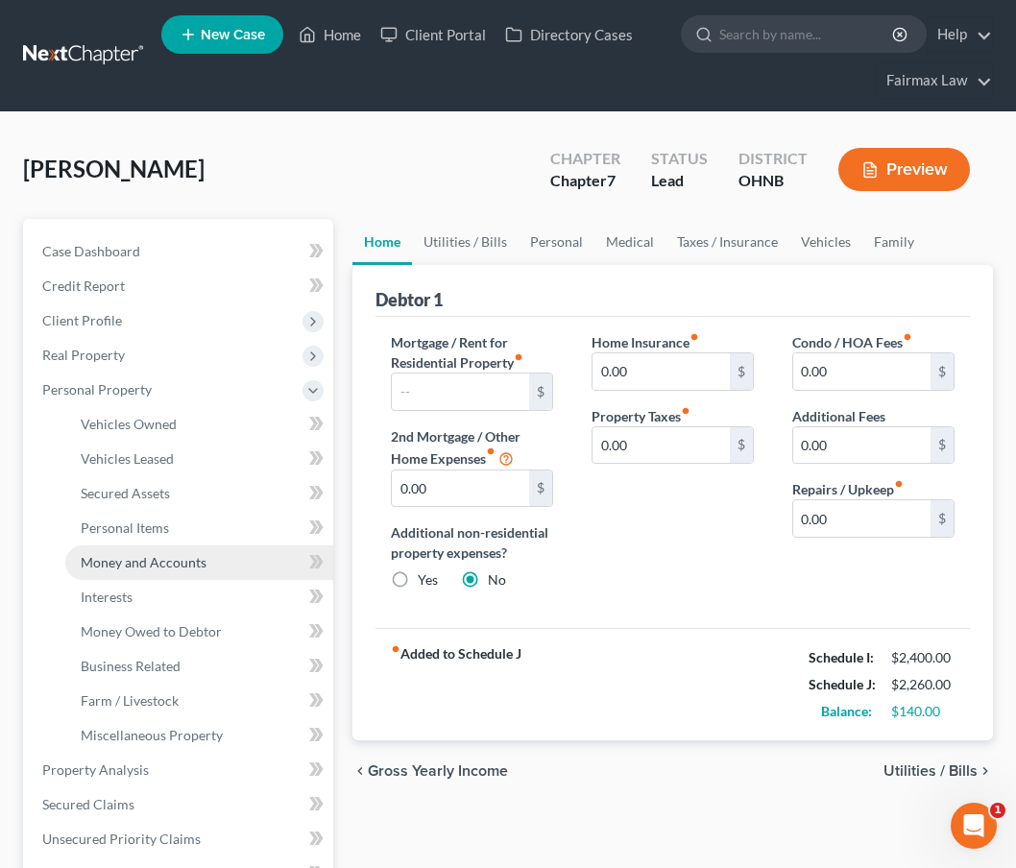
click at [168, 574] on link "Money and Accounts" at bounding box center [199, 562] width 268 height 35
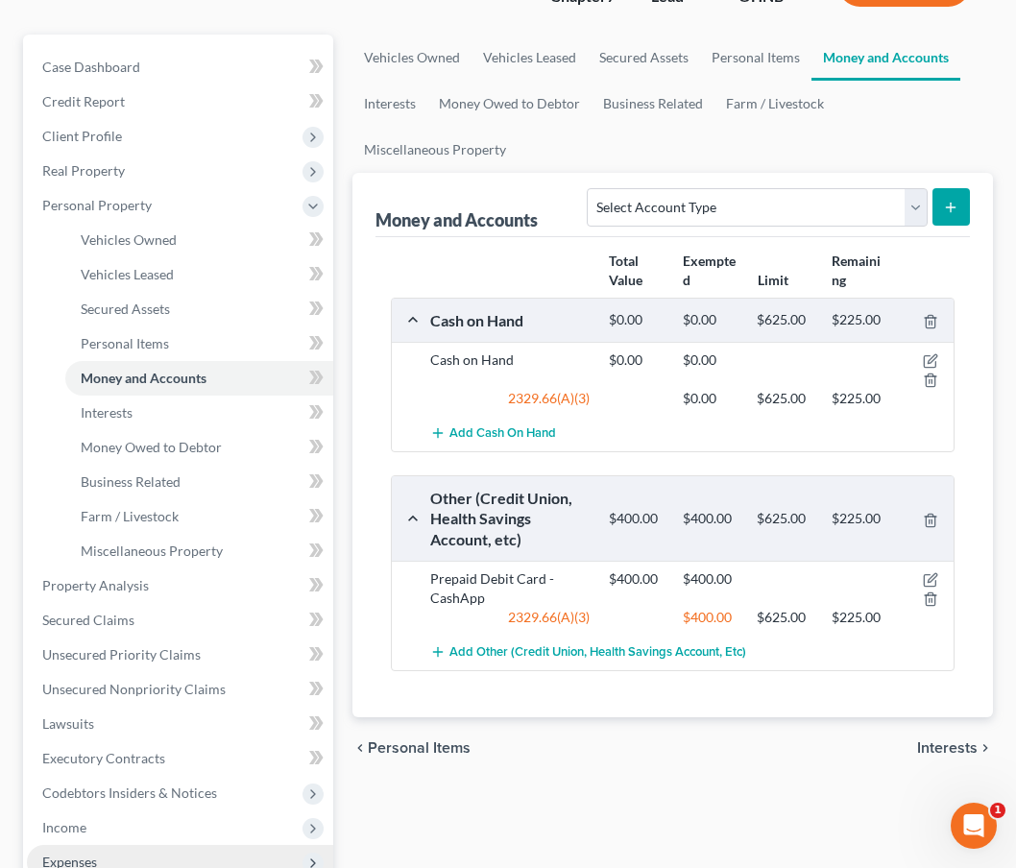
scroll to position [185, 0]
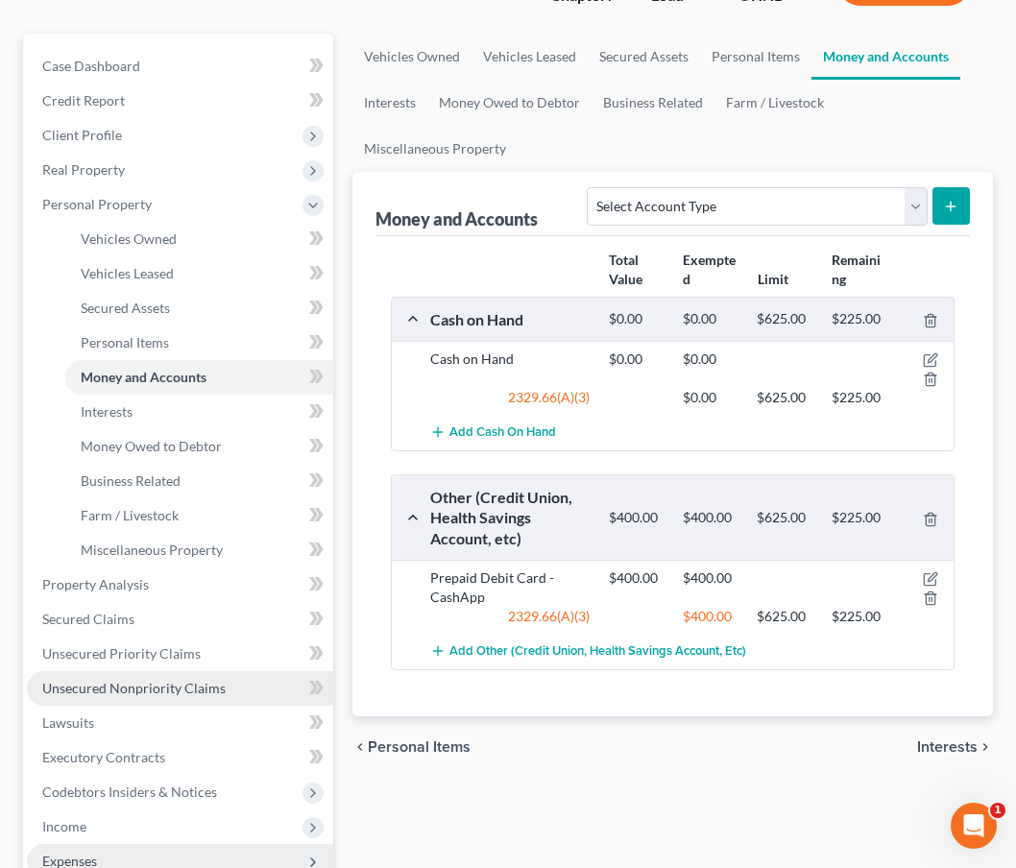
click at [137, 693] on span "Unsecured Nonpriority Claims" at bounding box center [133, 688] width 183 height 16
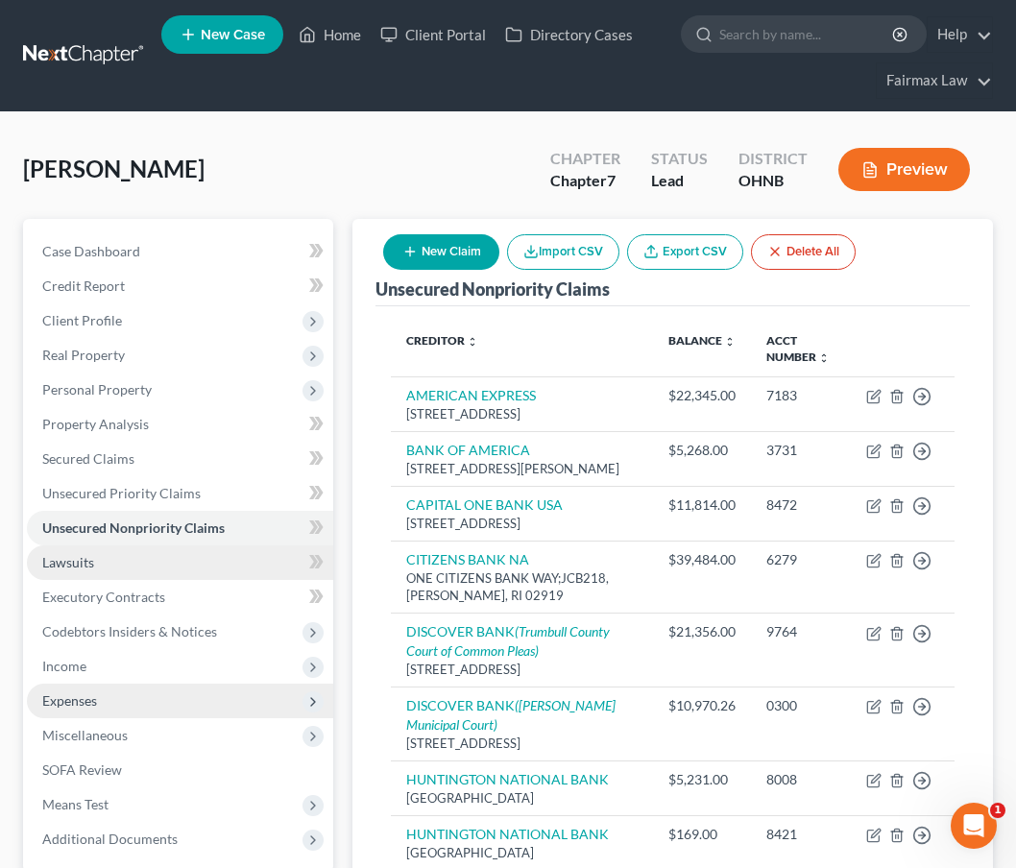
click at [209, 559] on link "Lawsuits" at bounding box center [180, 562] width 306 height 35
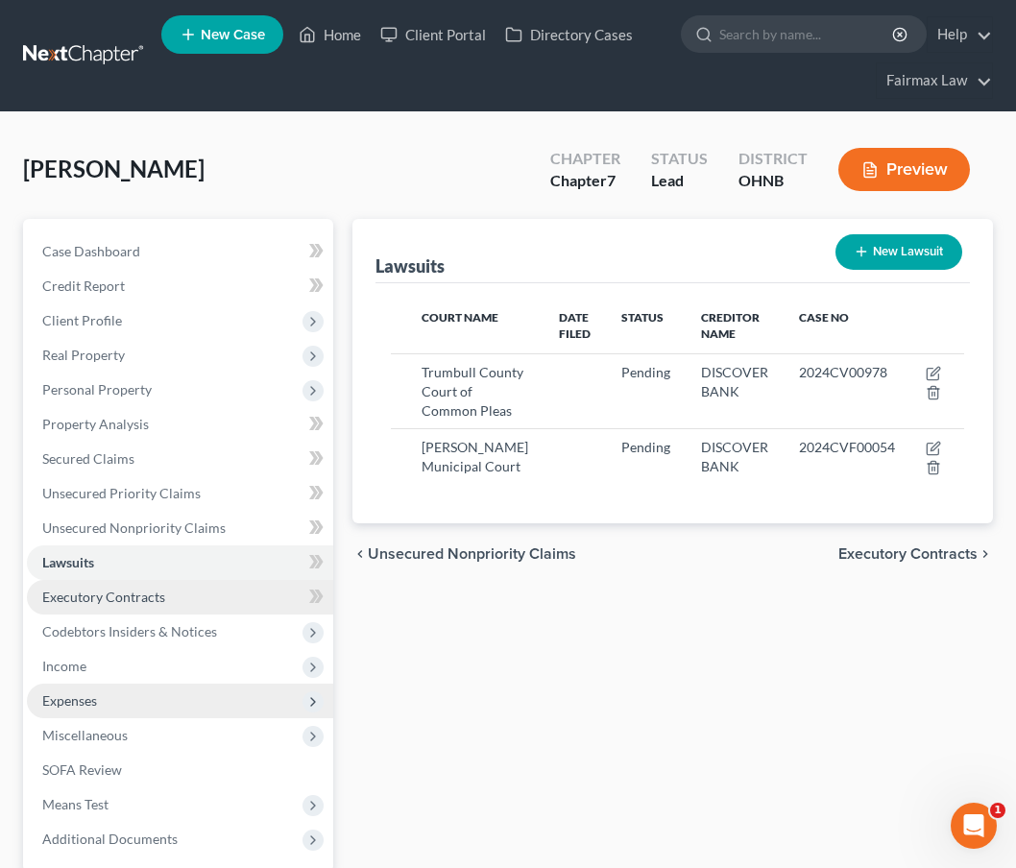
click at [203, 600] on link "Executory Contracts" at bounding box center [180, 597] width 306 height 35
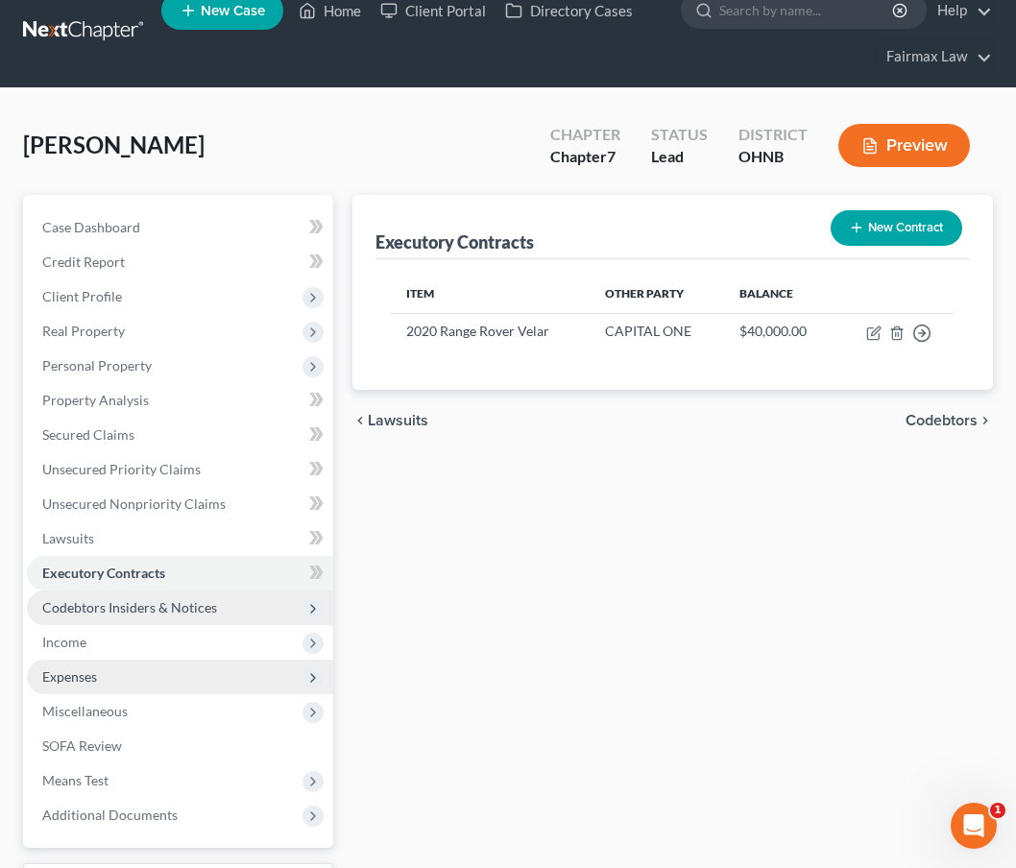
scroll to position [25, 0]
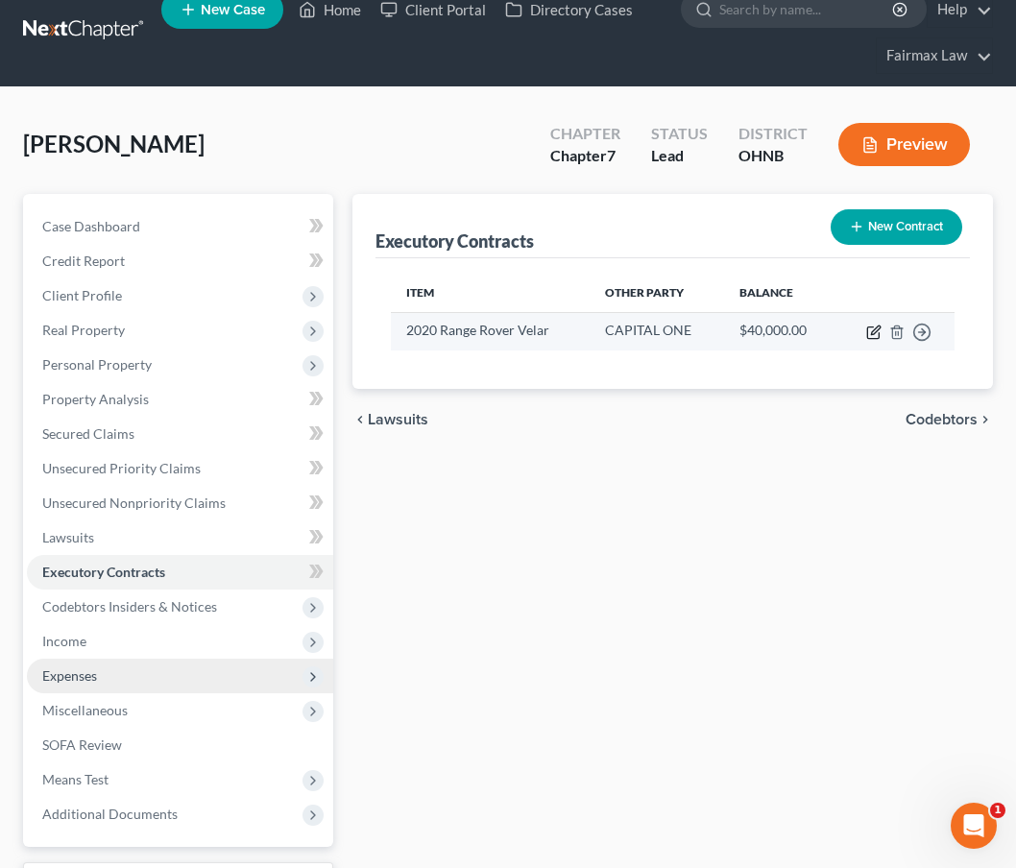
click at [876, 331] on icon "button" at bounding box center [875, 330] width 9 height 9
select select "3"
select select "48"
select select "0"
select select "1"
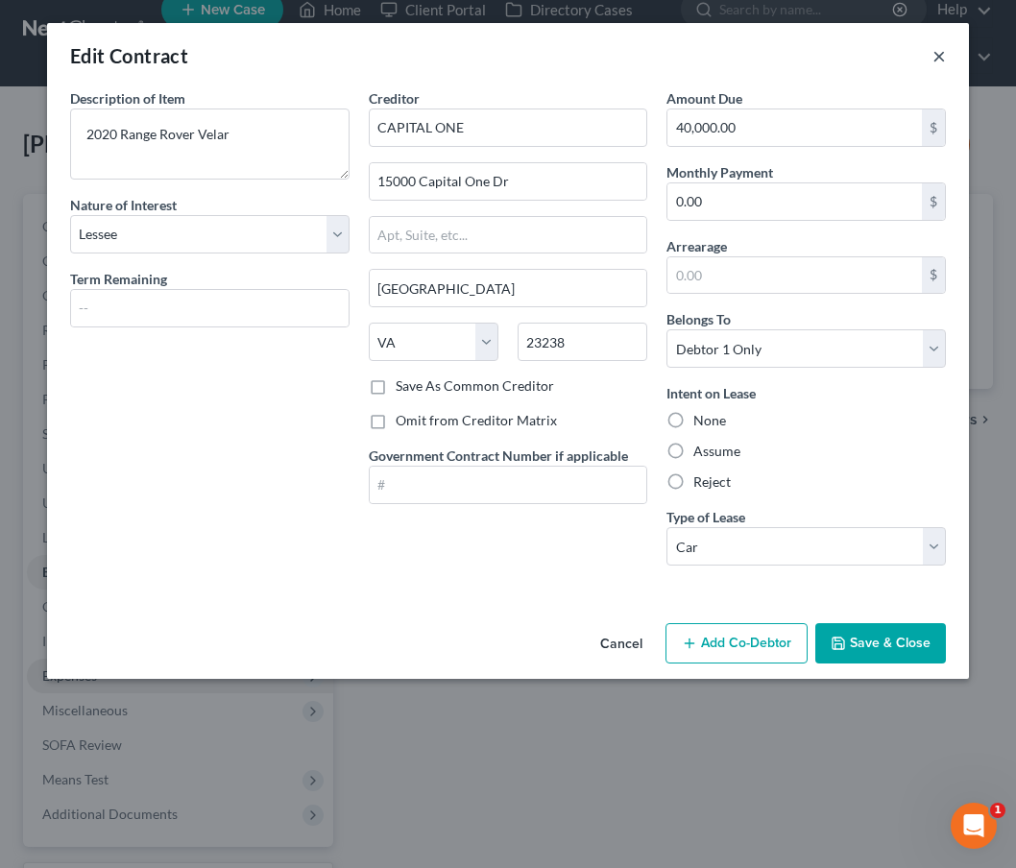
click at [935, 60] on button "×" at bounding box center [938, 55] width 13 height 23
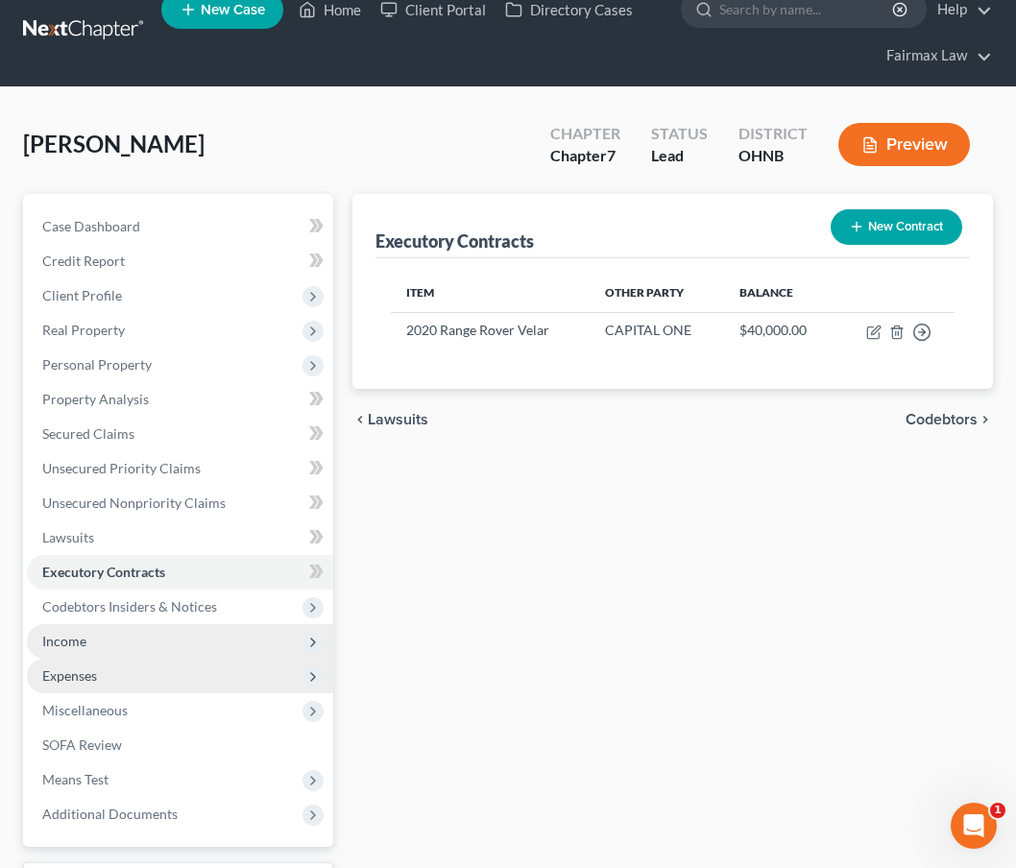
click at [165, 636] on span "Income" at bounding box center [180, 641] width 306 height 35
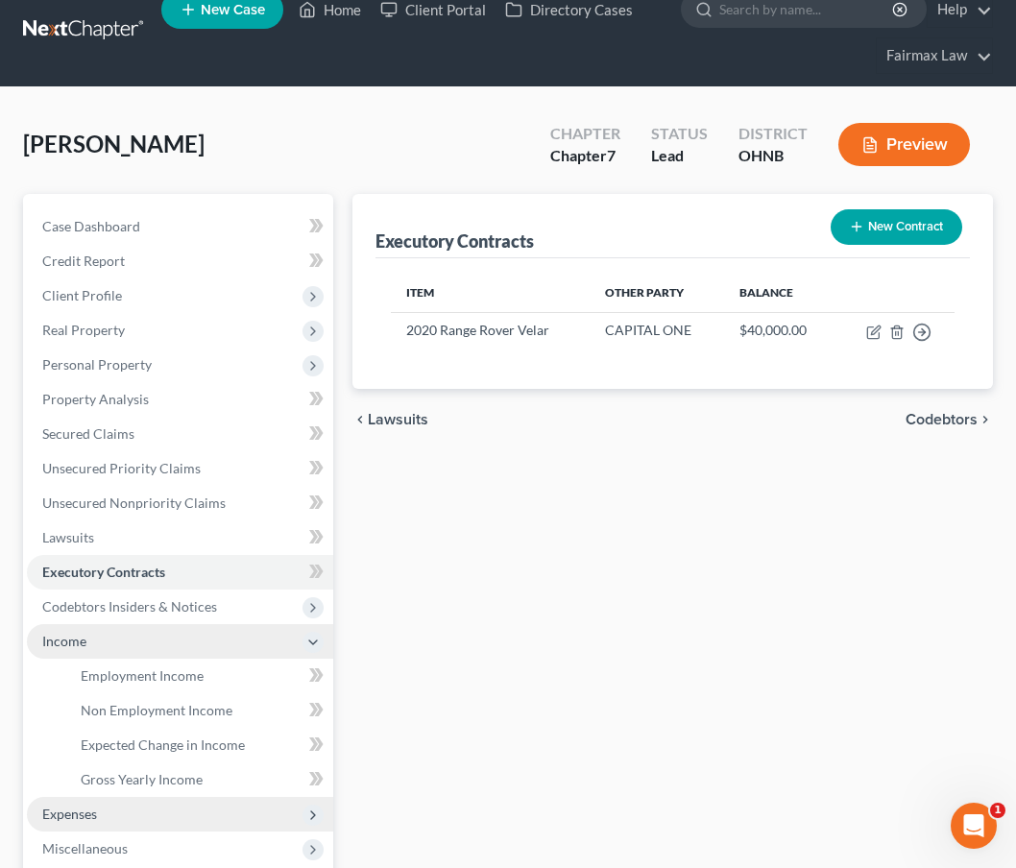
click at [167, 643] on span "Income" at bounding box center [180, 641] width 306 height 35
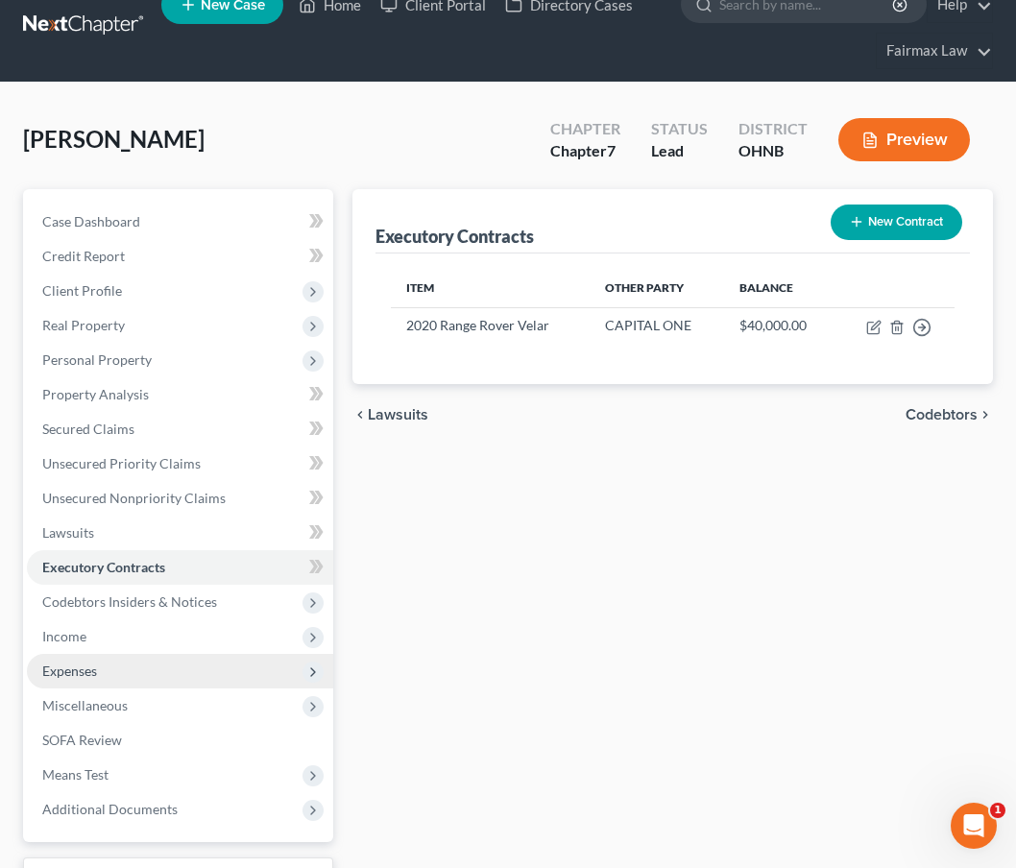
scroll to position [32, 0]
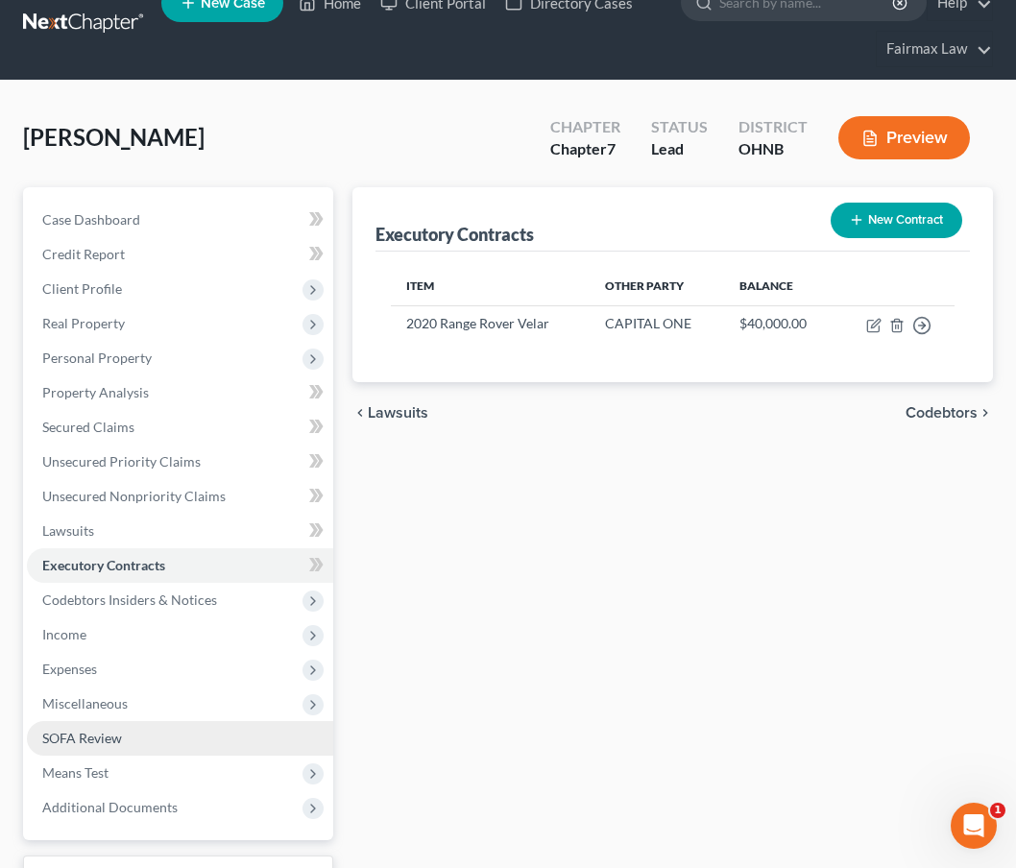
click at [133, 747] on link "SOFA Review" at bounding box center [180, 738] width 306 height 35
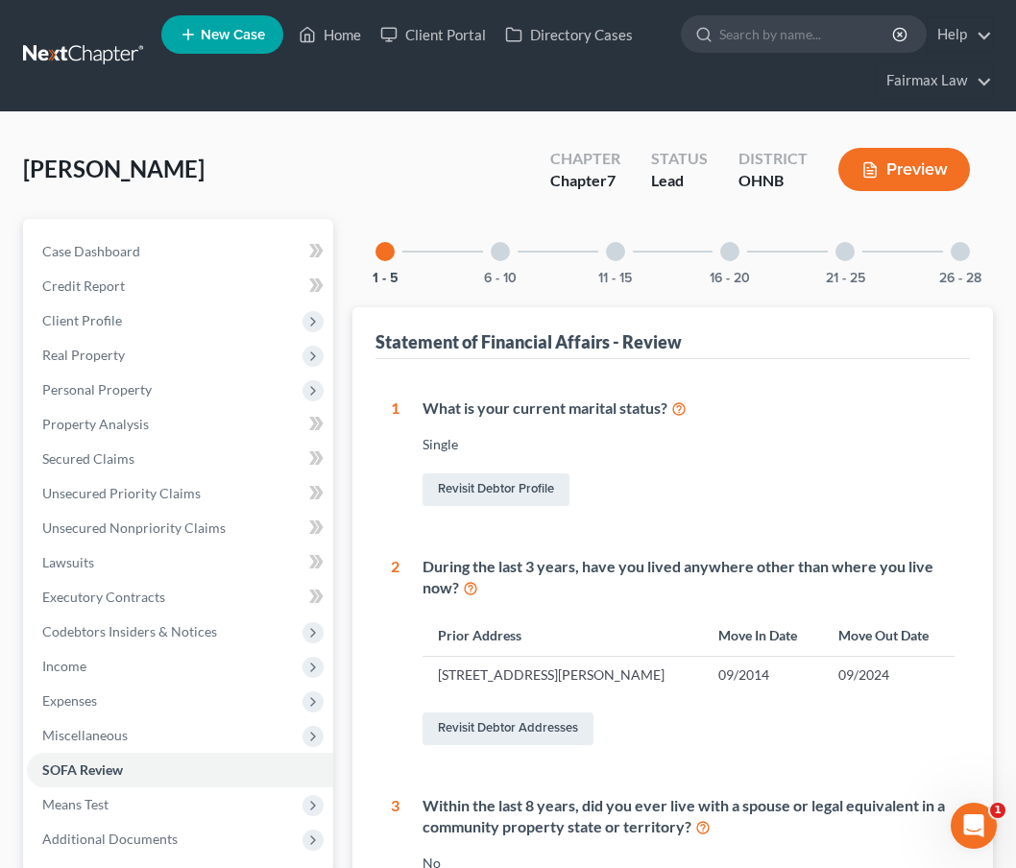
click at [493, 272] on button "6 - 10" at bounding box center [500, 278] width 33 height 13
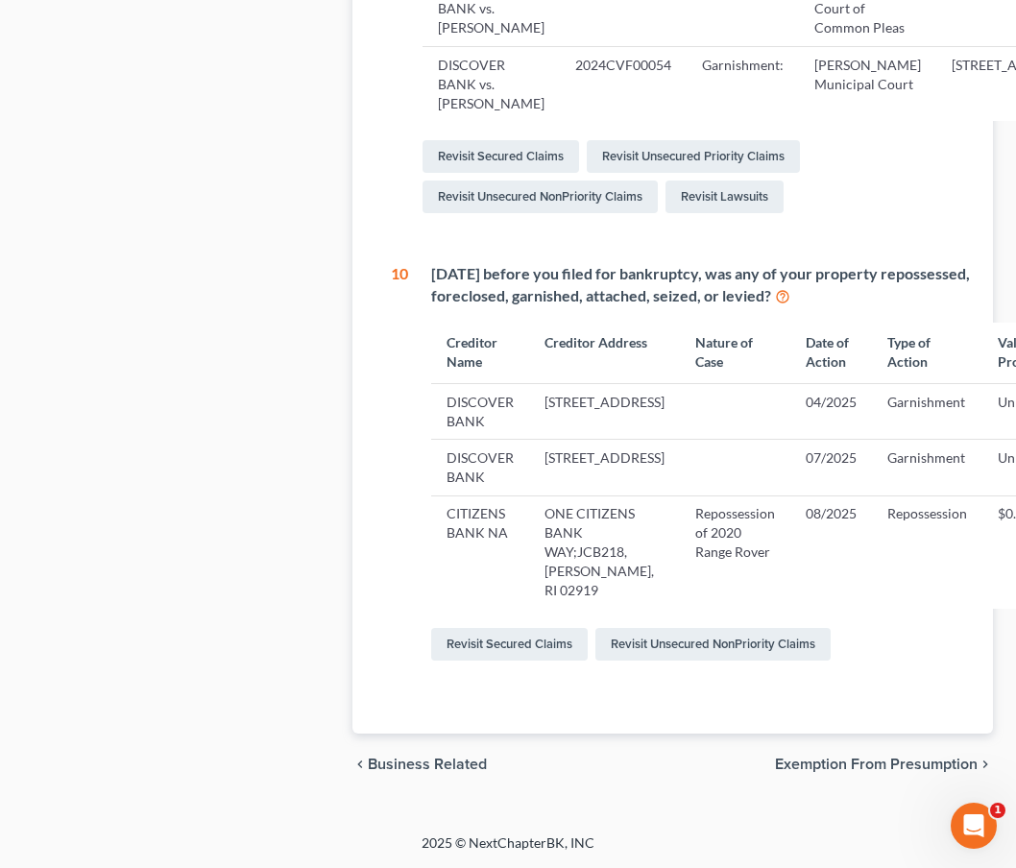
scroll to position [1250, 0]
click at [646, 651] on link "Revisit Unsecured NonPriority Claims" at bounding box center [712, 644] width 235 height 33
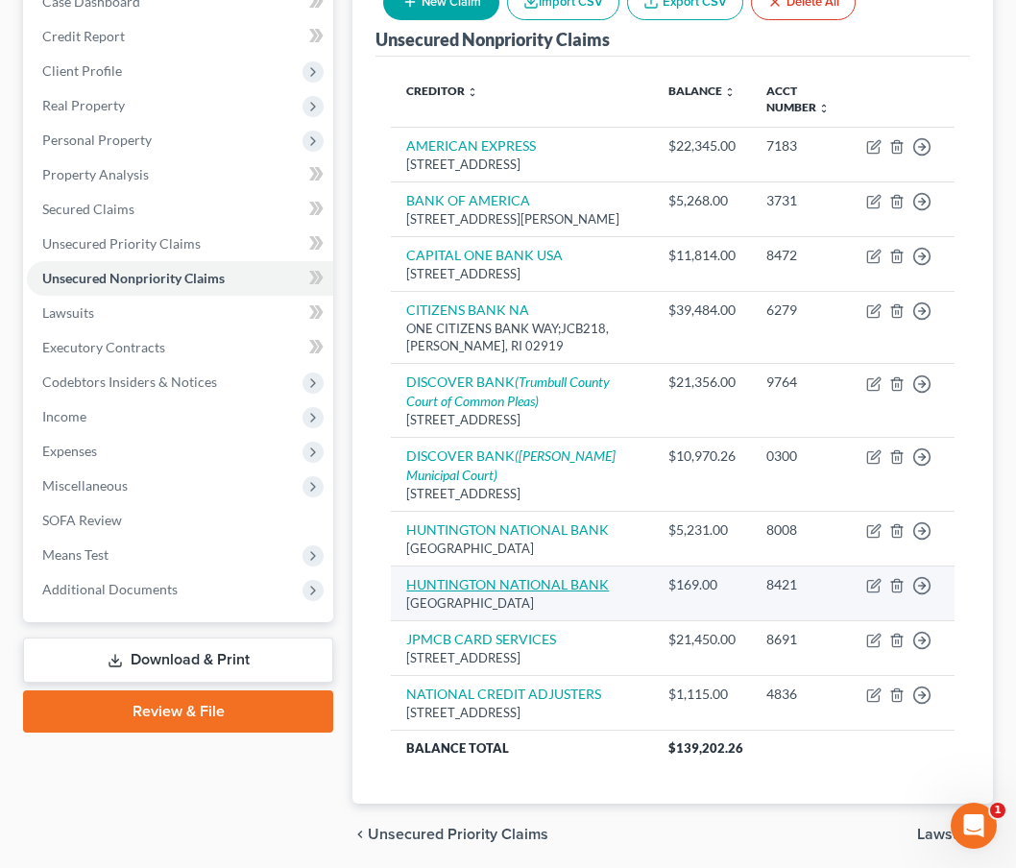
scroll to position [250, 0]
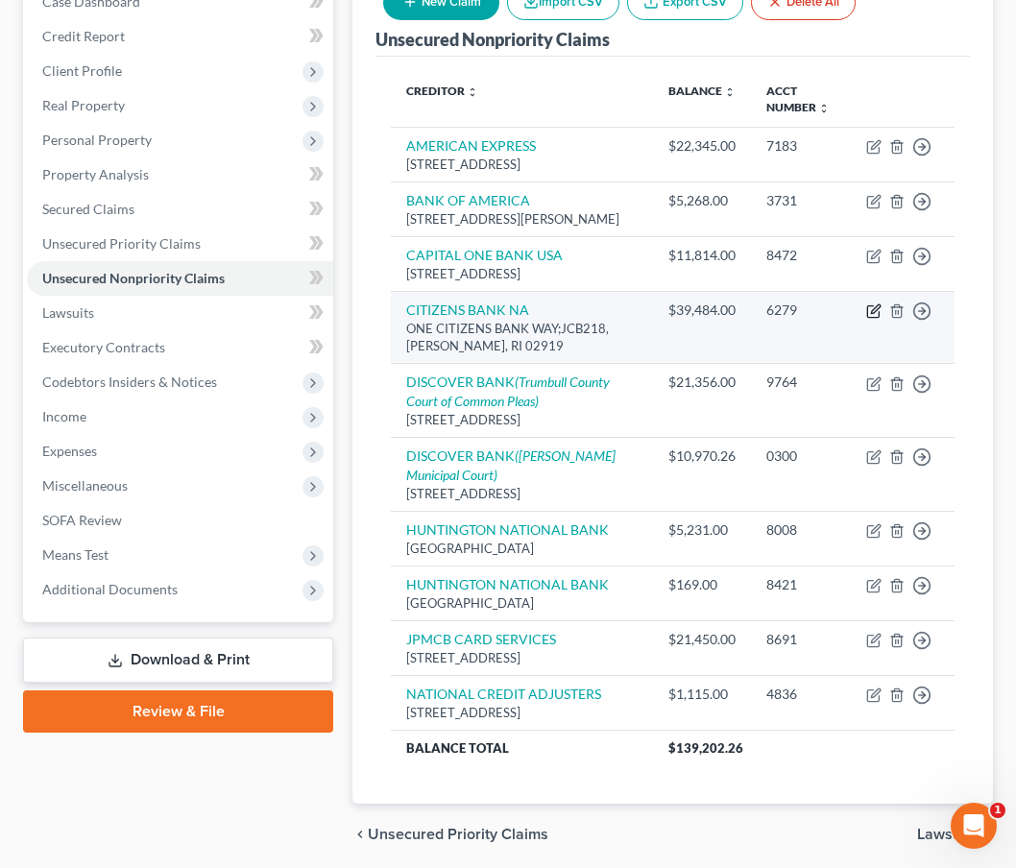
click at [871, 319] on icon "button" at bounding box center [873, 310] width 15 height 15
select select "41"
select select "14"
select select "0"
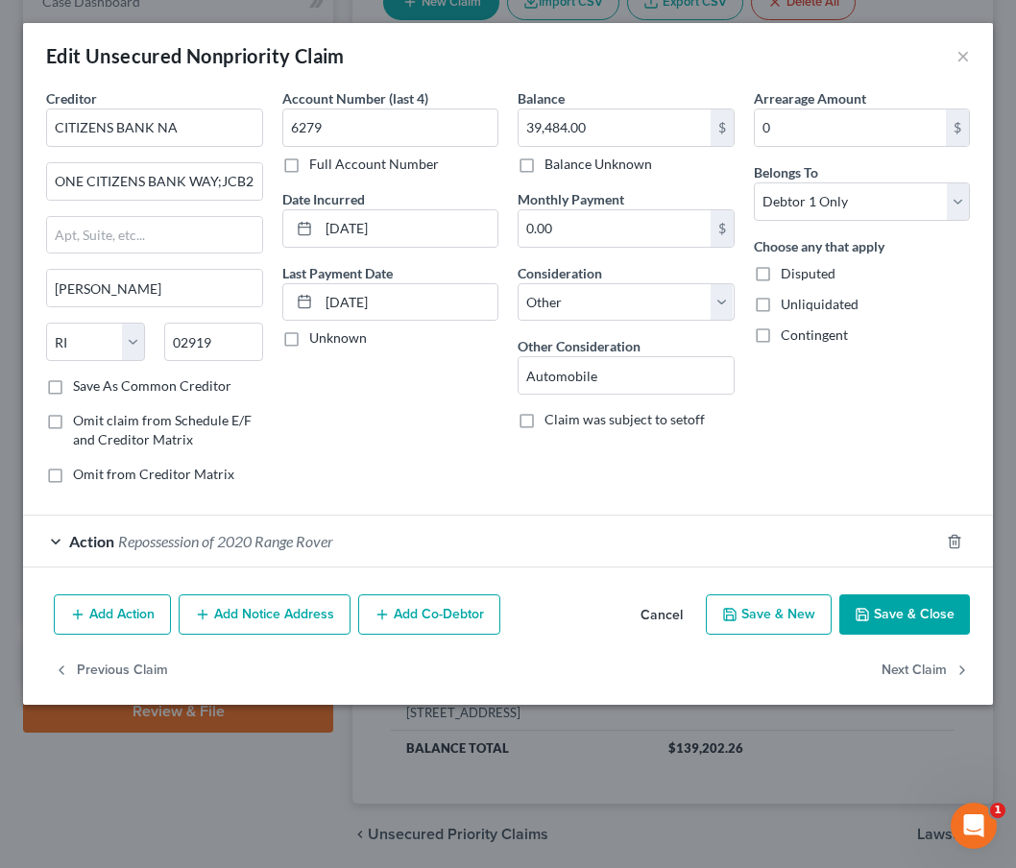
click at [471, 544] on div "Action Repossession of 2020 Range Rover" at bounding box center [481, 541] width 916 height 51
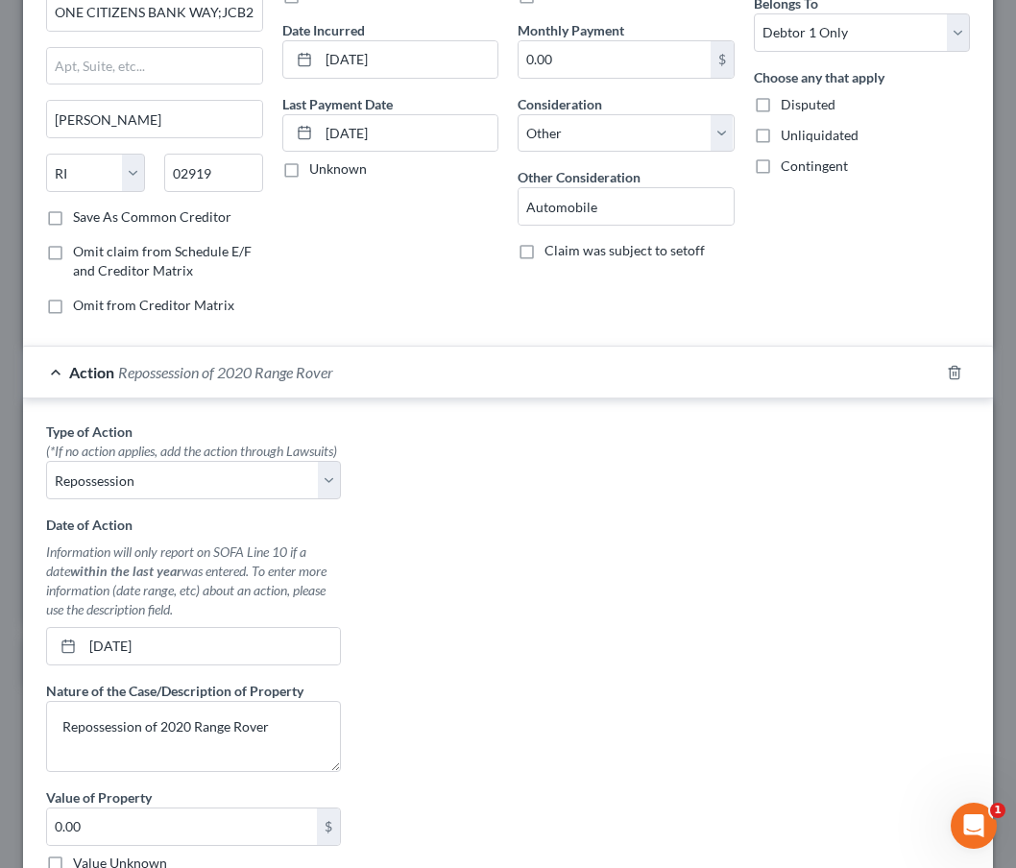
scroll to position [409, 0]
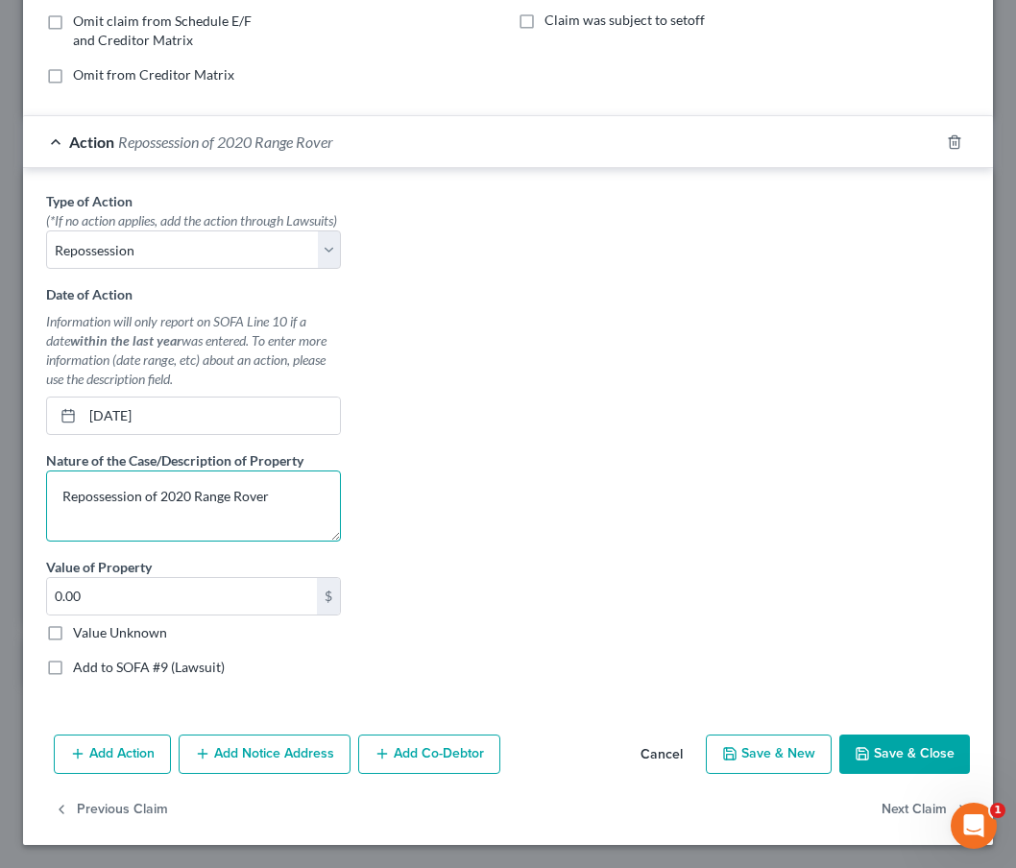
click at [287, 514] on textarea "Repossession of 2020 Range Rover" at bounding box center [193, 506] width 295 height 71
type textarea "Repossession of 2020 Range Rover Velar"
click at [893, 767] on button "Save & Close" at bounding box center [904, 755] width 131 height 40
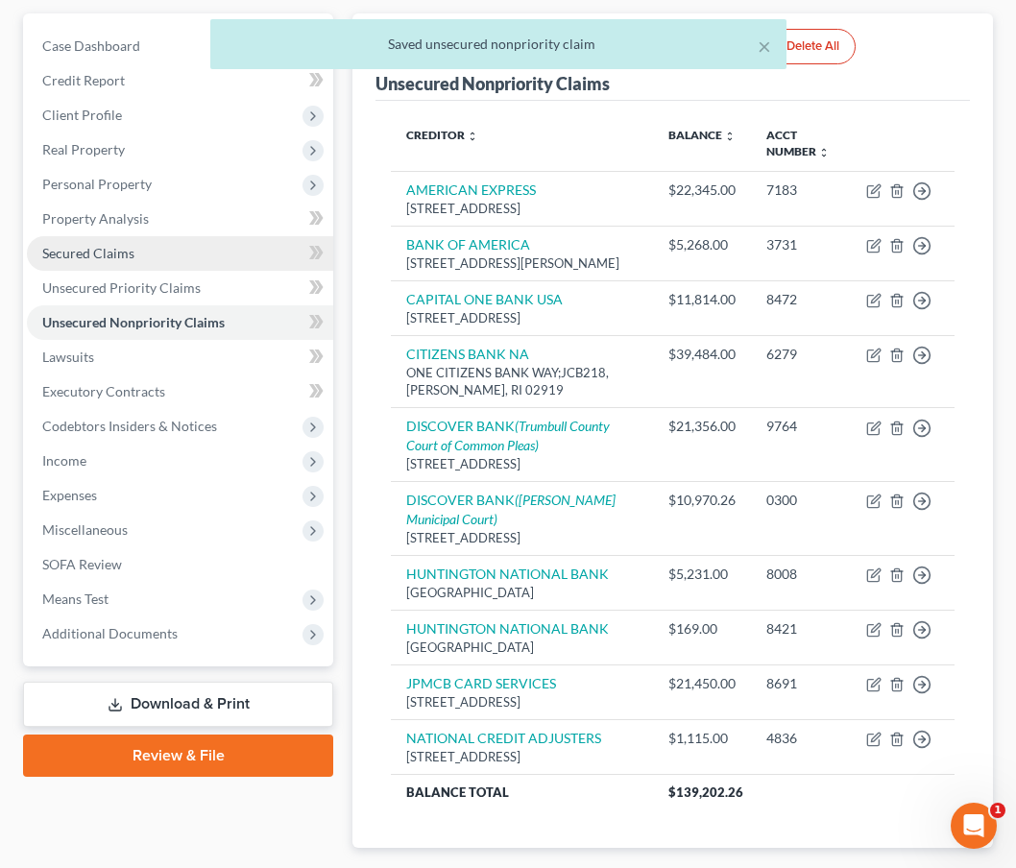
click at [209, 259] on link "Secured Claims" at bounding box center [180, 253] width 306 height 35
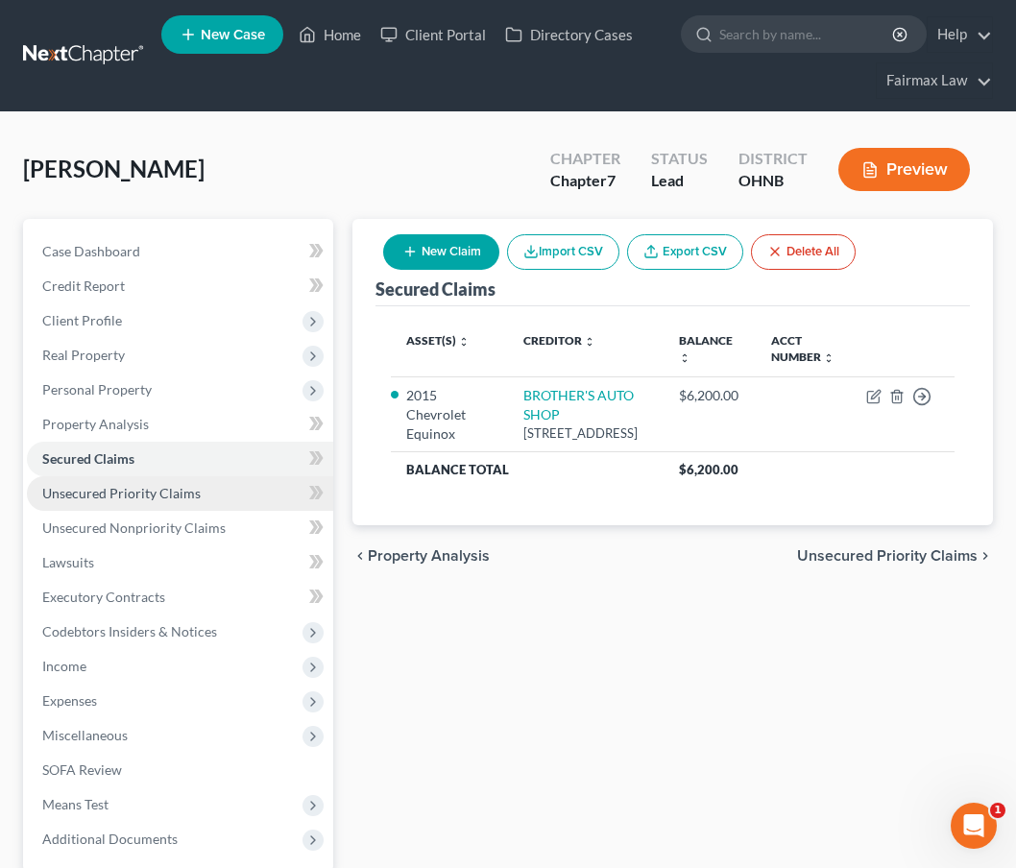
click at [140, 496] on span "Unsecured Priority Claims" at bounding box center [121, 493] width 158 height 16
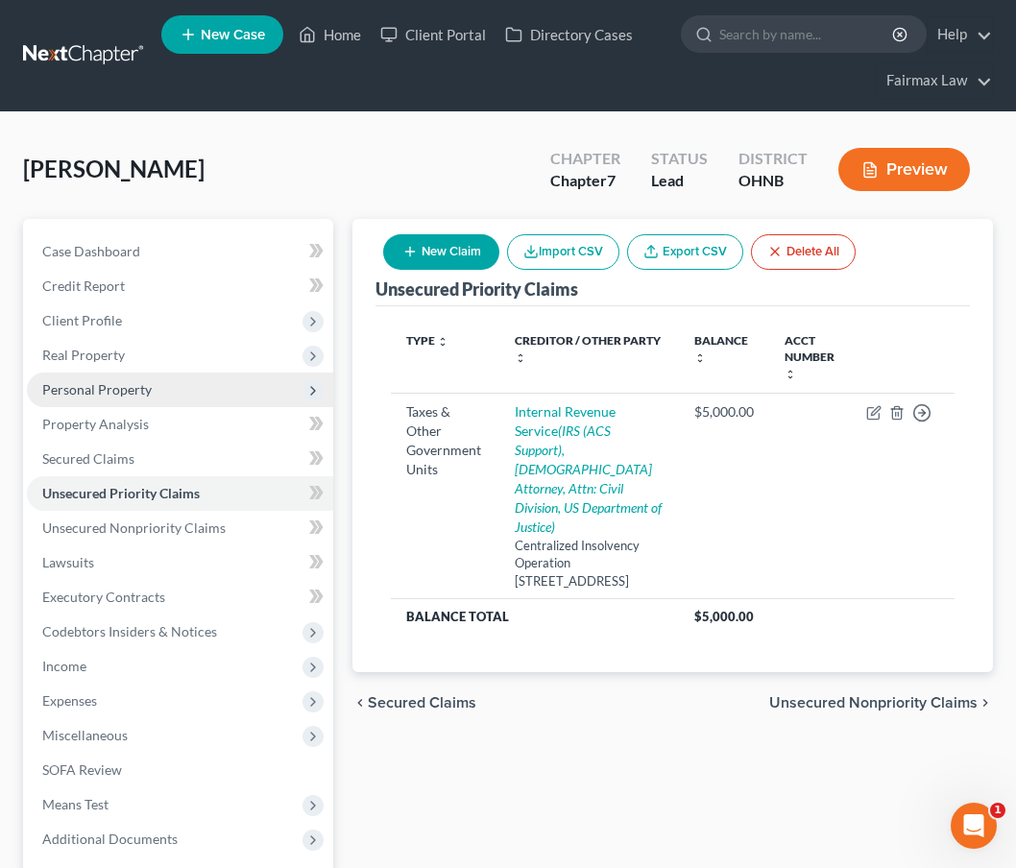
click at [157, 402] on span "Personal Property" at bounding box center [180, 390] width 306 height 35
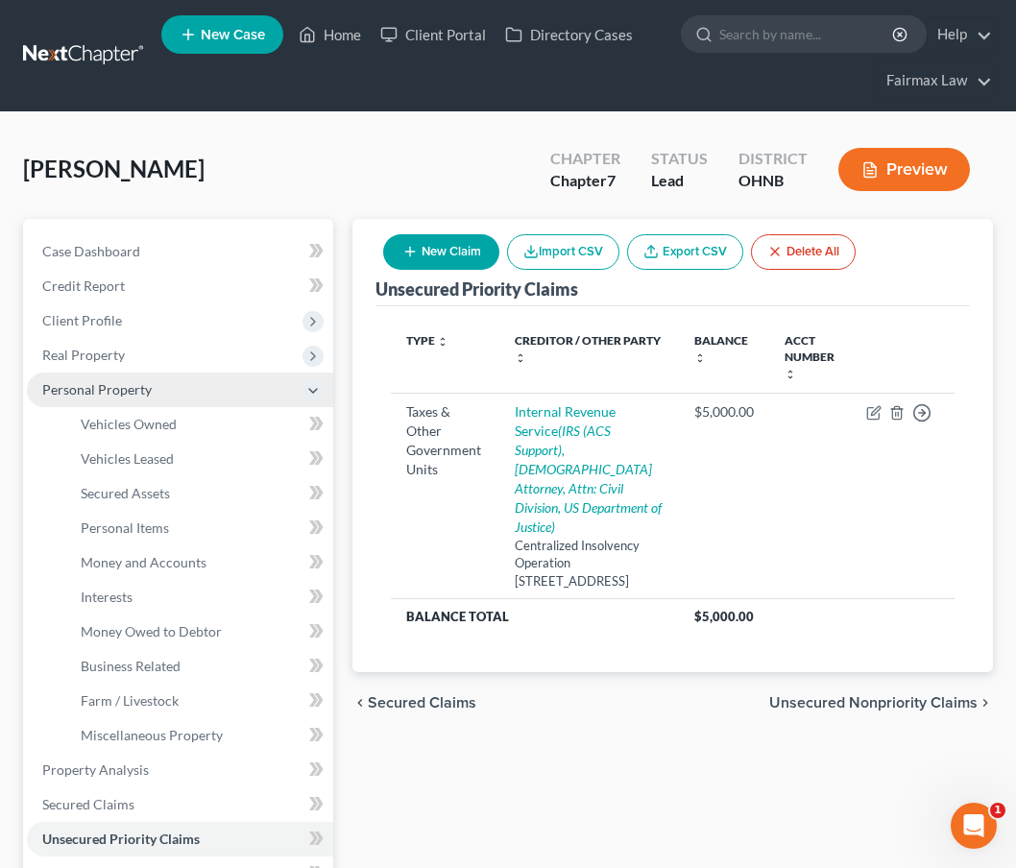
click at [157, 401] on span "Personal Property" at bounding box center [180, 390] width 306 height 35
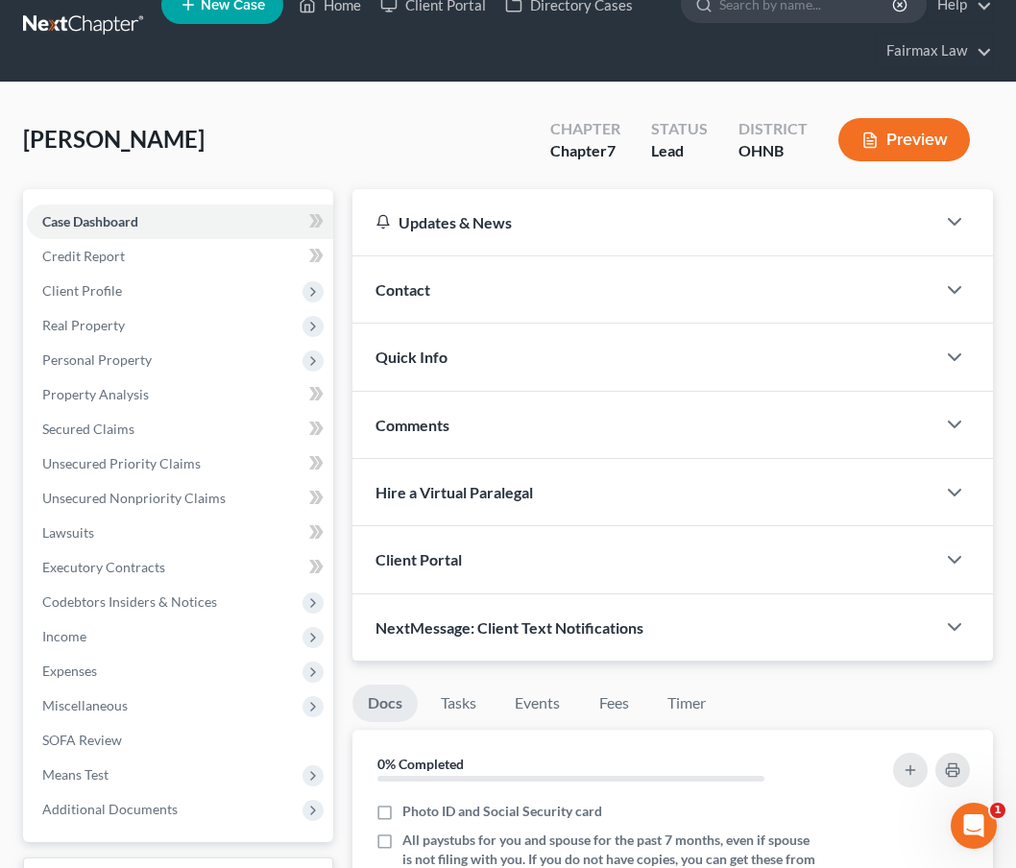
scroll to position [30, 0]
click at [111, 641] on span "Income" at bounding box center [180, 636] width 306 height 35
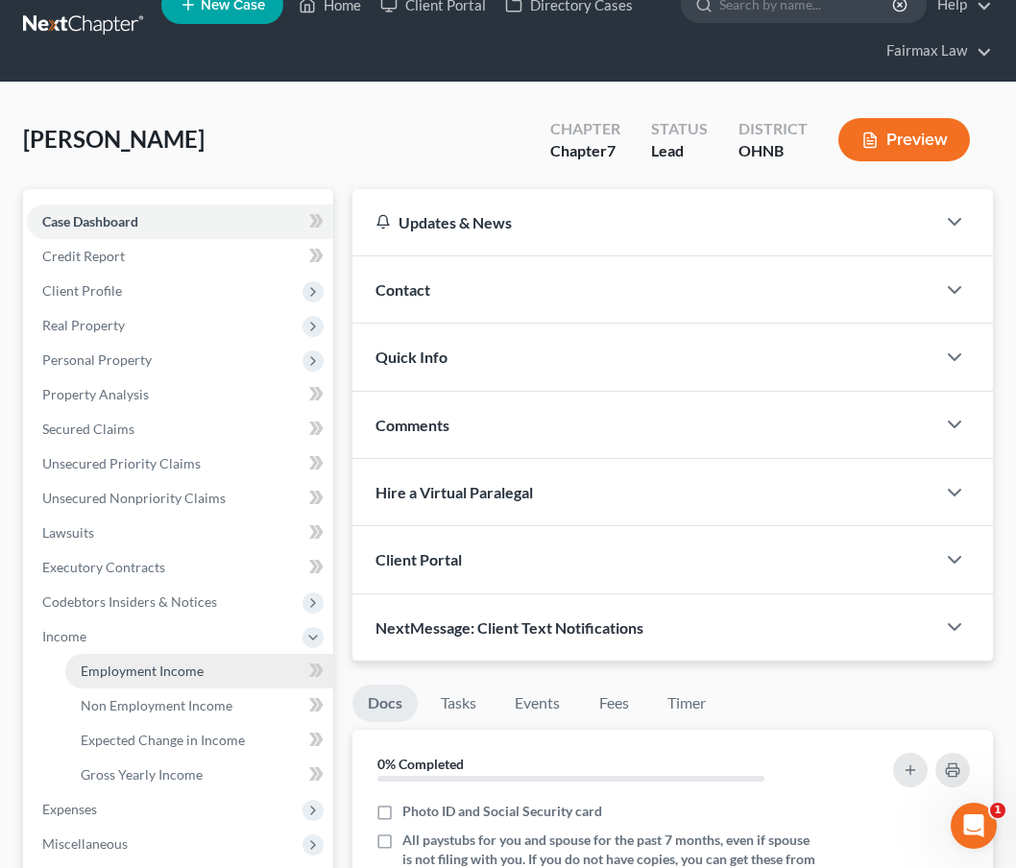
click at [117, 667] on span "Employment Income" at bounding box center [142, 671] width 123 height 16
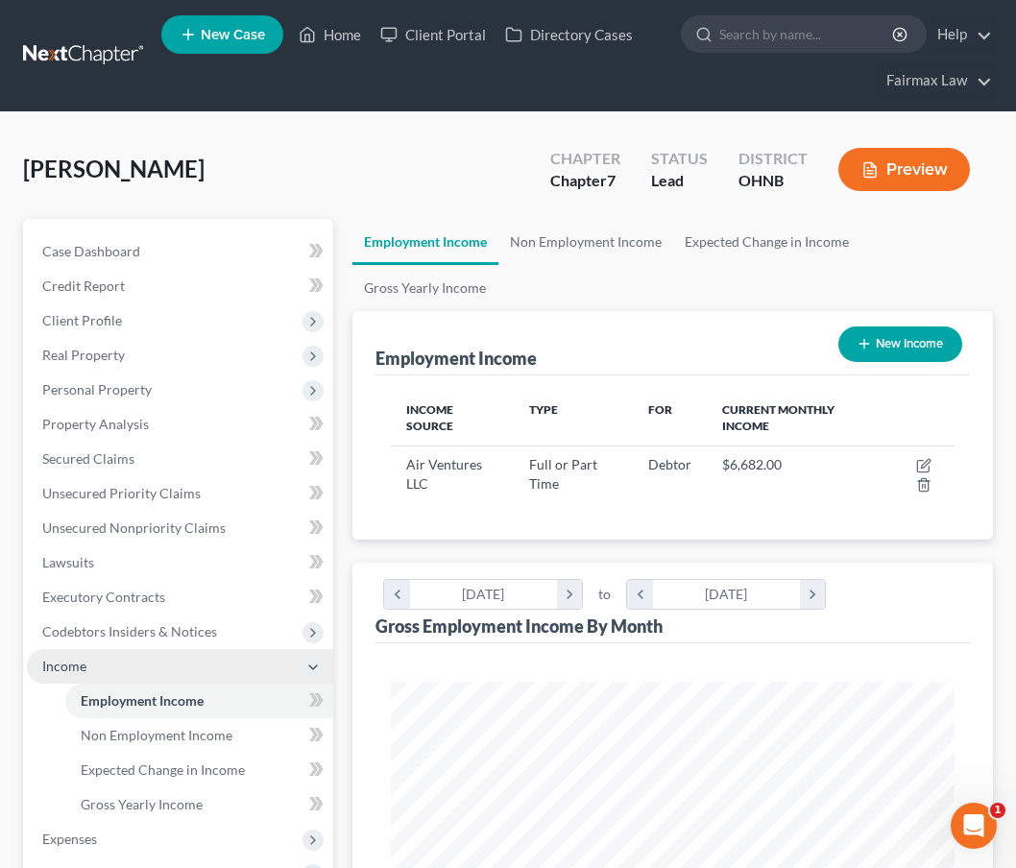
scroll to position [281, 601]
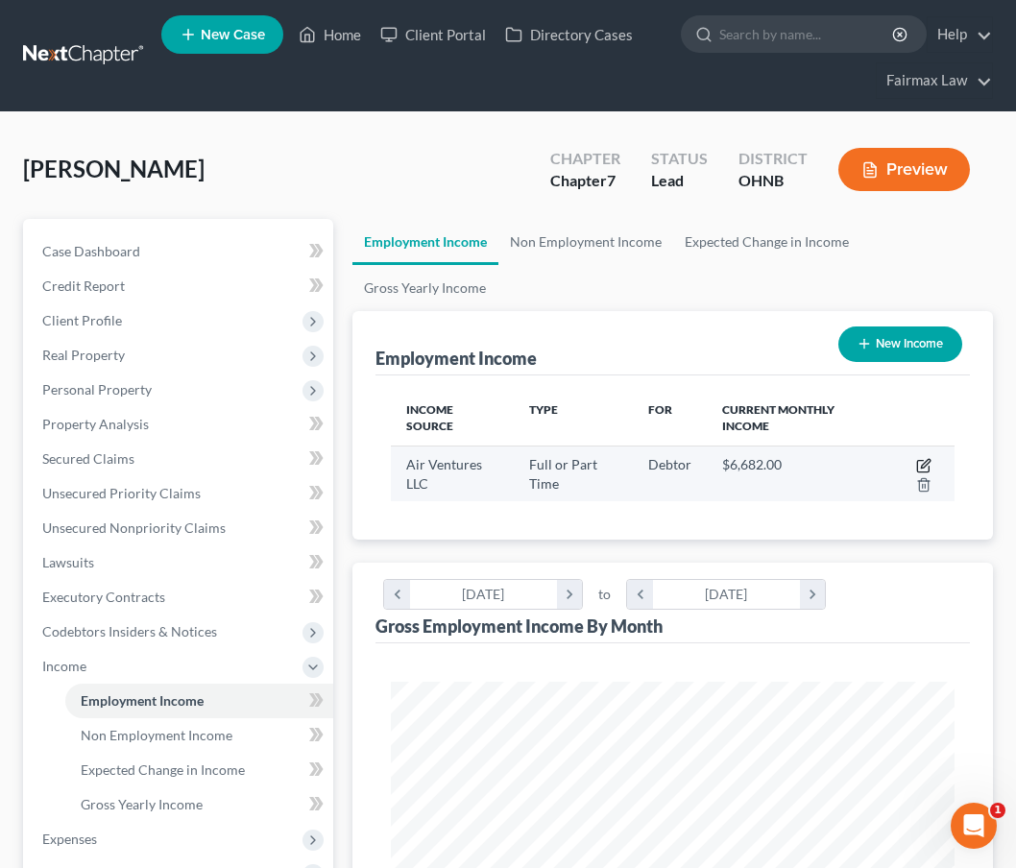
click at [929, 470] on icon "button" at bounding box center [923, 467] width 12 height 12
select select "0"
select select "36"
select select "3"
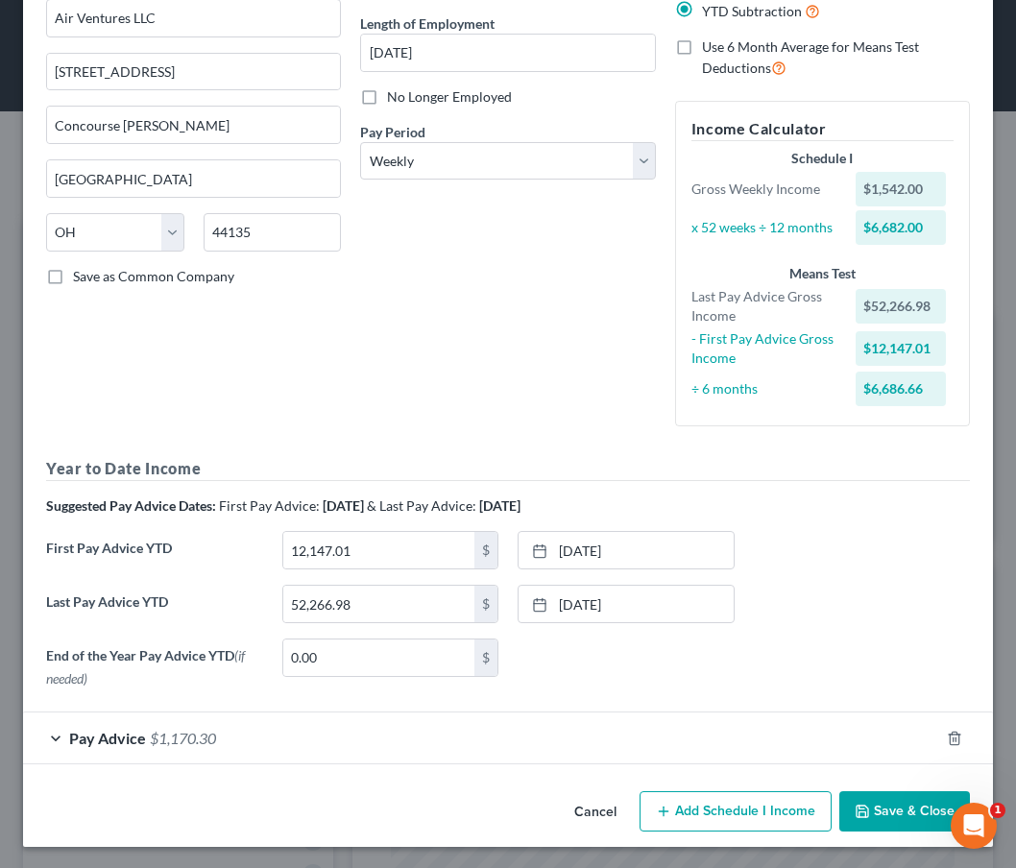
scroll to position [181, 0]
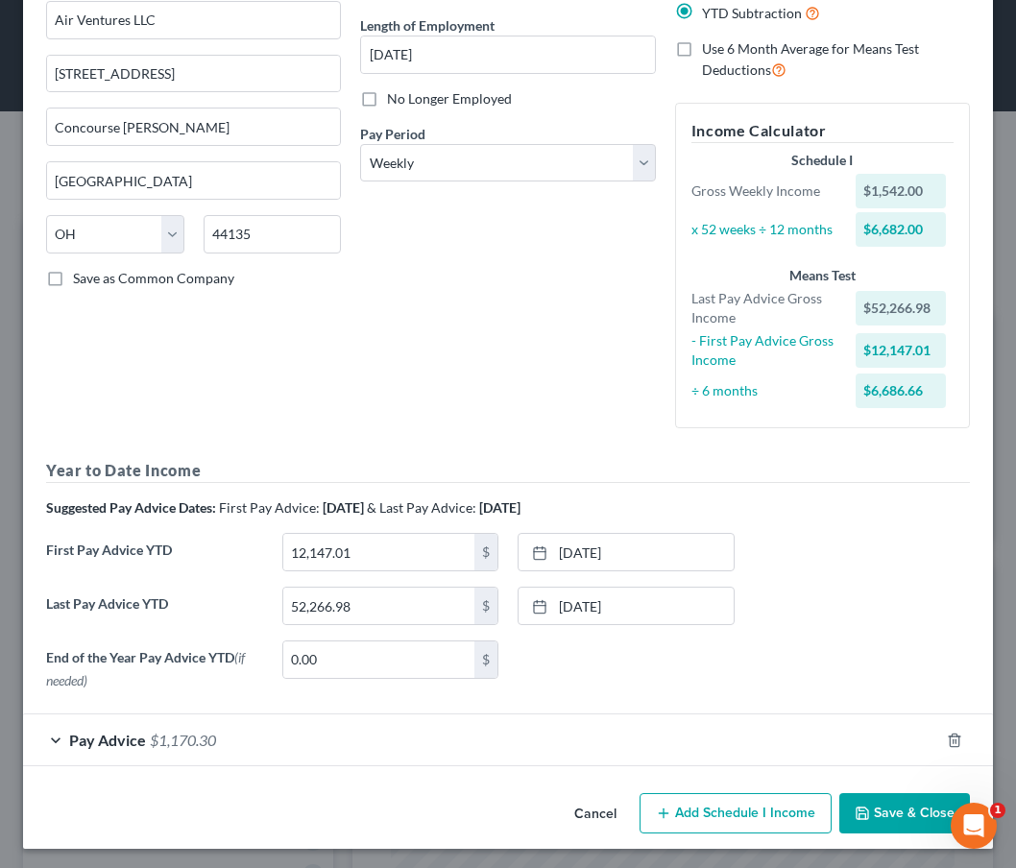
click at [595, 803] on button "Cancel" at bounding box center [595, 814] width 73 height 38
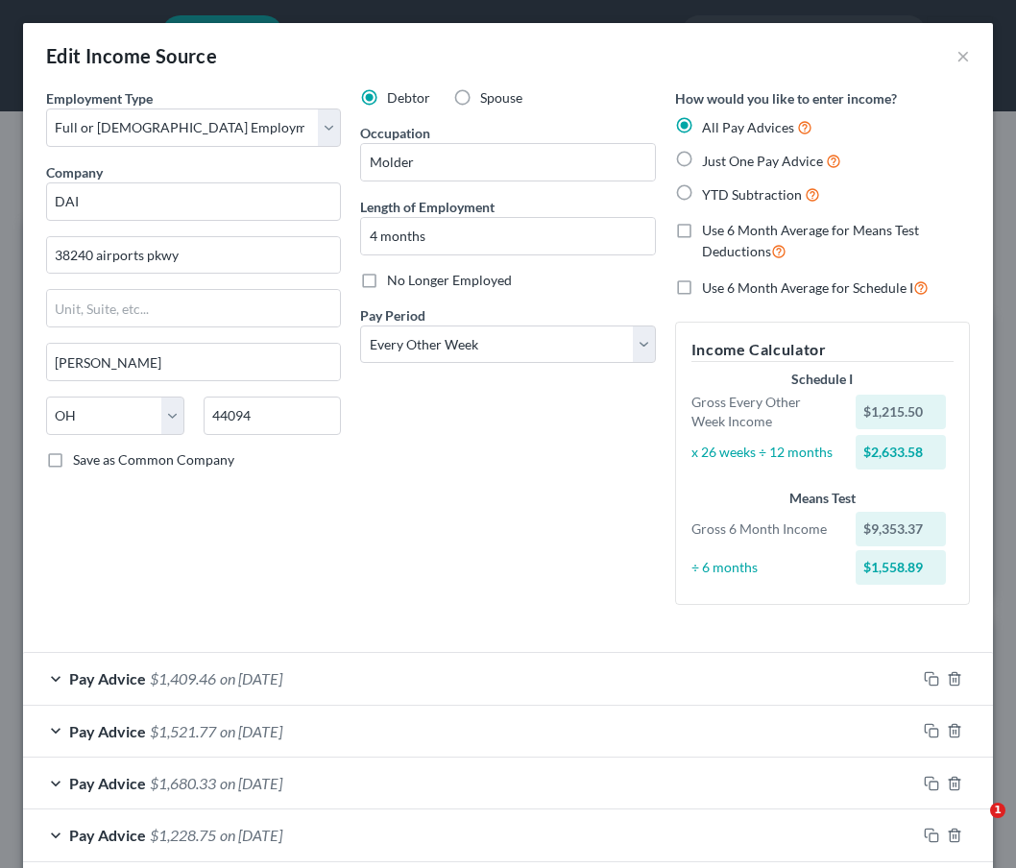
select select "0"
select select "36"
select select "2"
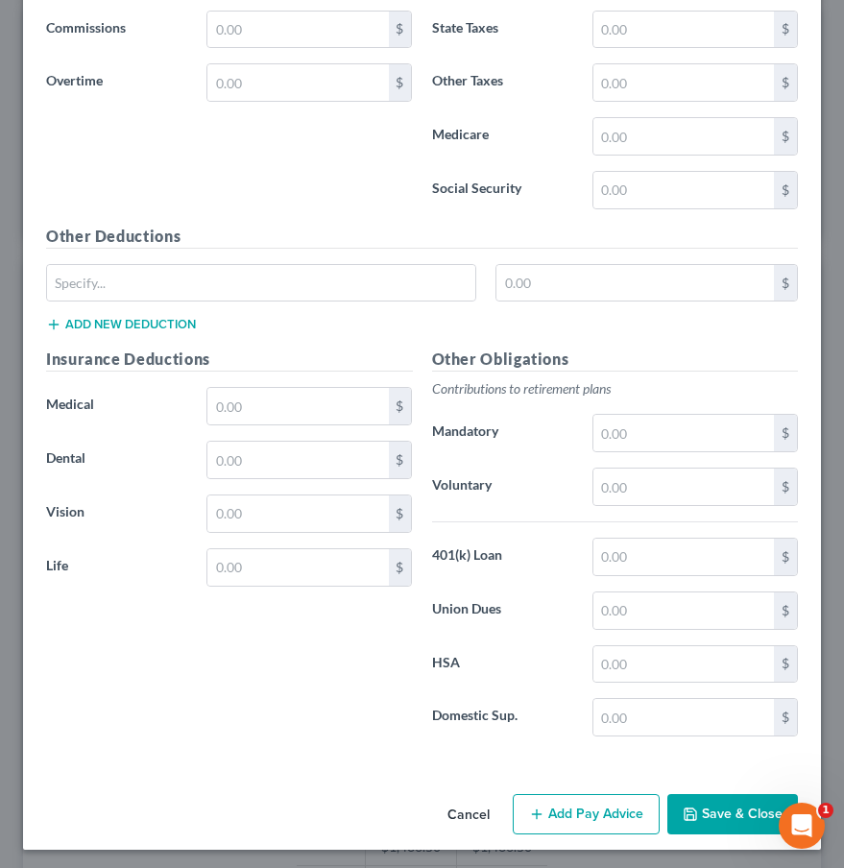
scroll to position [2292, 0]
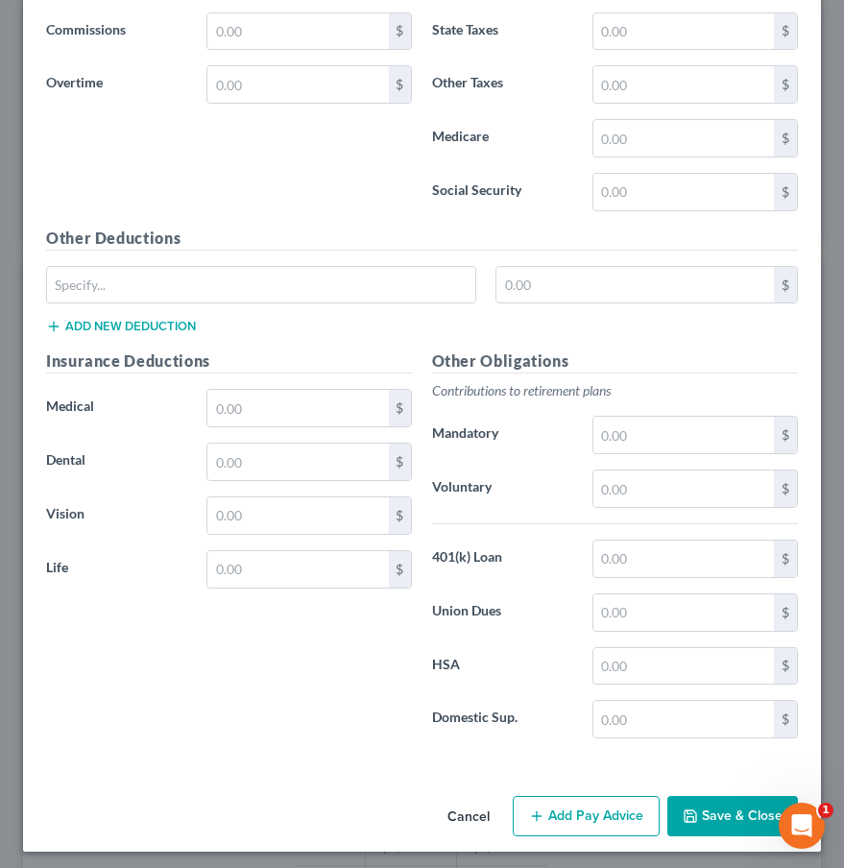
click at [567, 812] on button "Add Pay Advice" at bounding box center [586, 816] width 147 height 40
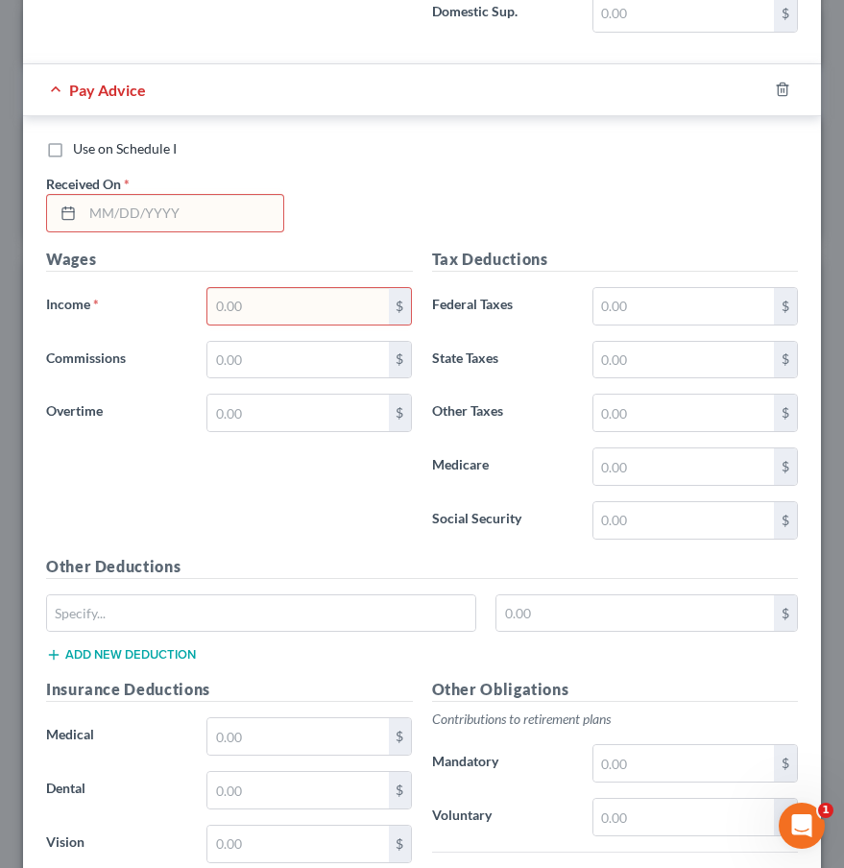
scroll to position [1864, 0]
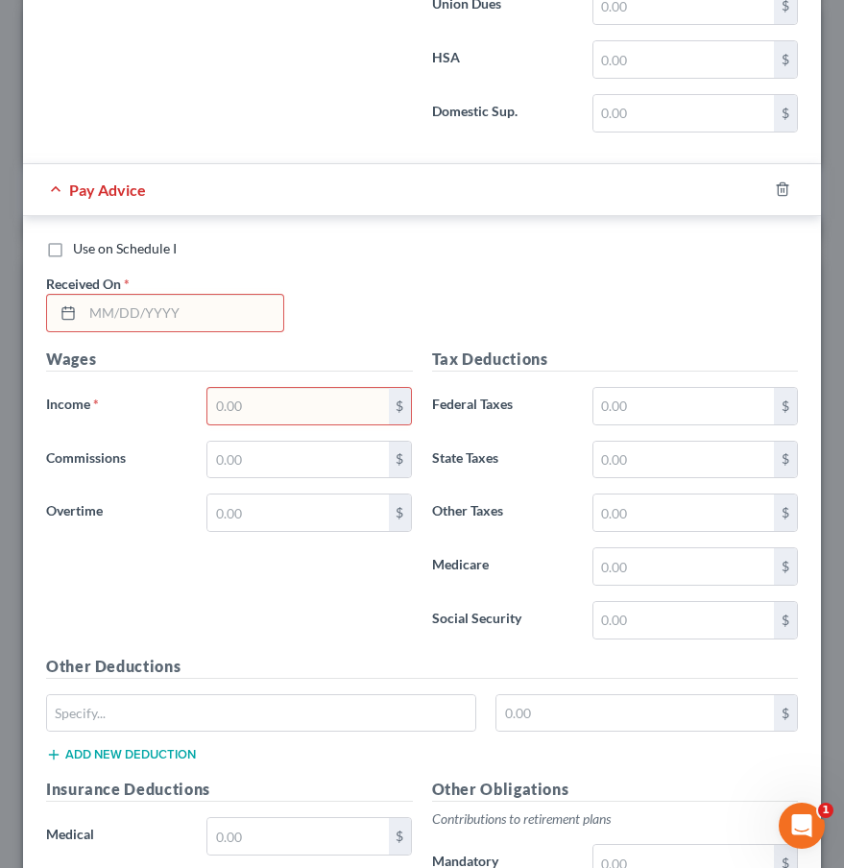
click at [140, 317] on input "text" at bounding box center [183, 313] width 201 height 36
type input "09/26/2025"
click at [302, 390] on input "text" at bounding box center [297, 406] width 181 height 36
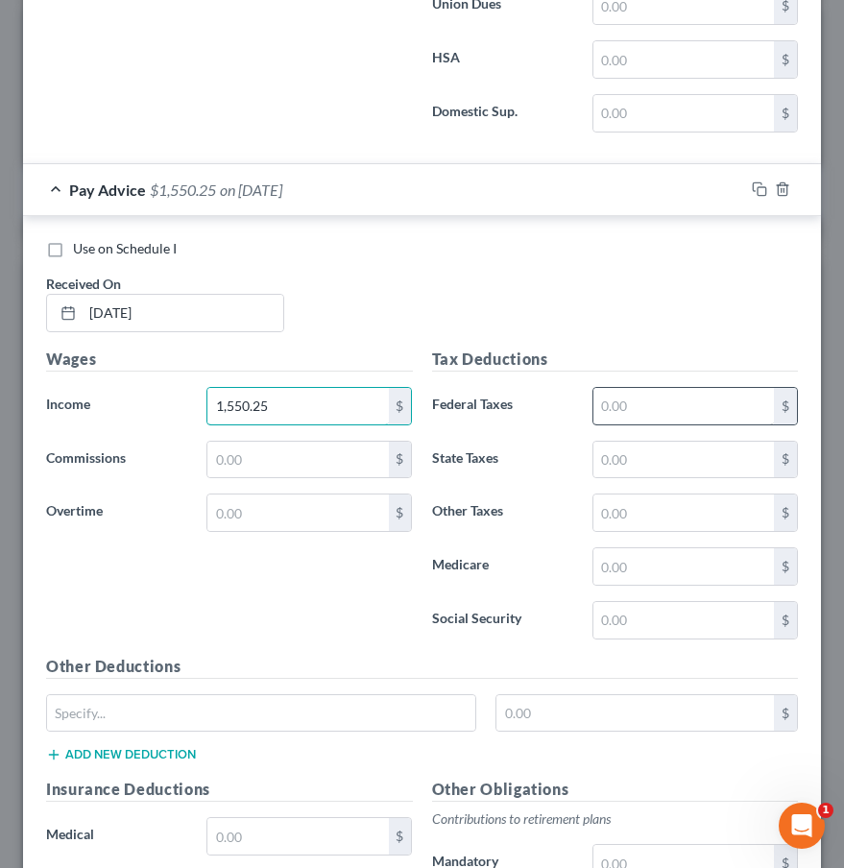
type input "1,550.25"
click at [646, 391] on input "text" at bounding box center [683, 406] width 181 height 36
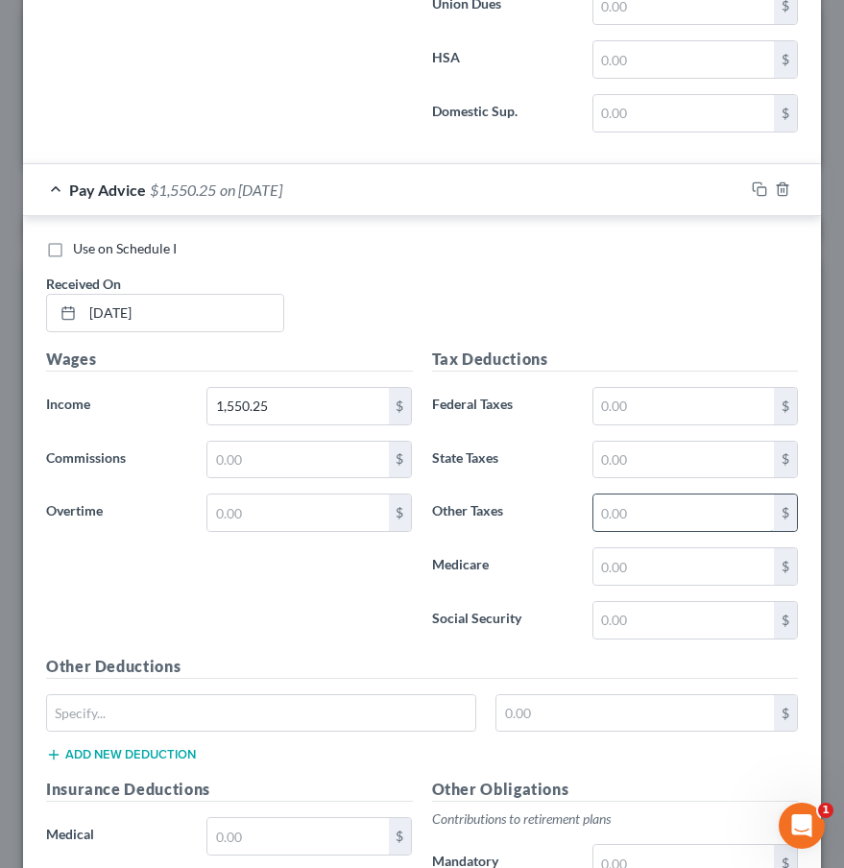
click at [631, 517] on input "text" at bounding box center [683, 513] width 181 height 36
type input "31.01"
click at [670, 563] on input "text" at bounding box center [683, 566] width 181 height 36
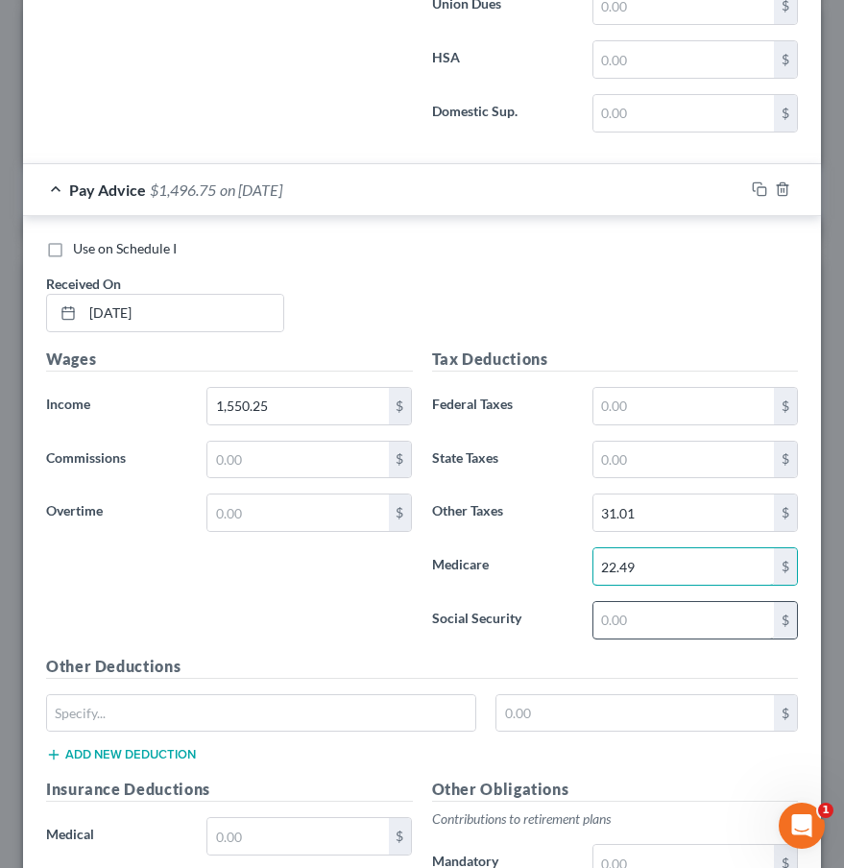
type input "22.49"
click at [669, 621] on input "text" at bounding box center [683, 620] width 181 height 36
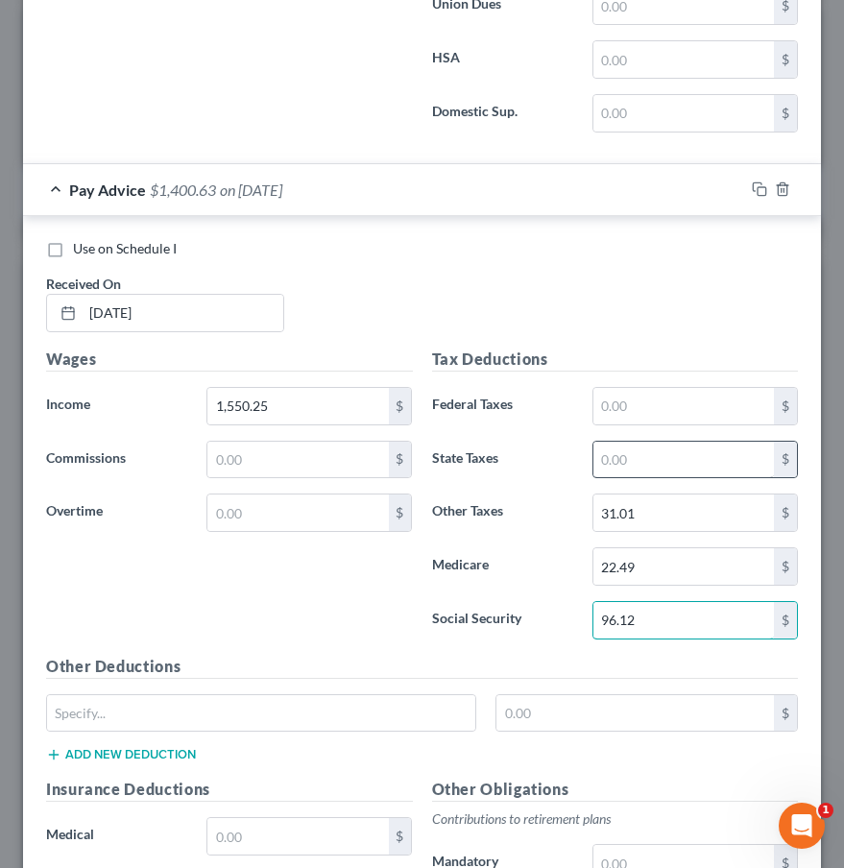
type input "96.12"
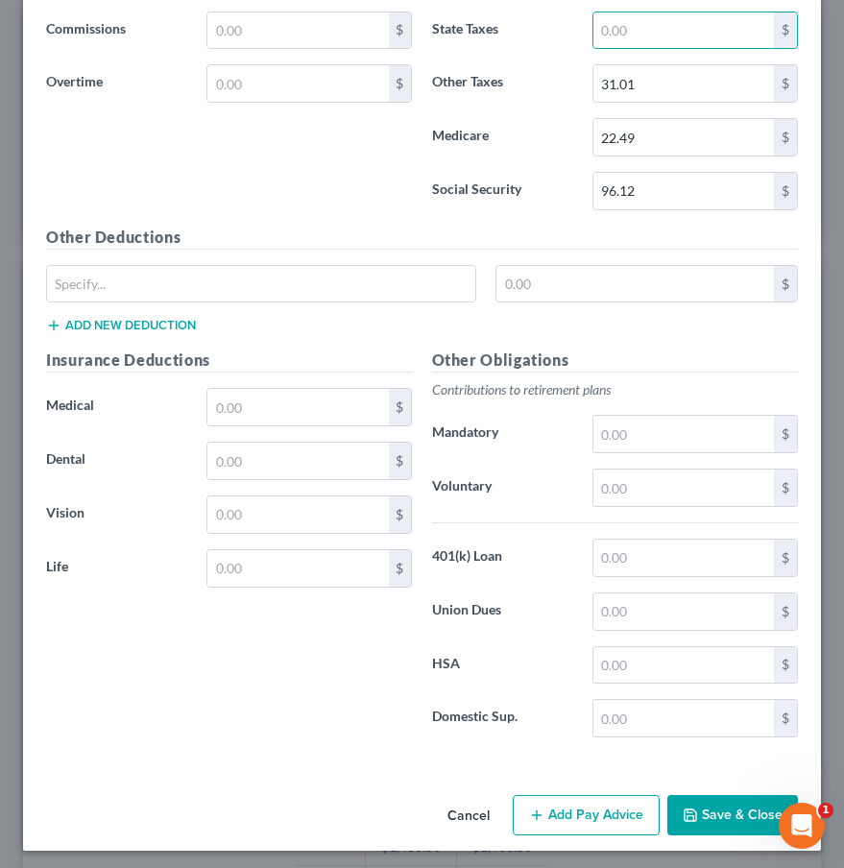
scroll to position [2292, 0]
click at [726, 813] on button "Save & Close" at bounding box center [732, 816] width 131 height 40
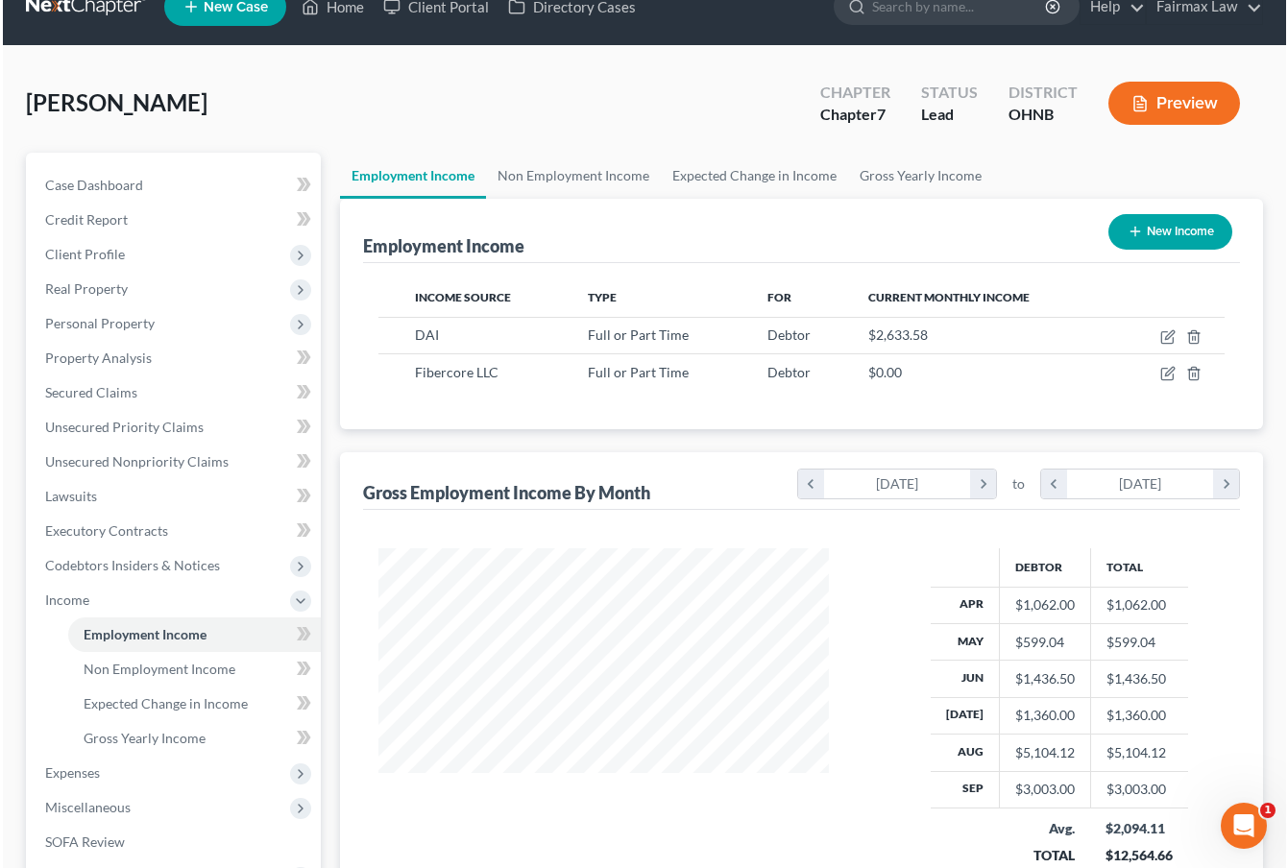
scroll to position [959940, 959766]
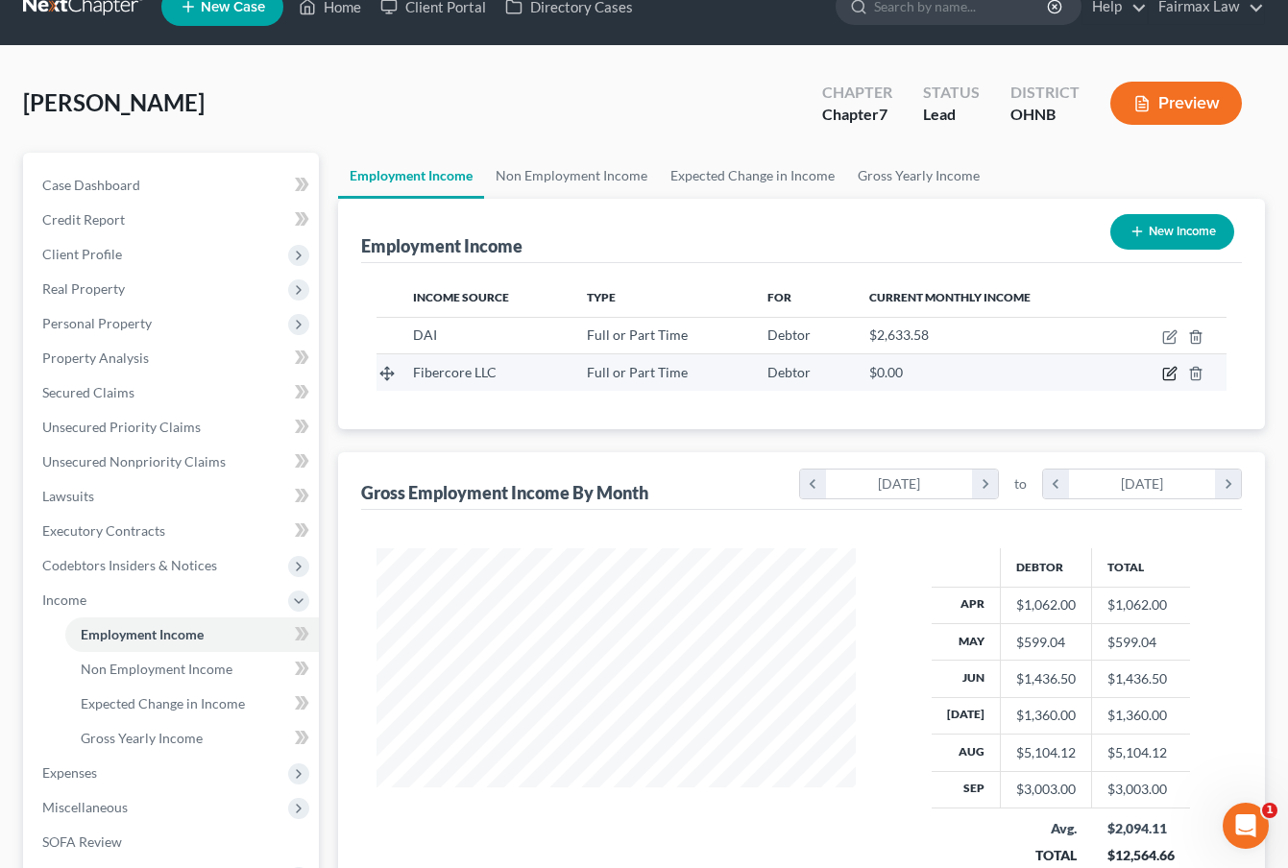
click at [1015, 377] on icon "button" at bounding box center [1169, 373] width 15 height 15
select select "0"
select select "36"
select select "3"
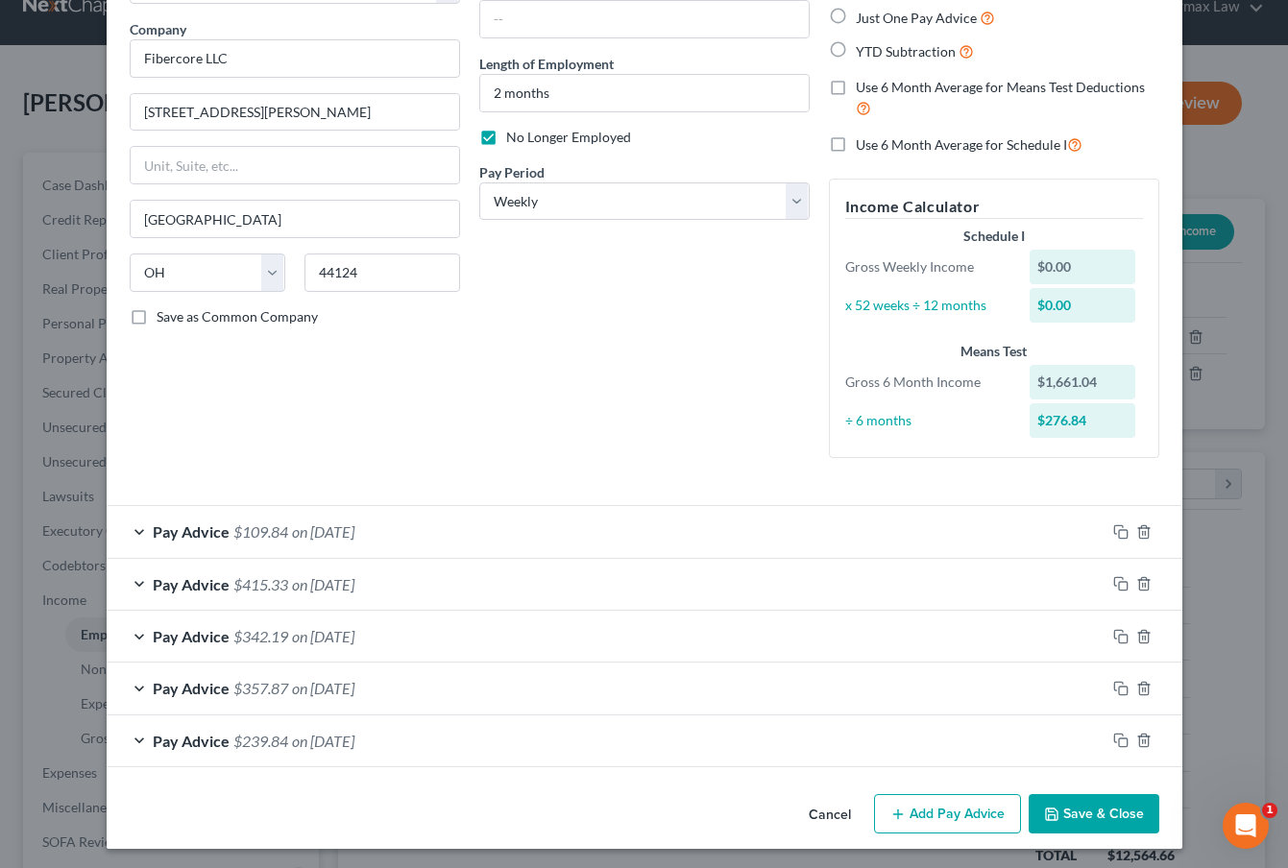
scroll to position [142, 0]
click at [1015, 810] on button "Save & Close" at bounding box center [1093, 815] width 131 height 40
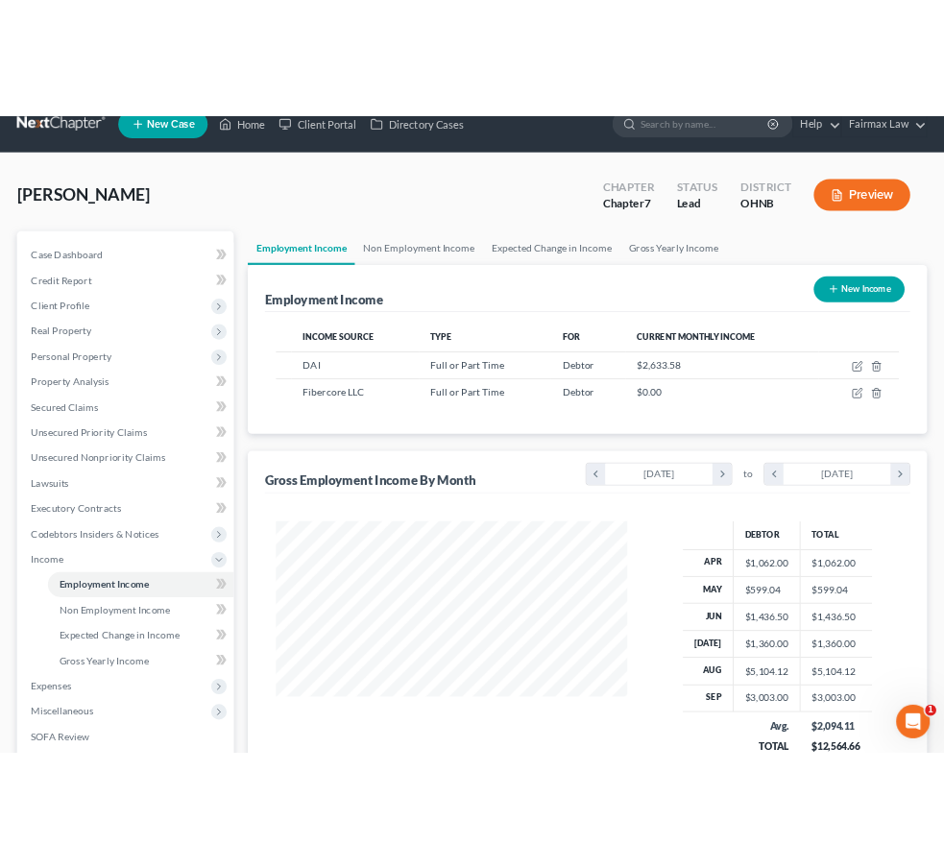
scroll to position [4, 0]
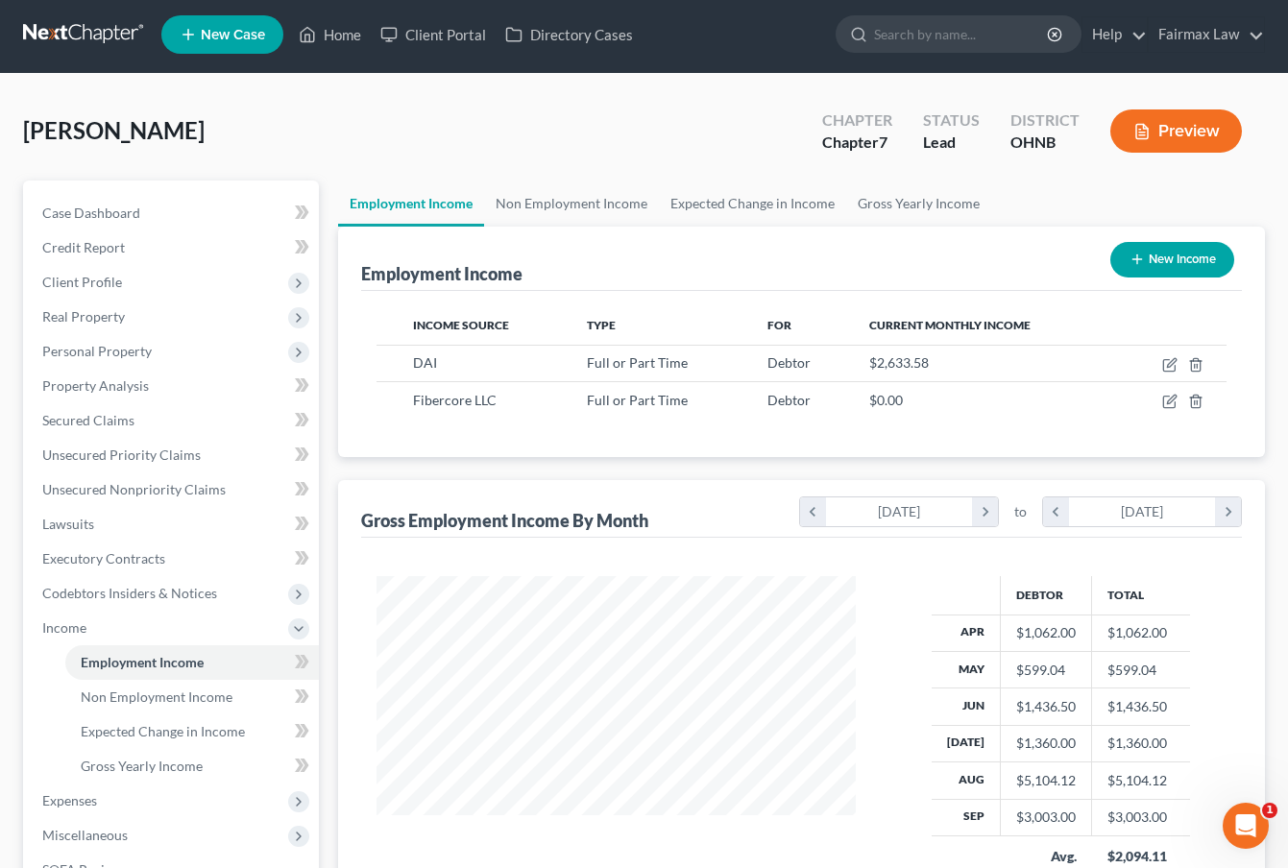
click at [1015, 262] on button "New Income" at bounding box center [1172, 260] width 124 height 36
select select "0"
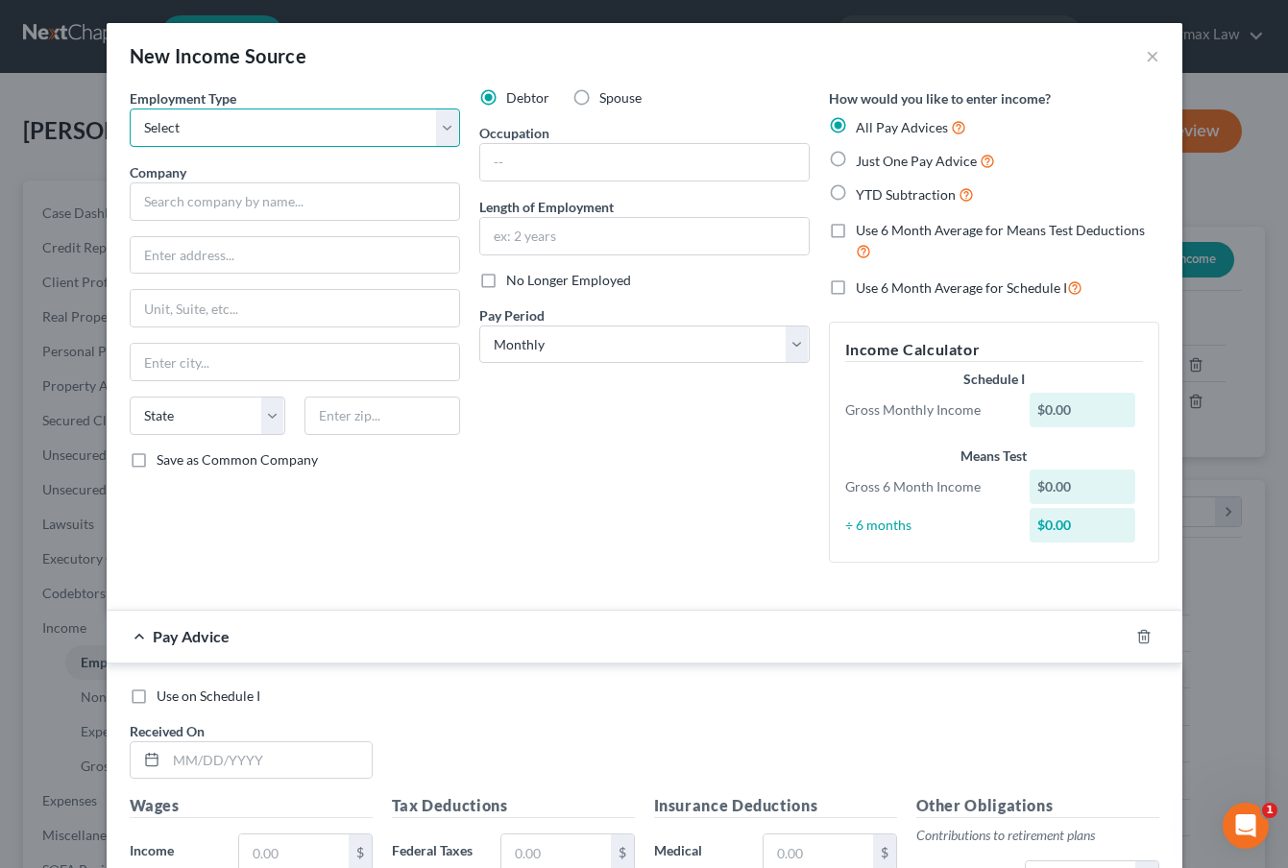
select select "0"
click at [263, 187] on input "text" at bounding box center [295, 201] width 330 height 38
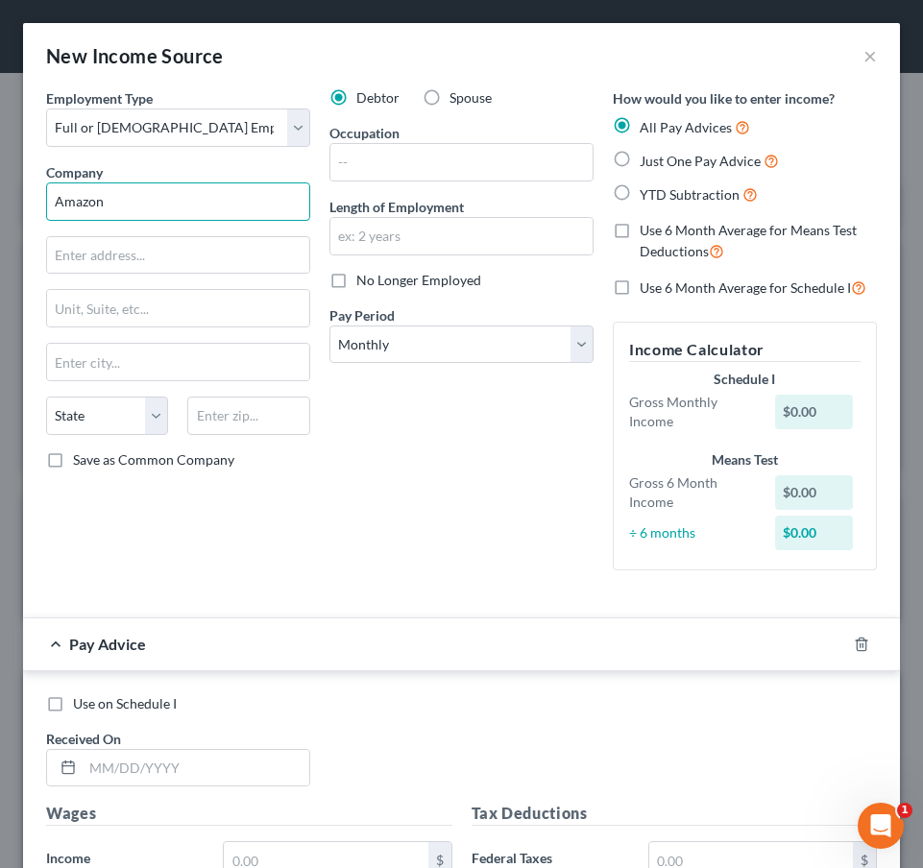
scroll to position [399, 838]
type input "Amazon"
click at [400, 229] on input "text" at bounding box center [461, 236] width 262 height 36
type input "3"
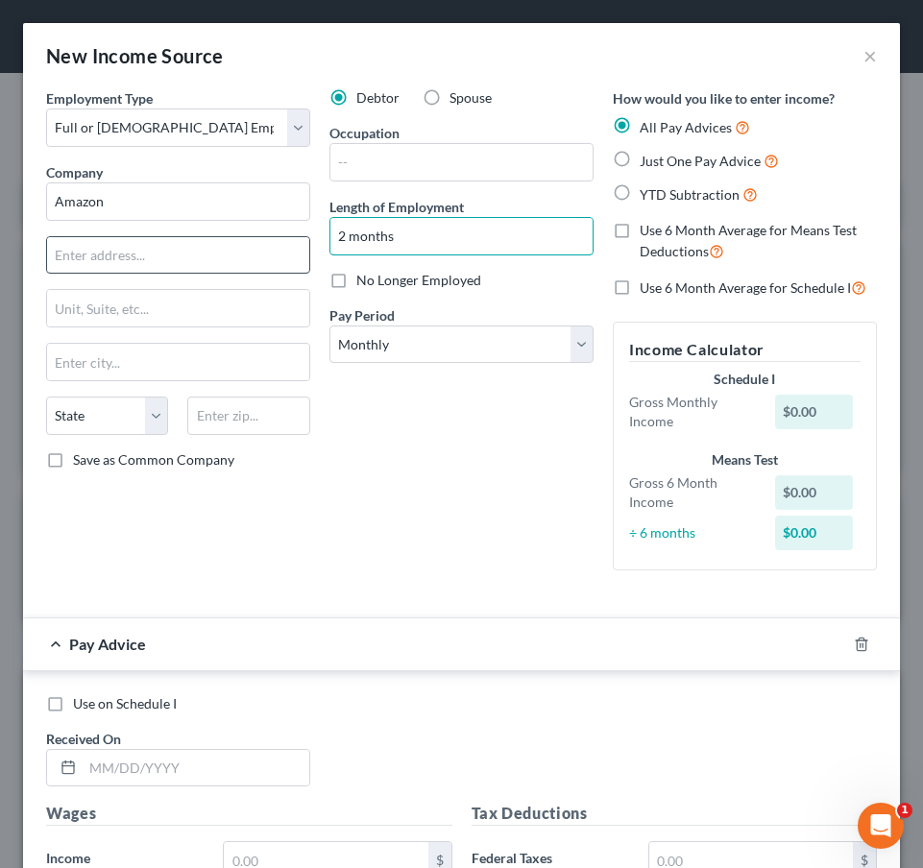
type input "2 months"
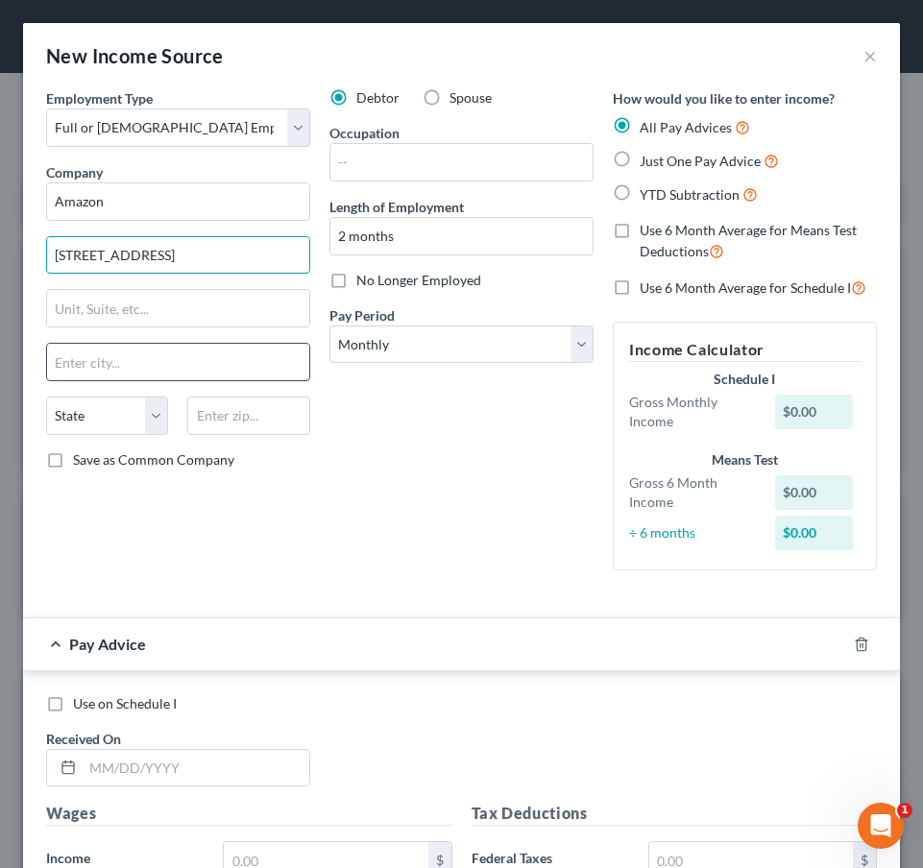
type input "202 Westlake Ave"
type input "Seattle"
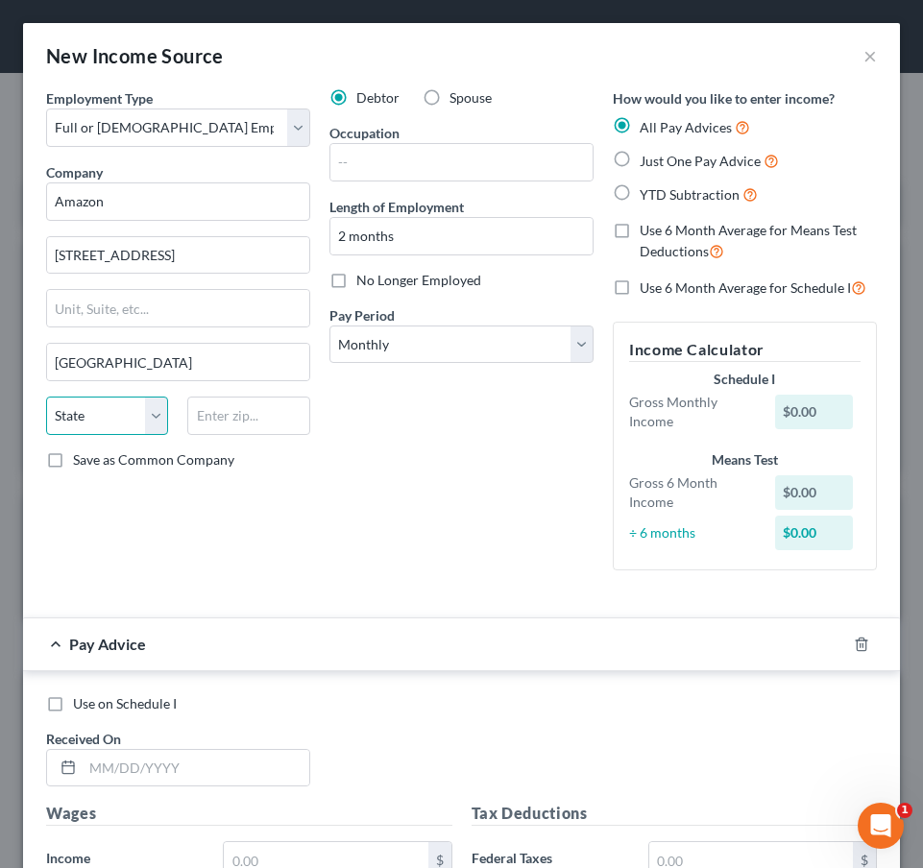
select select "50"
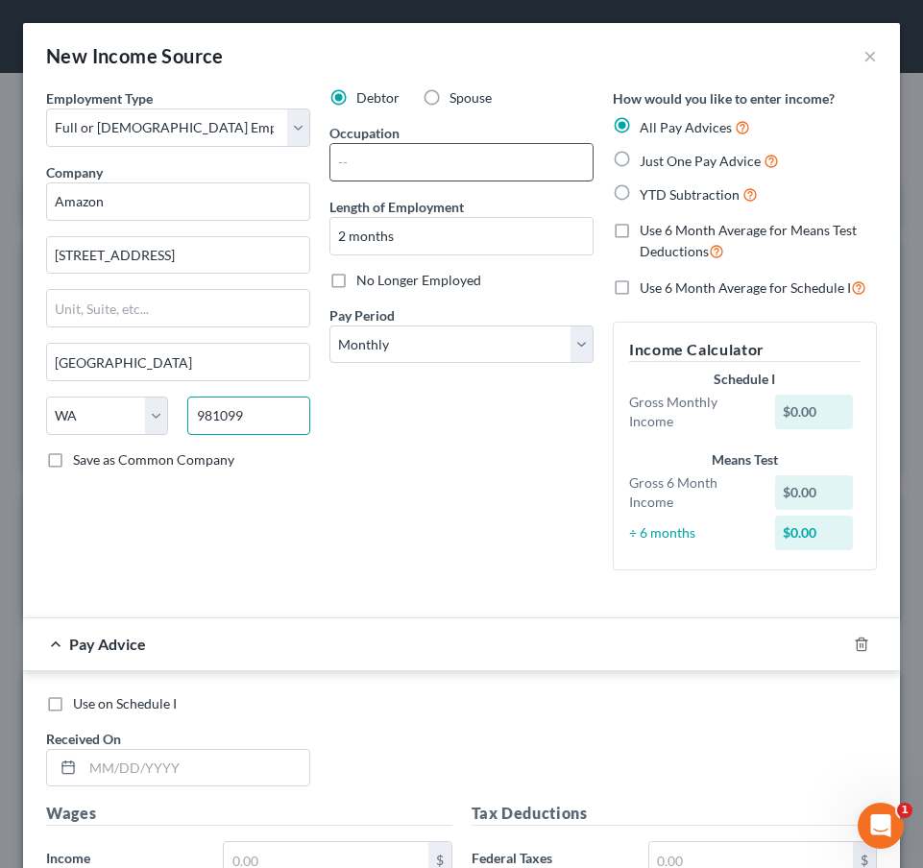
type input "981099"
click at [416, 166] on input "text" at bounding box center [461, 162] width 262 height 36
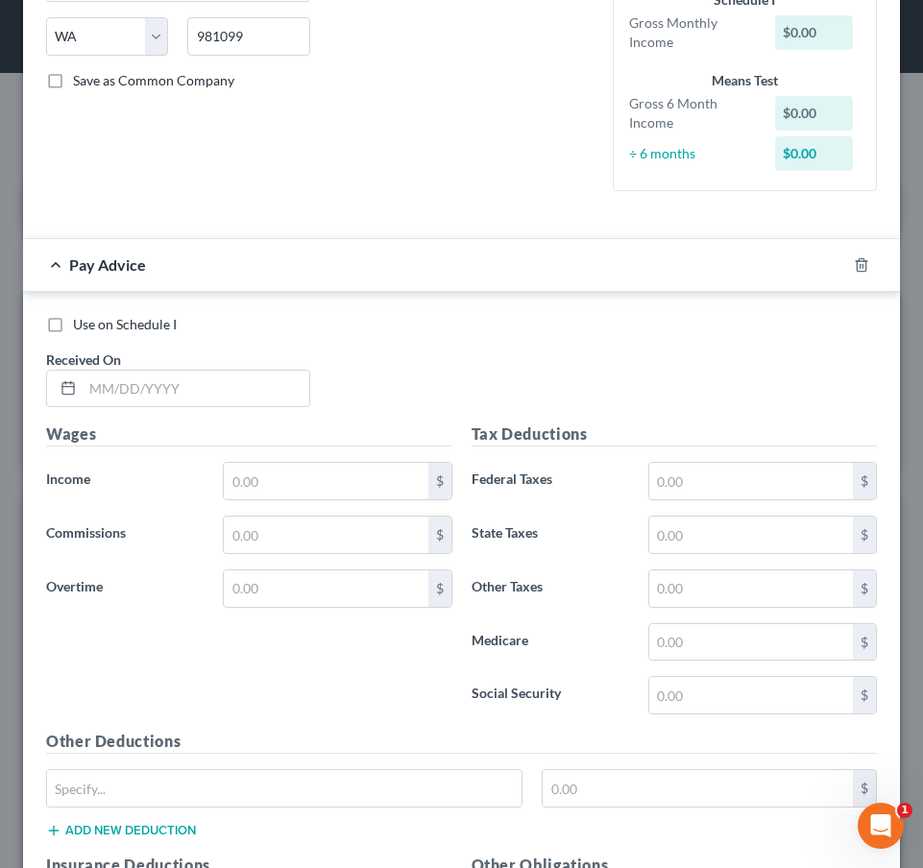
scroll to position [409, 0]
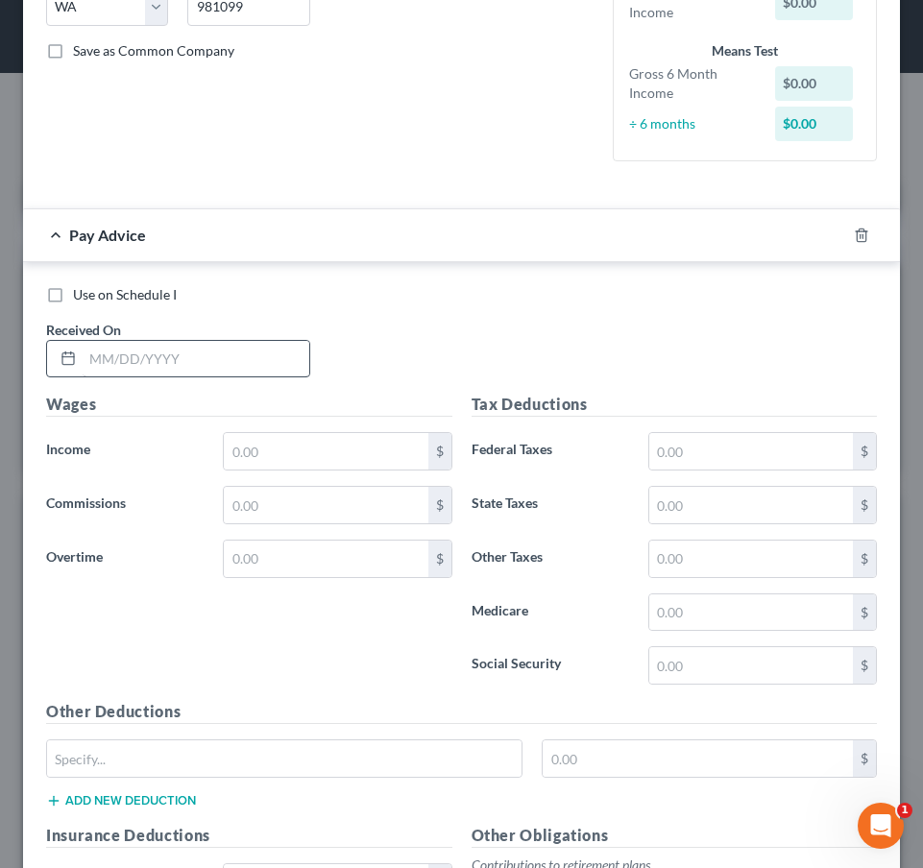
type input "Driver"
click at [155, 364] on input "text" at bounding box center [196, 359] width 227 height 36
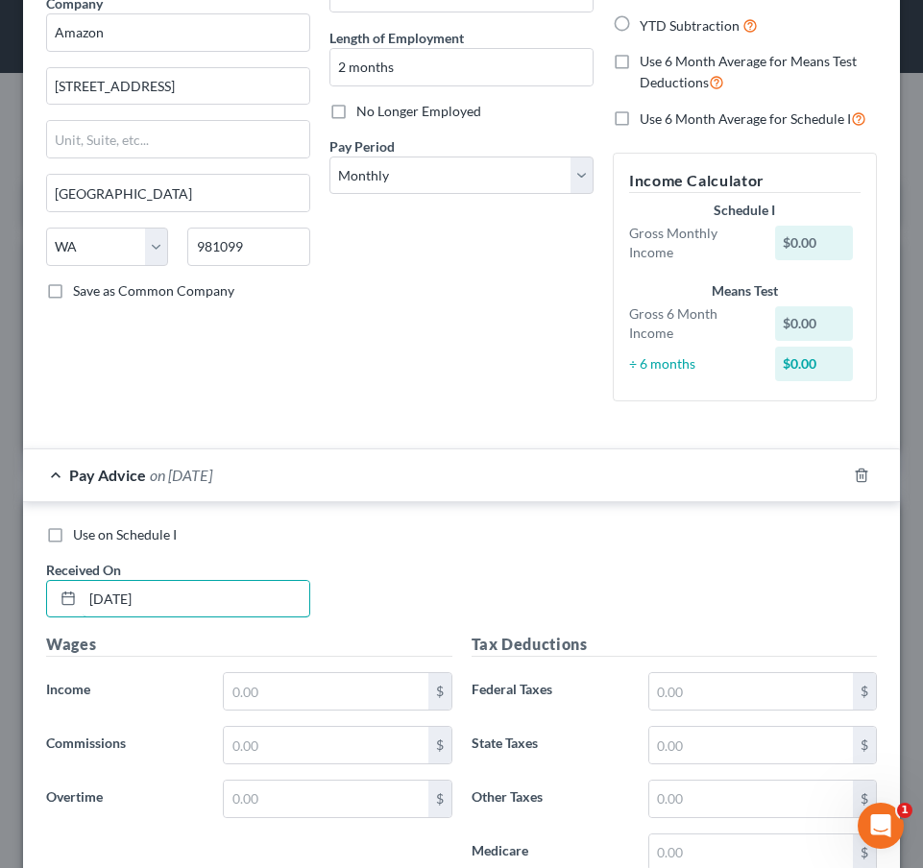
scroll to position [164, 0]
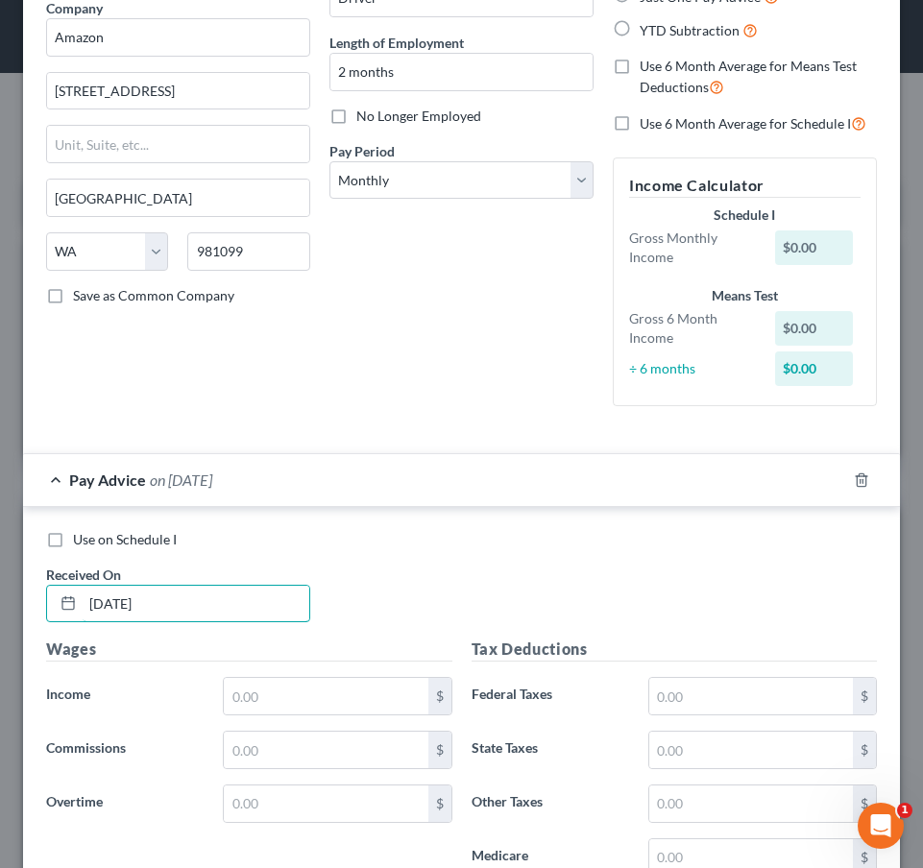
type input "03/07/2025"
click at [451, 159] on div "Pay Period * Select Monthly Twice Monthly Every Other Week Weekly" at bounding box center [461, 170] width 264 height 59
select select "3"
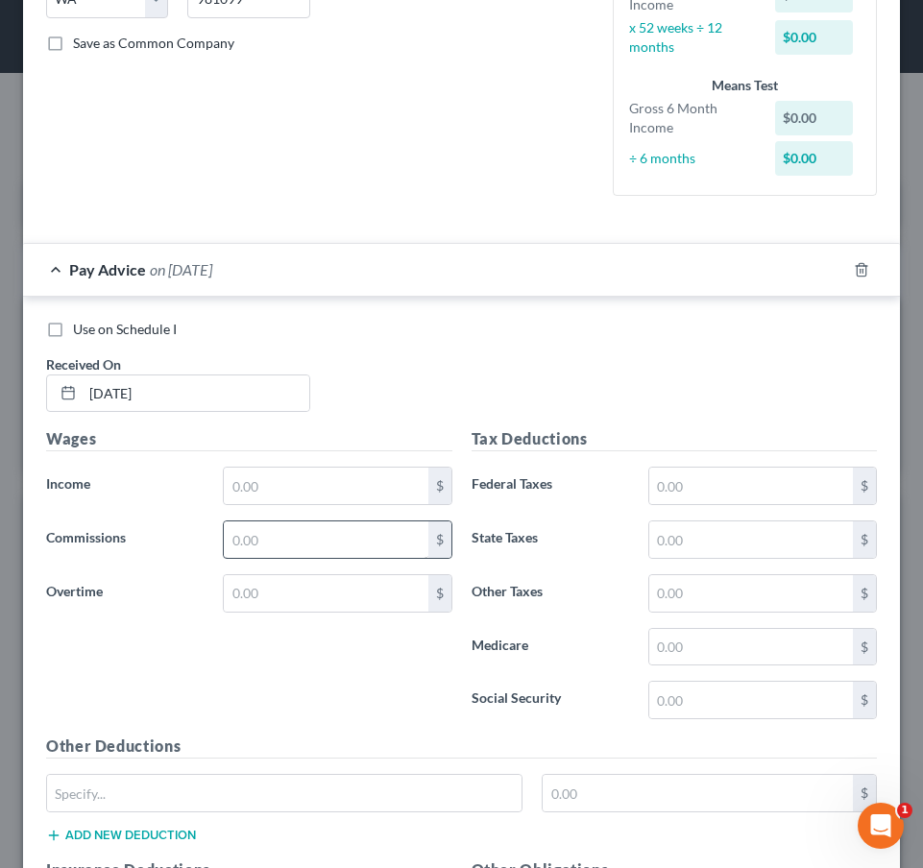
scroll to position [491, 0]
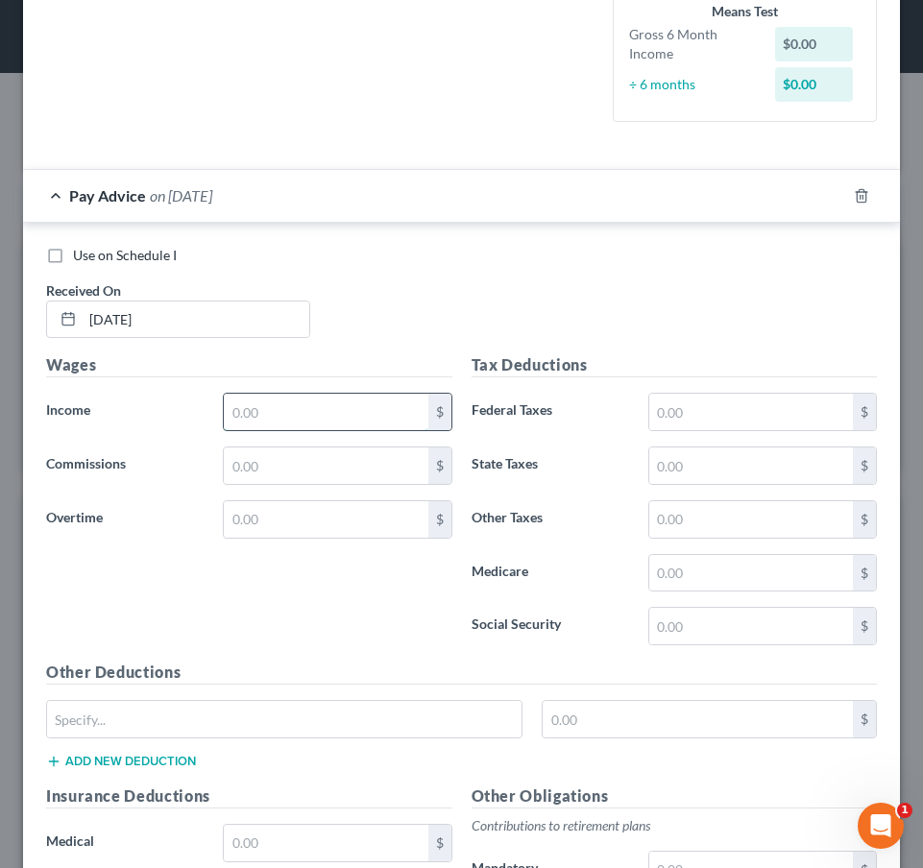
click at [299, 398] on input "text" at bounding box center [326, 412] width 204 height 36
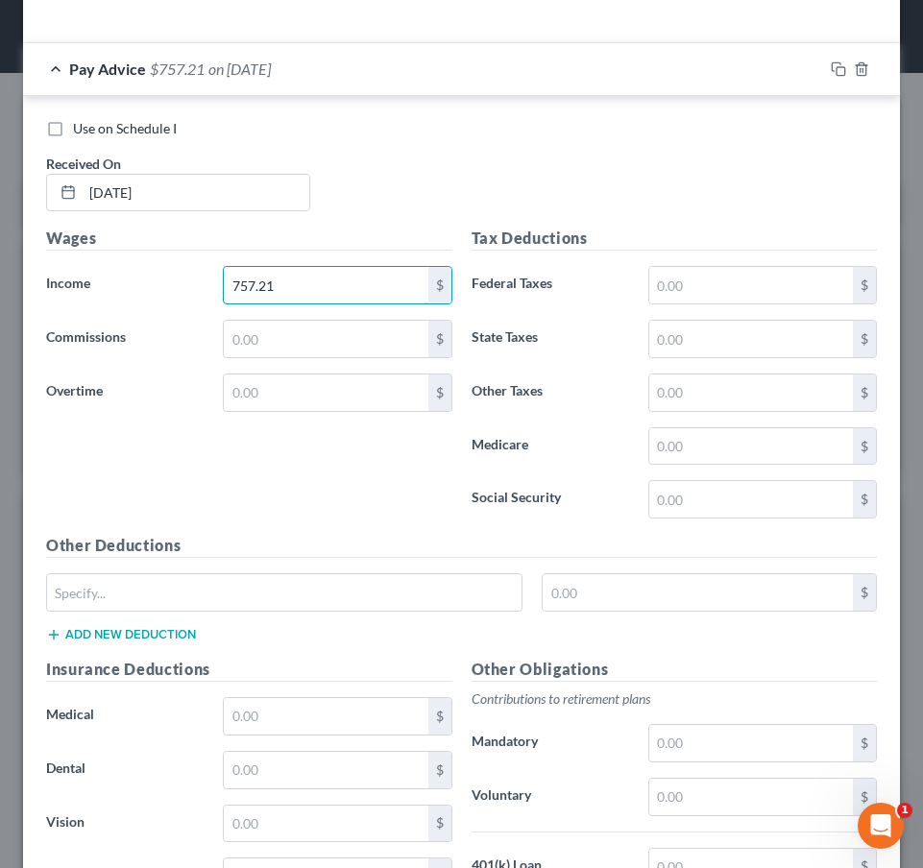
scroll to position [618, 0]
type input "757.21"
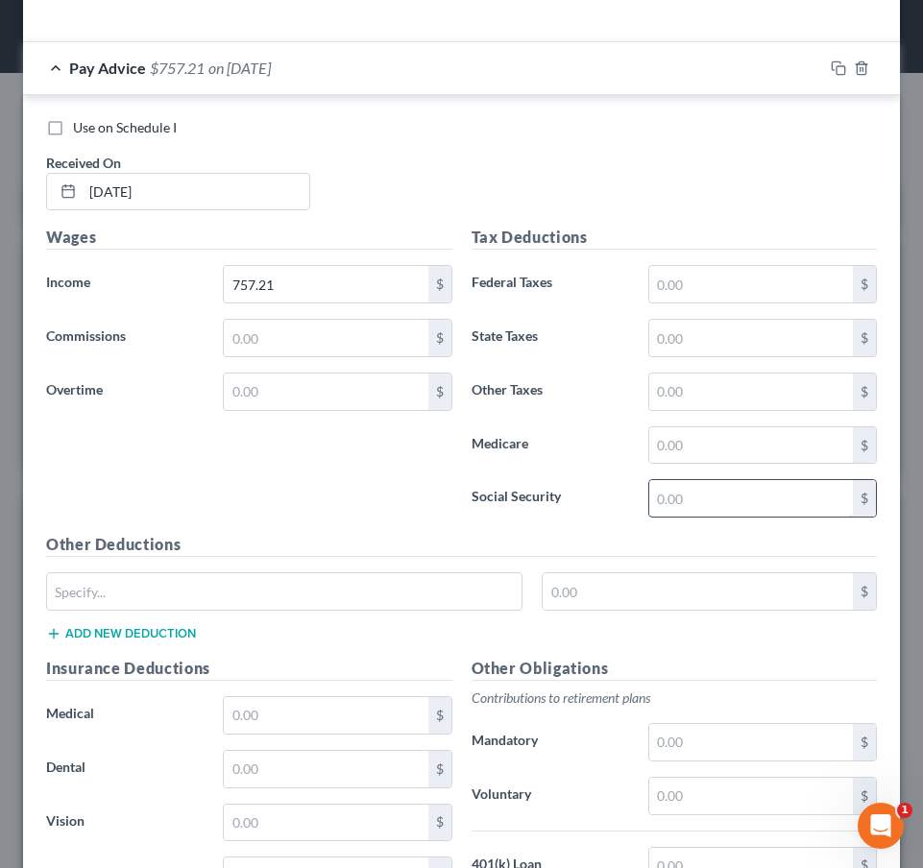
click at [692, 496] on input "text" at bounding box center [751, 498] width 204 height 36
type input "46.95"
click at [715, 429] on input "text" at bounding box center [751, 445] width 204 height 36
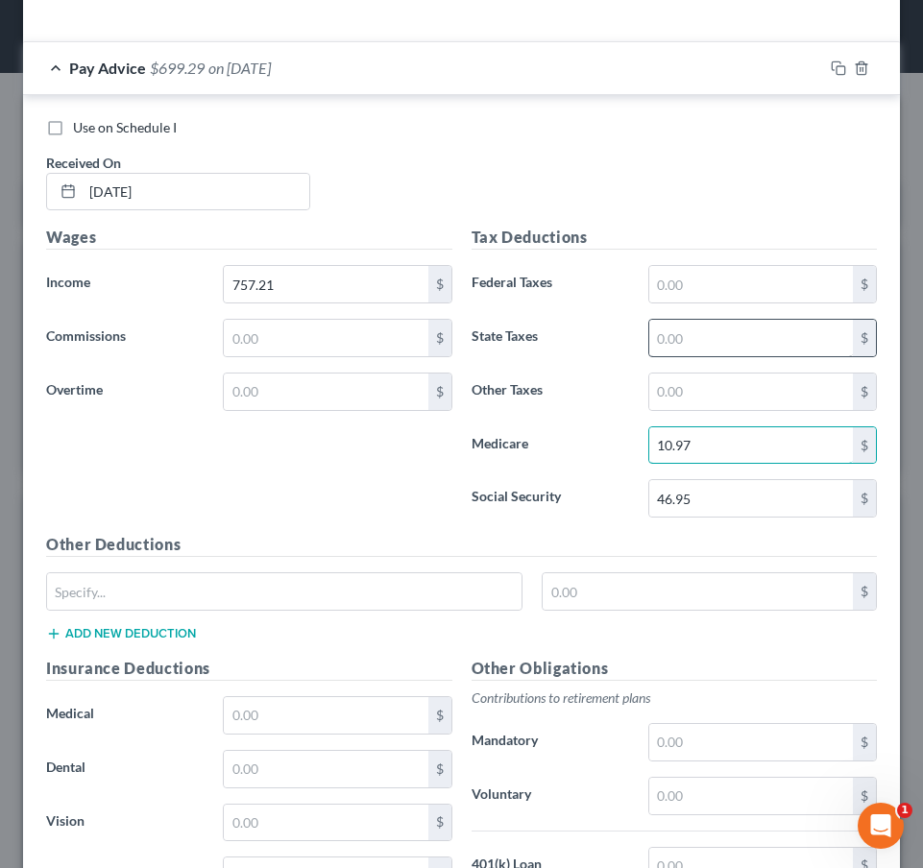
type input "10.97"
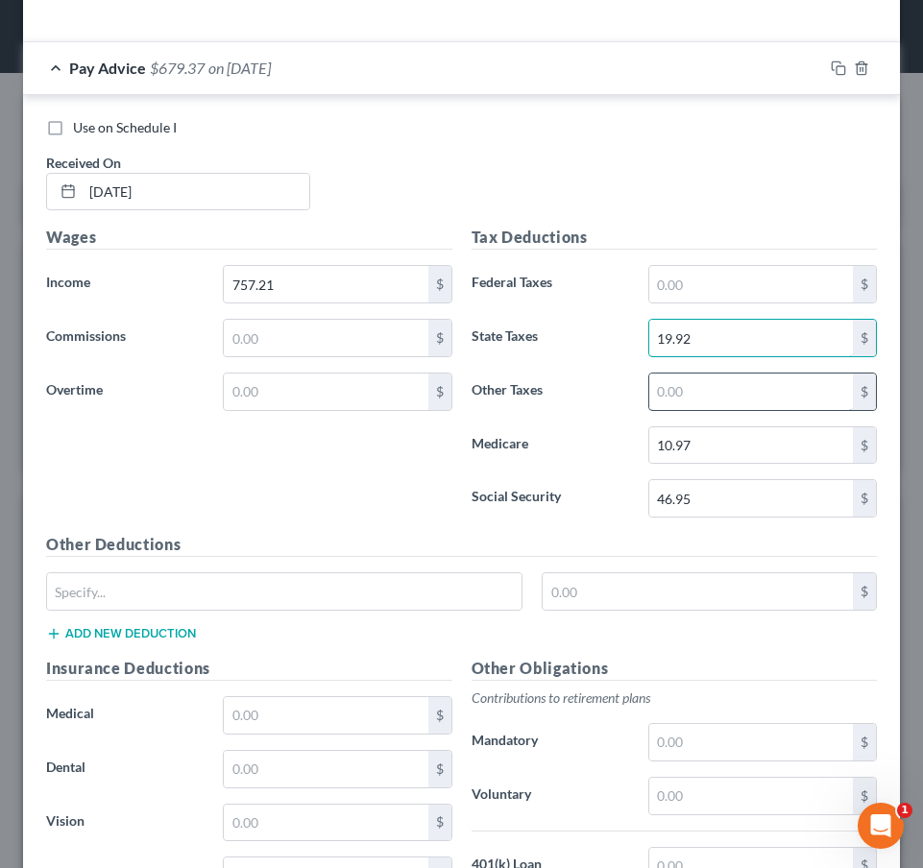
type input "19.92"
click at [706, 376] on input "text" at bounding box center [751, 392] width 204 height 36
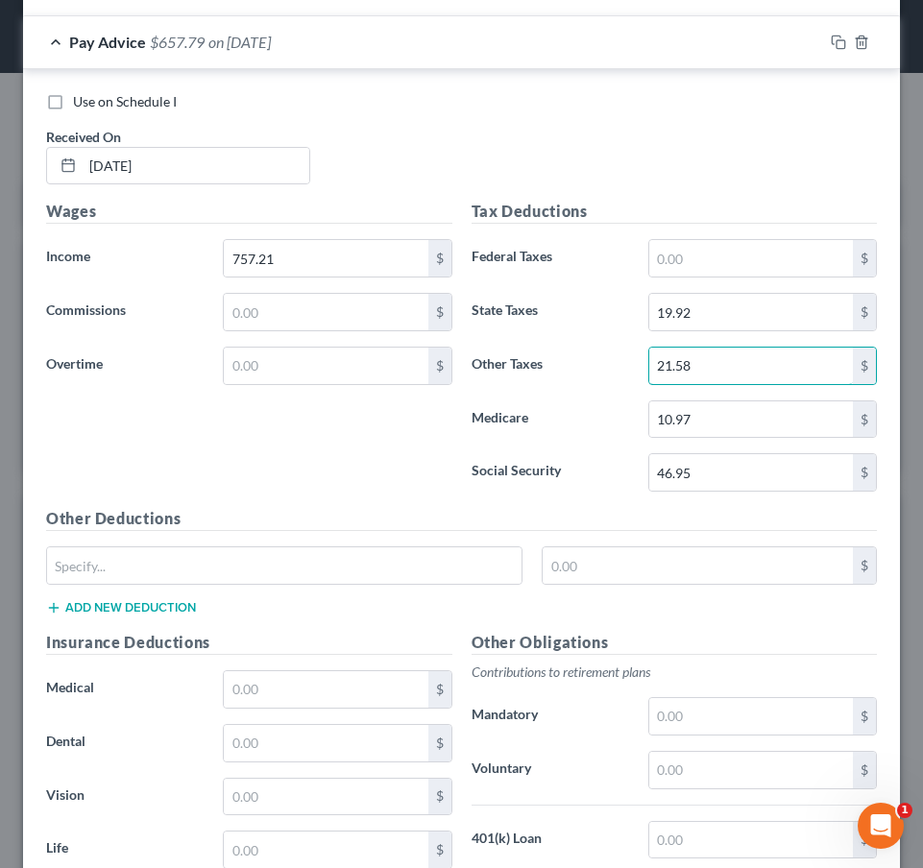
scroll to position [646, 0]
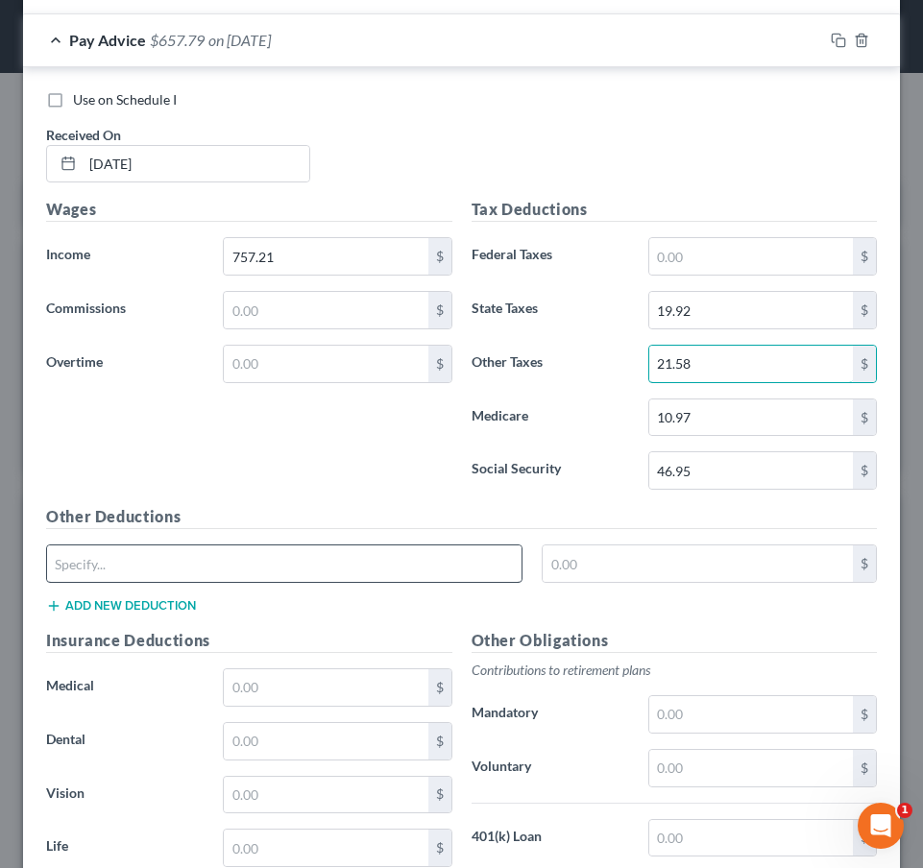
type input "21.58"
type input "A"
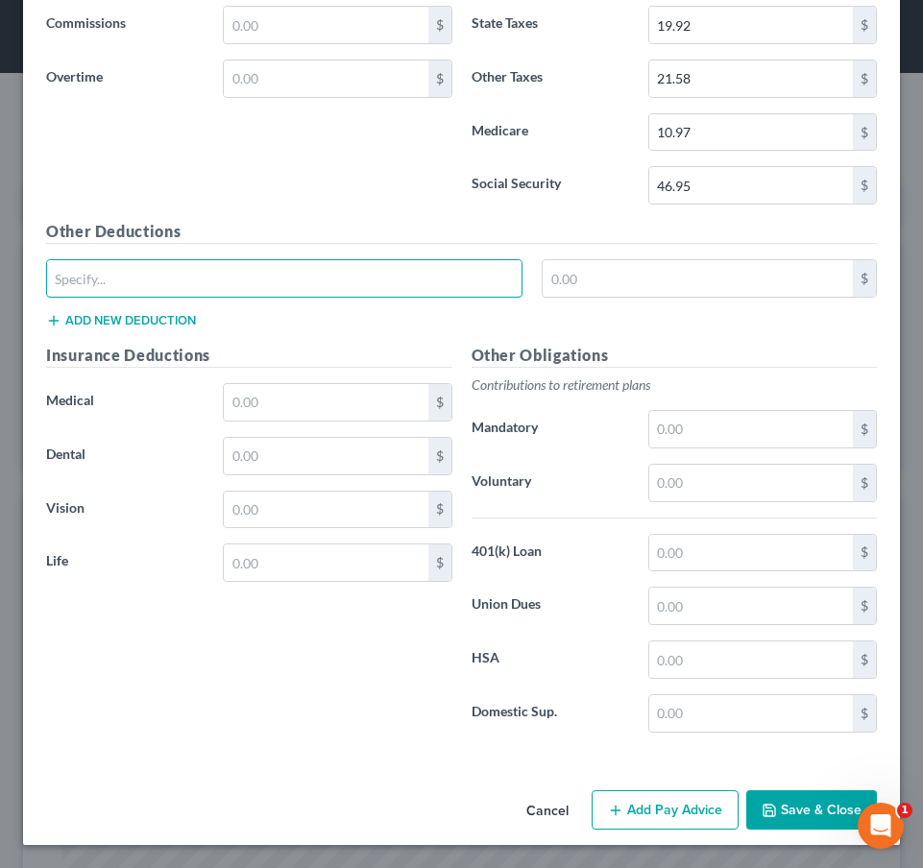
scroll to position [928, 0]
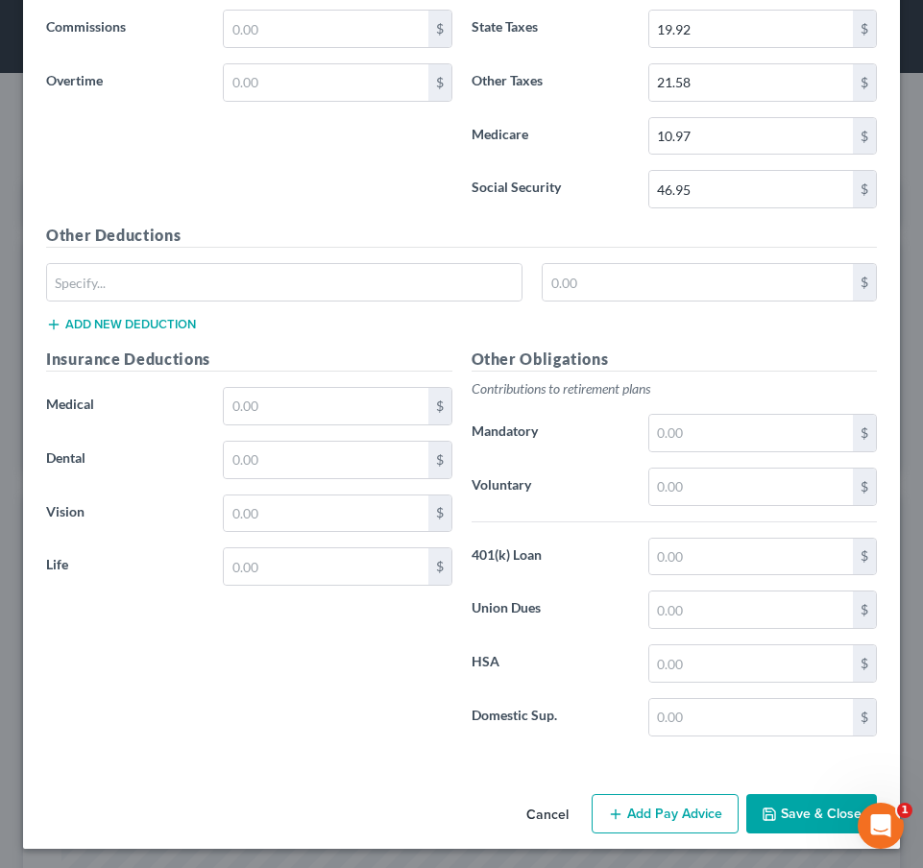
click at [780, 796] on button "Save & Close" at bounding box center [811, 814] width 131 height 40
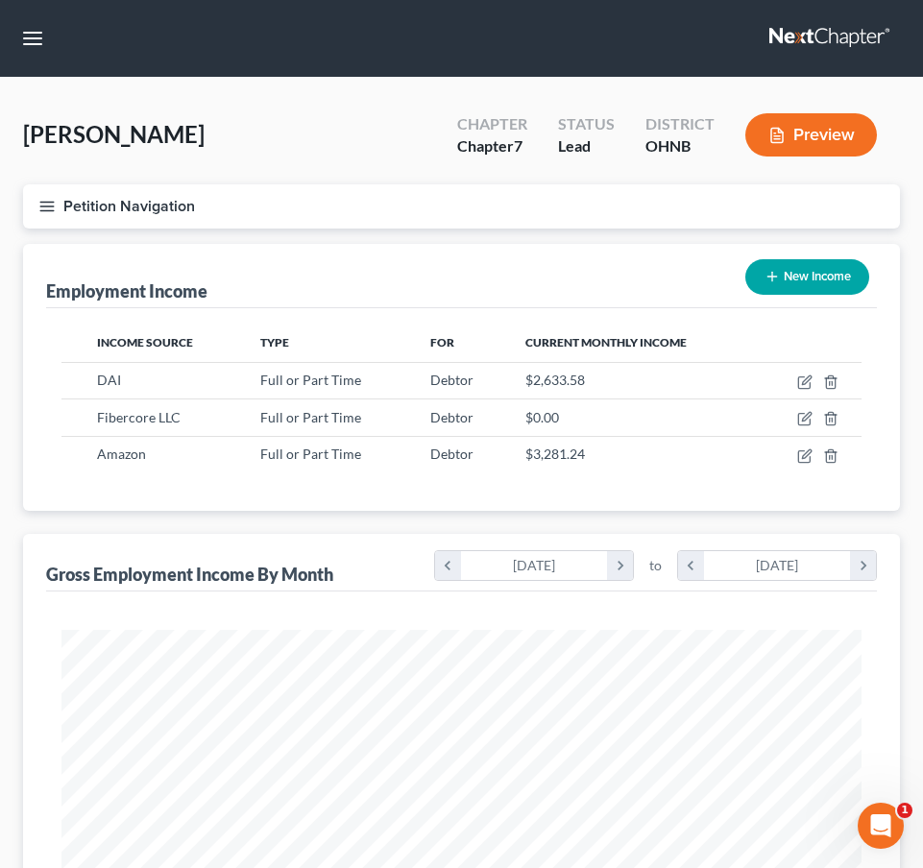
scroll to position [0, 0]
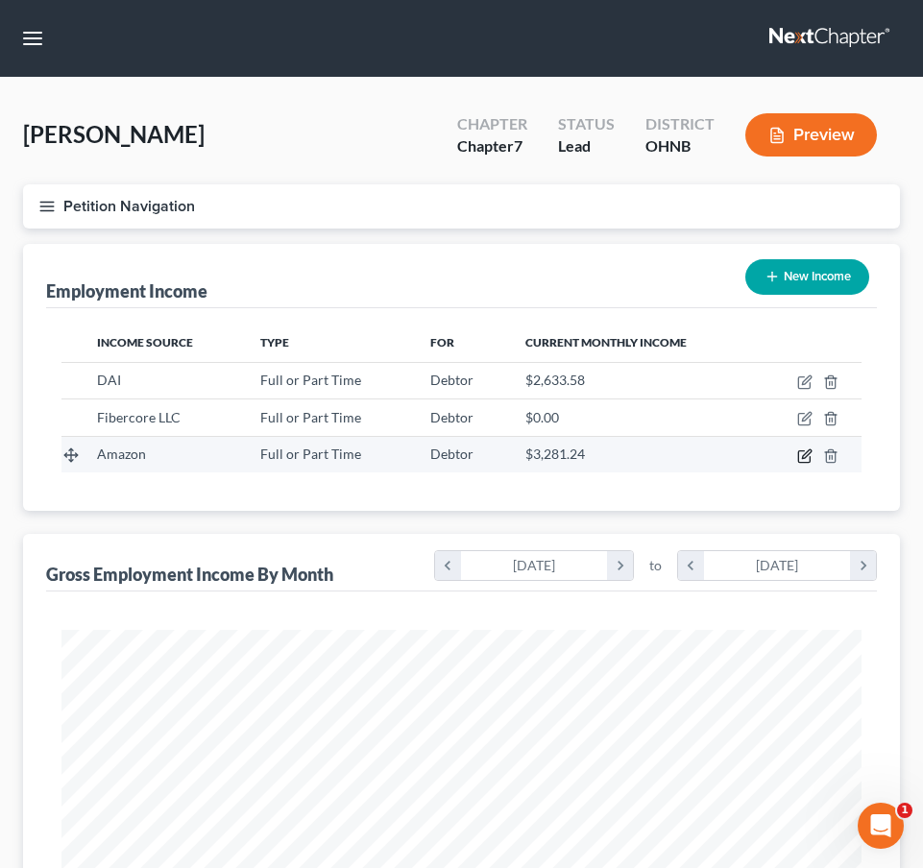
click at [807, 454] on icon "button" at bounding box center [804, 455] width 15 height 15
select select "0"
select select "50"
select select "3"
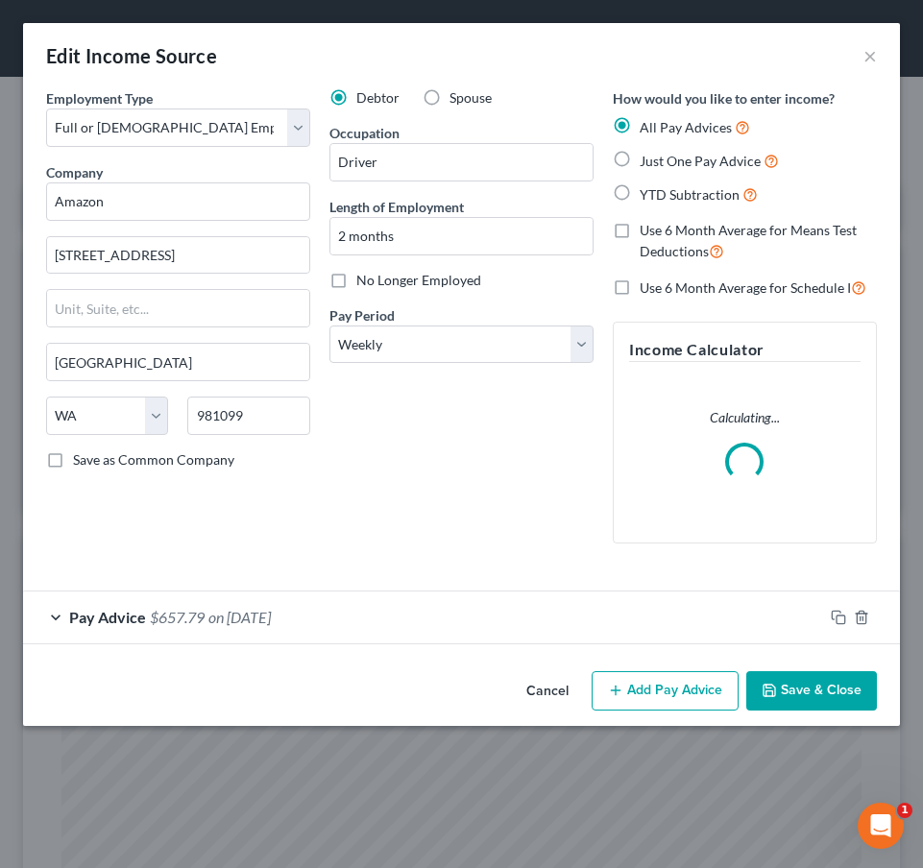
click at [359, 285] on span "No Longer Employed" at bounding box center [418, 280] width 125 height 16
click at [364, 283] on input "No Longer Employed" at bounding box center [370, 277] width 12 height 12
checkbox input "true"
click at [817, 685] on button "Save & Close" at bounding box center [811, 691] width 131 height 40
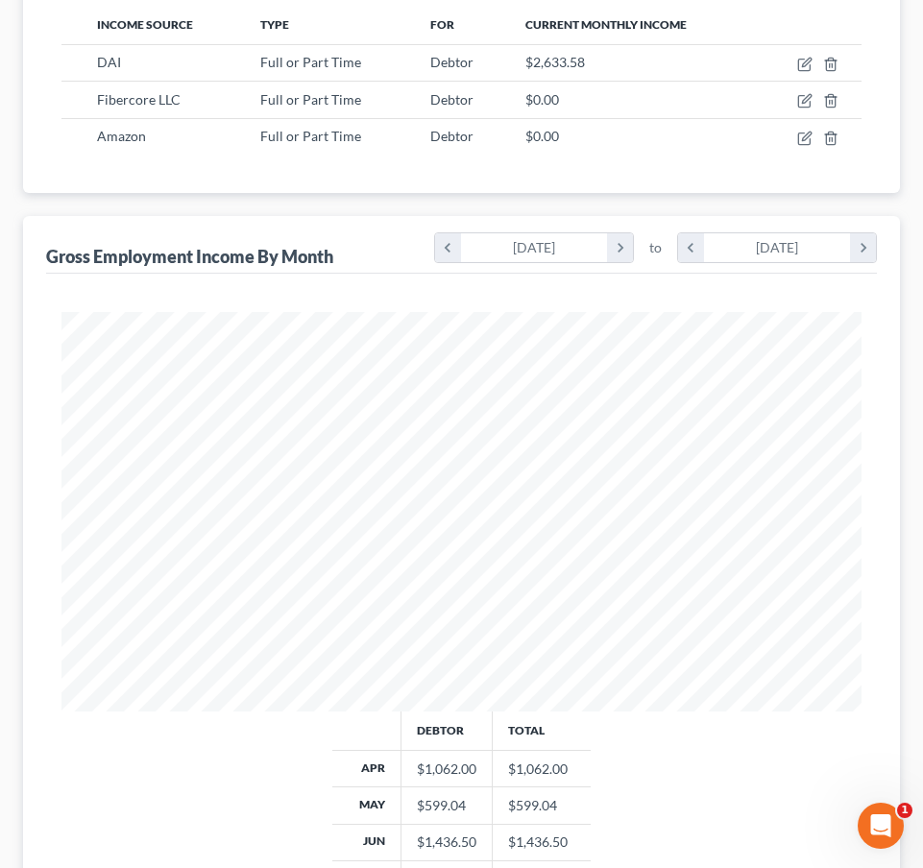
scroll to position [197, 0]
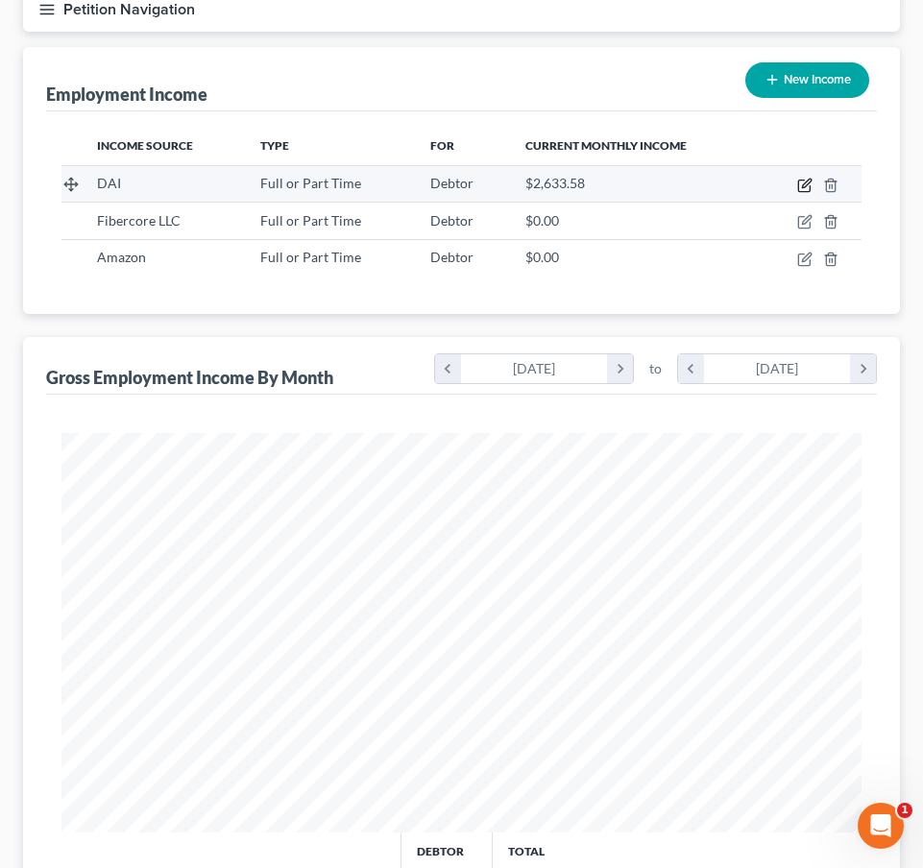
click at [804, 186] on icon "button" at bounding box center [804, 185] width 15 height 15
select select "0"
select select "36"
select select "2"
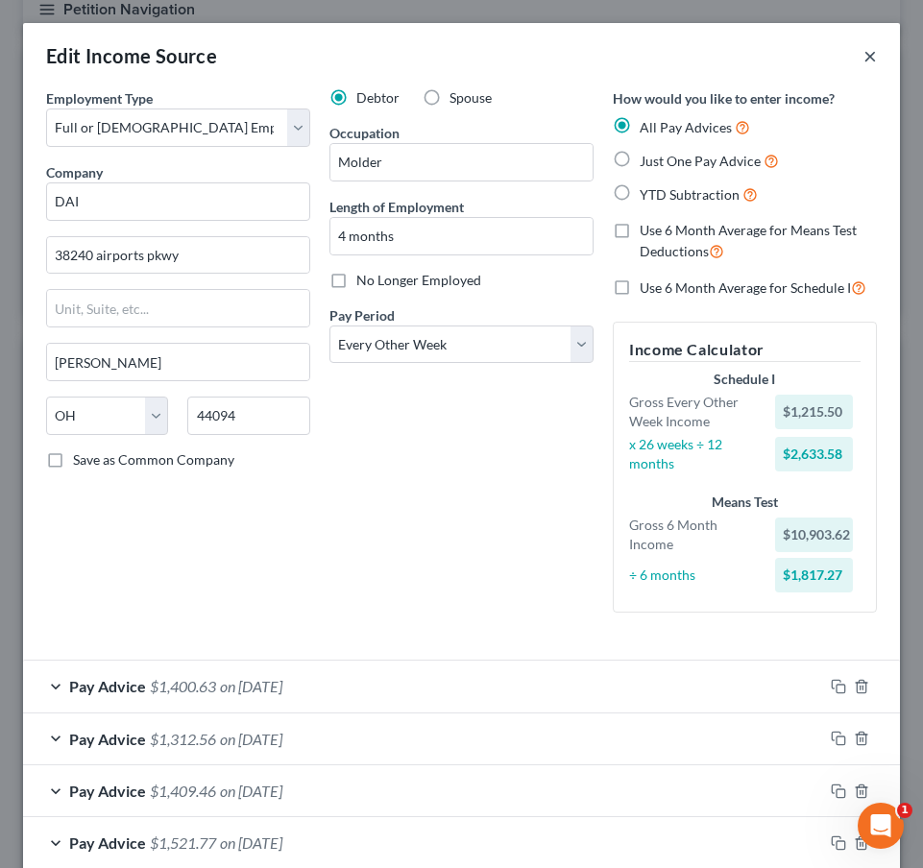
scroll to position [0, 0]
click at [873, 52] on button "×" at bounding box center [869, 55] width 13 height 23
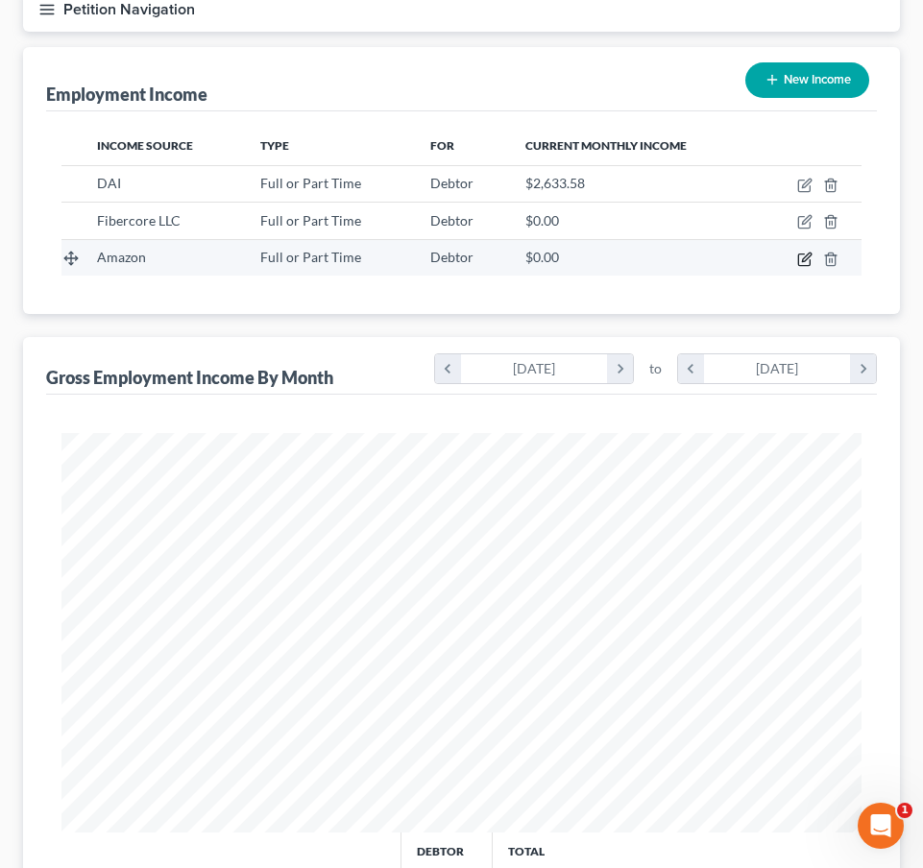
click at [808, 256] on icon "button" at bounding box center [804, 259] width 15 height 15
select select "0"
select select "50"
select select "3"
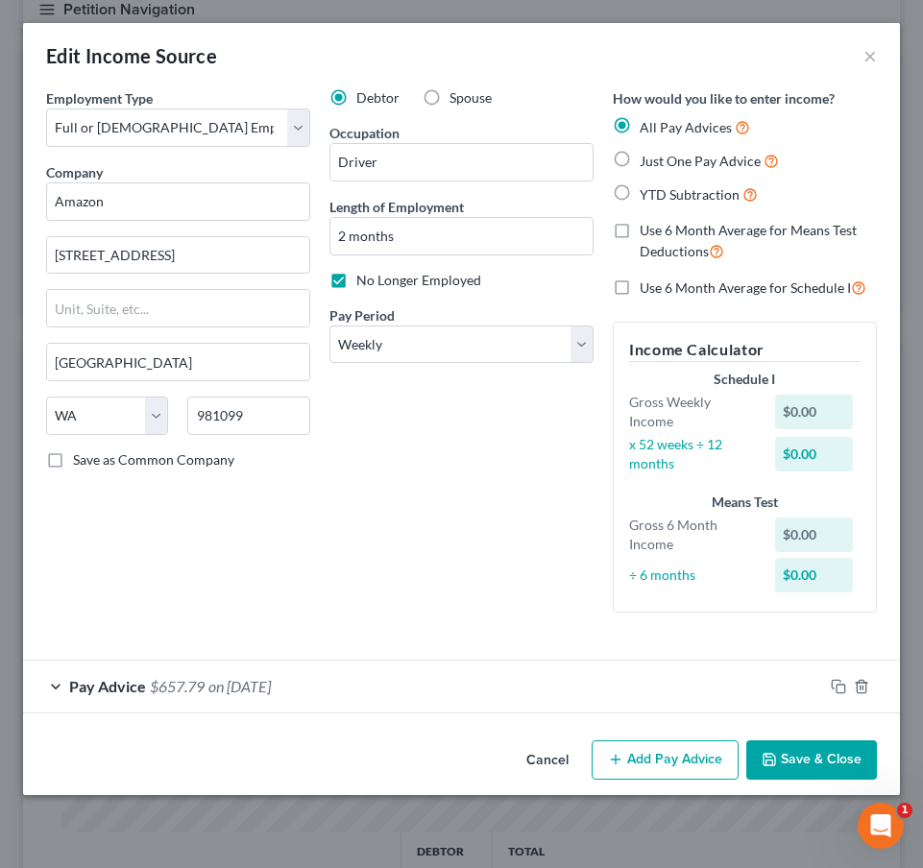
click at [689, 759] on button "Add Pay Advice" at bounding box center [665, 760] width 147 height 40
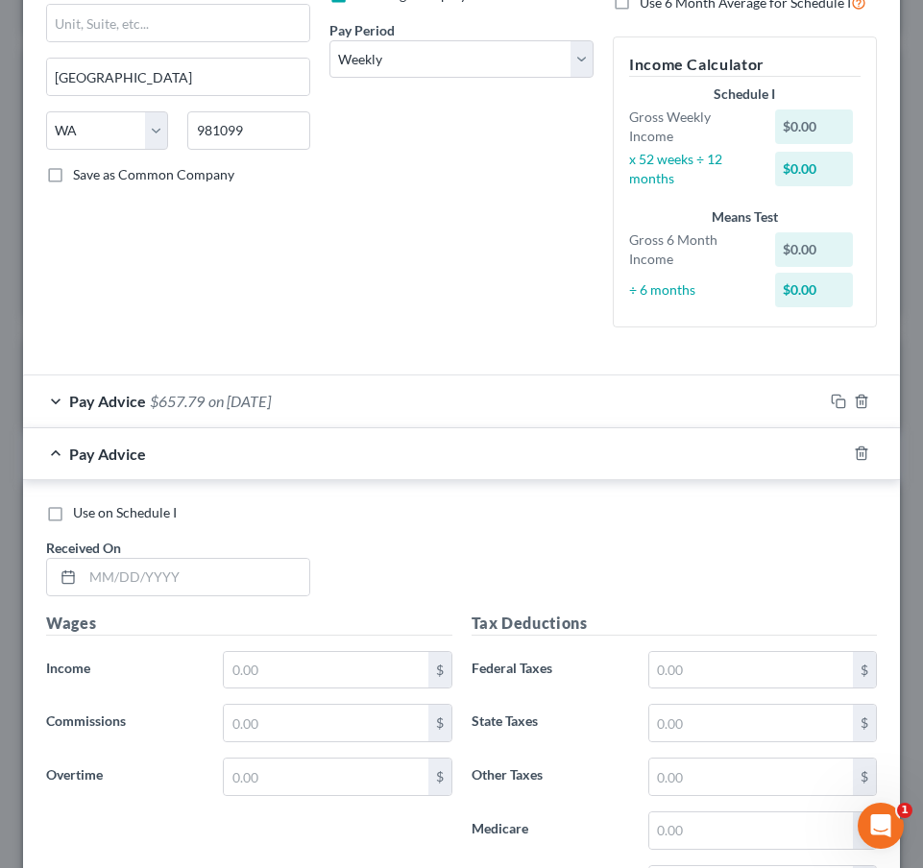
scroll to position [375, 0]
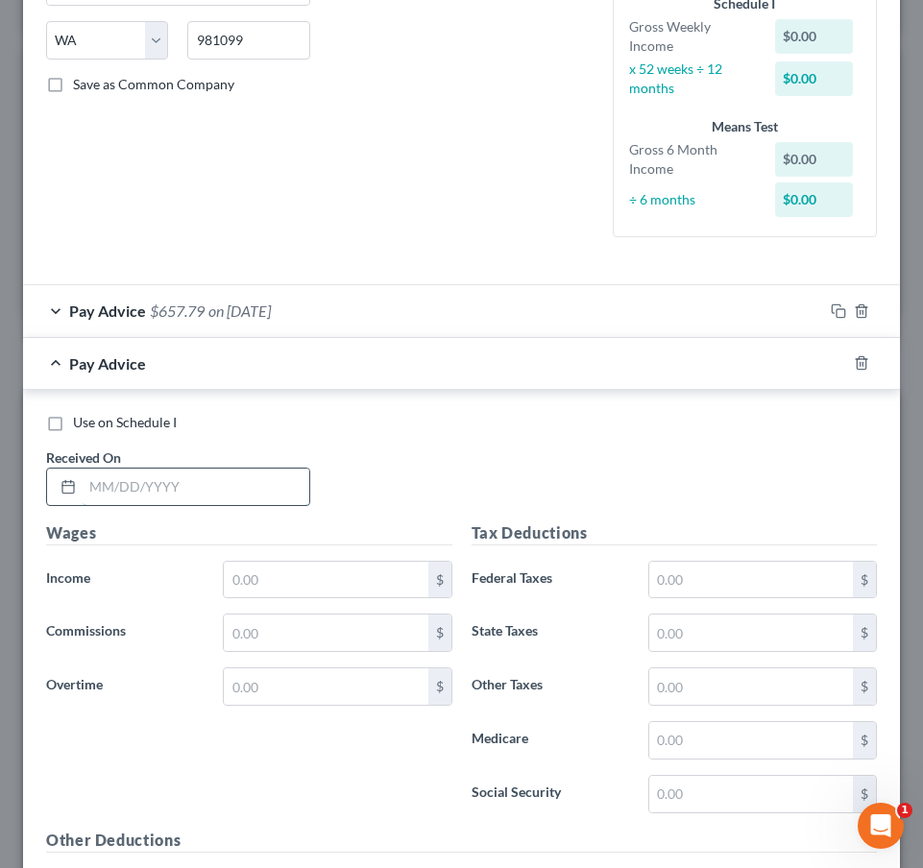
click at [187, 469] on input "text" at bounding box center [196, 487] width 227 height 36
type input "03/21/2025"
click at [260, 574] on input "text" at bounding box center [326, 580] width 204 height 36
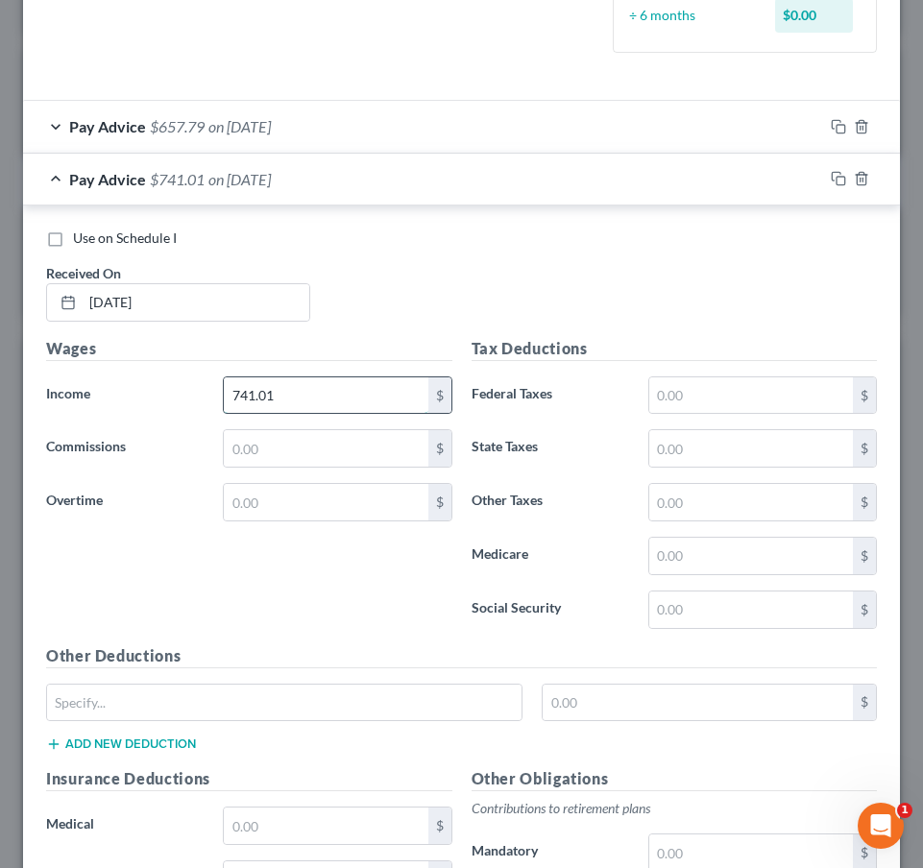
scroll to position [665, 0]
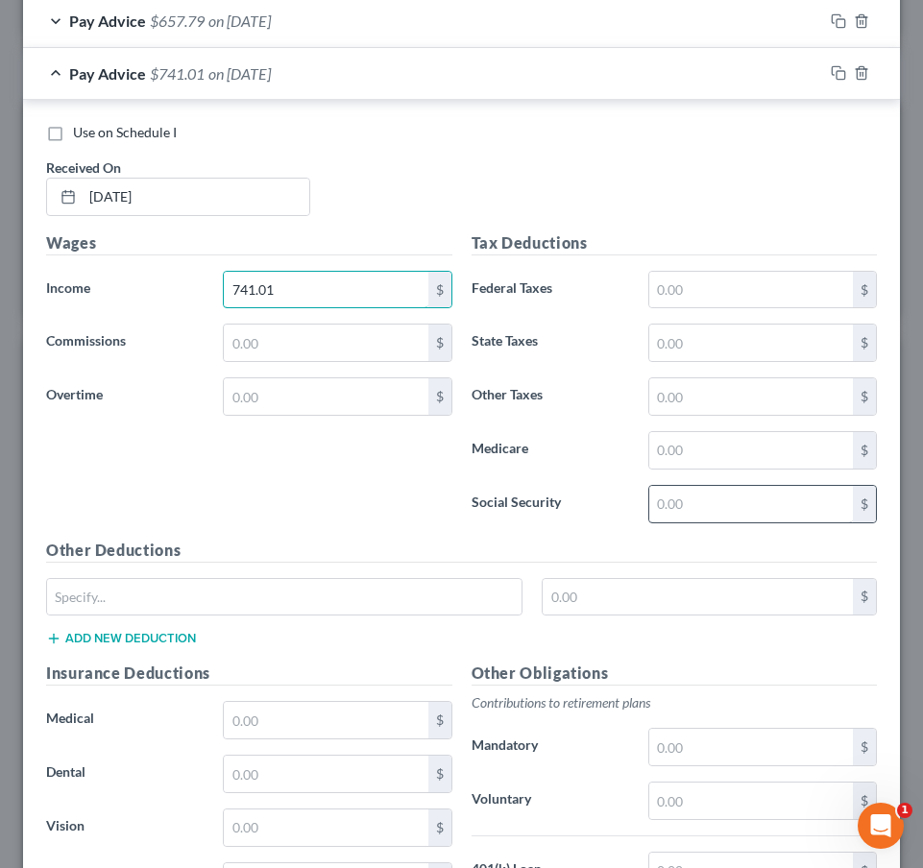
type input "741.01"
click at [753, 506] on input "text" at bounding box center [751, 504] width 204 height 36
type input "45.95"
click at [727, 450] on input "text" at bounding box center [751, 450] width 204 height 36
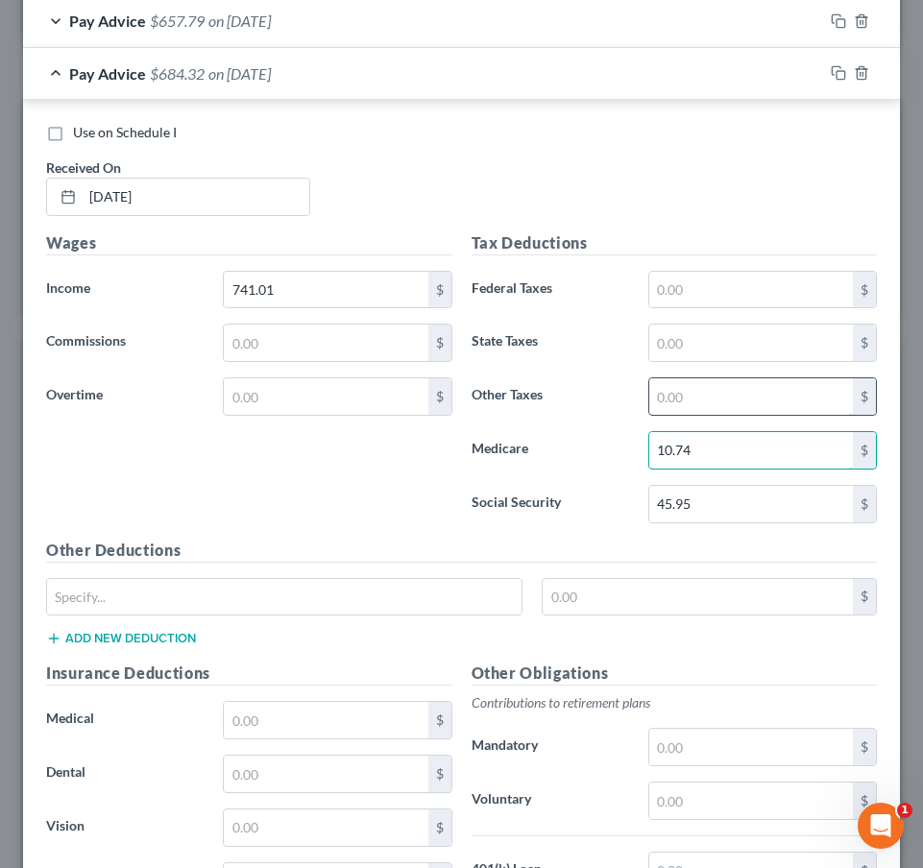
type input "10.74"
click at [762, 399] on input "text" at bounding box center [751, 396] width 204 height 36
type input "21.12"
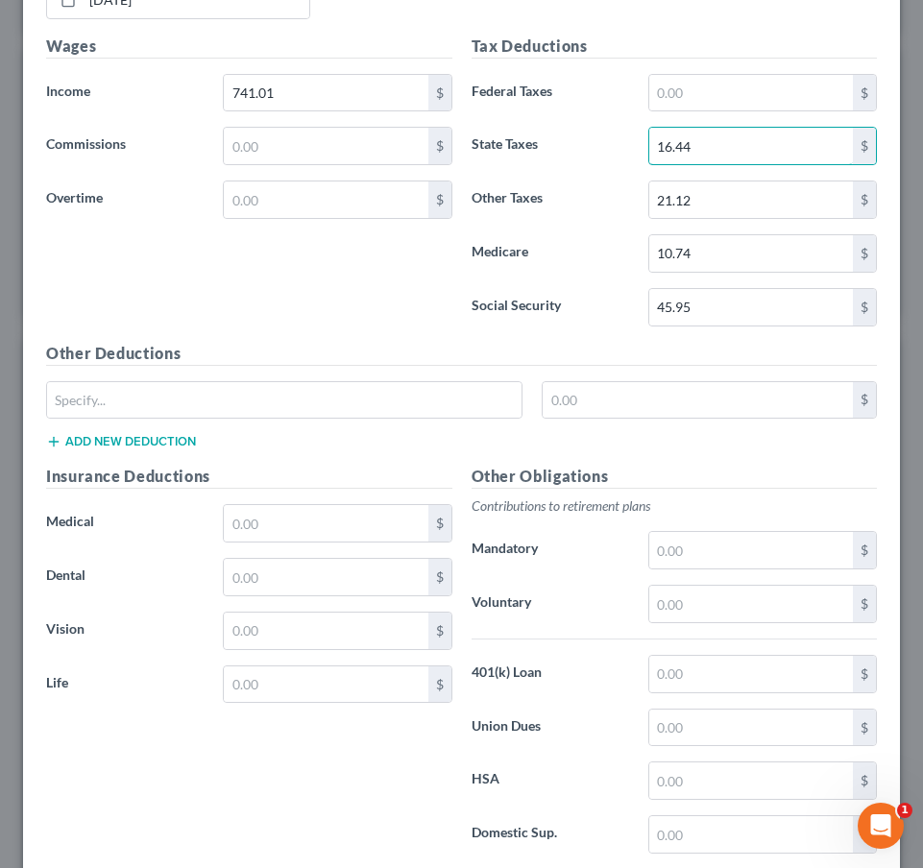
scroll to position [979, 0]
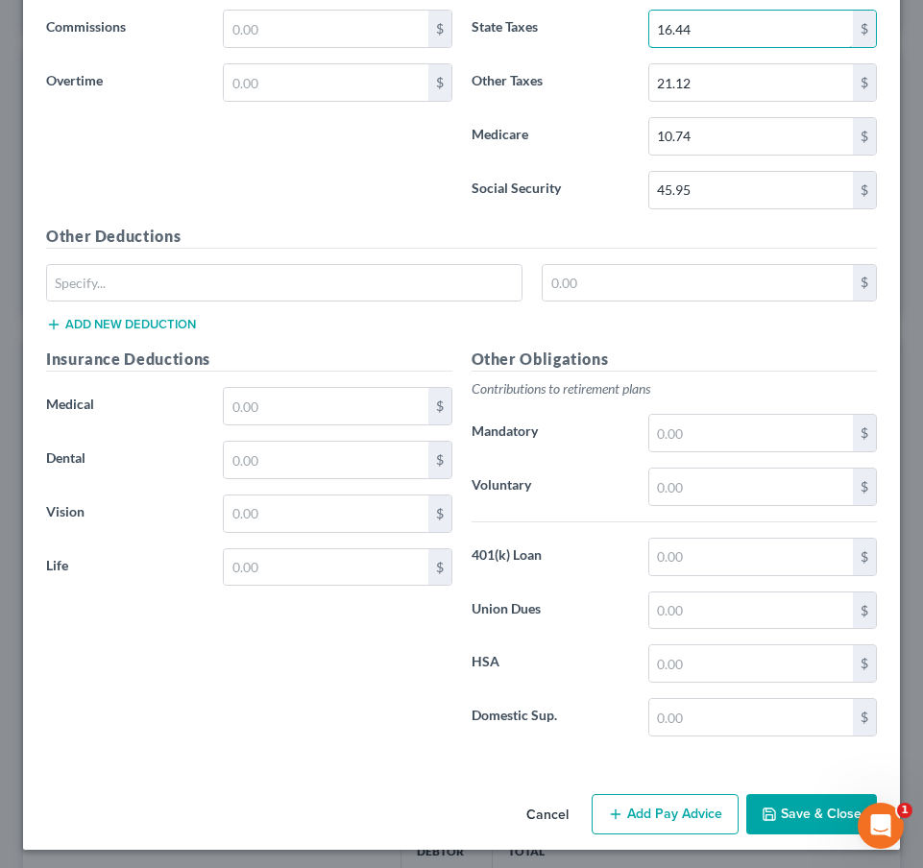
type input "16.44"
click at [642, 802] on button "Add Pay Advice" at bounding box center [665, 814] width 147 height 40
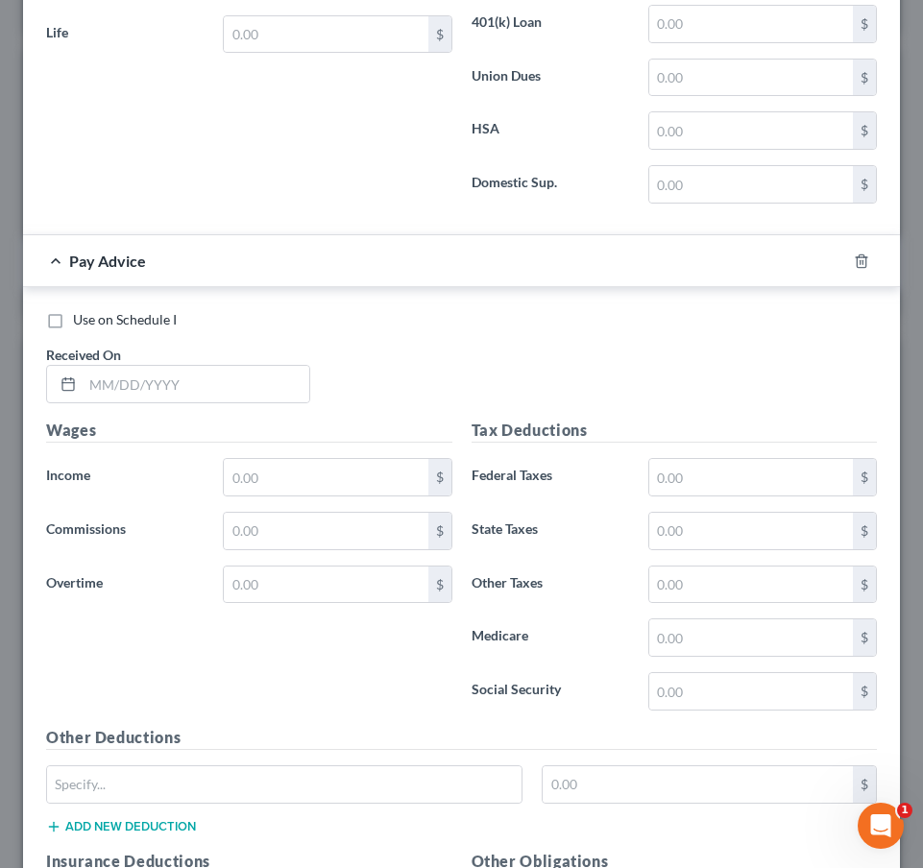
scroll to position [1506, 0]
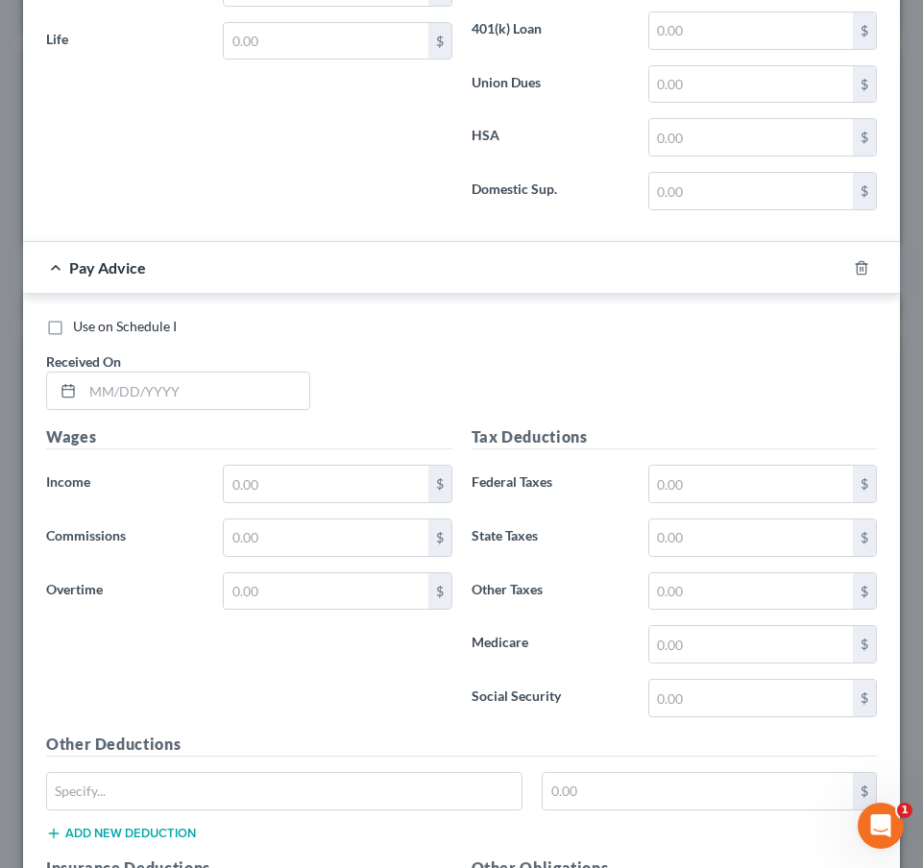
click at [209, 413] on div "Use on Schedule I Received On *" at bounding box center [461, 371] width 850 height 109
click at [209, 395] on input "text" at bounding box center [196, 391] width 227 height 36
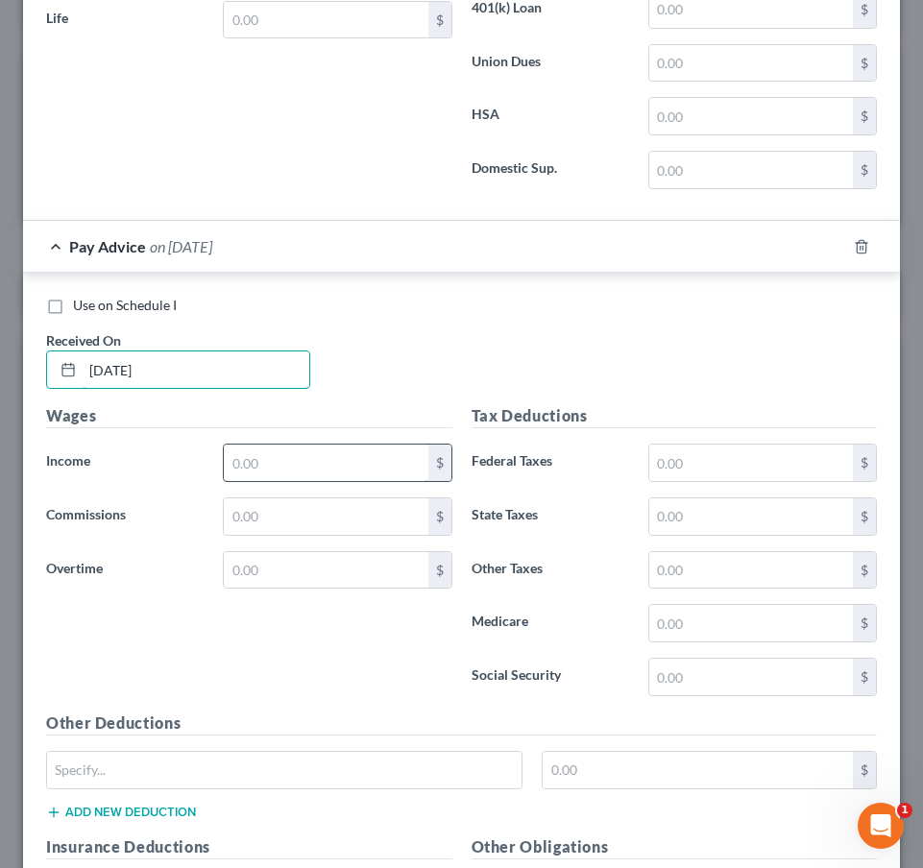
type input "03/28/2025"
click at [284, 450] on input "text" at bounding box center [326, 463] width 204 height 36
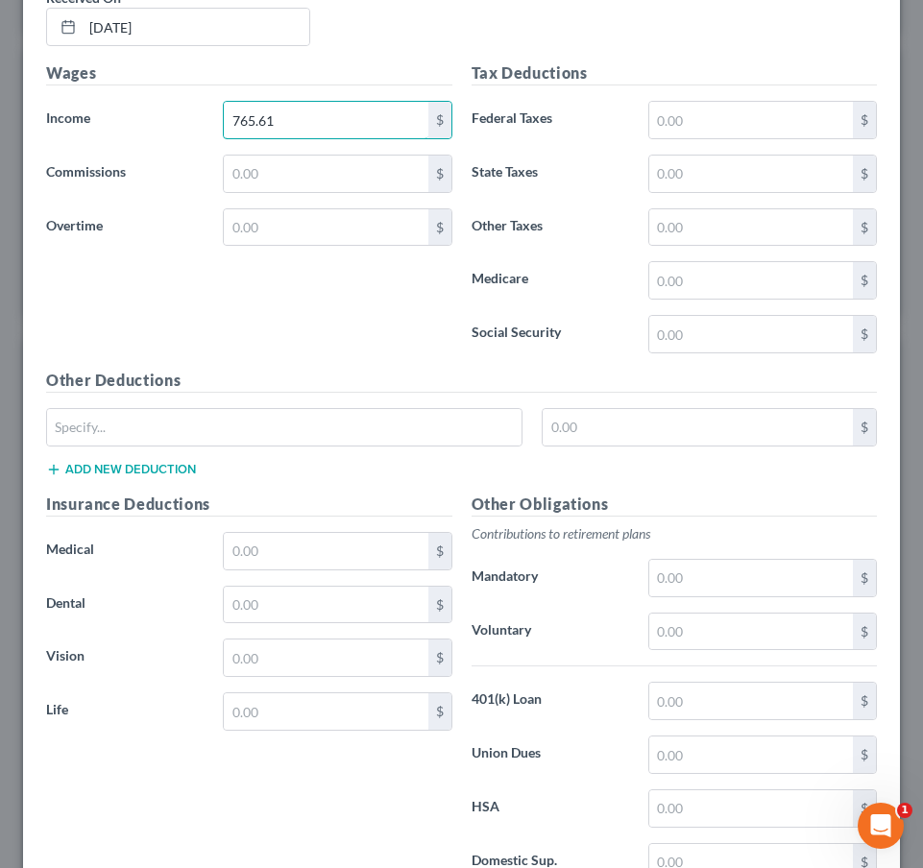
scroll to position [1763, 0]
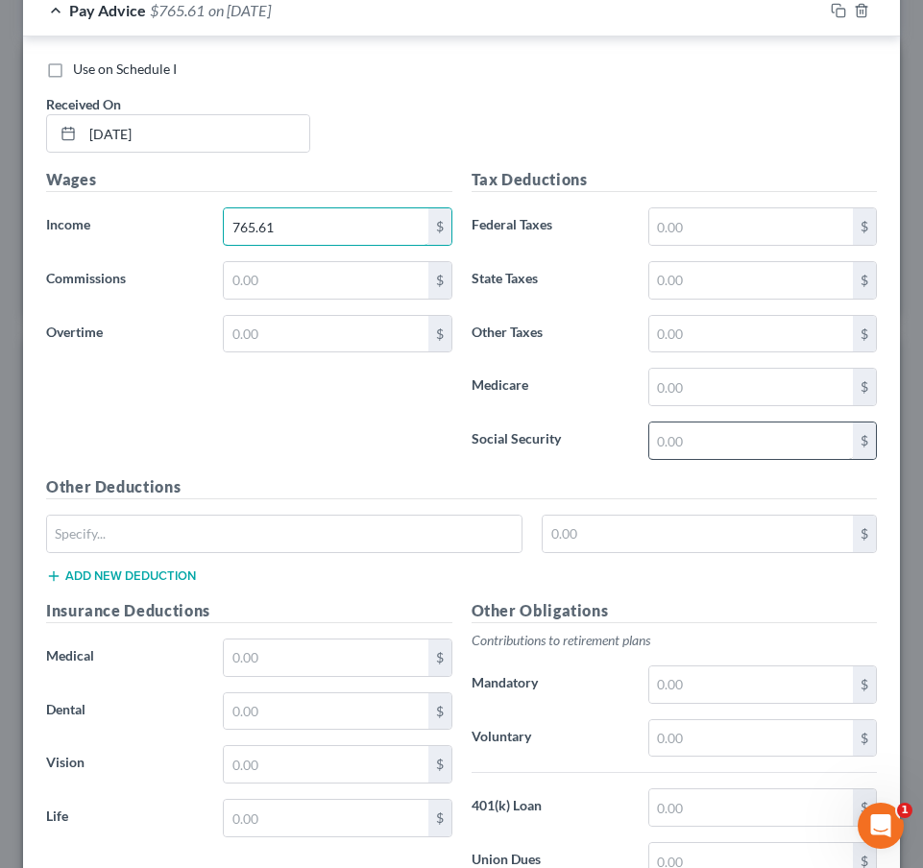
type input "765.61"
click at [698, 439] on input "text" at bounding box center [751, 441] width 204 height 36
type input "47.46"
click at [707, 381] on input "text" at bounding box center [751, 387] width 204 height 36
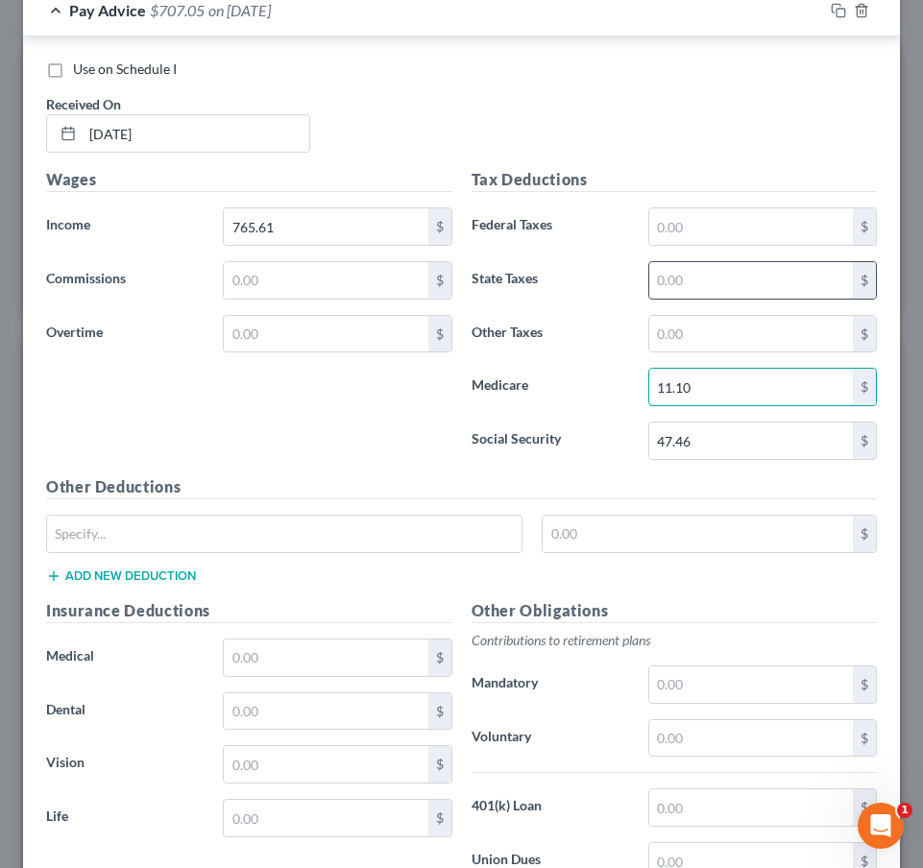
type input "11.10"
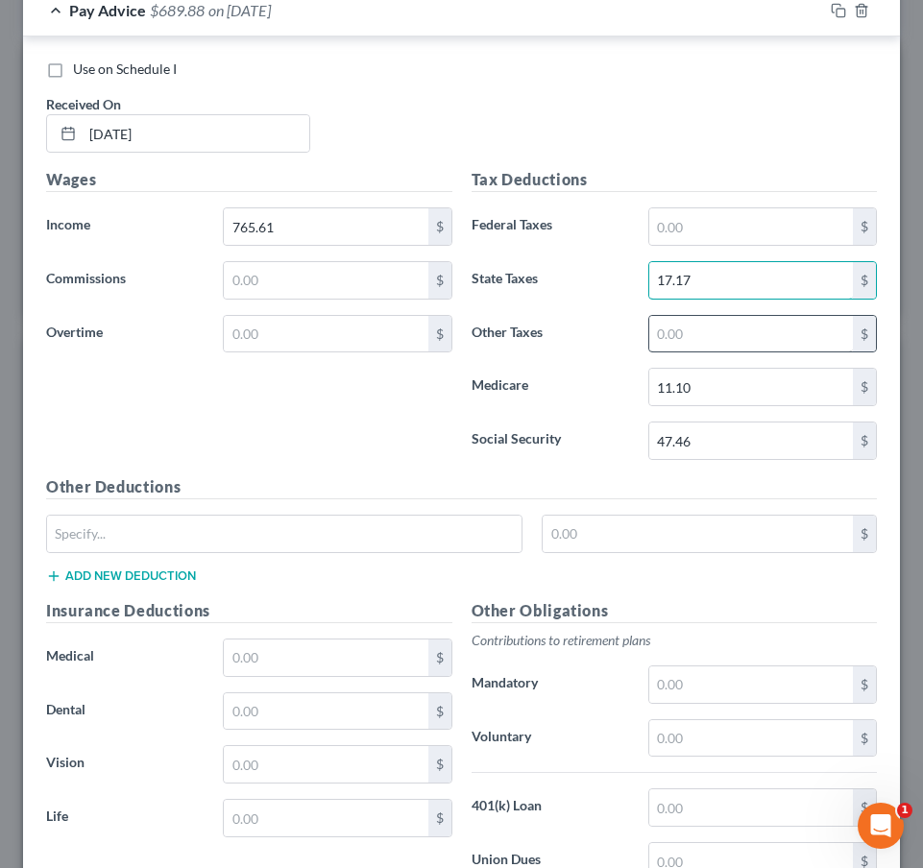
type input "17.17"
click at [697, 326] on input "text" at bounding box center [751, 334] width 204 height 36
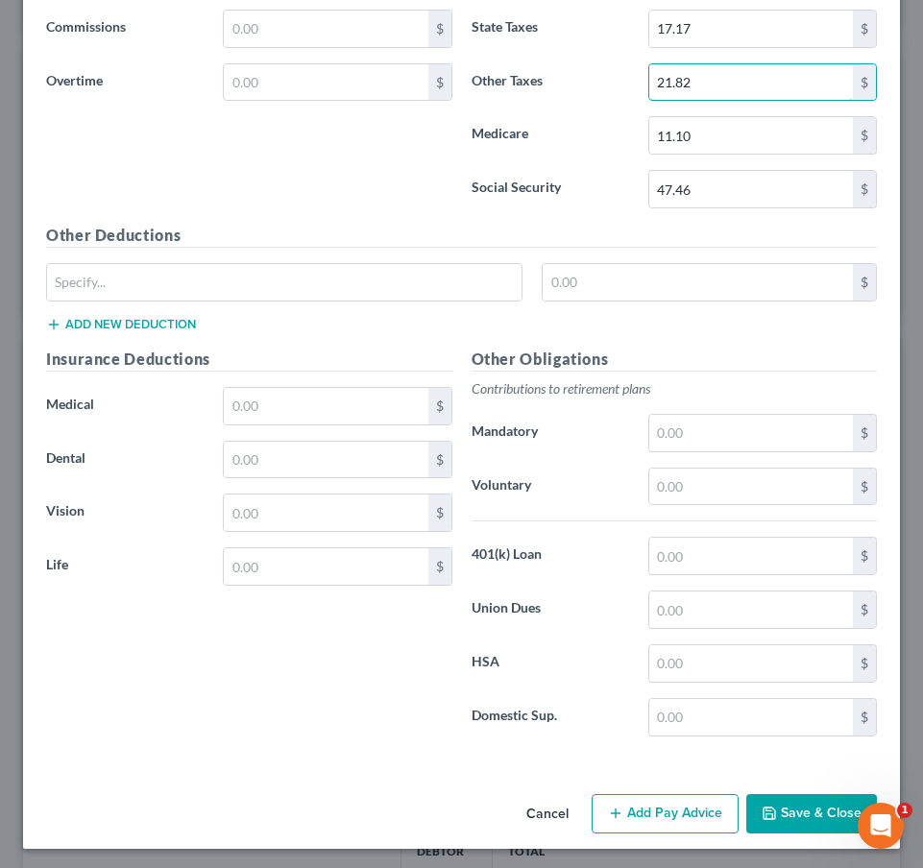
scroll to position [2014, 0]
type input "21.82"
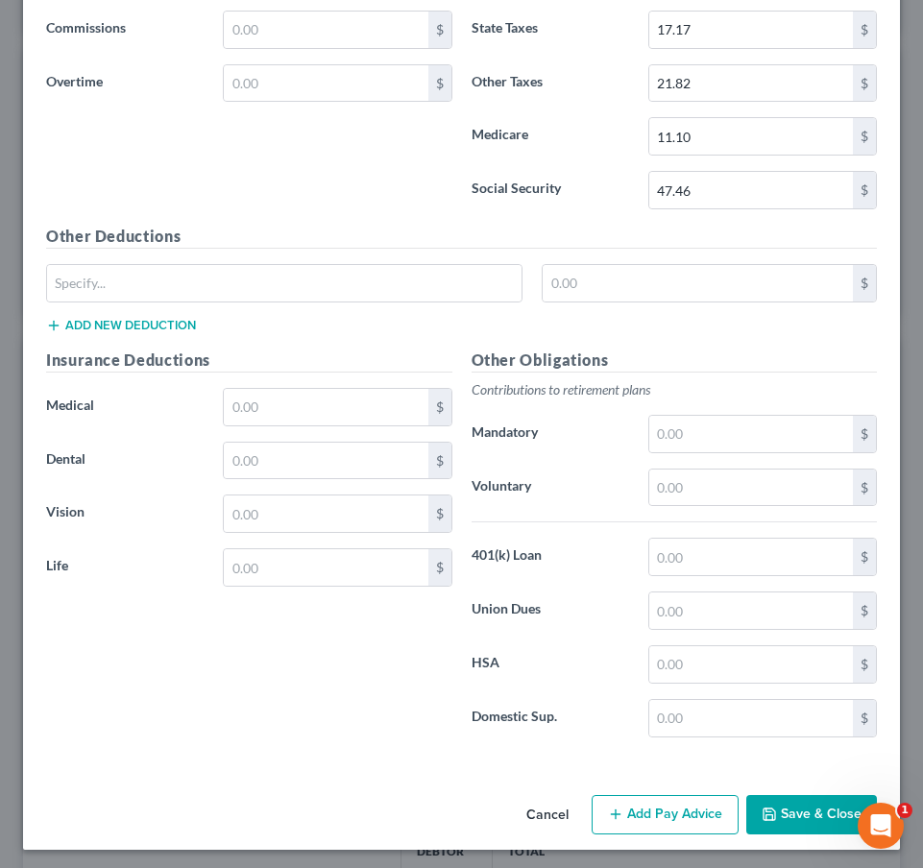
click at [792, 823] on button "Save & Close" at bounding box center [811, 815] width 131 height 40
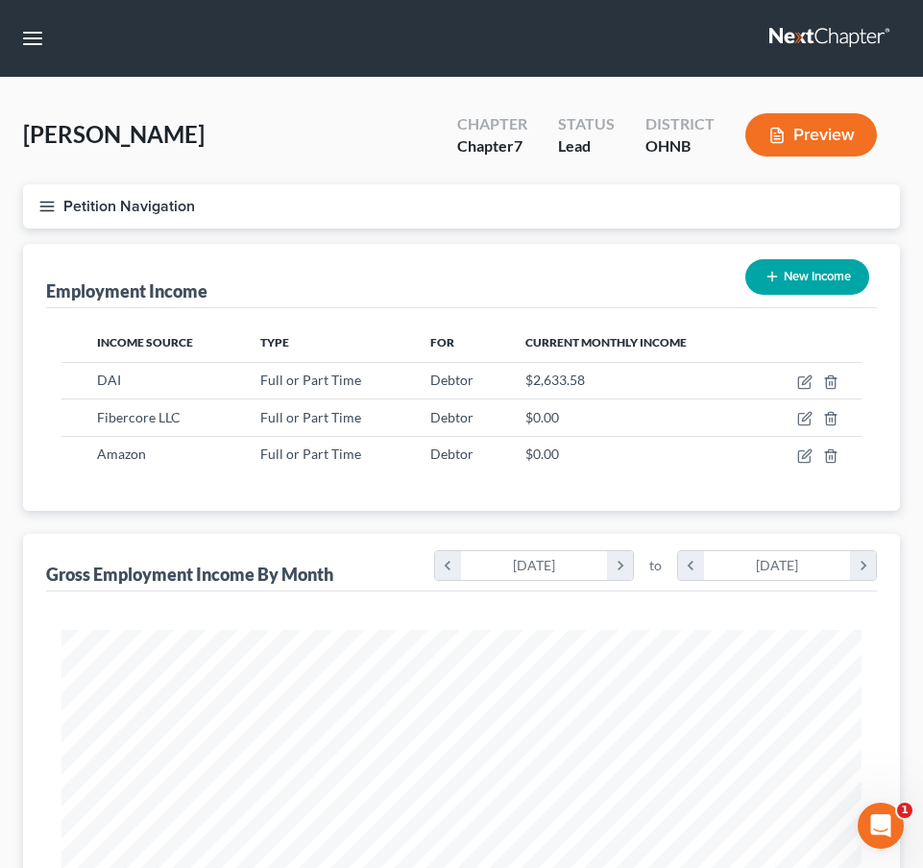
scroll to position [0, 0]
click at [42, 206] on icon "button" at bounding box center [46, 206] width 17 height 17
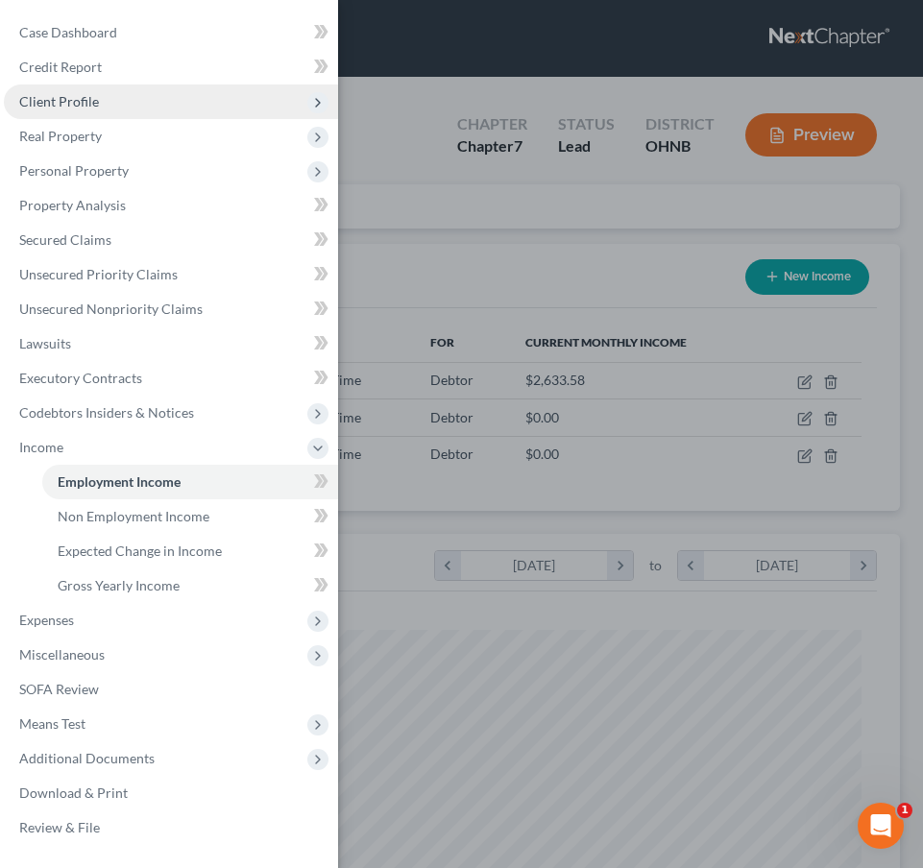
click at [117, 92] on span "Client Profile" at bounding box center [171, 102] width 334 height 35
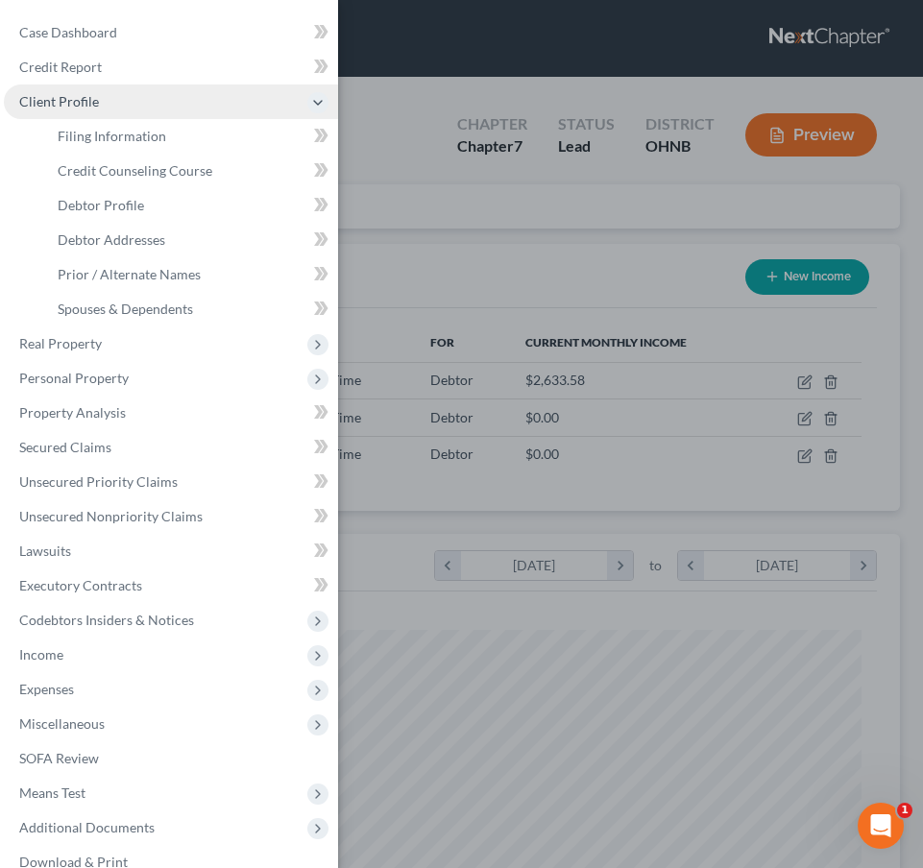
click at [122, 106] on span "Client Profile" at bounding box center [171, 102] width 334 height 35
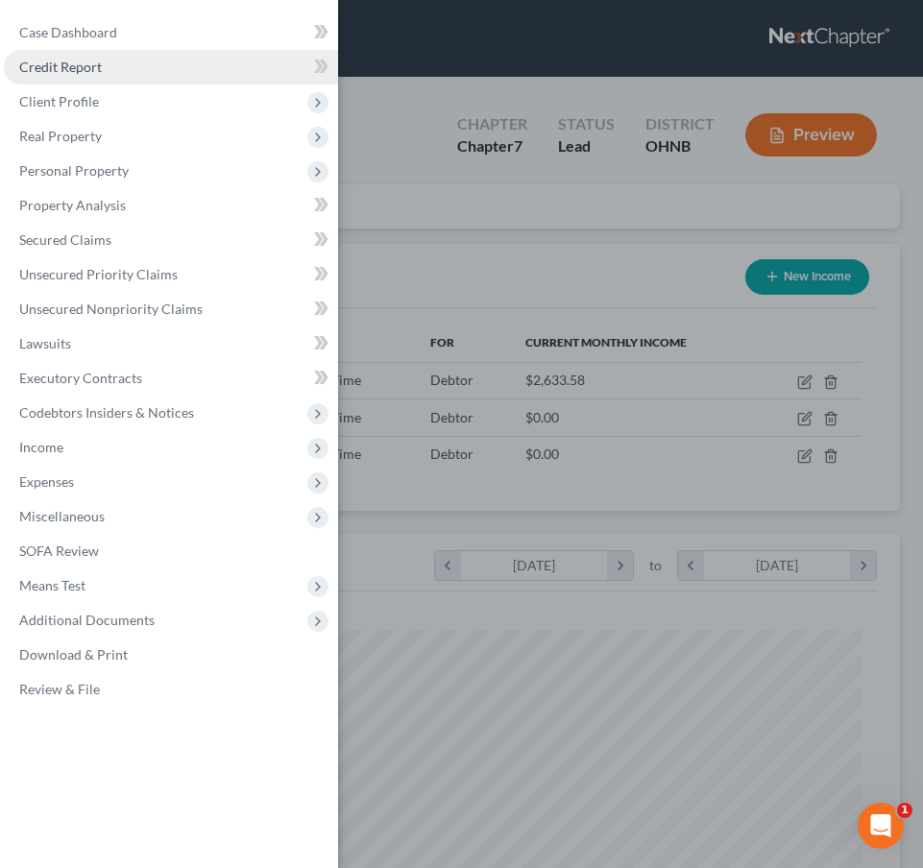
click at [158, 69] on link "Credit Report" at bounding box center [171, 67] width 334 height 35
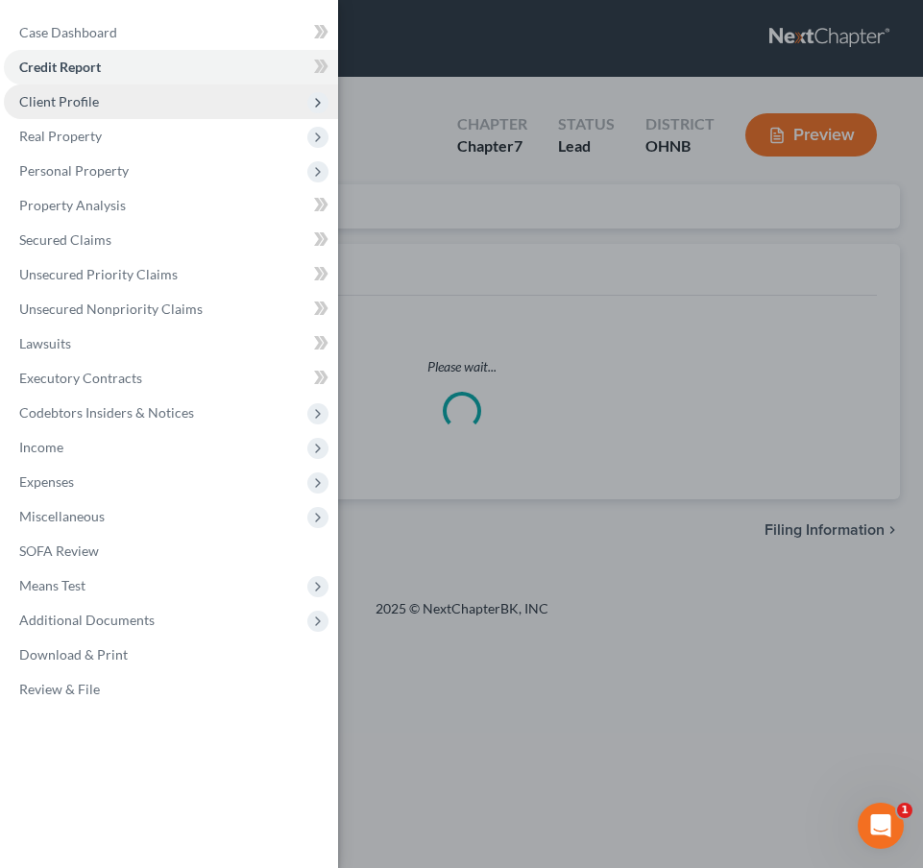
click at [170, 93] on span "Client Profile" at bounding box center [171, 102] width 334 height 35
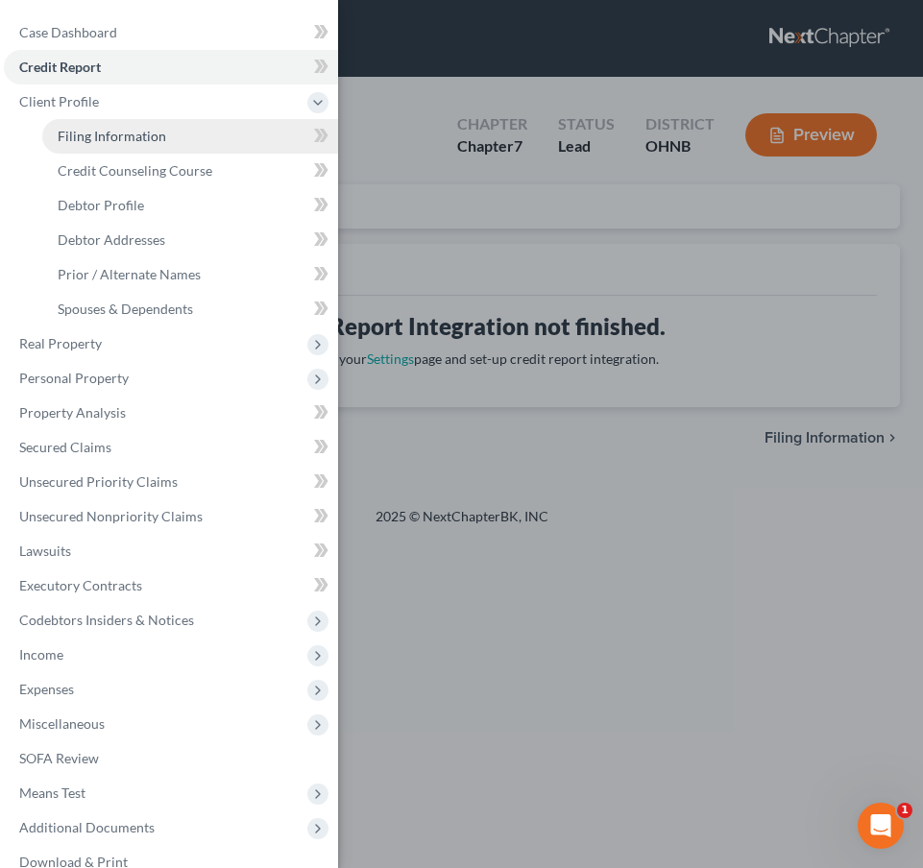
click at [78, 146] on link "Filing Information" at bounding box center [190, 136] width 296 height 35
select select "1"
select select "0"
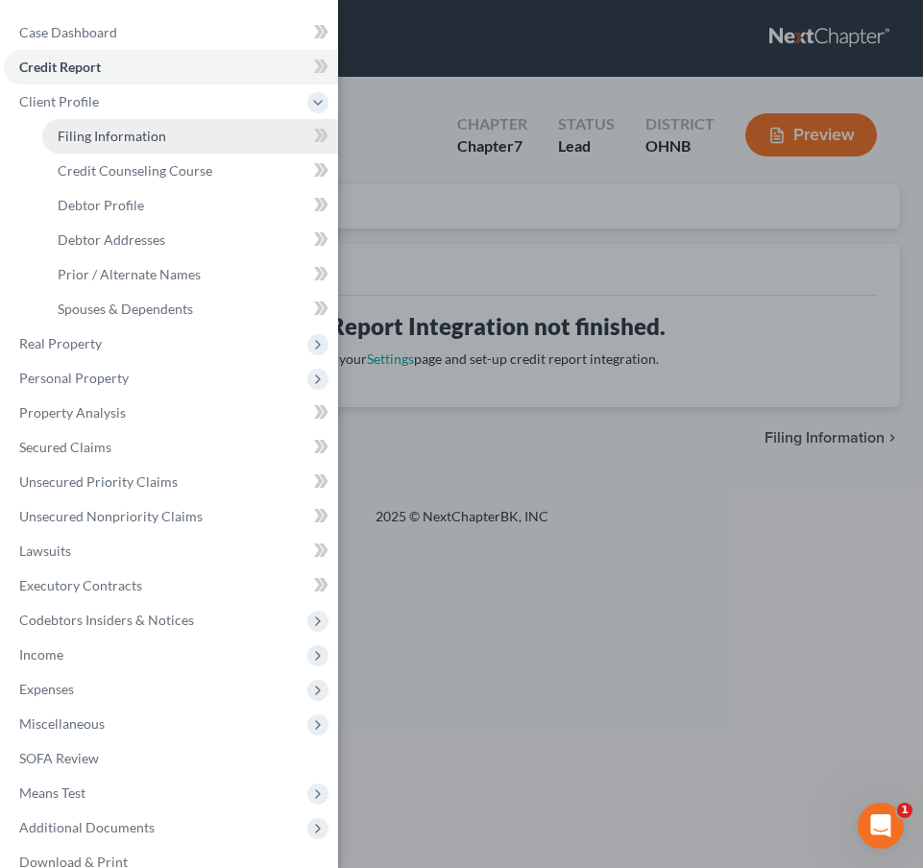
select select "36"
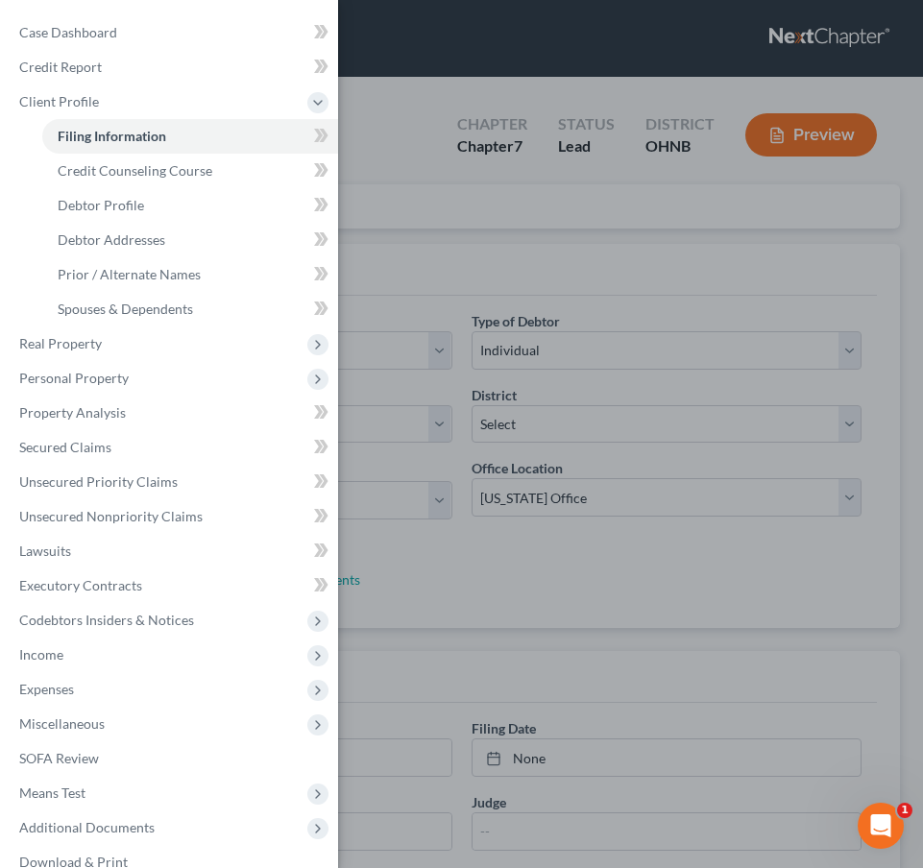
click at [554, 641] on div "Case Dashboard Payments Invoices Payments Payments Credit Report Client Profile" at bounding box center [461, 434] width 923 height 868
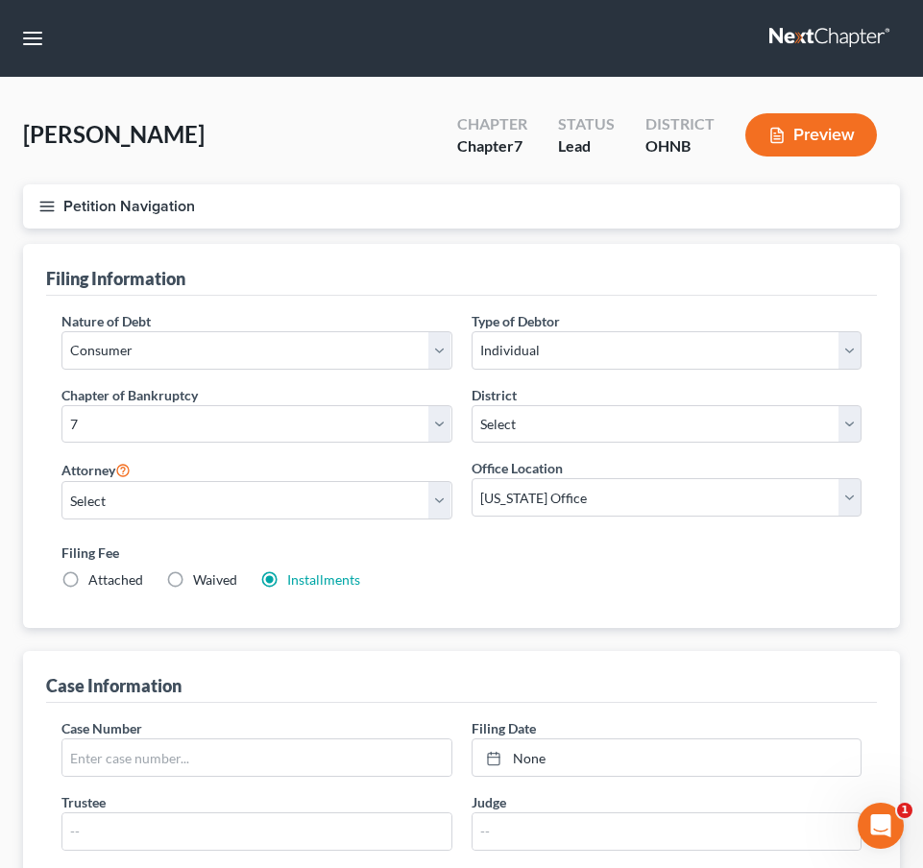
click at [66, 201] on button "Petition Navigation" at bounding box center [461, 206] width 877 height 44
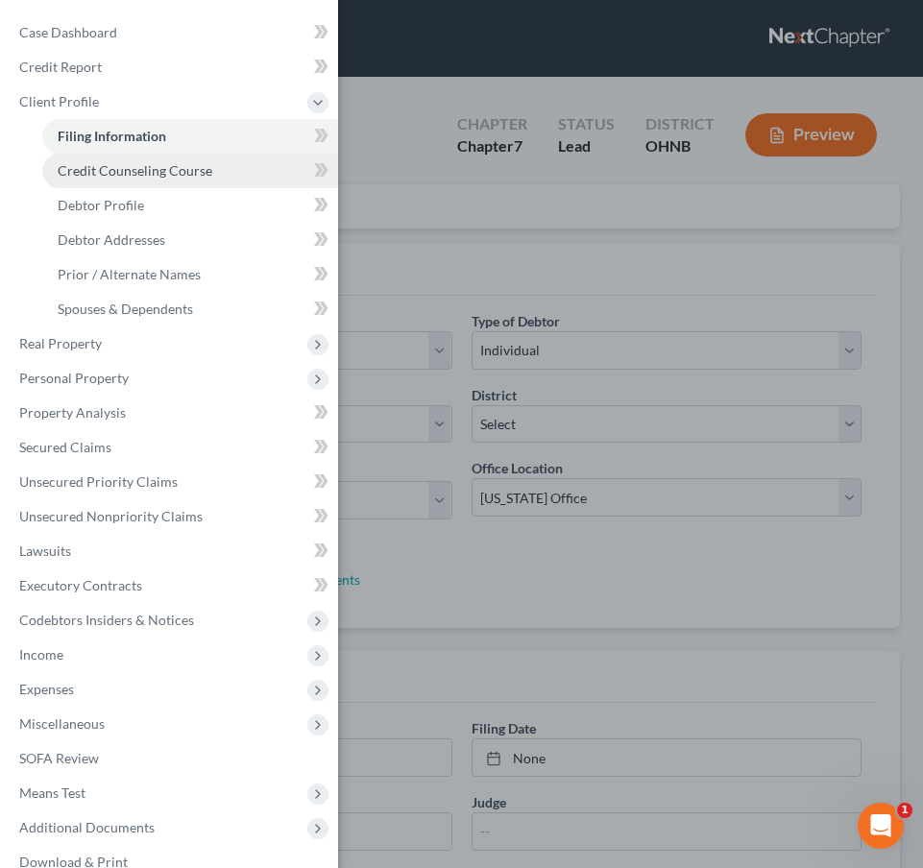
click at [139, 177] on span "Credit Counseling Course" at bounding box center [135, 170] width 155 height 16
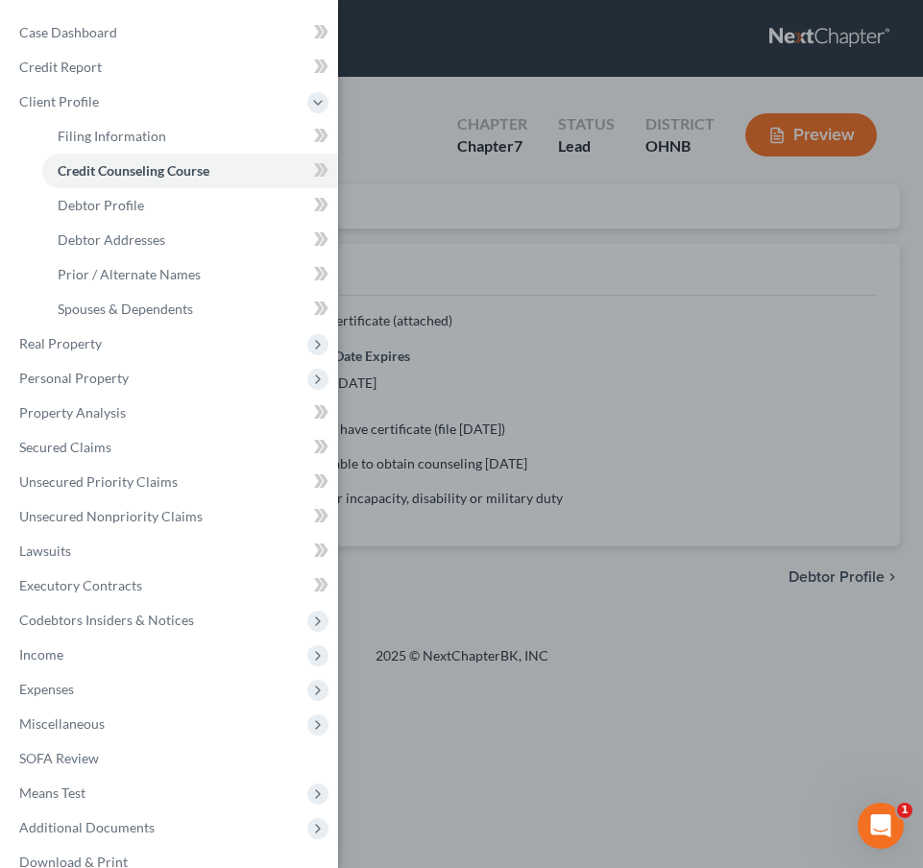
click at [444, 313] on div "Case Dashboard Payments Invoices Payments Payments Credit Report Client Profile" at bounding box center [461, 434] width 923 height 868
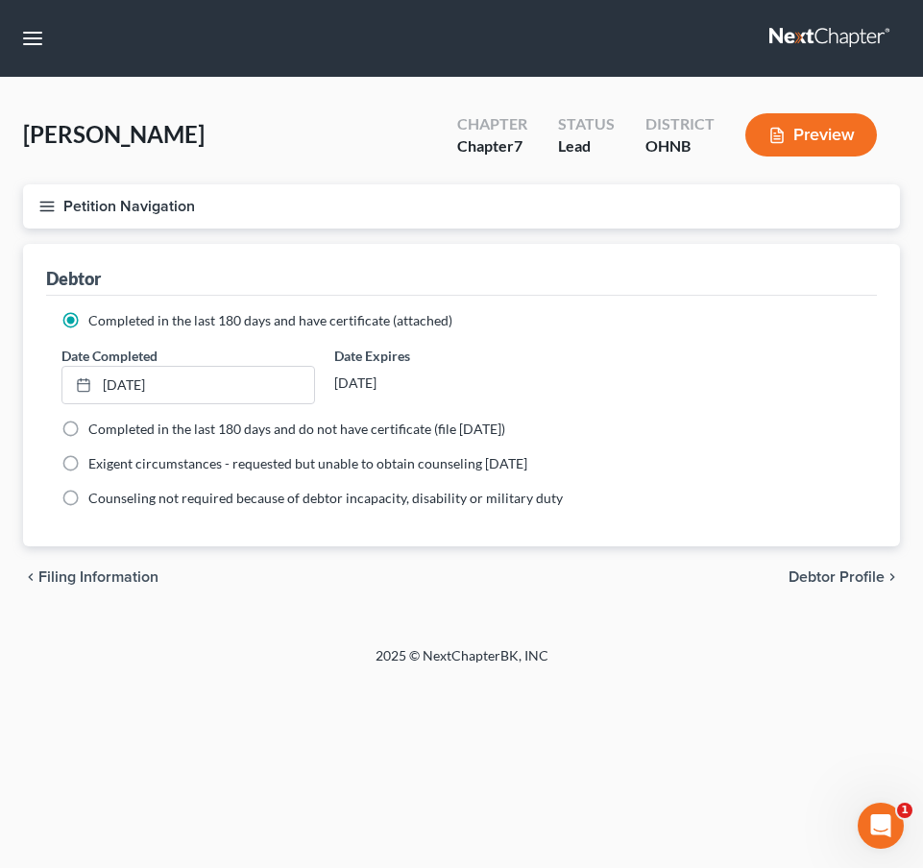
click at [52, 200] on icon "button" at bounding box center [46, 206] width 17 height 17
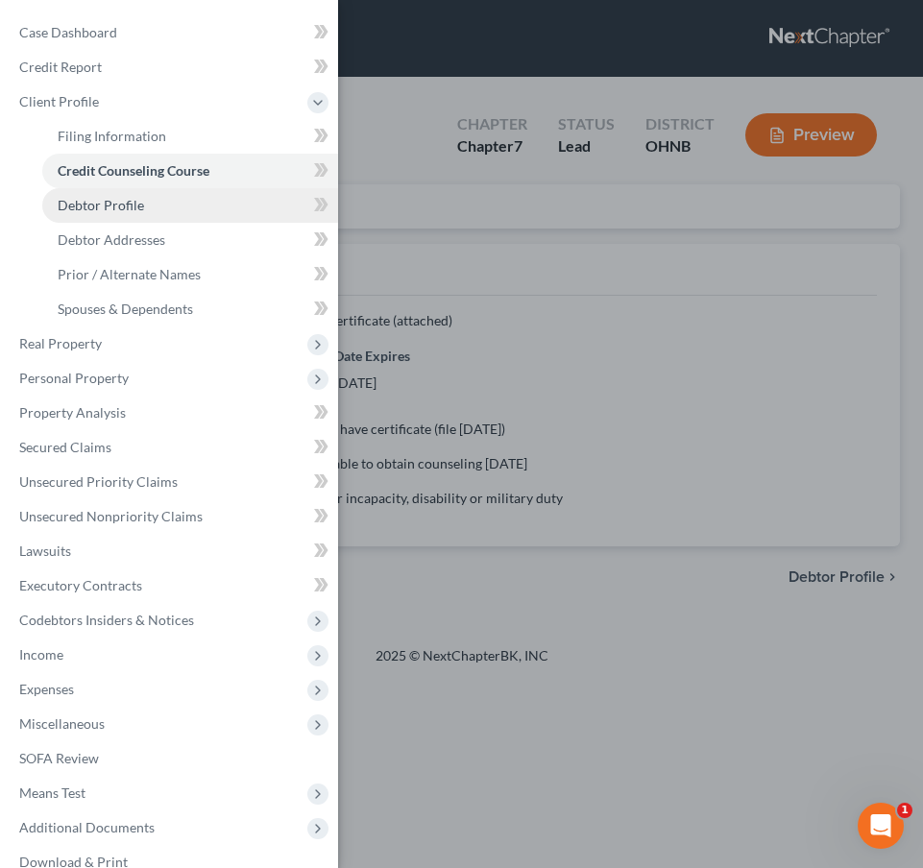
click at [116, 211] on span "Debtor Profile" at bounding box center [101, 205] width 86 height 16
select select "0"
select select "3"
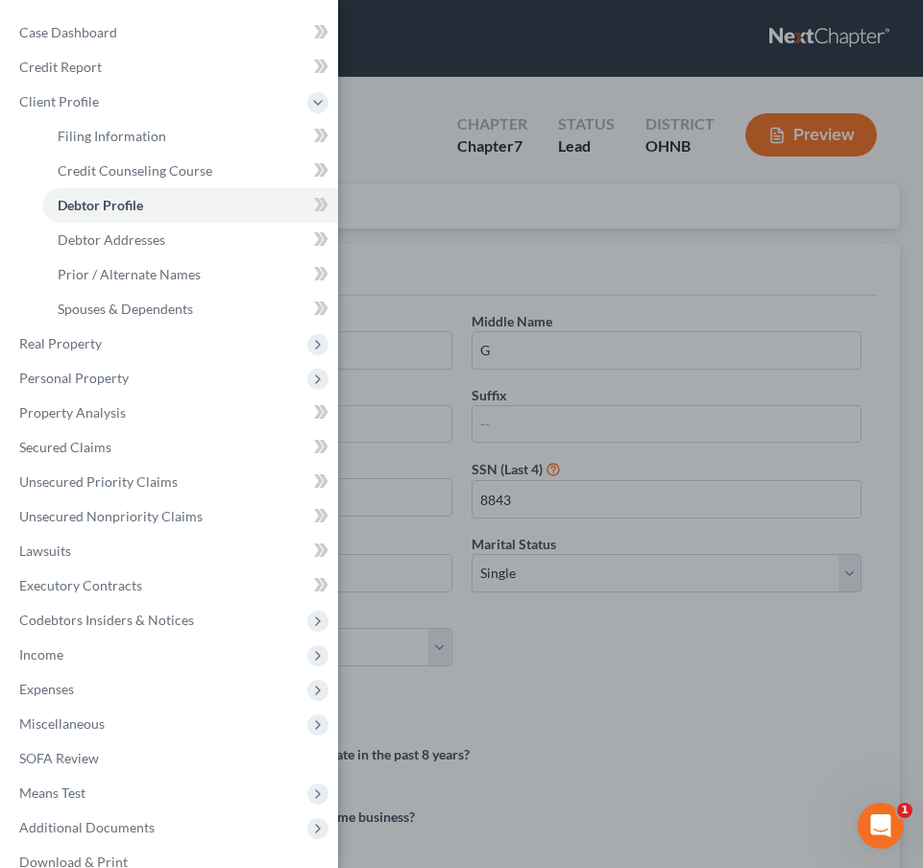
click at [385, 265] on div "Case Dashboard Payments Invoices Payments Payments Credit Report Client Profile" at bounding box center [461, 434] width 923 height 868
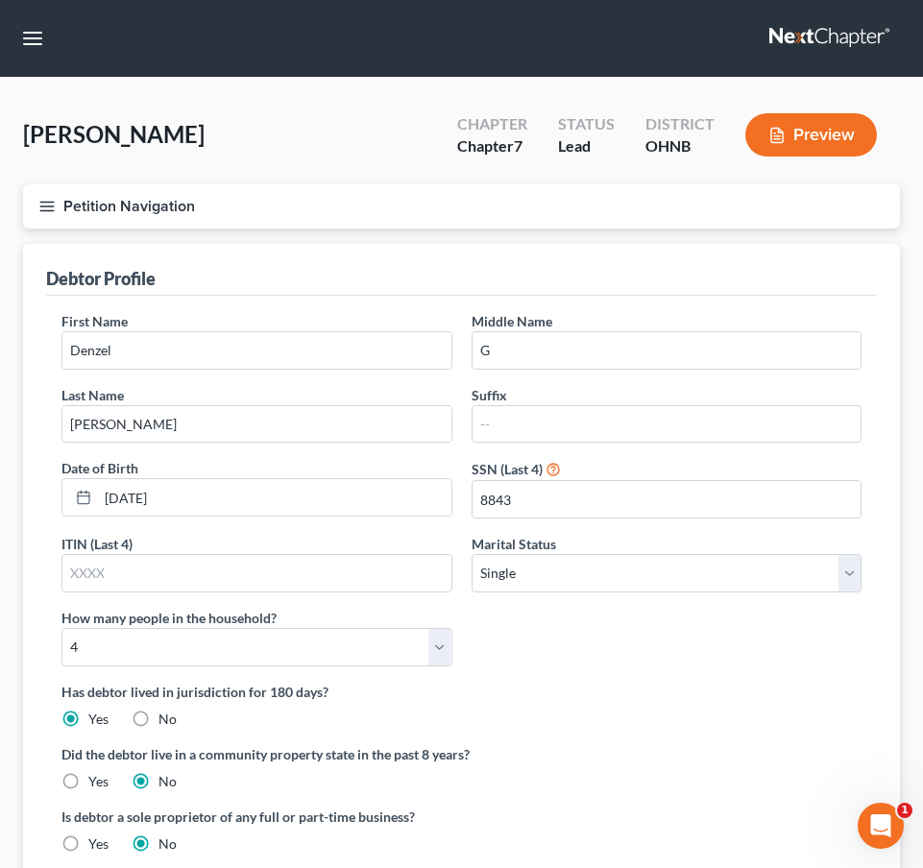
click at [70, 218] on button "Petition Navigation" at bounding box center [461, 206] width 877 height 44
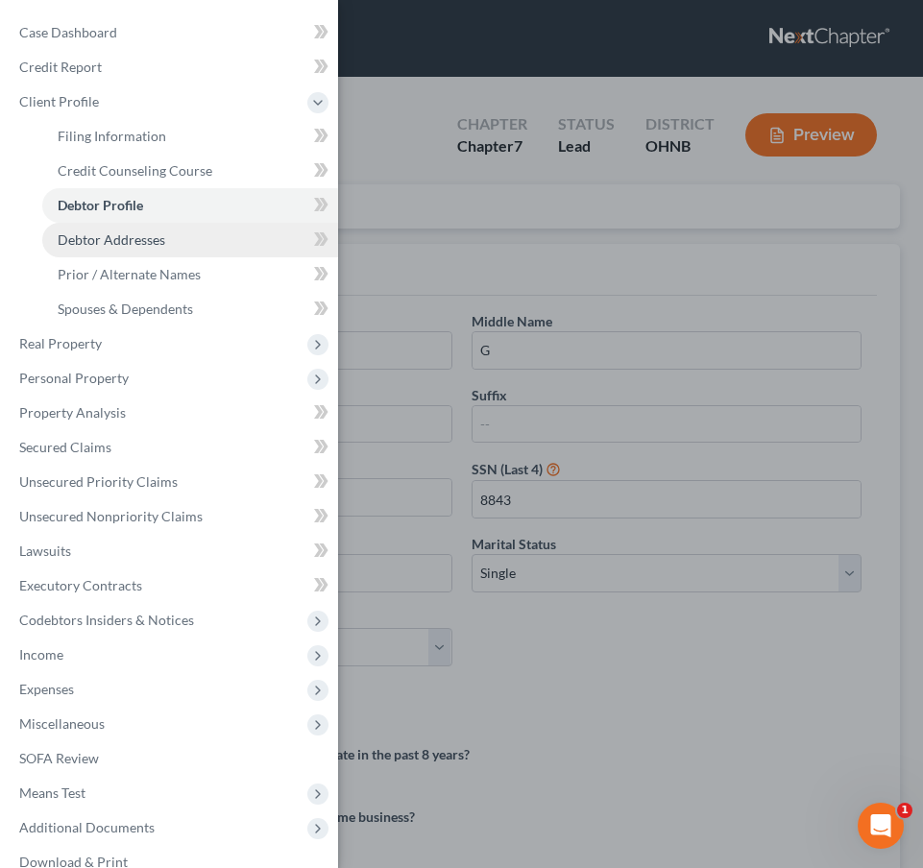
click at [109, 236] on span "Debtor Addresses" at bounding box center [112, 239] width 108 height 16
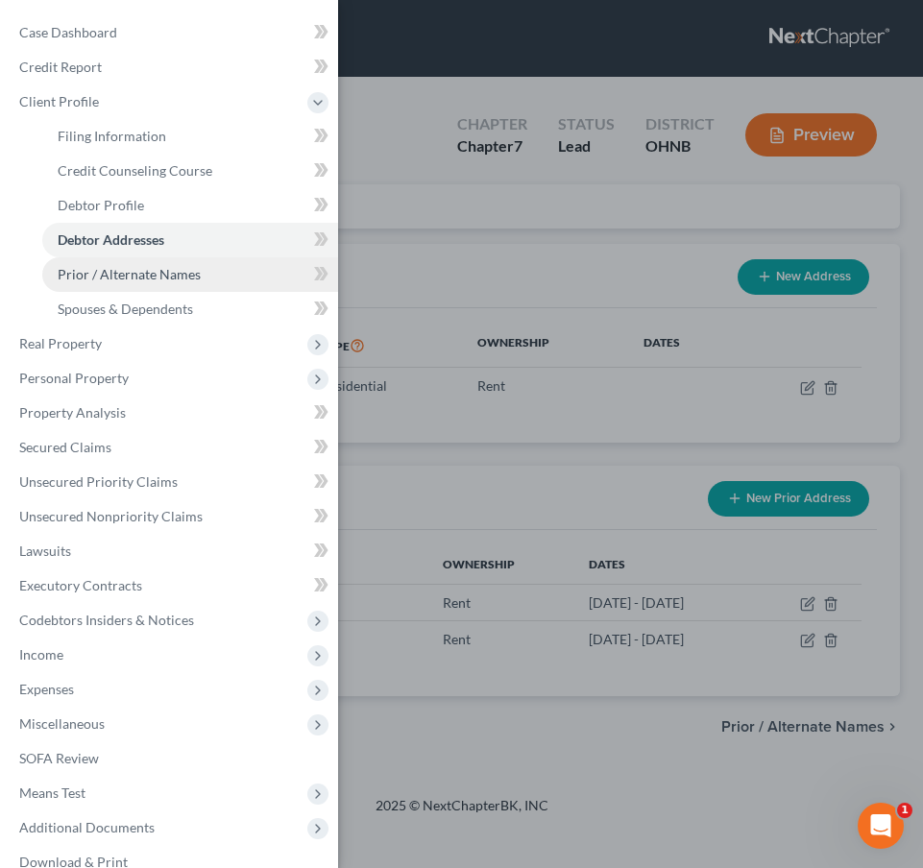
click at [208, 278] on link "Prior / Alternate Names" at bounding box center [190, 274] width 296 height 35
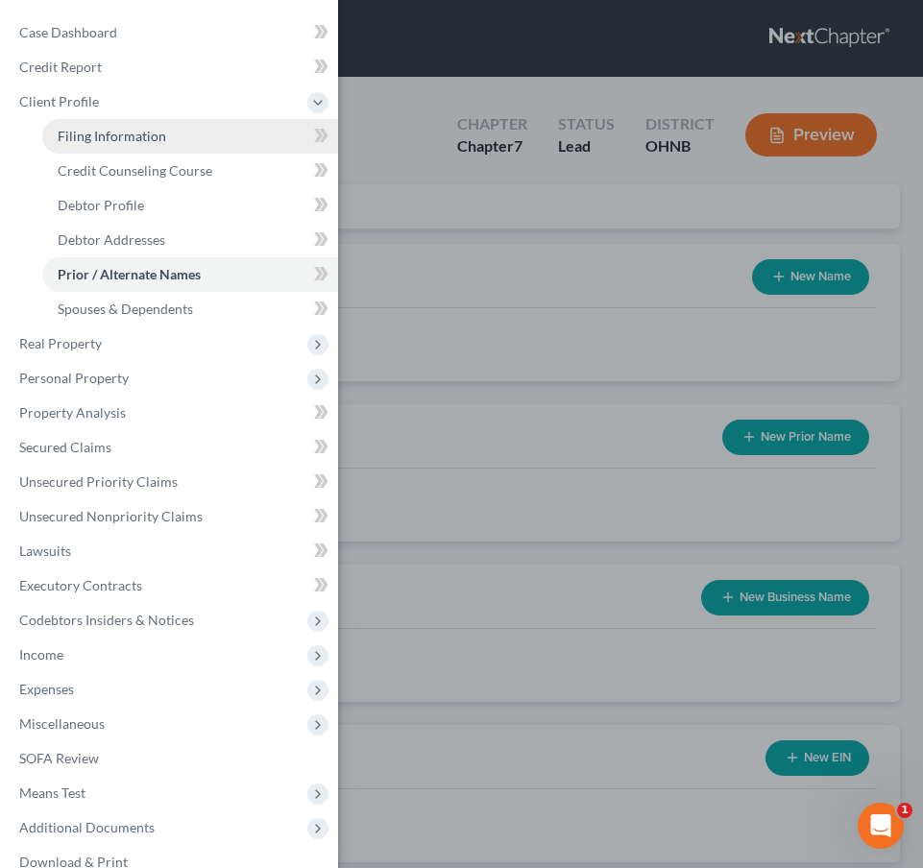
click at [153, 142] on span "Filing Information" at bounding box center [112, 136] width 109 height 16
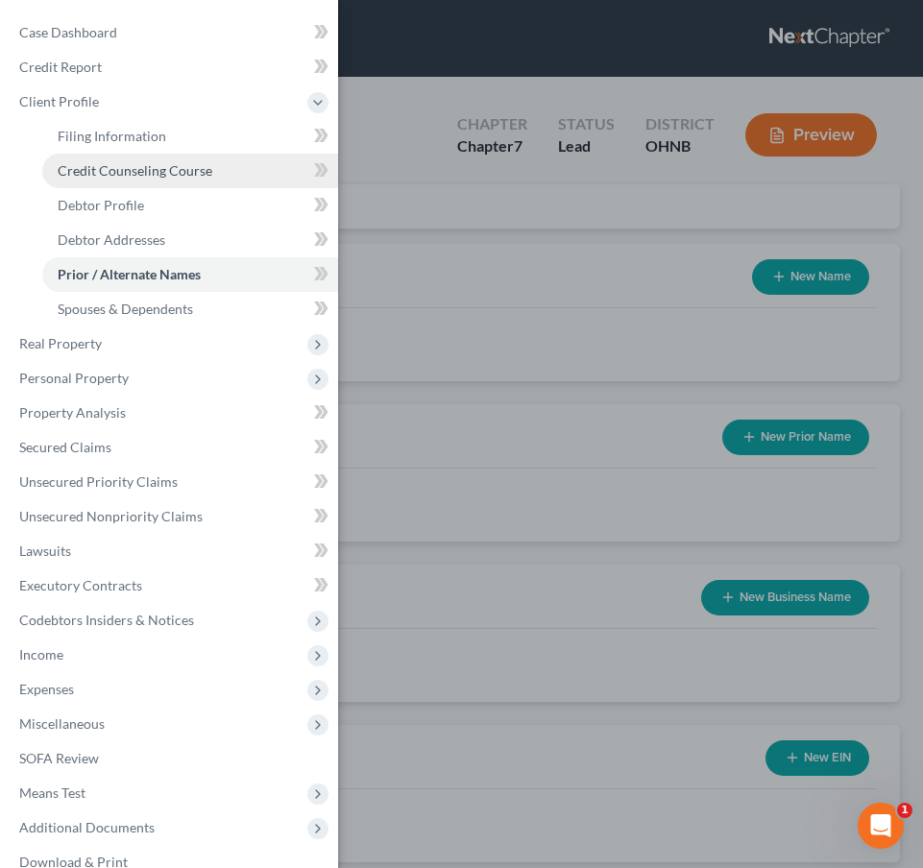
select select "1"
select select "0"
select select "61"
select select "12"
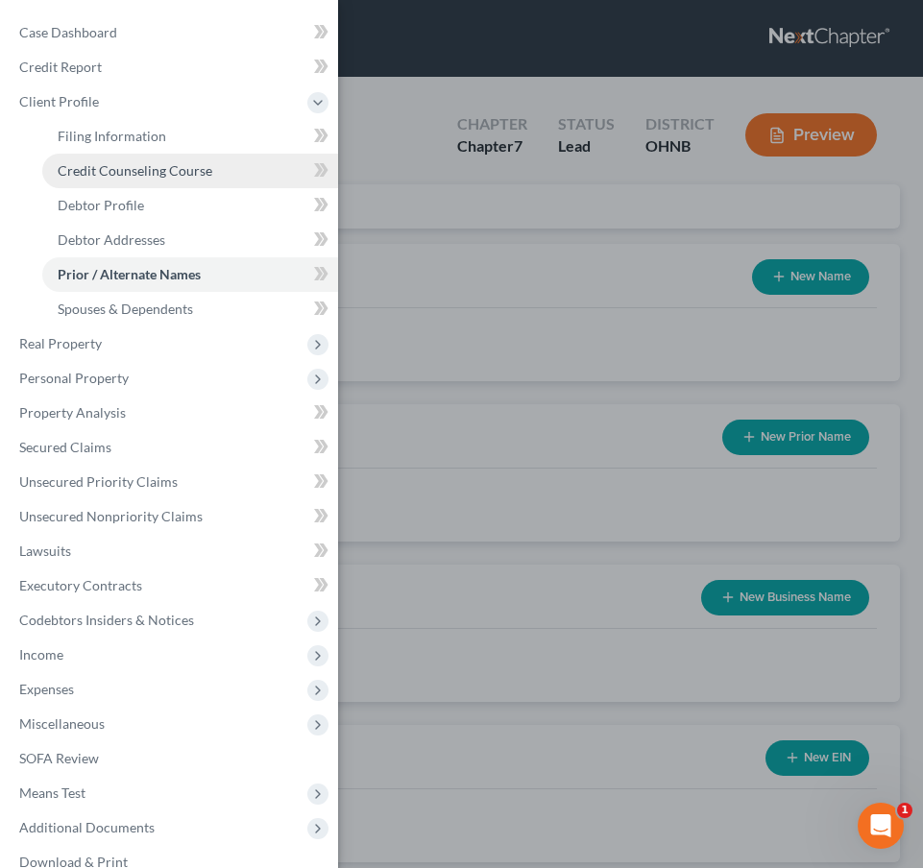
select select "0"
select select "36"
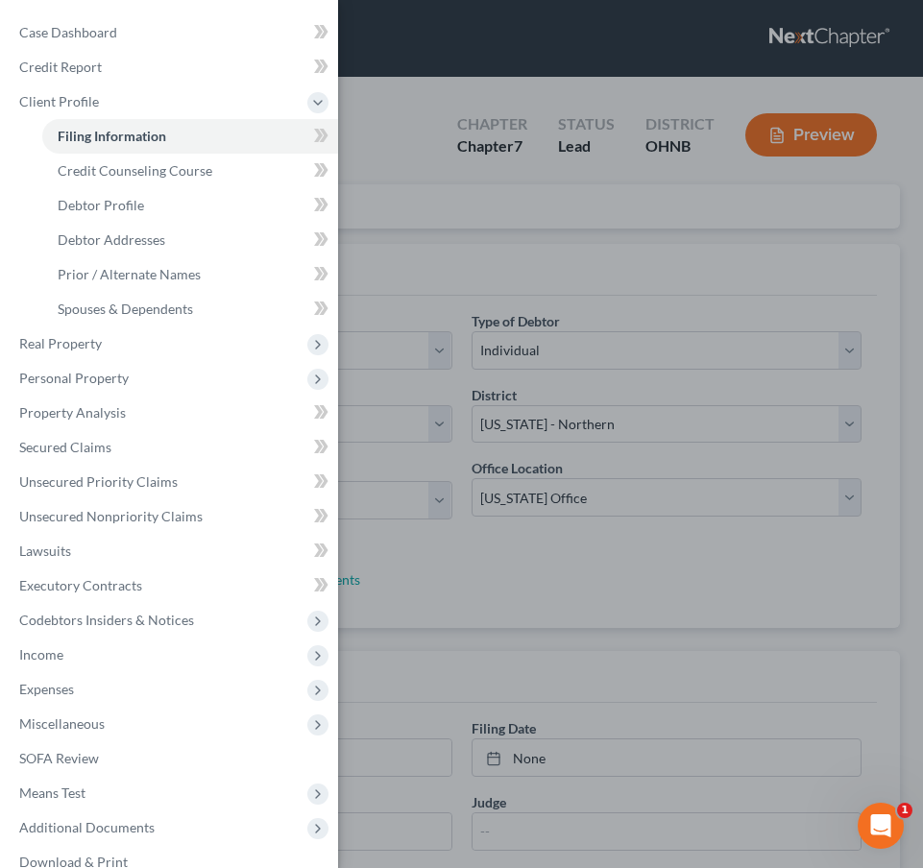
click at [391, 246] on div "Case Dashboard Payments Invoices Payments Payments Credit Report Client Profile" at bounding box center [461, 434] width 923 height 868
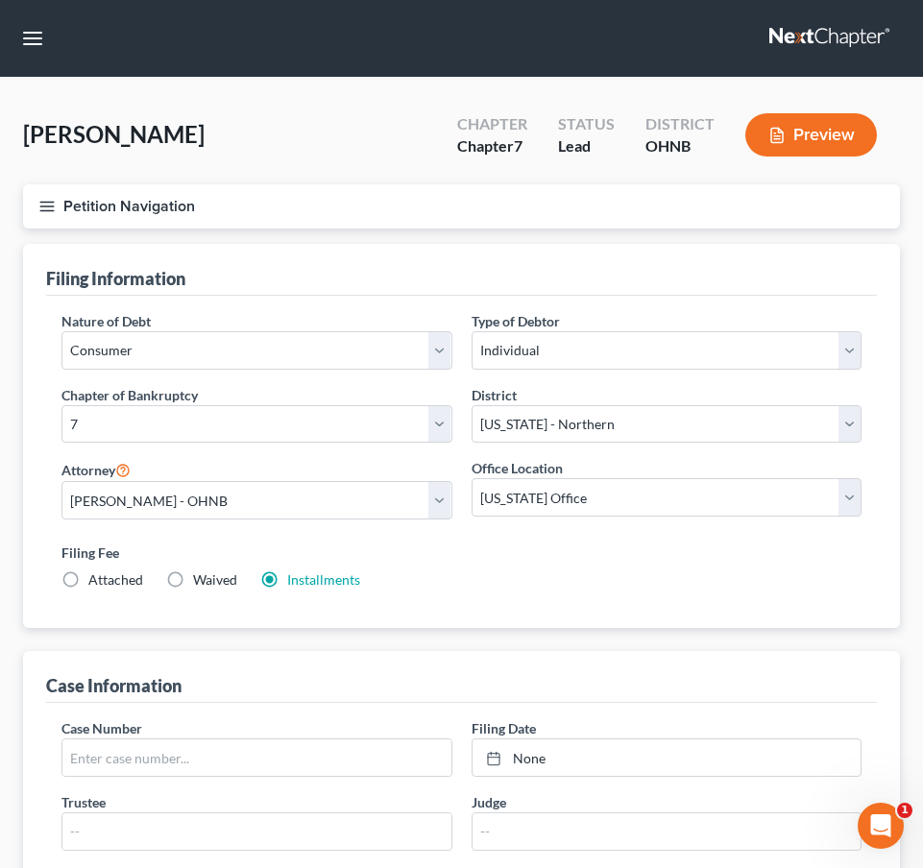
click at [71, 195] on button "Petition Navigation" at bounding box center [461, 206] width 877 height 44
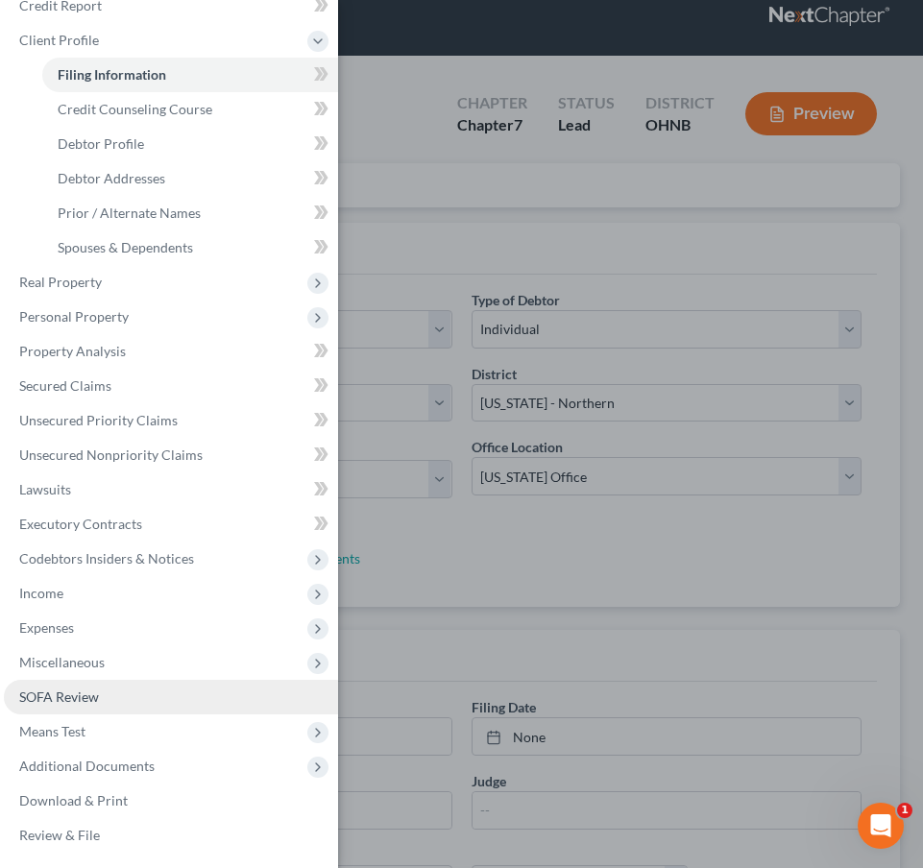
scroll to position [35, 0]
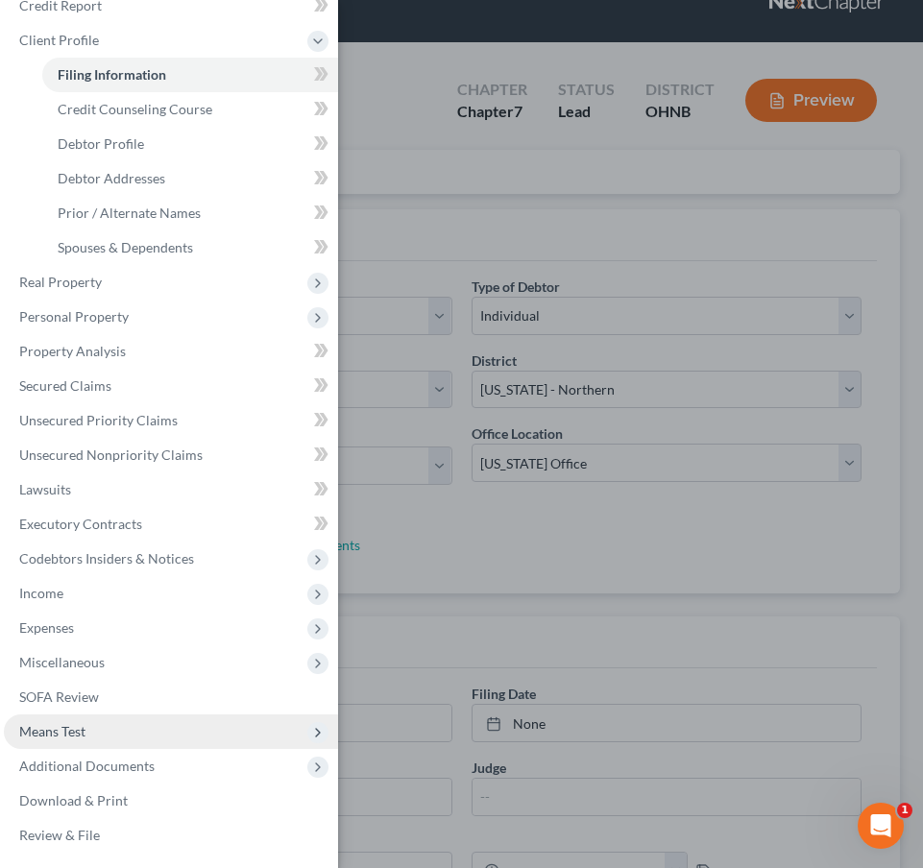
click at [176, 731] on span "Means Test" at bounding box center [171, 731] width 334 height 35
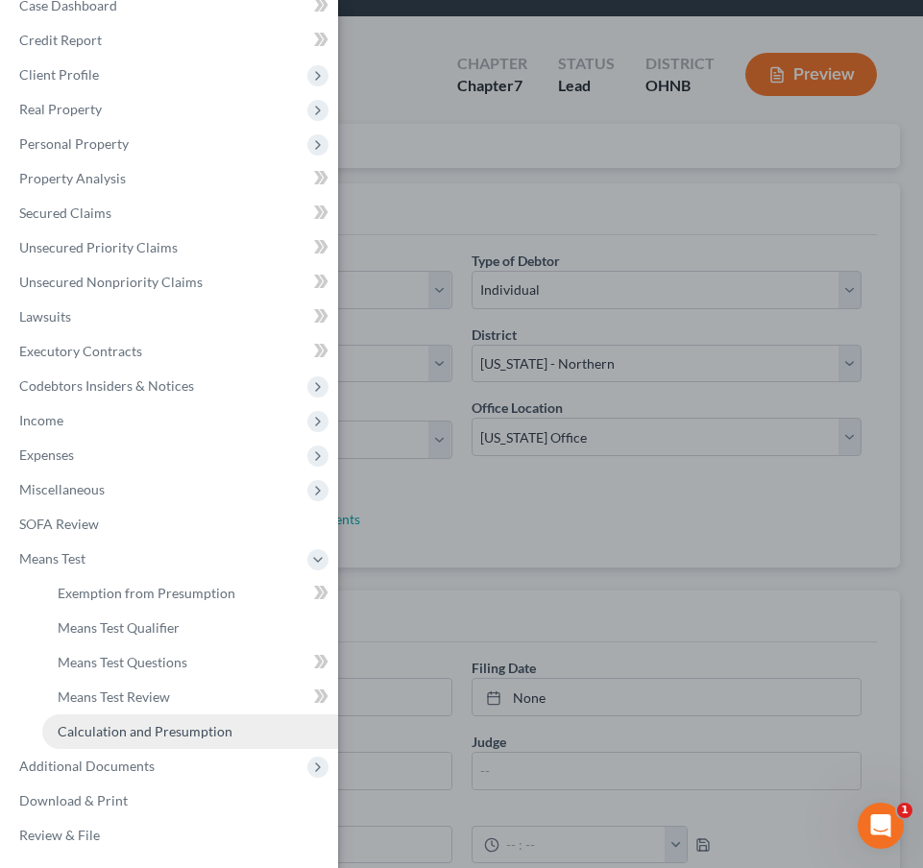
scroll to position [62, 0]
click at [164, 726] on span "Calculation and Presumption" at bounding box center [145, 731] width 175 height 16
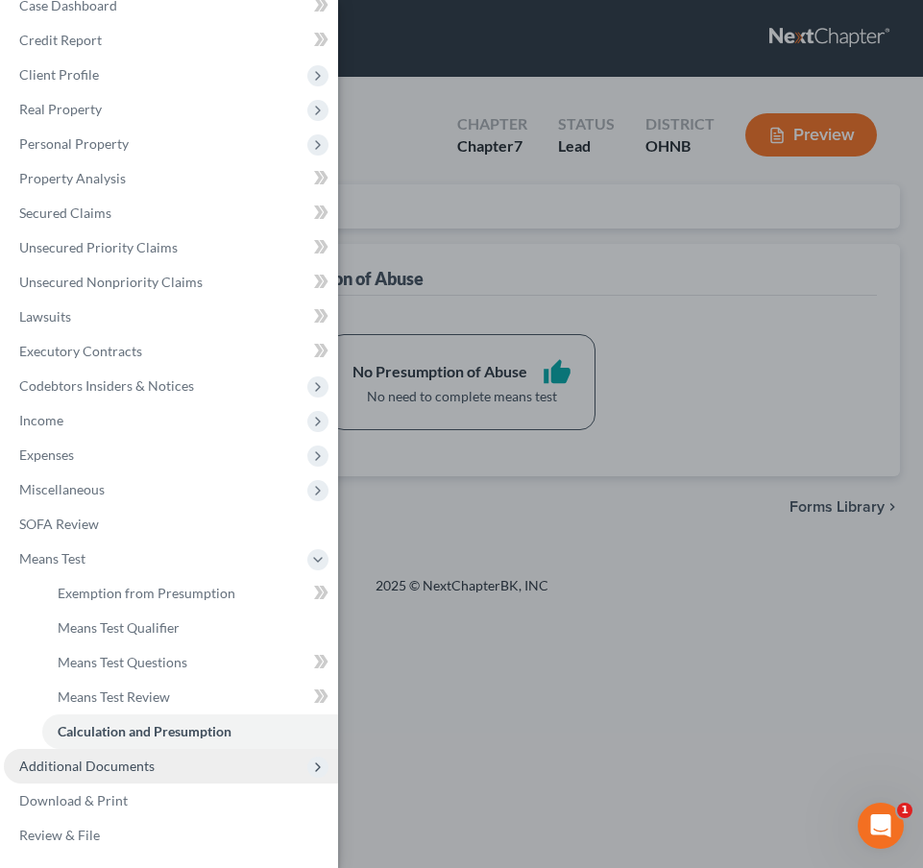
click at [139, 762] on span "Additional Documents" at bounding box center [86, 766] width 135 height 16
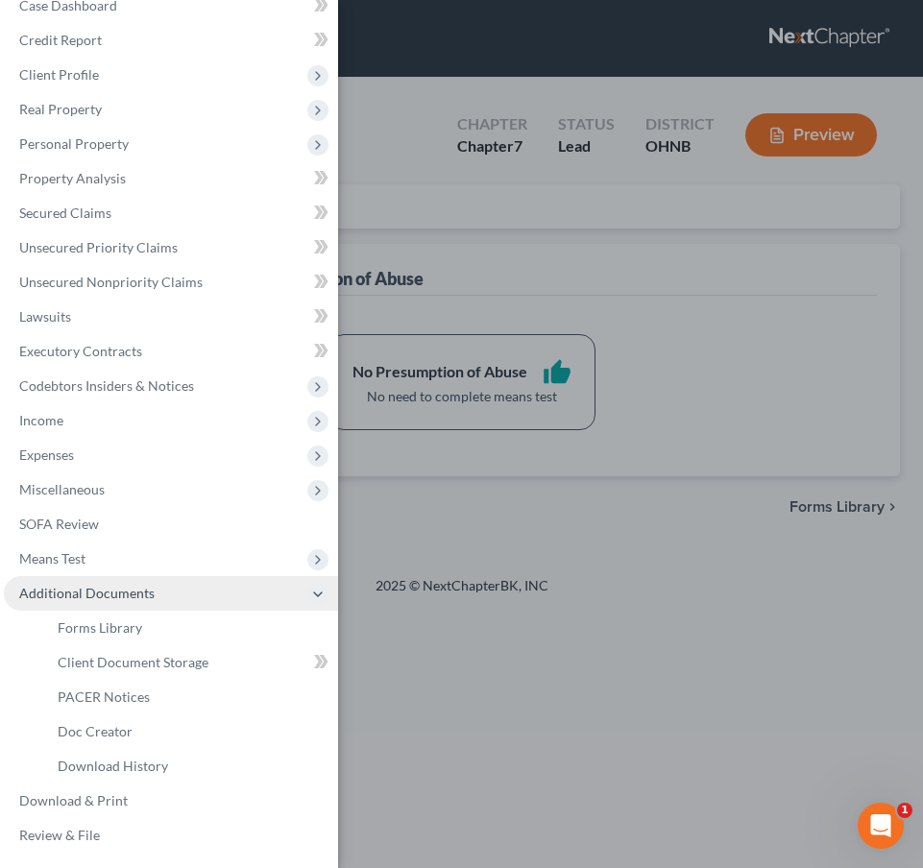
click at [204, 586] on span "Additional Documents" at bounding box center [171, 593] width 334 height 35
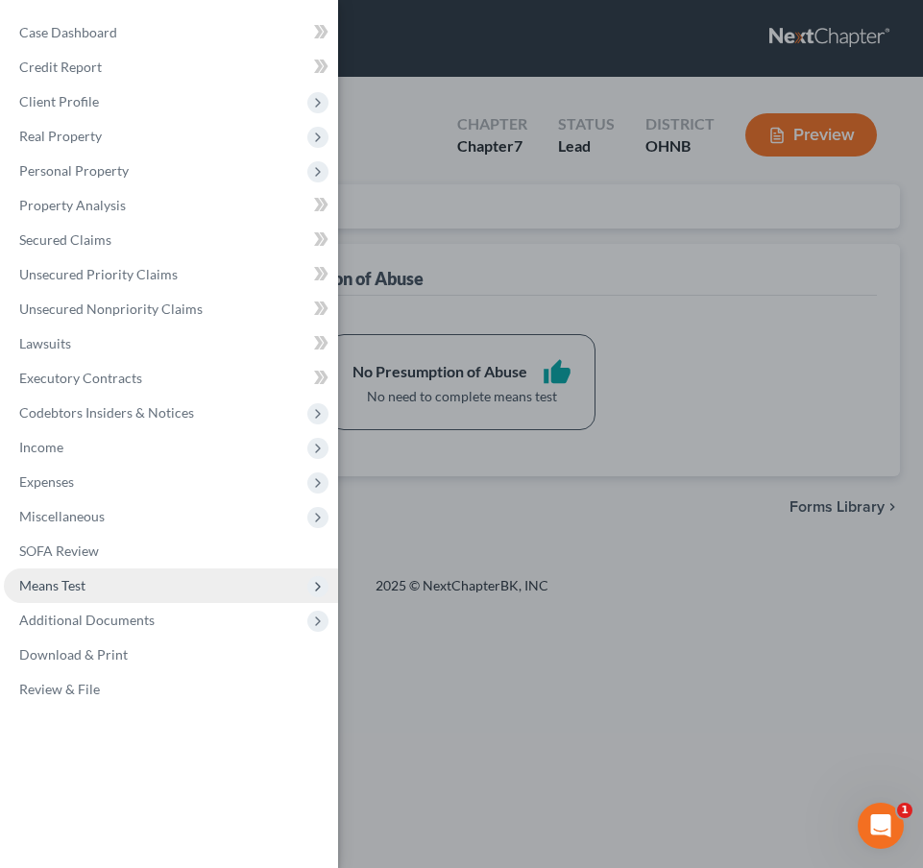
click at [165, 595] on span "Means Test" at bounding box center [171, 585] width 334 height 35
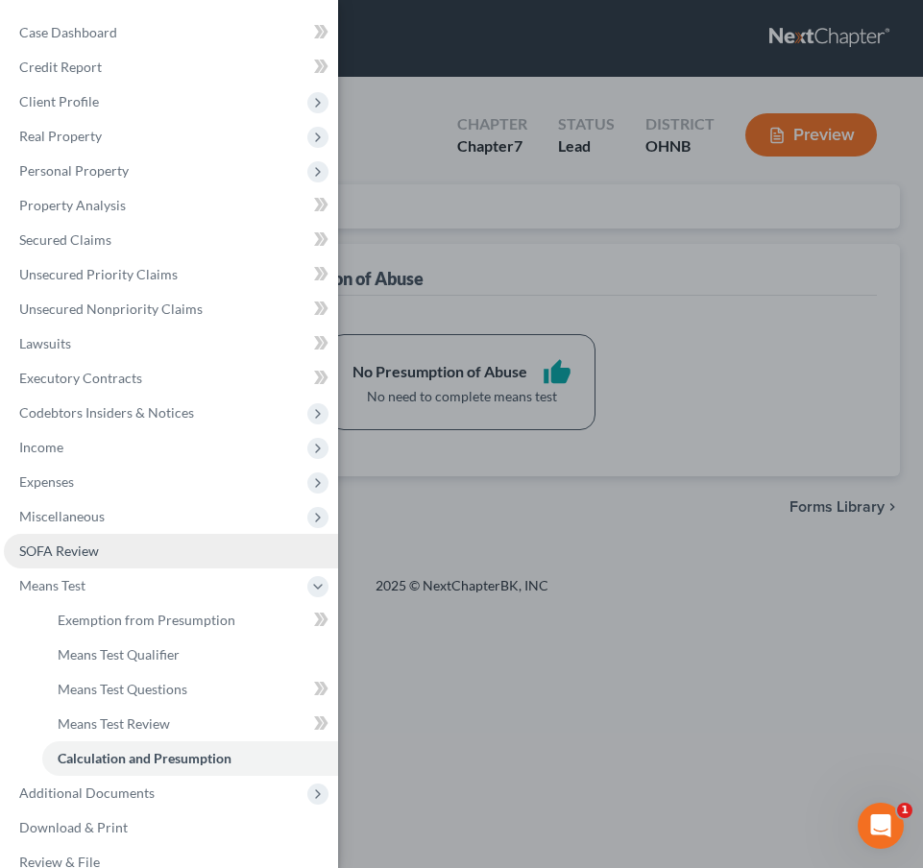
click at [156, 550] on link "SOFA Review" at bounding box center [171, 551] width 334 height 35
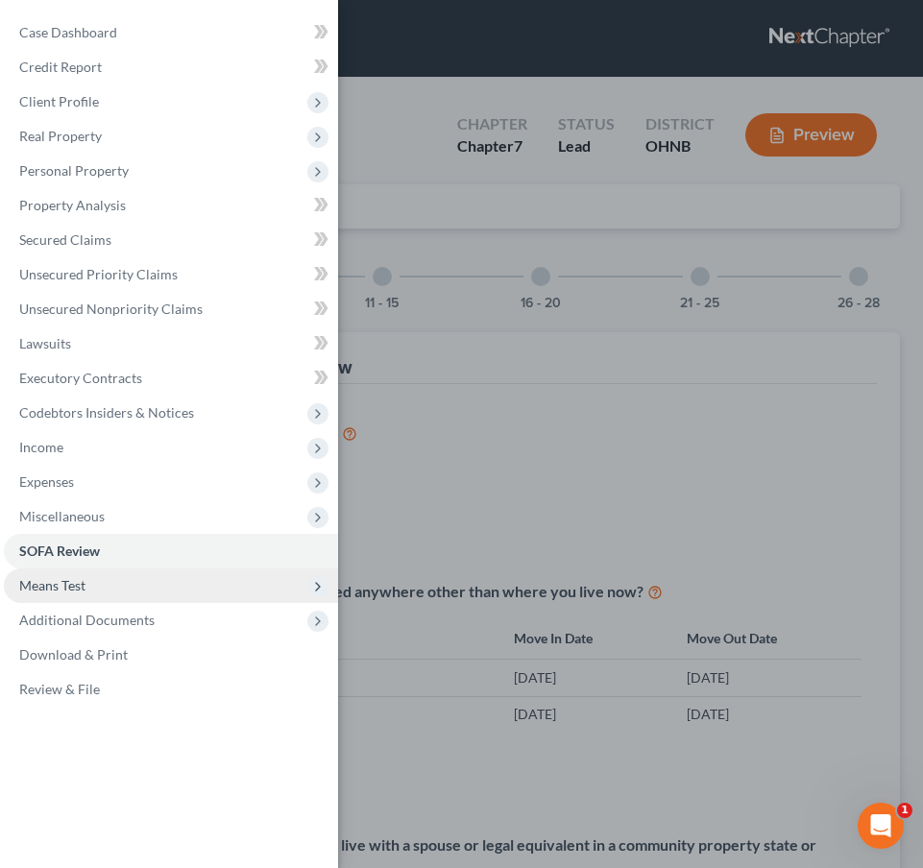
click at [148, 590] on span "Means Test" at bounding box center [171, 585] width 334 height 35
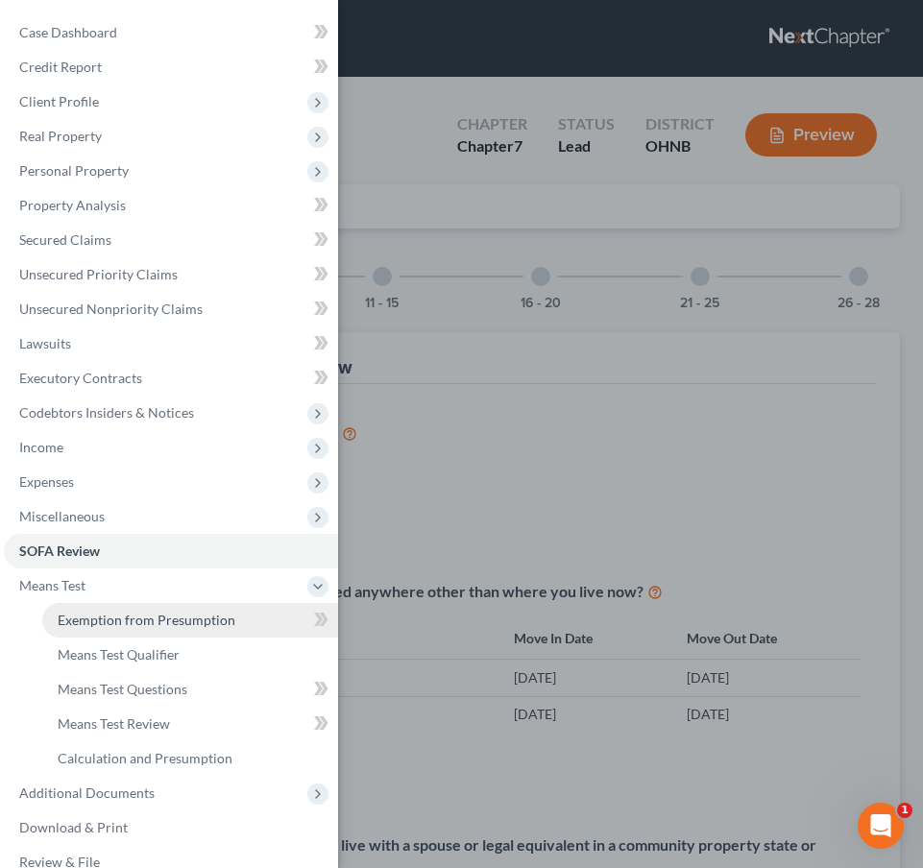
click at [161, 620] on span "Exemption from Presumption" at bounding box center [147, 620] width 178 height 16
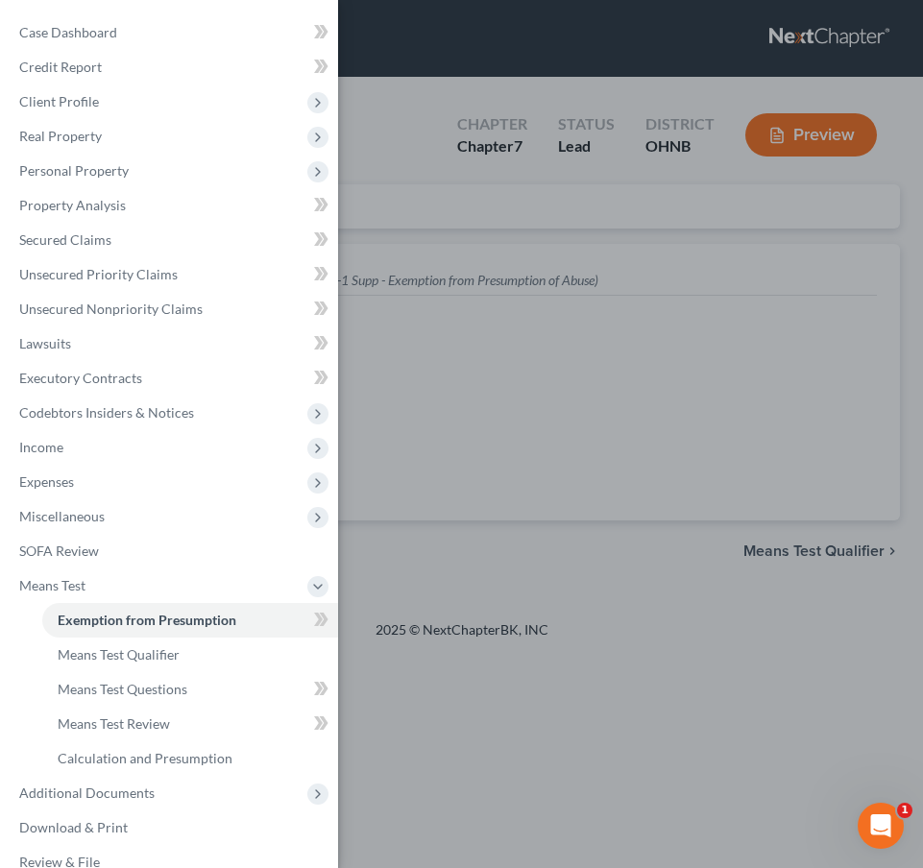
click at [510, 474] on div "Case Dashboard Payments Invoices Payments Payments Credit Report Client Profile" at bounding box center [461, 434] width 923 height 868
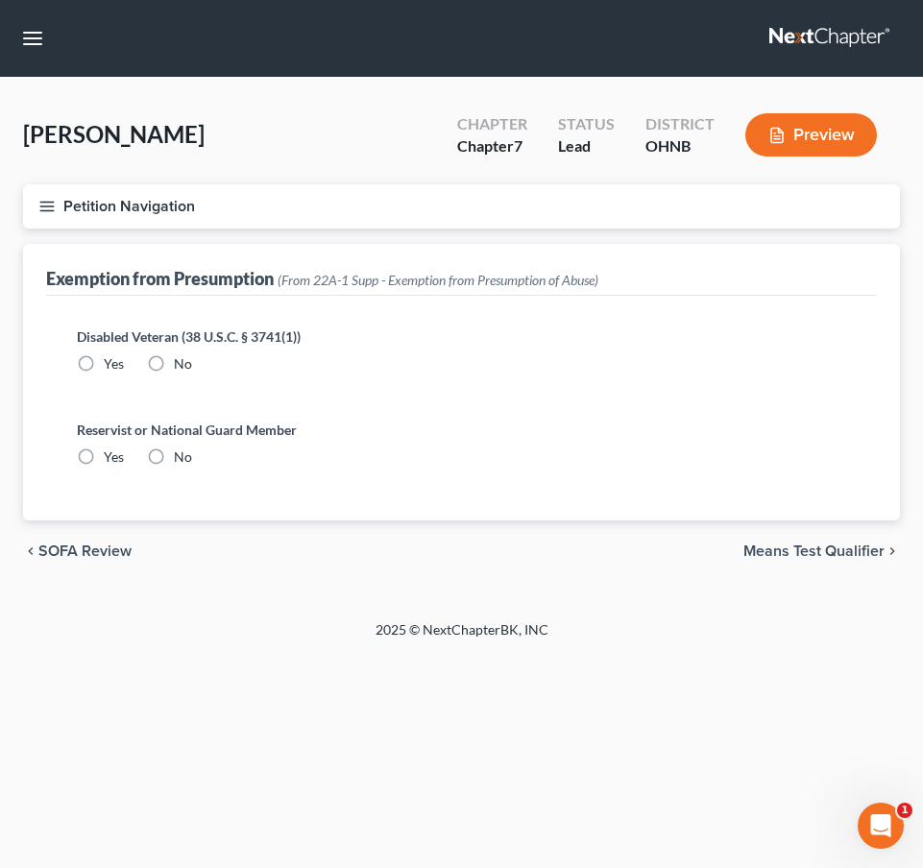
click at [38, 206] on icon "button" at bounding box center [46, 206] width 17 height 17
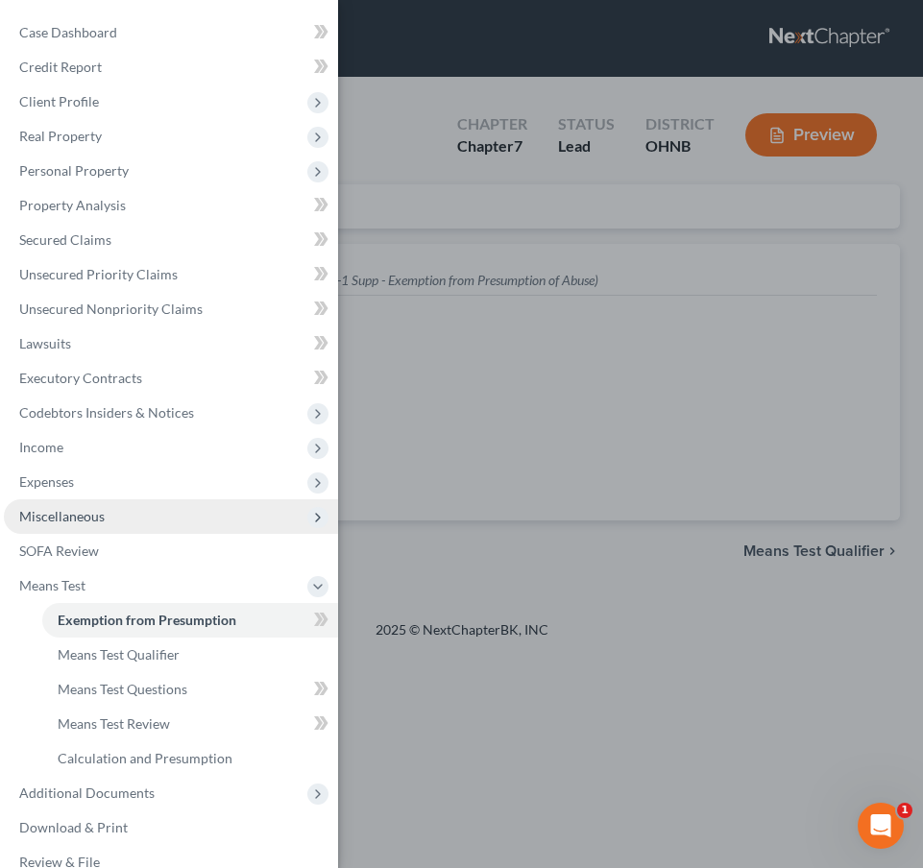
click at [134, 508] on span "Miscellaneous" at bounding box center [171, 516] width 334 height 35
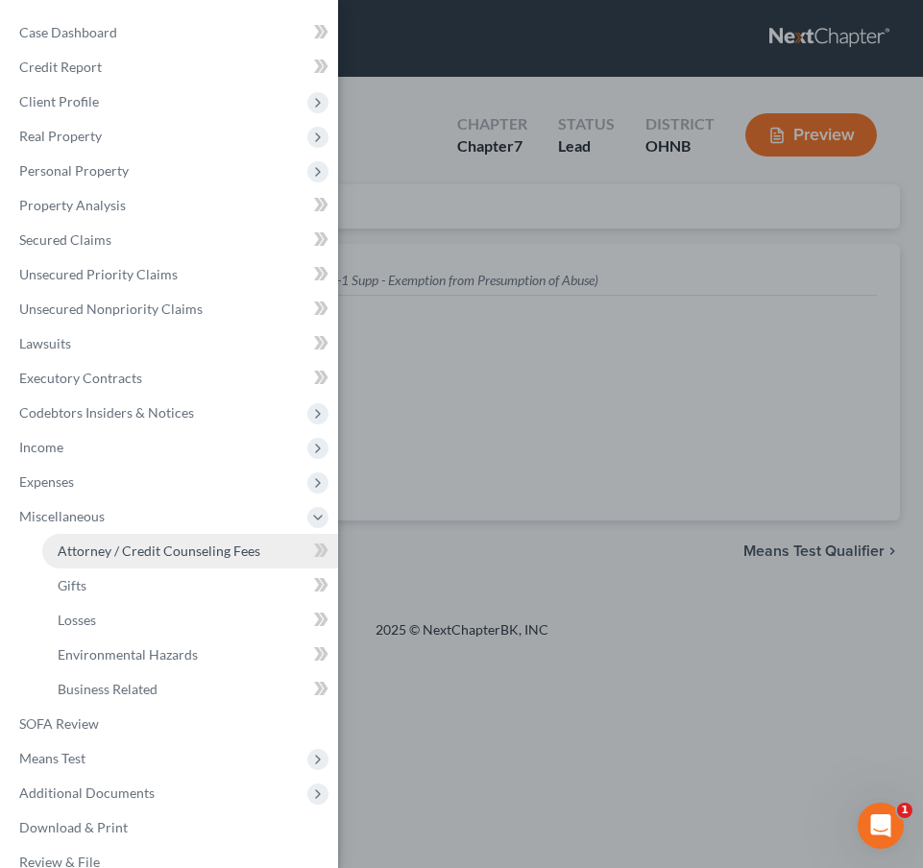
click at [132, 546] on span "Attorney / Credit Counseling Fees" at bounding box center [159, 551] width 203 height 16
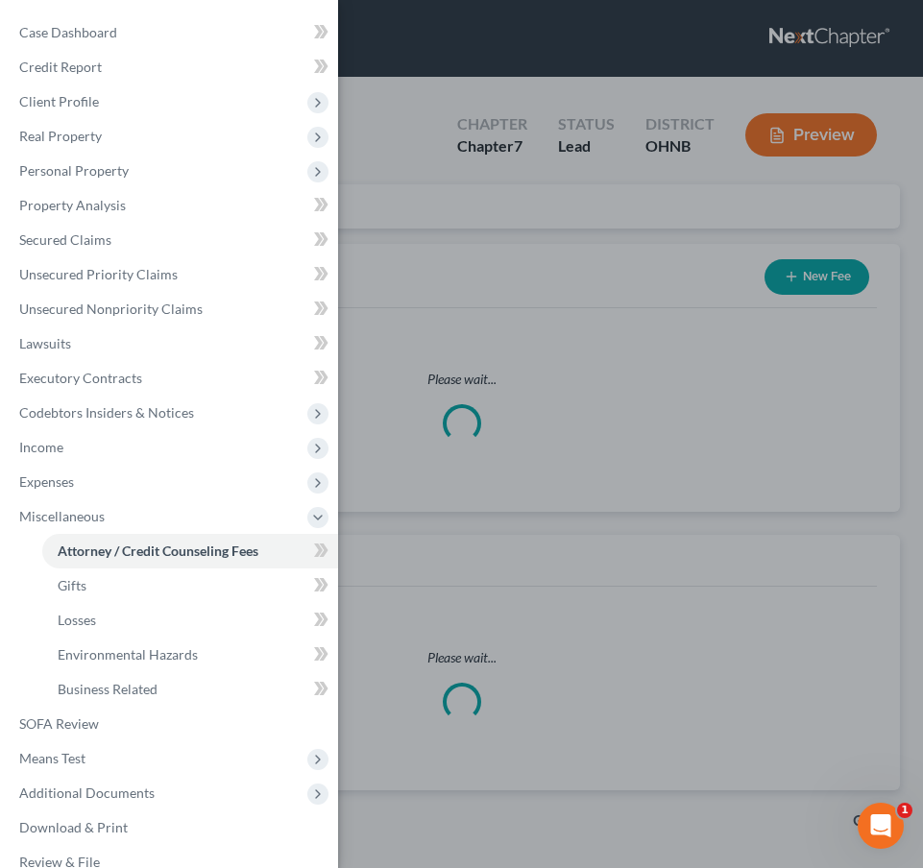
select select "1"
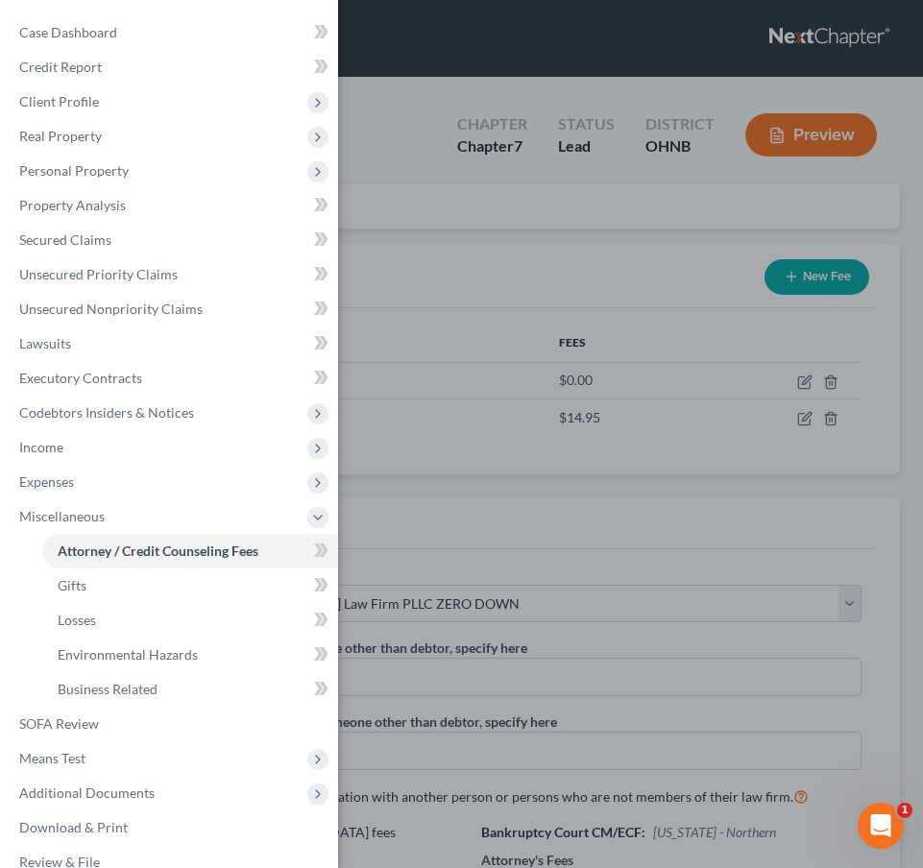
click at [558, 406] on div "Case Dashboard Payments Invoices Payments Payments Credit Report Client Profile" at bounding box center [461, 434] width 923 height 868
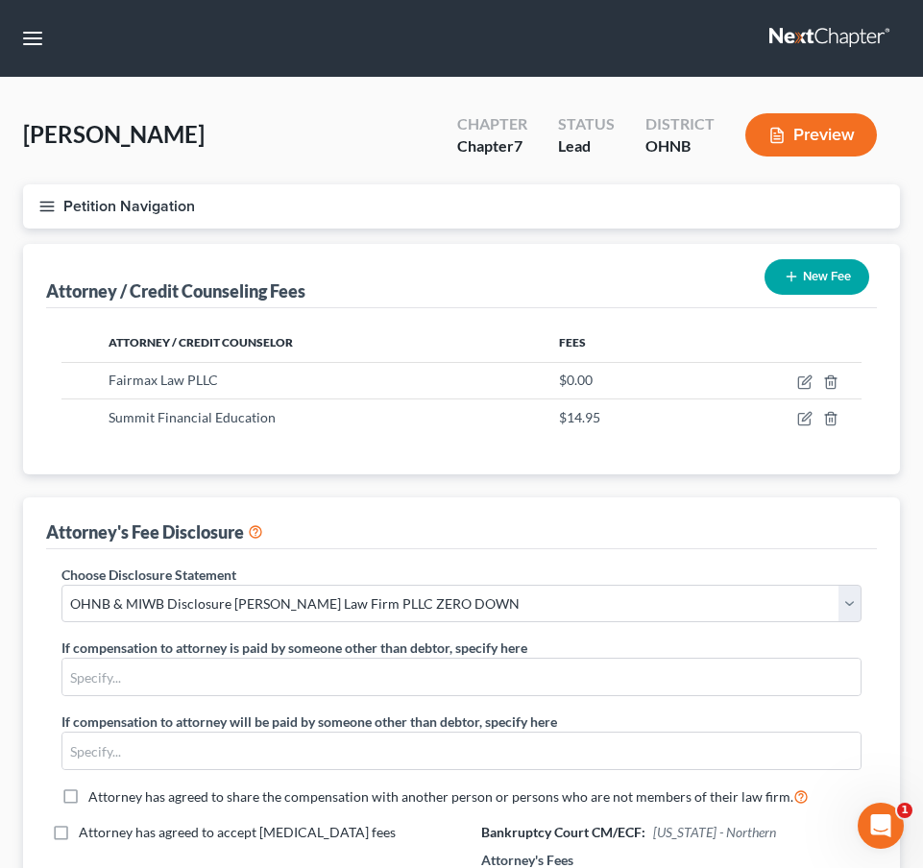
click at [325, 2] on nav "Home New Case Client Portal Directory Cases Fairmax Law farrah@fairmaxlaw.com M…" at bounding box center [461, 38] width 923 height 77
click at [54, 190] on button "Petition Navigation" at bounding box center [461, 206] width 877 height 44
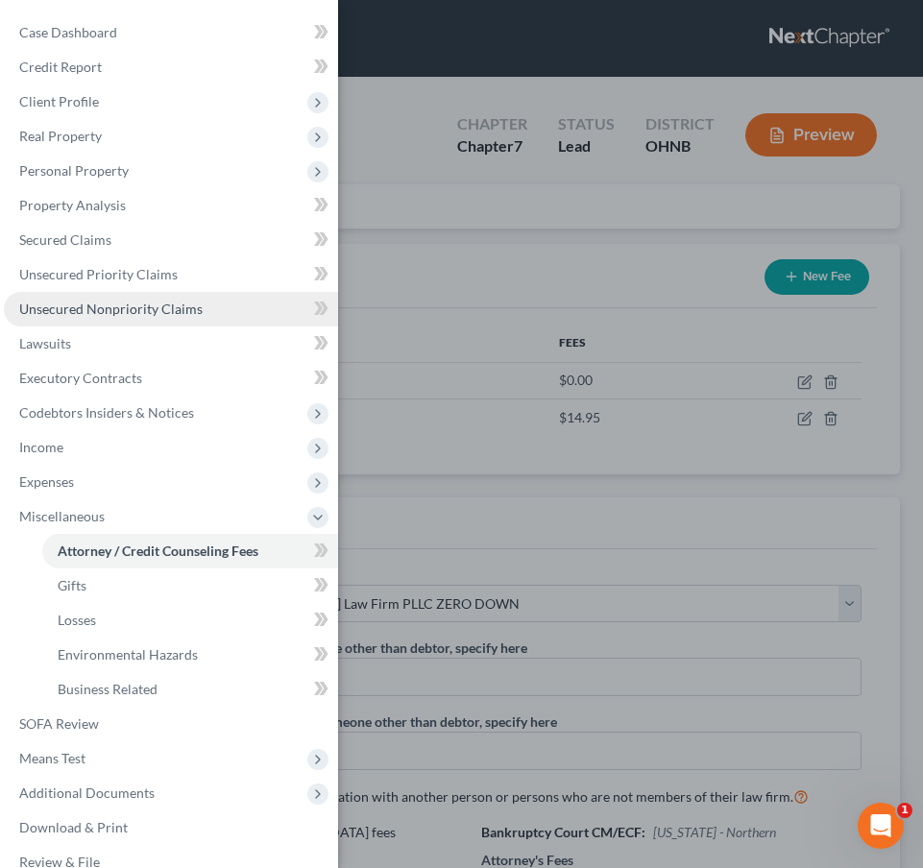
click at [133, 302] on span "Unsecured Nonpriority Claims" at bounding box center [110, 309] width 183 height 16
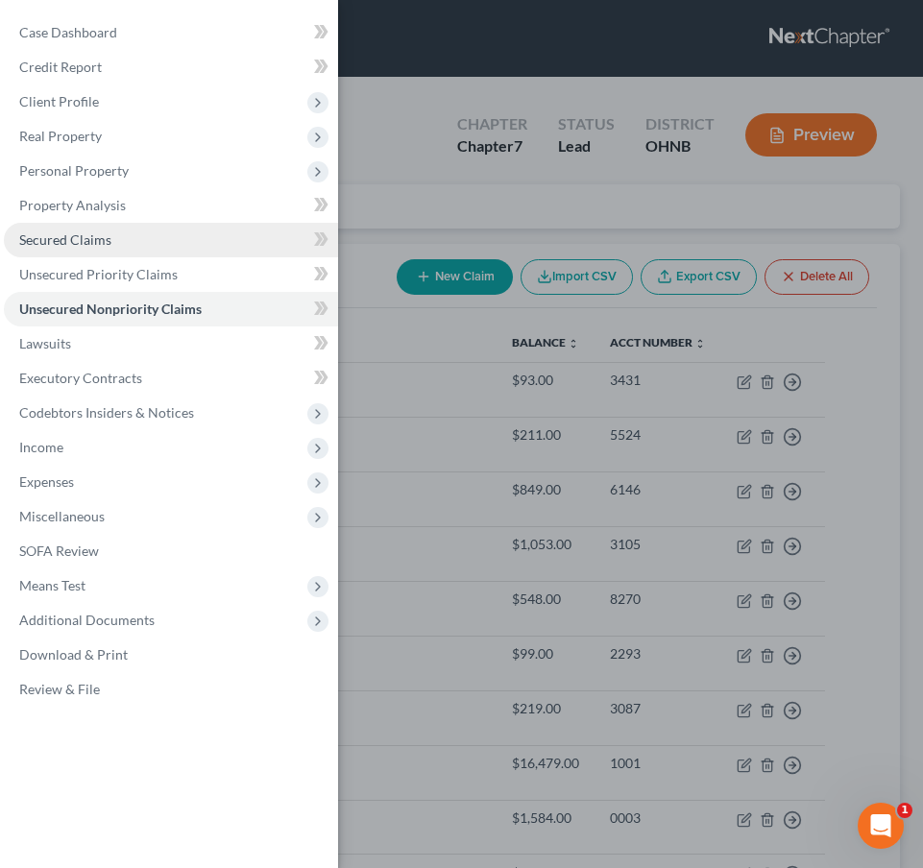
click at [127, 243] on link "Secured Claims" at bounding box center [171, 240] width 334 height 35
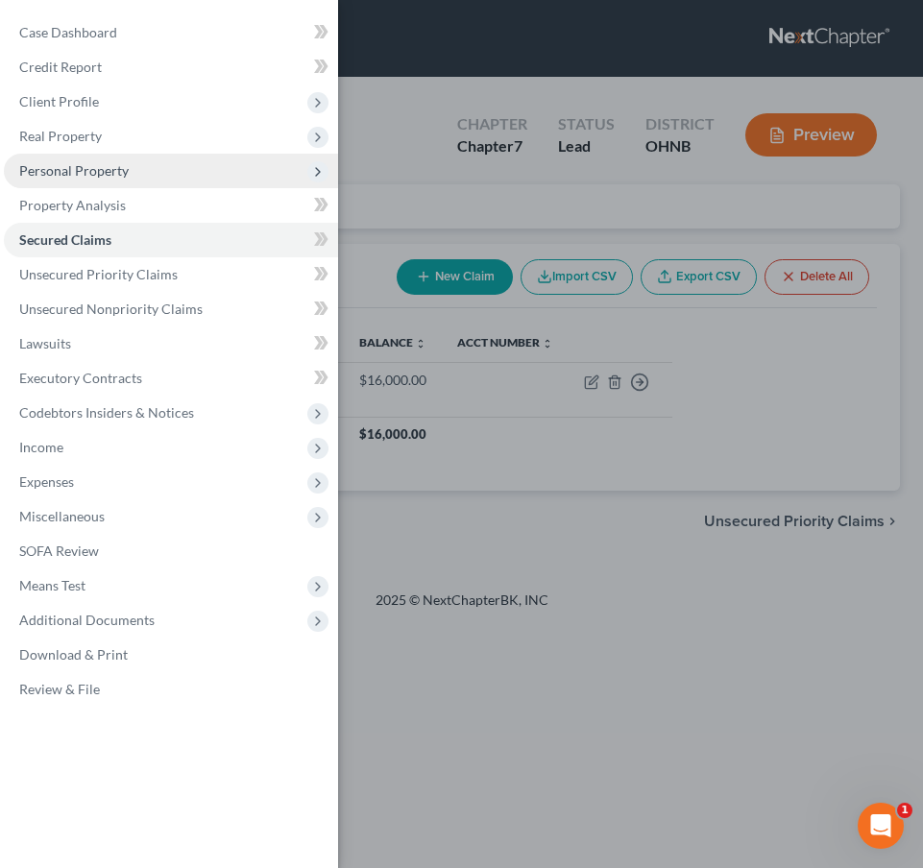
click at [126, 182] on span "Personal Property" at bounding box center [171, 171] width 334 height 35
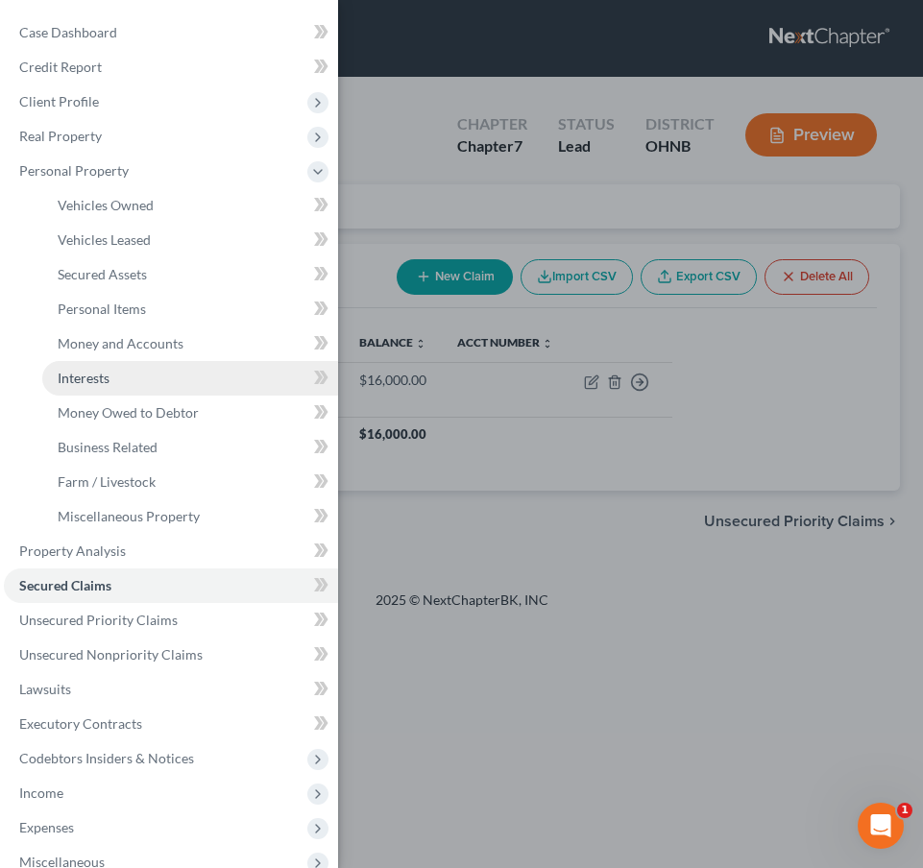
click at [115, 387] on link "Interests" at bounding box center [190, 378] width 296 height 35
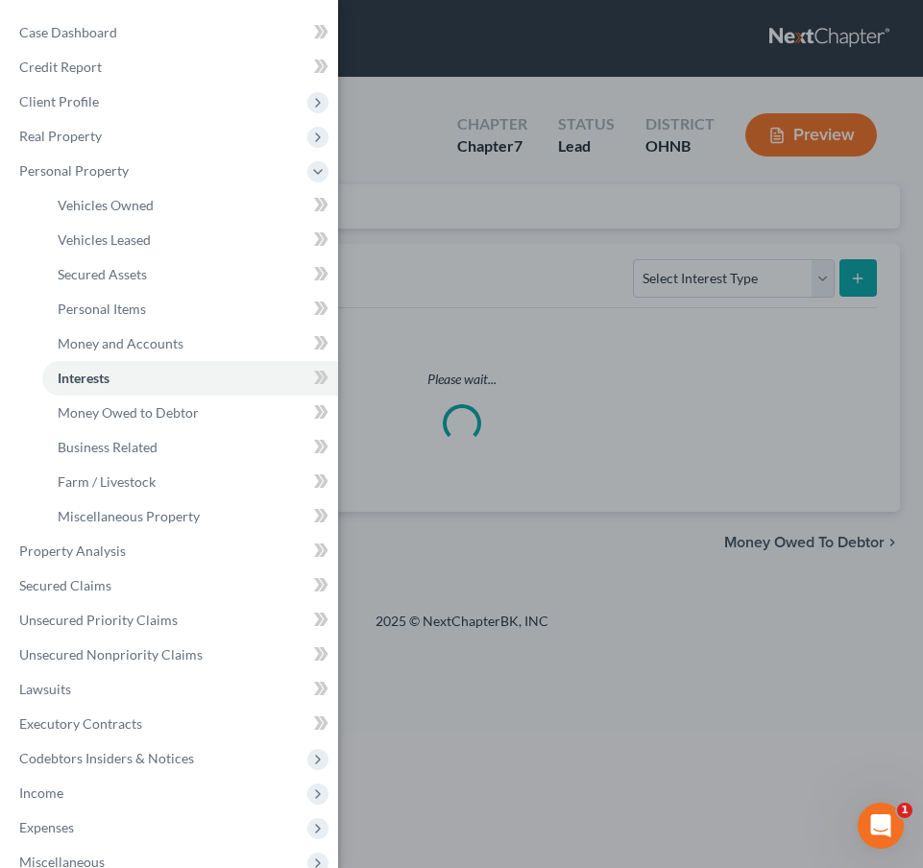
click at [493, 470] on div "Case Dashboard Payments Invoices Payments Payments Credit Report Client Profile" at bounding box center [461, 434] width 923 height 868
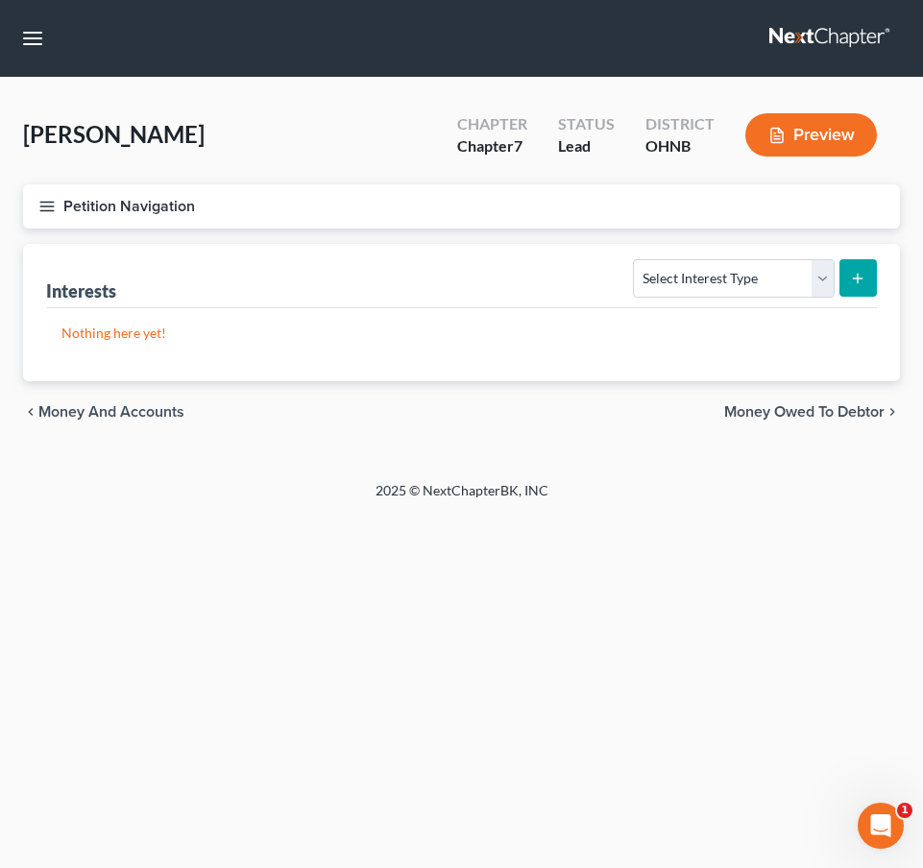
click at [855, 278] on line "submit" at bounding box center [858, 278] width 9 height 0
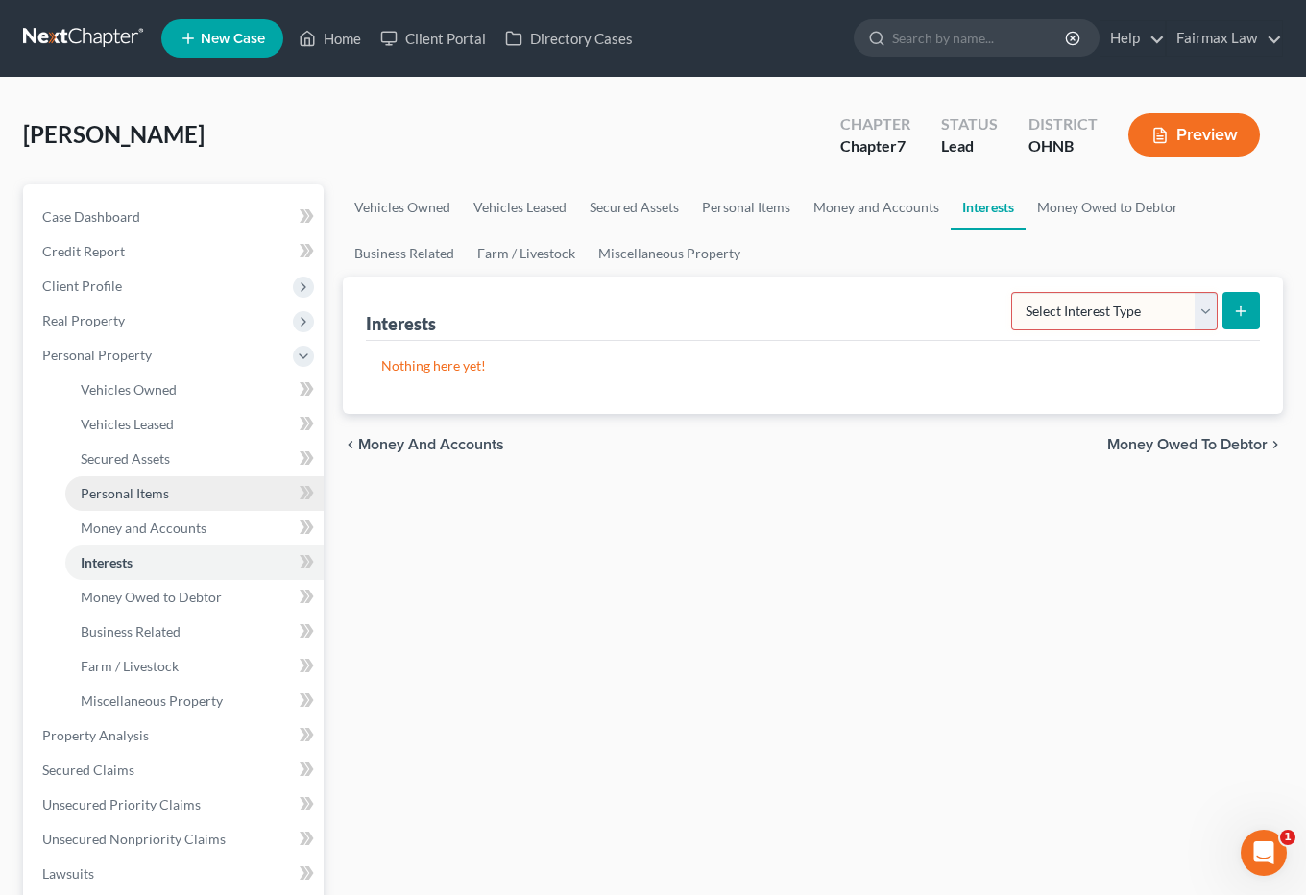
click at [181, 493] on link "Personal Items" at bounding box center [194, 493] width 258 height 35
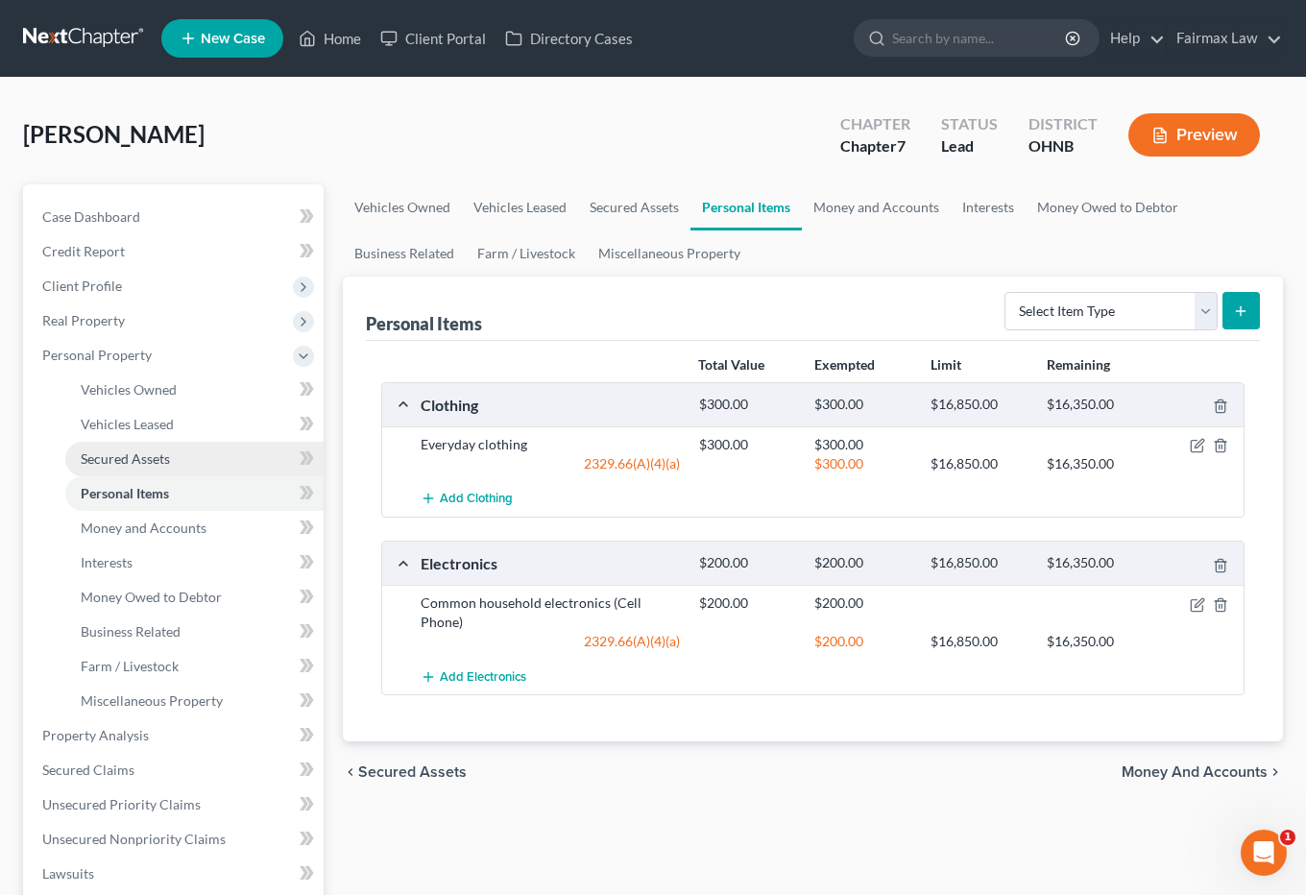
click at [232, 471] on link "Secured Assets" at bounding box center [194, 459] width 258 height 35
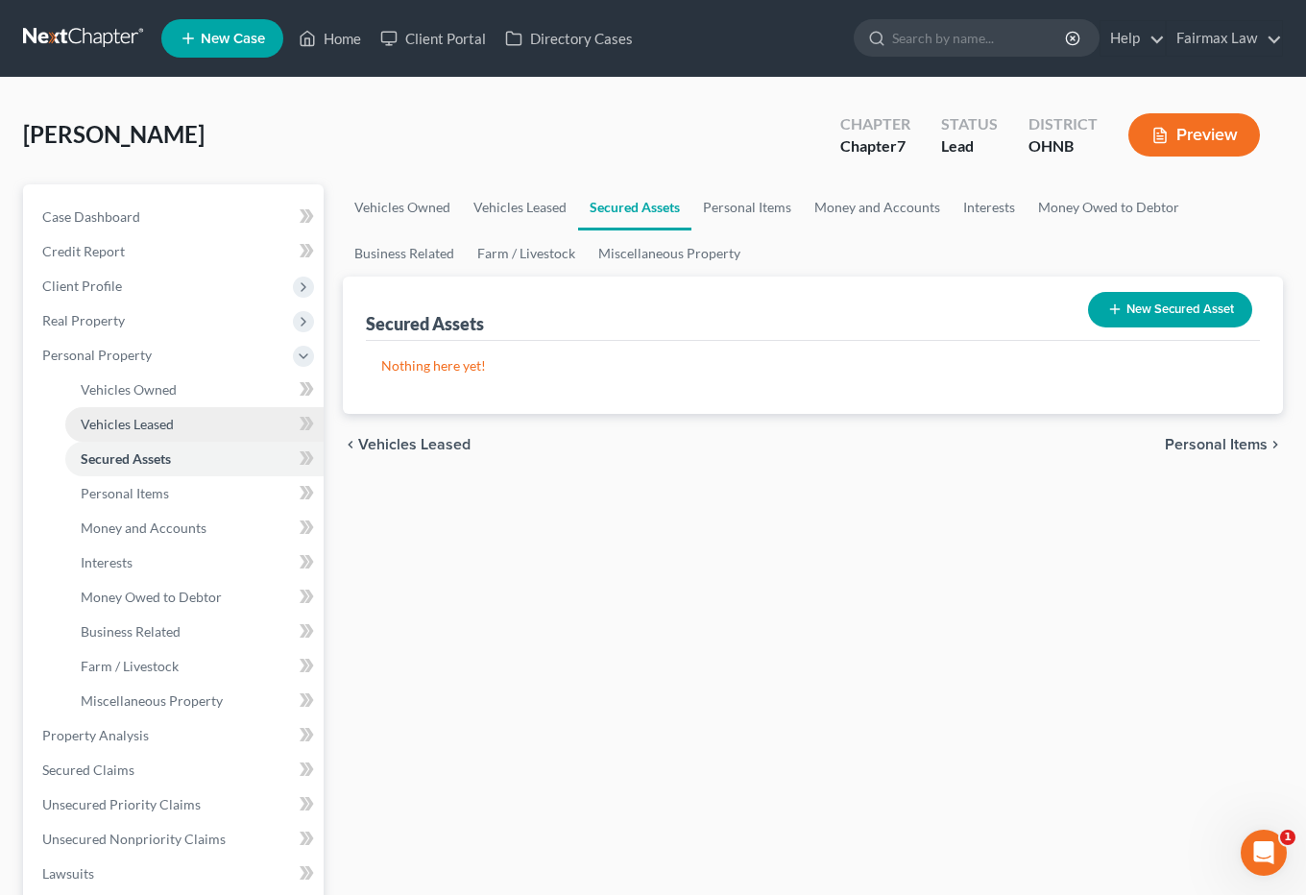
click at [214, 425] on link "Vehicles Leased" at bounding box center [194, 424] width 258 height 35
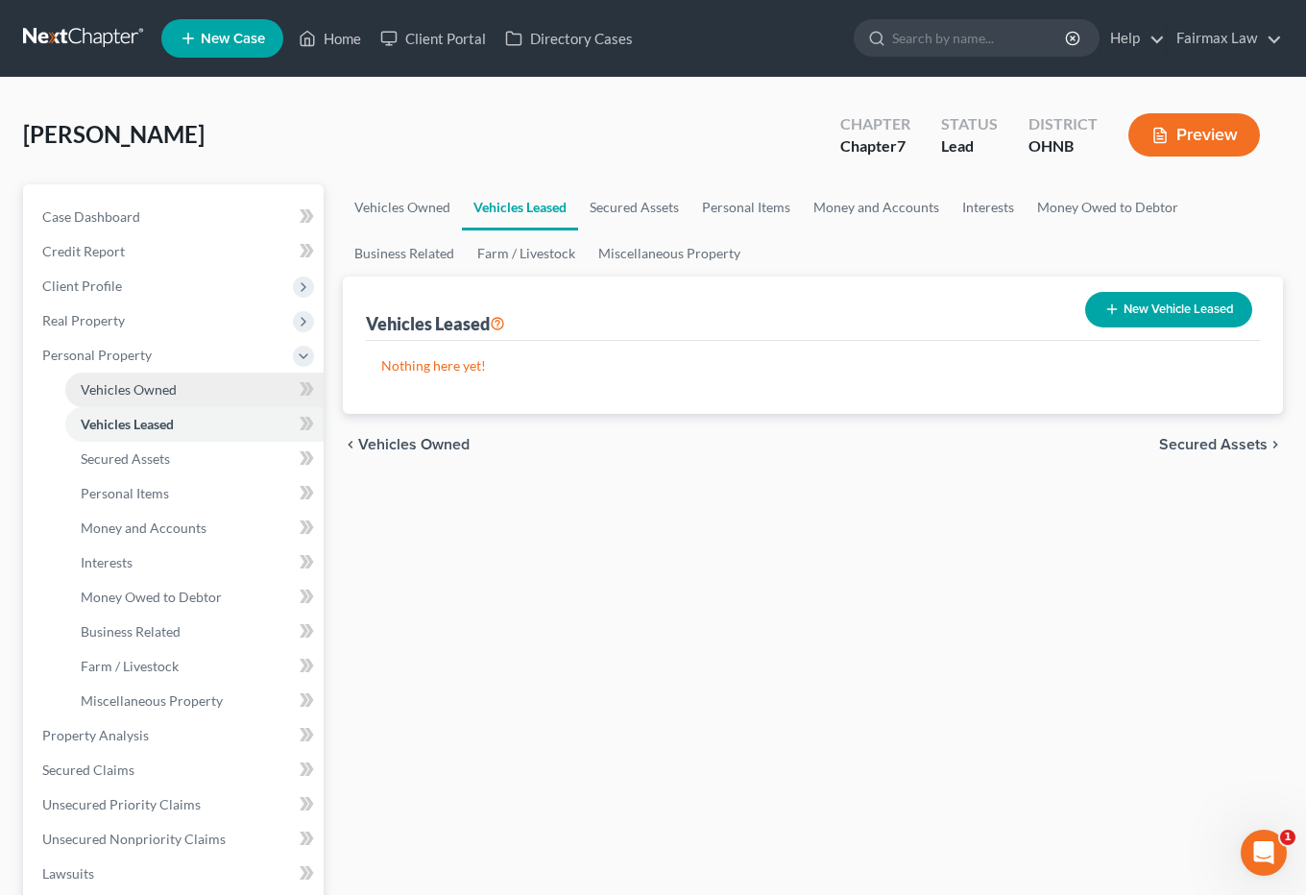
click at [222, 375] on link "Vehicles Owned" at bounding box center [194, 390] width 258 height 35
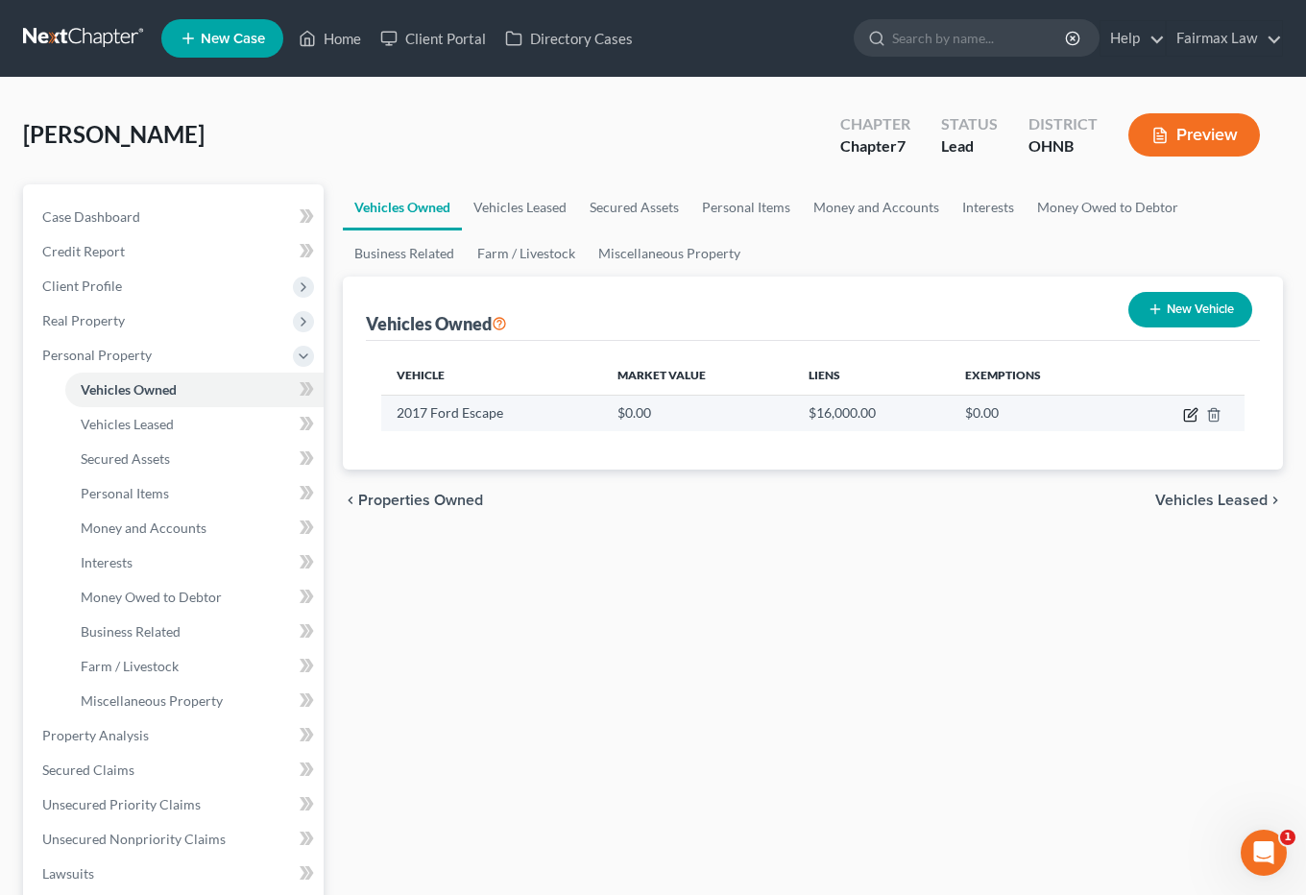
click at [1015, 413] on icon "button" at bounding box center [1192, 412] width 9 height 9
select select "0"
select select "9"
select select "3"
select select "0"
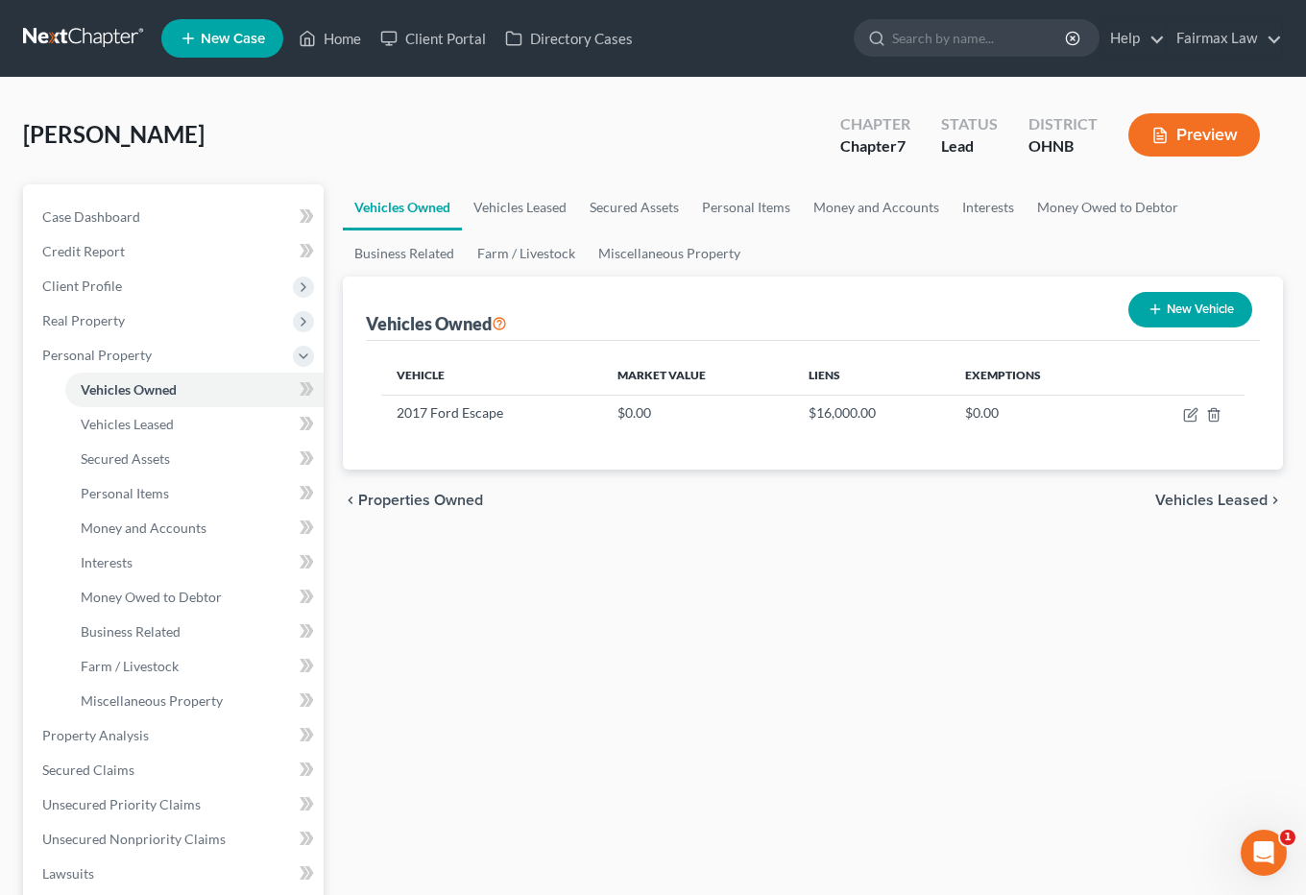
select select "45"
select select "0"
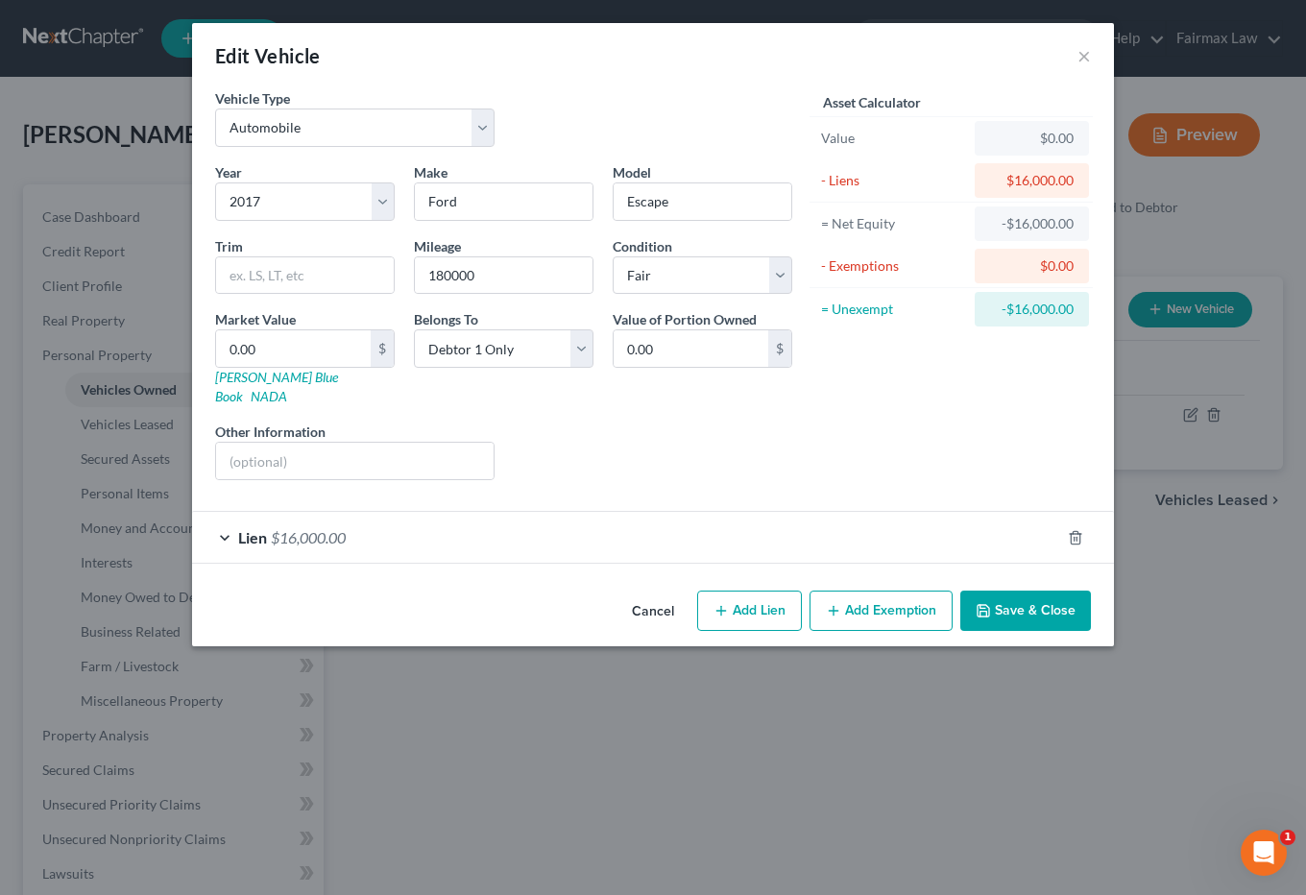
click at [409, 532] on div "Lien $16,000.00" at bounding box center [626, 537] width 868 height 51
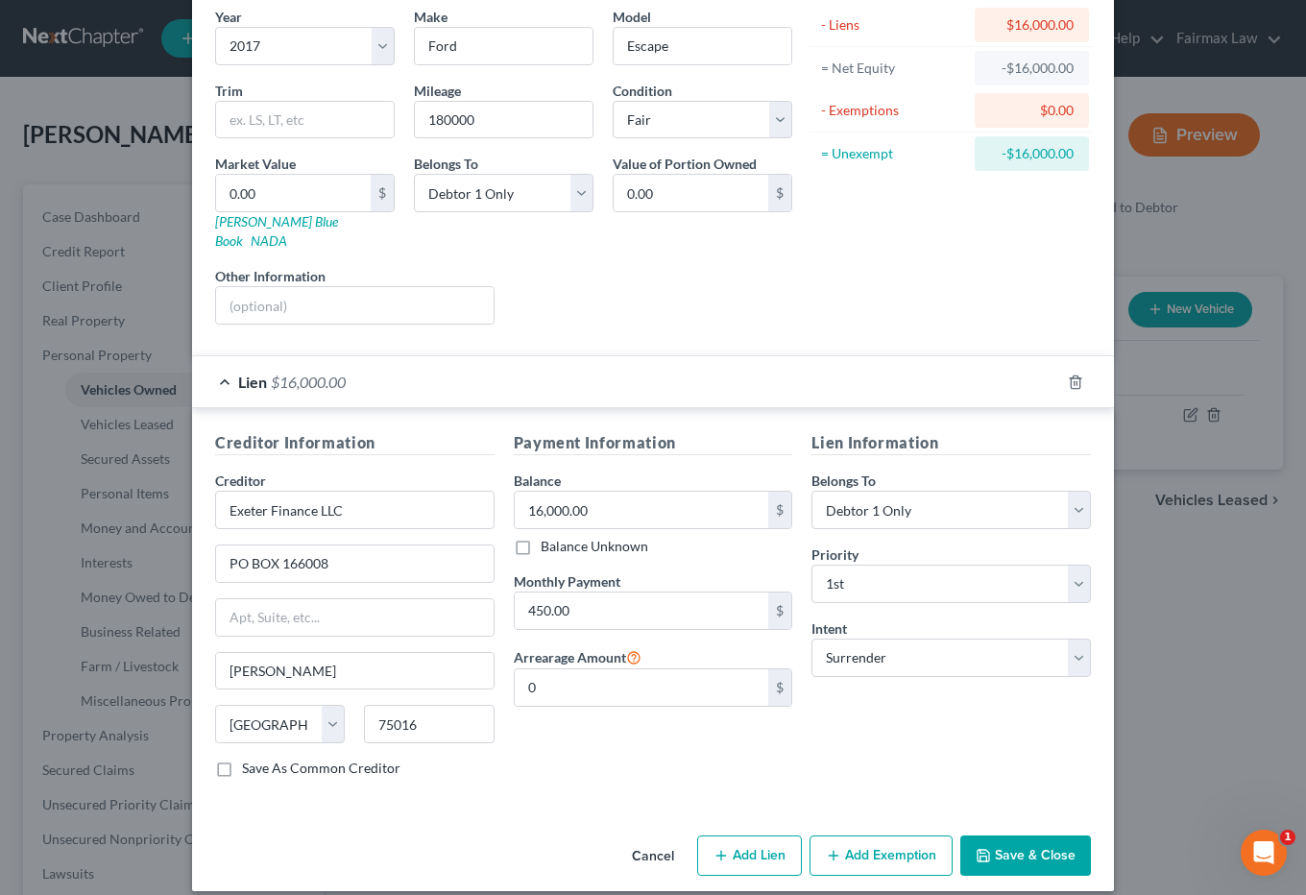
scroll to position [155, 0]
click at [354, 369] on div "Lien $16,000.00" at bounding box center [626, 382] width 868 height 51
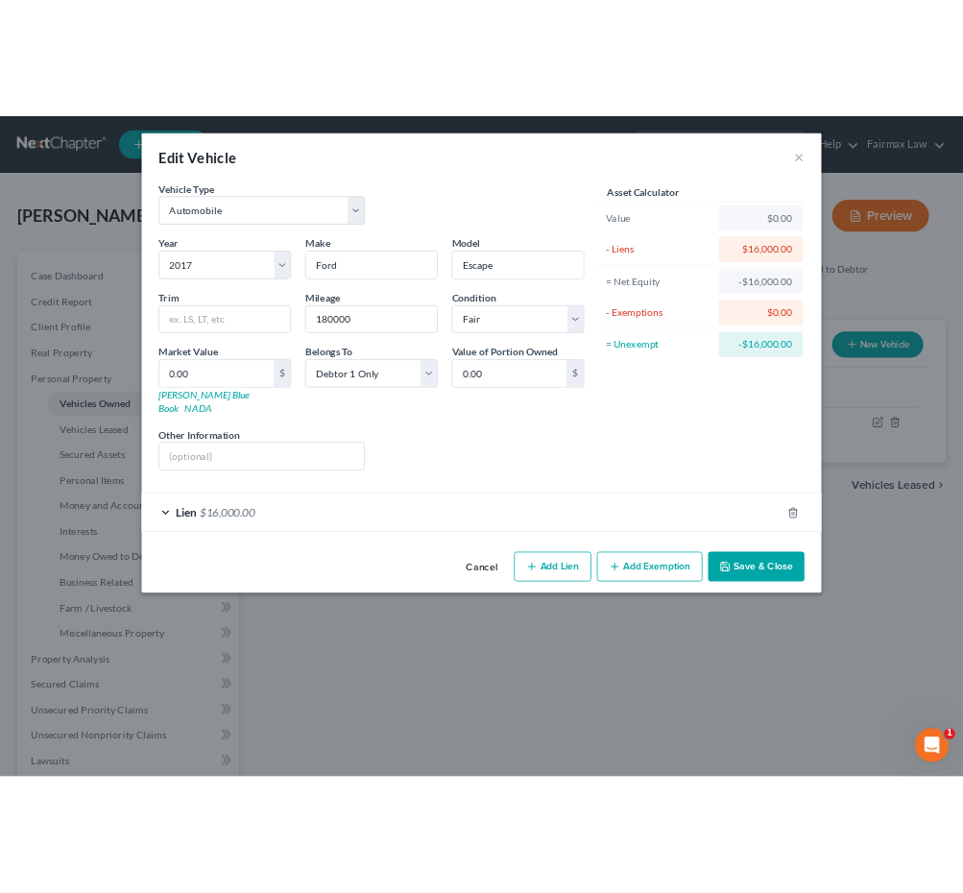
scroll to position [0, 0]
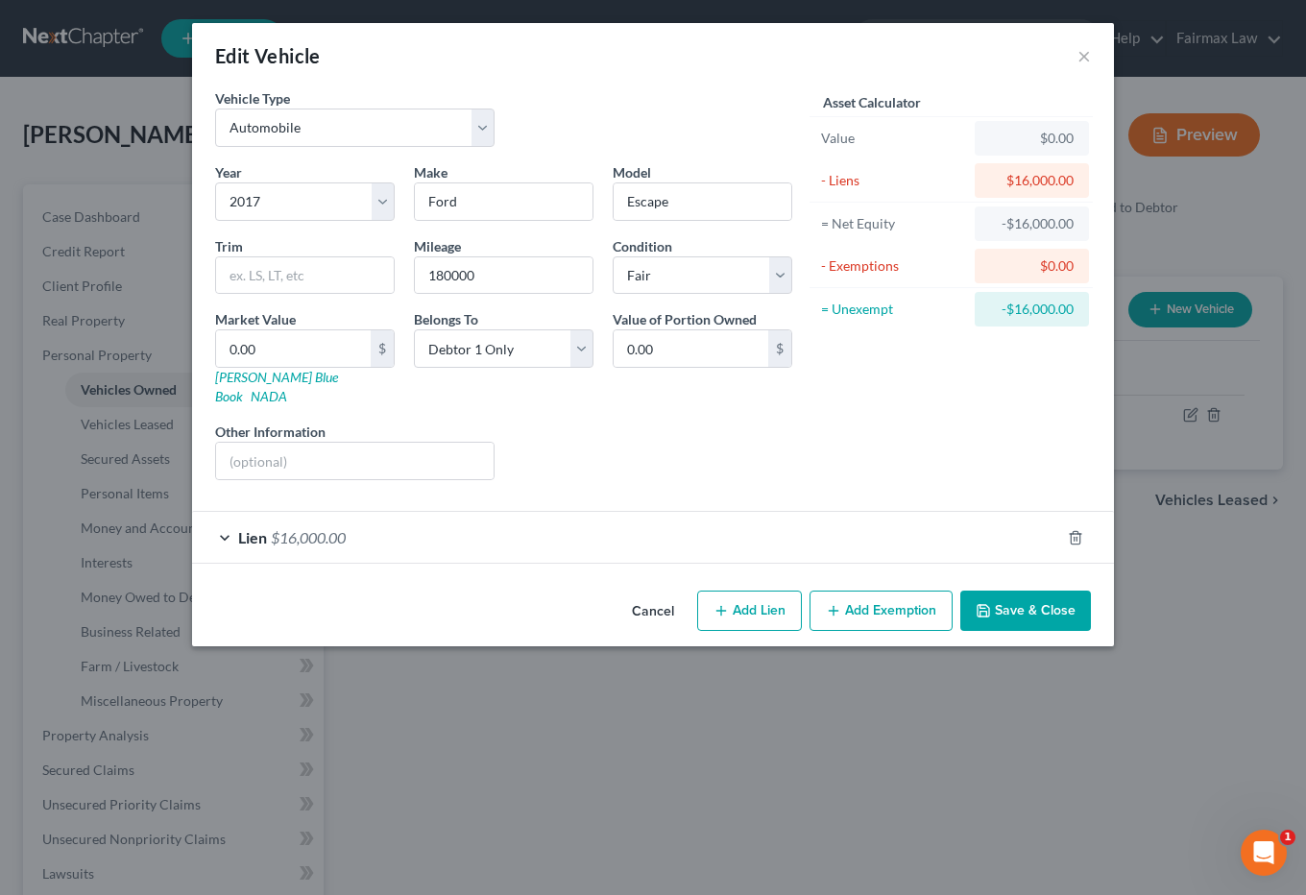
click at [651, 592] on button "Cancel" at bounding box center [653, 611] width 73 height 38
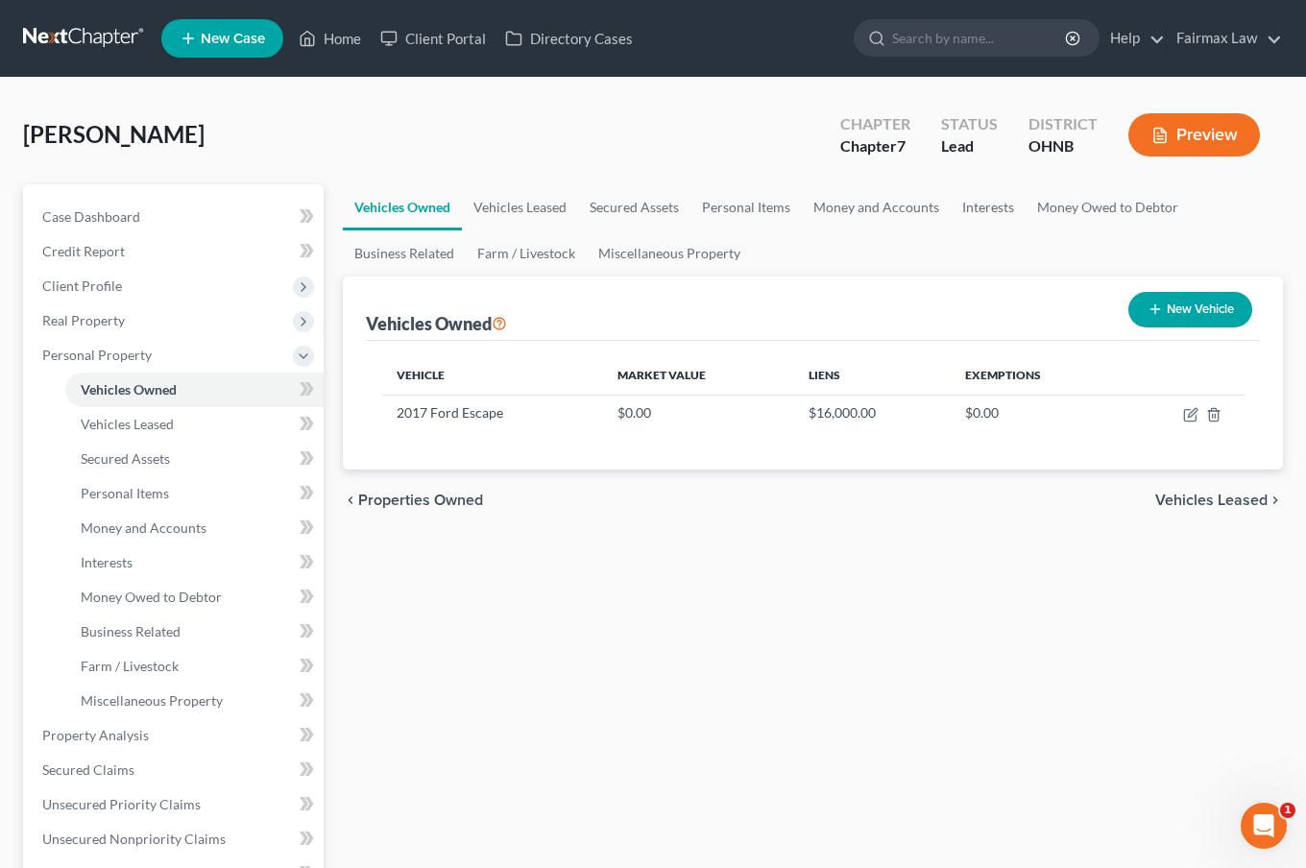
click at [954, 379] on th "Exemptions" at bounding box center [1035, 375] width 171 height 38
click at [1015, 416] on icon "button" at bounding box center [1190, 416] width 12 height 12
select select "0"
select select "9"
select select "3"
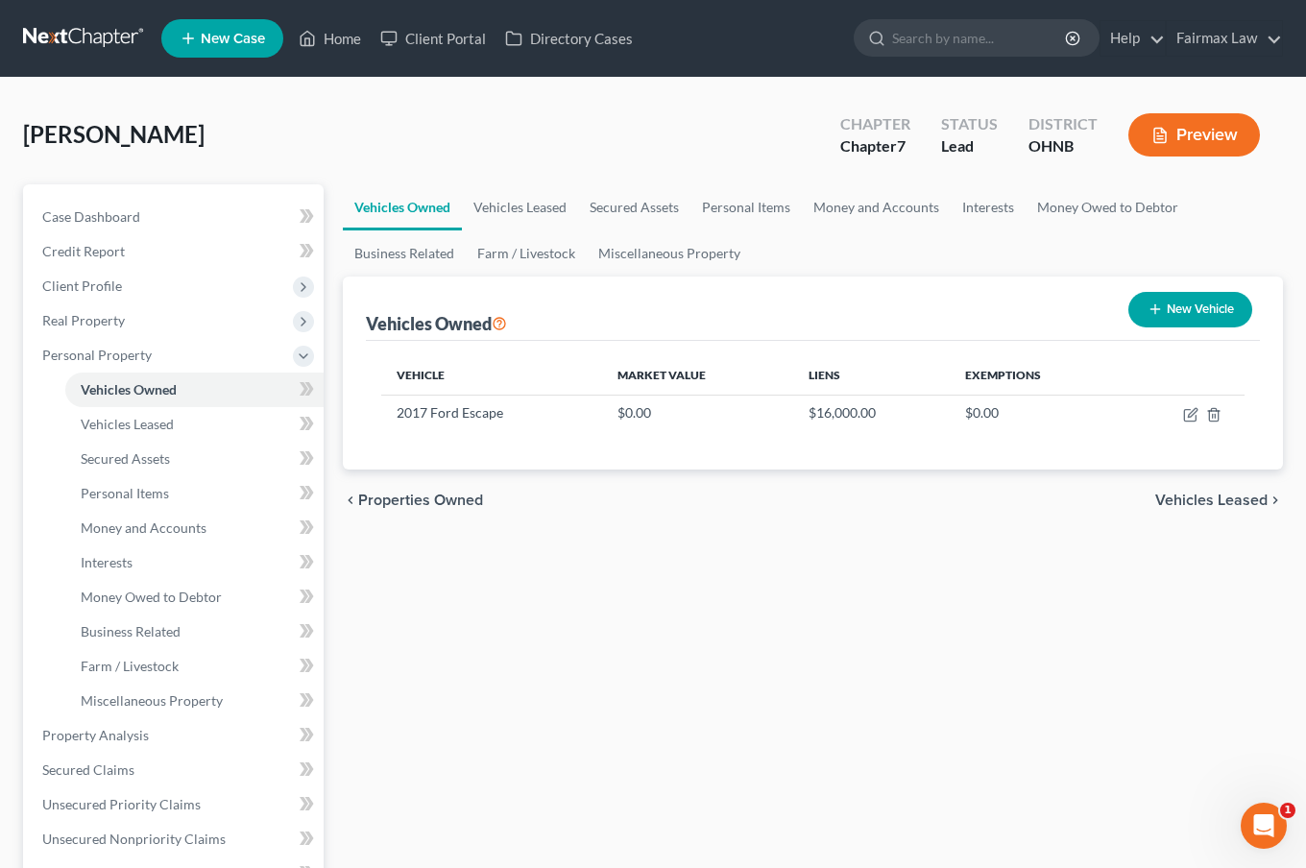
select select "0"
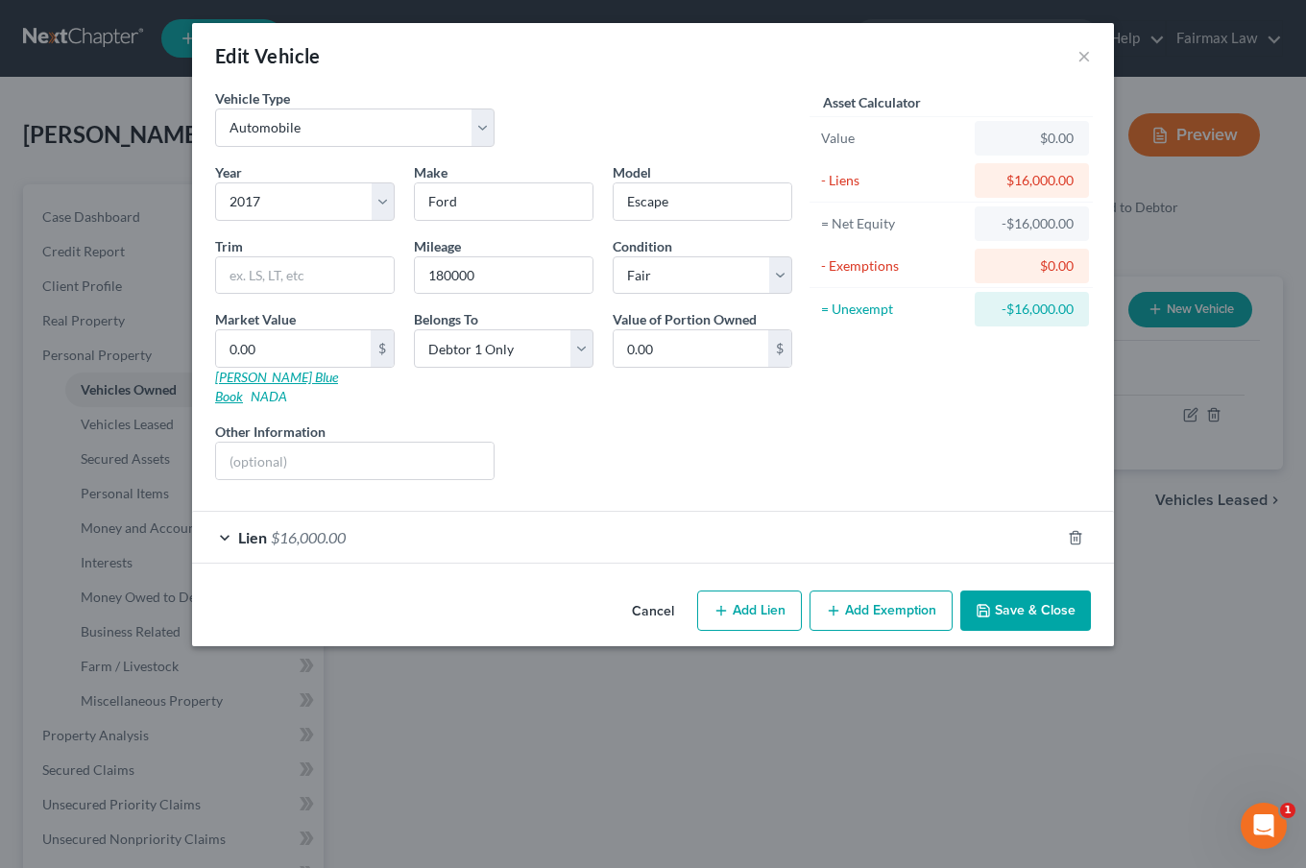
click at [275, 375] on link "Kelly Blue Book" at bounding box center [276, 387] width 123 height 36
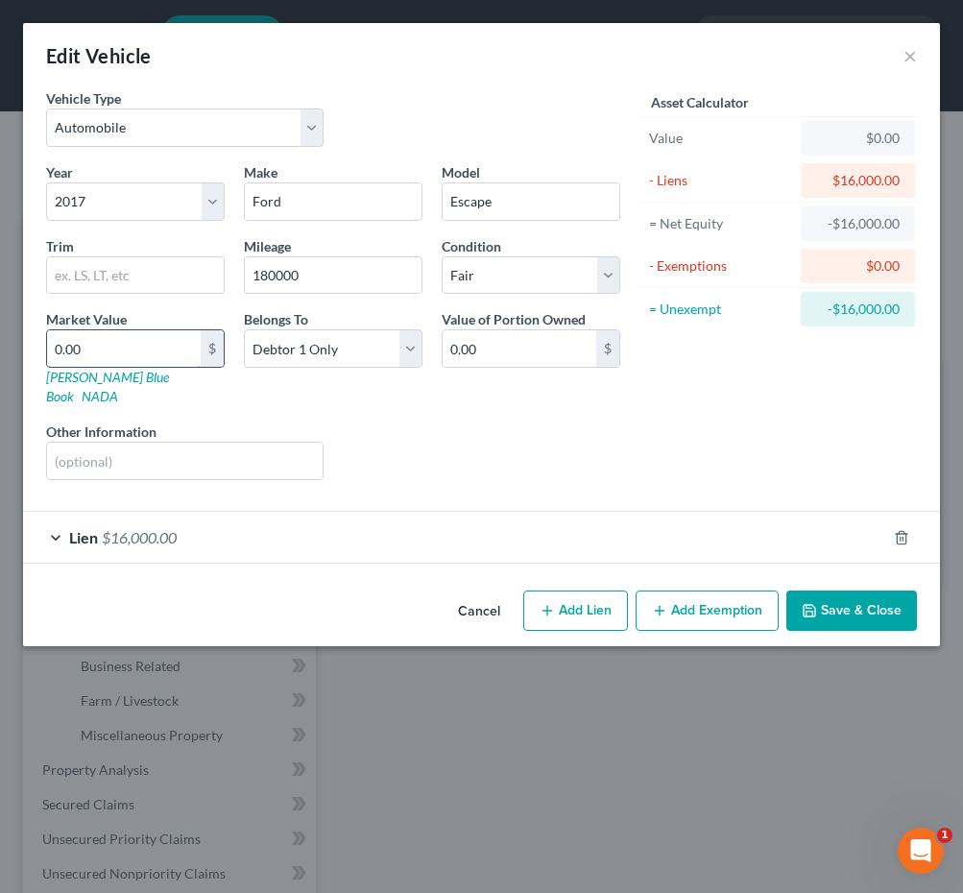
click at [154, 359] on input "0.00" at bounding box center [124, 348] width 154 height 36
type input "3"
type input "3.00"
type input "39"
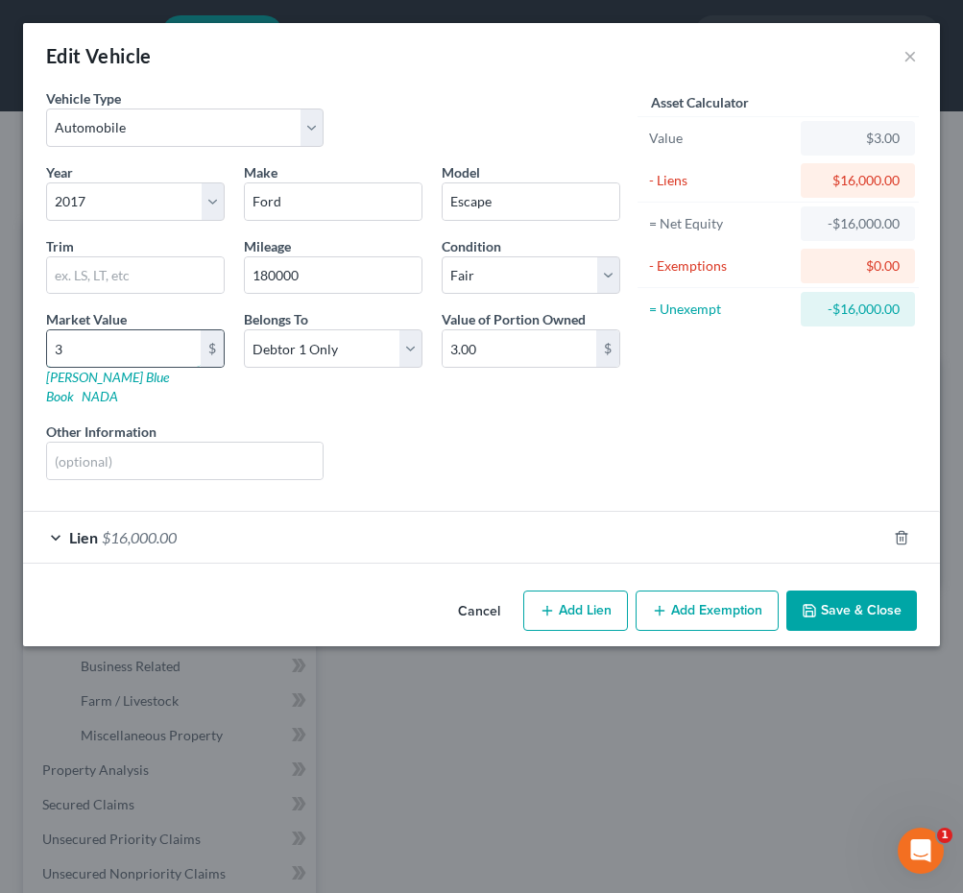
type input "39.00"
type input "399"
type input "399.00"
type input "3992"
type input "3,992.00"
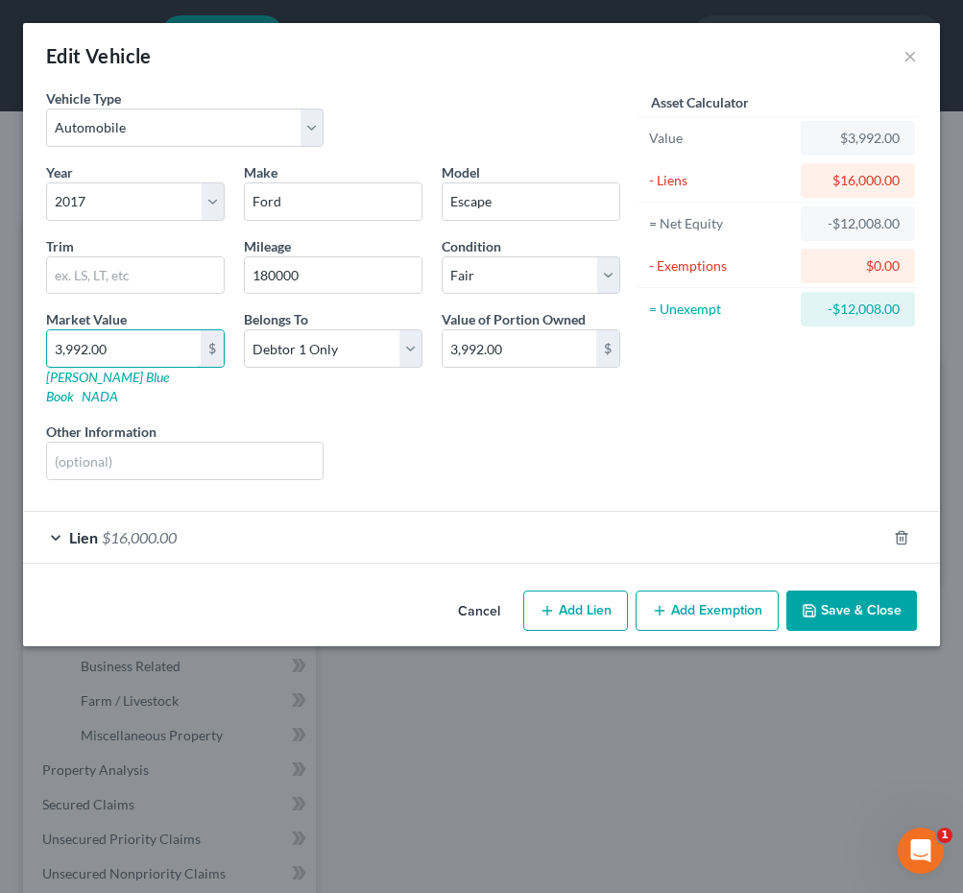
type input "3,992.00"
click at [845, 592] on button "Save & Close" at bounding box center [851, 611] width 131 height 40
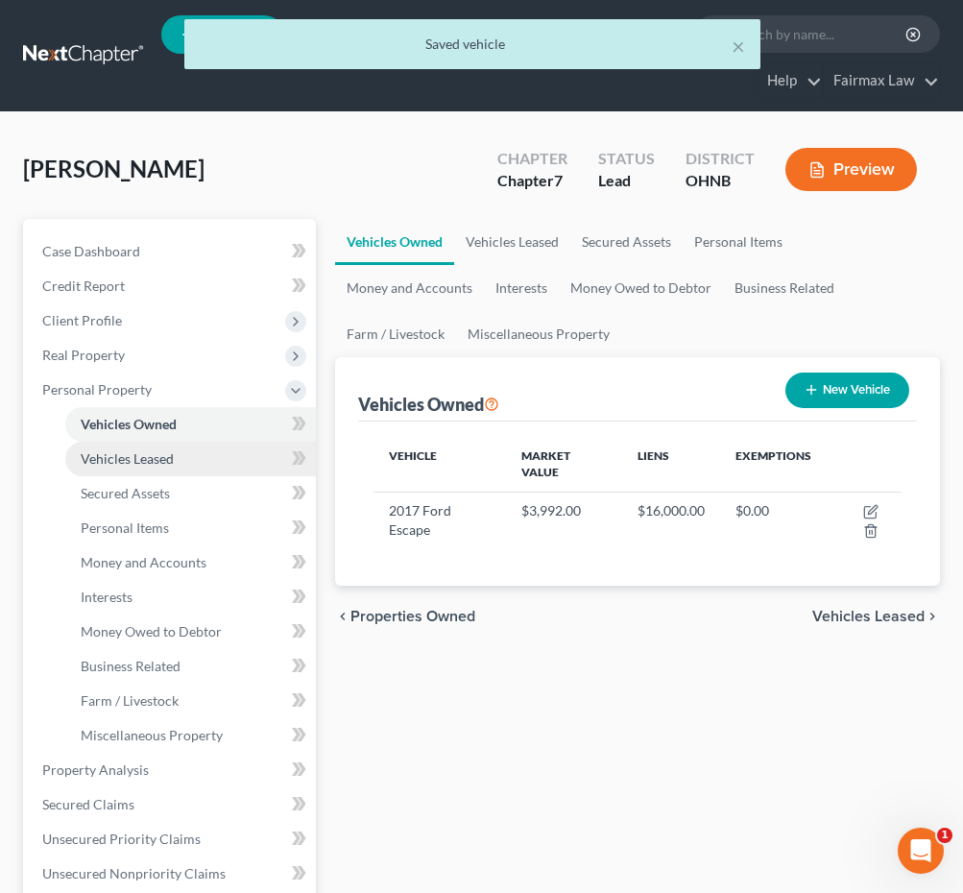
click at [209, 460] on link "Vehicles Leased" at bounding box center [190, 459] width 251 height 35
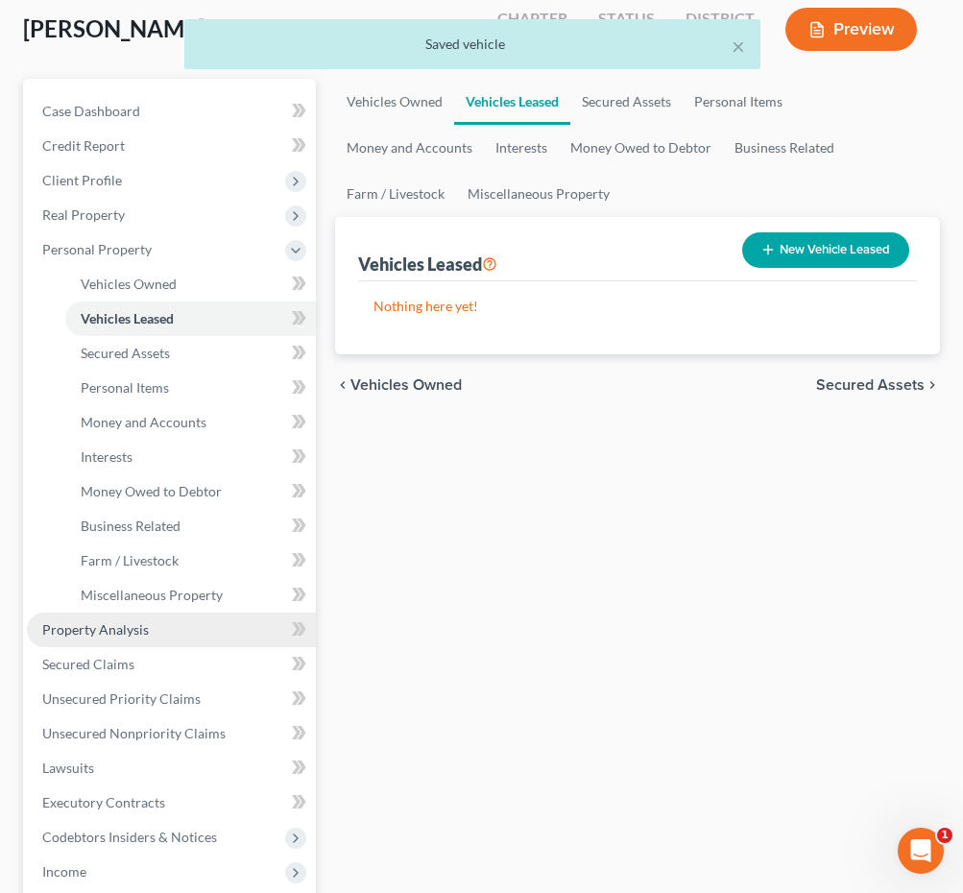
click at [135, 632] on span "Property Analysis" at bounding box center [95, 629] width 107 height 16
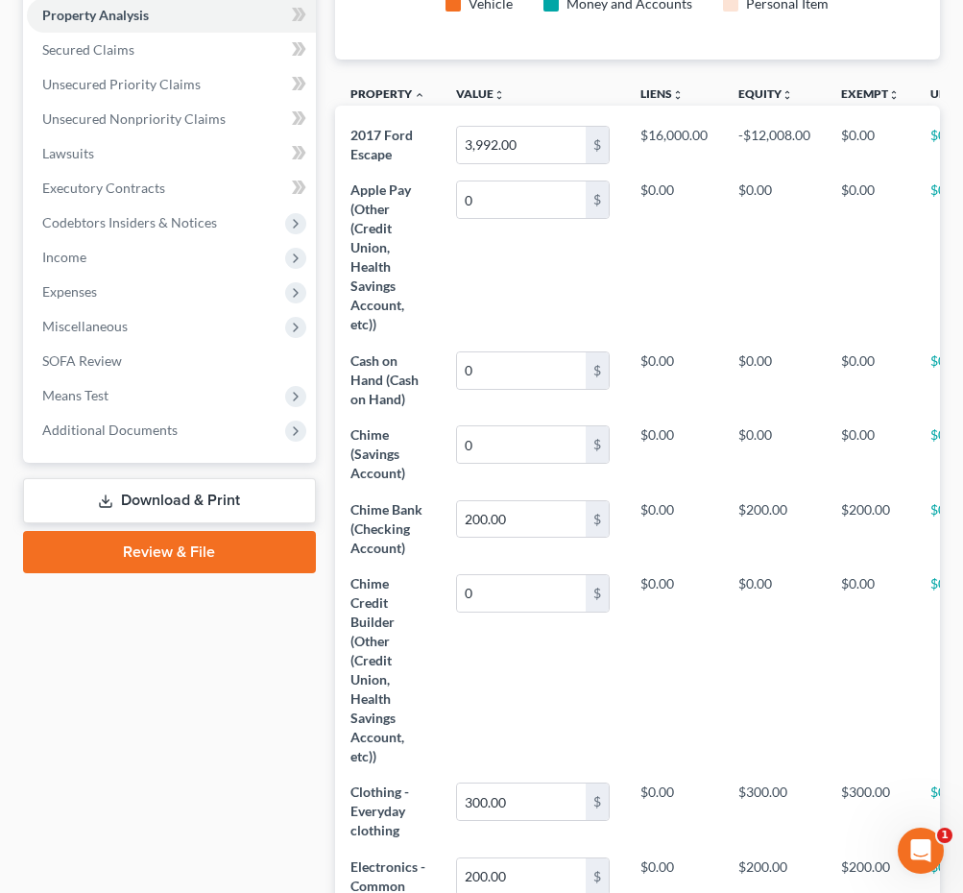
scroll to position [291, 0]
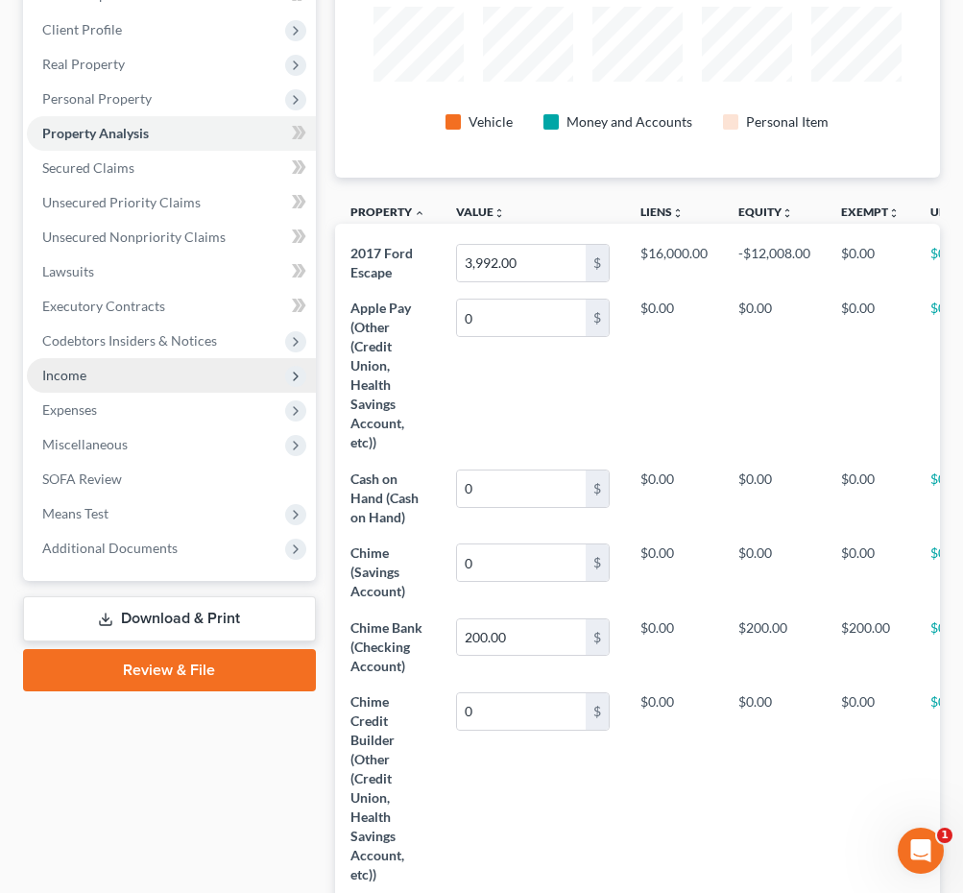
click at [157, 382] on span "Income" at bounding box center [171, 375] width 289 height 35
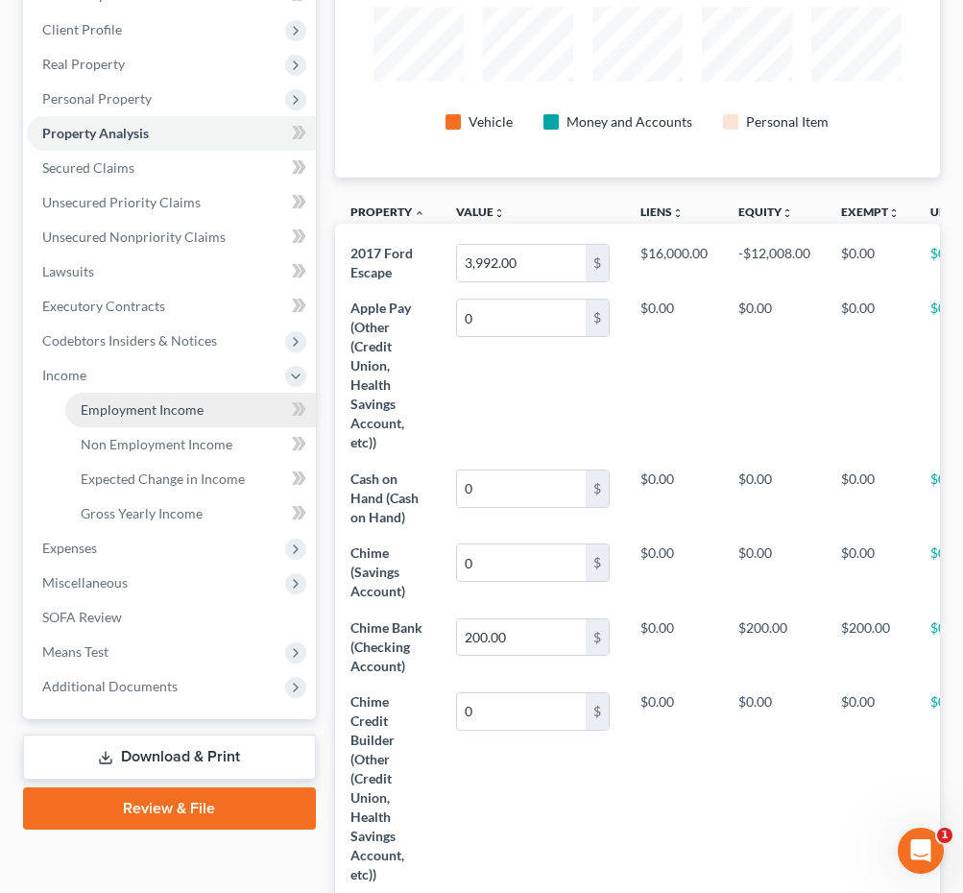
click at [157, 420] on link "Employment Income" at bounding box center [190, 410] width 251 height 35
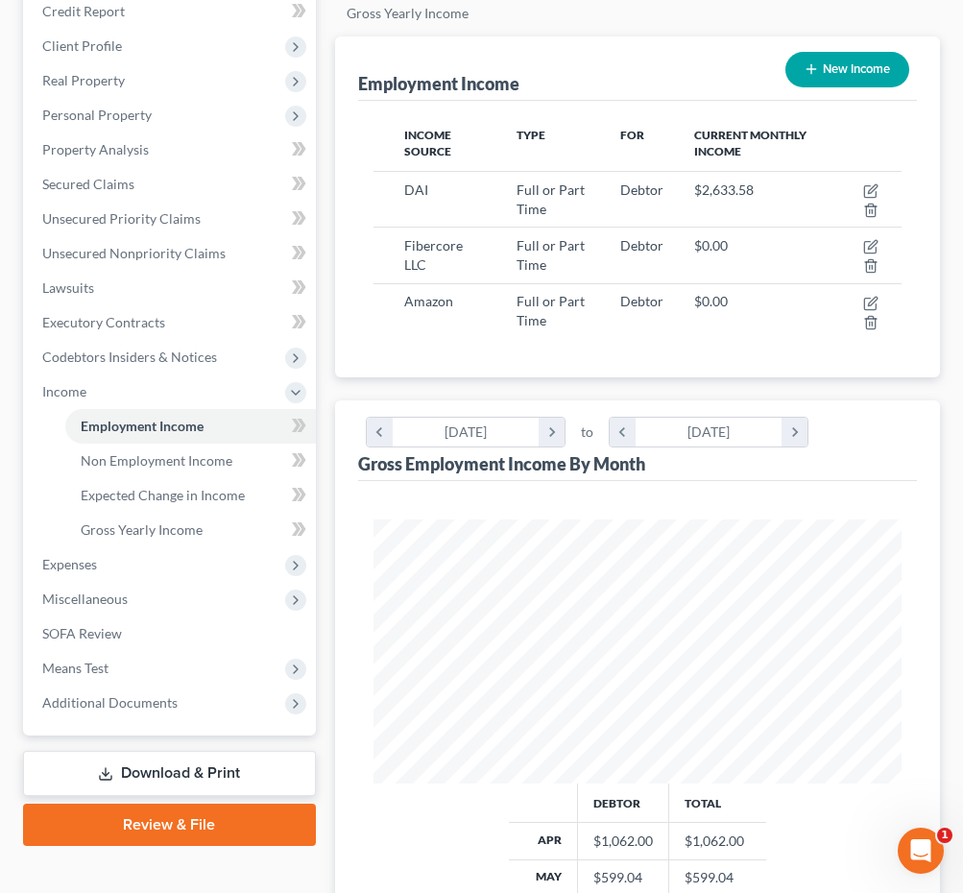
scroll to position [191, 0]
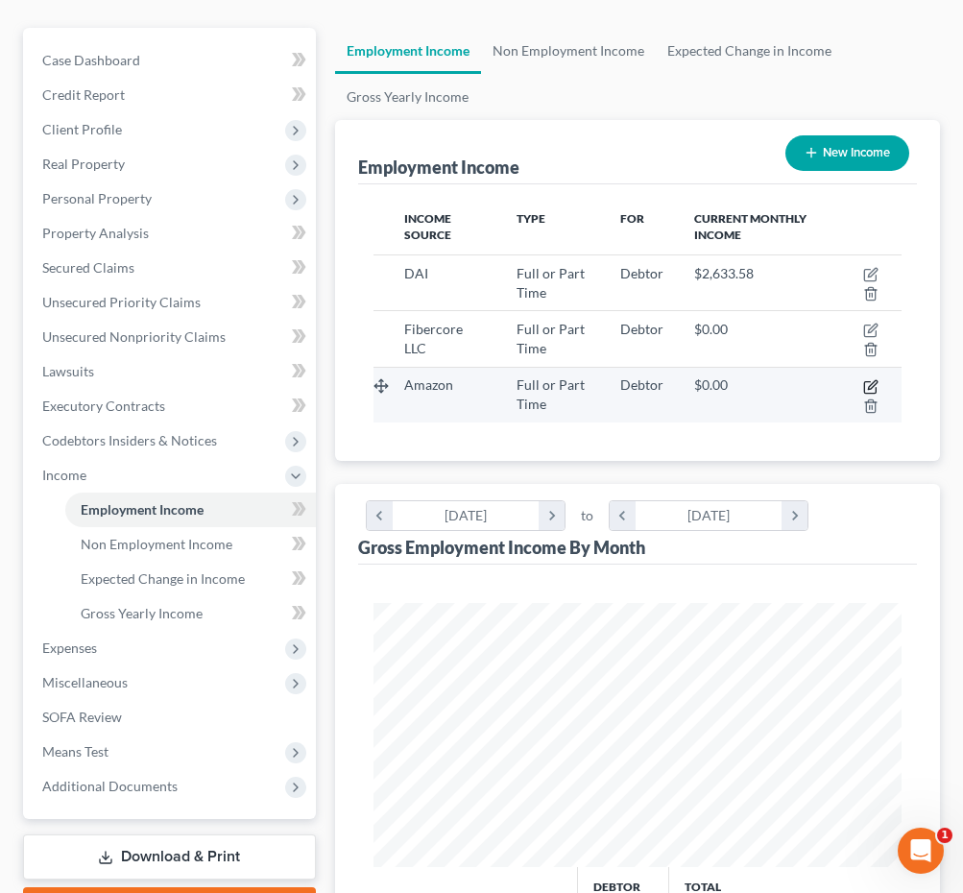
click at [871, 388] on icon "button" at bounding box center [872, 384] width 9 height 9
select select "0"
select select "50"
select select "3"
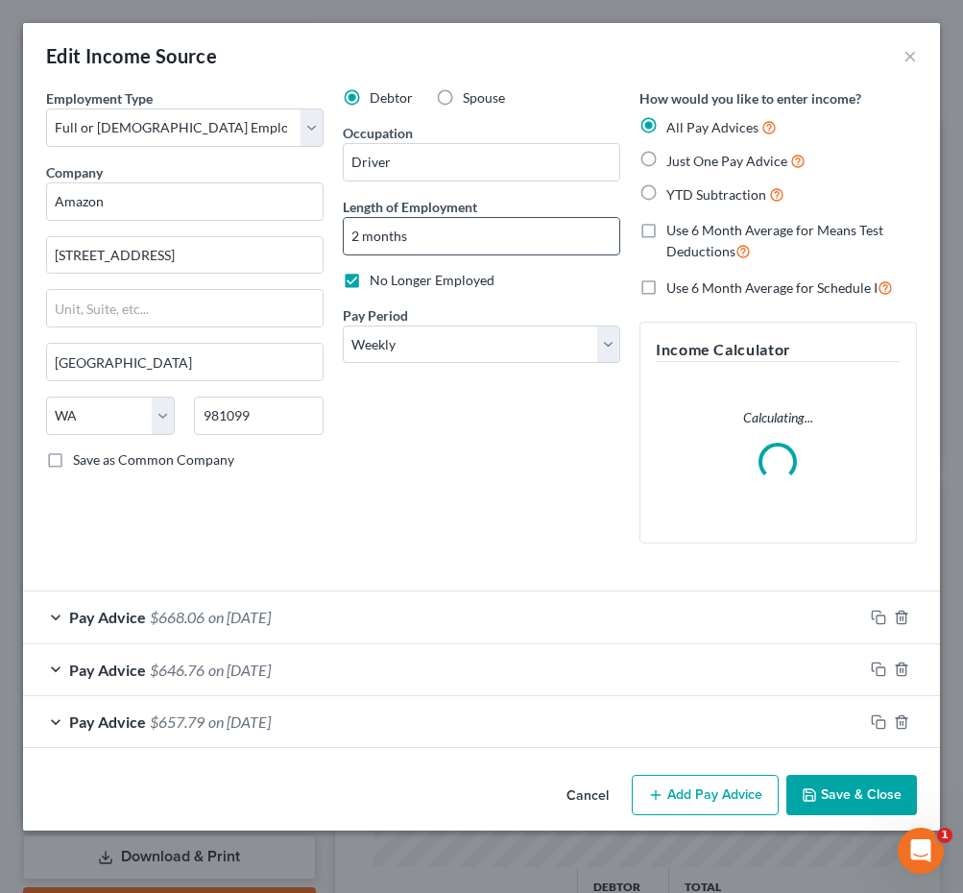
click at [374, 230] on input "2 months" at bounding box center [482, 236] width 276 height 36
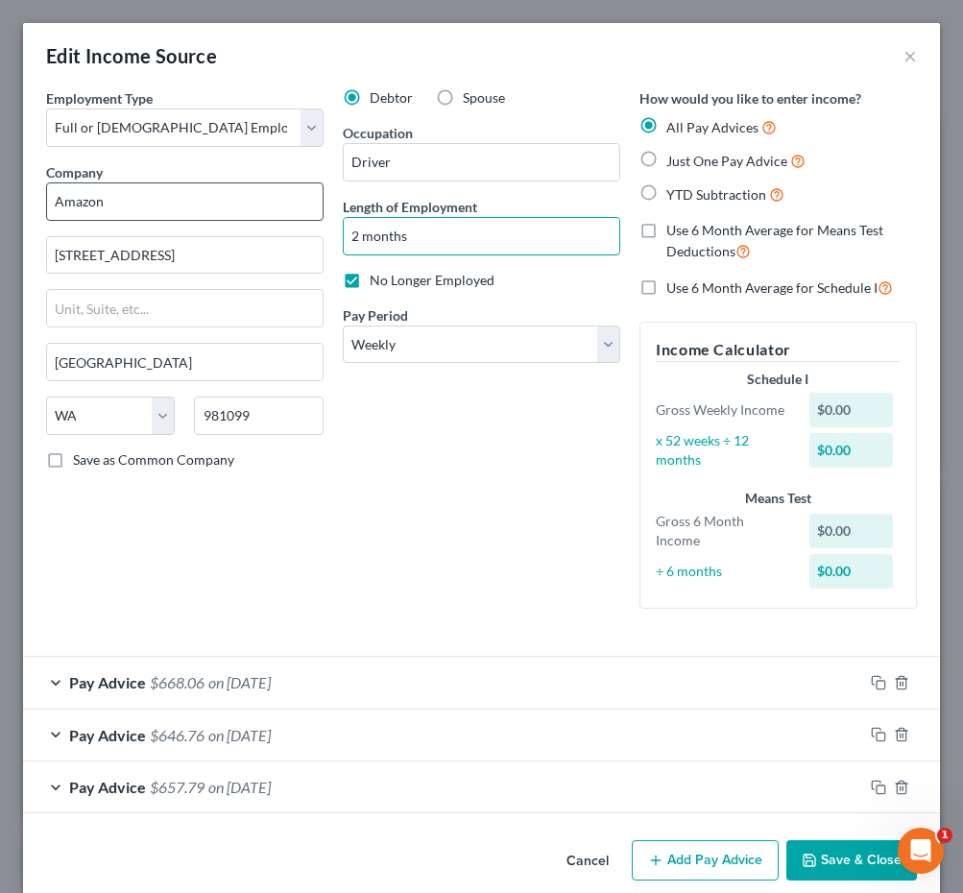
drag, startPoint x: 425, startPoint y: 247, endPoint x: 271, endPoint y: 211, distance: 158.6
click at [271, 211] on div "Employment Type * Select Full or Part Time Employment Self Employment Company *…" at bounding box center [481, 364] width 890 height 552
type input "1 month"
click at [847, 851] on button "Save & Close" at bounding box center [851, 860] width 131 height 40
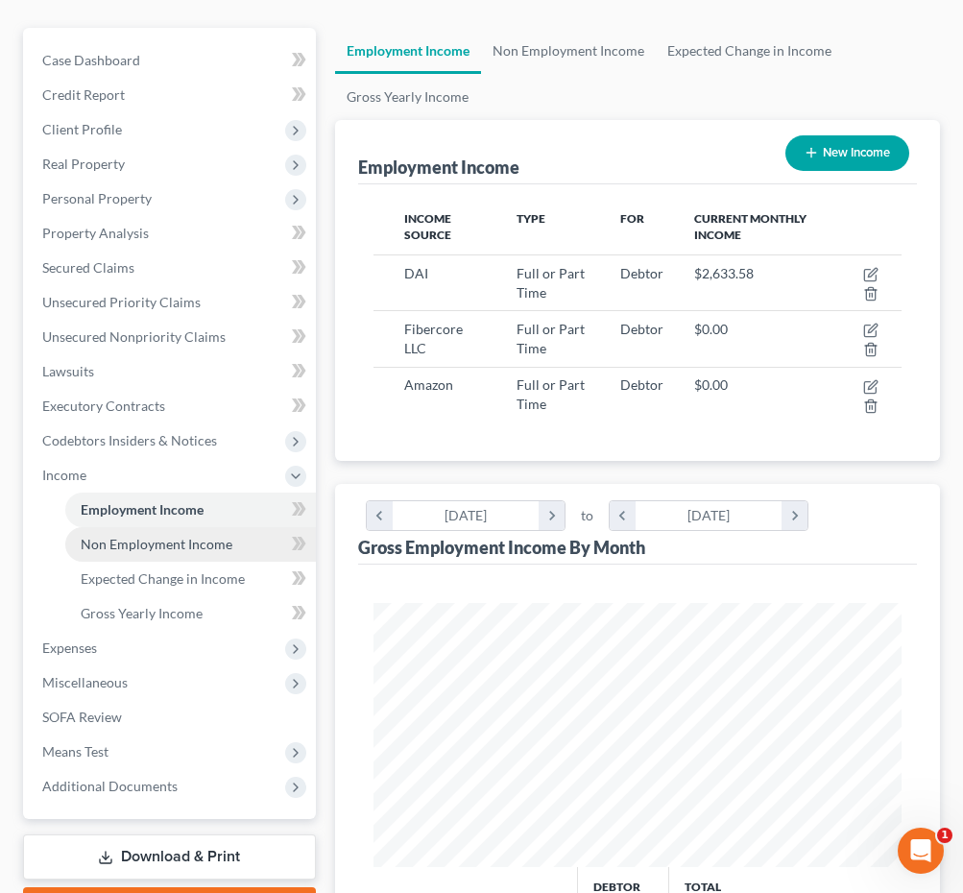
click at [164, 544] on span "Non Employment Income" at bounding box center [157, 544] width 152 height 16
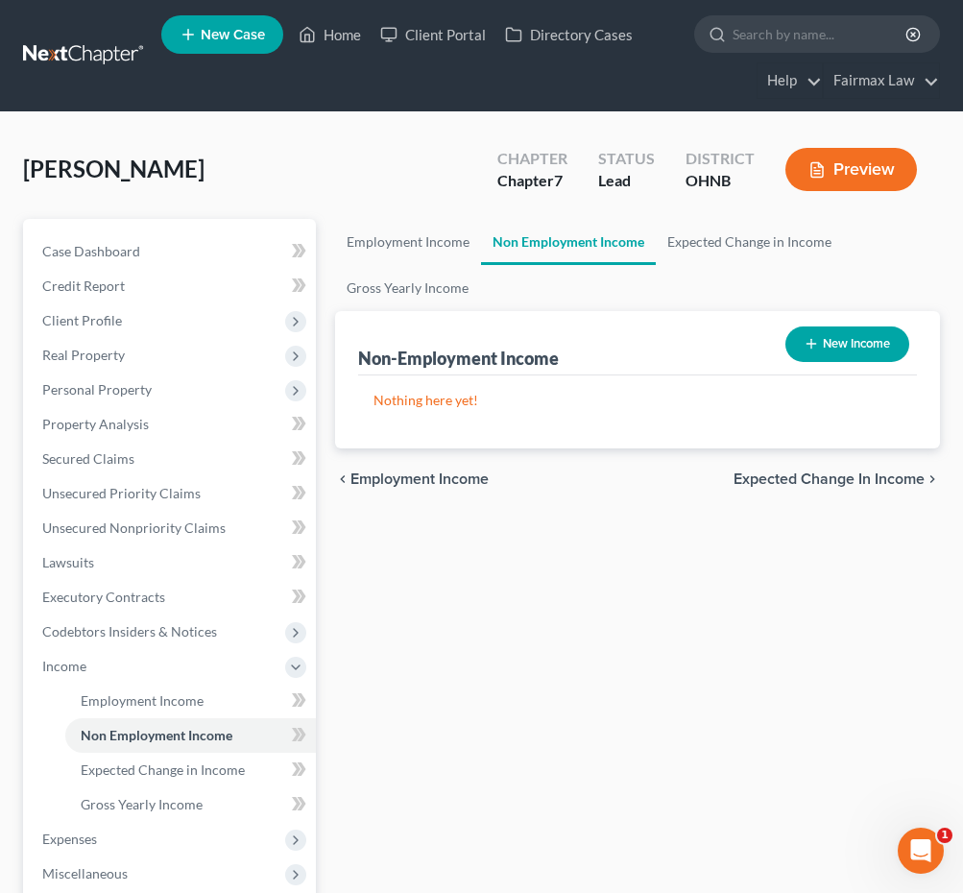
click at [437, 655] on div "Employment Income Non Employment Income Expected Change in Income Gross Yearly …" at bounding box center [638, 670] width 624 height 902
click at [180, 710] on link "Employment Income" at bounding box center [190, 701] width 251 height 35
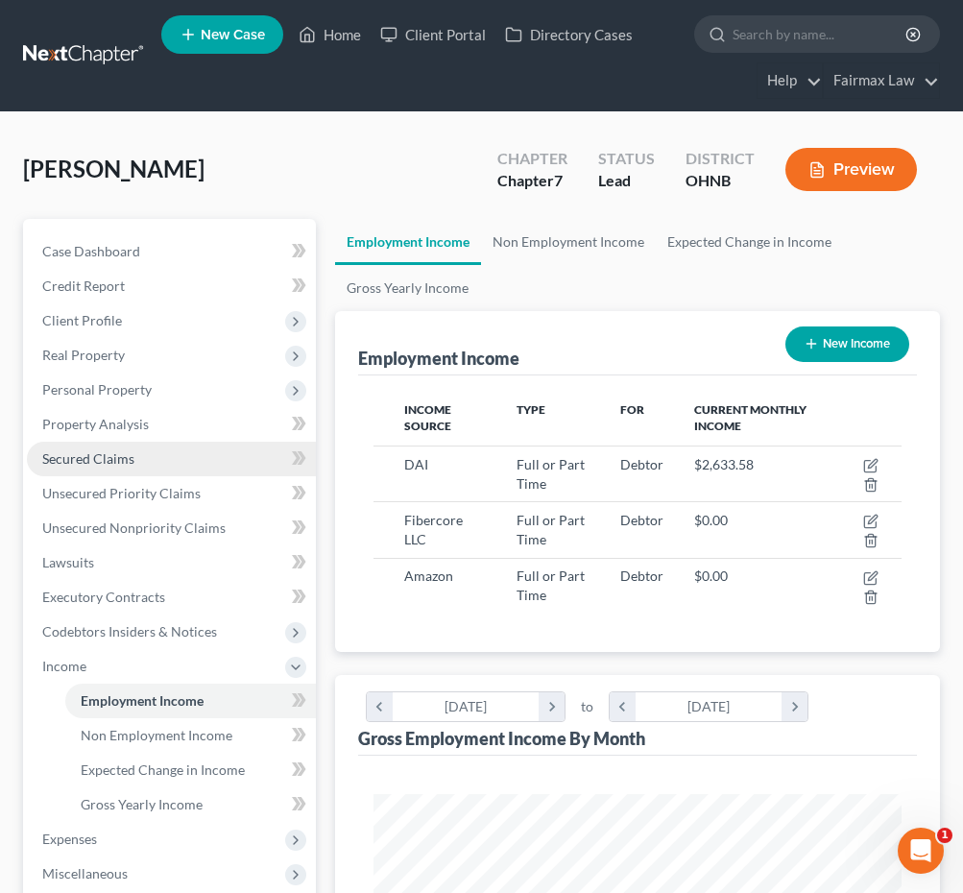
click at [179, 458] on link "Secured Claims" at bounding box center [171, 459] width 289 height 35
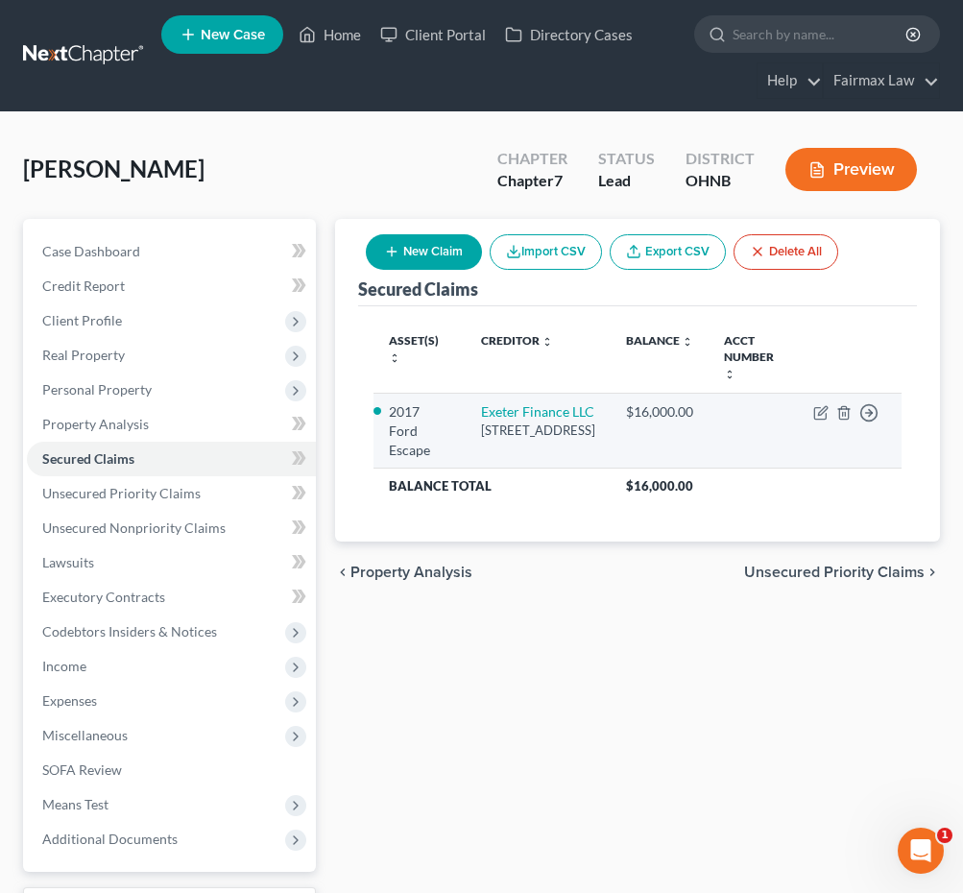
click at [823, 421] on td "Move to E Move to F Move to G Move to Notice Only" at bounding box center [850, 431] width 104 height 75
click at [823, 412] on icon "button" at bounding box center [822, 410] width 9 height 9
select select "45"
select select "0"
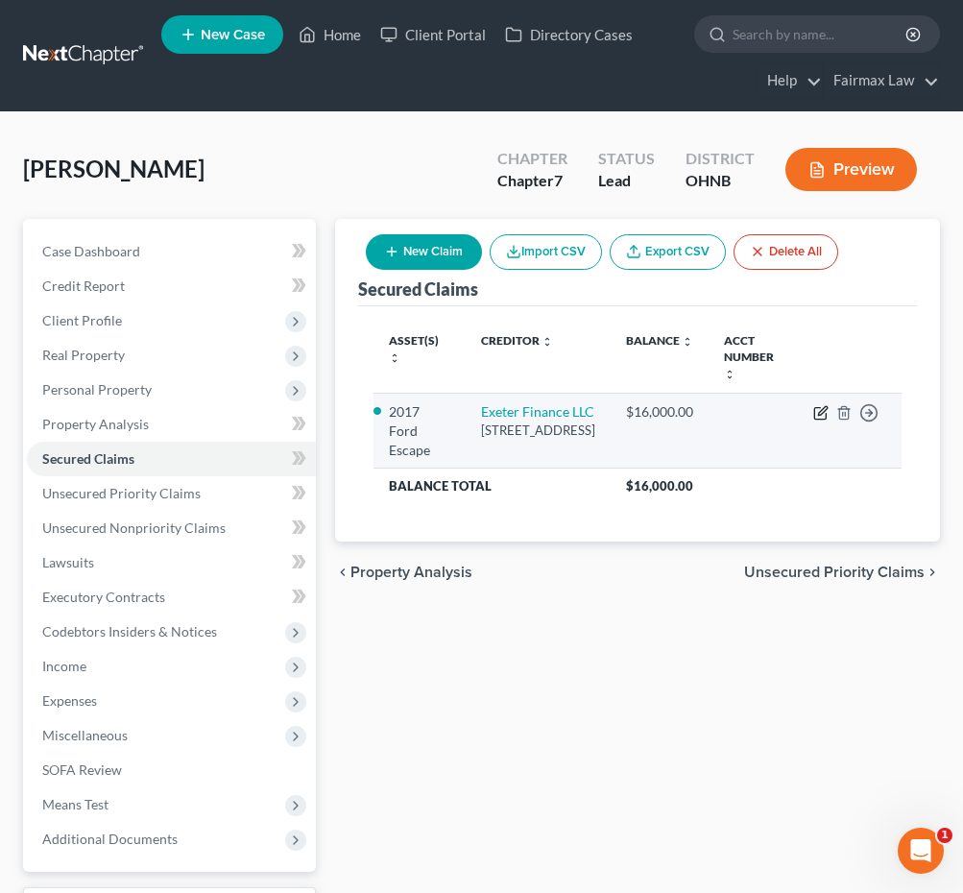
select select "0"
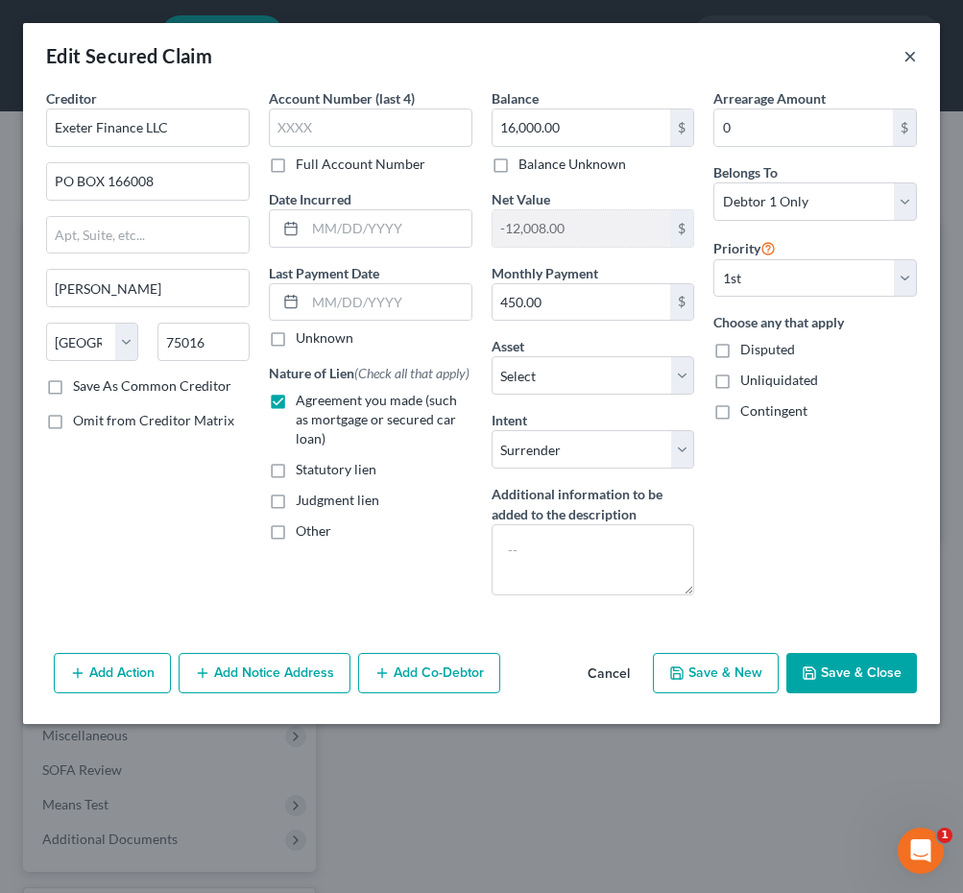
click at [906, 57] on button "×" at bounding box center [910, 55] width 13 height 23
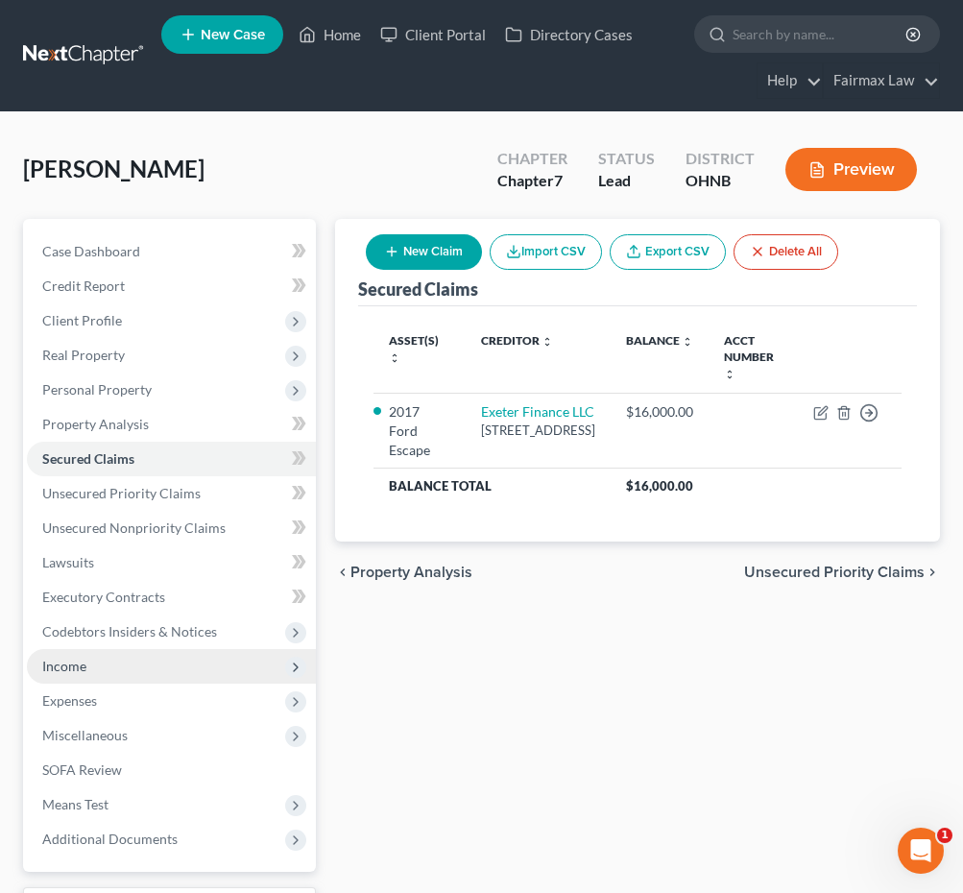
click at [128, 667] on span "Income" at bounding box center [171, 666] width 289 height 35
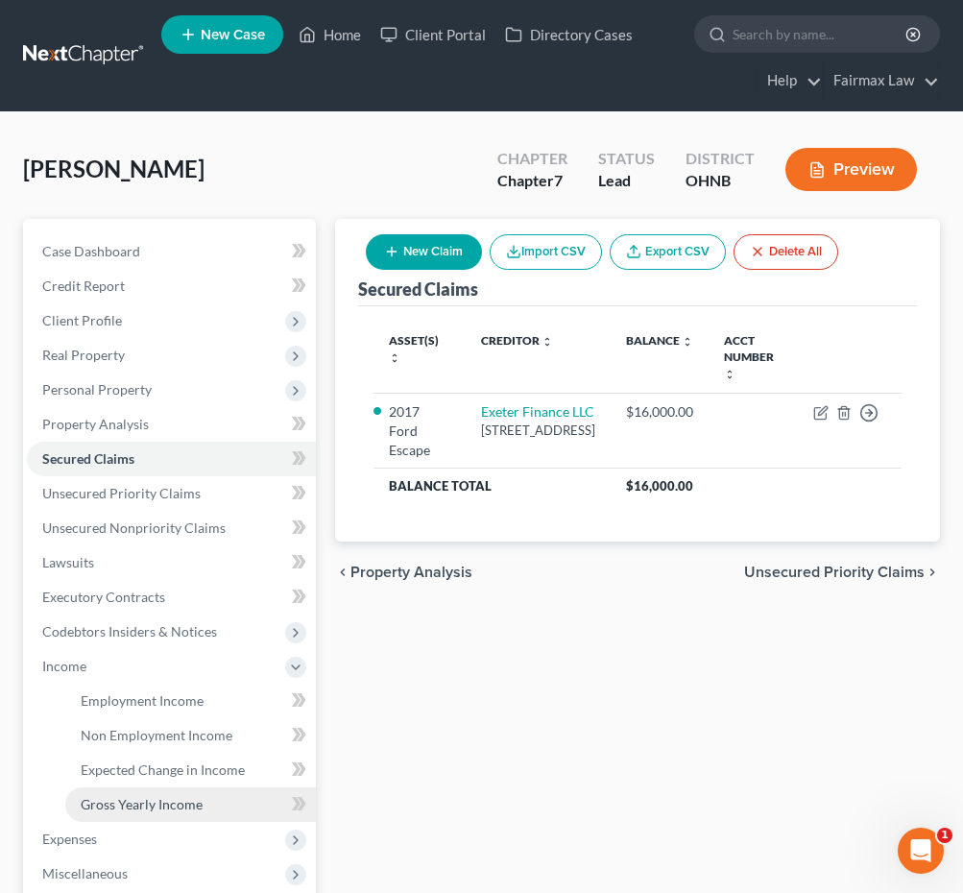
click at [126, 800] on span "Gross Yearly Income" at bounding box center [142, 804] width 122 height 16
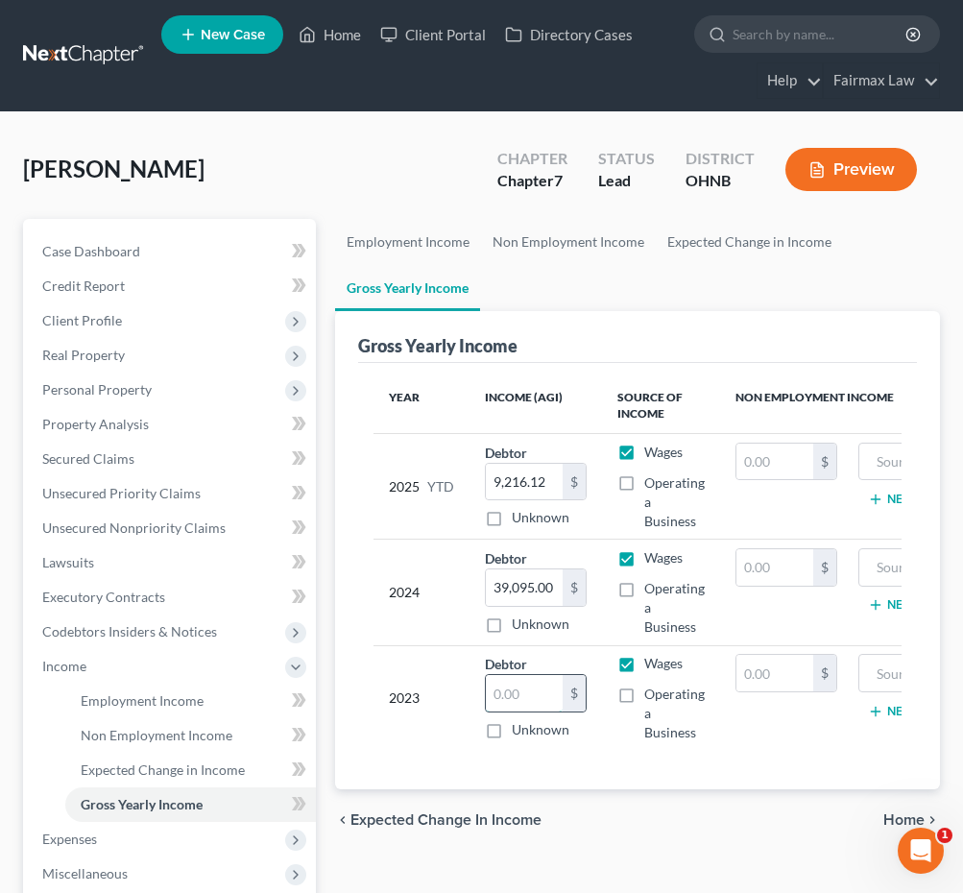
click at [546, 695] on input "text" at bounding box center [524, 693] width 77 height 36
click at [541, 703] on input "12" at bounding box center [524, 693] width 77 height 36
type input "12,184.00"
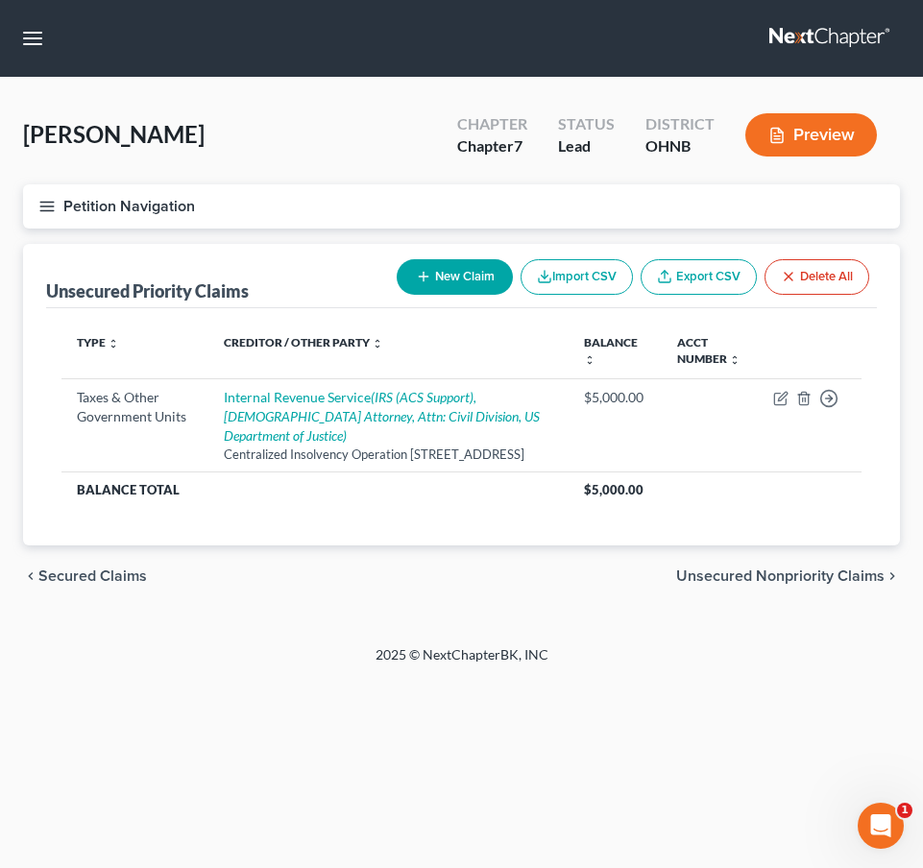
click at [56, 207] on button "Petition Navigation" at bounding box center [461, 206] width 877 height 44
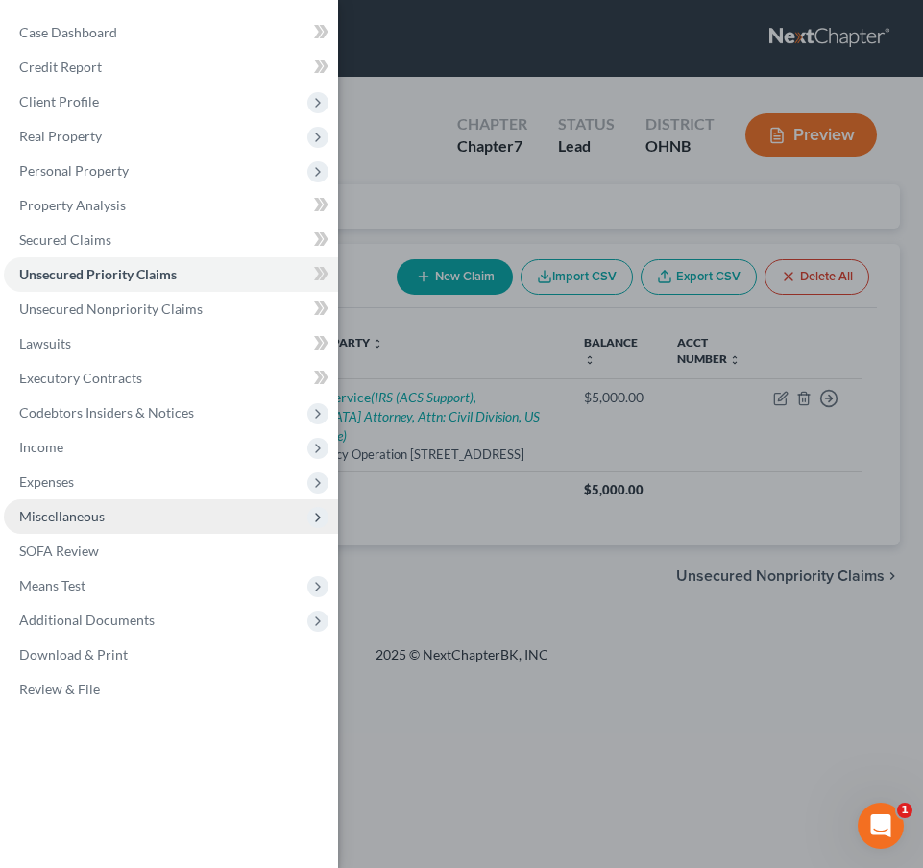
click at [115, 513] on span "Miscellaneous" at bounding box center [171, 516] width 334 height 35
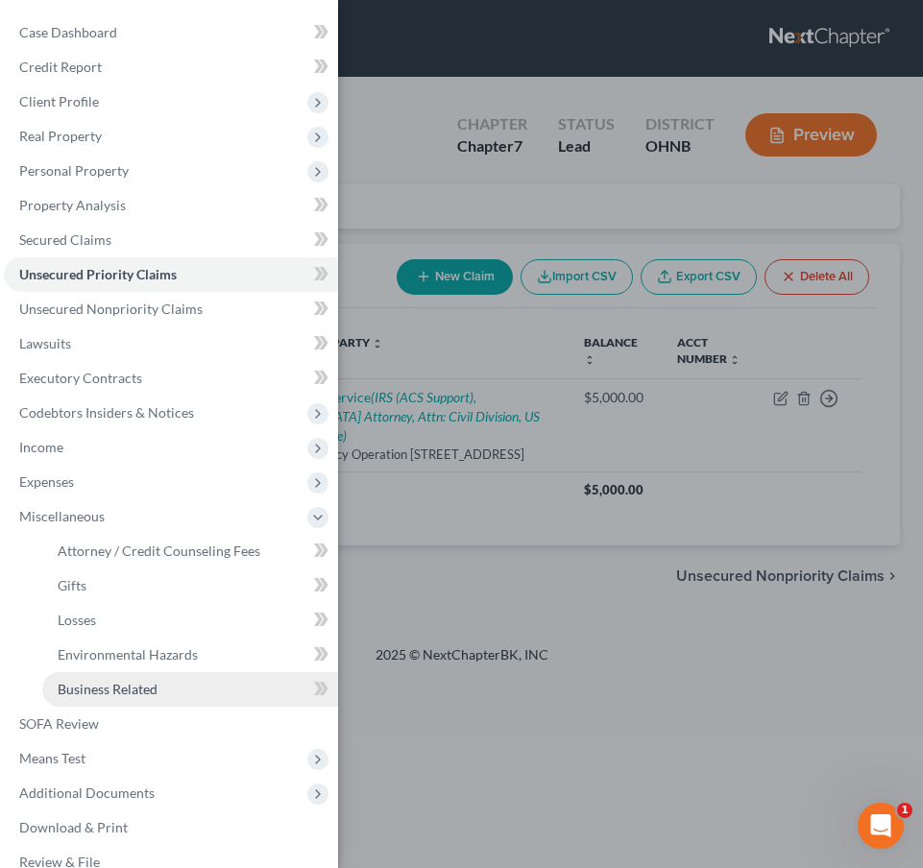
click at [132, 686] on span "Business Related" at bounding box center [108, 689] width 100 height 16
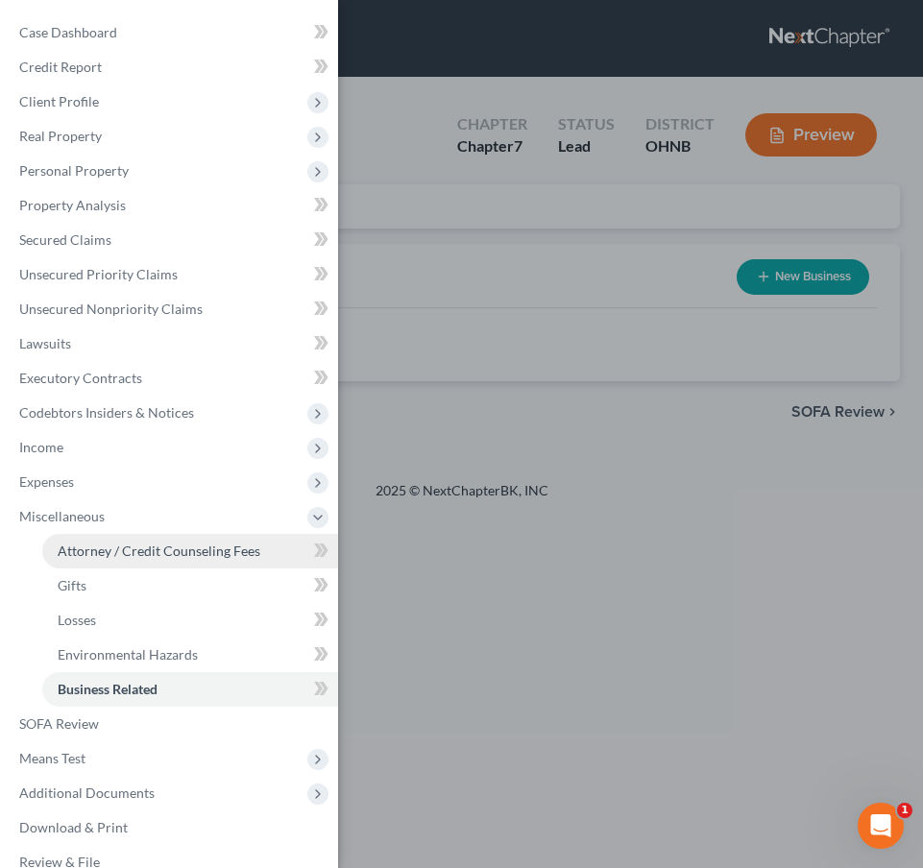
click at [194, 544] on span "Attorney / Credit Counseling Fees" at bounding box center [159, 551] width 203 height 16
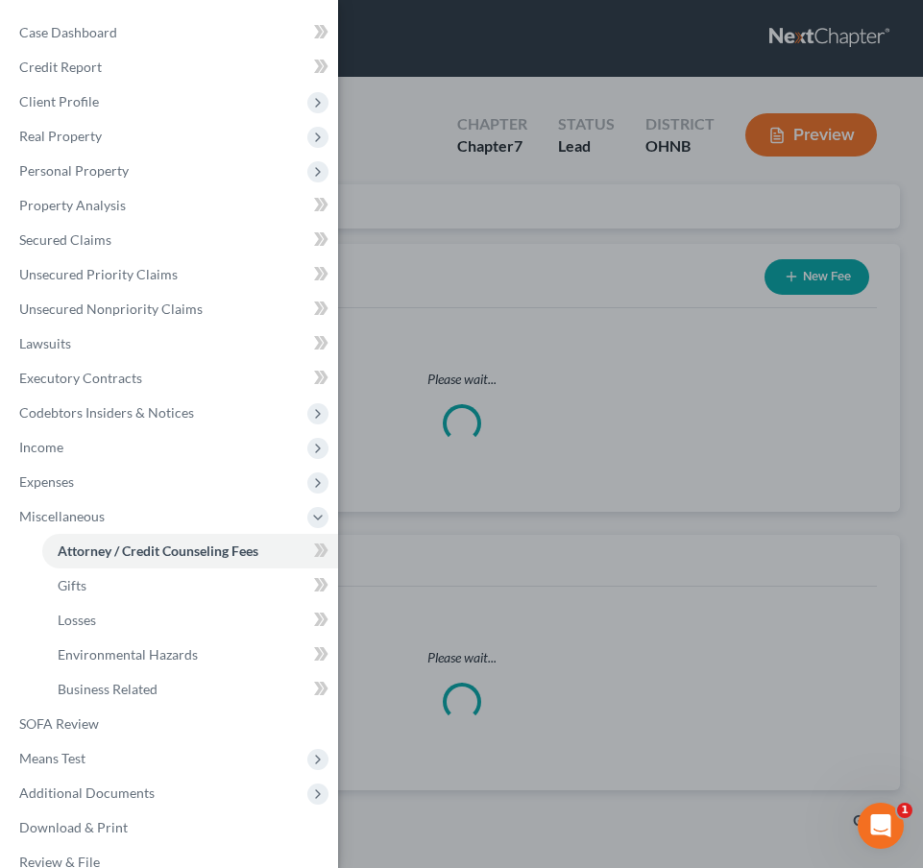
select select "2"
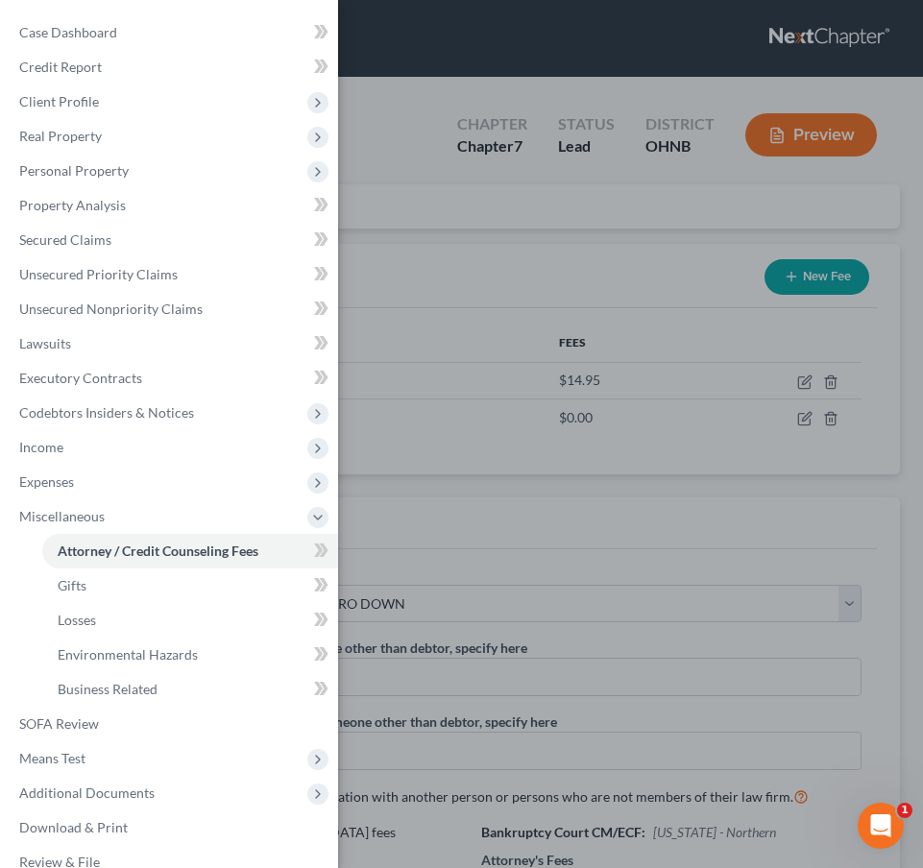
click at [495, 492] on div "Case Dashboard Payments Invoices Payments Payments Credit Report Client Profile" at bounding box center [461, 434] width 923 height 868
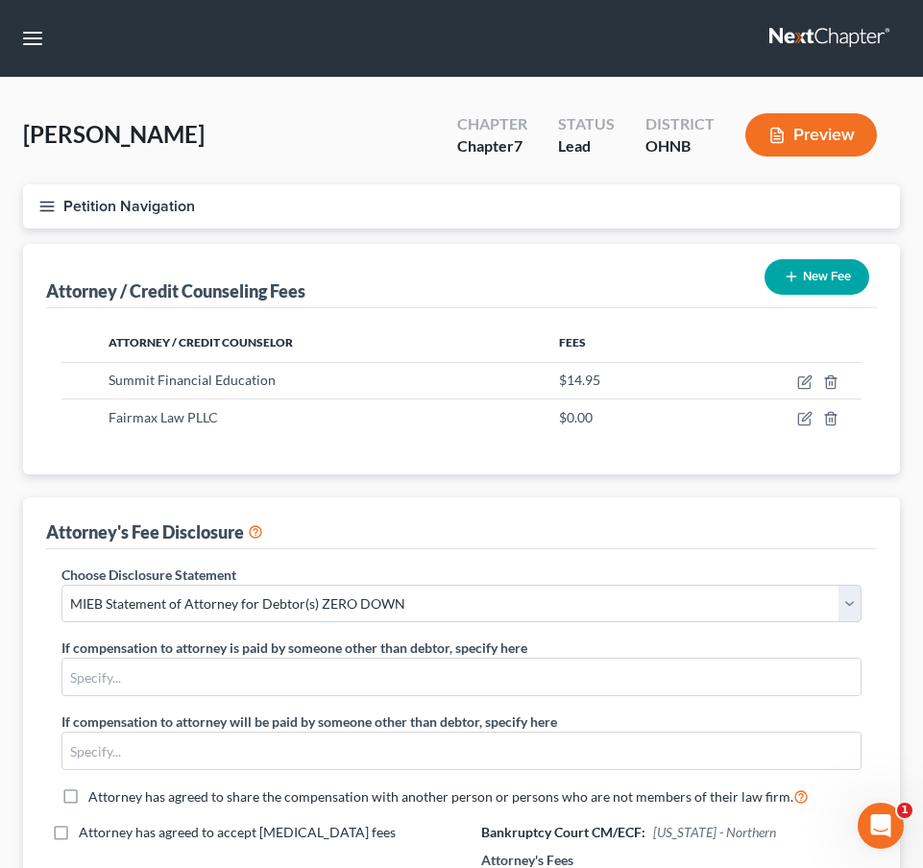
click at [54, 200] on icon "button" at bounding box center [46, 206] width 17 height 17
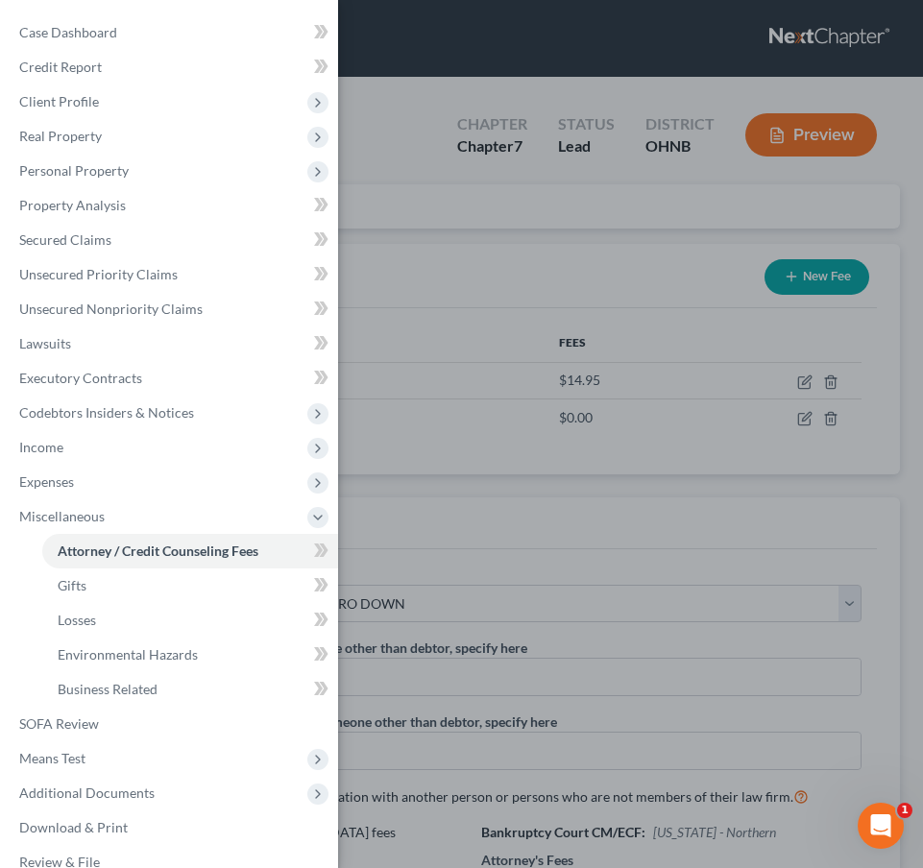
click at [402, 241] on div "Case Dashboard Payments Invoices Payments Payments Credit Report Client Profile" at bounding box center [461, 434] width 923 height 868
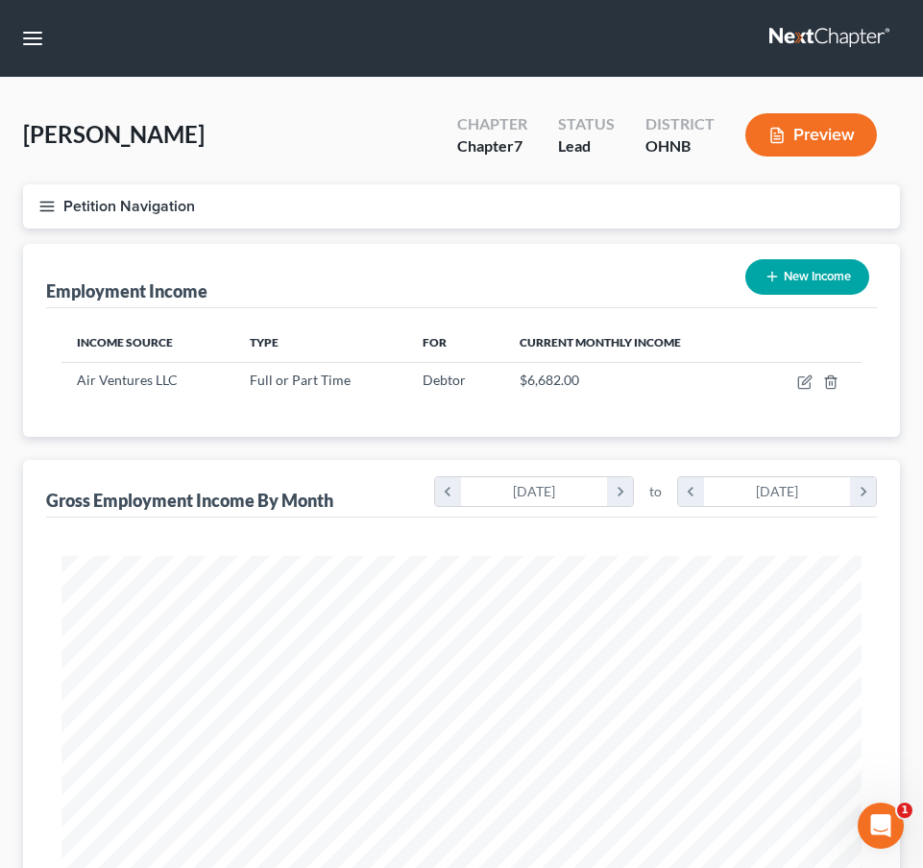
click at [51, 218] on button "Petition Navigation" at bounding box center [461, 206] width 877 height 44
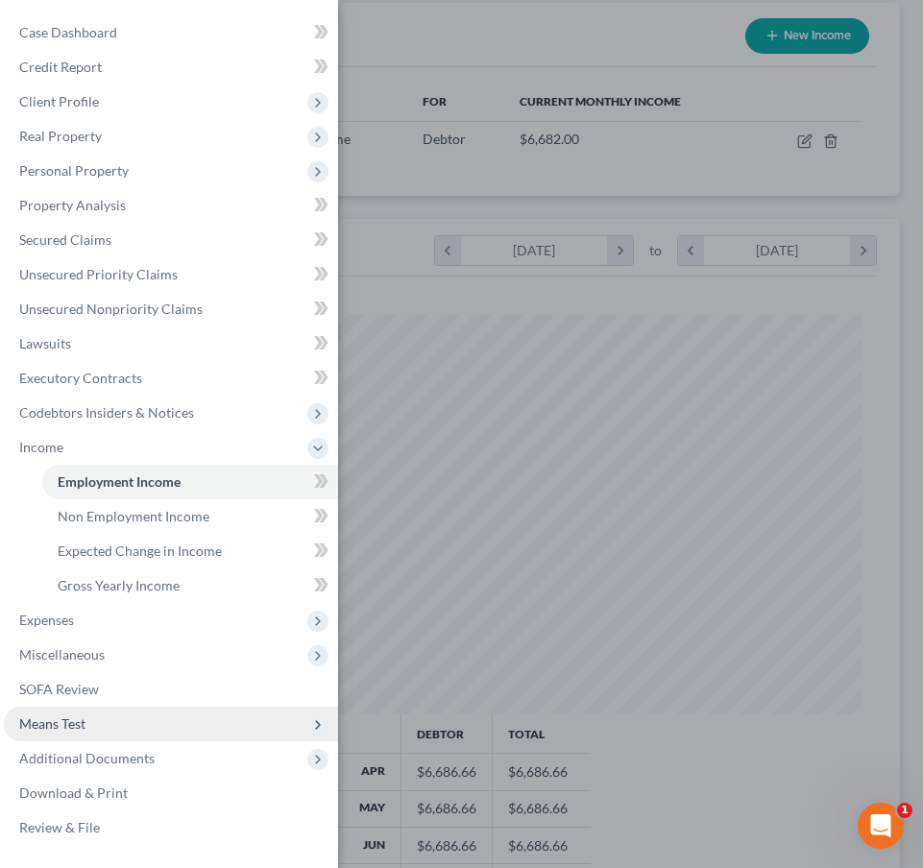
scroll to position [335, 0]
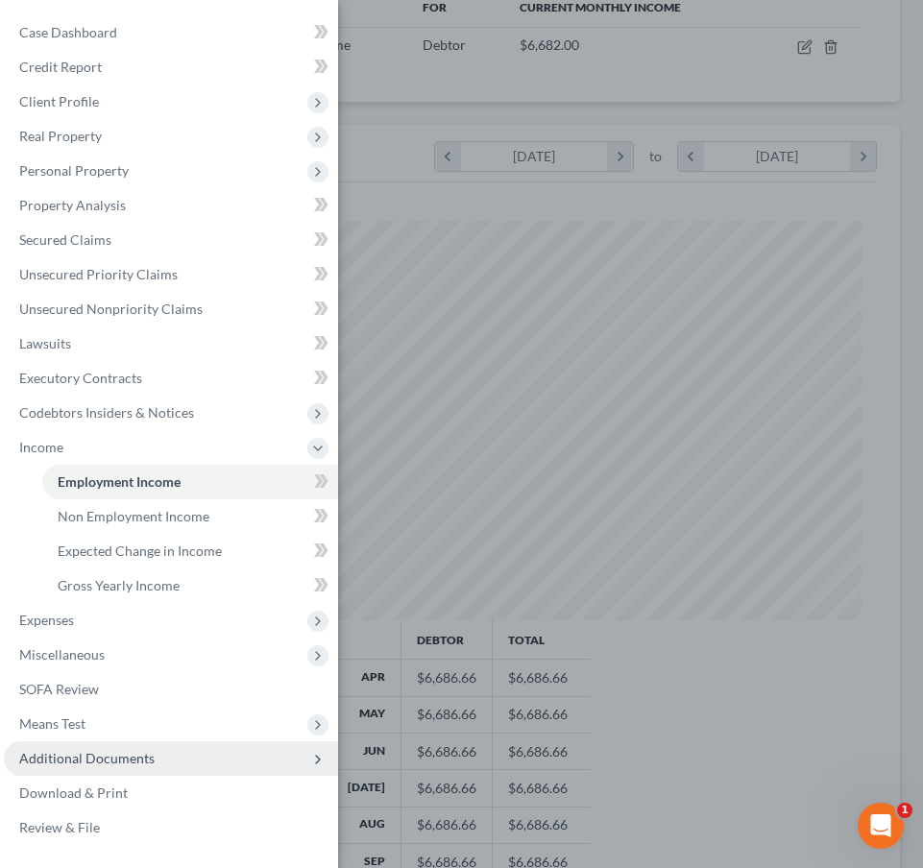
click at [142, 760] on span "Additional Documents" at bounding box center [86, 758] width 135 height 16
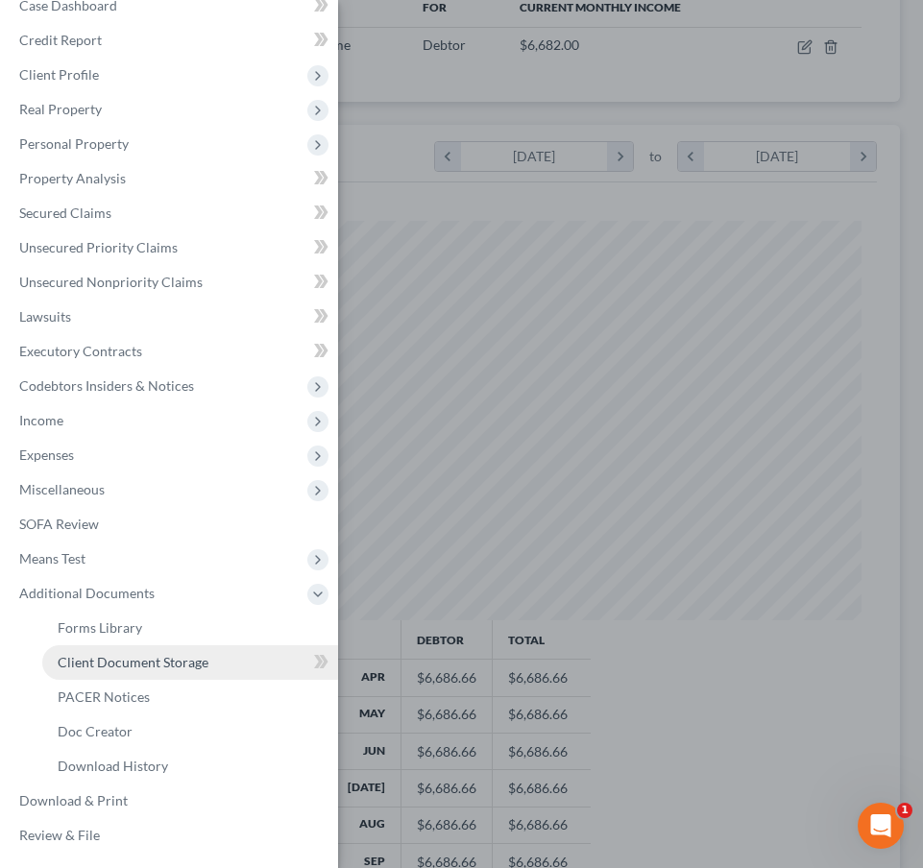
scroll to position [27, 0]
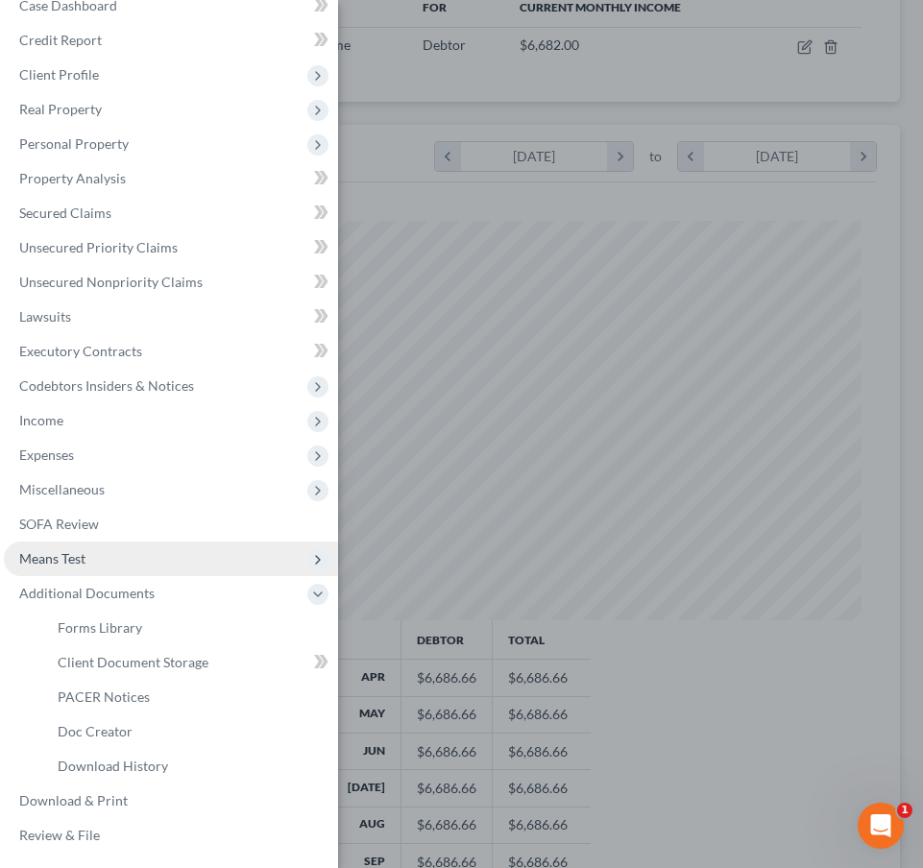
click at [105, 562] on span "Means Test" at bounding box center [171, 559] width 334 height 35
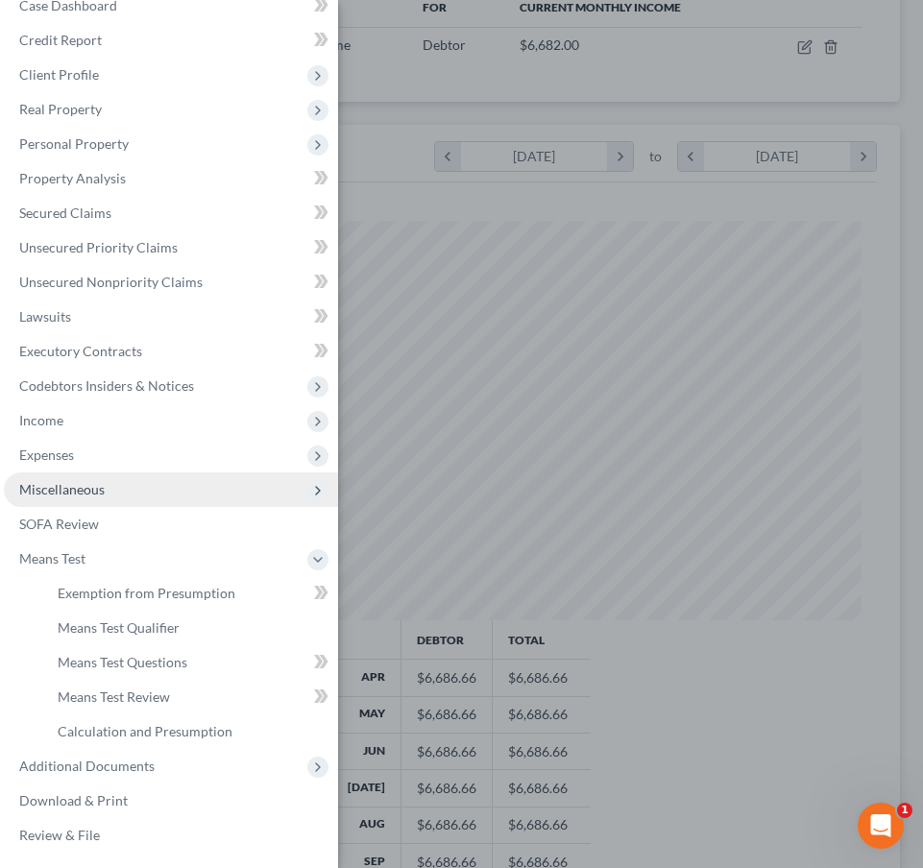
click at [108, 496] on span "Miscellaneous" at bounding box center [171, 489] width 334 height 35
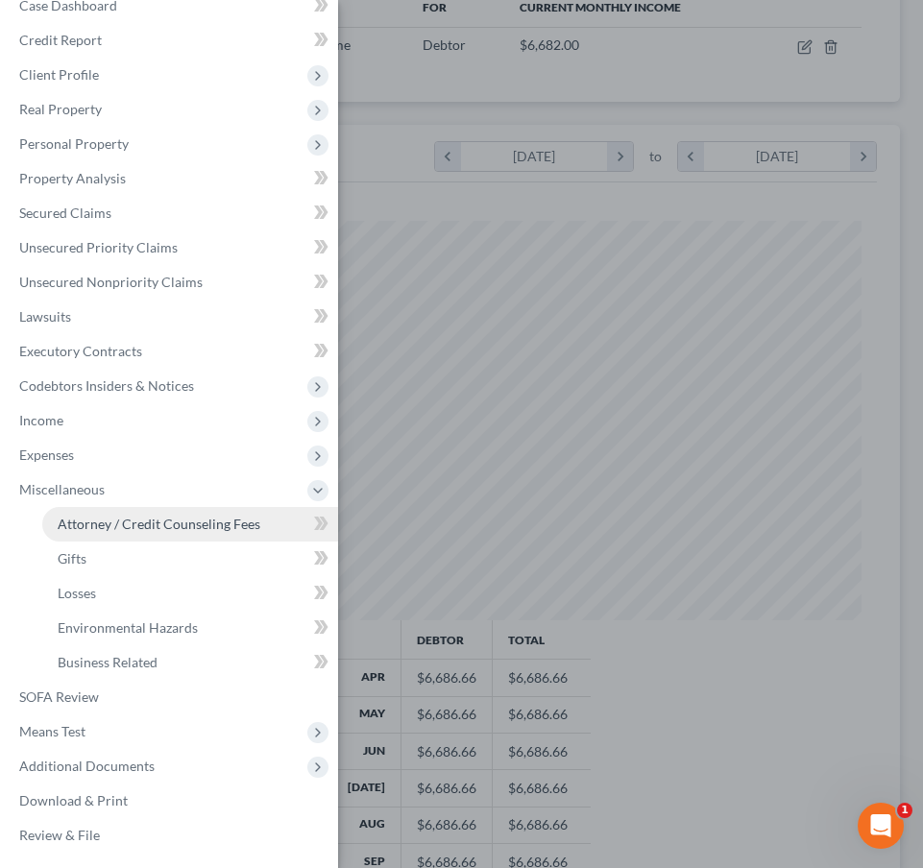
click at [108, 530] on span "Attorney / Credit Counseling Fees" at bounding box center [159, 524] width 203 height 16
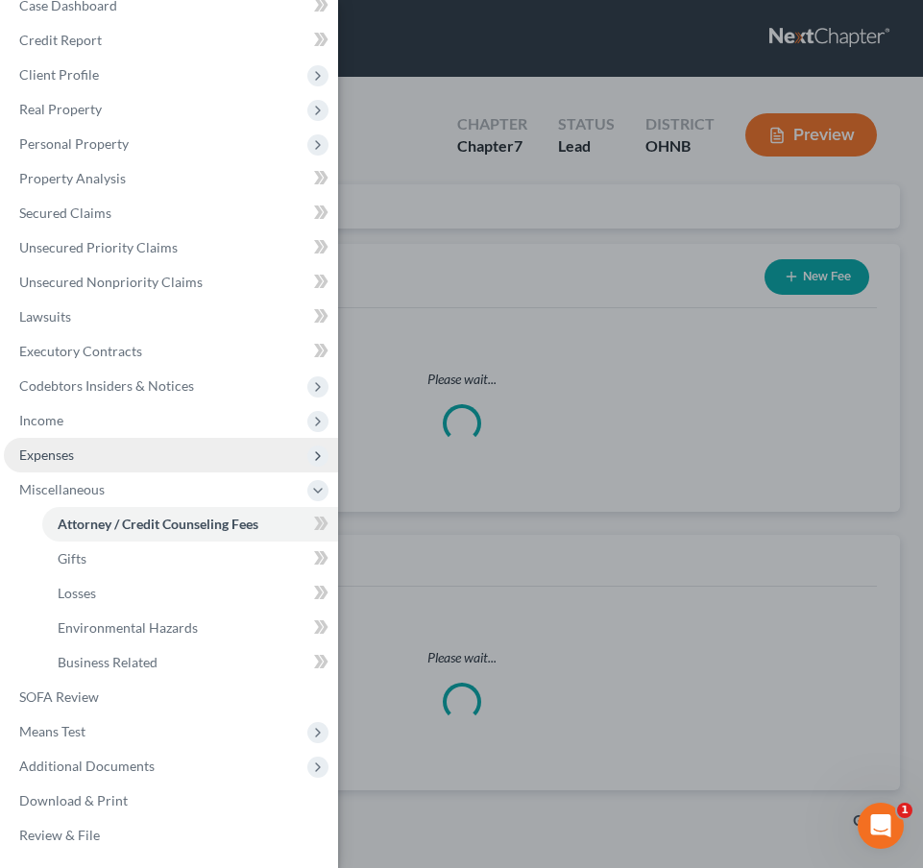
select select "1"
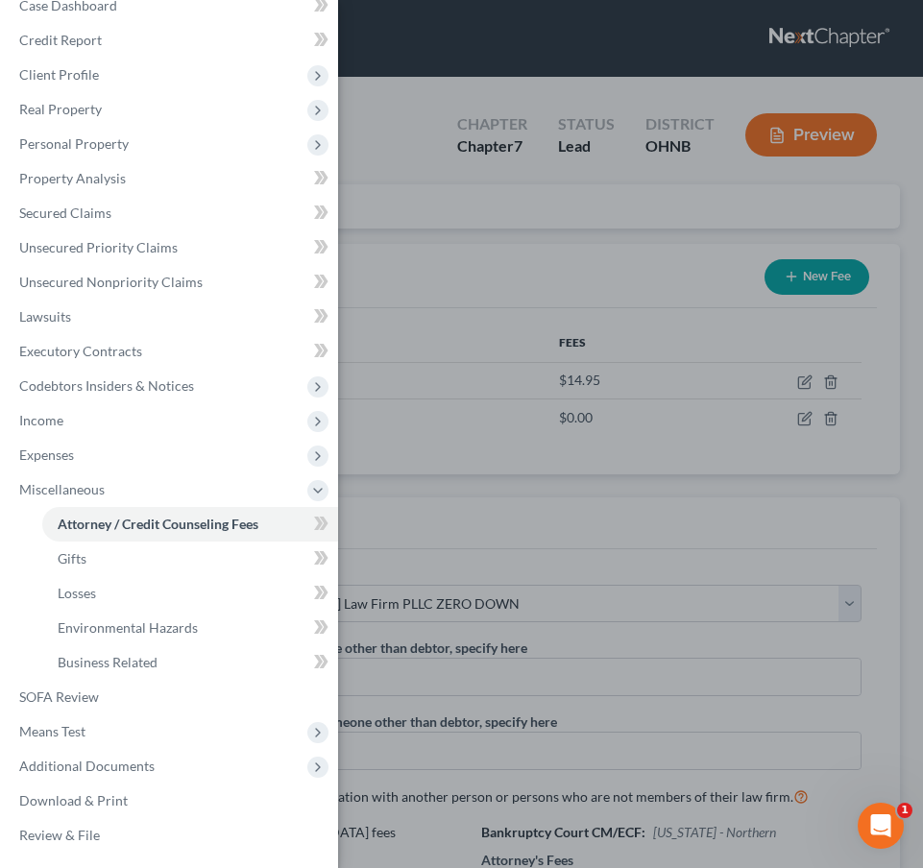
click at [460, 411] on div "Case Dashboard Payments Invoices Payments Payments Credit Report Client Profile" at bounding box center [461, 434] width 923 height 868
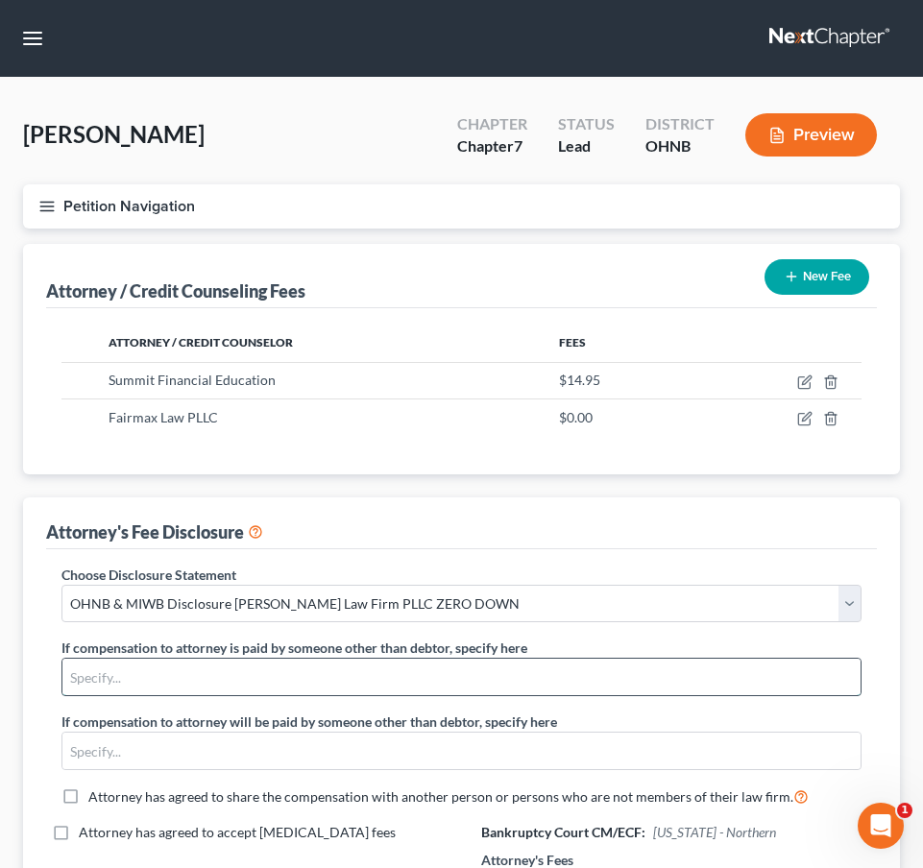
click at [206, 684] on input "text" at bounding box center [461, 677] width 798 height 36
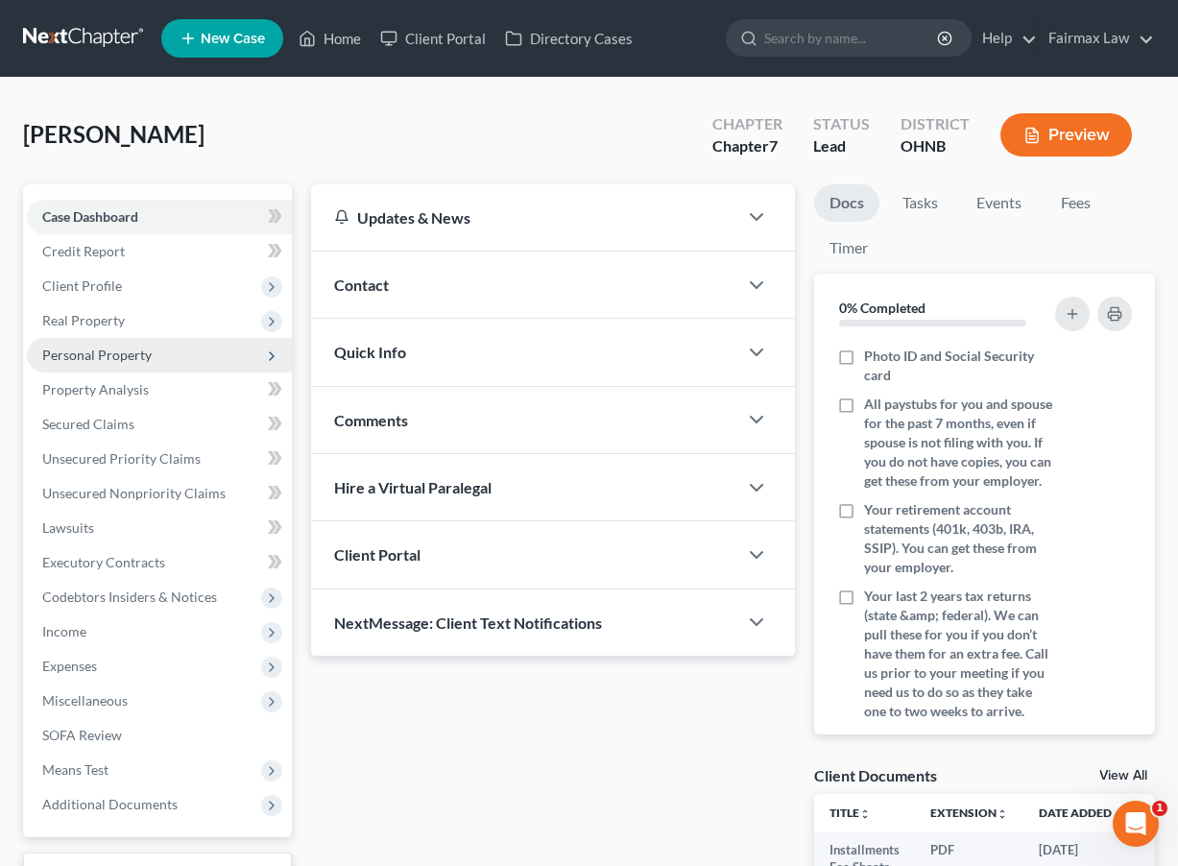
click at [181, 345] on span "Personal Property" at bounding box center [159, 355] width 265 height 35
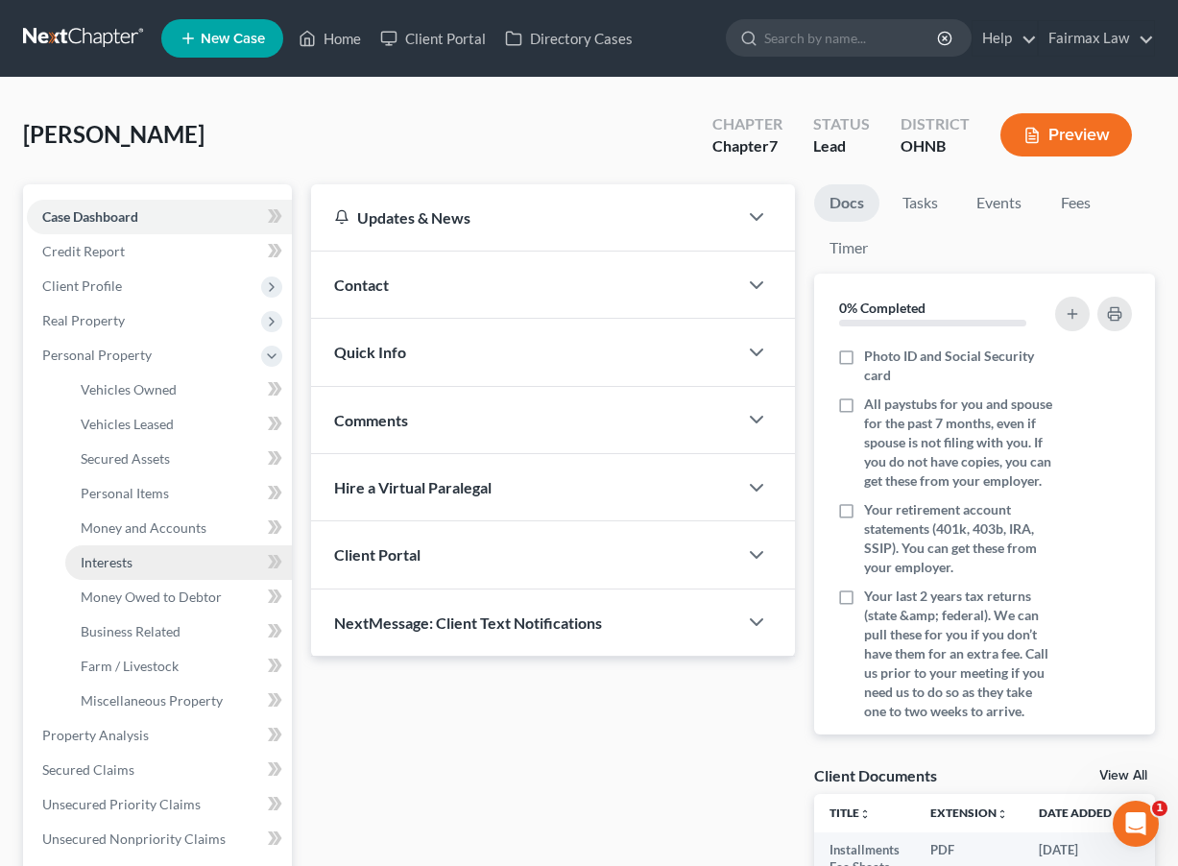
click at [151, 553] on link "Interests" at bounding box center [178, 562] width 227 height 35
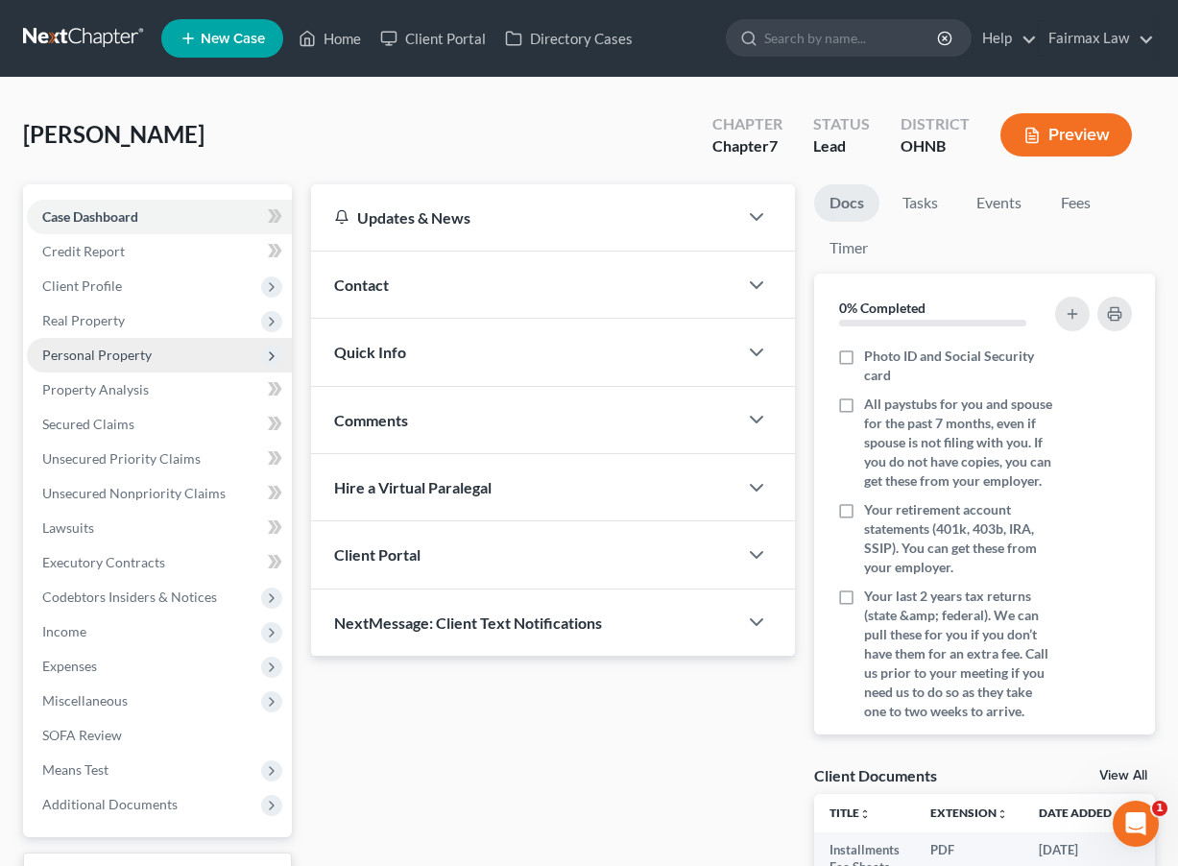
click at [180, 365] on span "Personal Property" at bounding box center [159, 355] width 265 height 35
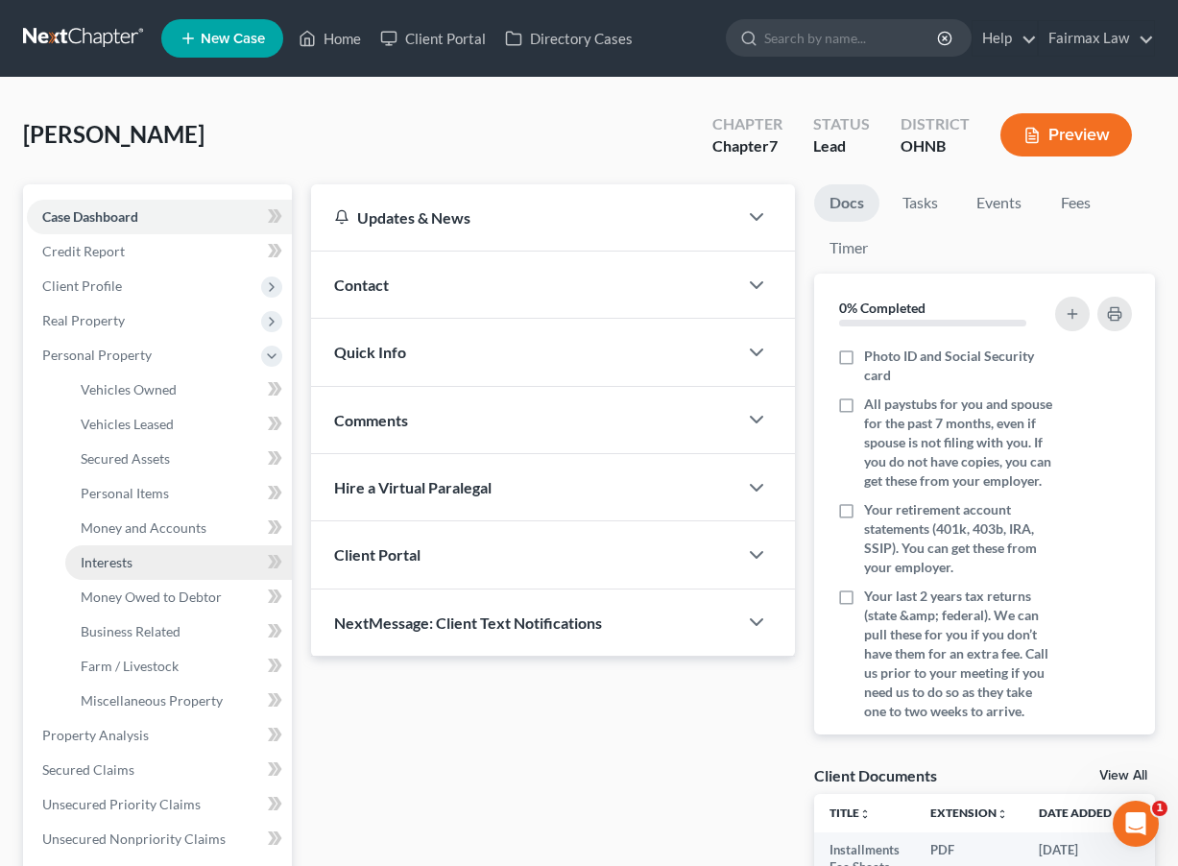
click at [135, 568] on link "Interests" at bounding box center [178, 562] width 227 height 35
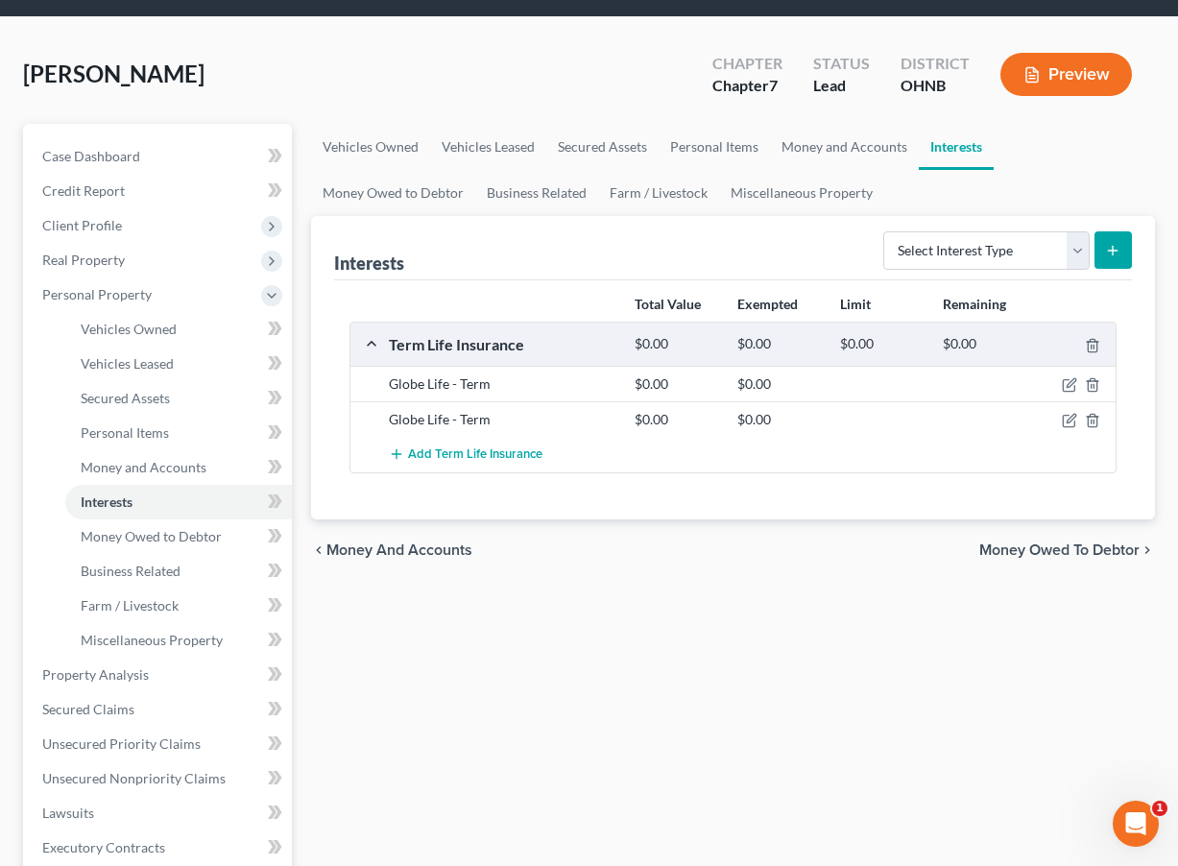
scroll to position [63, 0]
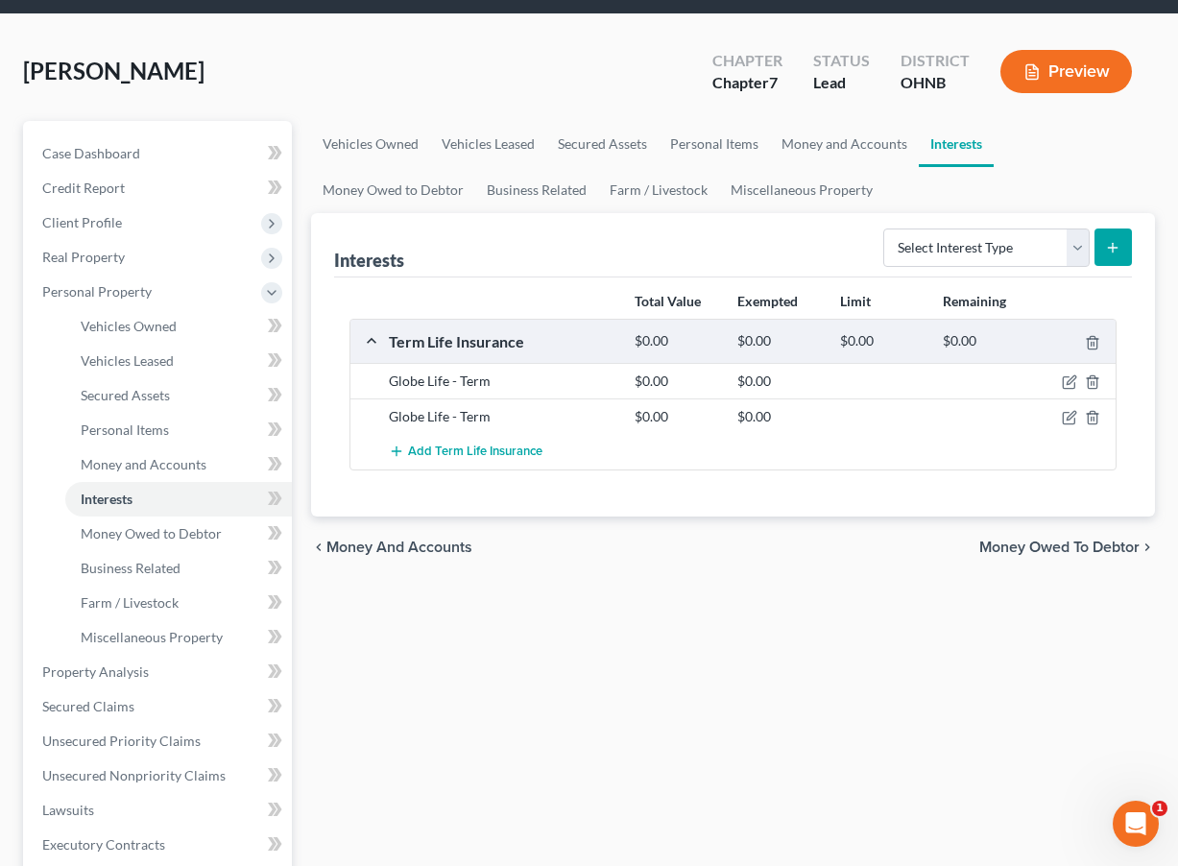
click at [476, 407] on div "Globe Life - Term" at bounding box center [502, 416] width 246 height 19
click at [377, 339] on div "Term Life Insurance $0.00 $0.00 $0.00 $0.00" at bounding box center [730, 341] width 758 height 43
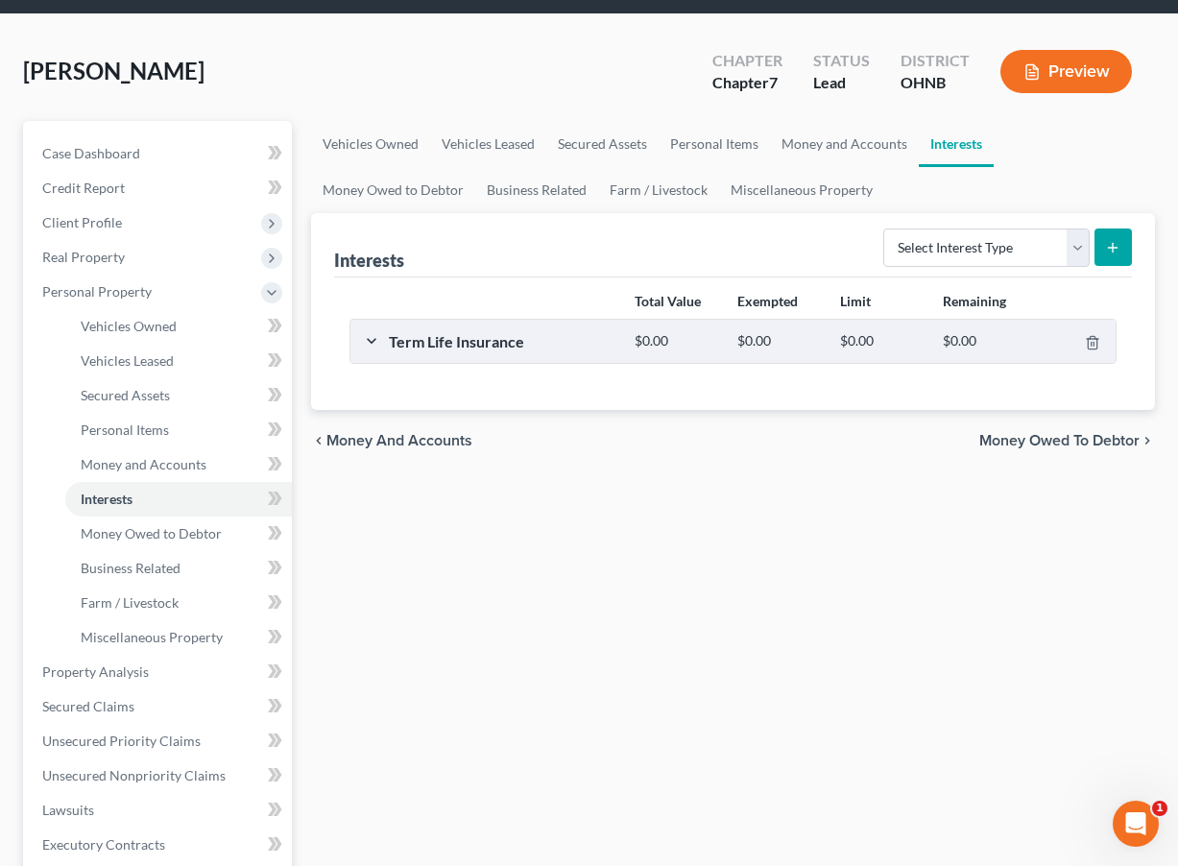
click at [377, 339] on div "Term Life Insurance $0.00 $0.00 $0.00 $0.00" at bounding box center [730, 341] width 758 height 43
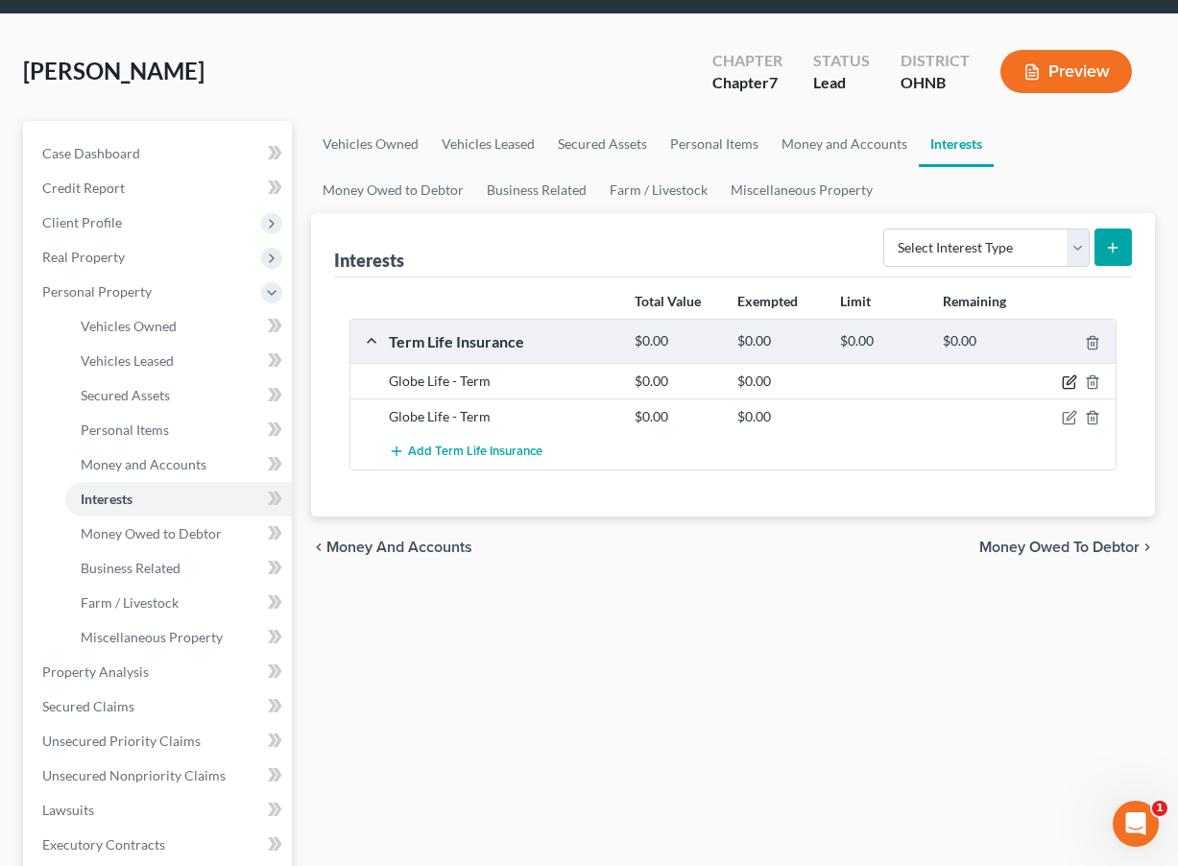
click at [1066, 387] on icon "button" at bounding box center [1069, 382] width 15 height 15
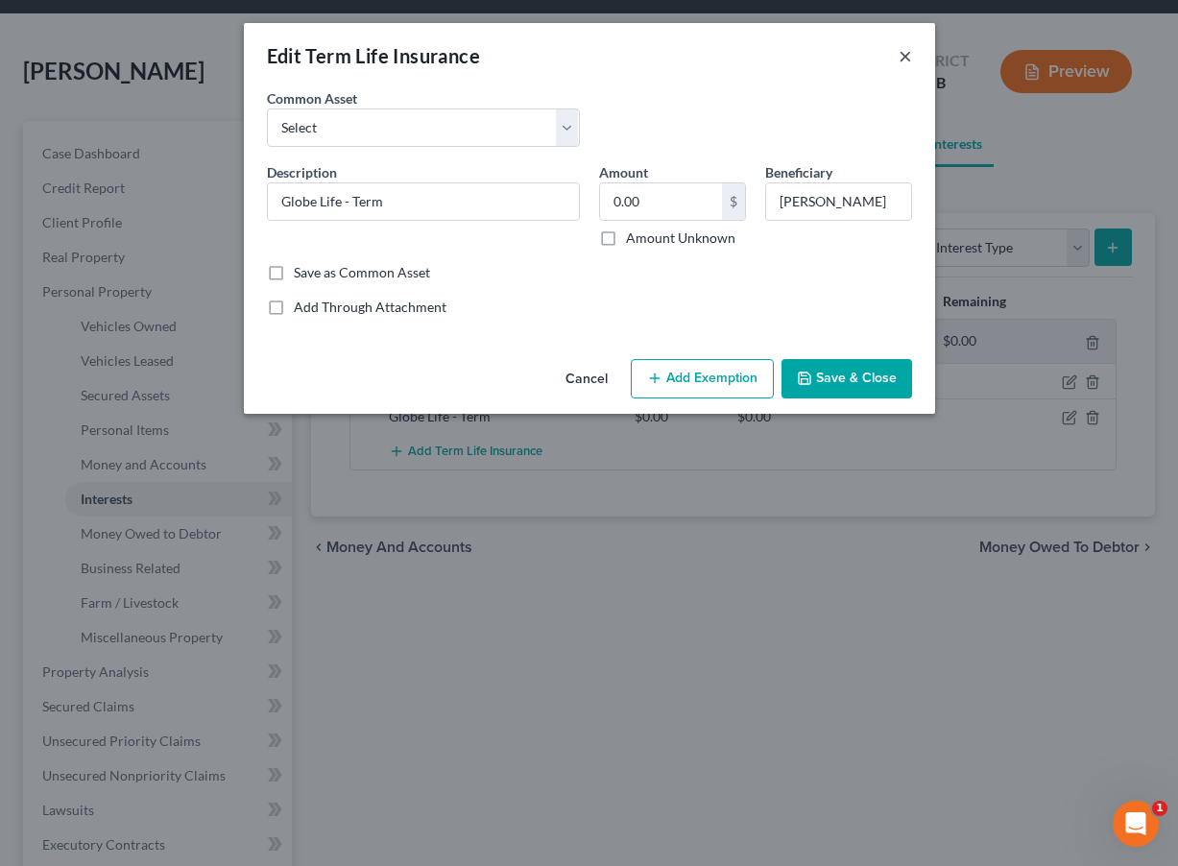
click at [907, 53] on button "×" at bounding box center [905, 55] width 13 height 23
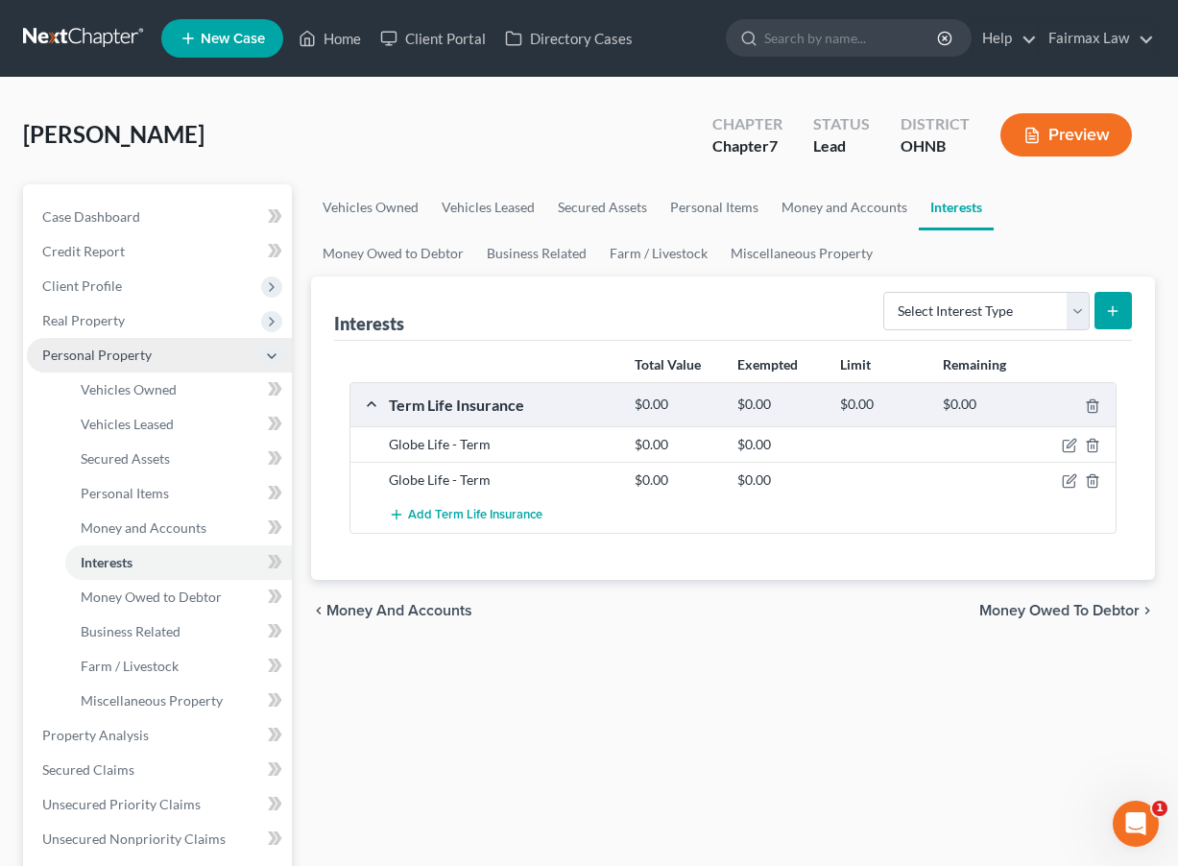
scroll to position [0, 0]
click at [274, 347] on icon at bounding box center [271, 356] width 21 height 21
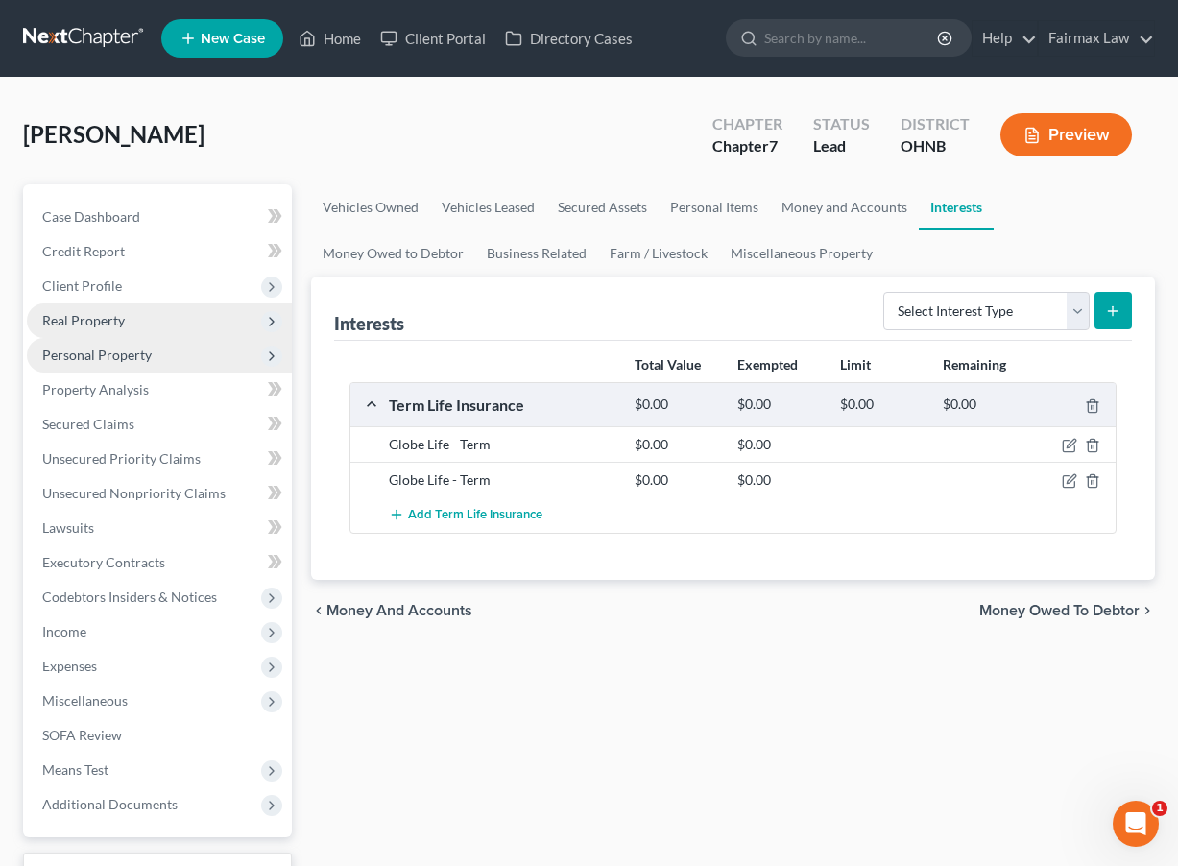
click at [273, 316] on icon at bounding box center [271, 321] width 15 height 15
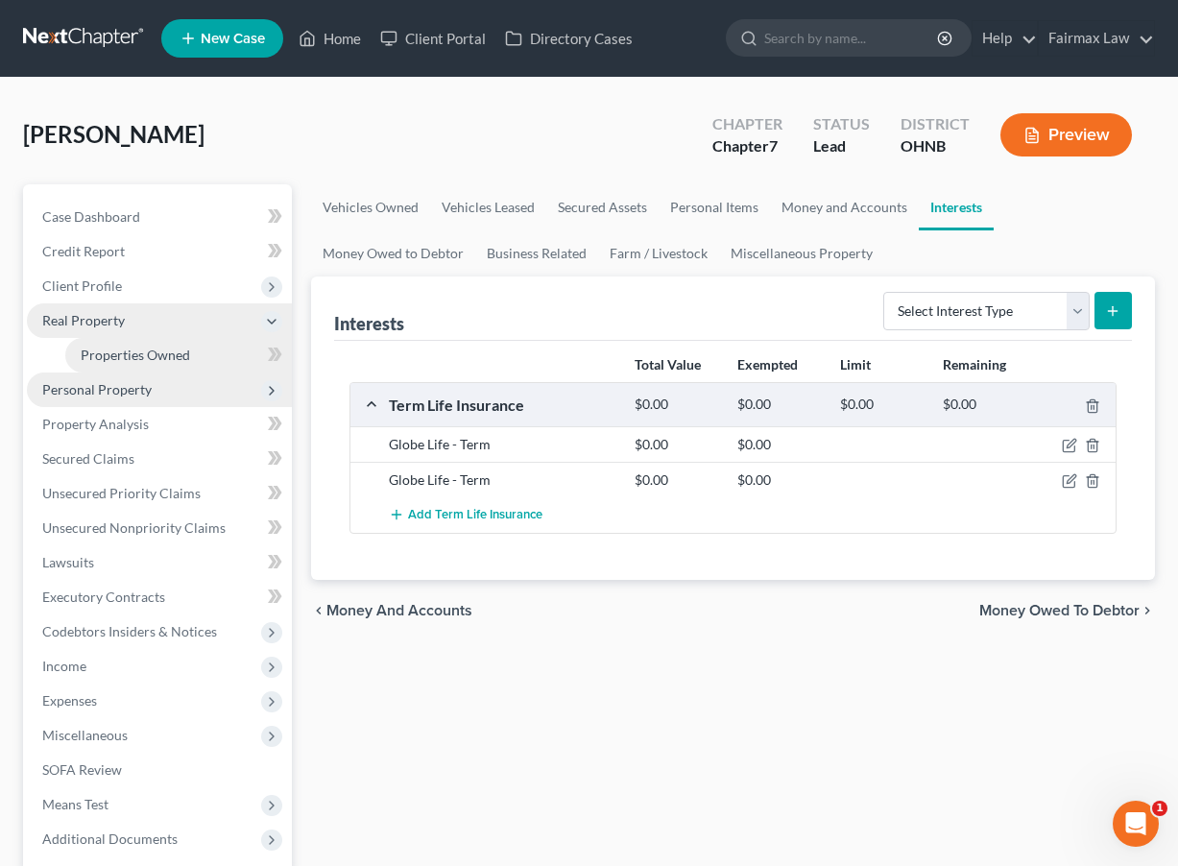
click at [247, 357] on link "Properties Owned" at bounding box center [178, 355] width 227 height 35
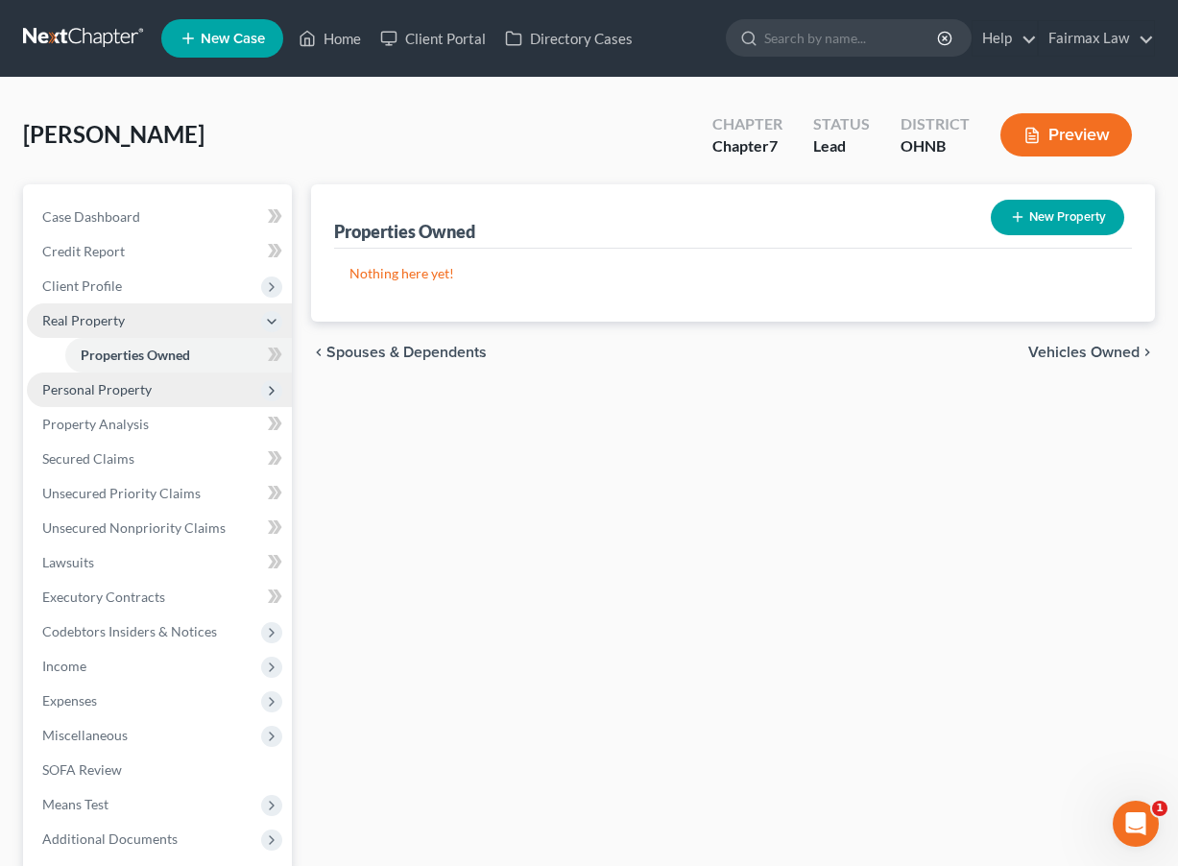
click at [265, 319] on icon at bounding box center [271, 321] width 15 height 15
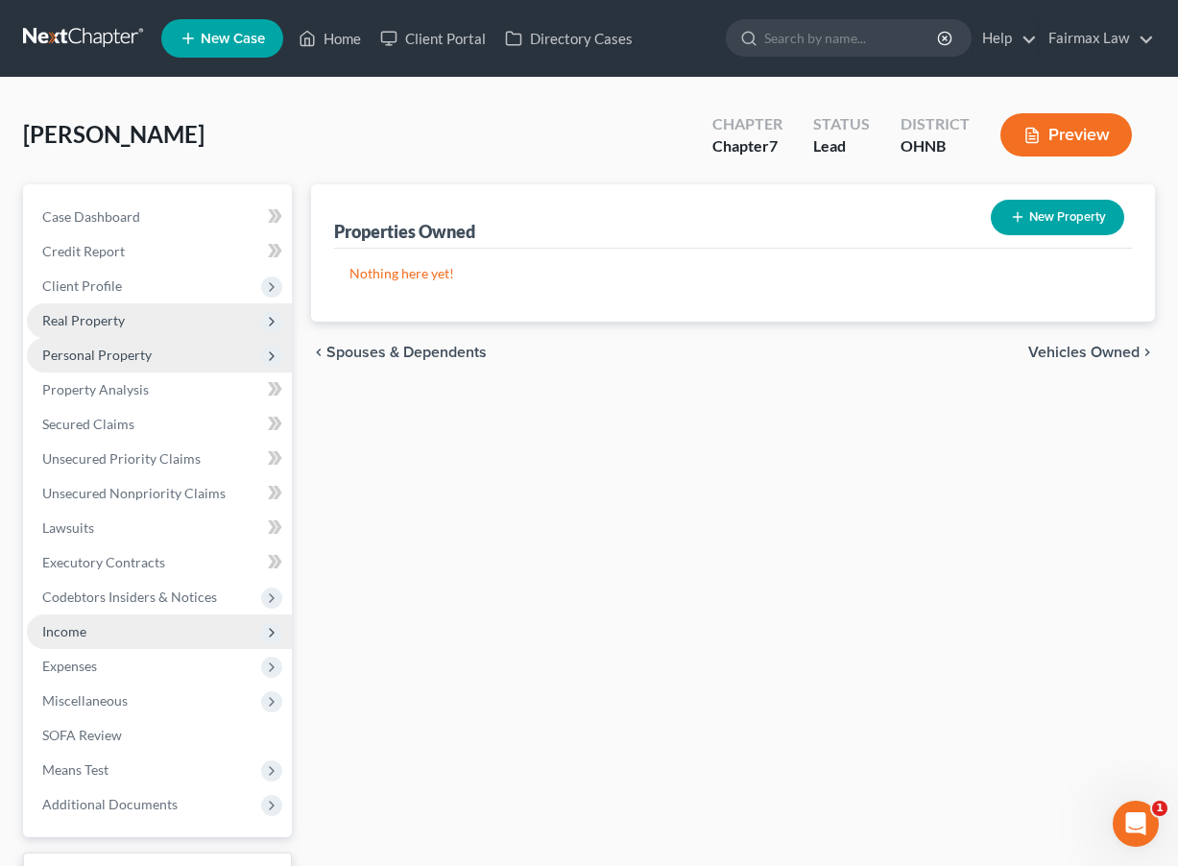
click at [146, 634] on span "Income" at bounding box center [159, 632] width 265 height 35
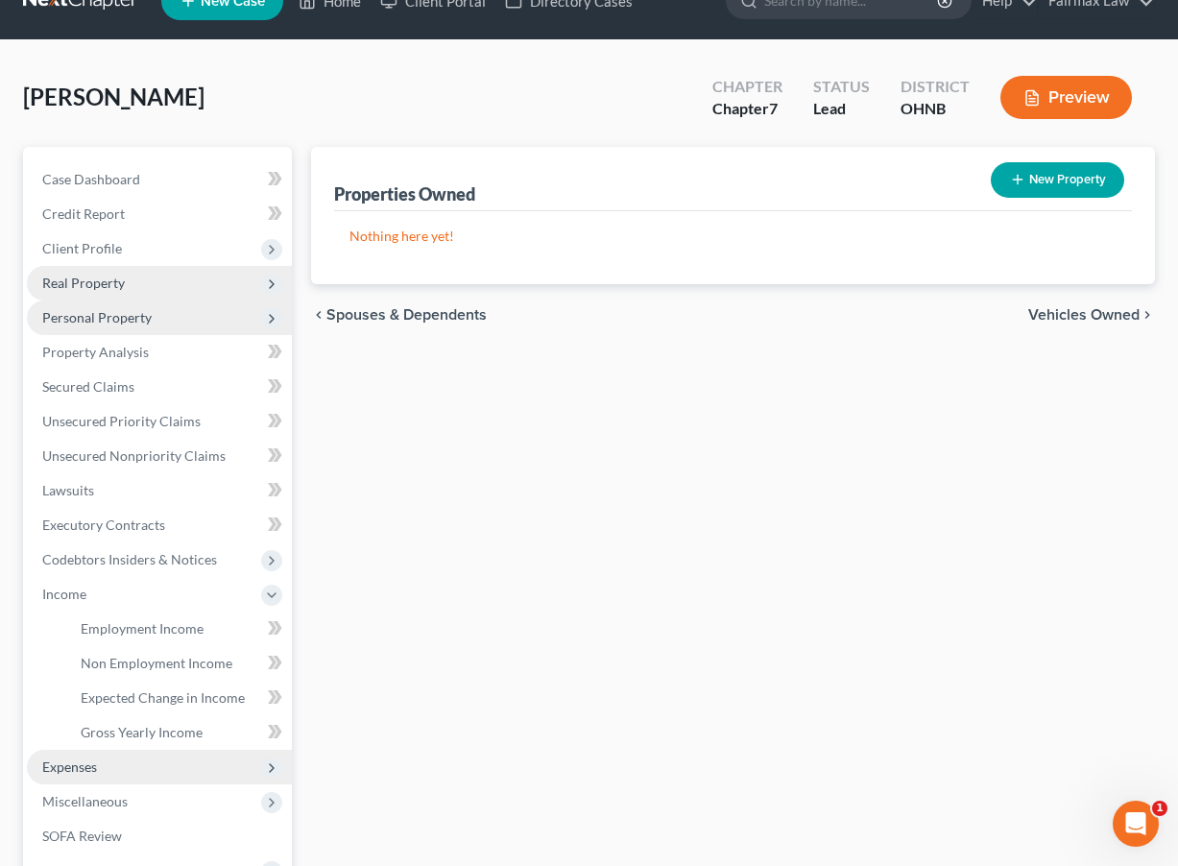
click at [119, 772] on span "Expenses" at bounding box center [159, 767] width 265 height 35
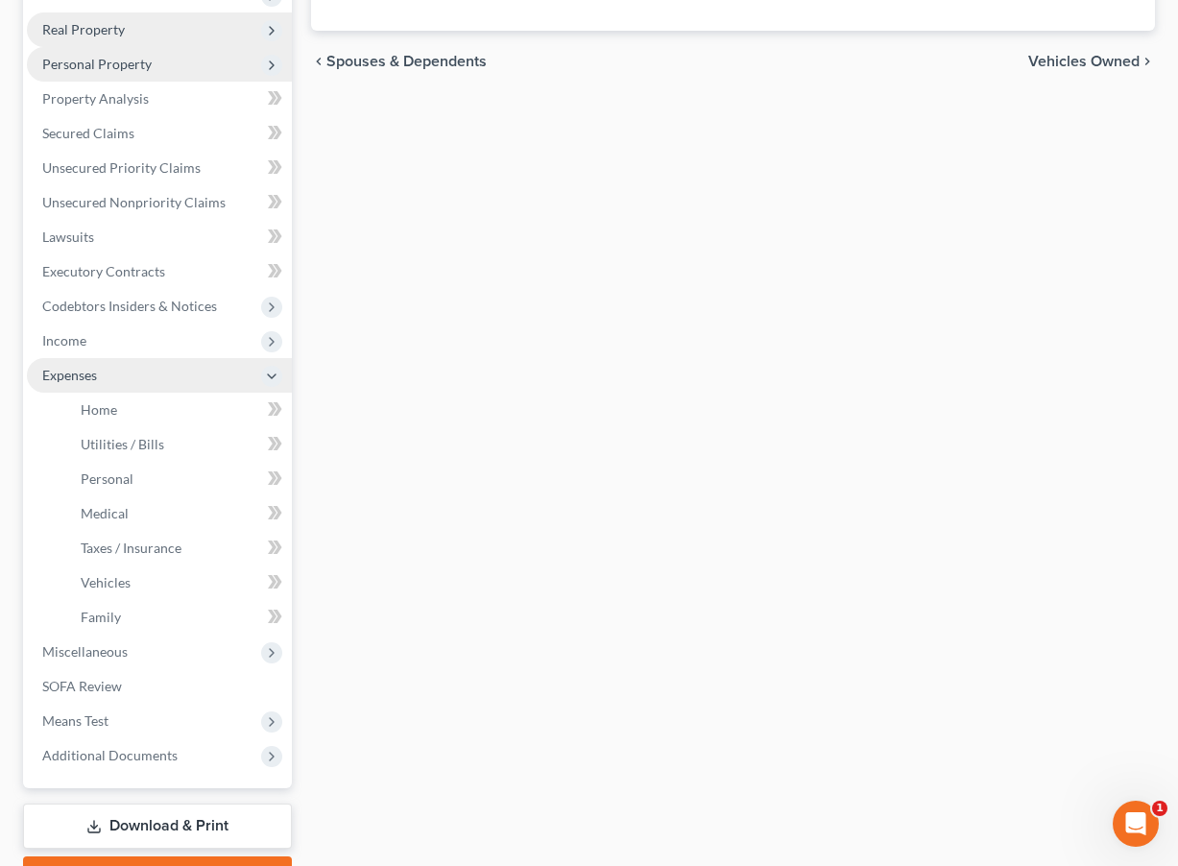
scroll to position [396, 0]
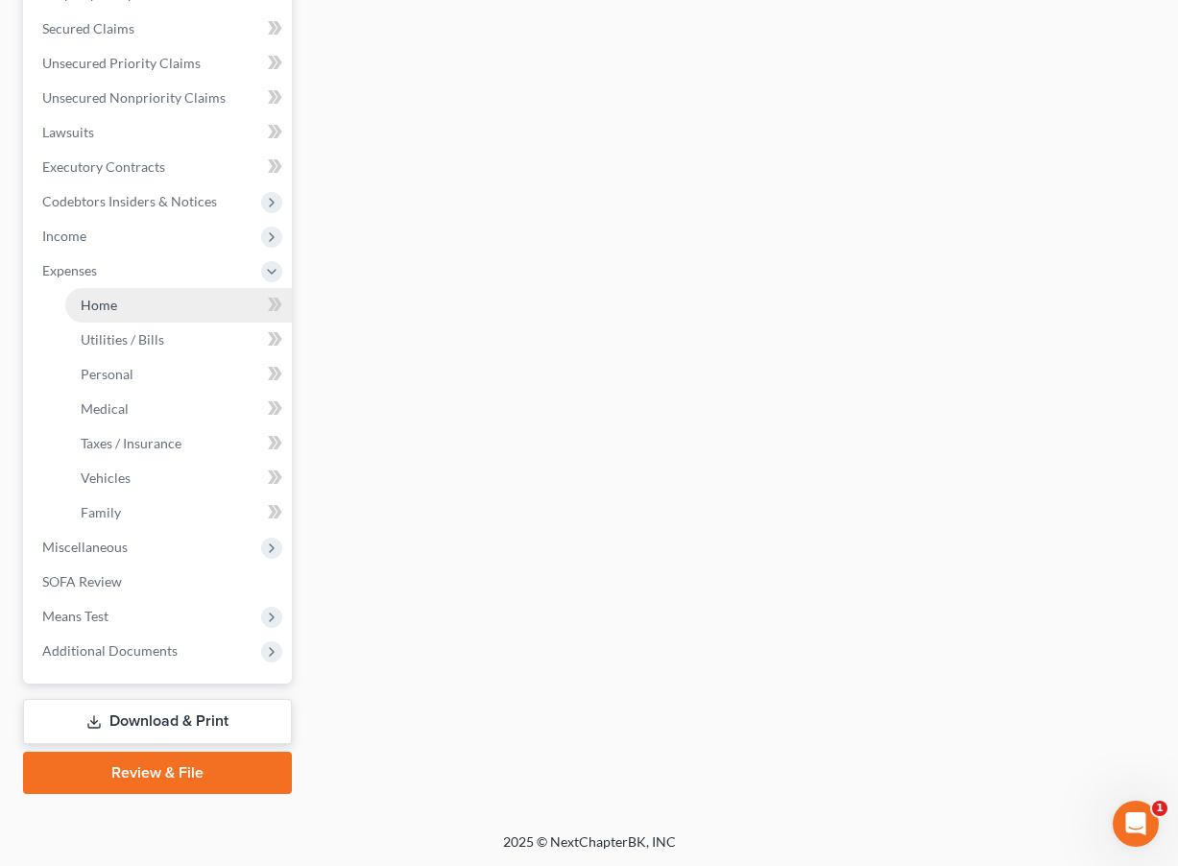
click at [154, 312] on link "Home" at bounding box center [178, 305] width 227 height 35
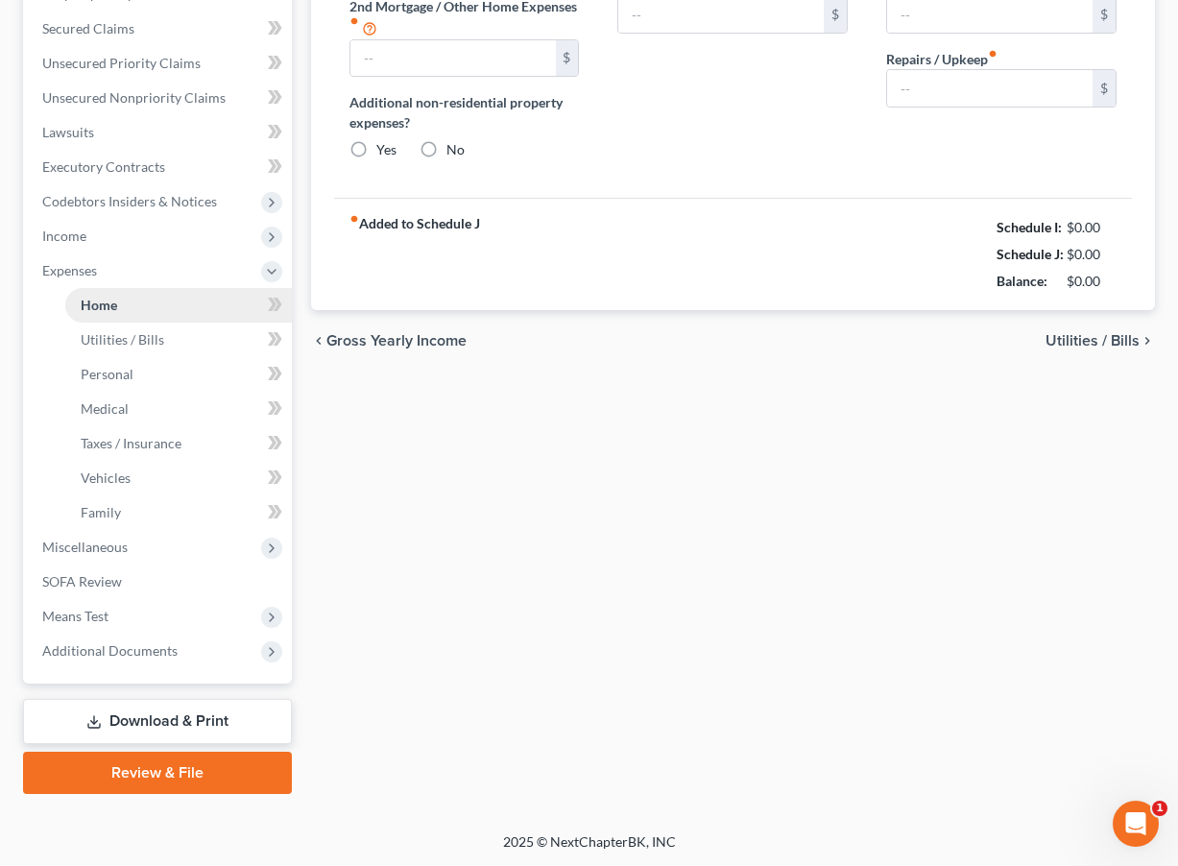
scroll to position [65, 0]
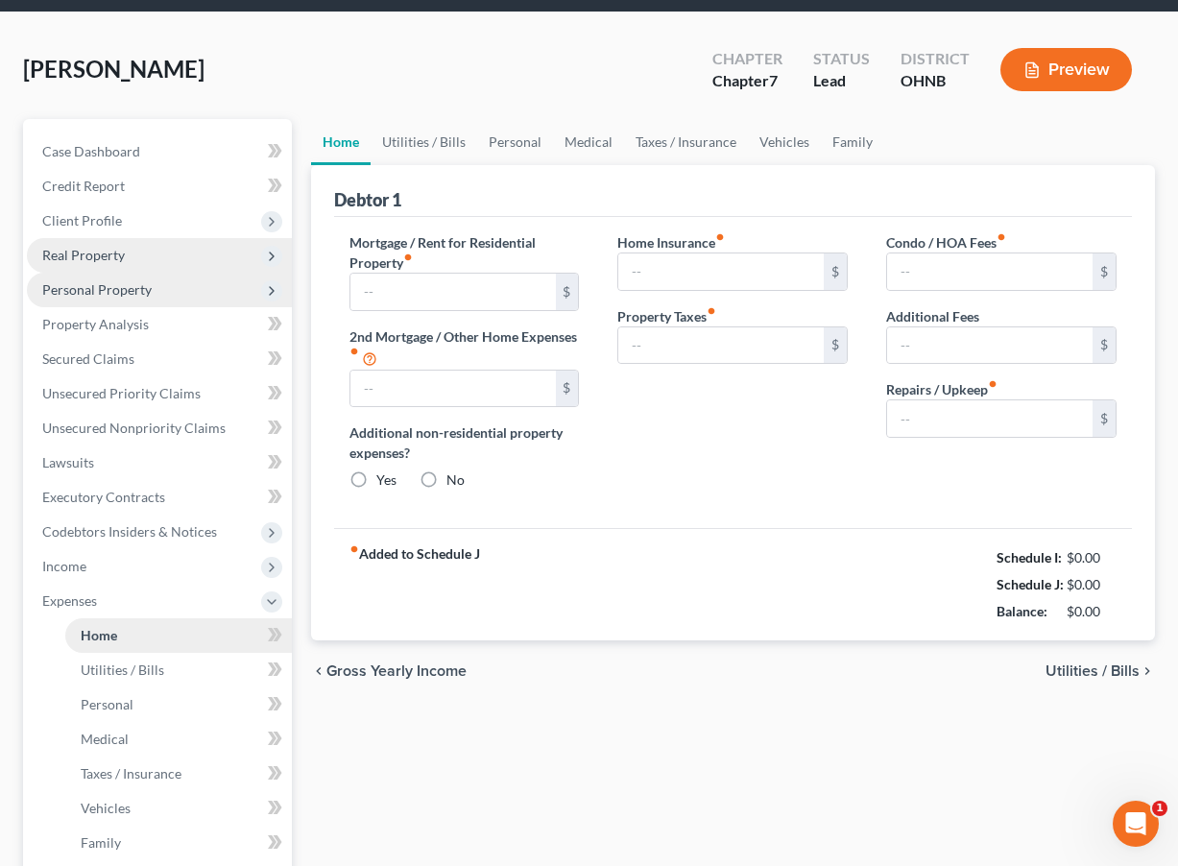
type input "400.00"
type input "0.00"
radio input "true"
type input "0.00"
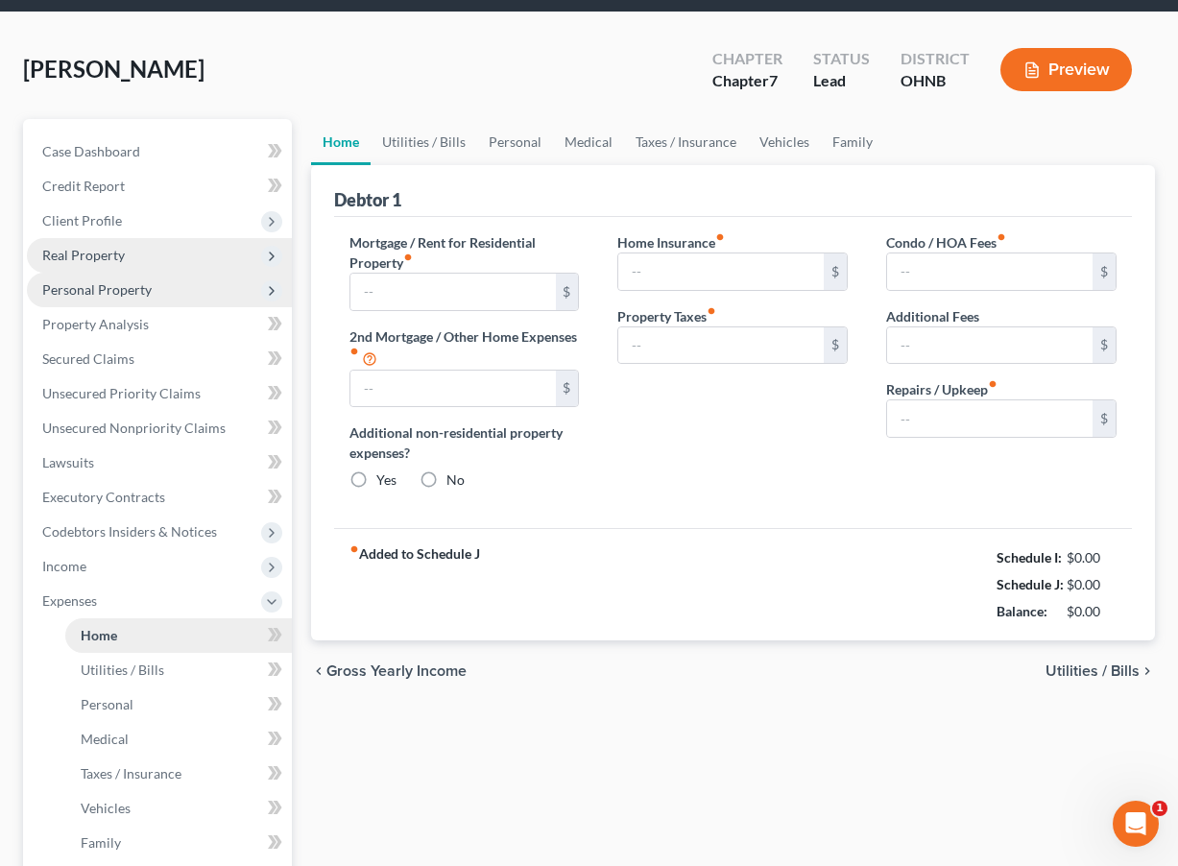
type input "0.00"
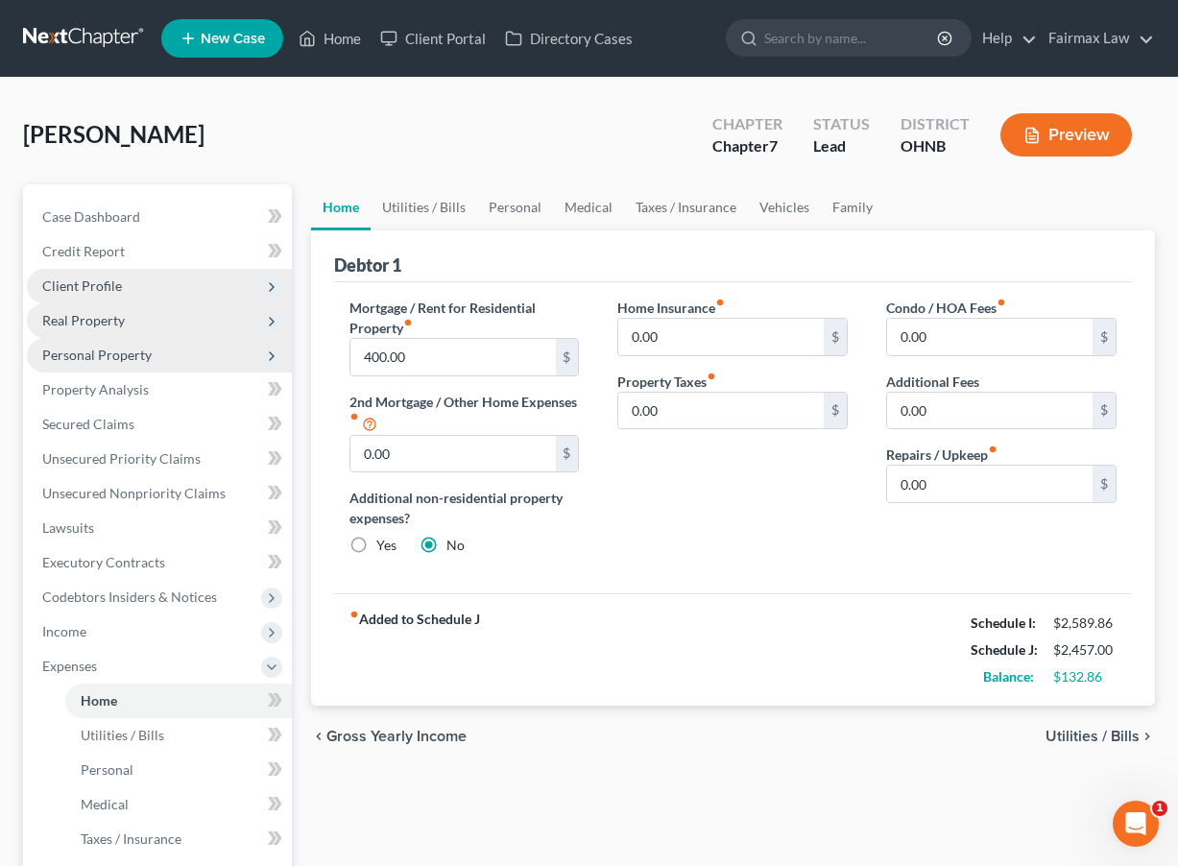
click at [225, 278] on span "Client Profile" at bounding box center [159, 286] width 265 height 35
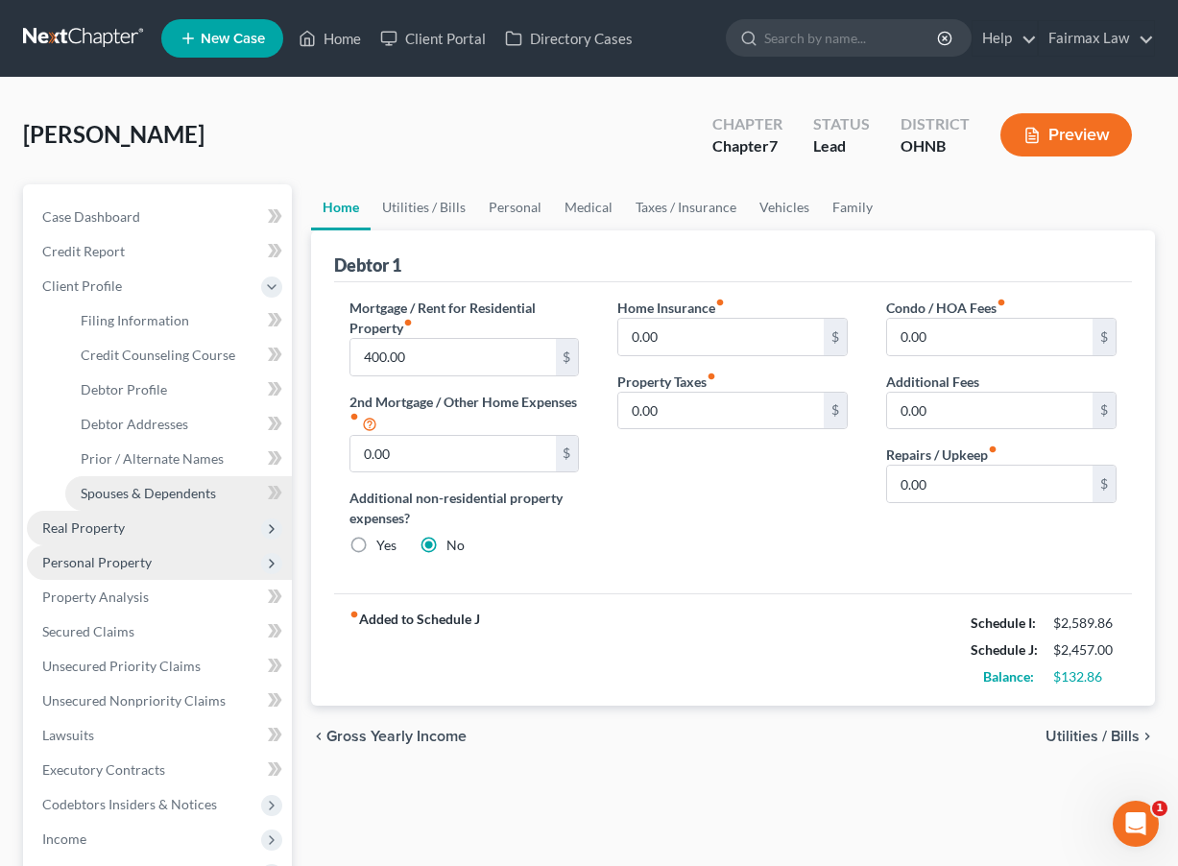
click at [182, 494] on span "Spouses & Dependents" at bounding box center [148, 493] width 135 height 16
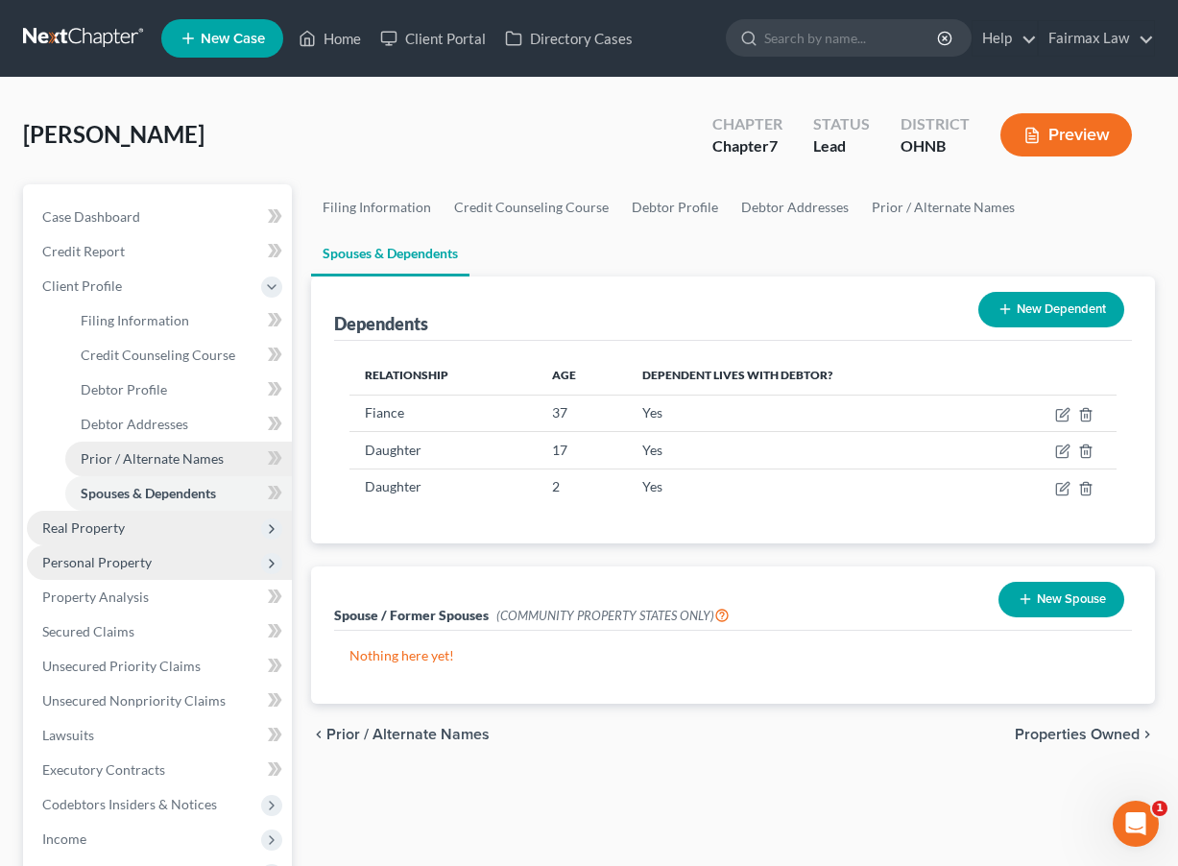
click at [177, 472] on link "Prior / Alternate Names" at bounding box center [178, 459] width 227 height 35
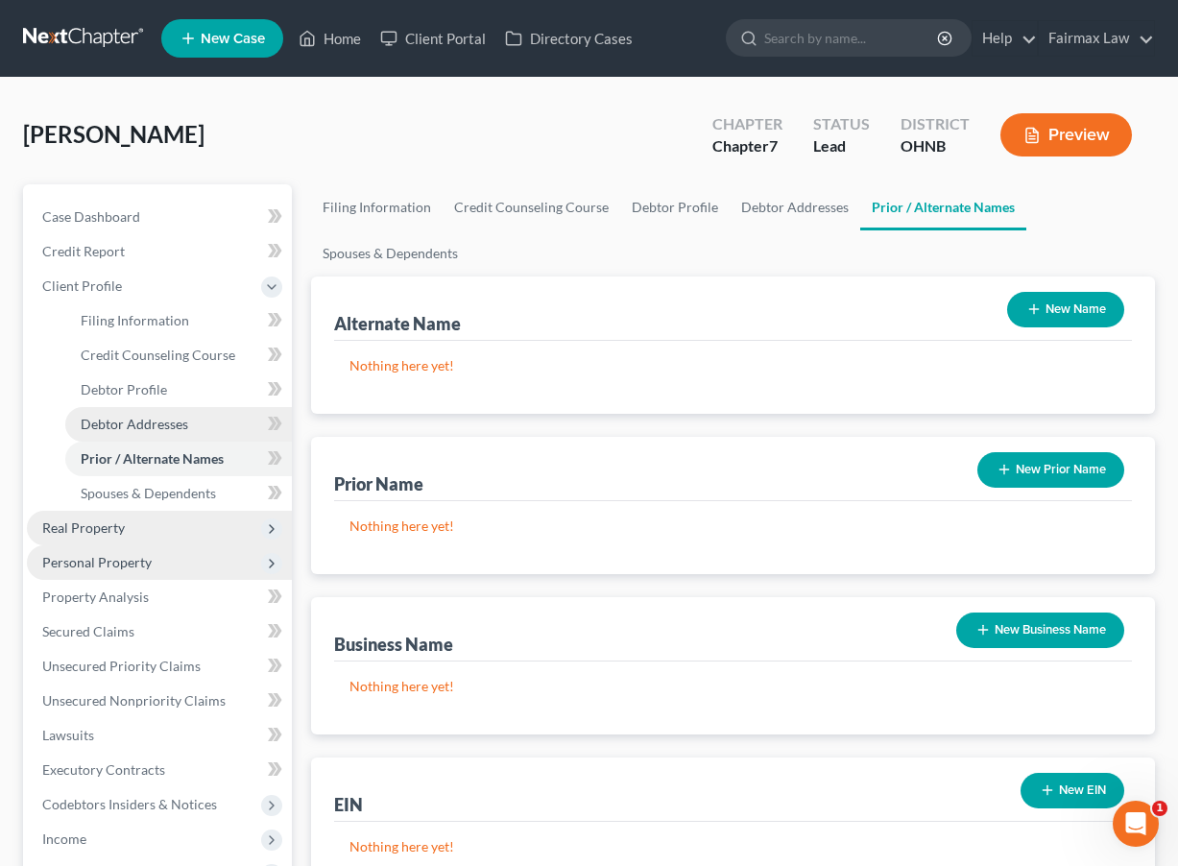
click at [175, 421] on span "Debtor Addresses" at bounding box center [135, 424] width 108 height 16
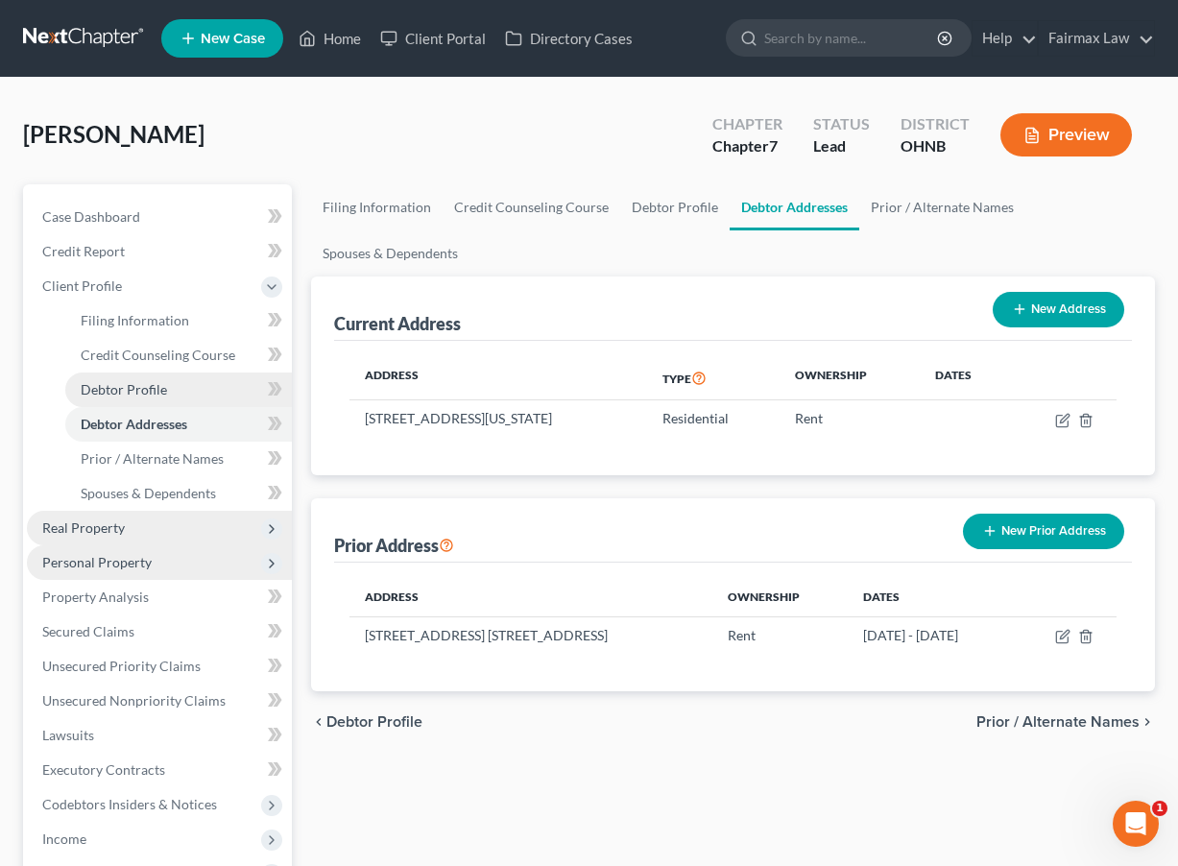
click at [175, 386] on link "Debtor Profile" at bounding box center [178, 390] width 227 height 35
select select "0"
select select "3"
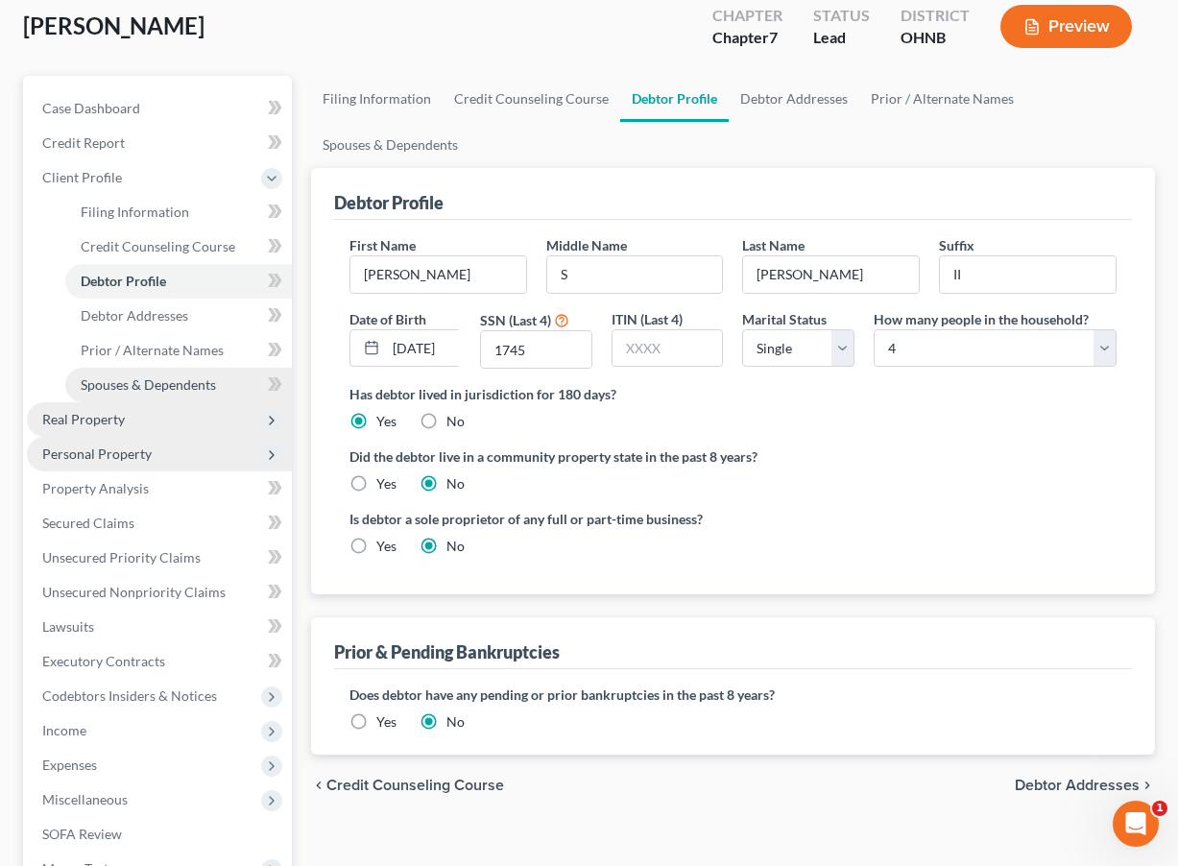
scroll to position [102, 1]
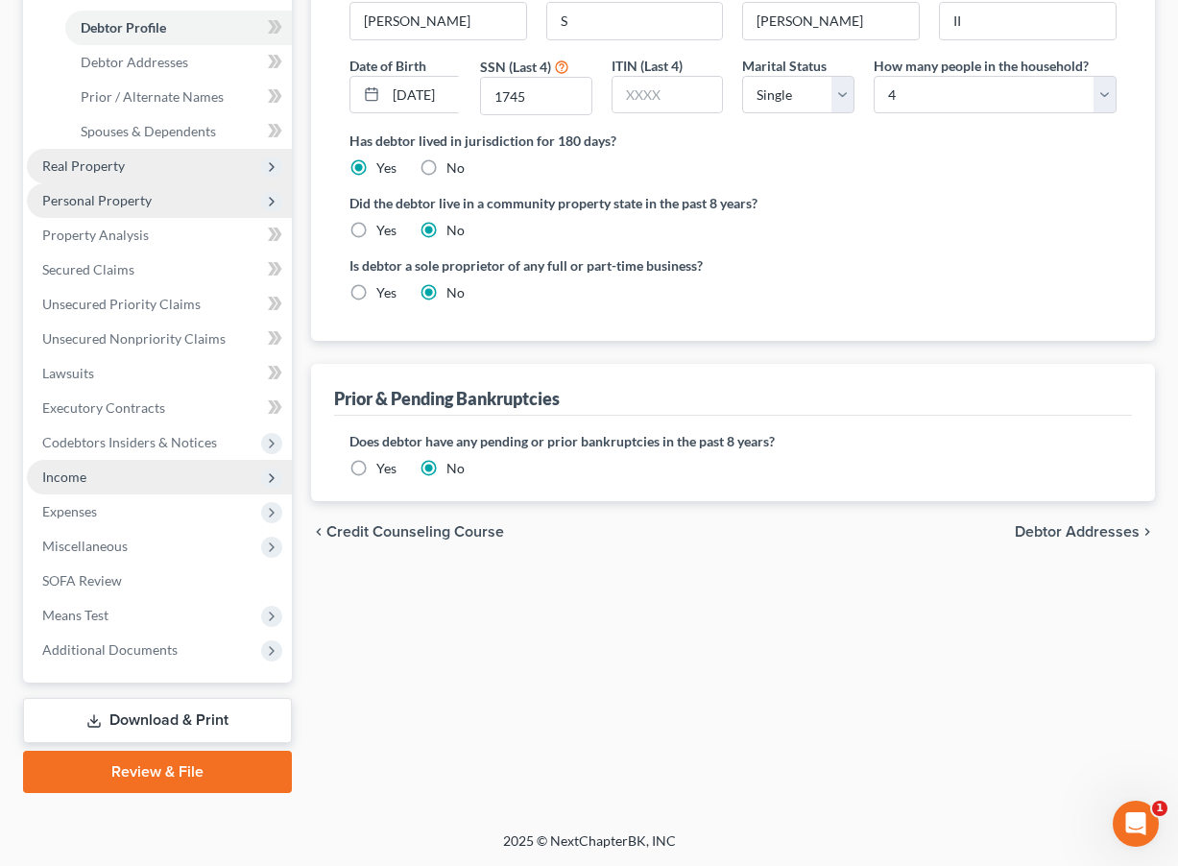
click at [127, 471] on span "Income" at bounding box center [159, 477] width 265 height 35
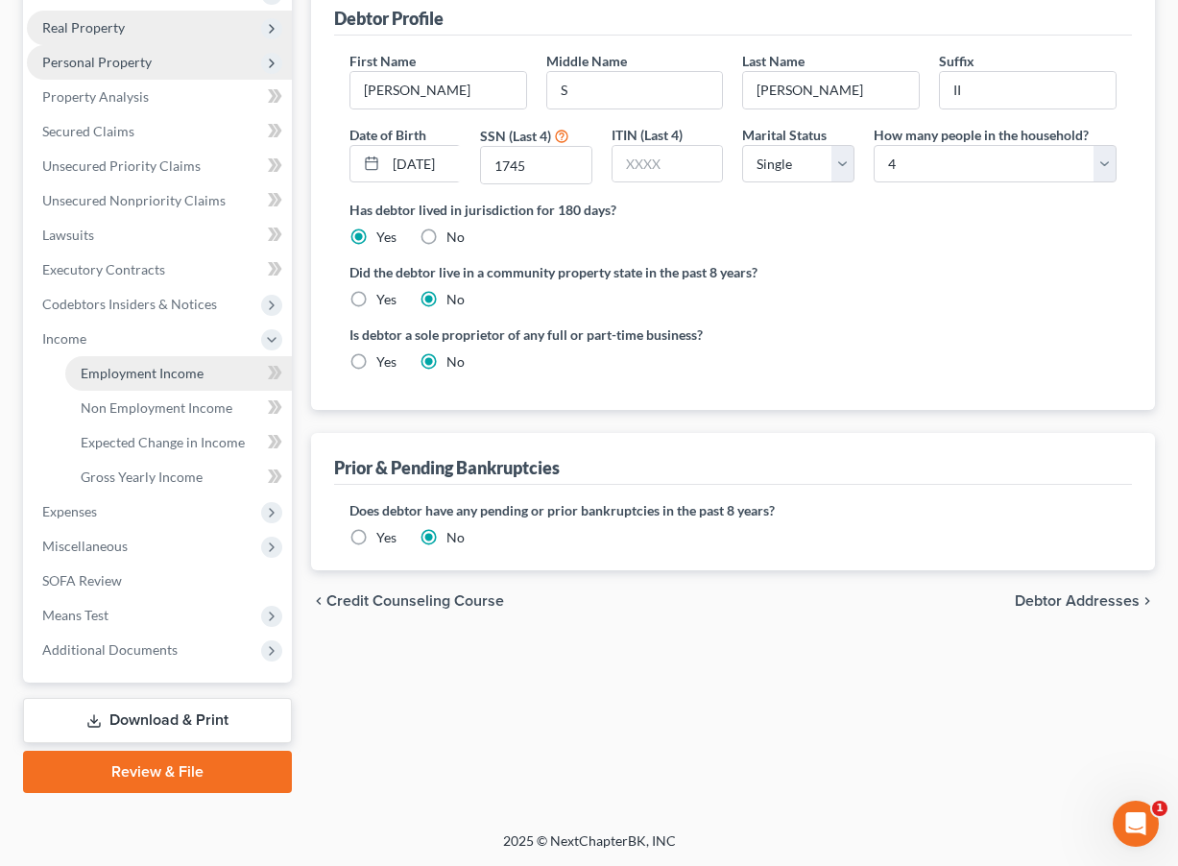
click at [132, 386] on link "Employment Income" at bounding box center [178, 373] width 227 height 35
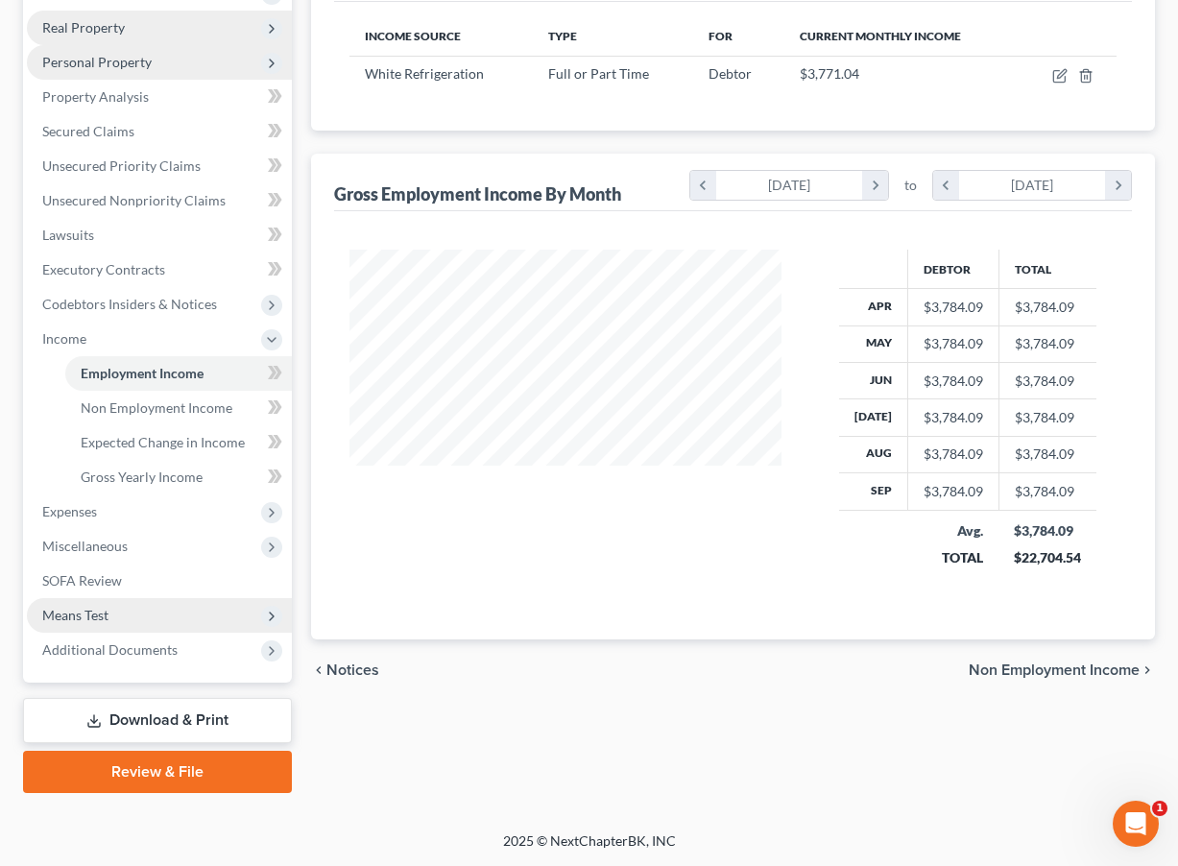
scroll to position [293, 0]
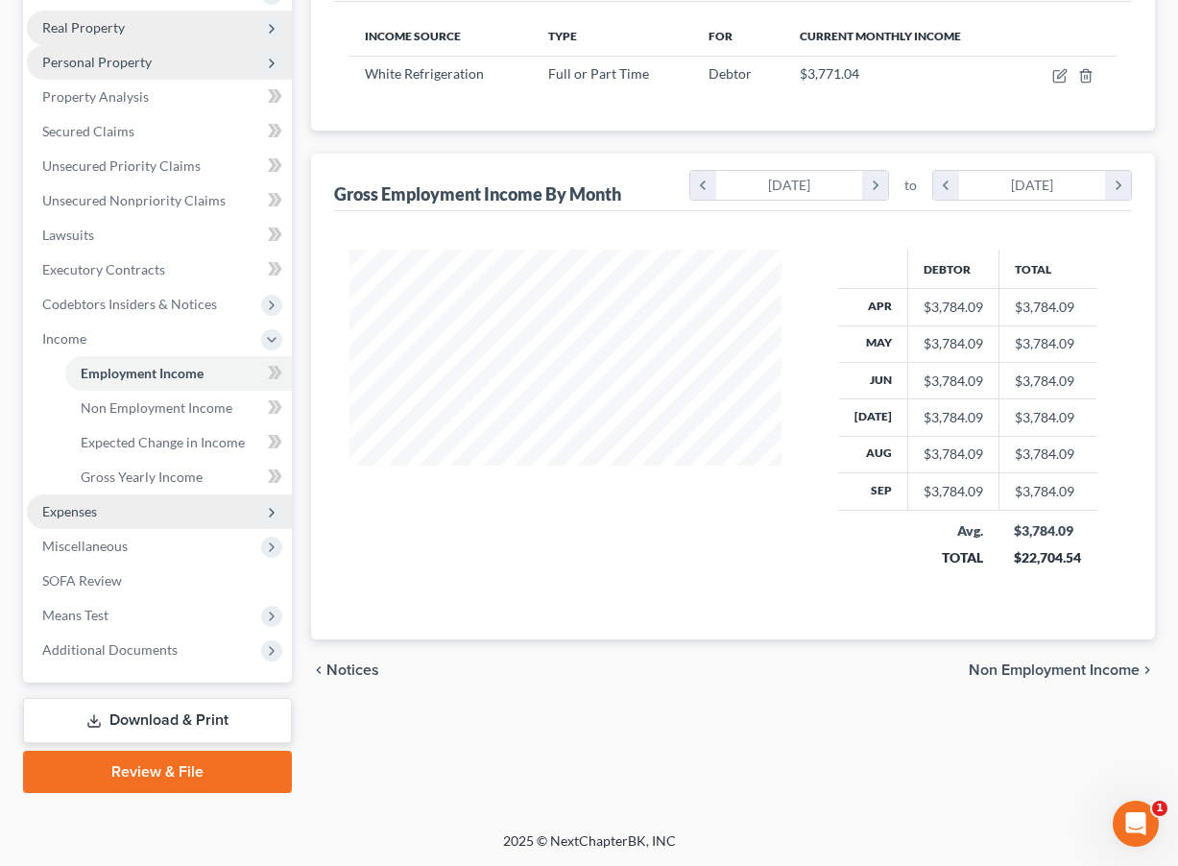
click at [109, 524] on span "Expenses" at bounding box center [159, 512] width 265 height 35
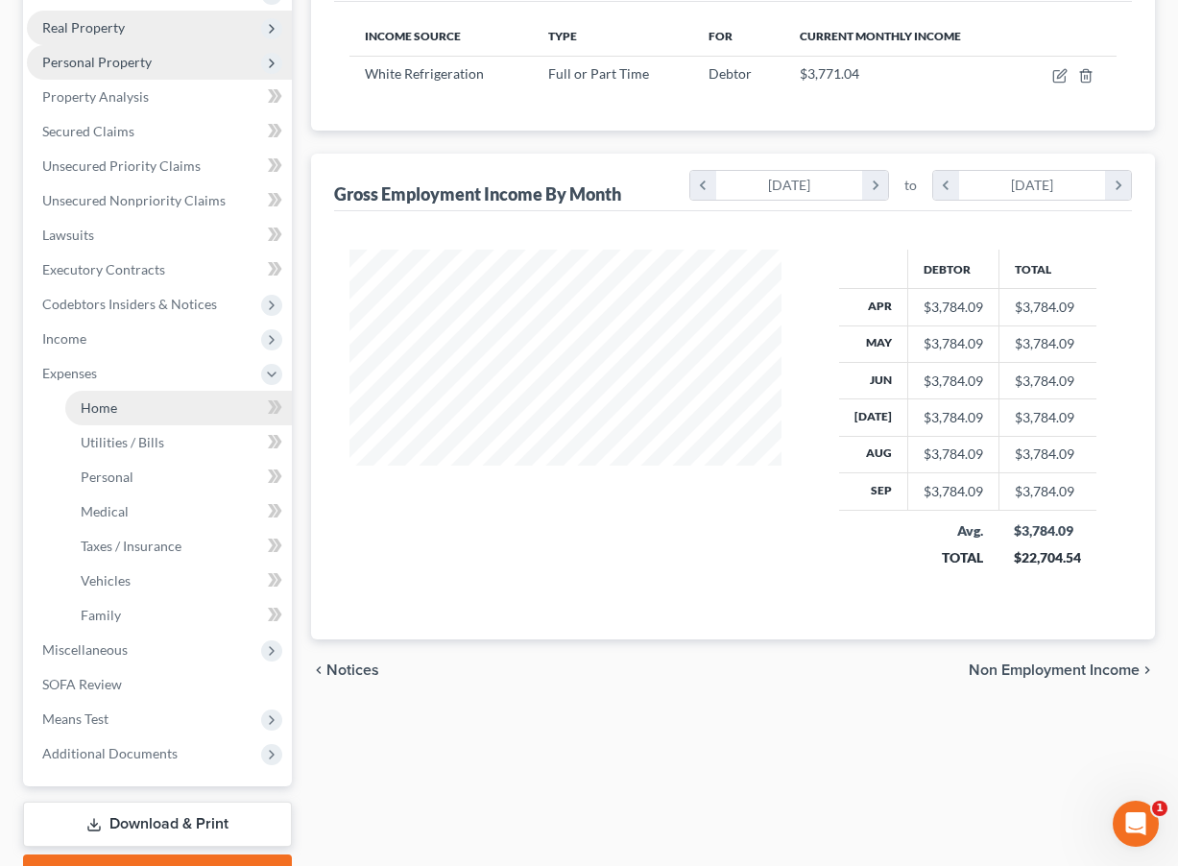
click at [127, 408] on link "Home" at bounding box center [178, 408] width 227 height 35
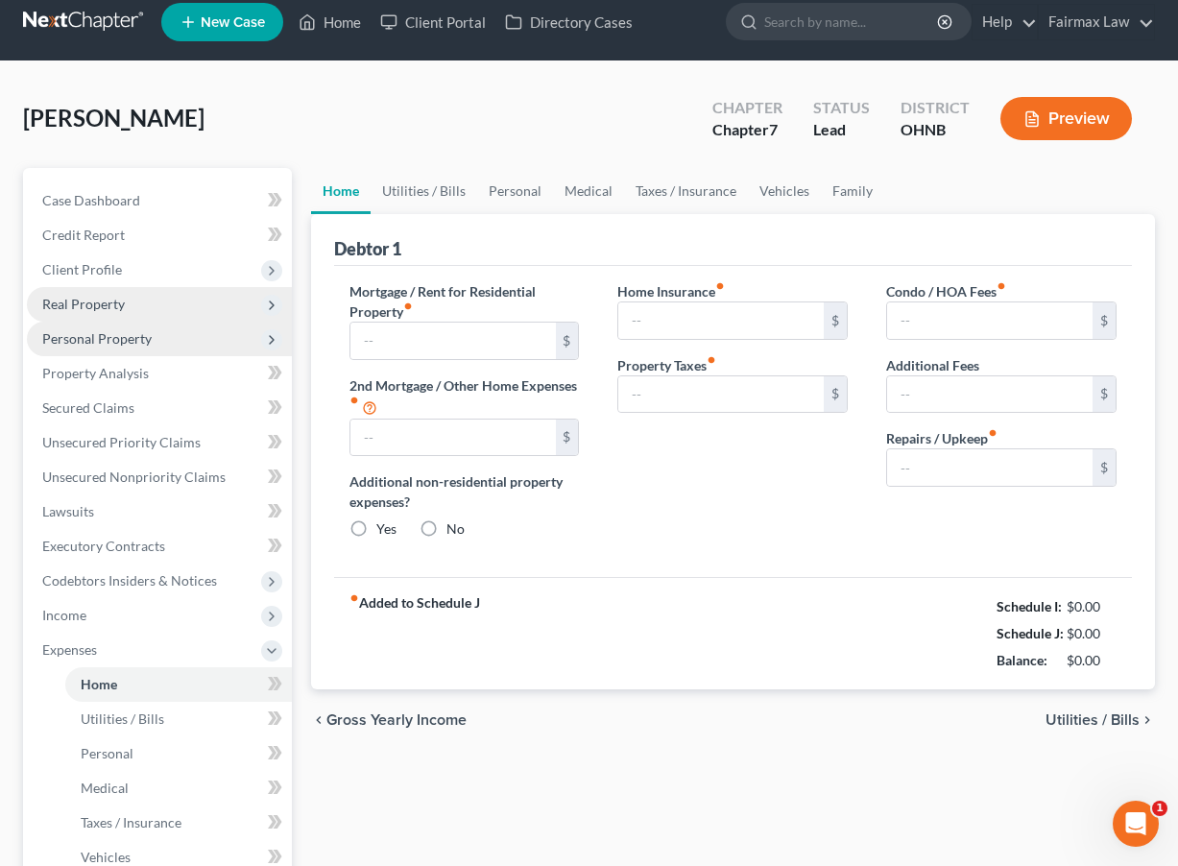
type input "400.00"
type input "0.00"
radio input "true"
type input "0.00"
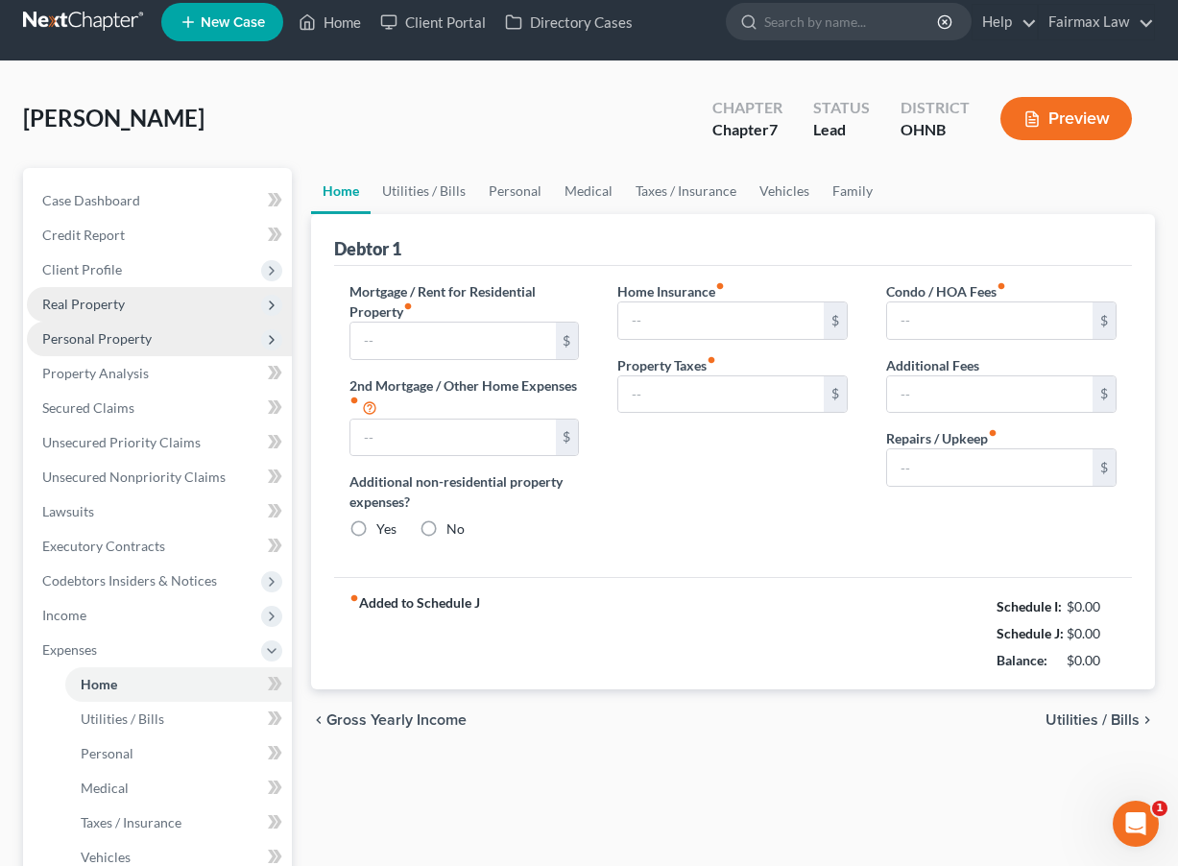
type input "0.00"
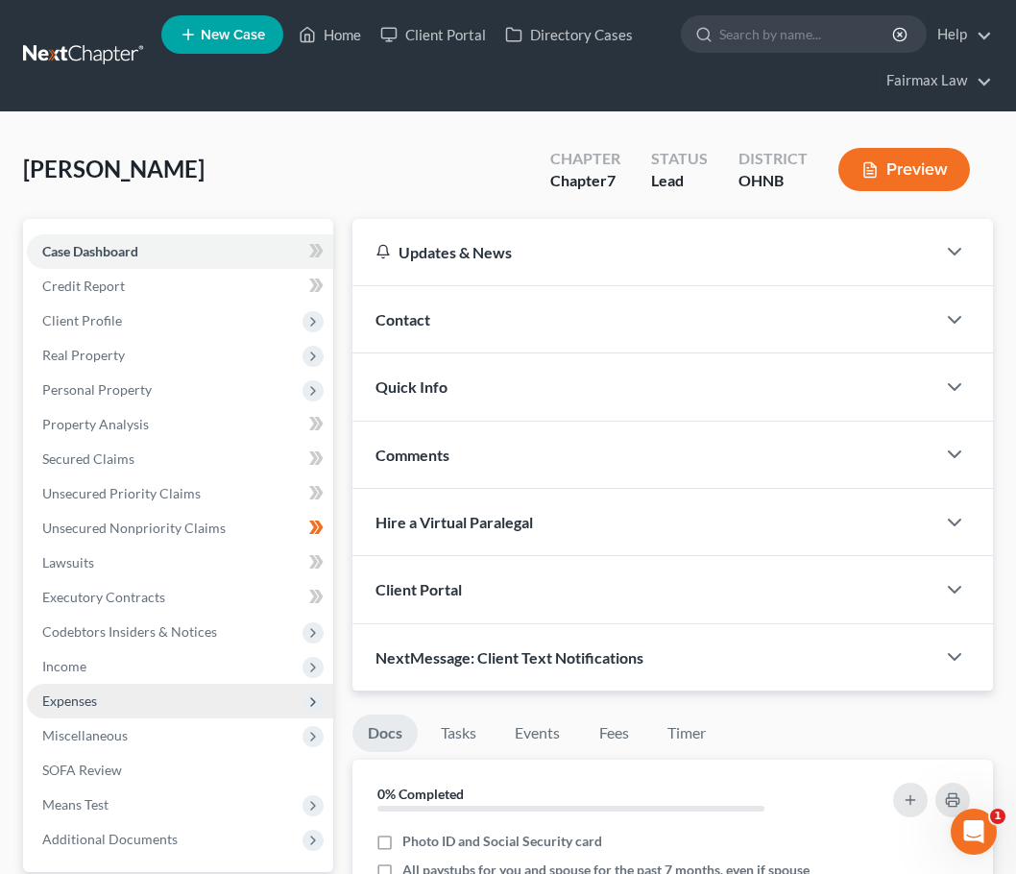
click at [121, 687] on span "Expenses" at bounding box center [180, 701] width 306 height 35
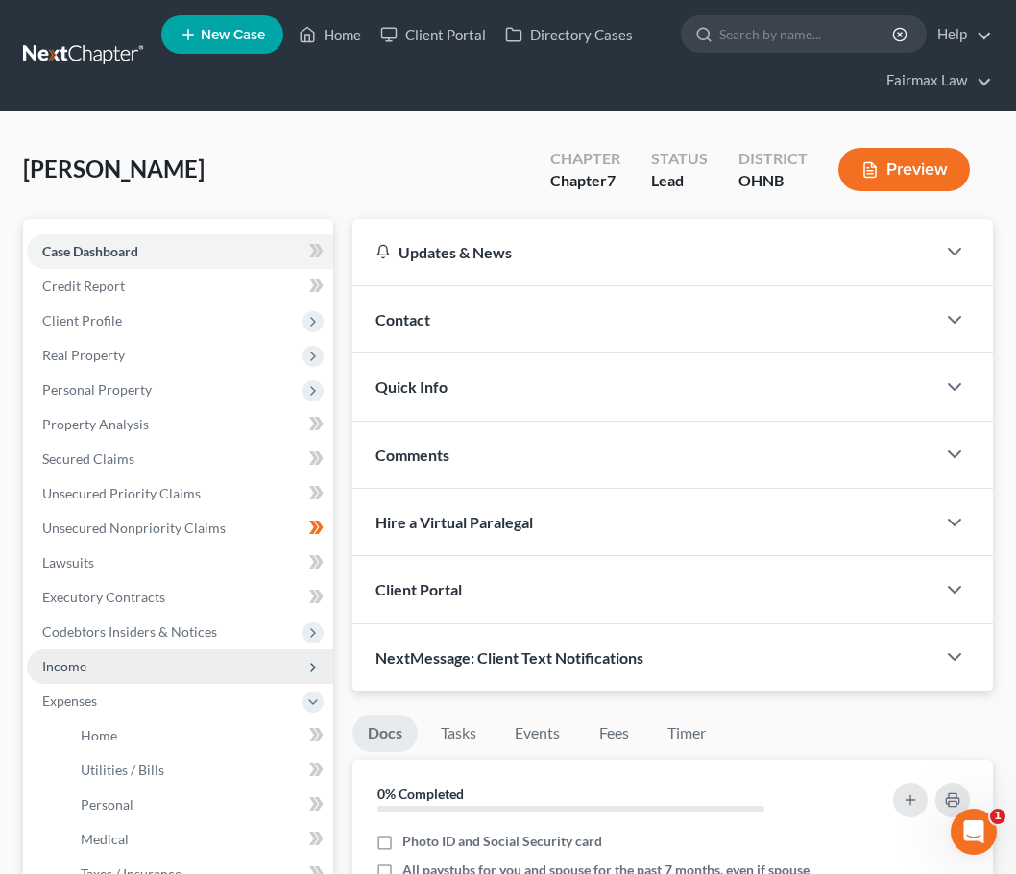
click at [122, 666] on span "Income" at bounding box center [180, 666] width 306 height 35
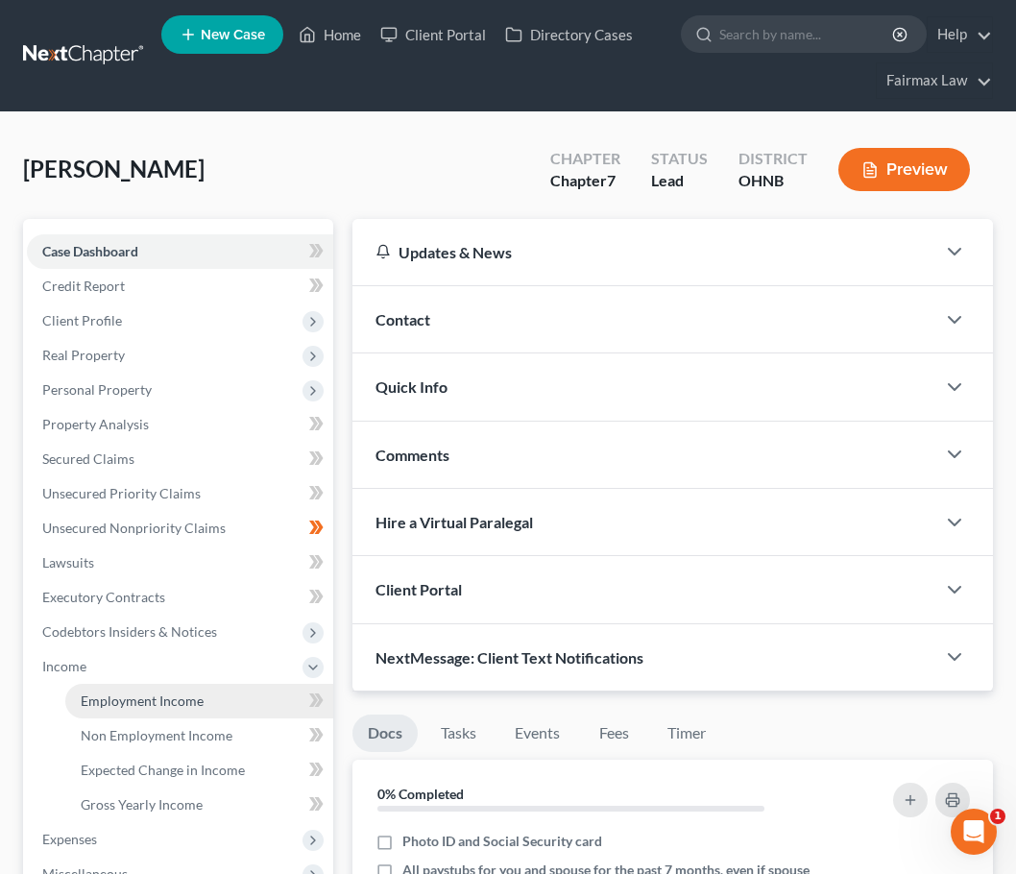
click at [129, 705] on span "Employment Income" at bounding box center [142, 700] width 123 height 16
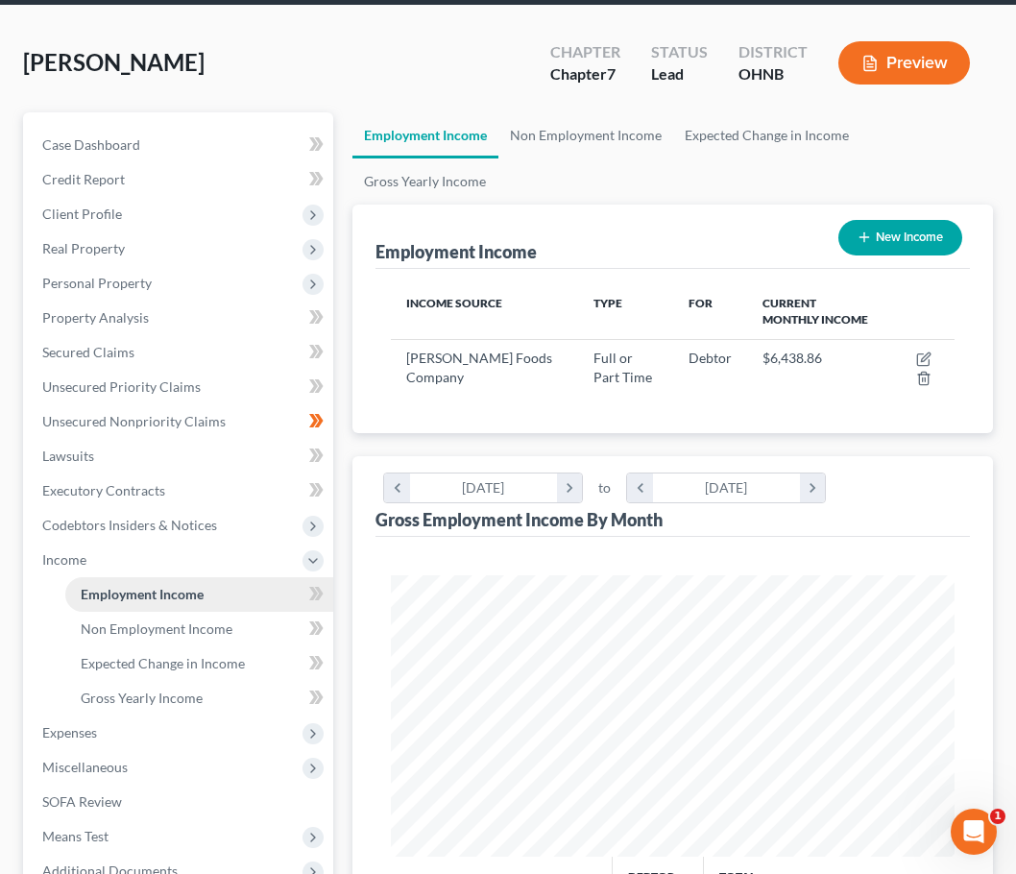
scroll to position [129, 0]
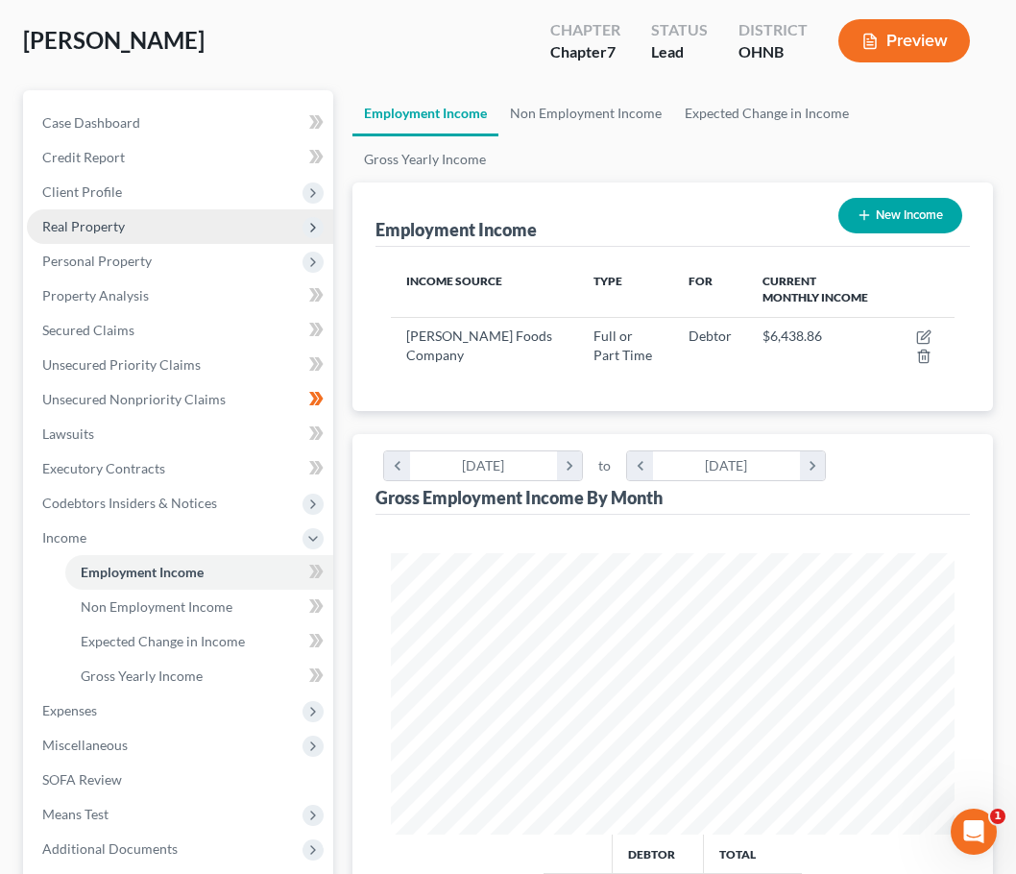
click at [254, 226] on span "Real Property" at bounding box center [180, 226] width 306 height 35
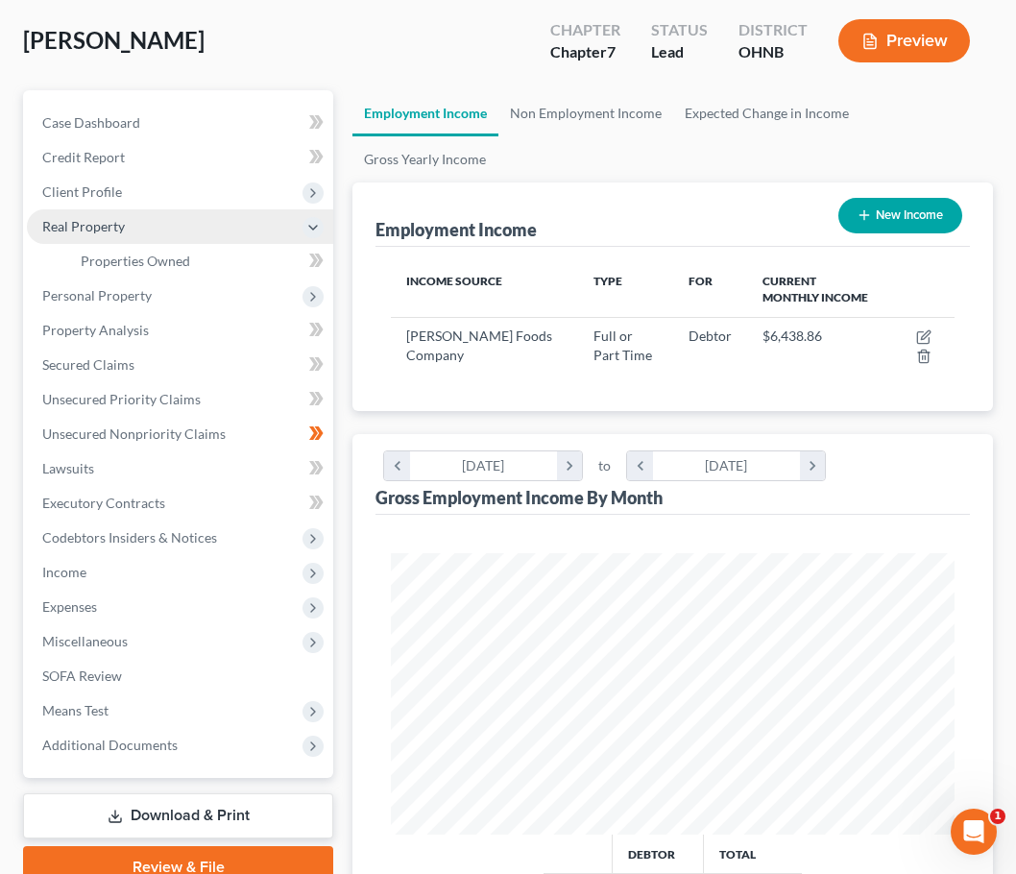
click at [254, 226] on span "Real Property" at bounding box center [180, 226] width 306 height 35
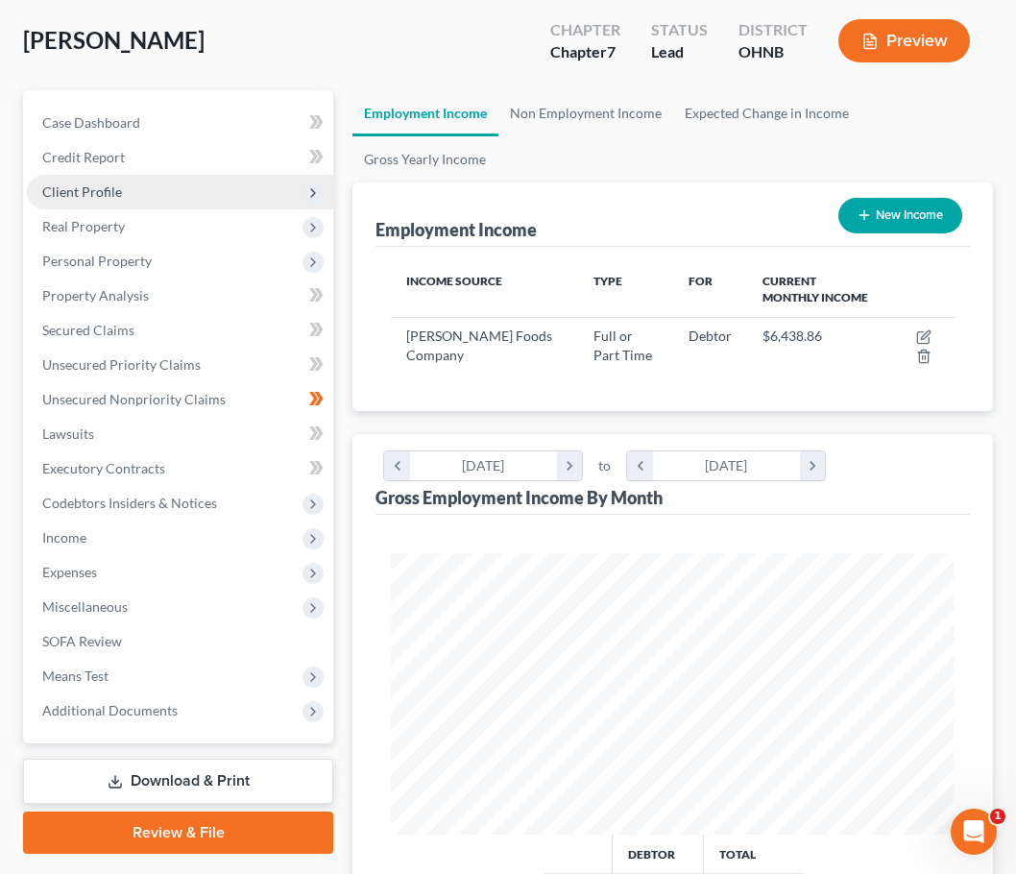
click at [260, 205] on span "Client Profile" at bounding box center [180, 192] width 306 height 35
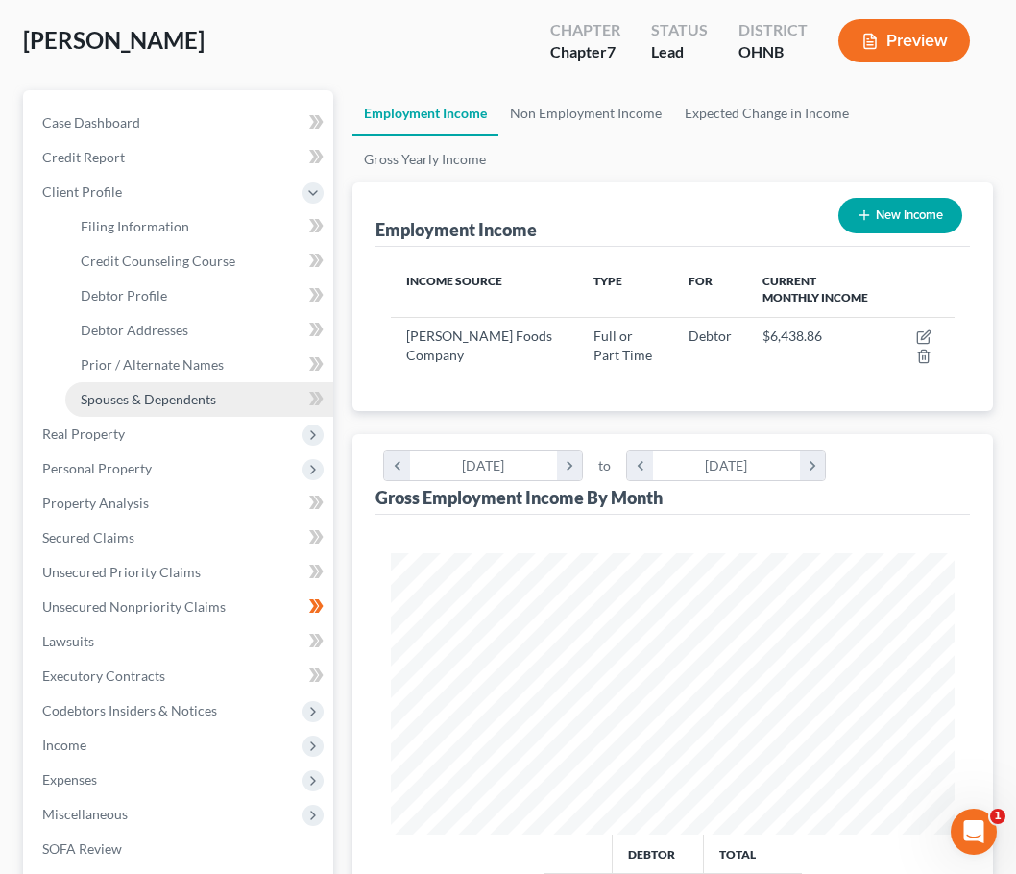
click at [223, 396] on link "Spouses & Dependents" at bounding box center [199, 399] width 268 height 35
